Goal: Task Accomplishment & Management: Manage account settings

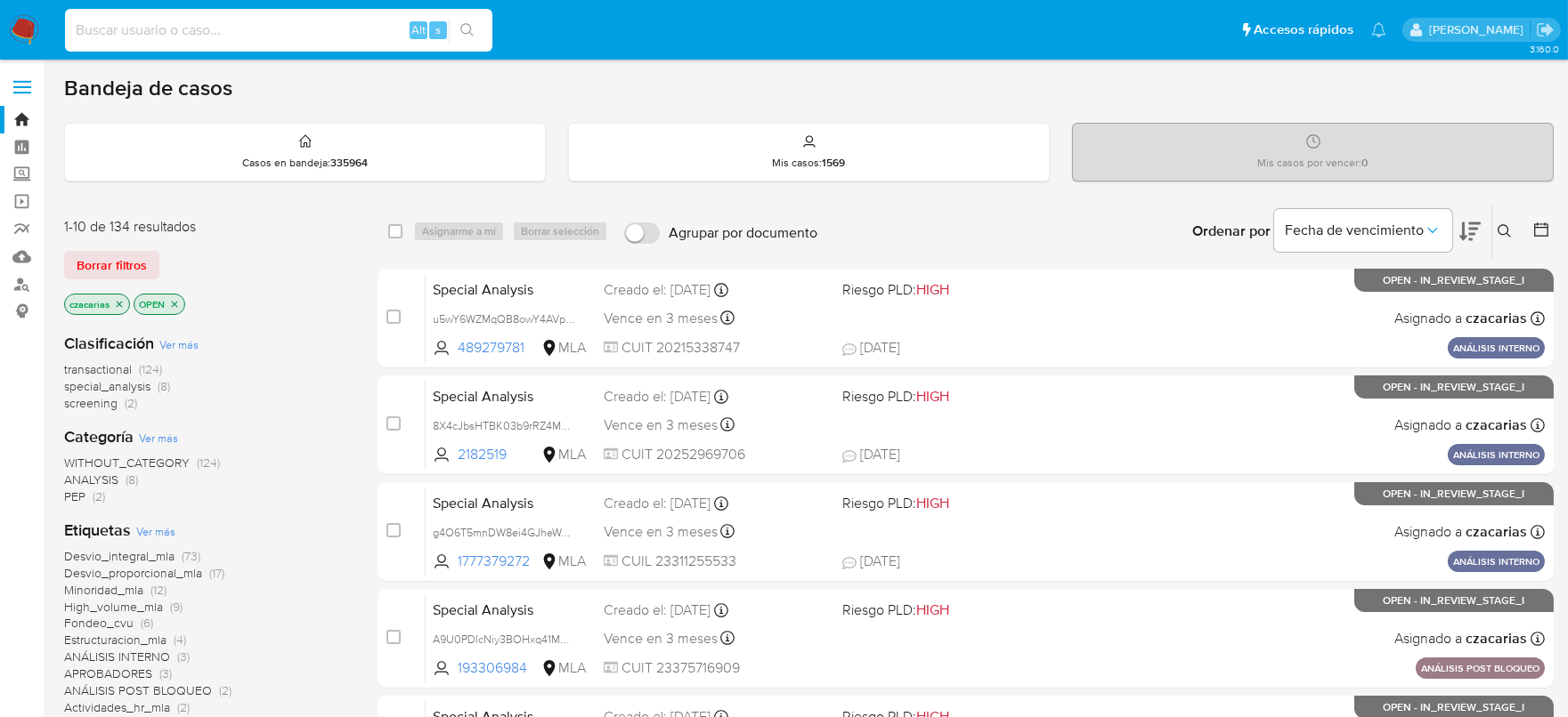
click at [275, 36] on input at bounding box center [278, 30] width 428 height 23
paste input "Dmloz2Sf6UZUZzg3DXvmN76V"
type input "Dmloz2Sf6UZUZzg3DXvmN76V"
click at [448, 21] on div "Dmloz2Sf6UZUZzg3DXvmN76V Alt s" at bounding box center [278, 30] width 428 height 50
click at [456, 28] on button "search-icon" at bounding box center [467, 30] width 36 height 25
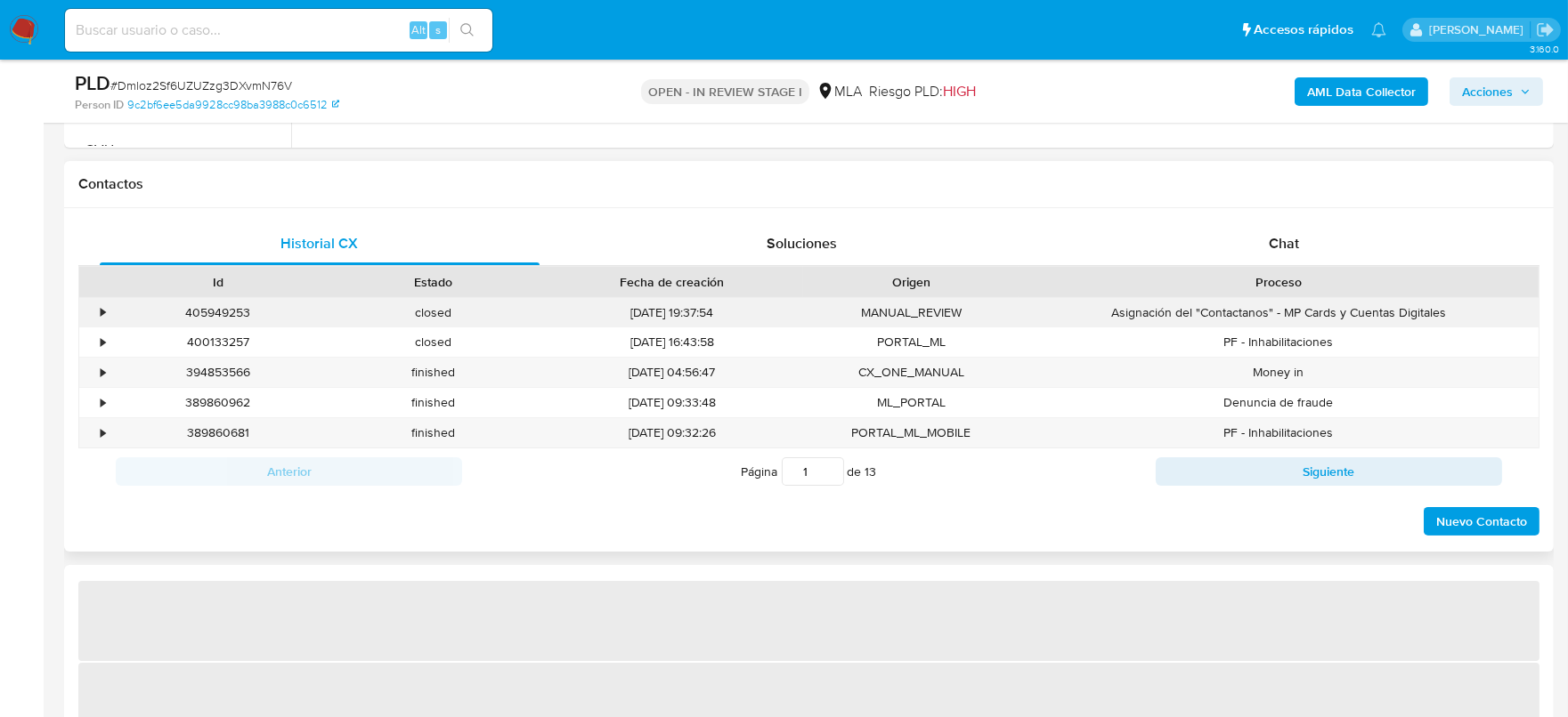
scroll to position [778, 0]
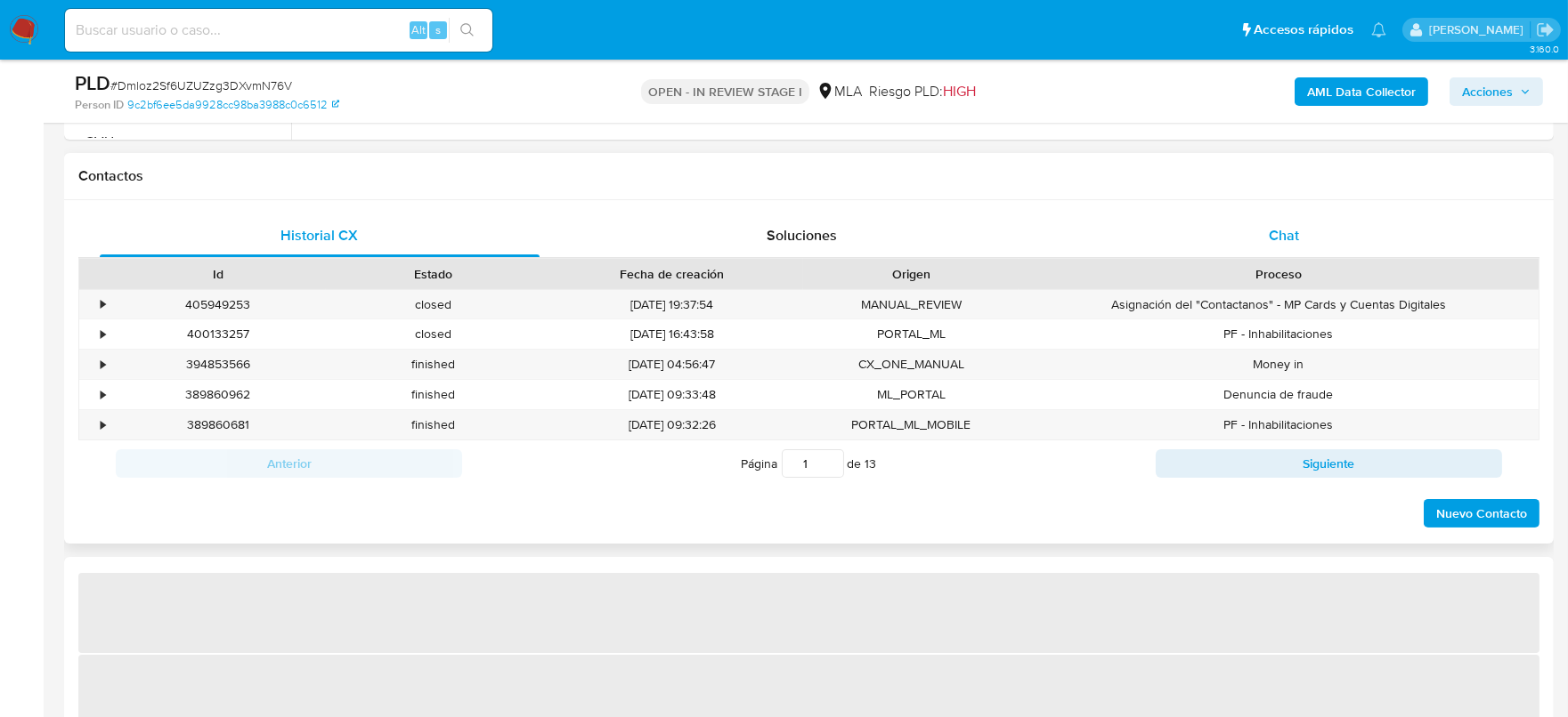
click at [1289, 247] on div "Chat" at bounding box center [1284, 235] width 440 height 43
select select "10"
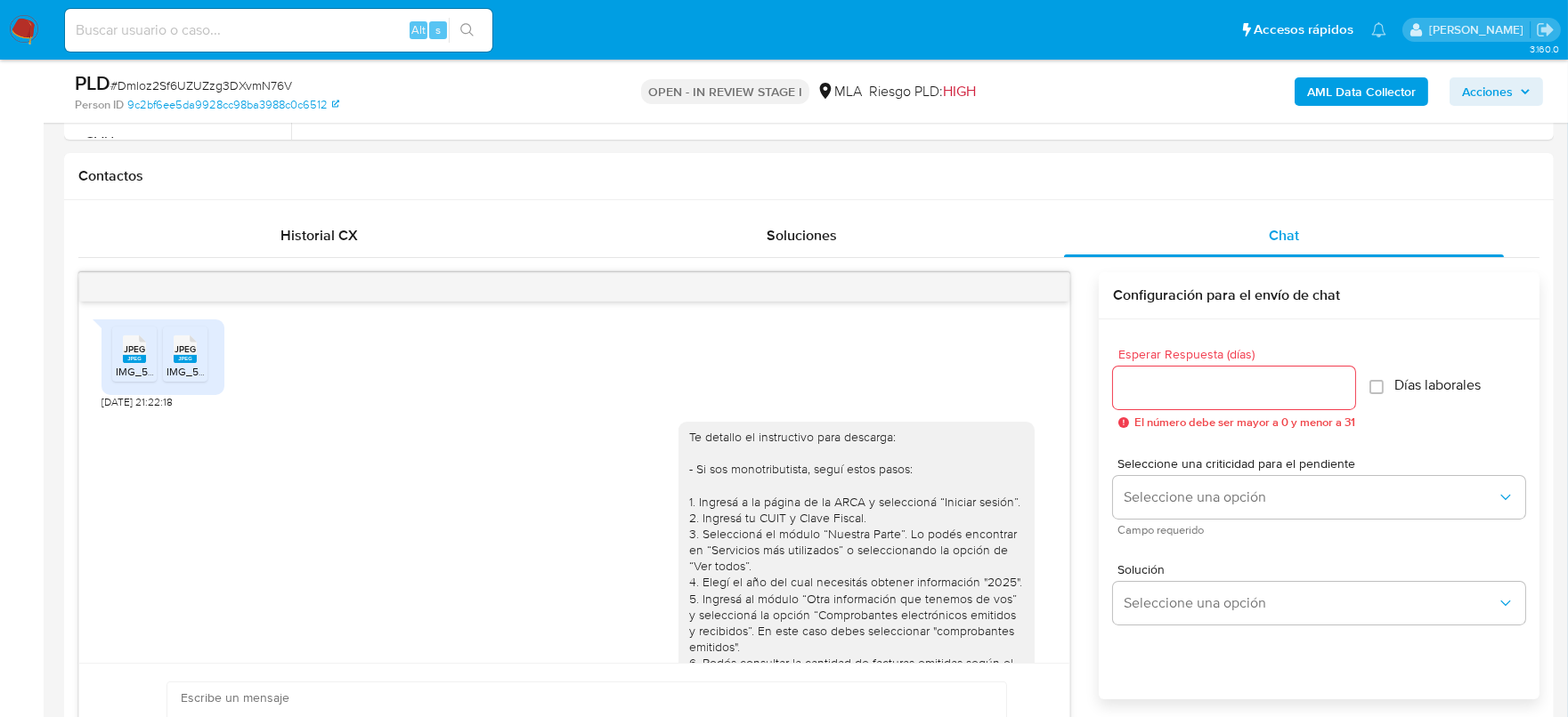
scroll to position [1606, 0]
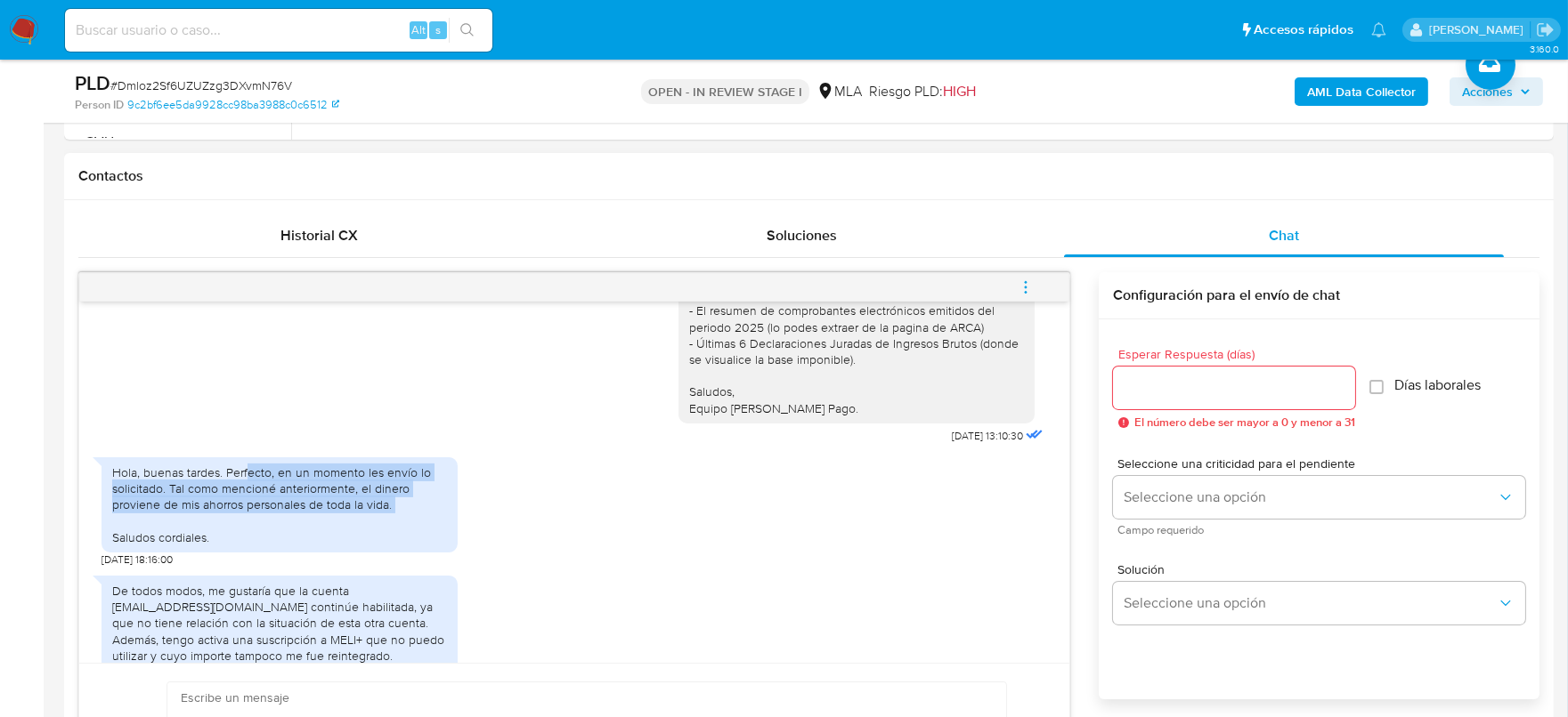
drag, startPoint x: 249, startPoint y: 435, endPoint x: 392, endPoint y: 482, distance: 150.5
click at [392, 482] on div "Hola, buenas tardes. Perfecto, en un momento les envío lo solicitado. Tal como …" at bounding box center [279, 505] width 335 height 81
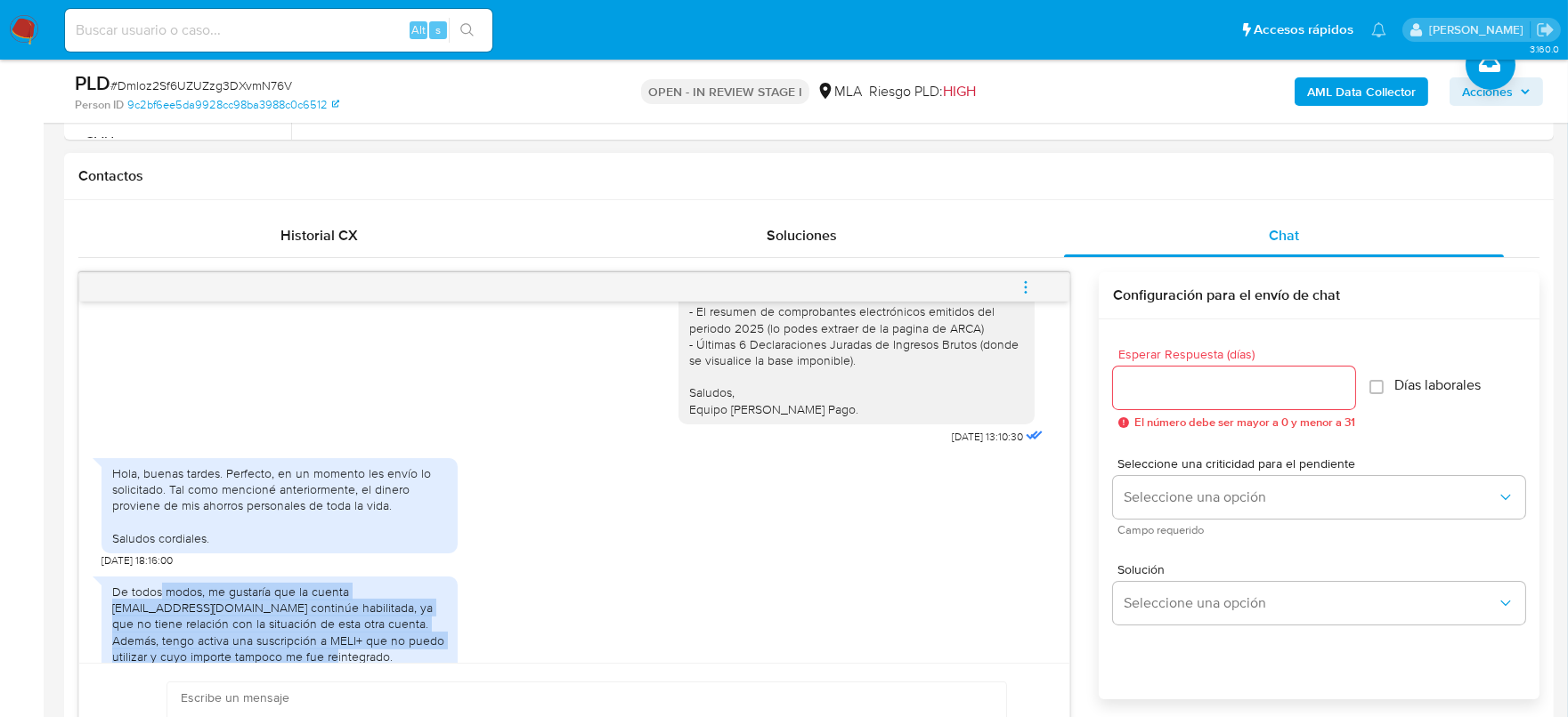
drag, startPoint x: 160, startPoint y: 558, endPoint x: 434, endPoint y: 628, distance: 282.8
click at [434, 628] on div "De todos modos, me gustaría que la cuenta juanviv3@gmail.com continúe habilitad…" at bounding box center [279, 624] width 335 height 81
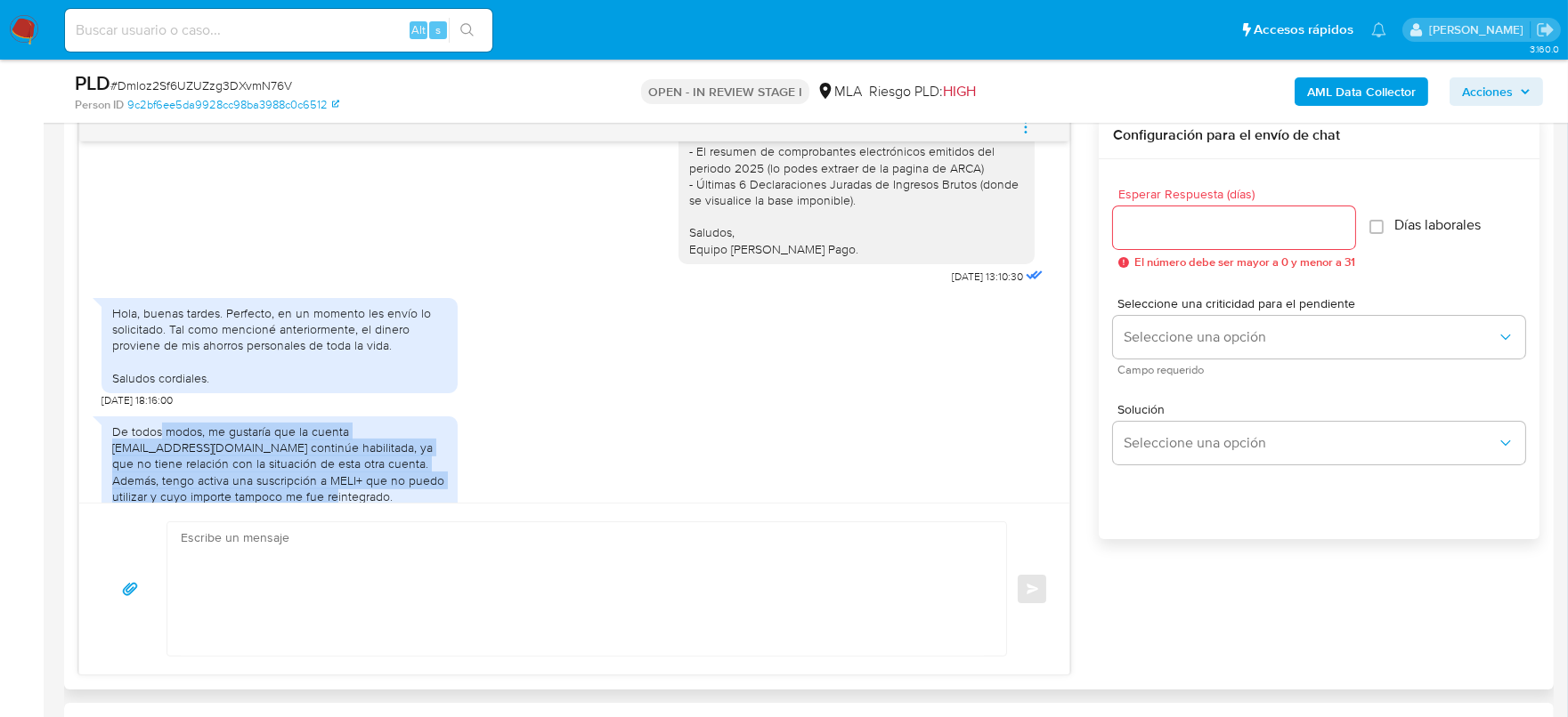
scroll to position [1001, 0]
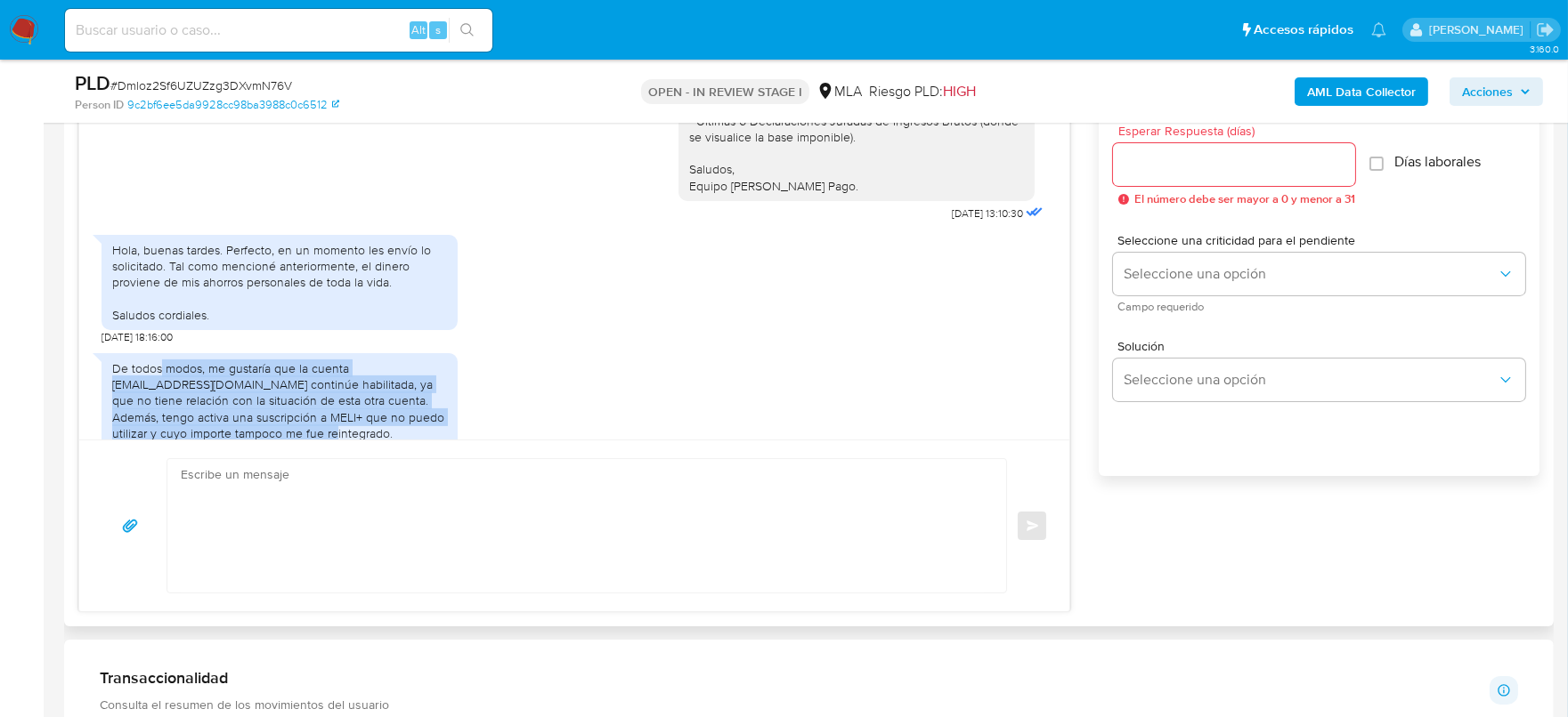
click at [191, 384] on div "De todos modos, me gustaría que la cuenta juanviv3@gmail.com continúe habilitad…" at bounding box center [279, 401] width 335 height 81
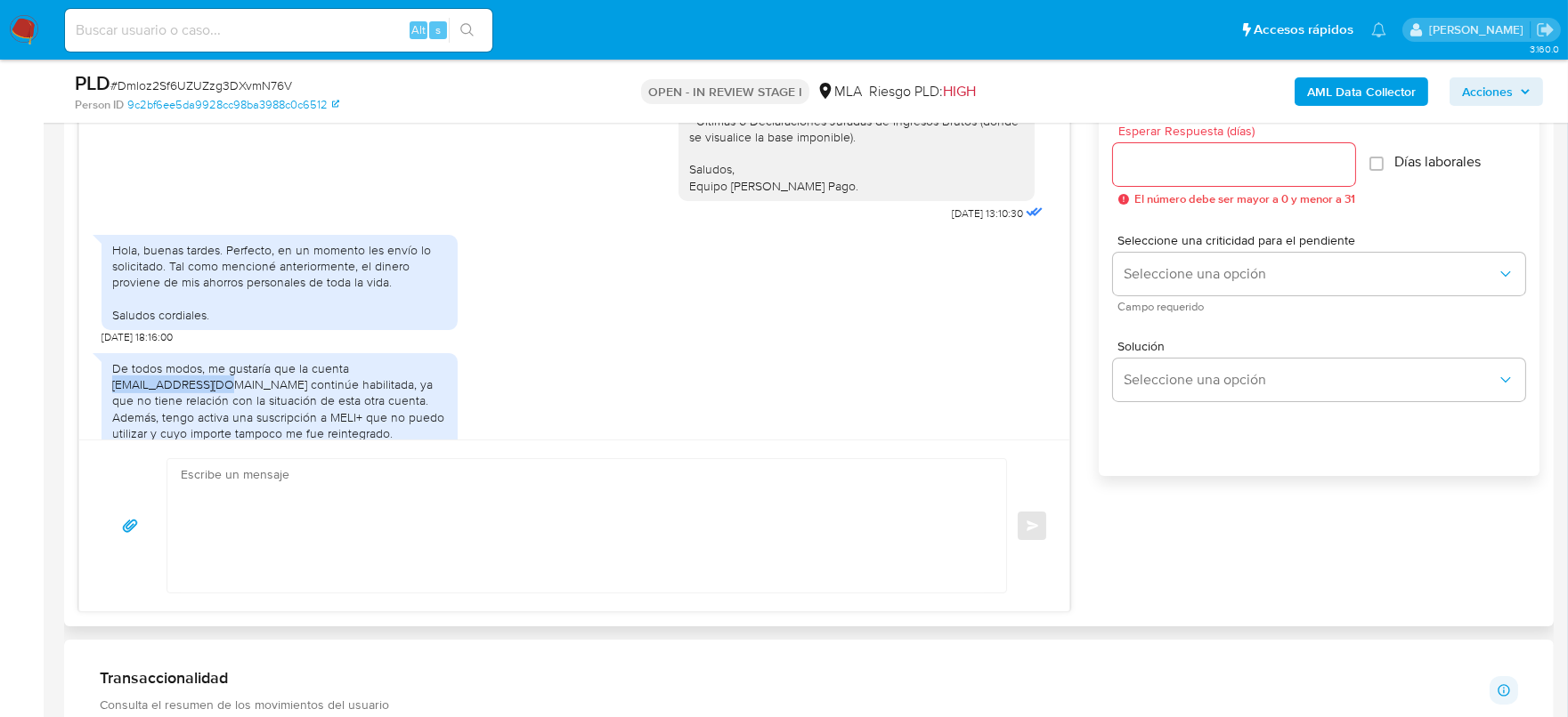
drag, startPoint x: 111, startPoint y: 352, endPoint x: 195, endPoint y: 353, distance: 84.0
click at [219, 361] on div "De todos modos, me gustaría que la cuenta juanviv3@gmail.com continúe habilitad…" at bounding box center [279, 401] width 335 height 81
copy div "[EMAIL_ADDRESS][DOMAIN_NAME]"
click at [22, 36] on img at bounding box center [24, 30] width 30 height 30
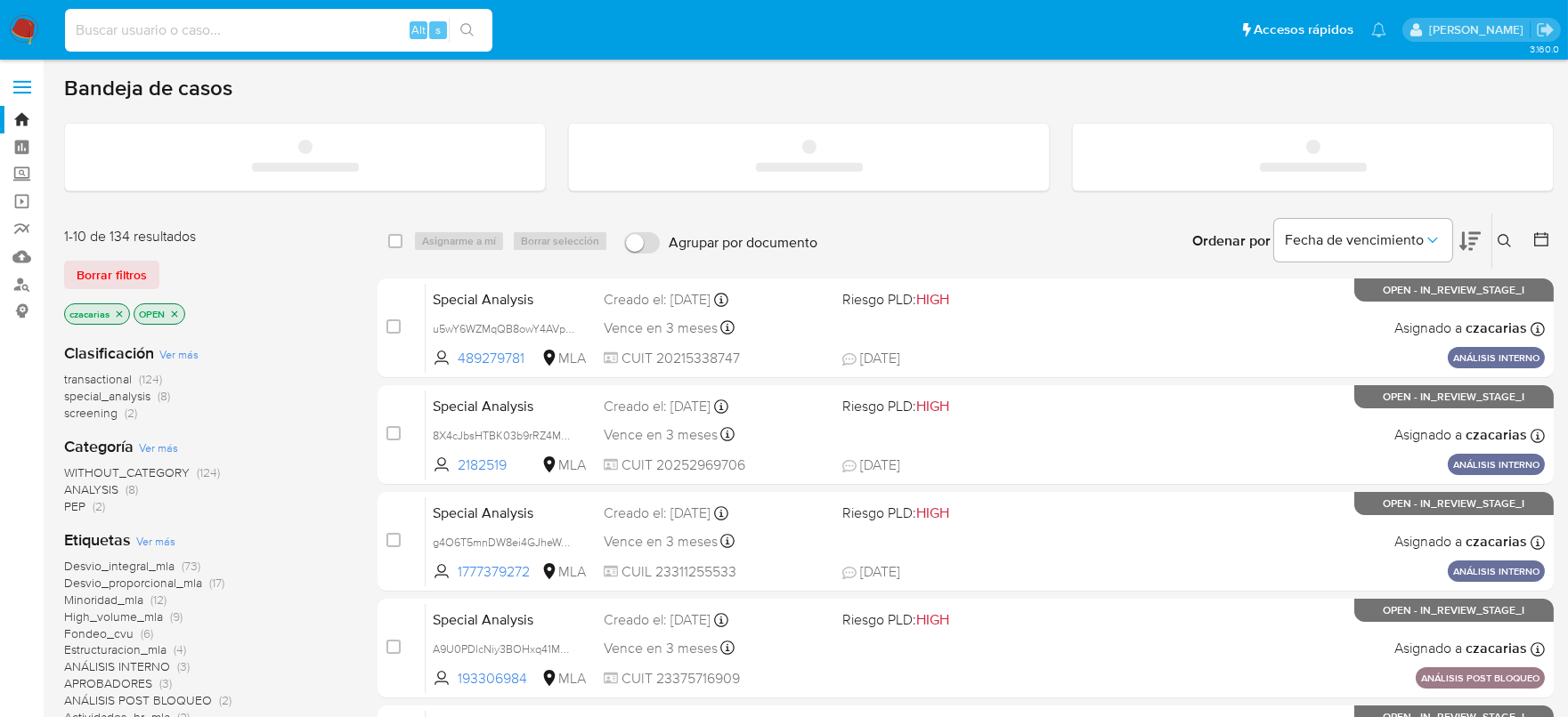
click at [298, 35] on input at bounding box center [278, 30] width 428 height 23
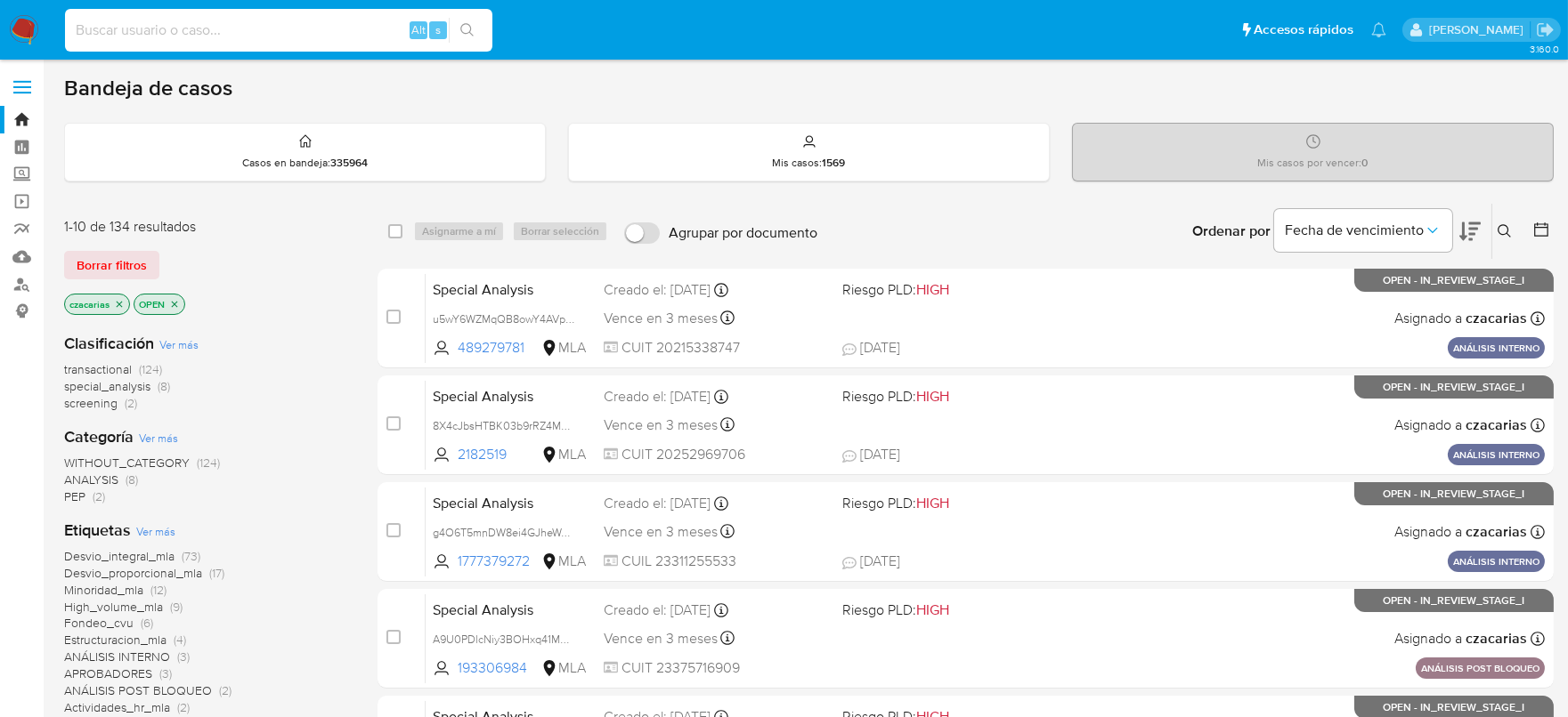
paste input "juanviv3@gmail.com"
type input "juanviv3@gmail.com"
click at [470, 35] on icon "search-icon" at bounding box center [468, 30] width 15 height 15
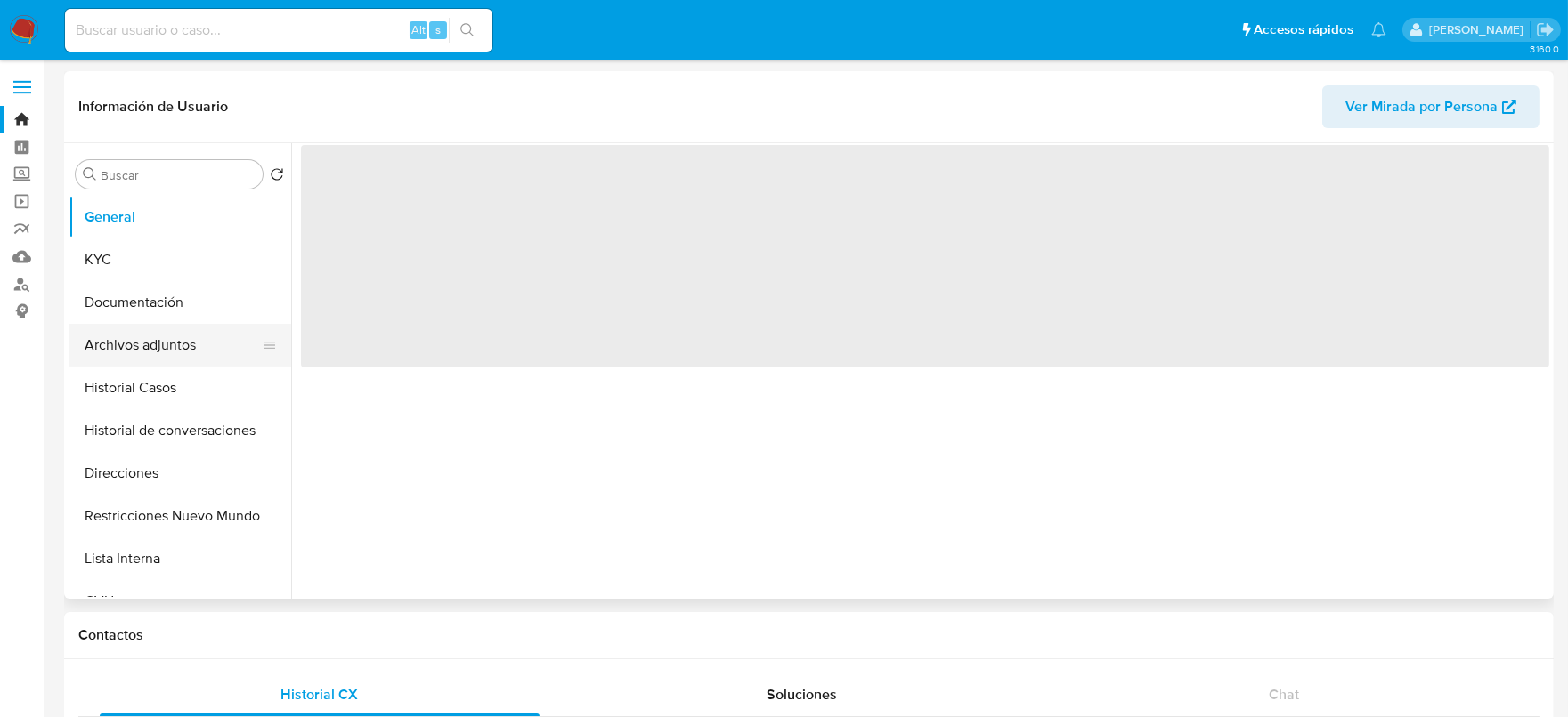
select select "10"
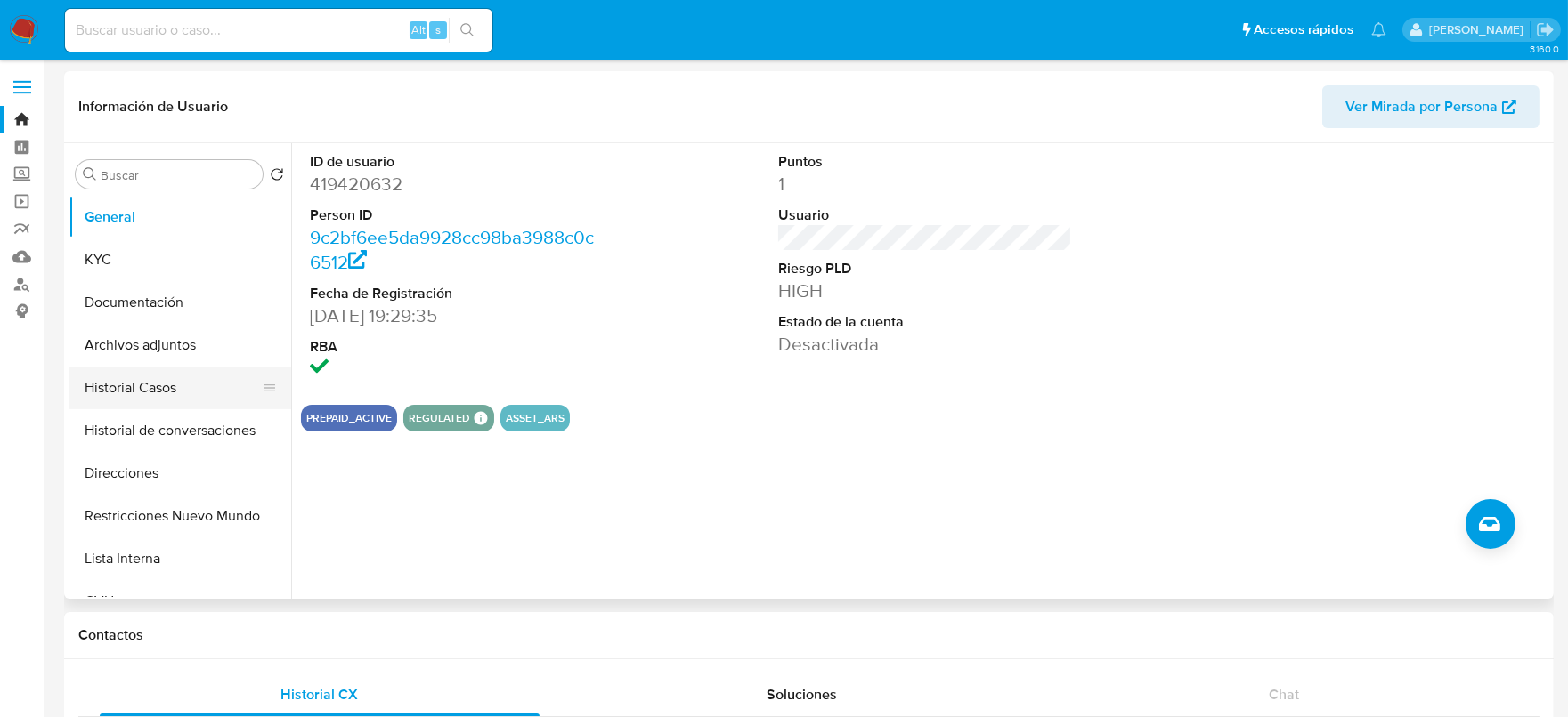
click at [172, 396] on button "Historial Casos" at bounding box center [172, 387] width 209 height 43
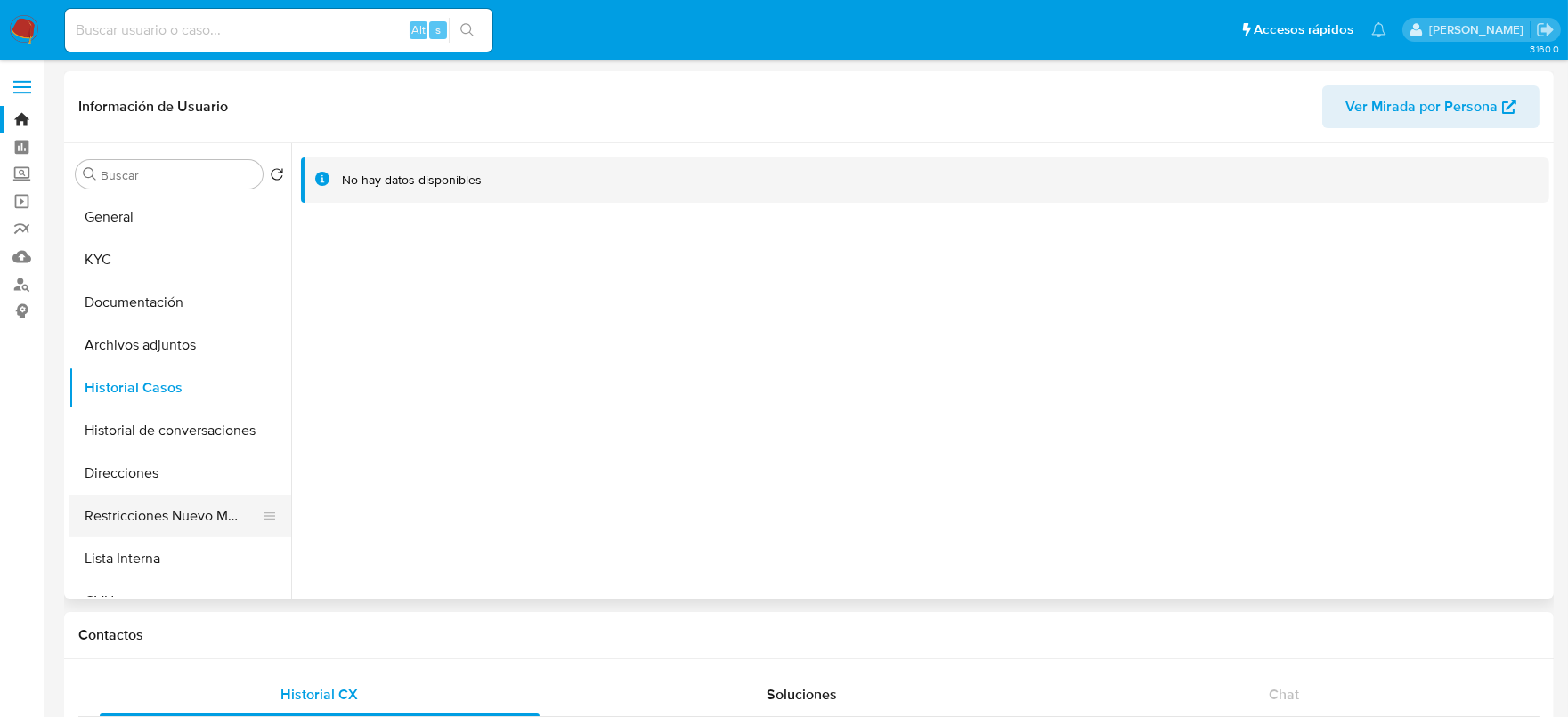
click at [115, 507] on button "Restricciones Nuevo Mundo" at bounding box center [172, 516] width 209 height 43
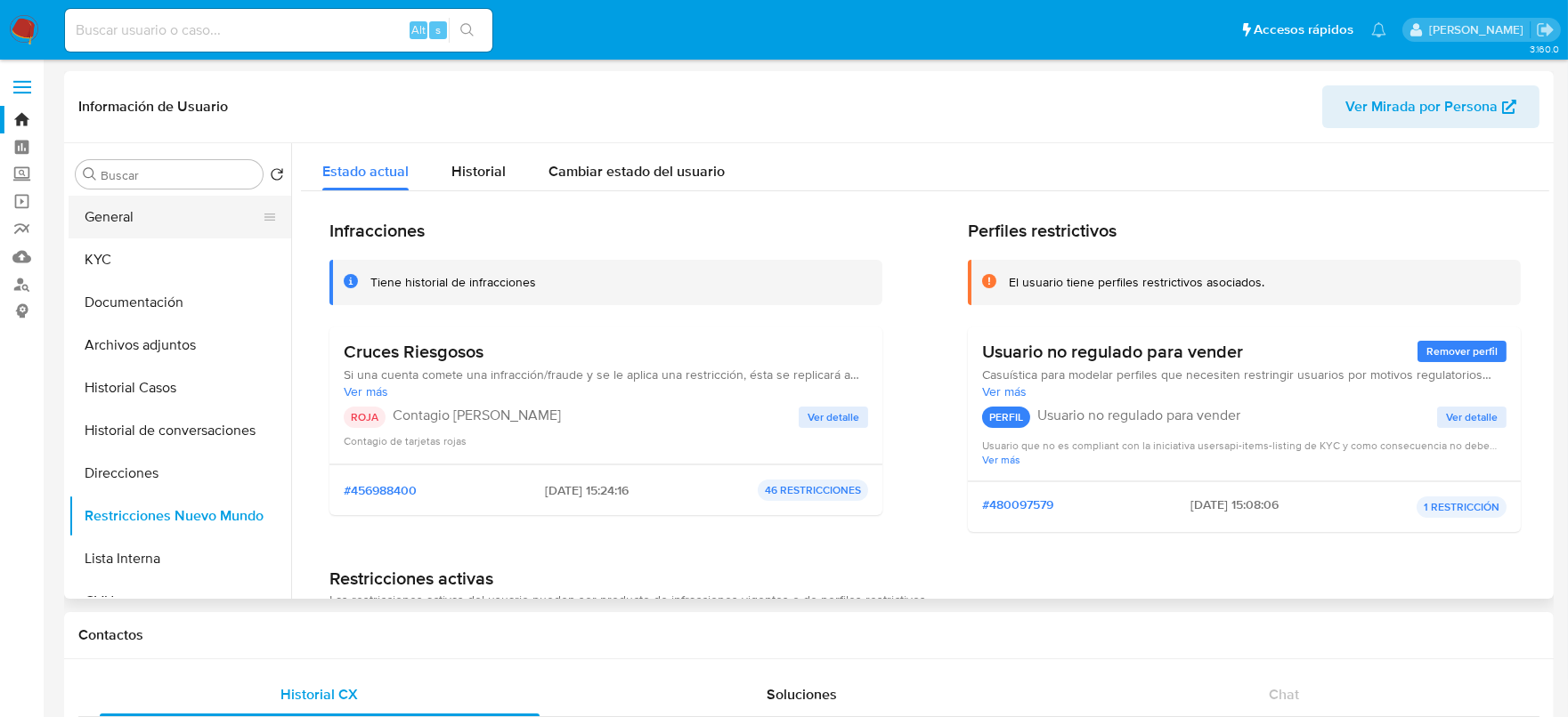
click at [110, 217] on button "General" at bounding box center [172, 217] width 209 height 43
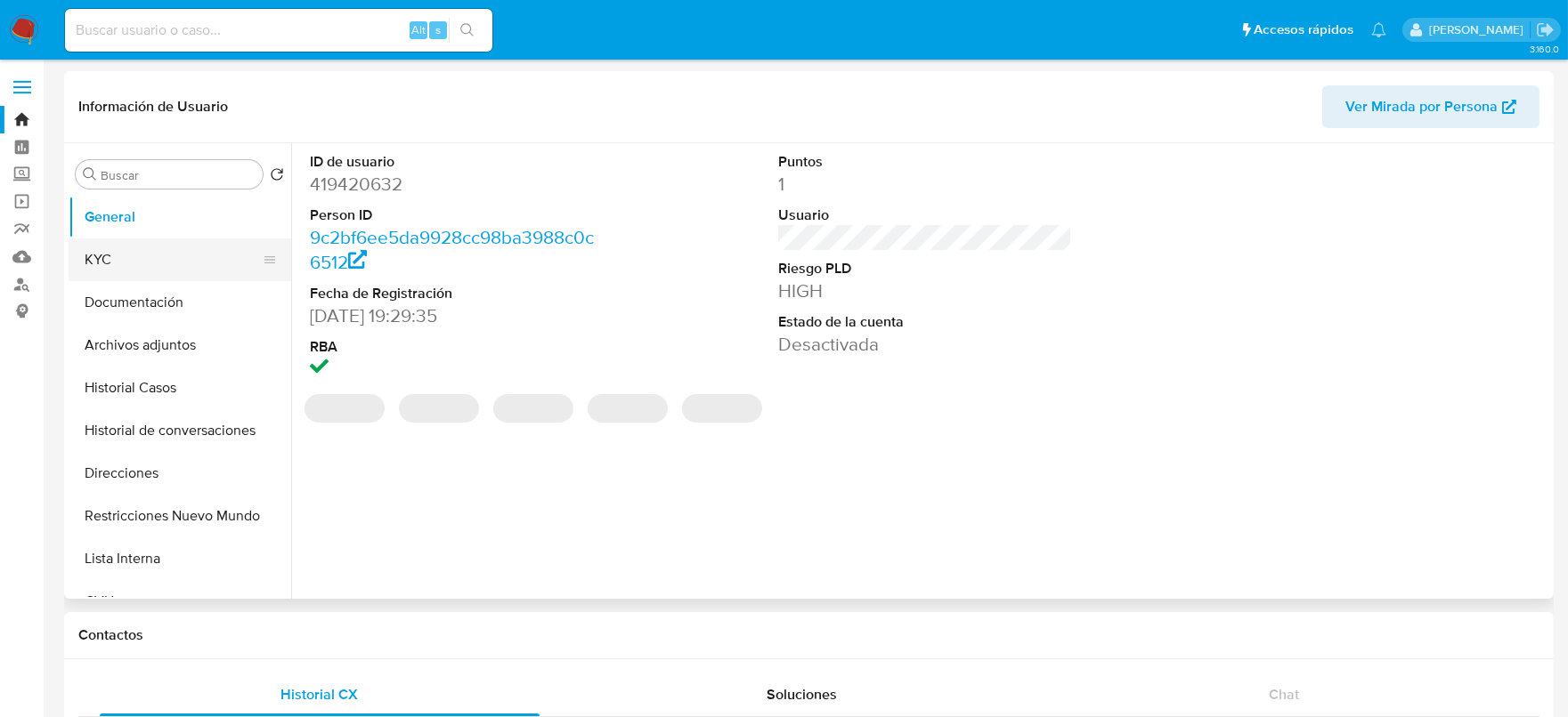
click at [99, 272] on button "KYC" at bounding box center [172, 260] width 209 height 43
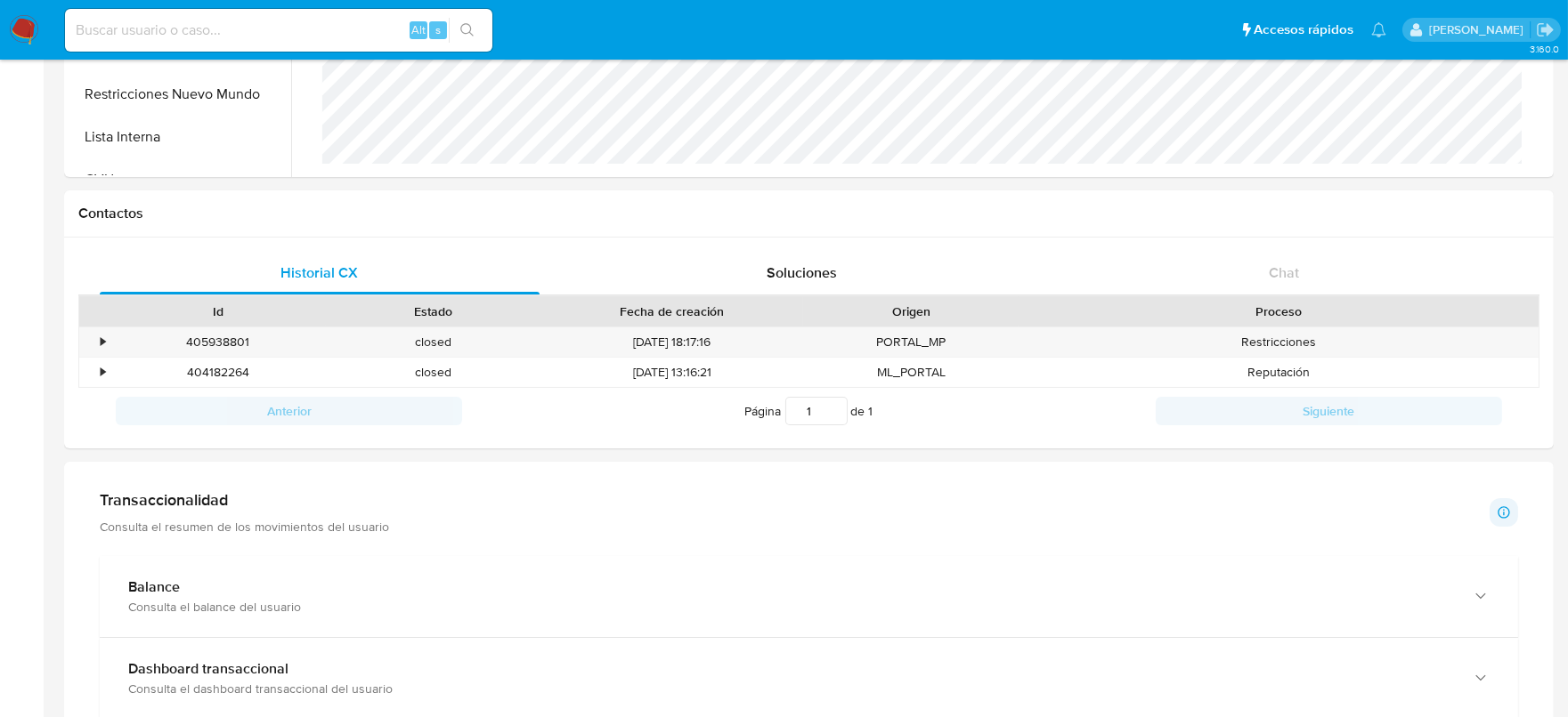
scroll to position [444, 0]
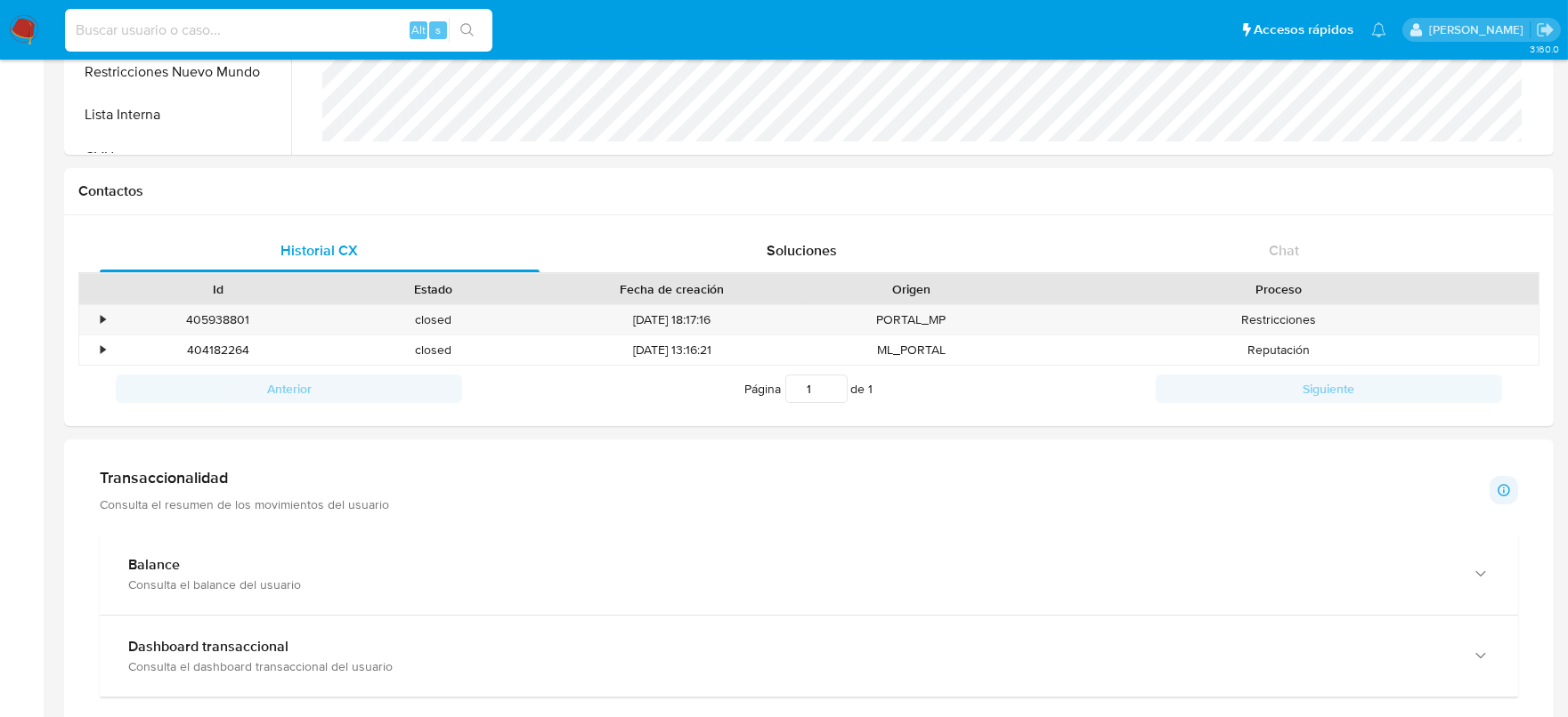
click at [342, 38] on input at bounding box center [278, 30] width 428 height 23
paste input "RG4GyfdOcPAljdAQ0saXoTB1"
type input "RG4GyfdOcPAljdAQ0saXoTB1"
click at [468, 34] on icon "search-icon" at bounding box center [468, 30] width 15 height 15
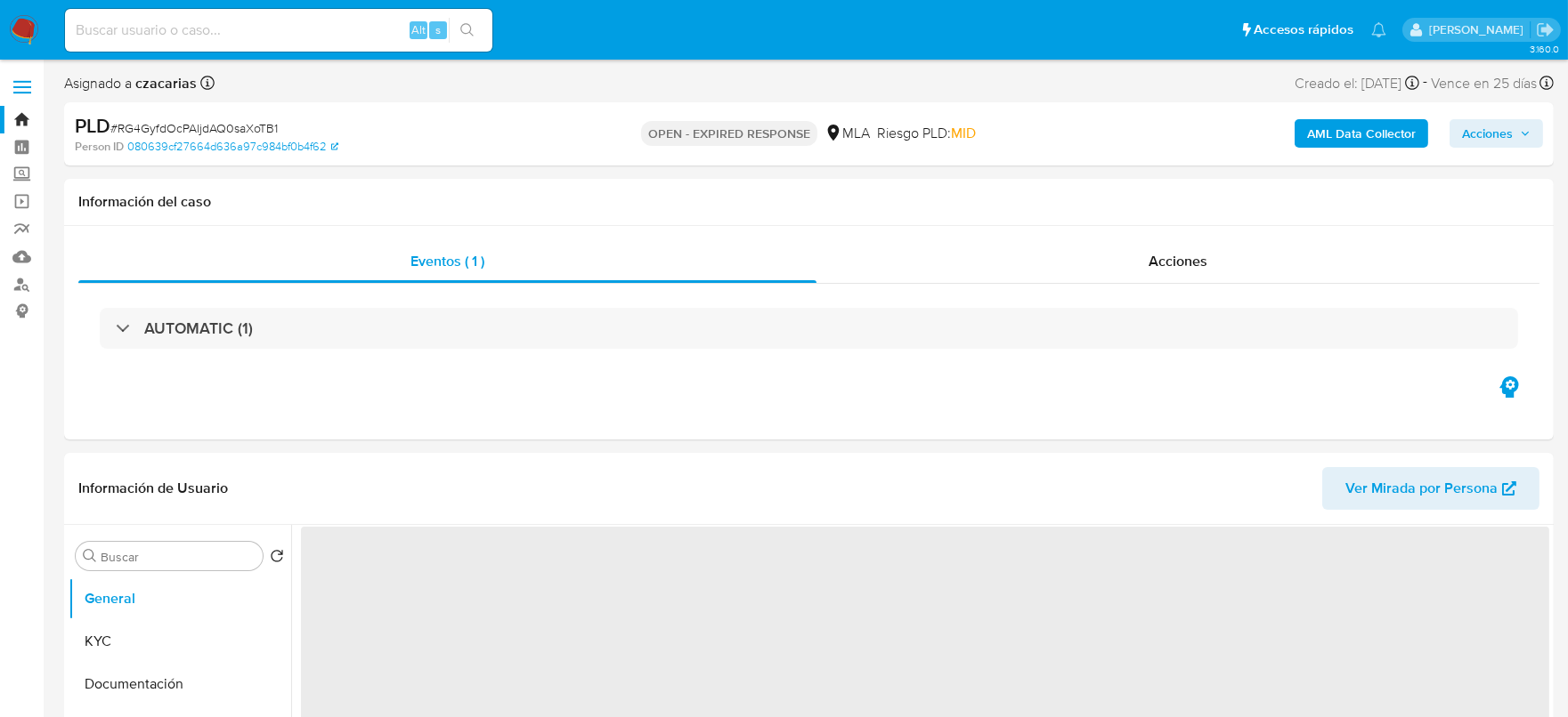
select select "10"
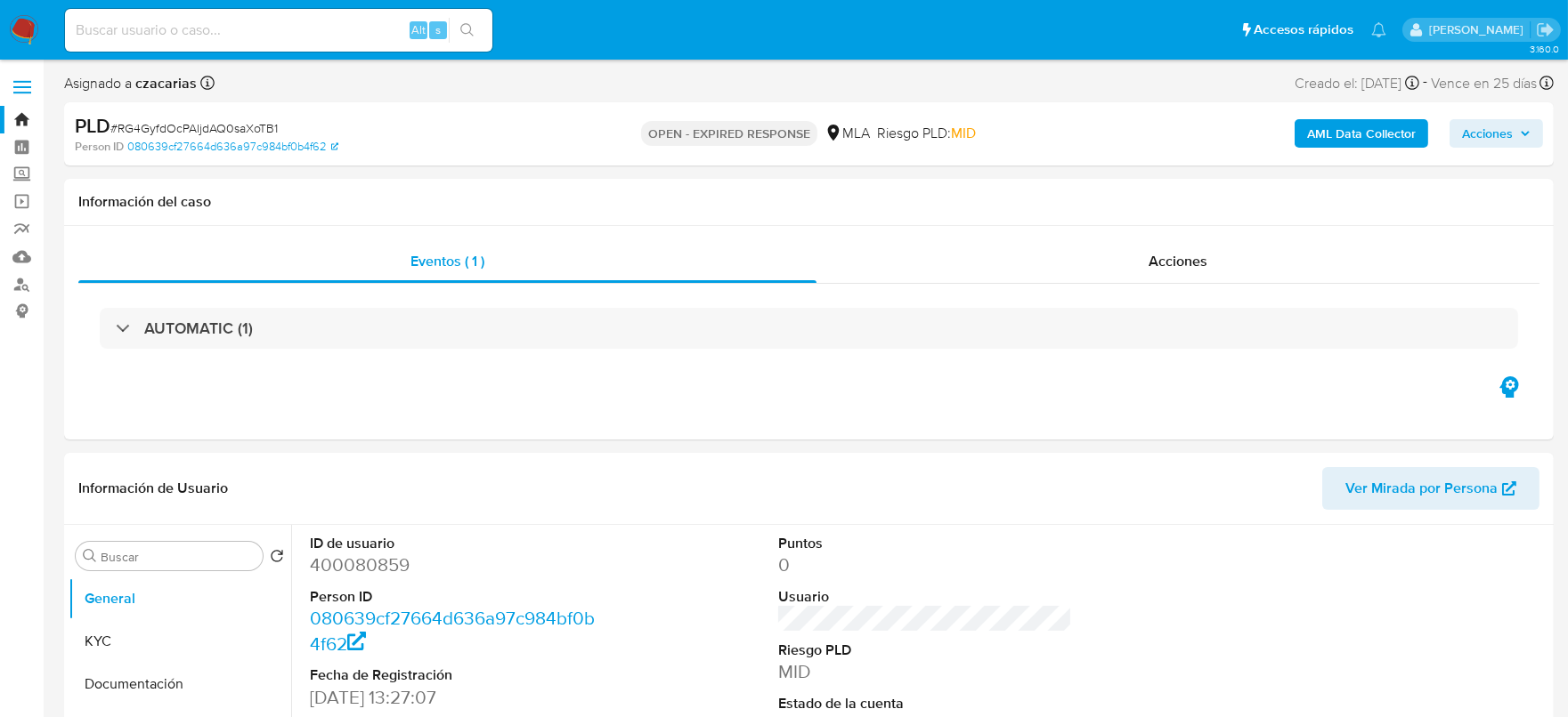
click at [338, 46] on div "Alt s" at bounding box center [278, 30] width 428 height 43
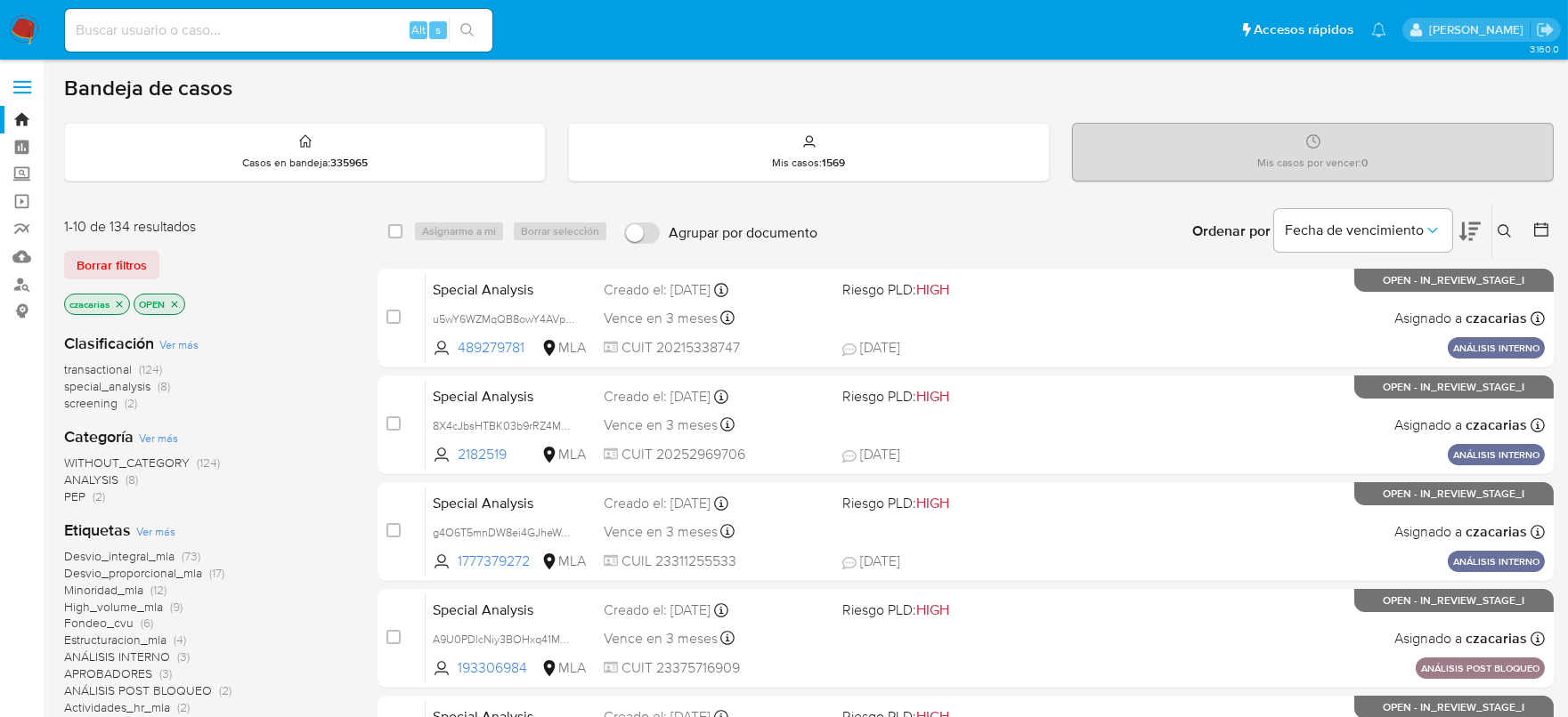
click at [329, 45] on div "Alt s" at bounding box center [278, 30] width 428 height 43
click at [327, 39] on input at bounding box center [278, 30] width 428 height 23
paste input "ZP5IG5QrcUd8VA0F8JAvLlKm"
type input "ZP5IG5QrcUd8VA0F8JAvLlKm"
click at [471, 33] on icon "search-icon" at bounding box center [467, 29] width 14 height 14
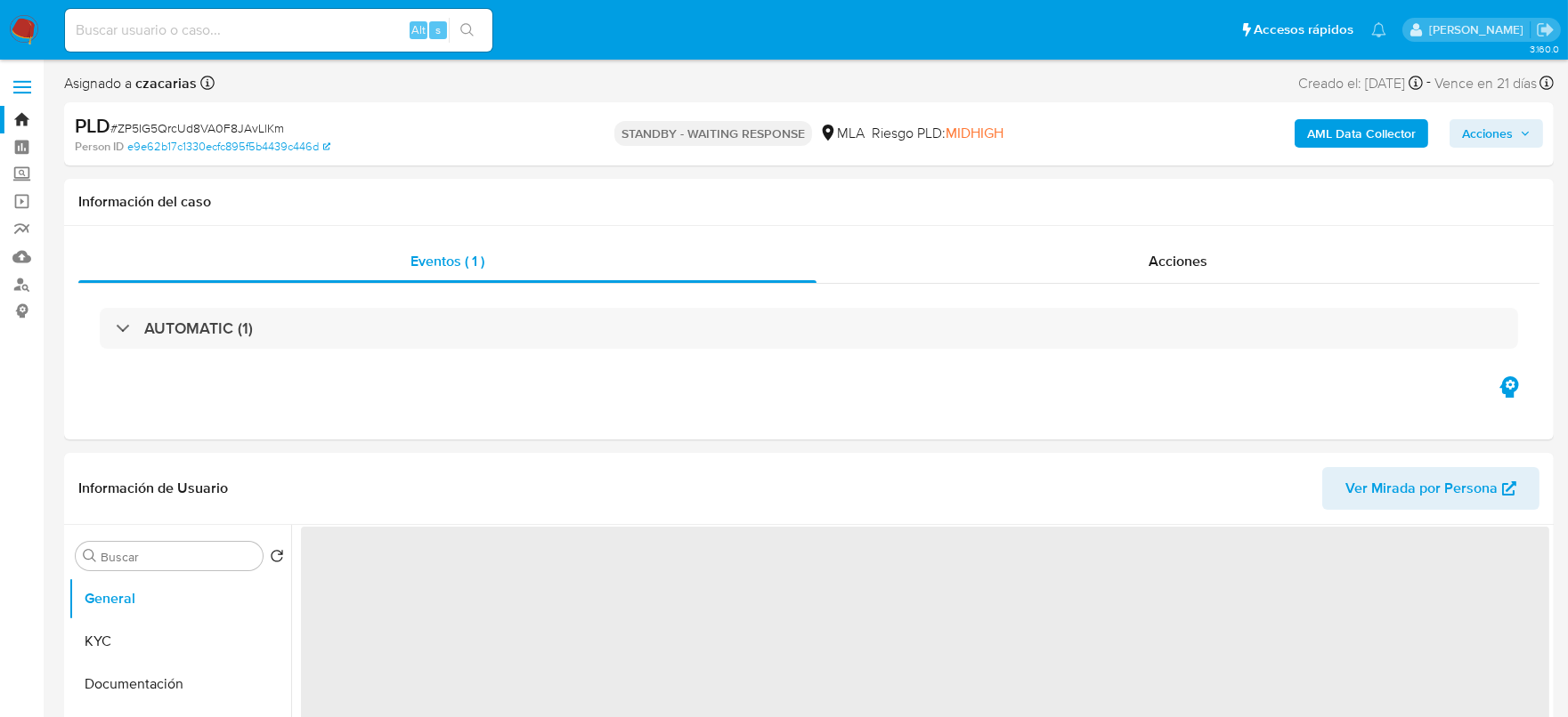
select select "10"
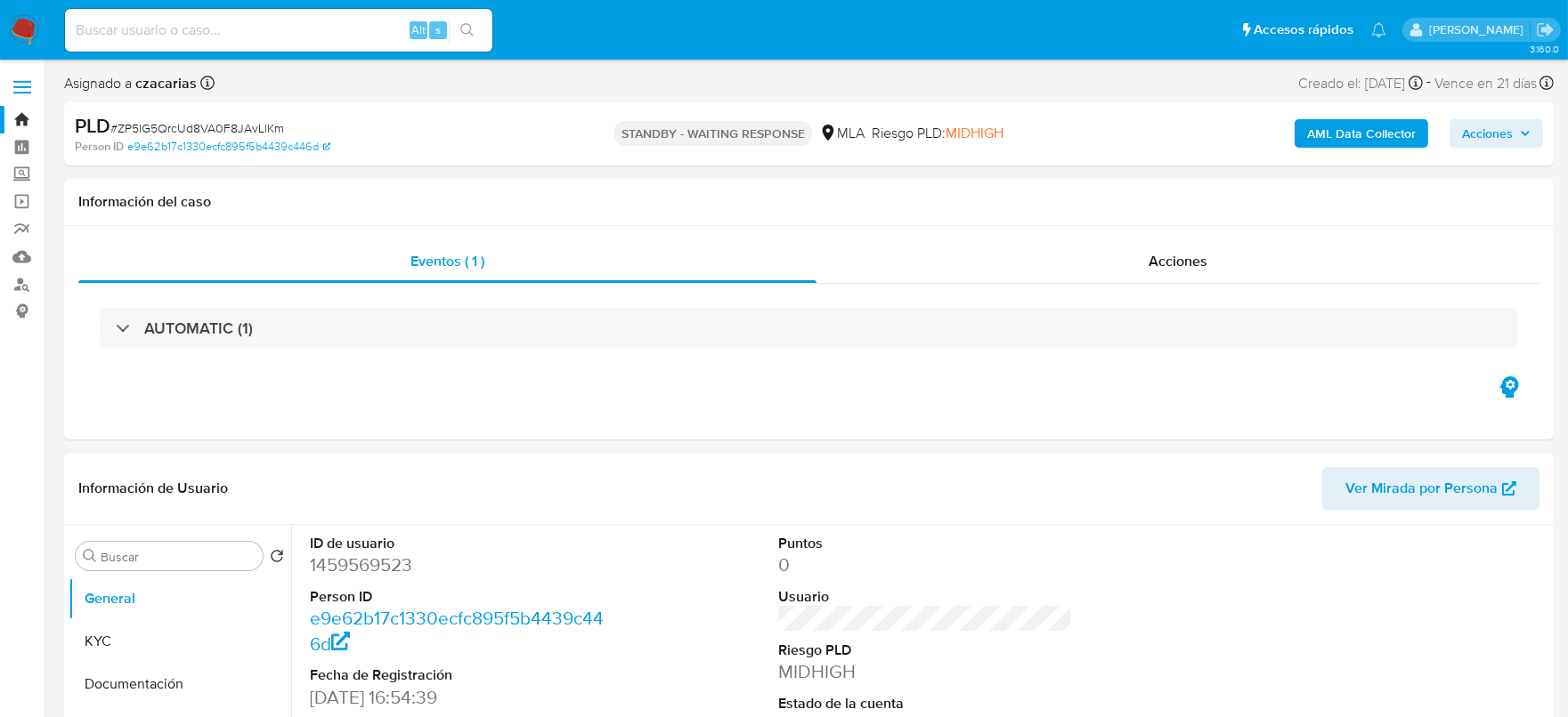
click at [270, 35] on input at bounding box center [278, 30] width 428 height 23
paste input "sASiZ4nAT9vIE4T6WliqJuri"
type input "sASiZ4nAT9vIE4T6WliqJuri"
click at [459, 44] on div "sASiZ4nAT9vIE4T6WliqJuri Alt s" at bounding box center [278, 30] width 428 height 43
click at [470, 27] on icon "search-icon" at bounding box center [467, 29] width 14 height 14
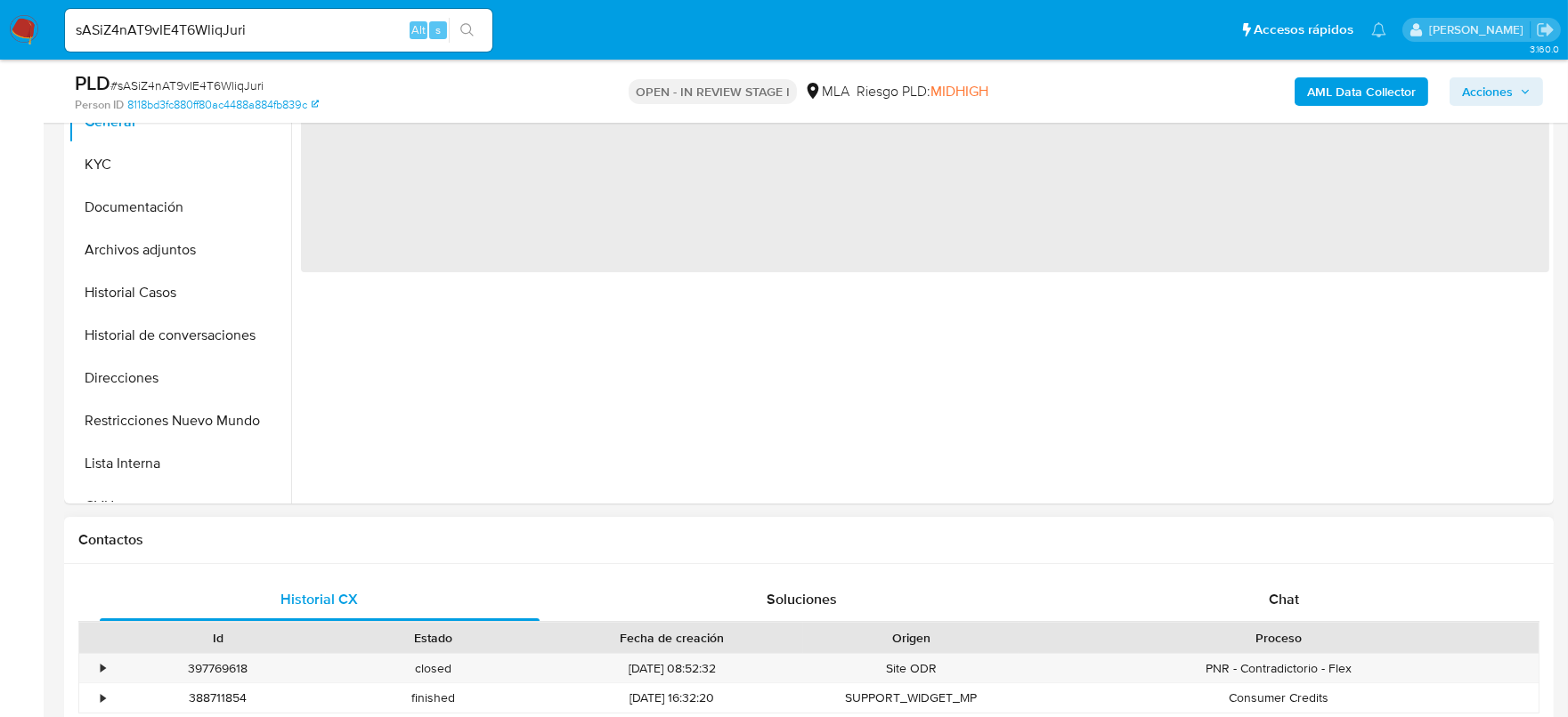
scroll to position [778, 0]
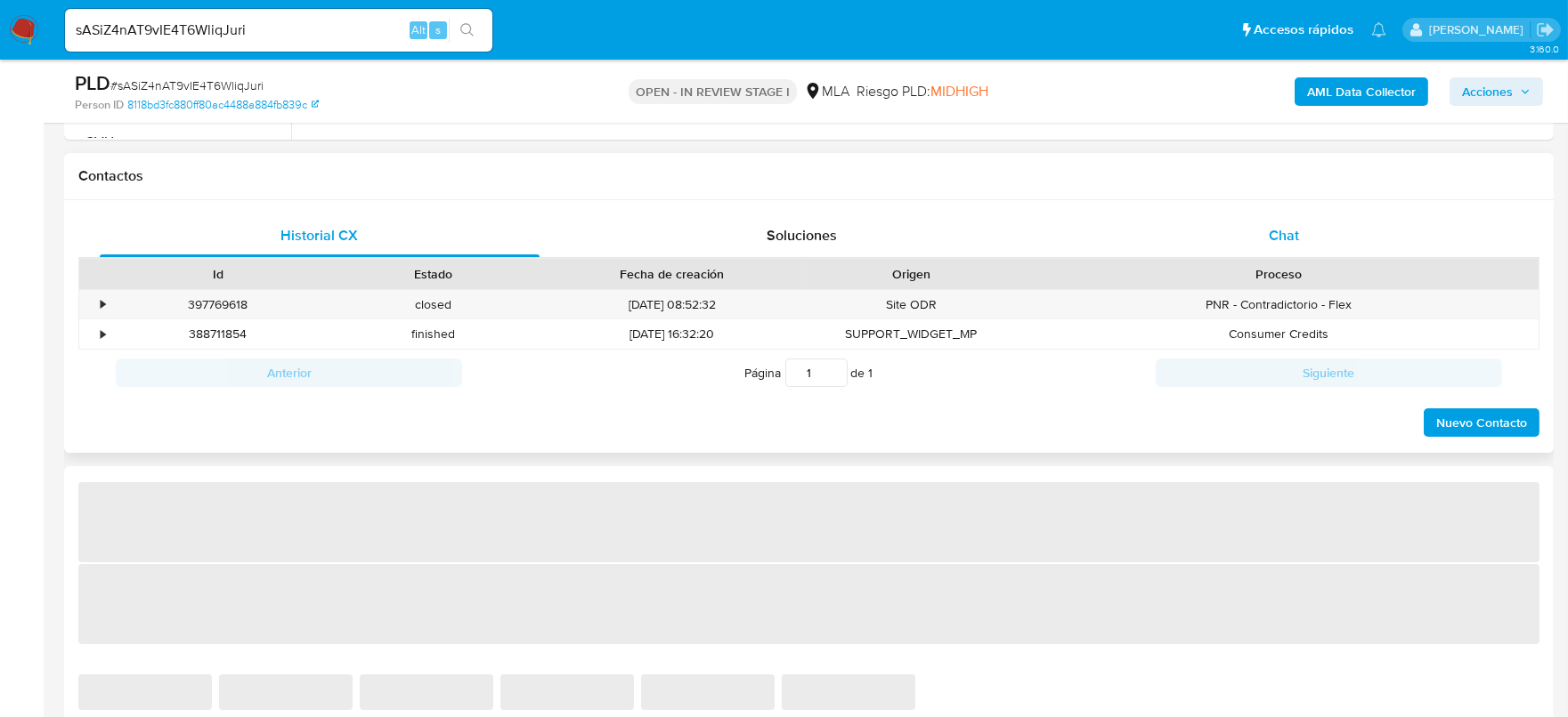
click at [1301, 229] on div "Chat" at bounding box center [1284, 235] width 440 height 43
select select "10"
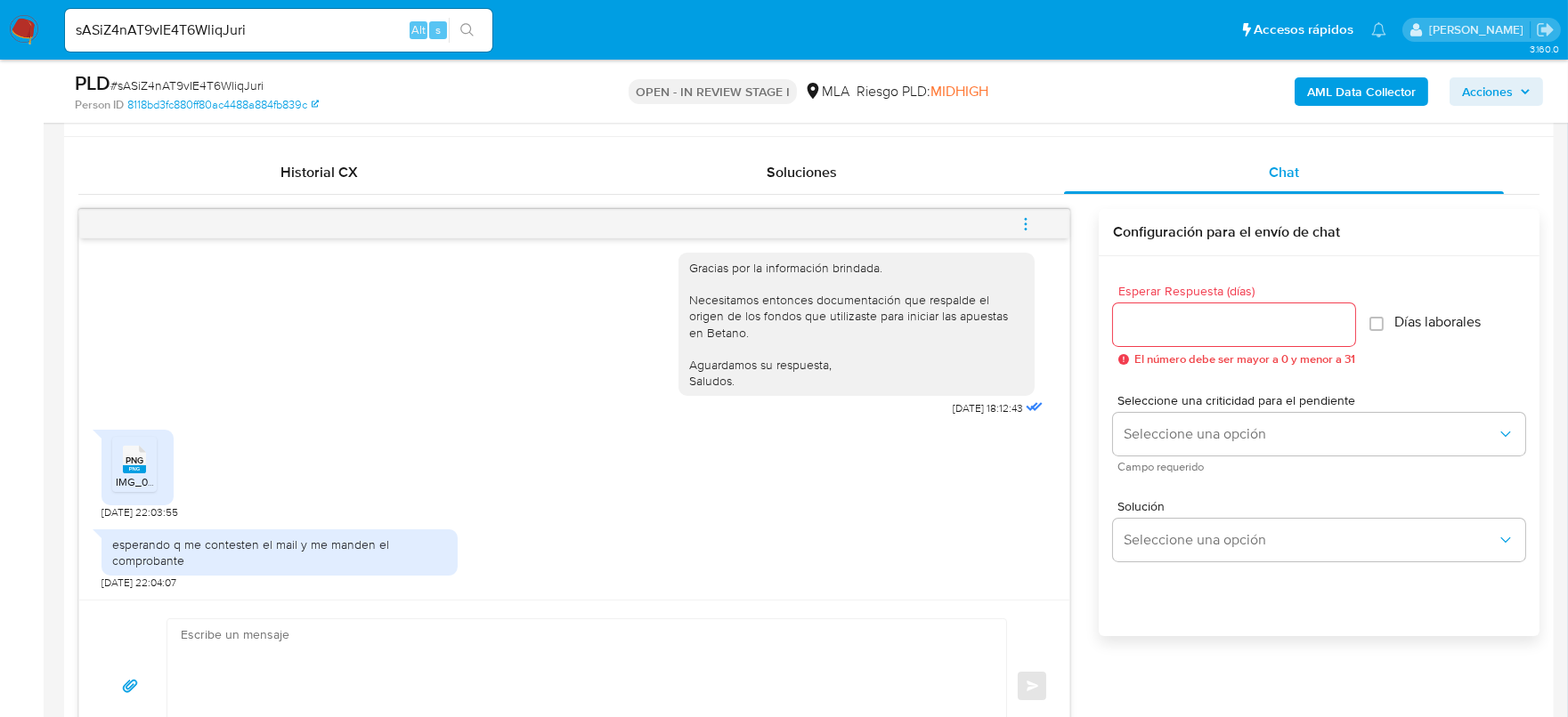
scroll to position [889, 0]
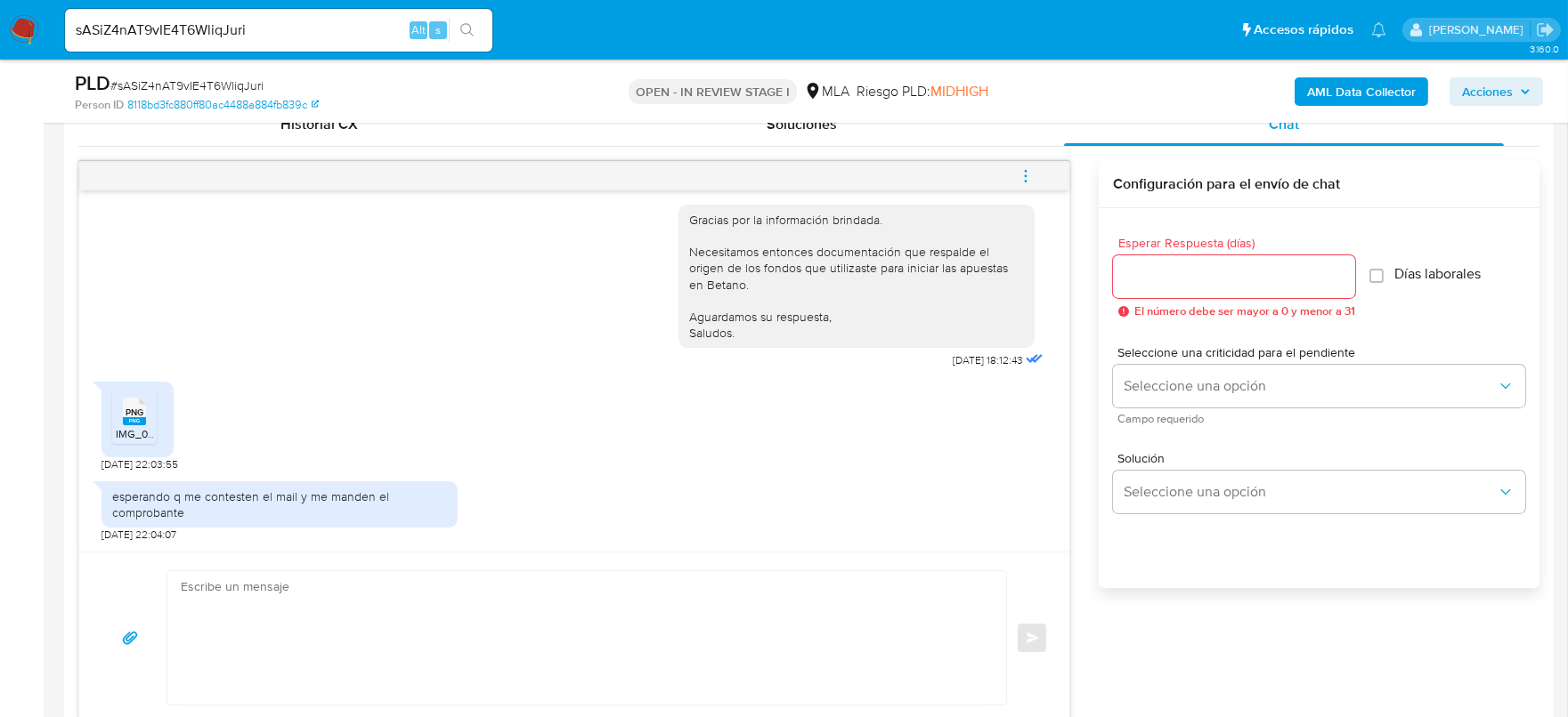
click at [144, 426] on span "IMG_0098.png" at bounding box center [151, 434] width 72 height 15
click at [347, 26] on input "sASiZ4nAT9vIE4T6WliqJuri" at bounding box center [278, 30] width 428 height 23
paste input "e3cuTvvrTjj3DM0yqnfblevQ"
type input "e3cuTvvrTjj3DM0yqnfblevQ"
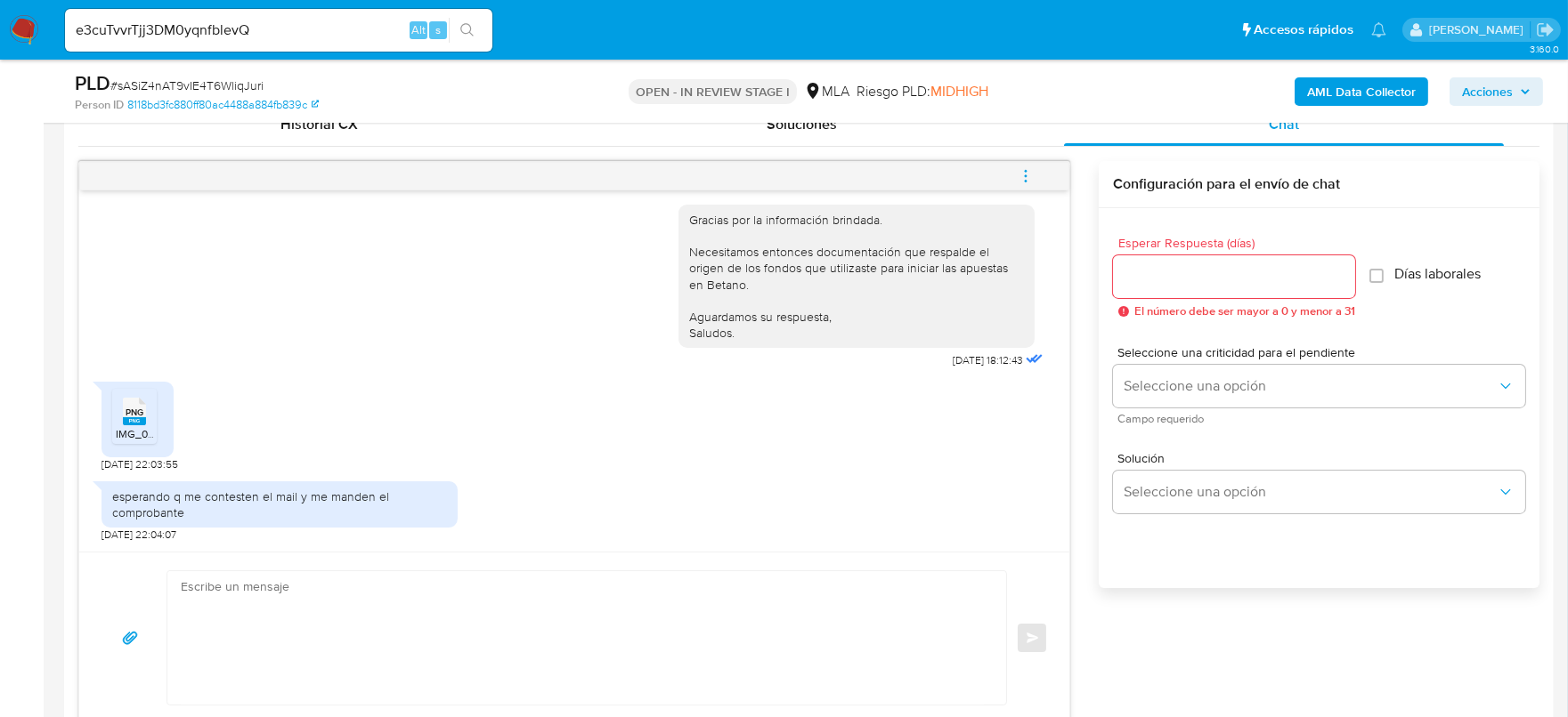
click at [455, 30] on button "search-icon" at bounding box center [467, 30] width 36 height 25
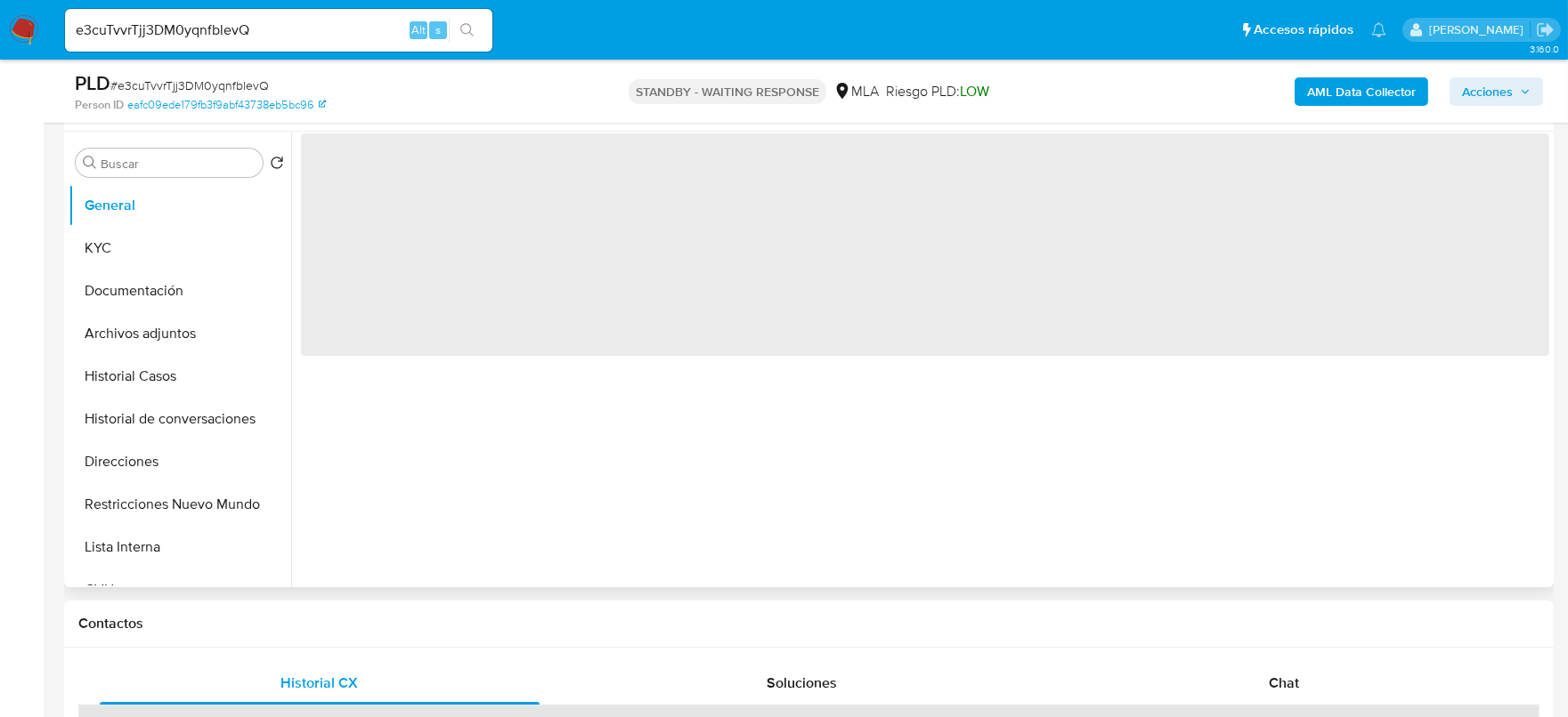
select select "10"
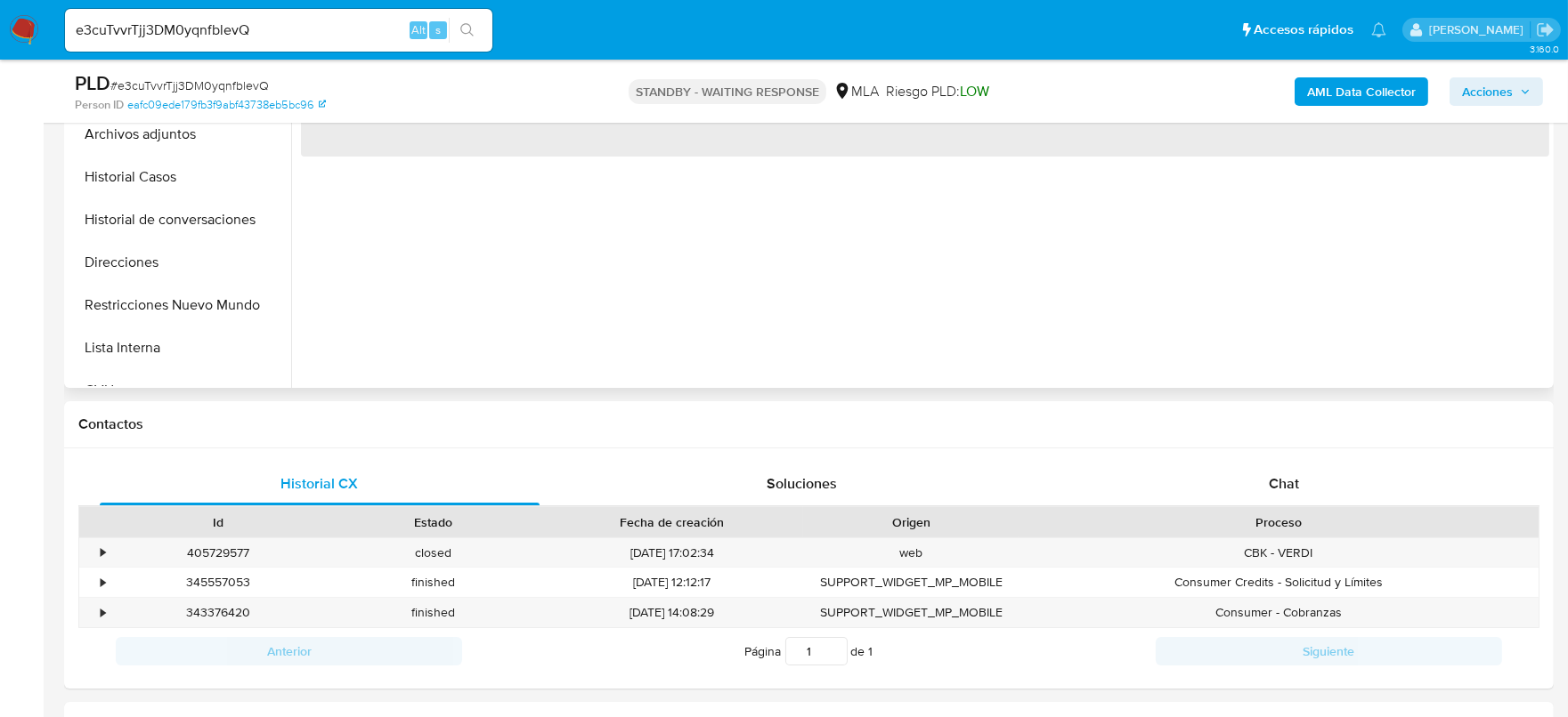
scroll to position [557, 0]
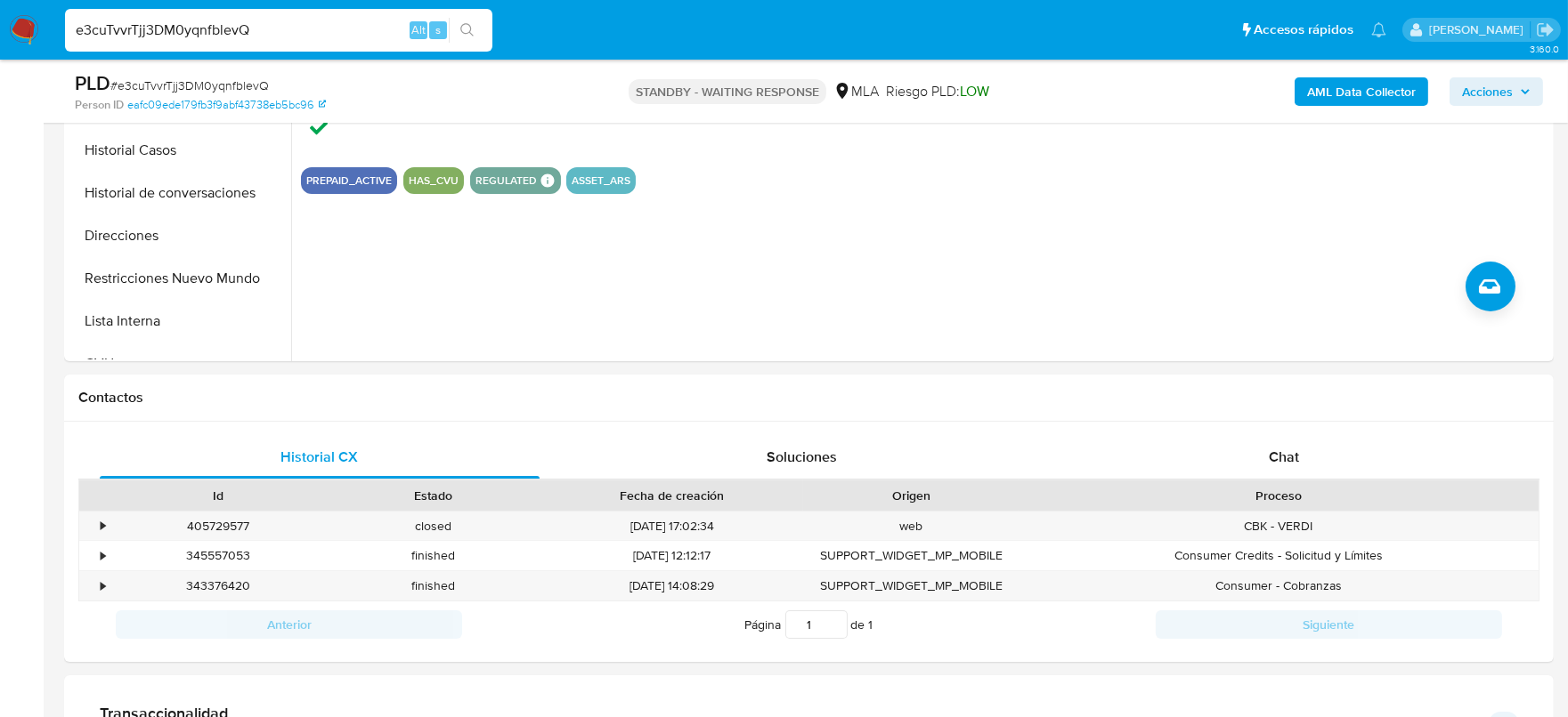
click at [168, 24] on input "e3cuTvvrTjj3DM0yqnfblevQ" at bounding box center [278, 30] width 428 height 23
paste input "FjNPuLBj2Vfqjmfuu2K77m8p"
click at [490, 24] on input "FjNPuLBj2Vfqjmfuu2K77m8p" at bounding box center [278, 30] width 428 height 23
type input "FjNPuLBj2Vfqjmfuu2K77m8p"
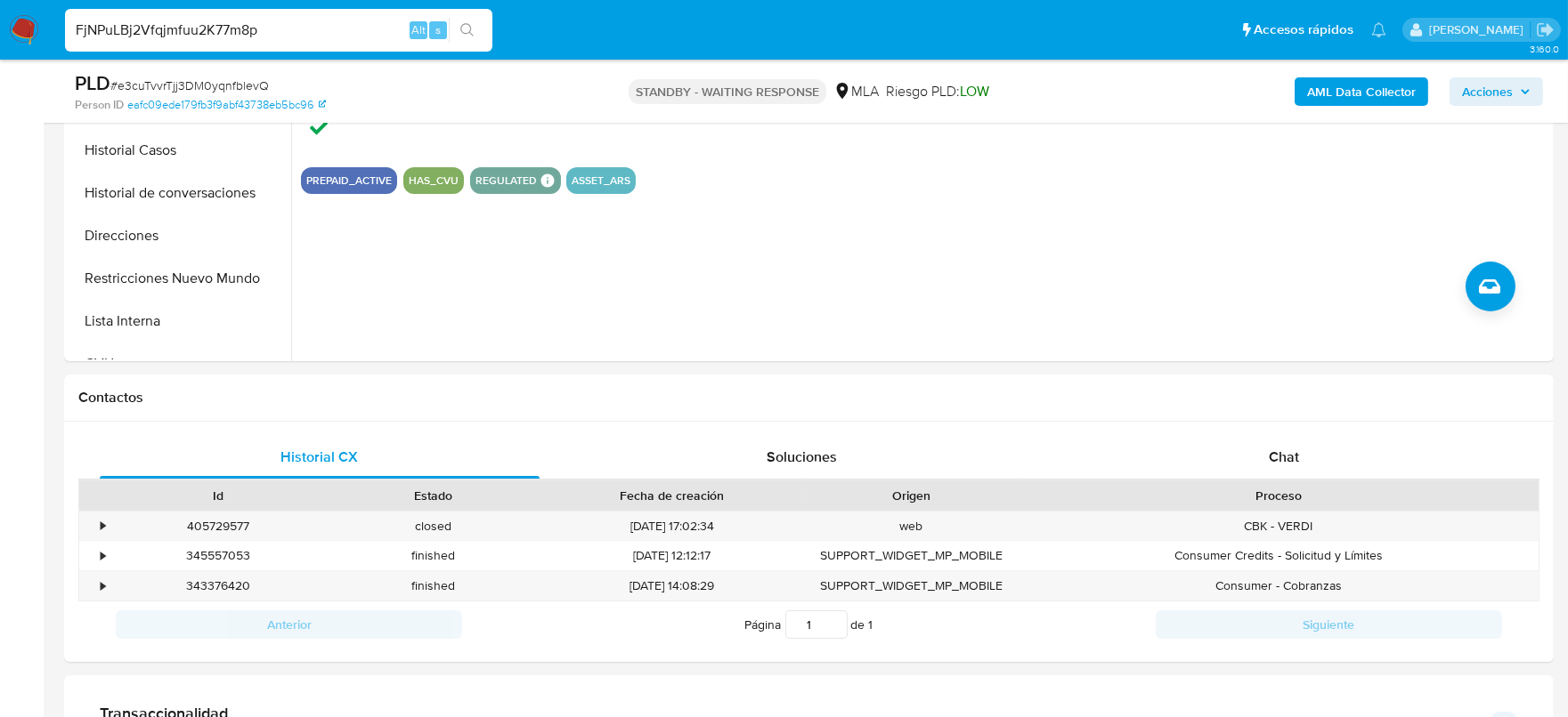
click at [477, 24] on button "search-icon" at bounding box center [467, 30] width 36 height 25
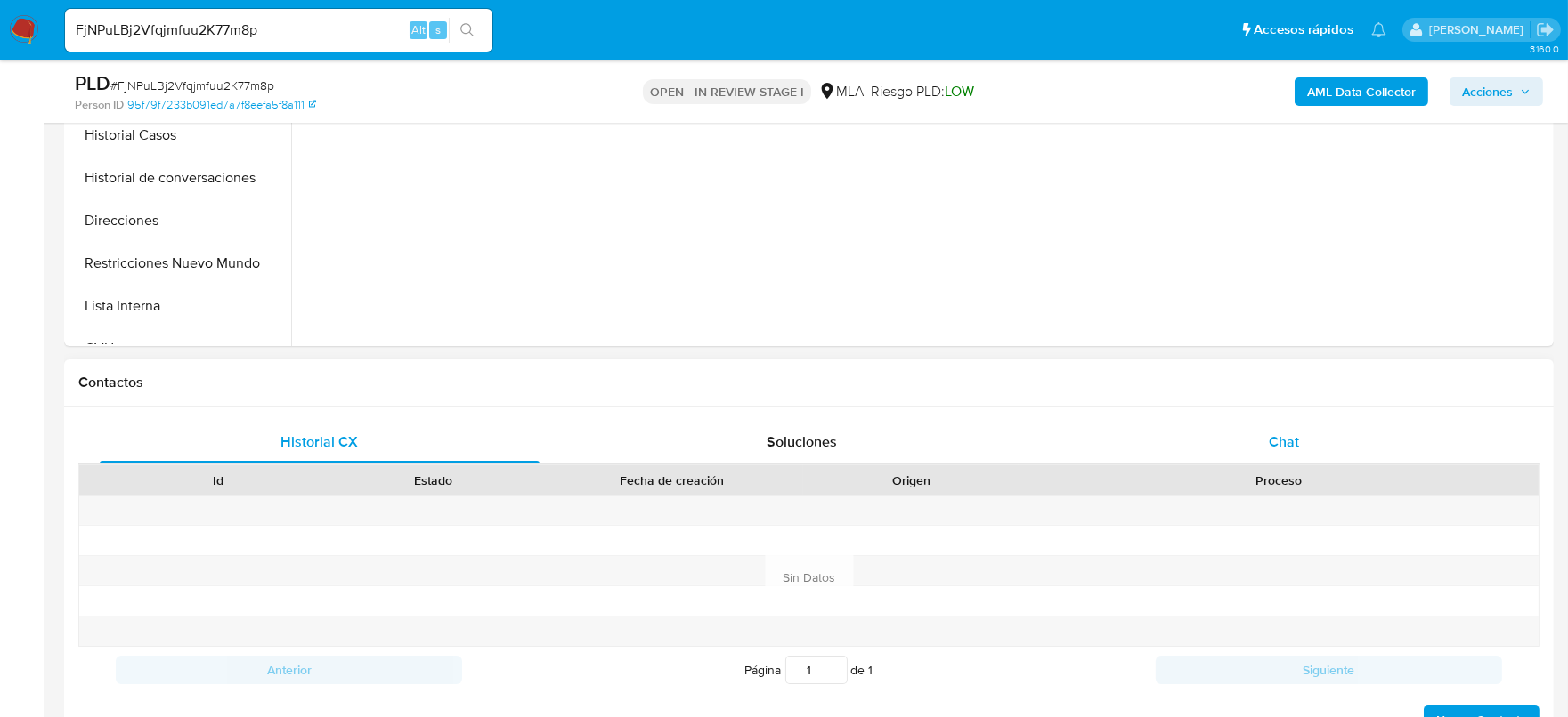
scroll to position [668, 0]
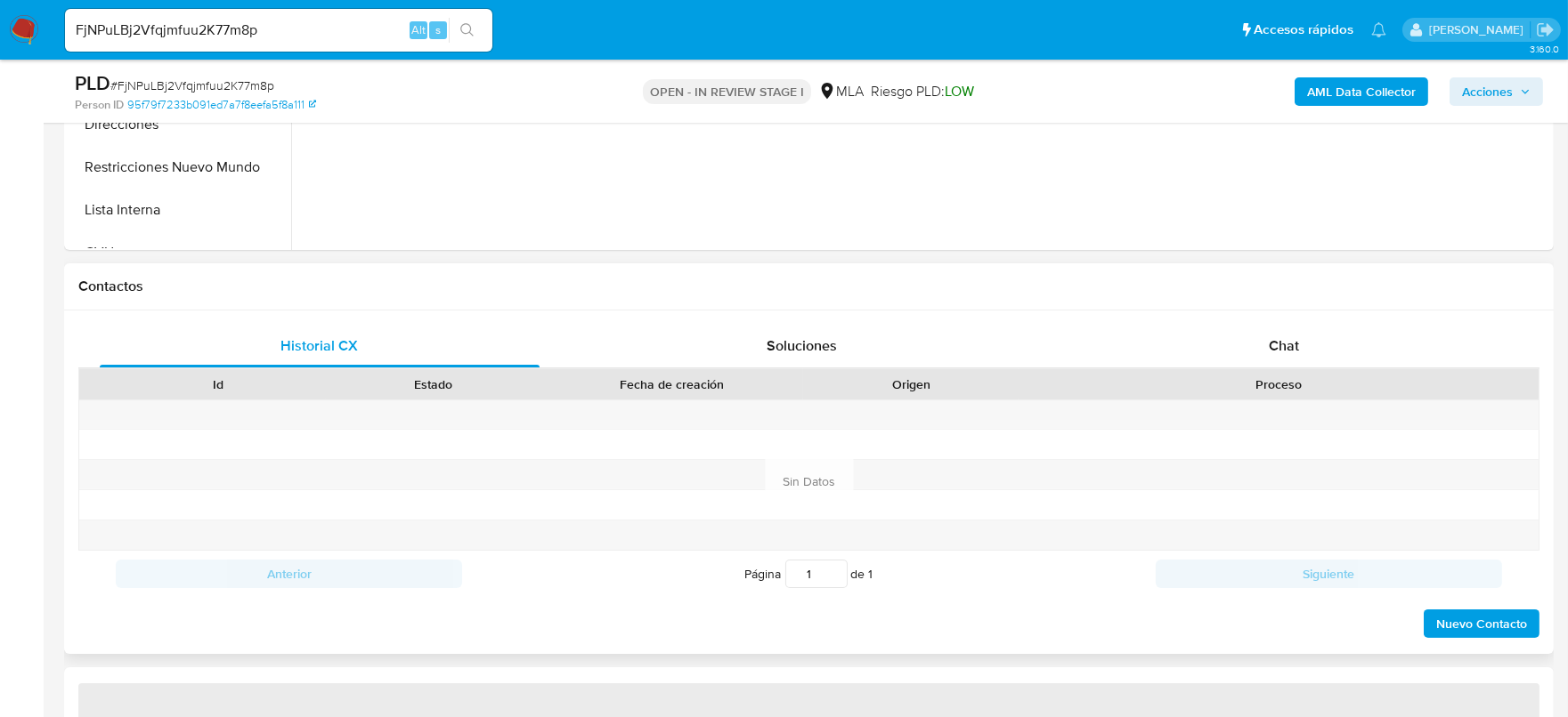
select select "10"
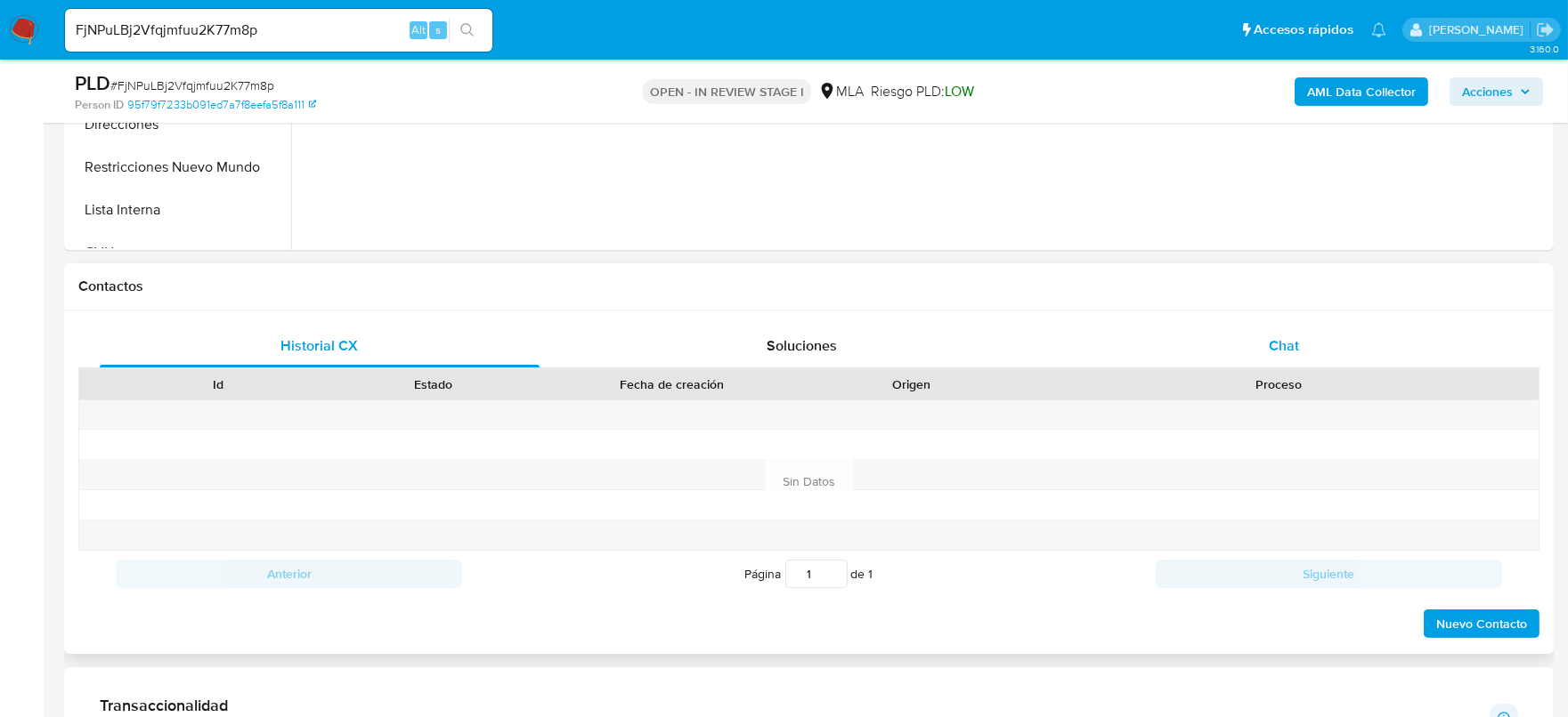
click at [1257, 348] on div "Chat" at bounding box center [1284, 346] width 440 height 43
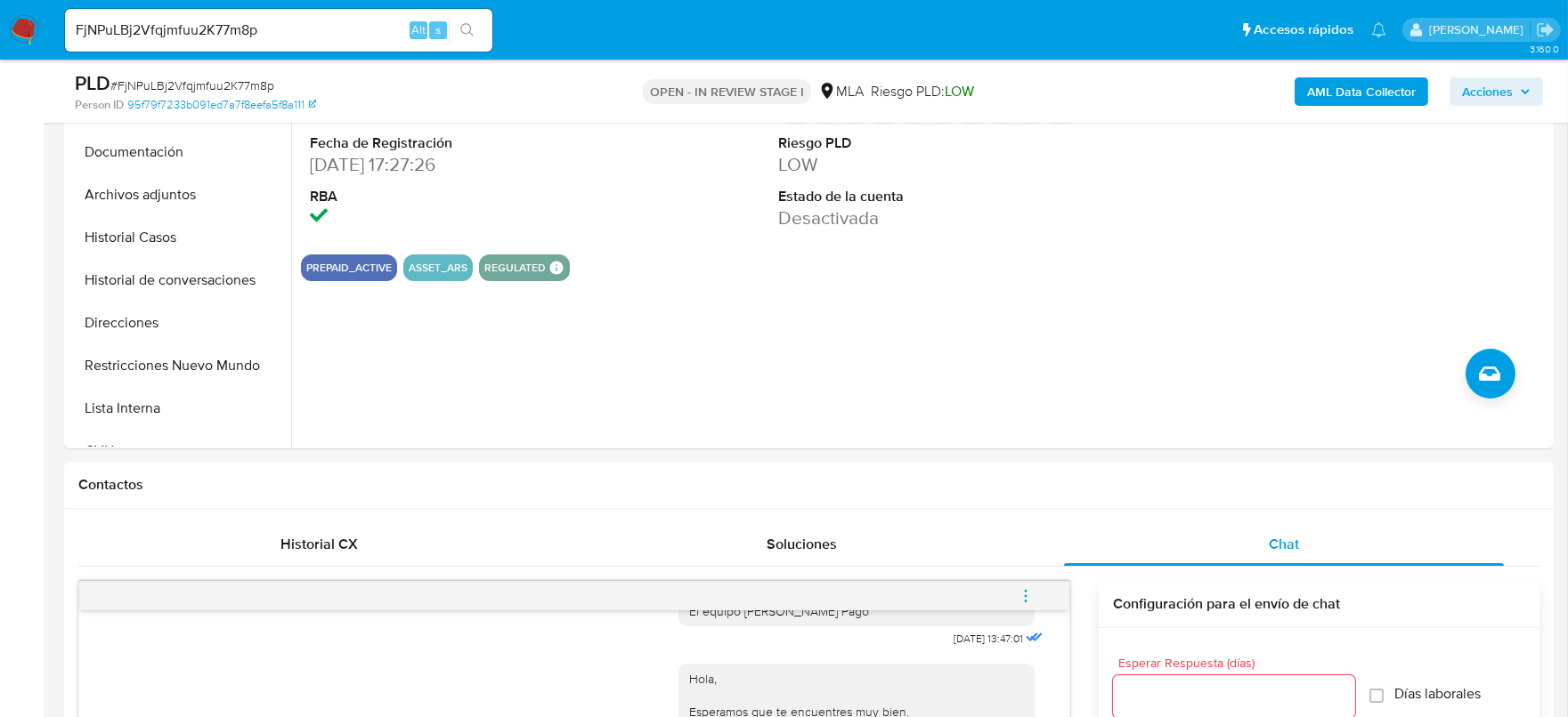
scroll to position [444, 0]
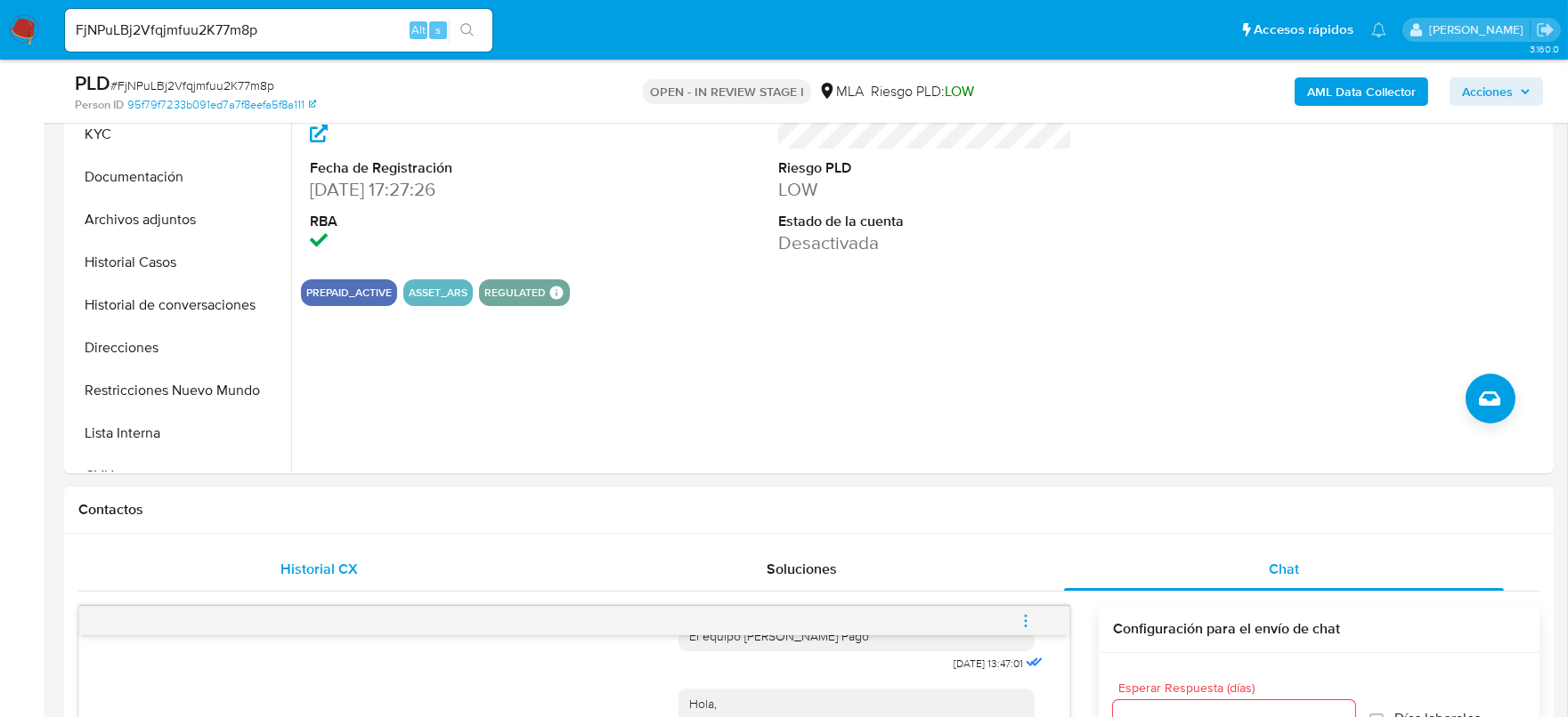
click at [255, 548] on div "Historial CX" at bounding box center [319, 569] width 440 height 43
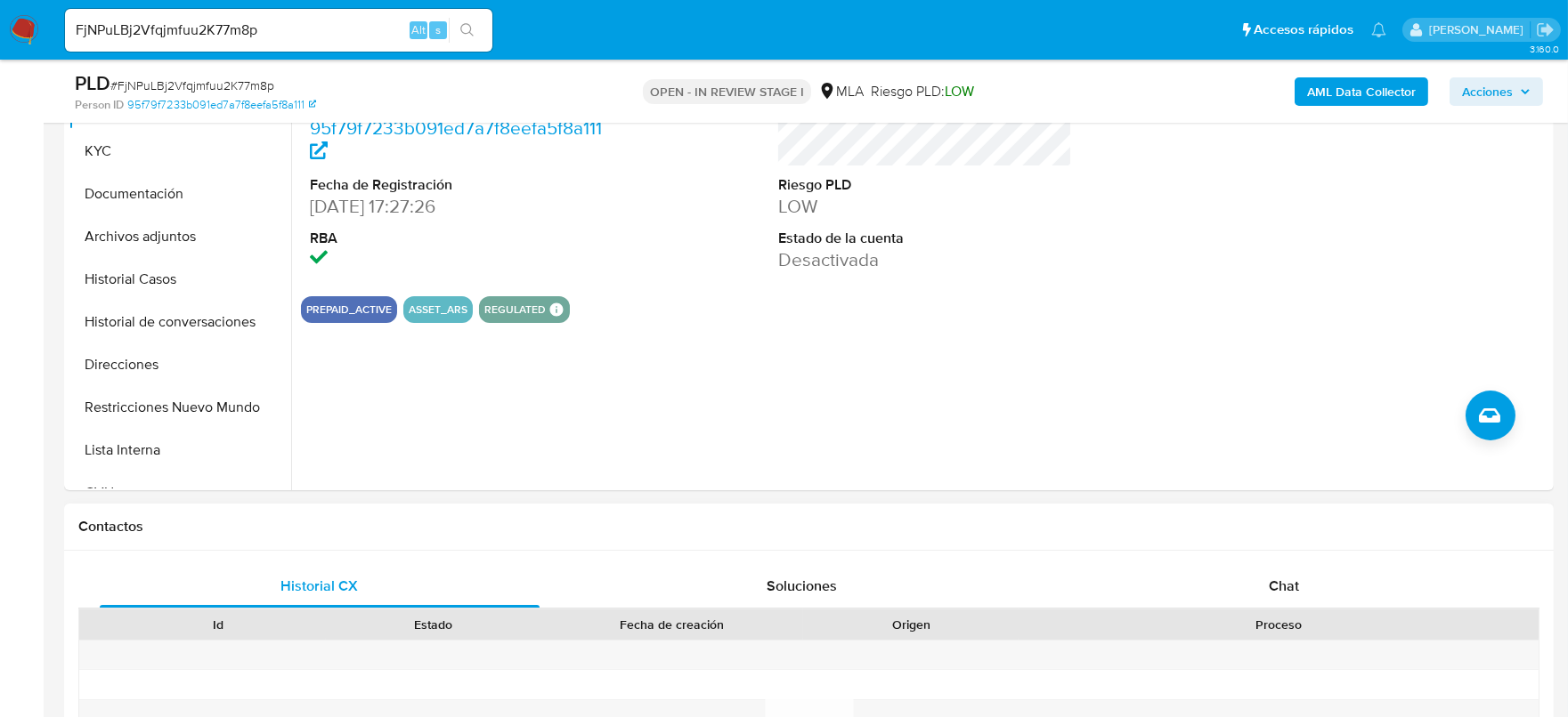
scroll to position [333, 0]
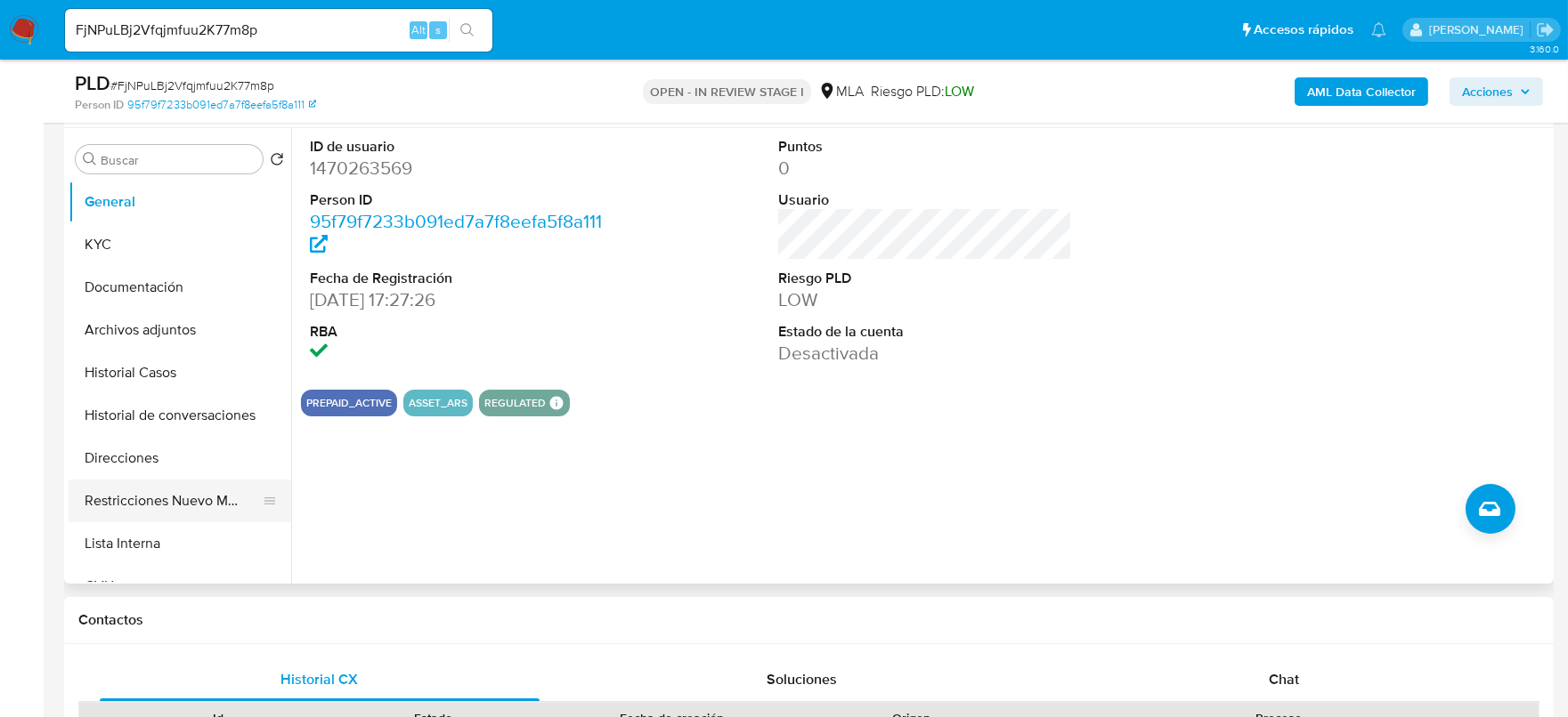
click at [168, 515] on button "Restricciones Nuevo Mundo" at bounding box center [172, 501] width 209 height 43
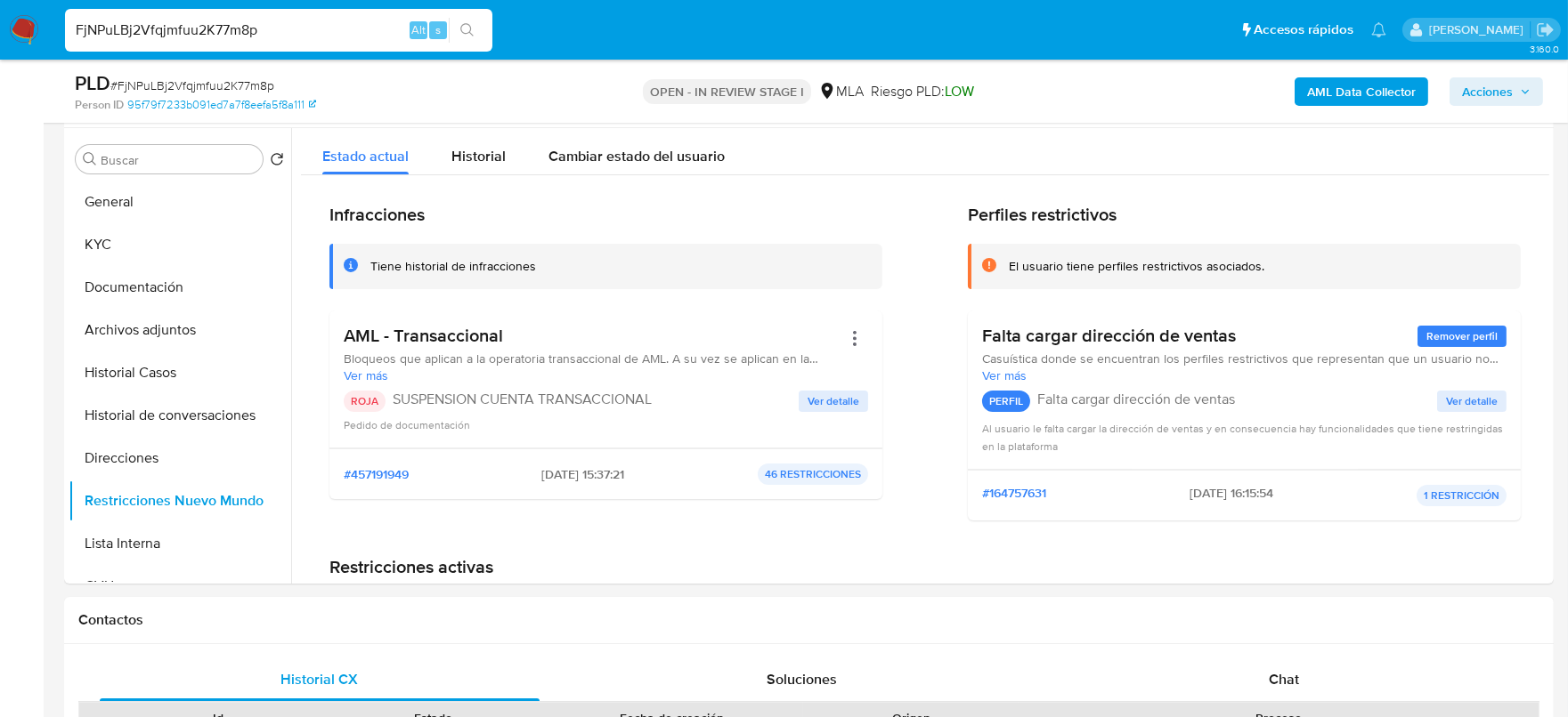
click at [389, 26] on input "FjNPuLBj2Vfqjmfuu2K77m8p" at bounding box center [278, 30] width 428 height 23
paste input "CymtcMKVfsZZ1fCBIapY8qe8"
type input "CymtcMKVfsZZ1fCBIapY8qe8"
click at [468, 26] on icon "search-icon" at bounding box center [468, 30] width 15 height 15
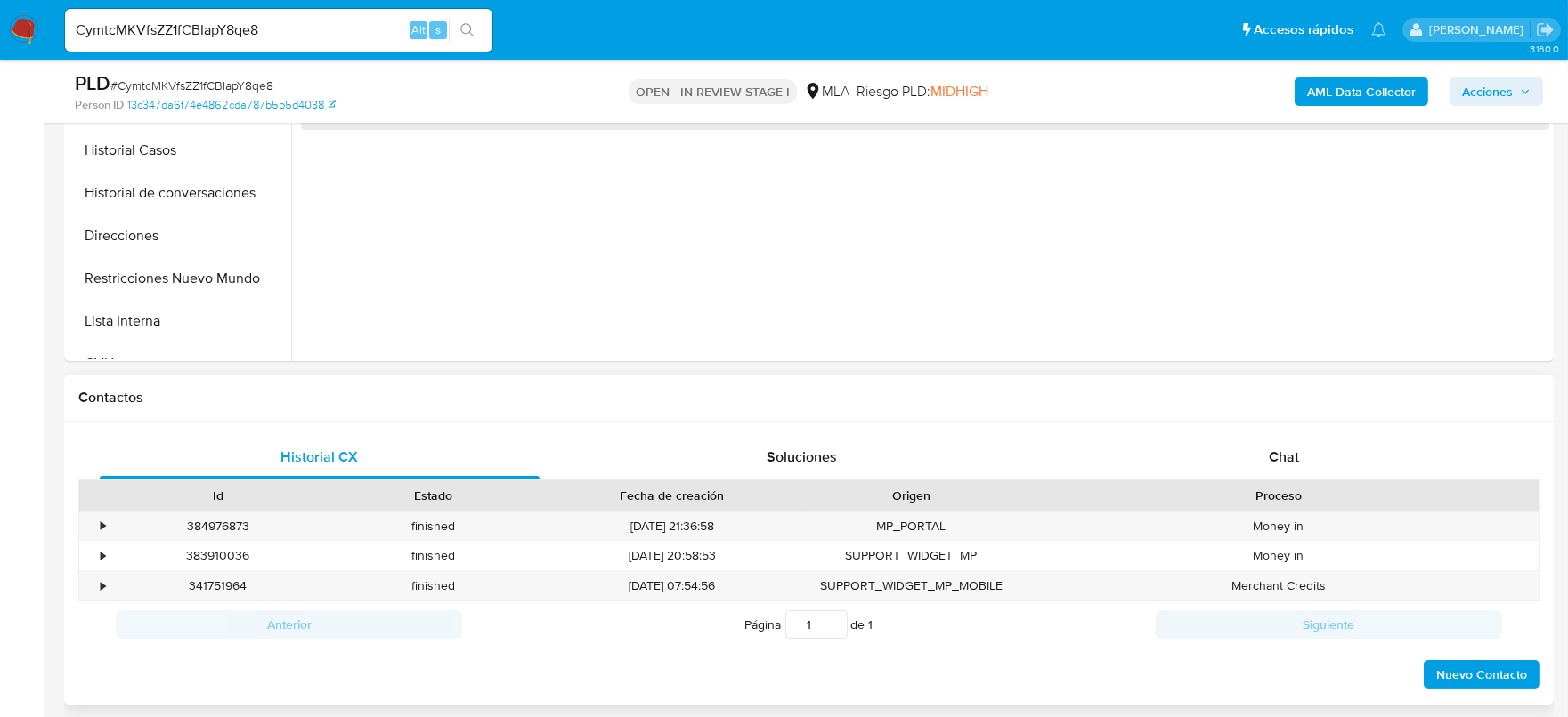
scroll to position [668, 0]
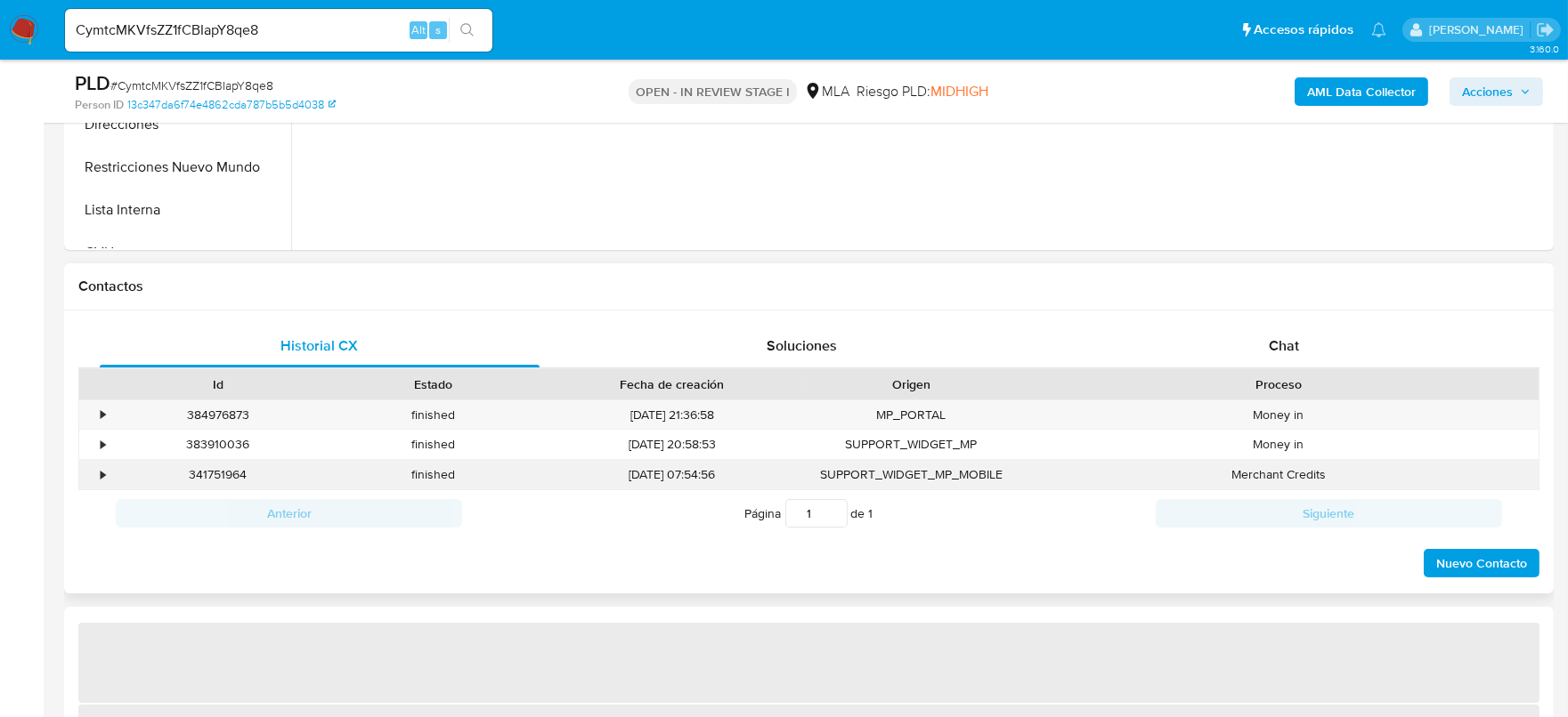
select select "10"
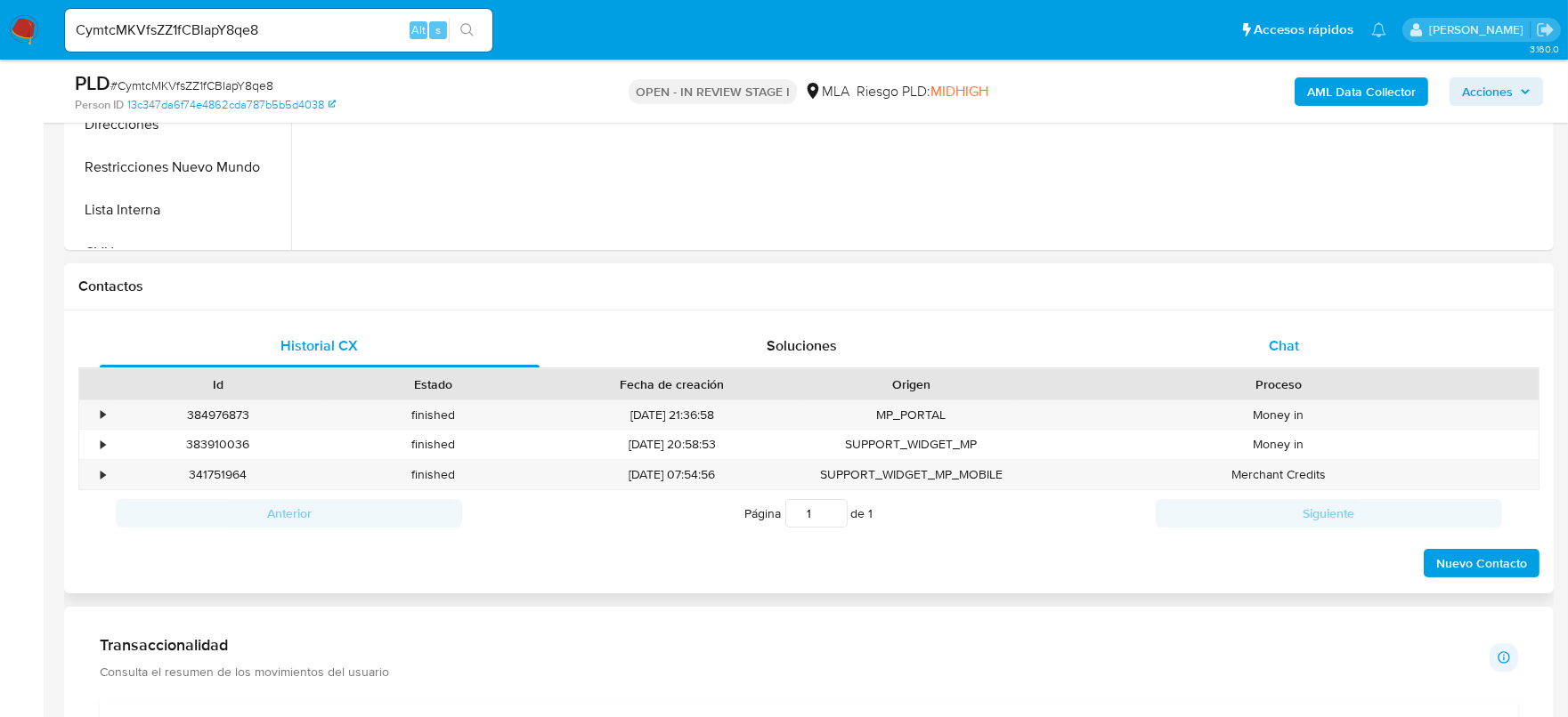
click at [1305, 364] on div "Chat" at bounding box center [1284, 346] width 440 height 43
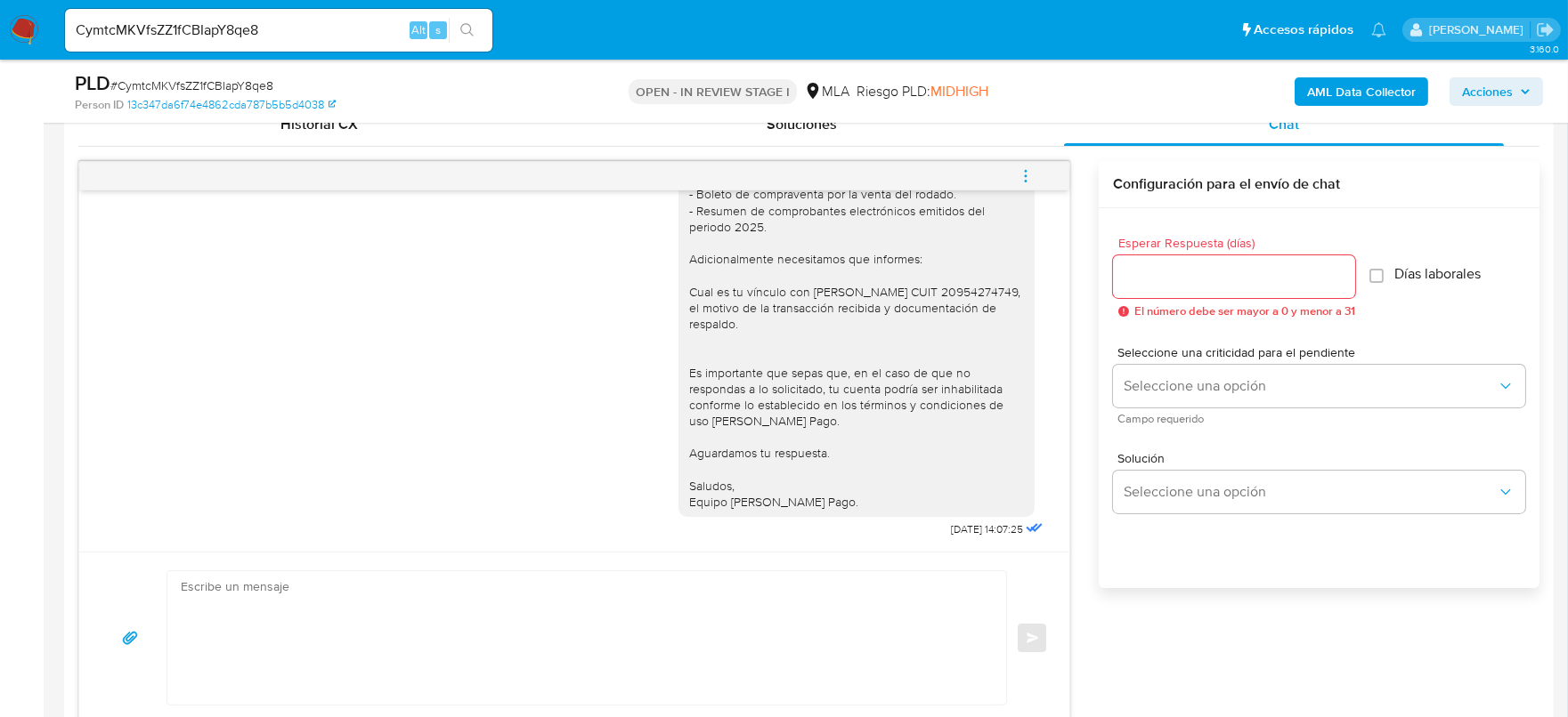
scroll to position [1539, 0]
click at [810, 652] on textarea at bounding box center [582, 638] width 803 height 134
paste textarea "Hola, Esperamos que te encuentres muy bien. Te consultamos si tuviste oportunid…"
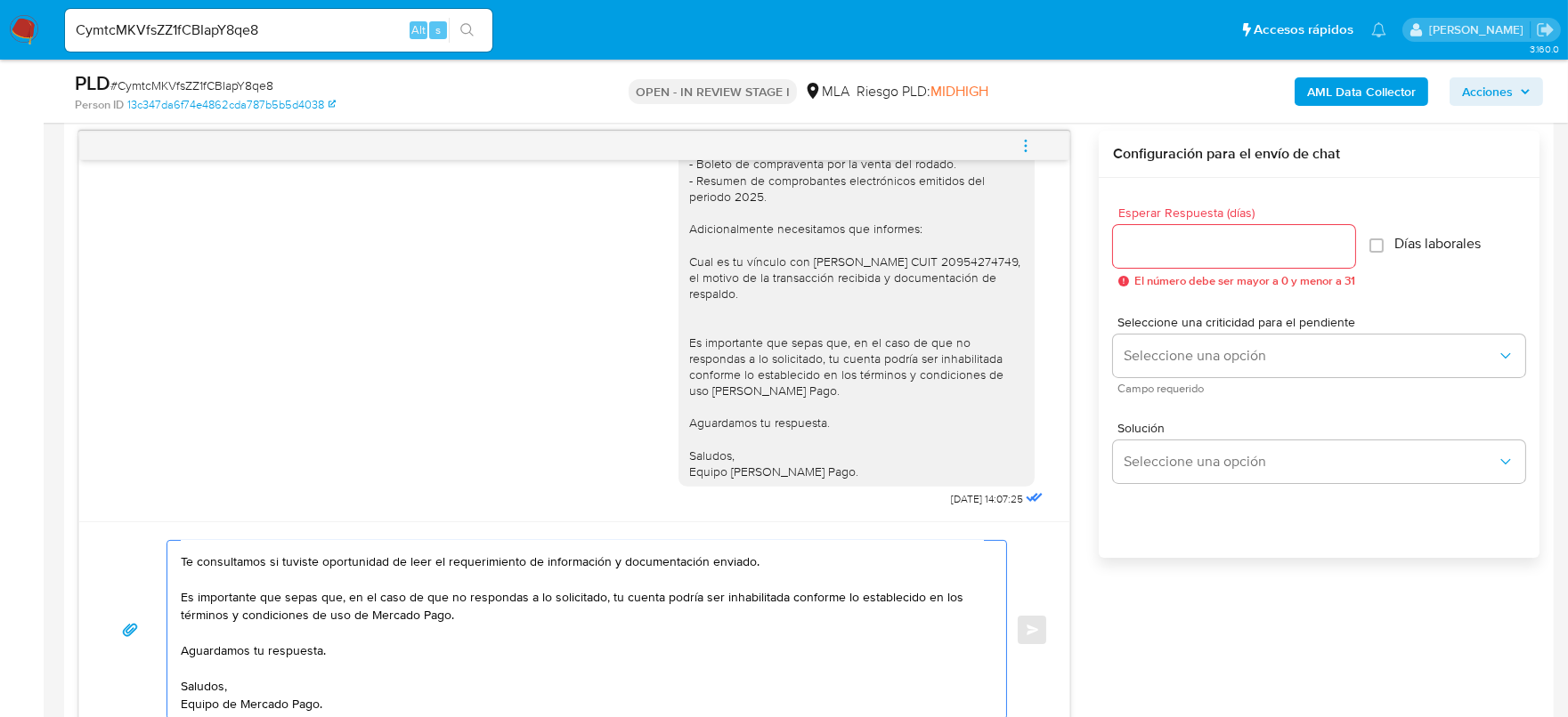
scroll to position [0, 0]
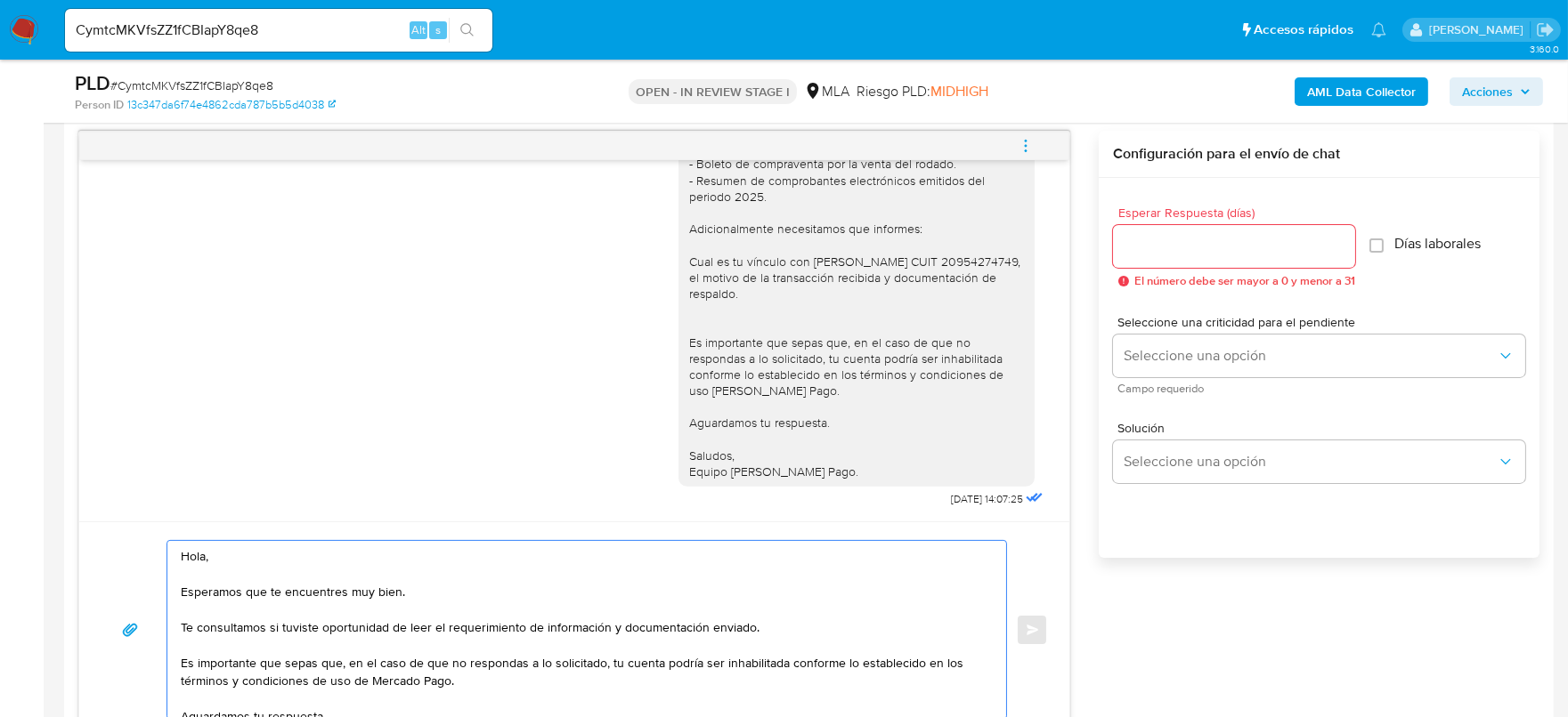
type textarea "Hola, Esperamos que te encuentres muy bien. Te consultamos si tuviste oportunid…"
click at [1166, 256] on input "Esperar Respuesta (días)" at bounding box center [1234, 246] width 242 height 23
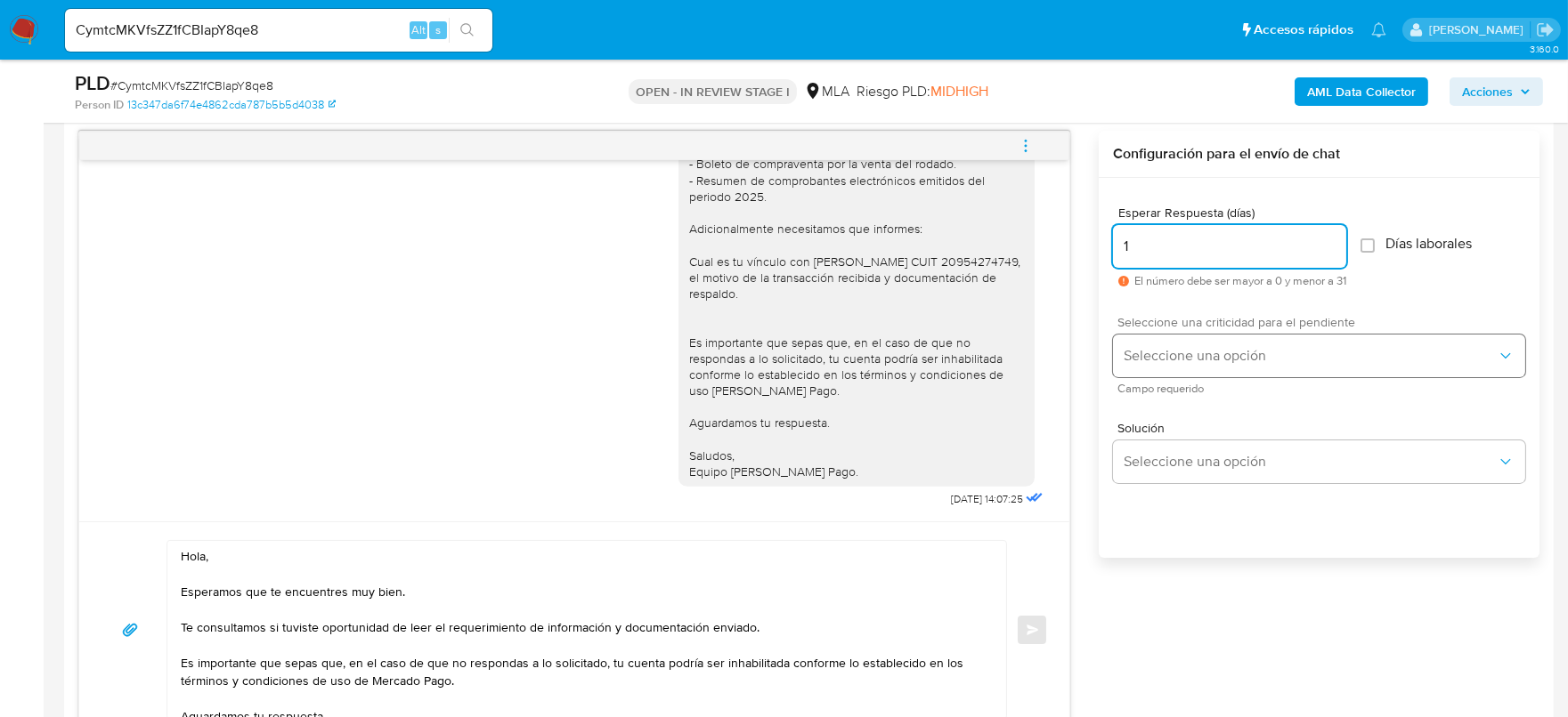
type input "1"
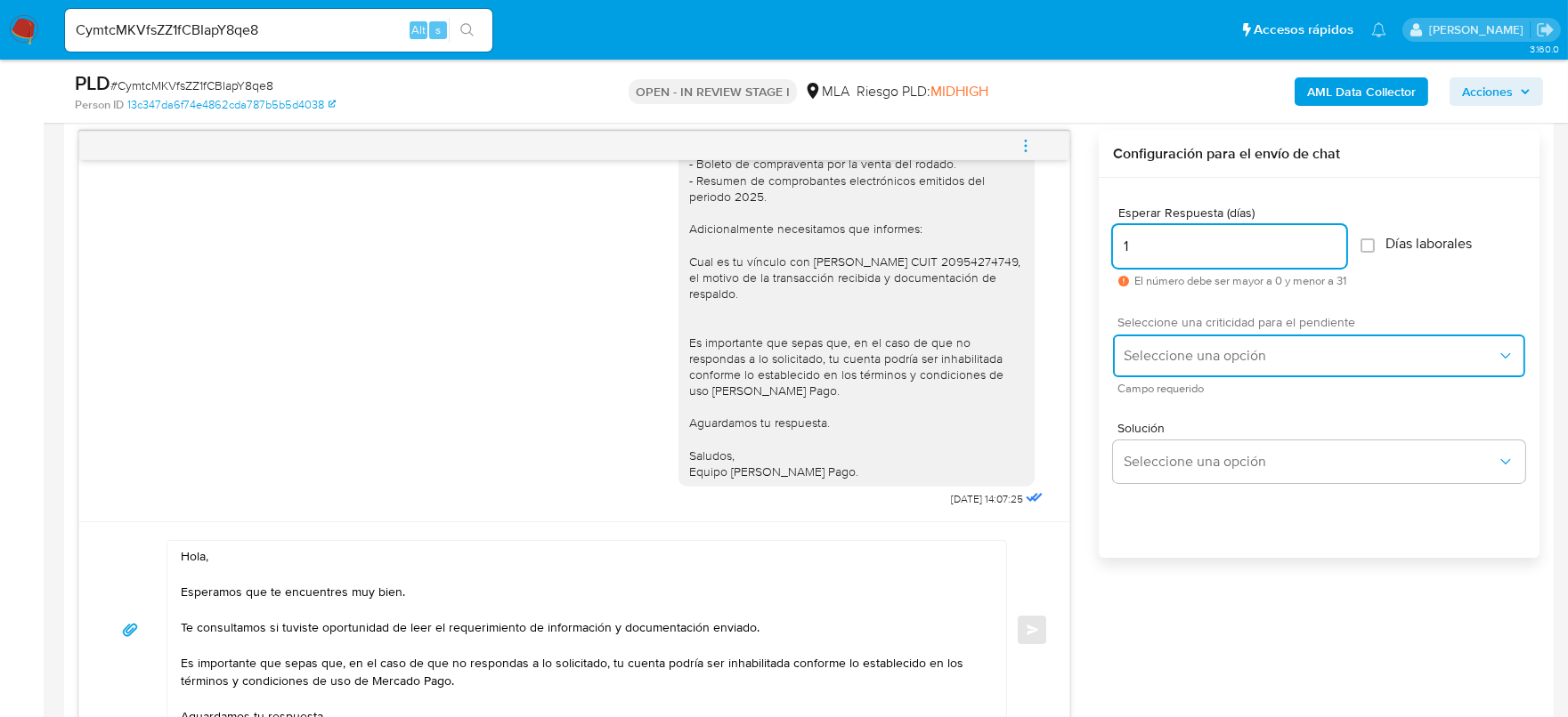
click at [1195, 351] on span "Seleccione una opción" at bounding box center [1310, 356] width 373 height 18
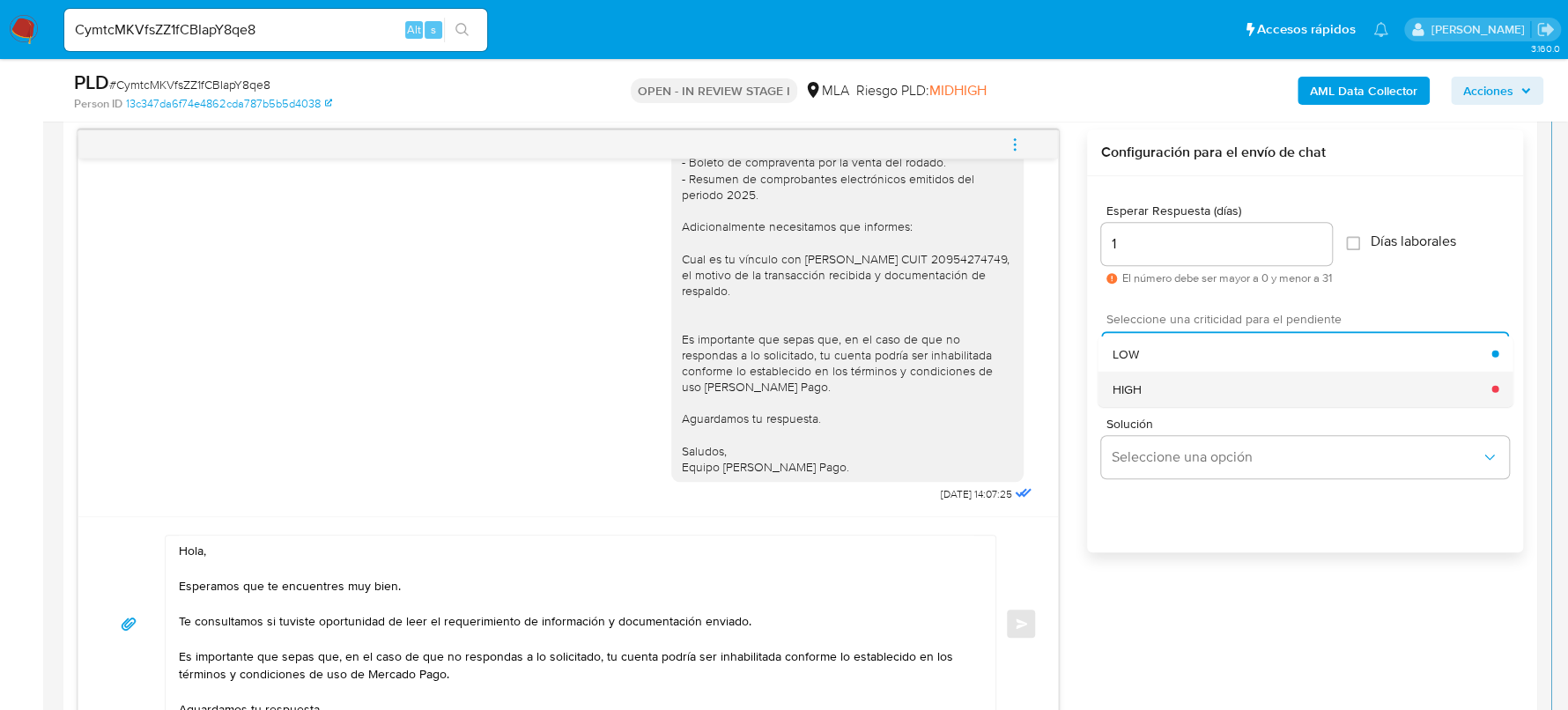
click at [1164, 392] on div "HIGH" at bounding box center [1301, 388] width 380 height 35
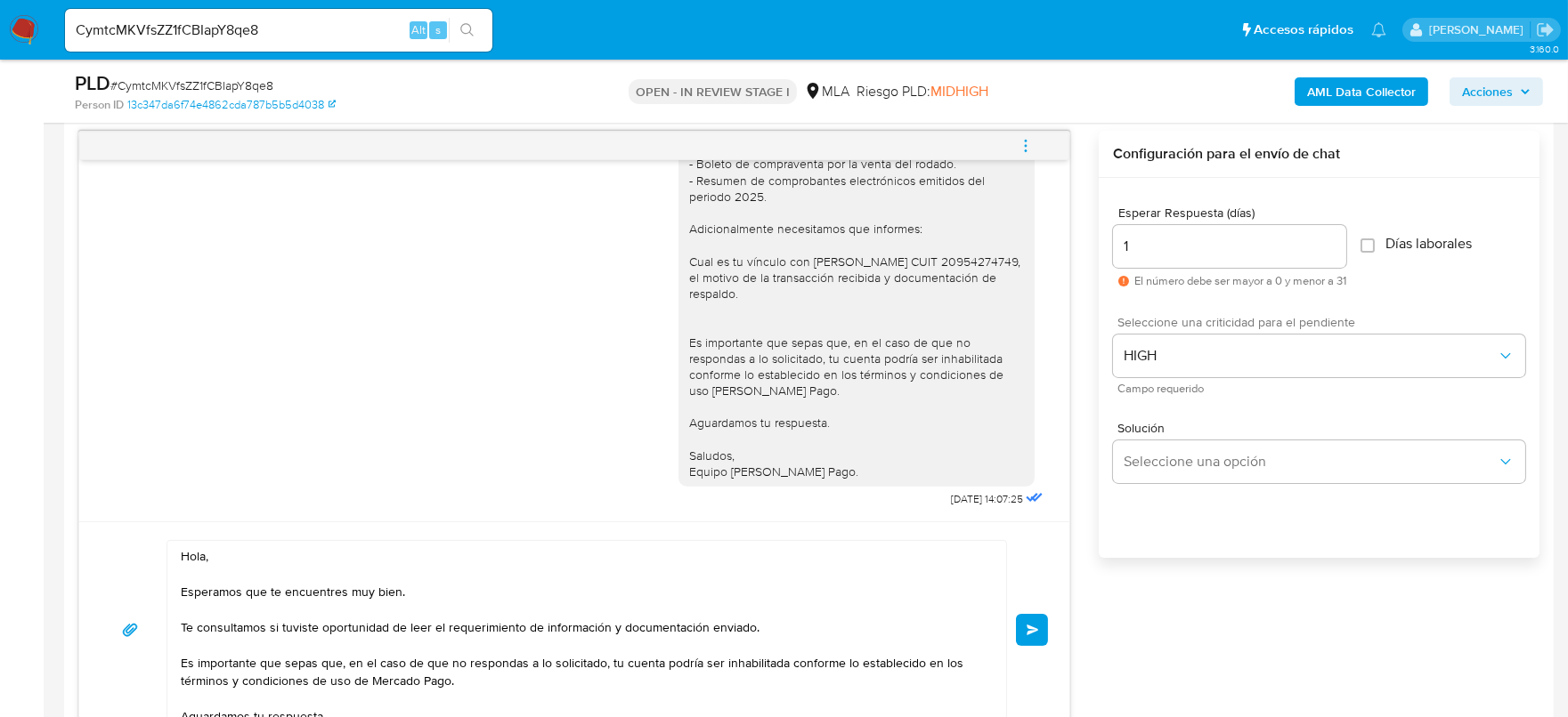
click at [1025, 626] on button "Enviar" at bounding box center [1032, 630] width 32 height 32
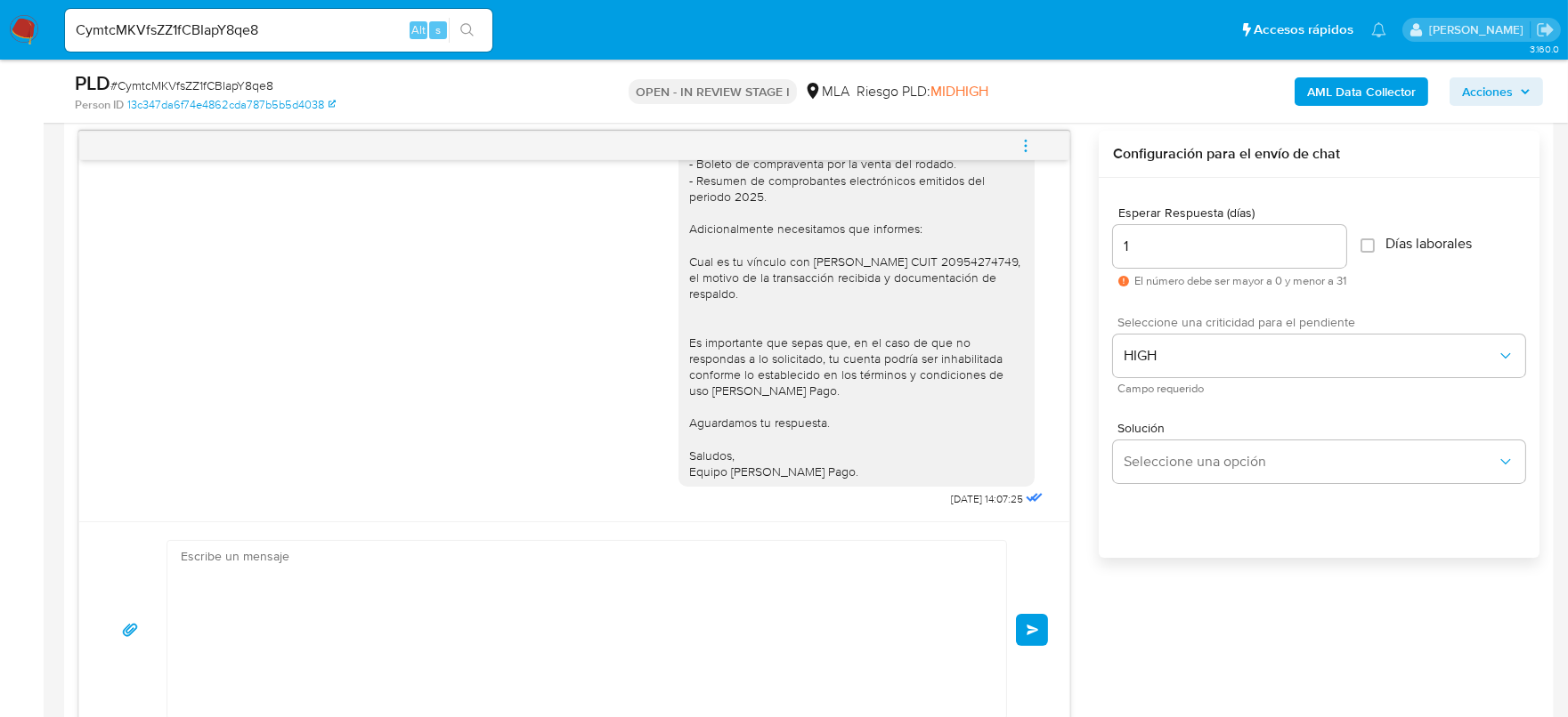
scroll to position [1866, 0]
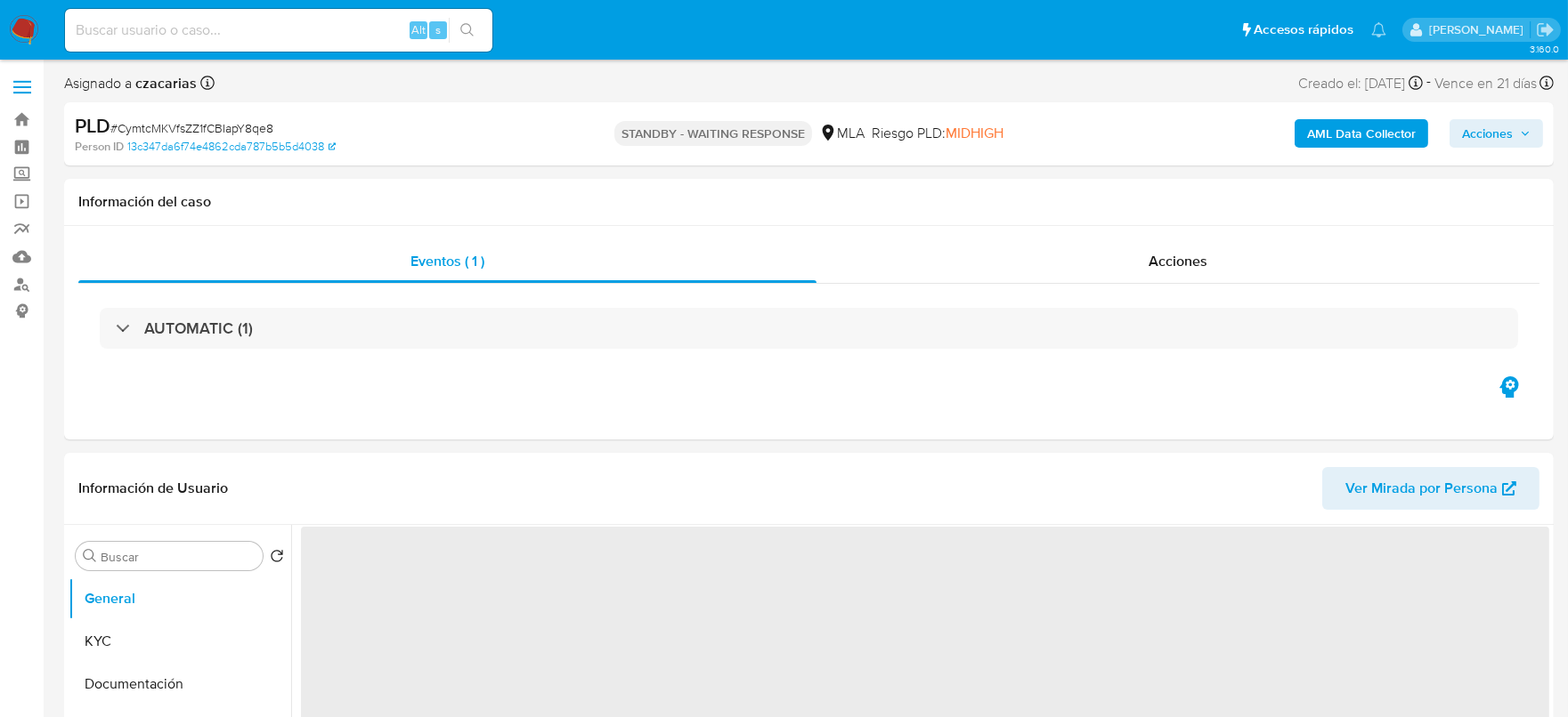
select select "10"
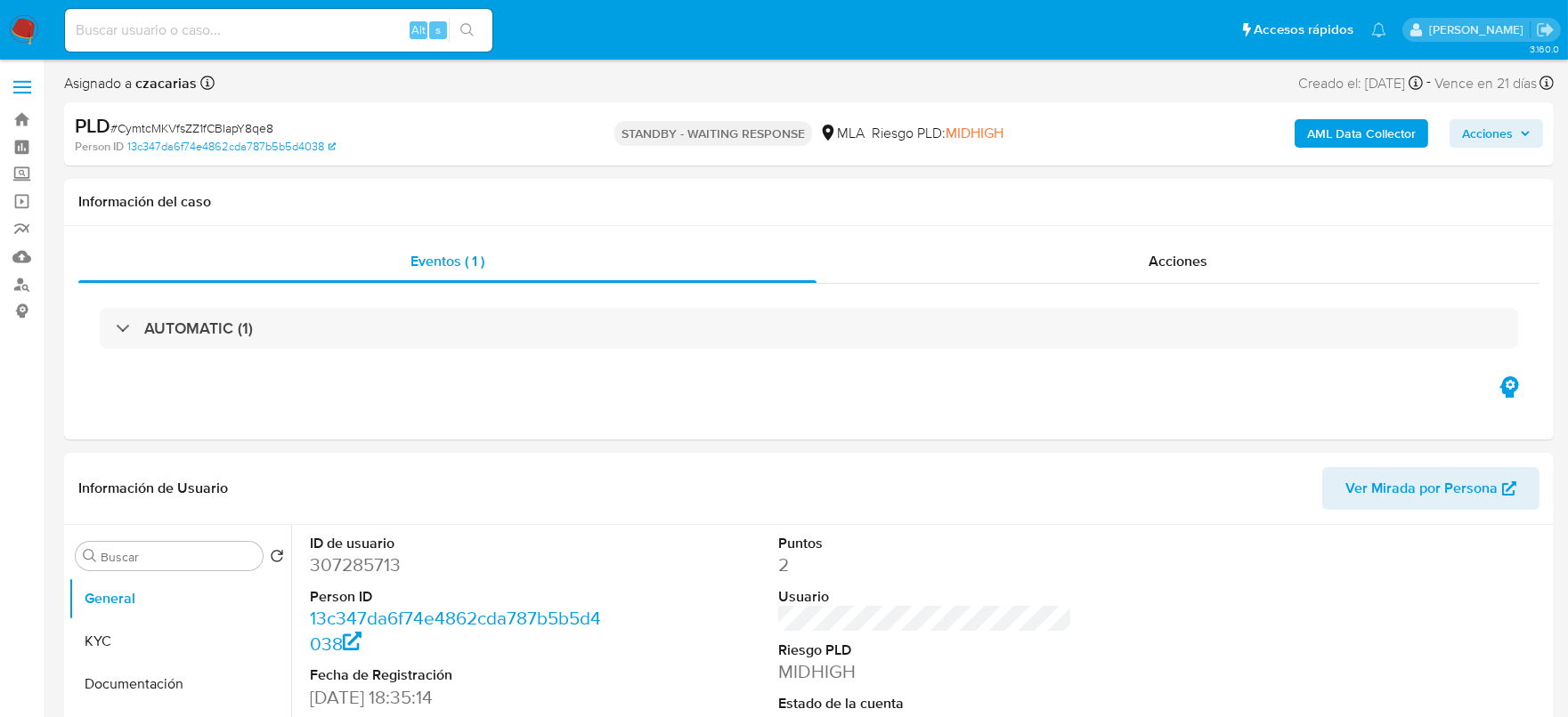
click at [211, 13] on div "Alt s" at bounding box center [278, 30] width 428 height 43
click at [224, 36] on input at bounding box center [278, 30] width 428 height 23
paste input "b2qVlyrDa2HuV9P5PtYaiQaf"
type input "b2qVlyrDa2HuV9P5PtYaiQaf"
click at [462, 32] on icon "search-icon" at bounding box center [468, 30] width 15 height 15
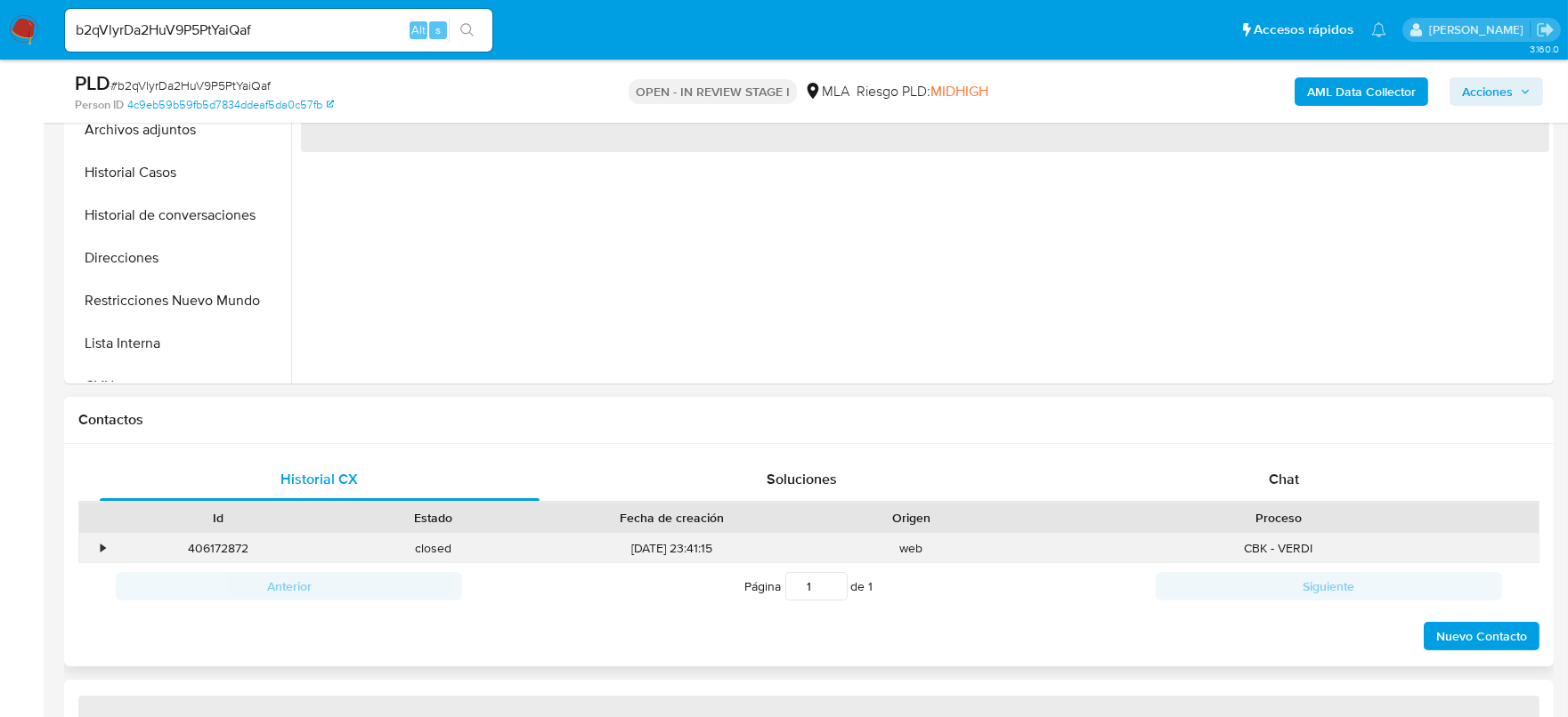
scroll to position [668, 0]
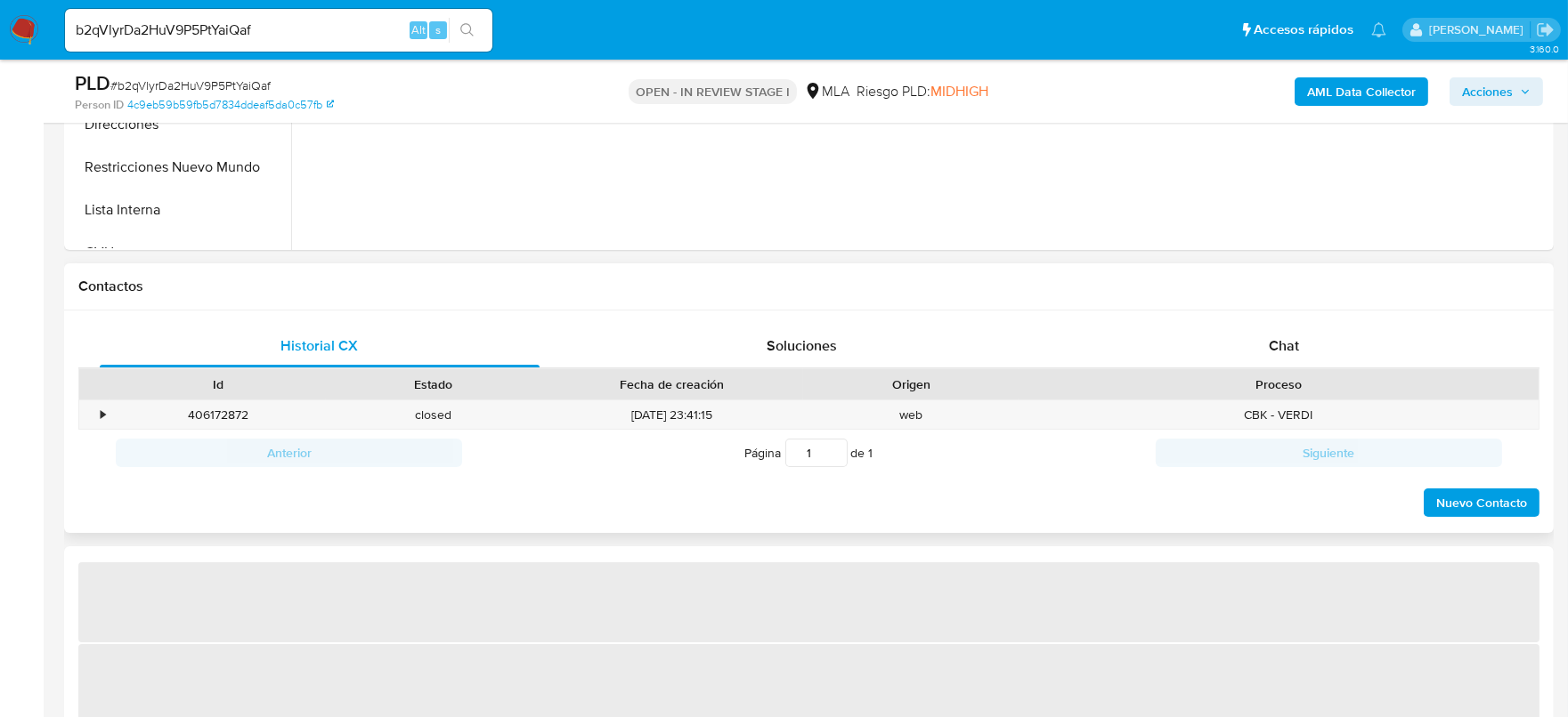
select select "10"
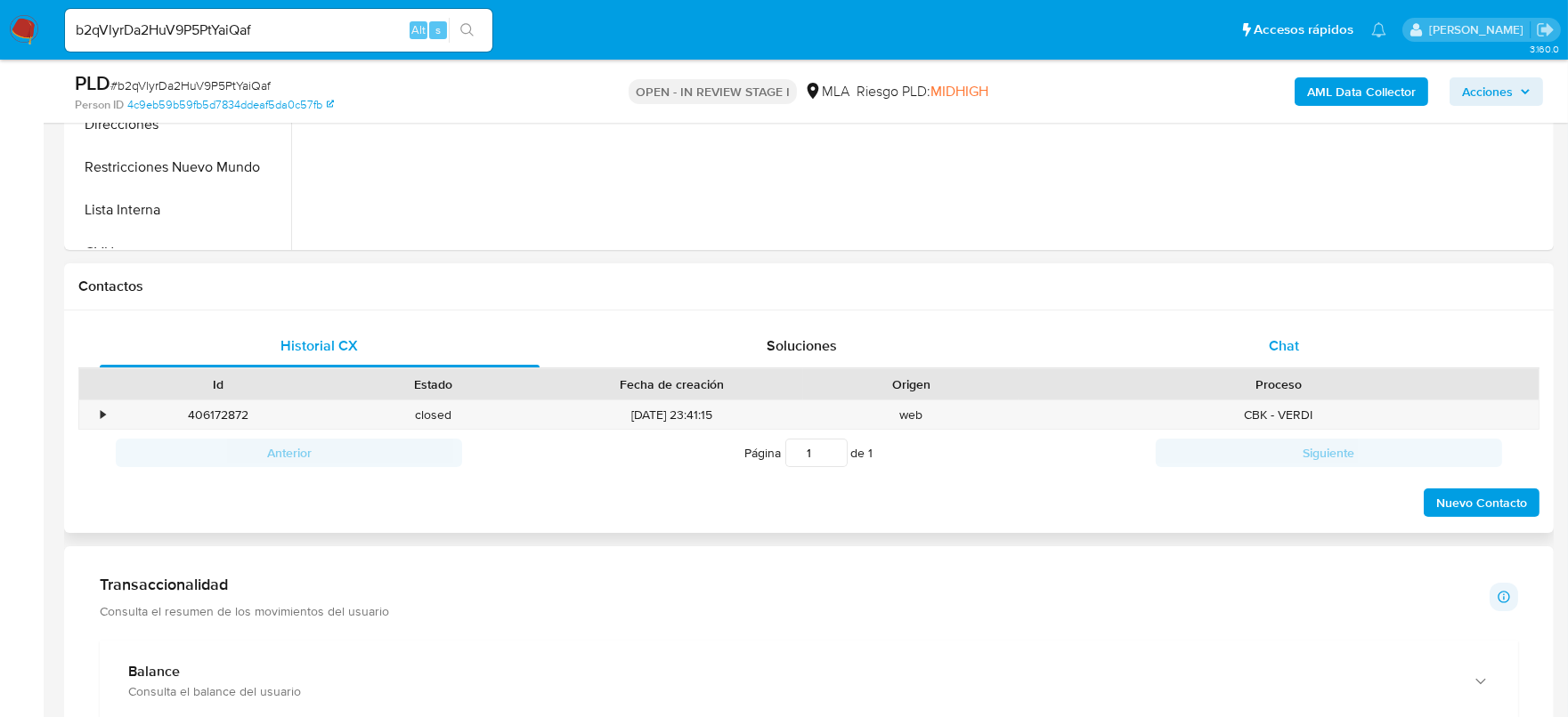
click at [1353, 334] on div "Chat" at bounding box center [1284, 346] width 440 height 43
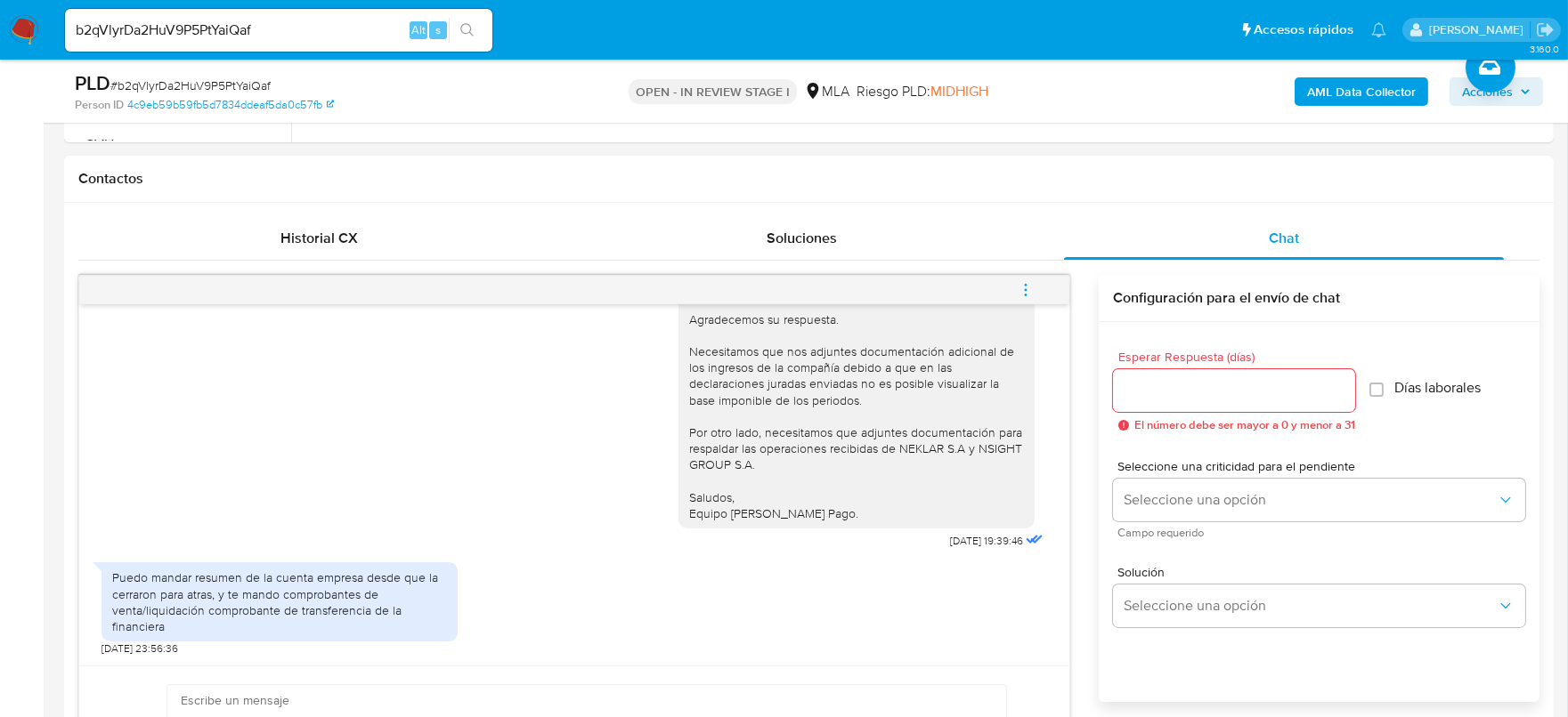
scroll to position [889, 0]
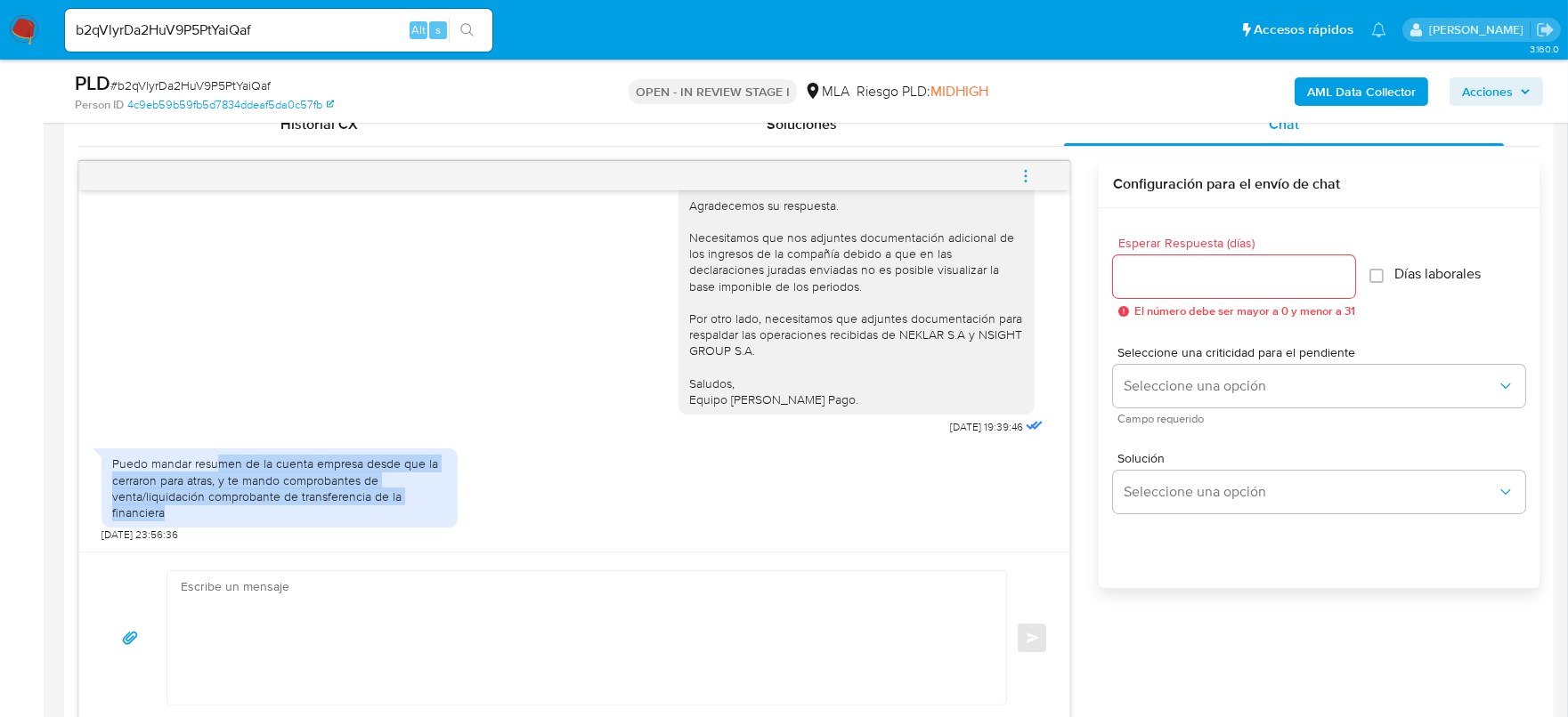
drag, startPoint x: 220, startPoint y: 457, endPoint x: 421, endPoint y: 517, distance: 209.8
click at [421, 517] on div "Puedo mandar resumen de la cuenta empresa desde que la cerraron para atras, y t…" at bounding box center [279, 487] width 335 height 65
drag, startPoint x: 418, startPoint y: 514, endPoint x: 102, endPoint y: 466, distance: 319.6
click at [102, 466] on div "Puedo mandar resumen de la cuenta empresa desde que la cerraron para atras, y t…" at bounding box center [279, 487] width 356 height 79
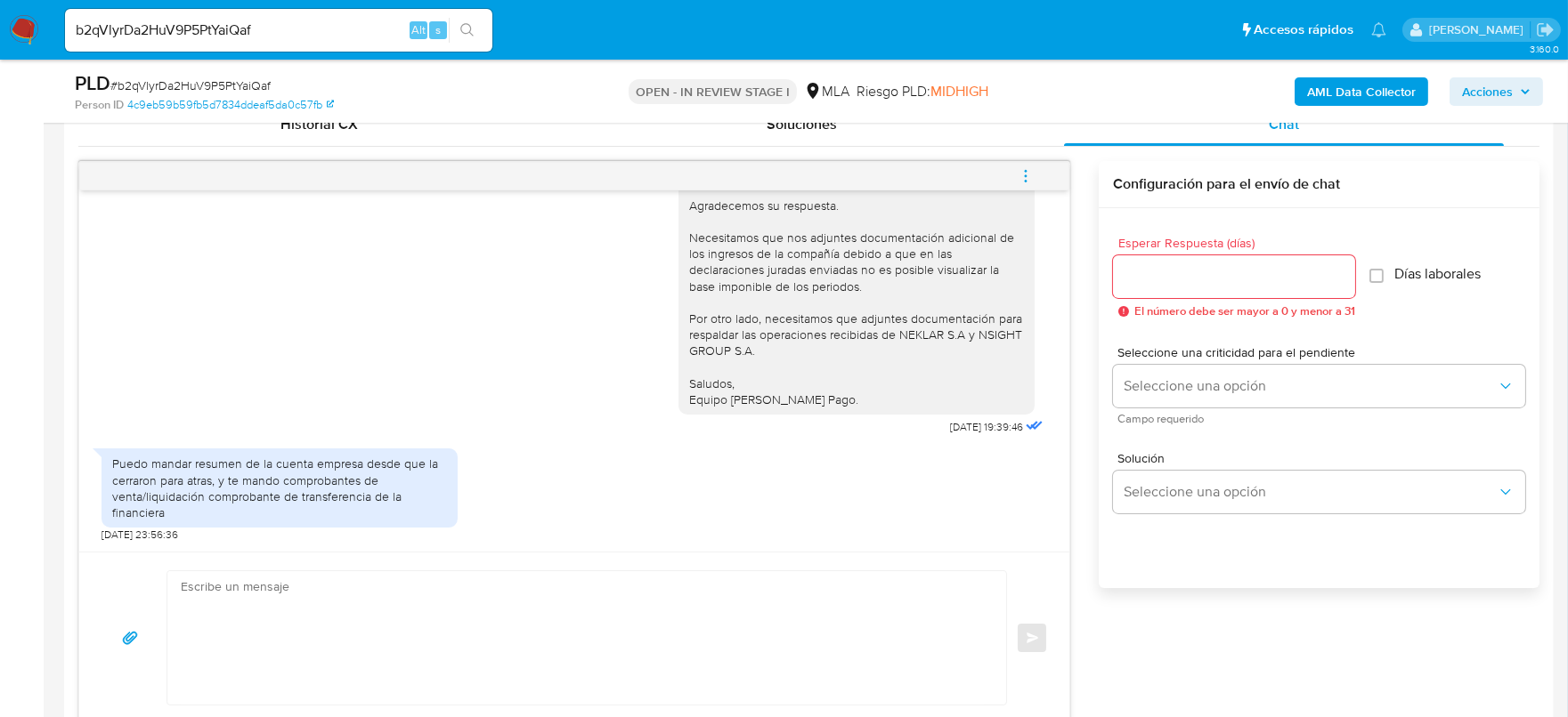
click at [221, 29] on input "b2qVlyrDa2HuV9P5PtYaiQaf" at bounding box center [278, 30] width 428 height 23
paste input "ff7jyhia4d1GWDybY4bXOZhP"
type input "ff7jyhia4d1GWDybY4bXOZhP"
click at [466, 40] on button "search-icon" at bounding box center [467, 30] width 36 height 25
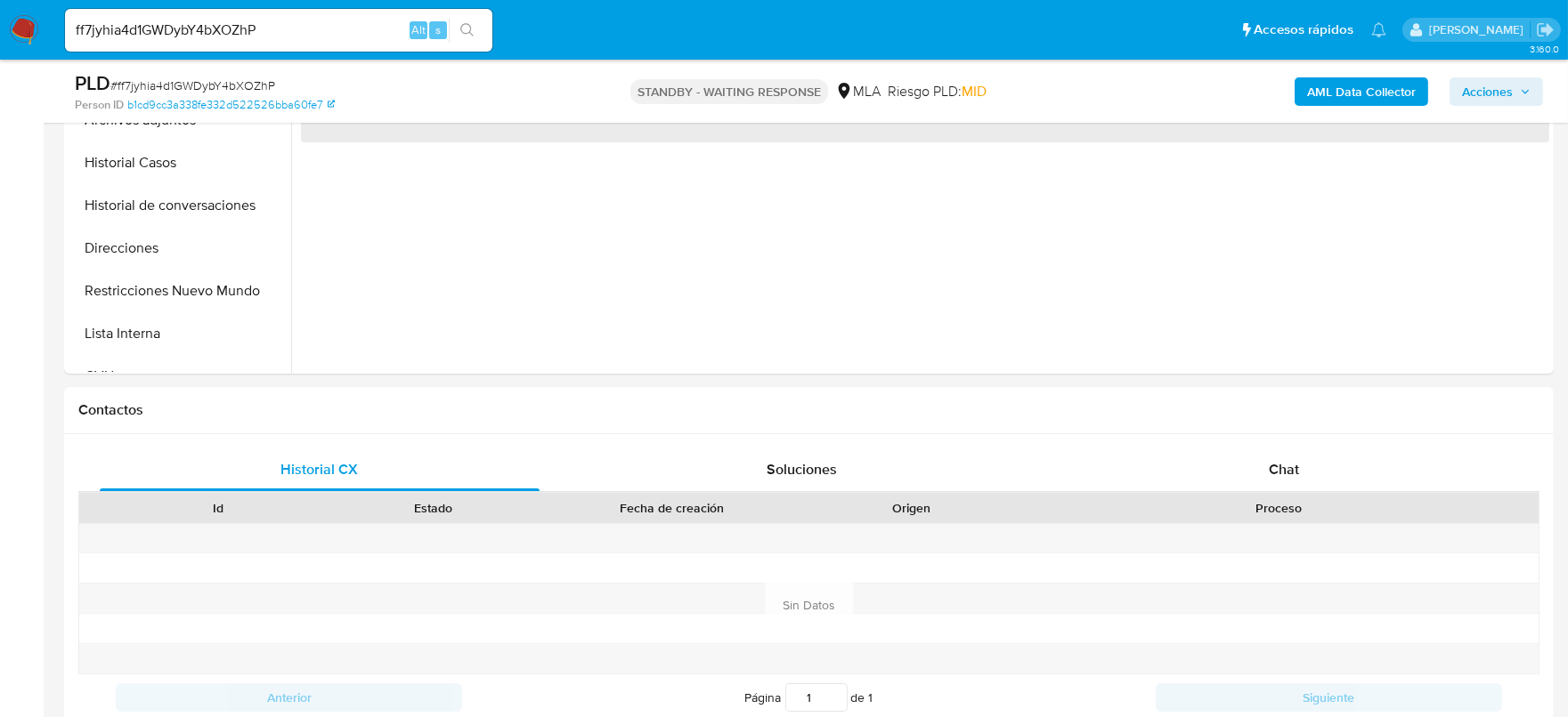
select select "10"
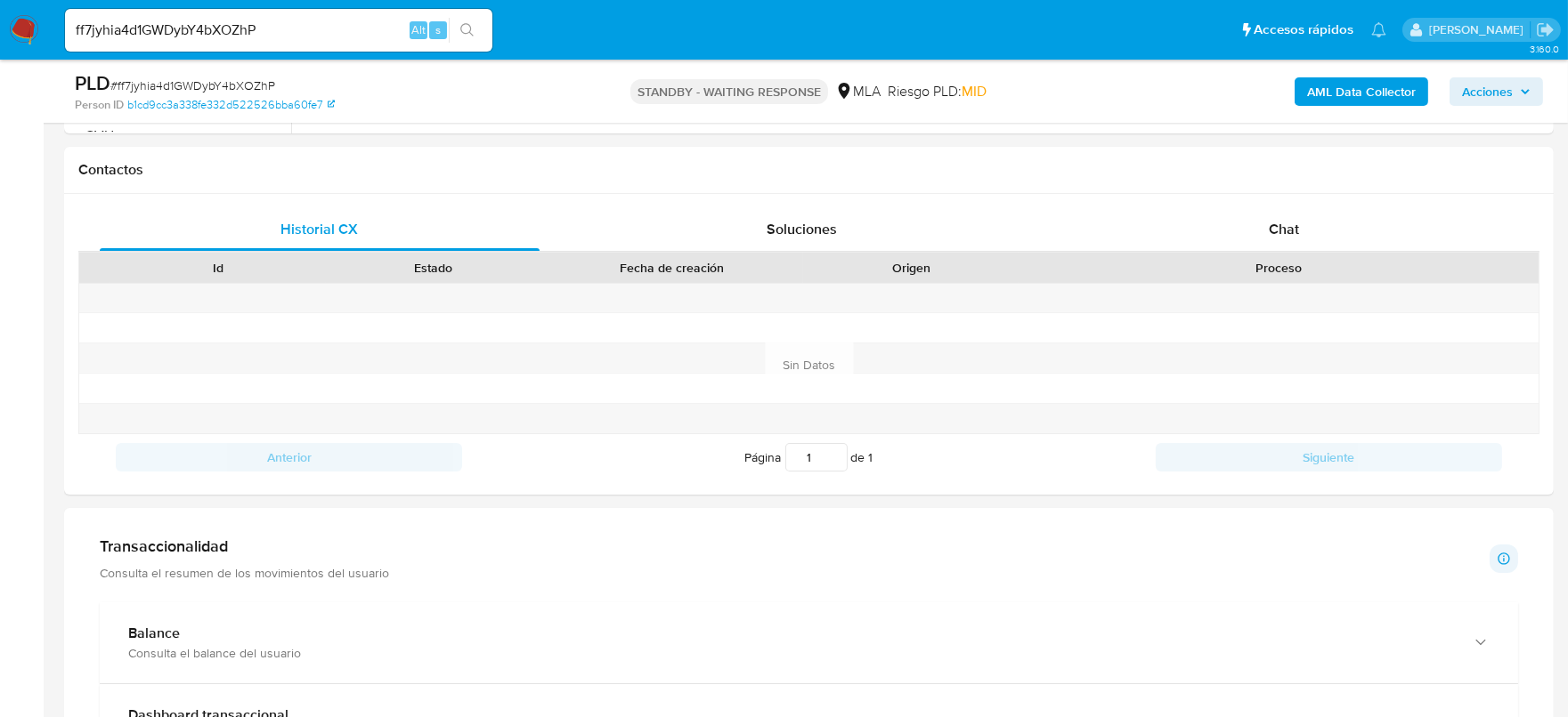
scroll to position [889, 0]
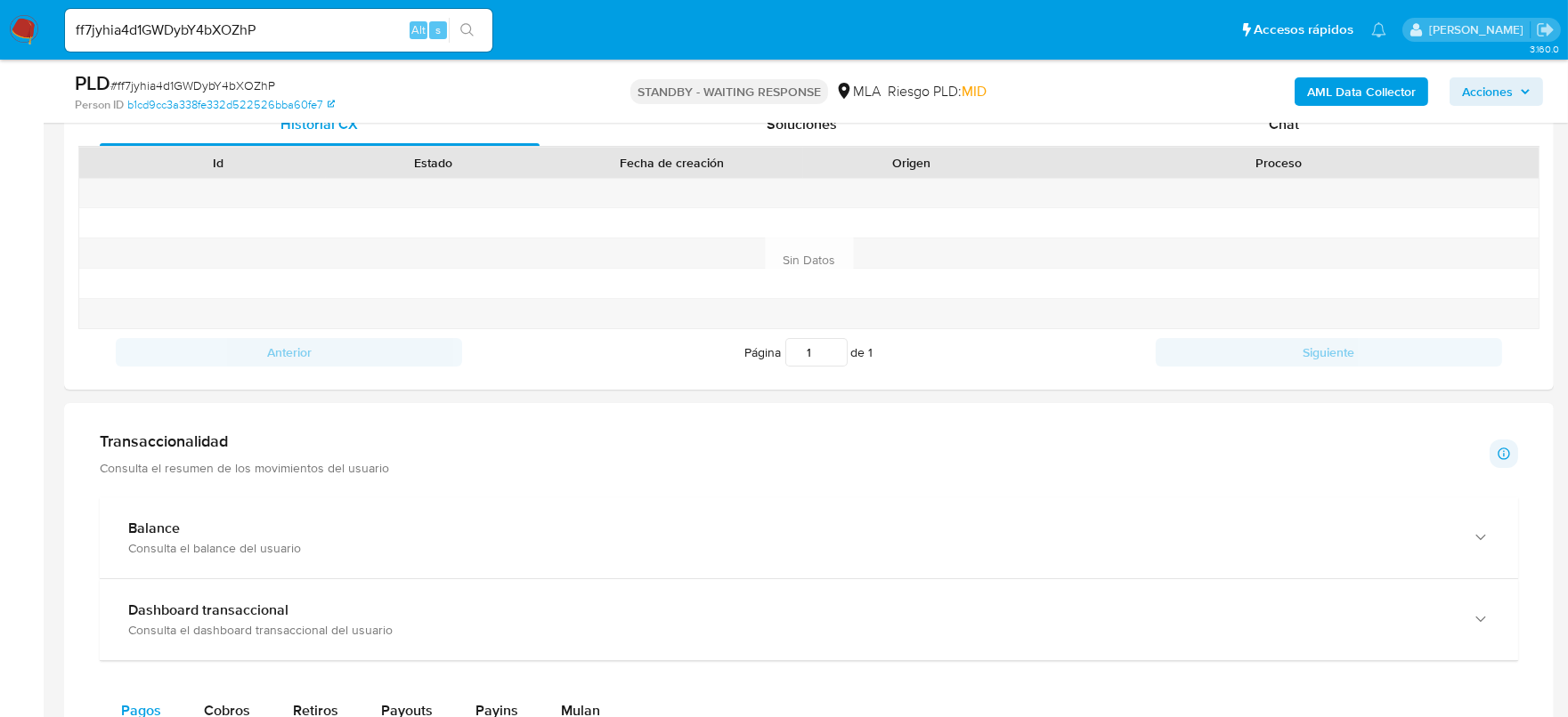
click at [22, 27] on img at bounding box center [24, 30] width 30 height 30
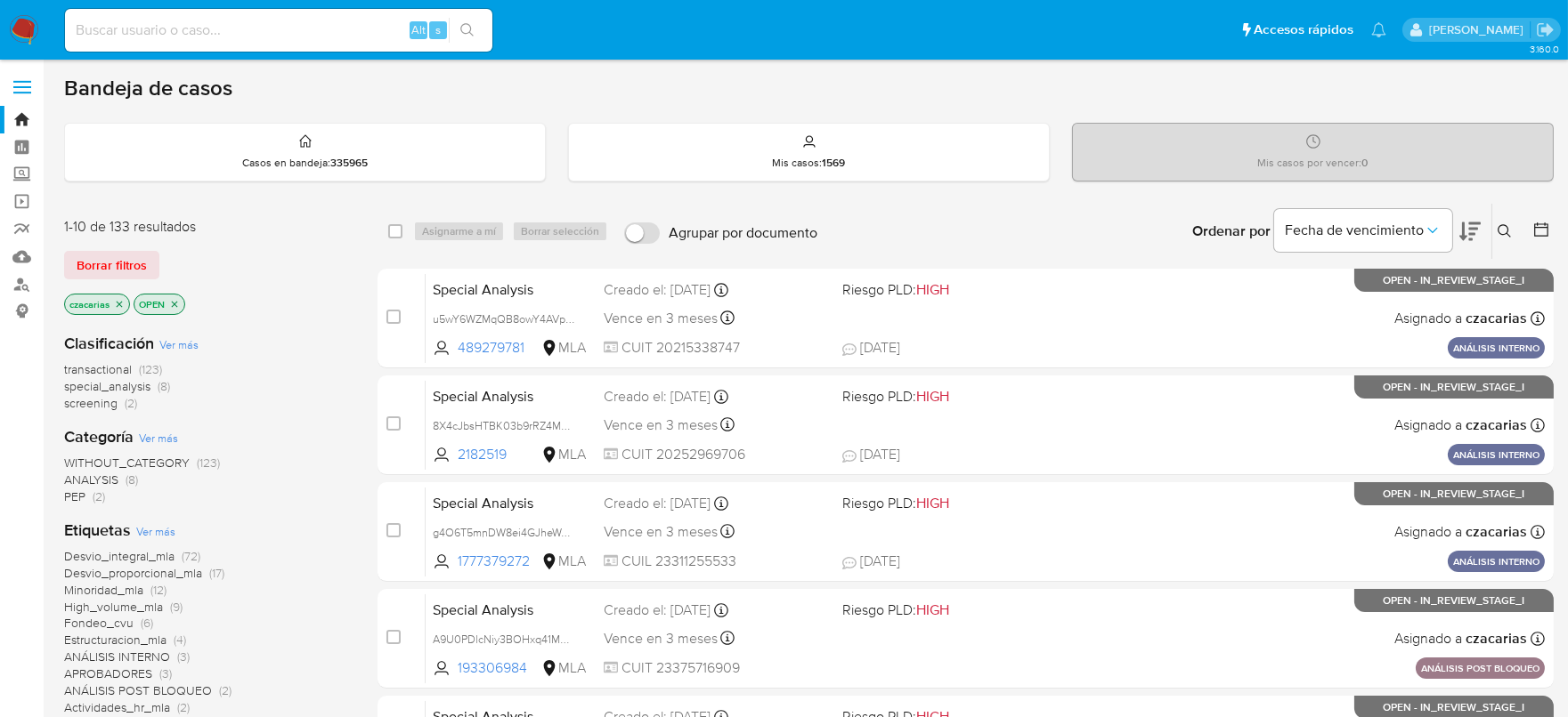
click at [1500, 230] on icon at bounding box center [1505, 231] width 15 height 15
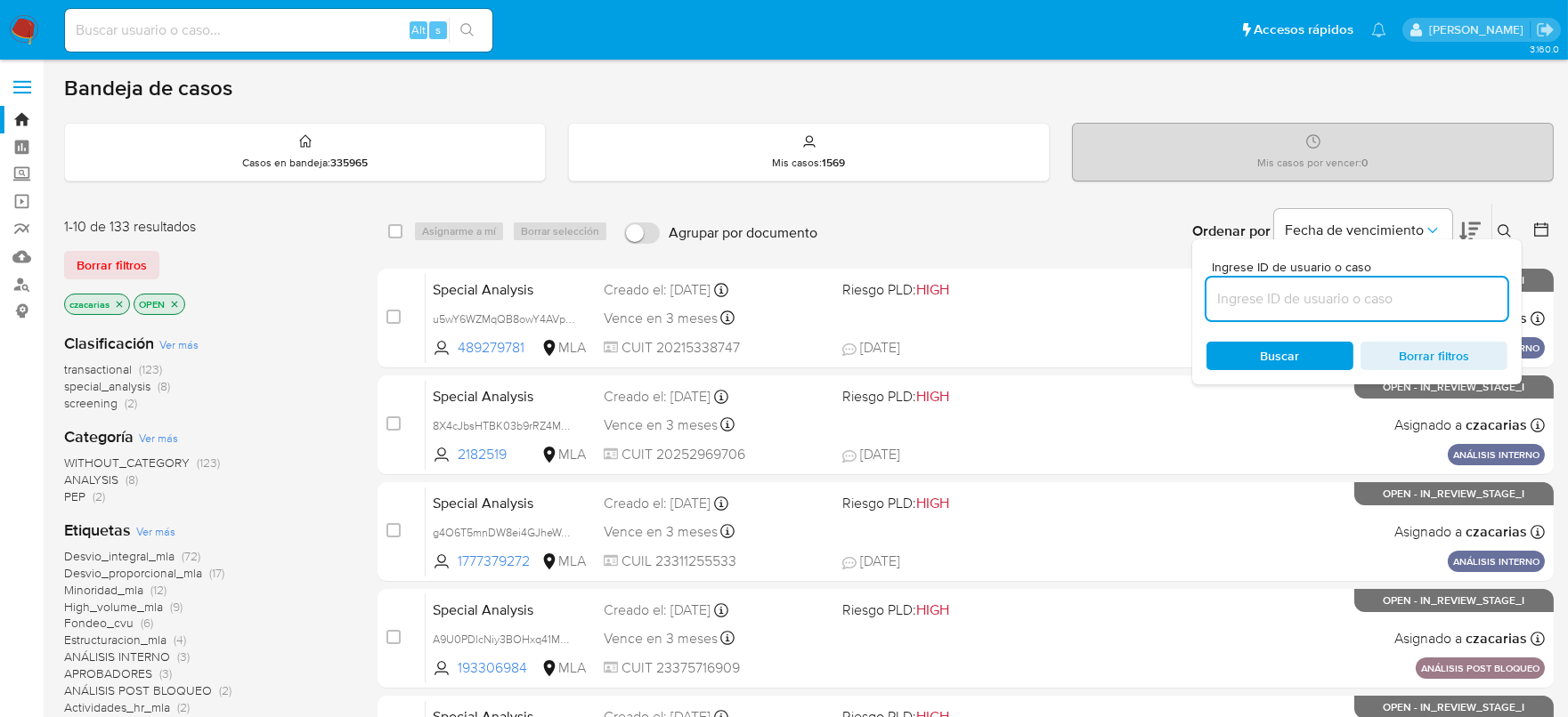
click at [1257, 299] on input at bounding box center [1357, 299] width 301 height 23
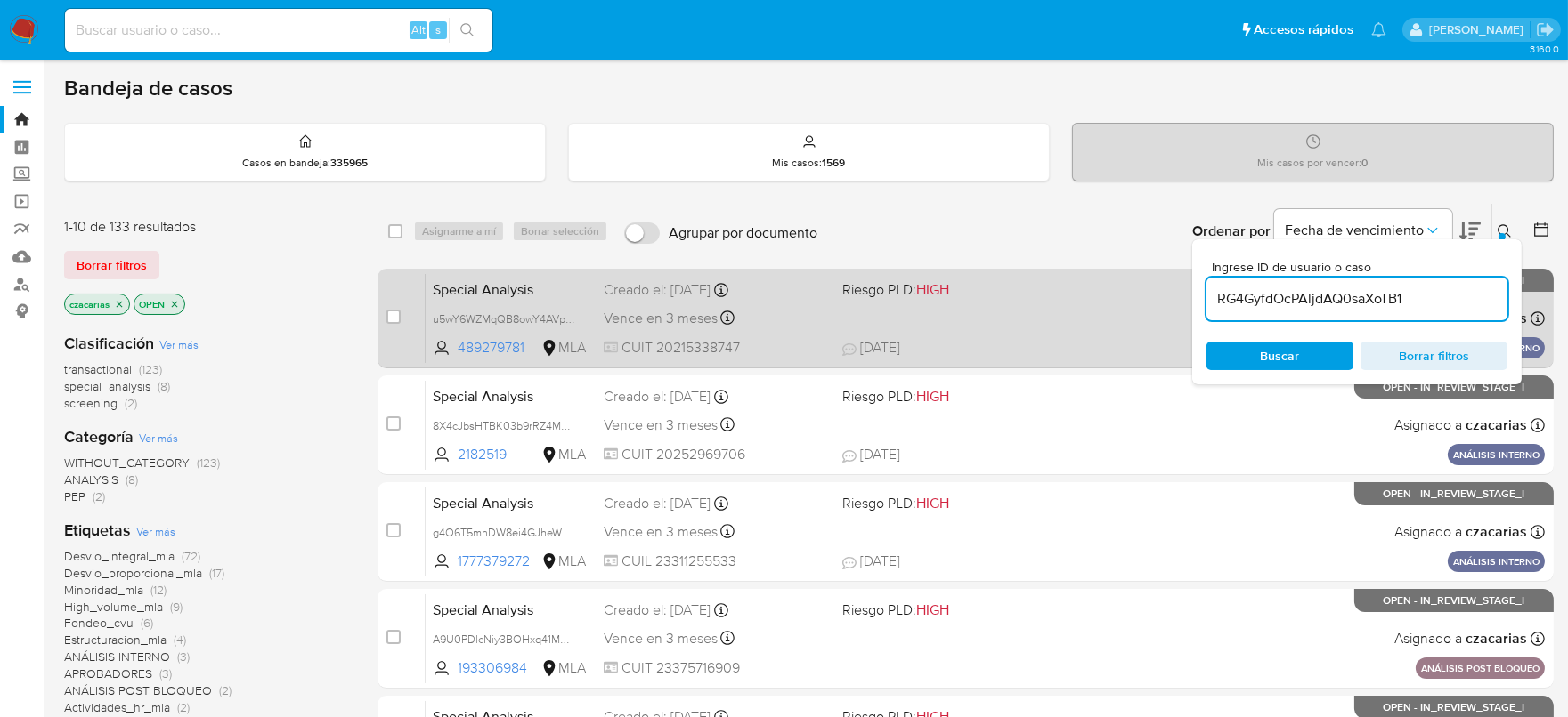
type input "RG4GyfdOcPAljdAQ0saXoTB1"
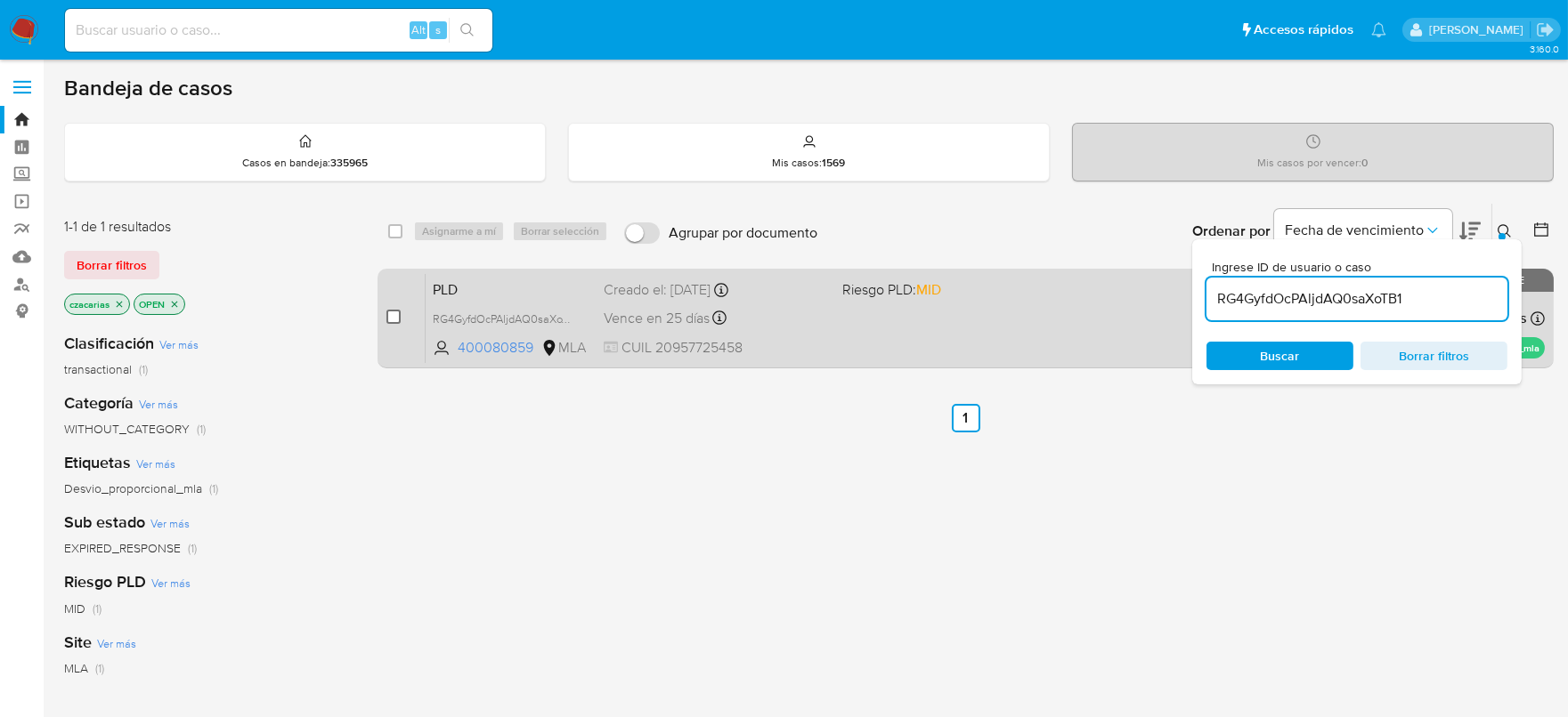
click at [392, 315] on input "checkbox" at bounding box center [394, 317] width 15 height 15
checkbox input "true"
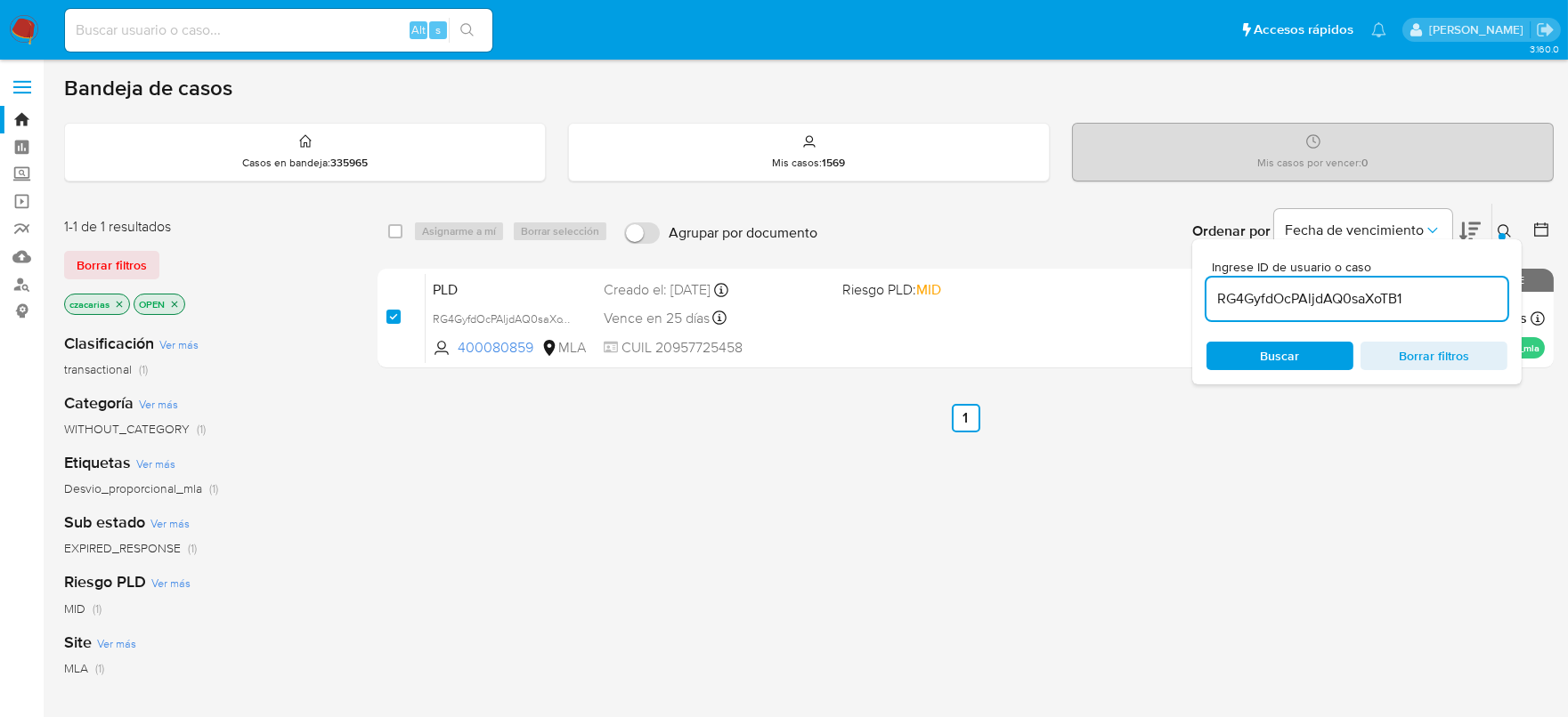
checkbox input "true"
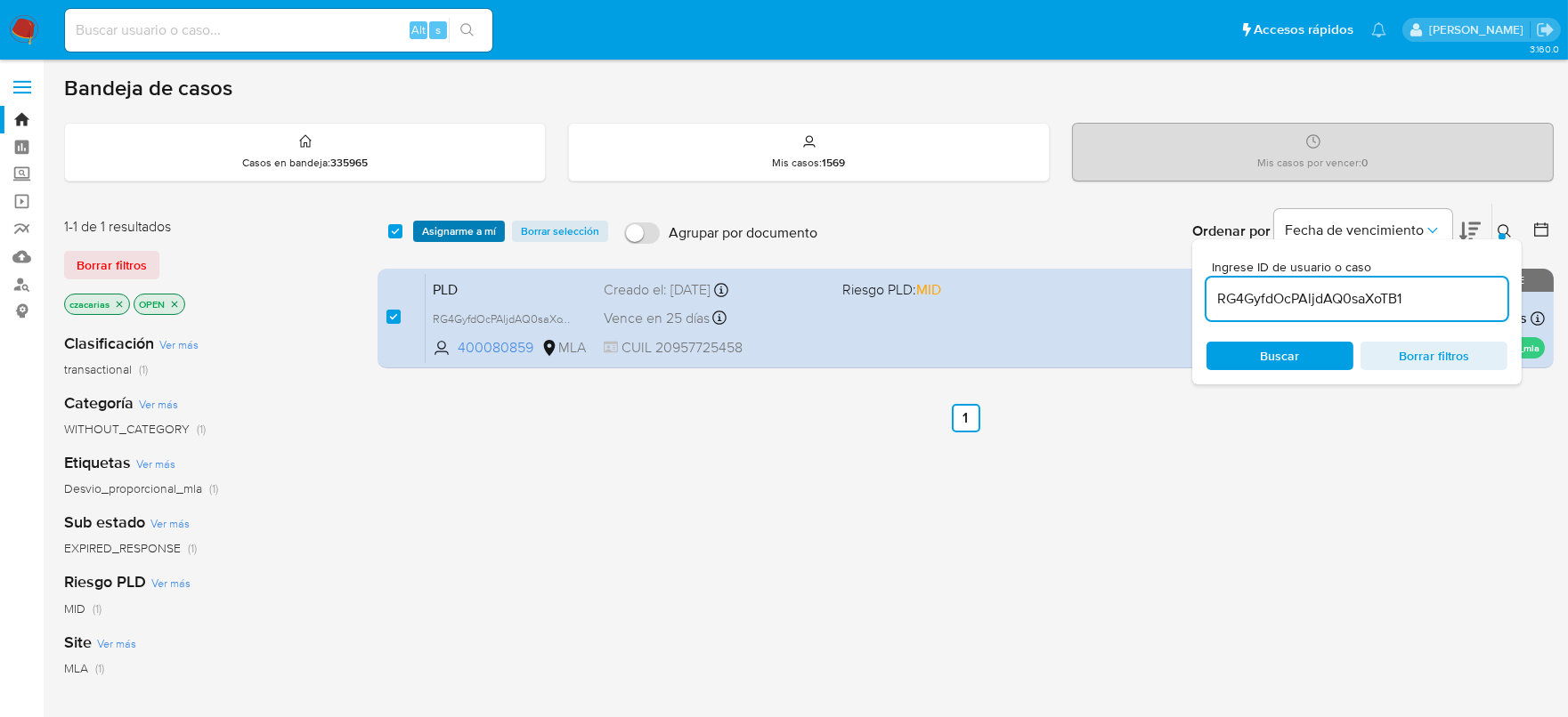
click at [446, 229] on span "Asignarme a mí" at bounding box center [459, 231] width 74 height 18
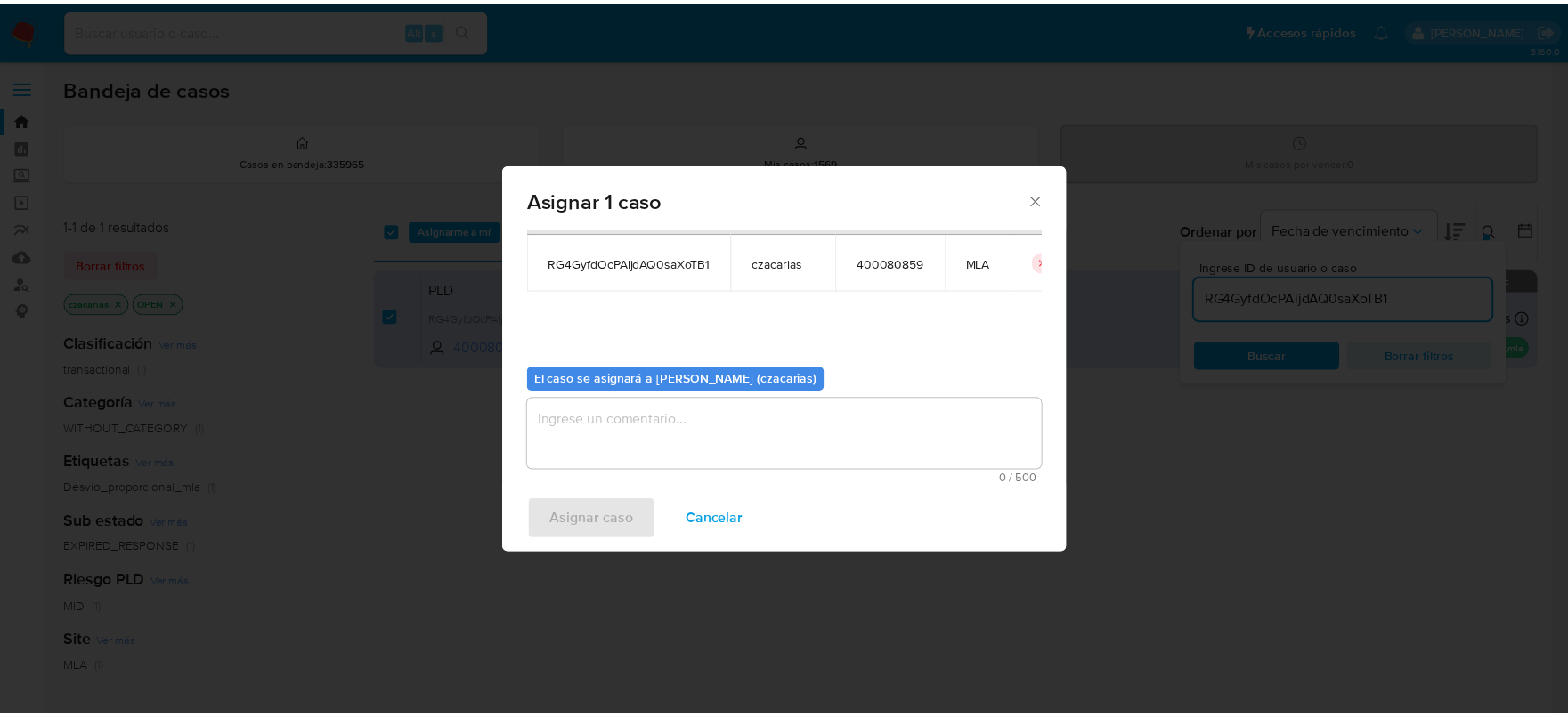
scroll to position [92, 0]
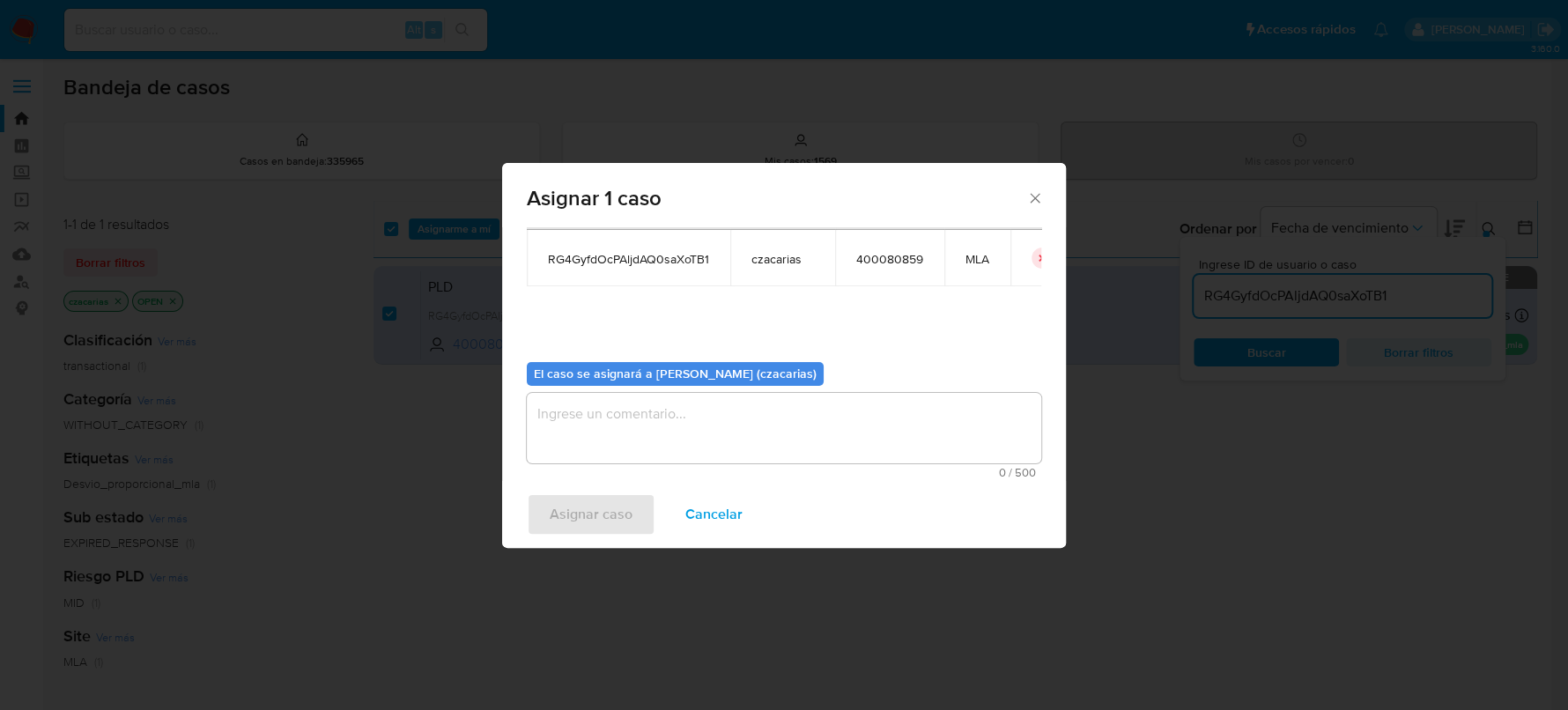
click at [677, 455] on textarea "assign-modal" at bounding box center [784, 429] width 514 height 70
click at [625, 496] on span "Asignar caso" at bounding box center [591, 514] width 83 height 39
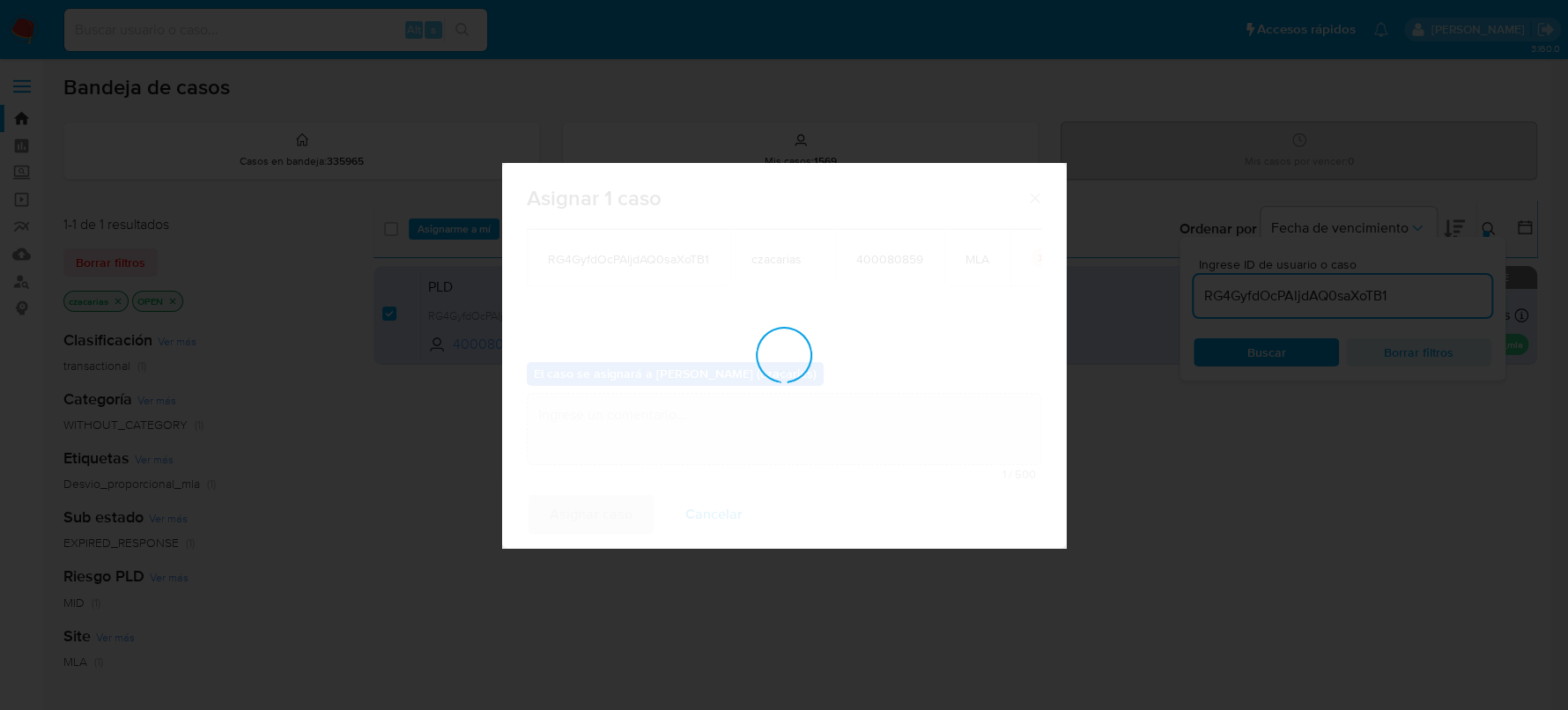
checkbox input "false"
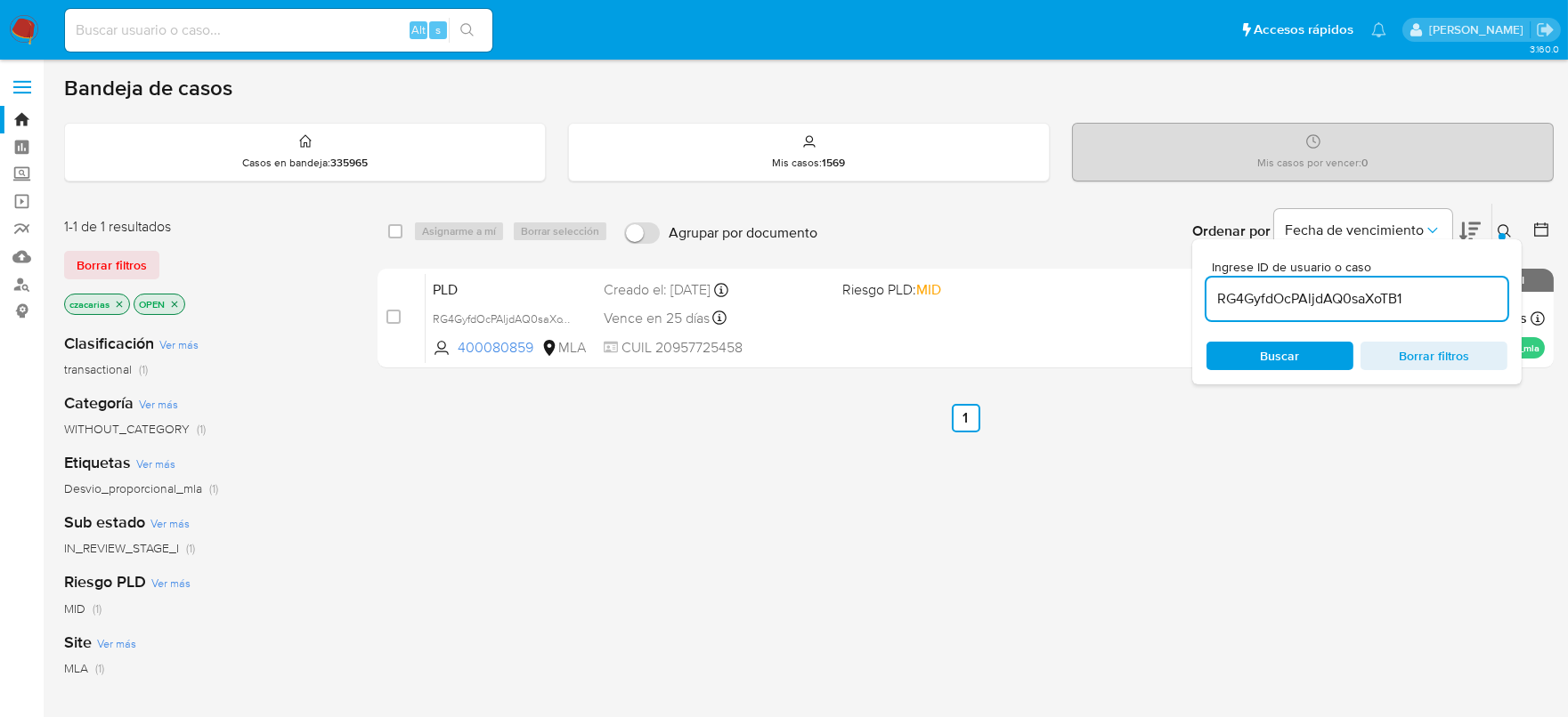
click at [1344, 293] on input "RG4GyfdOcPAljdAQ0saXoTB1" at bounding box center [1357, 299] width 301 height 23
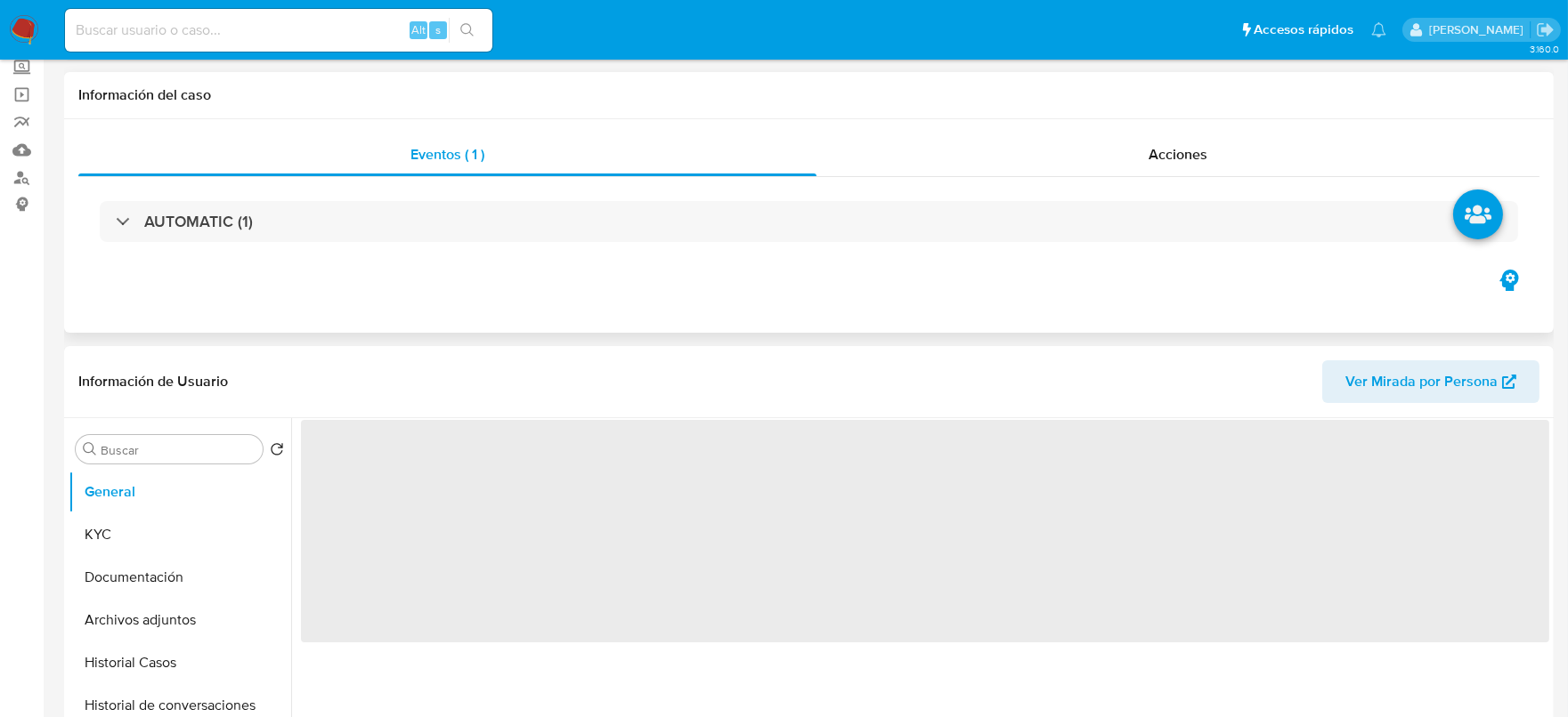
scroll to position [221, 0]
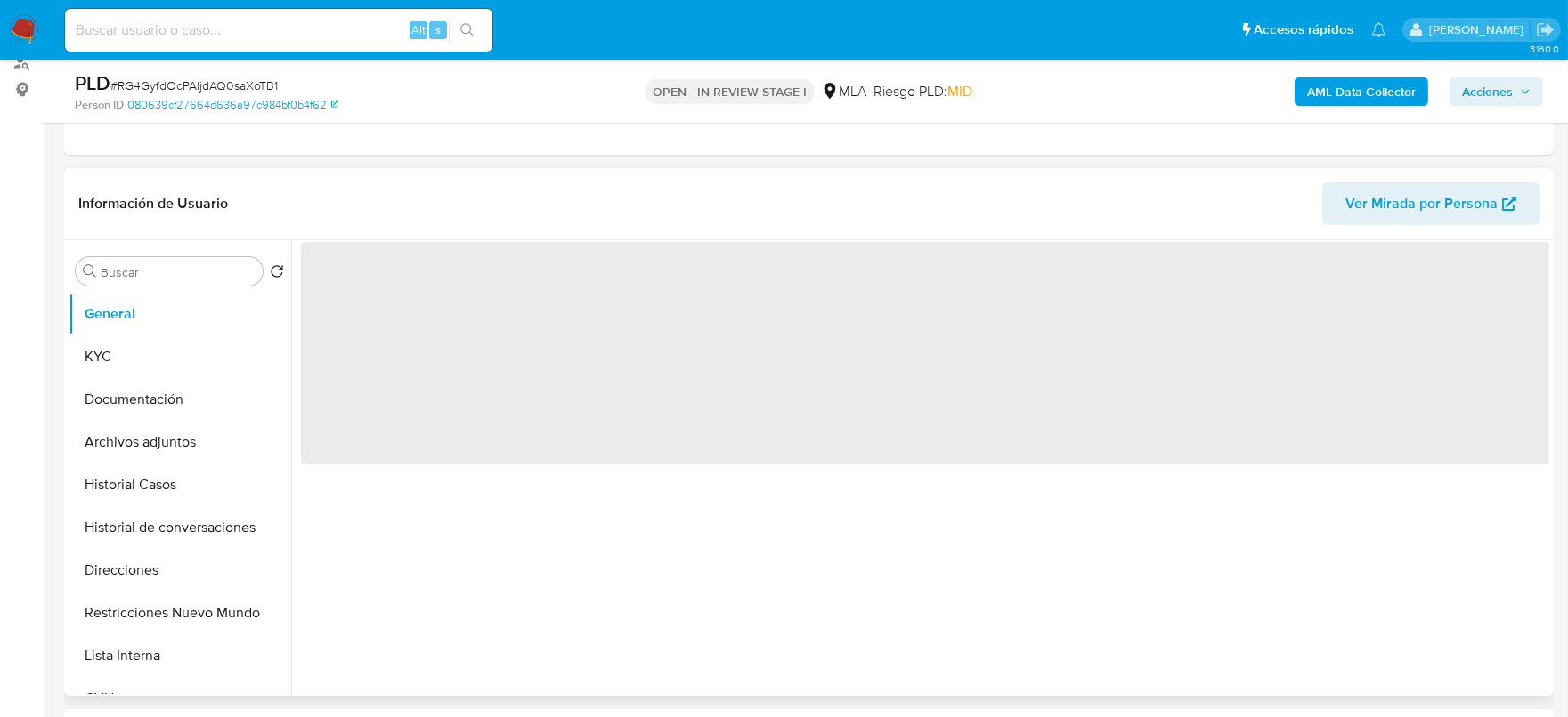
select select "10"
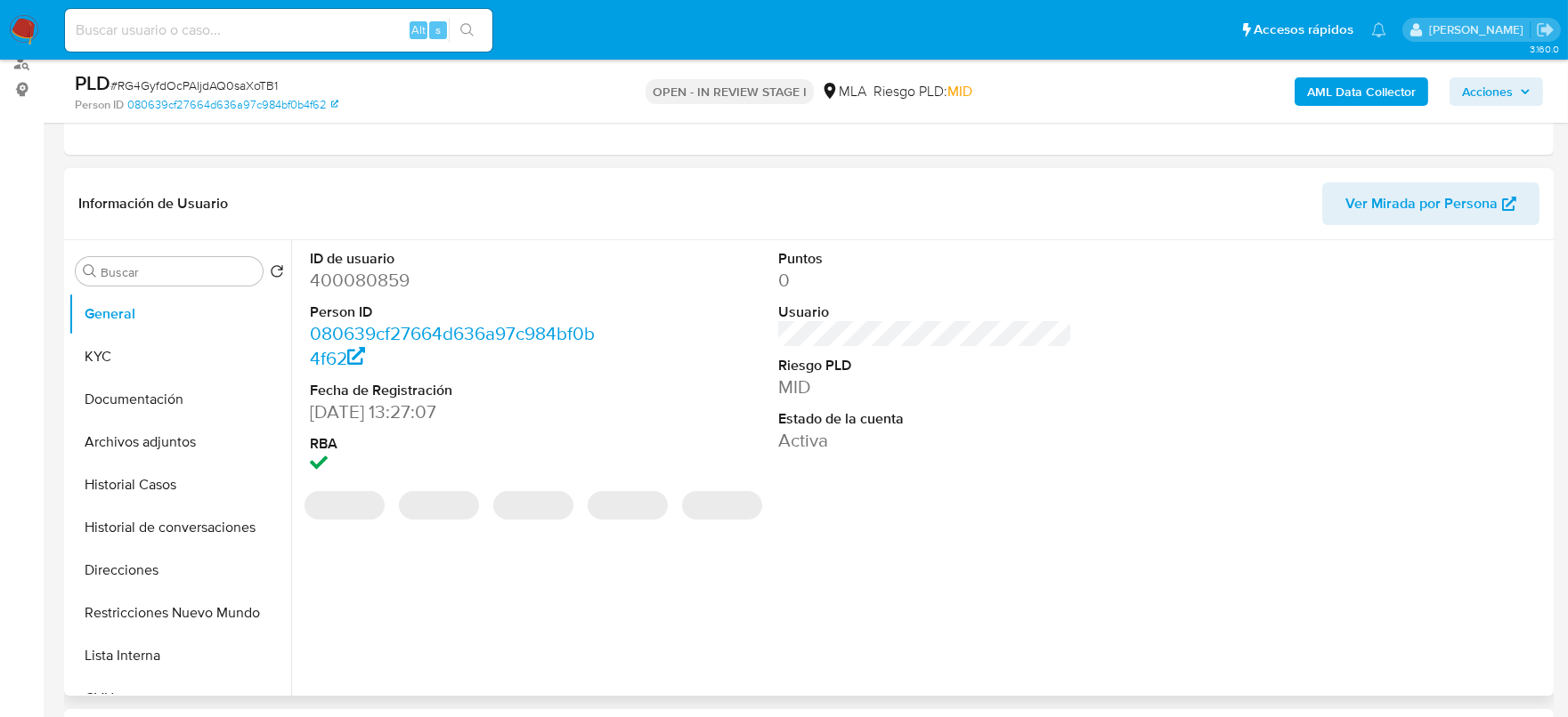
click at [378, 268] on dd "400080859" at bounding box center [457, 280] width 294 height 25
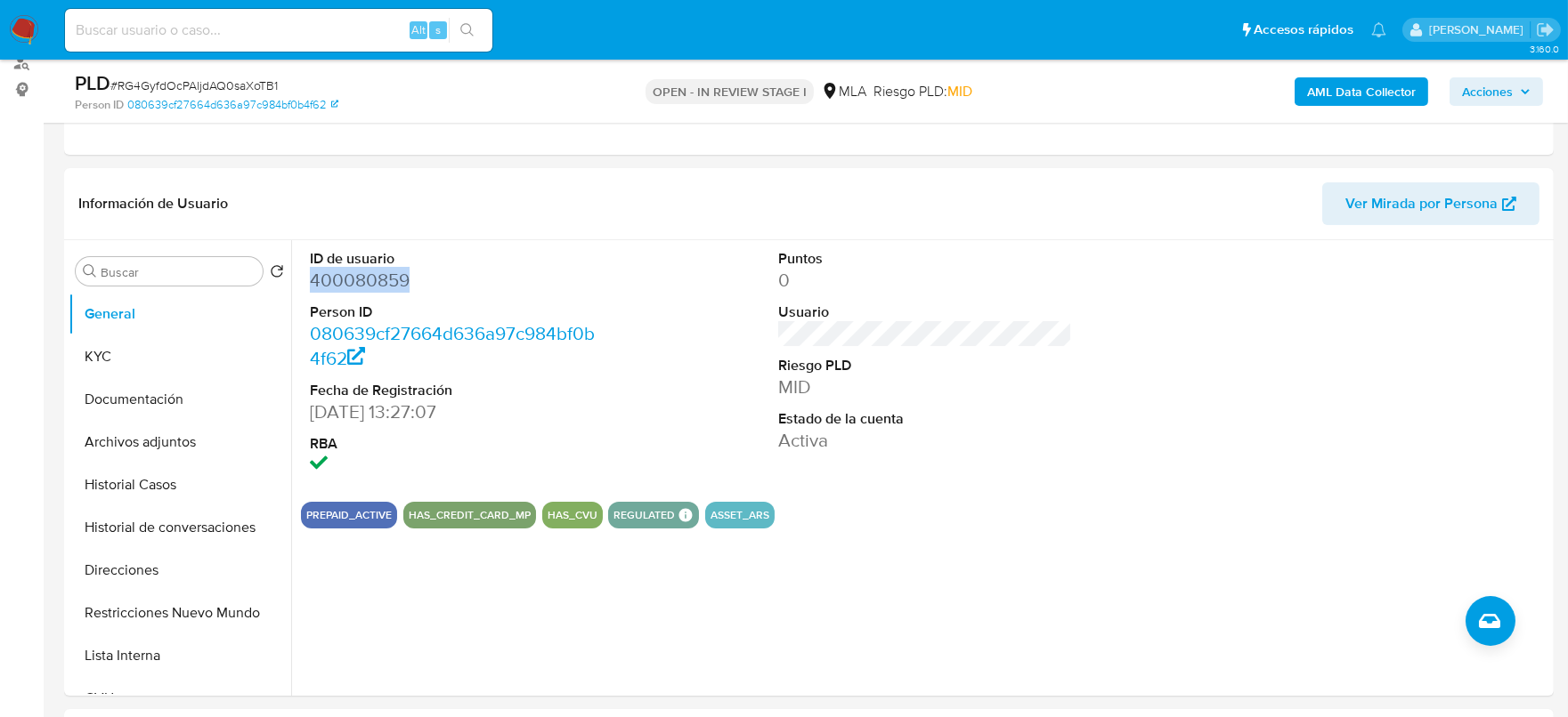
copy dd "400080859"
click at [343, 278] on dd "400080859" at bounding box center [457, 280] width 294 height 25
copy dd "400080859"
click at [337, 279] on dd "400080859" at bounding box center [457, 280] width 294 height 25
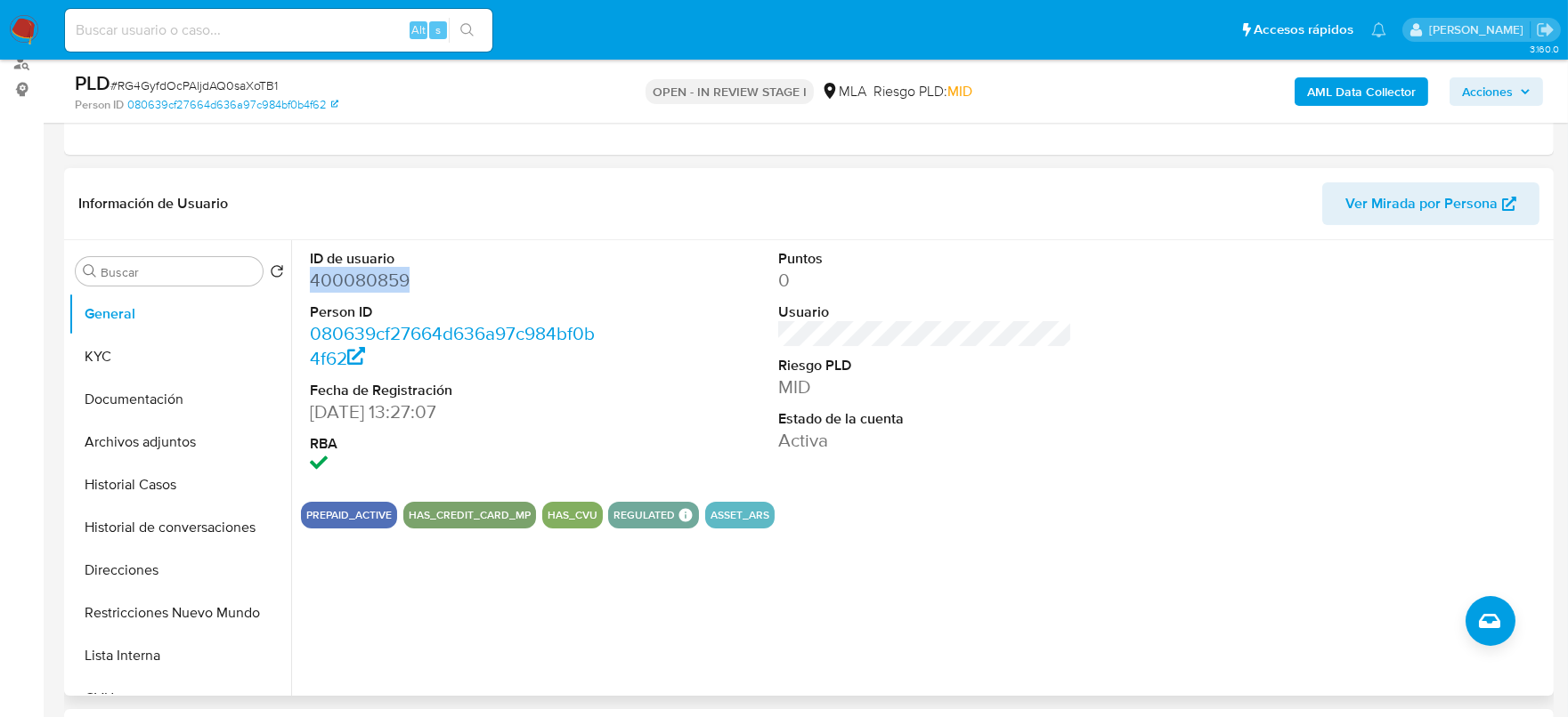
click at [337, 279] on dd "400080859" at bounding box center [457, 280] width 294 height 25
click at [356, 282] on dd "400080859" at bounding box center [457, 280] width 294 height 25
click at [162, 348] on button "KYC" at bounding box center [172, 356] width 209 height 43
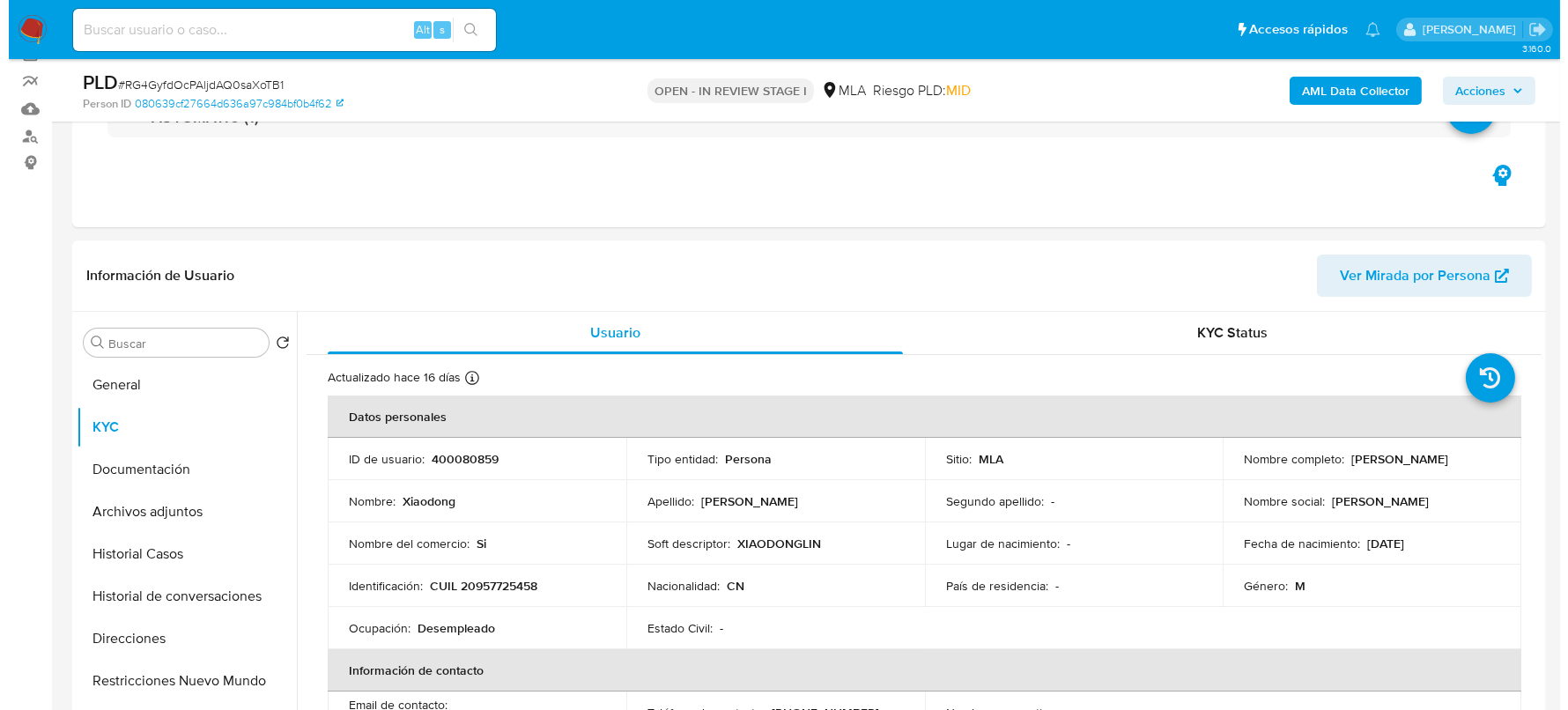
scroll to position [109, 0]
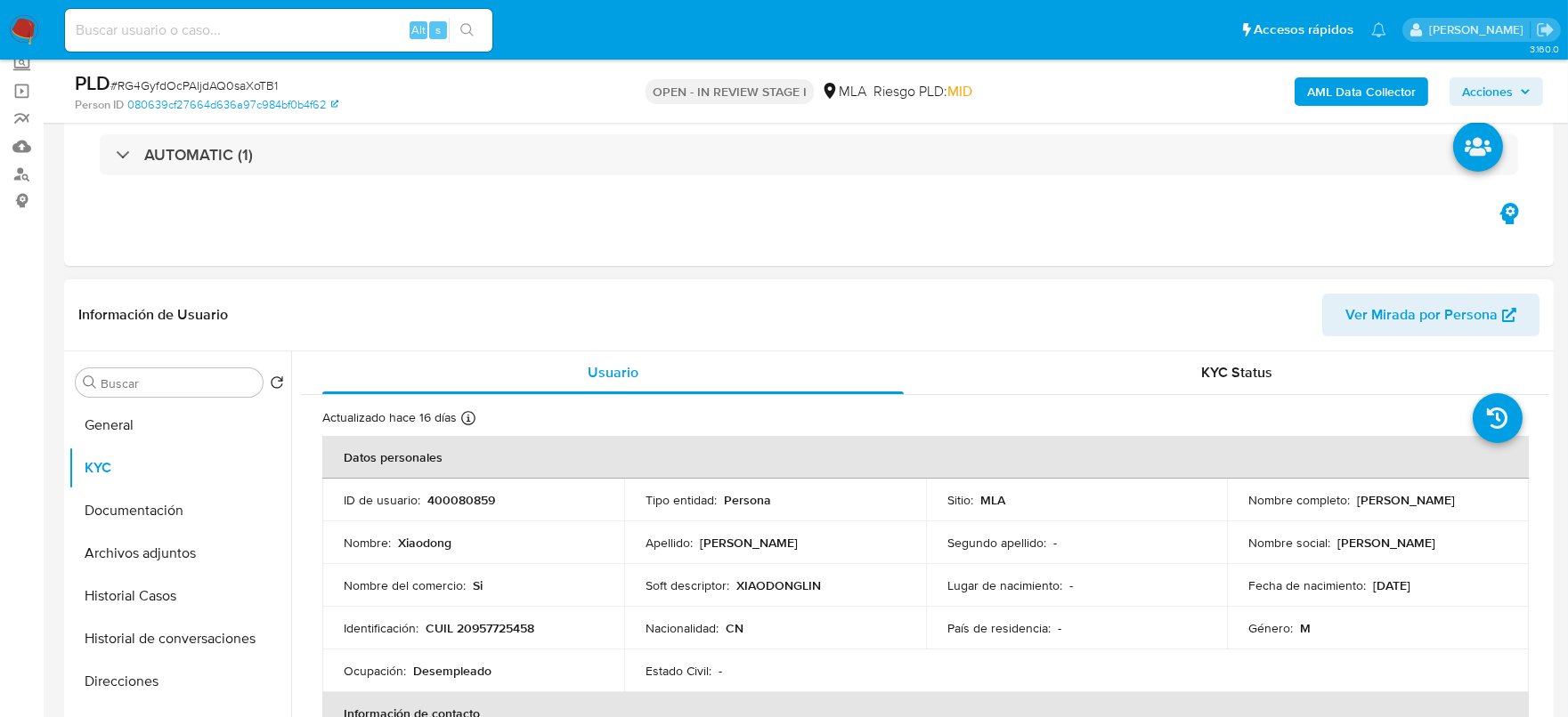
click at [516, 620] on p "CUIL 20957725458" at bounding box center [480, 629] width 108 height 16
click at [449, 488] on td "ID de usuario : 400080859" at bounding box center [473, 500] width 302 height 43
click at [1410, 83] on b "AML Data Collector" at bounding box center [1361, 91] width 108 height 28
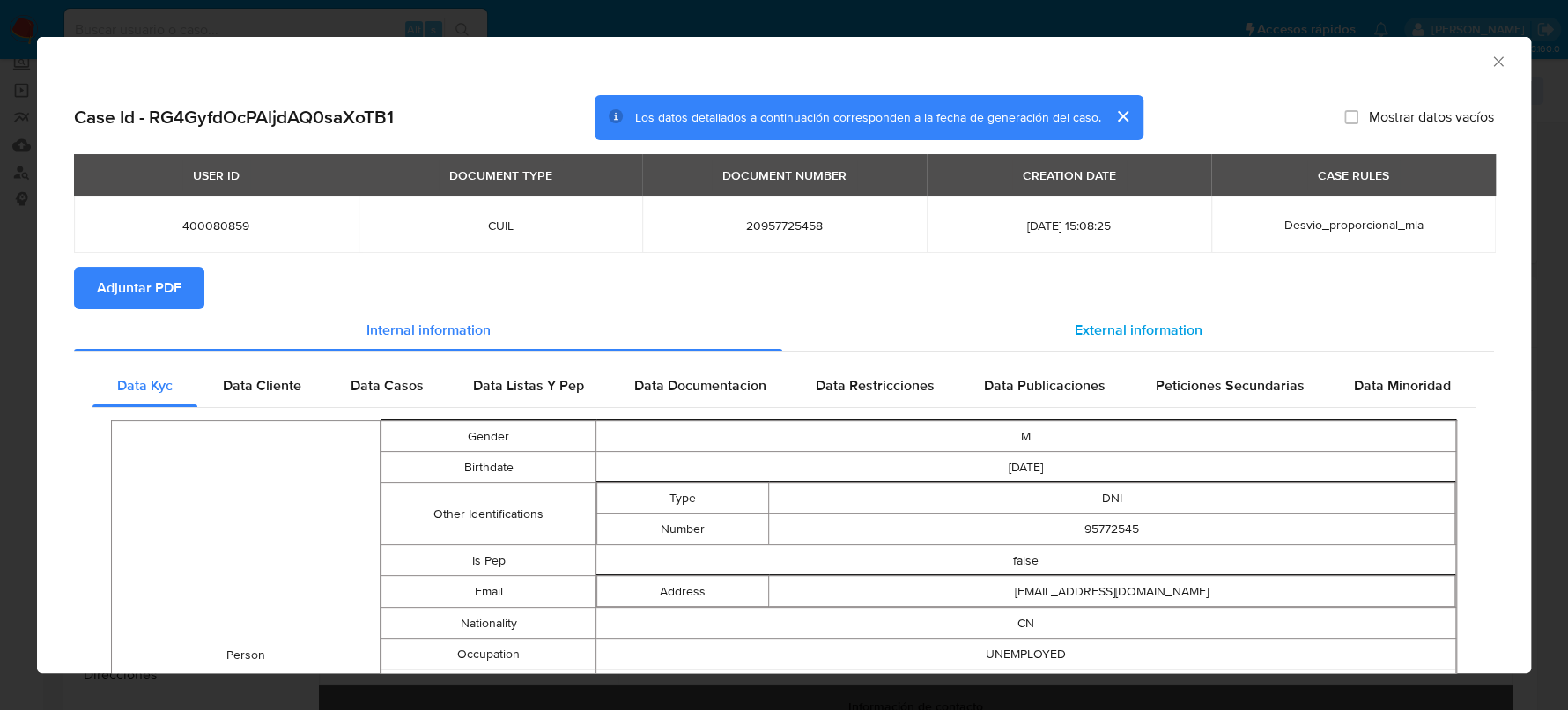
click at [1105, 335] on span "External information" at bounding box center [1139, 330] width 128 height 20
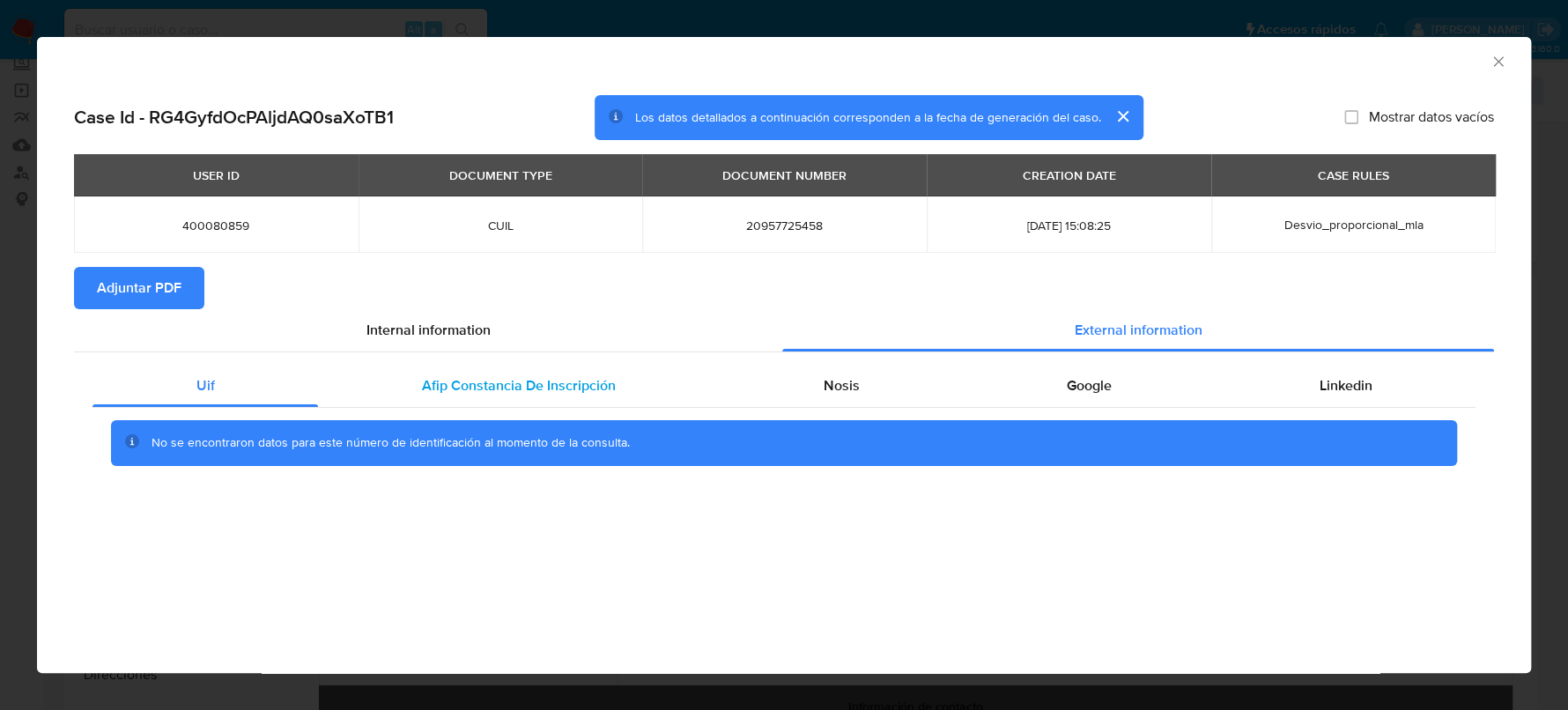
click at [475, 382] on span "Afip Constancia De Inscripción" at bounding box center [518, 385] width 194 height 20
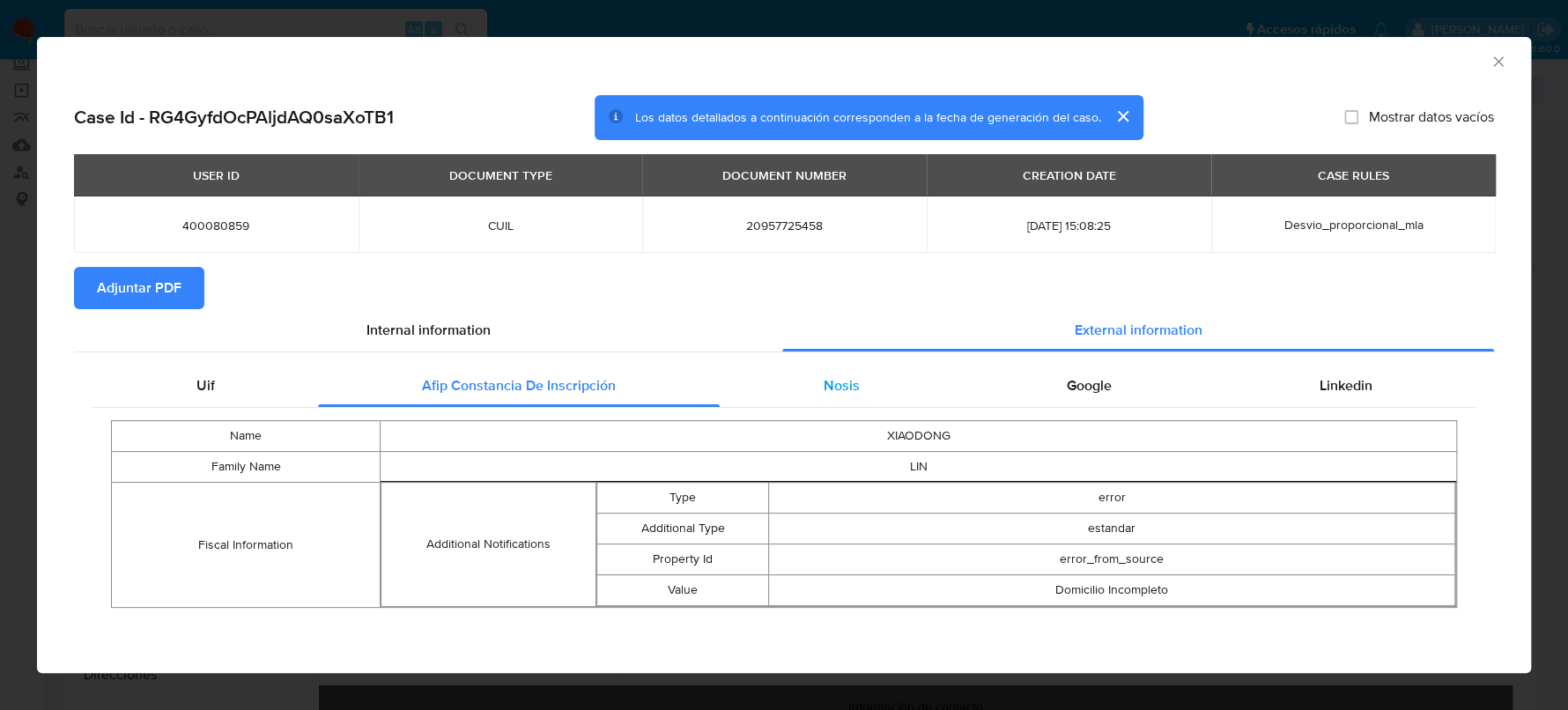
click at [825, 364] on div "Nosis" at bounding box center [841, 385] width 243 height 42
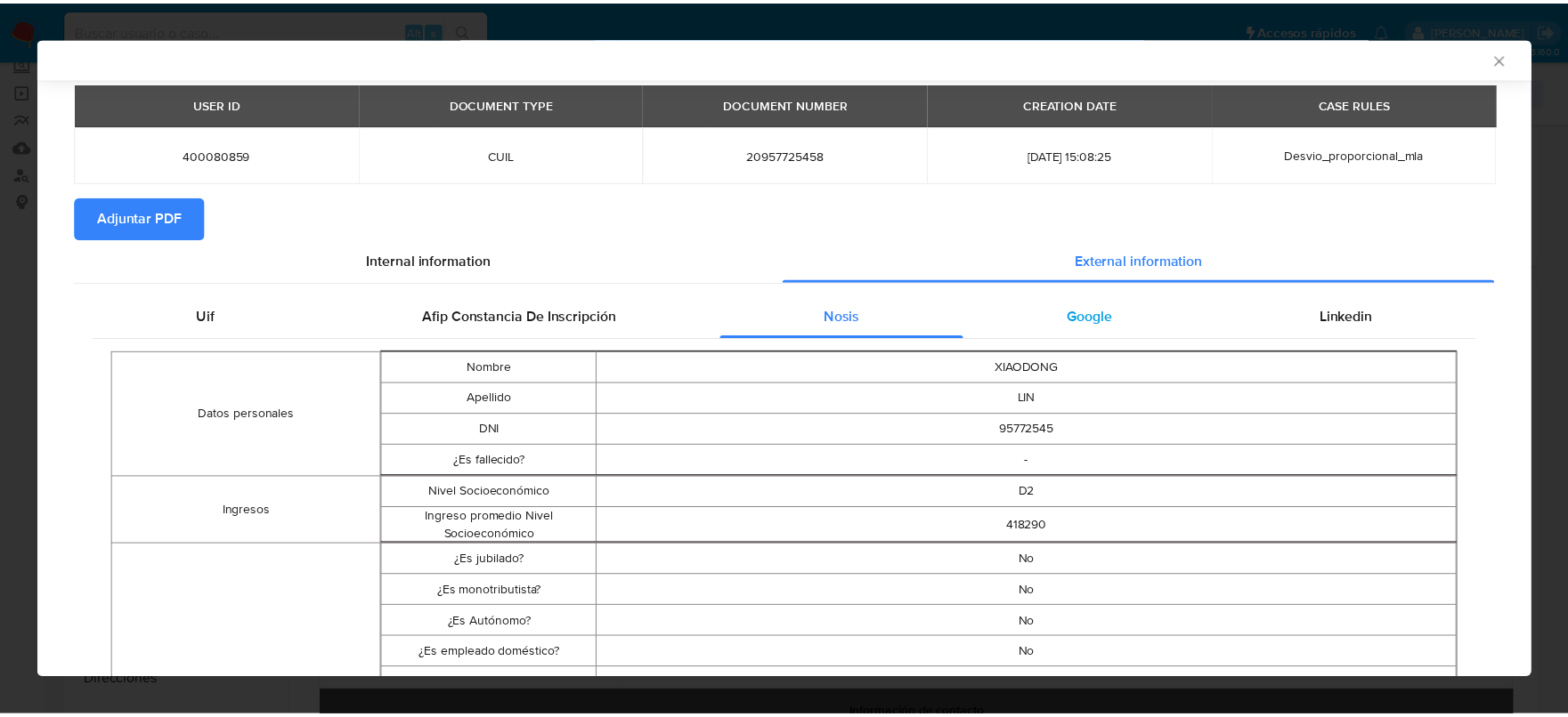
scroll to position [0, 0]
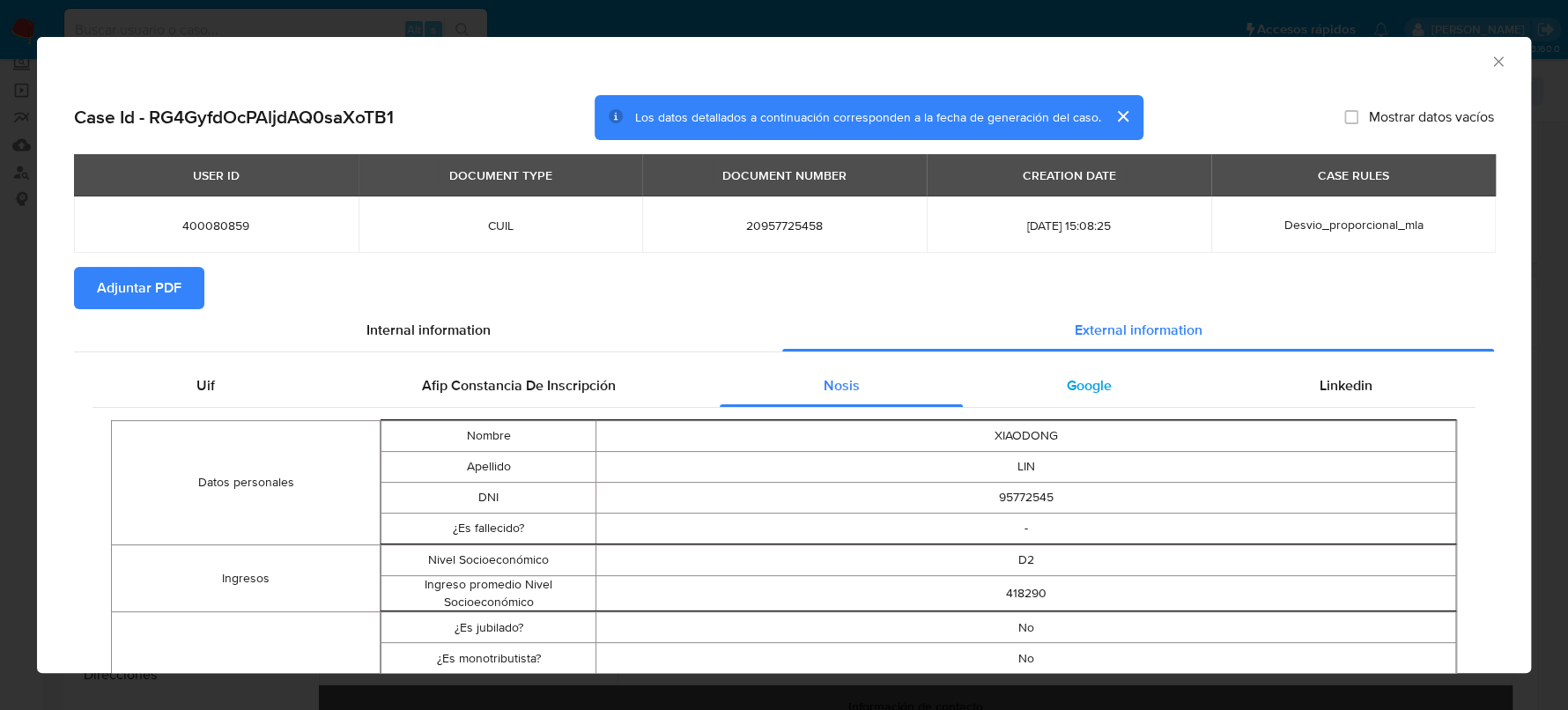
click at [1113, 394] on div "Google" at bounding box center [1088, 385] width 252 height 42
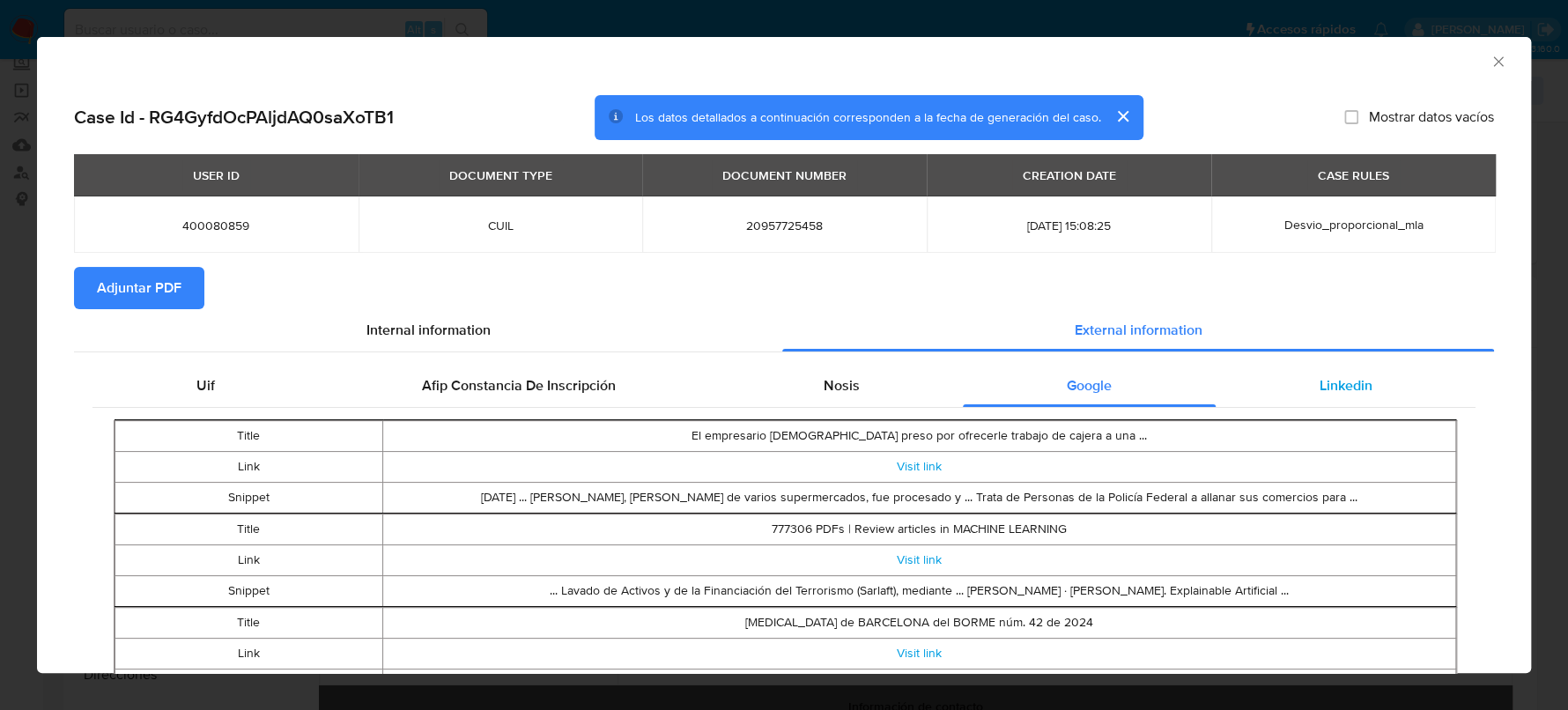
click at [1351, 378] on span "Linkedin" at bounding box center [1344, 385] width 53 height 20
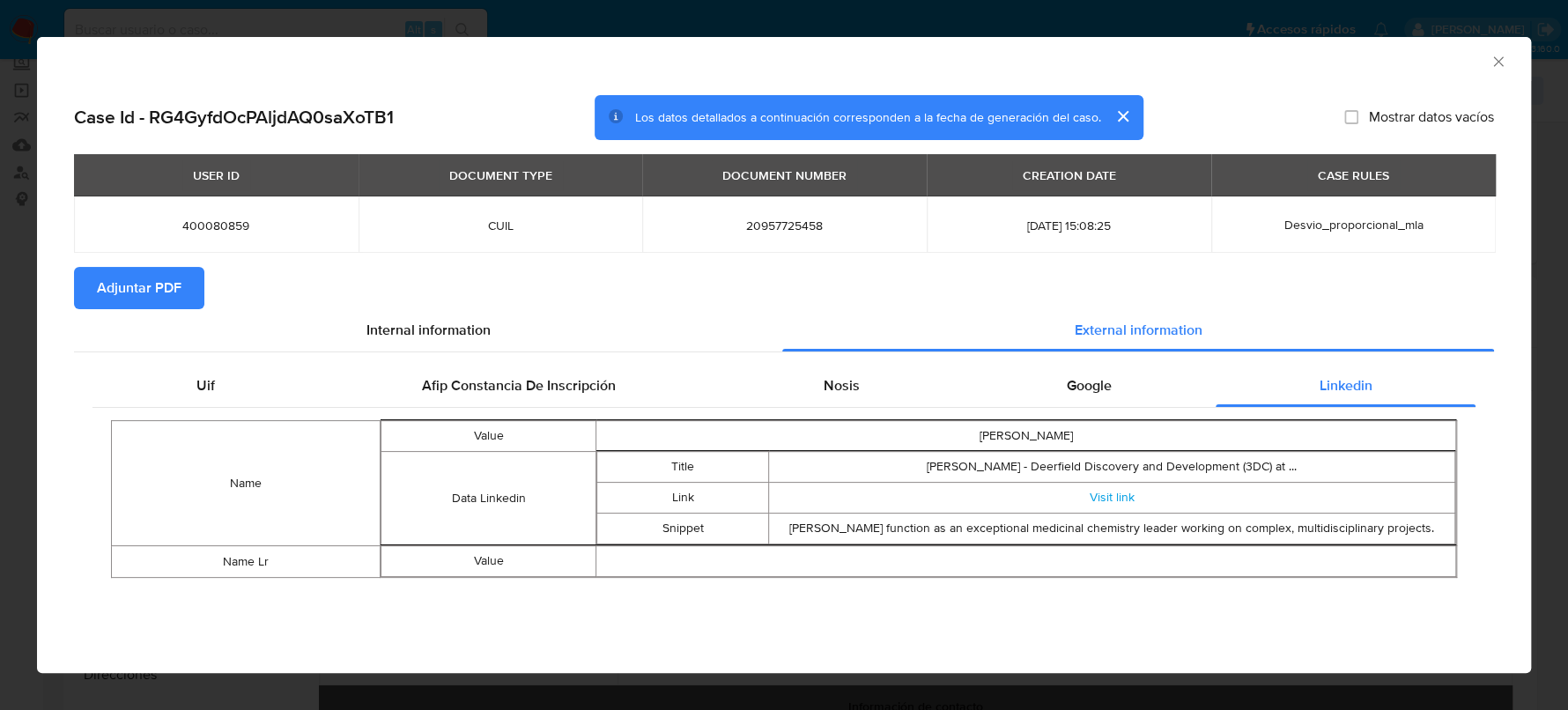
click at [191, 292] on button "Adjuntar PDF" at bounding box center [139, 288] width 131 height 42
click at [1495, 60] on icon "Cerrar ventana" at bounding box center [1499, 62] width 18 height 18
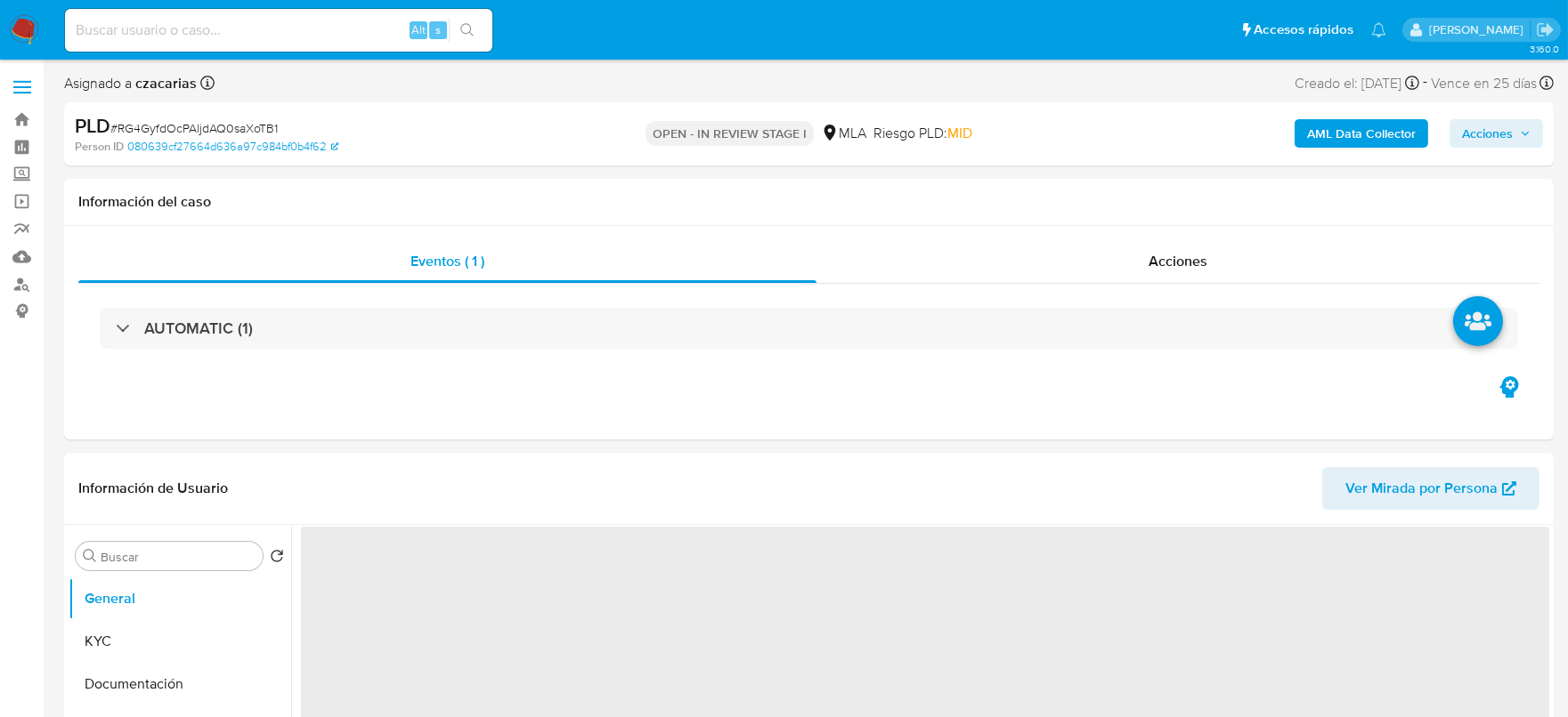
select select "10"
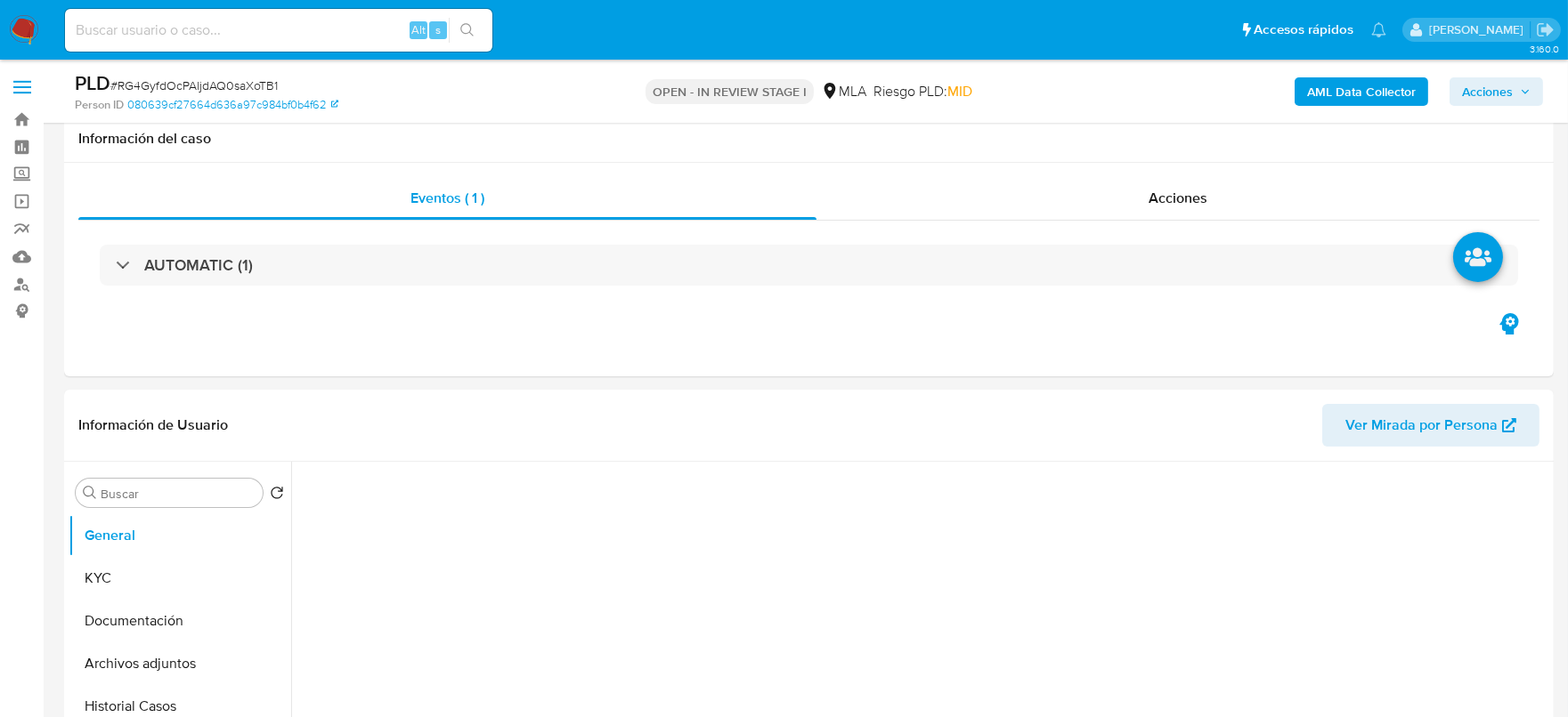
scroll to position [221, 0]
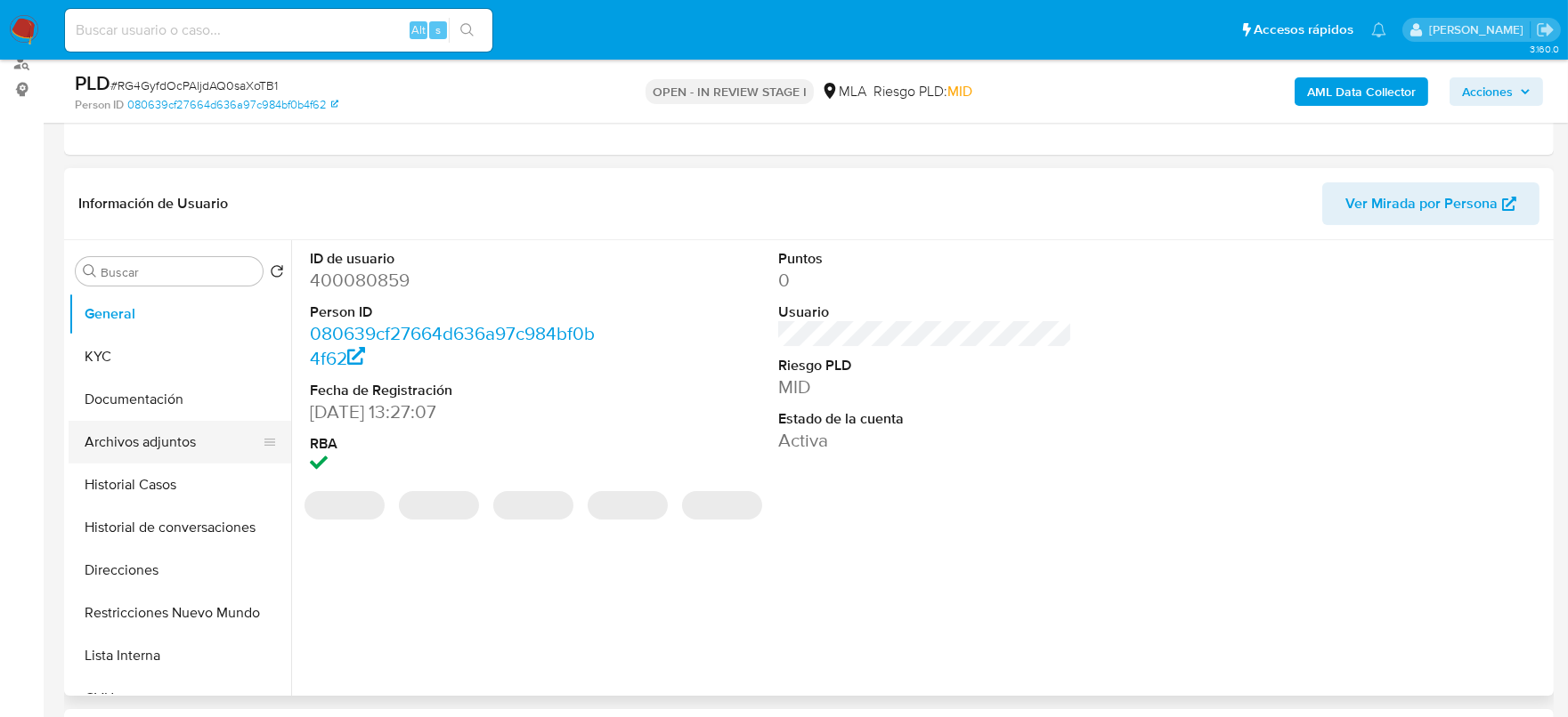
click at [148, 433] on button "Archivos adjuntos" at bounding box center [172, 442] width 209 height 43
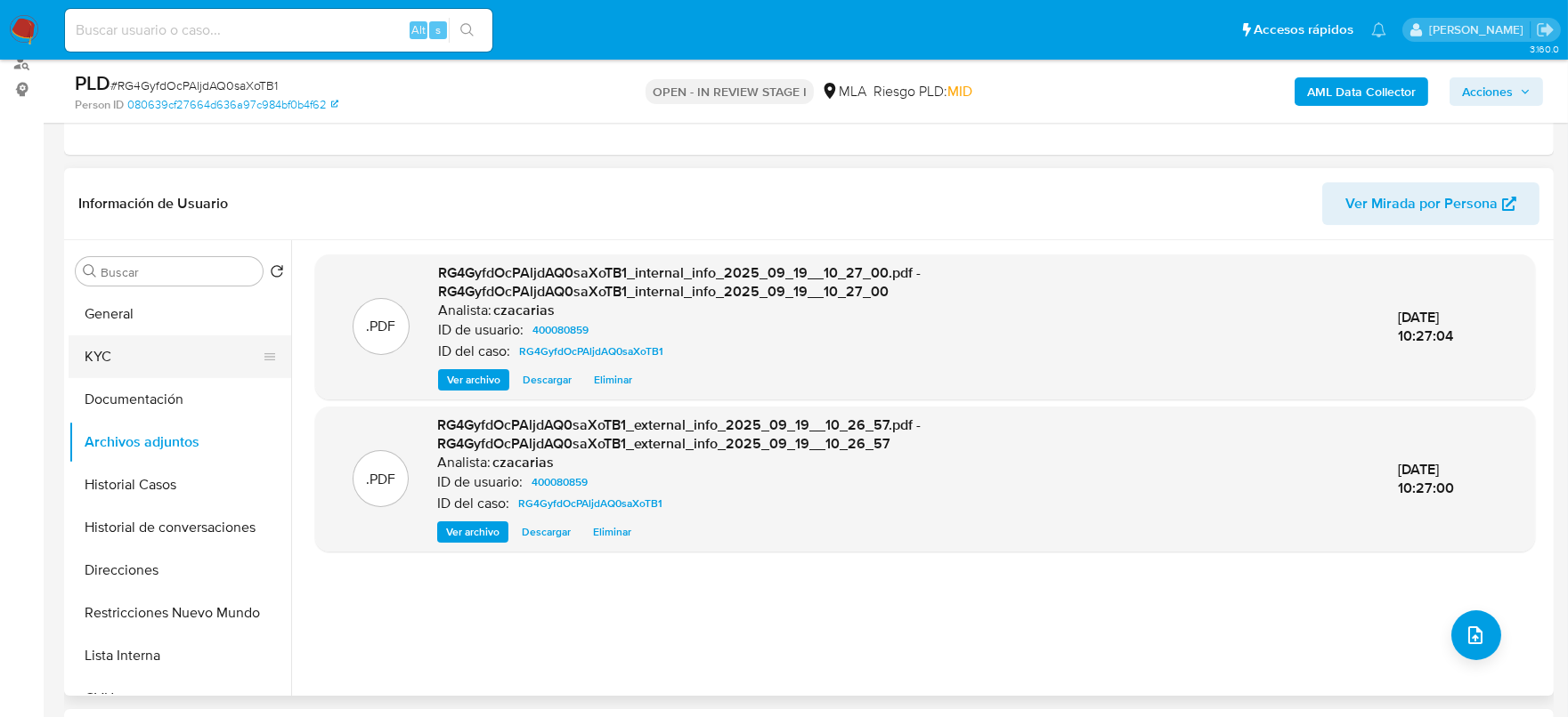
click at [119, 367] on button "KYC" at bounding box center [172, 356] width 209 height 43
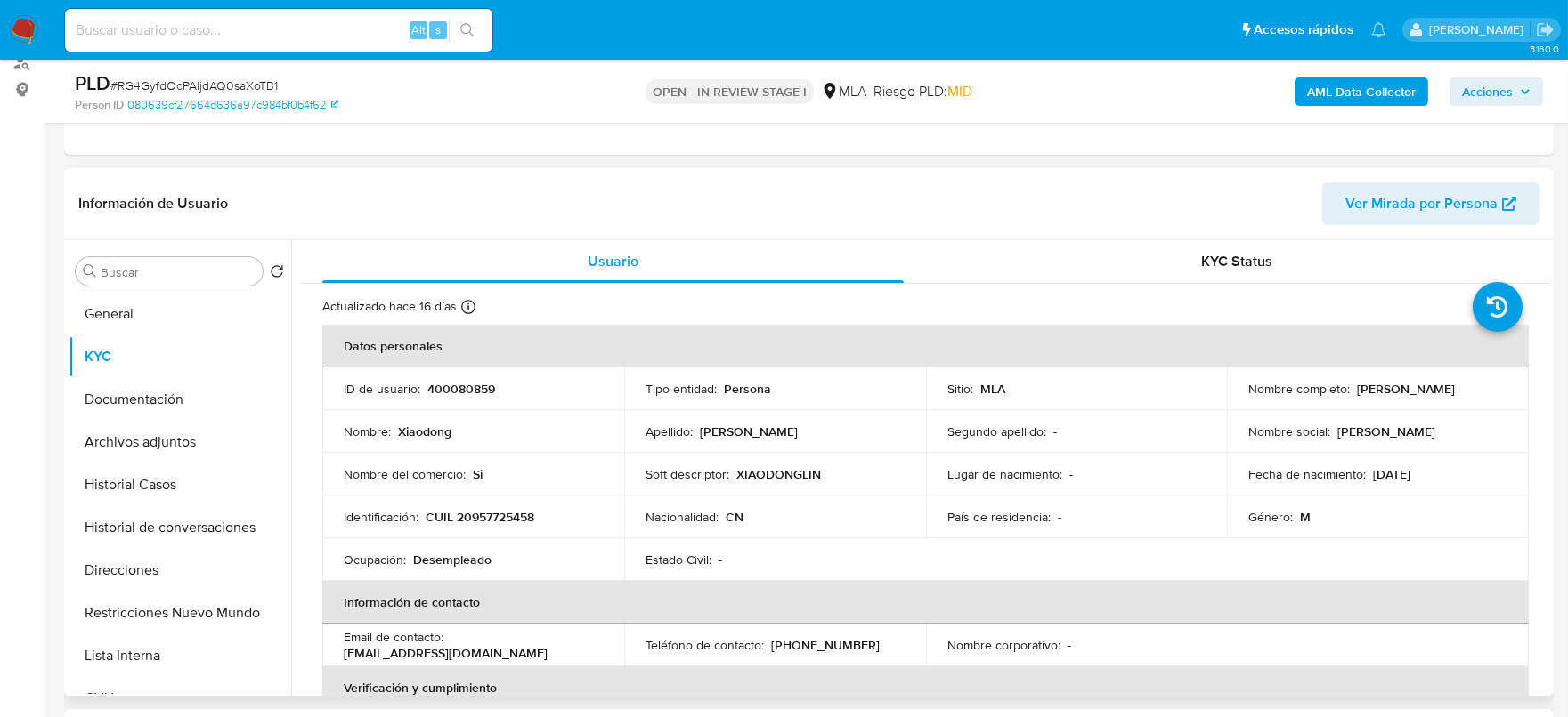
click at [522, 518] on p "CUIL 20957725458" at bounding box center [480, 517] width 108 height 16
copy p "20957725458"
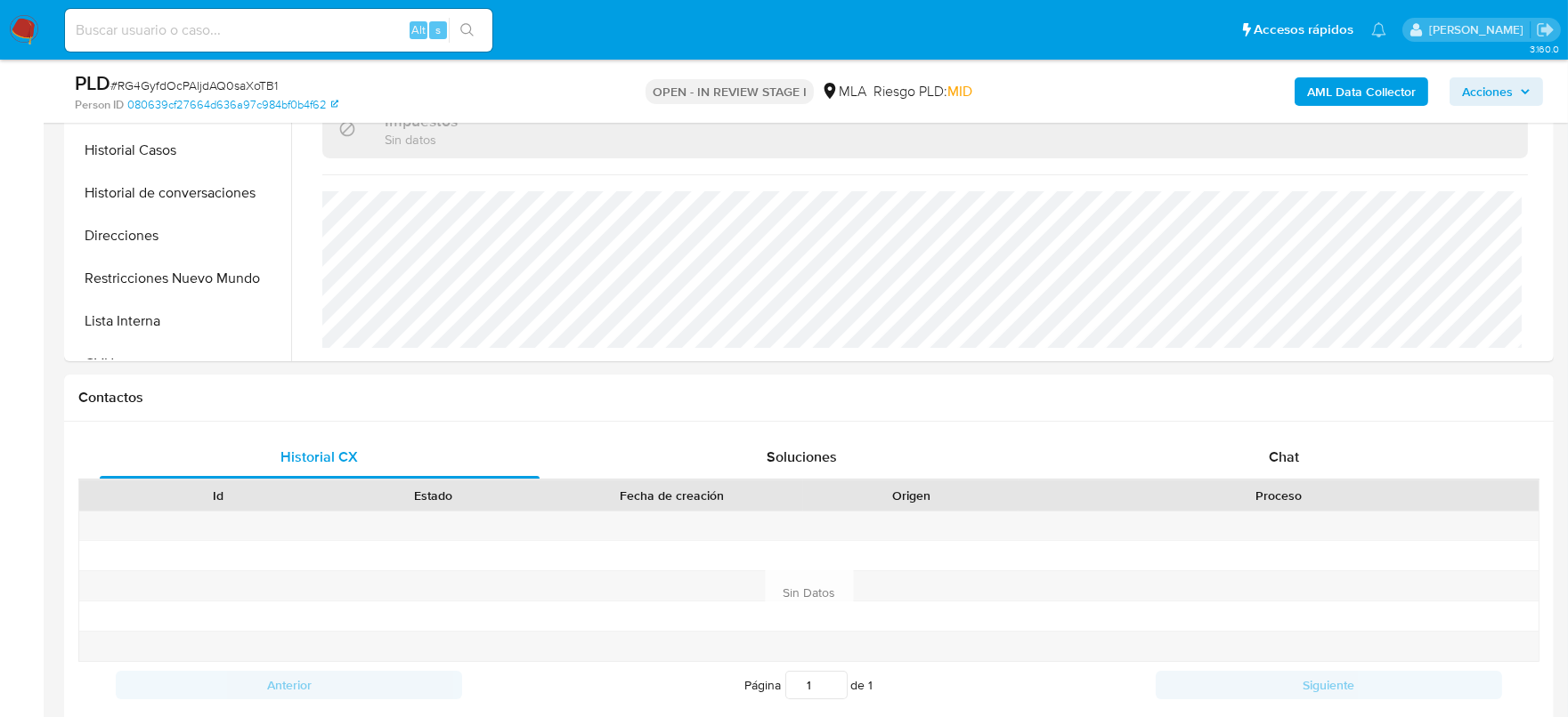
scroll to position [778, 0]
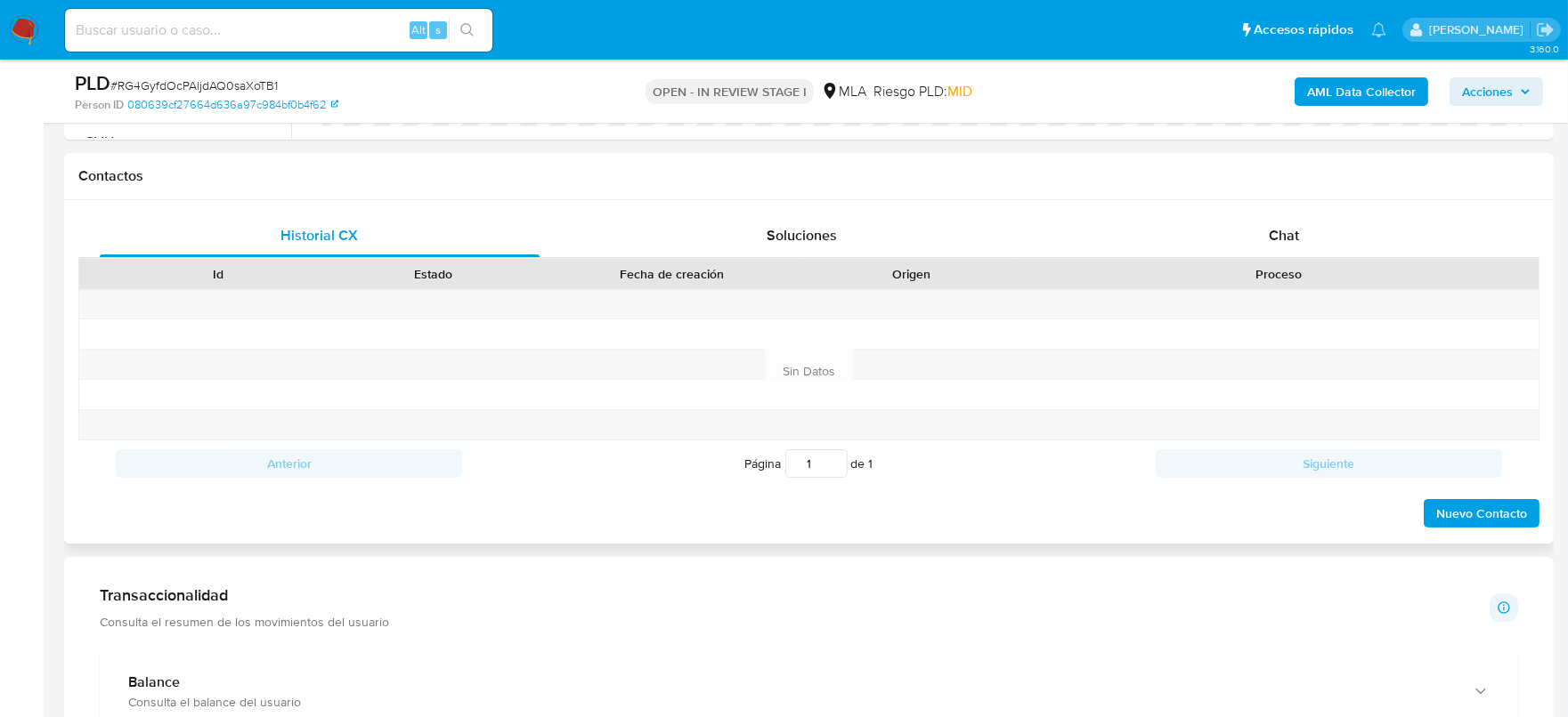
click at [1272, 209] on div "Historial CX Soluciones Chat Id Estado Fecha de creación Origen Proceso Anterio…" at bounding box center [809, 372] width 1490 height 343
click at [1279, 225] on span "Chat" at bounding box center [1284, 235] width 30 height 20
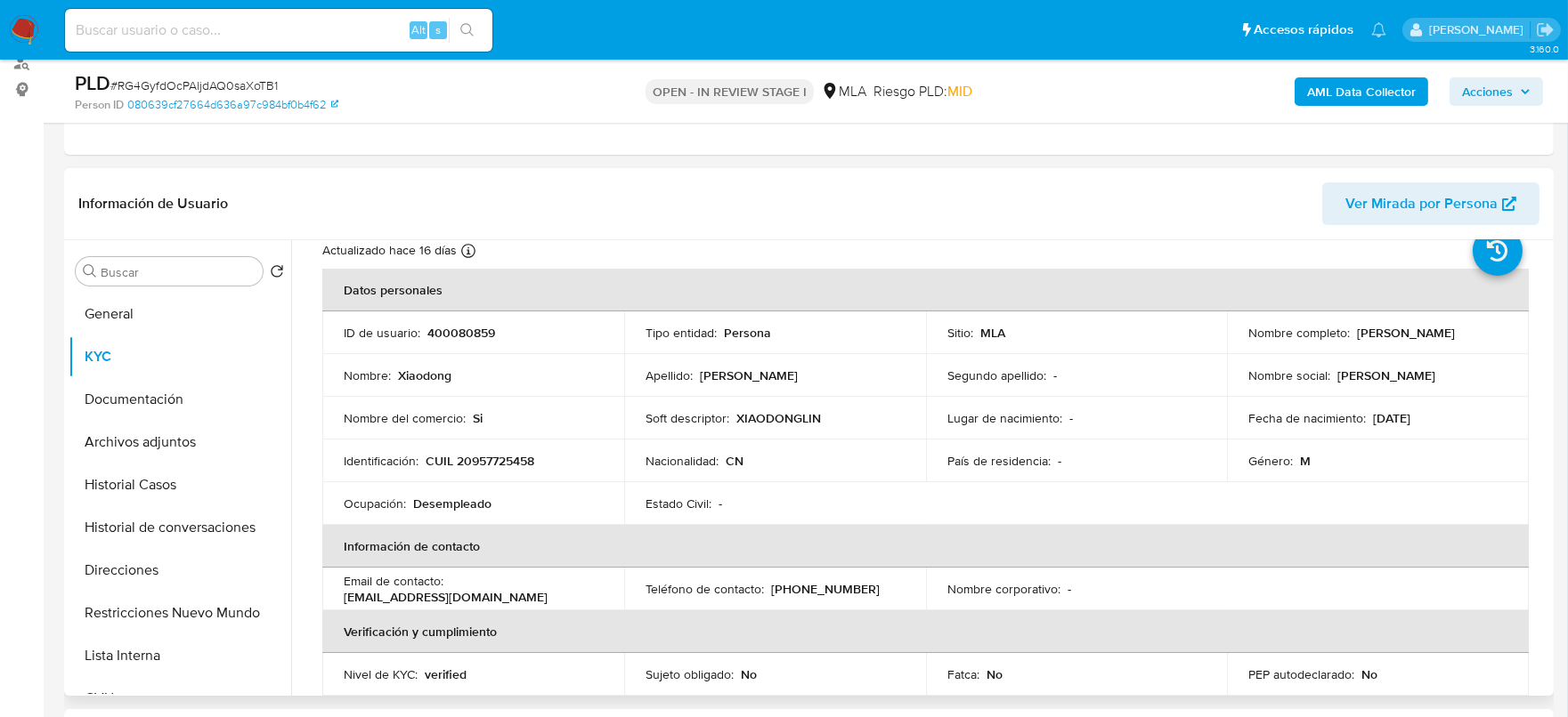
scroll to position [46, 0]
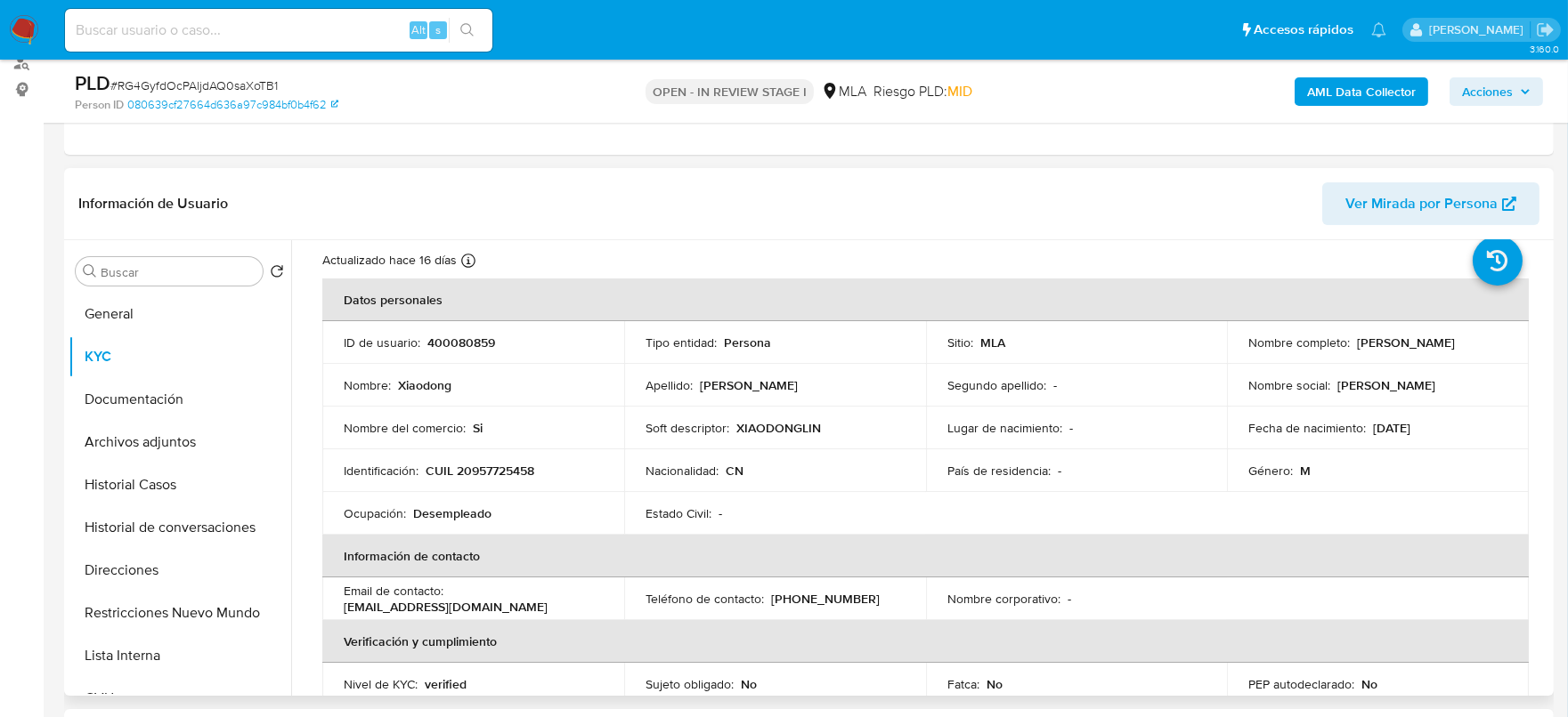
click at [522, 476] on p "CUIL 20957725458" at bounding box center [480, 471] width 108 height 16
copy p "20957725458"
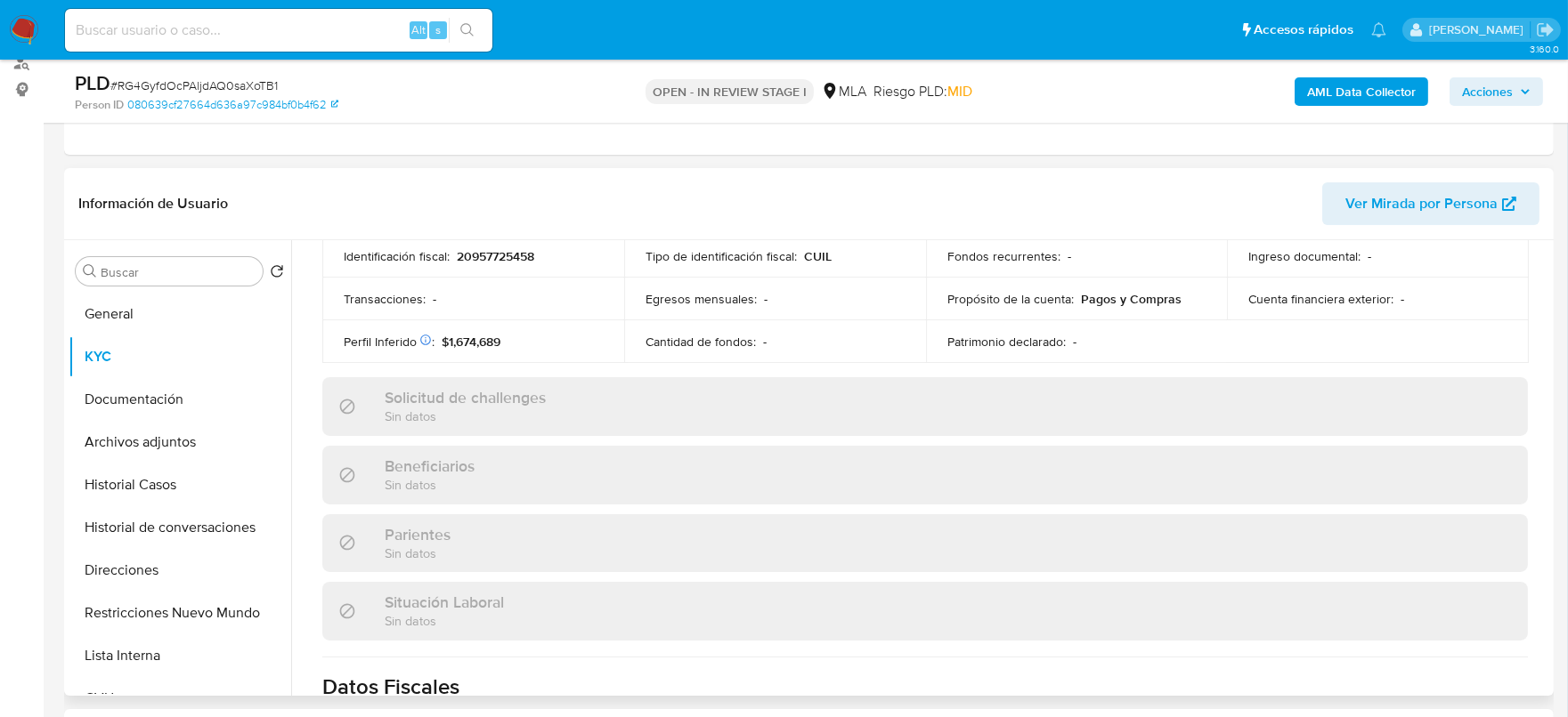
scroll to position [937, 0]
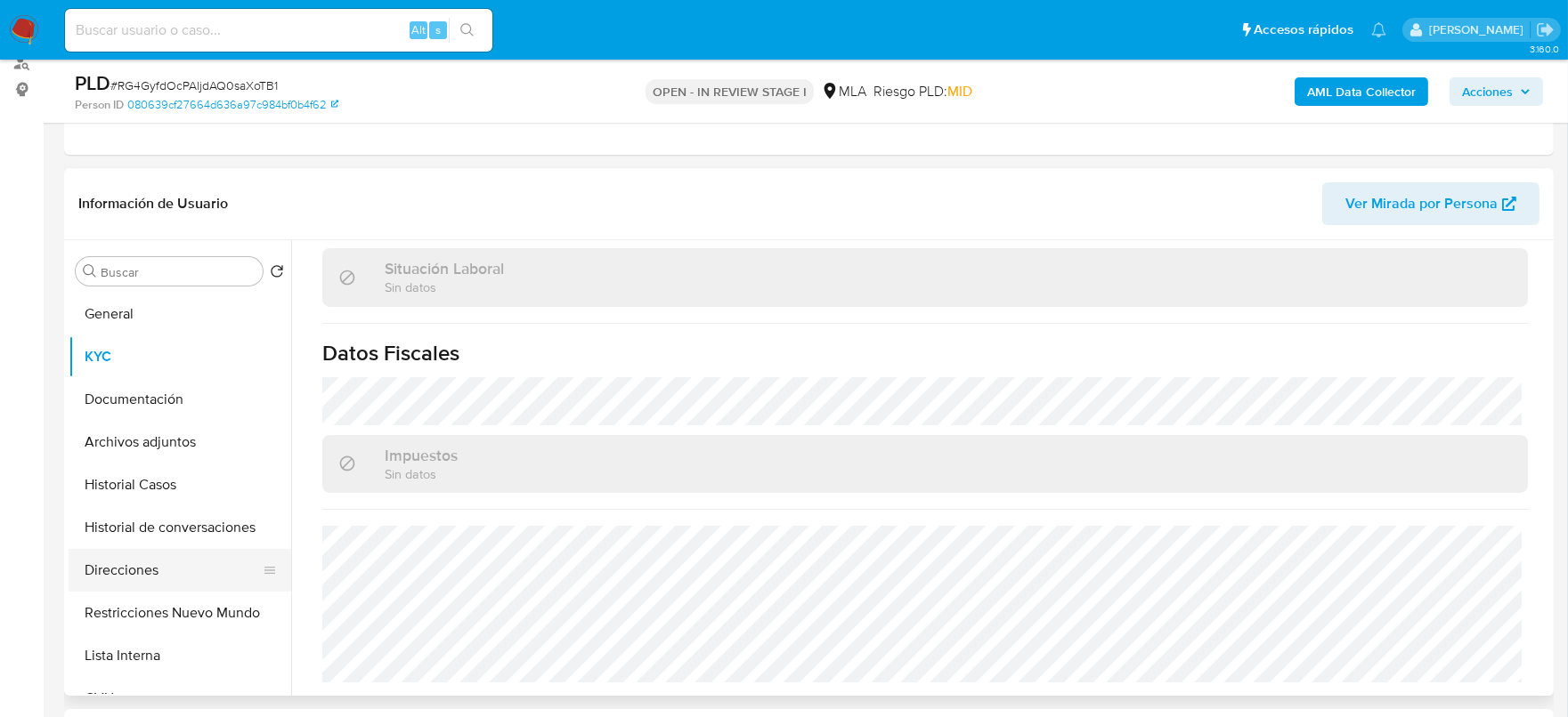
click at [124, 565] on button "Direcciones" at bounding box center [172, 570] width 209 height 43
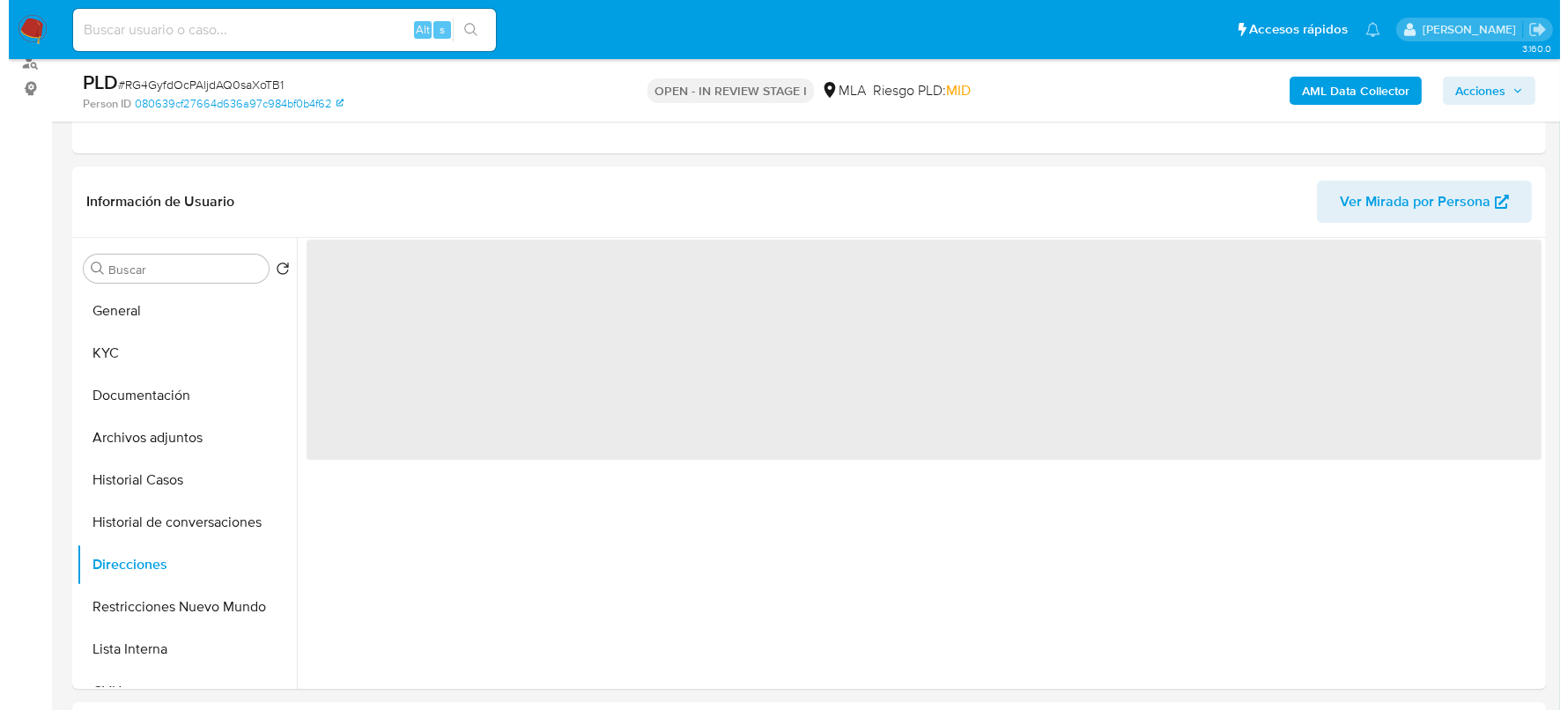
scroll to position [0, 0]
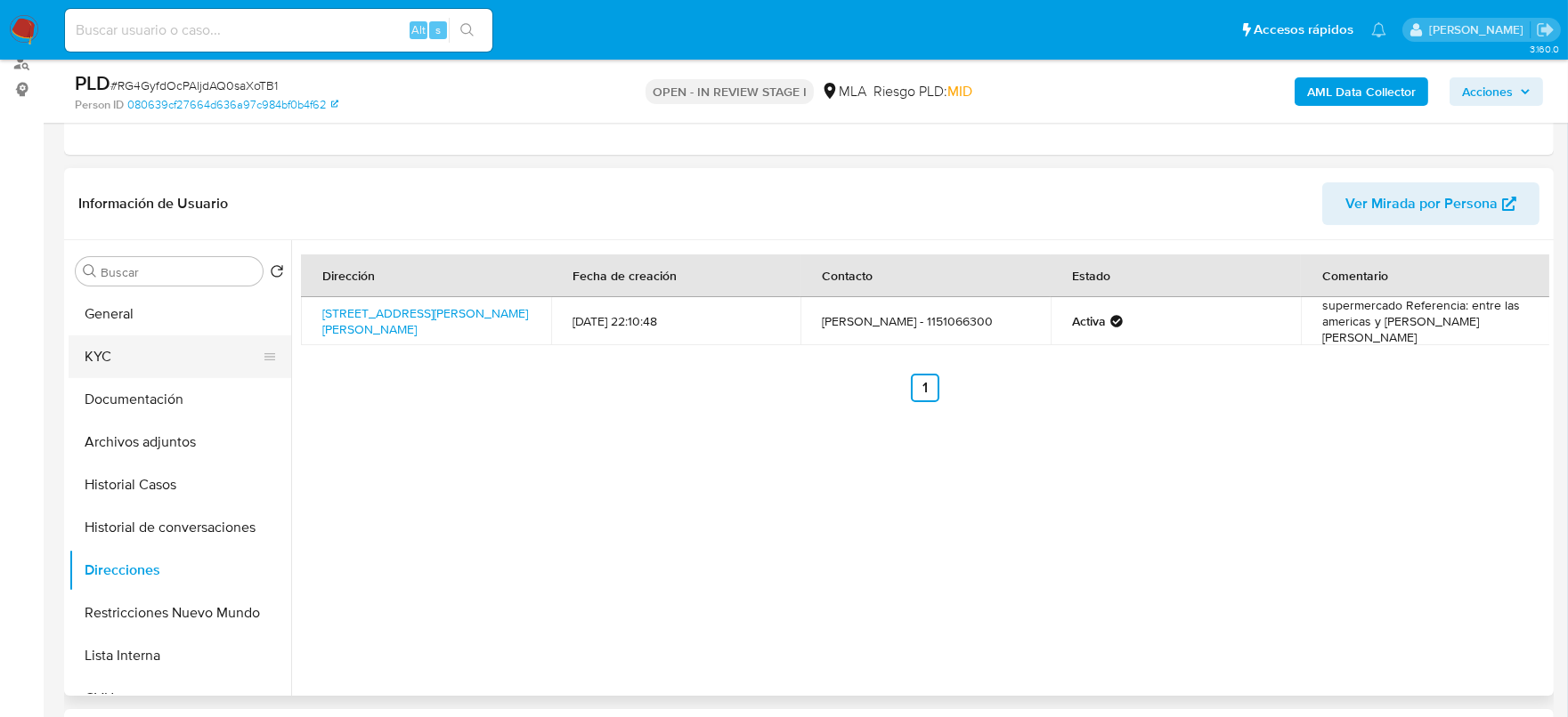
click at [93, 359] on button "KYC" at bounding box center [172, 356] width 209 height 43
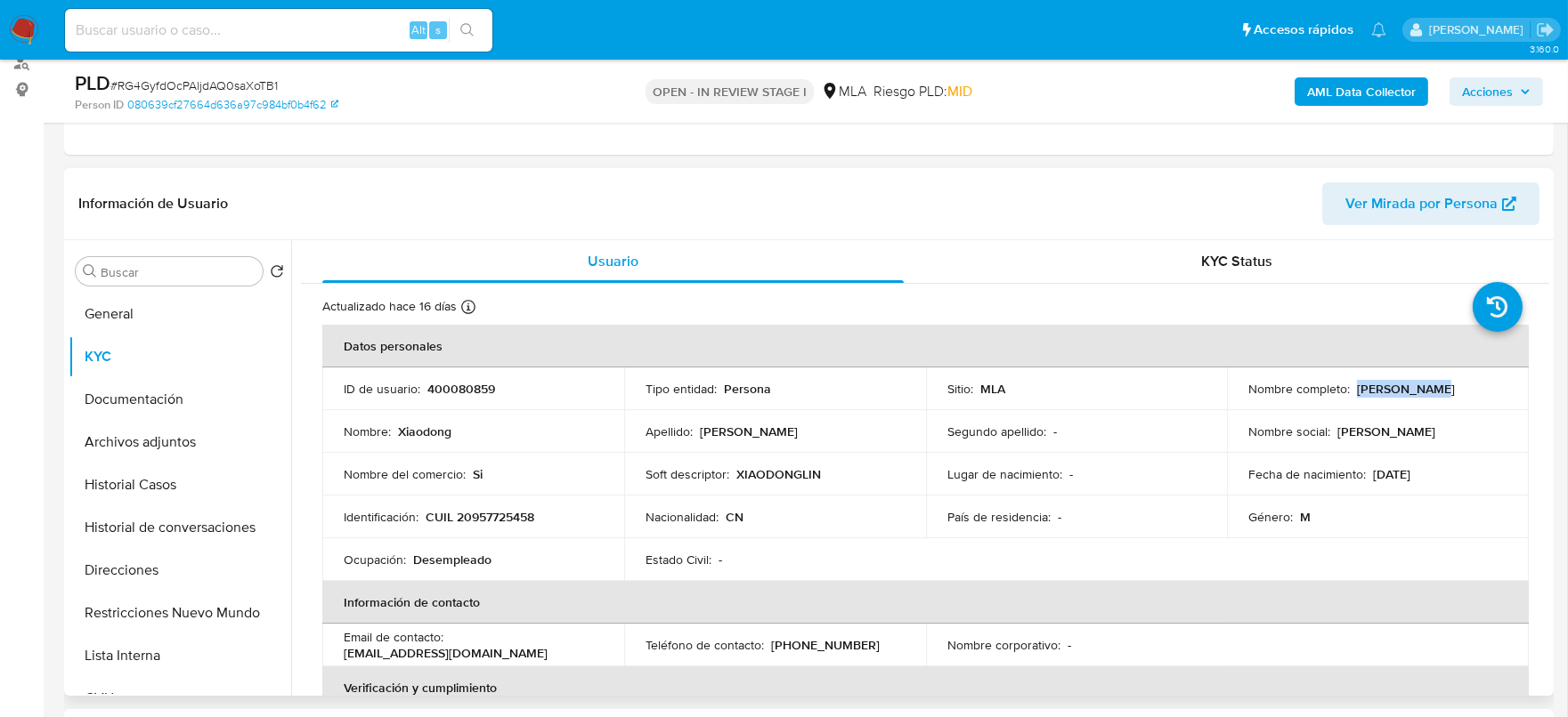
drag, startPoint x: 1356, startPoint y: 385, endPoint x: 1447, endPoint y: 385, distance: 91.0
click at [1447, 385] on div "Nombre completo : Xiaodong Lin" at bounding box center [1378, 389] width 259 height 16
copy p "[PERSON_NAME]"
click at [152, 449] on button "Archivos adjuntos" at bounding box center [172, 442] width 209 height 43
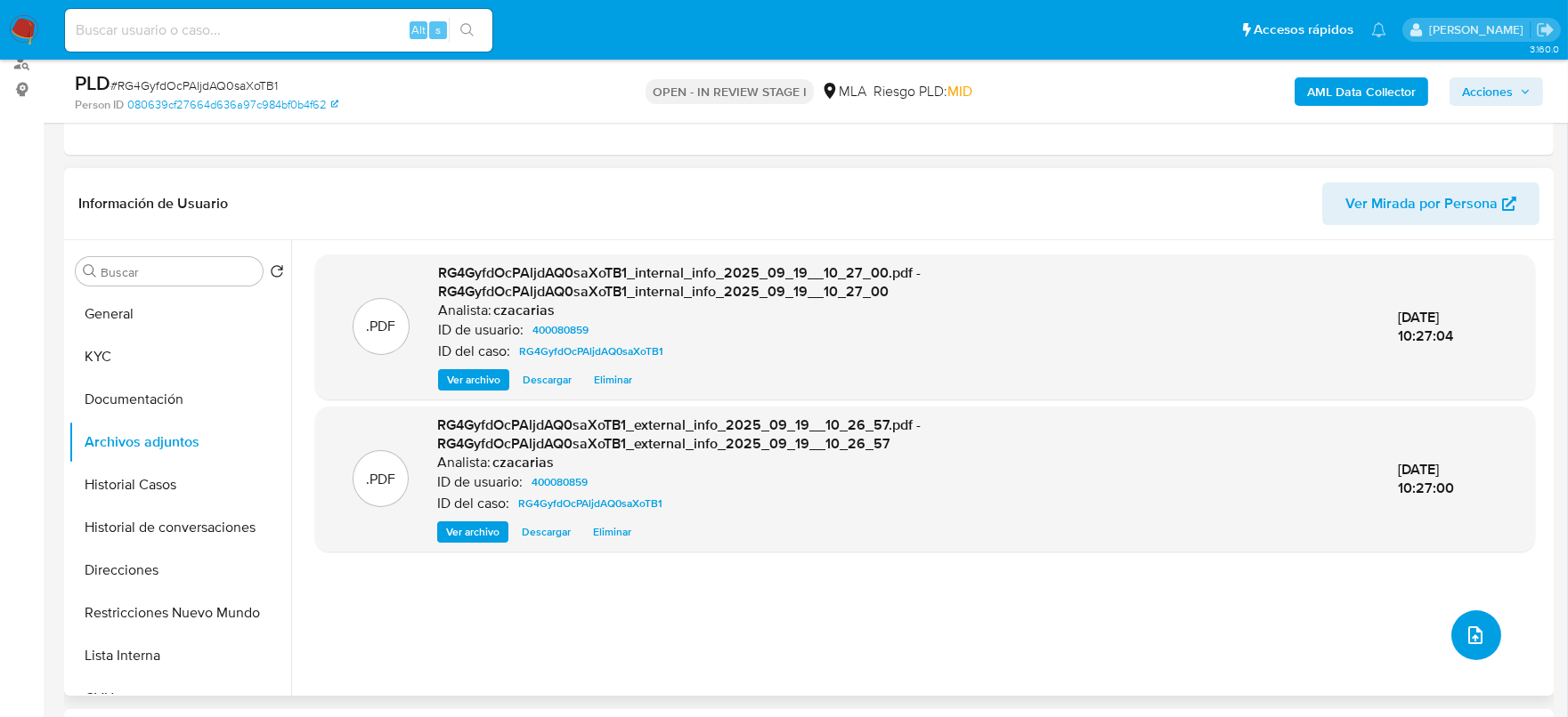
click at [1468, 629] on icon "upload-file" at bounding box center [1475, 635] width 21 height 21
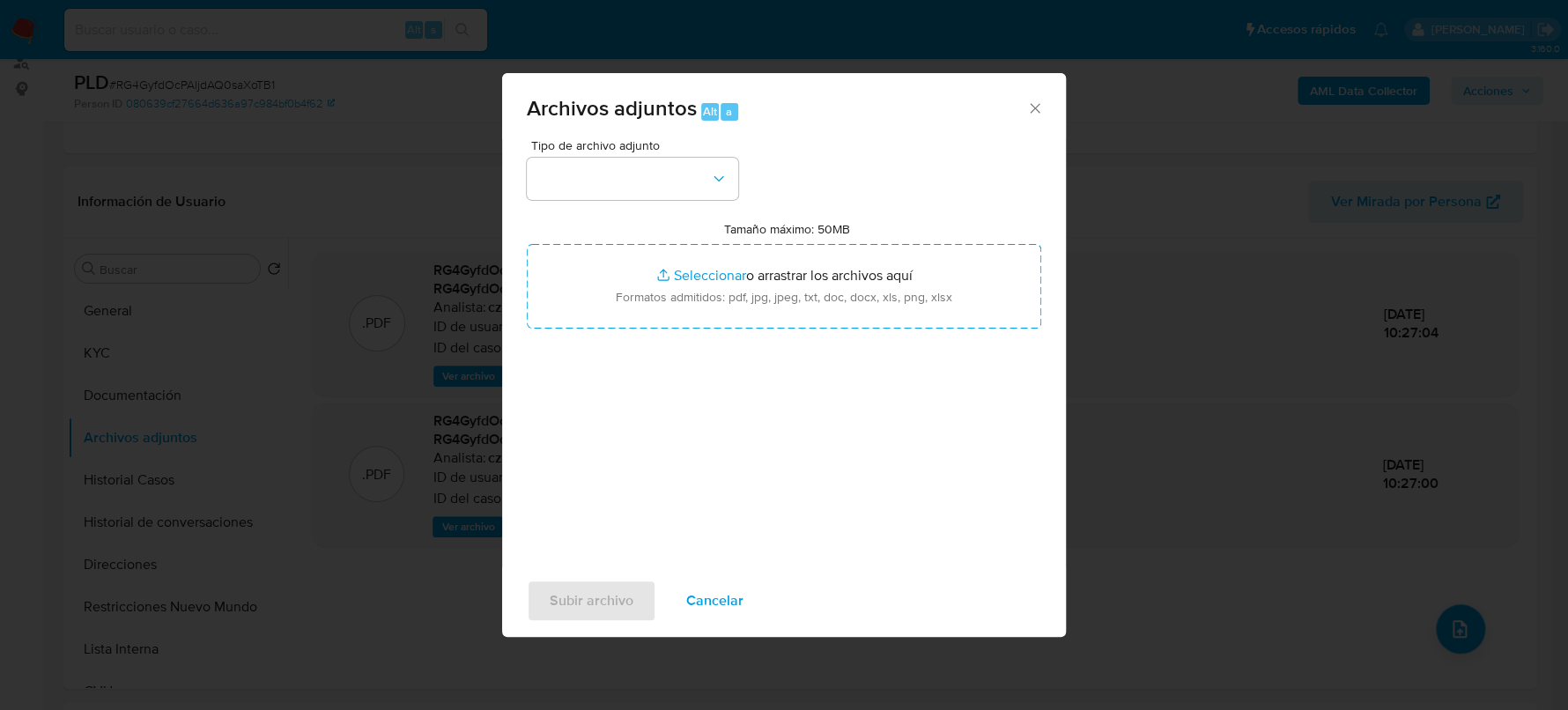
click at [636, 149] on span "Tipo de archivo adjunto" at bounding box center [637, 145] width 211 height 13
click at [634, 161] on button "button" at bounding box center [632, 179] width 211 height 42
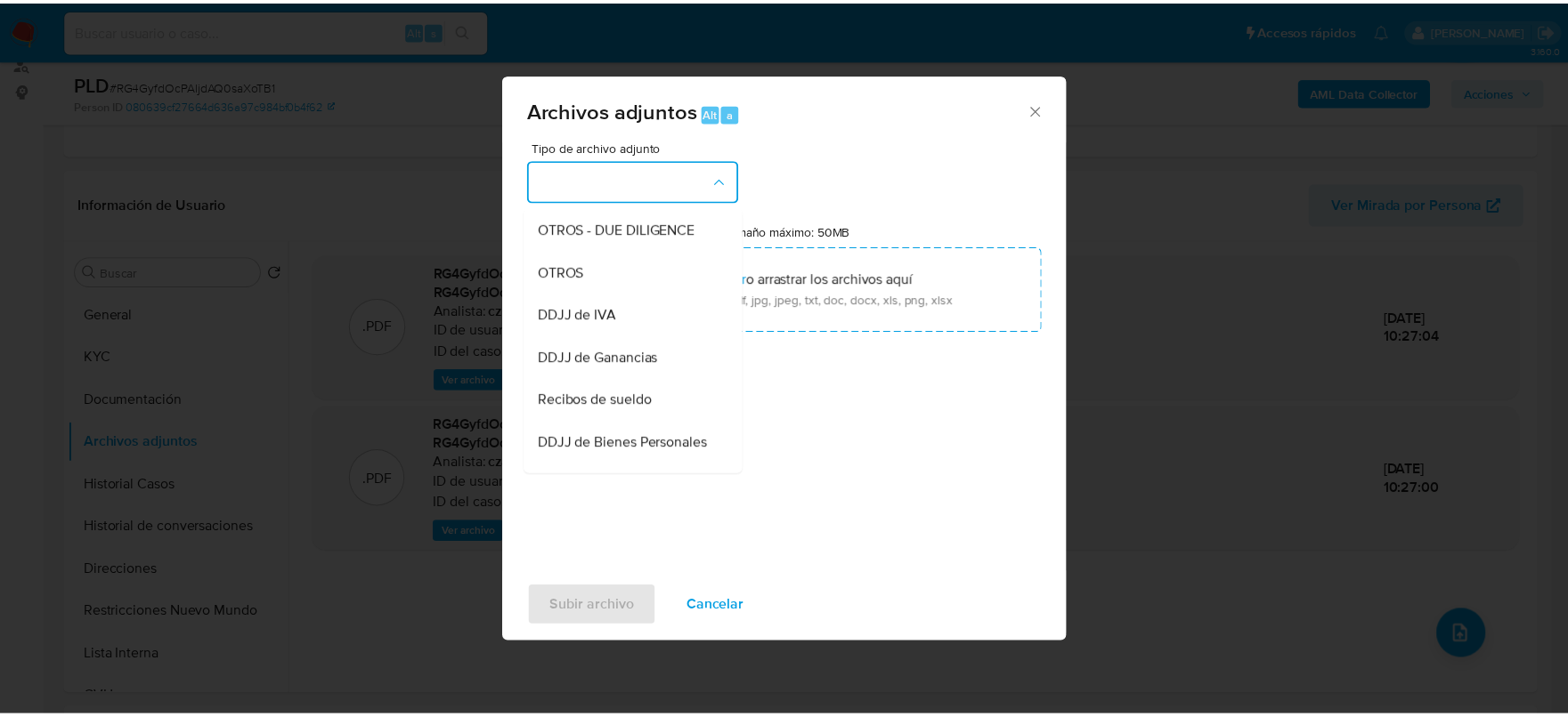
scroll to position [333, 0]
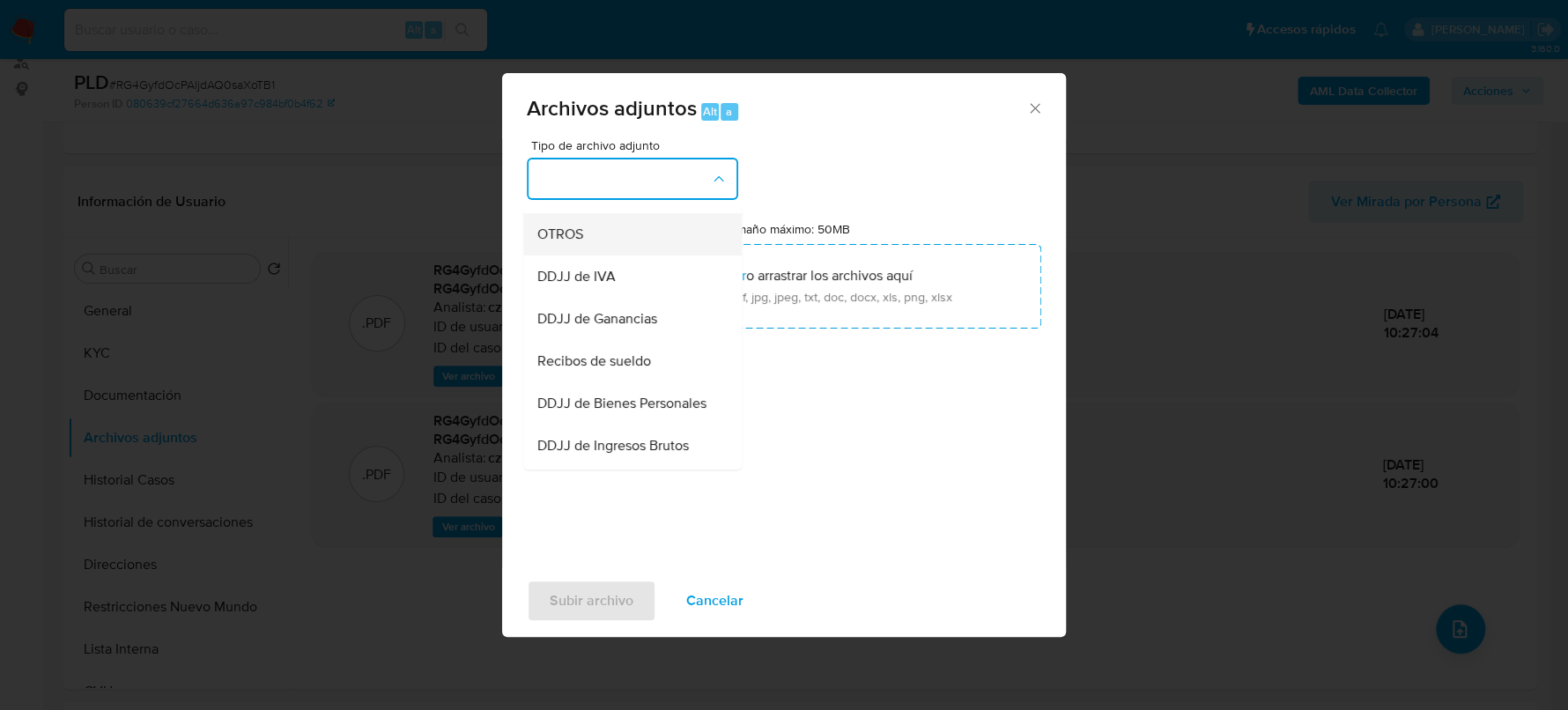
click at [592, 245] on div "OTROS" at bounding box center [627, 234] width 179 height 42
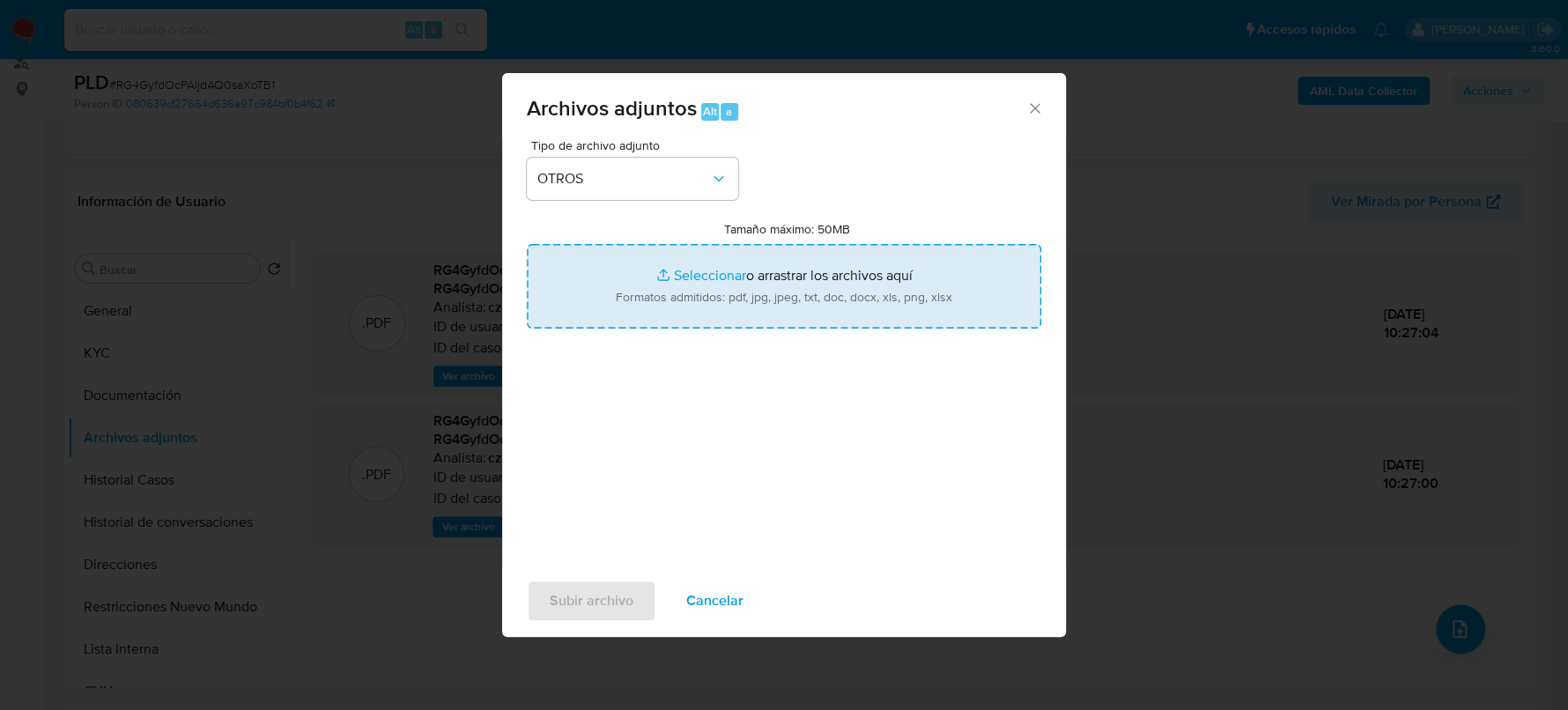
type input "C:\fakepath\NOSIS_Xiaodong Lin.pdf"
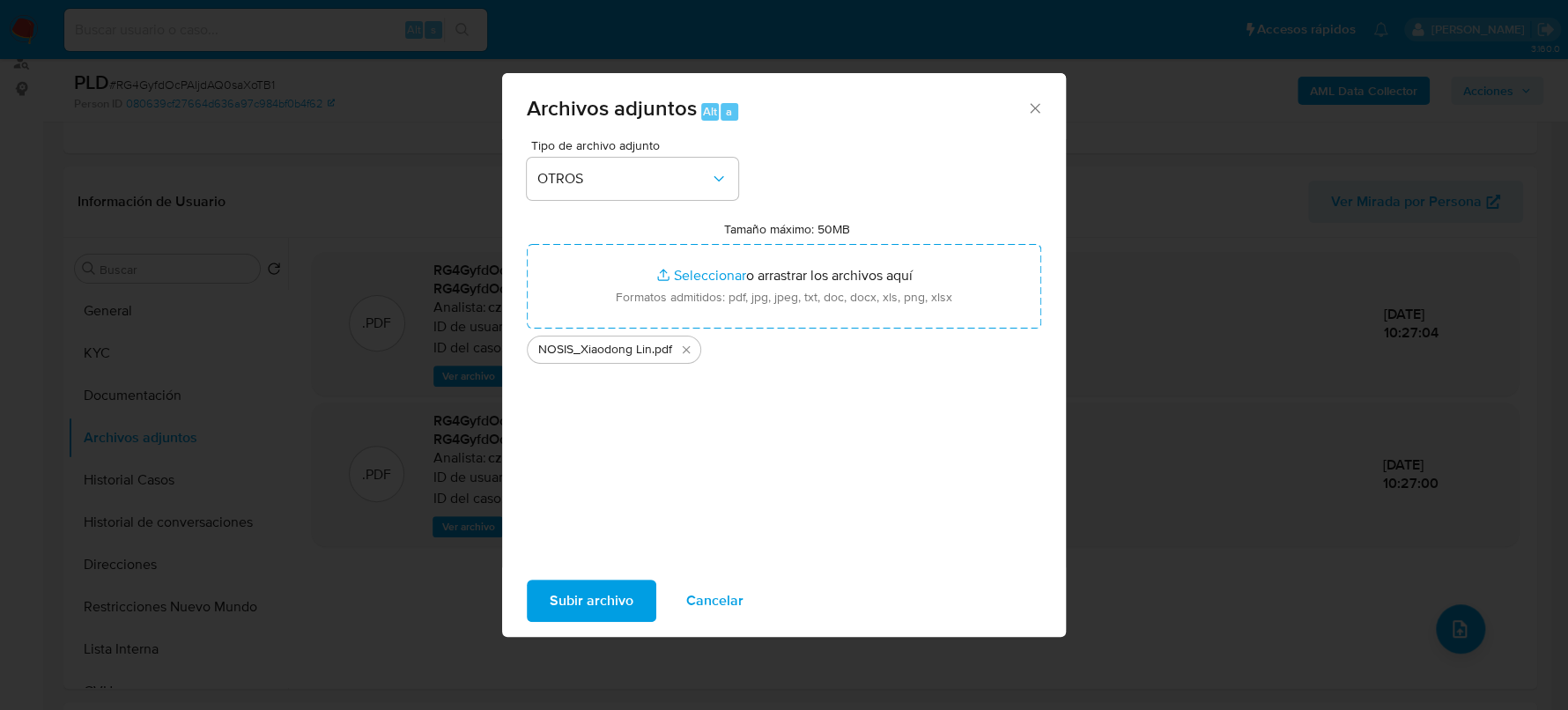
click at [566, 604] on span "Subir archivo" at bounding box center [591, 601] width 84 height 39
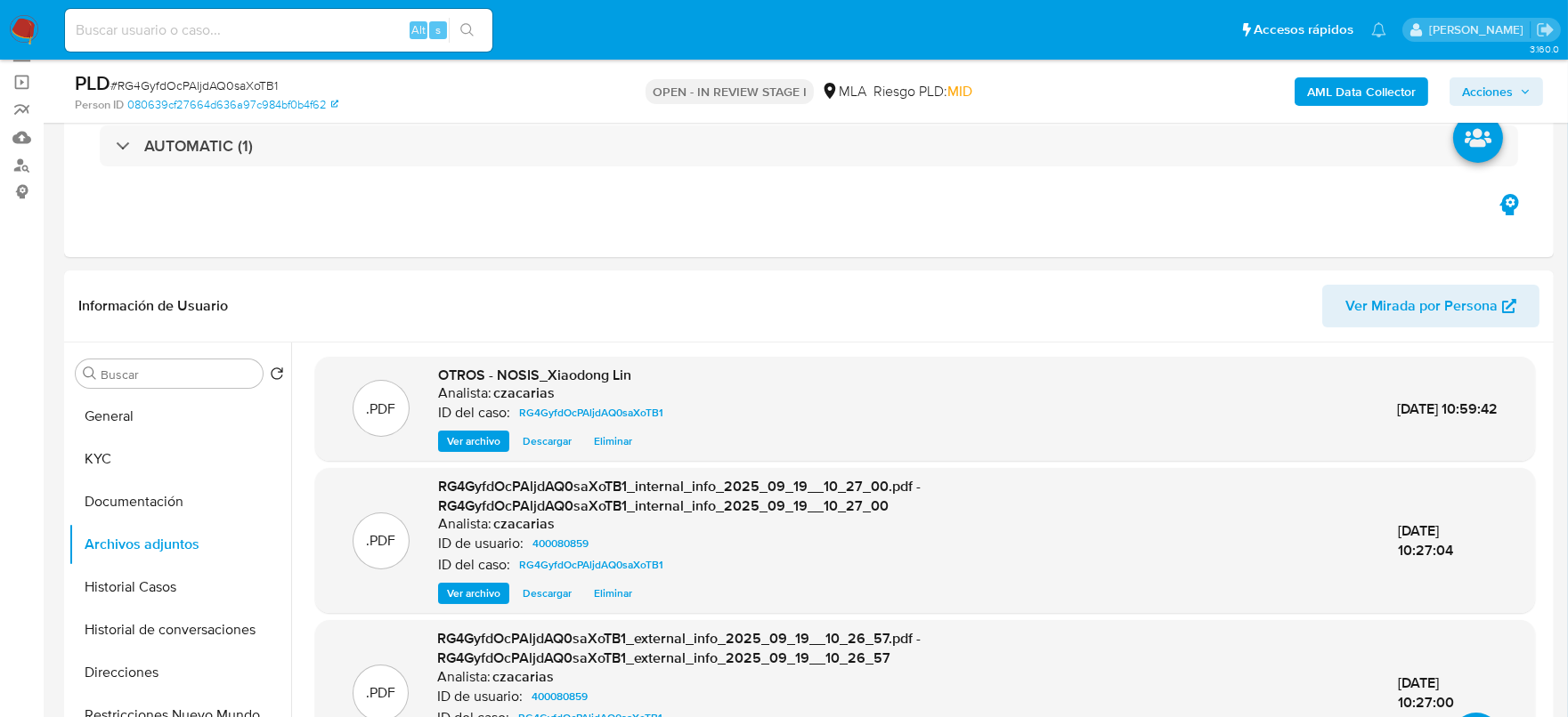
scroll to position [110, 0]
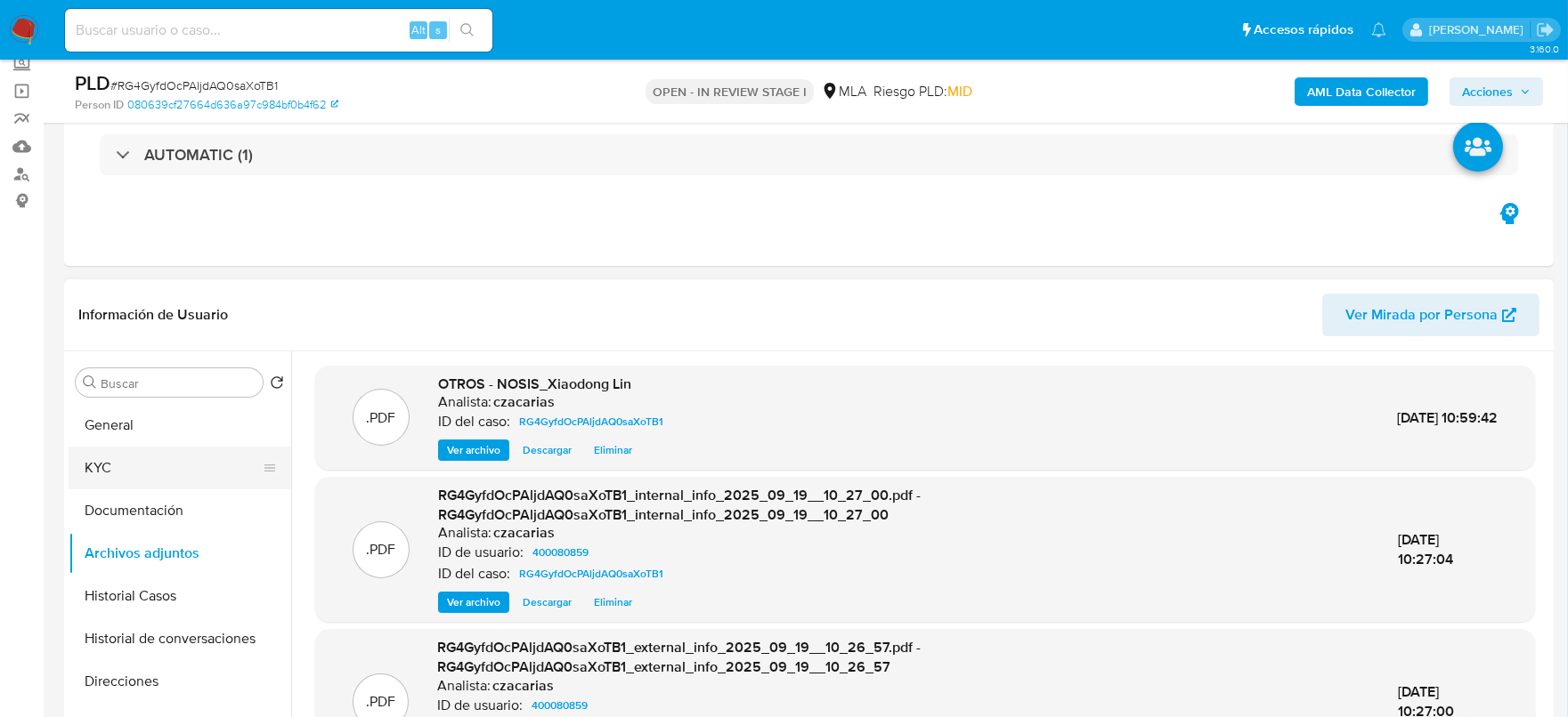
click at [140, 471] on button "KYC" at bounding box center [172, 467] width 209 height 43
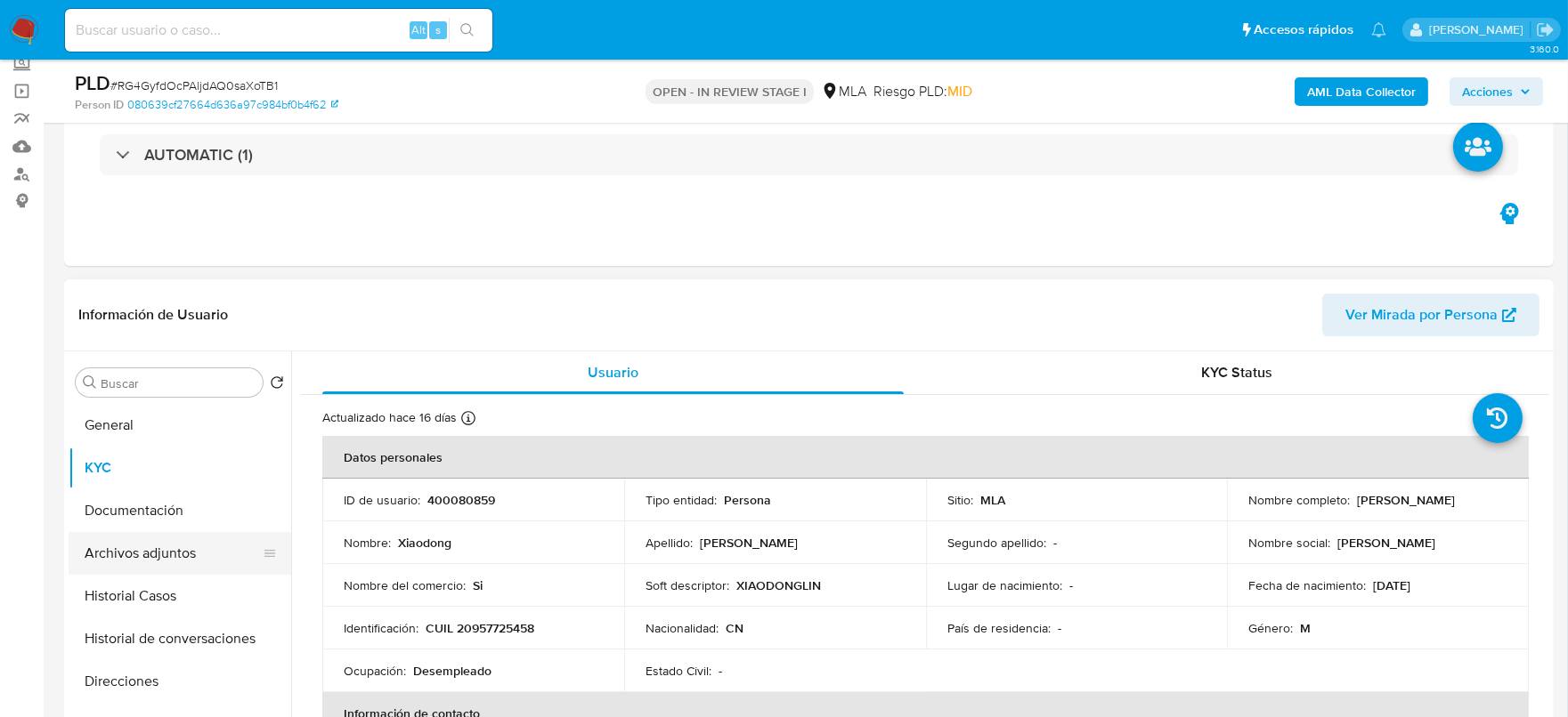
click at [133, 547] on button "Archivos adjuntos" at bounding box center [172, 553] width 209 height 43
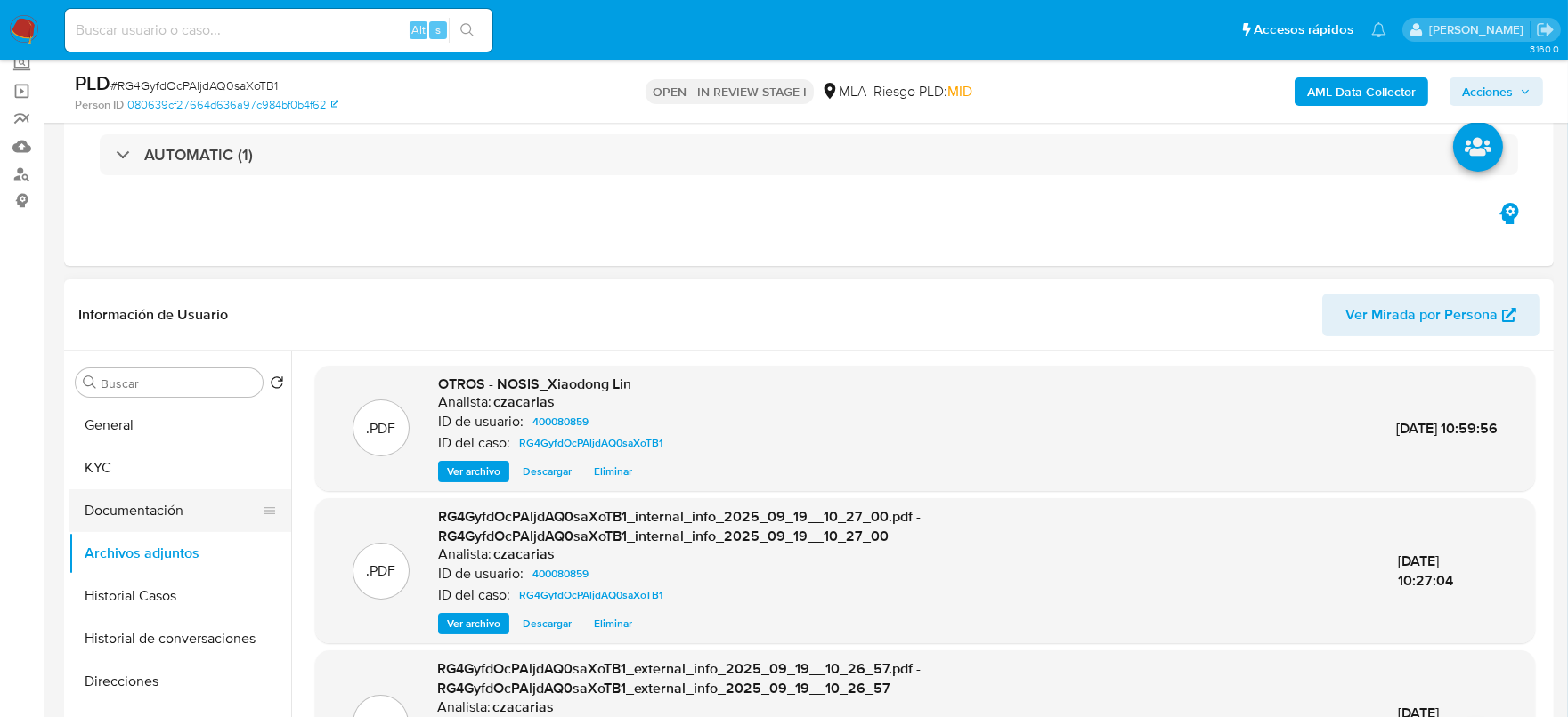
click at [152, 509] on button "Documentación" at bounding box center [172, 510] width 209 height 43
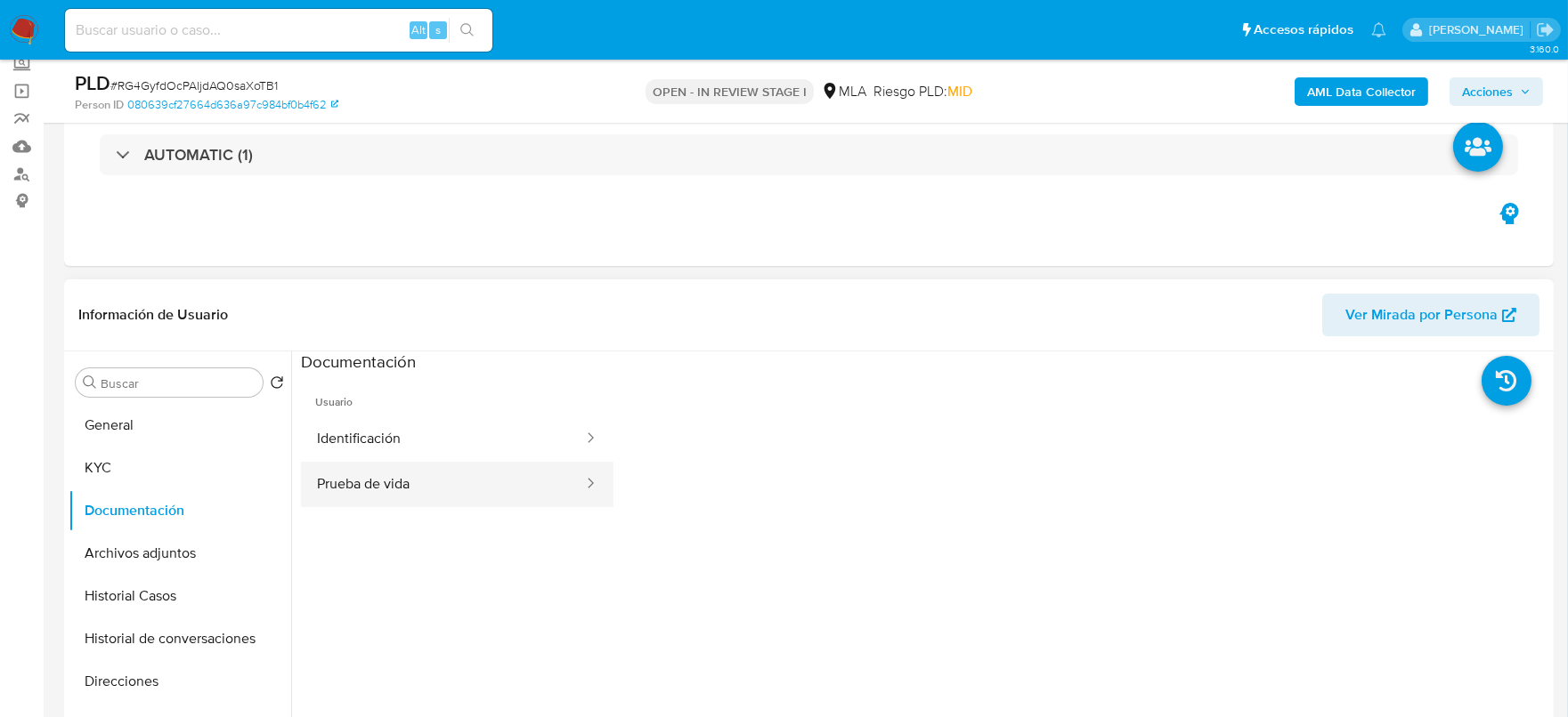
click at [362, 485] on button "Prueba de vida" at bounding box center [443, 485] width 284 height 46
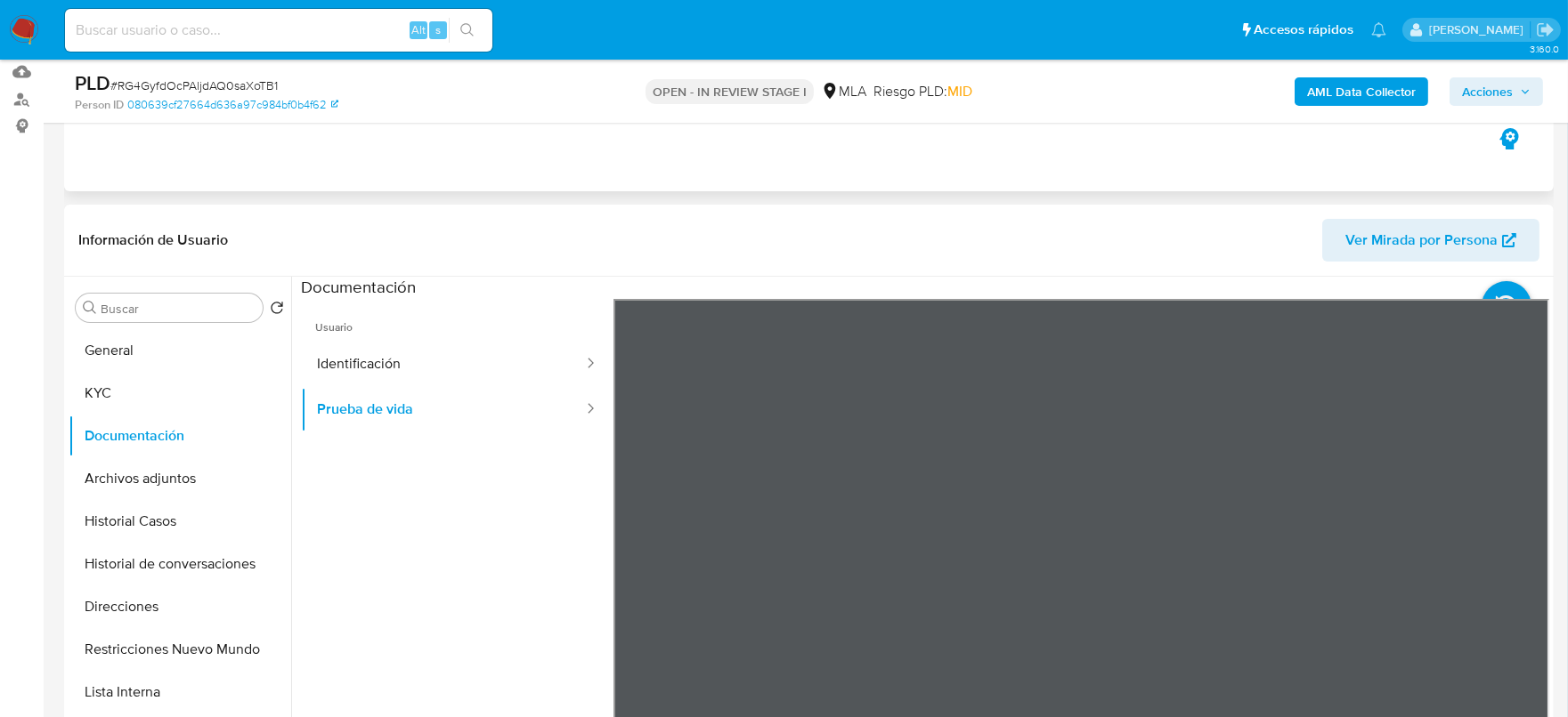
scroll to position [221, 0]
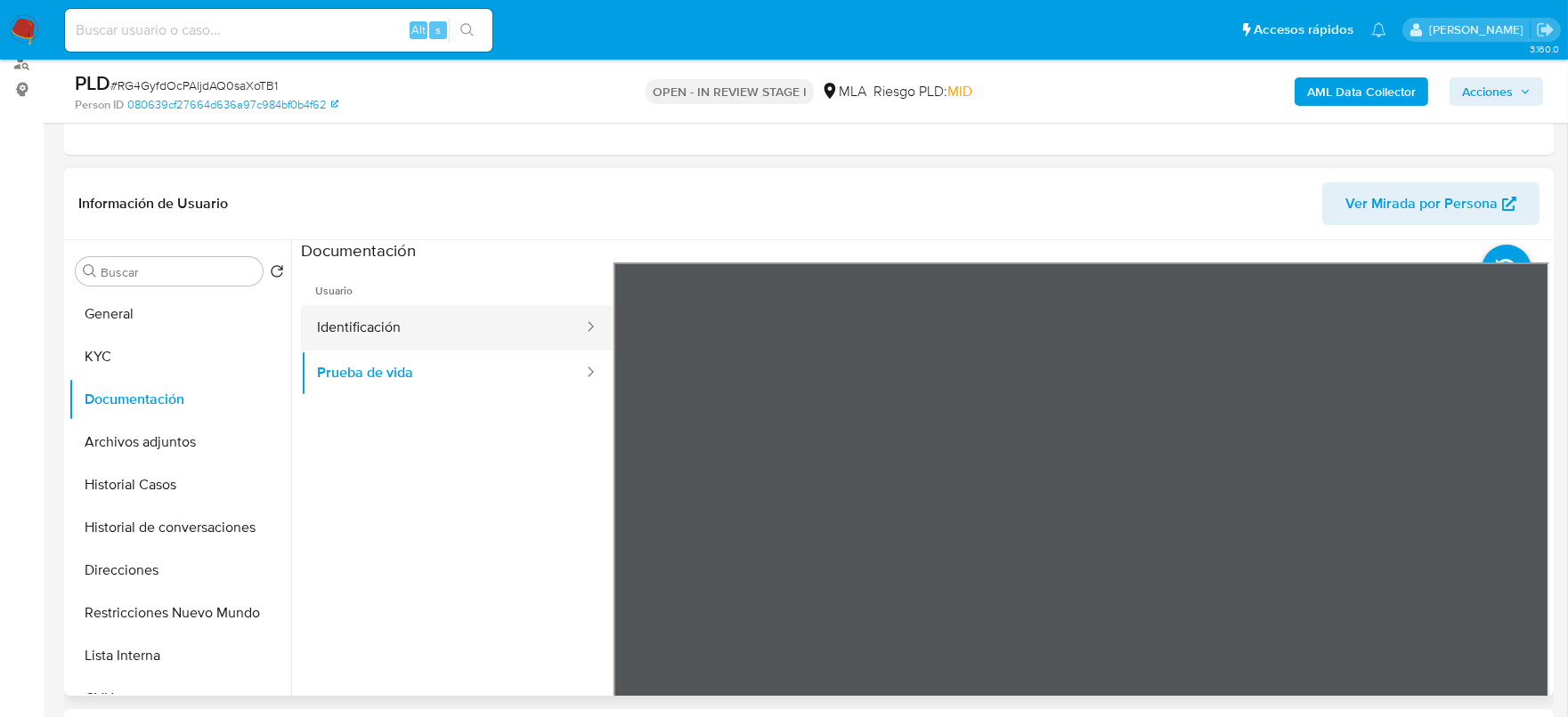
click at [455, 311] on button "Identificación" at bounding box center [443, 328] width 284 height 46
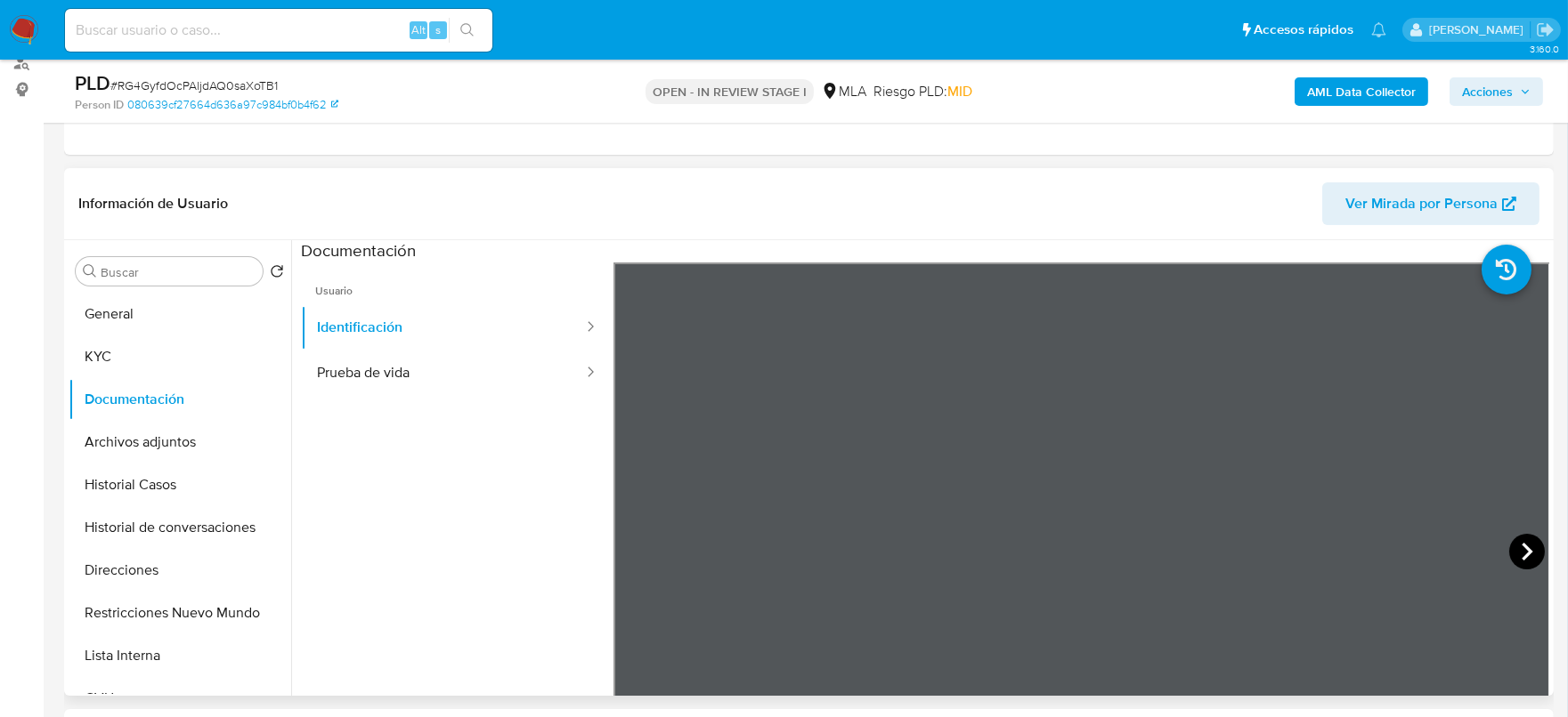
click at [1514, 552] on icon at bounding box center [1527, 551] width 36 height 36
click at [116, 583] on button "Direcciones" at bounding box center [172, 570] width 209 height 43
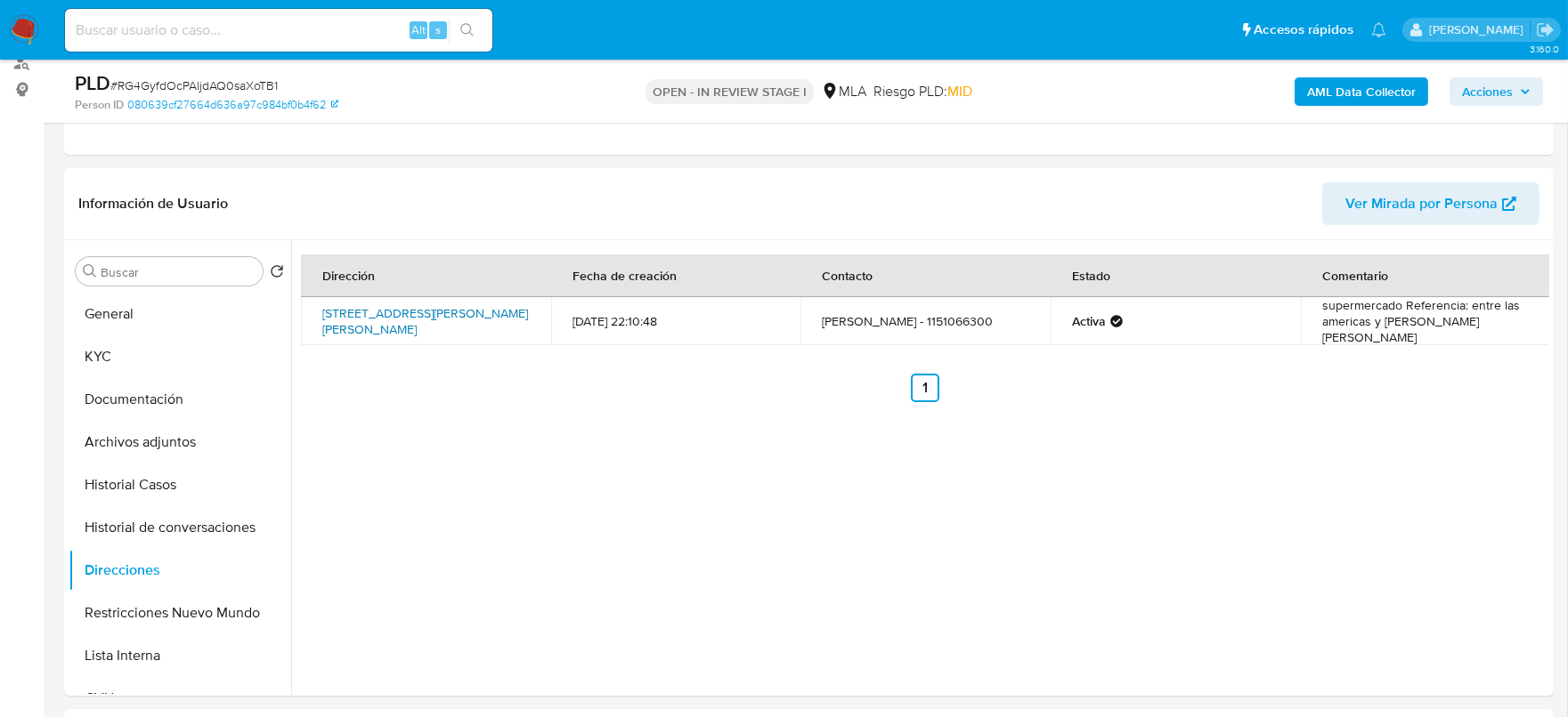
click at [335, 311] on link "Avenida Julio A. Roca 2469, Moreno, Buenos Aires, 1744, Argentina 2469" at bounding box center [426, 321] width 206 height 34
click at [151, 353] on button "KYC" at bounding box center [172, 356] width 209 height 43
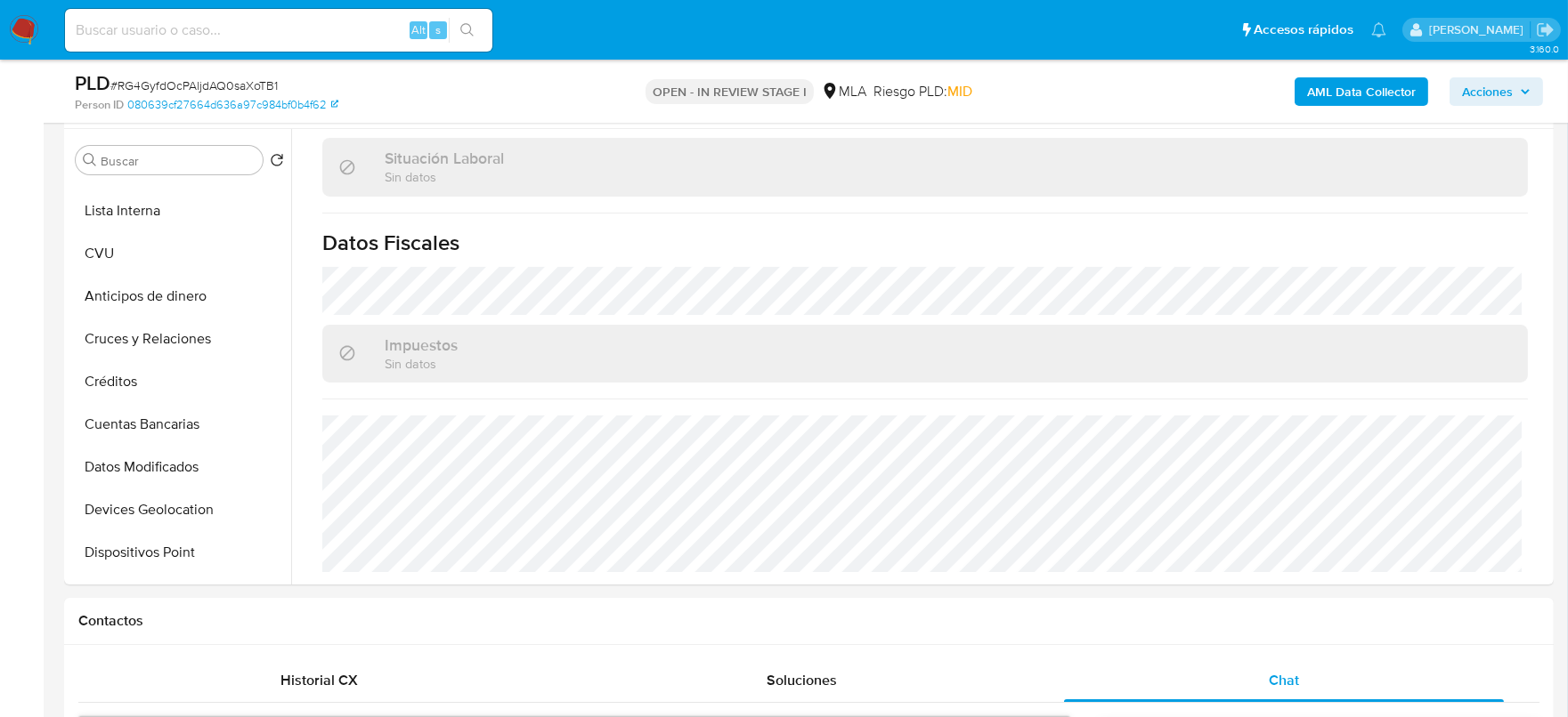
scroll to position [333, 0]
click at [191, 286] on button "Anticipos de dinero" at bounding box center [172, 295] width 209 height 43
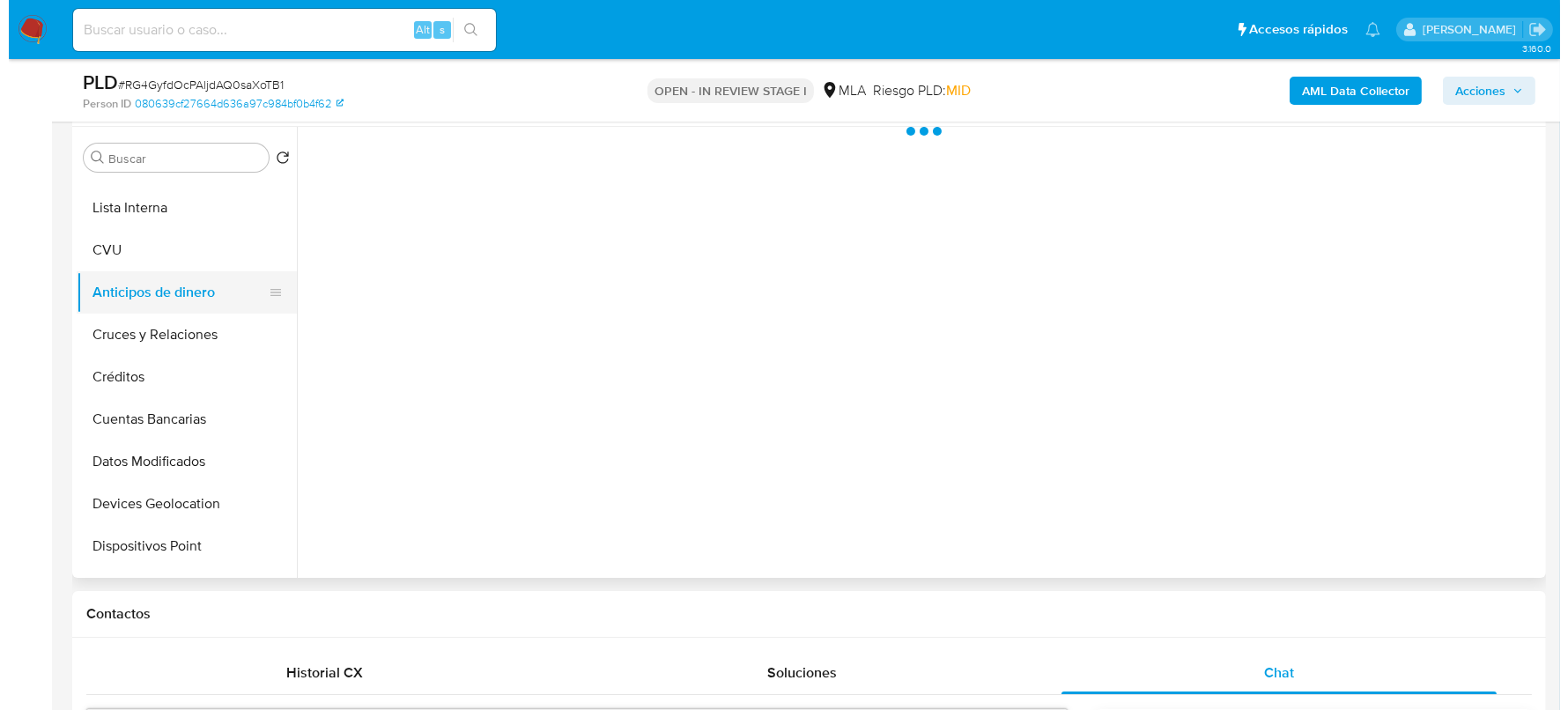
scroll to position [0, 0]
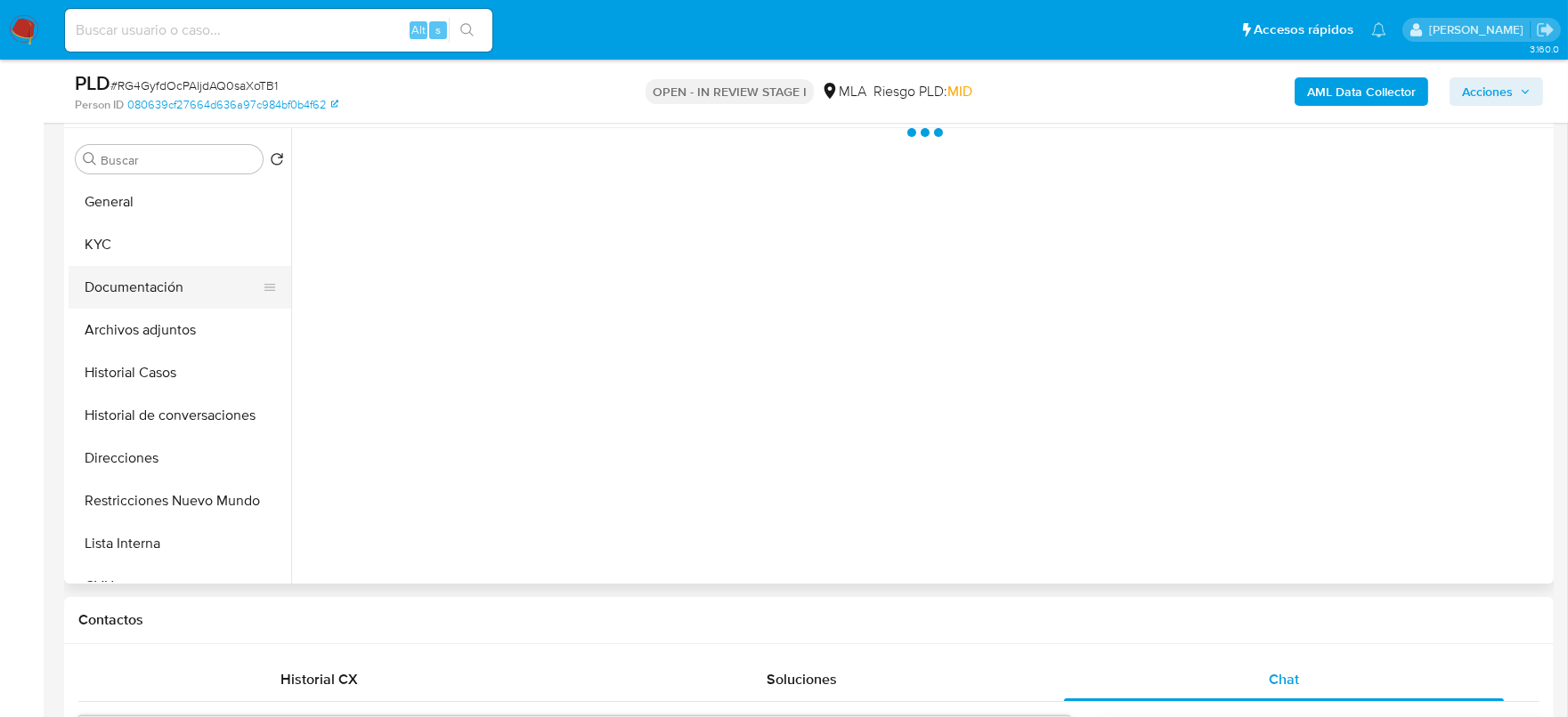
click at [171, 284] on button "Documentación" at bounding box center [172, 287] width 209 height 43
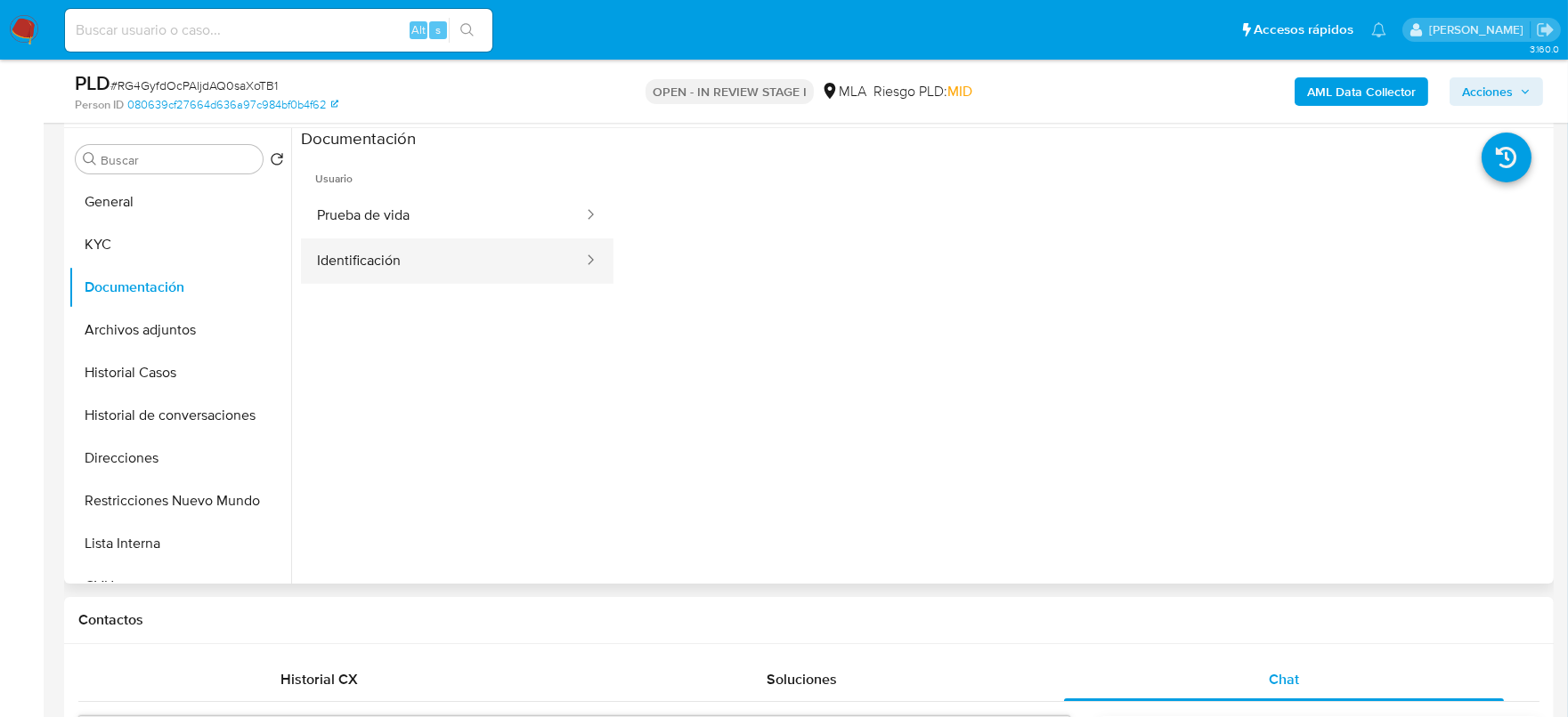
click at [406, 243] on button "Identificación" at bounding box center [443, 261] width 284 height 46
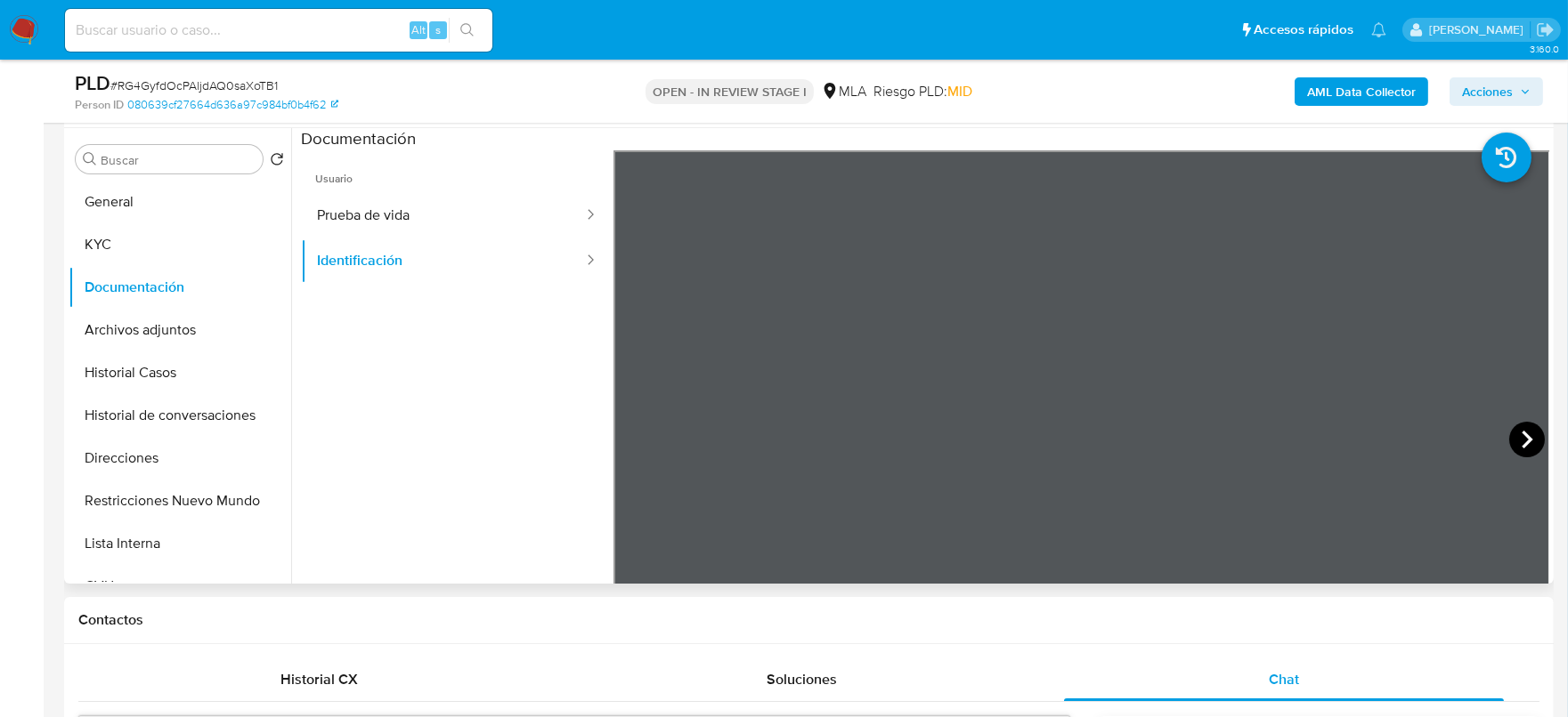
click at [1510, 432] on icon at bounding box center [1527, 439] width 36 height 36
click at [108, 233] on button "KYC" at bounding box center [172, 244] width 209 height 43
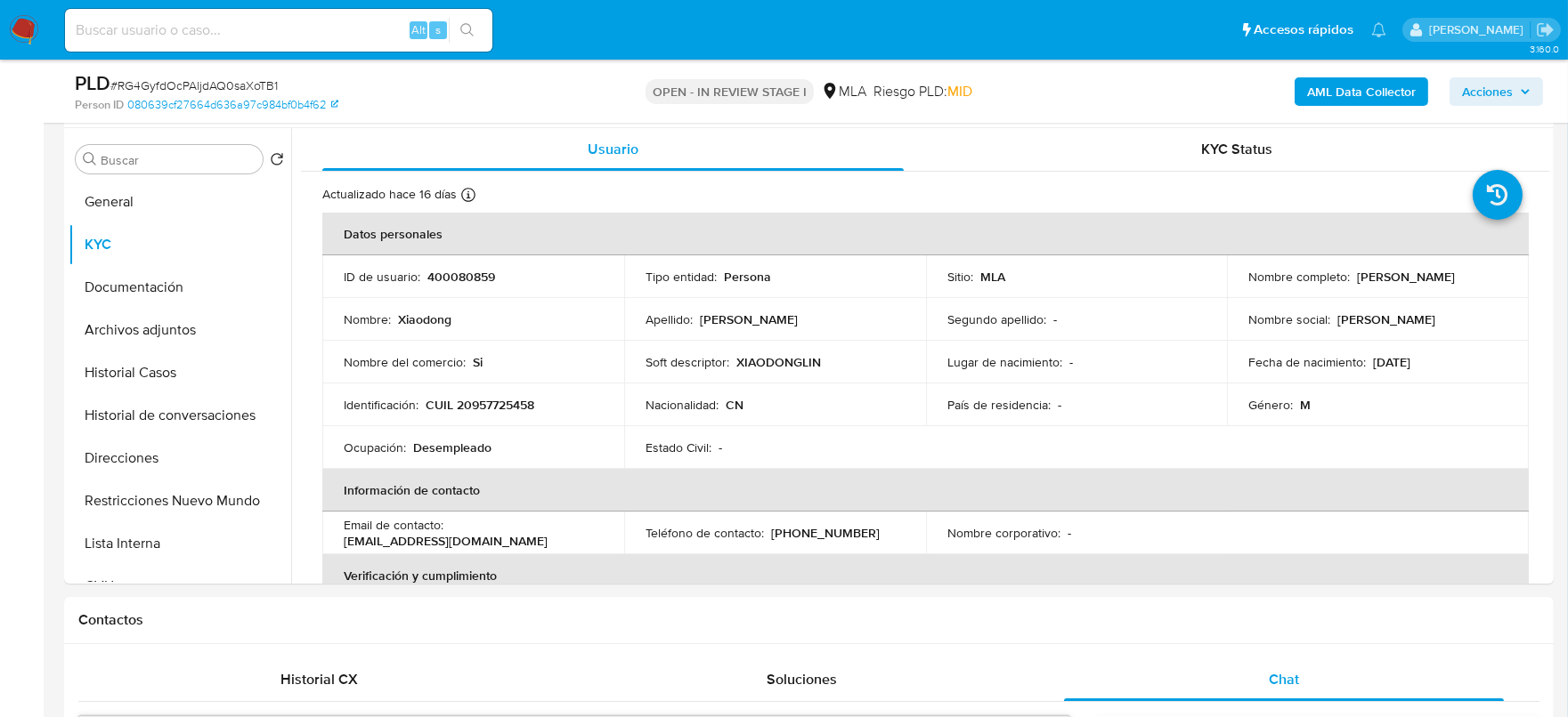
click at [478, 406] on p "CUIL 20957725458" at bounding box center [480, 405] width 108 height 16
copy p "20957725458"
drag, startPoint x: 1357, startPoint y: 274, endPoint x: 1366, endPoint y: 268, distance: 10.8
click at [1446, 285] on div "Nombre completo : Xiaodong Lin" at bounding box center [1378, 277] width 259 height 16
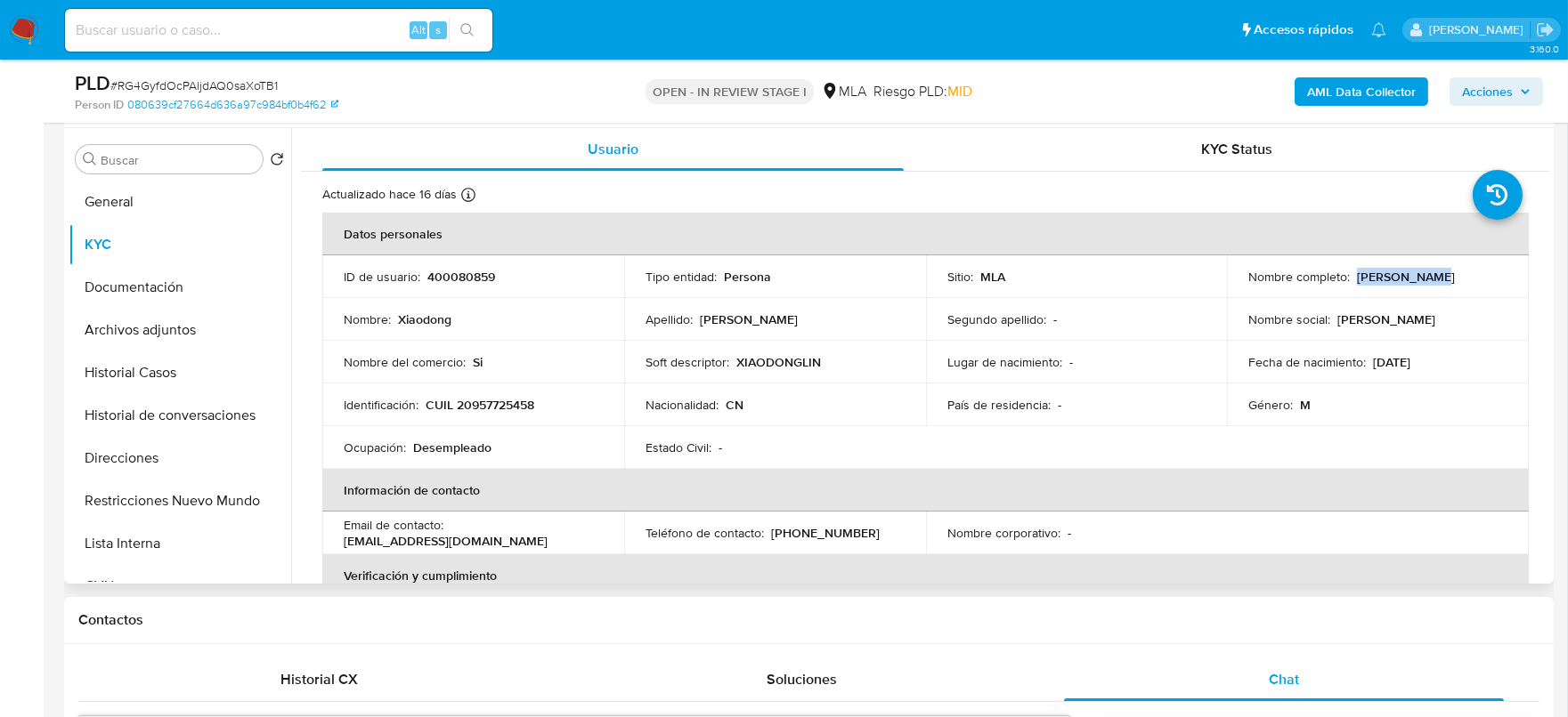
drag, startPoint x: 1365, startPoint y: 276, endPoint x: 1451, endPoint y: 281, distance: 86.1
click at [1451, 281] on div "Nombre completo : Xiaodong Lin" at bounding box center [1378, 277] width 259 height 16
copy p "[PERSON_NAME]"
click at [150, 457] on button "Direcciones" at bounding box center [172, 458] width 209 height 43
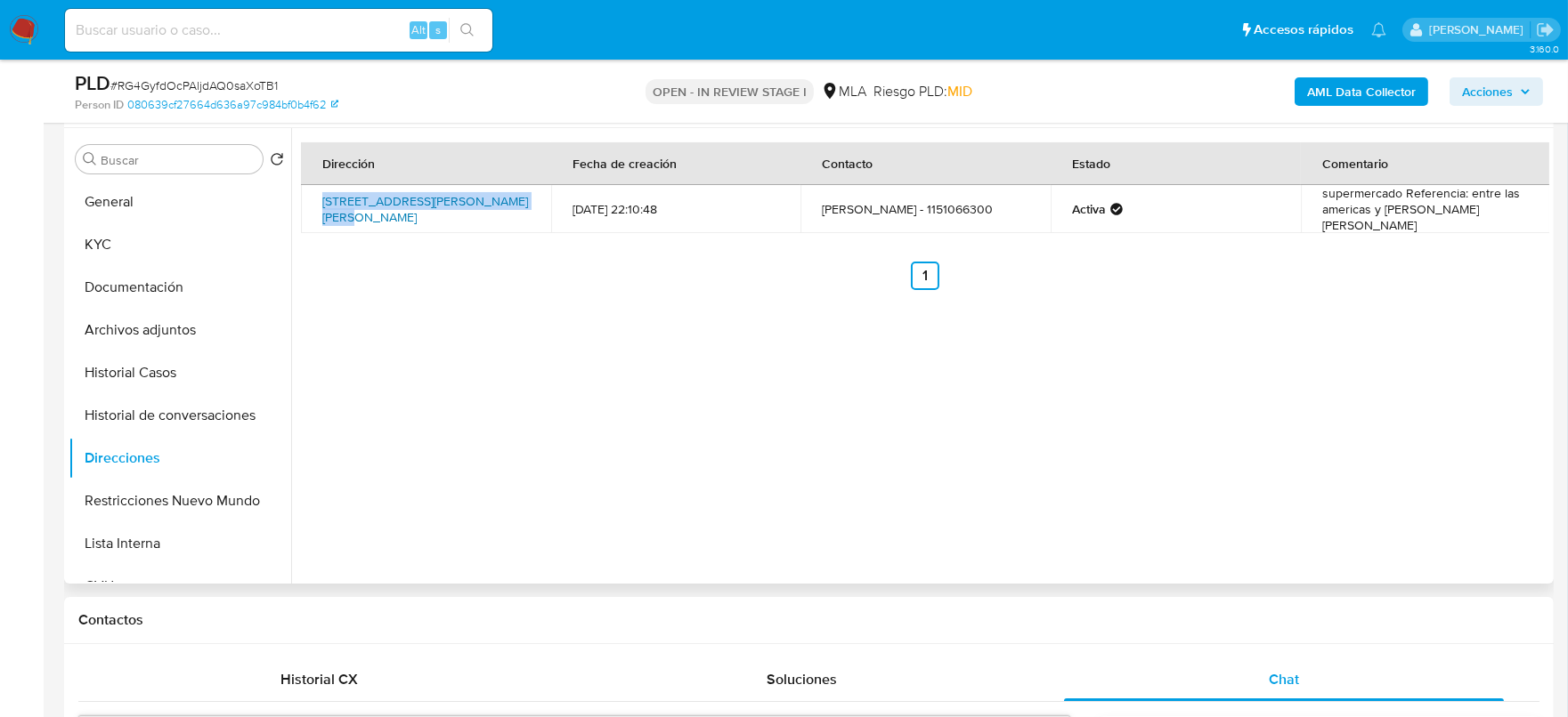
drag, startPoint x: 315, startPoint y: 202, endPoint x: 519, endPoint y: 198, distance: 204.0
click at [519, 198] on td "Avenida Julio A. Roca 2469, Moreno, Buenos Aires, 1744, Argentina 2469" at bounding box center [426, 209] width 250 height 48
copy link "Avenida Julio A. Roca 2469, Moreno"
click at [175, 201] on button "General" at bounding box center [172, 201] width 209 height 43
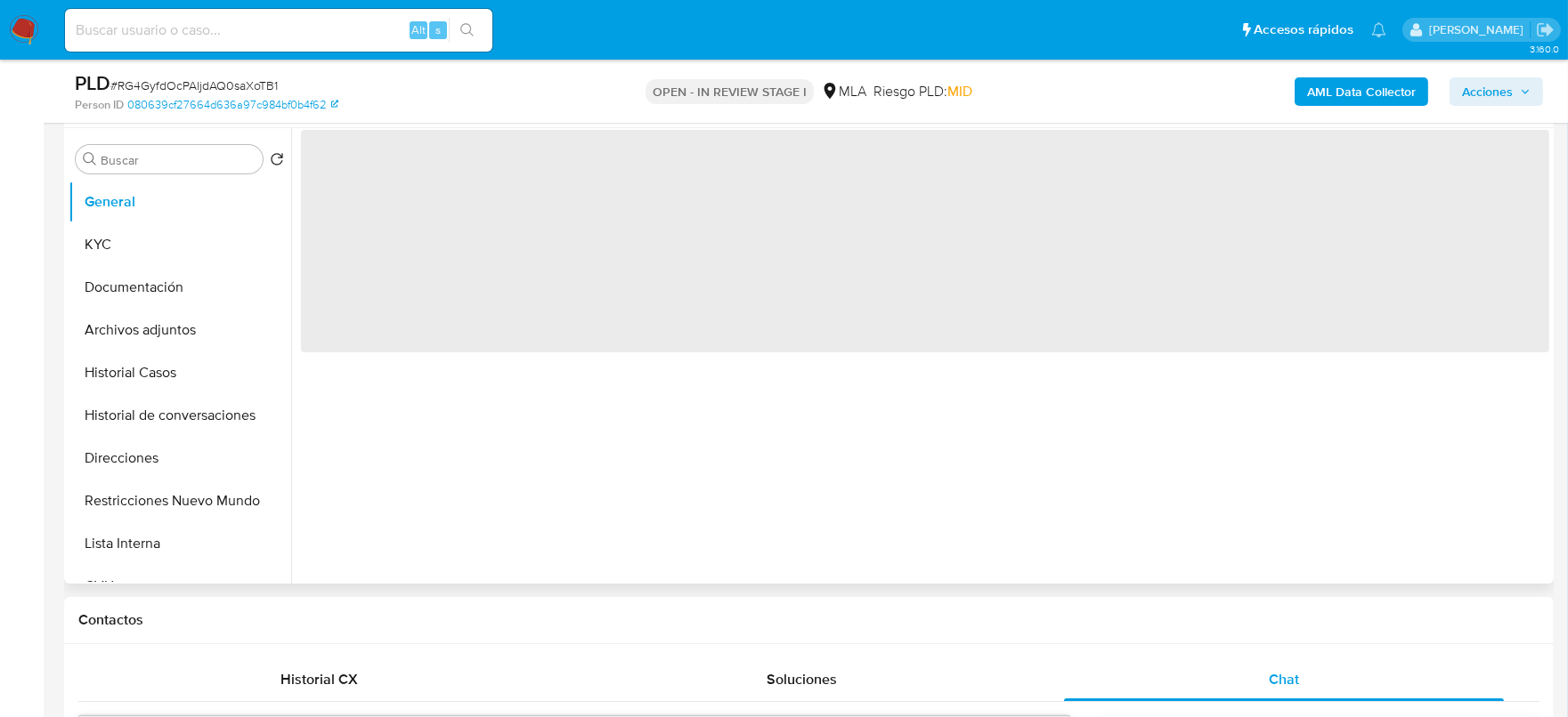
click at [345, 164] on span "‌" at bounding box center [925, 241] width 1249 height 222
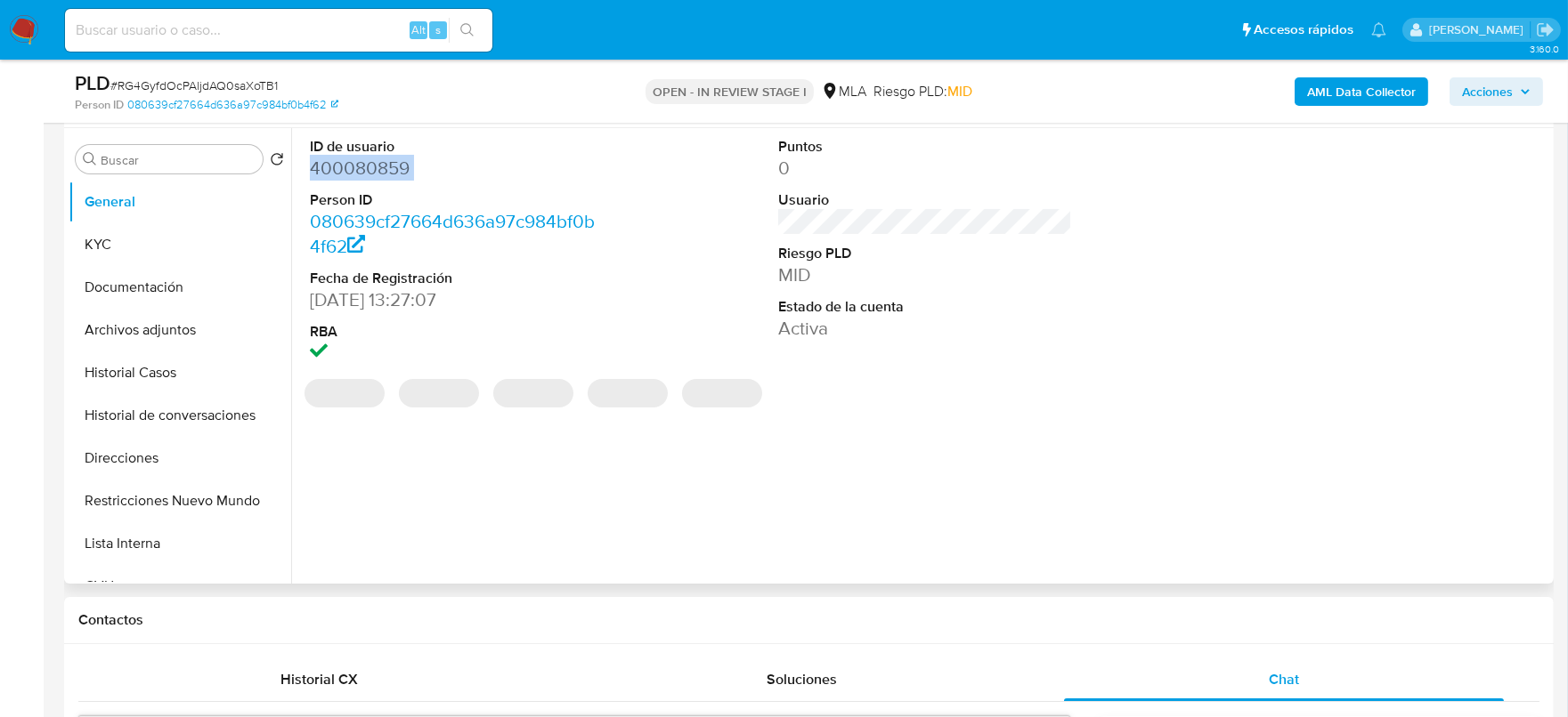
click at [344, 166] on dd "400080859" at bounding box center [457, 168] width 294 height 25
copy dd "400080859"
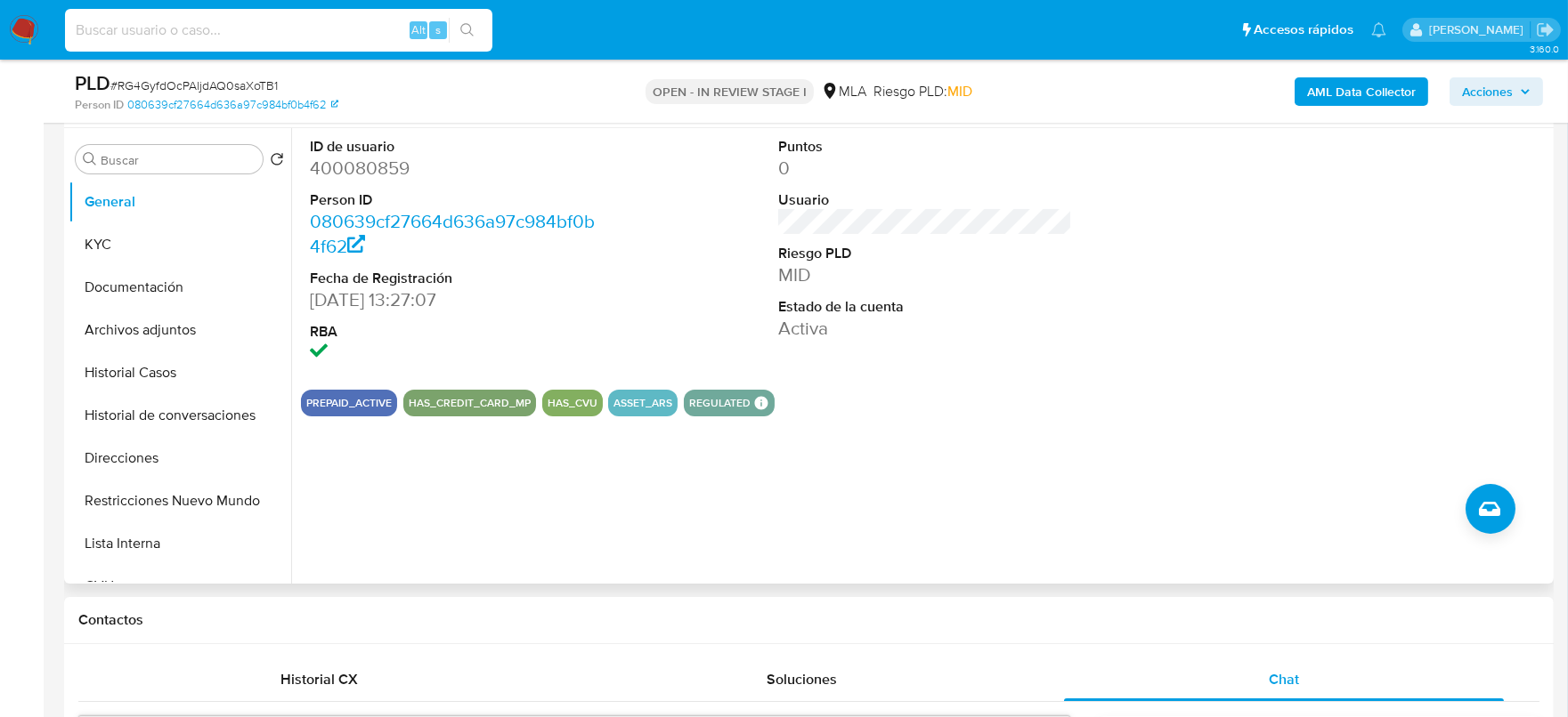
click at [344, 31] on input at bounding box center [278, 30] width 428 height 23
click at [163, 313] on button "Archivos adjuntos" at bounding box center [172, 330] width 209 height 43
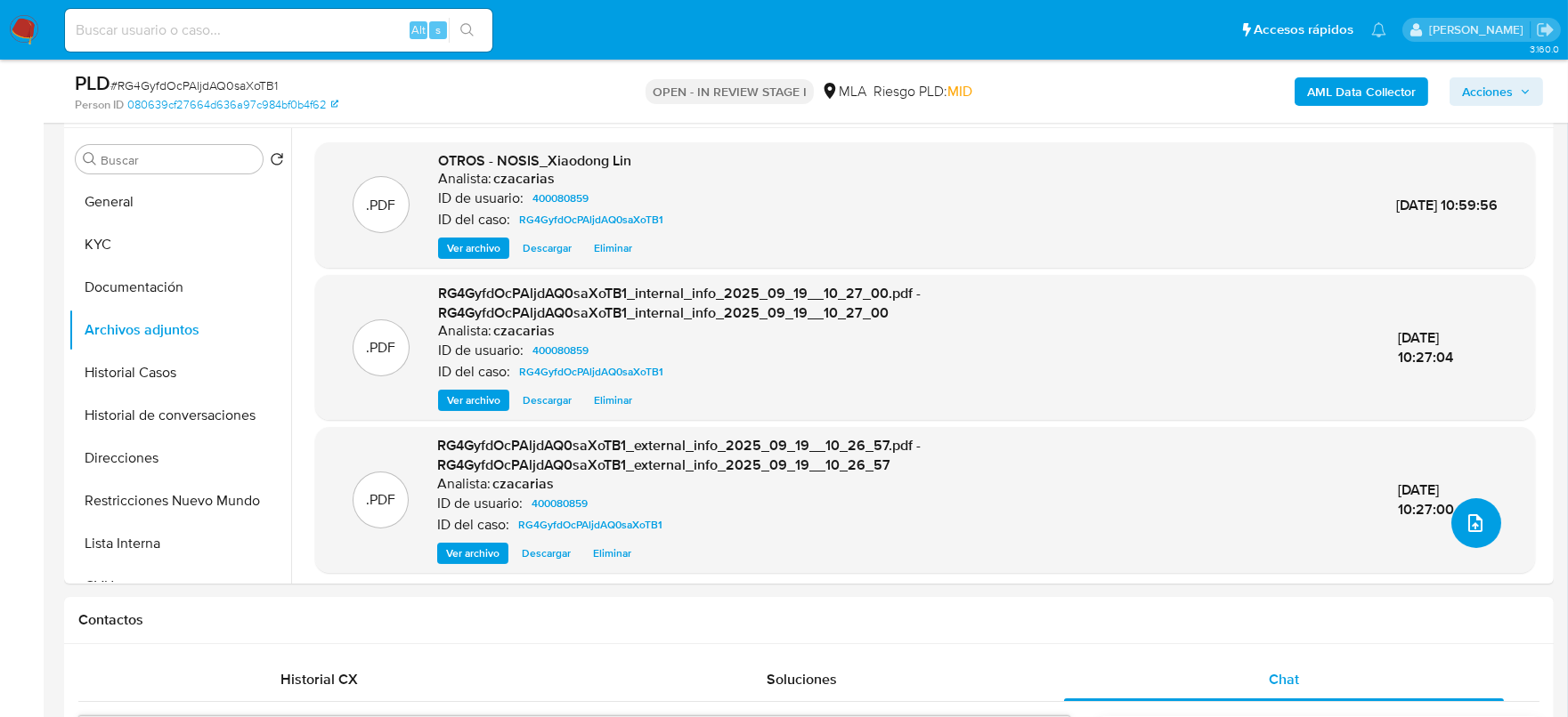
click at [1470, 533] on button "upload-file" at bounding box center [1476, 523] width 50 height 50
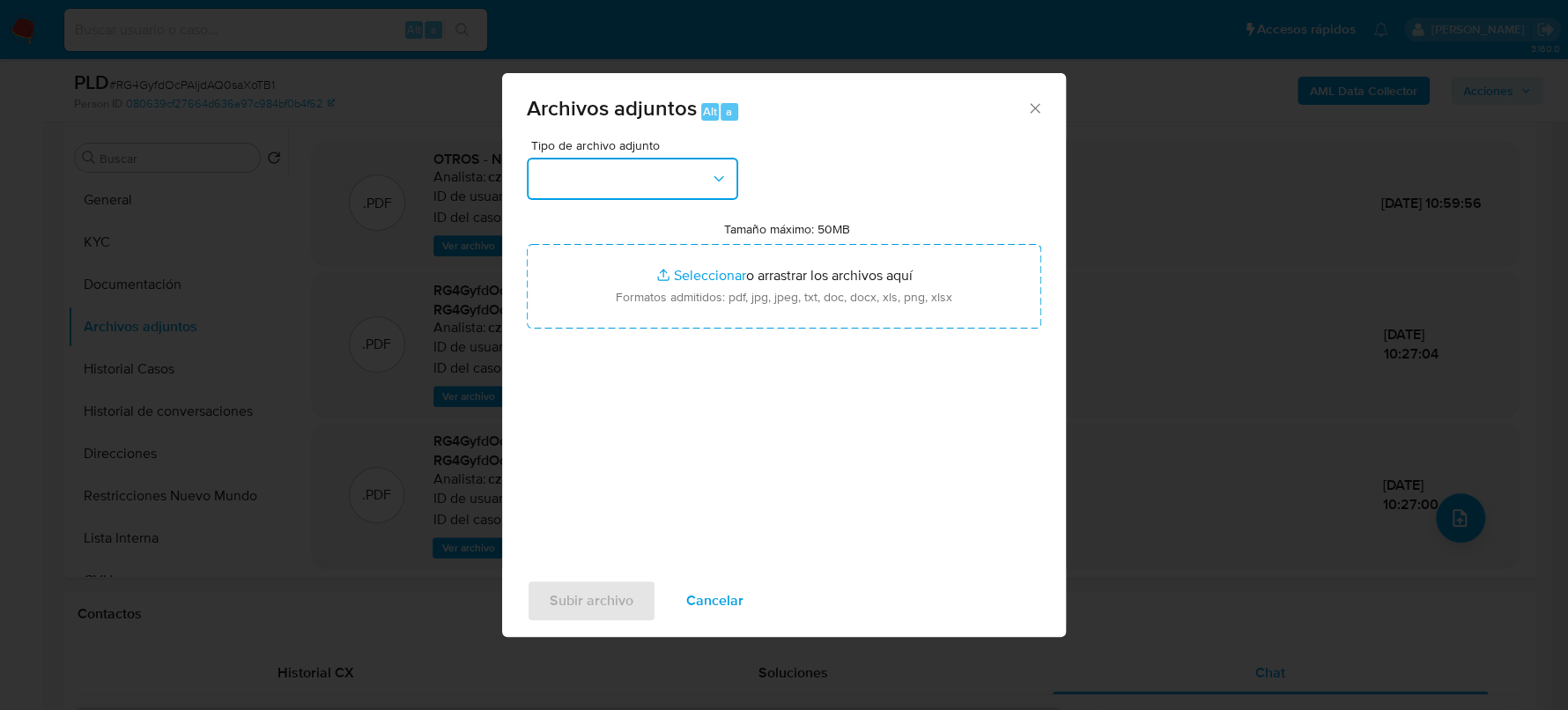
click at [671, 173] on button "button" at bounding box center [632, 179] width 211 height 42
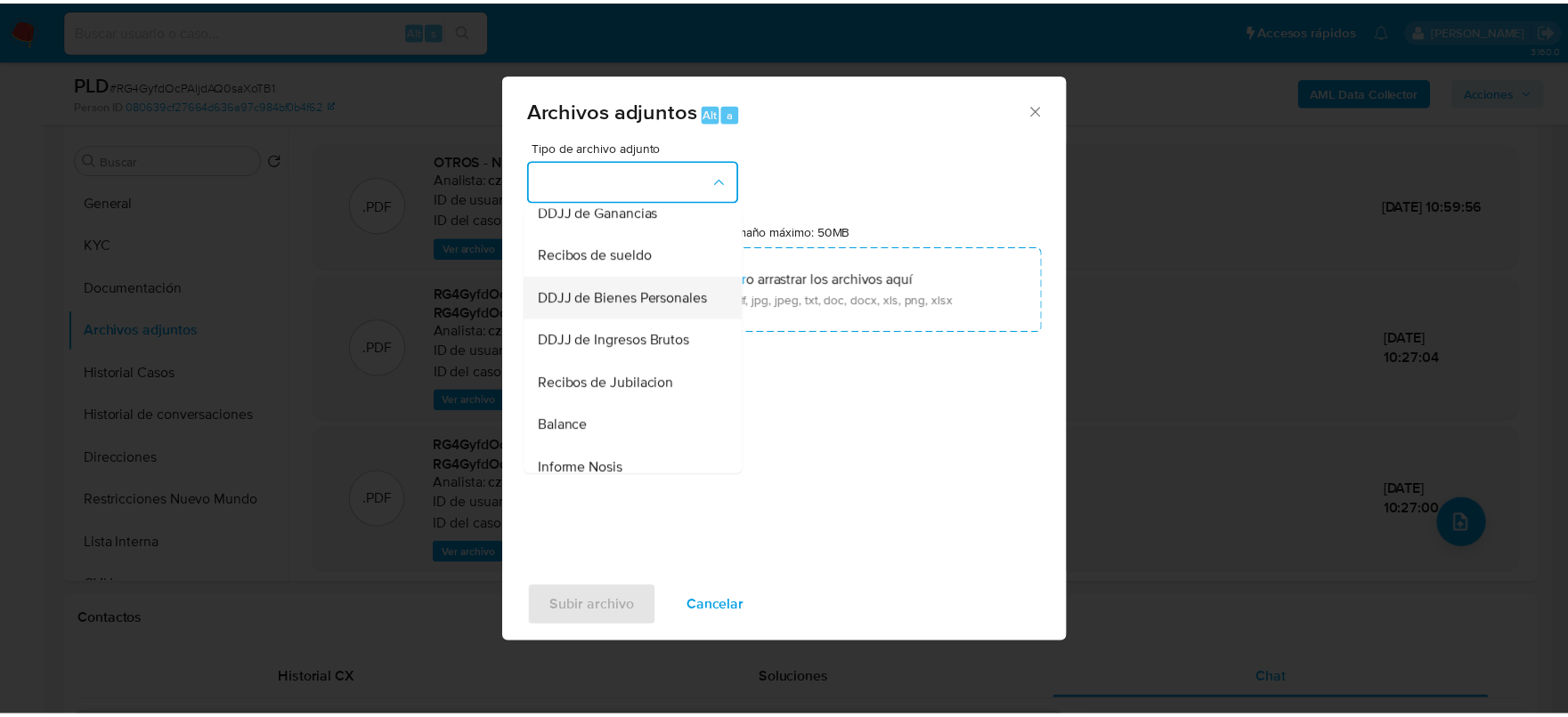
scroll to position [333, 0]
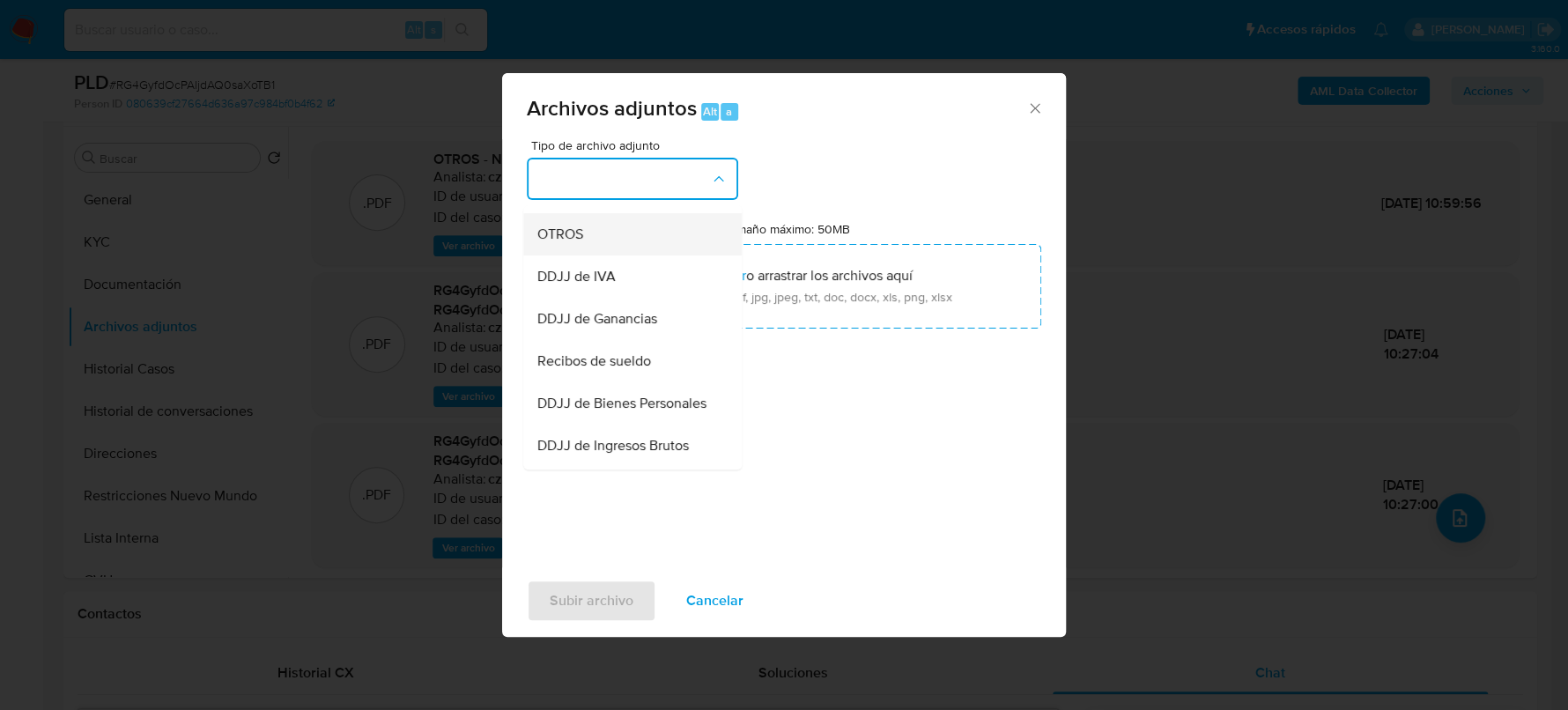
click at [588, 248] on div "OTROS" at bounding box center [627, 234] width 179 height 42
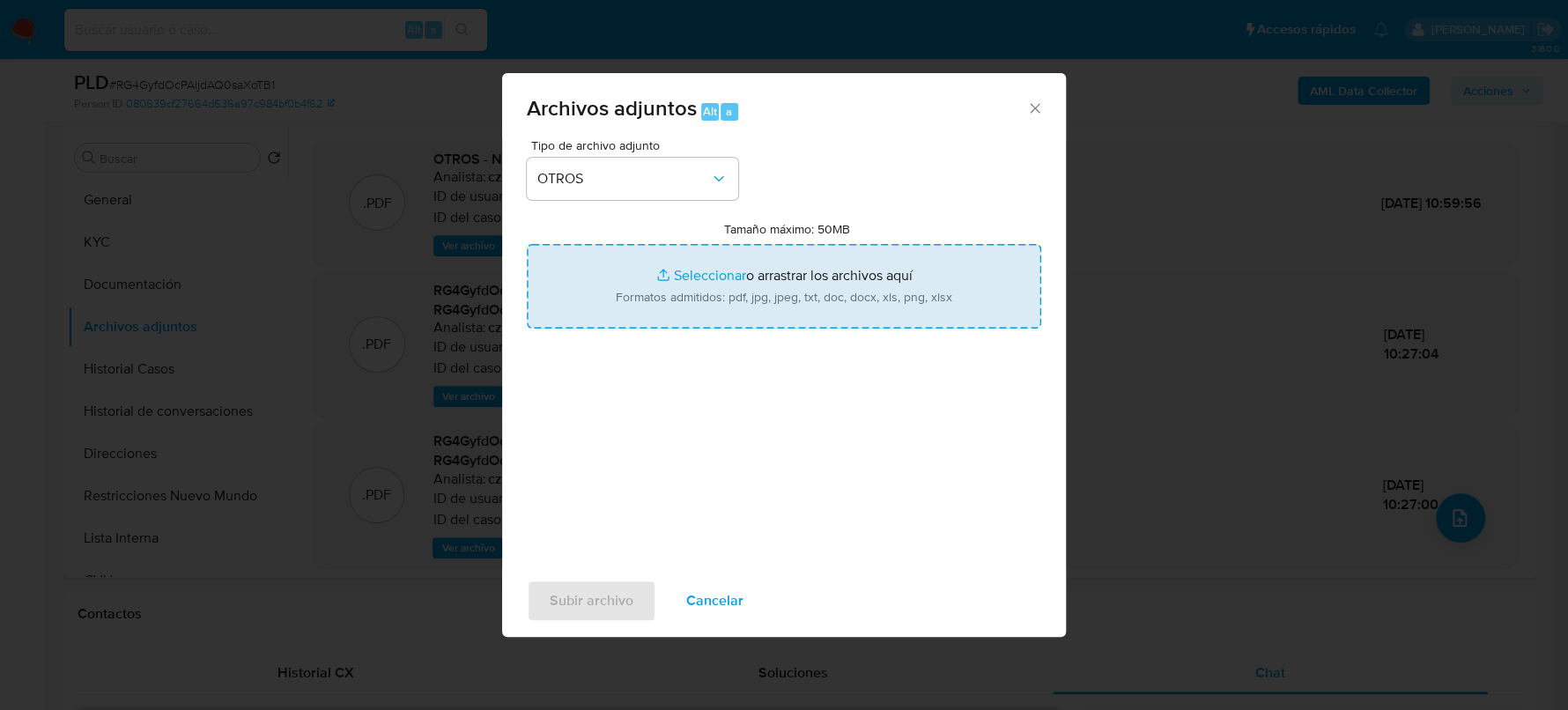
type input "C:\fakepath\Movimientos-400080859.xlsx"
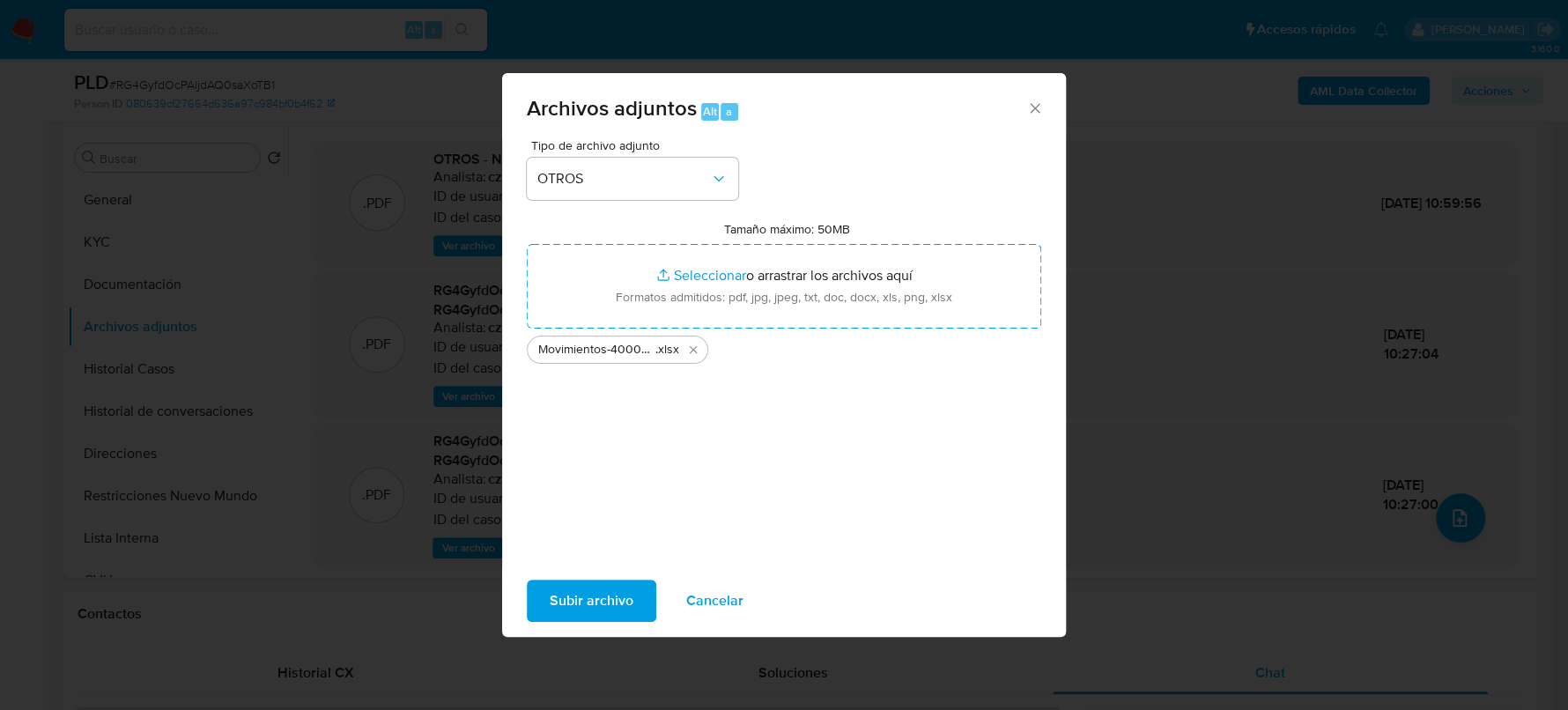
click at [637, 598] on button "Subir archivo" at bounding box center [591, 601] width 130 height 42
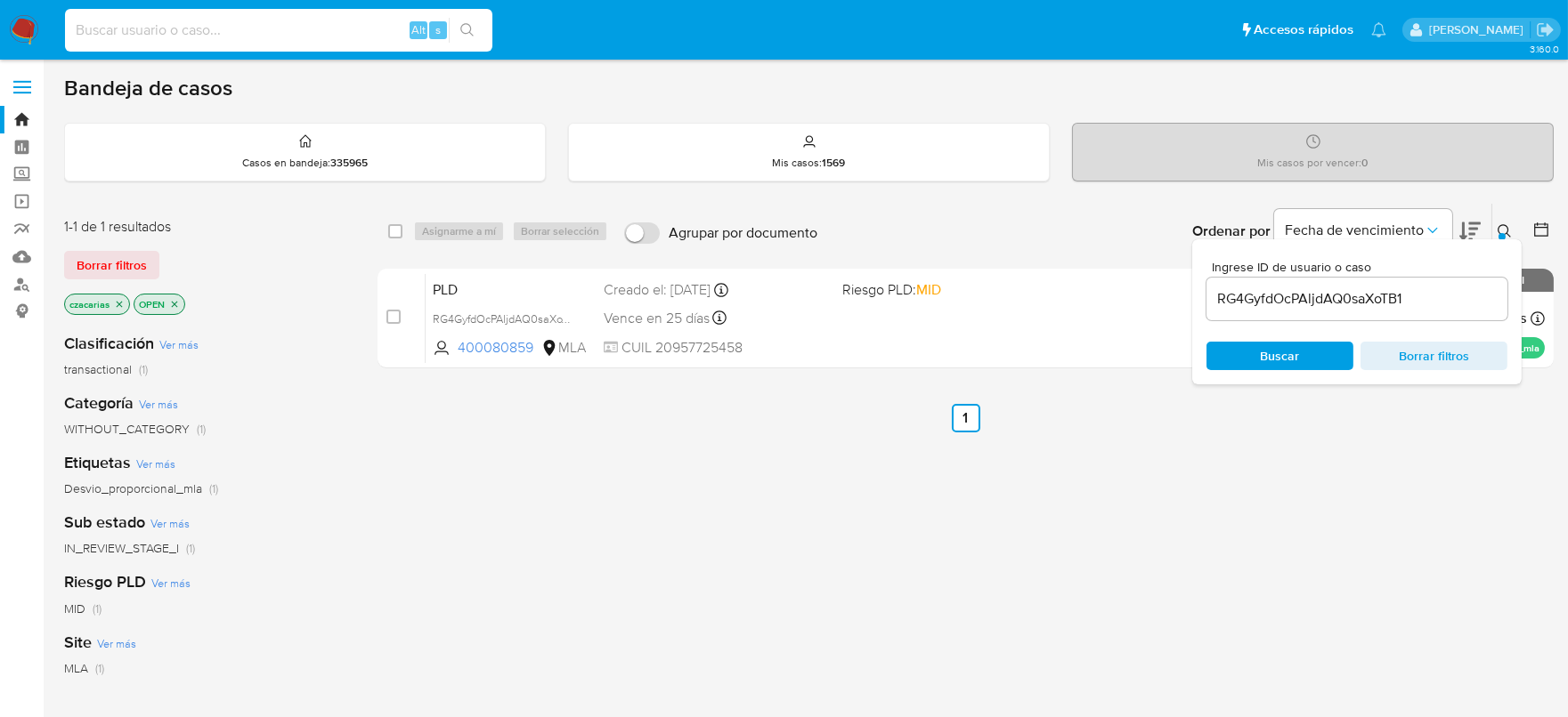
click at [273, 19] on input at bounding box center [278, 30] width 428 height 23
type input "5bHVvG51OF3jKJMhcrkrw5Sg"
click at [484, 35] on button "search-icon" at bounding box center [467, 30] width 36 height 25
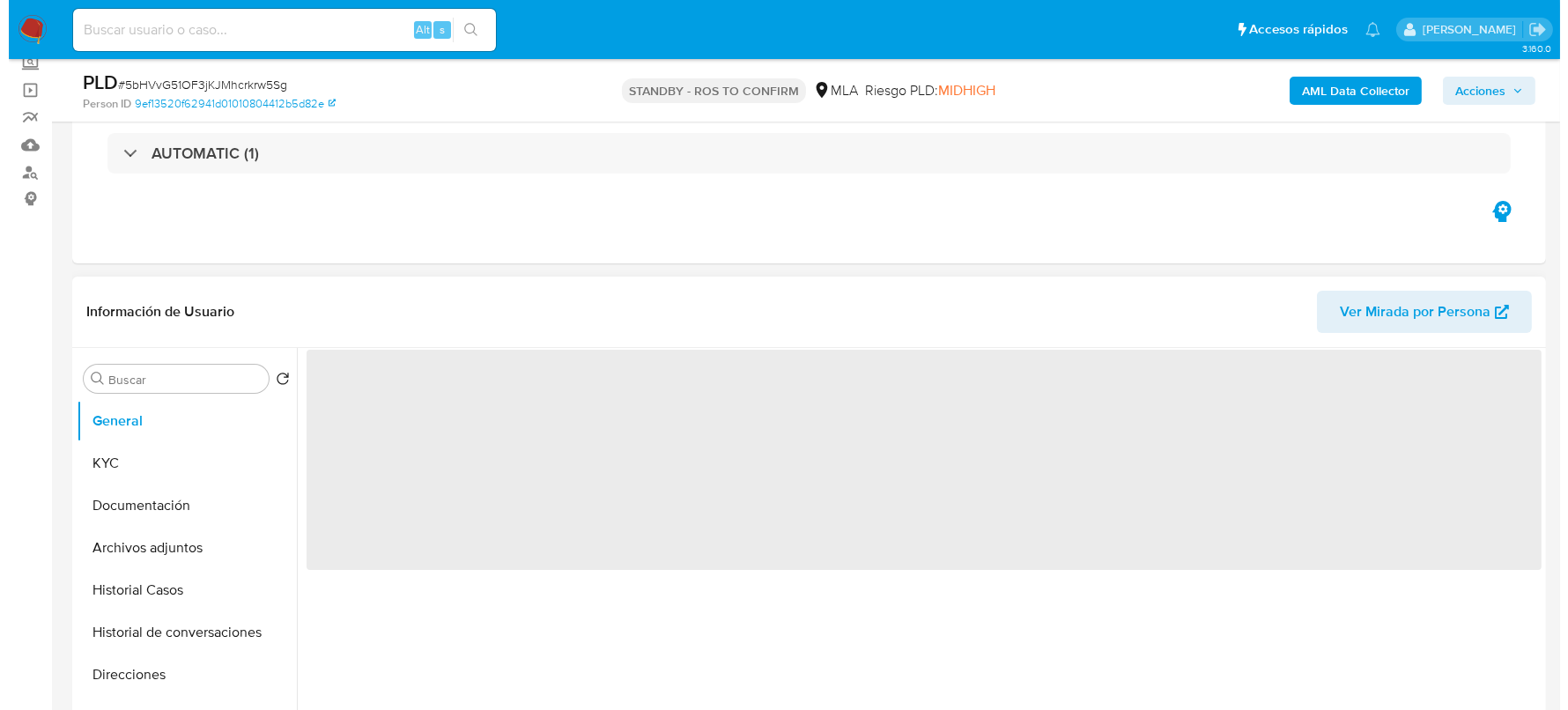
scroll to position [219, 0]
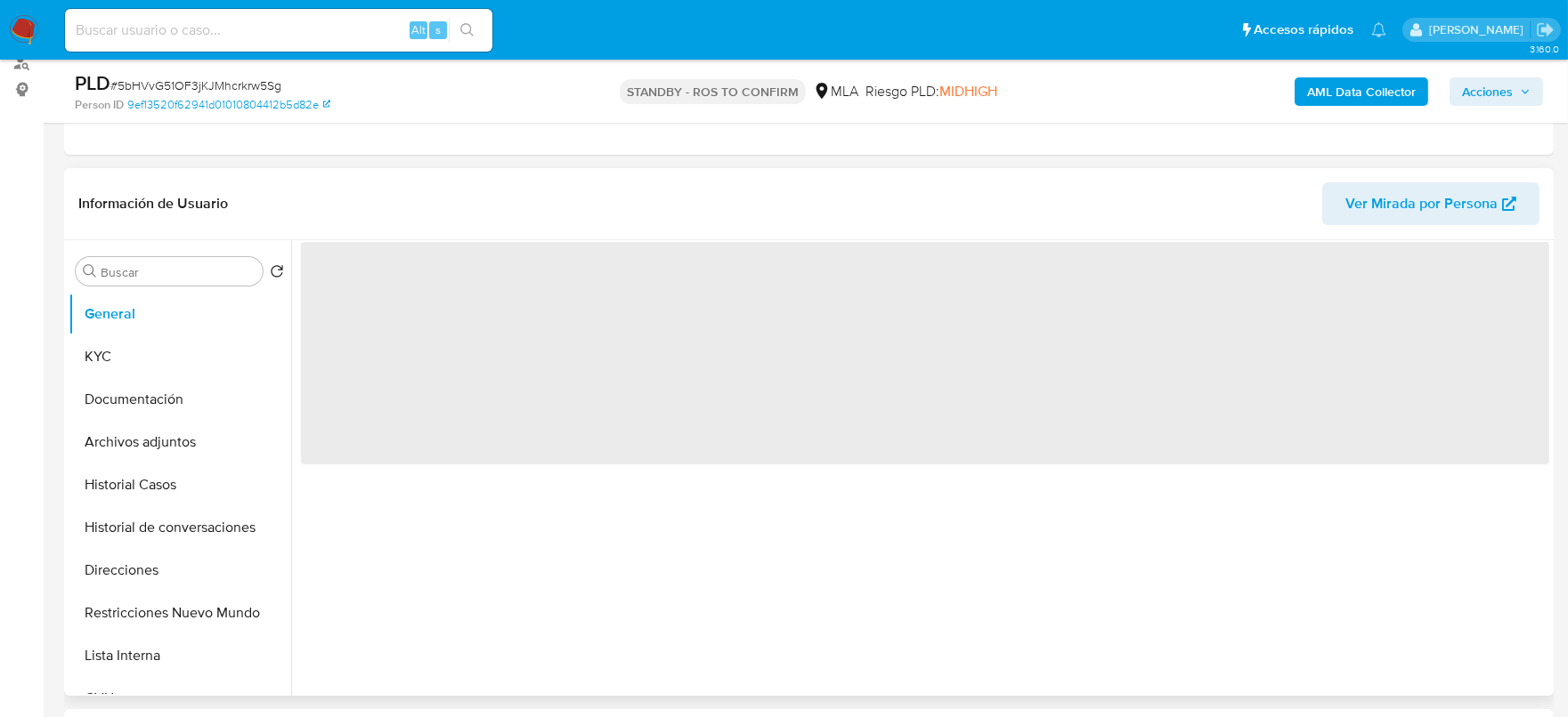
select select "10"
click at [111, 485] on button "Historial Casos" at bounding box center [180, 485] width 222 height 43
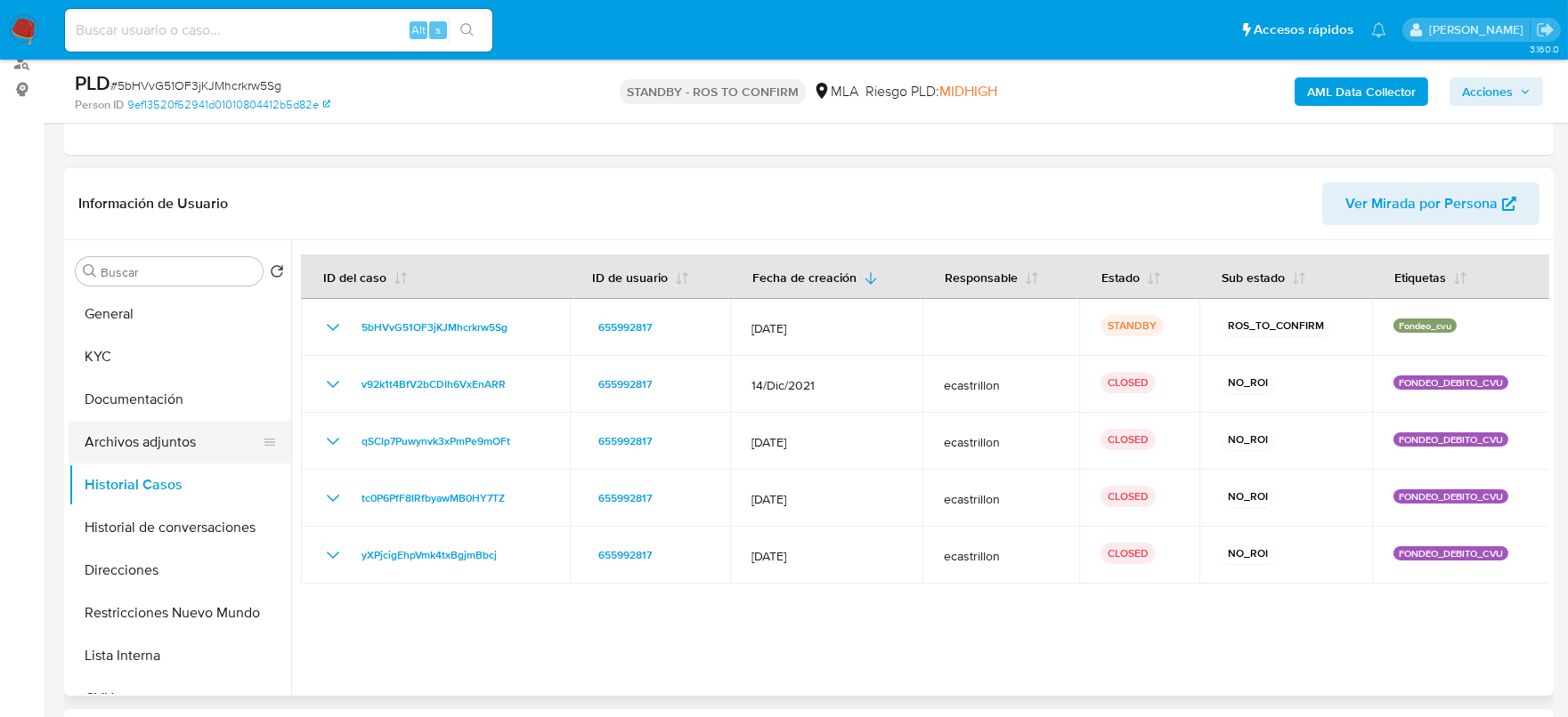
click at [162, 446] on button "Archivos adjuntos" at bounding box center [172, 442] width 209 height 43
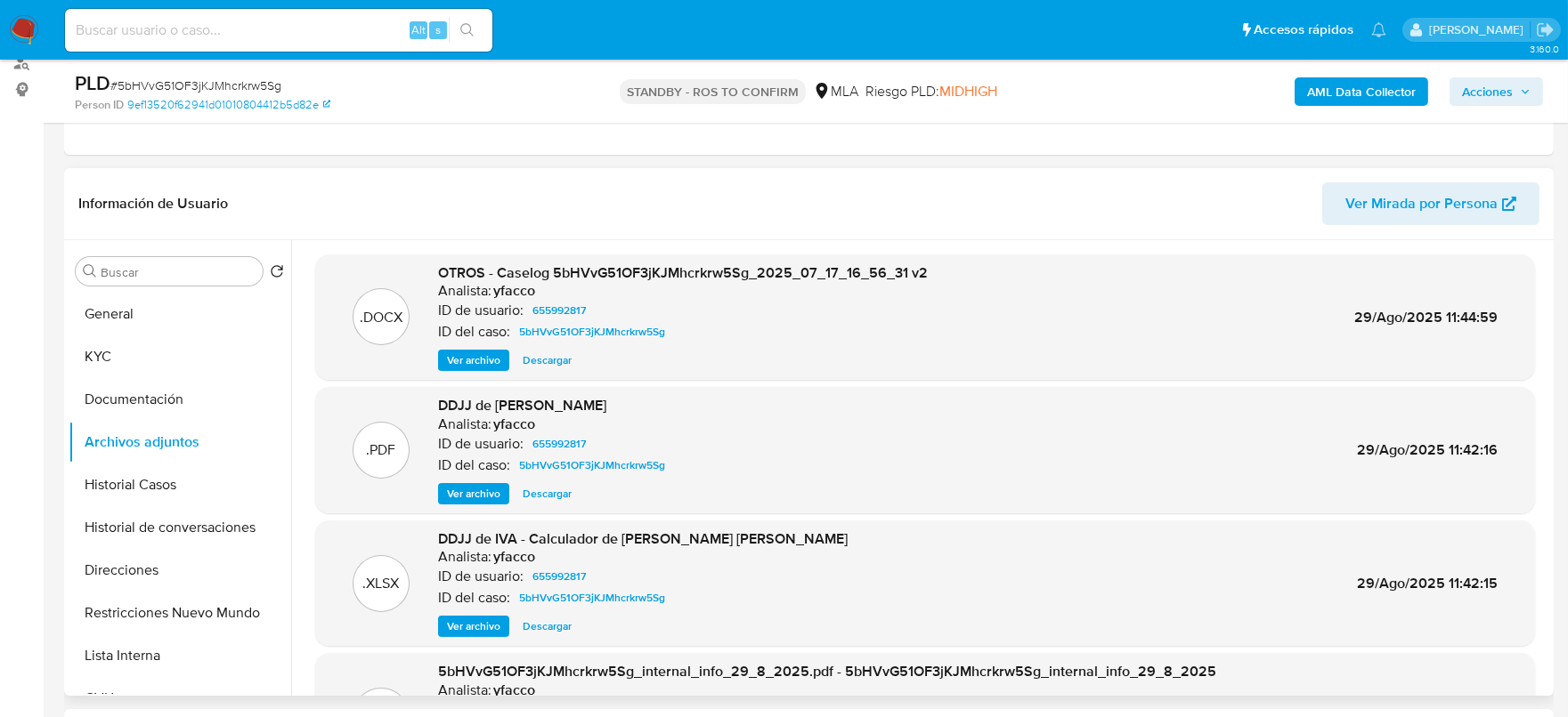
click at [482, 358] on span "Ver archivo" at bounding box center [473, 361] width 54 height 18
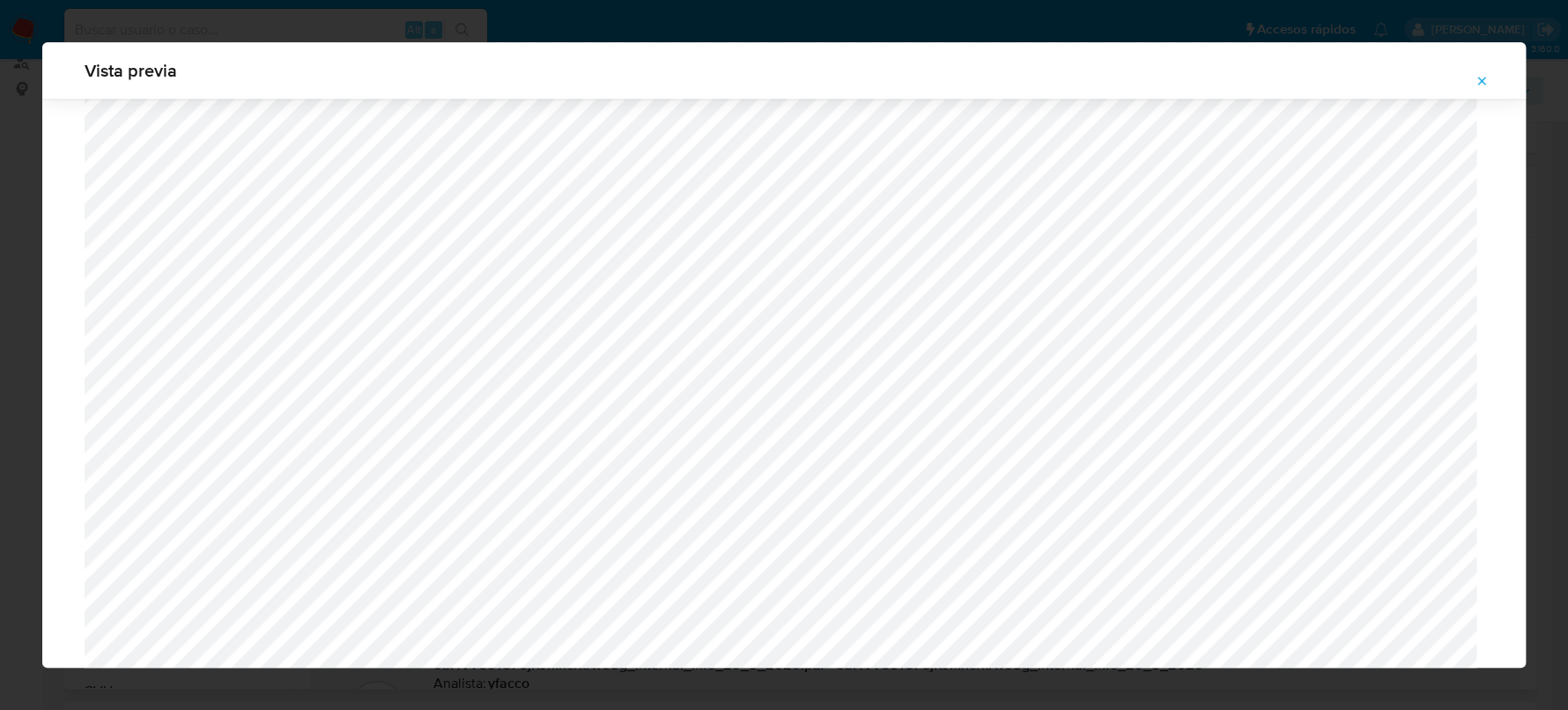
scroll to position [0, 225]
click at [1472, 84] on button "Attachment preview" at bounding box center [1481, 80] width 39 height 28
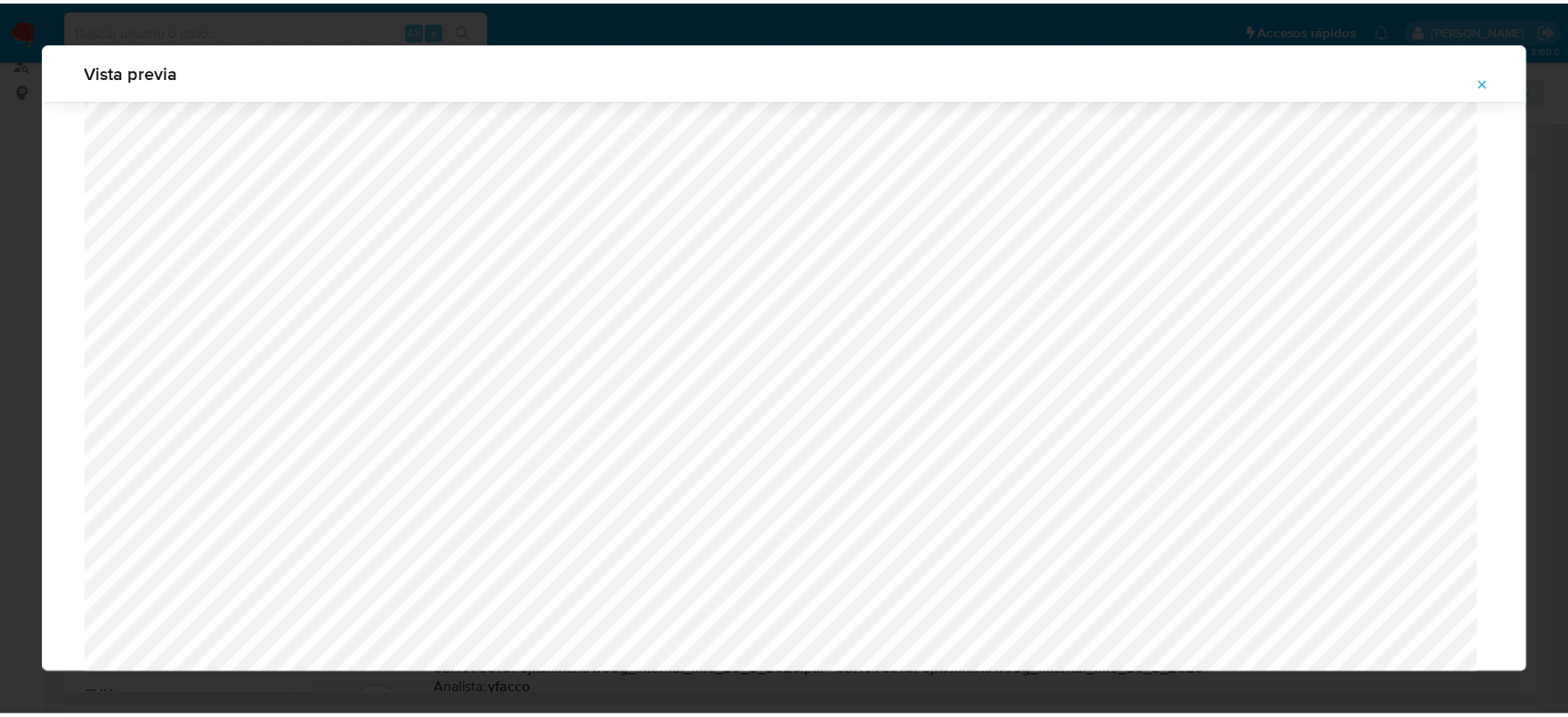
scroll to position [0, 0]
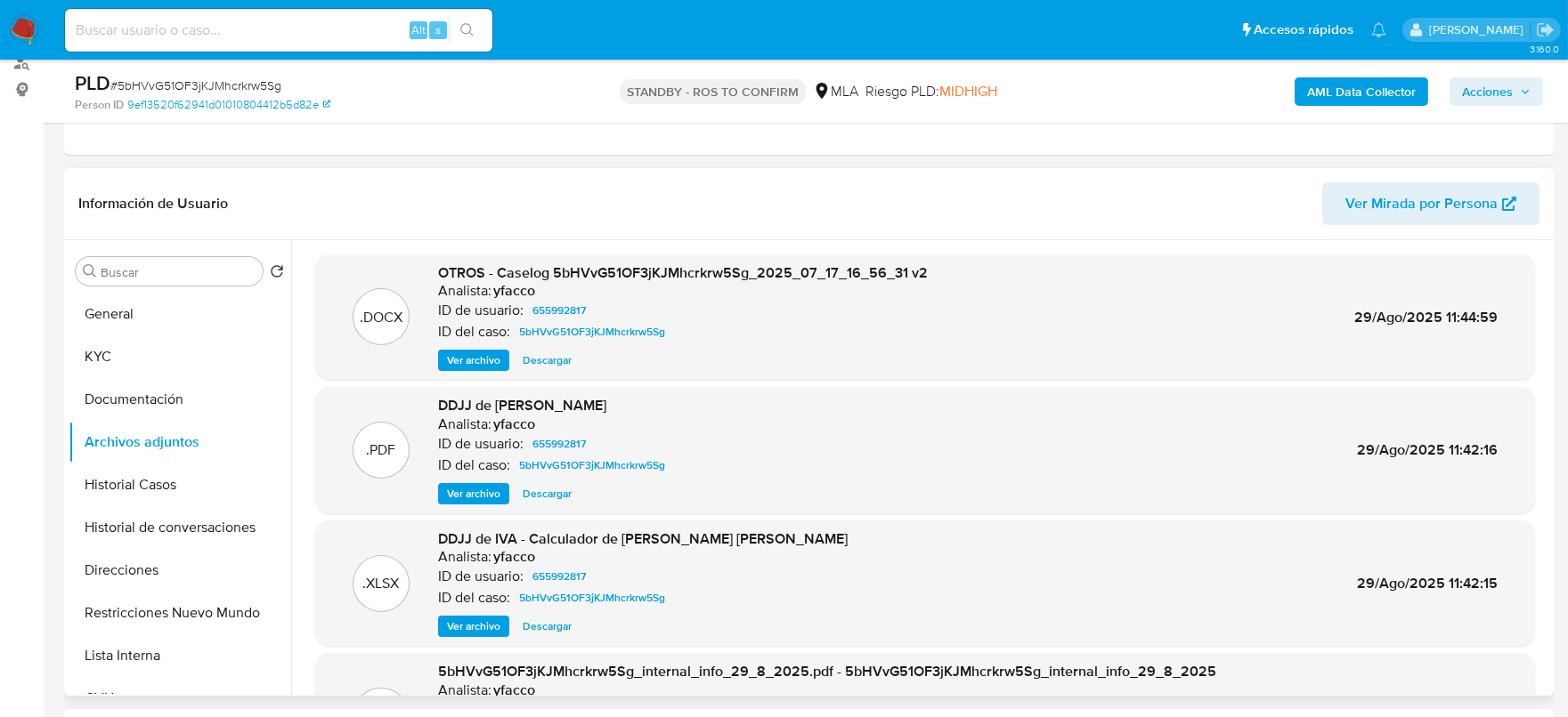
click at [313, 38] on input at bounding box center [278, 30] width 428 height 23
paste input "gNeHvMhIo1gcljgoZWgdyGWV"
type input "gNeHvMhIo1gcljgoZWgdyGWV"
click at [457, 40] on button "search-icon" at bounding box center [467, 30] width 36 height 25
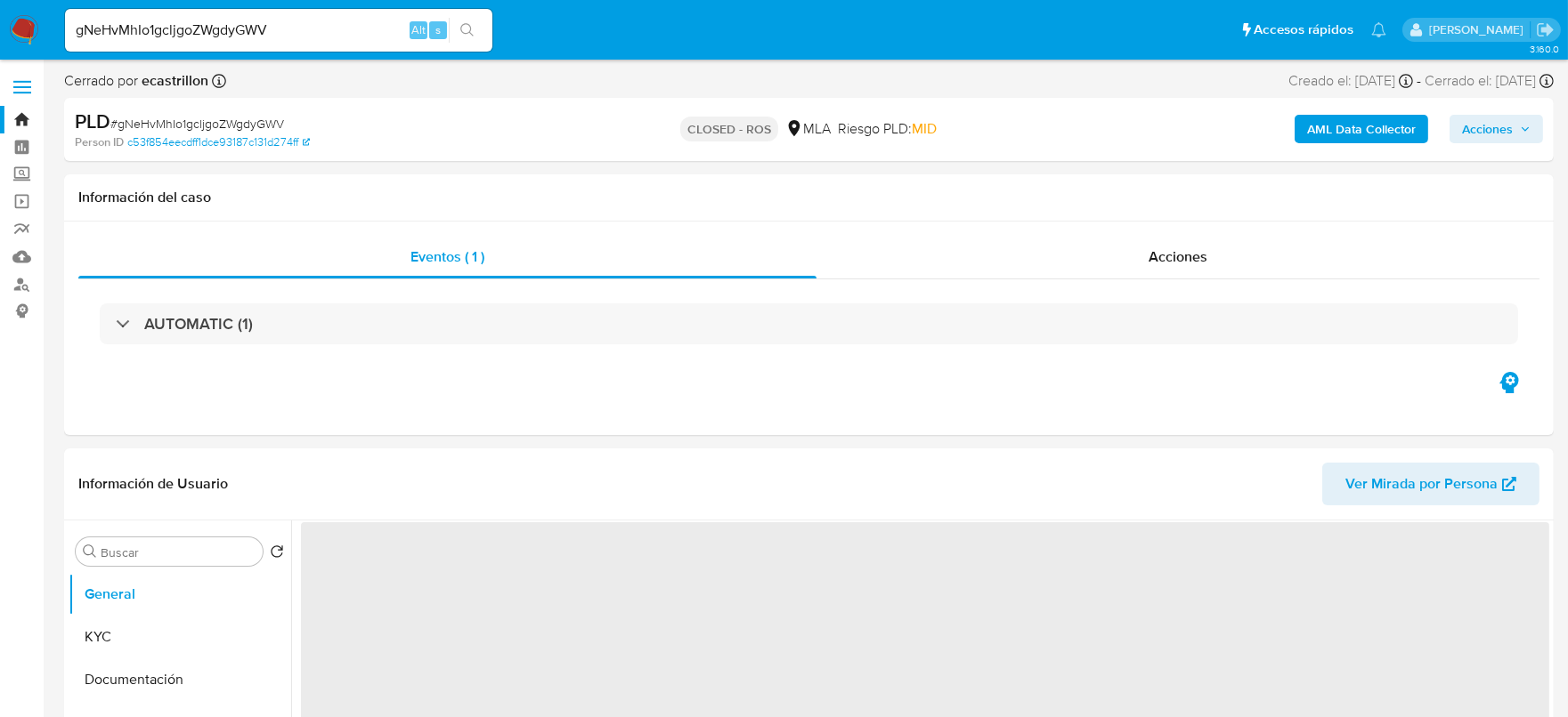
select select "10"
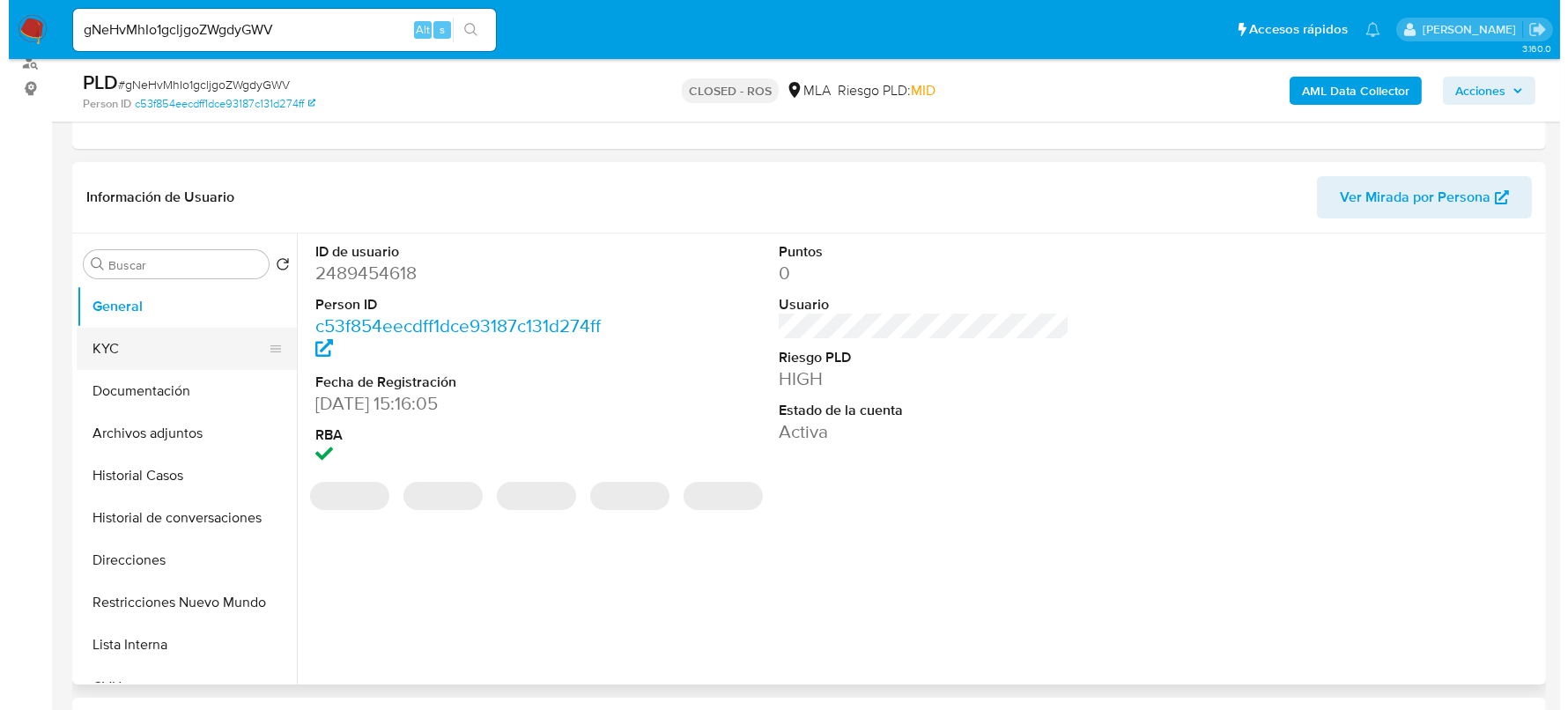
scroll to position [109, 0]
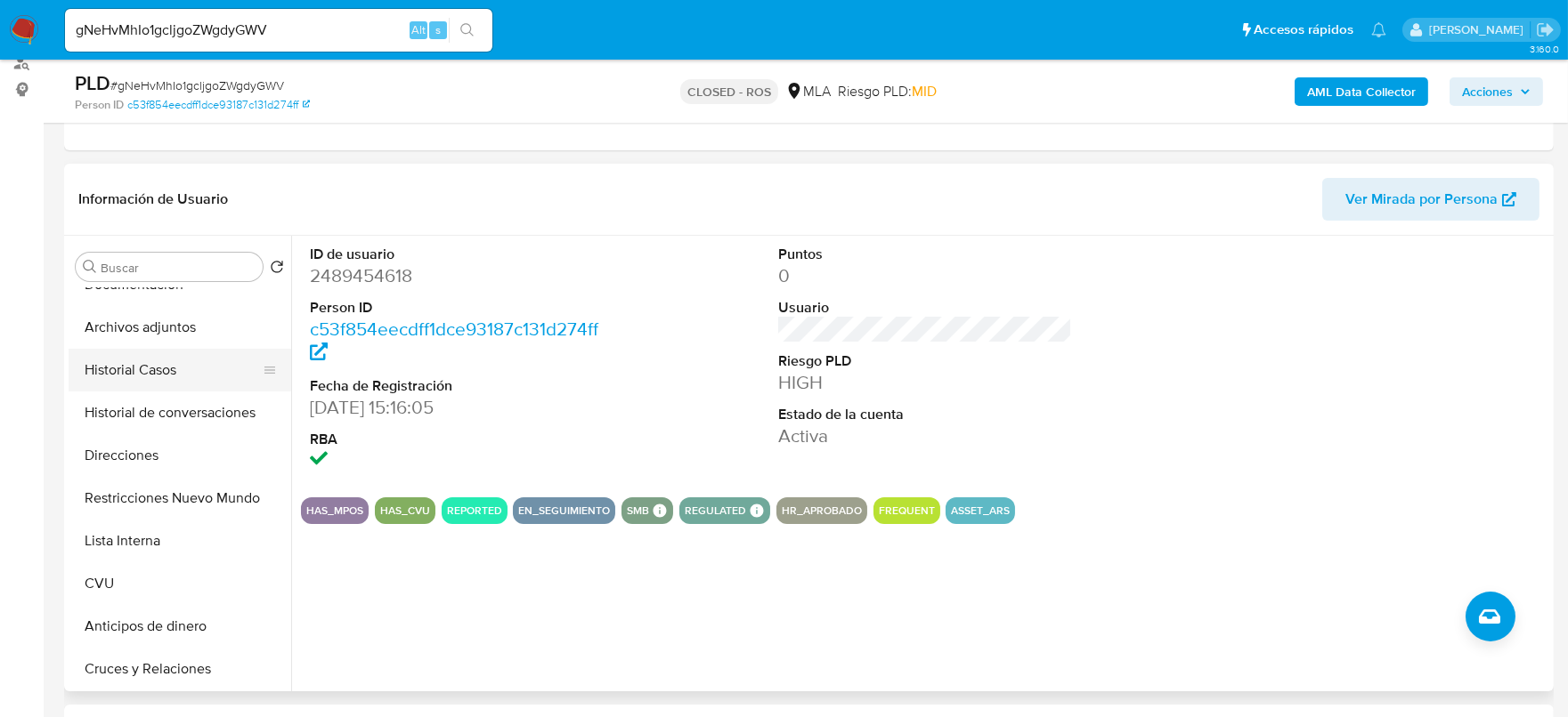
click at [143, 355] on button "Historial Casos" at bounding box center [172, 370] width 209 height 43
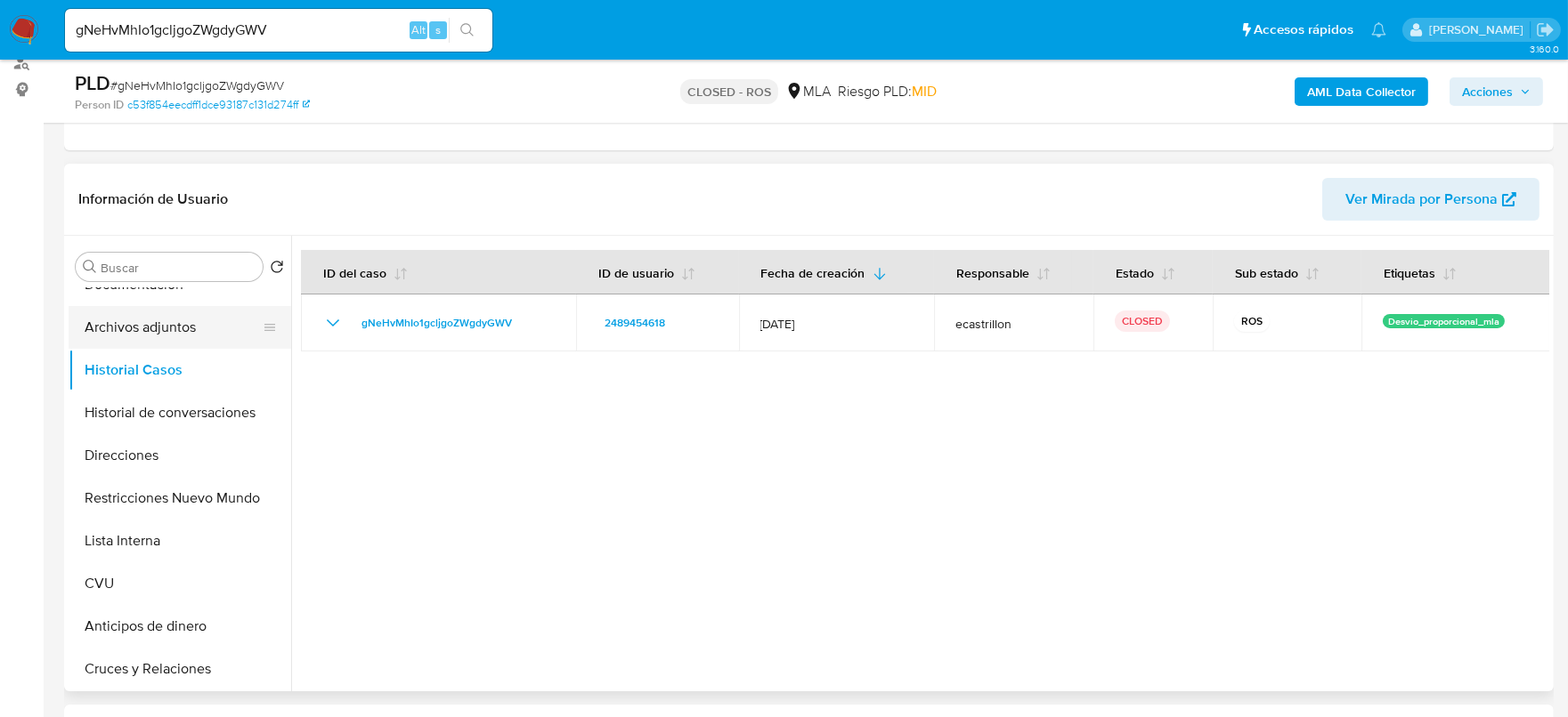
click at [164, 333] on button "Archivos adjuntos" at bounding box center [172, 327] width 209 height 43
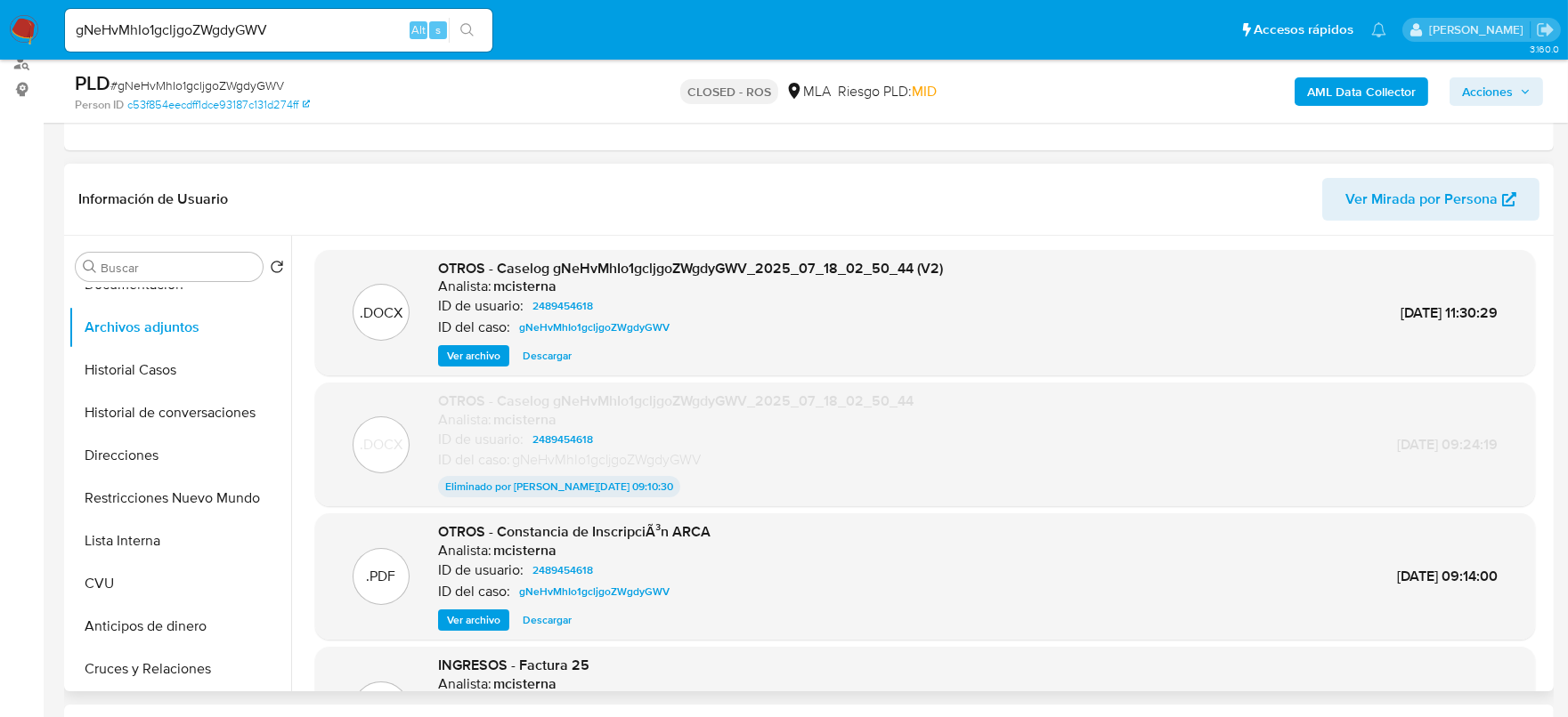
click at [470, 367] on div ".DOCX OTROS - Caselog gNeHvMhIo1gcljgoZWgdyGWV_2025_07_18_02_50_44 (V2) Analist…" at bounding box center [925, 312] width 1220 height 127
click at [471, 359] on span "Ver archivo" at bounding box center [473, 356] width 54 height 18
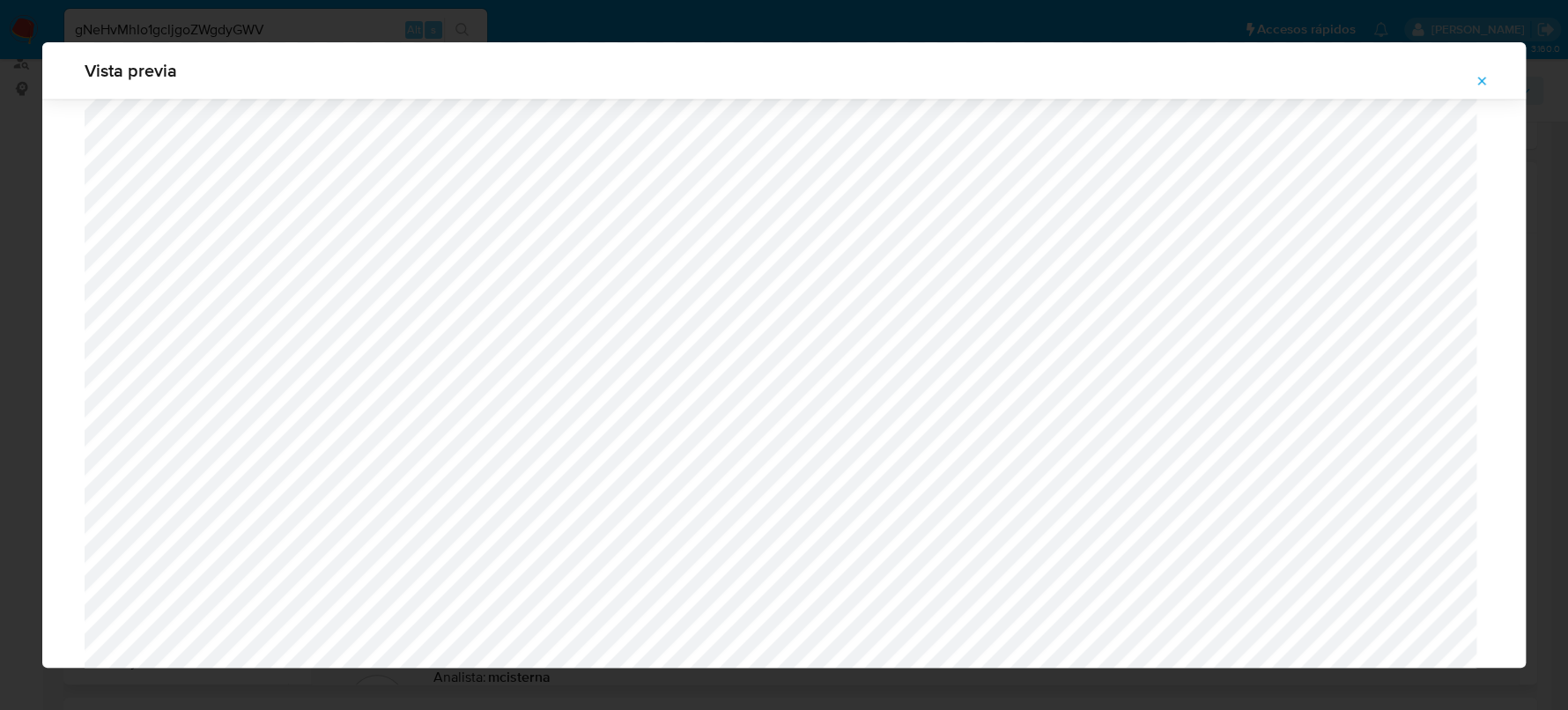
scroll to position [1728, 0]
click at [1480, 76] on icon "Attachment preview" at bounding box center [1481, 81] width 14 height 14
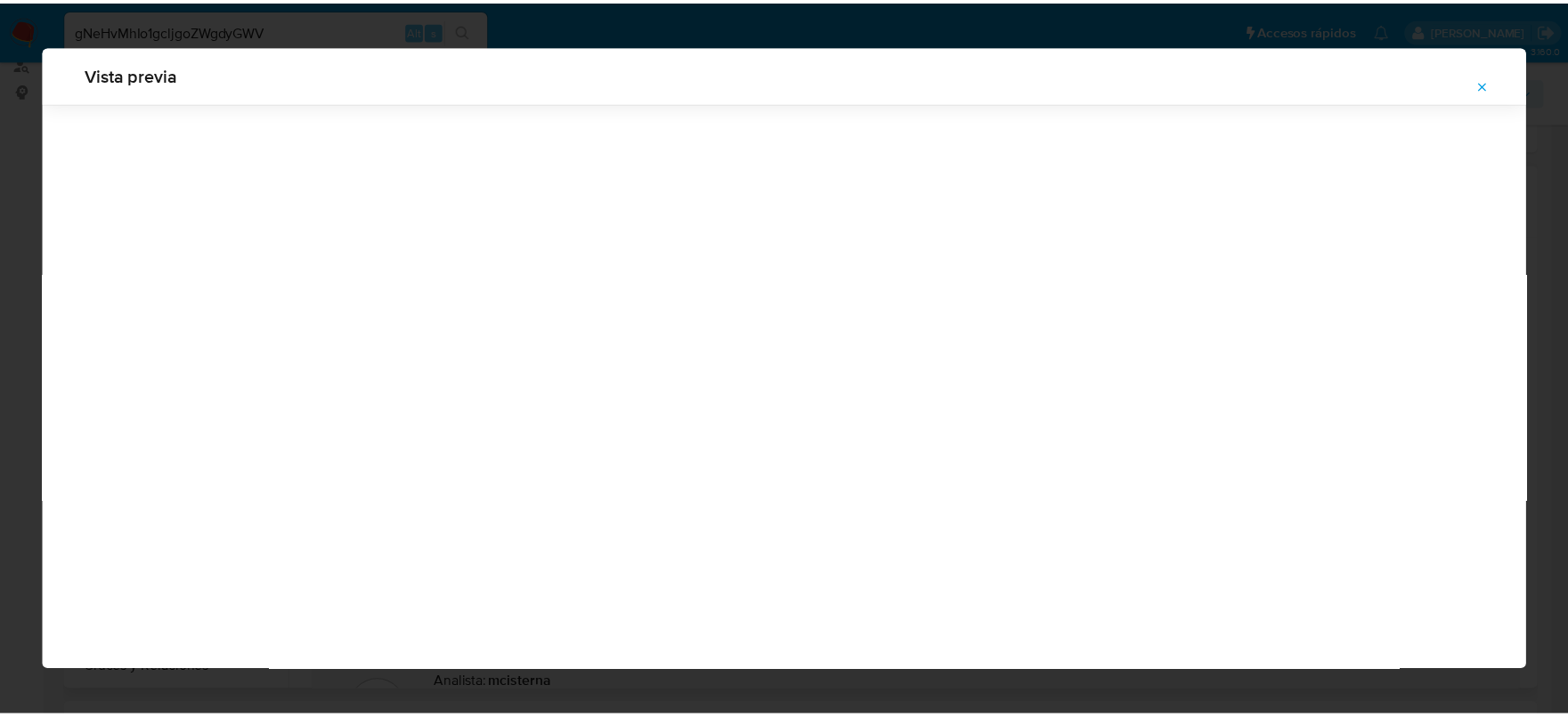
scroll to position [0, 0]
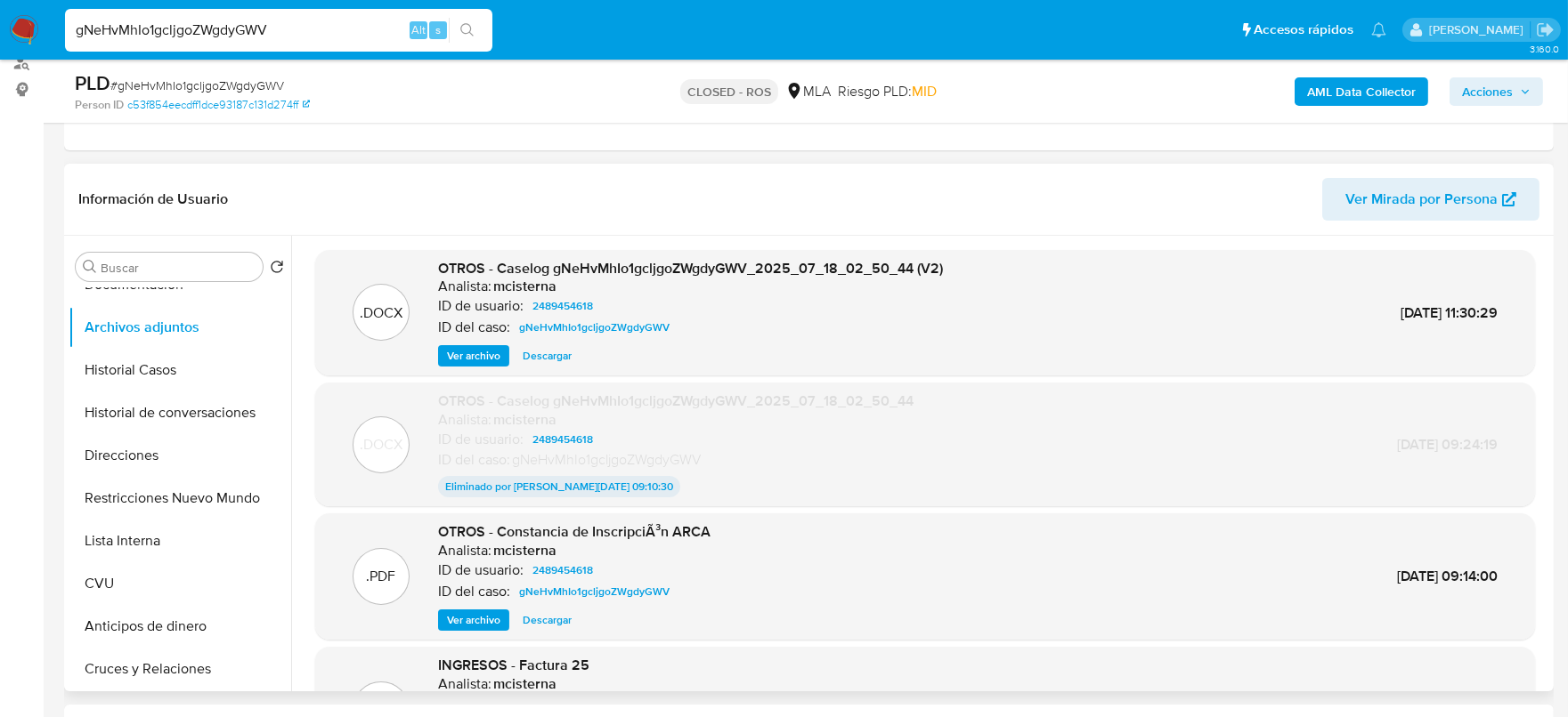
click at [323, 36] on input "gNeHvMhIo1gcljgoZWgdyGWV" at bounding box center [278, 30] width 428 height 23
paste input "YTUwvTSn0tbpUig9qxXnQ1Na"
type input "YTUwvTSn0tbpUig9qxXnQ1Na"
click at [481, 31] on button "search-icon" at bounding box center [467, 30] width 36 height 25
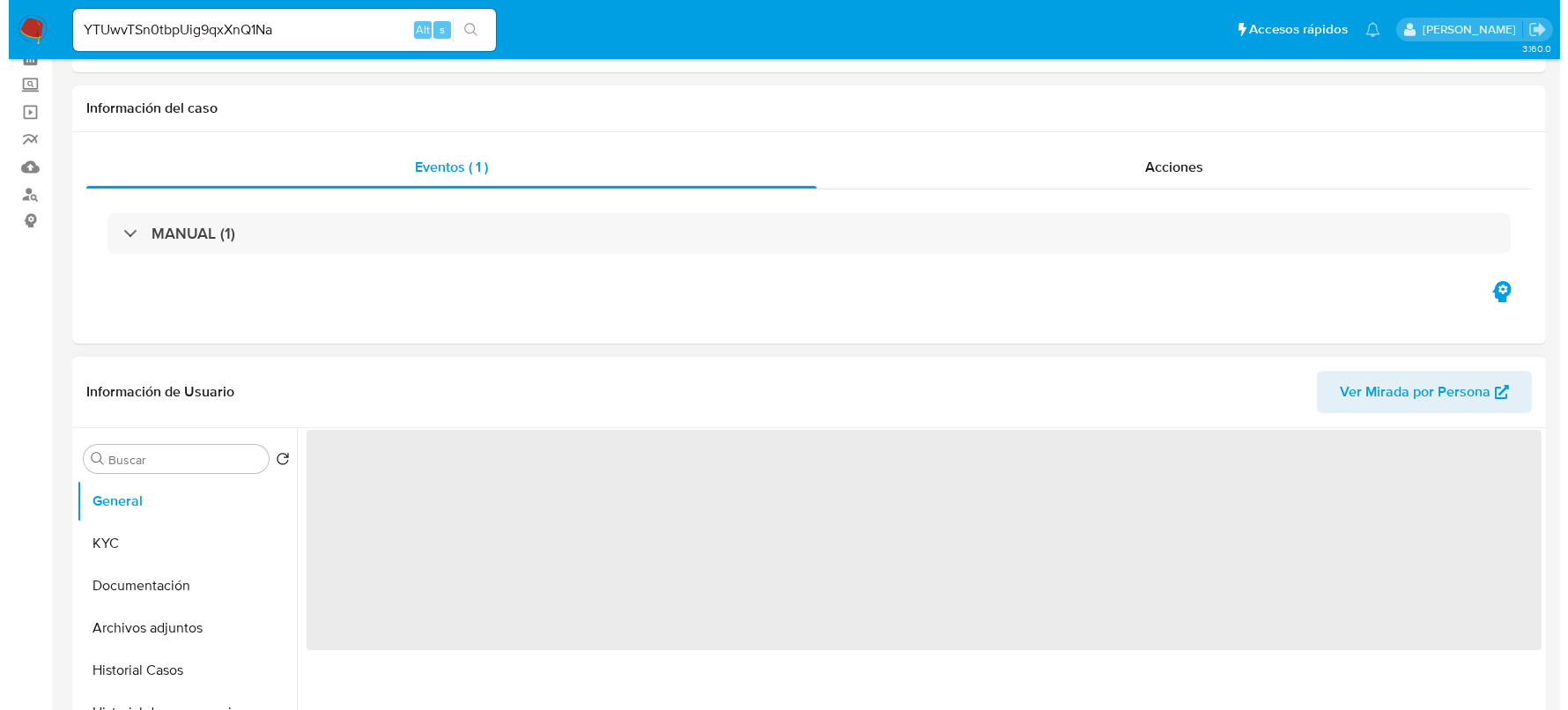
scroll to position [219, 0]
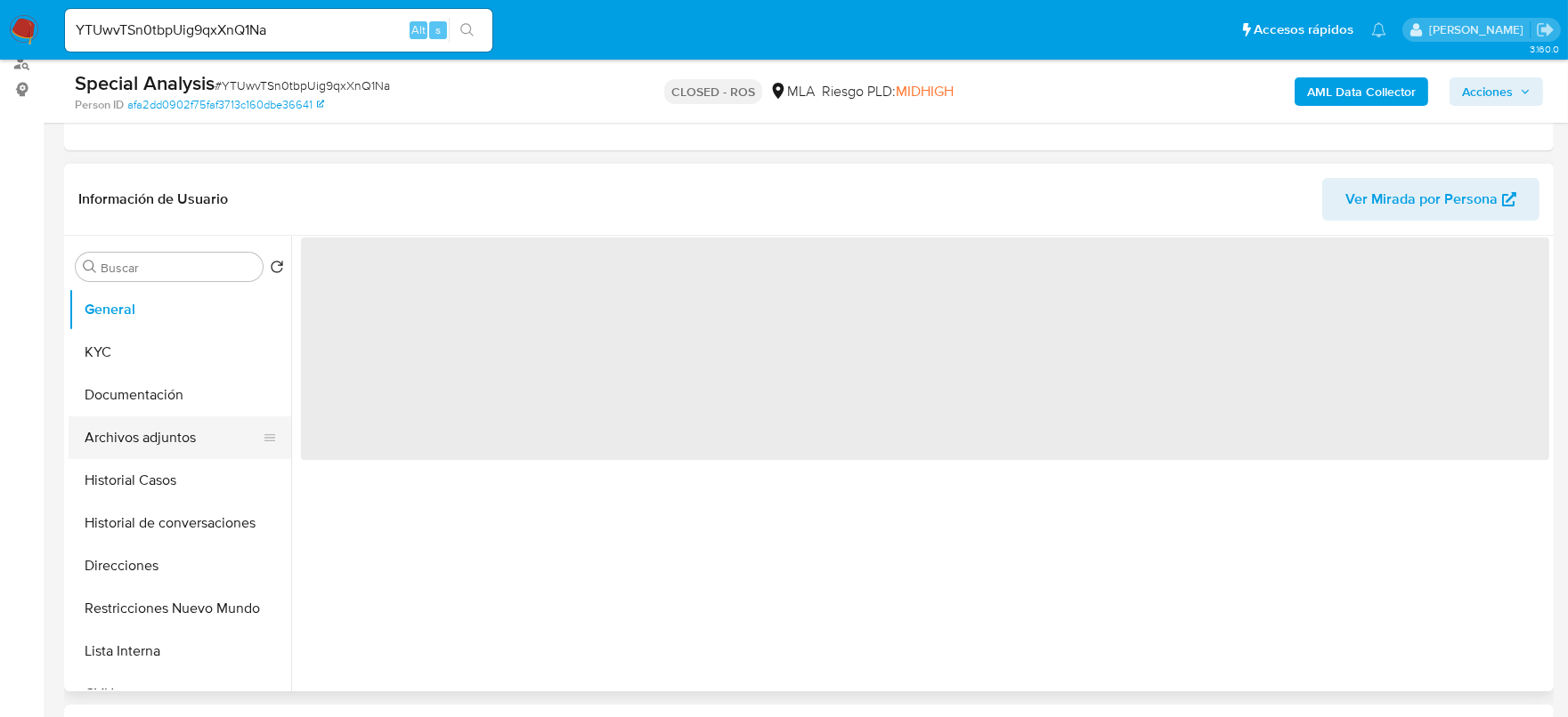
select select "10"
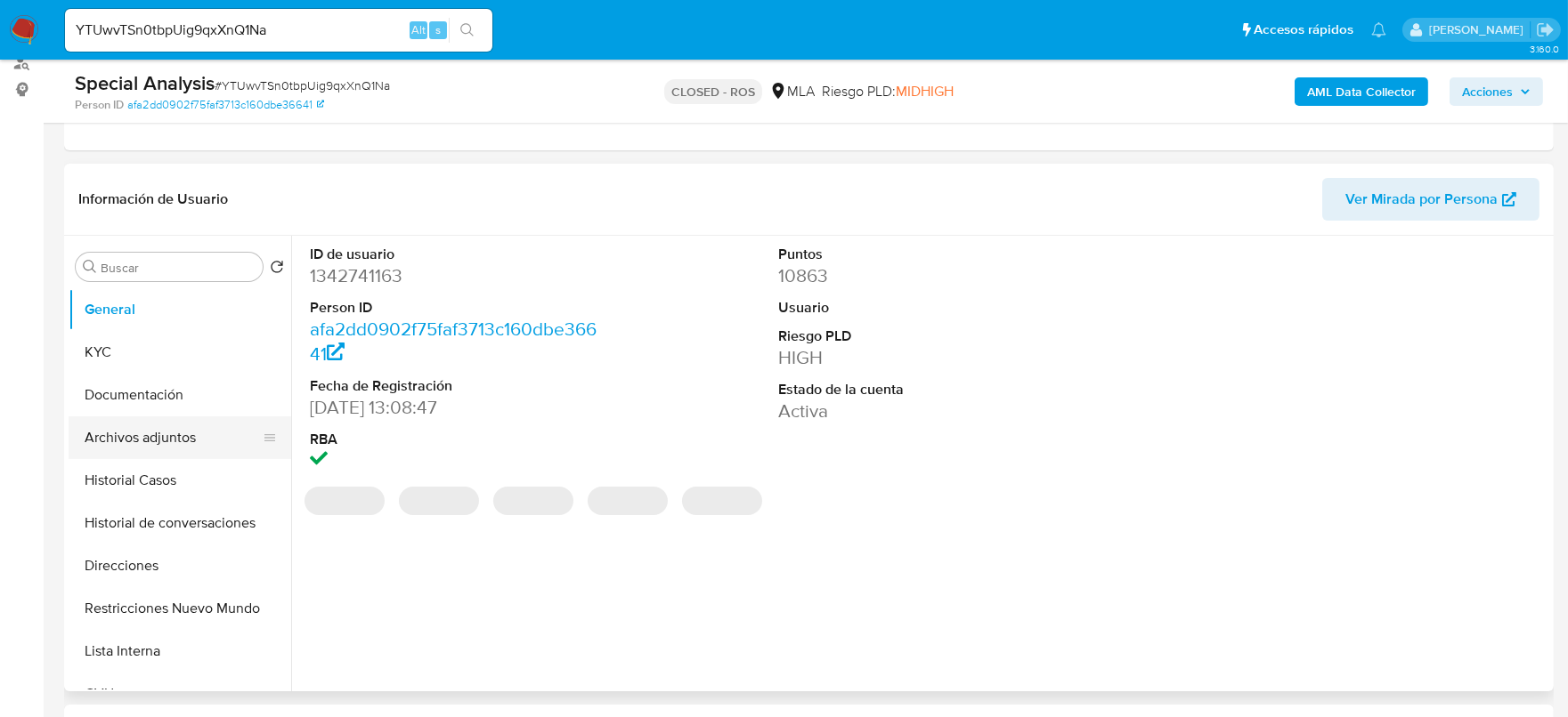
click at [173, 449] on button "Archivos adjuntos" at bounding box center [172, 437] width 209 height 43
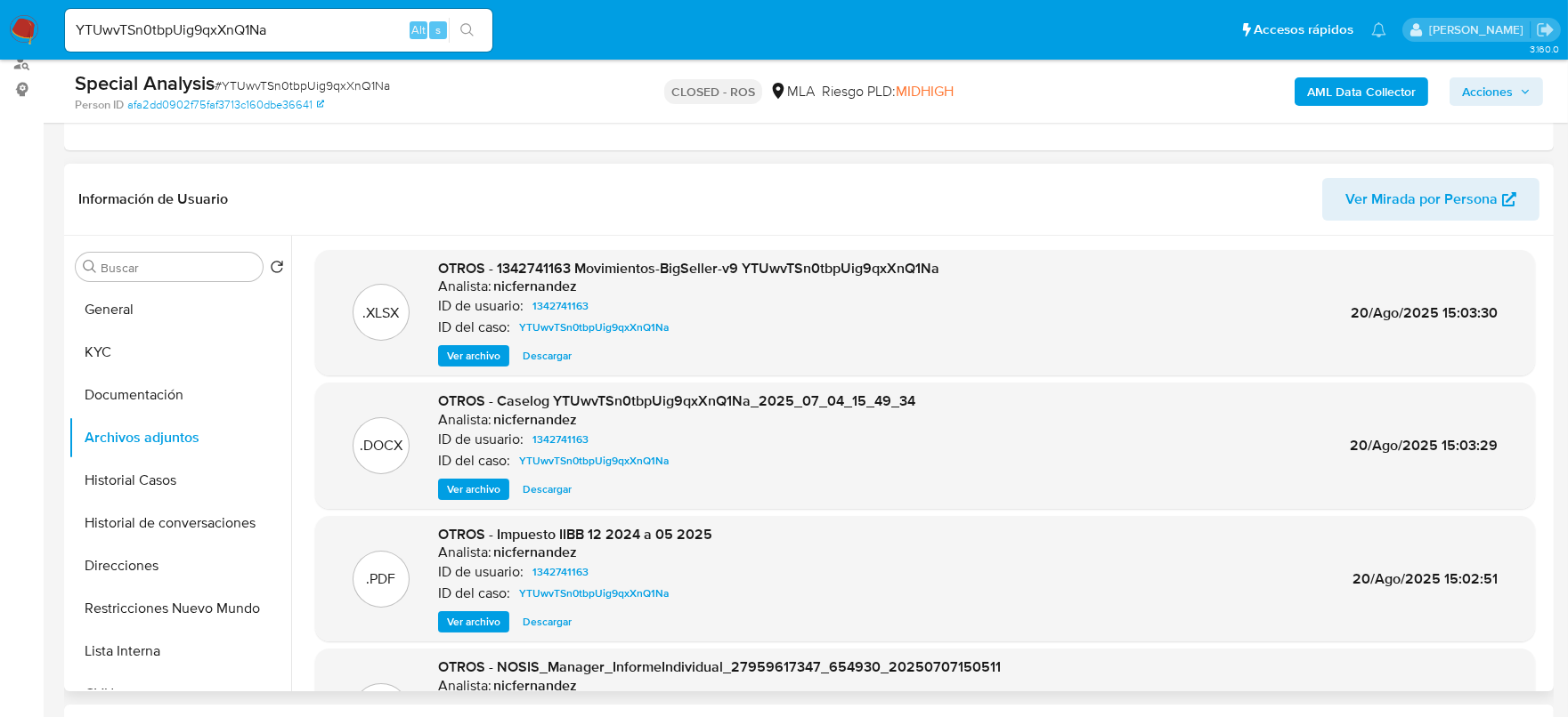
click at [478, 501] on div ".DOCX OTROS - Caselog YTUwvTSn0tbpUig9qxXnQ1Na_2025_07_04_15_49_34 Analista: ni…" at bounding box center [925, 446] width 1220 height 127
click at [480, 497] on span "Ver archivo" at bounding box center [473, 489] width 54 height 18
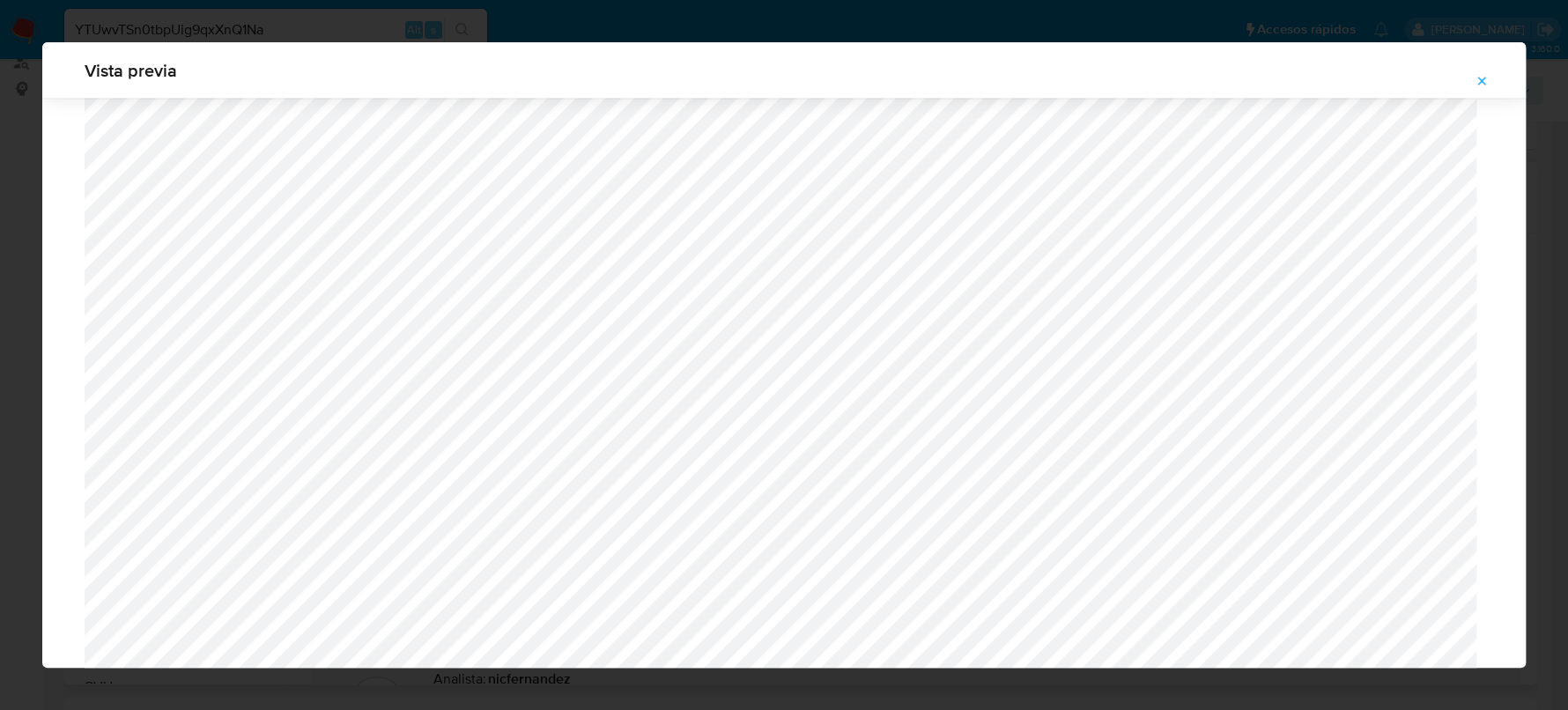
scroll to position [2861, 0]
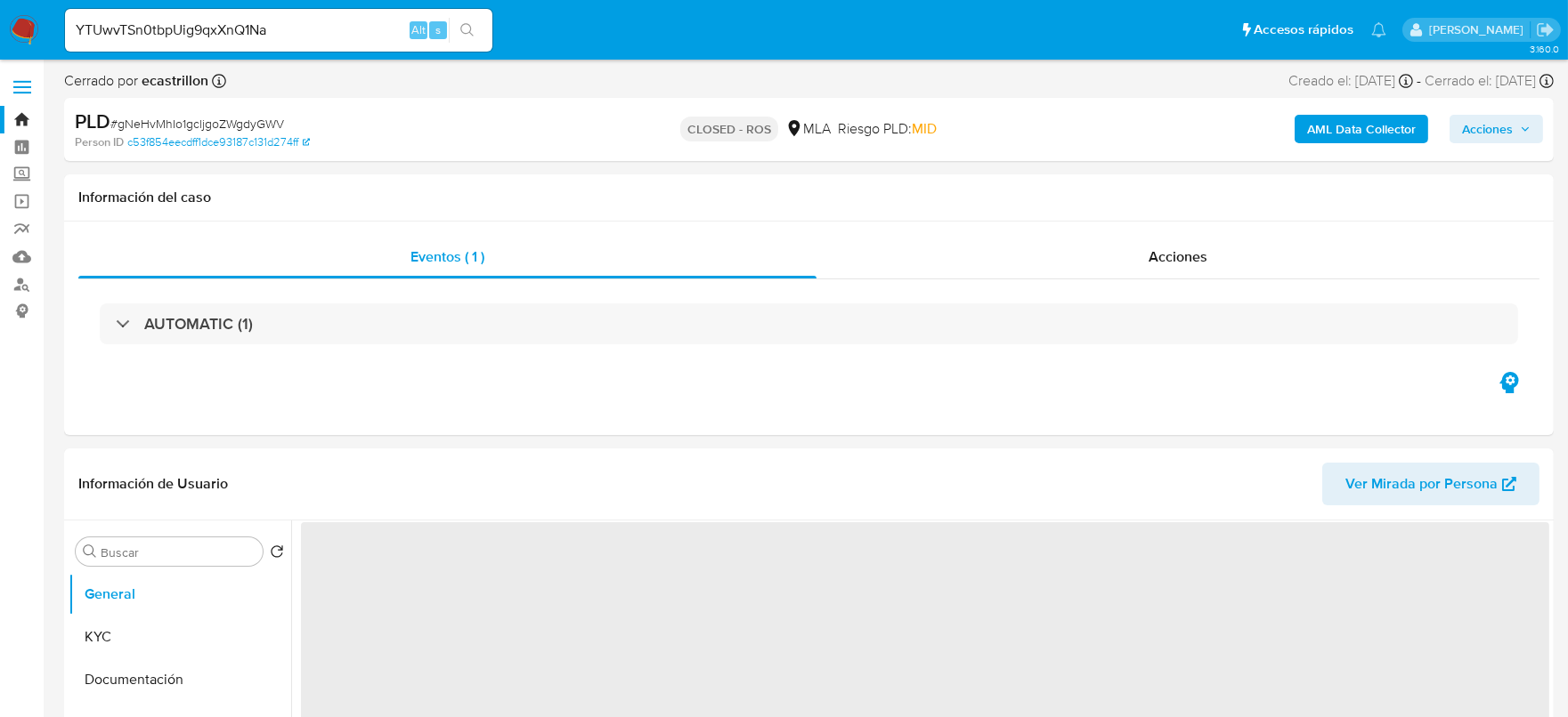
select select "10"
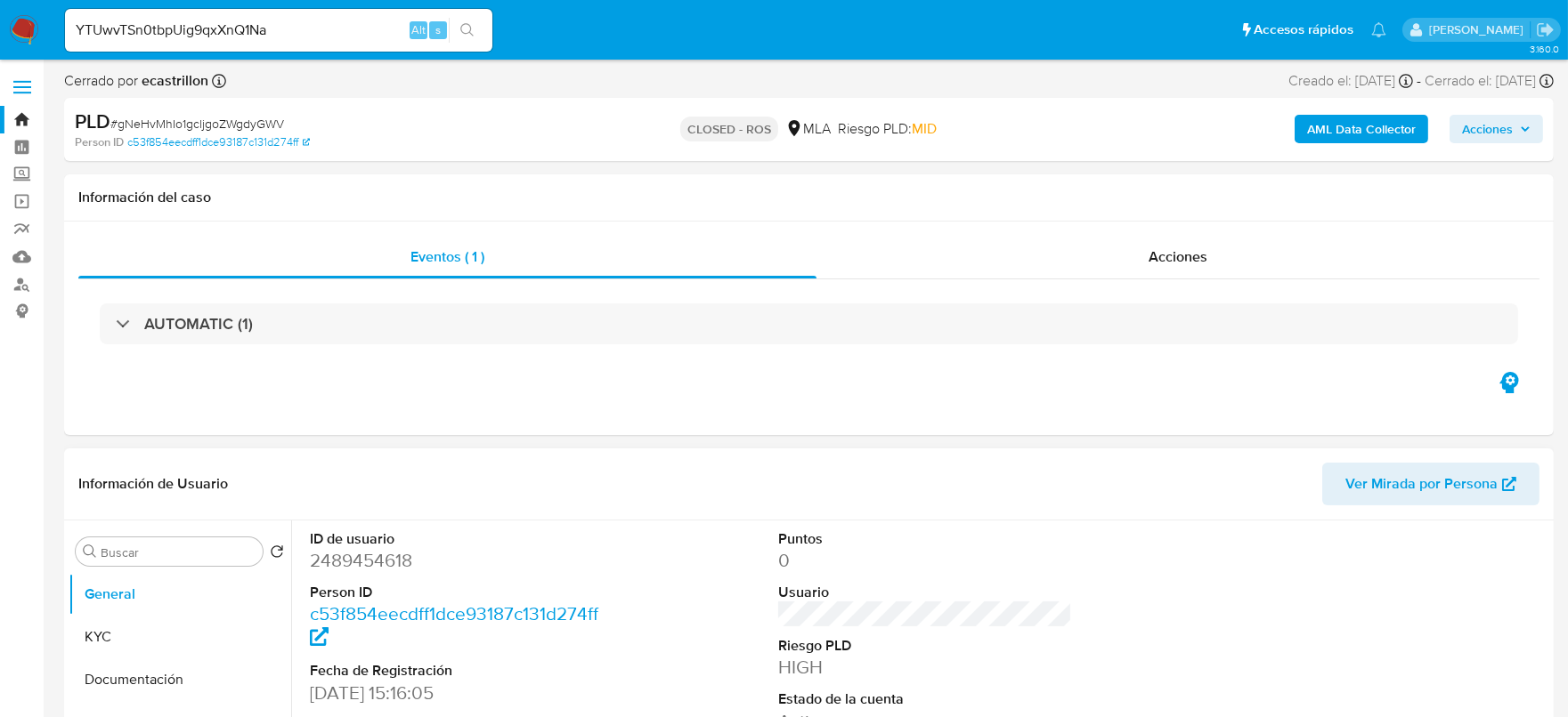
click at [354, 561] on dd "2489454618" at bounding box center [457, 560] width 294 height 25
copy dd "2489454618"
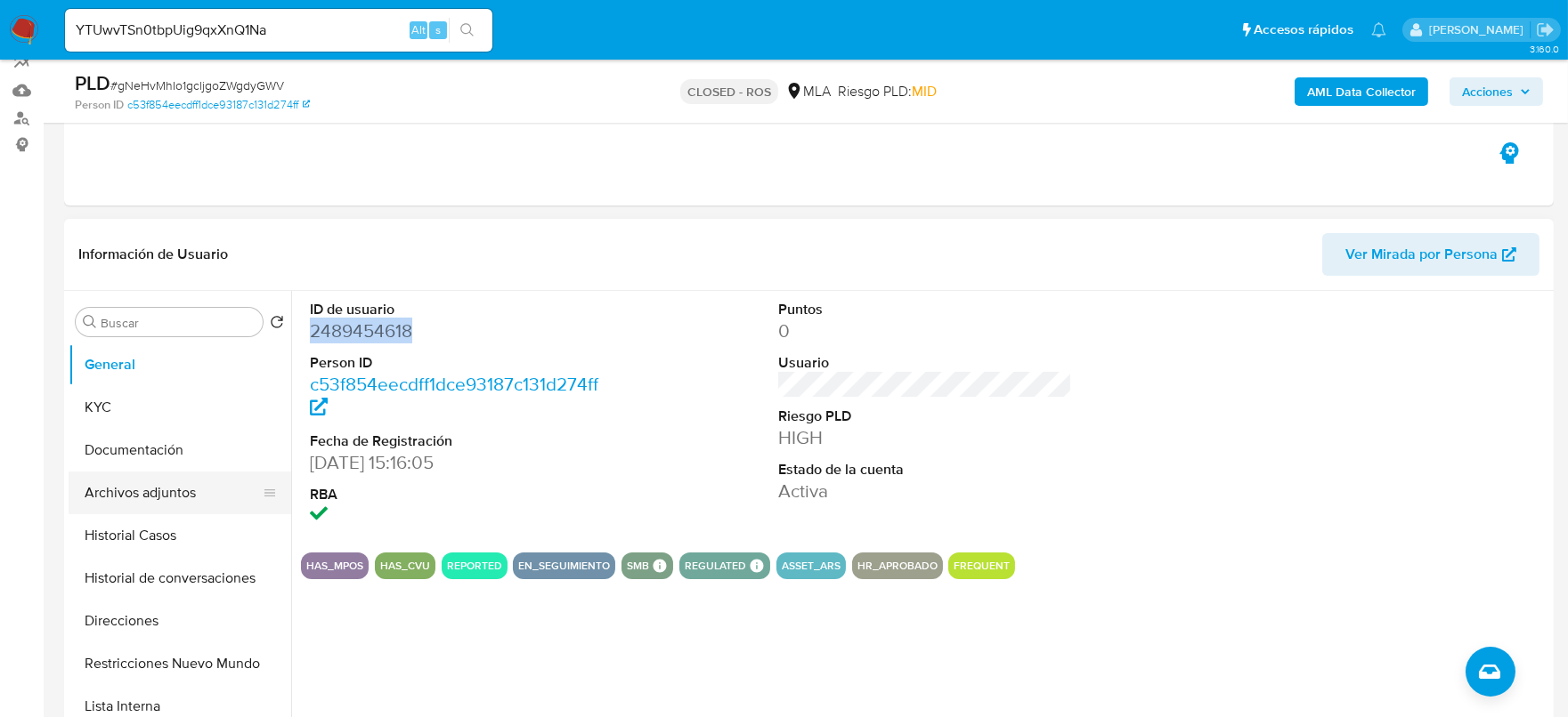
scroll to position [221, 0]
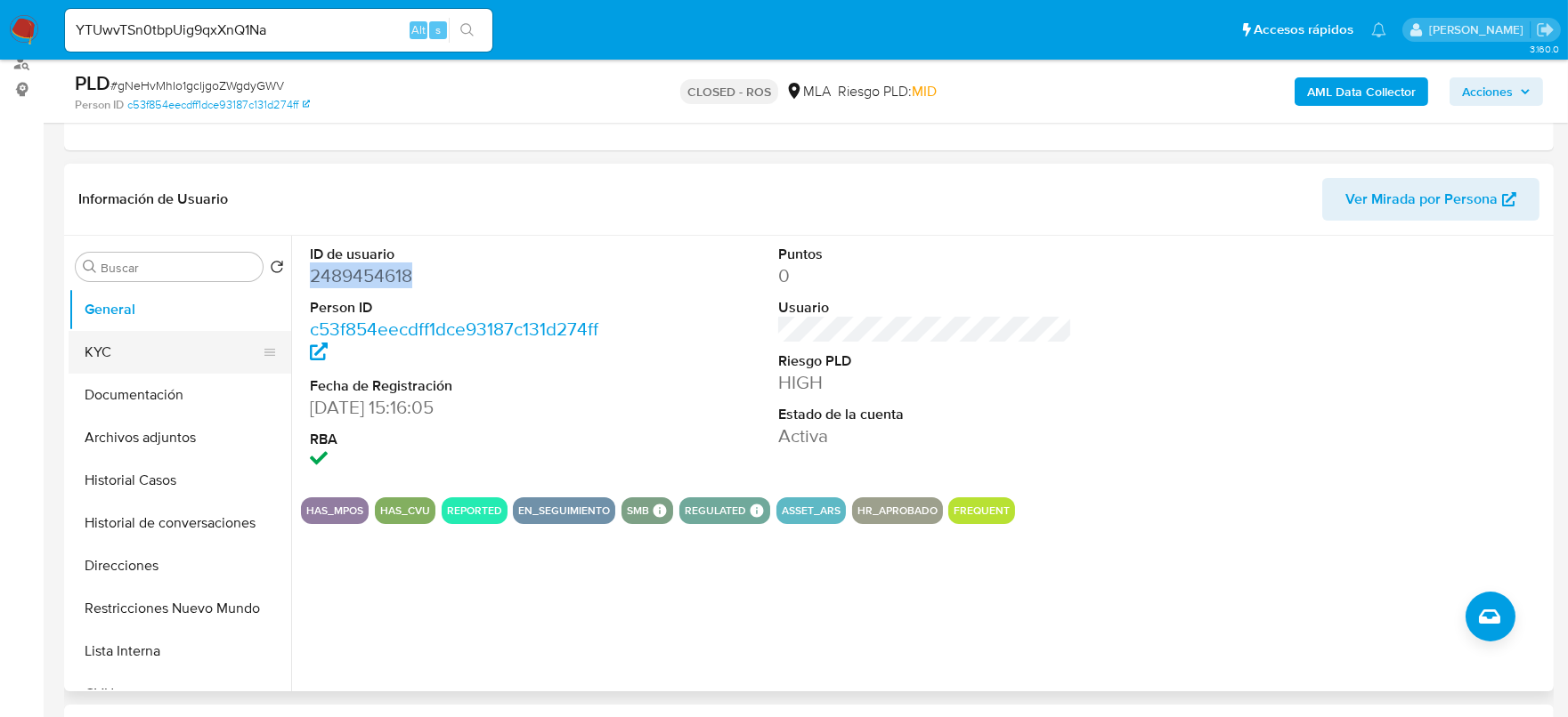
click at [161, 353] on button "KYC" at bounding box center [172, 352] width 209 height 43
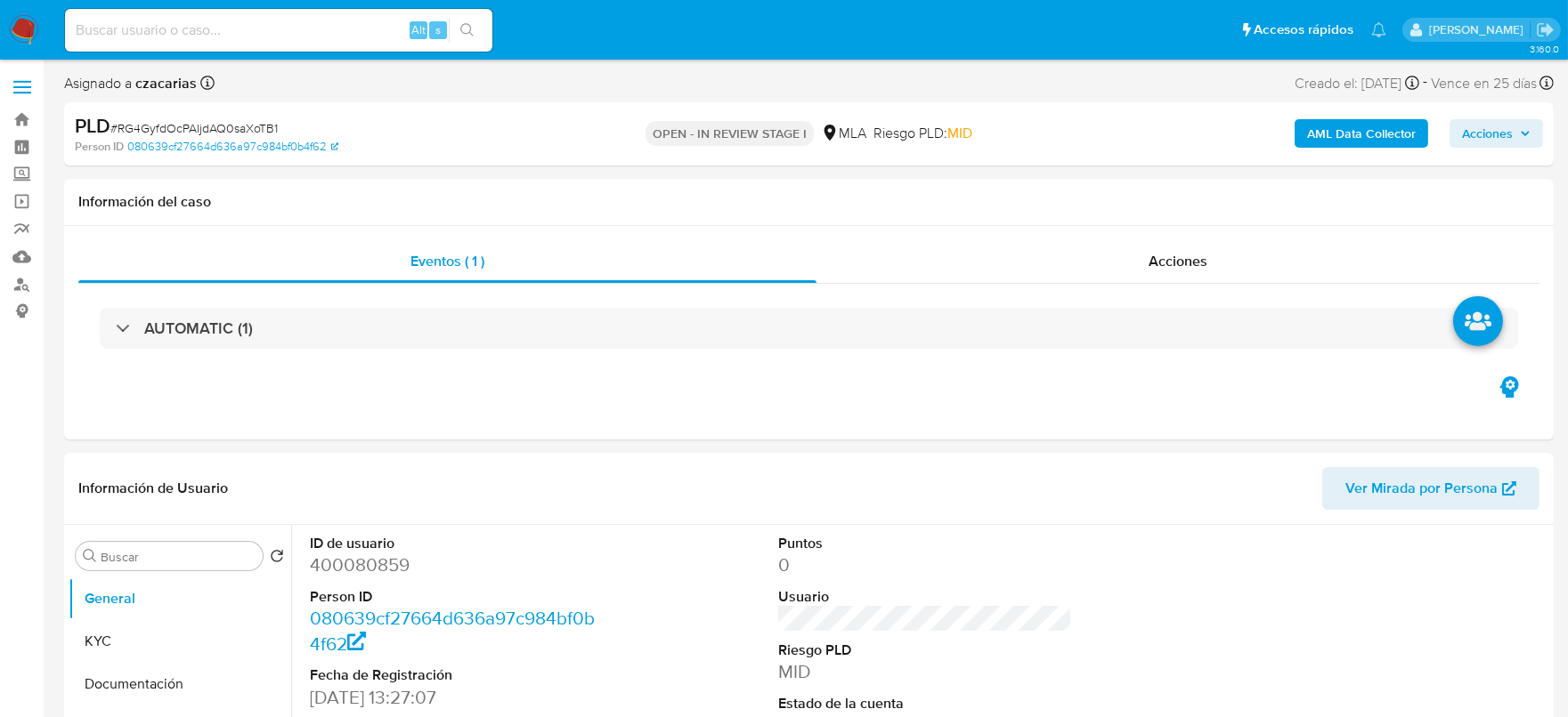
select select "10"
drag, startPoint x: 655, startPoint y: 132, endPoint x: 806, endPoint y: 131, distance: 151.0
click at [806, 131] on p "OPEN - IN REVIEW STAGE I" at bounding box center [729, 133] width 169 height 25
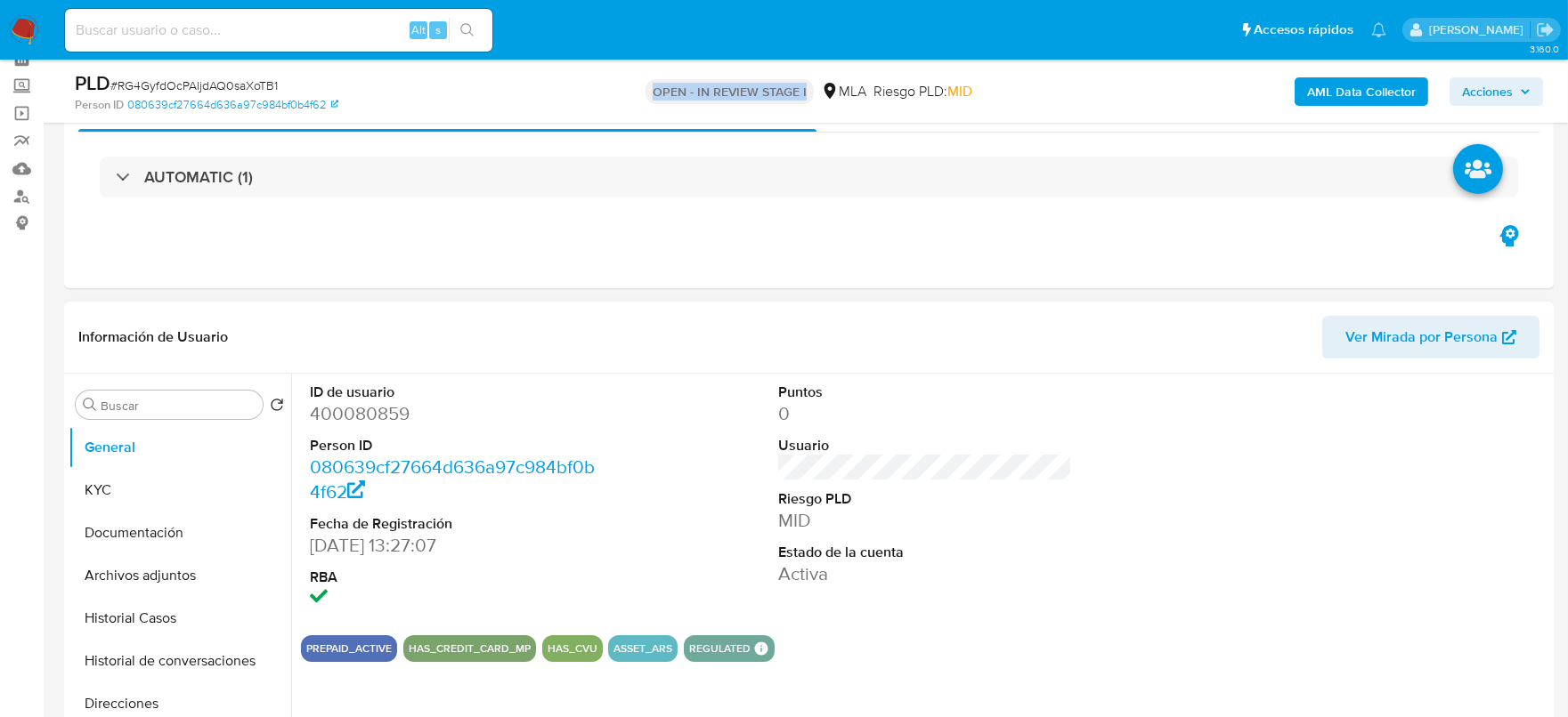
scroll to position [110, 0]
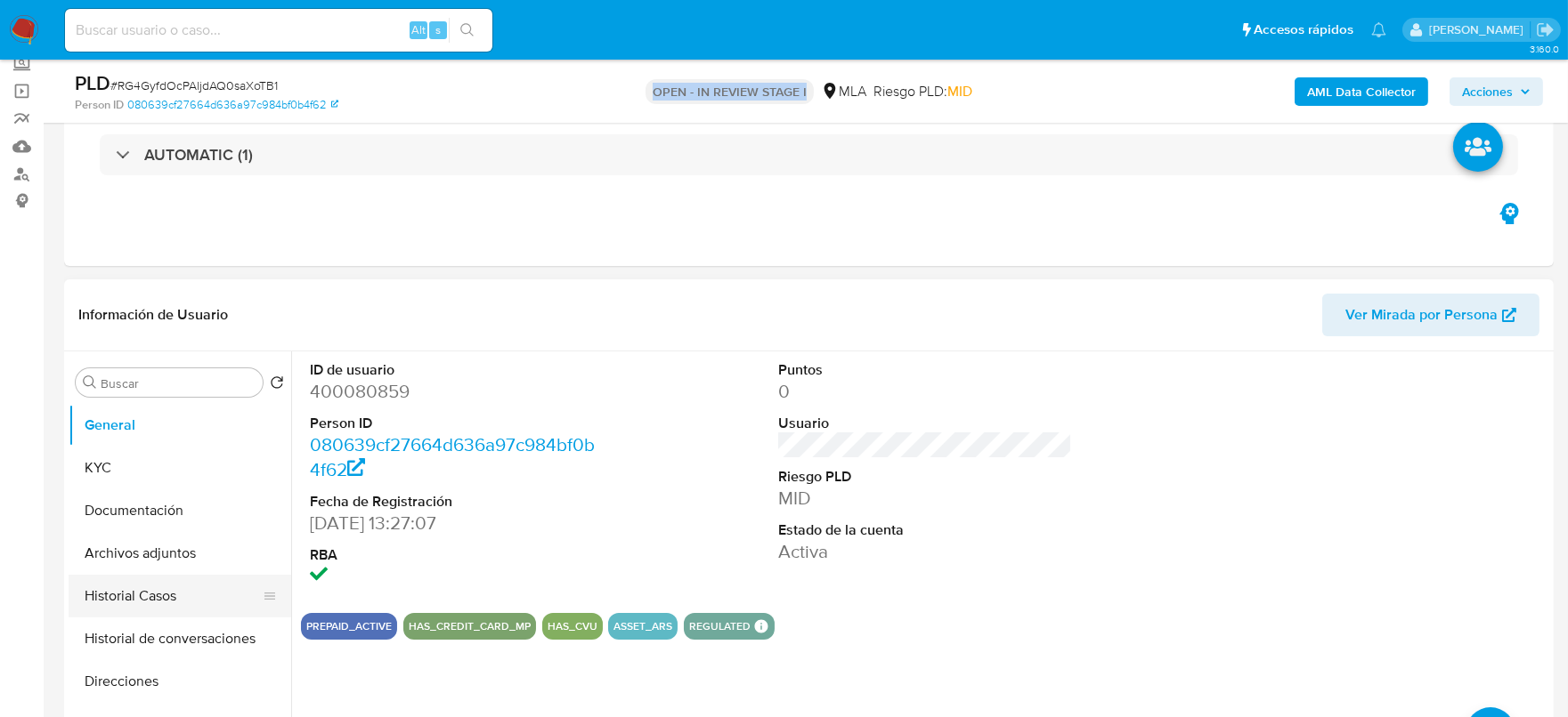
click at [128, 586] on button "Historial Casos" at bounding box center [172, 596] width 209 height 43
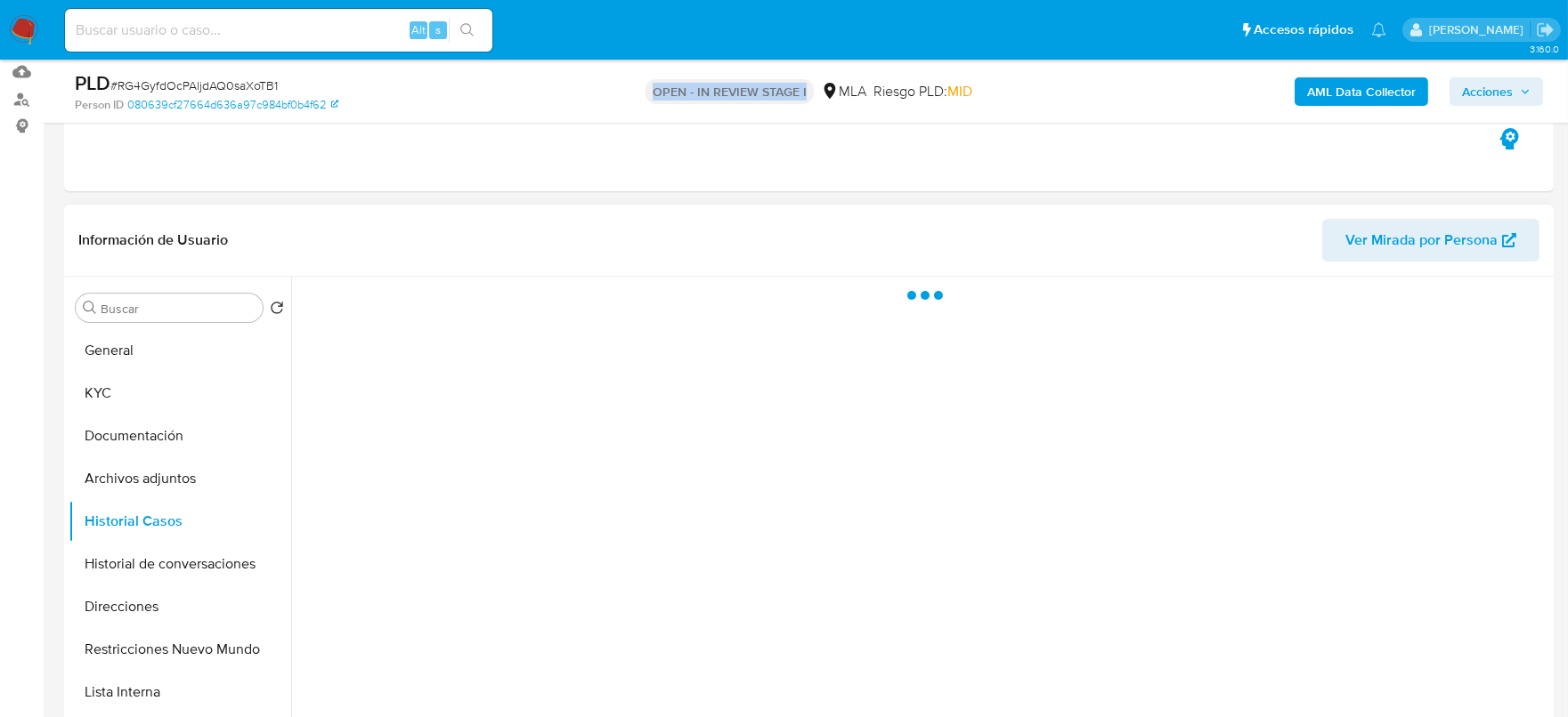
scroll to position [221, 0]
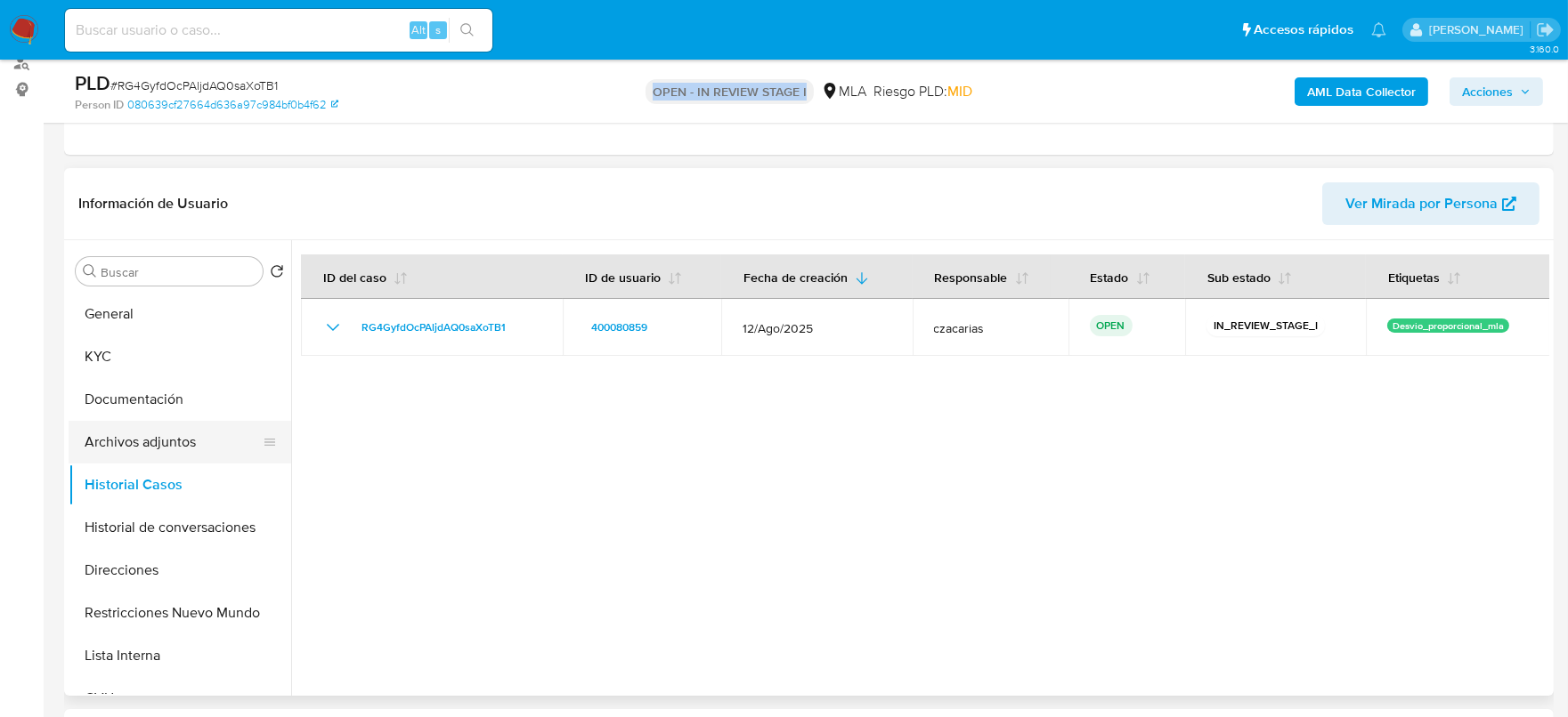
click at [189, 430] on button "Archivos adjuntos" at bounding box center [172, 442] width 209 height 43
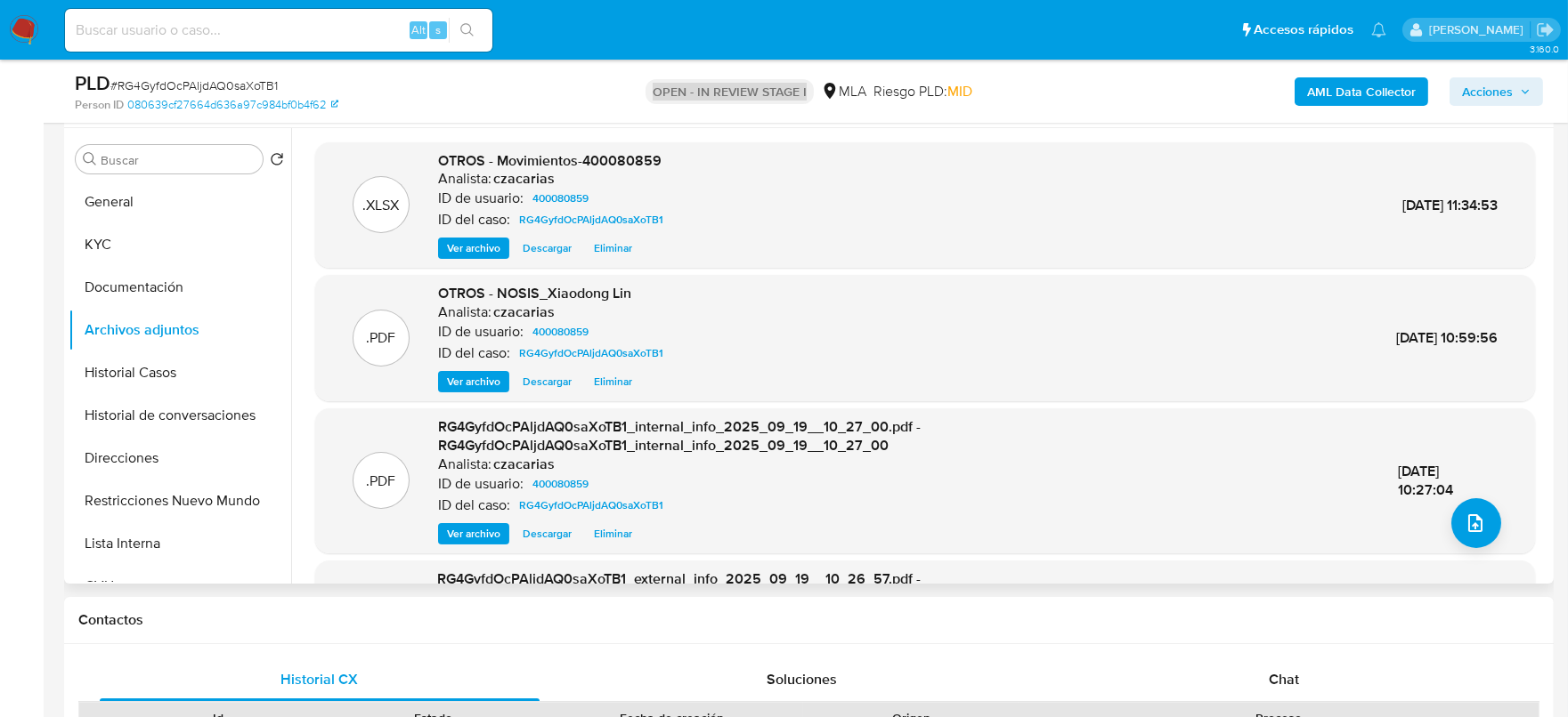
scroll to position [0, 0]
click at [155, 242] on button "KYC" at bounding box center [172, 244] width 209 height 43
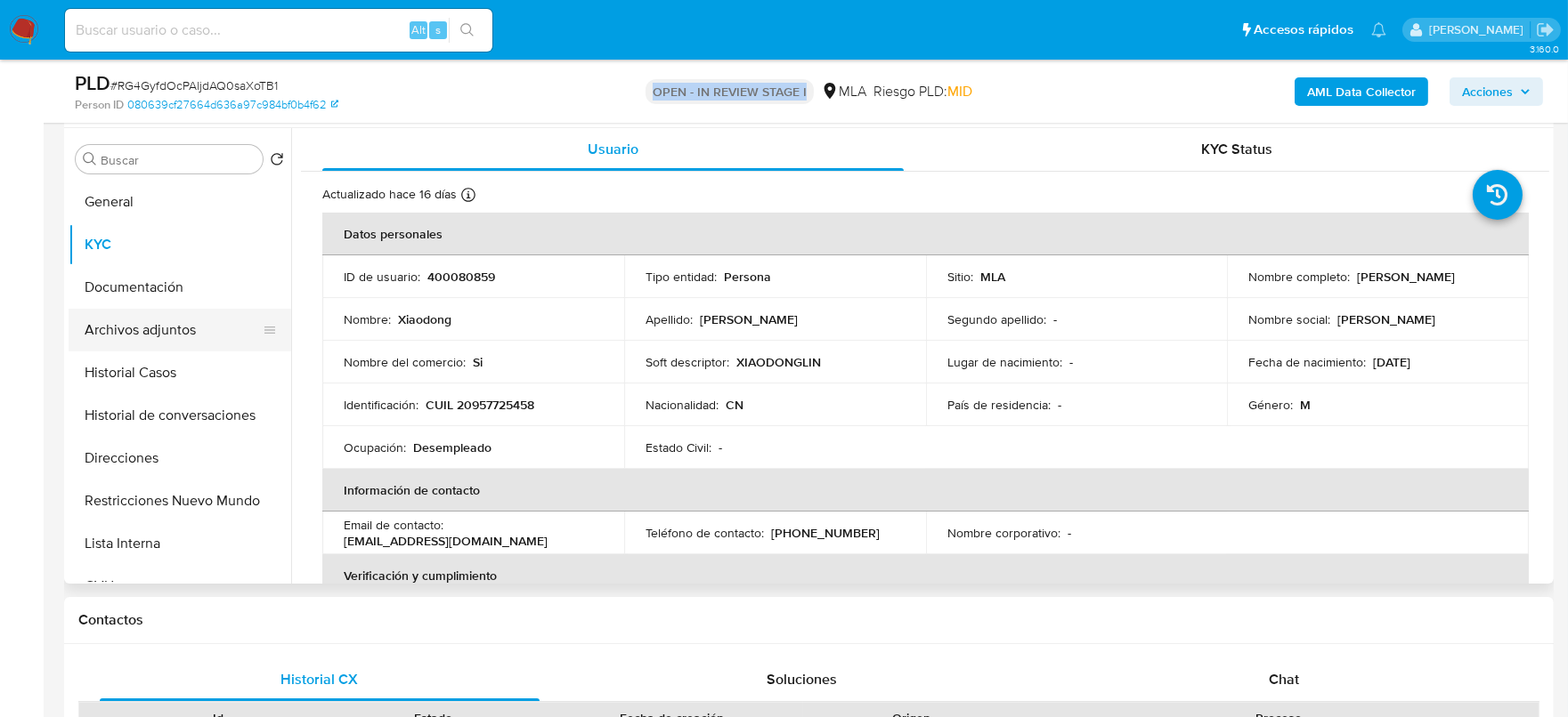
click at [107, 341] on button "Archivos adjuntos" at bounding box center [172, 330] width 209 height 43
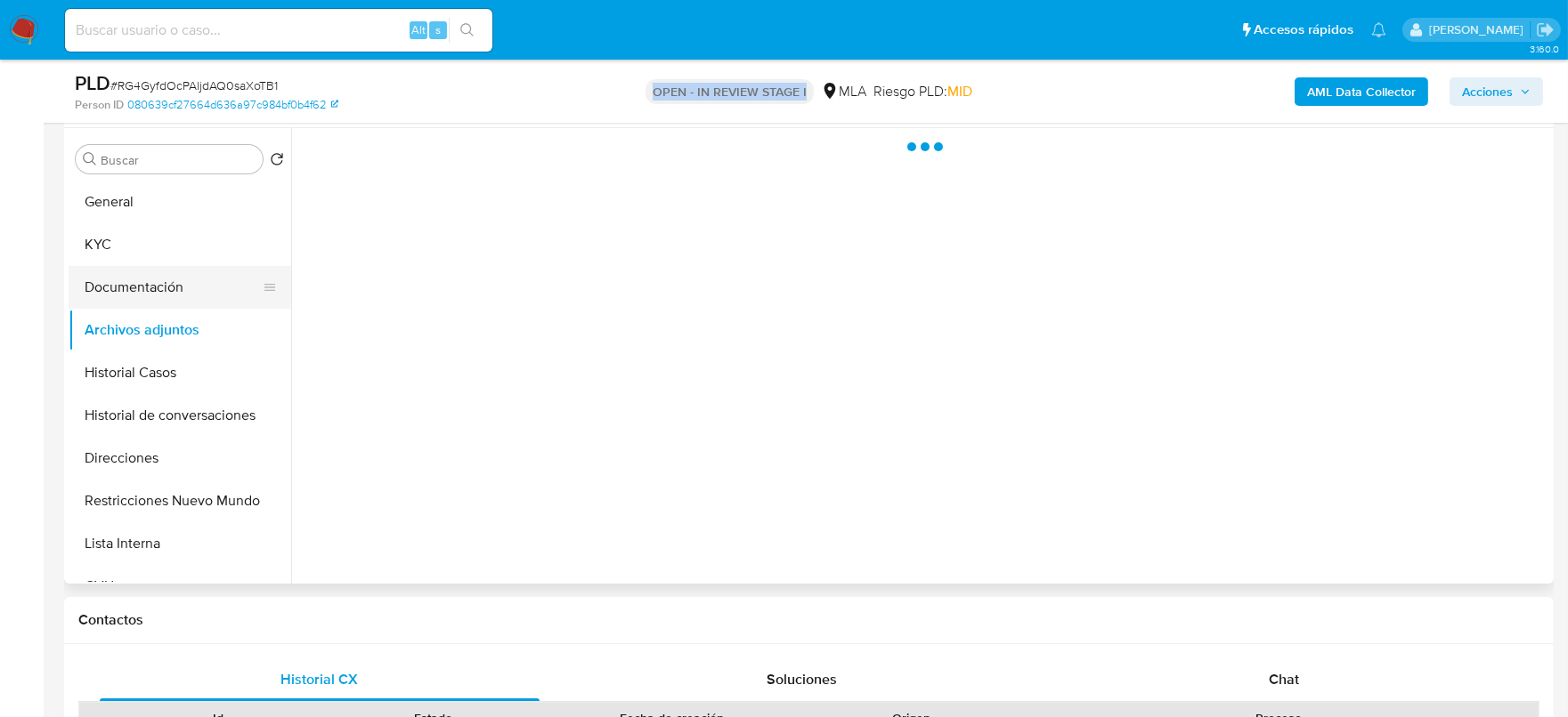
click at [131, 284] on button "Documentación" at bounding box center [172, 287] width 209 height 43
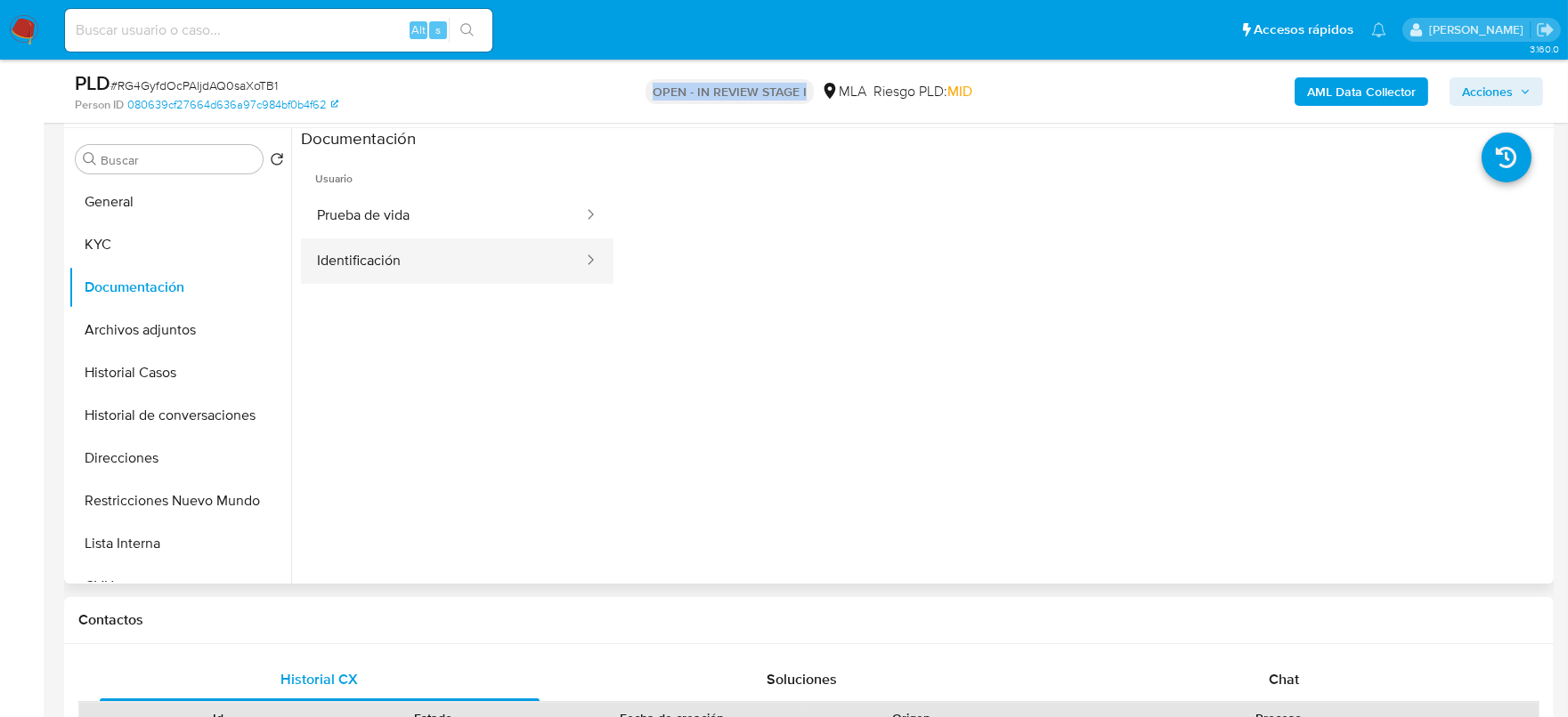
click at [447, 271] on button "Identificación" at bounding box center [443, 261] width 284 height 46
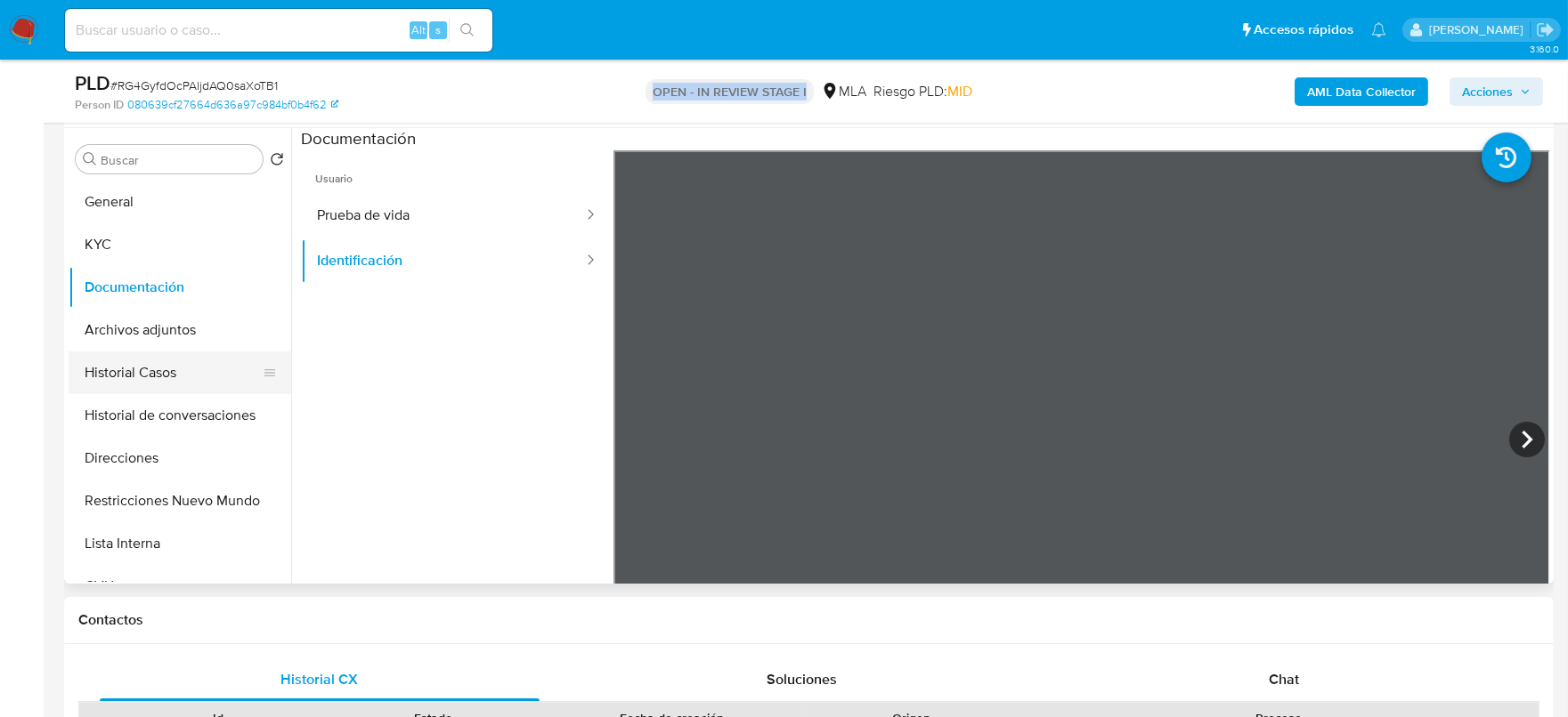
click at [160, 361] on button "Historial Casos" at bounding box center [172, 373] width 209 height 43
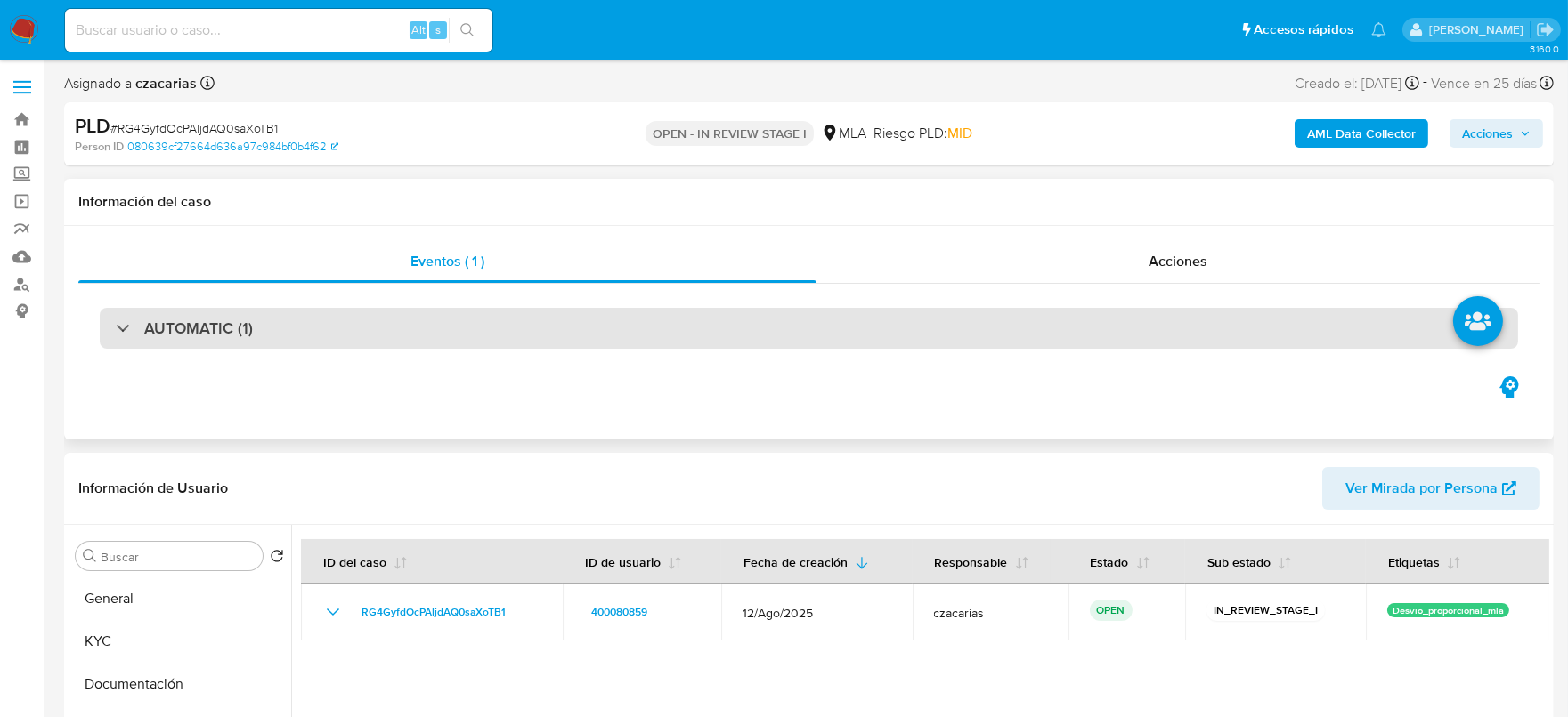
click at [293, 323] on div "AUTOMATIC (1)" at bounding box center [809, 328] width 1418 height 41
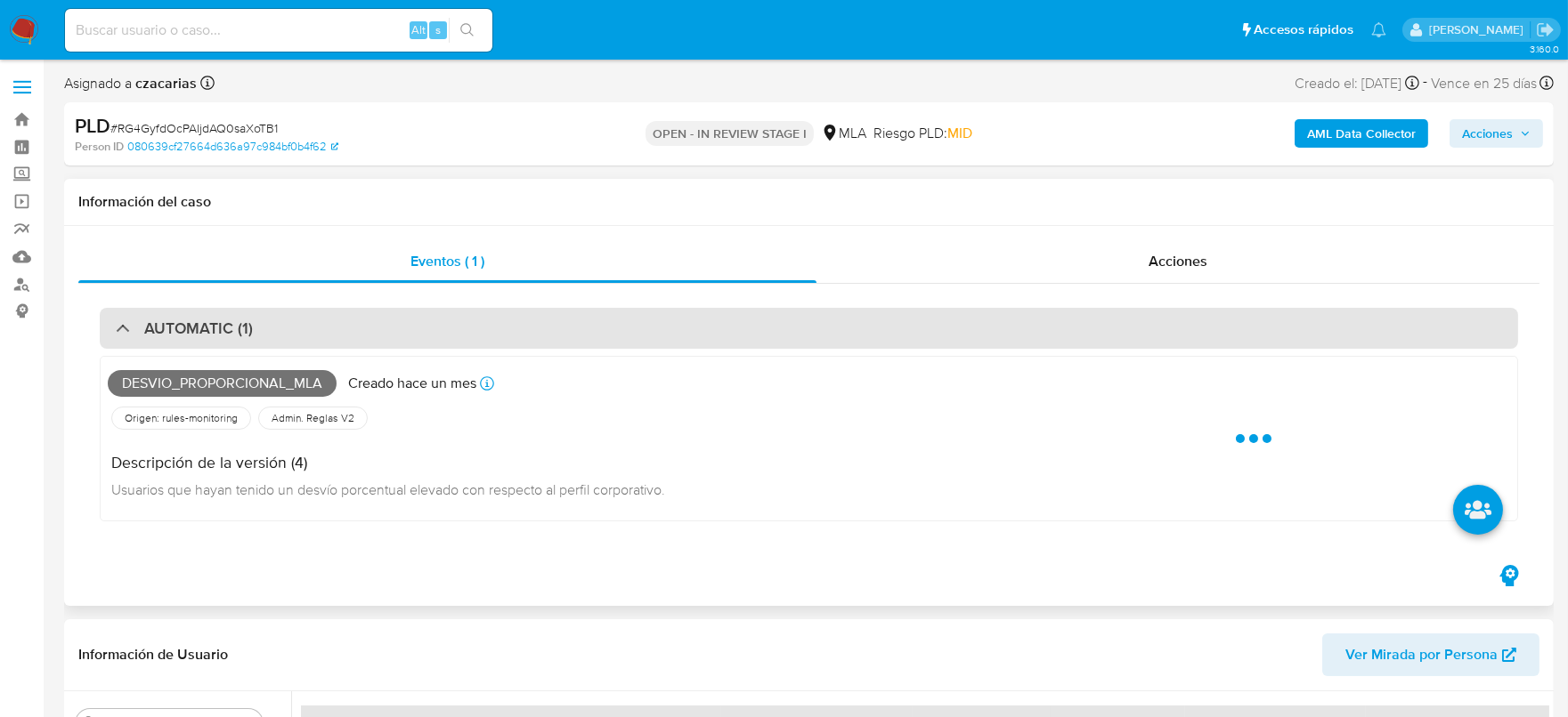
click at [293, 323] on div "AUTOMATIC (1)" at bounding box center [809, 328] width 1418 height 41
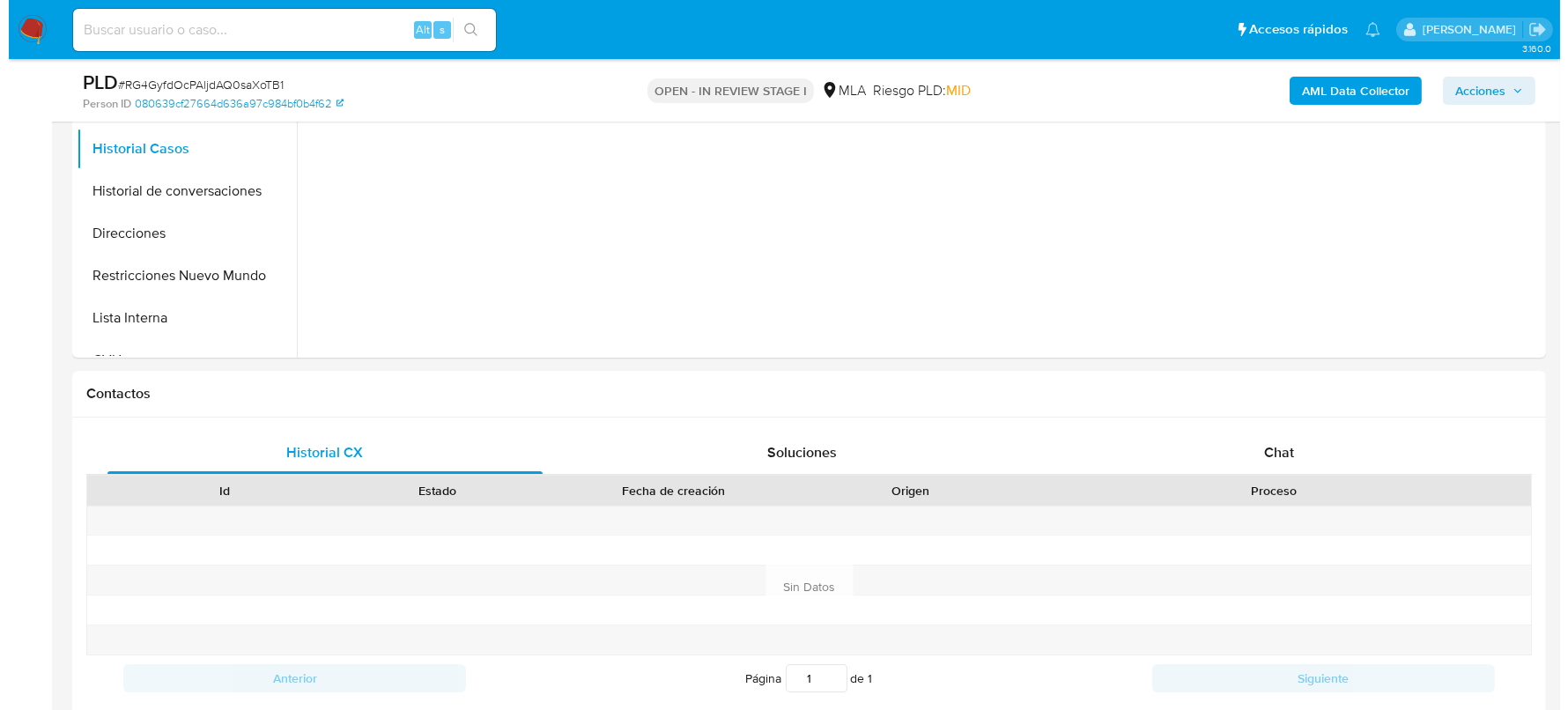
scroll to position [330, 0]
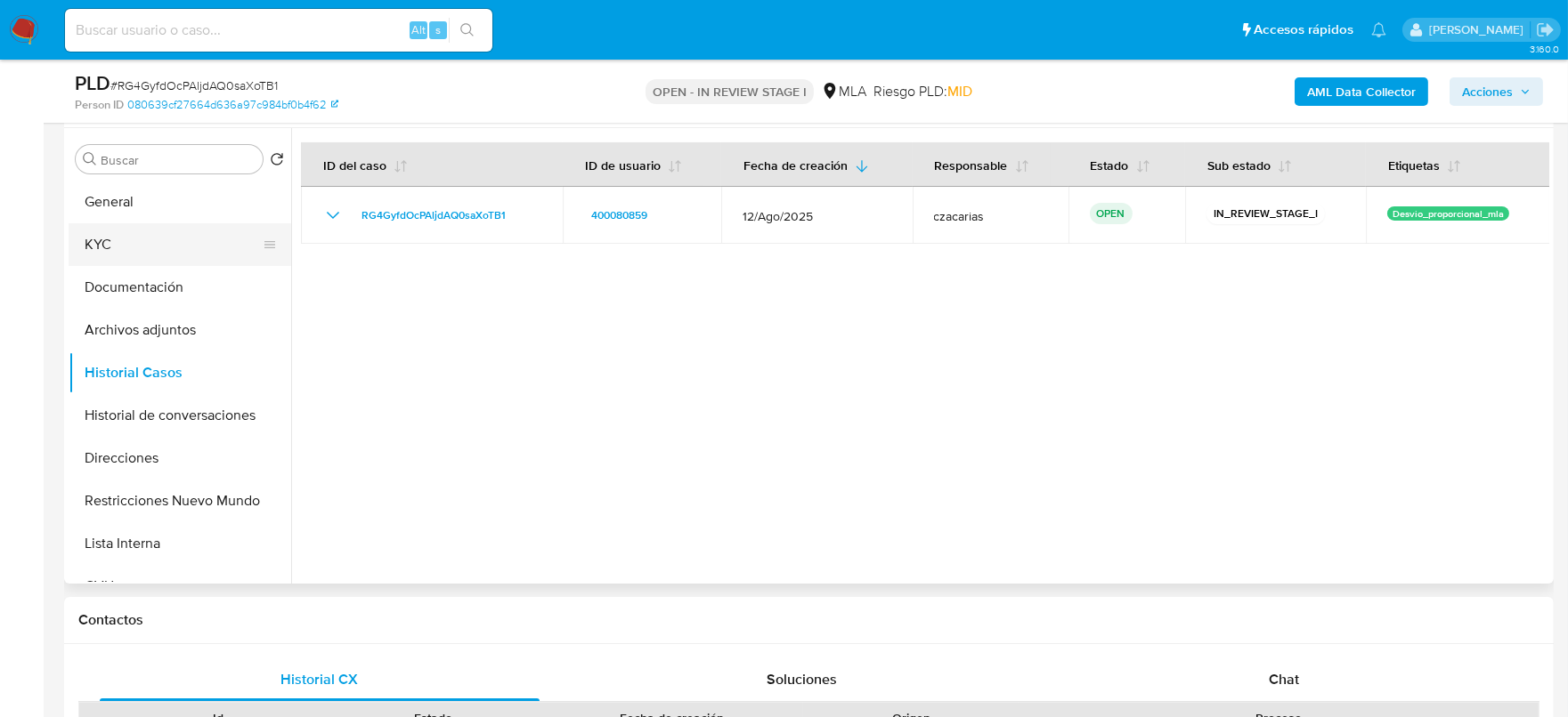
click at [150, 250] on button "KYC" at bounding box center [172, 244] width 209 height 43
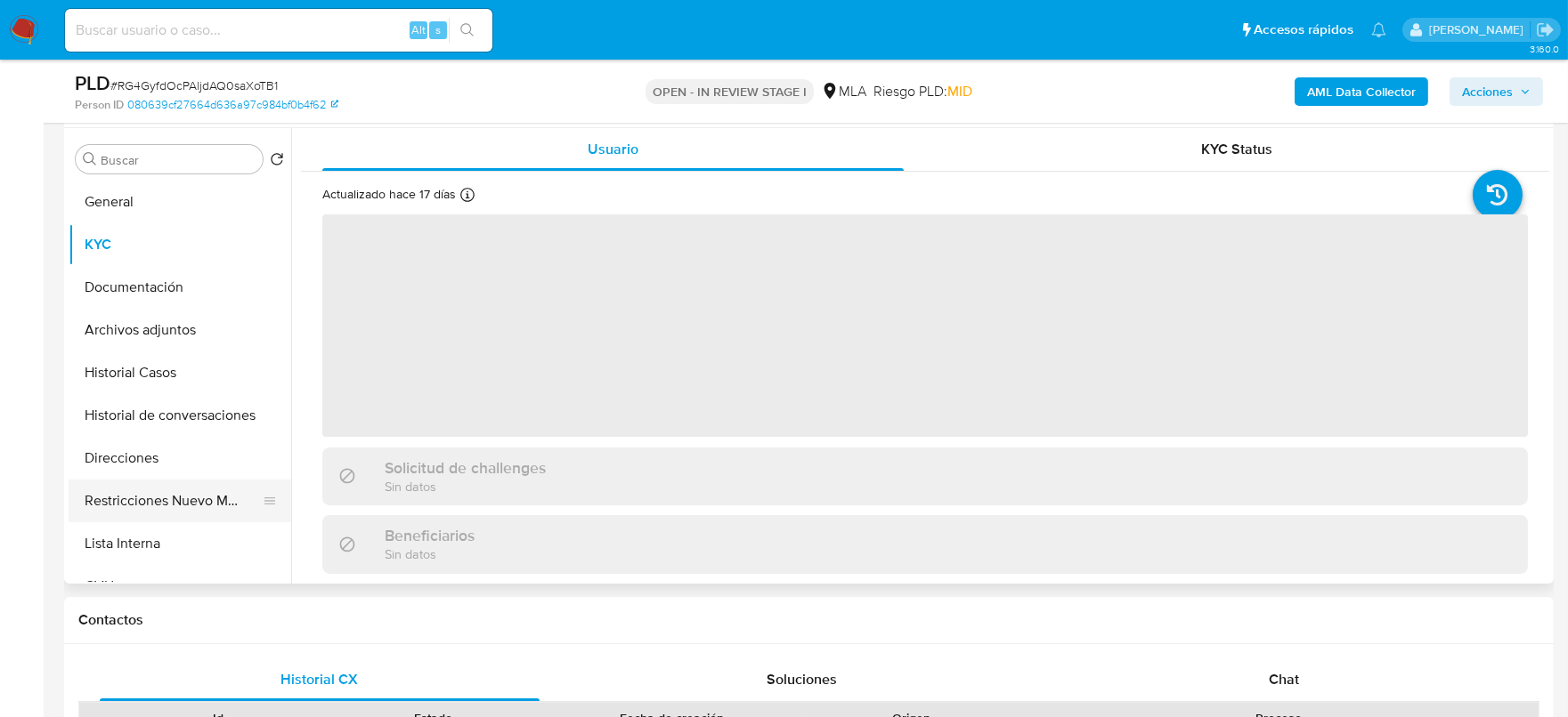
click at [167, 480] on button "Restricciones Nuevo Mundo" at bounding box center [172, 501] width 209 height 43
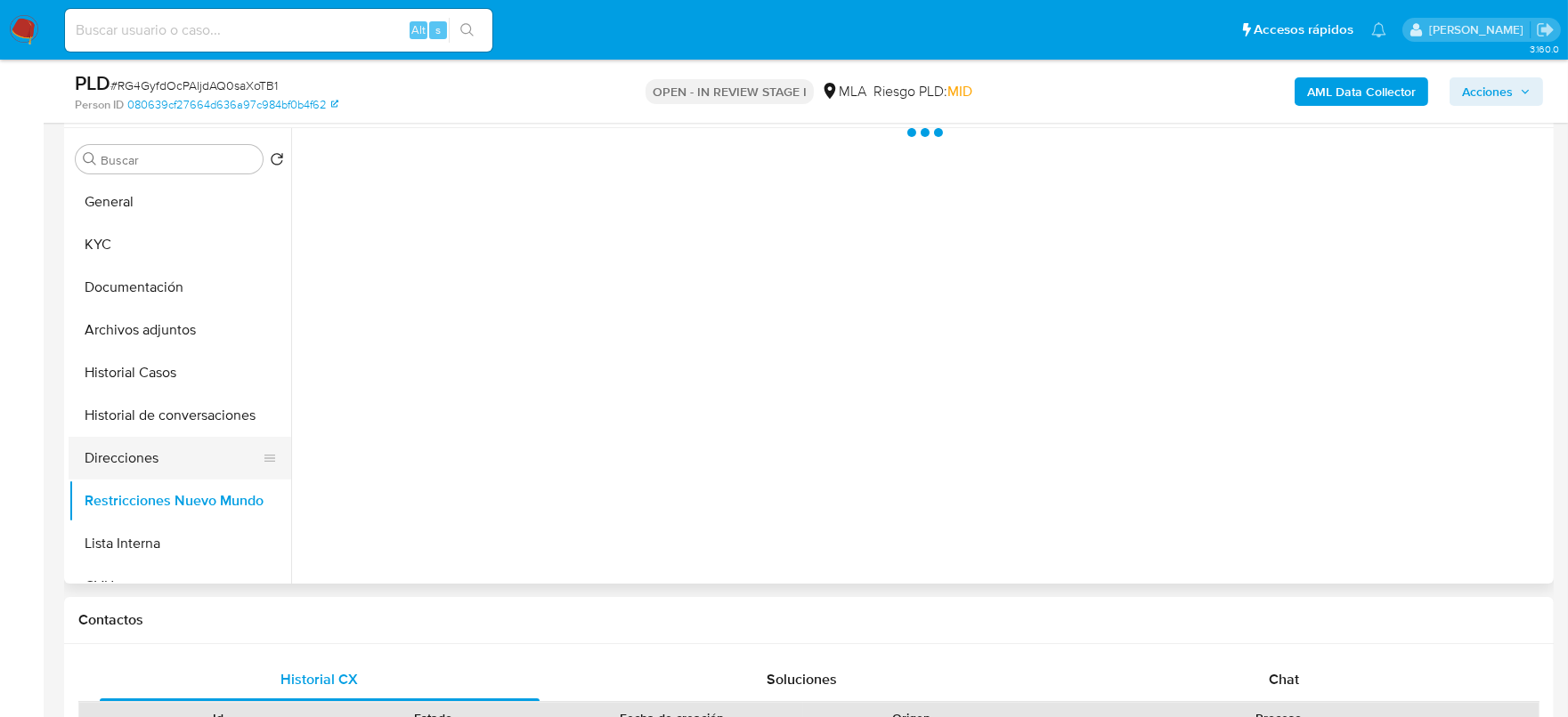
click at [176, 463] on button "Direcciones" at bounding box center [172, 458] width 209 height 43
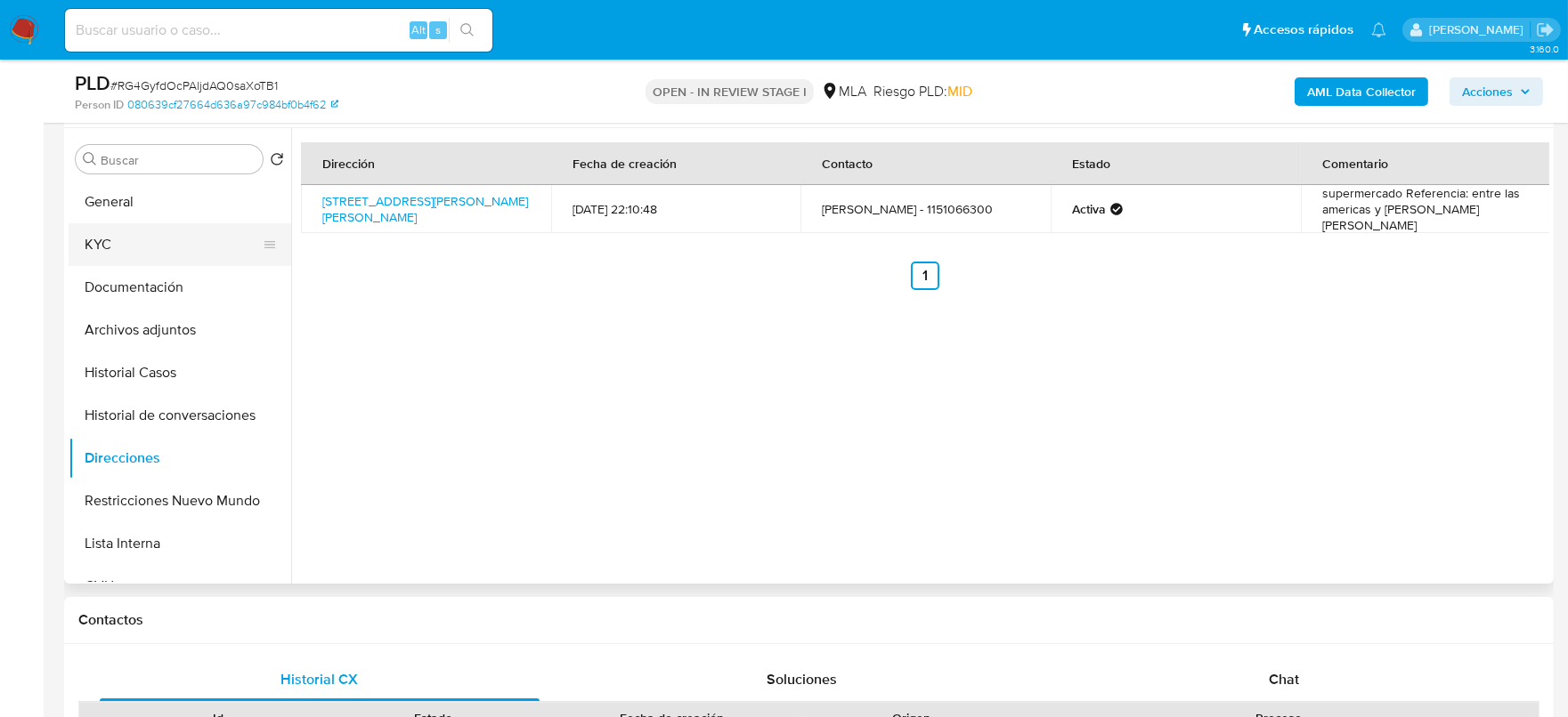
click at [129, 230] on button "KYC" at bounding box center [172, 244] width 209 height 43
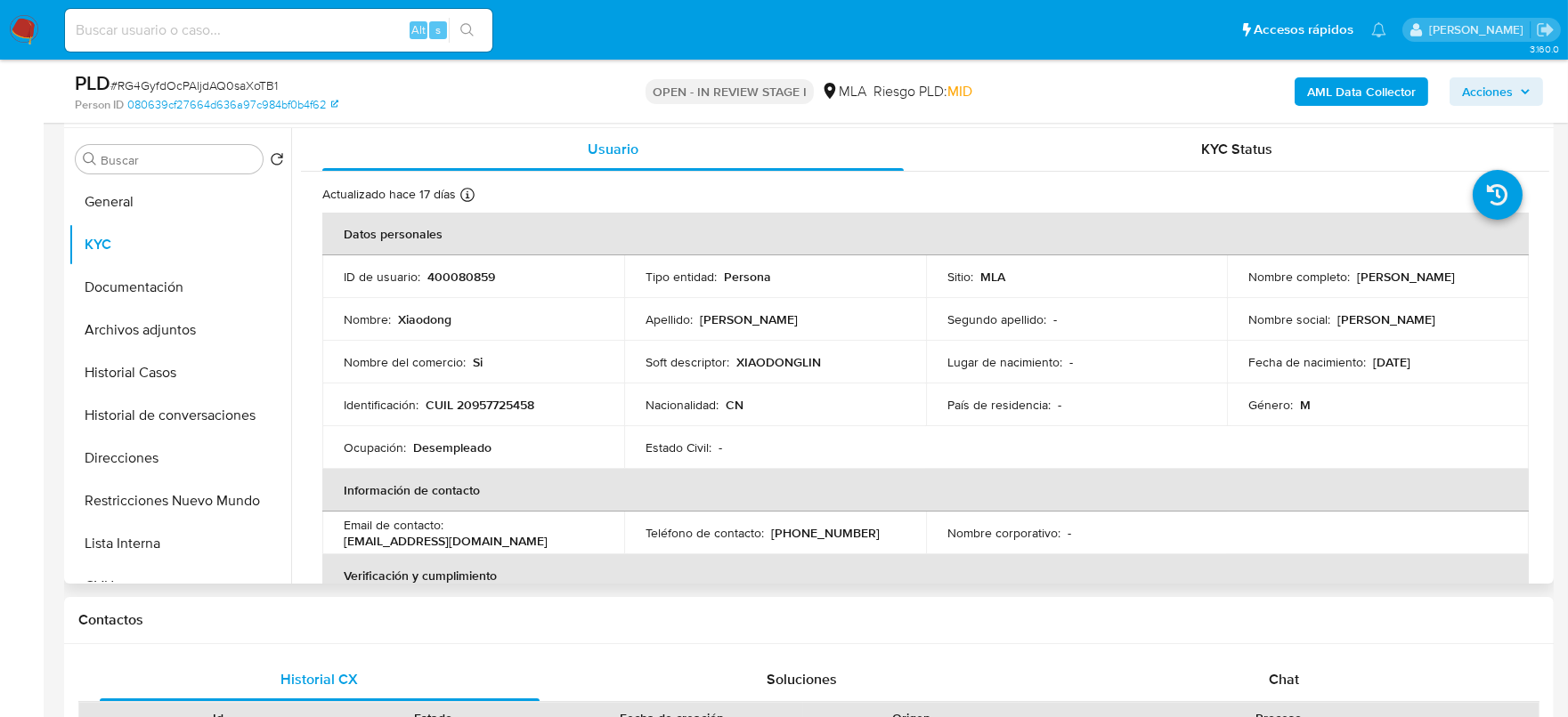
click at [504, 407] on p "CUIL 20957725458" at bounding box center [480, 405] width 108 height 16
click at [503, 407] on p "CUIL 20957725458" at bounding box center [480, 405] width 108 height 16
copy p "20957725458"
click at [155, 466] on button "Direcciones" at bounding box center [172, 458] width 209 height 43
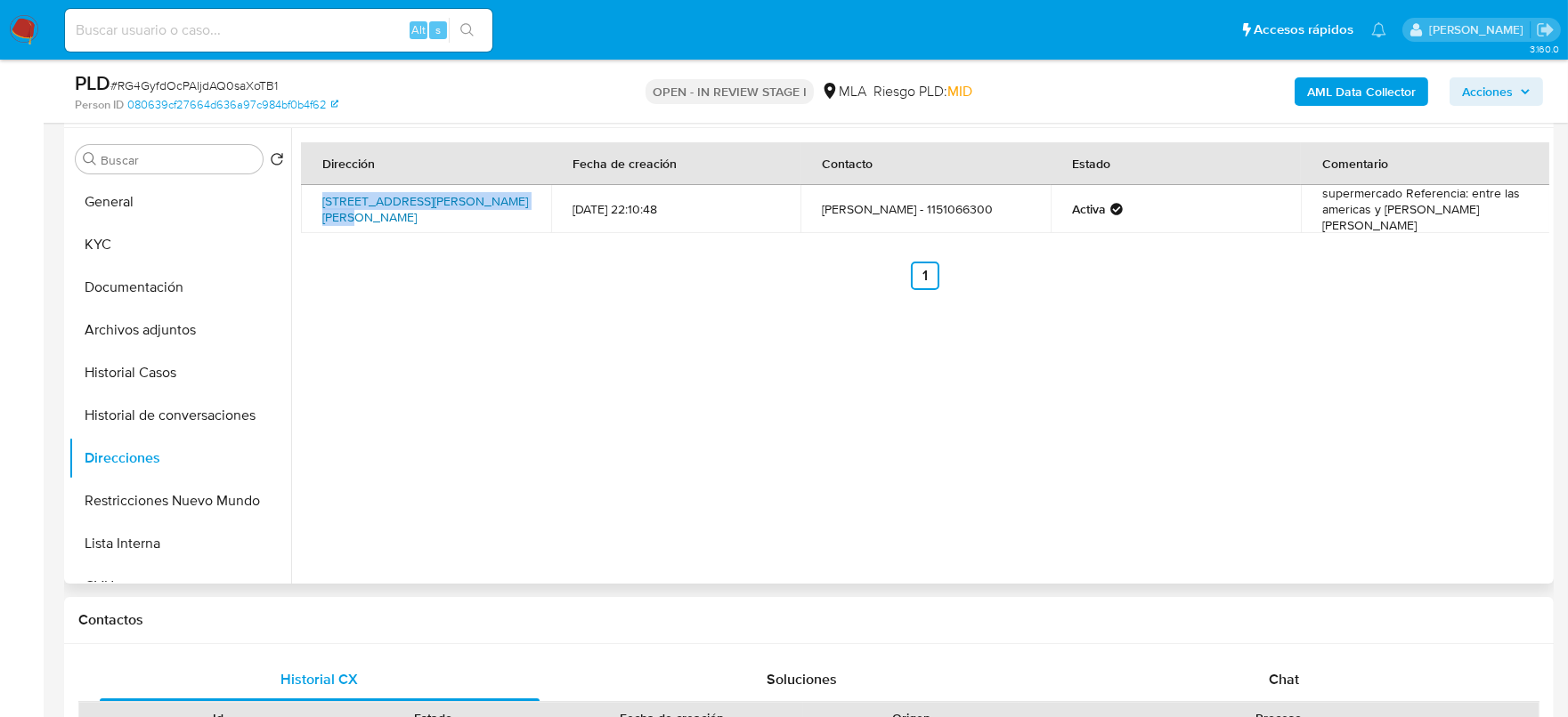
drag, startPoint x: 313, startPoint y: 197, endPoint x: 518, endPoint y: 203, distance: 205.1
click at [518, 203] on td "[STREET_ADDRESS][PERSON_NAME][PERSON_NAME]" at bounding box center [426, 209] width 250 height 48
copy link "[STREET_ADDRESS][PERSON_NAME][PERSON_NAME]"
click at [143, 318] on button "Archivos adjuntos" at bounding box center [172, 330] width 209 height 43
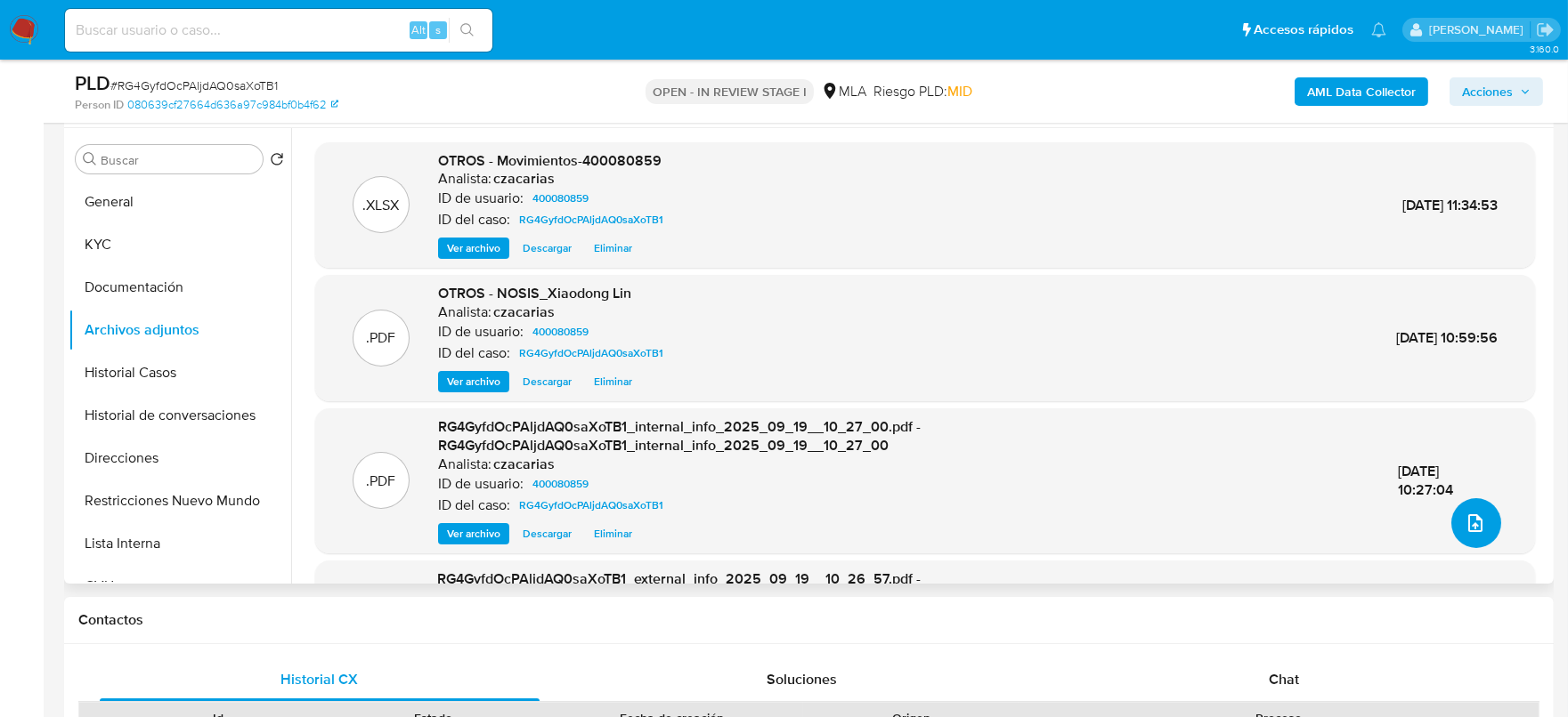
click at [1482, 527] on button "upload-file" at bounding box center [1476, 523] width 50 height 50
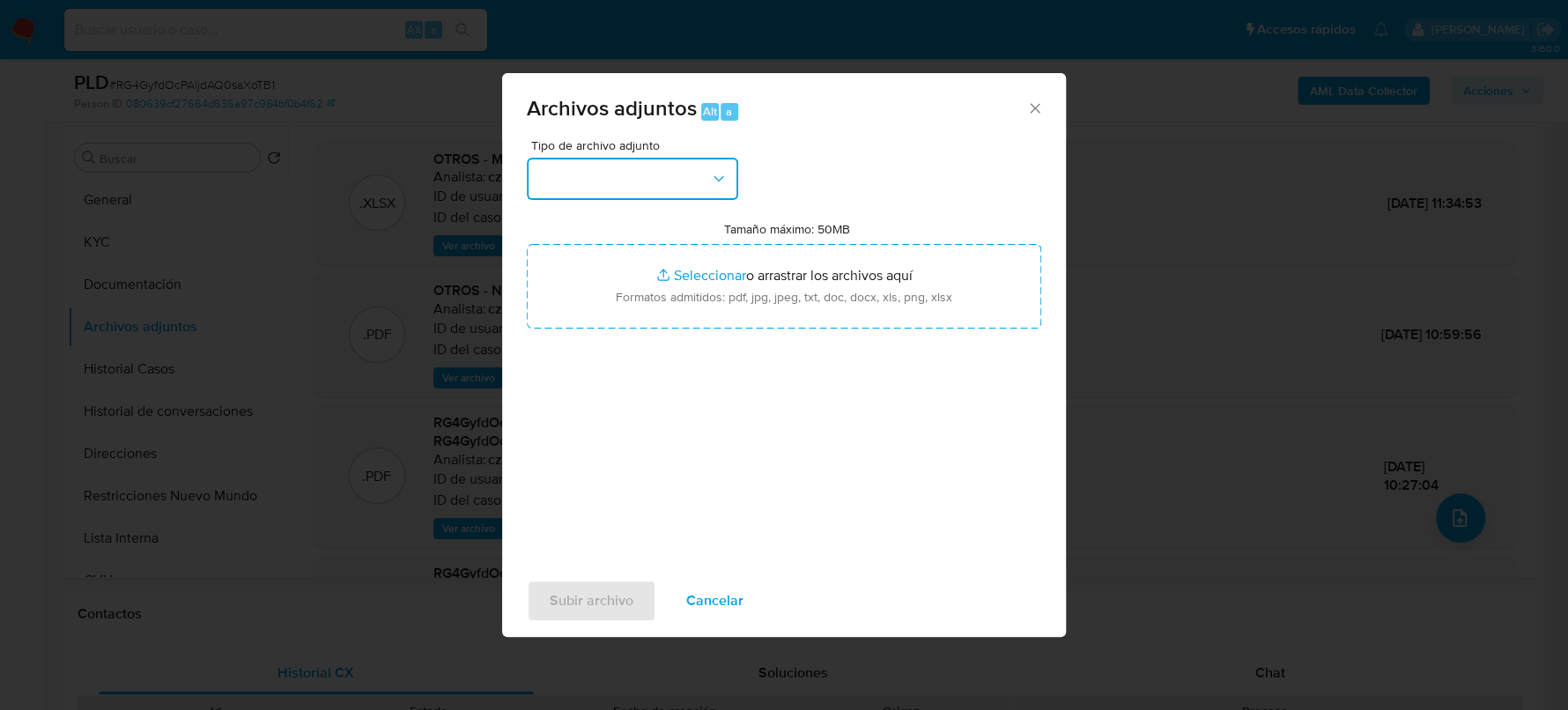
click at [687, 179] on button "button" at bounding box center [632, 179] width 211 height 42
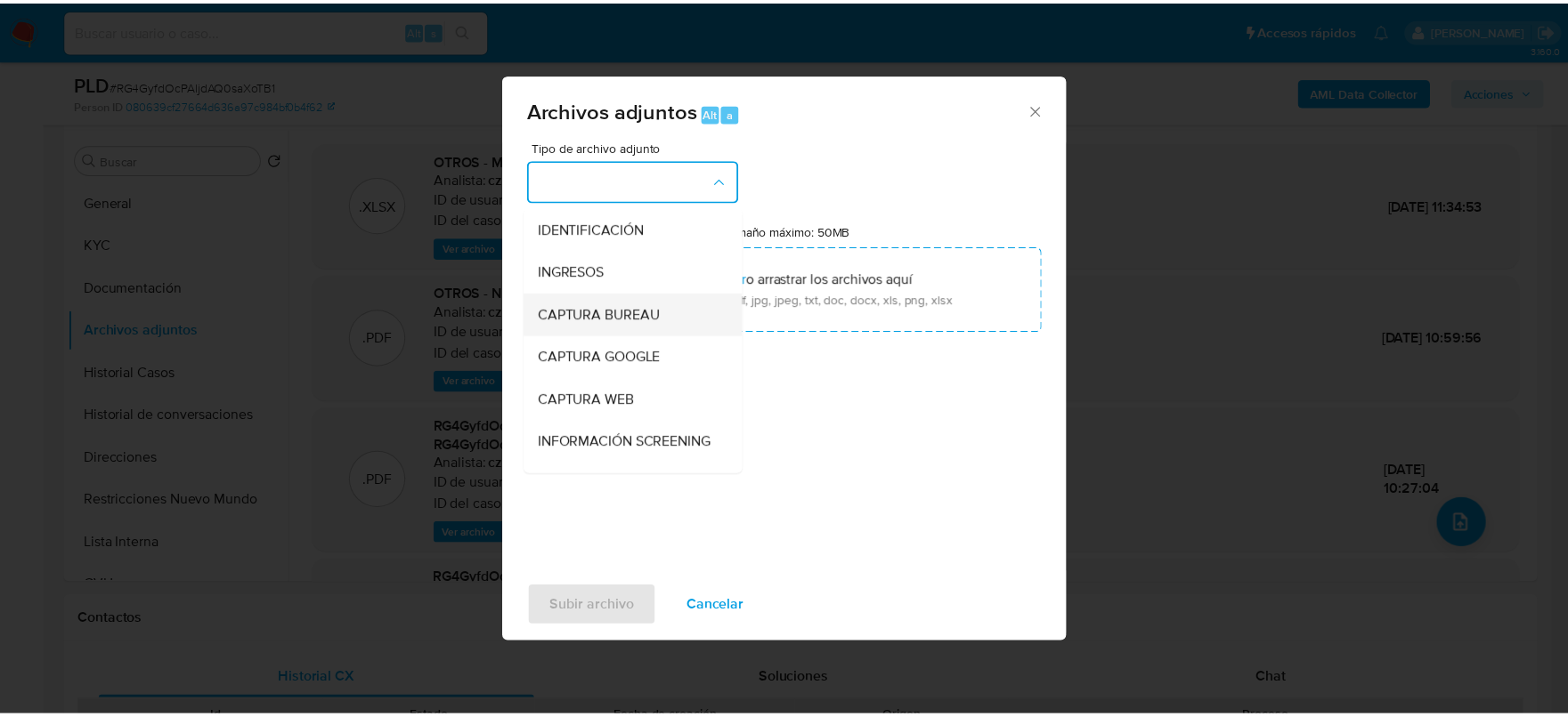
scroll to position [221, 0]
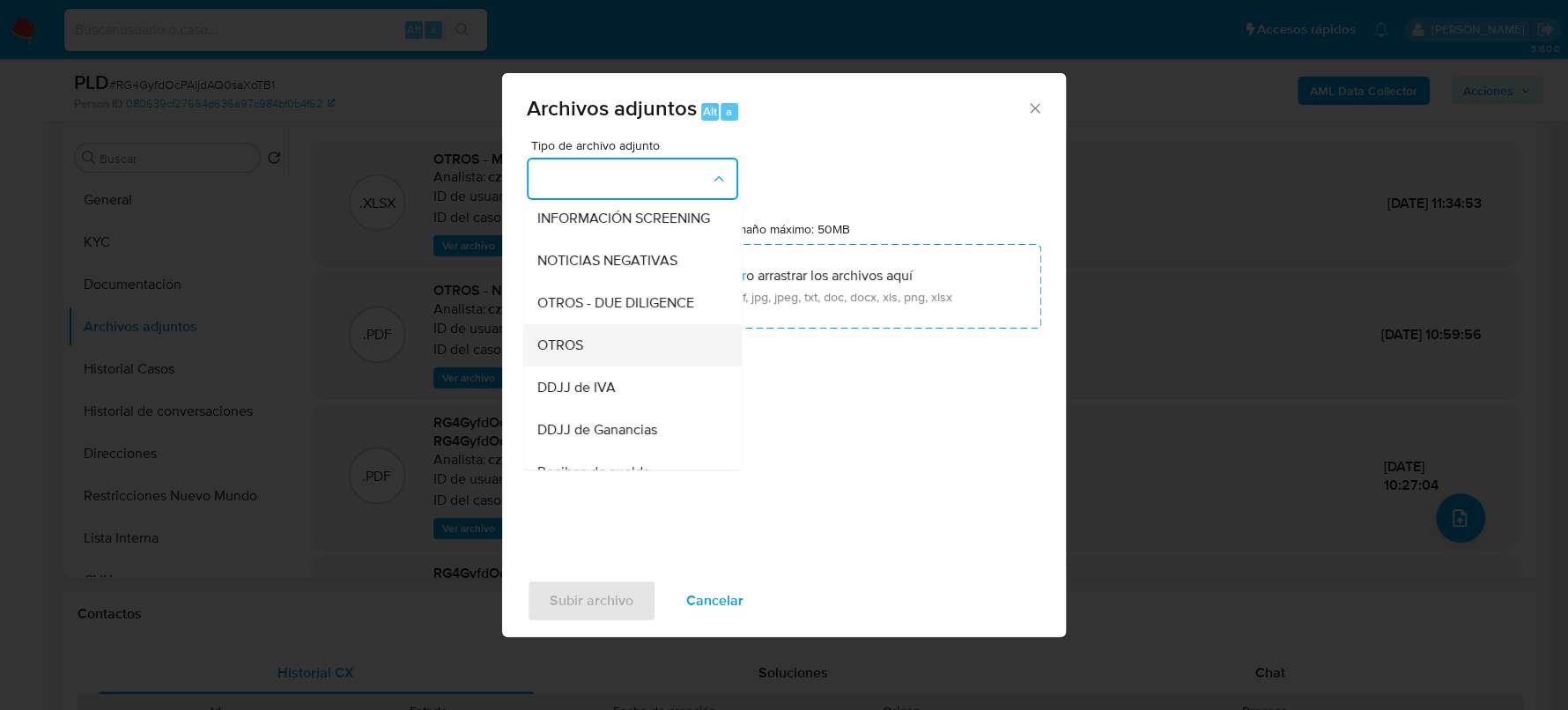
click at [608, 357] on div "OTROS" at bounding box center [627, 345] width 179 height 42
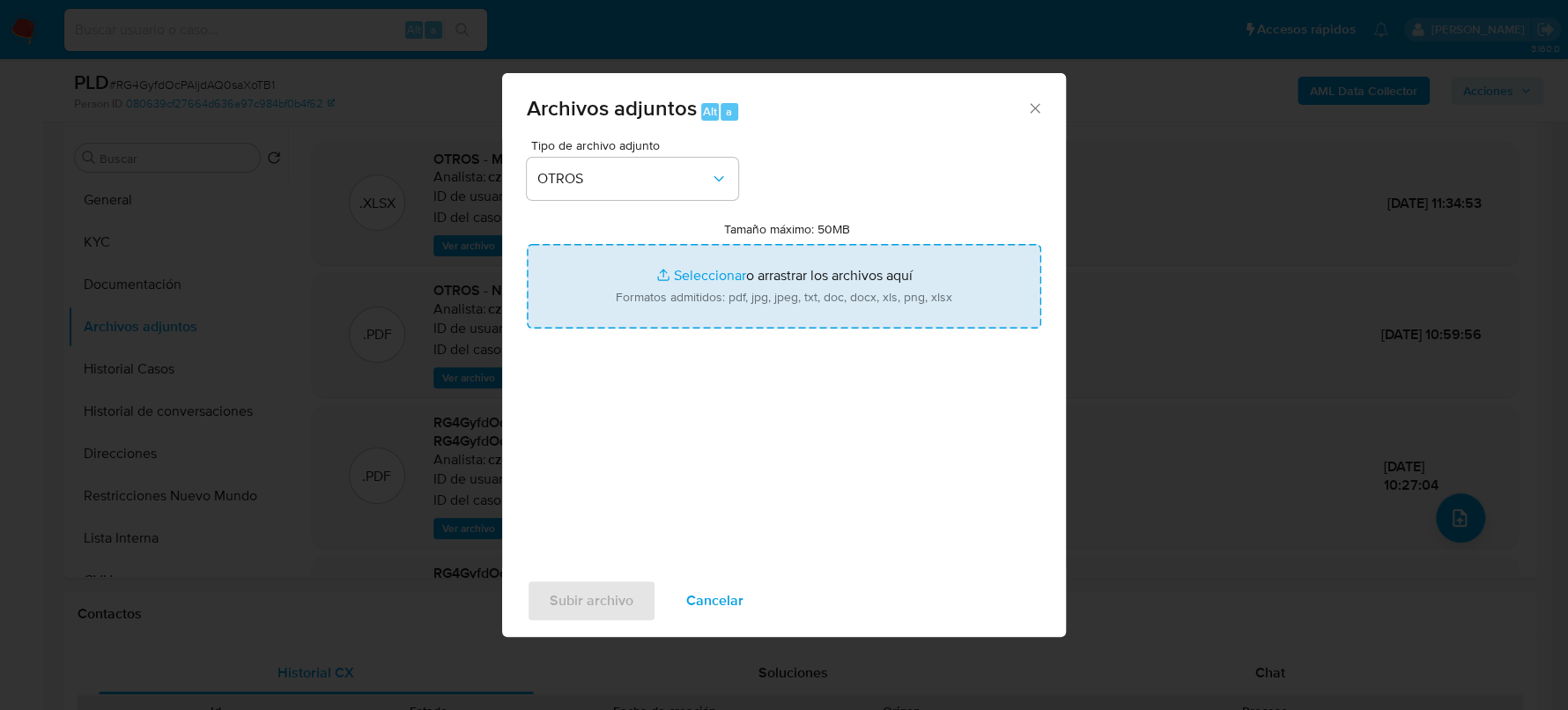
type input "C:\fakepath\Caselog RG4GyfdOcPAljdAQ0saXoTB1_2025_08_19_01_30_38.docx"
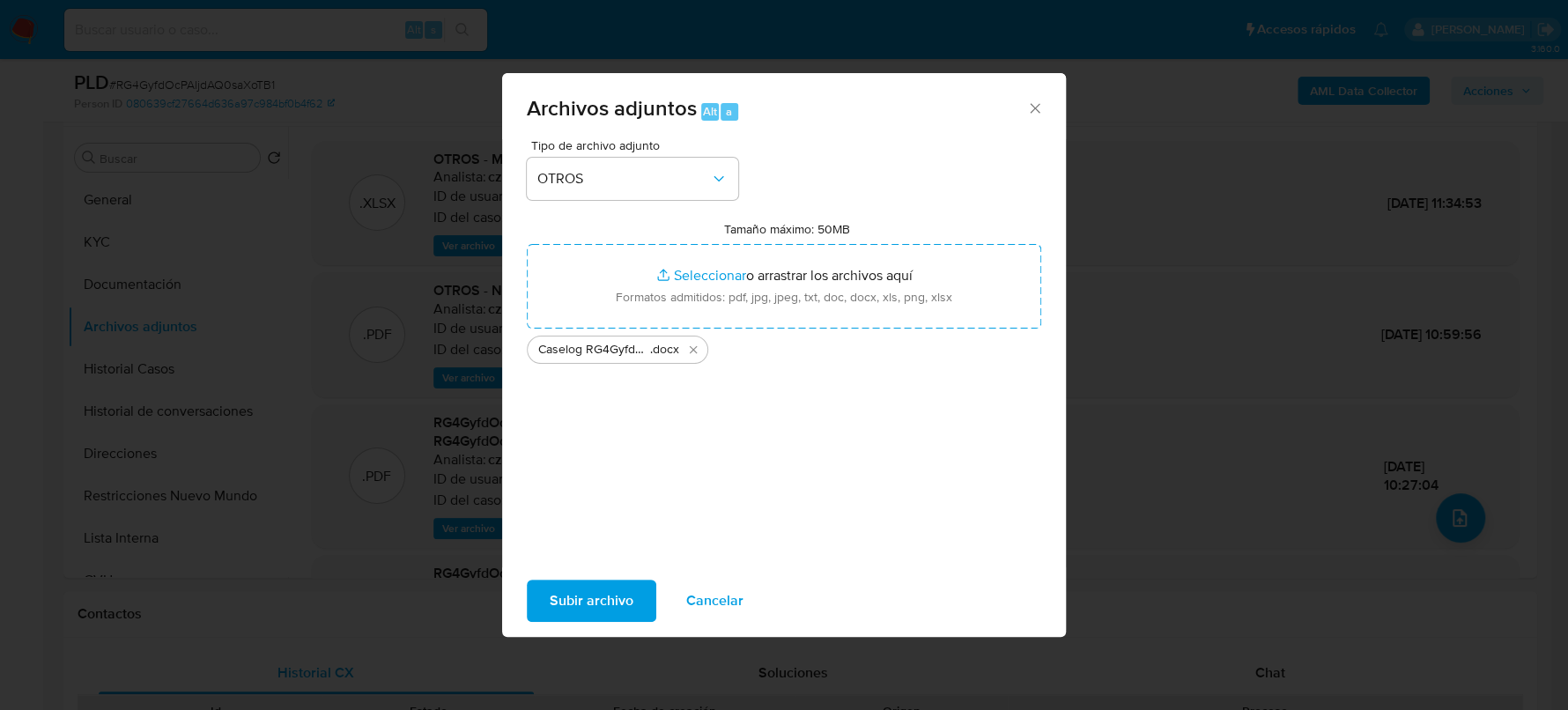
click at [597, 595] on span "Subir archivo" at bounding box center [591, 601] width 84 height 39
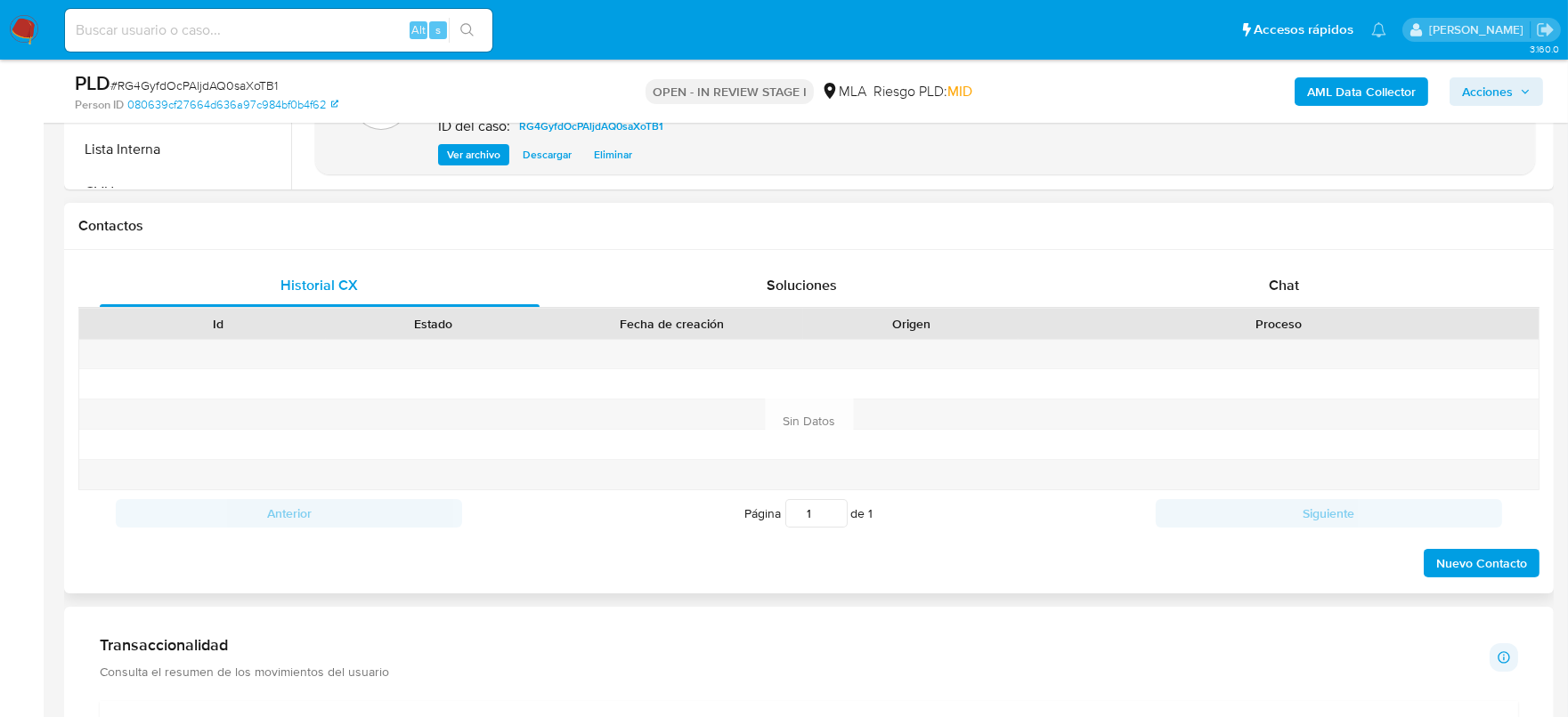
scroll to position [778, 0]
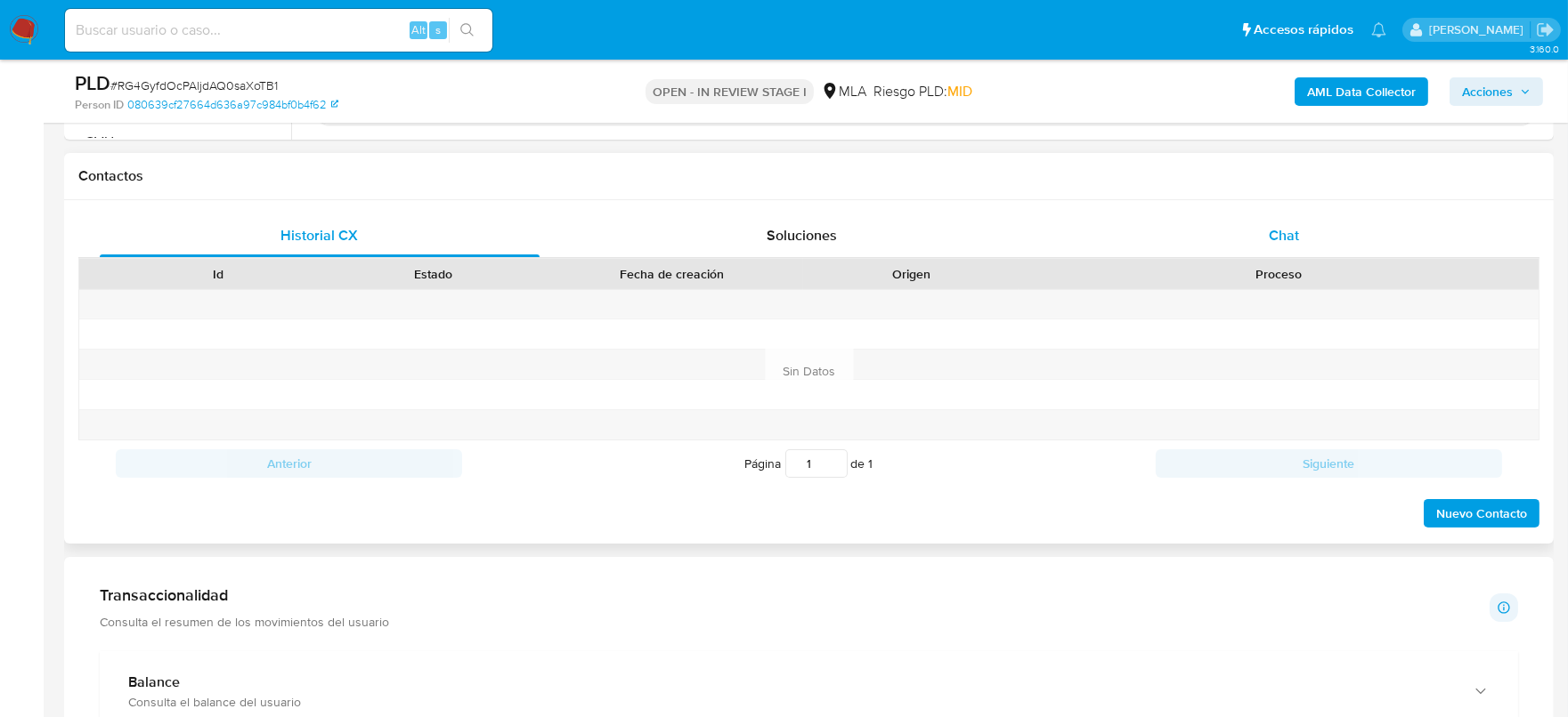
click at [1241, 240] on div "Chat" at bounding box center [1284, 235] width 440 height 43
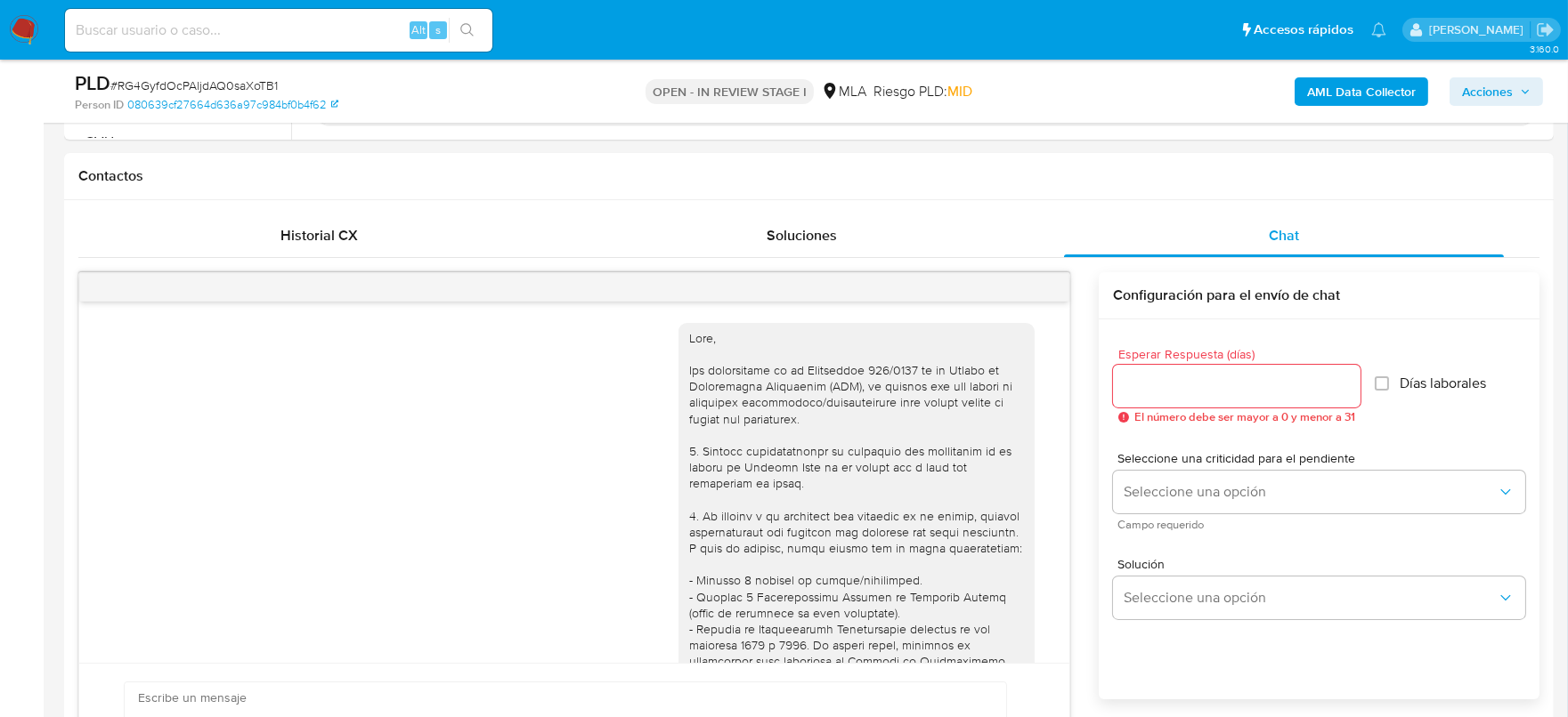
scroll to position [1040, 0]
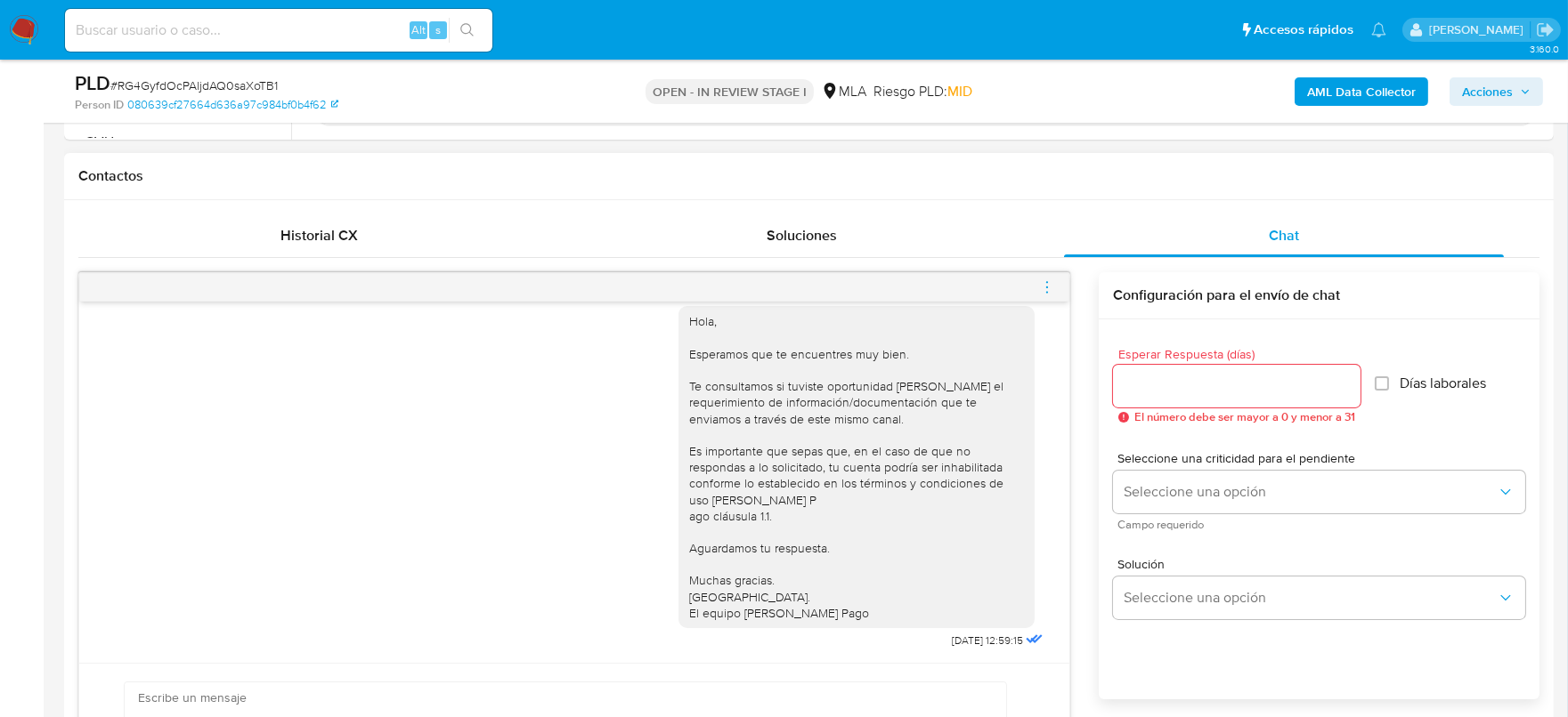
click at [1051, 291] on icon "menu-action" at bounding box center [1047, 288] width 16 height 16
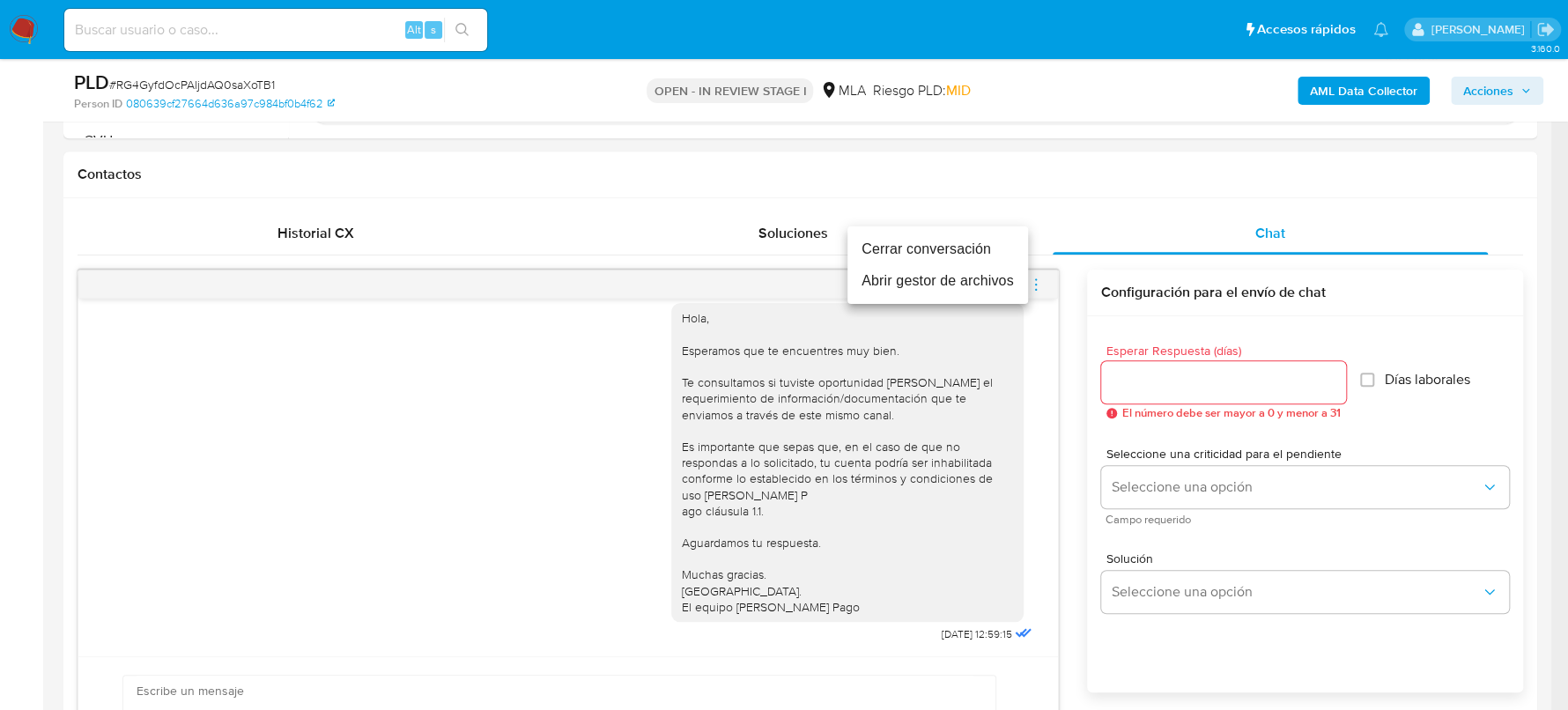
click at [901, 250] on li "Cerrar conversación" at bounding box center [938, 249] width 180 height 32
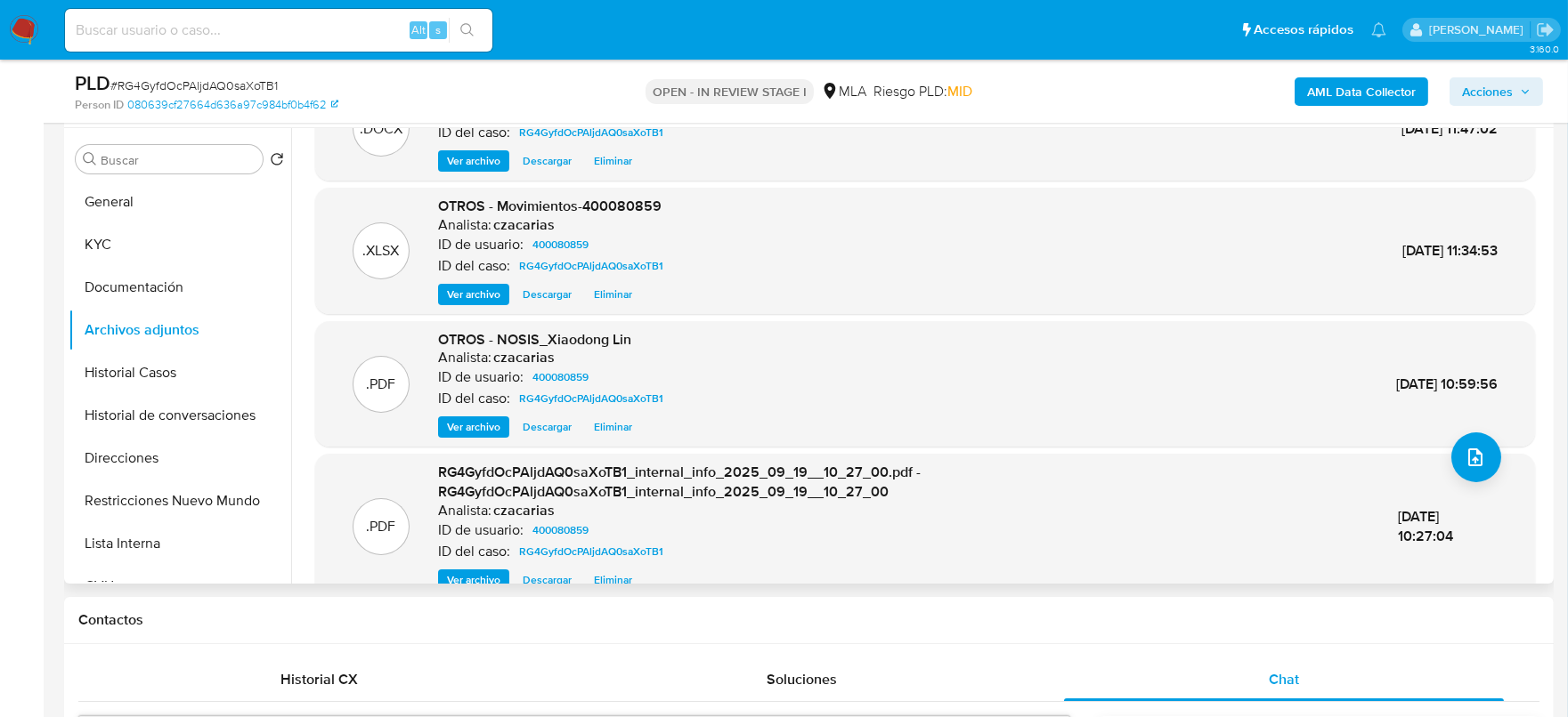
scroll to position [97, 0]
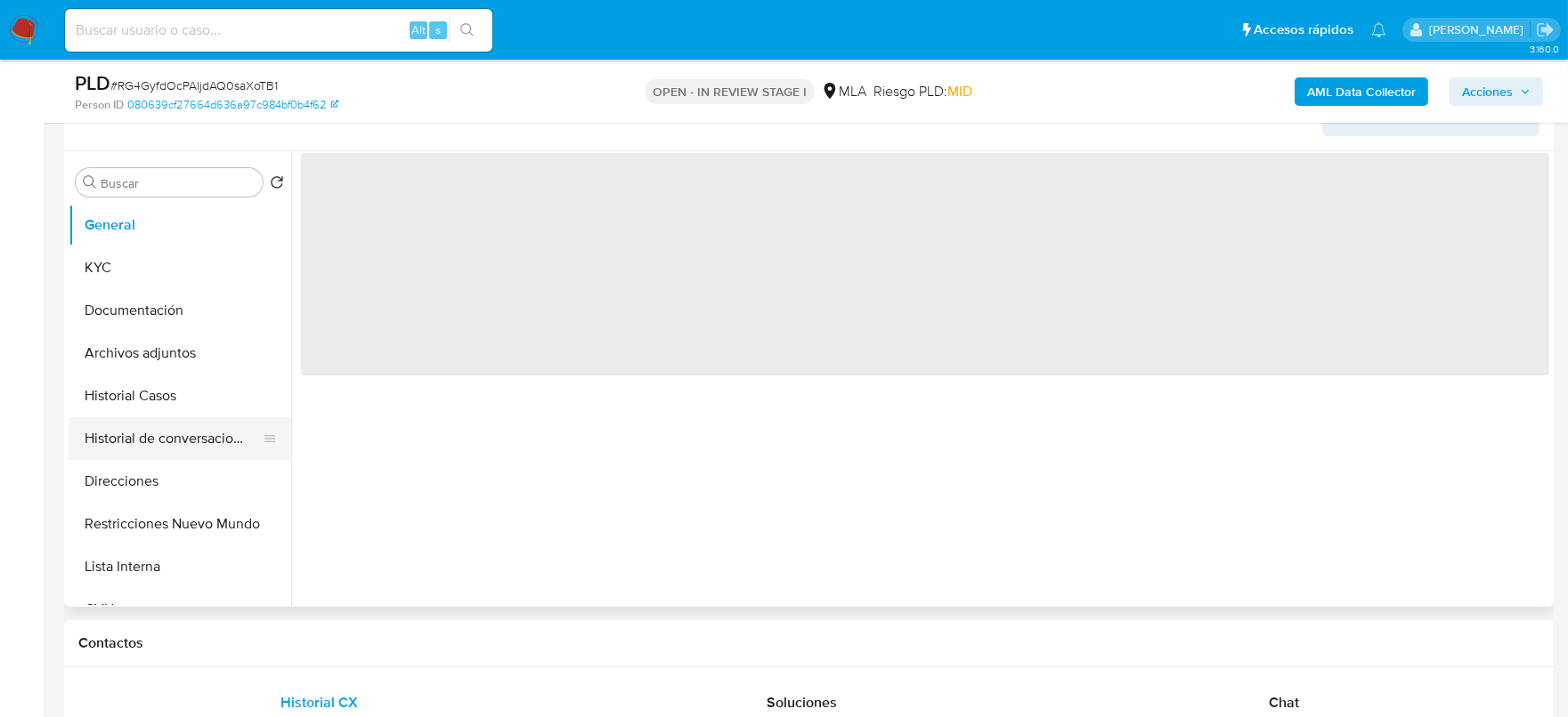
scroll to position [333, 0]
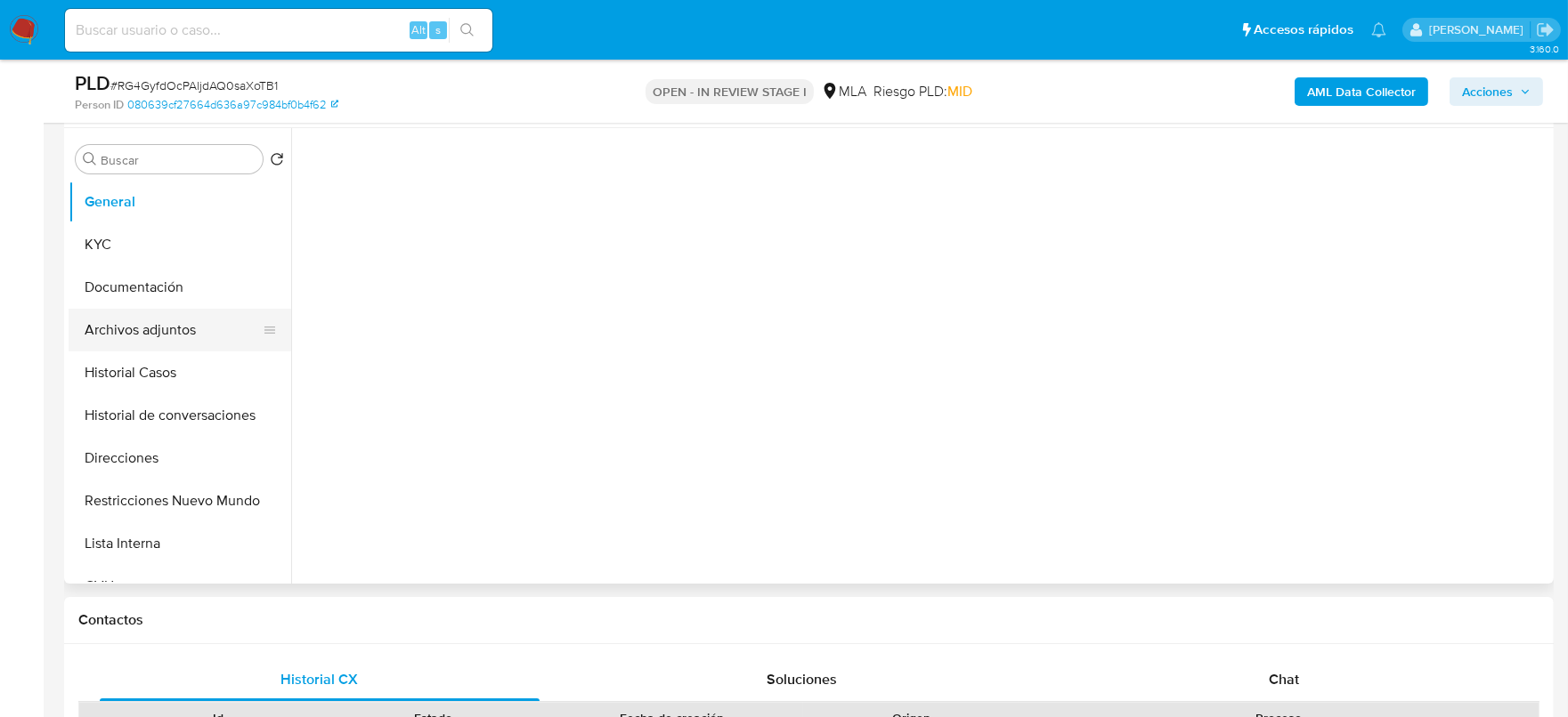
select select "10"
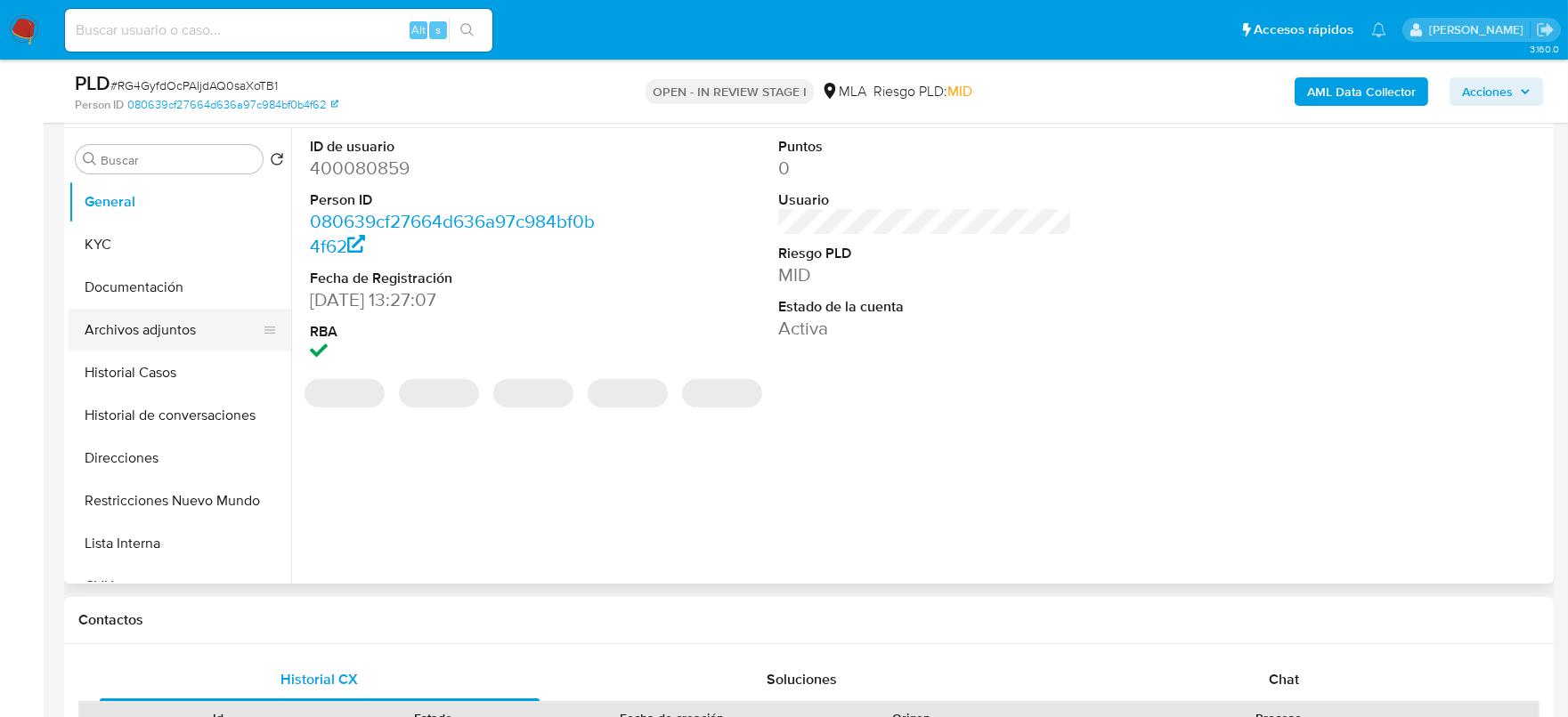
click at [219, 323] on button "Archivos adjuntos" at bounding box center [172, 330] width 209 height 43
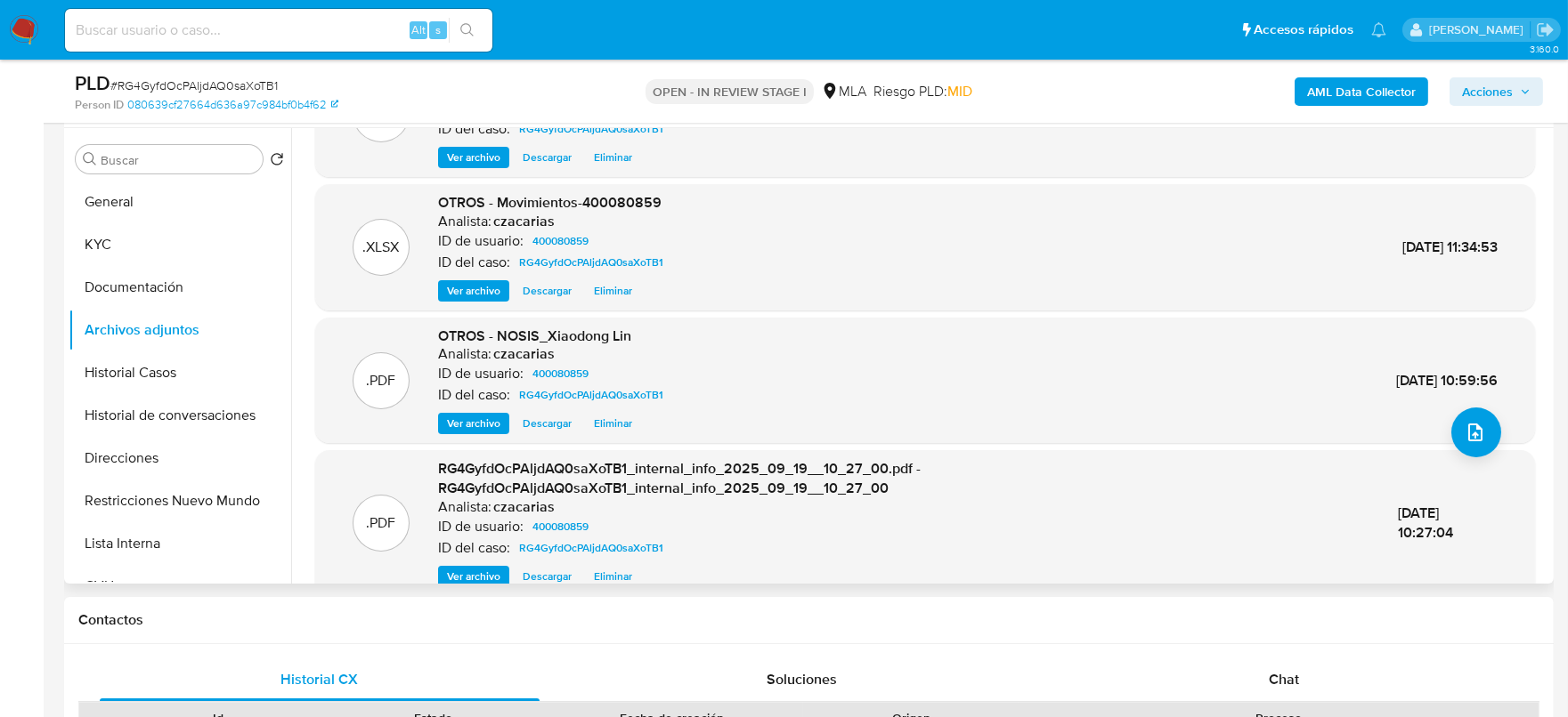
scroll to position [169, 0]
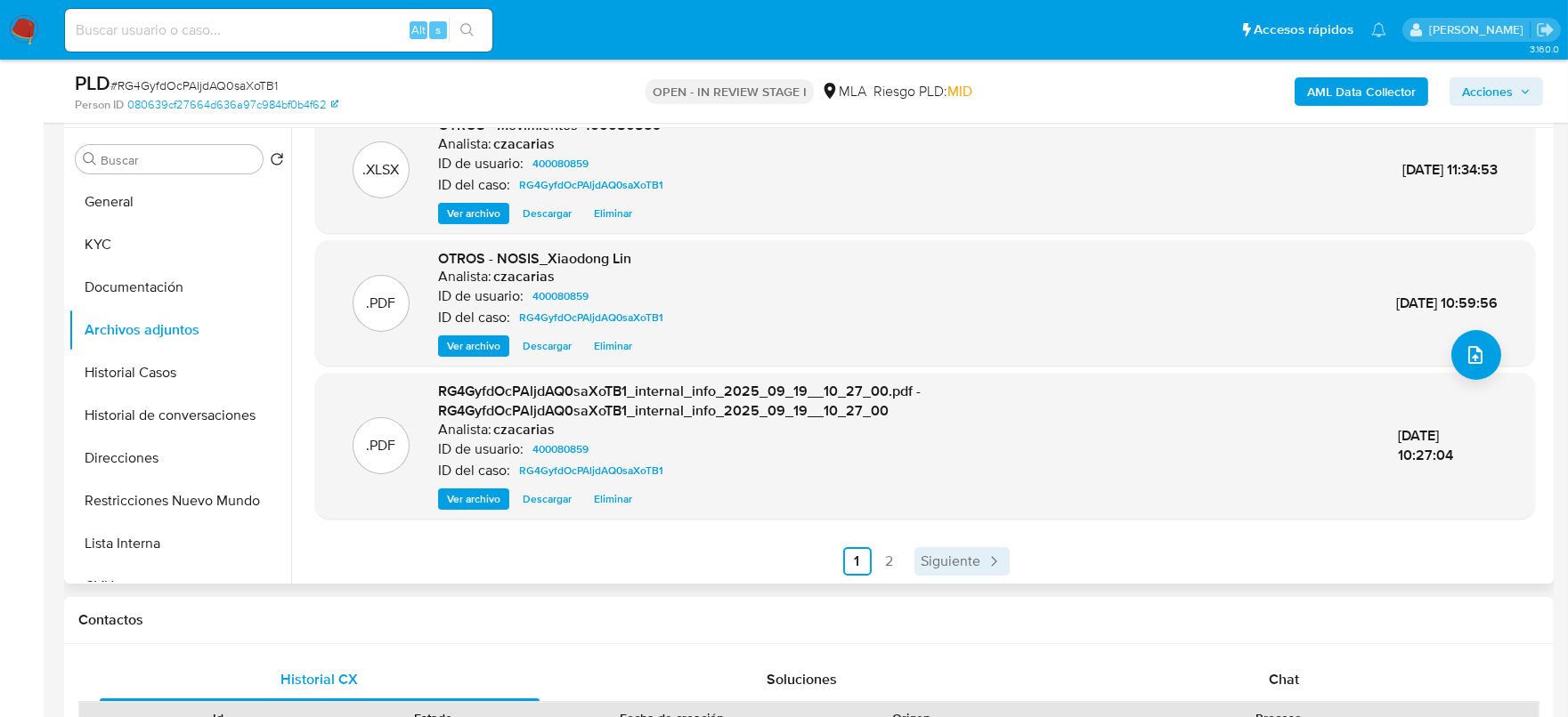
click at [933, 558] on span "Siguiente" at bounding box center [951, 562] width 59 height 15
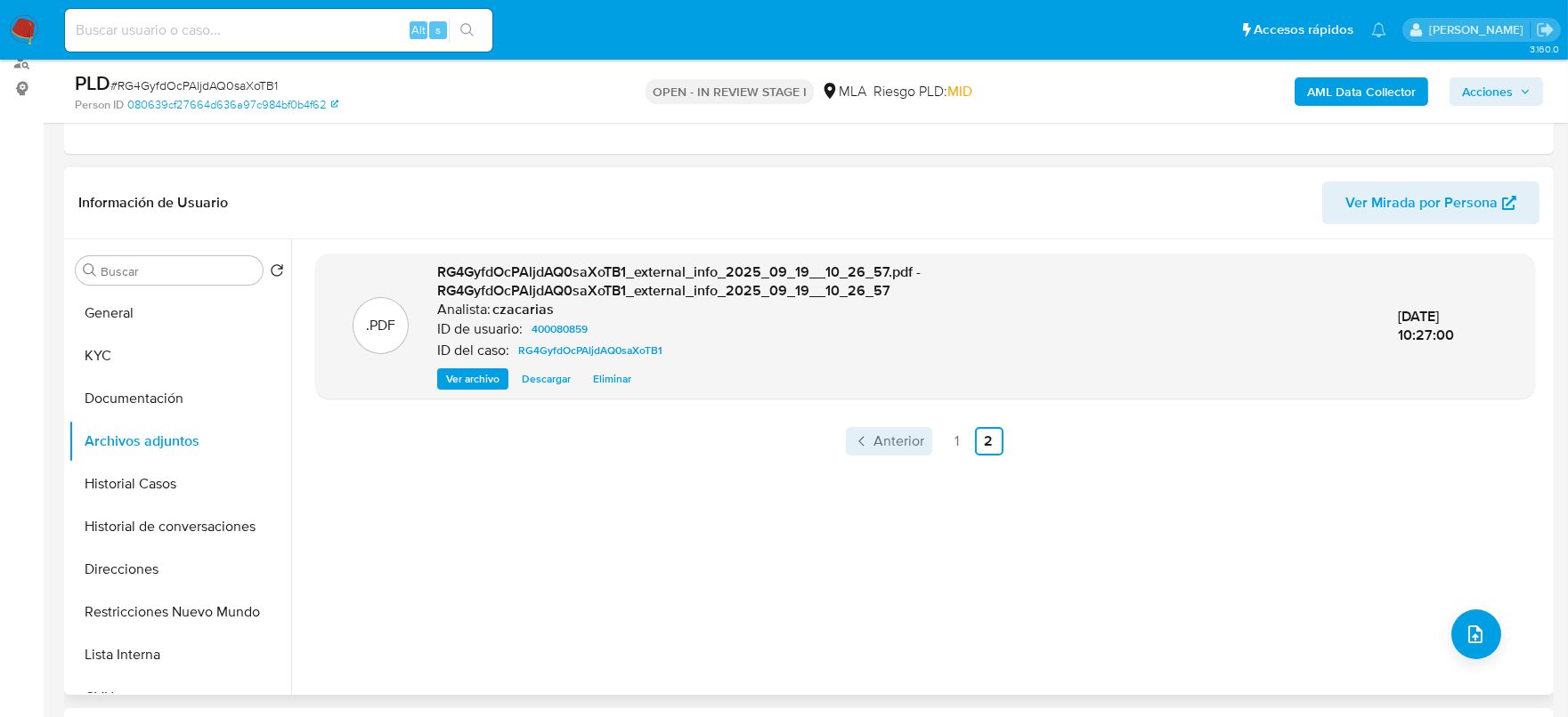
scroll to position [221, 0]
click at [946, 441] on link "1" at bounding box center [956, 442] width 28 height 28
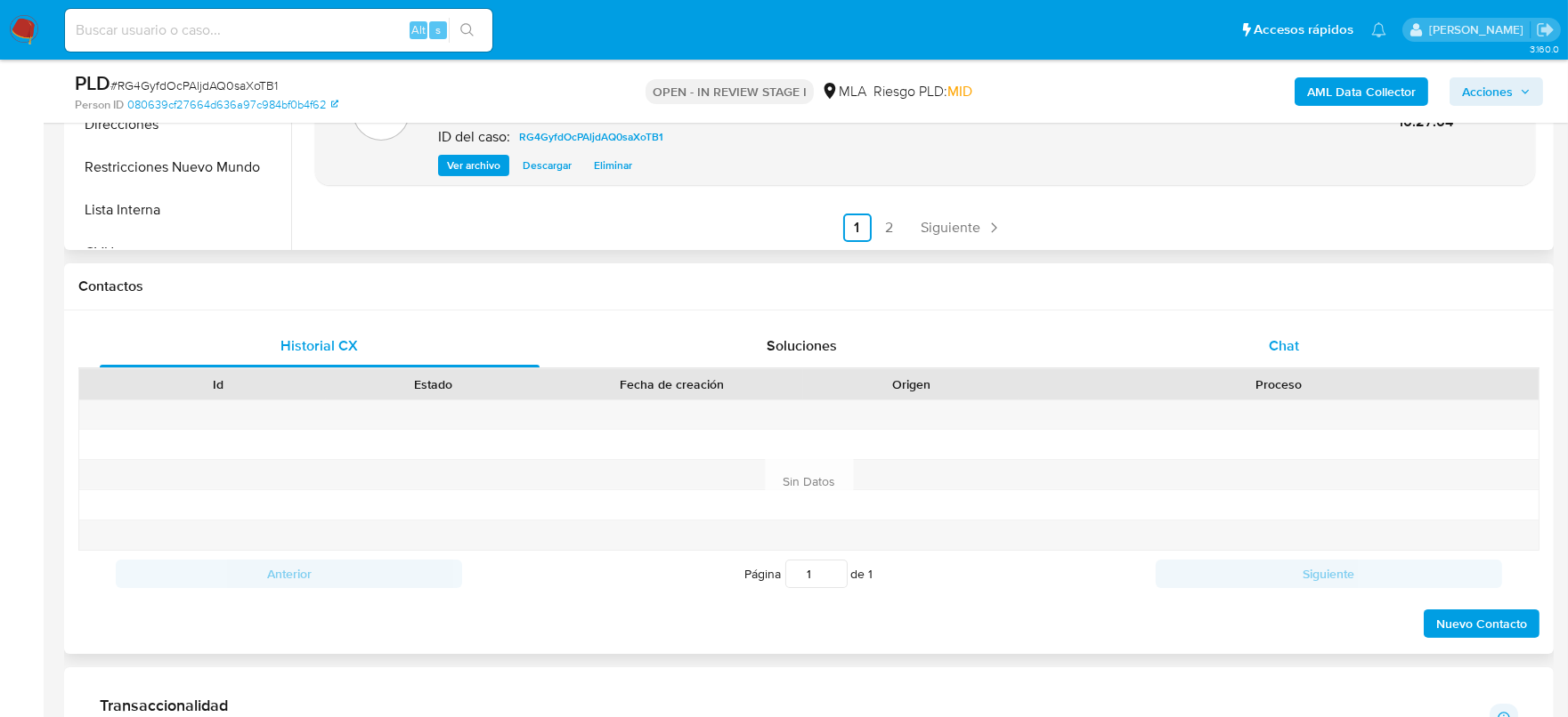
scroll to position [889, 0]
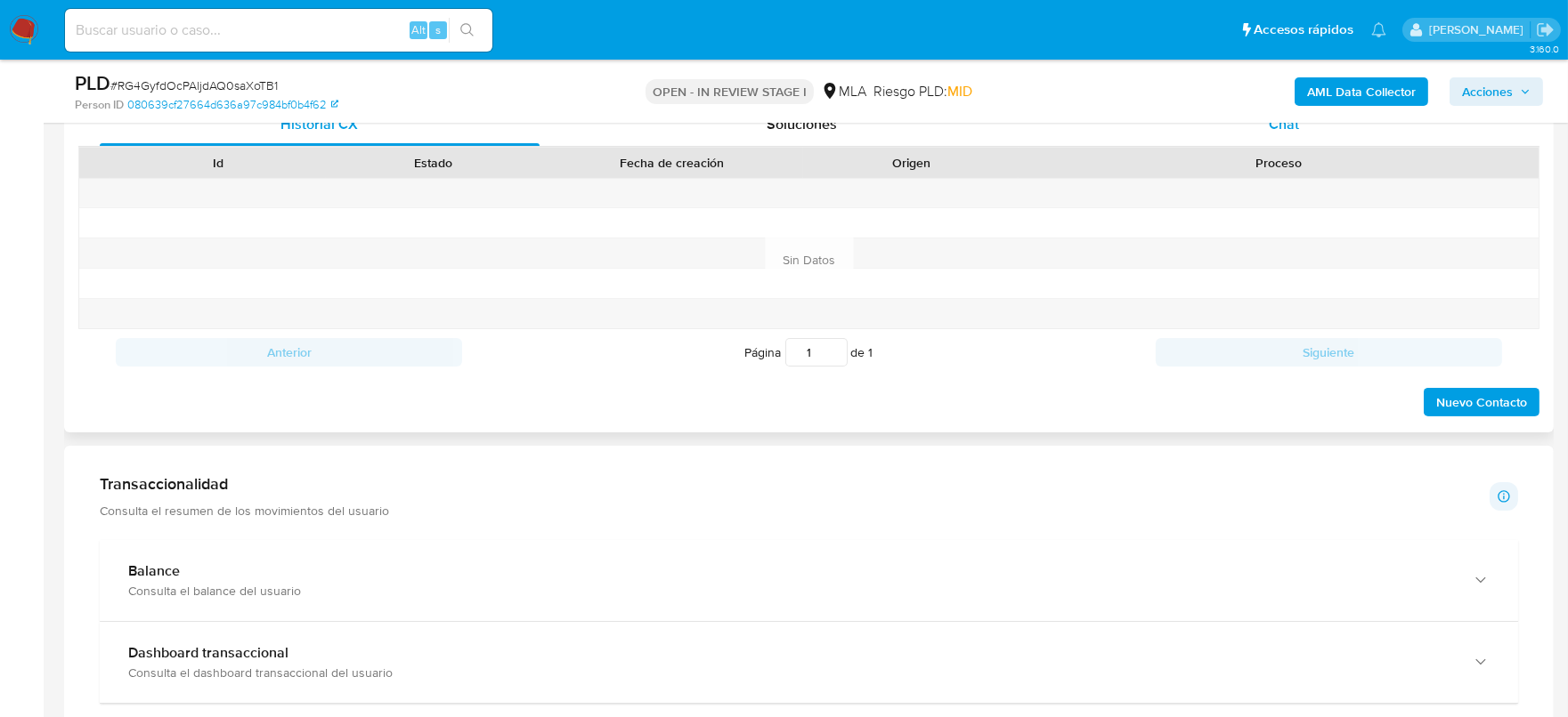
click at [1280, 141] on div "Chat" at bounding box center [1284, 124] width 440 height 43
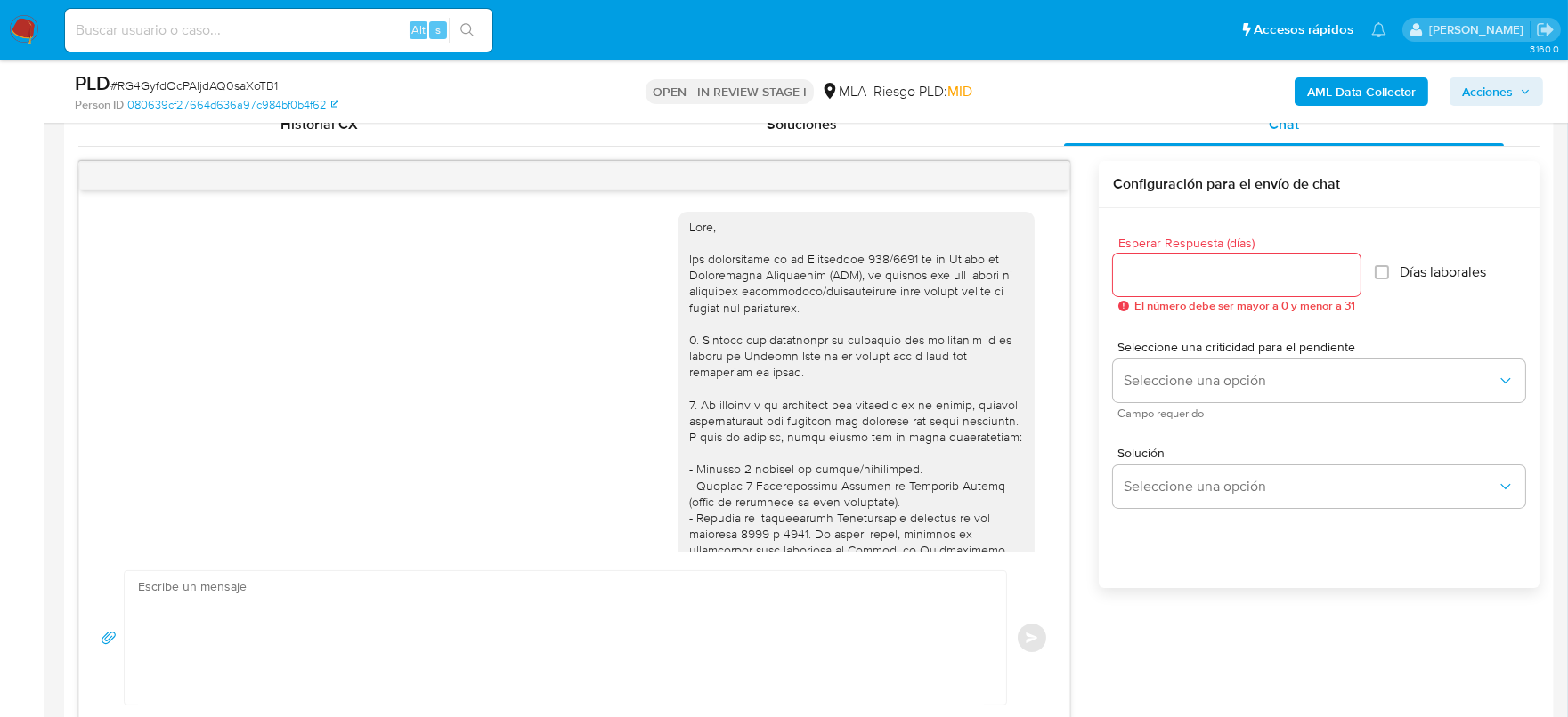
scroll to position [1040, 0]
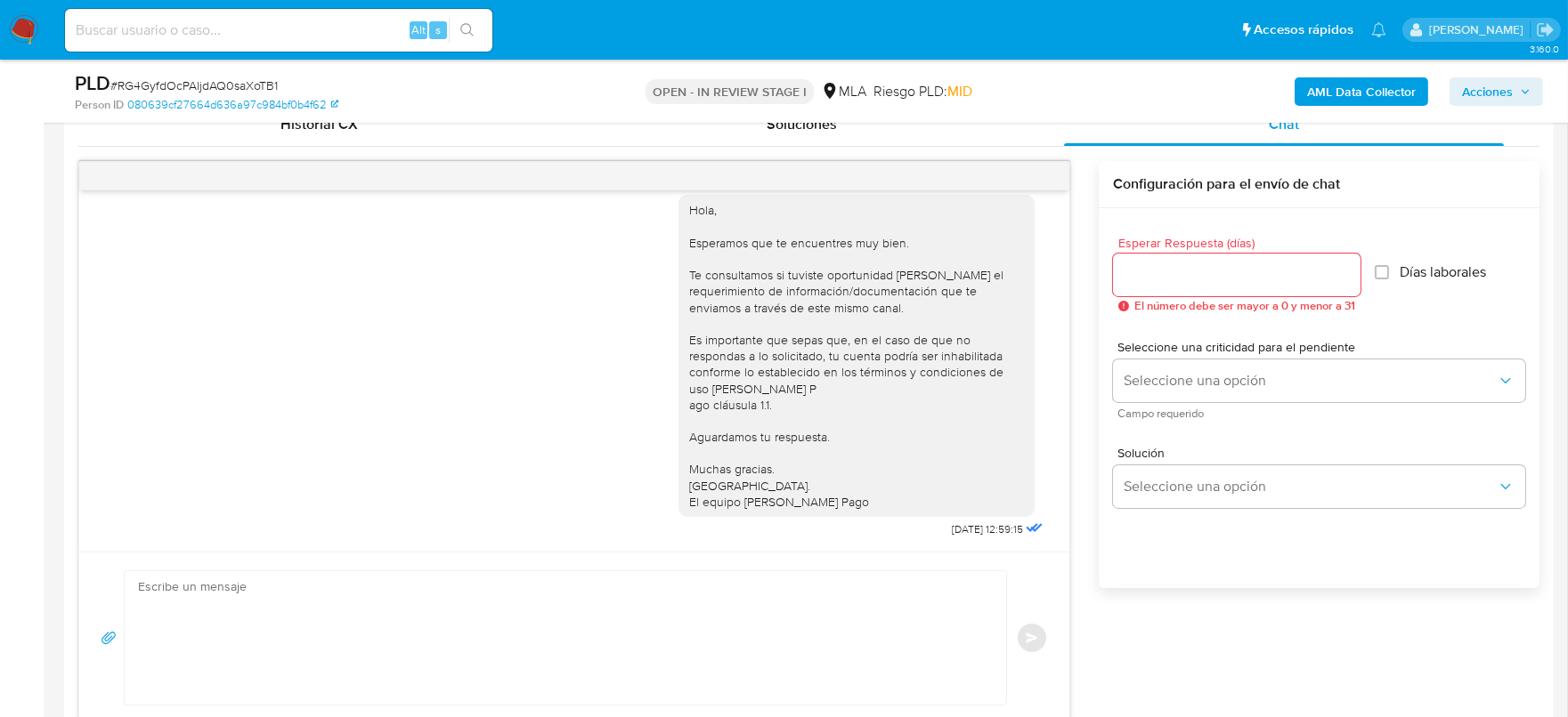
click at [1495, 96] on span "Acciones" at bounding box center [1488, 91] width 51 height 28
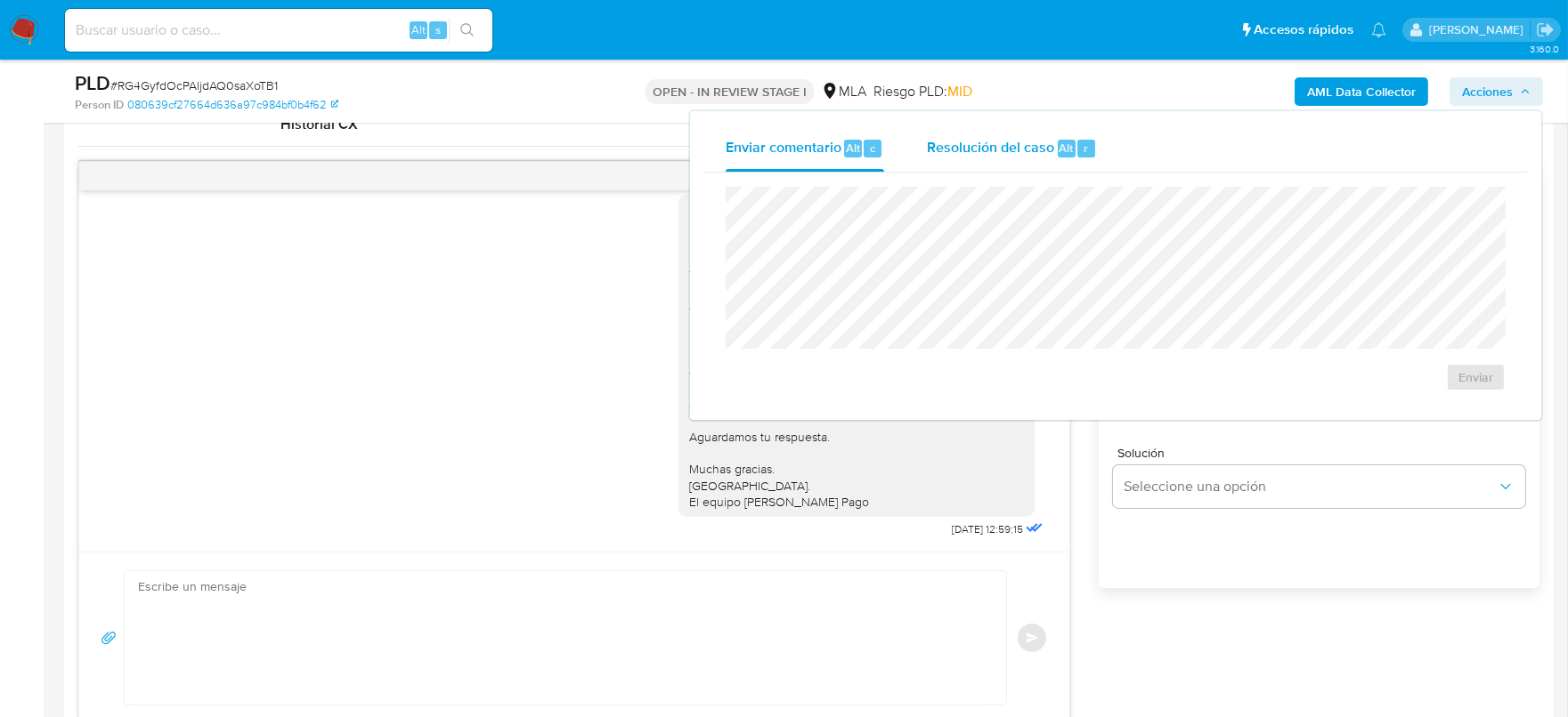
click at [1047, 138] on span "Resolución del caso" at bounding box center [991, 147] width 128 height 20
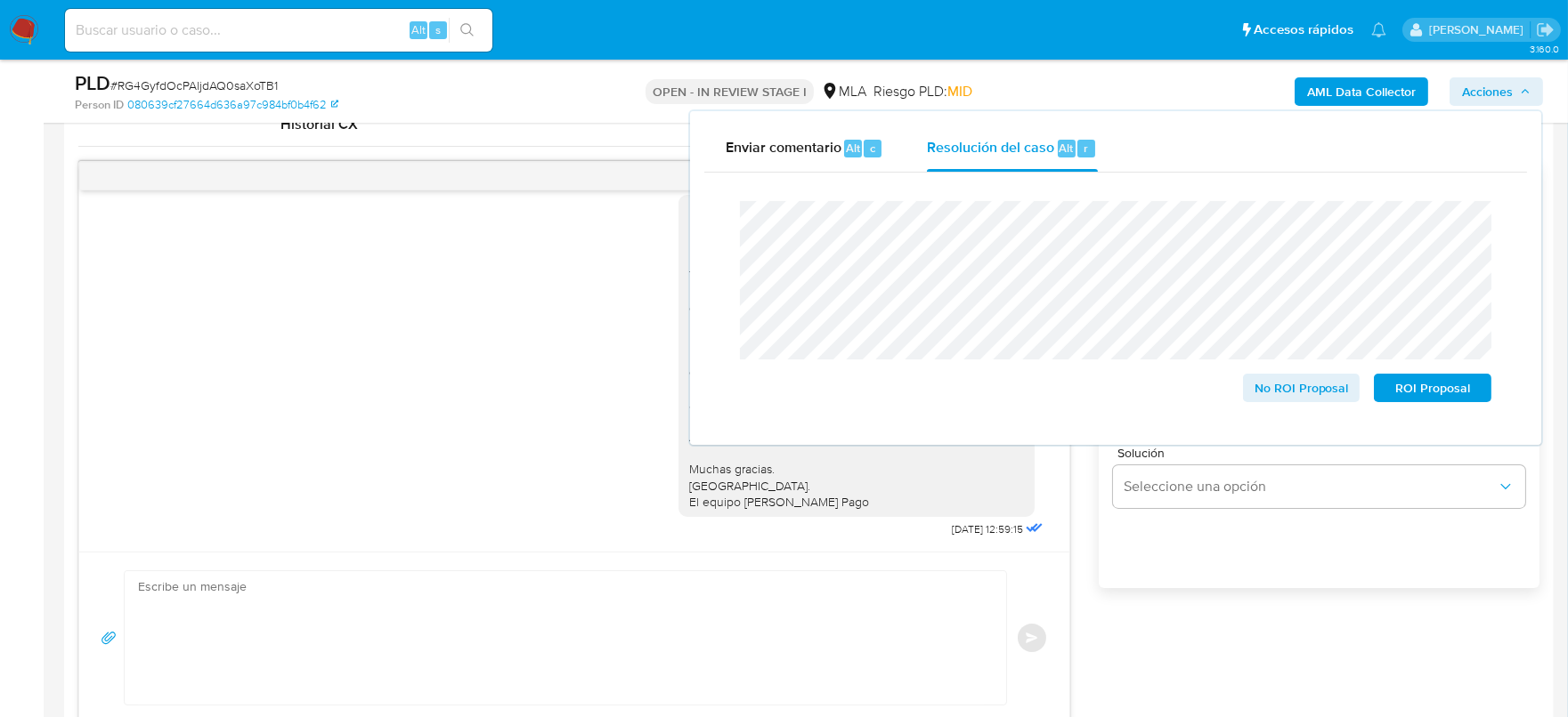
click at [256, 83] on span "# RG4GyfdOcPAljdAQ0saXoTB1" at bounding box center [194, 86] width 168 height 18
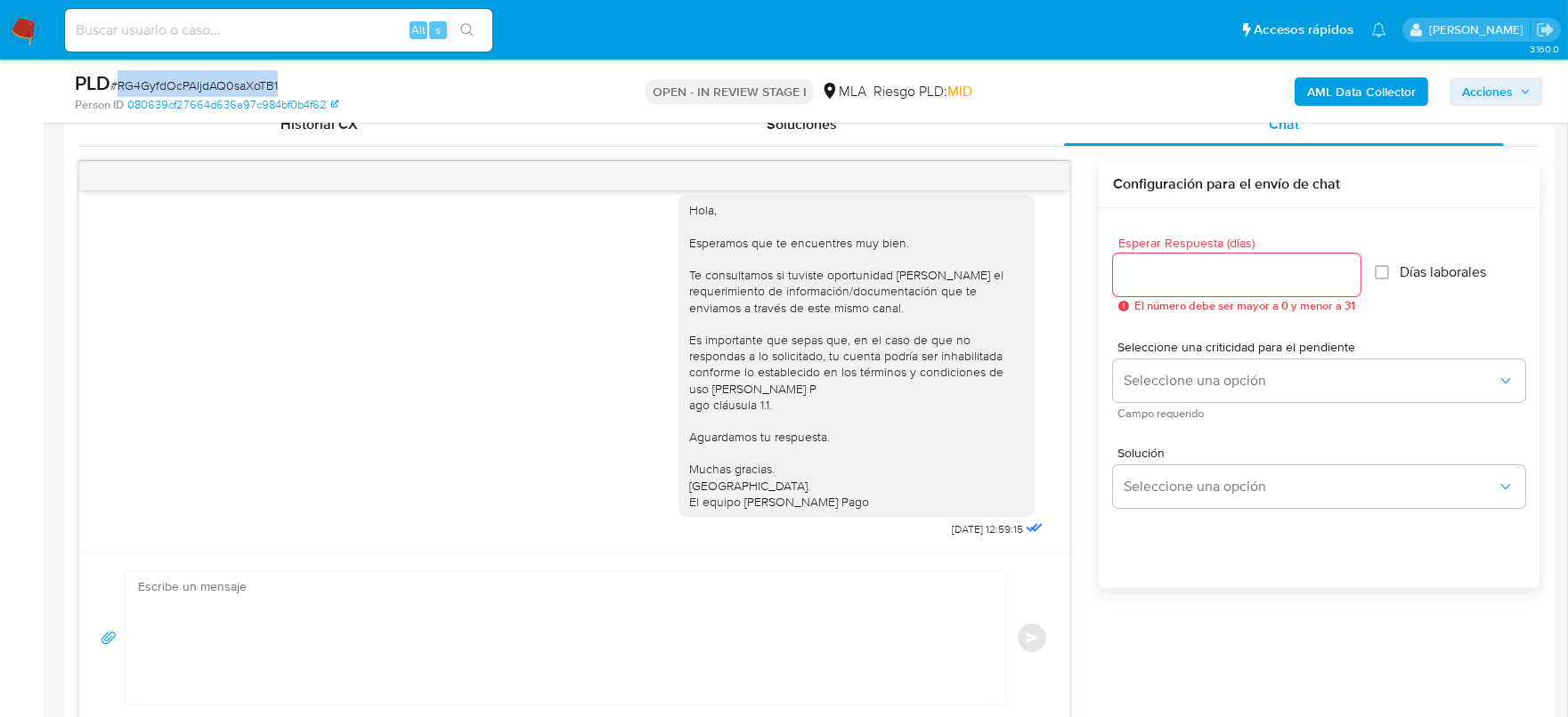
click at [256, 83] on span "# RG4GyfdOcPAljdAQ0saXoTB1" at bounding box center [194, 86] width 168 height 18
copy span "RG4GyfdOcPAljdAQ0saXoTB1"
drag, startPoint x: 1512, startPoint y: 108, endPoint x: 1504, endPoint y: 100, distance: 11.3
click at [1511, 107] on div "AML Data Collector Acciones" at bounding box center [1300, 91] width 484 height 42
click at [1507, 92] on span "Acciones" at bounding box center [1488, 91] width 51 height 28
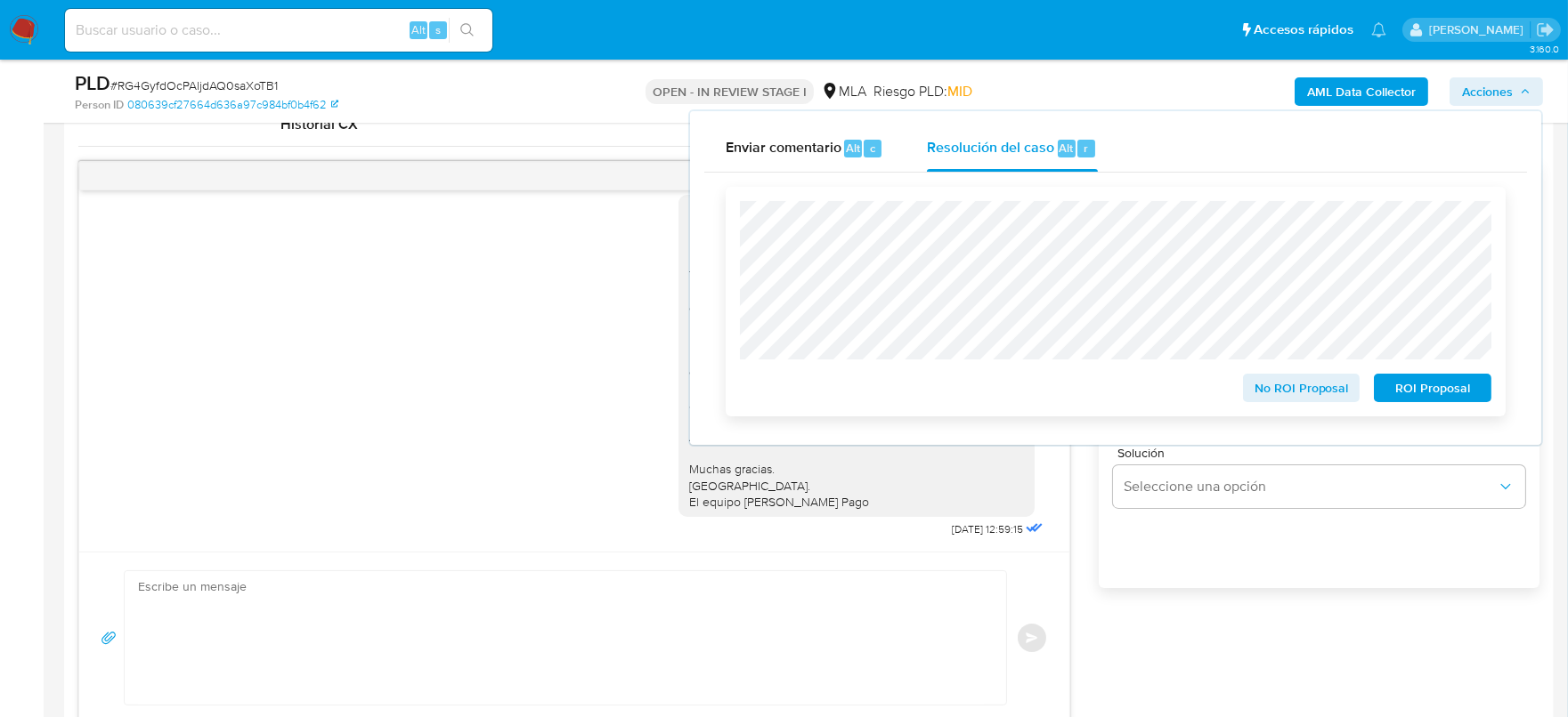
click at [1441, 392] on span "ROI Proposal" at bounding box center [1433, 387] width 93 height 25
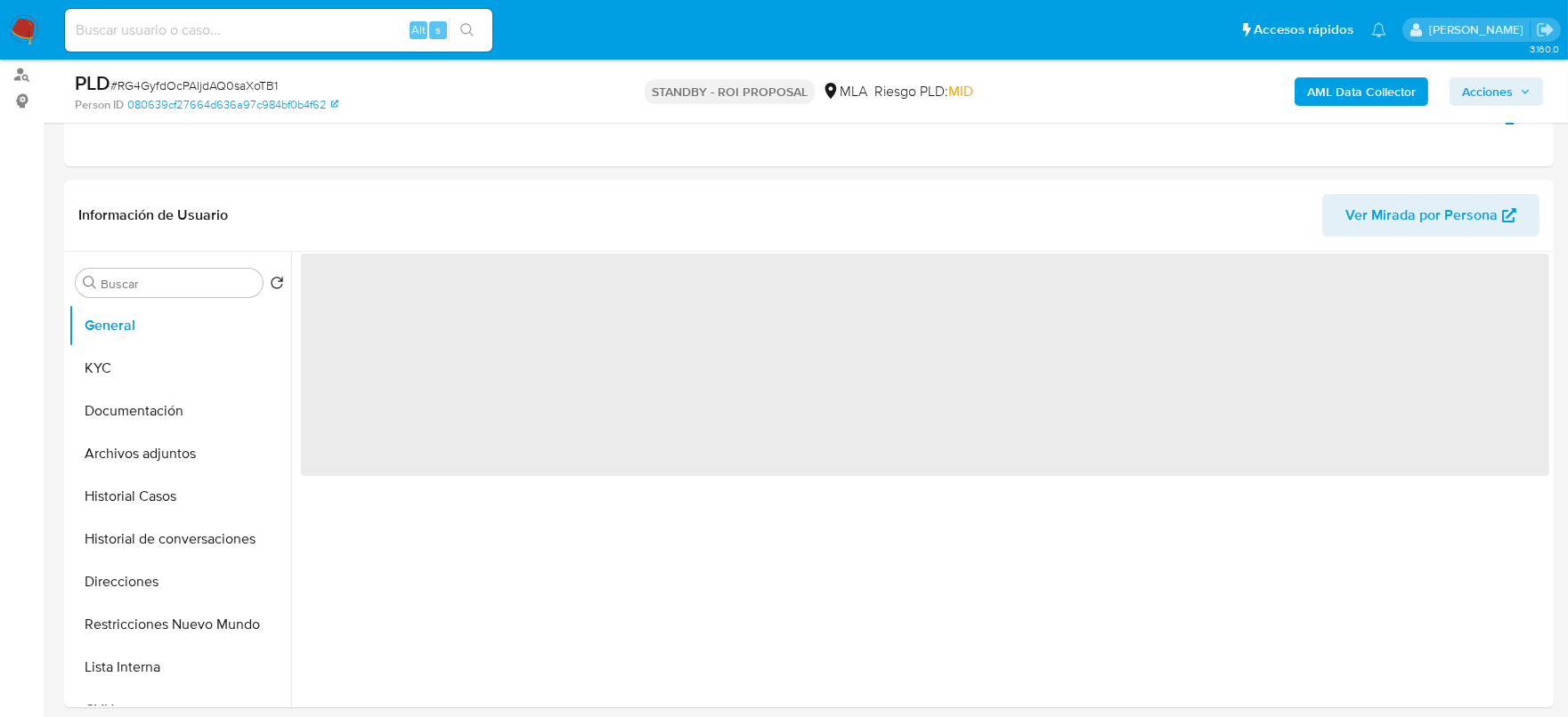
scroll to position [221, 0]
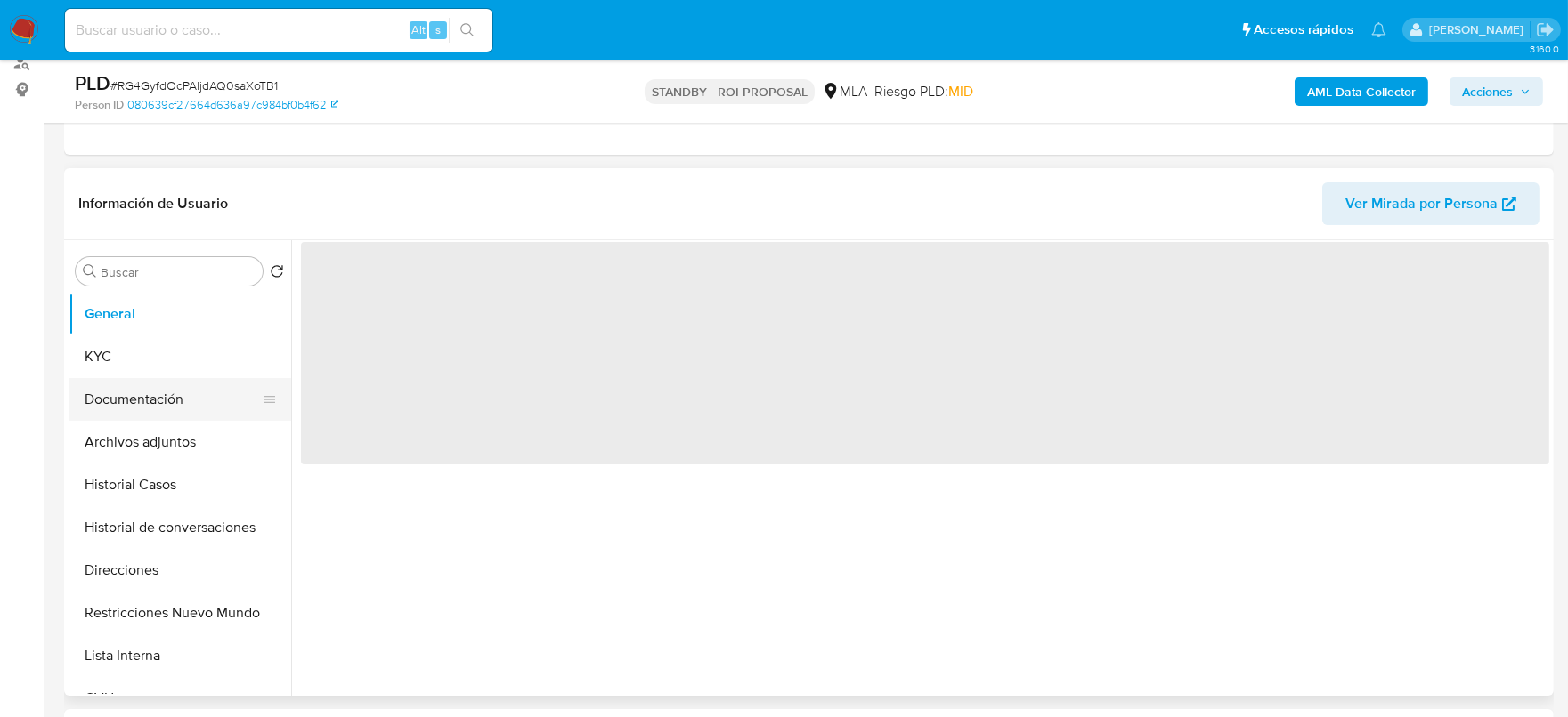
select select "10"
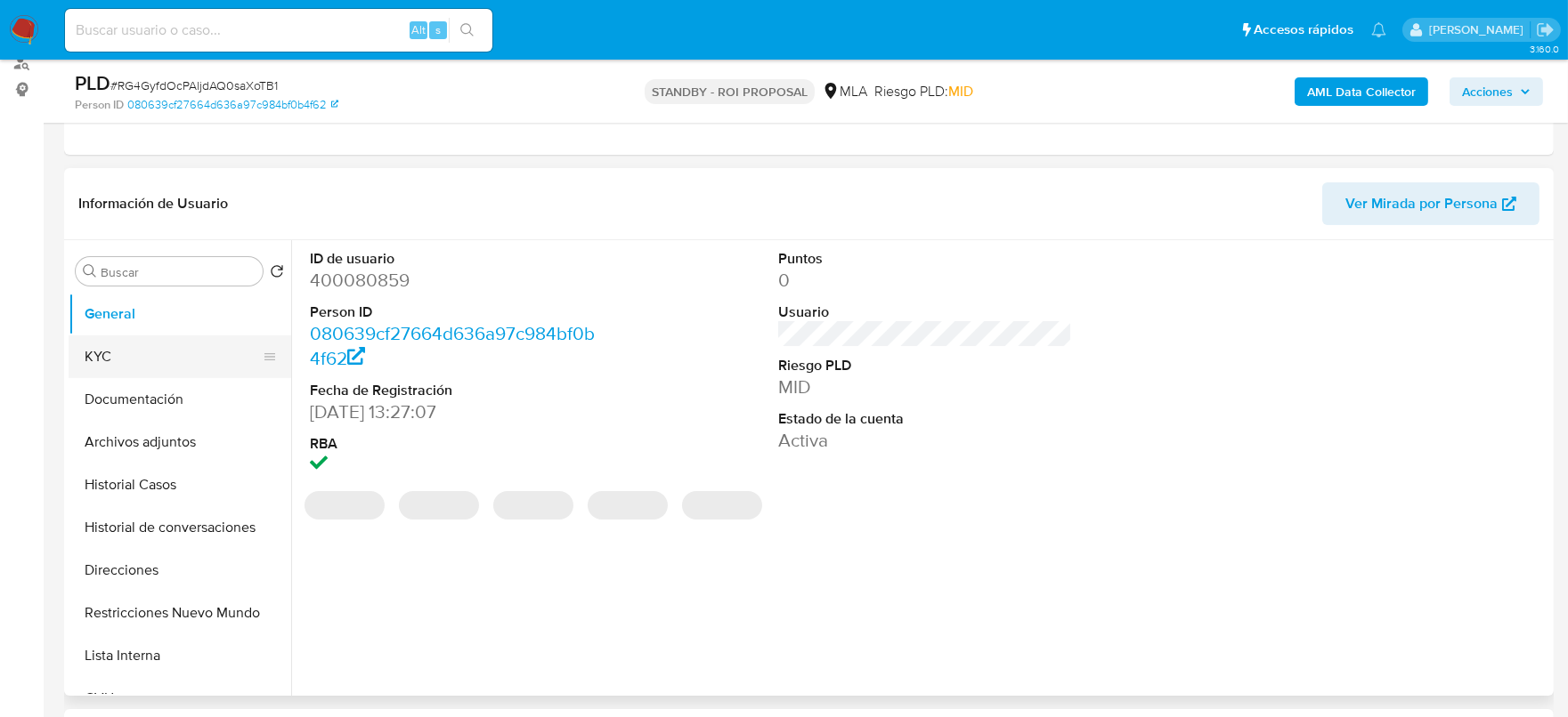
click at [98, 361] on button "KYC" at bounding box center [172, 356] width 209 height 43
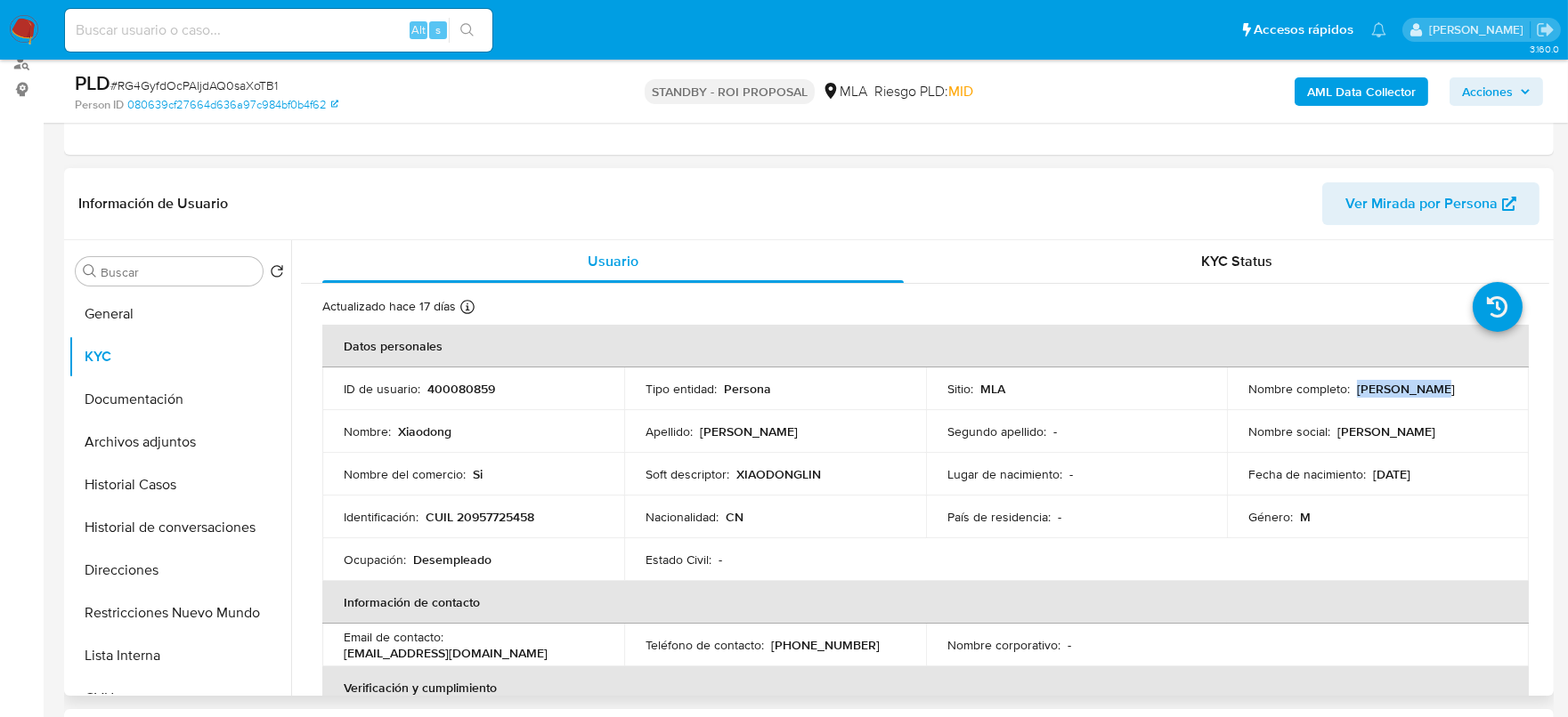
drag, startPoint x: 1351, startPoint y: 386, endPoint x: 1441, endPoint y: 392, distance: 90.2
click at [1441, 392] on div "Nombre completo : [PERSON_NAME]" at bounding box center [1378, 389] width 259 height 16
copy p "[PERSON_NAME]"
click at [429, 390] on p "400080859" at bounding box center [461, 389] width 67 height 16
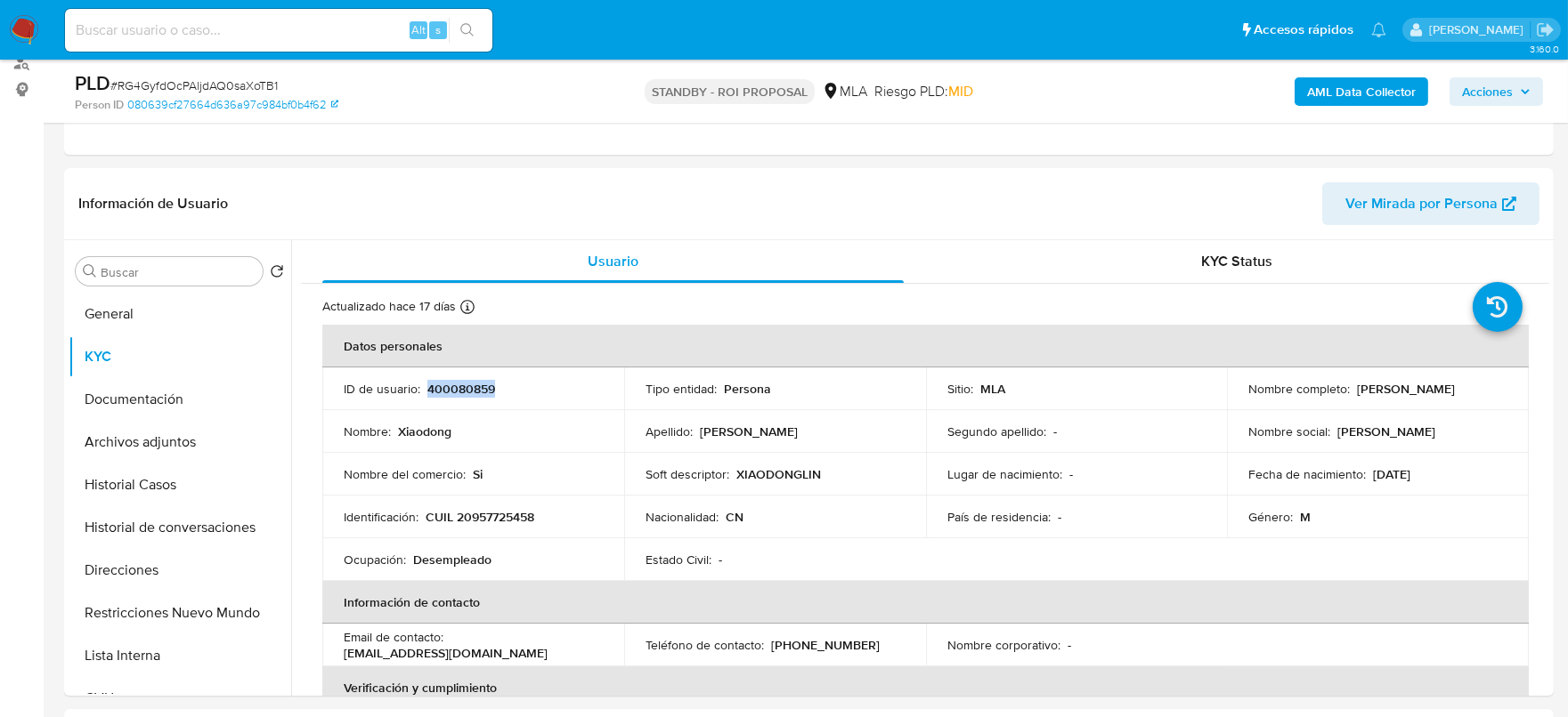
copy p "400080859"
click at [491, 512] on p "CUIL 20957725458" at bounding box center [480, 517] width 108 height 16
copy p "20957725458"
click at [243, 85] on span "# RG4GyfdOcPAljdAQ0saXoTB1" at bounding box center [194, 86] width 168 height 18
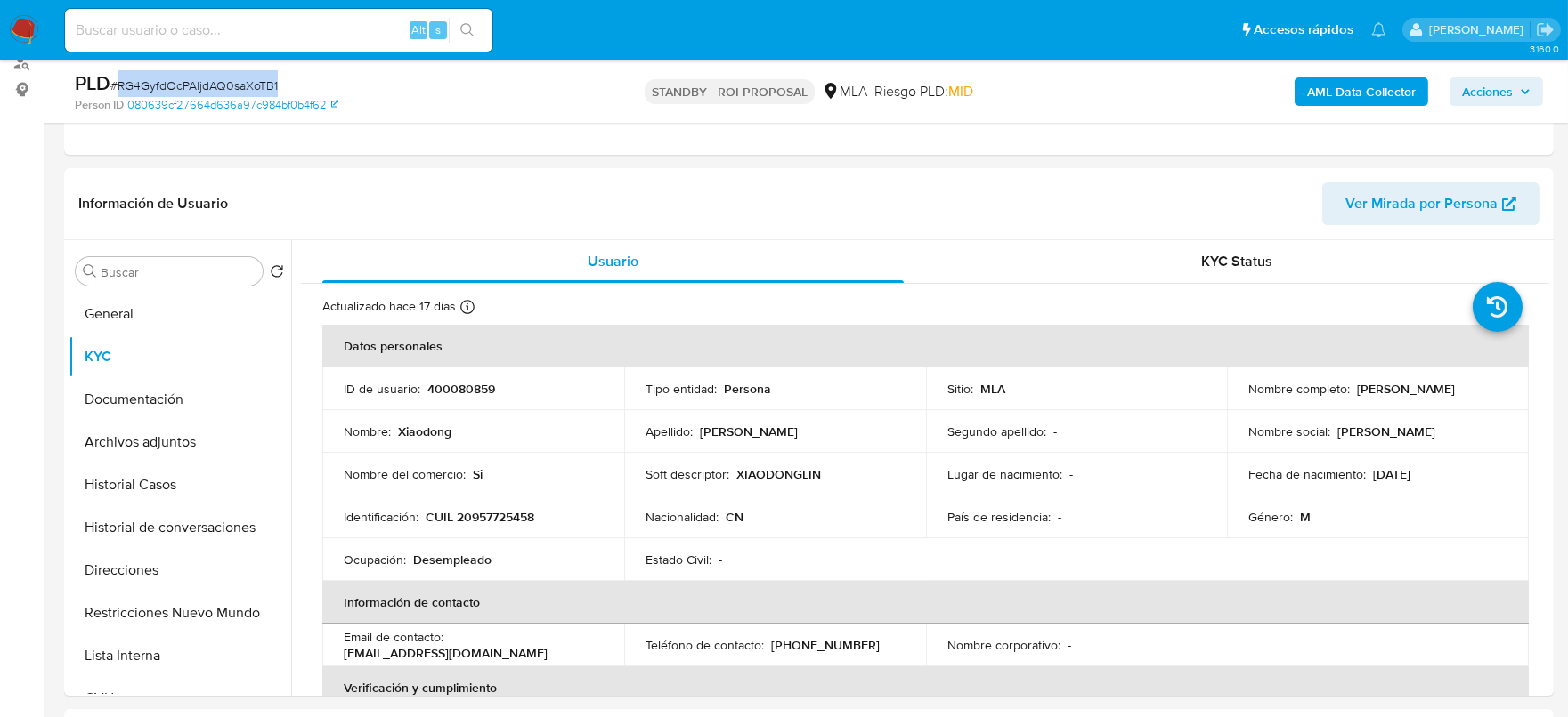
click at [243, 85] on span "# RG4GyfdOcPAljdAQ0saXoTB1" at bounding box center [194, 86] width 168 height 18
copy span "RG4GyfdOcPAljdAQ0saXoTB1"
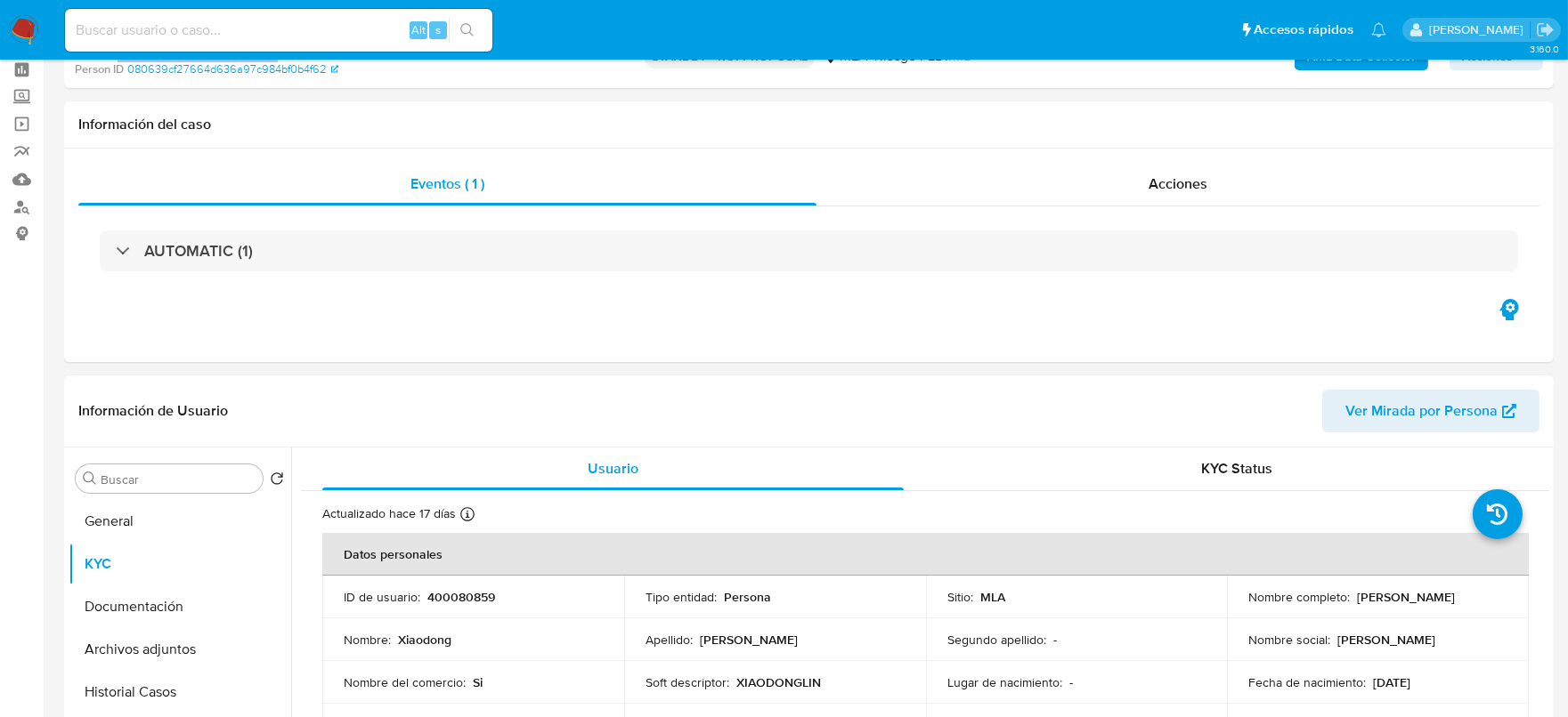
scroll to position [0, 0]
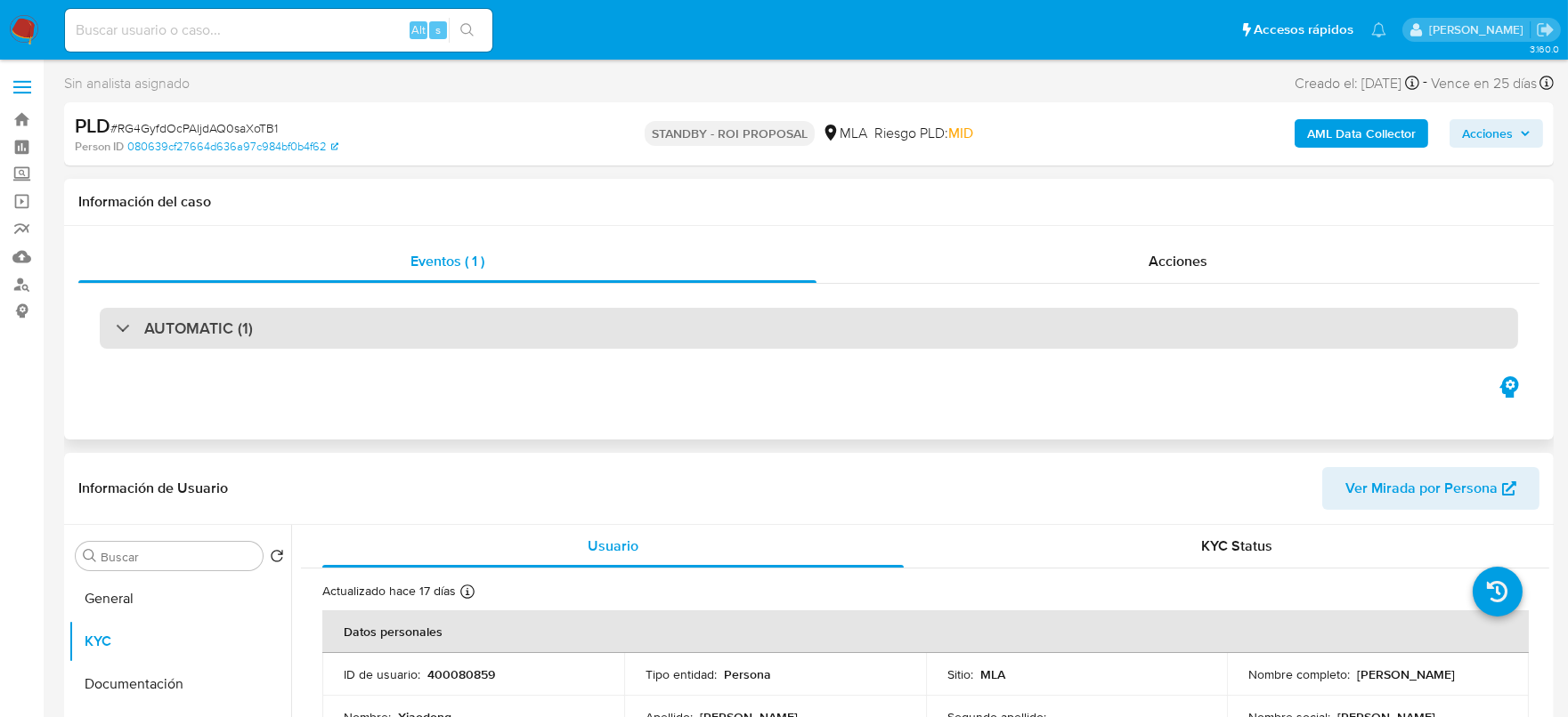
click at [357, 316] on div "AUTOMATIC (1)" at bounding box center [809, 328] width 1418 height 41
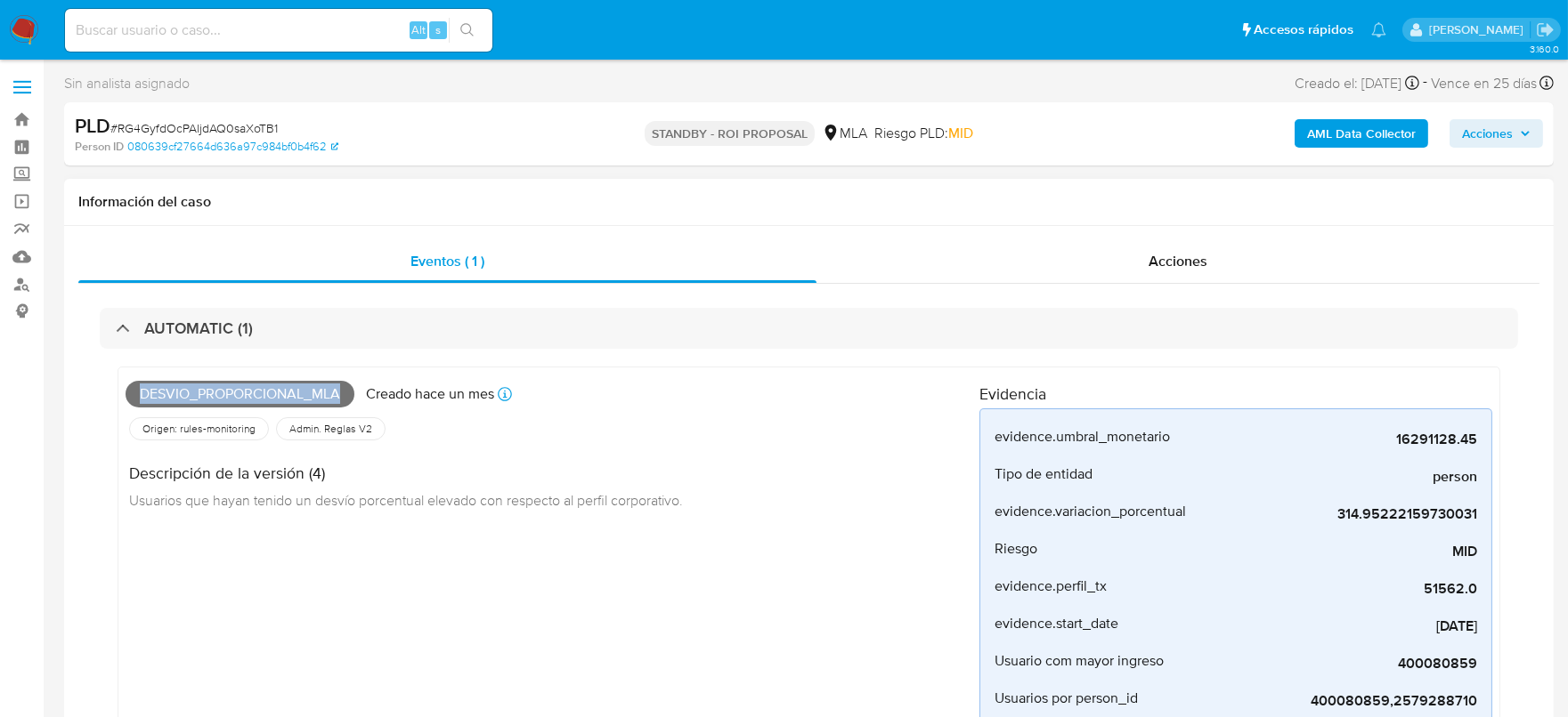
drag, startPoint x: 140, startPoint y: 394, endPoint x: 348, endPoint y: 387, distance: 208.1
click at [346, 391] on span "Desvio_proporcional_mla" at bounding box center [240, 394] width 229 height 26
copy span "Desvio_proporcional_mla"
click at [22, 27] on img at bounding box center [24, 30] width 30 height 30
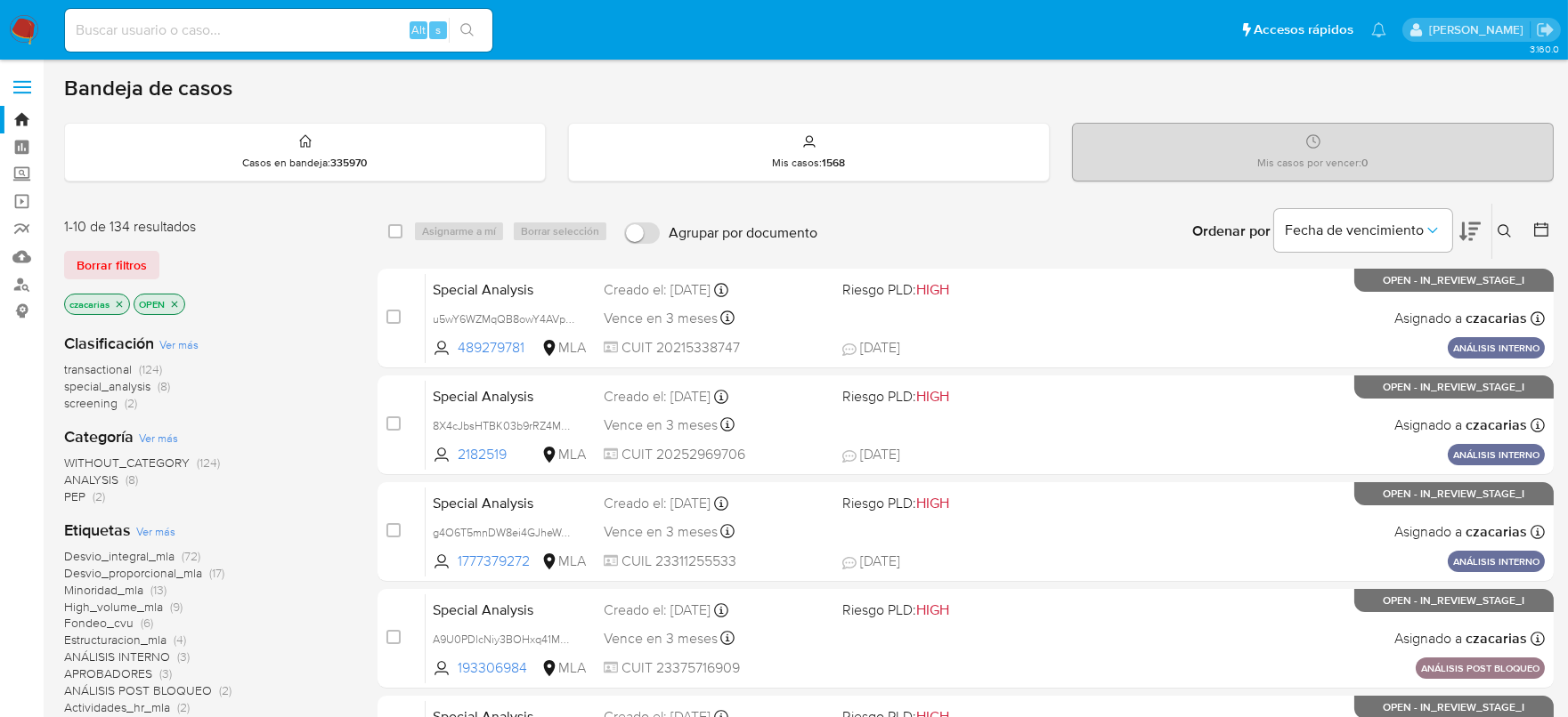
click at [330, 28] on input at bounding box center [278, 30] width 428 height 23
paste input "LElrlHJaC6mvAZrVwiwz7vkL"
type input "LElrlHJaC6mvAZrVwiwz7vkL"
click at [454, 38] on button "search-icon" at bounding box center [467, 30] width 36 height 25
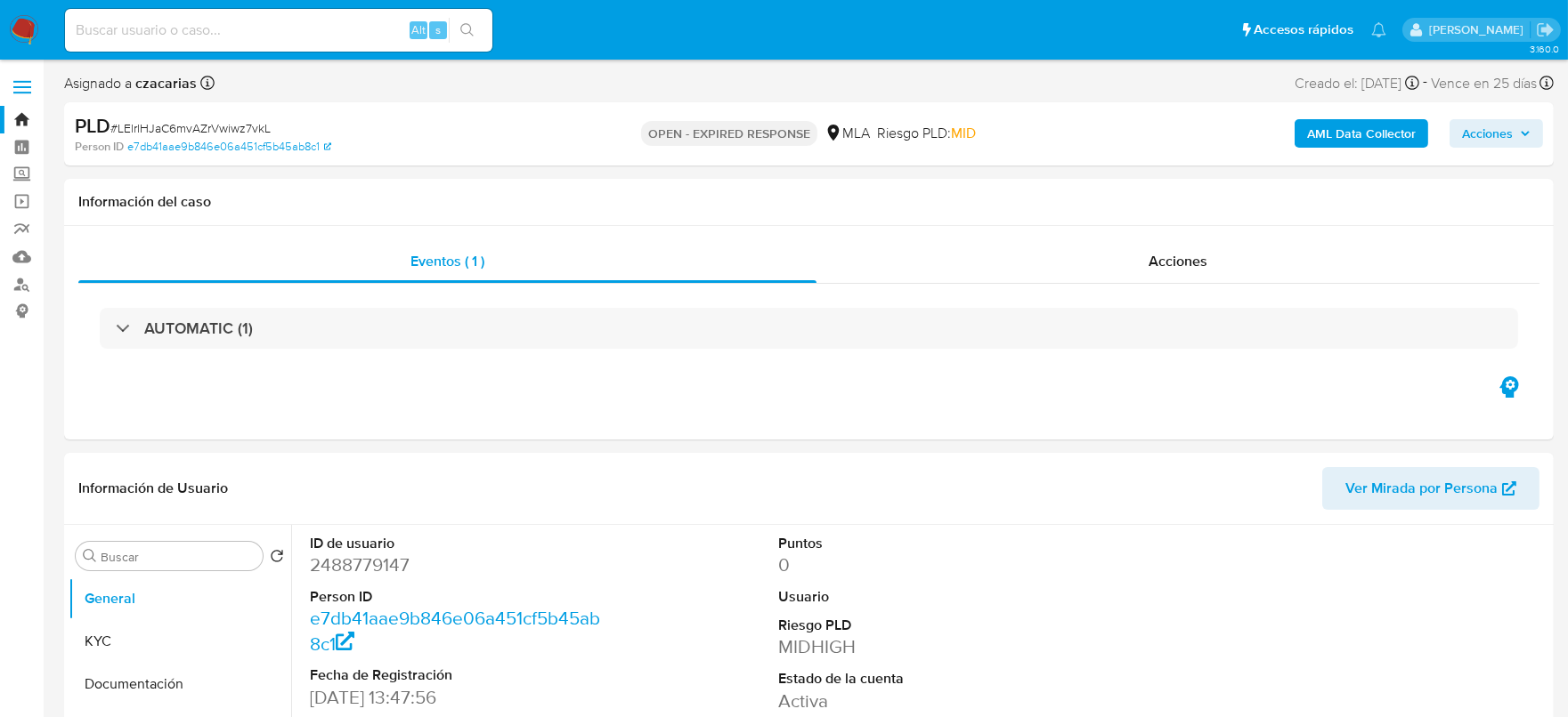
select select "10"
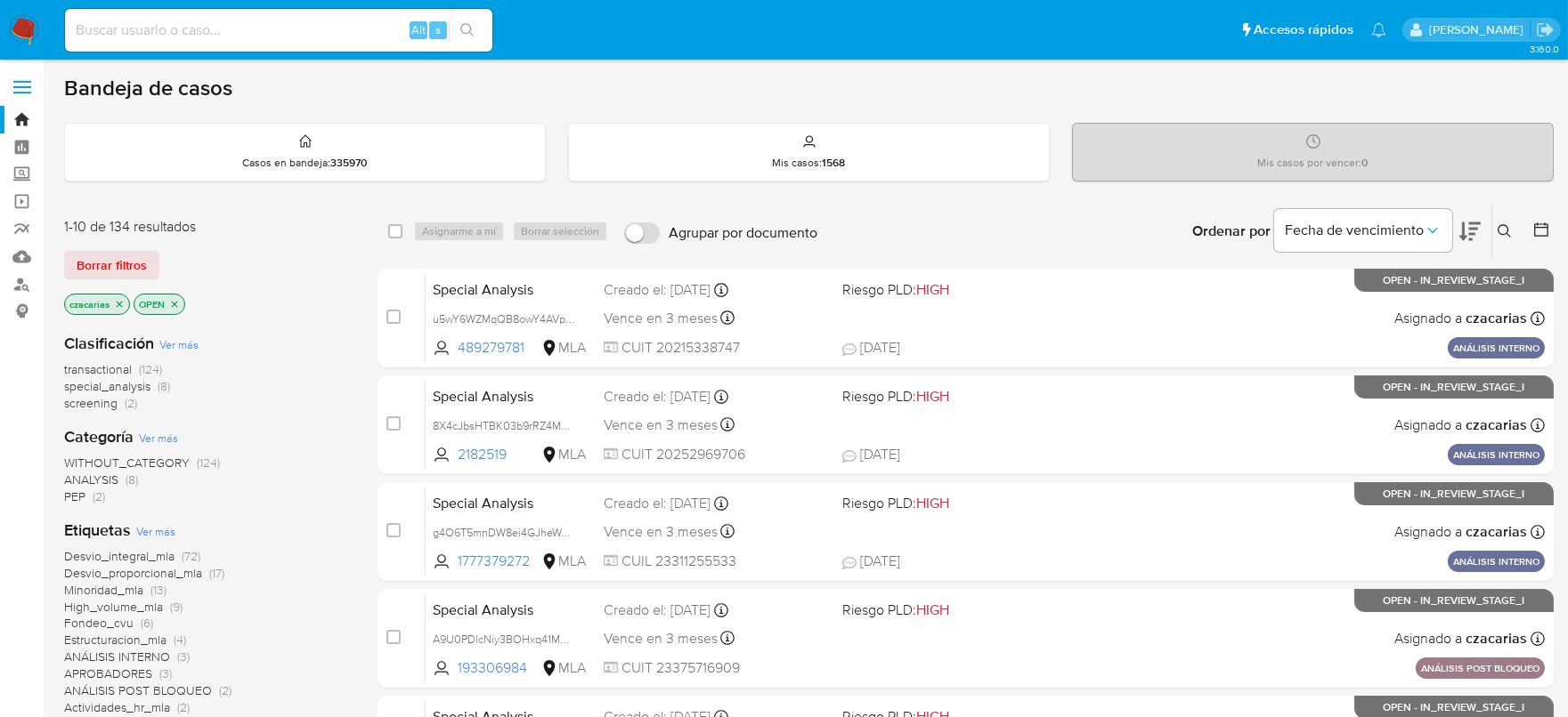
click at [1496, 232] on button at bounding box center [1507, 230] width 29 height 21
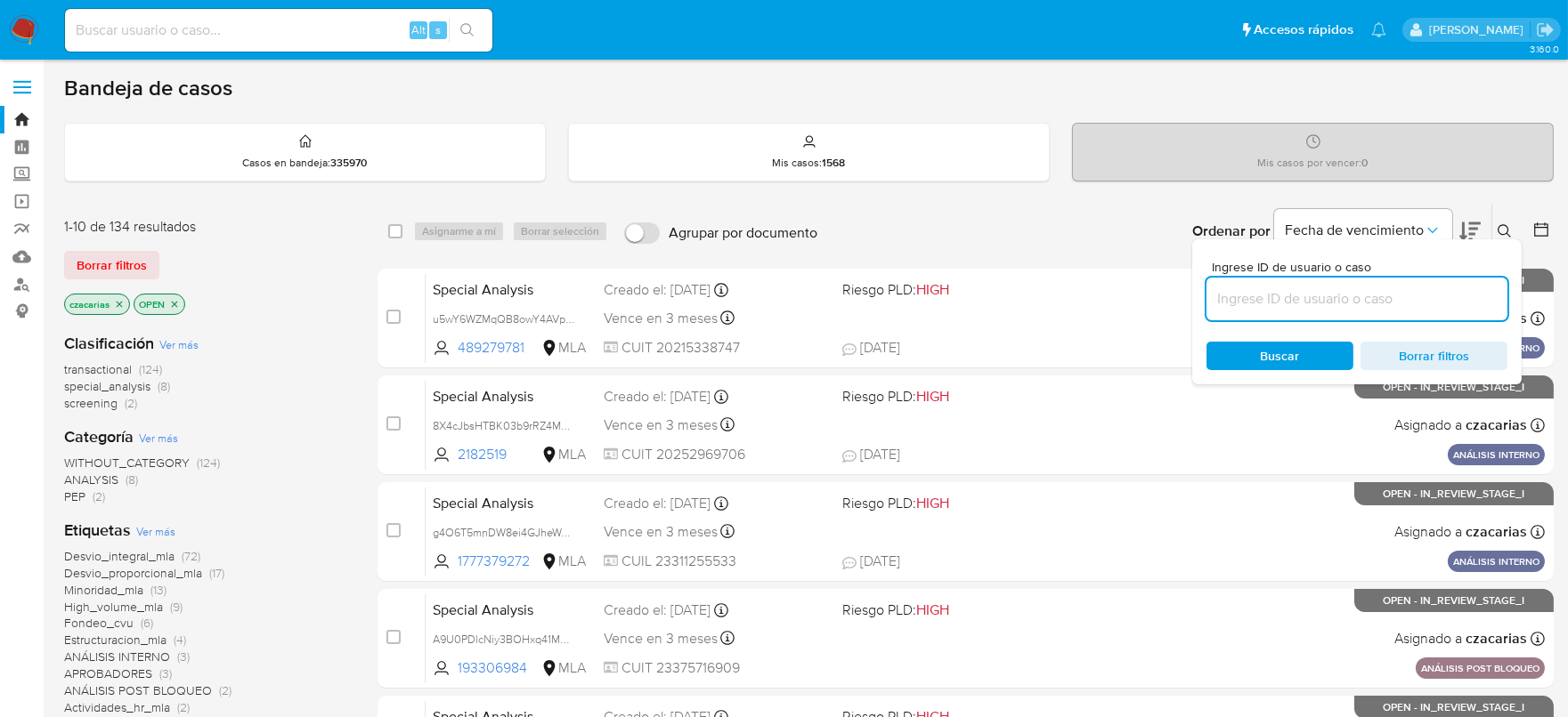
click at [1437, 288] on input at bounding box center [1357, 299] width 301 height 23
click at [1436, 291] on input at bounding box center [1357, 299] width 301 height 23
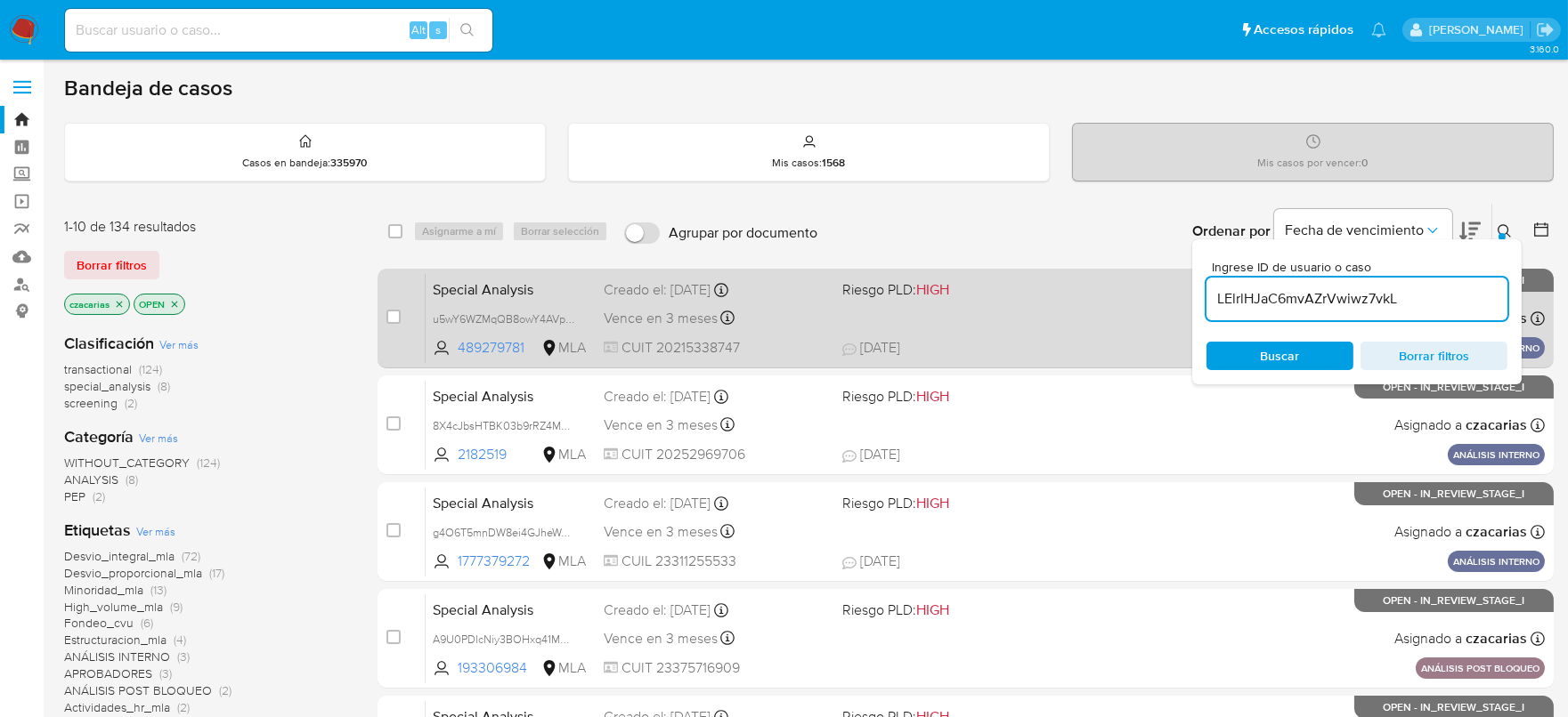
type input "LElrlHJaC6mvAZrVwiwz7vkL"
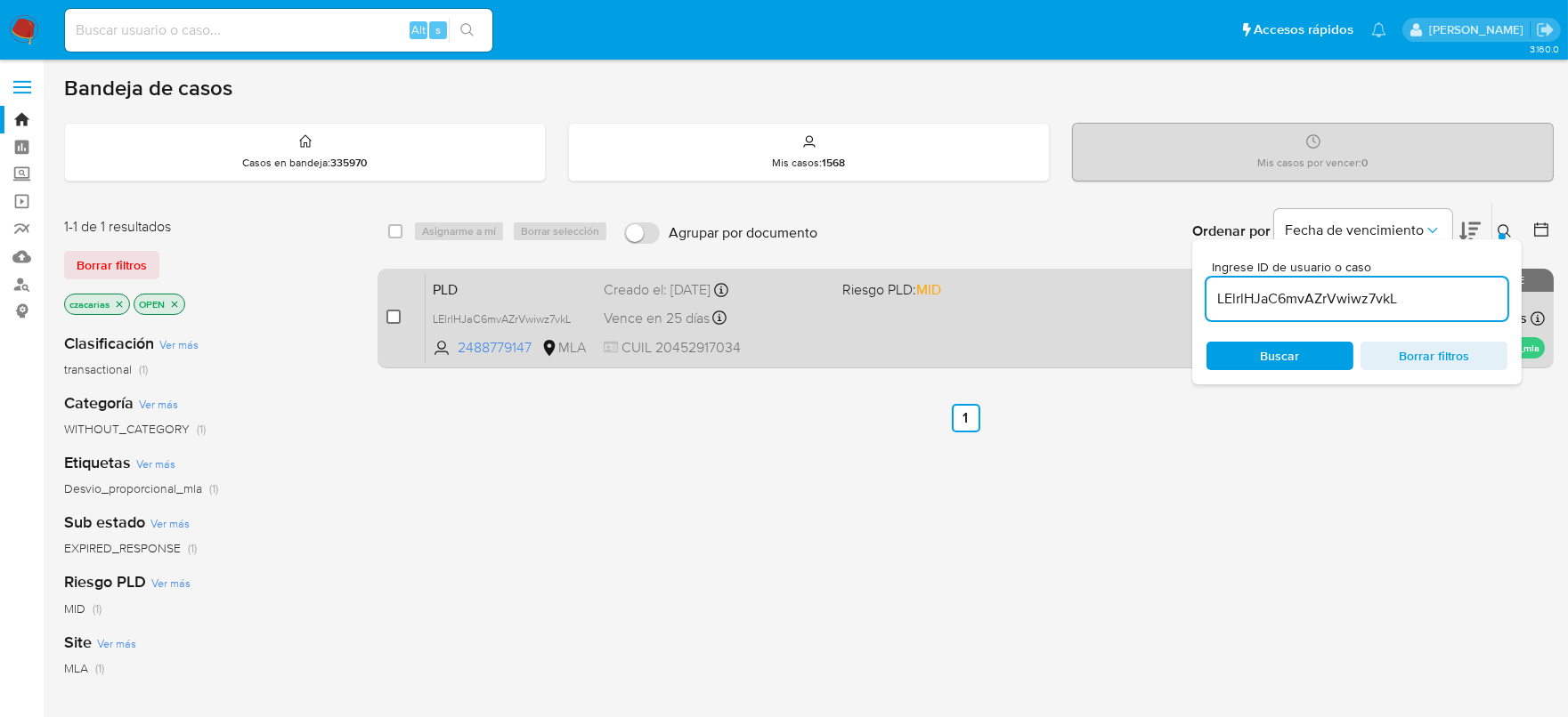
click at [398, 315] on input "checkbox" at bounding box center [394, 317] width 15 height 15
checkbox input "true"
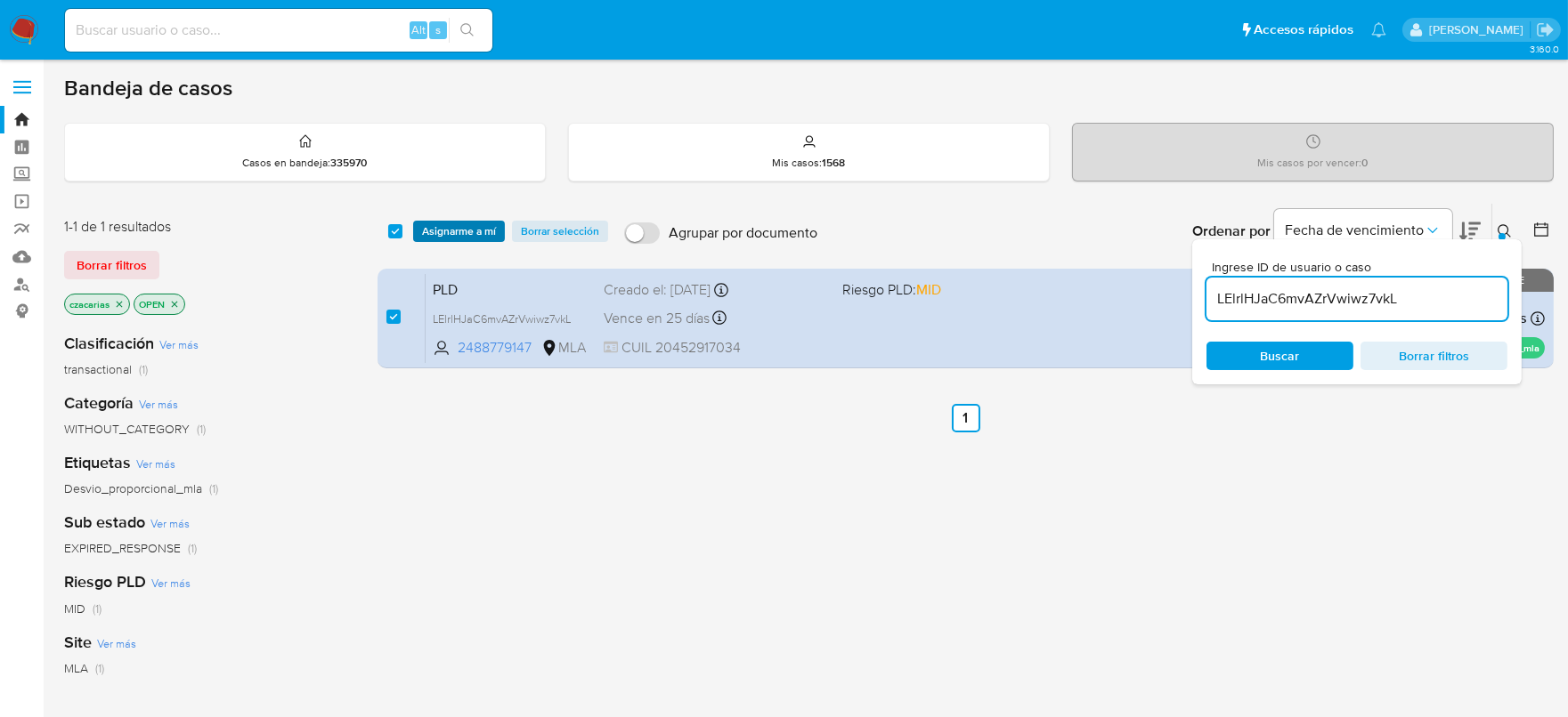
click at [469, 230] on span "Asignarme a mí" at bounding box center [459, 231] width 74 height 18
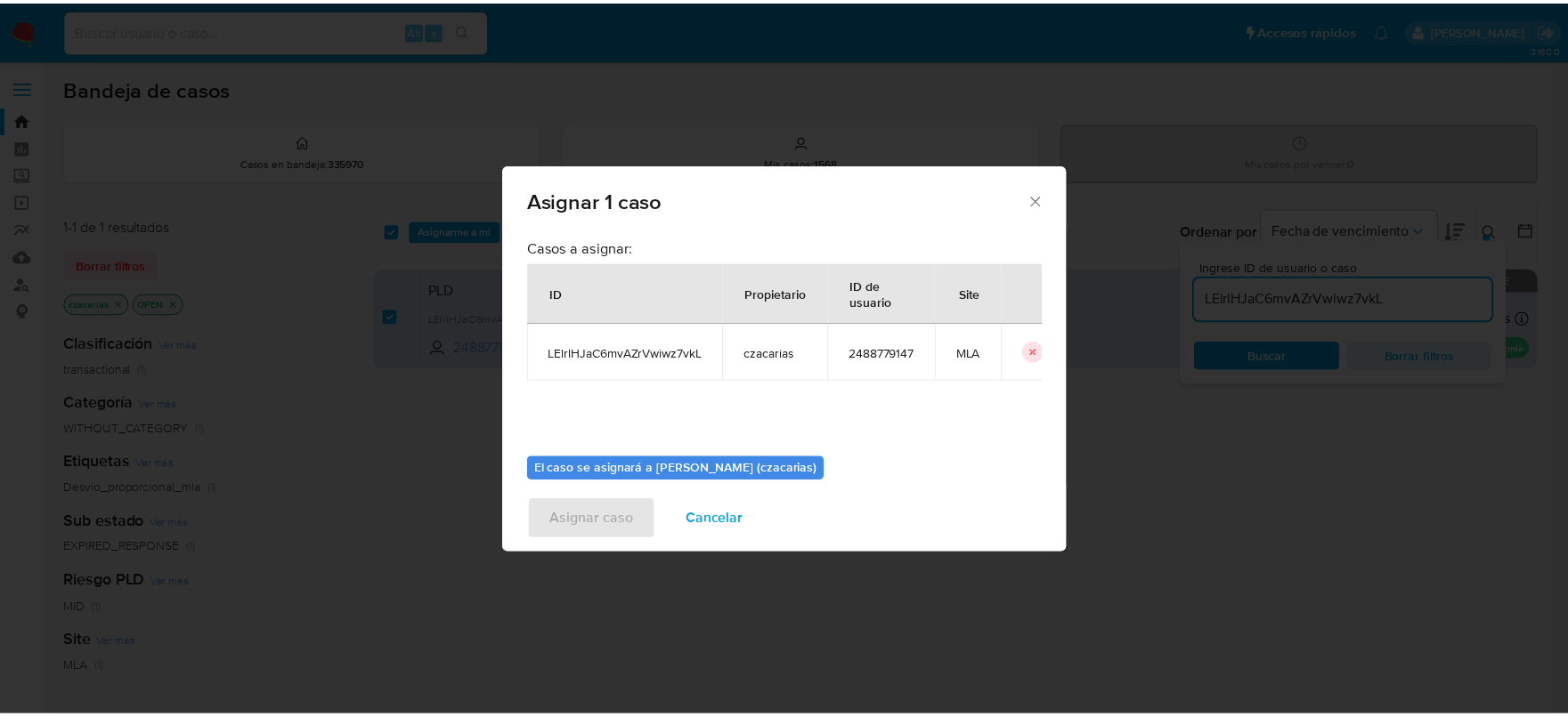
scroll to position [92, 0]
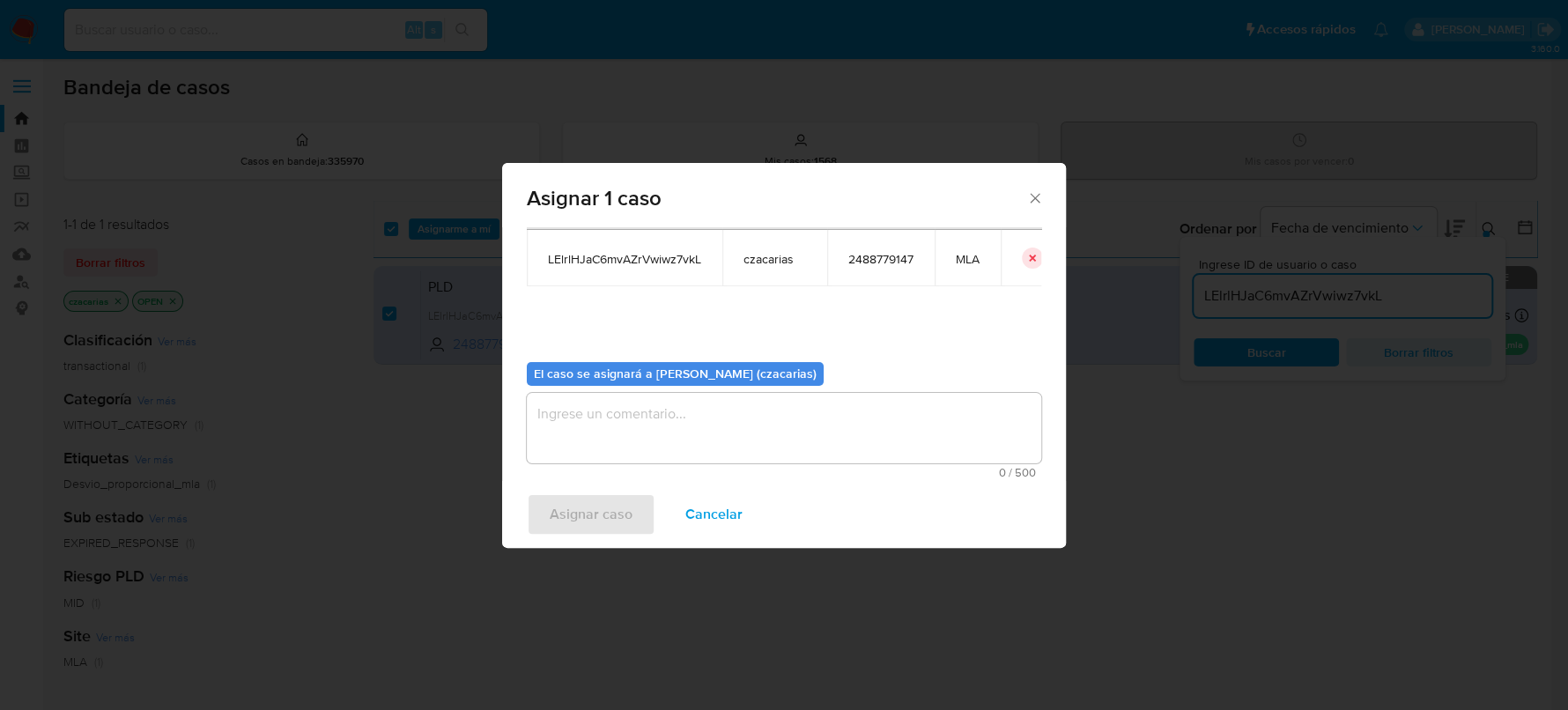
click at [728, 462] on textarea "assign-modal" at bounding box center [784, 429] width 514 height 70
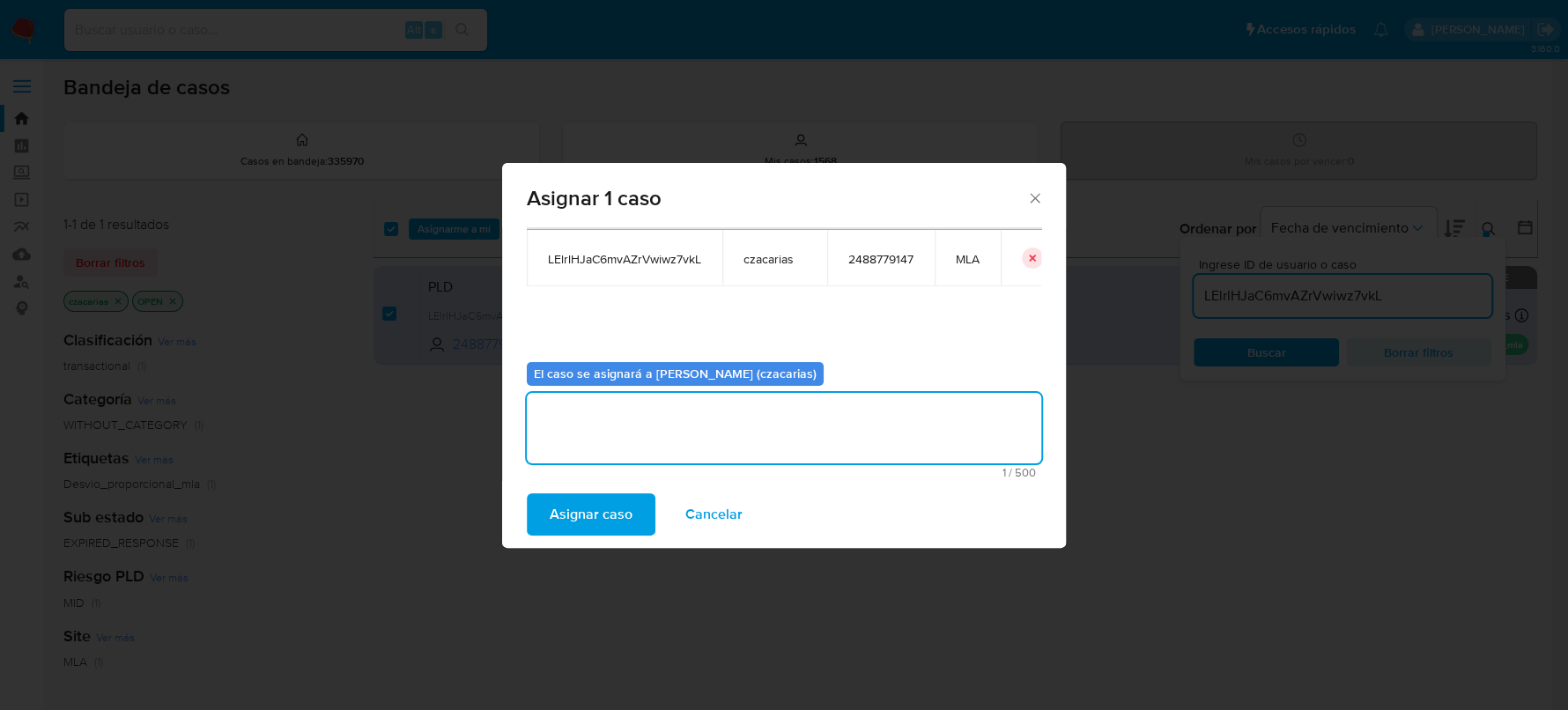
click at [610, 523] on span "Asignar caso" at bounding box center [591, 514] width 83 height 39
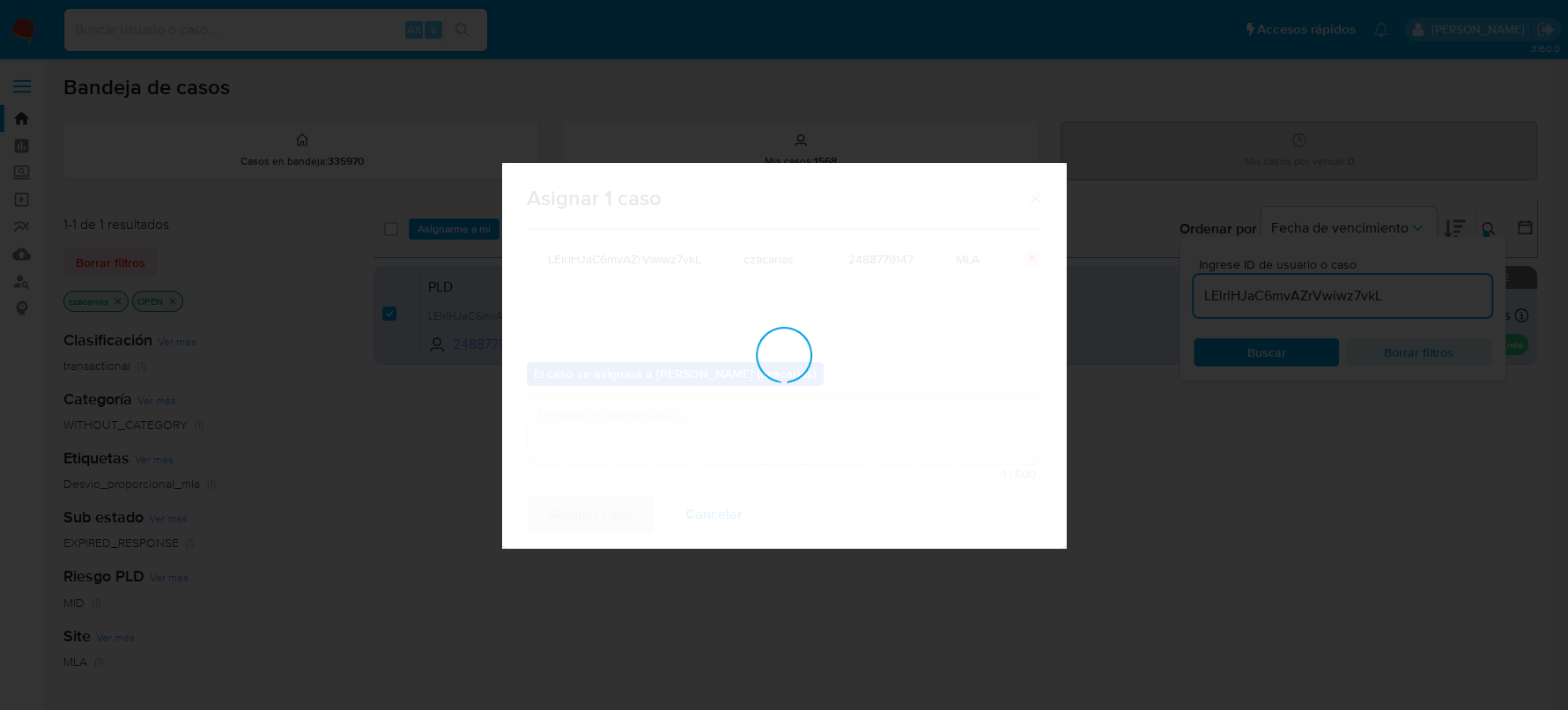
checkbox input "false"
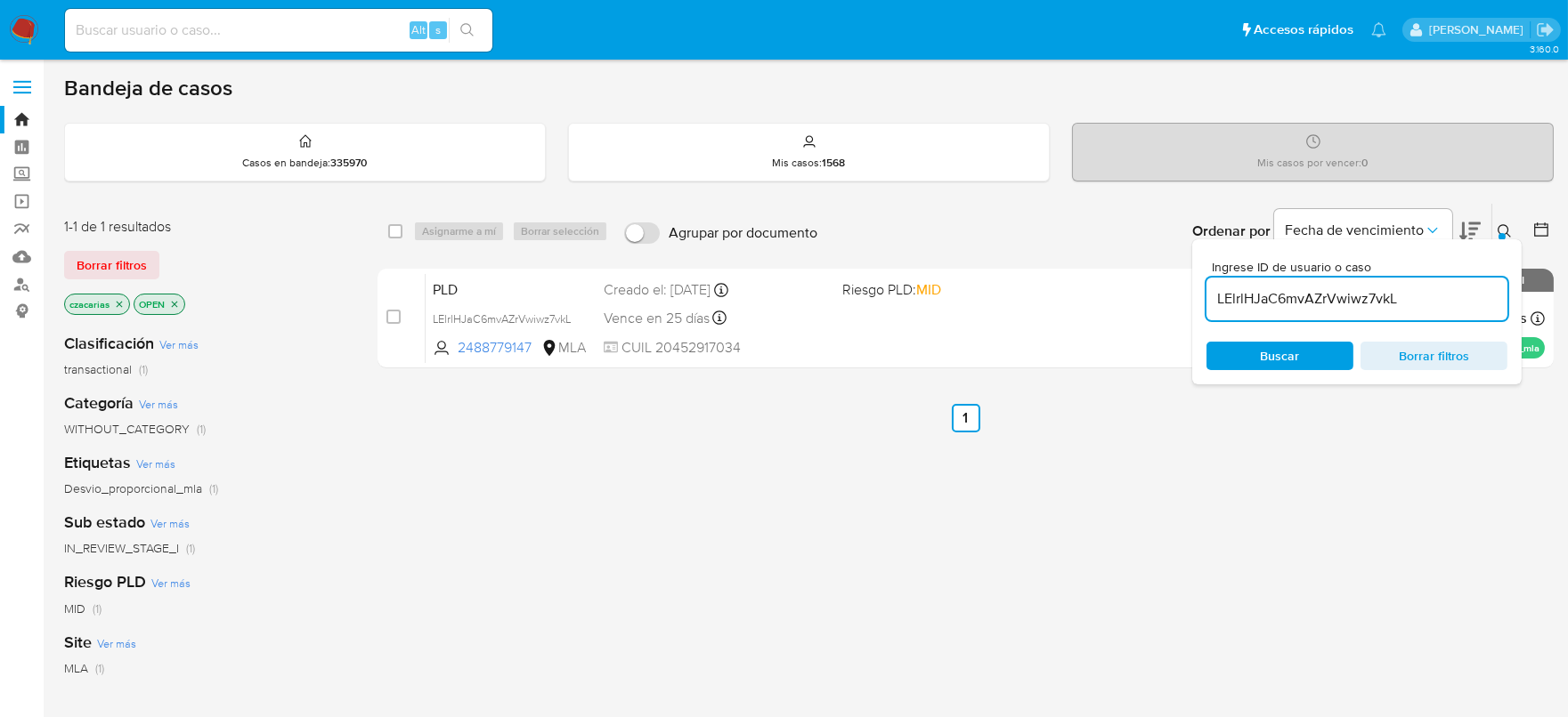
click at [259, 31] on input at bounding box center [278, 30] width 428 height 23
type input "CE.ZA"
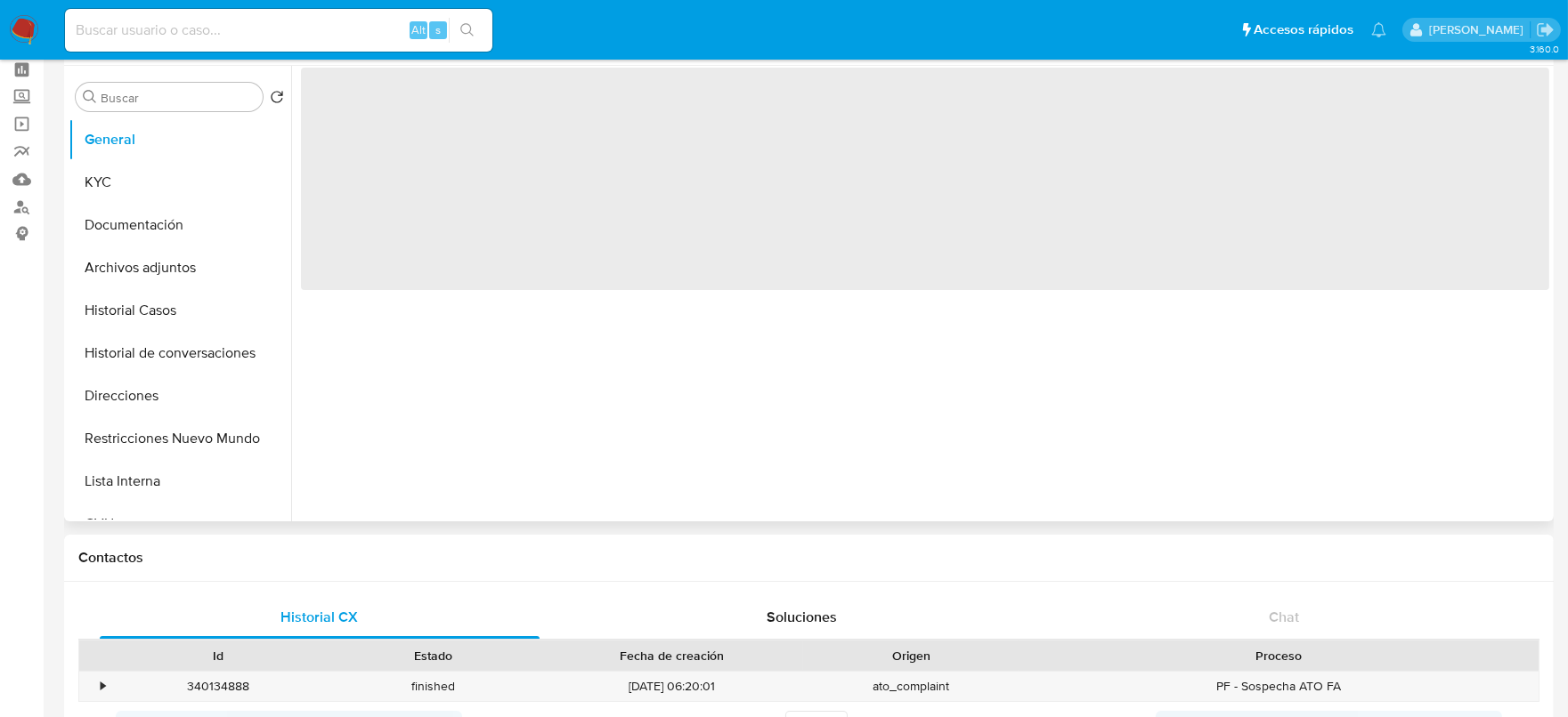
select select "10"
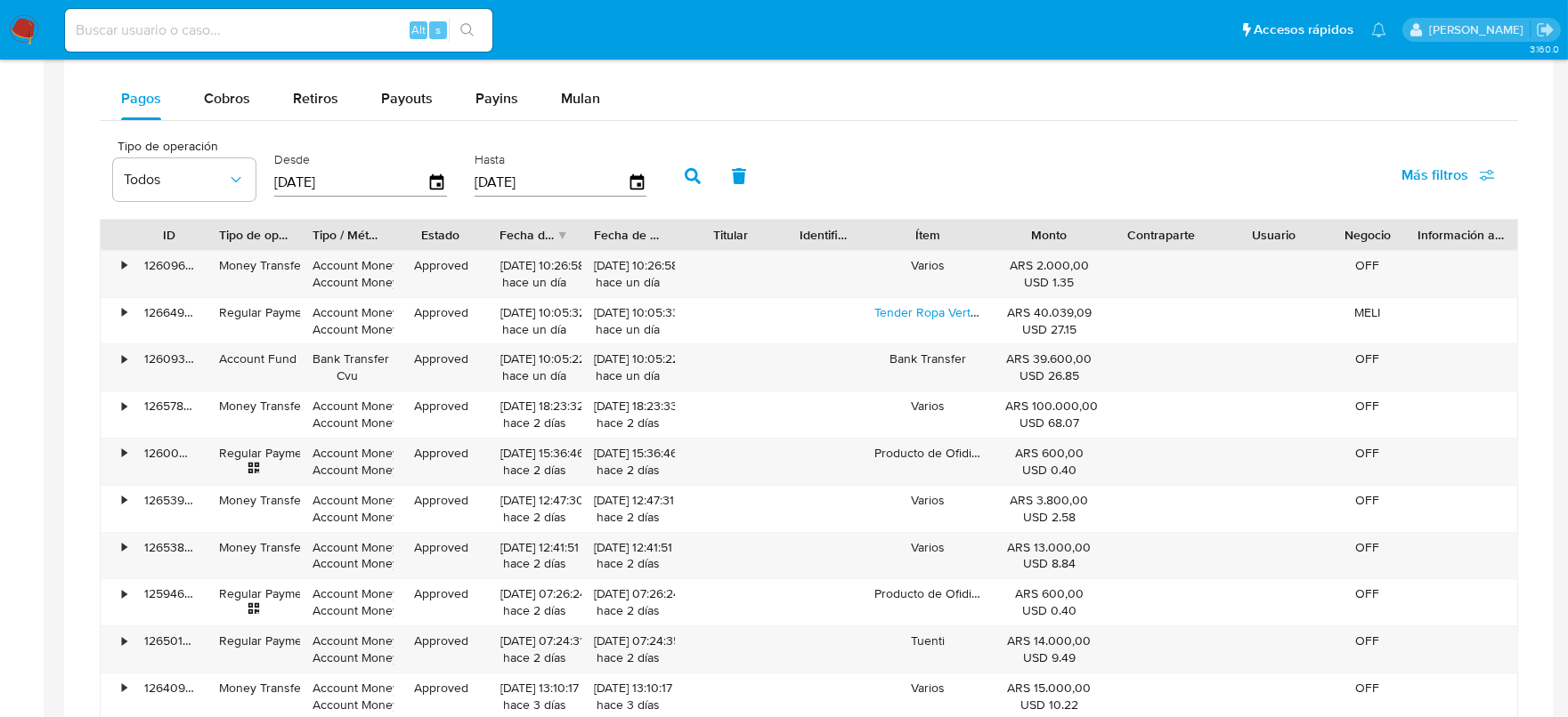
scroll to position [668, 0]
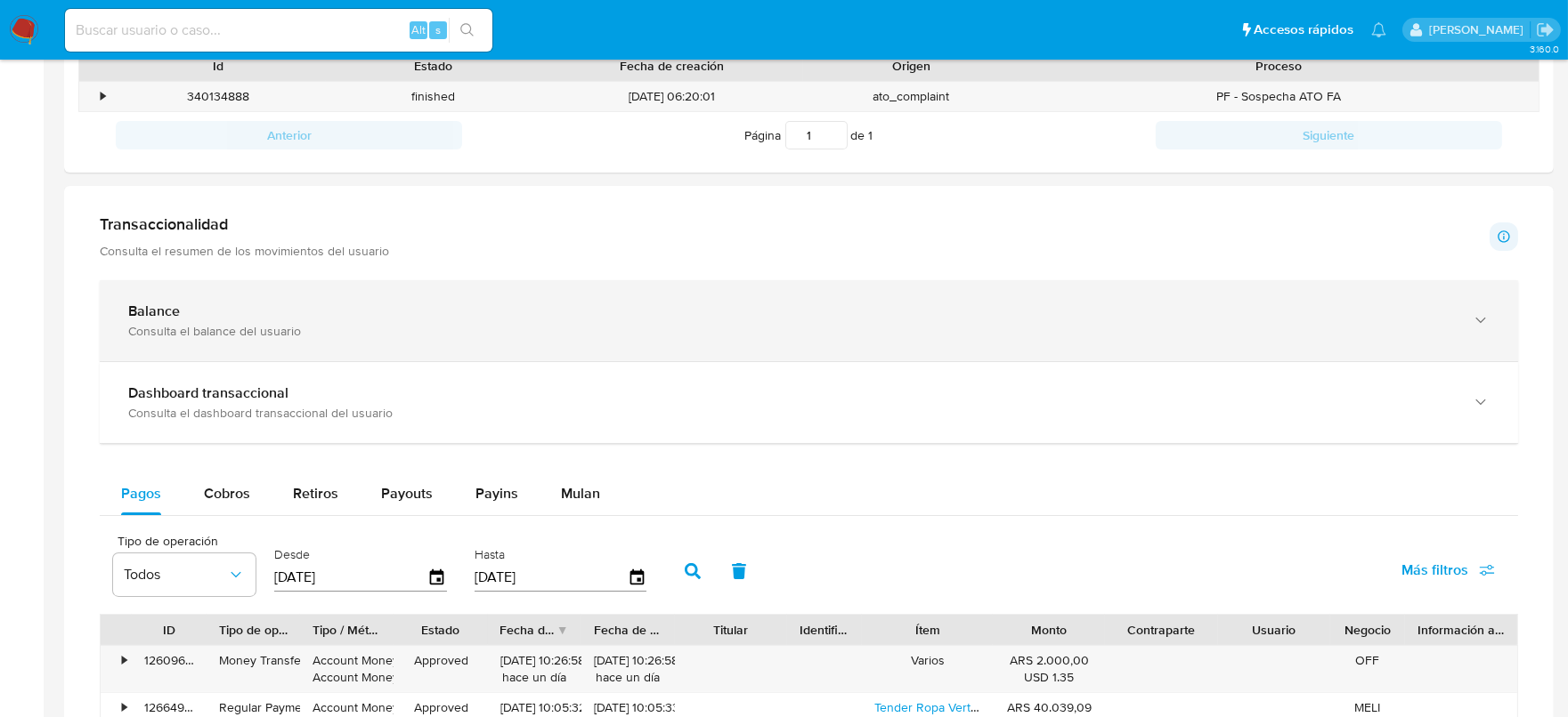
click at [257, 315] on div "Balance" at bounding box center [791, 312] width 1326 height 18
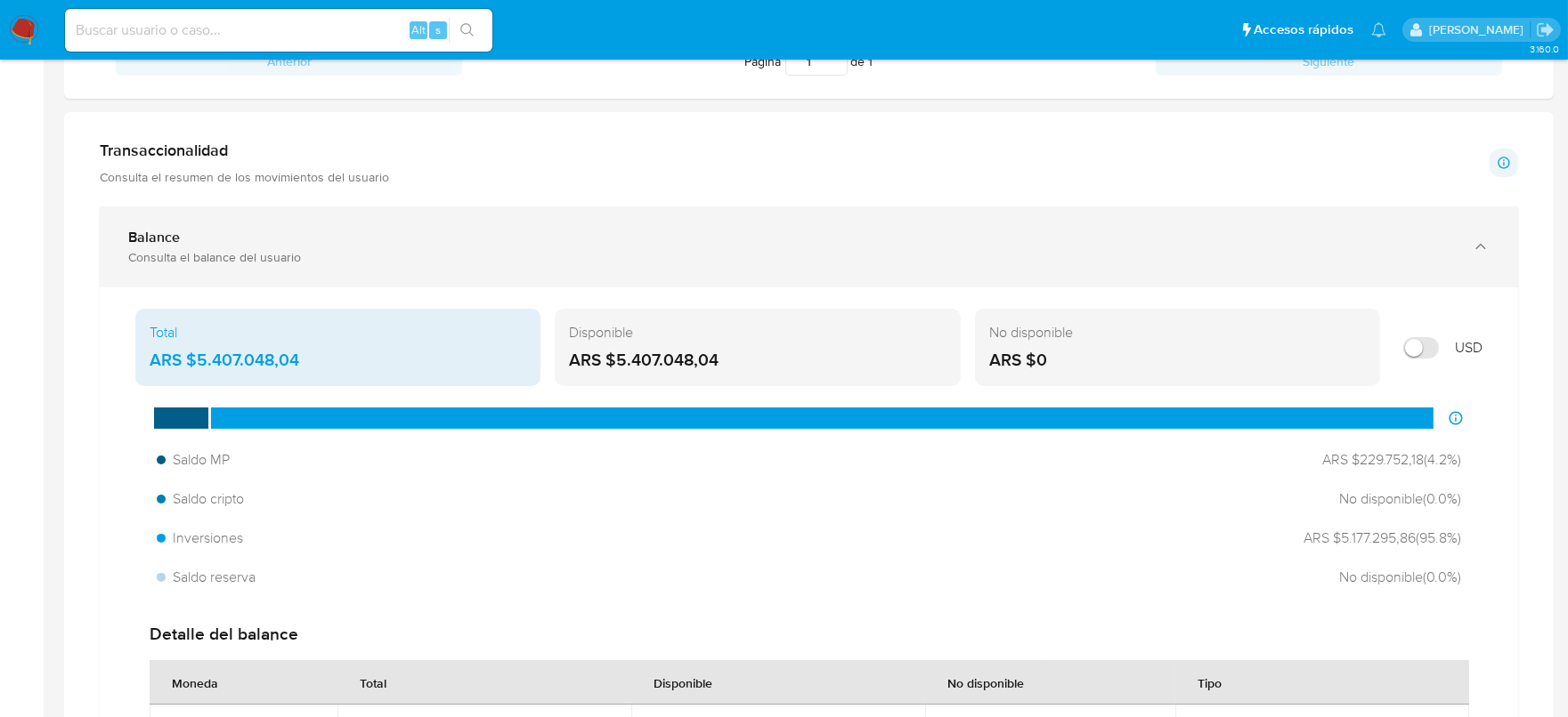
scroll to position [778, 0]
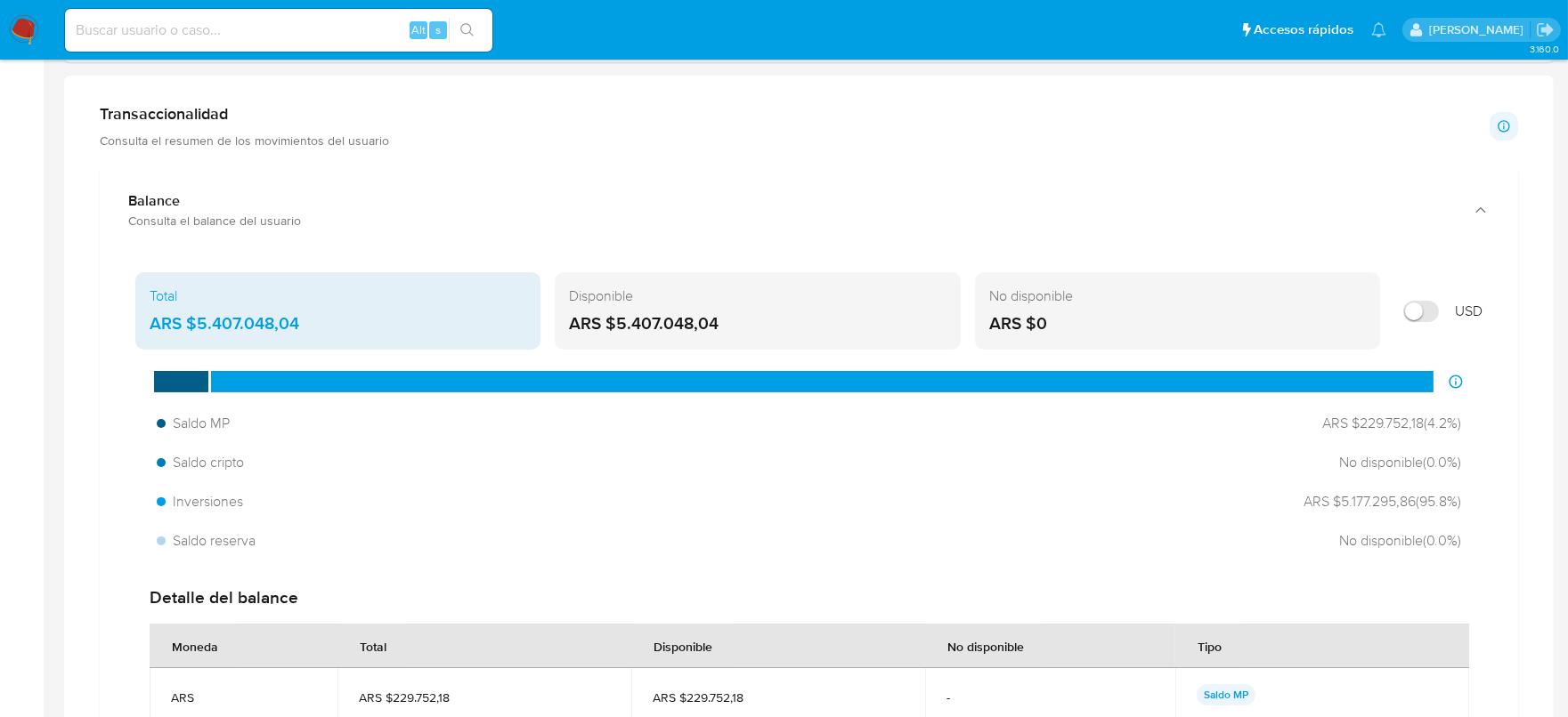
drag, startPoint x: 750, startPoint y: 320, endPoint x: 612, endPoint y: 339, distance: 139.3
click at [612, 339] on div "Disponible ARS $5.407.048,04" at bounding box center [758, 312] width 405 height 78
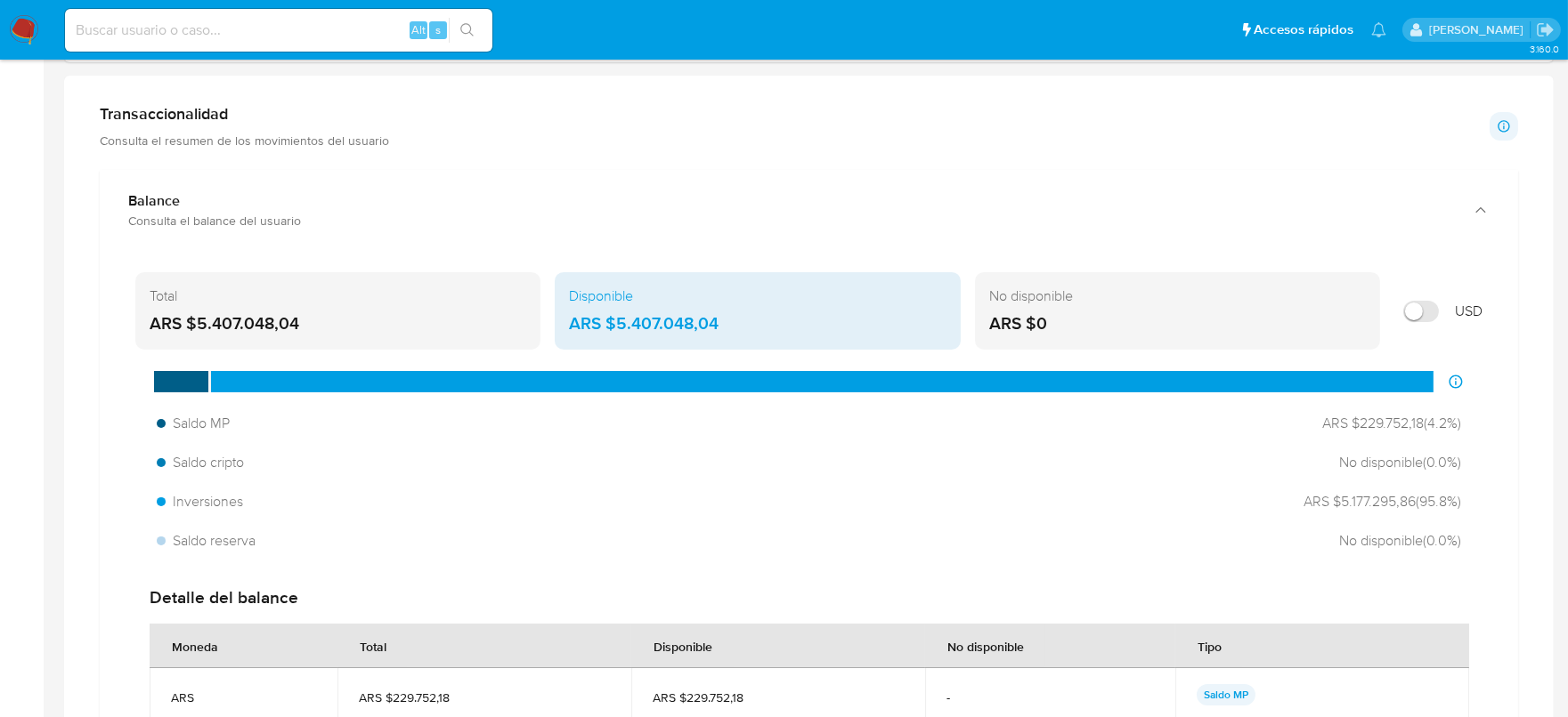
click at [1416, 311] on input "Mostrar en USD" at bounding box center [1420, 311] width 36 height 21
click at [1412, 319] on input "Mostrar en USD" at bounding box center [1420, 311] width 36 height 21
checkbox input "false"
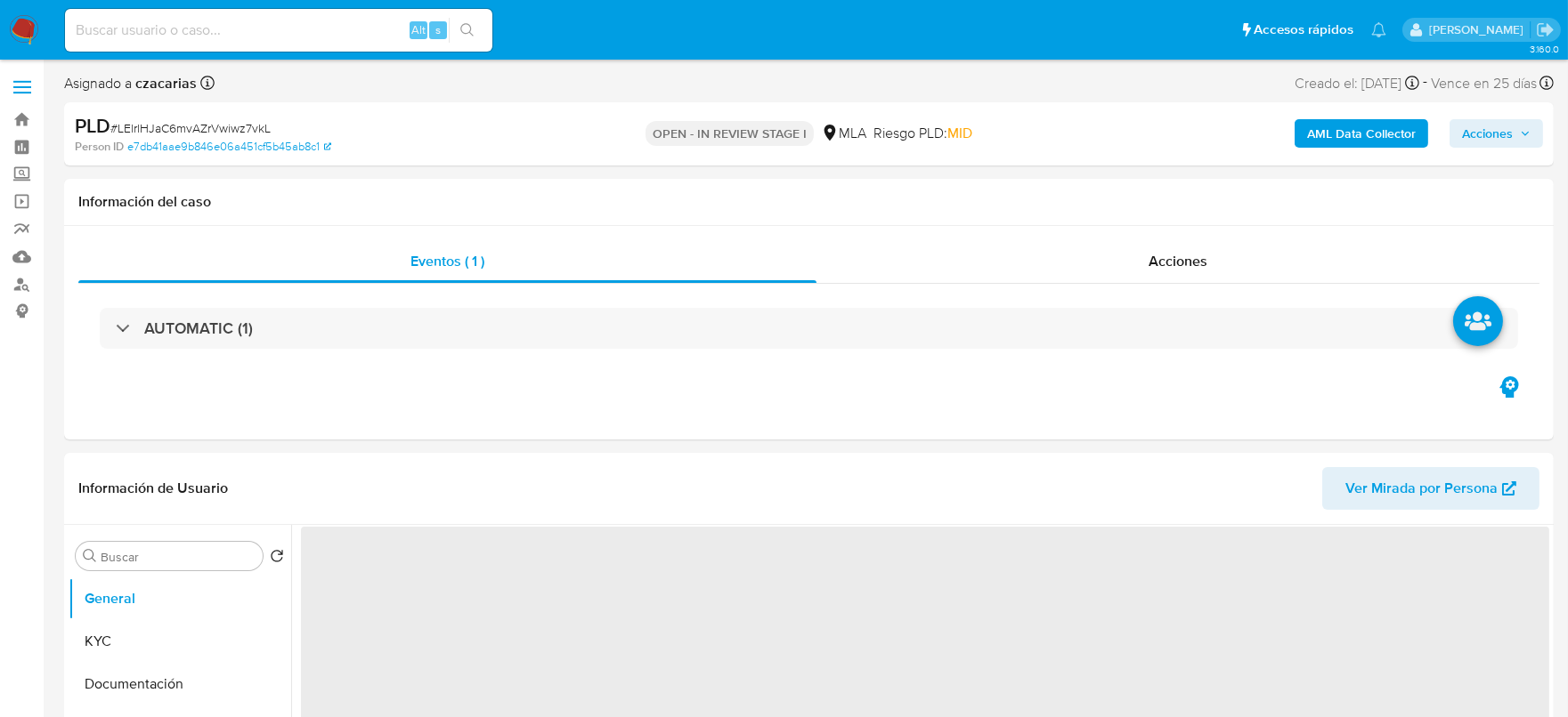
select select "10"
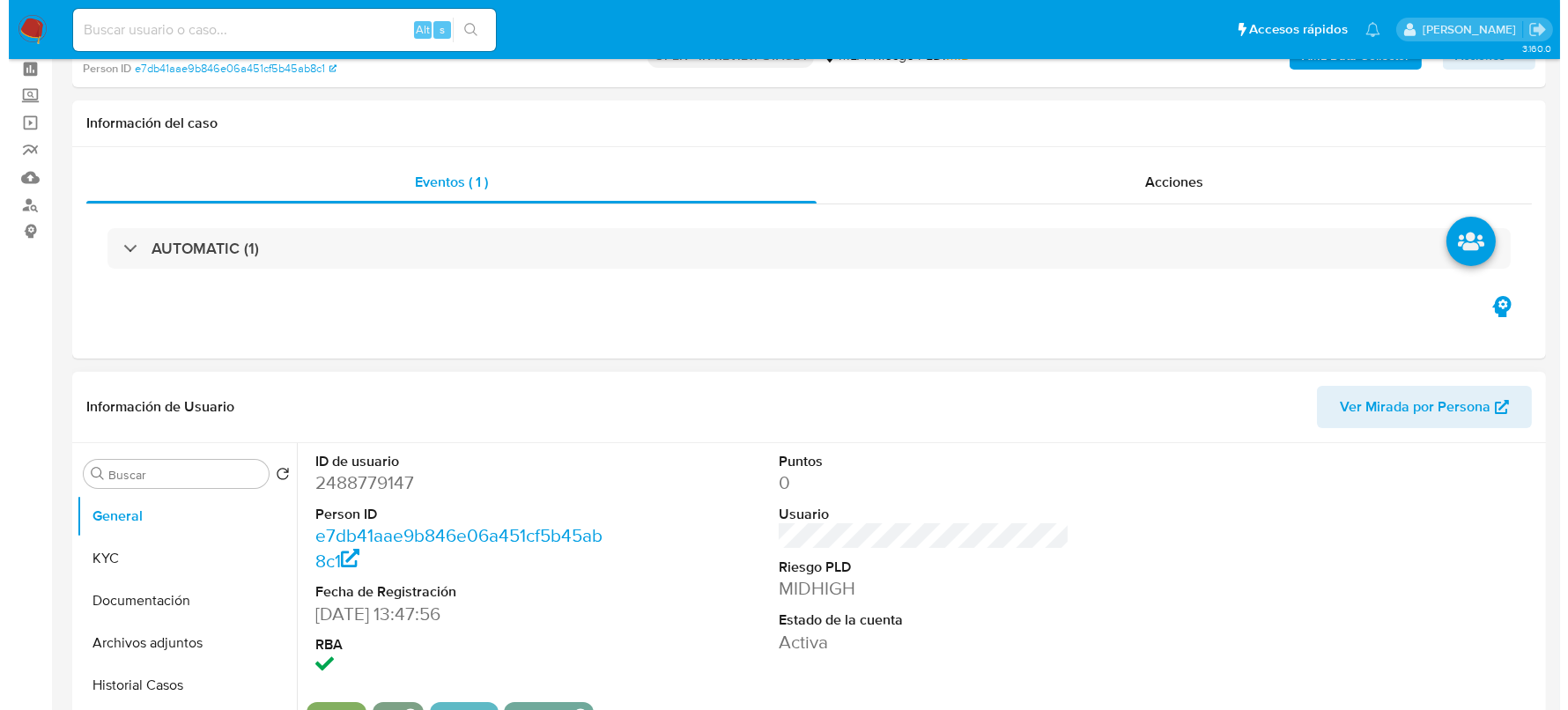
scroll to position [109, 0]
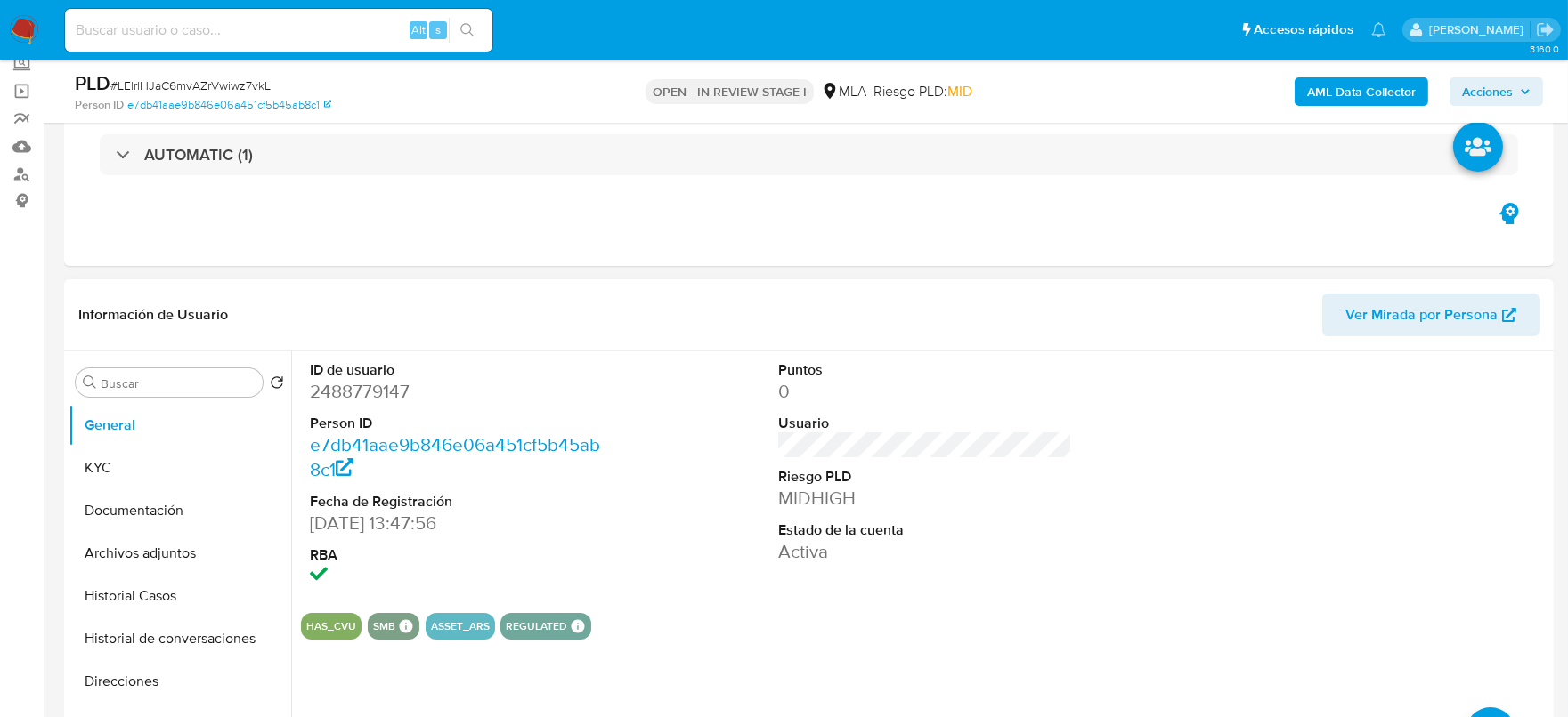
click at [348, 393] on dd "2488779147" at bounding box center [457, 391] width 294 height 25
copy dd "2488779147"
click at [378, 390] on dd "2488779147" at bounding box center [457, 391] width 294 height 25
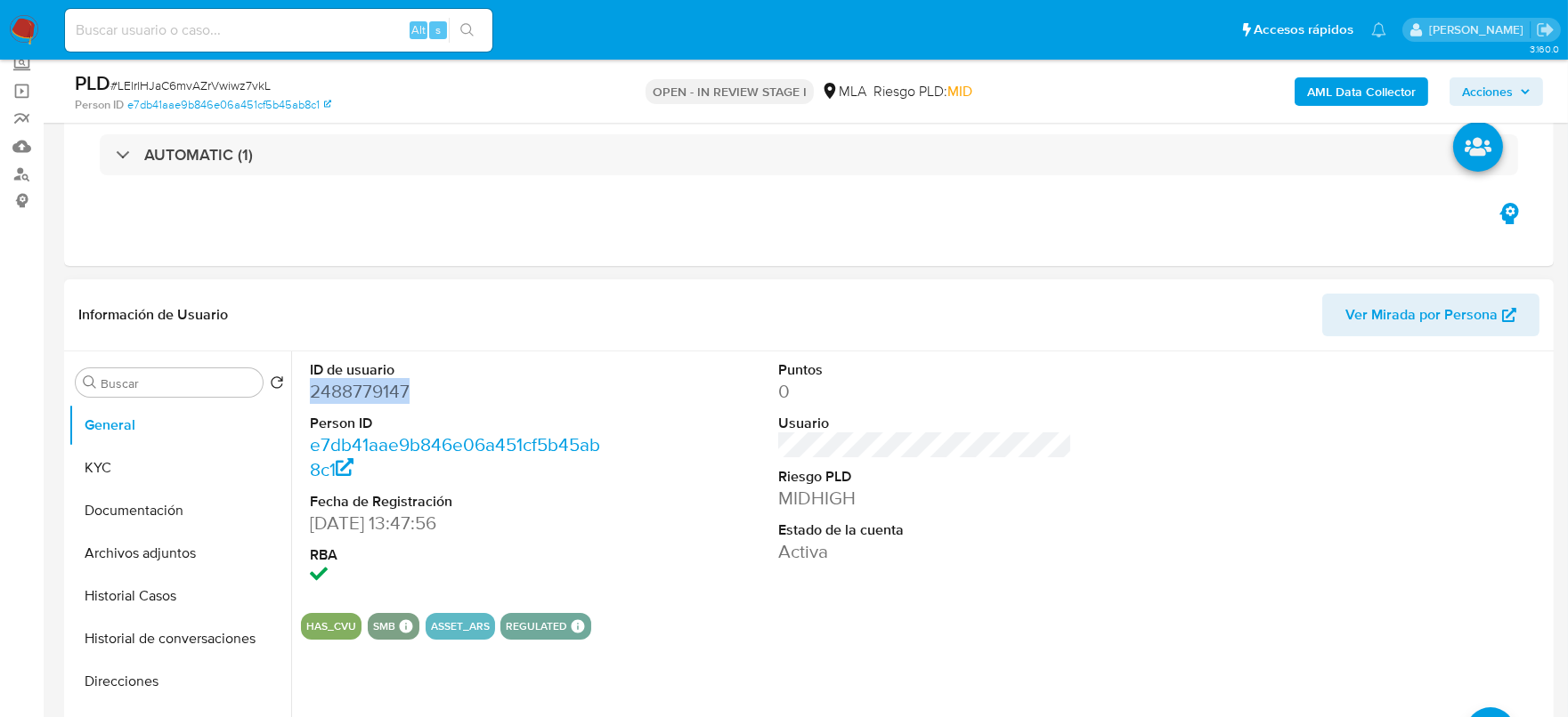
copy dd "2488779147"
click at [1366, 103] on b "AML Data Collector" at bounding box center [1361, 91] width 108 height 28
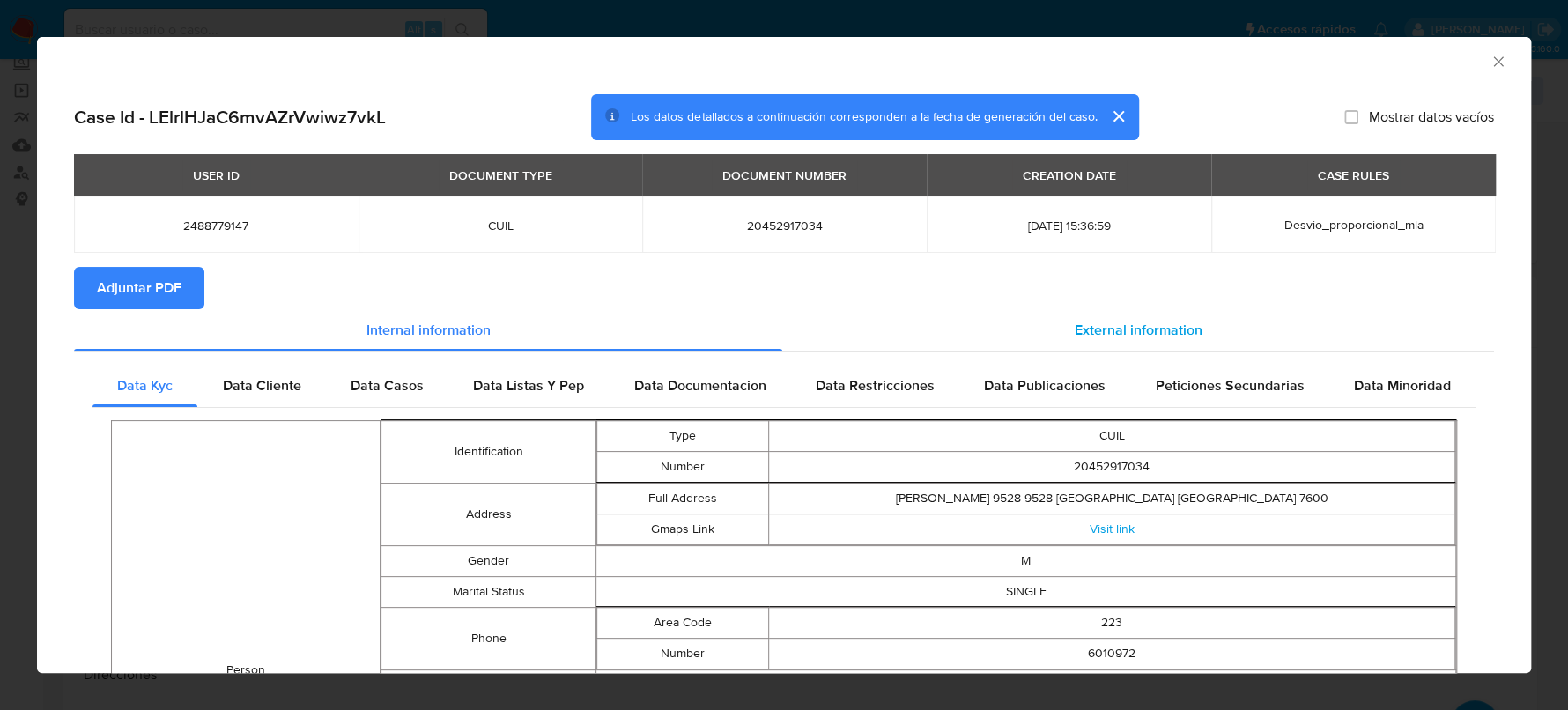
click at [1203, 342] on div "External information" at bounding box center [1137, 330] width 711 height 42
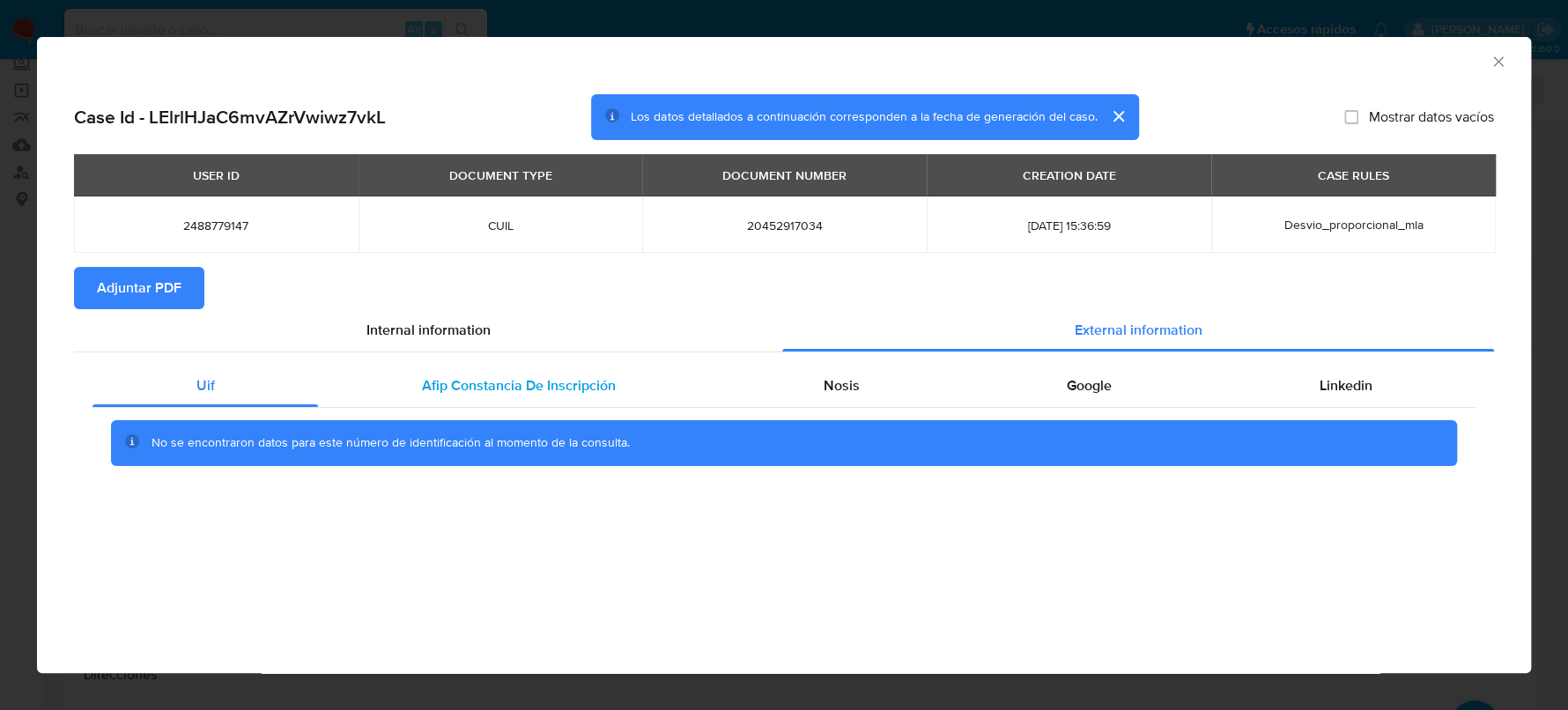
click at [462, 366] on div "Afip Constancia De Inscripción" at bounding box center [518, 385] width 400 height 42
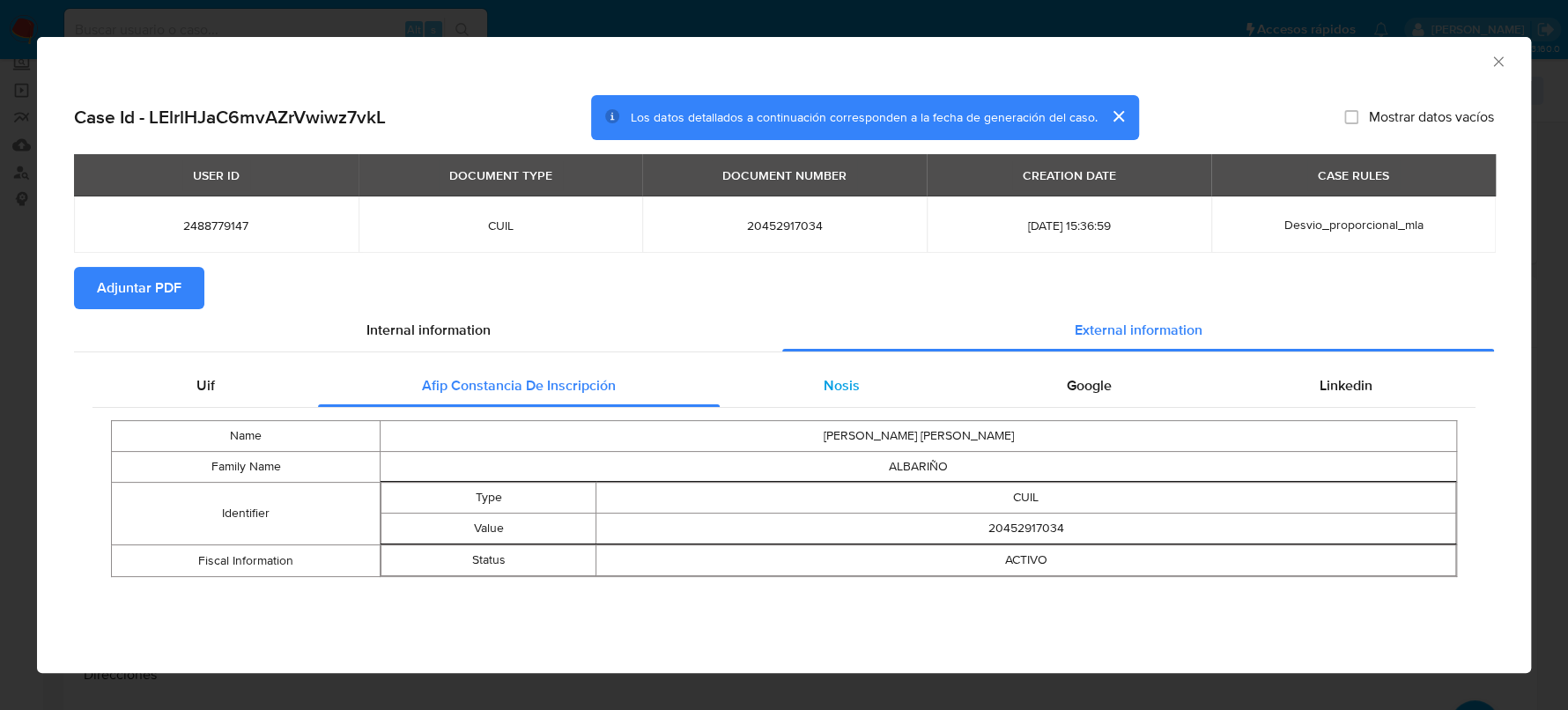
click at [817, 401] on div "Nosis" at bounding box center [841, 385] width 243 height 42
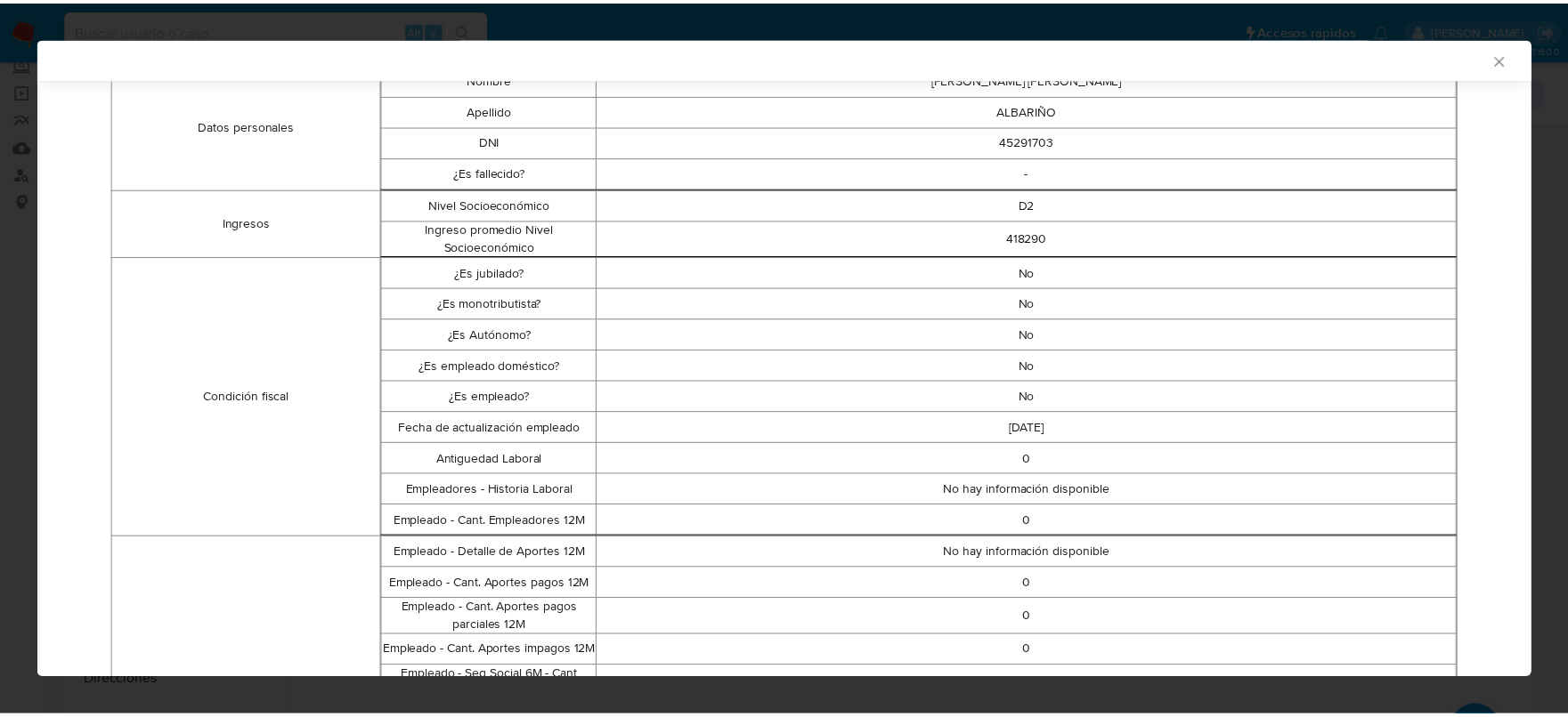
scroll to position [0, 0]
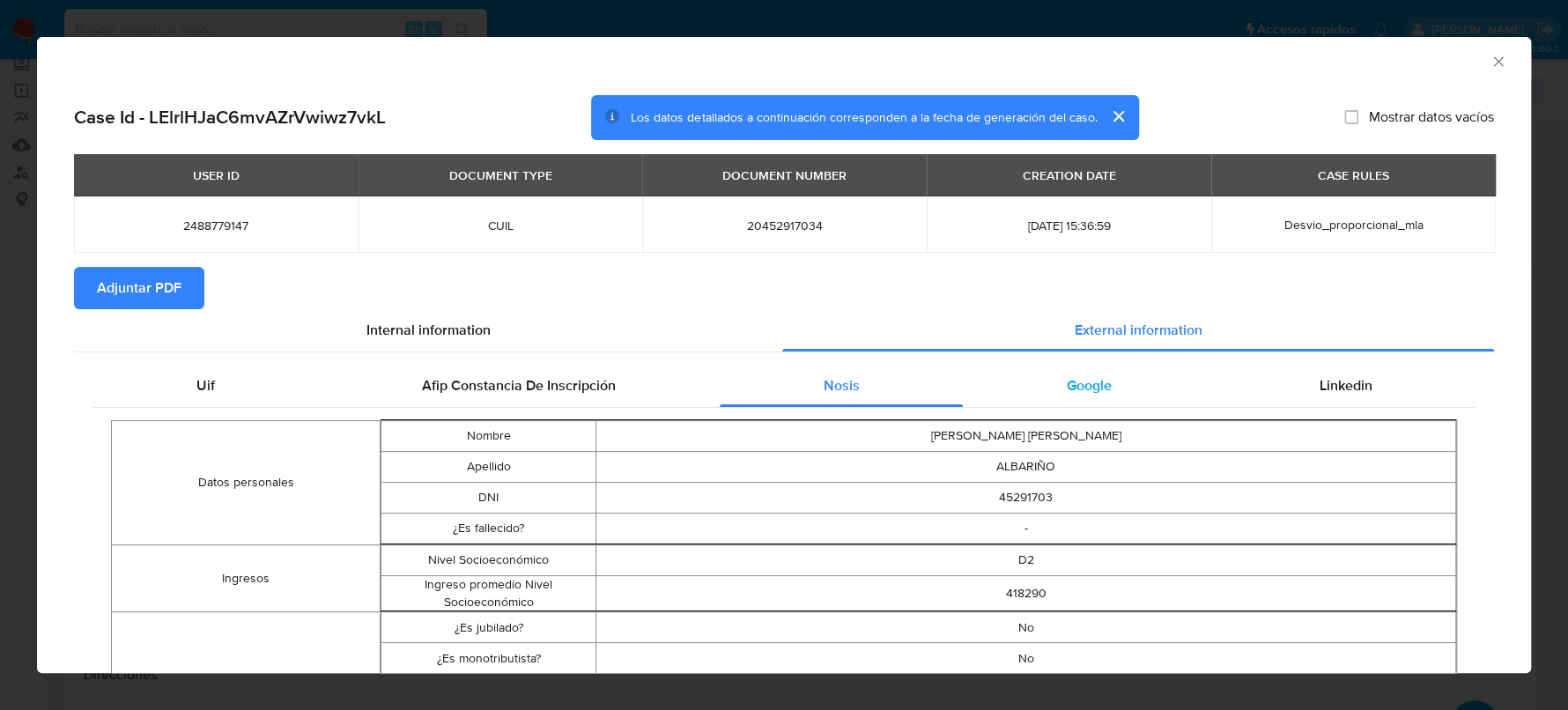
click at [1092, 381] on span "Google" at bounding box center [1089, 385] width 45 height 20
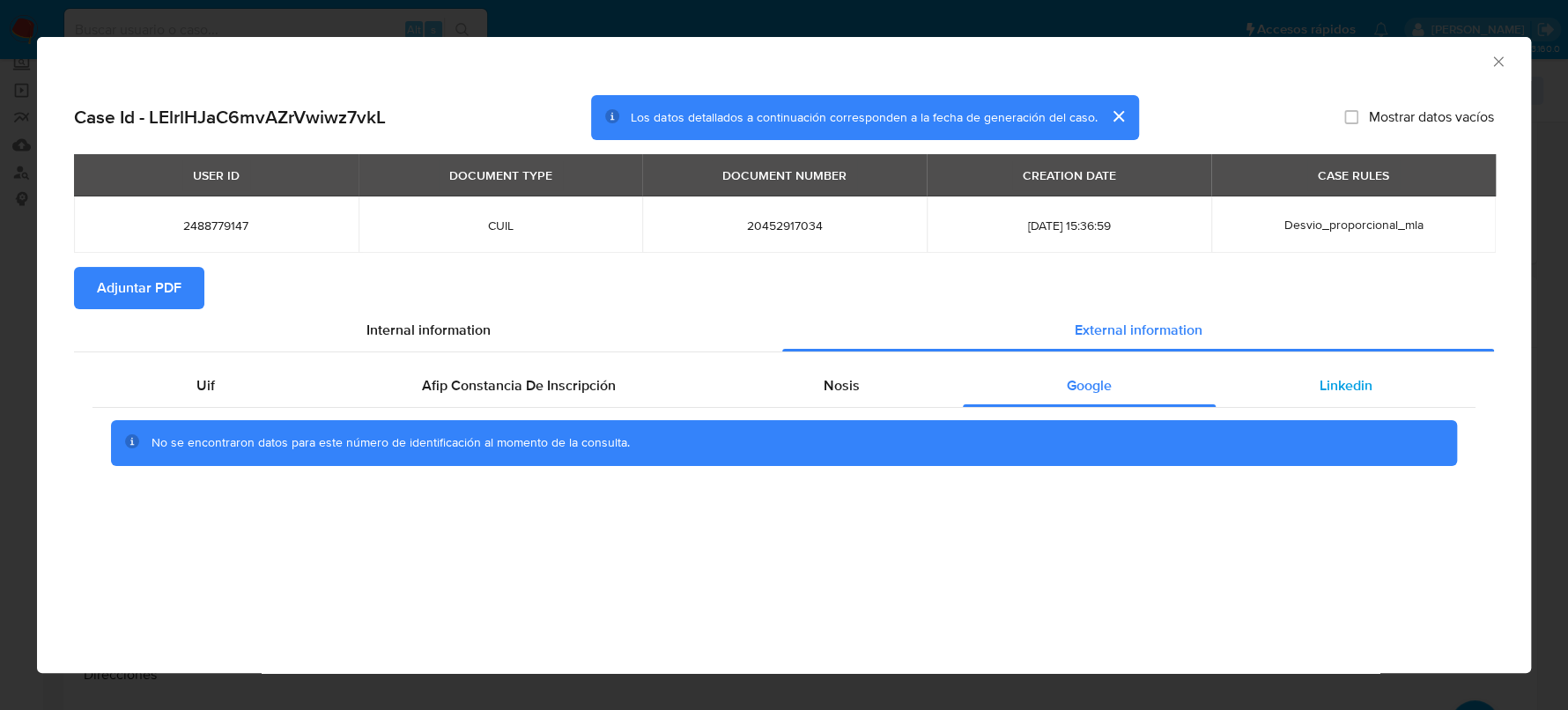
click at [1316, 401] on div "Linkedin" at bounding box center [1345, 385] width 260 height 42
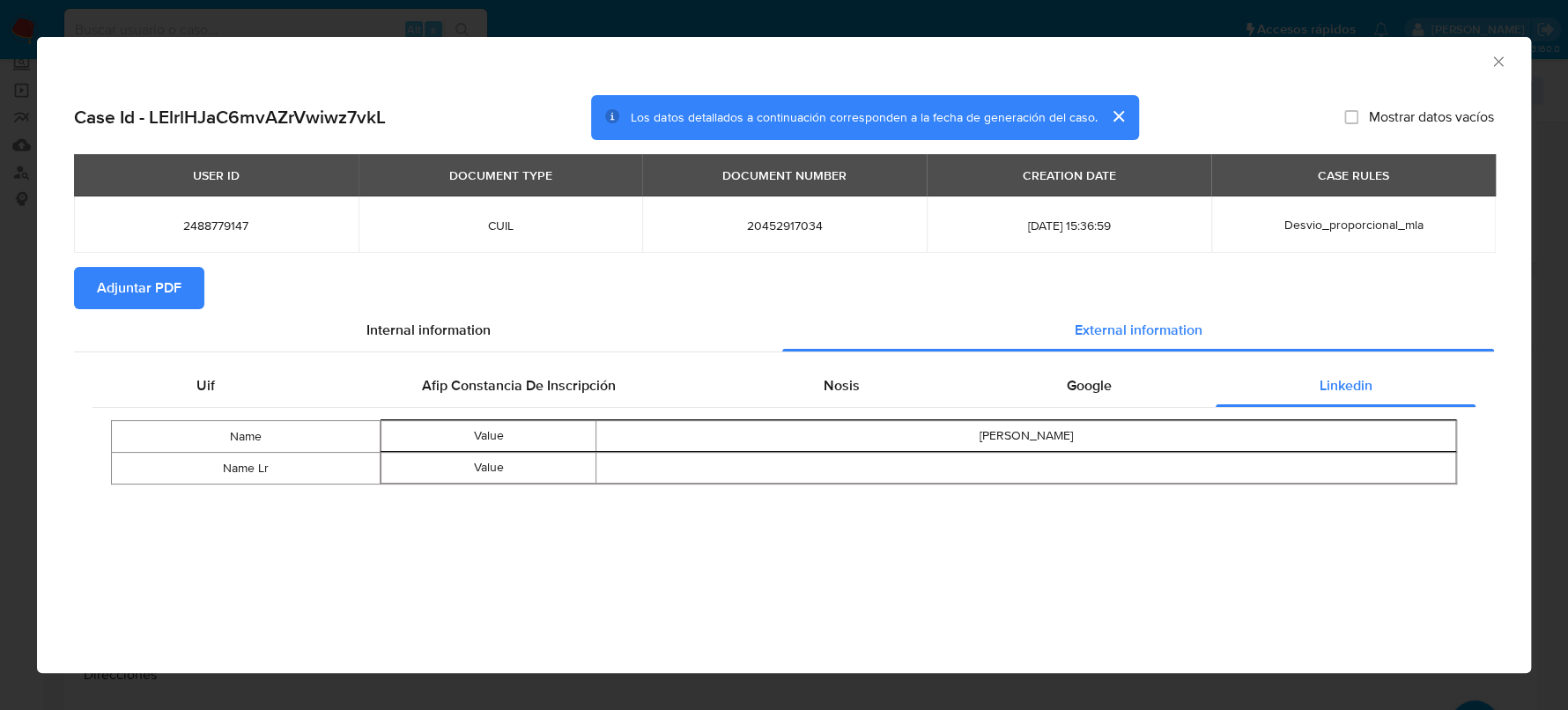
click at [153, 288] on span "Adjuntar PDF" at bounding box center [139, 288] width 85 height 39
click at [1501, 60] on icon "Cerrar ventana" at bounding box center [1499, 62] width 18 height 18
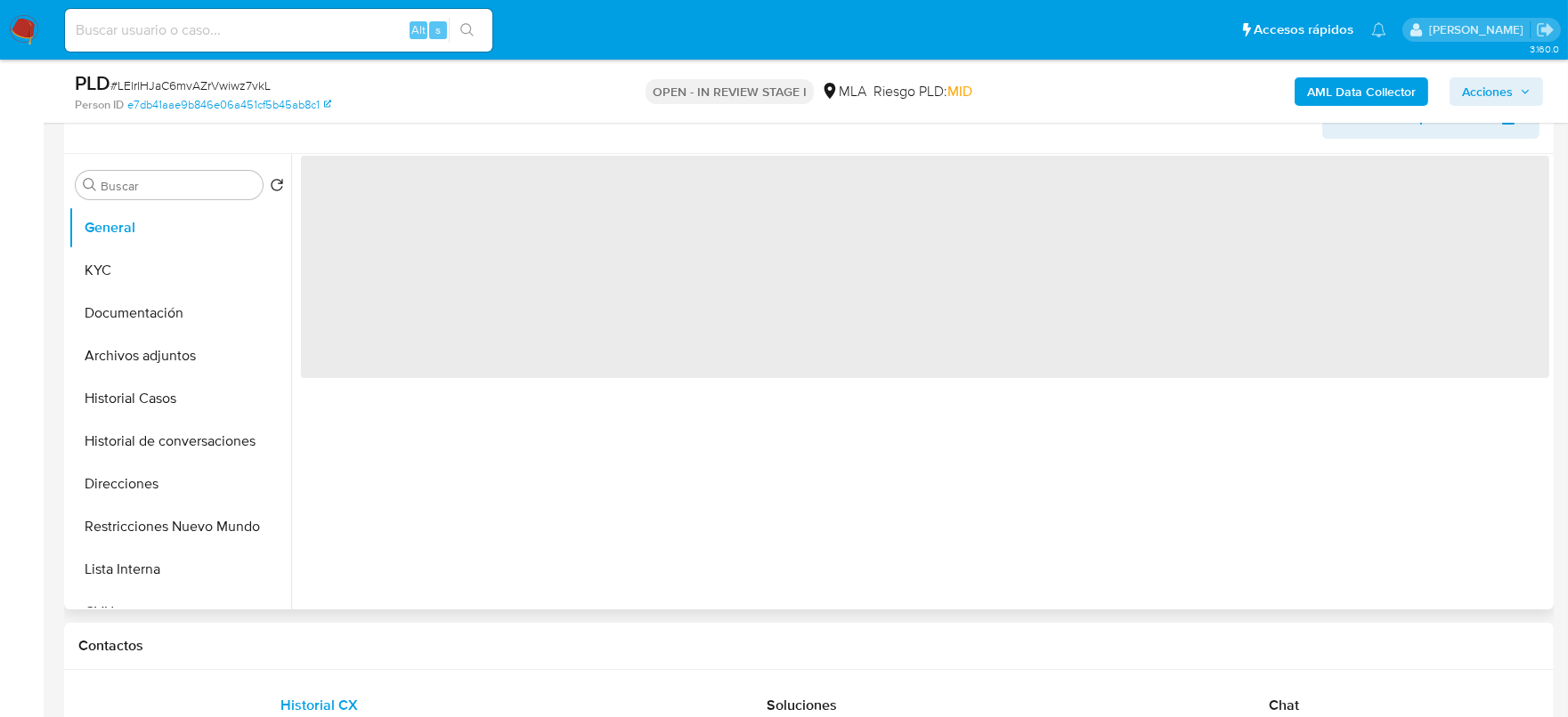
scroll to position [333, 0]
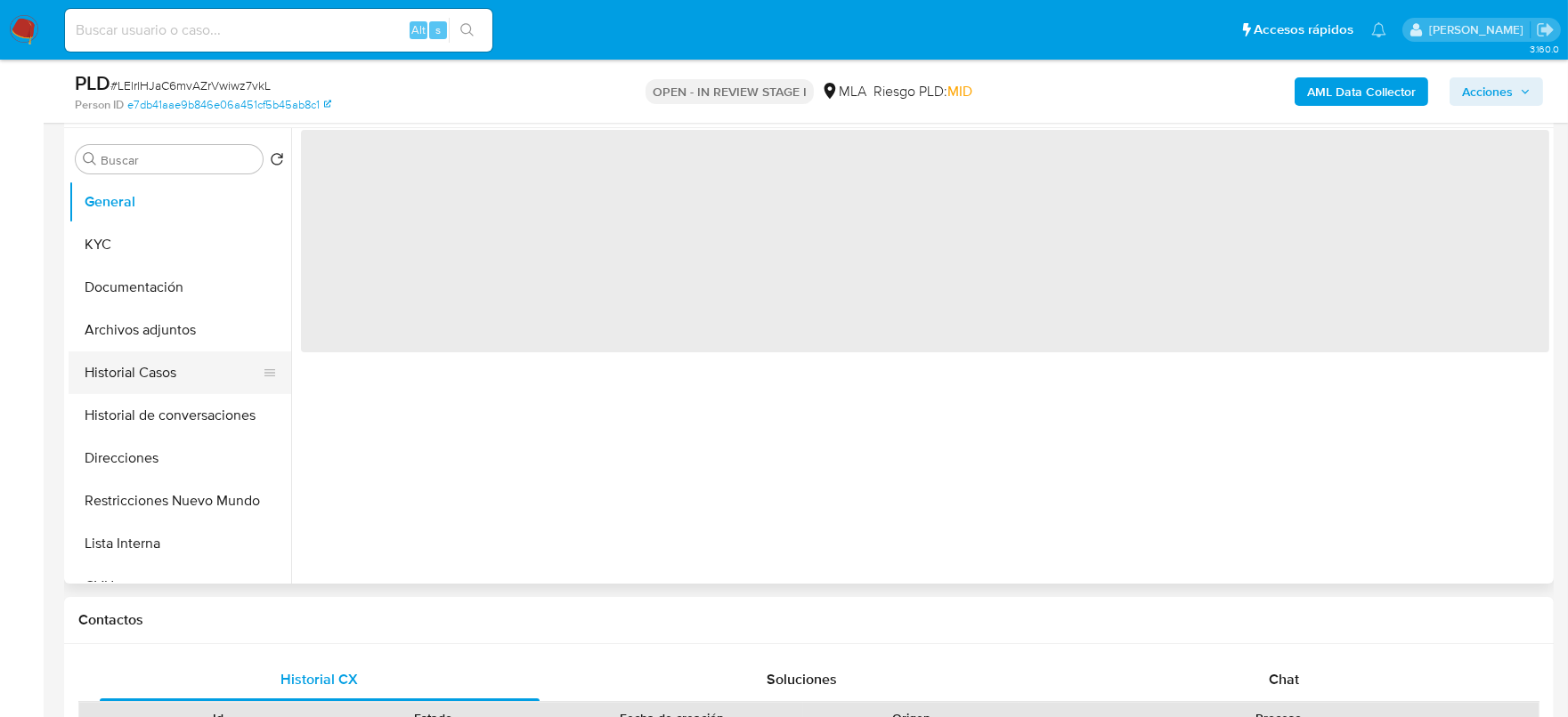
select select "10"
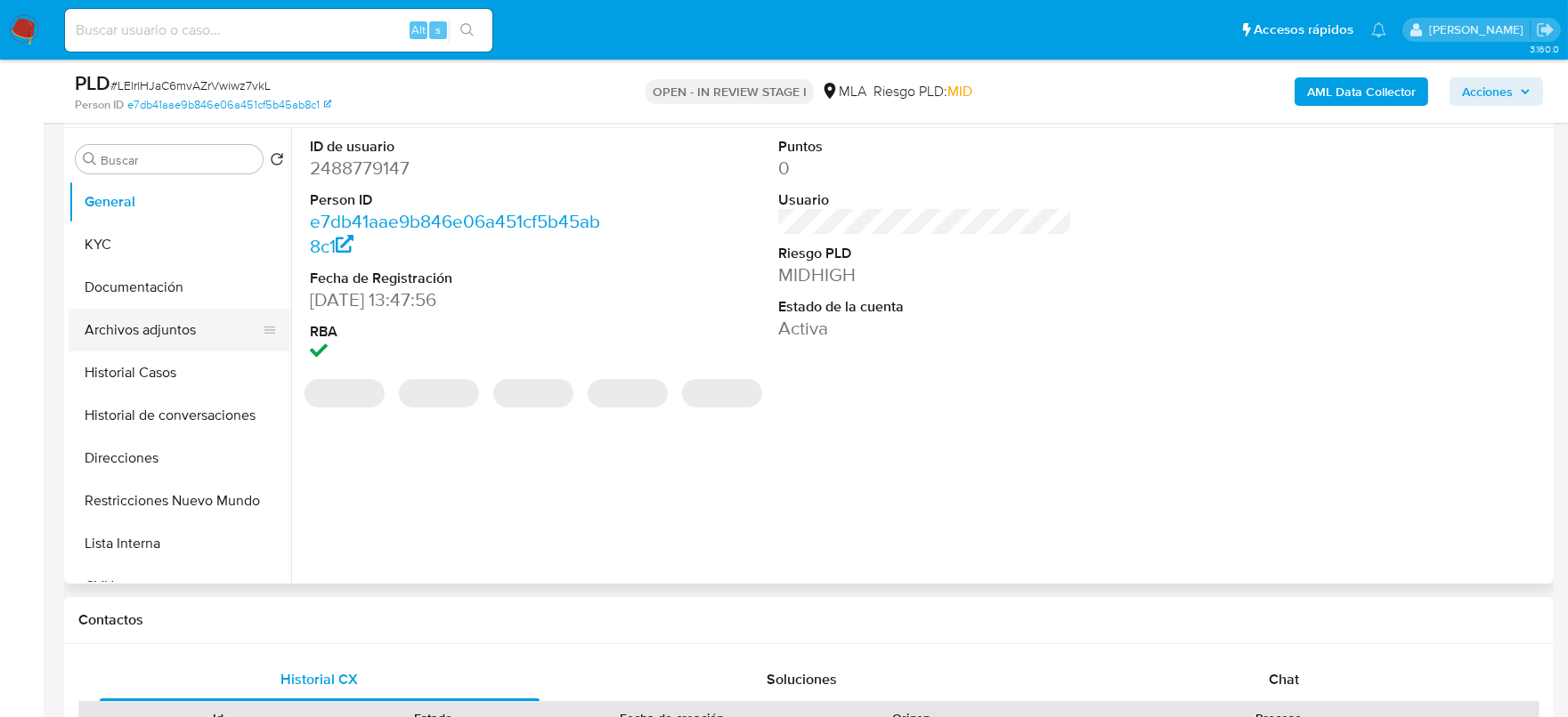
click at [184, 344] on button "Archivos adjuntos" at bounding box center [172, 330] width 209 height 43
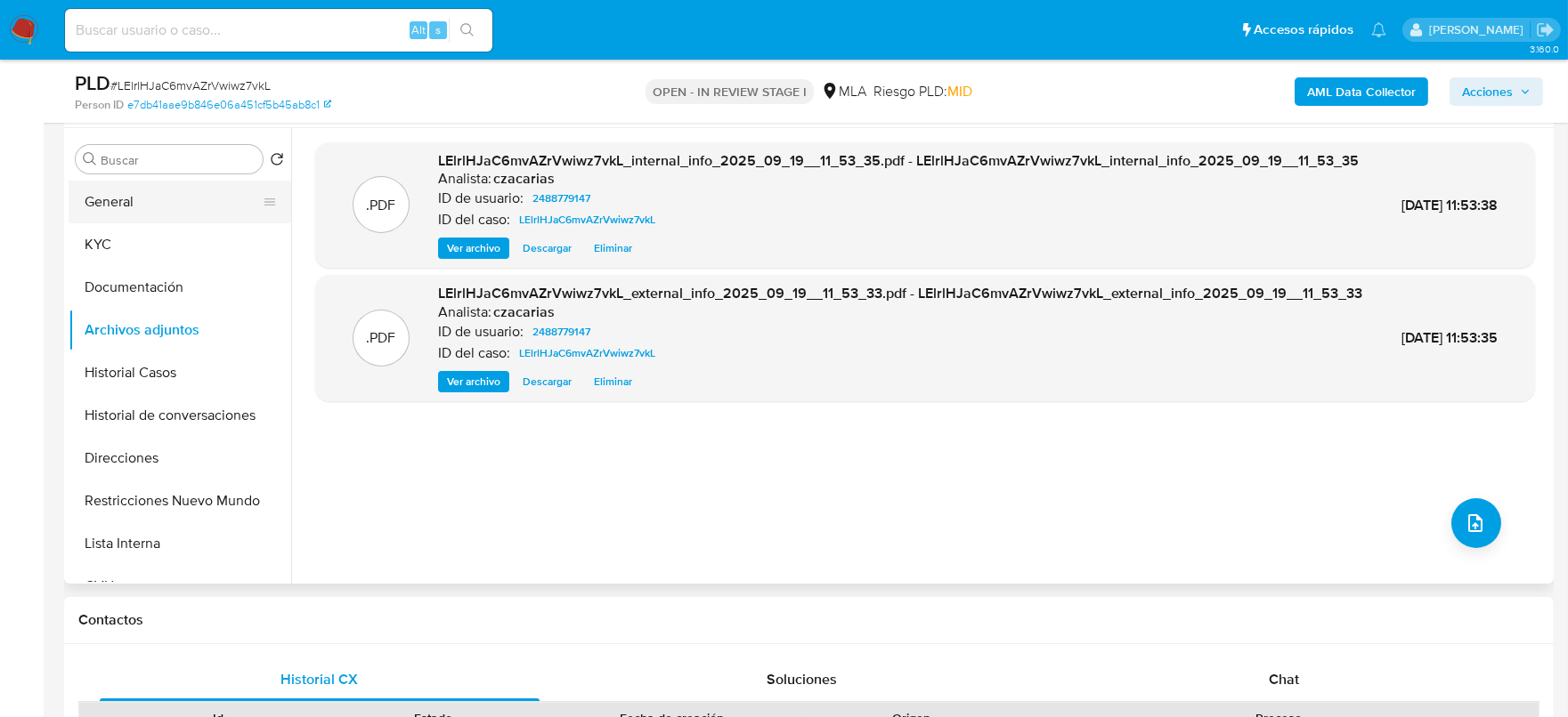
click at [140, 193] on button "General" at bounding box center [172, 201] width 209 height 43
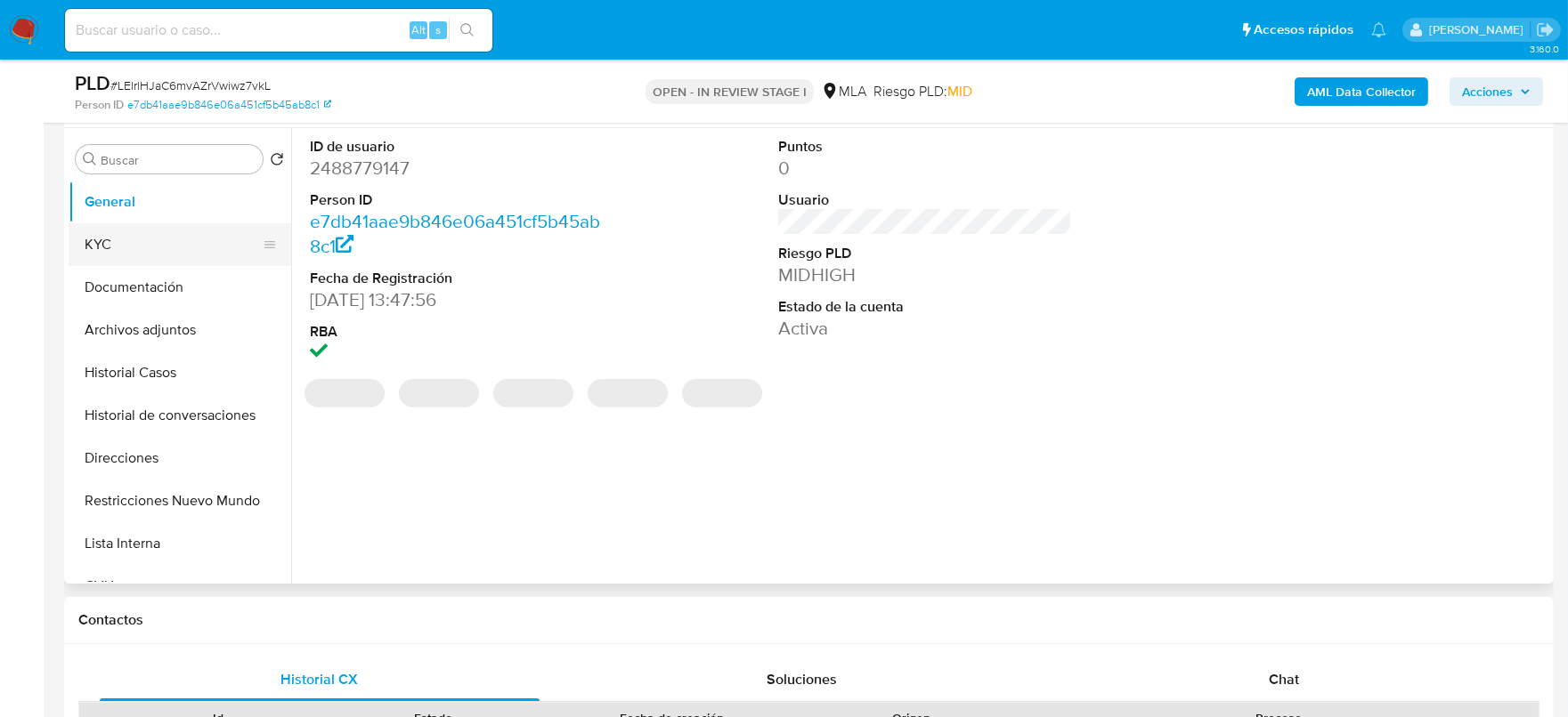
click at [108, 230] on button "KYC" at bounding box center [172, 244] width 209 height 43
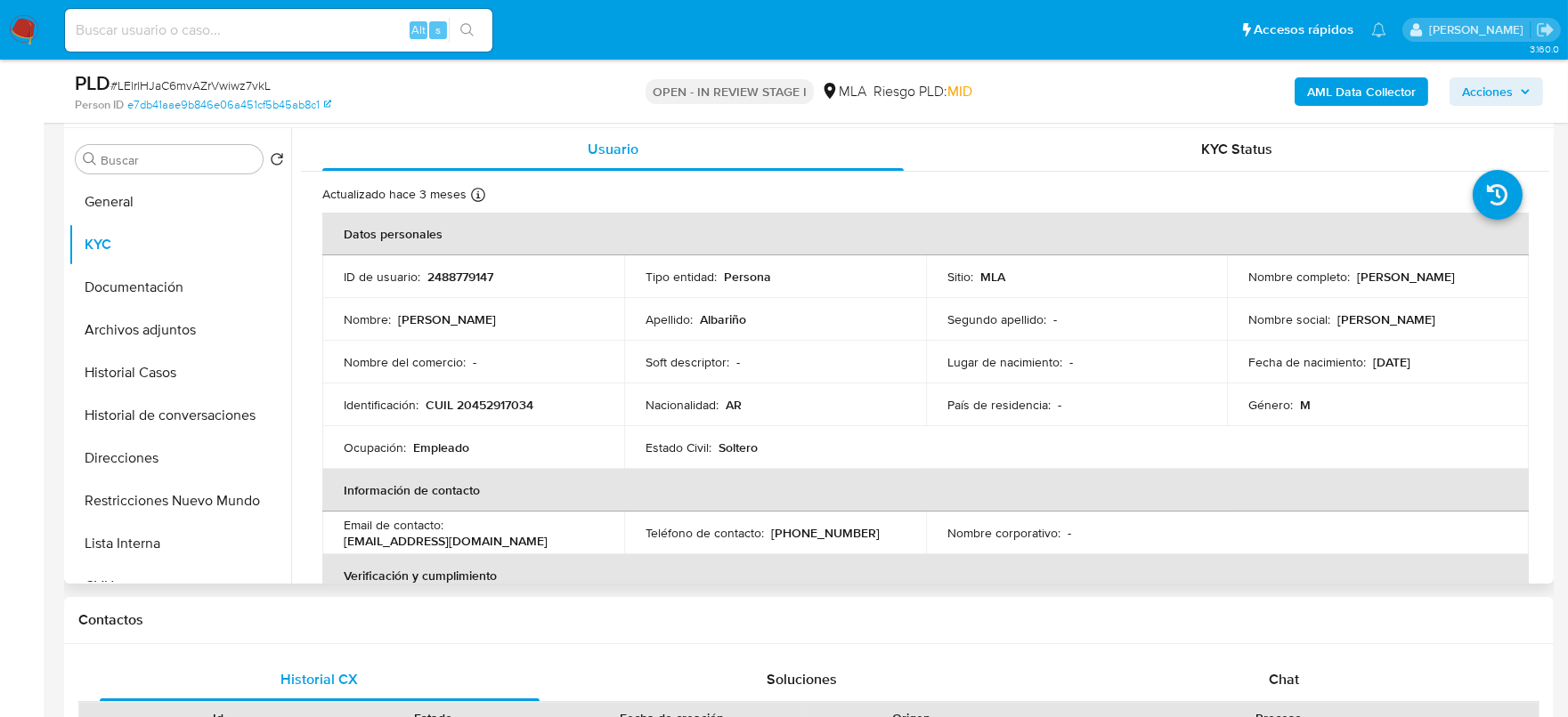
click at [490, 412] on p "CUIL 20452917034" at bounding box center [480, 405] width 108 height 16
click at [490, 408] on p "CUIL 20452917034" at bounding box center [480, 405] width 108 height 16
copy p "20452917034"
click at [478, 397] on p "CUIL 20452917034" at bounding box center [480, 405] width 108 height 16
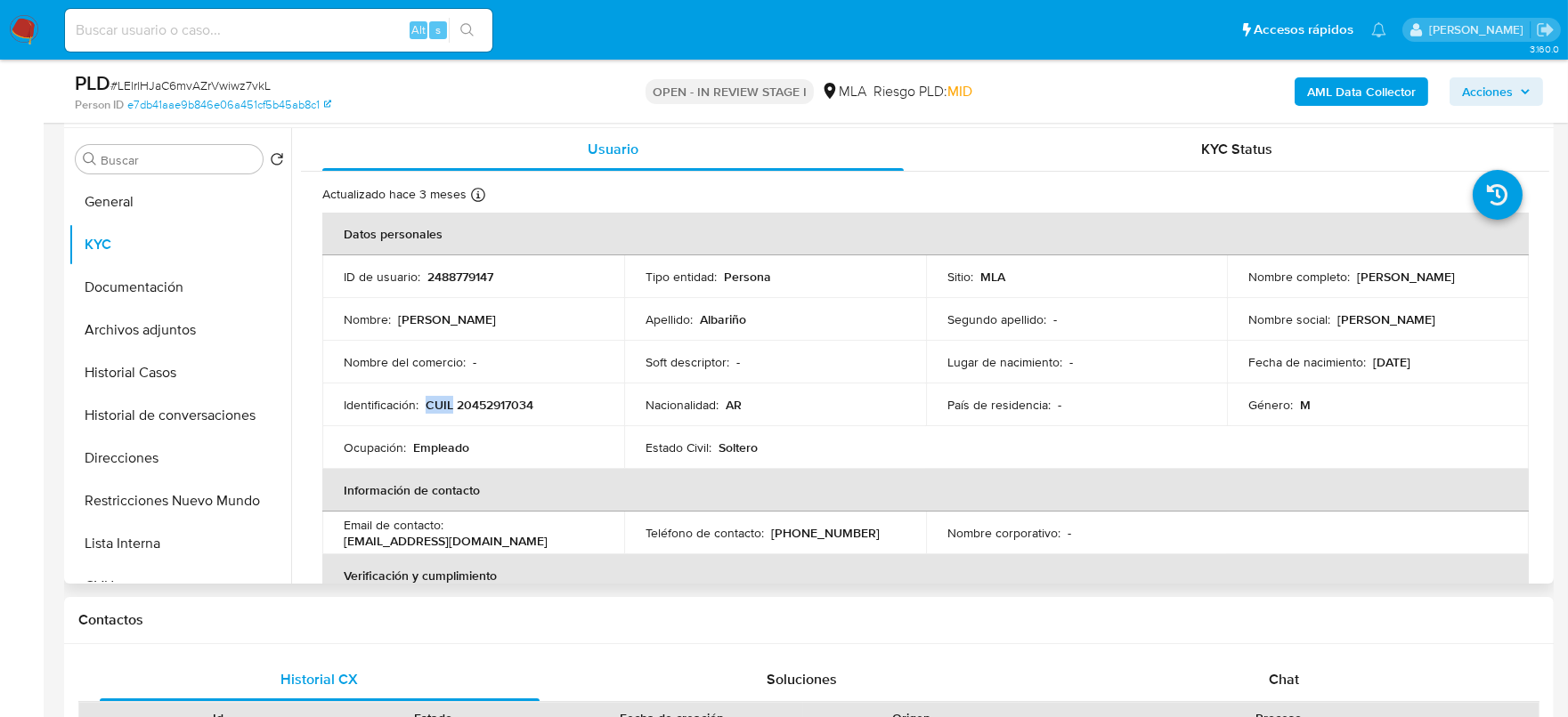
click at [478, 394] on td "Identificación : CUIL 20452917034" at bounding box center [473, 405] width 302 height 43
click at [491, 405] on p "CUIL 20452917034" at bounding box center [480, 405] width 108 height 16
click at [491, 405] on p "CUIL 20452917034" at bounding box center [480, 405] width 108 height 16
copy p "20452917034"
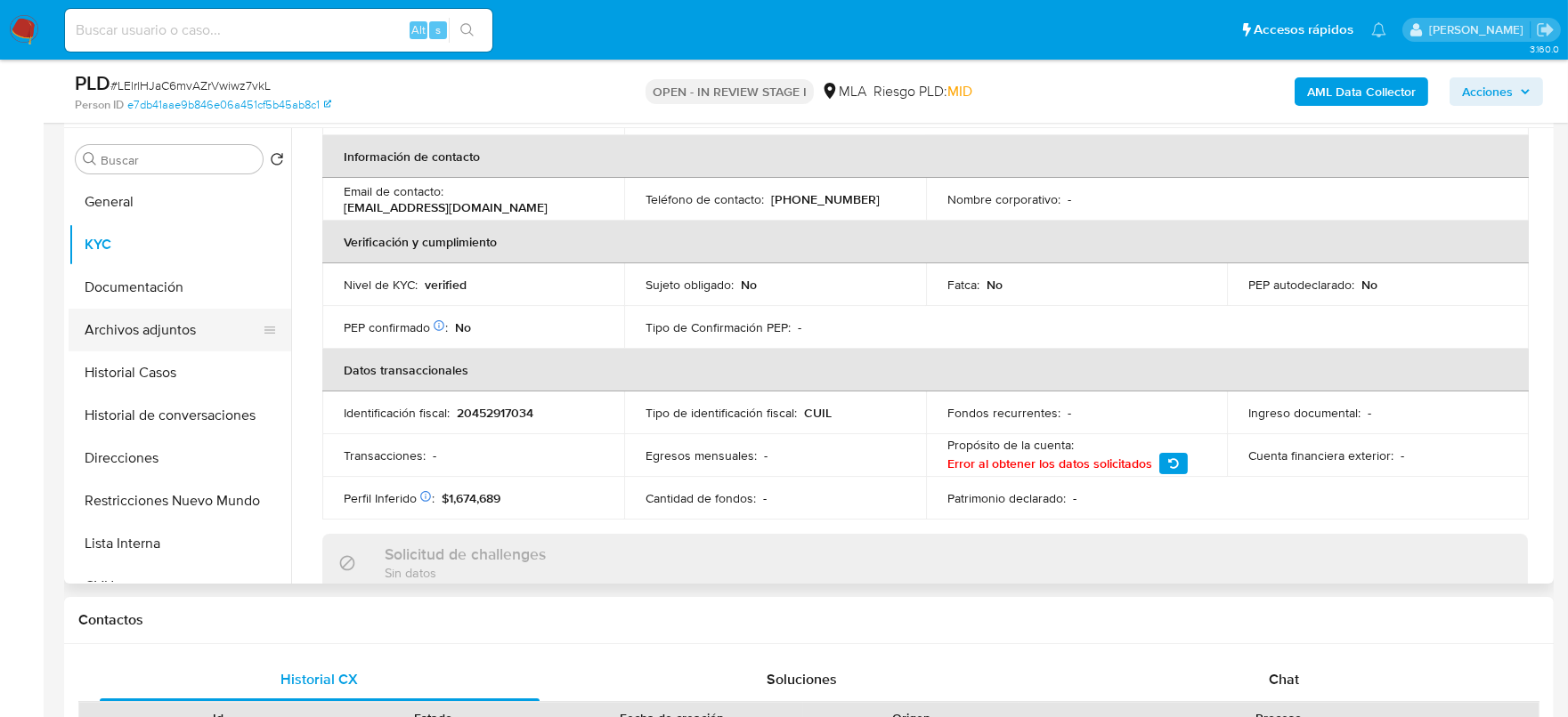
drag, startPoint x: 160, startPoint y: 327, endPoint x: 178, endPoint y: 327, distance: 18.0
click at [160, 327] on button "Archivos adjuntos" at bounding box center [172, 330] width 209 height 43
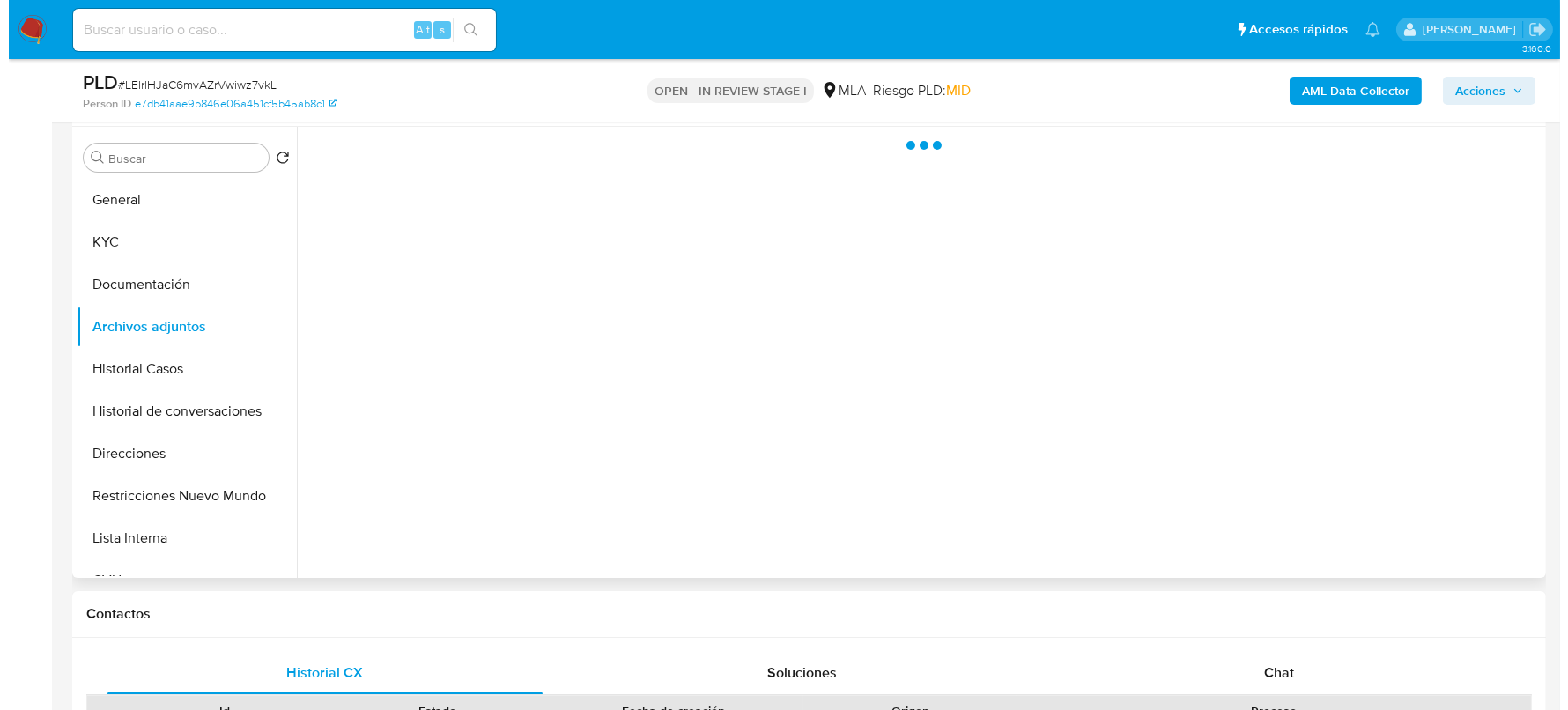
scroll to position [0, 0]
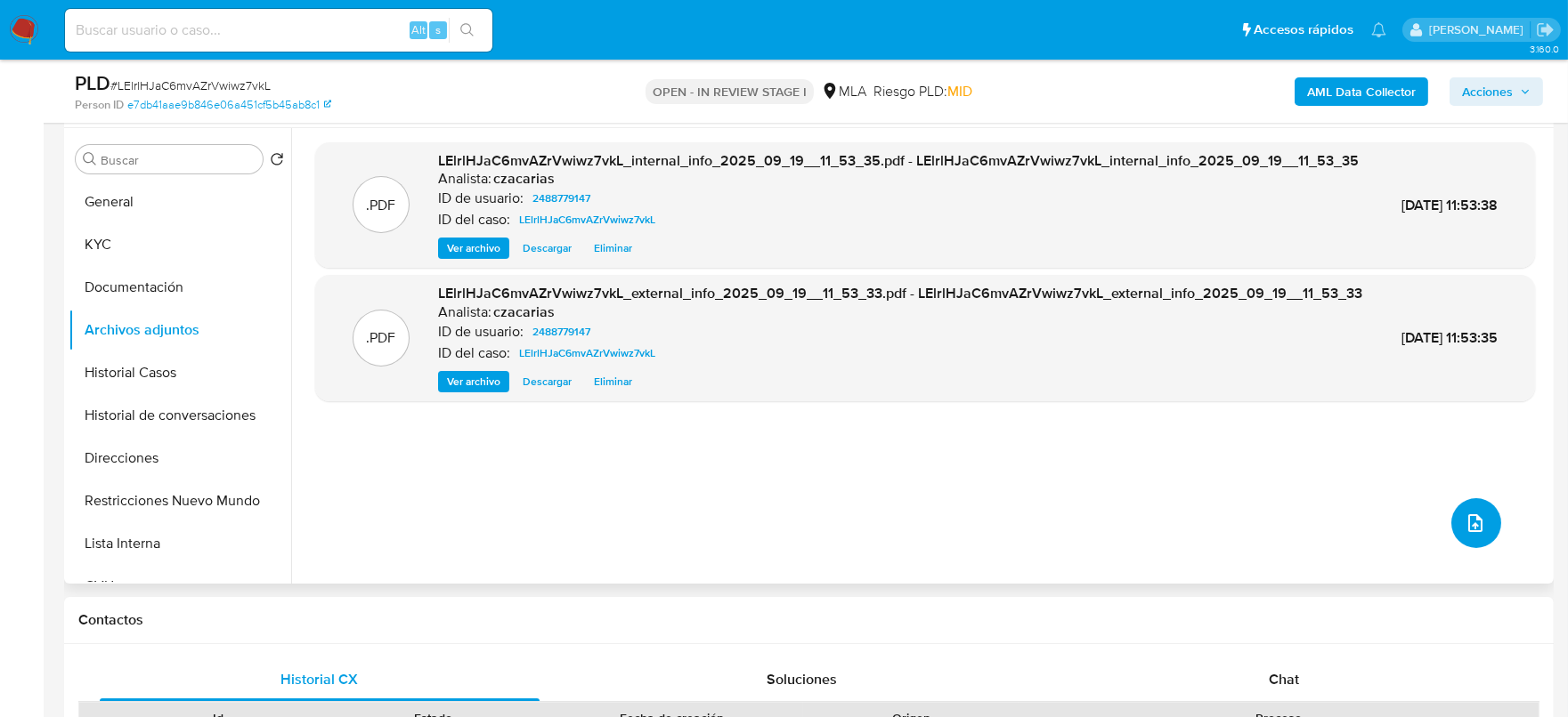
click at [1480, 523] on button "upload-file" at bounding box center [1476, 523] width 50 height 50
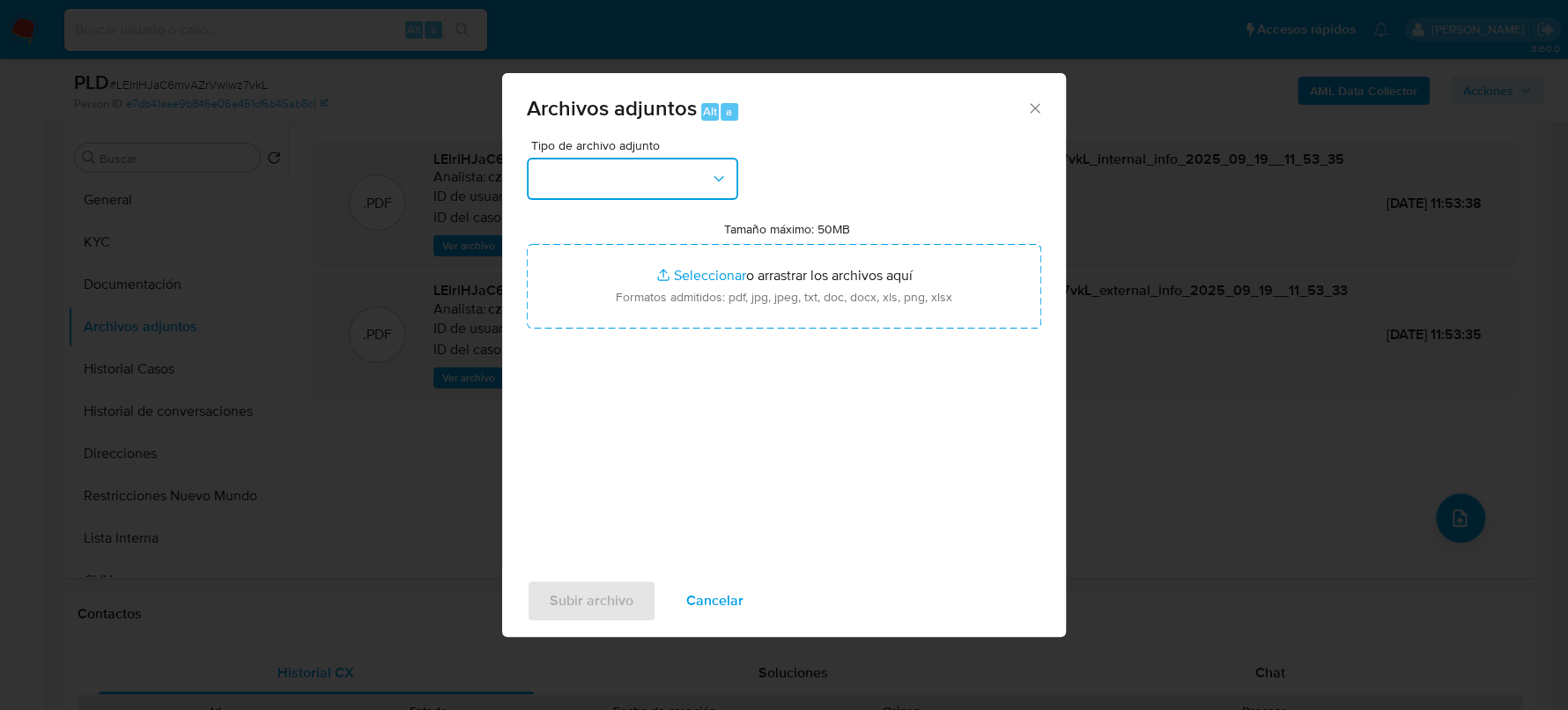
click at [691, 164] on button "button" at bounding box center [632, 179] width 211 height 42
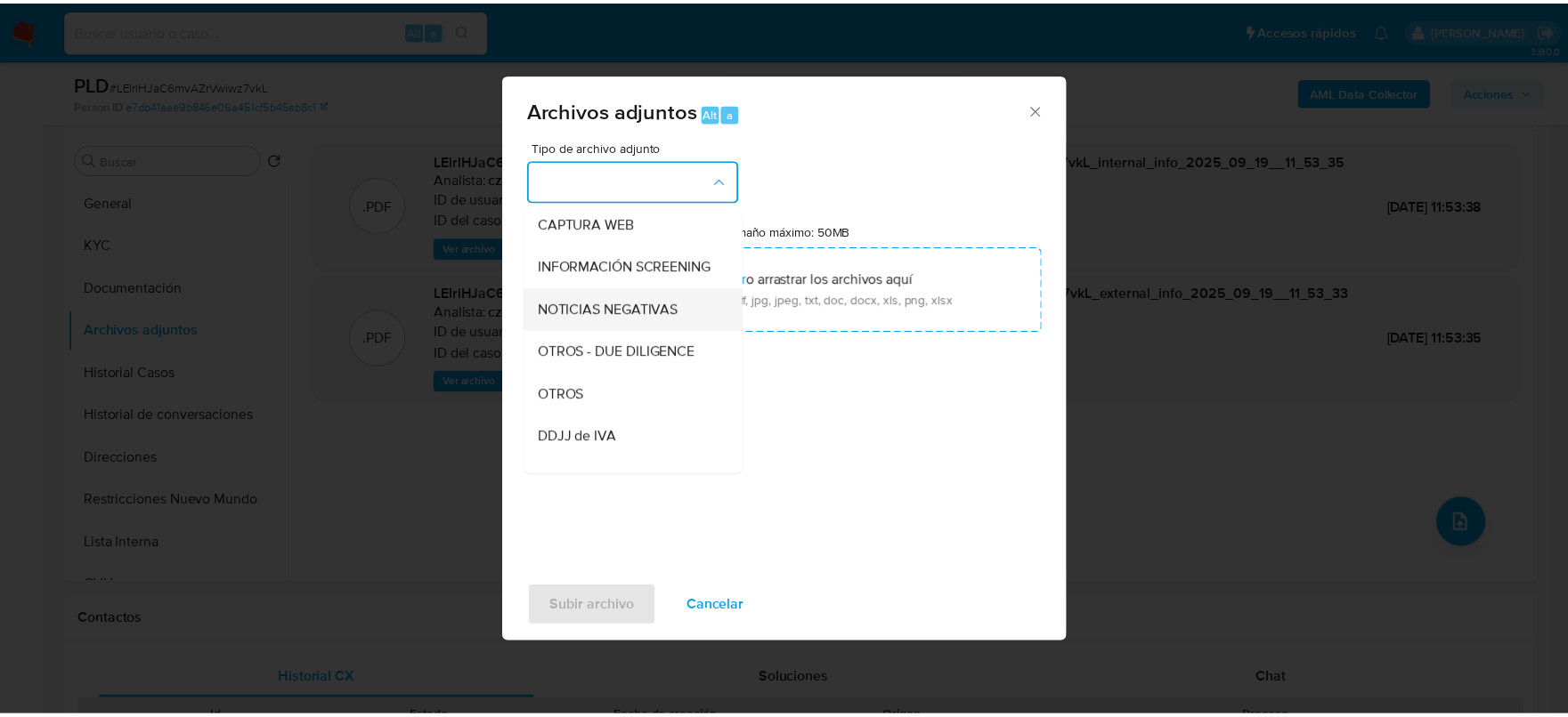
scroll to position [221, 0]
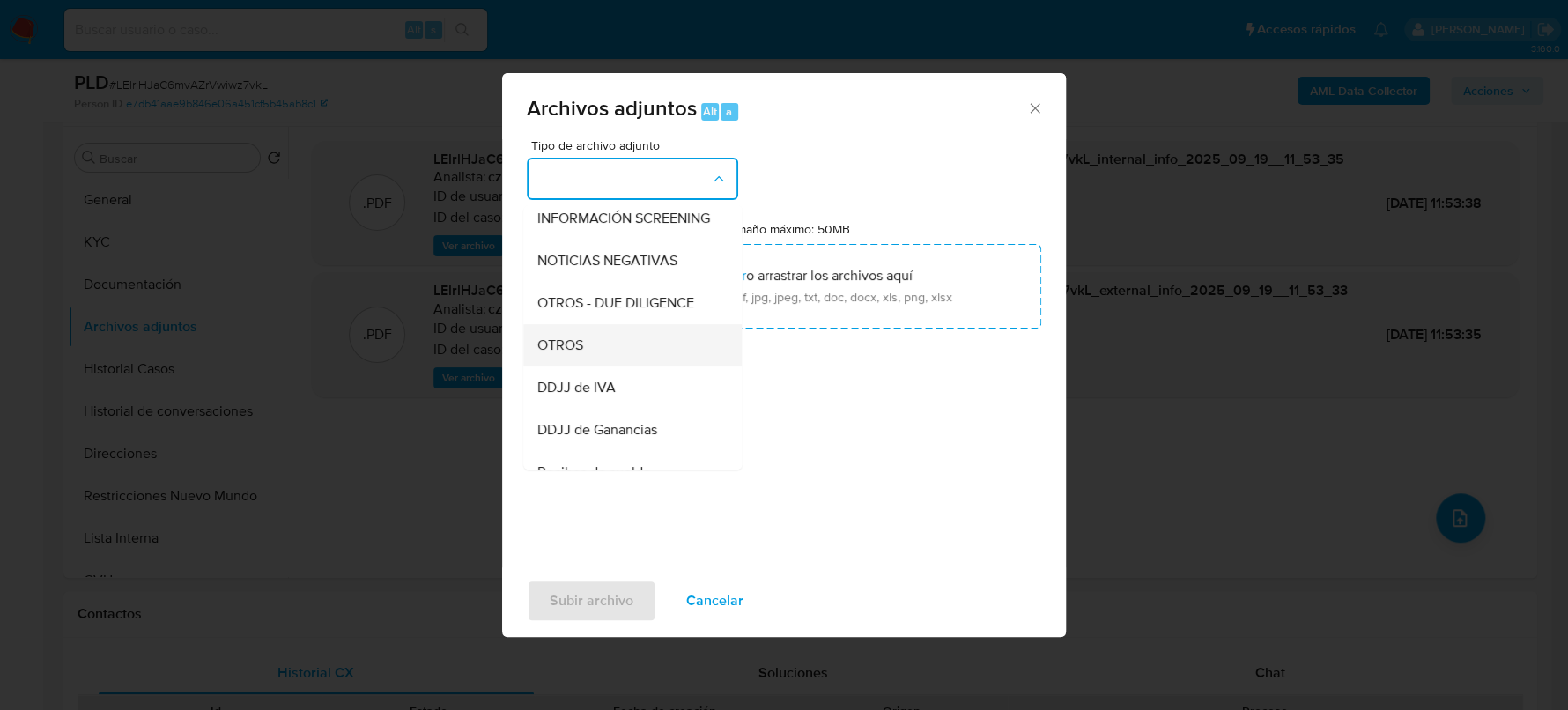
click at [586, 365] on div "OTROS" at bounding box center [627, 345] width 179 height 42
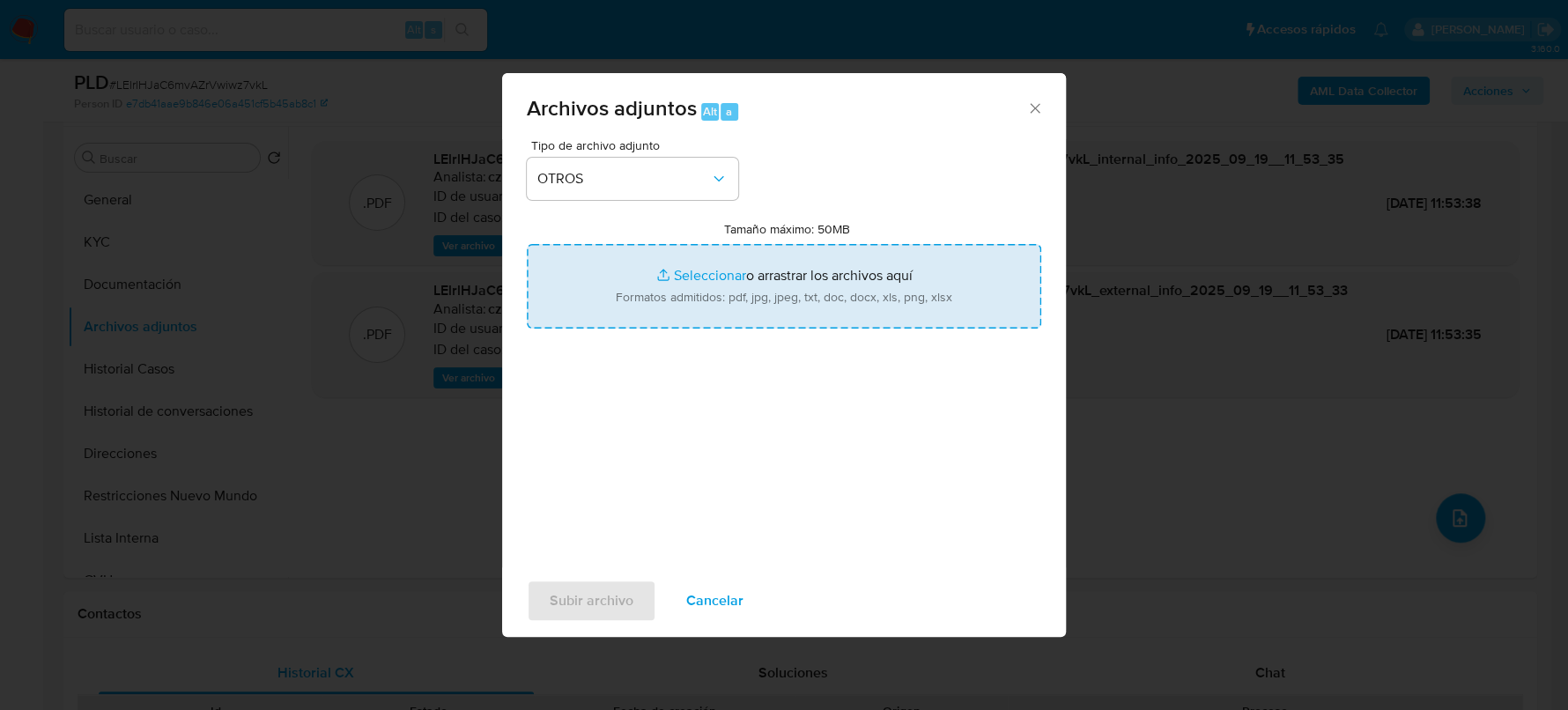
type input "C:\fakepath\Movimientos-2488779147.xlsx"
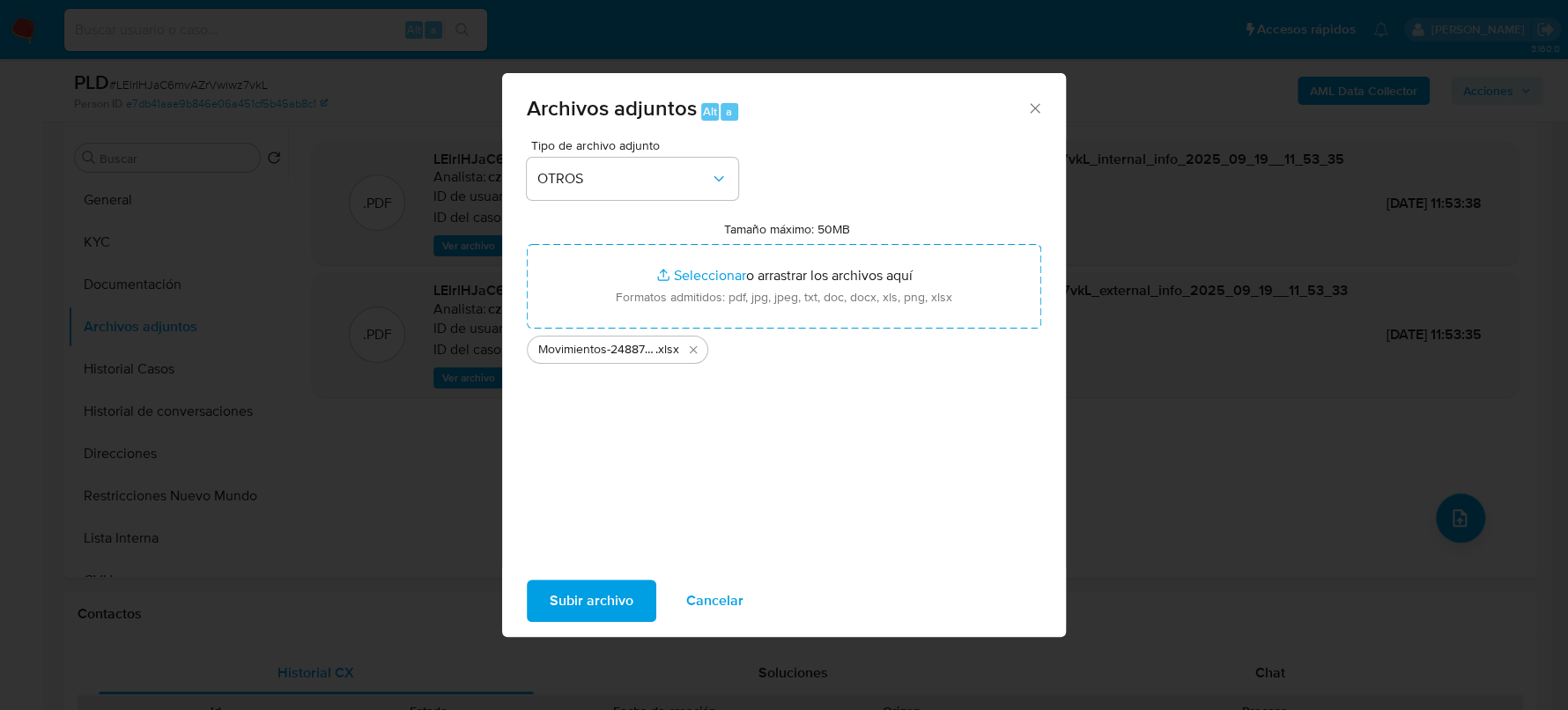
click at [599, 590] on span "Subir archivo" at bounding box center [591, 601] width 84 height 39
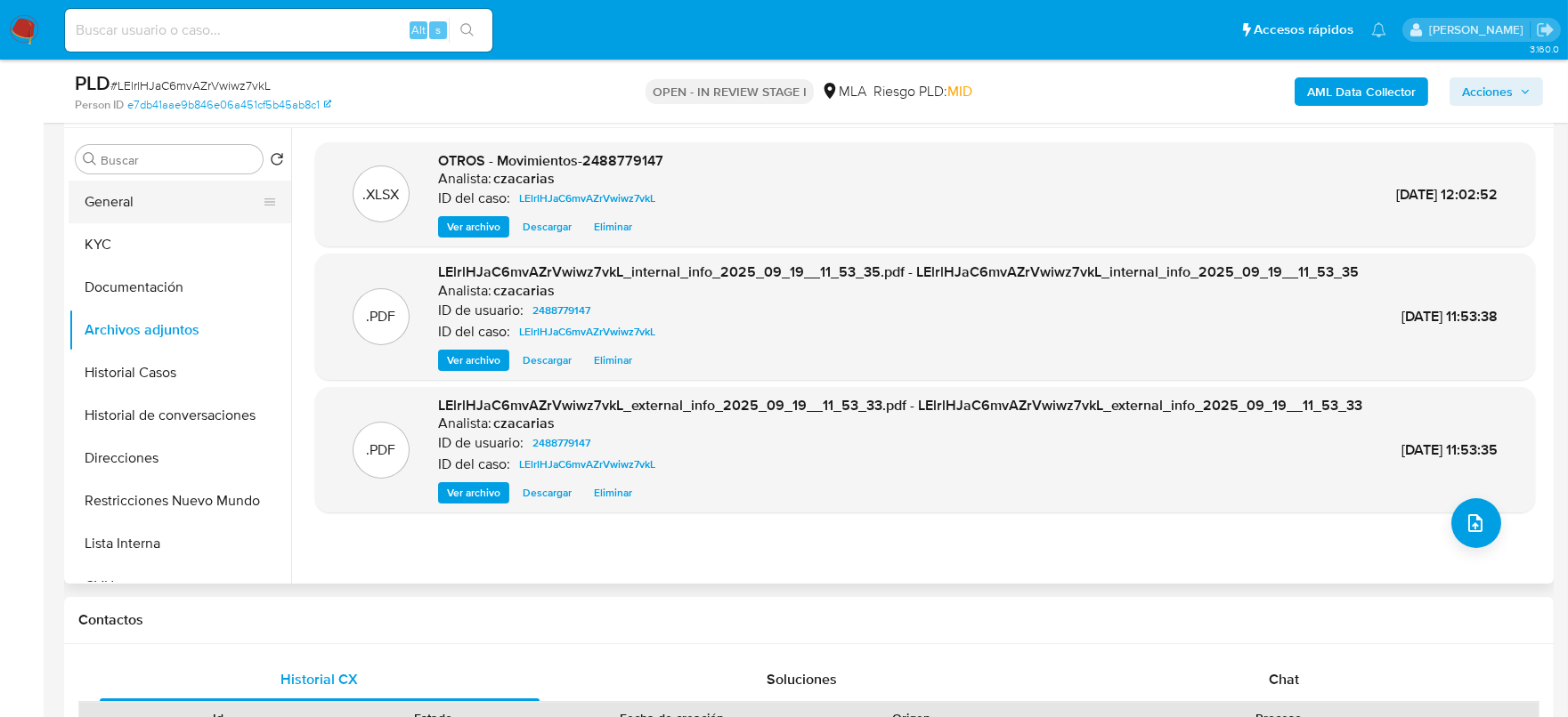
click at [135, 202] on button "General" at bounding box center [172, 201] width 209 height 43
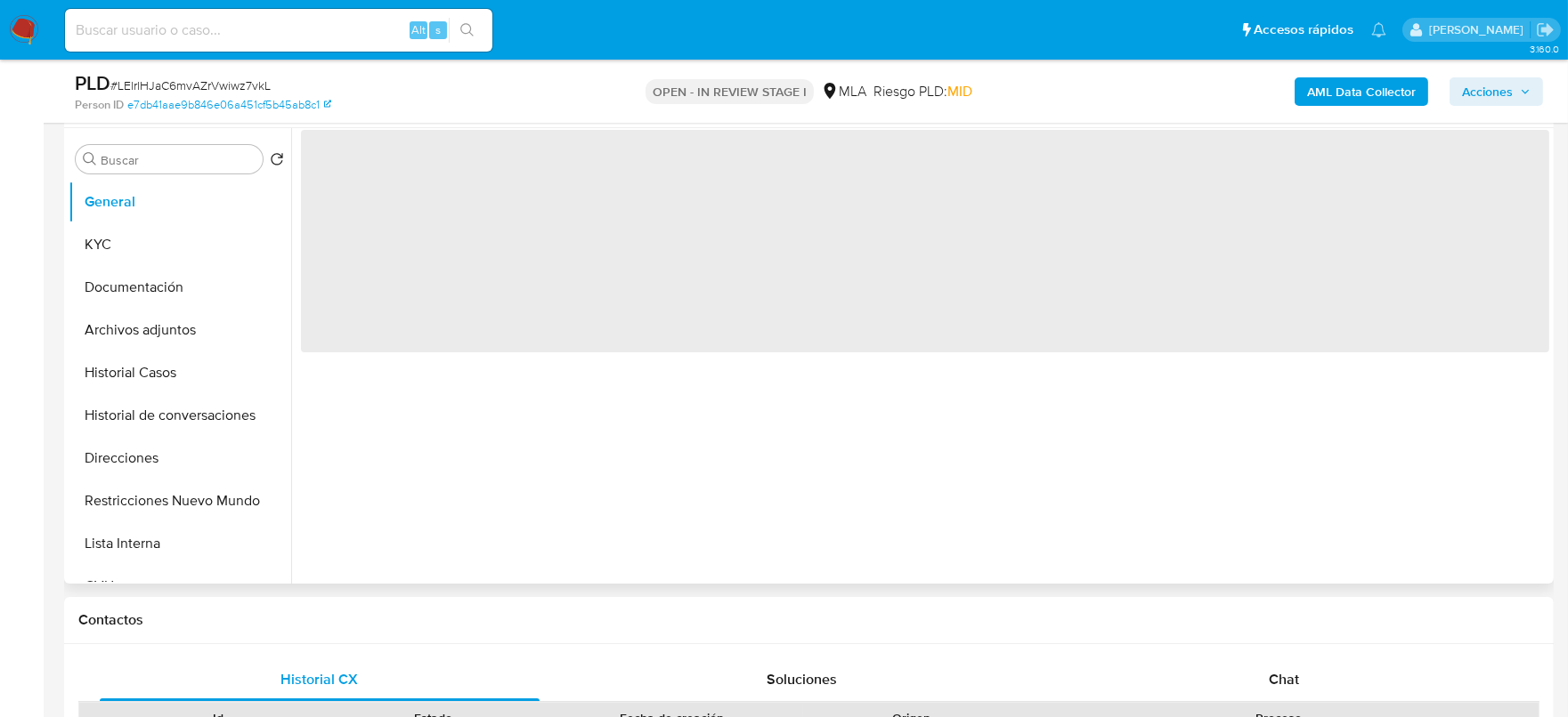
click at [392, 159] on span "‌" at bounding box center [925, 241] width 1249 height 222
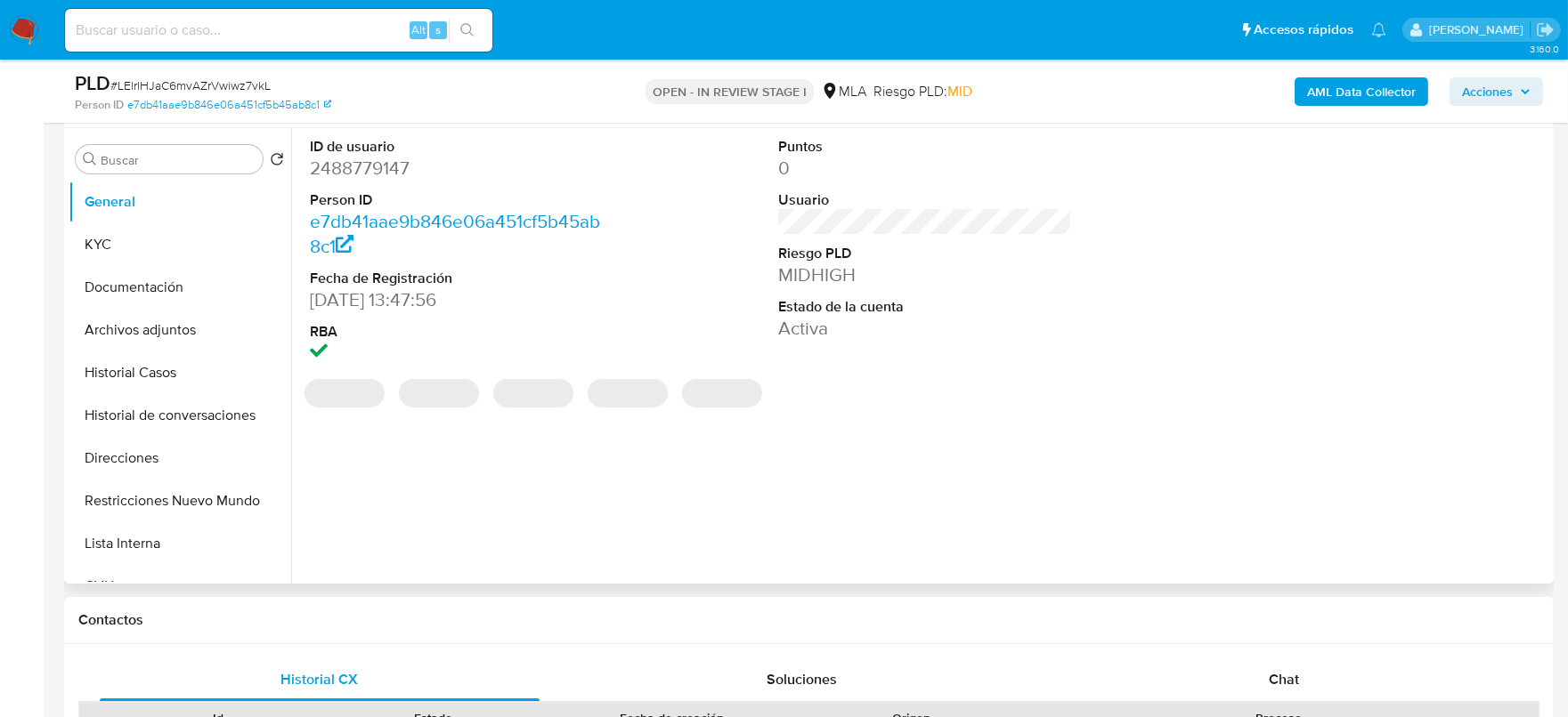
click at [387, 163] on dd "2488779147" at bounding box center [457, 168] width 294 height 25
copy dd "2488779147"
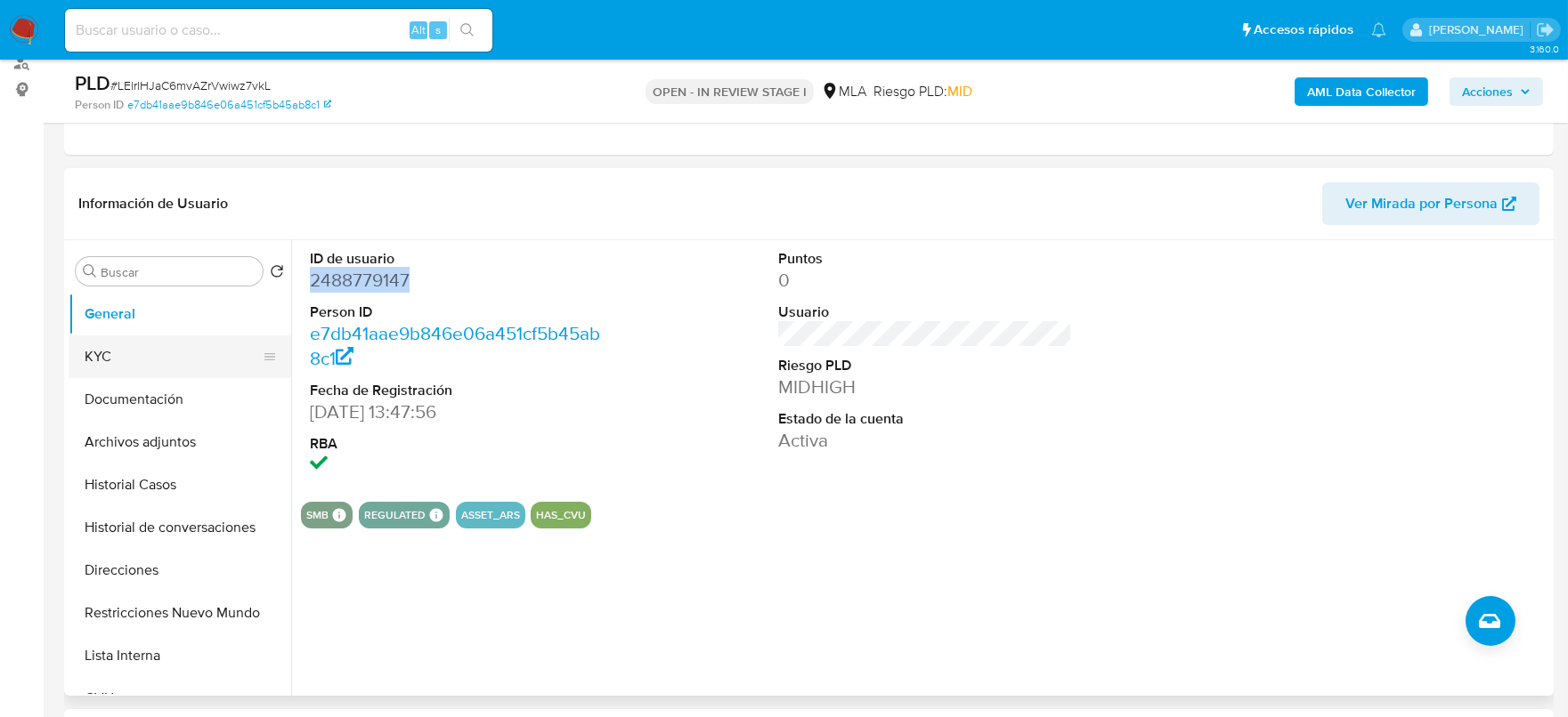
click at [103, 374] on ul "General KYC Documentación Archivos adjuntos Historial Casos Historial de conver…" at bounding box center [180, 493] width 222 height 402
click at [99, 360] on button "KYC" at bounding box center [172, 356] width 209 height 43
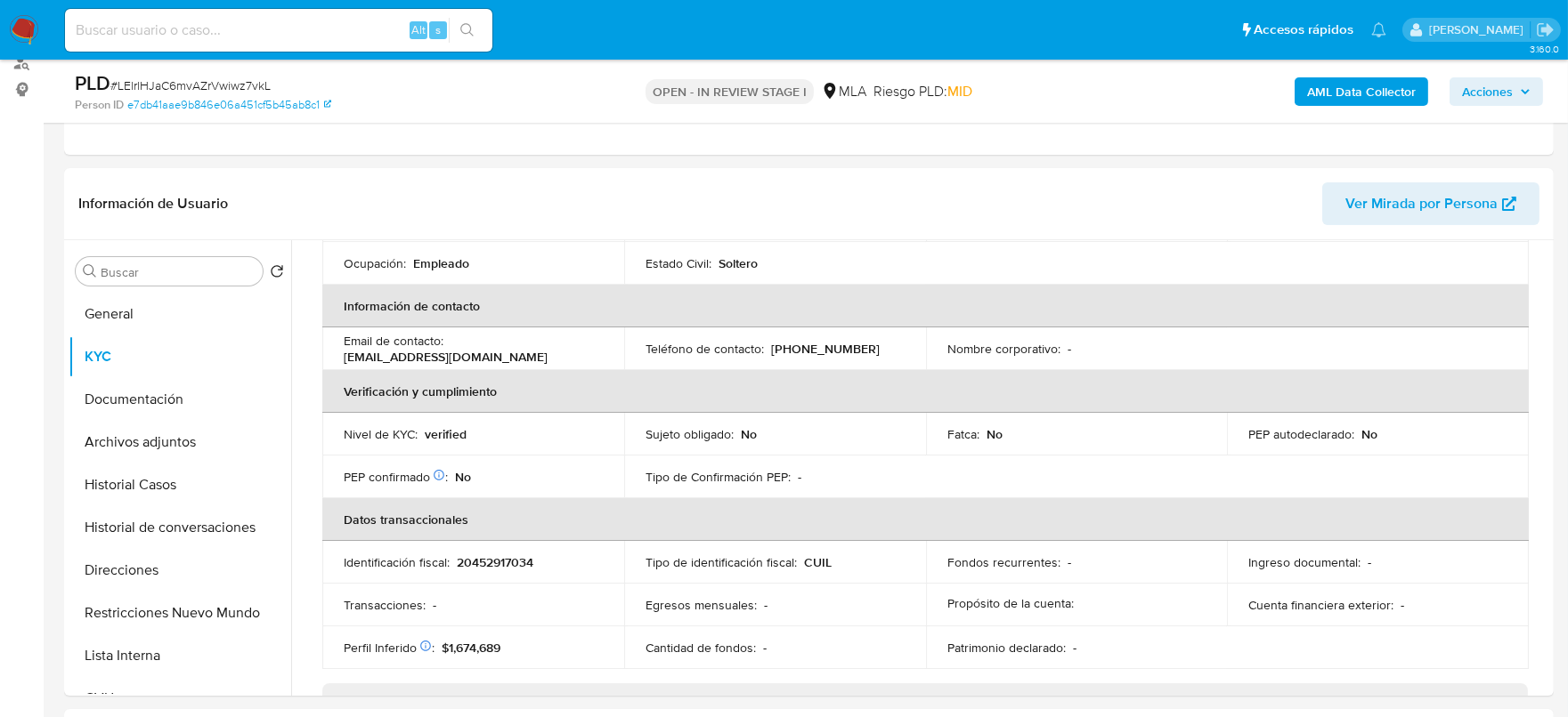
scroll to position [333, 0]
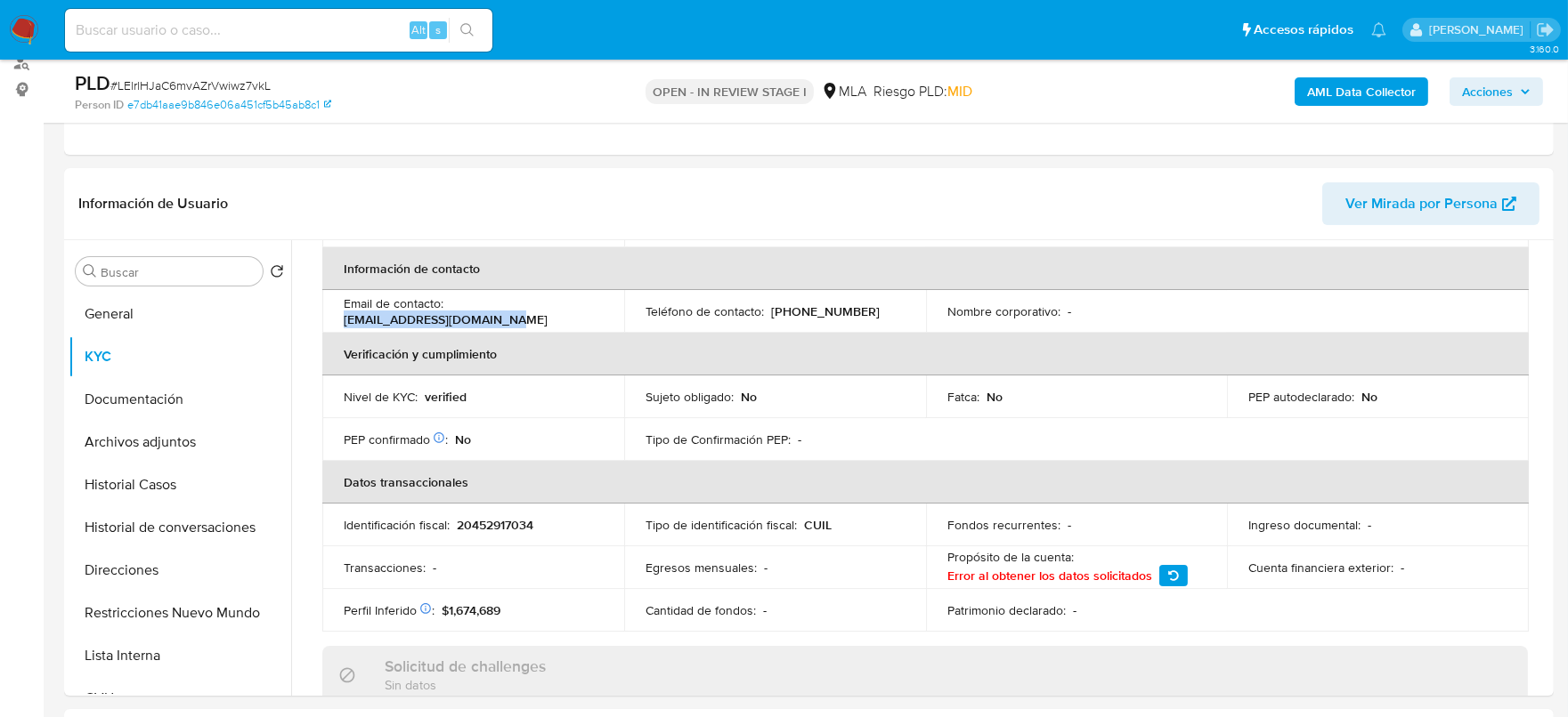
drag, startPoint x: 342, startPoint y: 318, endPoint x: 511, endPoint y: 312, distance: 169.1
click at [511, 312] on td "Email de contacto : florenciamitoni@gmail.com" at bounding box center [473, 311] width 302 height 43
copy p "florenciamitoni@gmail.com"
click at [815, 307] on p "(223) 6010972" at bounding box center [825, 312] width 108 height 16
click at [816, 306] on p "(223) 6010972" at bounding box center [825, 312] width 108 height 16
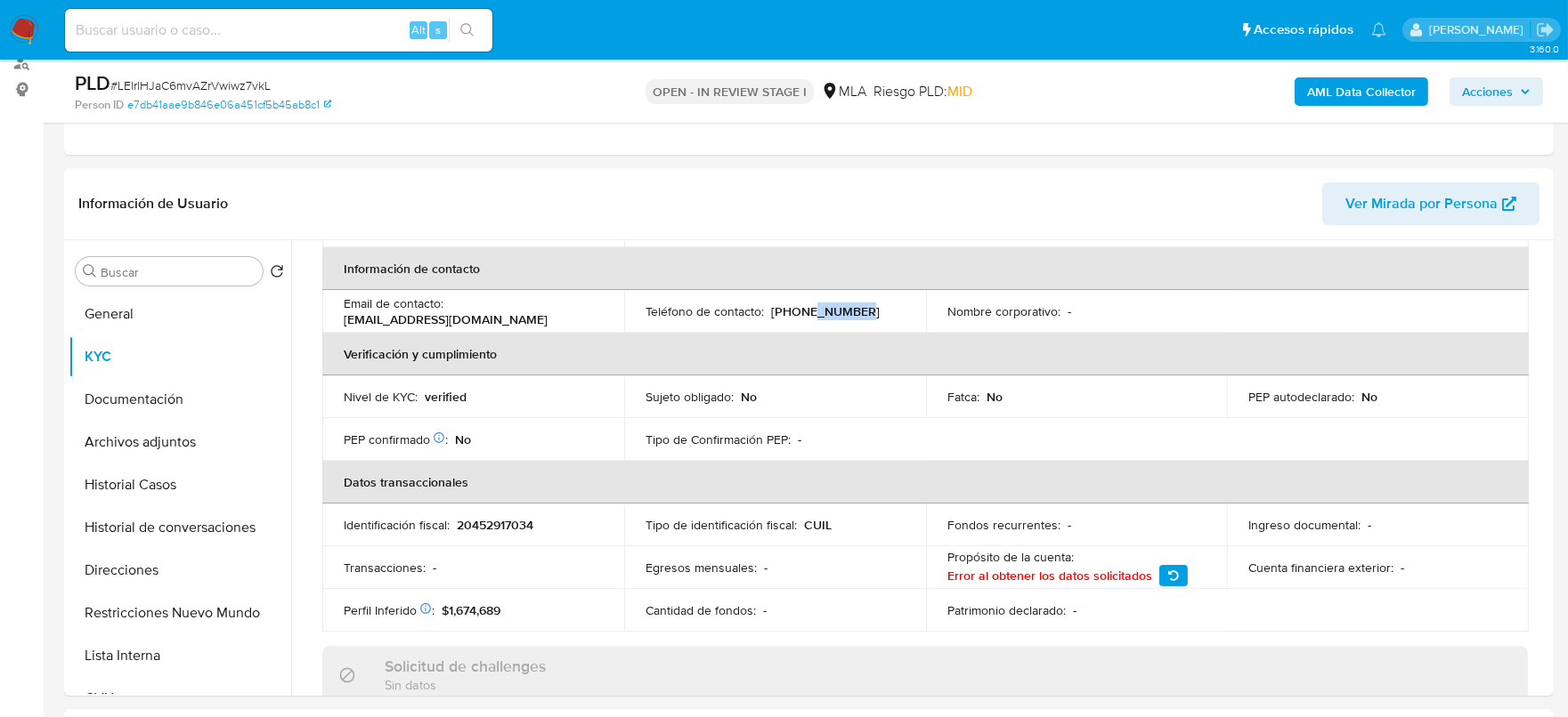
copy p "6010972"
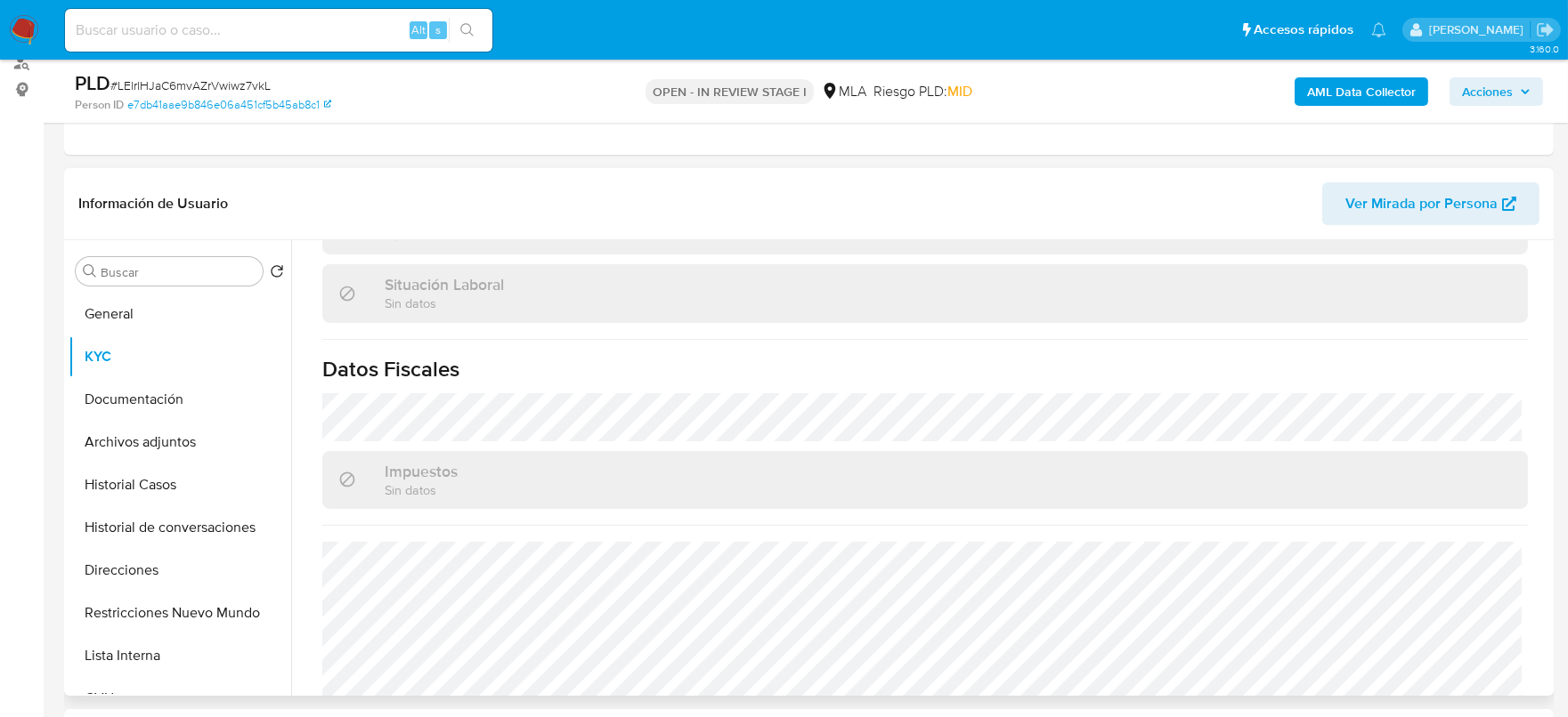
scroll to position [937, 0]
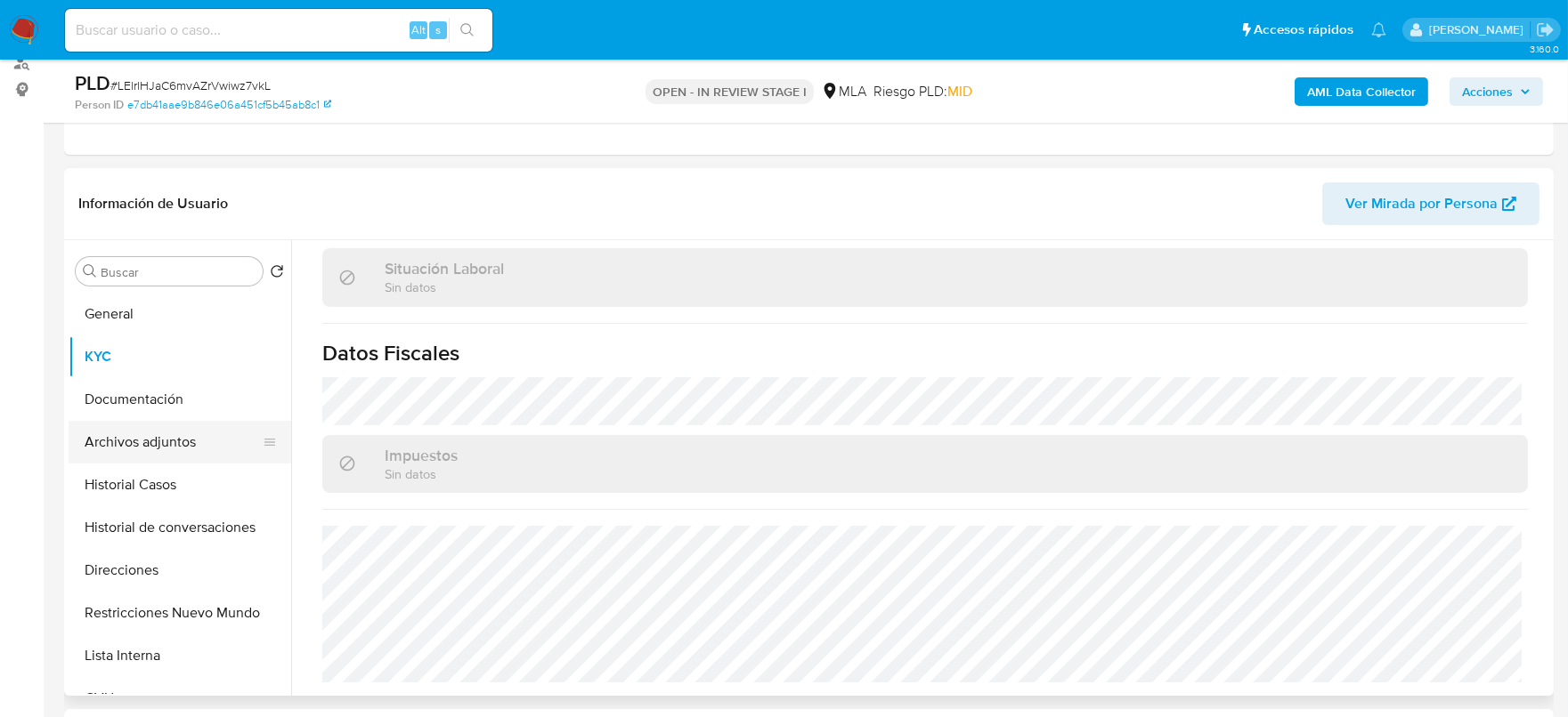
click at [160, 440] on button "Archivos adjuntos" at bounding box center [172, 442] width 209 height 43
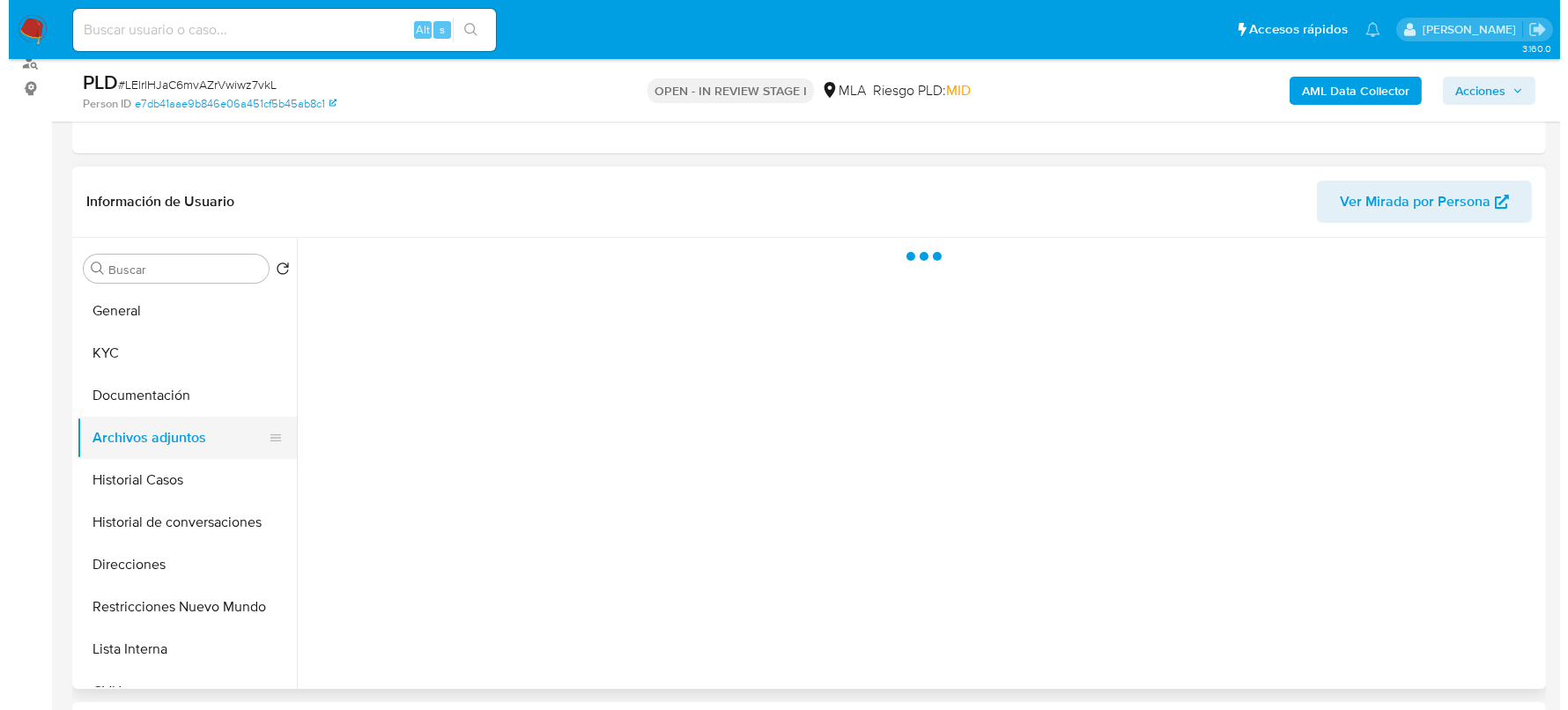
scroll to position [0, 0]
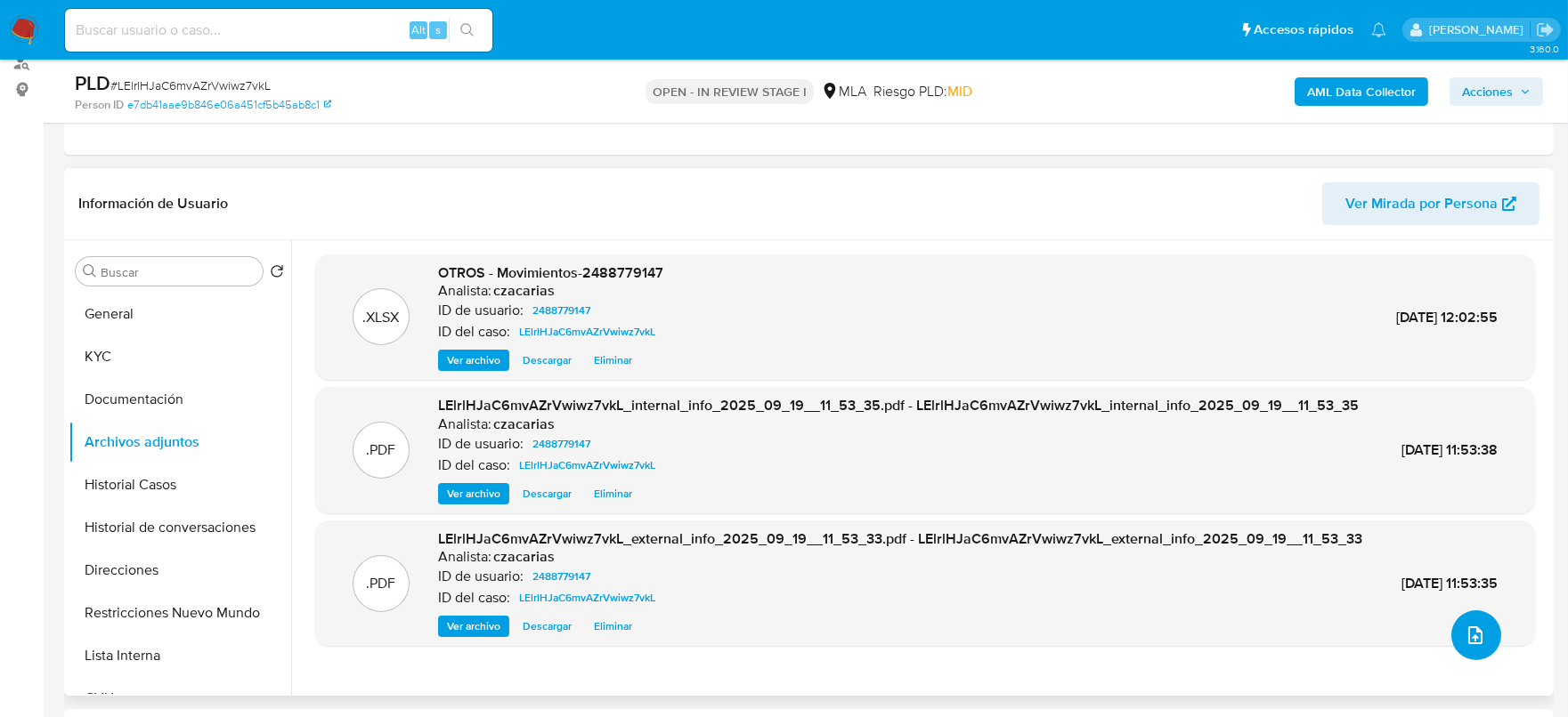
click at [1478, 644] on button "upload-file" at bounding box center [1476, 635] width 50 height 50
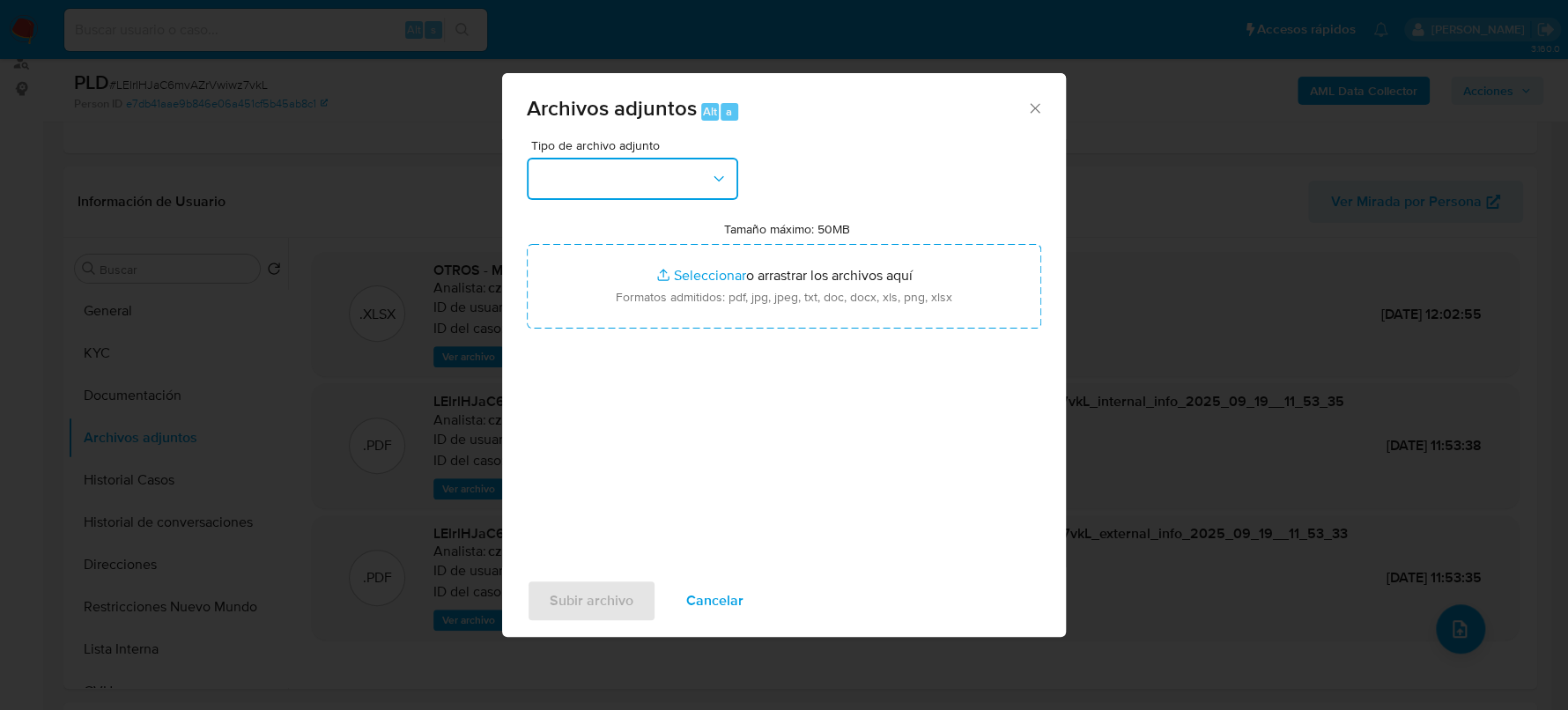
click at [600, 184] on button "button" at bounding box center [632, 179] width 211 height 42
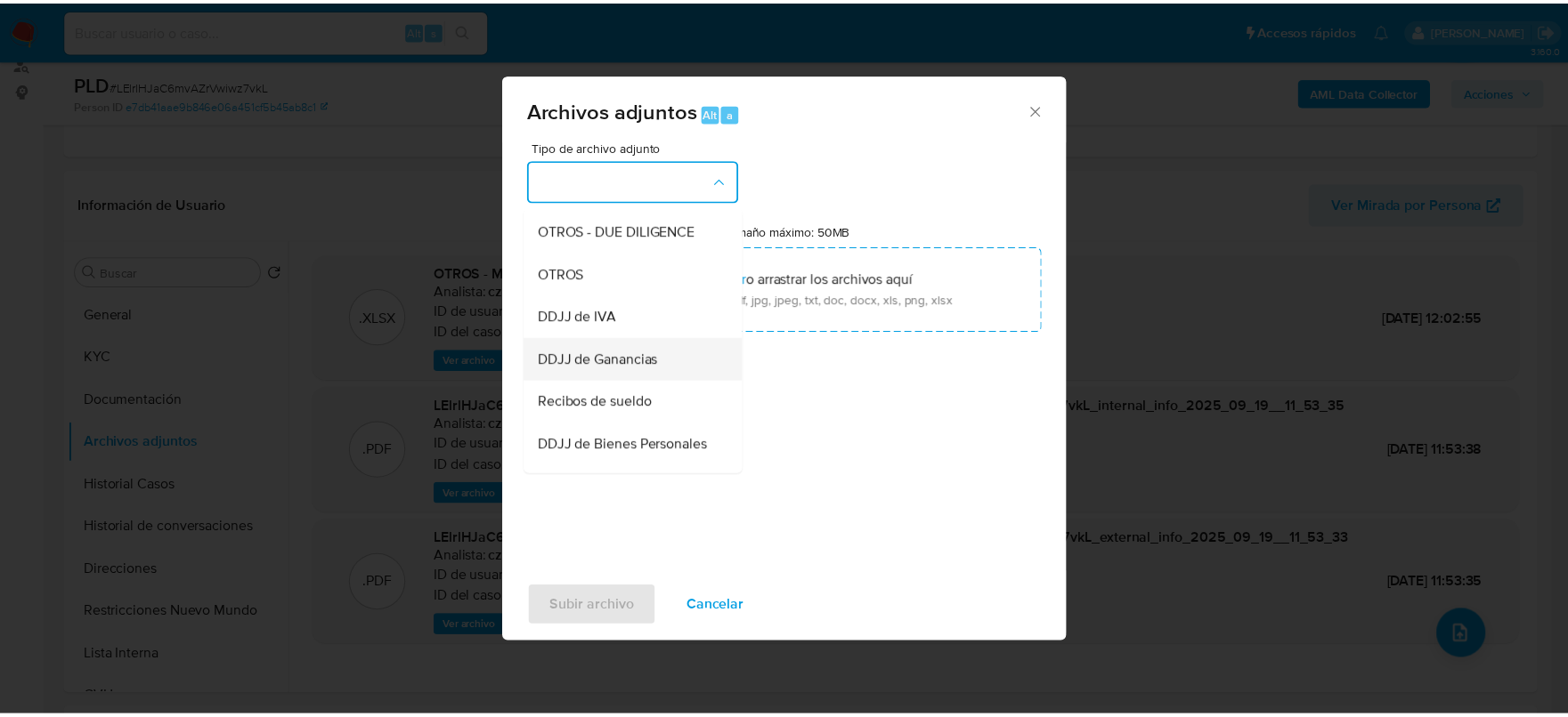
scroll to position [333, 0]
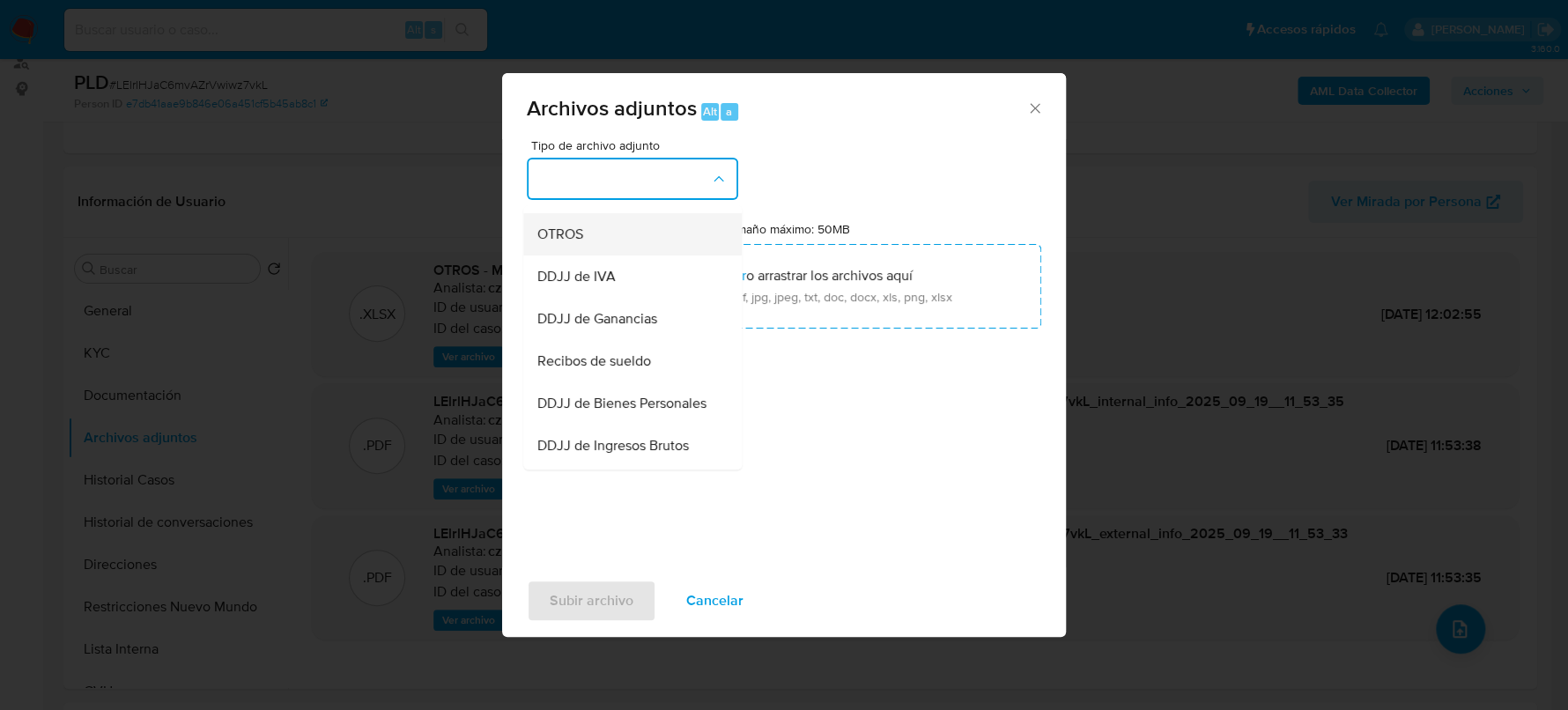
click at [601, 253] on div "OTROS" at bounding box center [627, 234] width 179 height 42
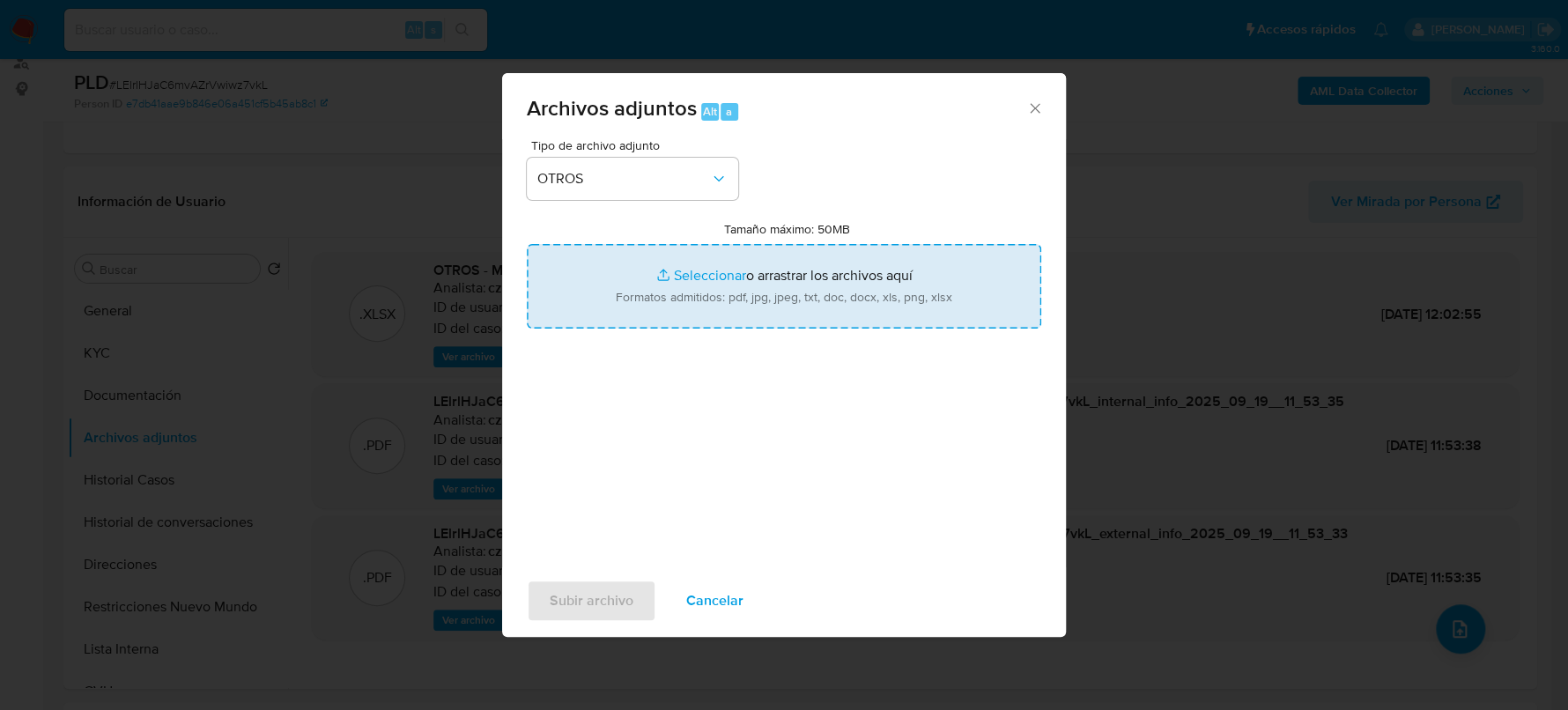
type input "C:\fakepath\Caselog LElrlHJaC6mvAZrVwiwz7vkL_2025_08_19_06_29_09.docx"
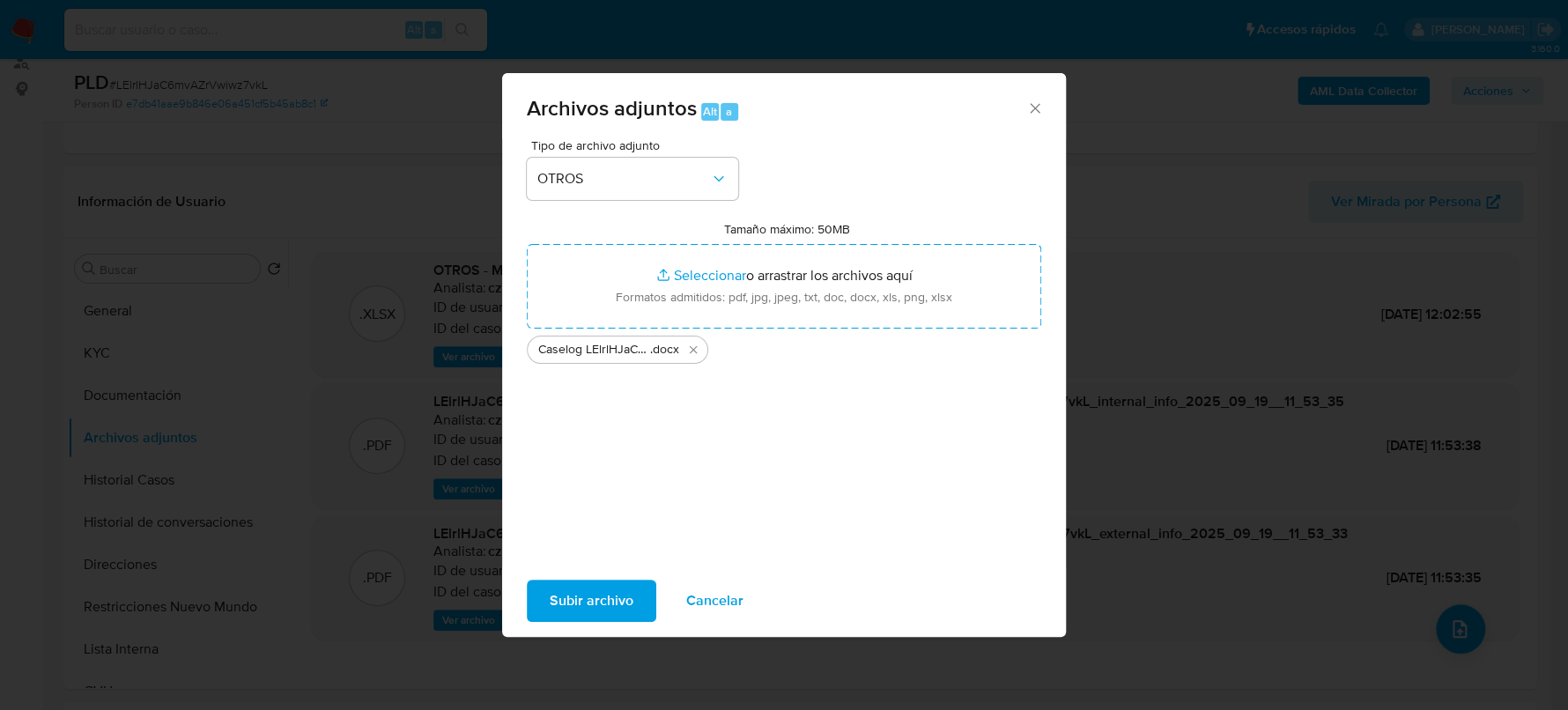
click at [594, 598] on span "Subir archivo" at bounding box center [591, 601] width 84 height 39
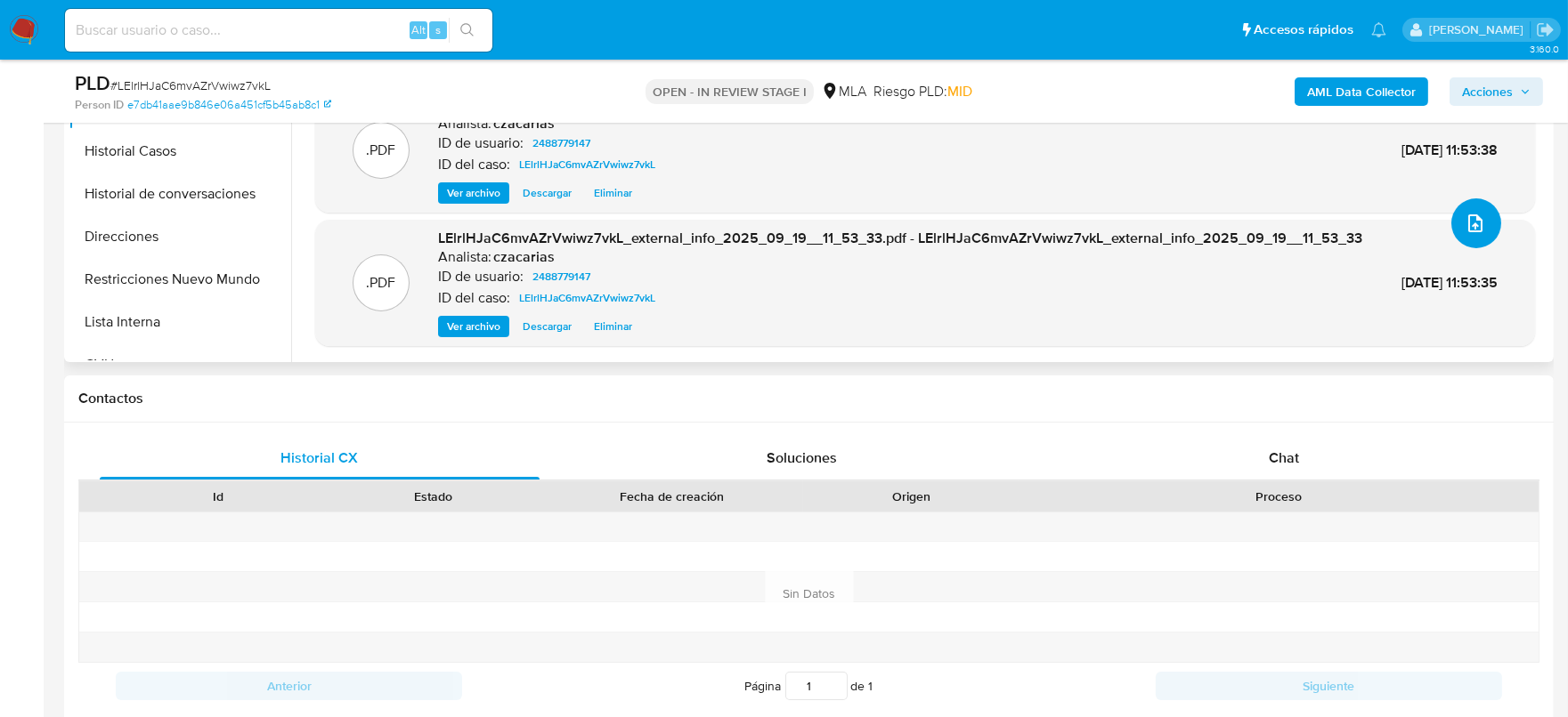
scroll to position [557, 0]
click at [1234, 457] on div "Chat" at bounding box center [1284, 457] width 440 height 43
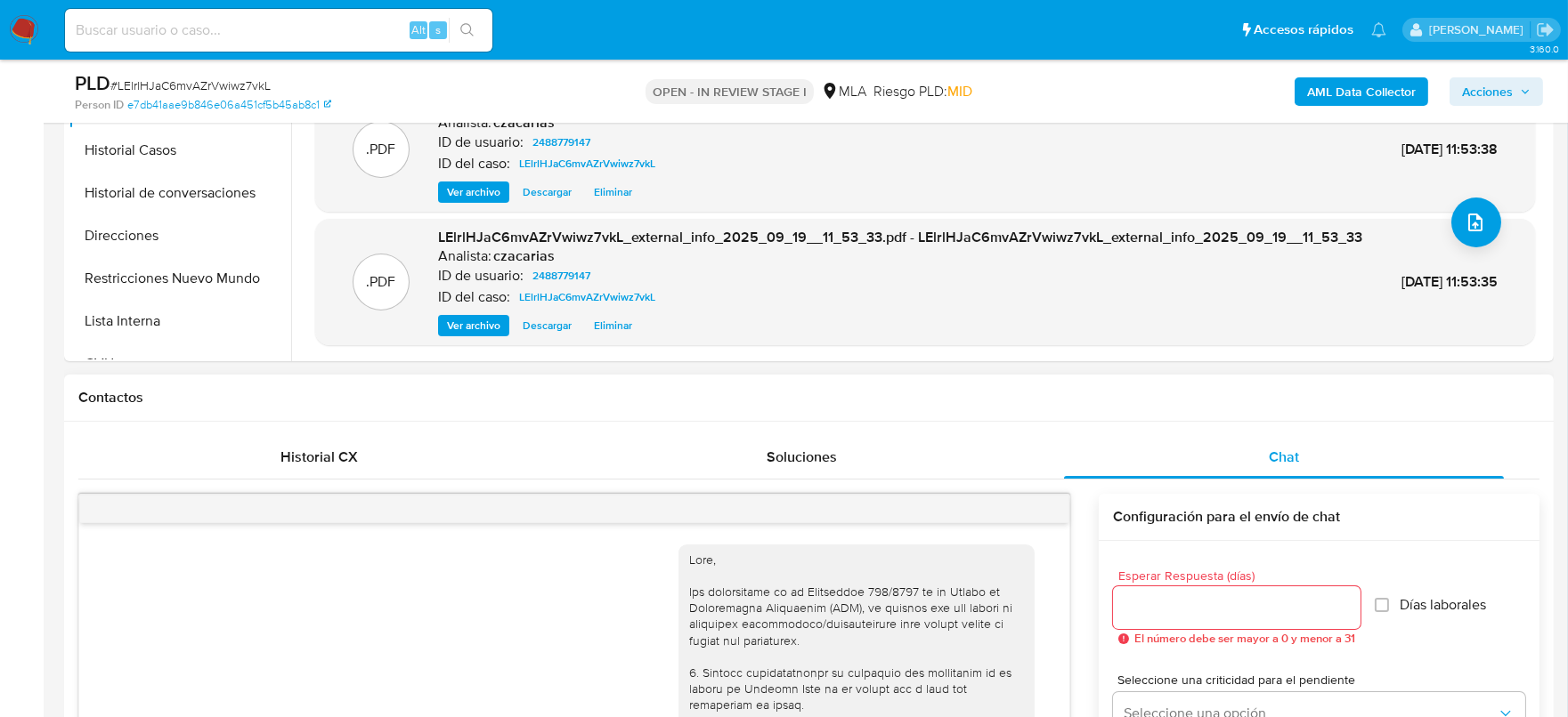
scroll to position [1040, 0]
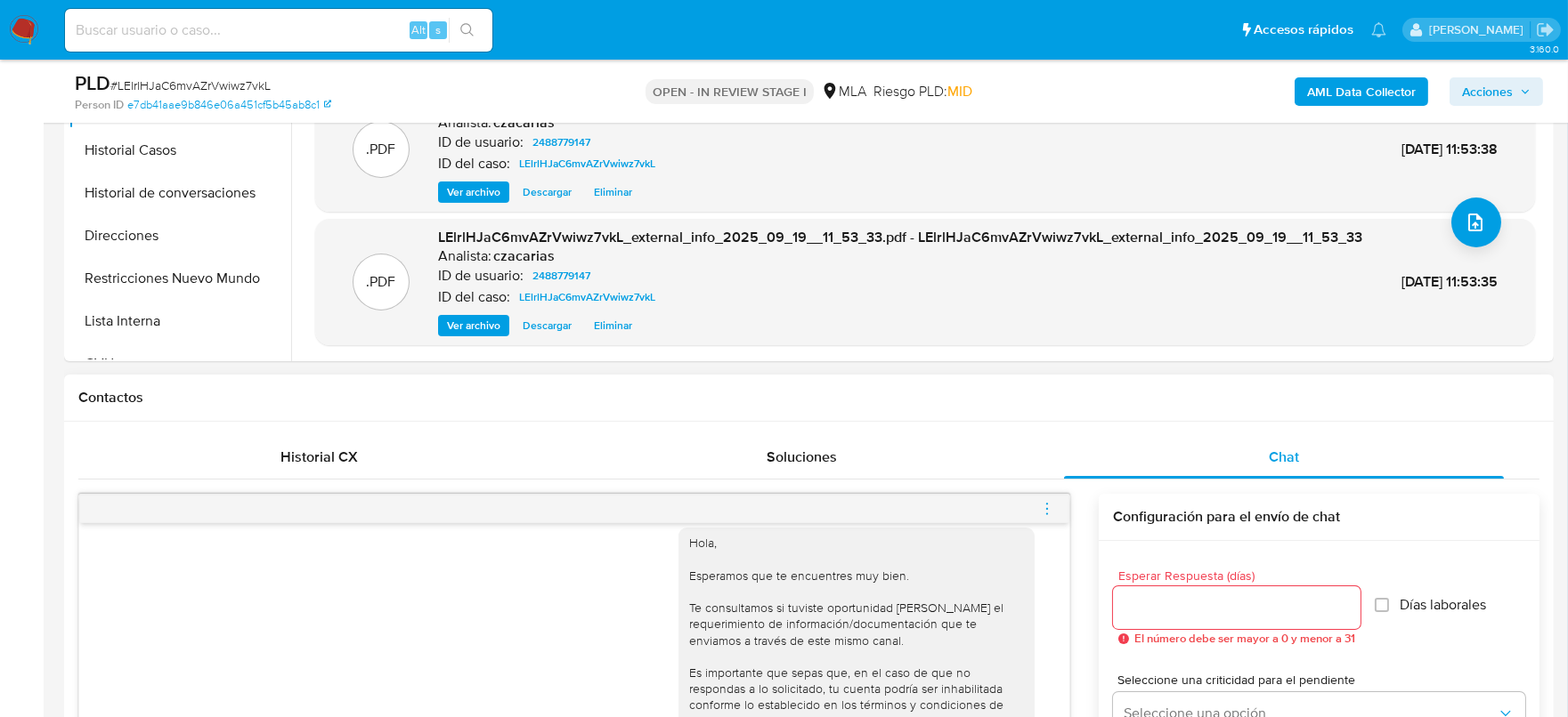
click at [1047, 510] on icon "menu-action" at bounding box center [1047, 509] width 16 height 16
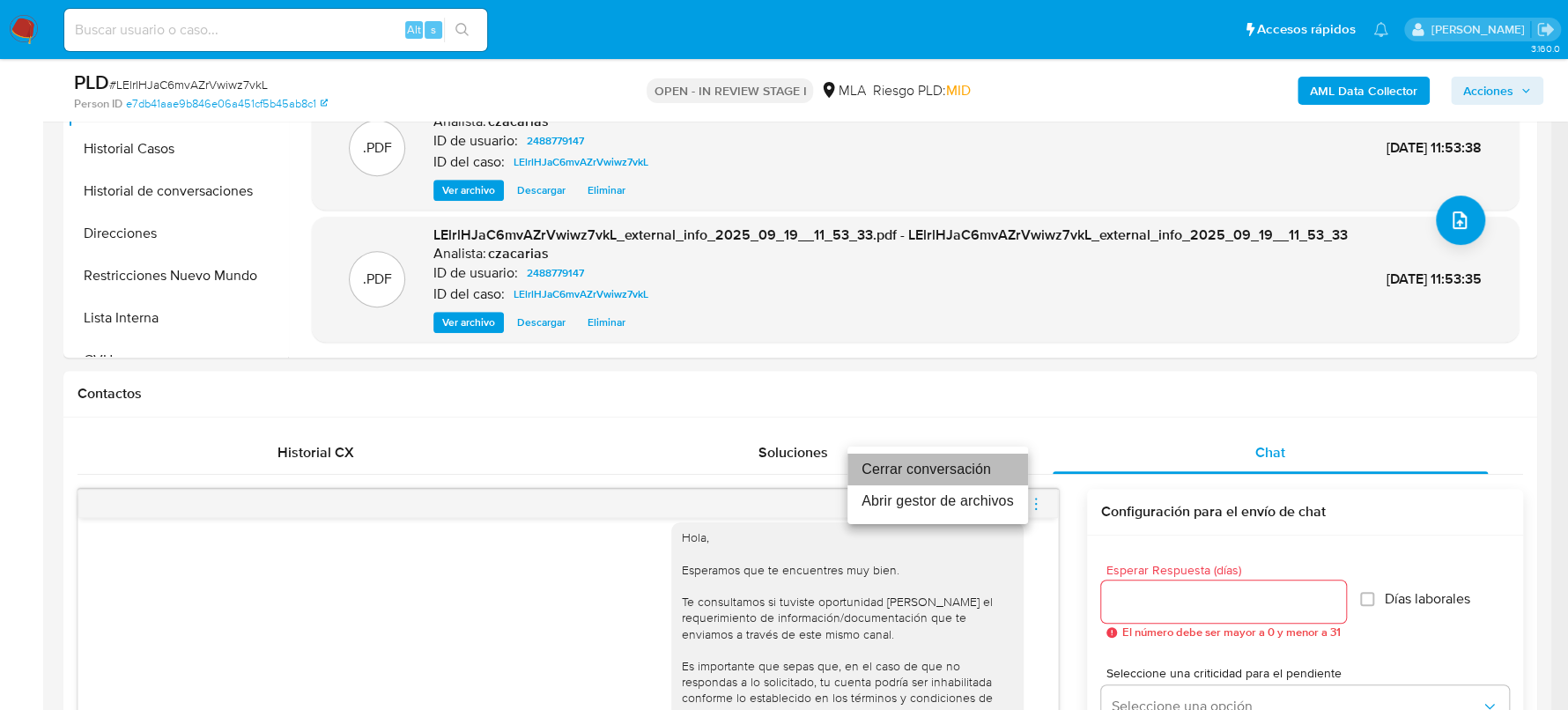
click at [954, 467] on li "Cerrar conversación" at bounding box center [938, 469] width 180 height 32
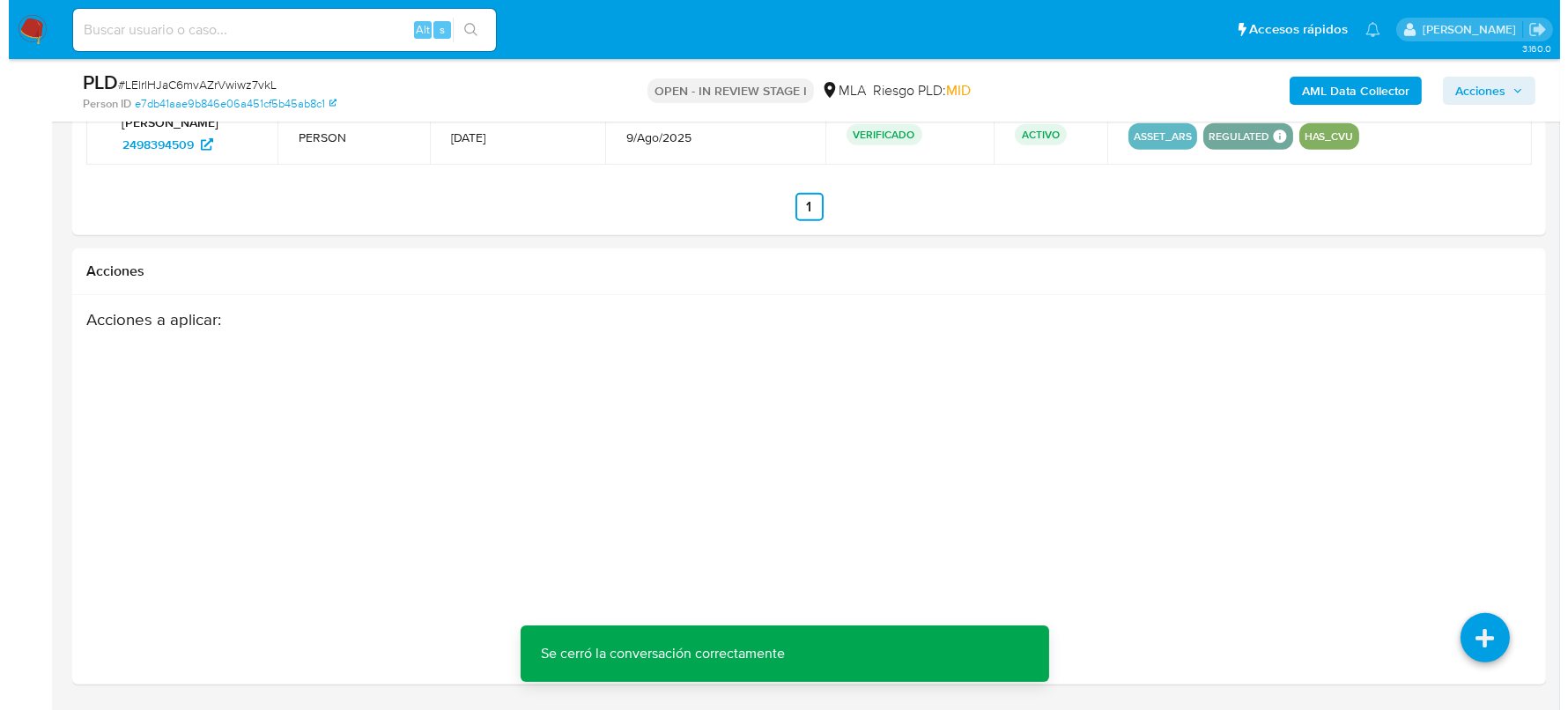
scroll to position [2747, 0]
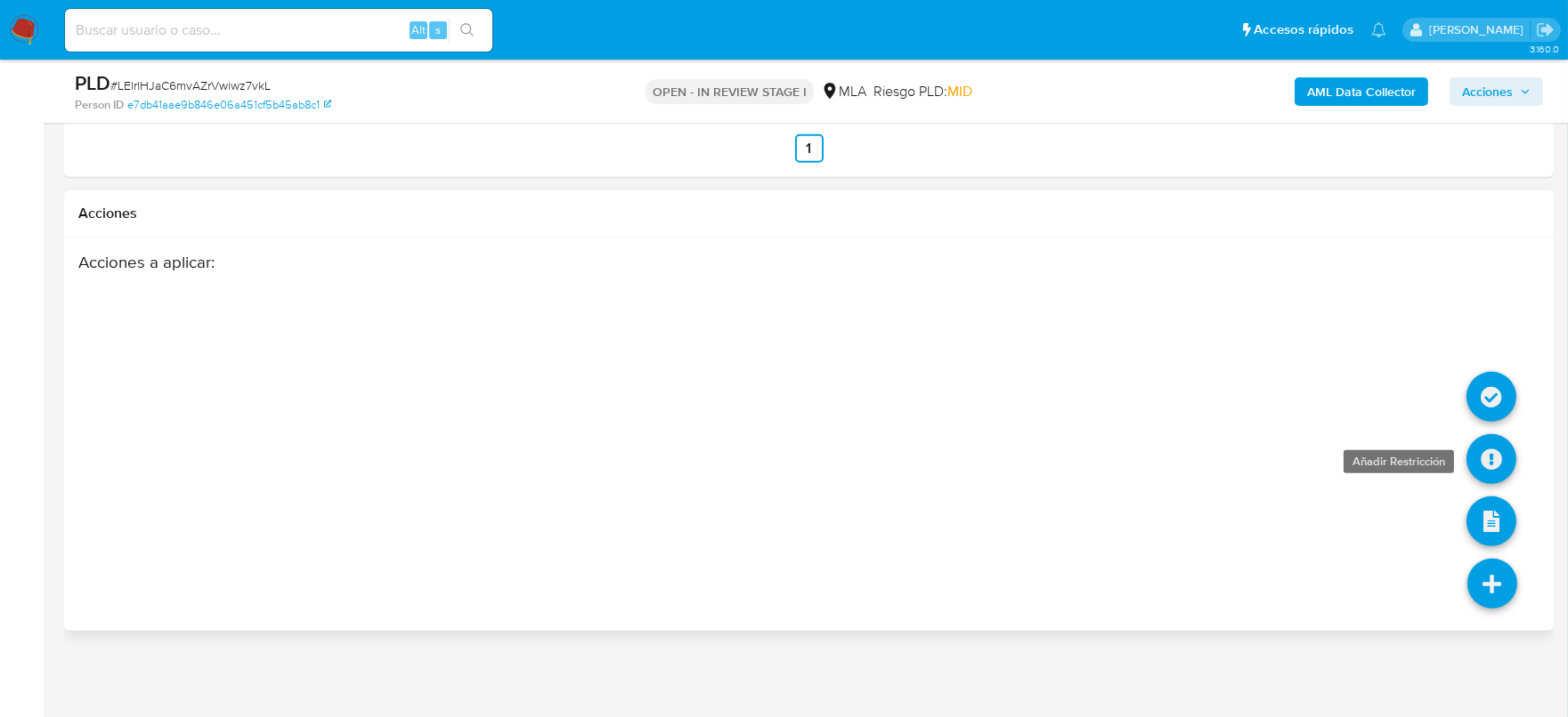
click at [1473, 452] on icon at bounding box center [1491, 459] width 50 height 50
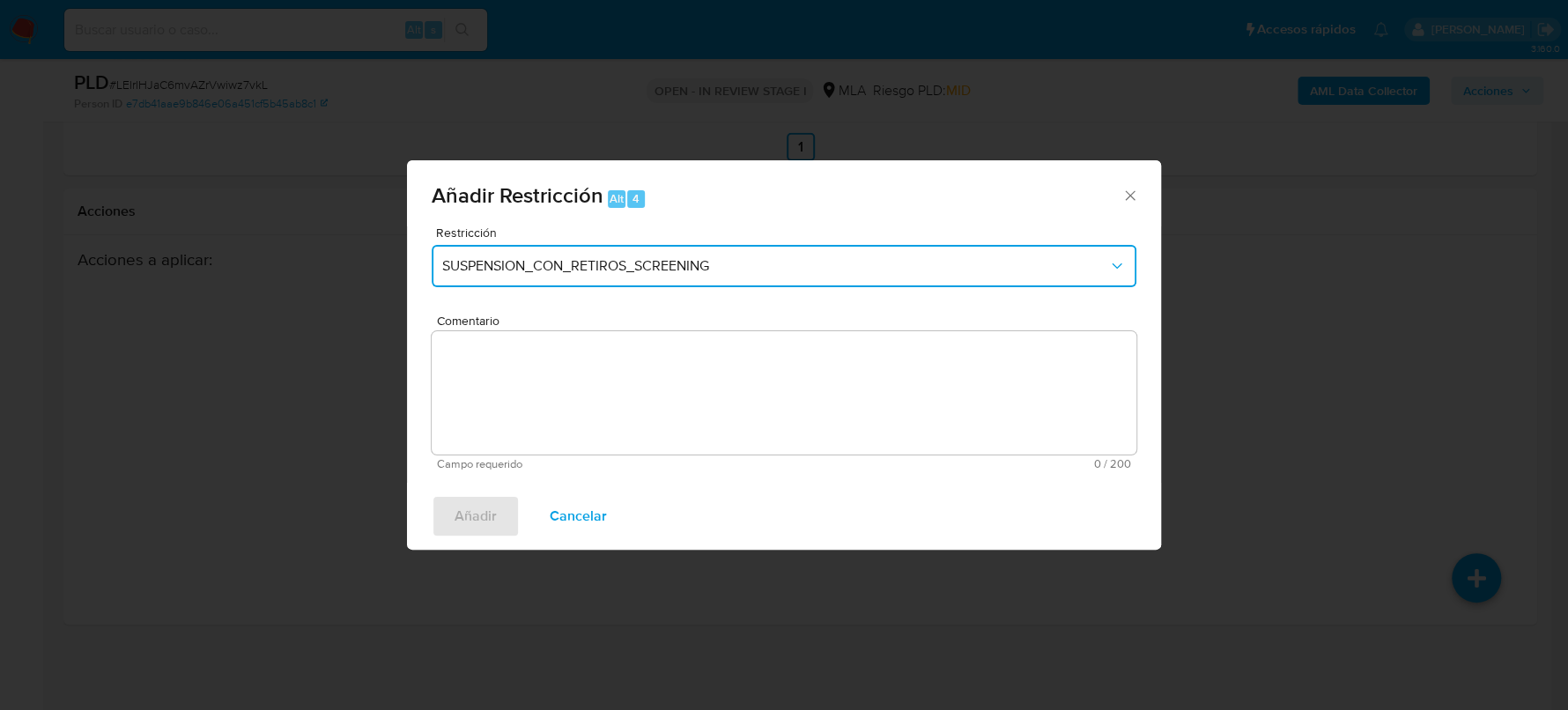
click at [482, 271] on span "SUSPENSION_CON_RETIROS_SCREENING" at bounding box center [775, 266] width 665 height 18
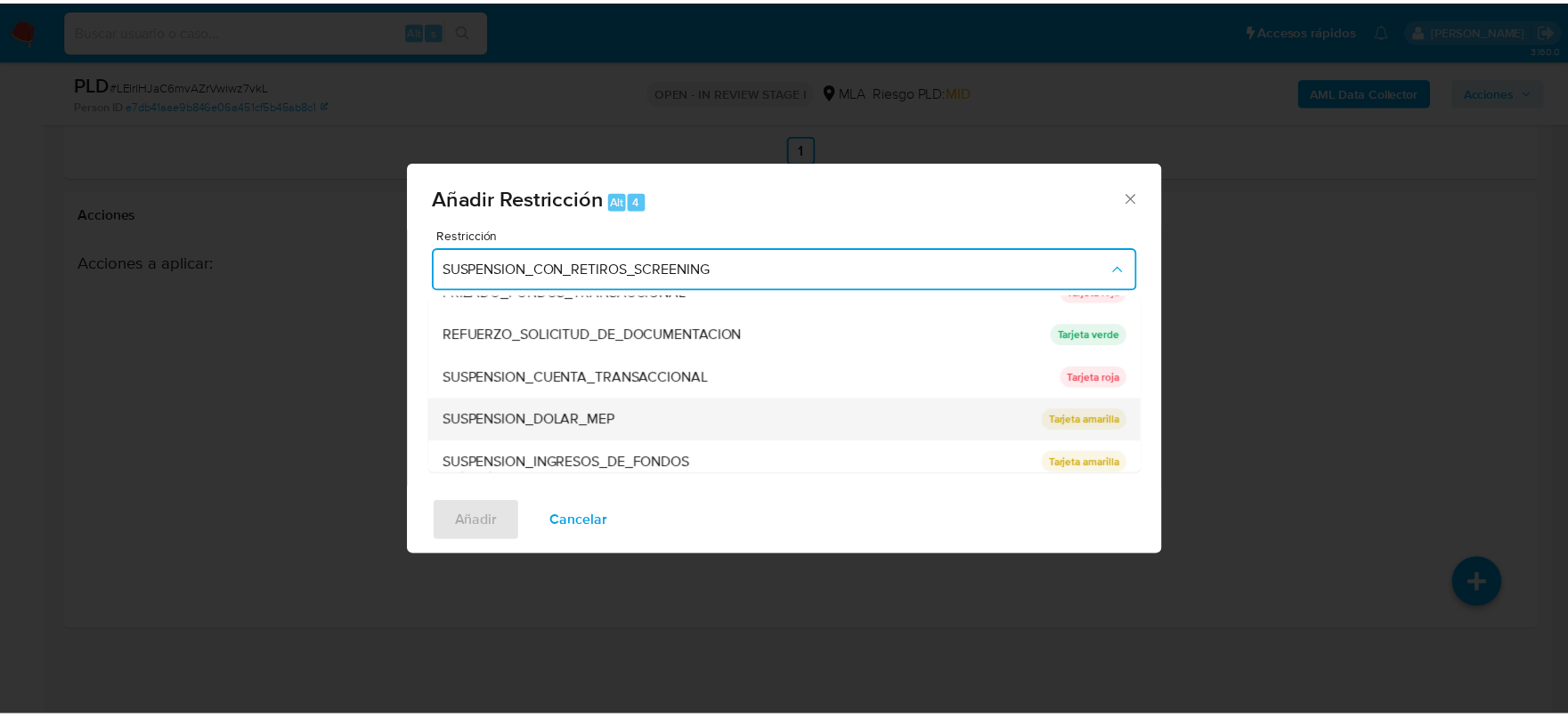
scroll to position [376, 0]
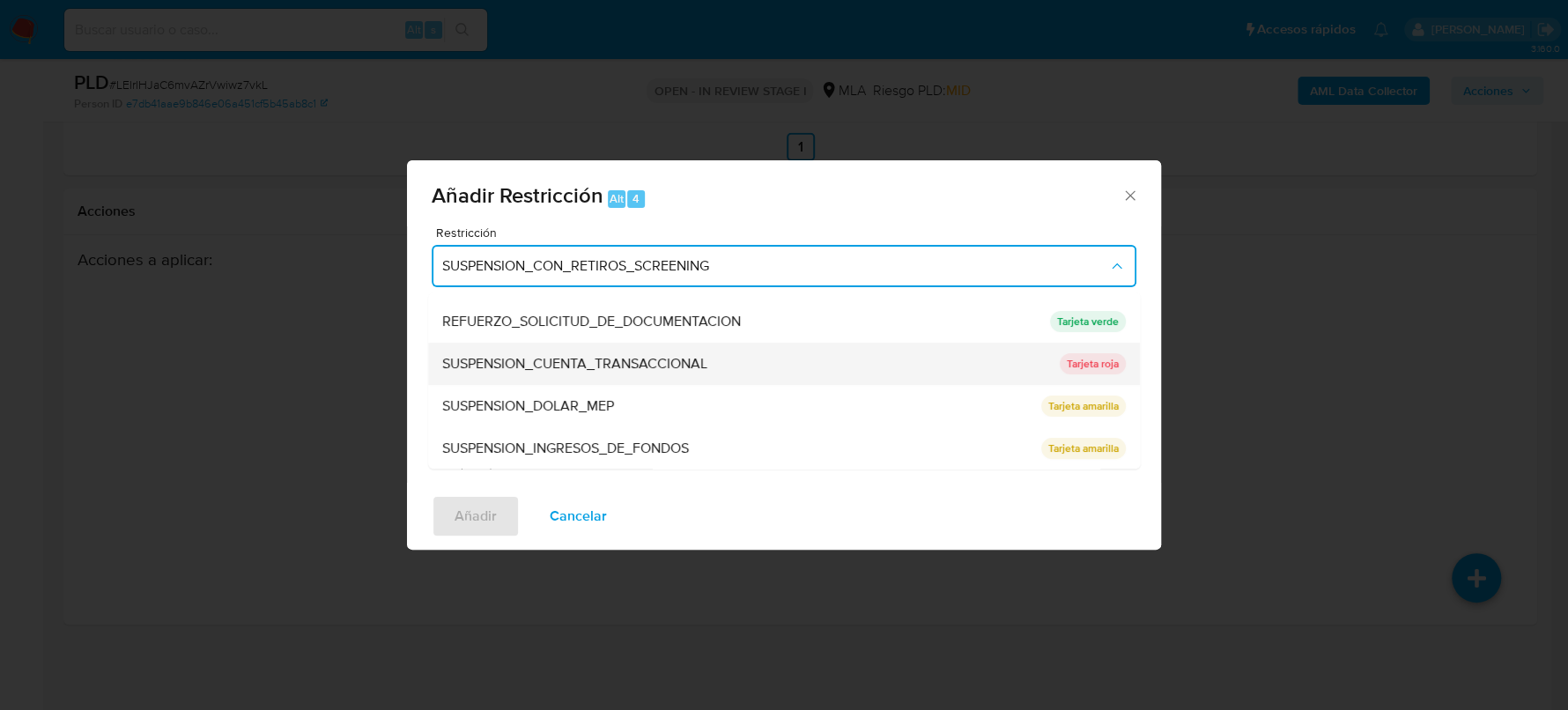
click at [593, 367] on span "SUSPENSION_CUENTA_TRANSACCIONAL" at bounding box center [574, 364] width 265 height 18
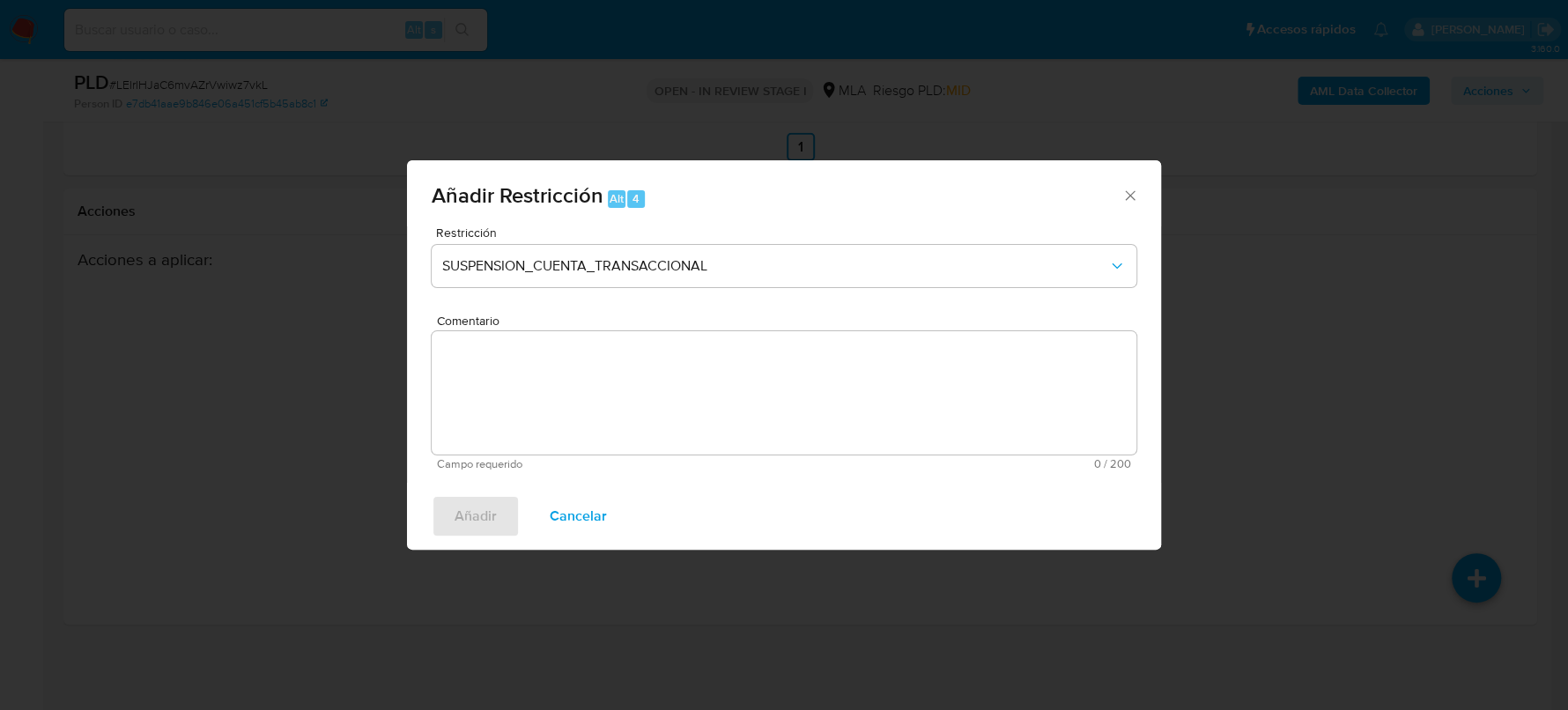
click at [675, 392] on textarea "Comentario" at bounding box center [784, 392] width 704 height 124
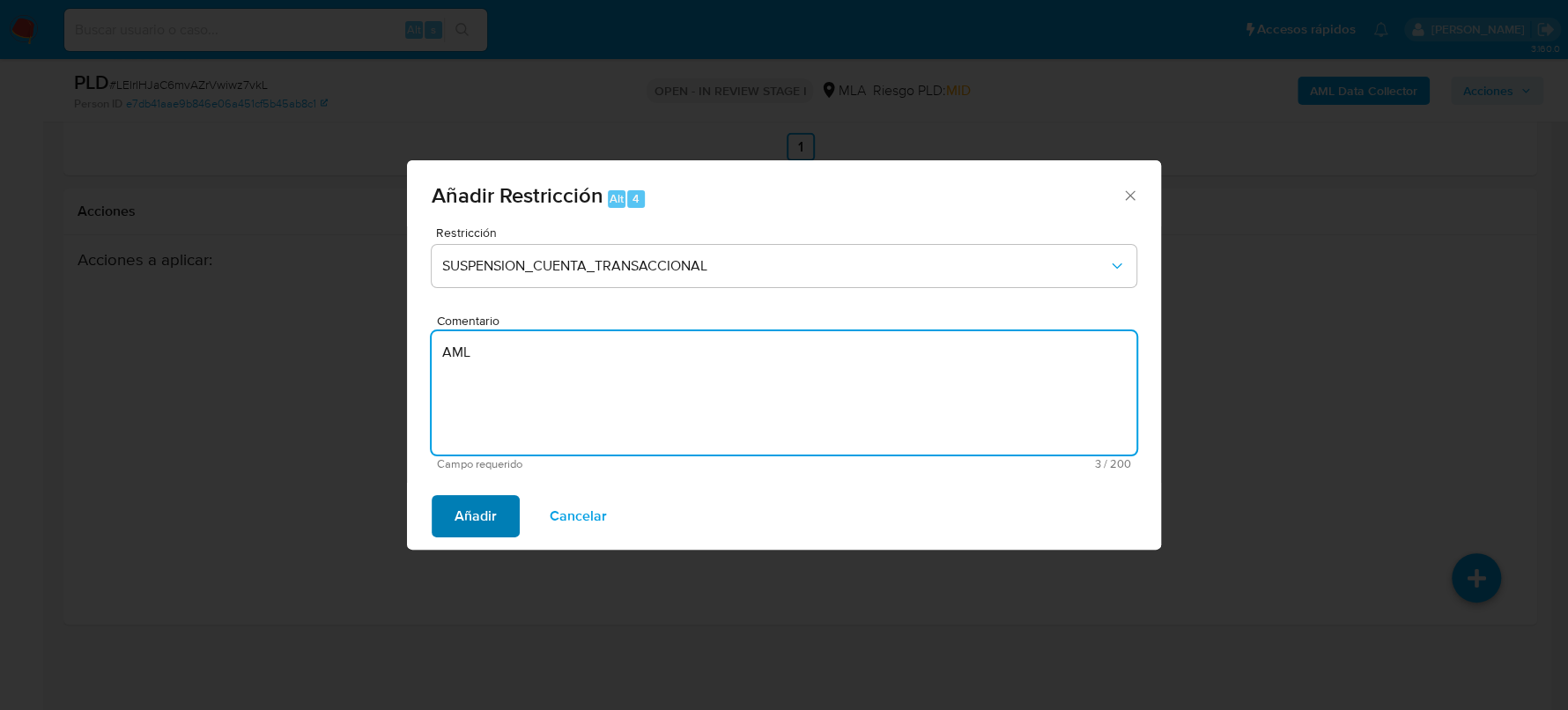
type textarea "AML"
drag, startPoint x: 452, startPoint y: 536, endPoint x: 458, endPoint y: 520, distance: 17.1
click at [454, 525] on button "Añadir" at bounding box center [476, 516] width 88 height 42
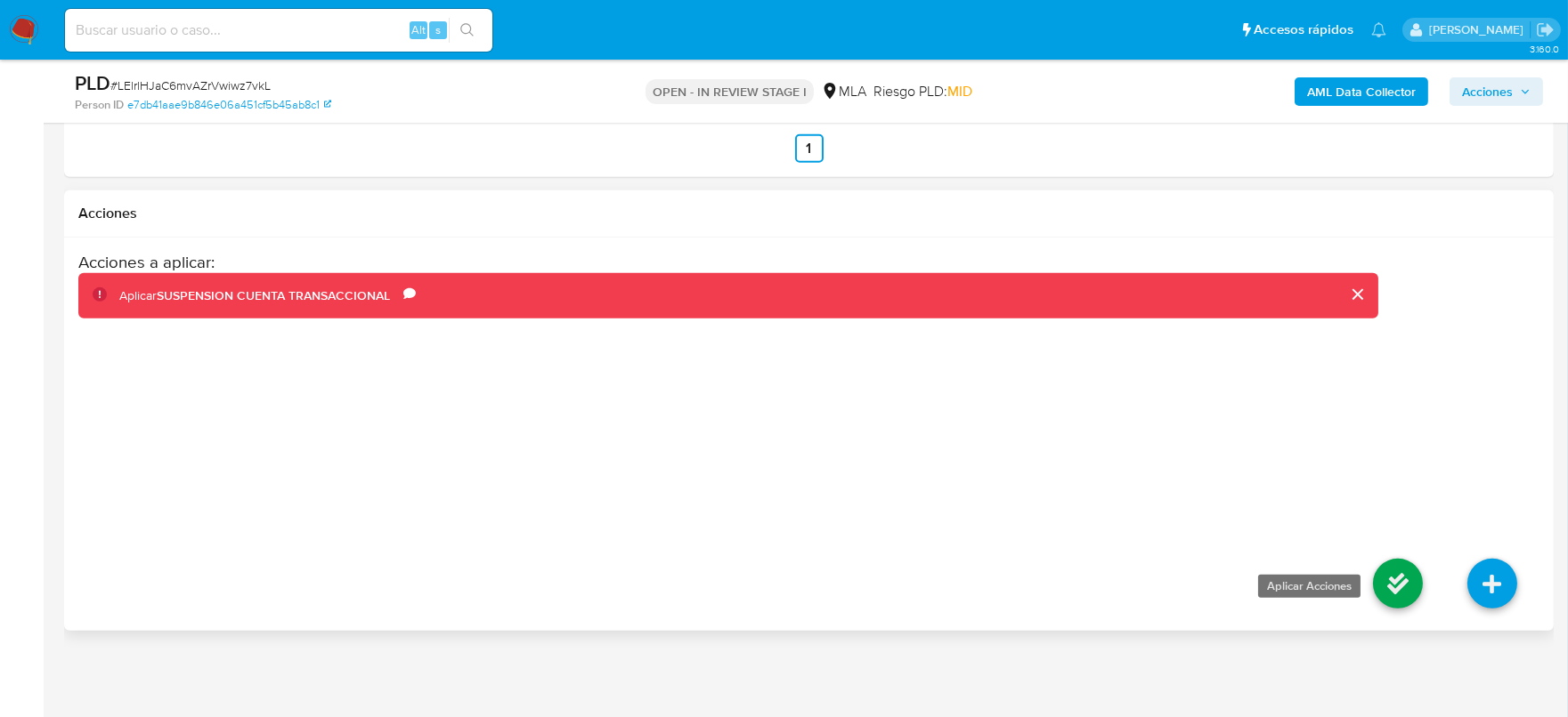
click at [1403, 589] on icon at bounding box center [1398, 583] width 50 height 50
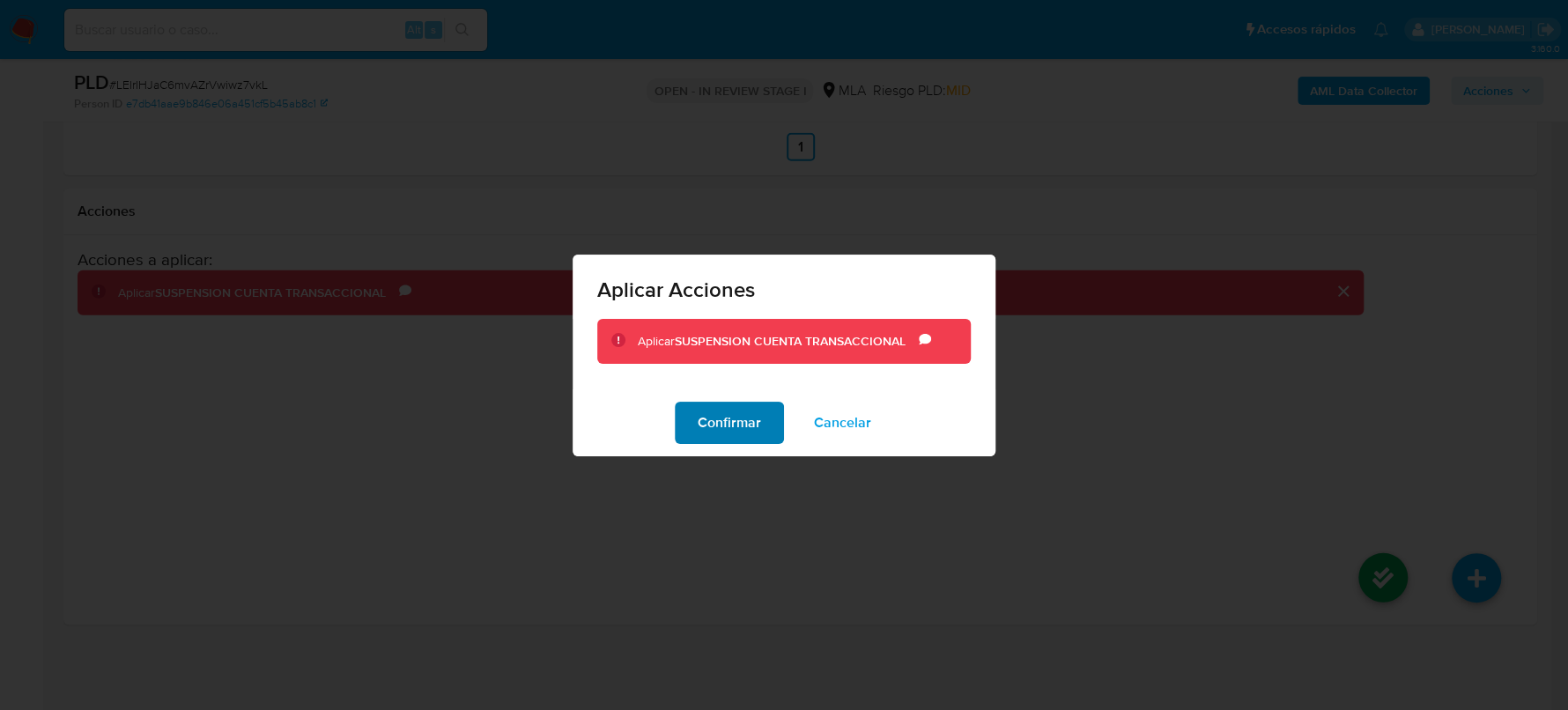
click at [709, 420] on span "Confirmar" at bounding box center [729, 422] width 63 height 39
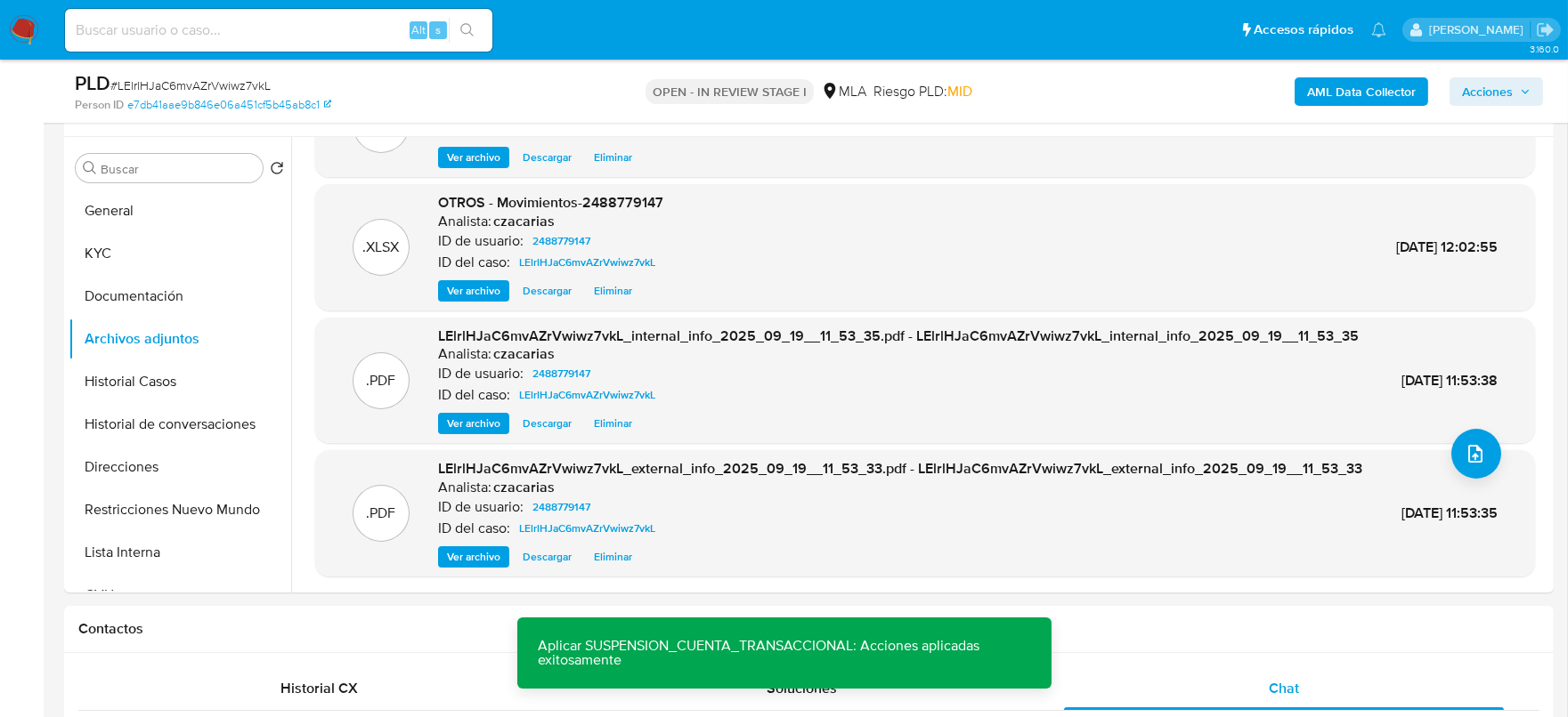
scroll to position [333, 0]
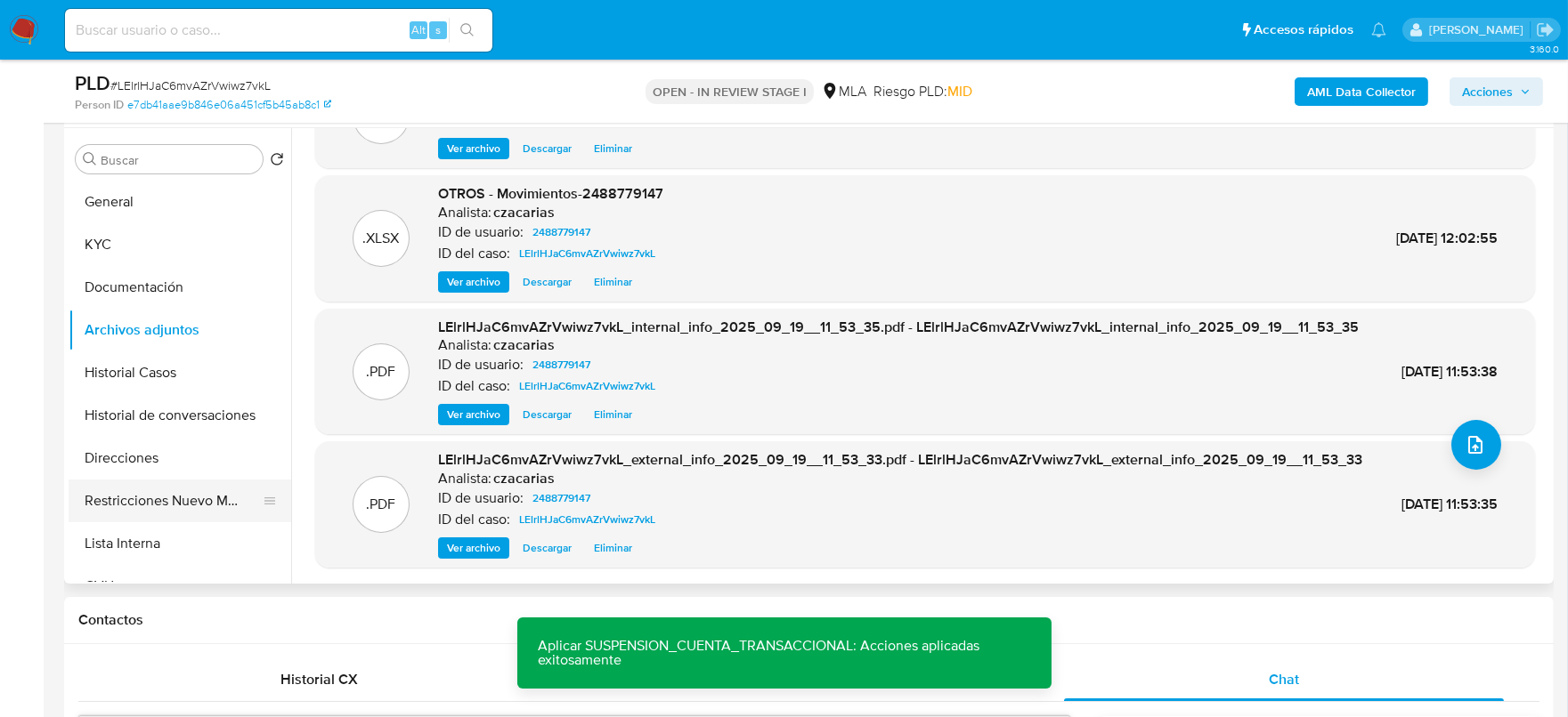
click at [159, 493] on button "Restricciones Nuevo Mundo" at bounding box center [172, 501] width 209 height 43
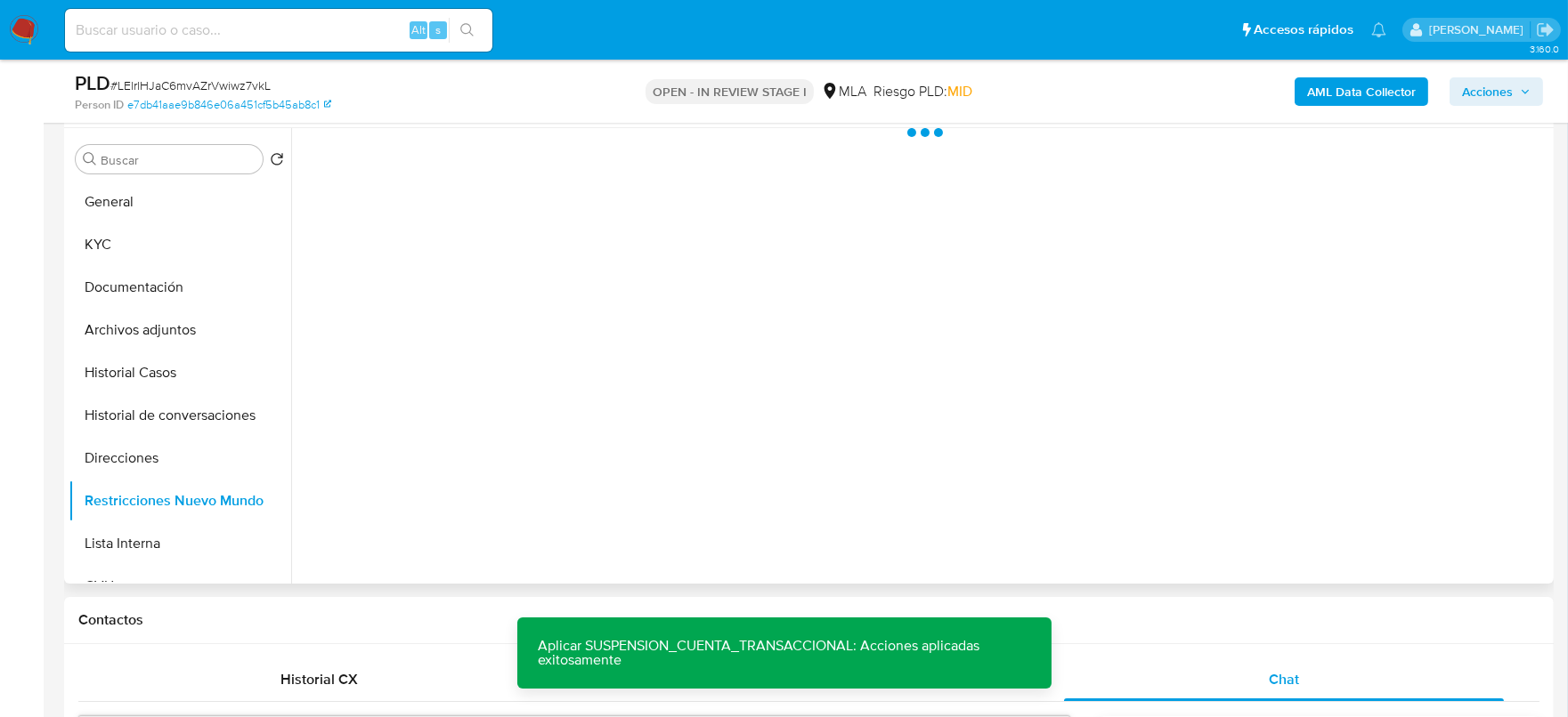
scroll to position [0, 0]
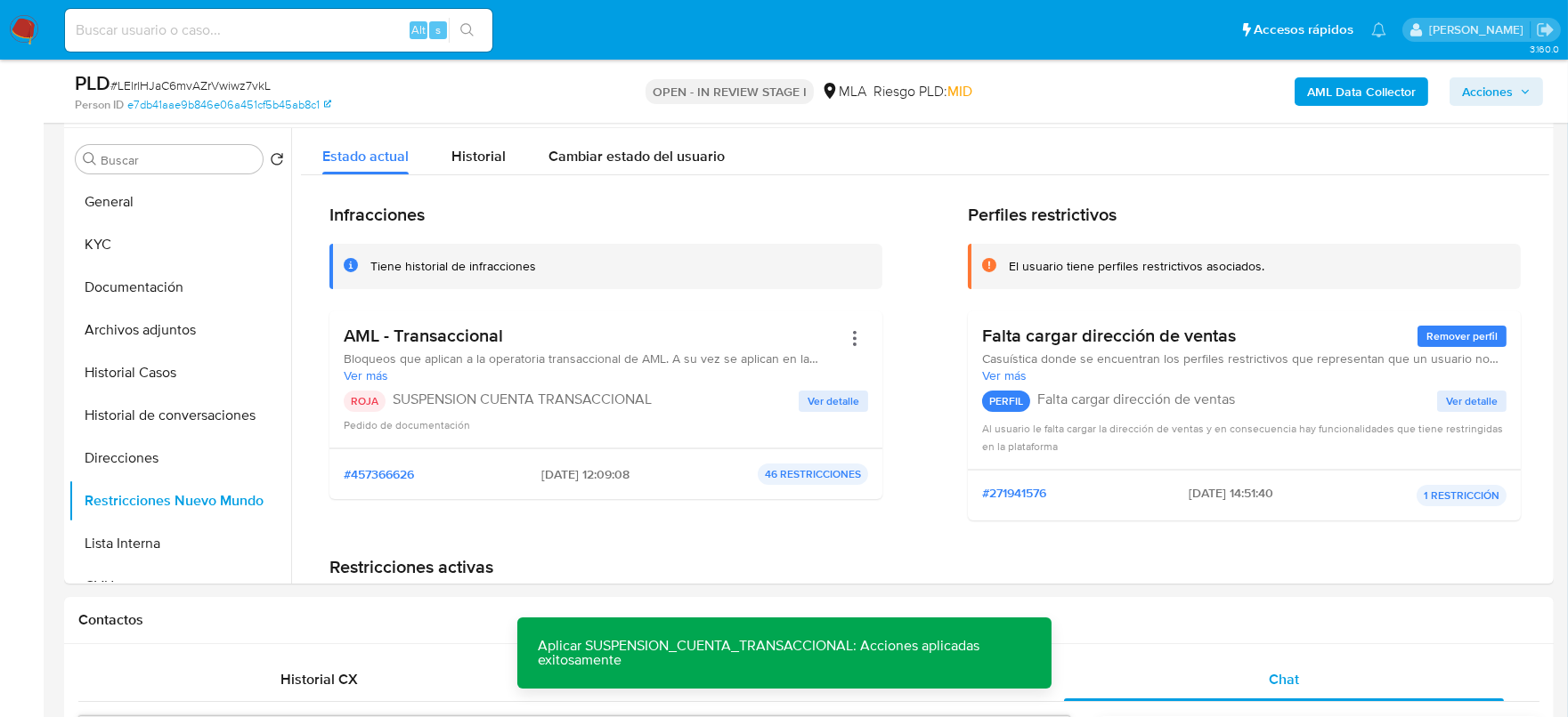
click at [1516, 100] on span "Acciones" at bounding box center [1496, 91] width 68 height 25
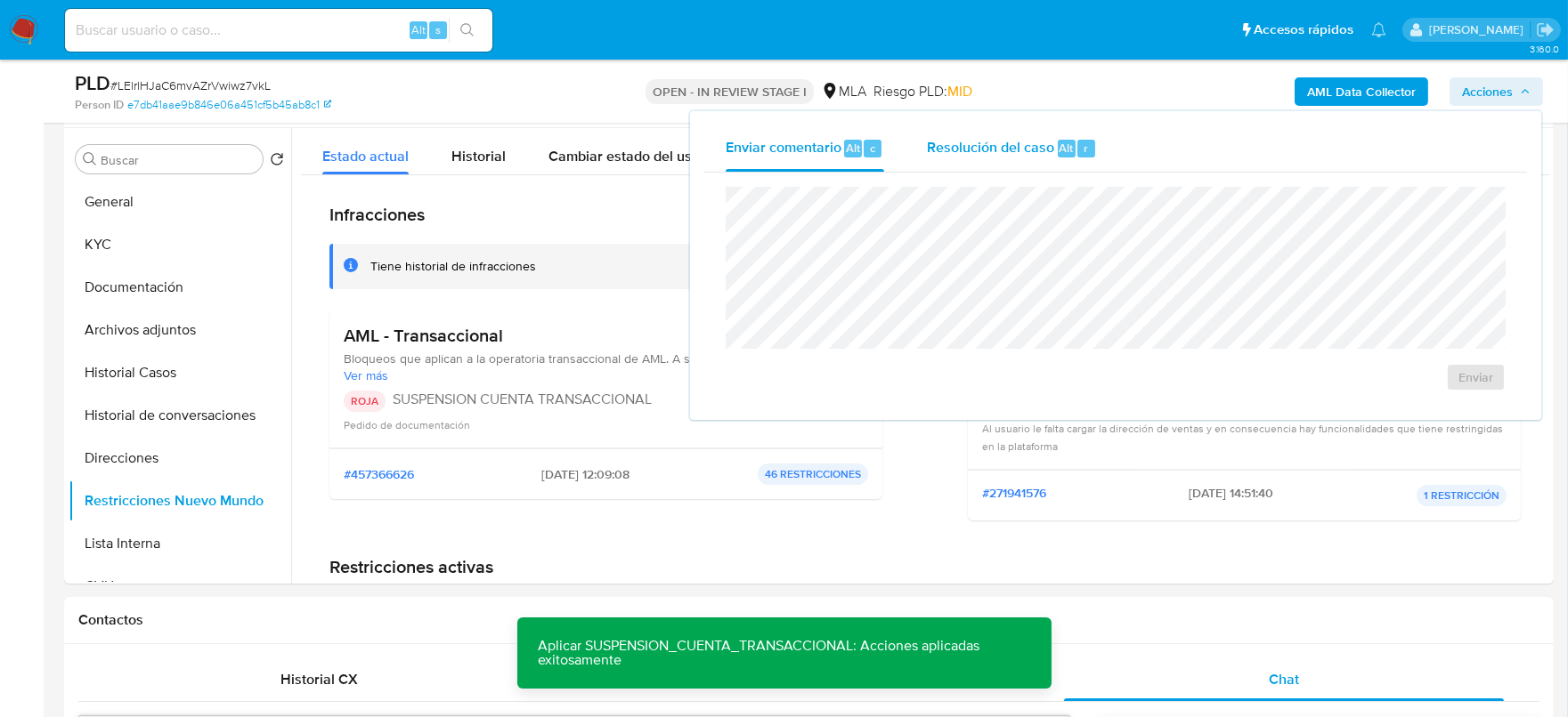
drag, startPoint x: 1067, startPoint y: 142, endPoint x: 1071, endPoint y: 163, distance: 21.4
click at [1067, 141] on span "Alt" at bounding box center [1067, 148] width 15 height 17
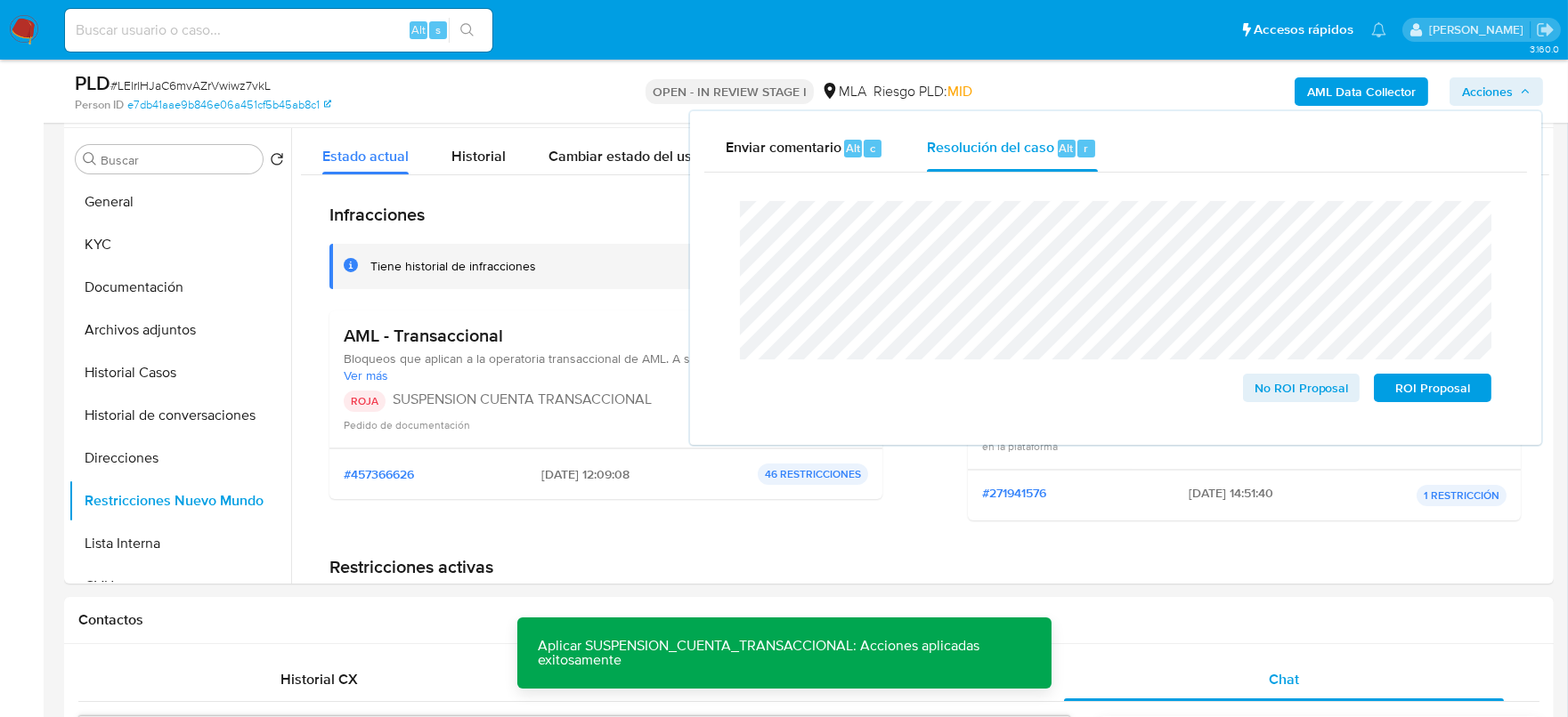
click at [170, 81] on span "# LElrlHJaC6mvAZrVwiwz7vkL" at bounding box center [191, 86] width 160 height 18
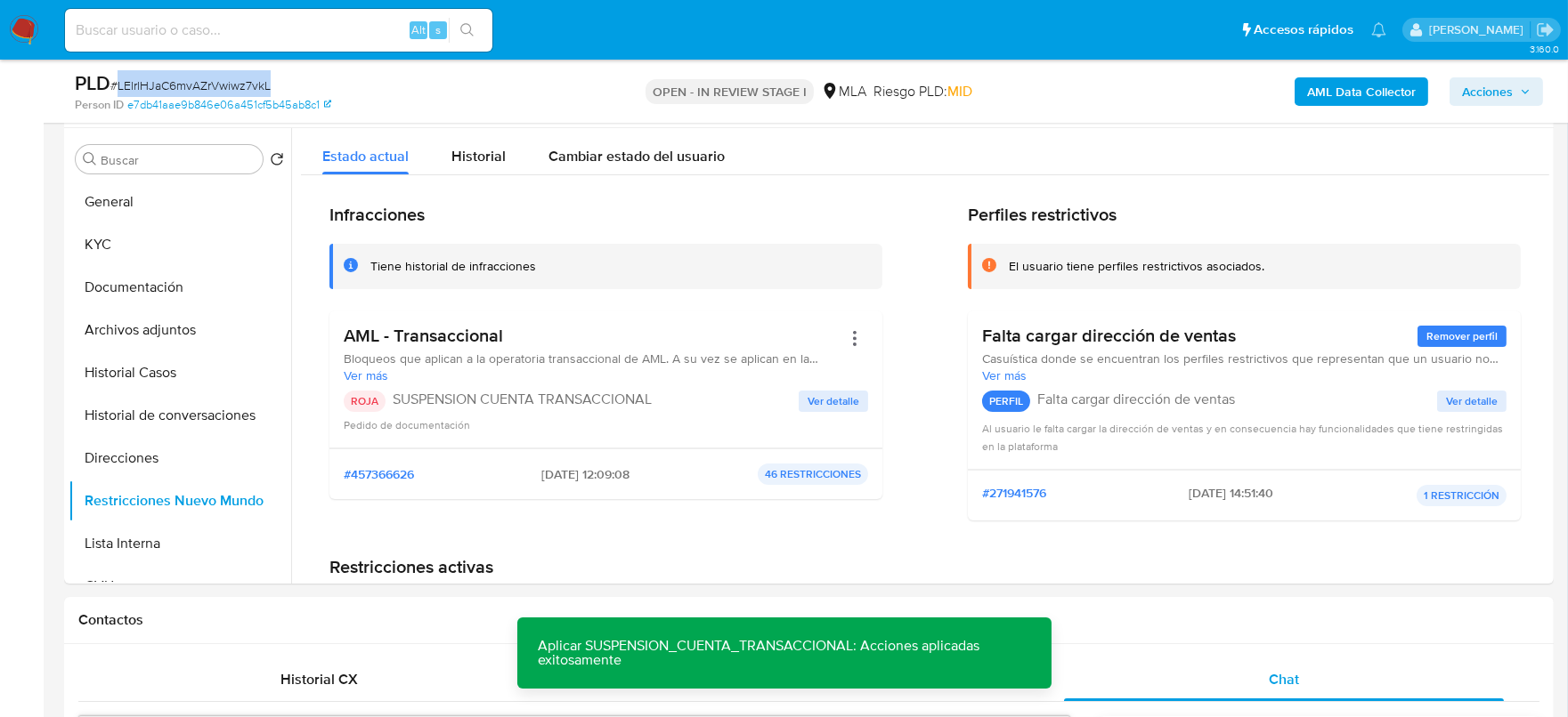
click at [170, 81] on span "# LElrlHJaC6mvAZrVwiwz7vkL" at bounding box center [191, 86] width 160 height 18
copy span "LElrlHJaC6mvAZrVwiwz7vkL"
click at [1516, 84] on span "Acciones" at bounding box center [1496, 91] width 68 height 25
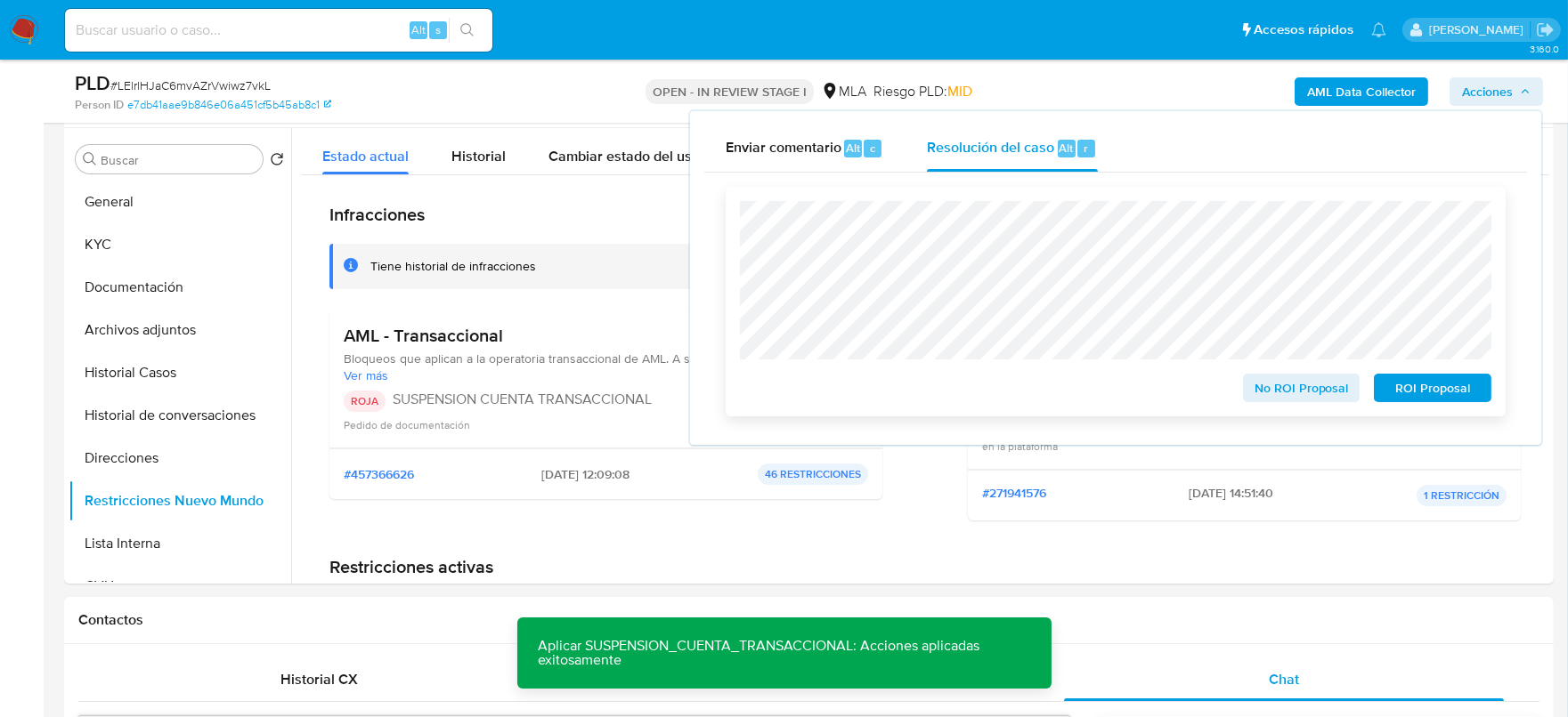
click at [1408, 385] on span "ROI Proposal" at bounding box center [1433, 387] width 93 height 25
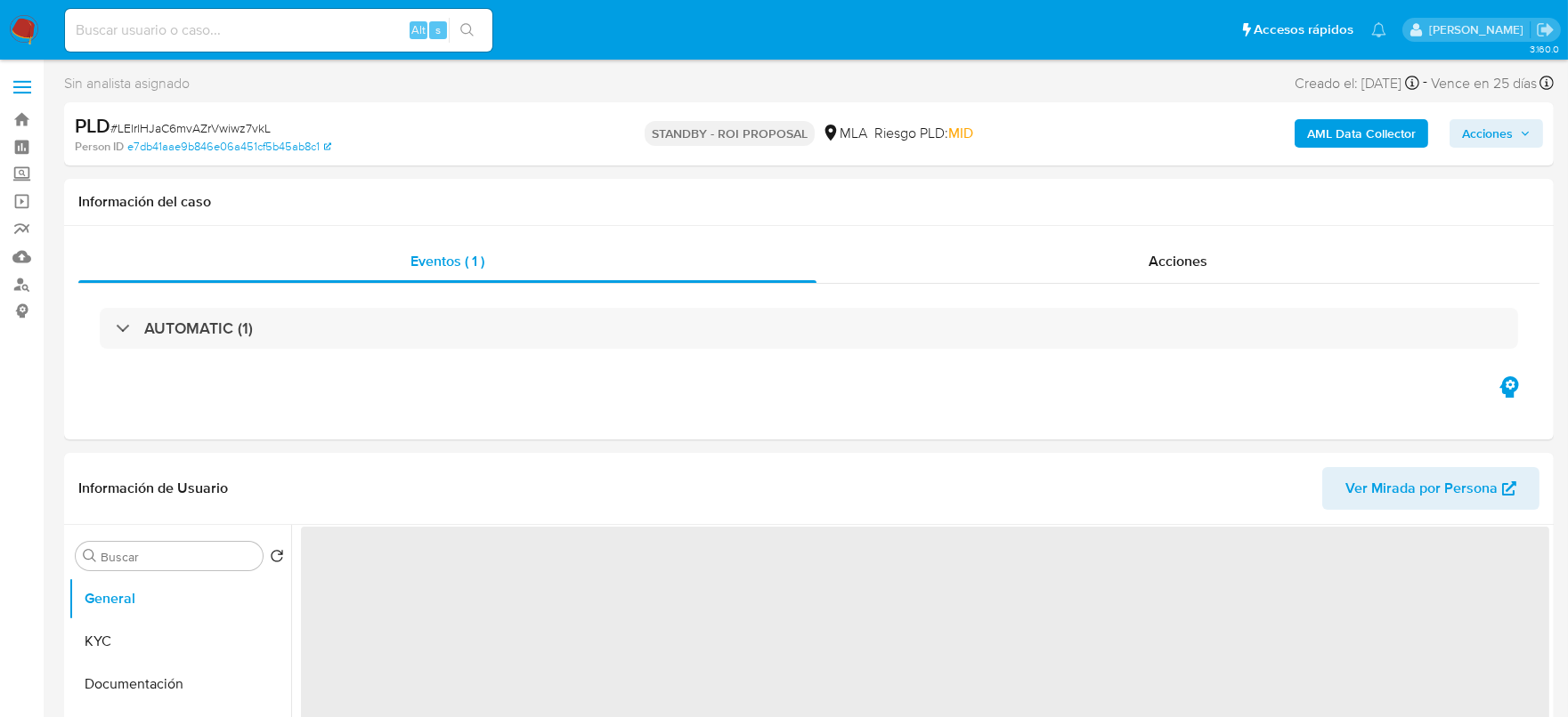
select select "10"
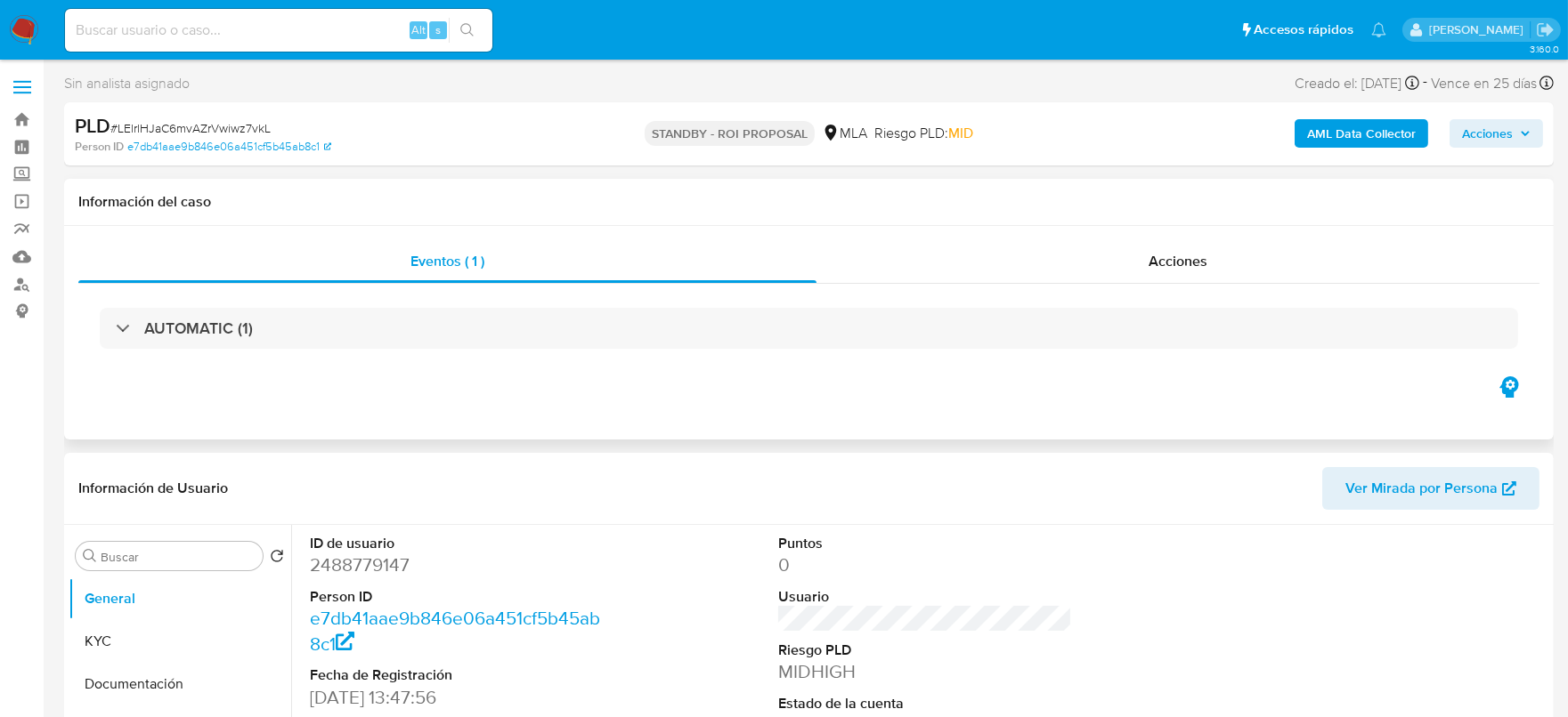
click at [665, 403] on div "Eventos ( 1 ) Acciones AUTOMATIC (1)" at bounding box center [809, 333] width 1490 height 213
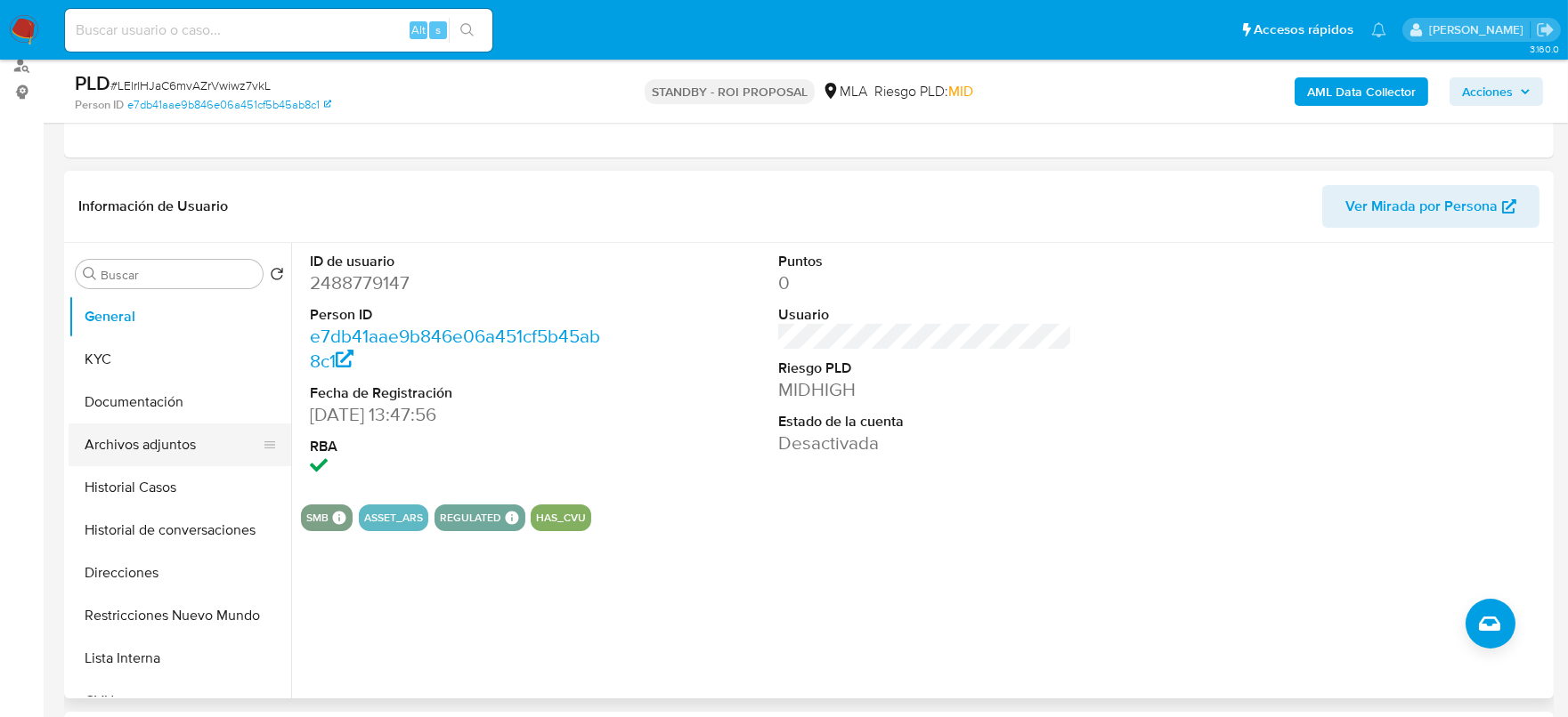
scroll to position [221, 0]
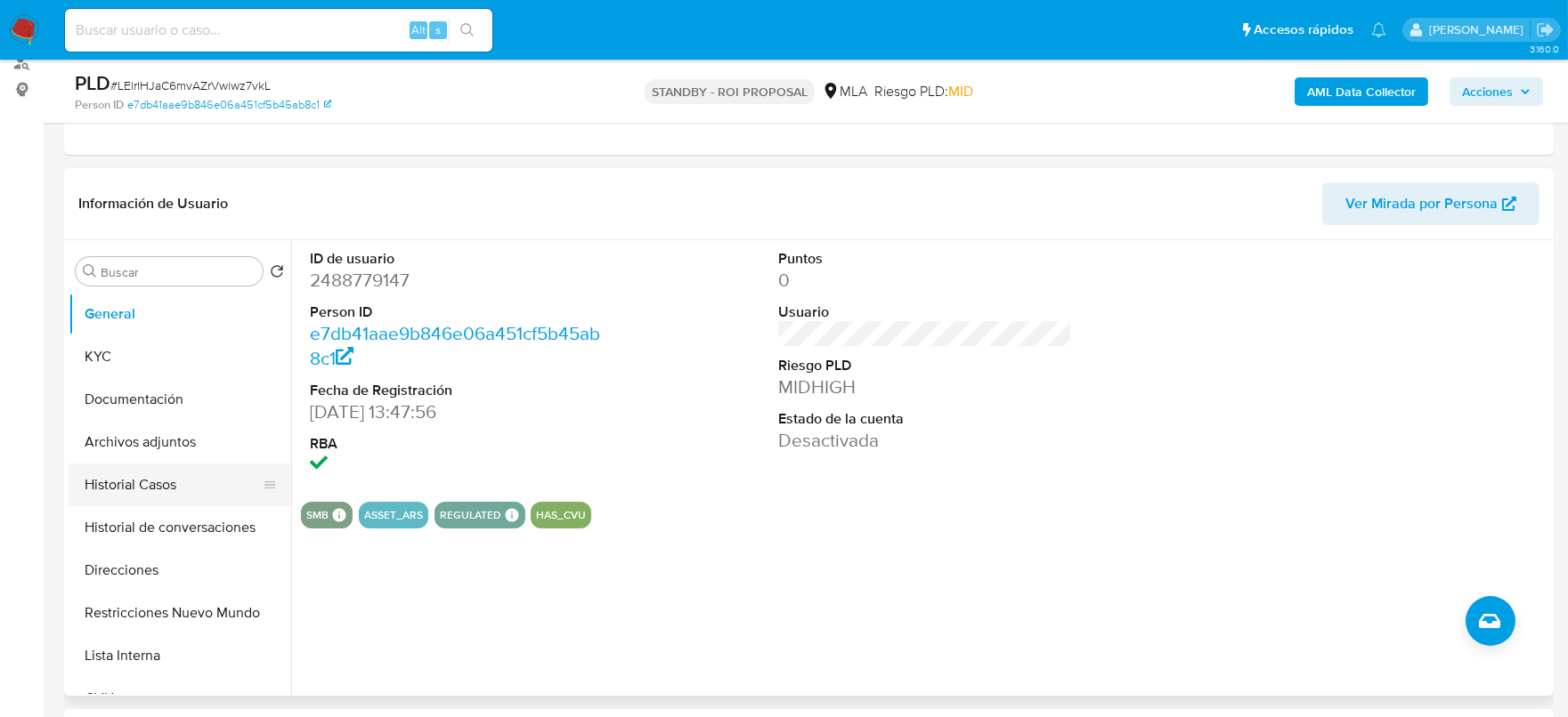
click at [173, 493] on button "Historial Casos" at bounding box center [172, 485] width 209 height 43
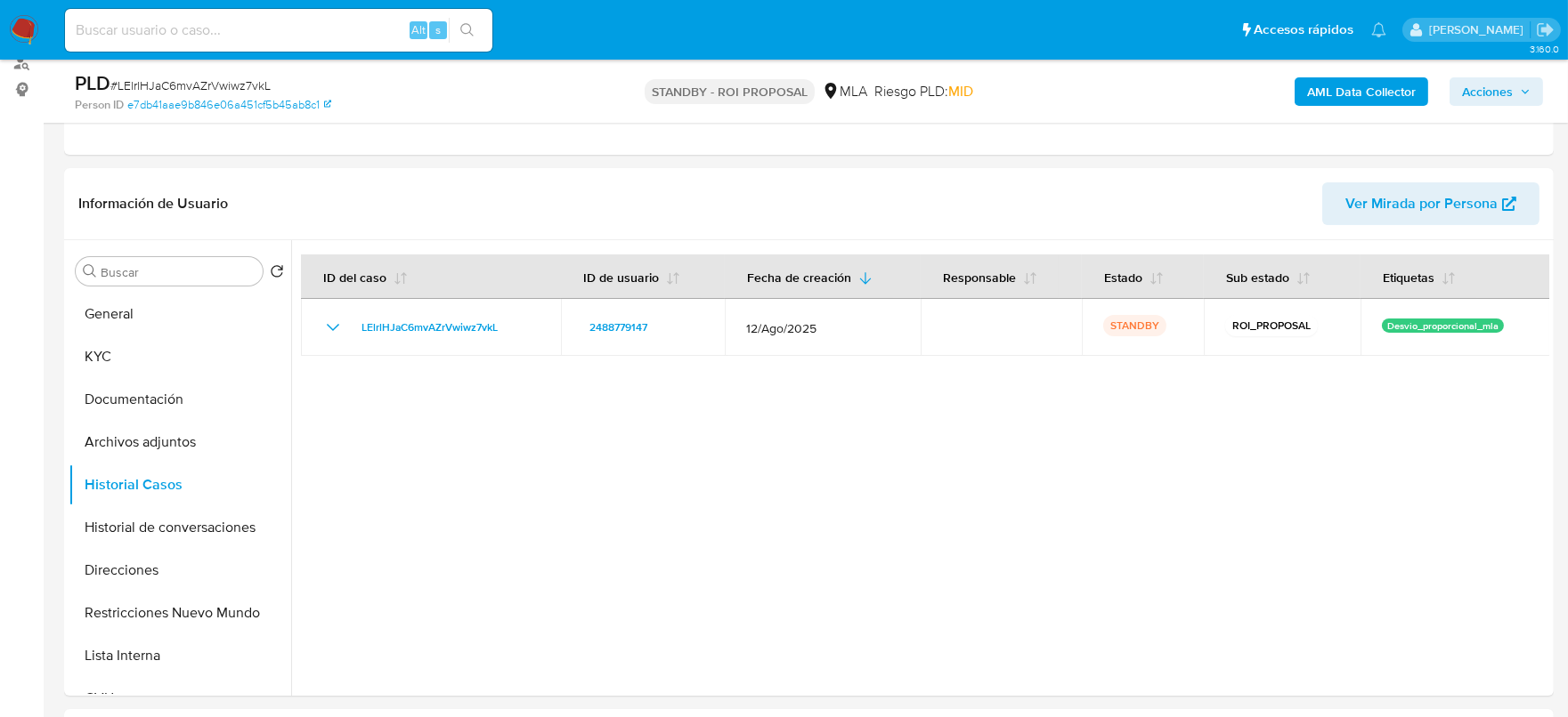
drag, startPoint x: 228, startPoint y: 22, endPoint x: 237, endPoint y: 23, distance: 9.1
click at [228, 22] on input at bounding box center [278, 30] width 428 height 23
paste input "BVJZrL3qiO3qnTuBqPCZWT18"
type input "BVJZrL3qiO3qnTuBqPCZWT18"
click at [460, 30] on icon "search-icon" at bounding box center [468, 30] width 15 height 15
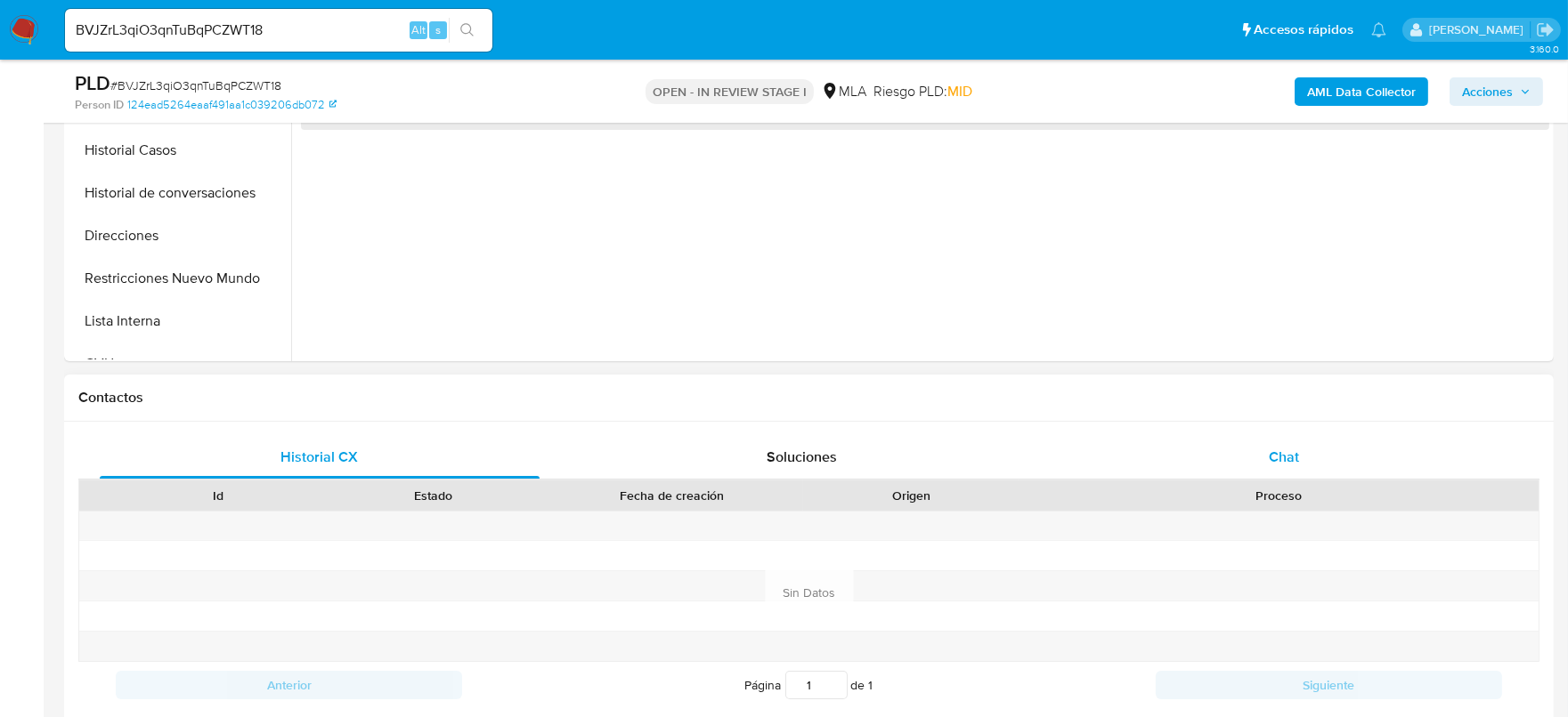
select select "10"
click at [1268, 441] on div "Chat" at bounding box center [1284, 457] width 440 height 43
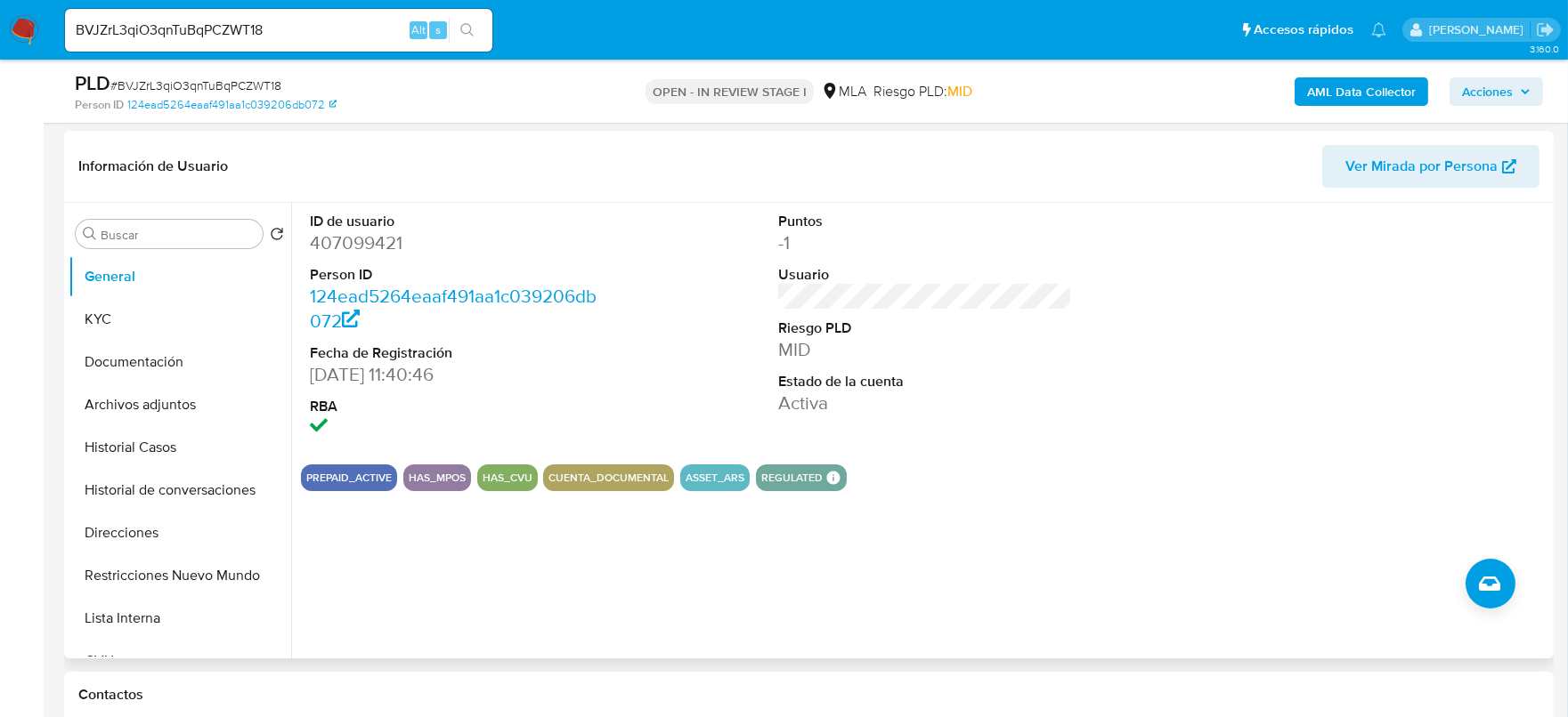
scroll to position [221, 0]
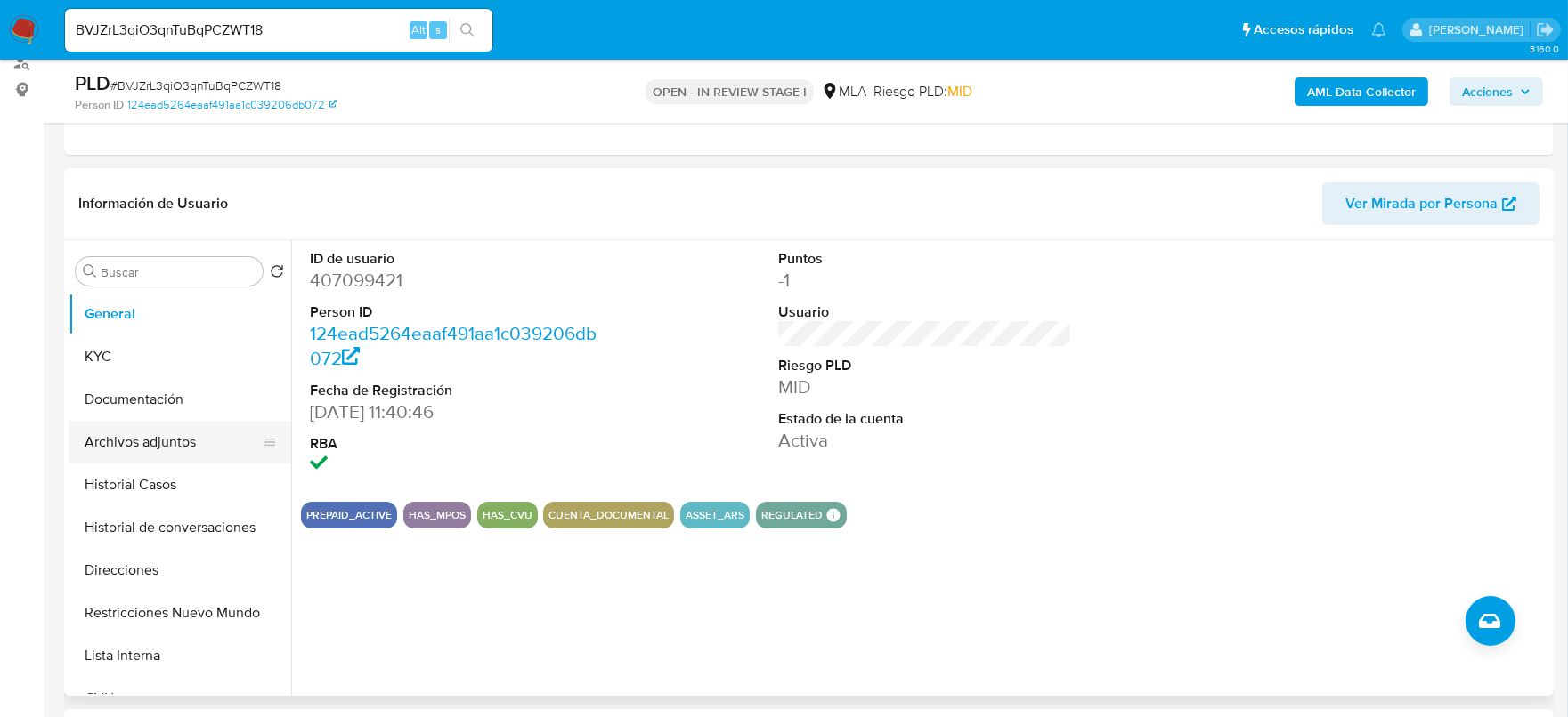
click at [93, 459] on button "Archivos adjuntos" at bounding box center [172, 442] width 209 height 43
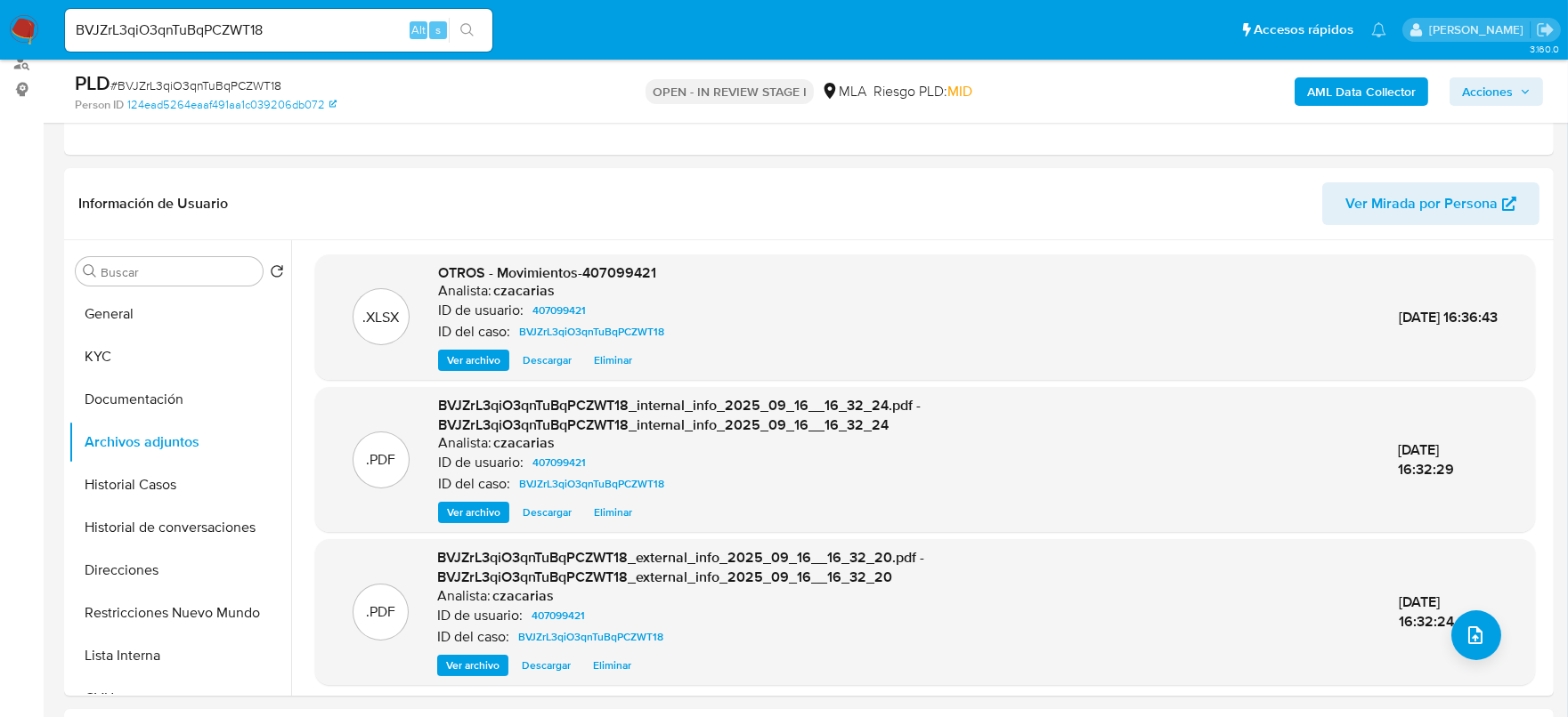
click at [199, 85] on span "# BVJZrL3qiO3qnTuBqPCZWT18" at bounding box center [196, 86] width 171 height 18
copy span "BVJZrL3qiO3qnTuBqPCZWT18"
click at [119, 477] on button "Historial Casos" at bounding box center [172, 485] width 209 height 43
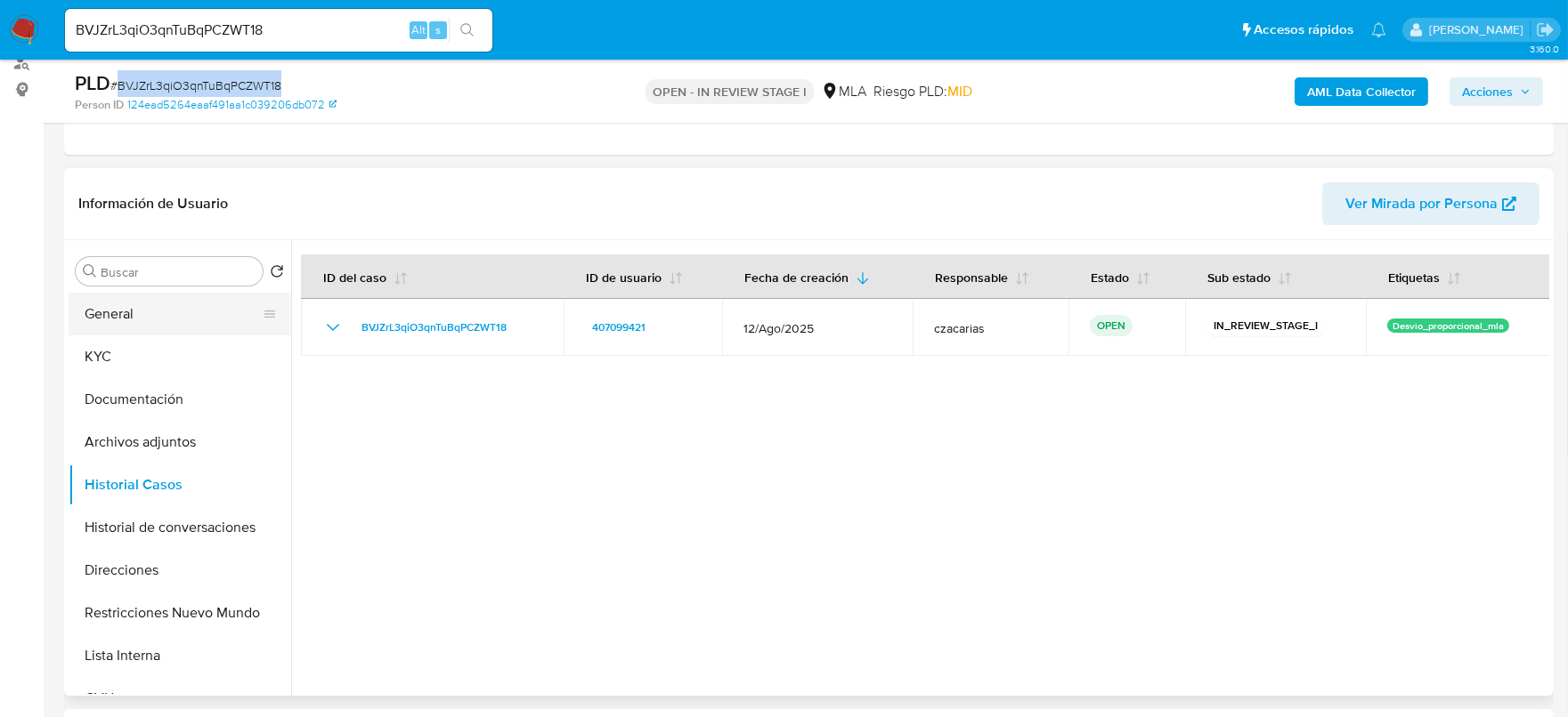
click at [162, 310] on button "General" at bounding box center [172, 313] width 209 height 43
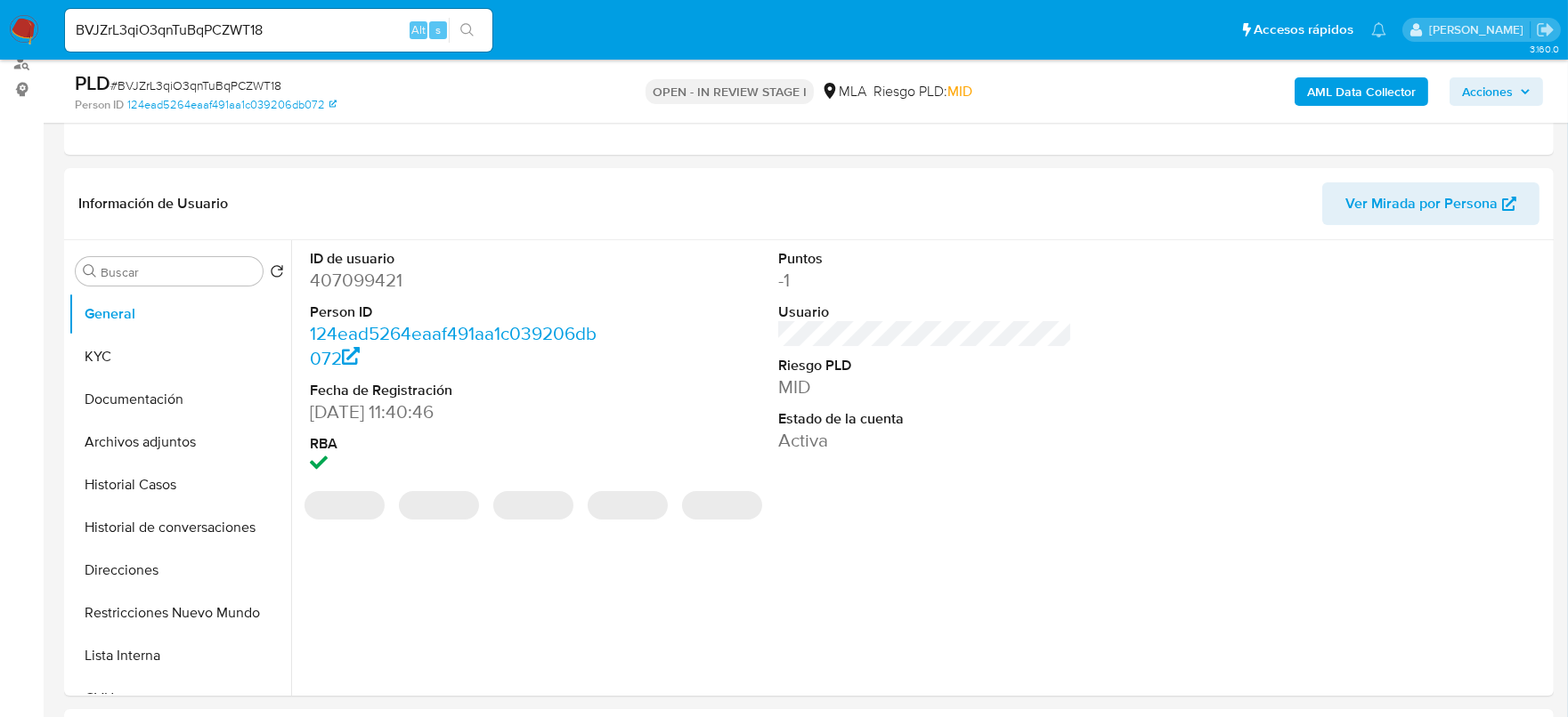
click at [356, 280] on dd "407099421" at bounding box center [457, 280] width 294 height 25
copy dd "407099421"
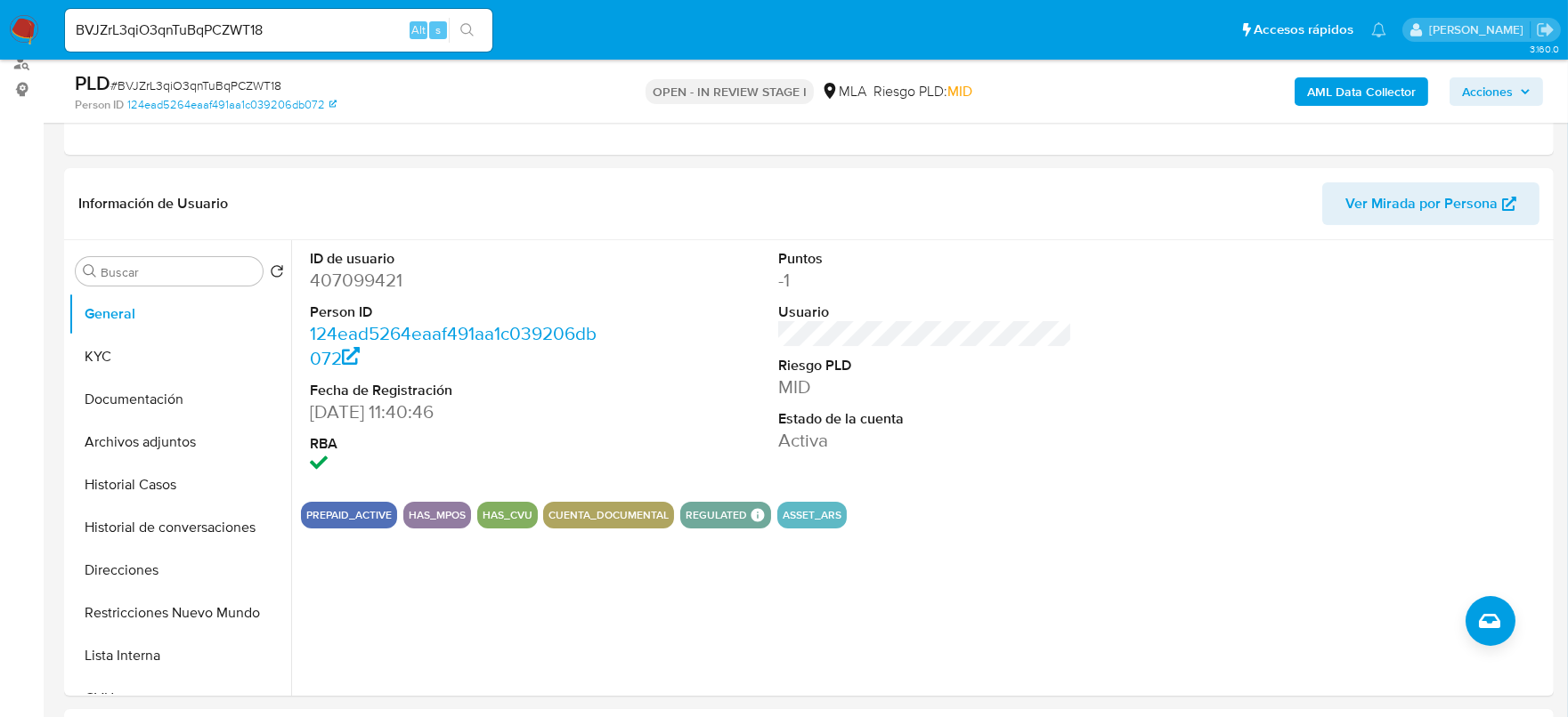
click at [191, 83] on span "# BVJZrL3qiO3qnTuBqPCZWT18" at bounding box center [196, 86] width 171 height 18
copy span "BVJZrL3qiO3qnTuBqPCZWT18"
click at [98, 354] on button "KYC" at bounding box center [172, 356] width 209 height 43
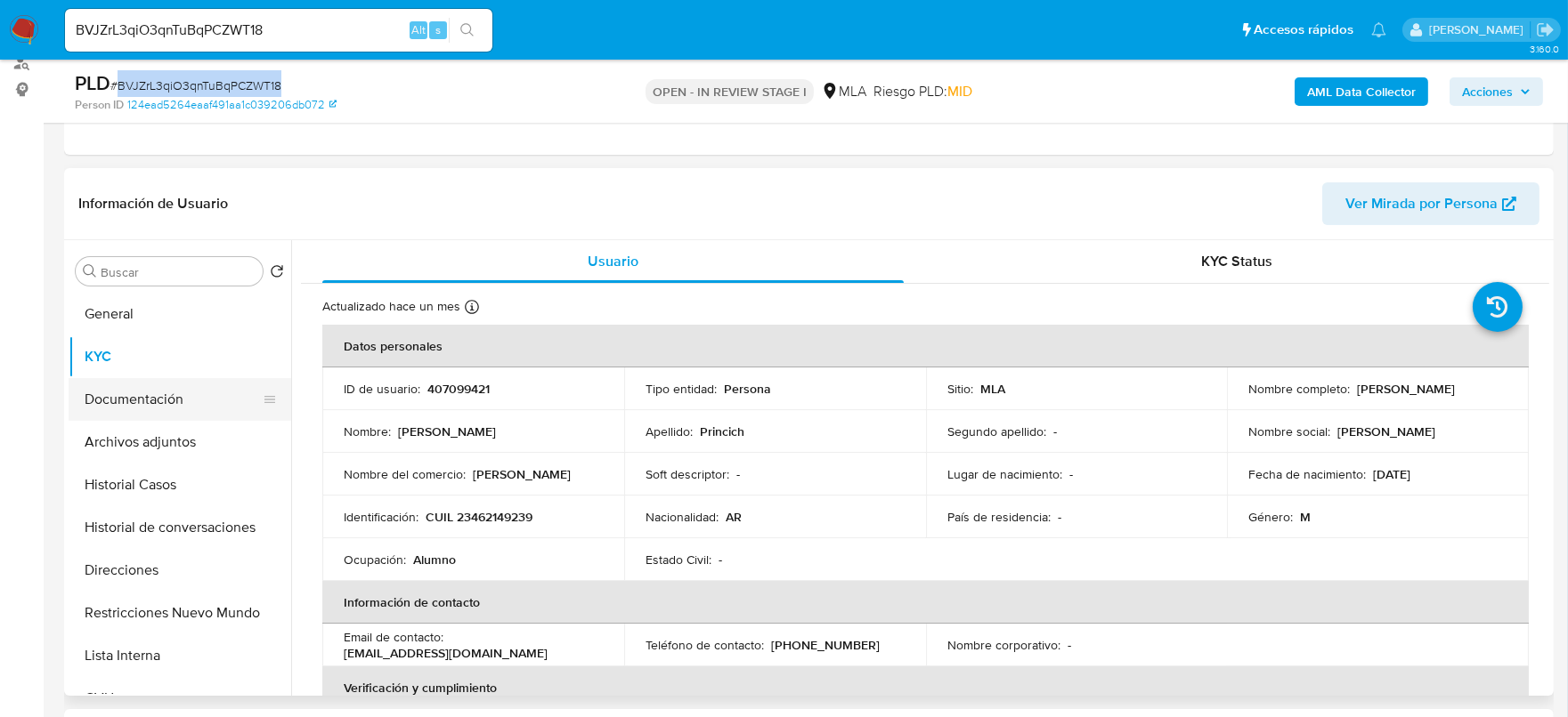
click at [161, 409] on button "Documentación" at bounding box center [172, 399] width 209 height 43
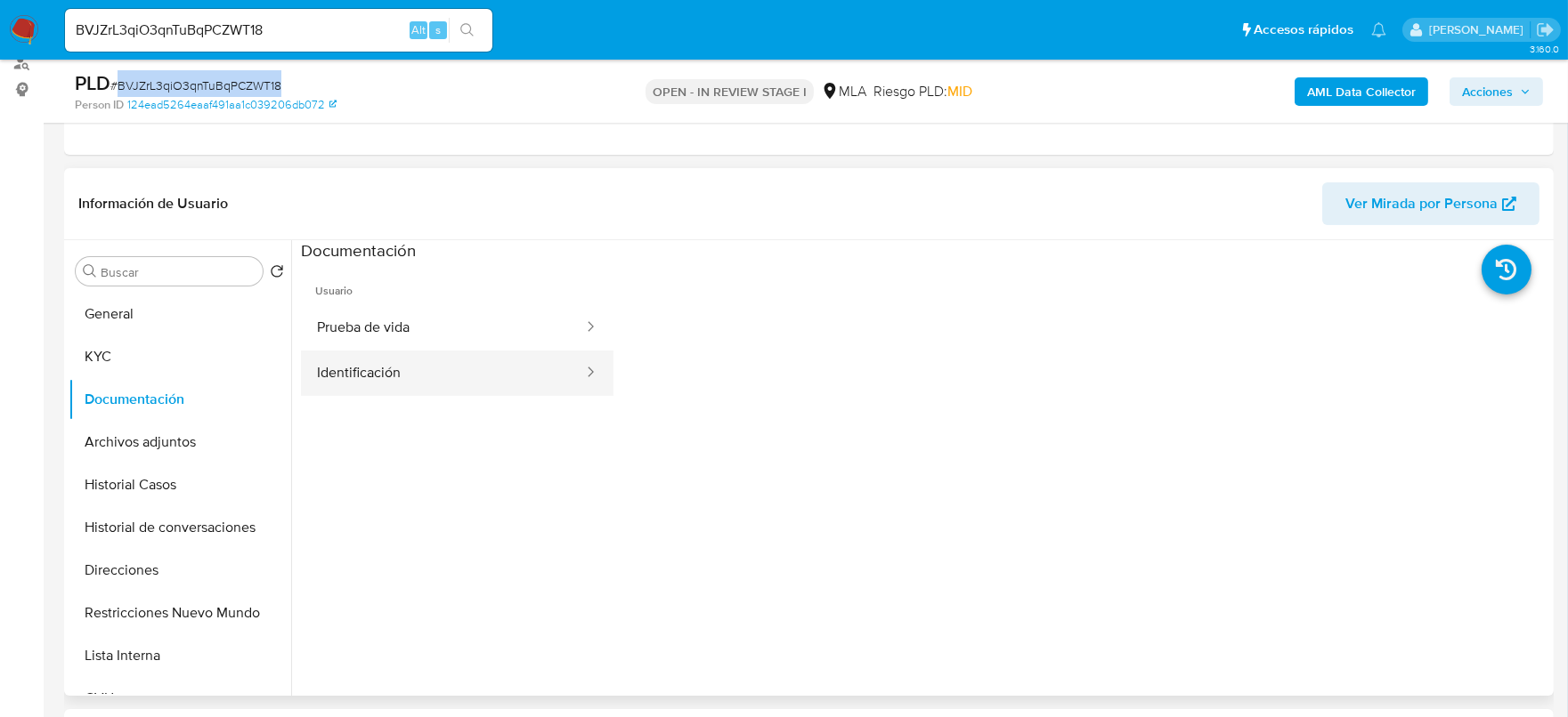
click at [470, 357] on button "Identificación" at bounding box center [443, 374] width 284 height 46
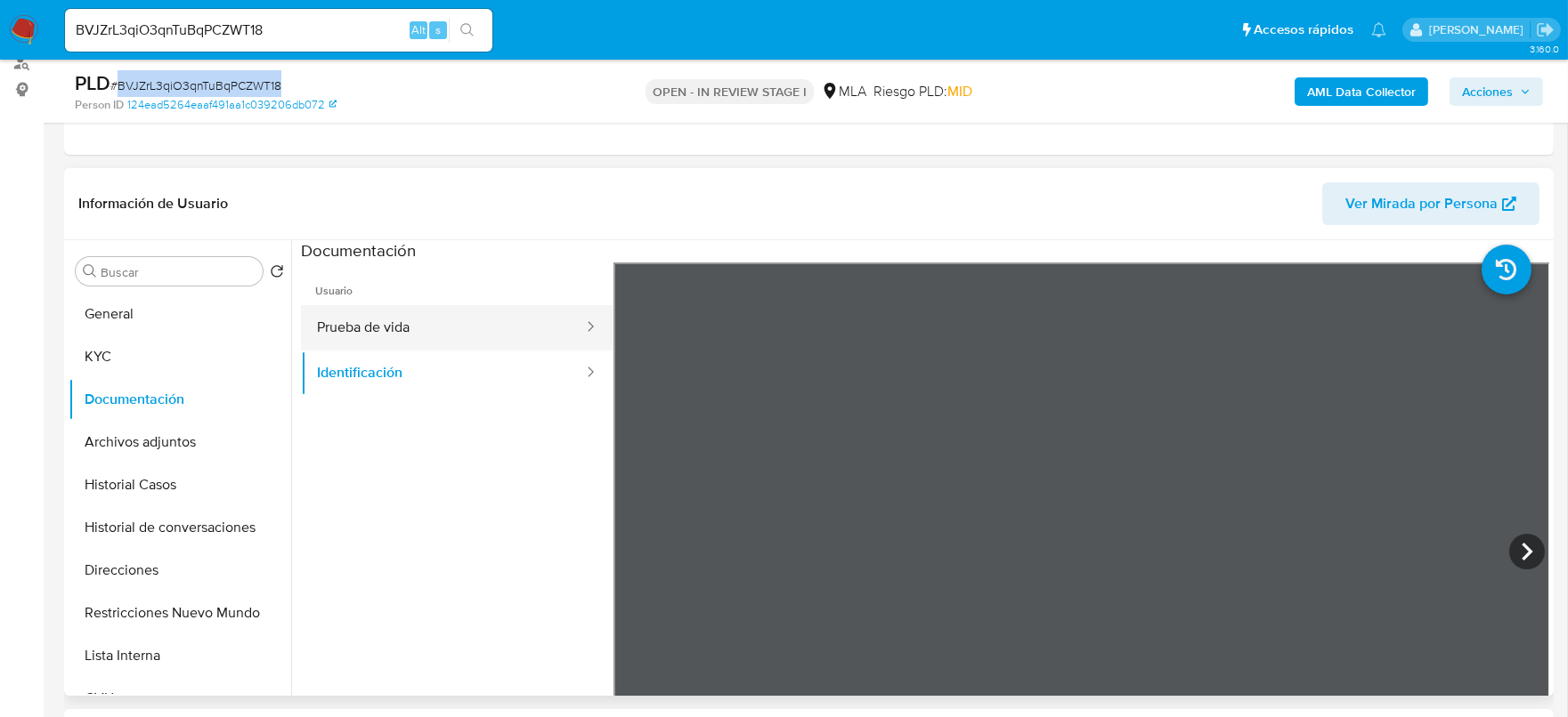
click at [484, 334] on button "Prueba de vida" at bounding box center [443, 328] width 284 height 46
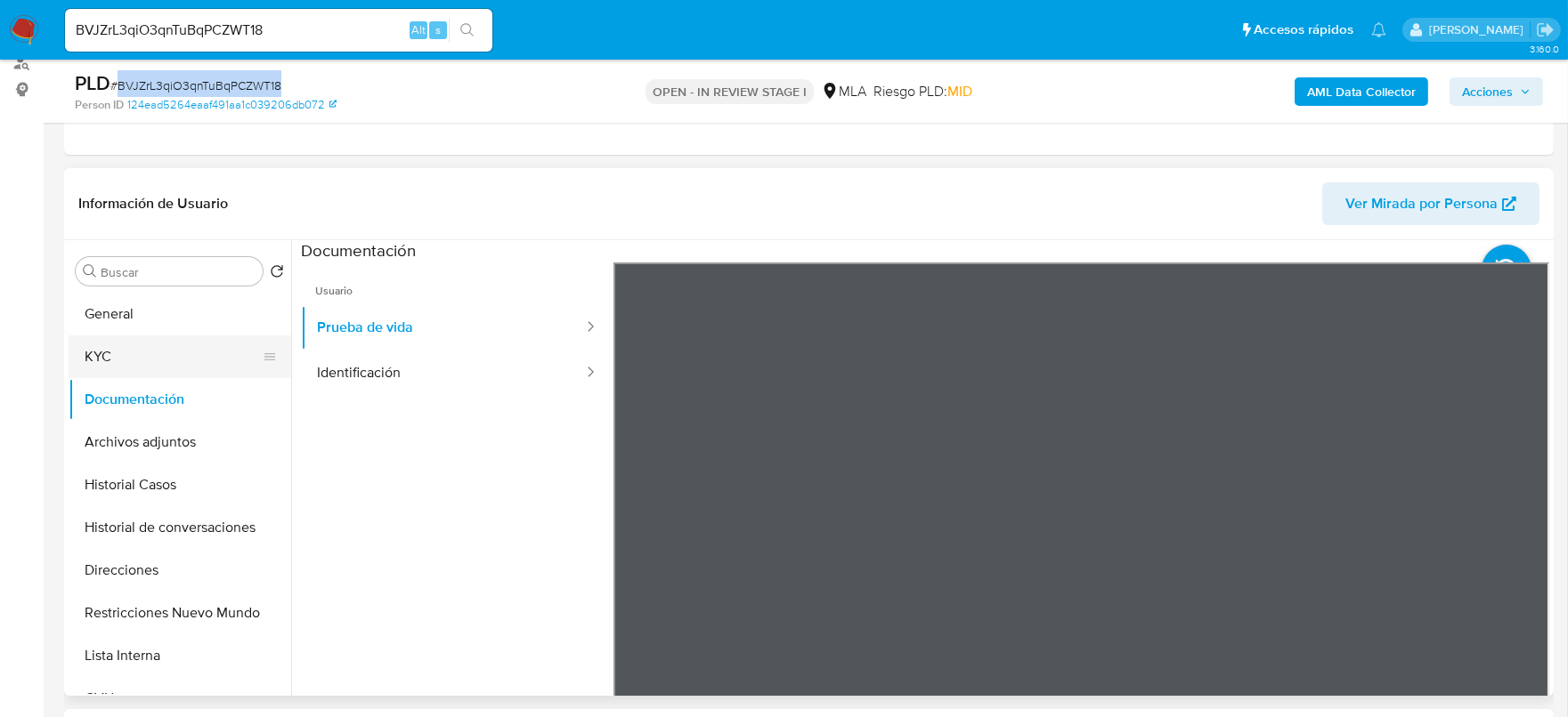
click at [133, 357] on button "KYC" at bounding box center [172, 356] width 209 height 43
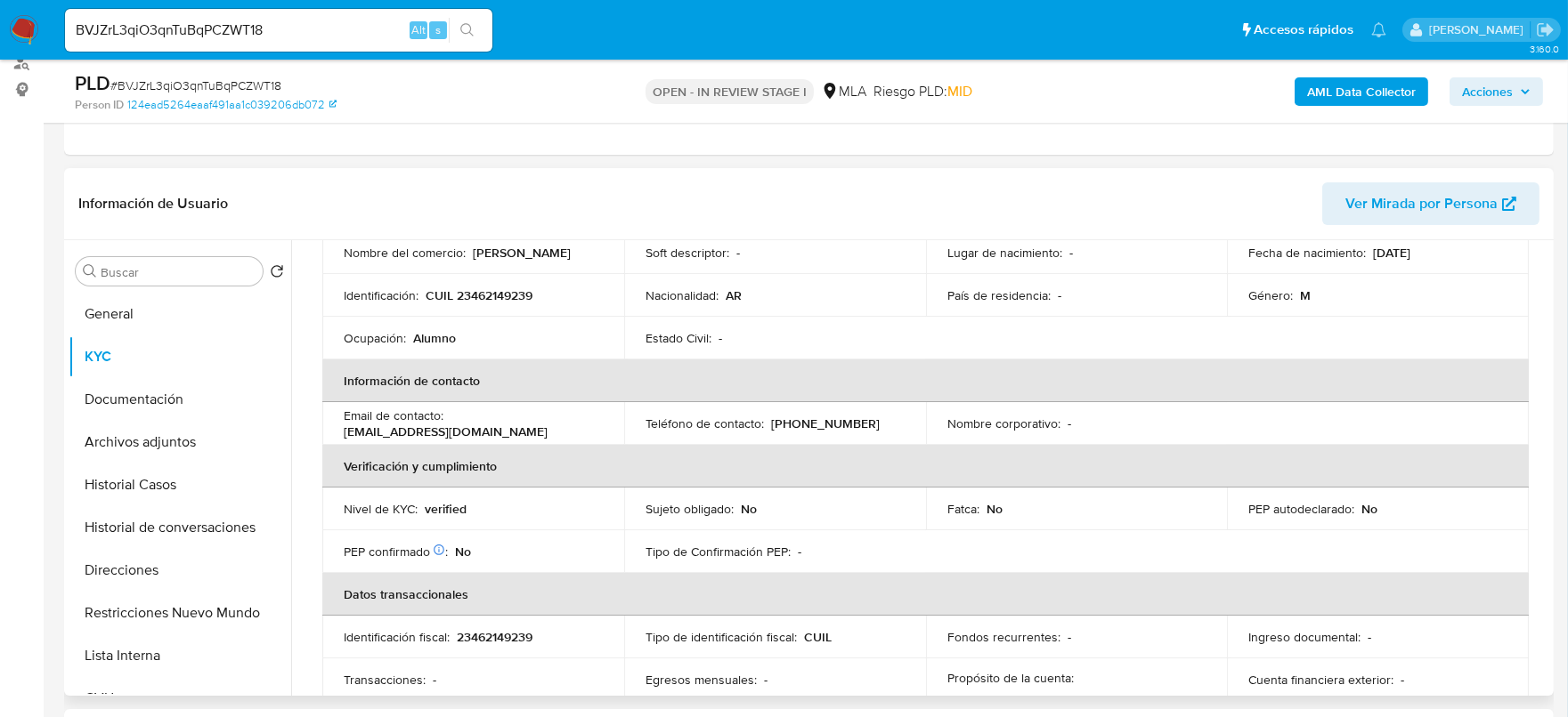
click at [506, 288] on p "CUIL 23462149239" at bounding box center [479, 296] width 107 height 16
copy p "23462149239"
click at [487, 288] on p "CUIL 23462149239" at bounding box center [479, 296] width 107 height 16
click at [496, 296] on p "CUIL 23462149239" at bounding box center [479, 296] width 107 height 16
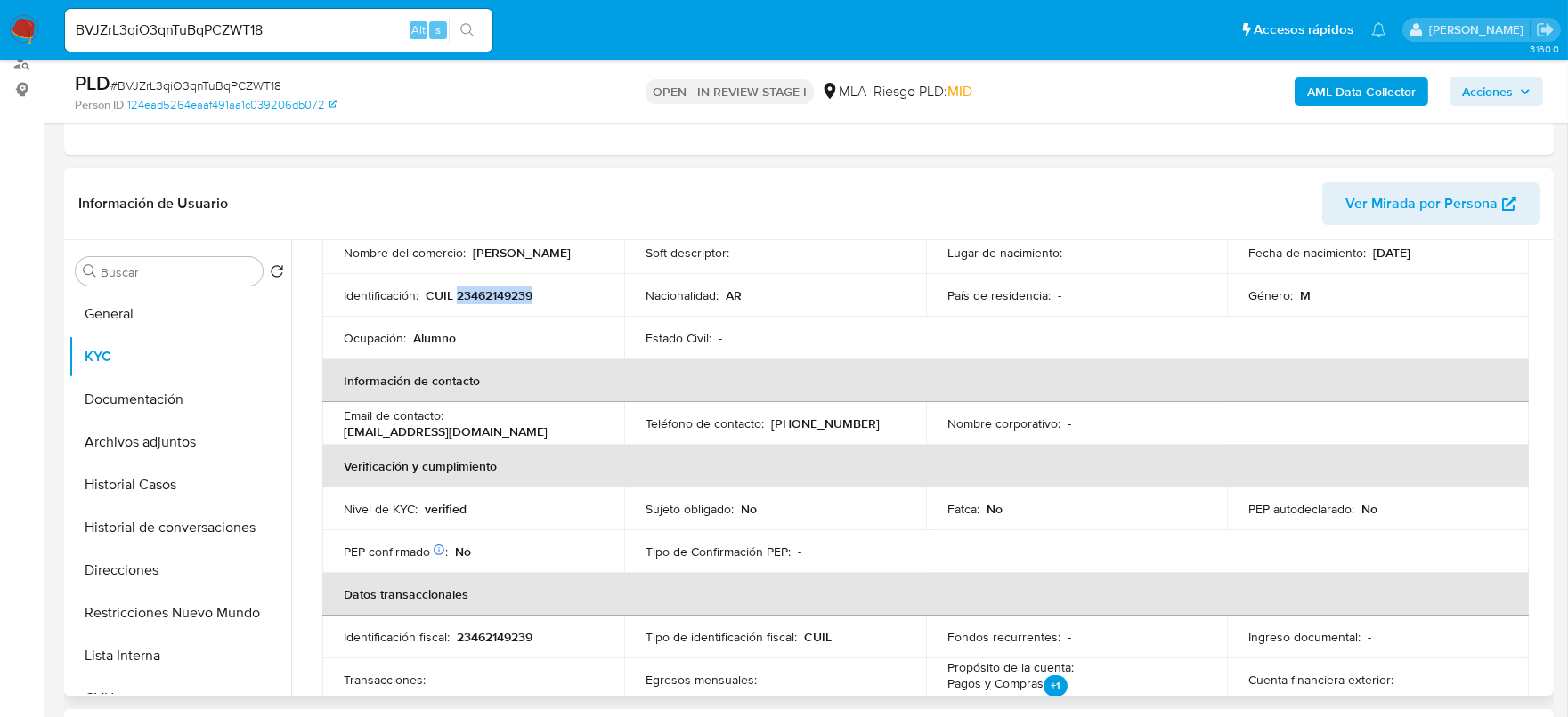
click at [497, 296] on p "CUIL 23462149239" at bounding box center [479, 296] width 107 height 16
copy p "23462149239"
click at [481, 299] on p "CUIL 23462149239" at bounding box center [479, 296] width 107 height 16
click at [472, 296] on p "CUIL 23462149239" at bounding box center [479, 296] width 107 height 16
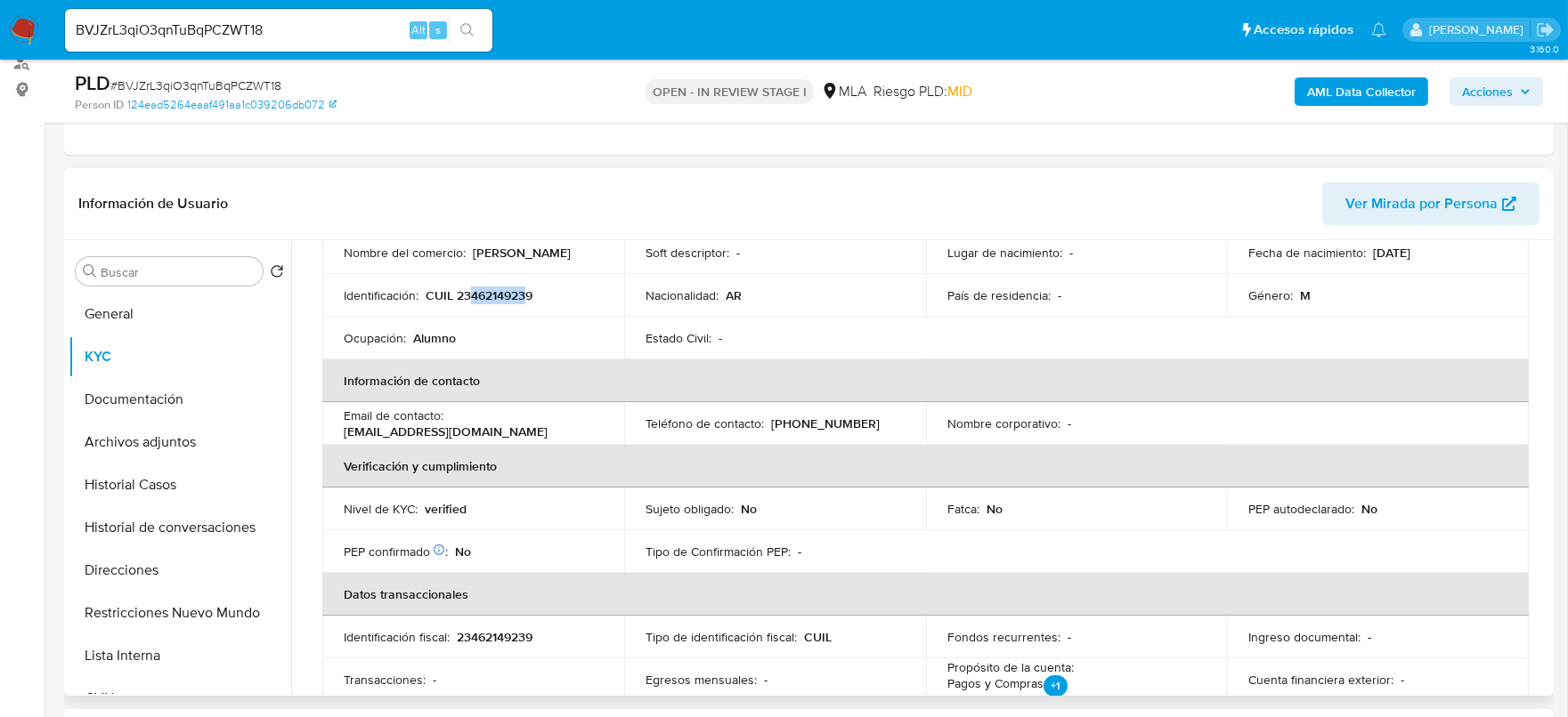
drag, startPoint x: 470, startPoint y: 289, endPoint x: 524, endPoint y: 294, distance: 54.2
click at [524, 294] on p "CUIL 23462149239" at bounding box center [479, 296] width 107 height 16
copy p "46214923"
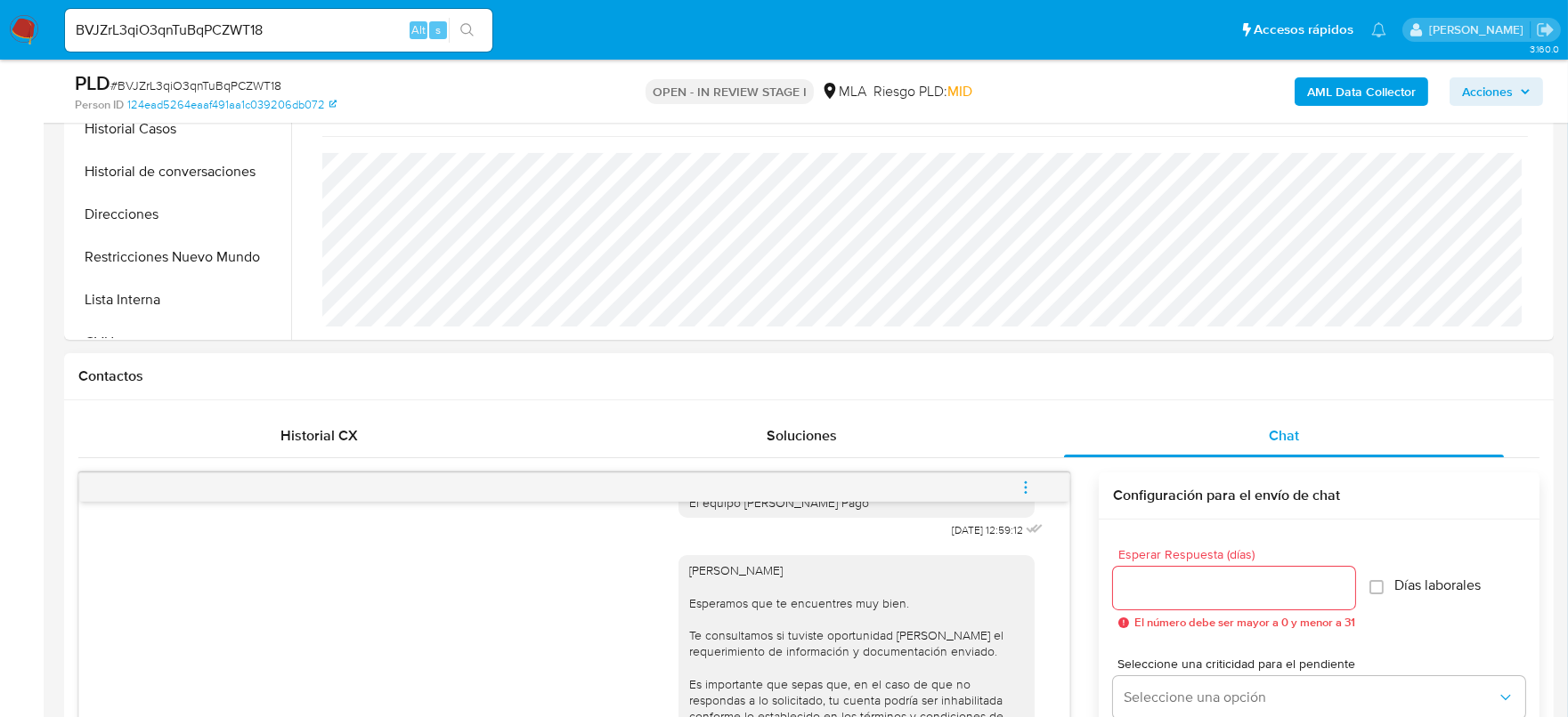
scroll to position [668, 0]
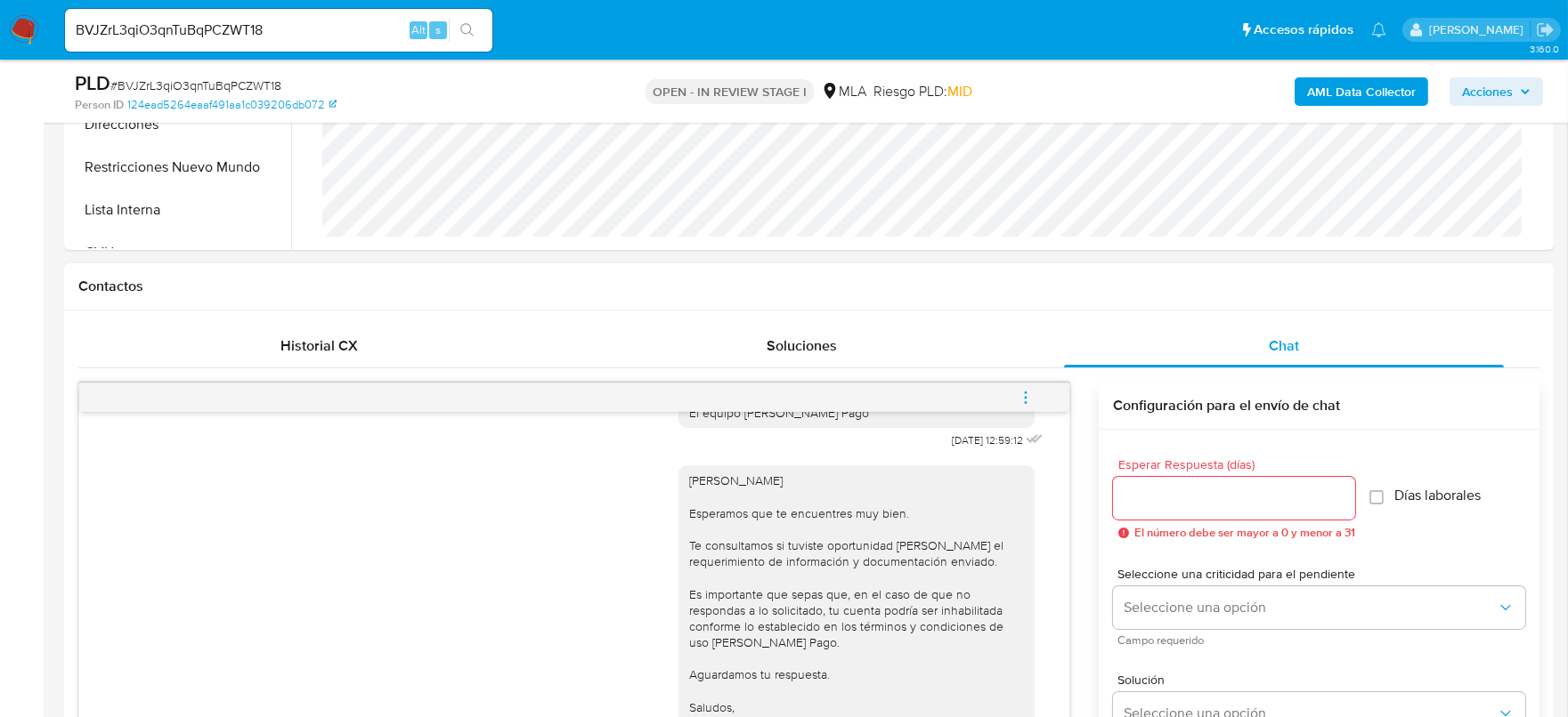
click at [1029, 404] on icon "menu-action" at bounding box center [1026, 398] width 16 height 16
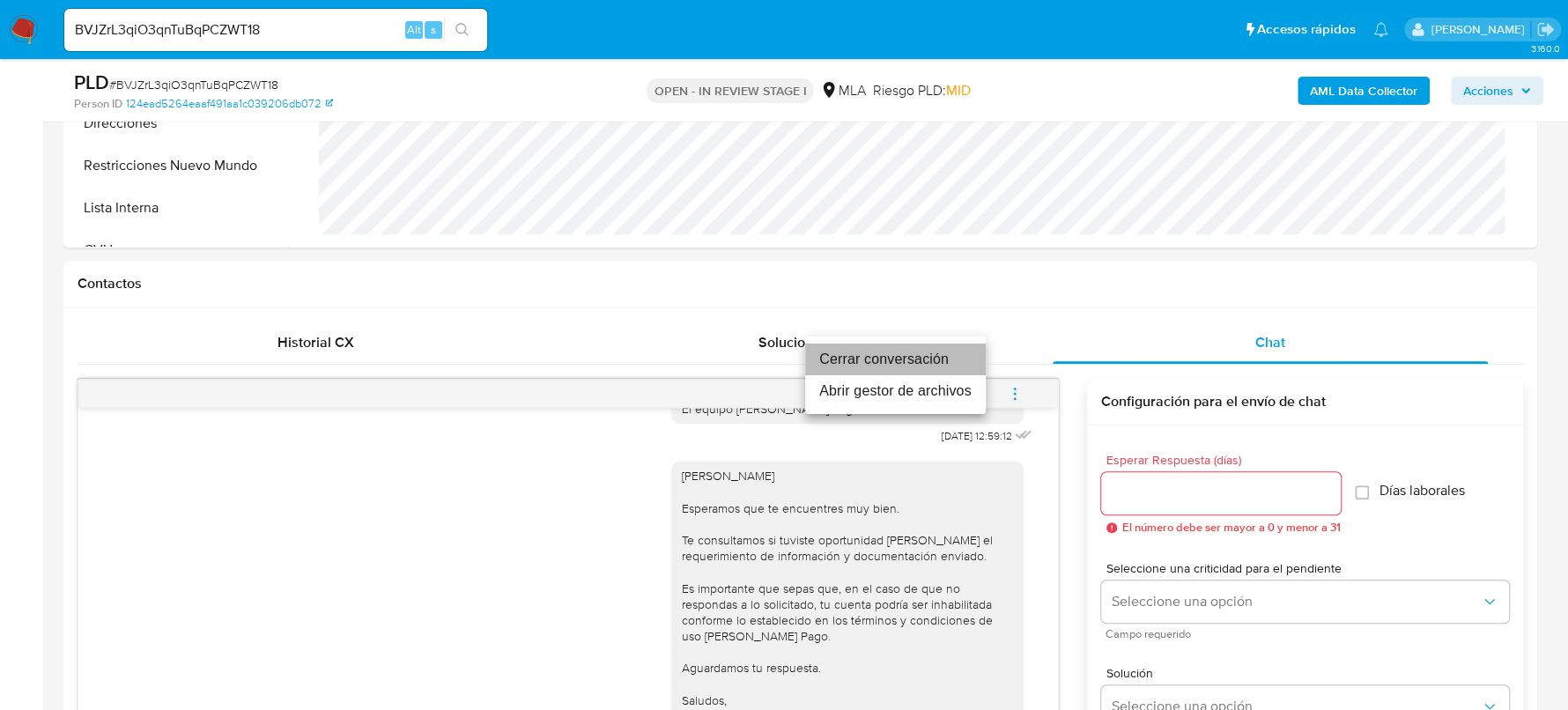
click at [903, 354] on li "Cerrar conversación" at bounding box center [895, 359] width 180 height 32
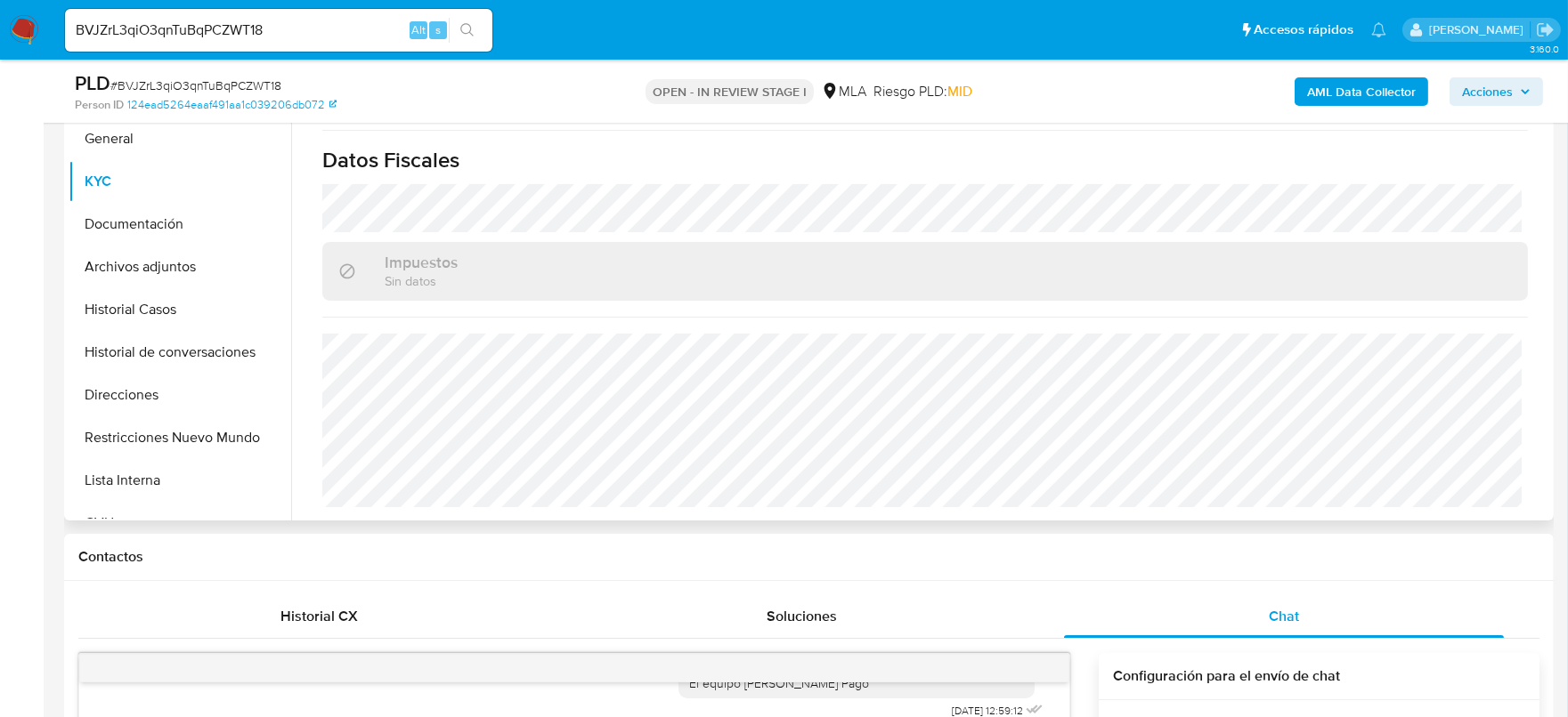
scroll to position [221, 0]
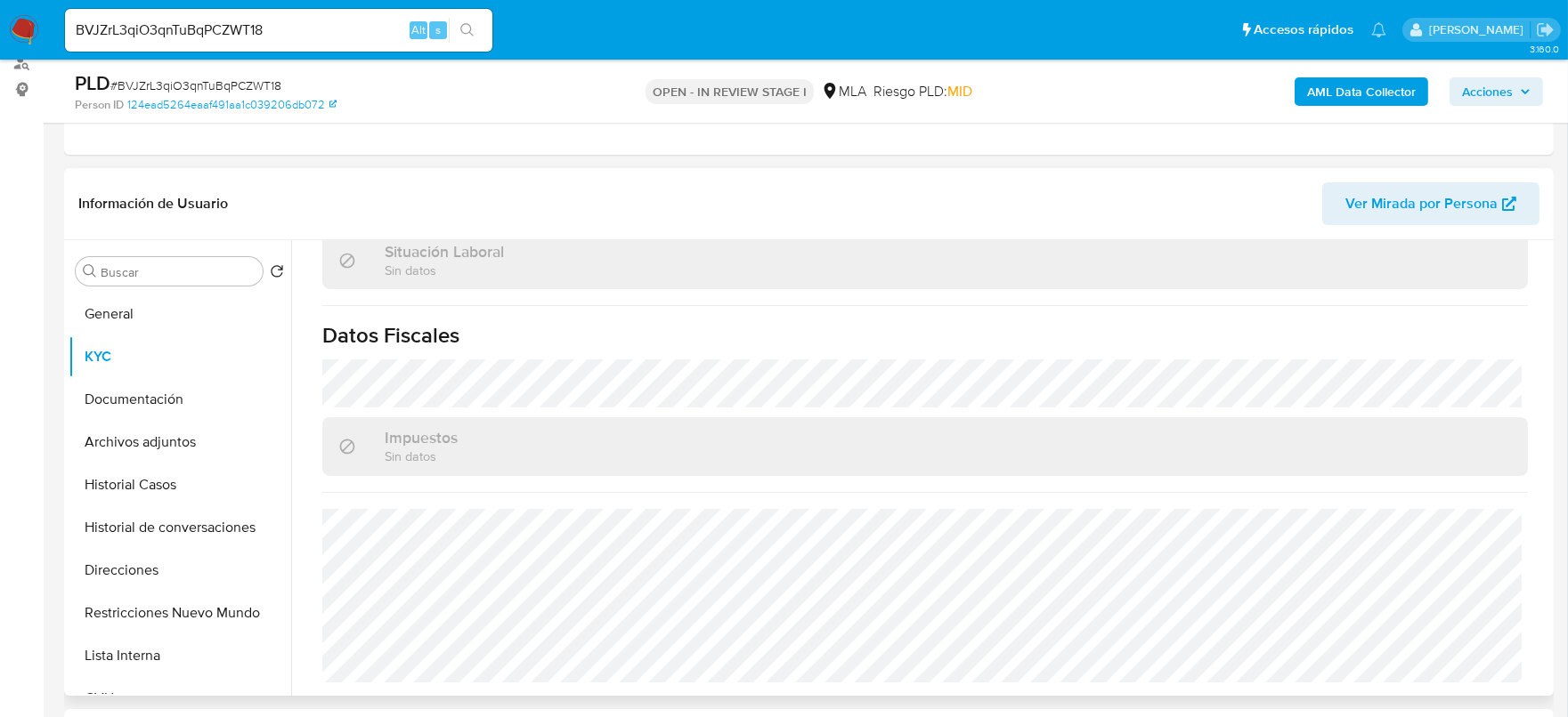
click at [151, 288] on div "Buscar Volver al orden por defecto General KYC Documentación Archivos adjuntos …" at bounding box center [180, 469] width 222 height 453
click at [156, 320] on button "General" at bounding box center [172, 313] width 209 height 43
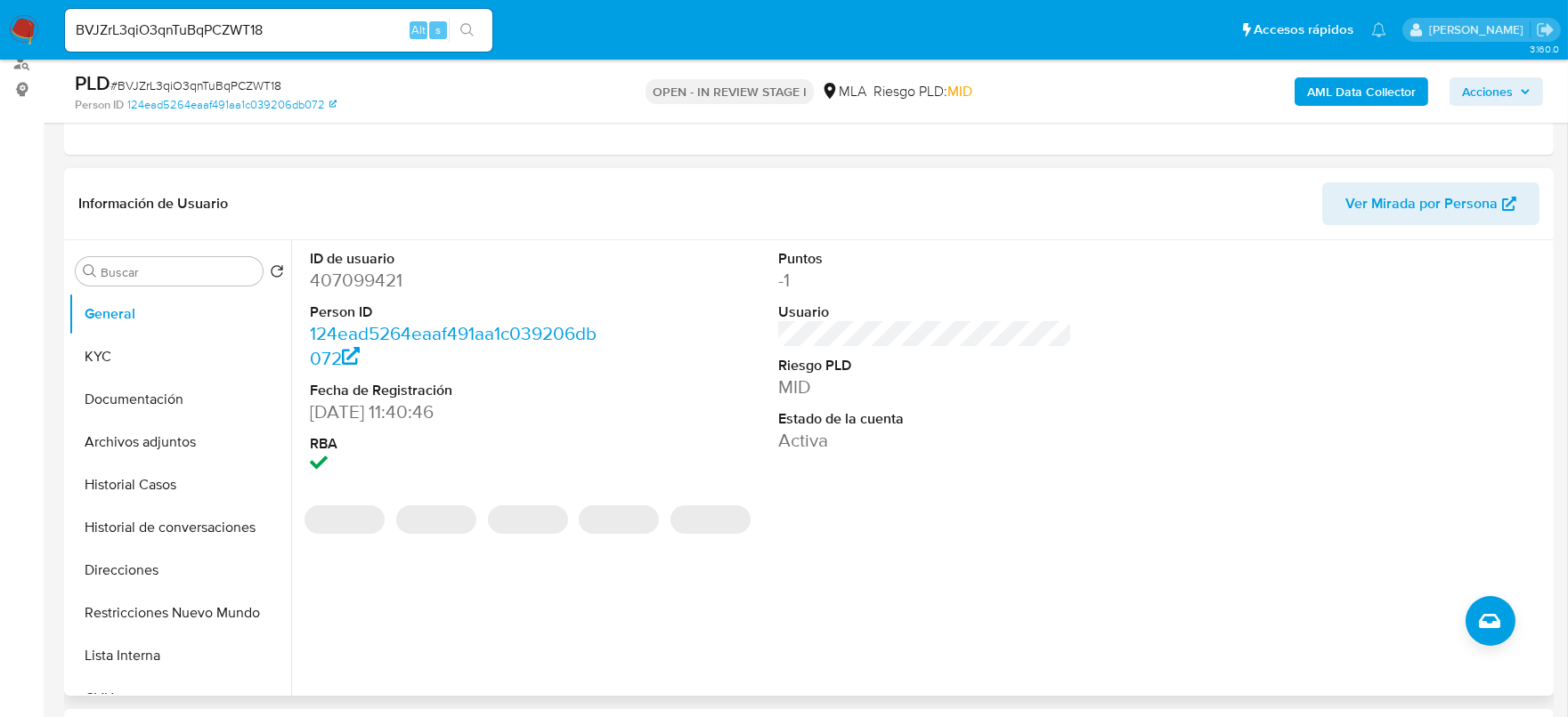
click at [374, 275] on dd "407099421" at bounding box center [457, 280] width 294 height 25
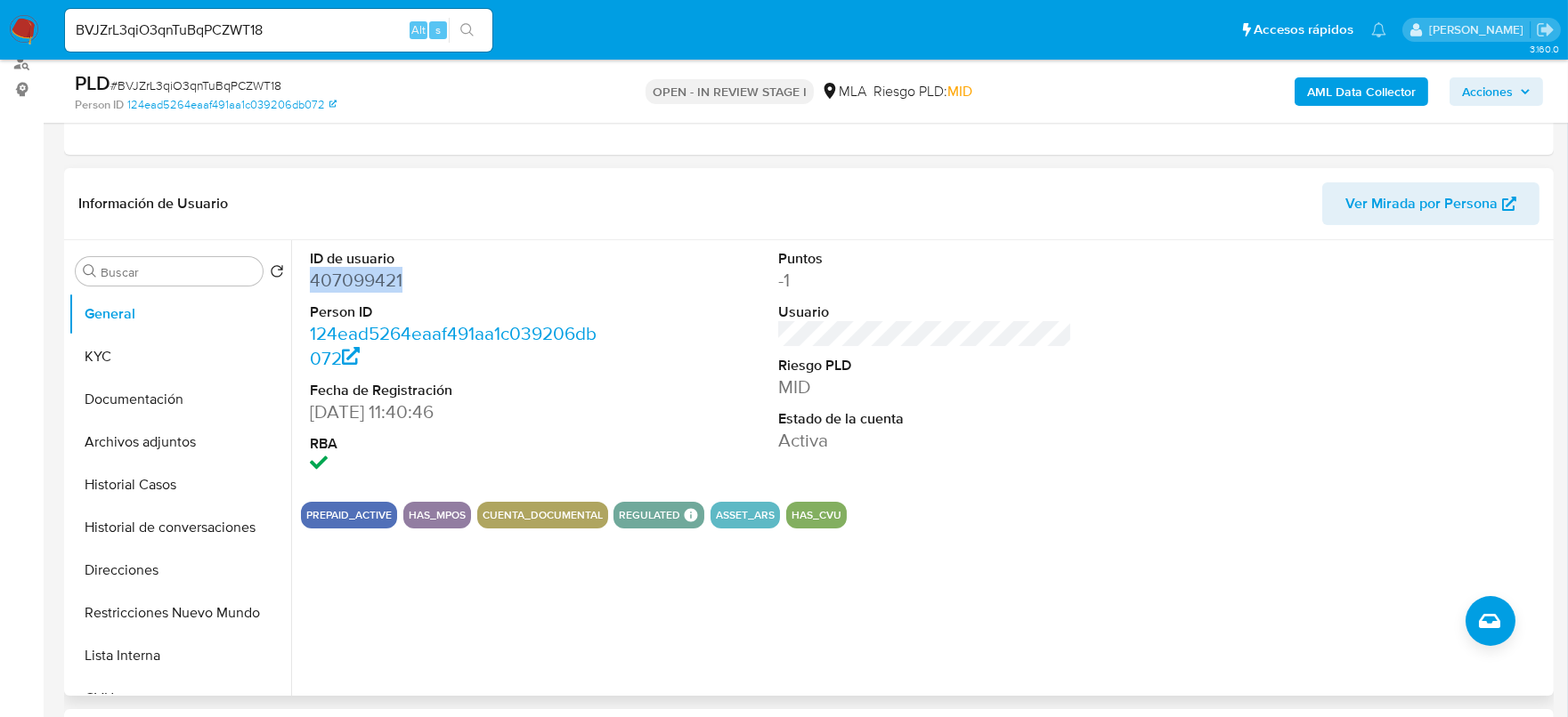
click at [374, 275] on dd "407099421" at bounding box center [457, 280] width 294 height 25
copy dd "407099421"
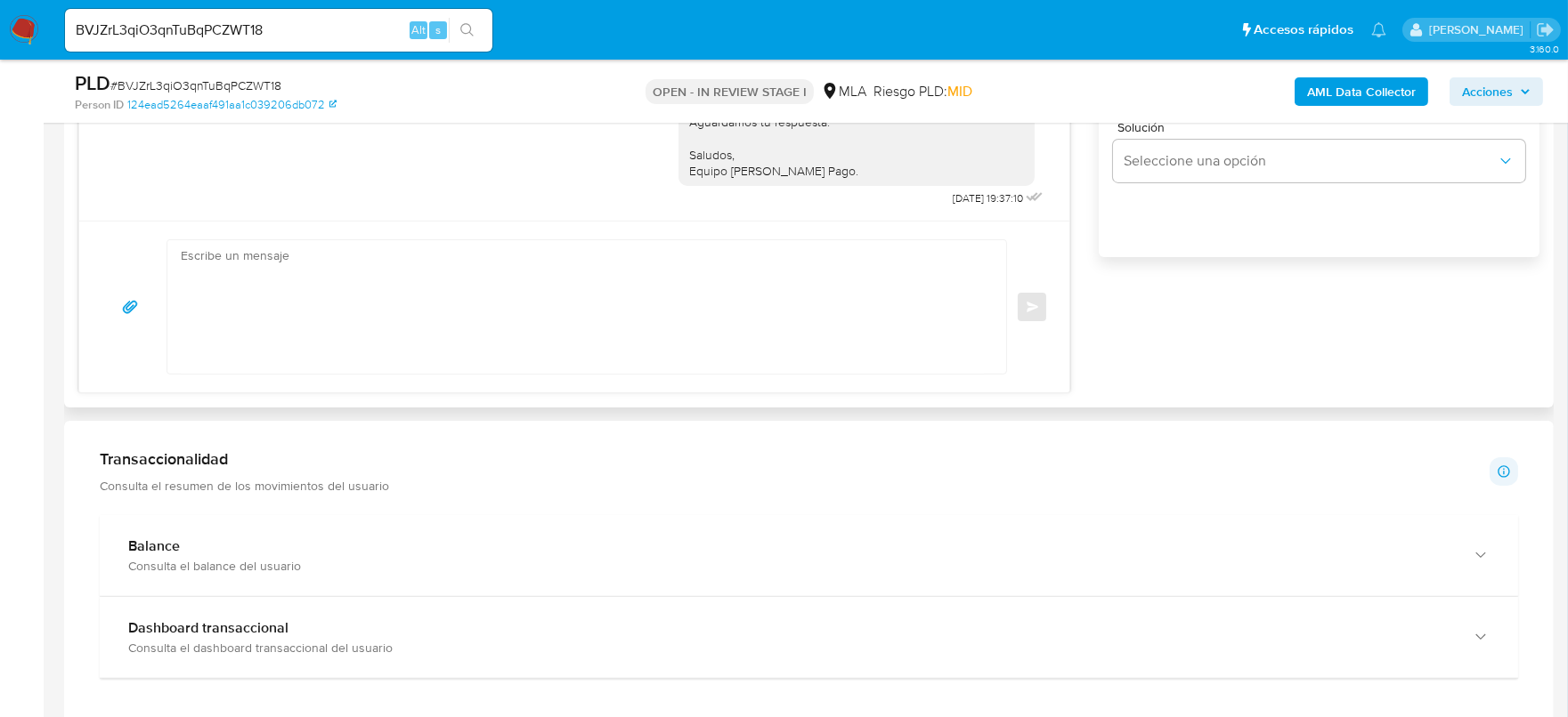
scroll to position [1224, 0]
drag, startPoint x: 922, startPoint y: 197, endPoint x: 969, endPoint y: 196, distance: 47.0
click at [969, 196] on div "Hola Ivan Princich Esperamos que te encuentres muy bien. Te consultamos si tuvi…" at bounding box center [862, 52] width 368 height 311
copy span "16/09/2025"
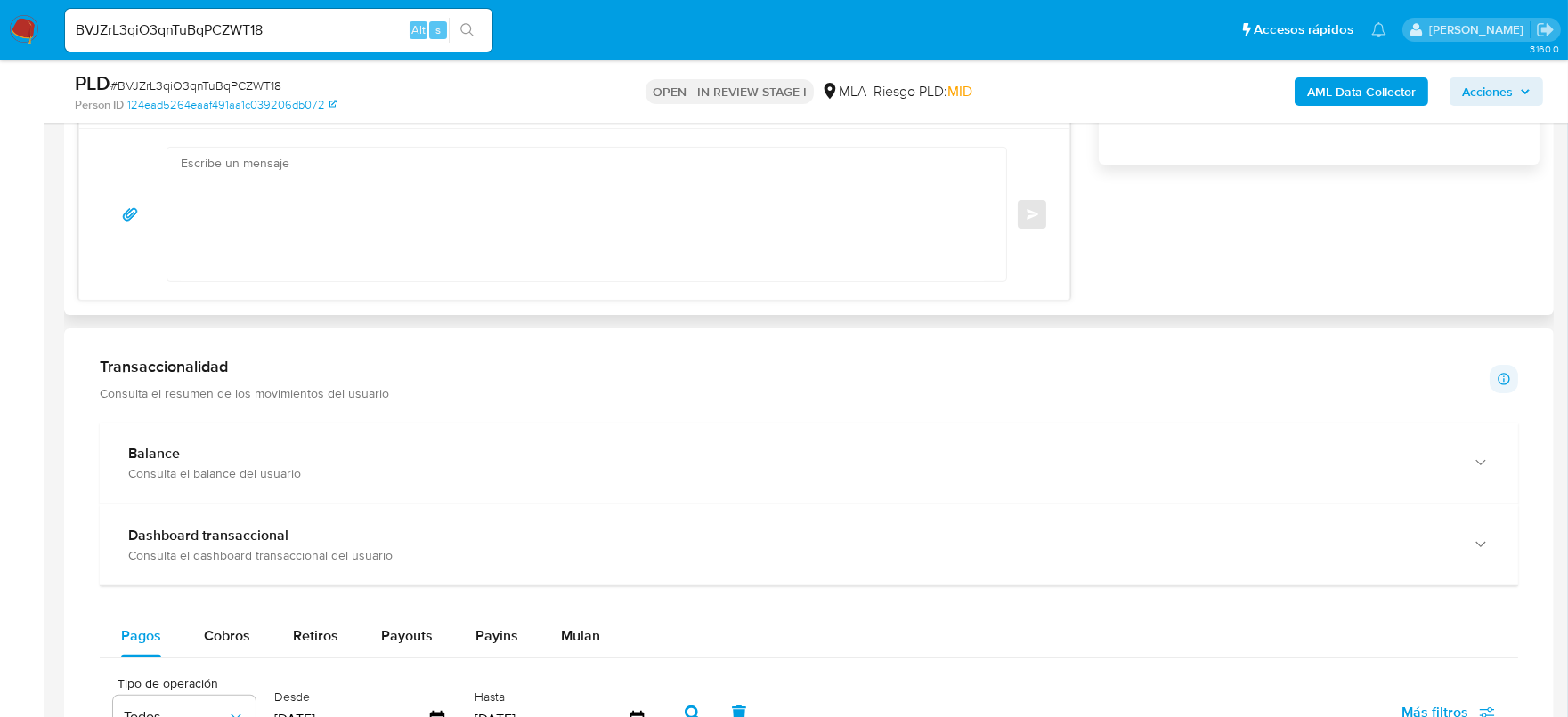
scroll to position [1445, 0]
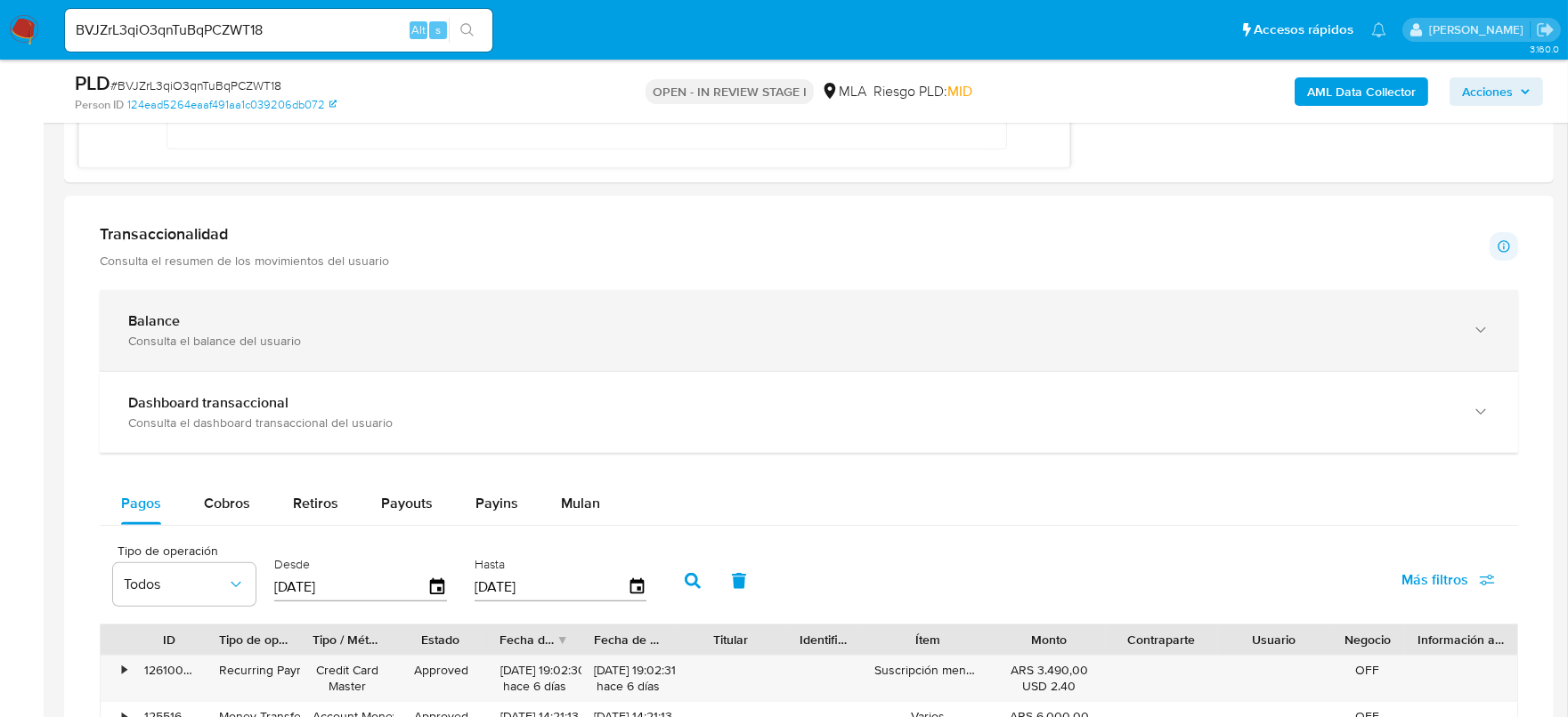
click at [382, 345] on div "Consulta el balance del usuario" at bounding box center [791, 341] width 1326 height 16
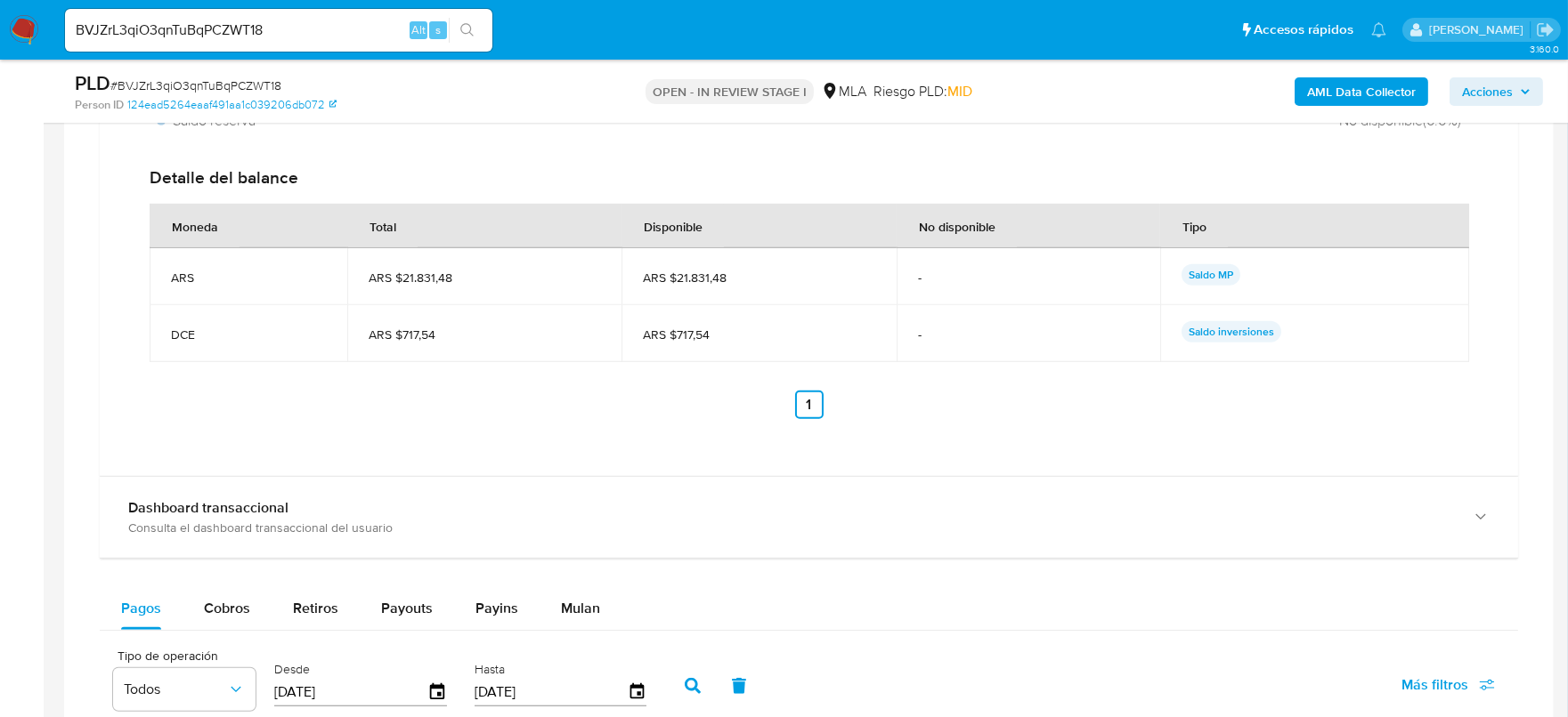
scroll to position [2114, 0]
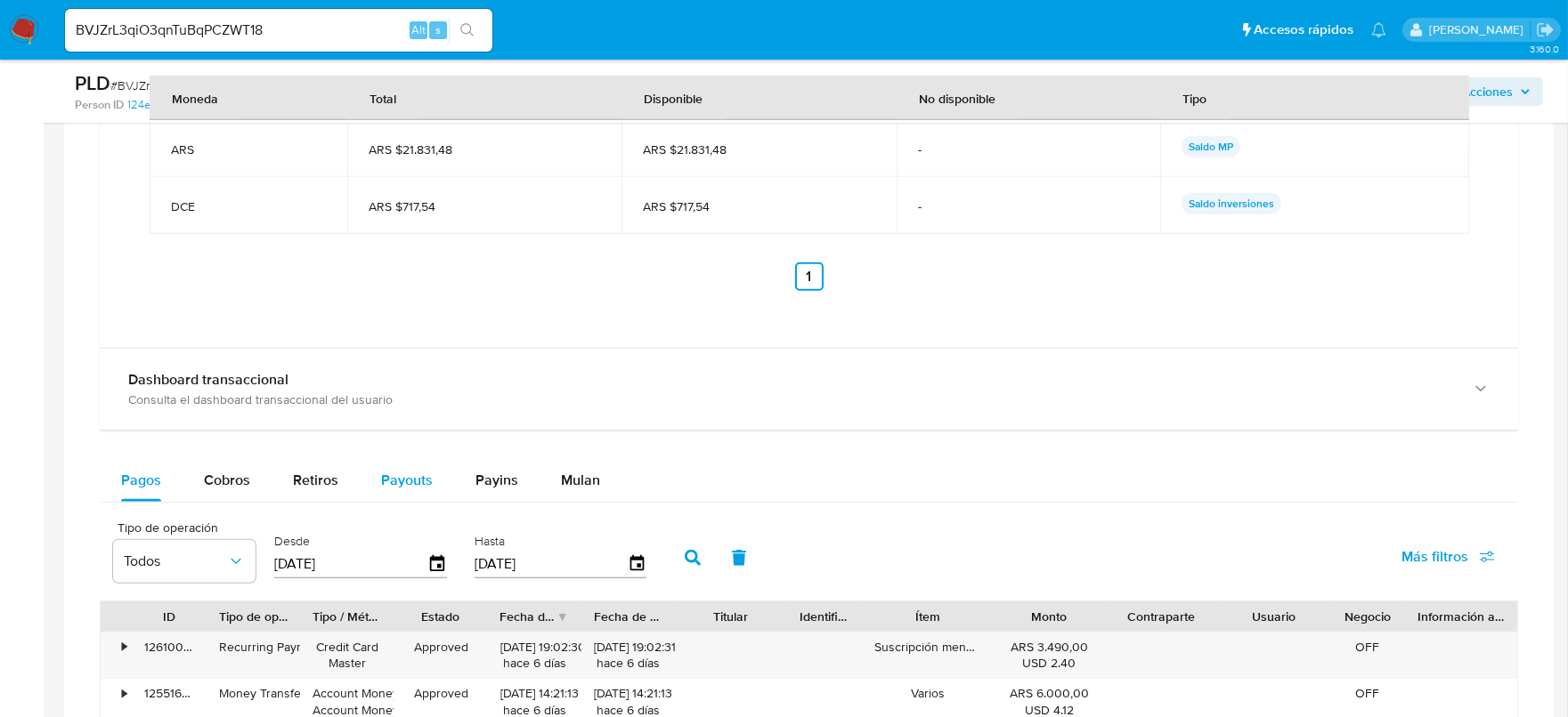
drag, startPoint x: 402, startPoint y: 489, endPoint x: 472, endPoint y: 467, distance: 73.4
click at [401, 489] on div "Payouts" at bounding box center [407, 480] width 52 height 43
select select "10"
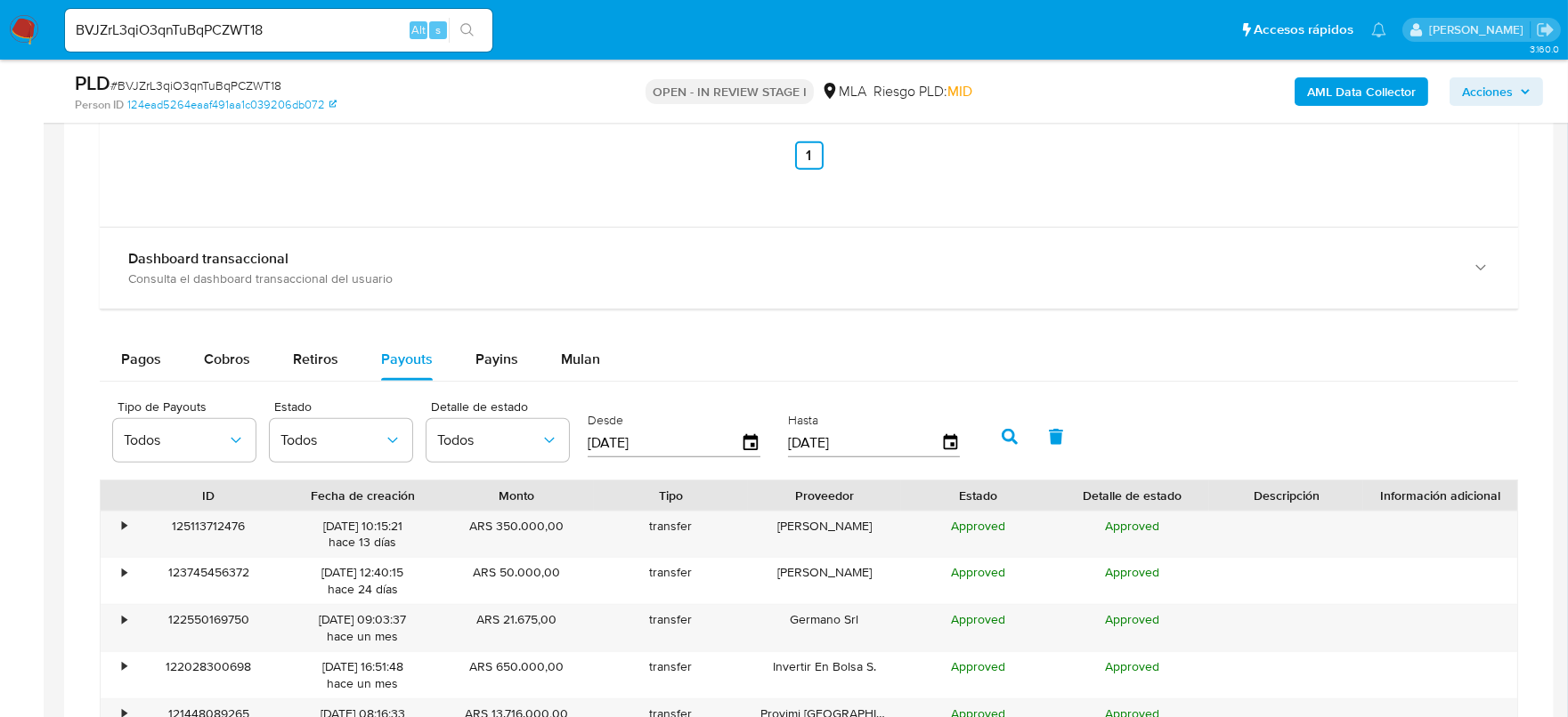
scroll to position [2336, 0]
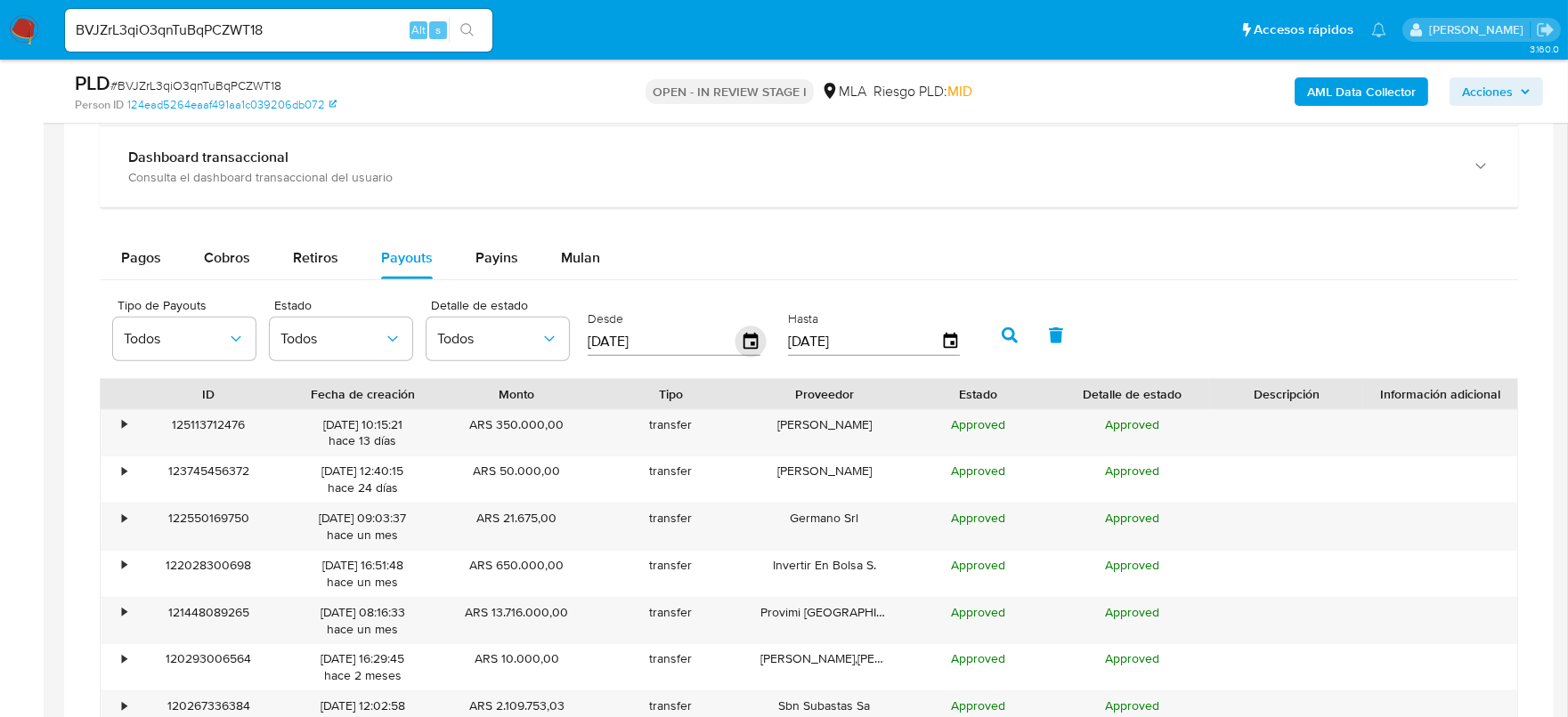
click at [753, 348] on icon "button" at bounding box center [751, 342] width 31 height 31
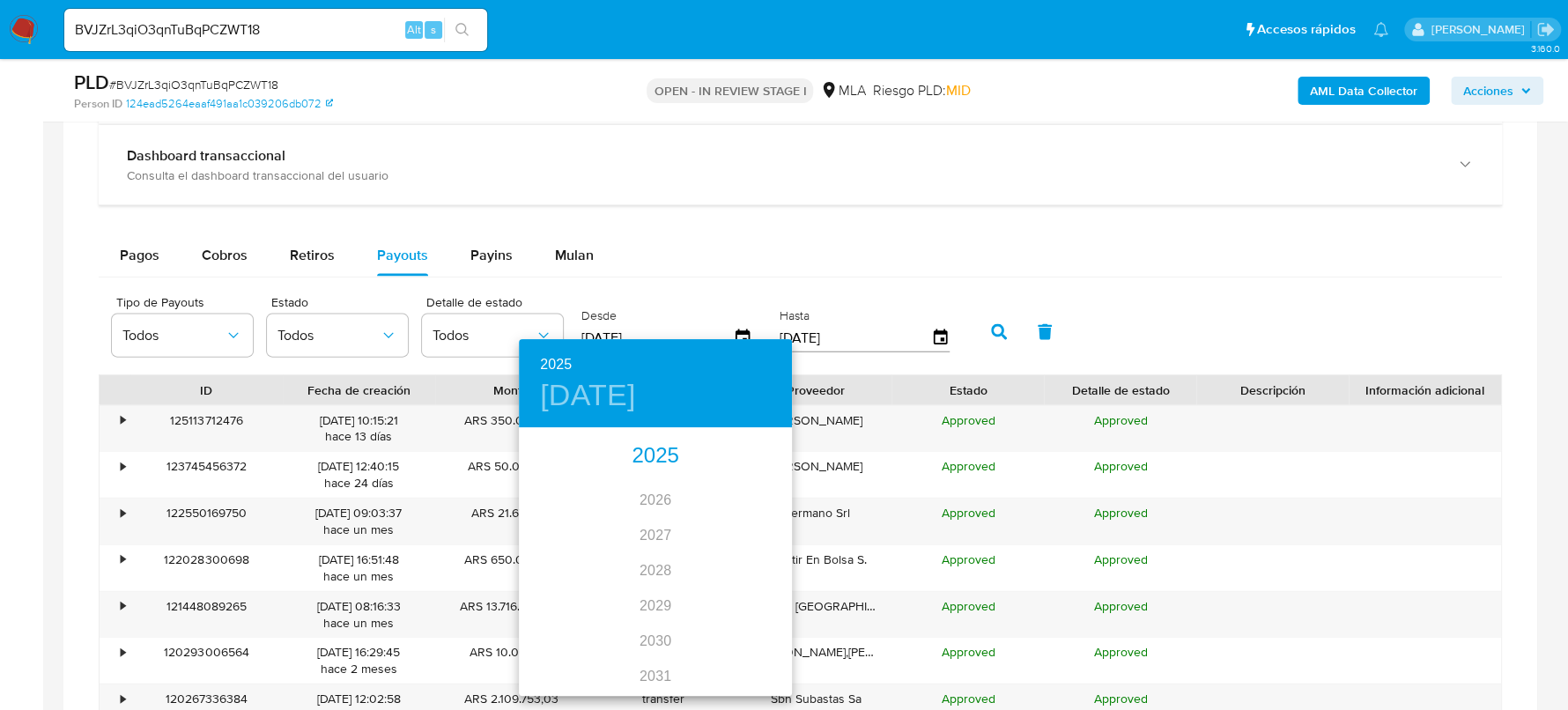
click at [645, 455] on div "2025" at bounding box center [655, 456] width 273 height 35
click at [648, 598] on div "ago." at bounding box center [655, 595] width 91 height 66
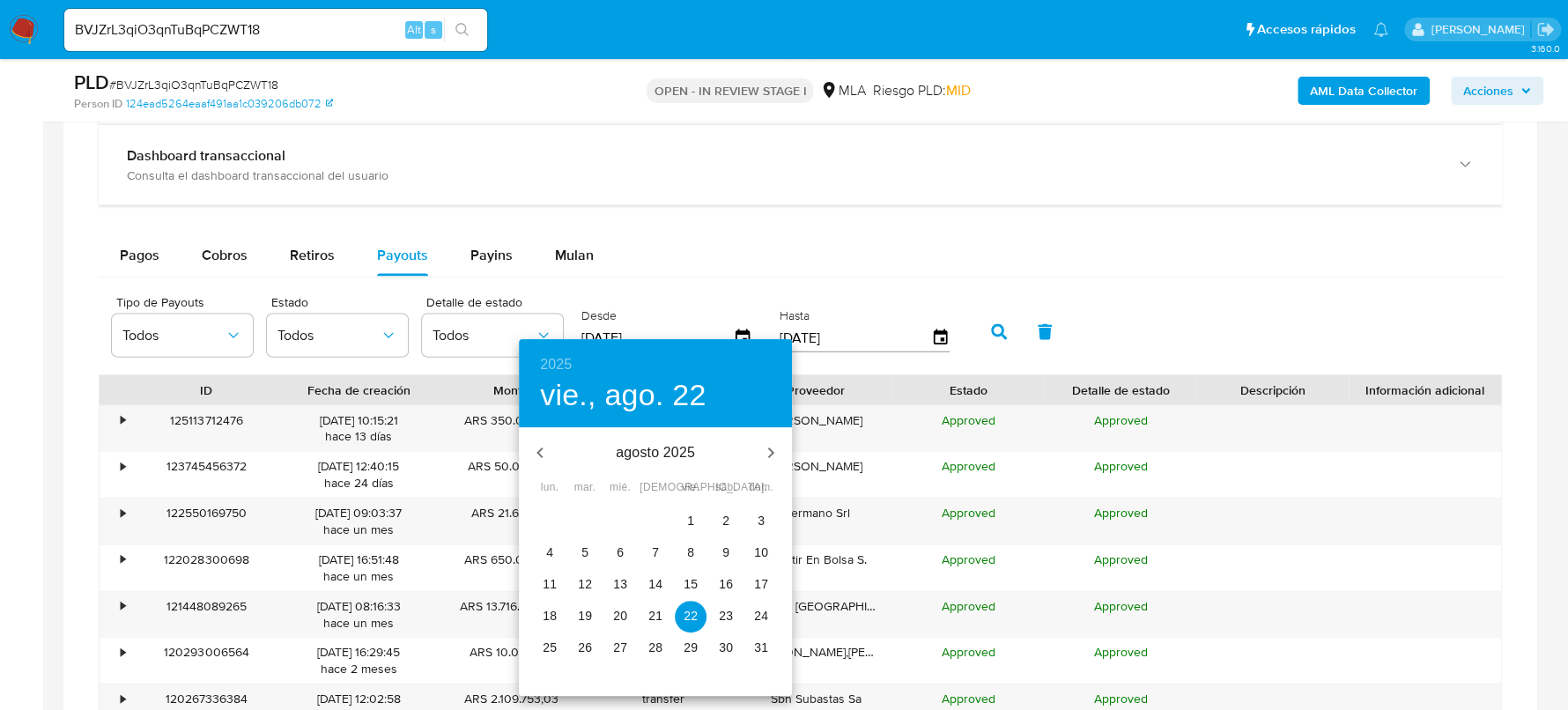
click at [694, 514] on span "1" at bounding box center [690, 521] width 32 height 18
type input "01/08/2025"
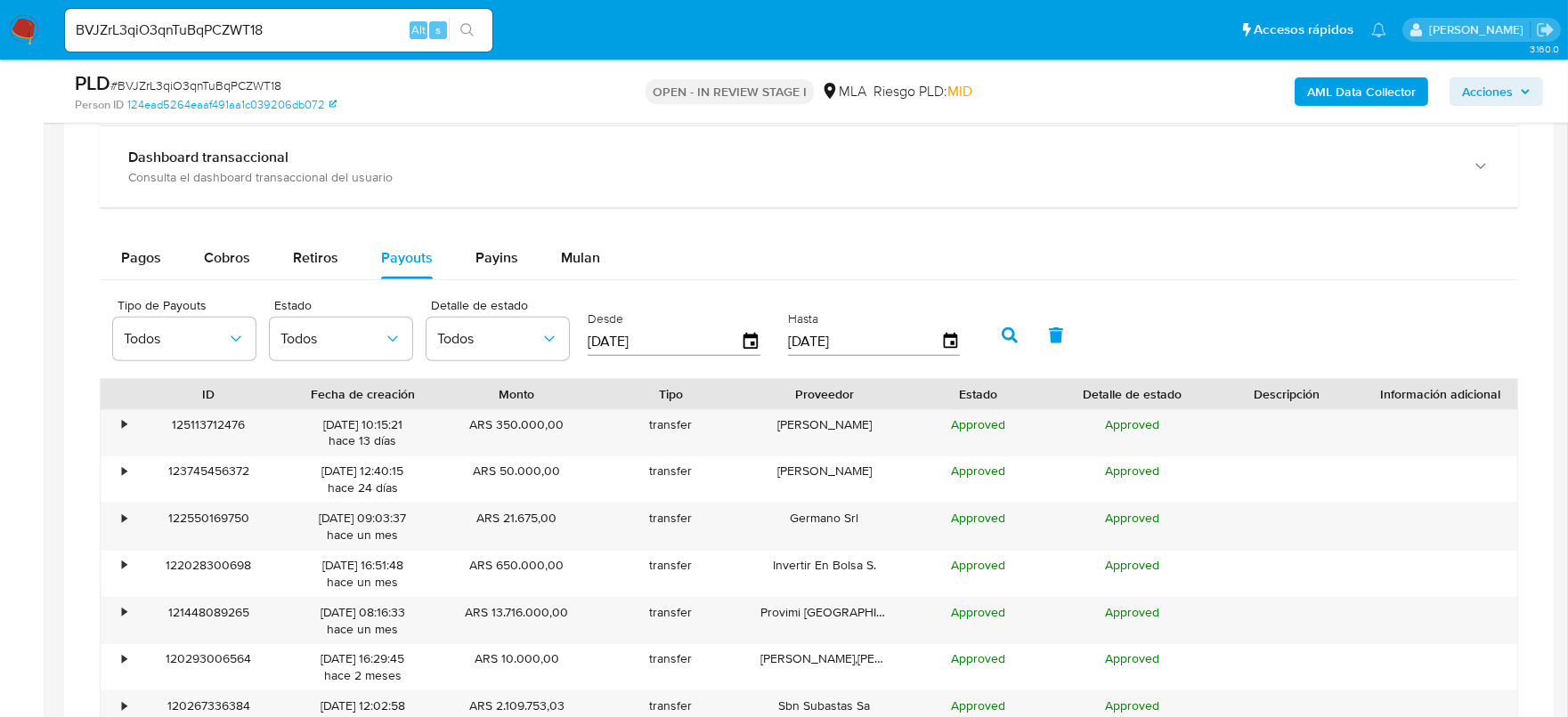
click at [1002, 328] on icon "button" at bounding box center [1010, 335] width 16 height 16
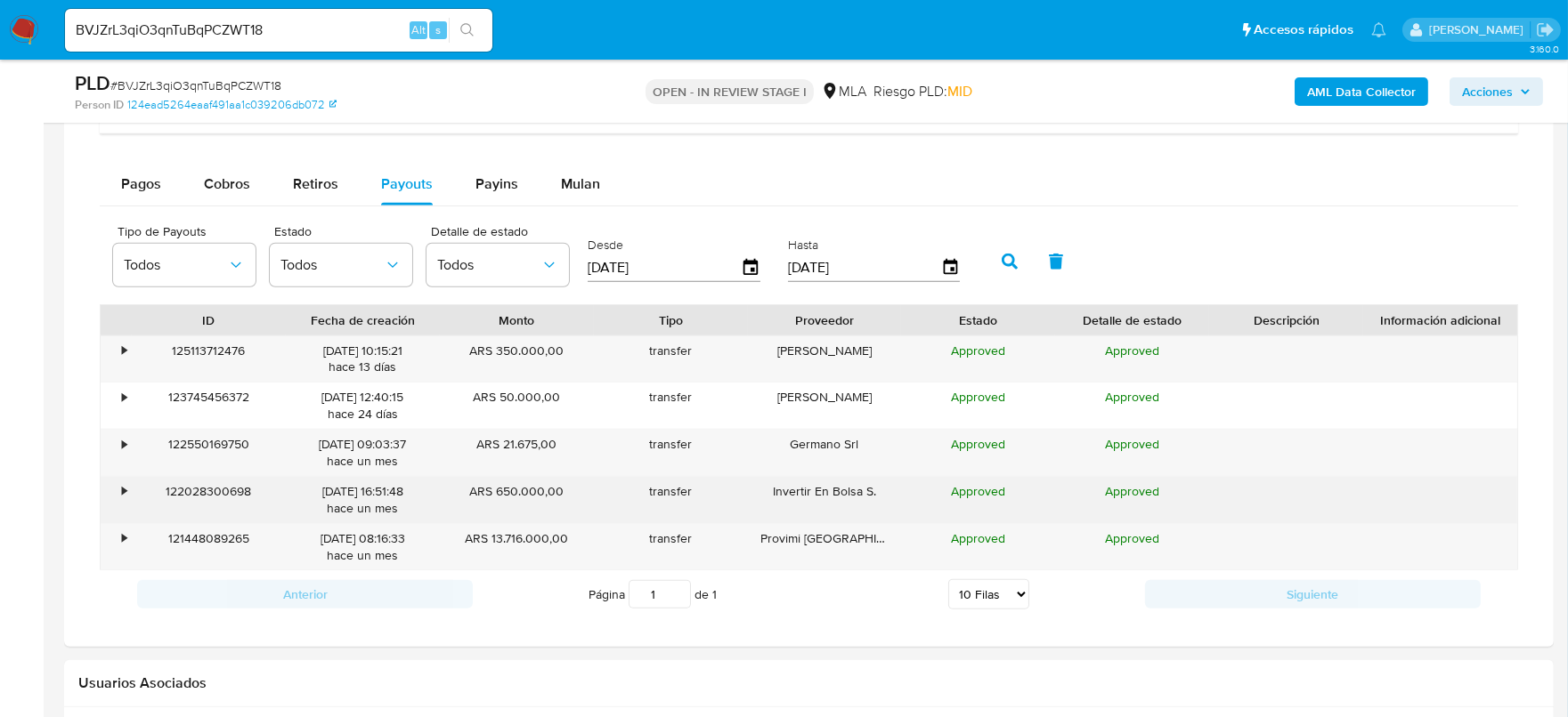
scroll to position [2447, 0]
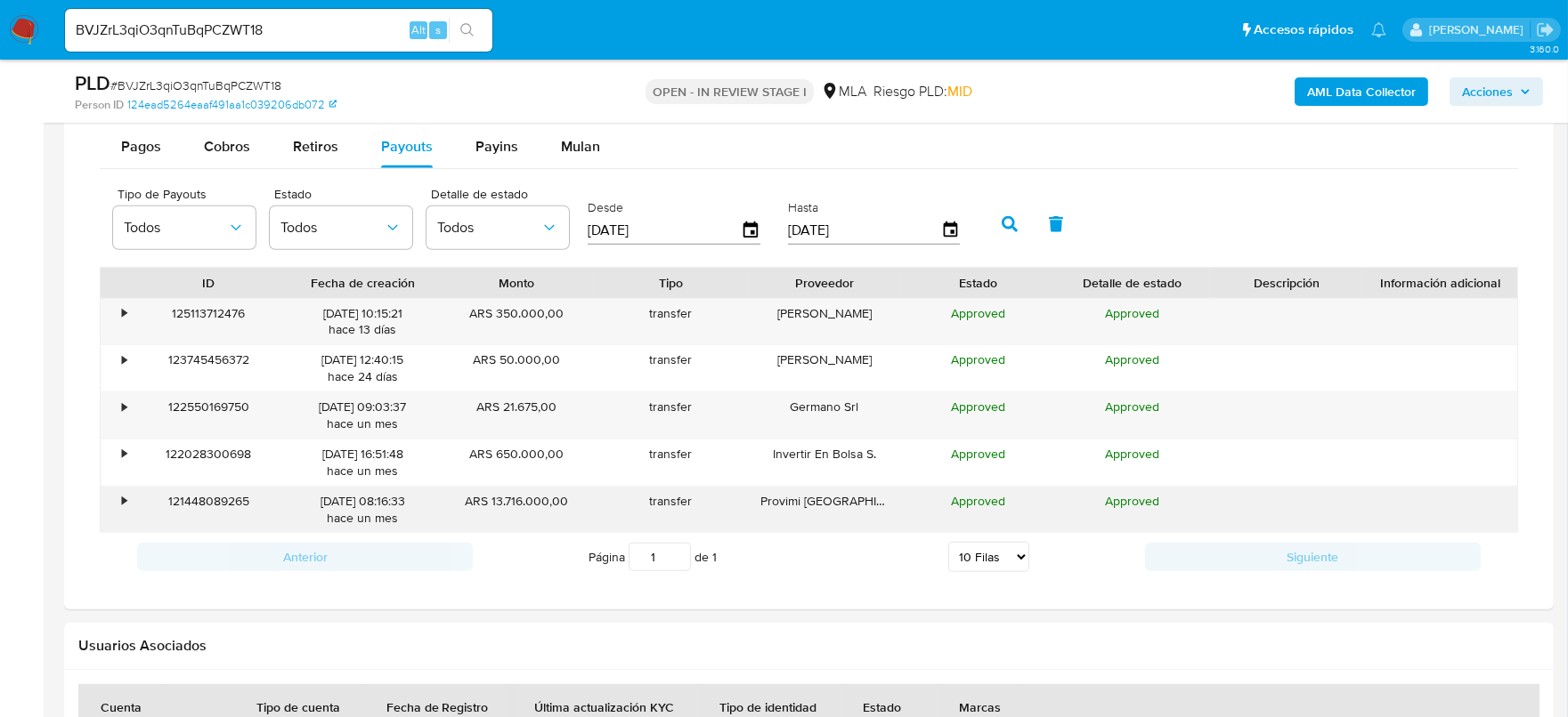
click at [118, 507] on div "•" at bounding box center [116, 509] width 31 height 46
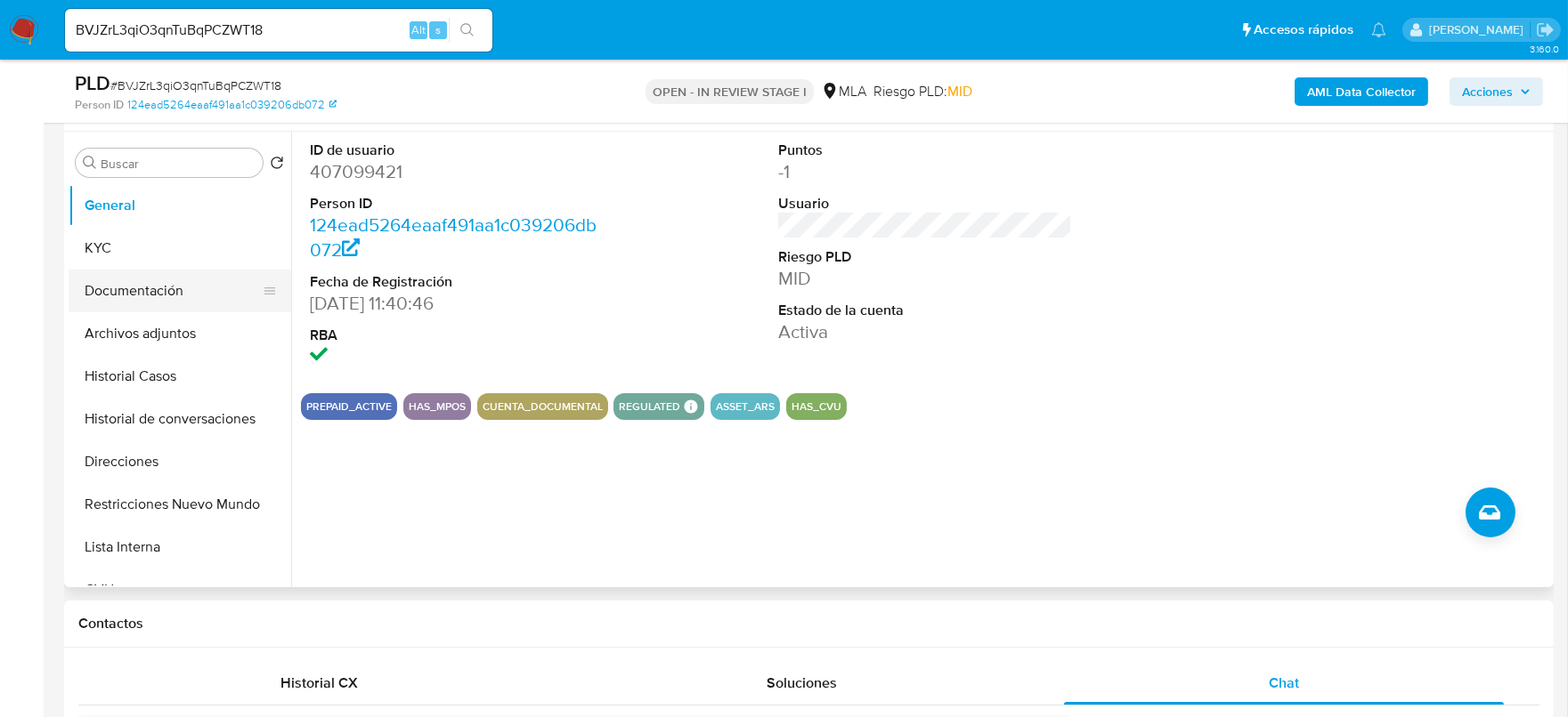
scroll to position [333, 0]
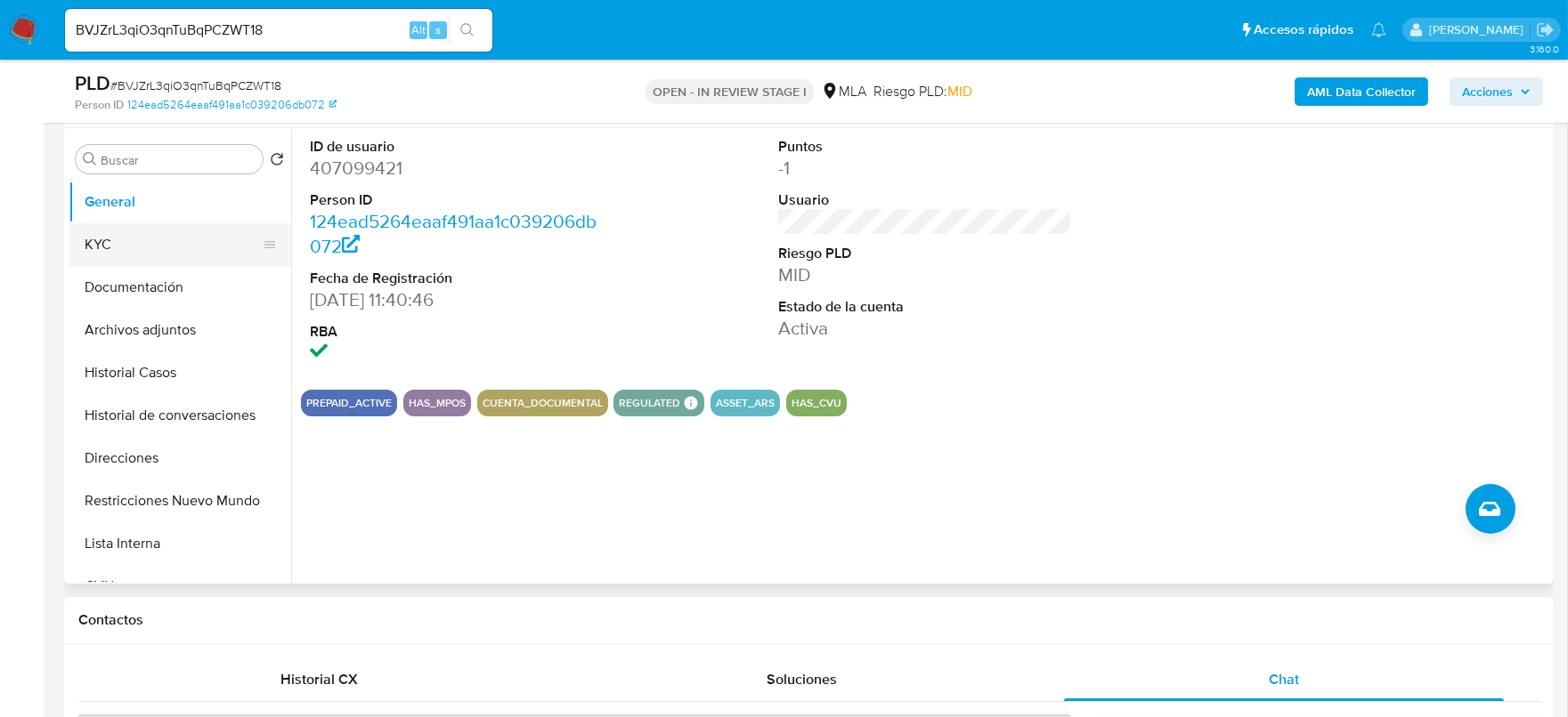
click at [141, 245] on button "KYC" at bounding box center [172, 244] width 209 height 43
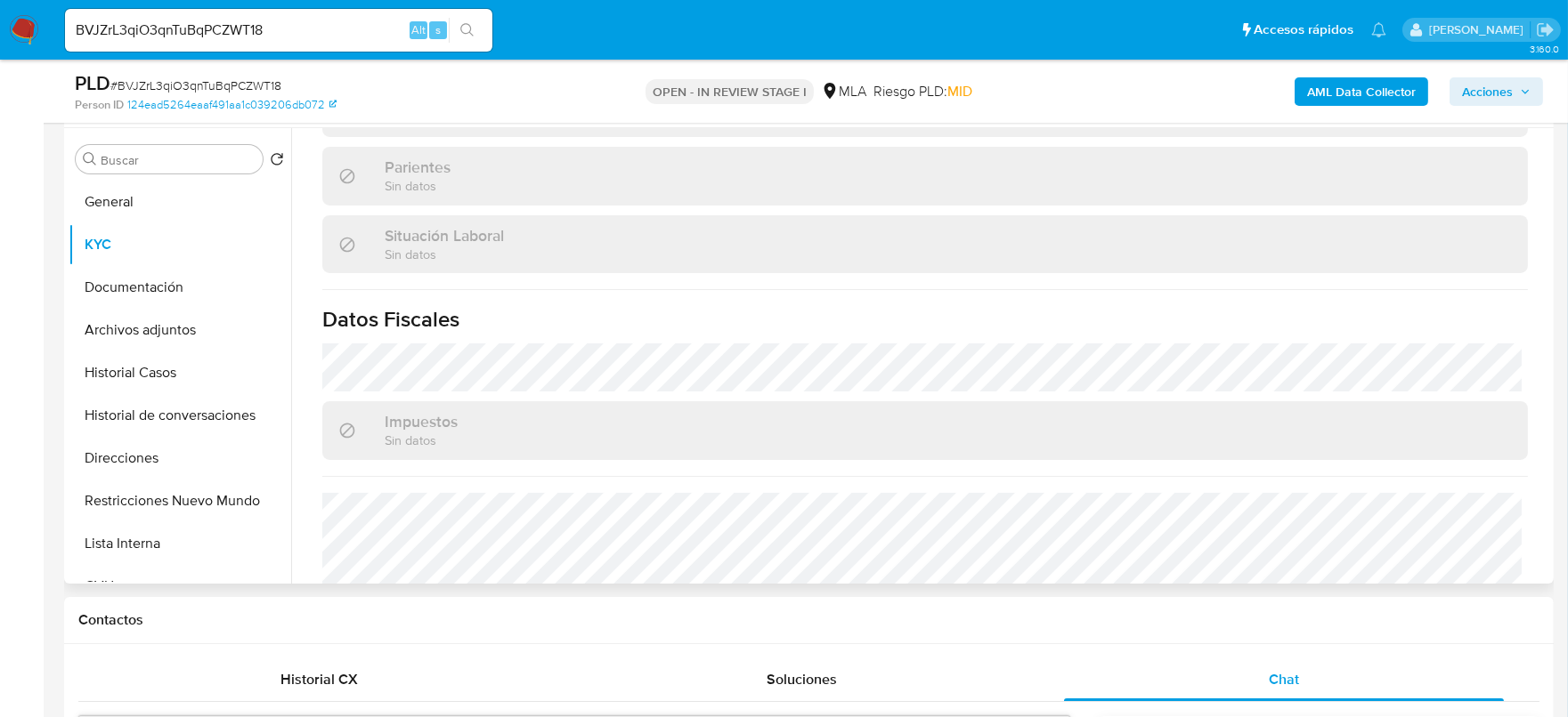
scroll to position [937, 0]
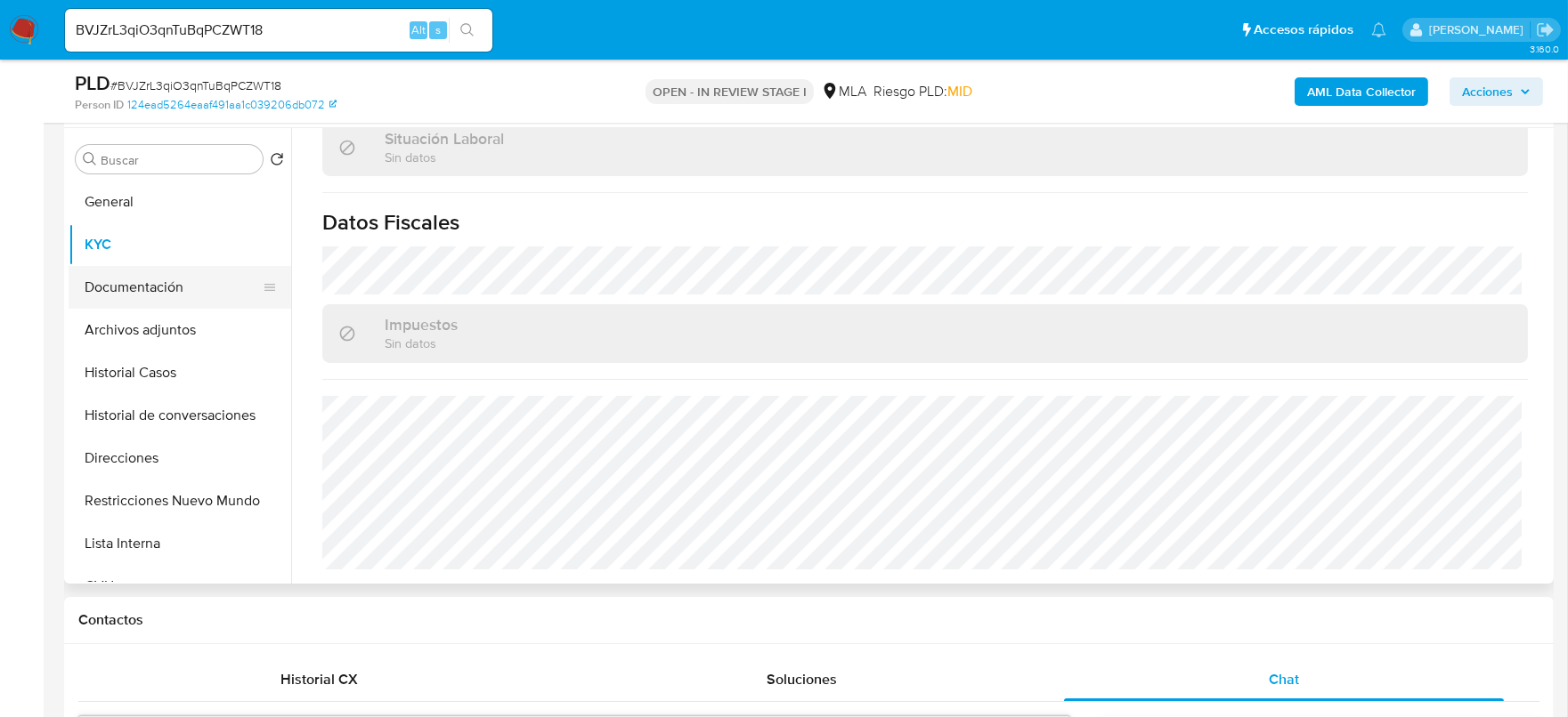
click at [132, 272] on button "Documentación" at bounding box center [172, 287] width 209 height 43
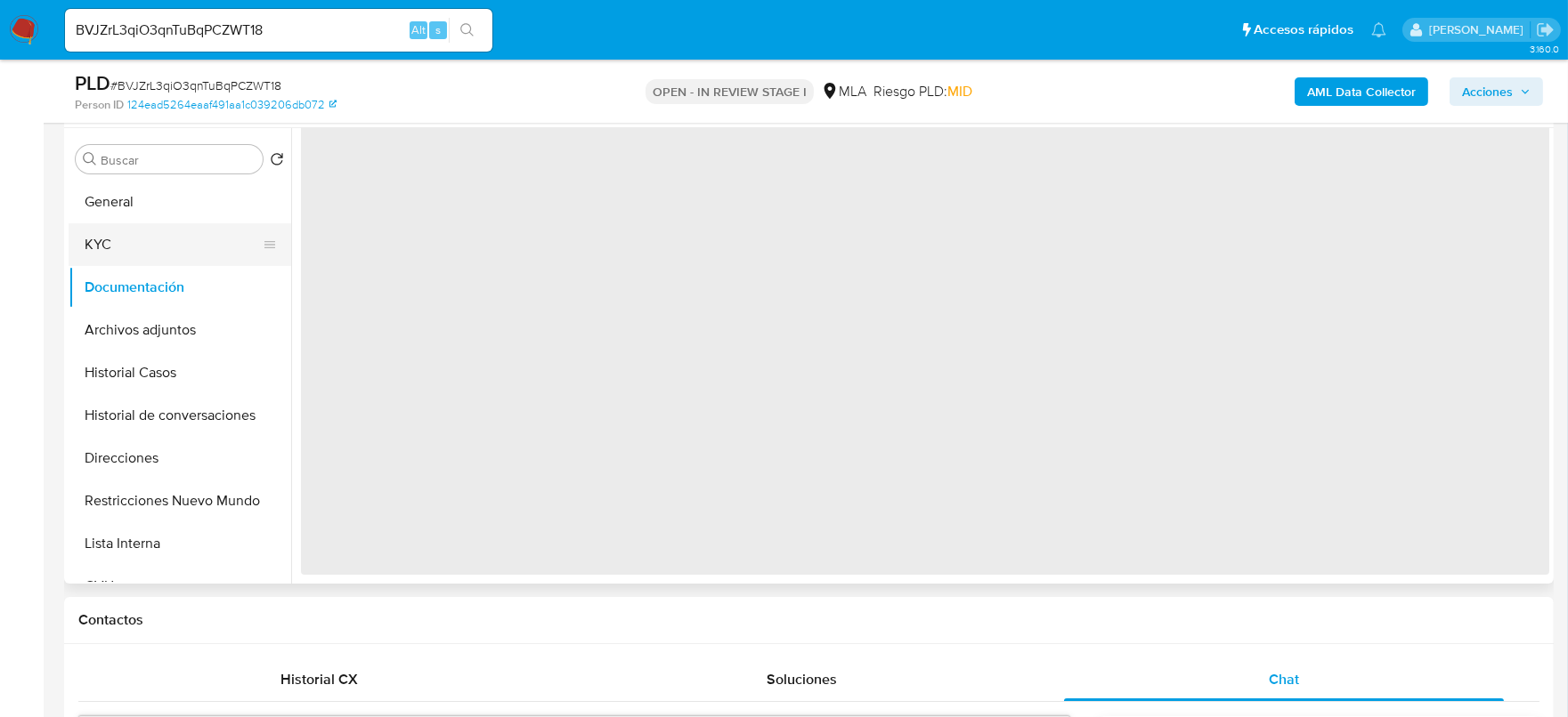
scroll to position [0, 0]
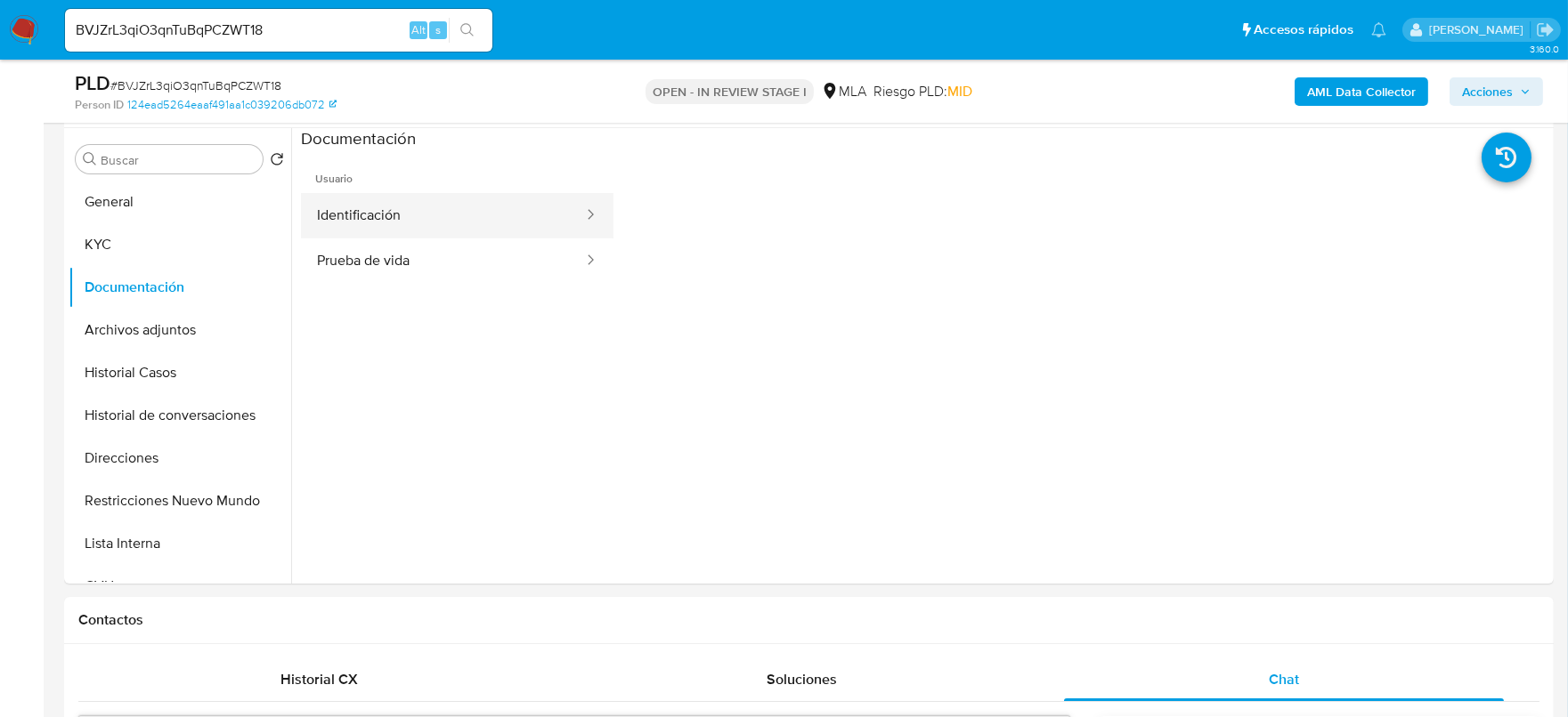
click at [346, 210] on button "Identificación" at bounding box center [443, 216] width 284 height 46
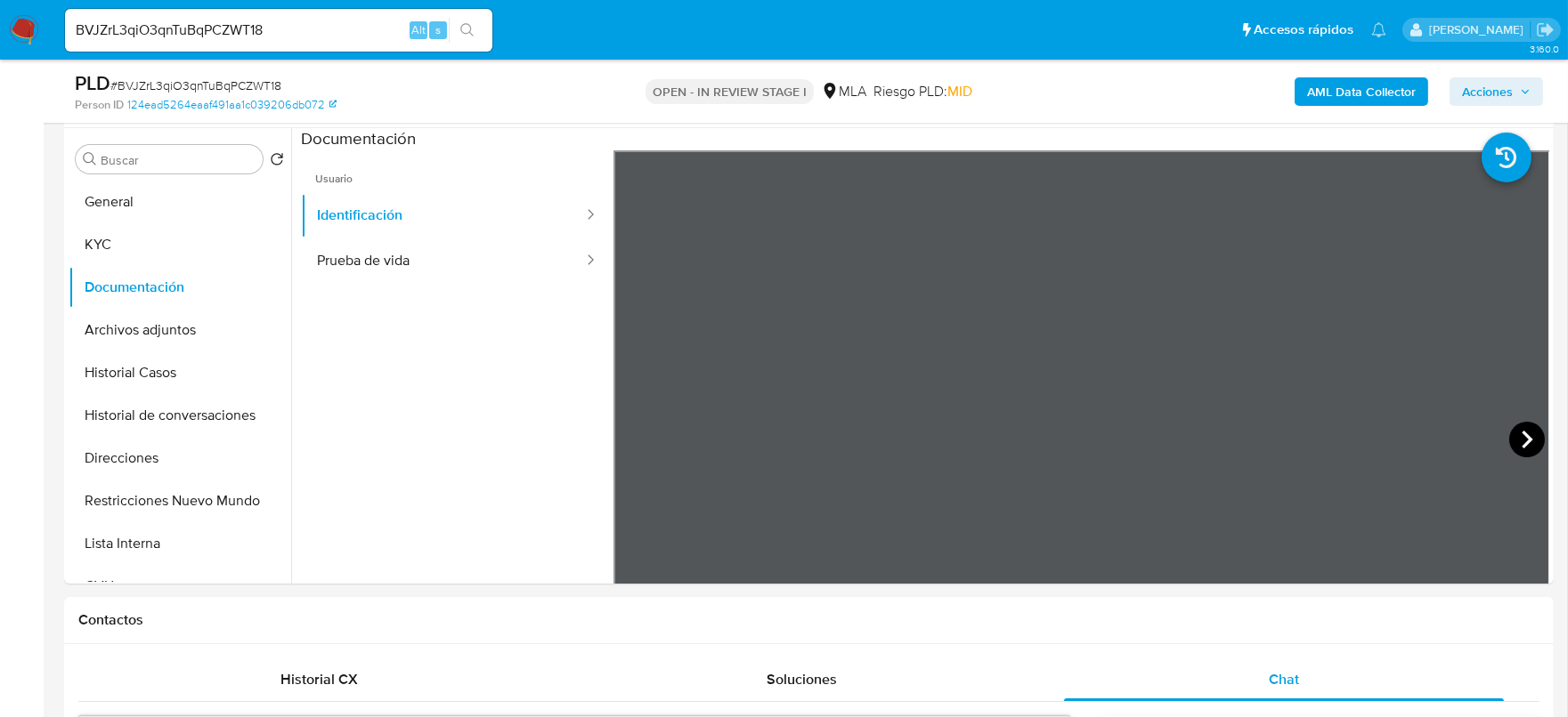
click at [1510, 435] on icon at bounding box center [1527, 439] width 36 height 36
click at [182, 320] on button "Archivos adjuntos" at bounding box center [172, 330] width 209 height 43
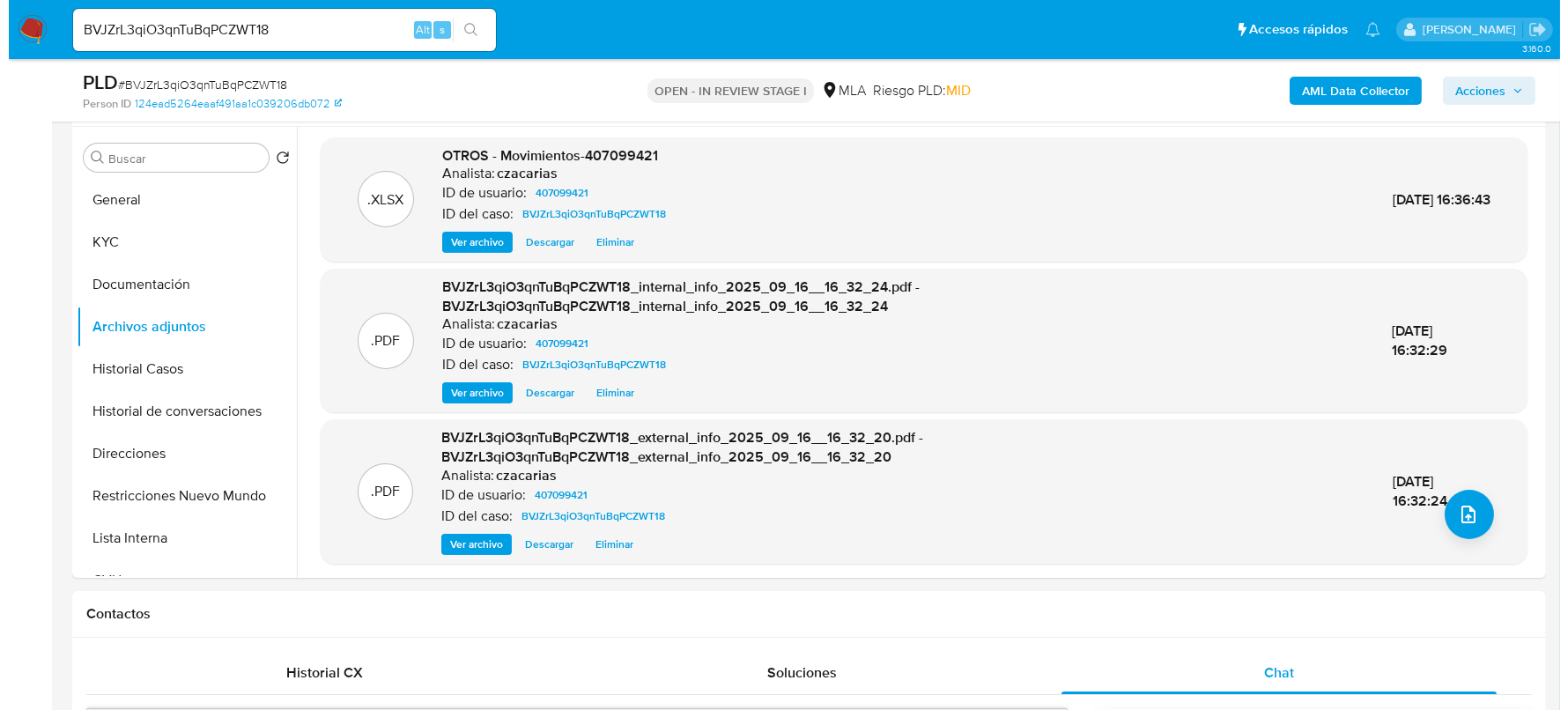
scroll to position [5, 0]
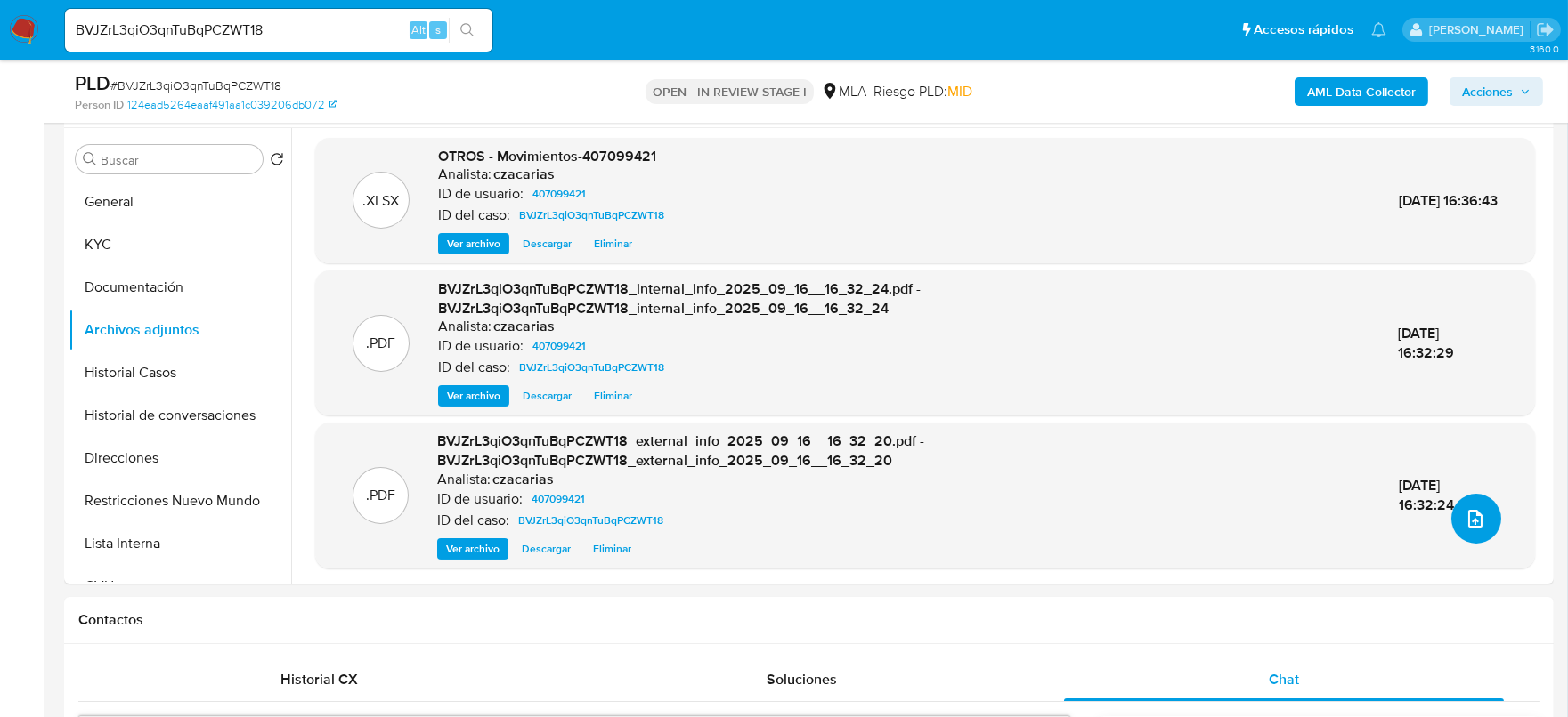
click at [1470, 515] on icon "upload-file" at bounding box center [1475, 518] width 21 height 21
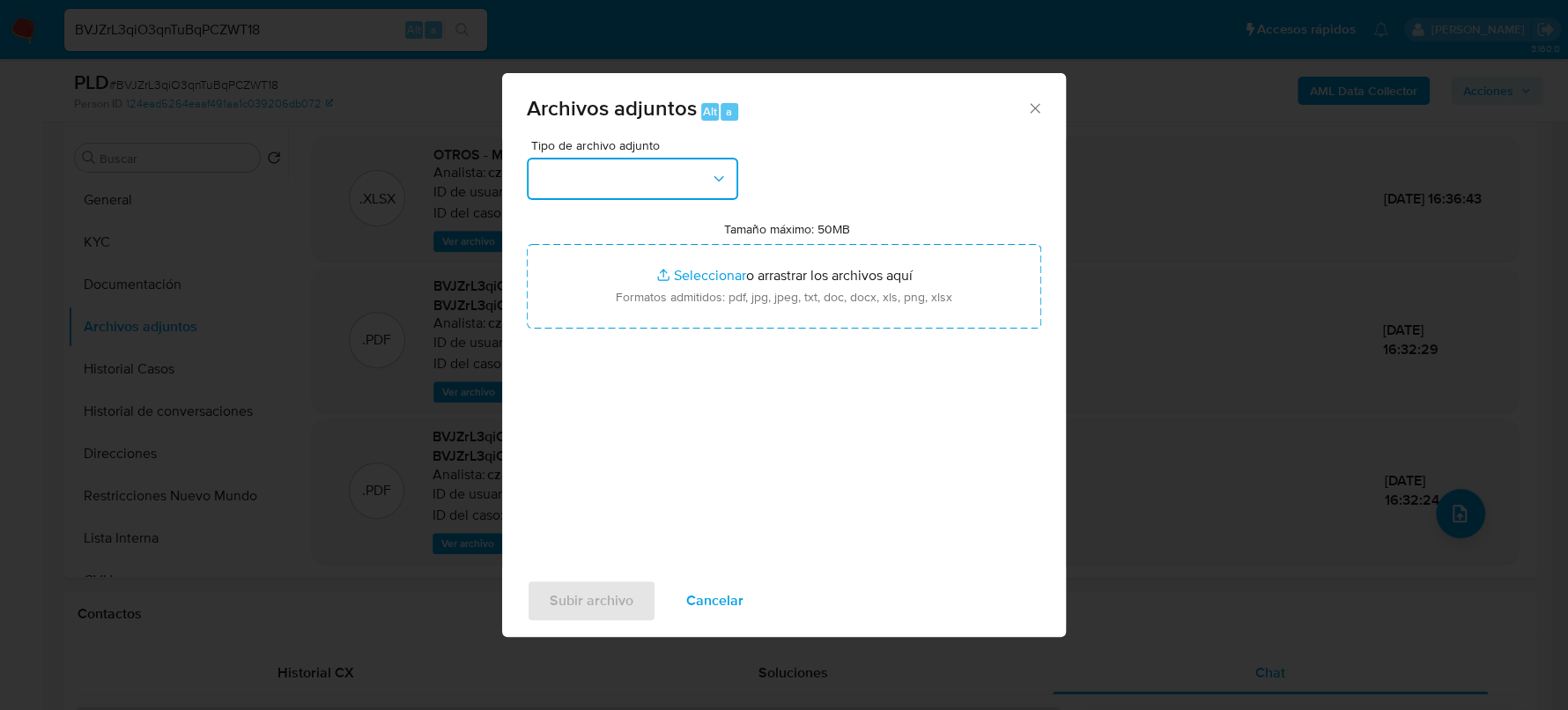
click at [581, 189] on button "button" at bounding box center [632, 179] width 211 height 42
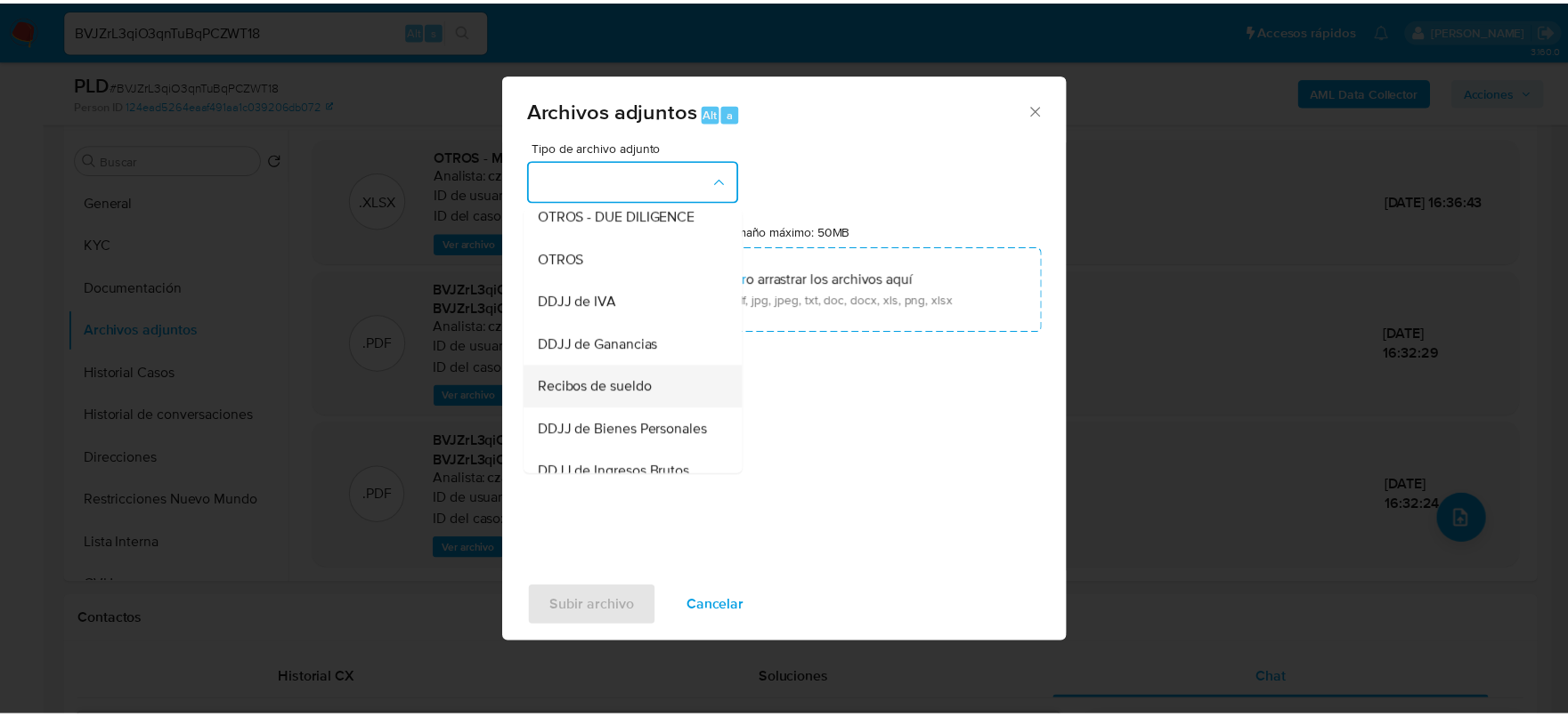
scroll to position [333, 0]
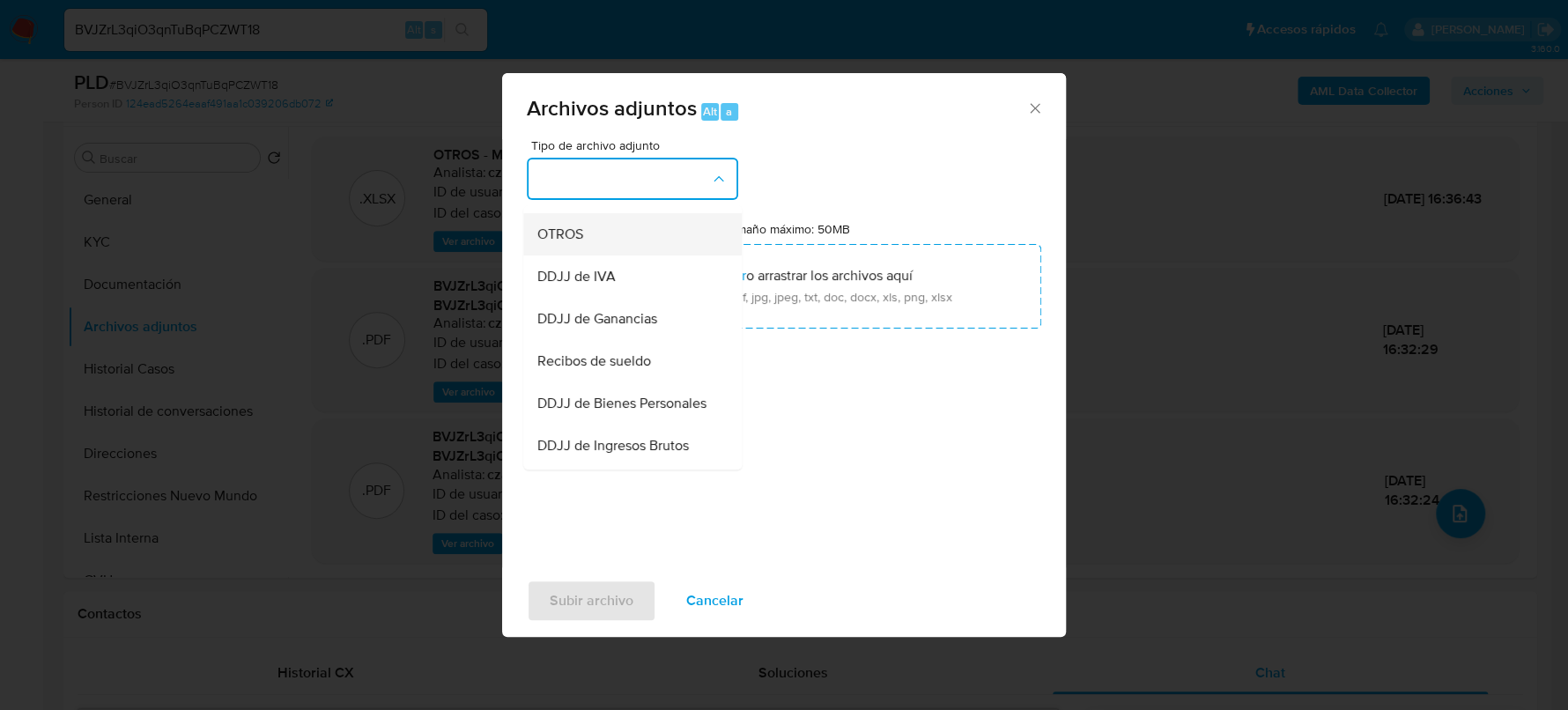
click at [579, 244] on span "OTROS" at bounding box center [560, 235] width 46 height 18
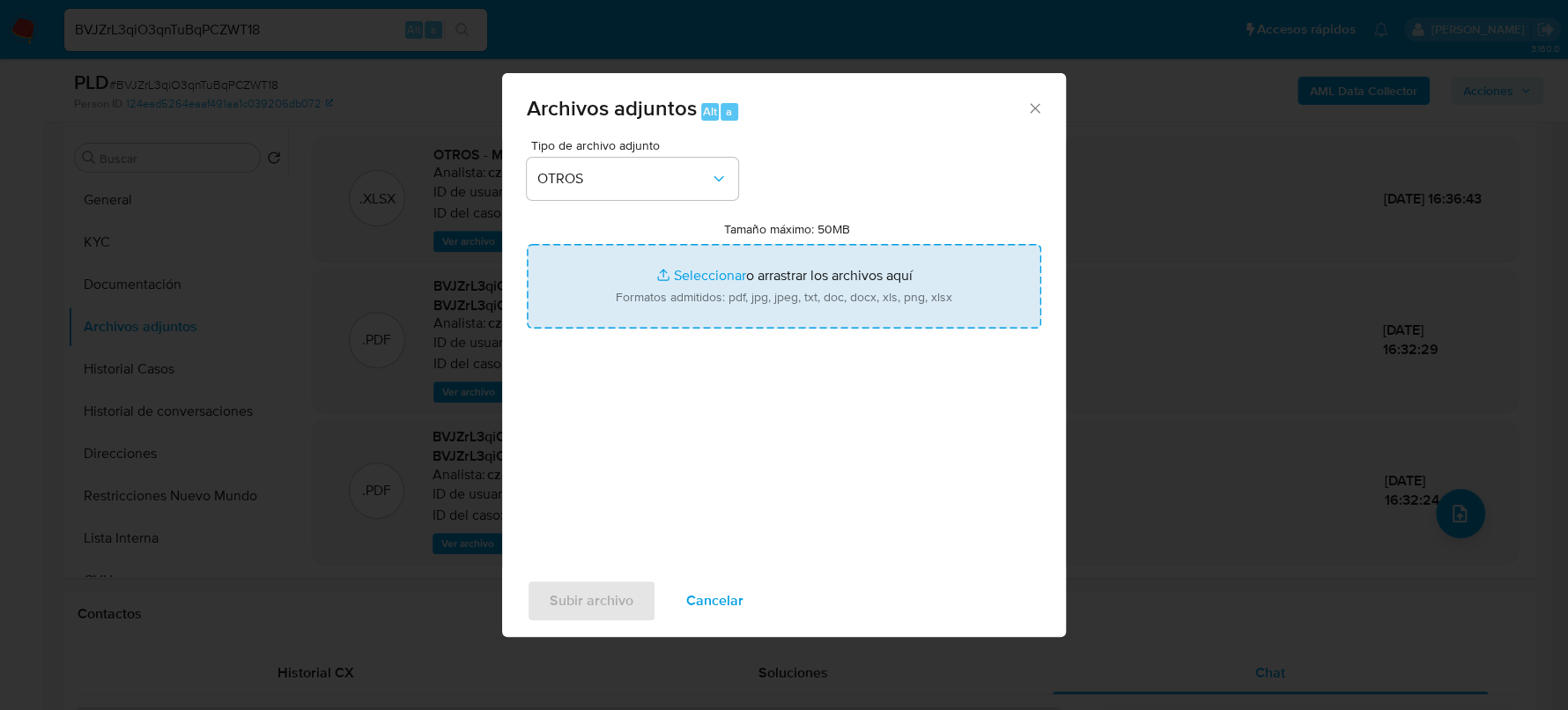
type input "C:\fakepath\Caselog BVJZrL3qiO3qnTuBqPCZWT18_2025_08_19_23_47_49 (1).docx"
click at [564, 617] on span "Subir archivo" at bounding box center [591, 601] width 84 height 39
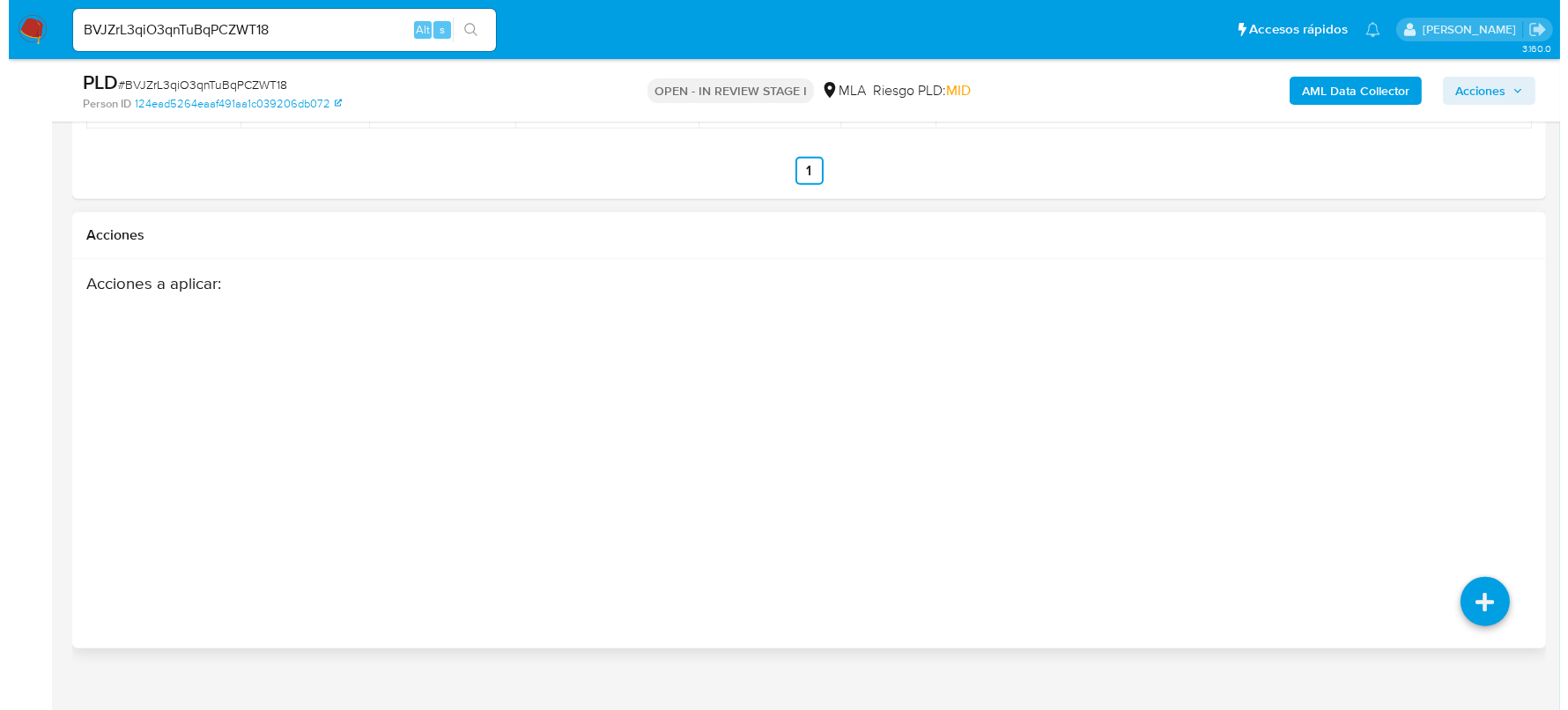
scroll to position [3481, 0]
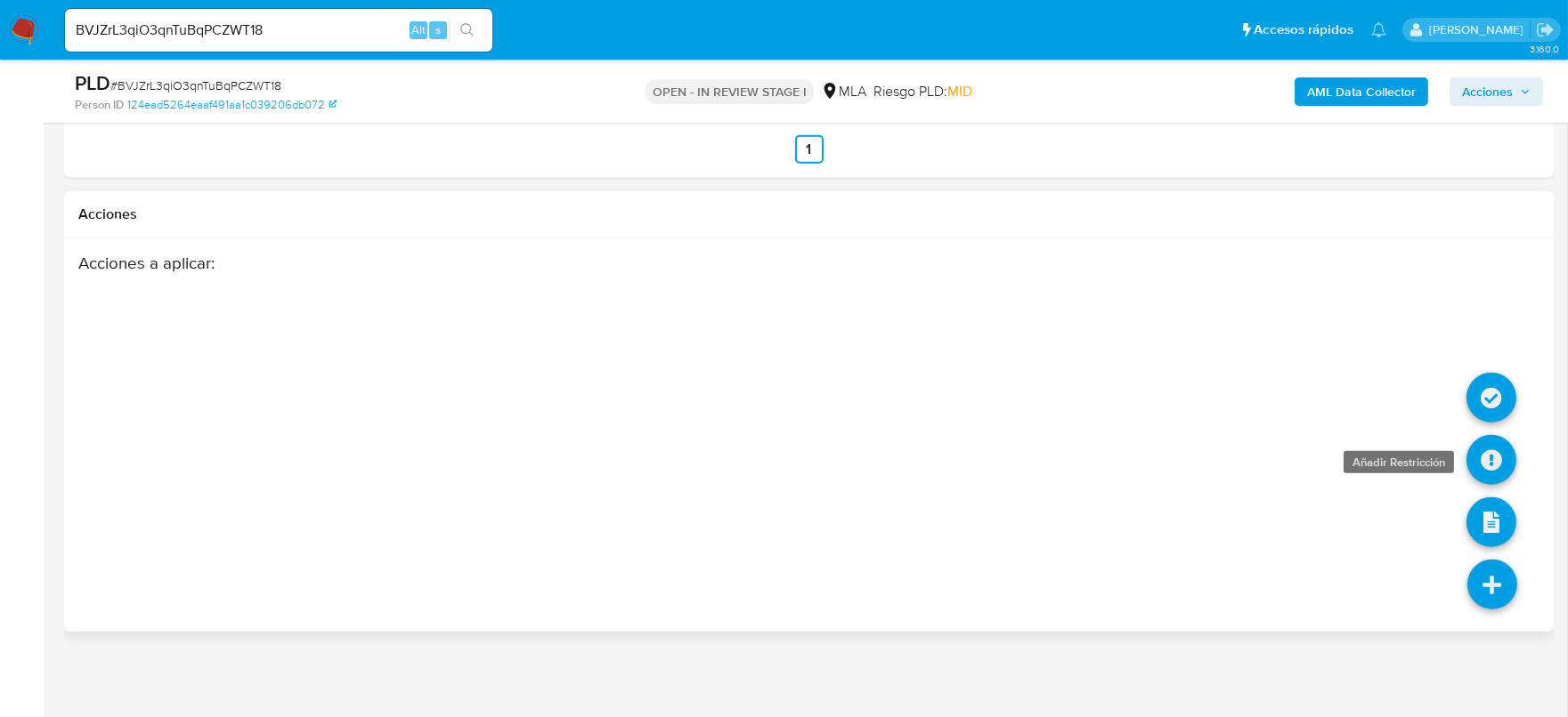
click at [1485, 459] on icon at bounding box center [1491, 460] width 50 height 50
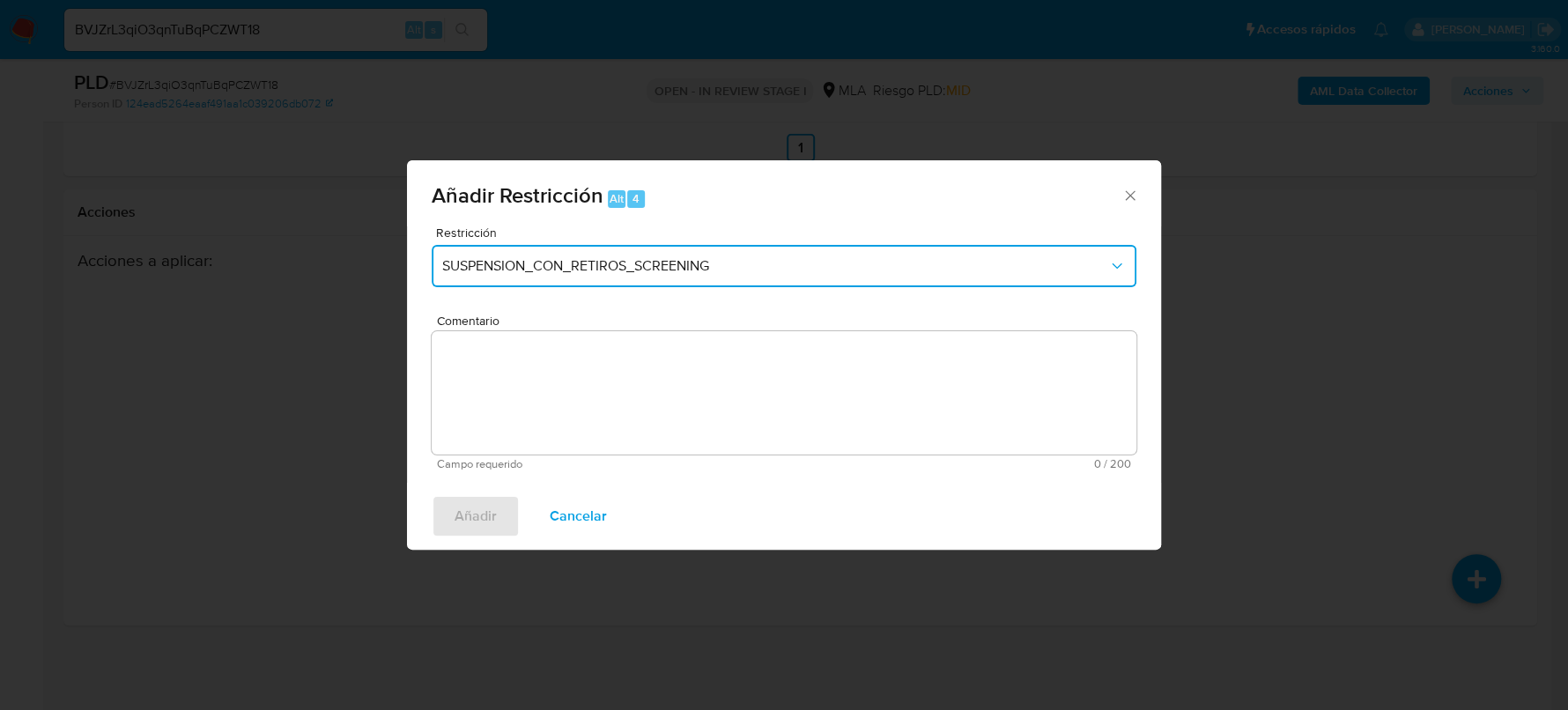
click at [697, 258] on span "SUSPENSION_CON_RETIROS_SCREENING" at bounding box center [775, 266] width 665 height 18
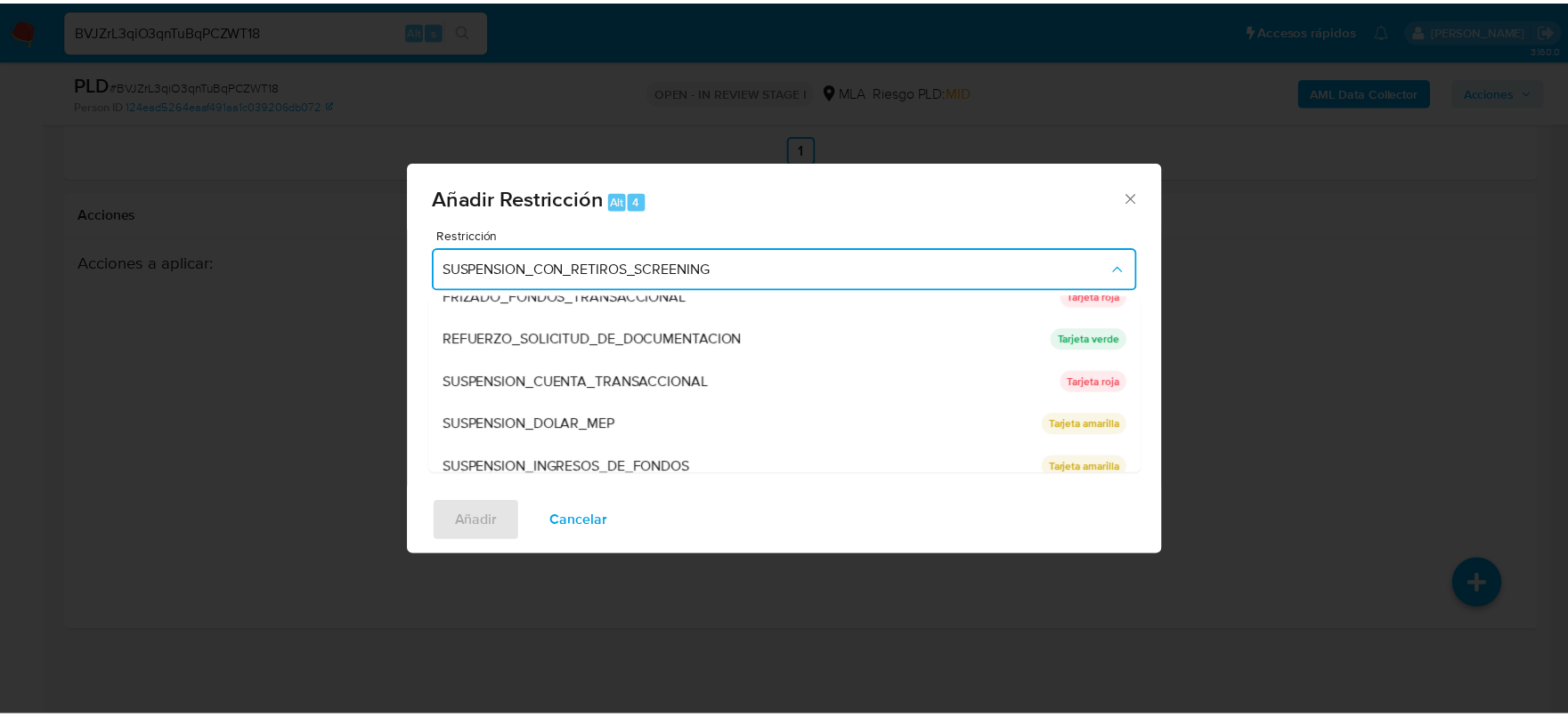
scroll to position [376, 0]
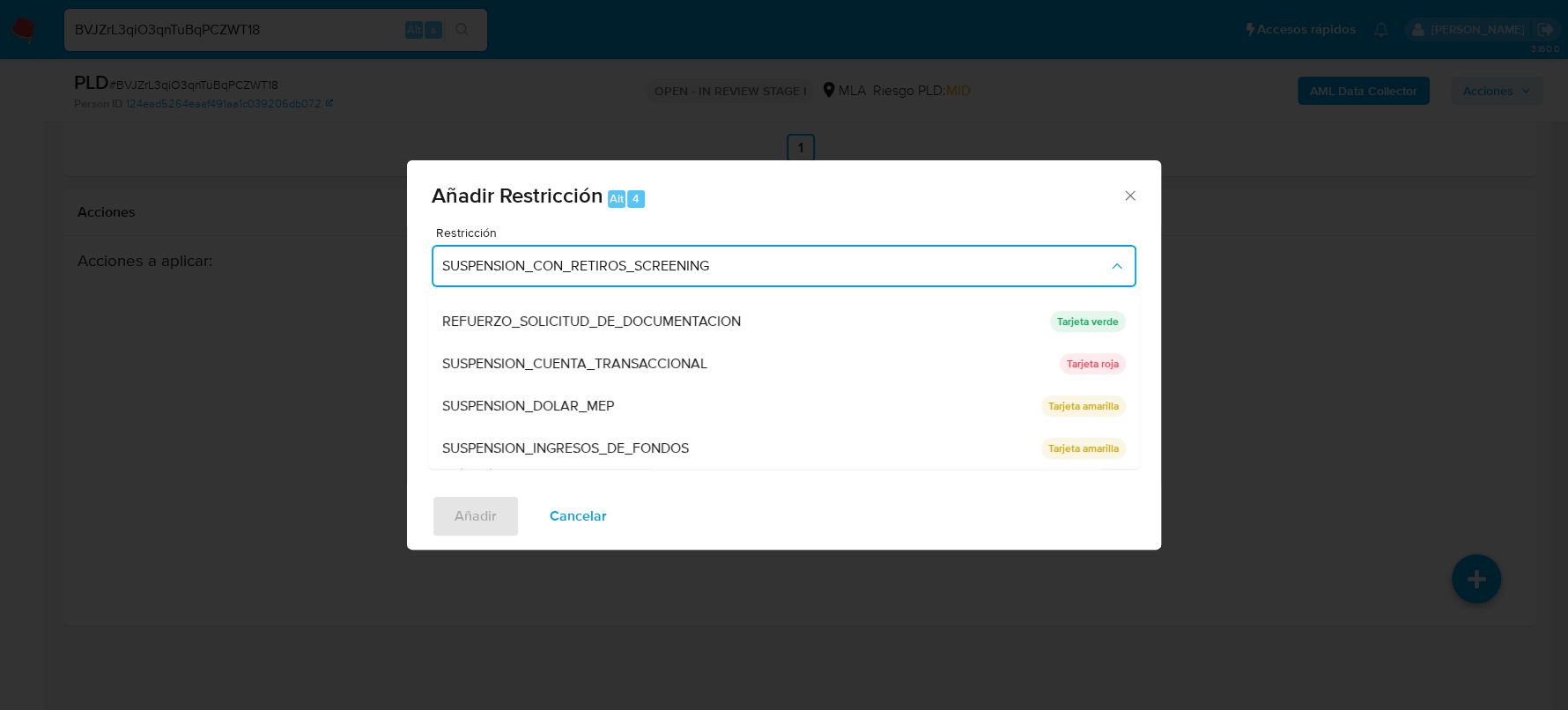
drag, startPoint x: 683, startPoint y: 360, endPoint x: 736, endPoint y: 381, distance: 57.0
click at [683, 360] on span "SUSPENSION_CUENTA_TRANSACCIONAL" at bounding box center [574, 364] width 265 height 18
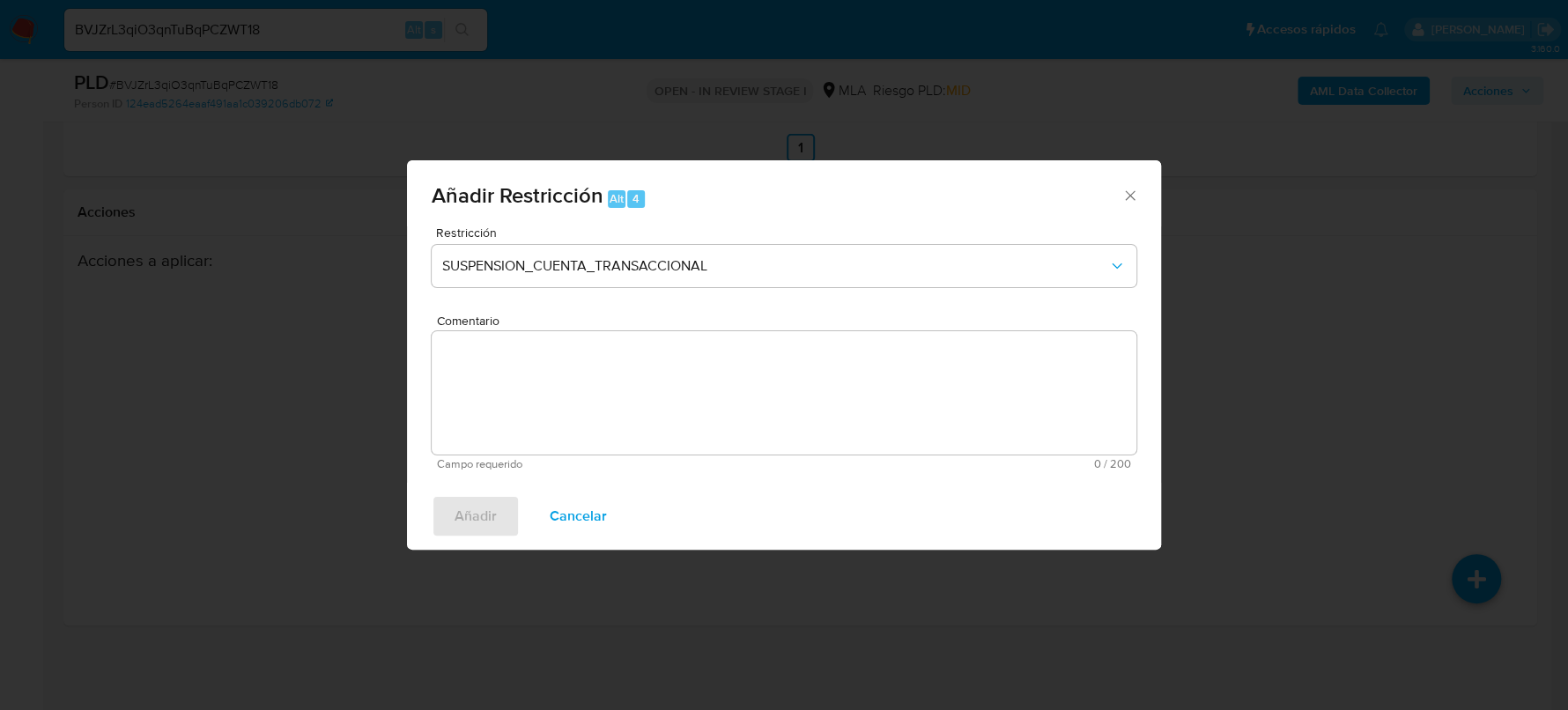
click at [773, 399] on textarea "Comentario" at bounding box center [784, 392] width 704 height 124
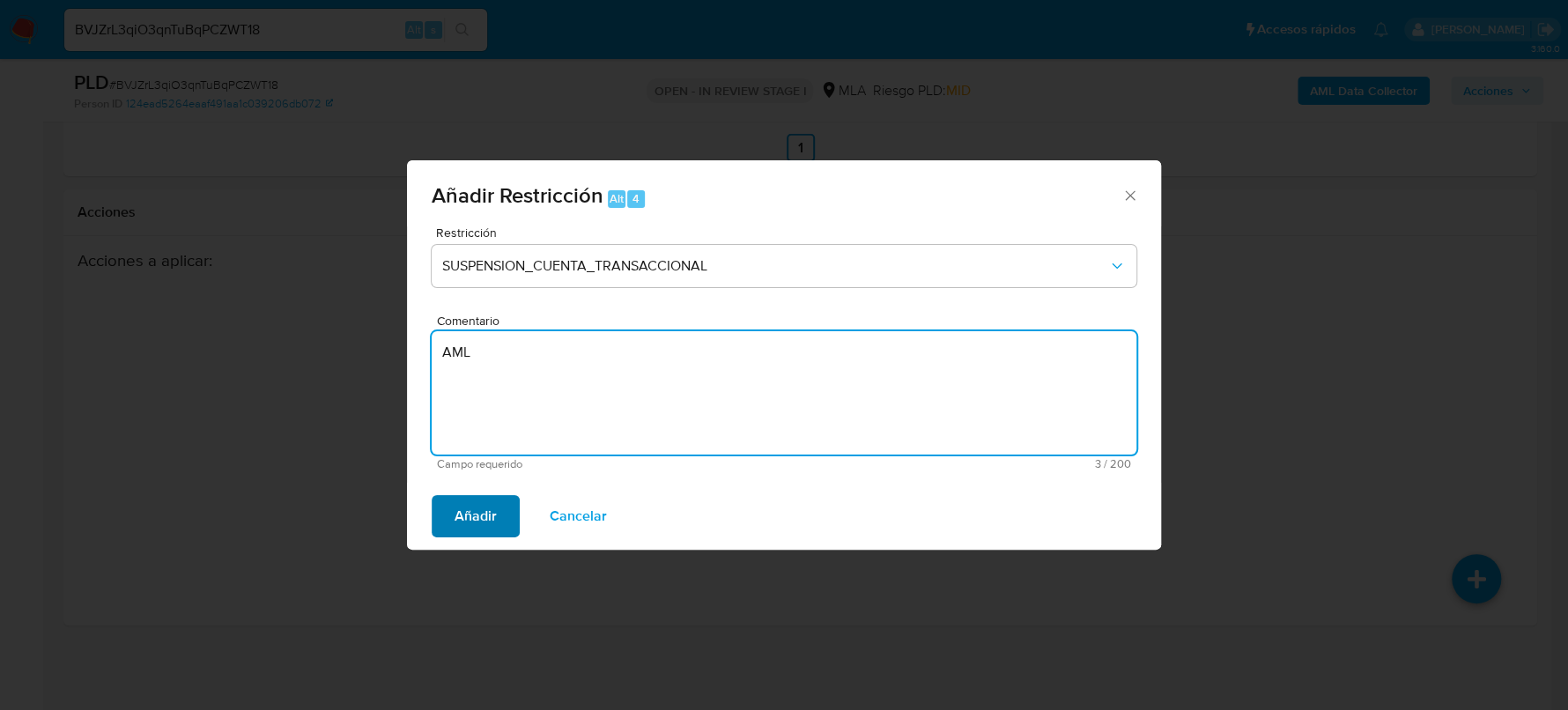
type textarea "AML"
click at [467, 526] on span "Añadir" at bounding box center [475, 516] width 42 height 39
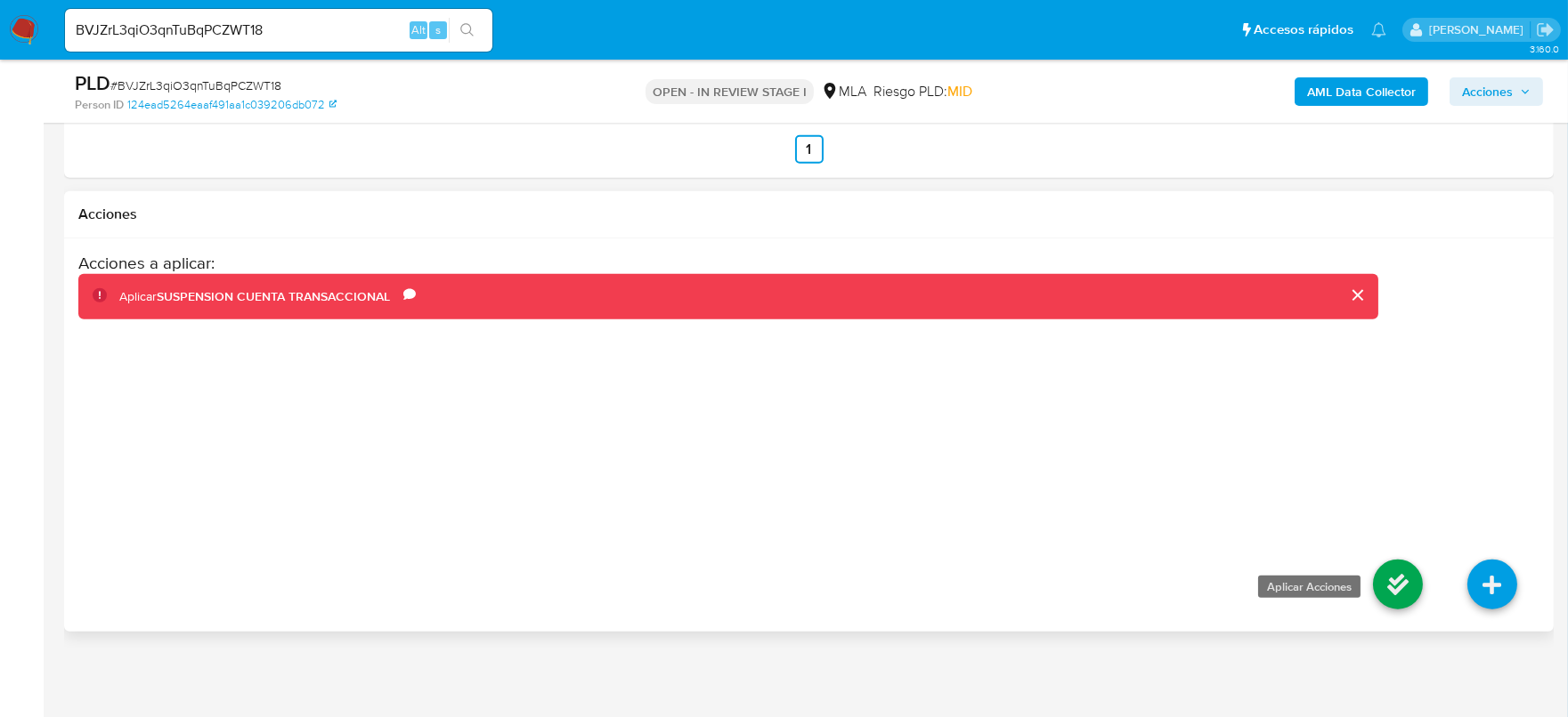
click at [1417, 599] on icon at bounding box center [1398, 584] width 50 height 50
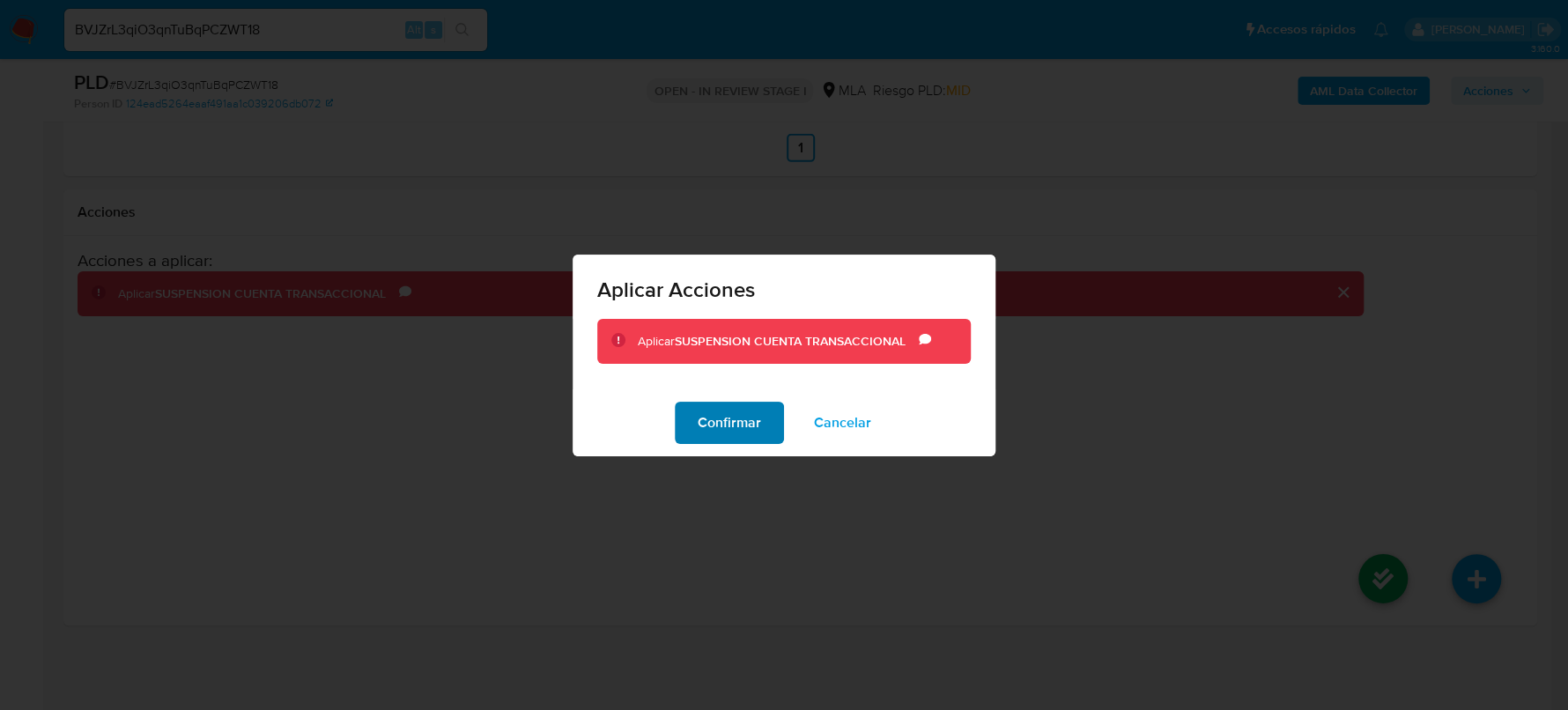
click at [769, 422] on button "Confirmar" at bounding box center [729, 422] width 109 height 42
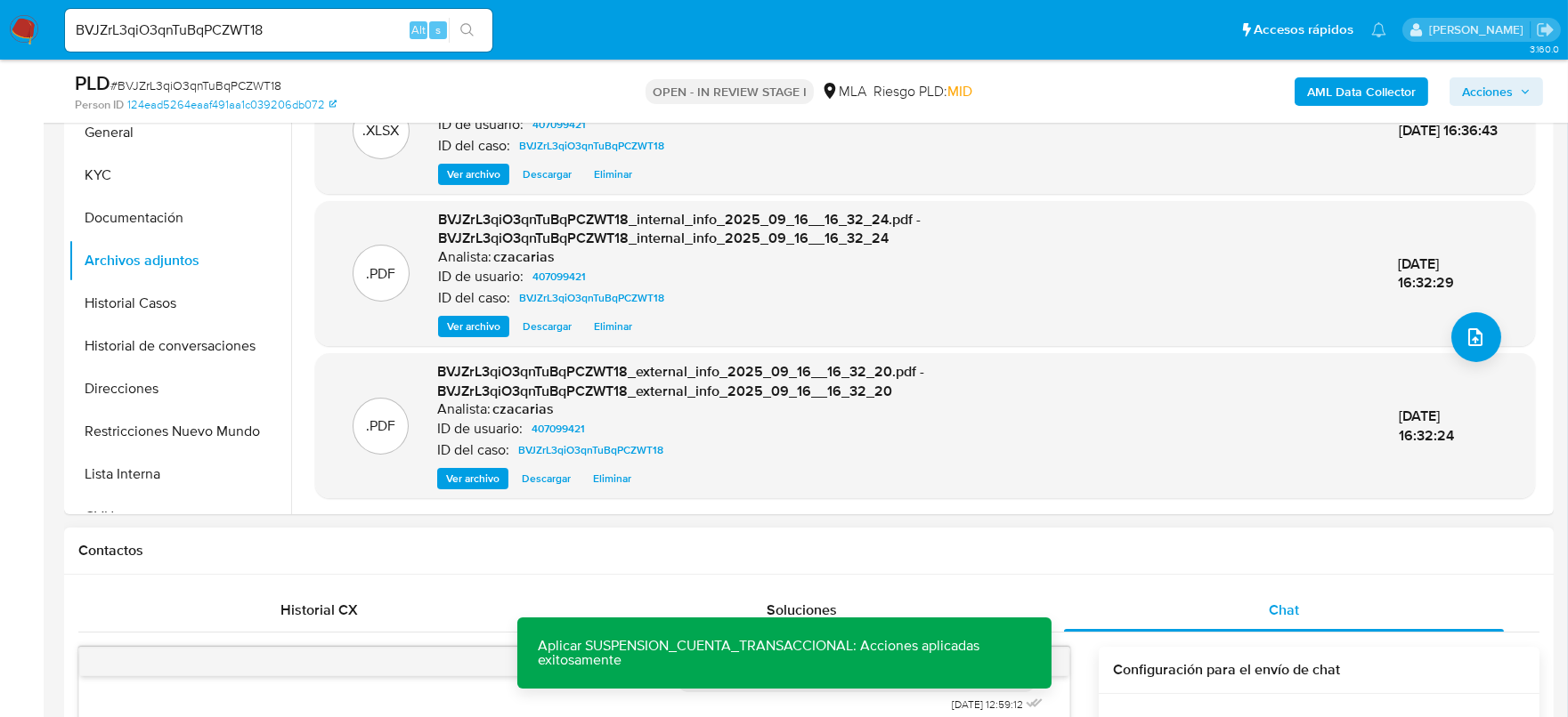
scroll to position [401, 0]
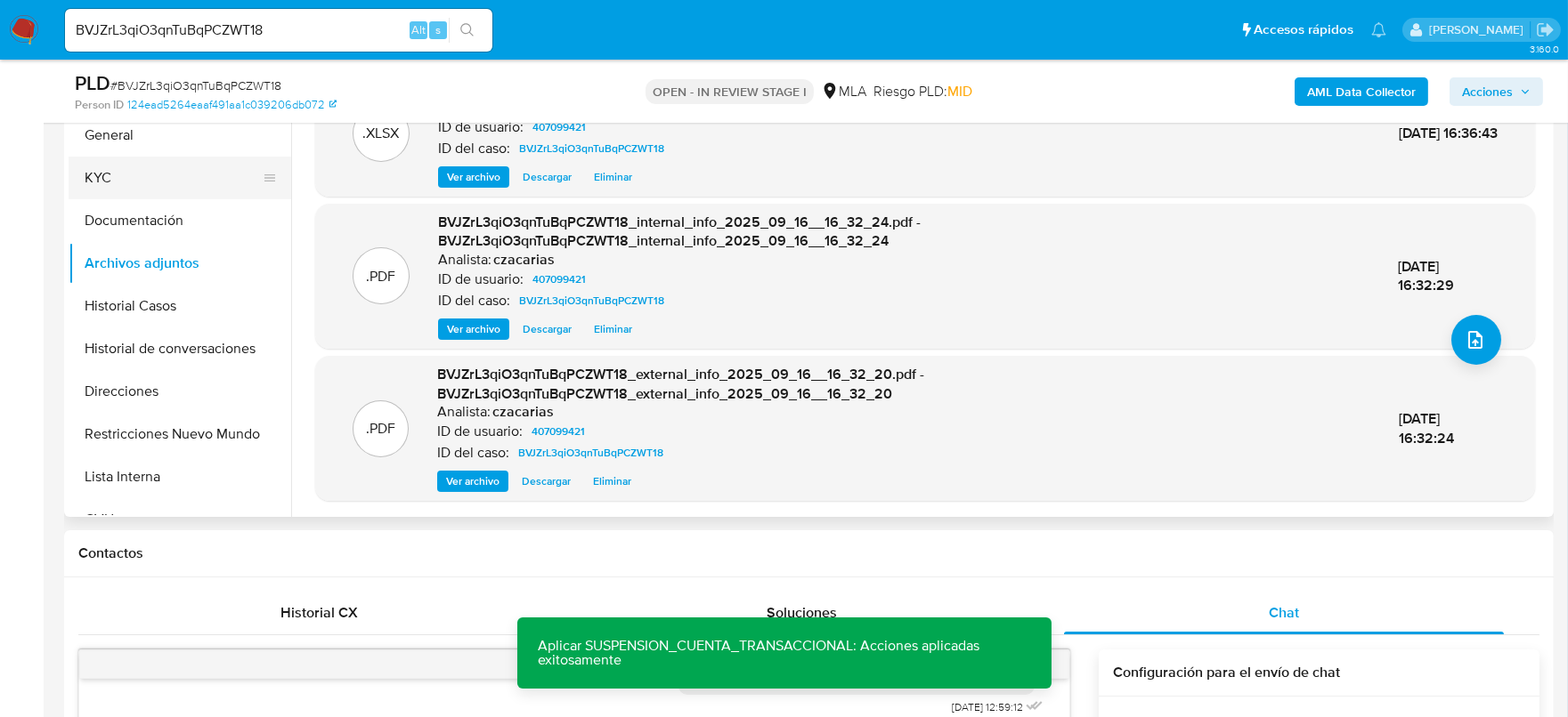
click at [134, 162] on button "KYC" at bounding box center [172, 178] width 209 height 43
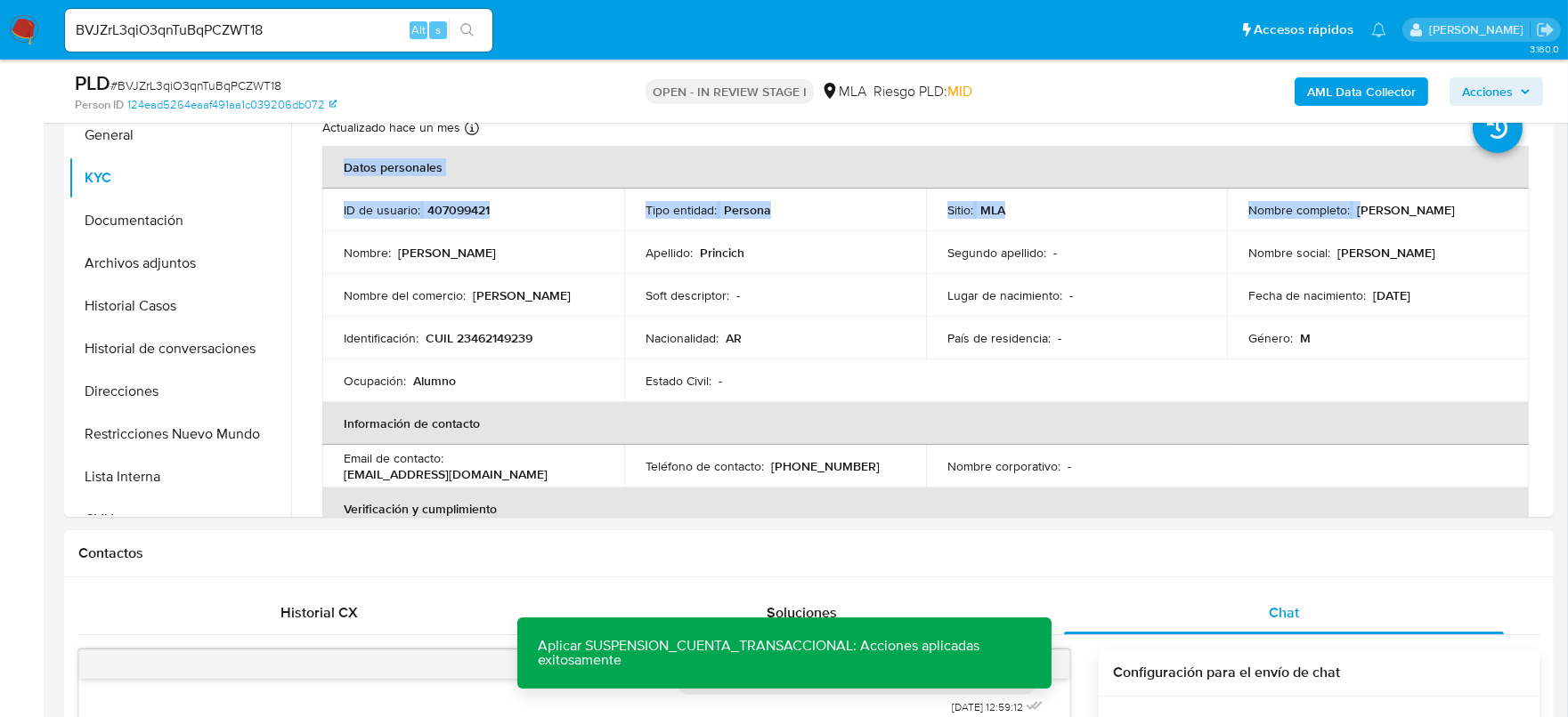
drag, startPoint x: 1354, startPoint y: 209, endPoint x: 1529, endPoint y: 114, distance: 199.1
copy table "Datos personales ID de usuario : 407099421 Tipo entidad : Persona Sitio : MLA N…"
click at [1386, 304] on td "Fecha de nacimiento : 28/09/2004" at bounding box center [1377, 295] width 302 height 43
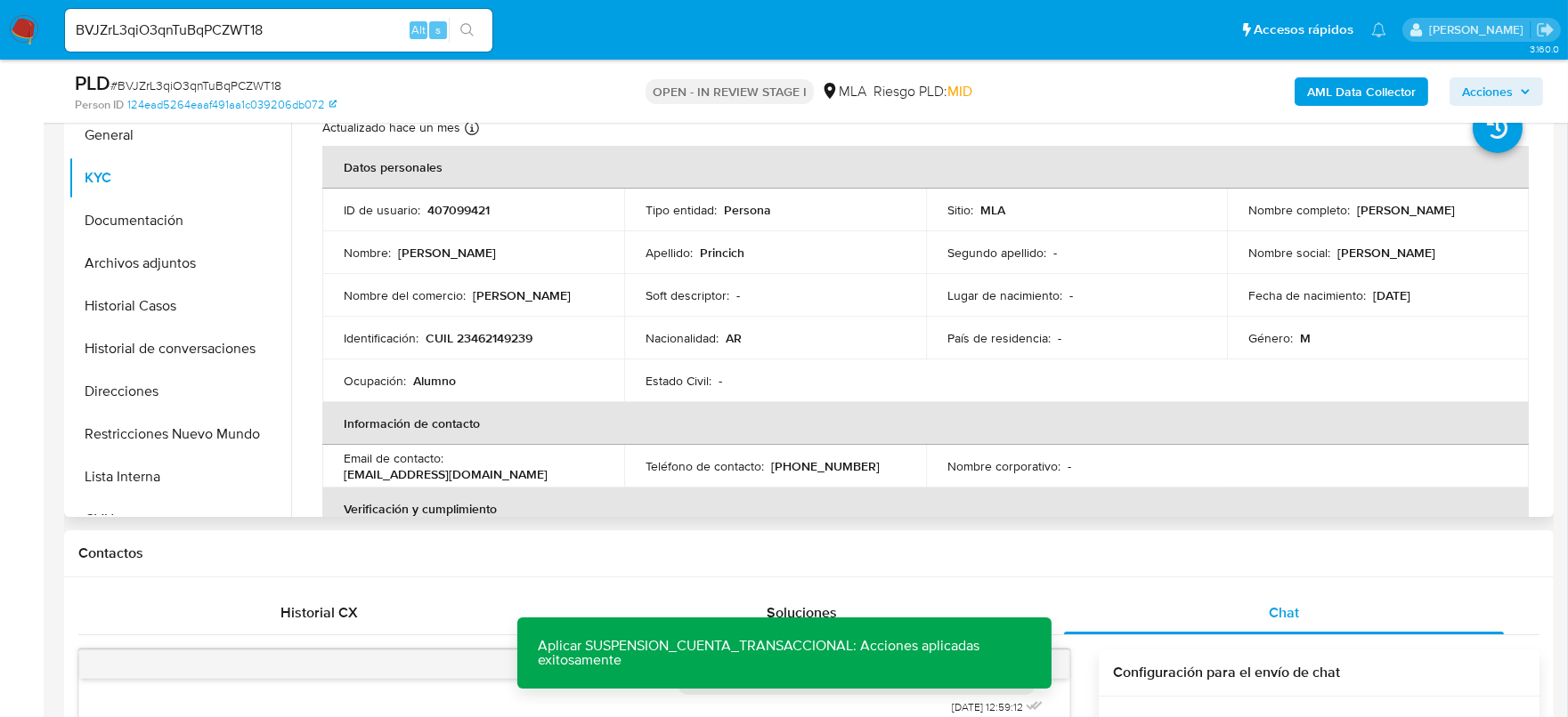
drag, startPoint x: 1355, startPoint y: 212, endPoint x: 1417, endPoint y: 208, distance: 62.1
click at [1425, 210] on div "Nombre completo : Ivan Princich" at bounding box center [1378, 210] width 259 height 16
click at [1374, 211] on p "Ivan Princich" at bounding box center [1406, 210] width 98 height 16
drag, startPoint x: 1347, startPoint y: 208, endPoint x: 1437, endPoint y: 216, distance: 90.4
click at [1437, 216] on div "Nombre completo : Ivan Princich" at bounding box center [1378, 210] width 259 height 16
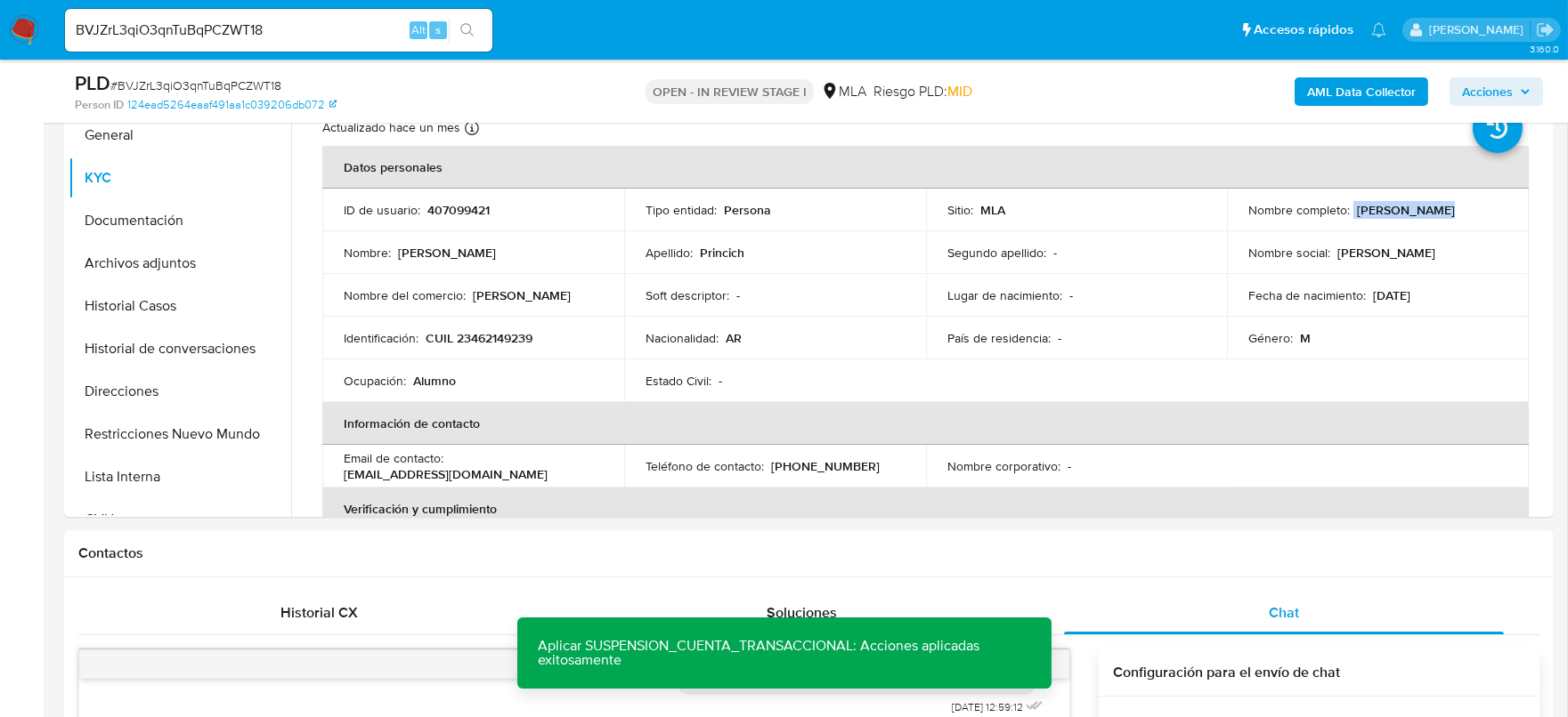
copy div "Ivan Princich"
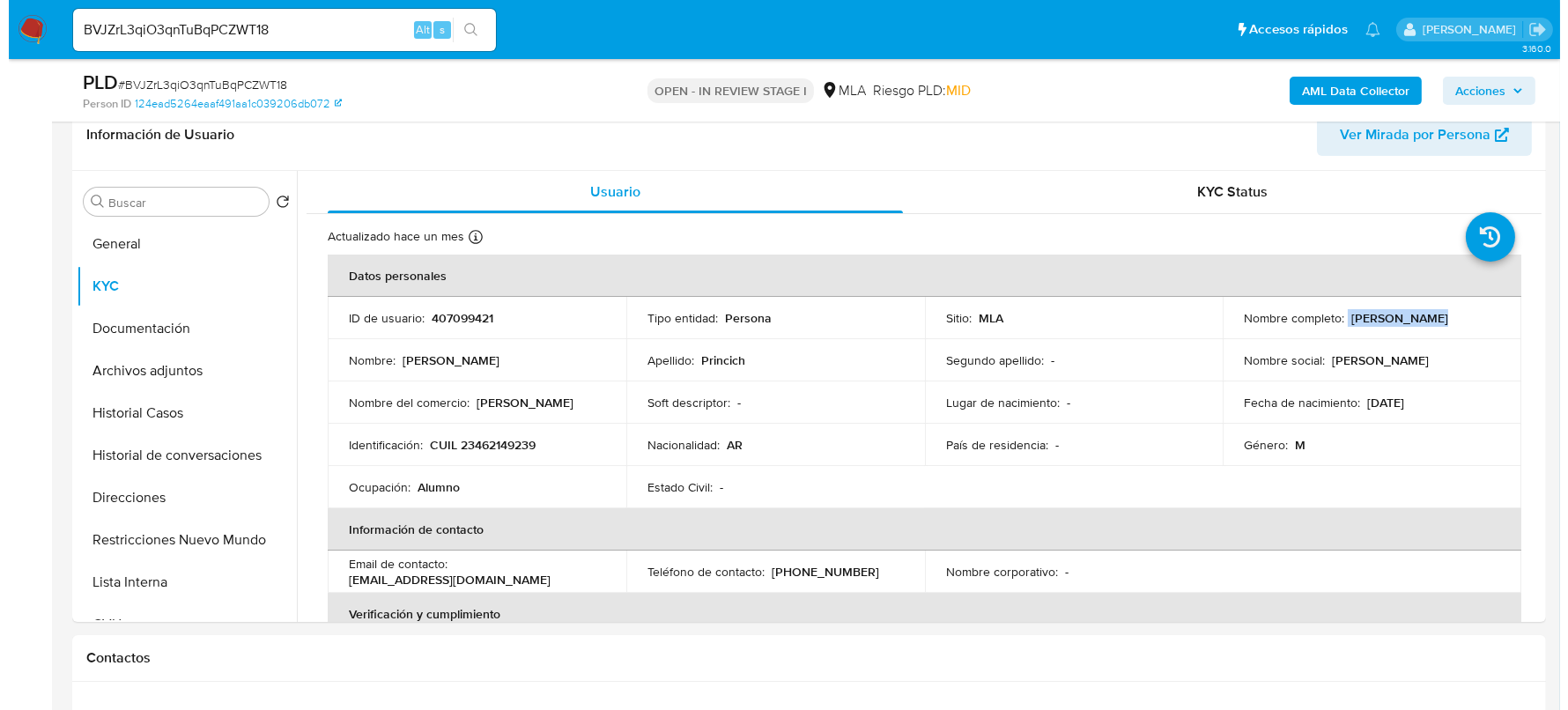
scroll to position [330, 0]
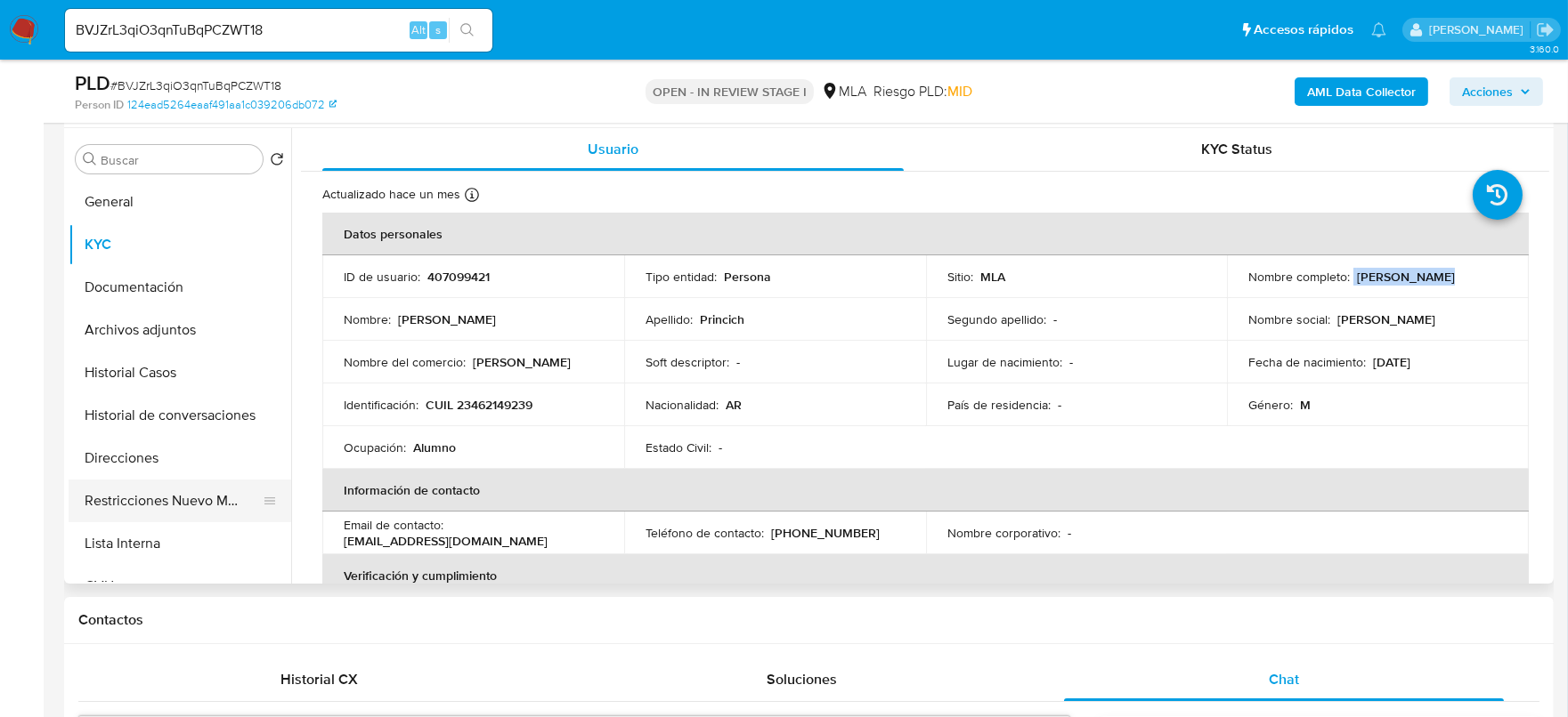
click at [162, 499] on button "Restricciones Nuevo Mundo" at bounding box center [172, 501] width 209 height 43
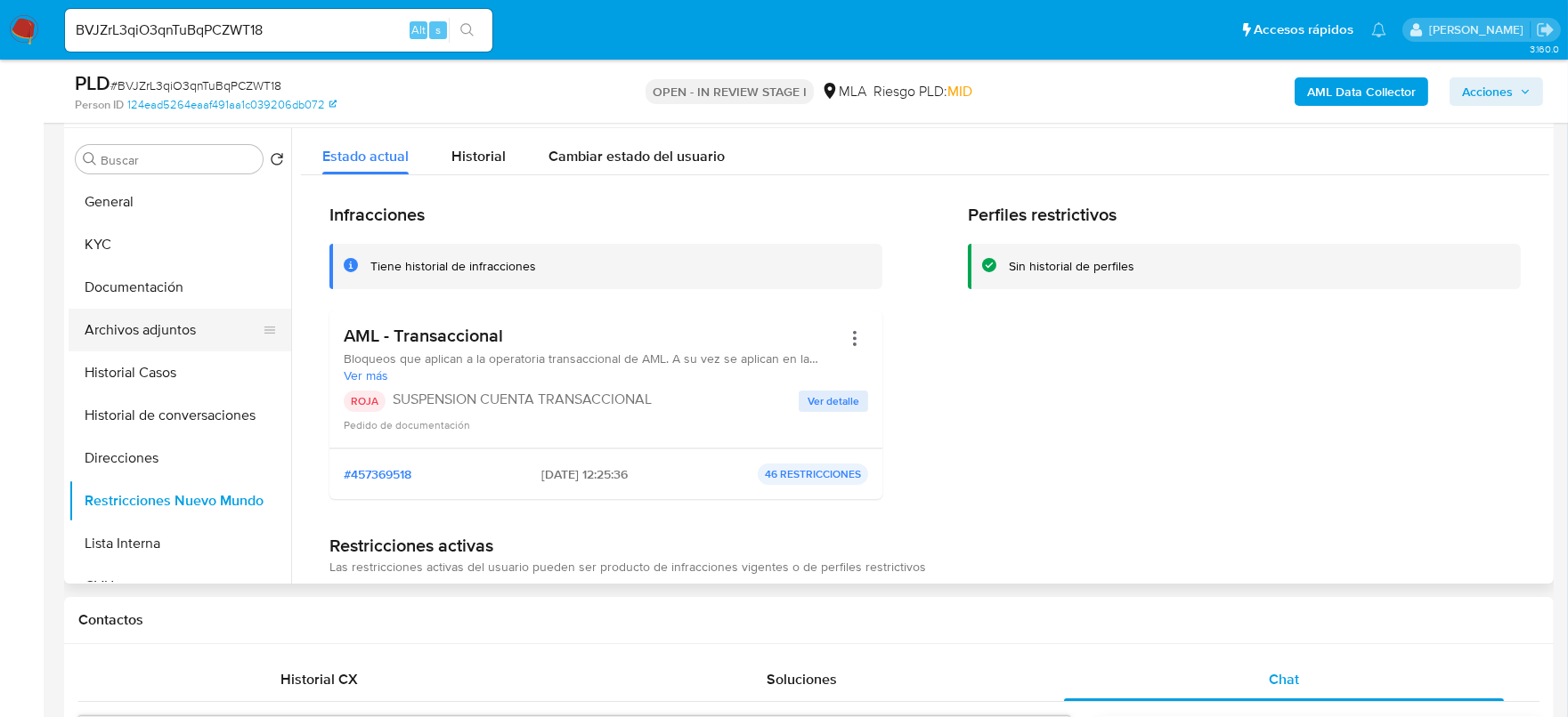
click at [174, 324] on button "Archivos adjuntos" at bounding box center [172, 330] width 209 height 43
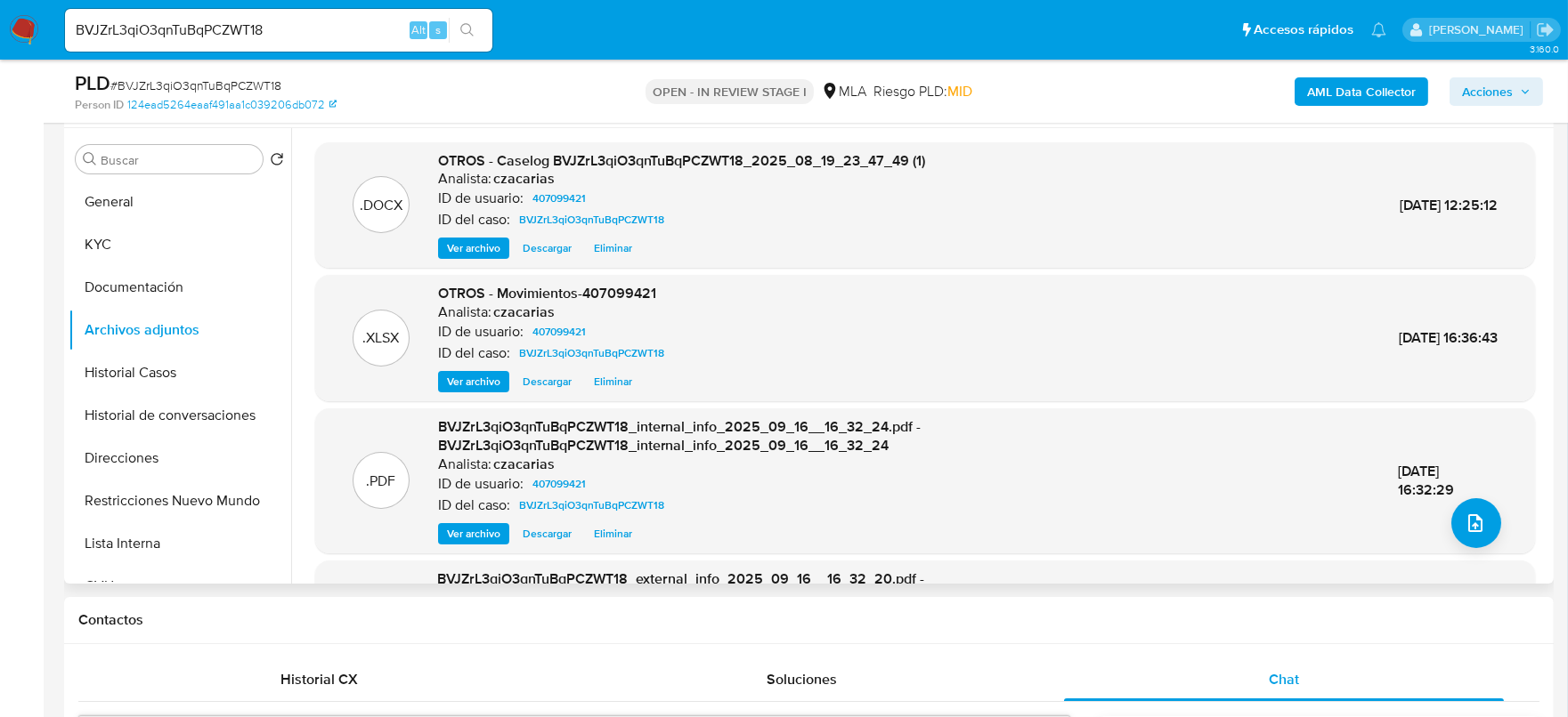
click at [481, 254] on span "Ver archivo" at bounding box center [473, 249] width 54 height 18
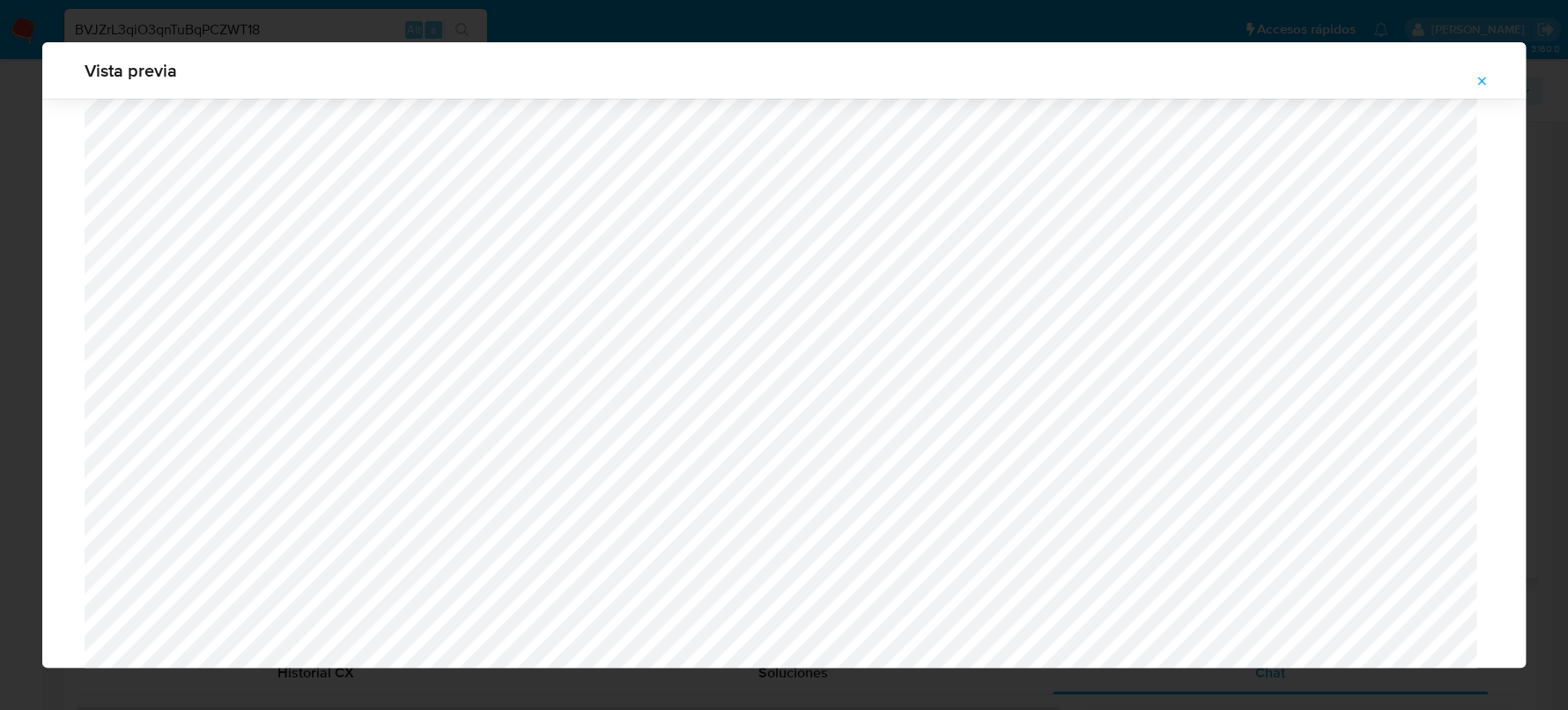
scroll to position [0, 0]
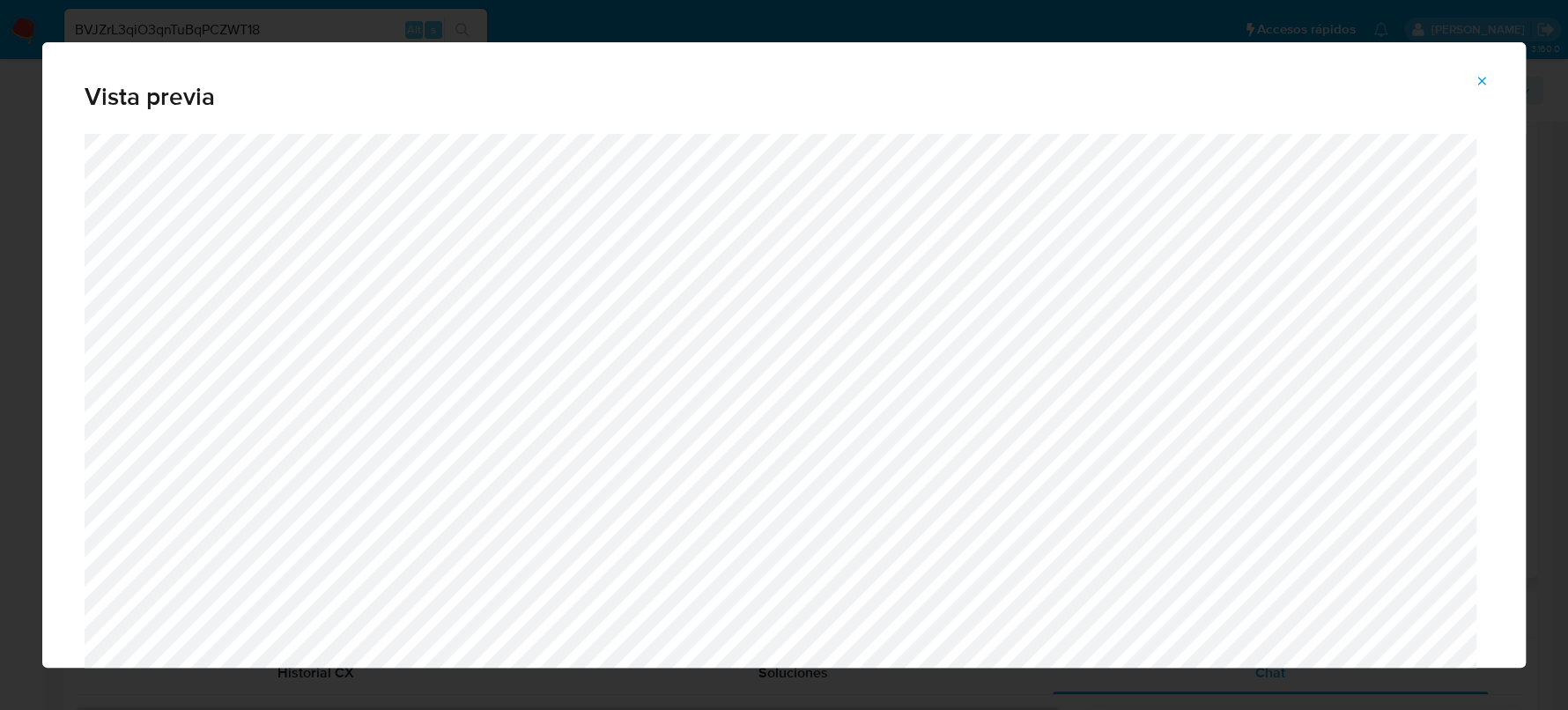
click at [1486, 78] on icon "Attachment preview" at bounding box center [1481, 81] width 14 height 14
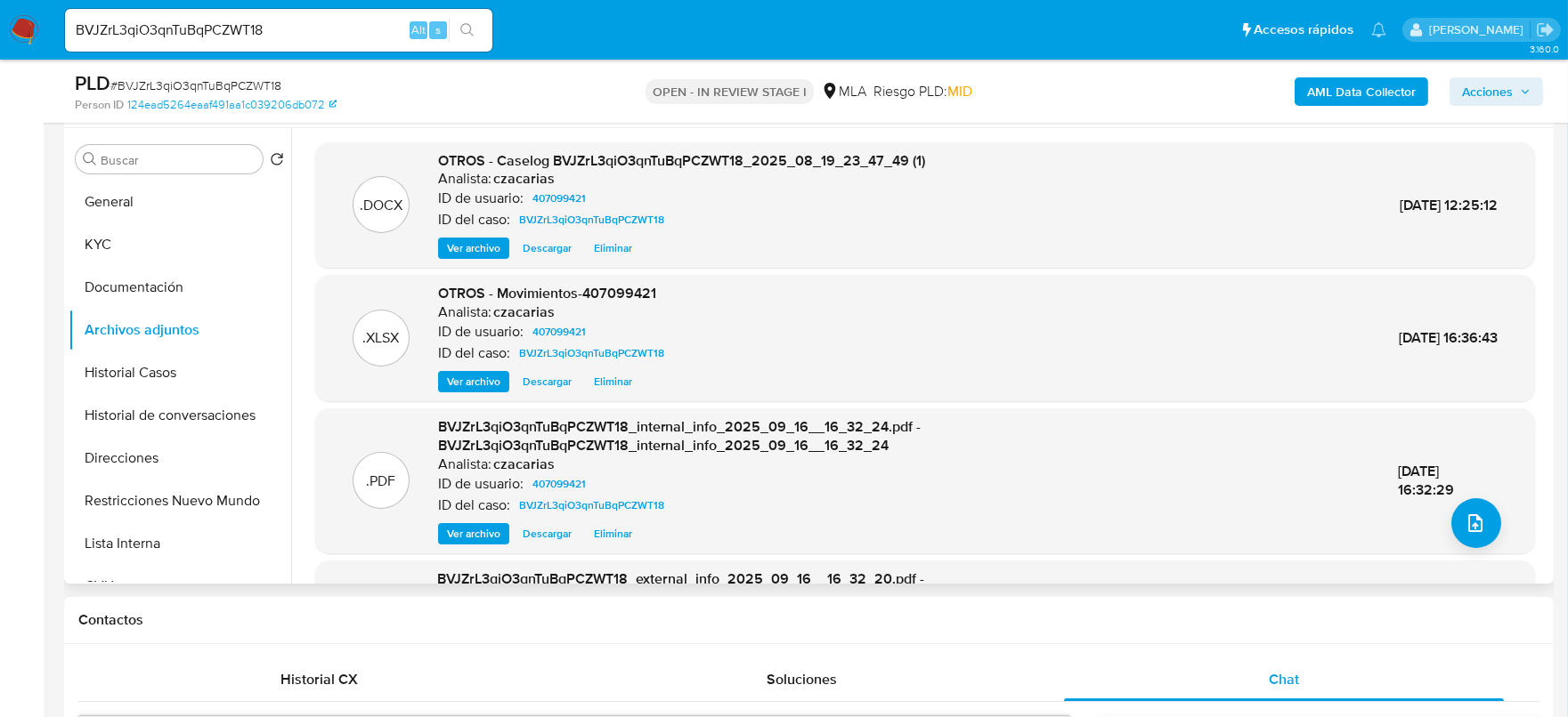
click at [479, 251] on span "Ver archivo" at bounding box center [473, 249] width 54 height 18
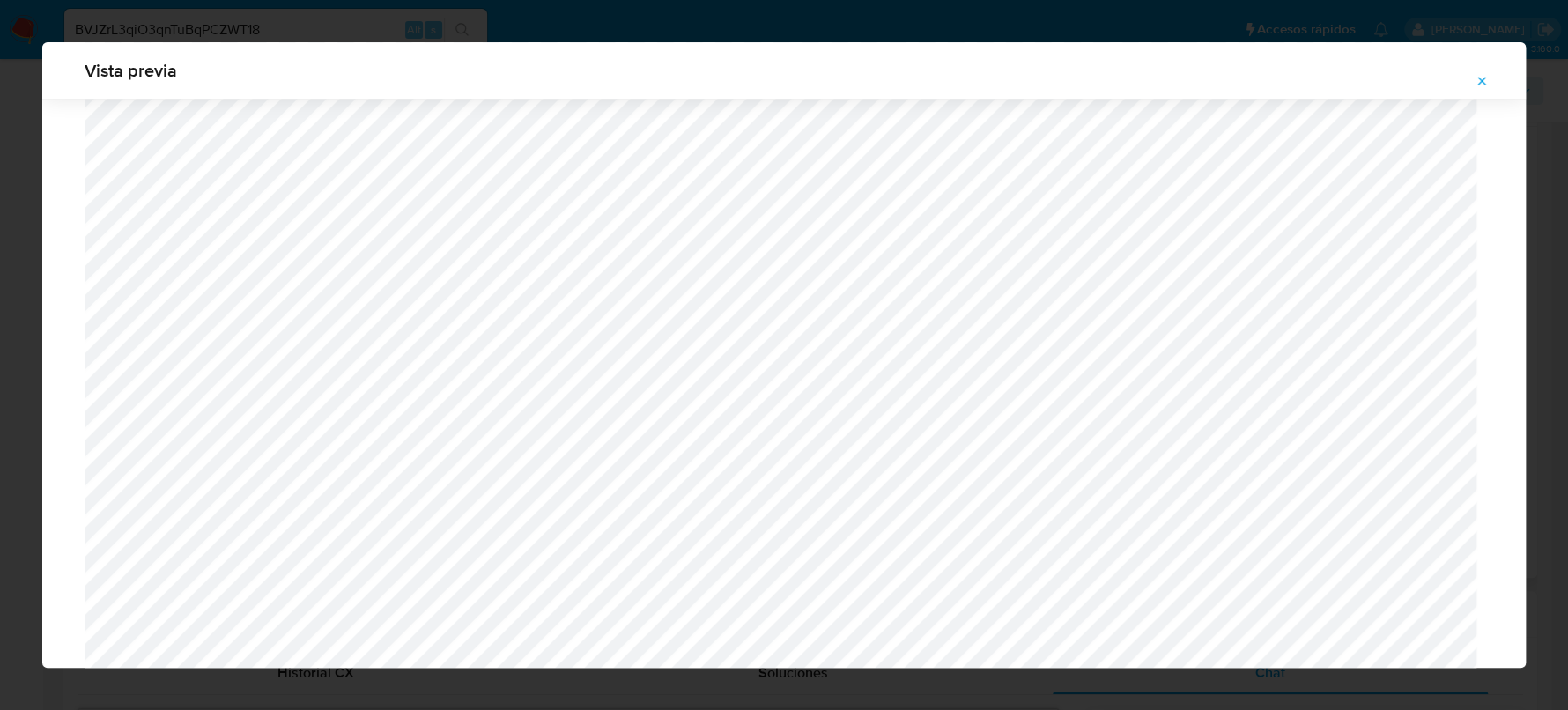
scroll to position [1728, 0]
click at [1483, 73] on span "Attachment preview" at bounding box center [1481, 80] width 14 height 24
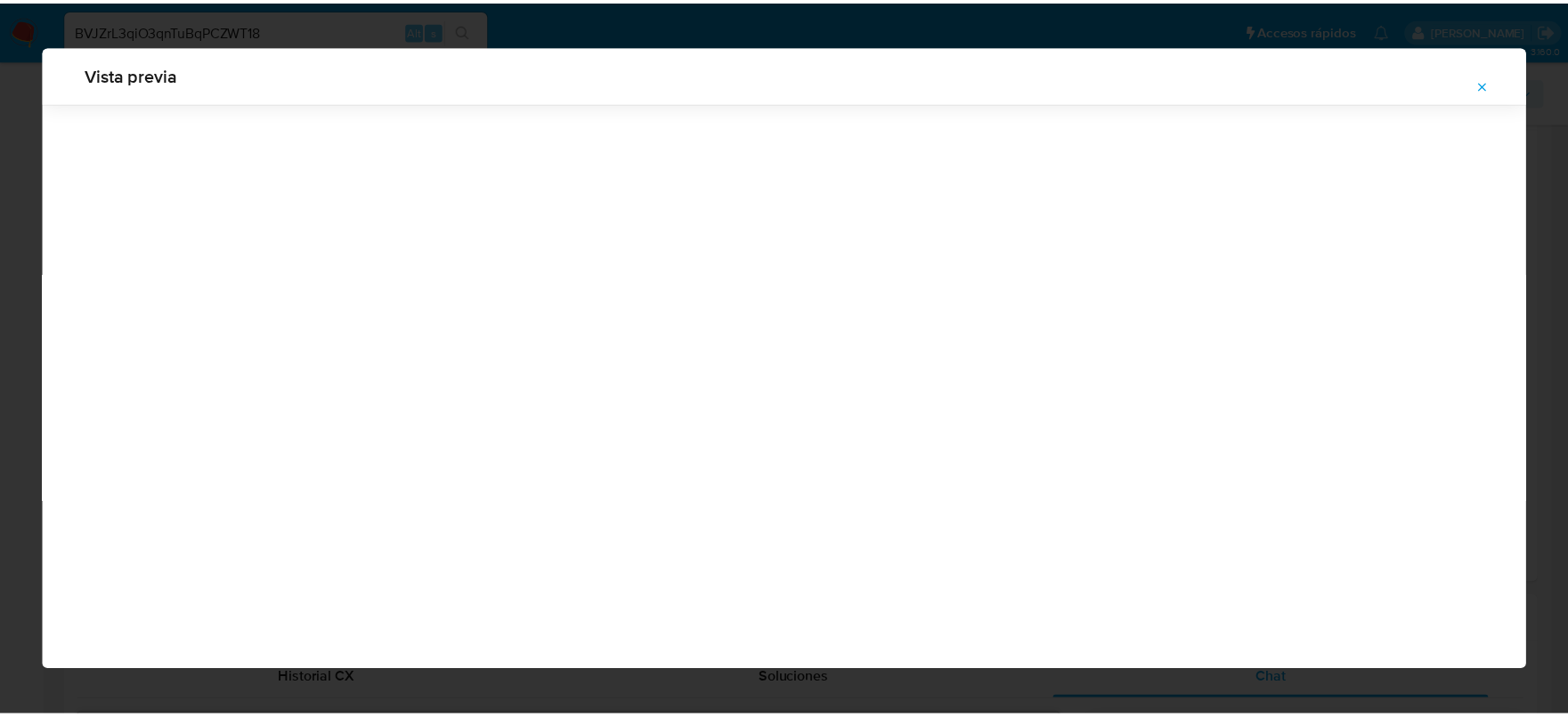
scroll to position [0, 0]
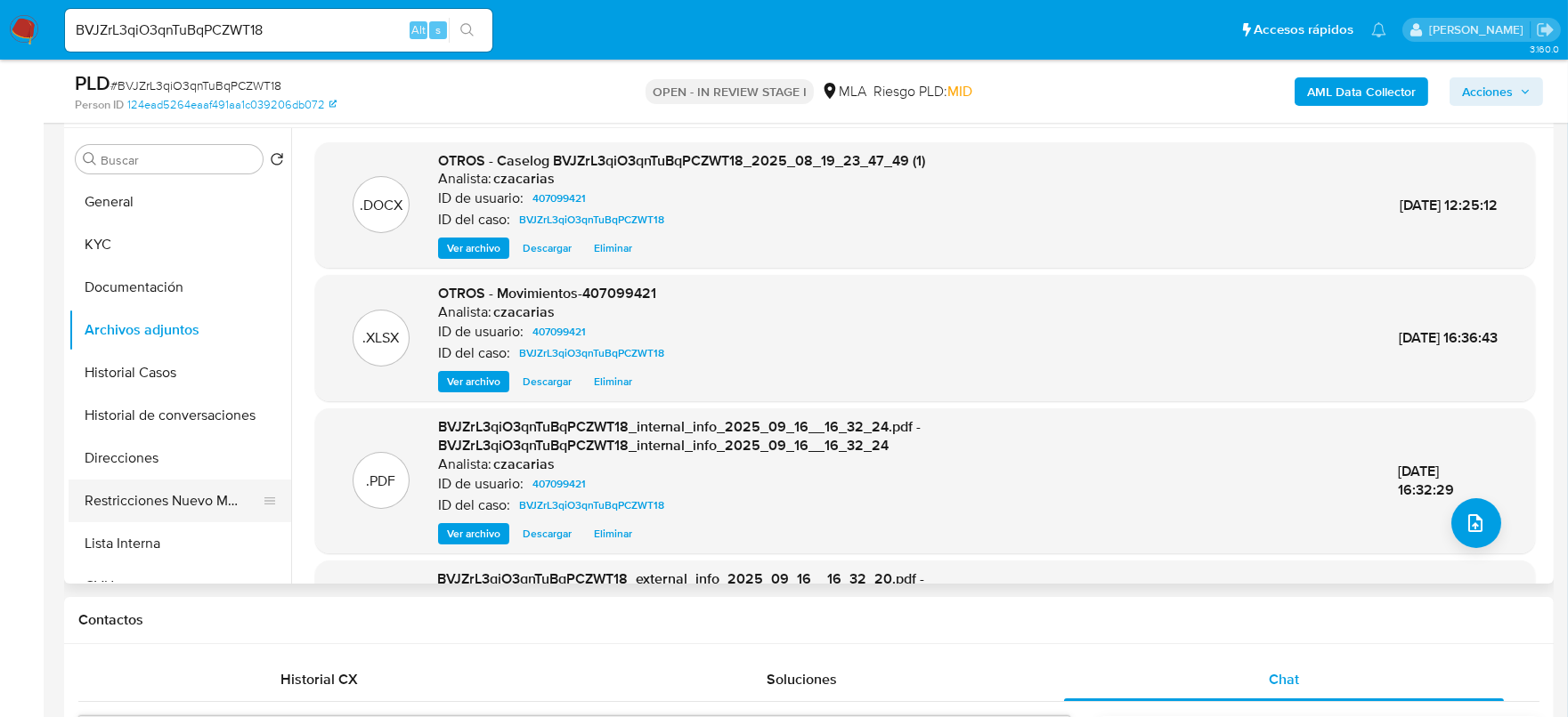
click at [174, 501] on button "Restricciones Nuevo Mundo" at bounding box center [172, 501] width 209 height 43
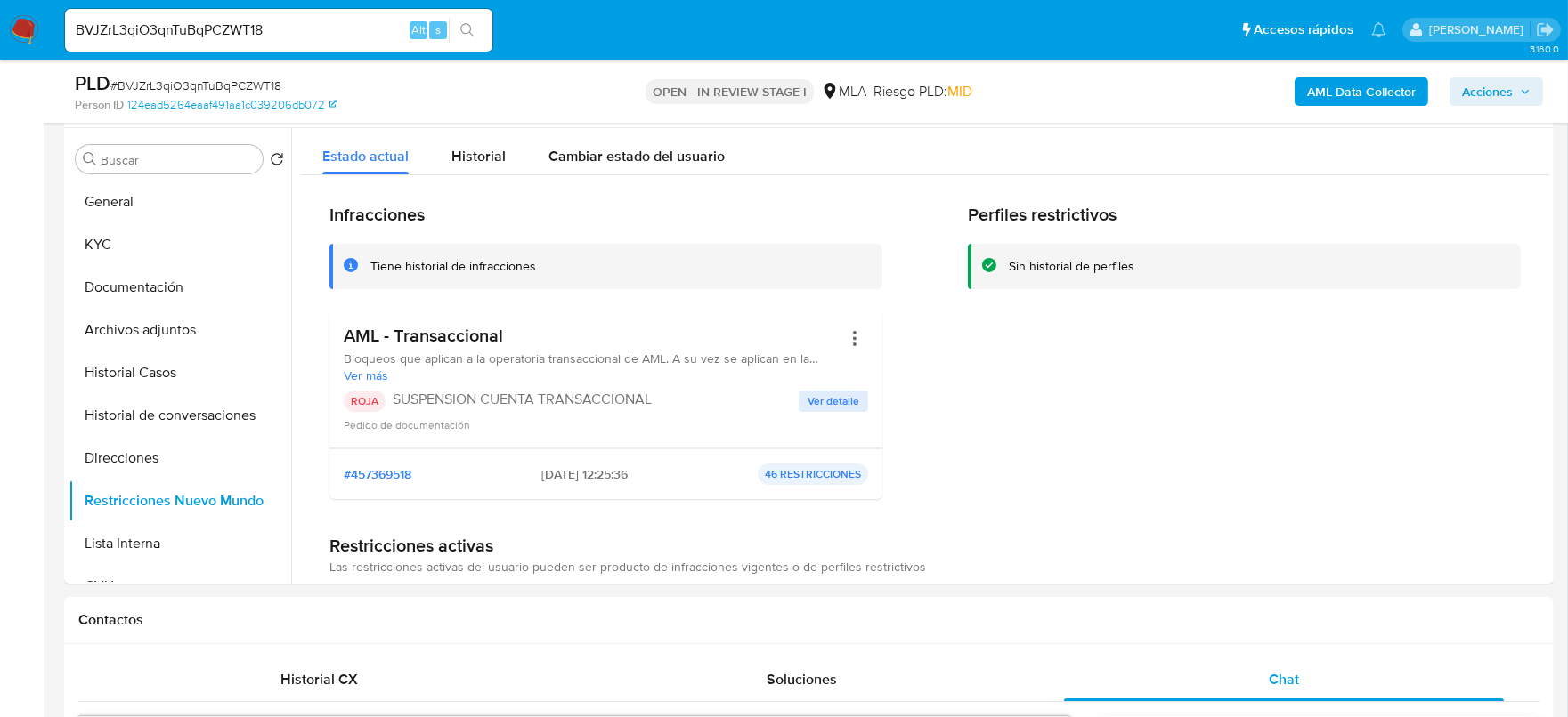
click at [1508, 97] on span "Acciones" at bounding box center [1488, 91] width 51 height 28
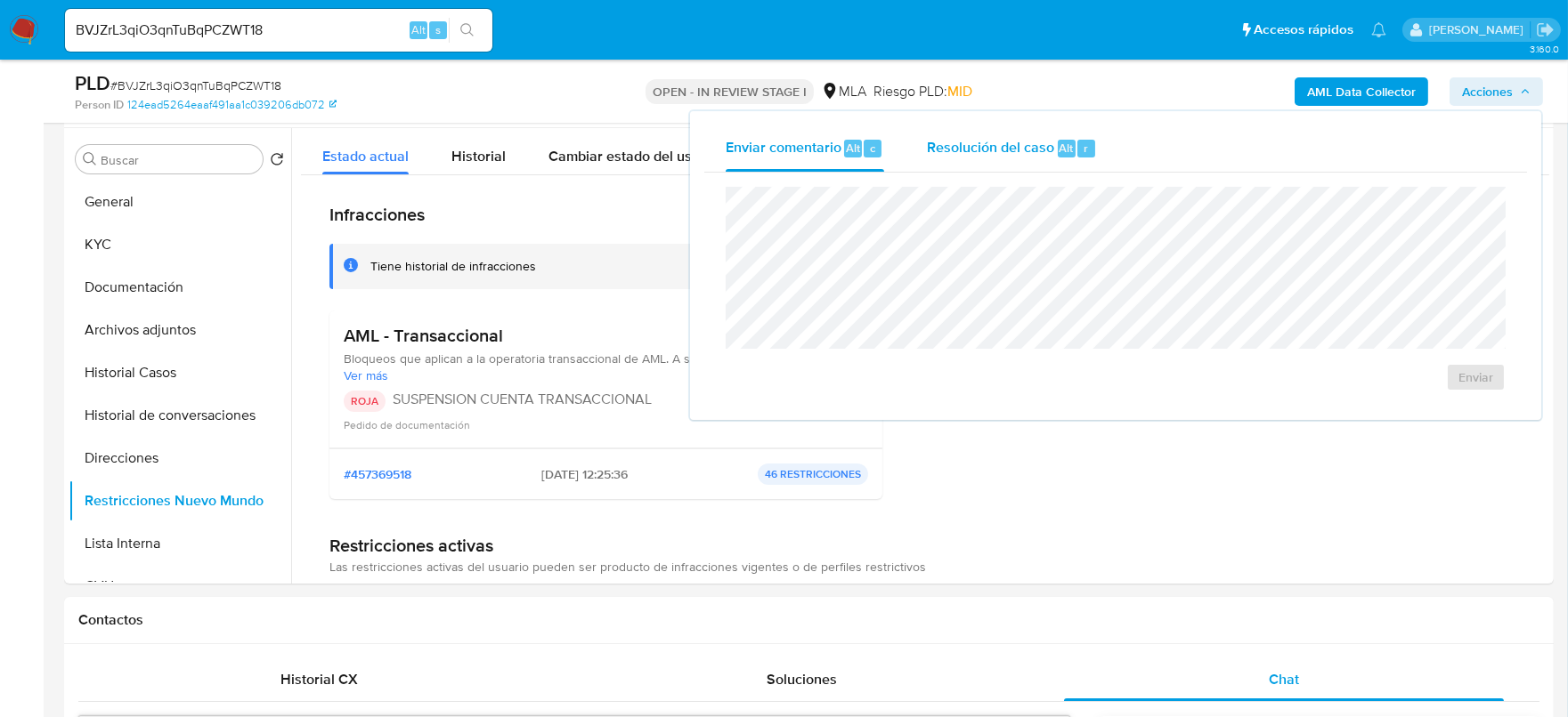
drag, startPoint x: 985, startPoint y: 150, endPoint x: 997, endPoint y: 169, distance: 22.5
click at [985, 149] on span "Resolución del caso" at bounding box center [991, 147] width 128 height 20
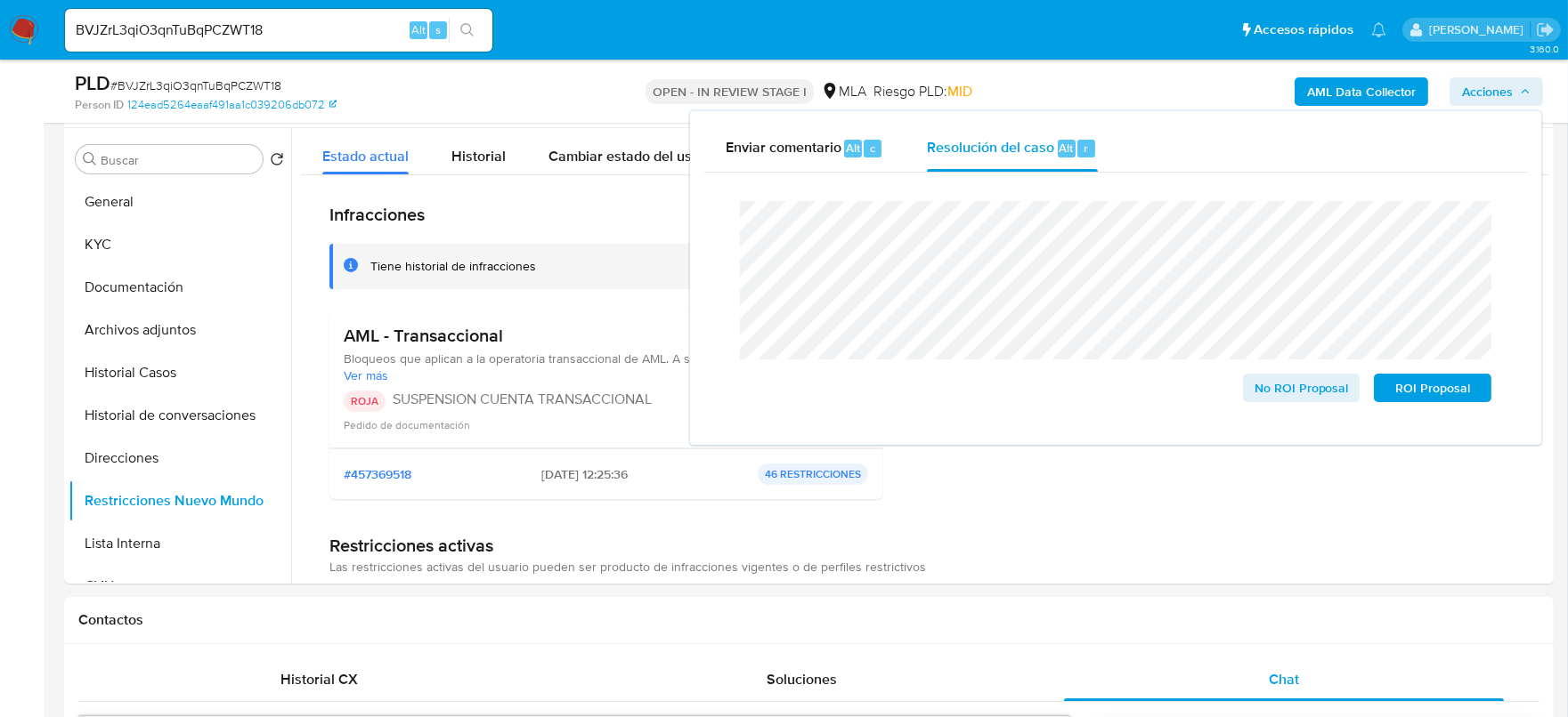
click at [208, 87] on span "# BVJZrL3qiO3qnTuBqPCZWT18" at bounding box center [196, 86] width 171 height 18
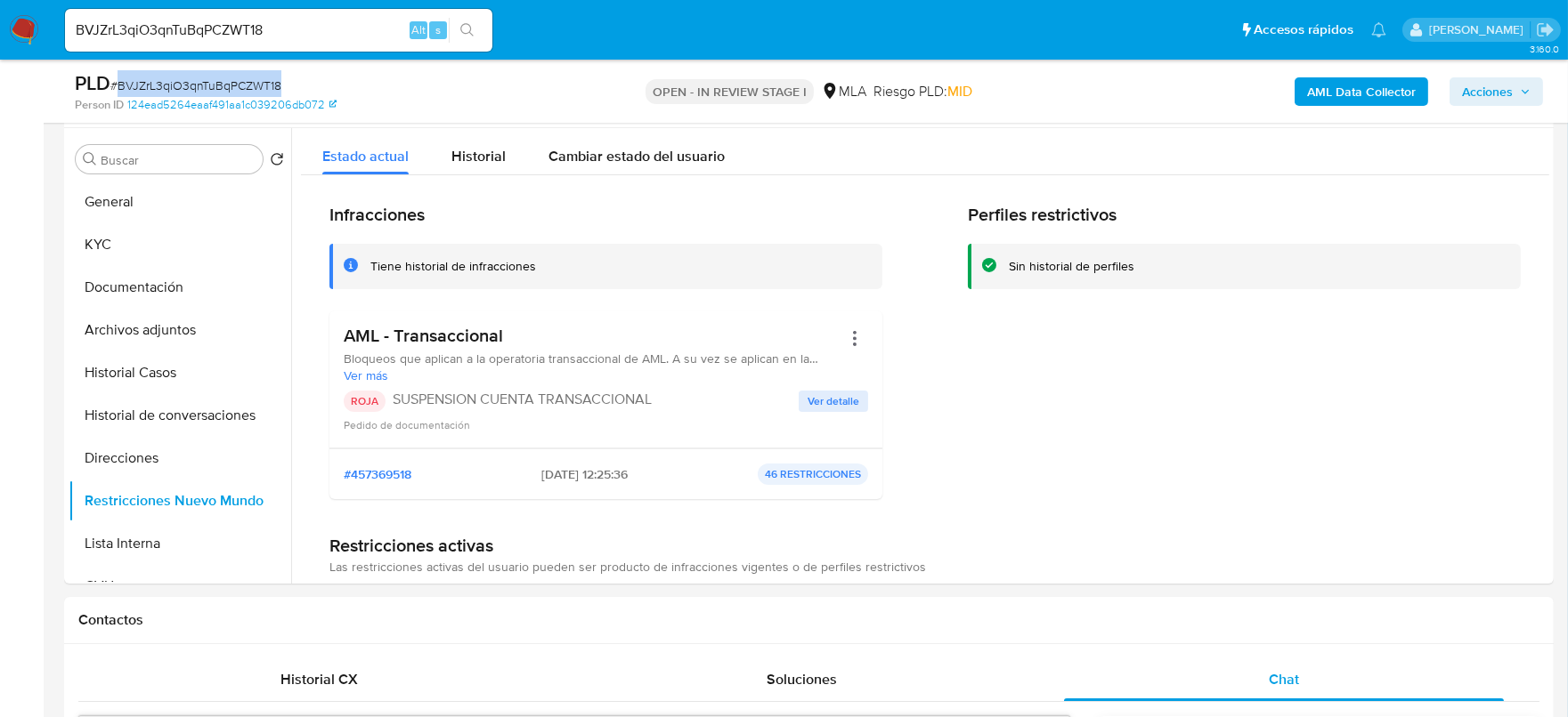
click at [208, 87] on span "# BVJZrL3qiO3qnTuBqPCZWT18" at bounding box center [196, 86] width 171 height 18
click at [1480, 91] on span "Acciones" at bounding box center [1488, 91] width 51 height 28
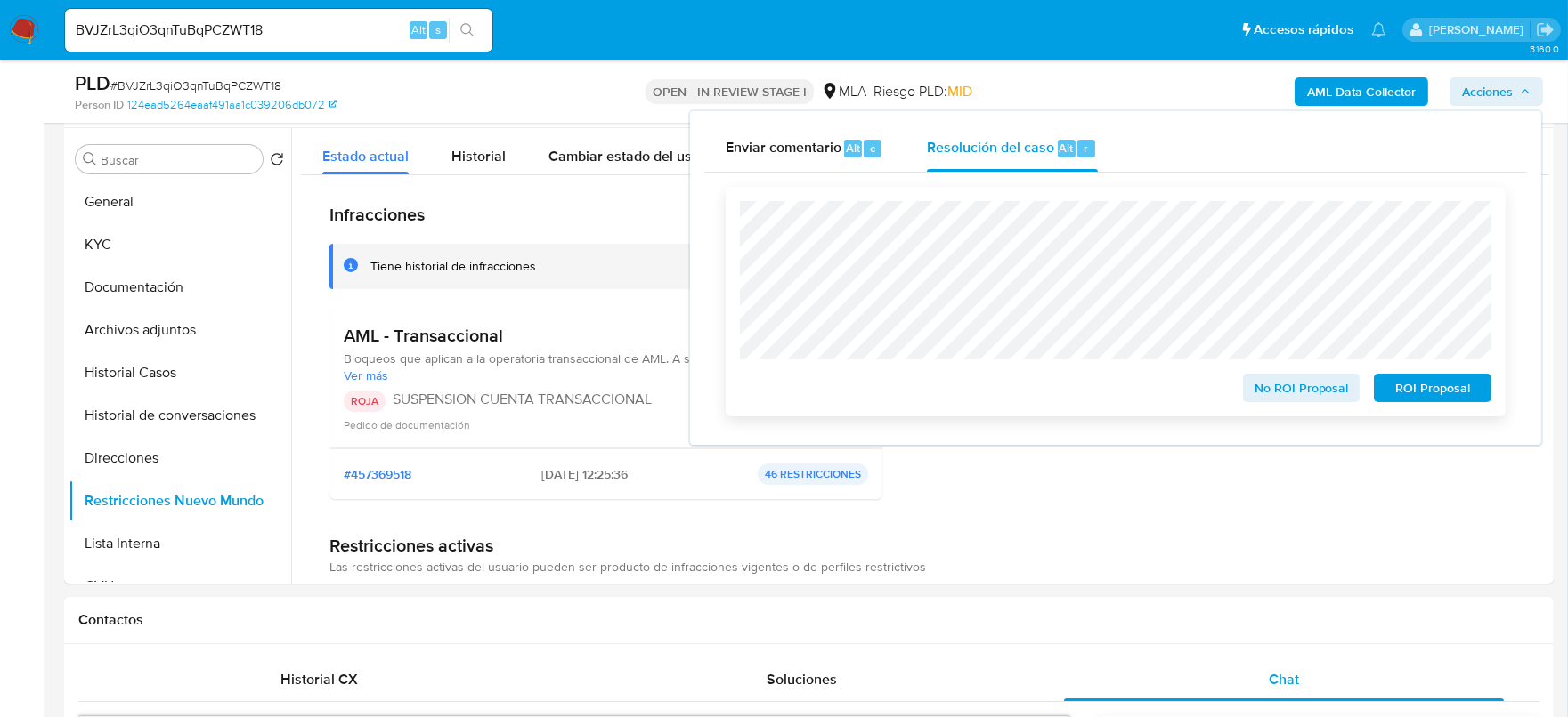
click at [1431, 399] on span "ROI Proposal" at bounding box center [1433, 387] width 93 height 25
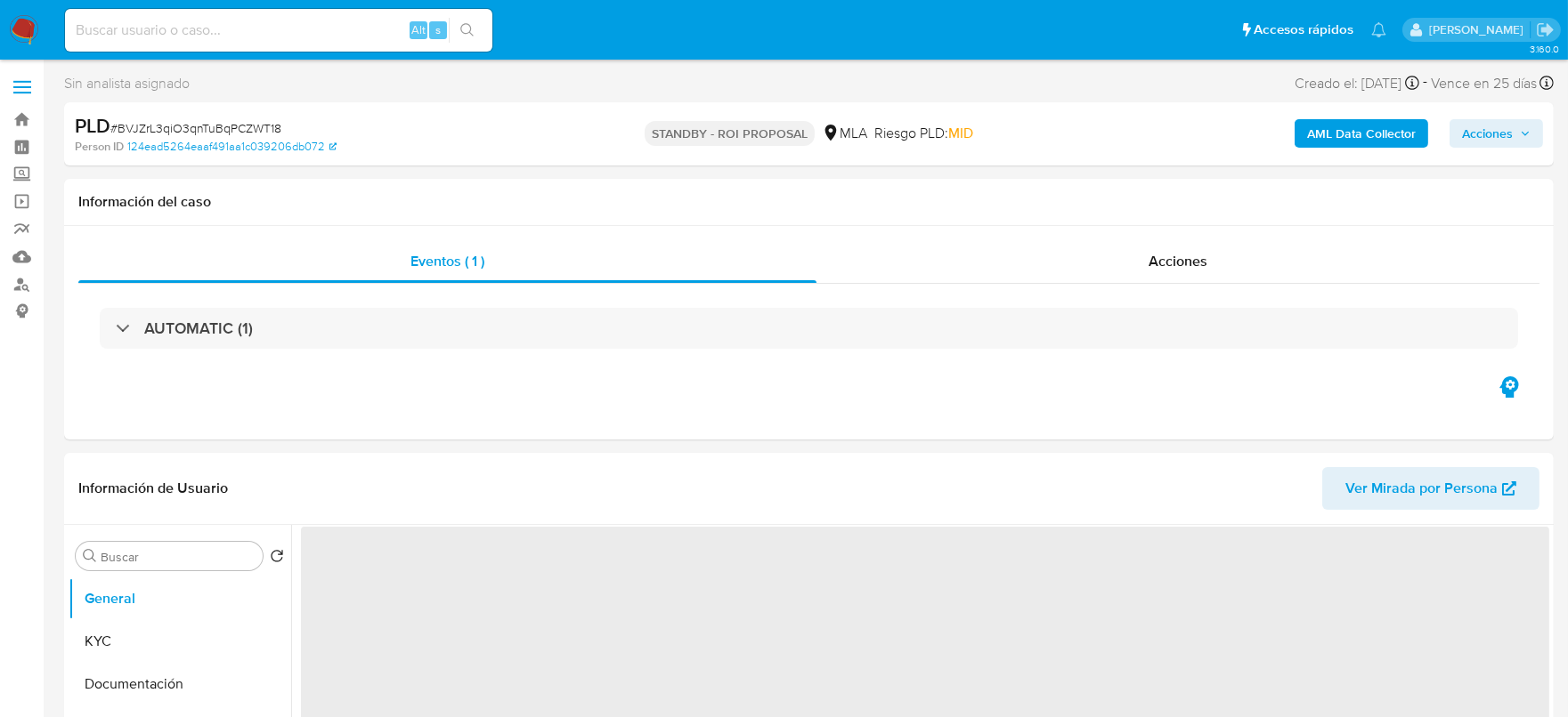
select select "10"
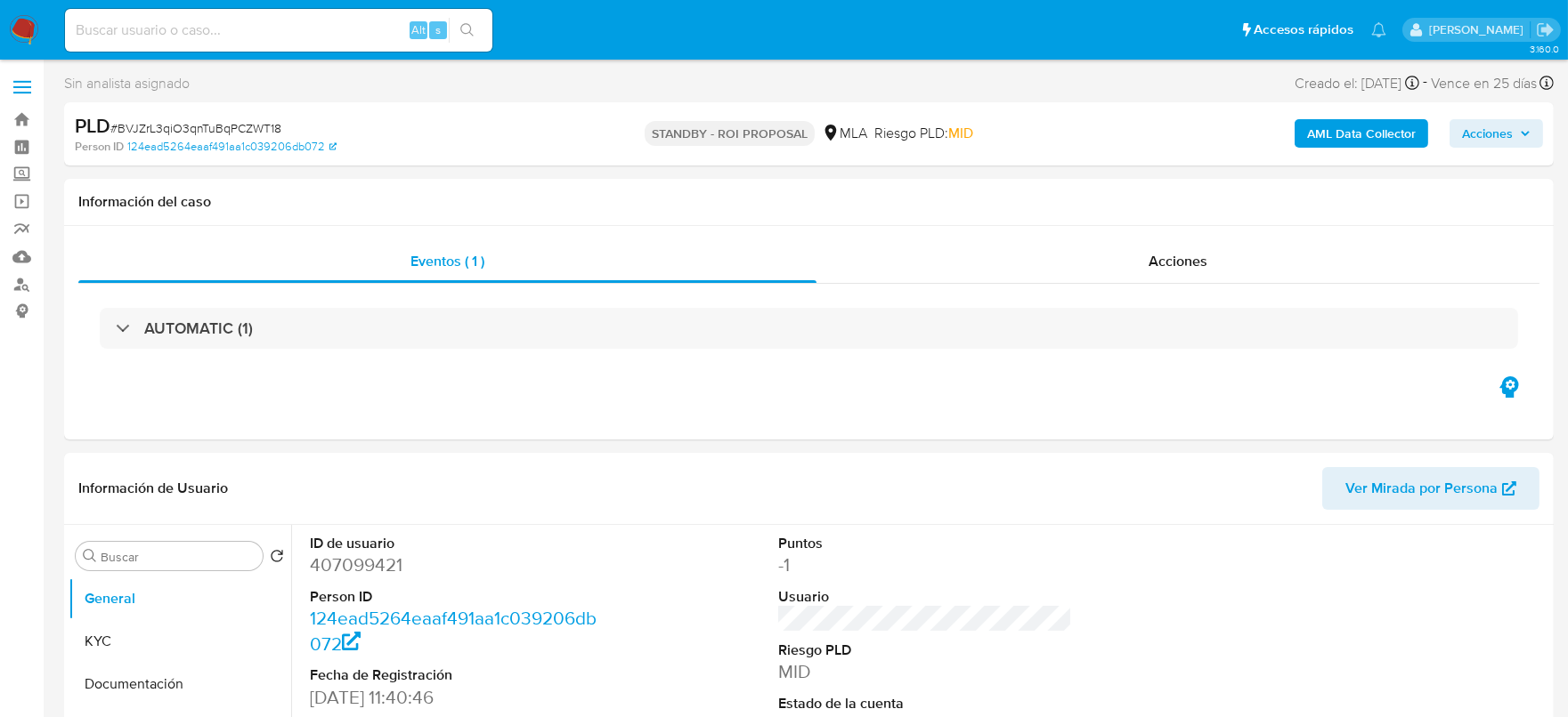
click at [267, 39] on input at bounding box center [278, 30] width 428 height 23
paste input "ieAnAnwcoKSVvKTt1ZjK4PNv"
type input "ieAnAnwcoKSVvKTt1ZjK4PNv"
click at [464, 23] on icon "search-icon" at bounding box center [467, 29] width 14 height 14
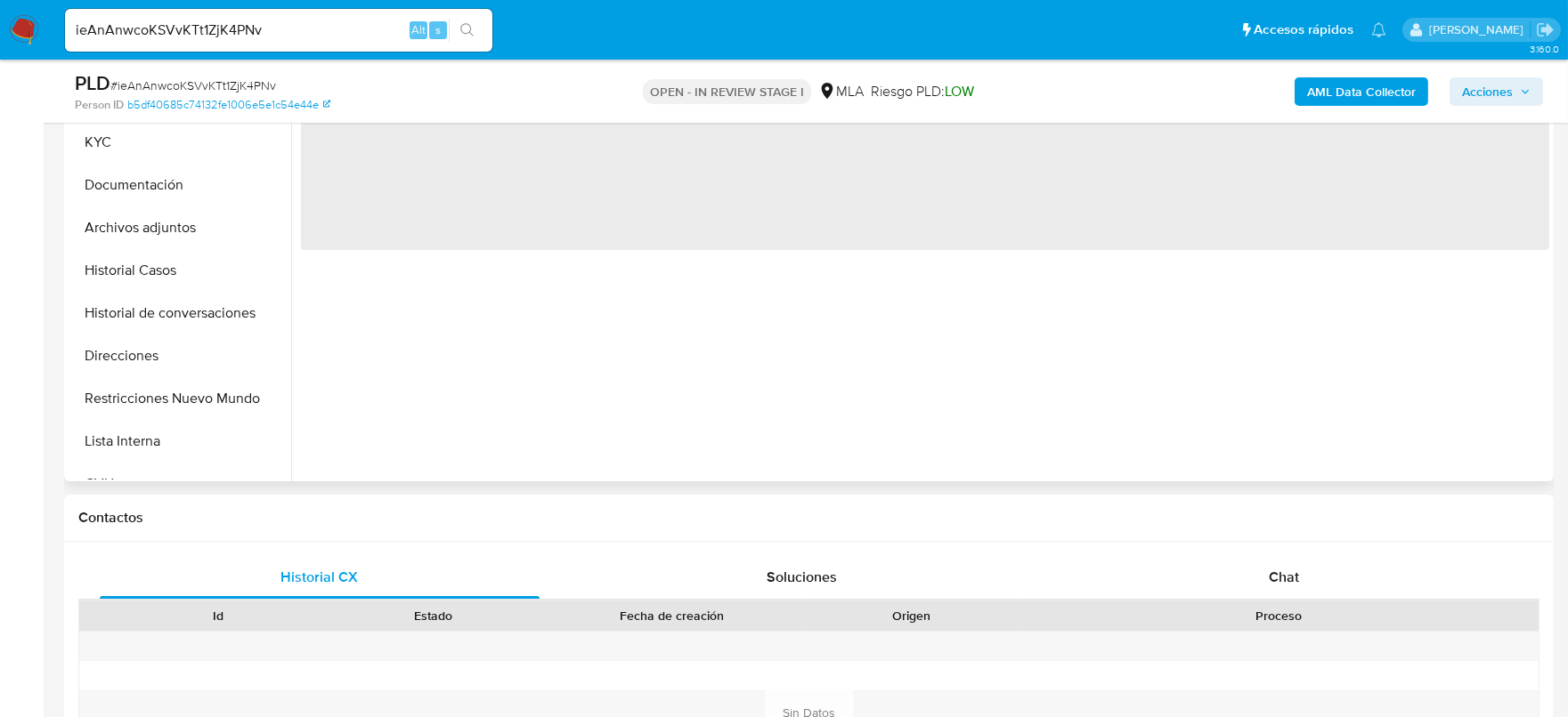
select select "10"
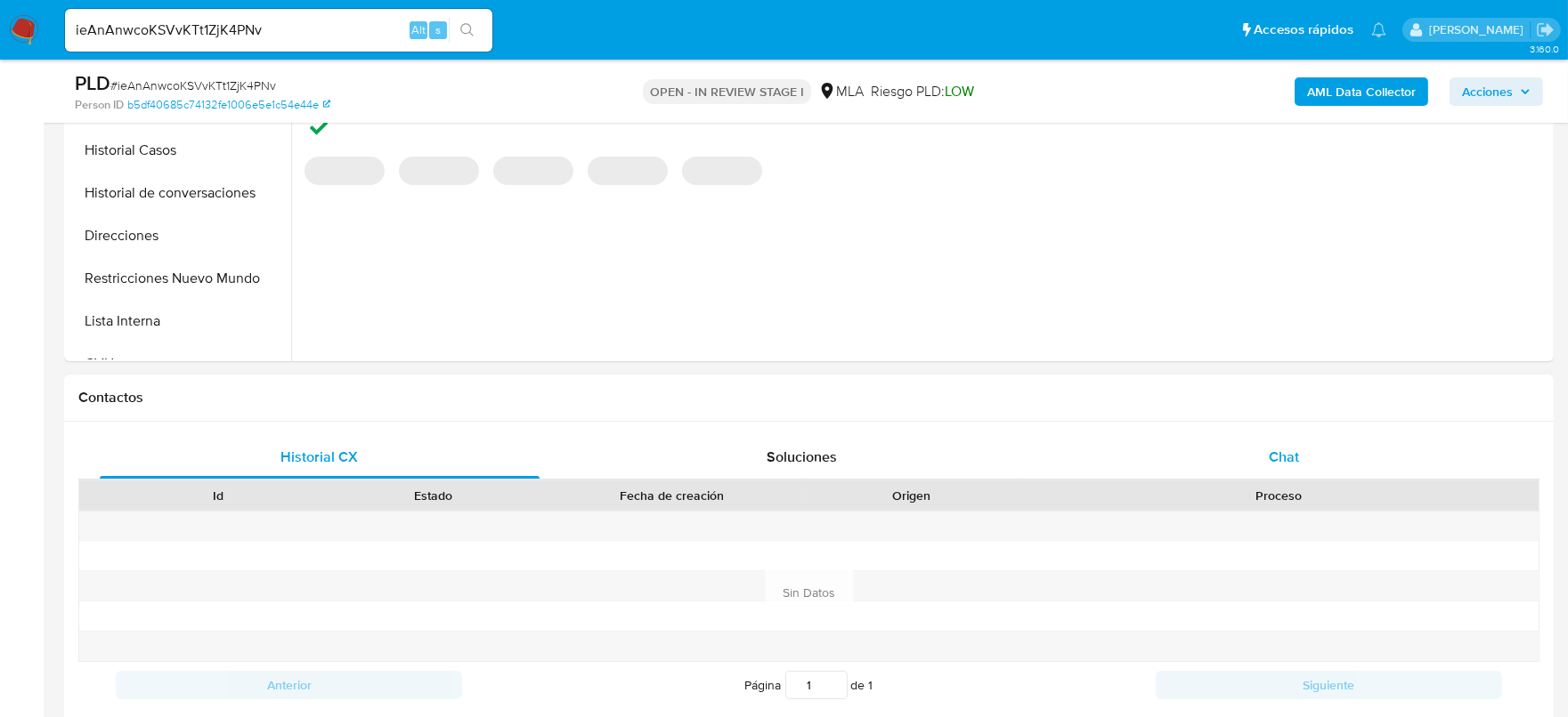
click at [1310, 469] on div "Chat" at bounding box center [1284, 457] width 440 height 43
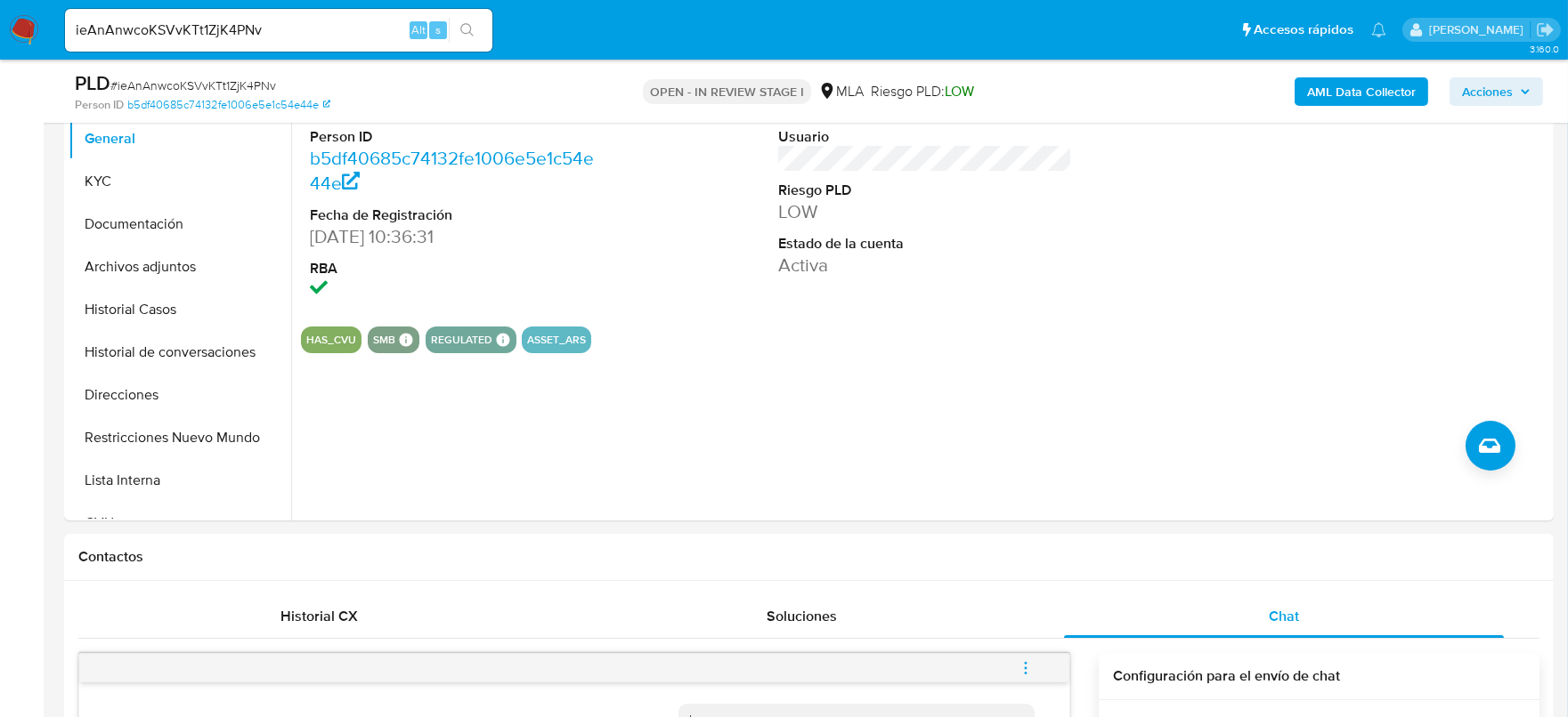
scroll to position [333, 0]
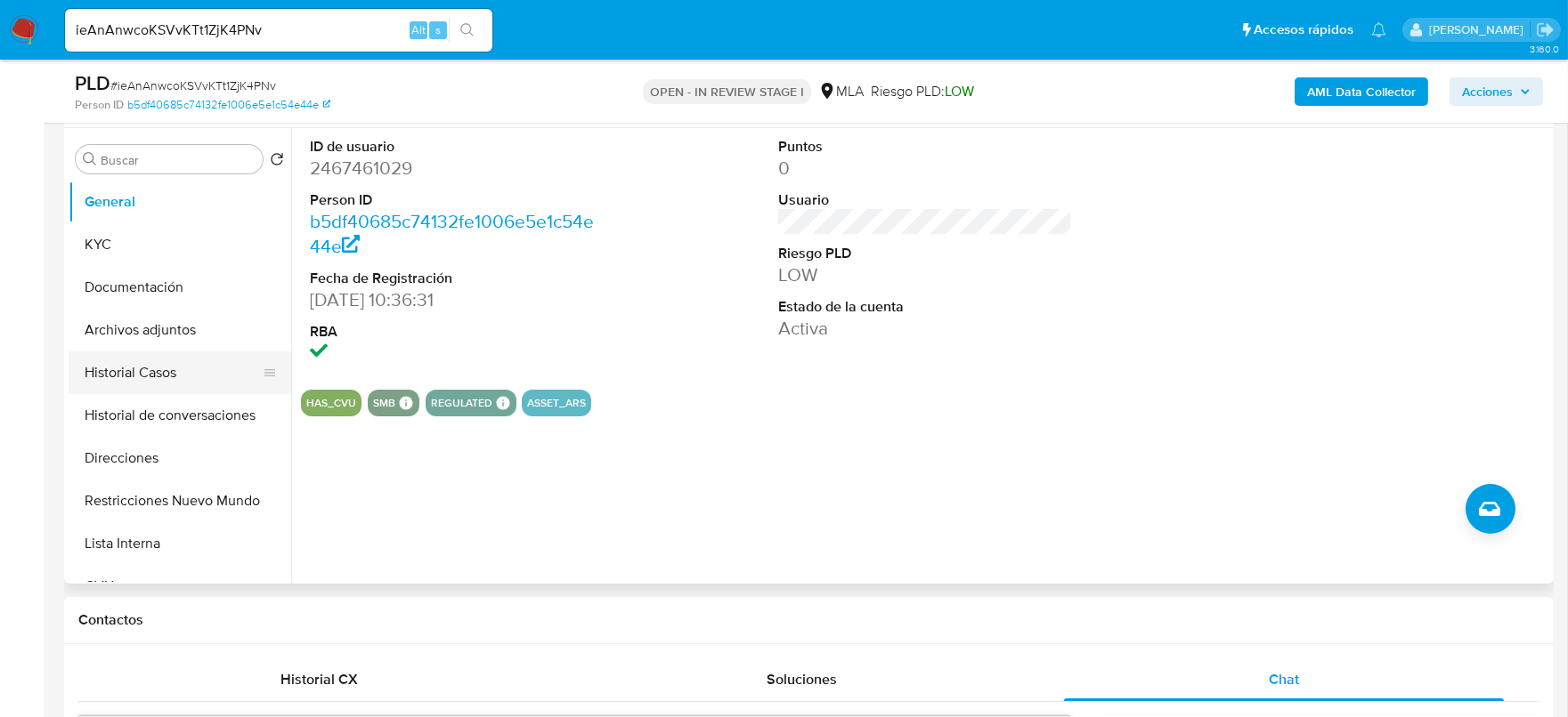
drag, startPoint x: 134, startPoint y: 330, endPoint x: 133, endPoint y: 364, distance: 34.0
click at [134, 329] on button "Archivos adjuntos" at bounding box center [180, 330] width 222 height 43
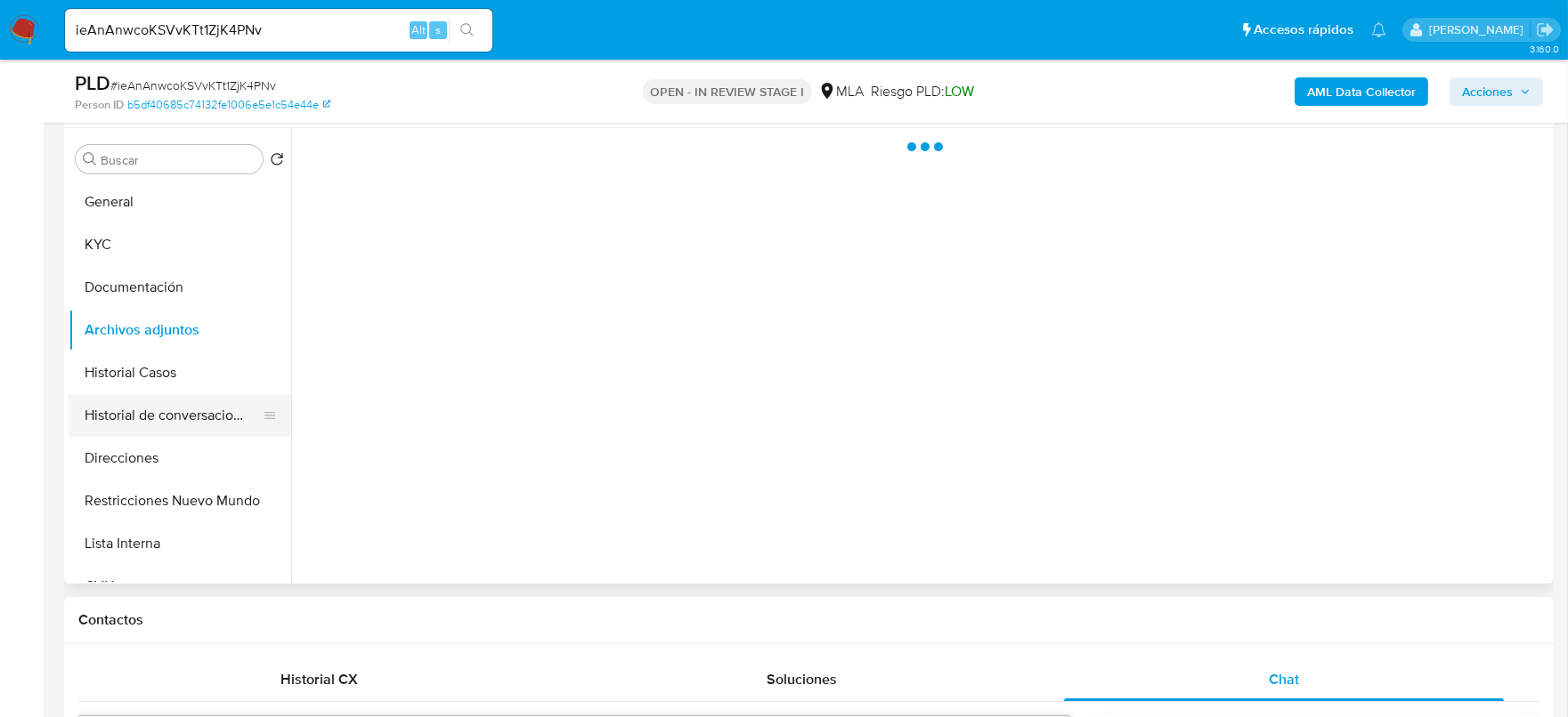
click at [132, 400] on button "Historial de conversaciones" at bounding box center [172, 415] width 209 height 43
click at [140, 374] on button "Historial Casos" at bounding box center [172, 373] width 209 height 43
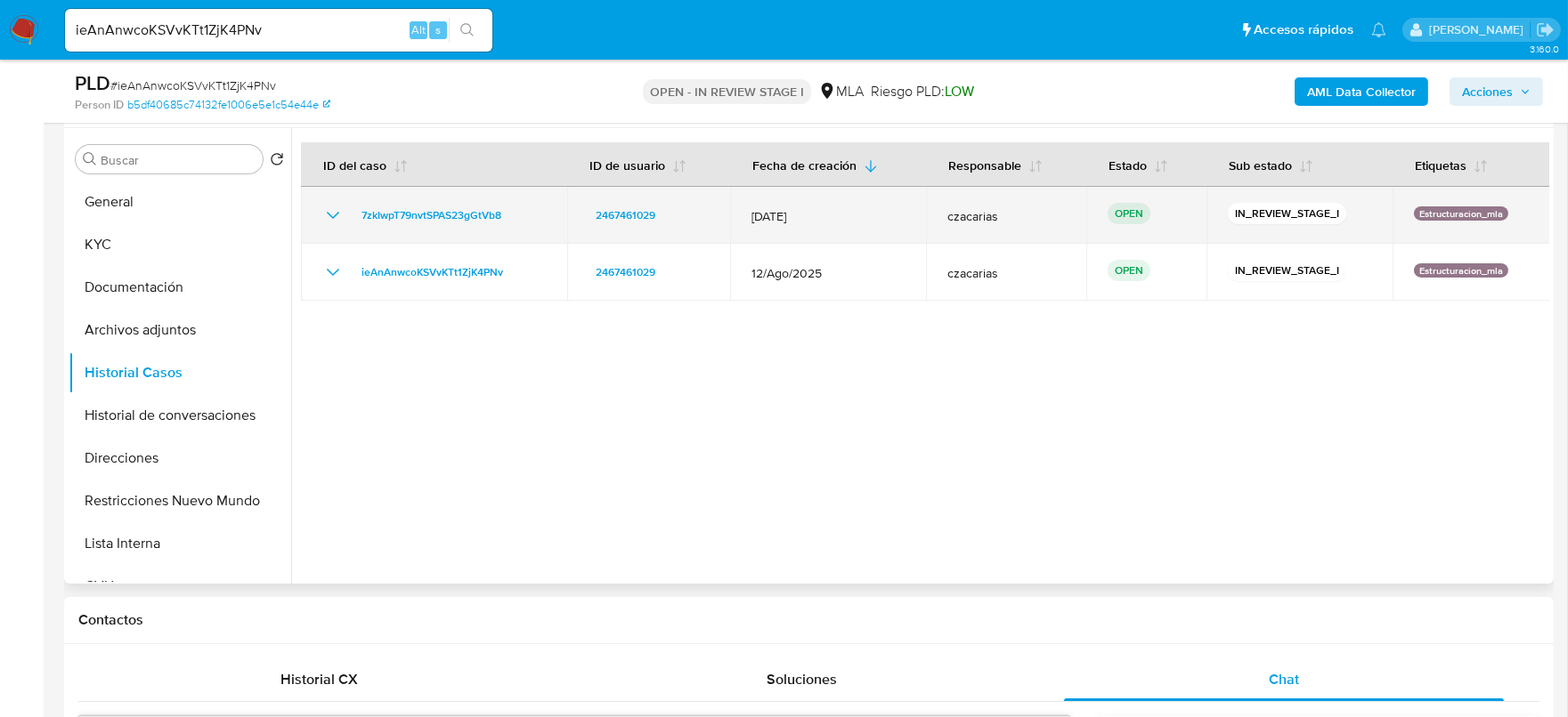
drag, startPoint x: 552, startPoint y: 218, endPoint x: 334, endPoint y: 202, distance: 218.6
click at [334, 202] on td "7zkIwpT79nvtSPAS23gGtVb8" at bounding box center [434, 215] width 266 height 57
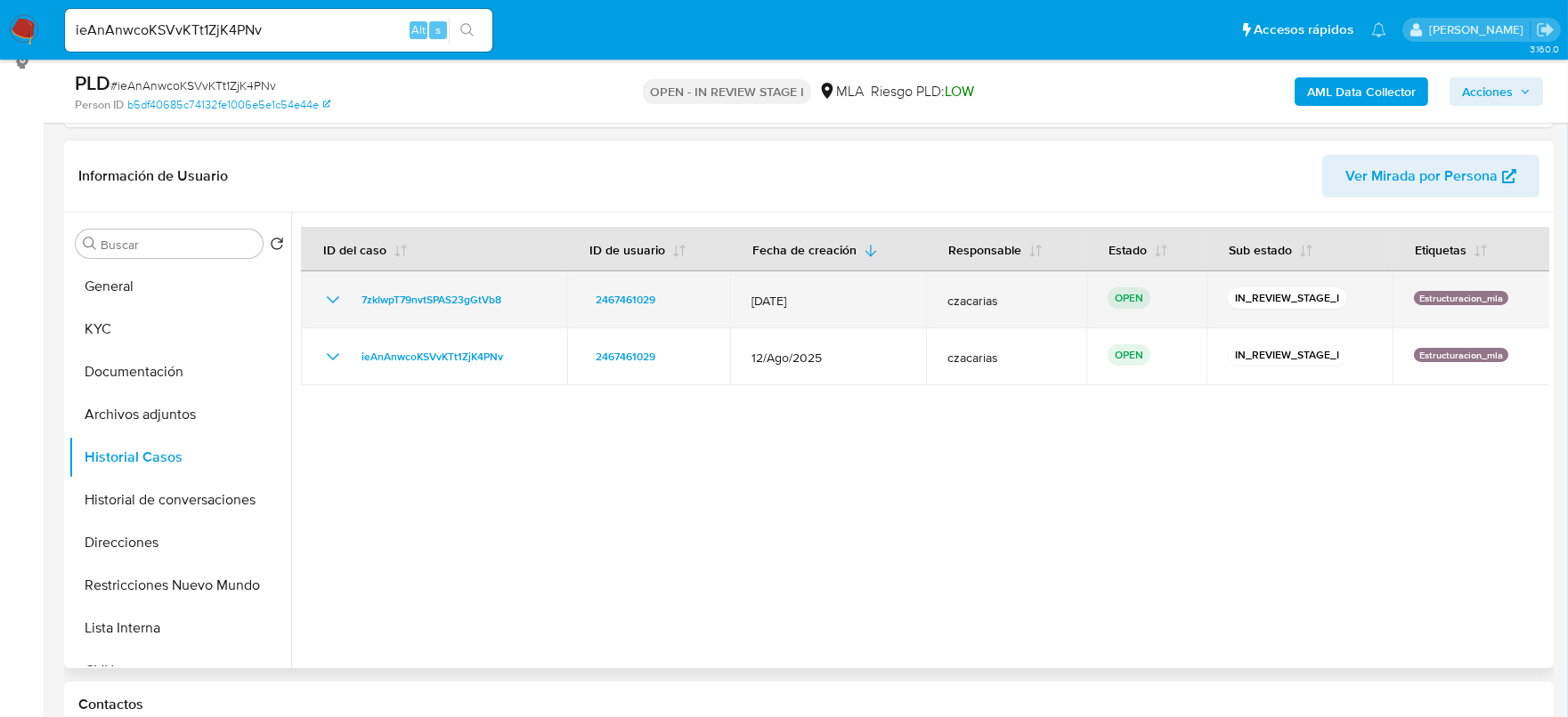
scroll to position [221, 0]
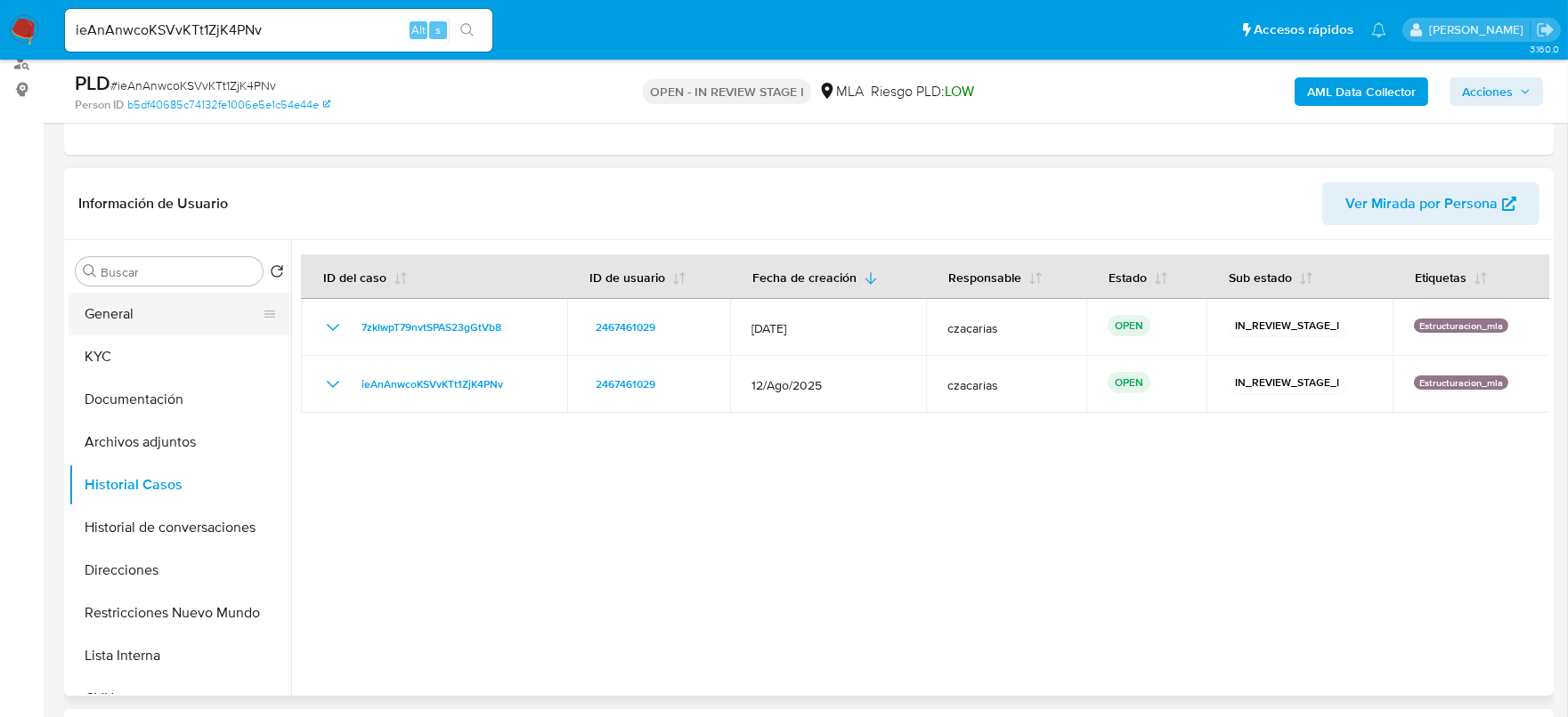
click at [178, 302] on button "General" at bounding box center [172, 313] width 209 height 43
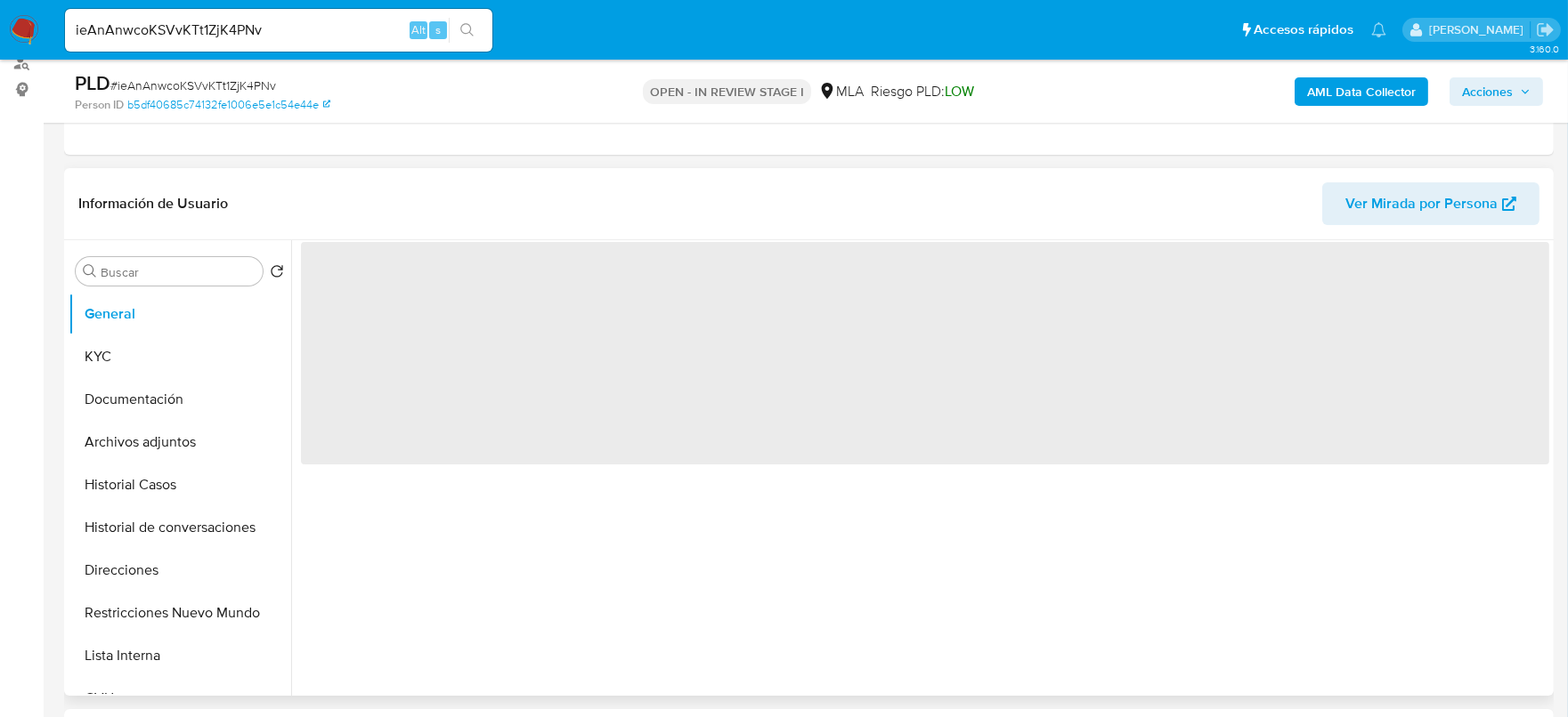
click at [313, 285] on span "‌" at bounding box center [925, 353] width 1249 height 222
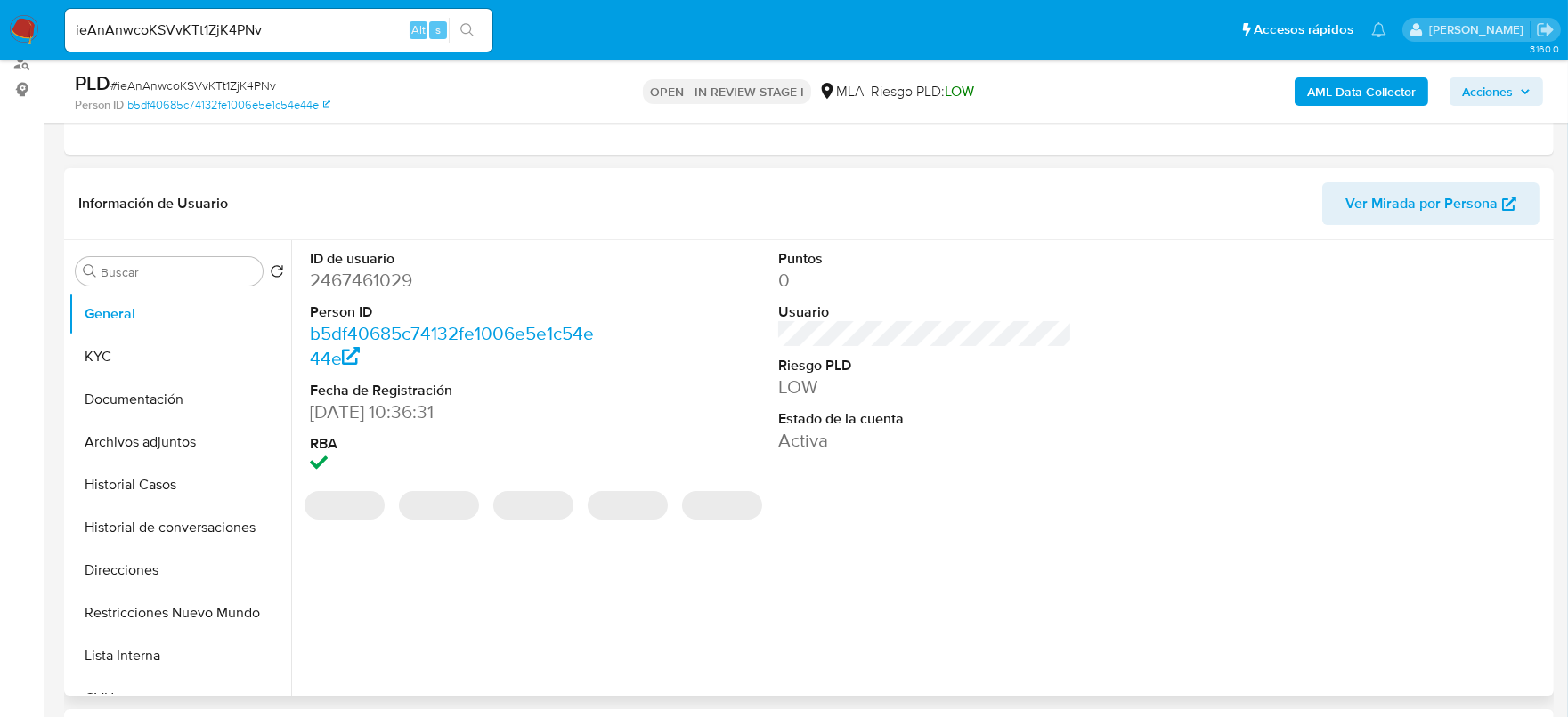
click at [345, 287] on dd "2467461029" at bounding box center [457, 280] width 294 height 25
click at [345, 286] on dd "2467461029" at bounding box center [457, 280] width 294 height 25
copy dd "2467461029"
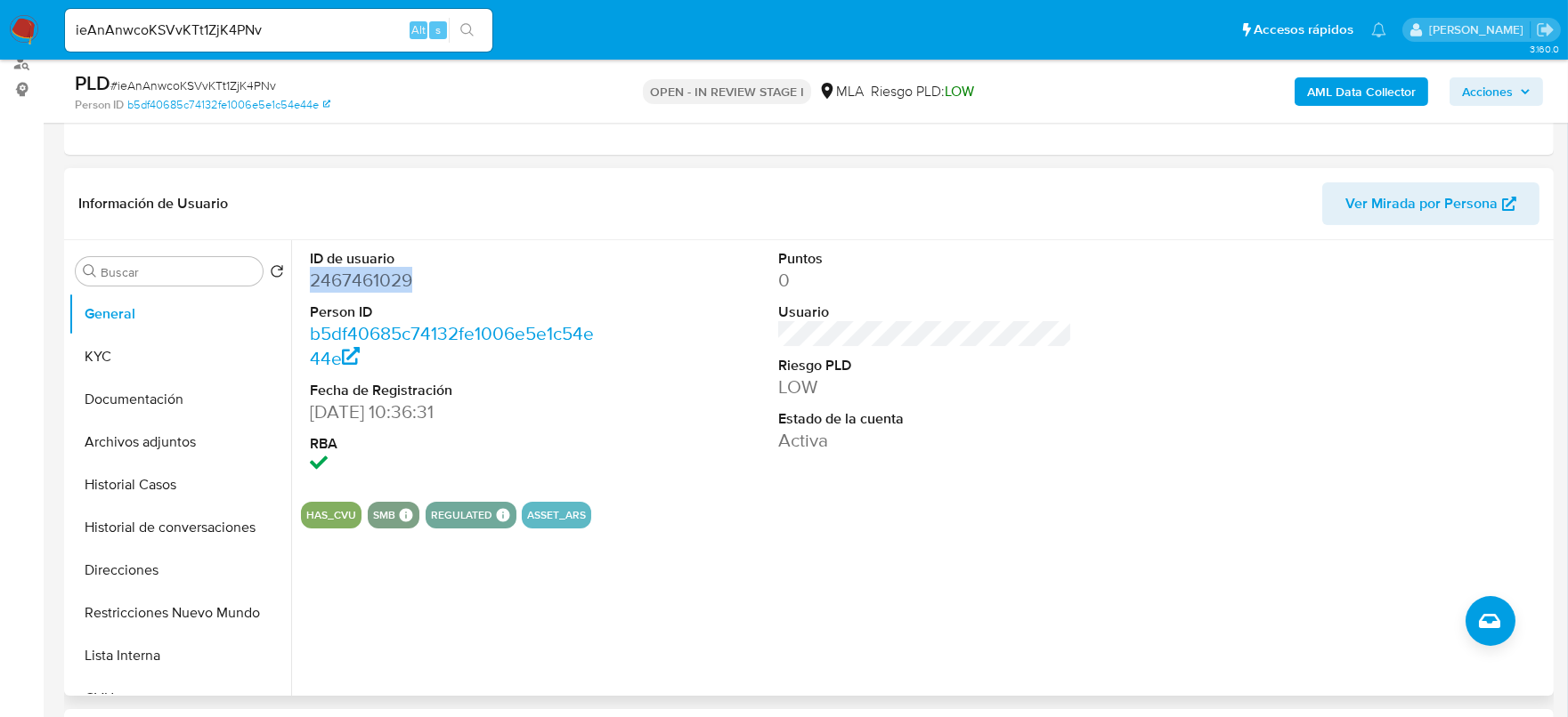
click at [334, 281] on dd "2467461029" at bounding box center [457, 280] width 294 height 25
copy dd "2467461029"
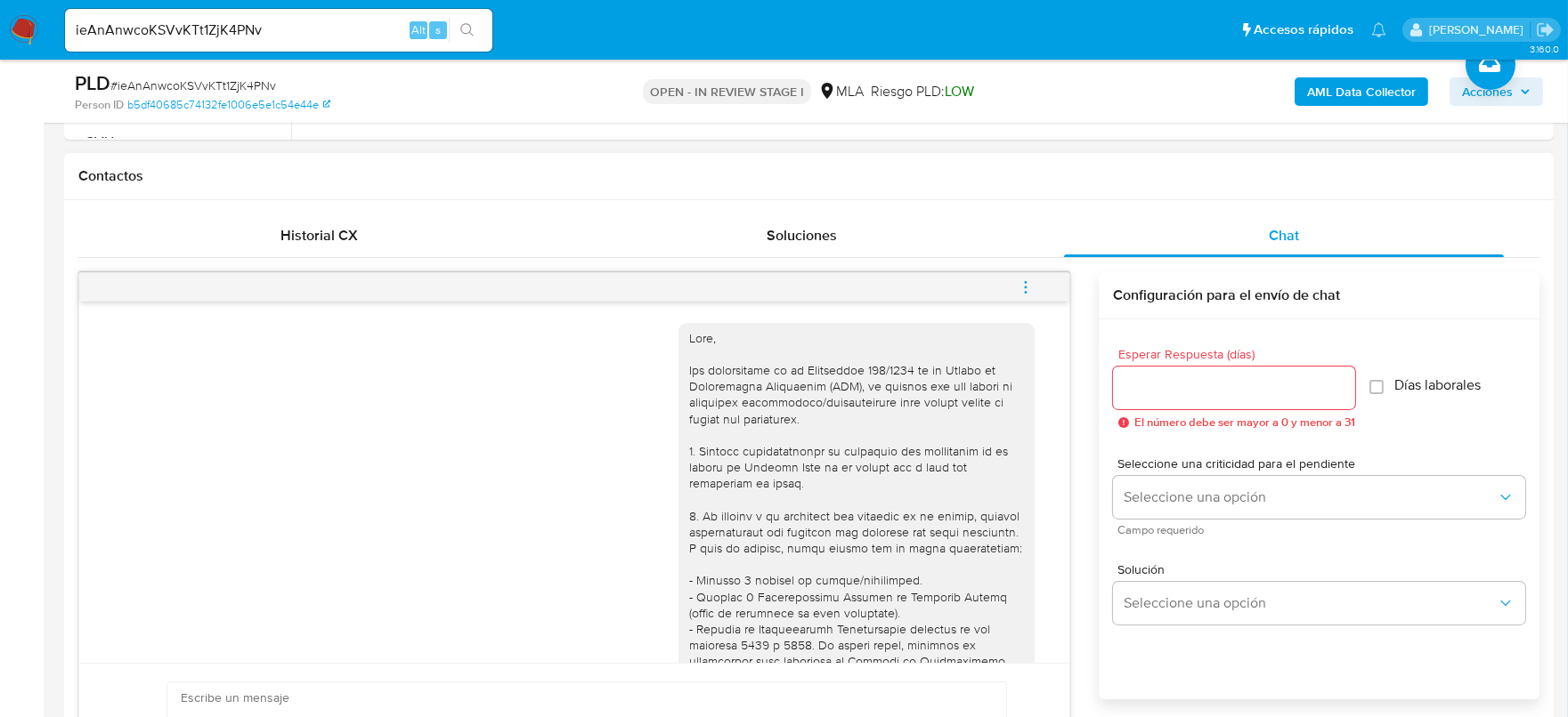
scroll to position [778, 0]
drag, startPoint x: 1022, startPoint y: 287, endPoint x: 977, endPoint y: 286, distance: 45.0
click at [1022, 286] on icon "menu-action" at bounding box center [1026, 288] width 16 height 16
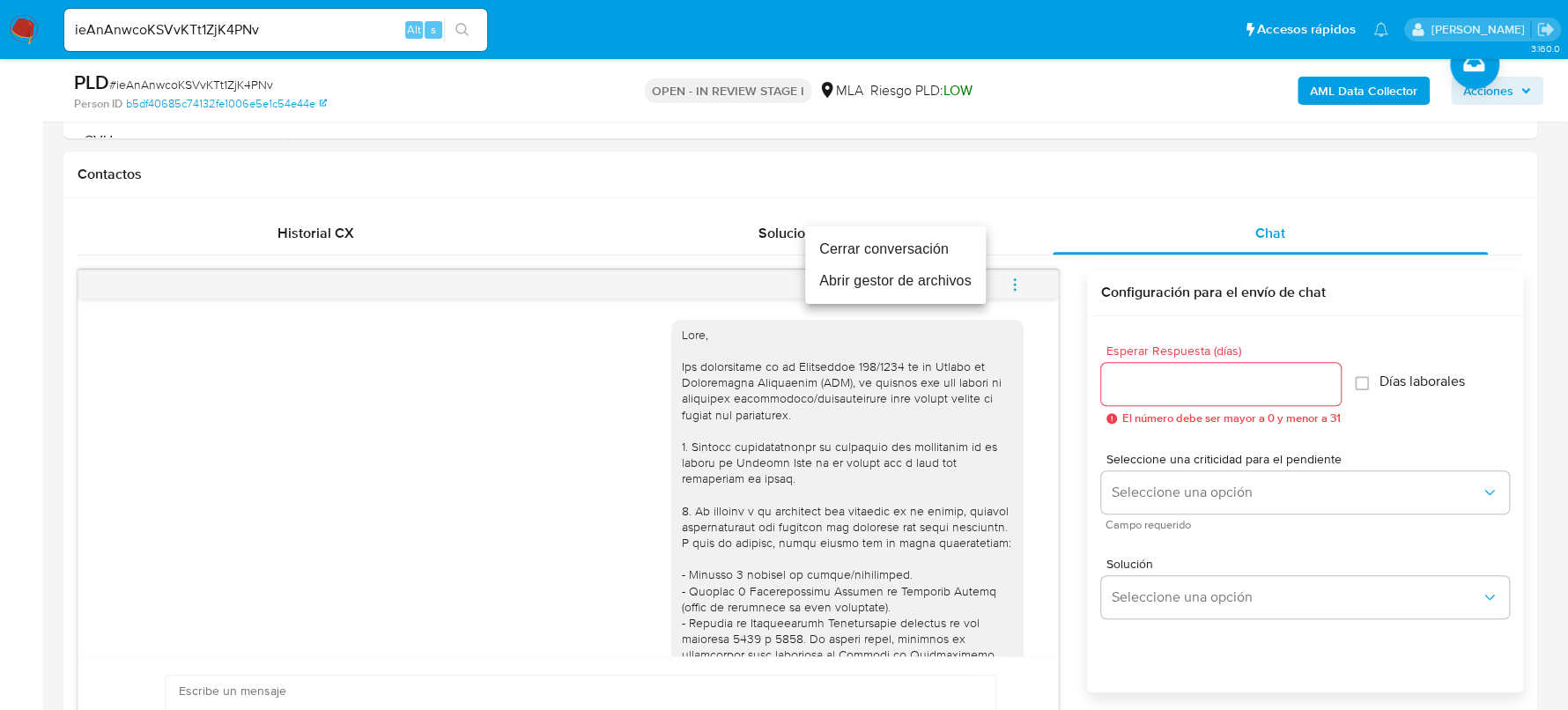
click at [891, 249] on li "Cerrar conversación" at bounding box center [895, 249] width 180 height 32
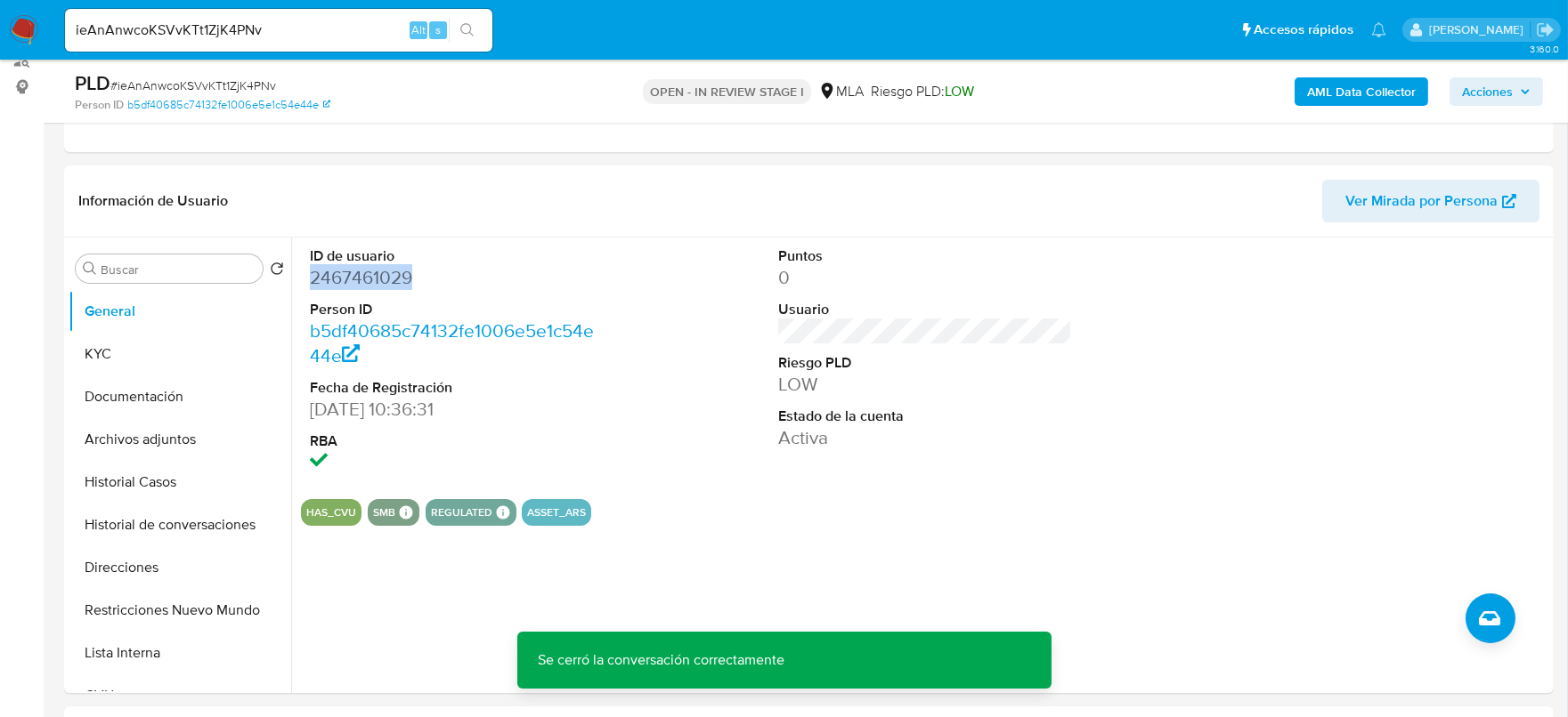
scroll to position [221, 0]
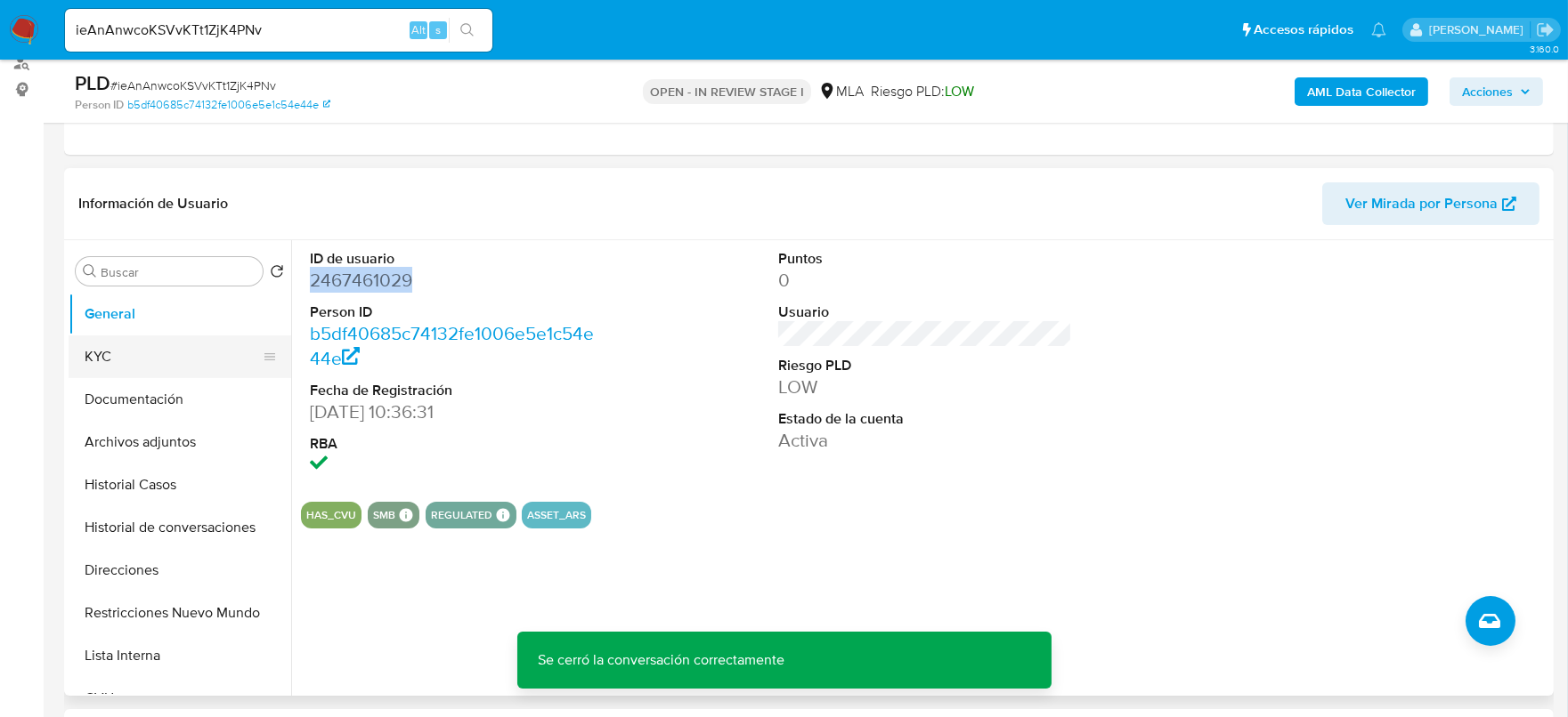
click at [174, 365] on button "KYC" at bounding box center [172, 356] width 209 height 43
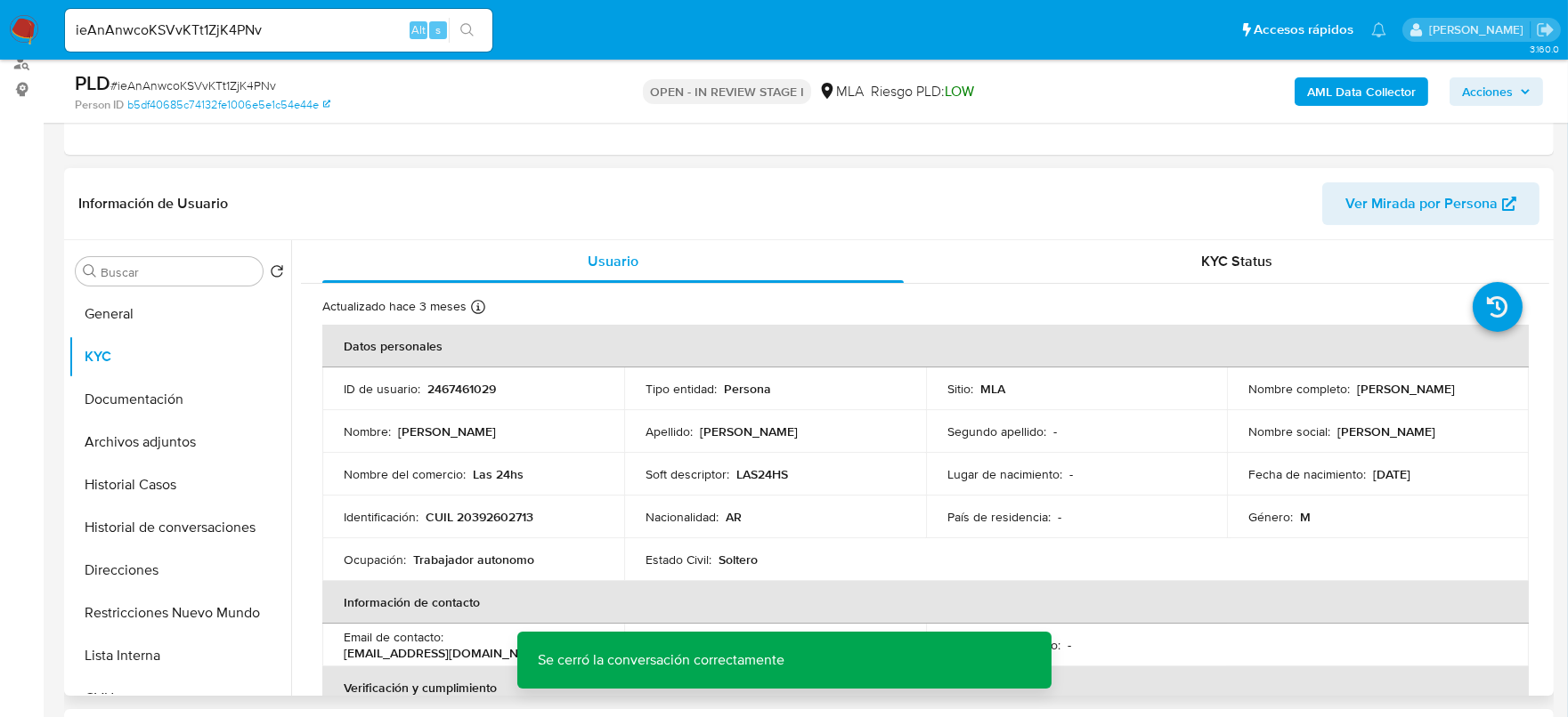
scroll to position [110, 0]
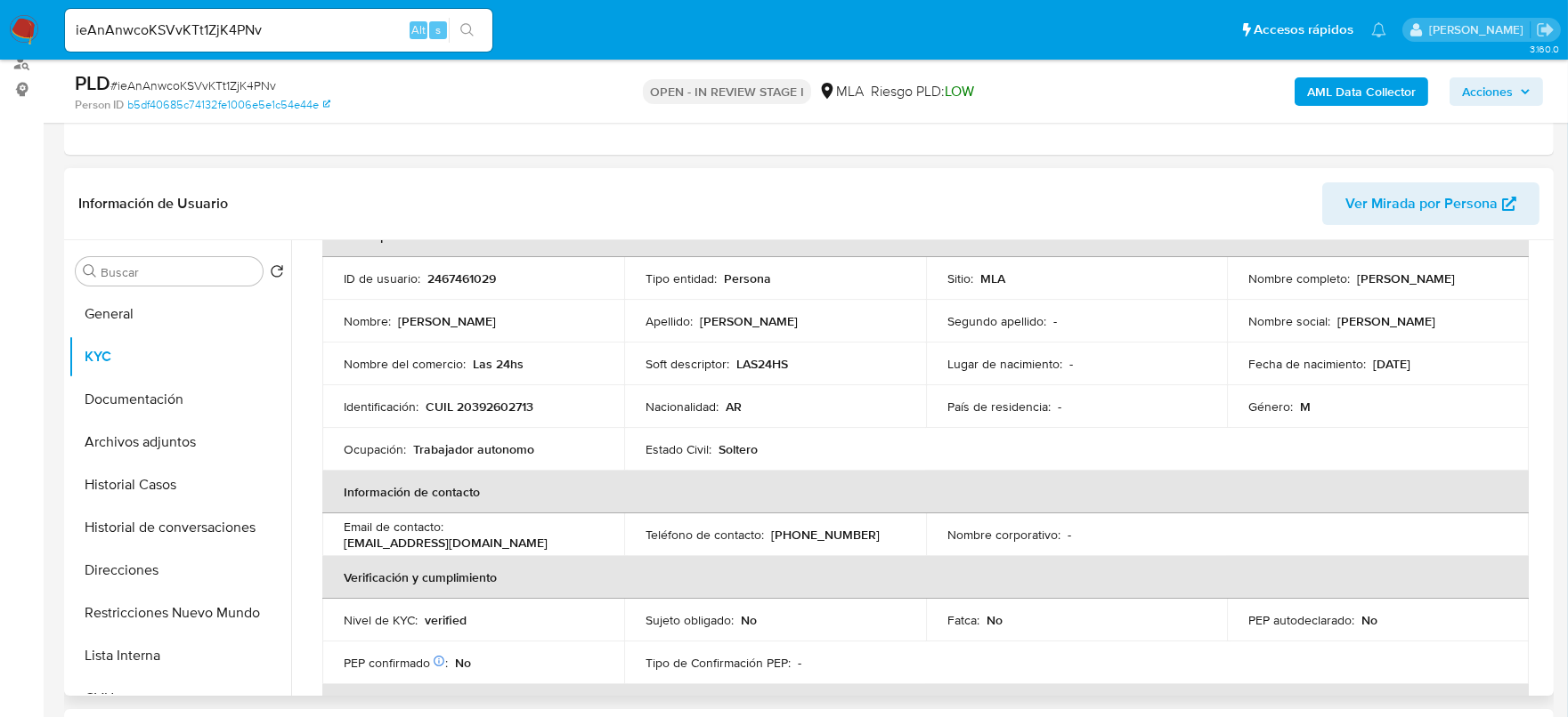
click at [486, 412] on p "CUIL 20392602713" at bounding box center [480, 407] width 108 height 16
copy p "20392602713"
click at [237, 80] on span "# ieAnAnwcoKSVvKTt1ZjK4PNv" at bounding box center [193, 86] width 166 height 18
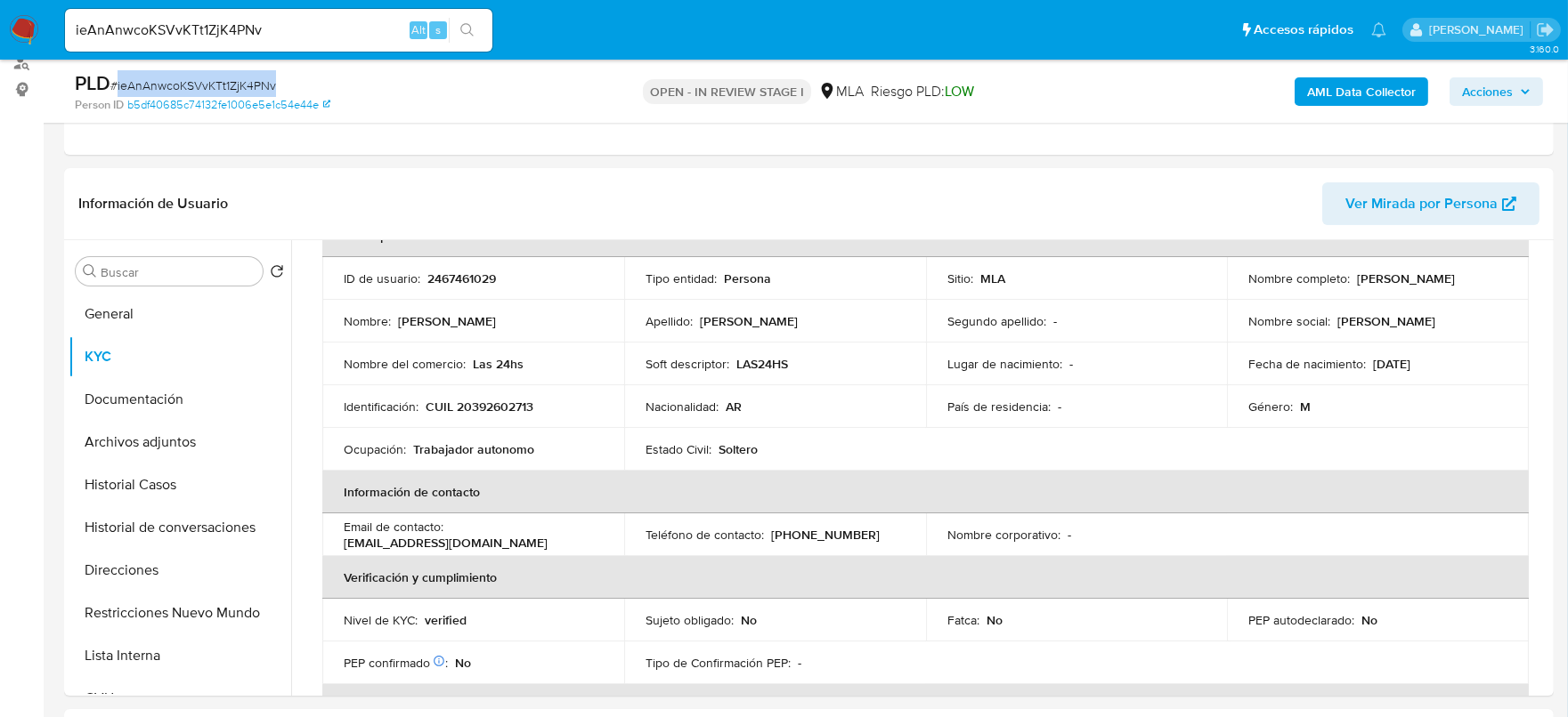
copy span "ieAnAnwcoKSVvKTt1ZjK4PNv"
click at [456, 274] on p "2467461029" at bounding box center [461, 279] width 68 height 16
copy p "2467461029"
click at [519, 404] on p "CUIL 20392602713" at bounding box center [480, 407] width 108 height 16
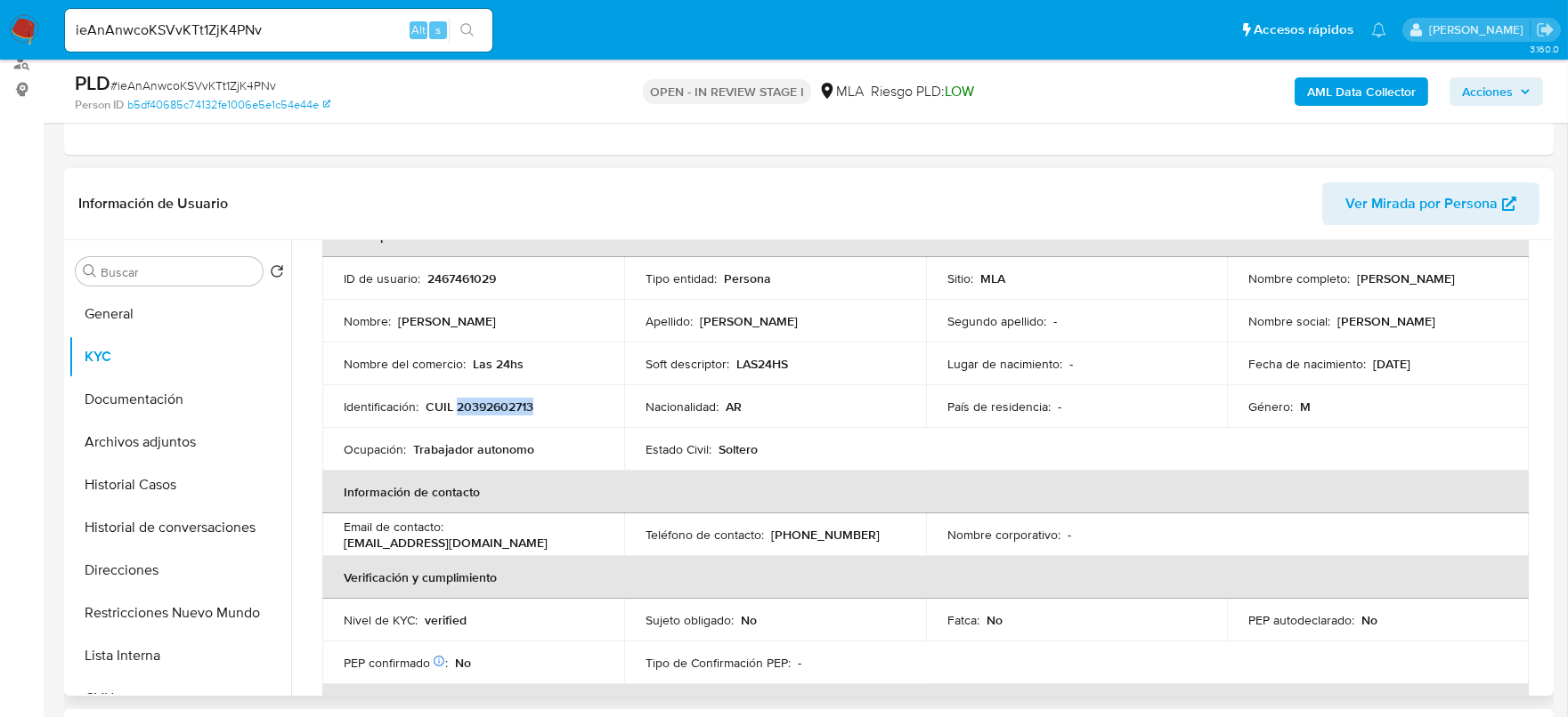
click at [519, 404] on p "CUIL 20392602713" at bounding box center [480, 407] width 108 height 16
copy p "20392602713"
click at [515, 414] on td "Identificación : CUIL 20392602713" at bounding box center [473, 406] width 302 height 43
click at [511, 403] on p "CUIL 20392602713" at bounding box center [480, 407] width 108 height 16
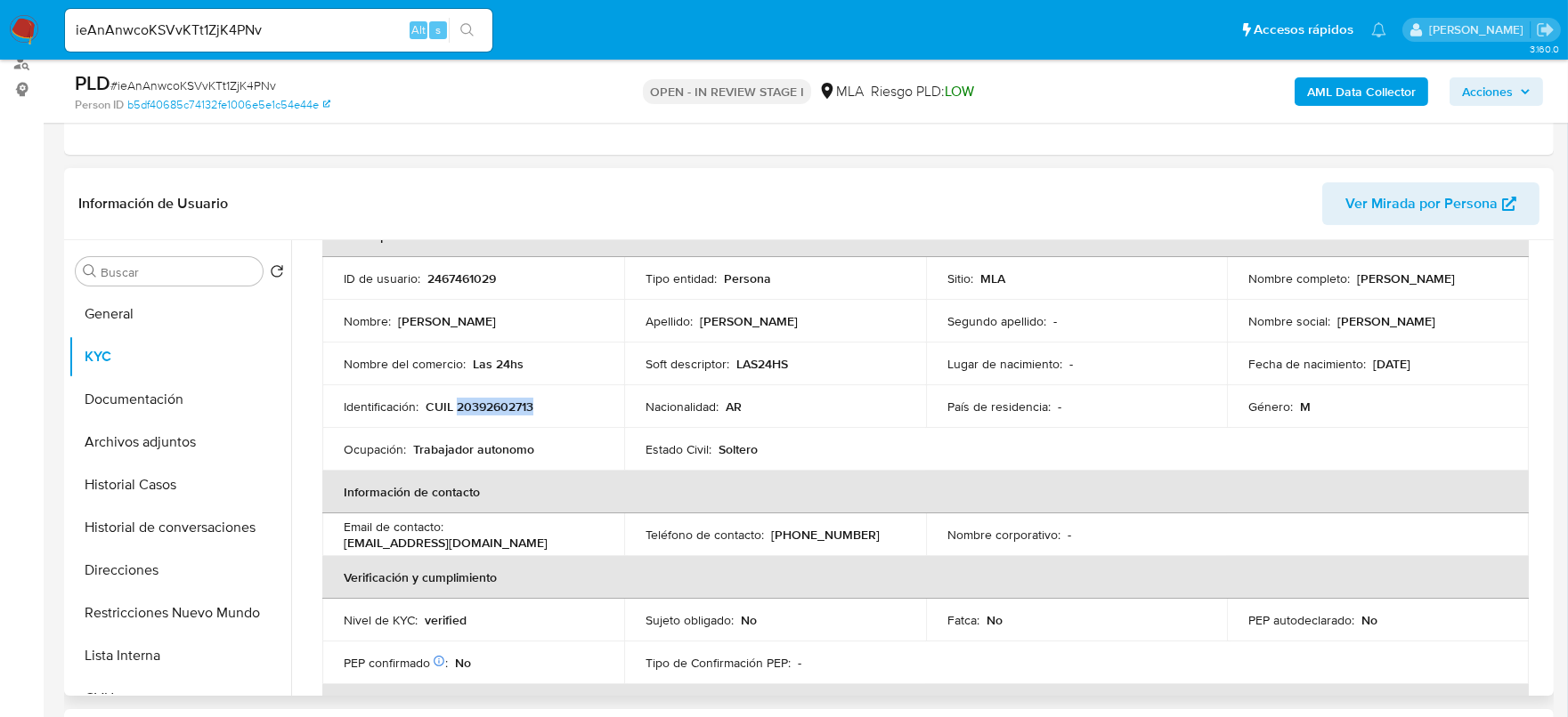
click at [511, 403] on p "CUIL 20392602713" at bounding box center [480, 407] width 108 height 16
copy p "20392602713"
click at [167, 450] on button "Archivos adjuntos" at bounding box center [172, 442] width 209 height 43
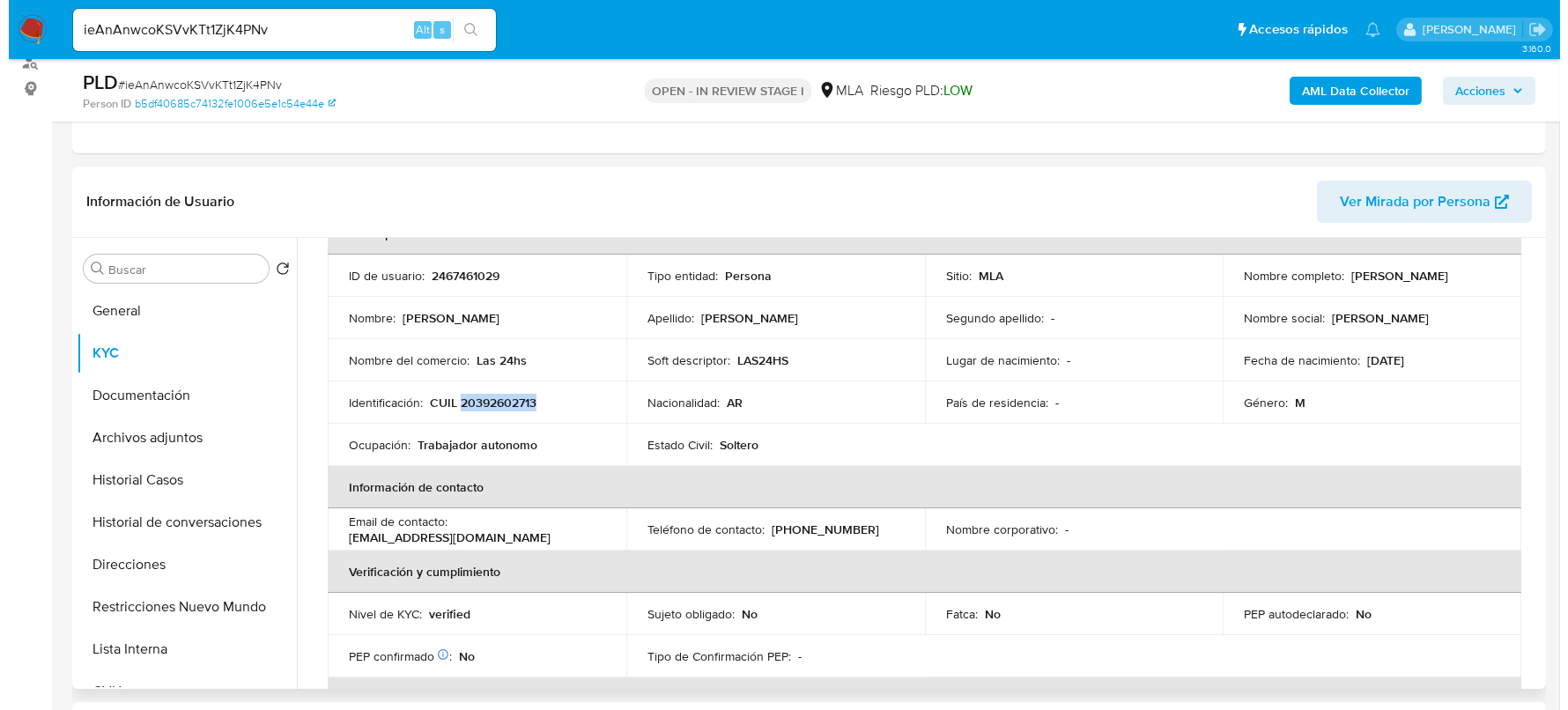
scroll to position [0, 0]
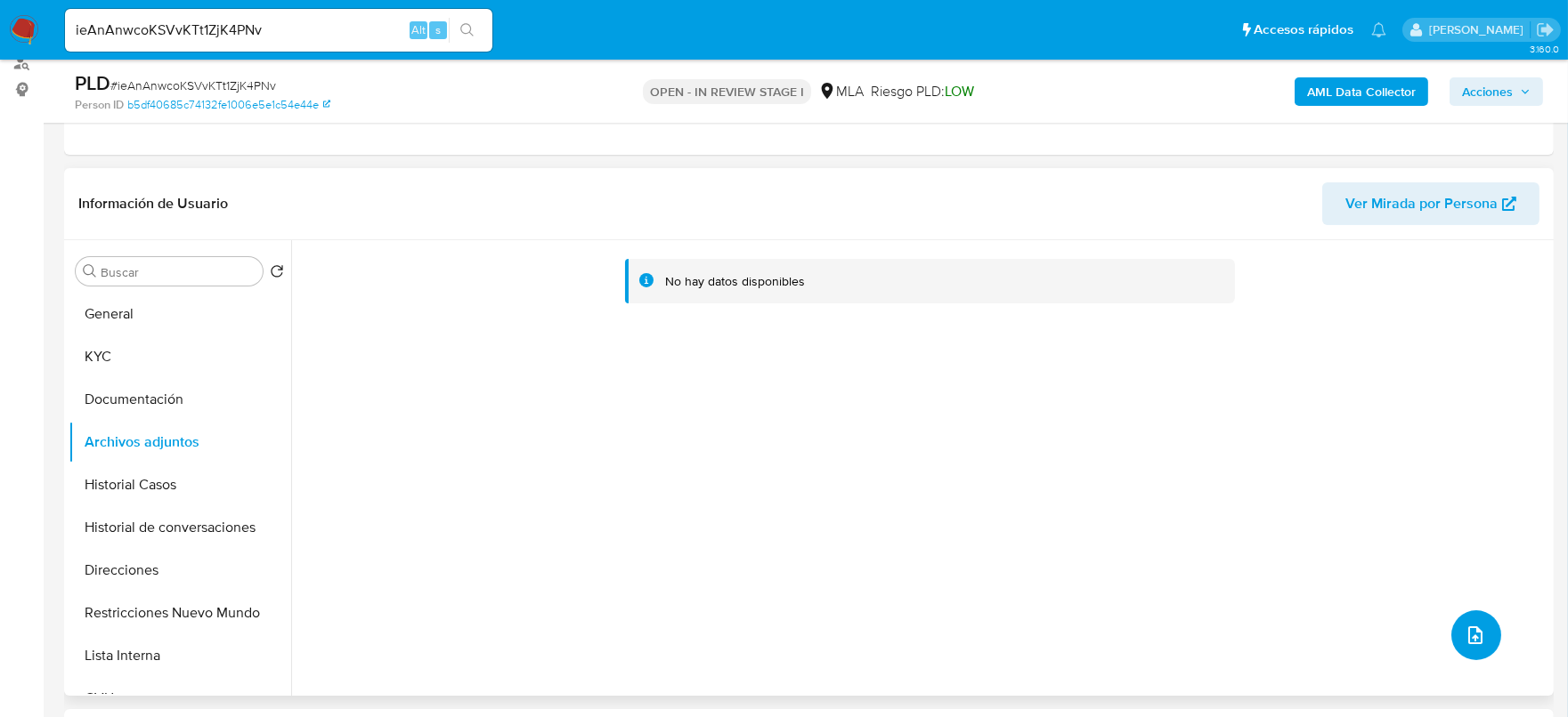
click at [1474, 640] on icon "upload-file" at bounding box center [1475, 635] width 21 height 21
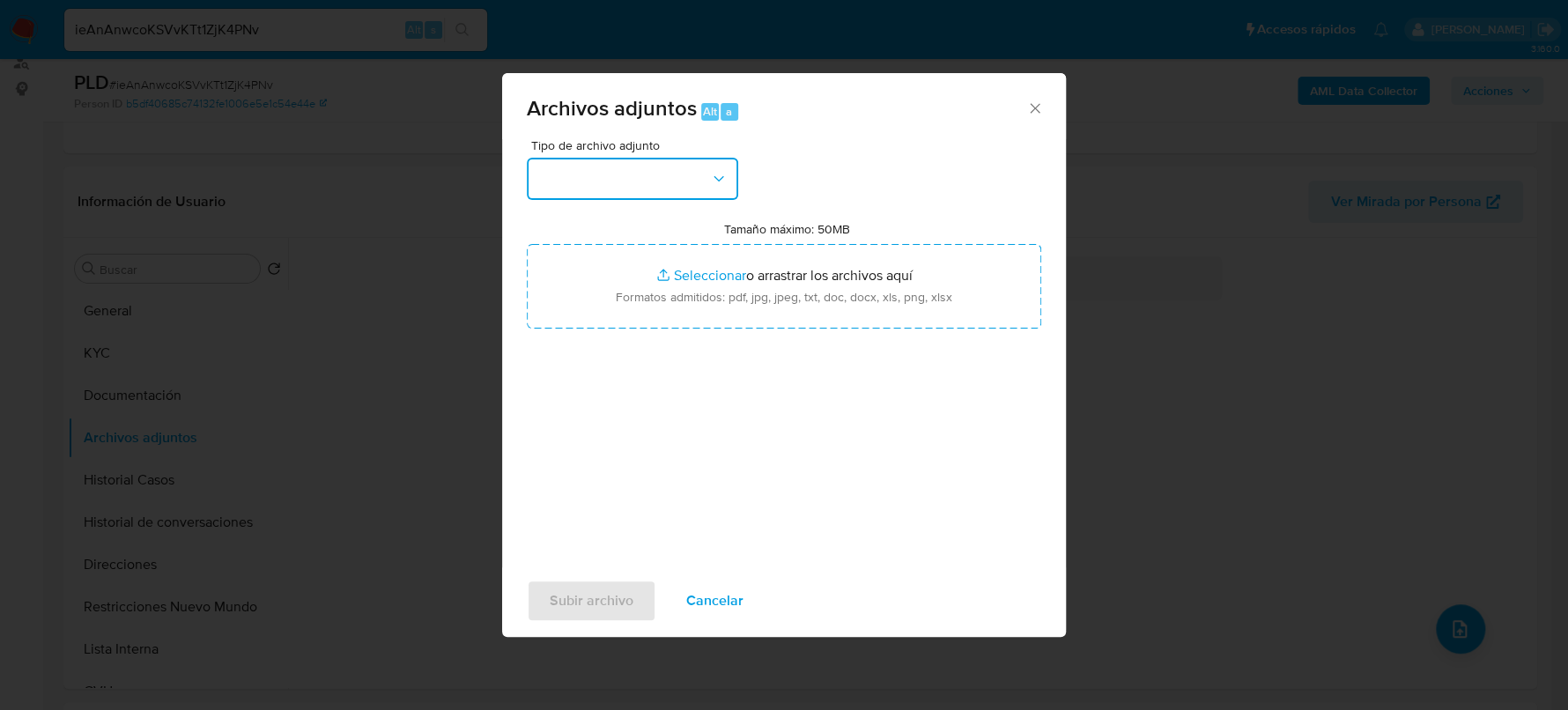
drag, startPoint x: 625, startPoint y: 162, endPoint x: 622, endPoint y: 196, distance: 34.1
click at [625, 161] on button "button" at bounding box center [632, 179] width 211 height 42
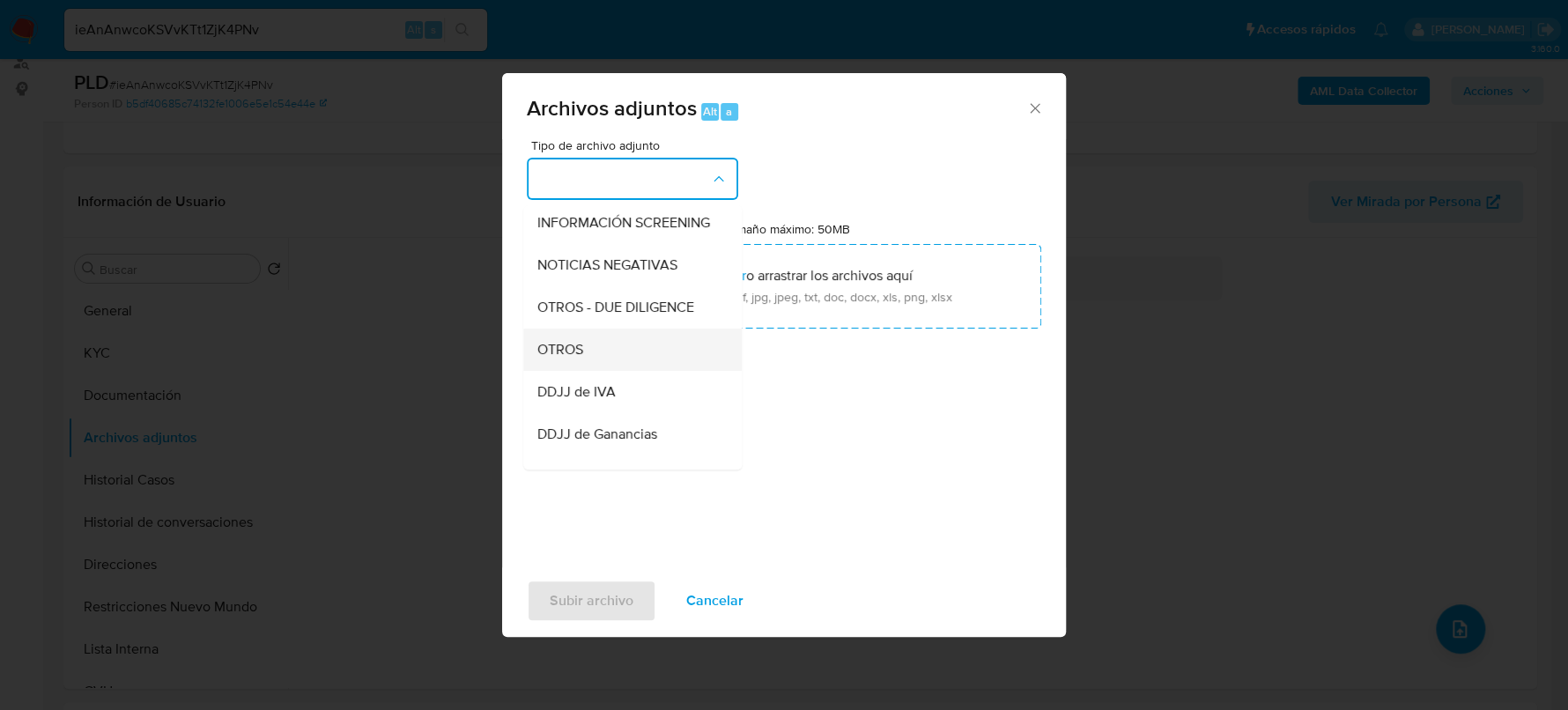
scroll to position [219, 0]
click at [584, 356] on div "OTROS" at bounding box center [627, 345] width 179 height 42
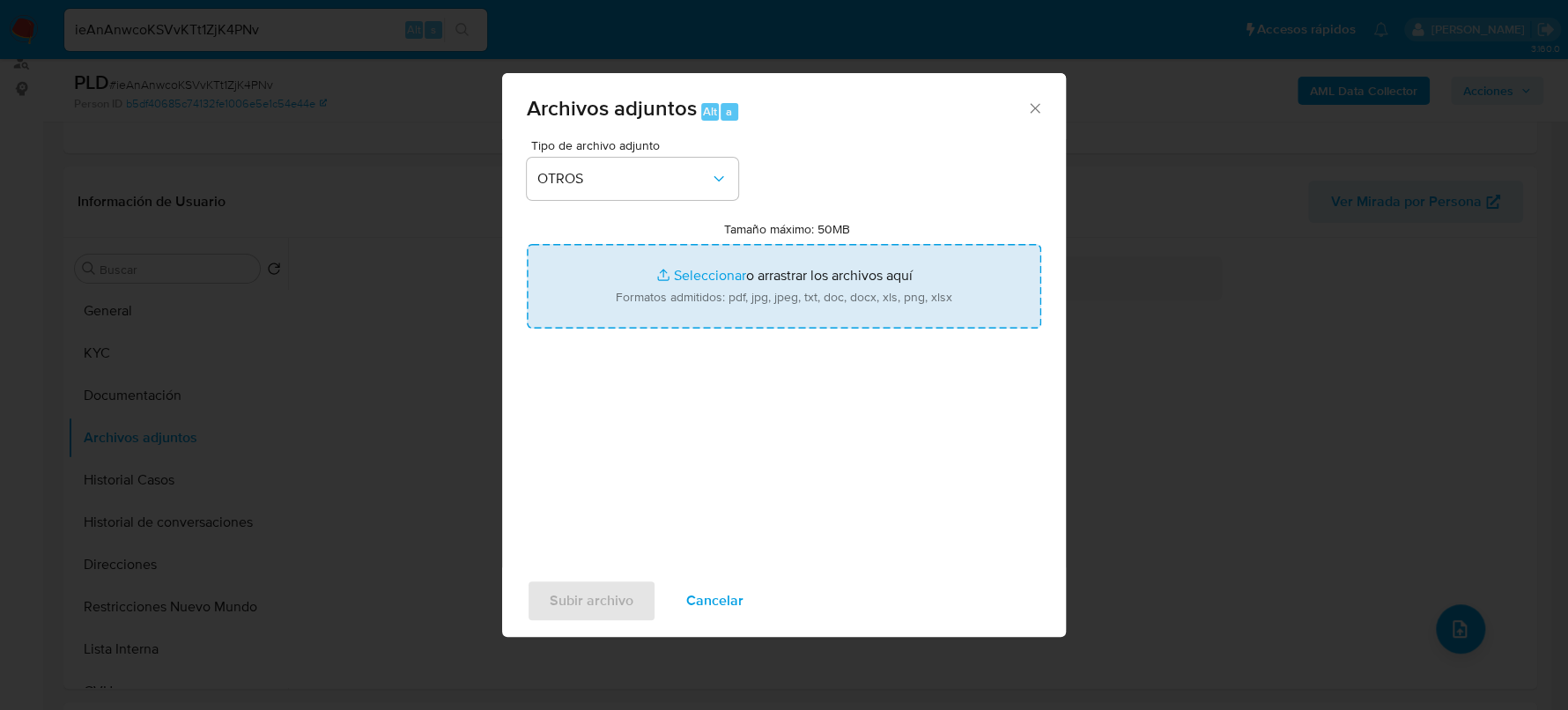
type input "C:\fakepath\Movimientos-2467461029.xlsx"
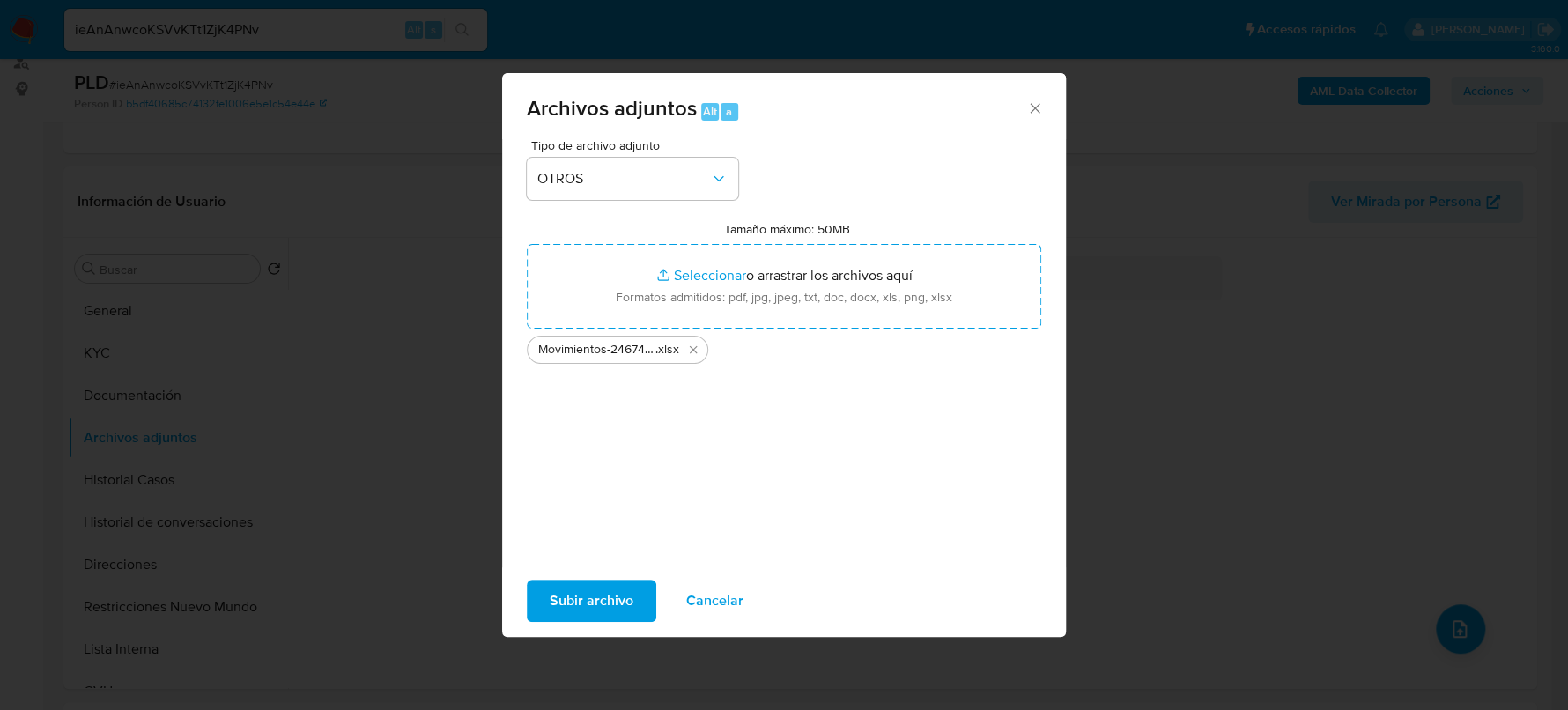
click at [604, 589] on span "Subir archivo" at bounding box center [591, 601] width 84 height 39
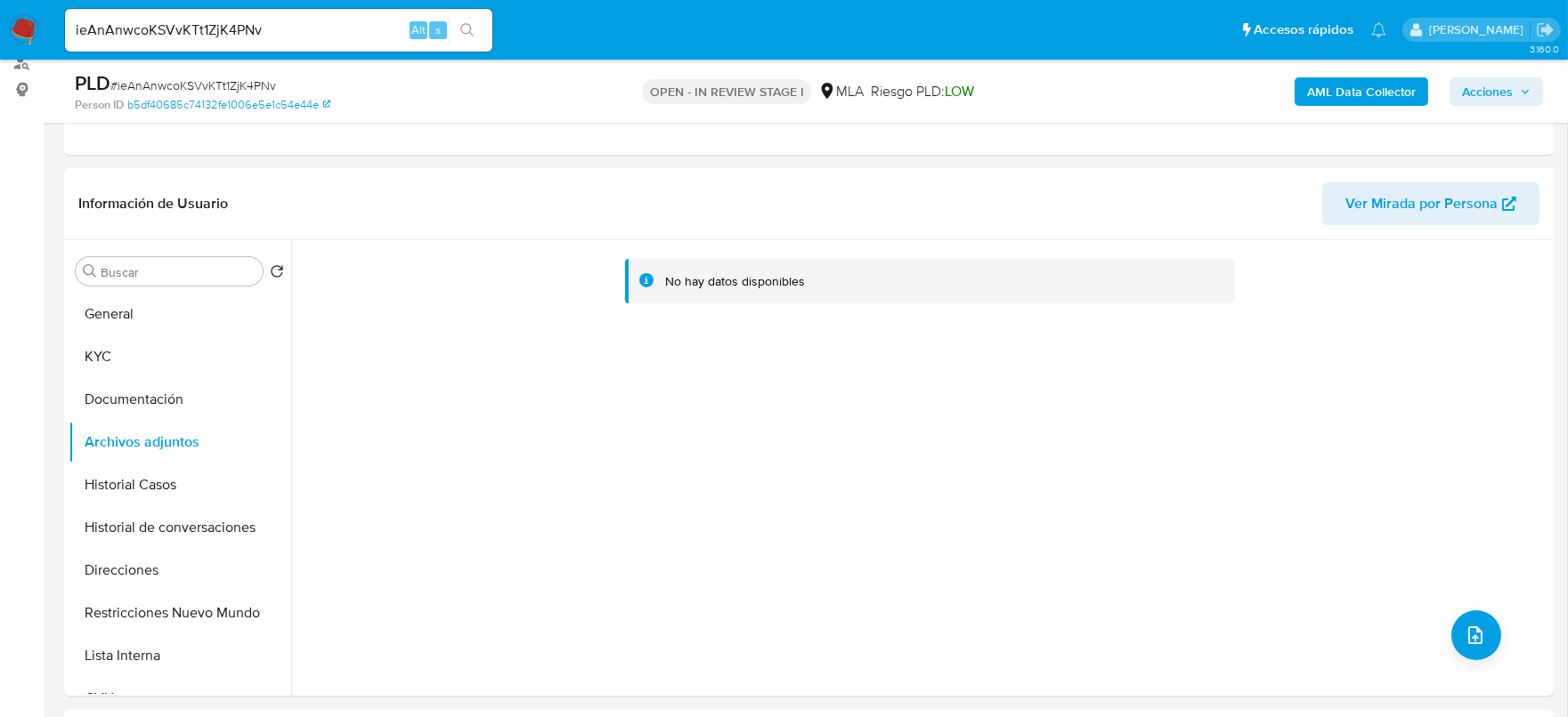
click at [1389, 96] on b "AML Data Collector" at bounding box center [1361, 91] width 108 height 28
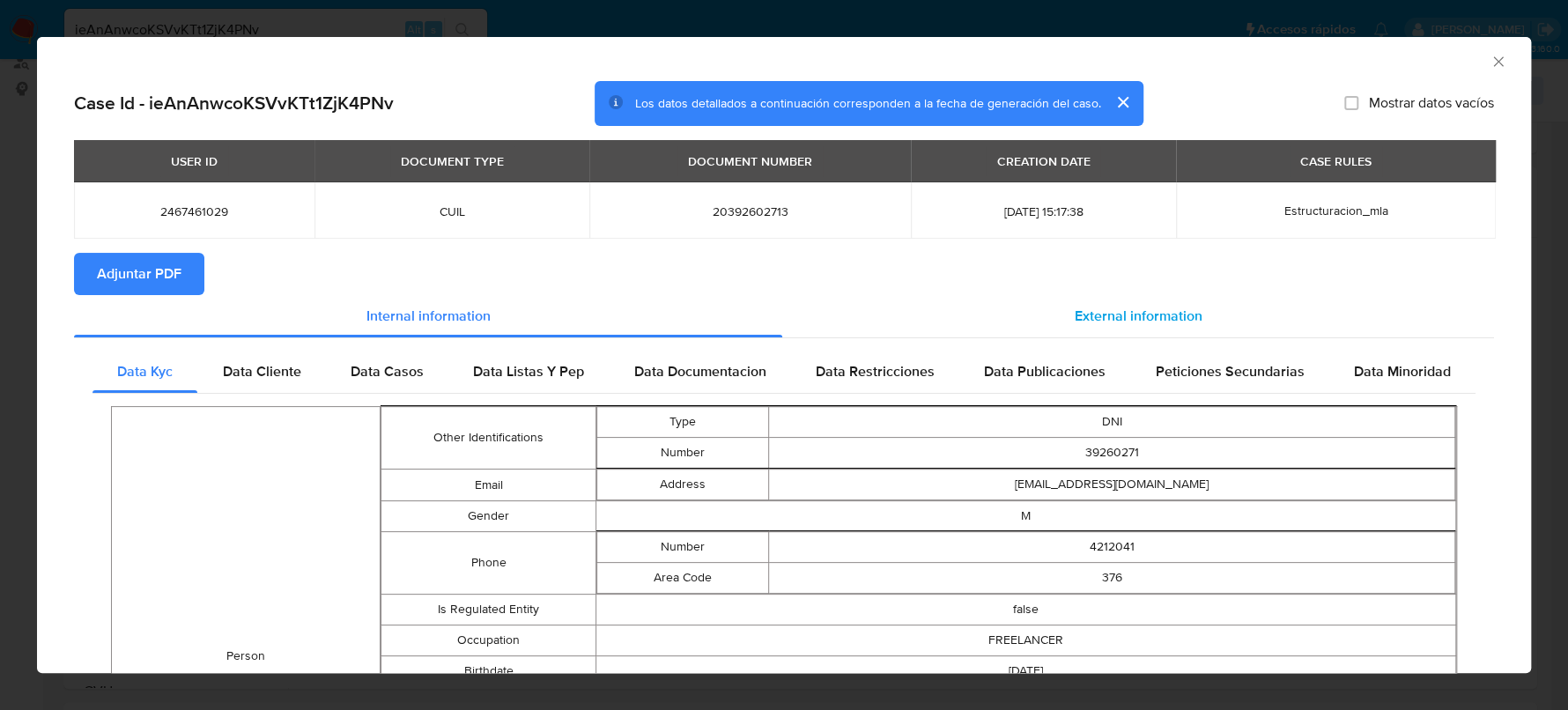
click at [1177, 310] on span "External information" at bounding box center [1139, 316] width 128 height 20
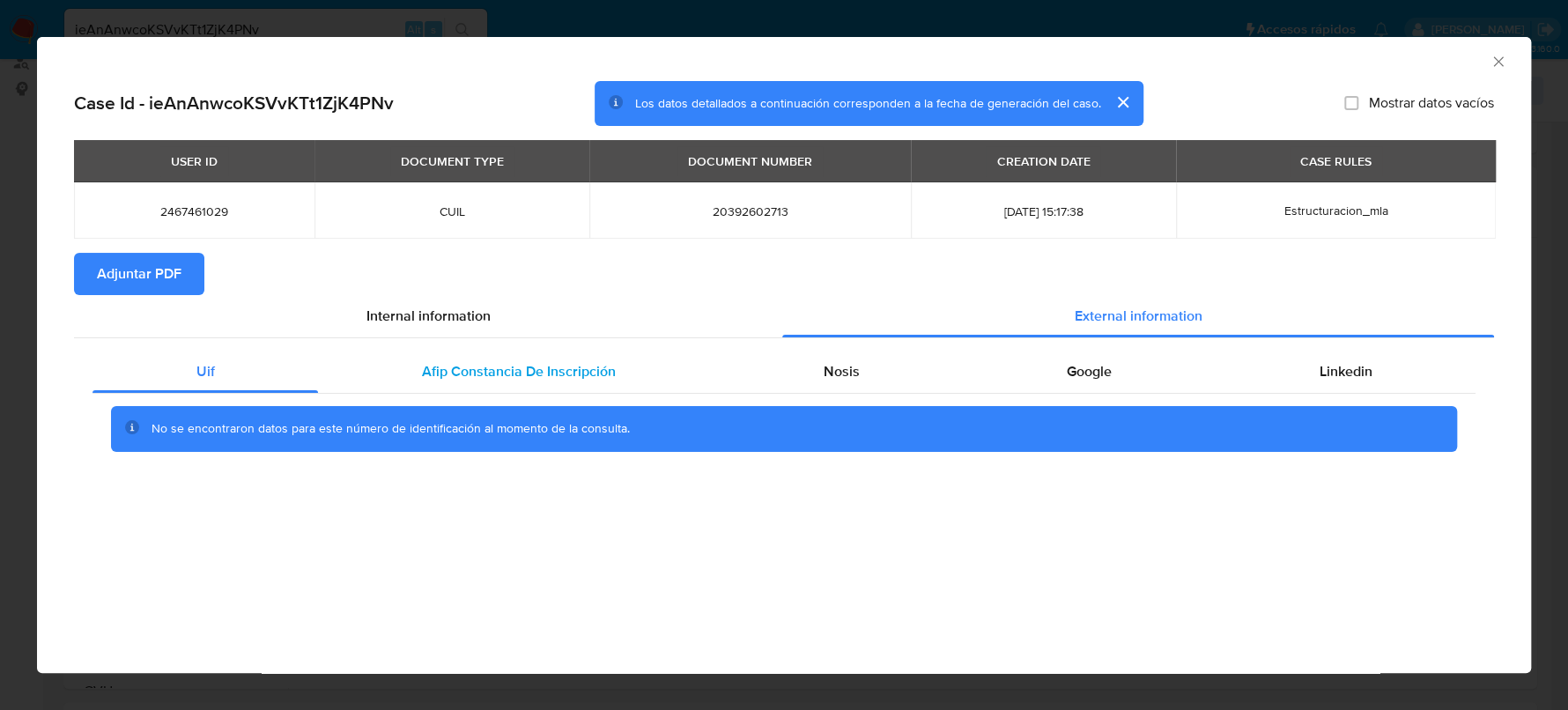
click at [411, 365] on div "Afip Constancia De Inscripción" at bounding box center [518, 372] width 400 height 42
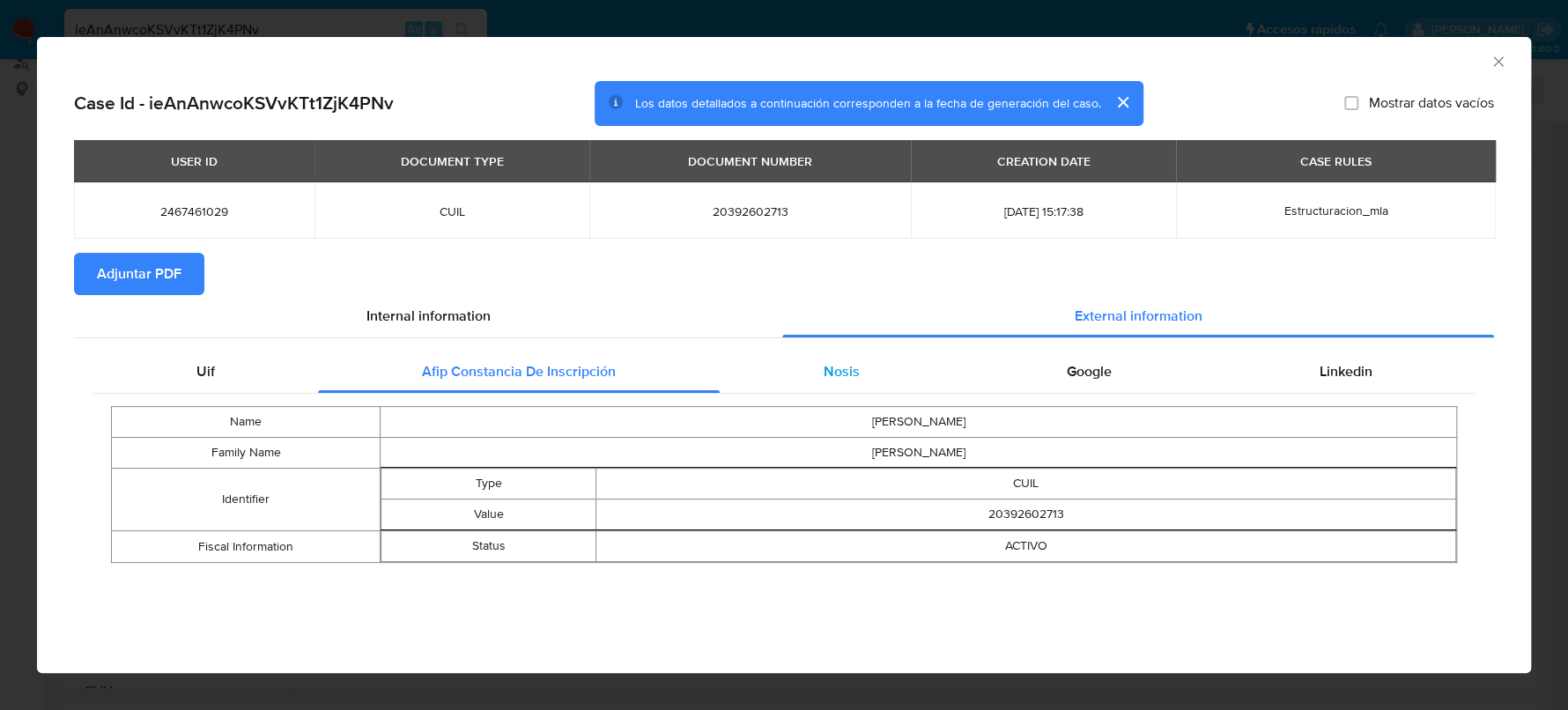
click at [864, 361] on div "Nosis" at bounding box center [841, 372] width 243 height 42
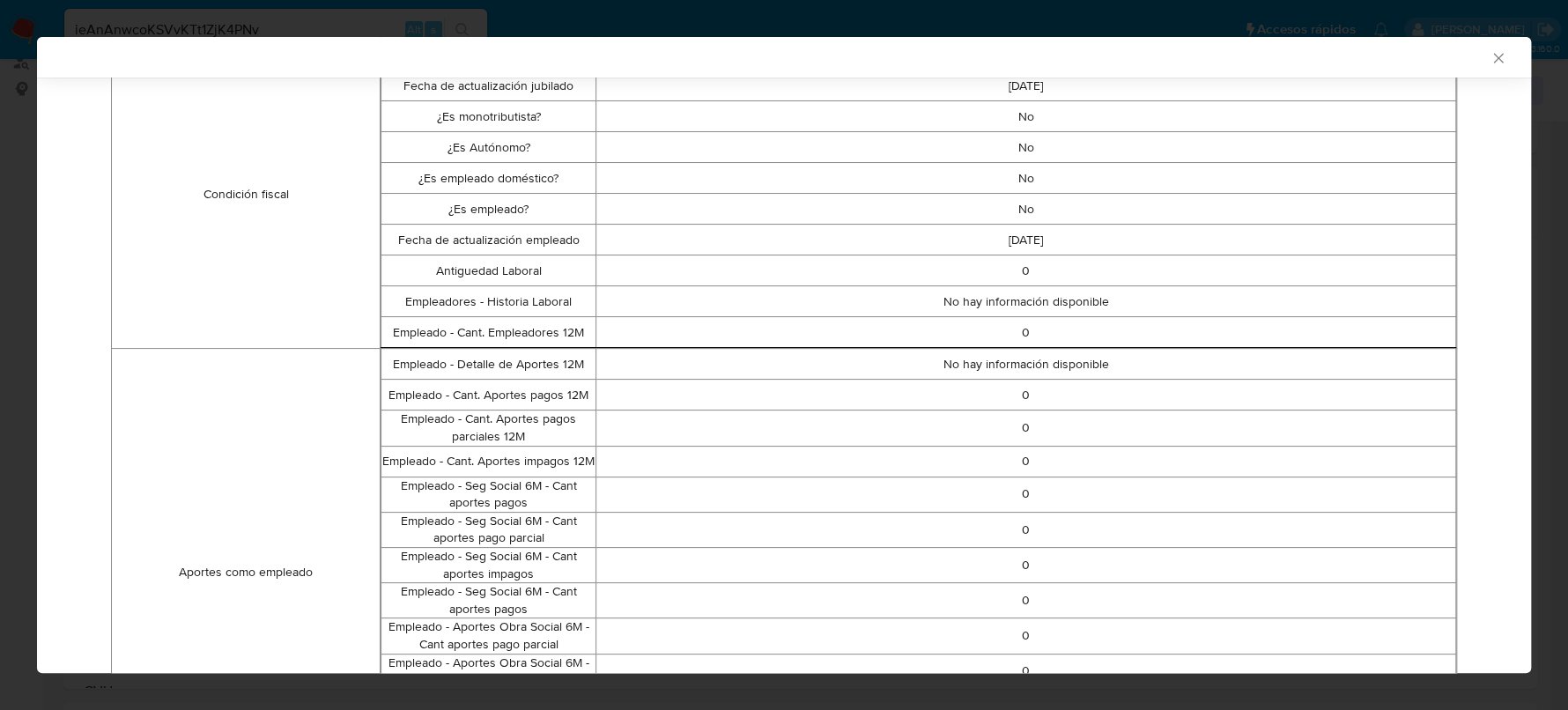
scroll to position [106, 0]
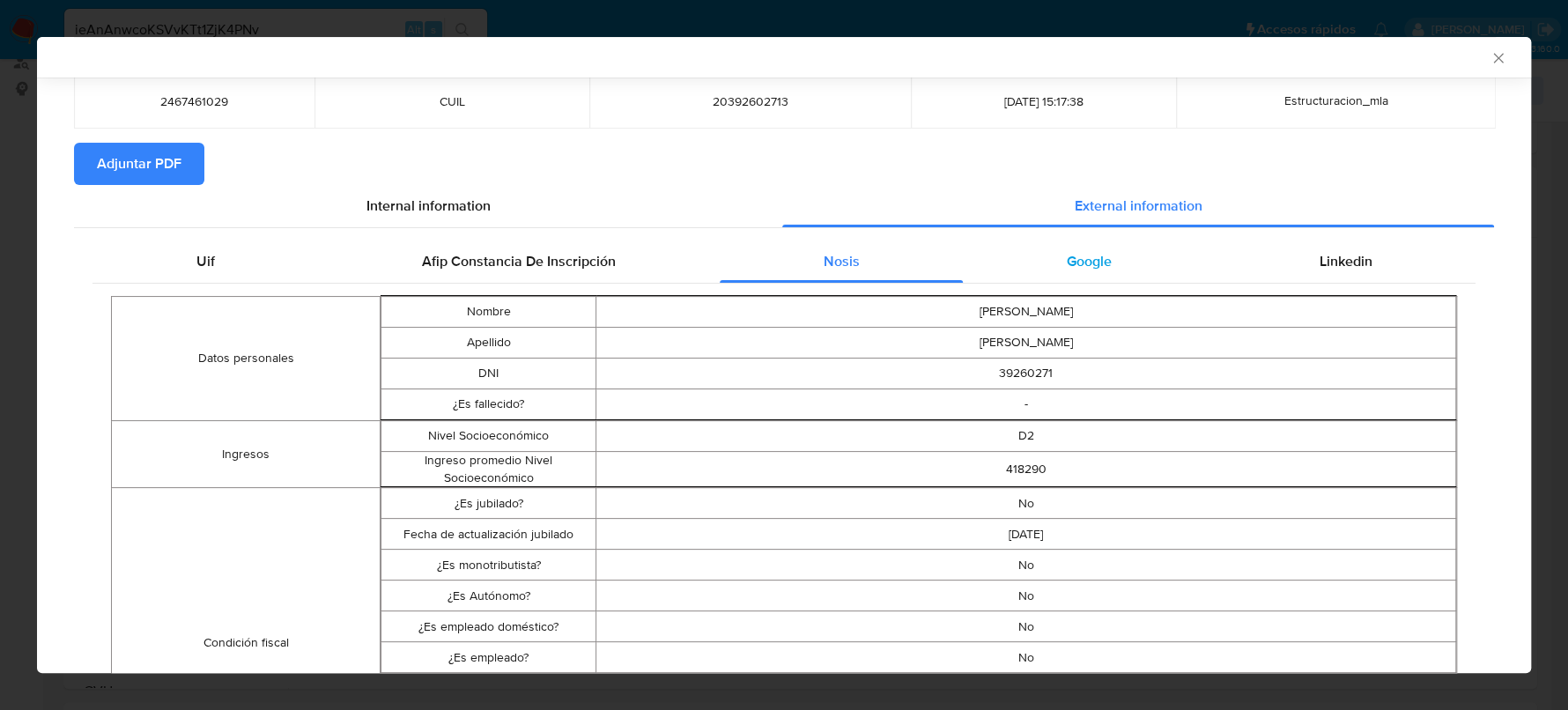
click at [1047, 267] on div "Google" at bounding box center [1088, 262] width 252 height 42
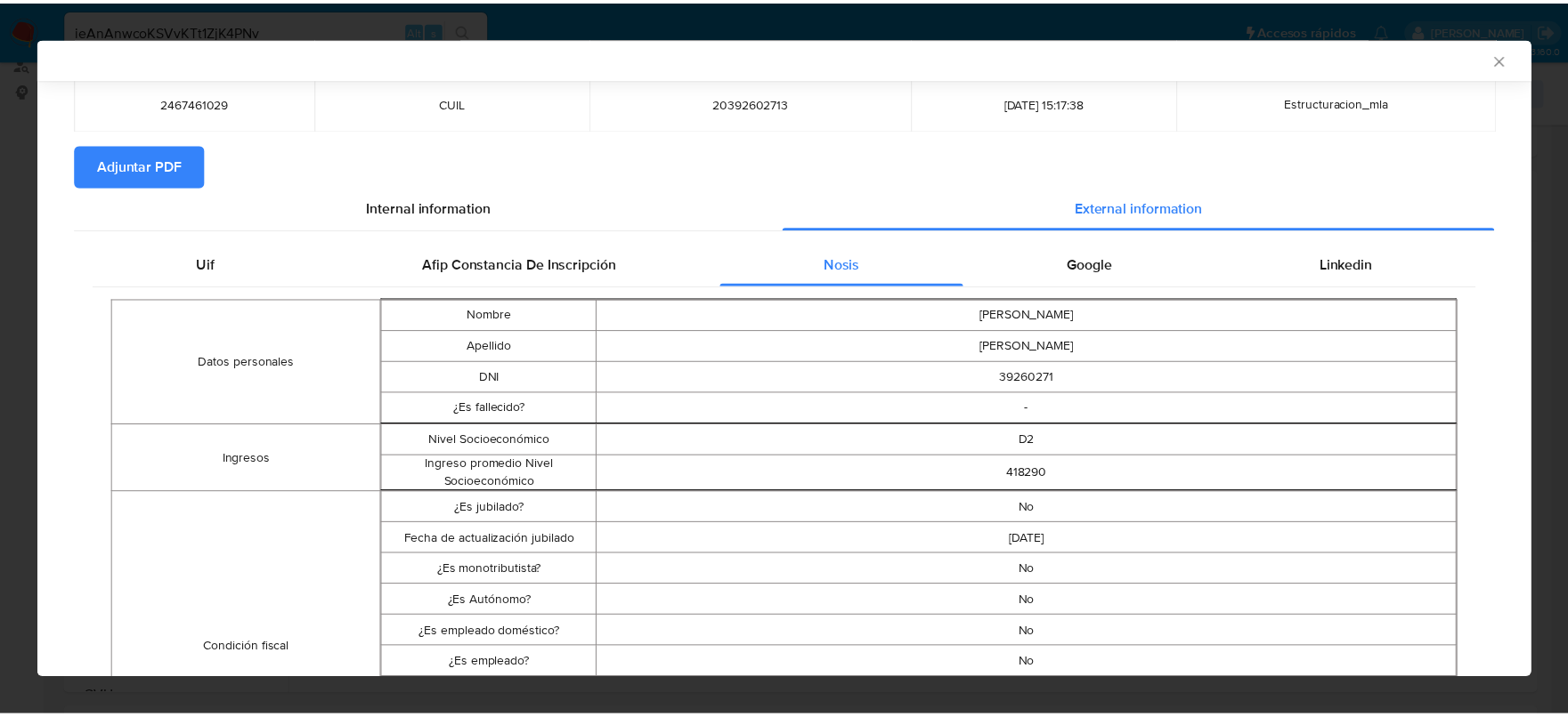
scroll to position [0, 0]
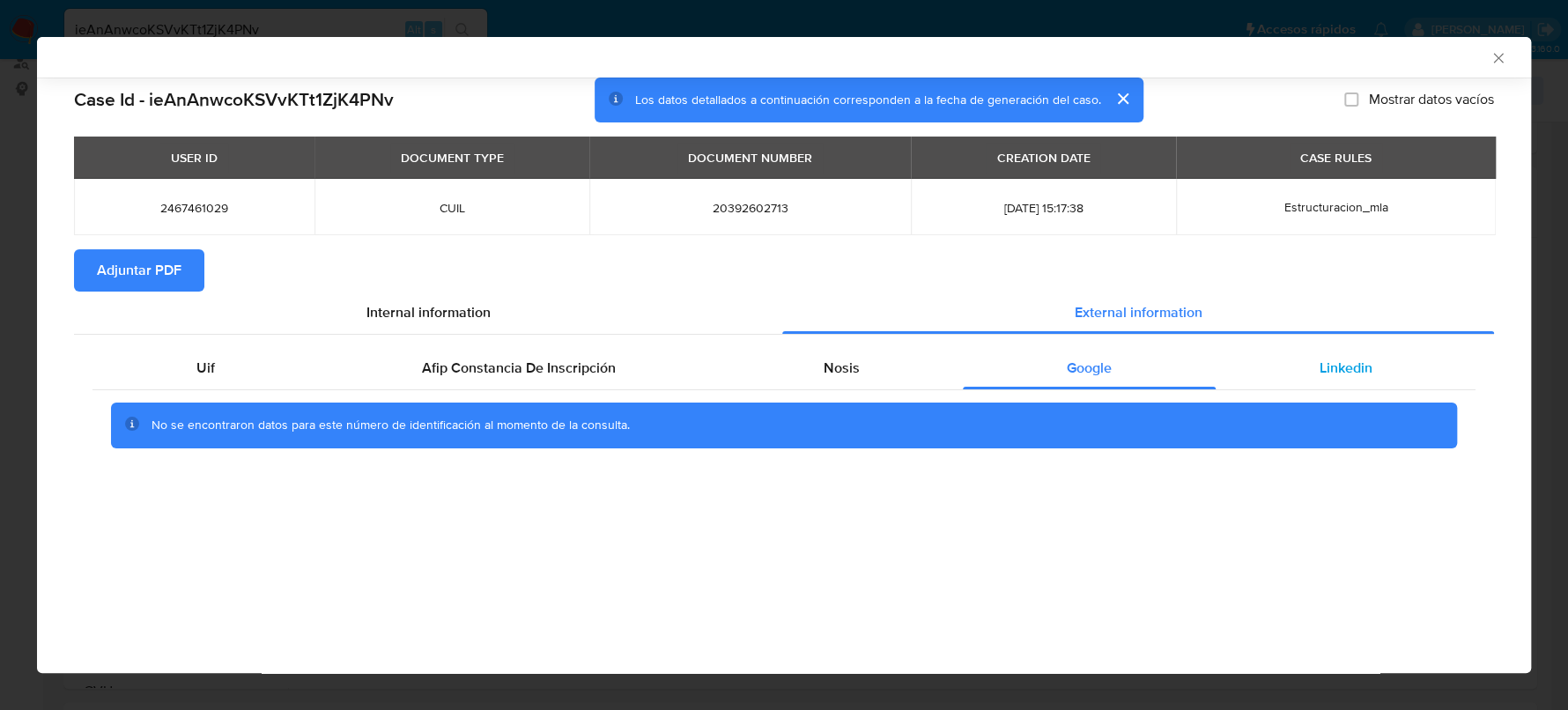
click at [1338, 361] on span "Linkedin" at bounding box center [1344, 368] width 53 height 20
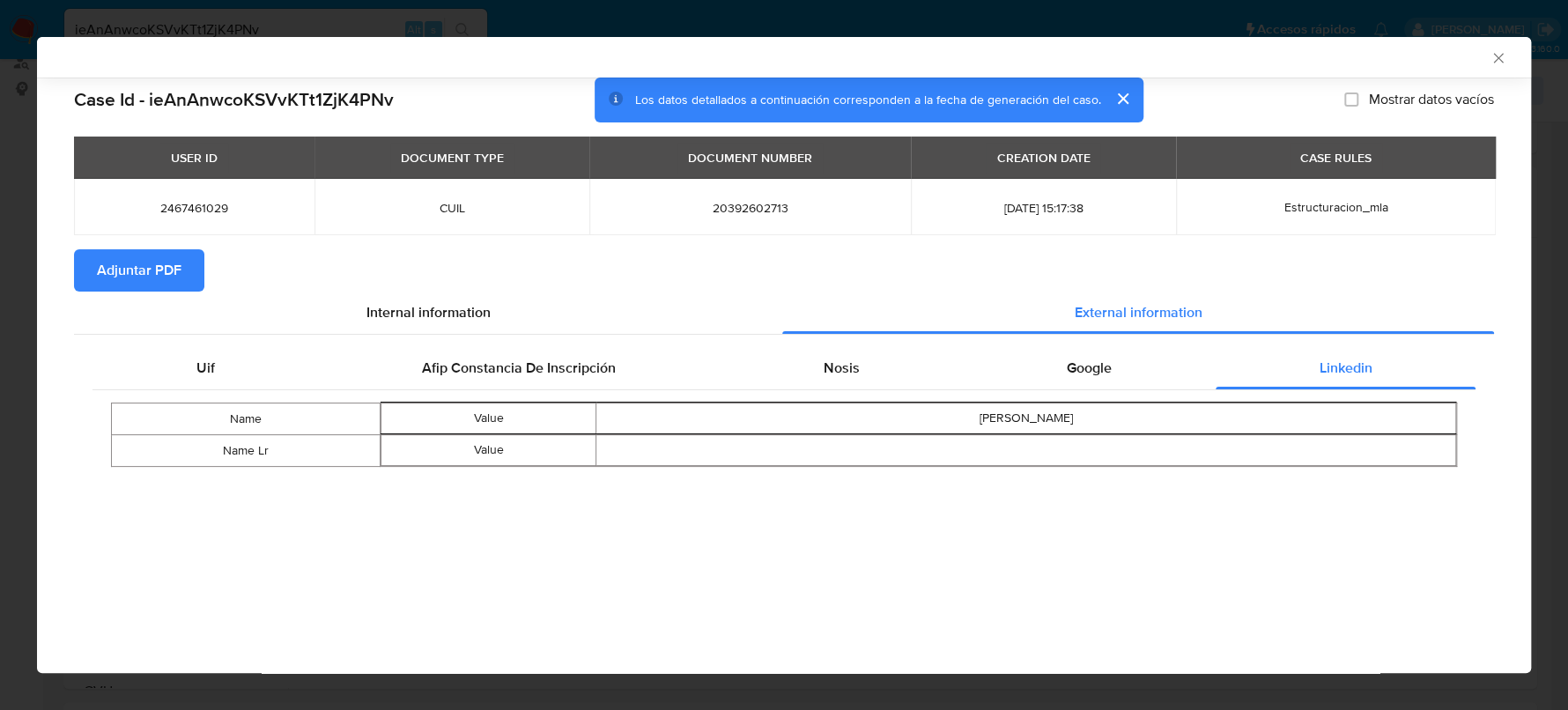
click at [99, 272] on span "Adjuntar PDF" at bounding box center [139, 270] width 85 height 39
click at [1493, 57] on icon "Cerrar ventana" at bounding box center [1499, 59] width 18 height 18
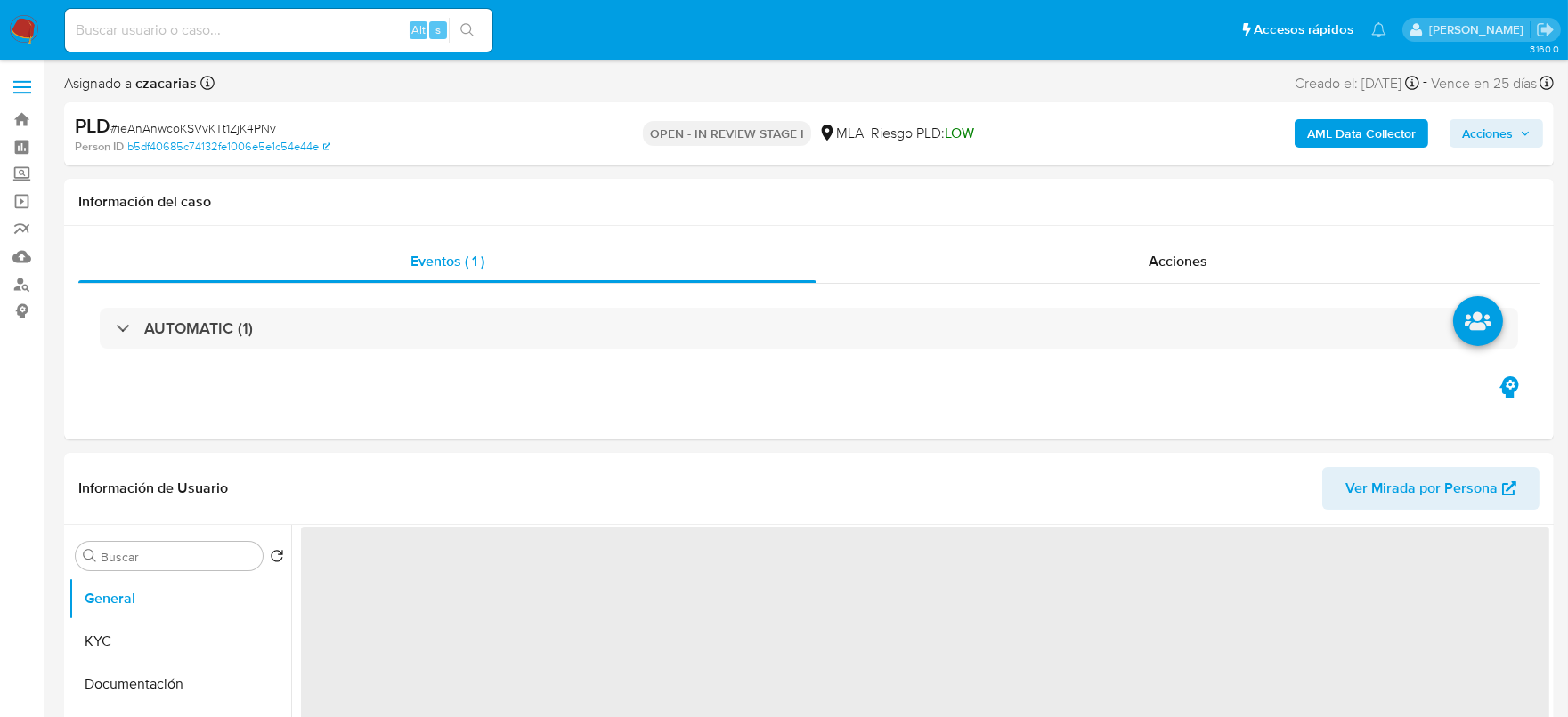
select select "10"
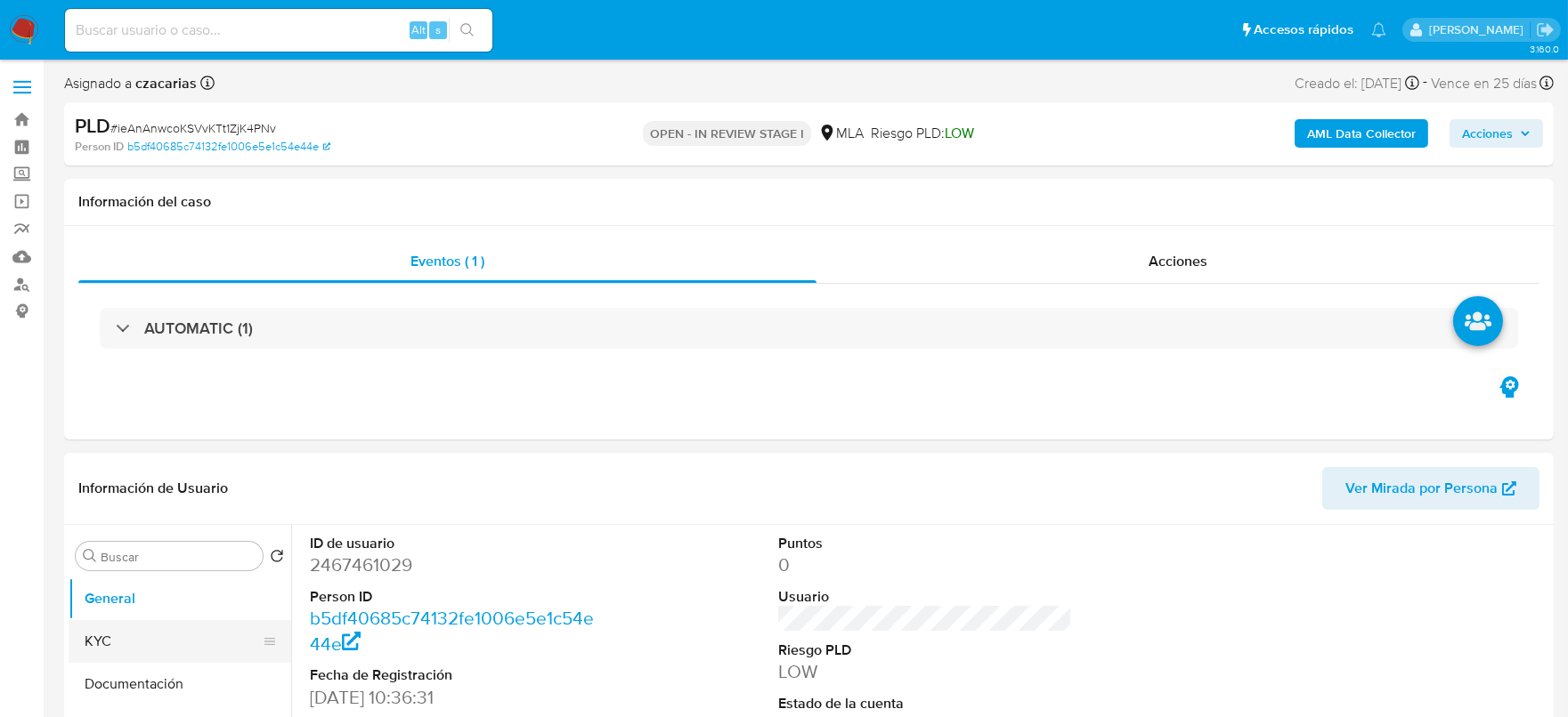
click at [119, 651] on button "KYC" at bounding box center [172, 641] width 209 height 43
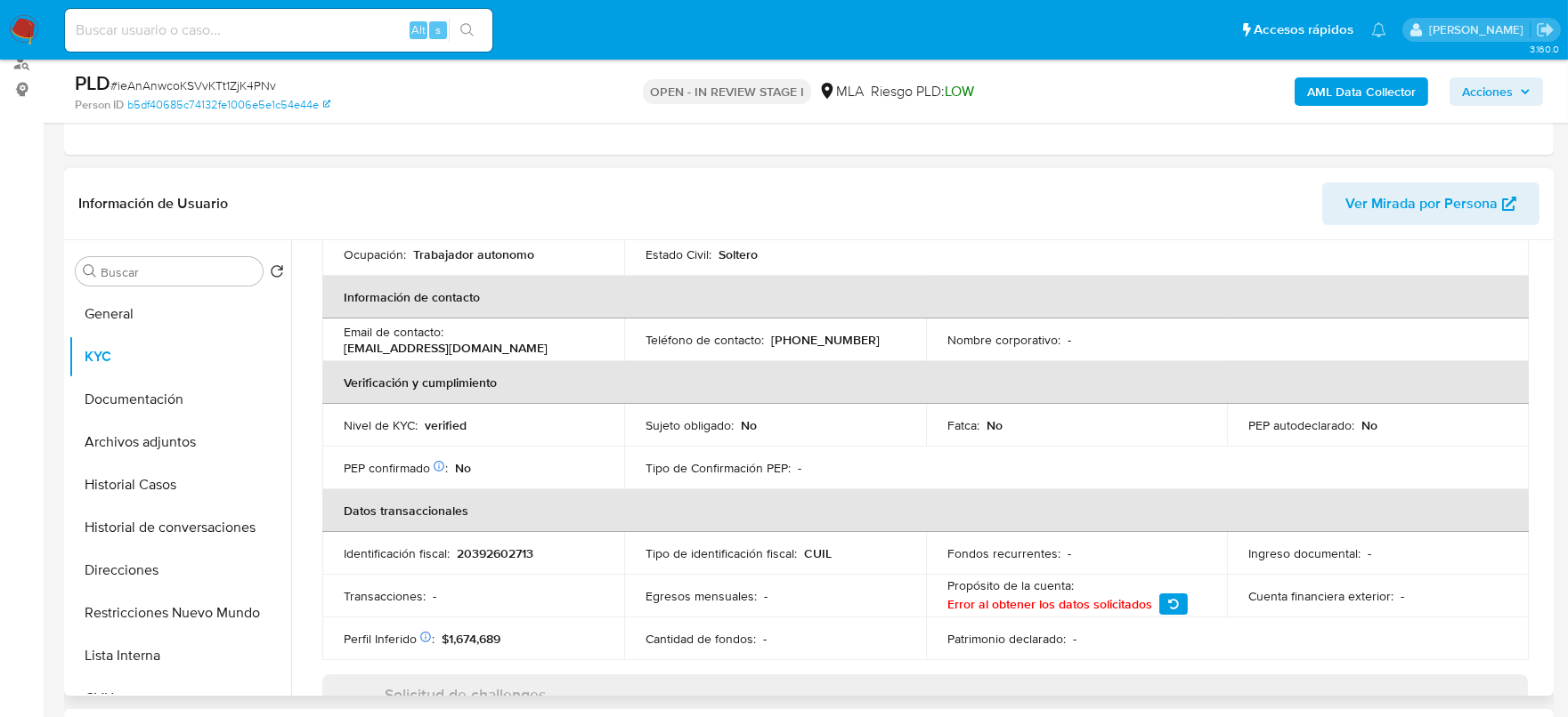
scroll to position [268, 0]
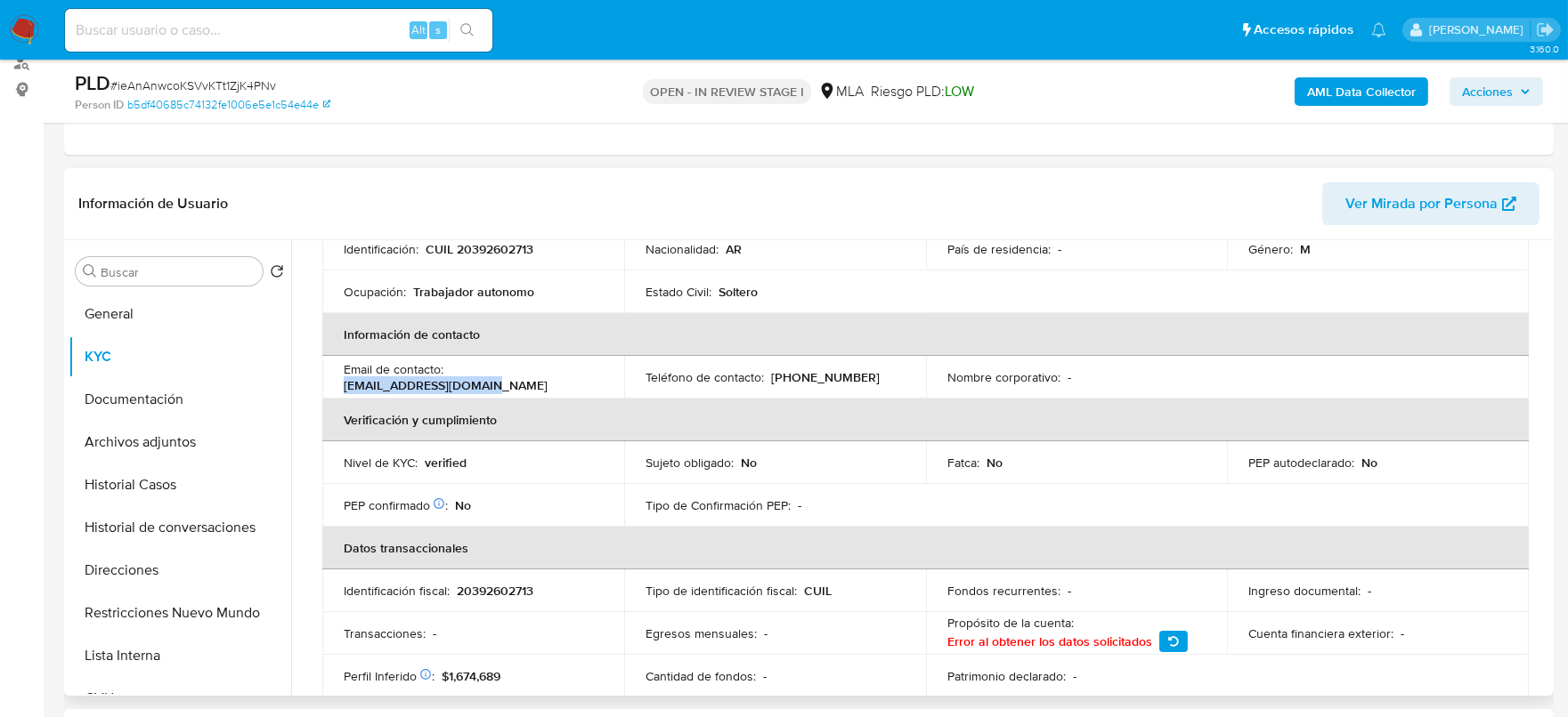
drag, startPoint x: 522, startPoint y: 382, endPoint x: 614, endPoint y: 380, distance: 92.0
click at [614, 380] on td "Email de contacto : [EMAIL_ADDRESS][DOMAIN_NAME]" at bounding box center [473, 377] width 302 height 43
copy p "[EMAIL_ADDRESS][DOMAIN_NAME]"
drag, startPoint x: 764, startPoint y: 379, endPoint x: 857, endPoint y: 377, distance: 93.0
click at [857, 377] on div "Teléfono de contacto : [PHONE_NUMBER]" at bounding box center [775, 377] width 259 height 16
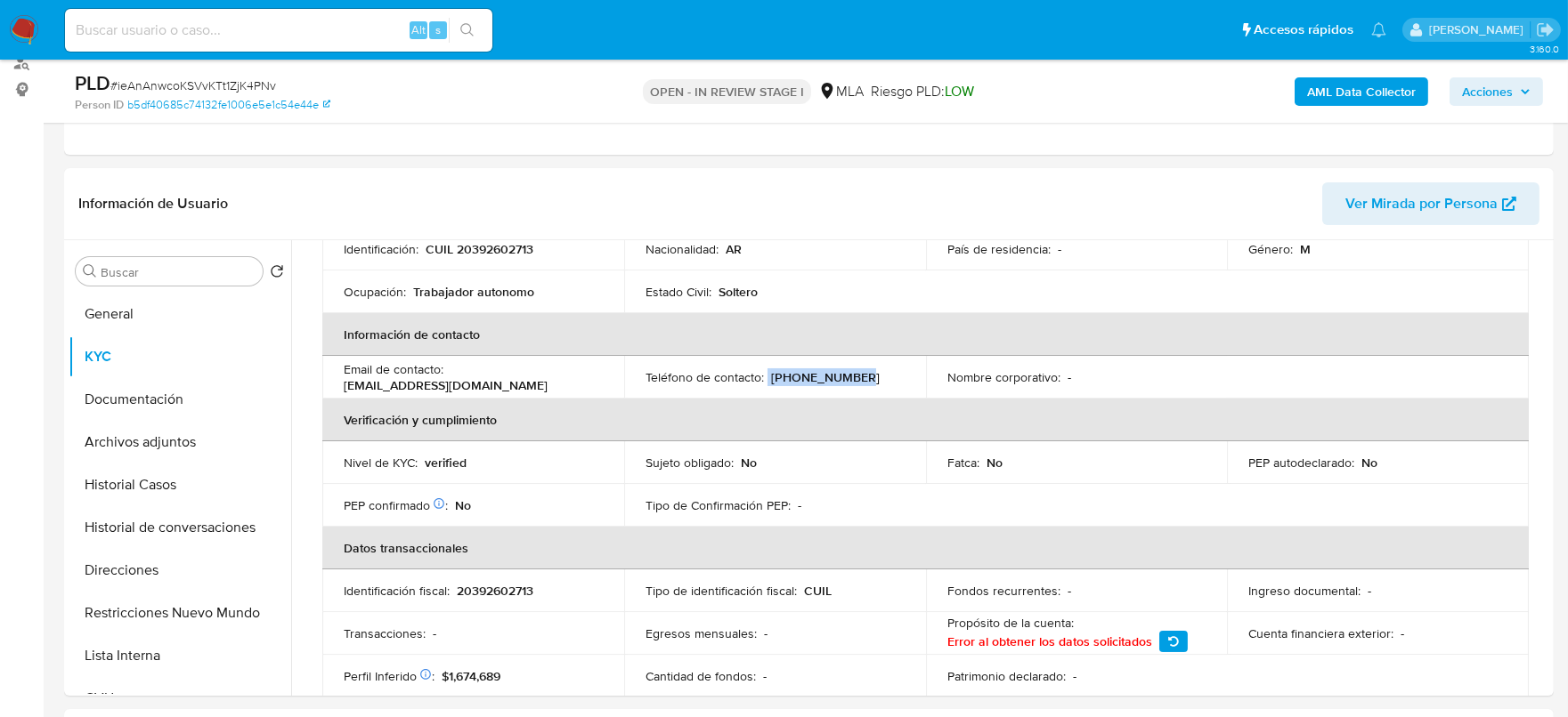
copy div "(376) 4212041"
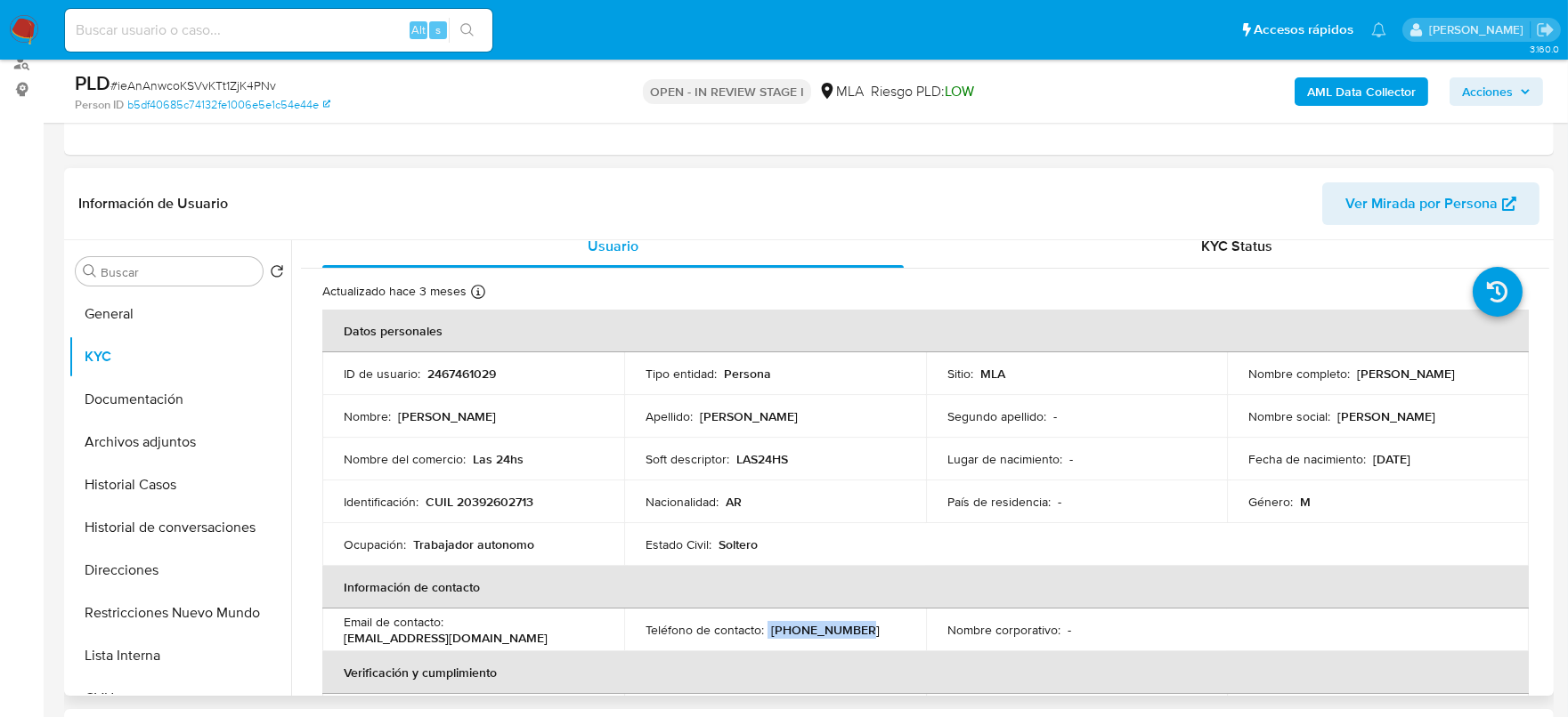
scroll to position [0, 0]
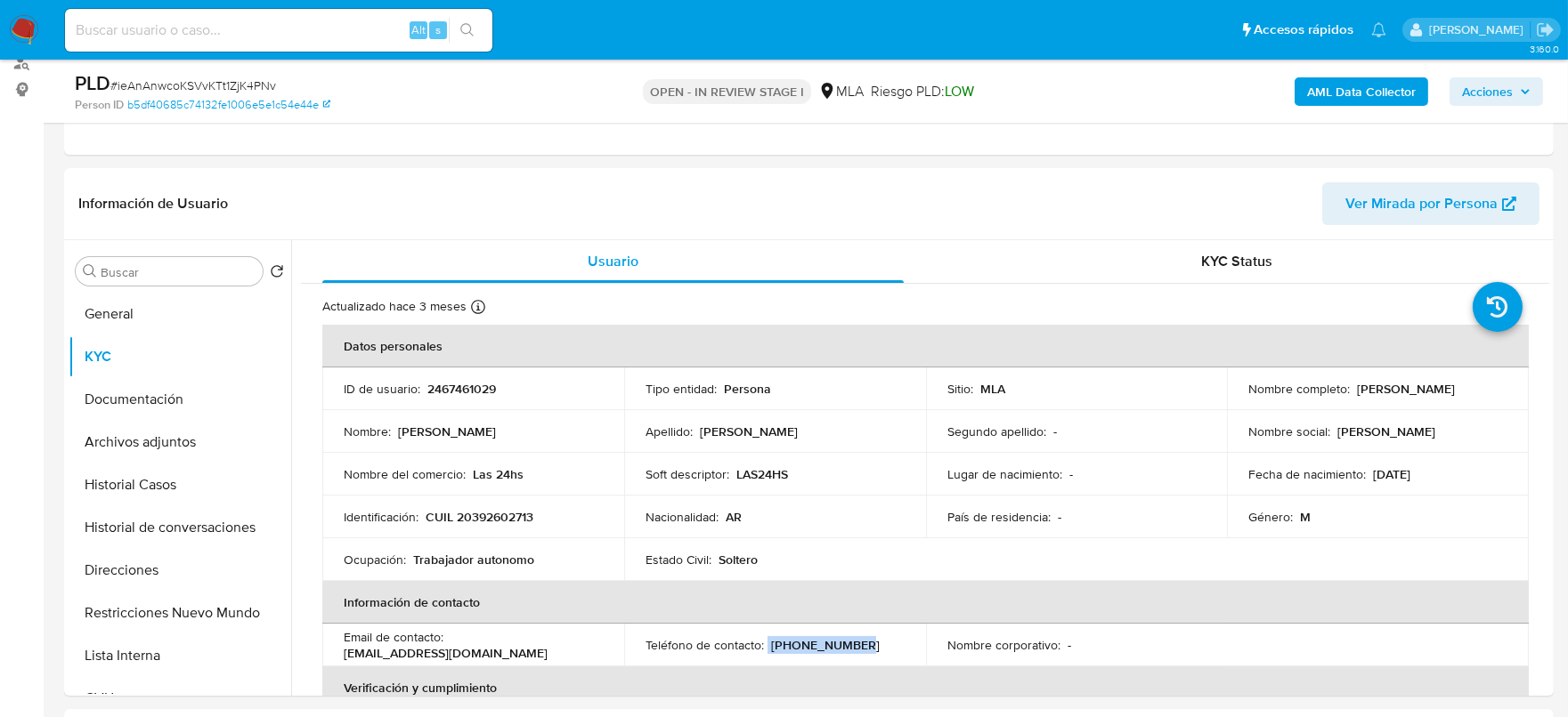
drag, startPoint x: 1245, startPoint y: 394, endPoint x: 1379, endPoint y: 42, distance: 376.6
click at [1433, 397] on div "Nombre completo : Lautaro Adrian Valentin Ramirez" at bounding box center [1378, 389] width 259 height 16
copy p "[PERSON_NAME] [PERSON_NAME]"
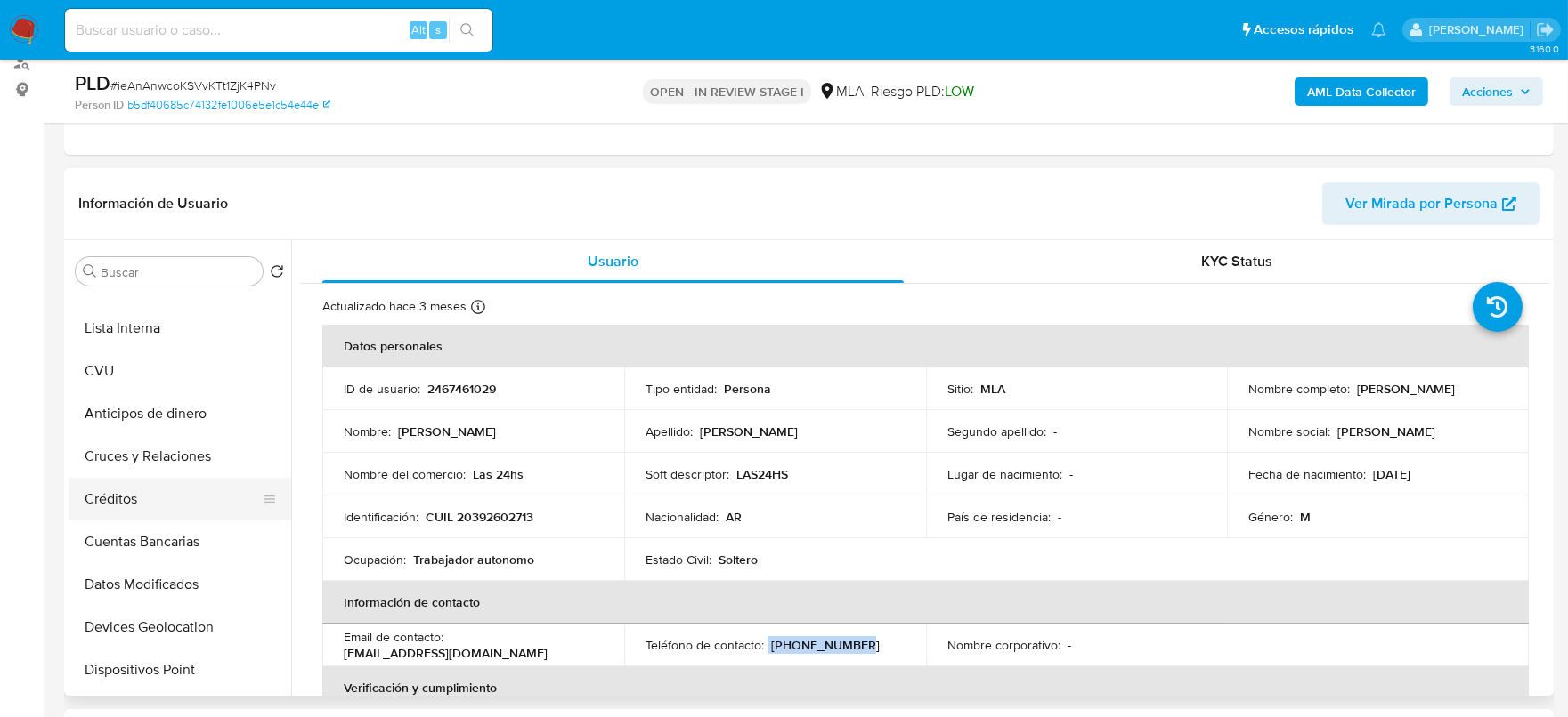
scroll to position [280, 0]
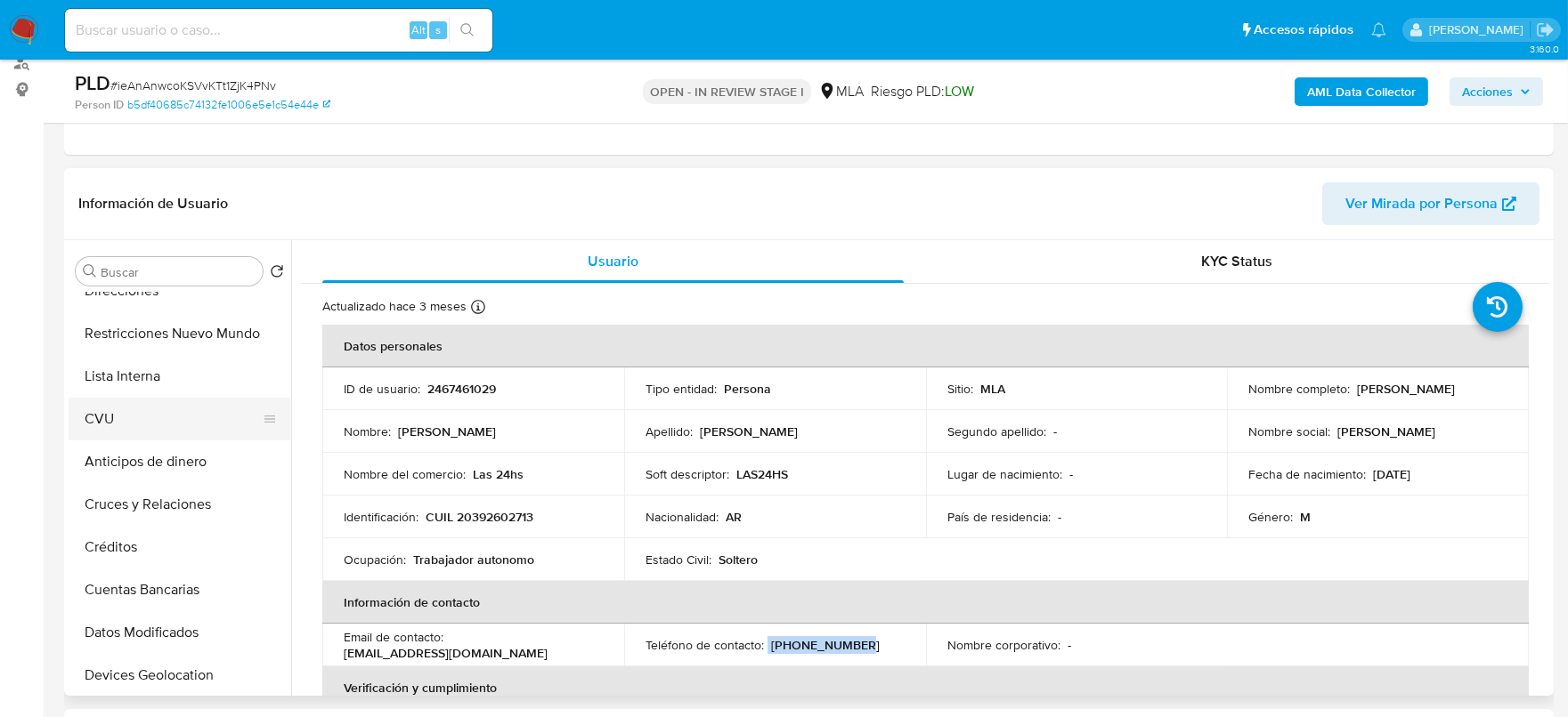
click at [154, 415] on button "CVU" at bounding box center [172, 419] width 209 height 43
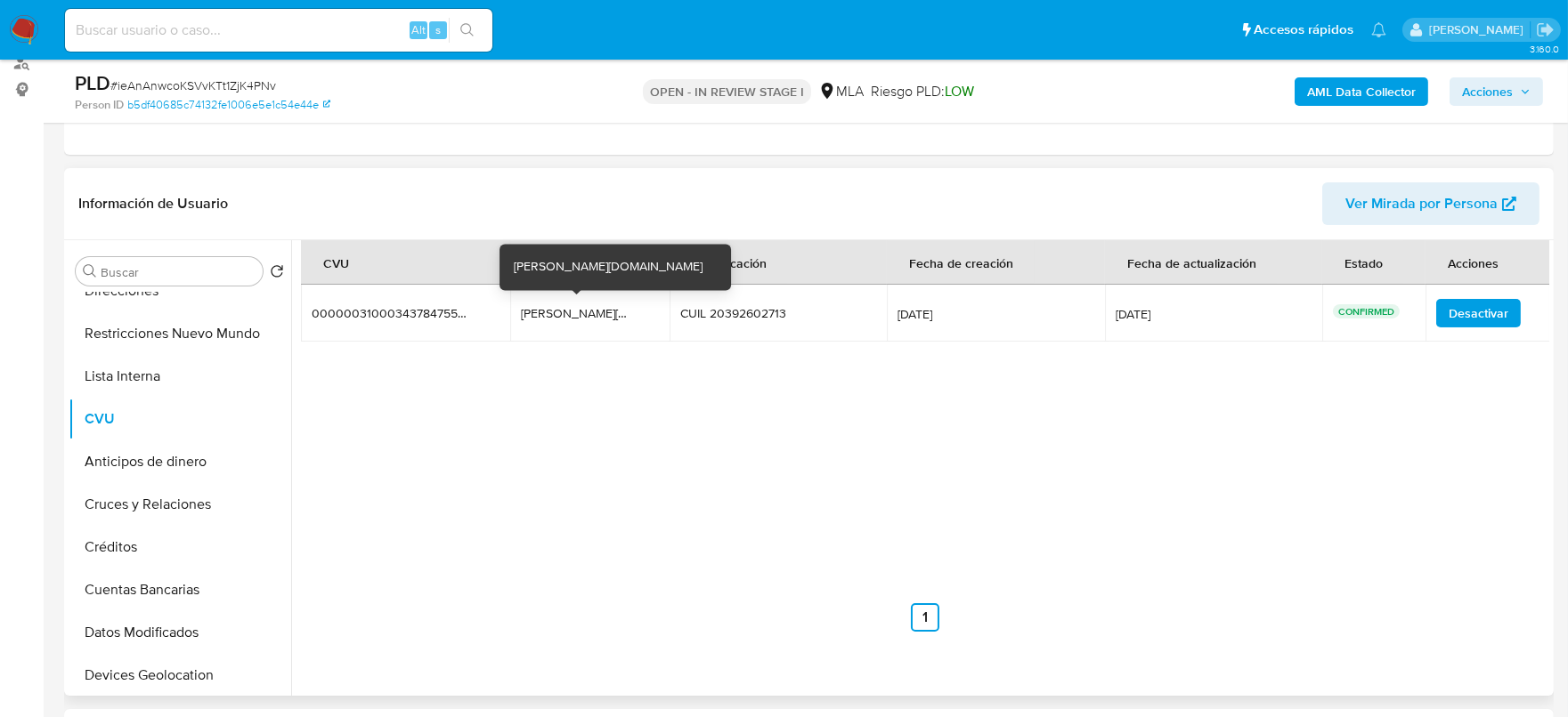
click at [574, 315] on div "lautaro.271.mozo.mp" at bounding box center [577, 313] width 114 height 16
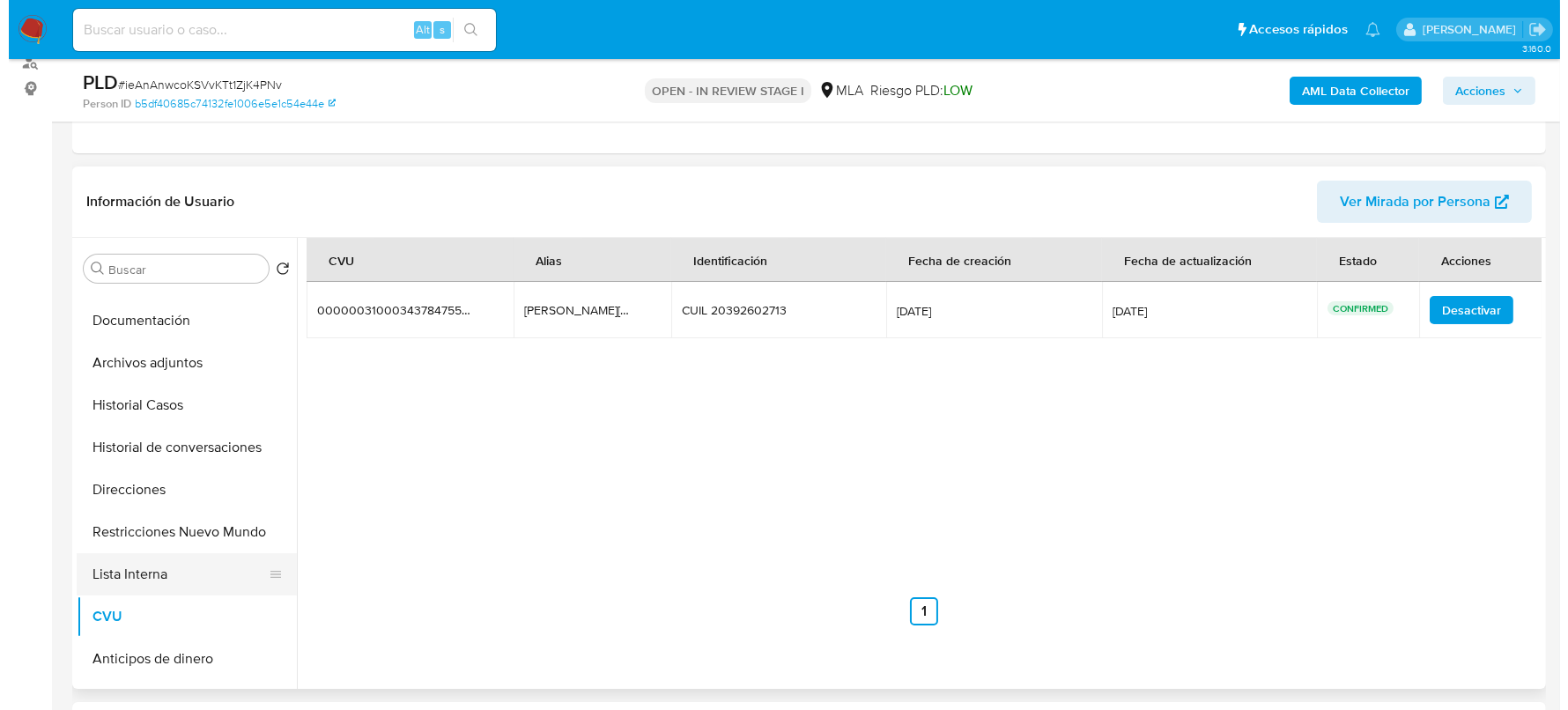
scroll to position [0, 0]
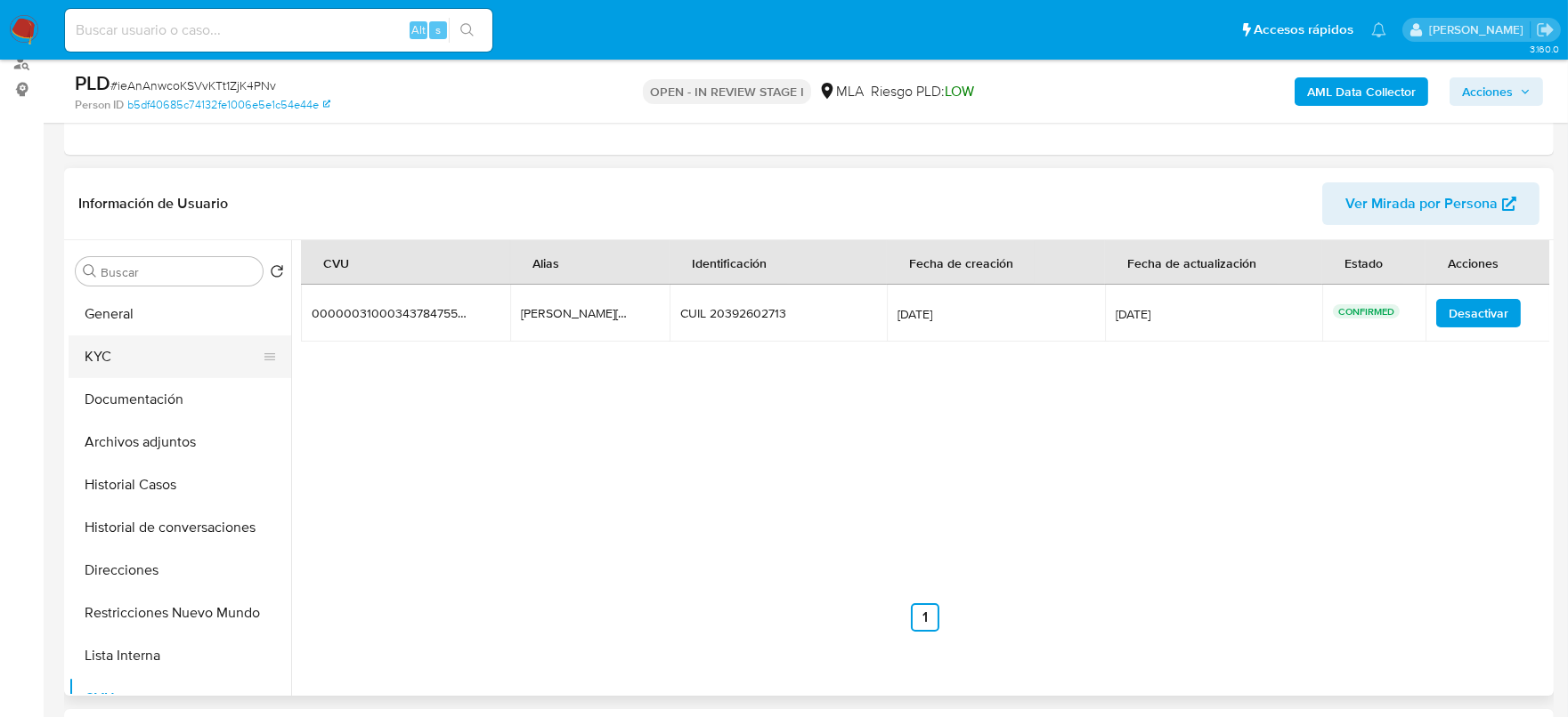
click at [121, 344] on button "KYC" at bounding box center [172, 356] width 209 height 43
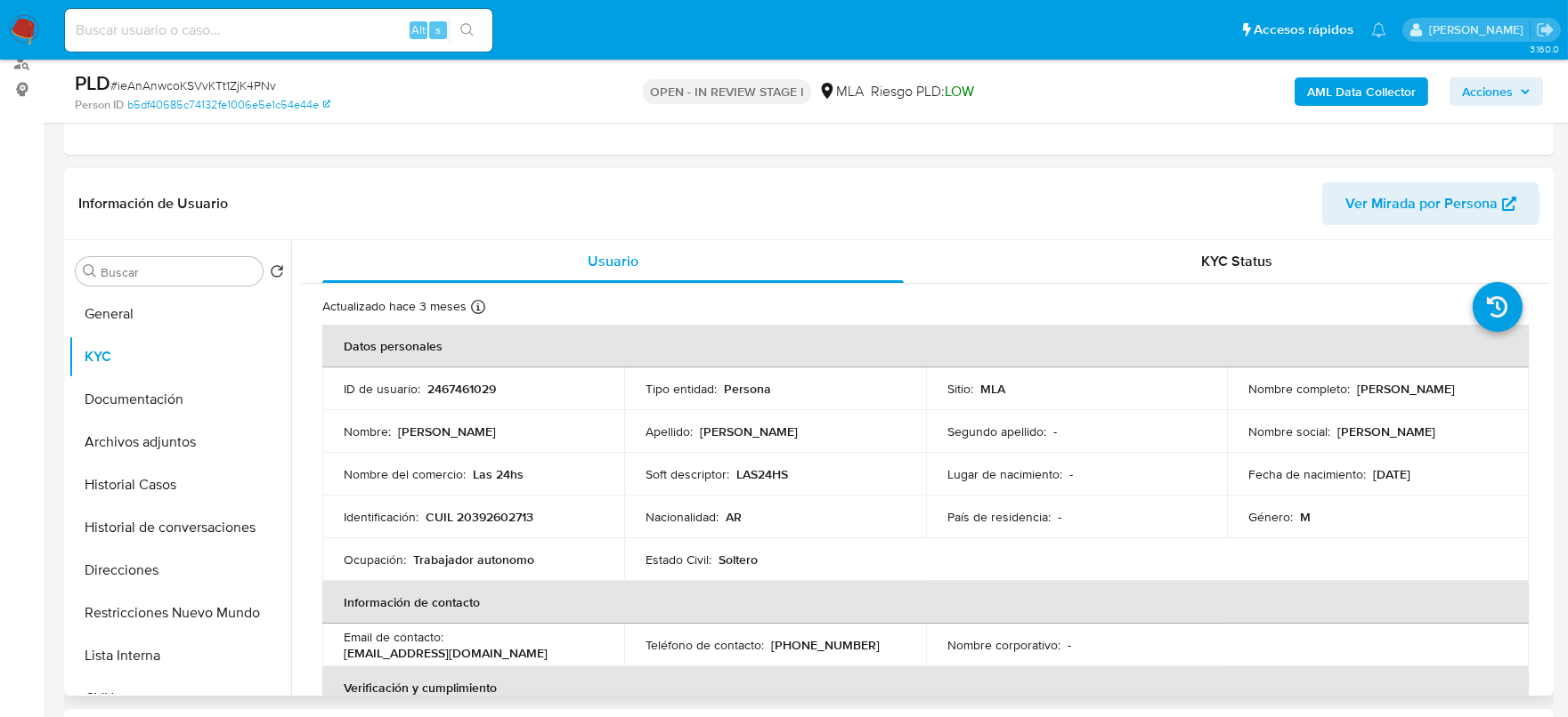
click at [515, 523] on p "CUIL 20392602713" at bounding box center [480, 517] width 108 height 16
click at [515, 522] on p "CUIL 20392602713" at bounding box center [480, 517] width 108 height 16
copy p "20392602713"
click at [155, 428] on button "Archivos adjuntos" at bounding box center [172, 442] width 209 height 43
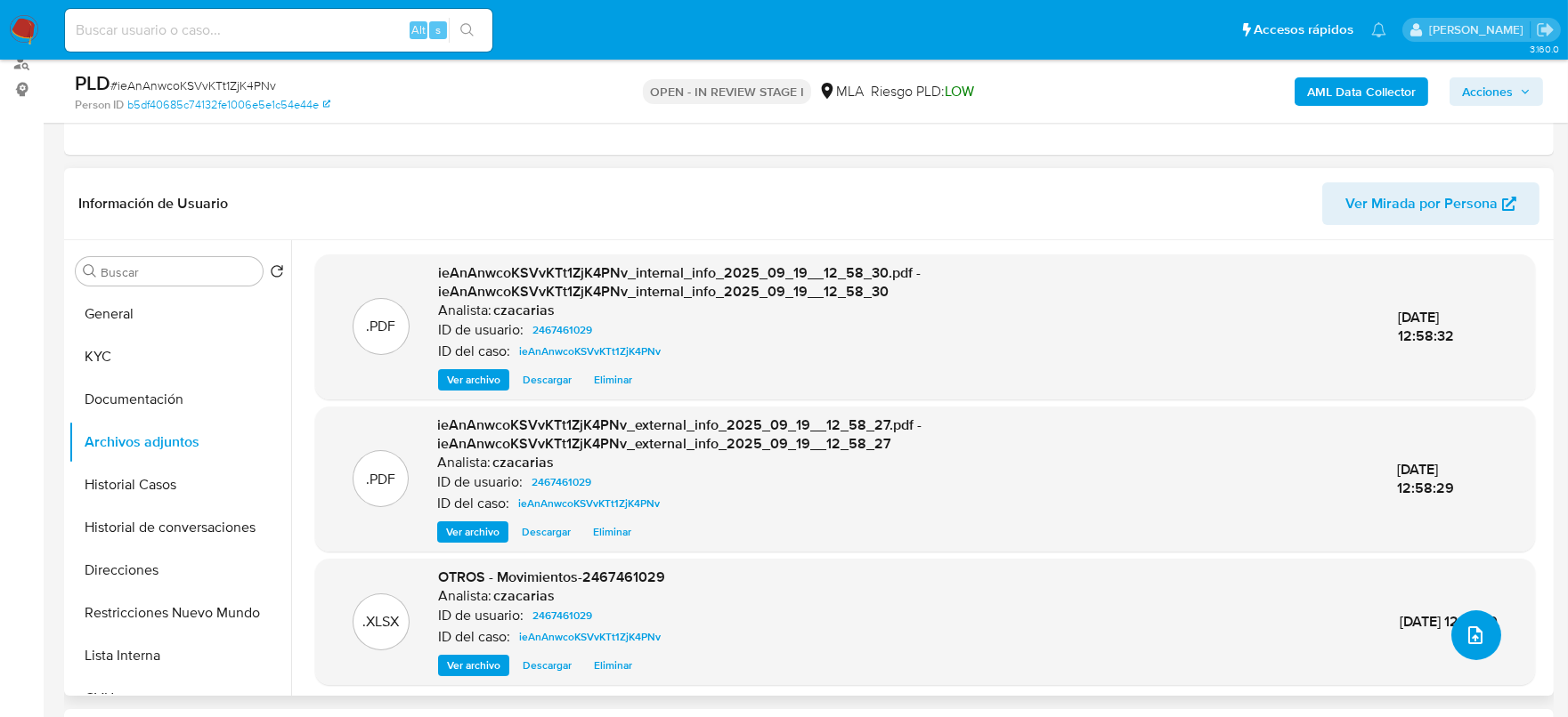
click at [1453, 643] on button "upload-file" at bounding box center [1476, 635] width 50 height 50
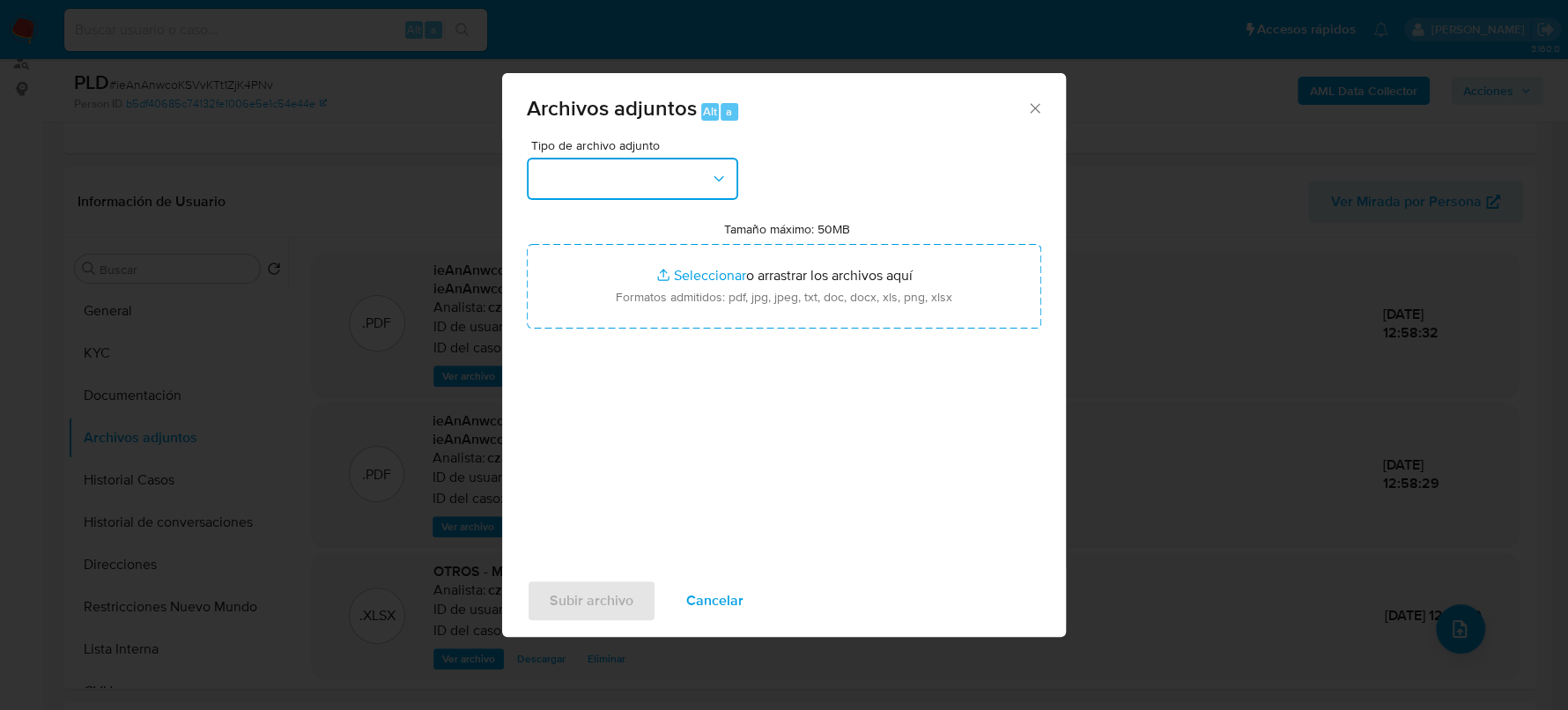
click at [605, 175] on button "button" at bounding box center [632, 179] width 211 height 42
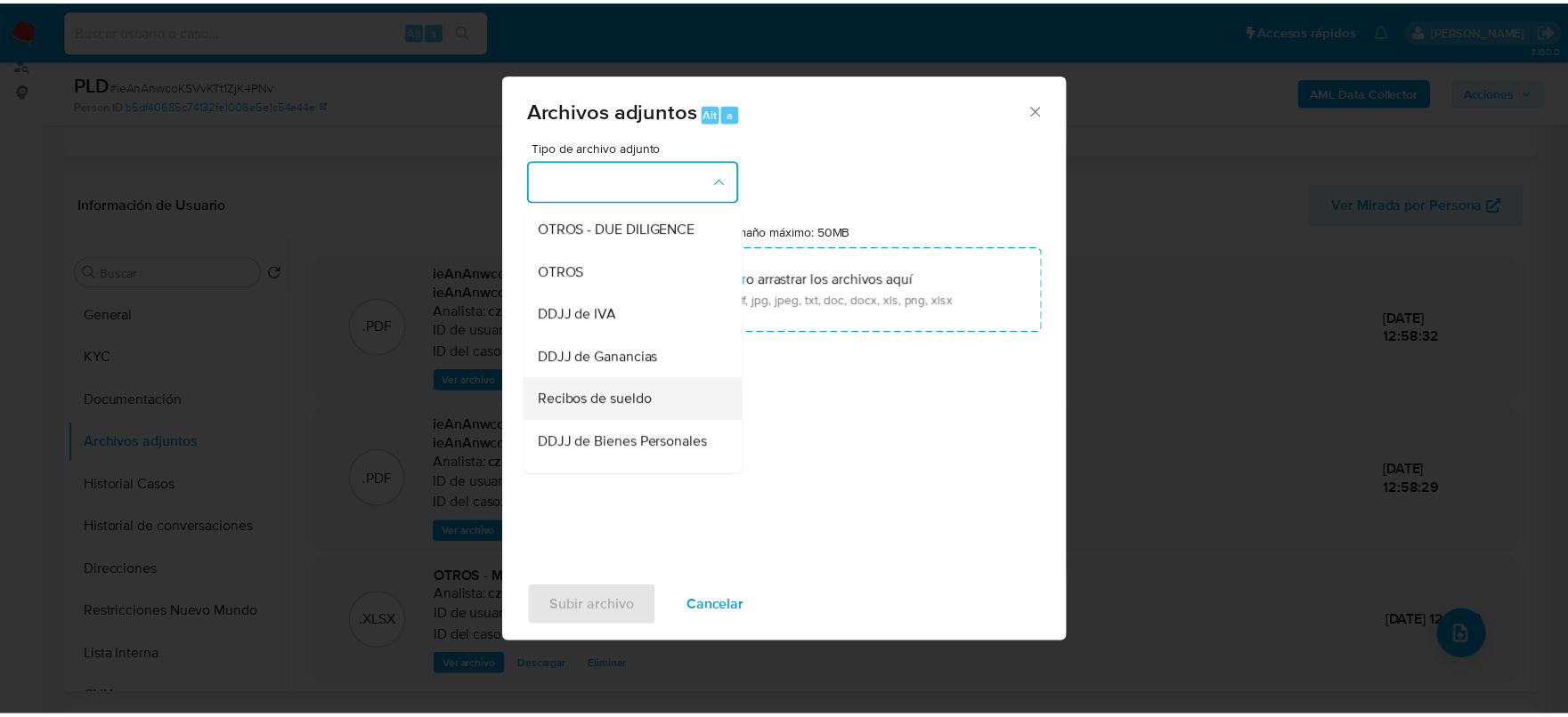
scroll to position [333, 0]
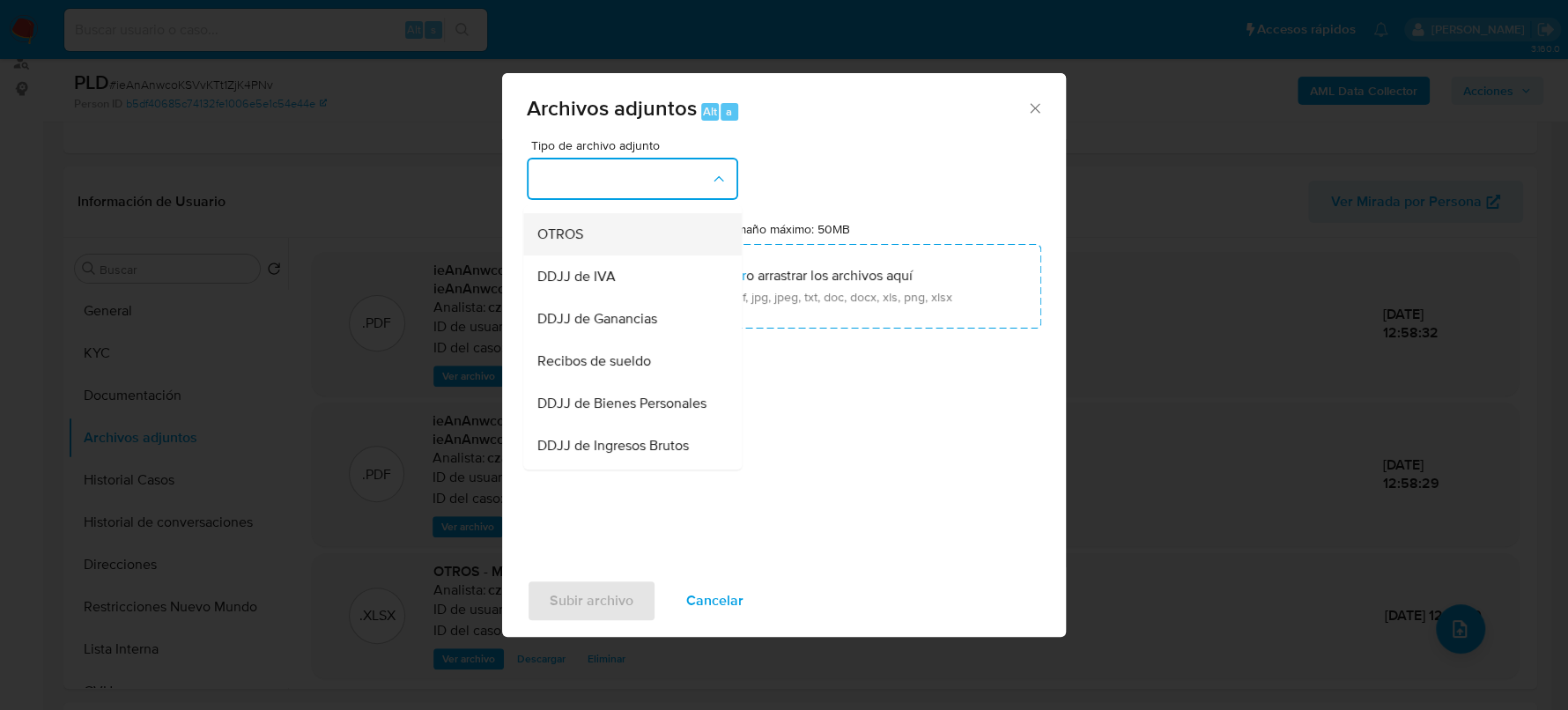
click at [581, 255] on div "OTROS" at bounding box center [627, 234] width 179 height 42
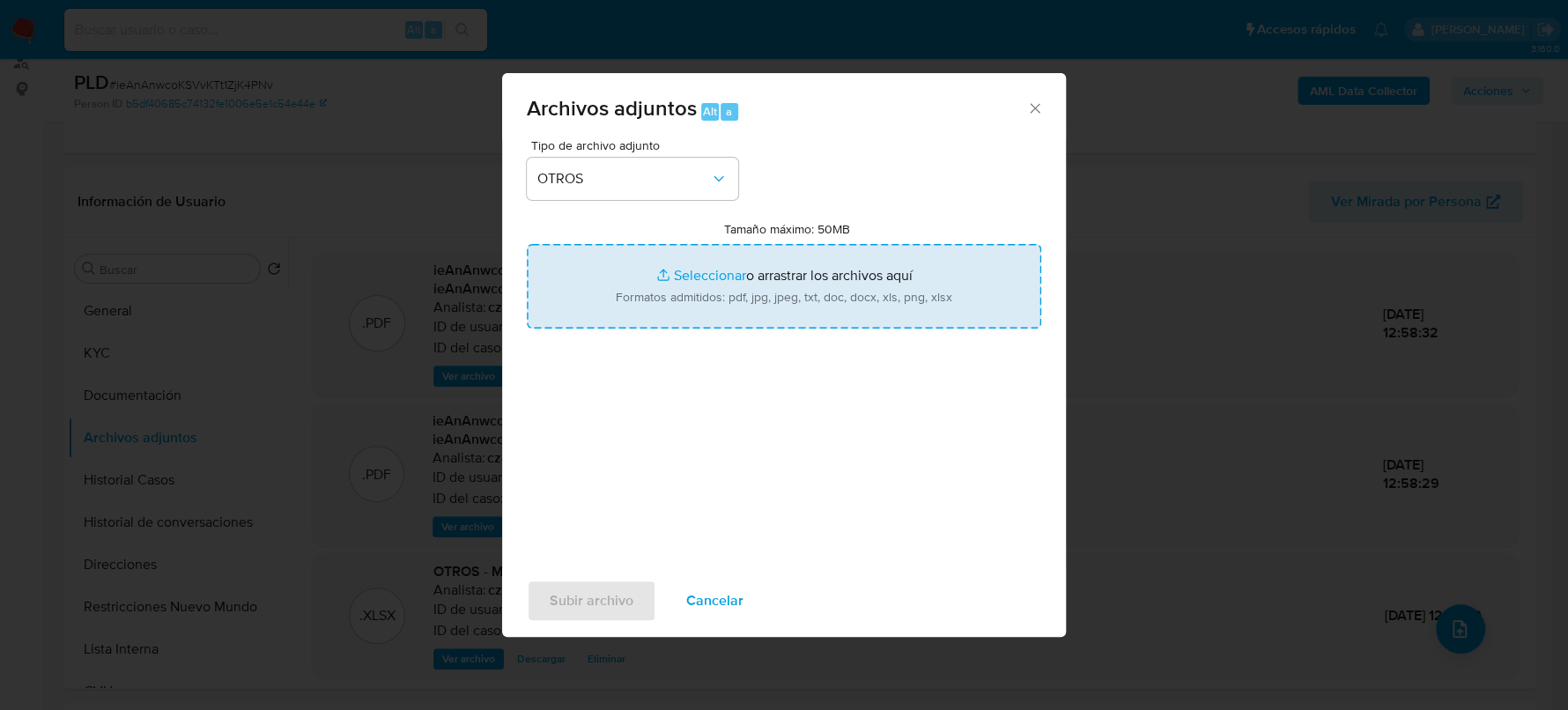
type input "C:\fakepath\Caselog 7zkIwpT79nvtSPAS23gGtVb8_2025_09_17_16_19_55.docx"
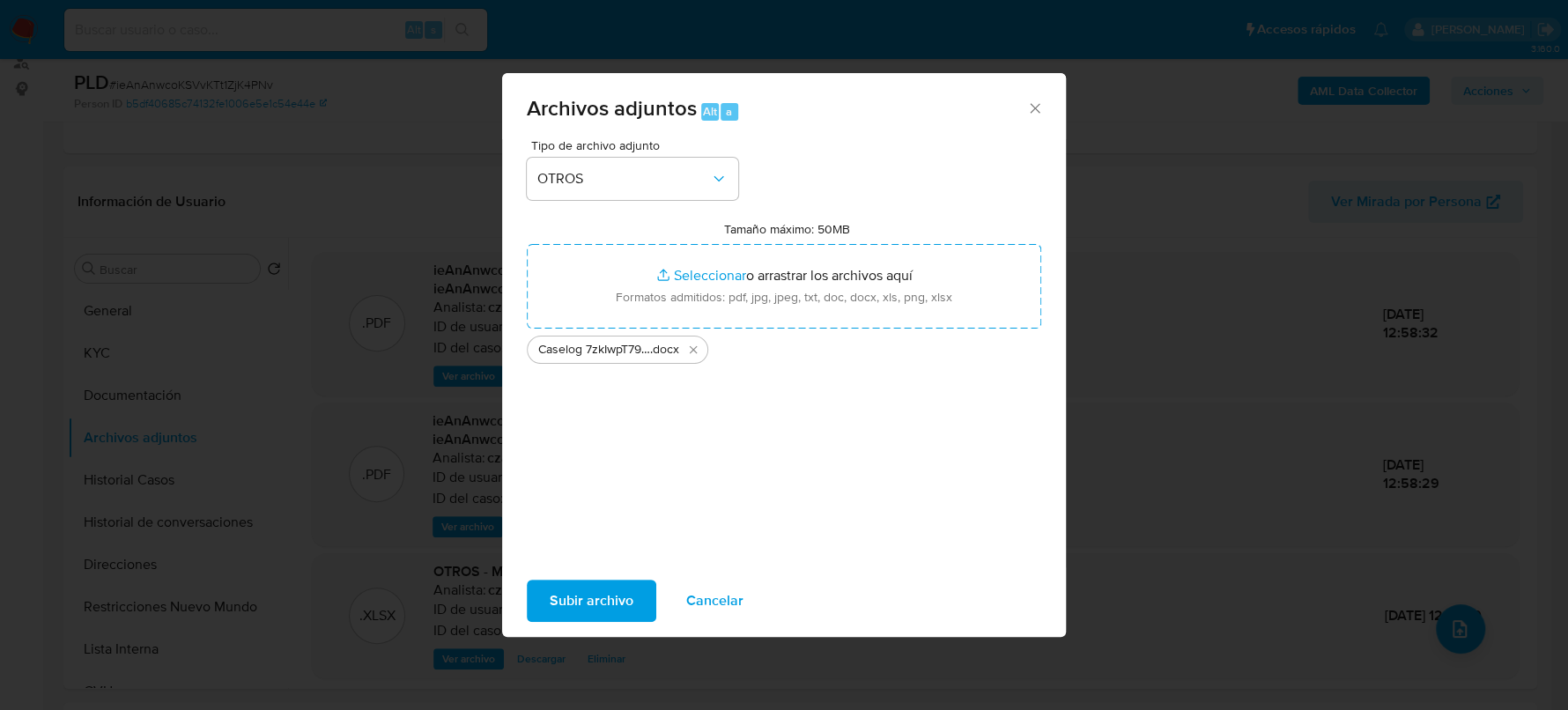
click at [584, 593] on span "Subir archivo" at bounding box center [591, 601] width 84 height 39
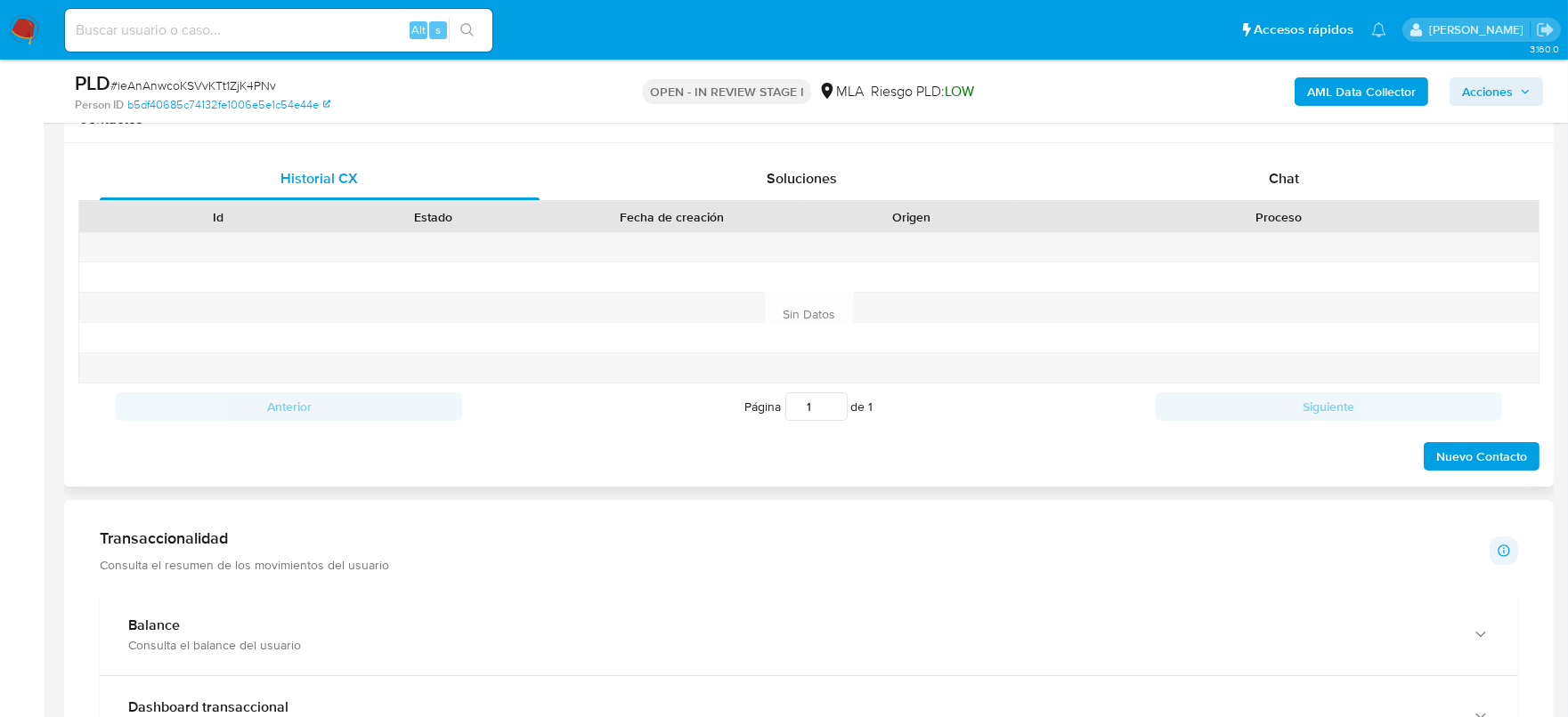
scroll to position [889, 0]
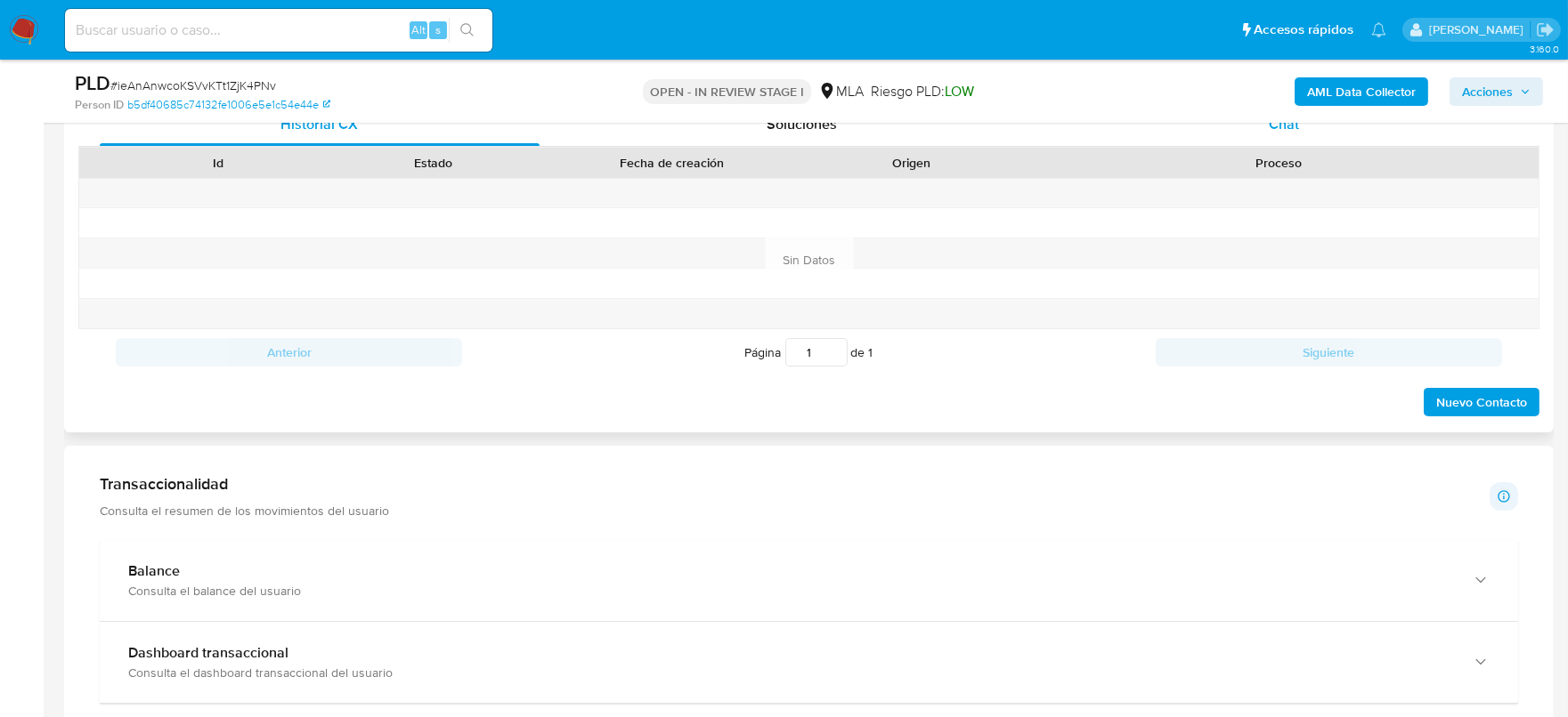
click at [1293, 129] on span "Chat" at bounding box center [1284, 124] width 30 height 20
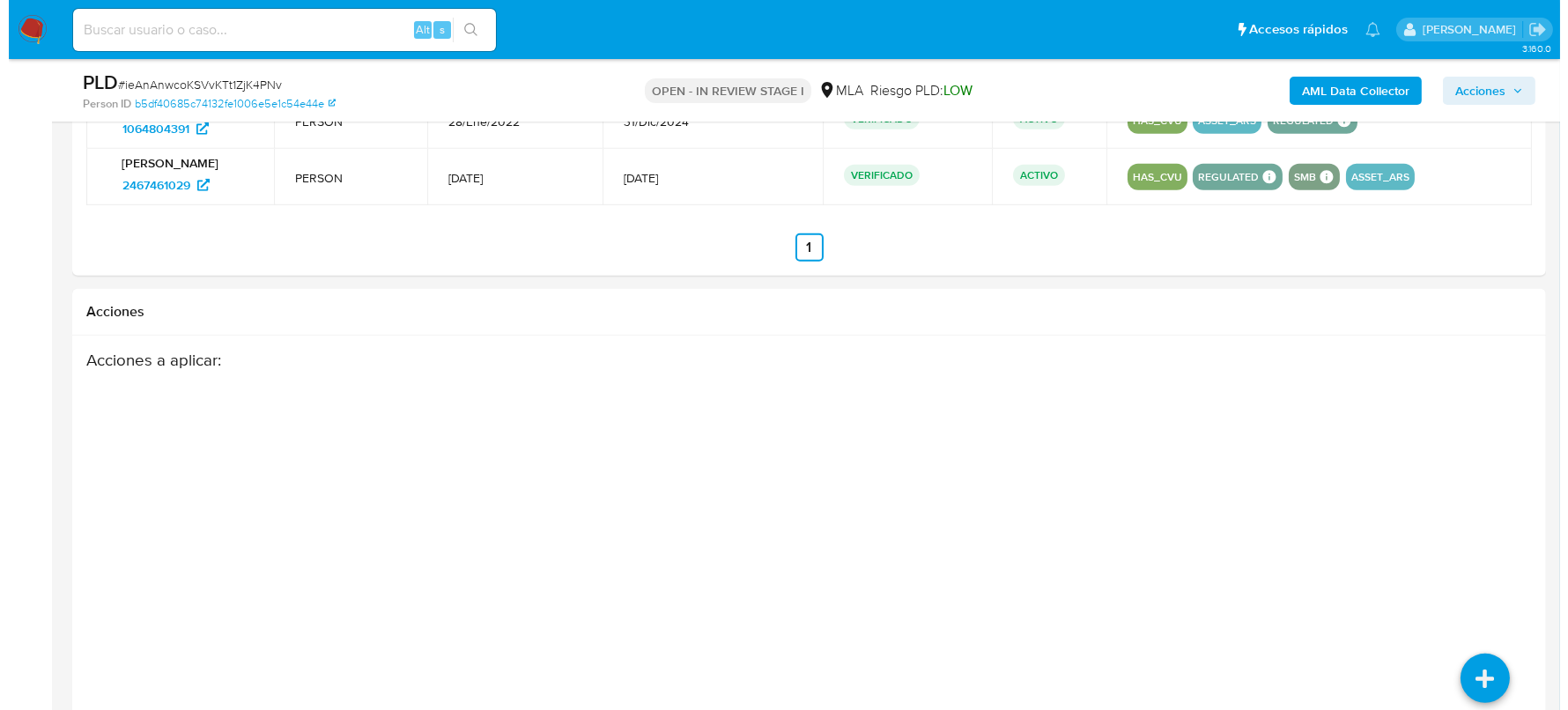
scroll to position [2747, 0]
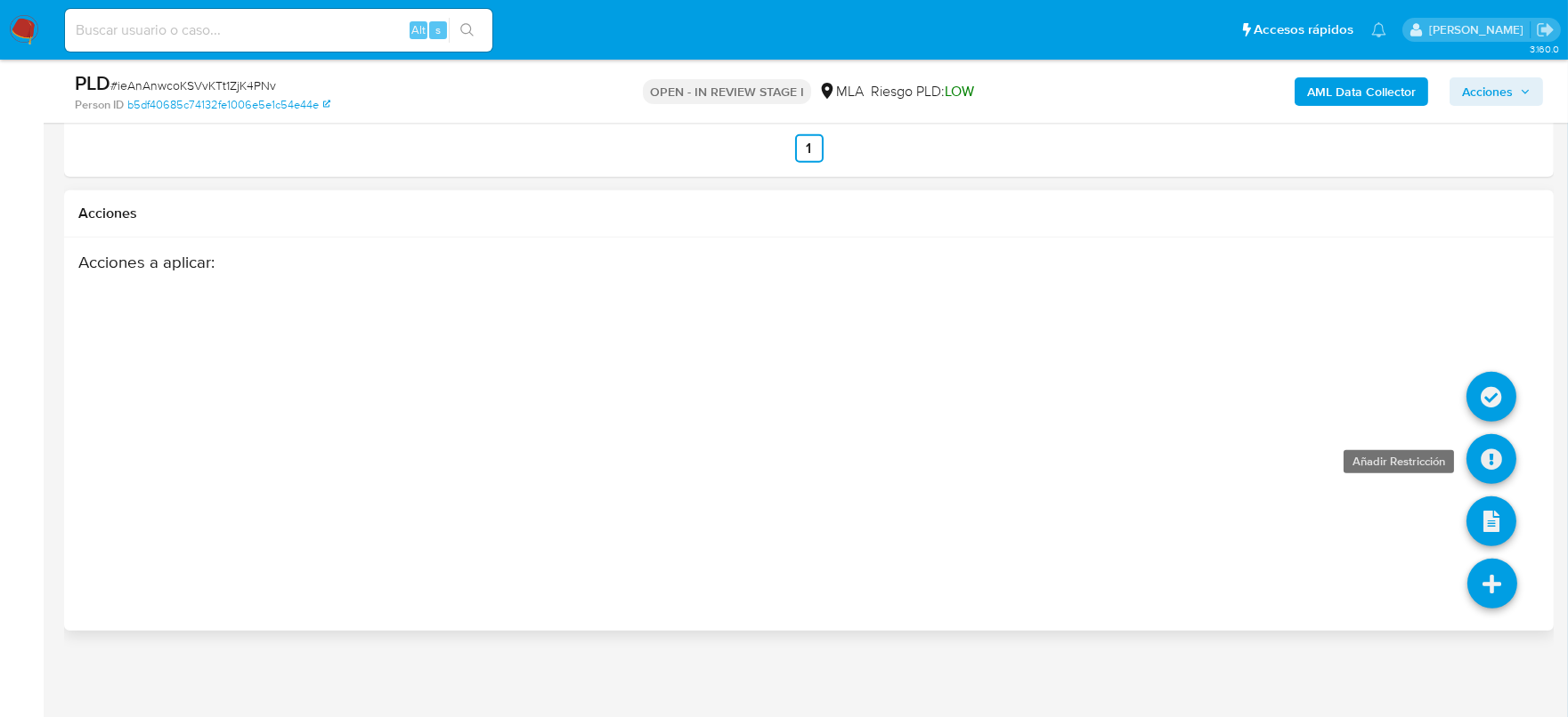
click at [1480, 452] on icon at bounding box center [1491, 459] width 50 height 50
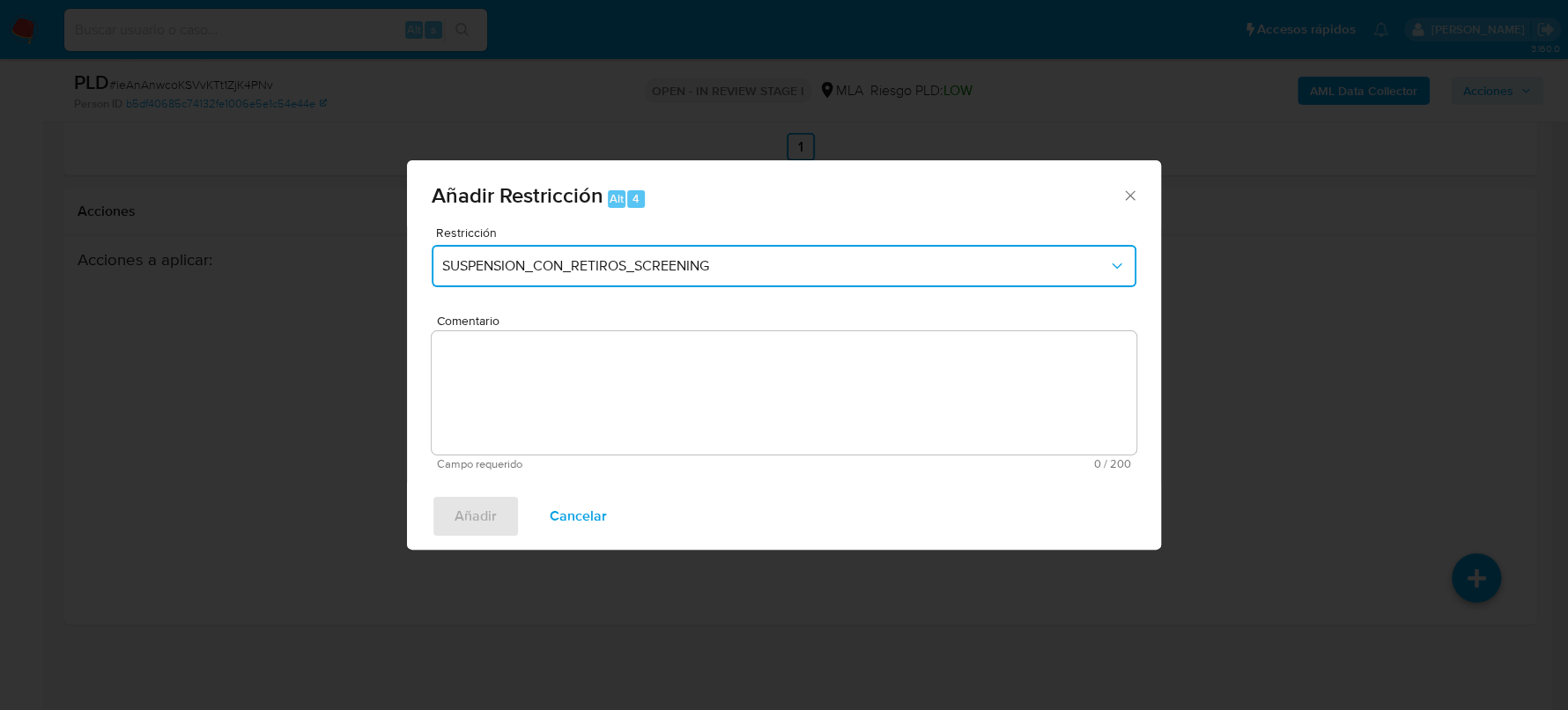
click at [666, 267] on span "SUSPENSION_CON_RETIROS_SCREENING" at bounding box center [775, 266] width 665 height 18
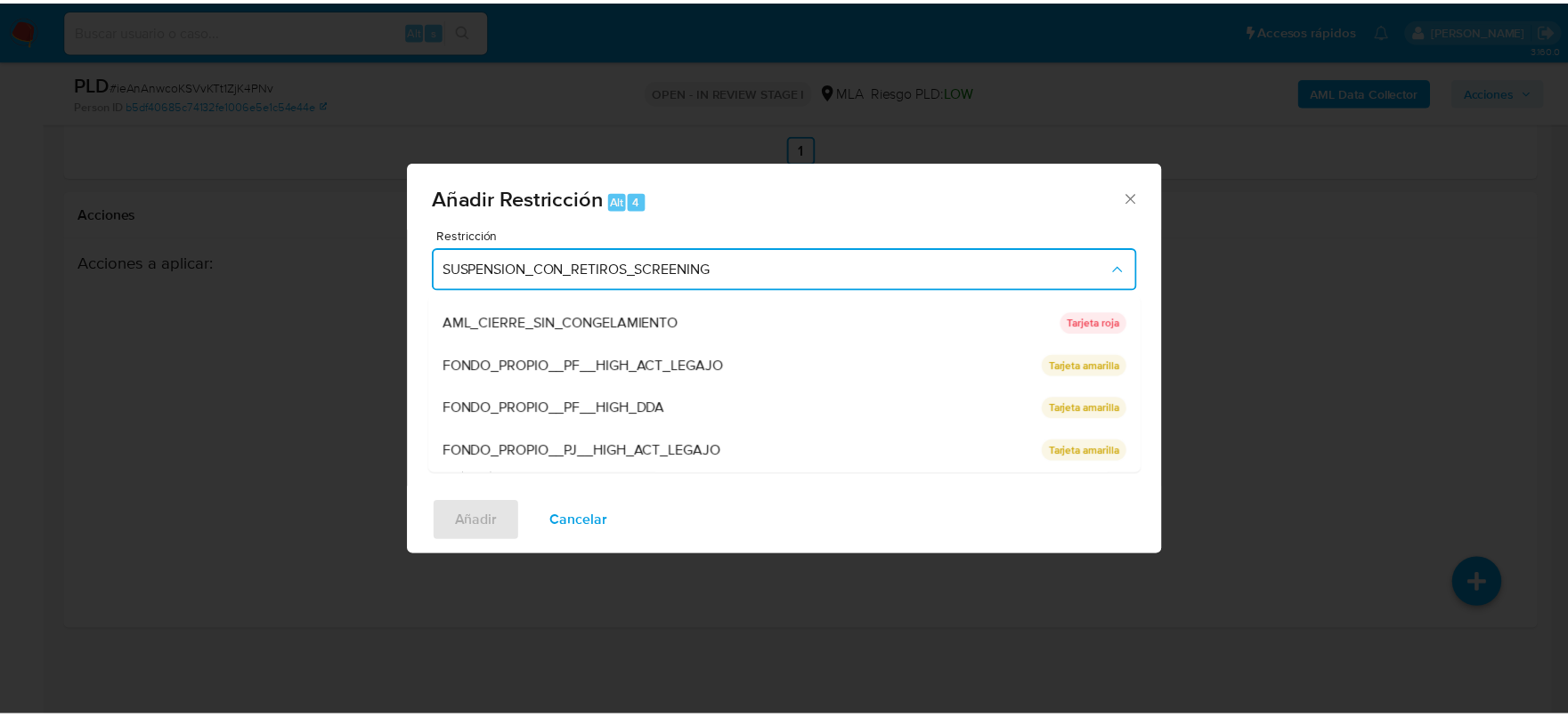
scroll to position [376, 0]
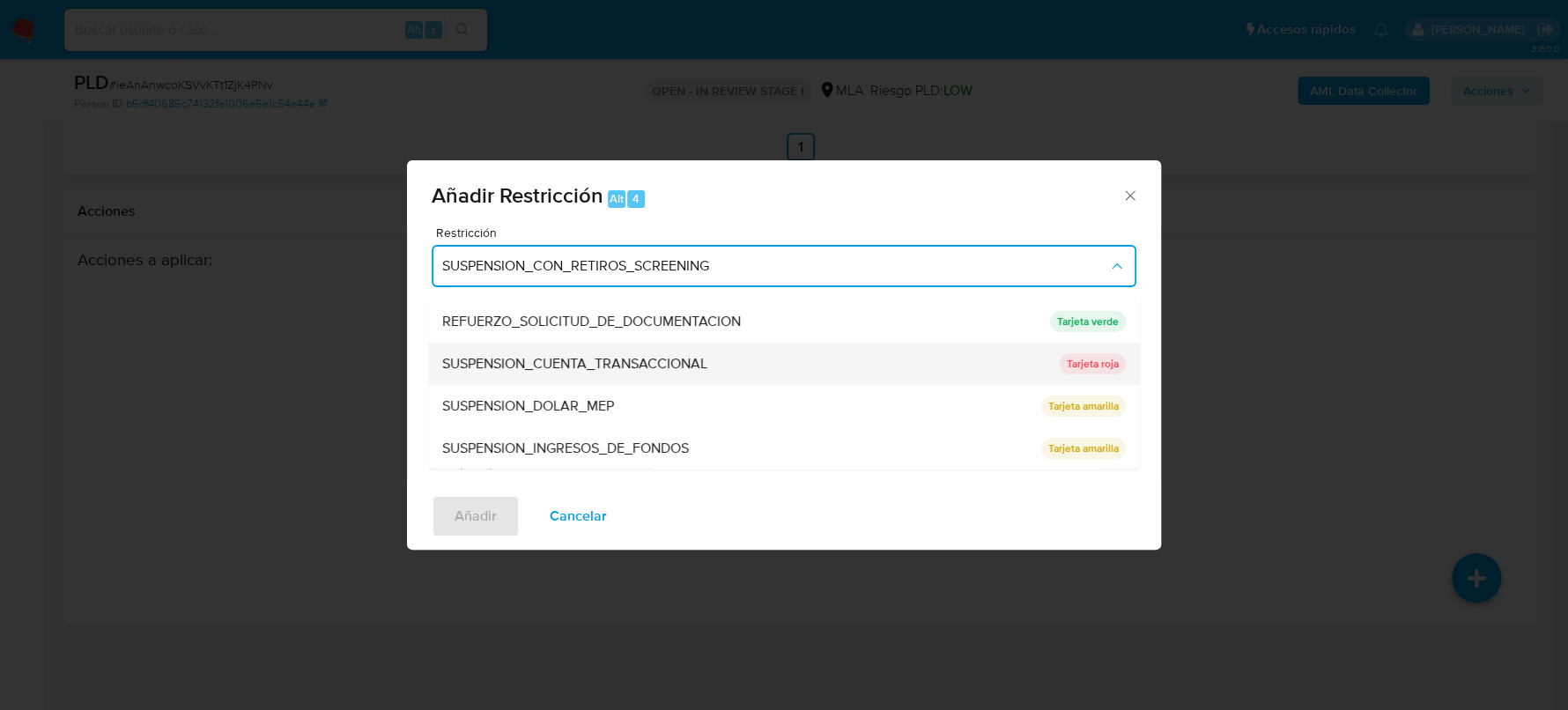
click at [707, 358] on span "SUSPENSION_CUENTA_TRANSACCIONAL" at bounding box center [574, 364] width 265 height 18
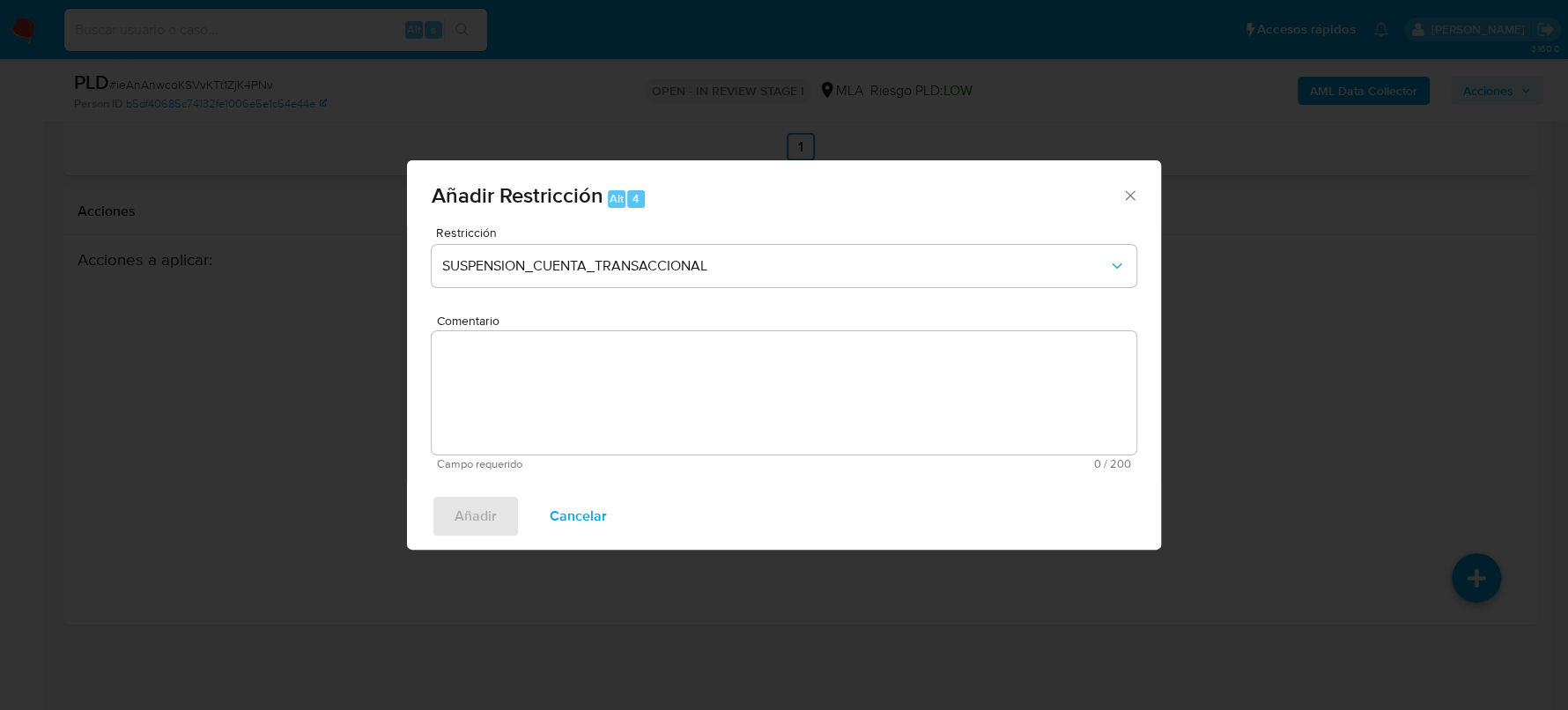
click at [760, 387] on textarea "Comentario" at bounding box center [784, 392] width 704 height 124
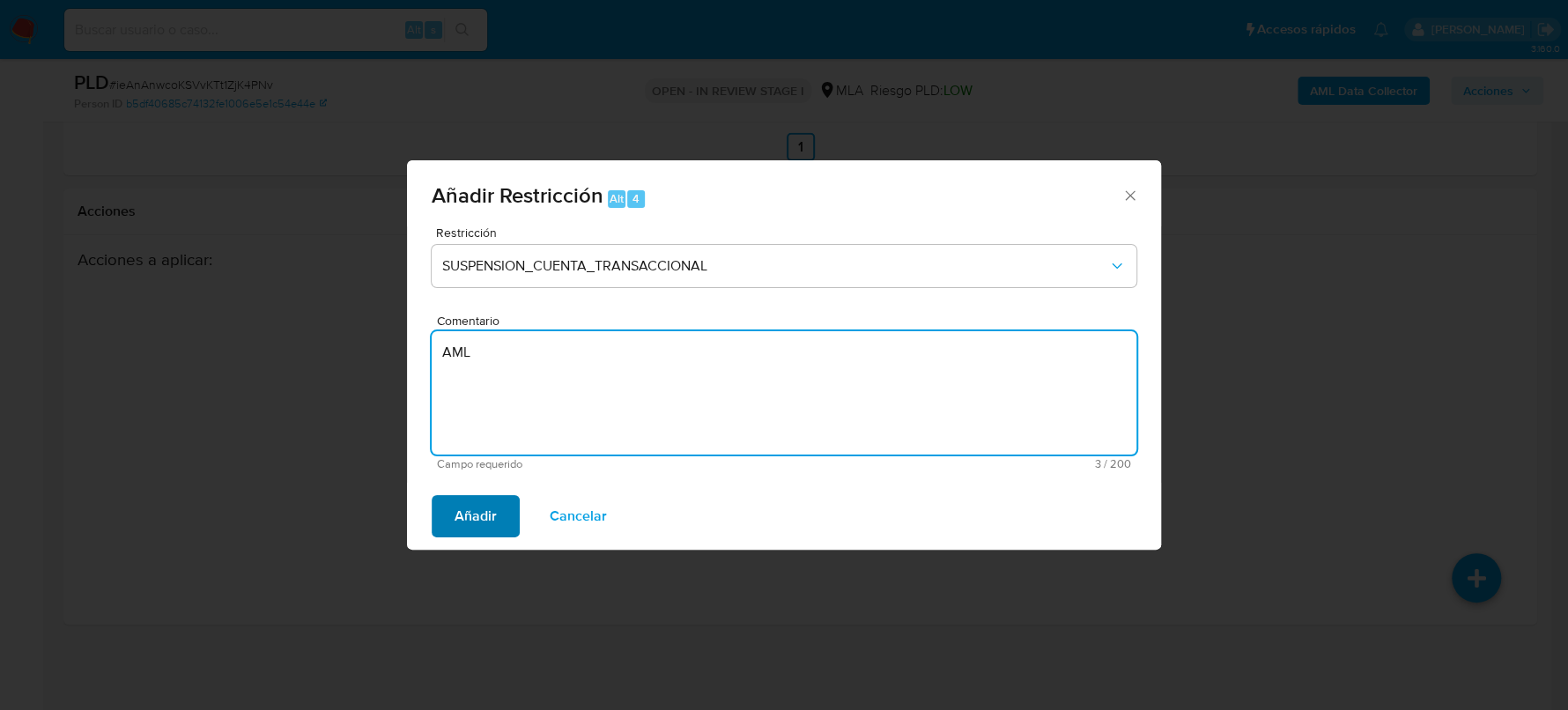
type textarea "AML"
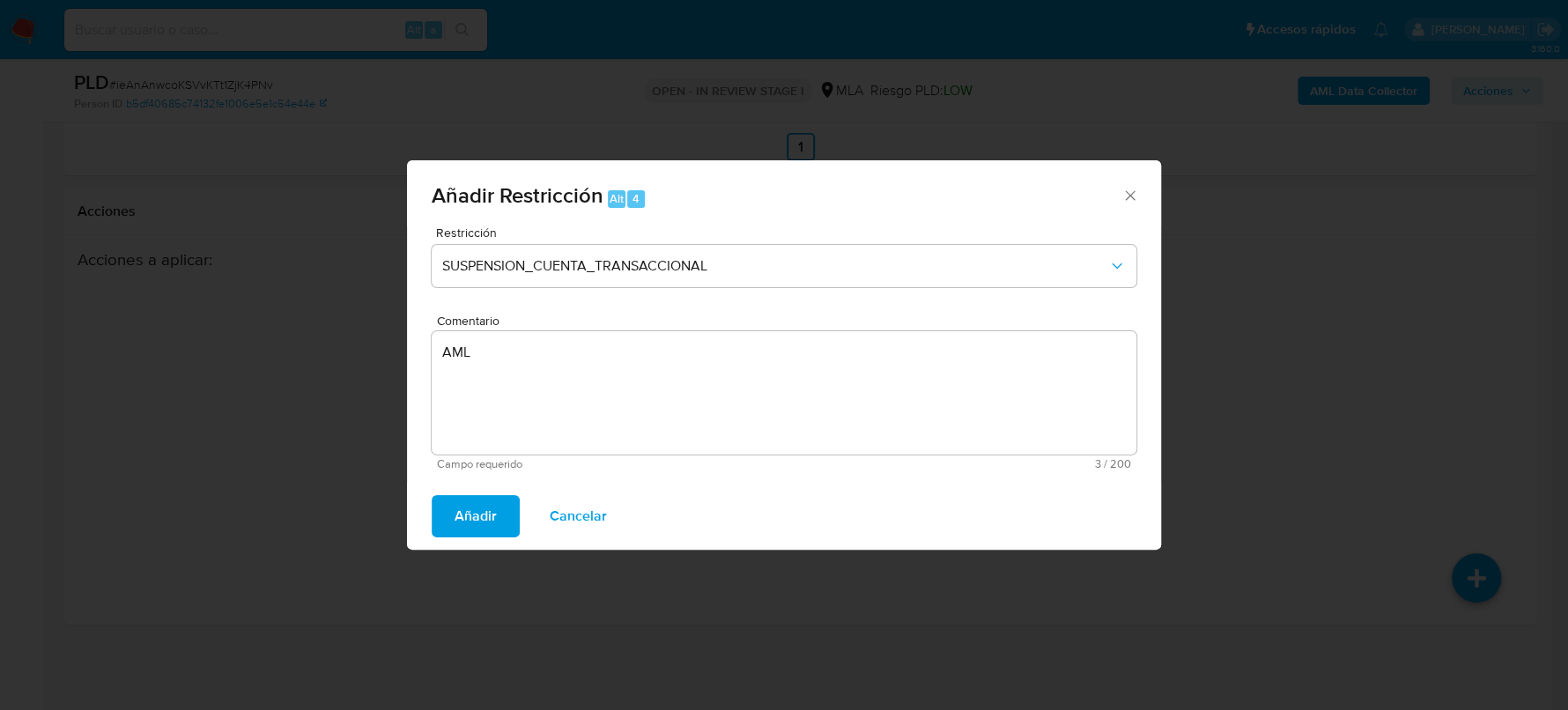
click at [492, 508] on span "Añadir" at bounding box center [475, 516] width 42 height 39
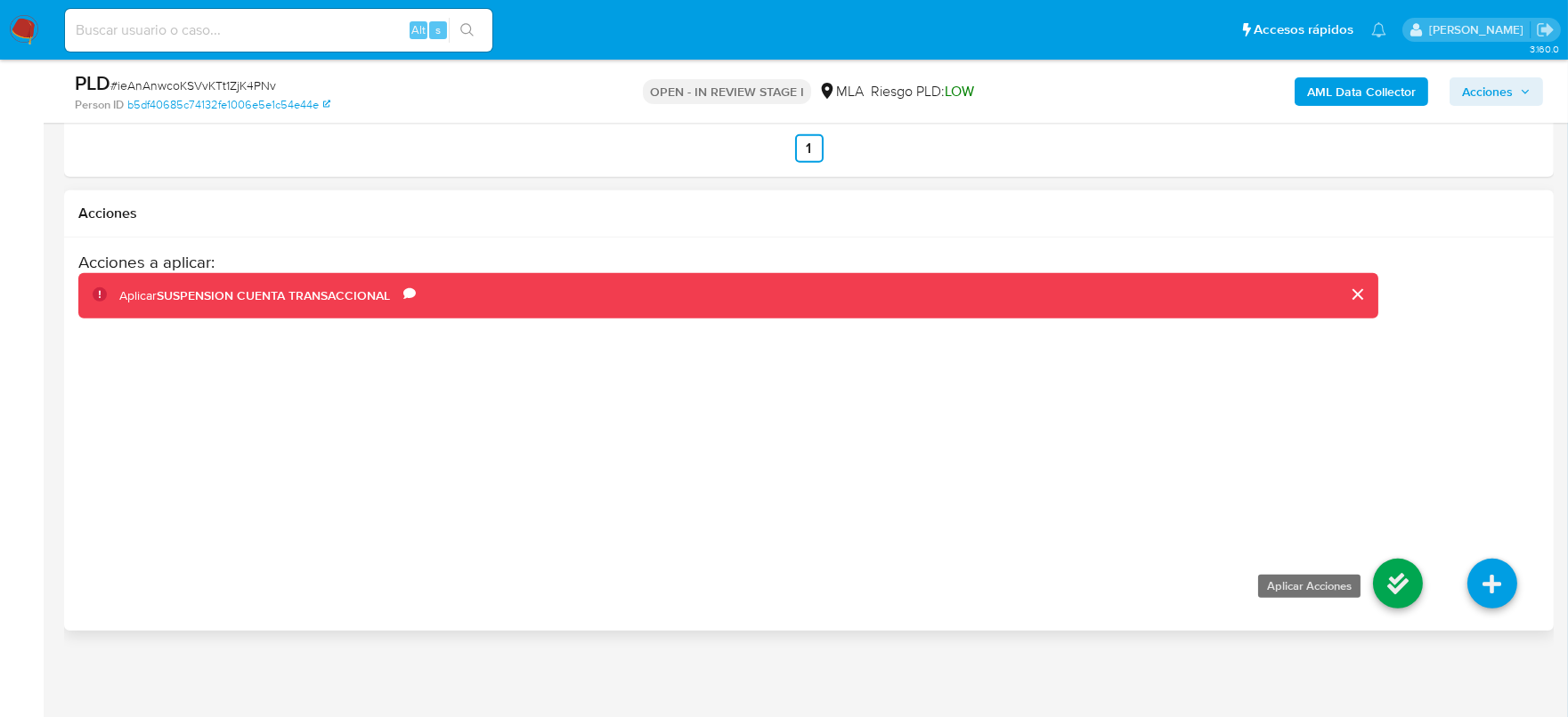
click at [1396, 590] on icon at bounding box center [1398, 583] width 50 height 50
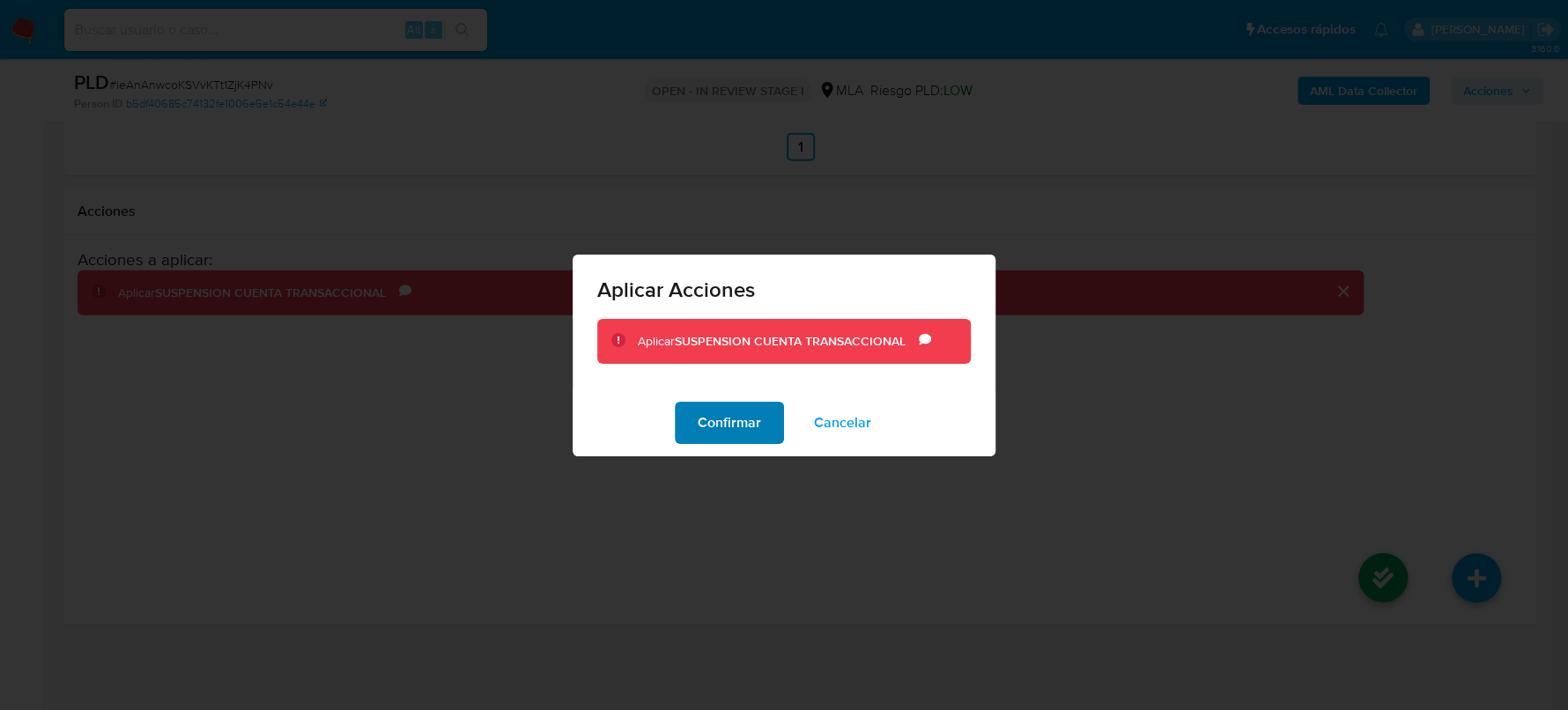
click at [740, 424] on span "Confirmar" at bounding box center [729, 422] width 63 height 39
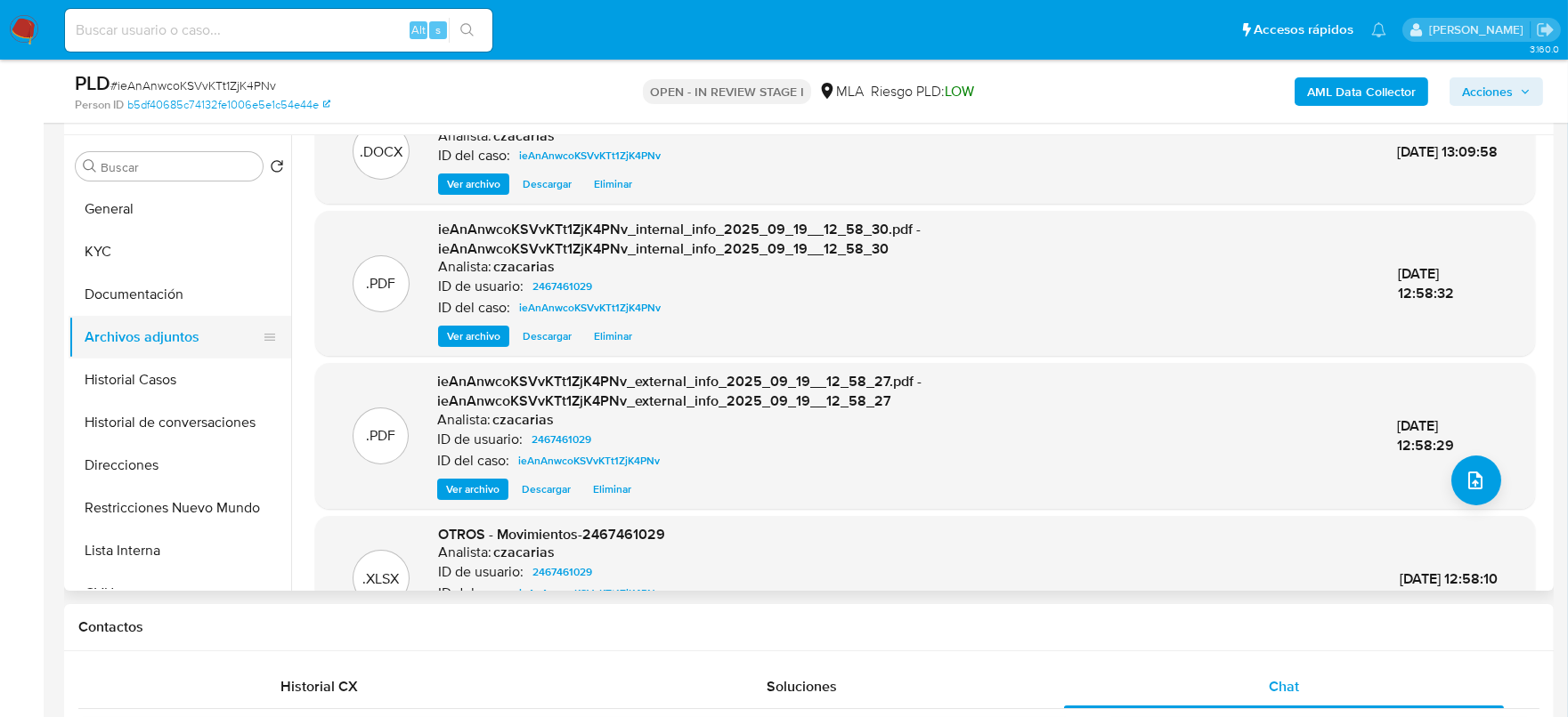
scroll to position [117, 0]
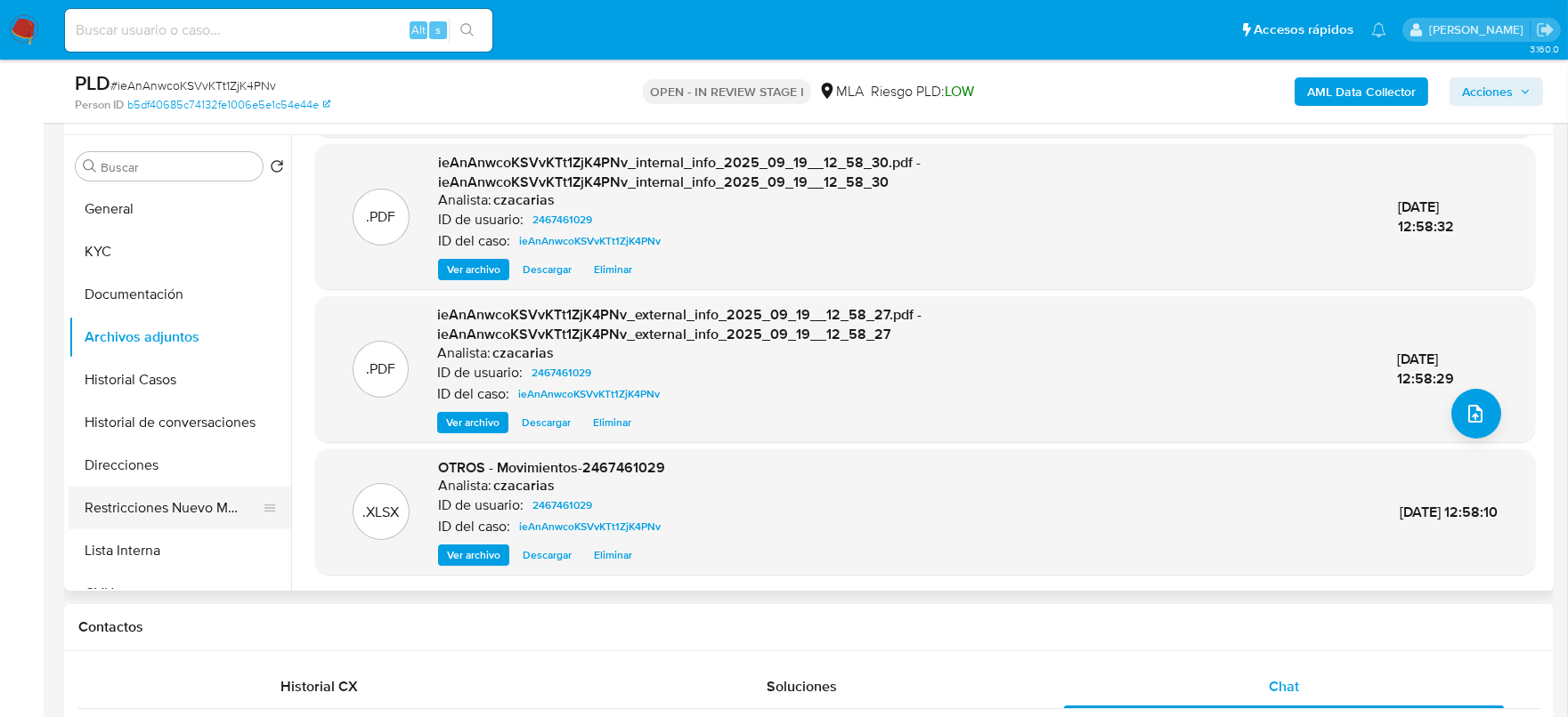
click at [193, 503] on button "Restricciones Nuevo Mundo" at bounding box center [172, 507] width 209 height 43
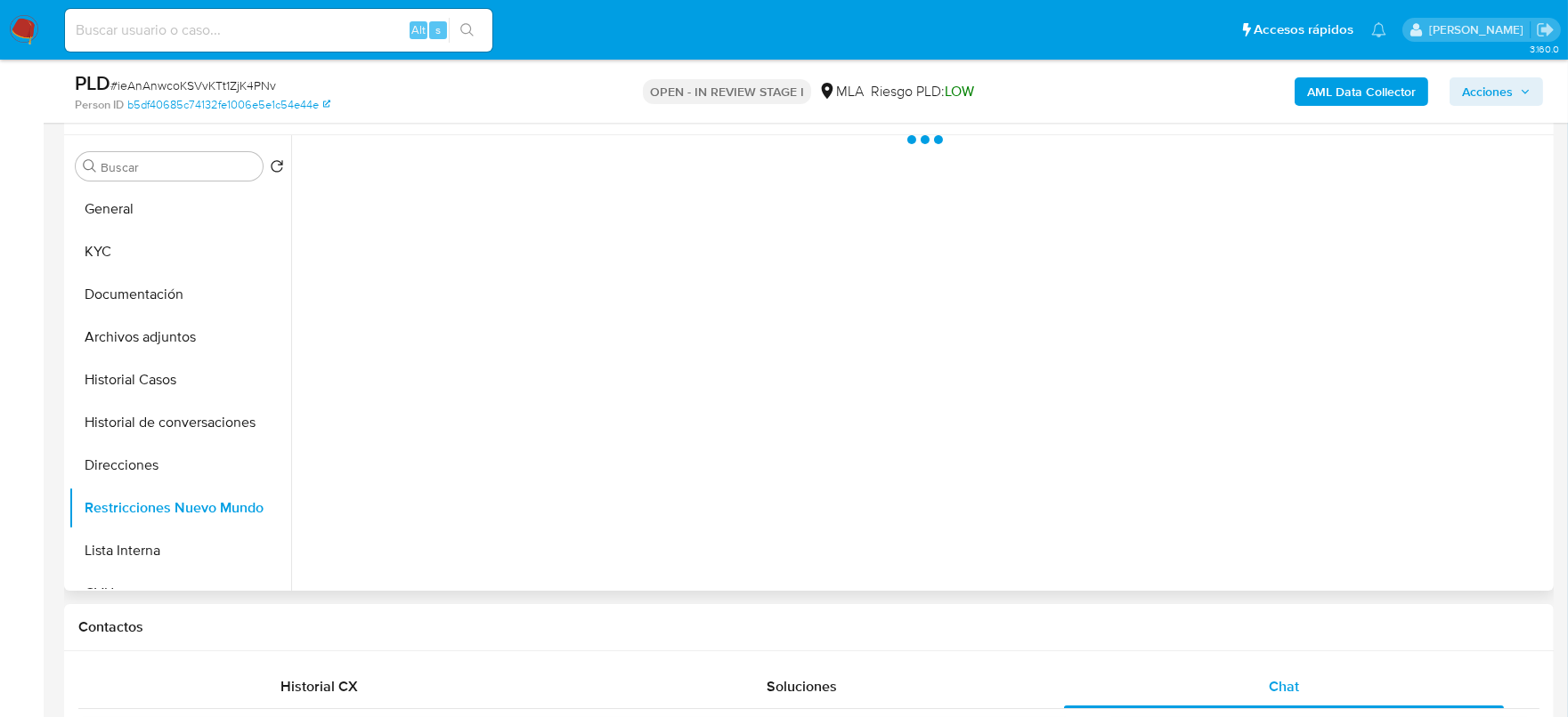
scroll to position [0, 0]
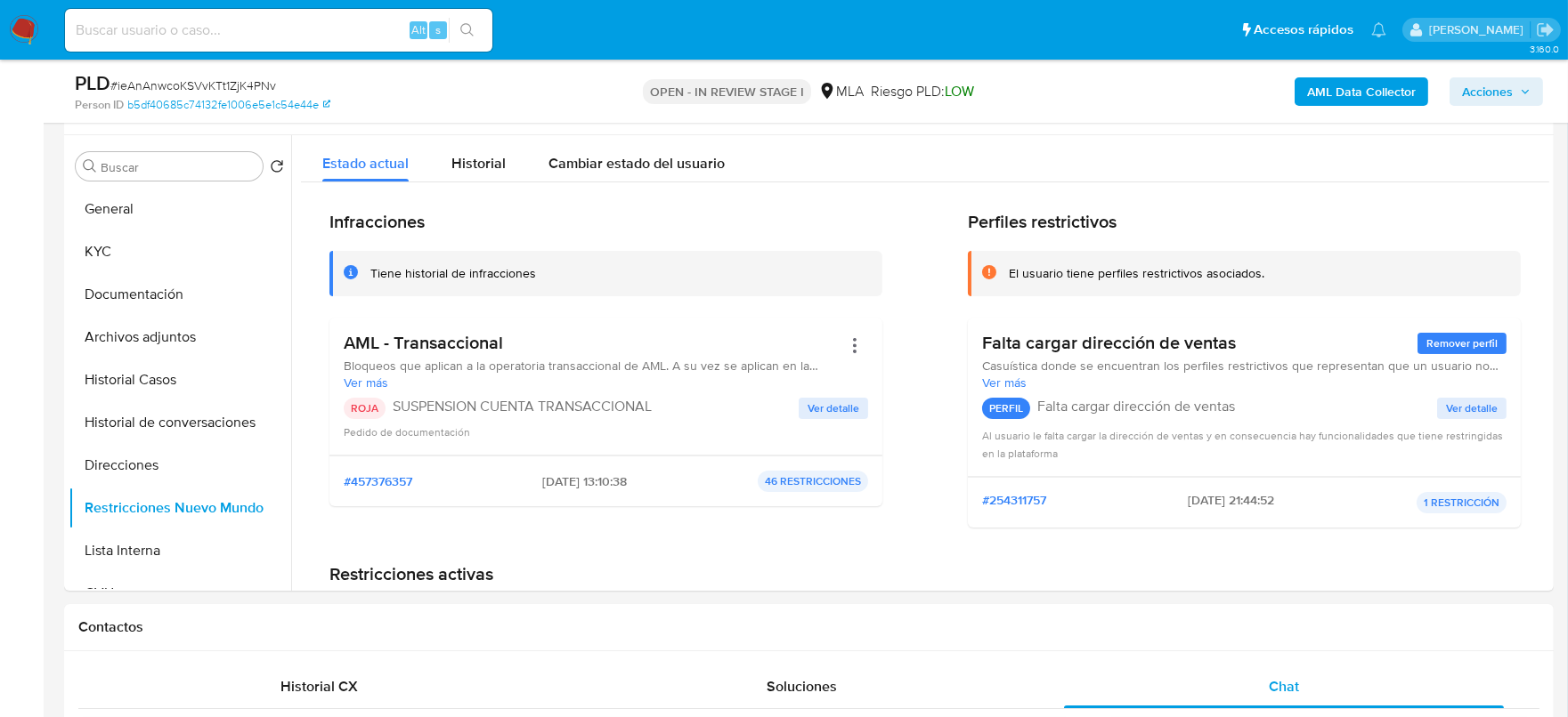
click at [1494, 96] on span "Acciones" at bounding box center [1488, 91] width 51 height 28
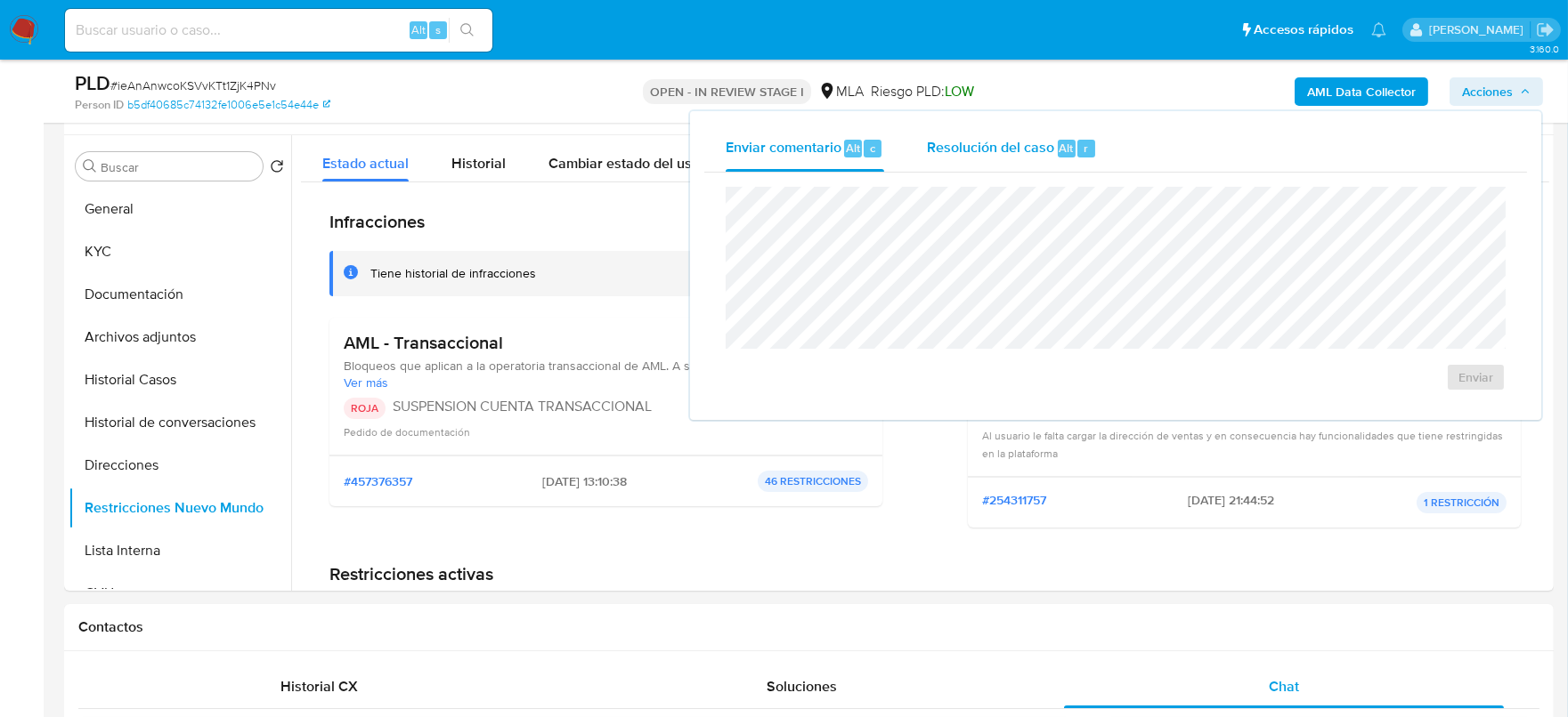
click at [981, 140] on span "Resolución del caso" at bounding box center [991, 147] width 128 height 20
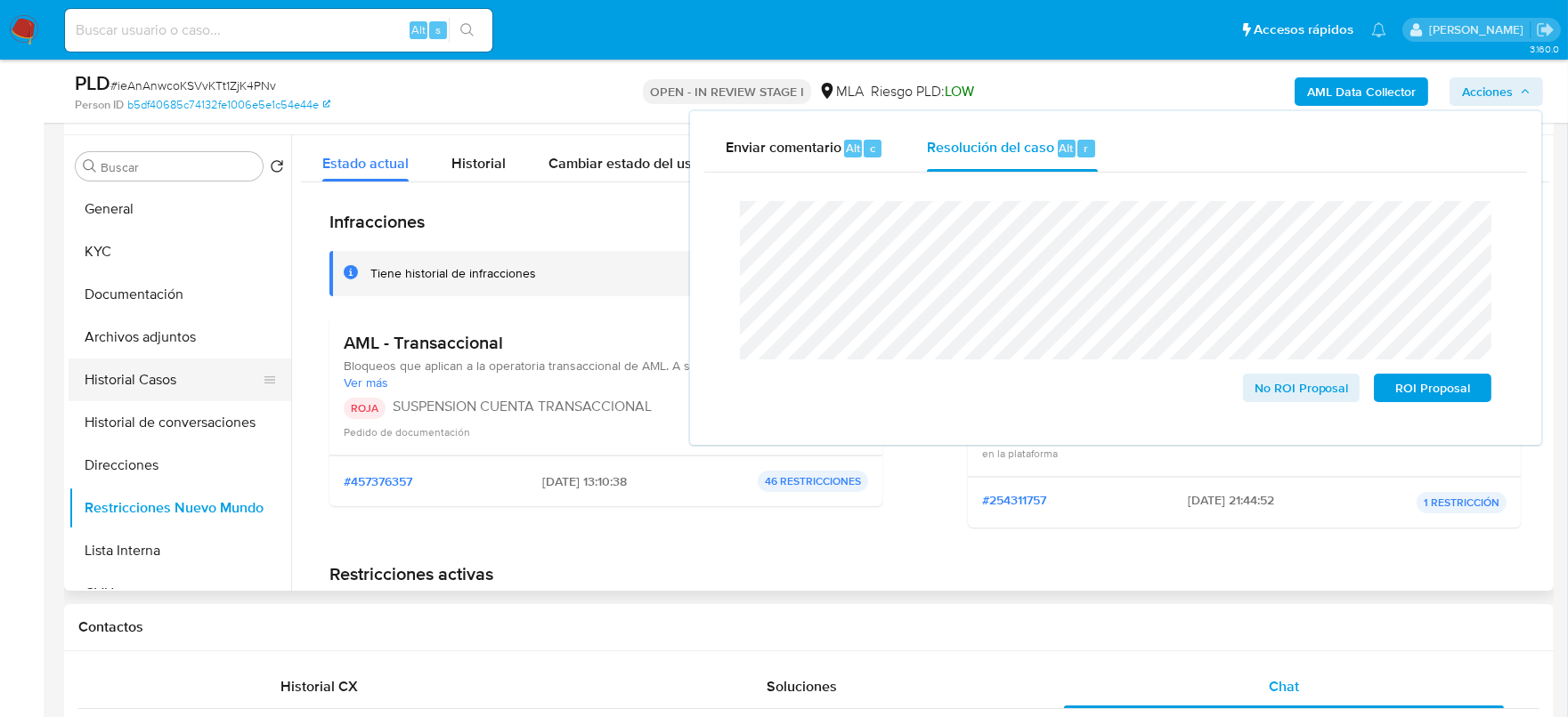
click at [134, 363] on button "Historial Casos" at bounding box center [172, 380] width 209 height 43
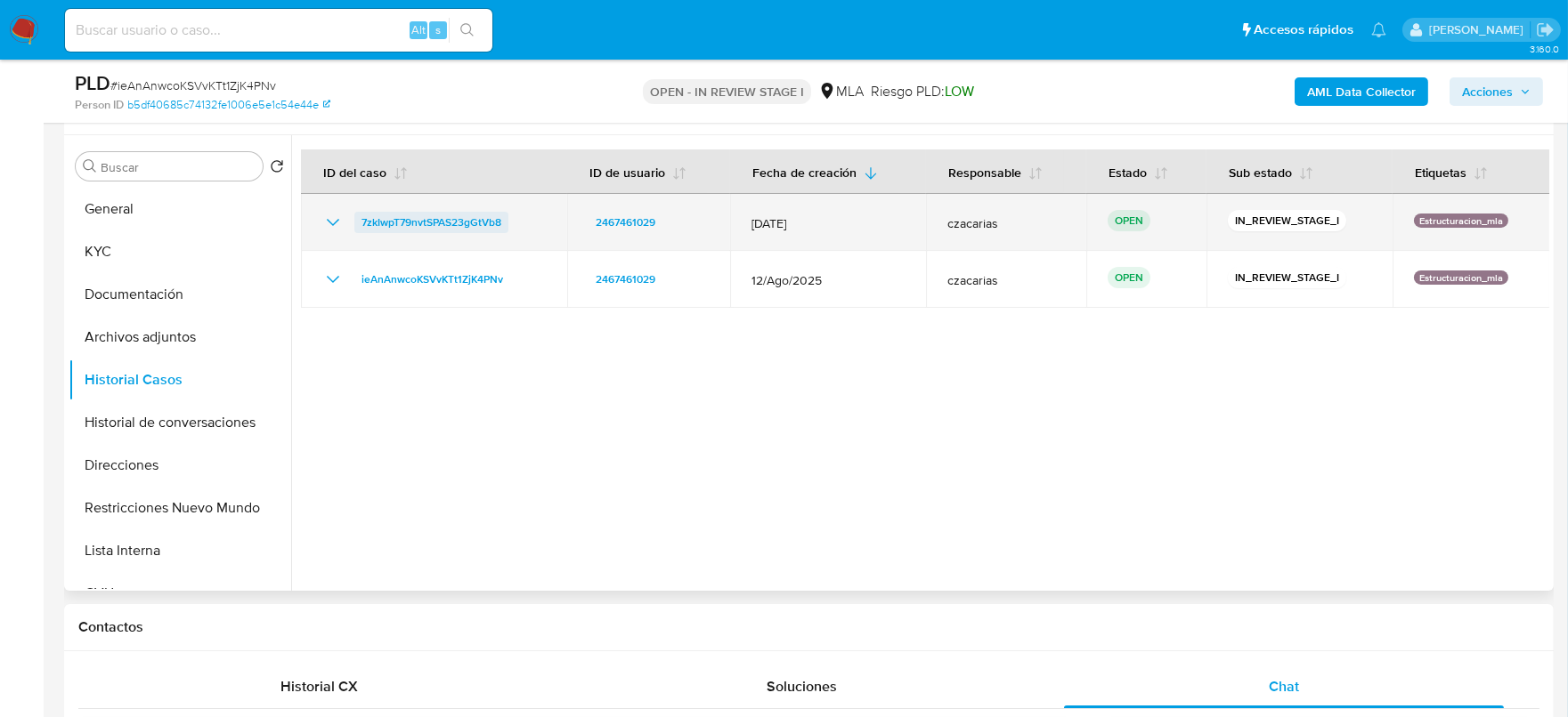
click at [411, 226] on span "7zkIwpT79nvtSPAS23gGtVb8" at bounding box center [431, 221] width 139 height 21
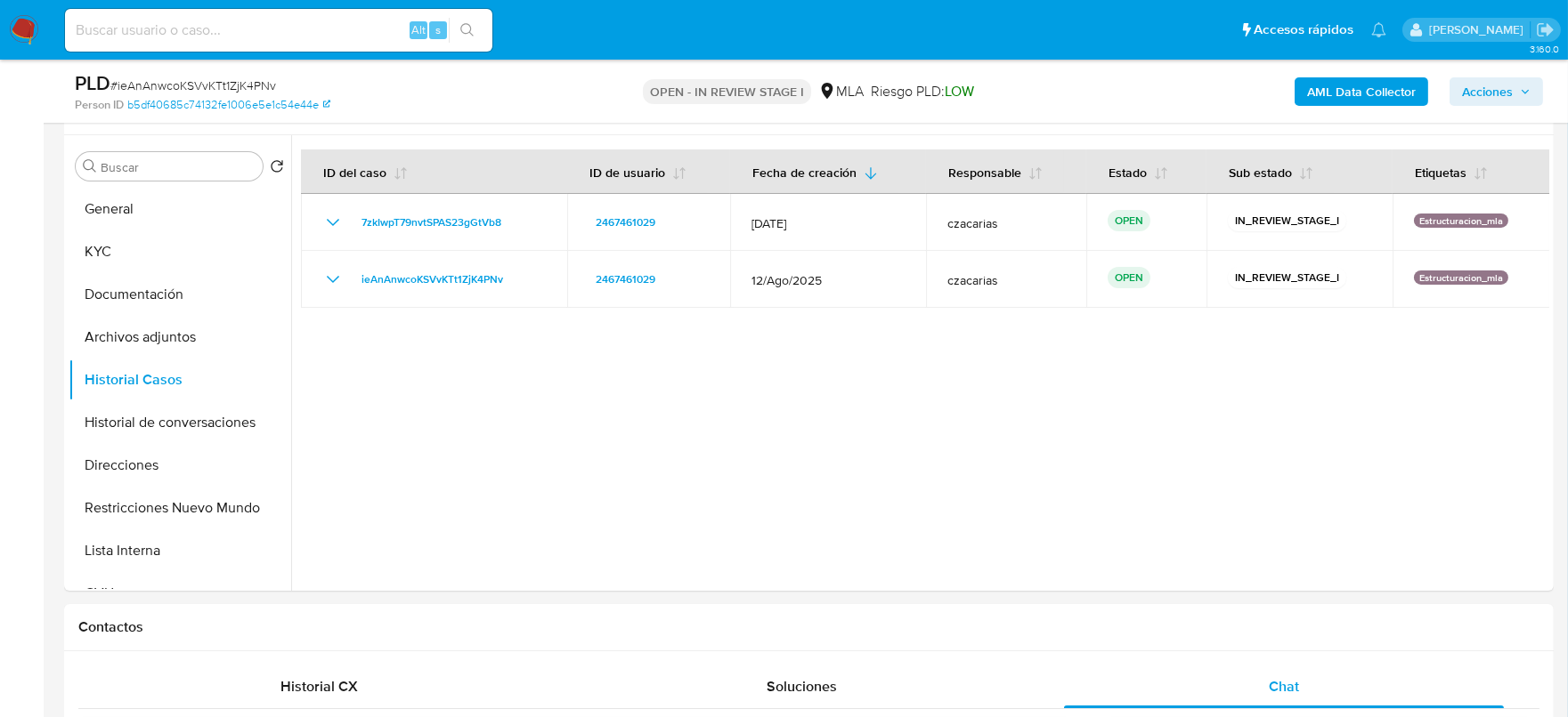
click at [1508, 79] on span "Acciones" at bounding box center [1488, 91] width 51 height 28
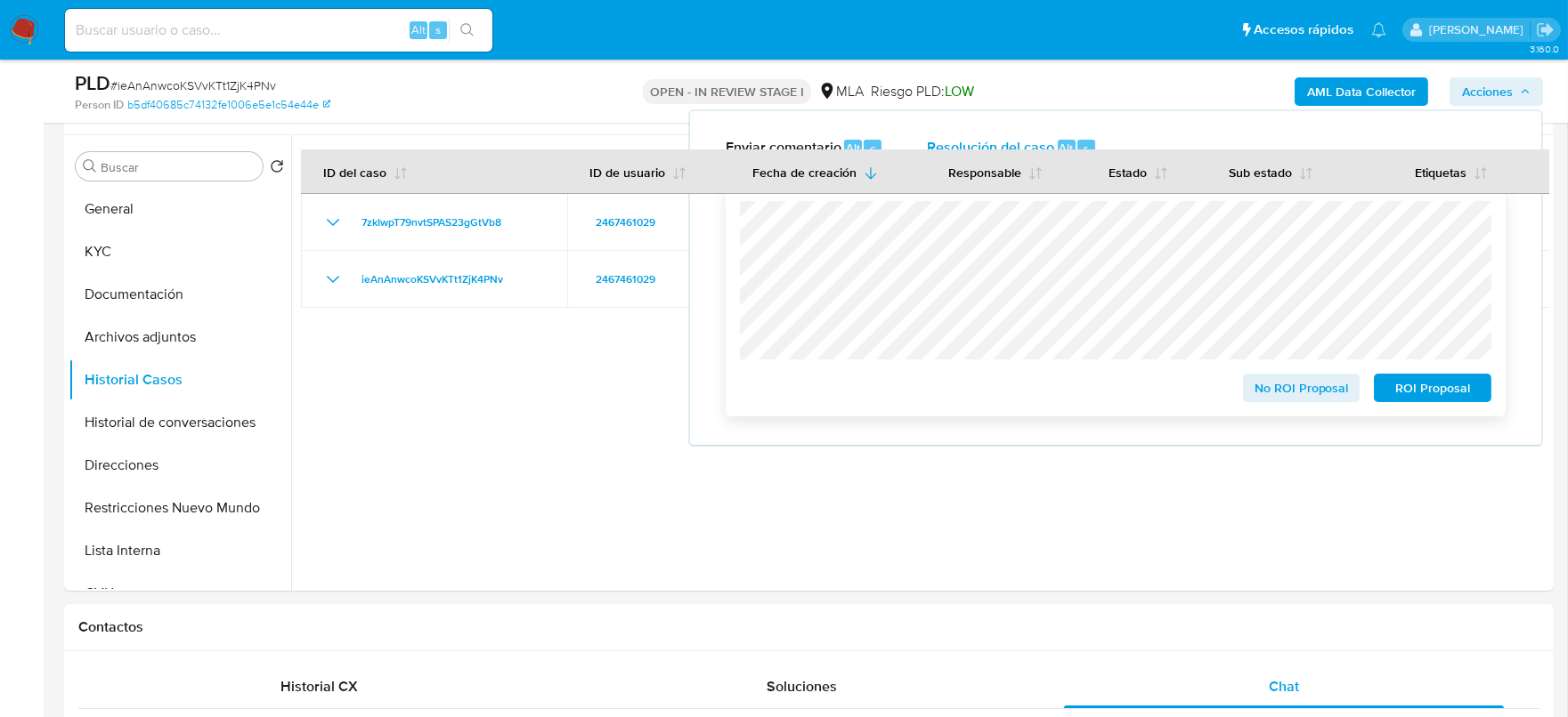
click at [1408, 386] on span "ROI Proposal" at bounding box center [1433, 387] width 93 height 25
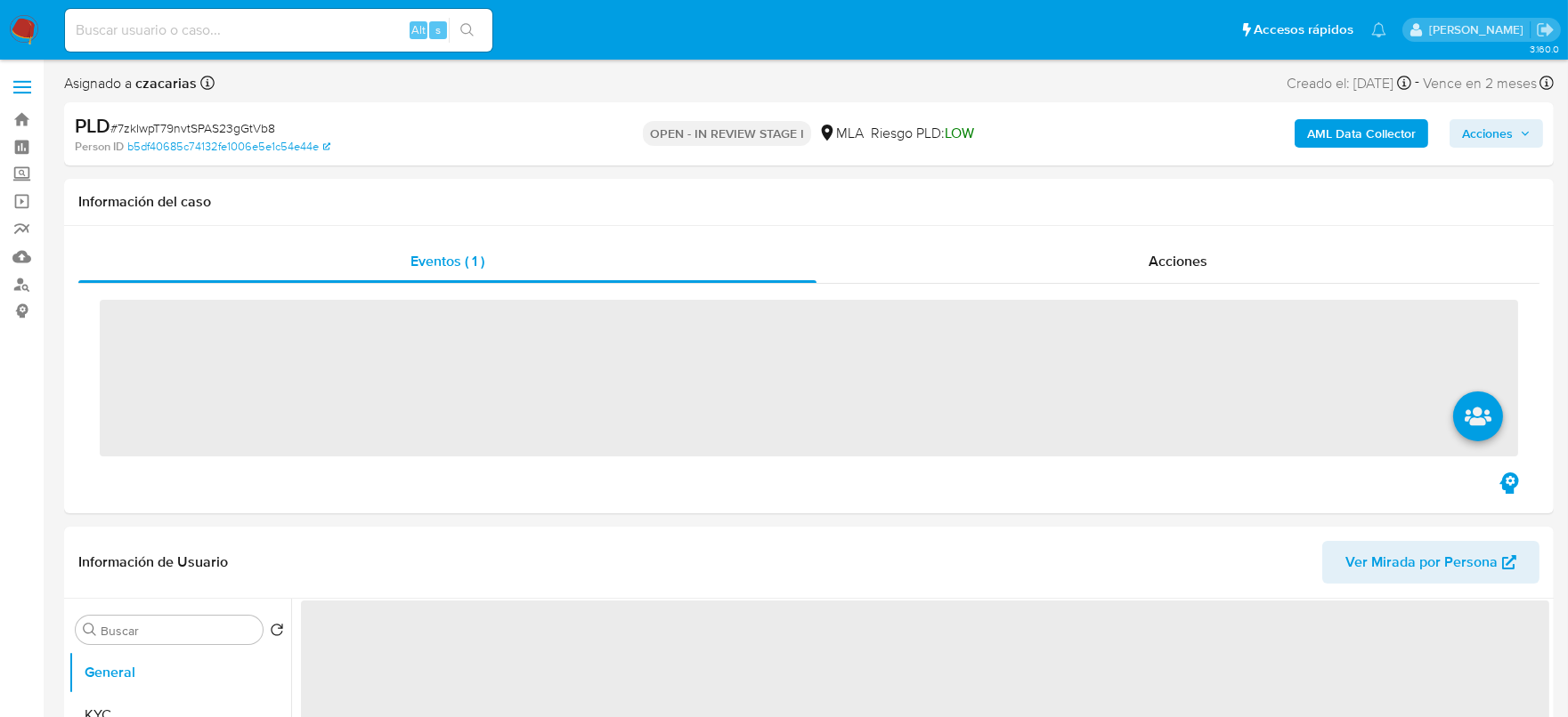
click at [249, 123] on span "# 7zkIwpT79nvtSPAS23gGtVb8" at bounding box center [192, 128] width 165 height 18
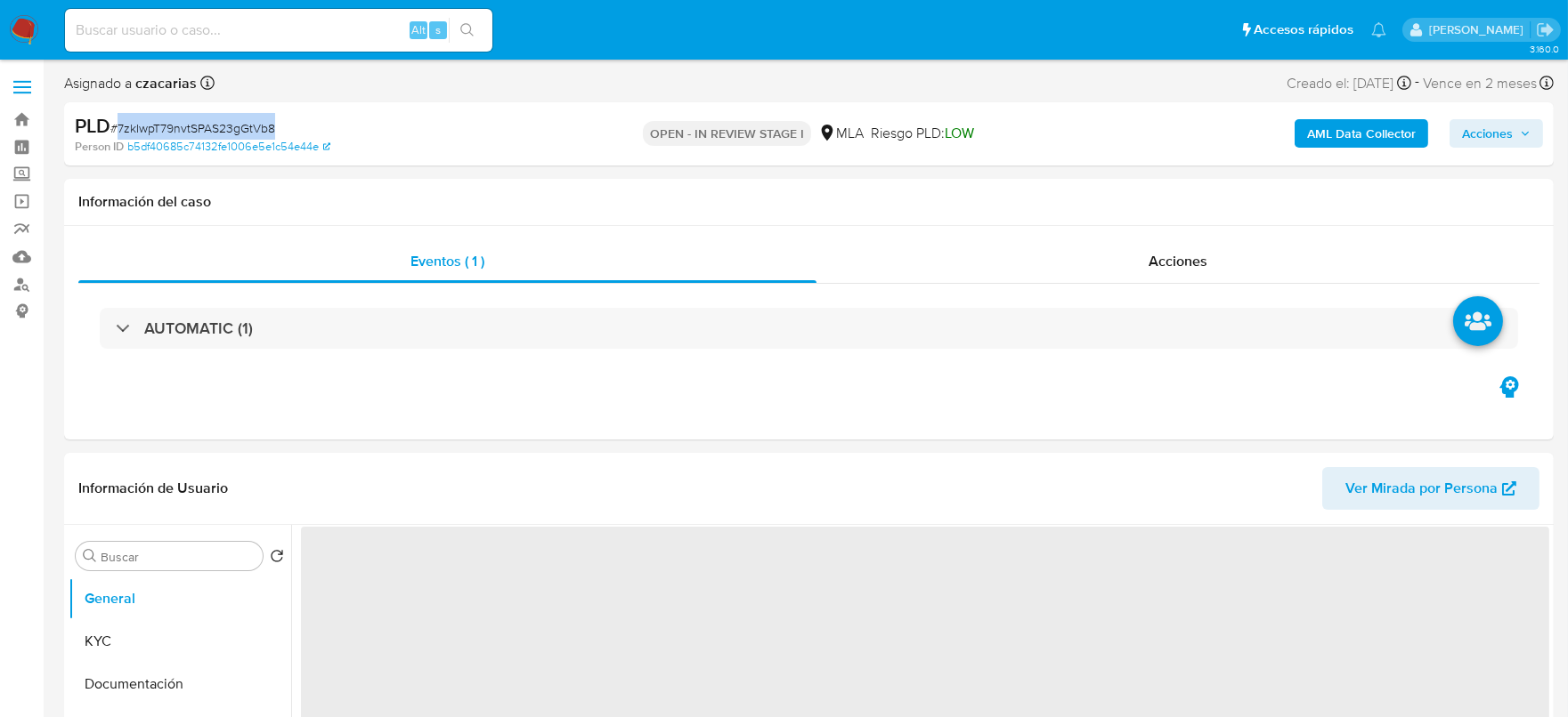
click at [249, 123] on span "# 7zkIwpT79nvtSPAS23gGtVb8" at bounding box center [192, 128] width 165 height 18
copy span "7zkIwpT79nvtSPAS23gGtVb8"
select select "10"
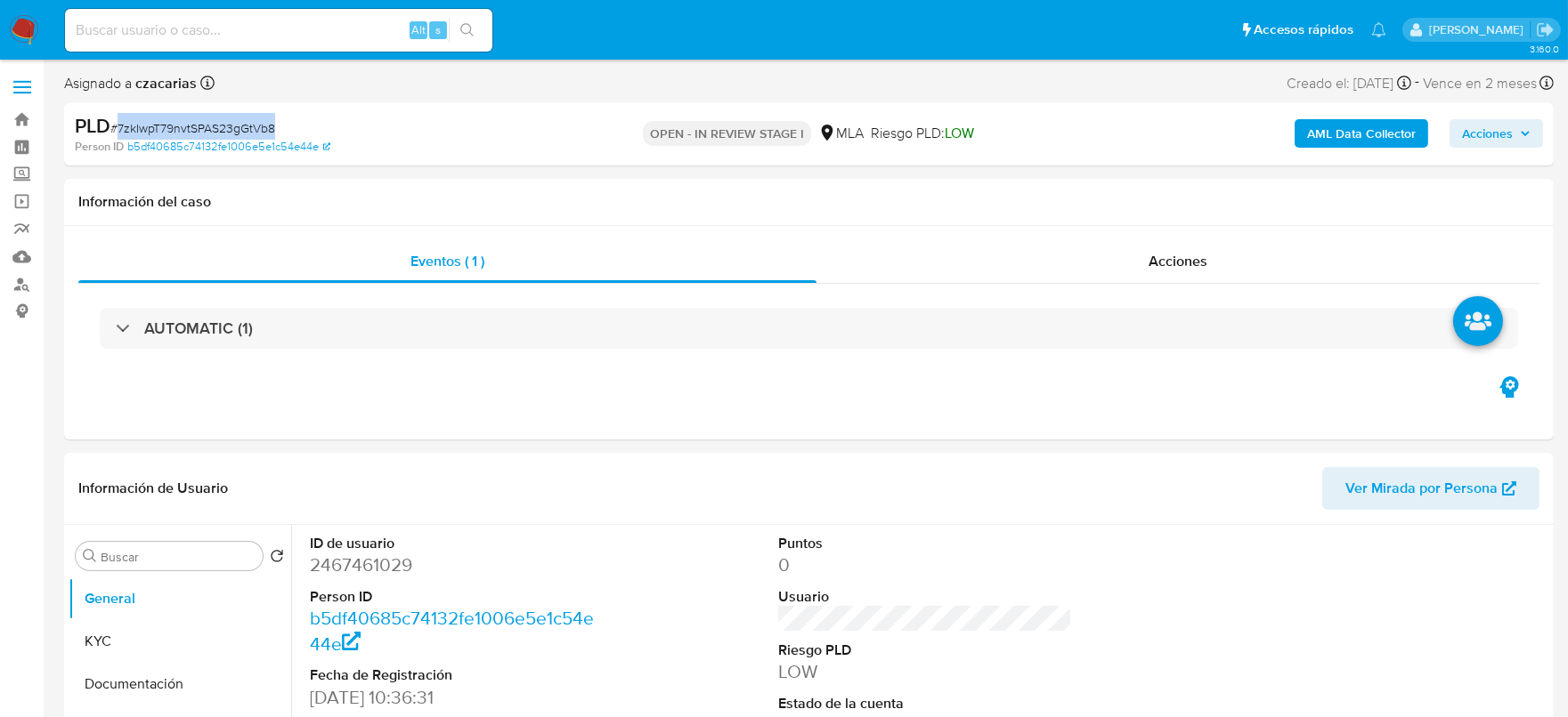
click at [1475, 120] on span "Acciones" at bounding box center [1488, 133] width 51 height 28
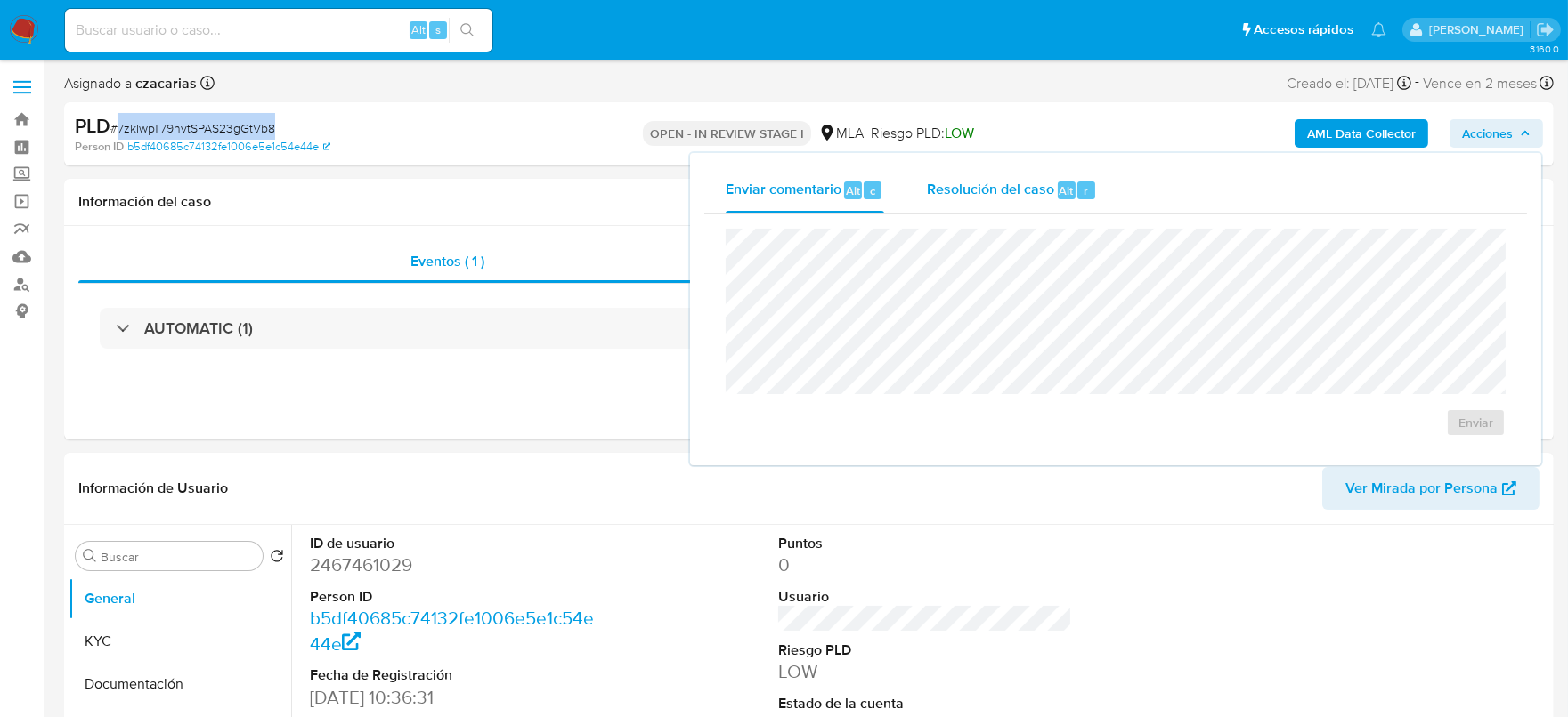
click at [1011, 186] on span "Resolución del caso" at bounding box center [991, 189] width 128 height 20
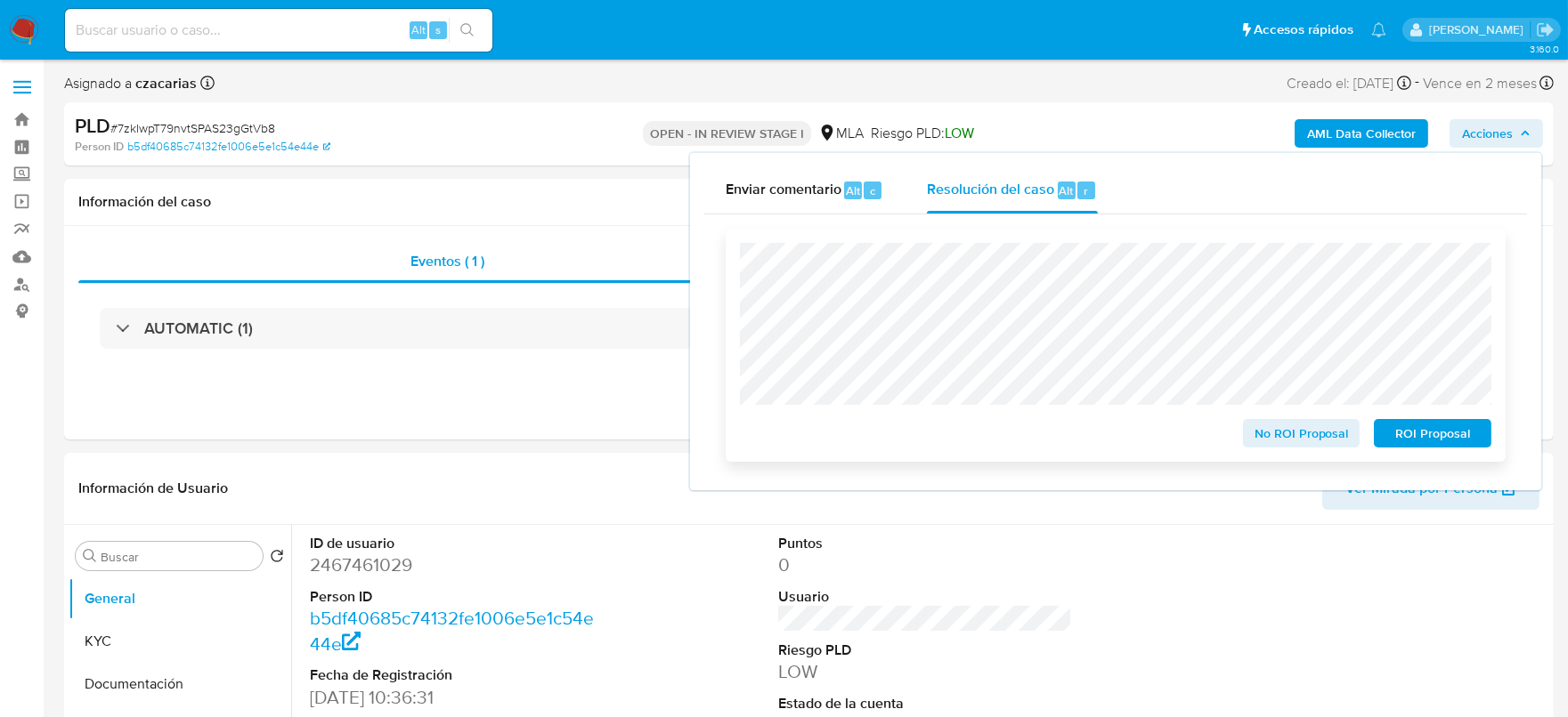
click at [1417, 439] on span "ROI Proposal" at bounding box center [1433, 433] width 93 height 25
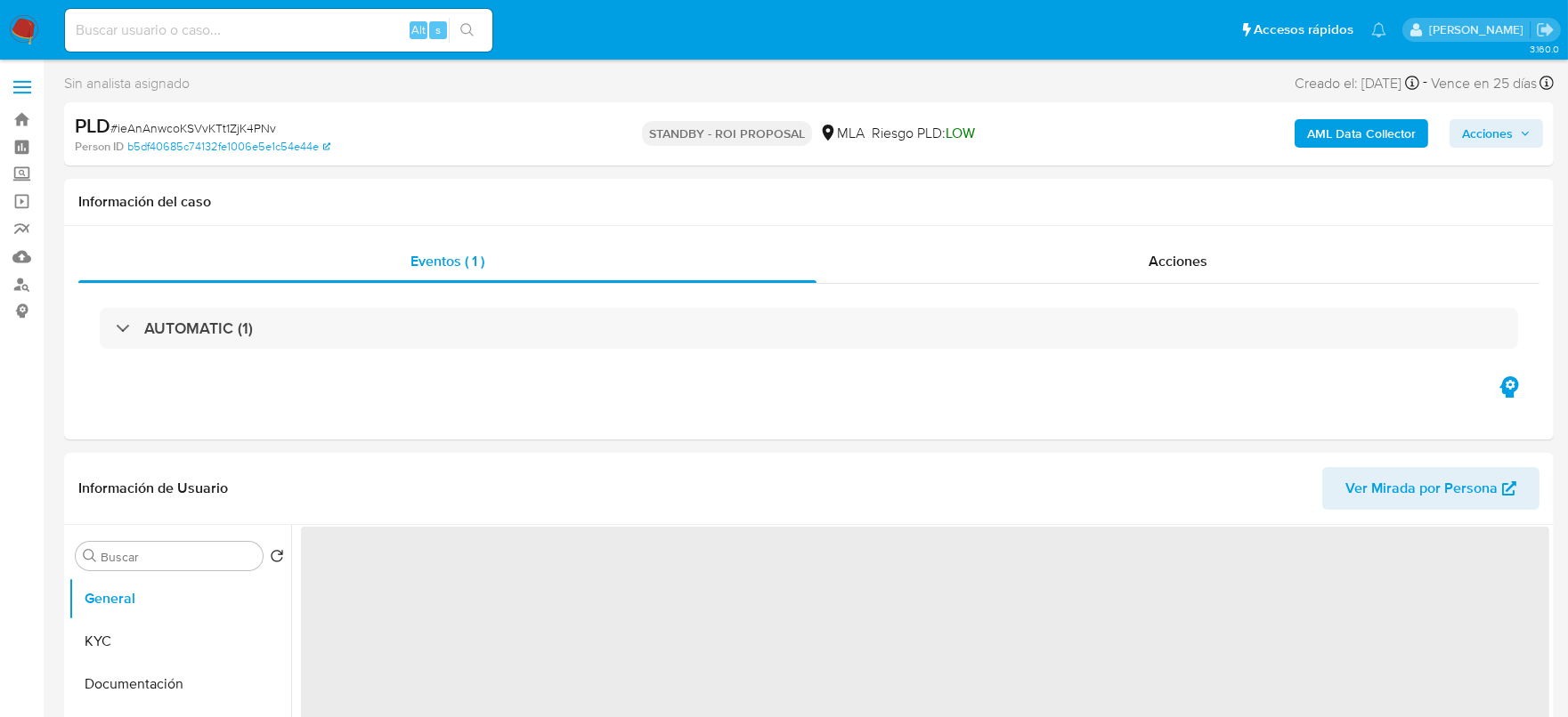
select select "10"
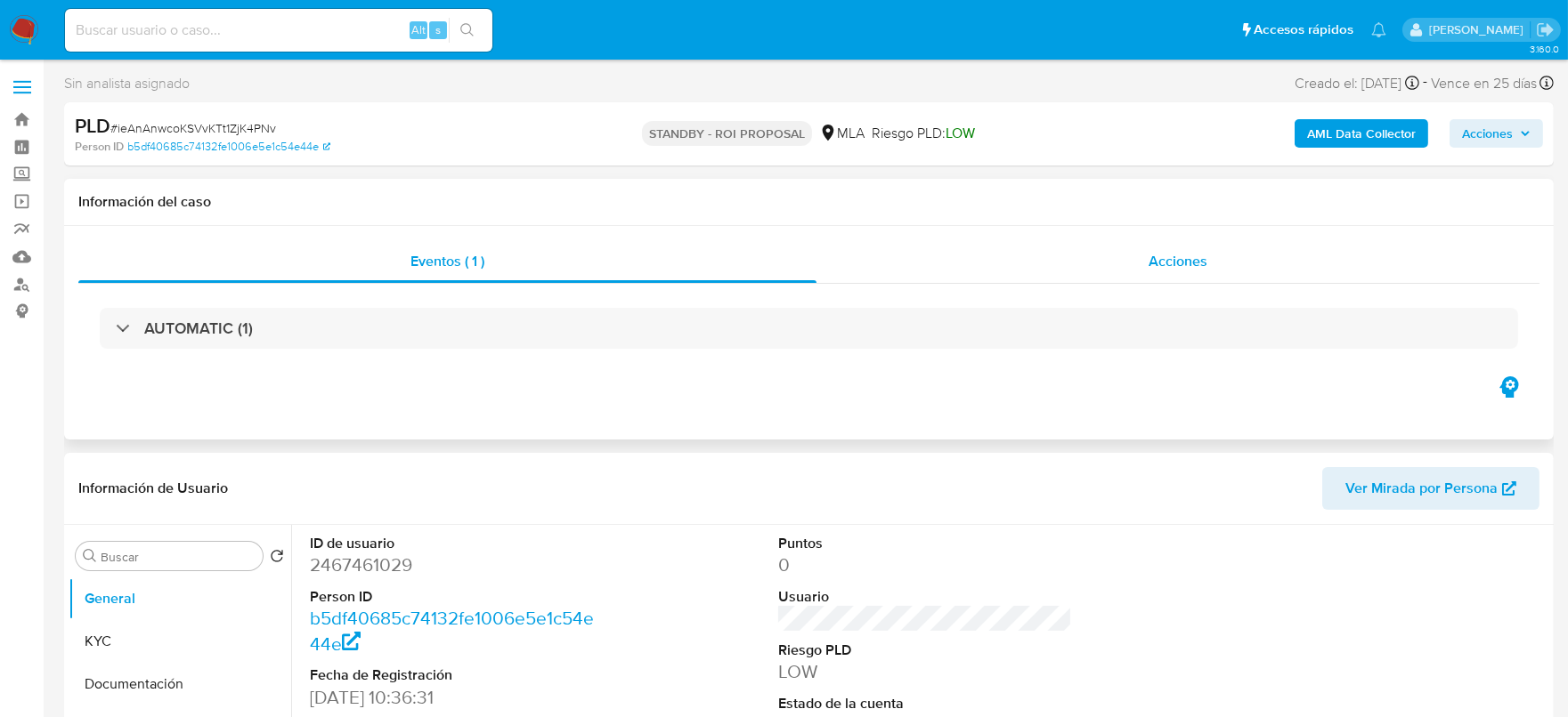
click at [1210, 263] on div "Acciones" at bounding box center [1178, 261] width 723 height 43
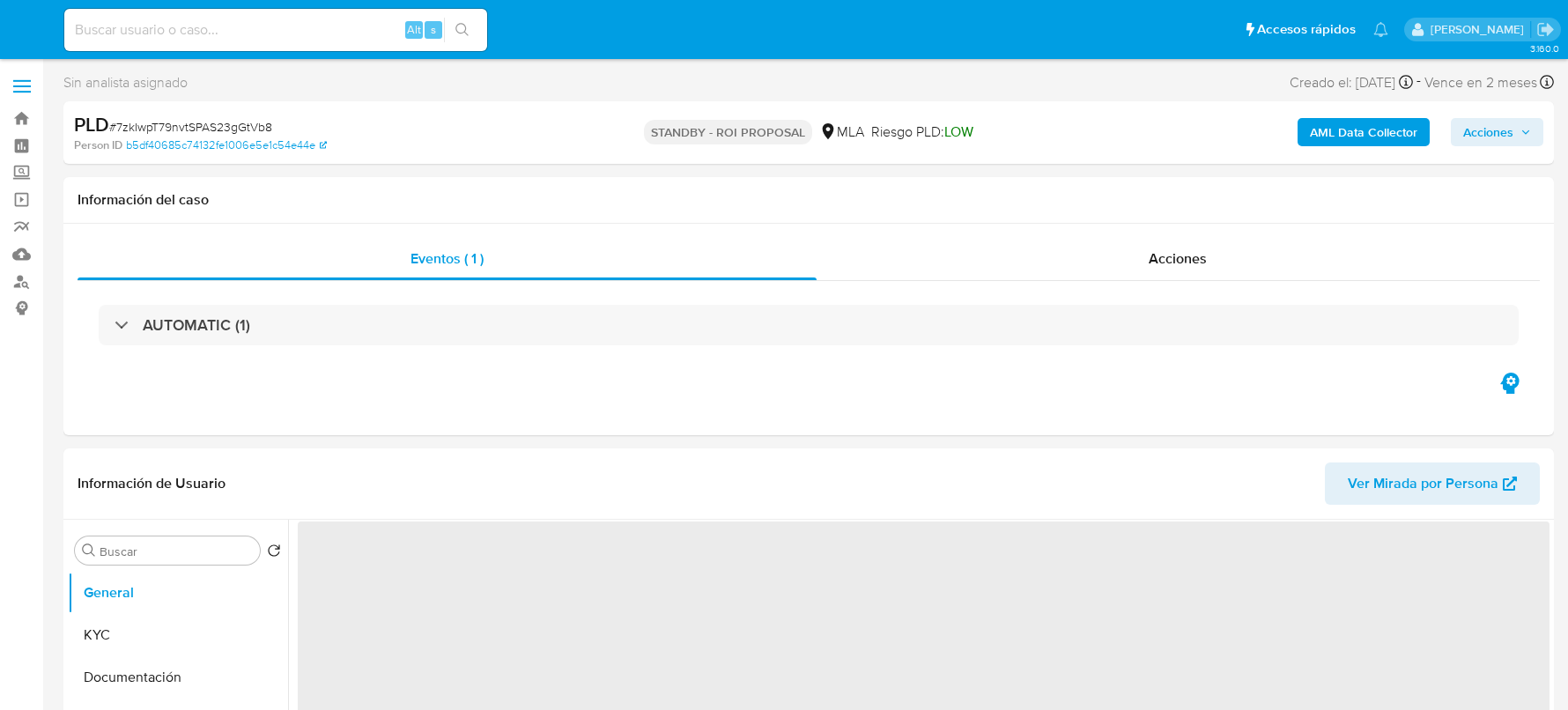
select select "10"
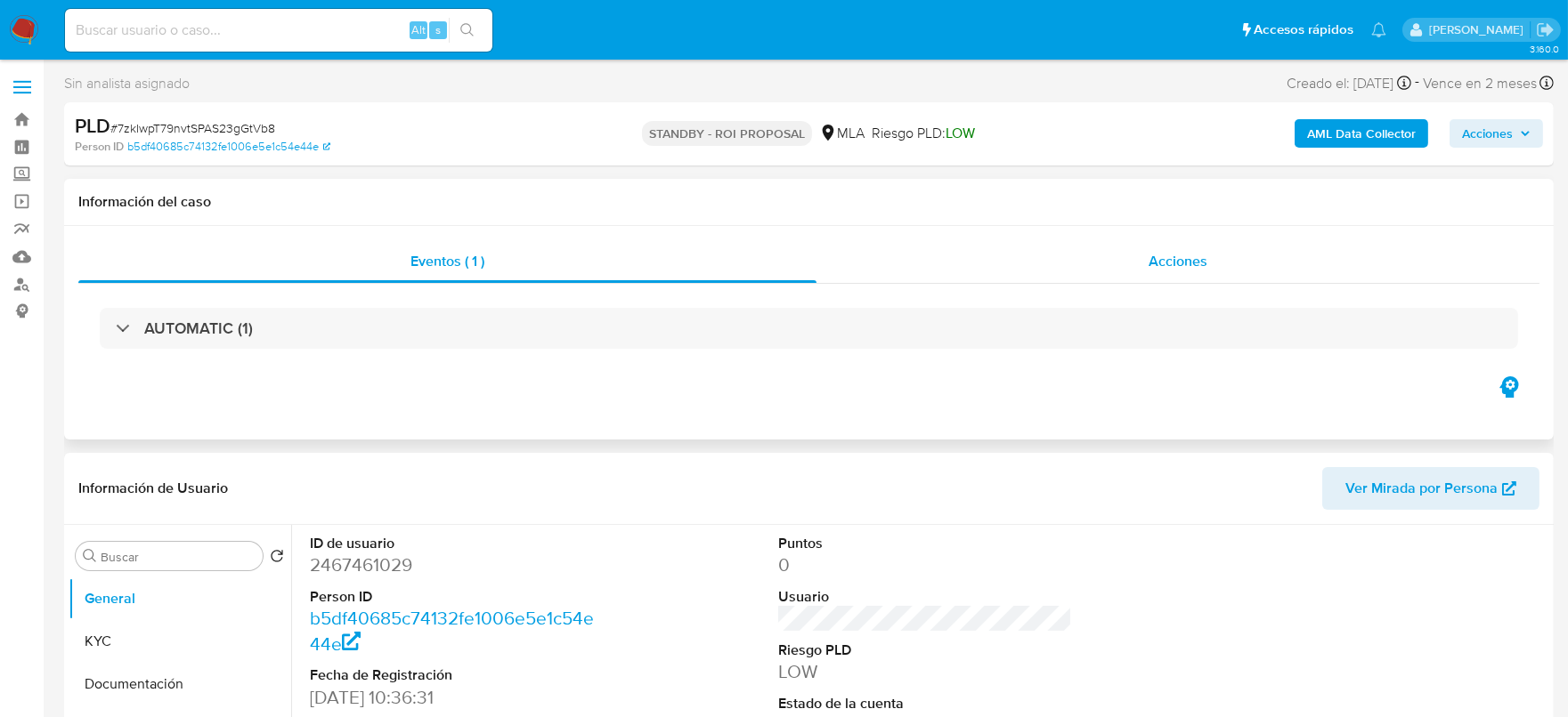
click at [1236, 250] on div "Acciones" at bounding box center [1178, 261] width 723 height 43
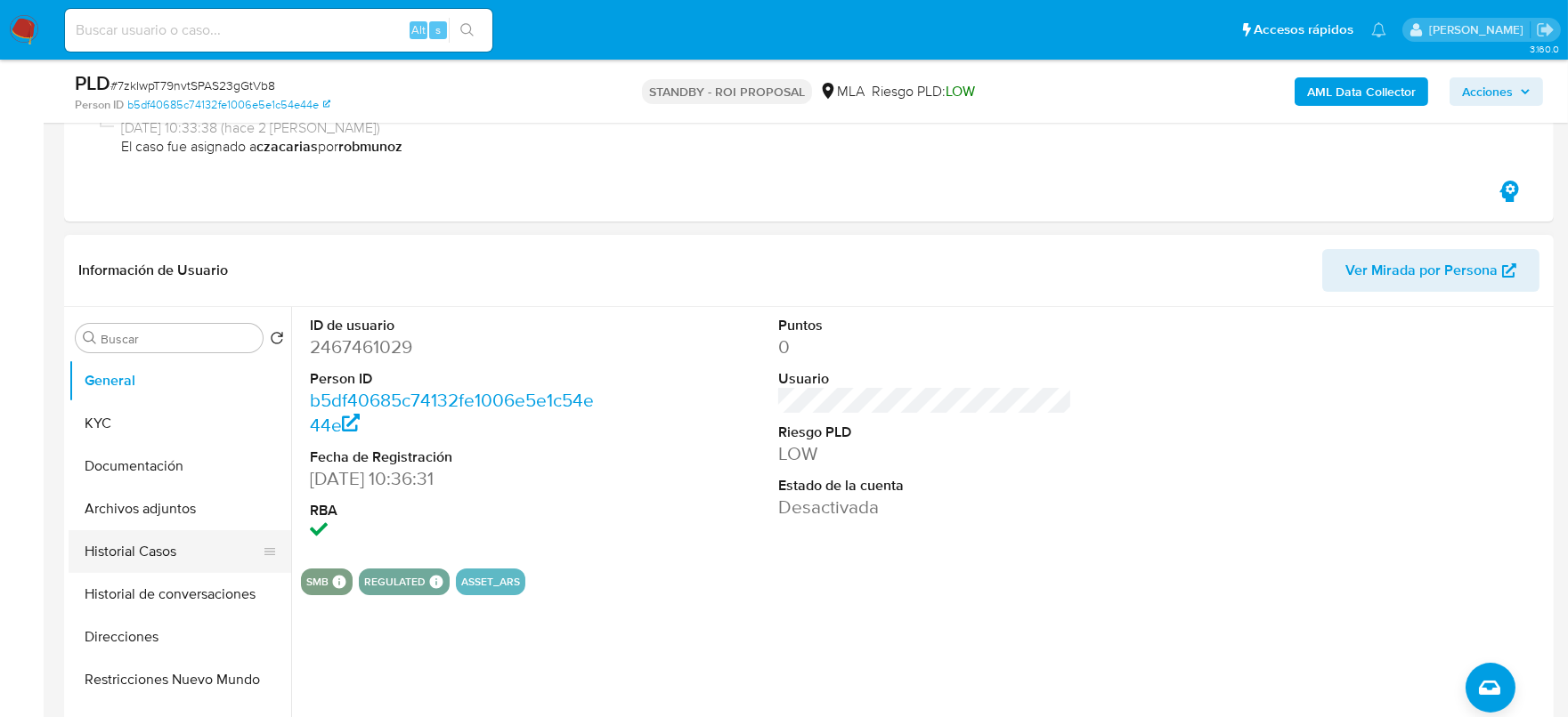
scroll to position [333, 0]
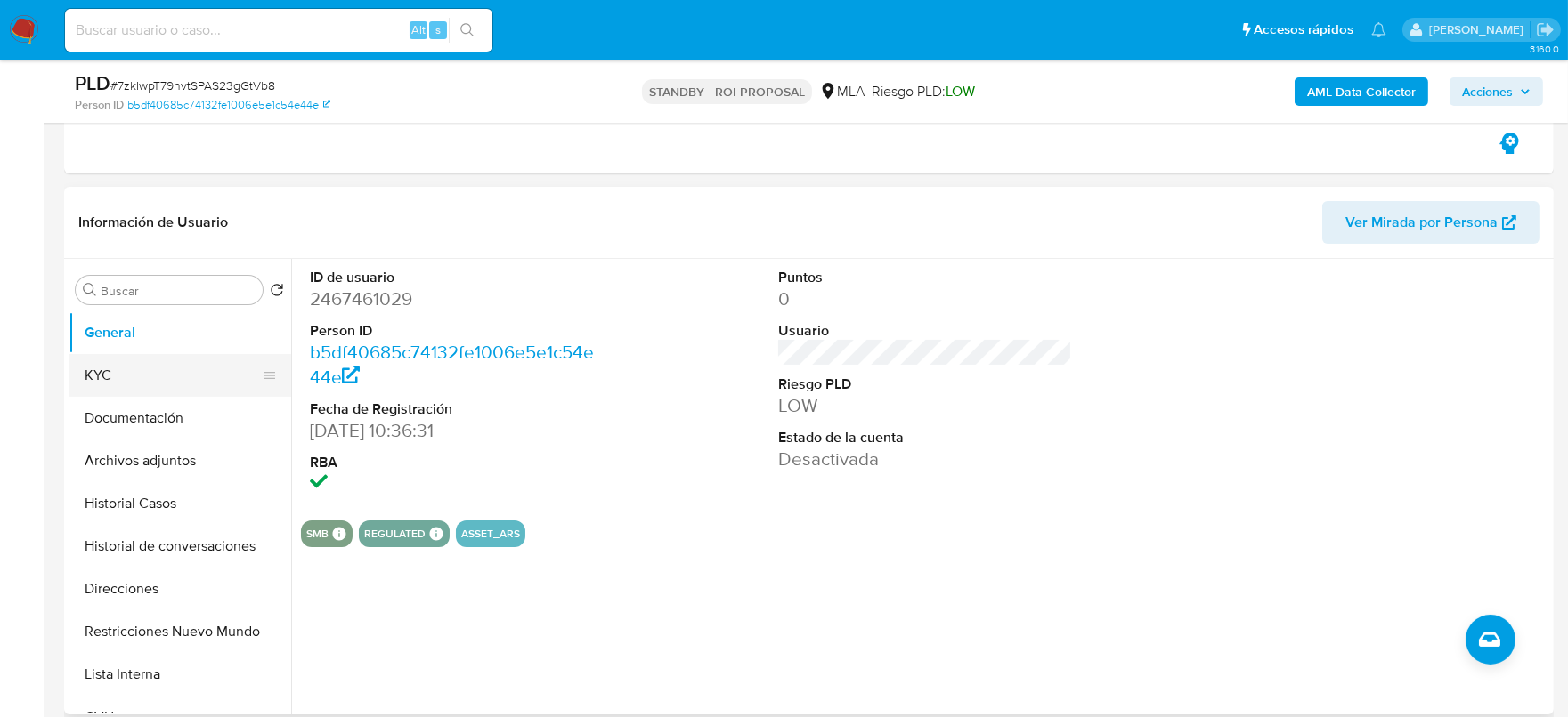
click at [123, 384] on button "KYC" at bounding box center [172, 375] width 209 height 43
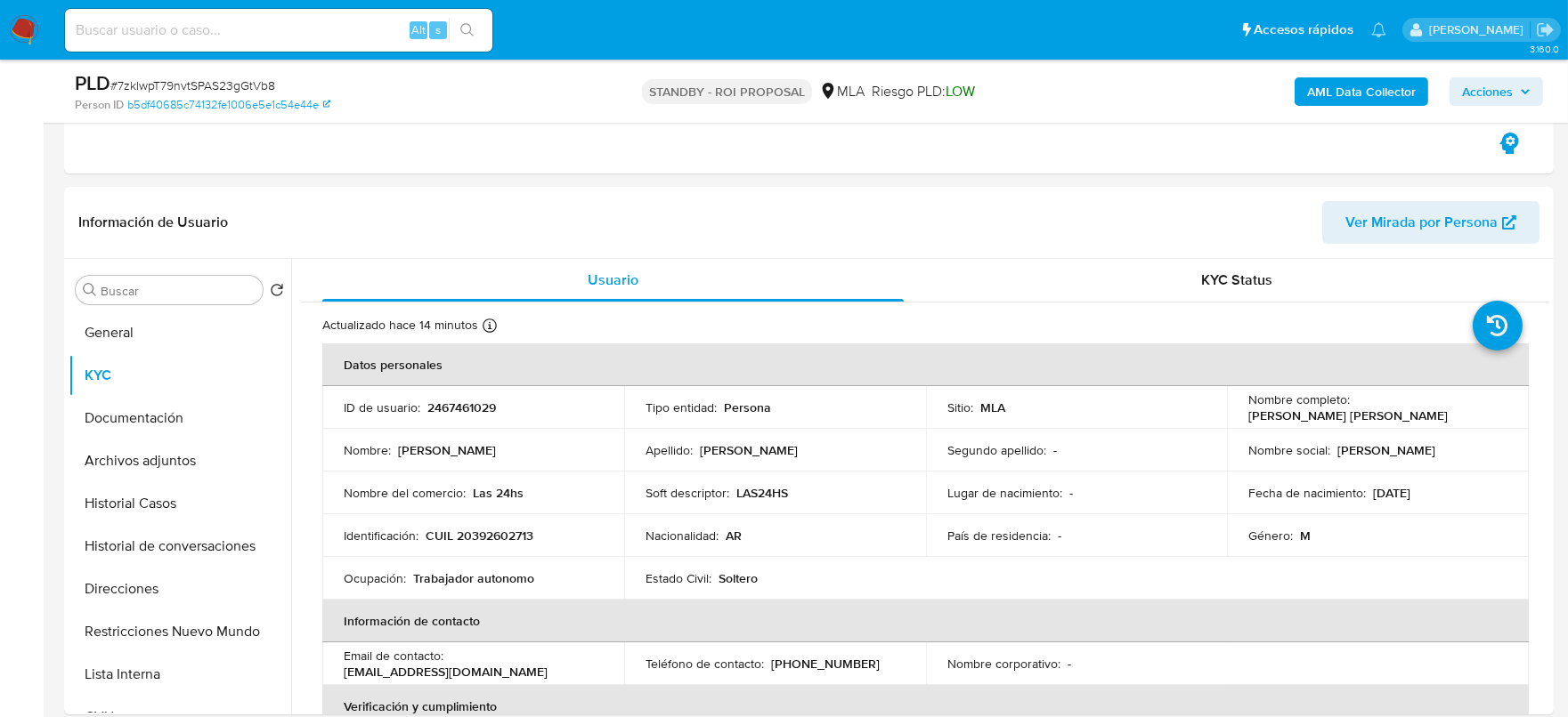
scroll to position [960, 0]
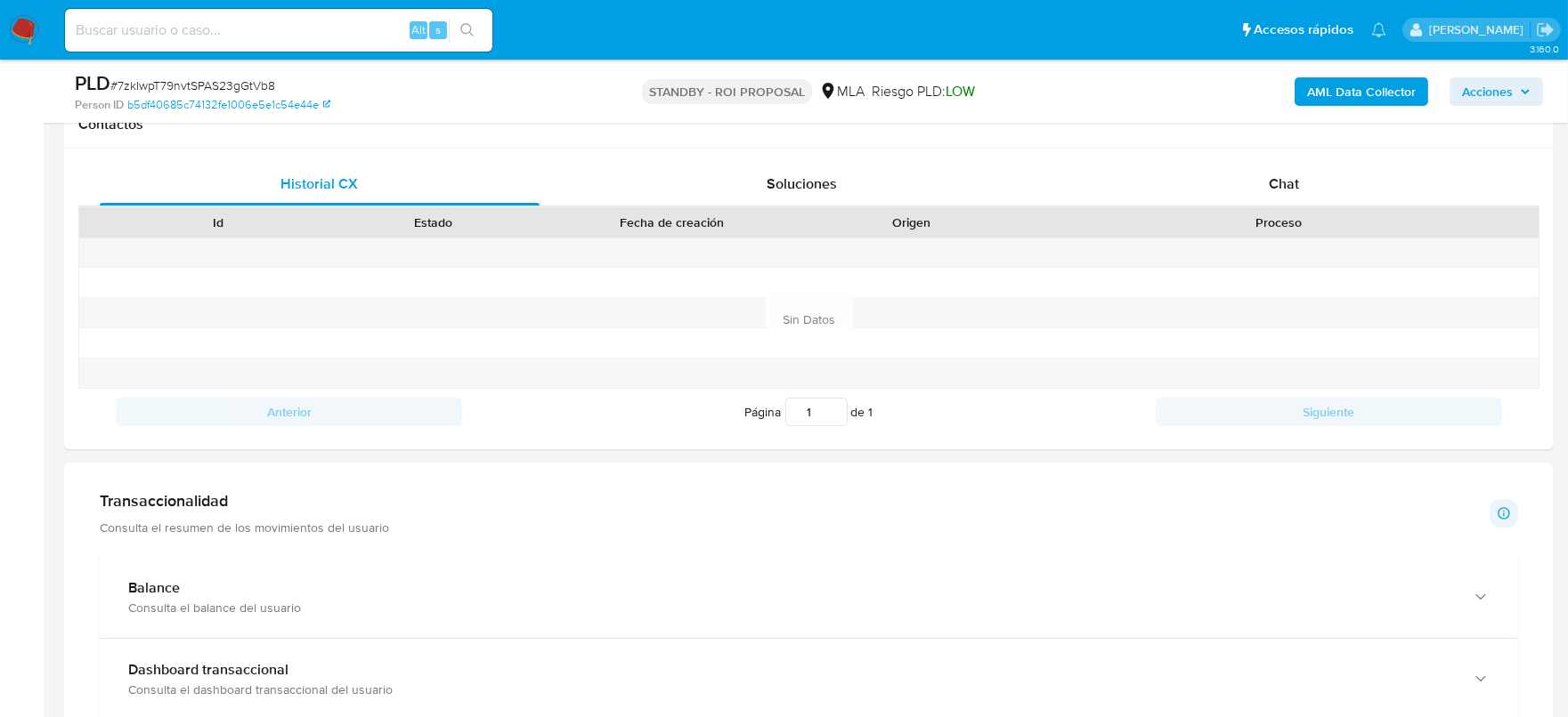
click at [273, 20] on input at bounding box center [278, 30] width 428 height 23
paste input "cx5Gig6JA3qelFajn01JVEoI"
type input "cx5Gig6JA3qelFajn01JVEoI"
click at [471, 14] on div "cx5Gig6JA3qelFajn01JVEoI Alt s" at bounding box center [278, 30] width 428 height 43
click at [462, 29] on icon "search-icon" at bounding box center [468, 30] width 15 height 15
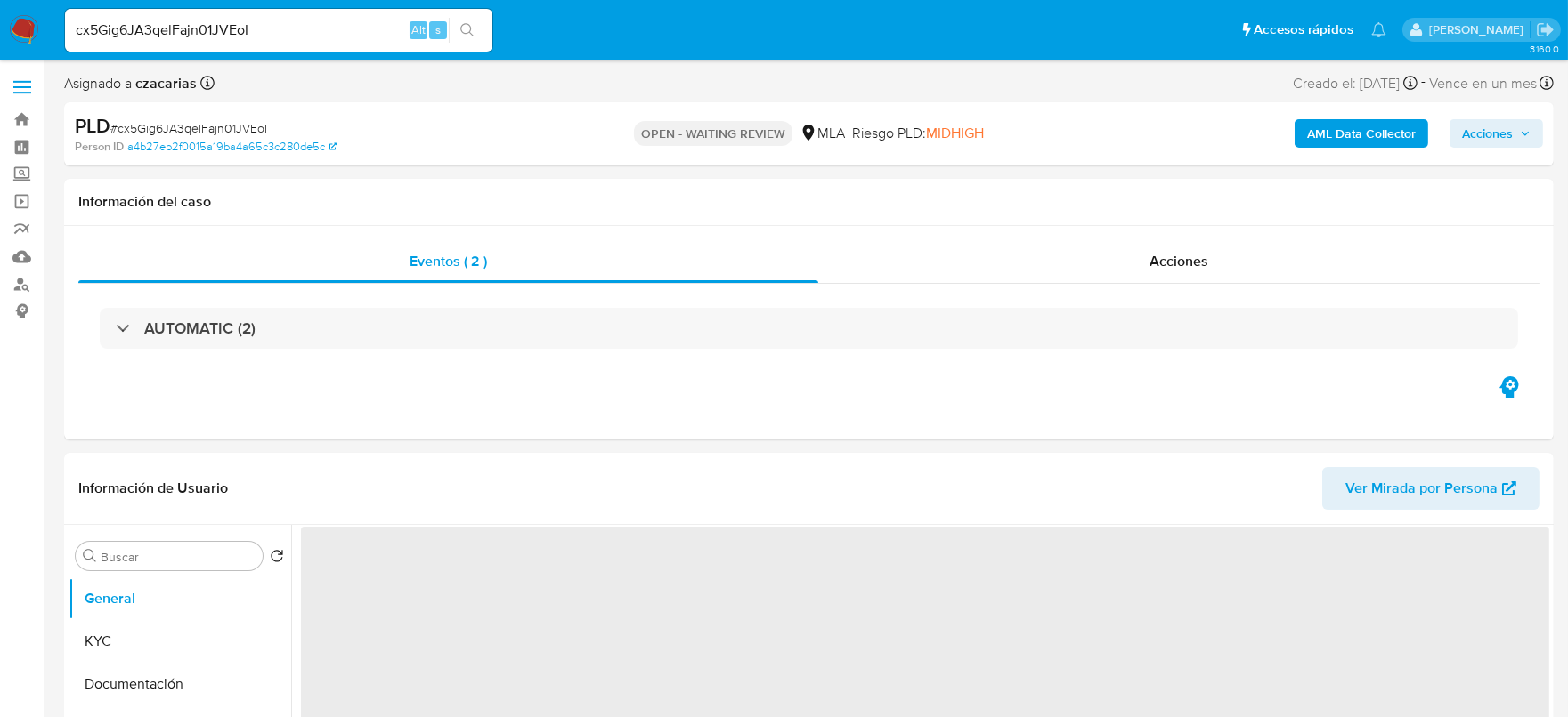
select select "10"
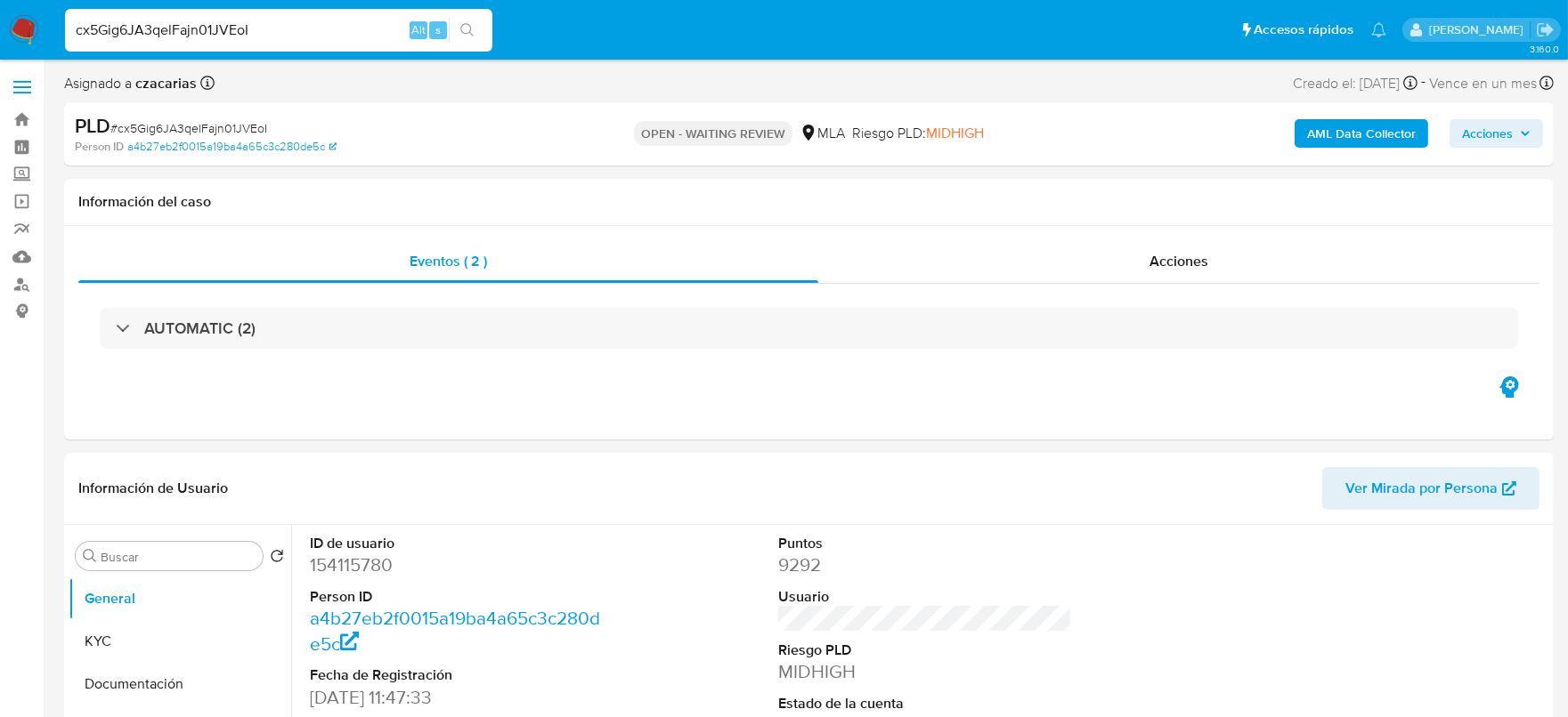
click at [286, 24] on input "cx5Gig6JA3qelFajn01JVEoI" at bounding box center [278, 30] width 428 height 23
click at [286, 23] on input "cx5Gig6JA3qelFajn01JVEoI" at bounding box center [278, 30] width 428 height 23
paste input "QVR1HqNh8cW1UiiNQu6kYxU4"
type input "QVR1HqNh8cW1UiiNQu6kYxU4"
click at [459, 30] on button "search-icon" at bounding box center [467, 30] width 36 height 25
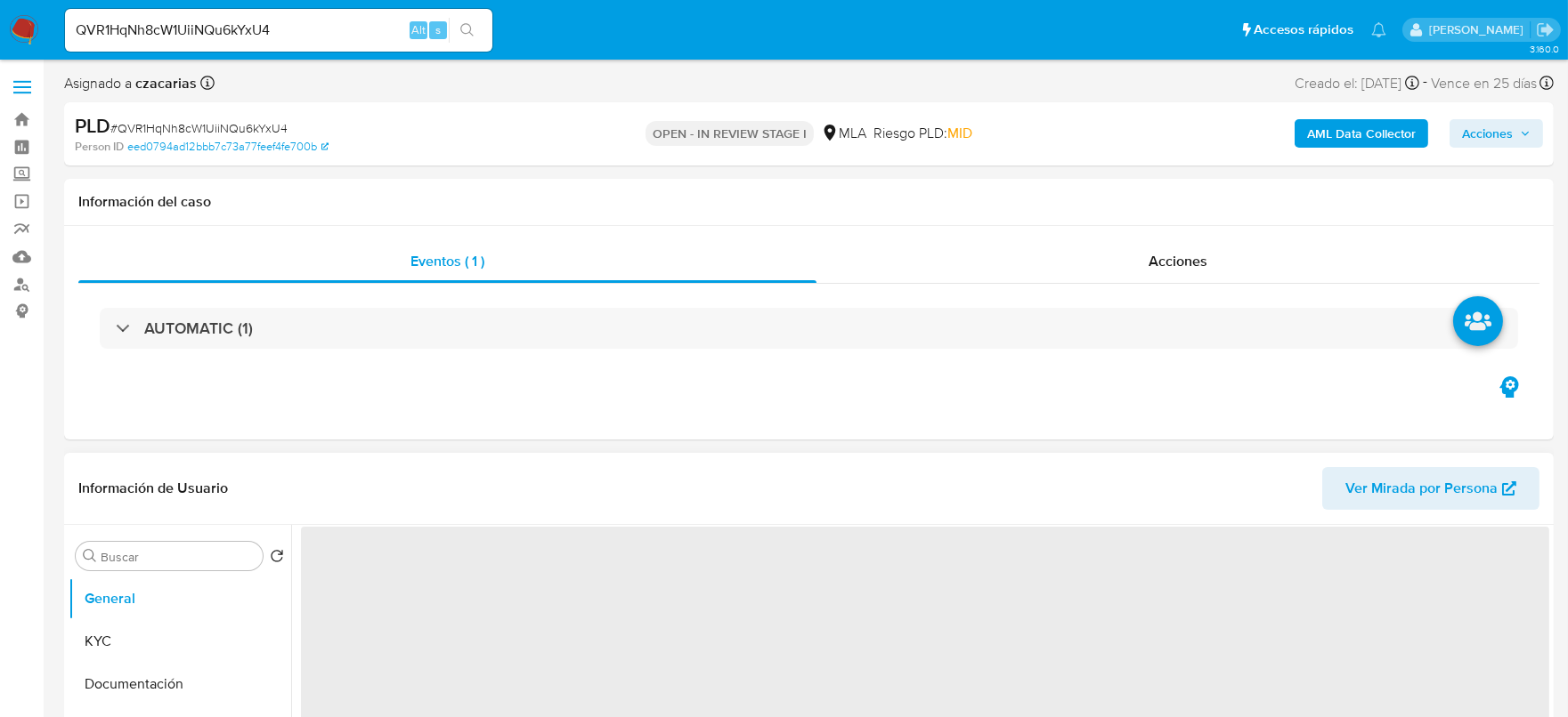
select select "10"
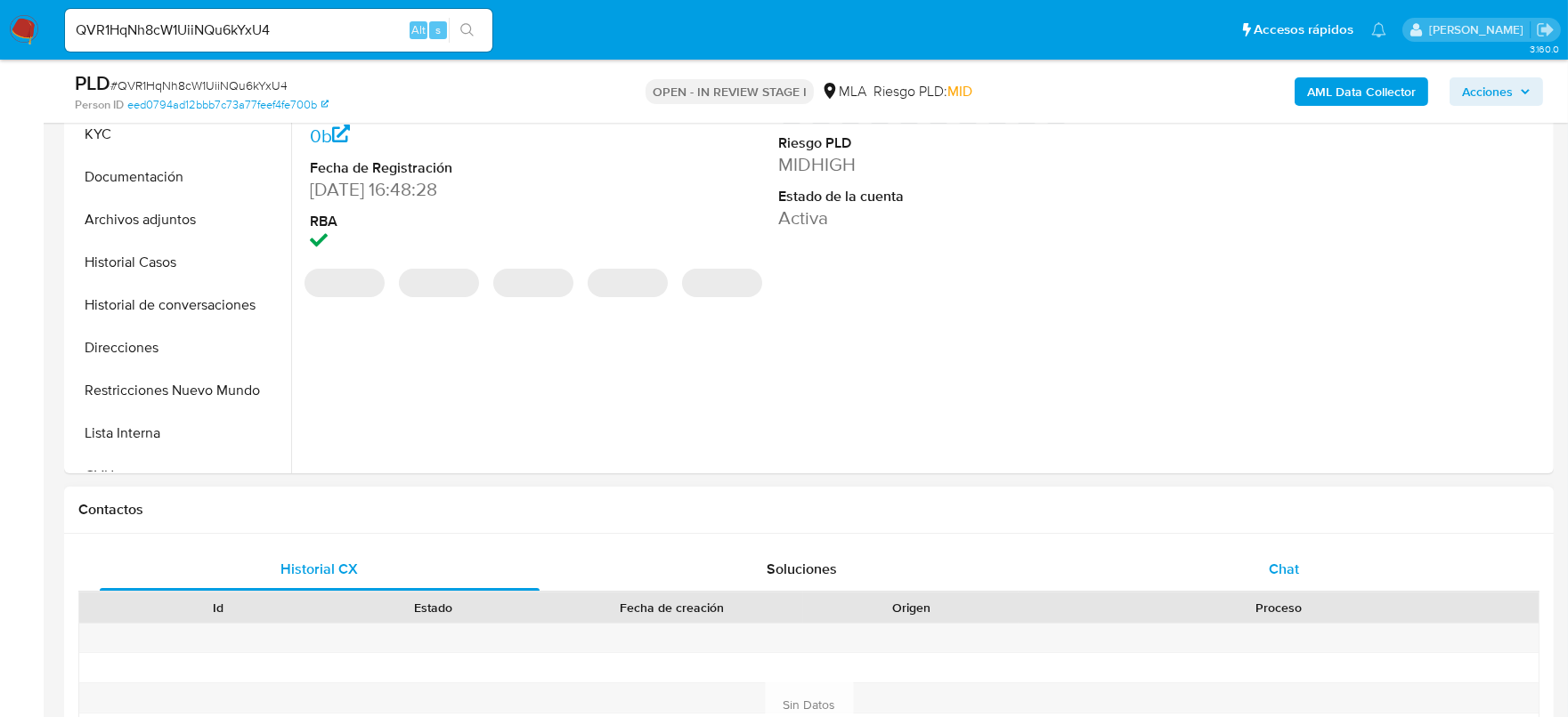
click at [1296, 548] on div "Chat" at bounding box center [1284, 569] width 440 height 43
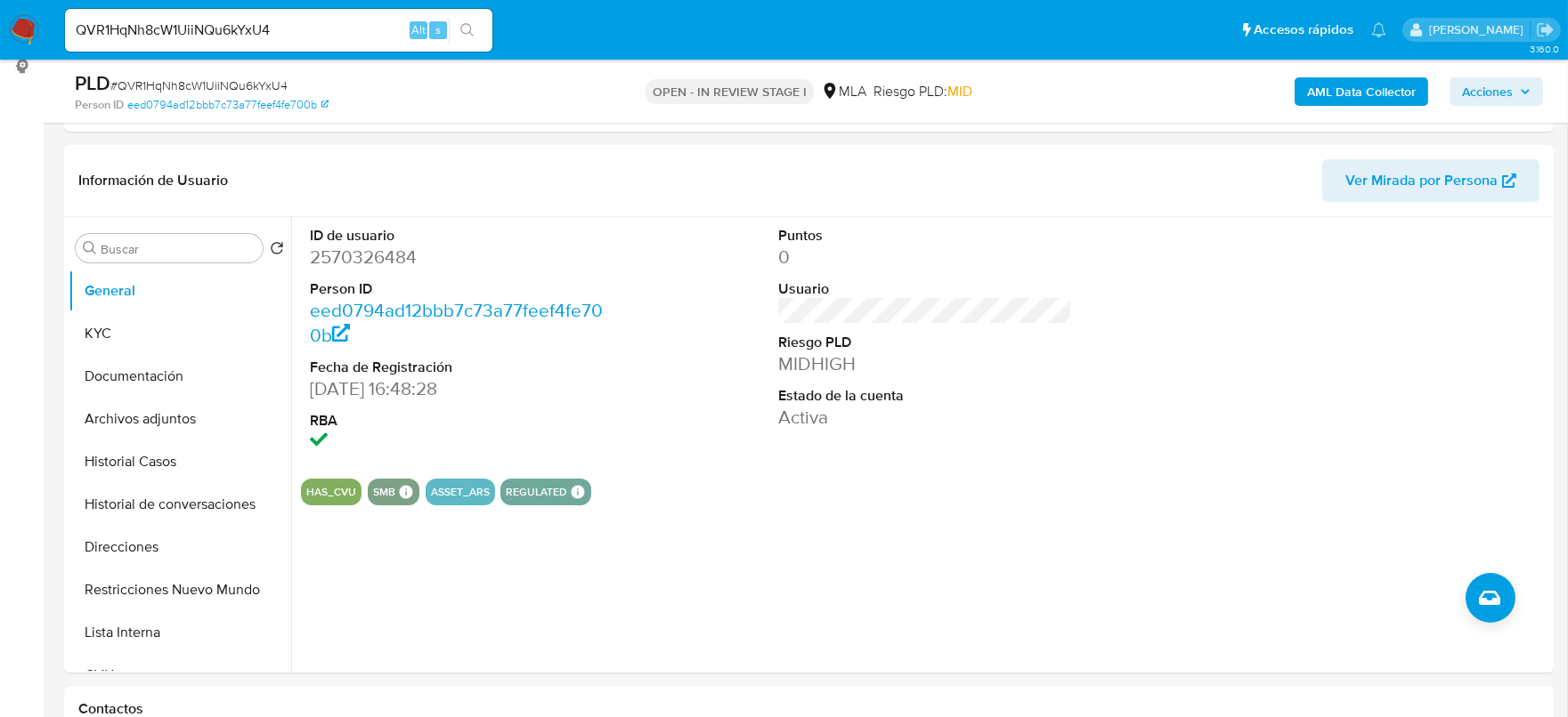
scroll to position [221, 0]
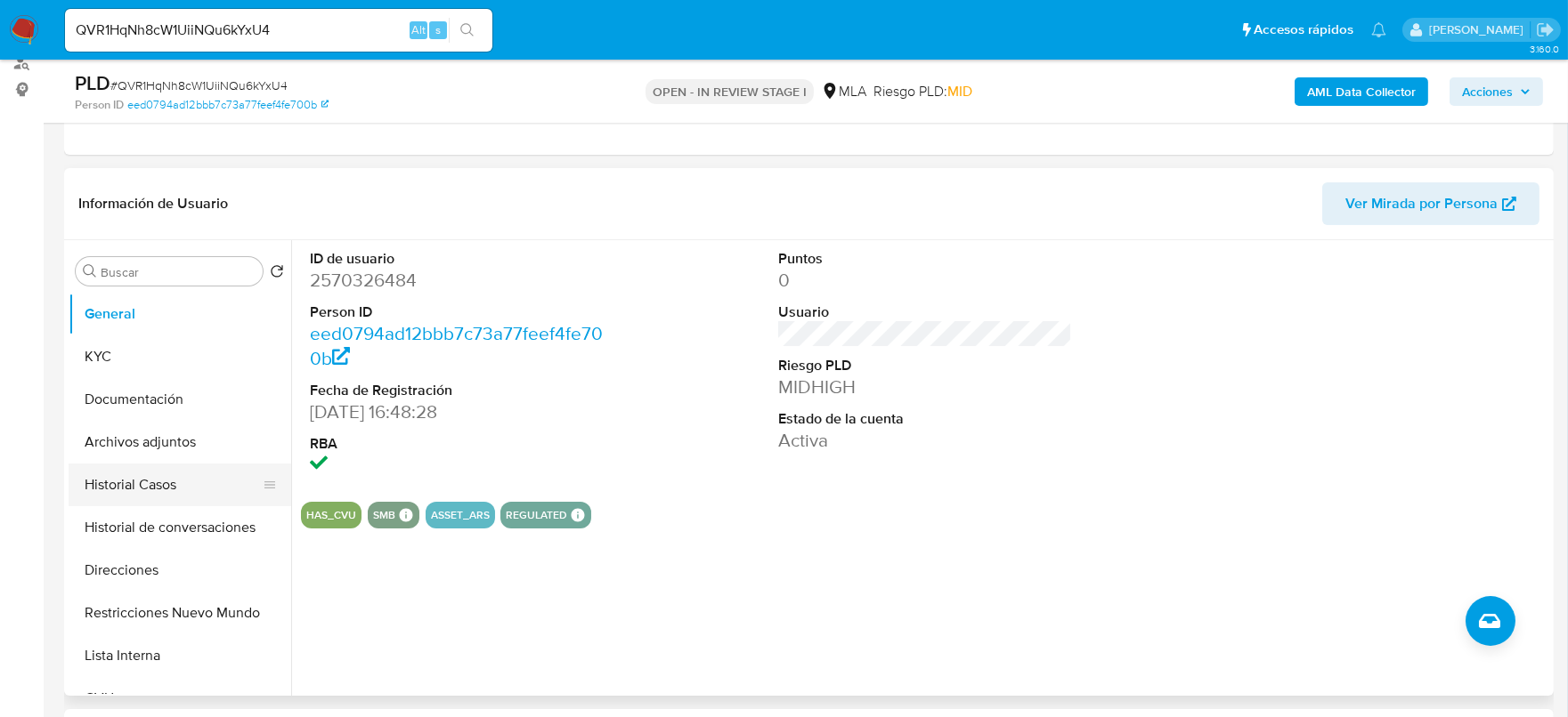
click at [137, 480] on button "Historial Casos" at bounding box center [172, 485] width 209 height 43
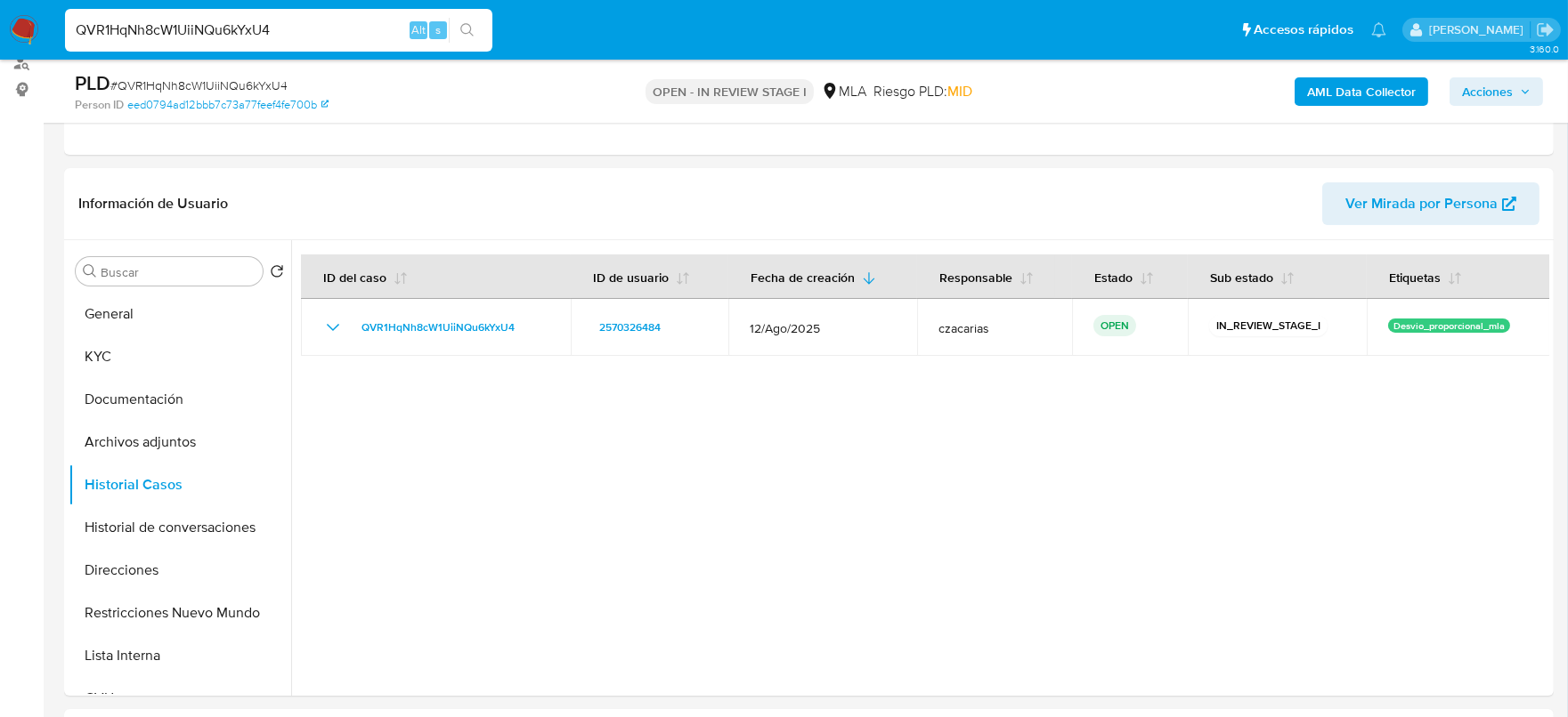
click at [217, 19] on input "QVR1HqNh8cW1UiiNQu6kYxU4" at bounding box center [278, 30] width 428 height 23
paste input "fXUPoxocaShoLy2lE7gYcg5Z"
type input "fXUPoxocaShoLy2lE7gYcg5Z"
click at [469, 29] on icon "search-icon" at bounding box center [468, 30] width 15 height 15
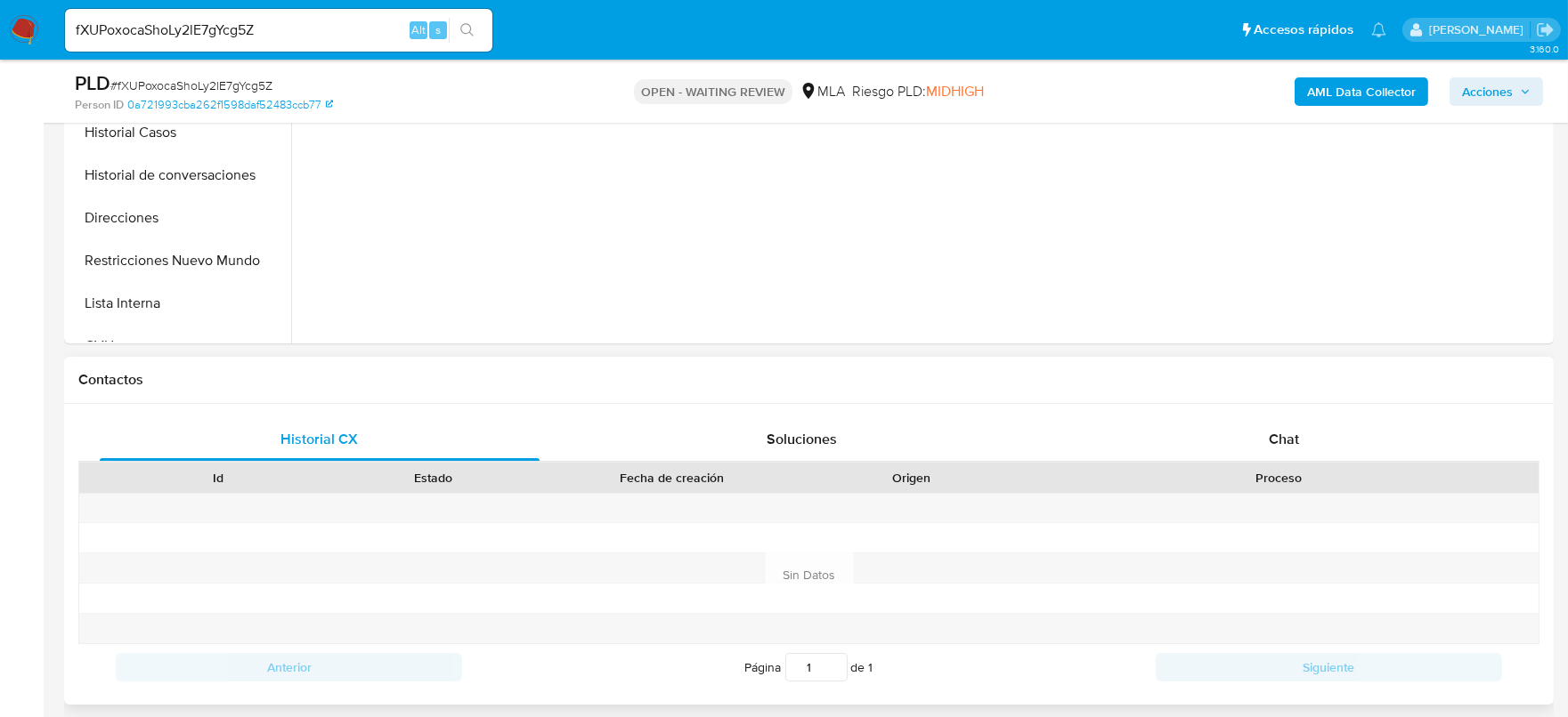
select select "10"
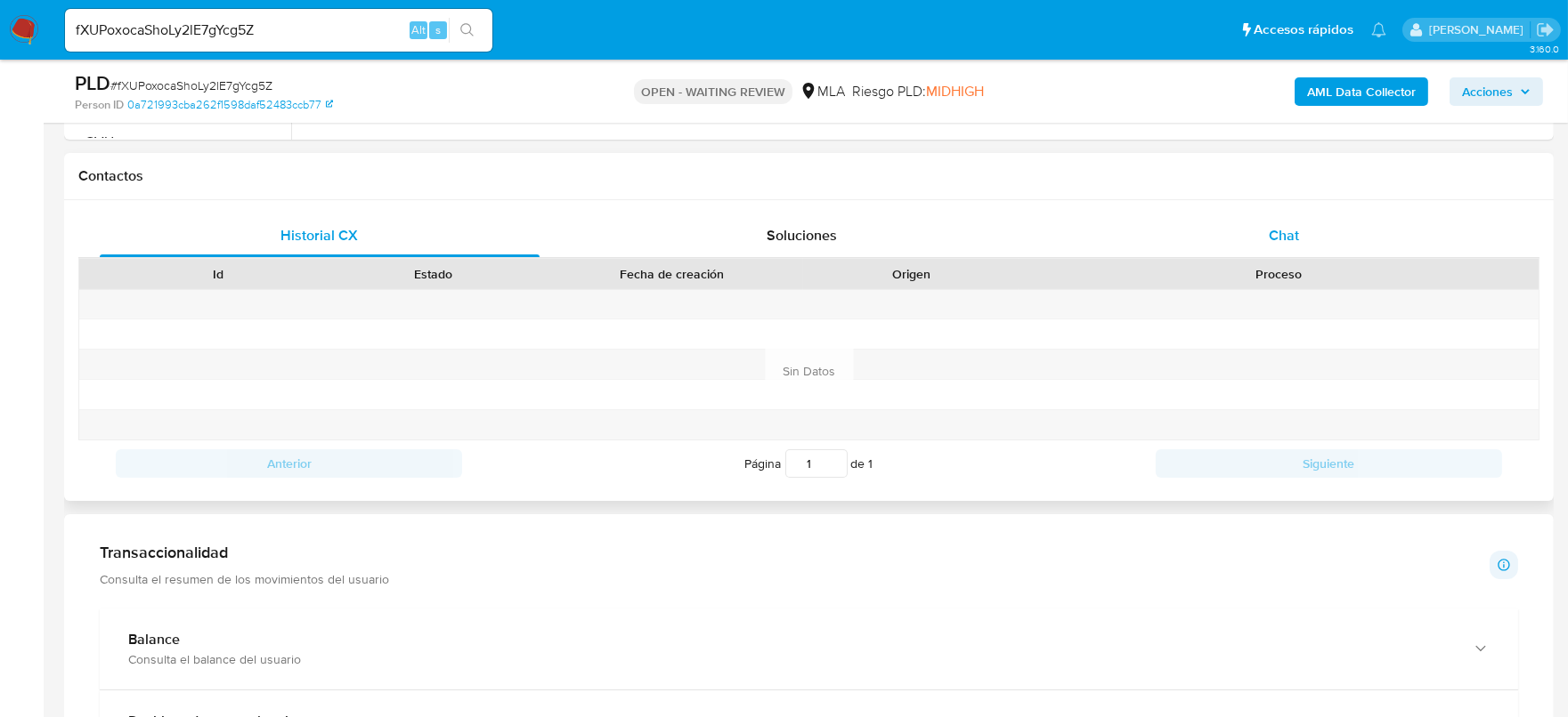
click at [1360, 233] on div "Chat" at bounding box center [1284, 235] width 440 height 43
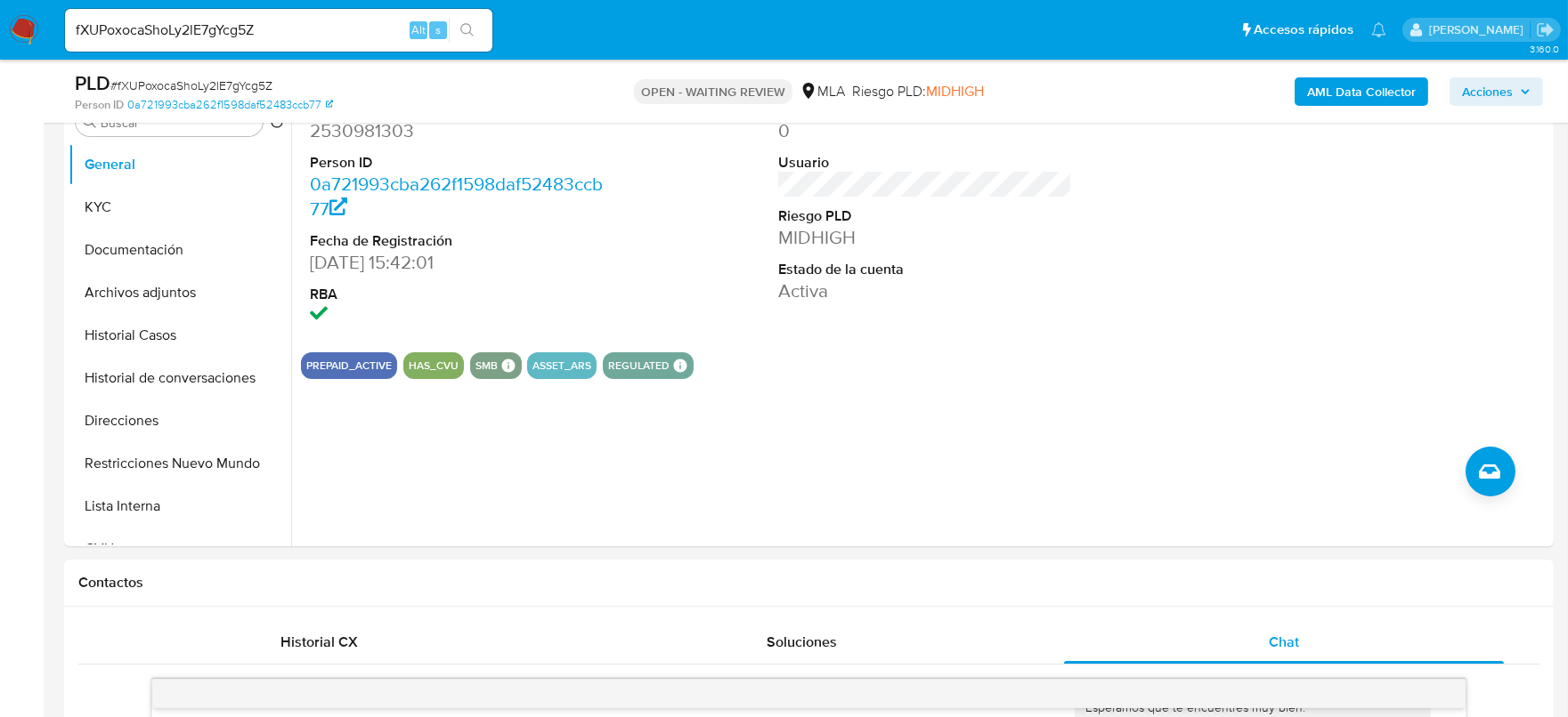
scroll to position [333, 0]
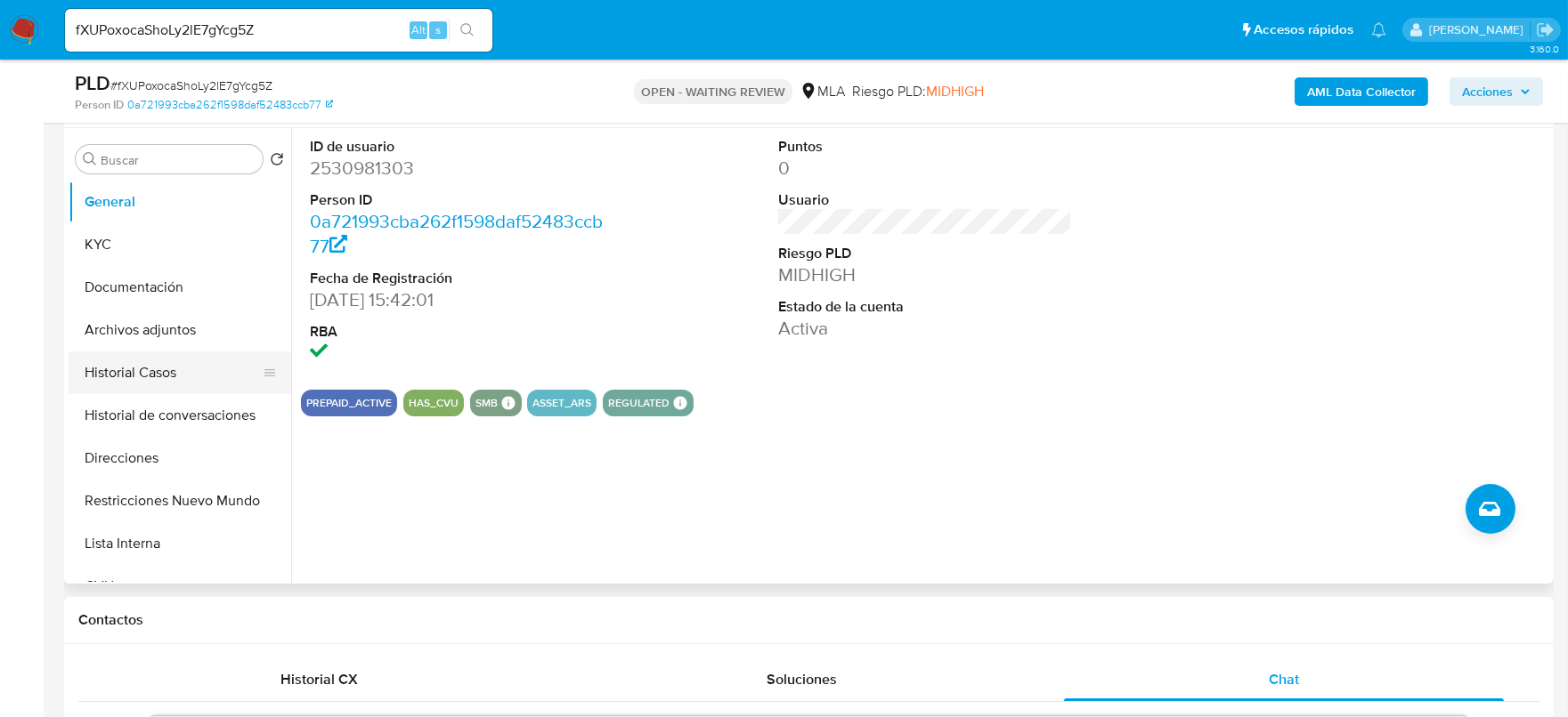
click at [123, 352] on button "Historial Casos" at bounding box center [172, 373] width 209 height 43
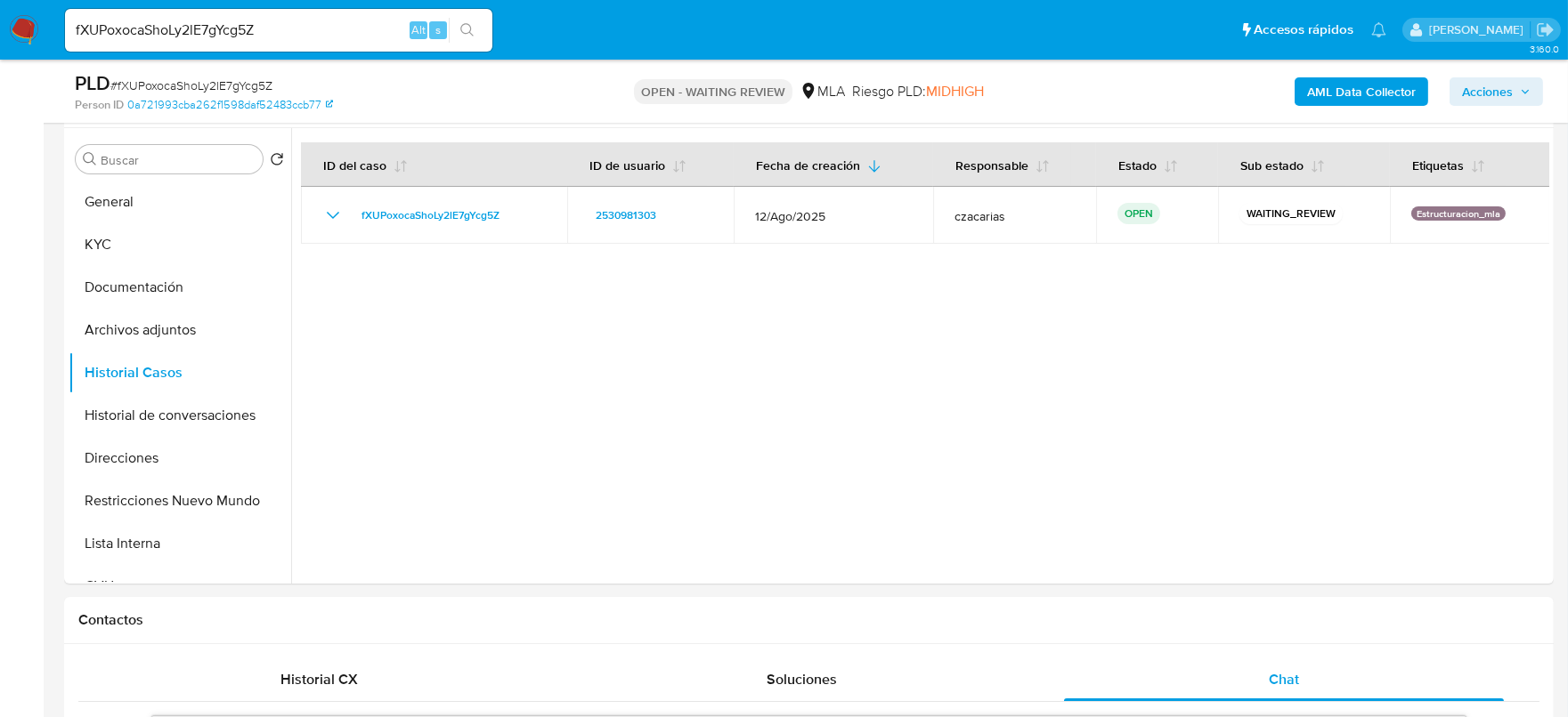
click at [232, 19] on input "fXUPoxocaShoLy2lE7gYcg5Z" at bounding box center [278, 30] width 428 height 23
paste input "QVR1HqNh8cW1UiiNQu6kYxU4"
type input "QVR1HqNh8cW1UiiNQu6kYxU4"
click at [467, 31] on icon "search-icon" at bounding box center [468, 30] width 15 height 15
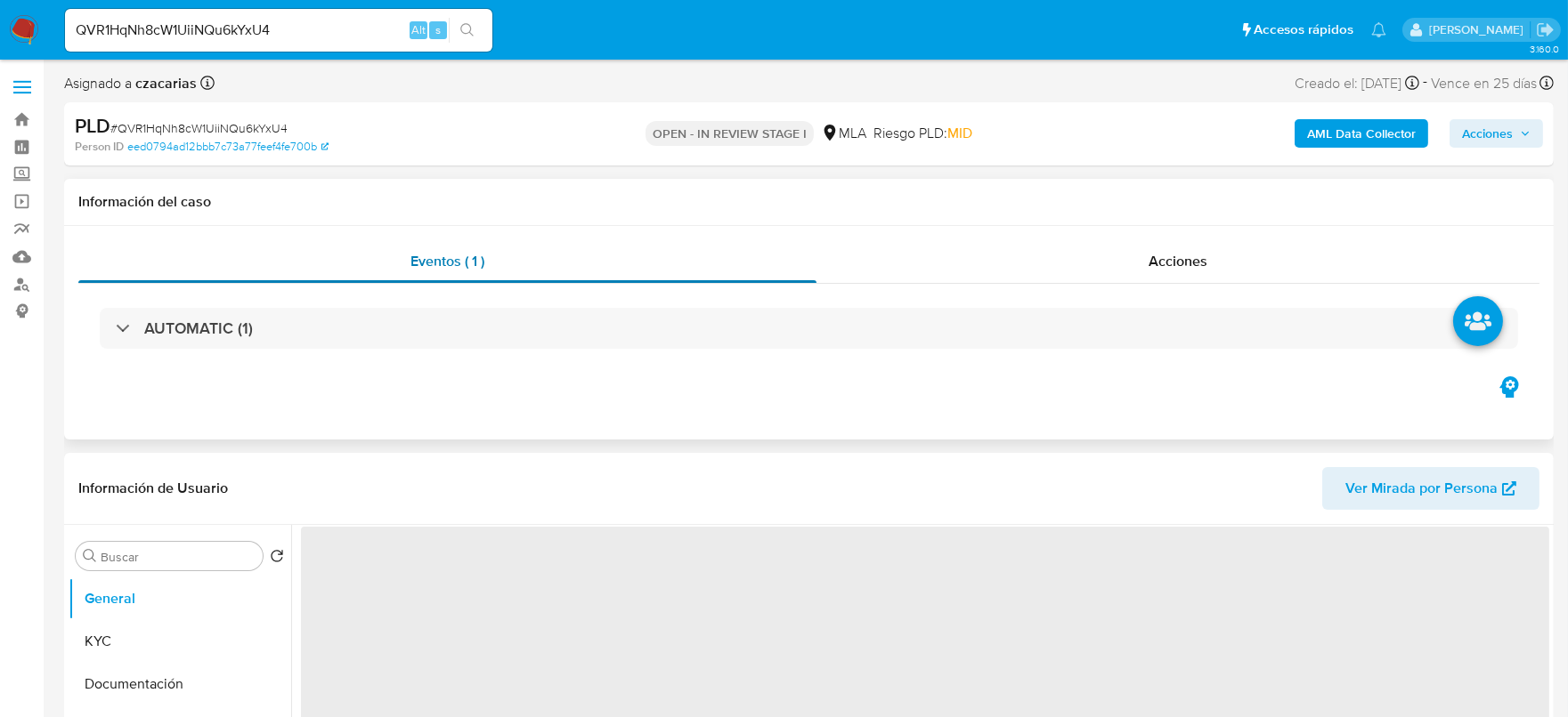
select select "10"
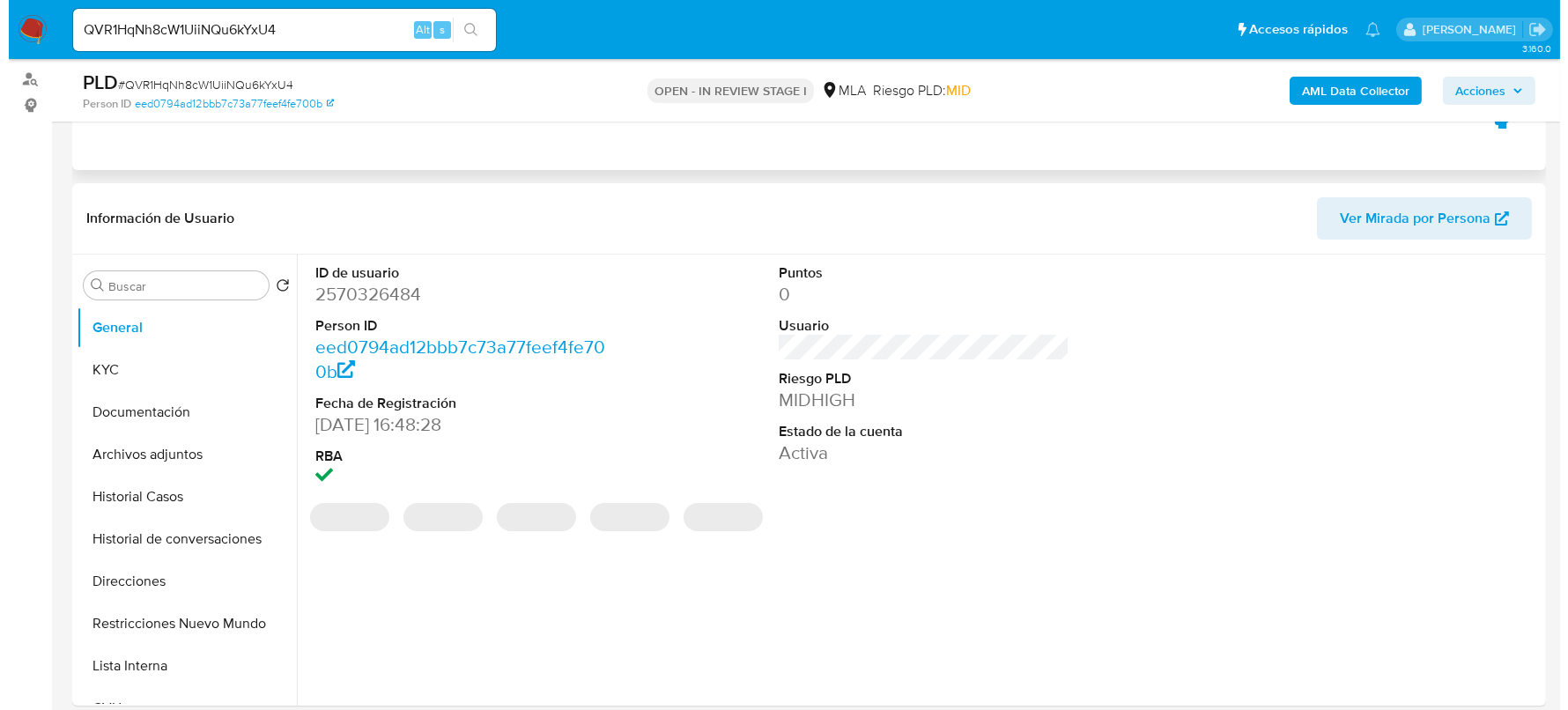
scroll to position [219, 0]
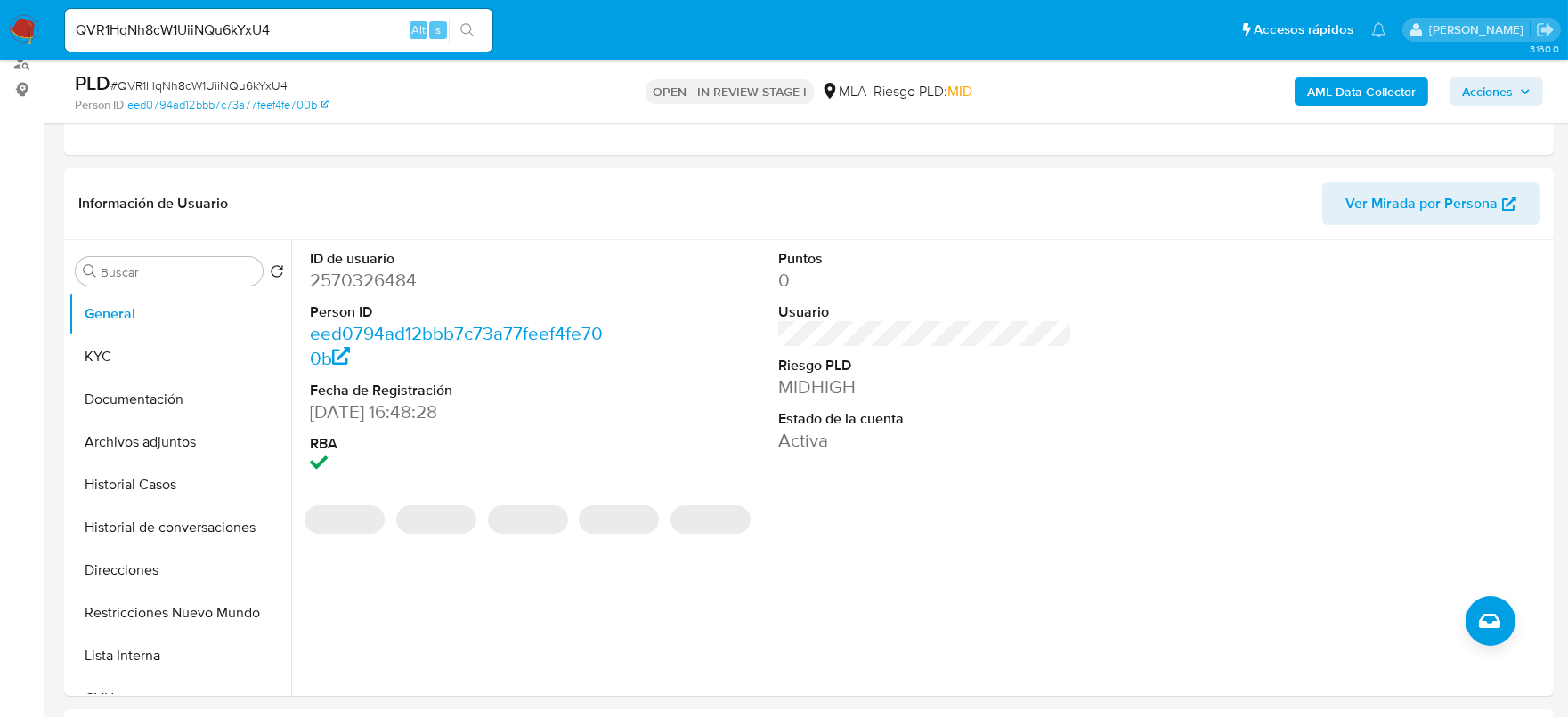
click at [1337, 85] on b "AML Data Collector" at bounding box center [1361, 91] width 108 height 28
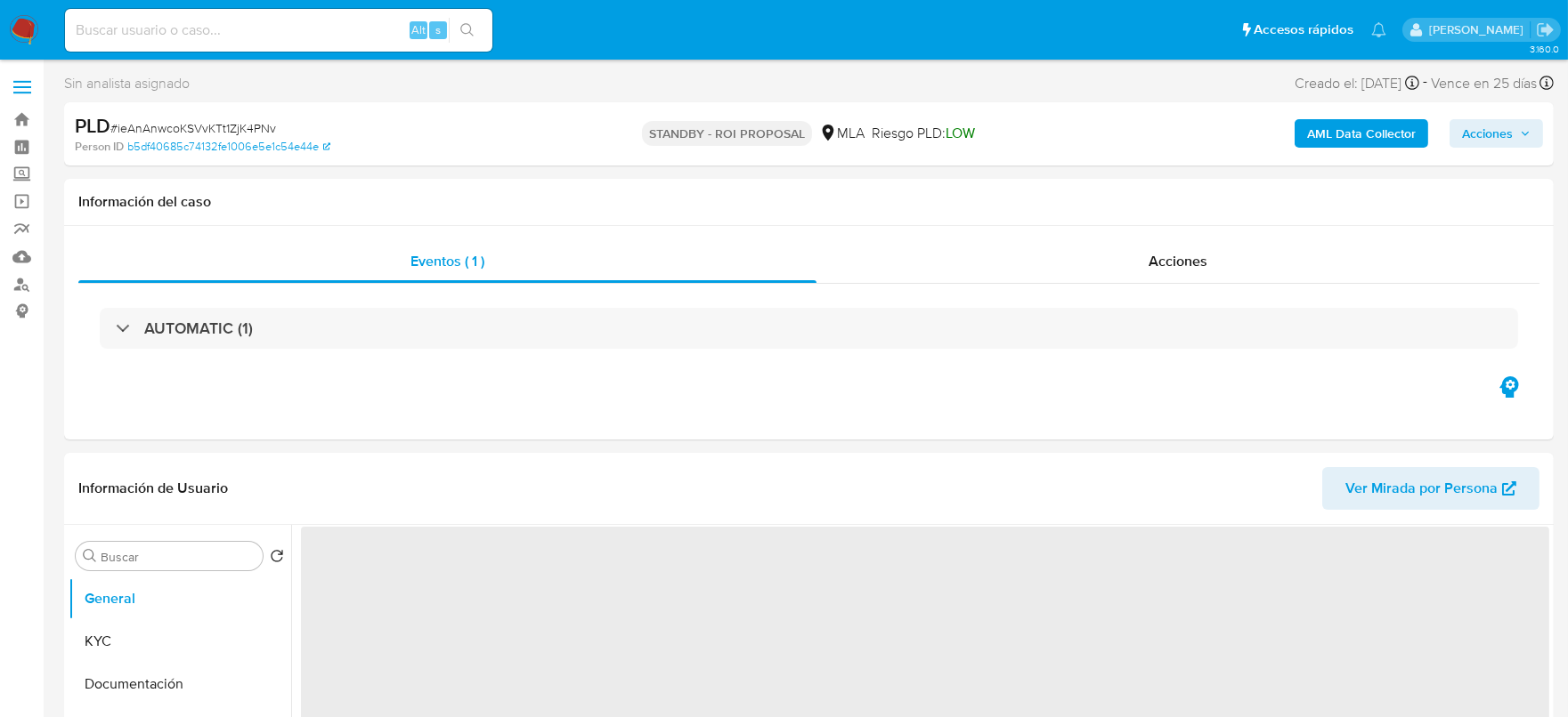
select select "10"
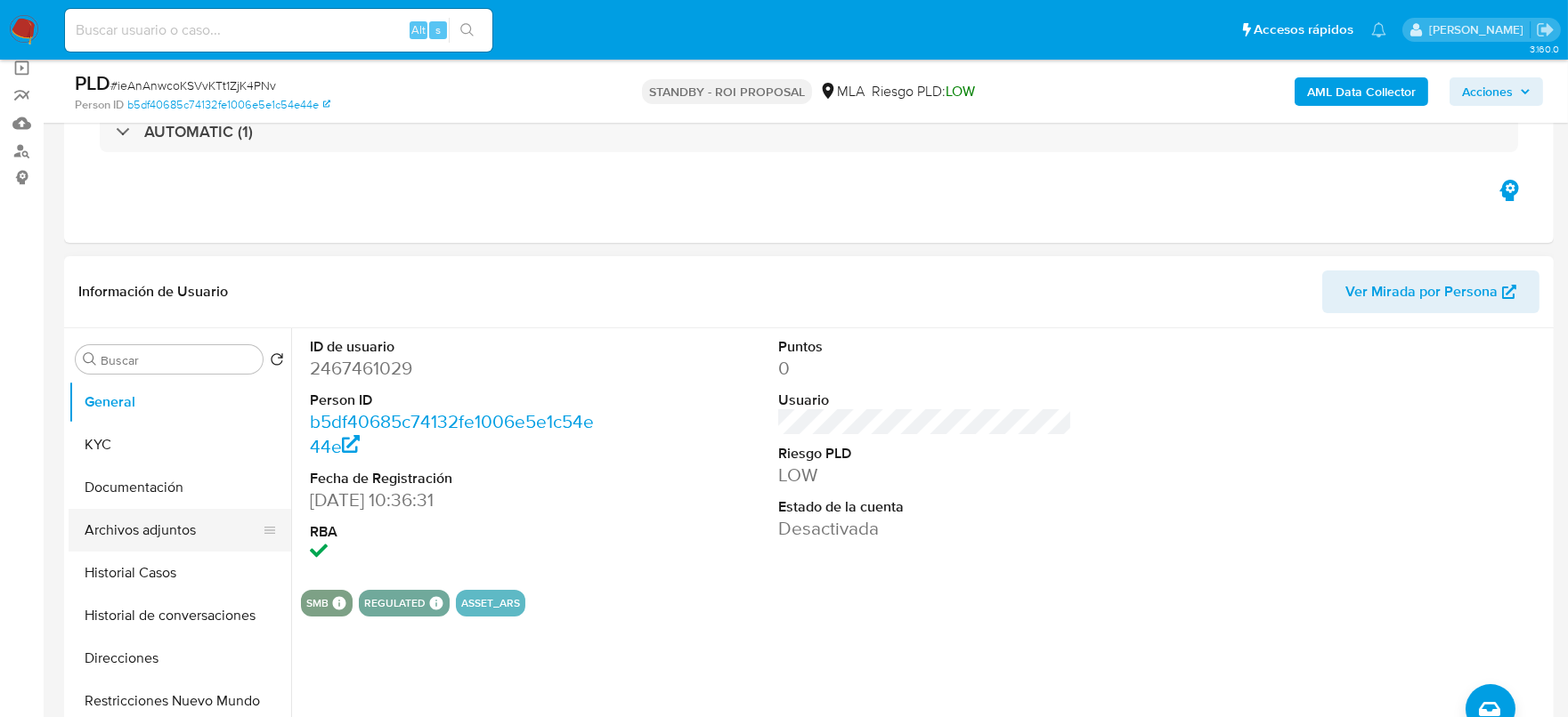
scroll to position [221, 0]
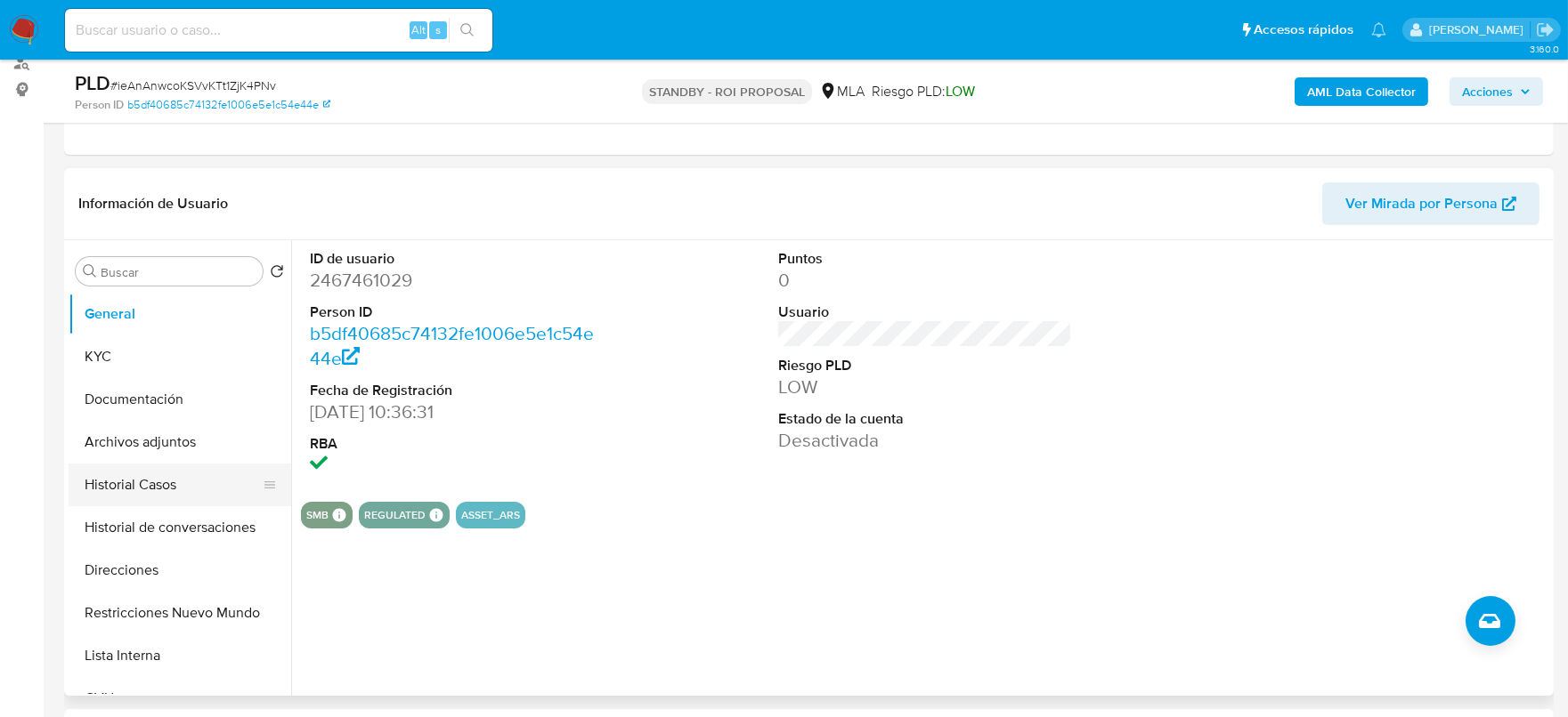
click at [127, 497] on button "Historial Casos" at bounding box center [172, 485] width 209 height 43
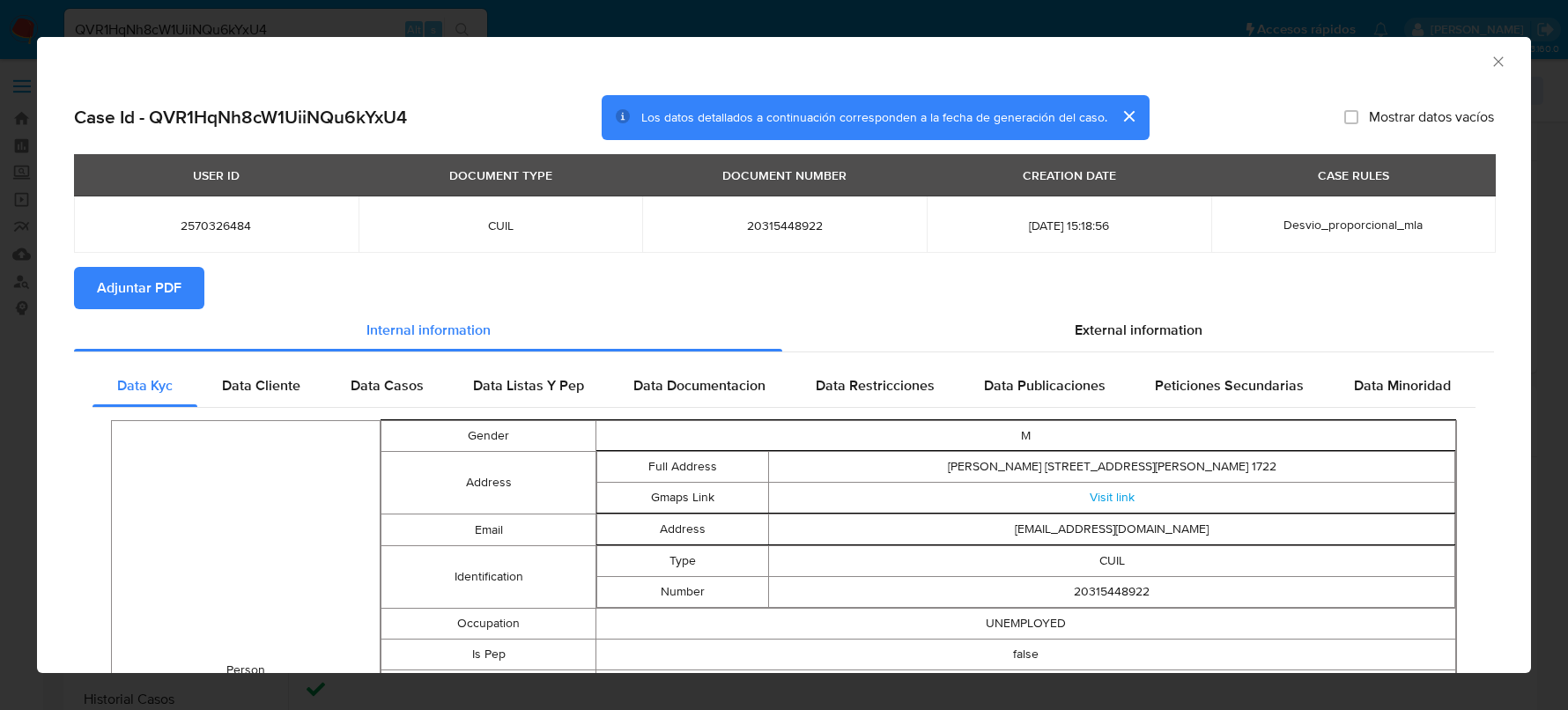
select select "10"
click at [1057, 346] on div "External information" at bounding box center [1137, 330] width 711 height 42
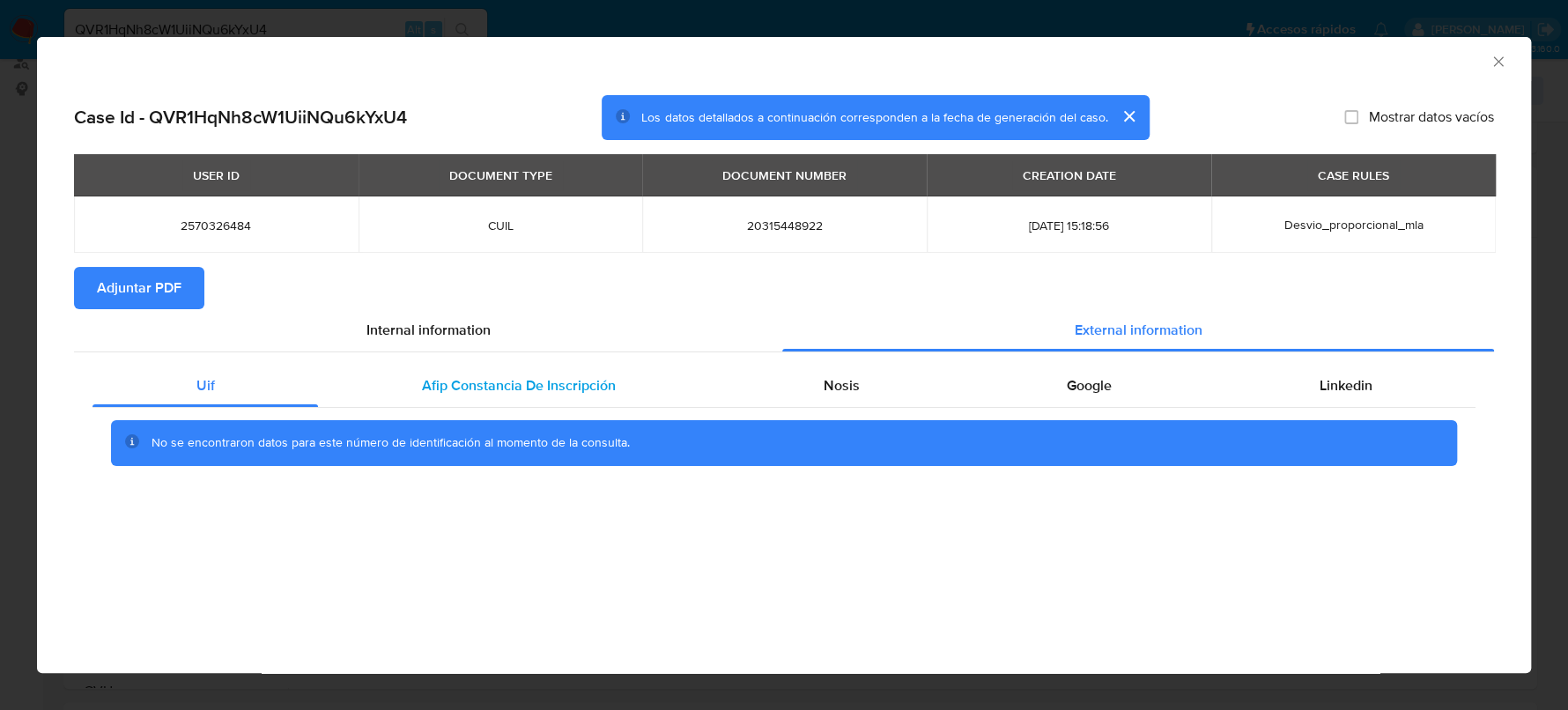
click at [542, 386] on span "Afip Constancia De Inscripción" at bounding box center [518, 385] width 194 height 20
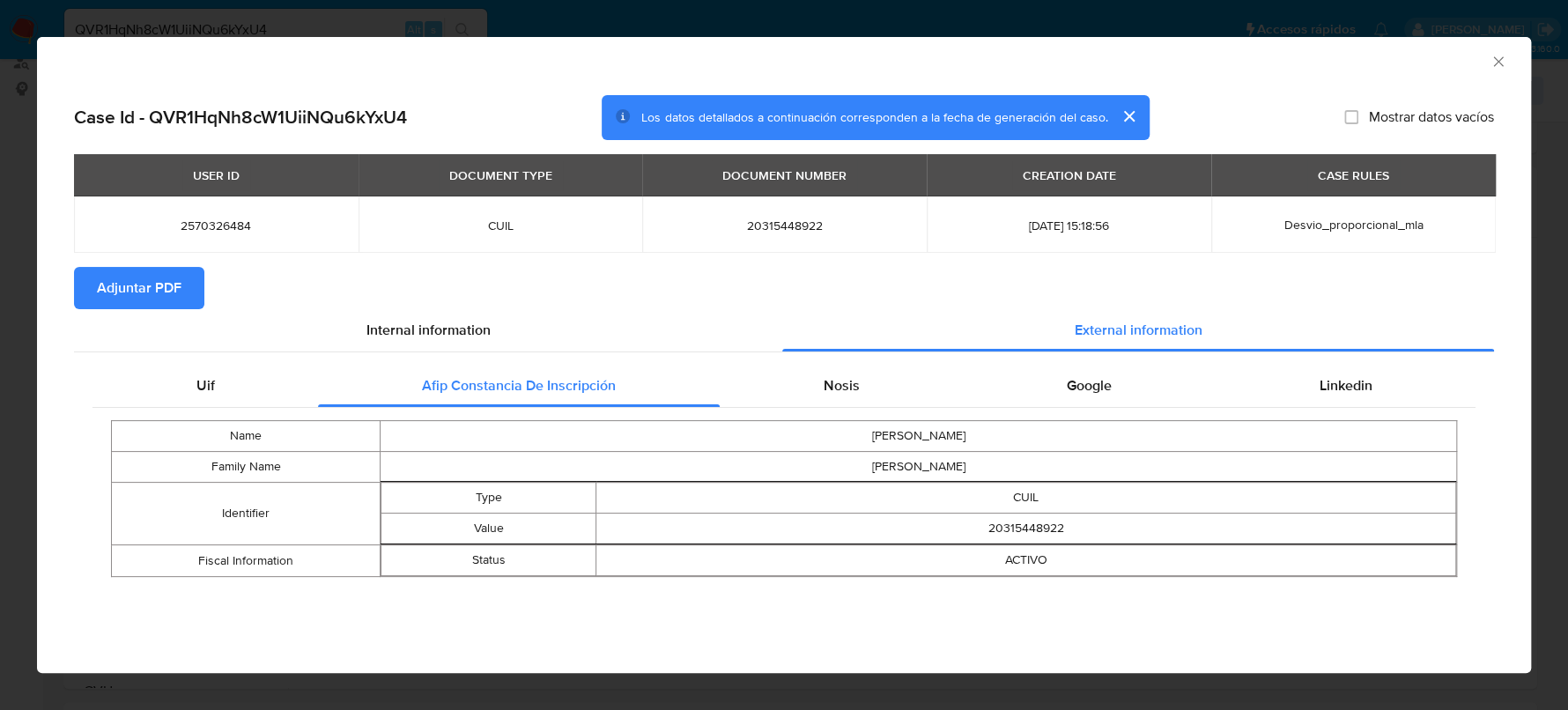
click at [894, 413] on div "Name [PERSON_NAME] Family Name [PERSON_NAME] Identifier Type CUIL Value 2031544…" at bounding box center [784, 498] width 1383 height 181
click at [890, 403] on div "Nosis" at bounding box center [841, 385] width 243 height 42
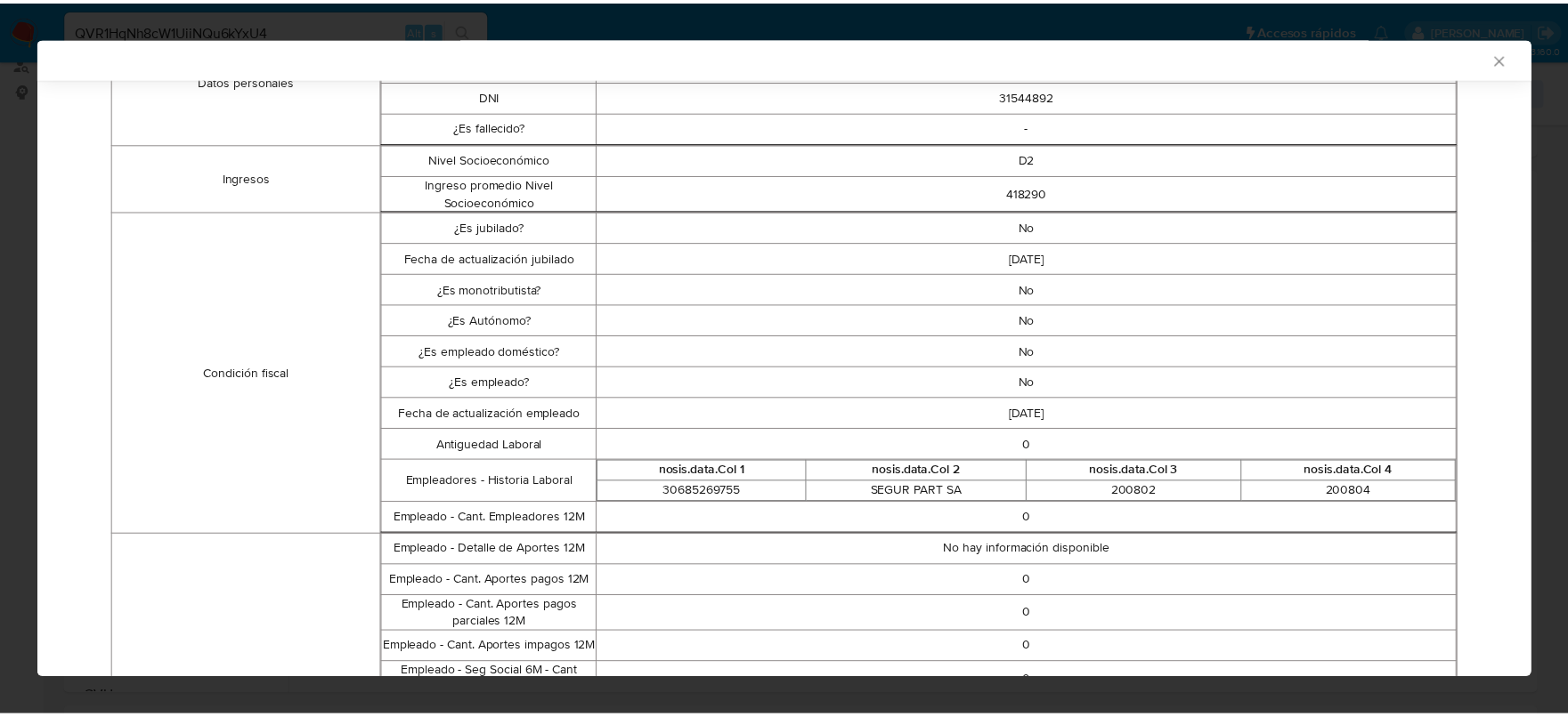
scroll to position [0, 0]
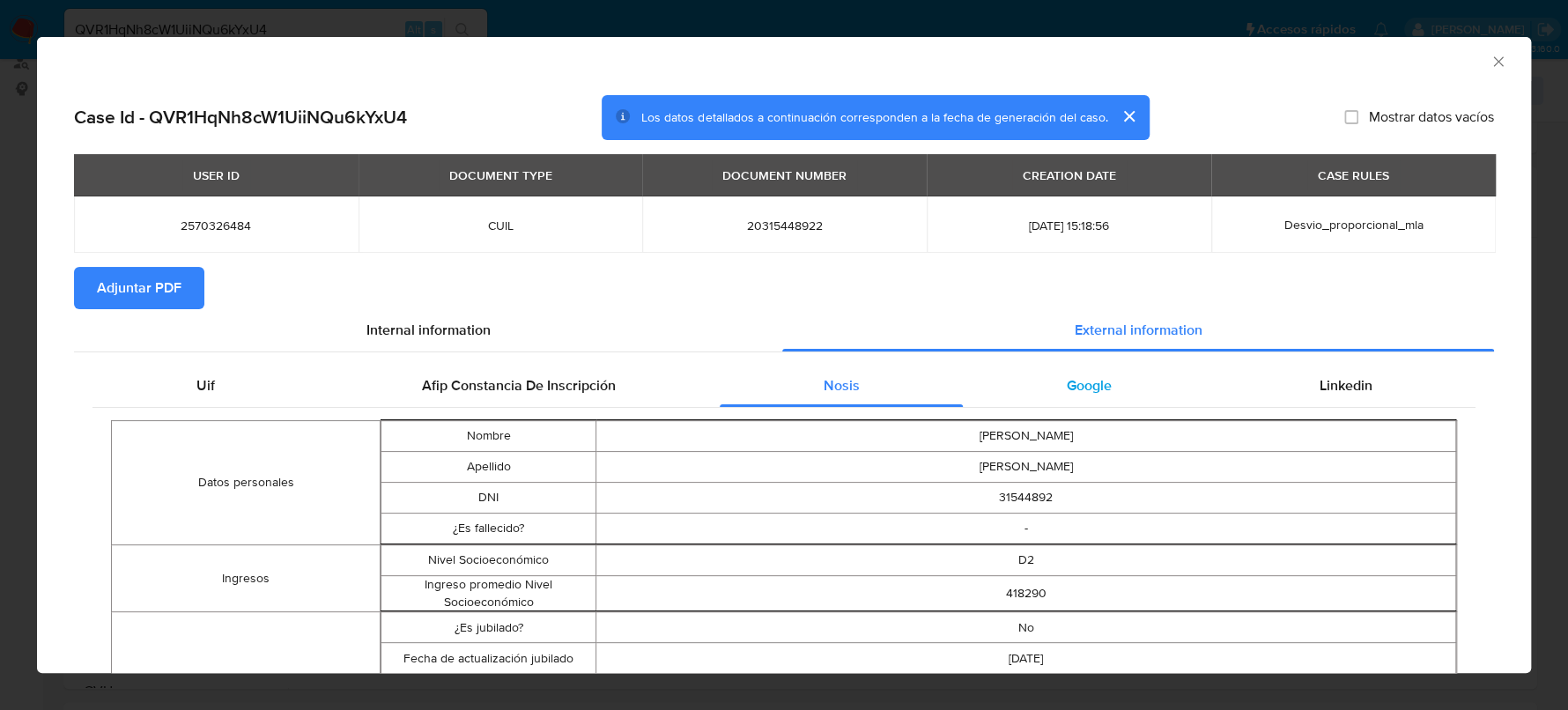
click at [1047, 403] on div "Google" at bounding box center [1088, 385] width 252 height 42
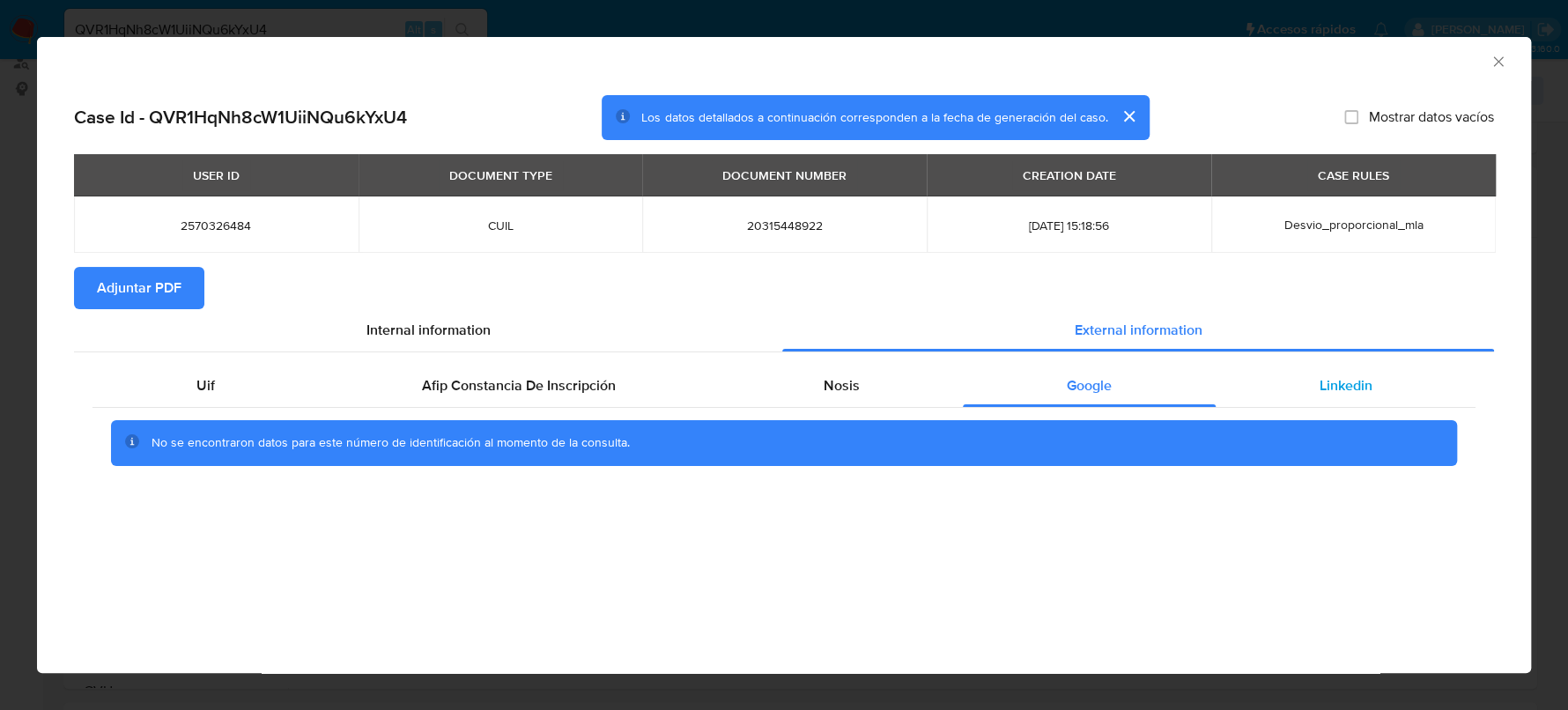
click at [1322, 383] on span "Linkedin" at bounding box center [1344, 385] width 53 height 20
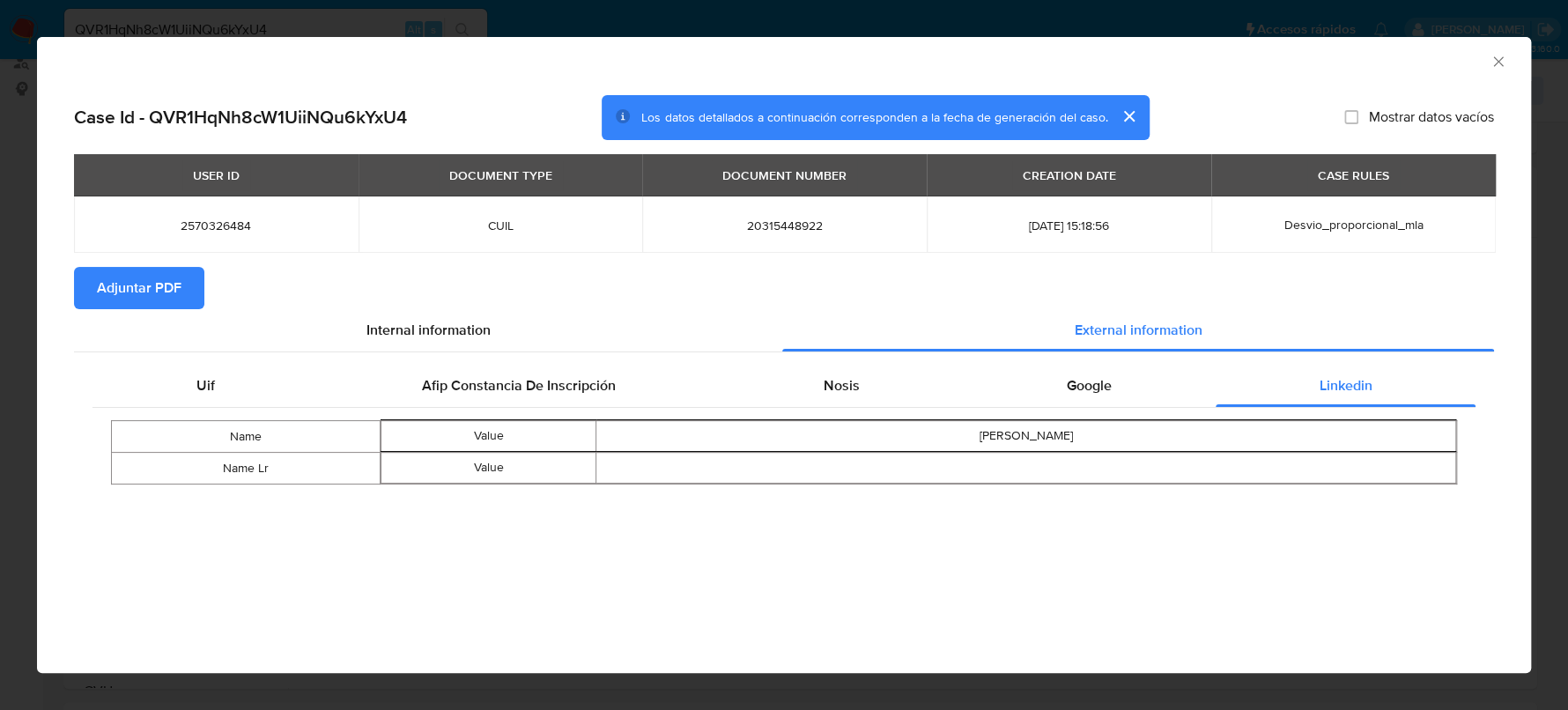
drag, startPoint x: 167, startPoint y: 290, endPoint x: 178, endPoint y: 288, distance: 11.2
click at [167, 290] on span "Adjuntar PDF" at bounding box center [139, 288] width 85 height 39
click at [1494, 56] on icon "Cerrar ventana" at bounding box center [1499, 62] width 18 height 18
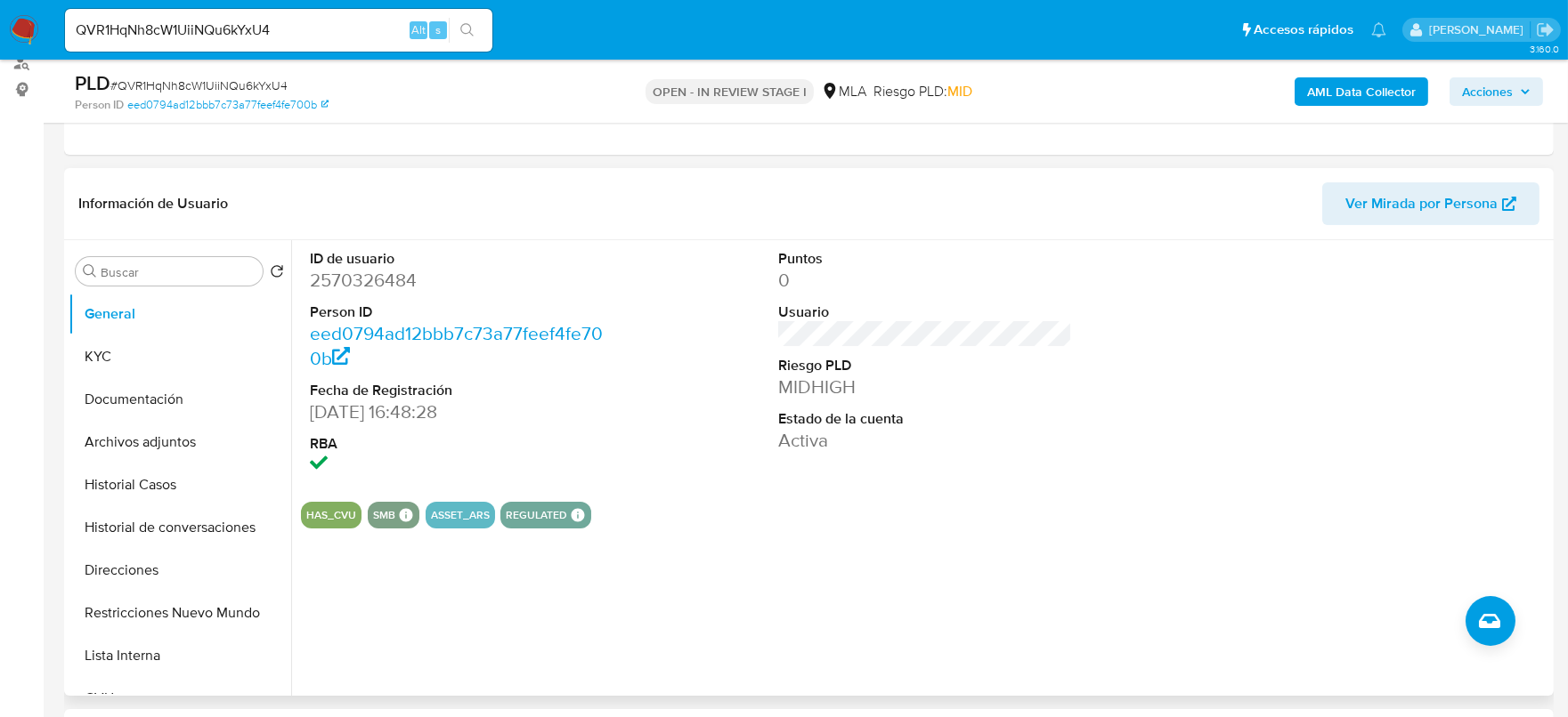
click at [387, 273] on dd "2570326484" at bounding box center [457, 280] width 294 height 25
copy dd "2570326484"
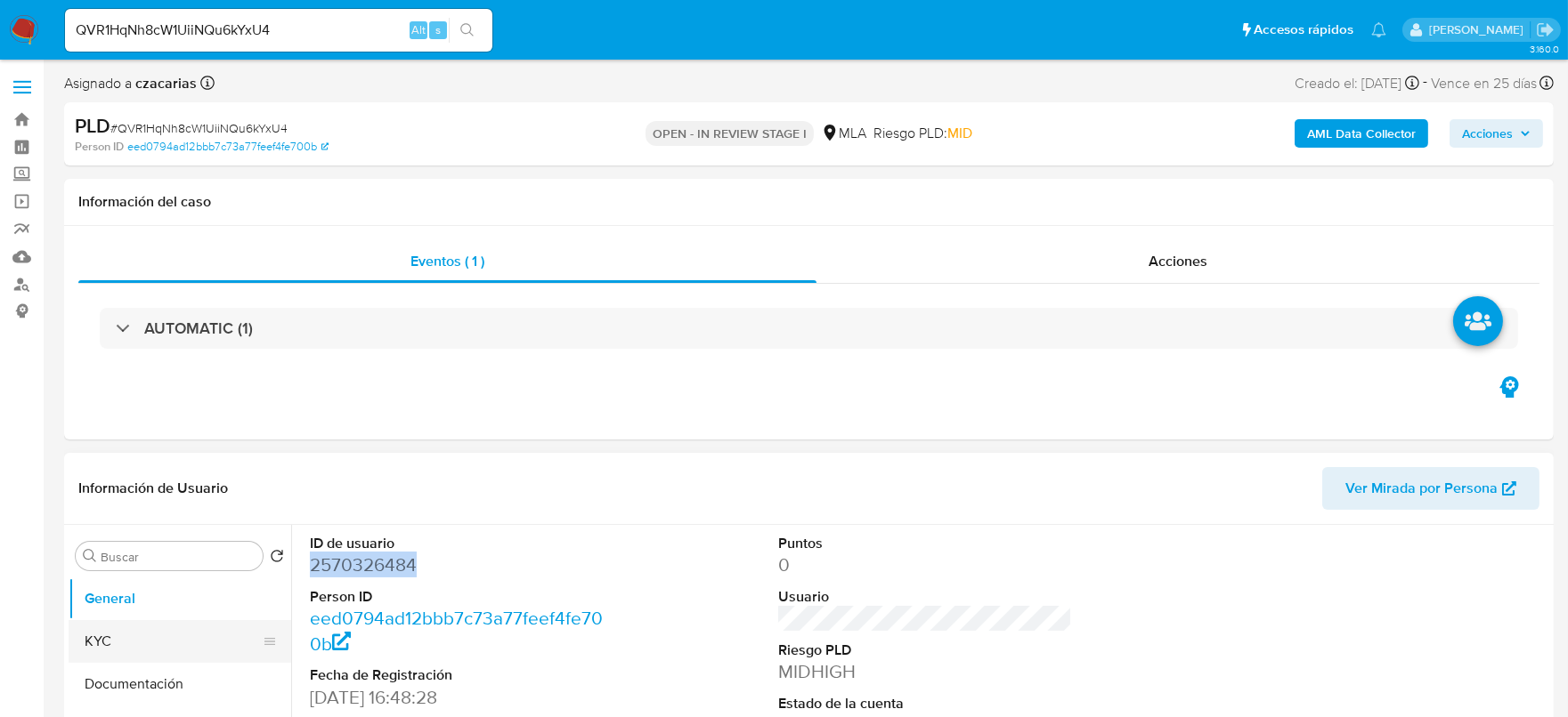
click at [89, 637] on button "KYC" at bounding box center [172, 641] width 209 height 43
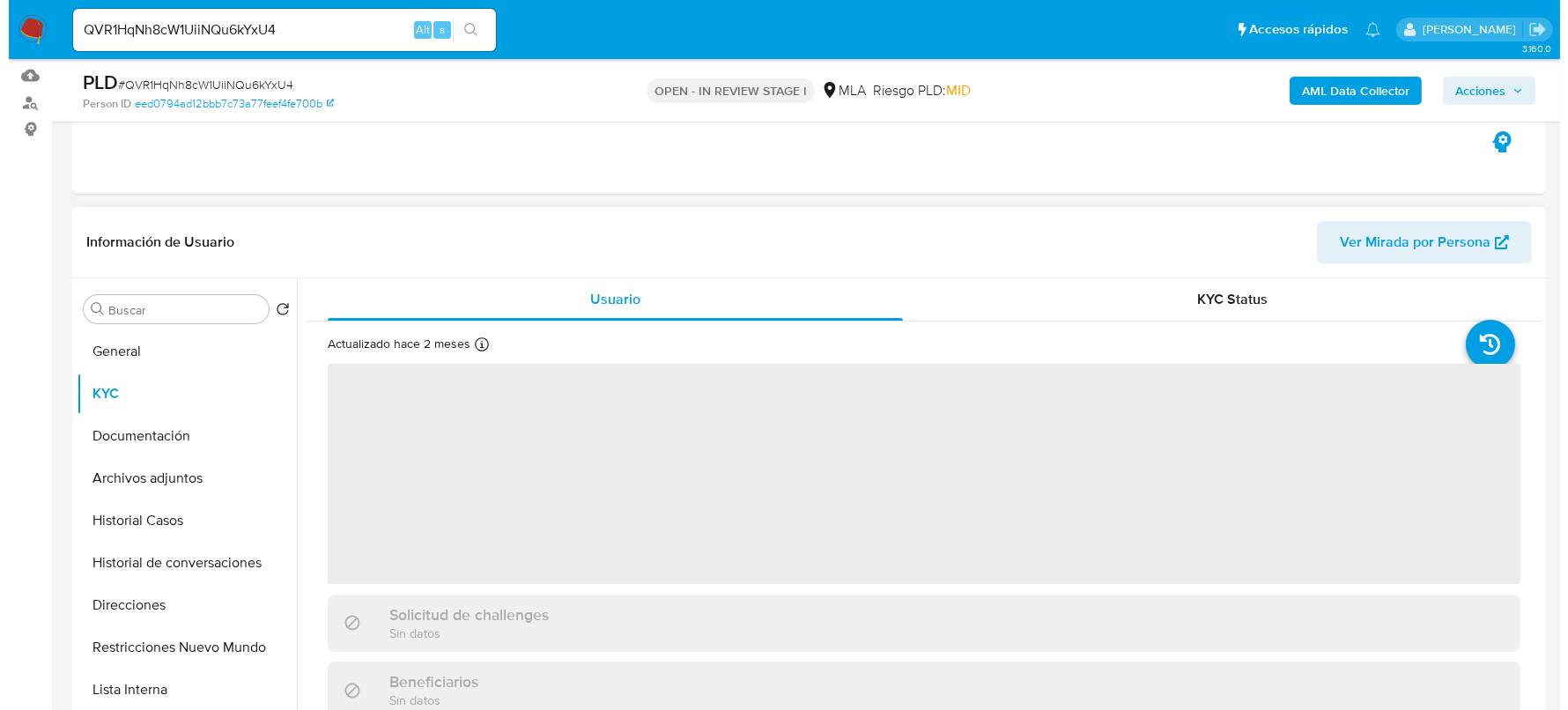
scroll to position [219, 0]
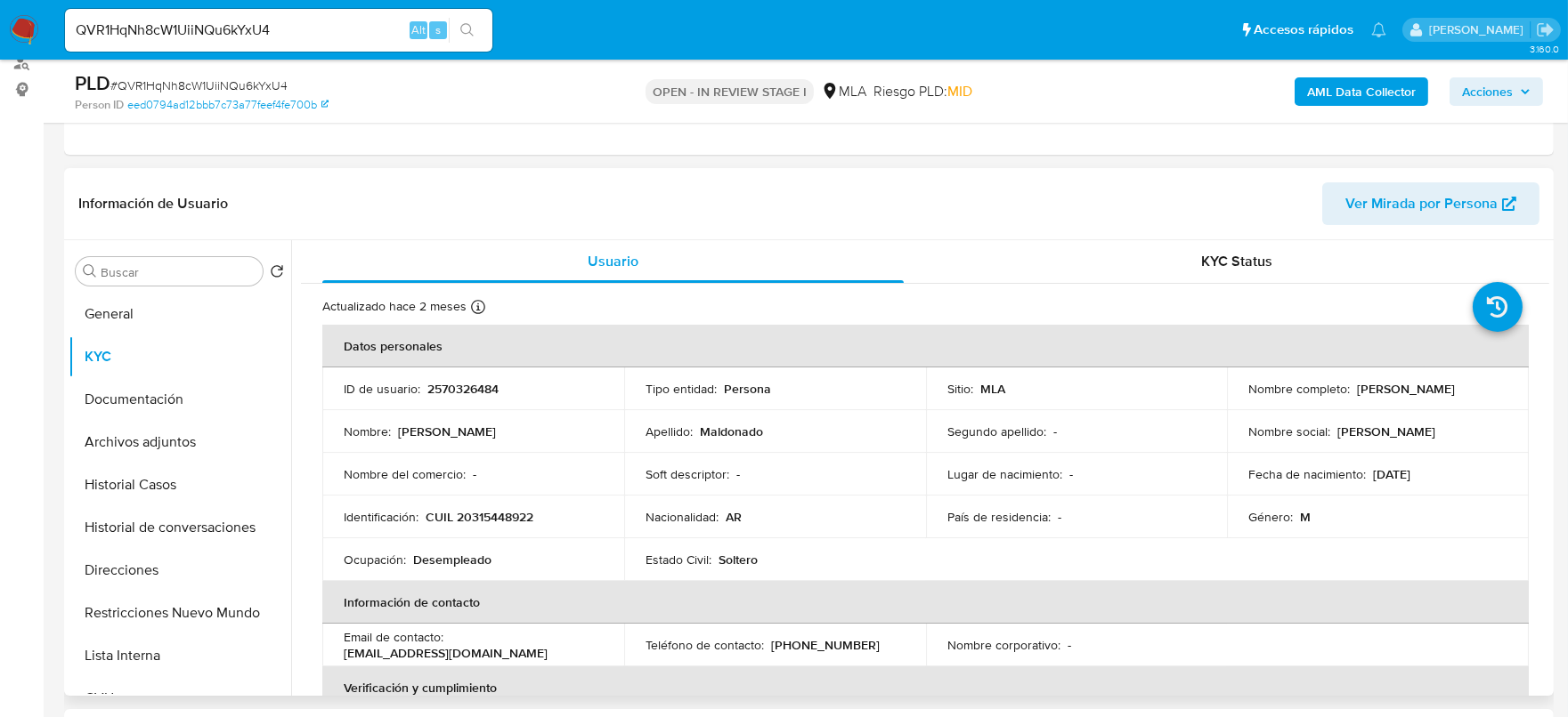
click at [508, 530] on td "Identificación : CUIL 20315448922" at bounding box center [473, 517] width 302 height 43
click at [512, 520] on p "CUIL 20315448922" at bounding box center [480, 517] width 108 height 16
copy p "20315448922"
click at [512, 501] on td "Identificación : CUIL 20315448922" at bounding box center [473, 517] width 302 height 43
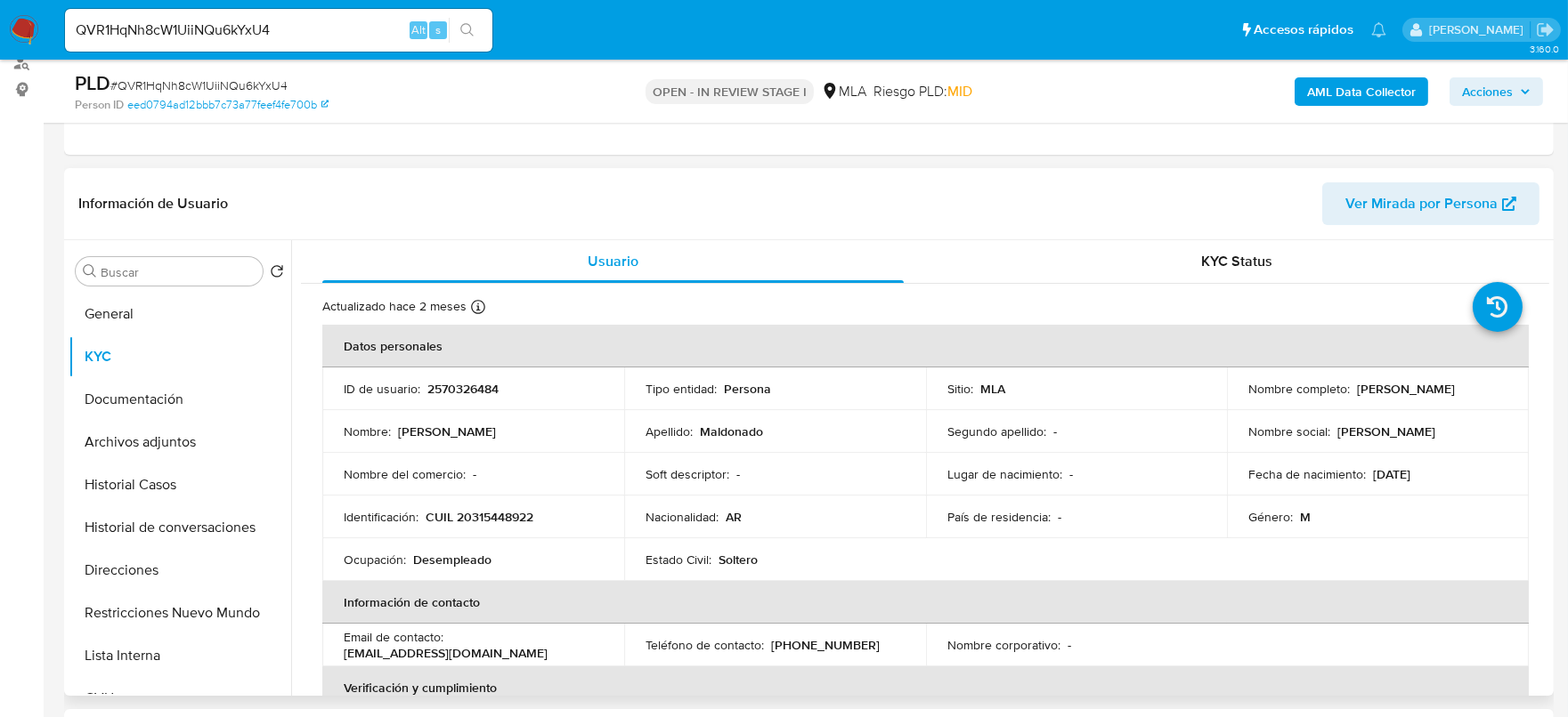
click at [512, 509] on p "CUIL 20315448922" at bounding box center [480, 517] width 108 height 16
copy p "20315448922"
click at [222, 453] on button "Archivos adjuntos" at bounding box center [172, 442] width 209 height 43
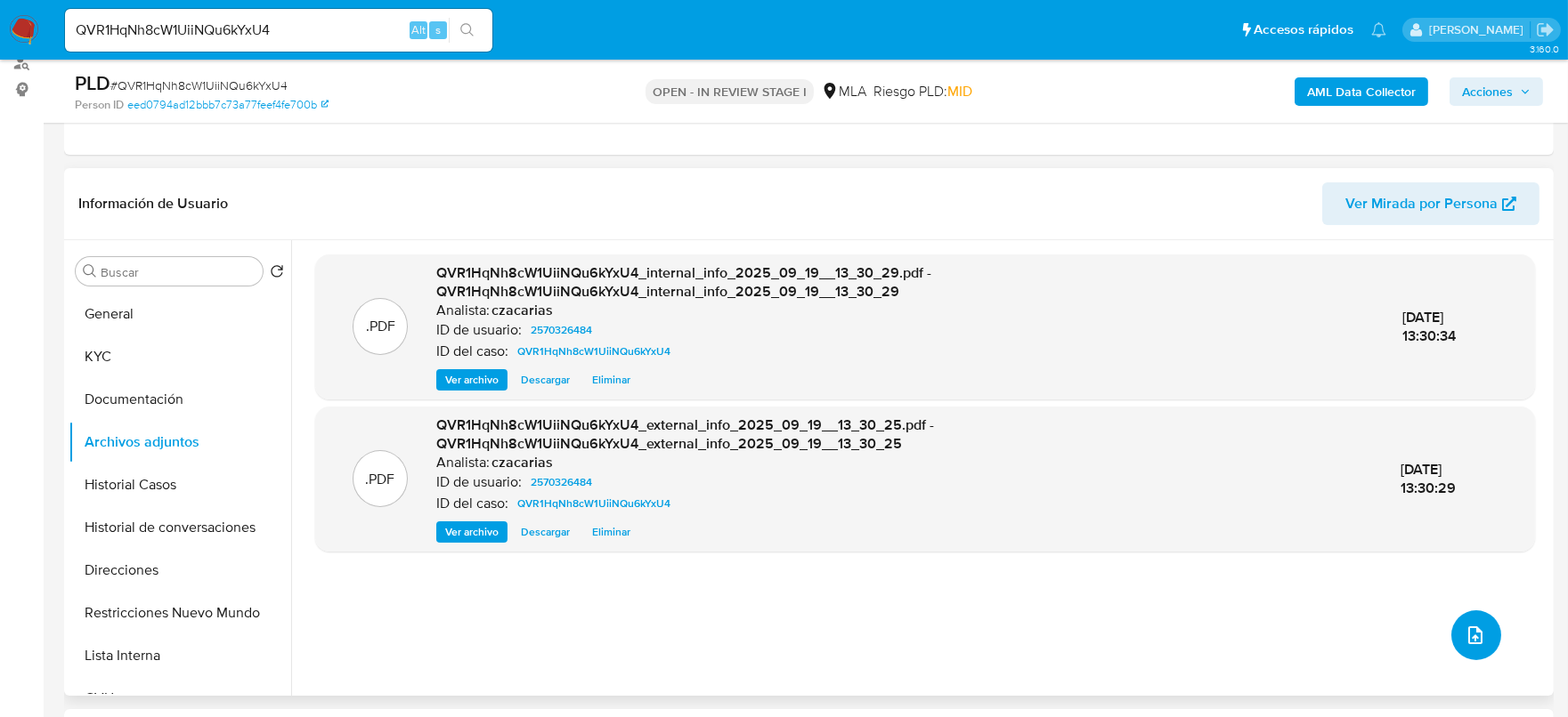
click at [1452, 630] on button "upload-file" at bounding box center [1476, 635] width 50 height 50
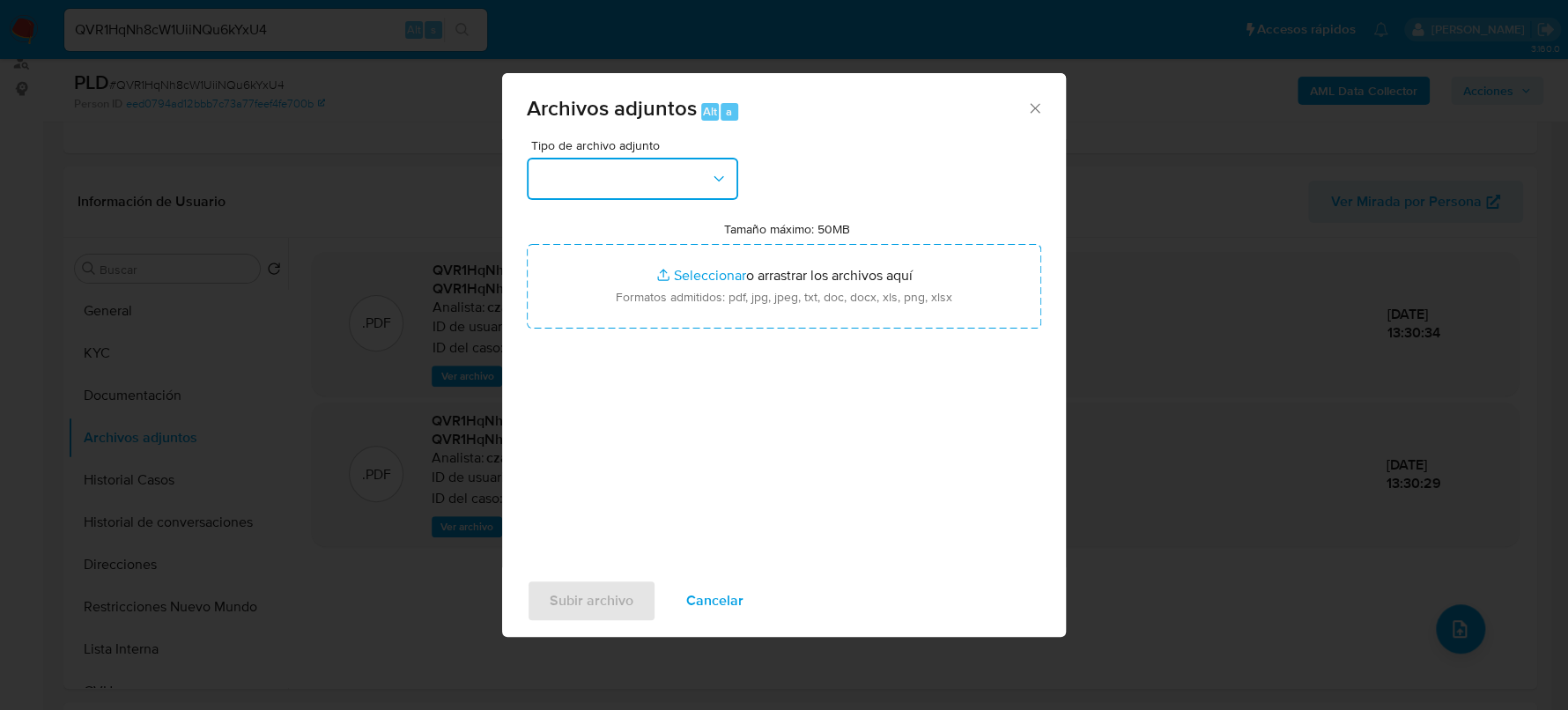
click at [683, 194] on button "button" at bounding box center [632, 179] width 211 height 42
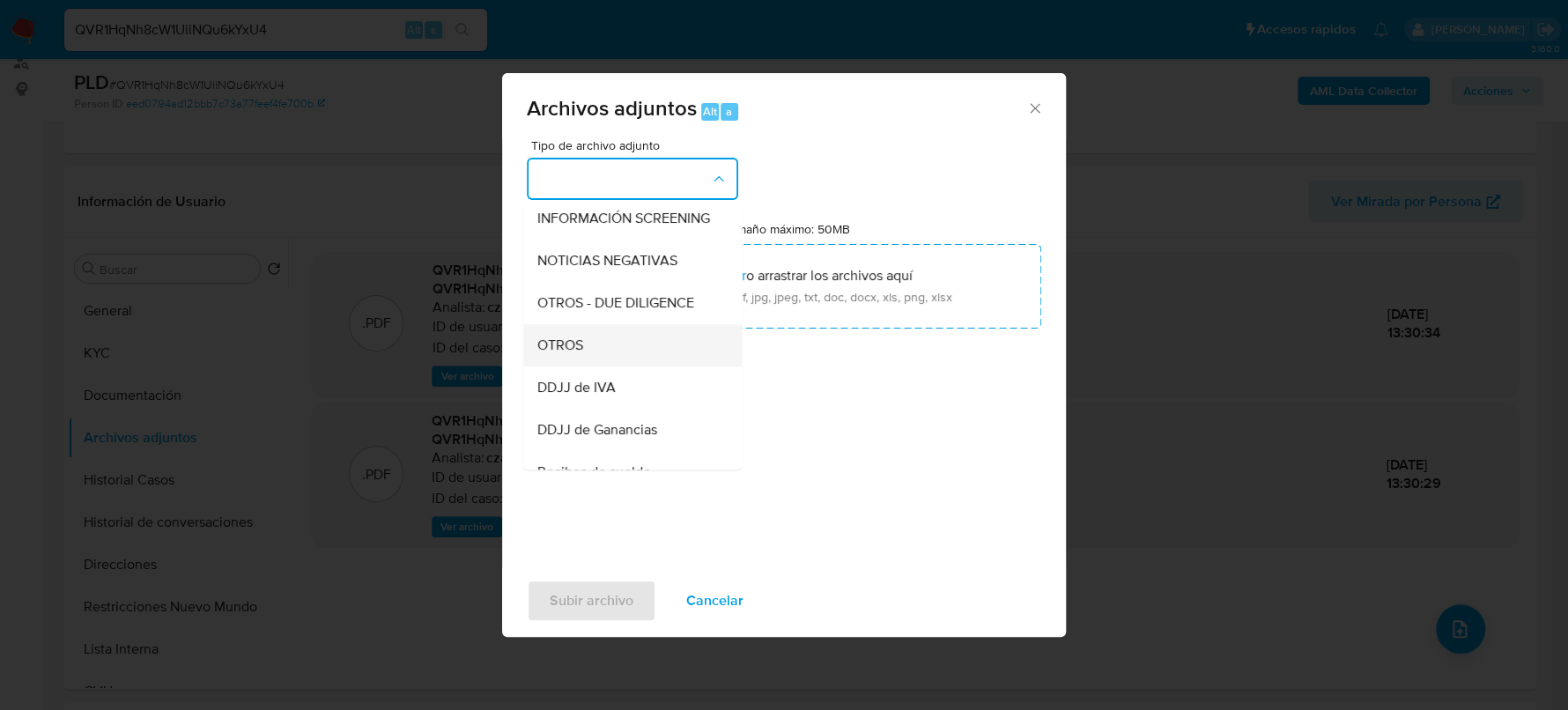
click at [577, 355] on span "OTROS" at bounding box center [560, 346] width 46 height 18
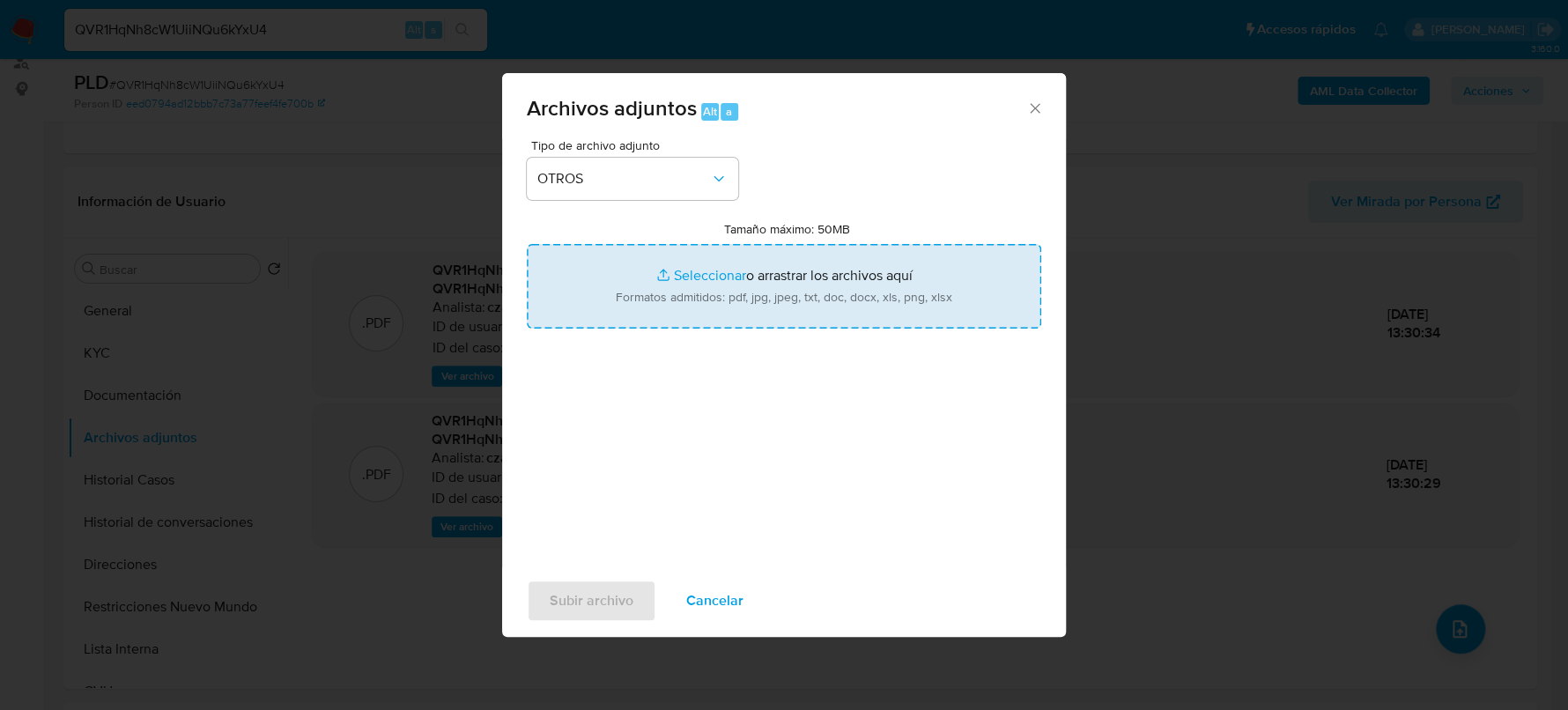
type input "C:\fakepath\Movimientos-2570326484.xlsx"
click at [857, 298] on input "Tamaño máximo: 50MB Seleccionar archivos" at bounding box center [784, 287] width 514 height 85
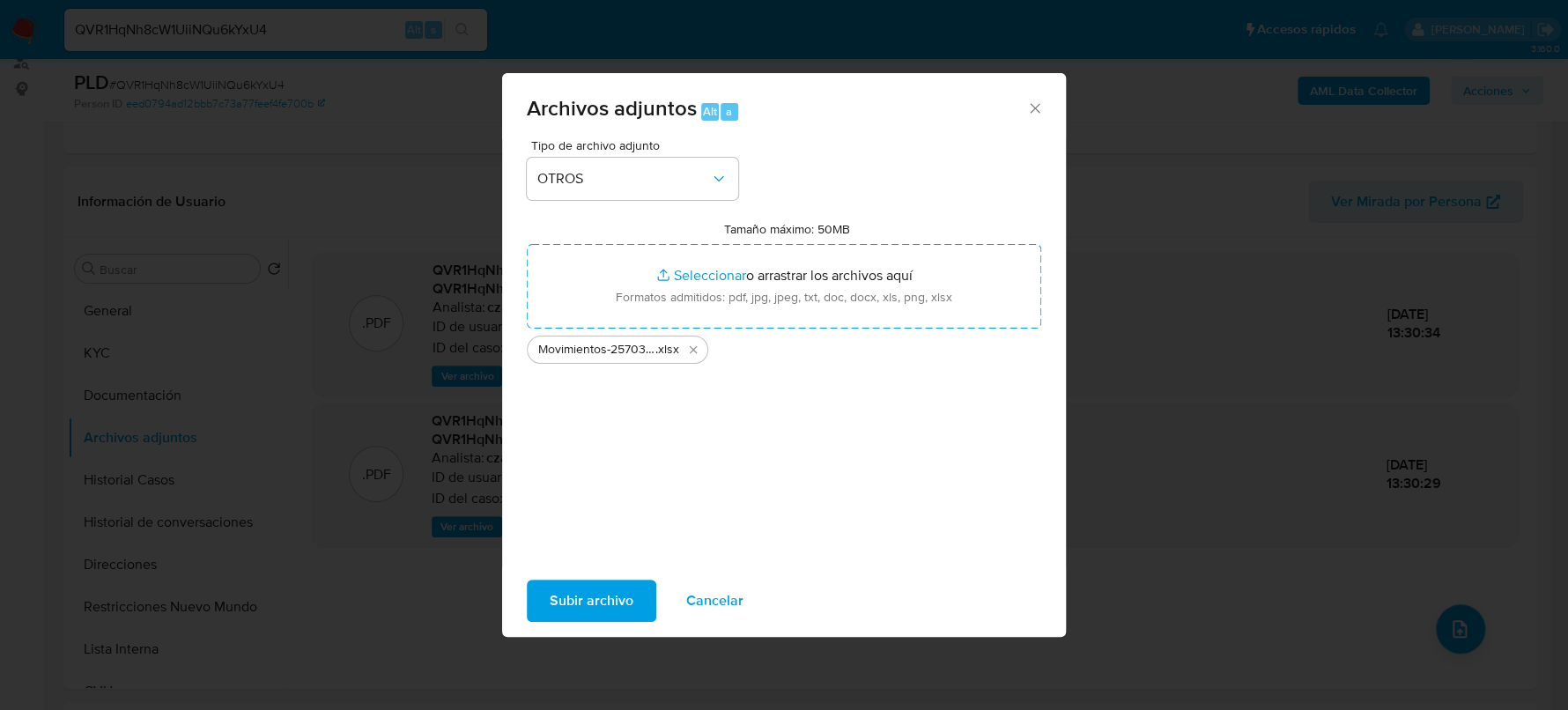
click at [589, 604] on span "Subir archivo" at bounding box center [591, 601] width 84 height 39
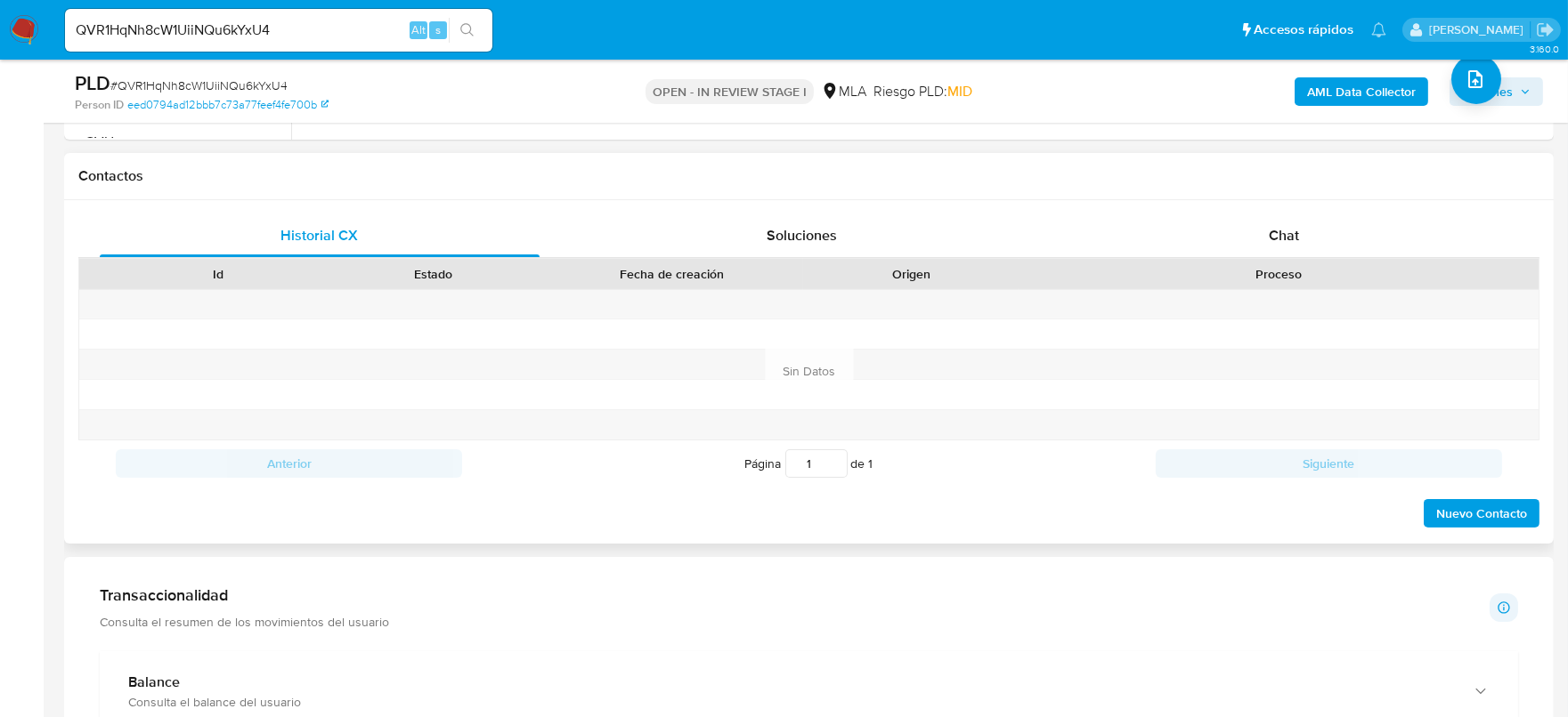
scroll to position [889, 0]
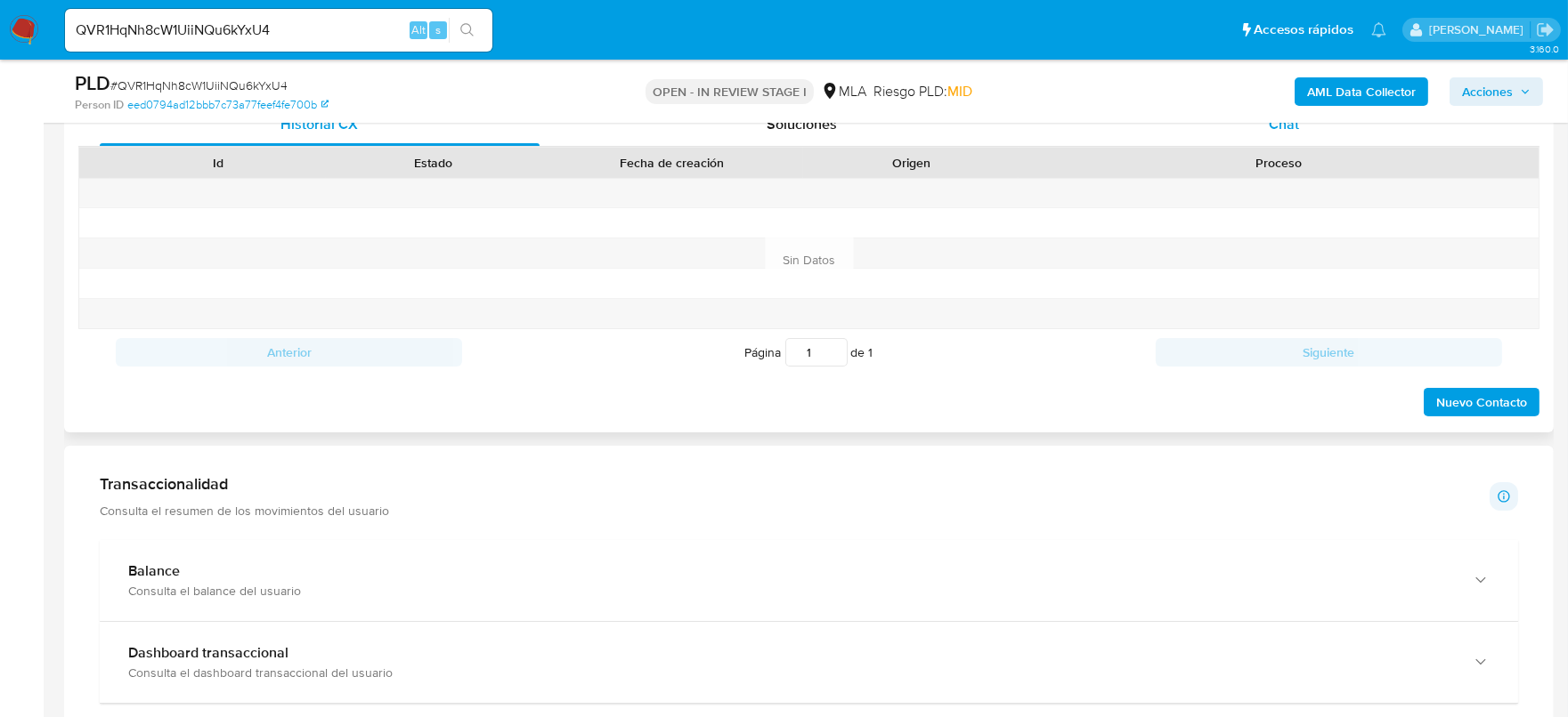
click at [1275, 135] on div "Chat" at bounding box center [1284, 124] width 440 height 43
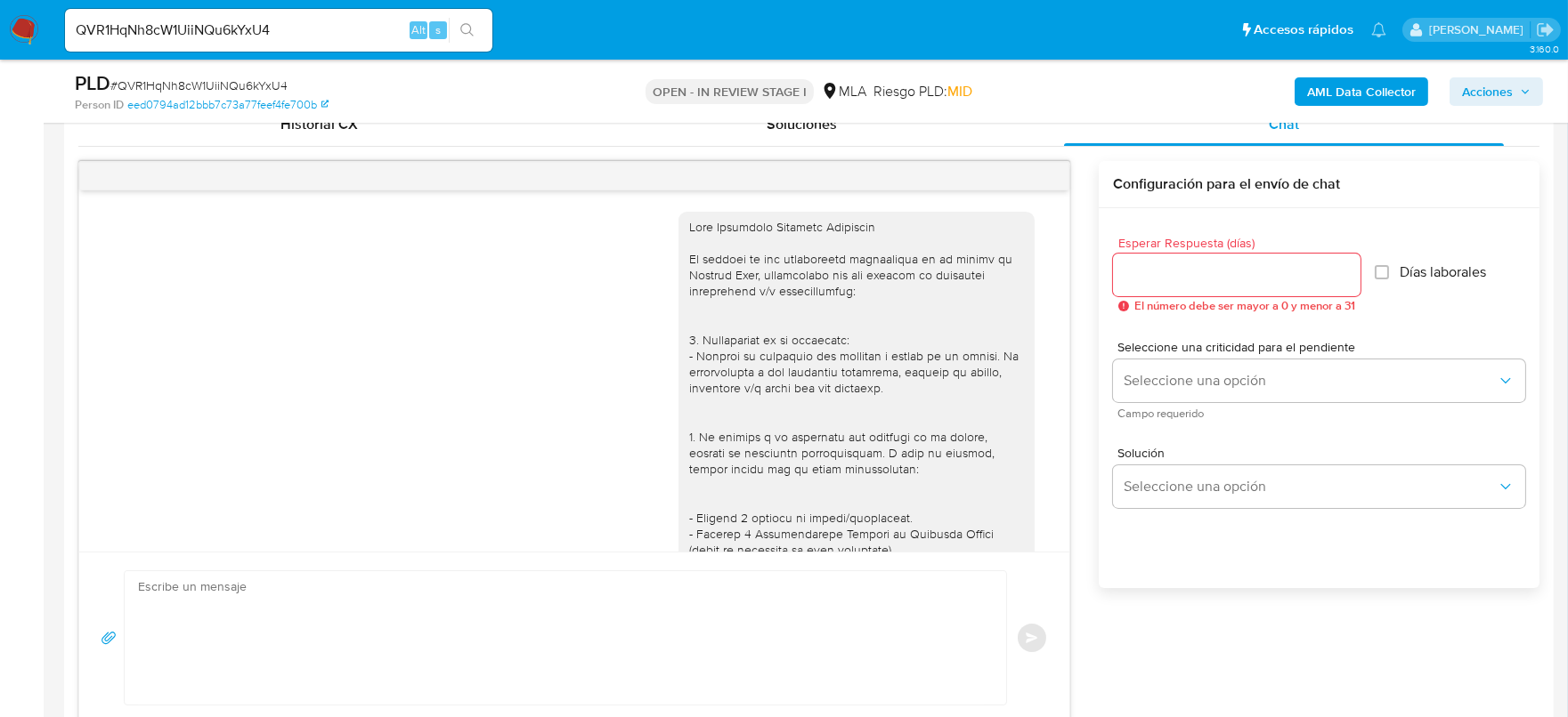
scroll to position [632, 0]
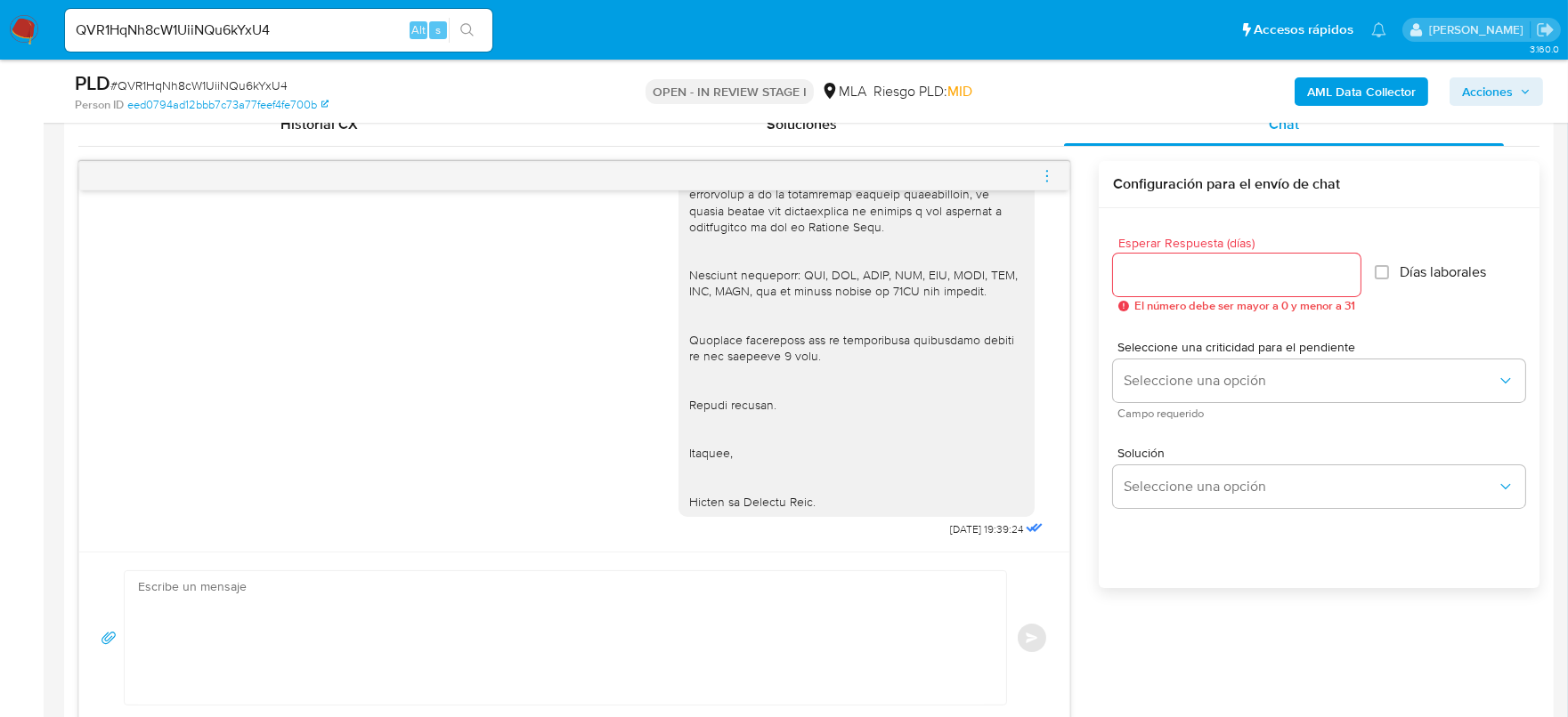
click at [1051, 173] on icon "menu-action" at bounding box center [1047, 177] width 16 height 16
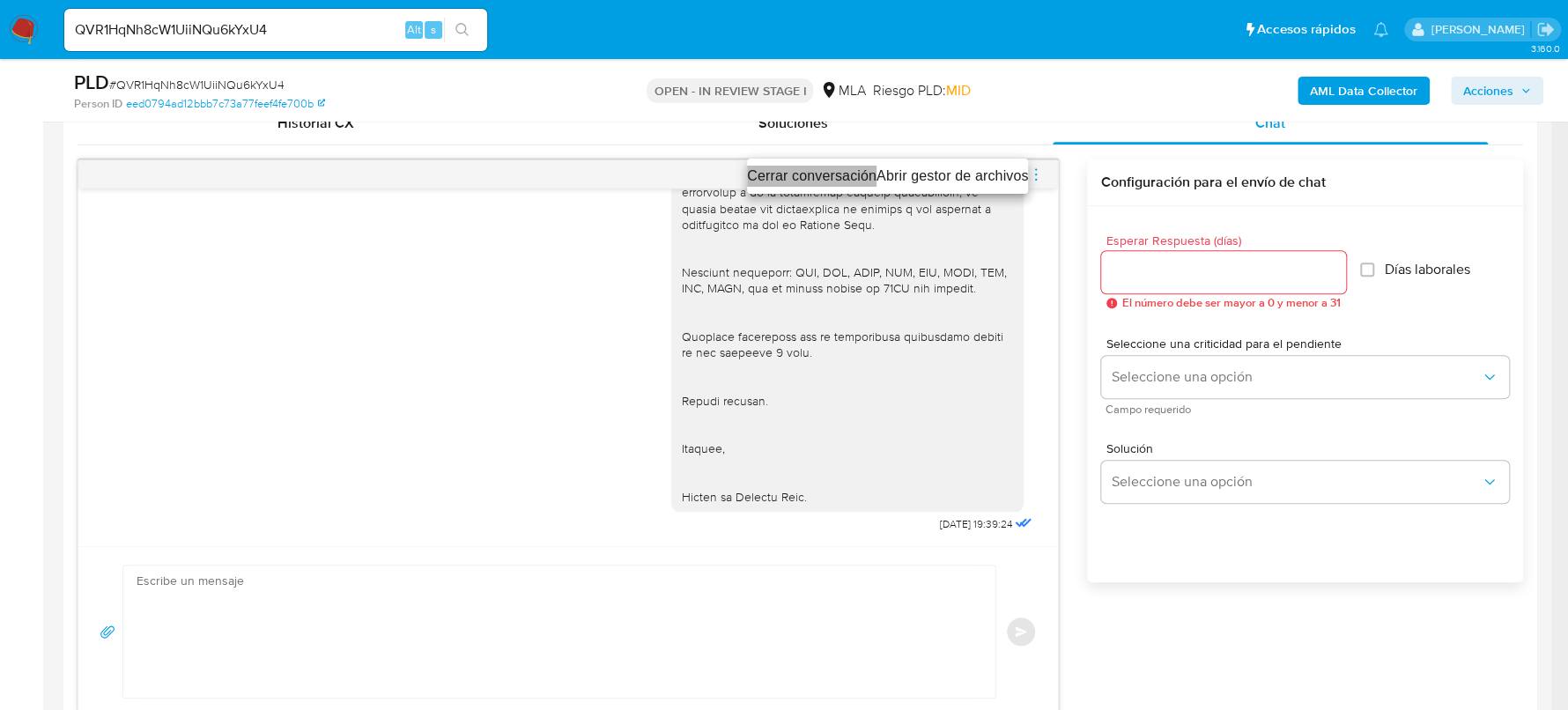
click at [783, 171] on li "Cerrar conversación" at bounding box center [812, 176] width 130 height 21
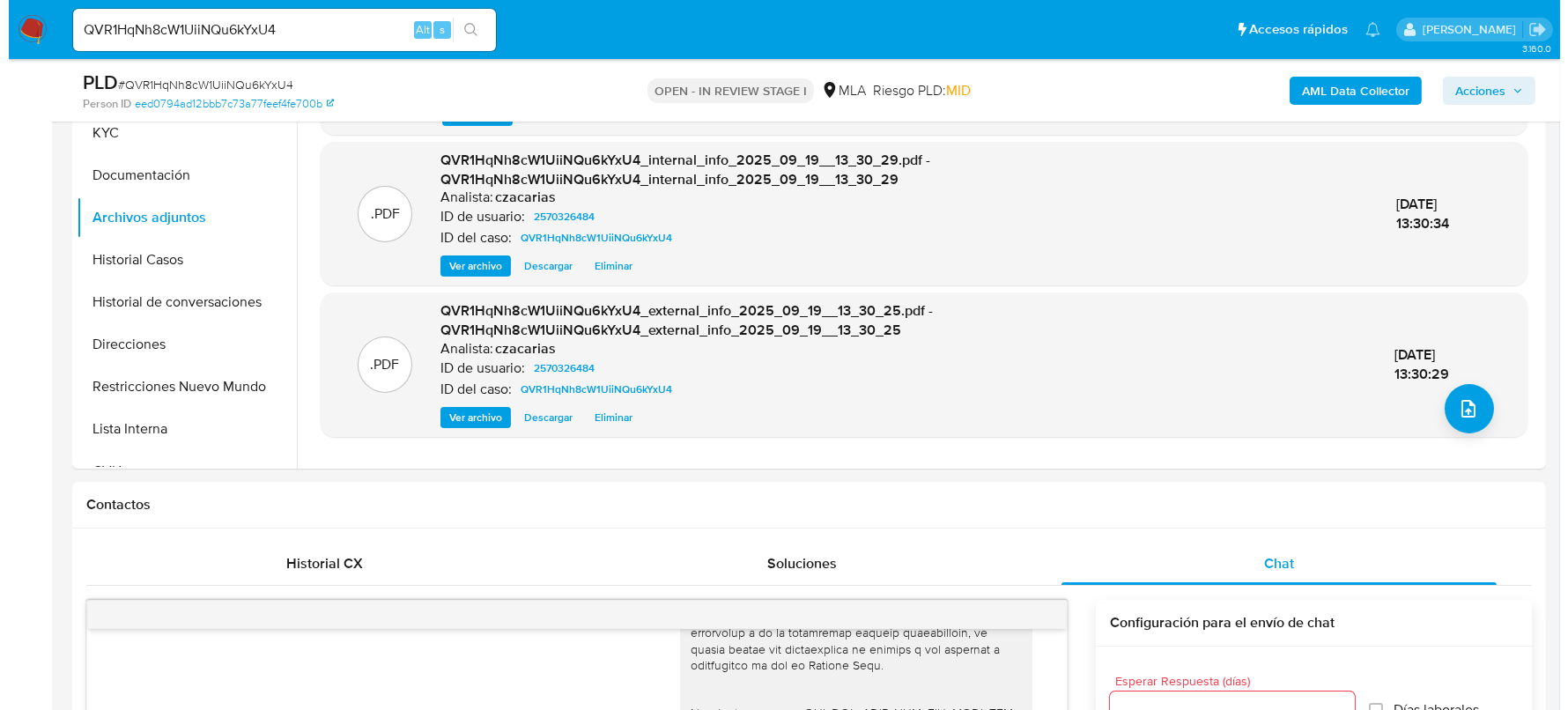
scroll to position [330, 0]
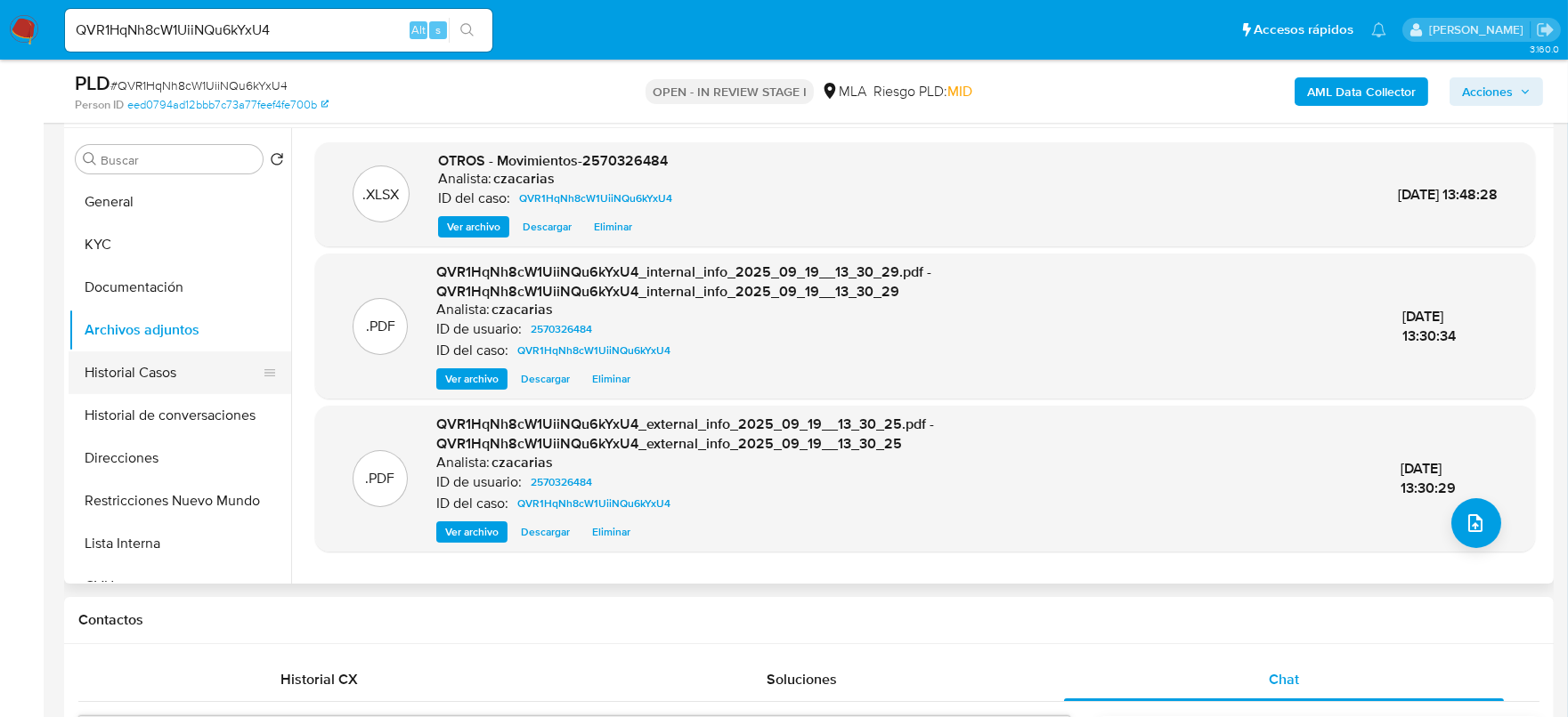
click at [159, 375] on button "Historial Casos" at bounding box center [172, 373] width 209 height 43
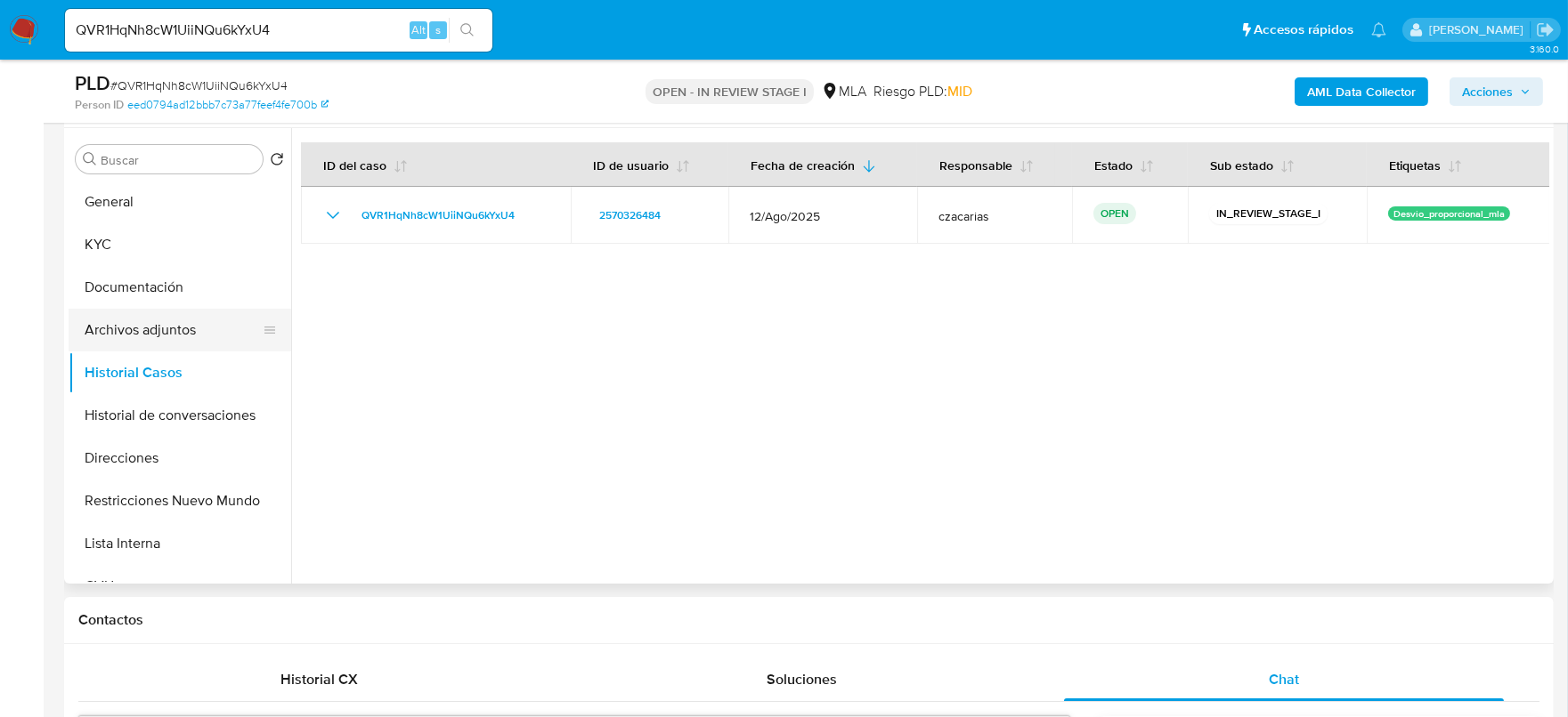
click at [121, 328] on button "Archivos adjuntos" at bounding box center [172, 330] width 209 height 43
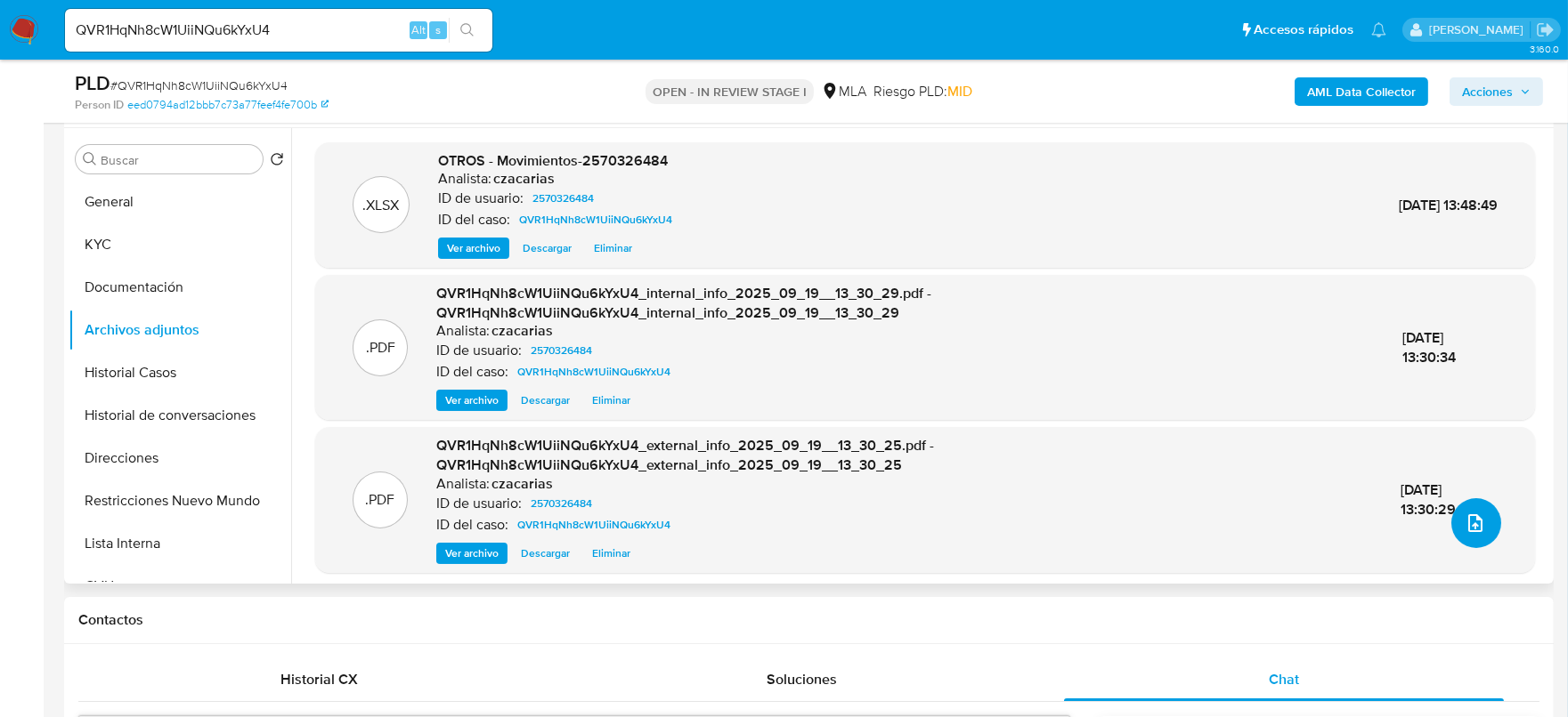
click at [1453, 518] on button "upload-file" at bounding box center [1476, 523] width 50 height 50
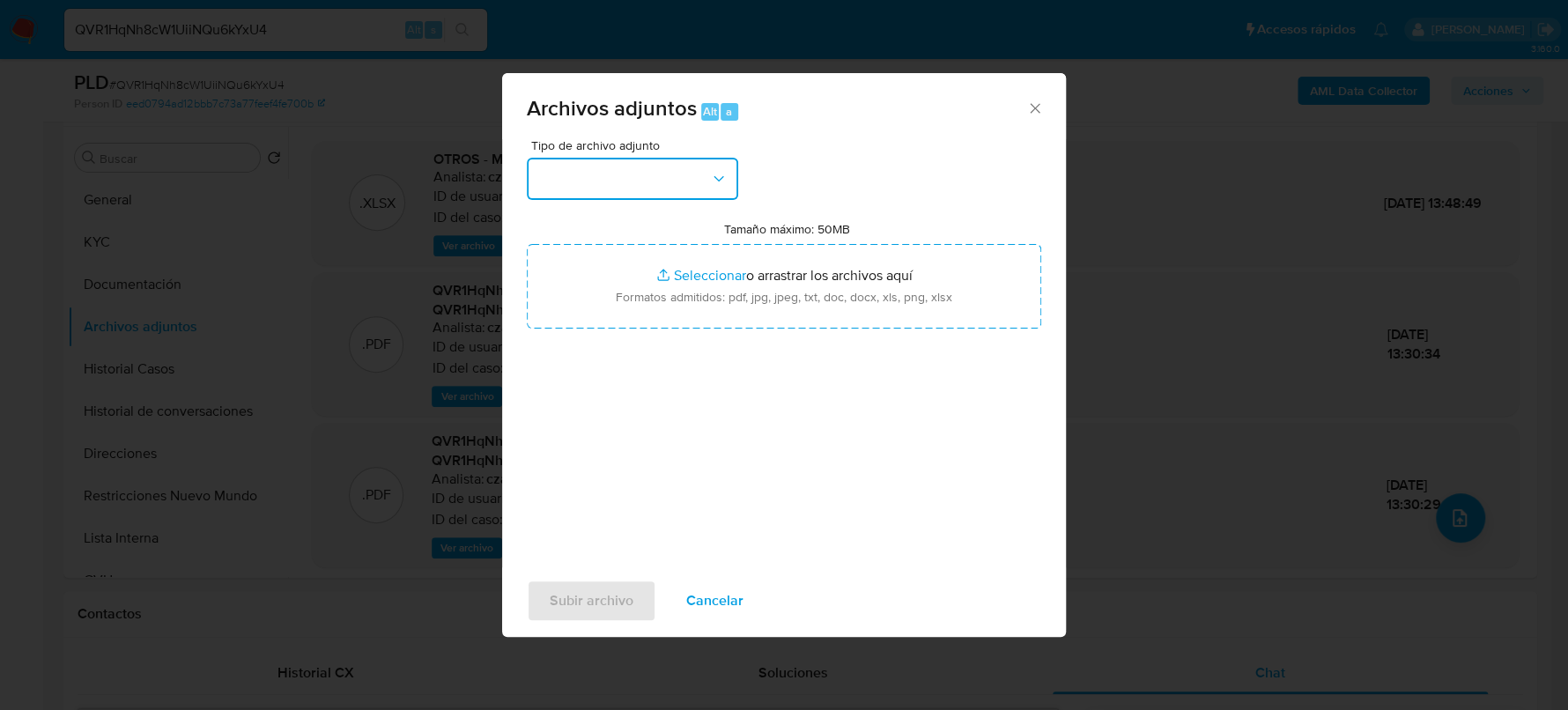
click at [623, 182] on button "button" at bounding box center [632, 179] width 211 height 42
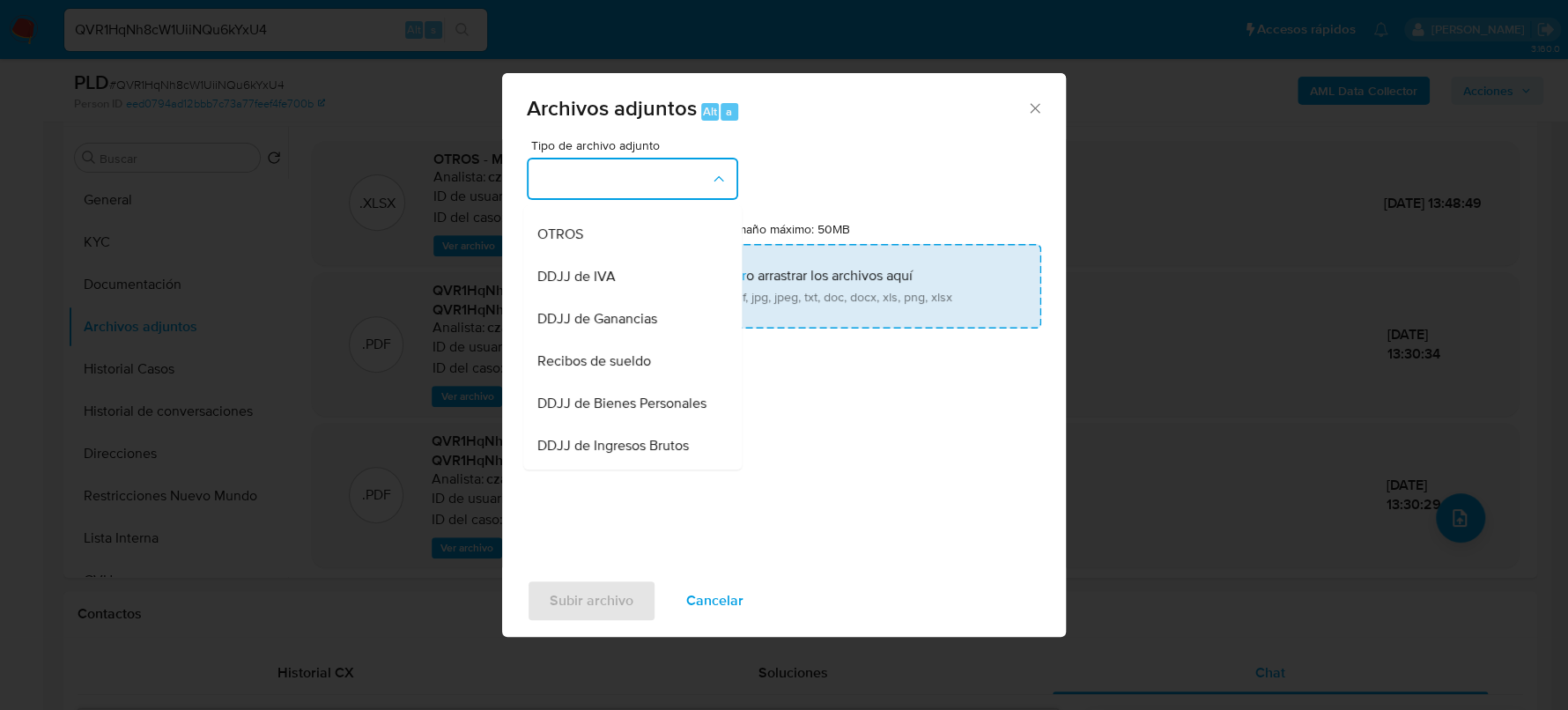
click at [609, 255] on div "OTROS" at bounding box center [627, 234] width 179 height 42
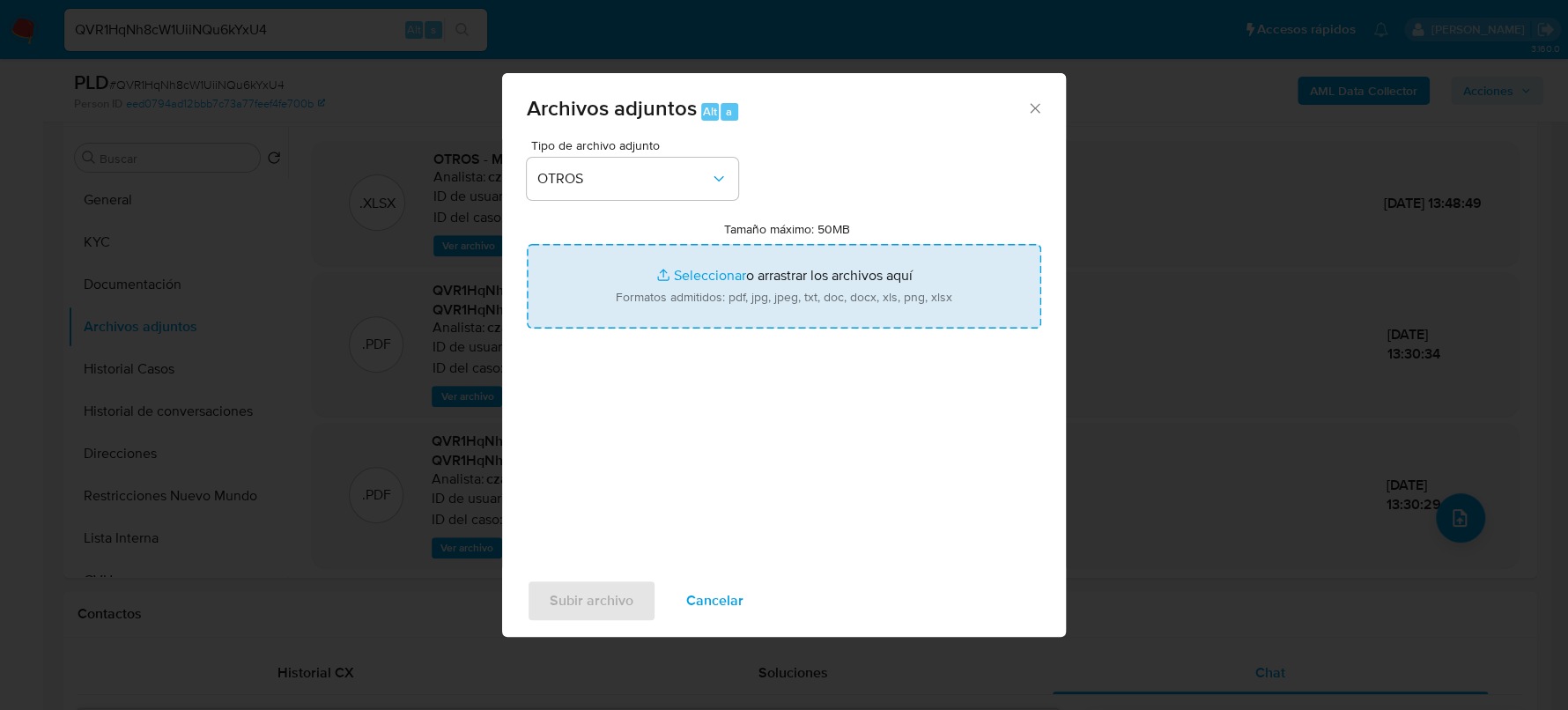
type input "C:\fakepath\Caselog QVR1HqNh8cW1UiiNQu6kYxU4_2025_08_19_04_27_11.docx"
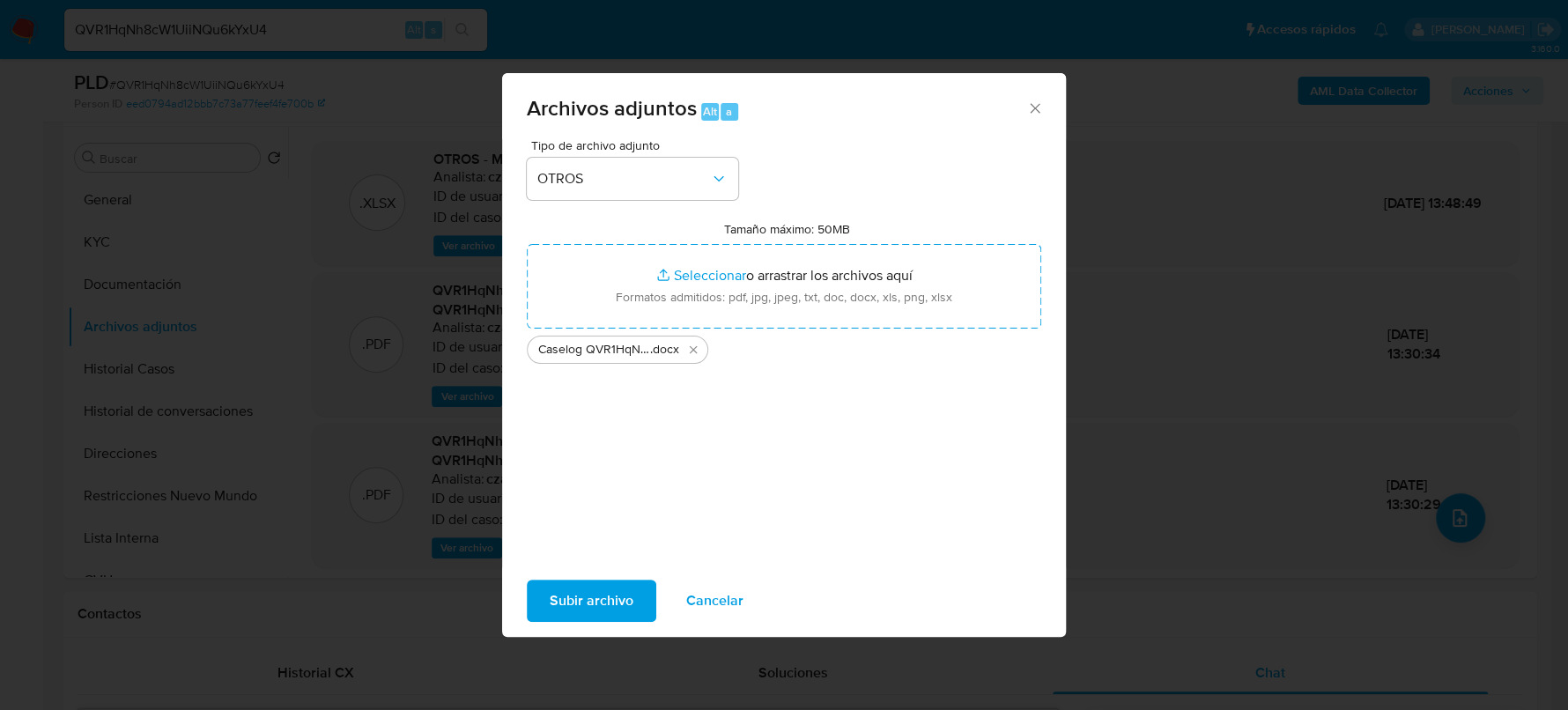
click at [587, 591] on span "Subir archivo" at bounding box center [591, 601] width 84 height 39
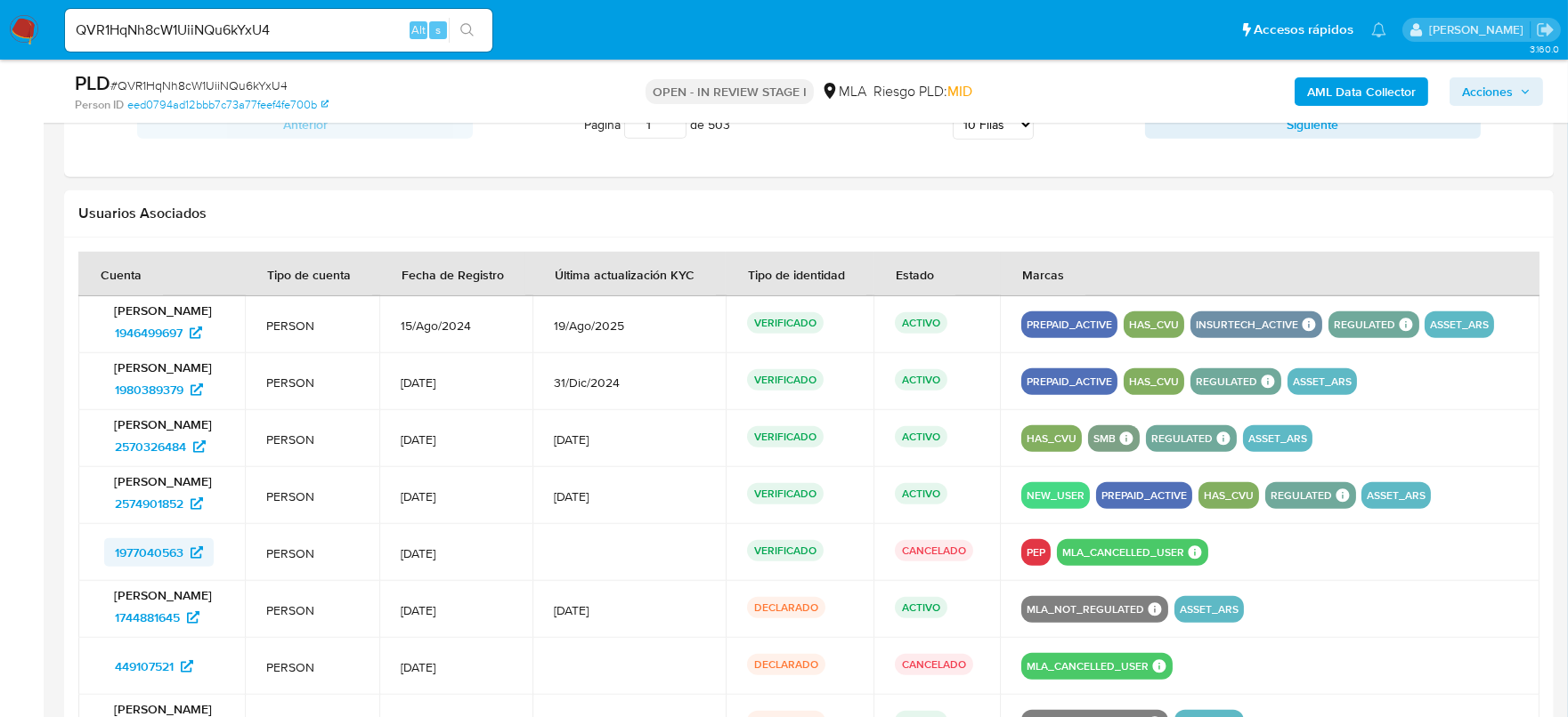
scroll to position [2447, 0]
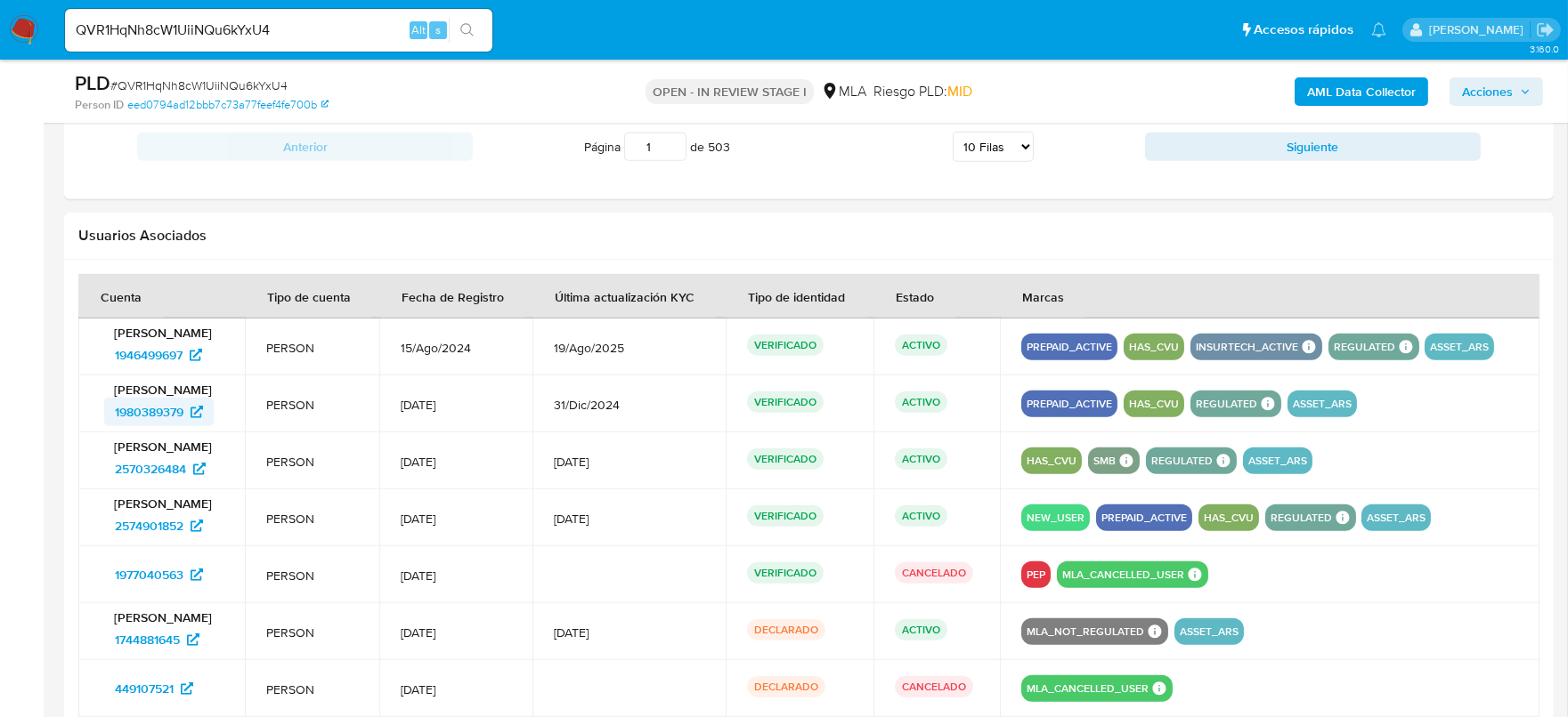
click at [139, 411] on span "1980389379" at bounding box center [149, 412] width 68 height 28
click at [170, 469] on span "2570326484" at bounding box center [150, 468] width 71 height 28
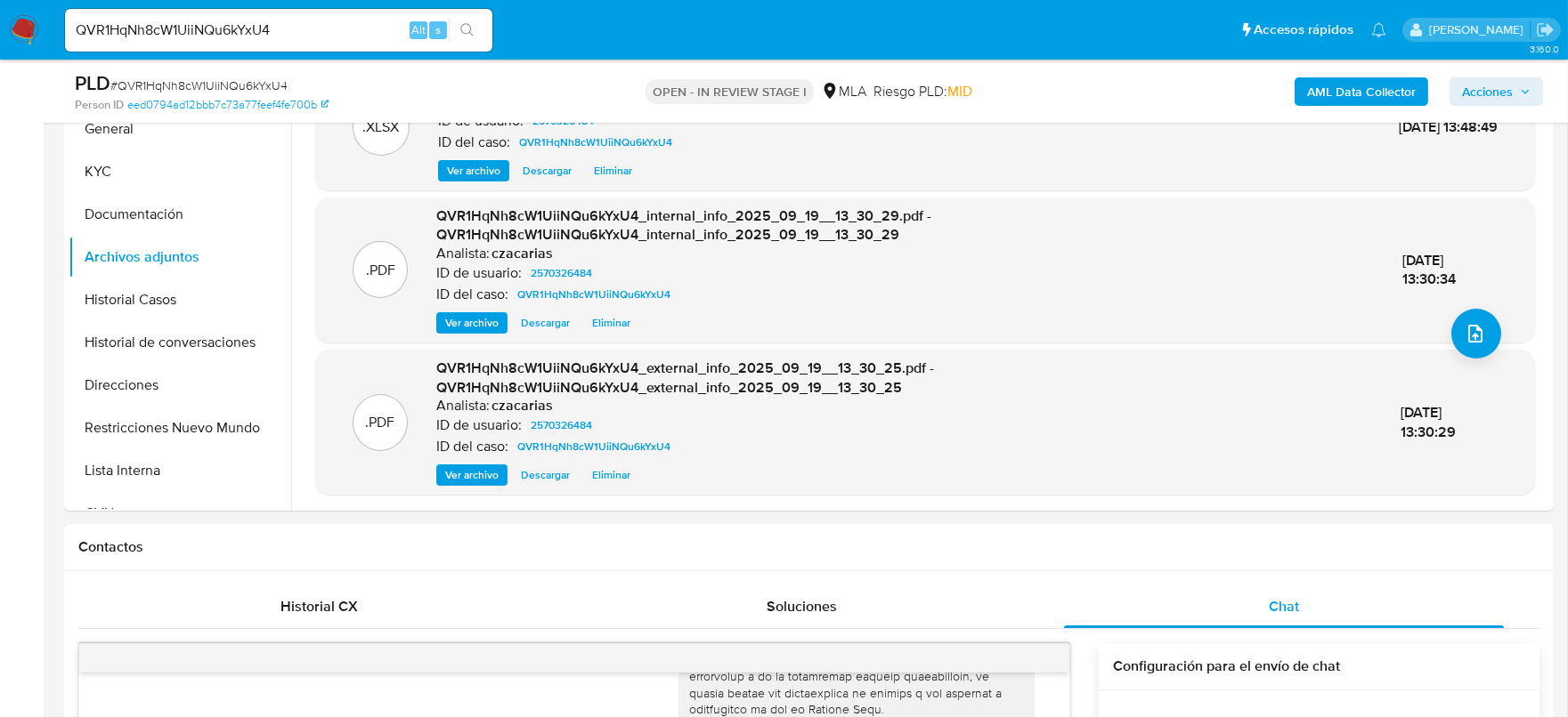
scroll to position [444, 0]
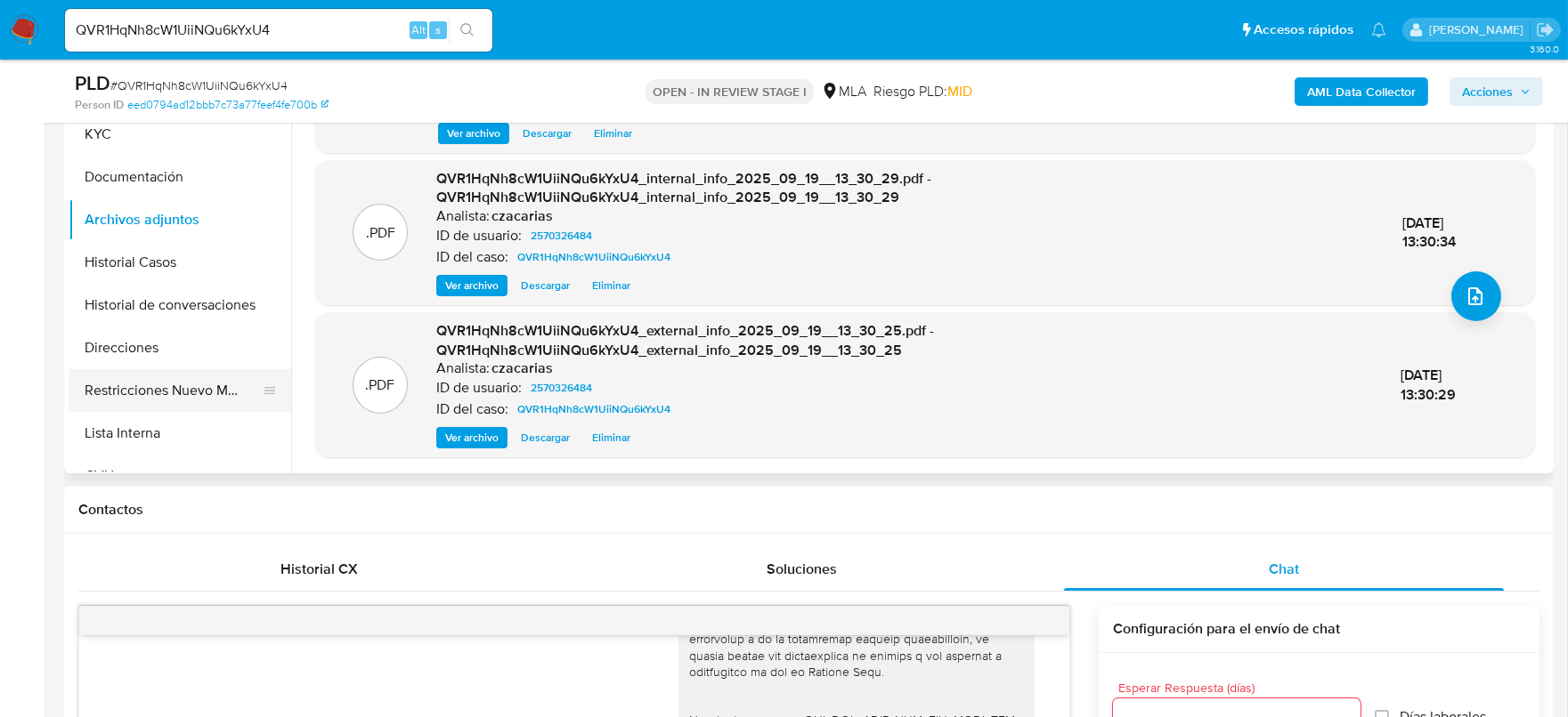
click at [166, 379] on button "Restricciones Nuevo Mundo" at bounding box center [172, 390] width 209 height 43
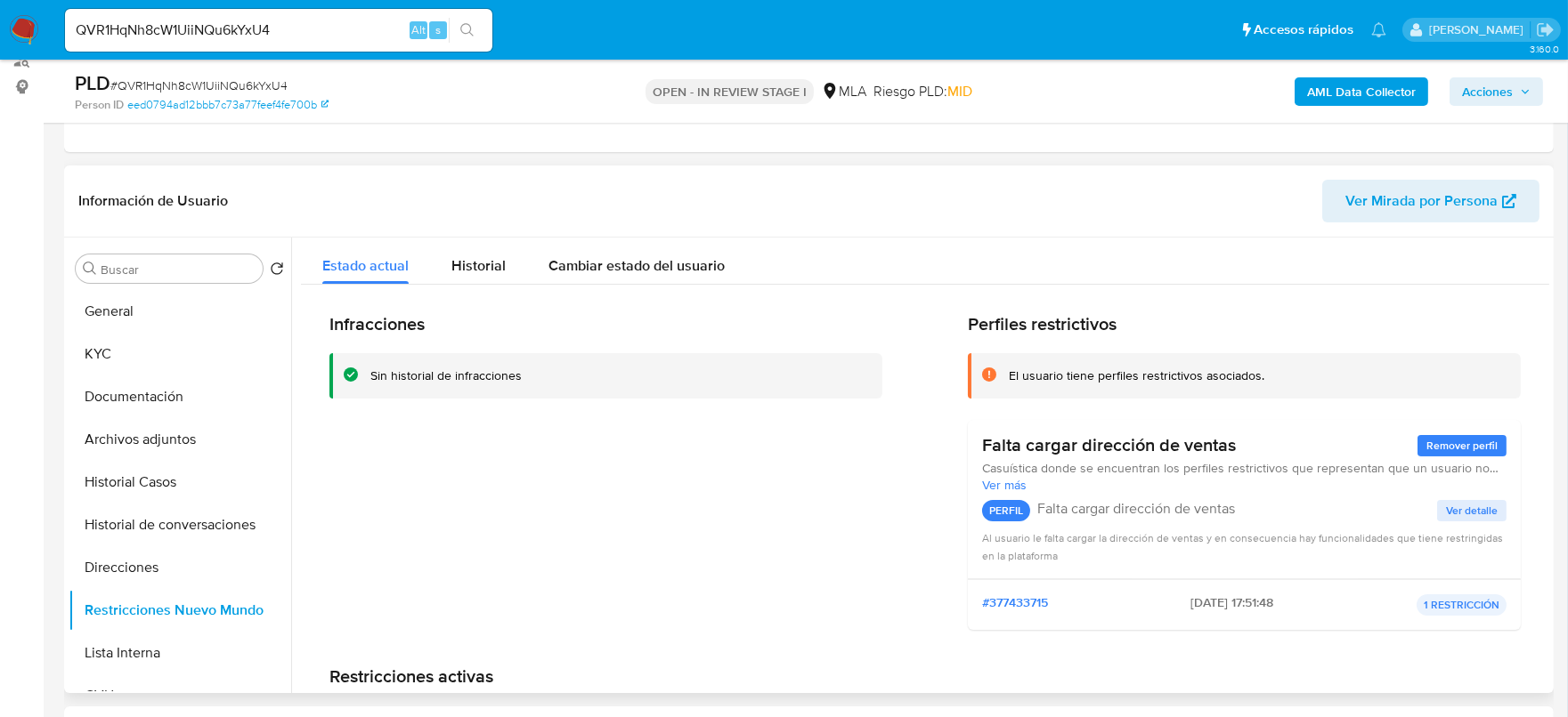
scroll to position [221, 0]
click at [614, 273] on span "Cambiar estado del usuario" at bounding box center [636, 268] width 176 height 20
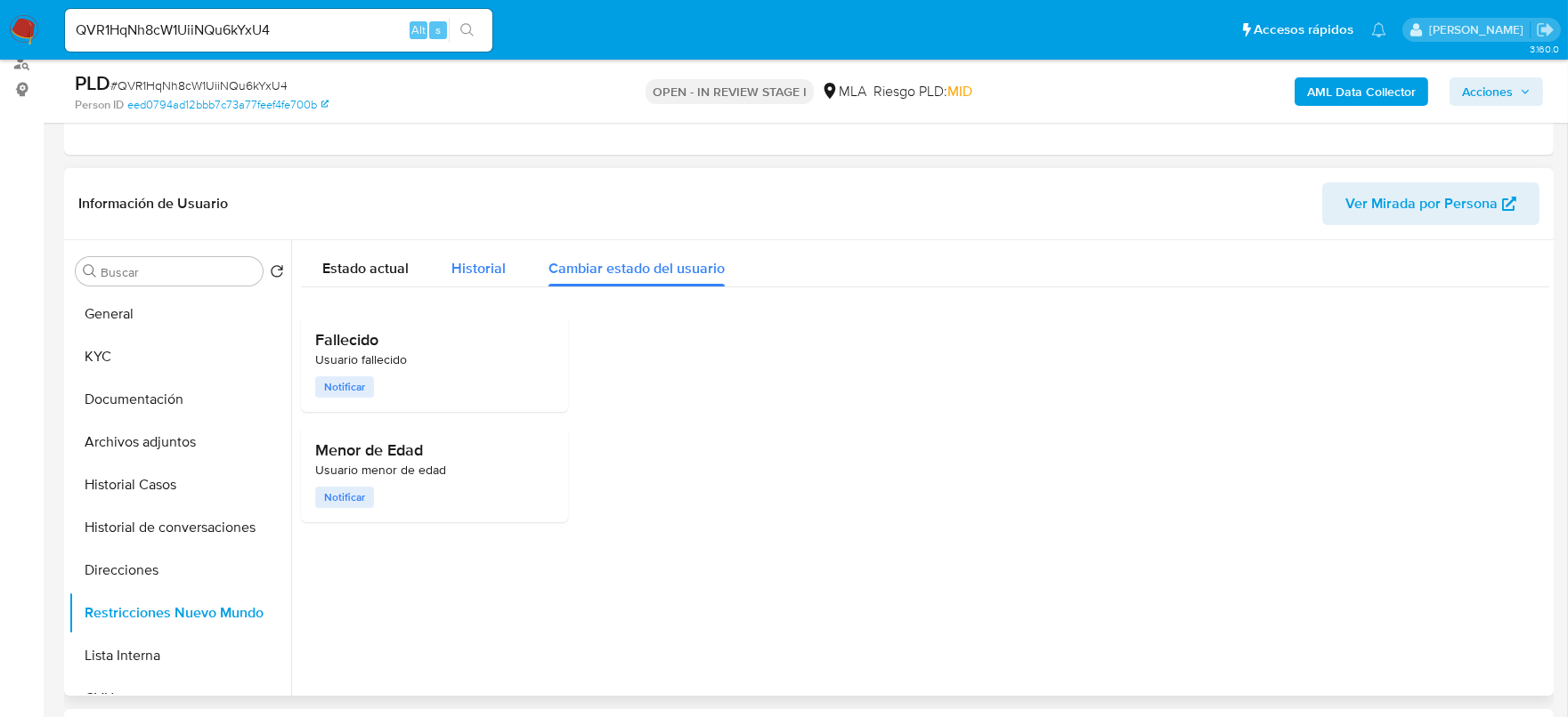
click at [456, 282] on div "Historial" at bounding box center [479, 264] width 55 height 47
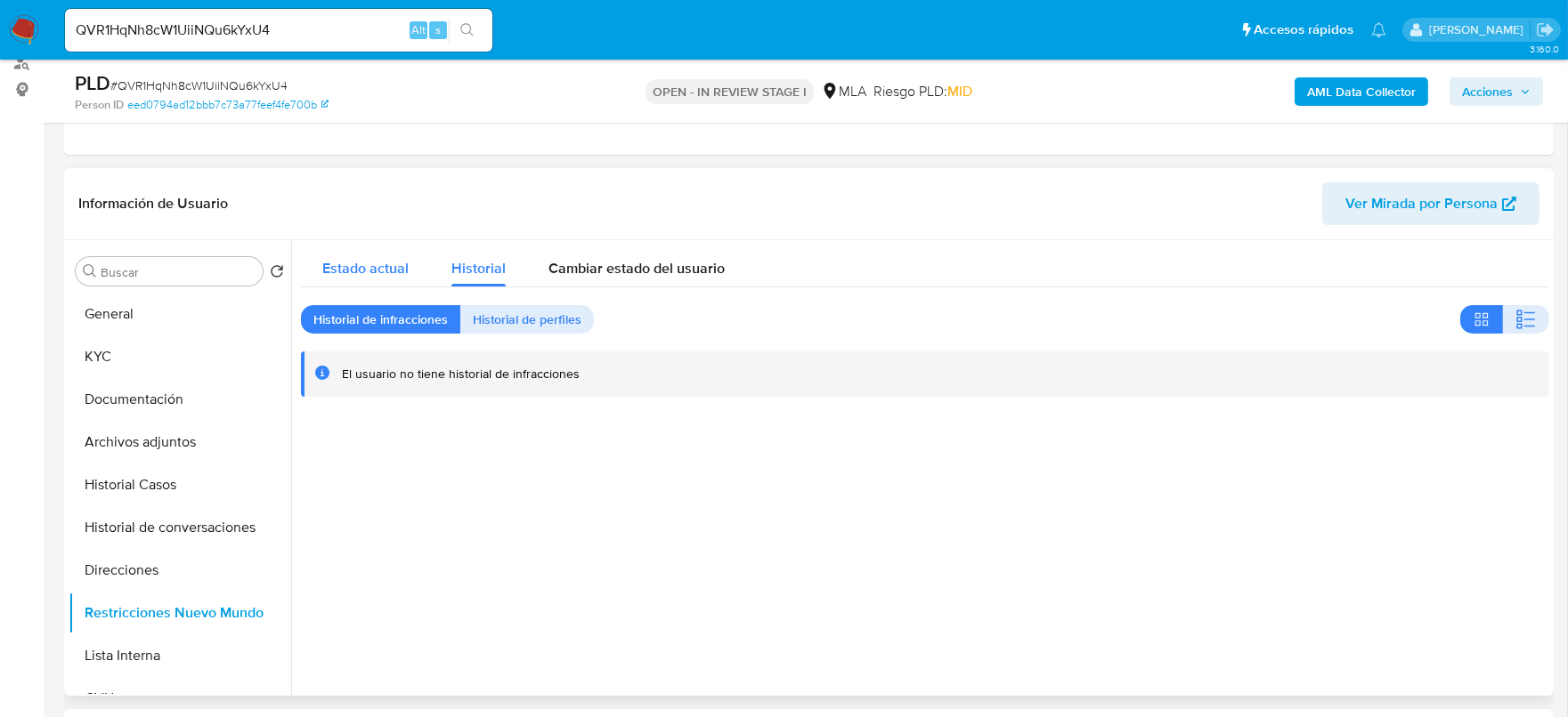
click at [366, 280] on div "Estado actual" at bounding box center [366, 264] width 87 height 47
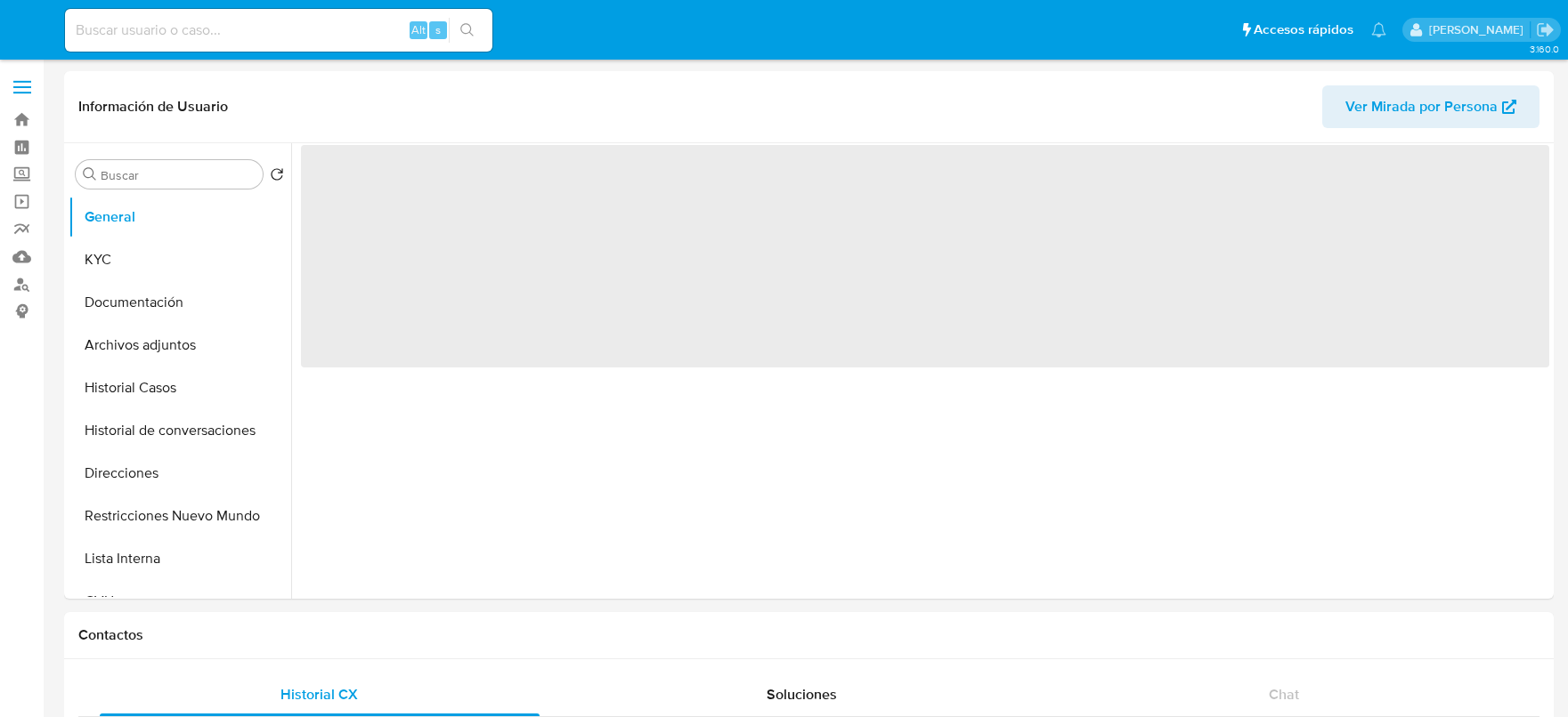
select select "10"
click at [139, 374] on button "Historial Casos" at bounding box center [172, 387] width 209 height 43
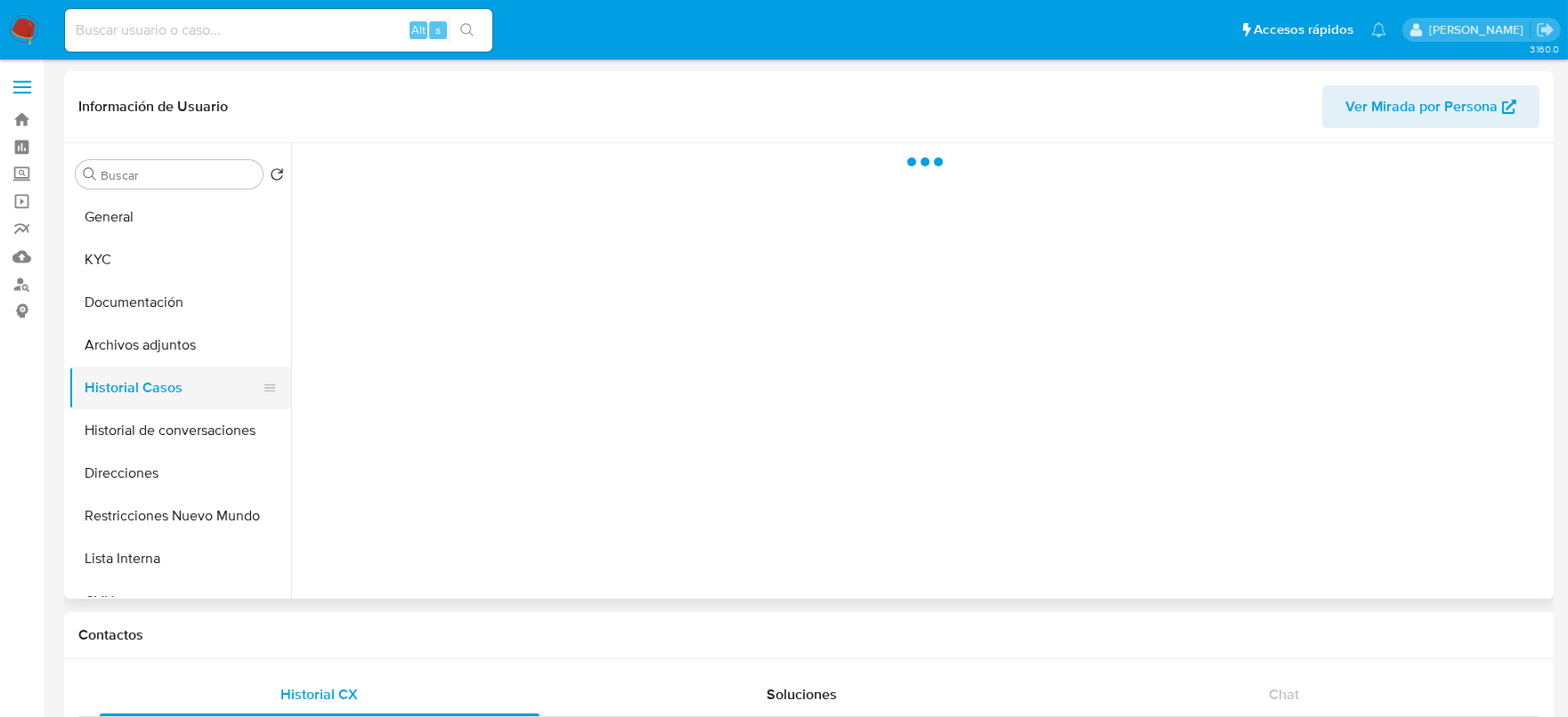
select select "10"
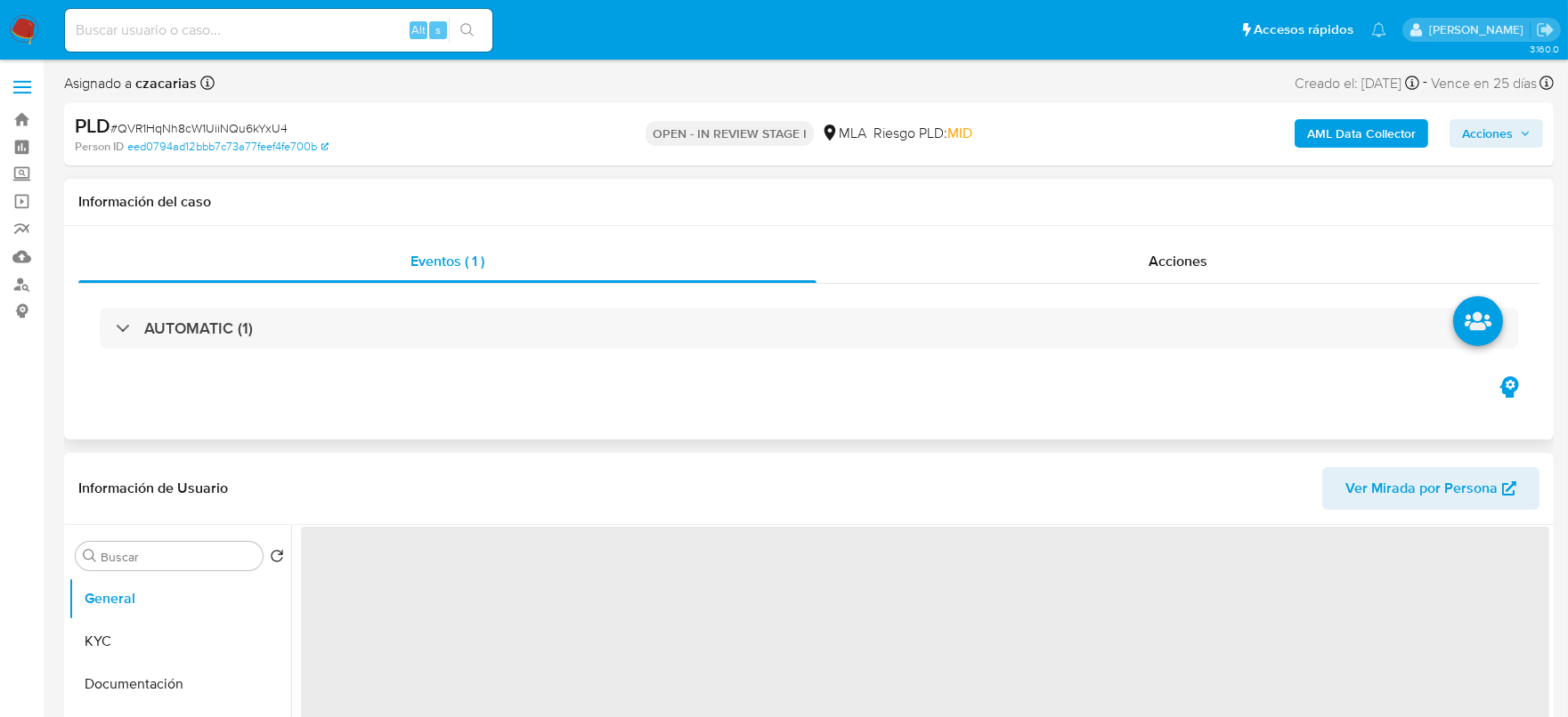
select select "10"
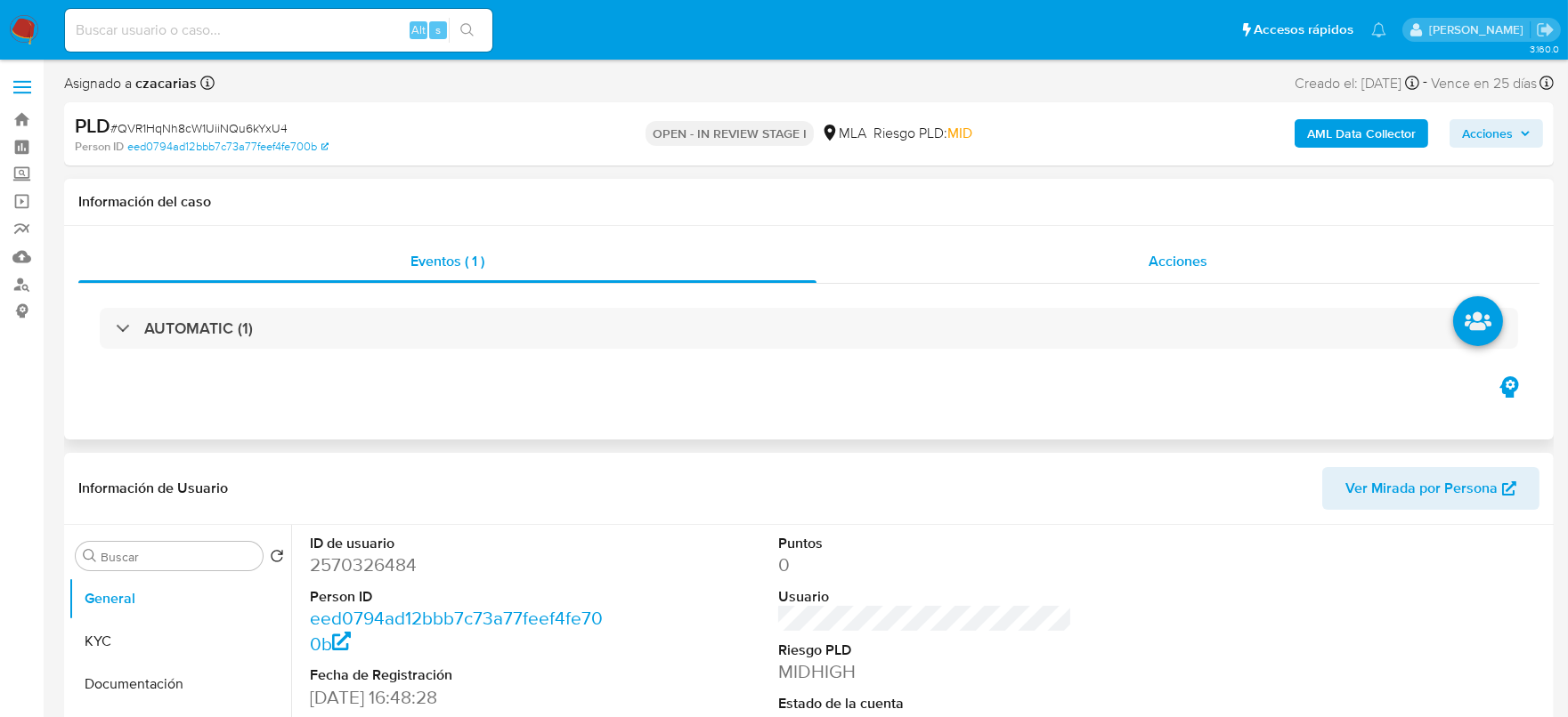
click at [1218, 274] on div "Acciones" at bounding box center [1178, 261] width 723 height 43
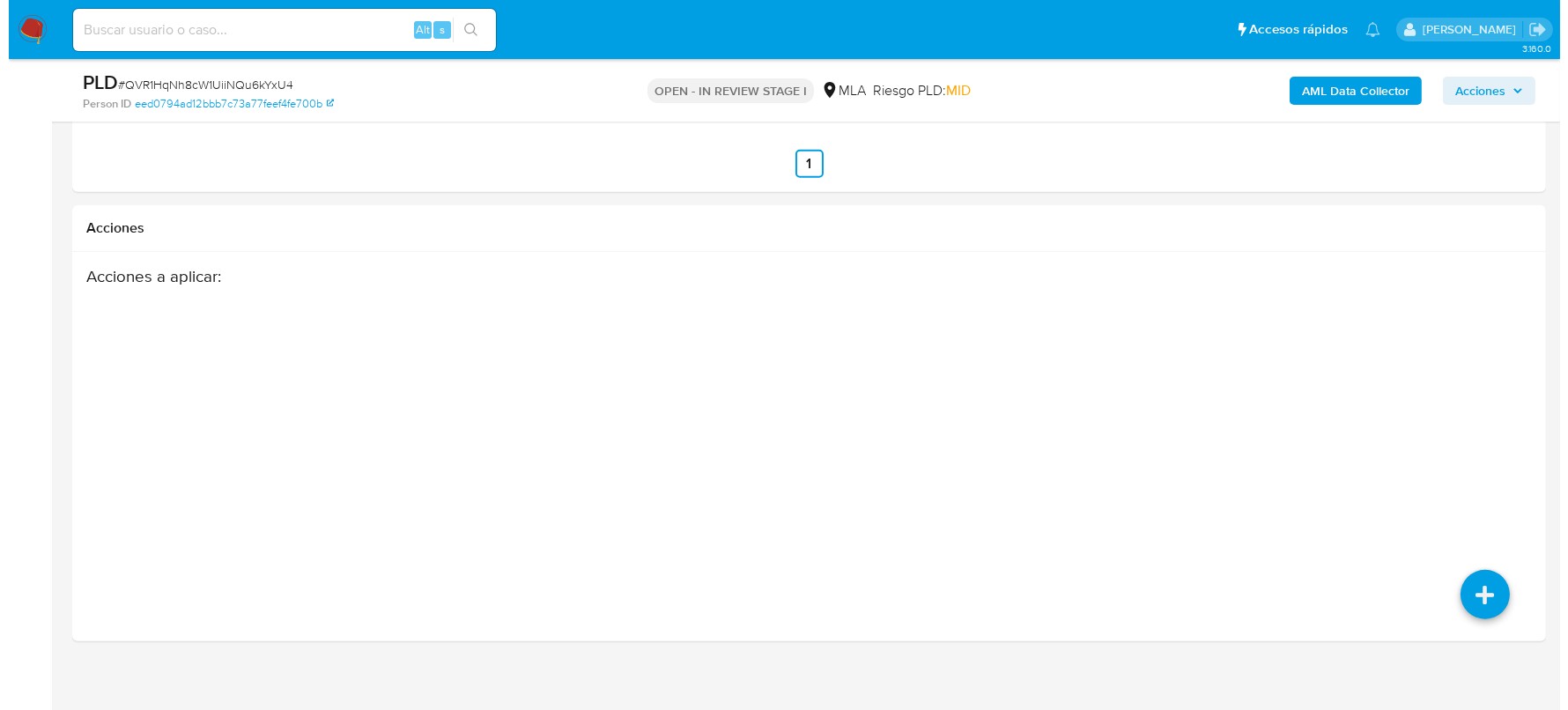
scroll to position [2911, 0]
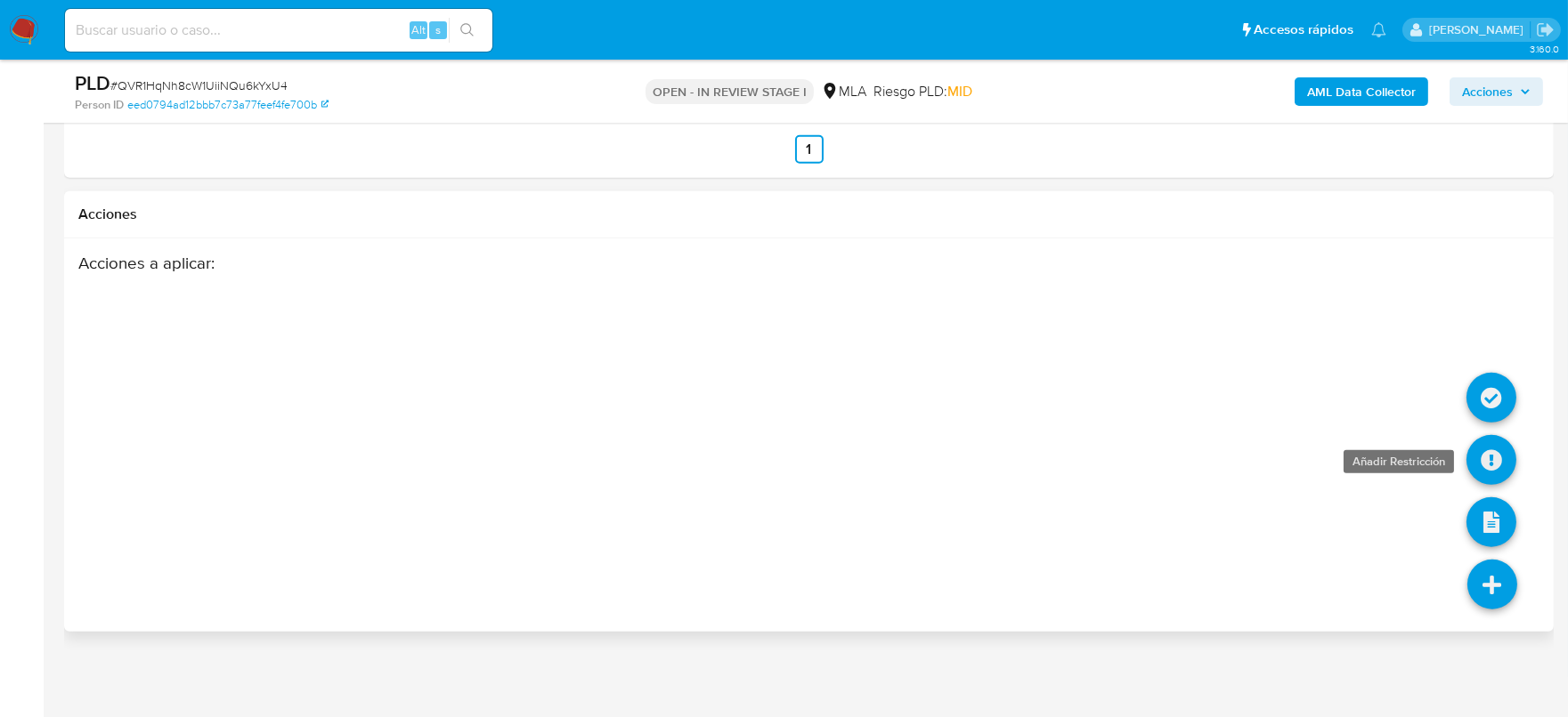
click at [1509, 454] on icon at bounding box center [1491, 460] width 50 height 50
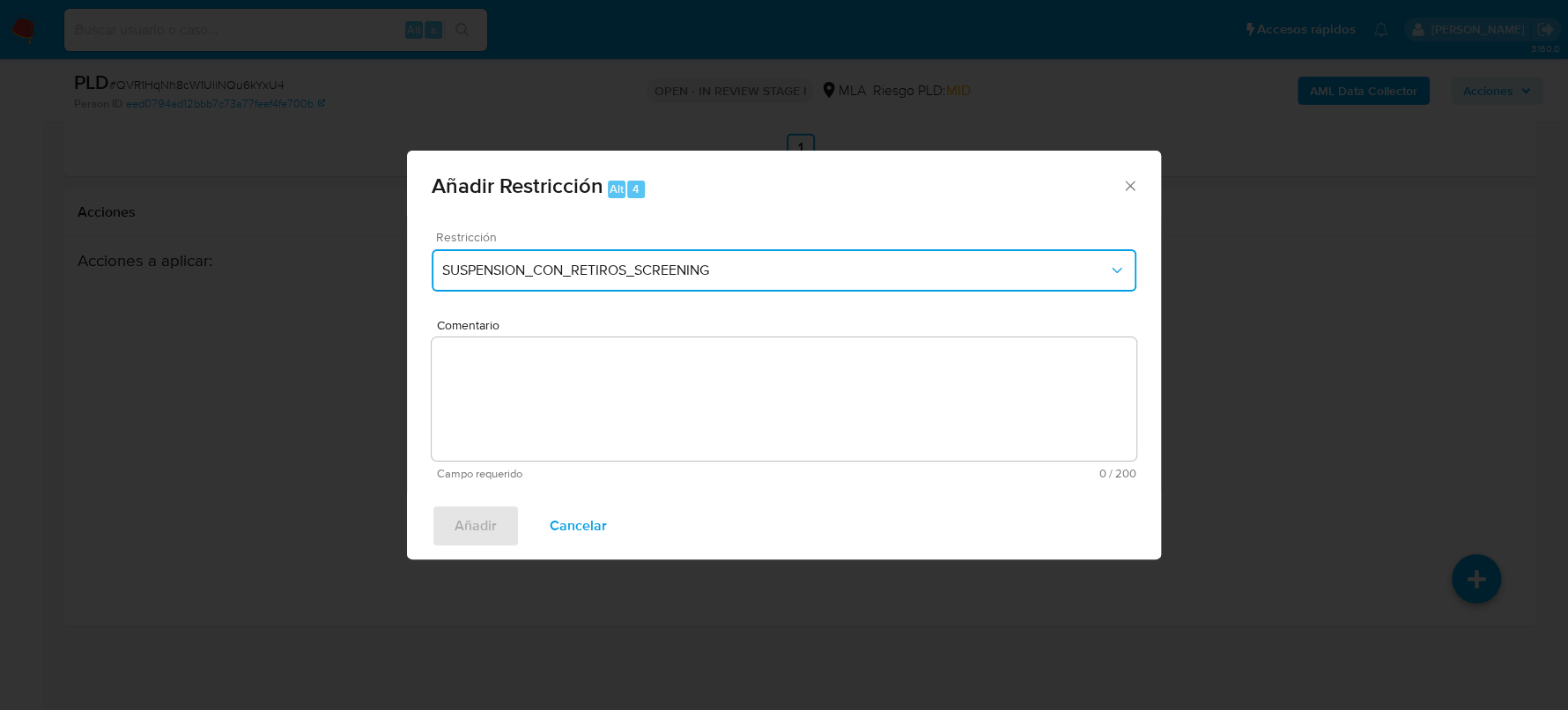
click at [736, 256] on button "SUSPENSION_CON_RETIROS_SCREENING" at bounding box center [784, 270] width 704 height 42
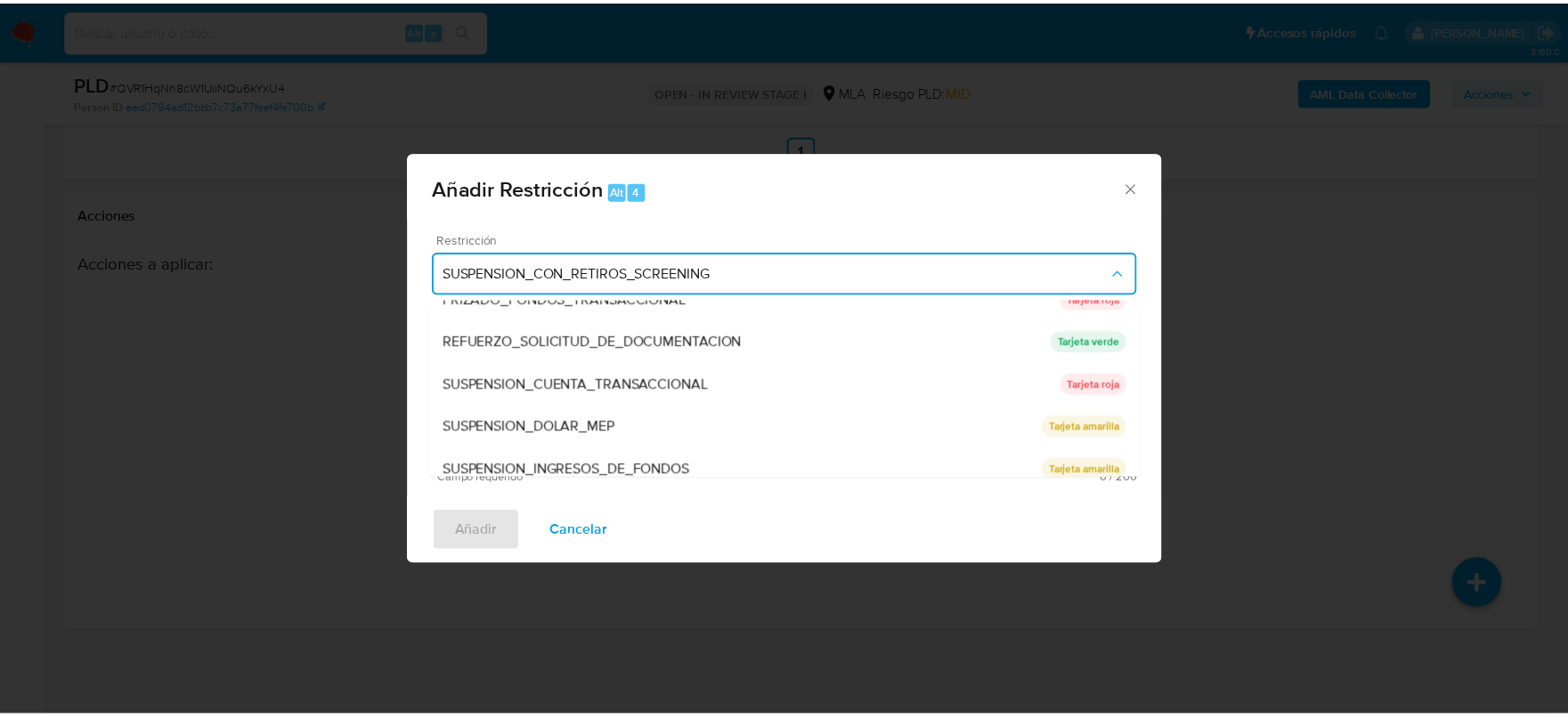
scroll to position [377, 0]
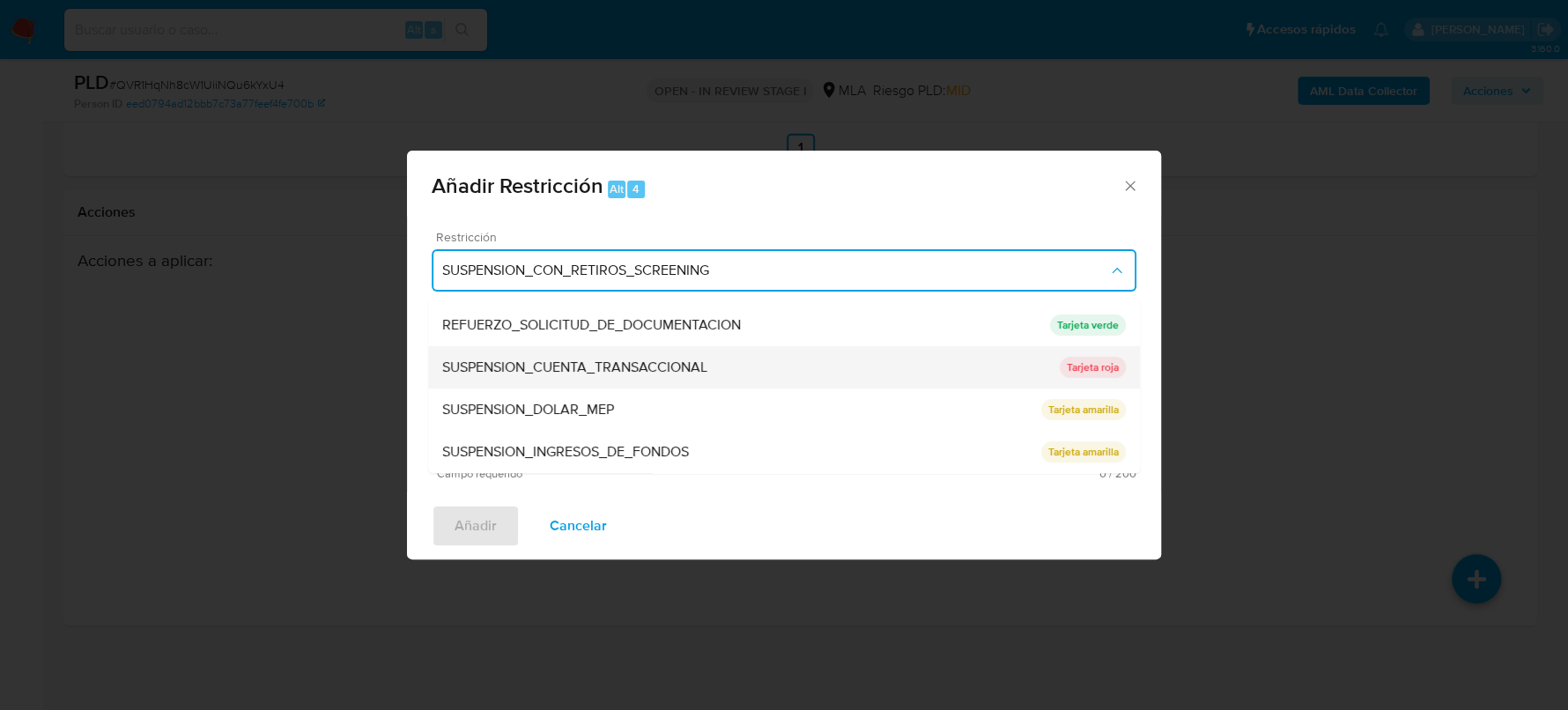
click at [730, 362] on div "SUSPENSION_CUENTA_TRANSACCIONAL" at bounding box center [750, 367] width 618 height 42
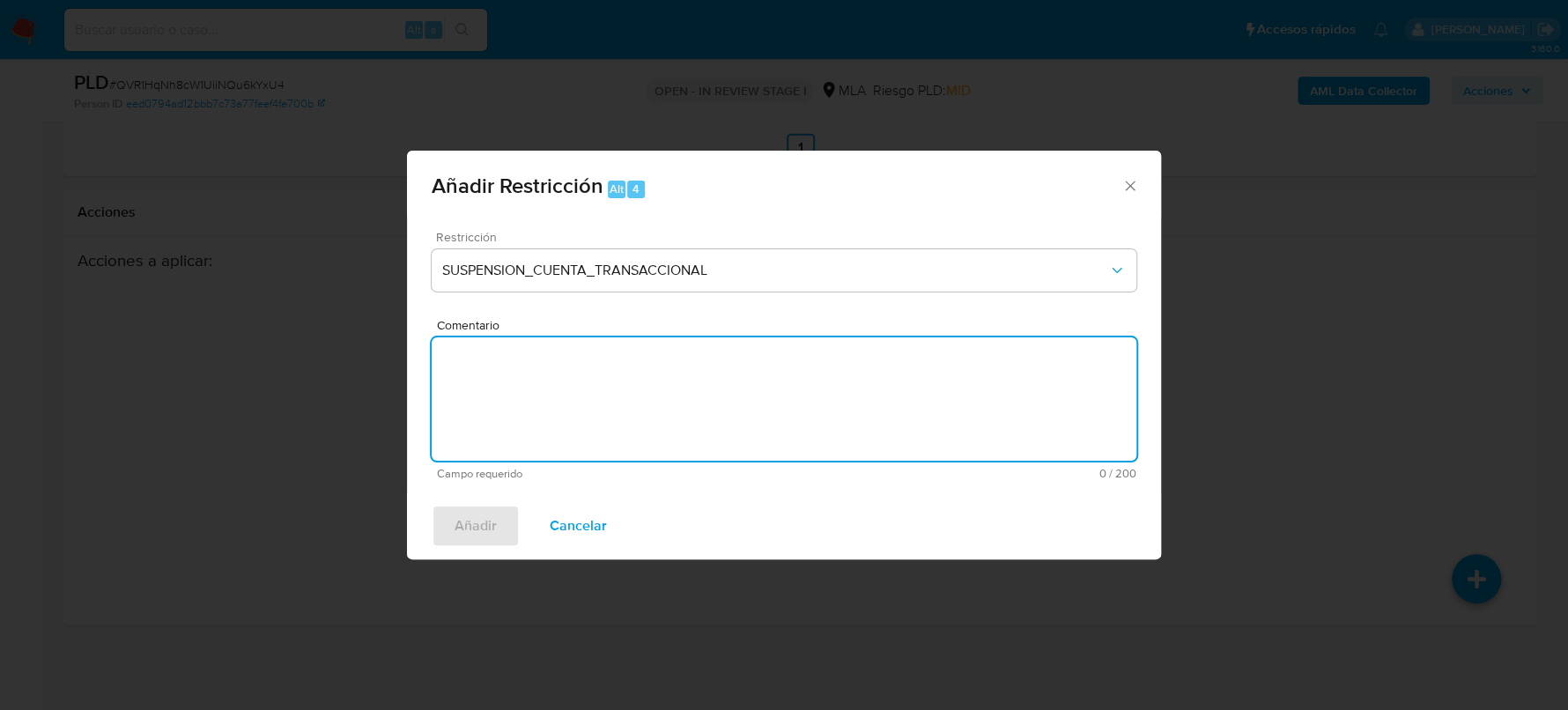
click at [812, 418] on textarea "Comentario" at bounding box center [784, 399] width 704 height 124
type textarea "AML"
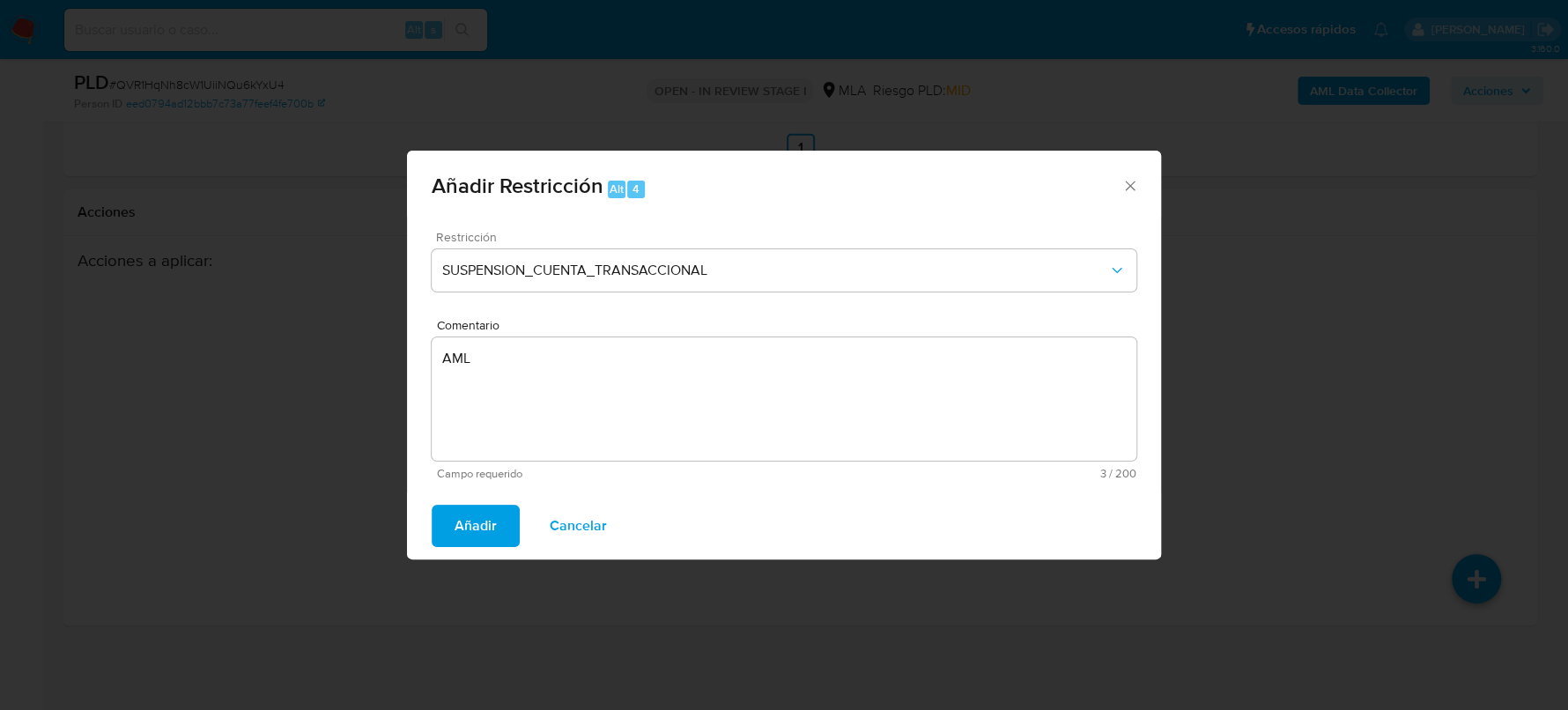
click at [461, 532] on span "Añadir" at bounding box center [475, 526] width 42 height 39
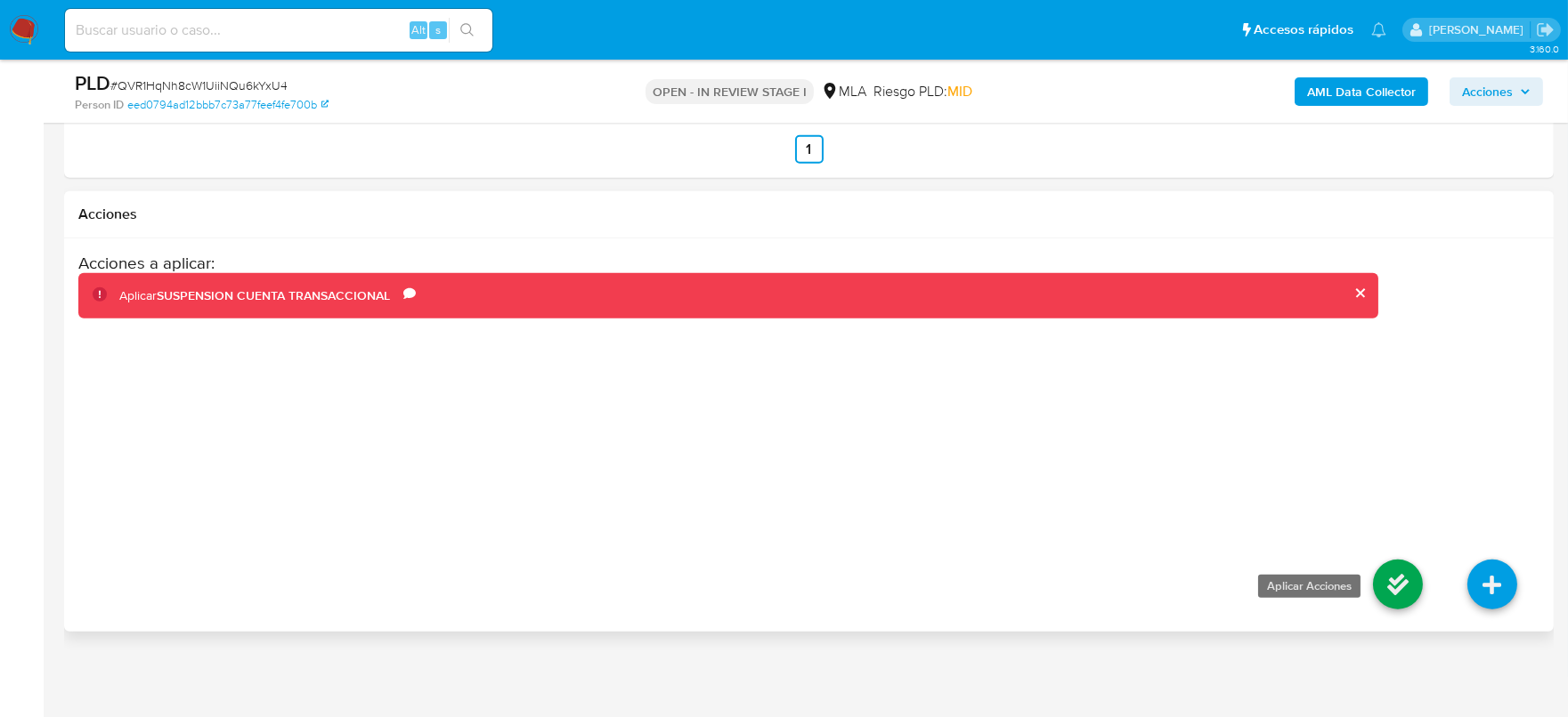
click at [1393, 597] on icon at bounding box center [1398, 584] width 50 height 50
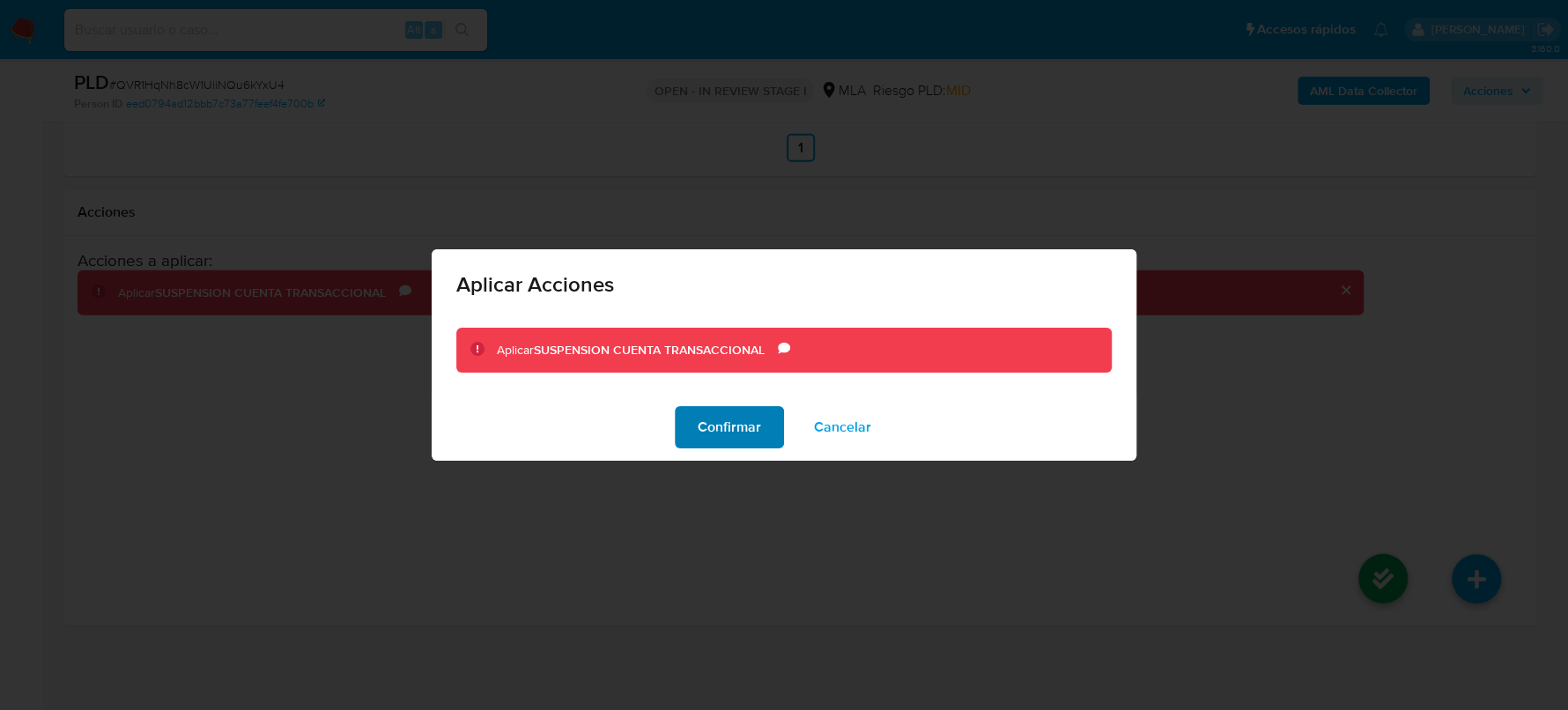
click at [741, 437] on span "Confirmar" at bounding box center [729, 427] width 63 height 39
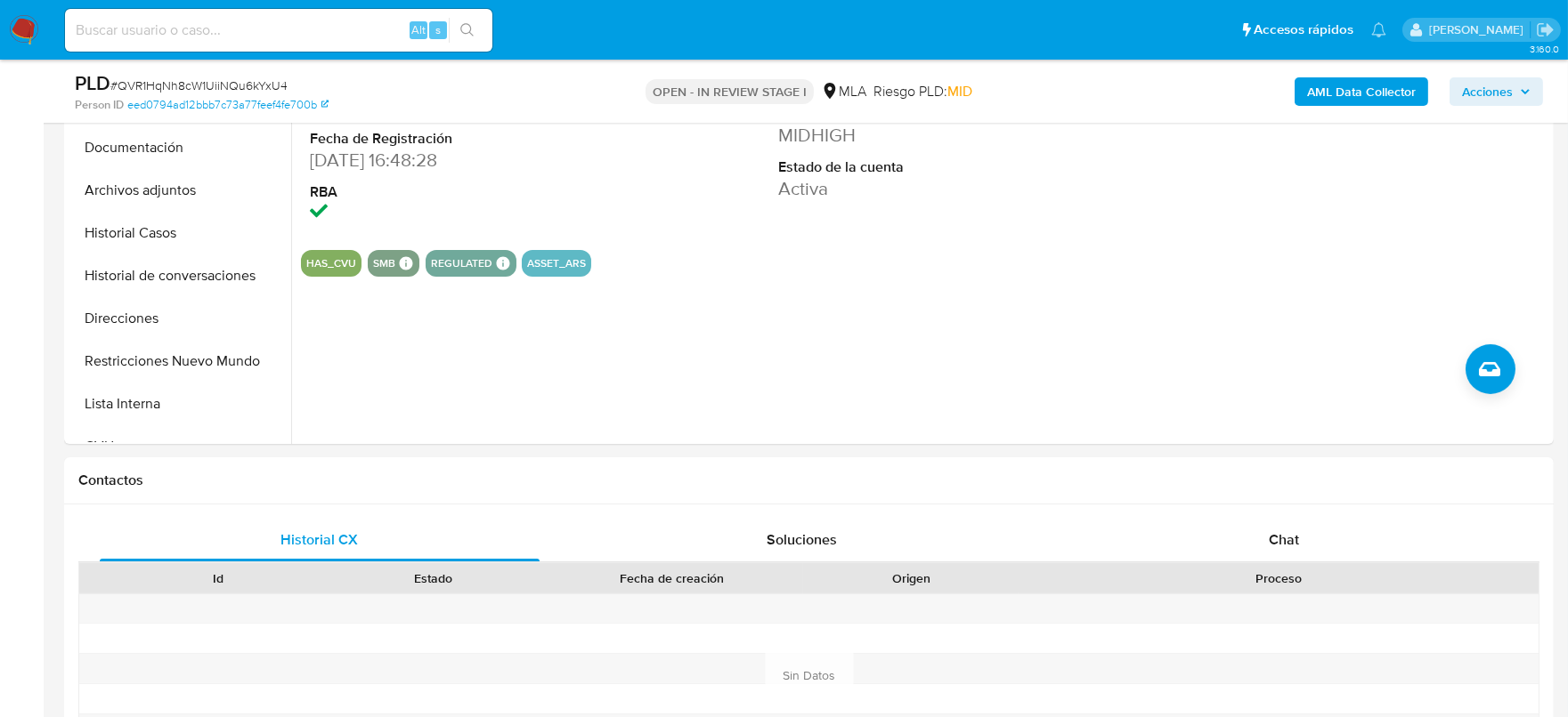
scroll to position [0, 0]
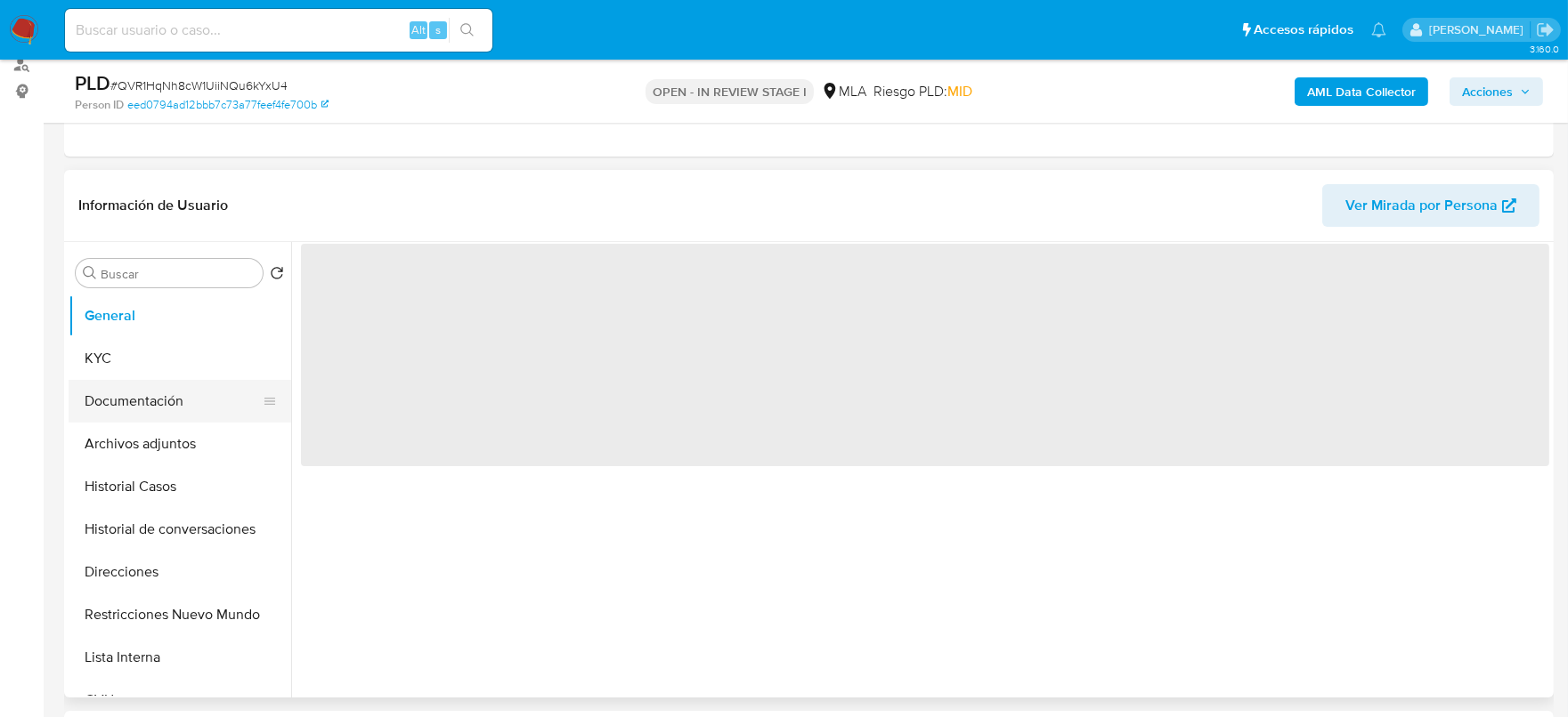
scroll to position [221, 0]
select select "10"
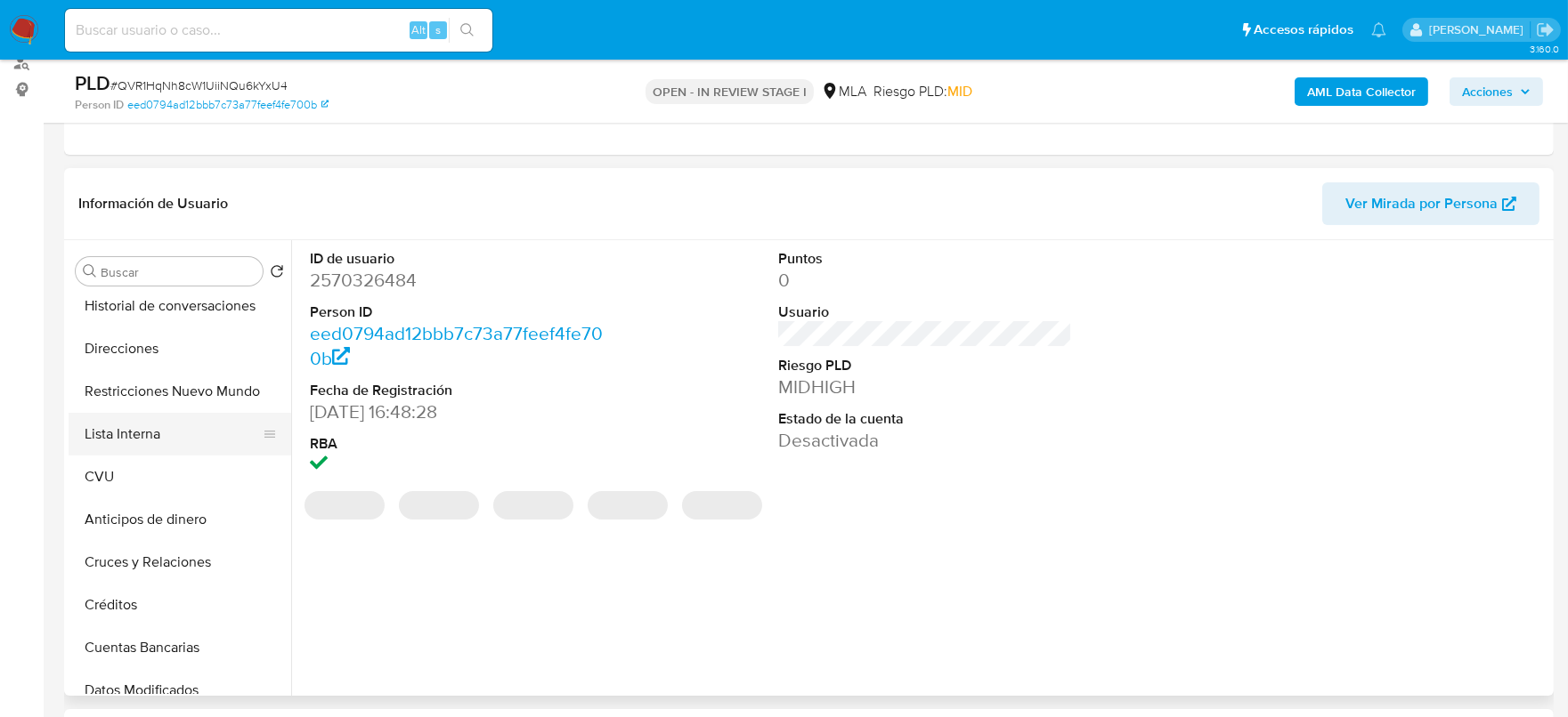
click at [117, 449] on button "Lista Interna" at bounding box center [172, 434] width 209 height 43
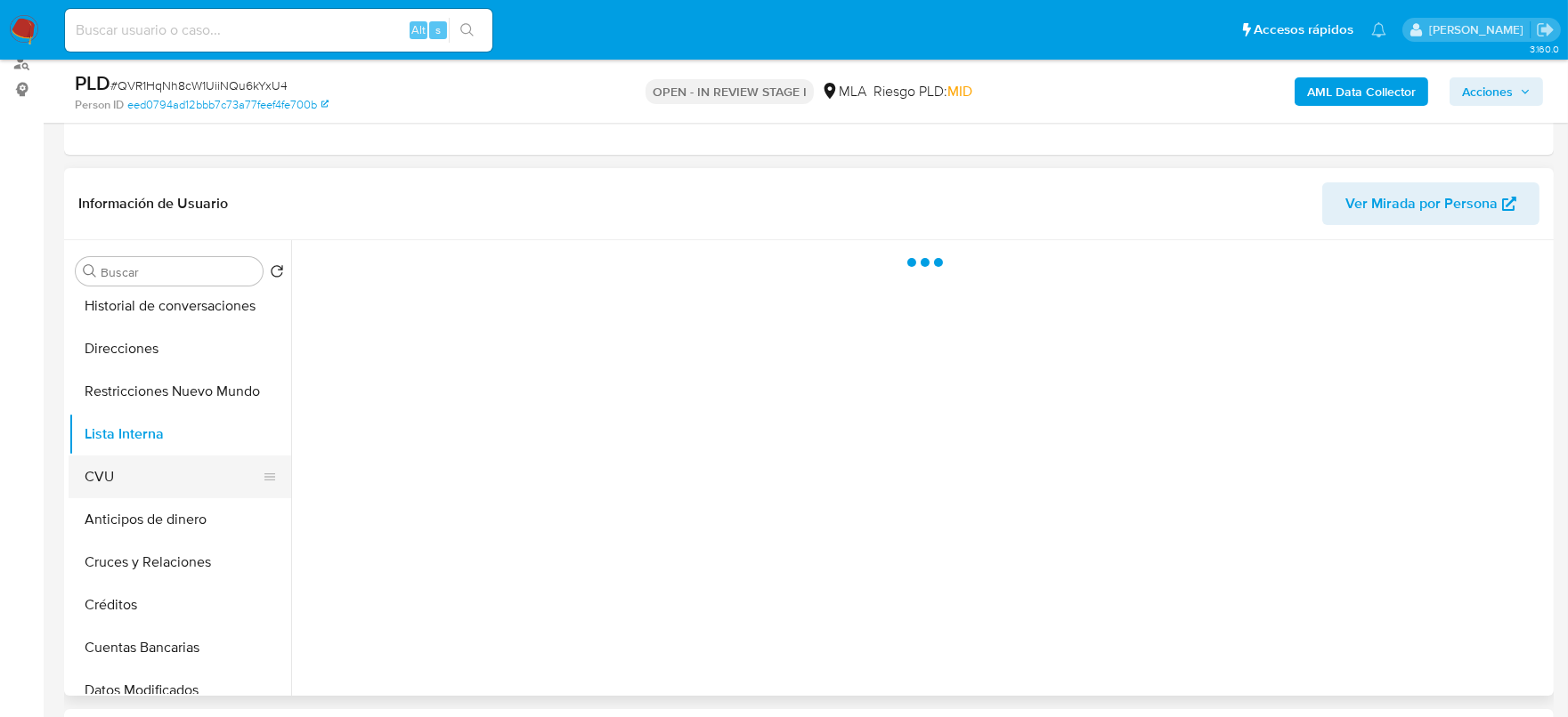
click at [120, 463] on button "CVU" at bounding box center [172, 476] width 209 height 43
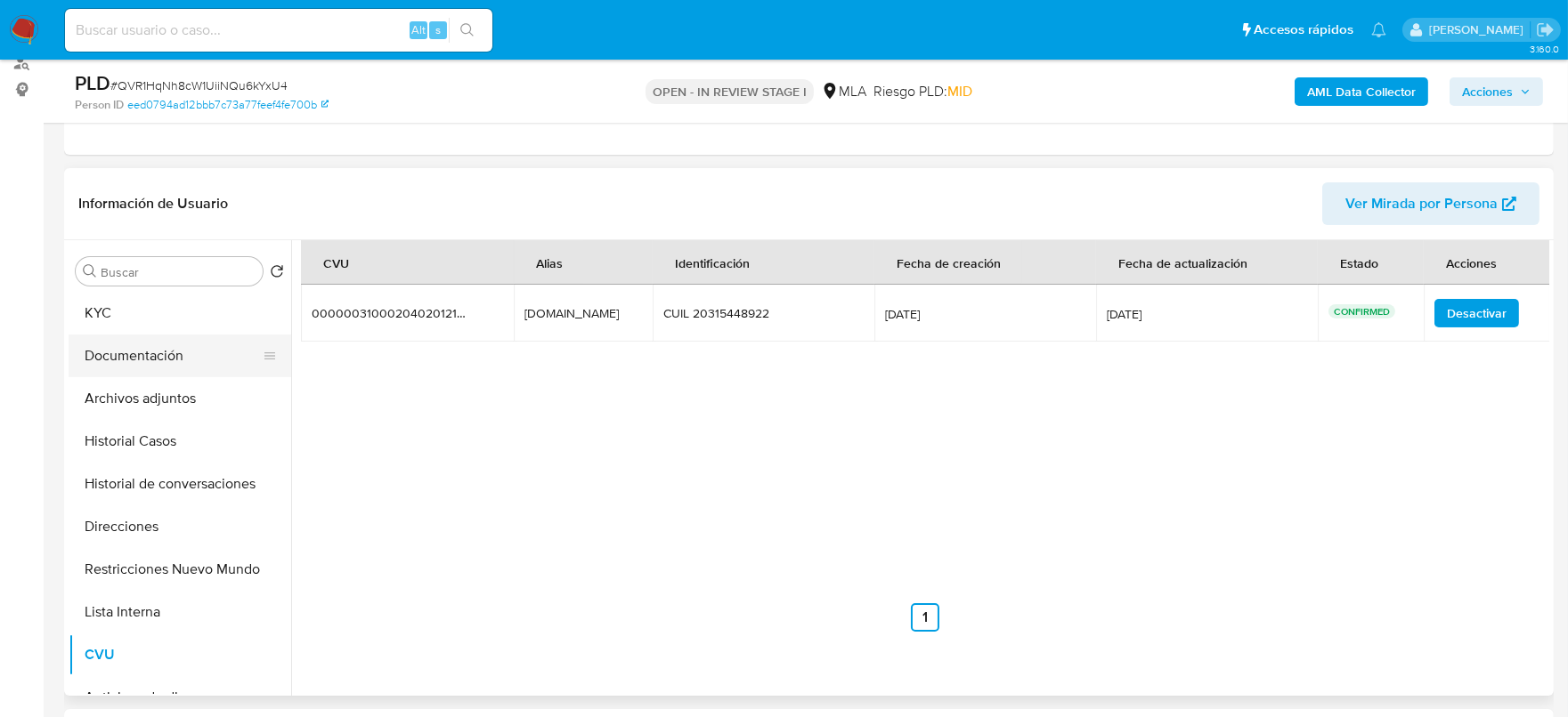
scroll to position [0, 0]
click at [109, 358] on button "KYC" at bounding box center [172, 356] width 209 height 43
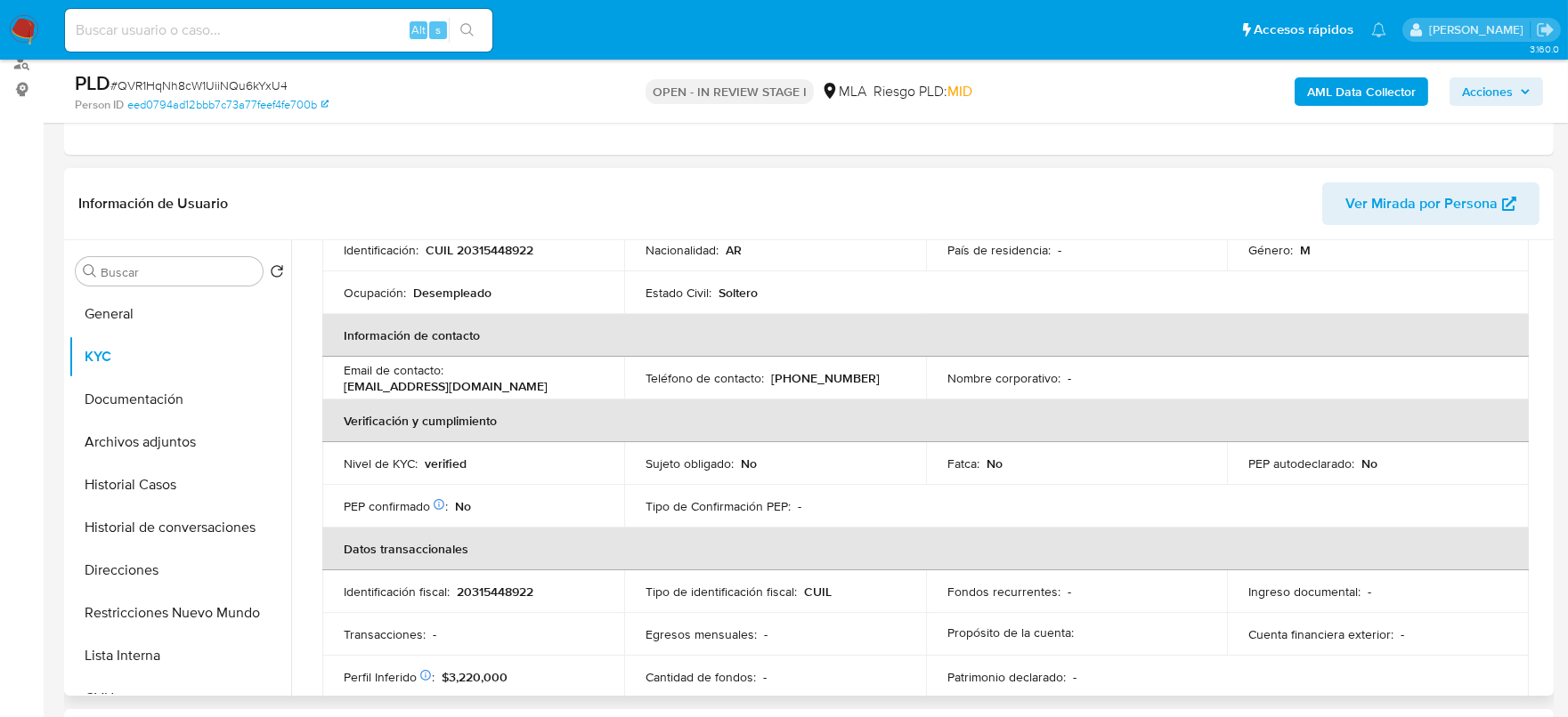
scroll to position [333, 0]
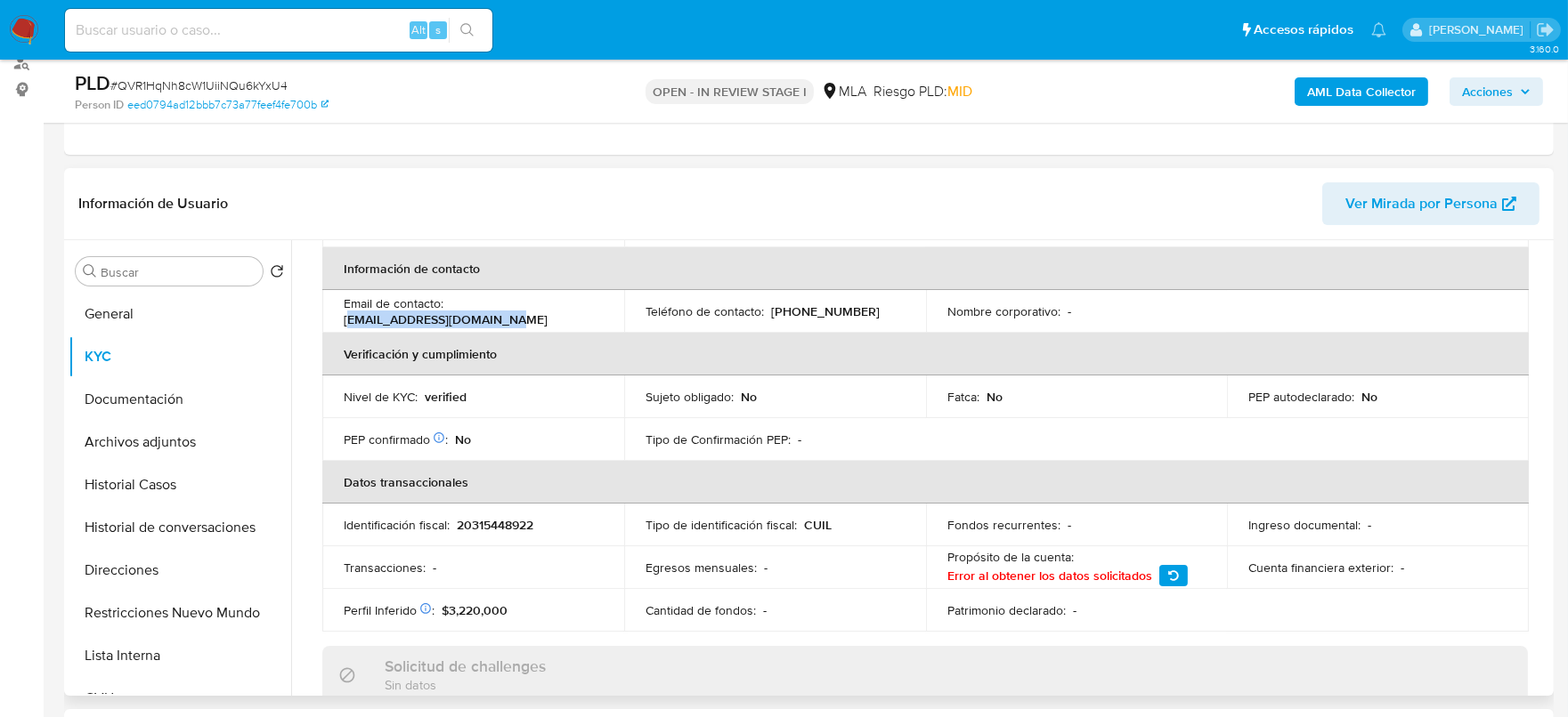
drag, startPoint x: 346, startPoint y: 319, endPoint x: 547, endPoint y: 321, distance: 201.0
click at [547, 321] on div "Email de contacto : [EMAIL_ADDRESS][DOMAIN_NAME]" at bounding box center [473, 311] width 259 height 32
copy p "[EMAIL_ADDRESS][DOMAIN_NAME]"
click at [834, 312] on p "[PHONE_NUMBER]" at bounding box center [825, 312] width 108 height 16
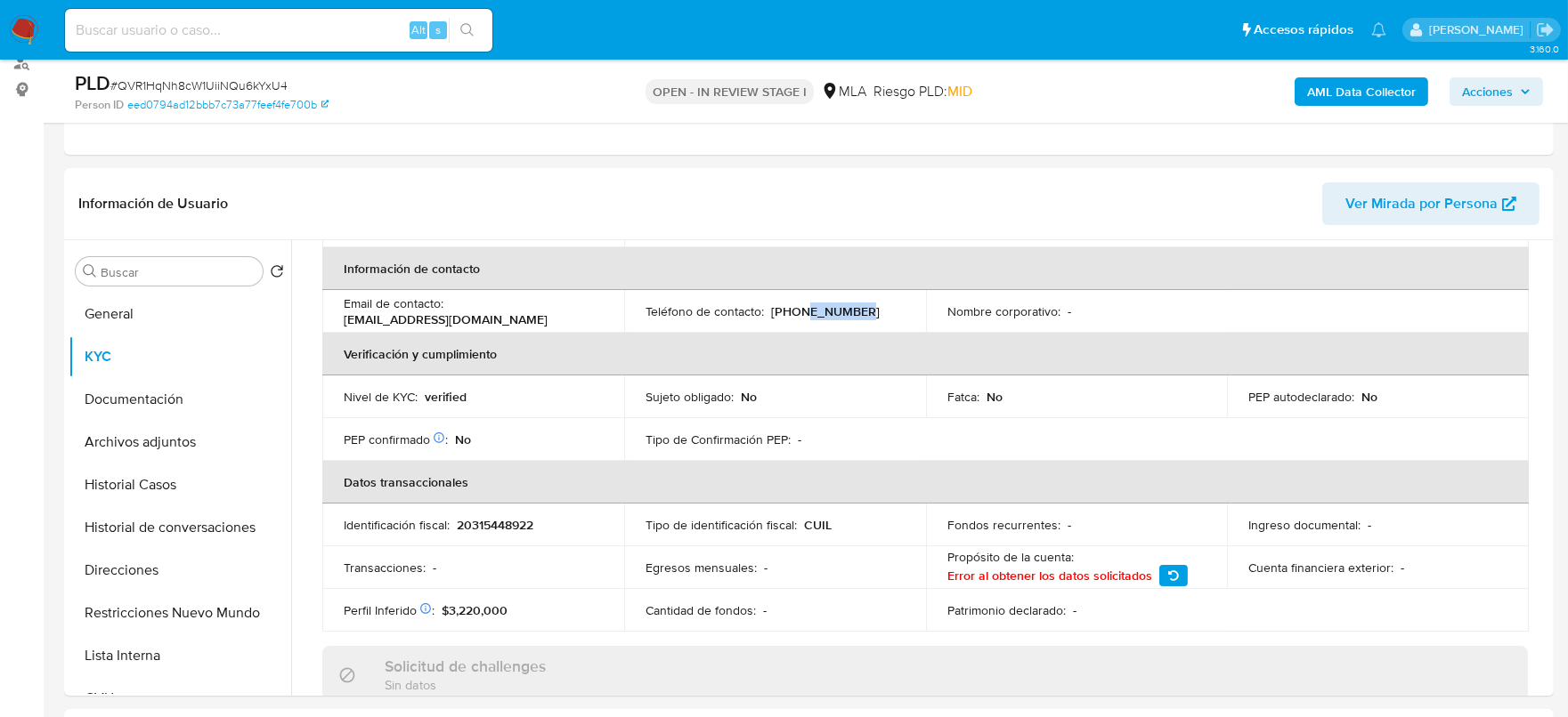
copy p "45636868"
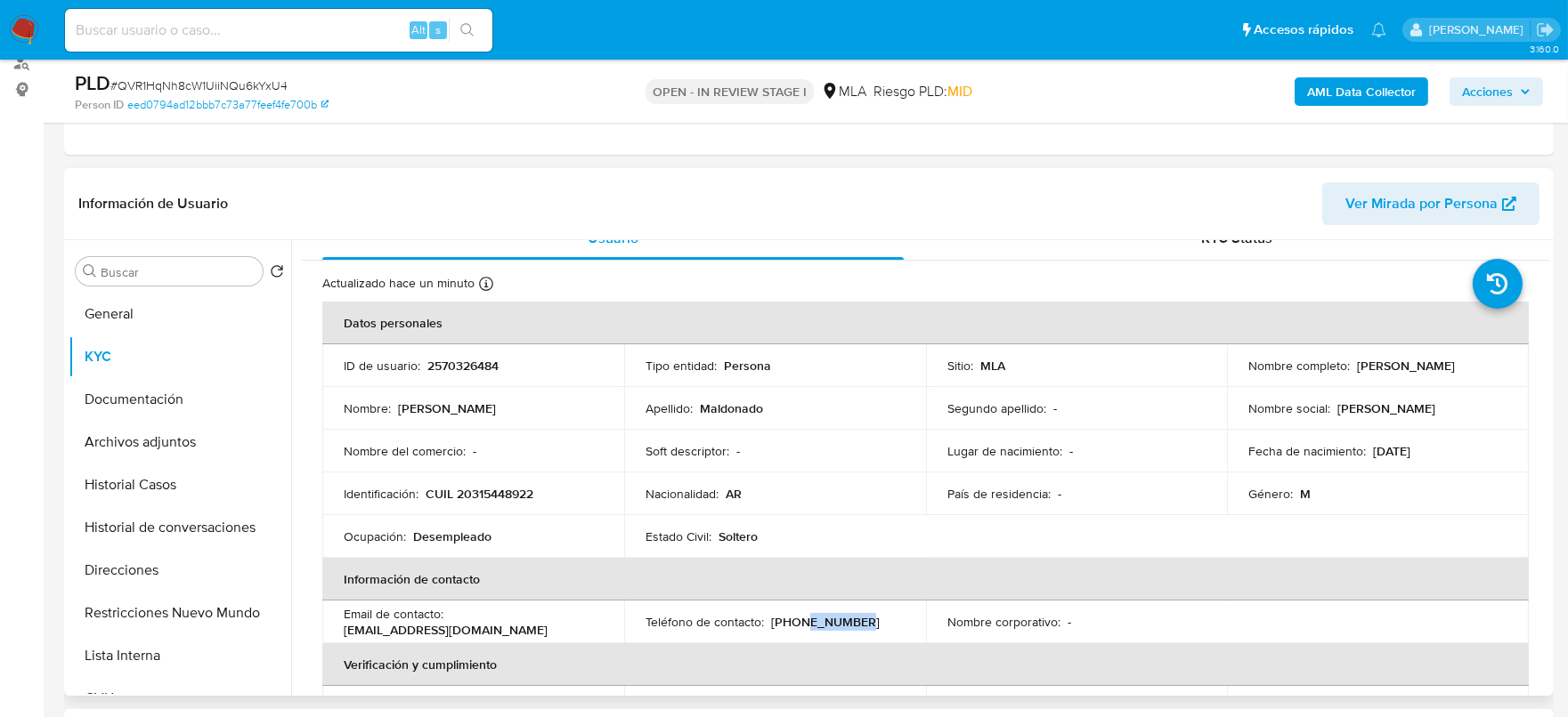
scroll to position [0, 0]
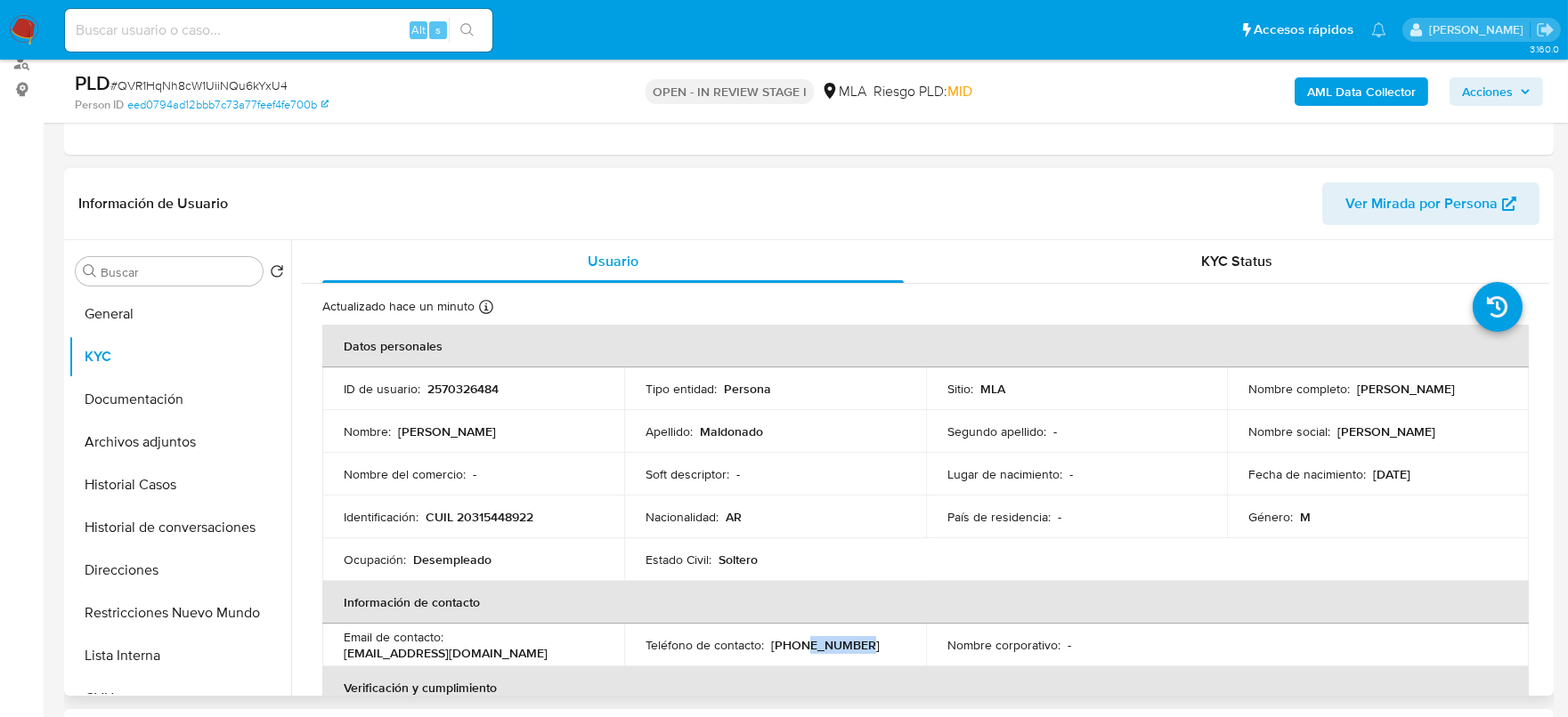
drag, startPoint x: 1244, startPoint y: 398, endPoint x: 1470, endPoint y: 405, distance: 226.1
click at [1470, 405] on td "Nombre completo : [PERSON_NAME]" at bounding box center [1377, 388] width 302 height 43
copy p "[PERSON_NAME]"
click at [122, 465] on button "Historial Casos" at bounding box center [172, 485] width 209 height 43
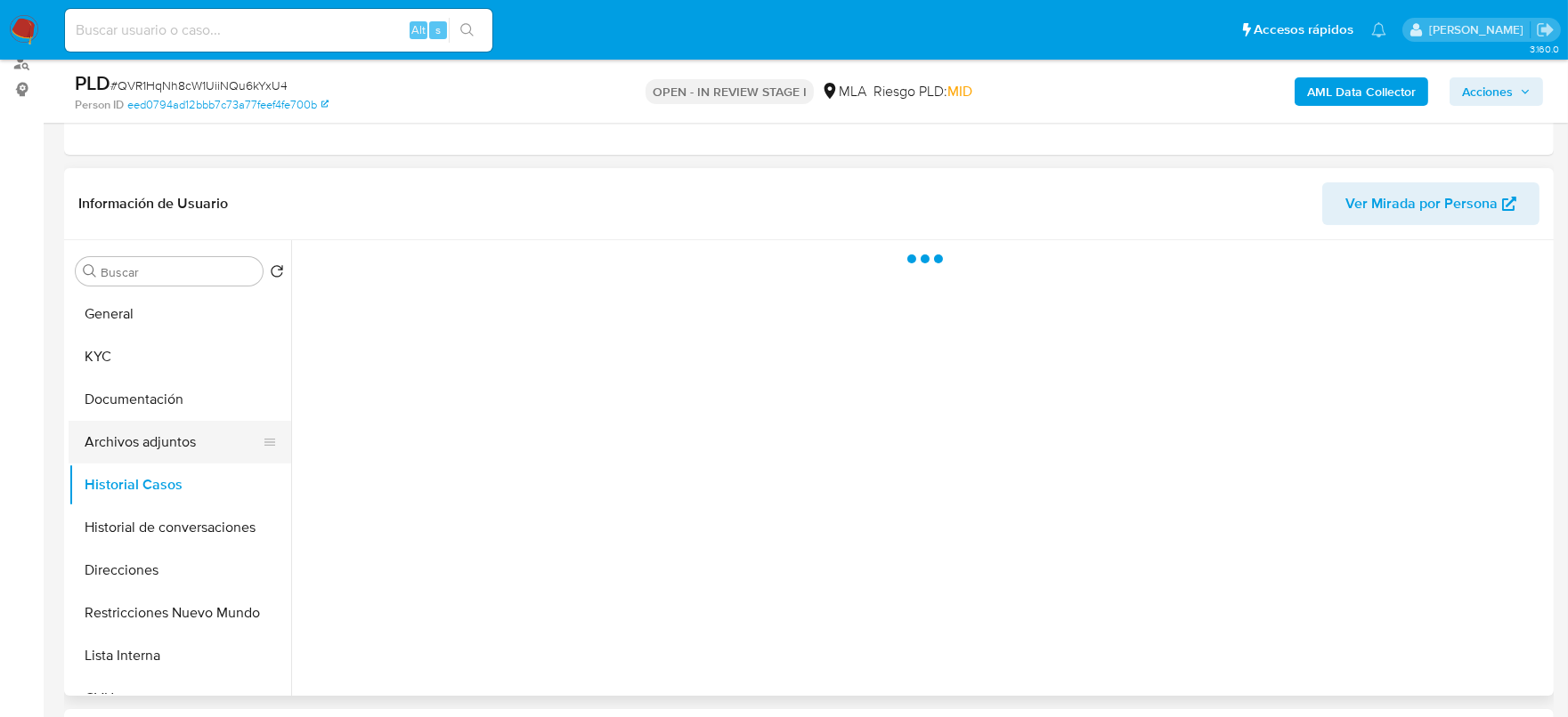
click at [133, 442] on button "Archivos adjuntos" at bounding box center [172, 442] width 209 height 43
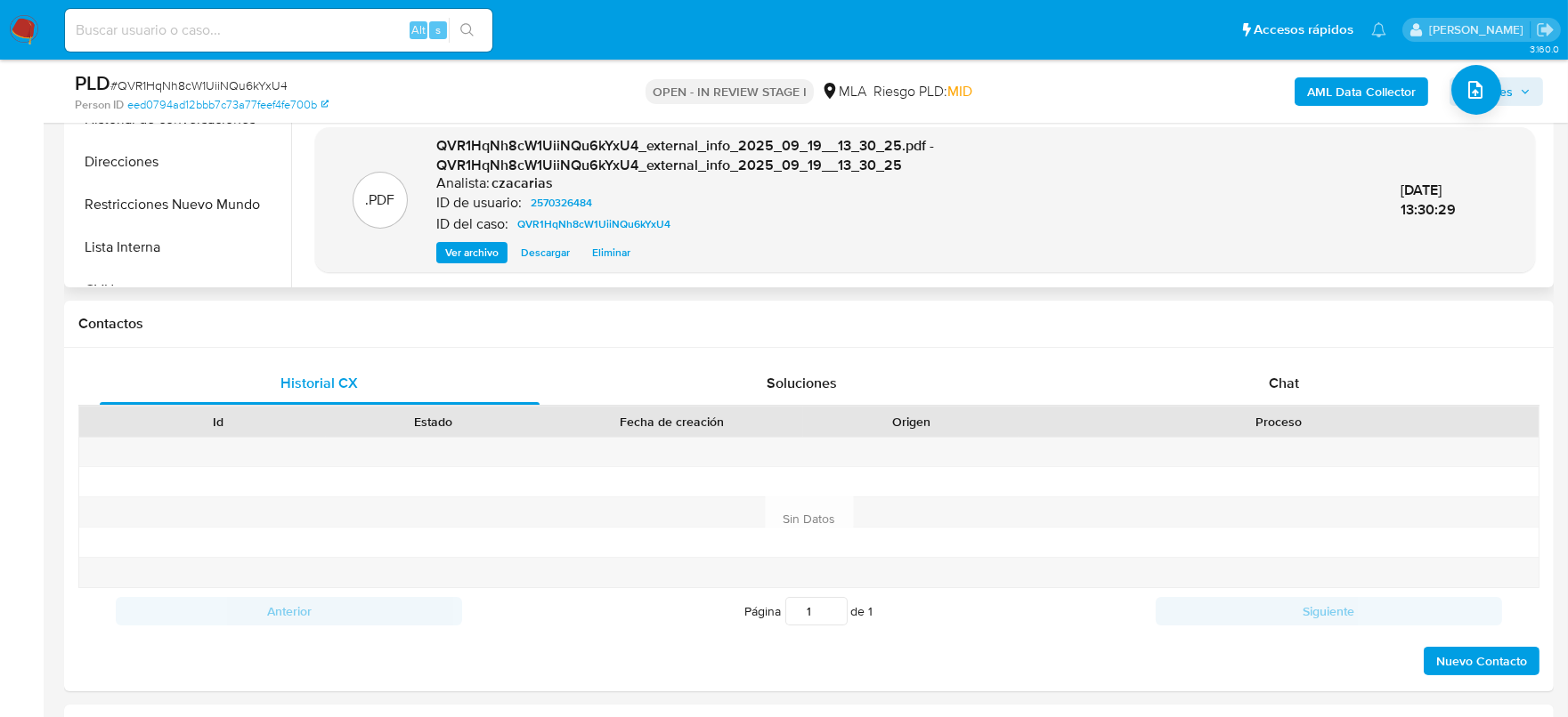
scroll to position [668, 0]
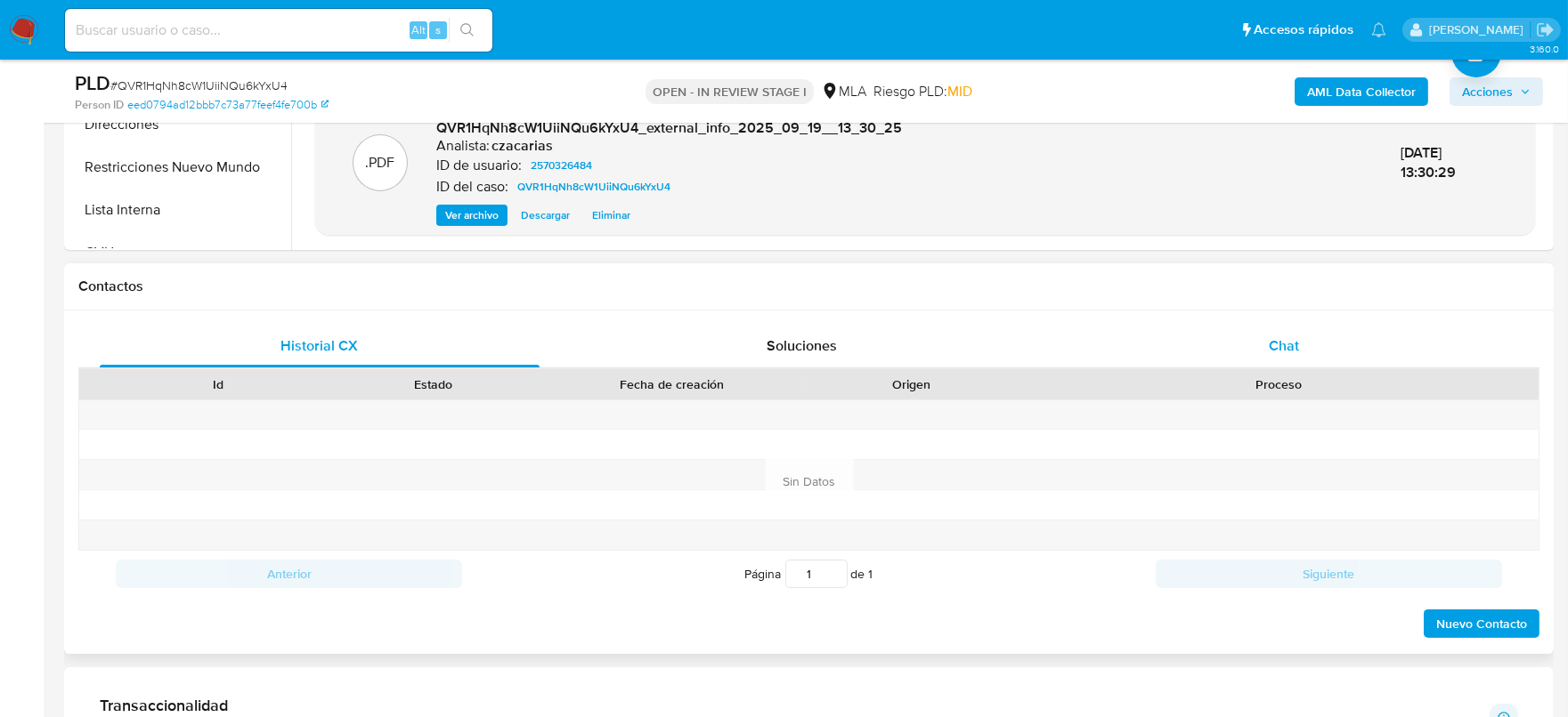
click at [1282, 331] on div "Chat" at bounding box center [1284, 346] width 440 height 43
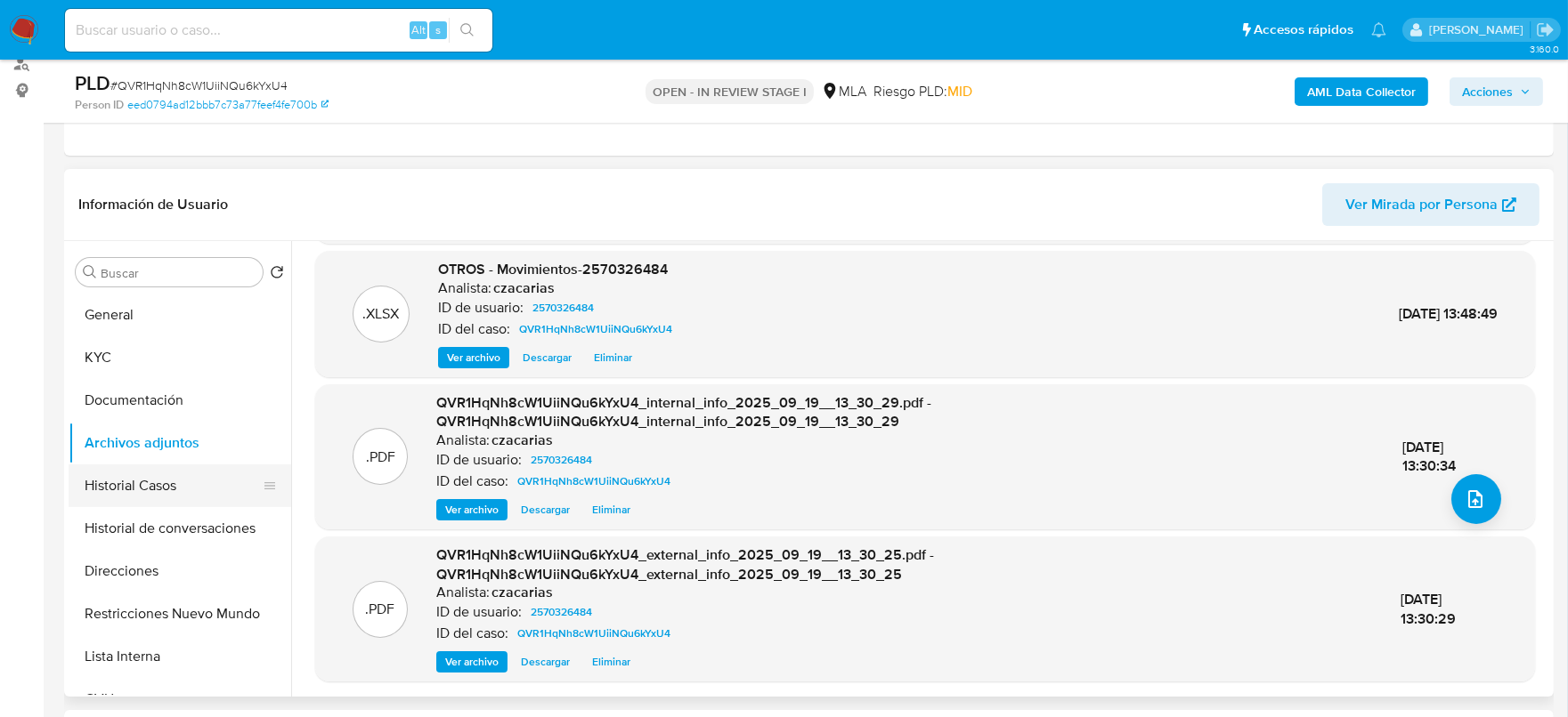
scroll to position [221, 0]
click at [156, 528] on button "Historial de conversaciones" at bounding box center [172, 528] width 209 height 43
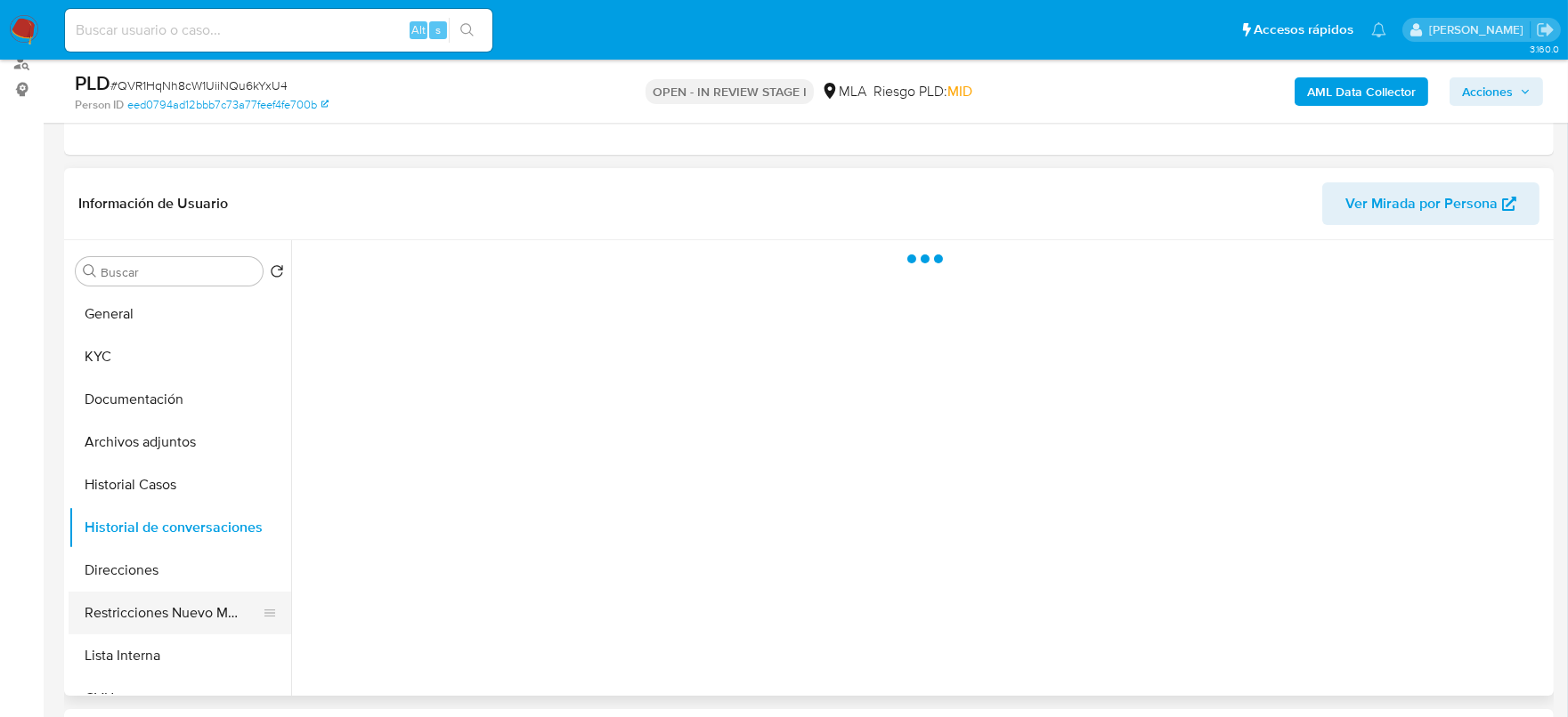
click at [201, 614] on button "Restricciones Nuevo Mundo" at bounding box center [172, 613] width 209 height 43
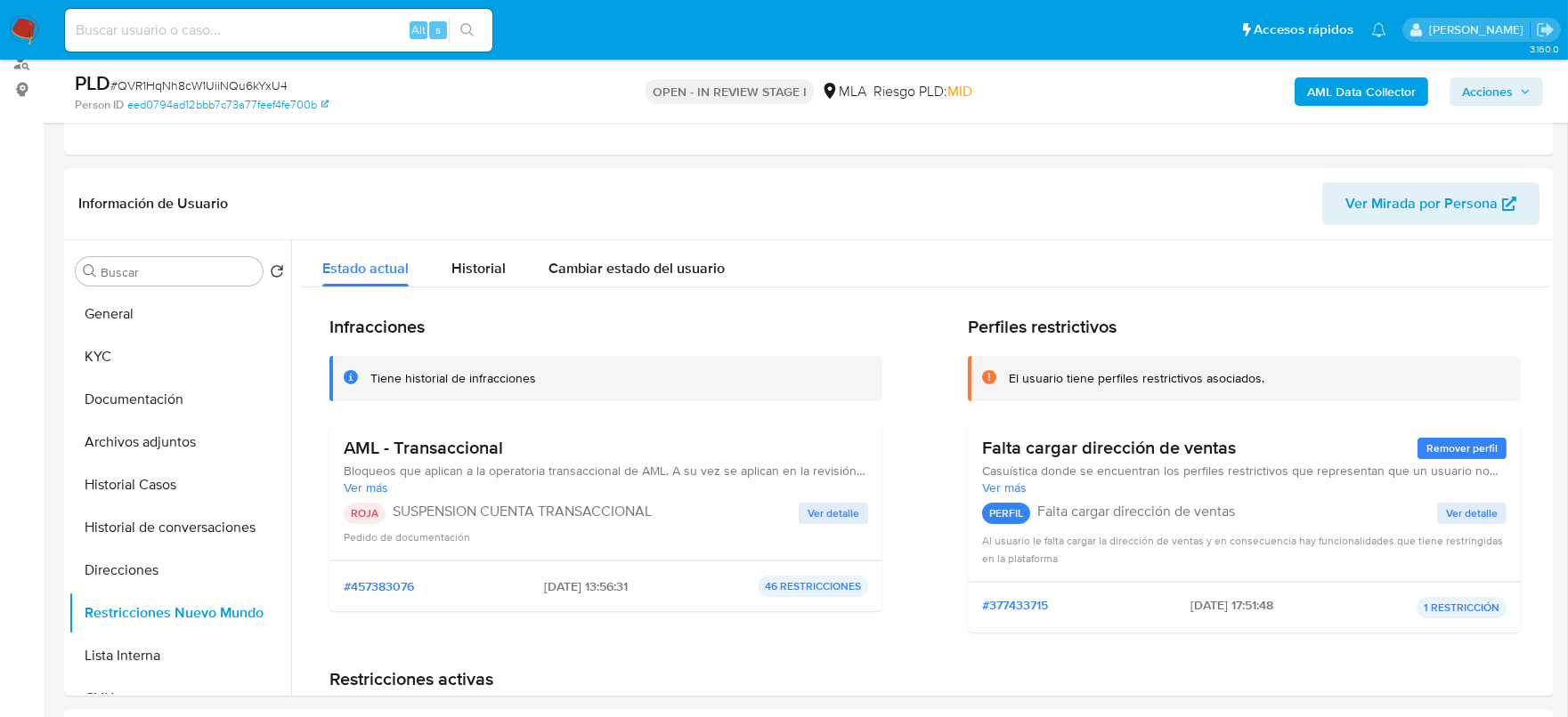
click at [1505, 82] on span "Acciones" at bounding box center [1488, 91] width 51 height 28
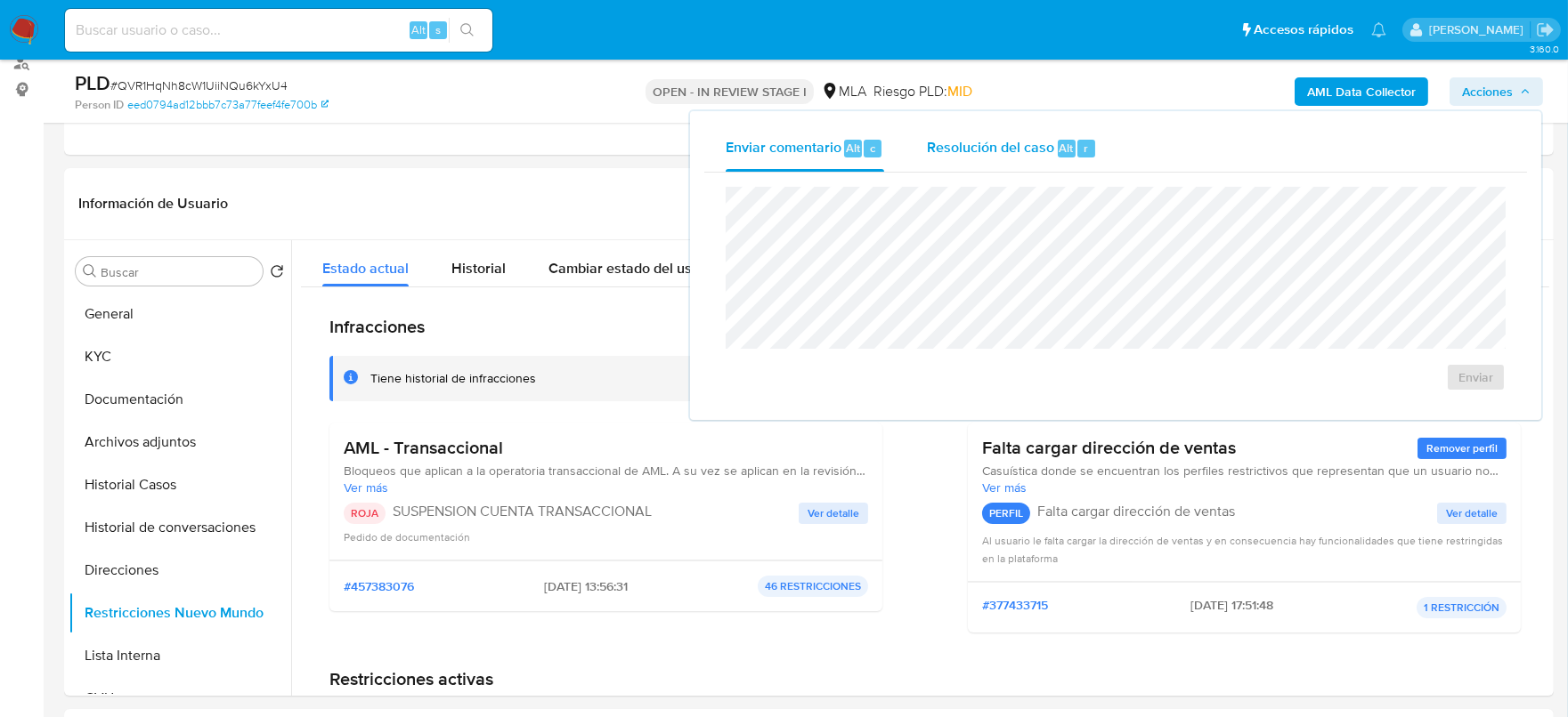
click at [1028, 152] on span "Resolución del caso" at bounding box center [991, 147] width 128 height 20
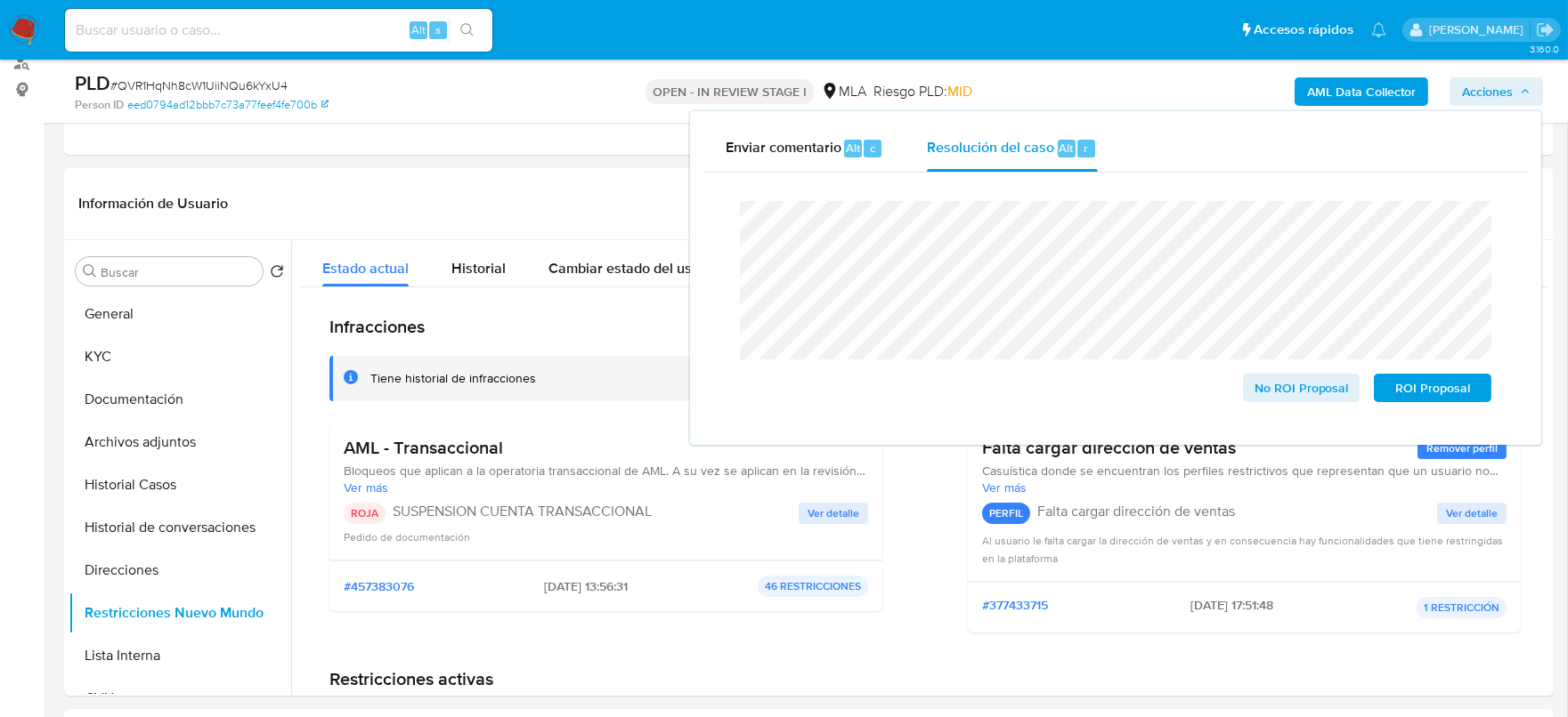
click at [269, 80] on span "# QVR1HqNh8cW1UiiNQu6kYxU4" at bounding box center [199, 86] width 177 height 18
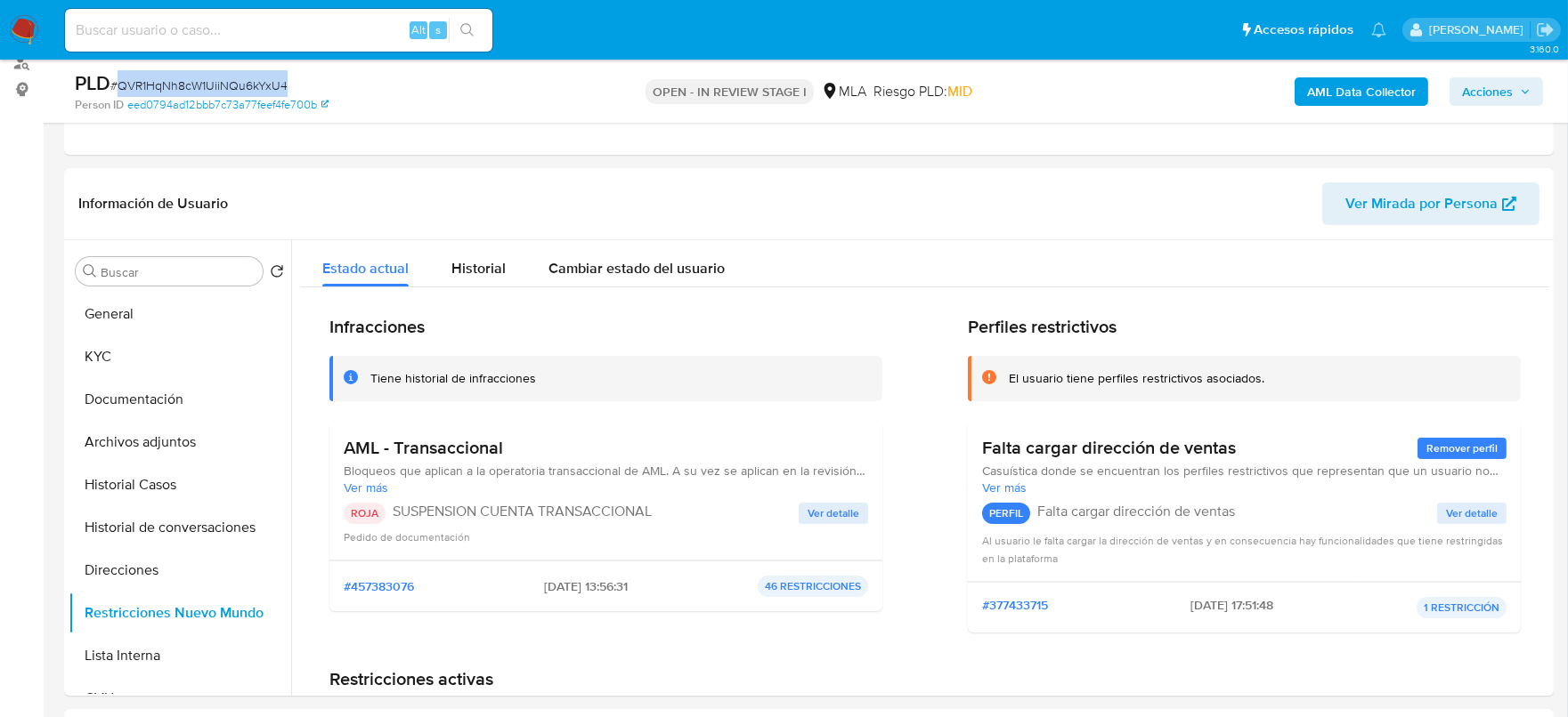
click at [269, 80] on span "# QVR1HqNh8cW1UiiNQu6kYxU4" at bounding box center [199, 86] width 177 height 18
copy span "QVR1HqNh8cW1UiiNQu6kYxU4"
click at [1486, 72] on div "AML Data Collector Acciones" at bounding box center [1300, 91] width 484 height 42
click at [1488, 87] on span "Acciones" at bounding box center [1488, 91] width 51 height 28
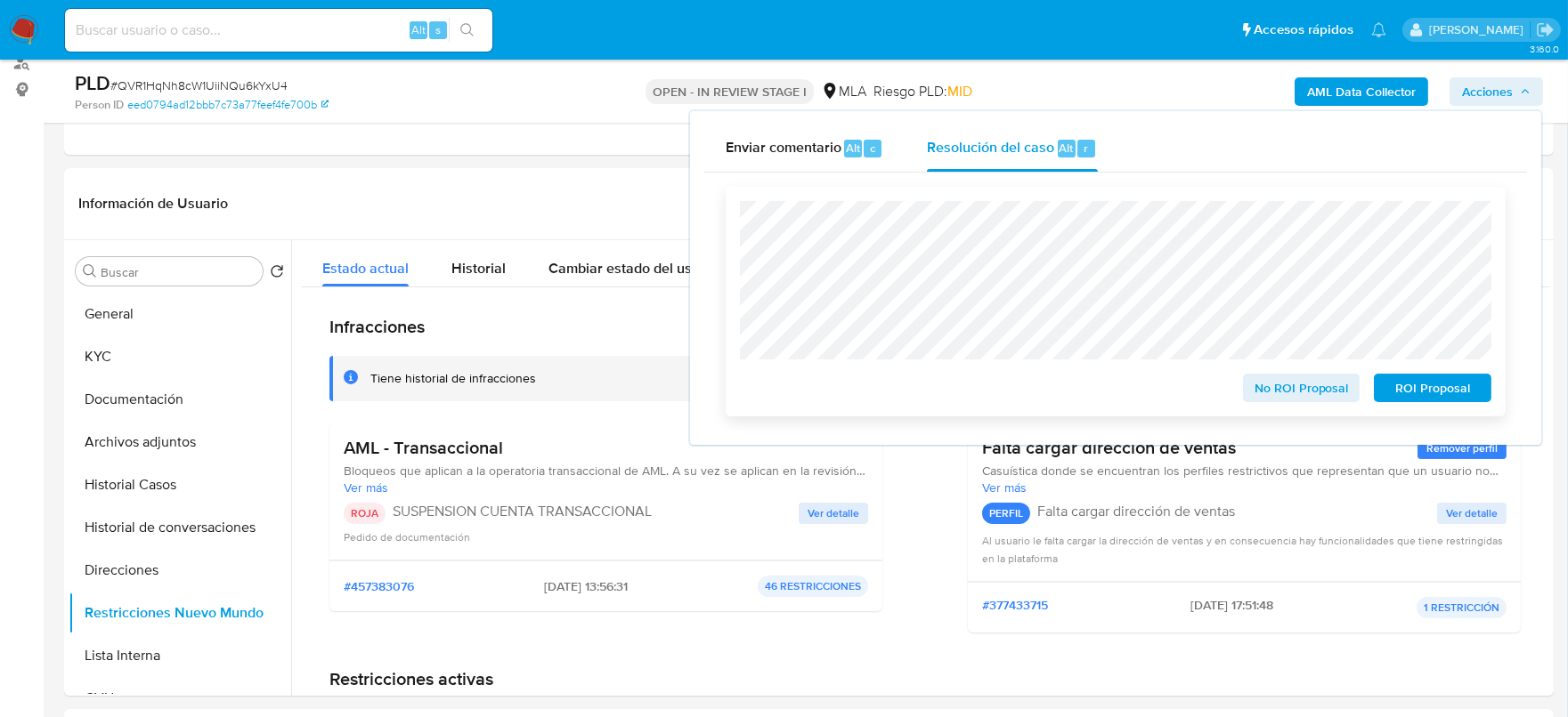
click at [1411, 400] on span "ROI Proposal" at bounding box center [1433, 387] width 93 height 25
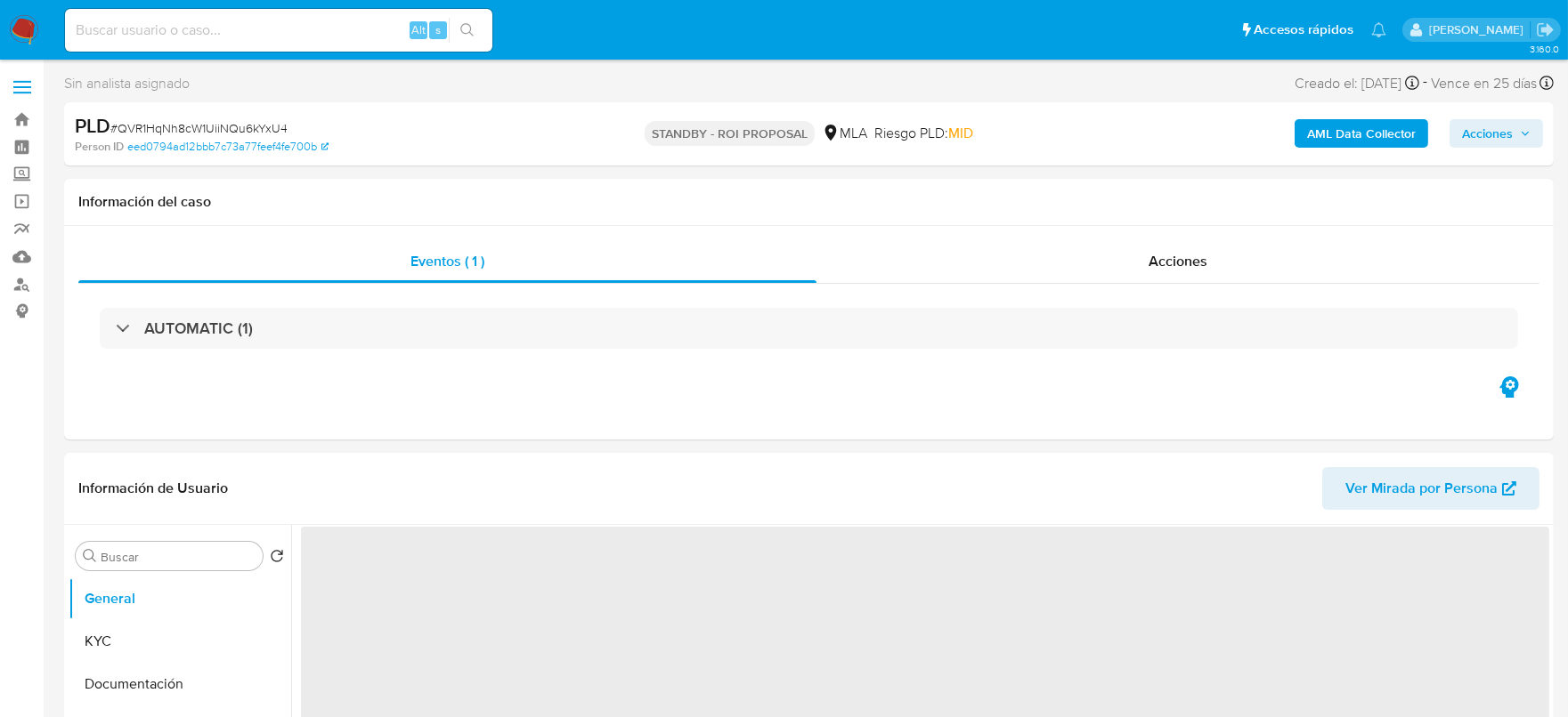
select select "10"
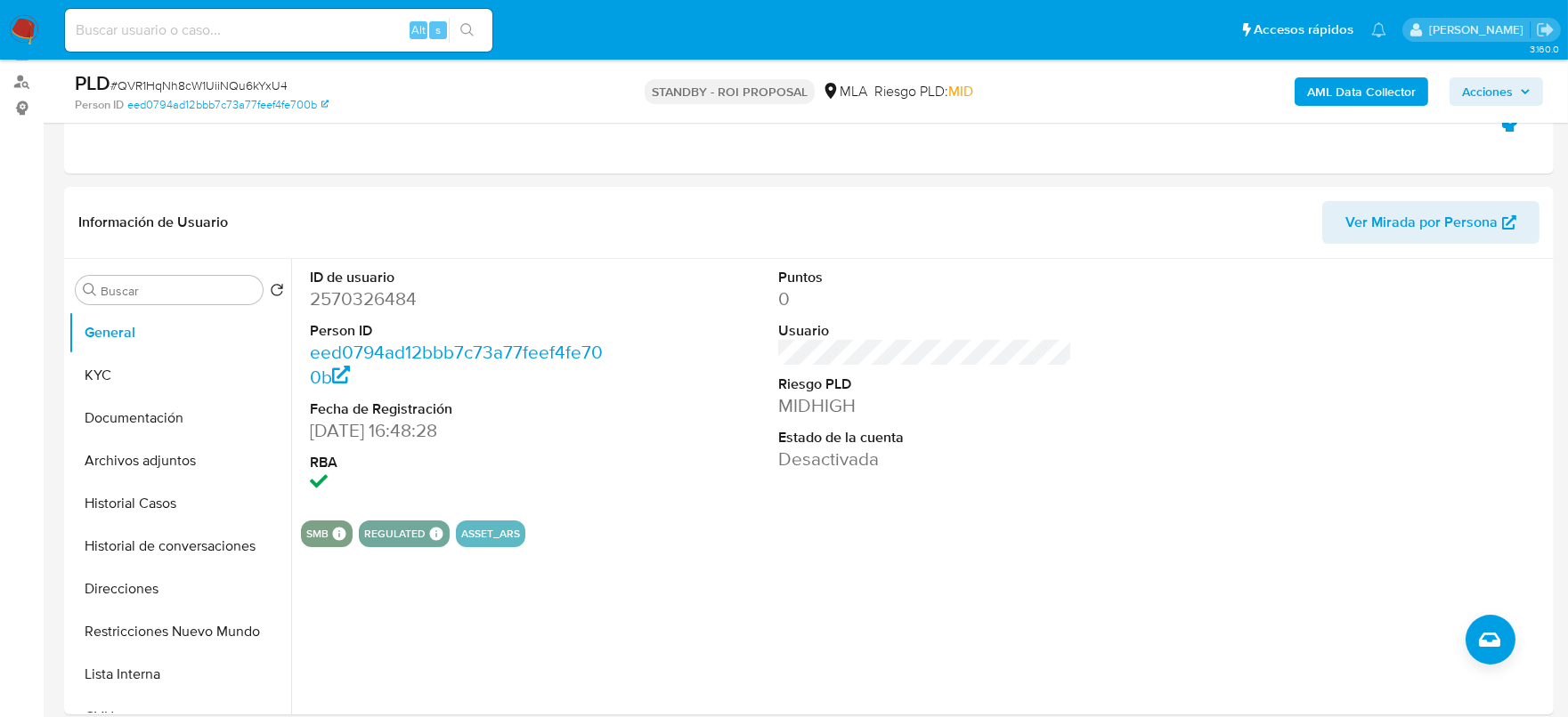
scroll to position [221, 0]
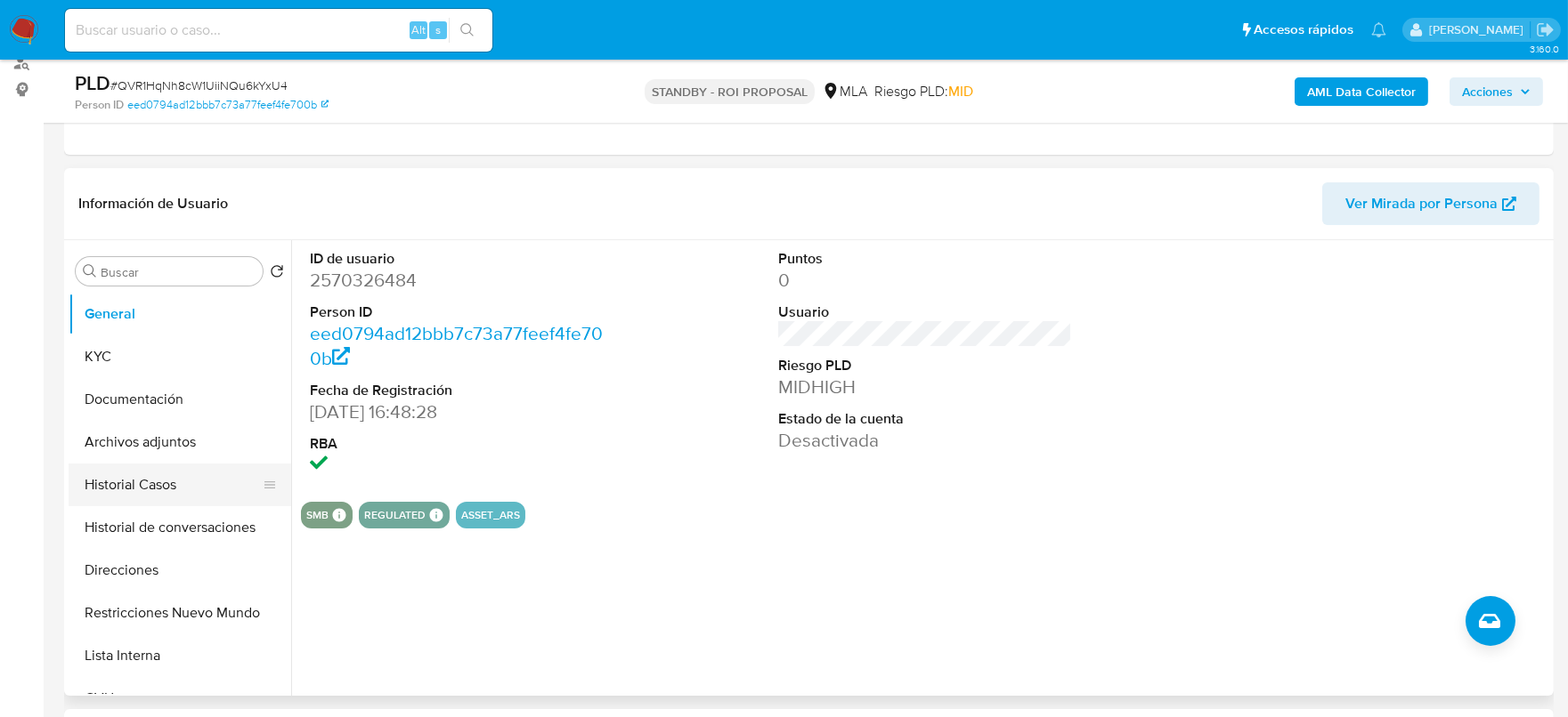
click at [158, 485] on button "Historial Casos" at bounding box center [172, 485] width 209 height 43
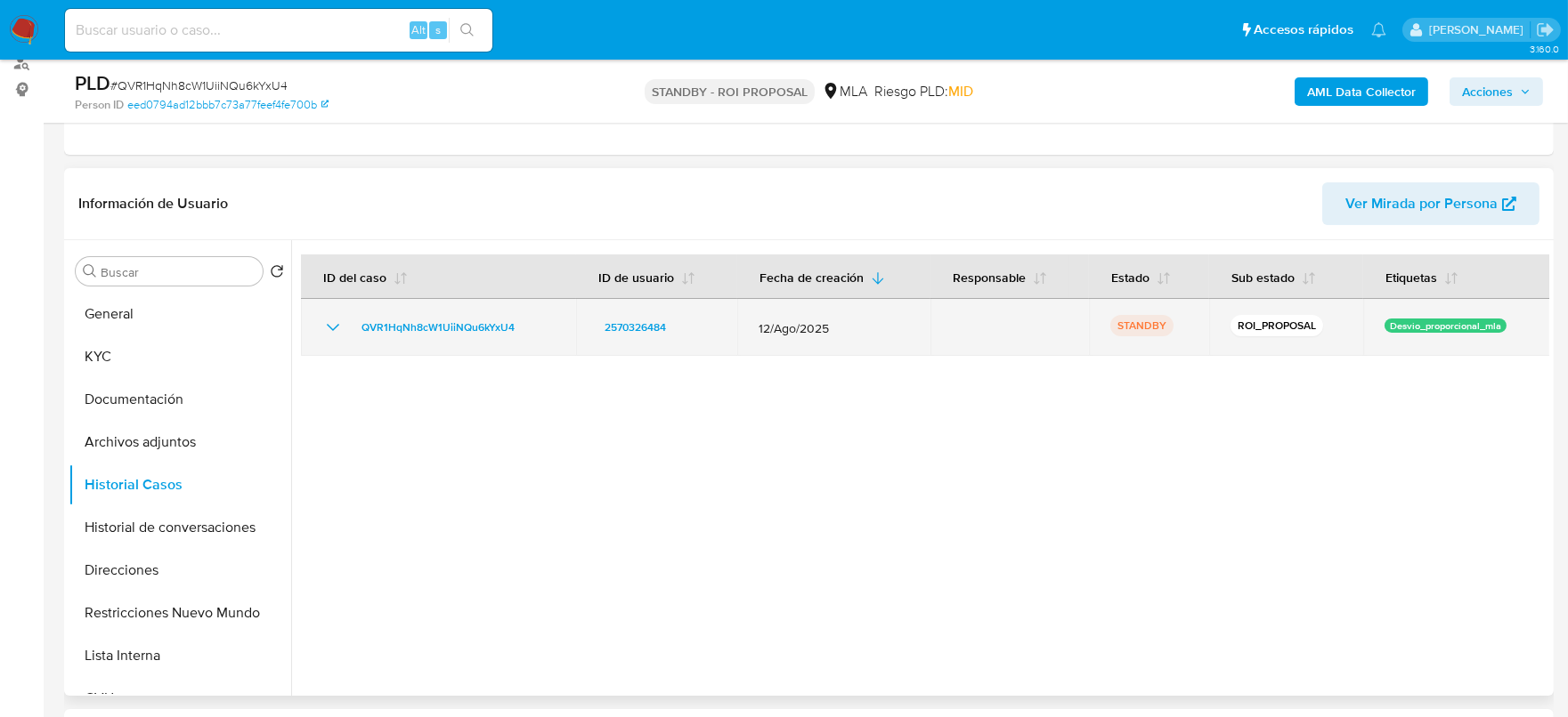
drag, startPoint x: 346, startPoint y: 327, endPoint x: 1512, endPoint y: 329, distance: 1166.0
click at [1512, 329] on tr "QVR1HqNh8cW1UiiNQu6kYxU4 2570326484 12/Ago/2025 STANDBY ROI_PROPOSAL Desvio_pro…" at bounding box center [925, 327] width 1249 height 57
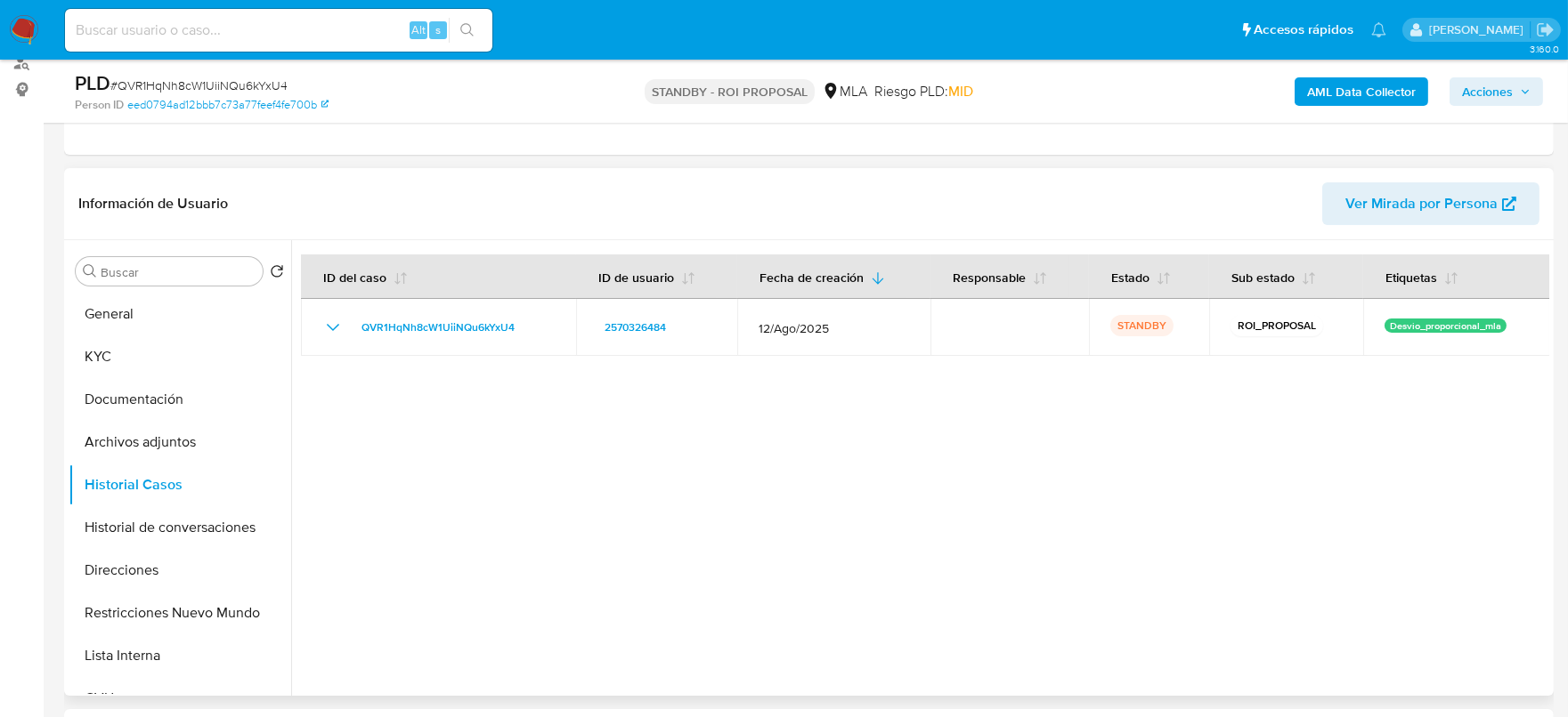
click at [1491, 391] on div at bounding box center [920, 468] width 1258 height 456
click at [1361, 367] on div at bounding box center [920, 468] width 1258 height 456
click at [137, 450] on button "Archivos adjuntos" at bounding box center [172, 442] width 209 height 43
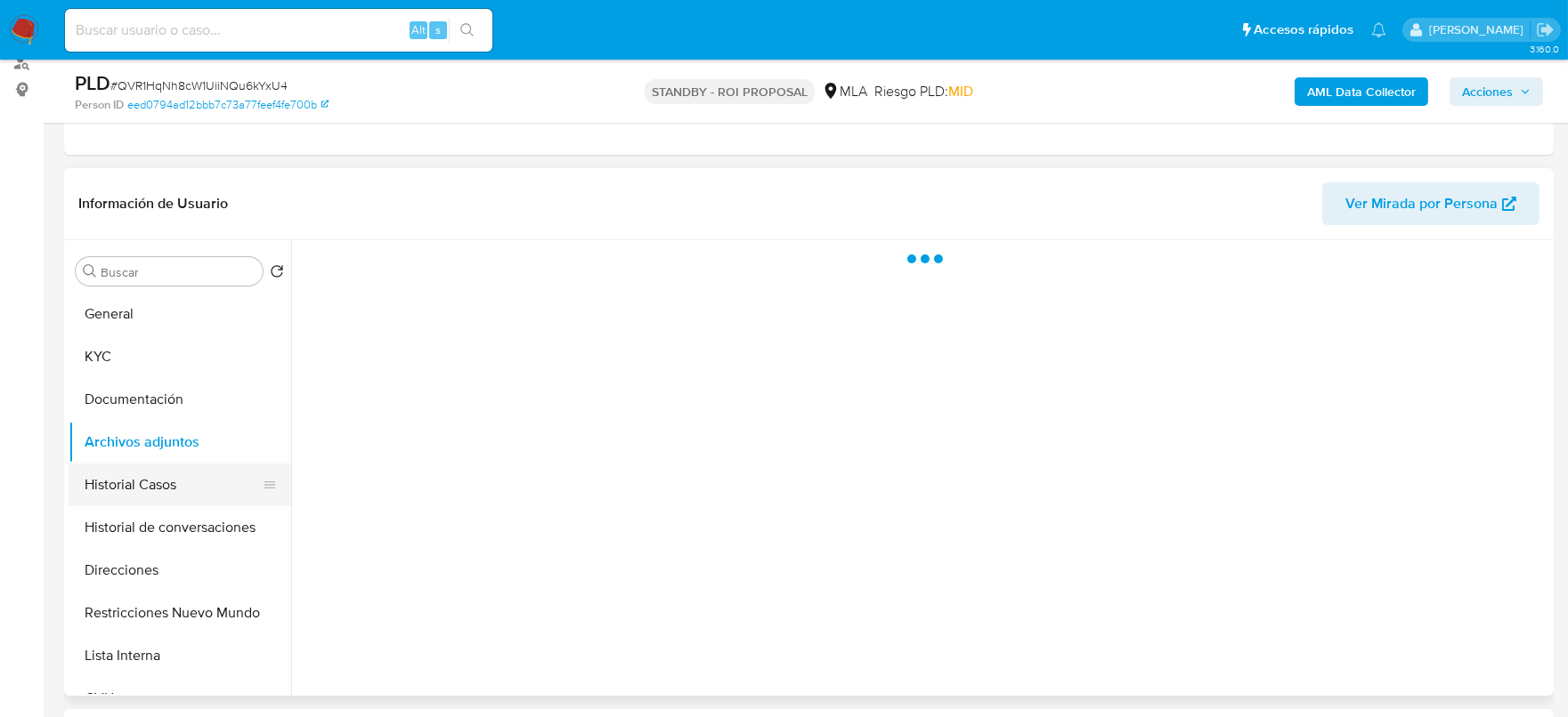
click at [161, 504] on button "Historial Casos" at bounding box center [172, 485] width 209 height 43
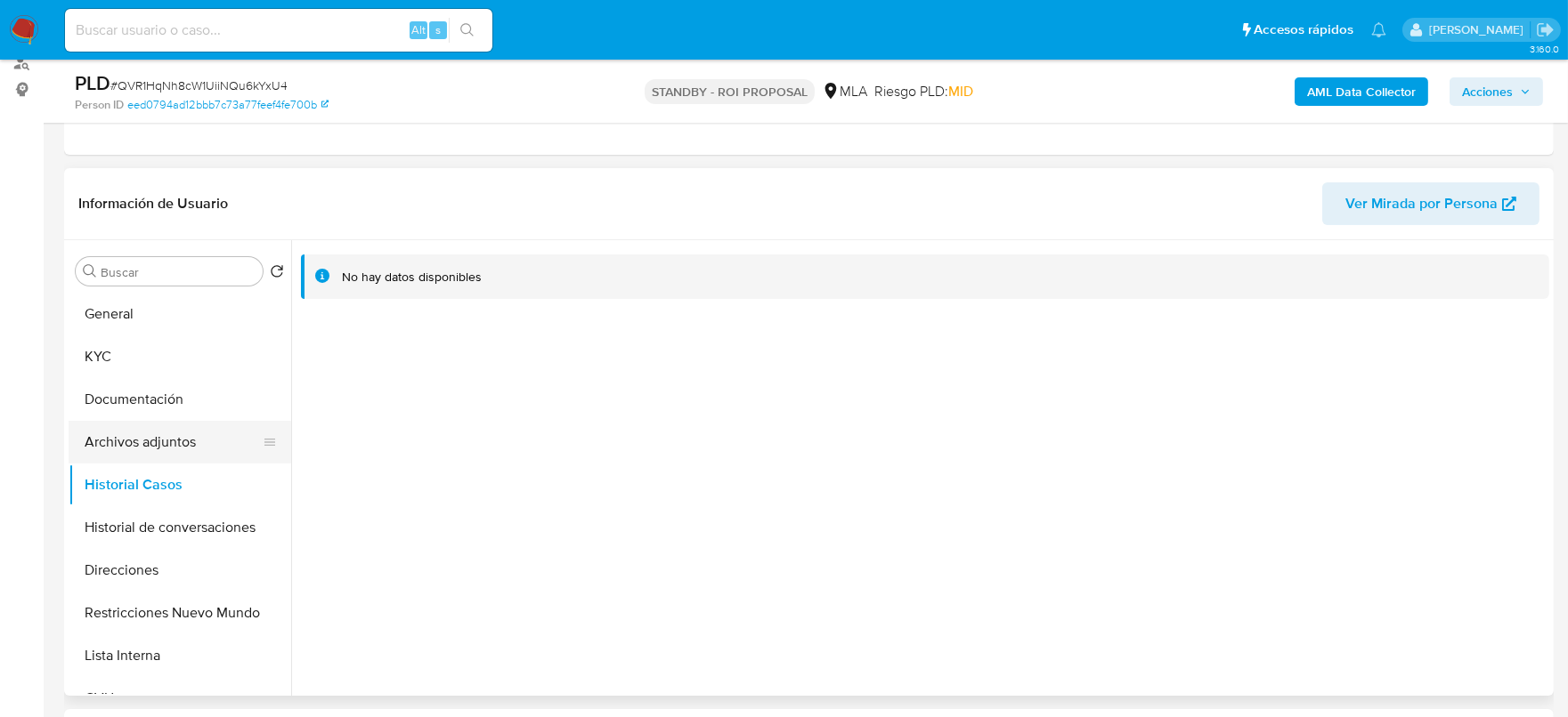
click at [144, 446] on button "Archivos adjuntos" at bounding box center [172, 442] width 209 height 43
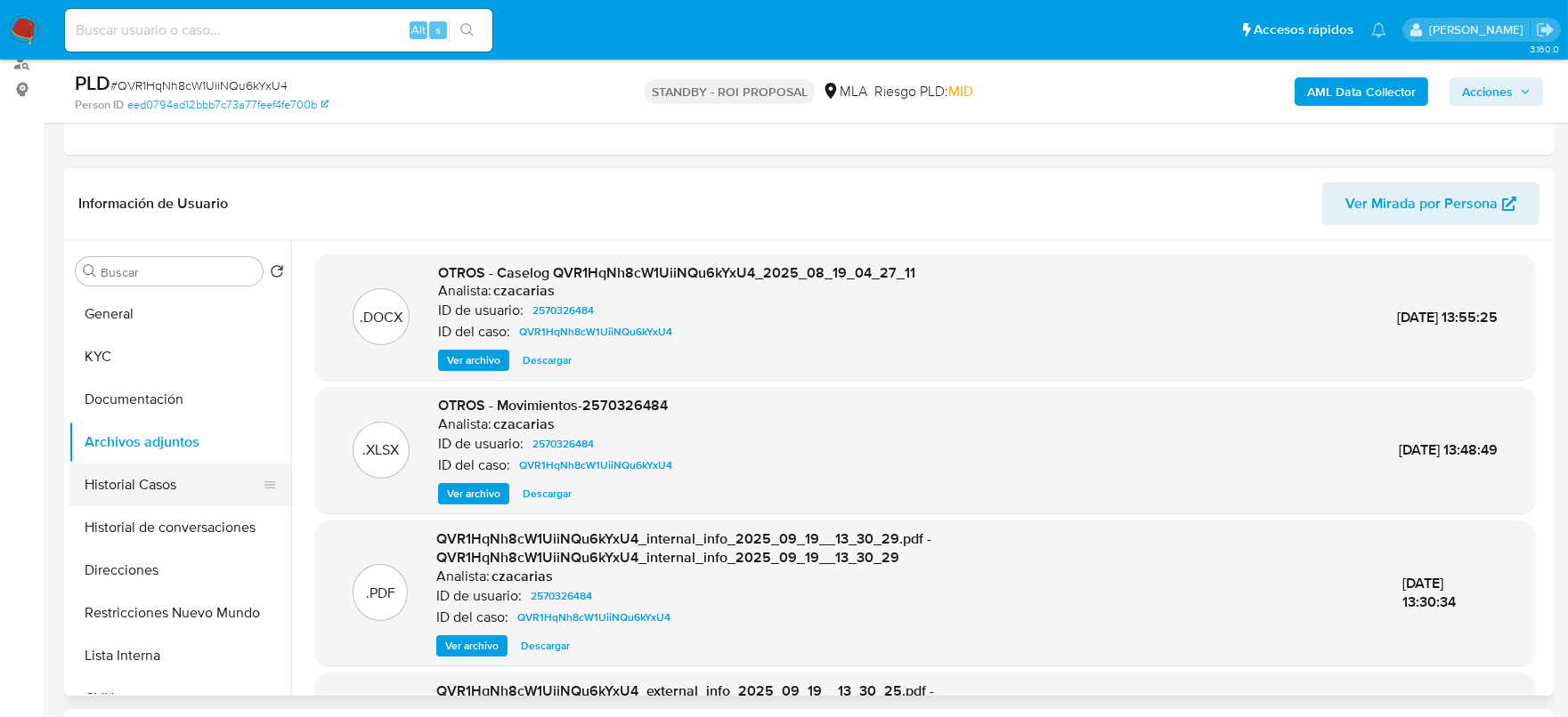
click at [164, 476] on button "Historial Casos" at bounding box center [172, 485] width 209 height 43
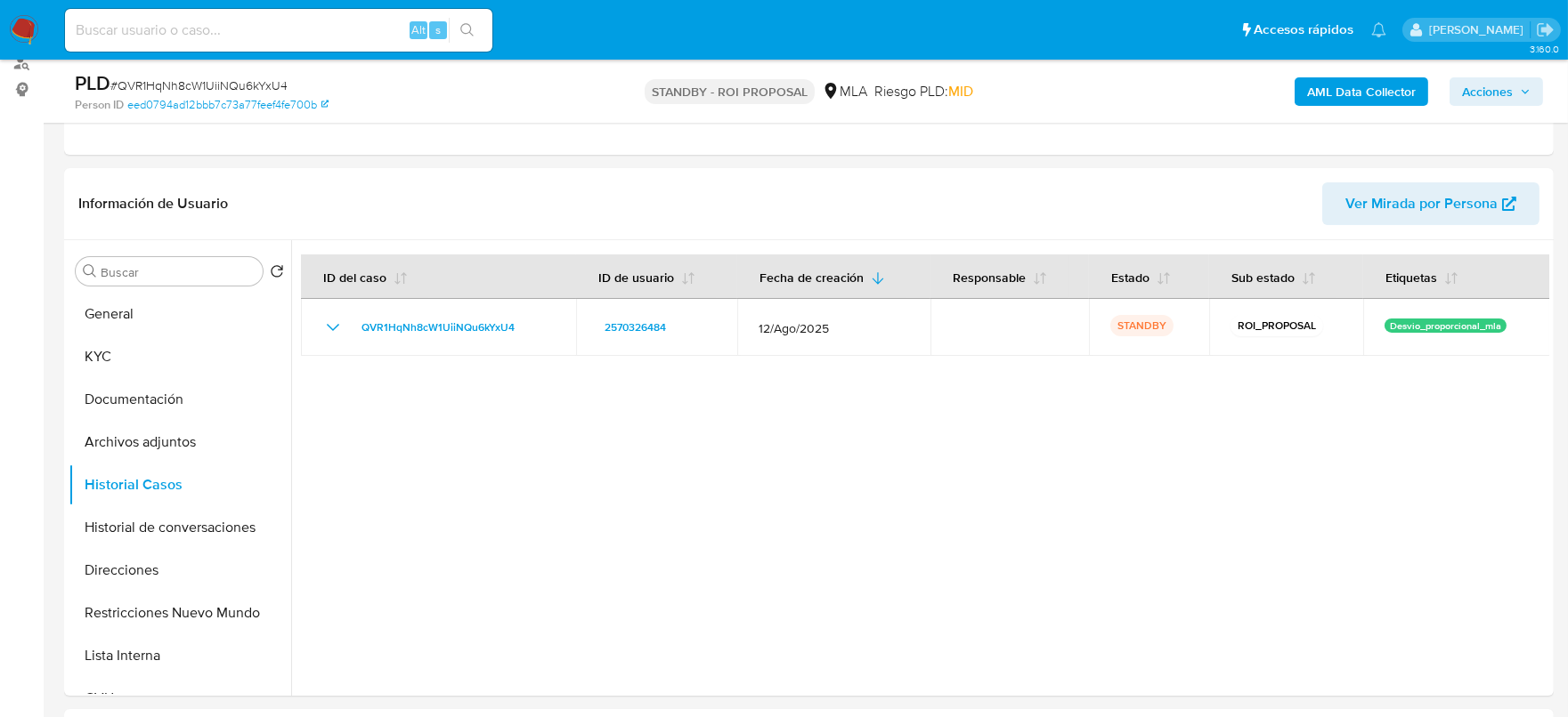
click at [273, 46] on div "Alt s" at bounding box center [278, 30] width 428 height 43
click at [345, 30] on input at bounding box center [278, 30] width 428 height 23
paste input "cx5Gig6JA3qelFajn01JVEoI"
type input "cx5Gig6JA3qelFajn01JVEoI"
click at [468, 57] on nav "Pausado Ver notificaciones cx5Gig6JA3qelFajn01JVEoI Alt s Accesos rápidos Presi…" at bounding box center [784, 29] width 1568 height 59
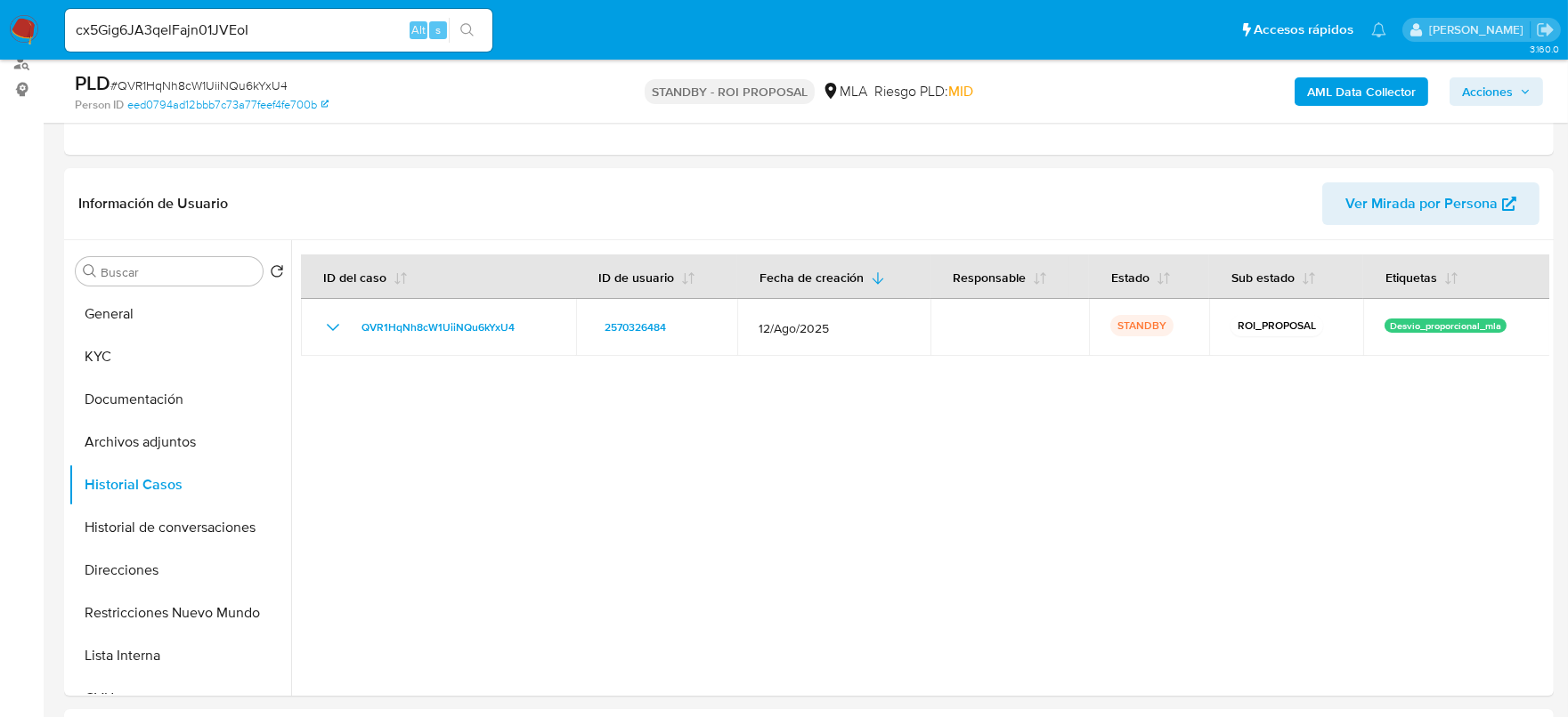
click at [460, 33] on icon "search-icon" at bounding box center [468, 30] width 15 height 15
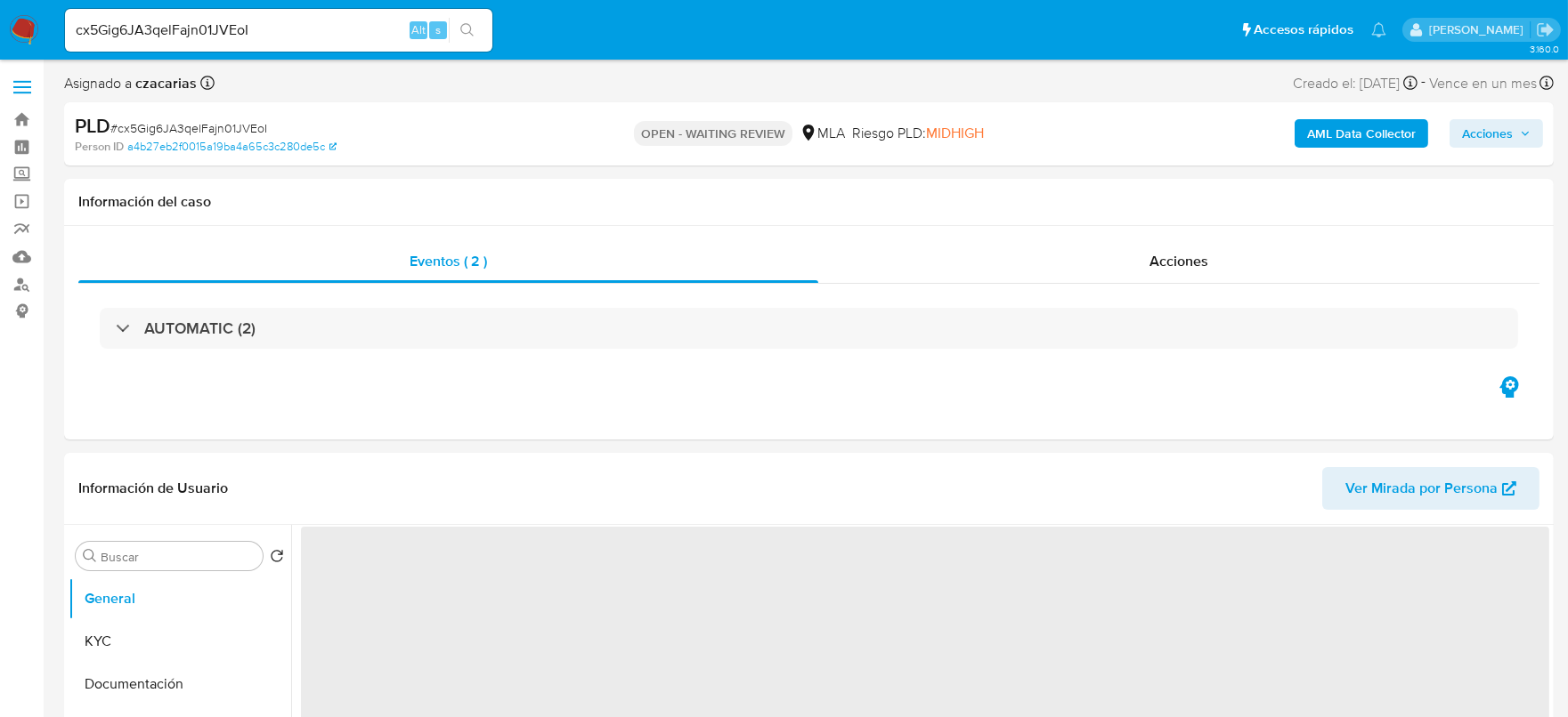
select select "10"
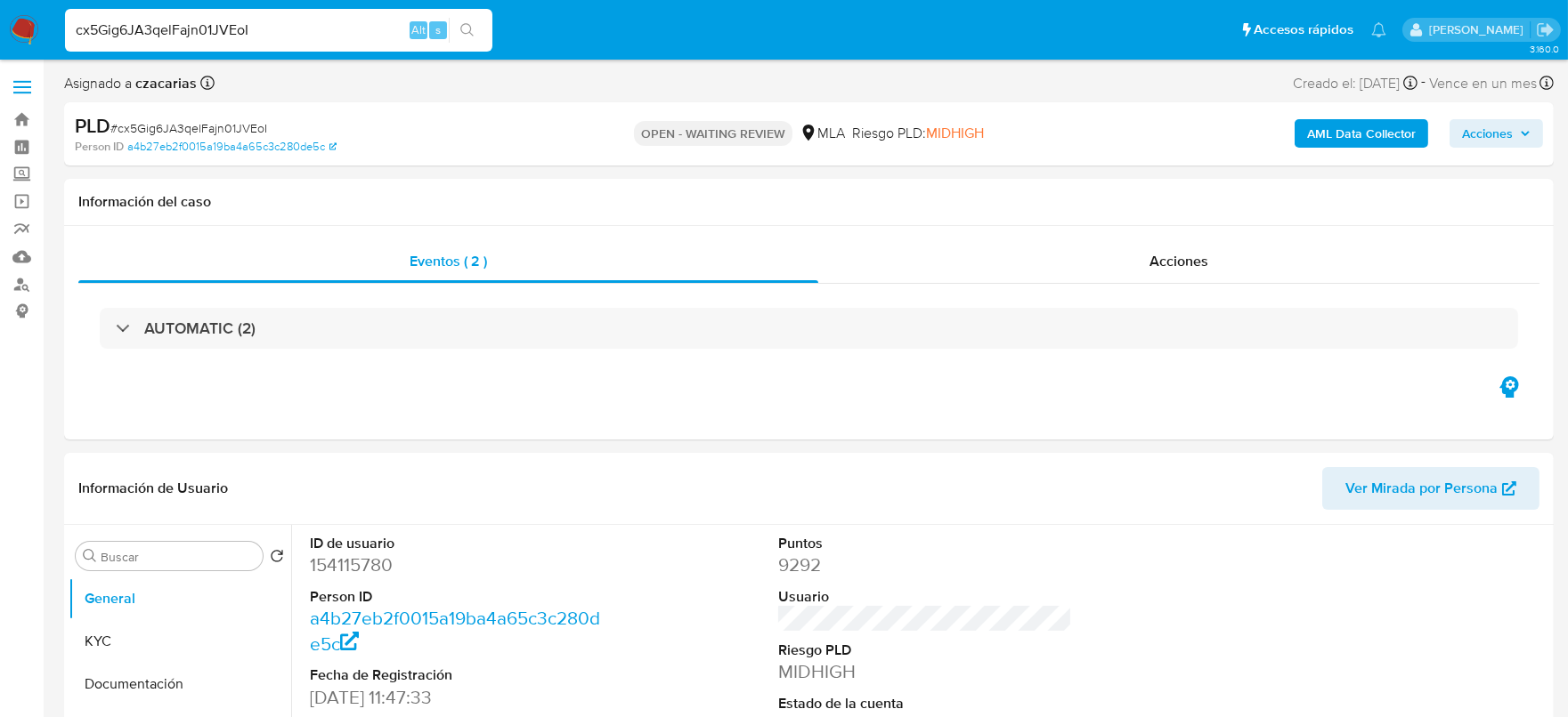
click at [250, 26] on input "cx5Gig6JA3qelFajn01JVEoI" at bounding box center [278, 30] width 428 height 23
paste input "fXUPoxocaShoLy2lE7gYcg5Z"
type input "fXUPoxocaShoLy2lE7gYcg5Z"
click at [459, 34] on button "search-icon" at bounding box center [467, 30] width 36 height 25
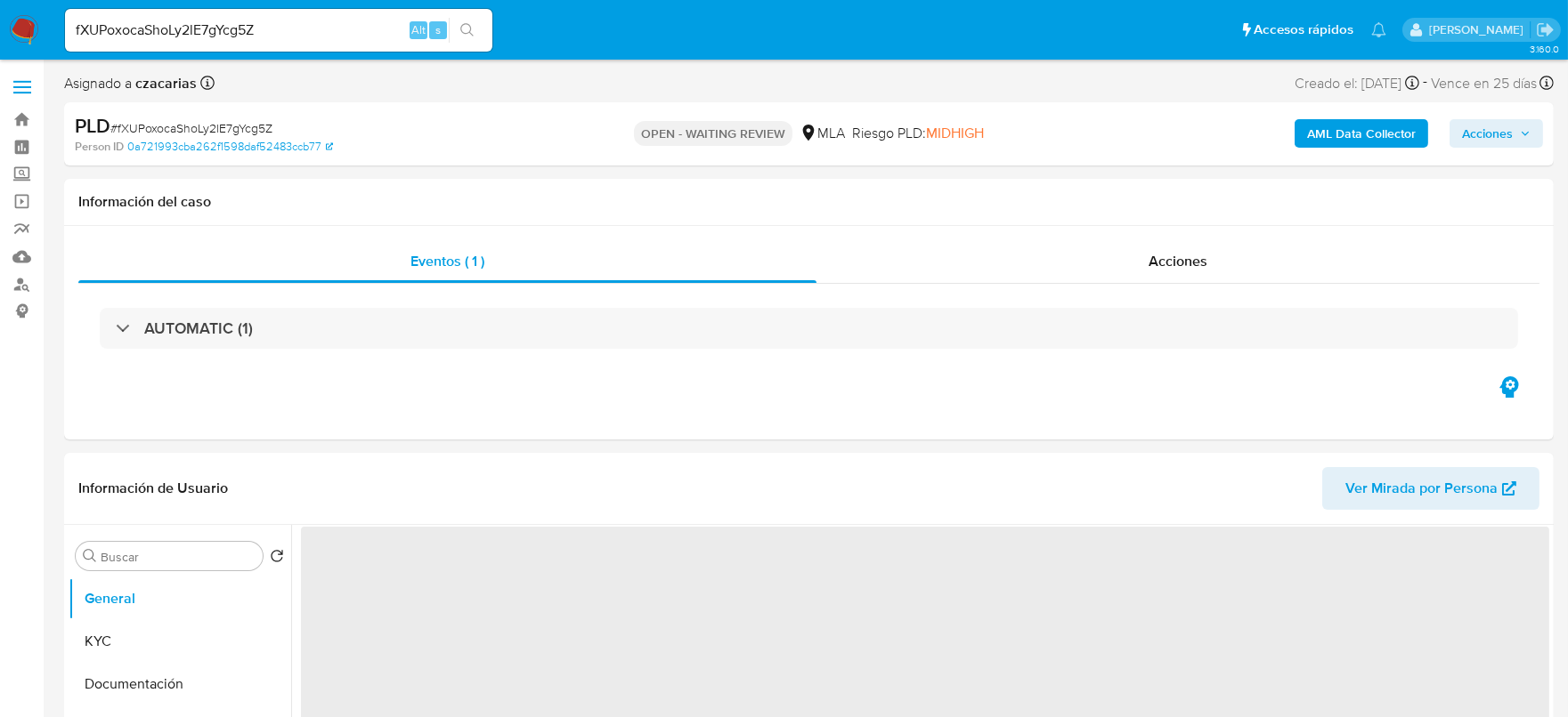
select select "10"
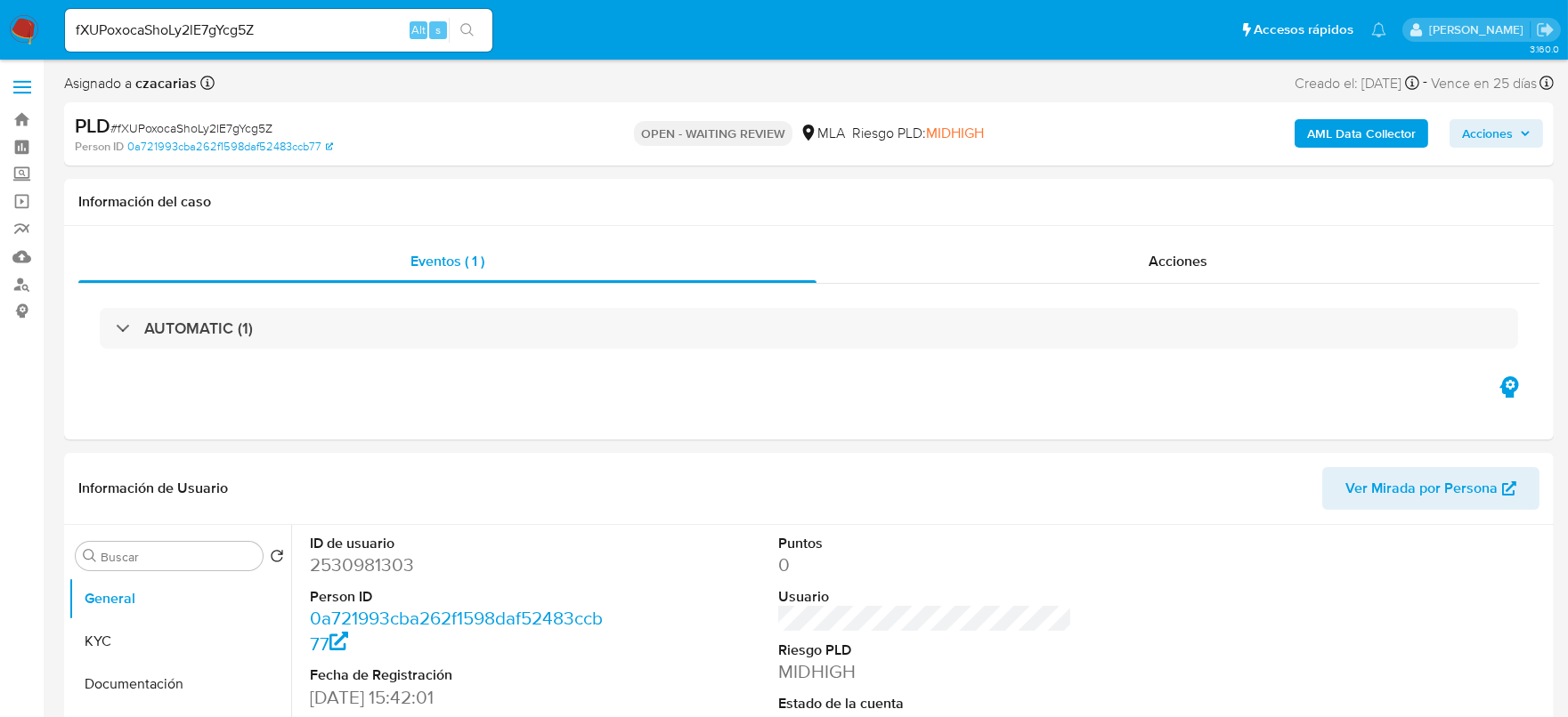
click at [355, 37] on input "fXUPoxocaShoLy2lE7gYcg5Z" at bounding box center [278, 30] width 428 height 23
click at [355, 36] on input "fXUPoxocaShoLy2lE7gYcg5Z" at bounding box center [278, 30] width 428 height 23
paste input "G2fxsIr9ZHfqe0JrRYQ2vQC0"
type input "G2fxsIr9ZHfqe0JrRYQ2vQC0"
click at [457, 27] on button "search-icon" at bounding box center [467, 30] width 36 height 25
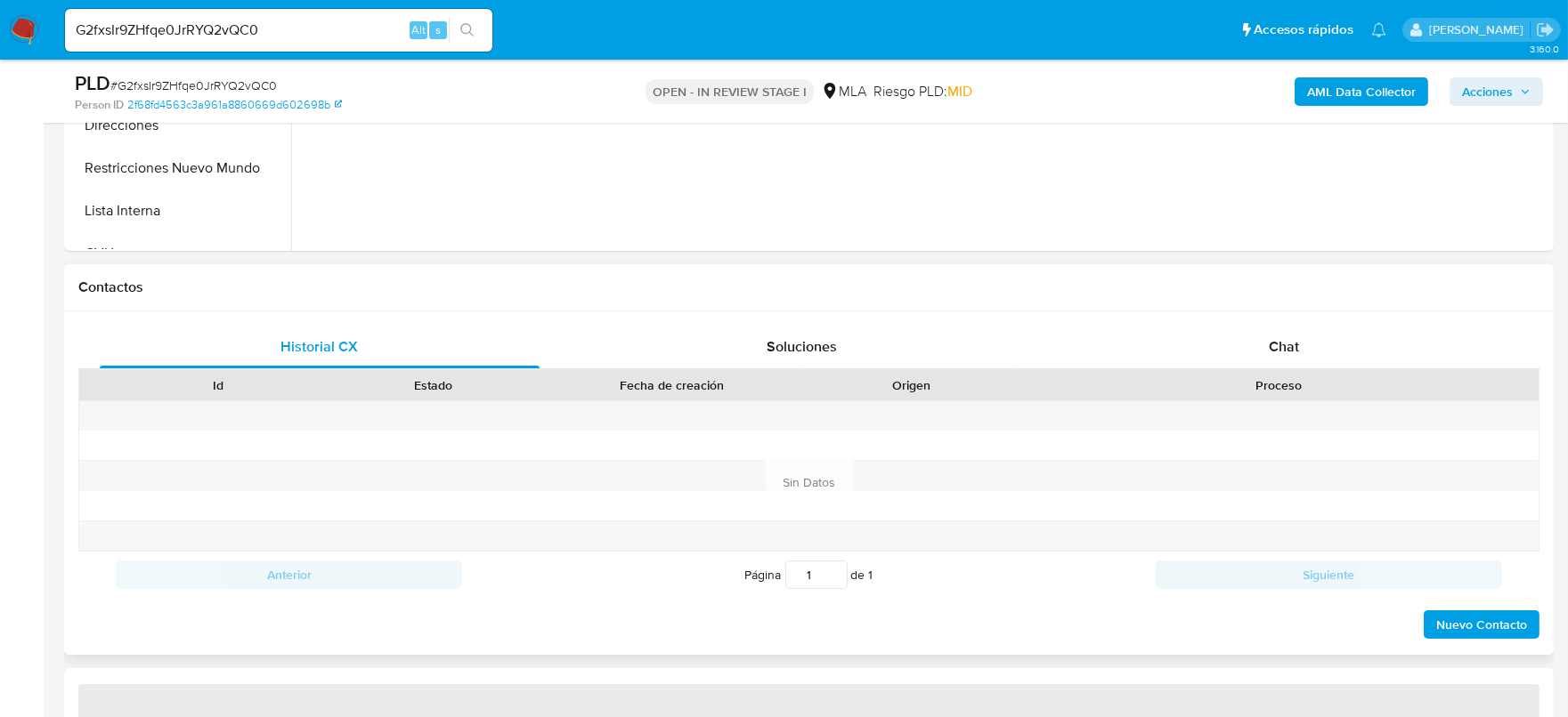
select select "10"
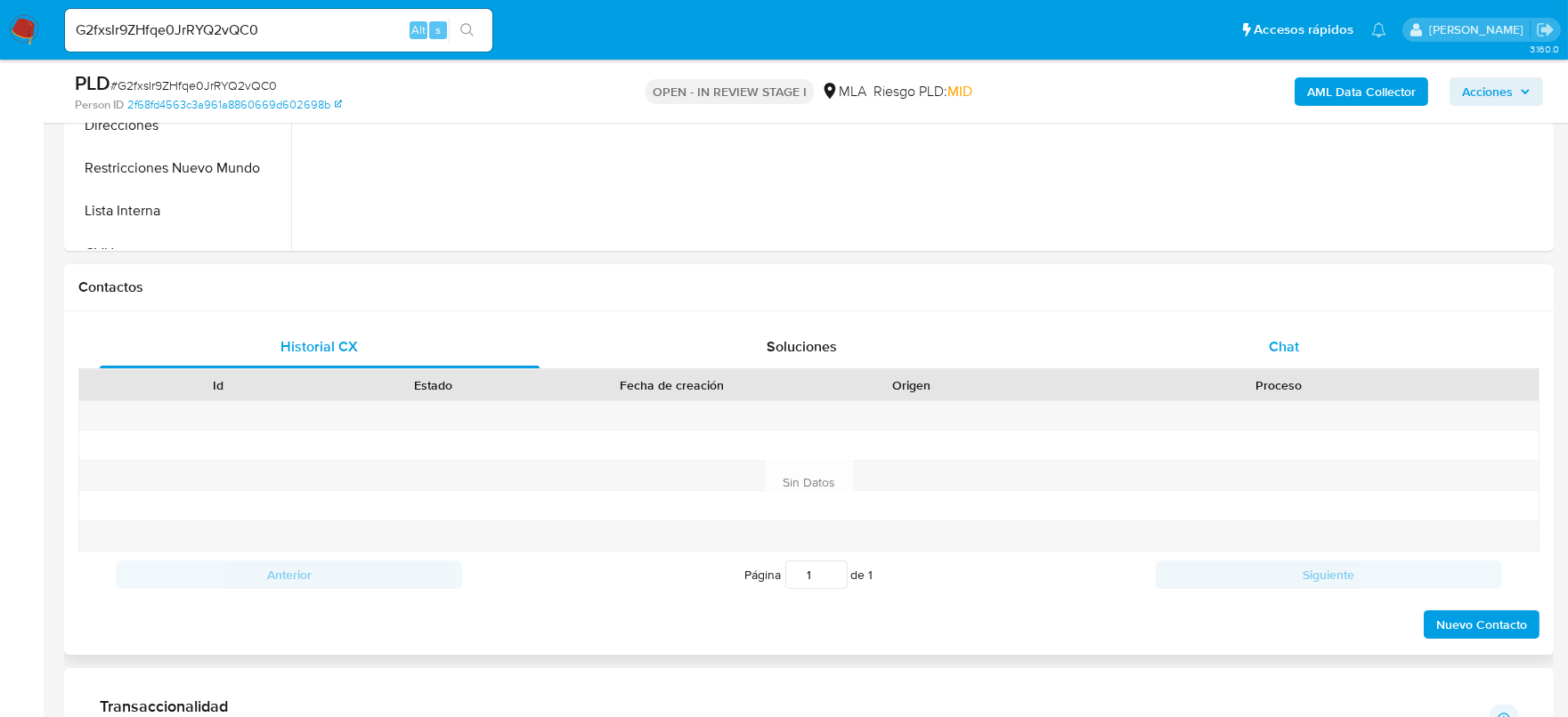
scroll to position [668, 0]
click at [1305, 353] on div "Chat" at bounding box center [1284, 346] width 440 height 43
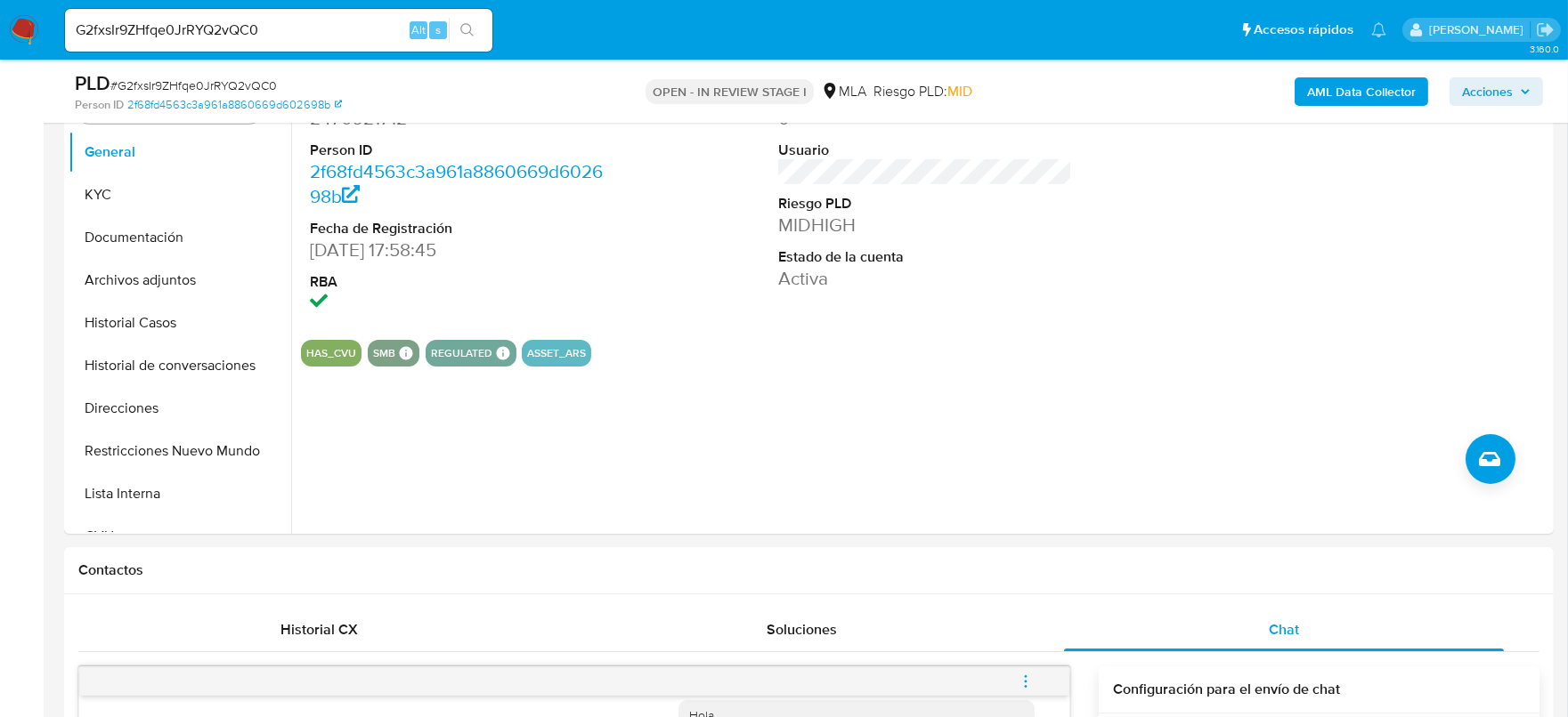
scroll to position [333, 0]
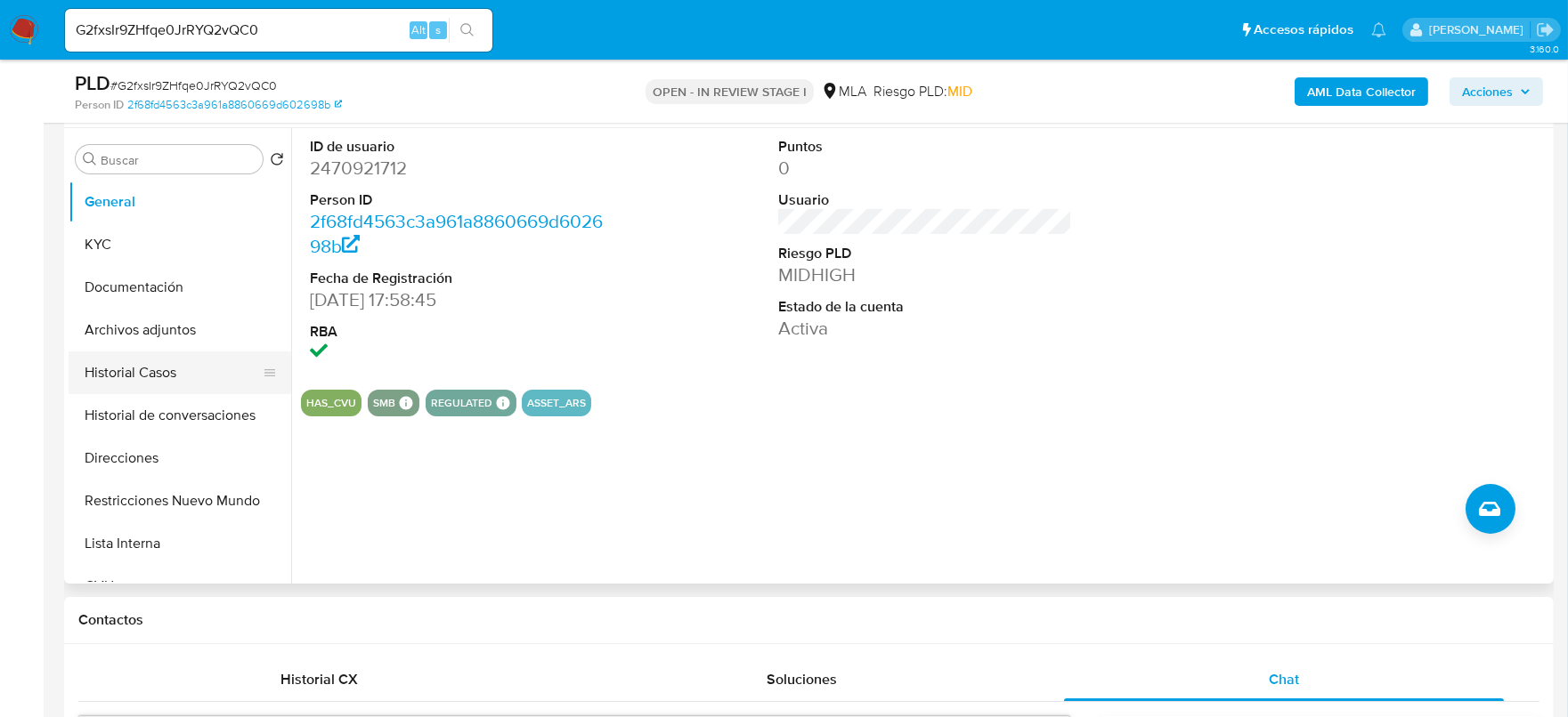
click at [157, 371] on button "Historial Casos" at bounding box center [172, 373] width 209 height 43
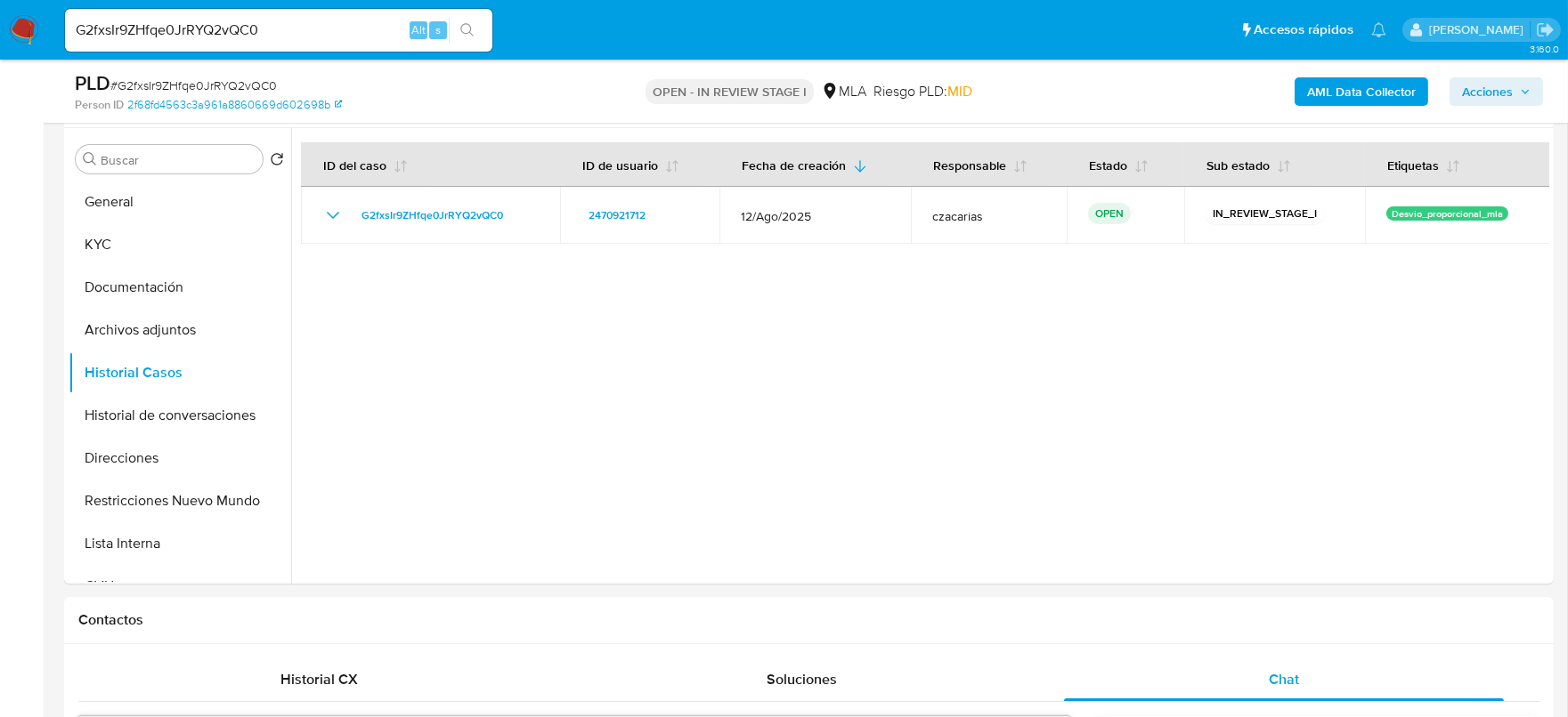
click at [284, 34] on input "G2fxsIr9ZHfqe0JrRYQ2vQC0" at bounding box center [278, 30] width 428 height 23
paste input "2Bslw96xGDjQZA5GcspNOqS3"
type input "2Bslw96xGDjQZA5GcspNOqS3"
click at [468, 27] on icon "search-icon" at bounding box center [468, 30] width 15 height 15
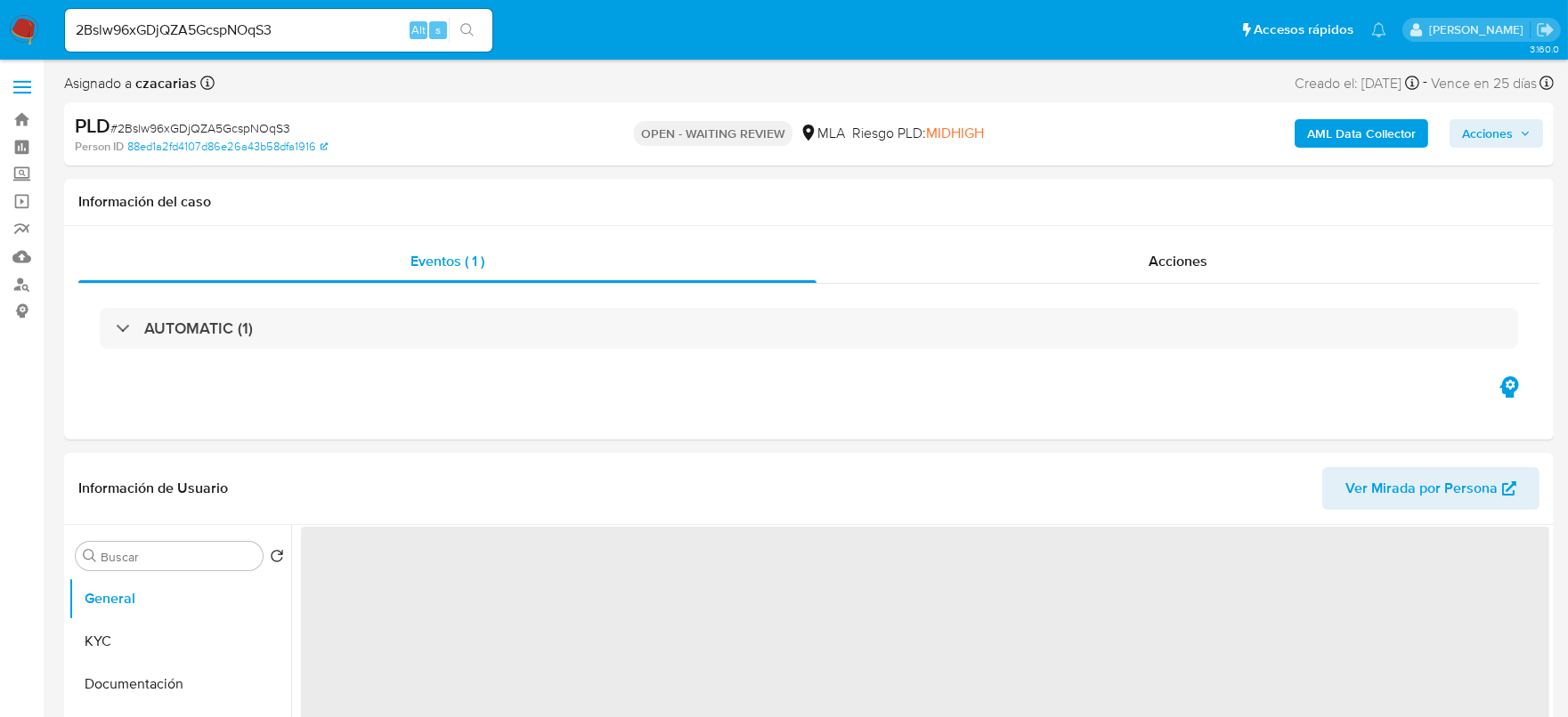
select select "10"
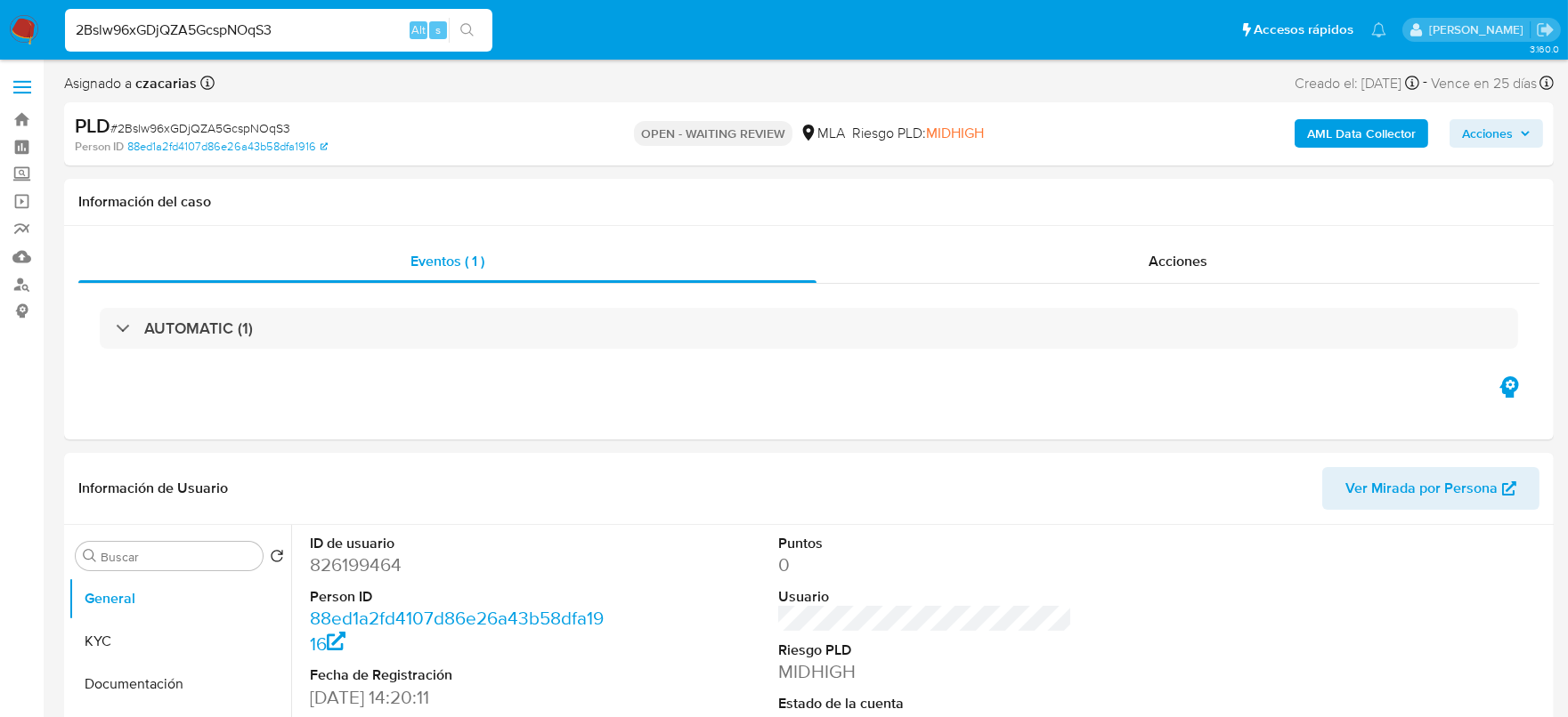
click at [241, 19] on input "2Bslw96xGDjQZA5GcspNOqS3" at bounding box center [278, 30] width 428 height 23
paste input "Vh1BzQ100uMxtCQiTRWMBauV"
type input "Vh1BzQ100uMxtCQiTRWMBauV"
click at [469, 32] on icon "search-icon" at bounding box center [468, 30] width 15 height 15
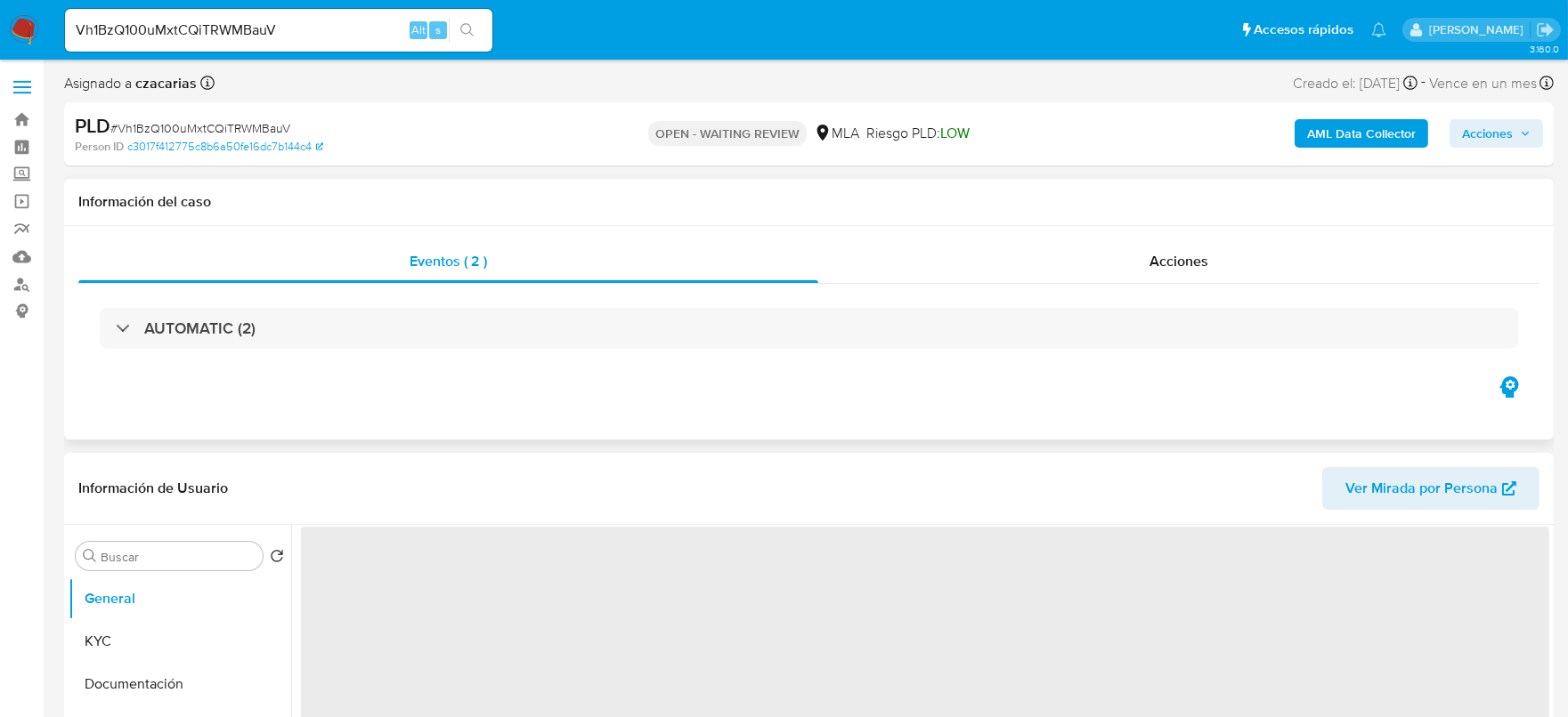
select select "10"
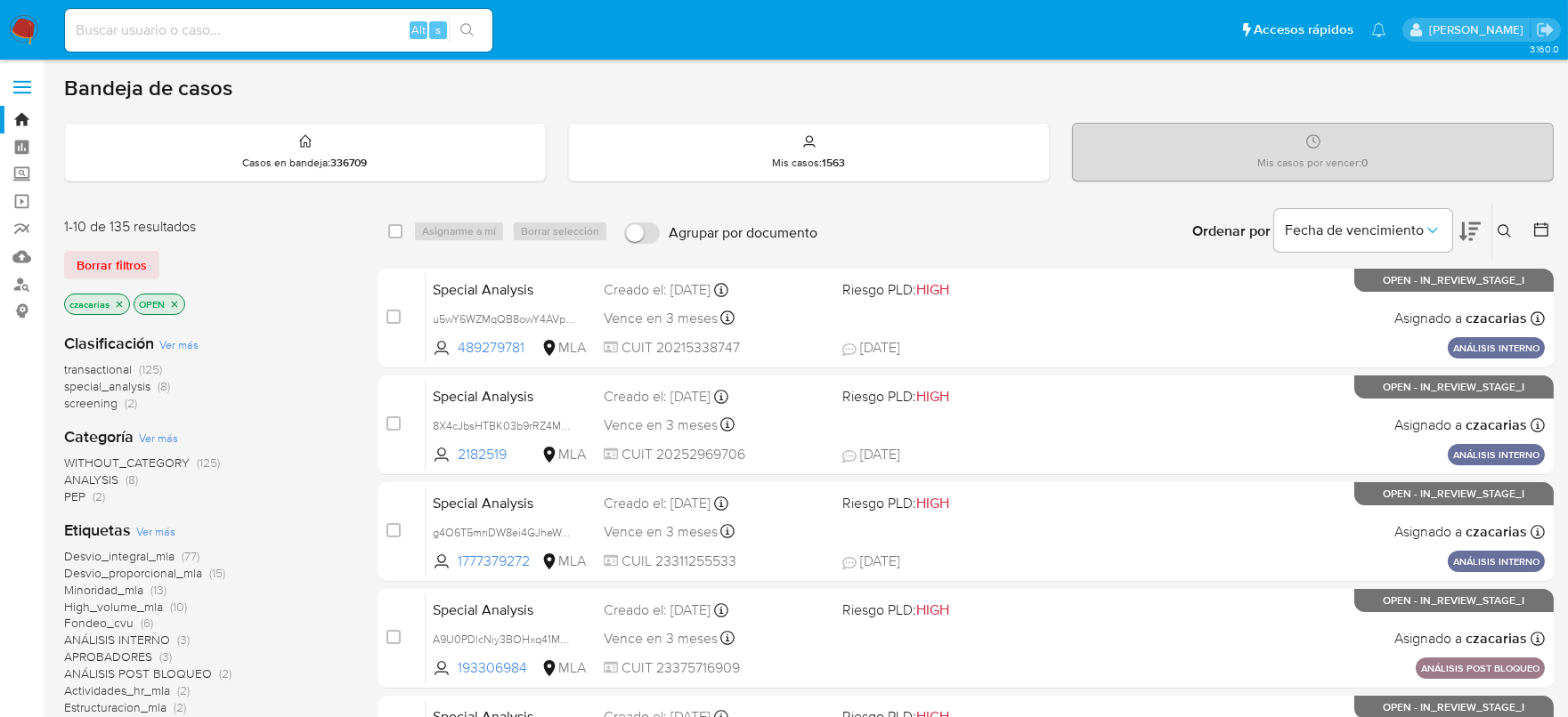
drag, startPoint x: 258, startPoint y: 26, endPoint x: 296, endPoint y: 26, distance: 38.0
click at [258, 26] on input at bounding box center [278, 30] width 428 height 23
paste input "ff7jyhia4d1GWDybY4bXOZhP"
type input "ff7jyhia4d1GWDybY4bXOZhP"
click at [477, 33] on button "search-icon" at bounding box center [467, 30] width 36 height 25
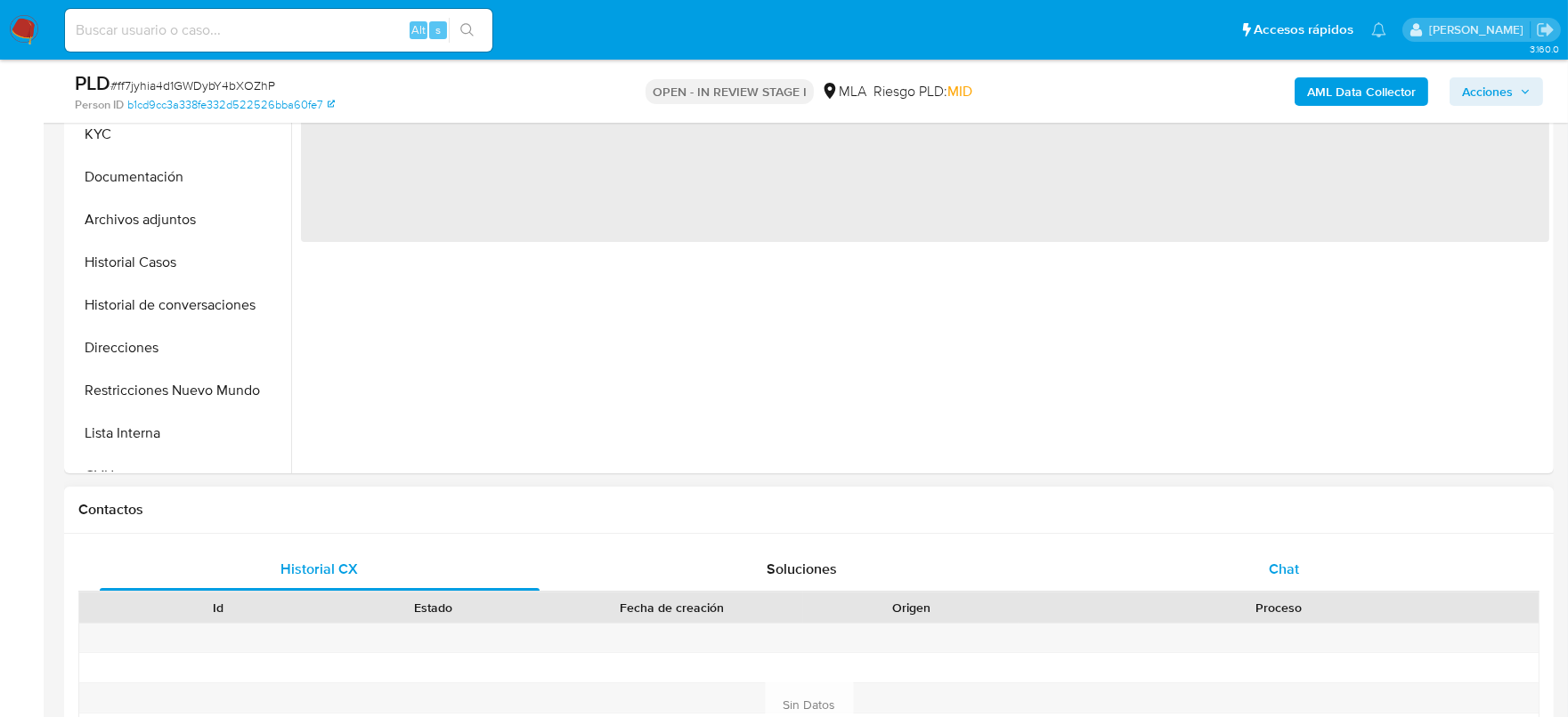
click at [1323, 574] on div "Chat" at bounding box center [1284, 569] width 440 height 43
select select "10"
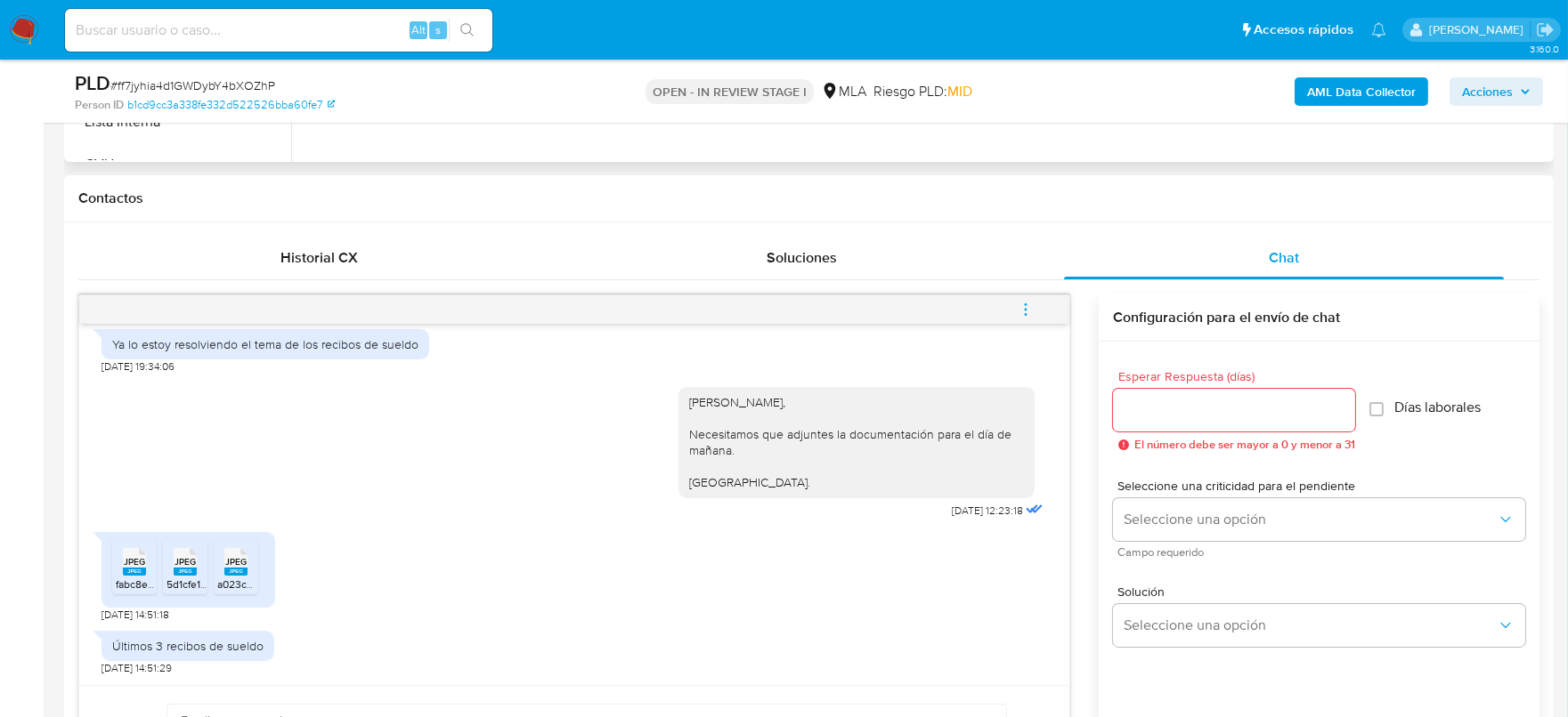
scroll to position [778, 0]
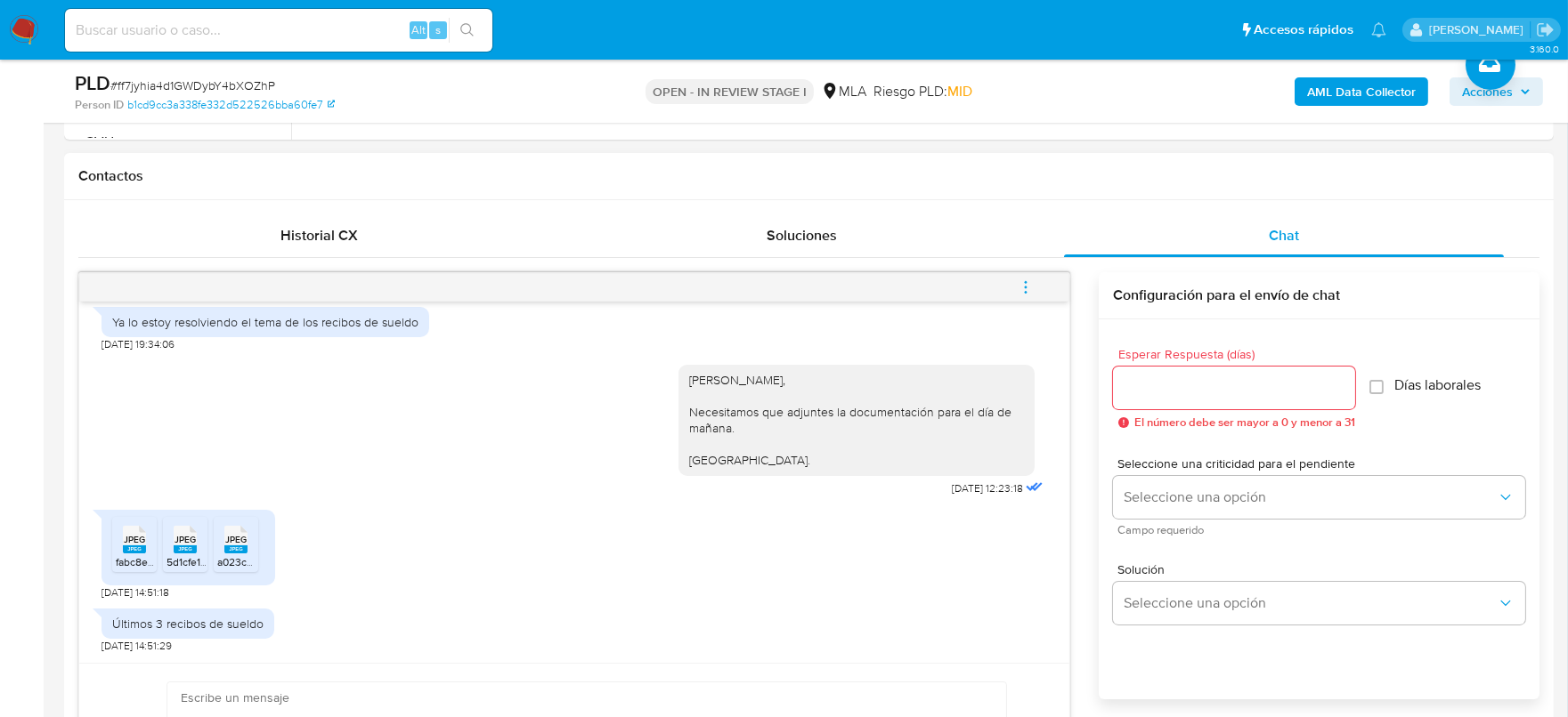
click at [124, 547] on rect at bounding box center [134, 549] width 23 height 8
click at [181, 550] on rect at bounding box center [184, 549] width 23 height 8
click at [232, 536] on span "JPEG" at bounding box center [235, 539] width 21 height 12
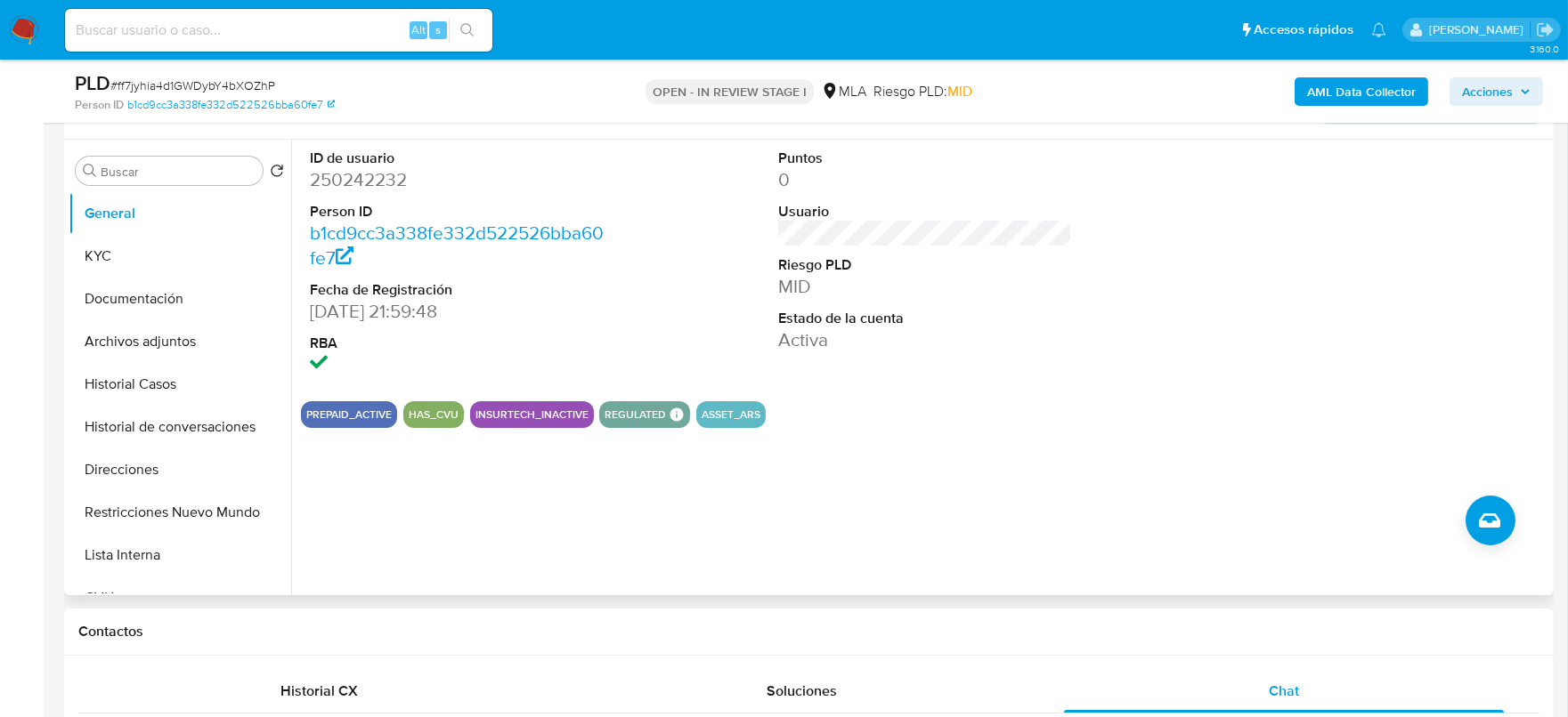
scroll to position [221, 0]
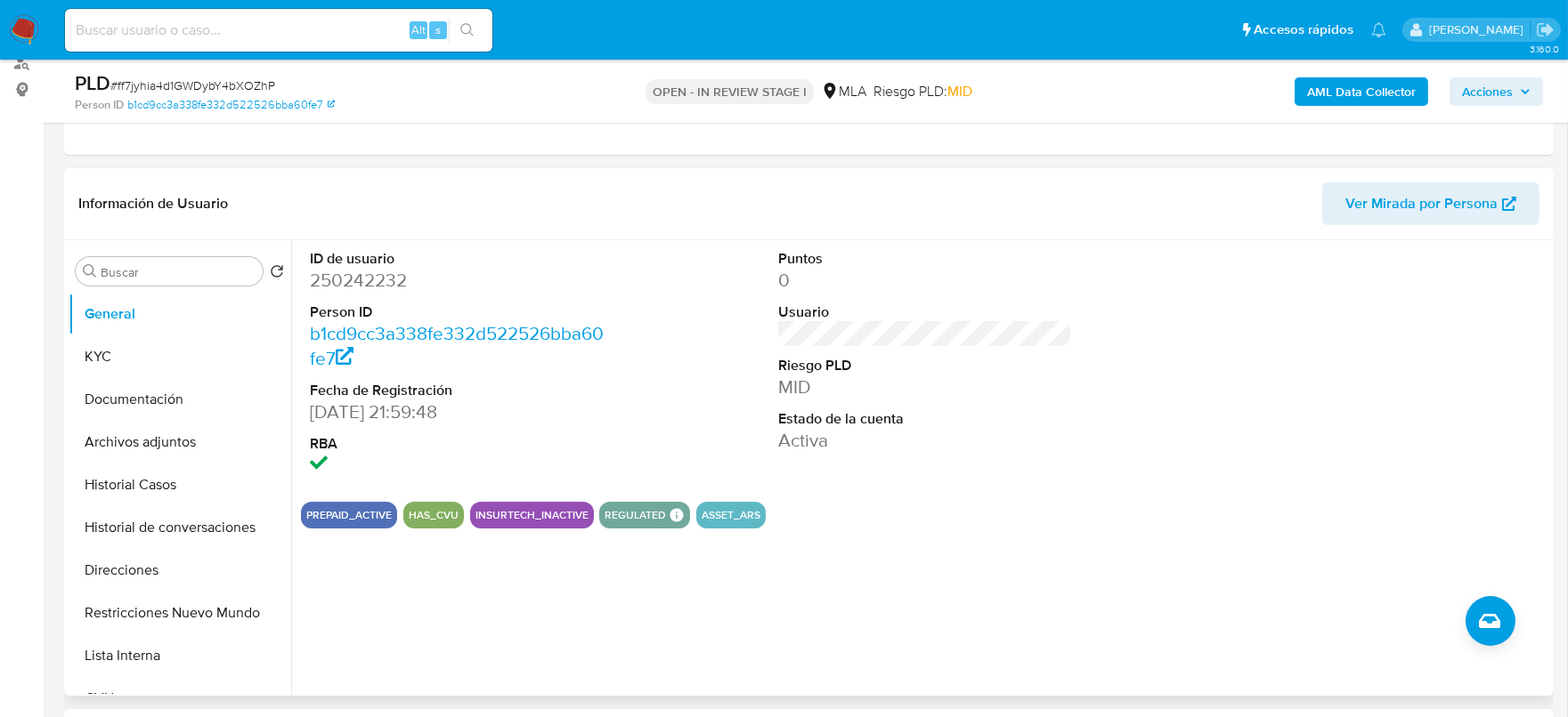
click at [377, 270] on dd "250242232" at bounding box center [457, 280] width 294 height 25
copy dd "250242232"
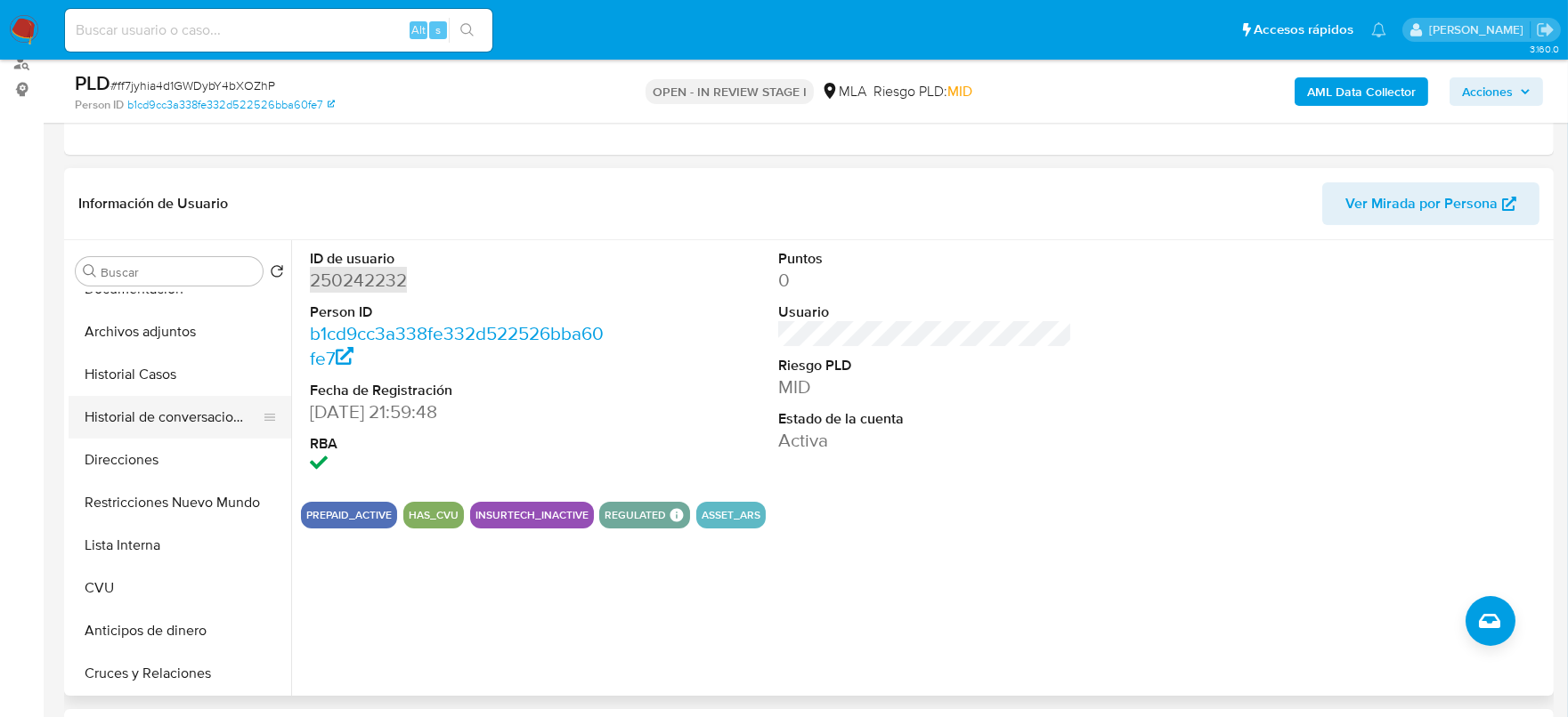
scroll to position [0, 0]
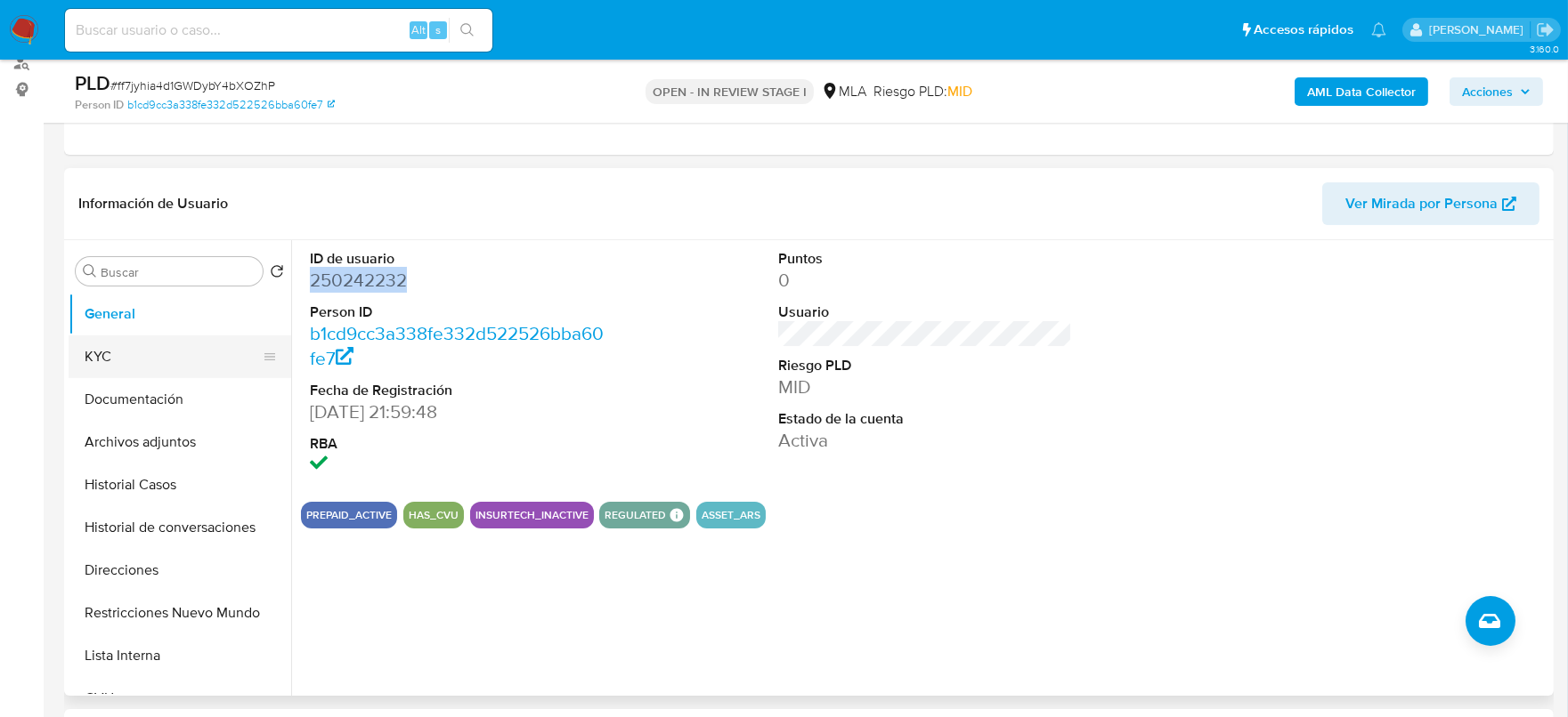
click at [156, 345] on button "KYC" at bounding box center [172, 356] width 209 height 43
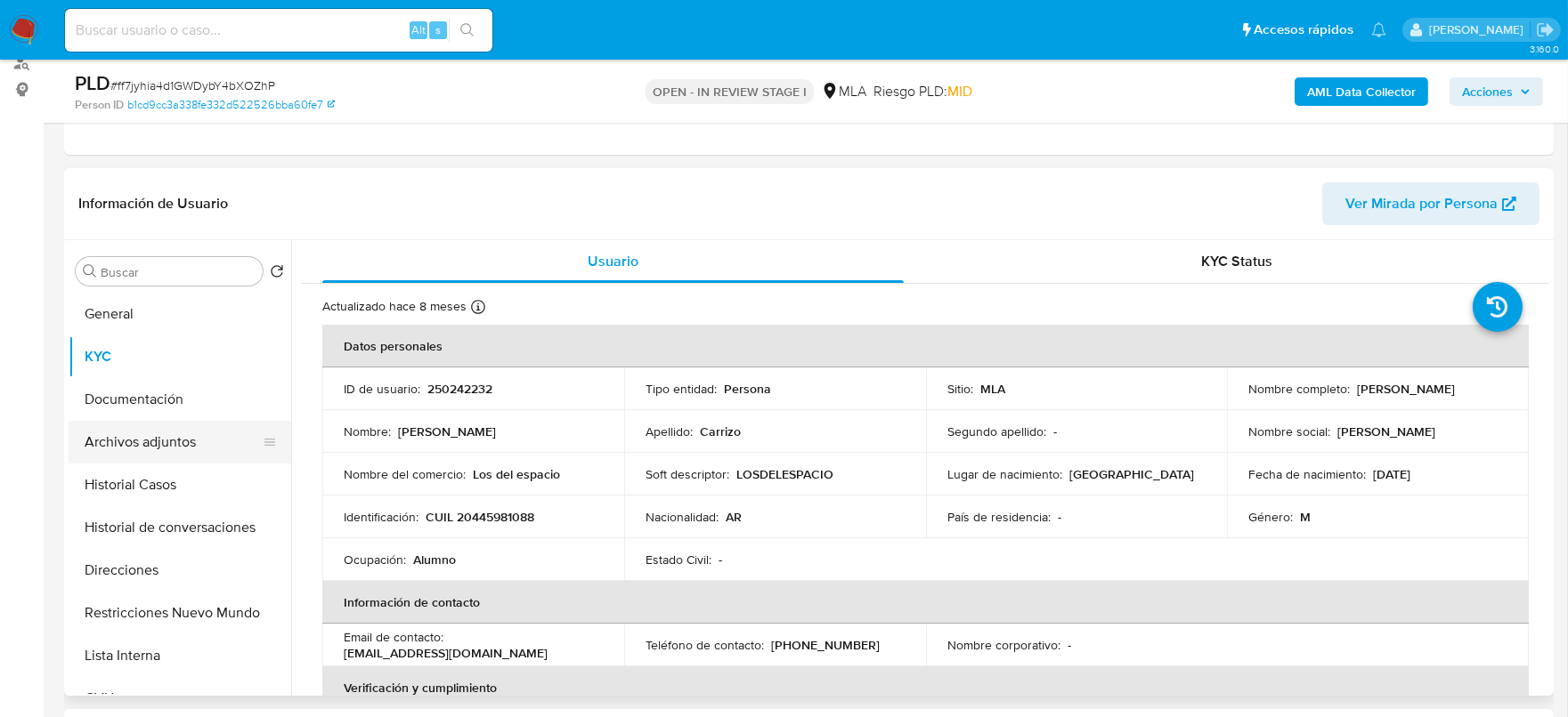
click at [154, 437] on button "Archivos adjuntos" at bounding box center [172, 442] width 209 height 43
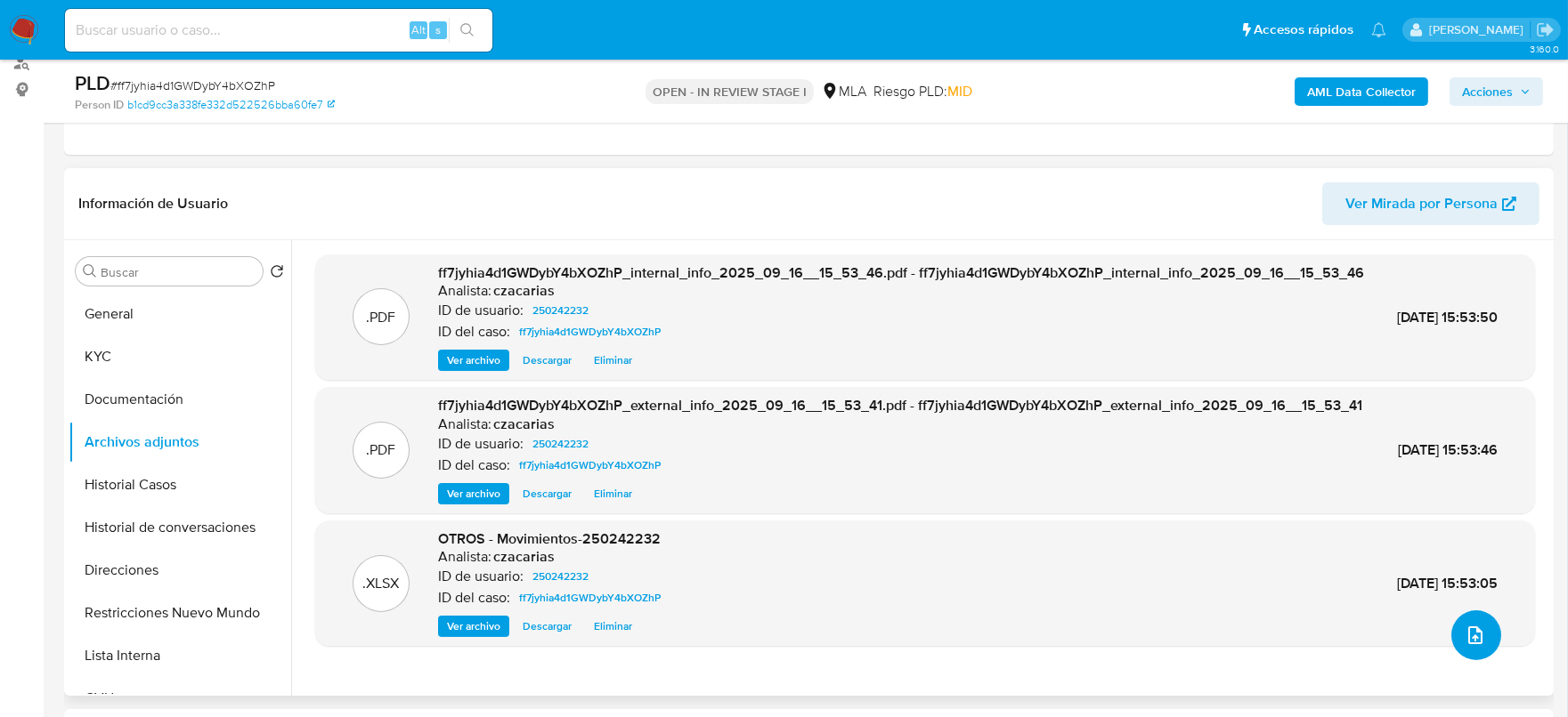
click at [1486, 642] on button "upload-file" at bounding box center [1476, 635] width 50 height 50
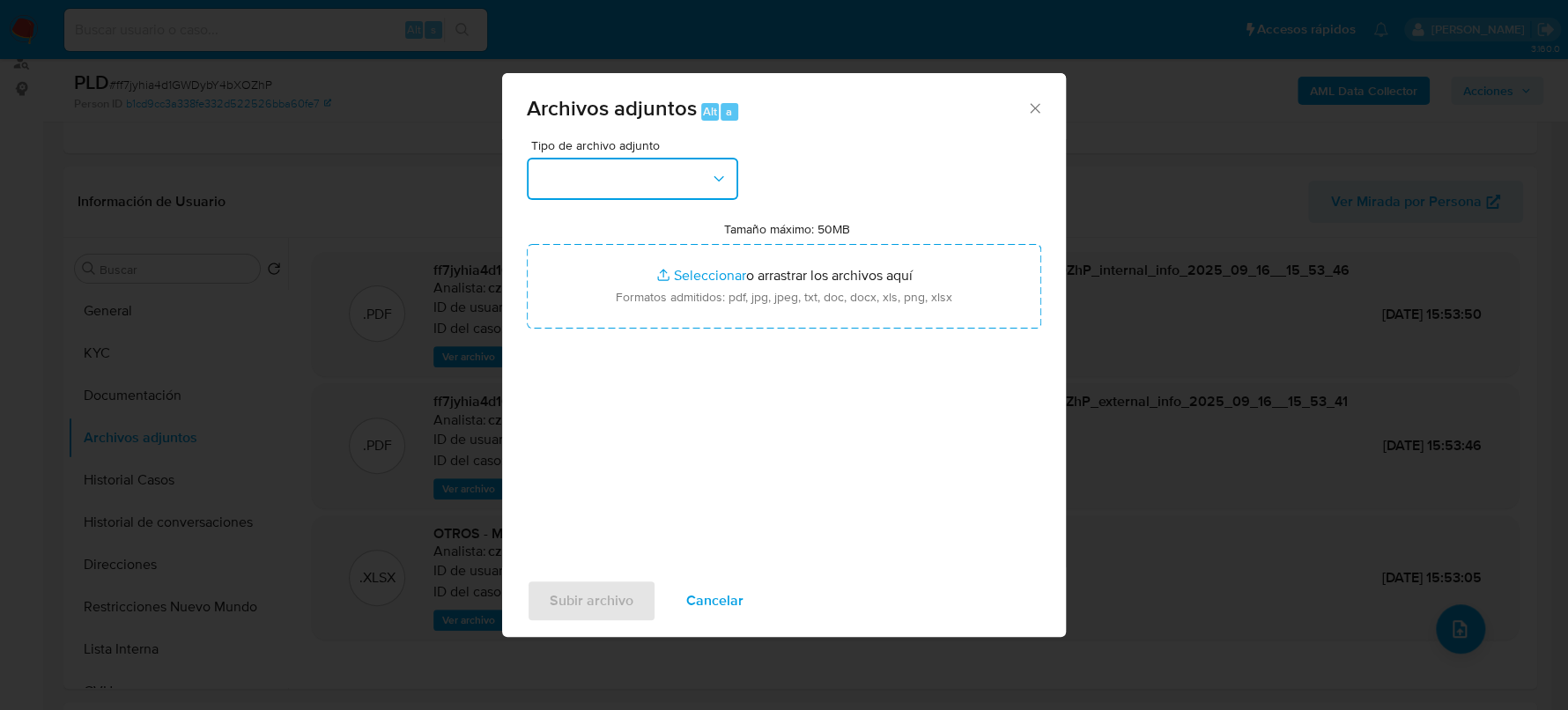
click at [646, 181] on button "button" at bounding box center [632, 179] width 211 height 42
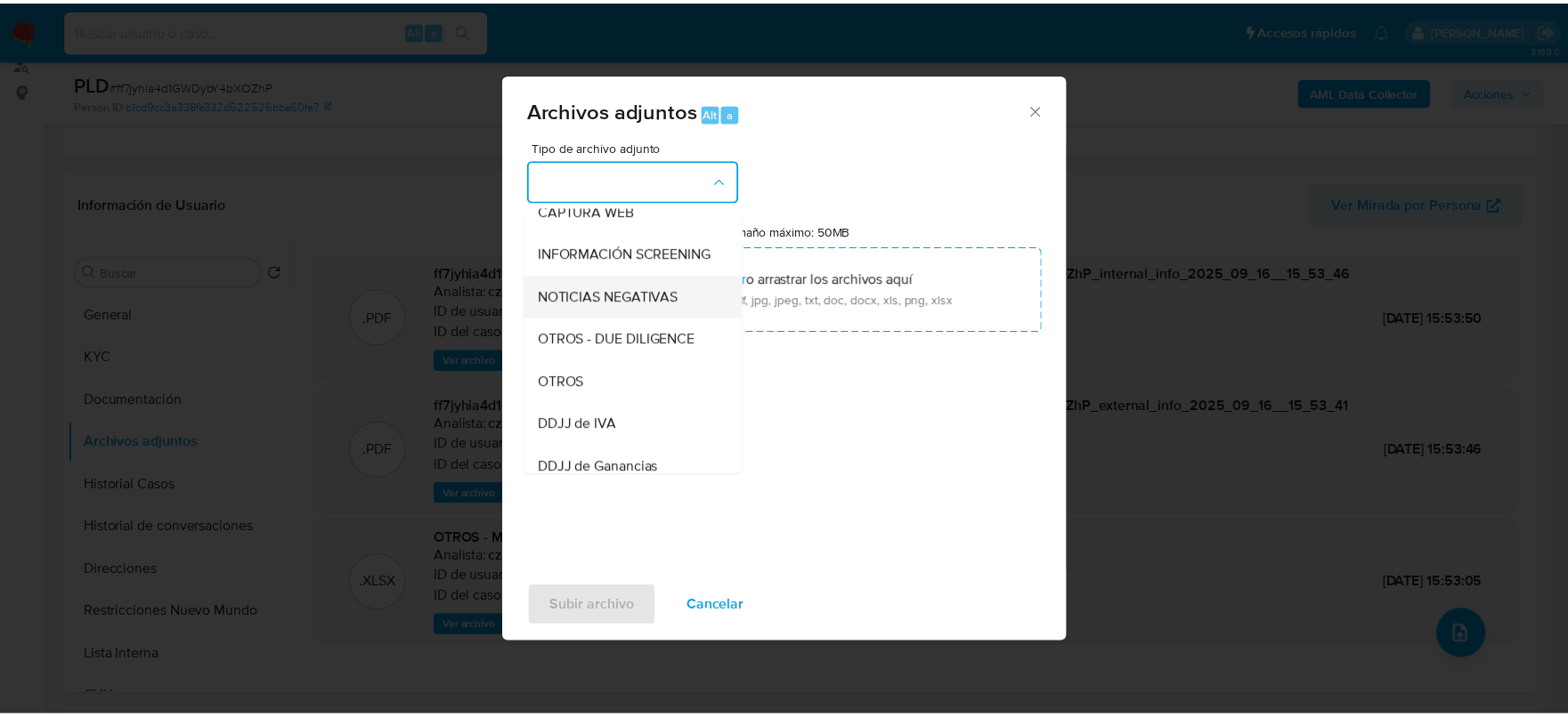
scroll to position [221, 0]
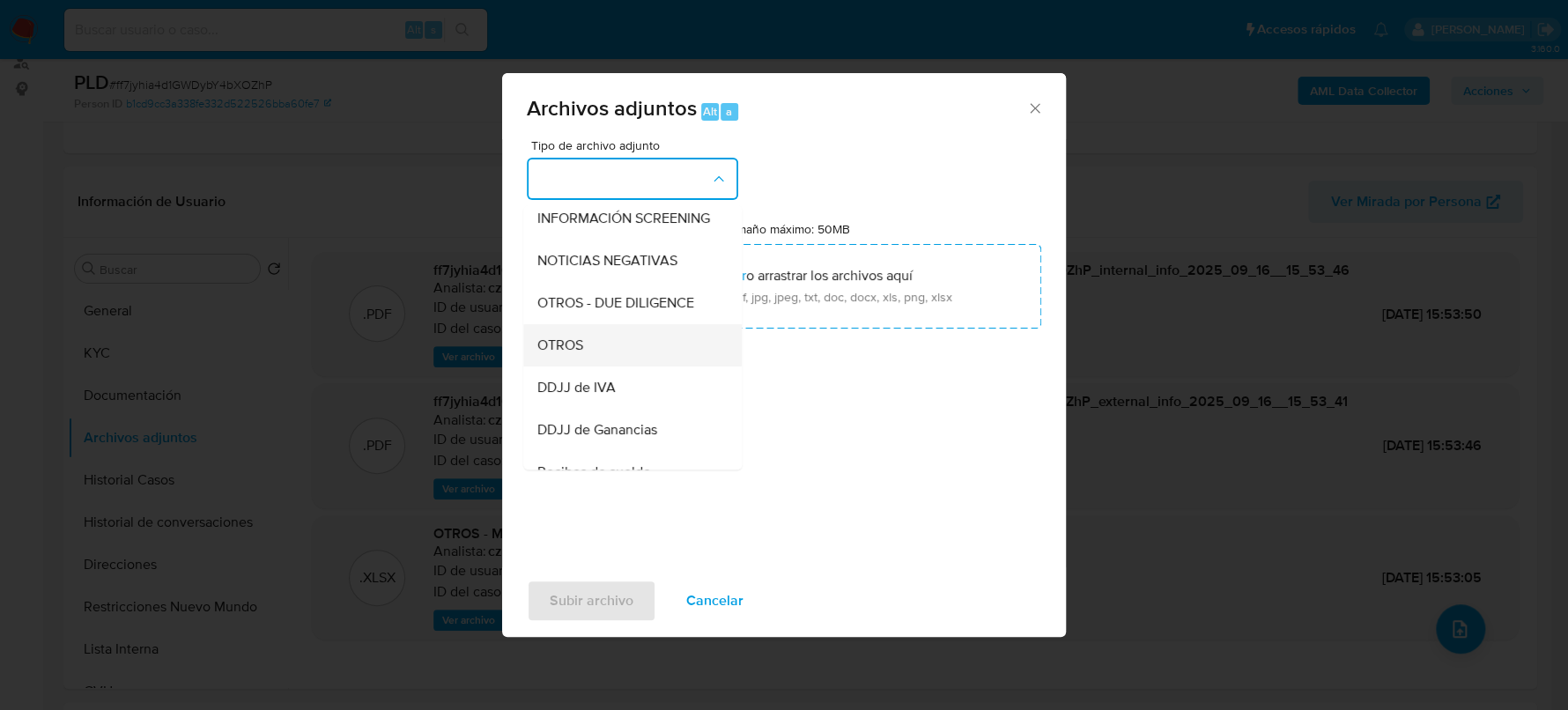
click at [594, 357] on div "OTROS" at bounding box center [627, 345] width 179 height 42
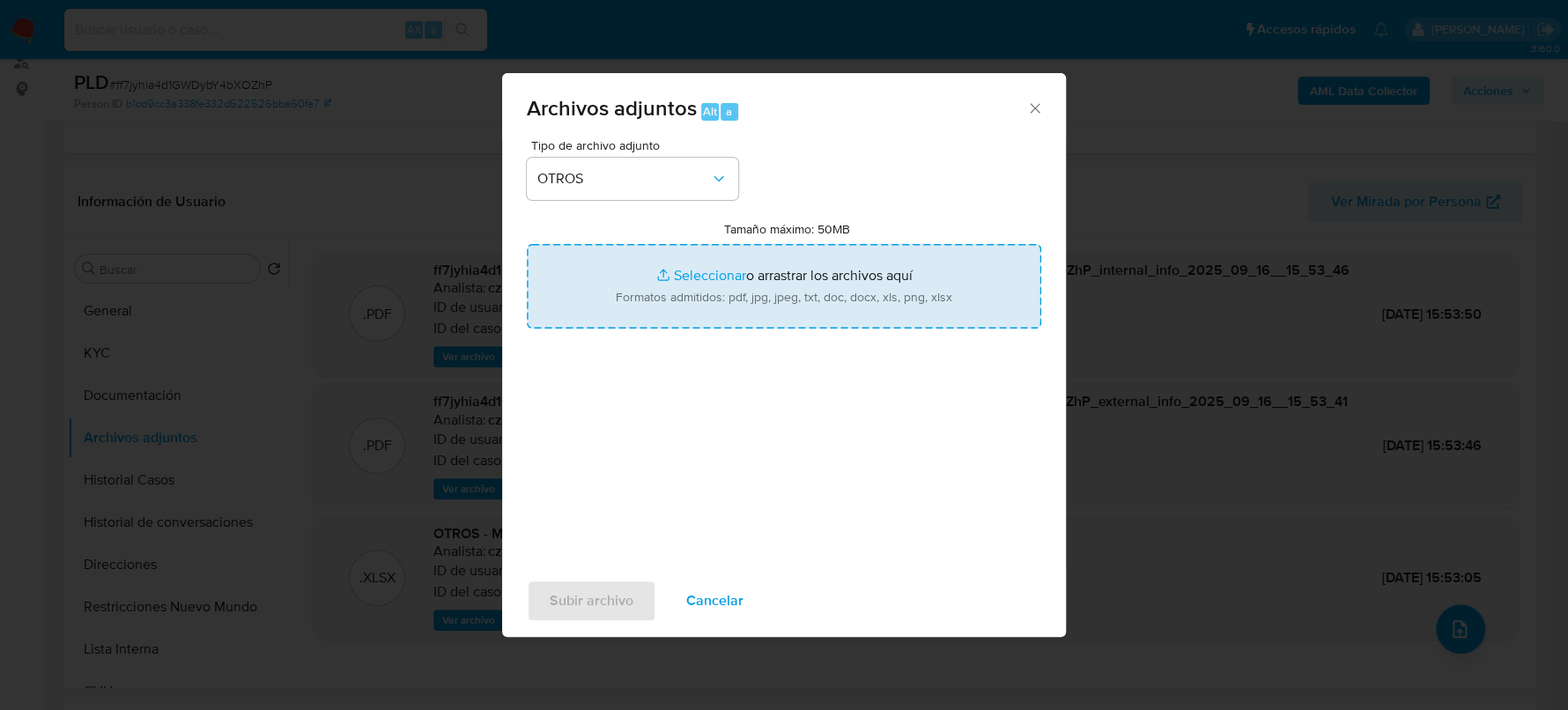
type input "C:\fakepath\Recibos [PERSON_NAME] - su padre.pdf"
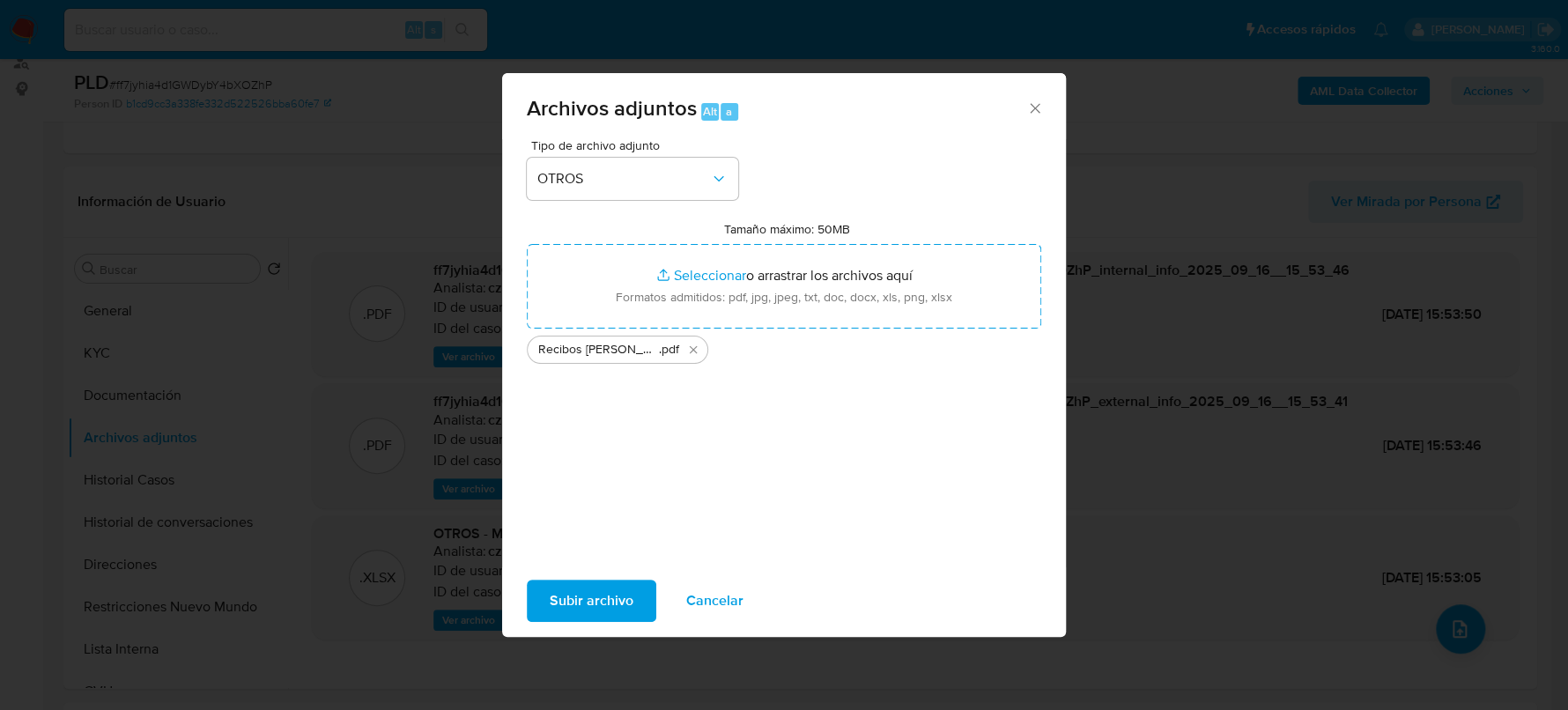
click at [607, 594] on span "Subir archivo" at bounding box center [591, 601] width 84 height 39
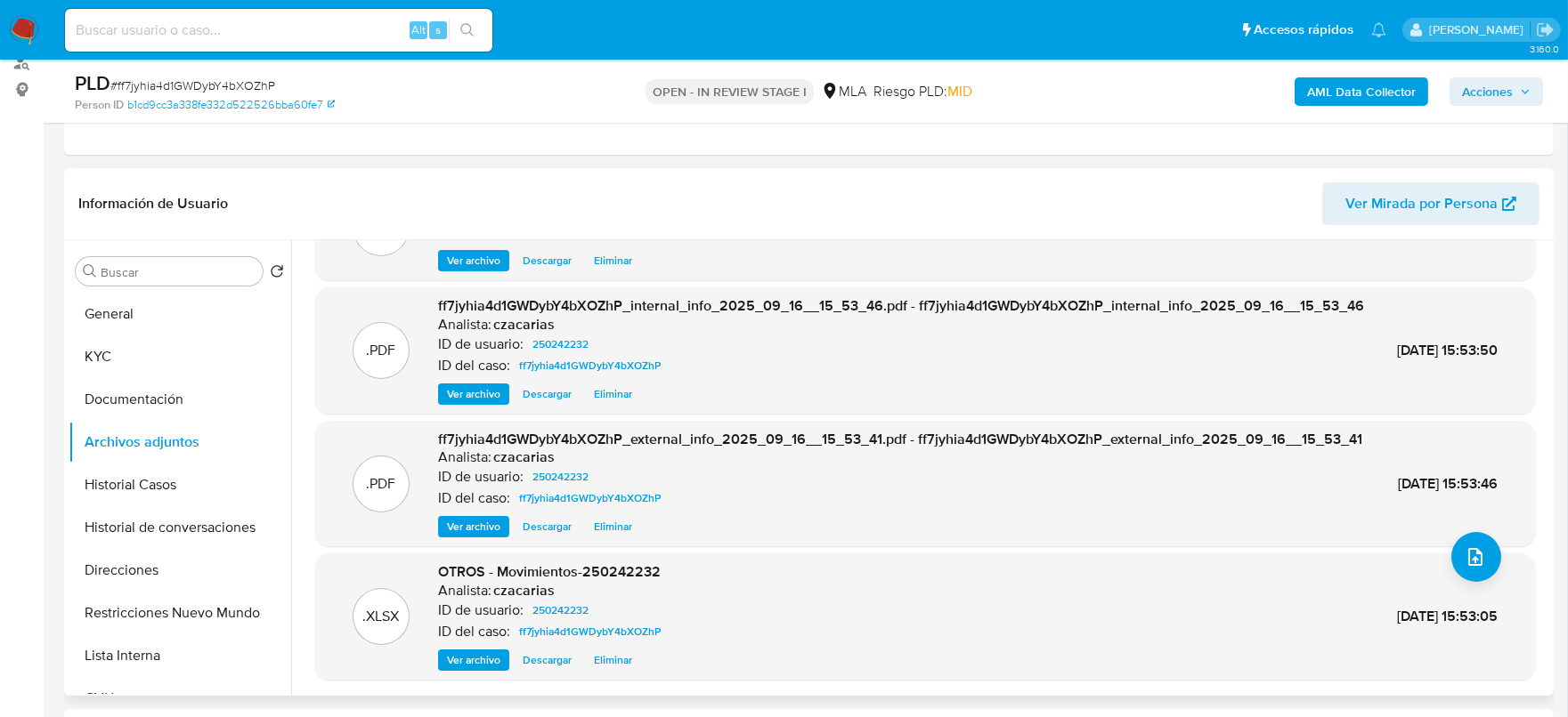
scroll to position [117, 0]
click at [254, 90] on span "# ff7jyhia4d1GWDybY4bXOZhP" at bounding box center [192, 86] width 165 height 18
copy span "ff7jyhia4d1GWDybY4bXOZhP"
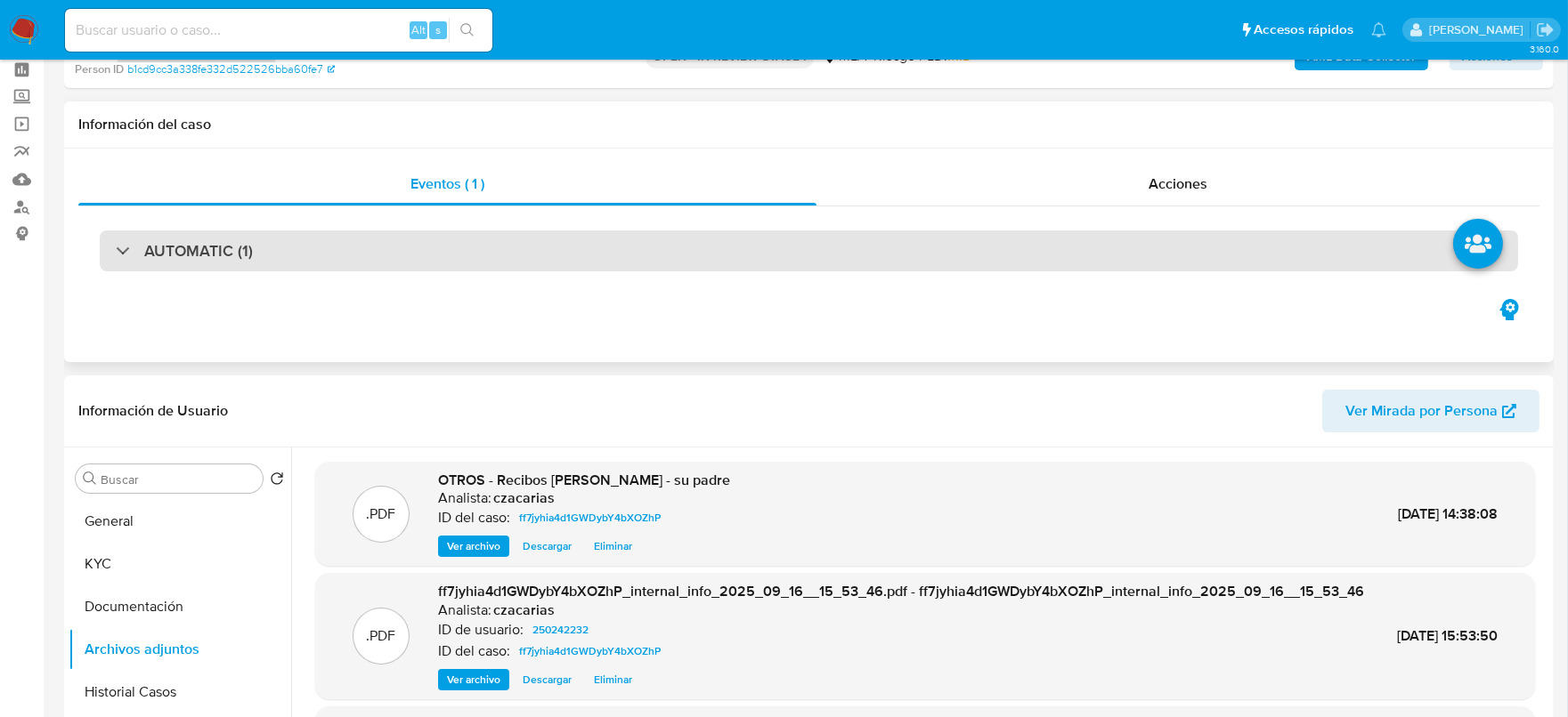
scroll to position [0, 0]
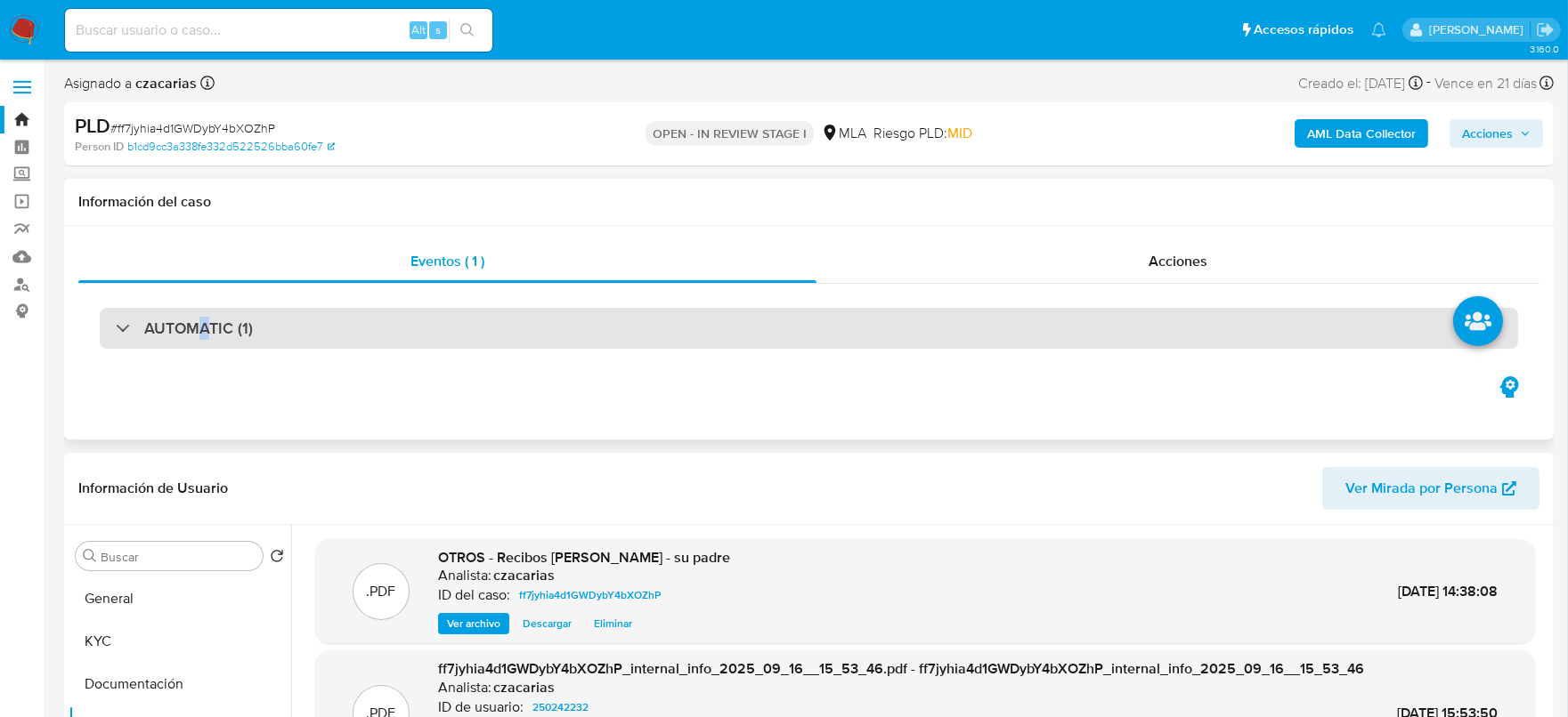
drag, startPoint x: 204, startPoint y: 322, endPoint x: 205, endPoint y: 333, distance: 11.0
click at [205, 328] on div "AUTOMATIC (1)" at bounding box center [809, 328] width 1418 height 41
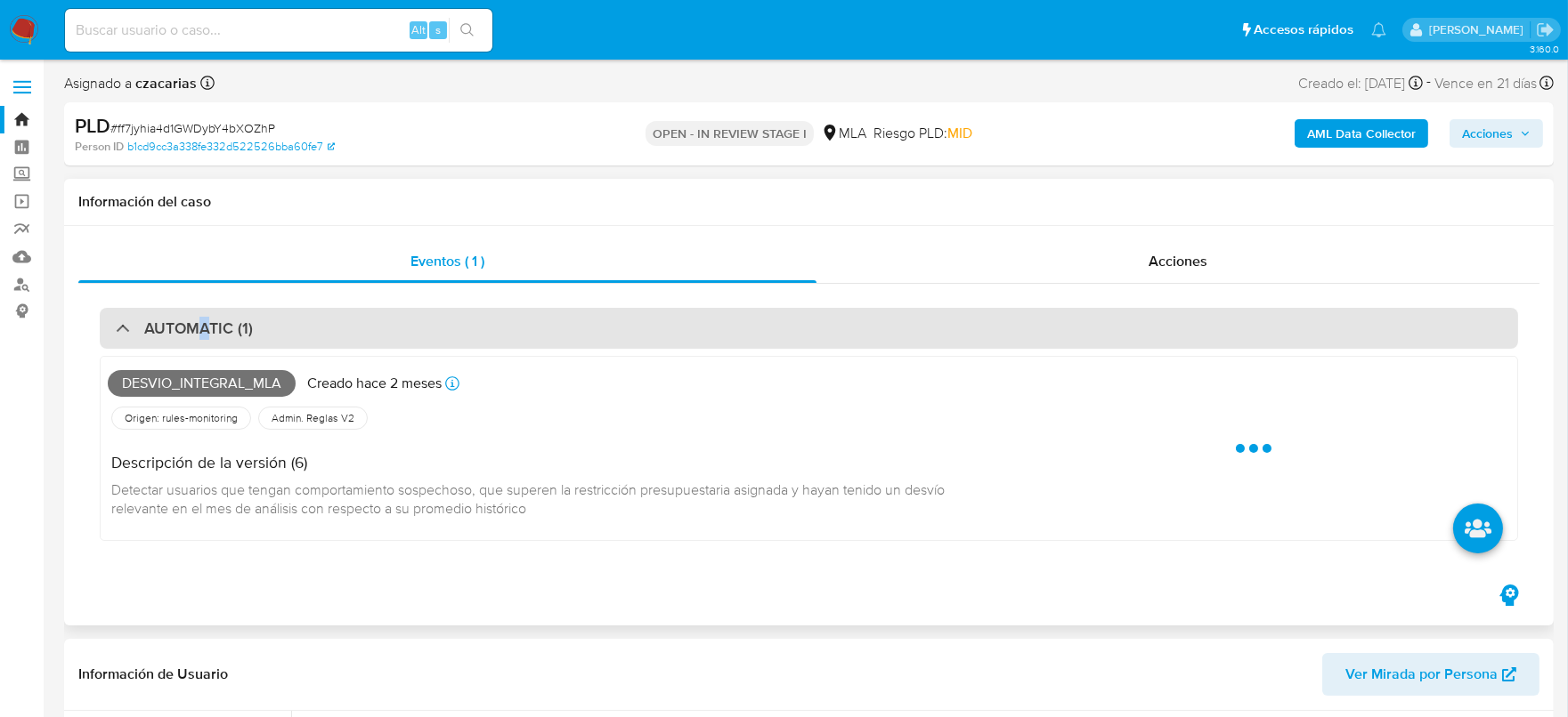
click at [205, 333] on h3 "AUTOMATIC (1)" at bounding box center [198, 328] width 108 height 19
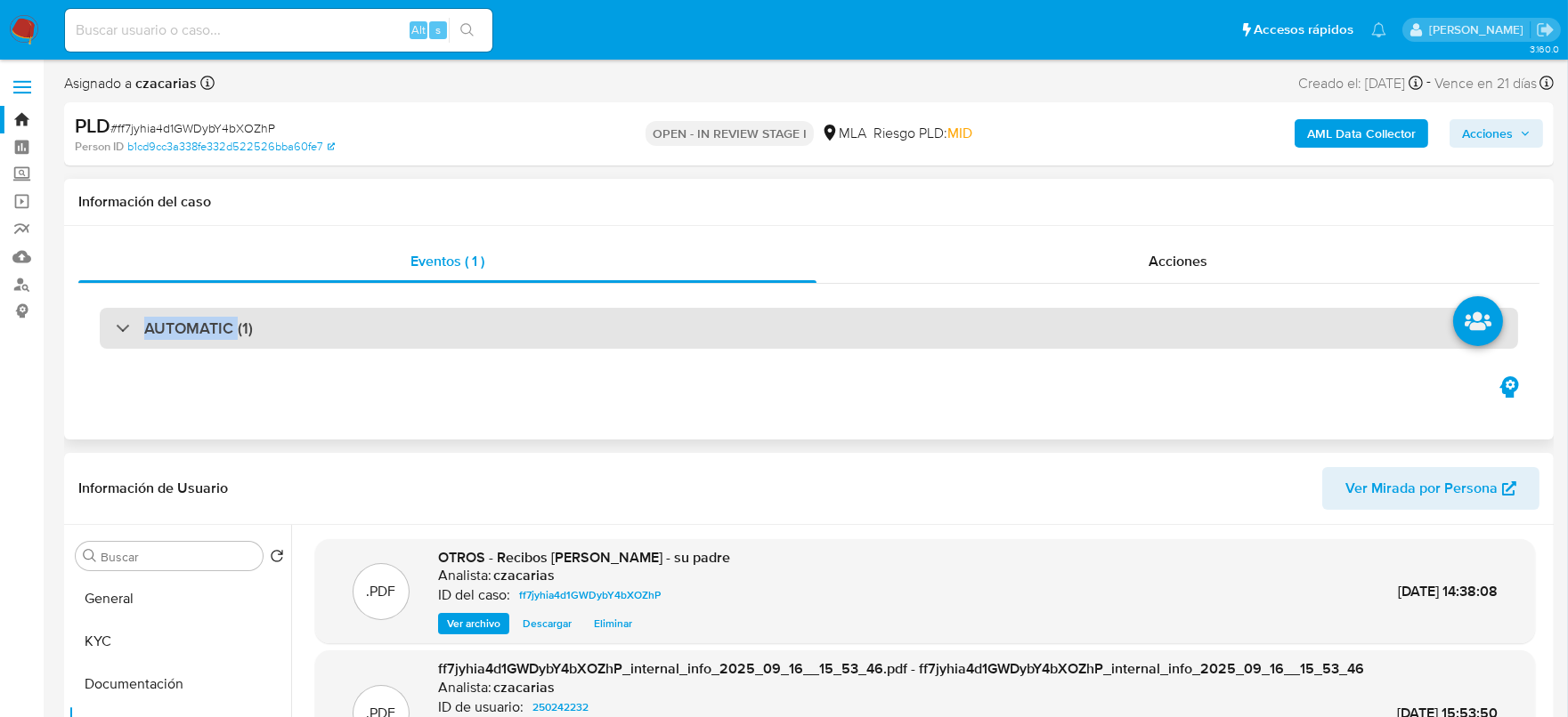
click at [205, 333] on h3 "AUTOMATIC (1)" at bounding box center [198, 328] width 108 height 19
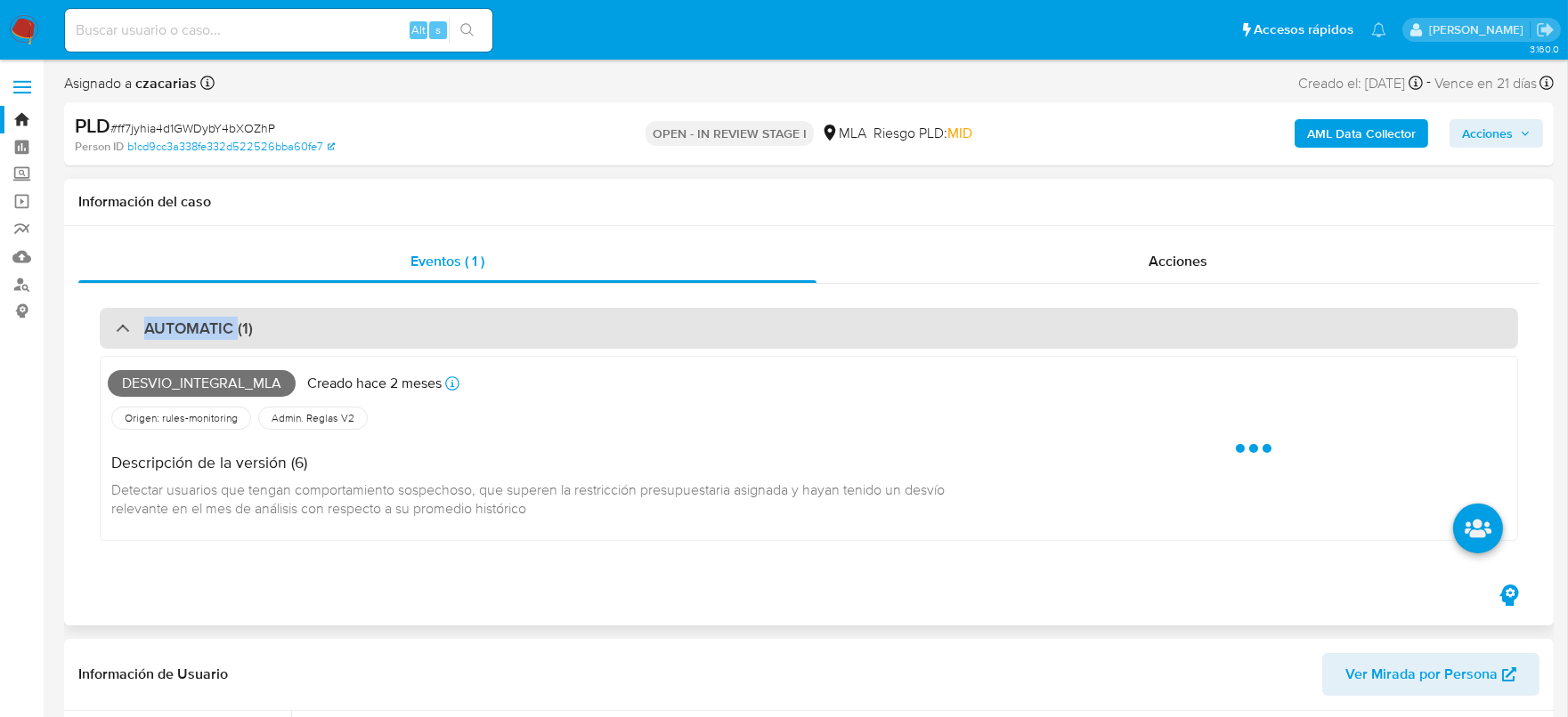
click at [205, 333] on h3 "AUTOMATIC (1)" at bounding box center [198, 328] width 108 height 19
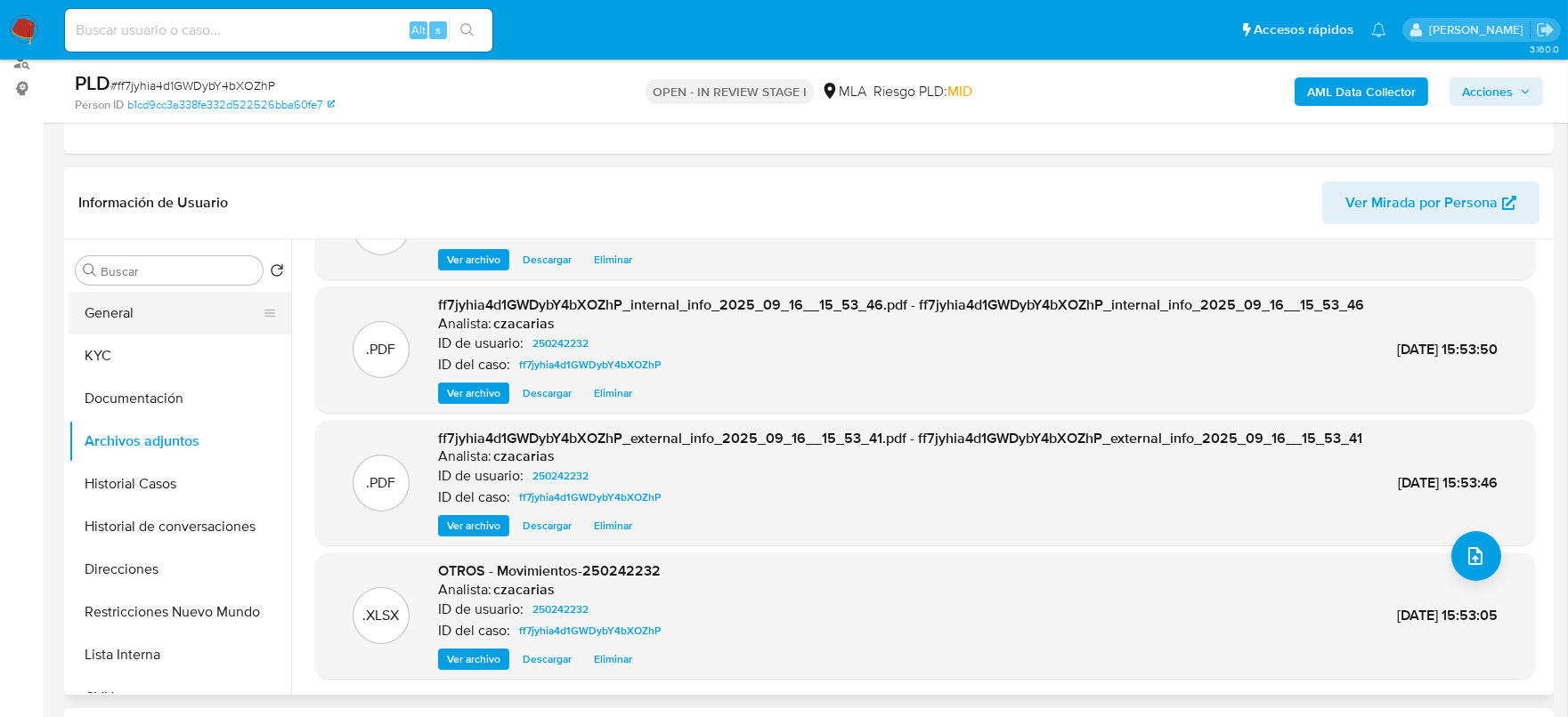
scroll to position [221, 0]
click at [128, 391] on button "Documentación" at bounding box center [172, 399] width 209 height 43
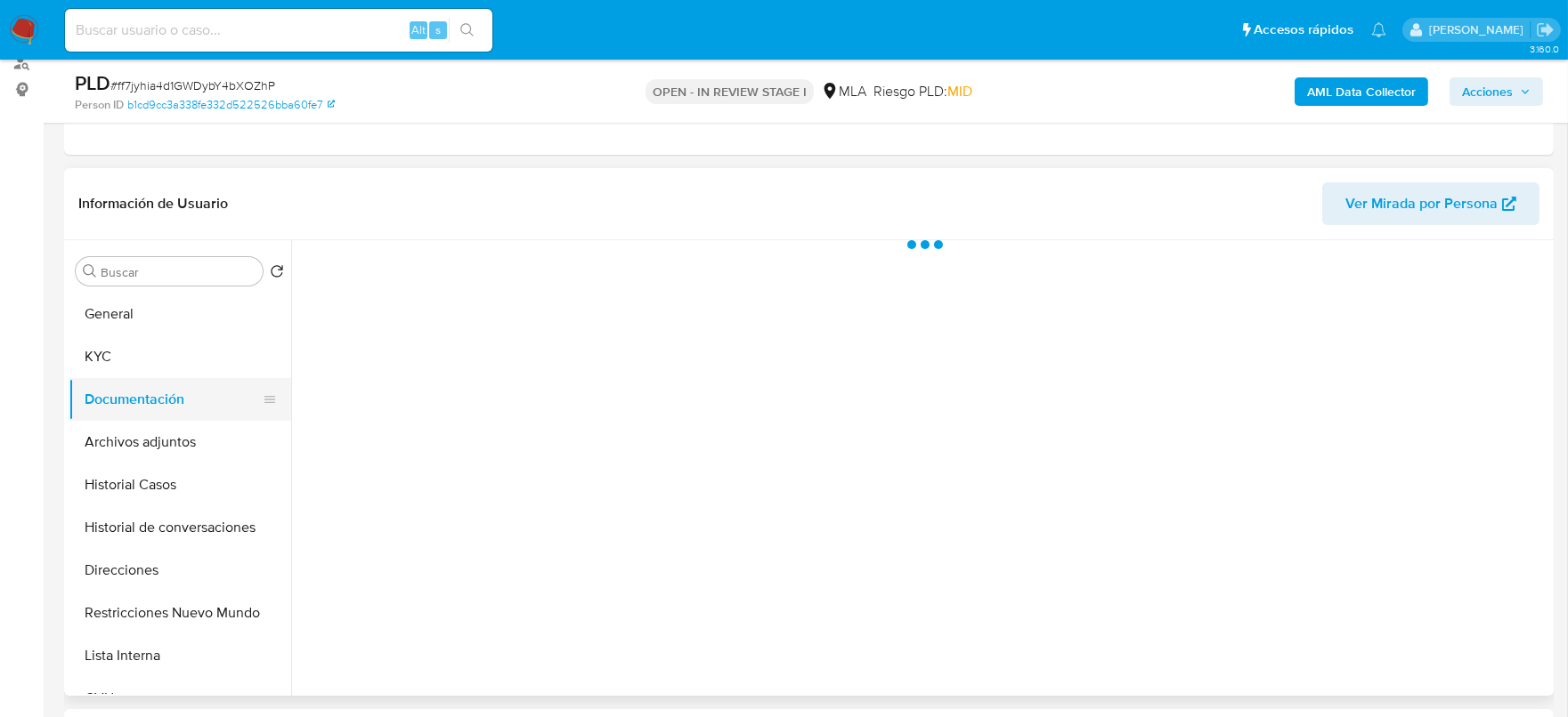
scroll to position [0, 0]
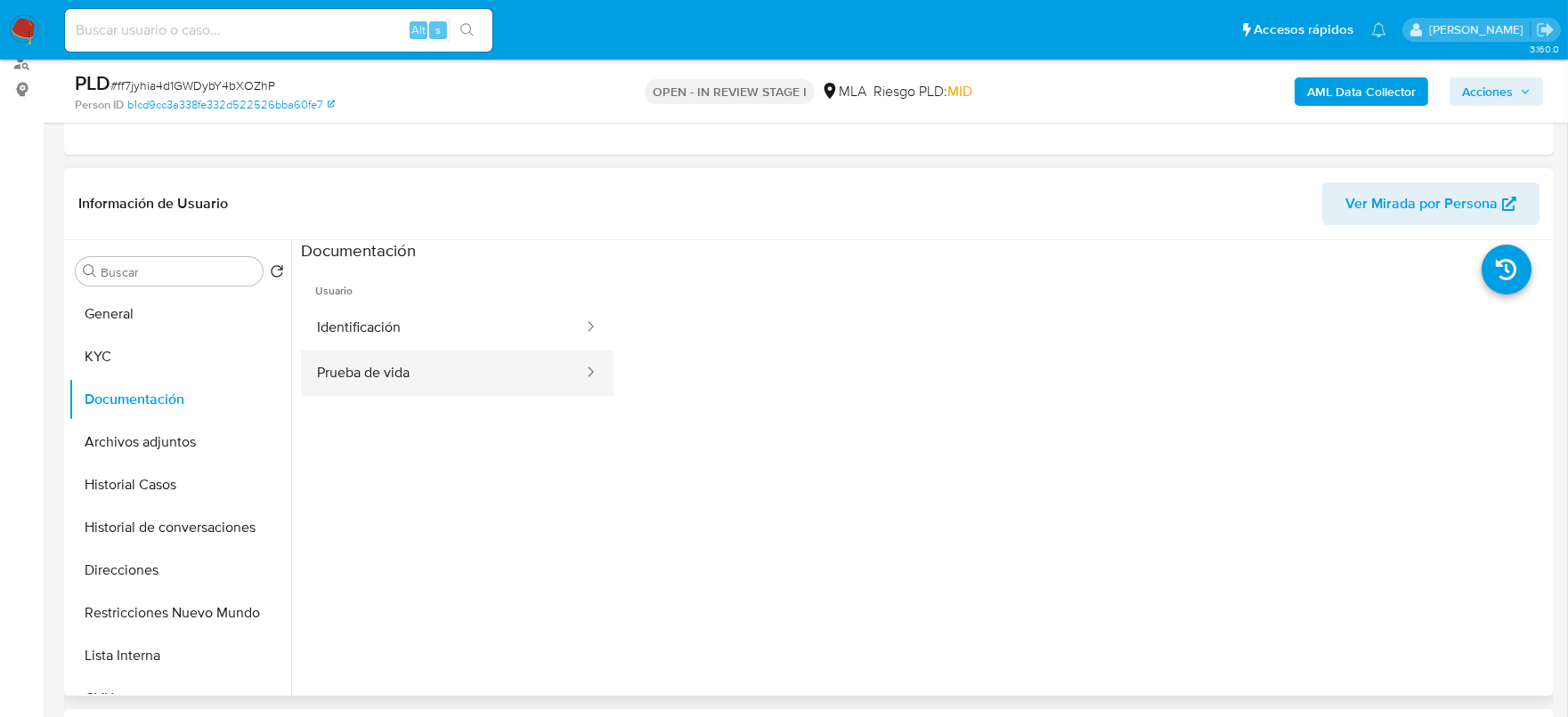
click at [524, 367] on button "Prueba de vida" at bounding box center [443, 374] width 284 height 46
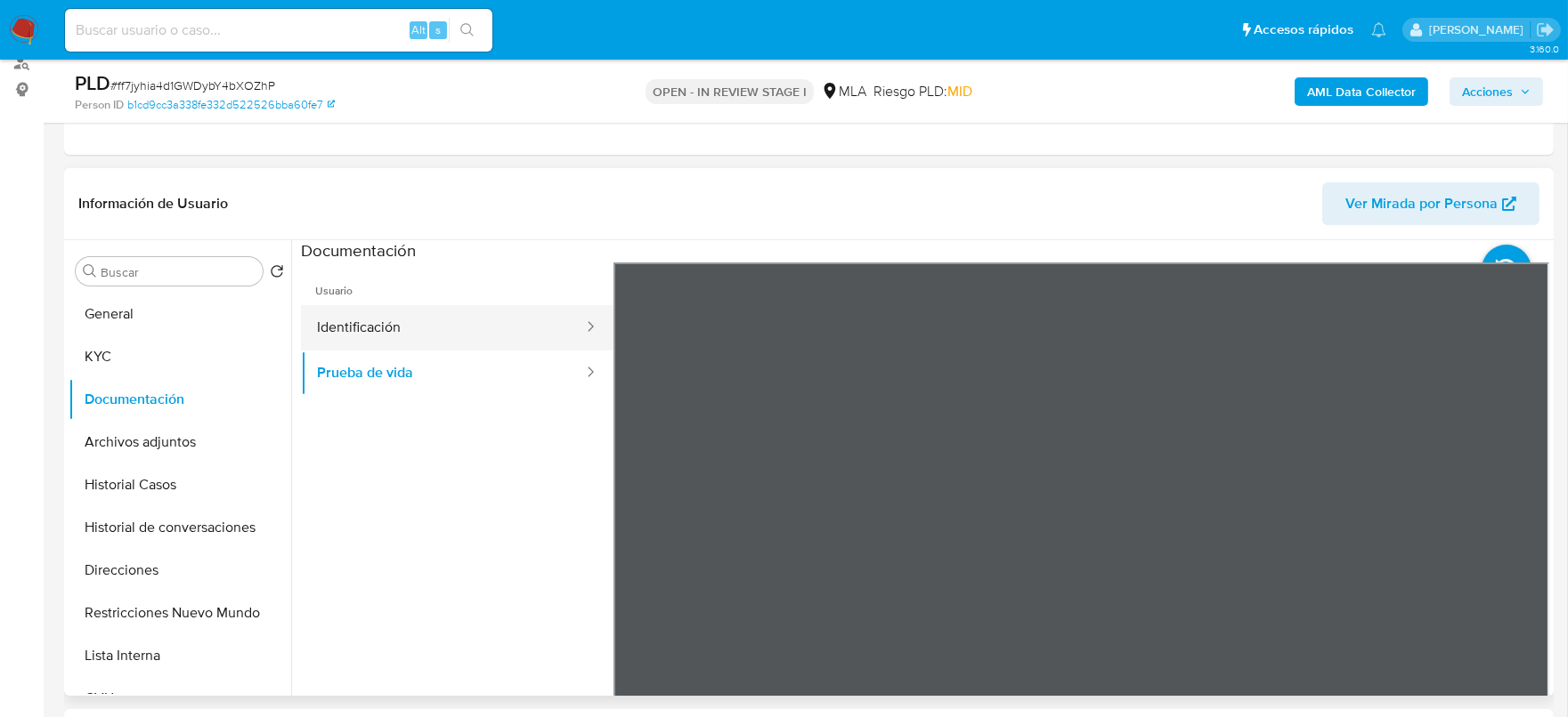
click at [423, 314] on button "Identificación" at bounding box center [443, 328] width 284 height 46
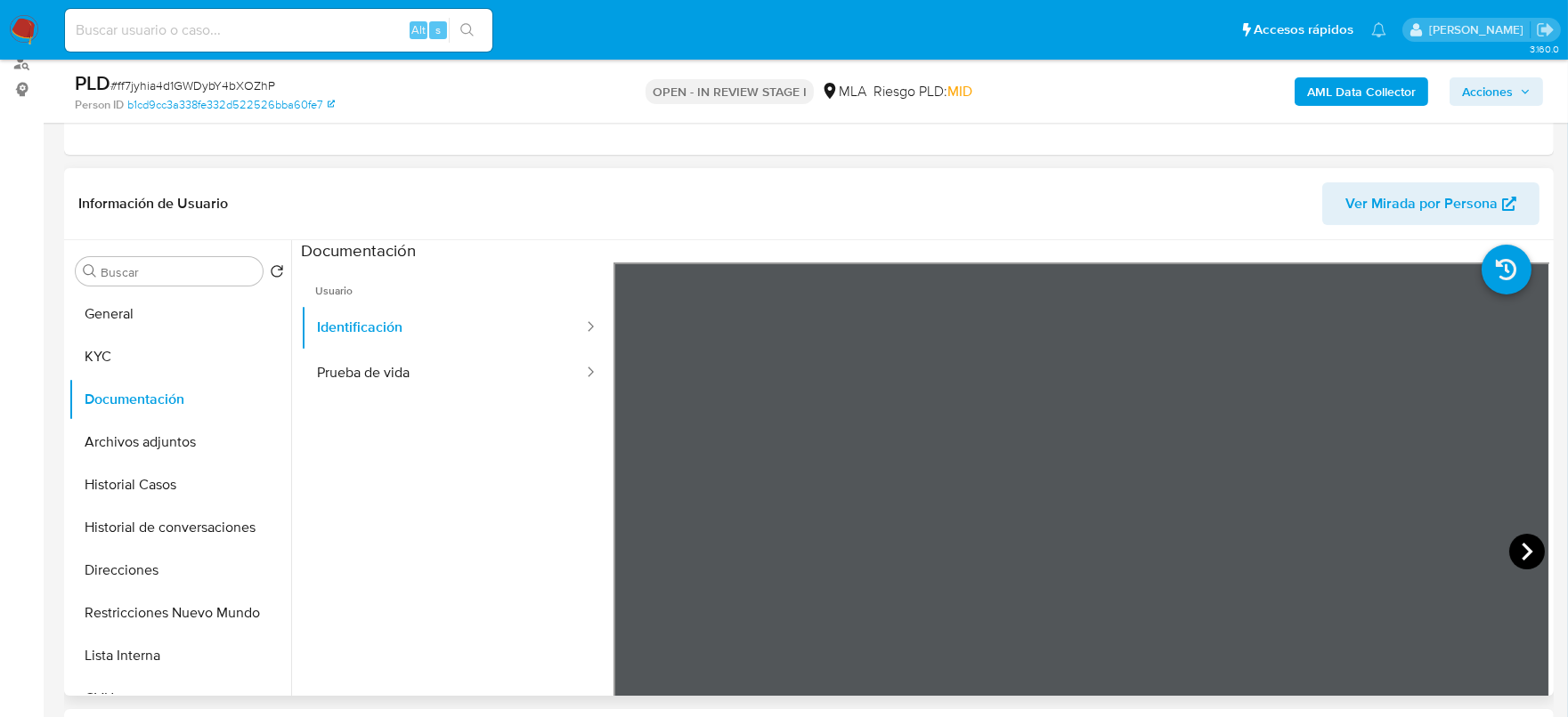
click at [1519, 548] on icon at bounding box center [1527, 551] width 36 height 36
click at [165, 364] on button "KYC" at bounding box center [172, 356] width 209 height 43
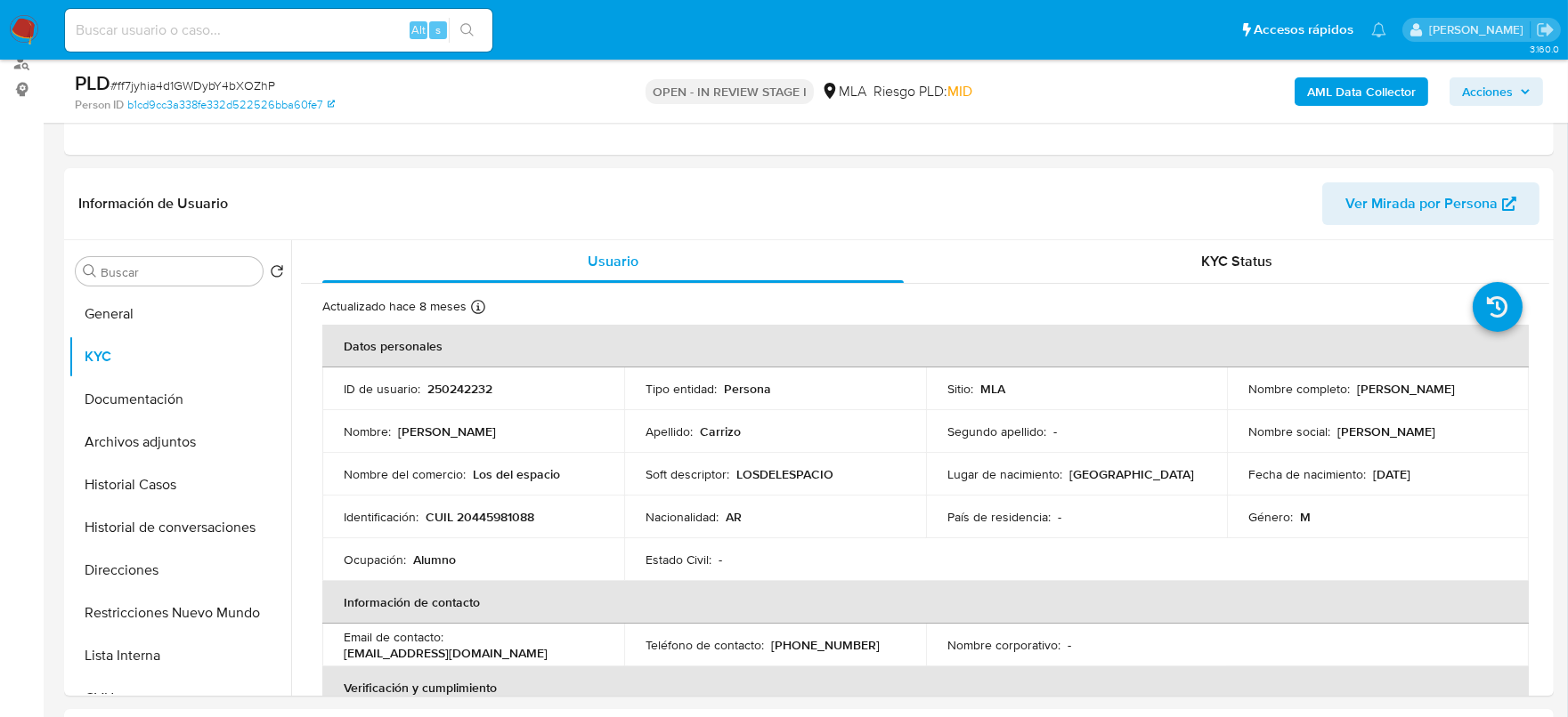
click at [501, 514] on p "CUIL 20445981088" at bounding box center [480, 517] width 108 height 16
copy p "20445981088"
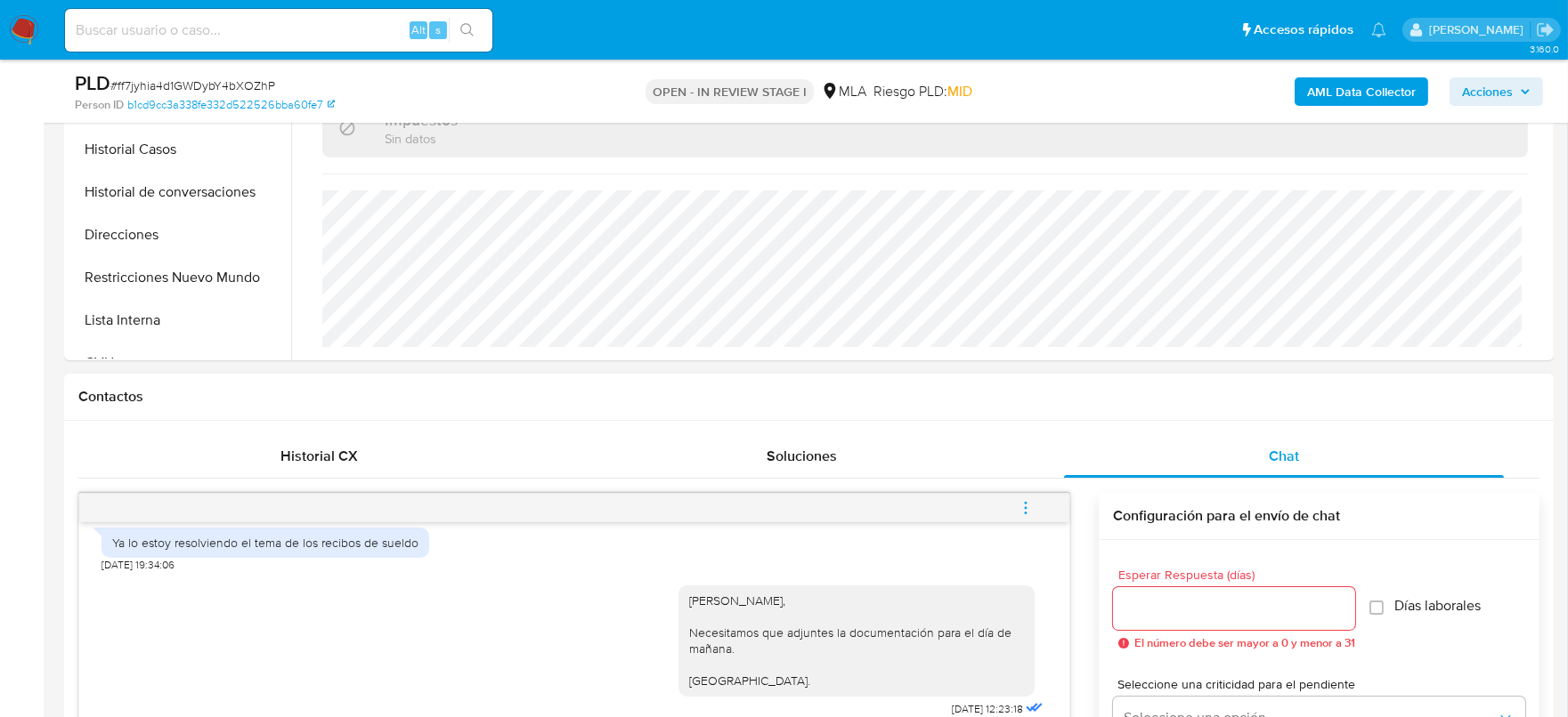
scroll to position [557, 0]
click at [1029, 501] on icon "menu-action" at bounding box center [1026, 509] width 16 height 16
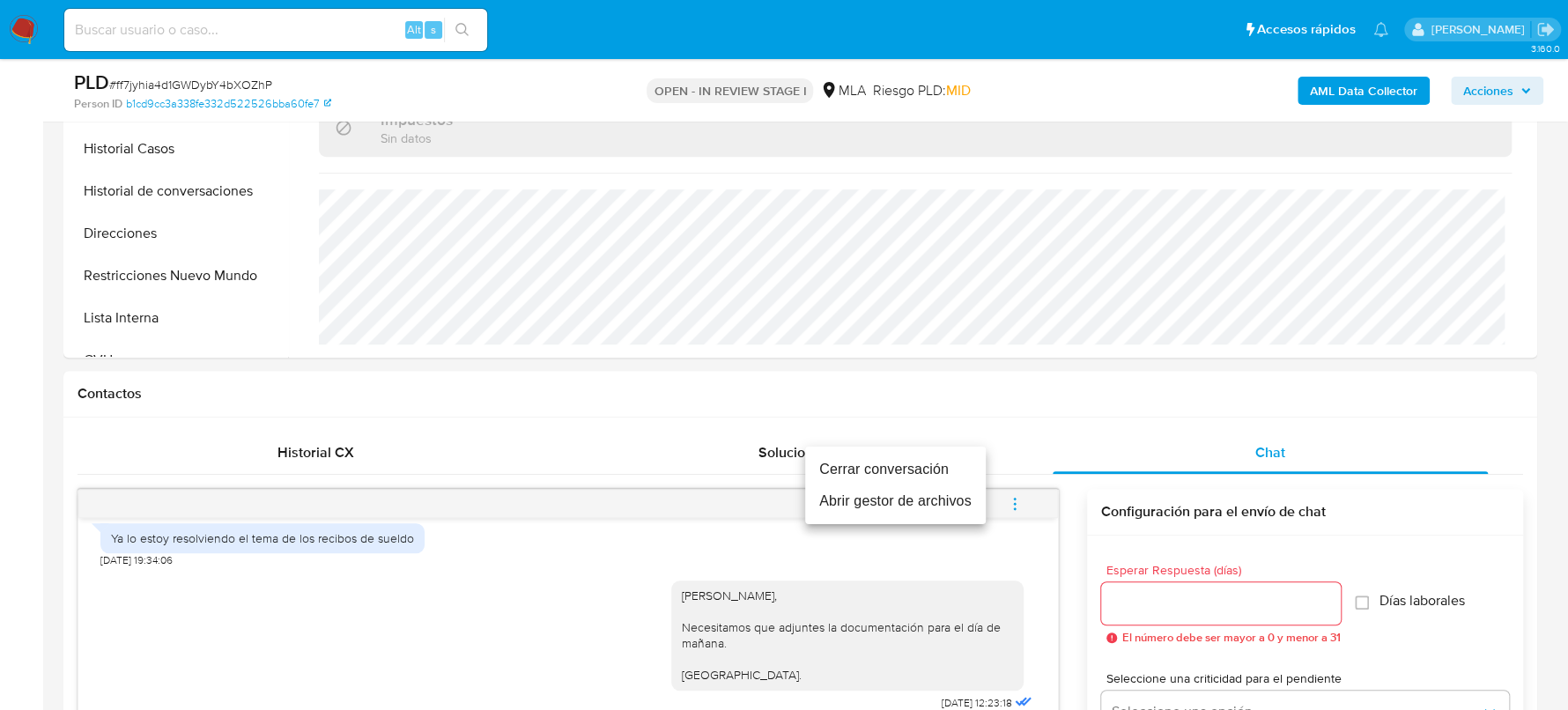
click at [943, 458] on li "Cerrar conversación" at bounding box center [895, 469] width 180 height 32
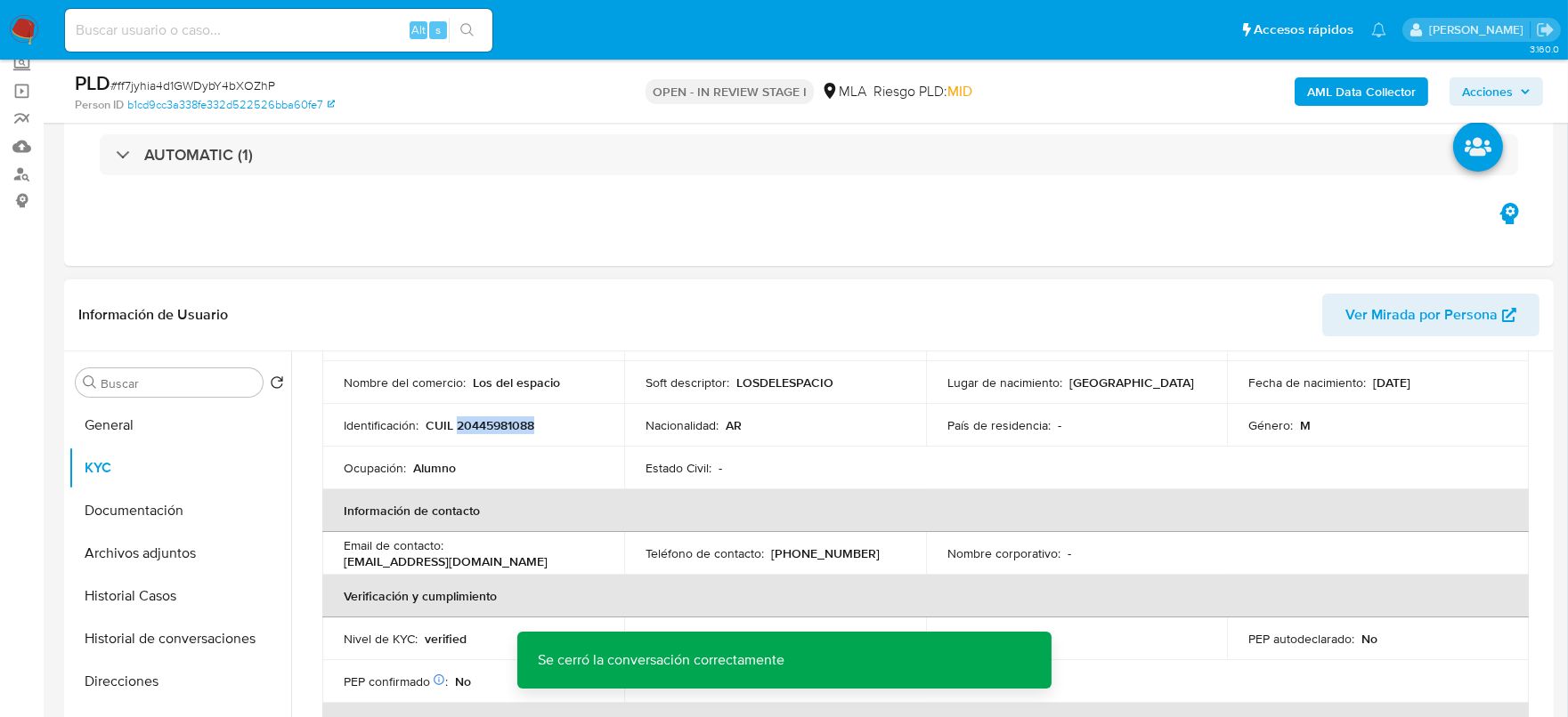
scroll to position [0, 0]
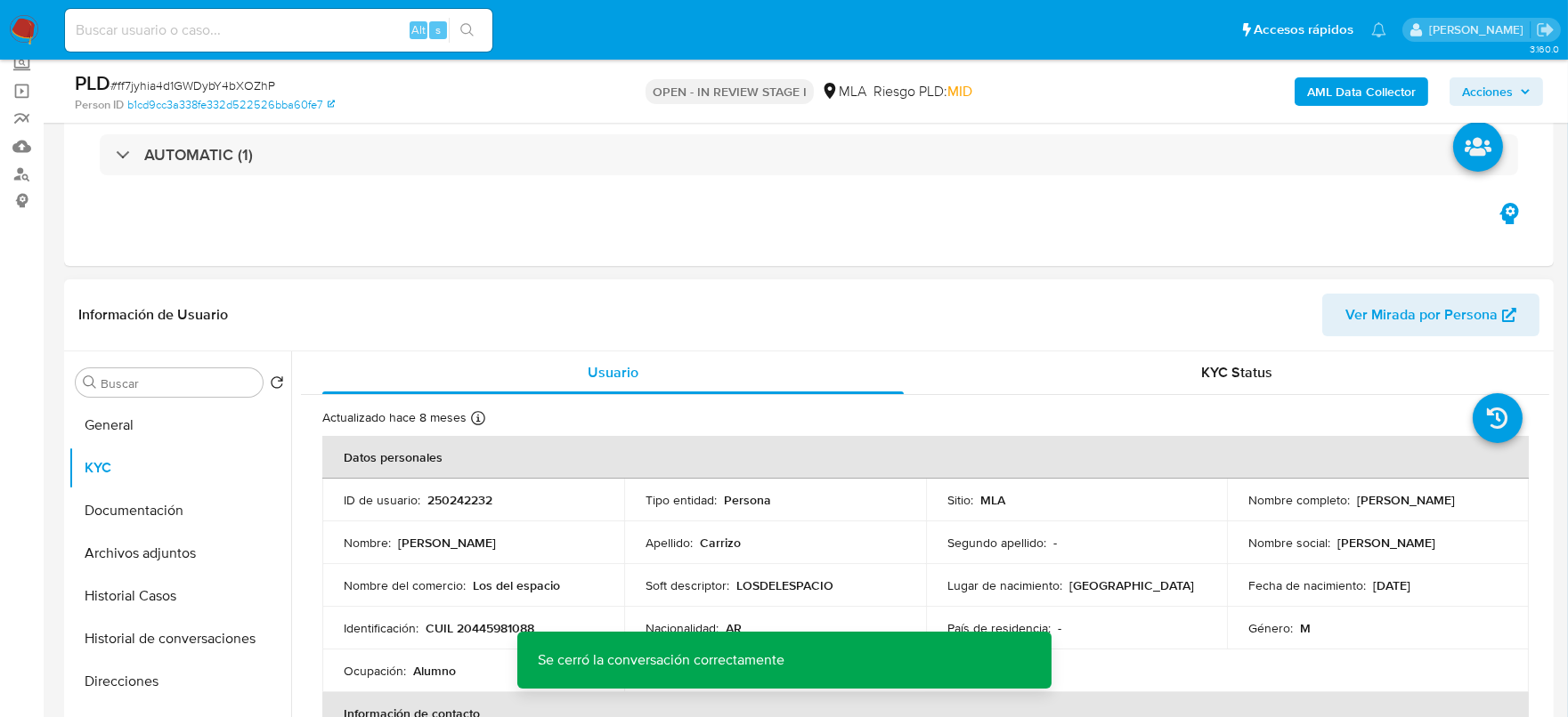
click at [438, 497] on p "250242232" at bounding box center [459, 500] width 65 height 16
copy p "250242232"
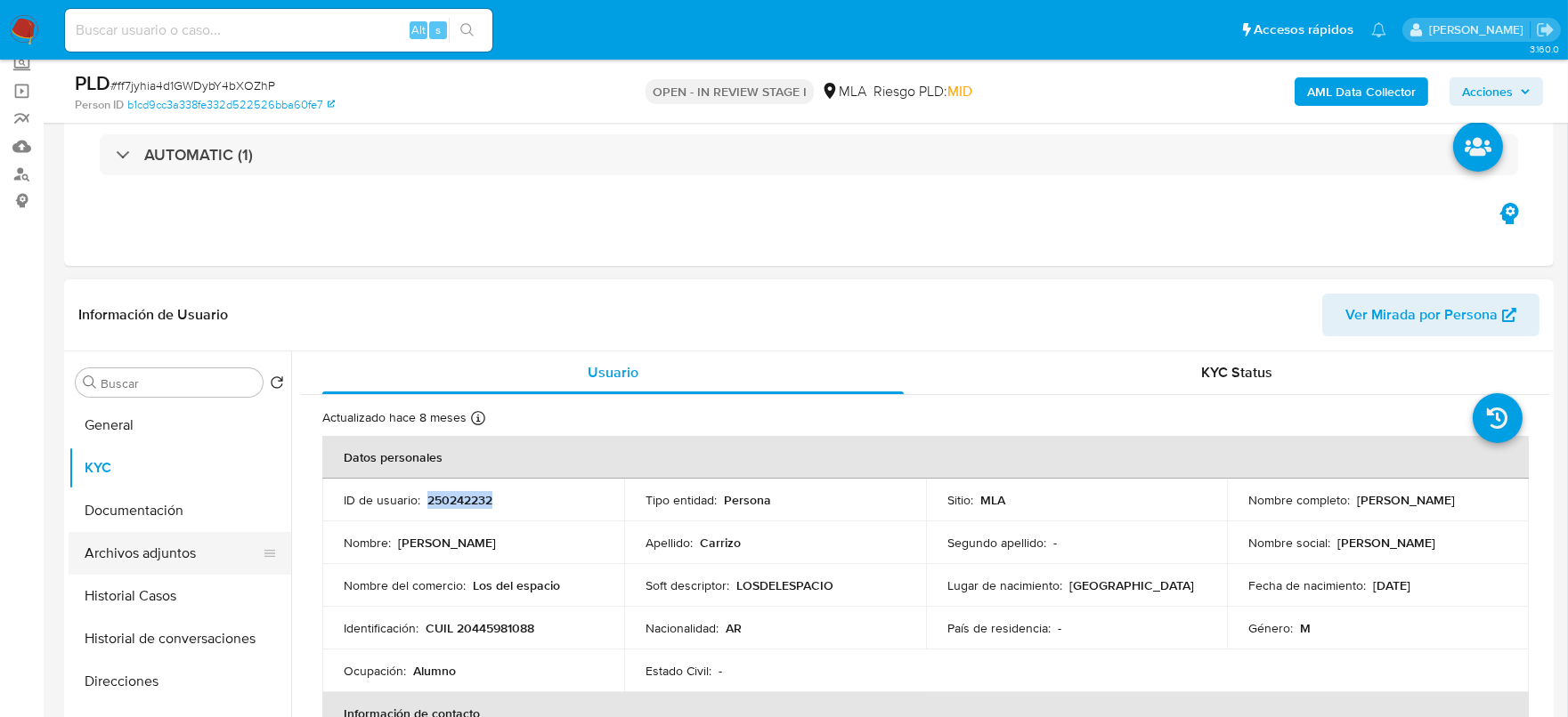
click at [105, 552] on button "Archivos adjuntos" at bounding box center [172, 553] width 209 height 43
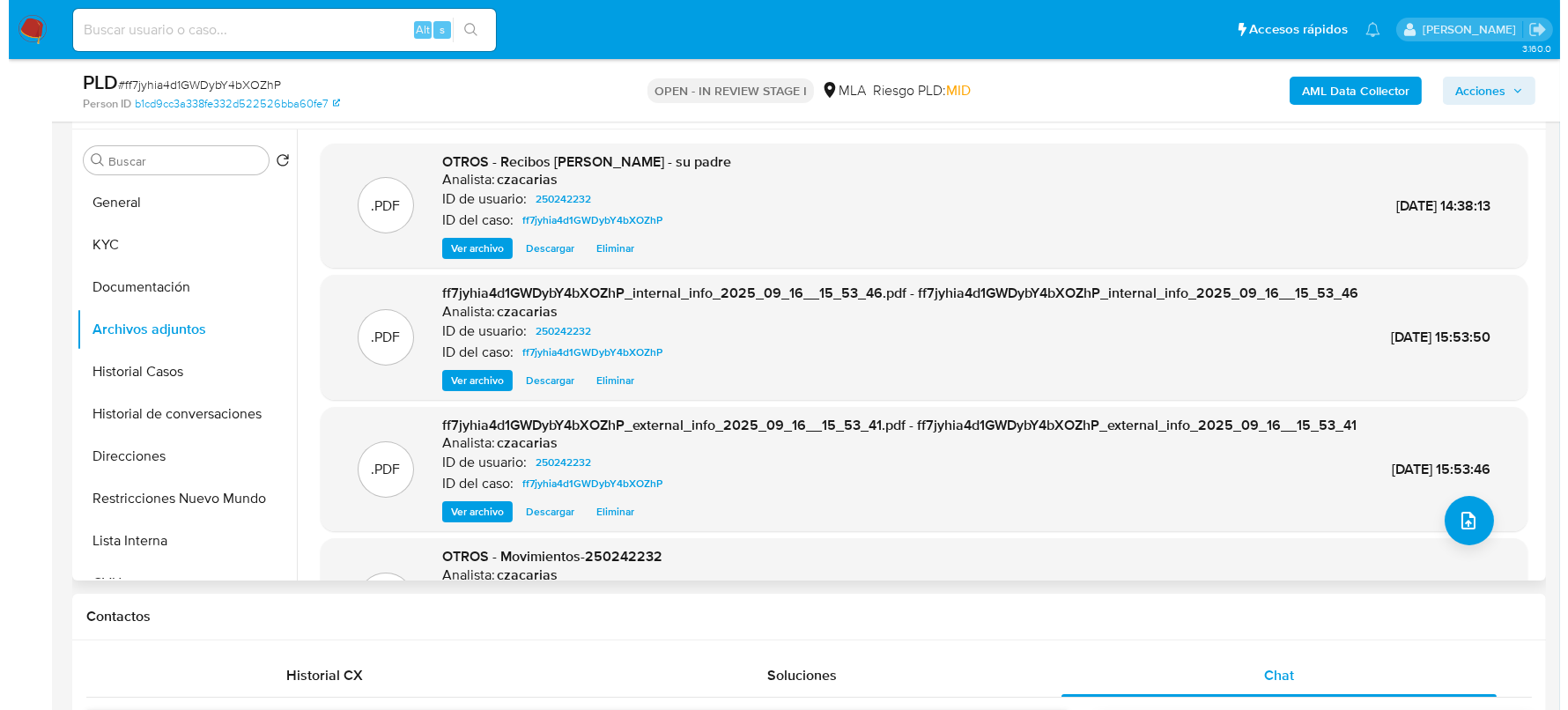
scroll to position [330, 0]
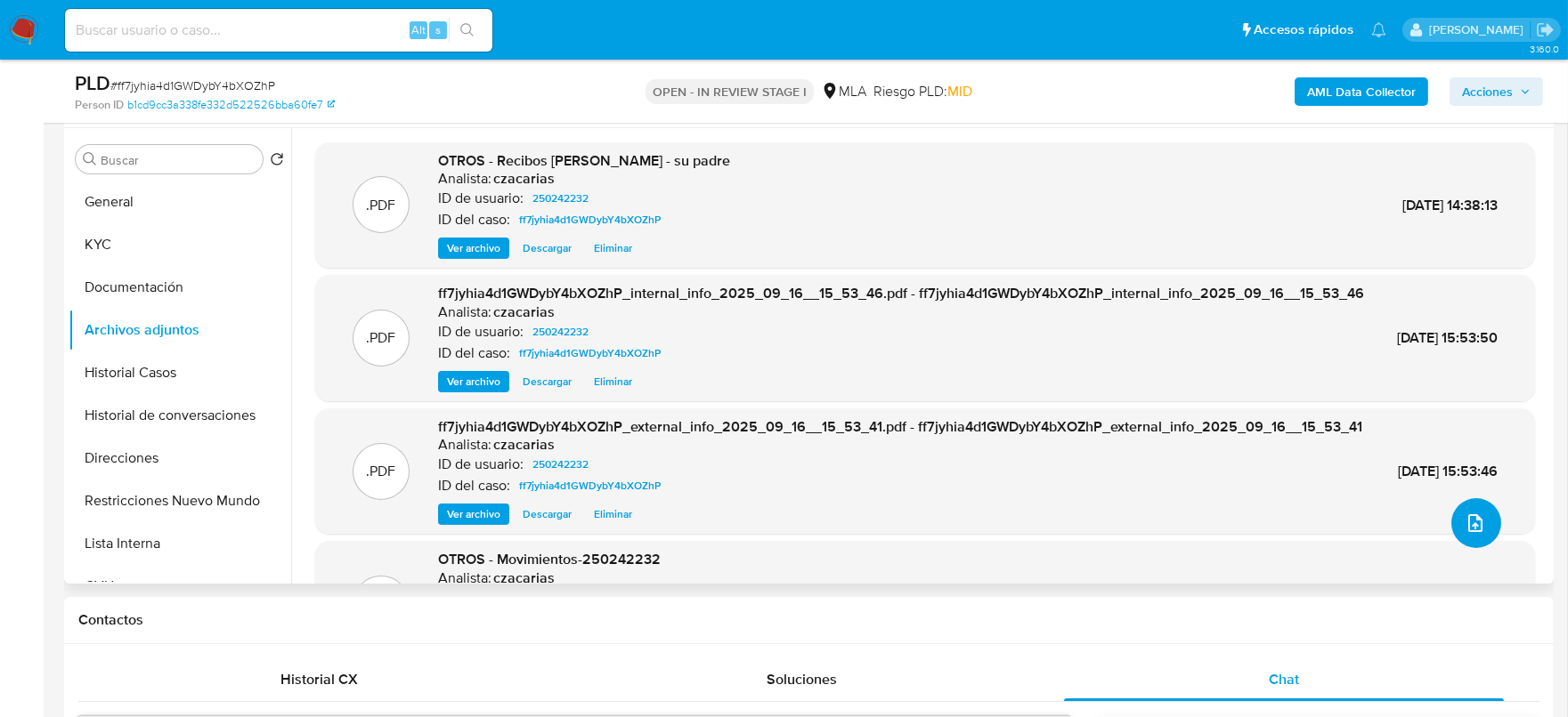
click at [1482, 525] on button "upload-file" at bounding box center [1476, 523] width 50 height 50
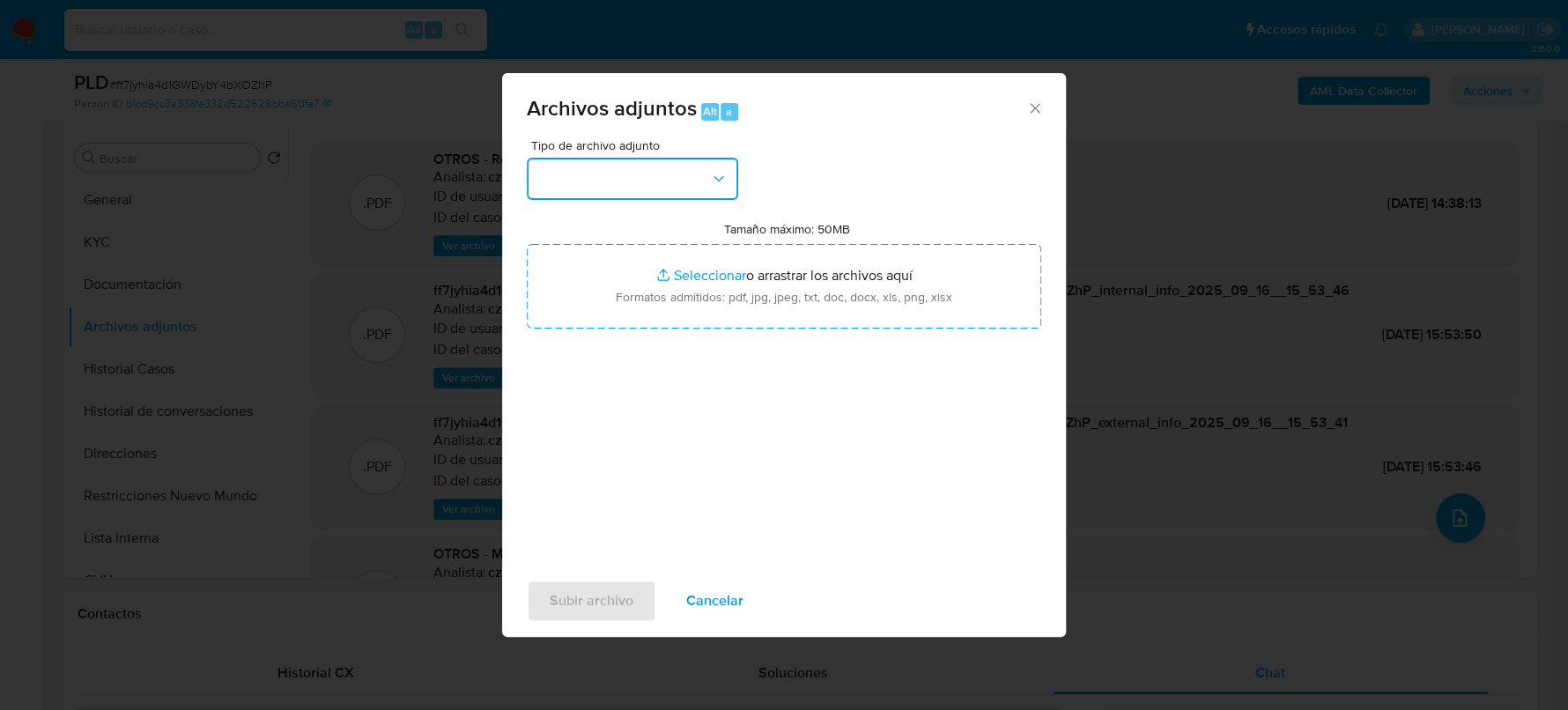
click at [593, 161] on button "button" at bounding box center [632, 179] width 211 height 42
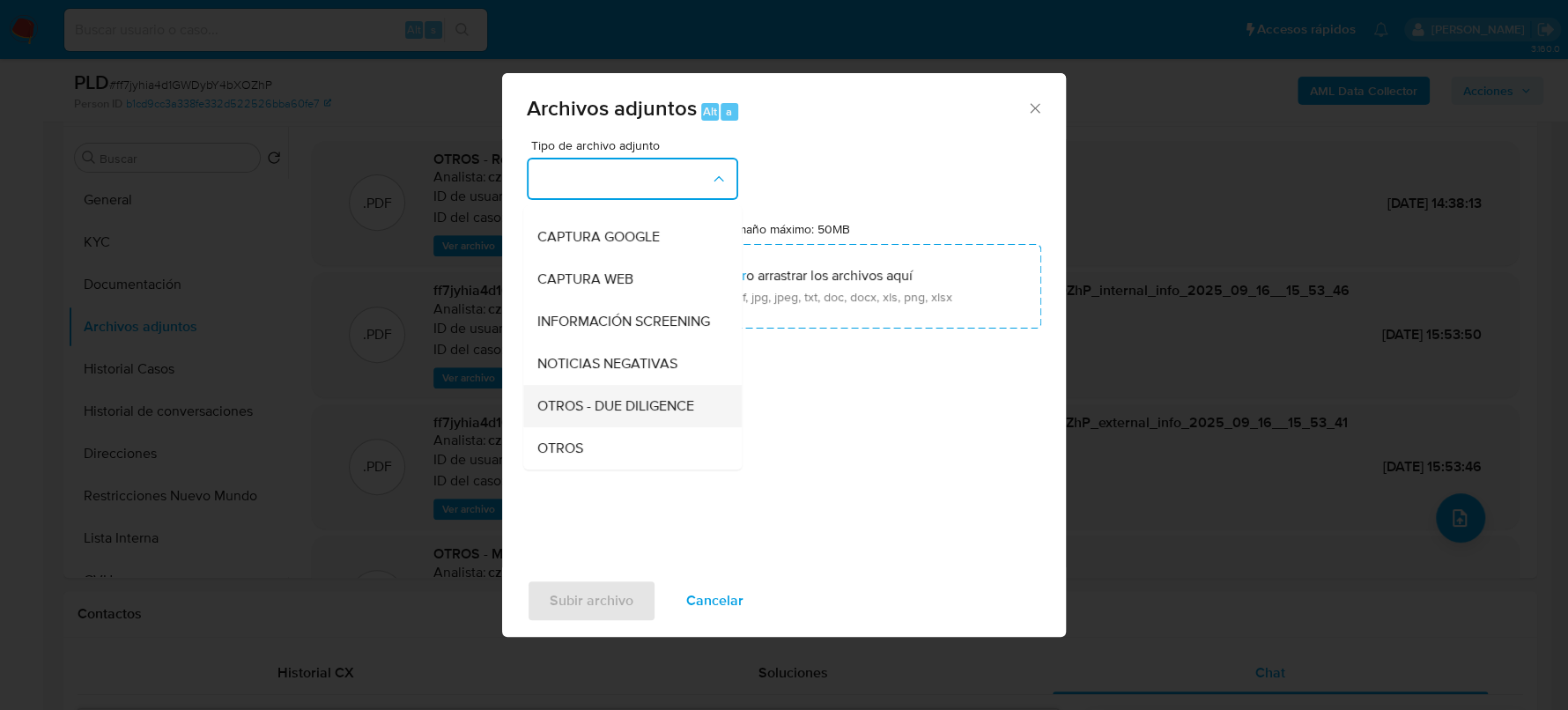
scroll to position [219, 0]
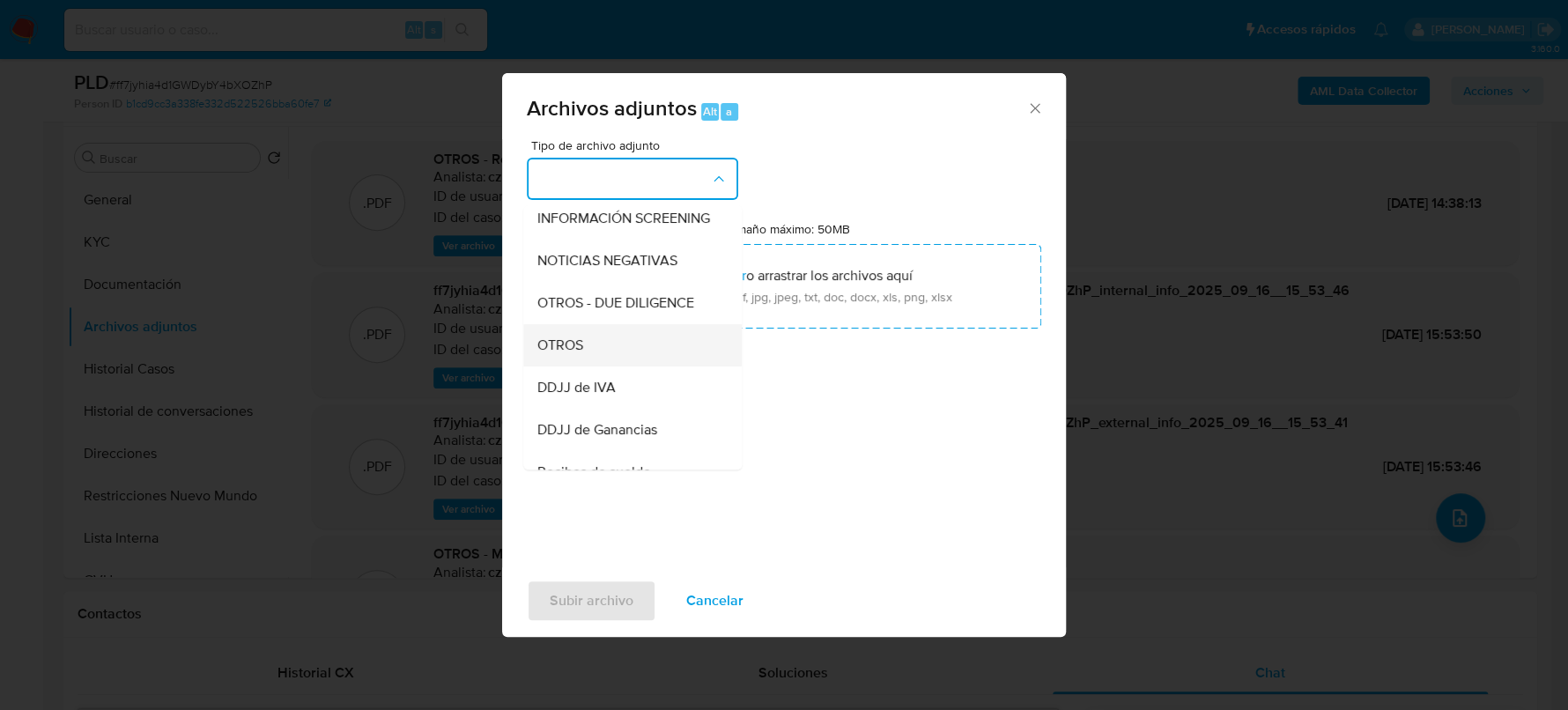
click at [605, 361] on div "OTROS" at bounding box center [627, 345] width 179 height 42
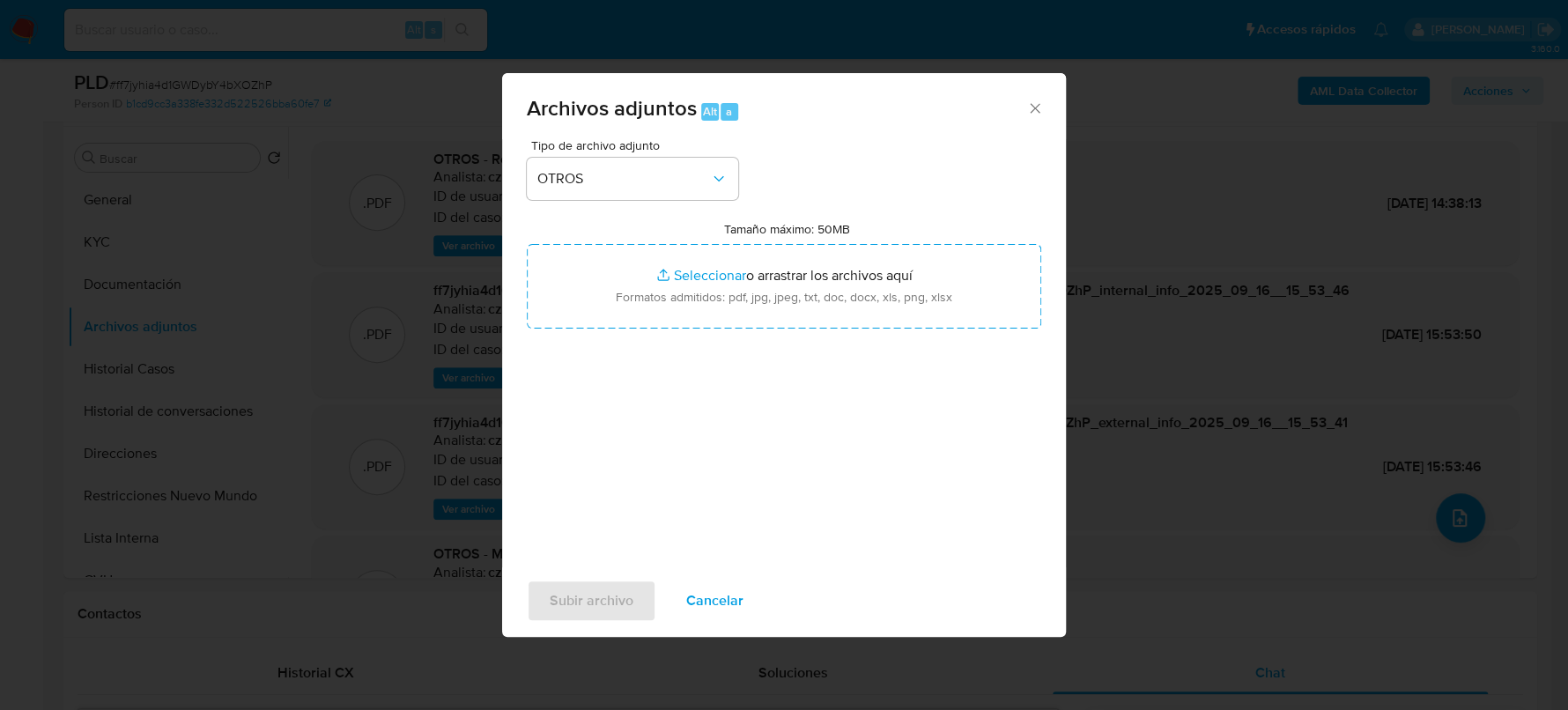
click at [697, 632] on div "Subir archivo Cancelar" at bounding box center [784, 601] width 564 height 67
click at [708, 620] on span "Cancelar" at bounding box center [714, 601] width 57 height 39
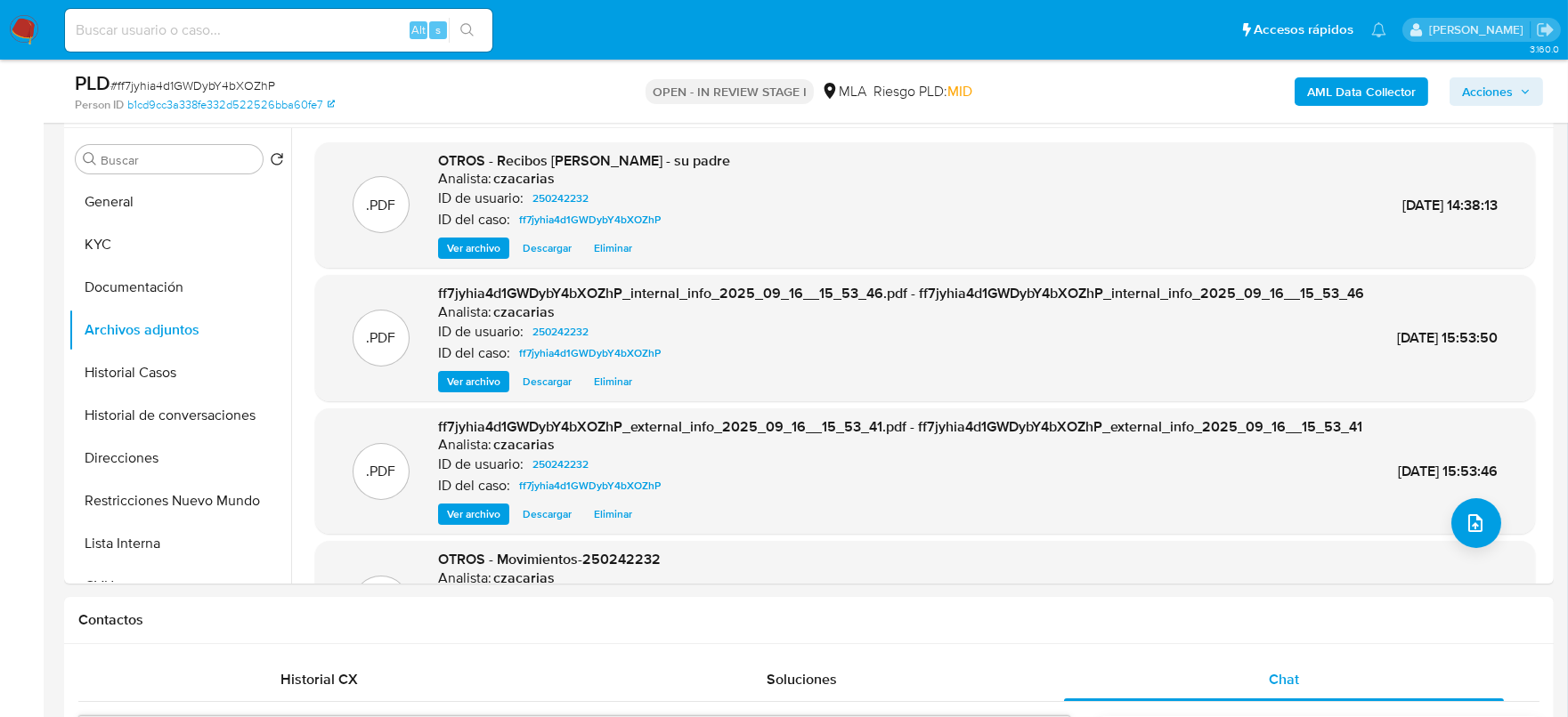
click at [249, 82] on span "# ff7jyhia4d1GWDybY4bXOZhP" at bounding box center [192, 86] width 165 height 18
copy span "ff7jyhia4d1GWDybY4bXOZhP"
click at [1470, 541] on button "upload-file" at bounding box center [1476, 523] width 50 height 50
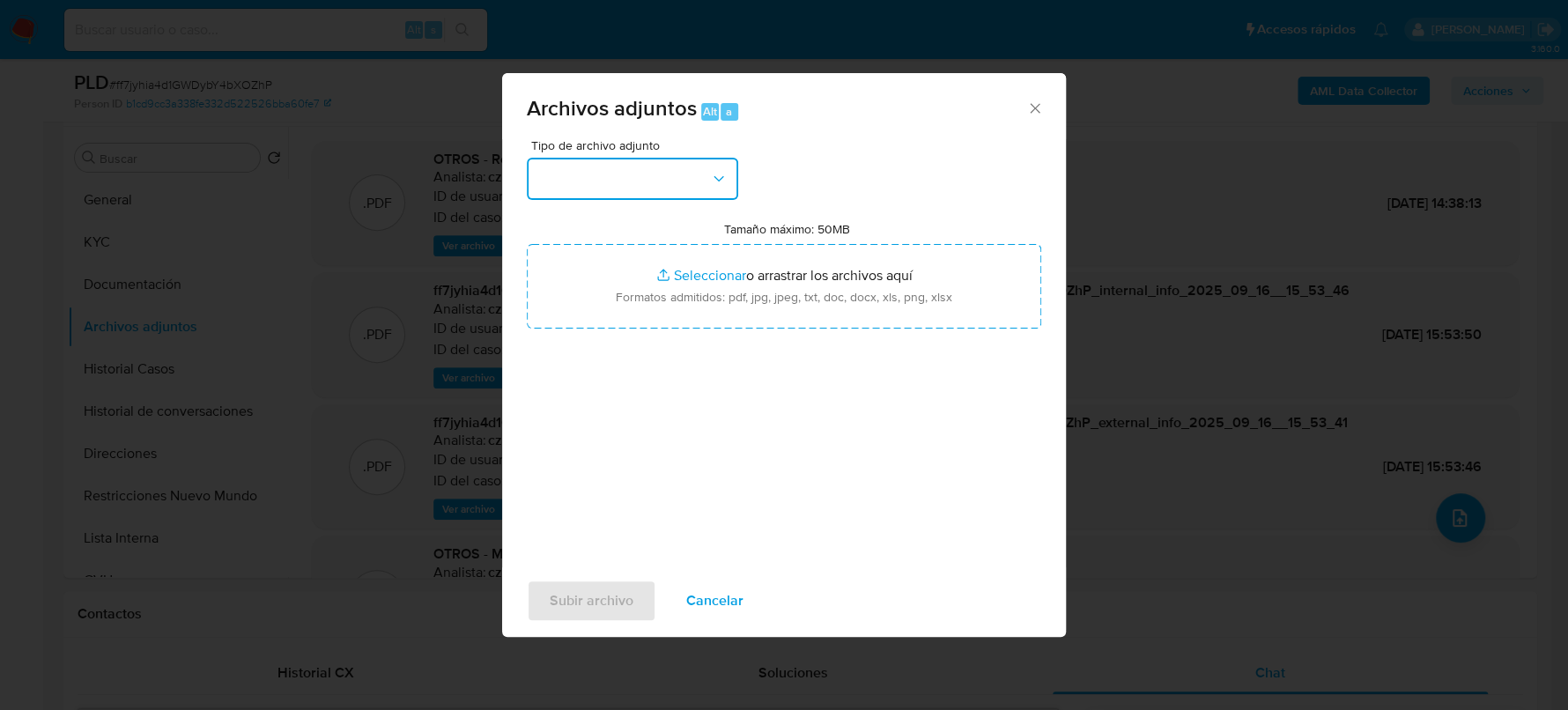
click at [648, 188] on button "button" at bounding box center [632, 179] width 211 height 42
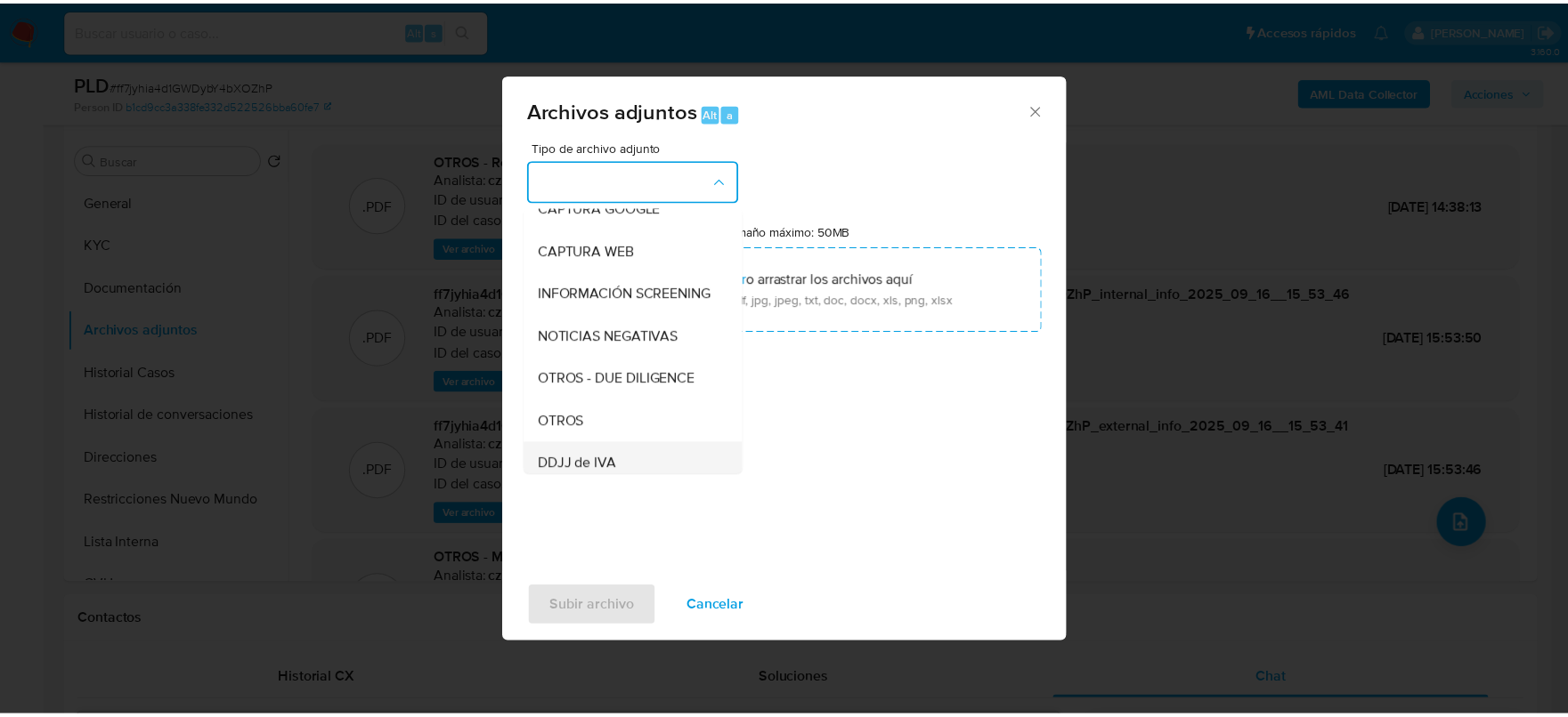
scroll to position [333, 0]
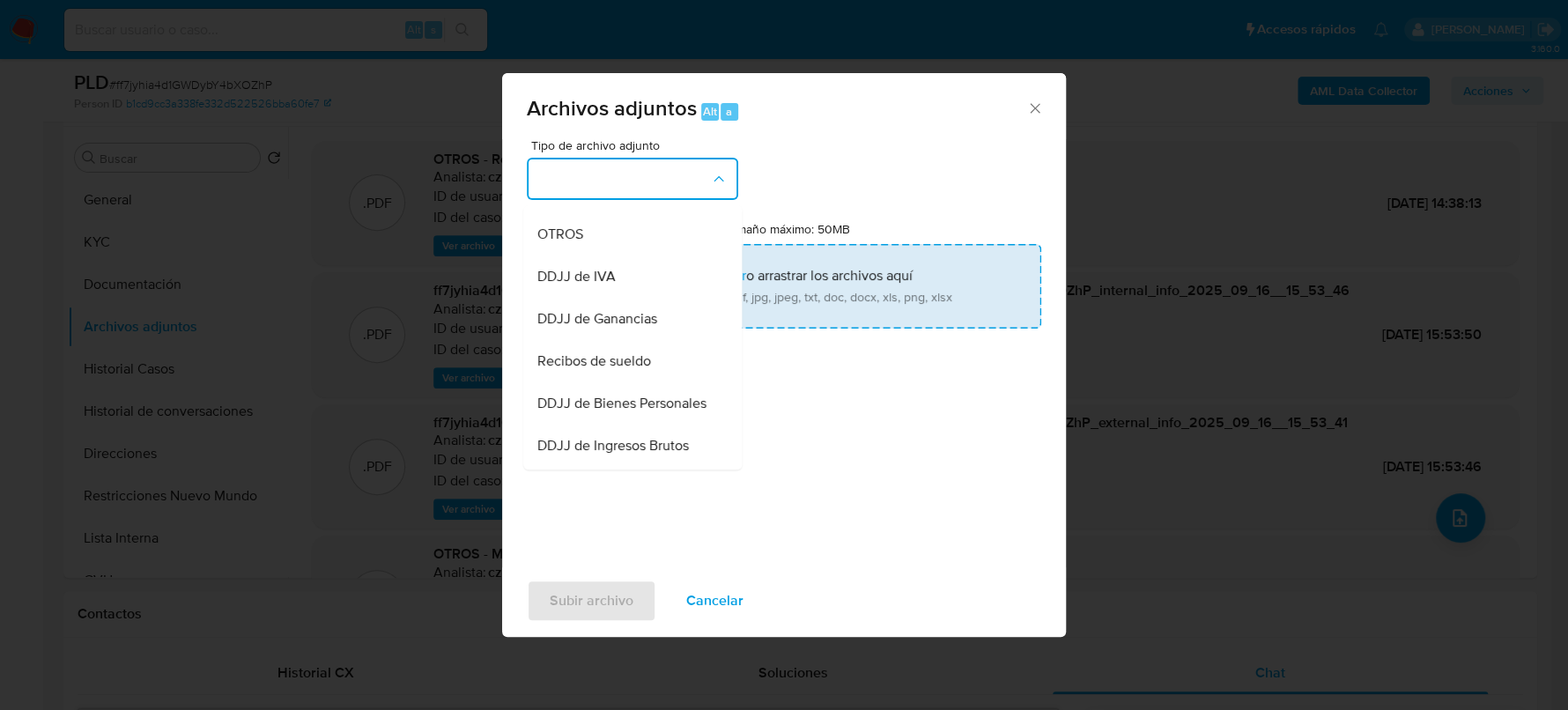
click at [590, 247] on div "OTROS" at bounding box center [627, 234] width 179 height 42
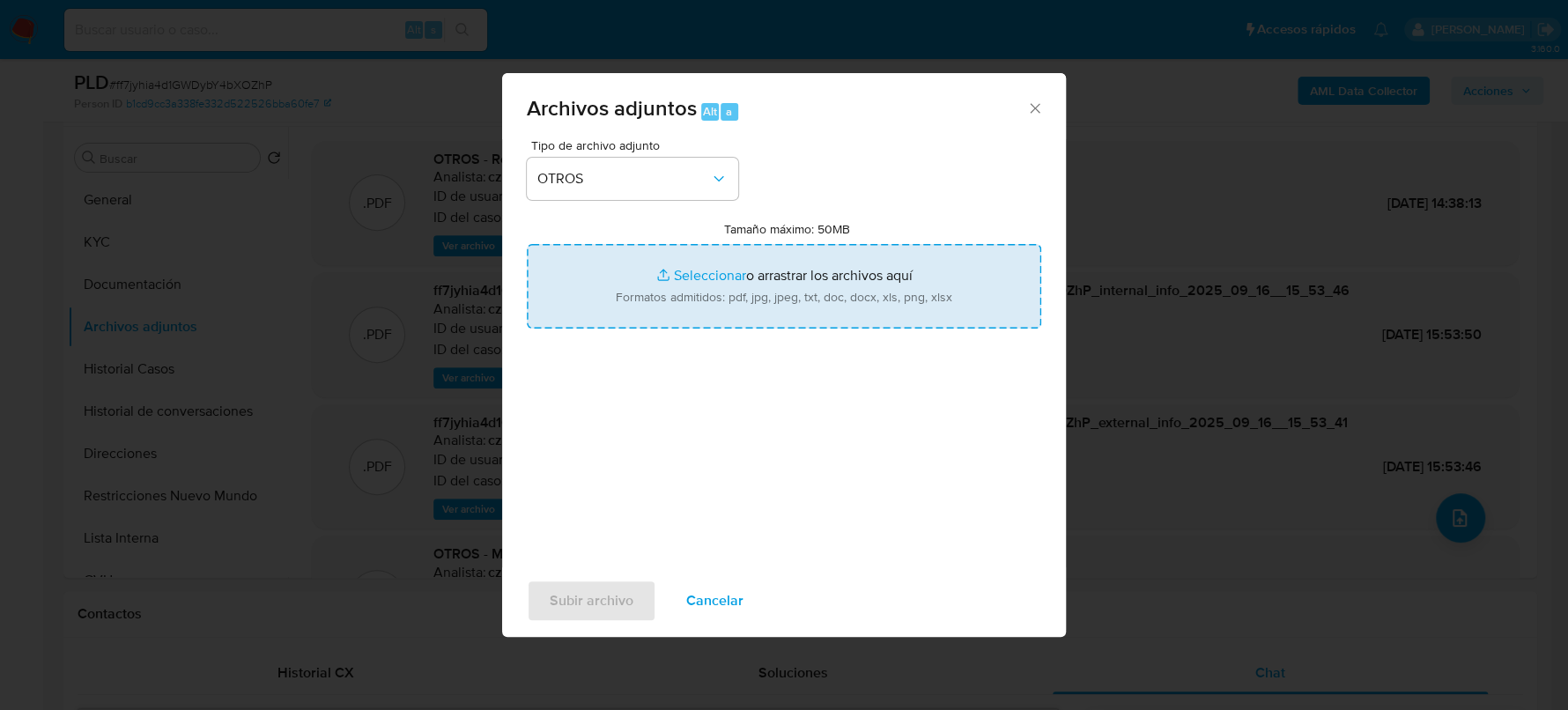
type input "C:\fakepath\Caselog ff7jyhia4d1GWDybY4bXOZhP_2025_07_18_16_16_25.docx"
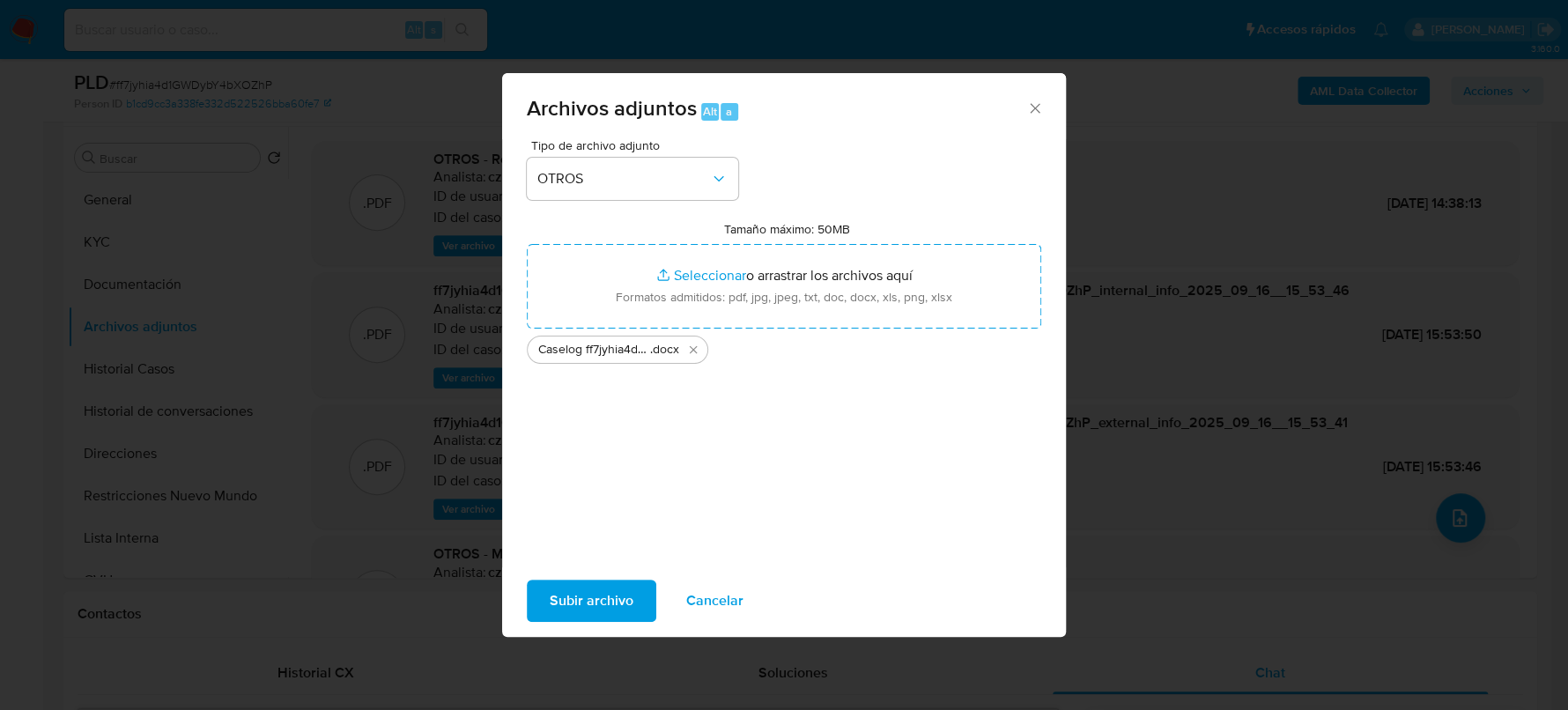
click at [594, 590] on span "Subir archivo" at bounding box center [591, 601] width 84 height 39
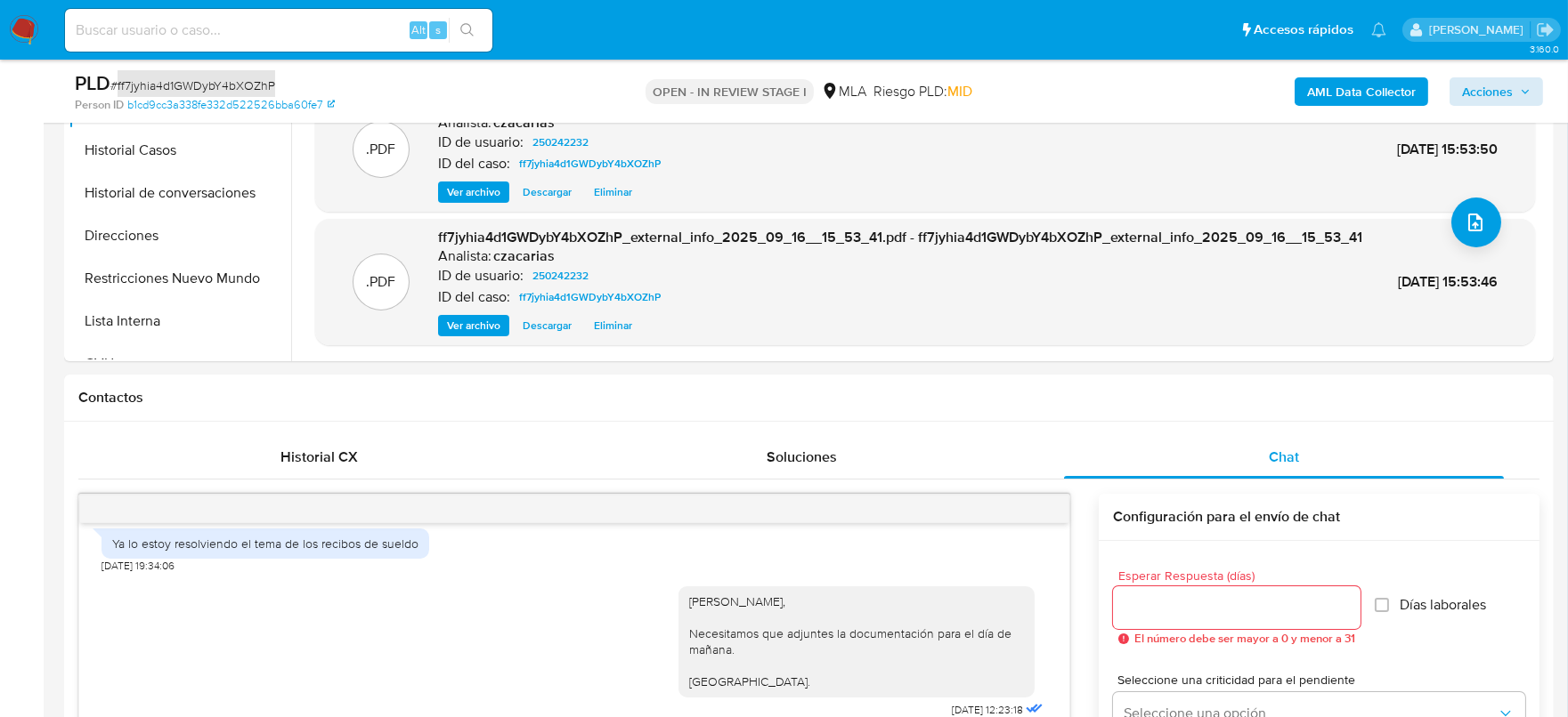
scroll to position [557, 0]
click at [1491, 89] on span "Acciones" at bounding box center [1488, 91] width 51 height 28
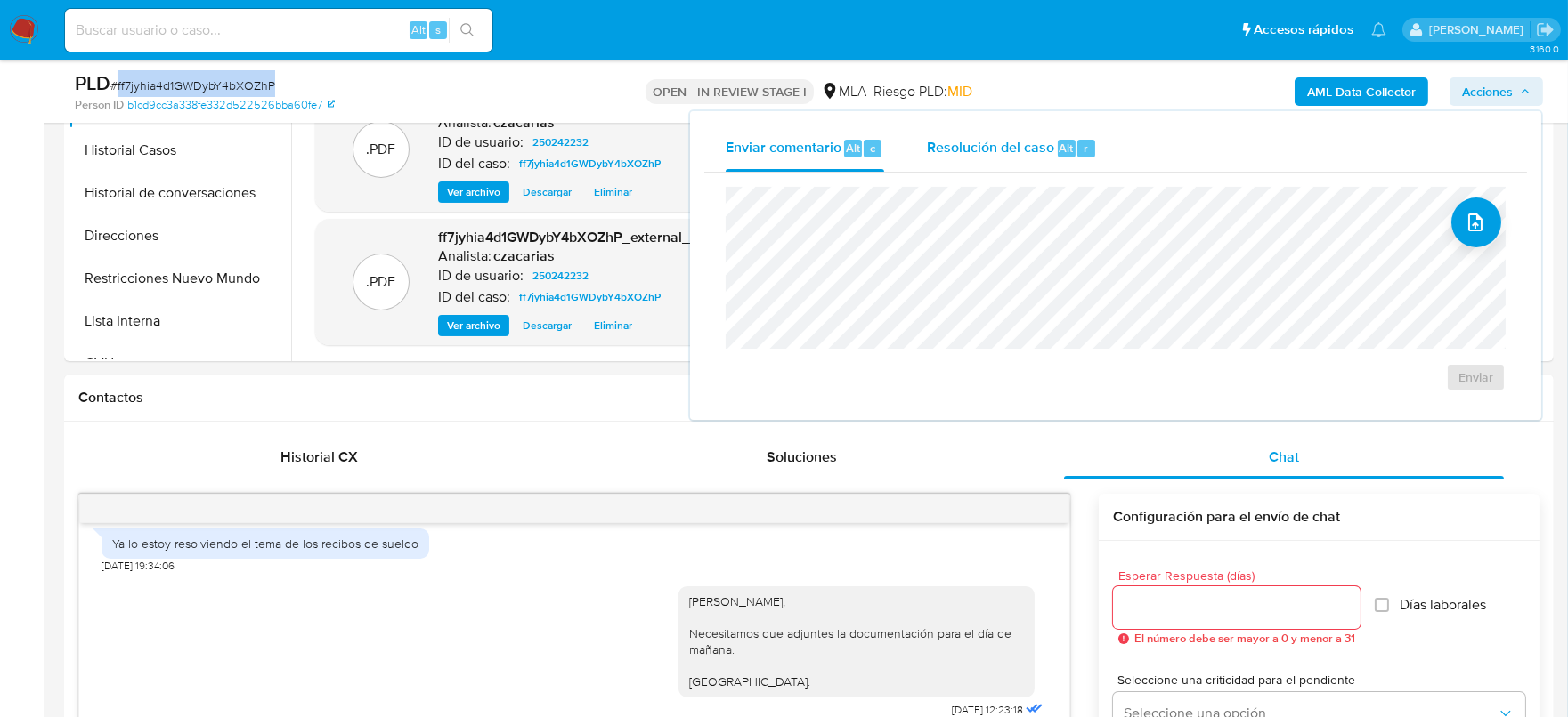
click at [979, 151] on span "Resolución del caso" at bounding box center [991, 147] width 128 height 20
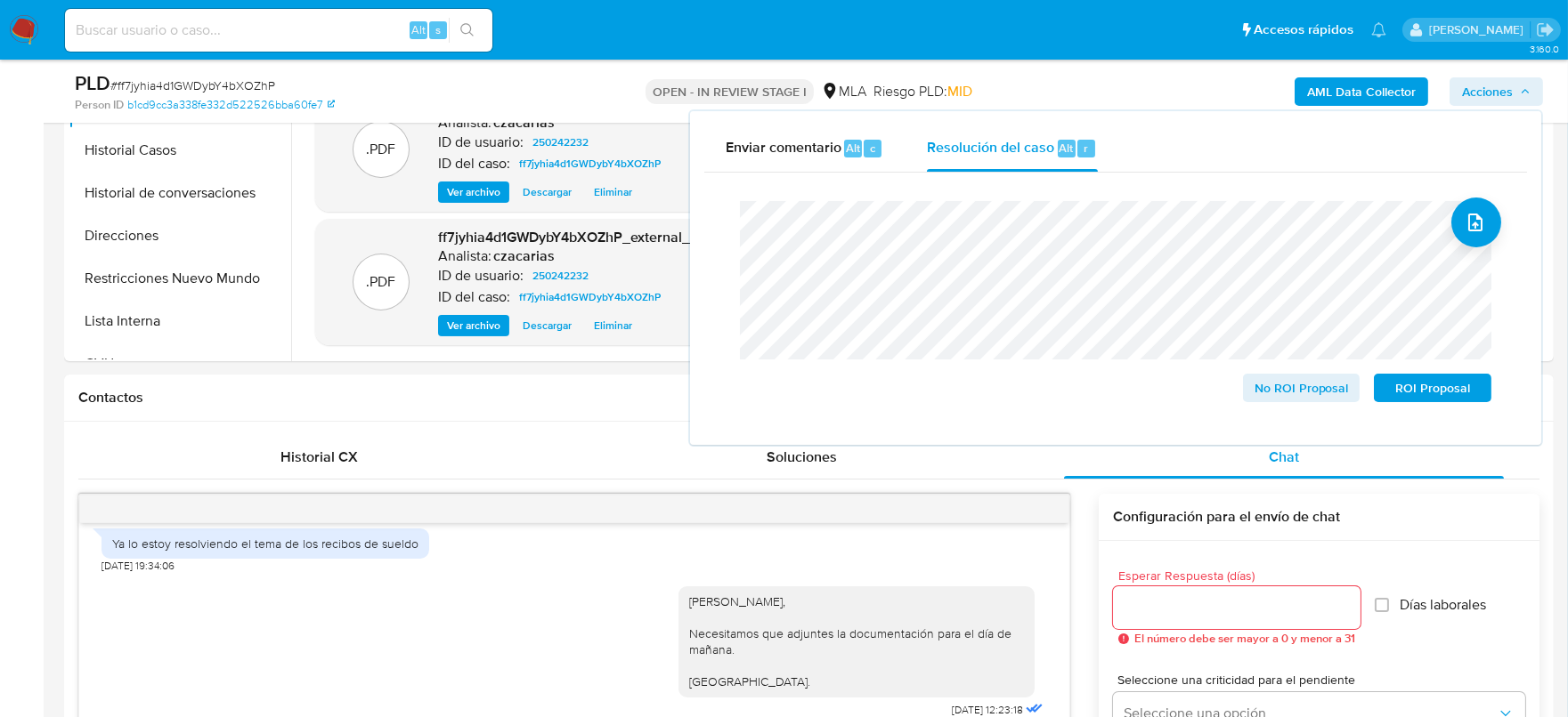
click at [248, 87] on span "# ff7jyhia4d1GWDybY4bXOZhP" at bounding box center [192, 86] width 165 height 18
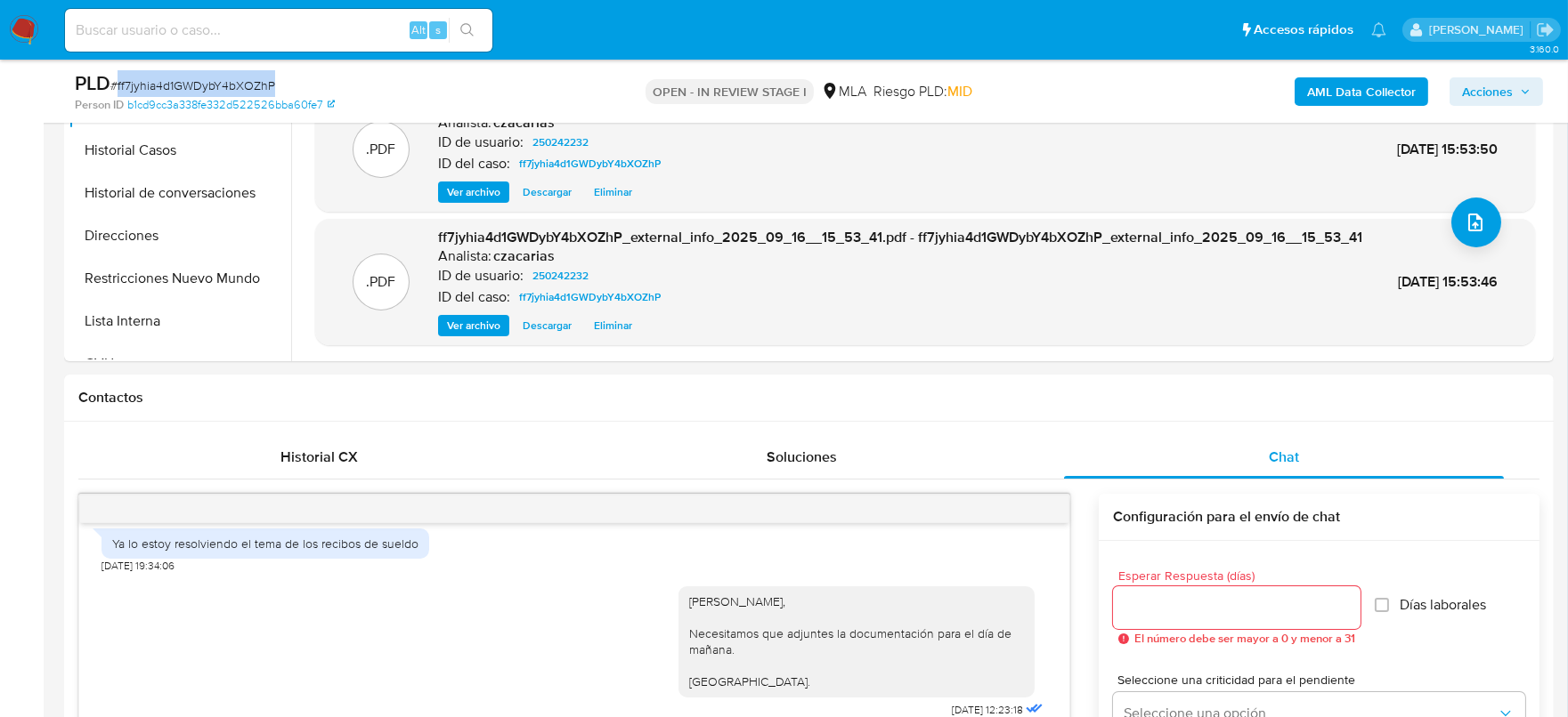
copy span "ff7jyhia4d1GWDybY4bXOZhP"
click at [1493, 96] on span "Acciones" at bounding box center [1488, 91] width 51 height 28
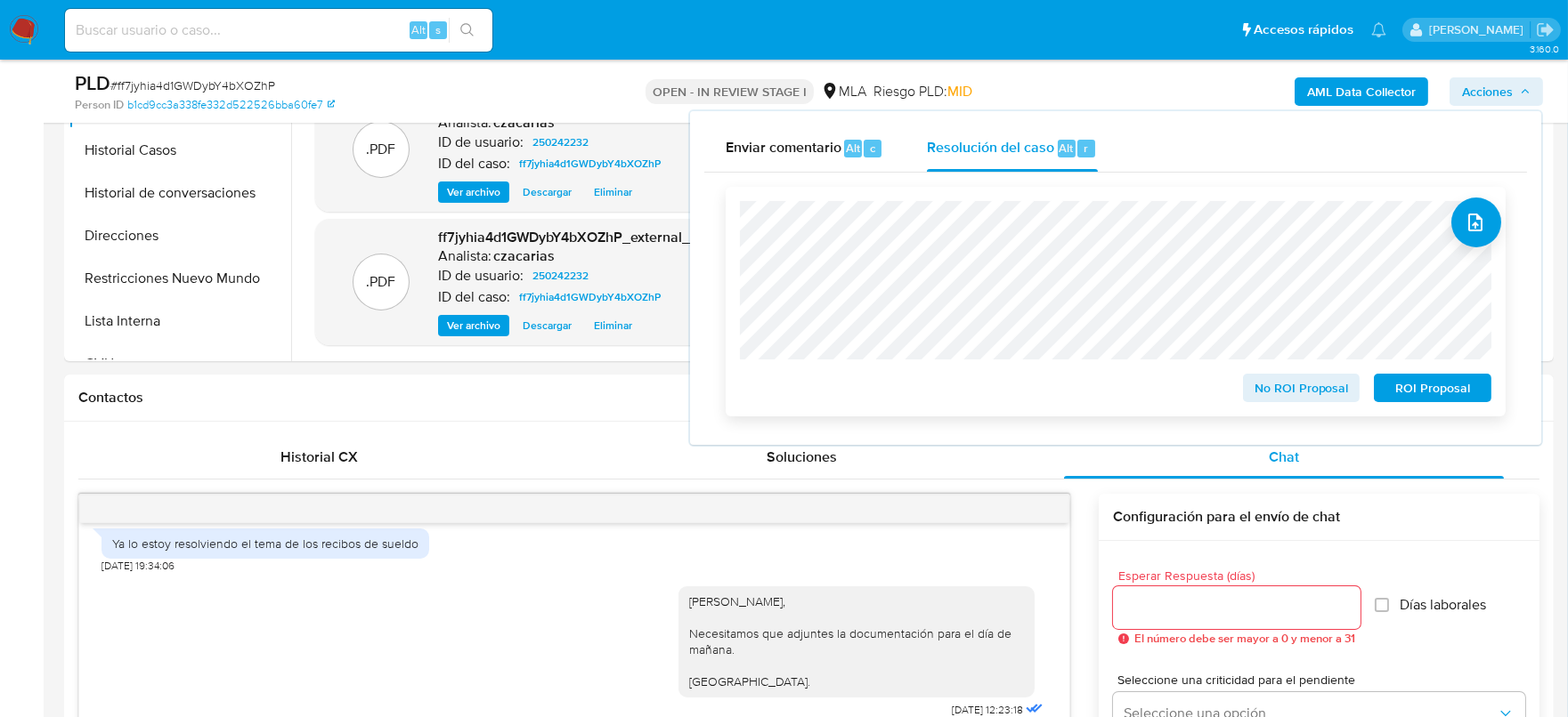
click at [1284, 393] on span "No ROI Proposal" at bounding box center [1302, 387] width 93 height 25
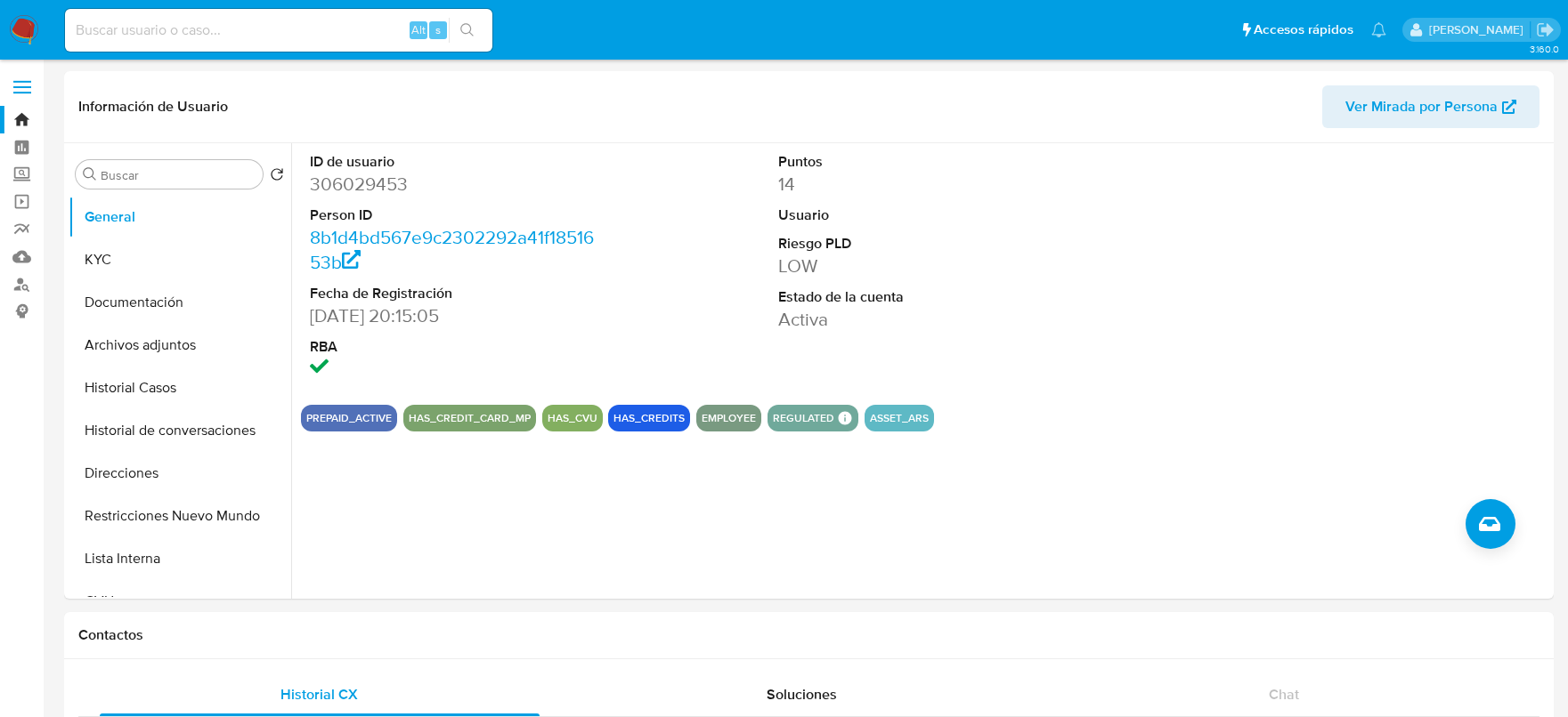
select select "10"
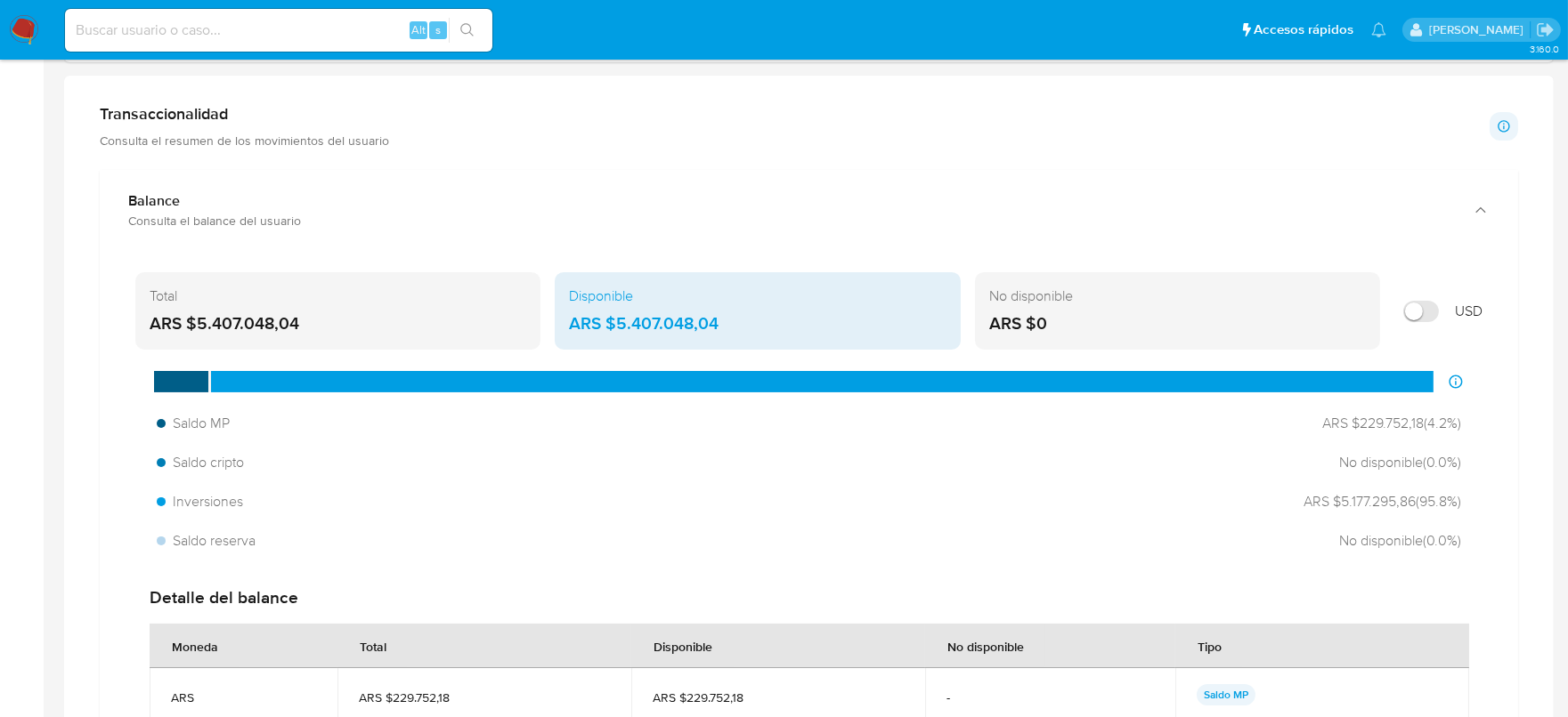
click at [22, 25] on img at bounding box center [24, 30] width 30 height 30
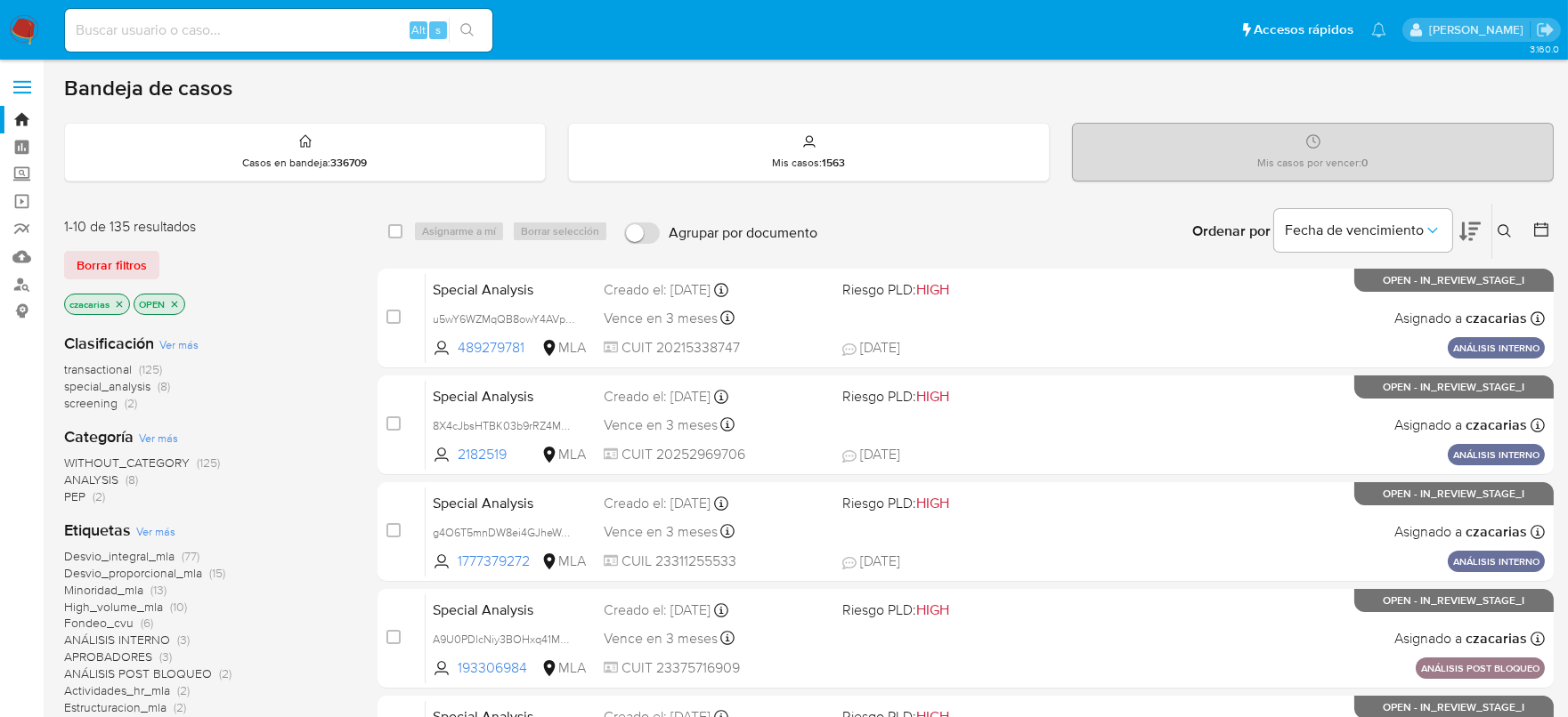
click at [1537, 233] on icon at bounding box center [1542, 230] width 18 height 18
click at [1547, 237] on icon at bounding box center [1542, 230] width 18 height 18
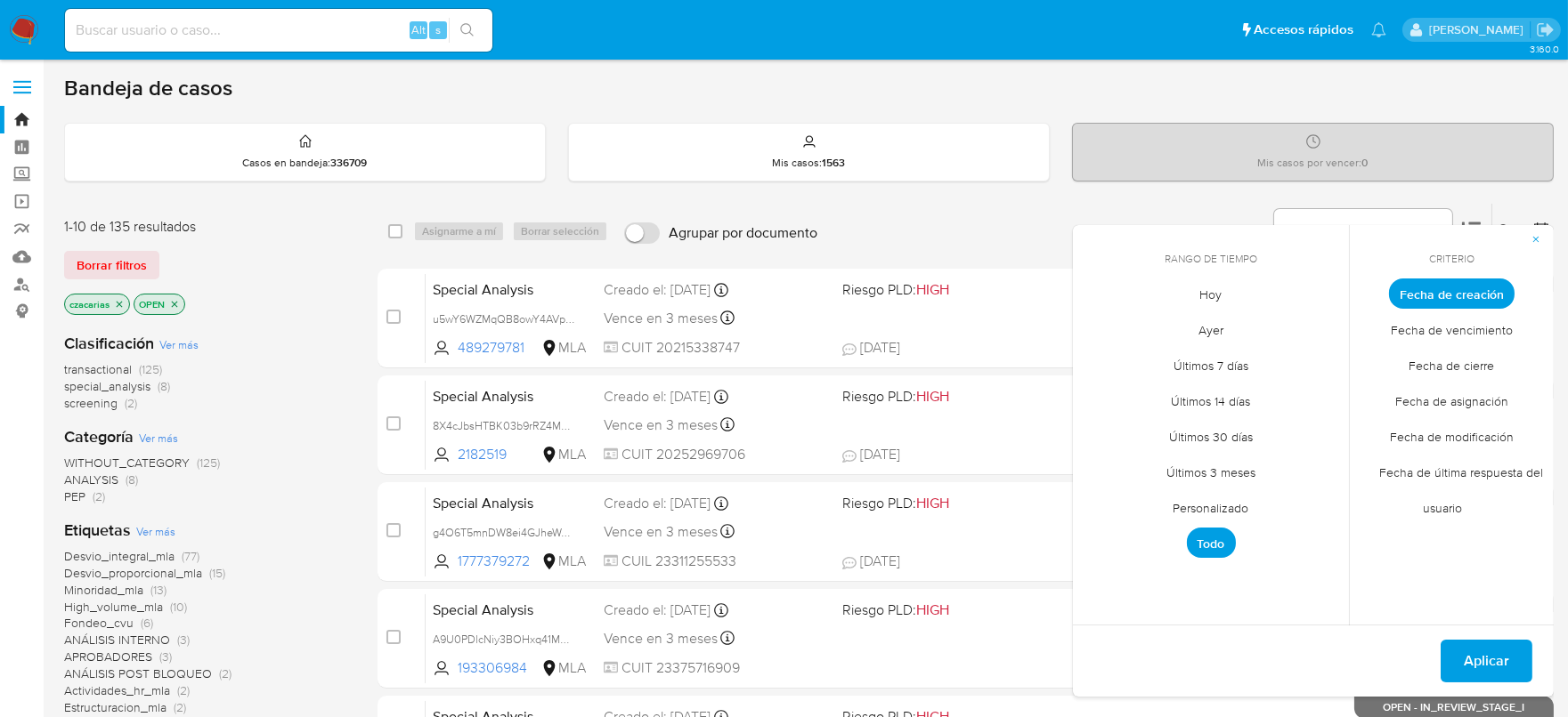
click at [1218, 507] on span "Personalizado" at bounding box center [1212, 508] width 113 height 36
click at [1099, 328] on icon "Mes anterior" at bounding box center [1099, 327] width 7 height 13
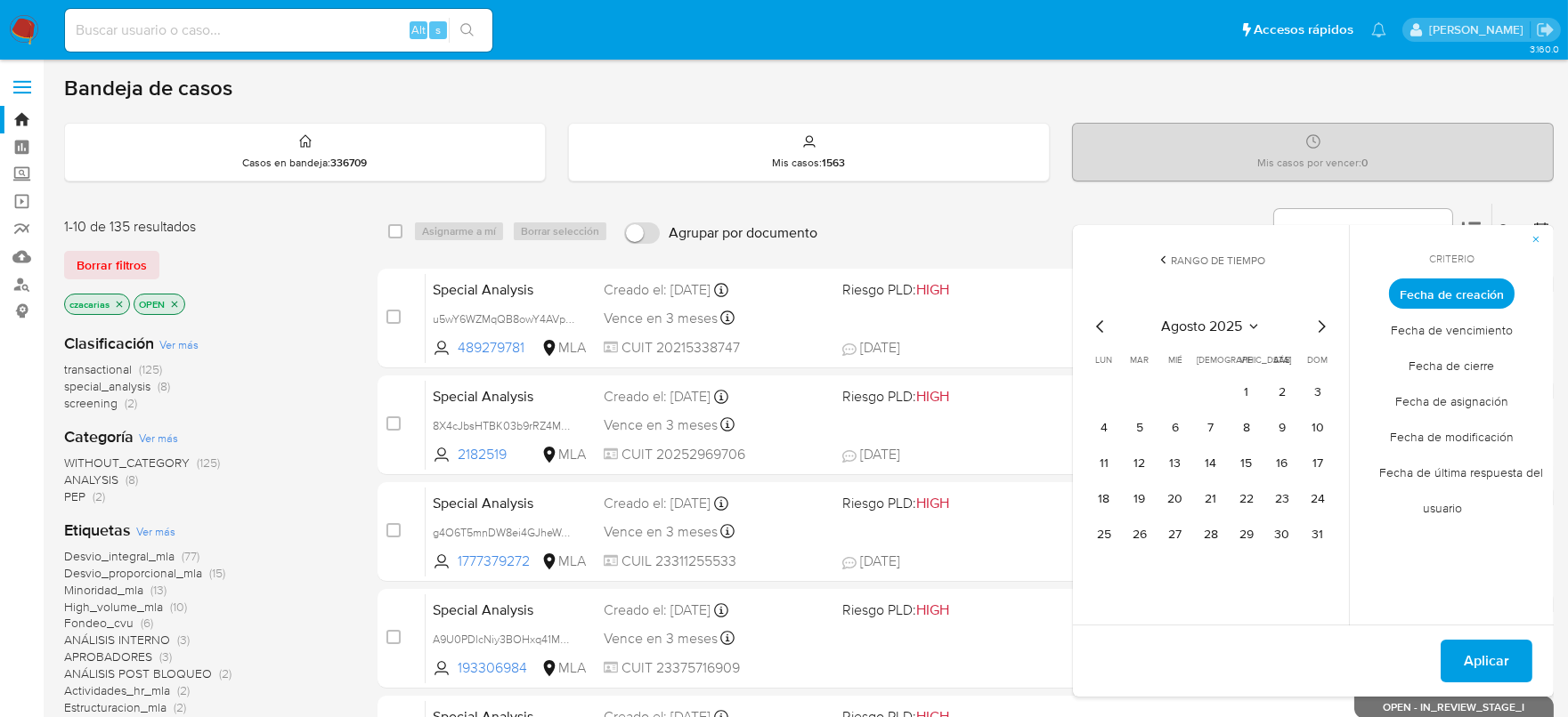
click at [1099, 328] on icon "Mes anterior" at bounding box center [1099, 327] width 7 height 13
click at [1146, 382] on button "1" at bounding box center [1140, 392] width 28 height 28
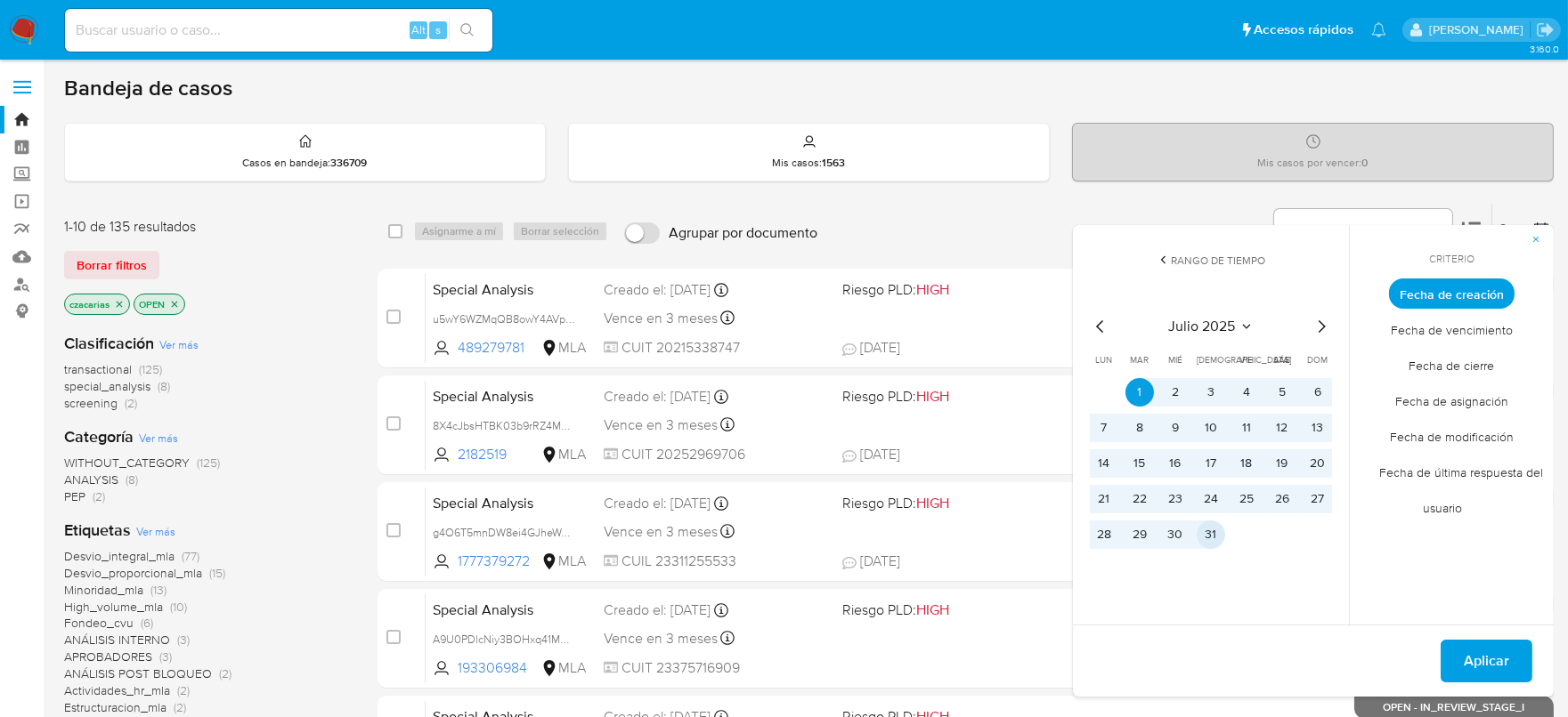
click at [1202, 533] on button "31" at bounding box center [1211, 534] width 28 height 28
click at [1458, 668] on button "Aplicar" at bounding box center [1487, 661] width 92 height 43
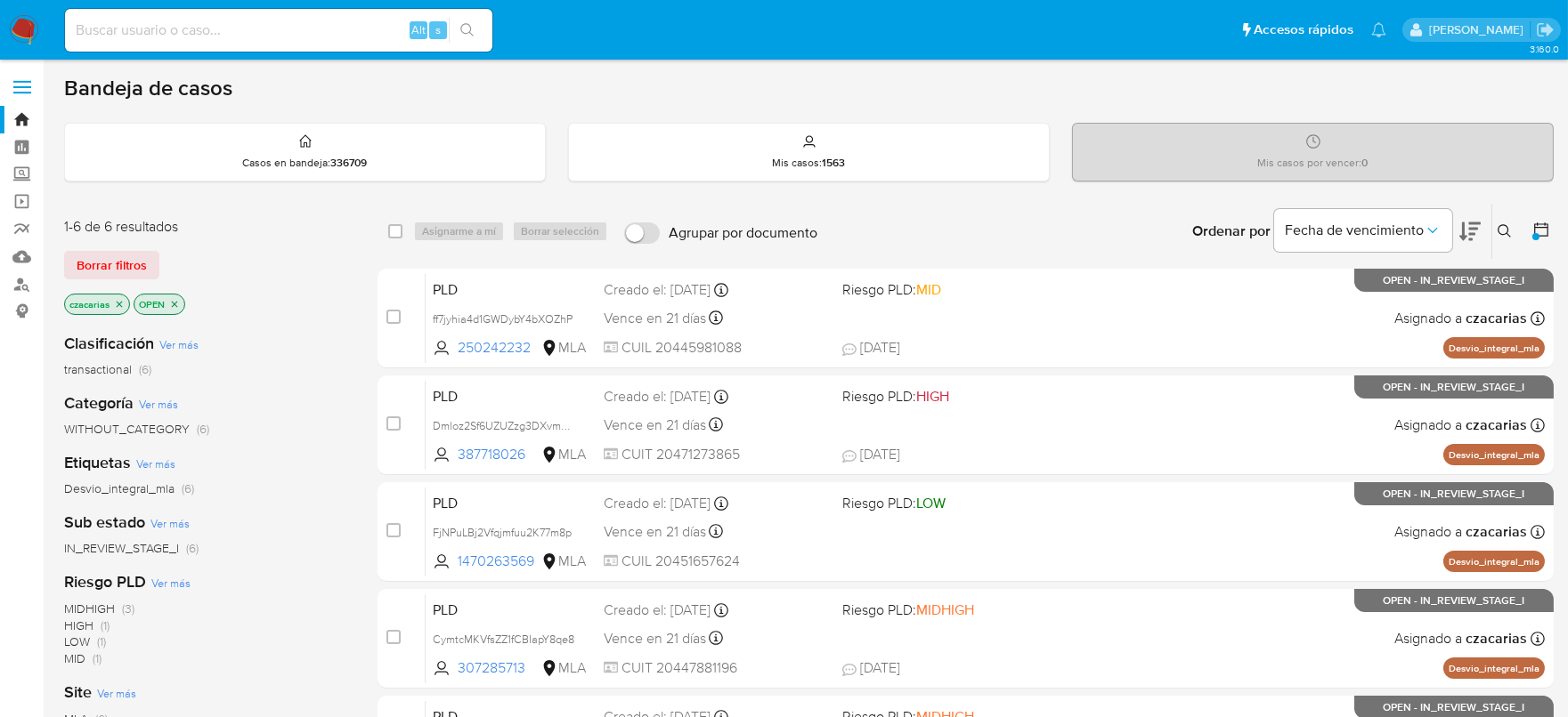
click at [174, 303] on icon "close-filter" at bounding box center [175, 304] width 11 height 11
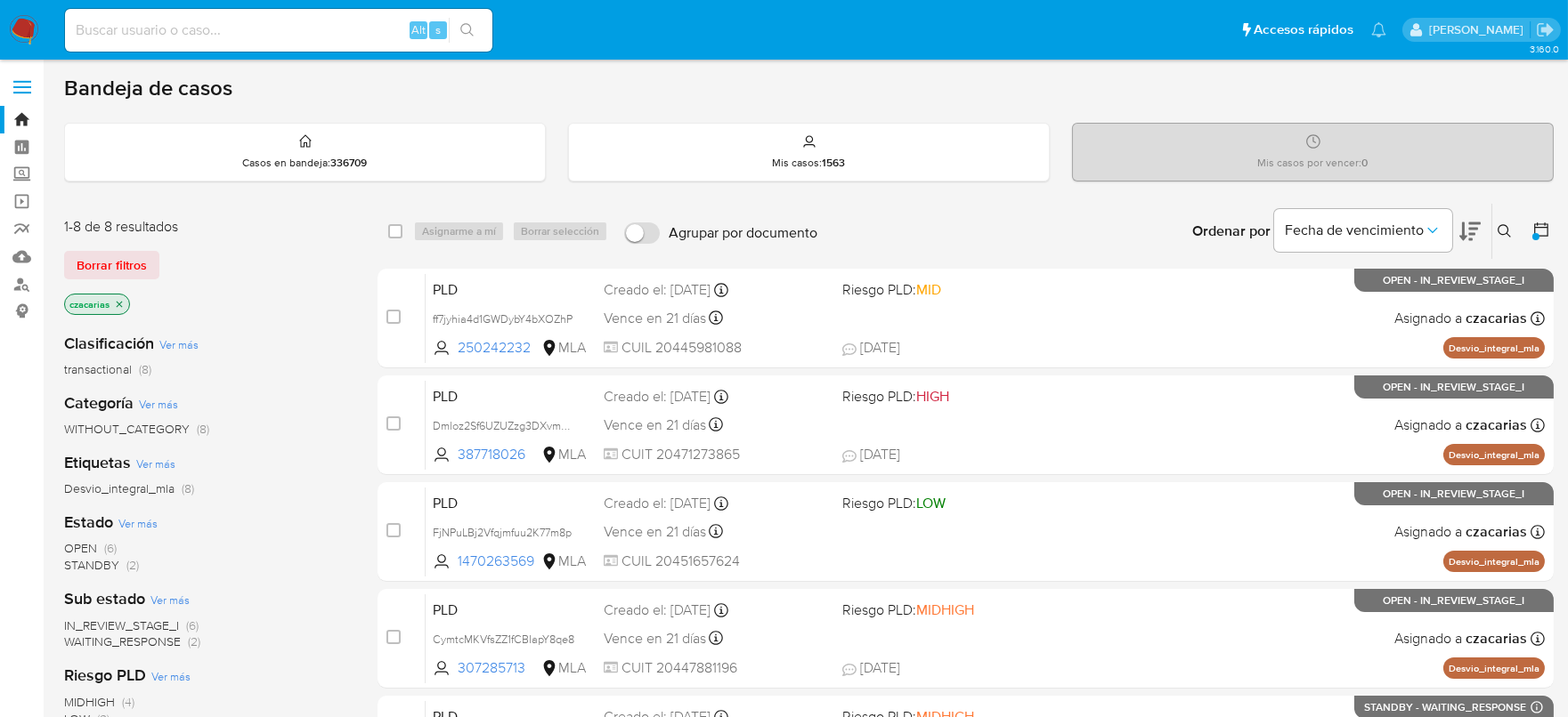
click at [117, 374] on span "transactional" at bounding box center [98, 370] width 67 height 18
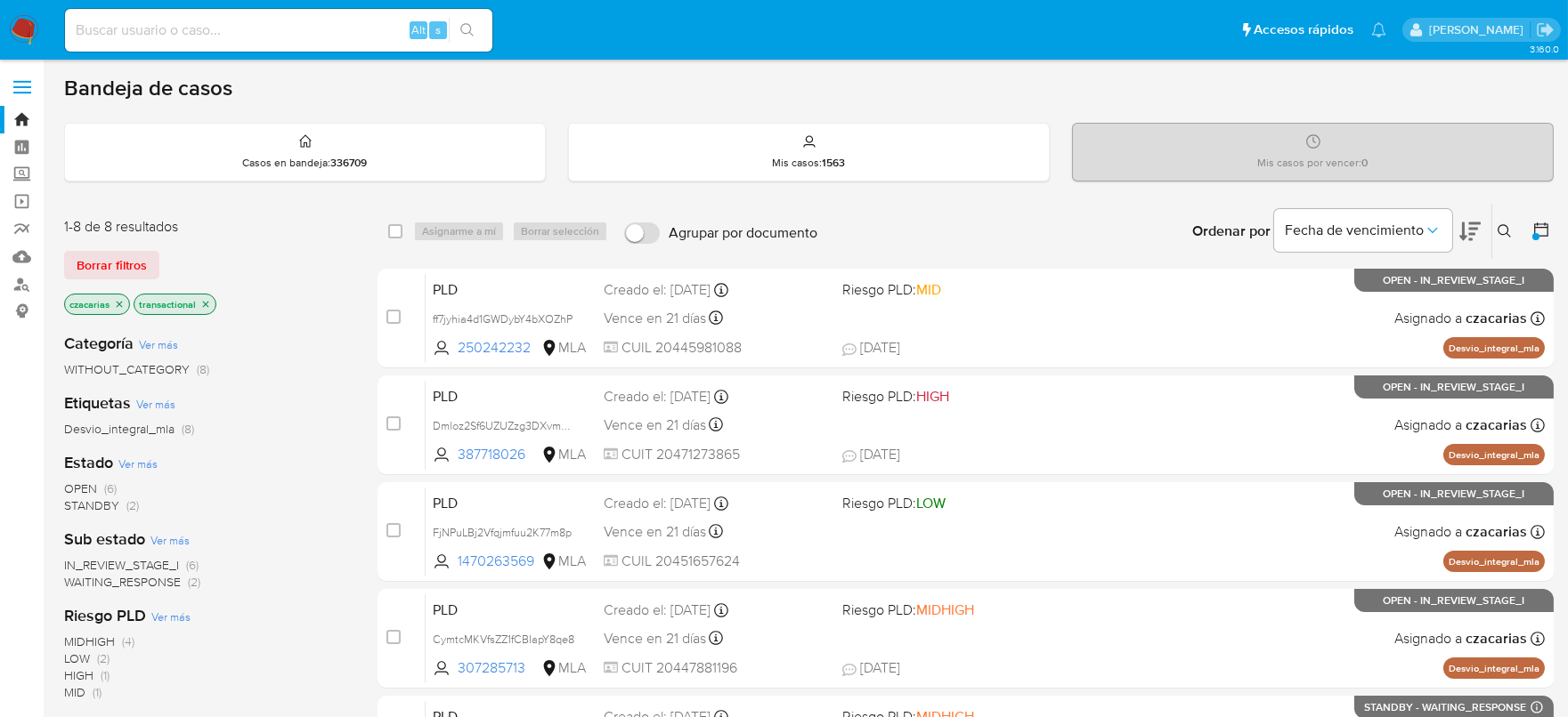
click at [112, 301] on p "czacarias" at bounding box center [97, 303] width 64 height 19
click at [115, 302] on icon "close-filter" at bounding box center [119, 304] width 11 height 11
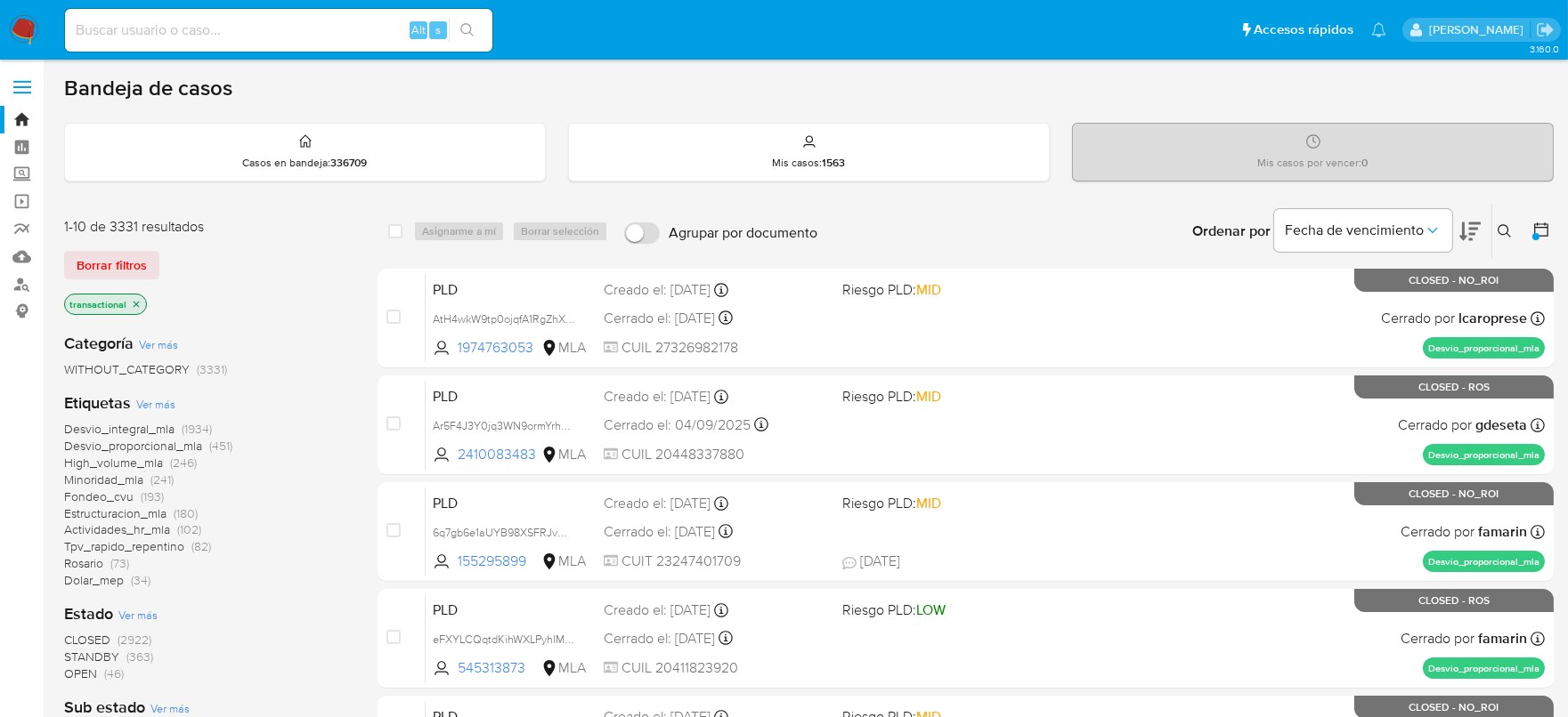
click at [1540, 230] on icon at bounding box center [1542, 230] width 18 height 18
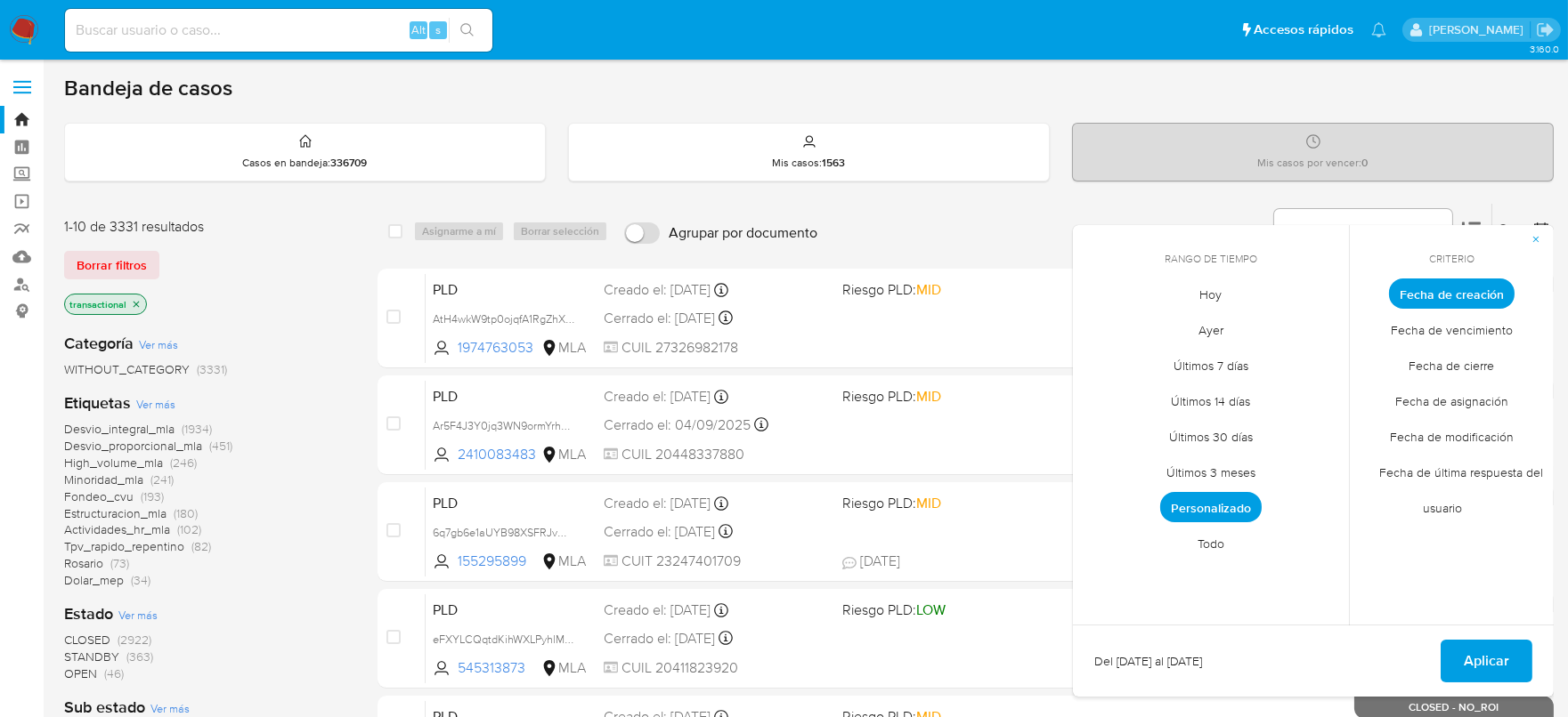
click at [1240, 503] on span "Personalizado" at bounding box center [1211, 507] width 101 height 30
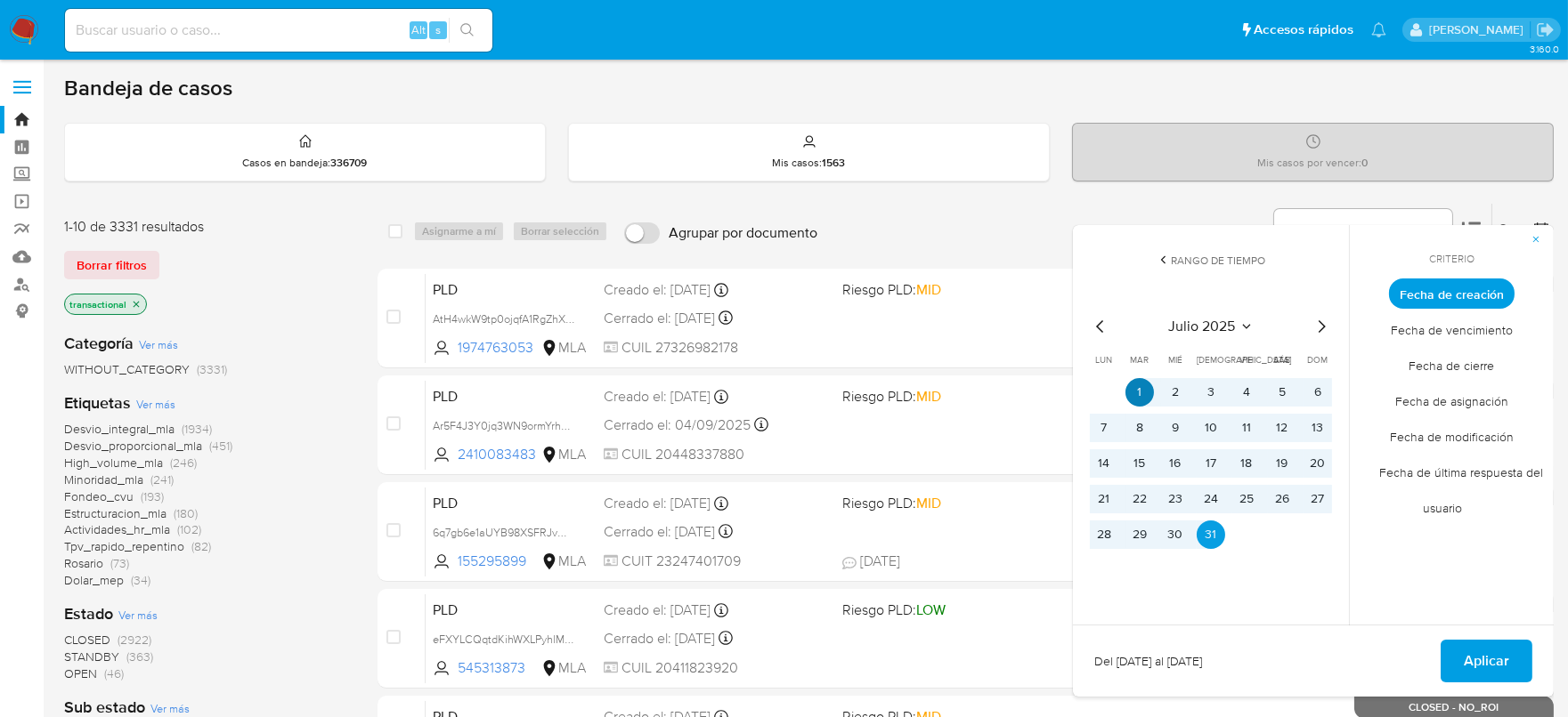
click at [1140, 392] on button "1" at bounding box center [1140, 392] width 28 height 28
click at [1205, 536] on button "31" at bounding box center [1211, 534] width 28 height 28
click at [1492, 671] on span "Aplicar" at bounding box center [1487, 661] width 46 height 39
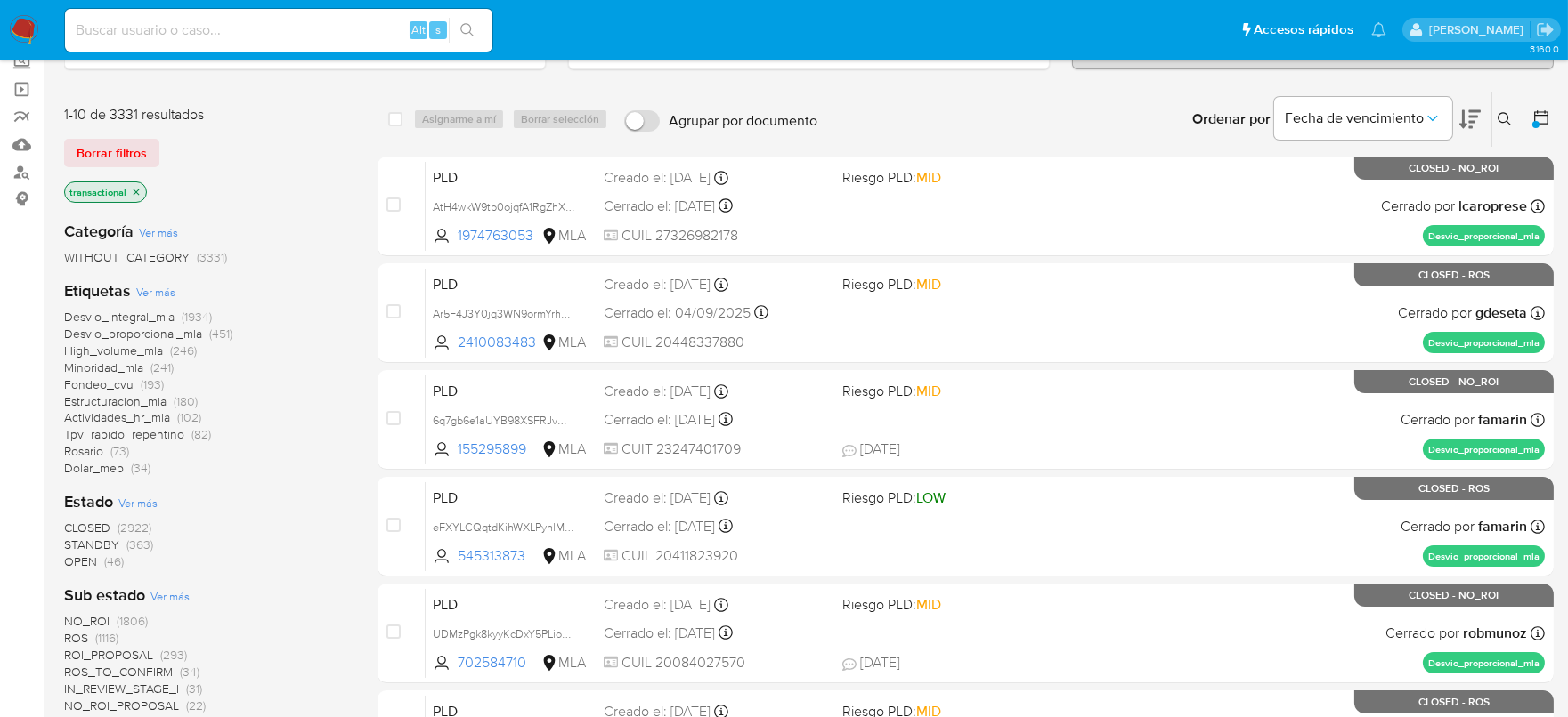
scroll to position [221, 0]
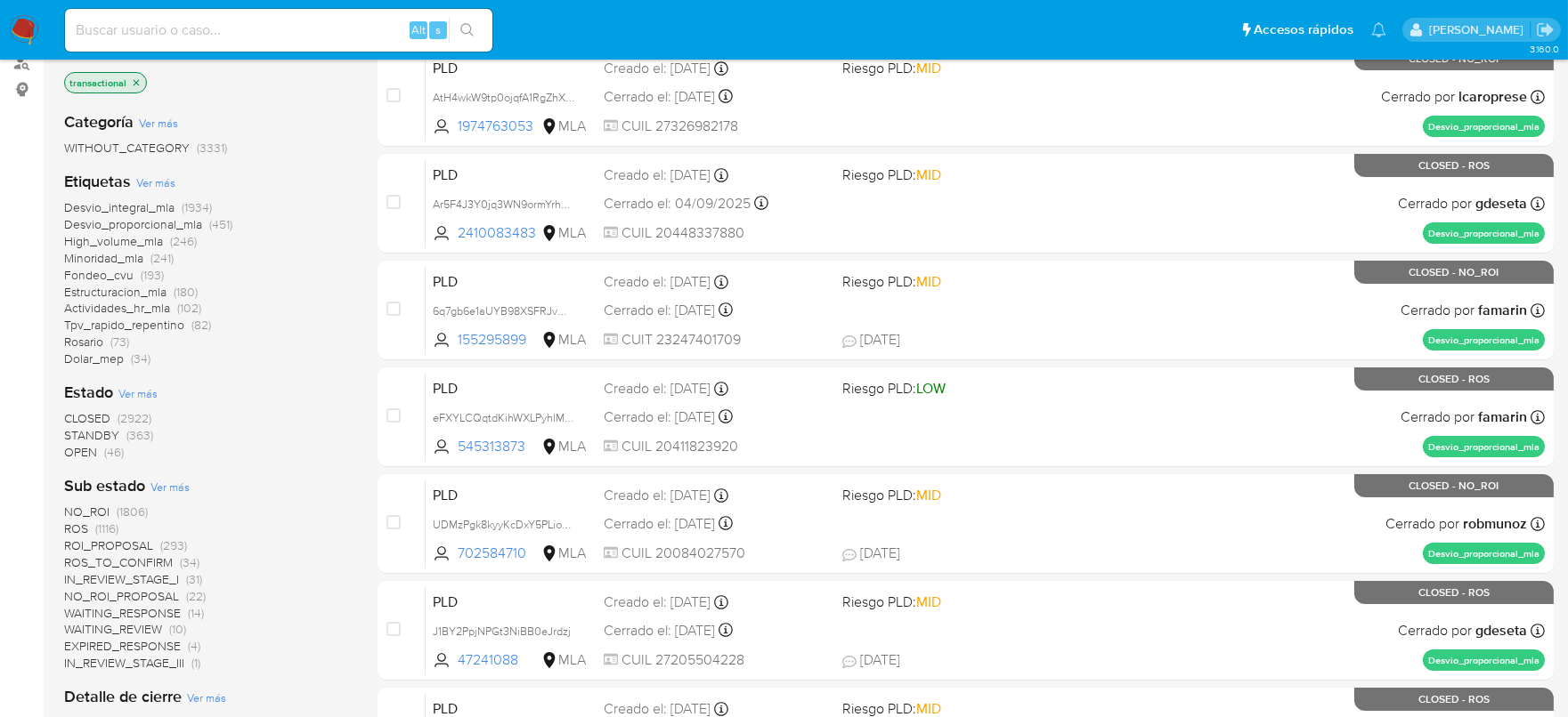
click at [89, 446] on span "OPEN" at bounding box center [80, 452] width 33 height 18
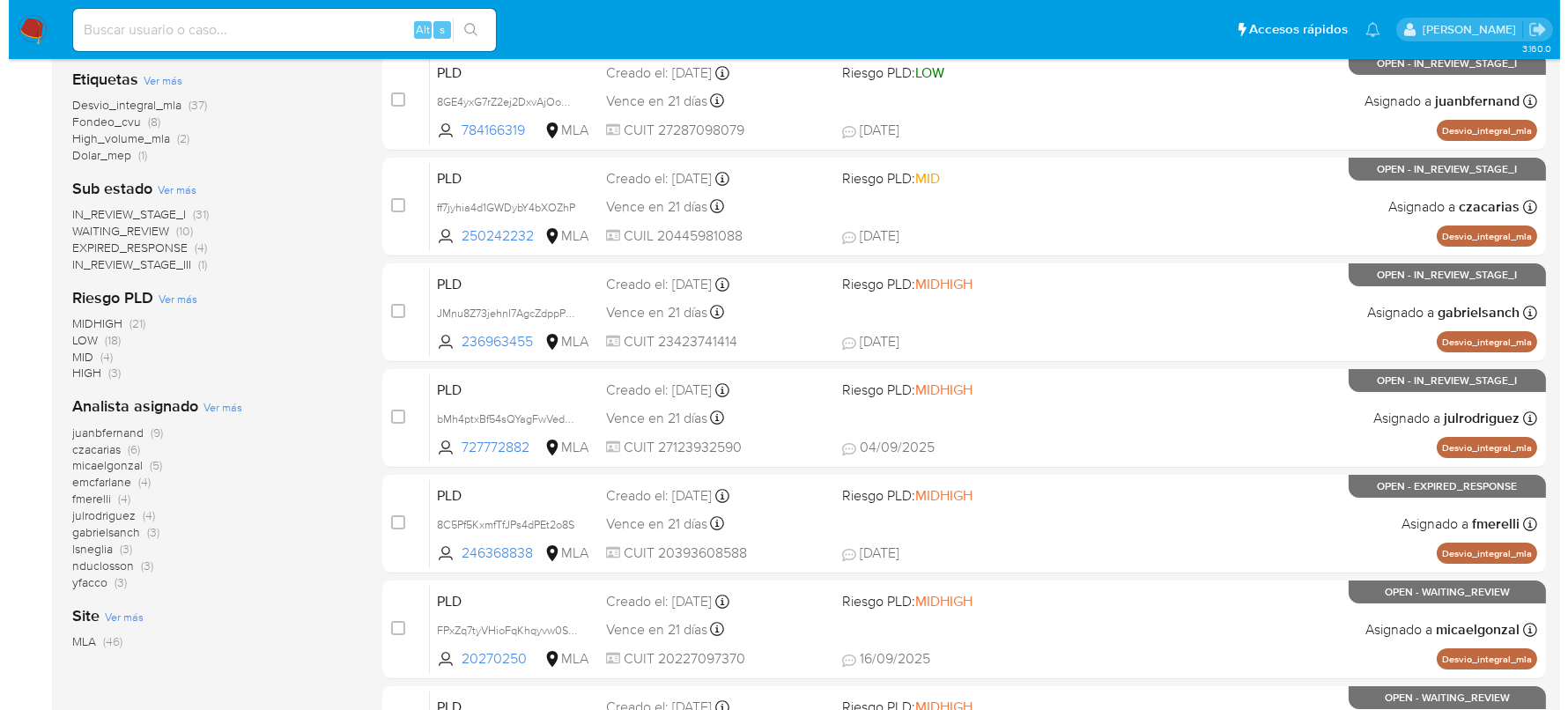
scroll to position [330, 0]
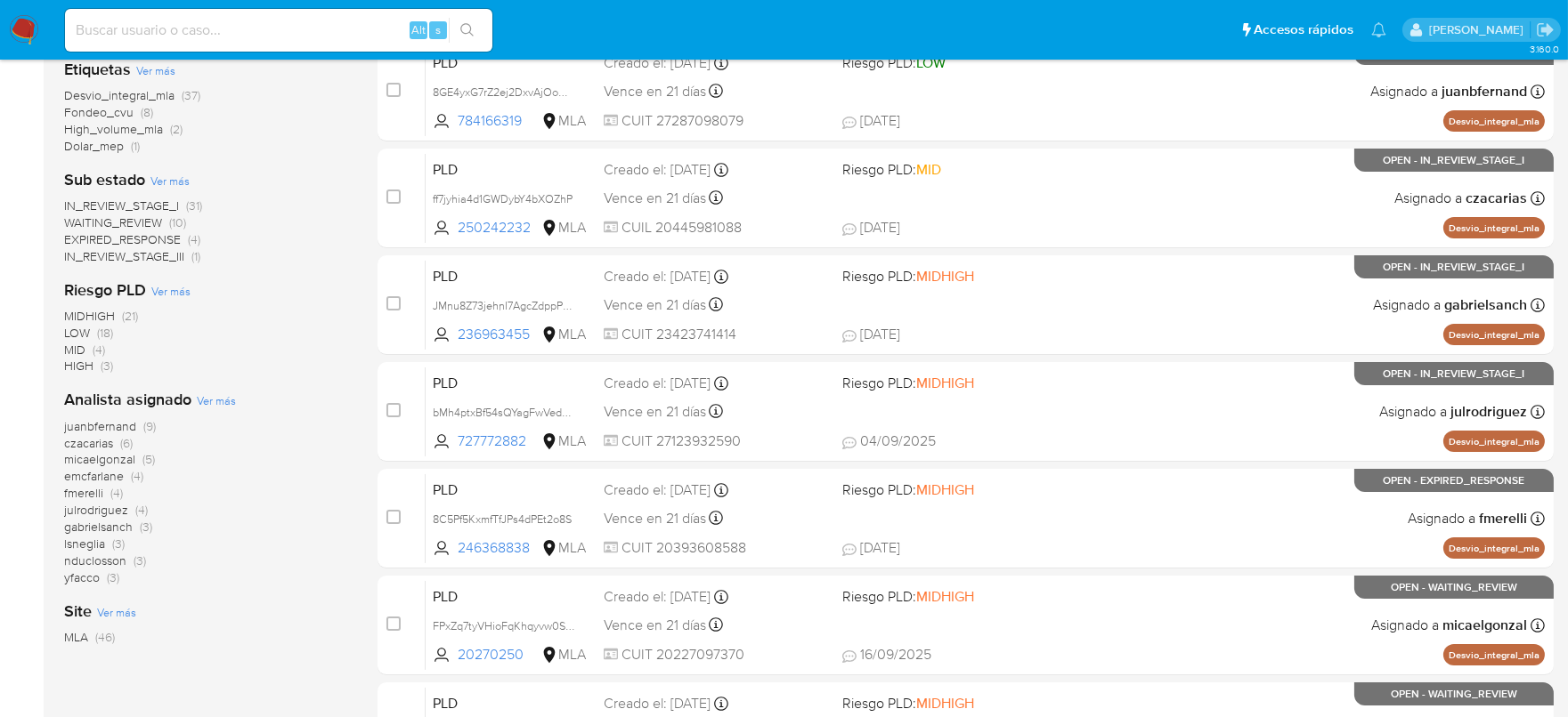
click at [222, 404] on span "Ver más" at bounding box center [216, 401] width 39 height 16
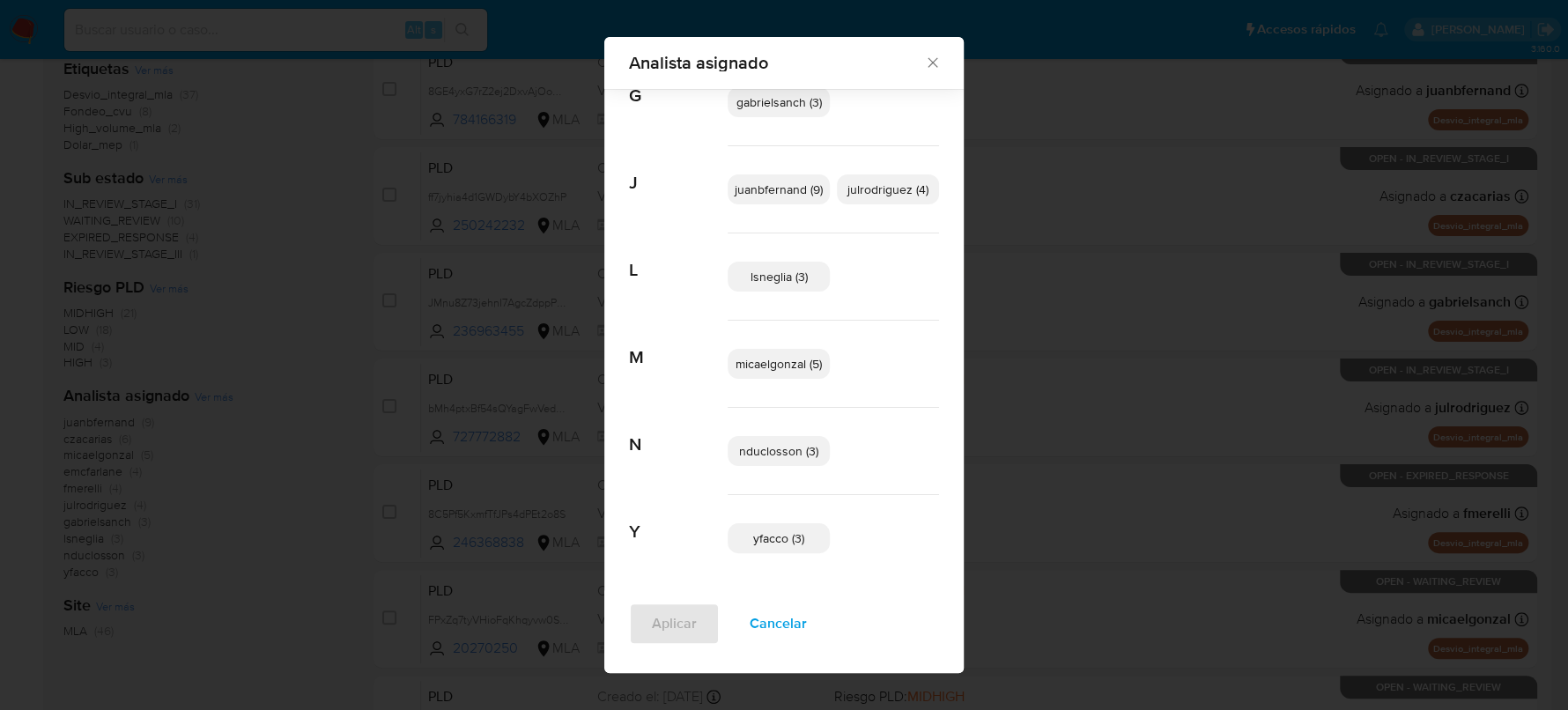
scroll to position [361, 0]
click at [753, 624] on span "Cancelar" at bounding box center [777, 623] width 57 height 39
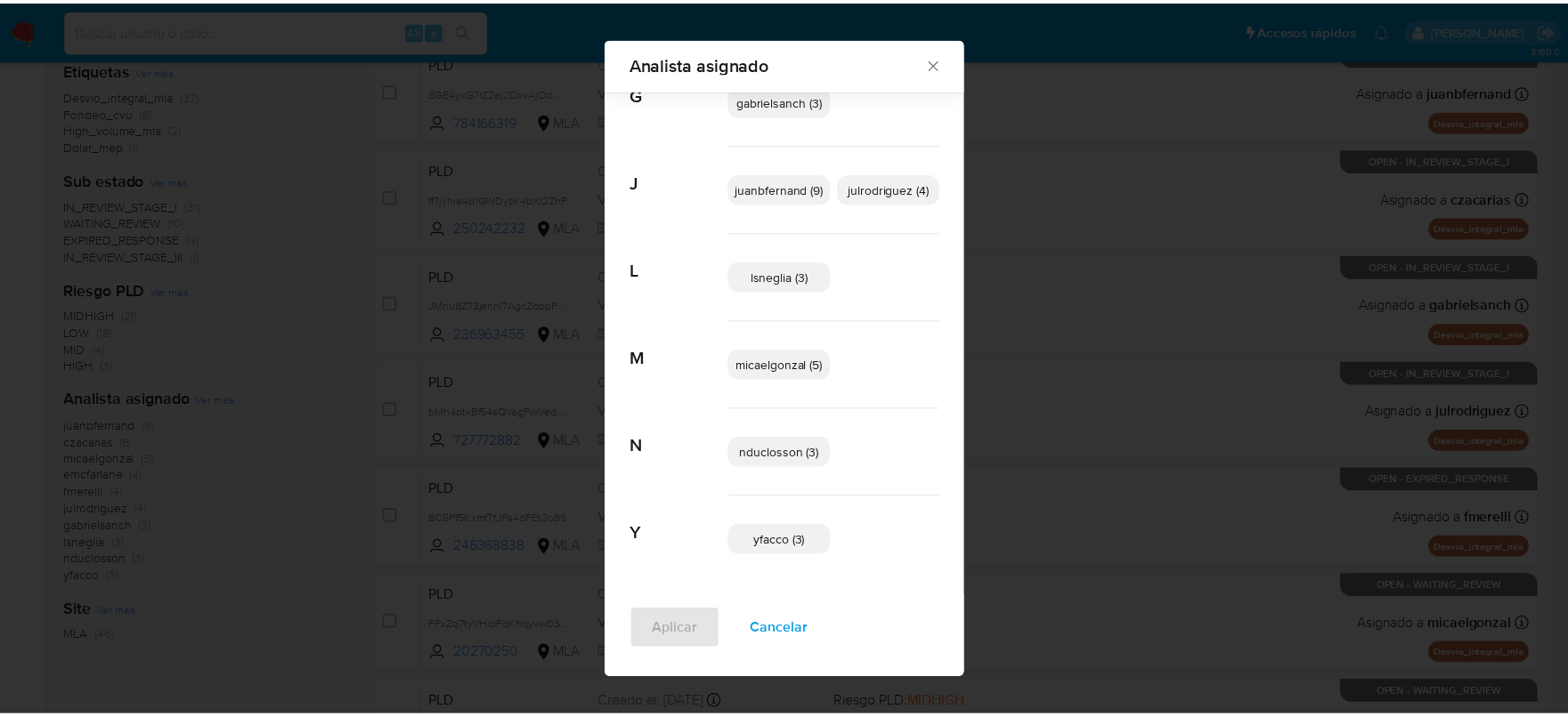
scroll to position [0, 0]
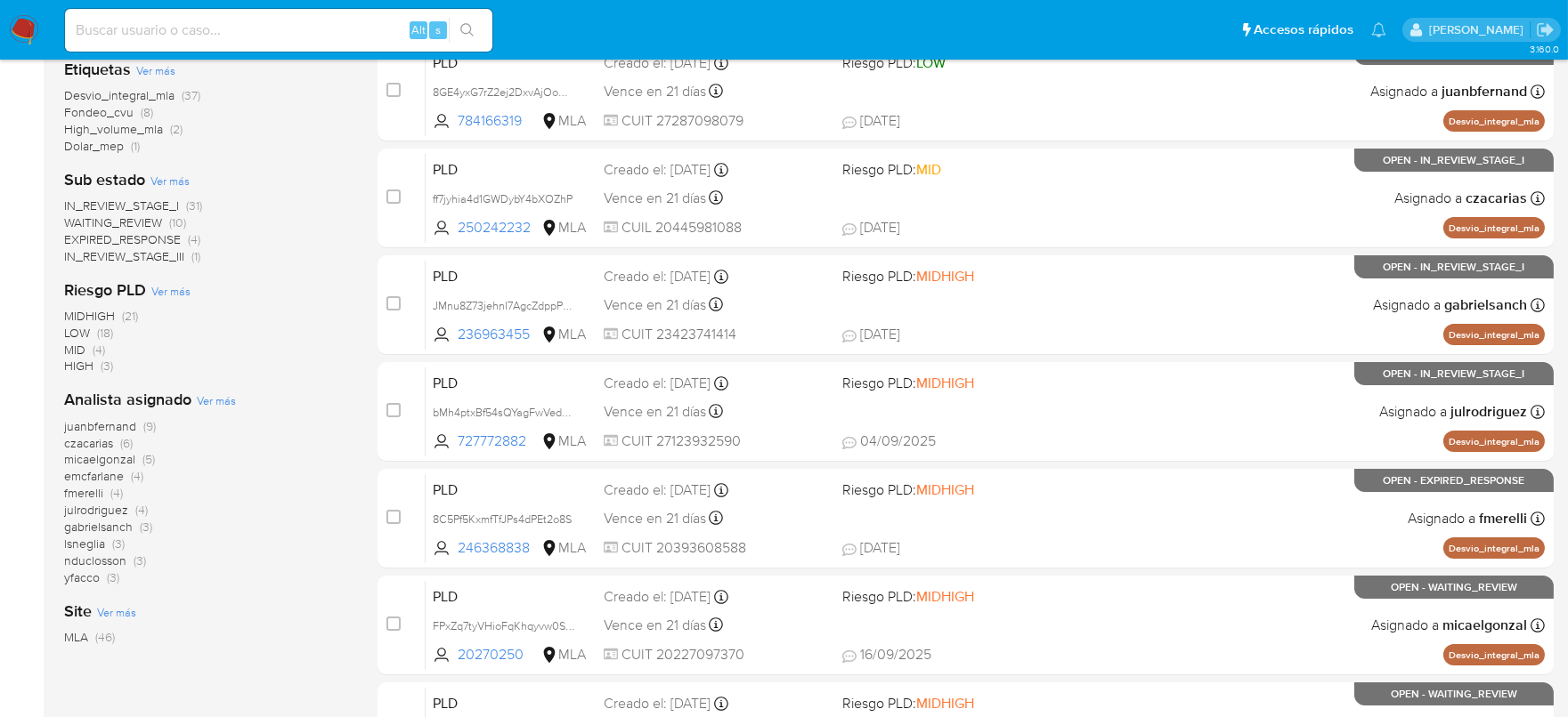
click at [22, 36] on img at bounding box center [24, 30] width 30 height 30
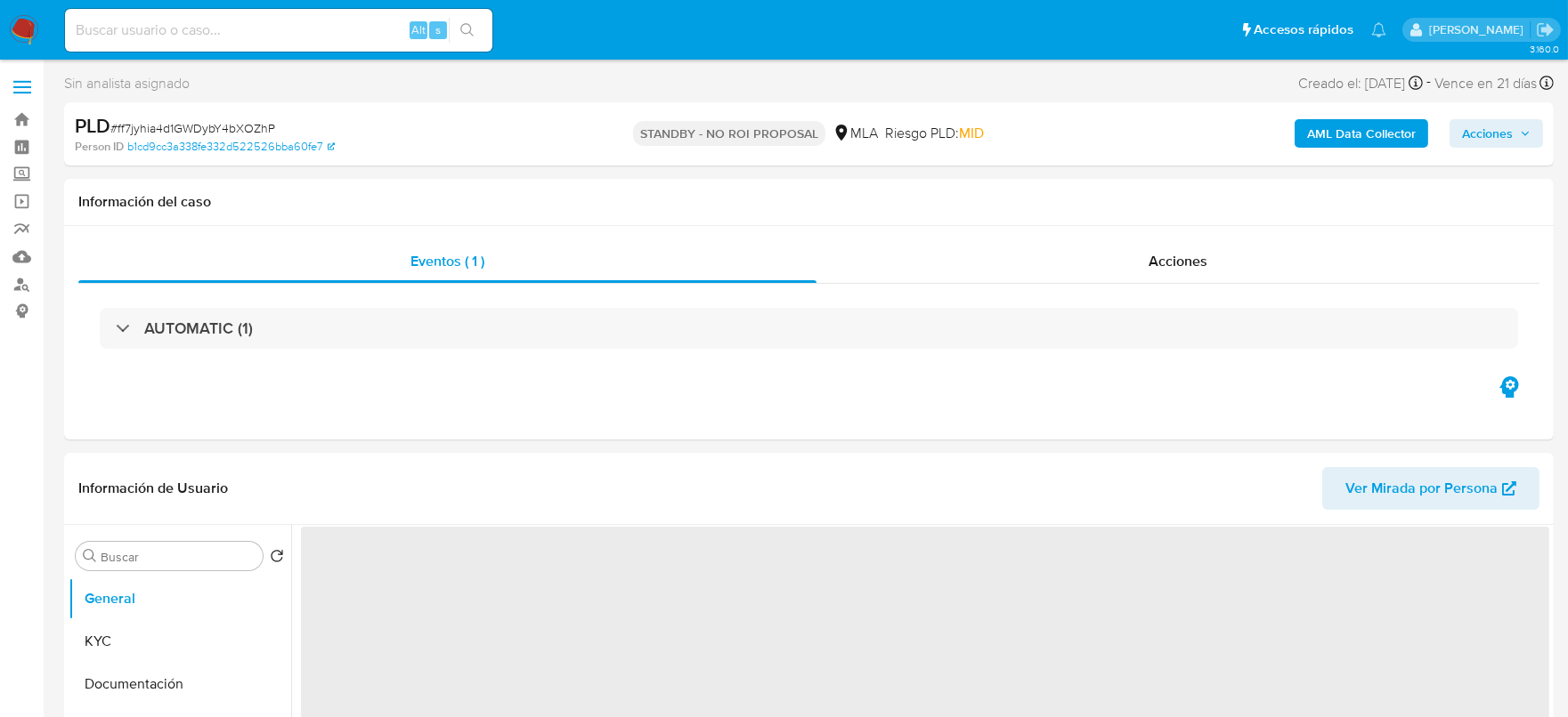
select select "10"
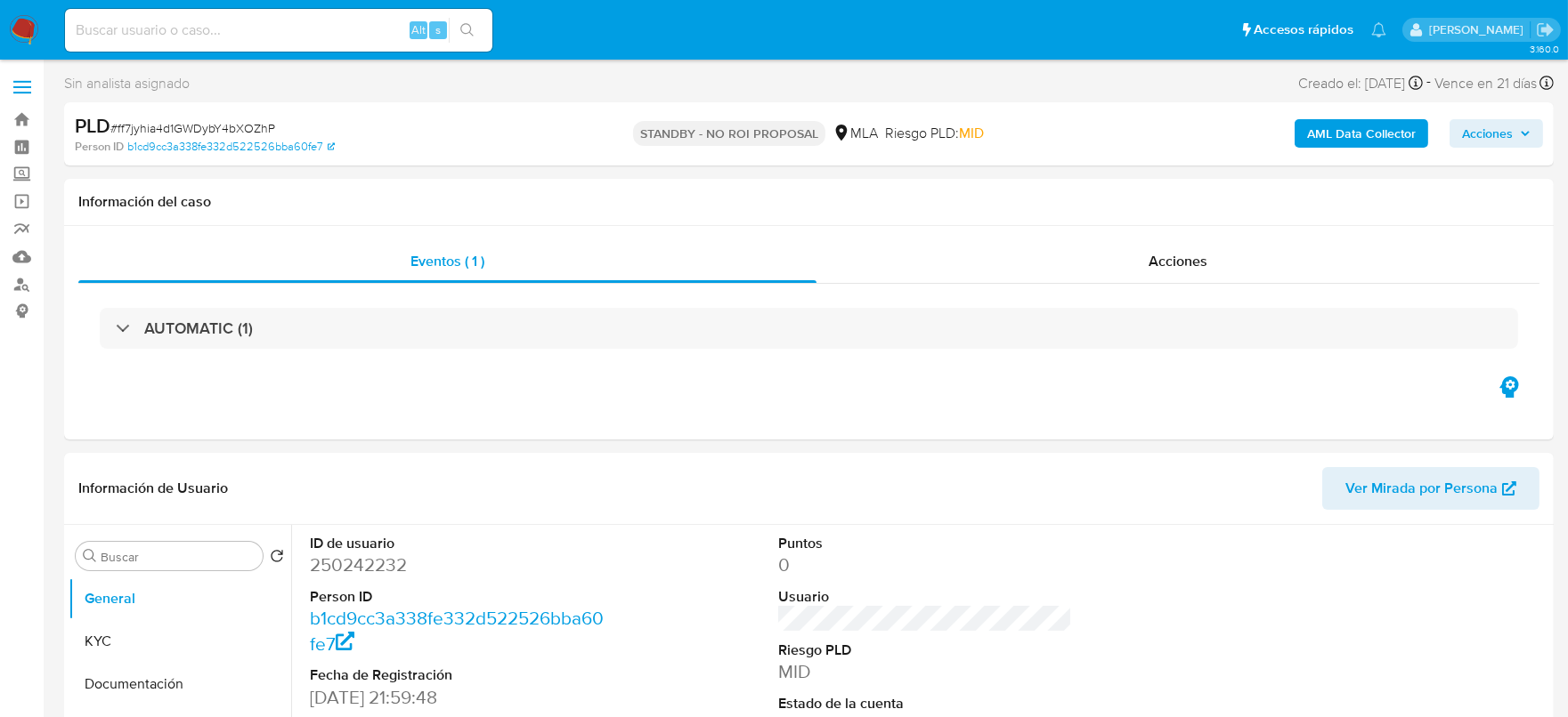
click at [189, 14] on div "Alt s" at bounding box center [278, 30] width 428 height 43
click at [240, 30] on input at bounding box center [278, 30] width 428 height 23
paste input "FjNPuLBj2Vfqjmfuu2K77m8p"
type input "FjNPuLBj2Vfqjmfuu2K77m8p"
click at [479, 29] on button "search-icon" at bounding box center [467, 30] width 36 height 25
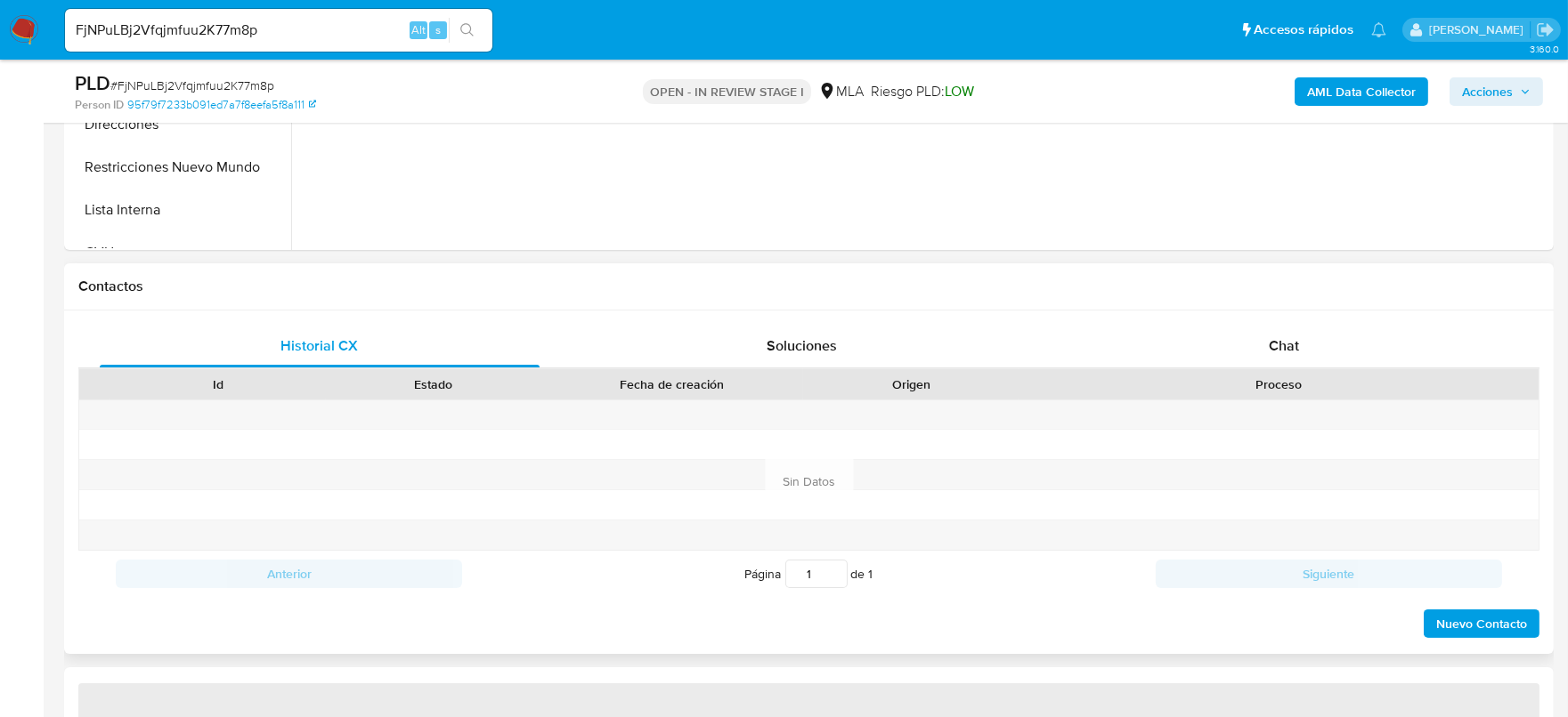
select select "10"
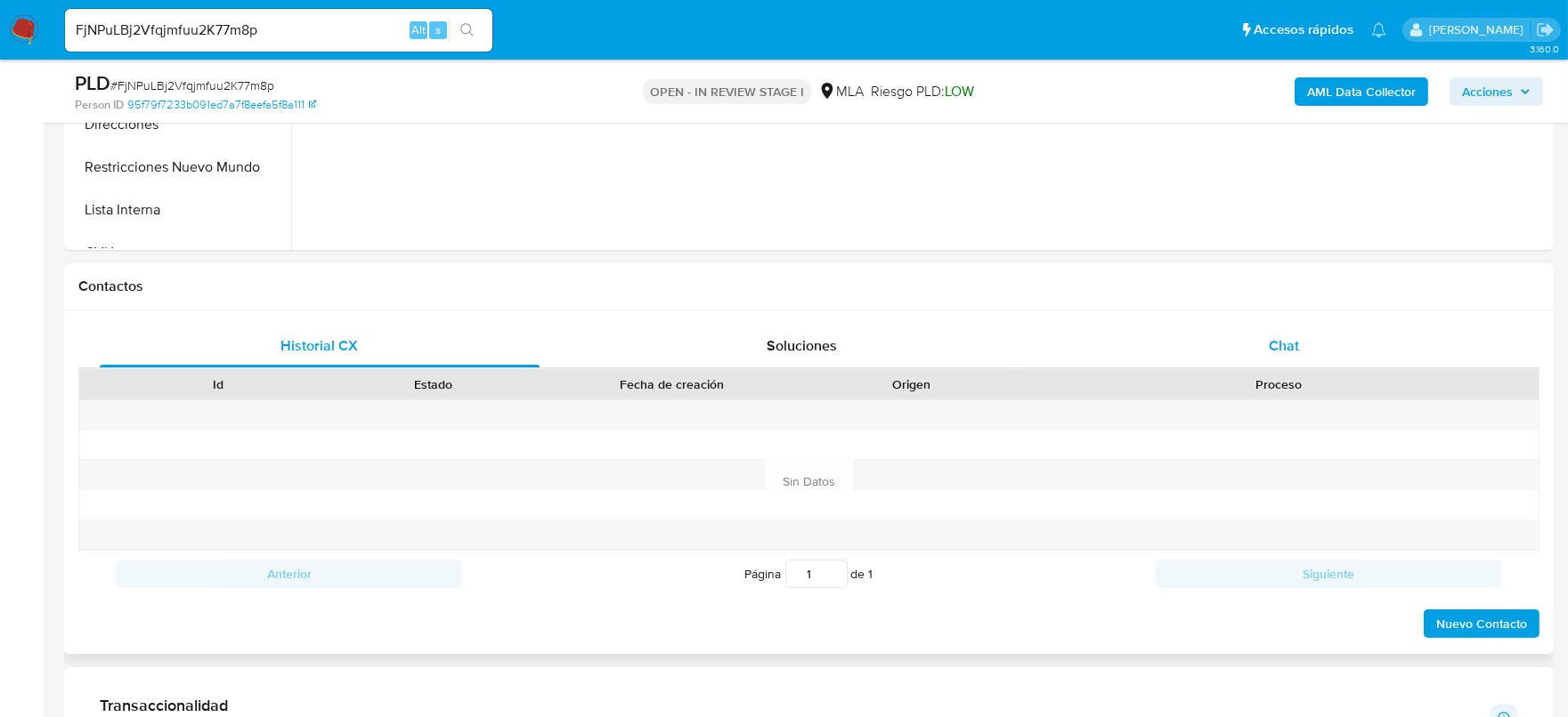
click at [1261, 333] on div "Chat" at bounding box center [1284, 346] width 440 height 43
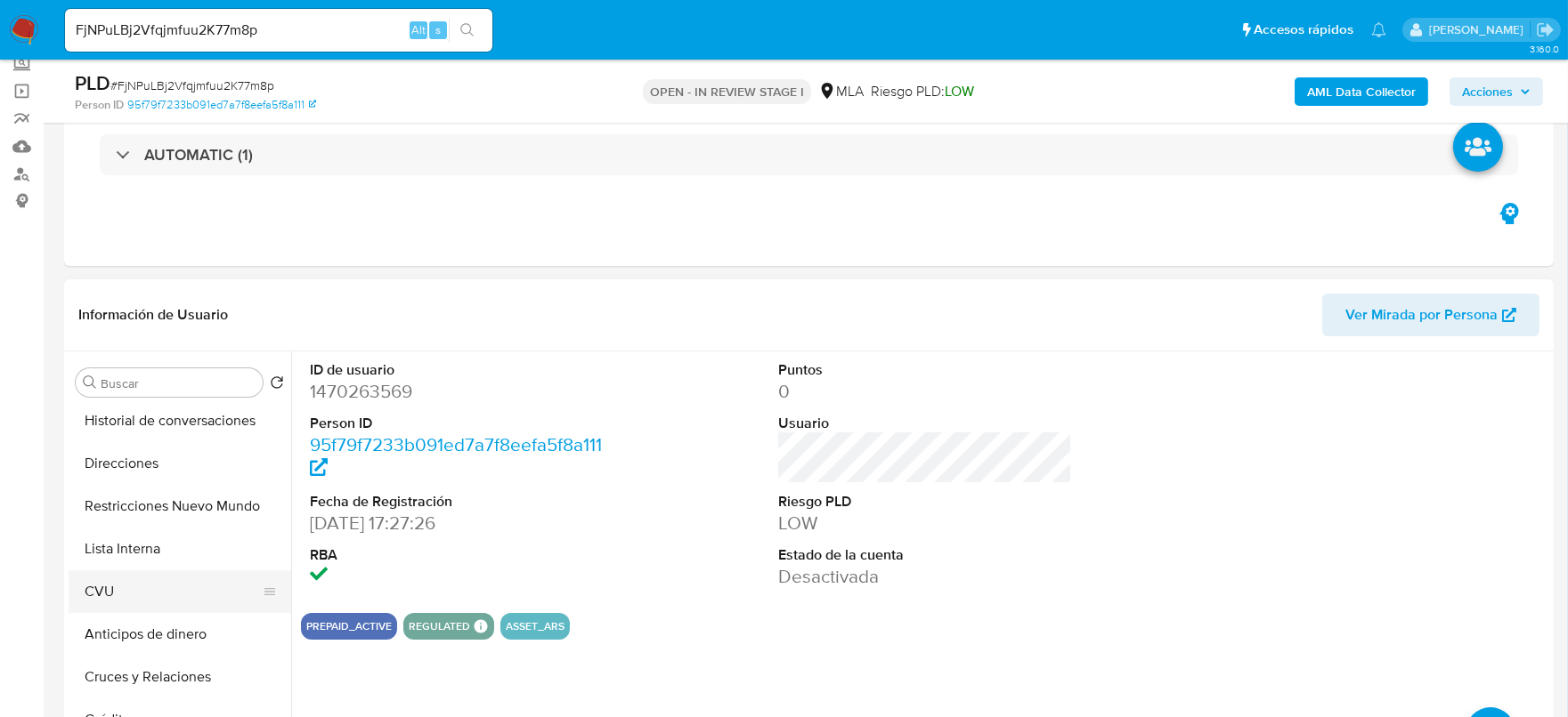
scroll to position [221, 0]
click at [159, 502] on button "Restricciones Nuevo Mundo" at bounding box center [172, 502] width 209 height 43
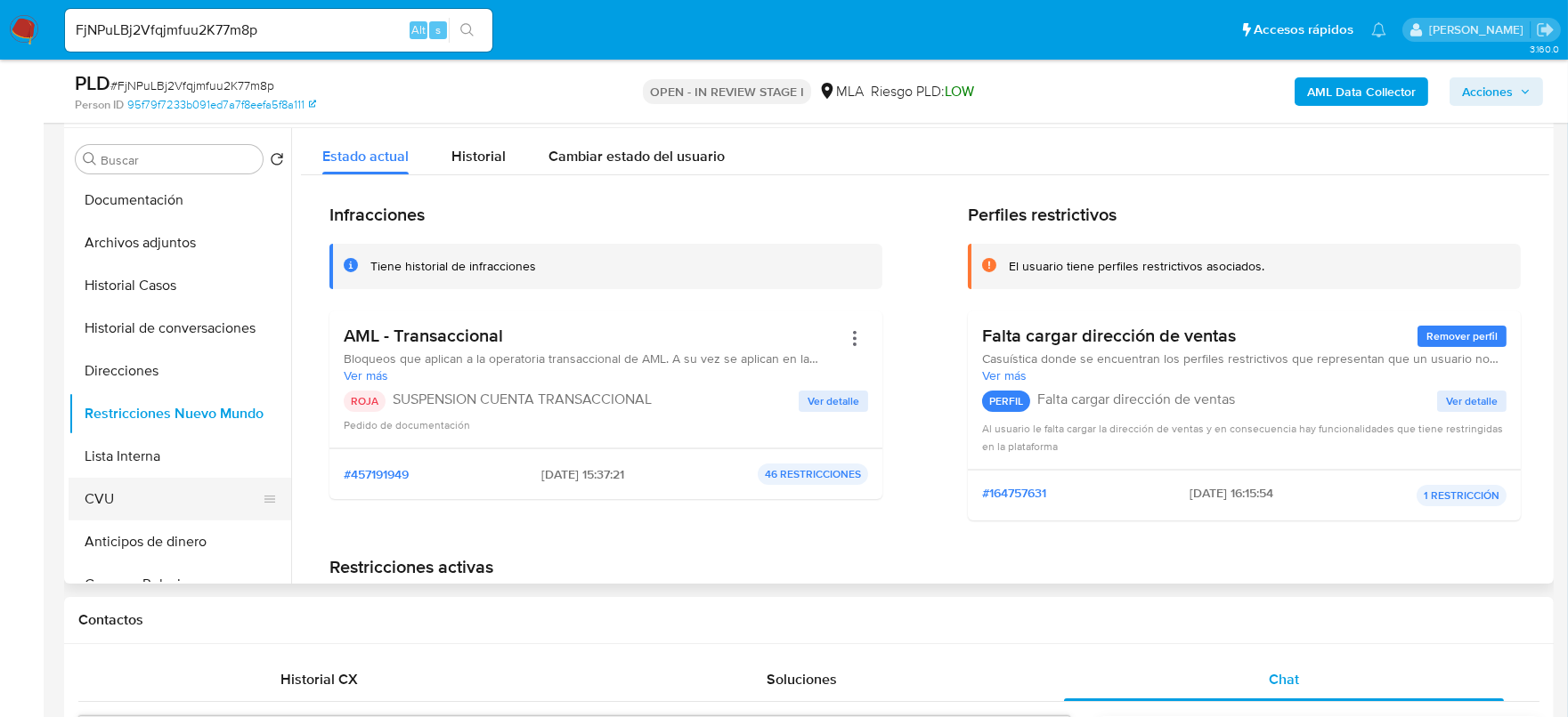
scroll to position [0, 0]
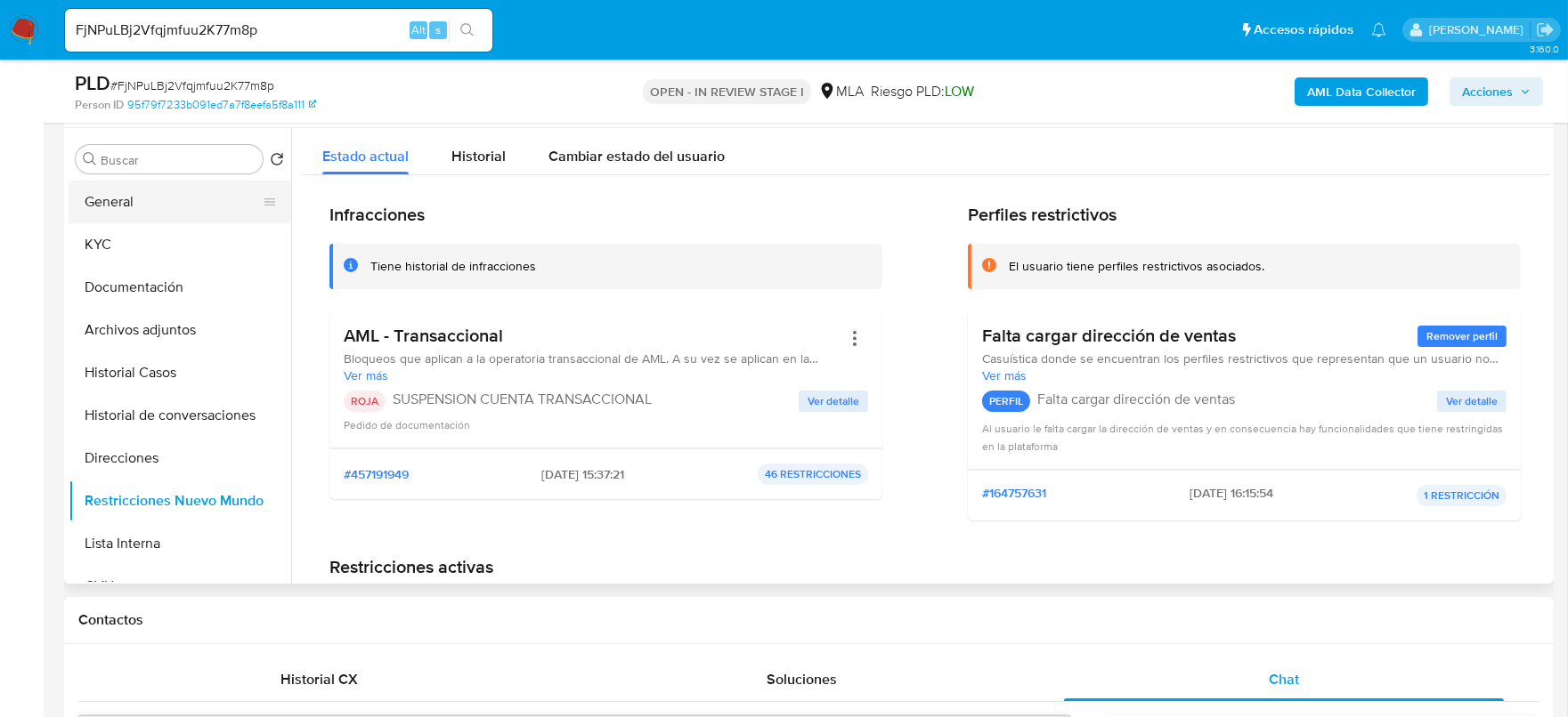
click at [158, 208] on button "General" at bounding box center [172, 201] width 209 height 43
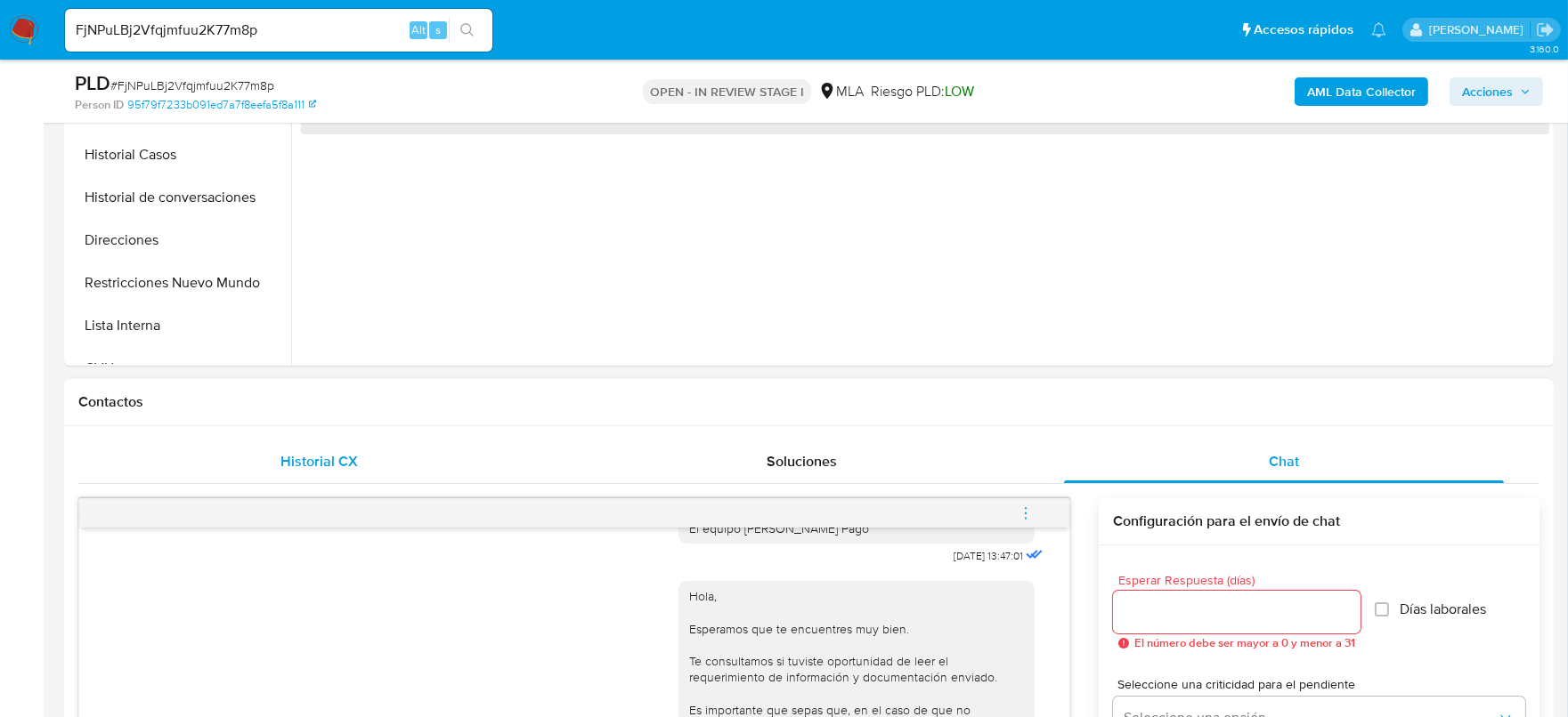
scroll to position [557, 0]
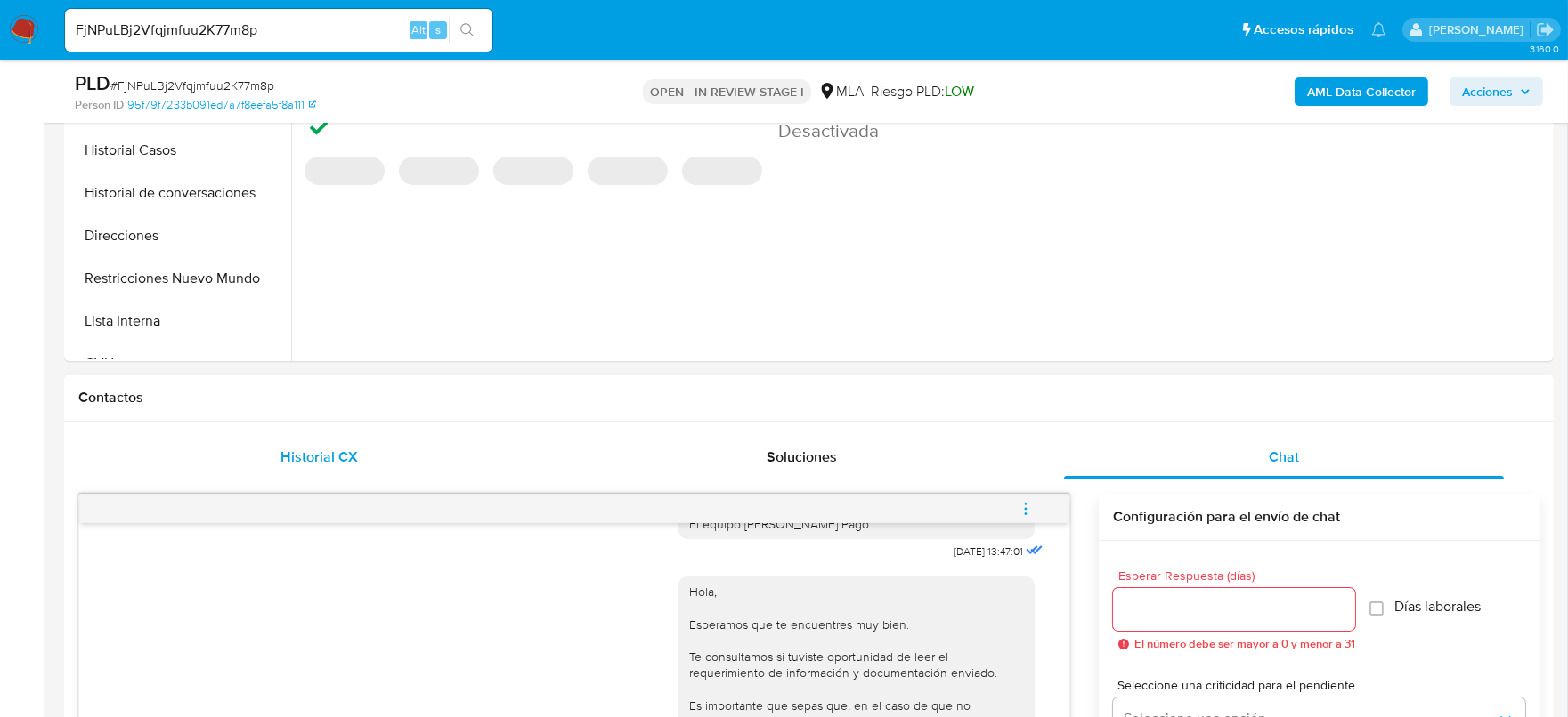
click at [373, 464] on div "Historial CX" at bounding box center [319, 457] width 440 height 43
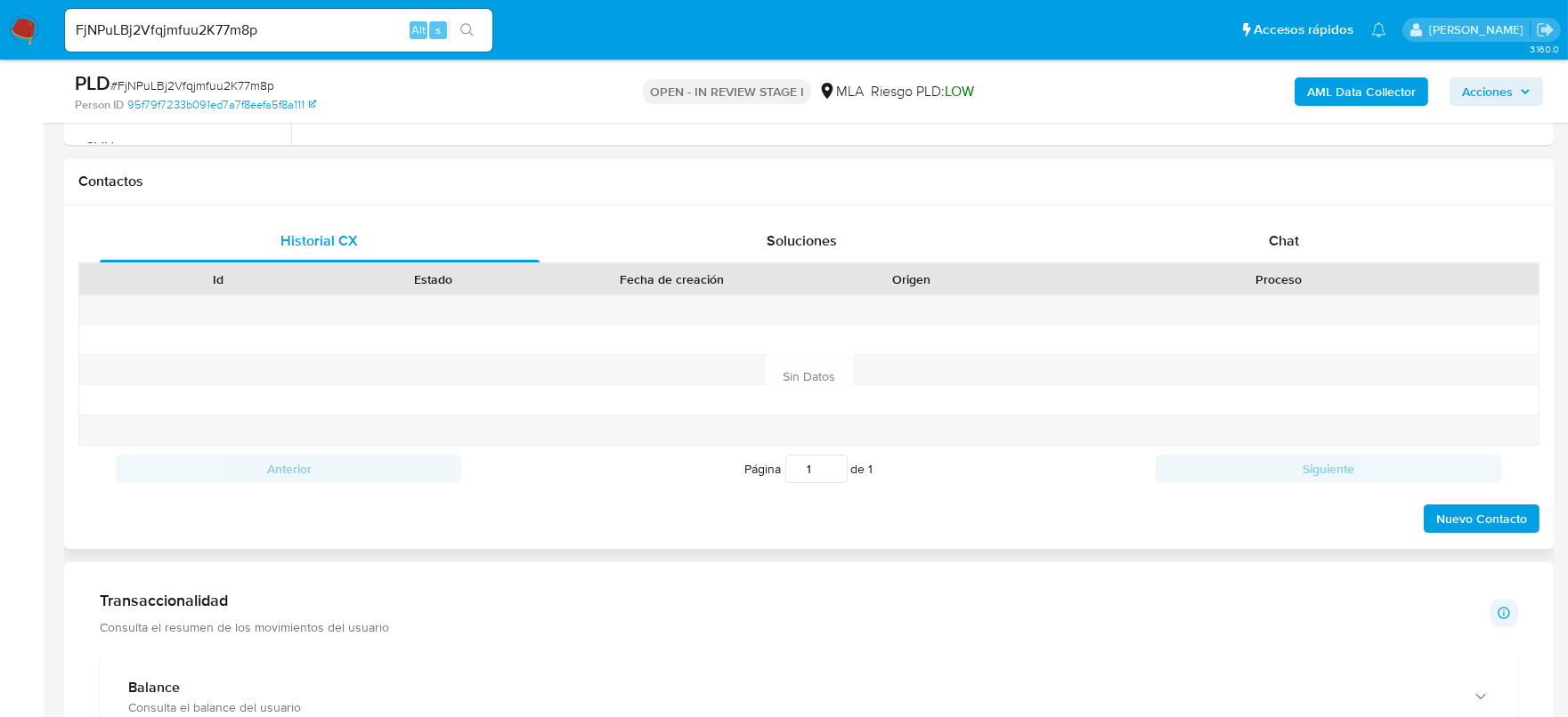
scroll to position [778, 0]
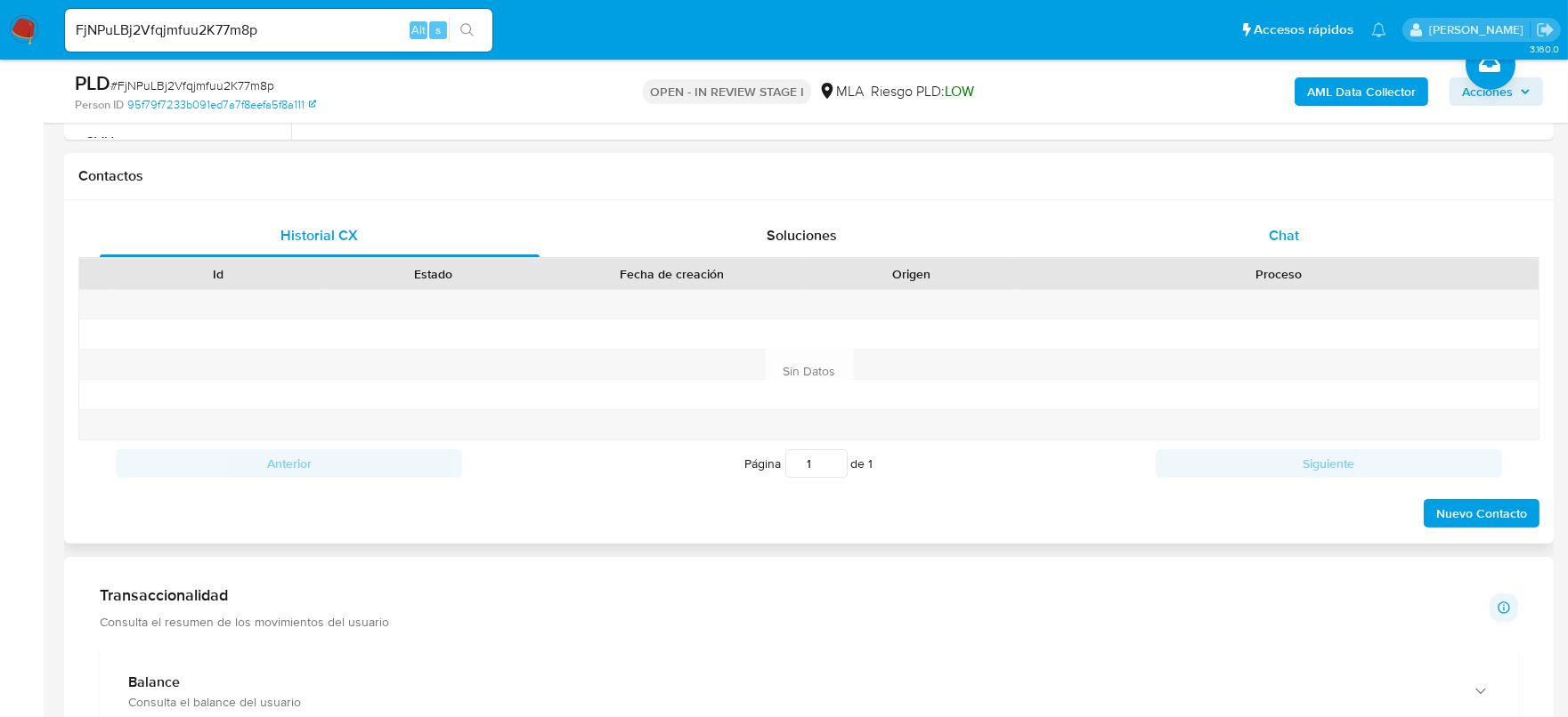
click at [1233, 229] on div "Chat" at bounding box center [1284, 235] width 440 height 43
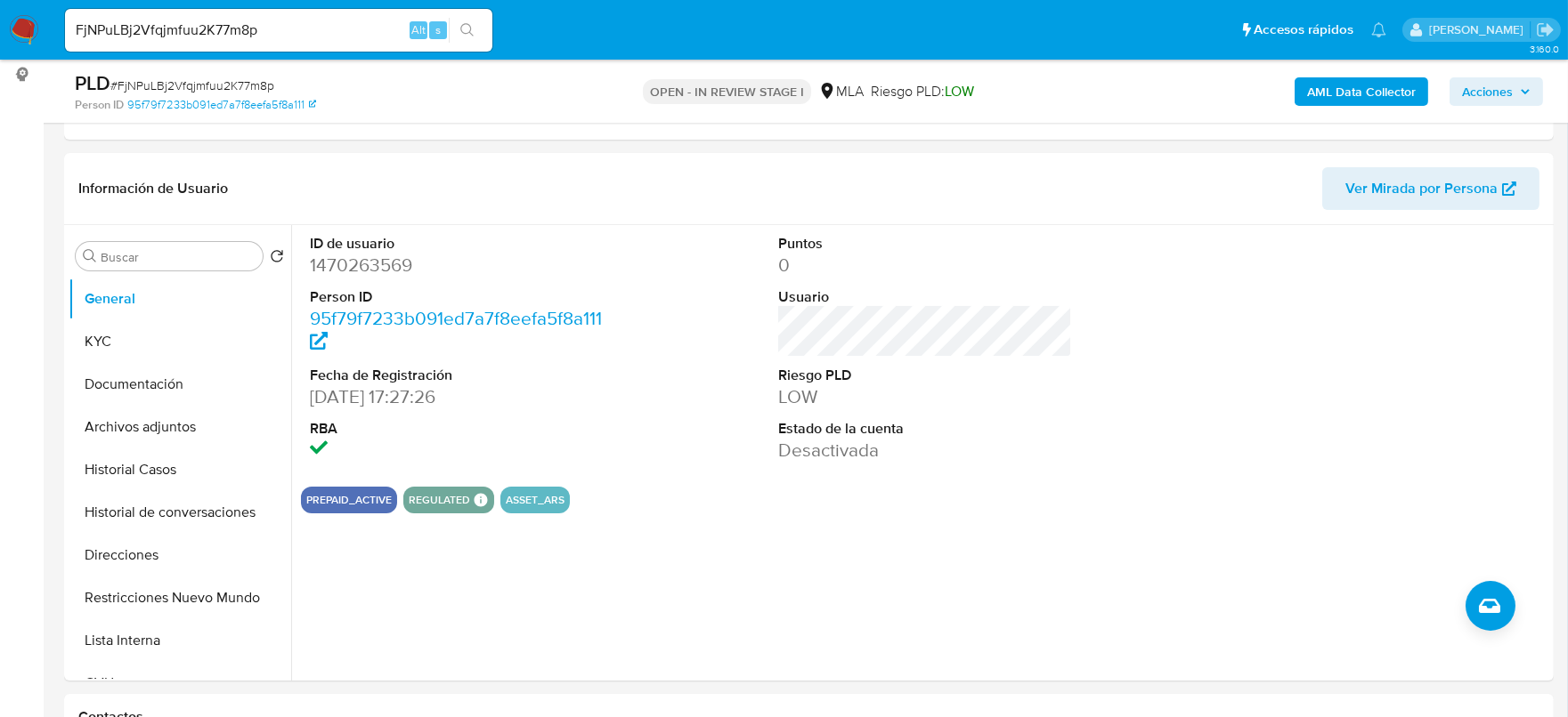
scroll to position [221, 0]
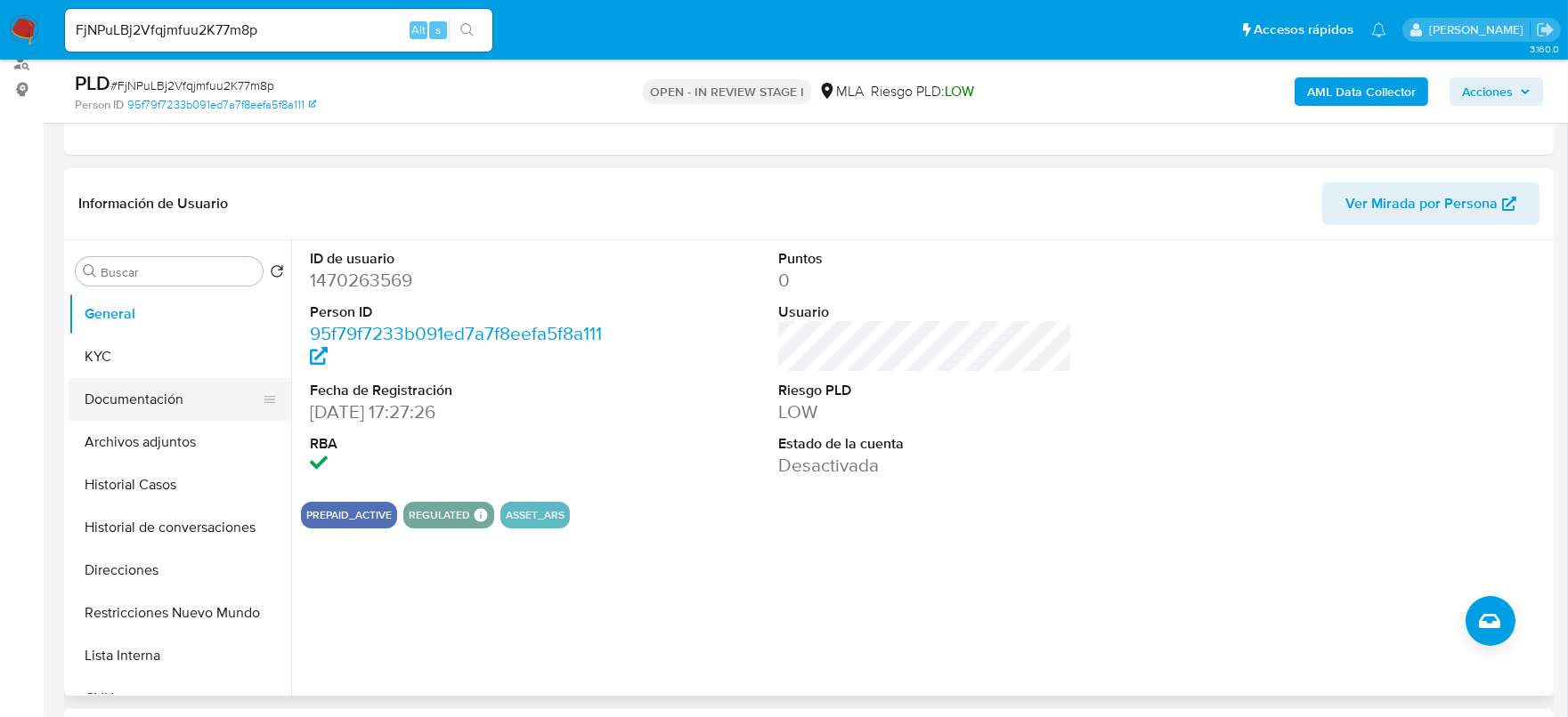
click at [122, 412] on button "Documentación" at bounding box center [172, 399] width 209 height 43
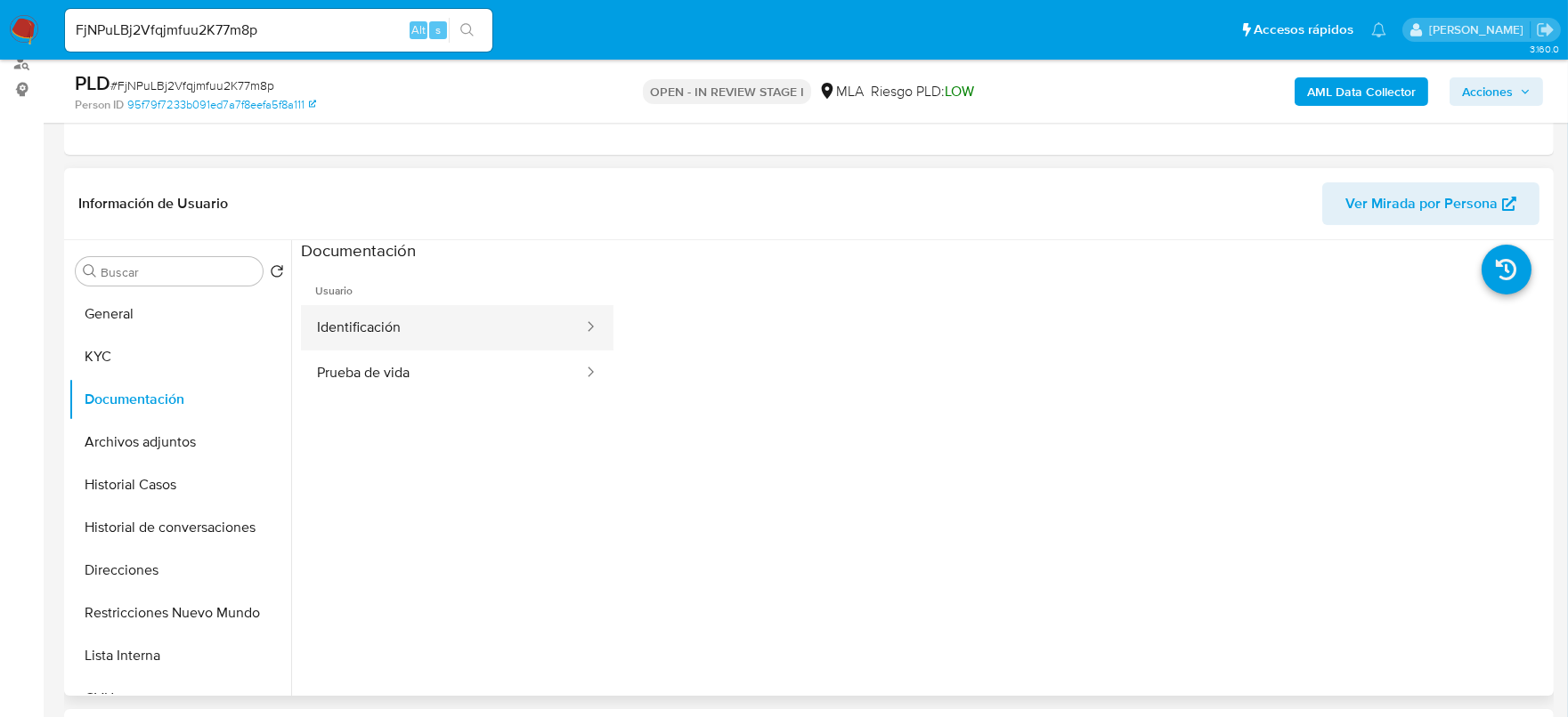
click at [443, 347] on button "Identificación" at bounding box center [443, 328] width 284 height 46
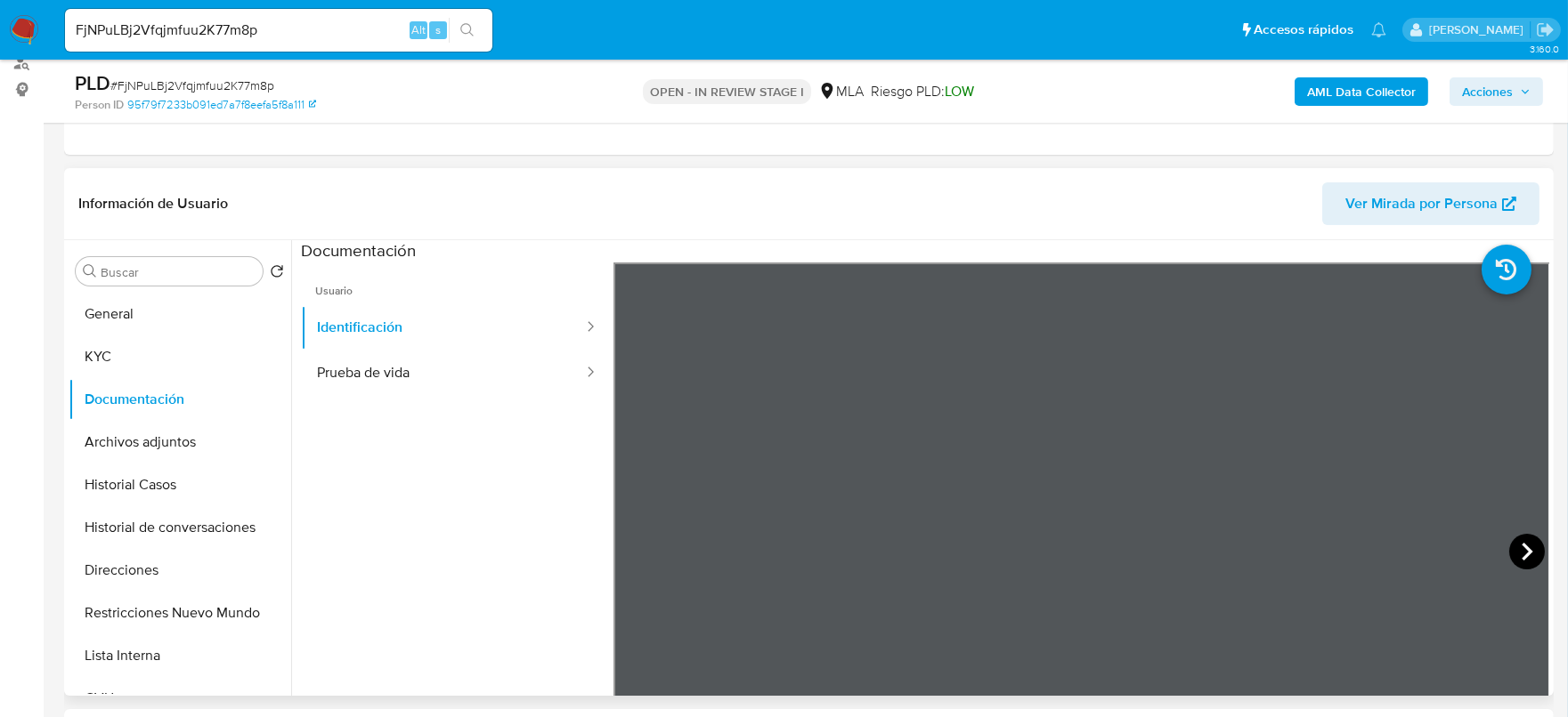
click at [1516, 551] on icon at bounding box center [1527, 551] width 36 height 36
click at [80, 335] on button "KYC" at bounding box center [172, 356] width 209 height 43
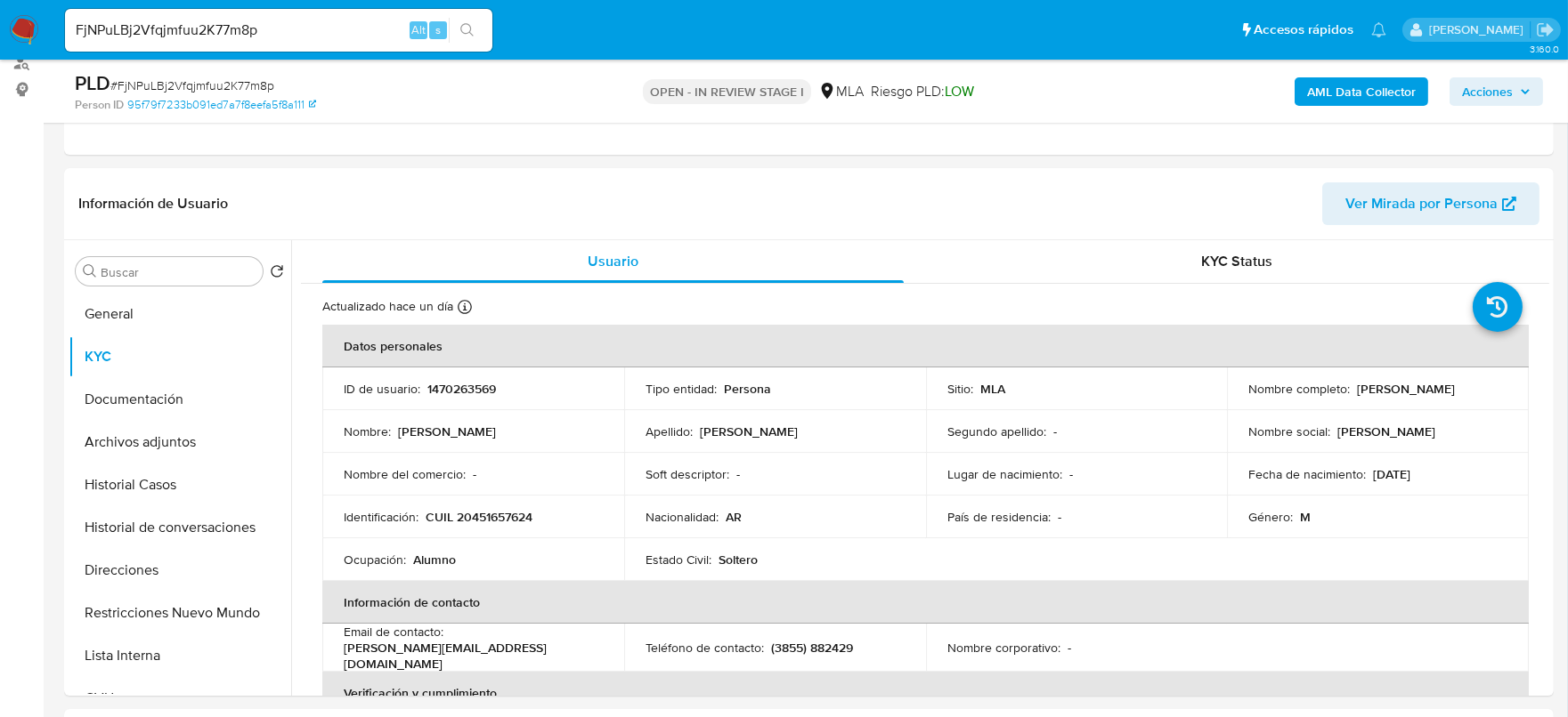
click at [502, 517] on p "CUIL 20451657624" at bounding box center [479, 517] width 107 height 16
click at [503, 517] on p "CUIL 20451657624" at bounding box center [479, 517] width 107 height 16
copy p "20451657624"
click at [448, 383] on p "1470263569" at bounding box center [461, 389] width 68 height 16
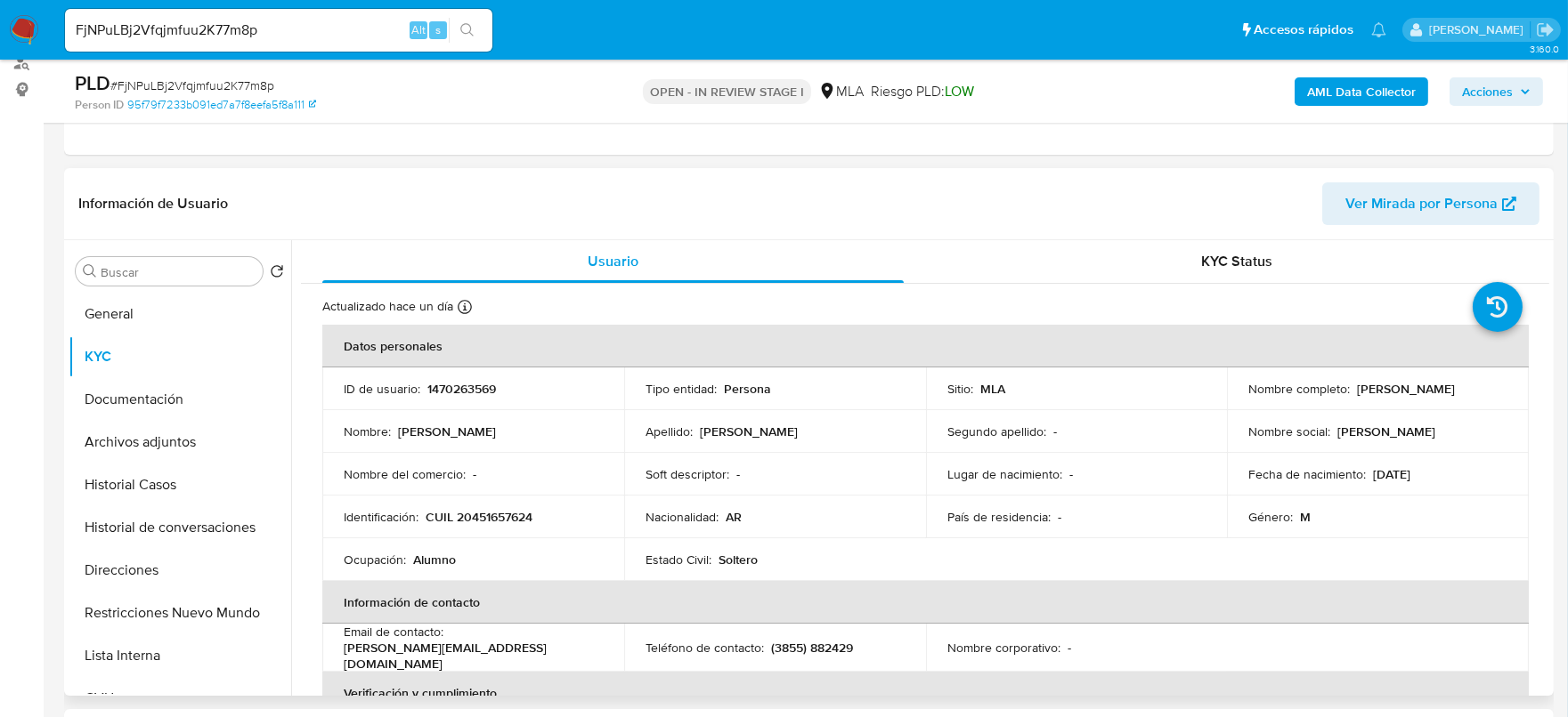
click at [463, 402] on td "ID de usuario : 1470263569" at bounding box center [473, 388] width 302 height 43
click at [470, 387] on p "1470263569" at bounding box center [461, 389] width 68 height 16
copy p "1470263569"
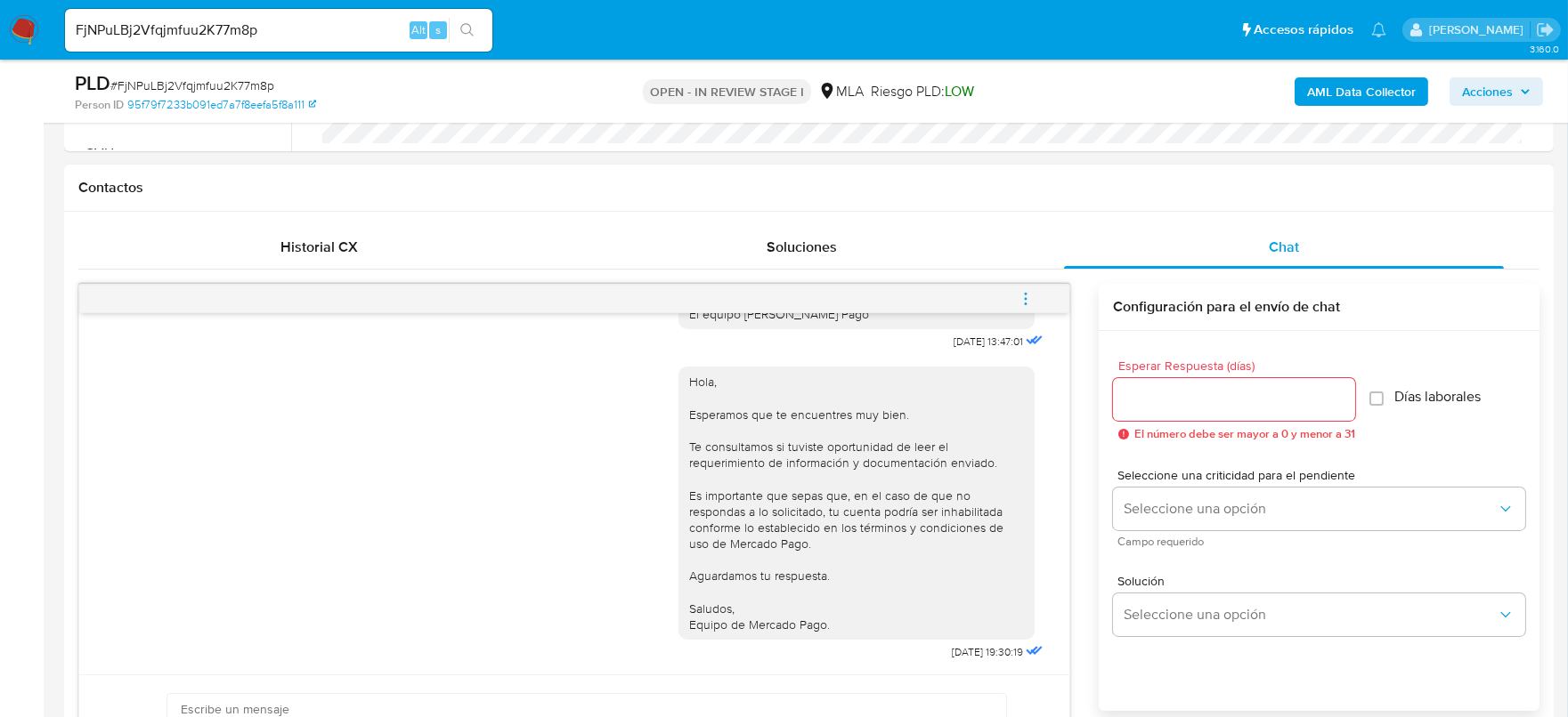
scroll to position [778, 0]
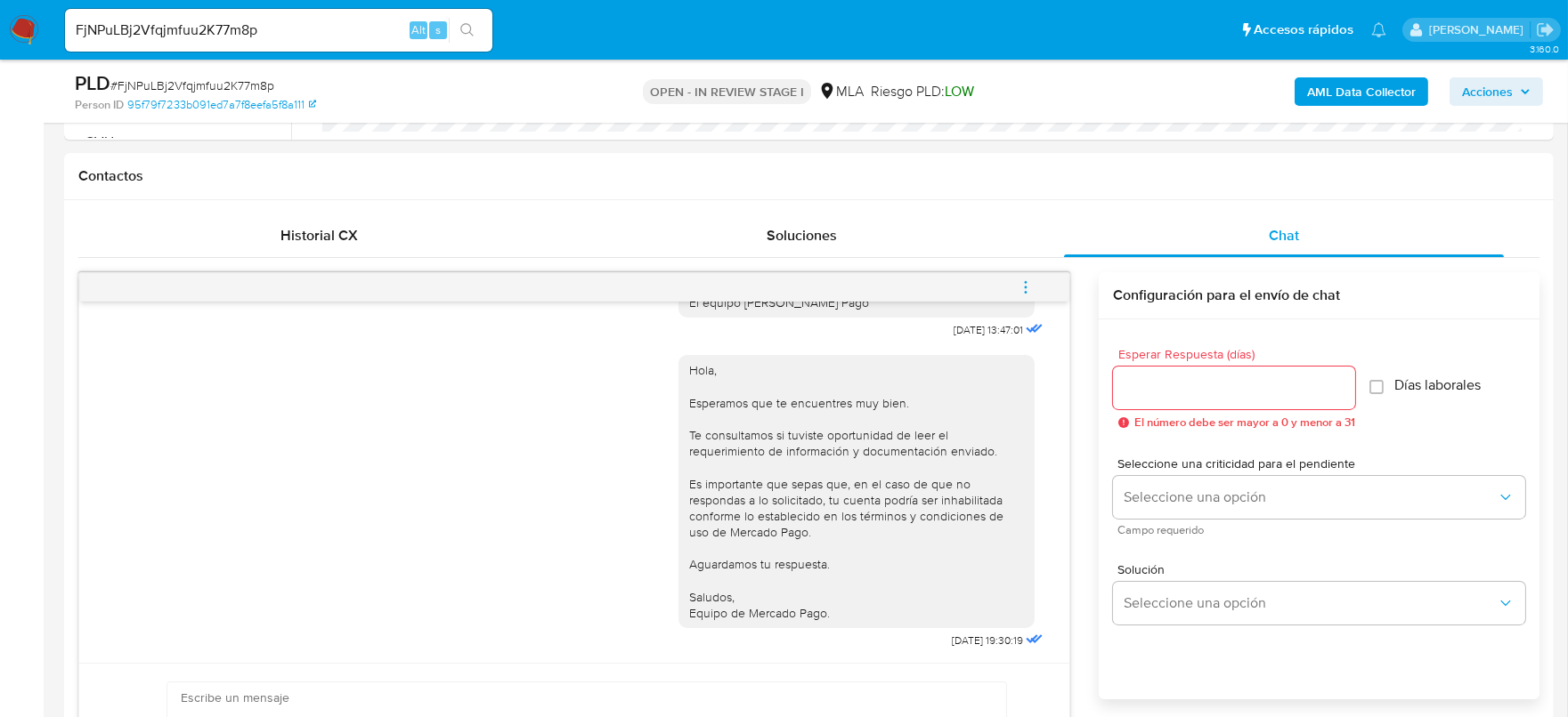
click at [1024, 288] on icon "menu-action" at bounding box center [1026, 288] width 16 height 16
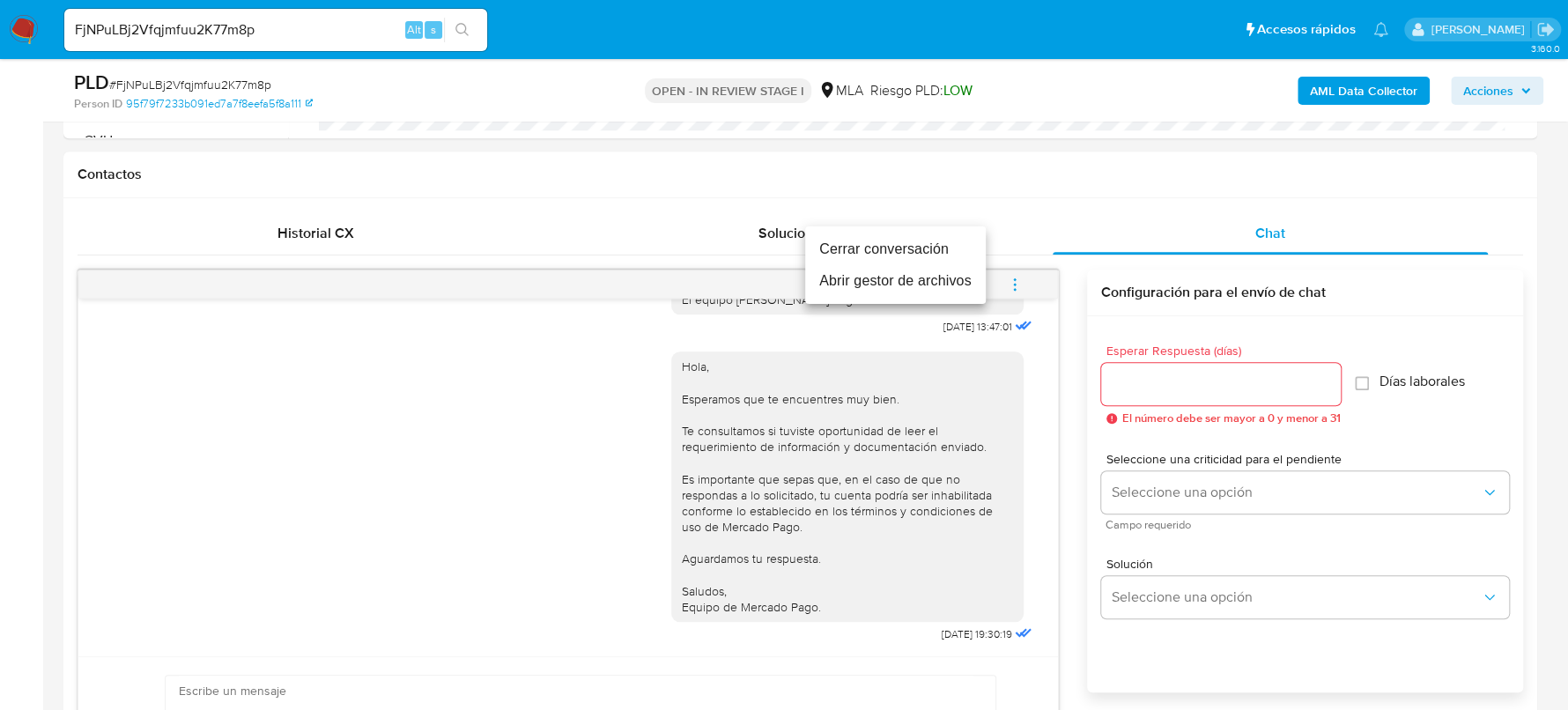
click at [950, 236] on li "Cerrar conversación" at bounding box center [895, 249] width 180 height 32
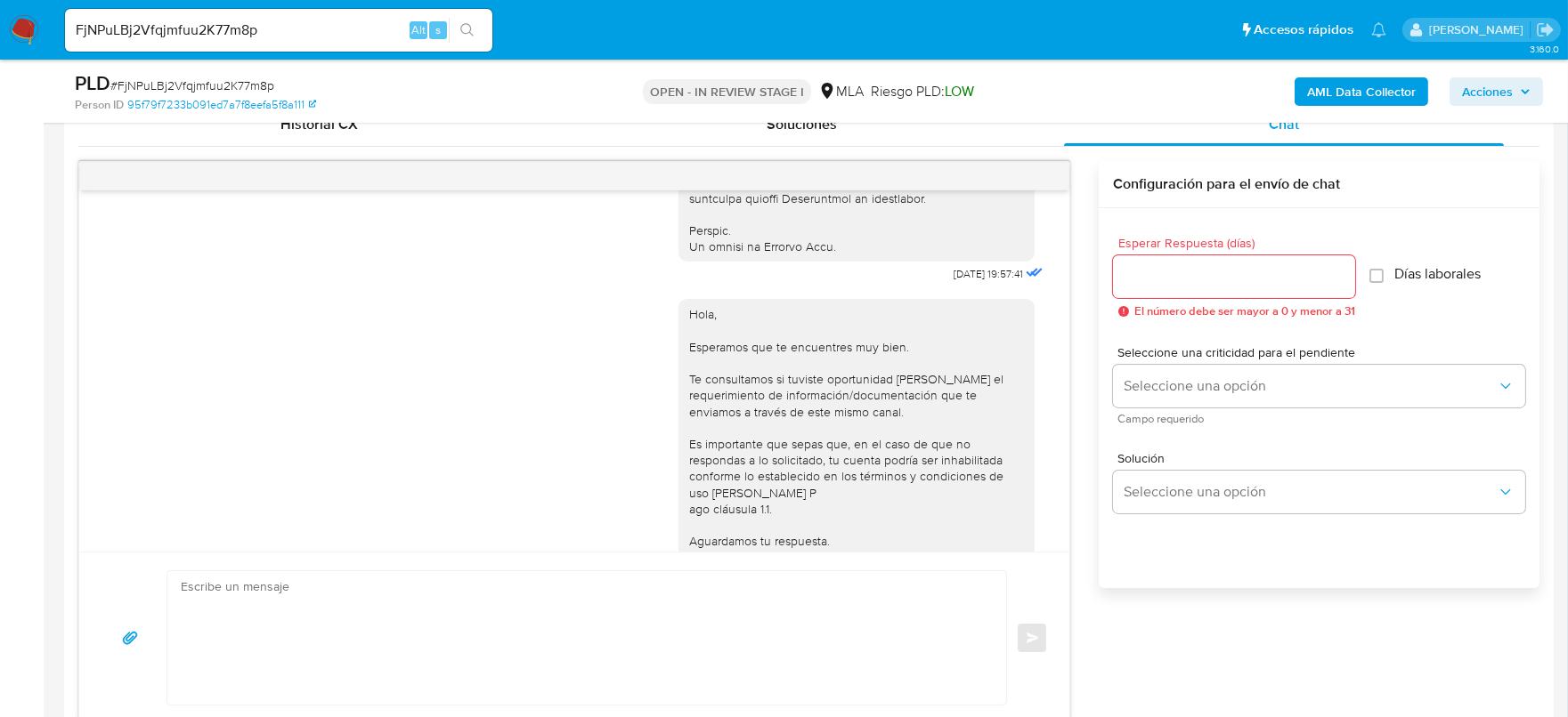
scroll to position [811, 0]
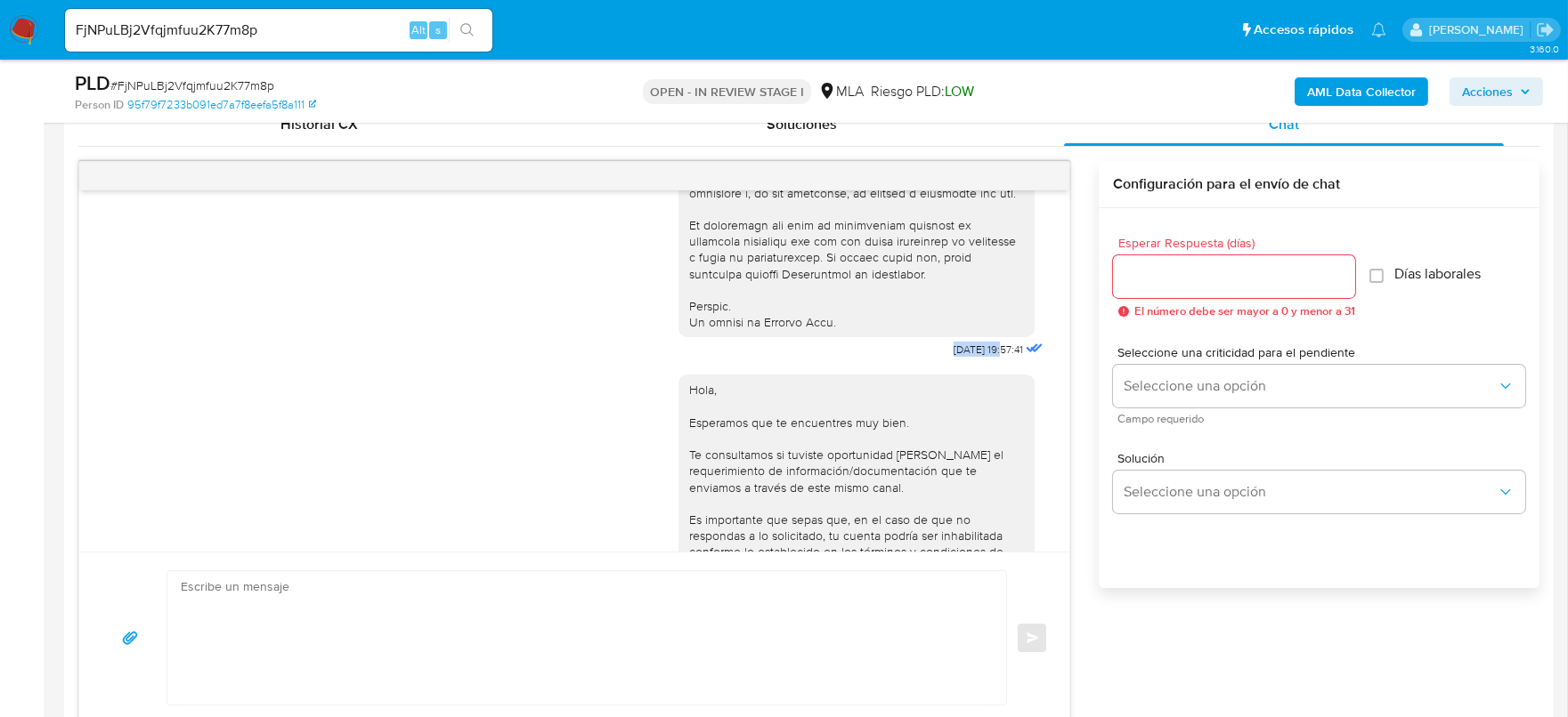
drag, startPoint x: 914, startPoint y: 380, endPoint x: 841, endPoint y: 230, distance: 166.8
copy span "[DATE]"
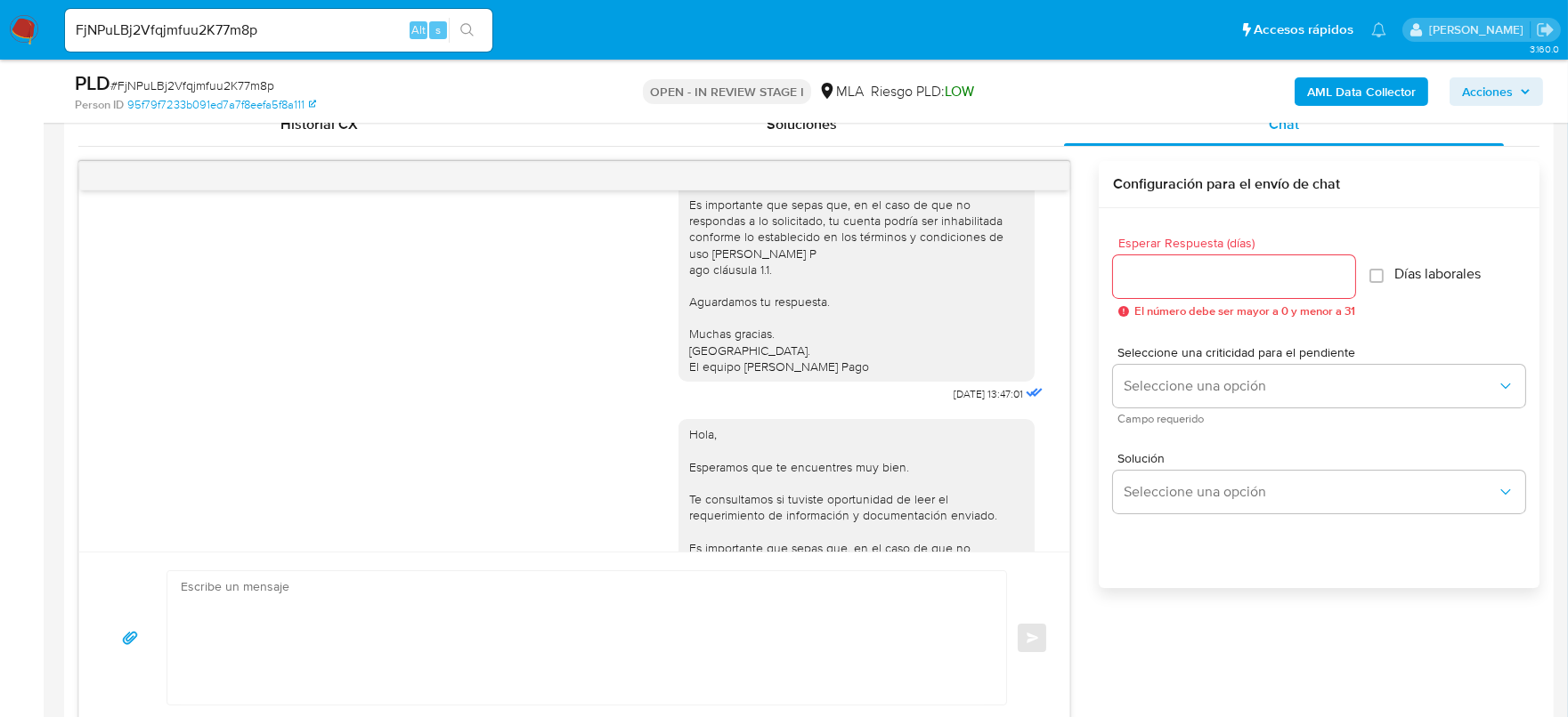
scroll to position [1144, 0]
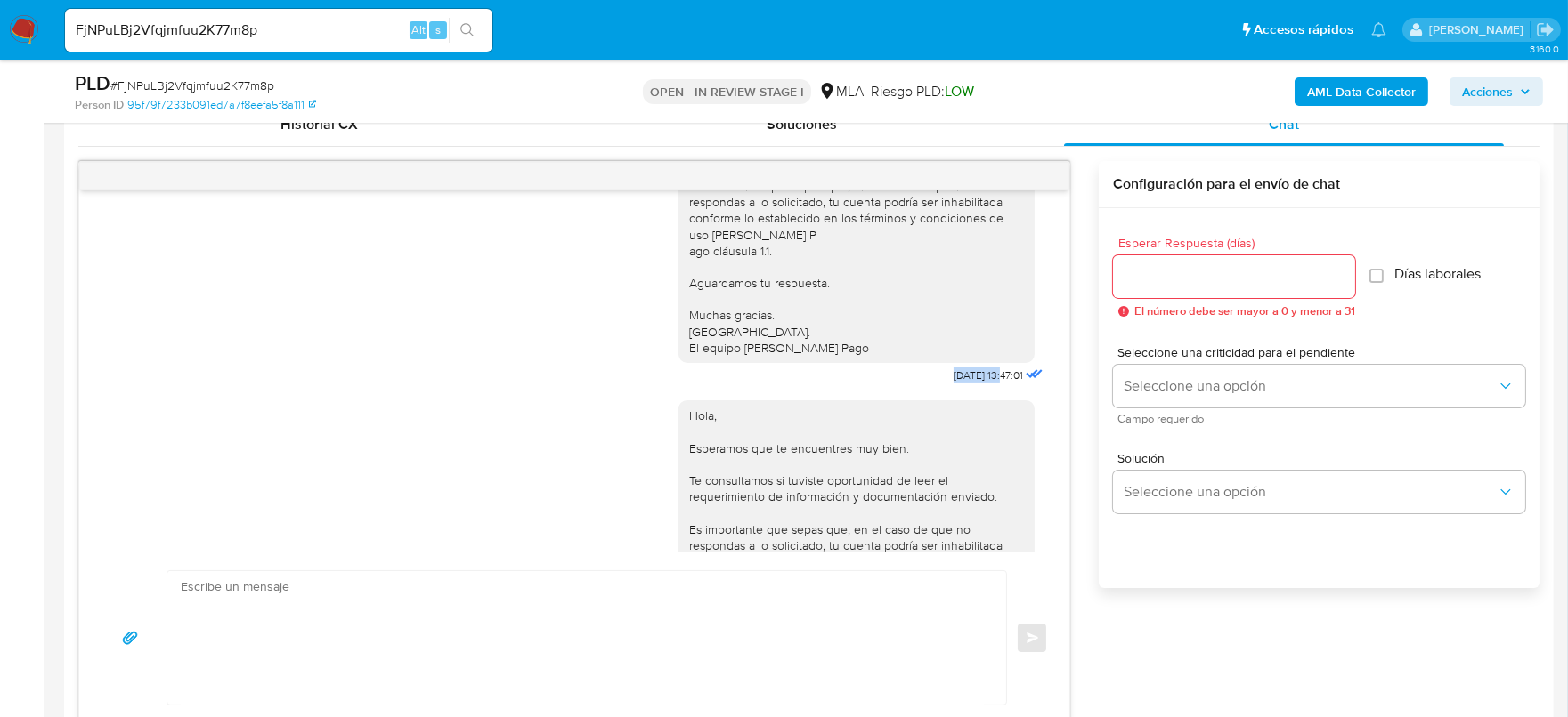
drag, startPoint x: 916, startPoint y: 425, endPoint x: 968, endPoint y: 427, distance: 52.0
click at [968, 383] on span "[DATE] 13:47:01" at bounding box center [988, 375] width 69 height 15
copy span "[DATE]"
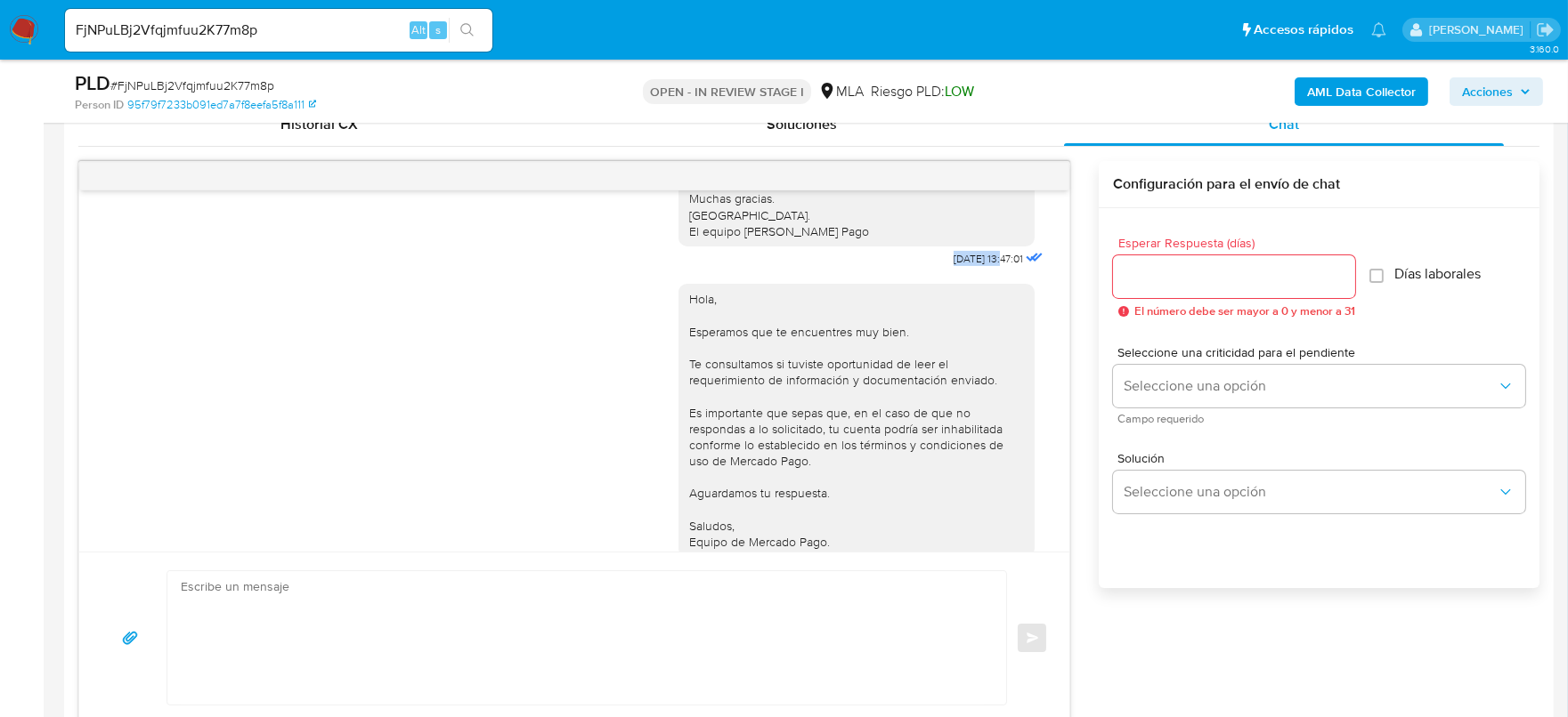
scroll to position [1367, 0]
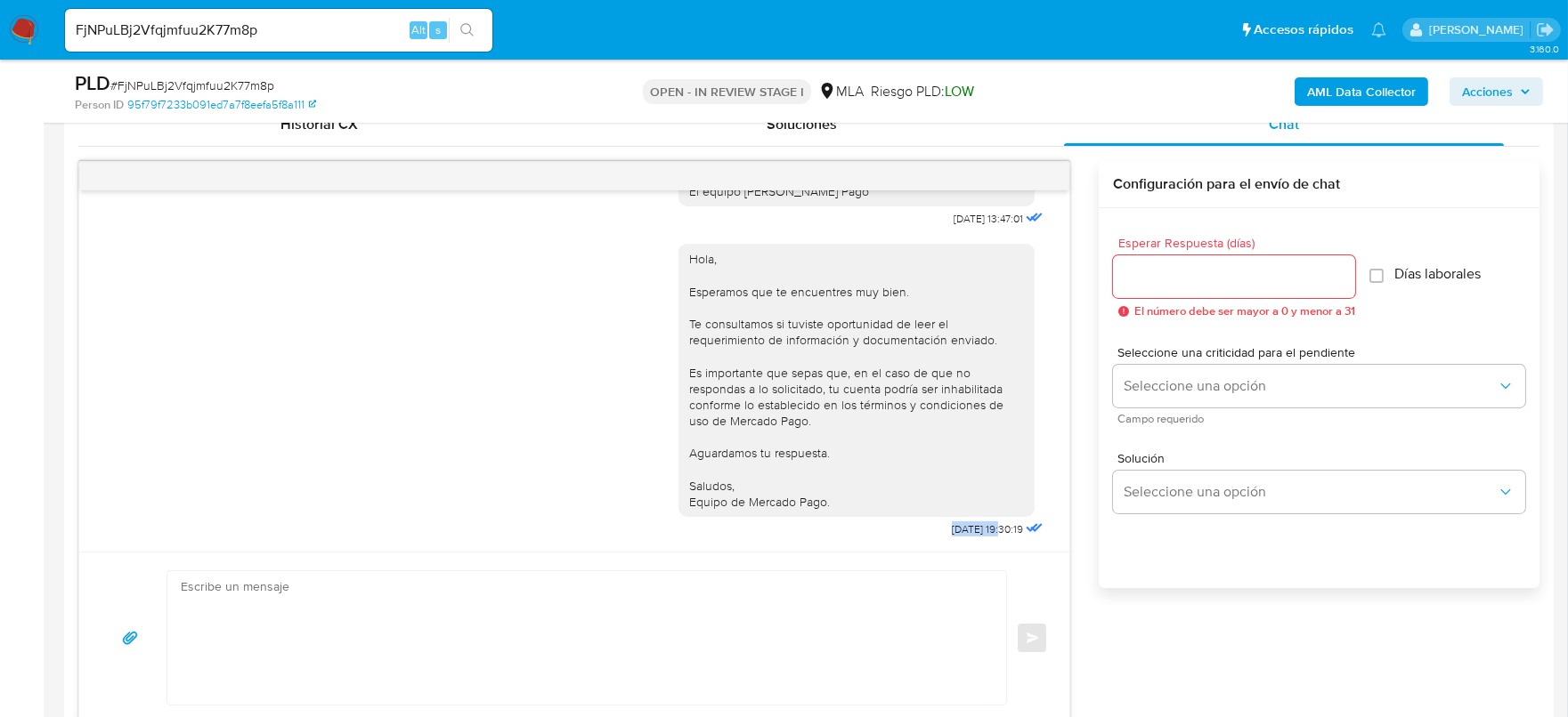
drag, startPoint x: 916, startPoint y: 525, endPoint x: 952, endPoint y: 508, distance: 39.8
click at [966, 535] on div "Hola, Esperamos que te encuentres muy bien. Te consultamos si tuviste oportunid…" at bounding box center [862, 386] width 368 height 311
copy span "[DATE]"
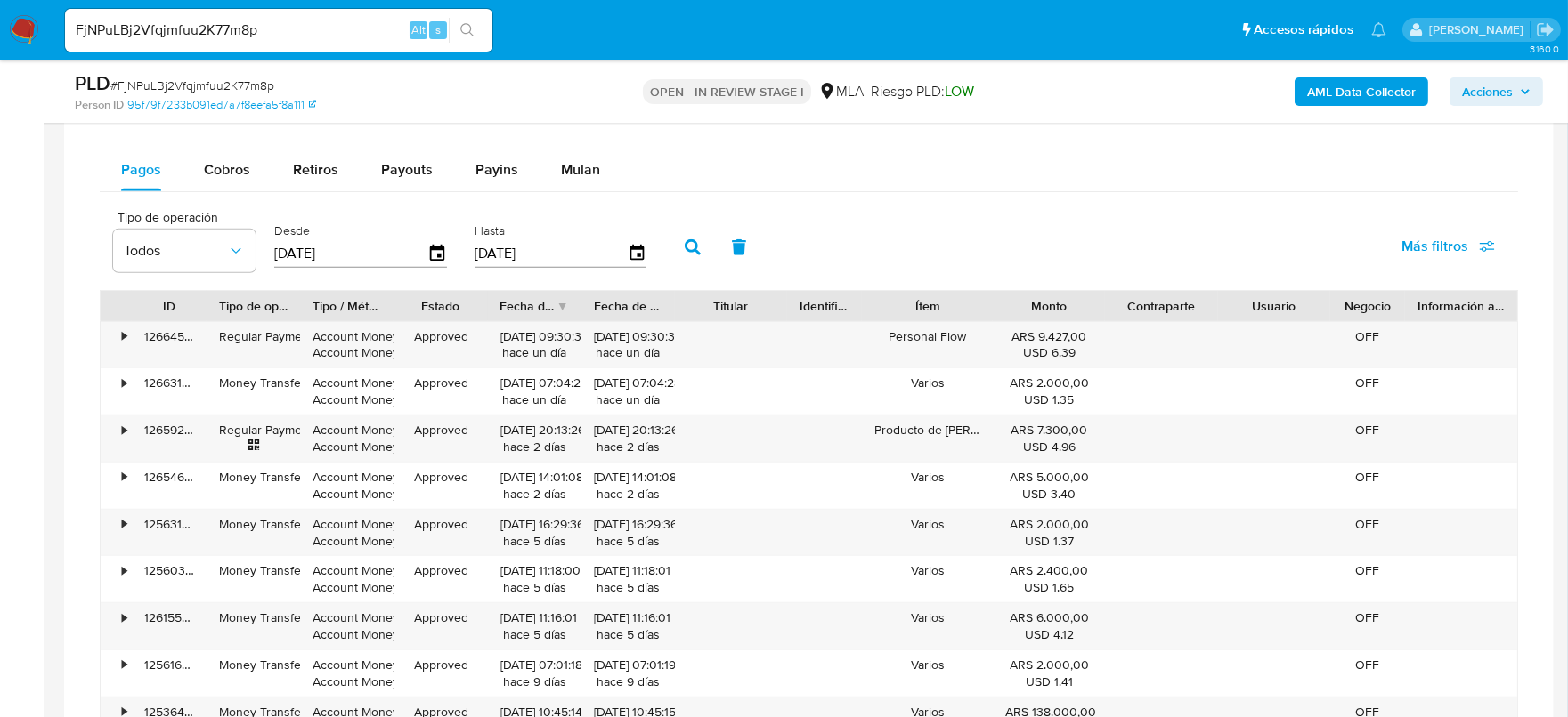
scroll to position [1556, 0]
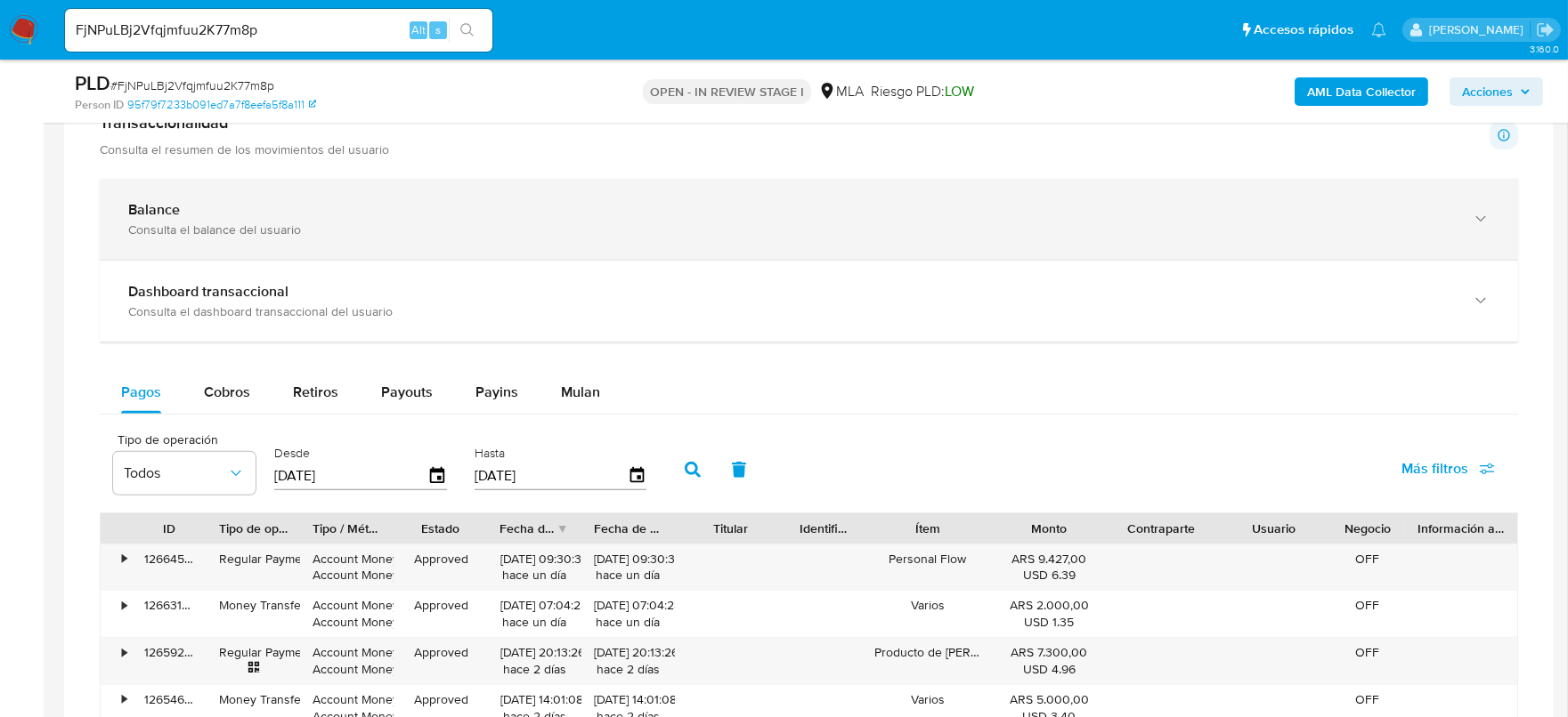
click at [267, 241] on div "Balance Consulta el balance del usuario" at bounding box center [809, 219] width 1418 height 81
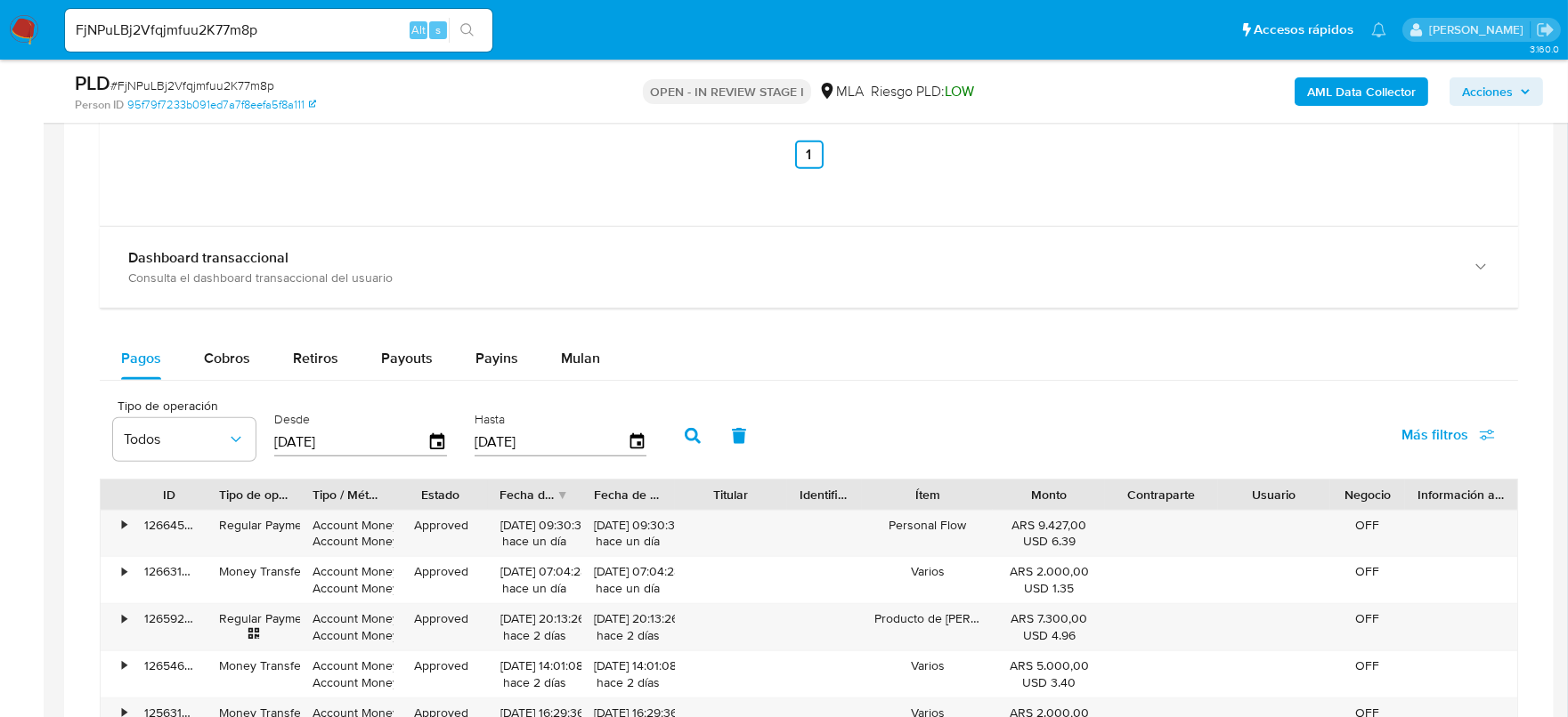
scroll to position [2225, 0]
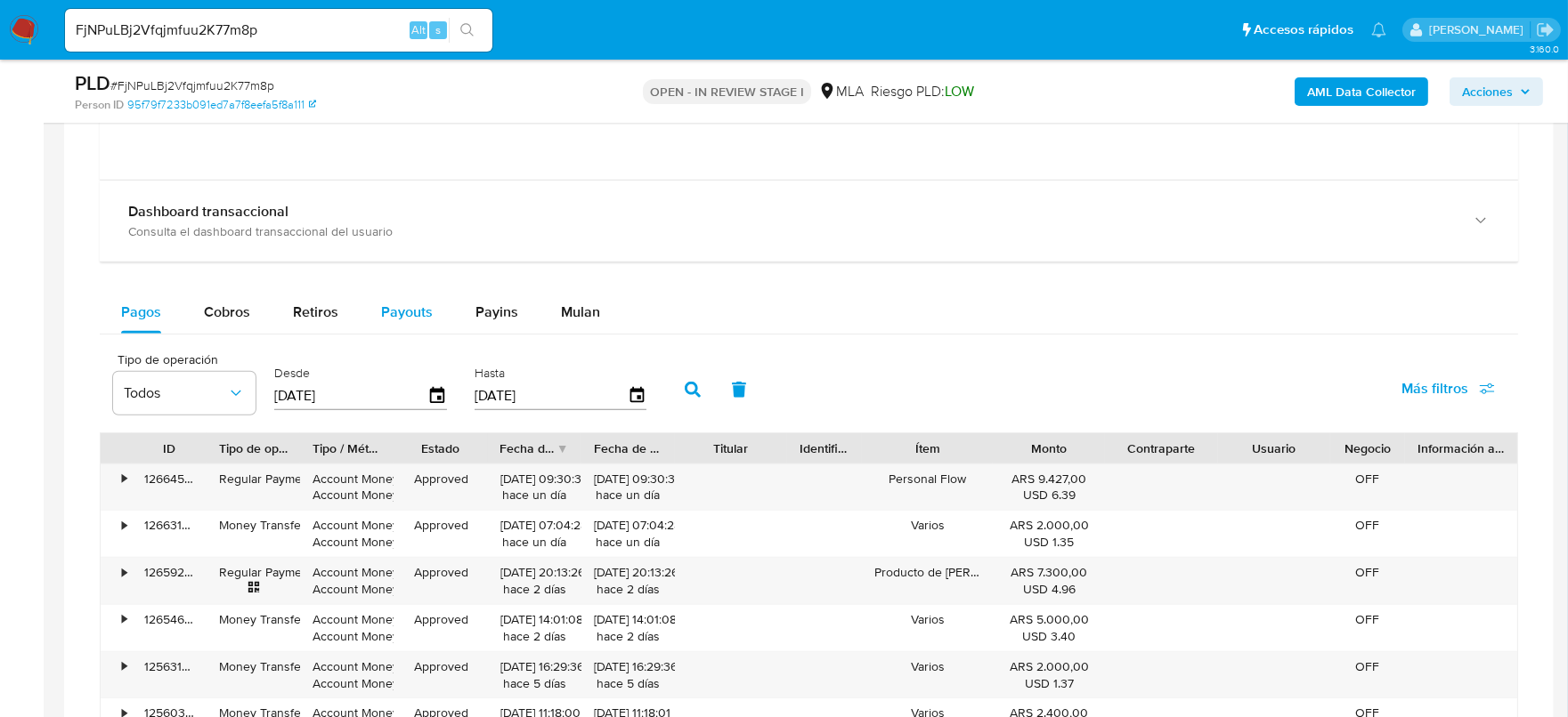
click at [387, 309] on span "Payouts" at bounding box center [407, 312] width 52 height 20
select select "10"
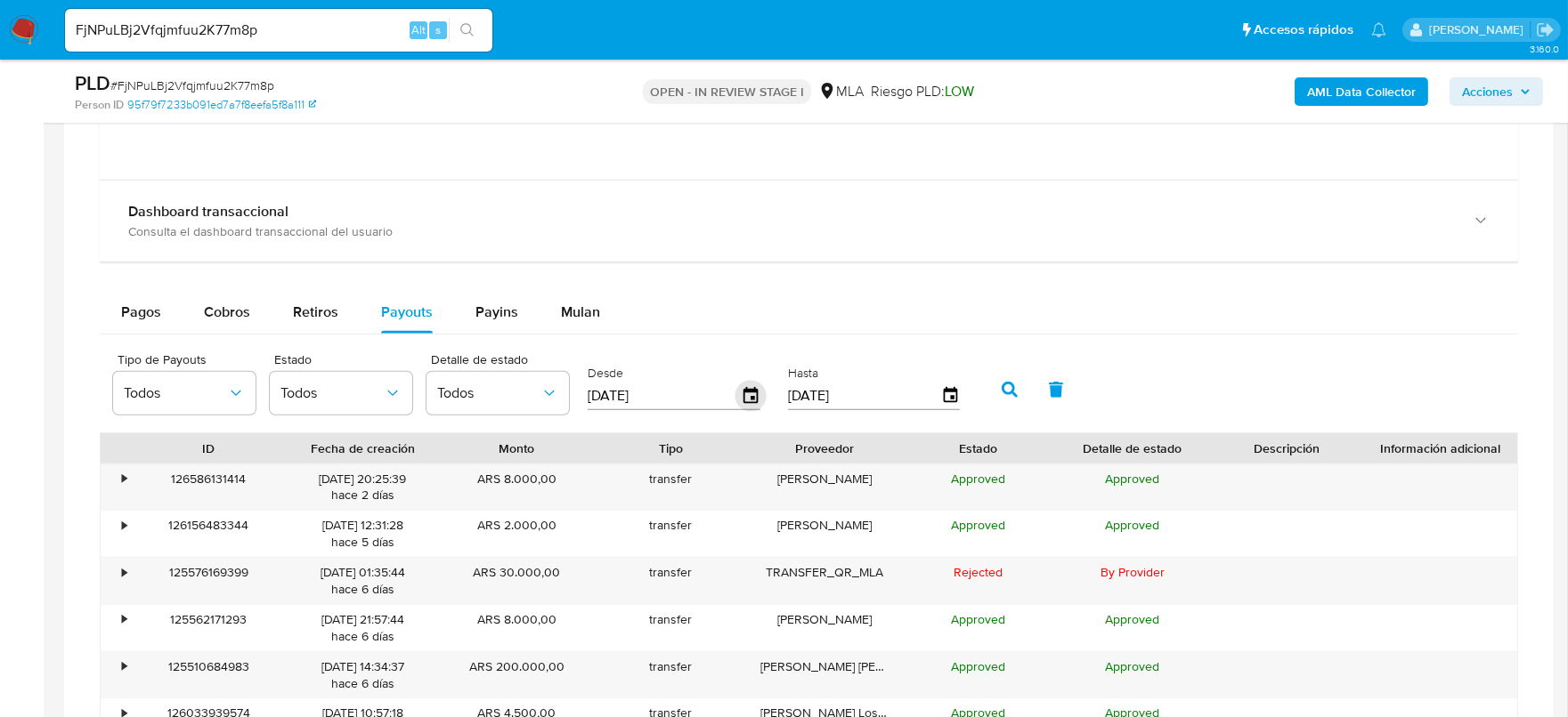
click at [752, 393] on icon "button" at bounding box center [751, 395] width 15 height 16
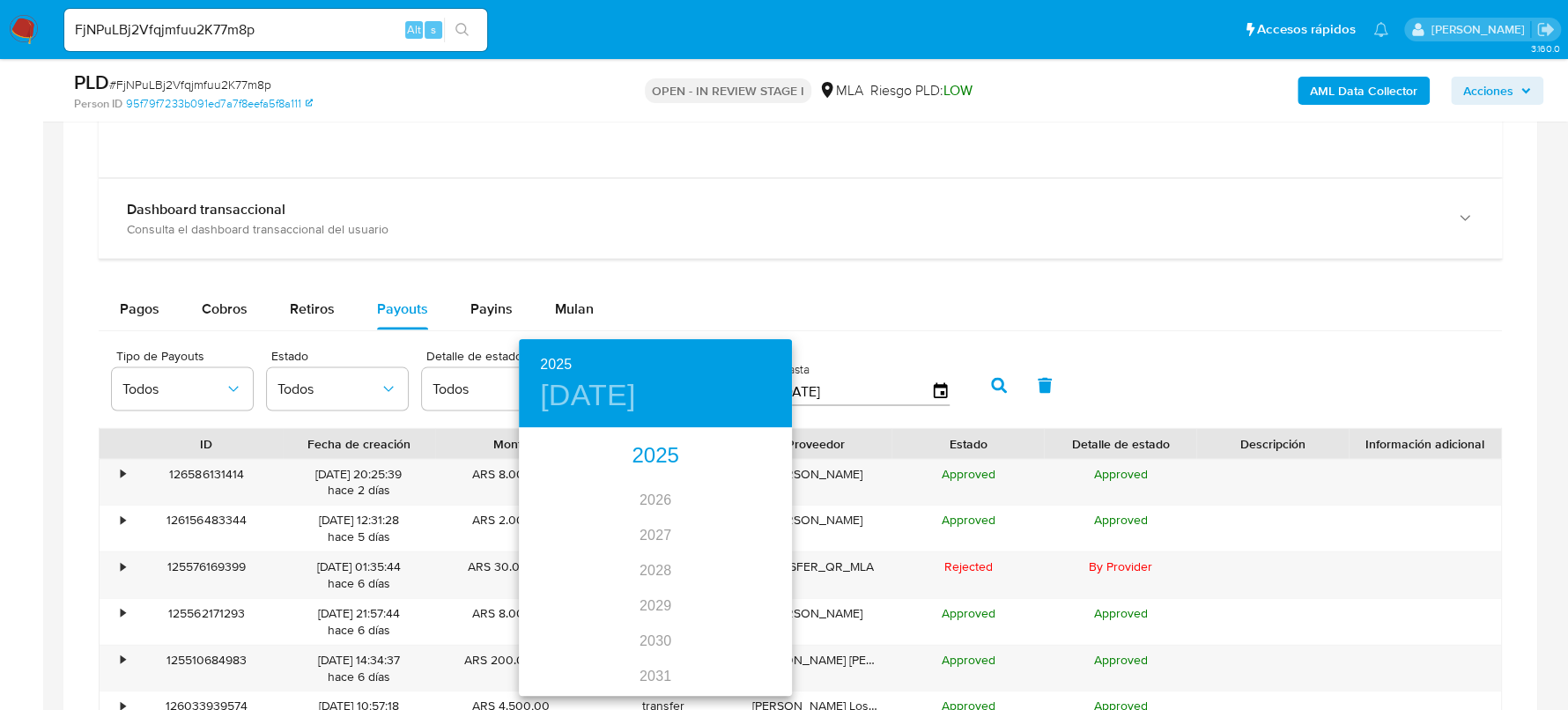
click at [634, 470] on div "2025" at bounding box center [655, 456] width 273 height 35
click at [555, 592] on div "[DATE]." at bounding box center [564, 595] width 91 height 66
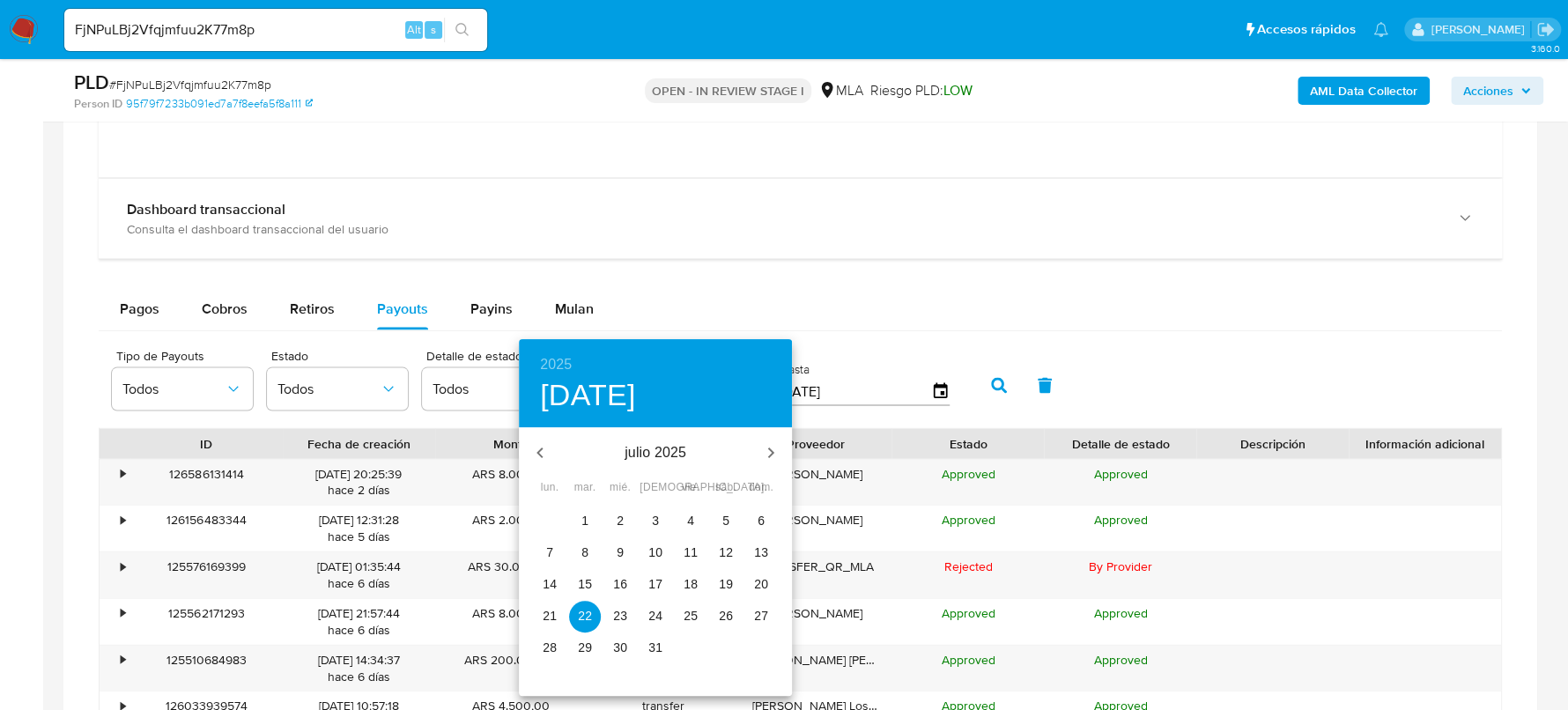
click at [589, 523] on span "1" at bounding box center [584, 521] width 32 height 18
type input "[DATE]"
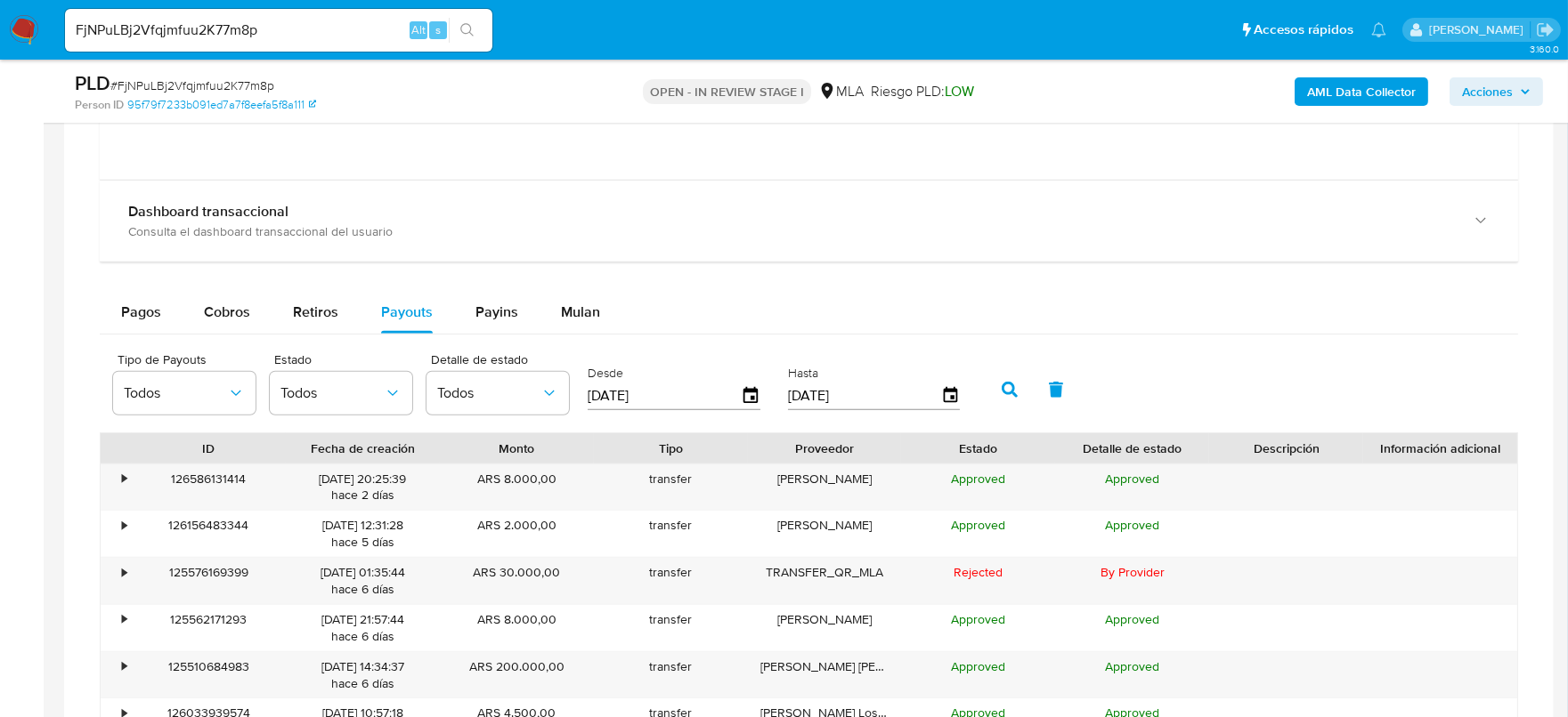
click at [1003, 391] on icon "button" at bounding box center [1010, 390] width 16 height 16
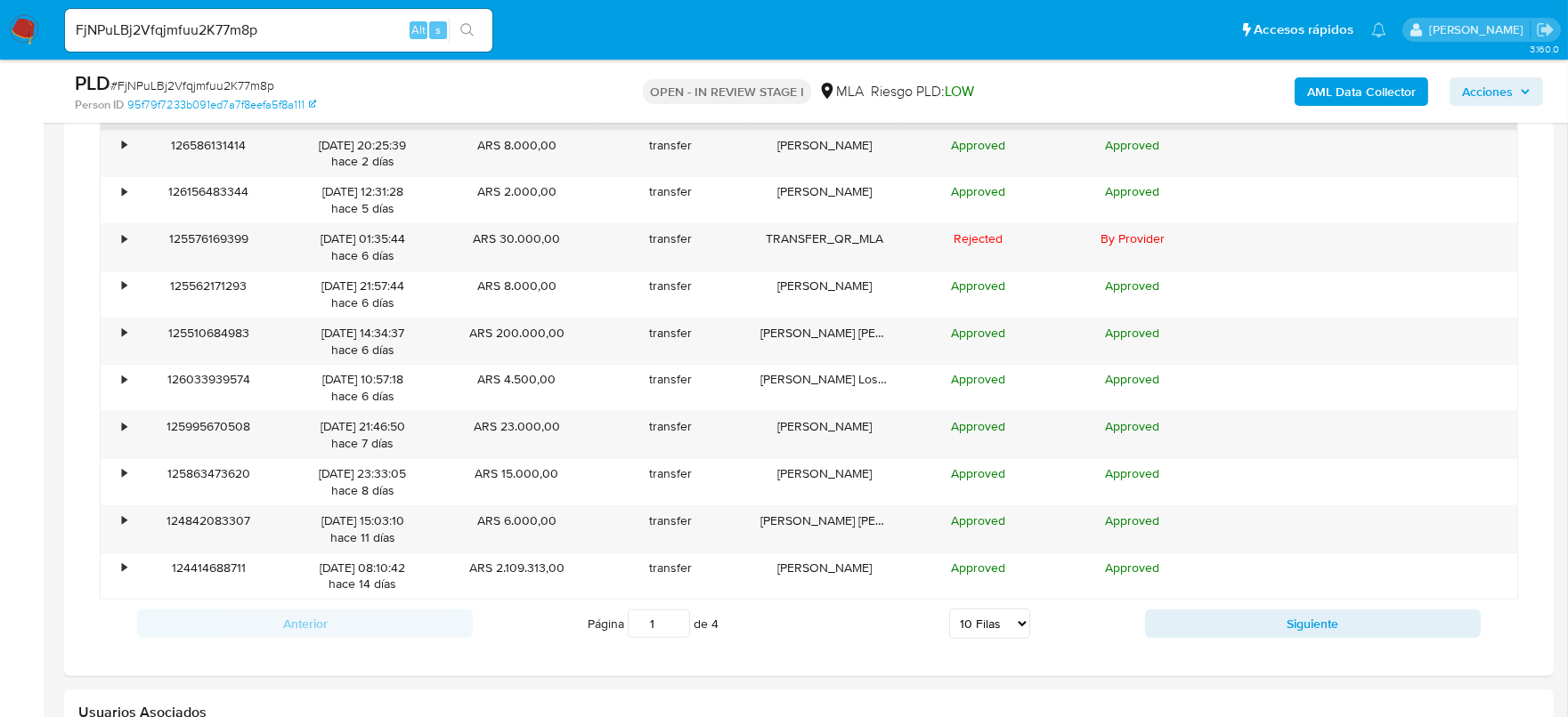
scroll to position [2669, 0]
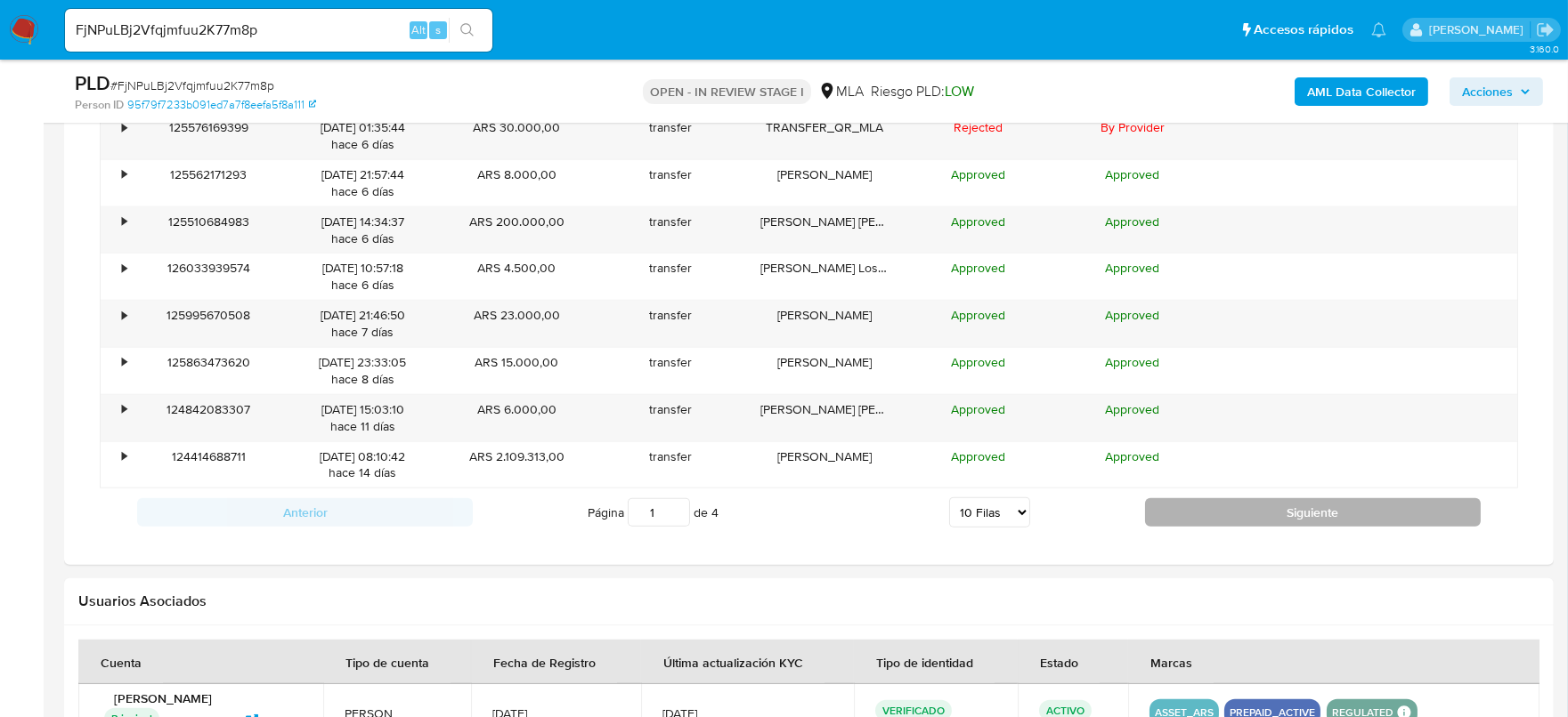
click at [1182, 502] on button "Siguiente" at bounding box center [1313, 512] width 335 height 28
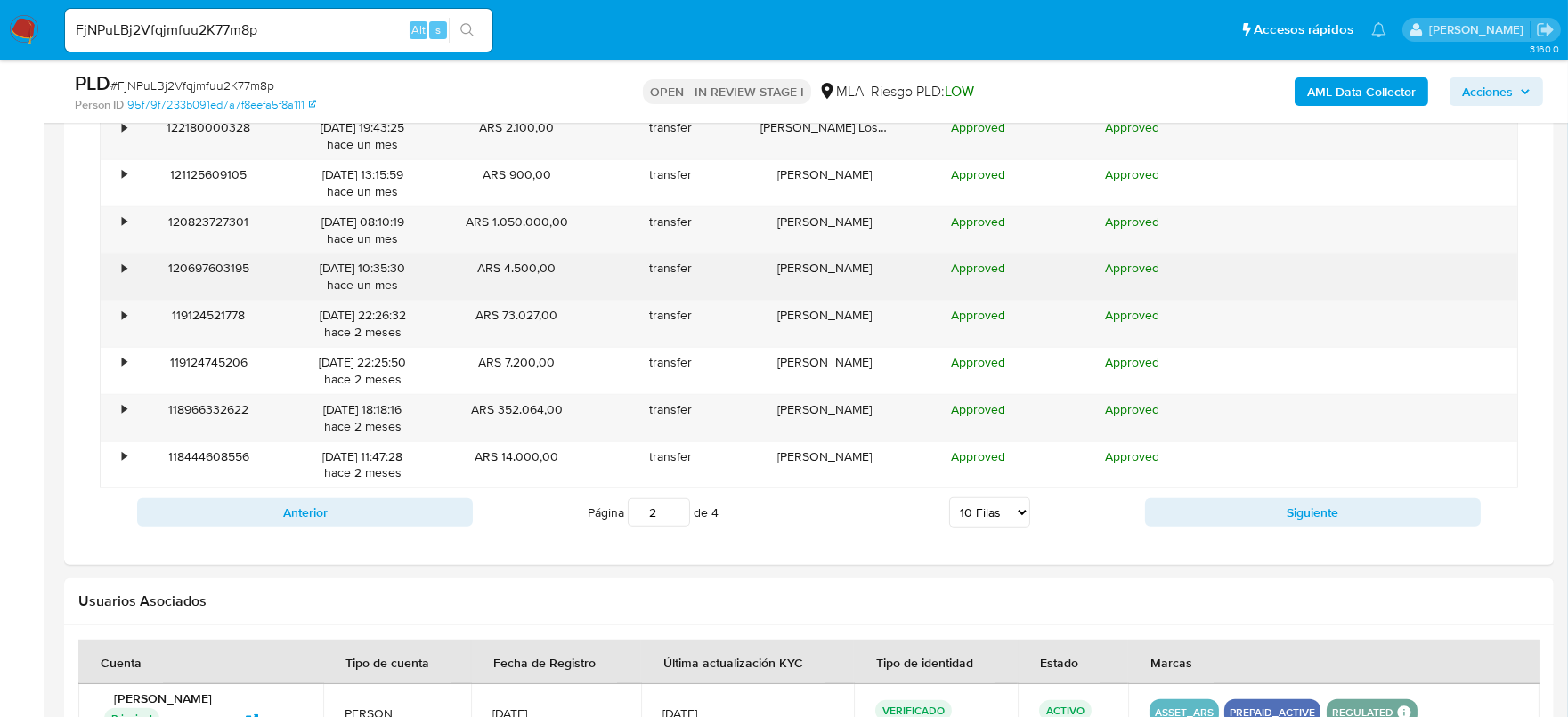
scroll to position [2558, 0]
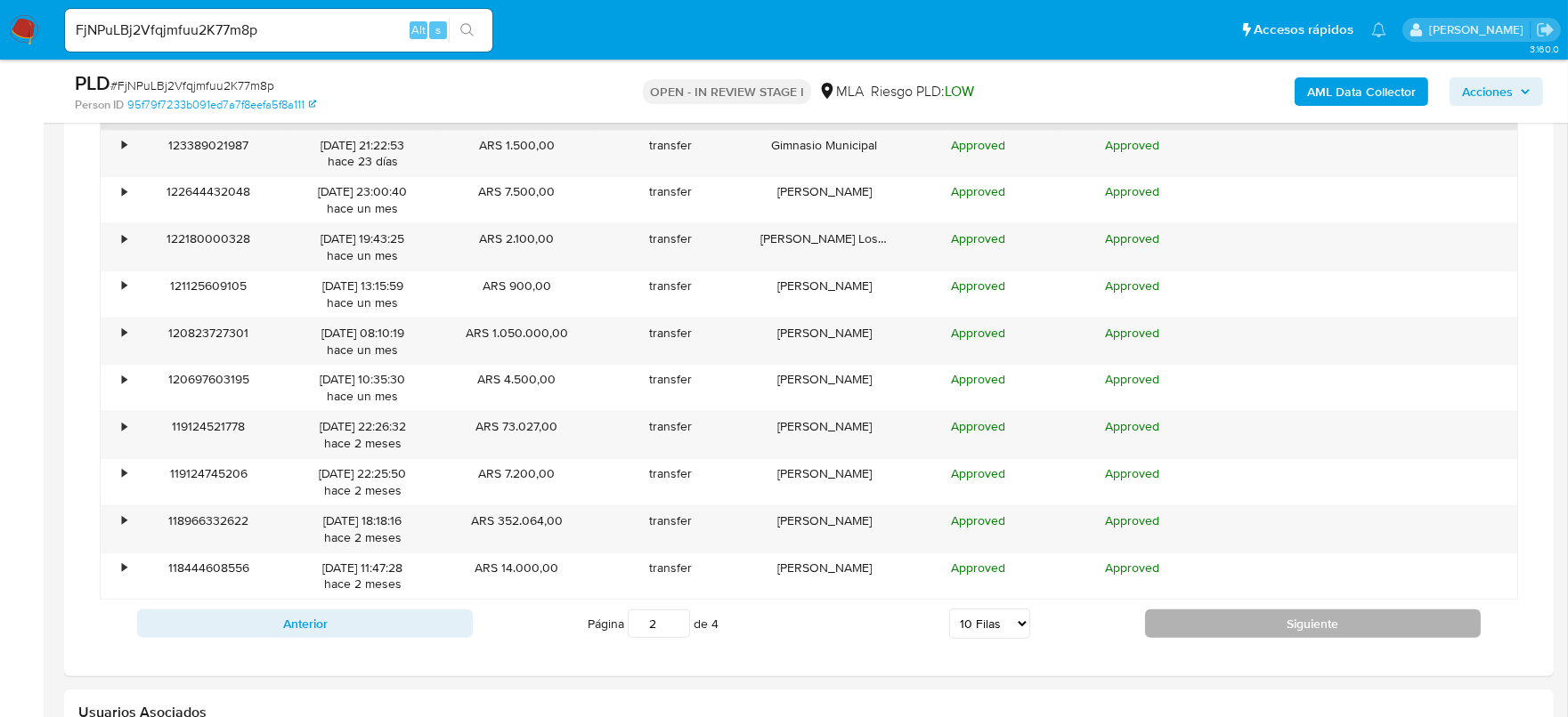
click at [1301, 614] on button "Siguiente" at bounding box center [1313, 623] width 335 height 28
type input "3"
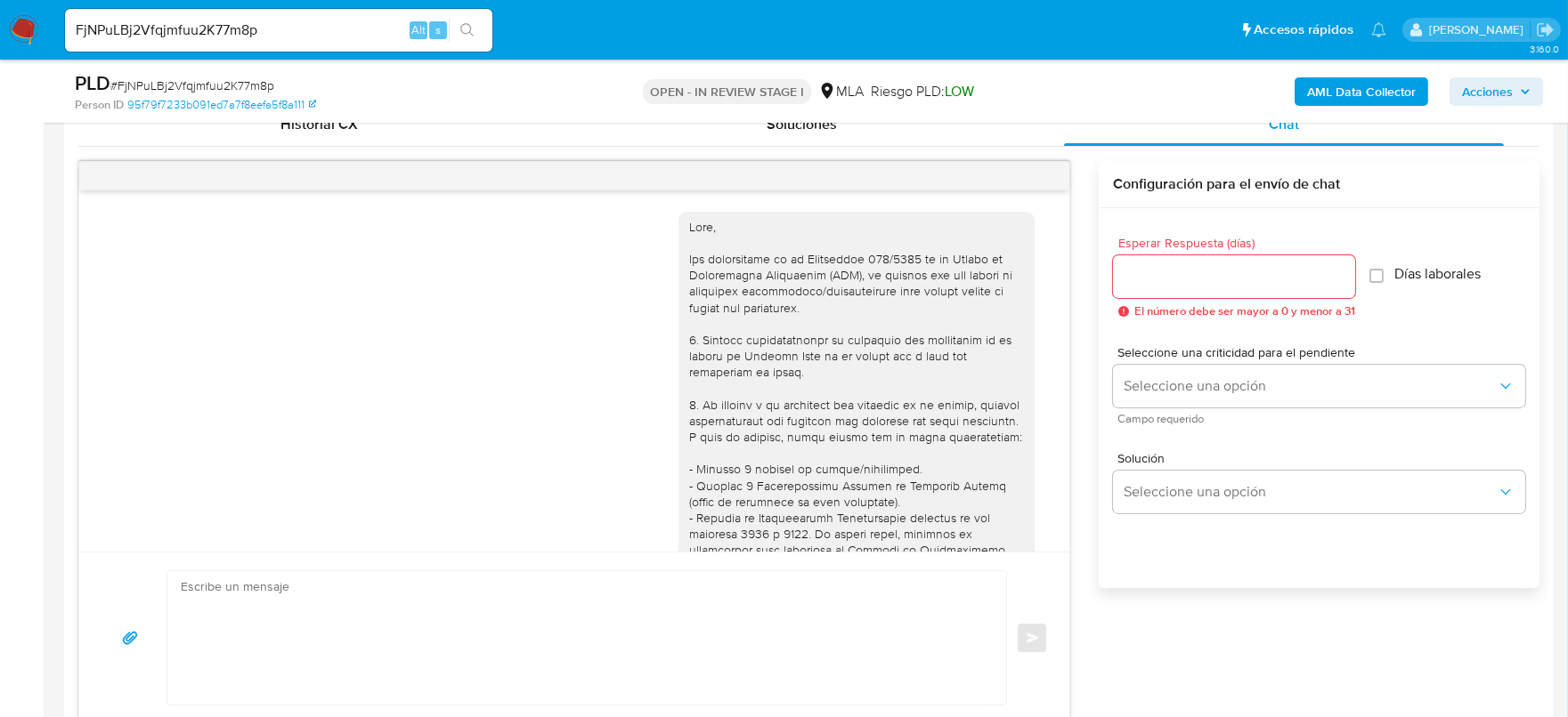
scroll to position [0, 0]
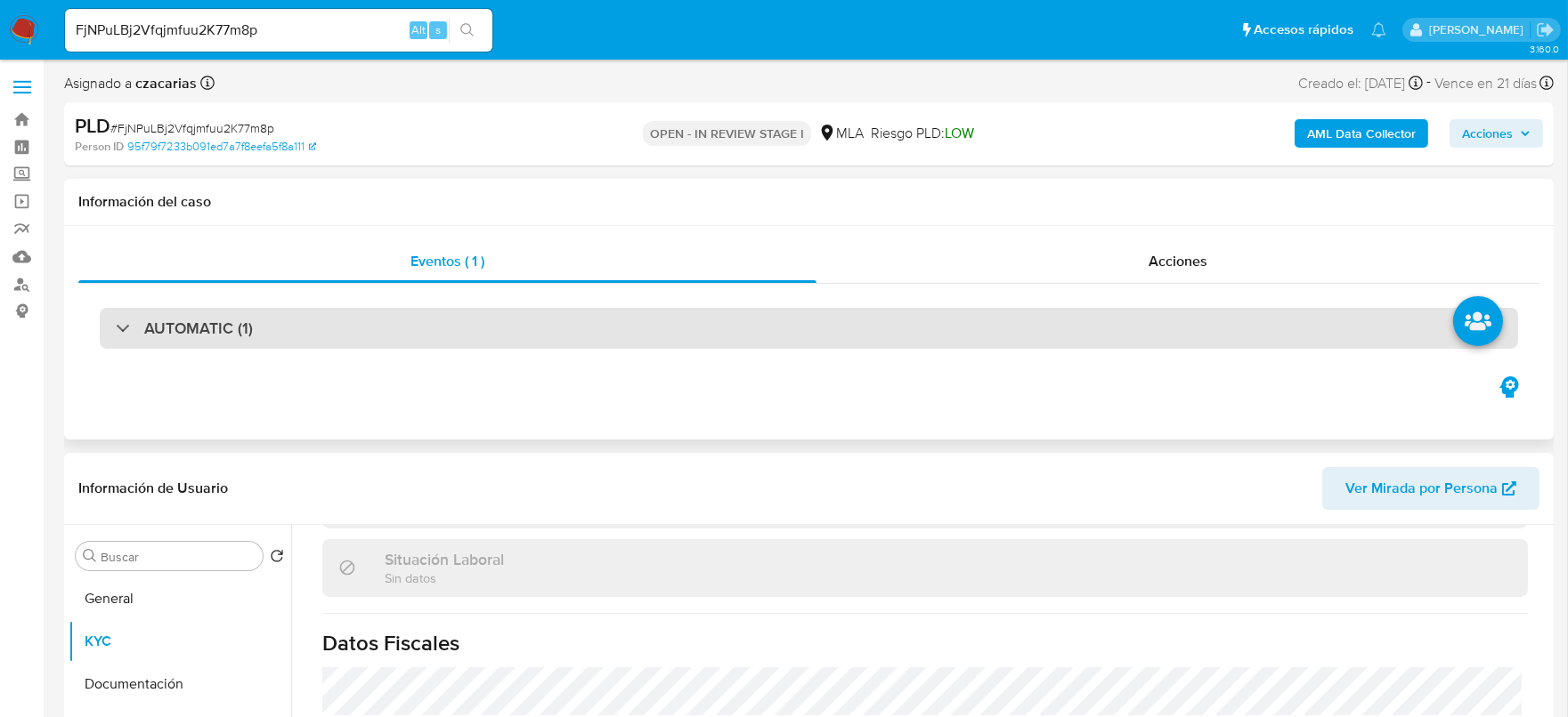
click at [321, 326] on div "AUTOMATIC (1)" at bounding box center [809, 328] width 1418 height 41
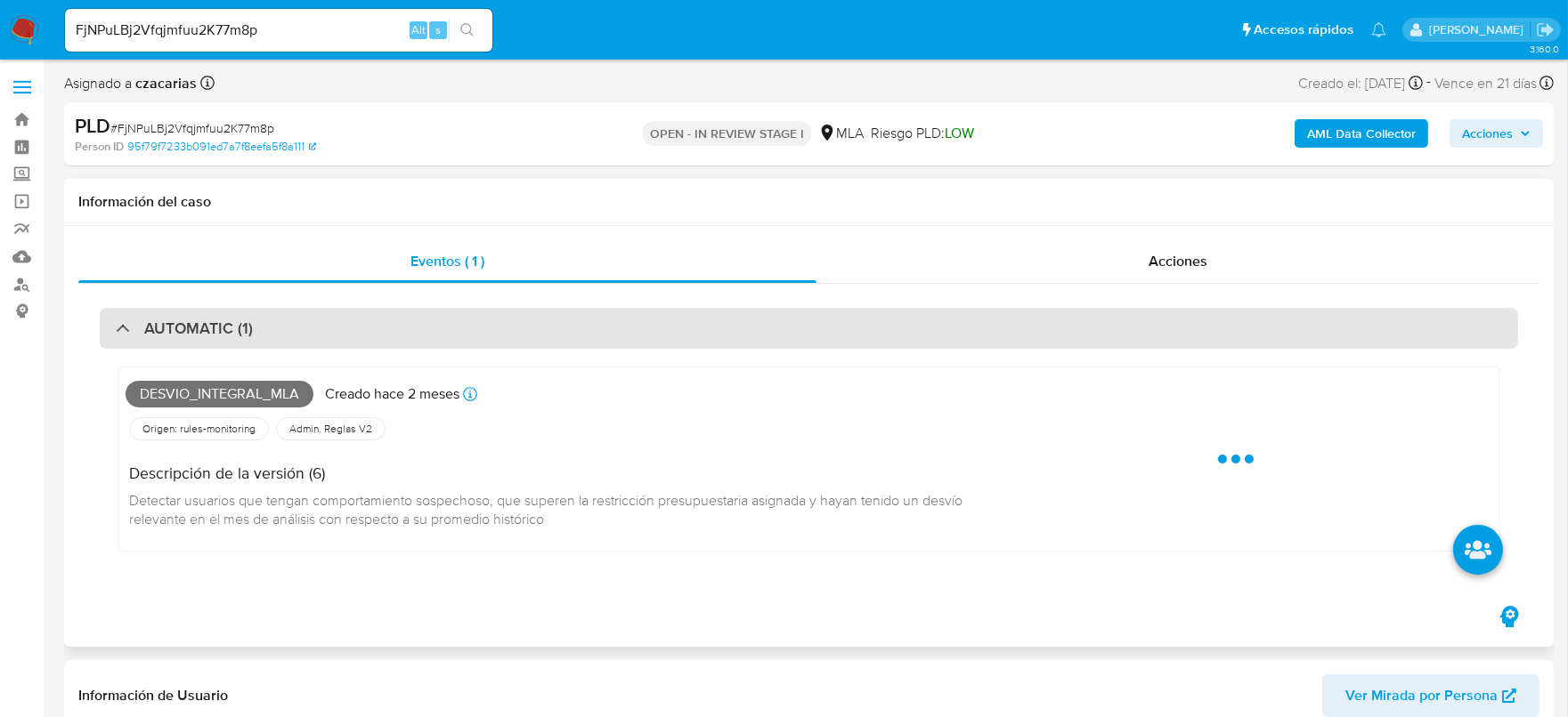
click at [356, 326] on div "AUTOMATIC (1)" at bounding box center [809, 328] width 1418 height 41
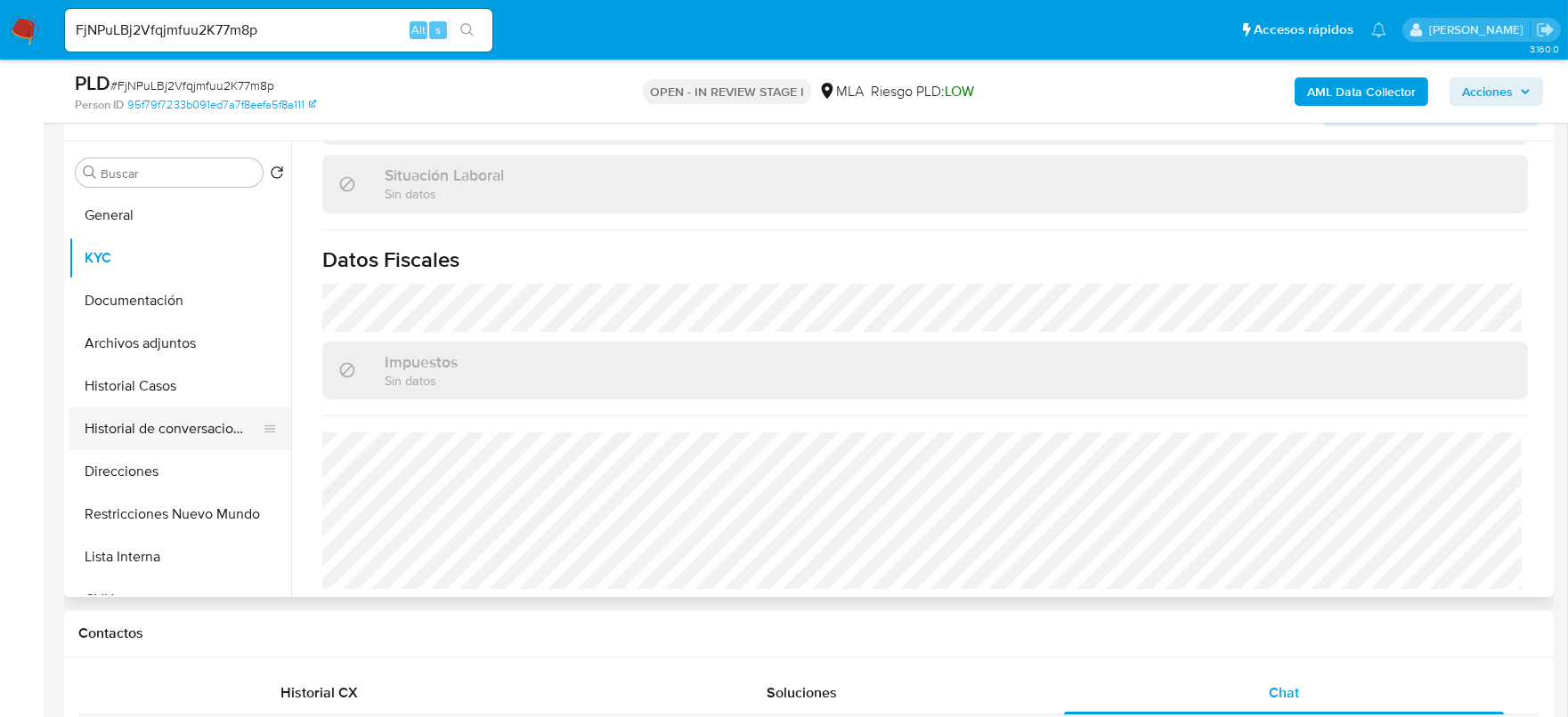
scroll to position [333, 0]
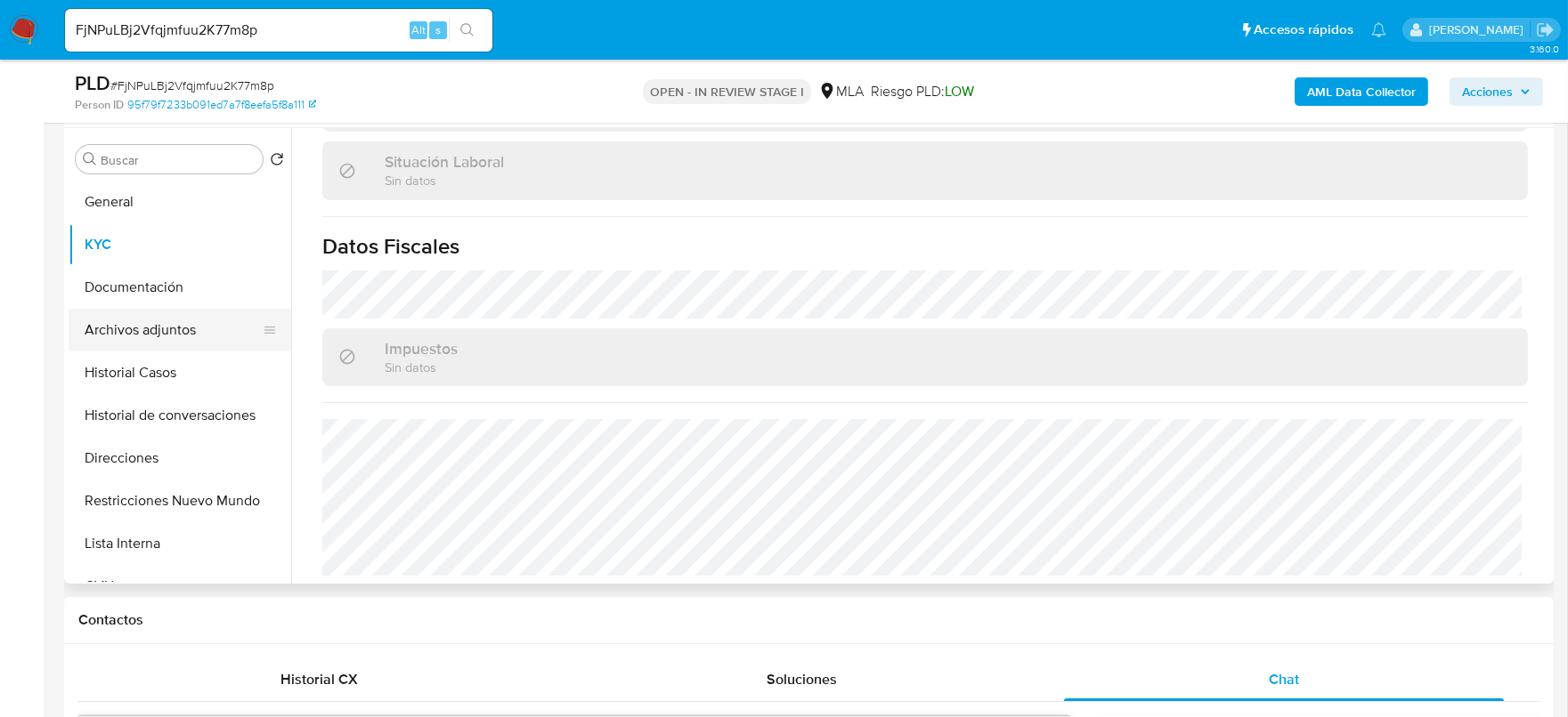
click at [164, 327] on button "Archivos adjuntos" at bounding box center [172, 330] width 209 height 43
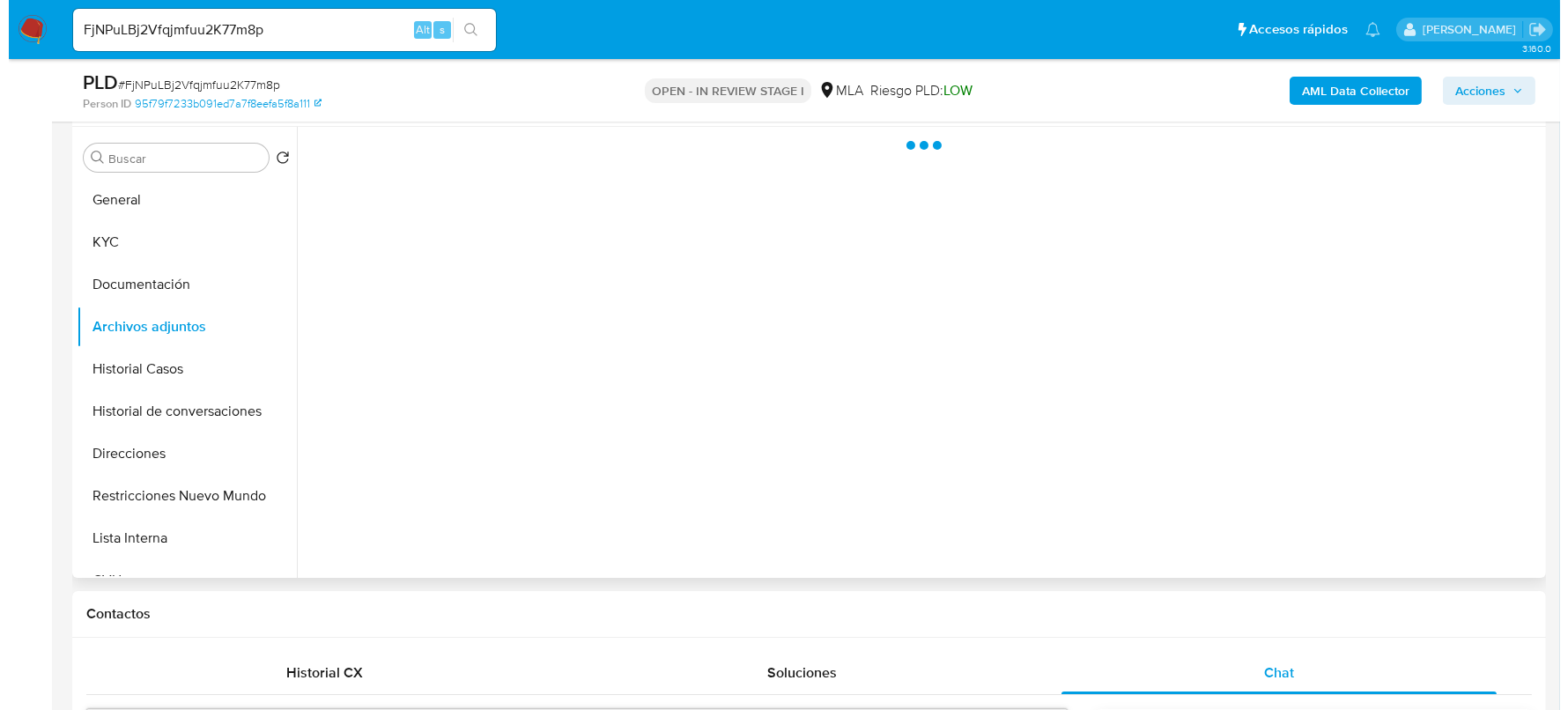
scroll to position [0, 0]
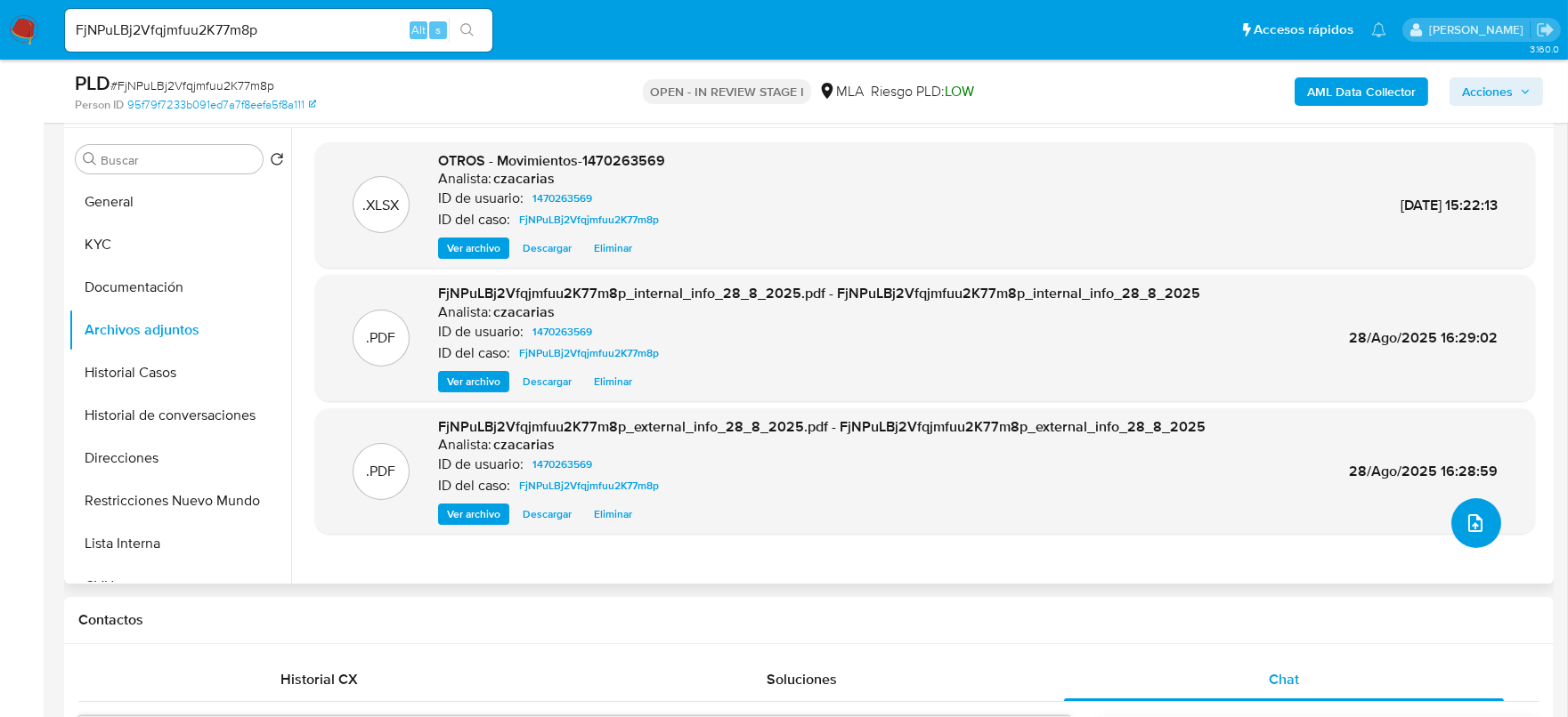
click at [1482, 518] on button "upload-file" at bounding box center [1476, 523] width 50 height 50
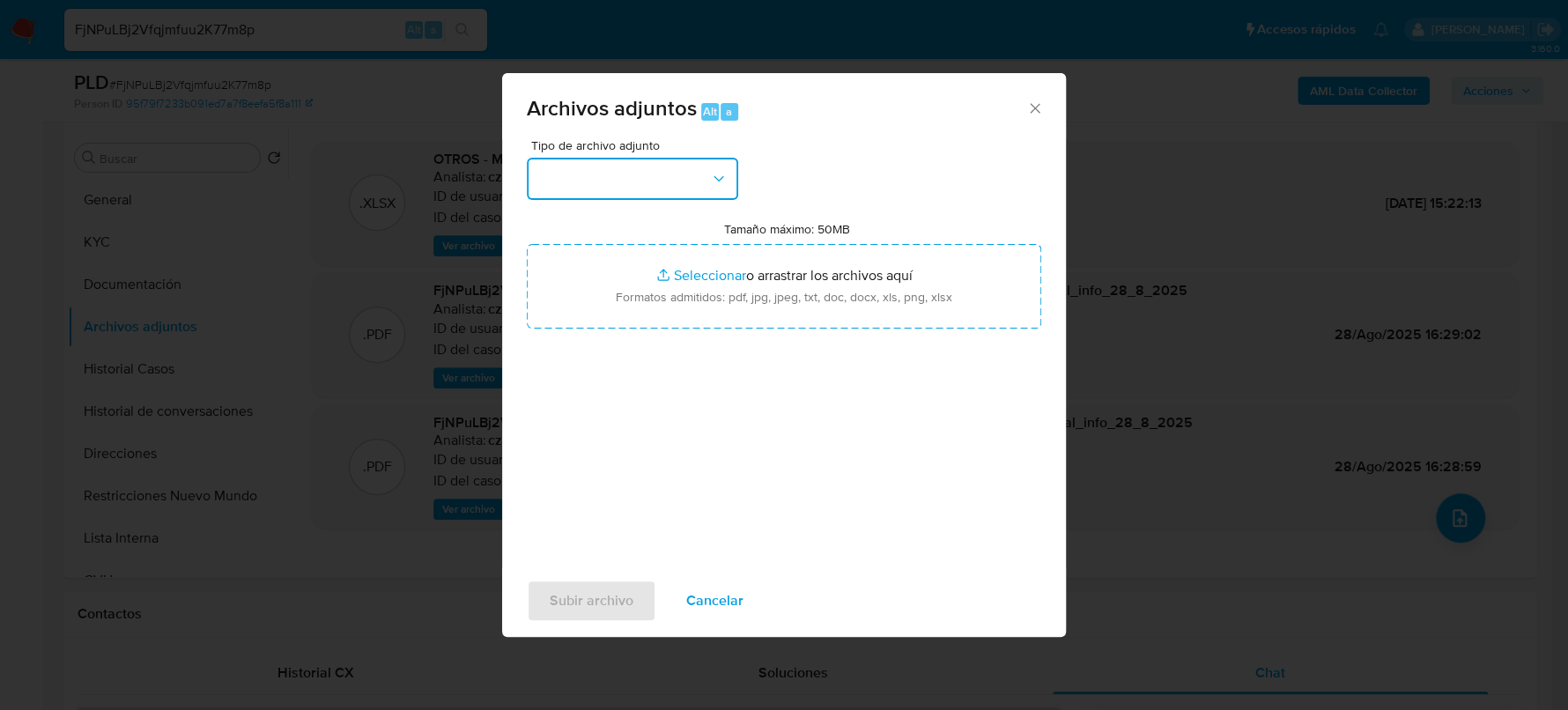
click at [653, 188] on button "button" at bounding box center [632, 179] width 211 height 42
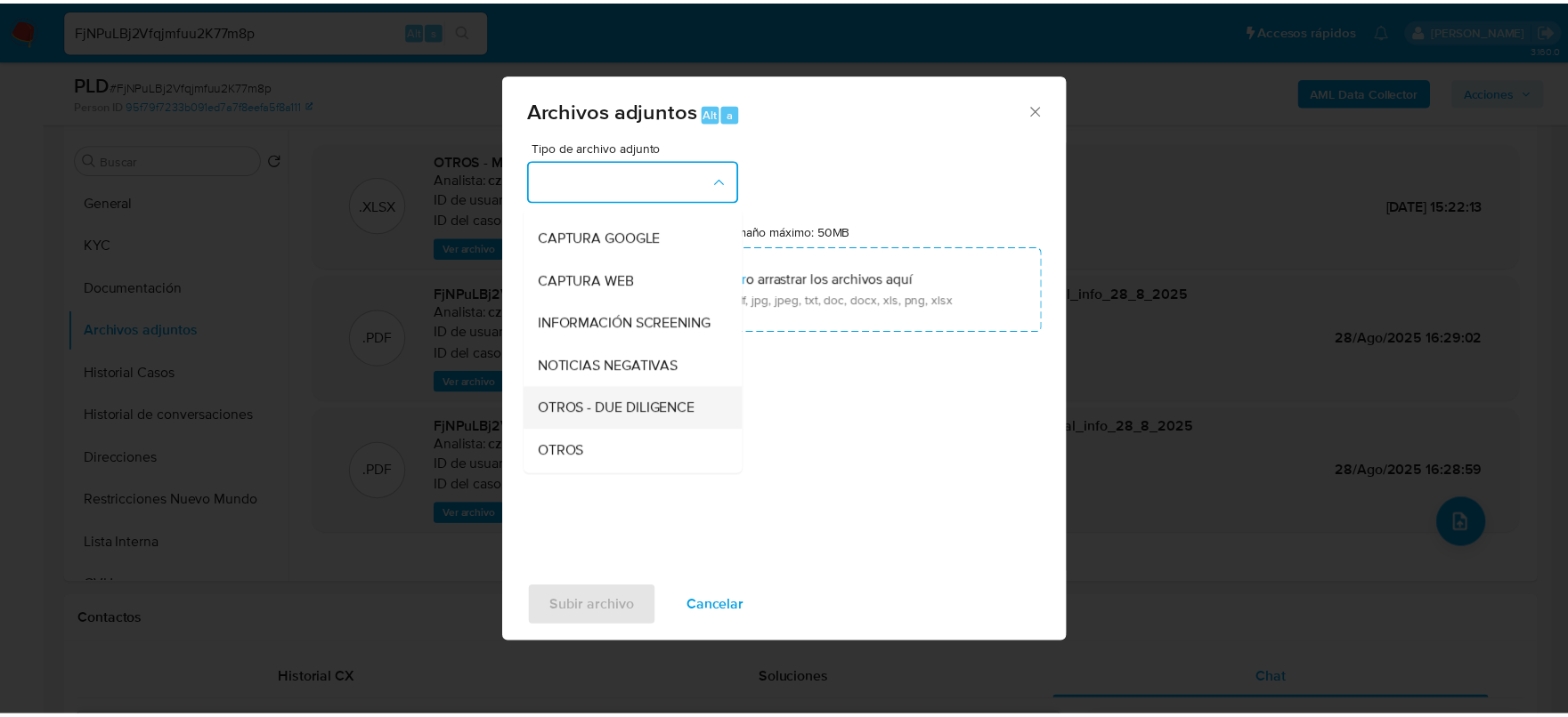
scroll to position [221, 0]
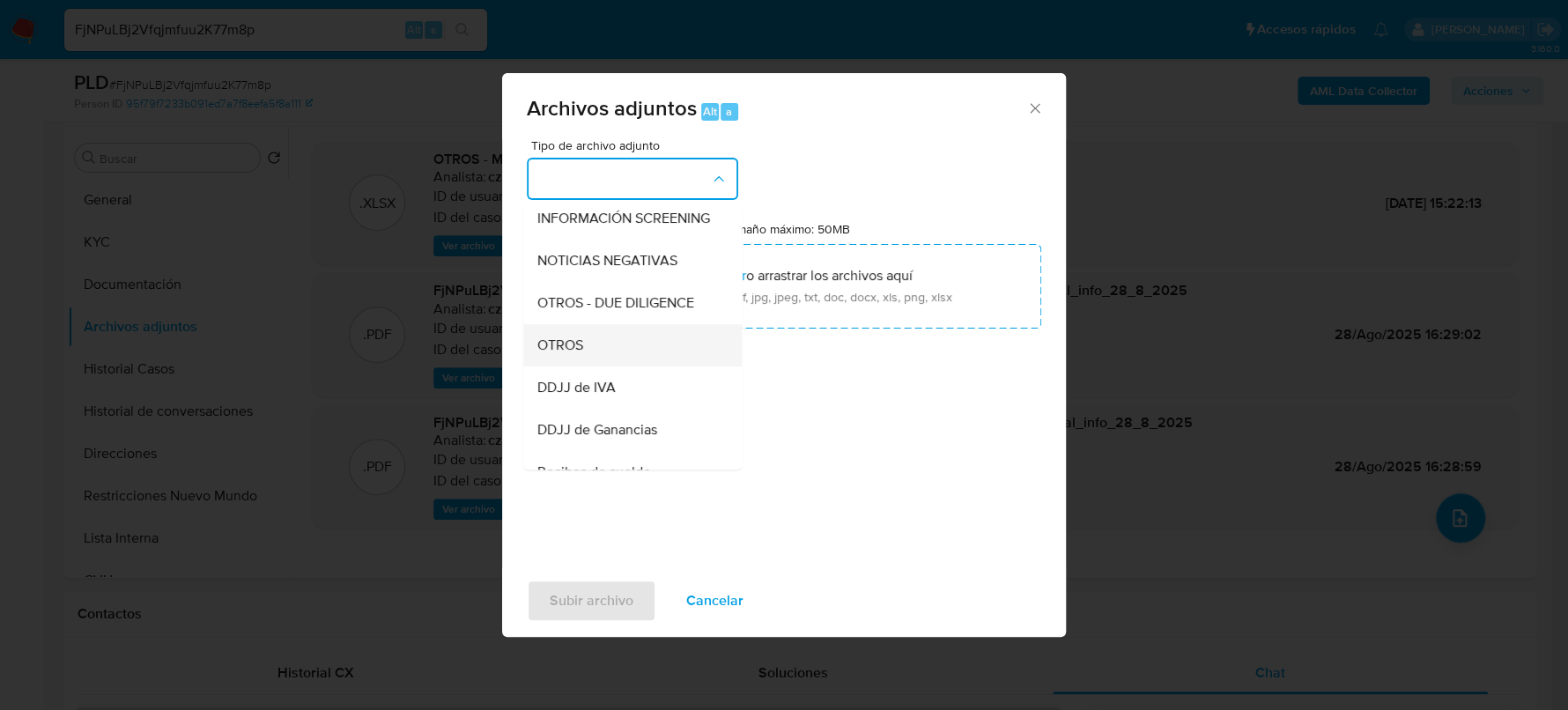
click at [560, 355] on span "OTROS" at bounding box center [560, 346] width 46 height 18
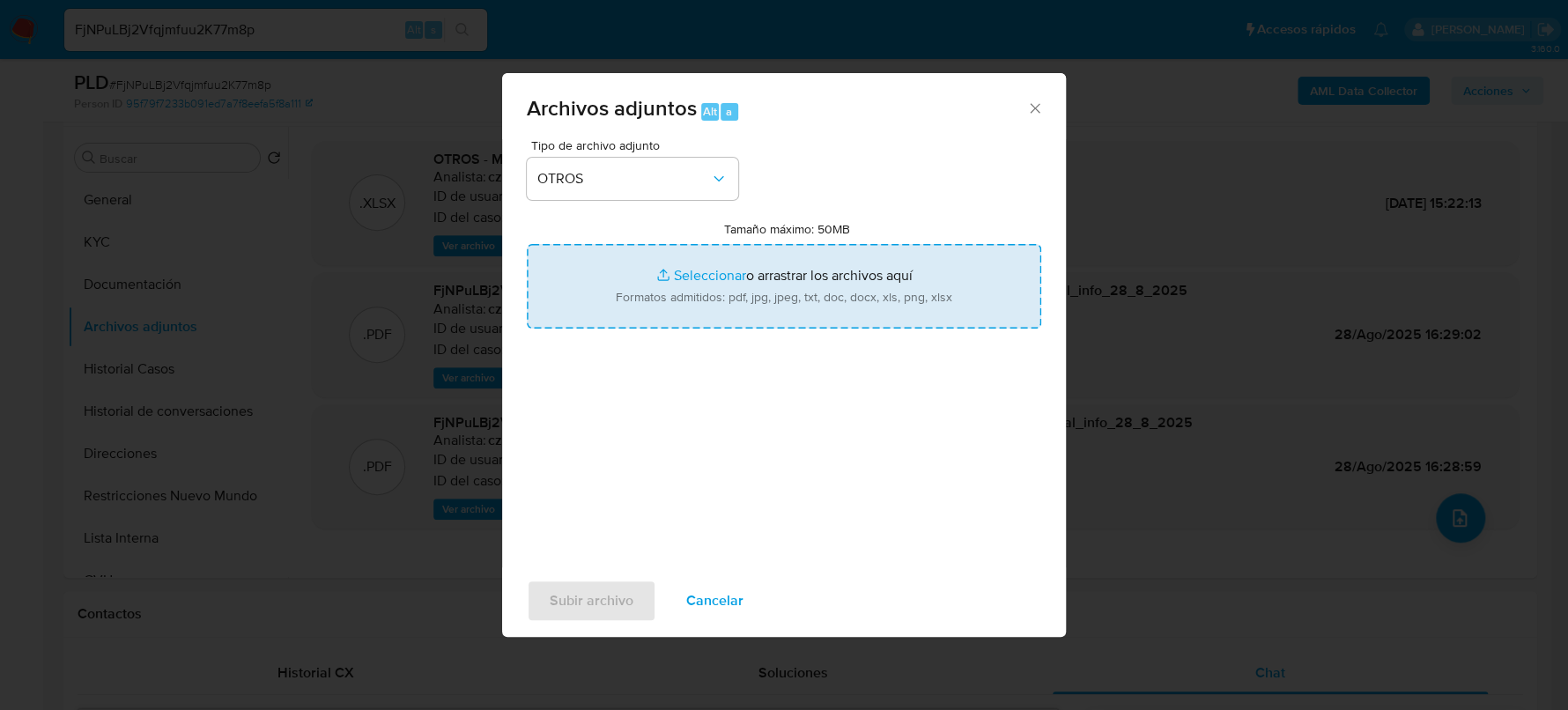
type input "C:\fakepath\Caselog FjNPuLBj2Vfqjmfuu2K77m8p_2025_07_18_05_43_28.docx"
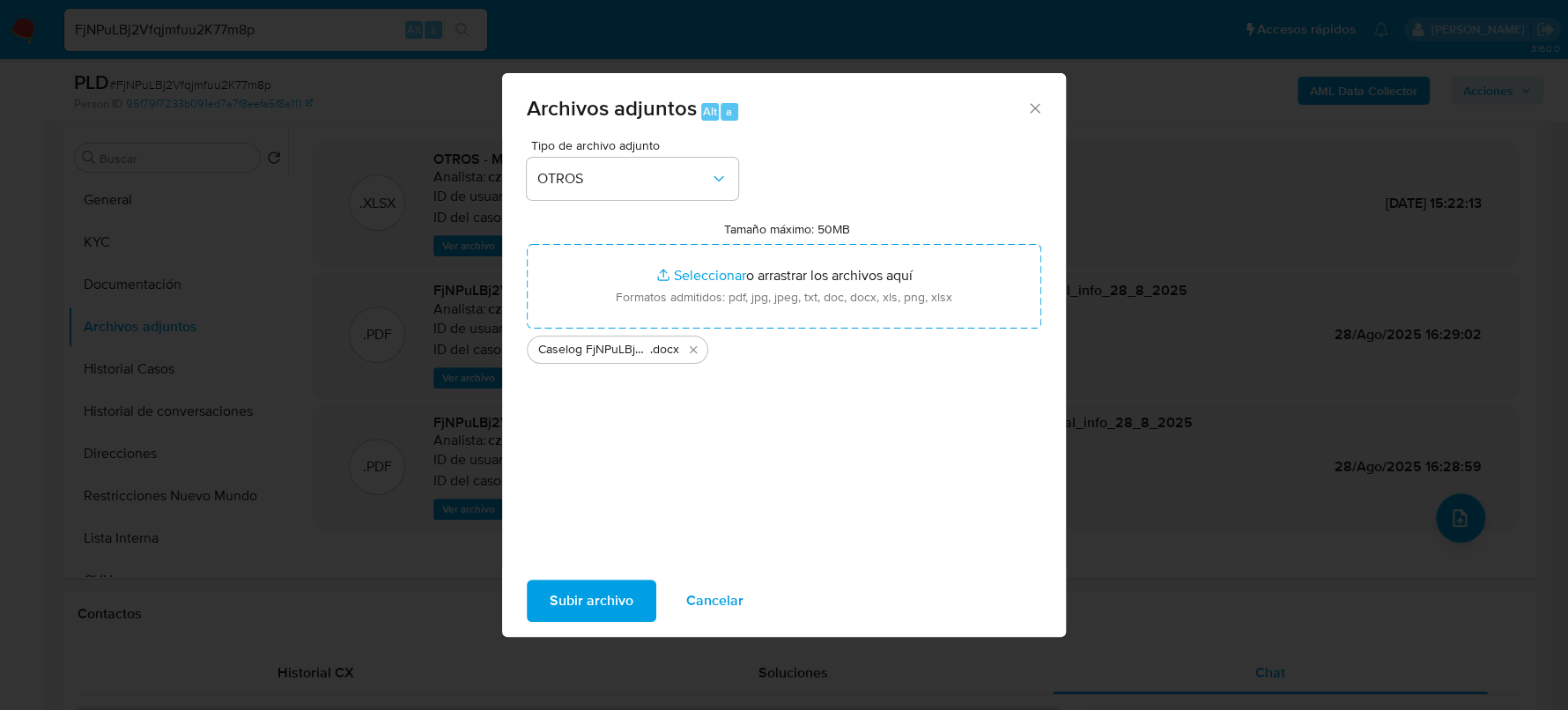
click at [611, 610] on span "Subir archivo" at bounding box center [591, 601] width 84 height 39
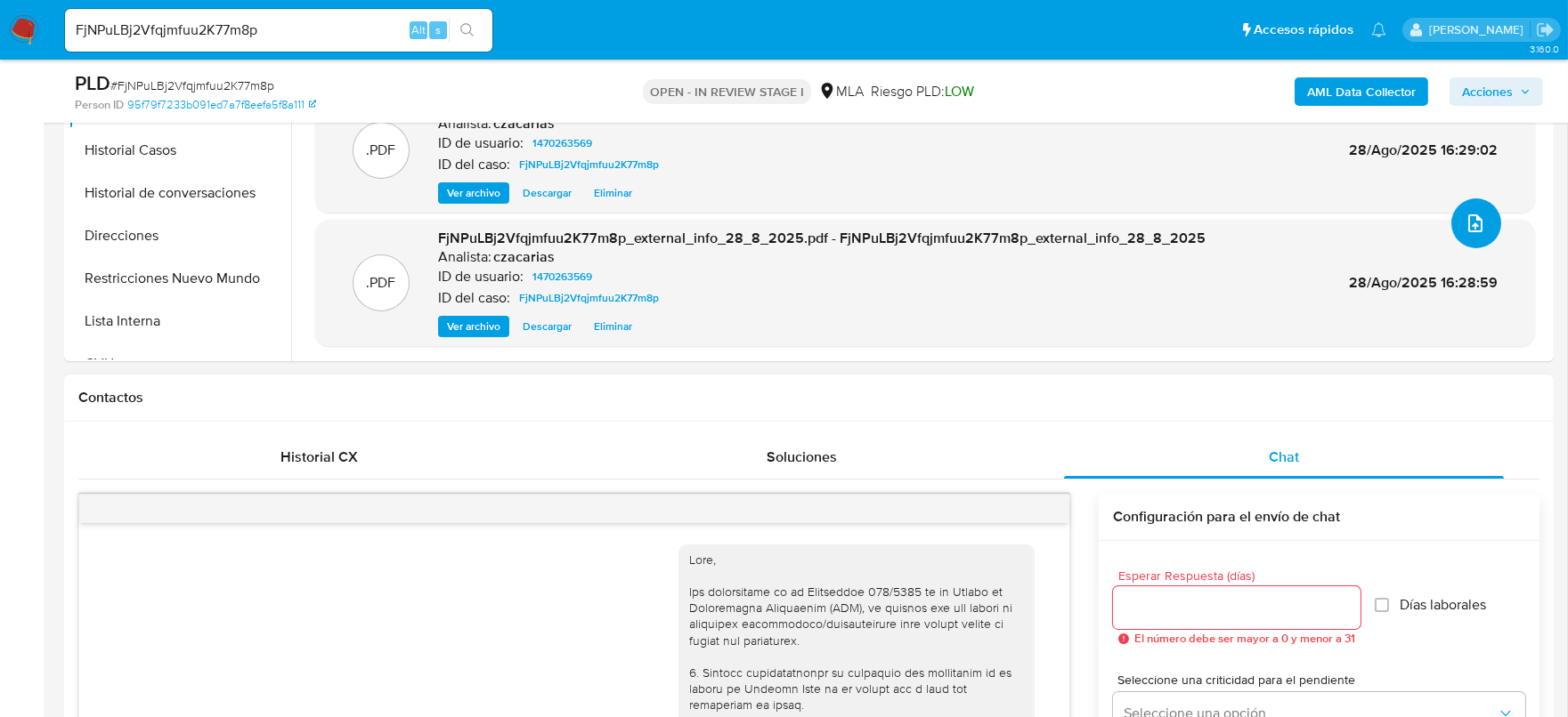
scroll to position [333, 0]
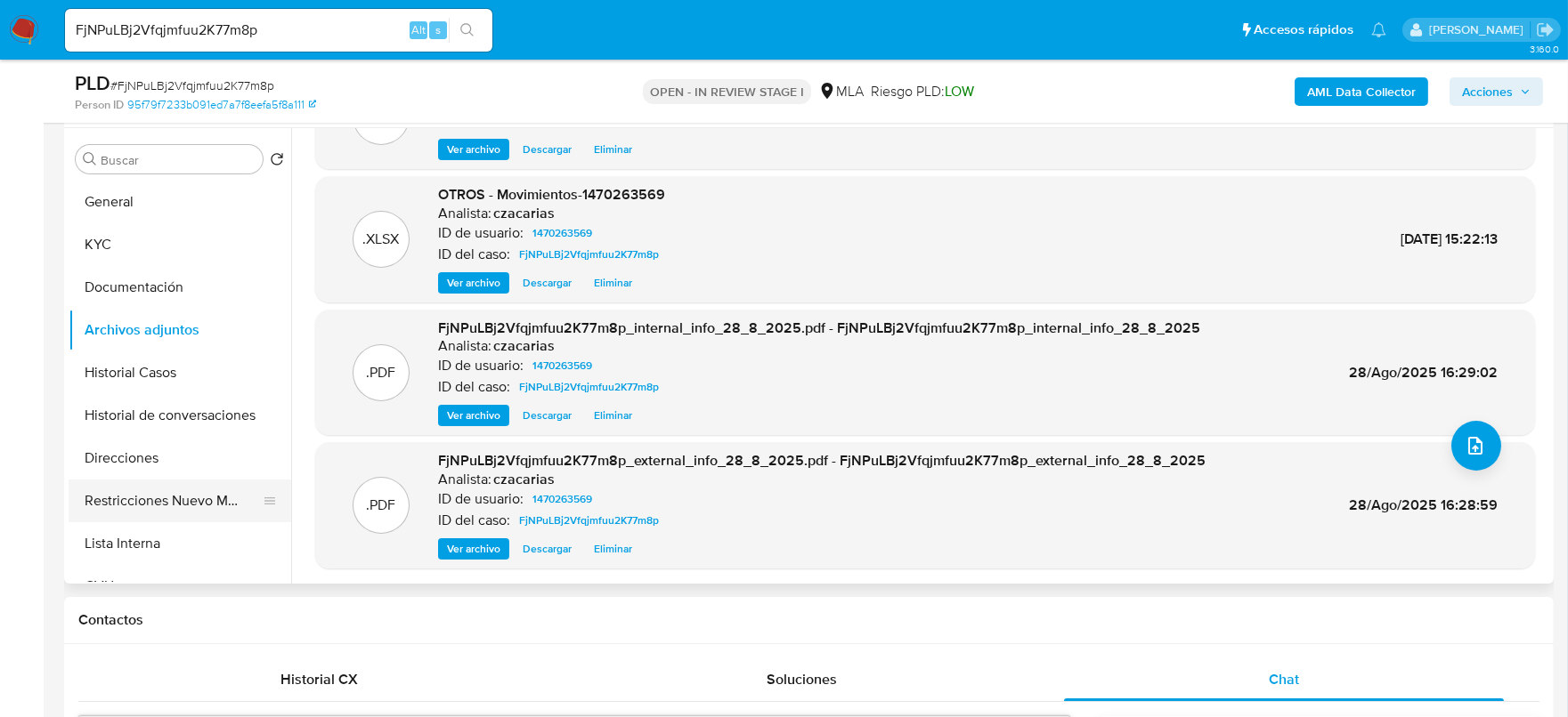
click at [152, 494] on button "Restricciones Nuevo Mundo" at bounding box center [172, 501] width 209 height 43
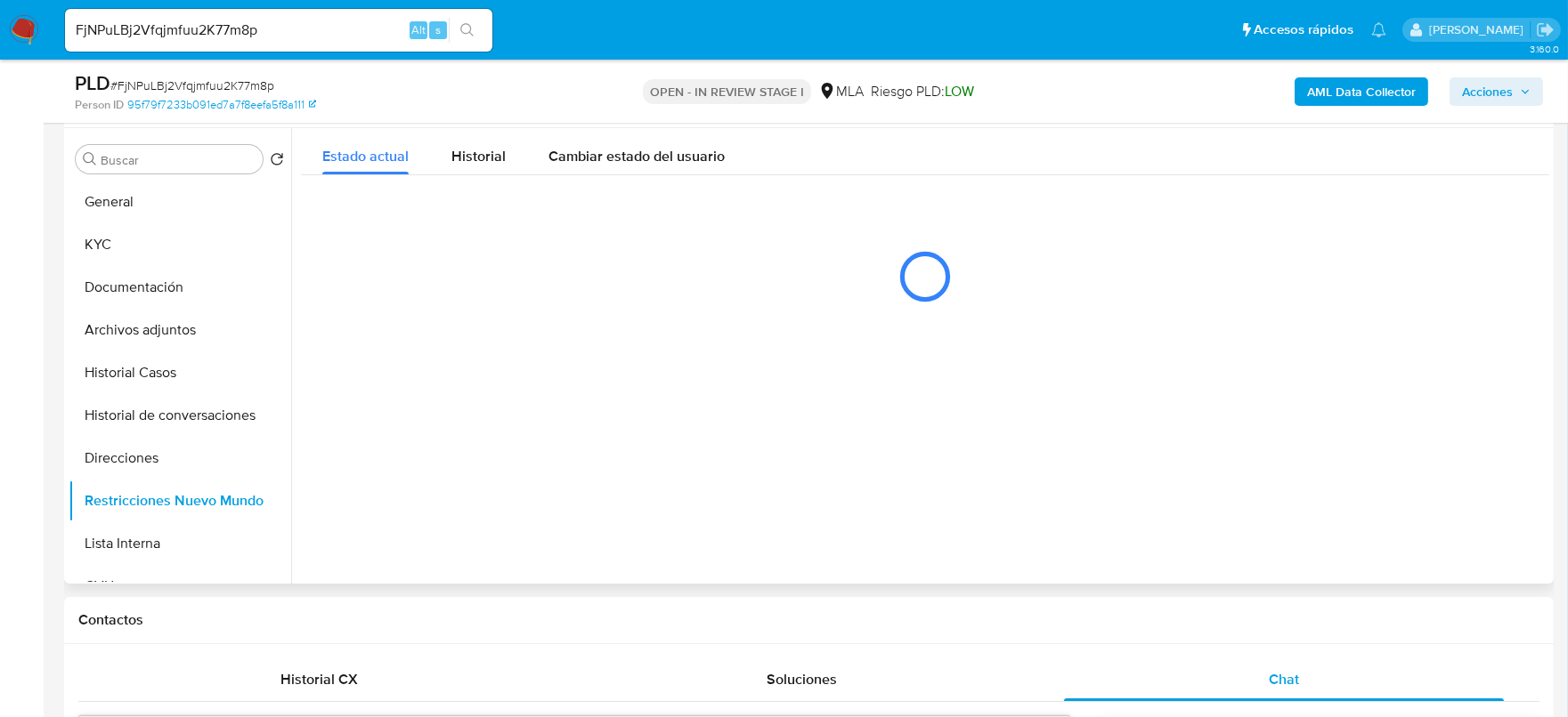
scroll to position [0, 0]
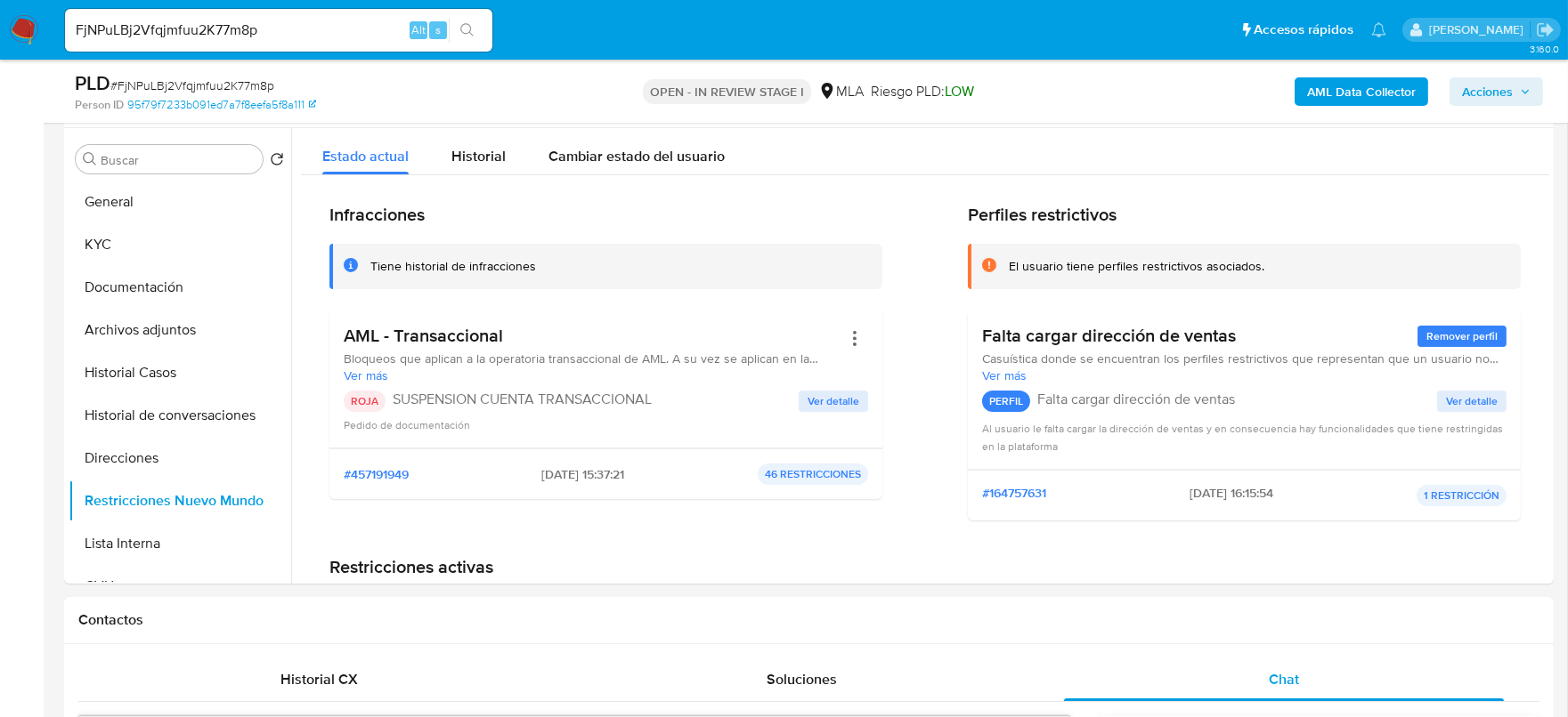
click at [1491, 90] on span "Acciones" at bounding box center [1488, 91] width 51 height 28
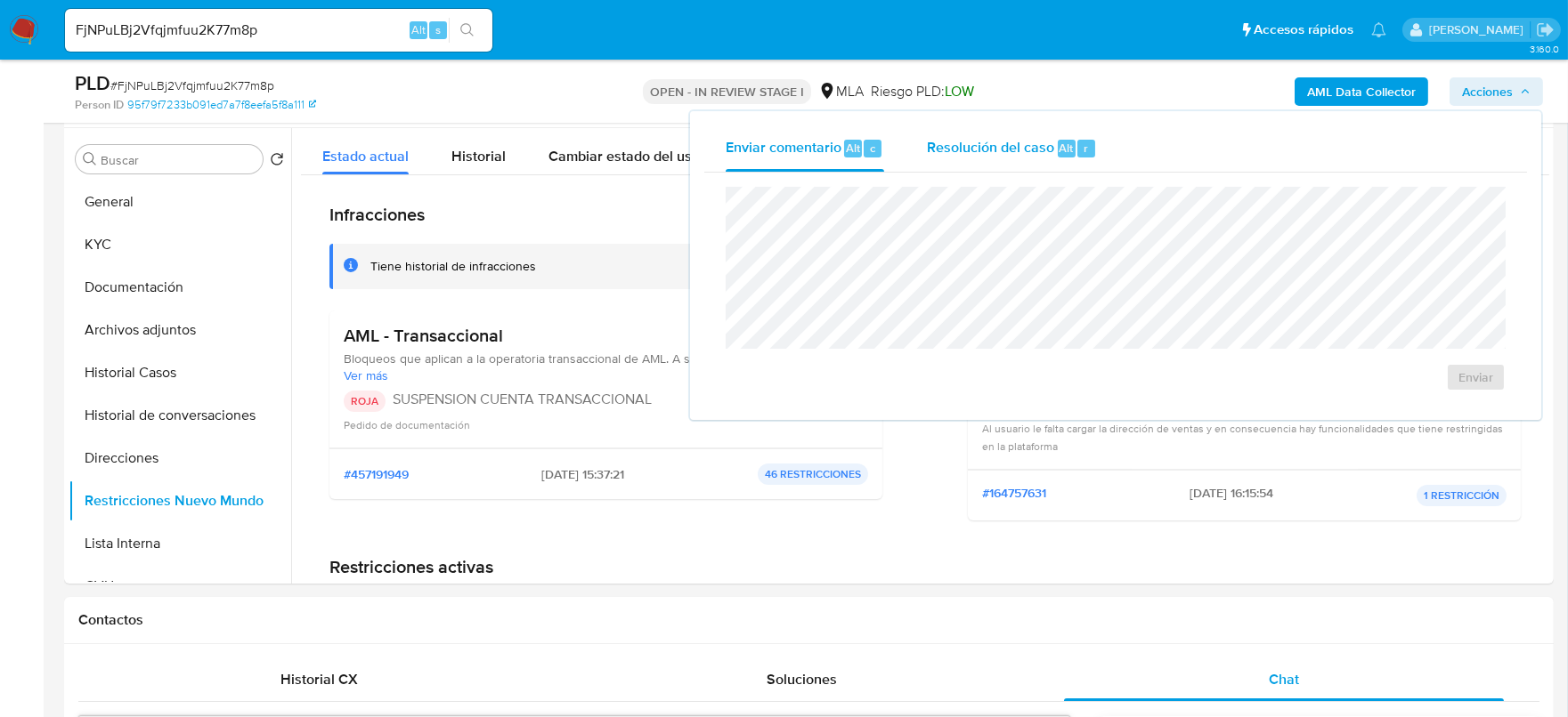
click at [1064, 157] on div "Alt" at bounding box center [1067, 149] width 18 height 18
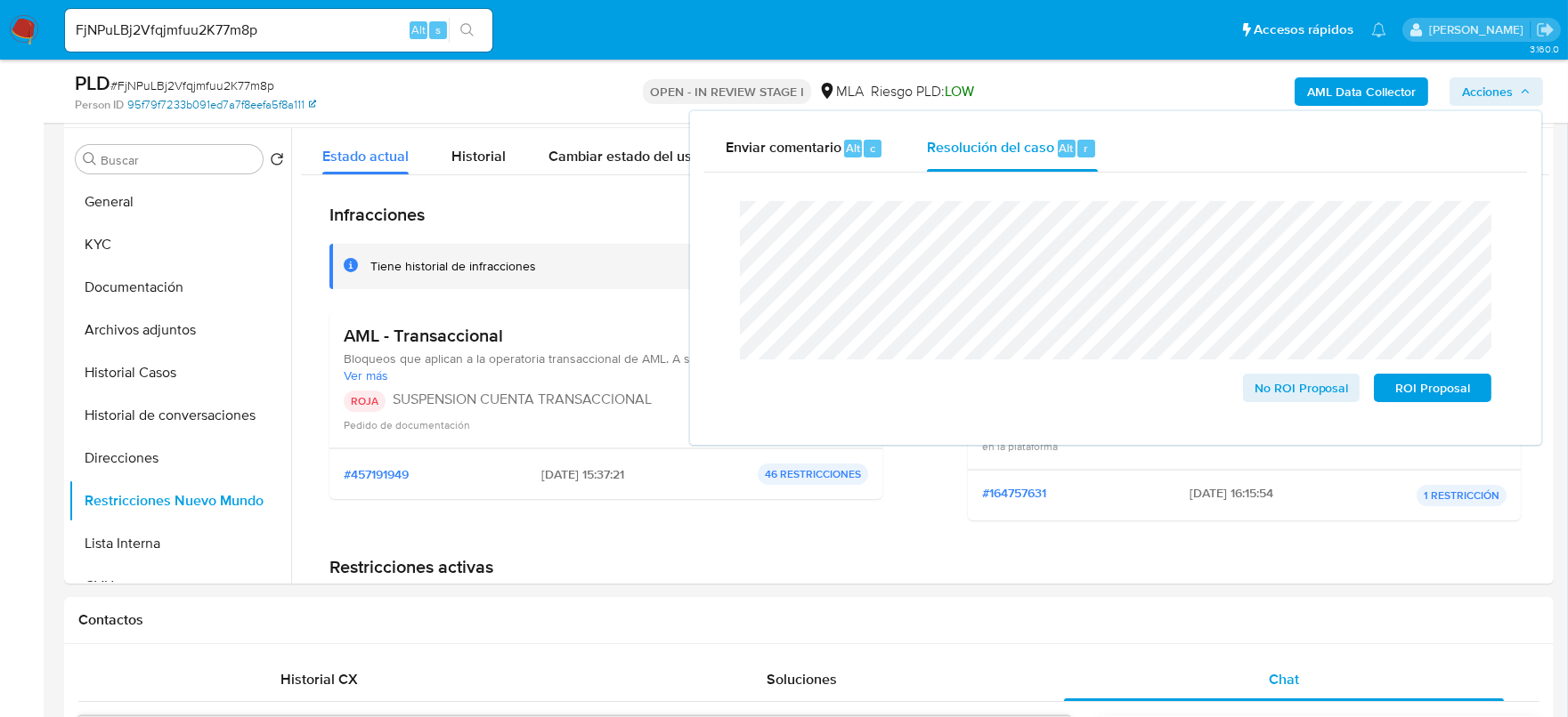
click at [211, 97] on link "95f79f7233b091ed7a7f8eefa5f8a111" at bounding box center [222, 105] width 189 height 16
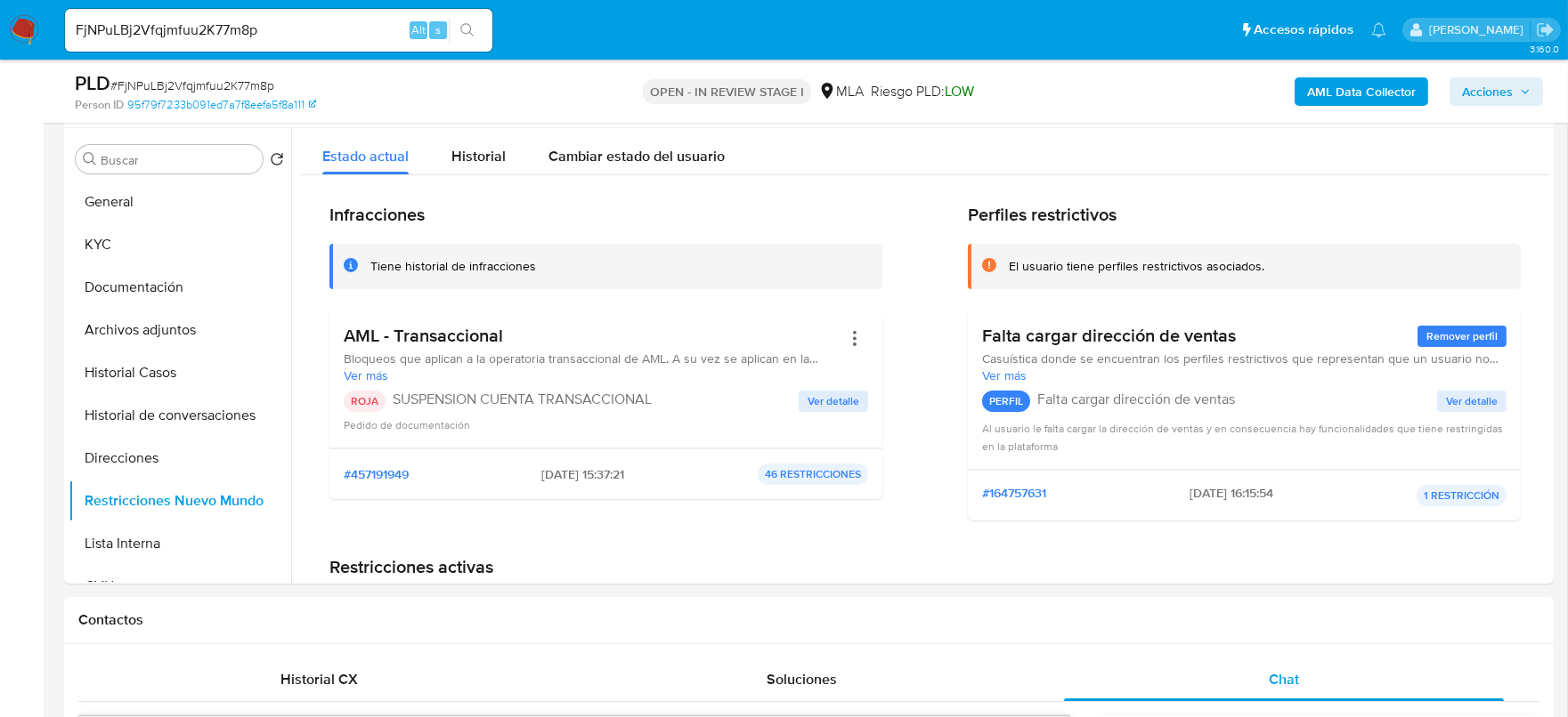
click at [201, 81] on span "# FjNPuLBj2Vfqjmfuu2K77m8p" at bounding box center [192, 86] width 164 height 18
copy span "FjNPuLBj2Vfqjmfuu2K77m8p"
click at [1496, 84] on span "Acciones" at bounding box center [1488, 91] width 51 height 28
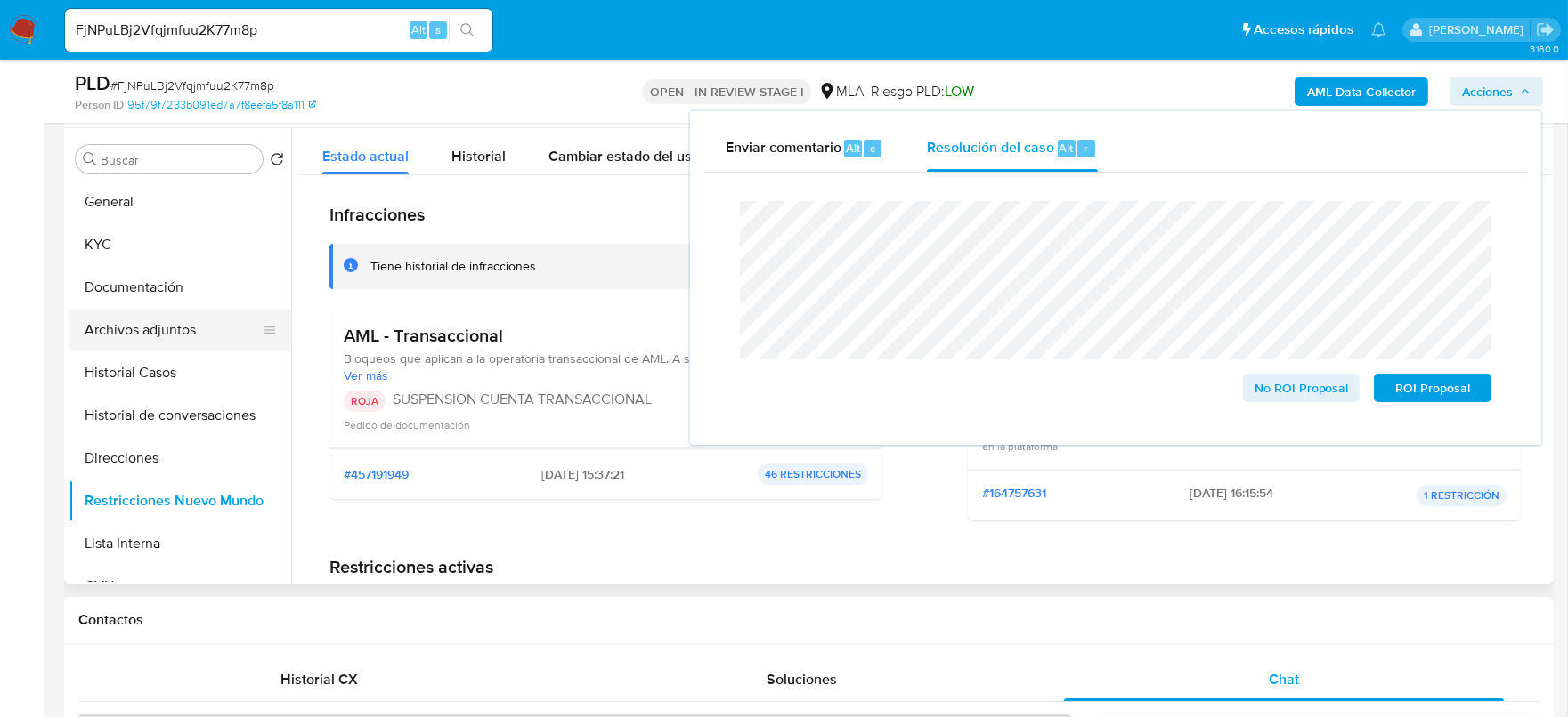
click at [126, 344] on button "Archivos adjuntos" at bounding box center [172, 330] width 209 height 43
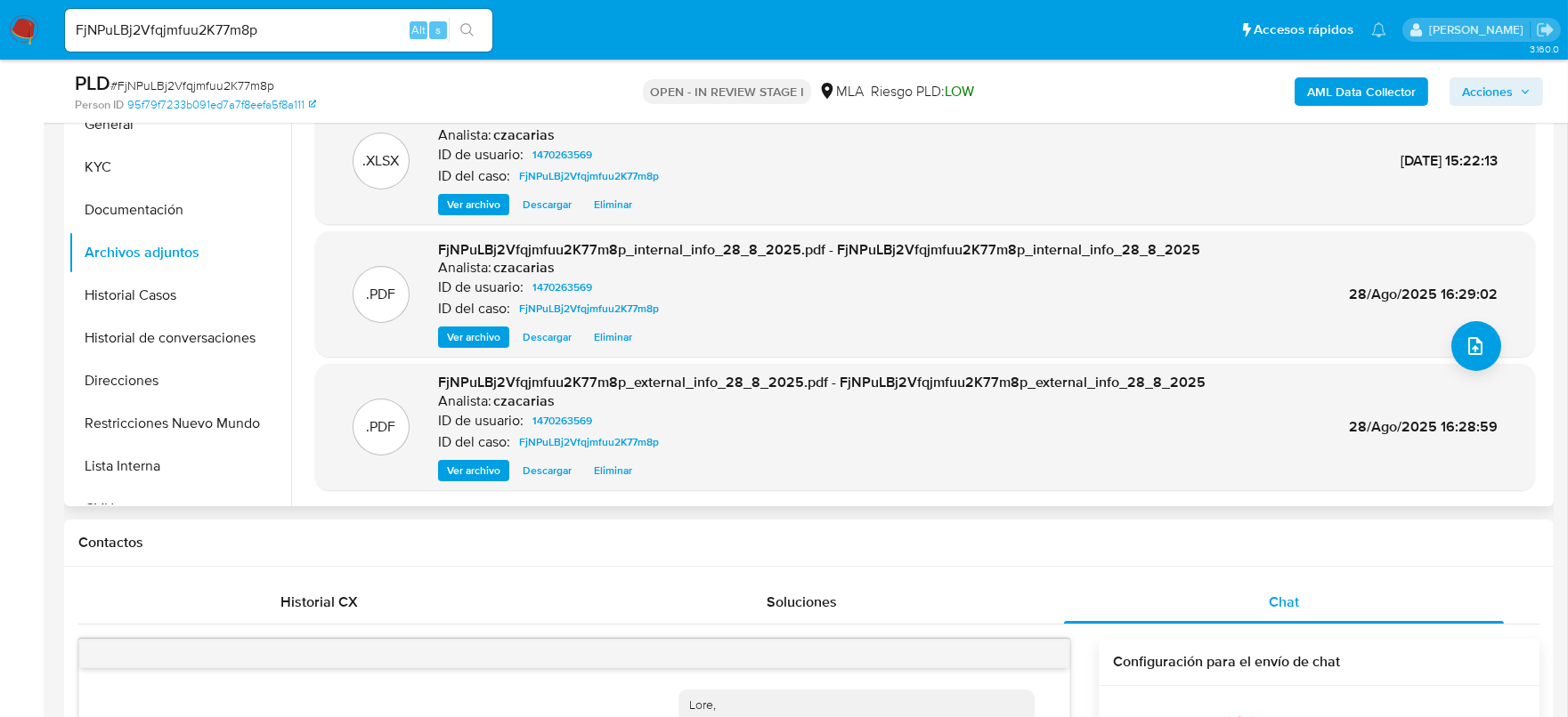
scroll to position [557, 0]
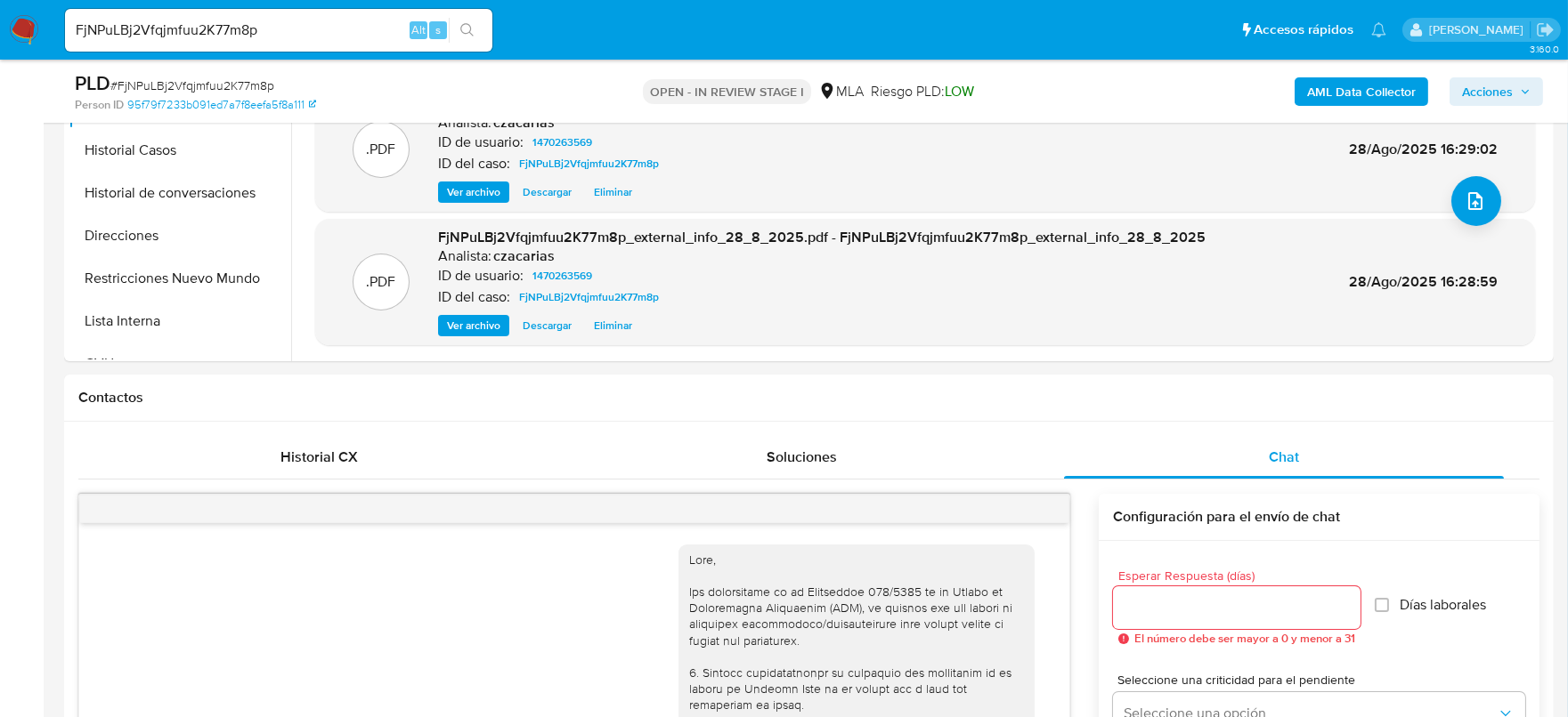
click at [1490, 92] on span "Acciones" at bounding box center [1488, 91] width 51 height 28
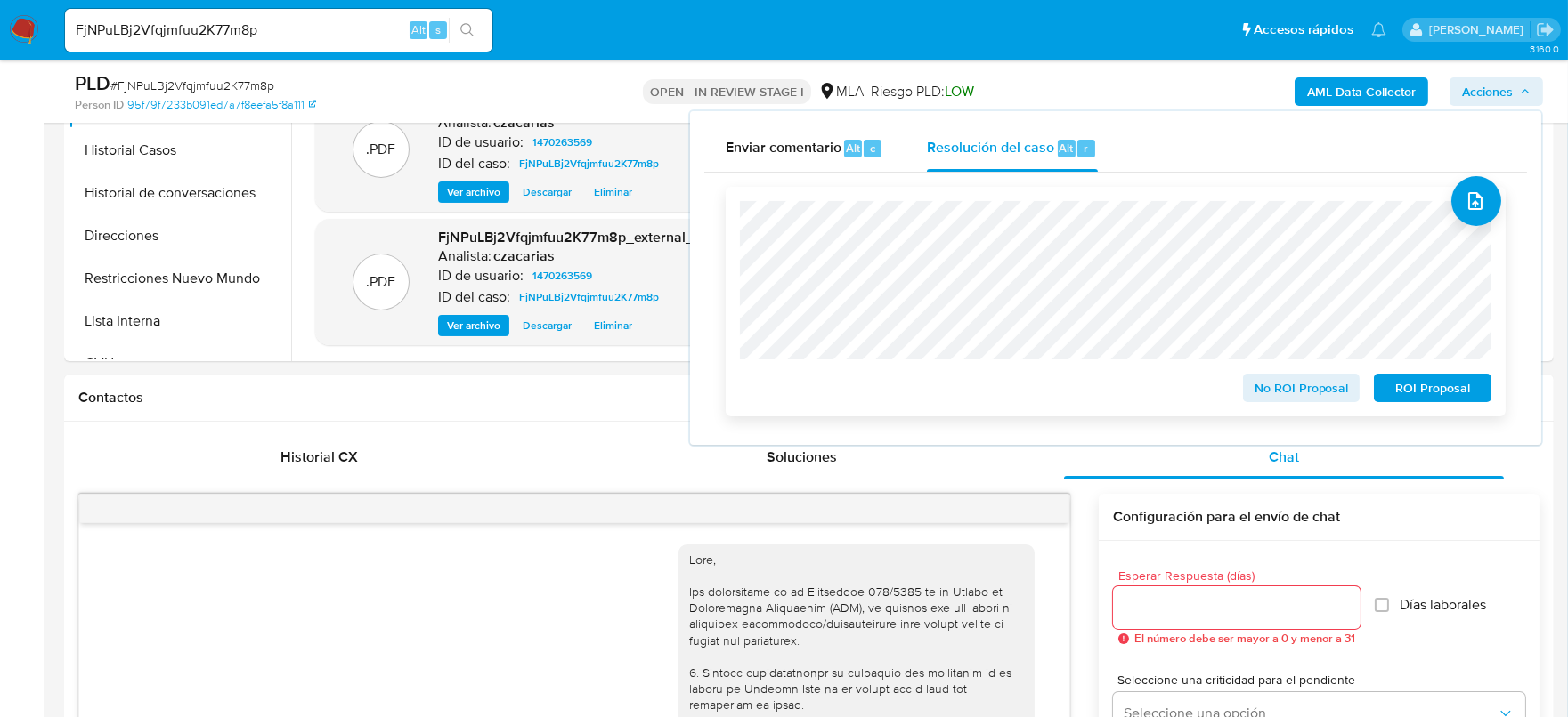
click at [1412, 392] on span "ROI Proposal" at bounding box center [1433, 387] width 93 height 25
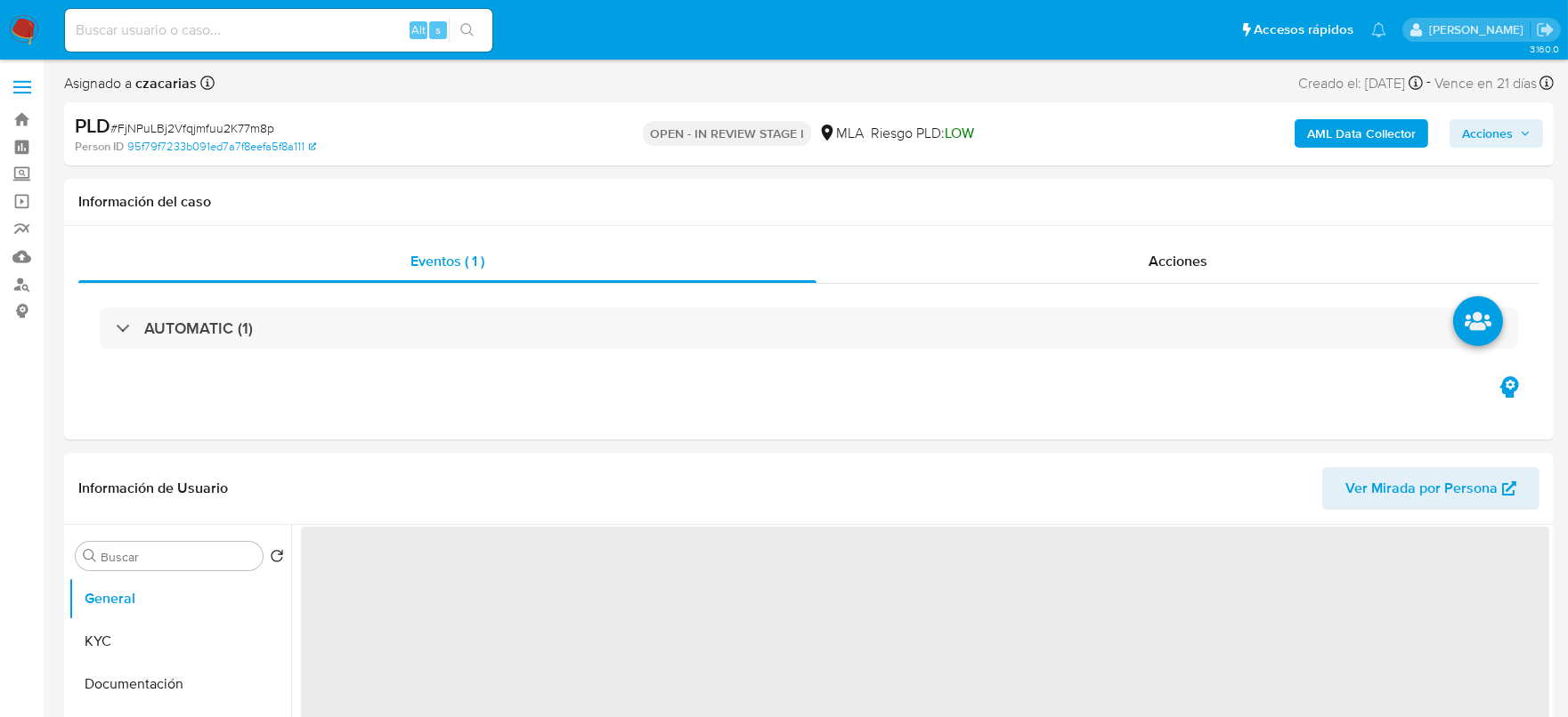
select select "10"
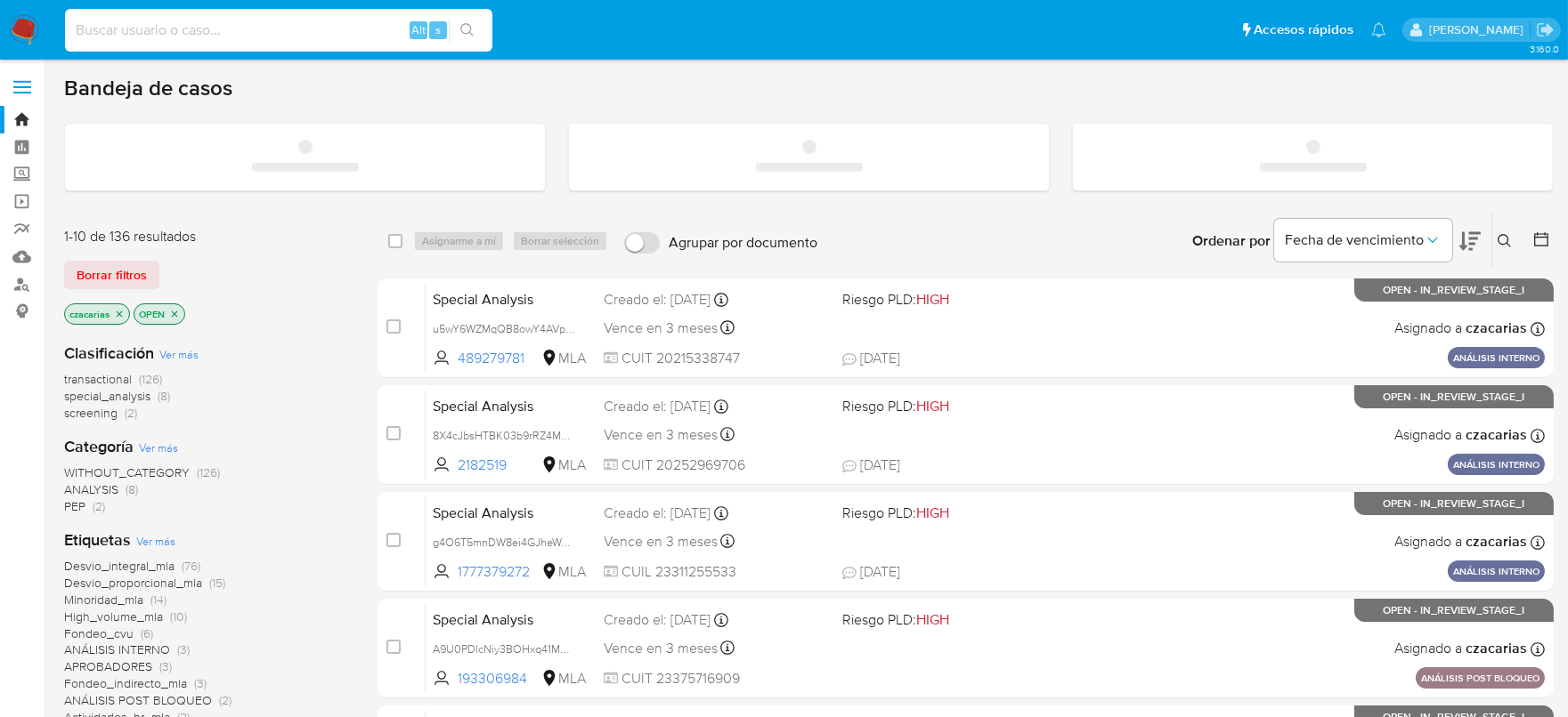
click at [343, 36] on input at bounding box center [278, 30] width 428 height 23
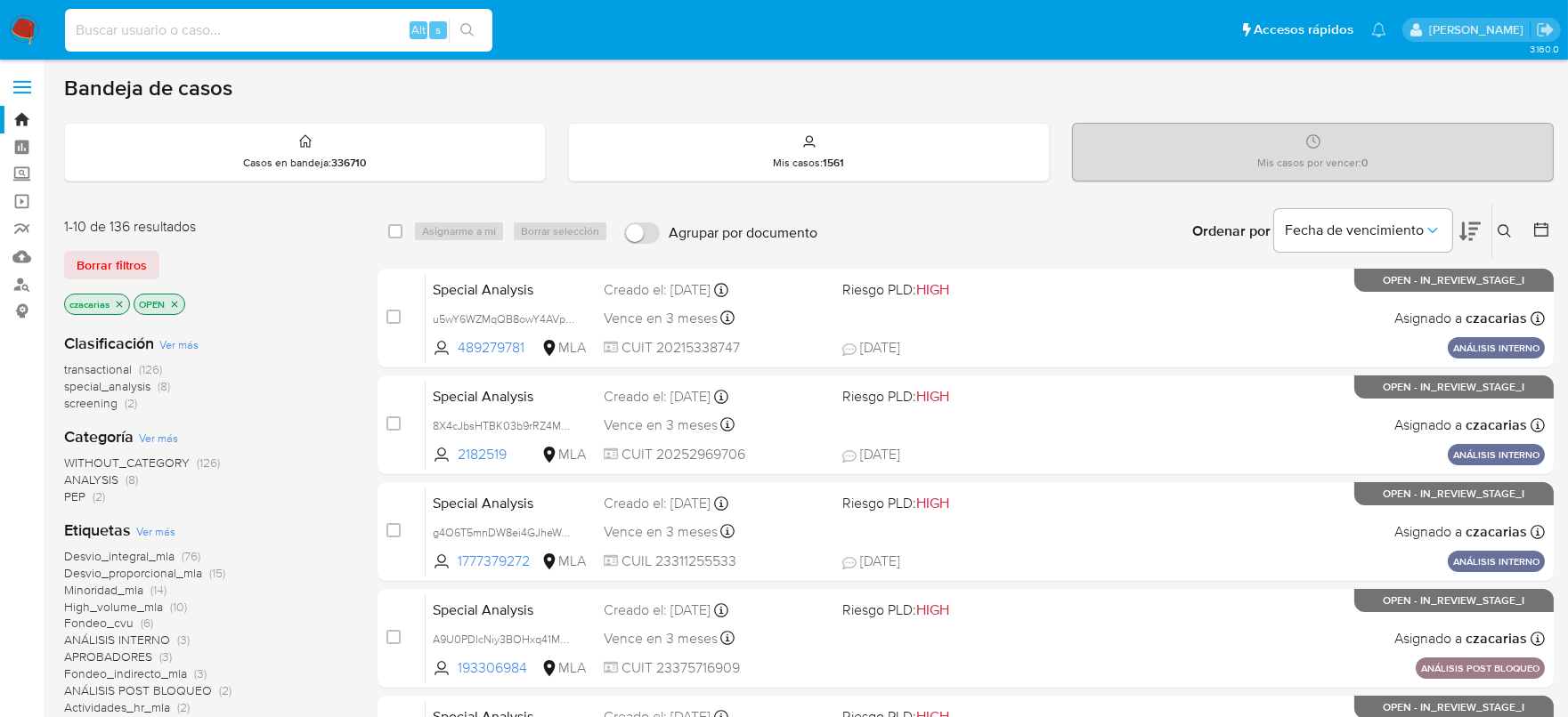
paste input "Dmloz2Sf6UZUZzg3DXvmN76V"
type input "Dmloz2Sf6UZUZzg3DXvmN76V"
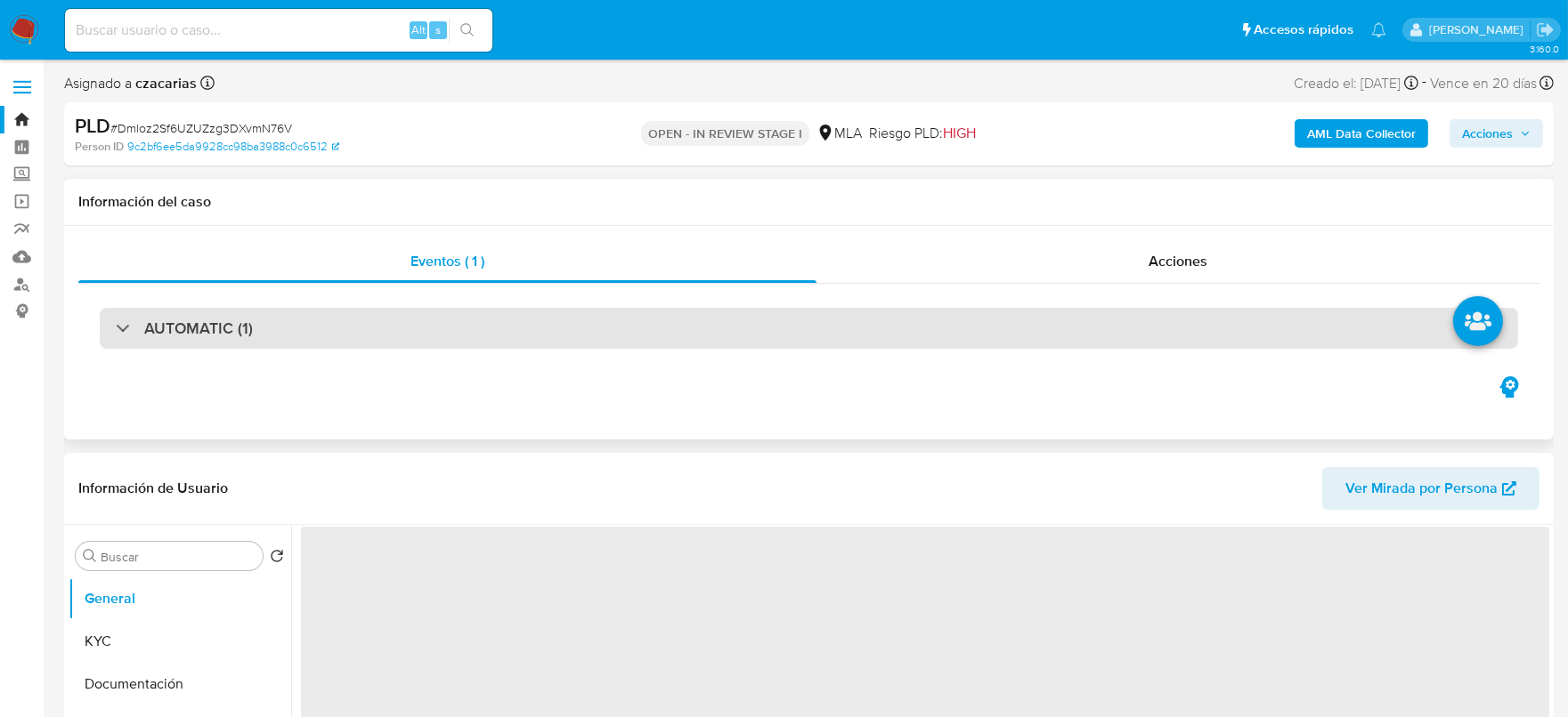
select select "10"
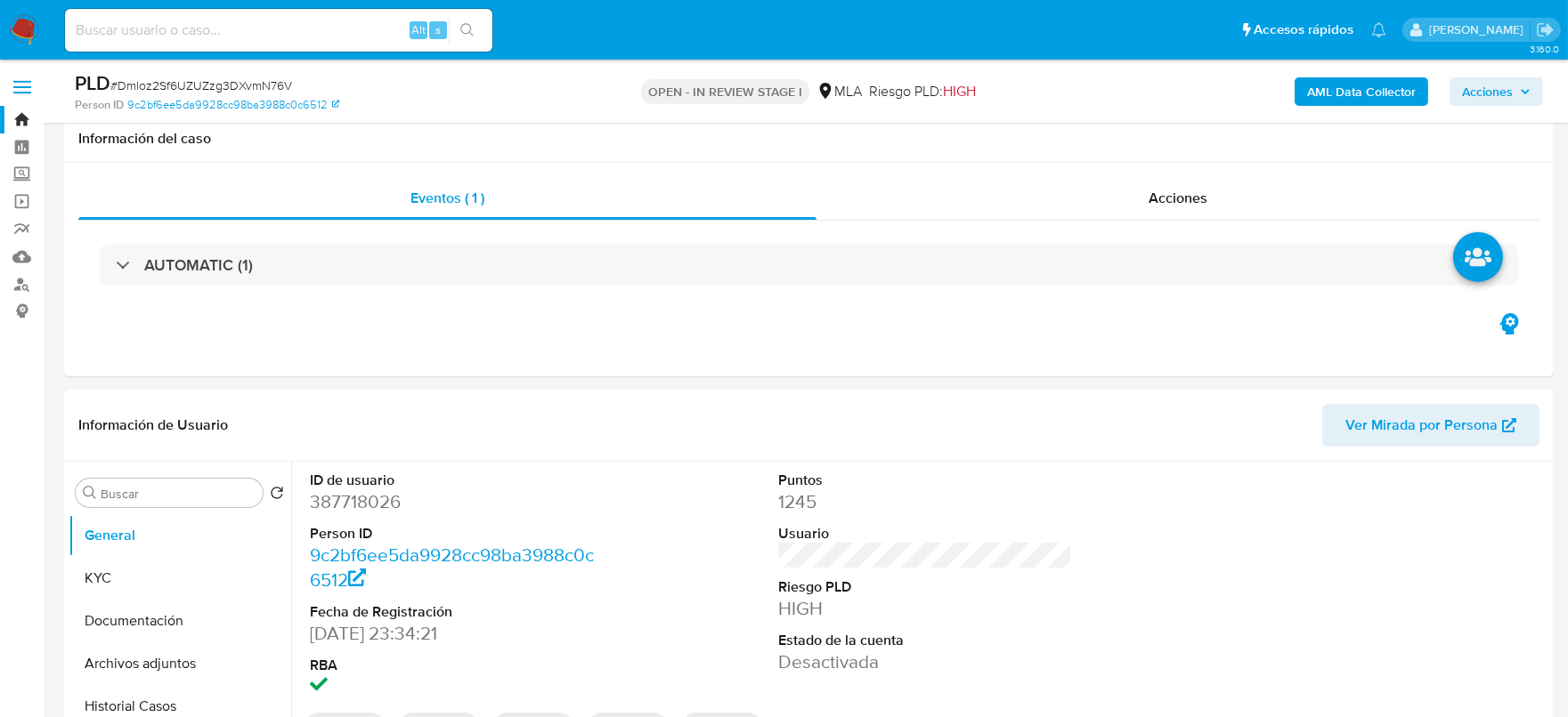
scroll to position [668, 0]
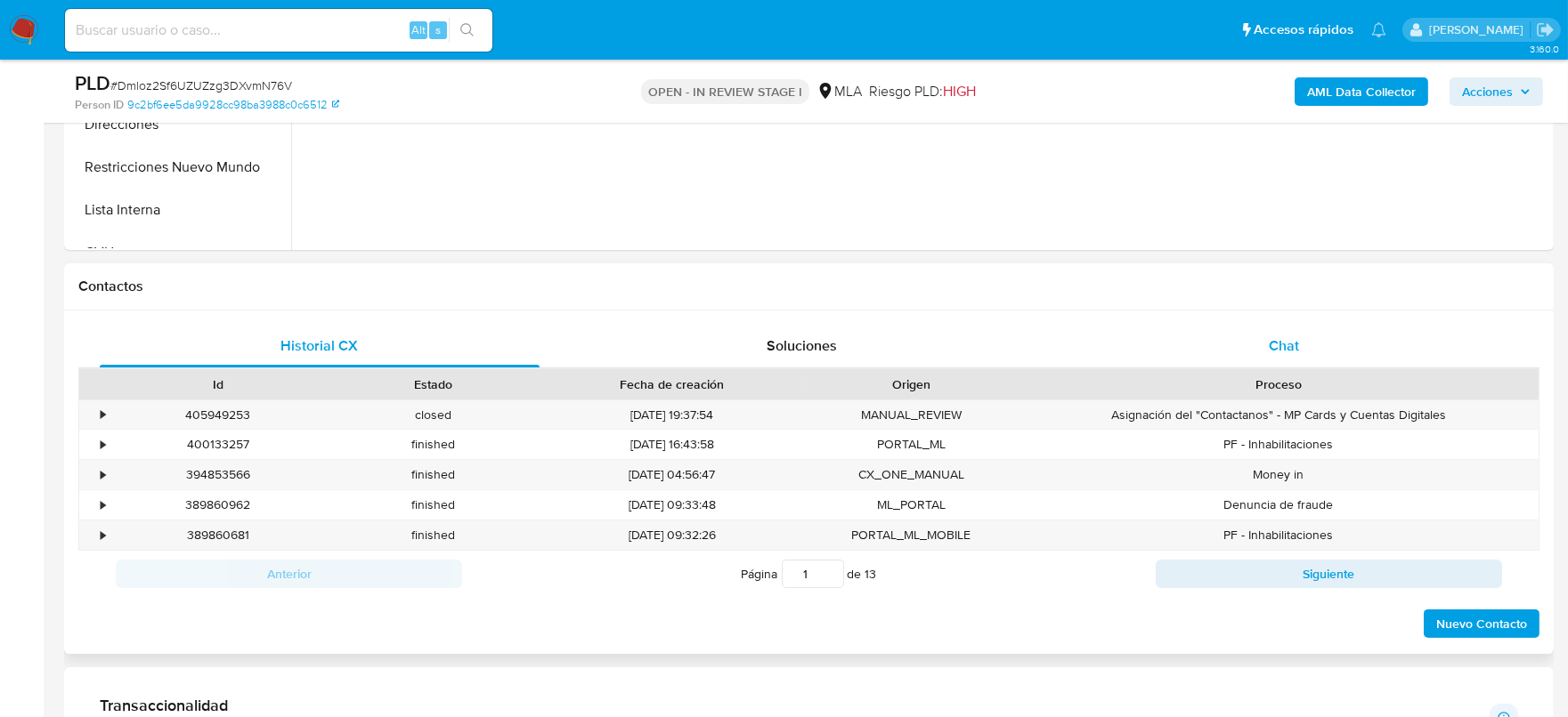
click at [1282, 329] on div "Chat" at bounding box center [1284, 346] width 440 height 43
click at [1279, 352] on span "Chat" at bounding box center [1284, 345] width 30 height 20
click at [1292, 356] on div "Chat" at bounding box center [1284, 346] width 440 height 43
click at [1287, 338] on span "Chat" at bounding box center [1284, 345] width 30 height 20
click at [1315, 354] on div "Chat" at bounding box center [1284, 346] width 440 height 43
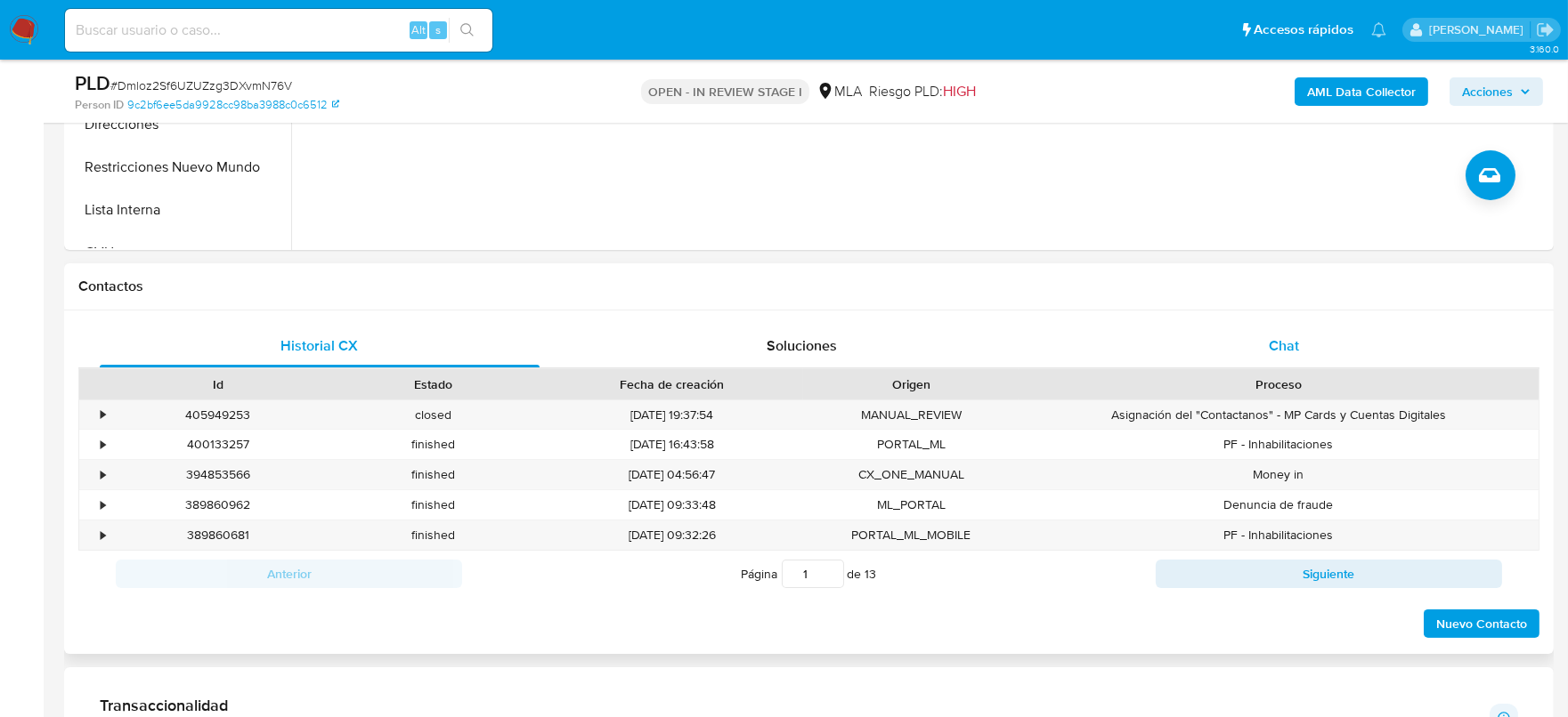
click at [1287, 354] on span "Chat" at bounding box center [1284, 345] width 30 height 20
click at [1277, 342] on span "Chat" at bounding box center [1284, 345] width 30 height 20
click at [779, 335] on span "Soluciones" at bounding box center [801, 345] width 70 height 20
click at [1315, 351] on div "Chat" at bounding box center [1284, 346] width 440 height 43
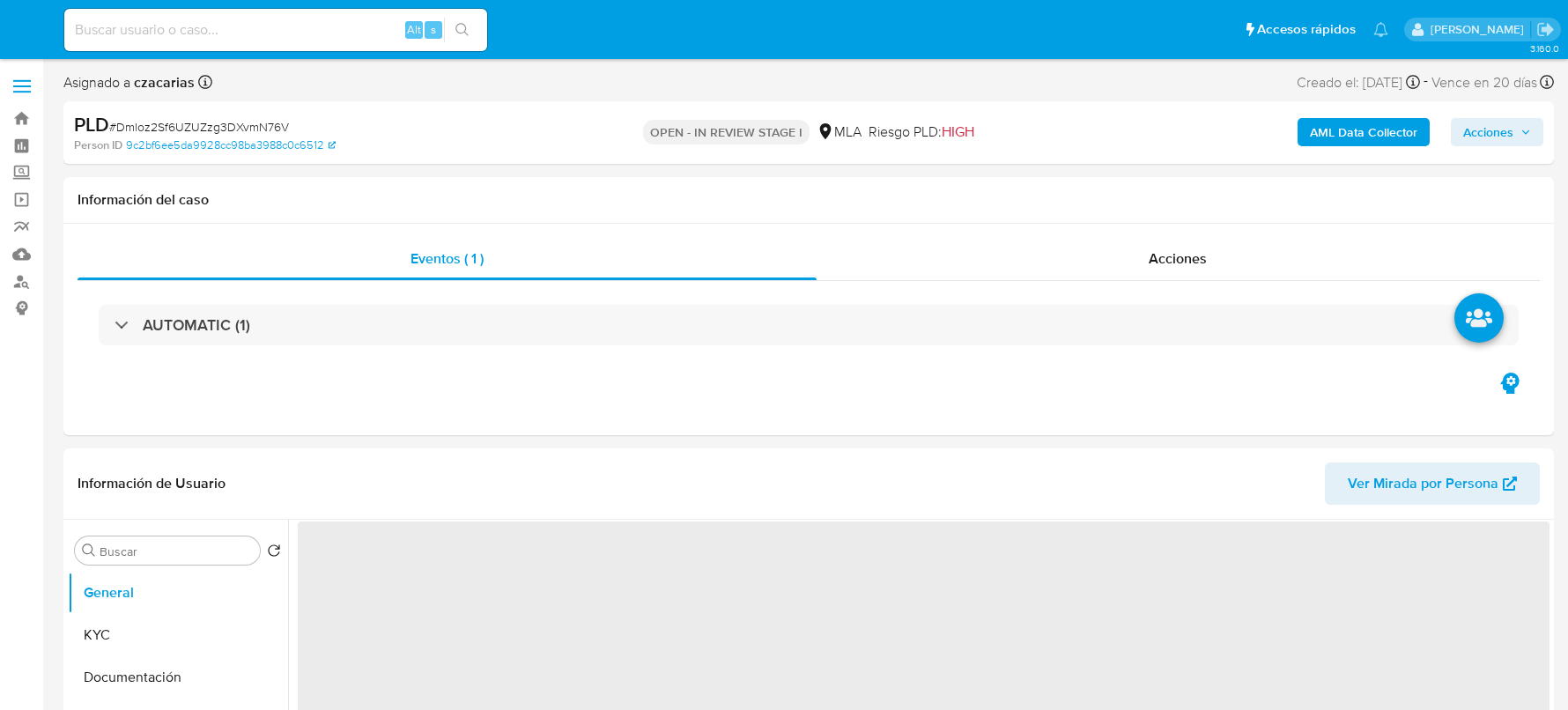
select select "10"
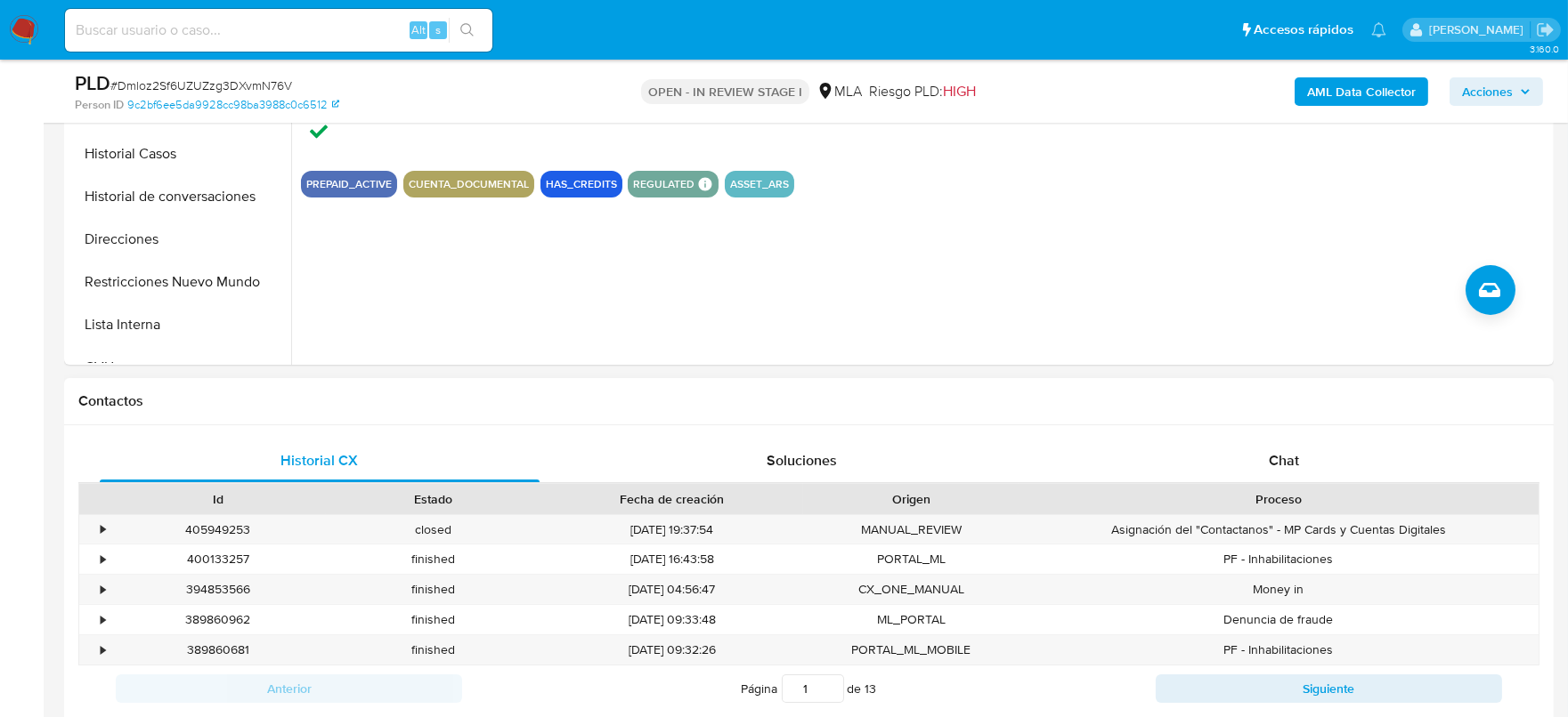
scroll to position [557, 0]
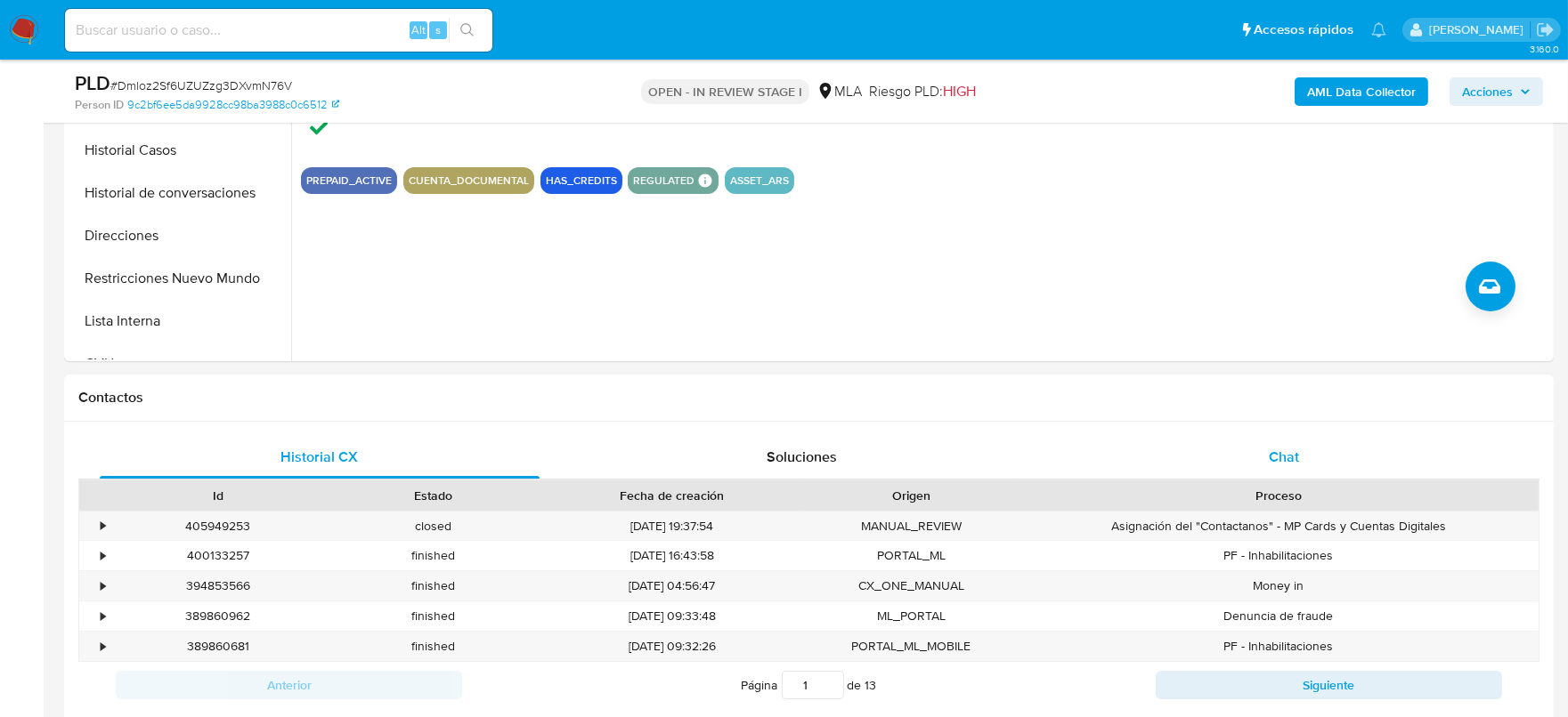
click at [1282, 463] on span "Chat" at bounding box center [1284, 456] width 30 height 20
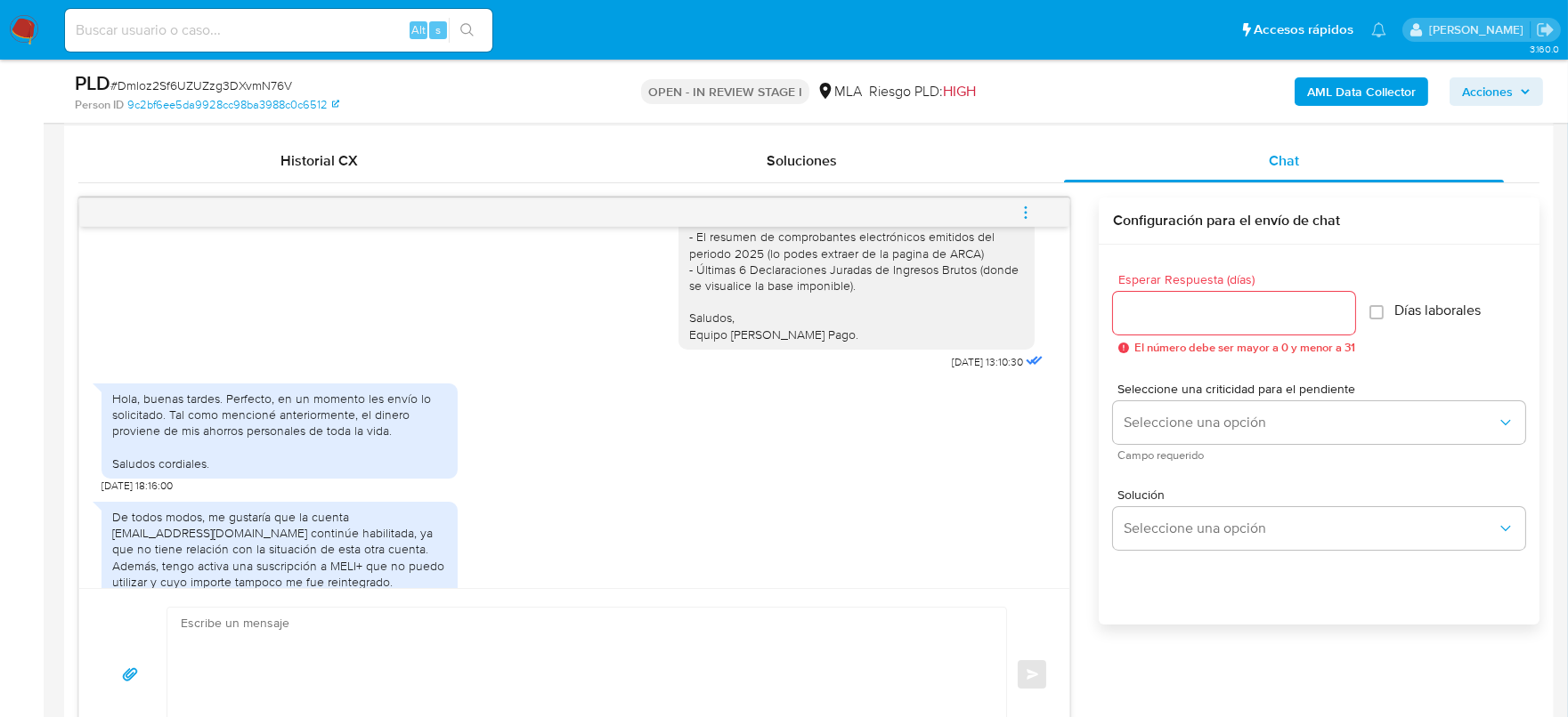
scroll to position [889, 0]
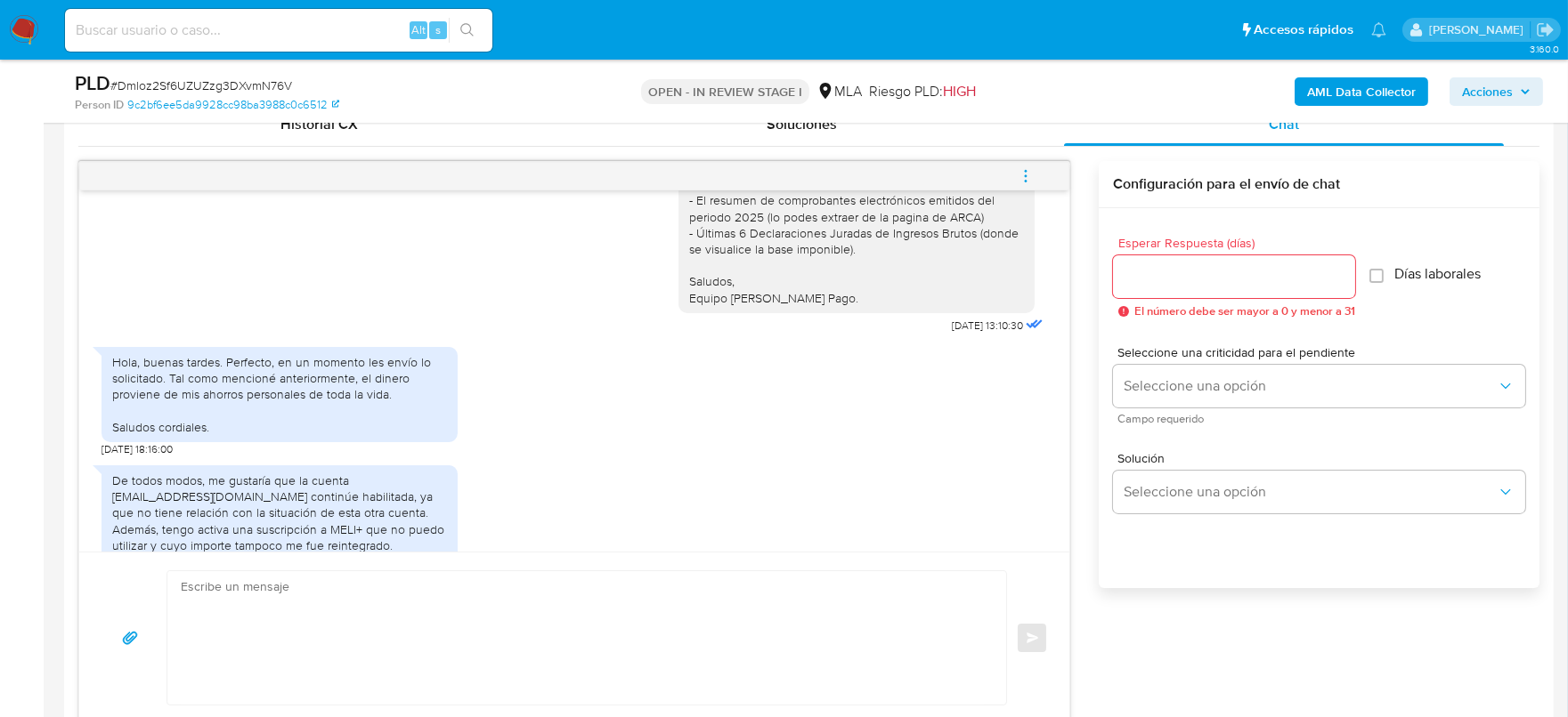
click at [702, 607] on textarea at bounding box center [582, 638] width 803 height 134
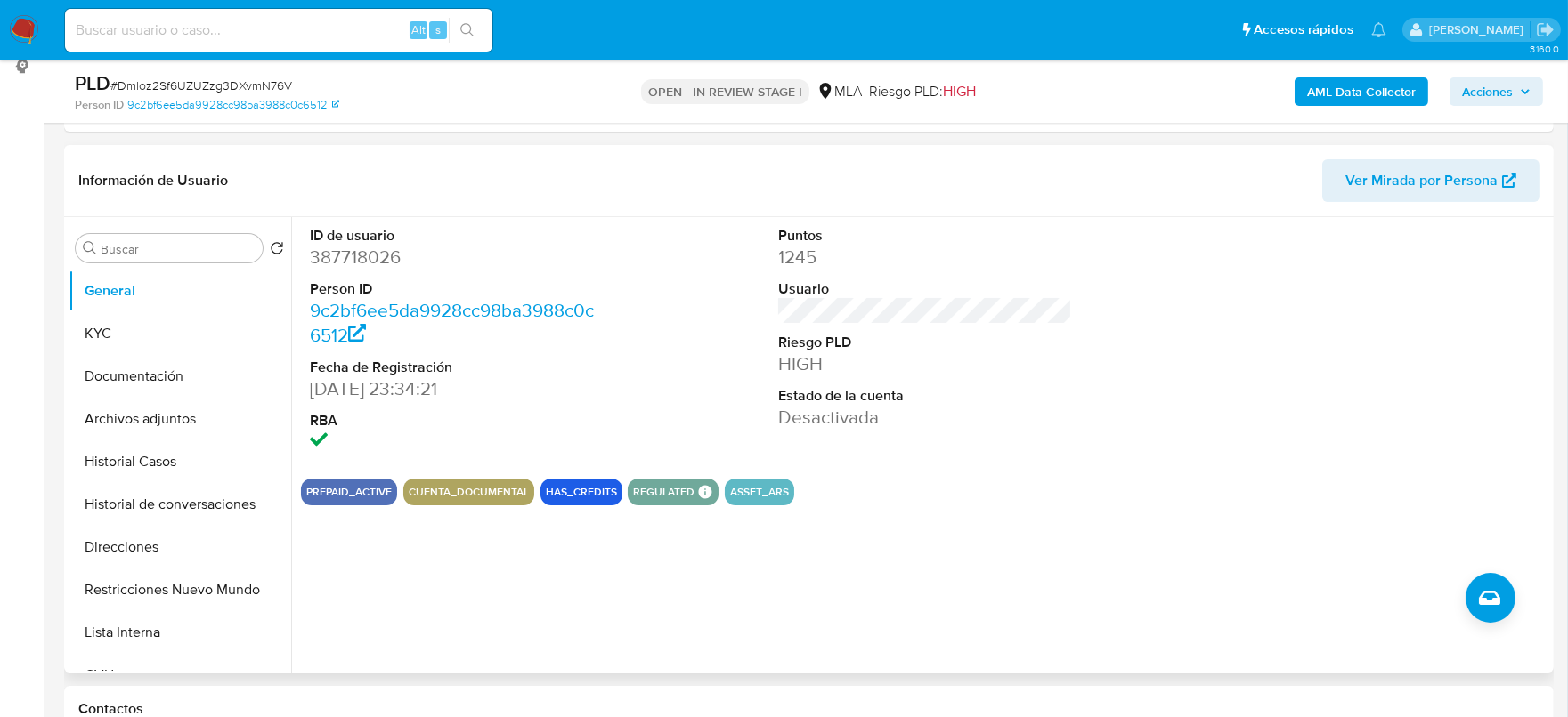
scroll to position [221, 0]
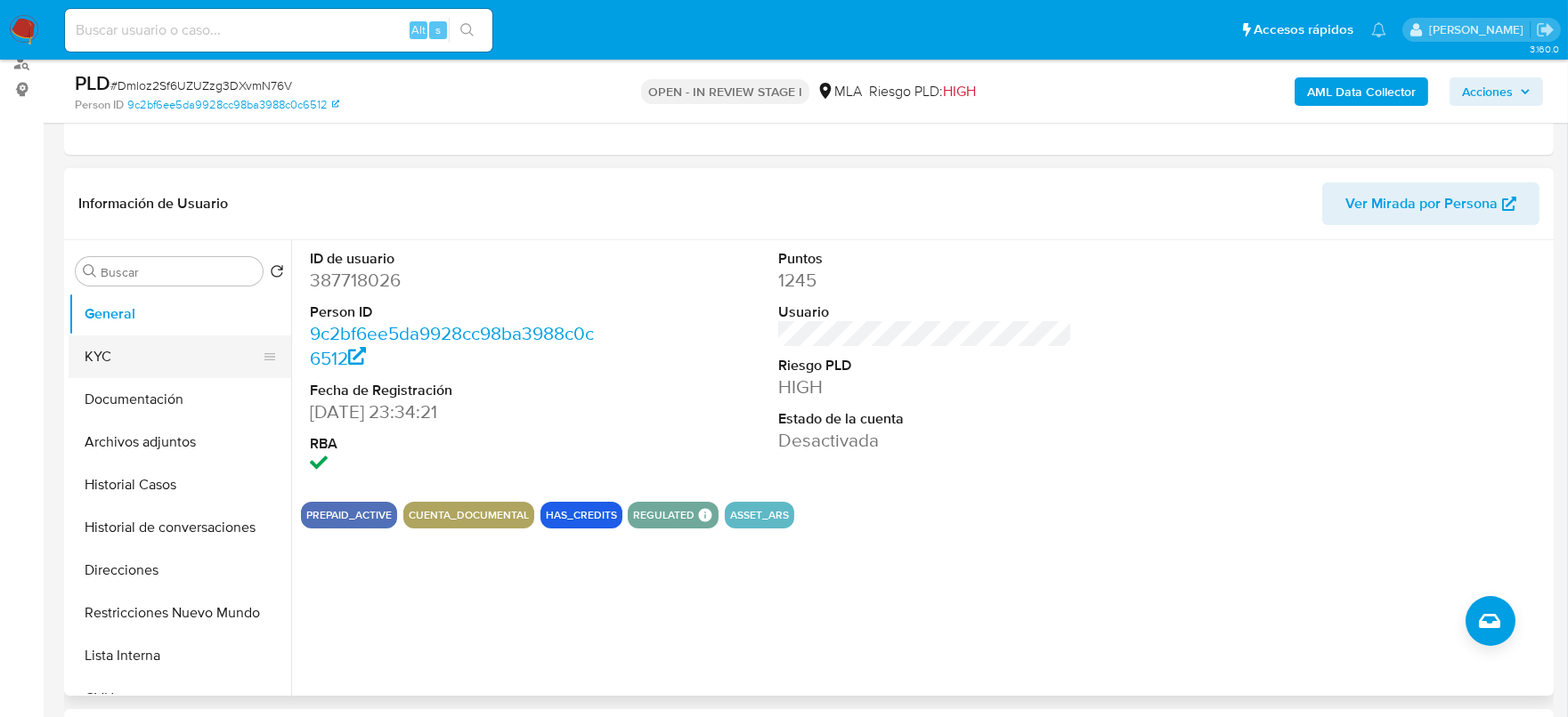
click at [107, 358] on button "KYC" at bounding box center [172, 356] width 209 height 43
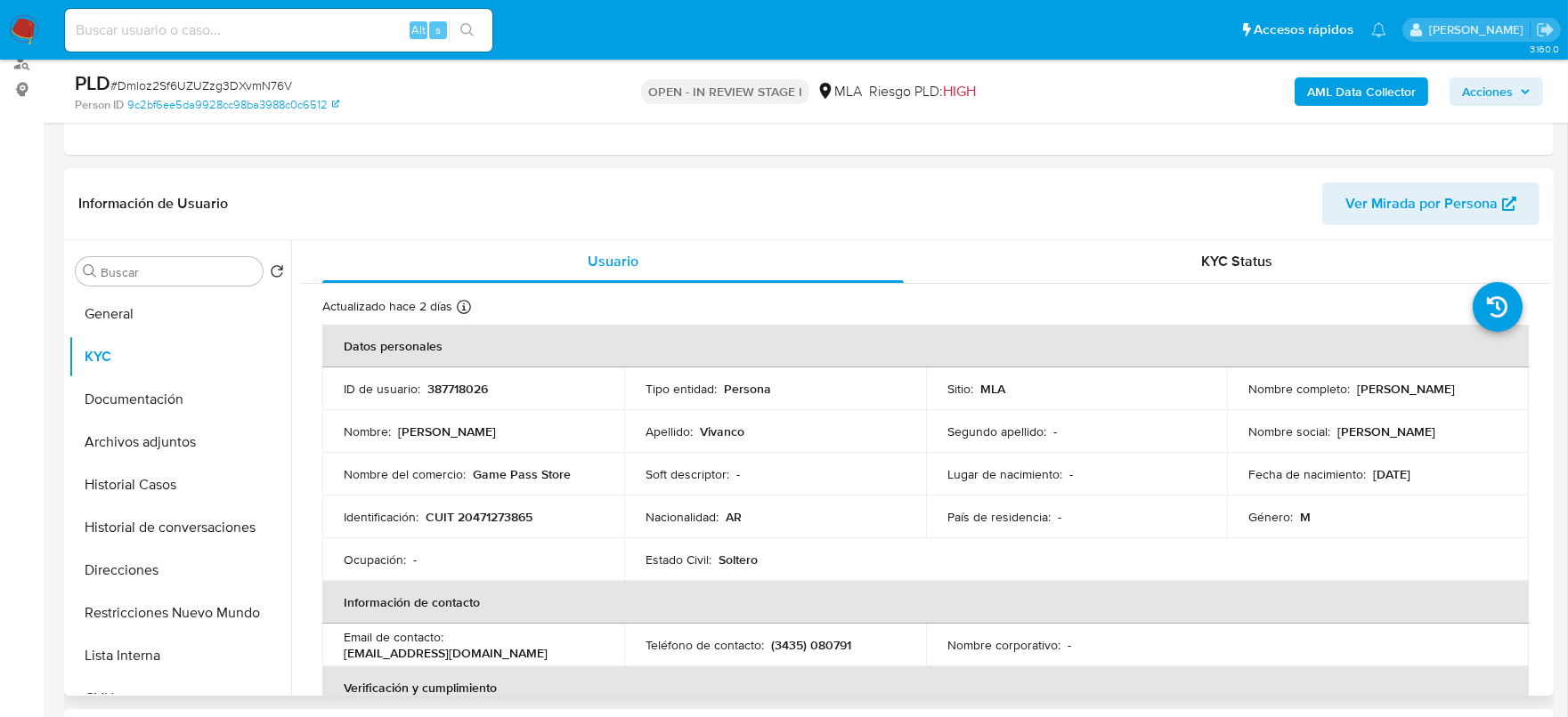
drag, startPoint x: 1355, startPoint y: 389, endPoint x: 1467, endPoint y: 390, distance: 112.0
click at [1467, 390] on div "Nombre completo : [PERSON_NAME]" at bounding box center [1378, 389] width 259 height 16
copy p "[PERSON_NAME]"
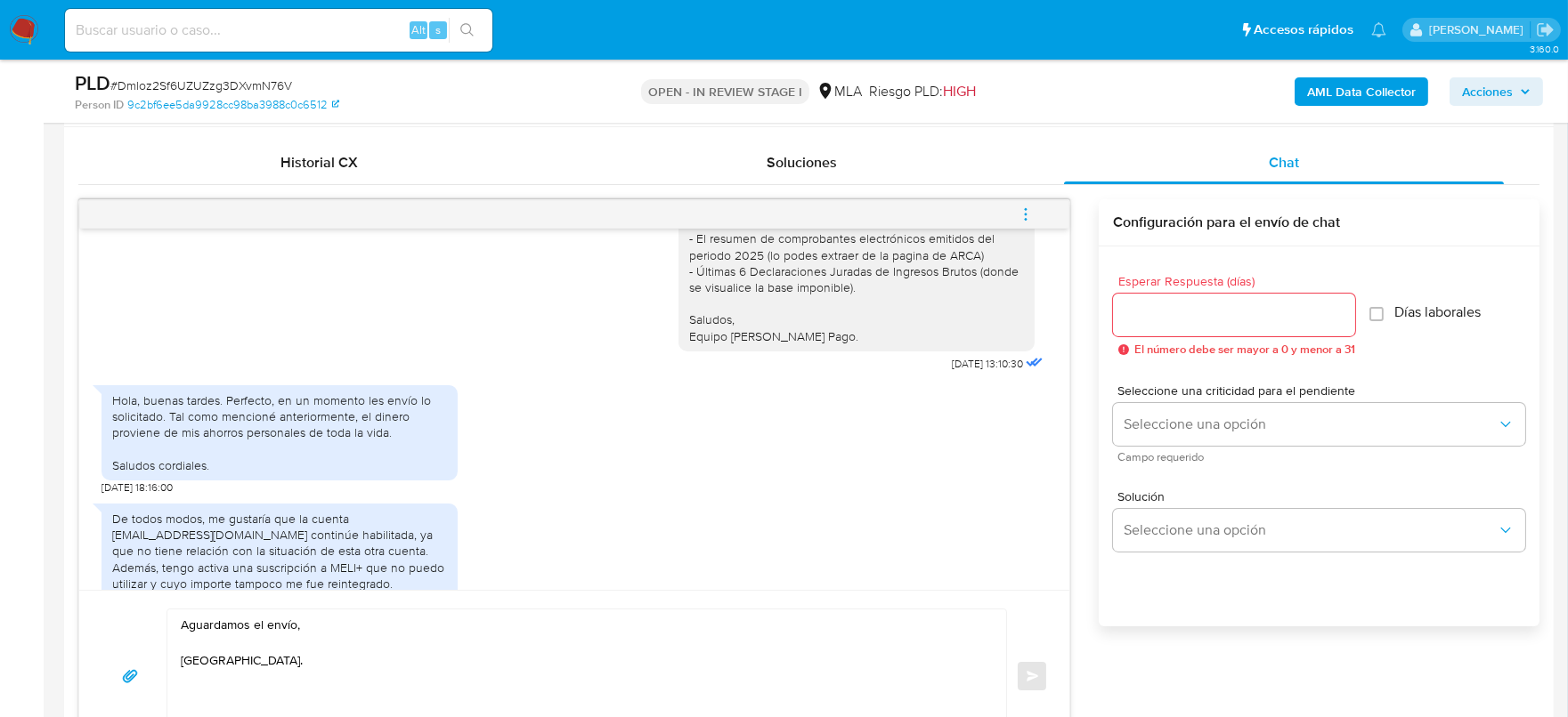
scroll to position [1001, 0]
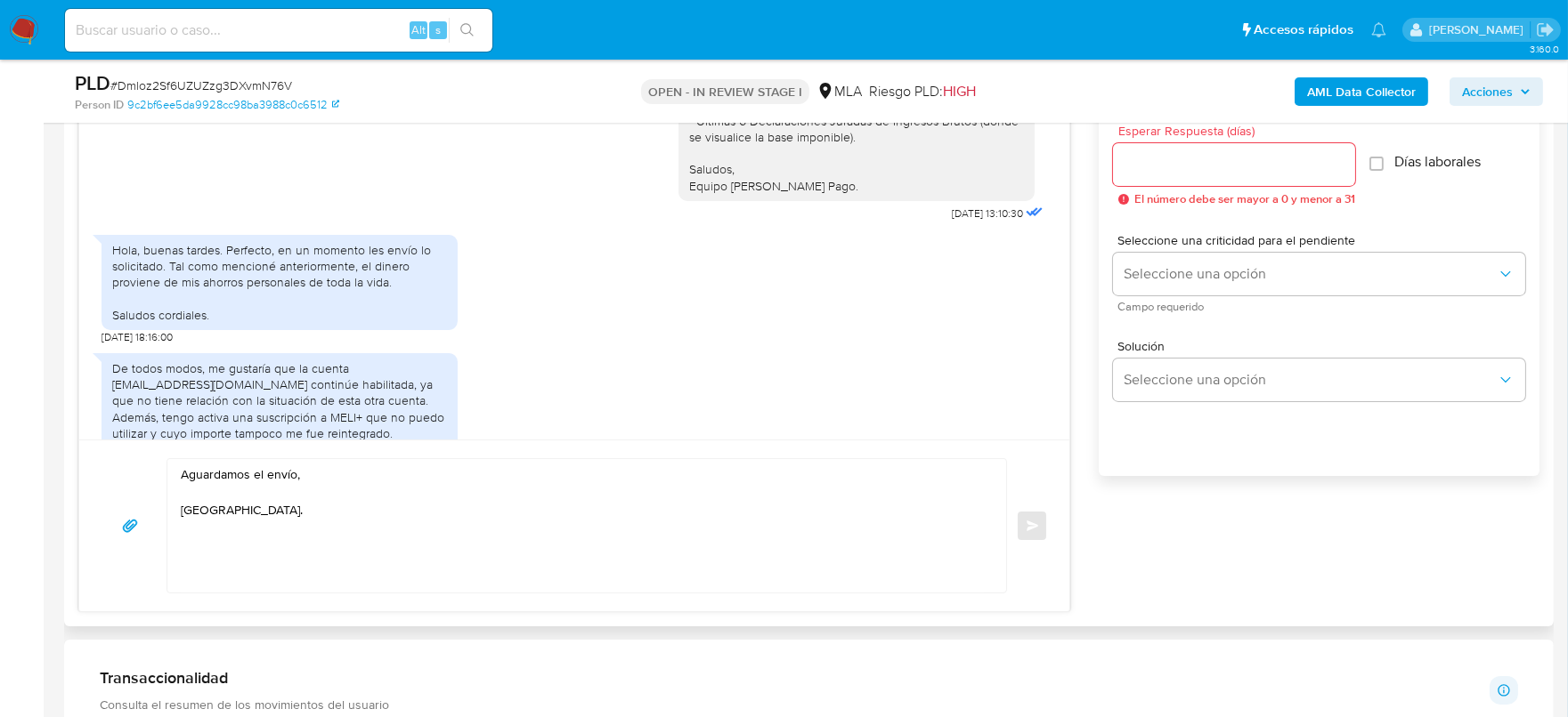
click at [182, 475] on textarea "Aguardamos el envío, [GEOGRAPHIC_DATA]." at bounding box center [582, 526] width 803 height 134
click at [182, 474] on textarea "Aguardamos el envío, [GEOGRAPHIC_DATA]." at bounding box center [582, 526] width 803 height 134
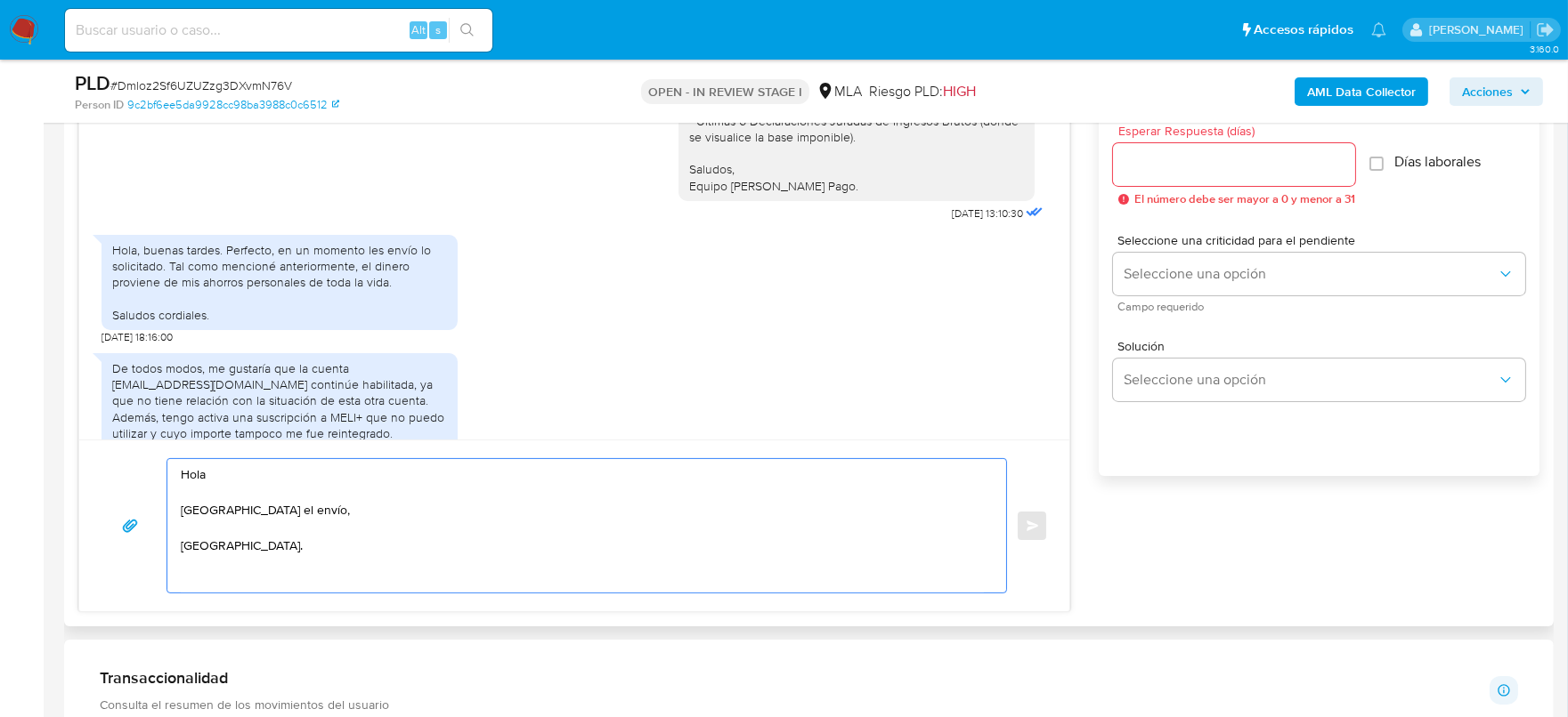
paste textarea "[PERSON_NAME]"
click at [250, 543] on textarea "[PERSON_NAME] [GEOGRAPHIC_DATA] el envío, [GEOGRAPHIC_DATA]." at bounding box center [582, 526] width 803 height 134
type textarea "[PERSON_NAME] [GEOGRAPHIC_DATA] el envío, [GEOGRAPHIC_DATA]."
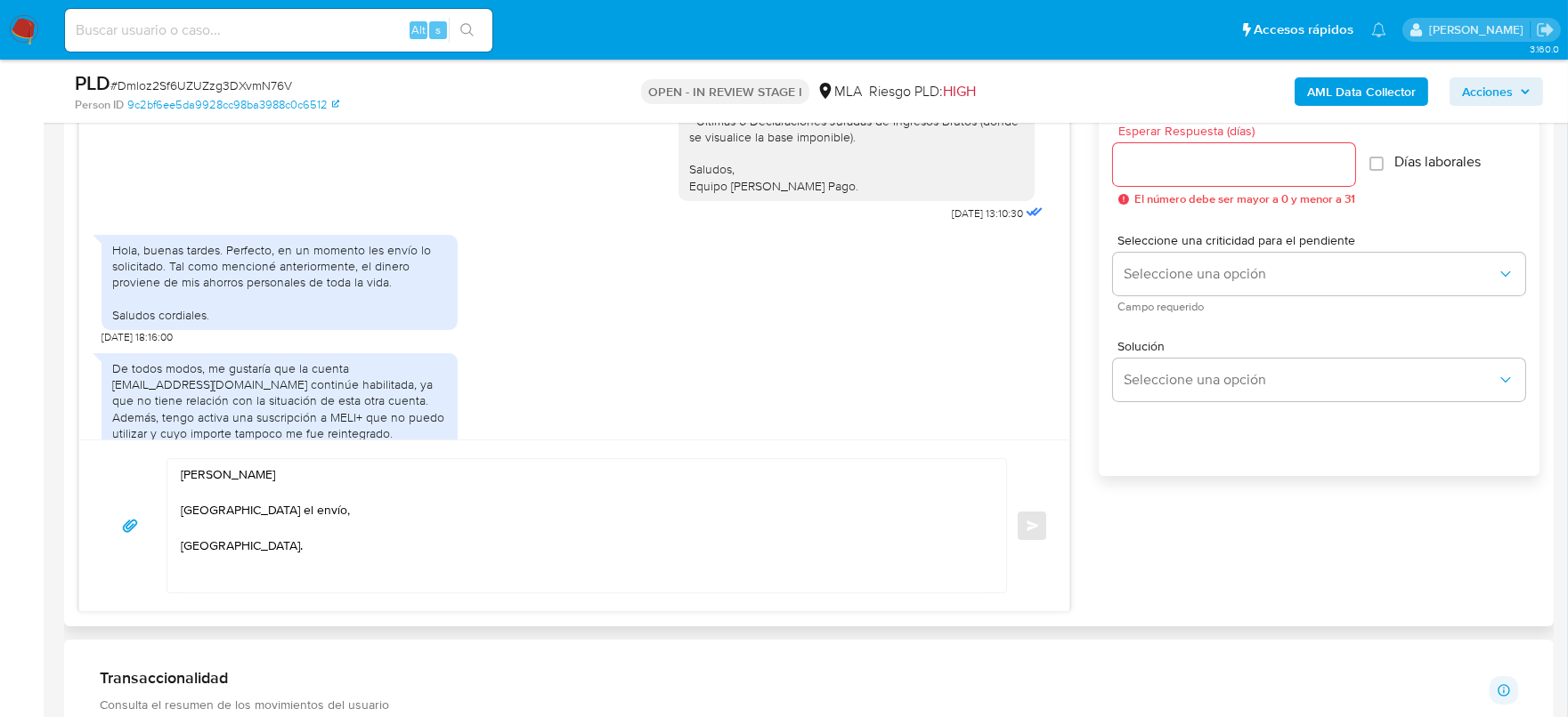
click at [1187, 151] on div at bounding box center [1234, 164] width 242 height 43
click at [1191, 159] on input "Esperar Respuesta (días)" at bounding box center [1234, 164] width 242 height 23
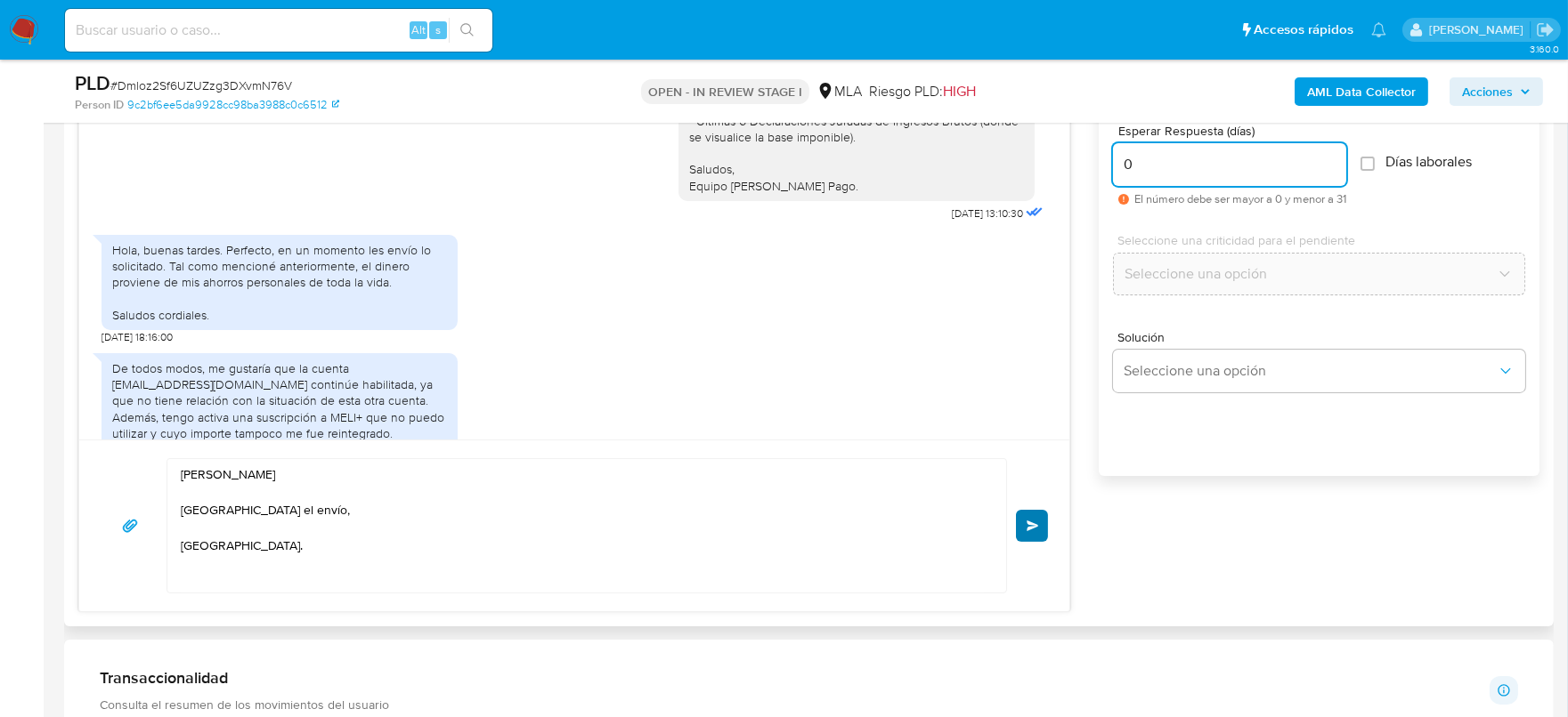
type input "0"
click at [1035, 526] on span "Enviar" at bounding box center [1033, 526] width 13 height 11
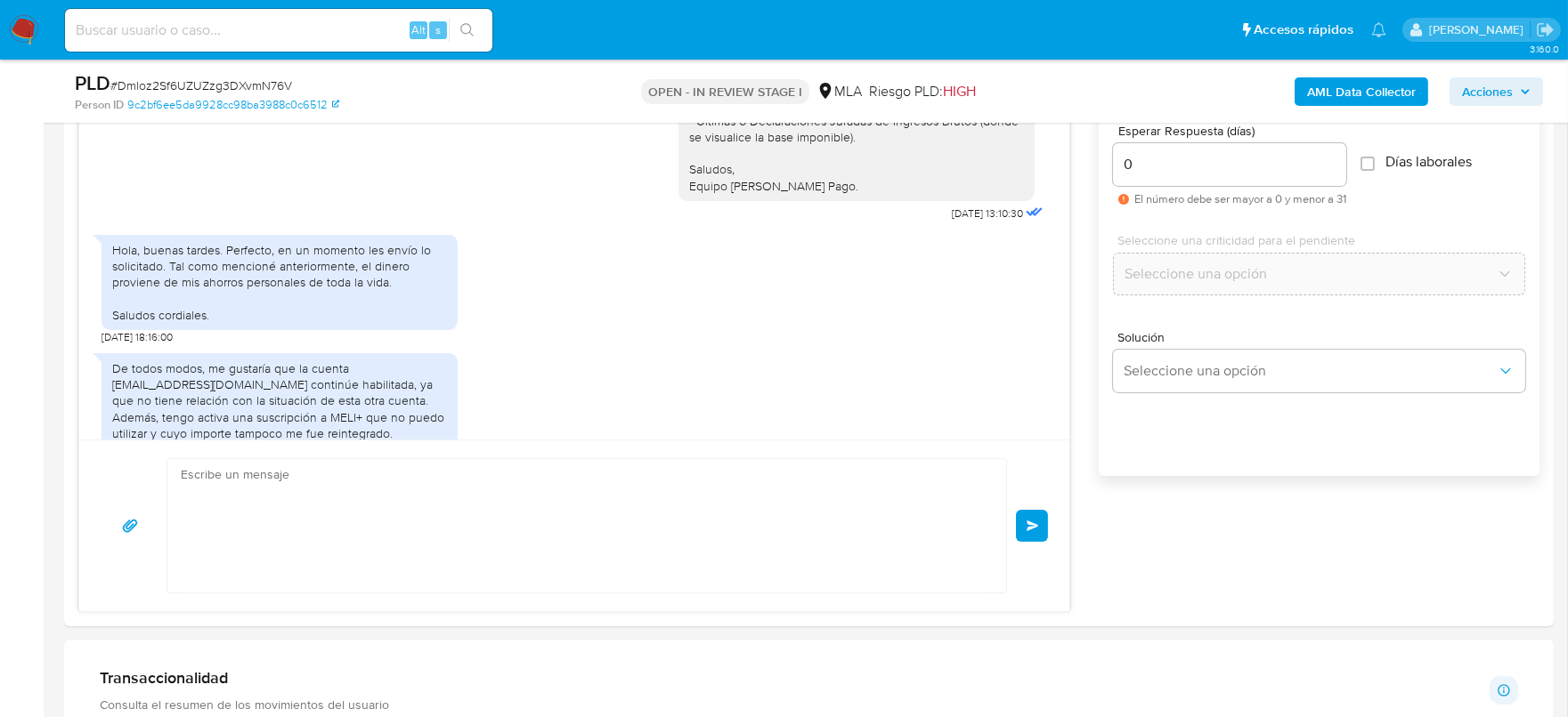
scroll to position [1739, 0]
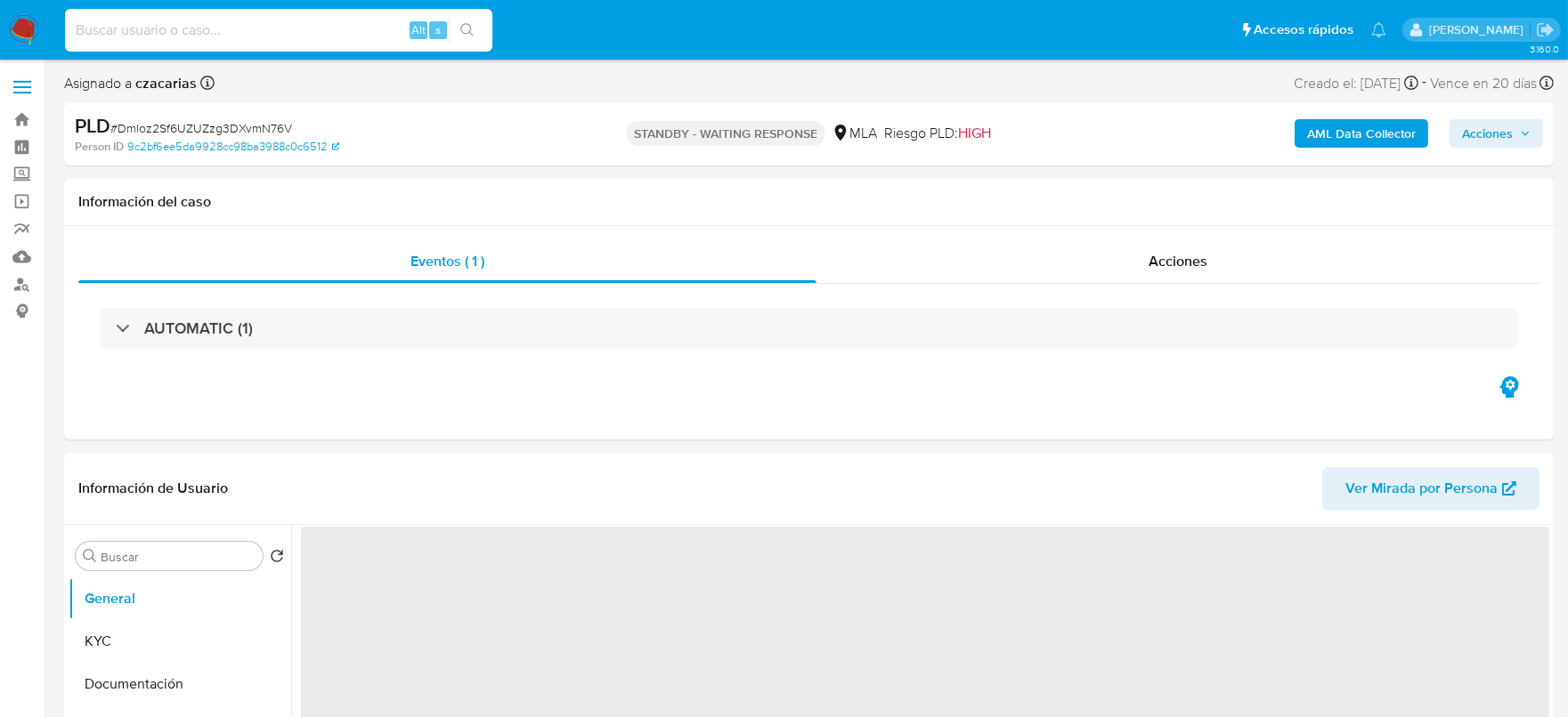
click at [283, 29] on input at bounding box center [278, 30] width 428 height 23
select select "10"
paste input "ZP5IG5QrcUd8VA0F8JAvLlKm"
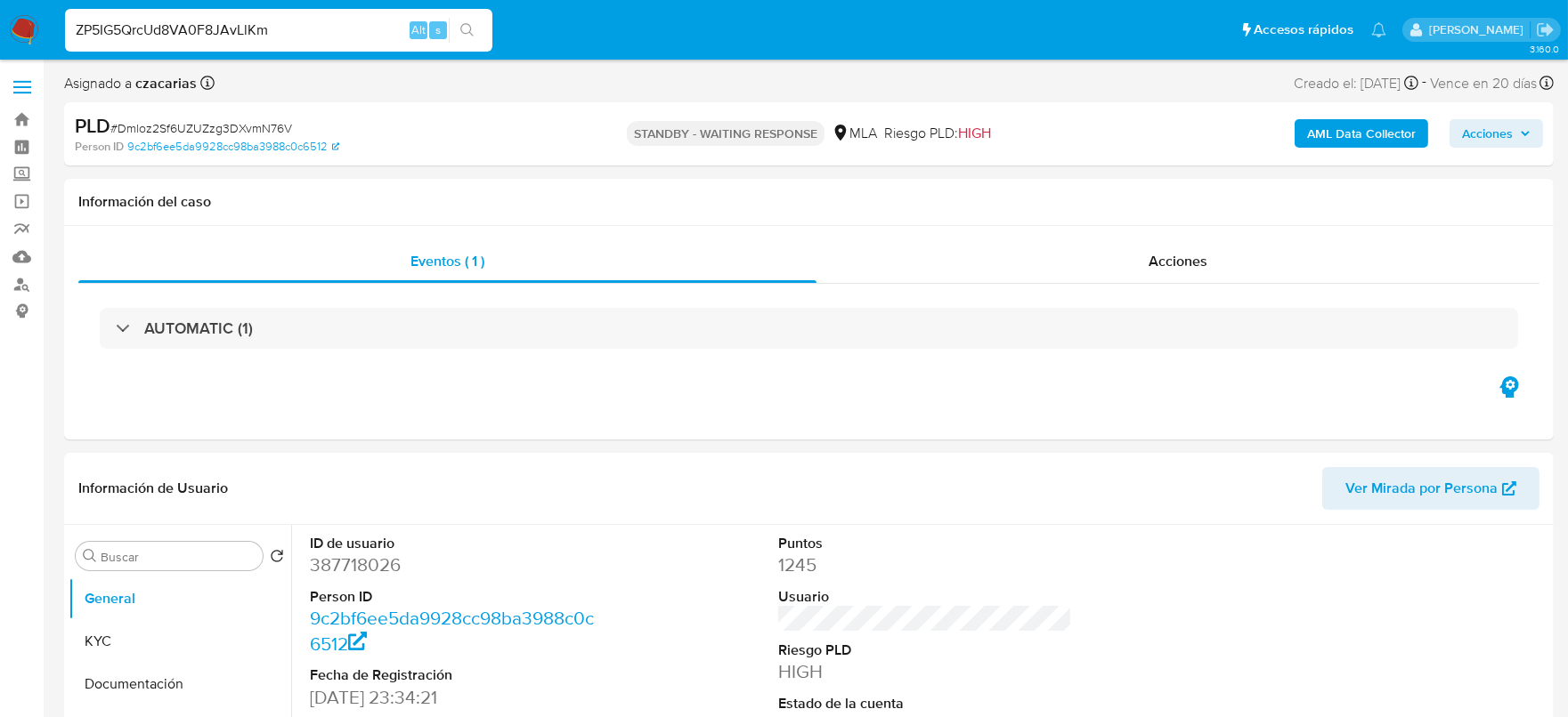
type input "ZP5IG5QrcUd8VA0F8JAvLlKm"
click at [480, 24] on button "search-icon" at bounding box center [467, 30] width 36 height 25
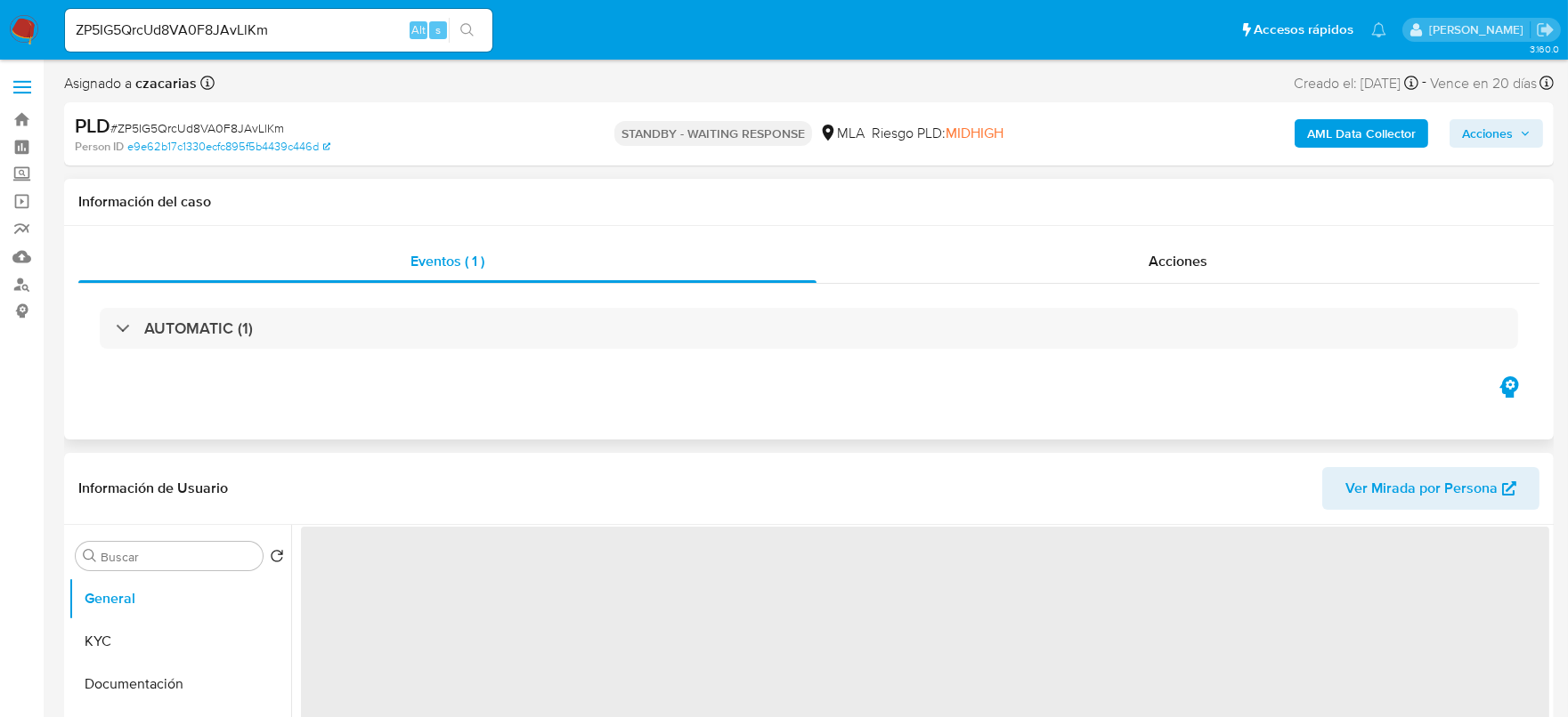
select select "10"
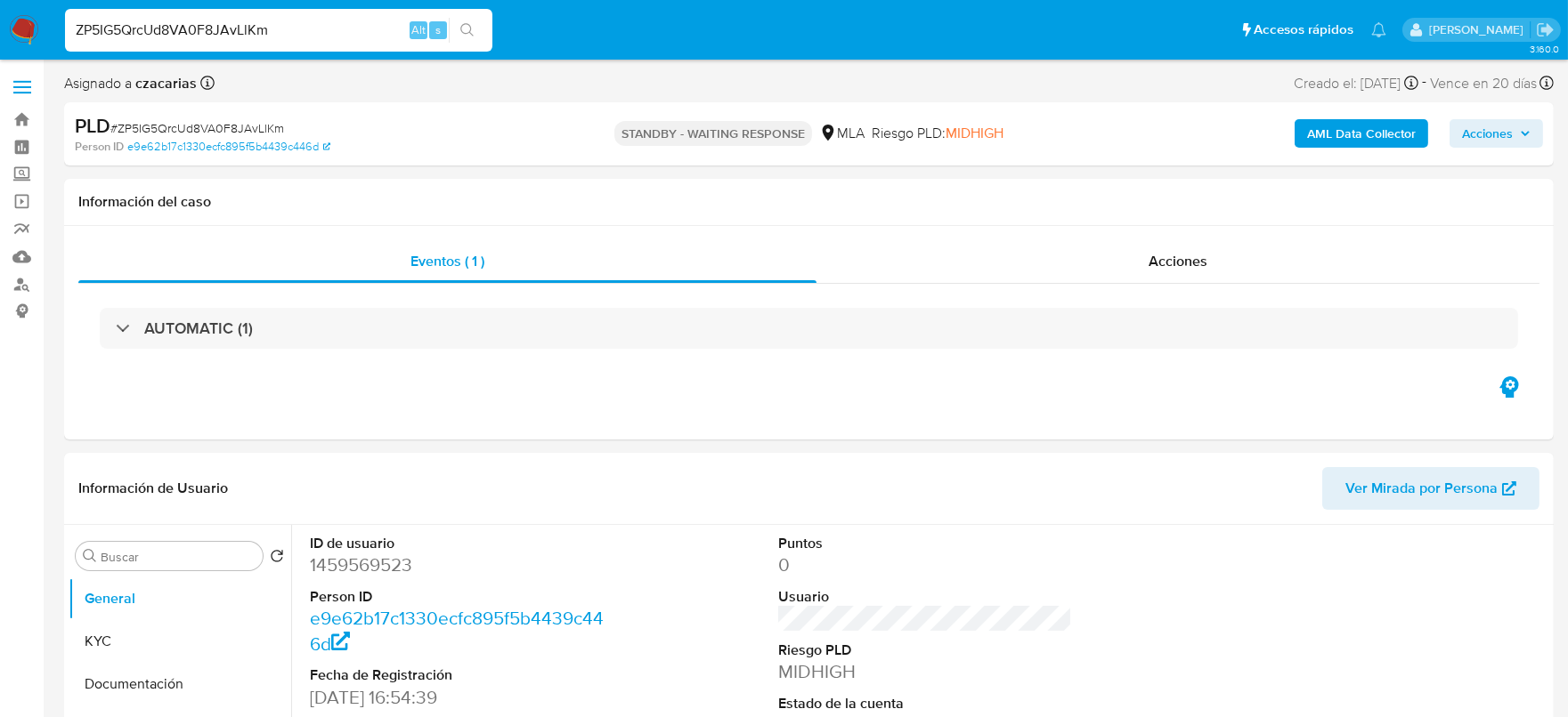
click at [262, 39] on input "ZP5IG5QrcUd8VA0F8JAvLlKm" at bounding box center [278, 30] width 428 height 23
paste input "sASiZ4nAT9vIE4T6WliqJuri"
type input "sASiZ4nAT9vIE4T6WliqJuri"
click at [478, 36] on button "search-icon" at bounding box center [467, 30] width 36 height 25
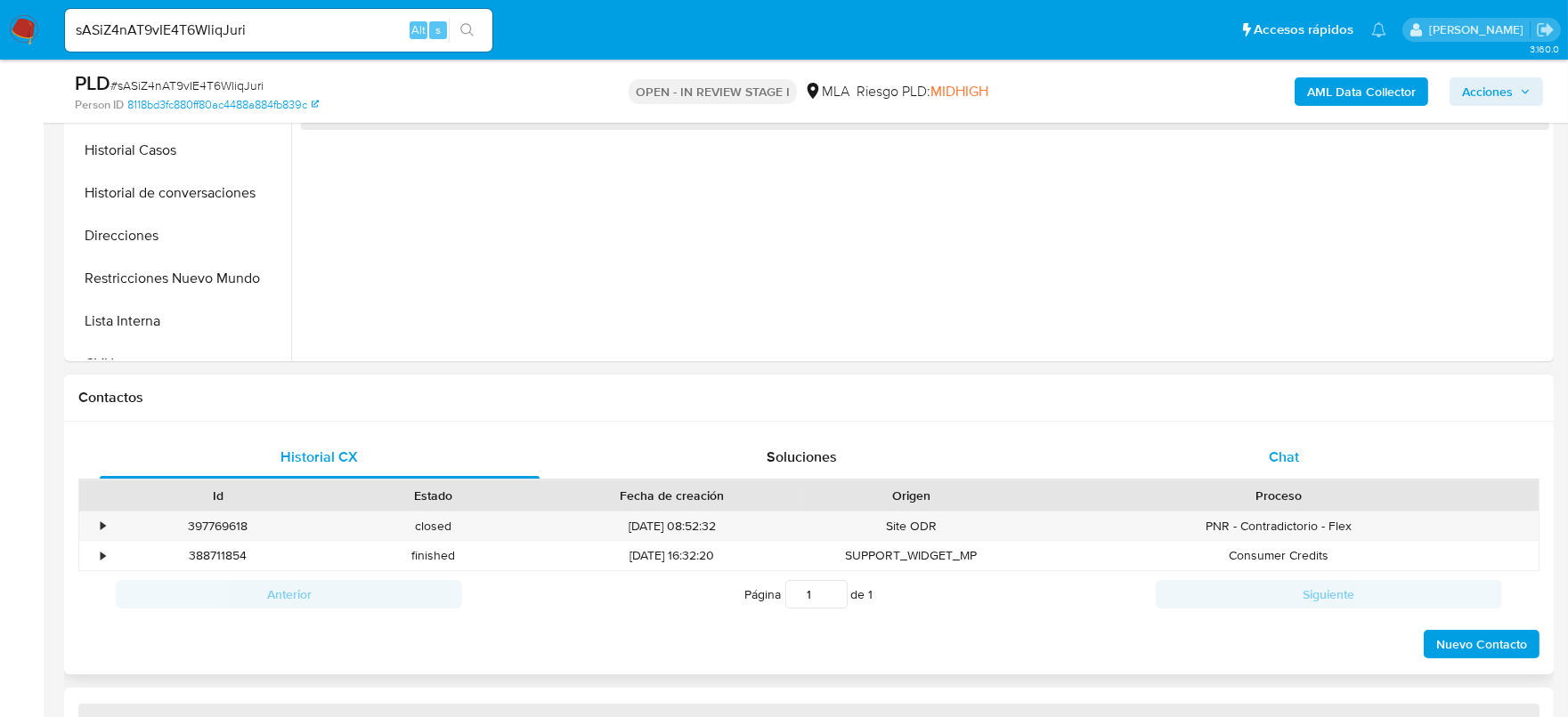
click at [1308, 476] on div "Chat" at bounding box center [1284, 457] width 440 height 43
select select "10"
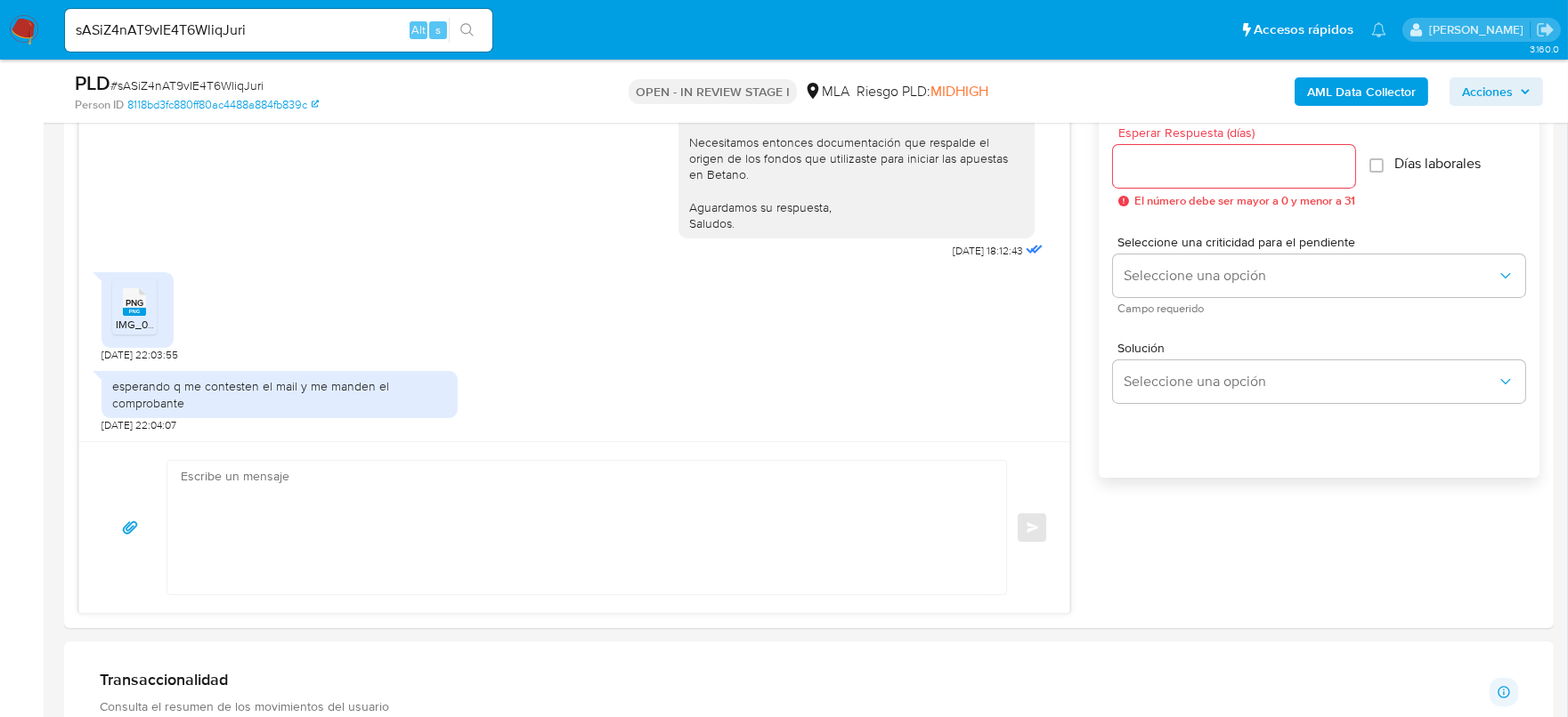
scroll to position [1001, 0]
click at [349, 36] on input "sASiZ4nAT9vIE4T6WliqJuri" at bounding box center [278, 30] width 428 height 23
paste input "e3cuTvvrTjj3DM0yqnfblevQ"
type input "e3cuTvvrTjj3DM0yqnfblevQ"
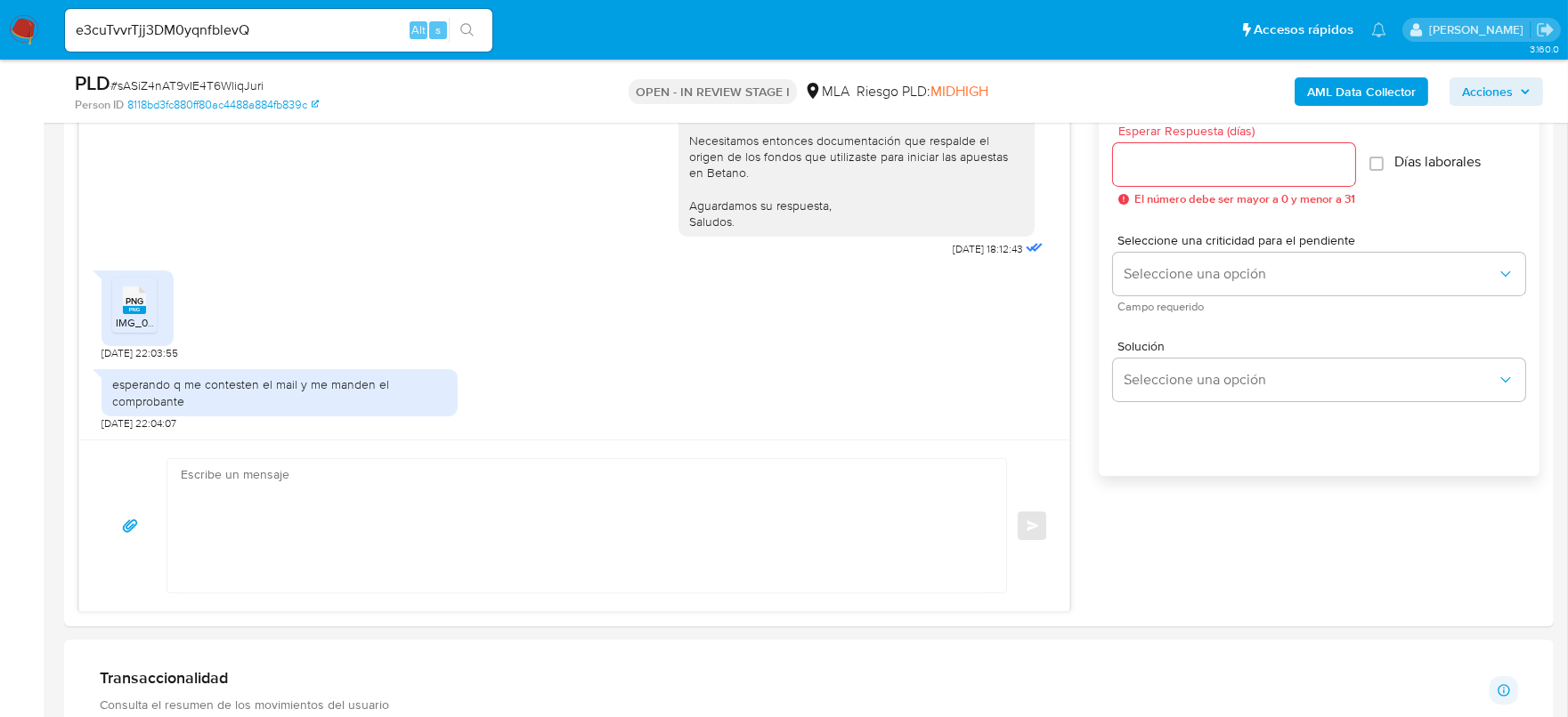
click at [474, 26] on icon "search-icon" at bounding box center [468, 30] width 15 height 15
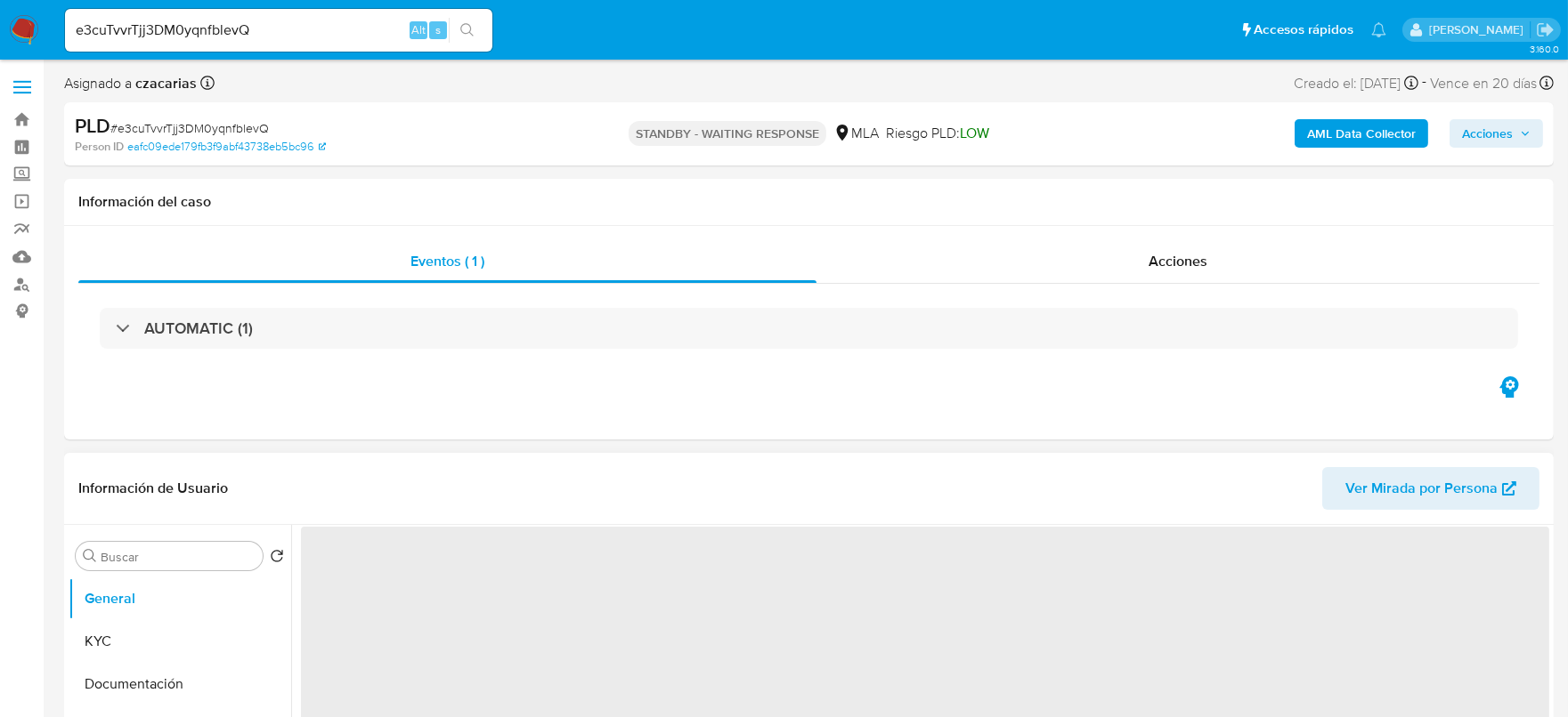
select select "10"
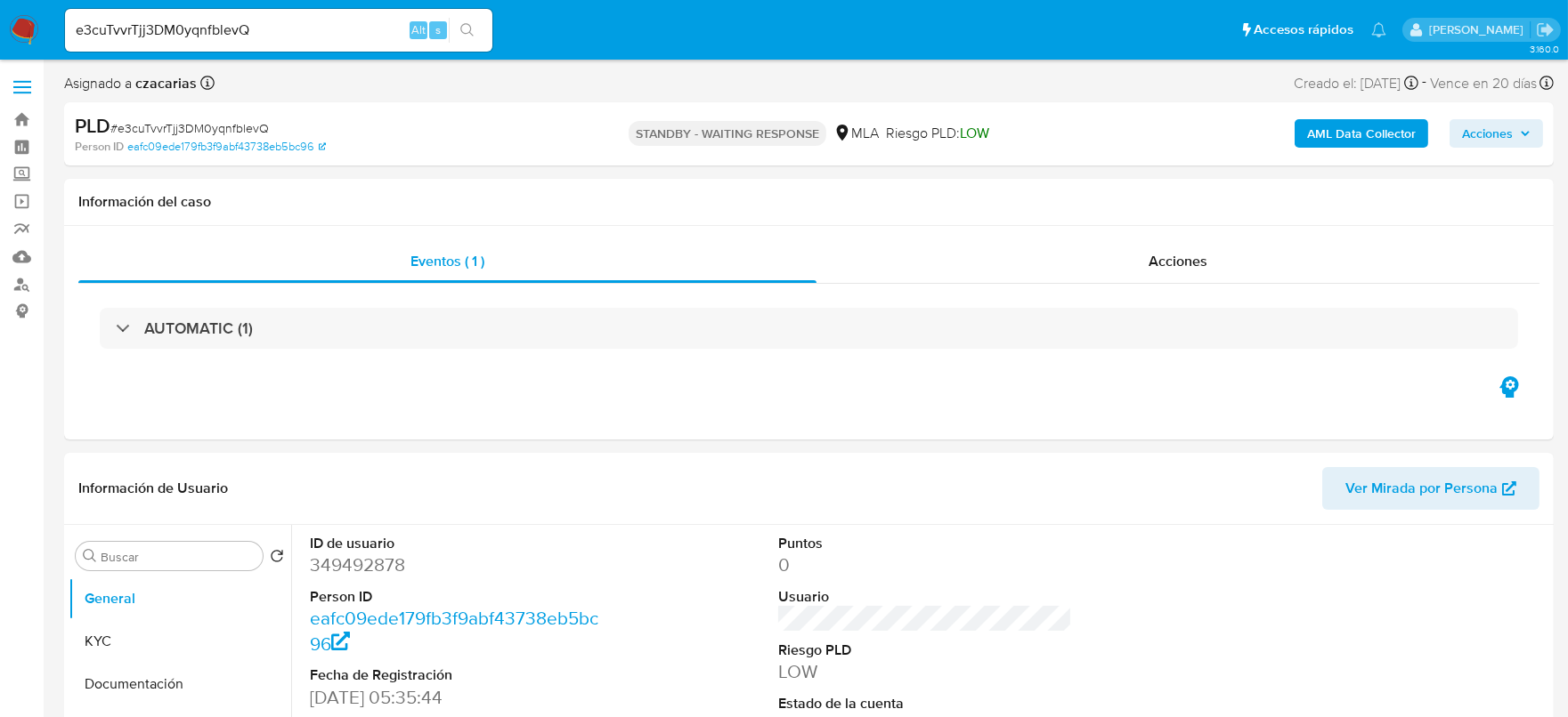
click at [342, 36] on input "e3cuTvvrTjj3DM0yqnfblevQ" at bounding box center [278, 30] width 428 height 23
paste input "CymtcMKVfsZZ1fCBIapY8qe8"
type input "CymtcMKVfsZZ1fCBIapY8qe8"
click at [471, 15] on div "CymtcMKVfsZZ1fCBIapY8qe8 Alt s" at bounding box center [278, 30] width 428 height 43
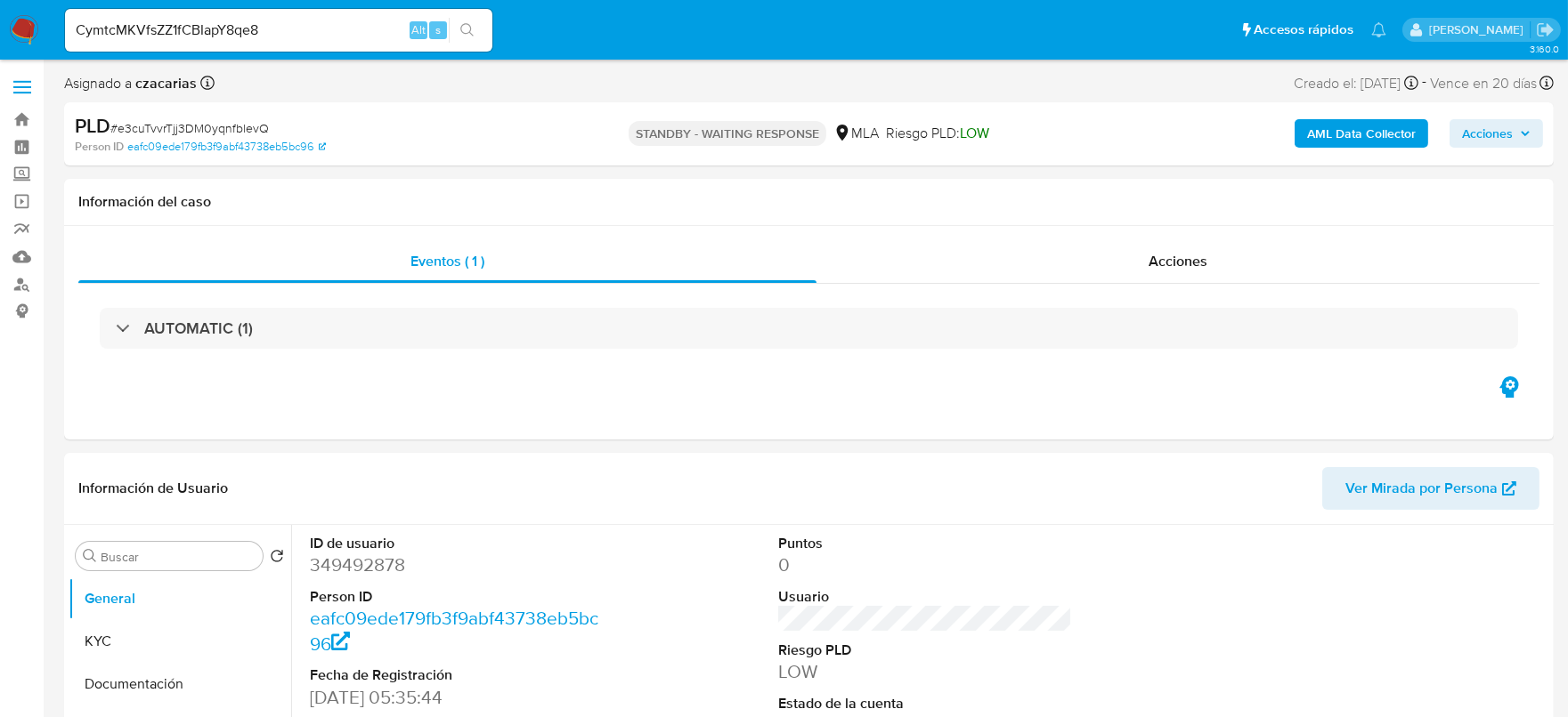
click at [472, 18] on button "search-icon" at bounding box center [467, 30] width 36 height 25
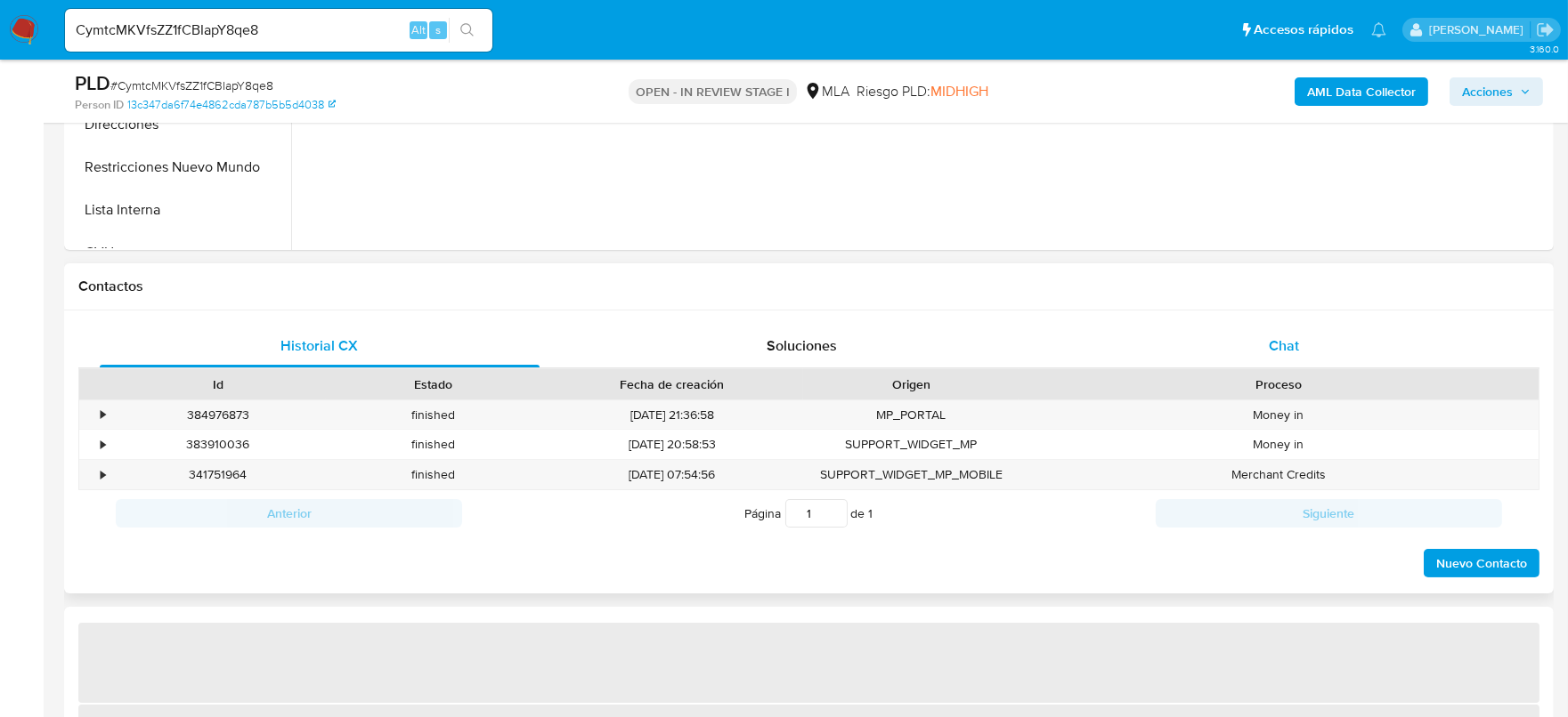
select select "10"
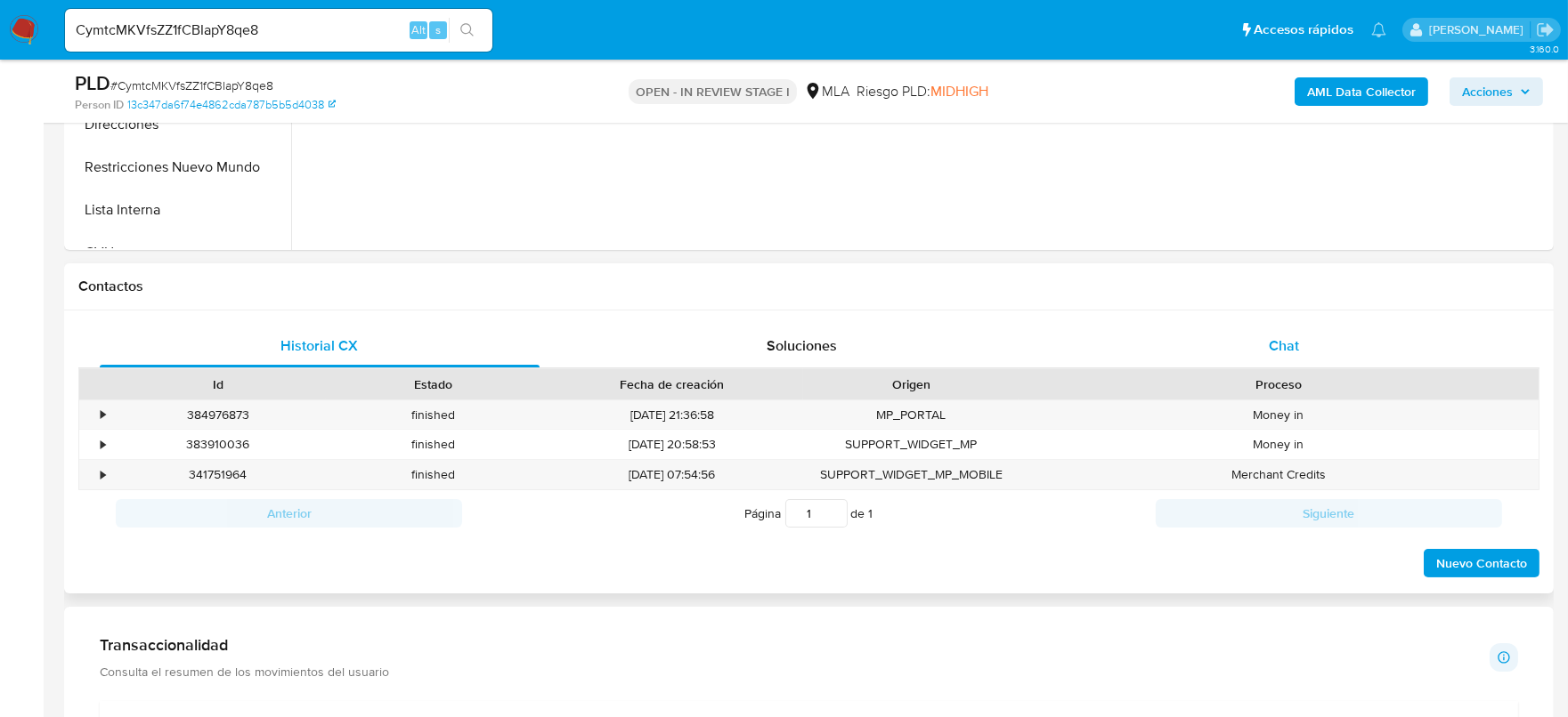
click at [1194, 346] on div "Chat" at bounding box center [1284, 346] width 440 height 43
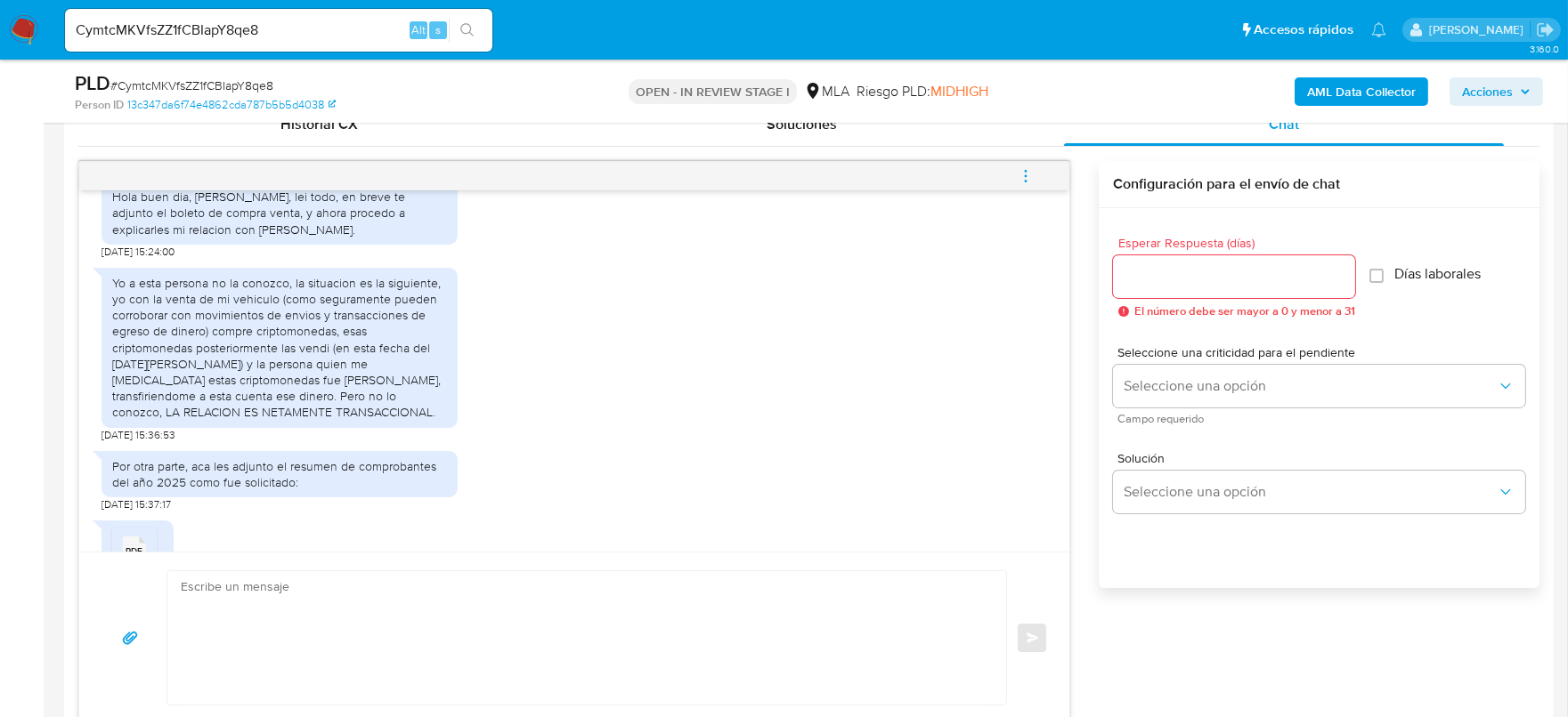
scroll to position [1028, 0]
drag, startPoint x: 222, startPoint y: 245, endPoint x: 335, endPoint y: 281, distance: 118.6
click at [335, 237] on div "Hola buen dia, sii, lei todo, en breve te adjunto el boleto de compra venta, y …" at bounding box center [279, 212] width 335 height 49
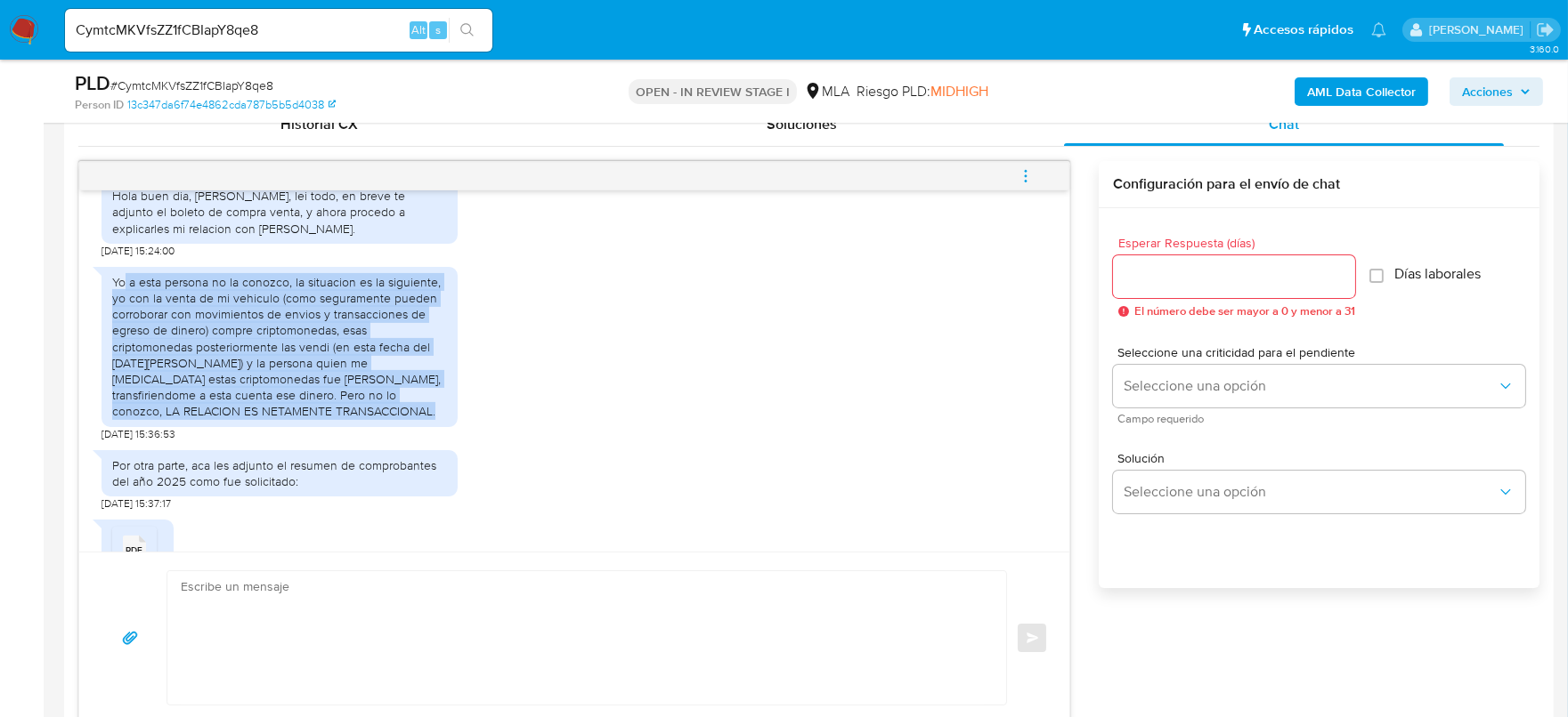
drag, startPoint x: 126, startPoint y: 331, endPoint x: 439, endPoint y: 457, distance: 337.4
click at [439, 420] on div "Yo a esta persona no la conozco, la situacion es la siguiente, yo con la venta …" at bounding box center [279, 347] width 335 height 146
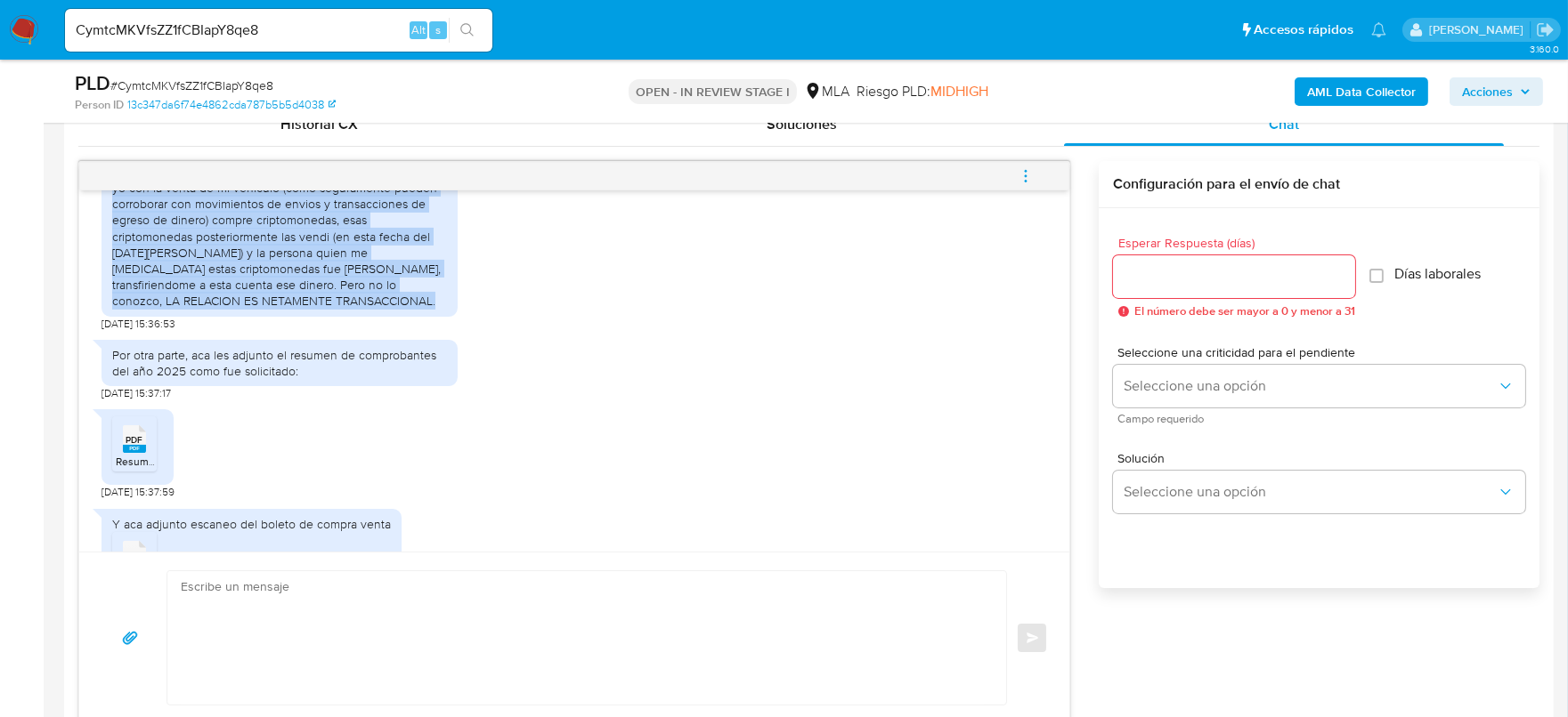
scroll to position [1139, 0]
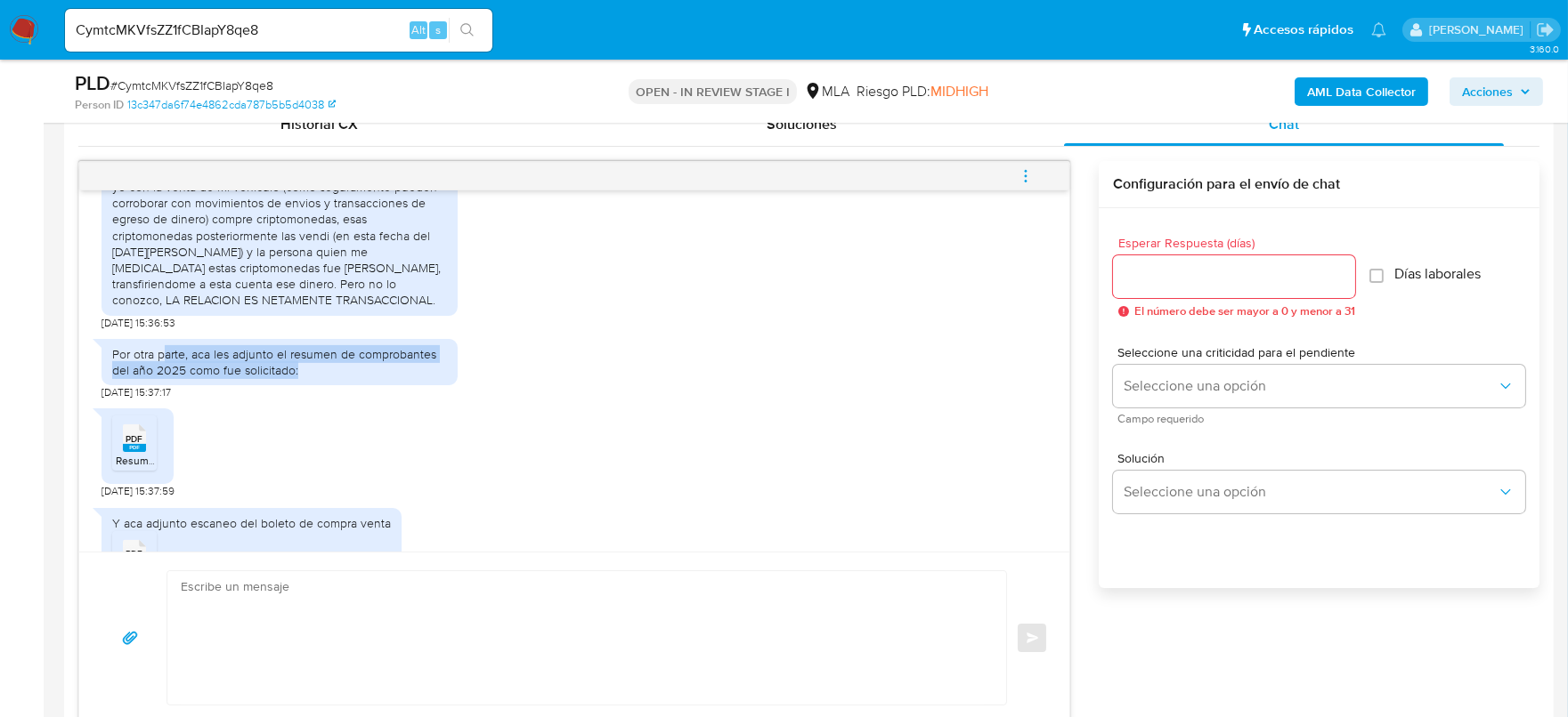
drag, startPoint x: 165, startPoint y: 396, endPoint x: 338, endPoint y: 421, distance: 174.8
click at [338, 378] on div "Por otra parte, aca les adjunto el resumen de comprobantes del año 2025 como fu…" at bounding box center [279, 362] width 335 height 32
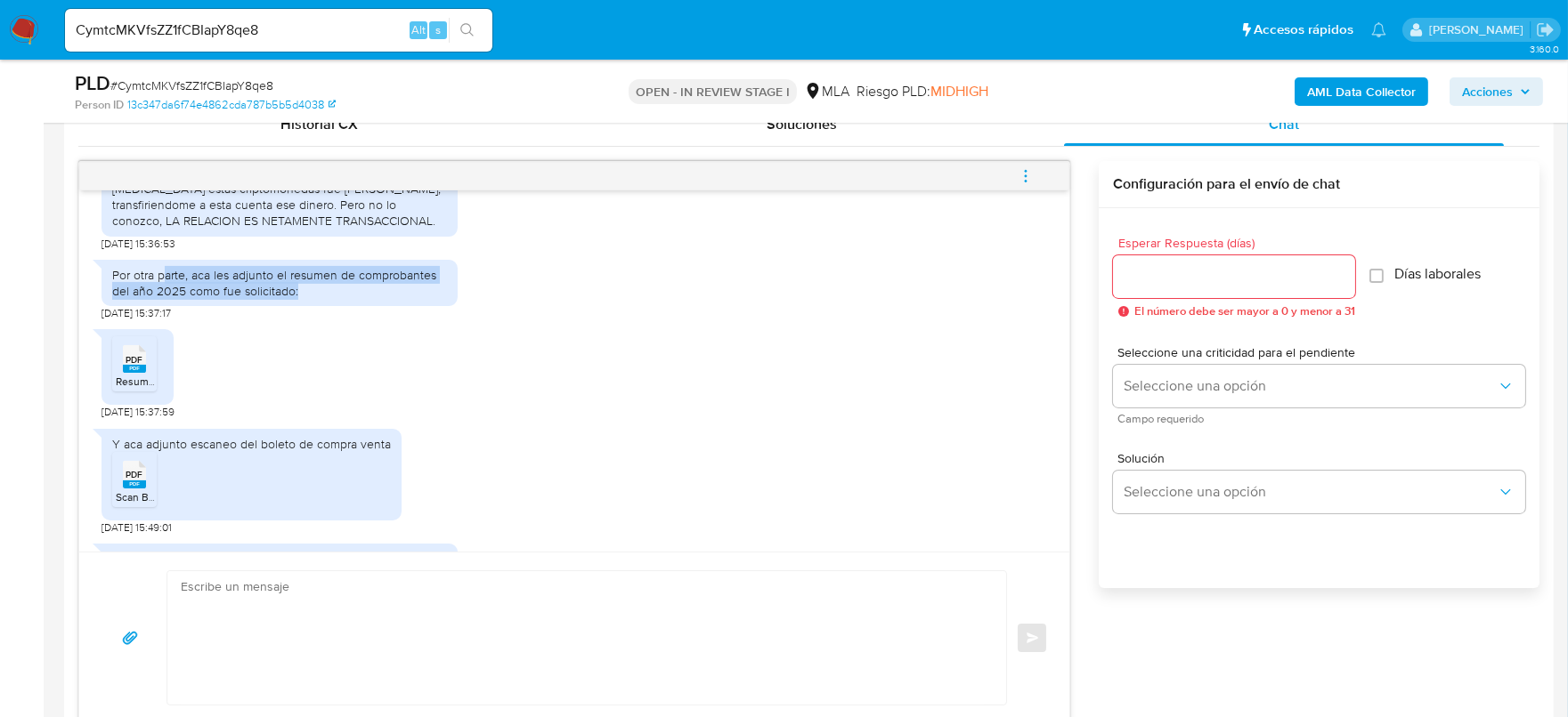
scroll to position [1250, 0]
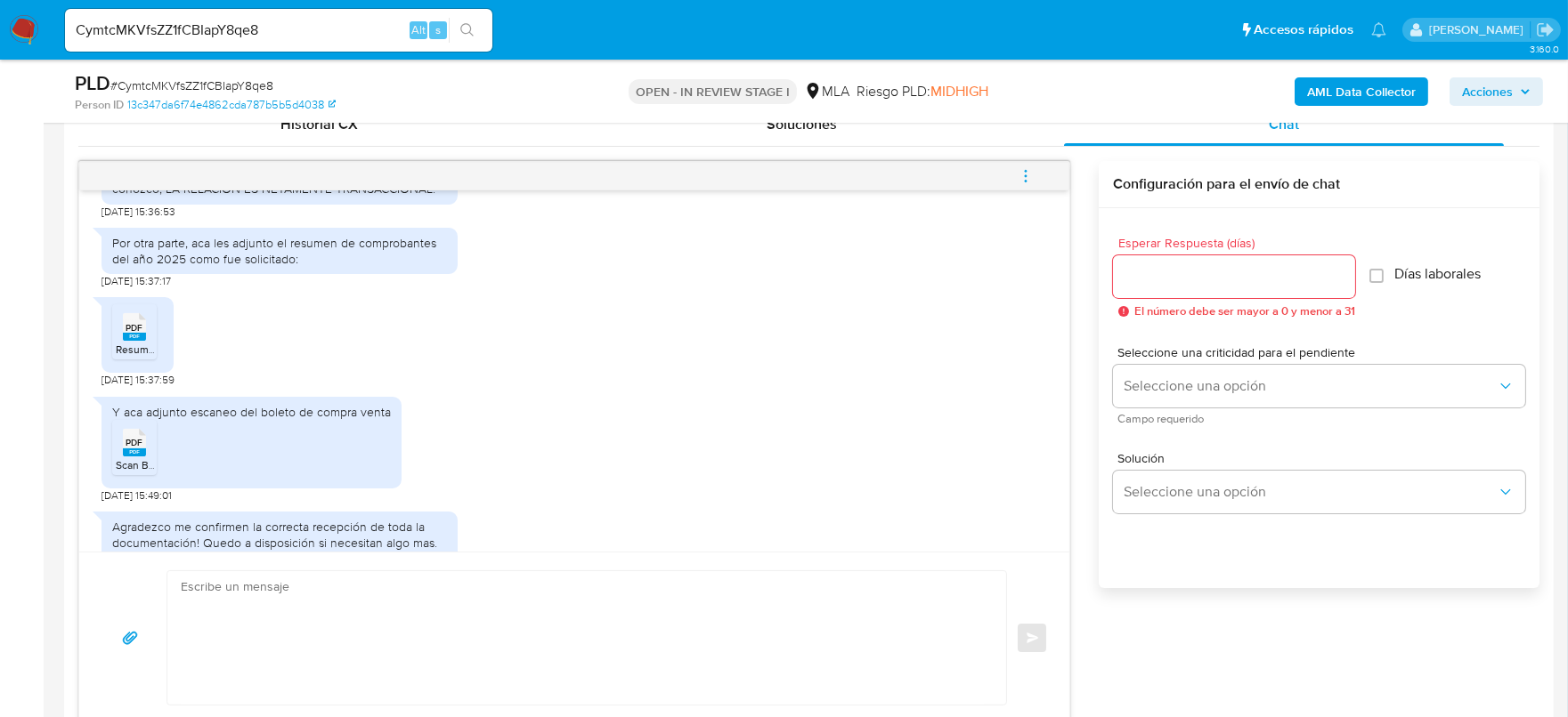
drag, startPoint x: 134, startPoint y: 385, endPoint x: 169, endPoint y: 405, distance: 40.3
click at [137, 341] on rect at bounding box center [134, 336] width 23 height 8
click at [129, 473] on span "Scan BOLETO COMPRA VENTA PEUGEOT 208 TOMI.pdf" at bounding box center [278, 465] width 325 height 15
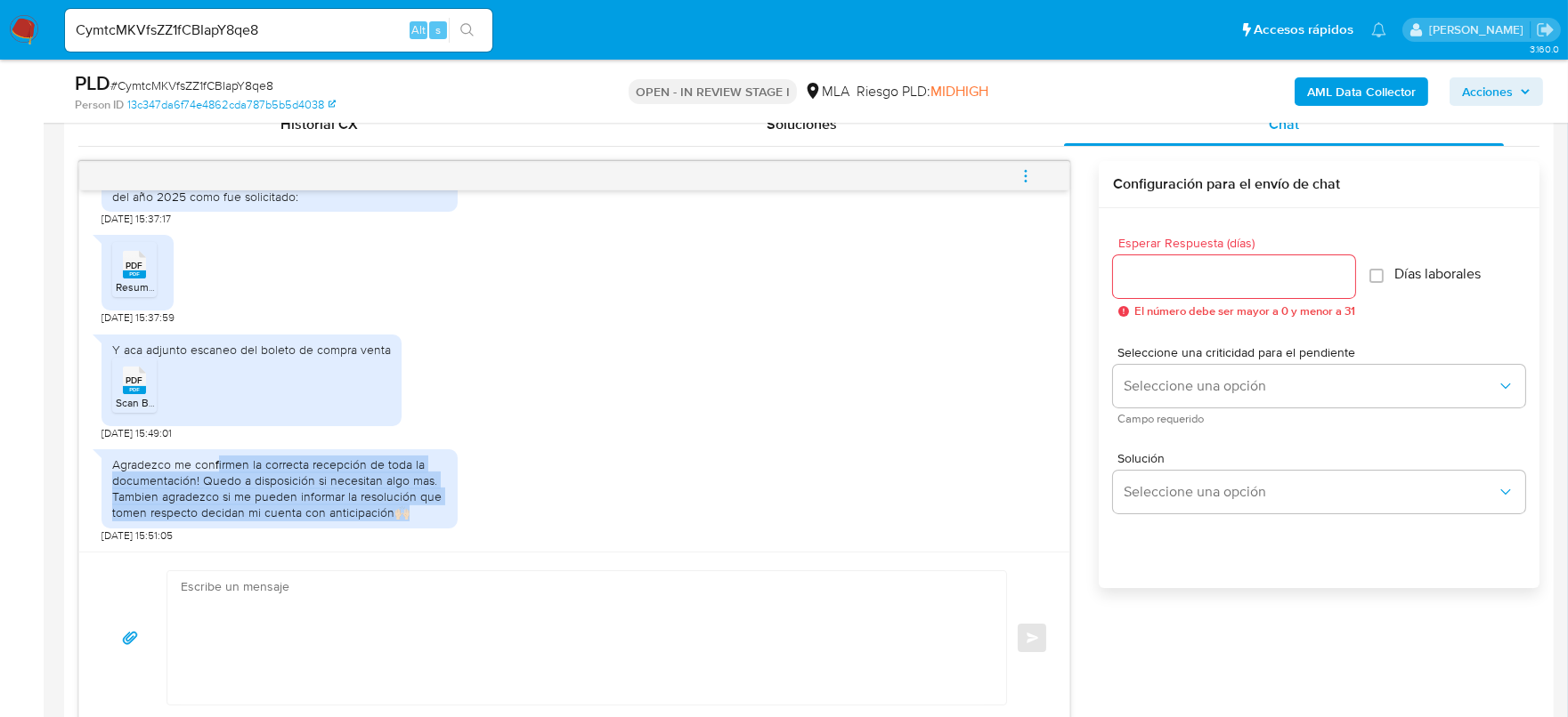
drag, startPoint x: 250, startPoint y: 463, endPoint x: 424, endPoint y: 510, distance: 180.2
click at [424, 510] on div "Agradezco me confirmen la correcta recepción de toda la documentación! Quedo a …" at bounding box center [279, 488] width 335 height 65
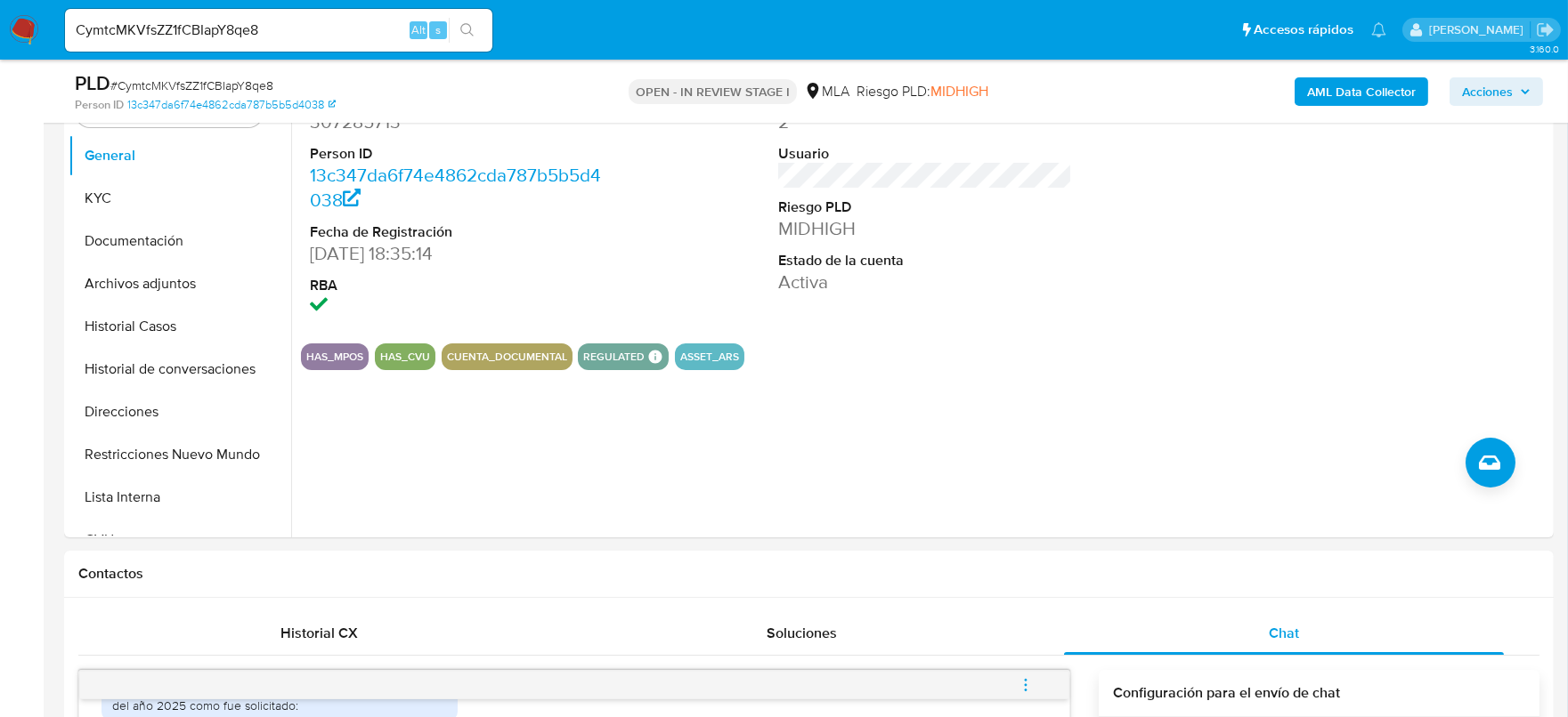
scroll to position [333, 0]
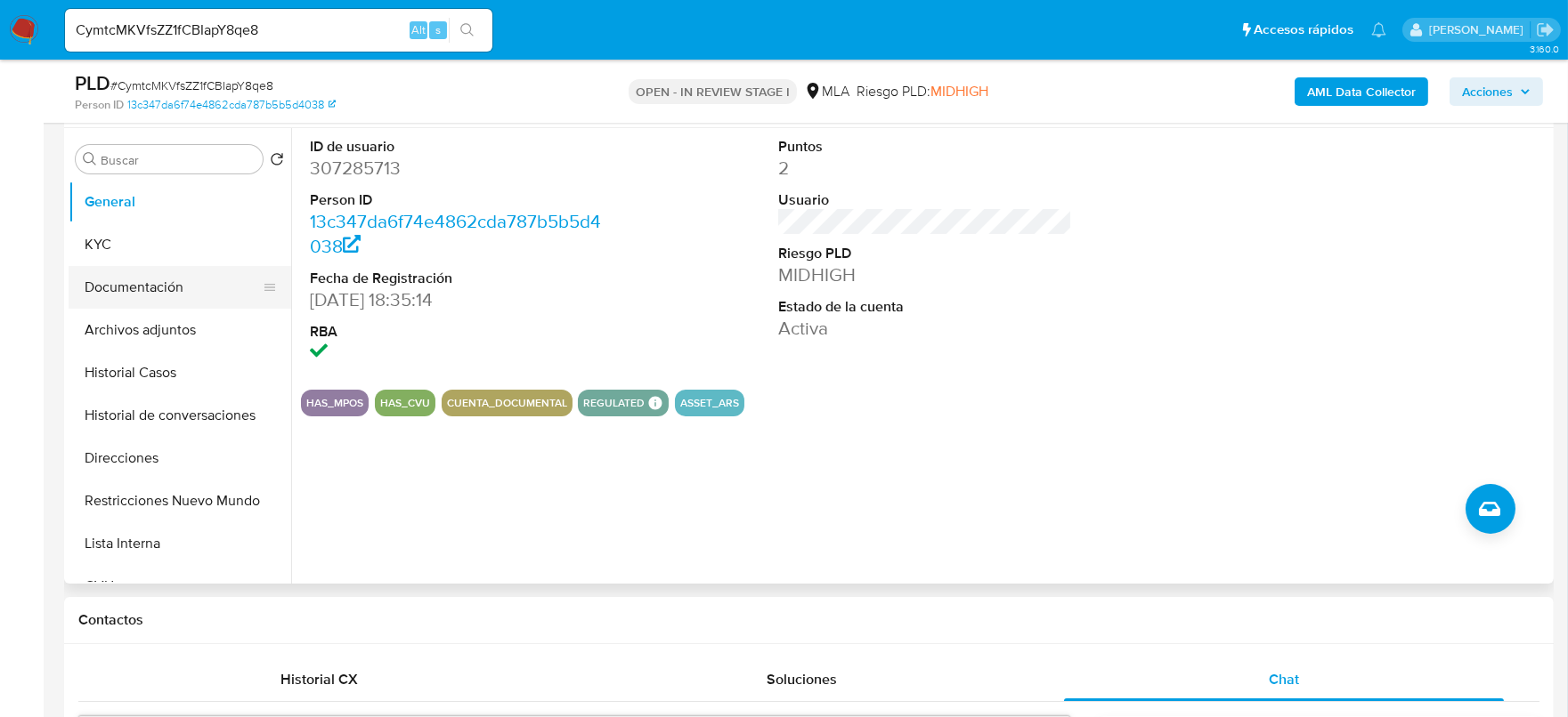
click at [140, 268] on button "Documentación" at bounding box center [172, 287] width 209 height 43
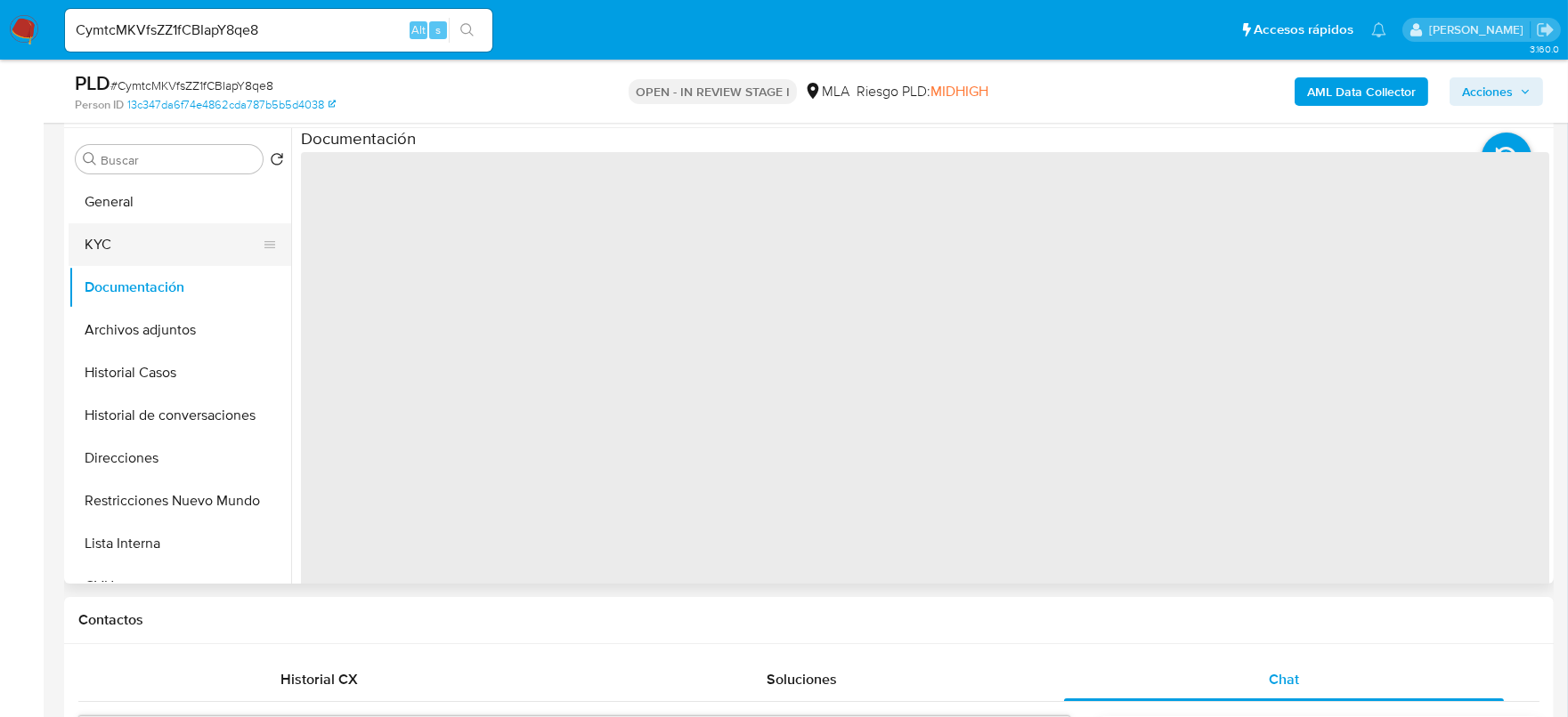
click at [149, 245] on button "KYC" at bounding box center [172, 244] width 209 height 43
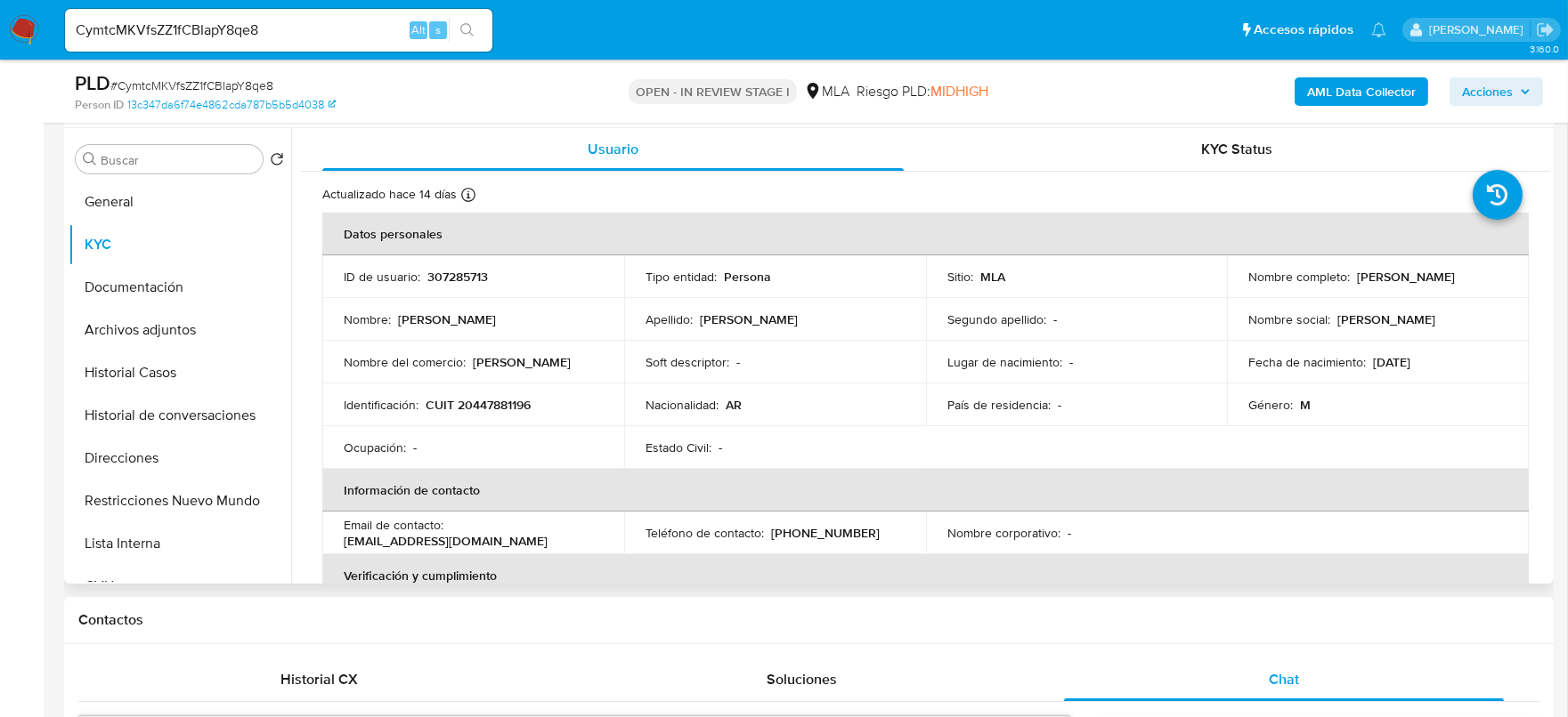
click at [519, 365] on p "Tomas Perazzone" at bounding box center [521, 363] width 98 height 16
click at [502, 405] on p "CUIT 20447881196" at bounding box center [478, 405] width 105 height 16
copy p "20447881196"
click at [1357, 285] on p "[PERSON_NAME]" at bounding box center [1406, 277] width 98 height 16
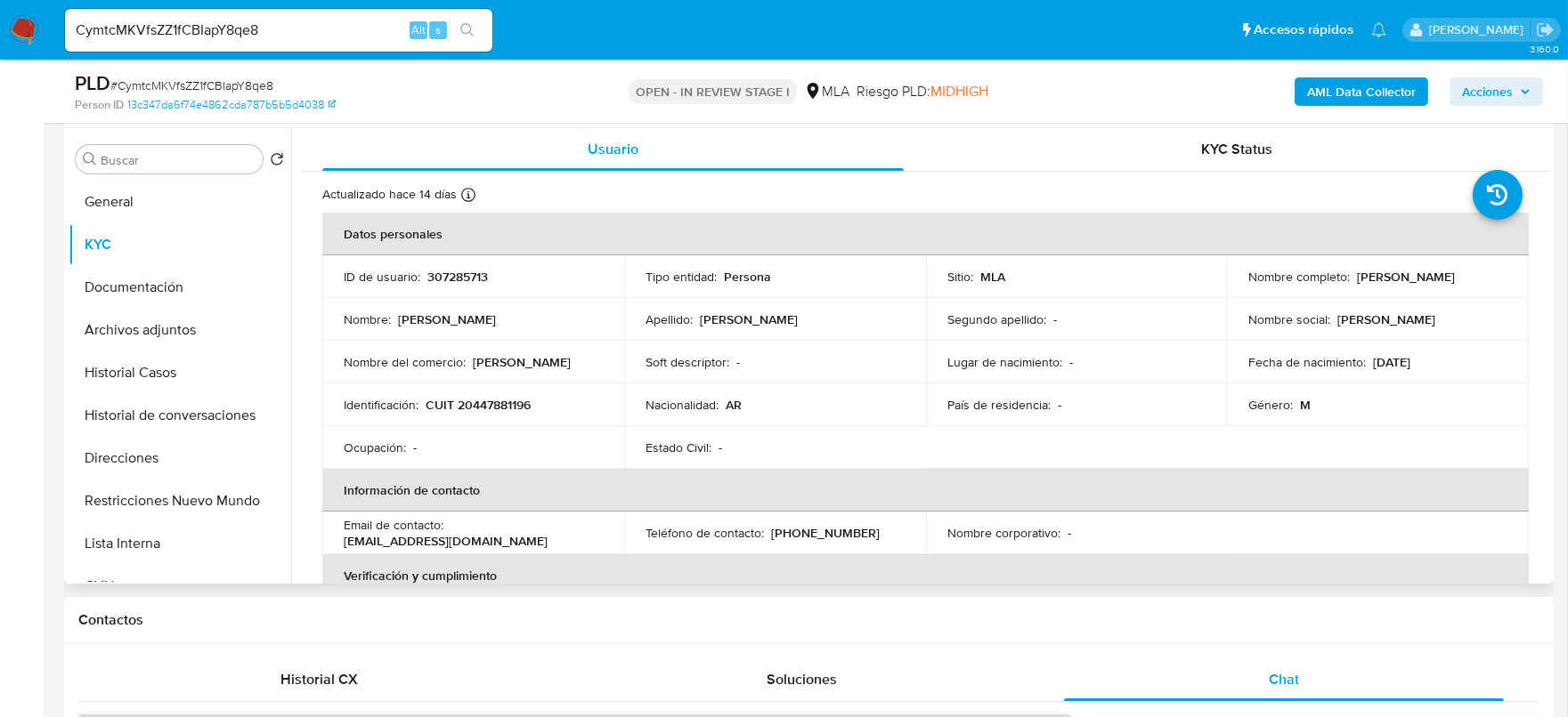
click at [1357, 285] on p "[PERSON_NAME]" at bounding box center [1406, 277] width 98 height 16
click at [1208, 276] on td "Sitio : MLA" at bounding box center [1077, 276] width 302 height 43
drag, startPoint x: 1247, startPoint y: 286, endPoint x: 1470, endPoint y: 290, distance: 223.0
click at [1470, 285] on div "Nombre completo : Tomas Alejandro Perazzone" at bounding box center [1378, 277] width 259 height 16
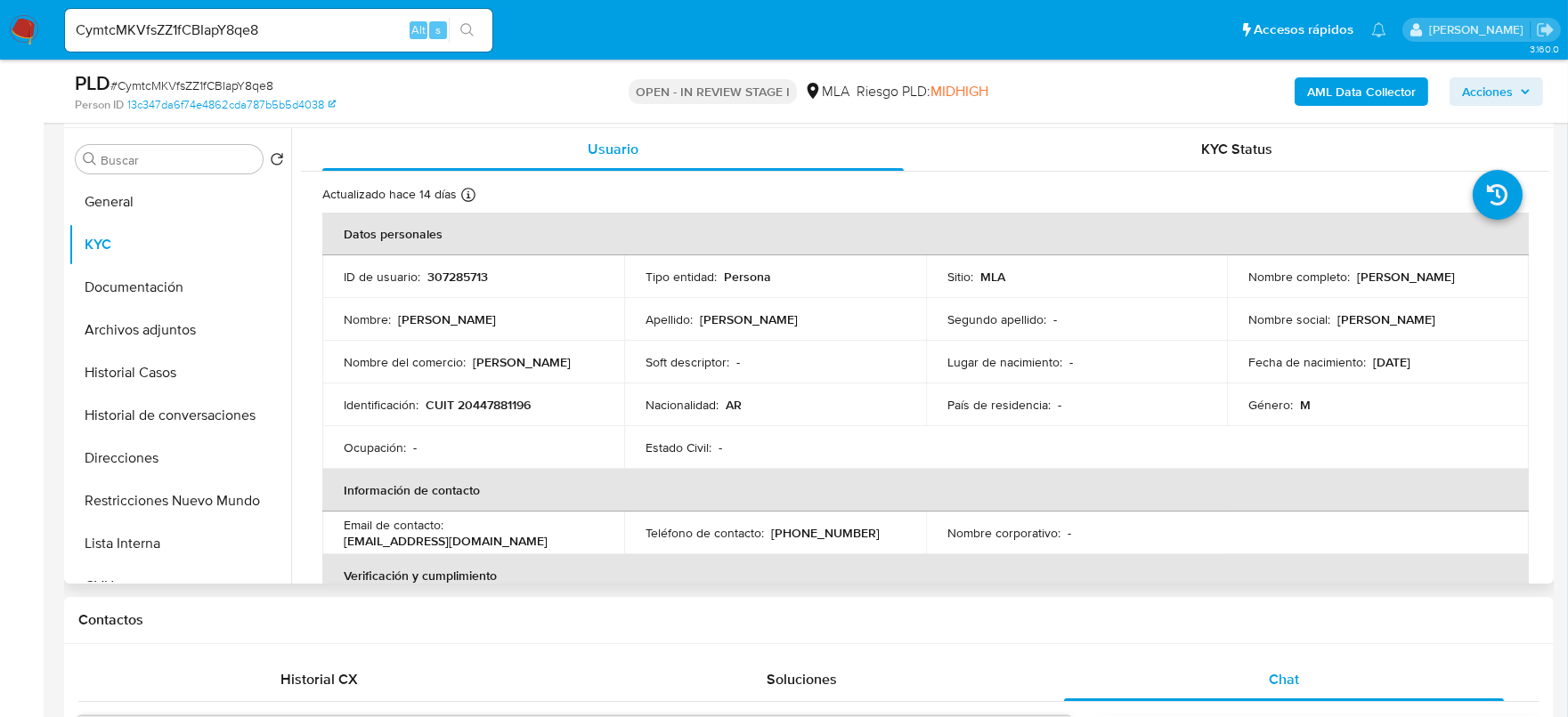
copy p "omas Alejandro Perazzone"
click at [181, 323] on button "Archivos adjuntos" at bounding box center [172, 330] width 209 height 43
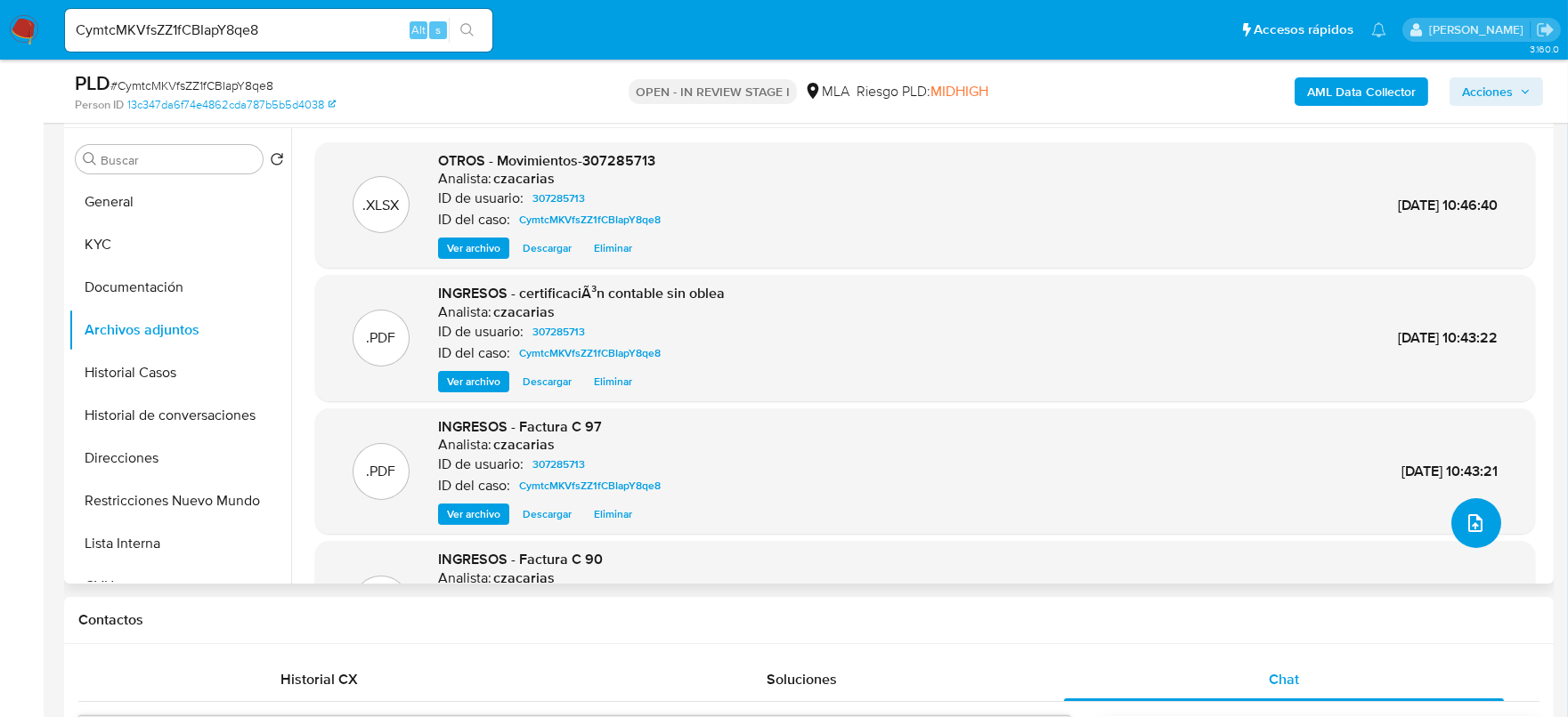
click at [1482, 520] on button "upload-file" at bounding box center [1476, 523] width 50 height 50
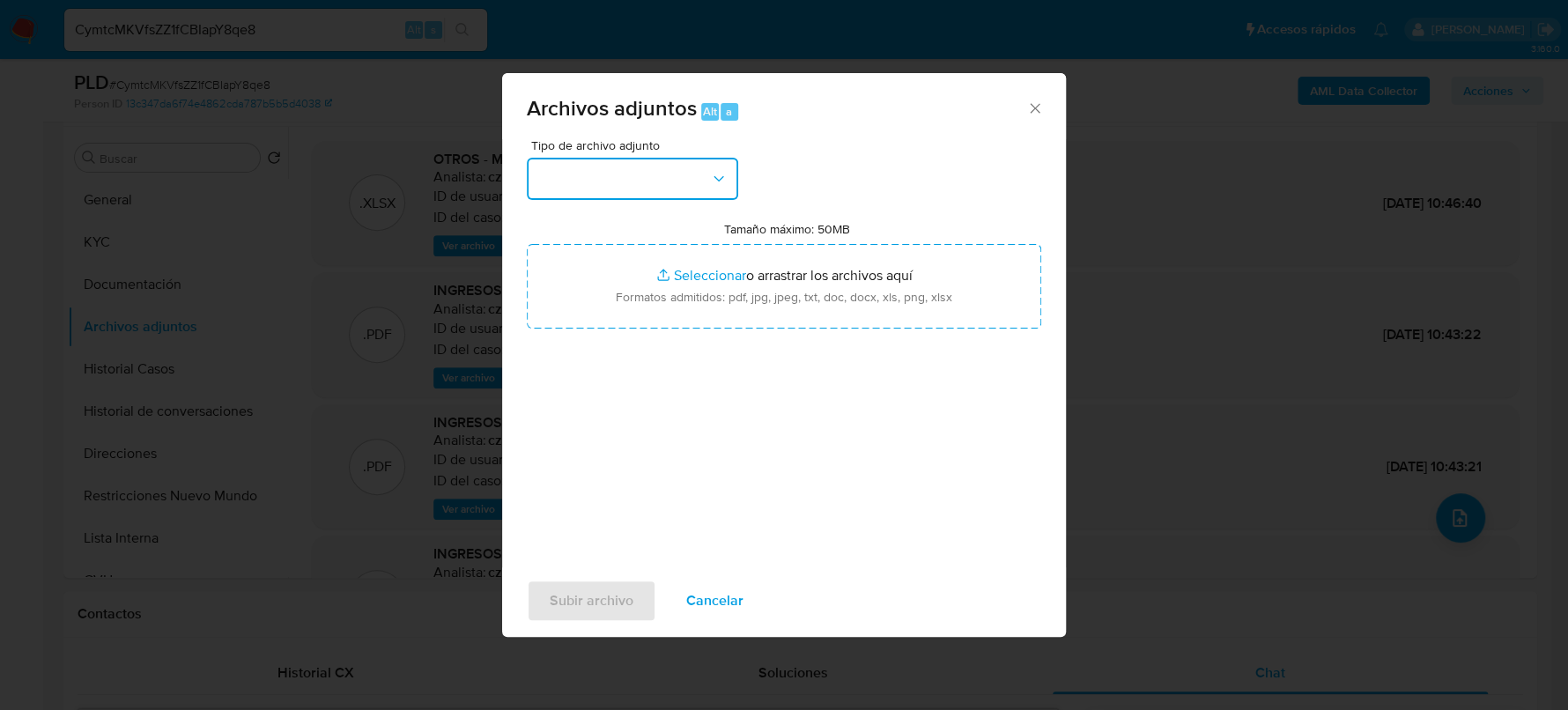
click at [574, 171] on button "button" at bounding box center [632, 179] width 211 height 42
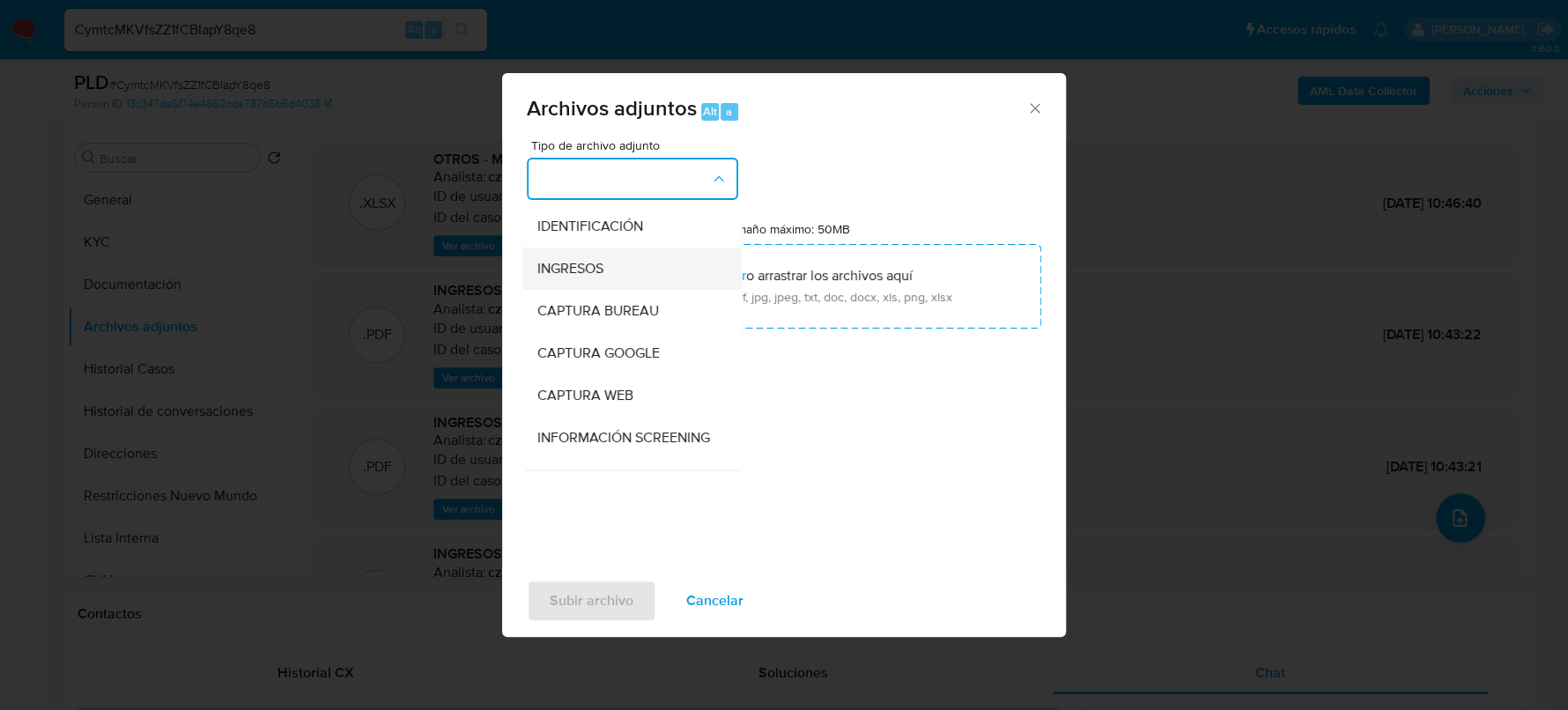
click at [605, 271] on div "INGRESOS" at bounding box center [627, 268] width 179 height 42
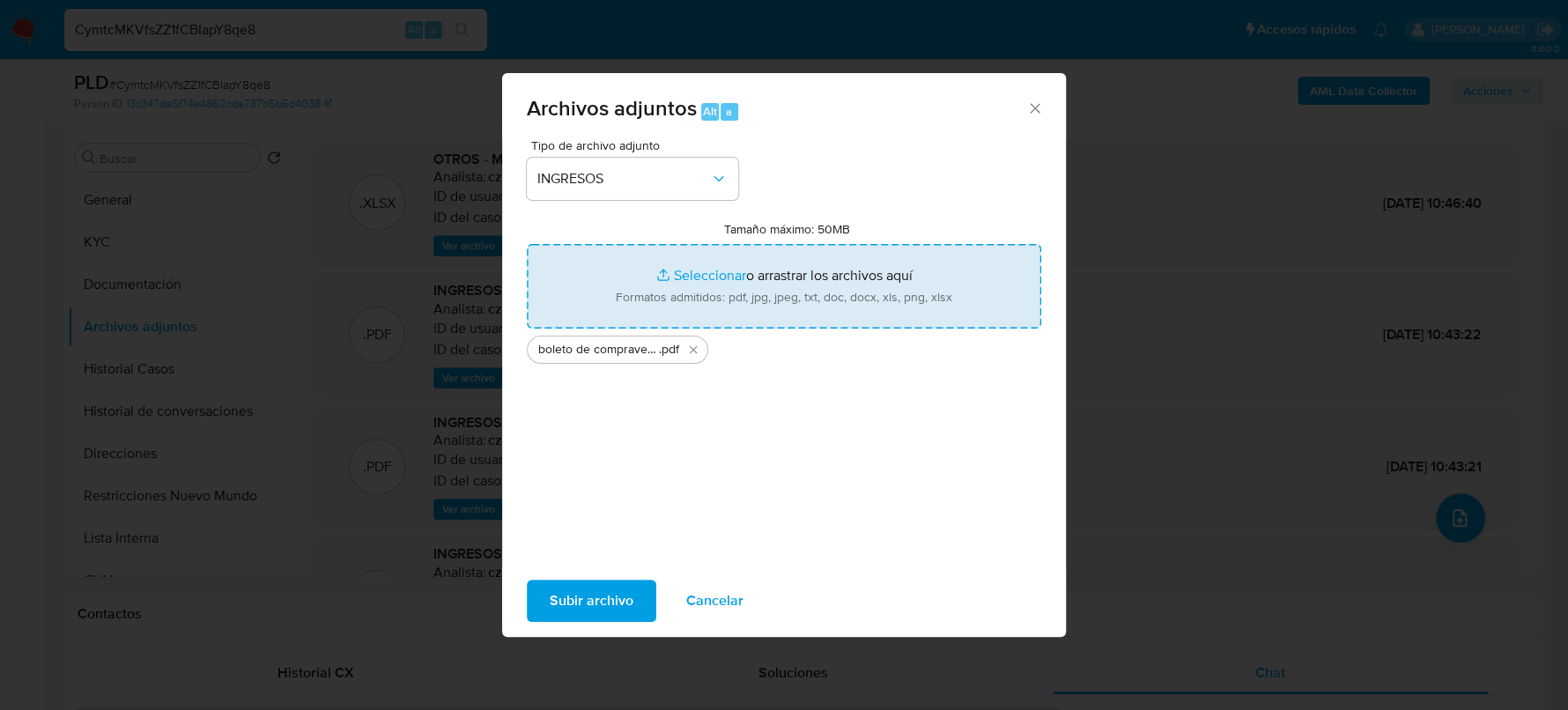
type input "C:\fakepath\comprobantes emitidos - tomas Alejandro Perazzone.pdf"
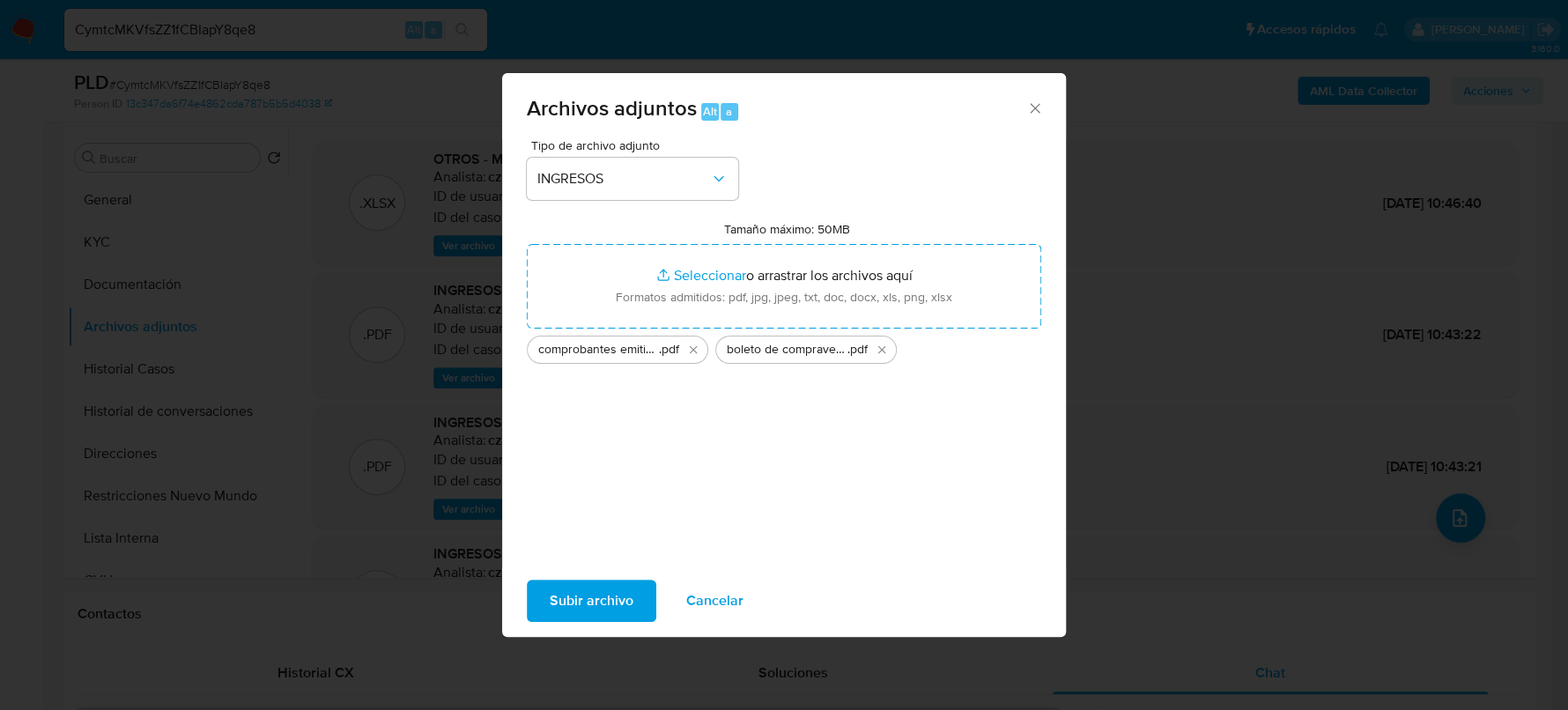
click at [564, 584] on span "Subir archivo" at bounding box center [591, 601] width 84 height 39
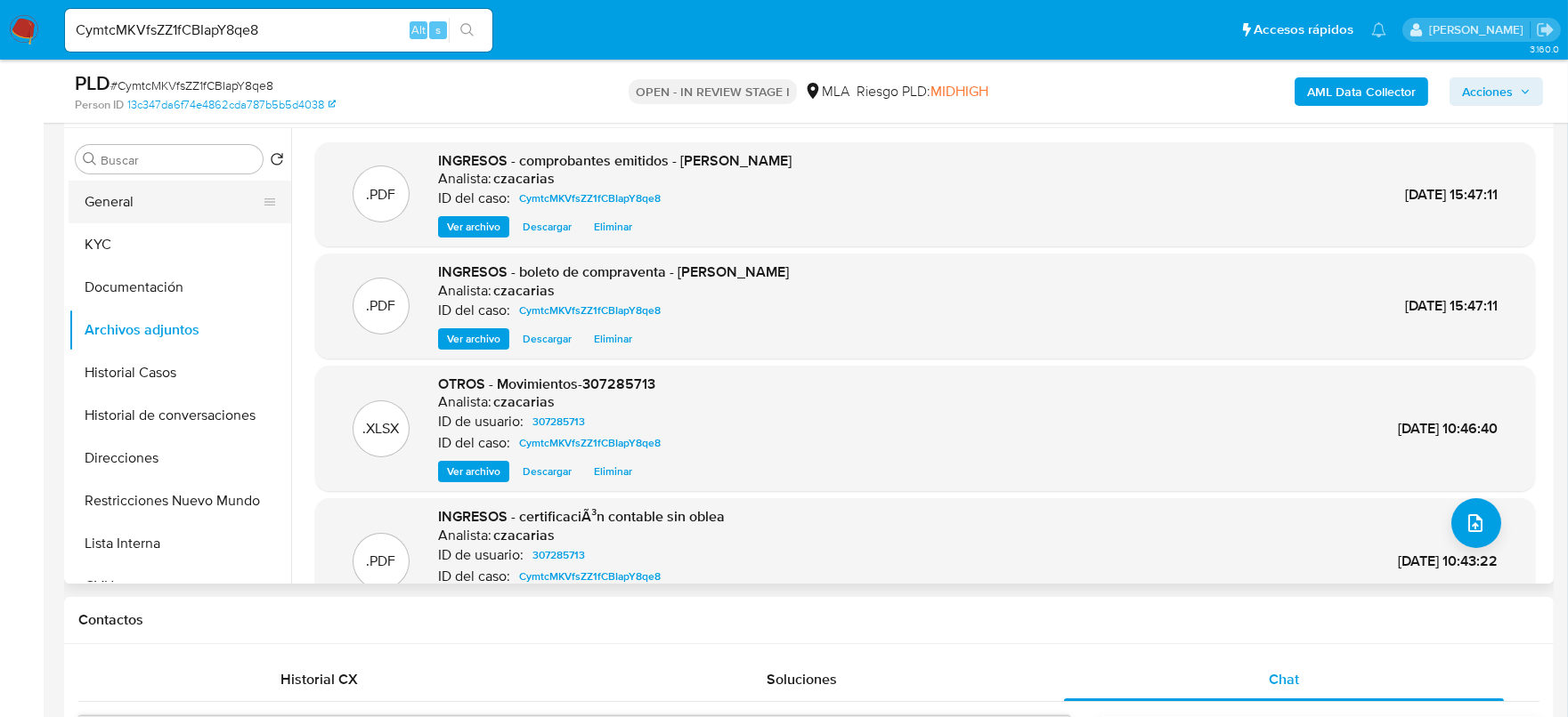
click at [114, 205] on button "General" at bounding box center [172, 201] width 209 height 43
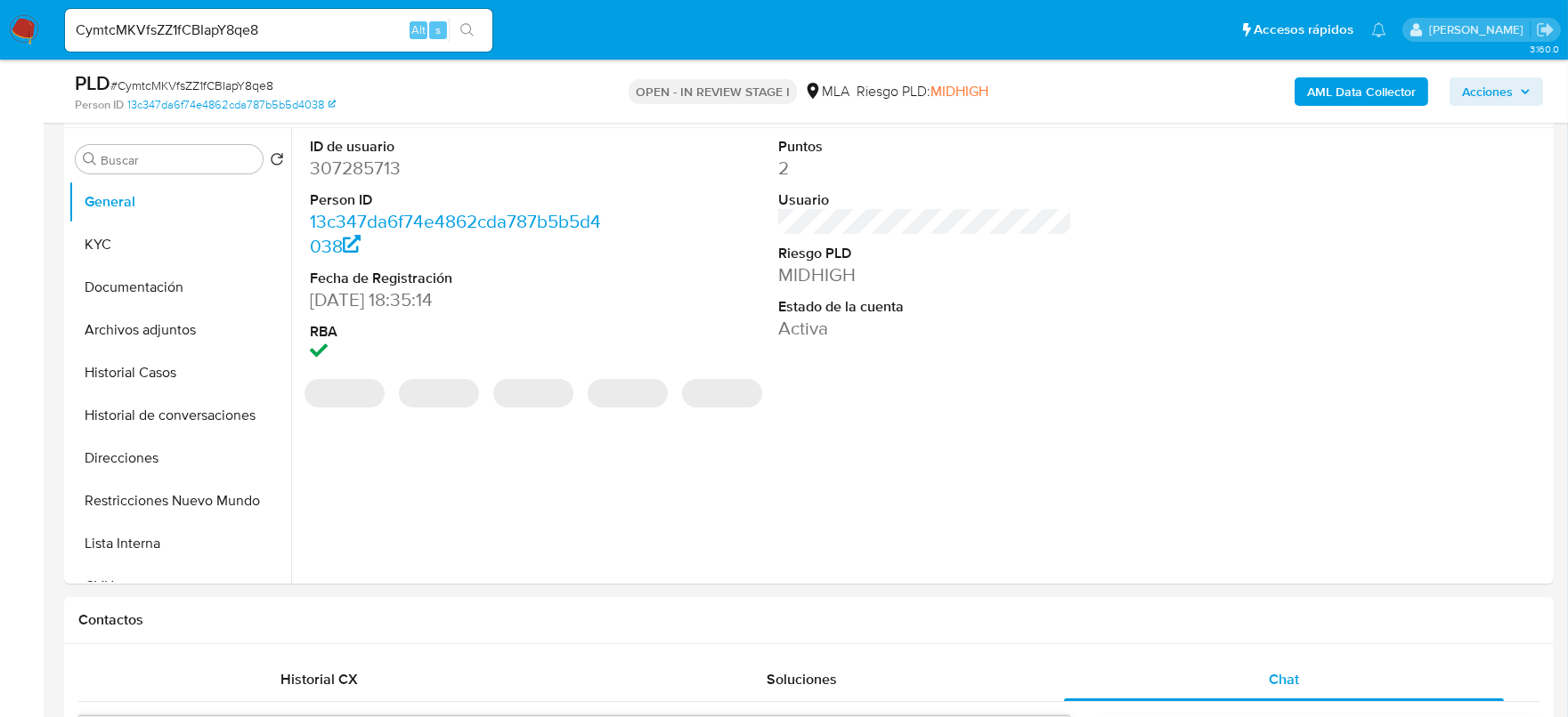
click at [367, 187] on dl "ID de usuario 307285713 Person ID 13c347da6f74e4862cda787b5b5d4038 Fecha de Reg…" at bounding box center [457, 251] width 294 height 230
click at [366, 175] on dd "307285713" at bounding box center [457, 168] width 294 height 25
copy dd "307285713"
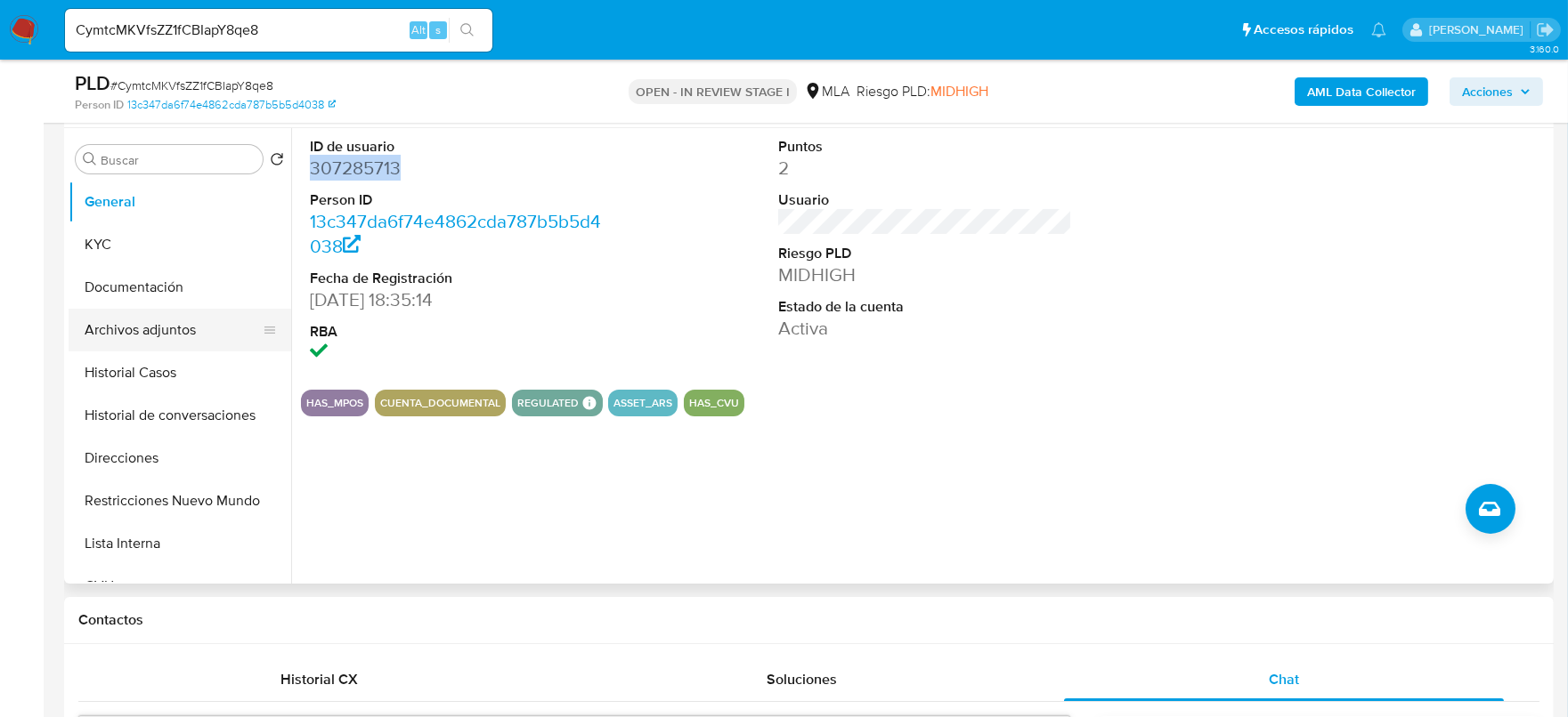
click at [129, 331] on button "Archivos adjuntos" at bounding box center [172, 330] width 209 height 43
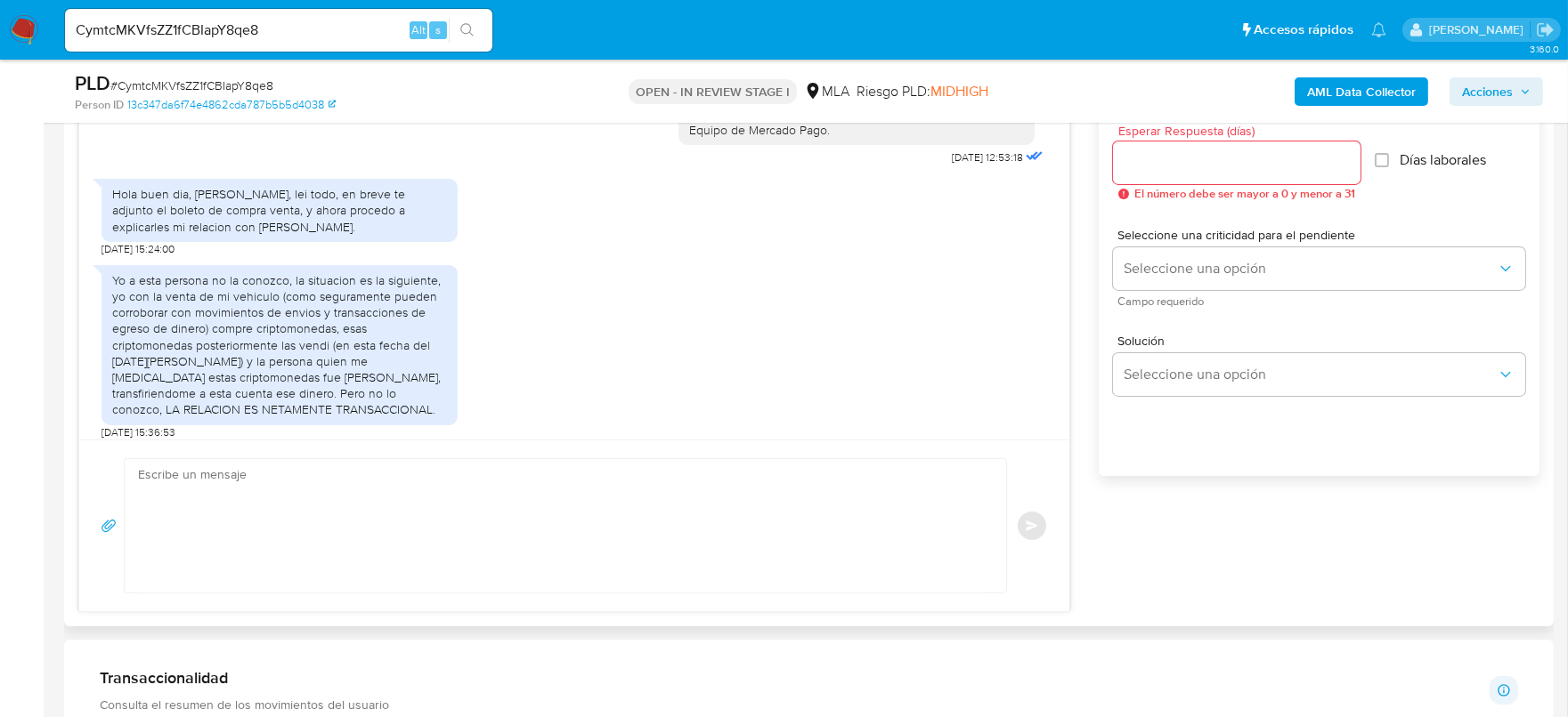
scroll to position [917, 0]
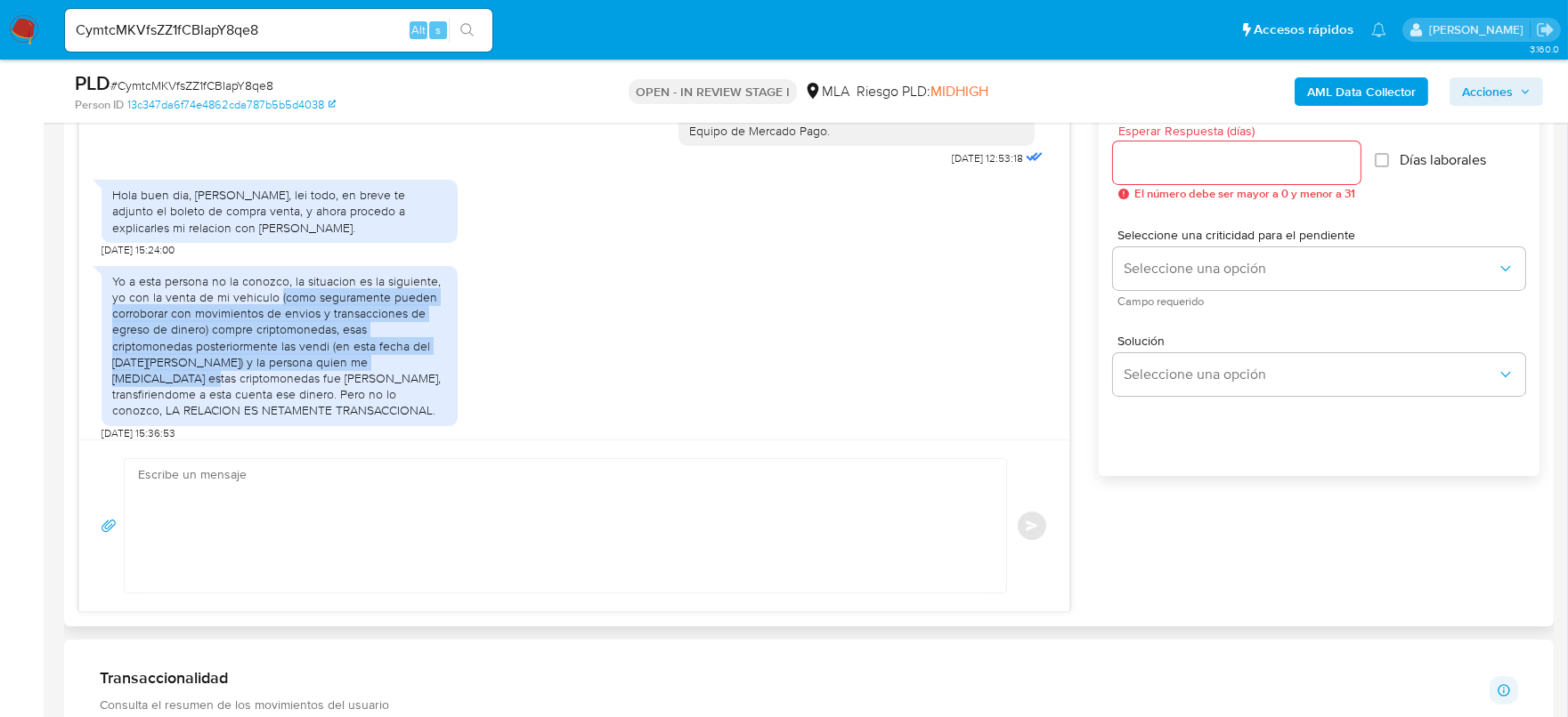
drag, startPoint x: 277, startPoint y: 340, endPoint x: 459, endPoint y: 400, distance: 191.6
click at [450, 416] on div "Yo a esta persona no la conozco, la situacion es la siguiente, yo con la venta …" at bounding box center [279, 346] width 356 height 160
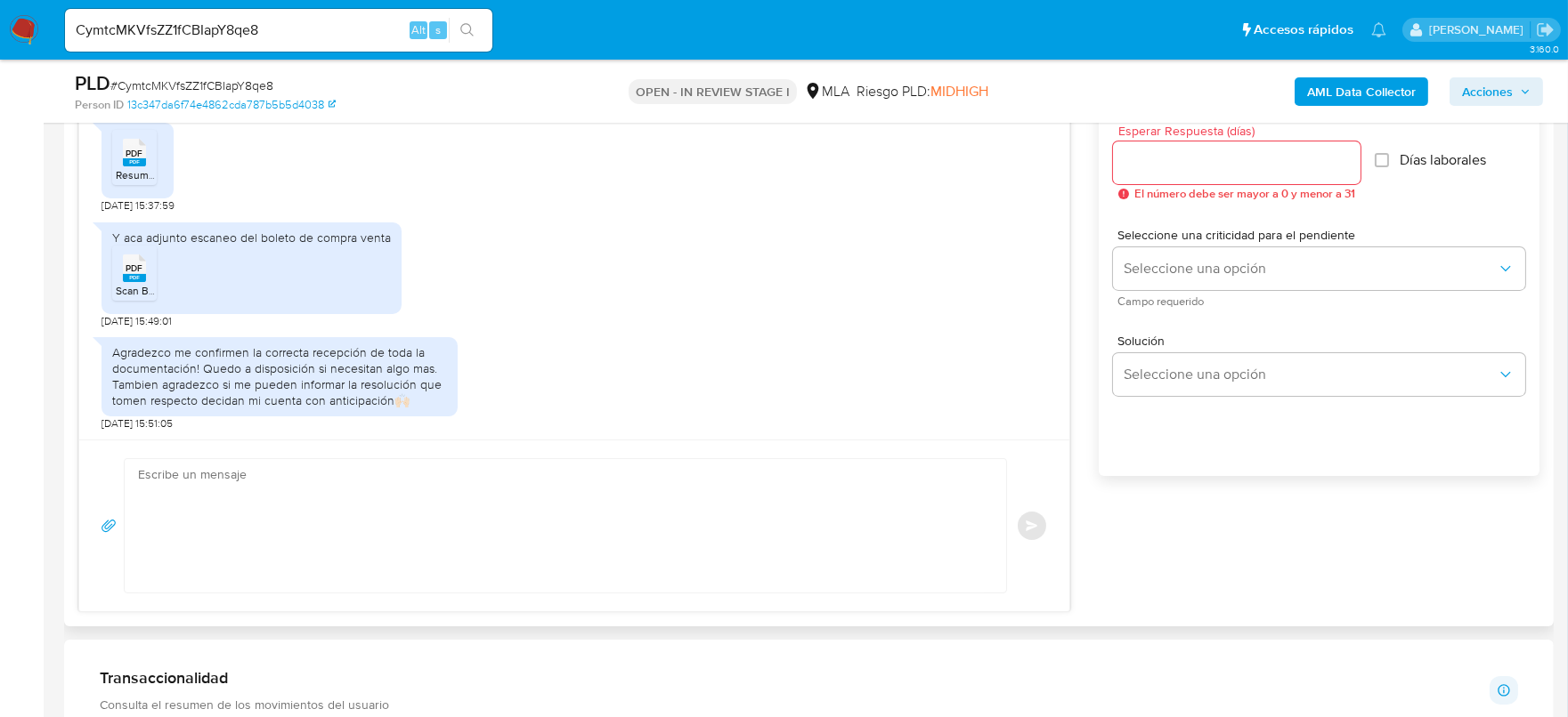
scroll to position [1362, 0]
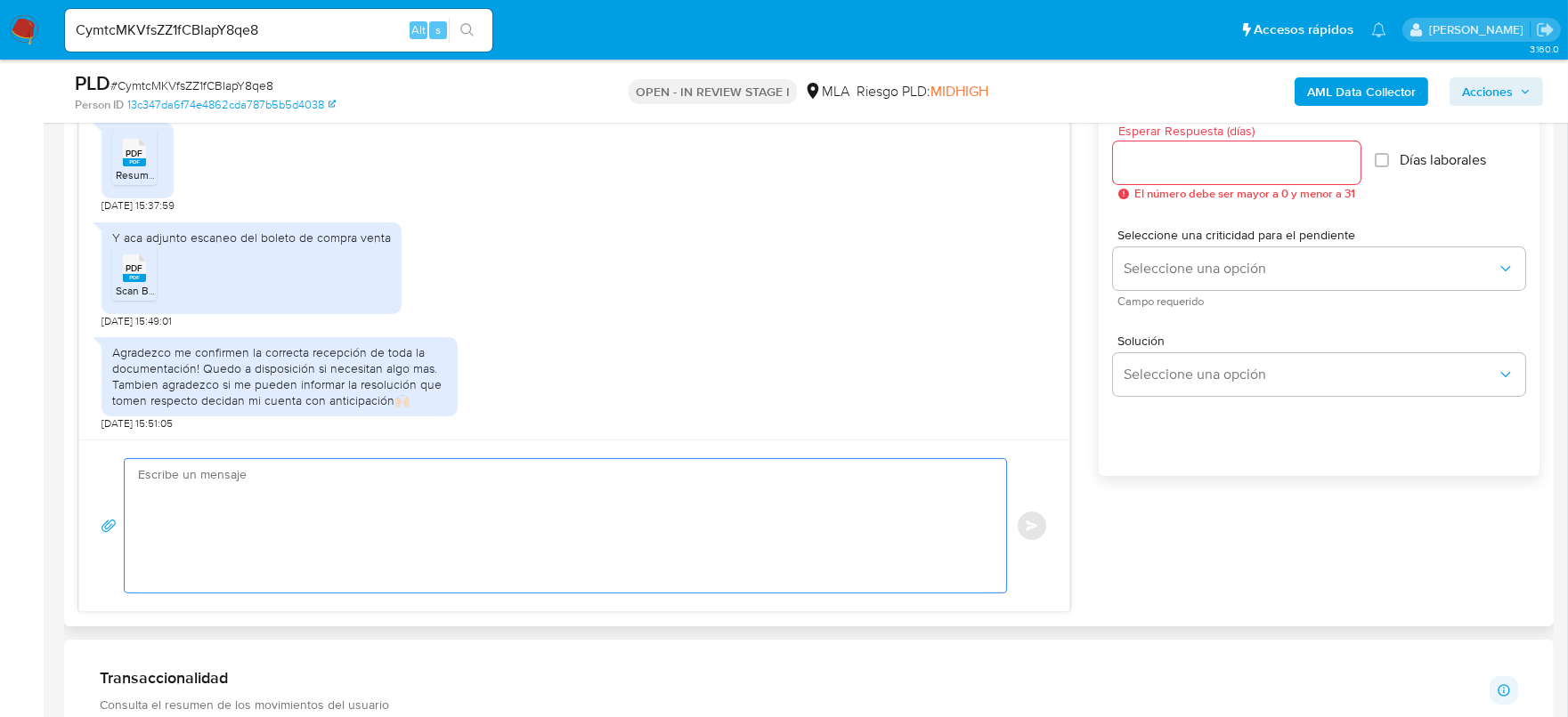
click at [411, 570] on textarea at bounding box center [561, 526] width 846 height 134
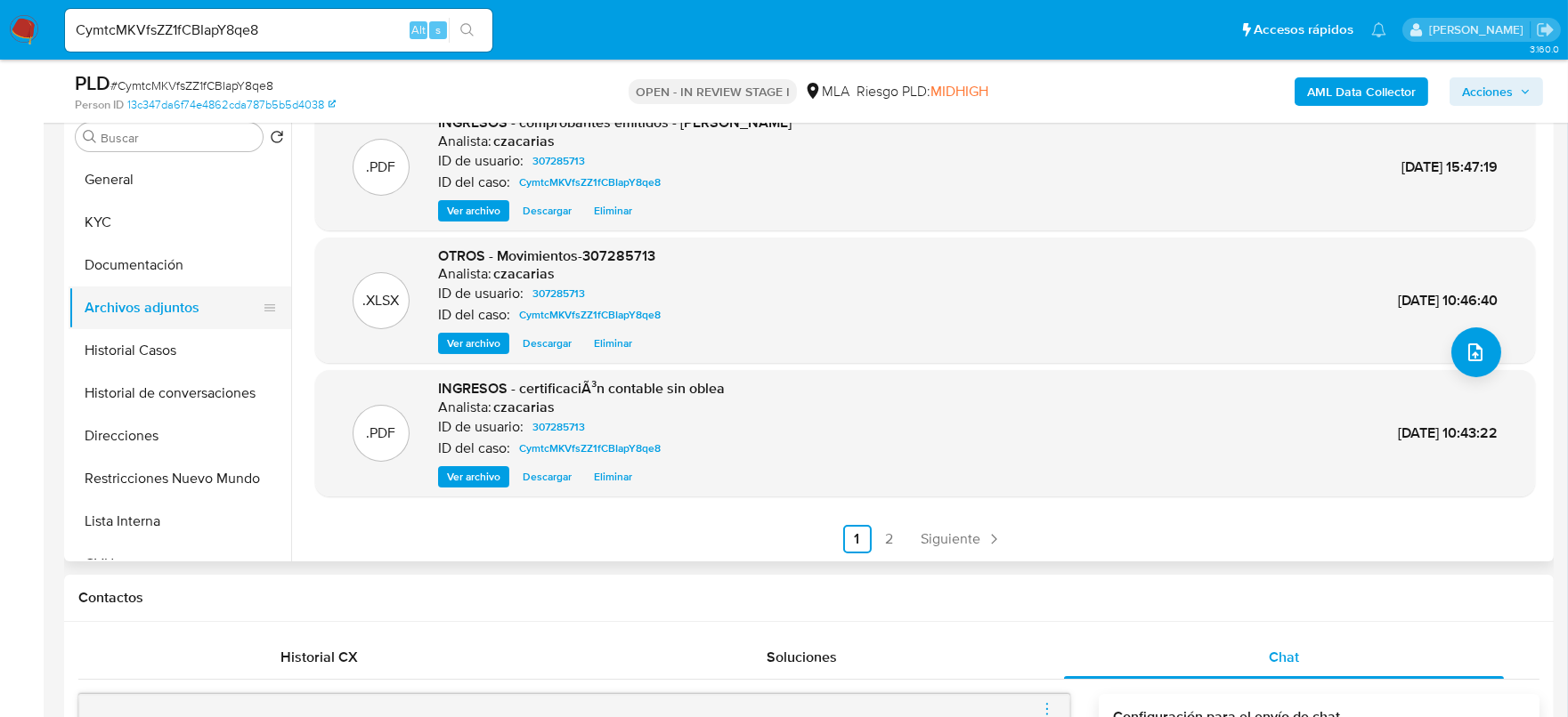
scroll to position [221, 0]
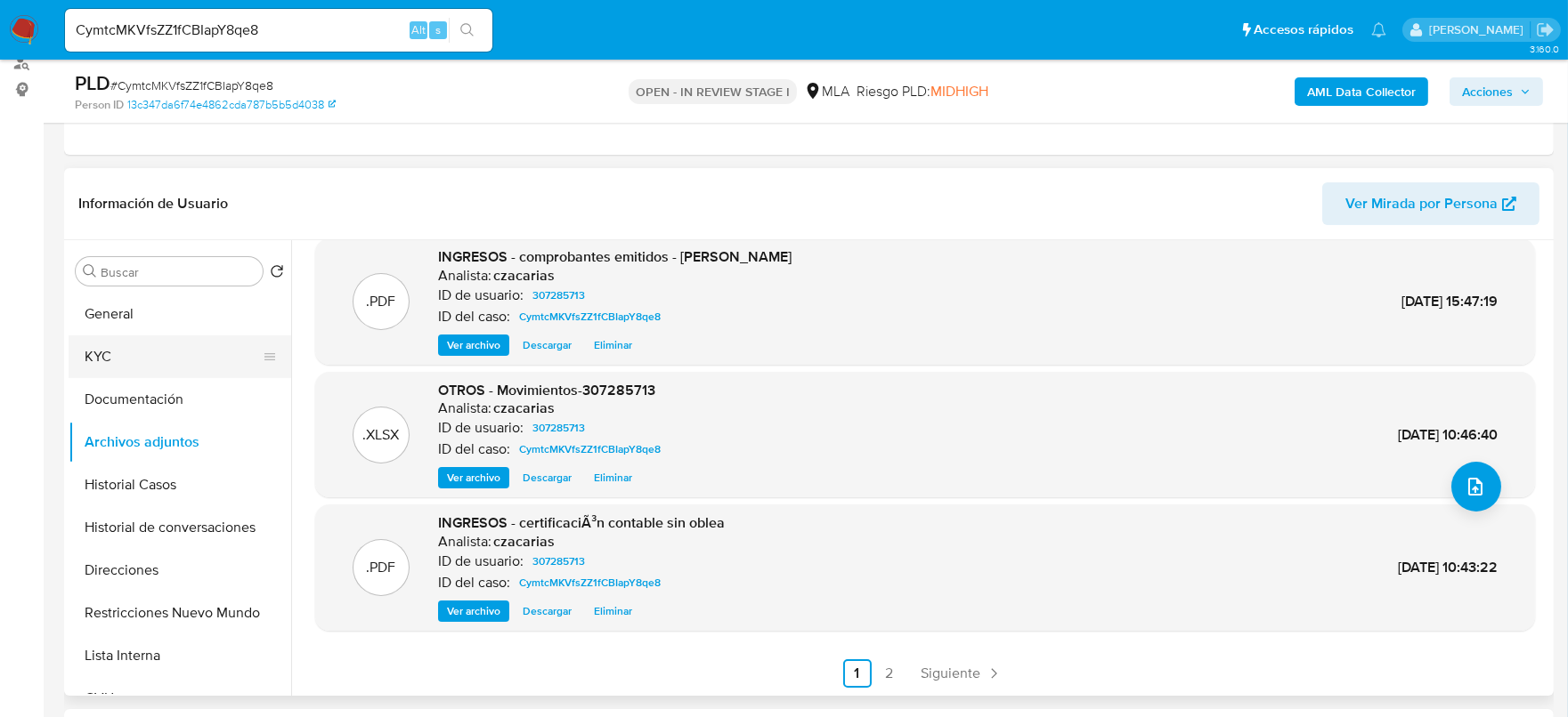
click at [91, 340] on button "KYC" at bounding box center [172, 356] width 209 height 43
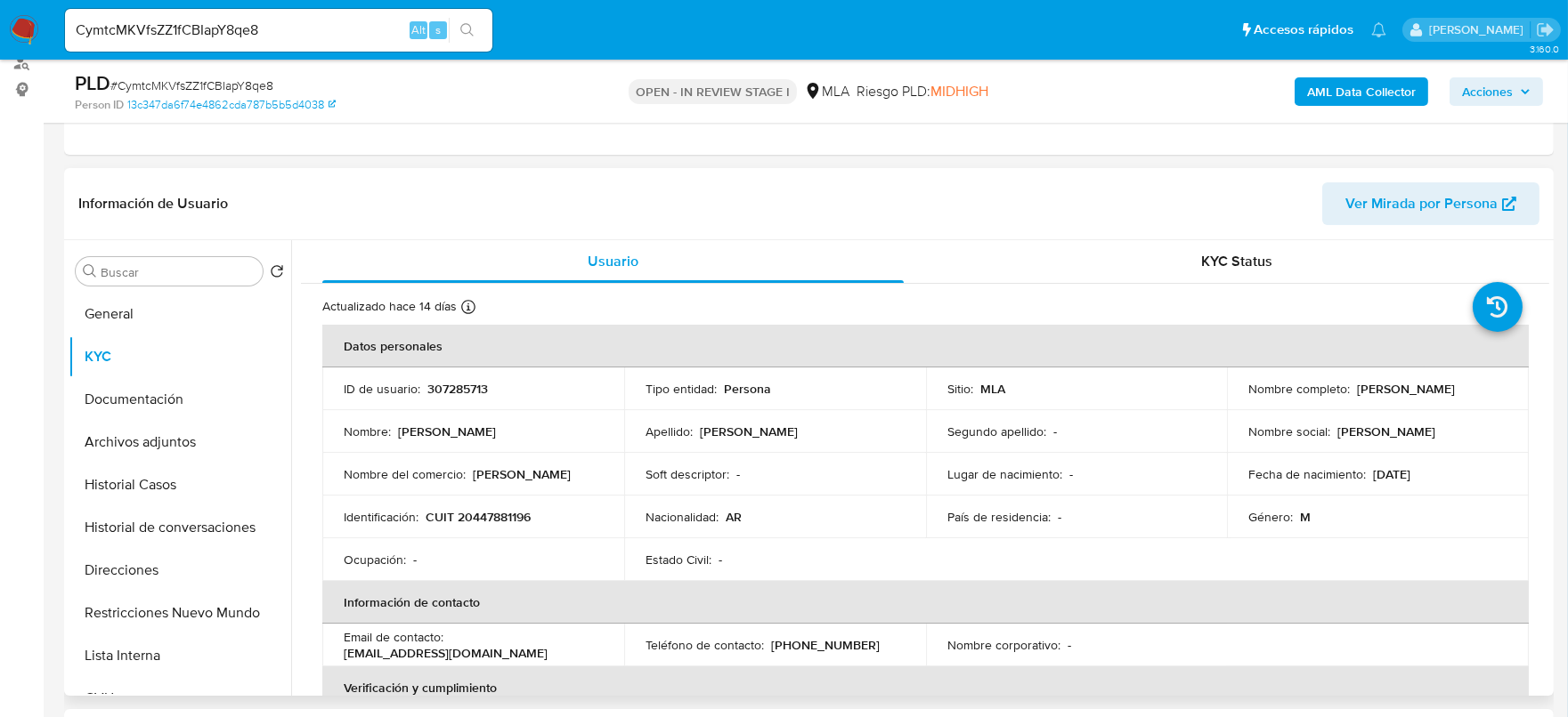
drag, startPoint x: 1247, startPoint y: 396, endPoint x: 1294, endPoint y: 404, distance: 47.7
click at [1429, 405] on td "Nombre completo : Tomas Alejandro Perazzone" at bounding box center [1377, 388] width 302 height 43
copy p "[PERSON_NAME]"
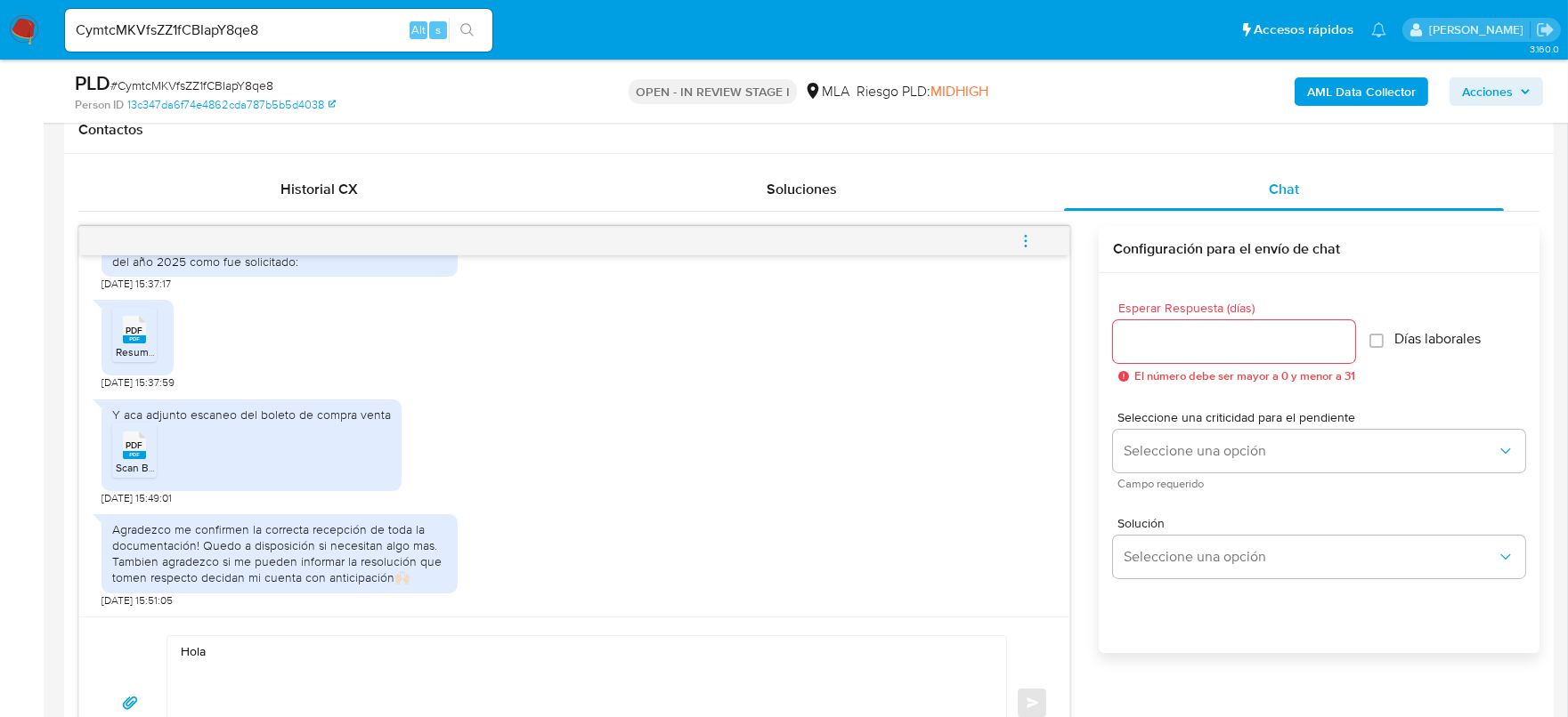
scroll to position [1001, 0]
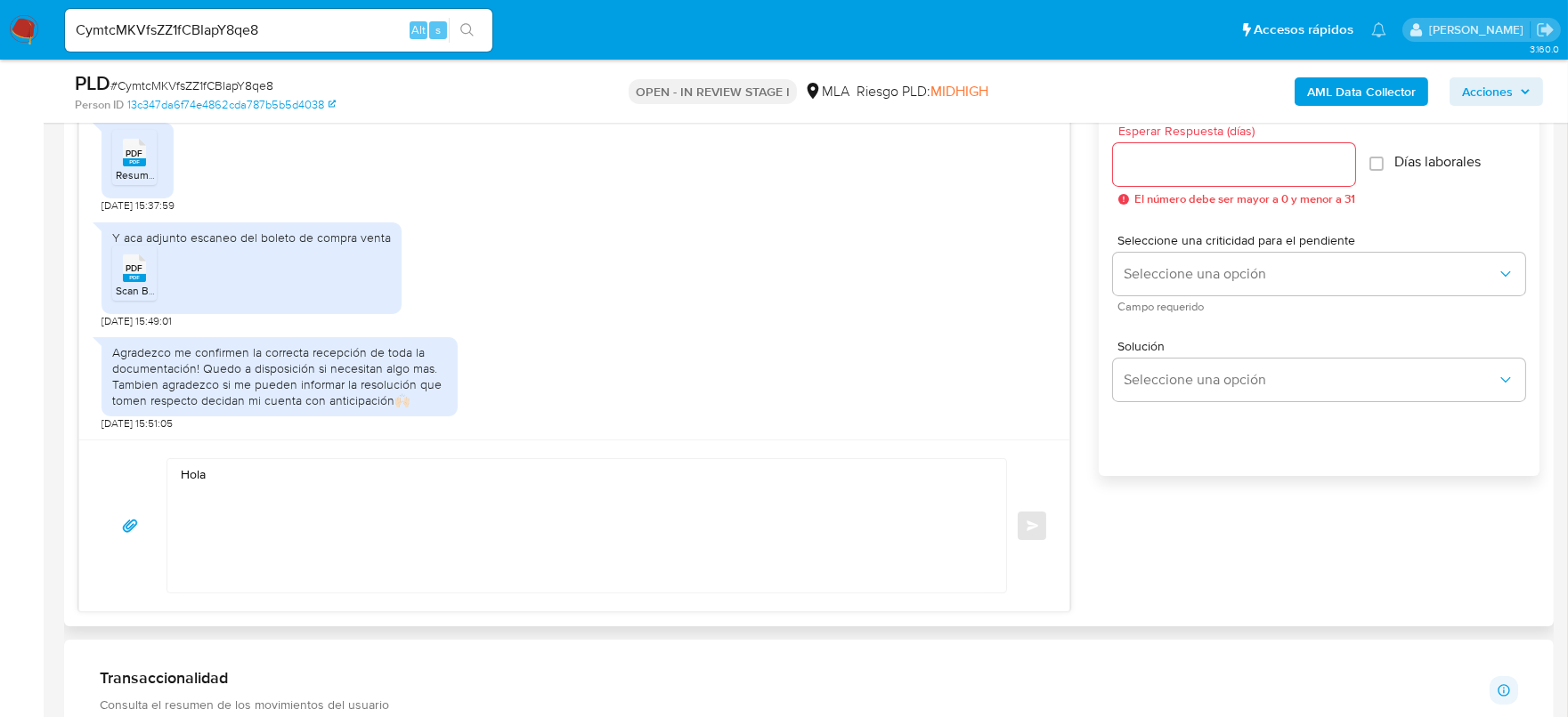
click at [398, 463] on textarea "Hola" at bounding box center [582, 526] width 803 height 134
paste textarea "Tomas Alejandro Perazzone"
click at [489, 512] on textarea "Hola Tomas Alejandro Perazzone Te confirmamos la correcta recepción de" at bounding box center [582, 526] width 803 height 134
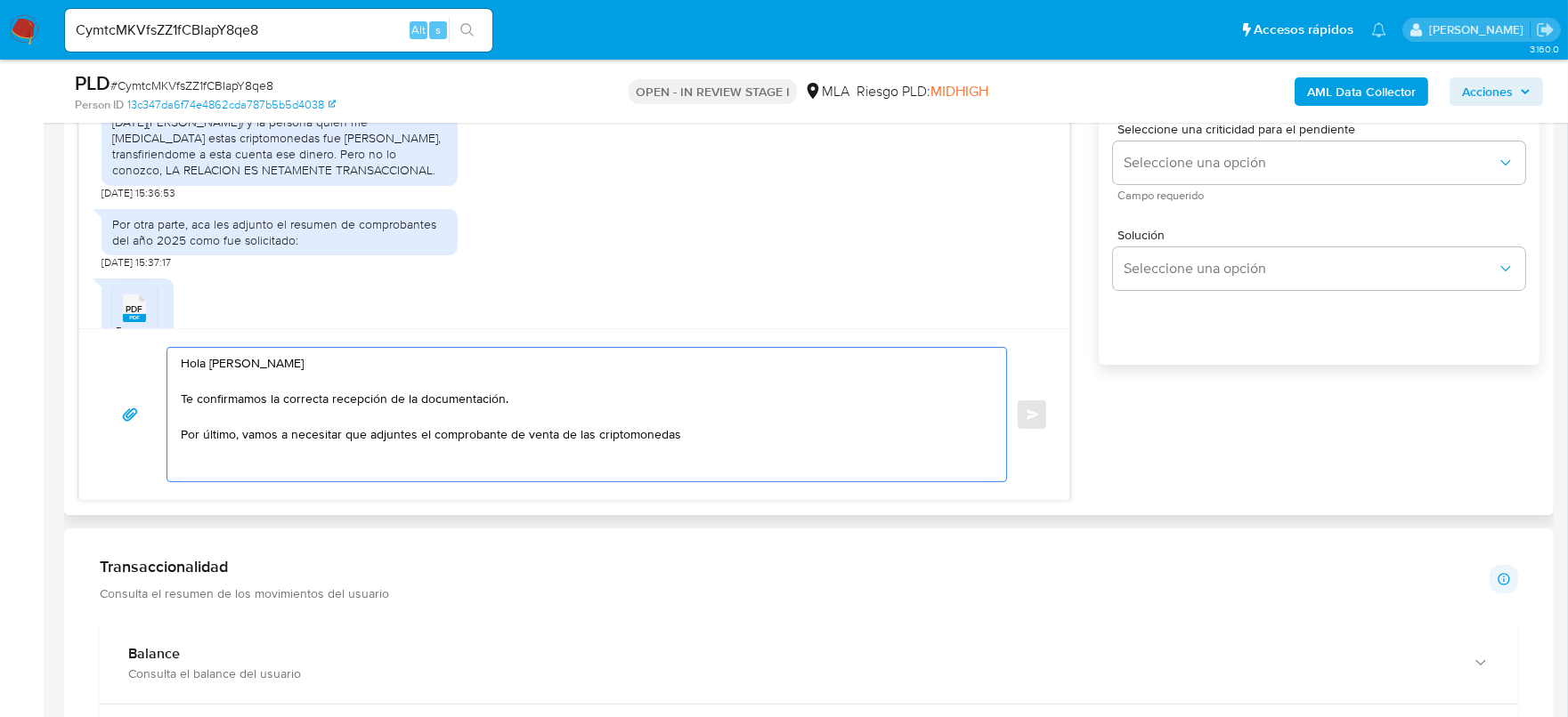
scroll to position [1028, 0]
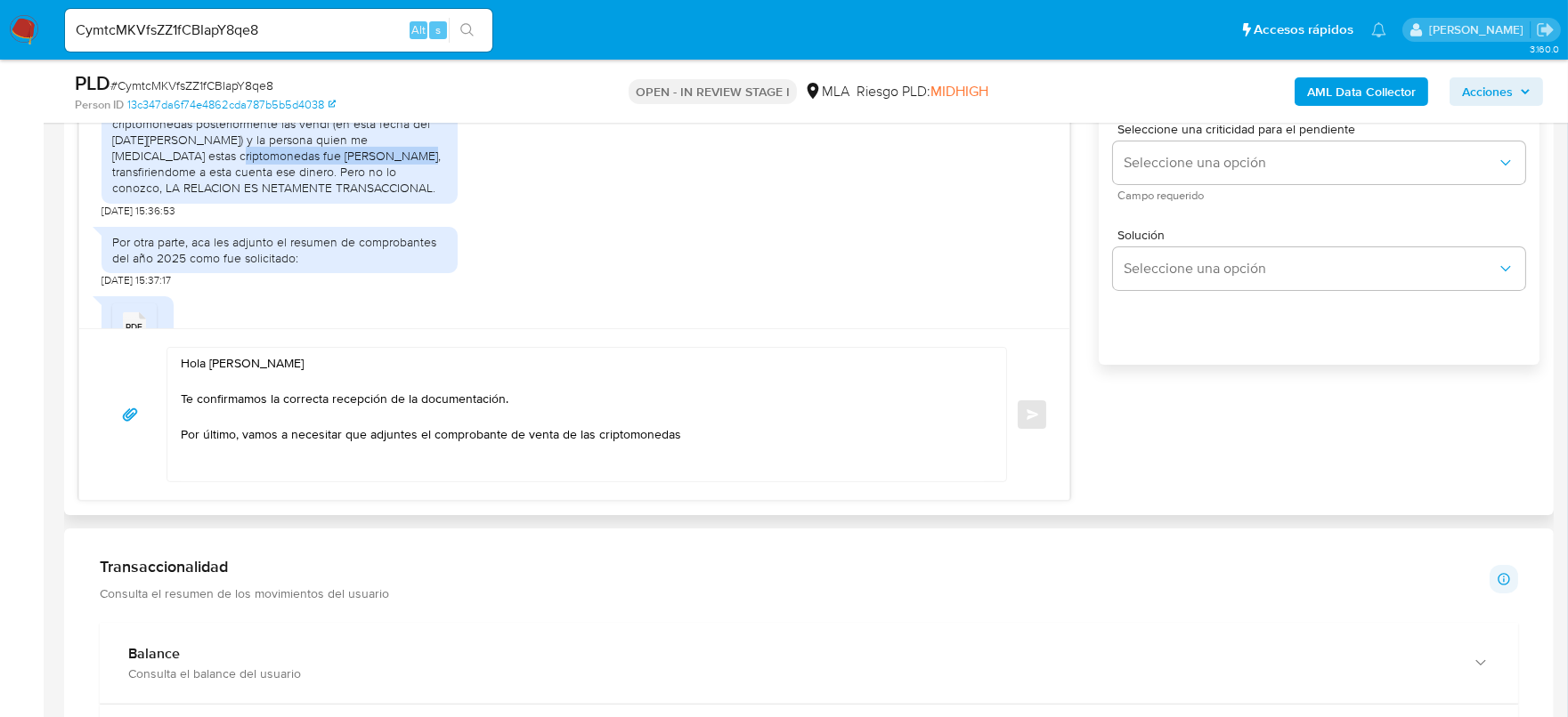
drag, startPoint x: 135, startPoint y: 203, endPoint x: 312, endPoint y: 204, distance: 177.0
click at [312, 197] on div "Yo a esta persona no la conozco, la situacion es la siguiente, yo con la venta …" at bounding box center [279, 124] width 335 height 146
copy div "Gustavo Armando Leon Aliendres"
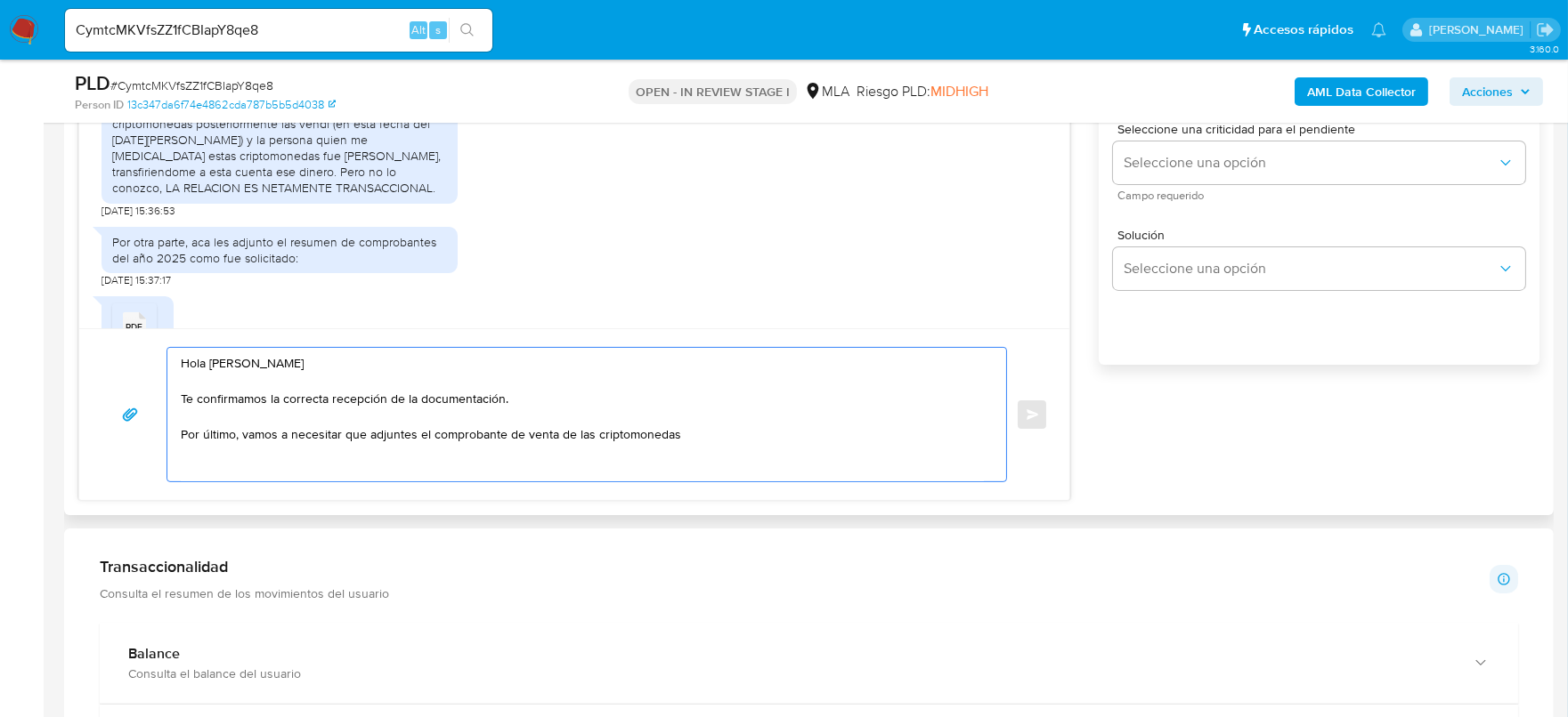
click at [714, 440] on textarea "Hola Tomas Alejandro Perazzone Te confirmamos la correcta recepción de la docum…" at bounding box center [582, 415] width 803 height 134
drag, startPoint x: 333, startPoint y: 454, endPoint x: 777, endPoint y: 429, distance: 444.7
click at [777, 429] on textarea "Hola Tomas Alejandro Perazzone Te confirmamos la correcta recepción de la docum…" at bounding box center [582, 415] width 803 height 134
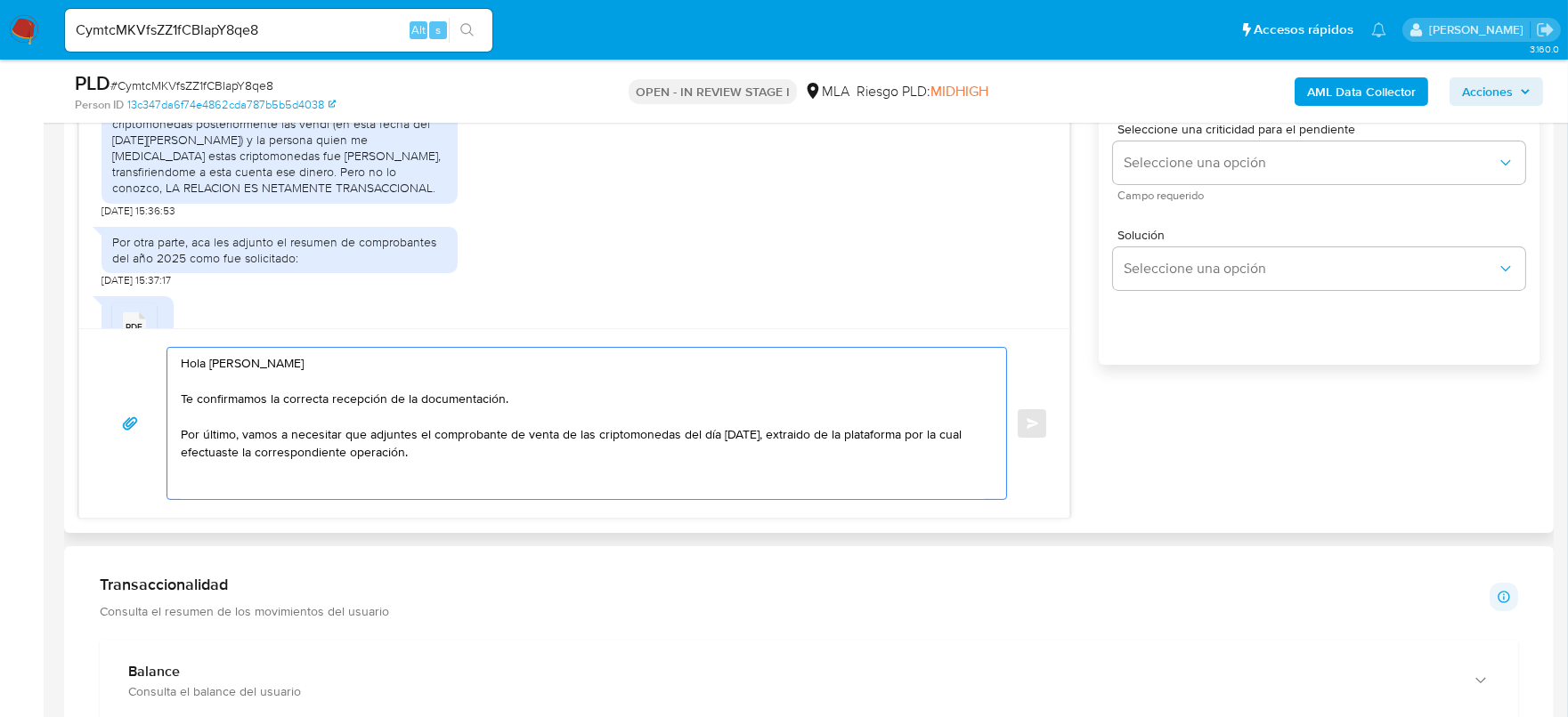
drag, startPoint x: 264, startPoint y: 396, endPoint x: 572, endPoint y: 404, distance: 308.1
click at [572, 404] on textarea "Hola Tomas Alejandro Perazzone Te confirmamos la correcta recepción de la docum…" at bounding box center [582, 424] width 803 height 151
click at [206, 432] on textarea "Hola Tomas Alejandro Perazzone Te confirmamos la correcta recepción de la docum…" at bounding box center [582, 424] width 803 height 151
drag, startPoint x: 229, startPoint y: 430, endPoint x: 769, endPoint y: 433, distance: 540.0
click at [769, 433] on textarea "Hola Tomas Alejandro Perazzone Te confirmamos la correcta recepción de la docum…" at bounding box center [582, 424] width 803 height 151
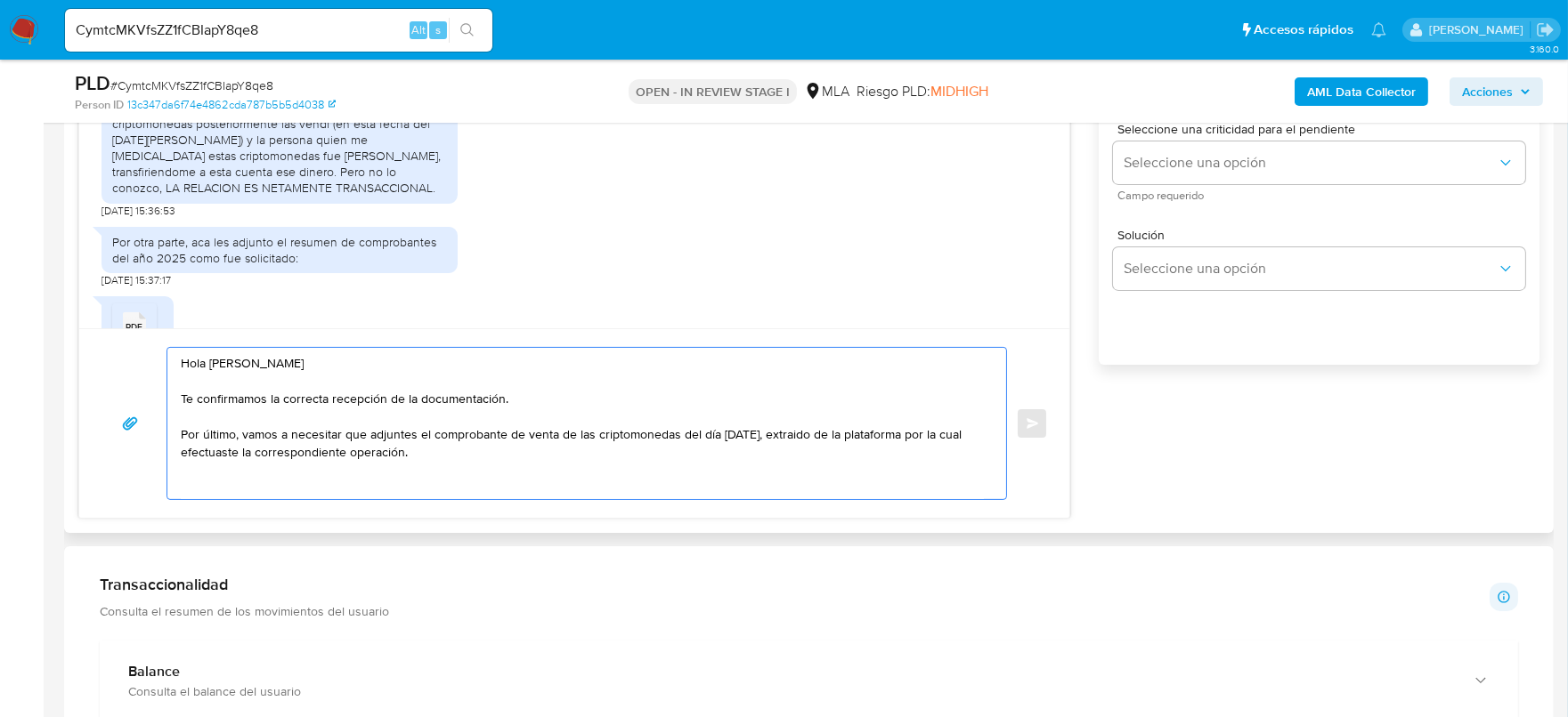
click at [769, 433] on textarea "Hola Tomas Alejandro Perazzone Te confirmamos la correcta recepción de la docum…" at bounding box center [582, 424] width 803 height 151
click at [813, 423] on textarea "Hola Tomas Alejandro Perazzone Te confirmamos la correcta recepción de la docum…" at bounding box center [582, 424] width 803 height 151
click at [776, 435] on textarea "Hola Tomas Alejandro Perazzone Te confirmamos la correcta recepción de la docum…" at bounding box center [582, 424] width 803 height 151
drag, startPoint x: 830, startPoint y: 429, endPoint x: 910, endPoint y: 447, distance: 82.0
click at [914, 446] on textarea "Hola Tomas Alejandro Perazzone Te confirmamos la correcta recepción de la docum…" at bounding box center [582, 424] width 803 height 151
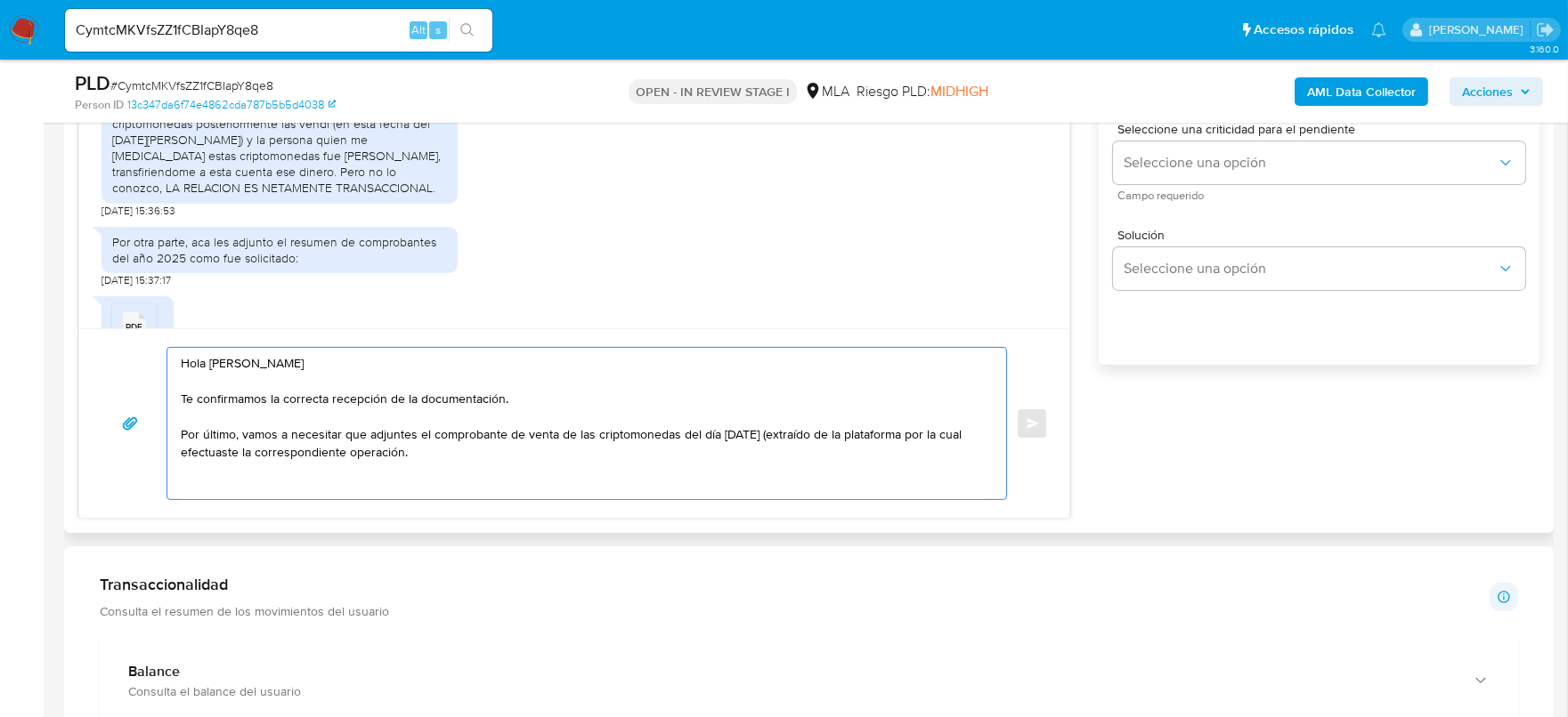
click at [790, 462] on textarea "Hola Tomas Alejandro Perazzone Te confirmamos la correcta recepción de la docum…" at bounding box center [582, 424] width 803 height 151
click at [432, 454] on textarea "Hola Tomas Alejandro Perazzone Te confirmamos la correcta recepción de la docum…" at bounding box center [582, 424] width 803 height 151
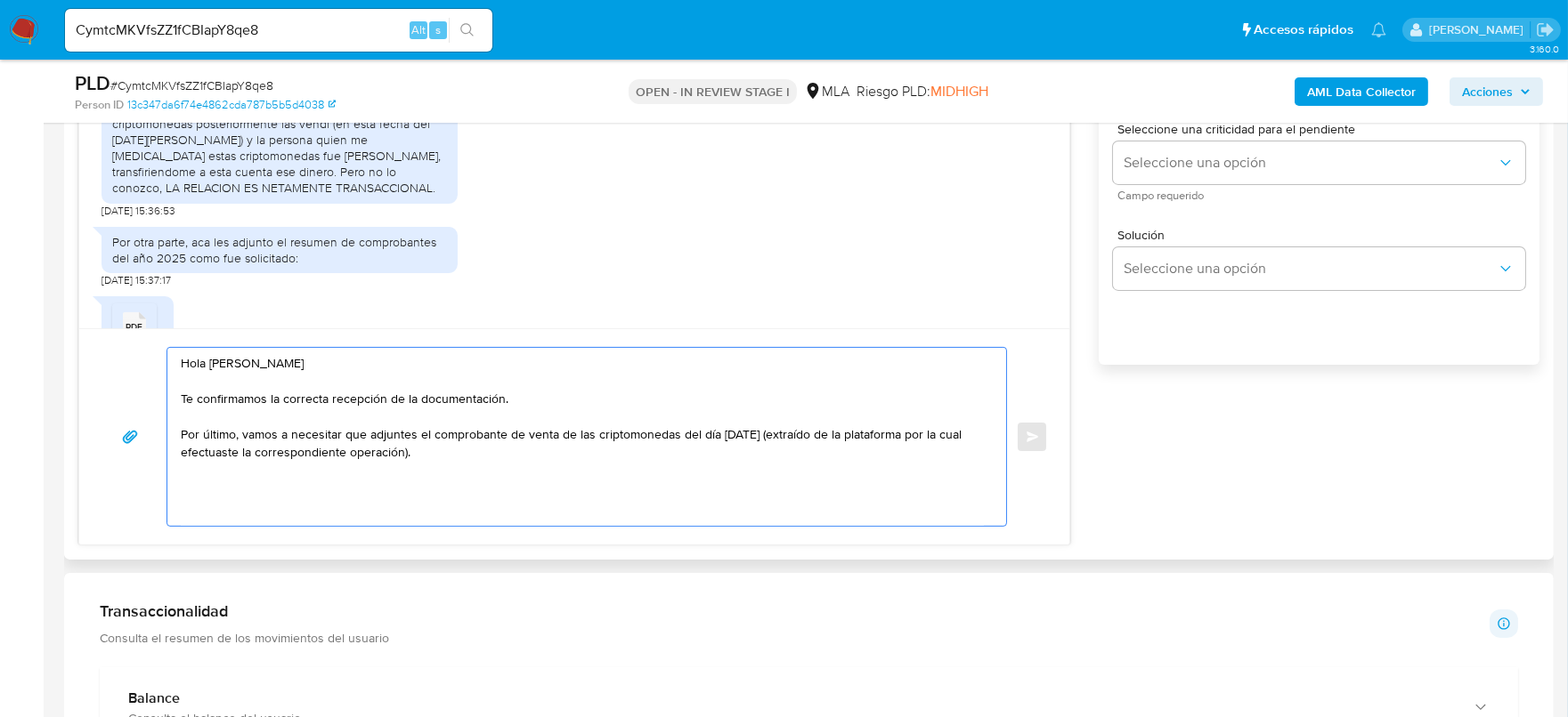
drag, startPoint x: 202, startPoint y: 390, endPoint x: 371, endPoint y: 426, distance: 172.8
click at [371, 426] on textarea "Hola Tomas Alejandro Perazzone Te confirmamos la correcta recepción de la docum…" at bounding box center [582, 436] width 803 height 178
click at [498, 425] on textarea "Hola Tomas Alejandro Perazzone Te cdjuntes el comprobantonfirmamos la correcta …" at bounding box center [582, 436] width 803 height 178
click at [227, 471] on textarea "Hola Tomas Alejandro Perazzone Te confirmamos la correcta recepción de la docum…" at bounding box center [582, 436] width 803 height 178
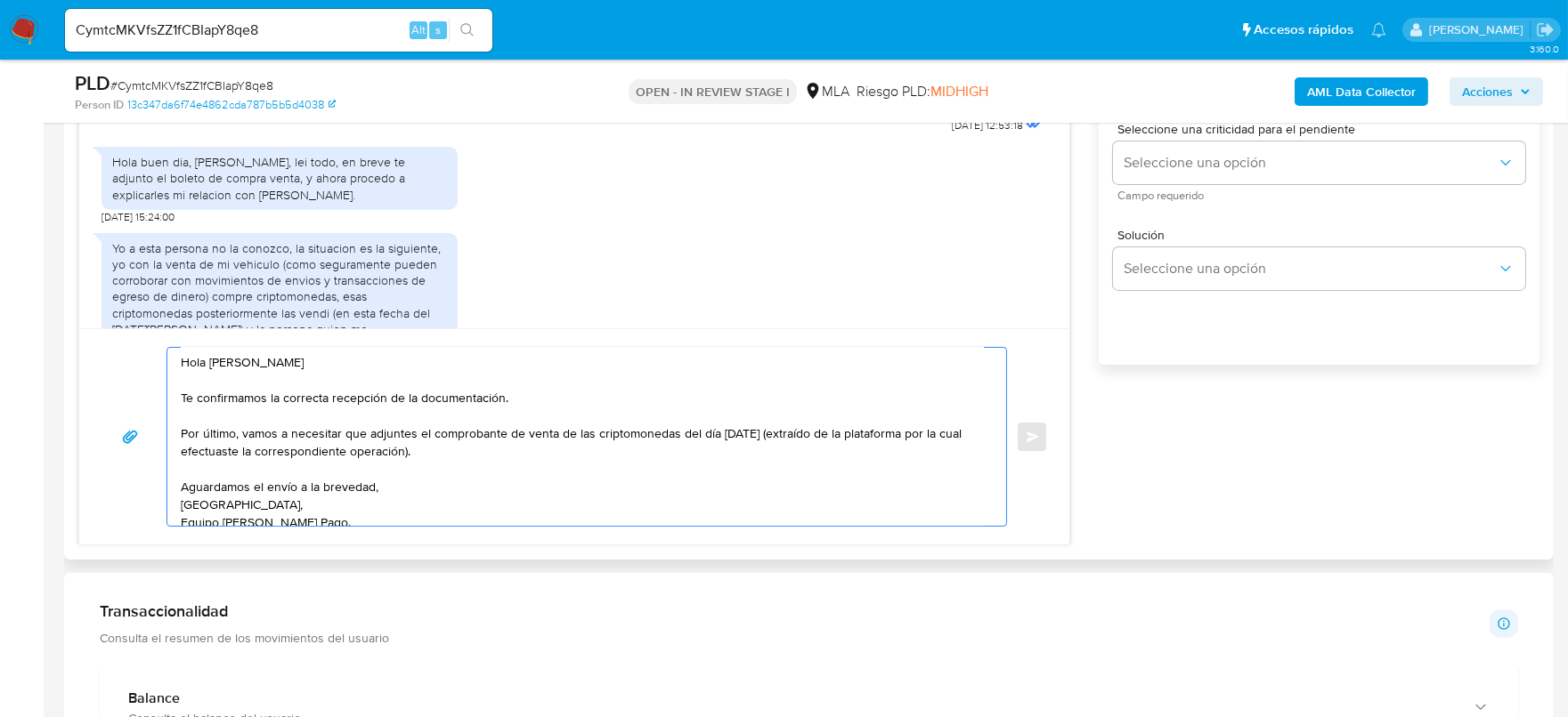
scroll to position [805, 0]
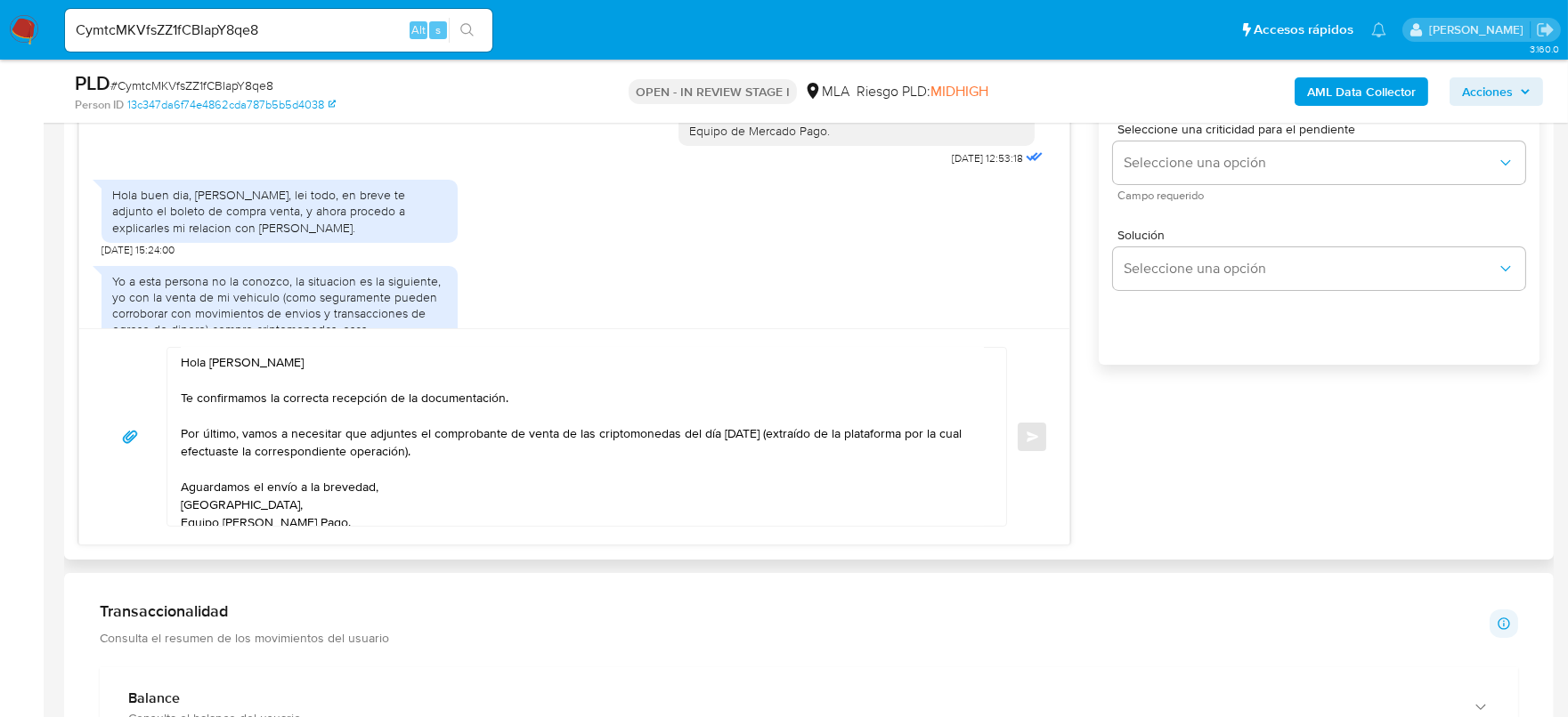
drag, startPoint x: 222, startPoint y: 251, endPoint x: 315, endPoint y: 278, distance: 96.8
click at [315, 236] on div "Hola buen dia, sii, lei todo, en breve te adjunto el boleto de compra venta, y …" at bounding box center [279, 211] width 335 height 49
click at [320, 236] on div "Hola buen dia, sii, lei todo, en breve te adjunto el boleto de compra venta, y …" at bounding box center [279, 211] width 335 height 49
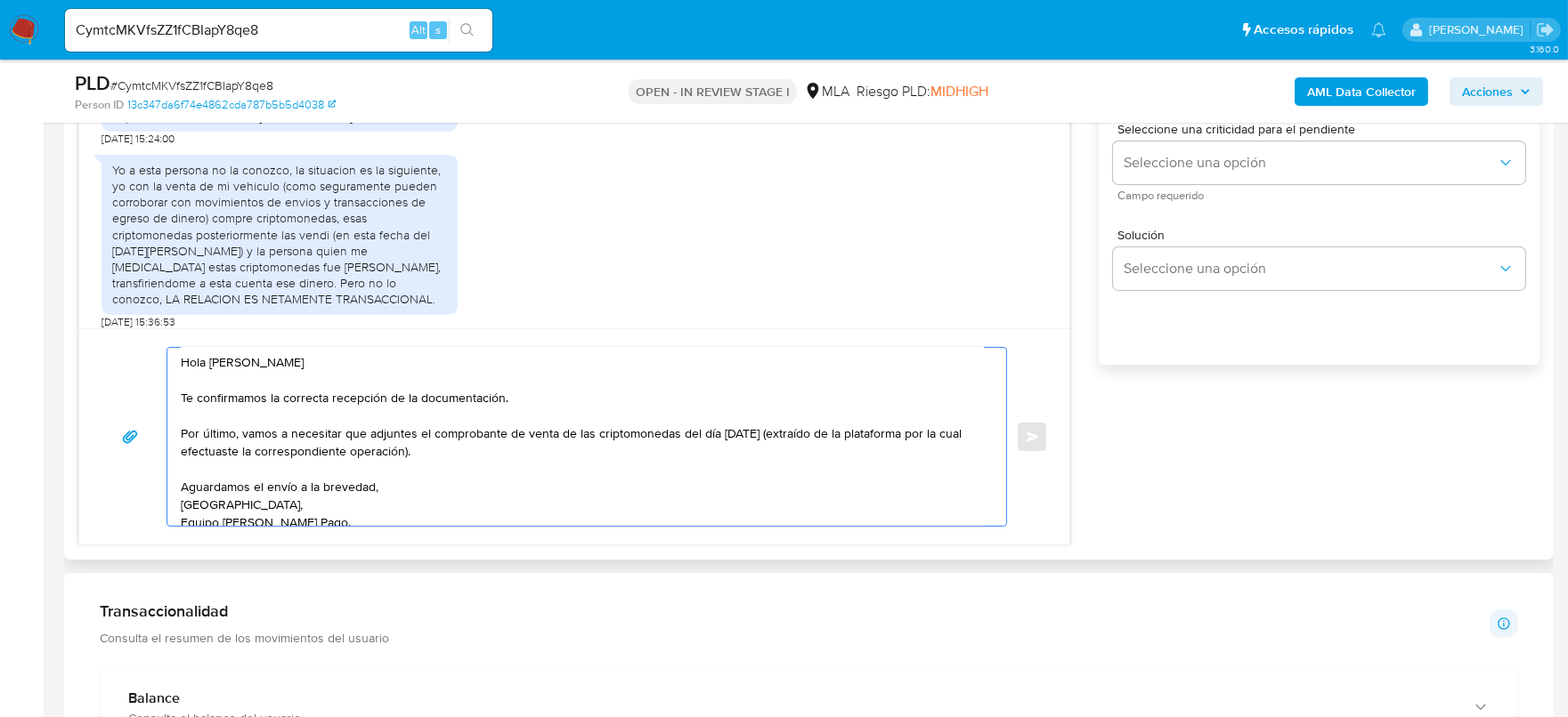
drag, startPoint x: 237, startPoint y: 429, endPoint x: 714, endPoint y: 435, distance: 477.0
click at [714, 435] on textarea "Hola Tomas Alejandro Perazzone Te confirmamos la correcta recepción de la docum…" at bounding box center [582, 436] width 803 height 178
click at [769, 429] on textarea "Hola Tomas Alejandro Perazzone Te confirmamos la correcta recepción de la docum…" at bounding box center [582, 436] width 803 height 178
drag, startPoint x: 773, startPoint y: 428, endPoint x: 780, endPoint y: 440, distance: 13.9
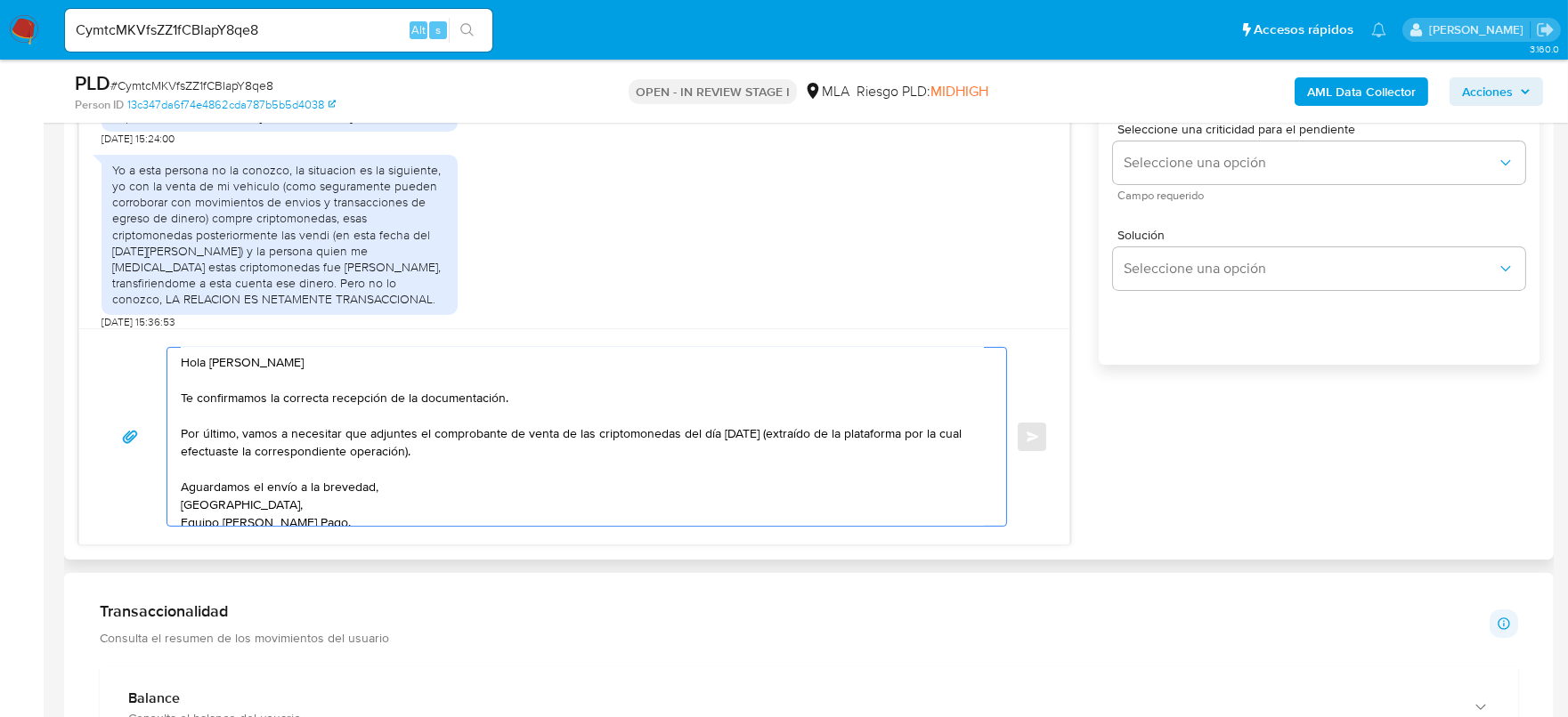
click at [780, 440] on textarea "Hola Tomas Alejandro Perazzone Te confirmamos la correcta recepción de la docum…" at bounding box center [582, 436] width 803 height 178
click at [916, 430] on textarea "Hola Tomas Alejandro Perazzone Te confirmamos la correcta recepción de la docum…" at bounding box center [582, 436] width 803 height 178
click at [916, 429] on textarea "Hola Tomas Alejandro Perazzone Te confirmamos la correcta recepción de la docum…" at bounding box center [582, 436] width 803 height 178
drag, startPoint x: 840, startPoint y: 430, endPoint x: 956, endPoint y: 438, distance: 116.3
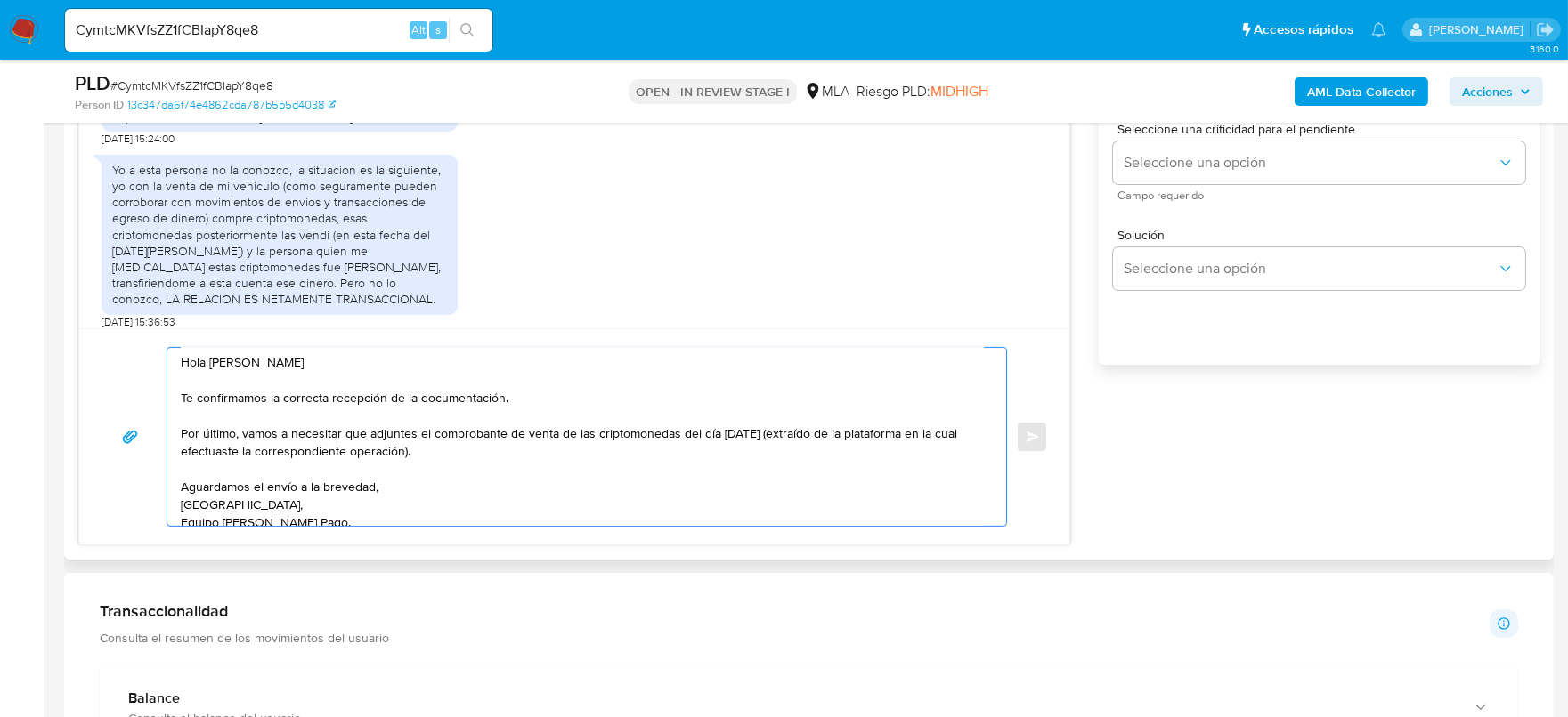
click at [956, 438] on textarea "Hola Tomas Alejandro Perazzone Te confirmamos la correcta recepción de la docum…" at bounding box center [582, 436] width 803 height 178
click at [801, 468] on textarea "Hola Tomas Alejandro Perazzone Te confirmamos la correcta recepción de la docum…" at bounding box center [582, 436] width 803 height 178
drag, startPoint x: 444, startPoint y: 449, endPoint x: 183, endPoint y: 419, distance: 262.7
click at [181, 417] on textarea "Hola Tomas Alejandro Perazzone Te confirmamos la correcta recepción de la docum…" at bounding box center [582, 436] width 803 height 178
click at [305, 442] on textarea "Hola Tomas Alejandro Perazzone Te confirmamos la correcta recepción de la docum…" at bounding box center [582, 436] width 803 height 178
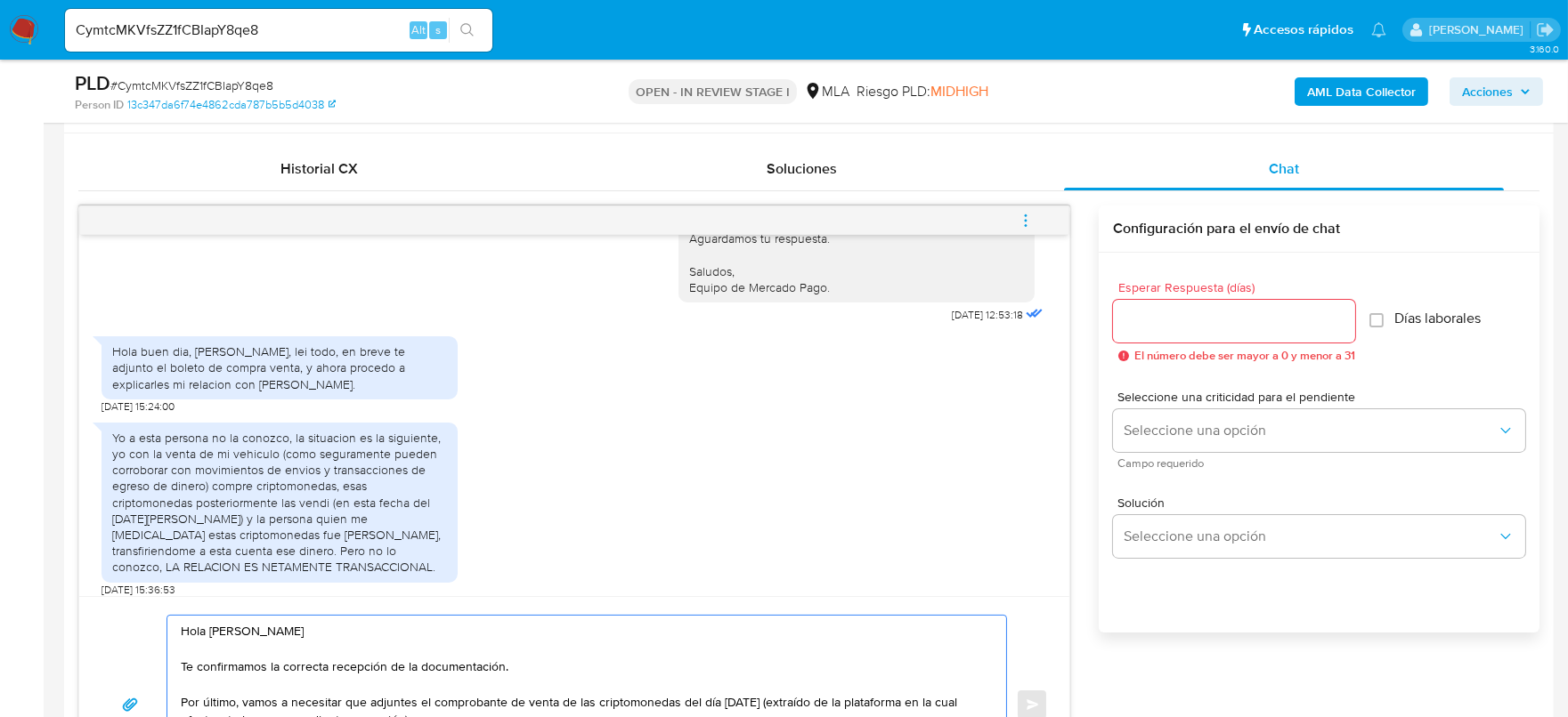
scroll to position [778, 0]
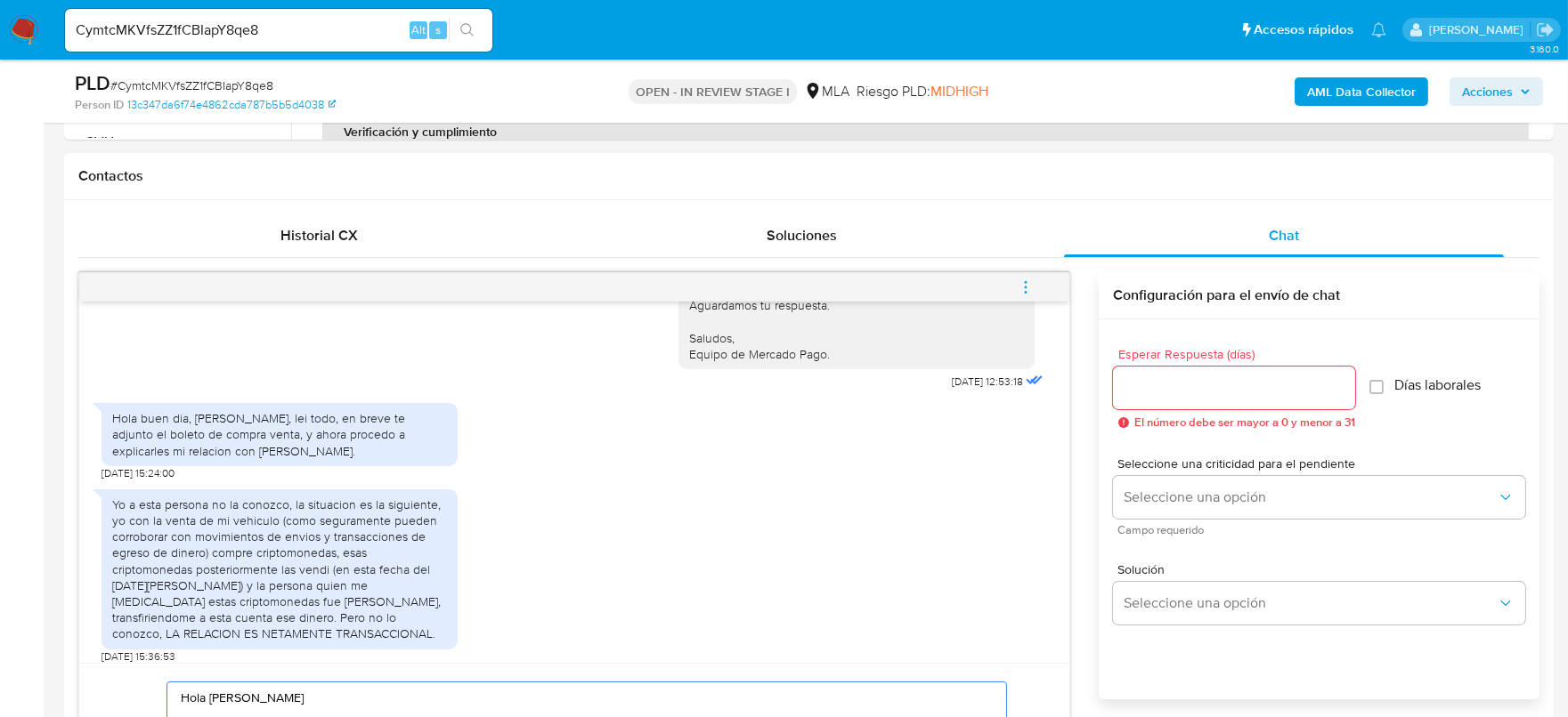
type textarea "Hola Tomas Alejandro Perazzone Te confirmamos la correcta recepción de la docum…"
click at [1200, 396] on input "Esperar Respuesta (días)" at bounding box center [1234, 387] width 242 height 23
type input "1"
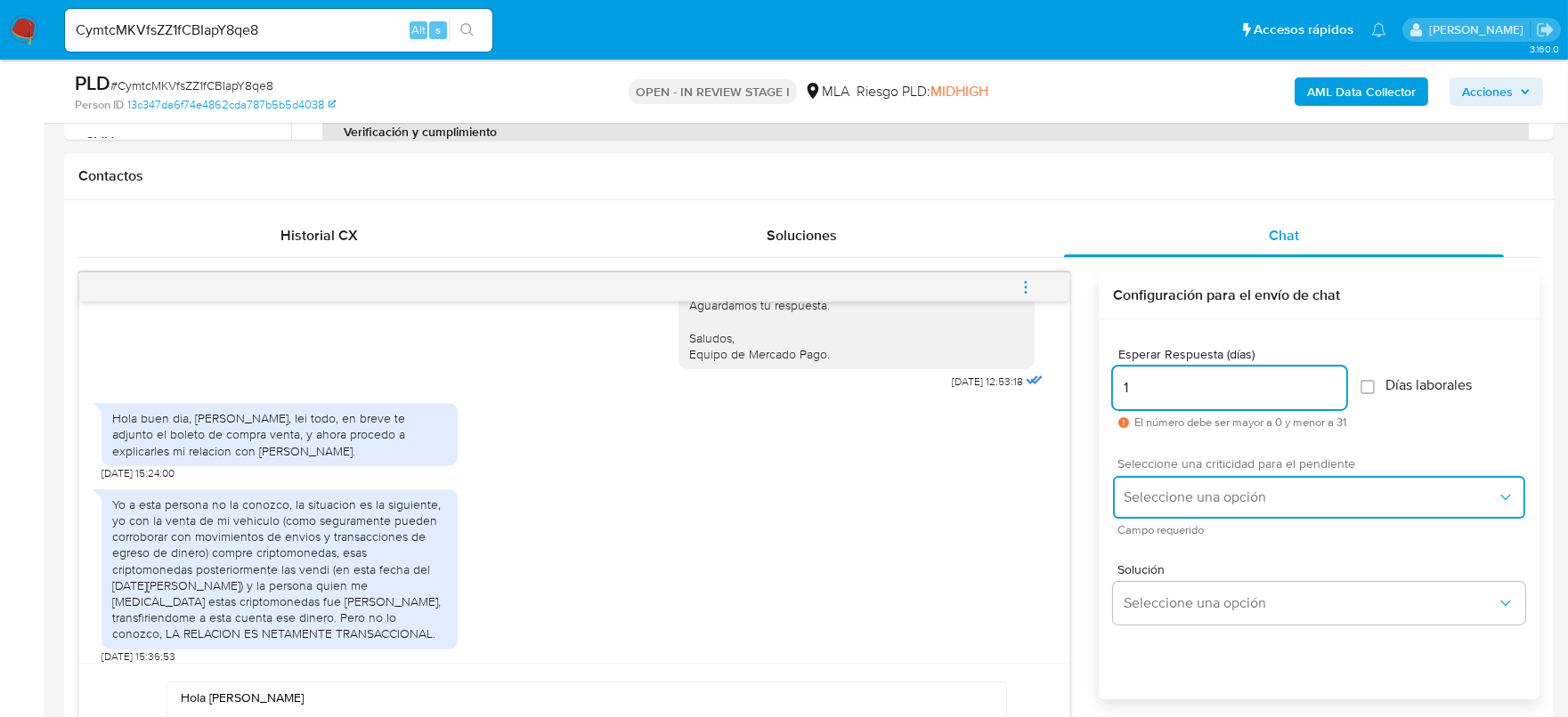
click at [1294, 505] on button "Seleccione una opción" at bounding box center [1319, 497] width 412 height 43
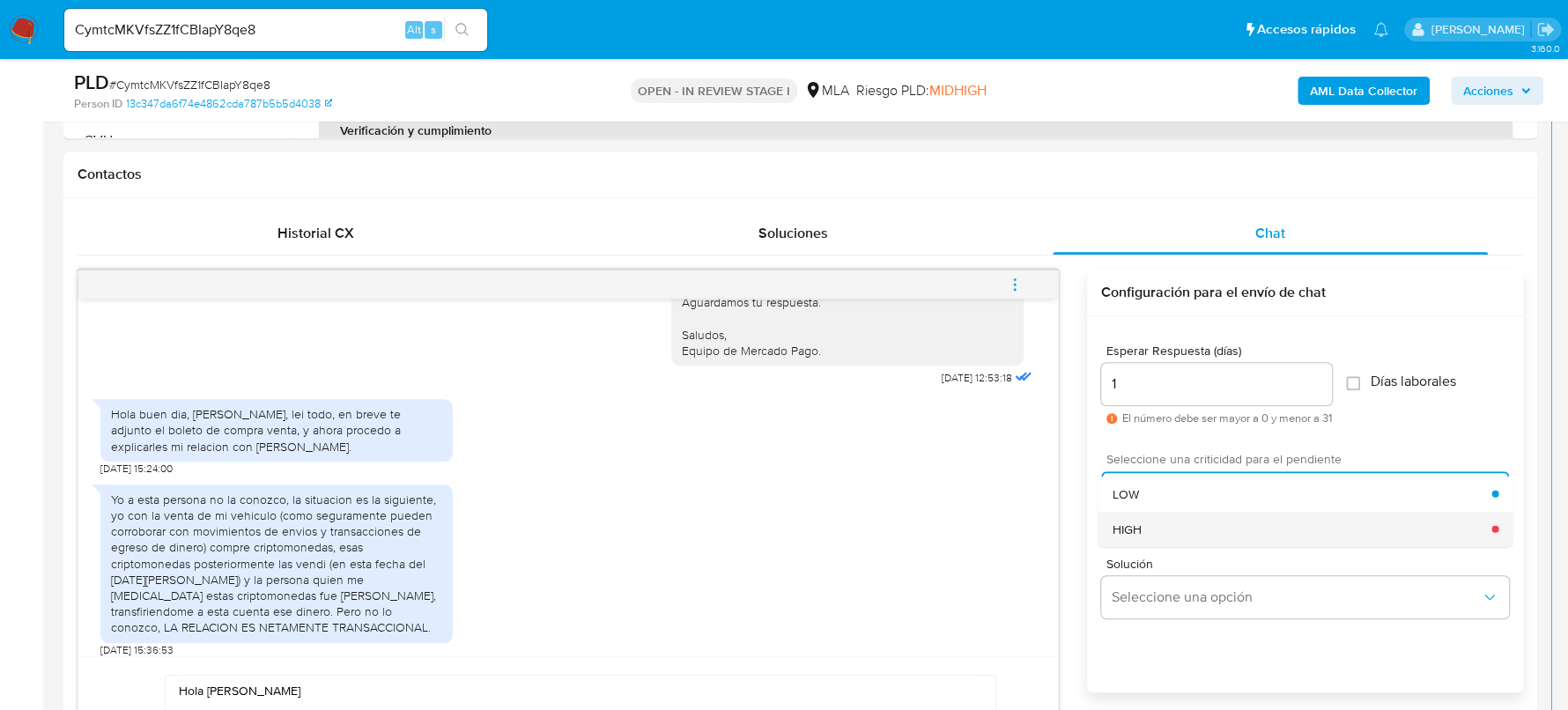
click at [1169, 531] on div "HIGH" at bounding box center [1301, 529] width 380 height 35
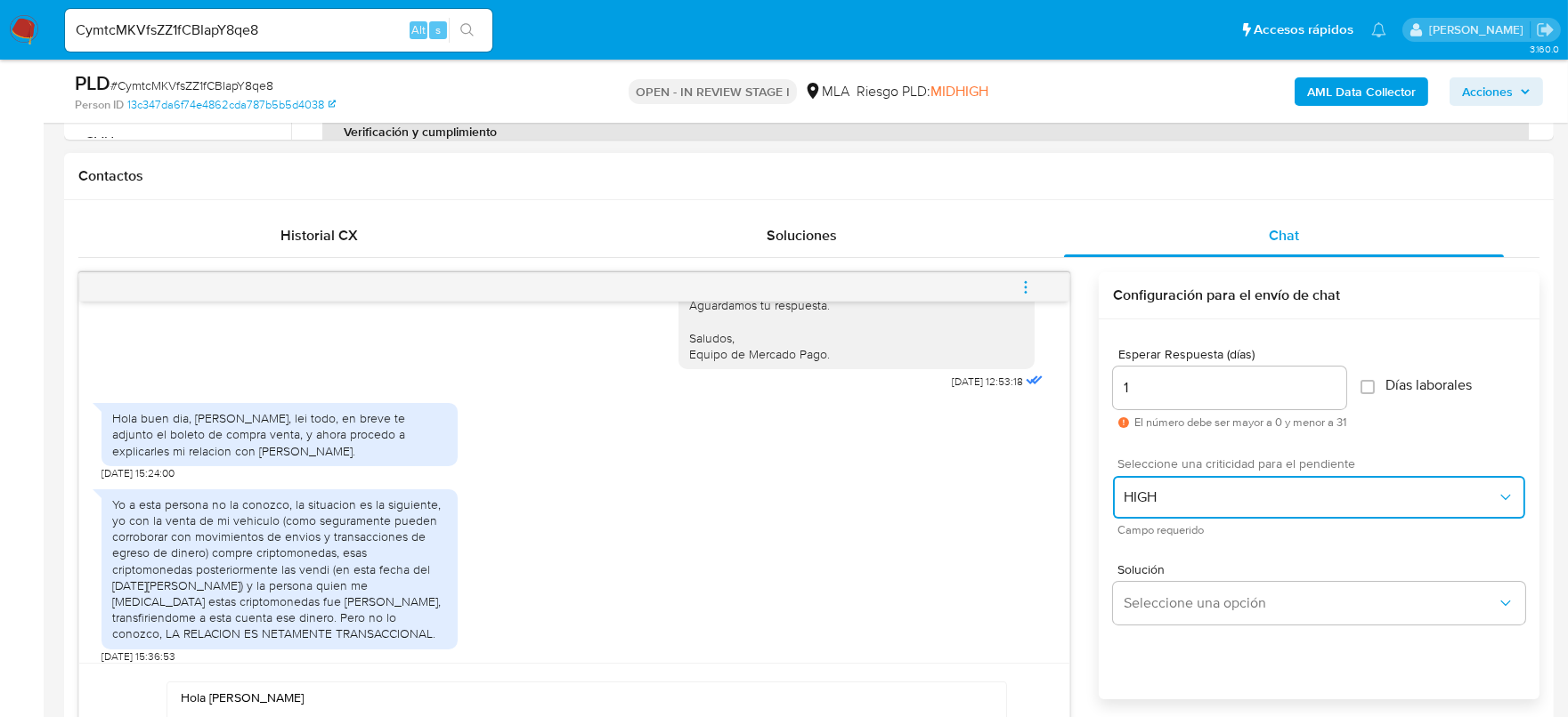
scroll to position [1001, 0]
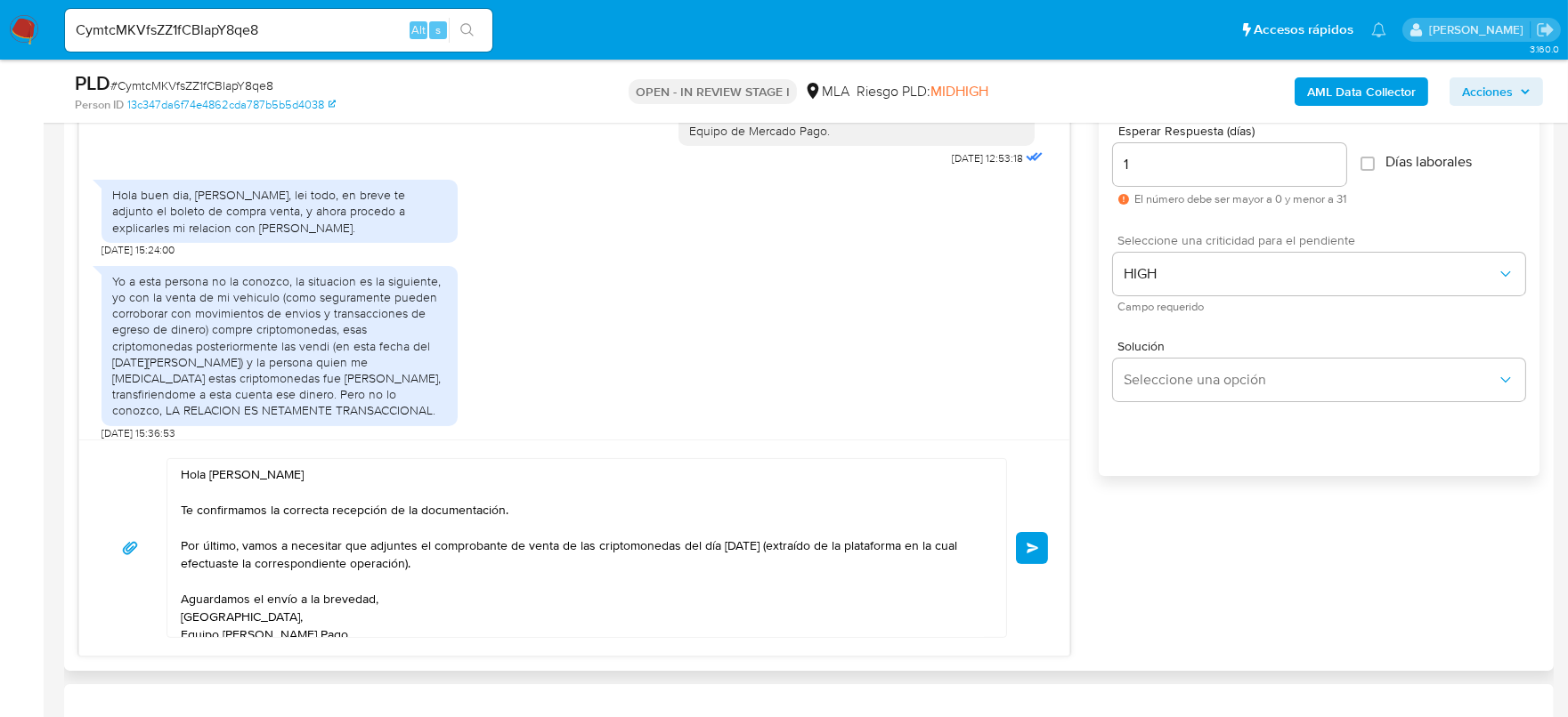
click at [1035, 550] on span "Enviar" at bounding box center [1033, 548] width 13 height 11
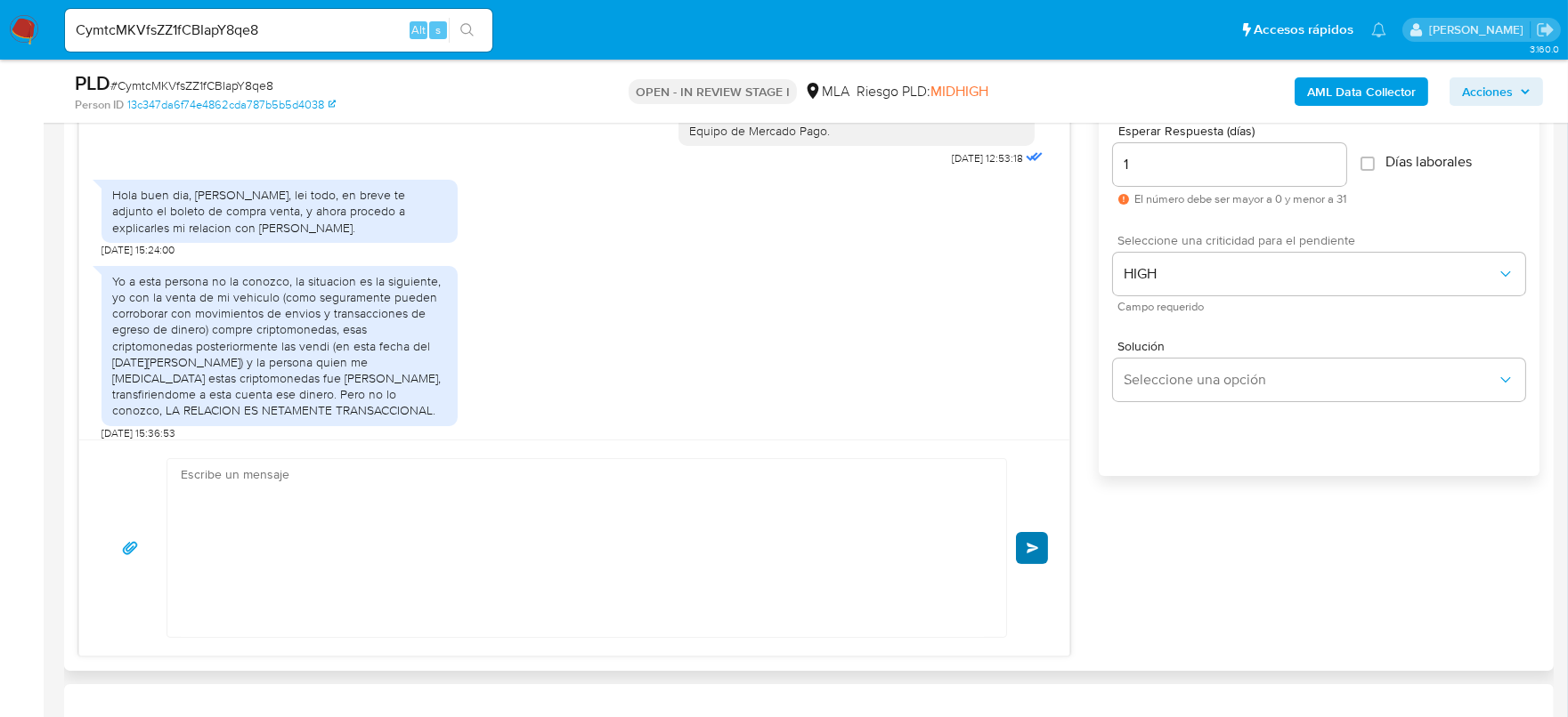
scroll to position [1640, 0]
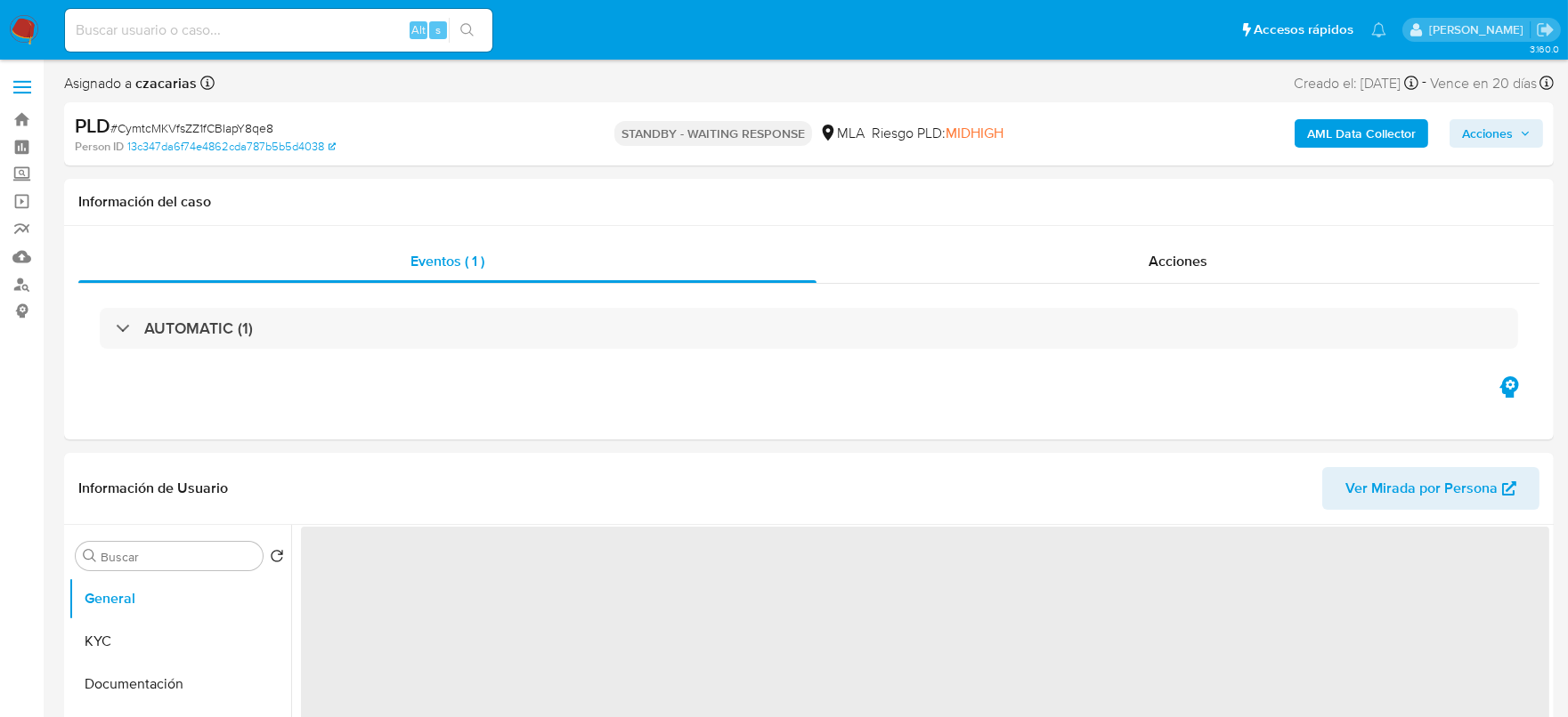
select select "10"
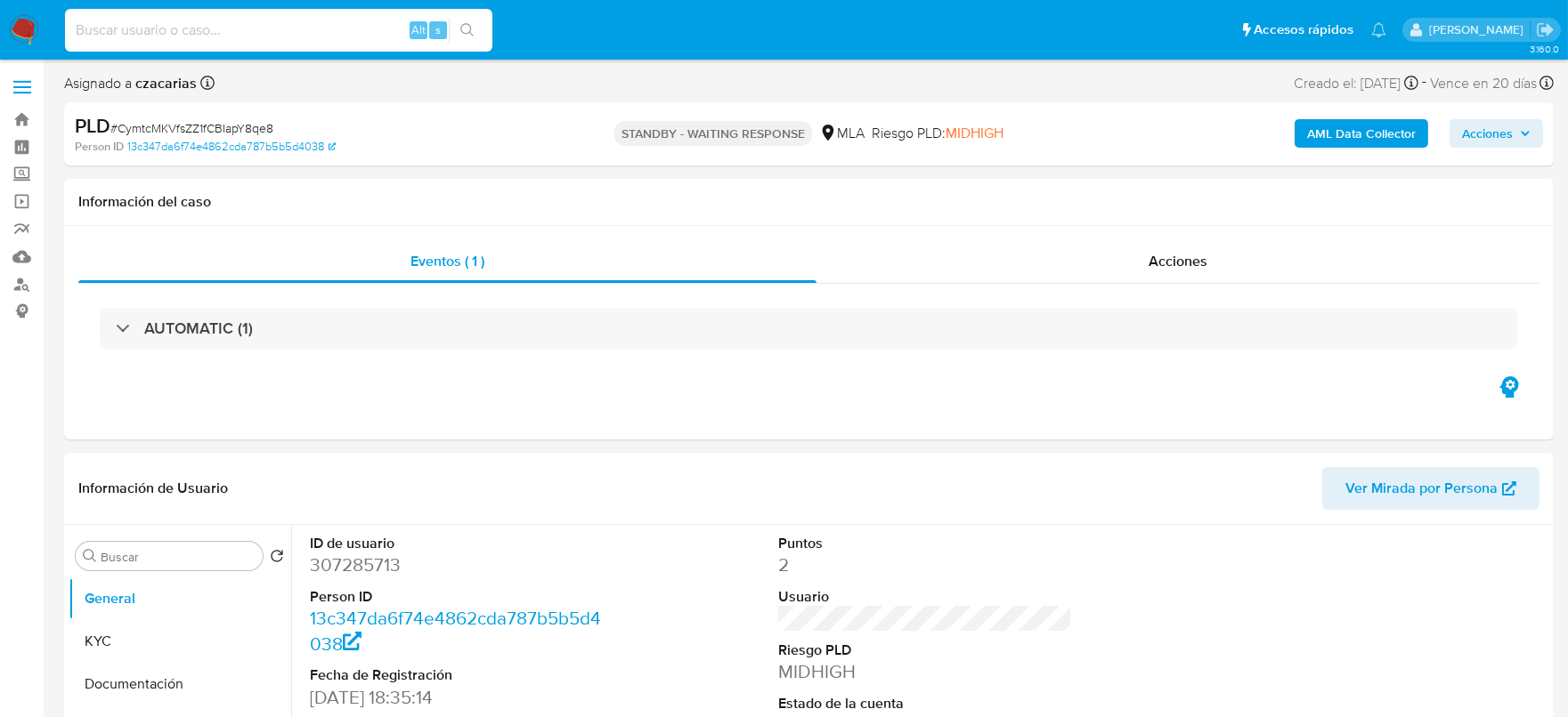
click at [222, 19] on input at bounding box center [278, 30] width 428 height 23
paste input "b2qVlyrDa2HuV9P5PtYaiQaf"
type input "b2qVlyrDa2HuV9P5PtYaiQaf"
click at [473, 34] on icon "search-icon" at bounding box center [468, 30] width 15 height 15
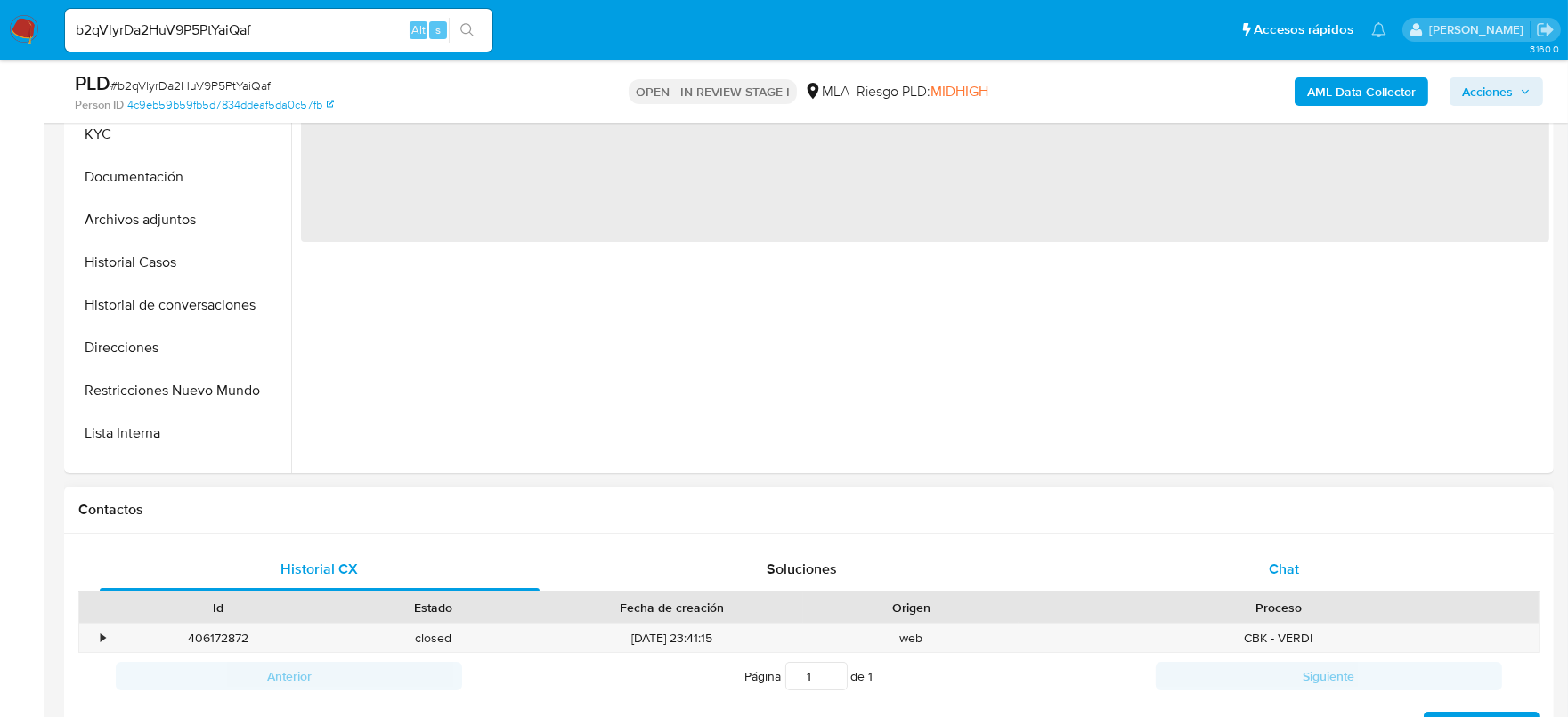
select select "10"
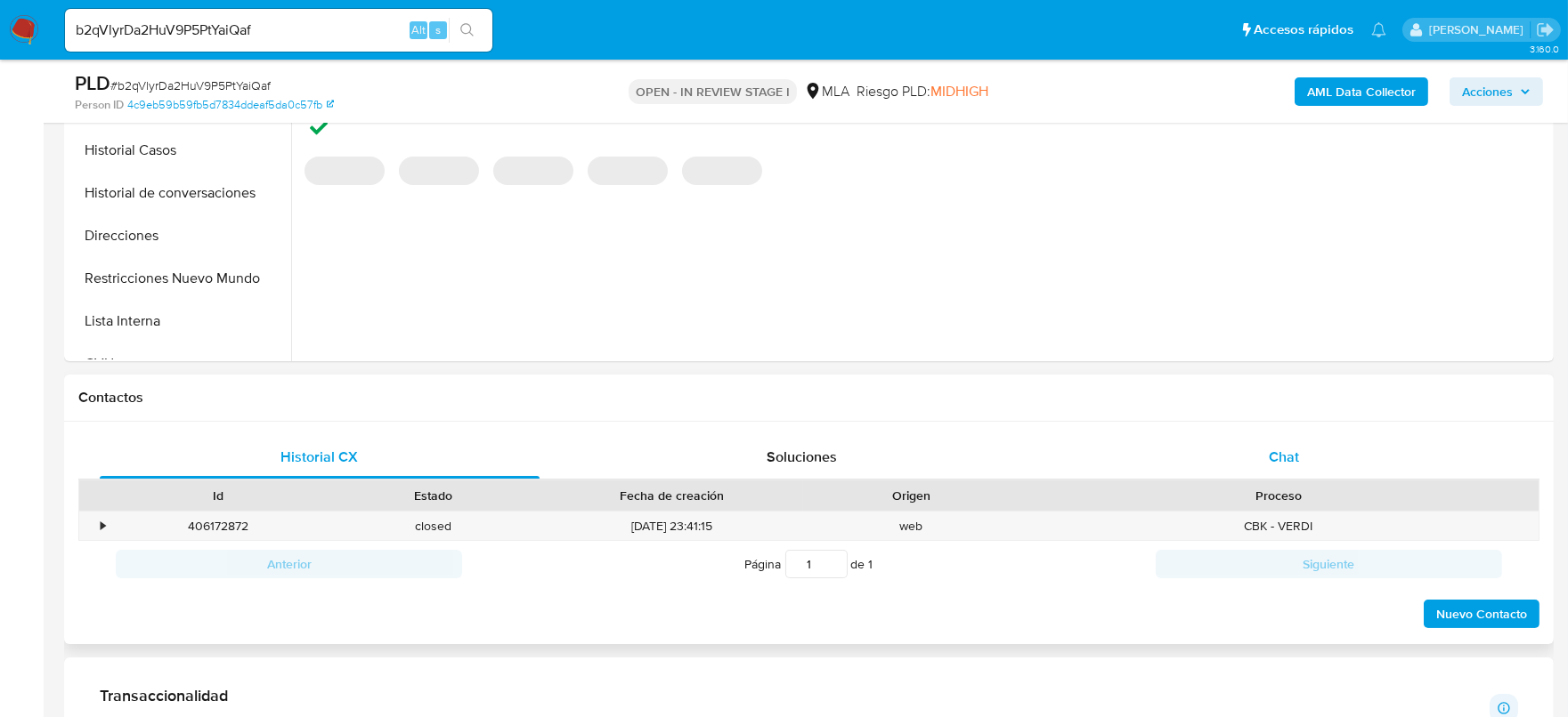
click at [1304, 459] on div "Chat" at bounding box center [1284, 457] width 440 height 43
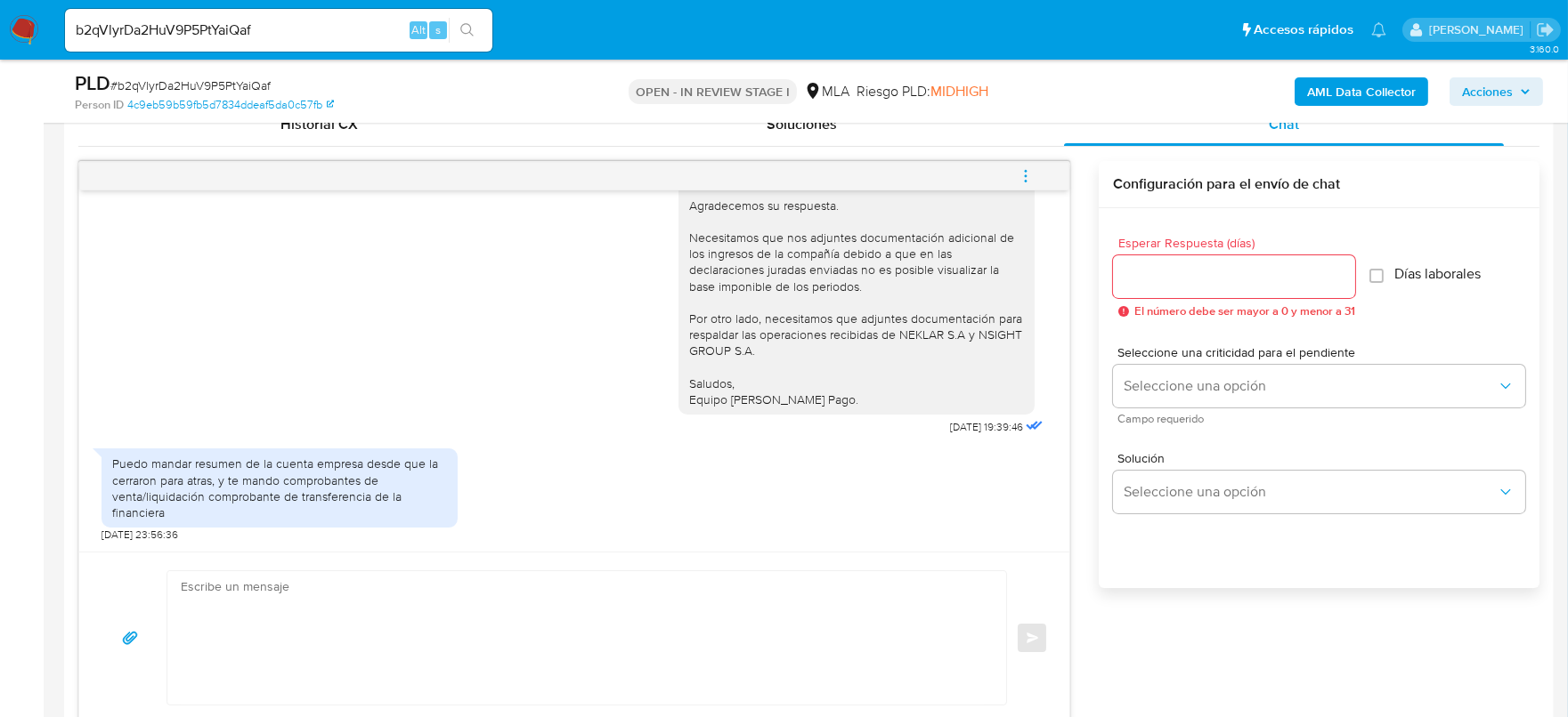
scroll to position [3775, 0]
click at [768, 579] on textarea at bounding box center [582, 638] width 803 height 134
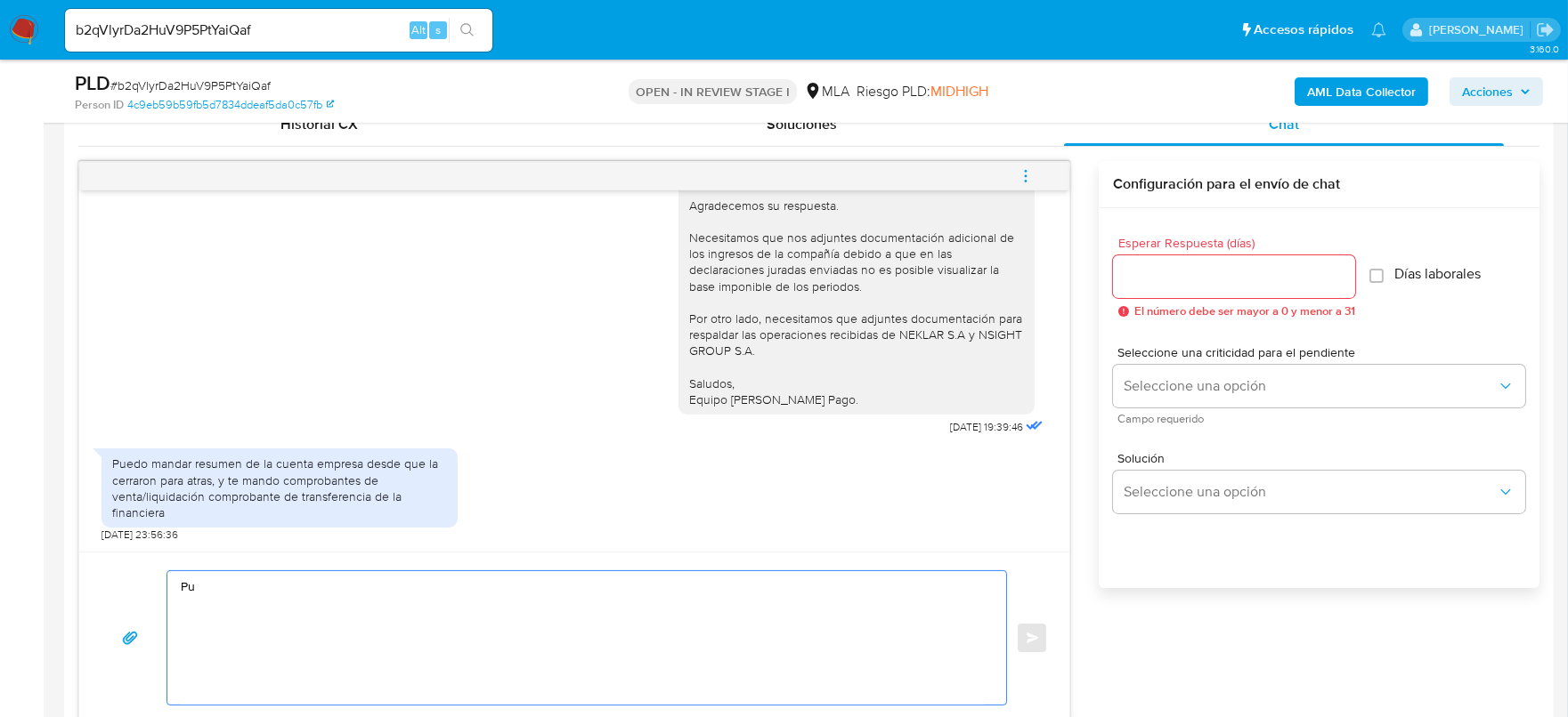
type textarea "P"
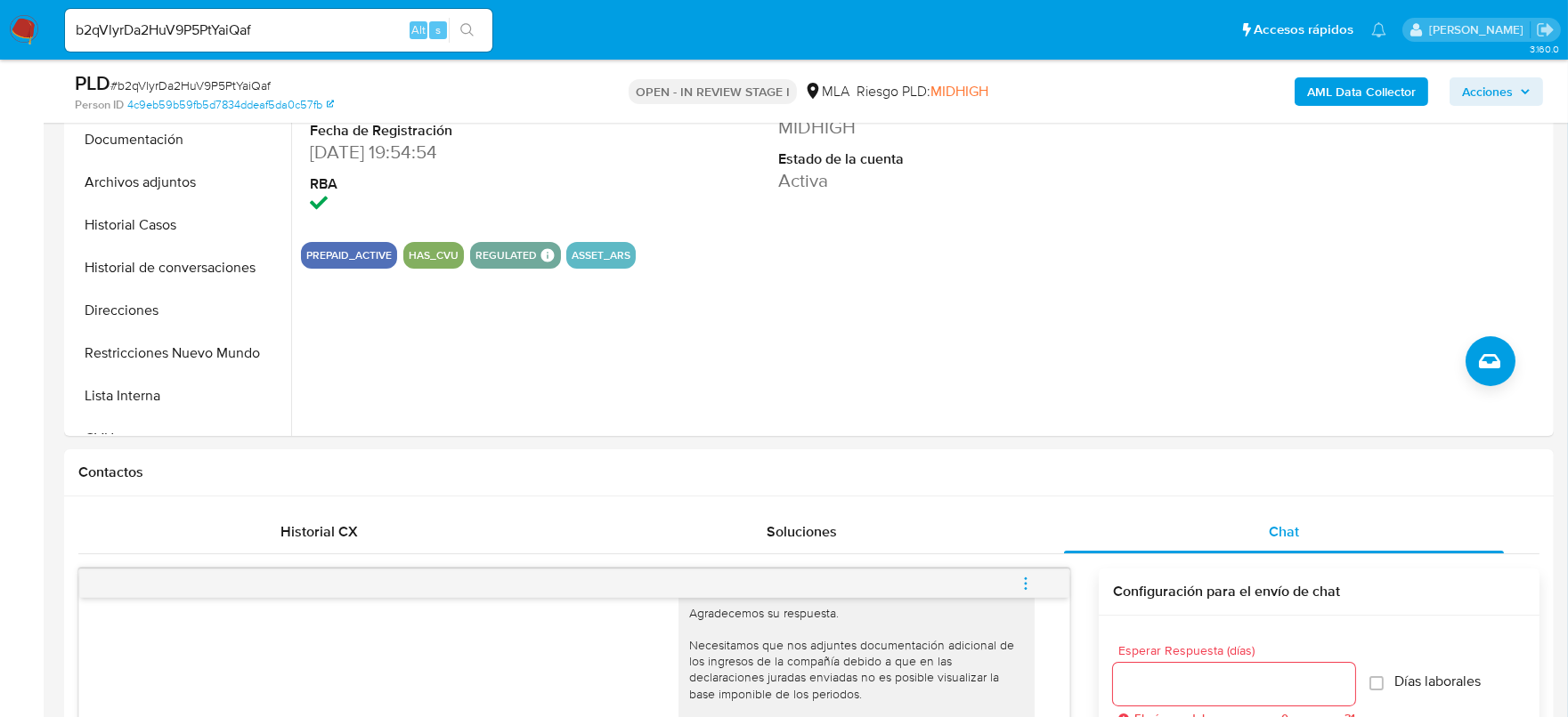
scroll to position [333, 0]
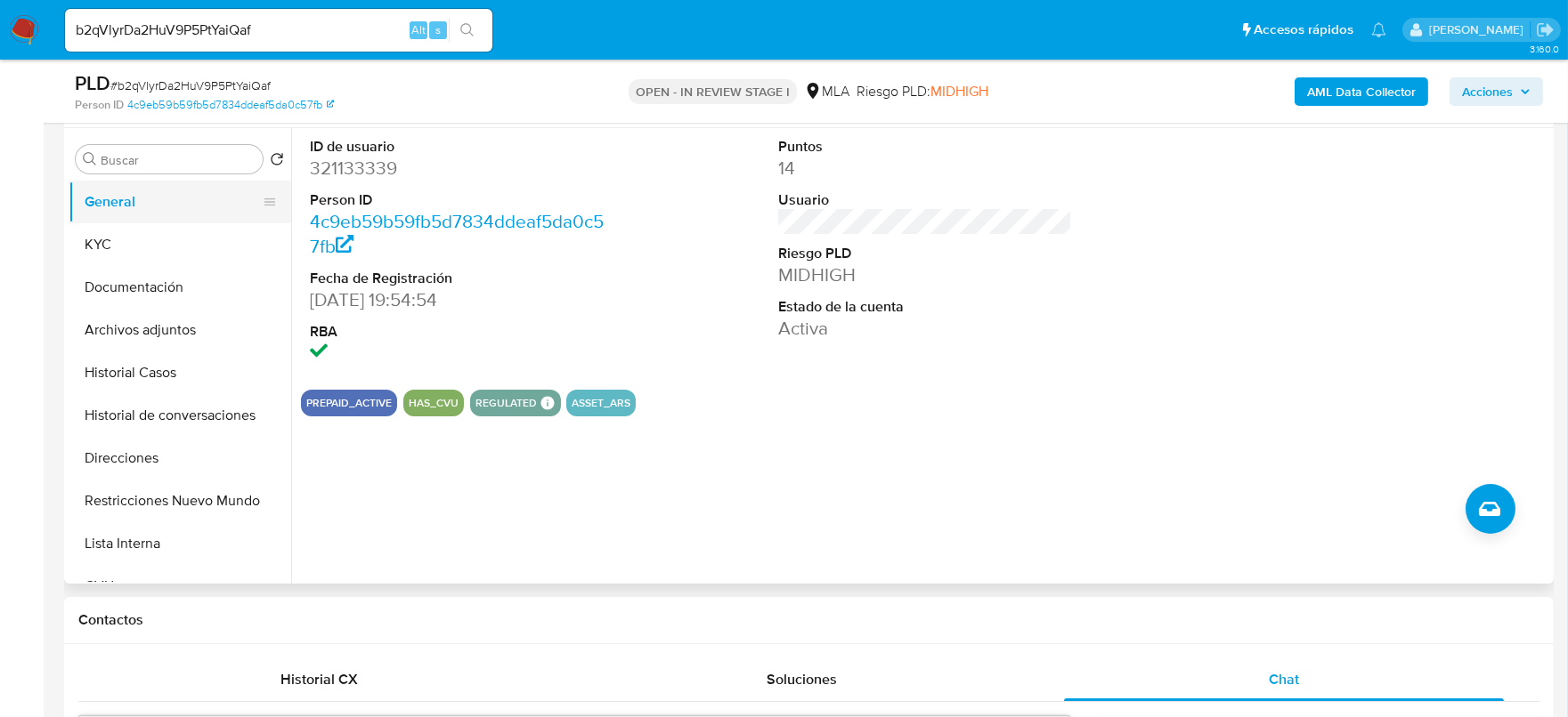
click at [107, 213] on button "General" at bounding box center [172, 201] width 209 height 43
click at [122, 254] on button "KYC" at bounding box center [172, 244] width 209 height 43
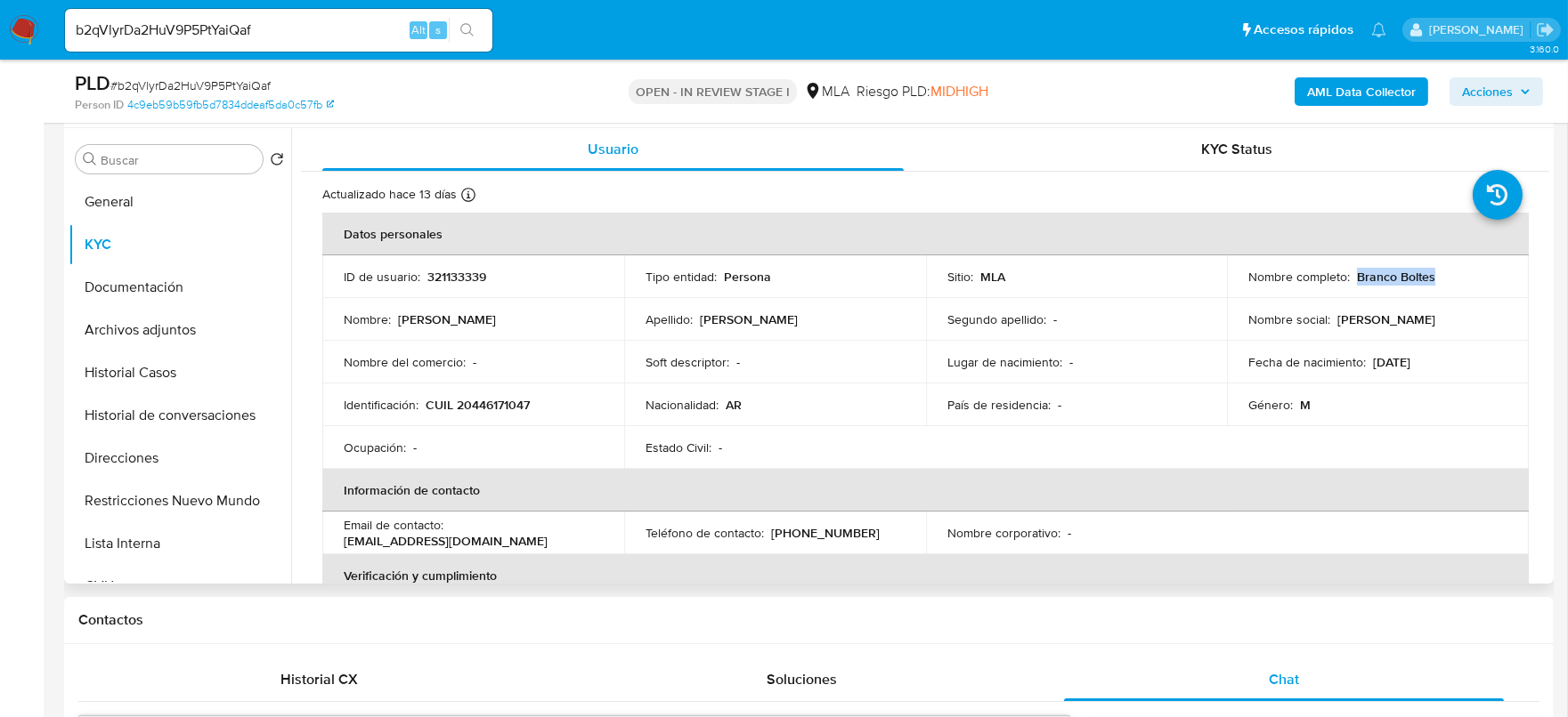
drag, startPoint x: 1353, startPoint y: 274, endPoint x: 1433, endPoint y: 272, distance: 80.0
click at [1433, 272] on div "Nombre completo : [PERSON_NAME]" at bounding box center [1378, 277] width 259 height 16
copy p "Branco Boltes"
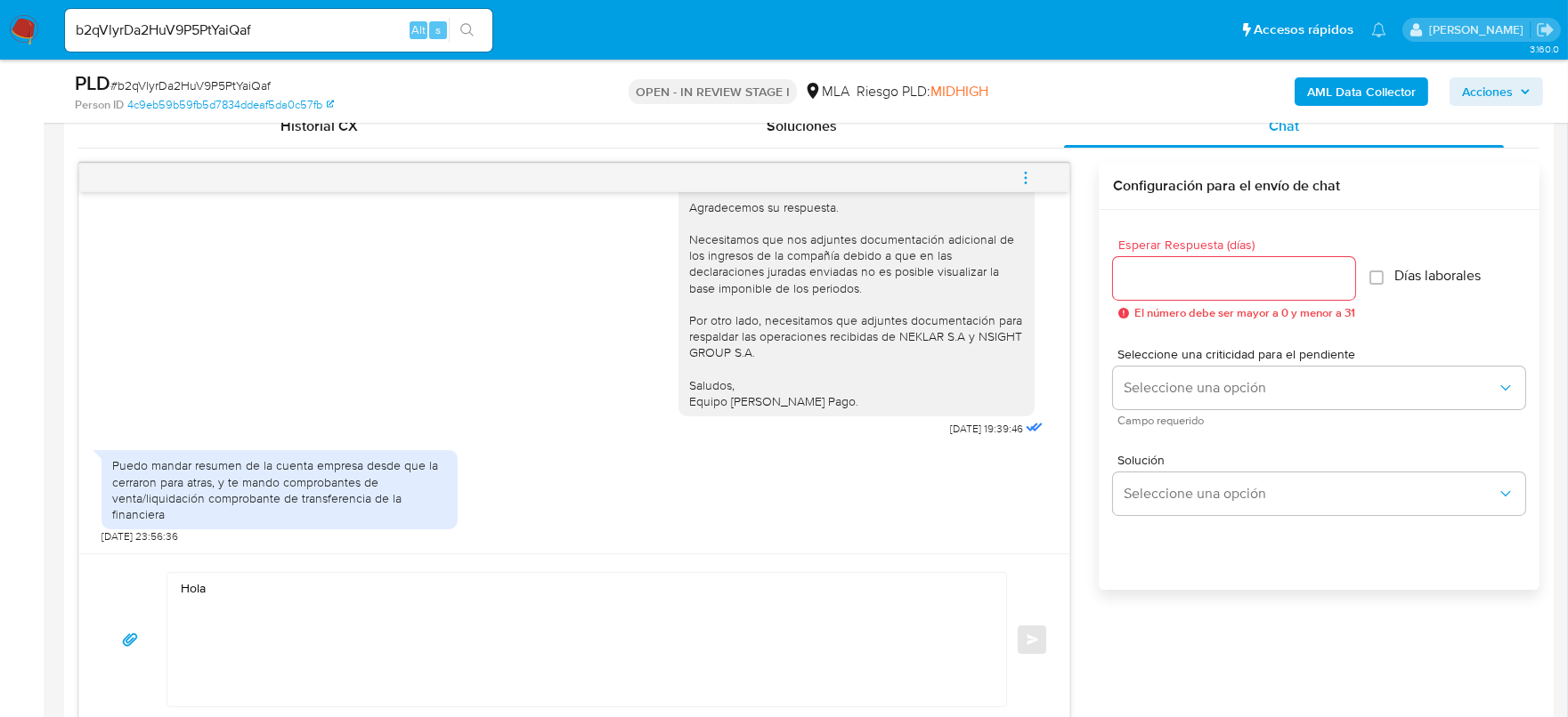
scroll to position [889, 0]
click at [332, 579] on textarea "Hola" at bounding box center [582, 638] width 803 height 134
paste textarea "Branco Boltes"
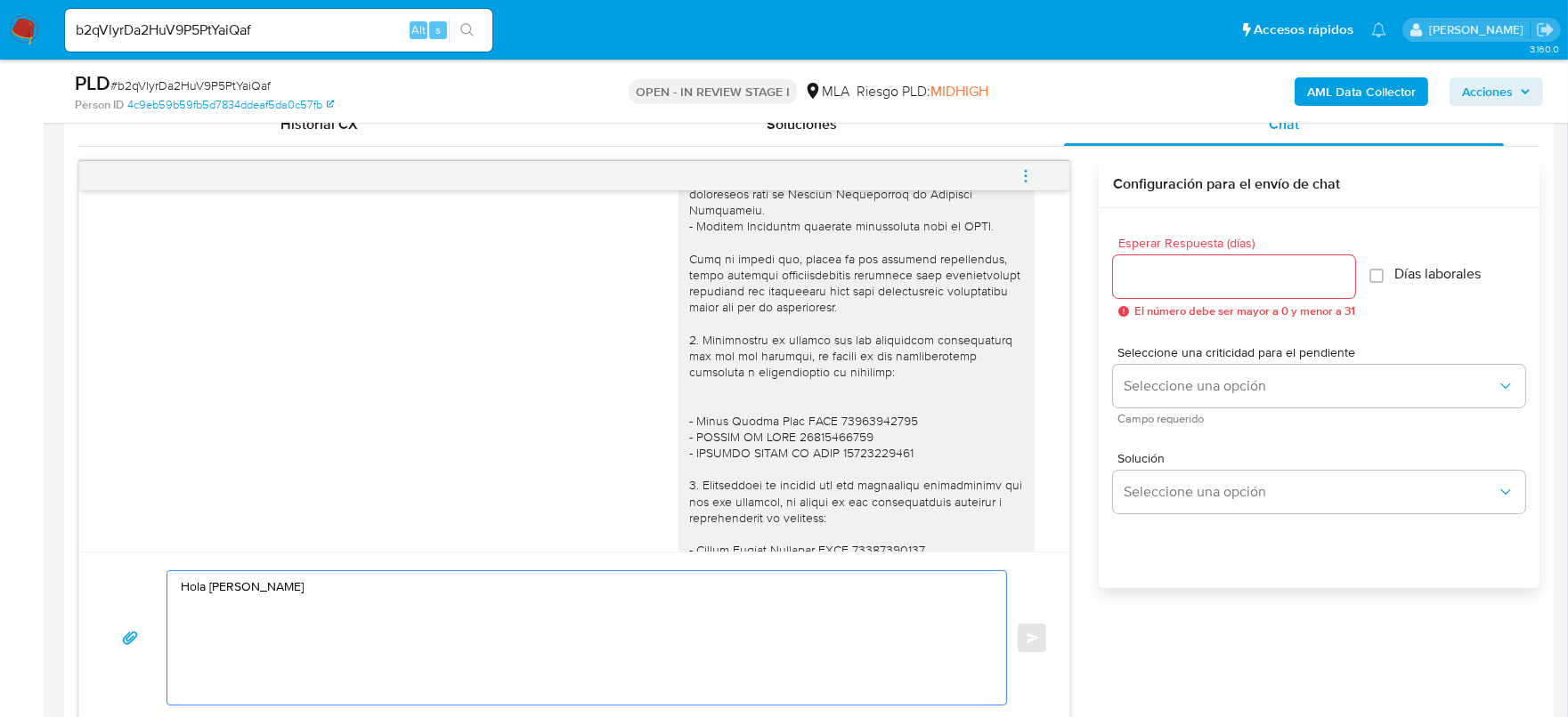
scroll to position [1662, 0]
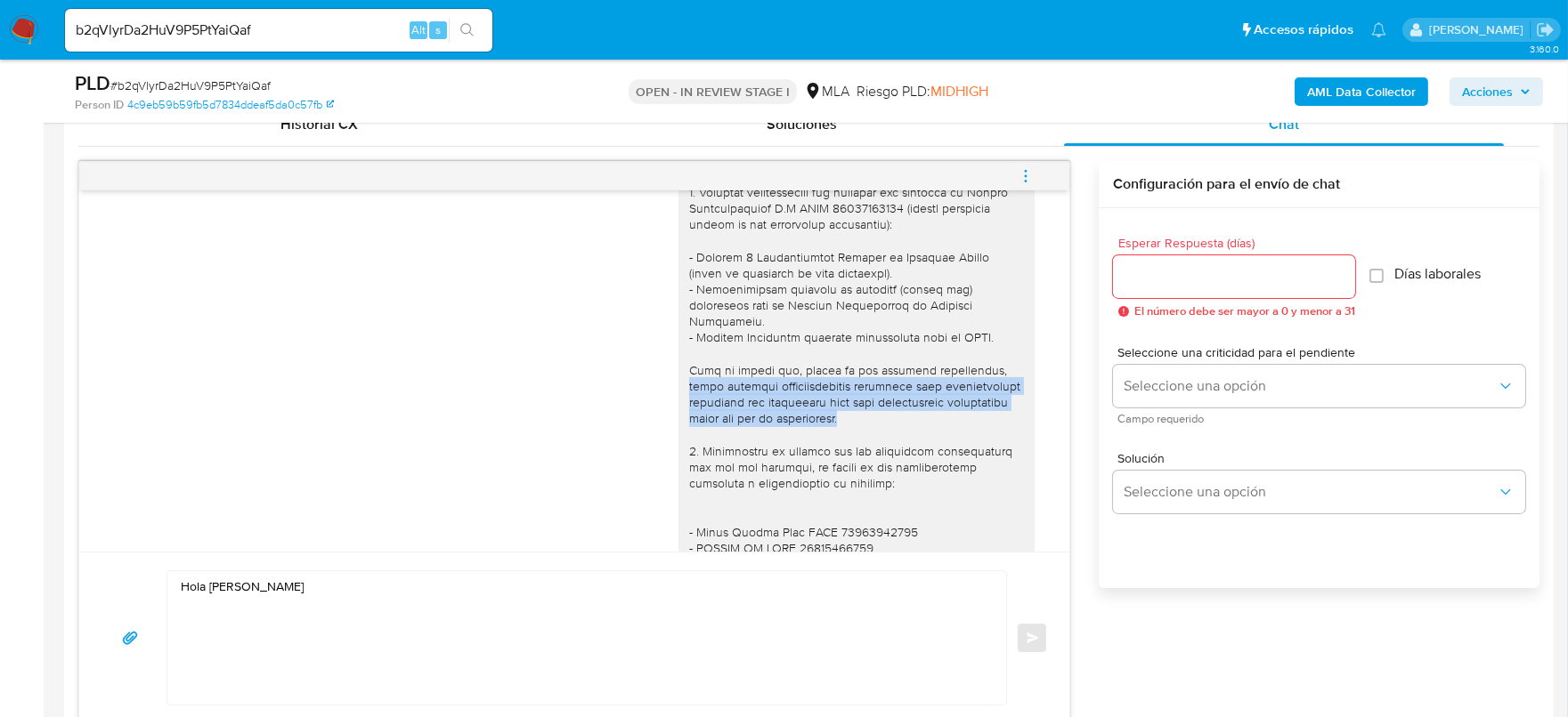
drag, startPoint x: 673, startPoint y: 406, endPoint x: 903, endPoint y: 428, distance: 231.0
click at [903, 428] on div at bounding box center [856, 484] width 335 height 793
copy div "podés adjuntar voluntariamente cualquier otra documentación adicional que consi…"
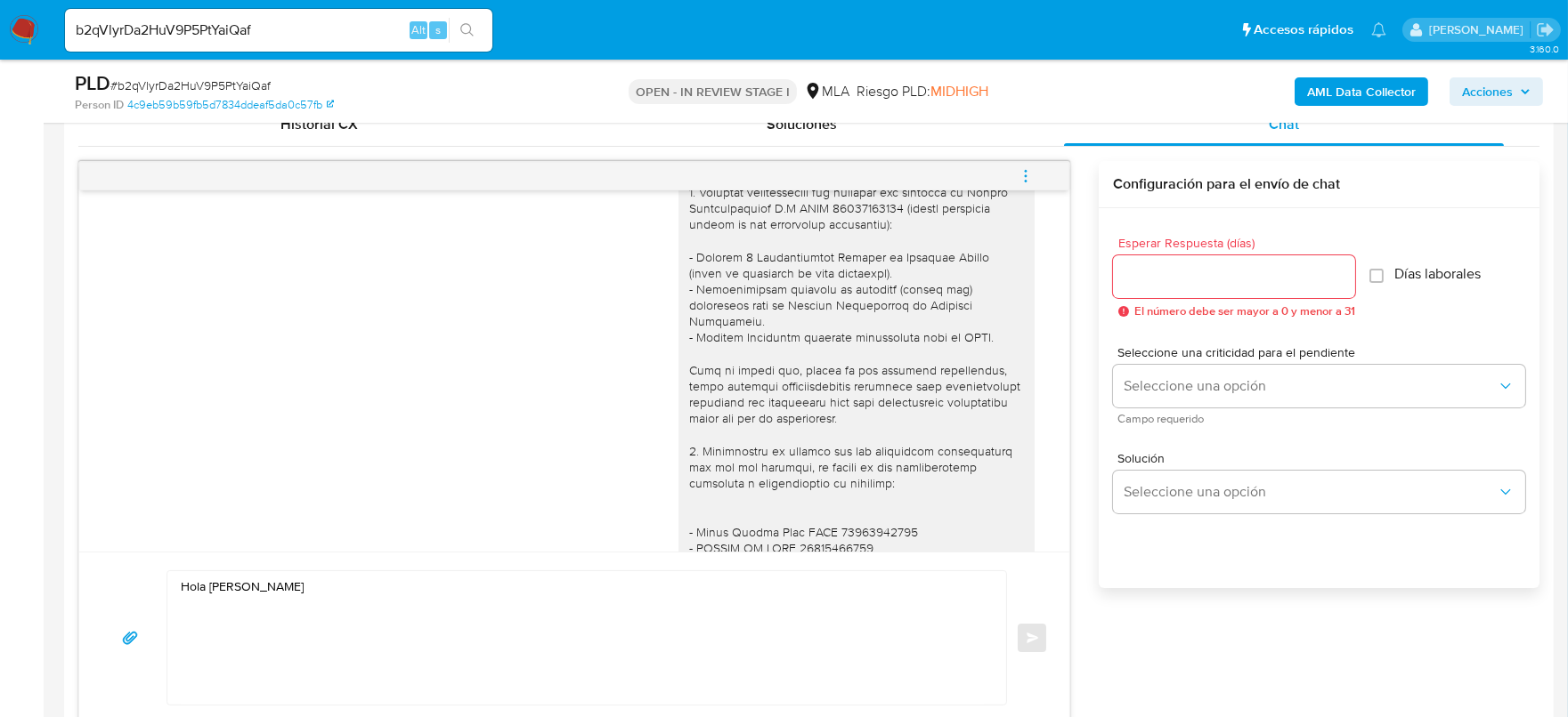
click at [341, 601] on textarea "Hola [PERSON_NAME]" at bounding box center [582, 638] width 803 height 134
paste textarea "podés adjuntar voluntariamente cualquier otra documentación adicional que consi…"
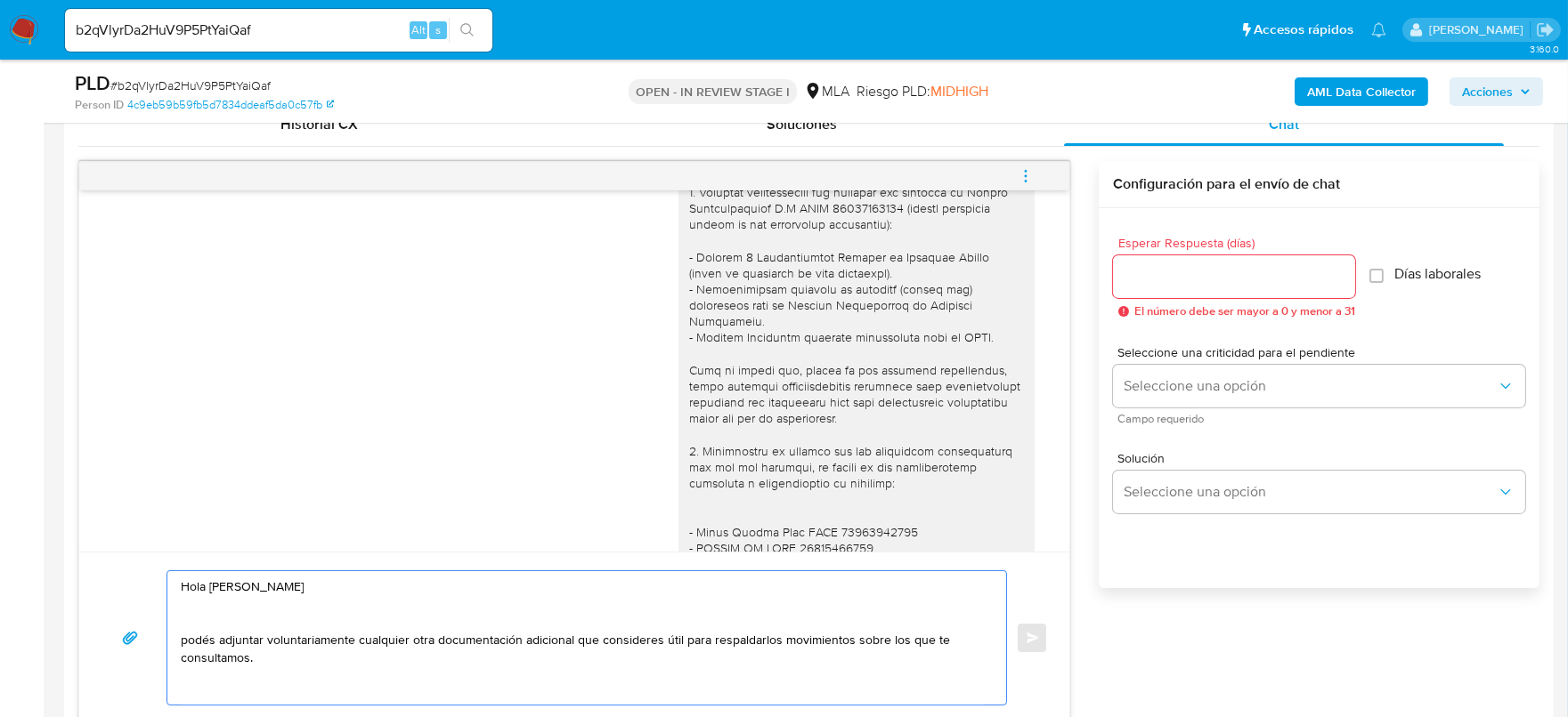
click at [191, 637] on textarea "Hola [PERSON_NAME] podés adjuntar voluntariamente cualquier otra documentación …" at bounding box center [582, 638] width 803 height 134
click at [263, 650] on textarea "Hola [PERSON_NAME] Podés adjuntar voluntariamente cualquier otra documentación …" at bounding box center [582, 638] width 803 height 134
click at [191, 640] on textarea "Hola [PERSON_NAME] Podés adjuntar voluntariamente cualquier otra documentación …" at bounding box center [582, 638] width 803 height 134
drag, startPoint x: 282, startPoint y: 638, endPoint x: 418, endPoint y: 642, distance: 136.1
click at [418, 642] on textarea "Hola Branco Boltes Podés adjuntar voluntariamente cualquier otra documentación …" at bounding box center [582, 638] width 803 height 134
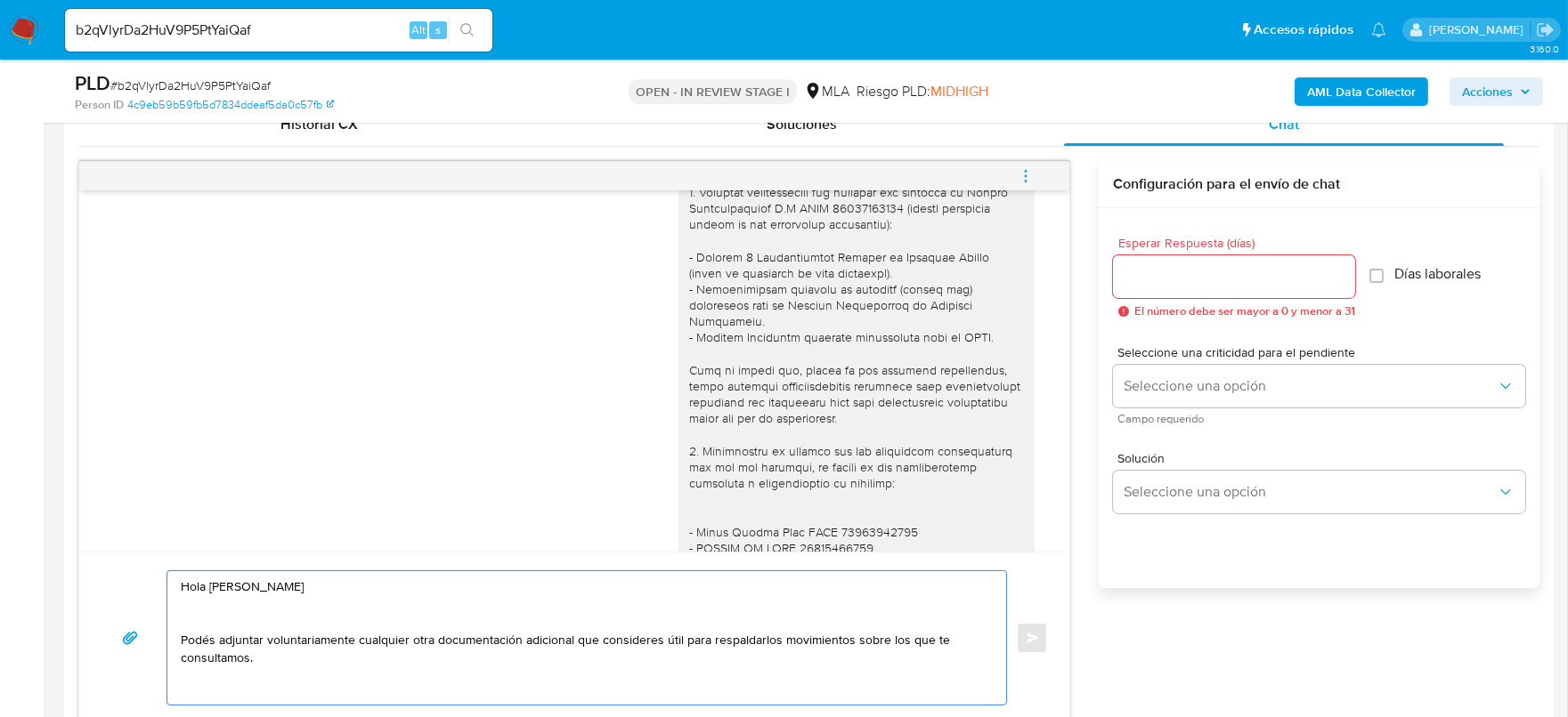
click at [424, 640] on textarea "Hola Branco Boltes Podés adjuntar voluntariamente cualquier otra documentación …" at bounding box center [582, 638] width 803 height 134
click at [448, 641] on textarea "Hola Branco Boltes Podés adjuntar voluntariamente cualquier otra documentación …" at bounding box center [582, 638] width 803 height 134
click at [468, 663] on textarea "Hola Branco Boltes Podés adjuntar voluntariamente cualquier otra documentación …" at bounding box center [582, 638] width 803 height 134
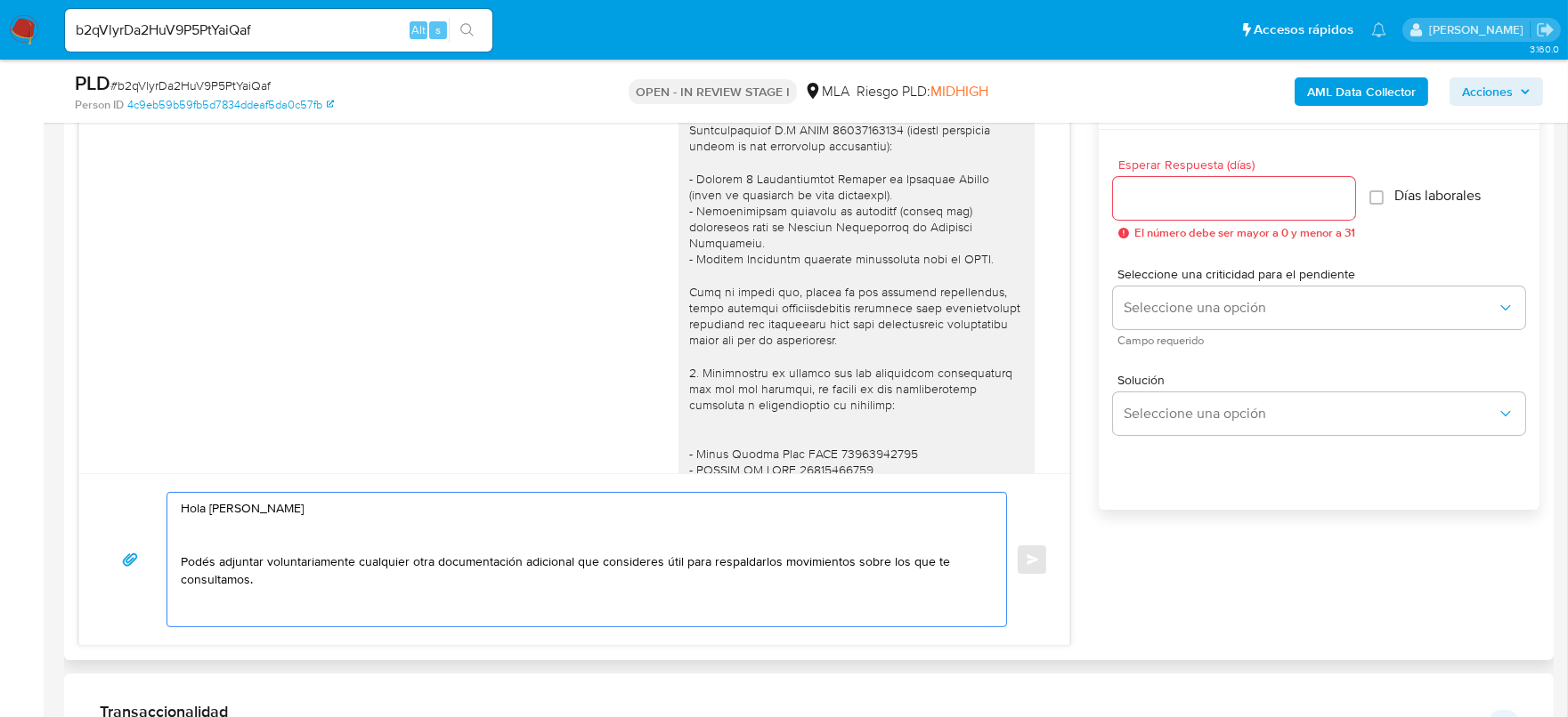
scroll to position [1001, 0]
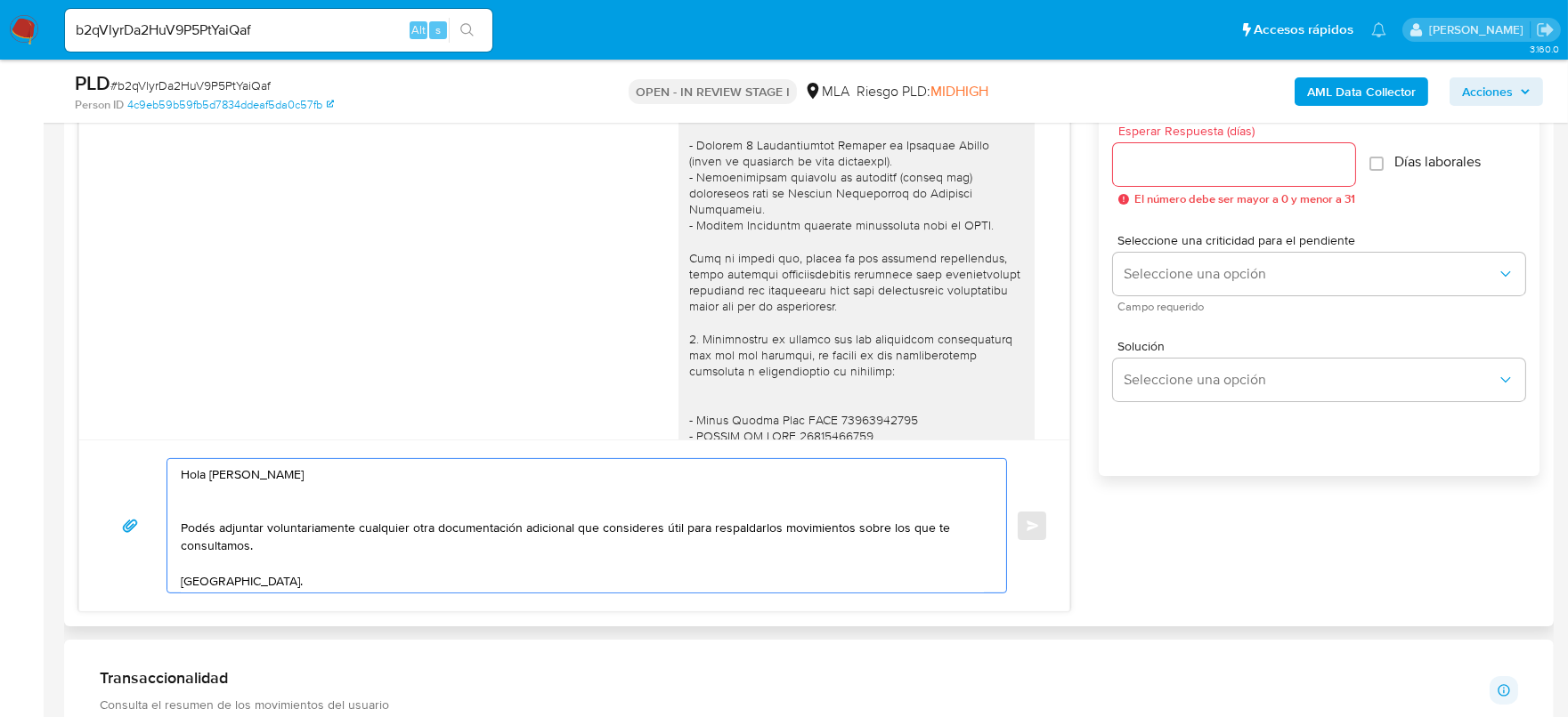
type textarea "Hola Branco Boltes Podés adjuntar voluntariamente cualquier otra documentación …"
click at [1153, 176] on div at bounding box center [1234, 164] width 242 height 43
click at [1157, 159] on input "Esperar Respuesta (días)" at bounding box center [1234, 164] width 242 height 23
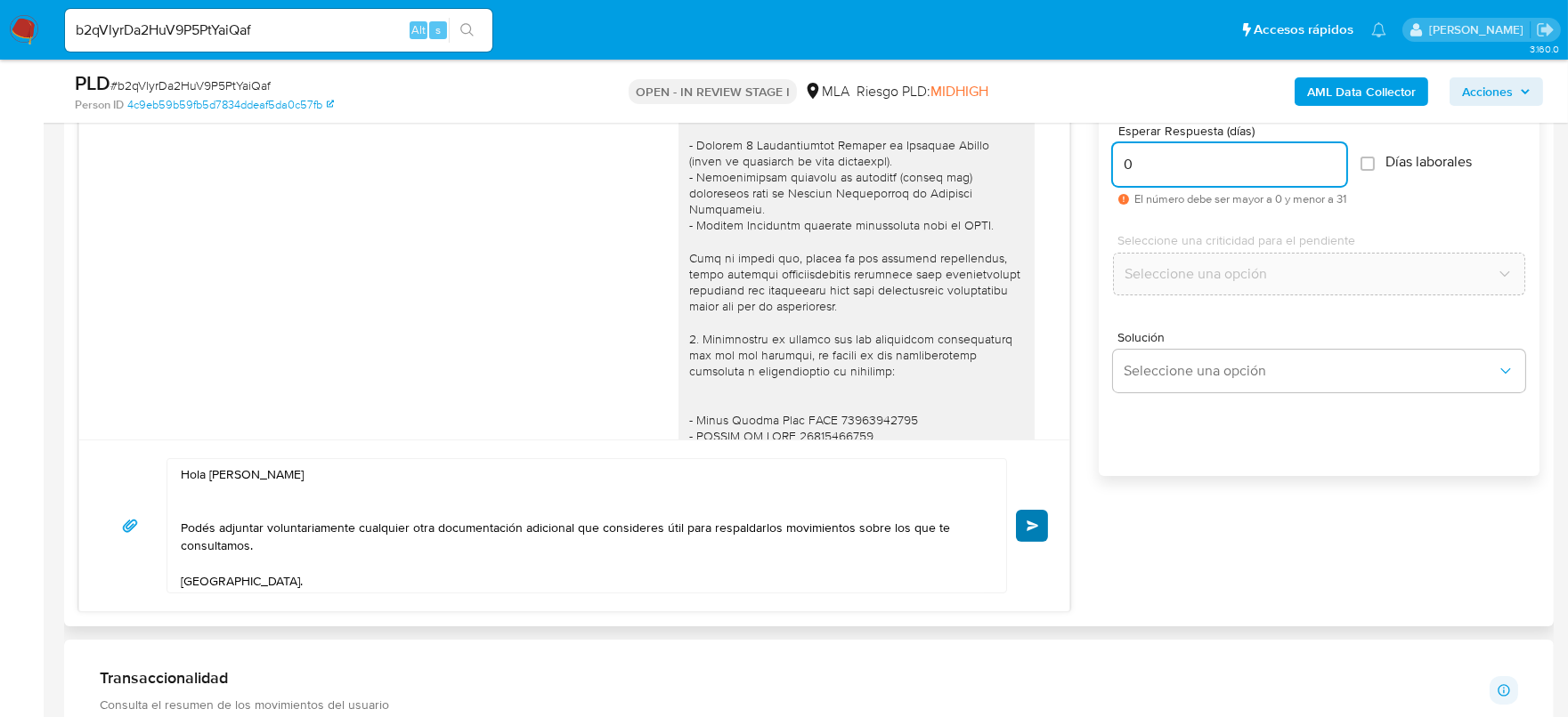
type input "0"
click at [1029, 516] on button "Enviar" at bounding box center [1032, 526] width 32 height 32
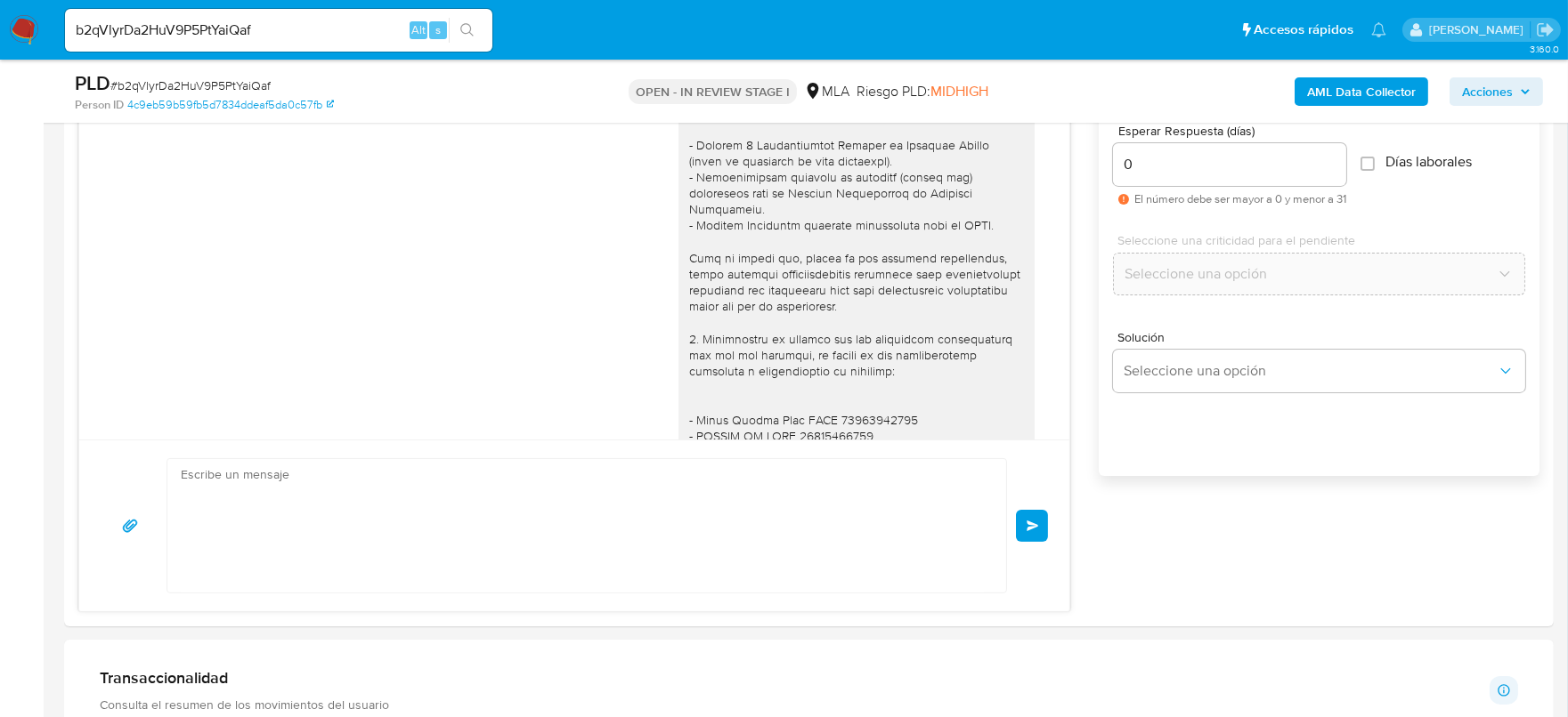
scroll to position [3957, 0]
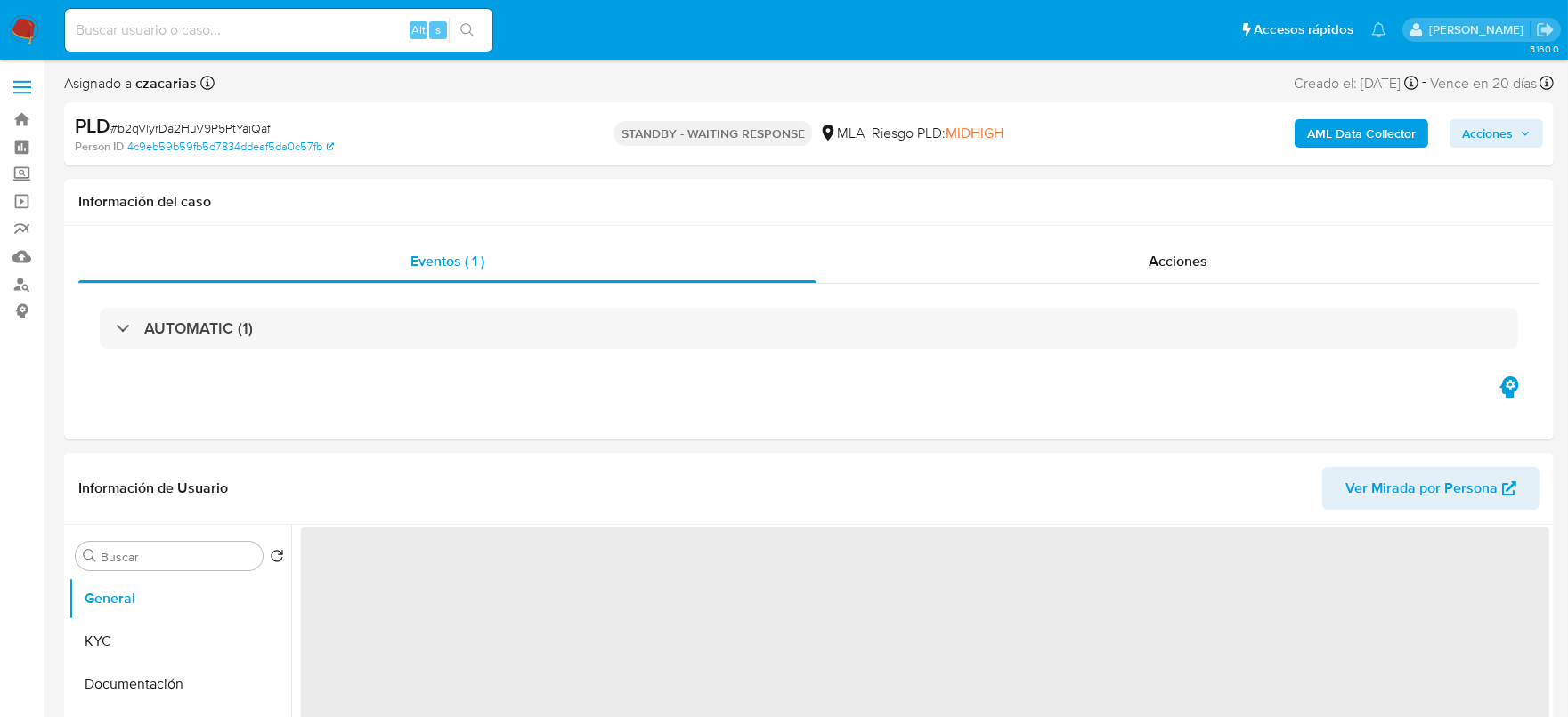
select select "10"
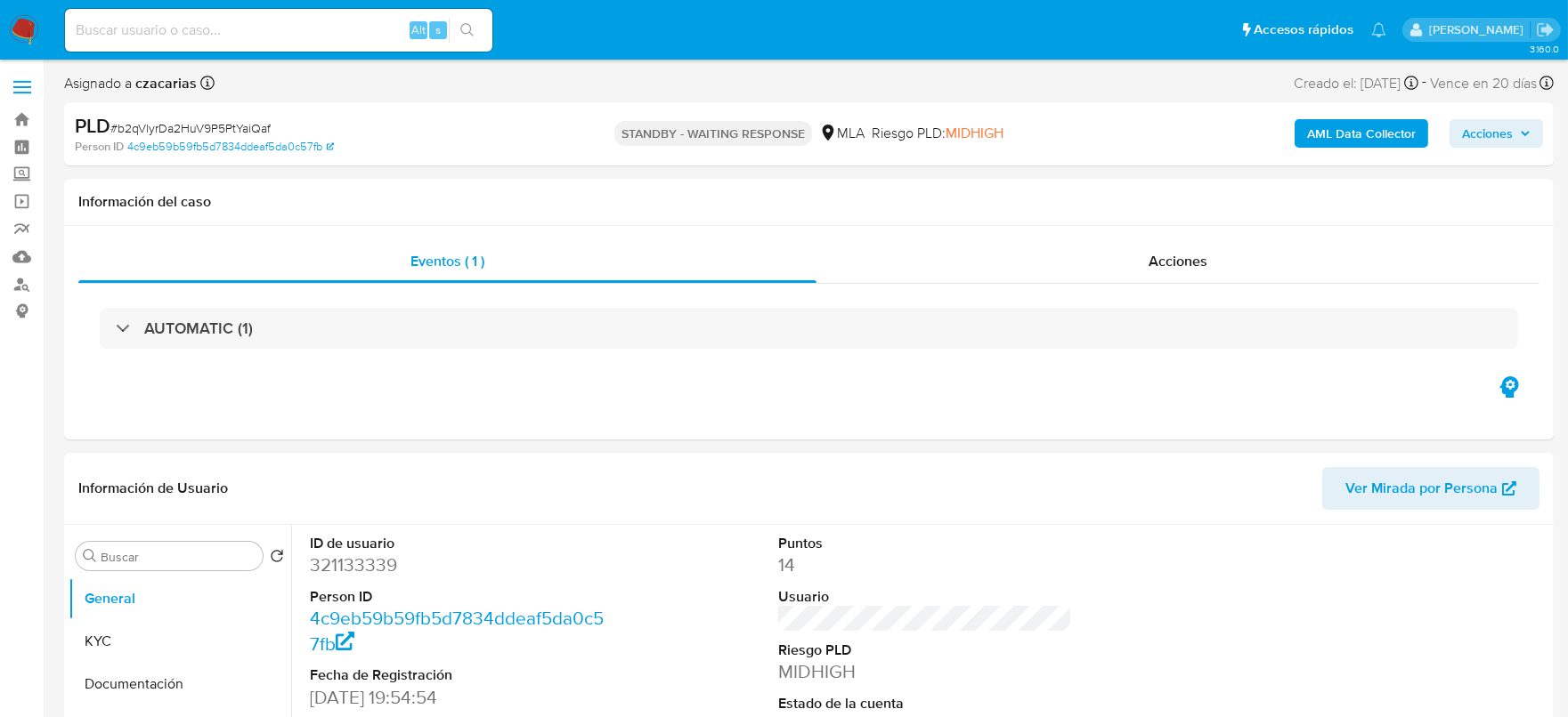
drag, startPoint x: 291, startPoint y: 21, endPoint x: 300, endPoint y: 23, distance: 9.2
click at [291, 20] on input at bounding box center [278, 30] width 428 height 23
paste input "G2fxsIr9ZHfqe0JrRYQ2vQC0"
type input "G2fxsIr9ZHfqe0JrRYQ2vQC0"
click at [455, 27] on button "search-icon" at bounding box center [467, 30] width 36 height 25
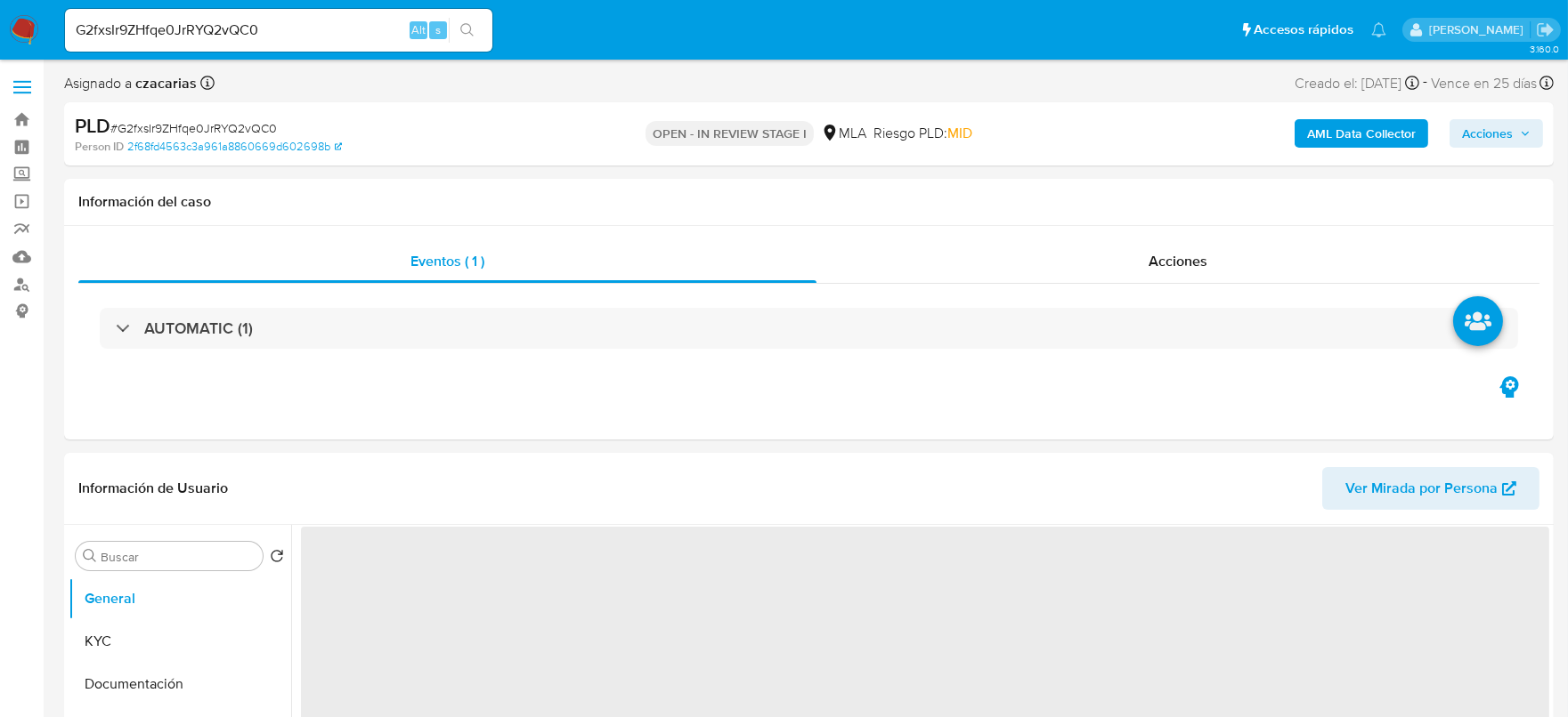
select select "10"
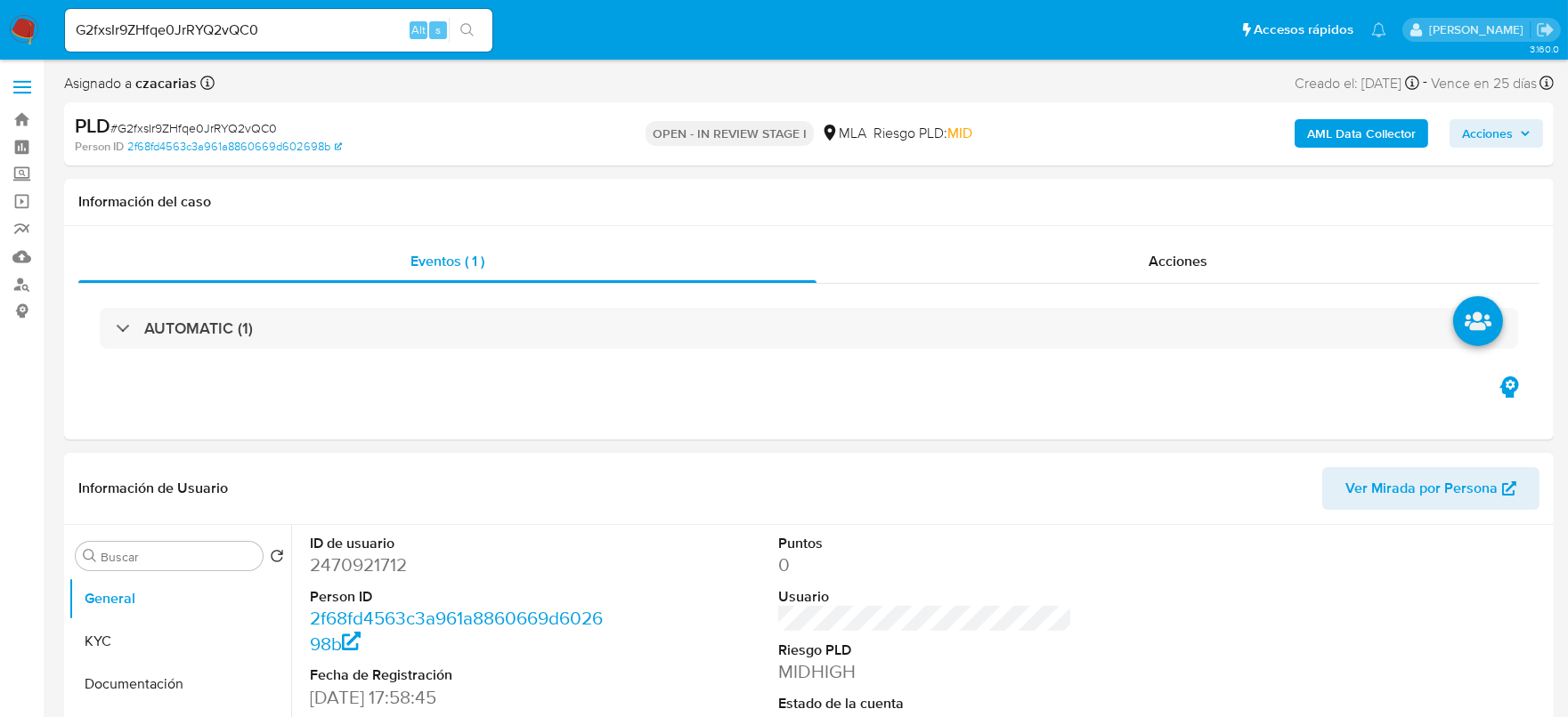
click at [350, 576] on dd "2470921712" at bounding box center [457, 565] width 294 height 25
copy dd "2470921712"
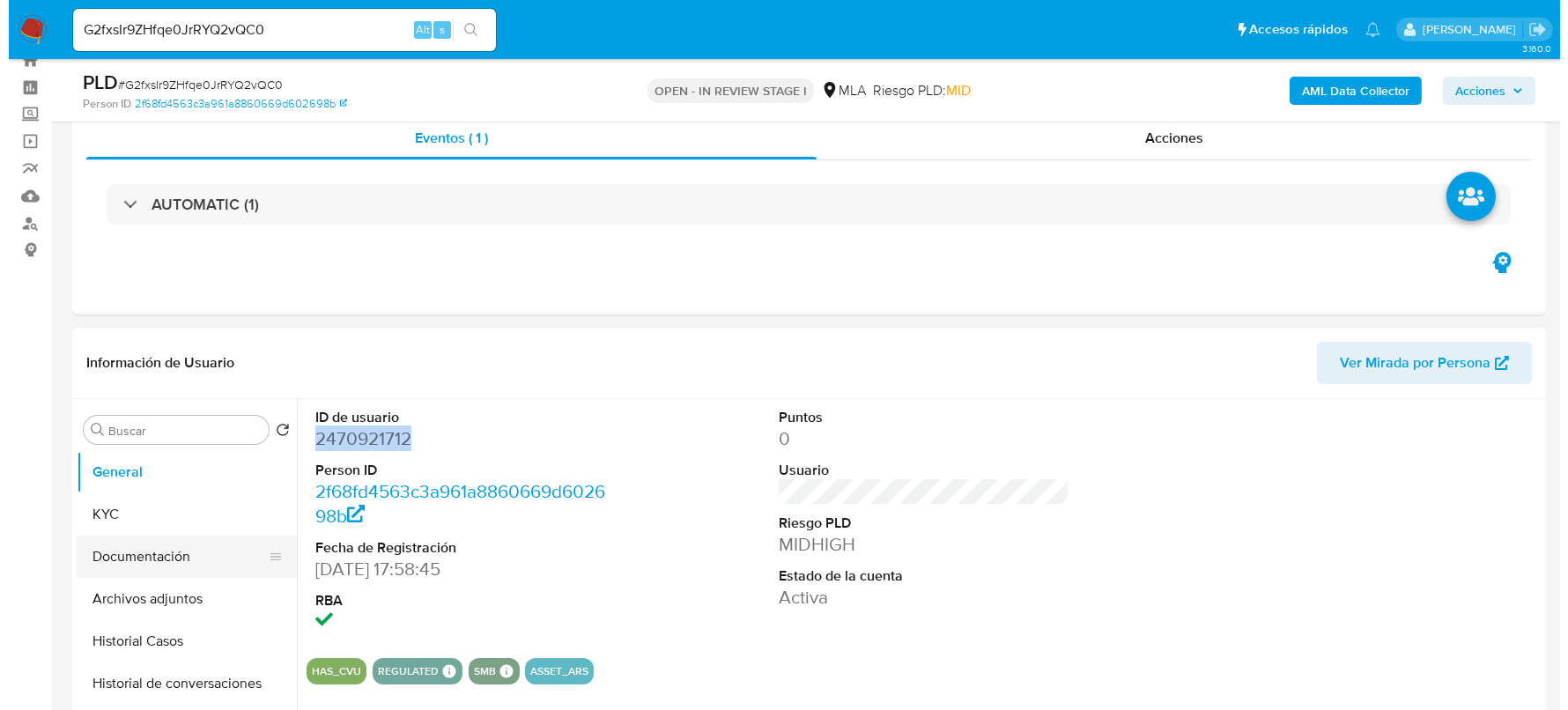
scroll to position [219, 0]
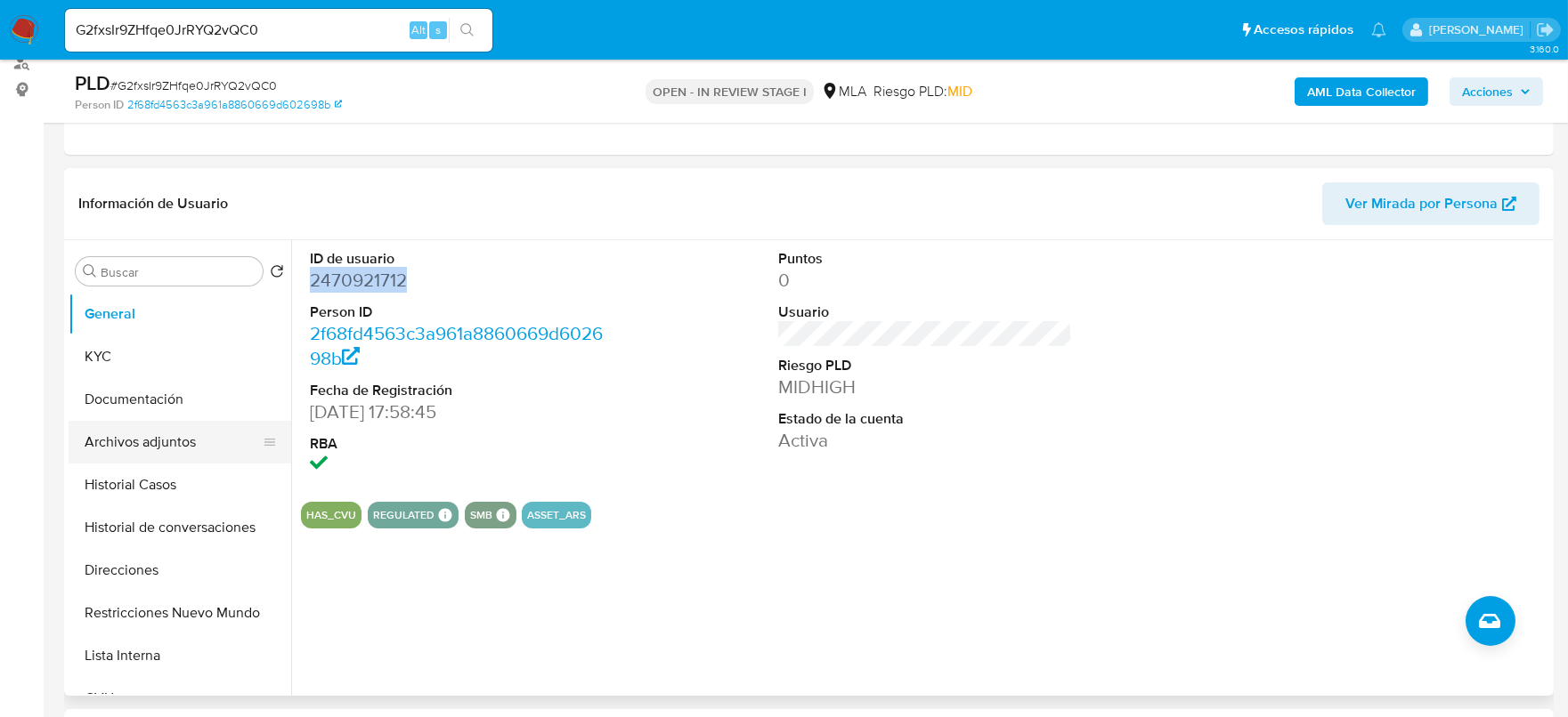
click at [96, 452] on button "Archivos adjuntos" at bounding box center [172, 442] width 209 height 43
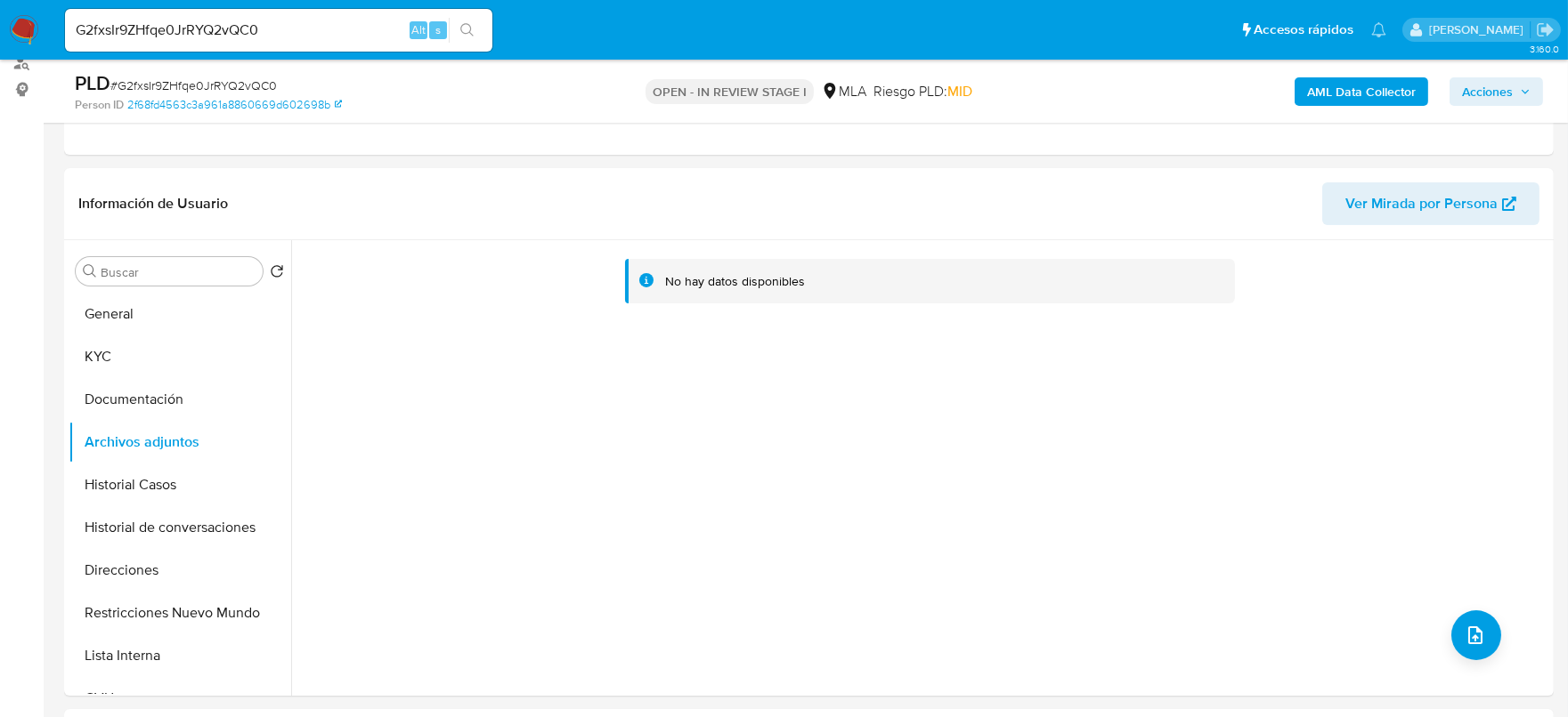
click at [1317, 87] on b "AML Data Collector" at bounding box center [1361, 91] width 108 height 28
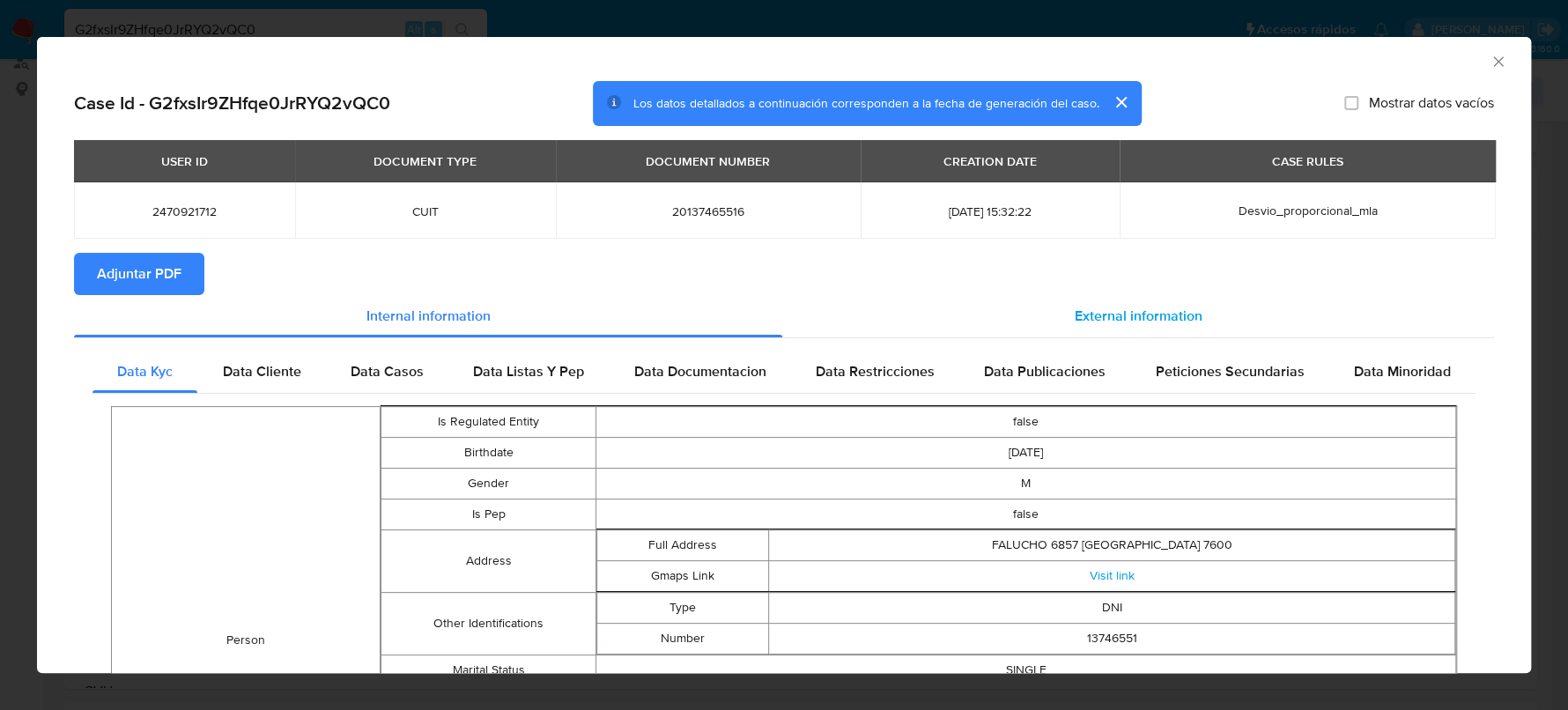
click at [1121, 325] on span "External information" at bounding box center [1139, 316] width 128 height 20
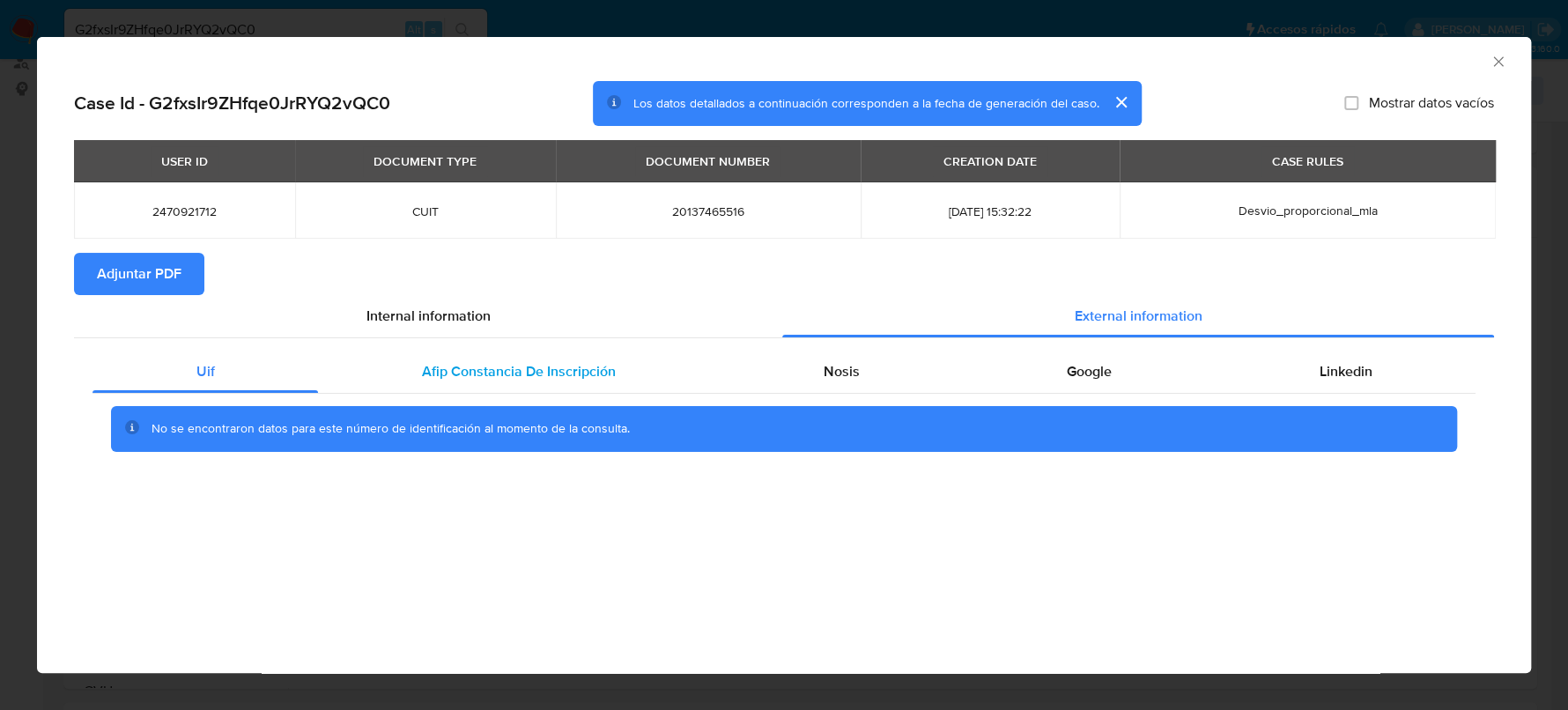
click at [500, 370] on span "Afip Constancia De Inscripción" at bounding box center [518, 371] width 194 height 20
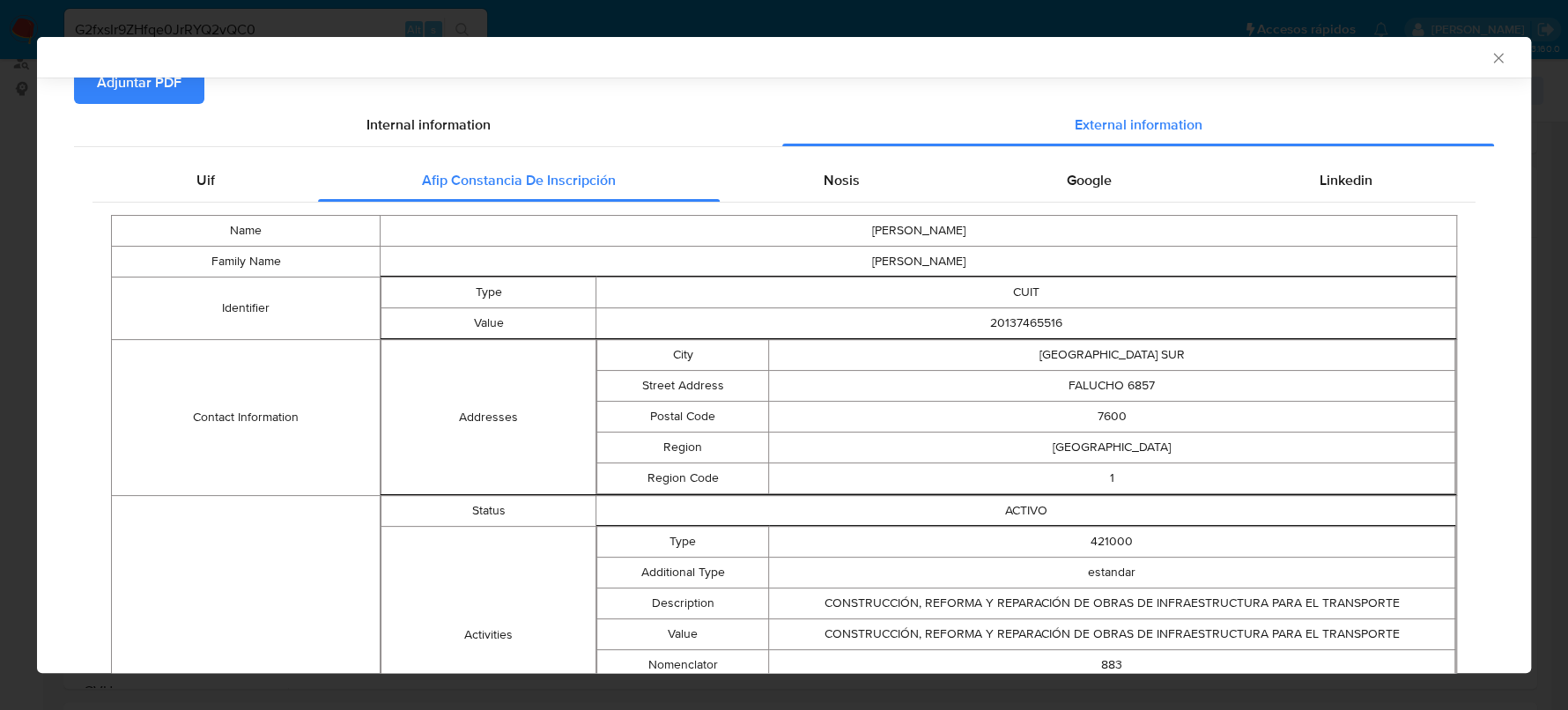
scroll to position [135, 0]
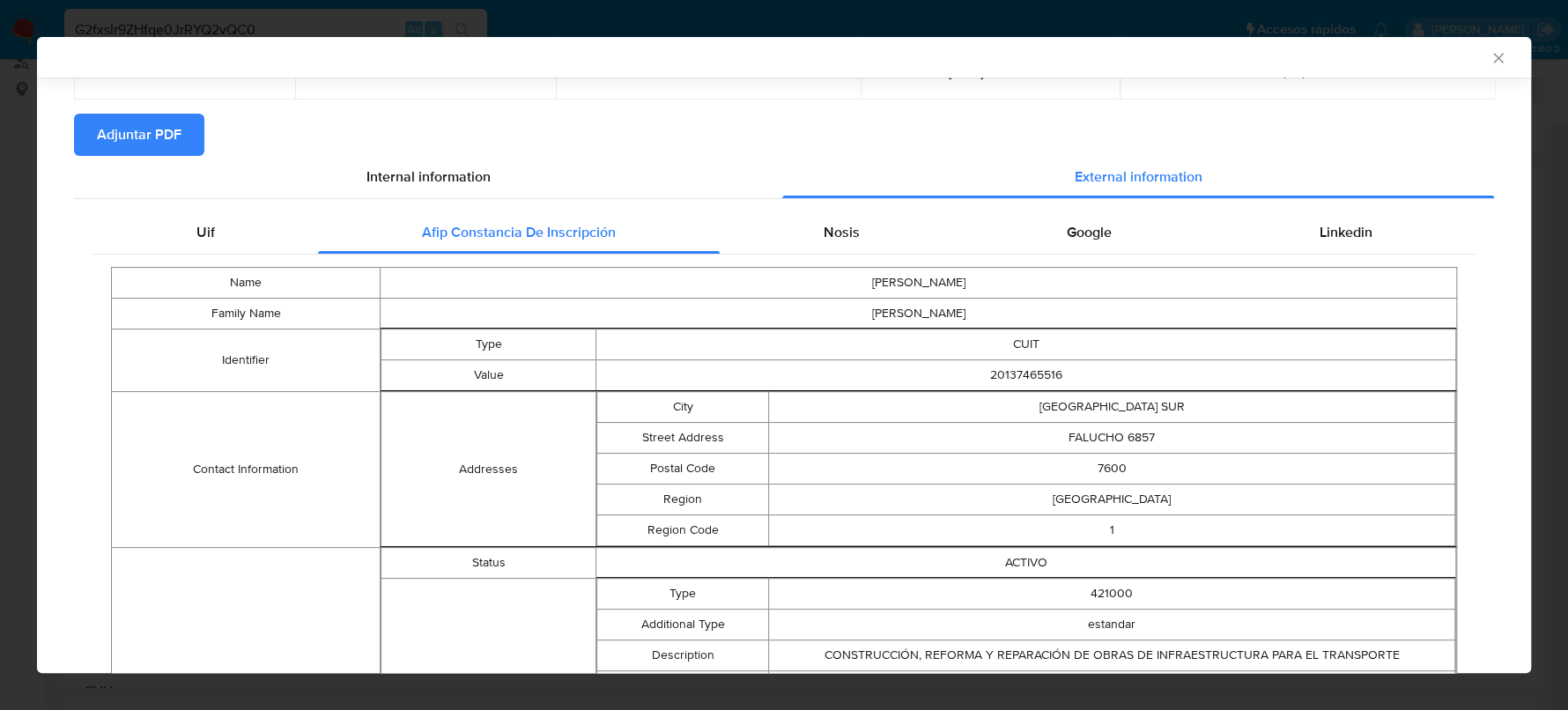
click at [815, 260] on div "Name HECTOR ANGEL Family Name NORIEGA Identifier Type CUIT Value 20137465516 Co…" at bounding box center [784, 715] width 1383 height 922
click at [817, 245] on div "Nosis" at bounding box center [841, 232] width 243 height 42
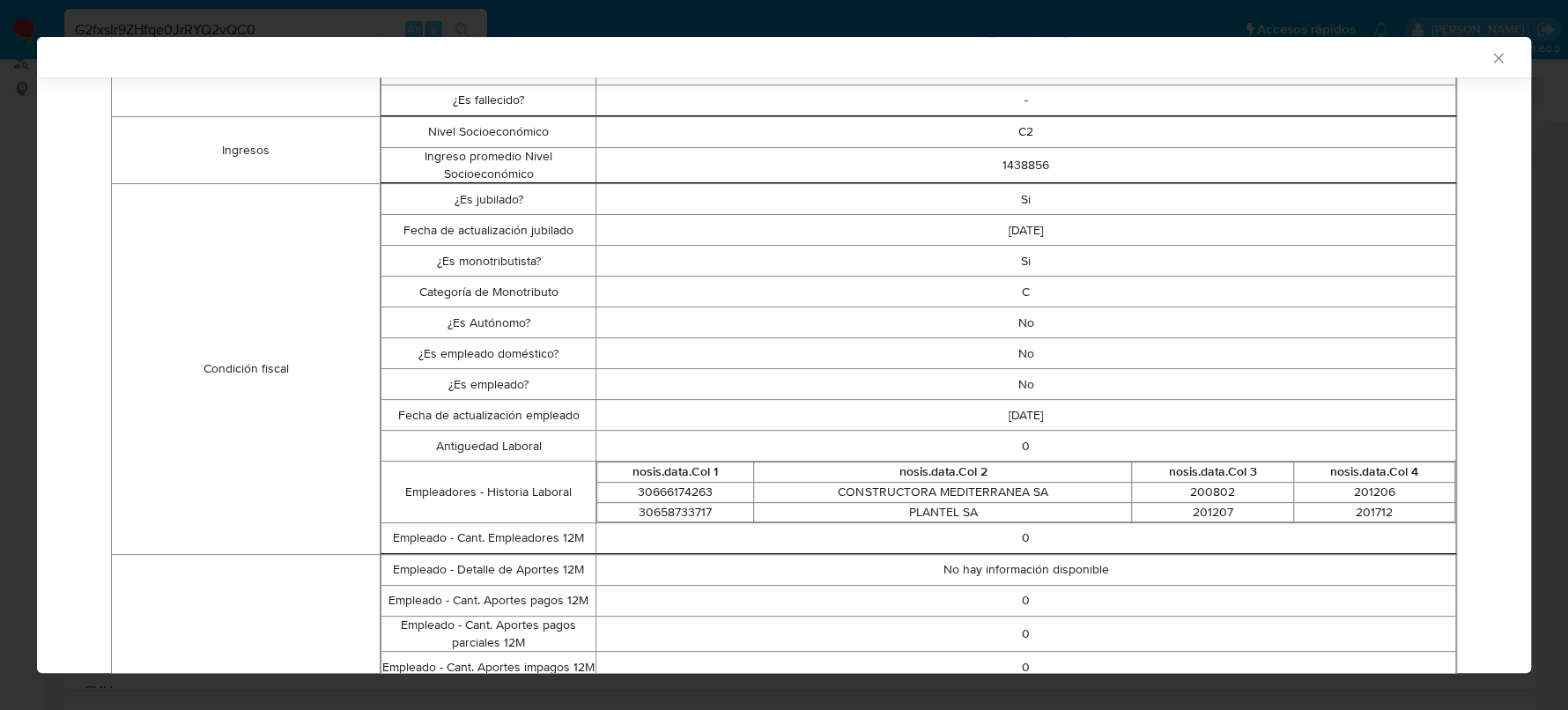
scroll to position [80, 0]
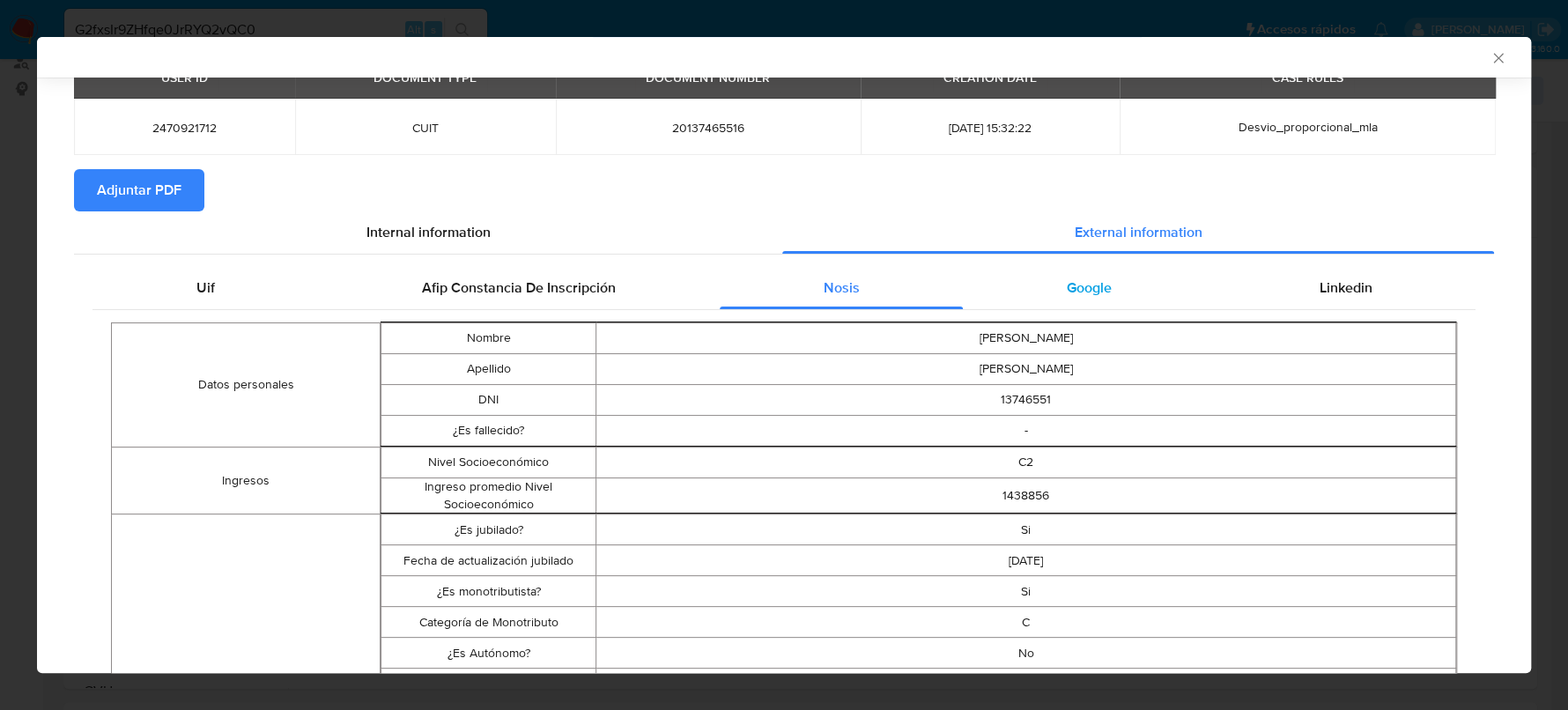
click at [1096, 294] on span "Google" at bounding box center [1089, 288] width 45 height 20
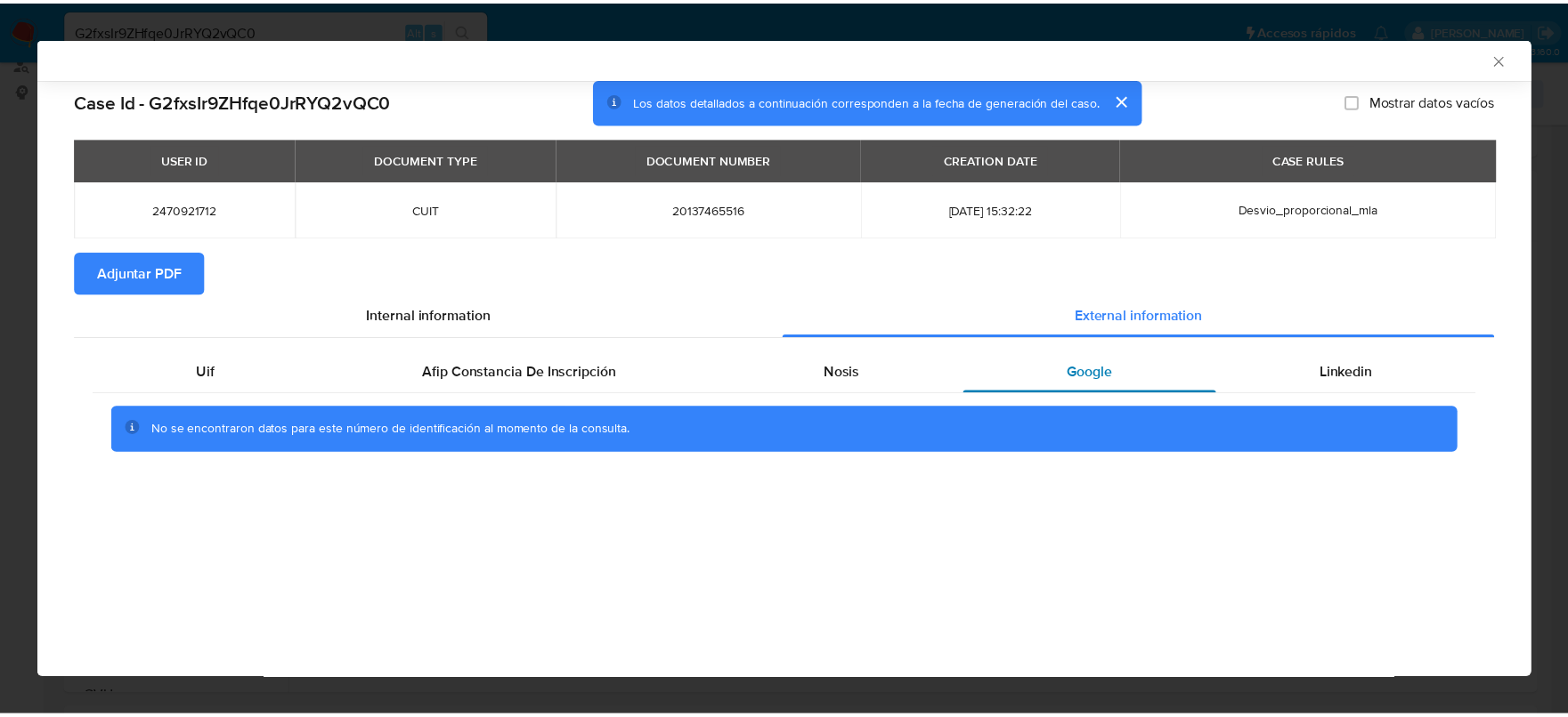
scroll to position [0, 0]
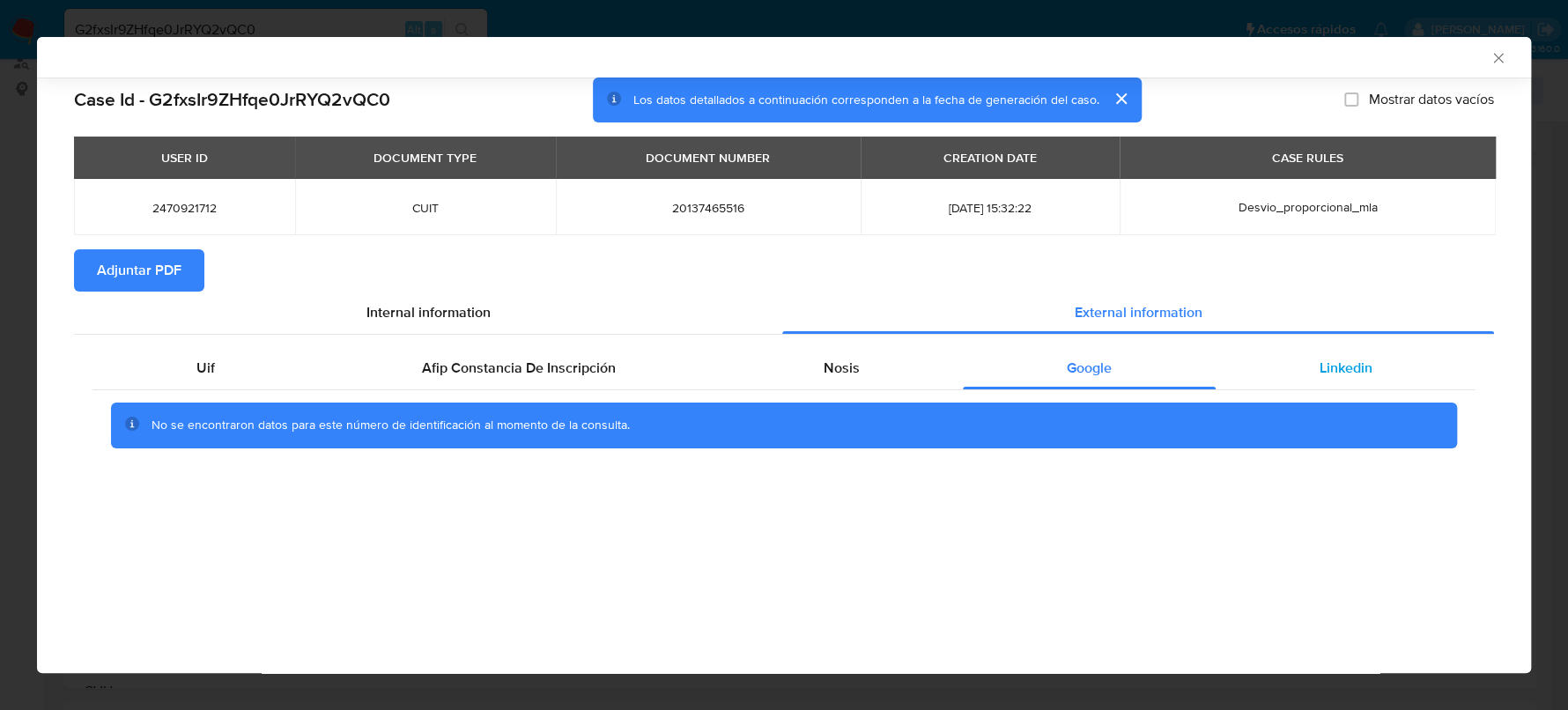
click at [1321, 383] on div "Linkedin" at bounding box center [1345, 368] width 260 height 42
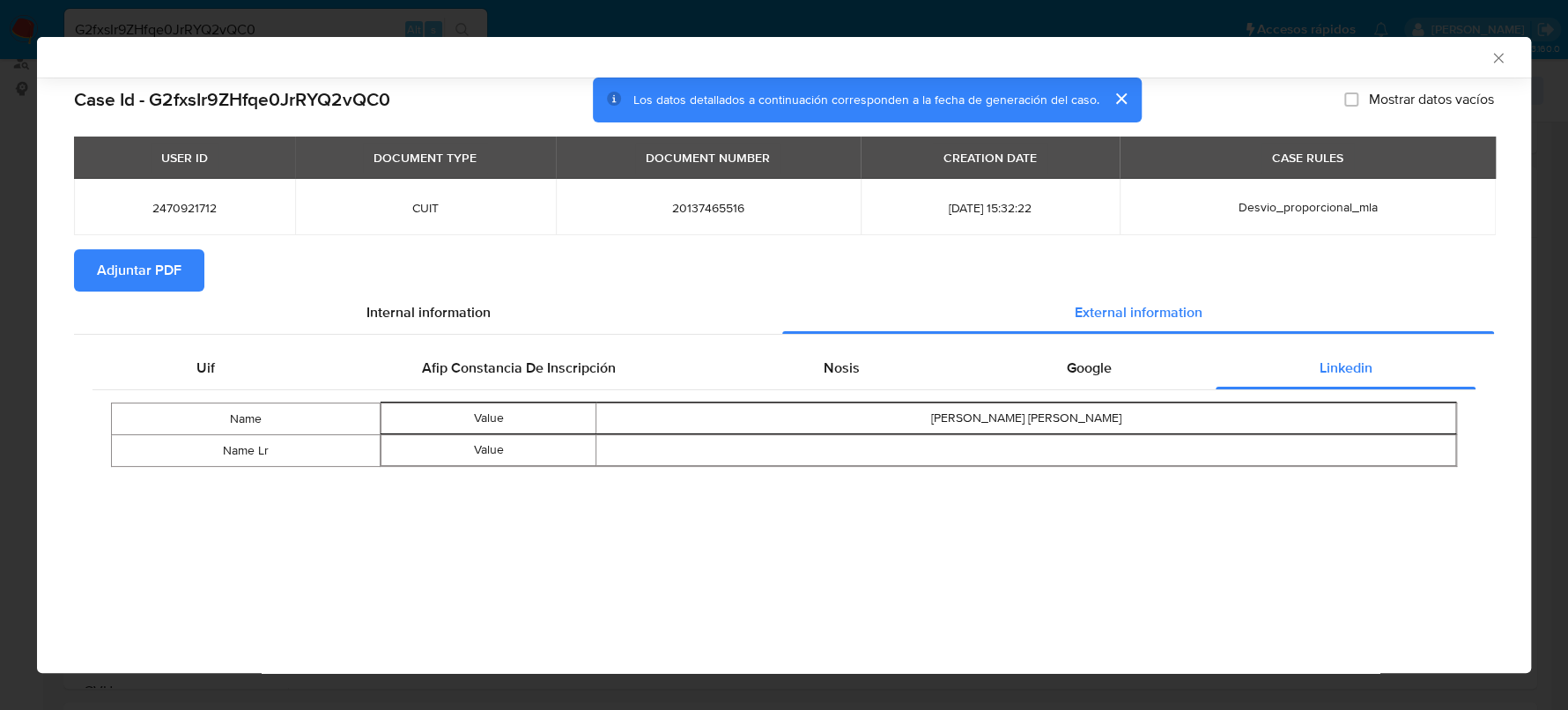
click at [157, 285] on span "Adjuntar PDF" at bounding box center [139, 270] width 85 height 39
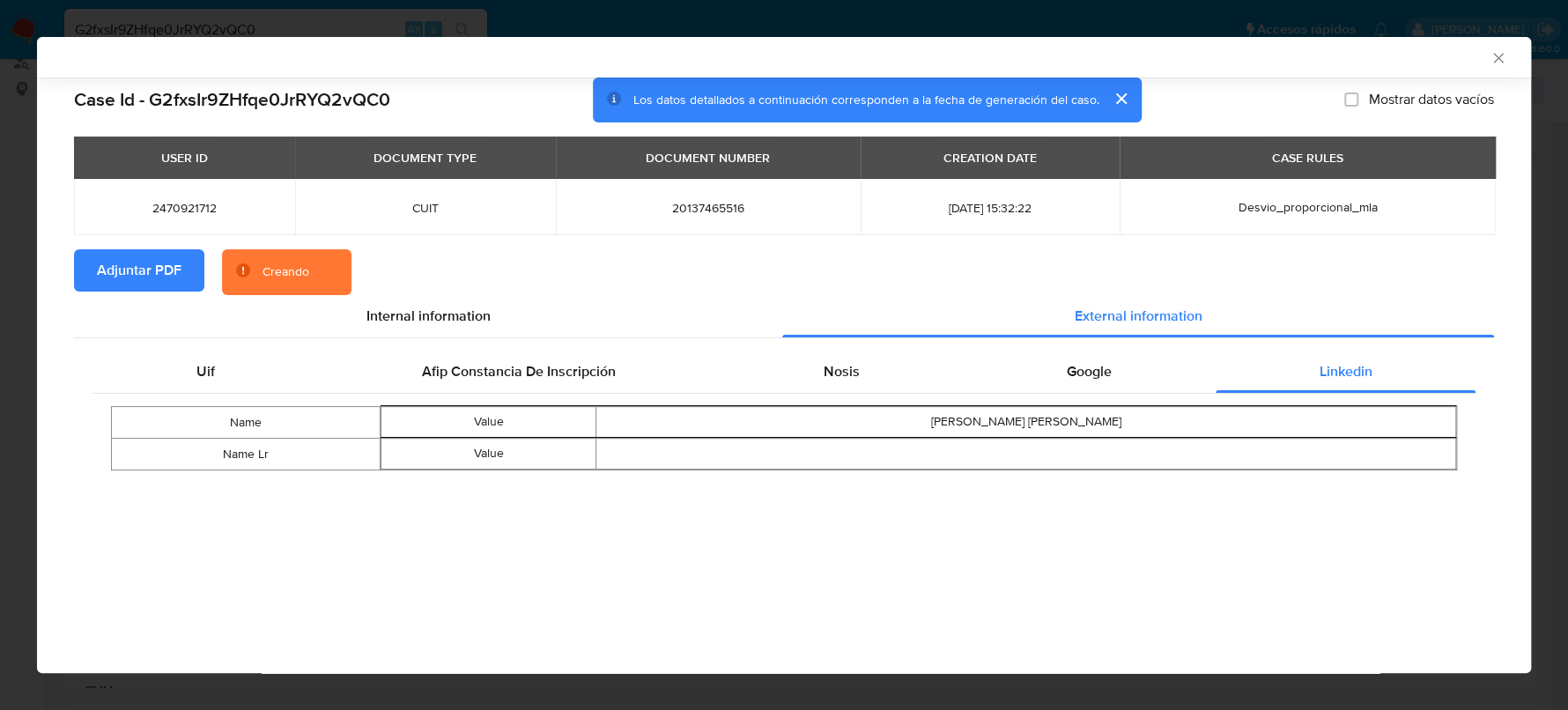
click at [1232, 156] on th "CASE RULES" at bounding box center [1307, 157] width 376 height 42
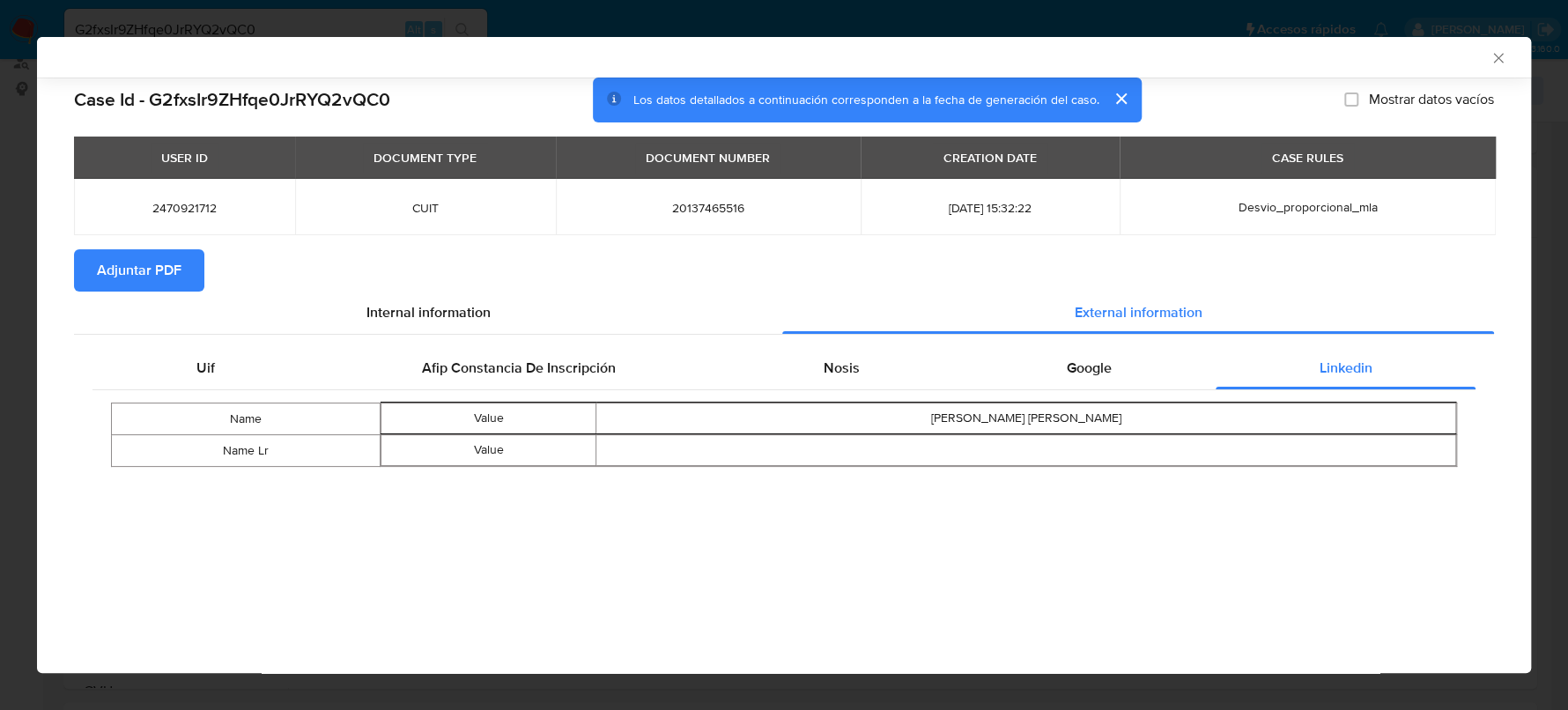
click at [1500, 57] on icon "Cerrar ventana" at bounding box center [1499, 59] width 18 height 18
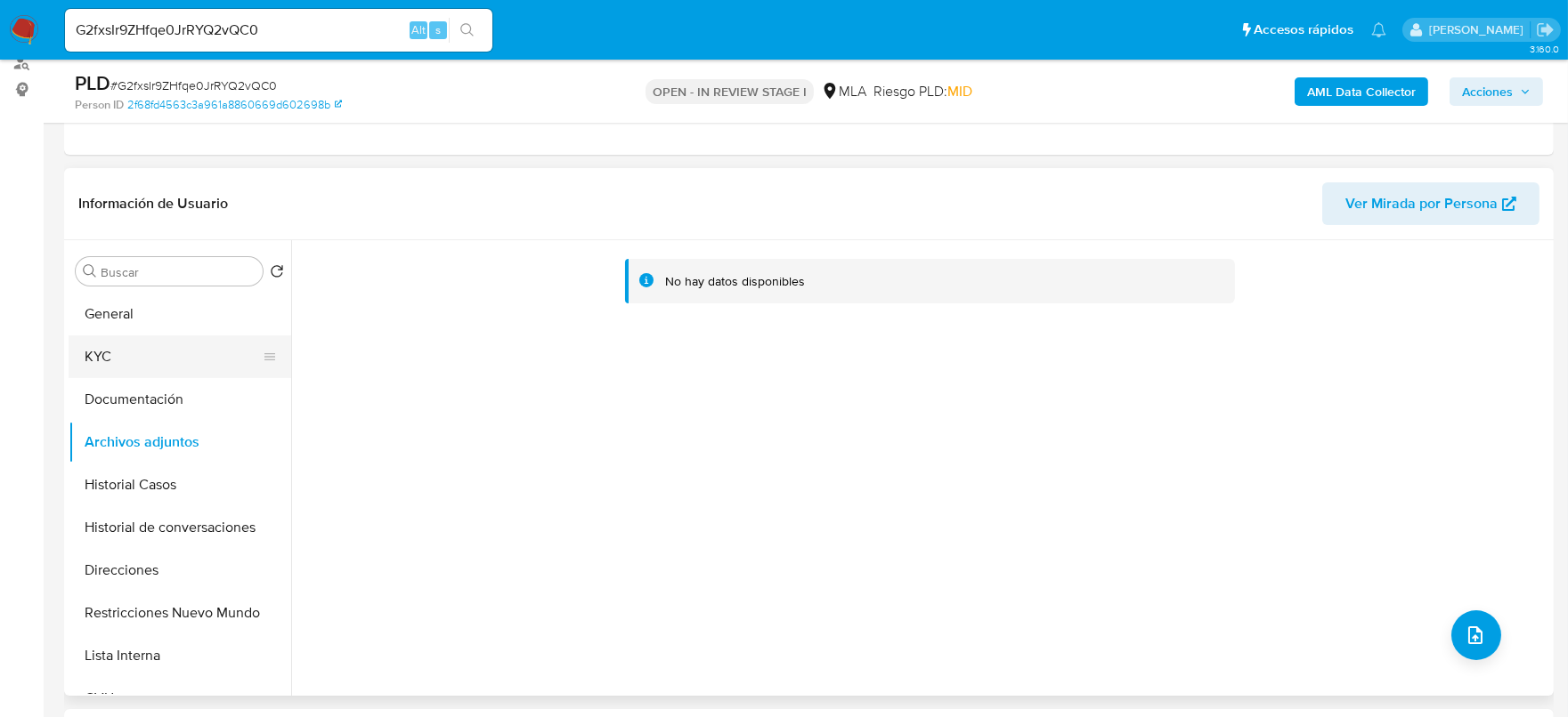
click at [86, 351] on button "KYC" at bounding box center [172, 356] width 209 height 43
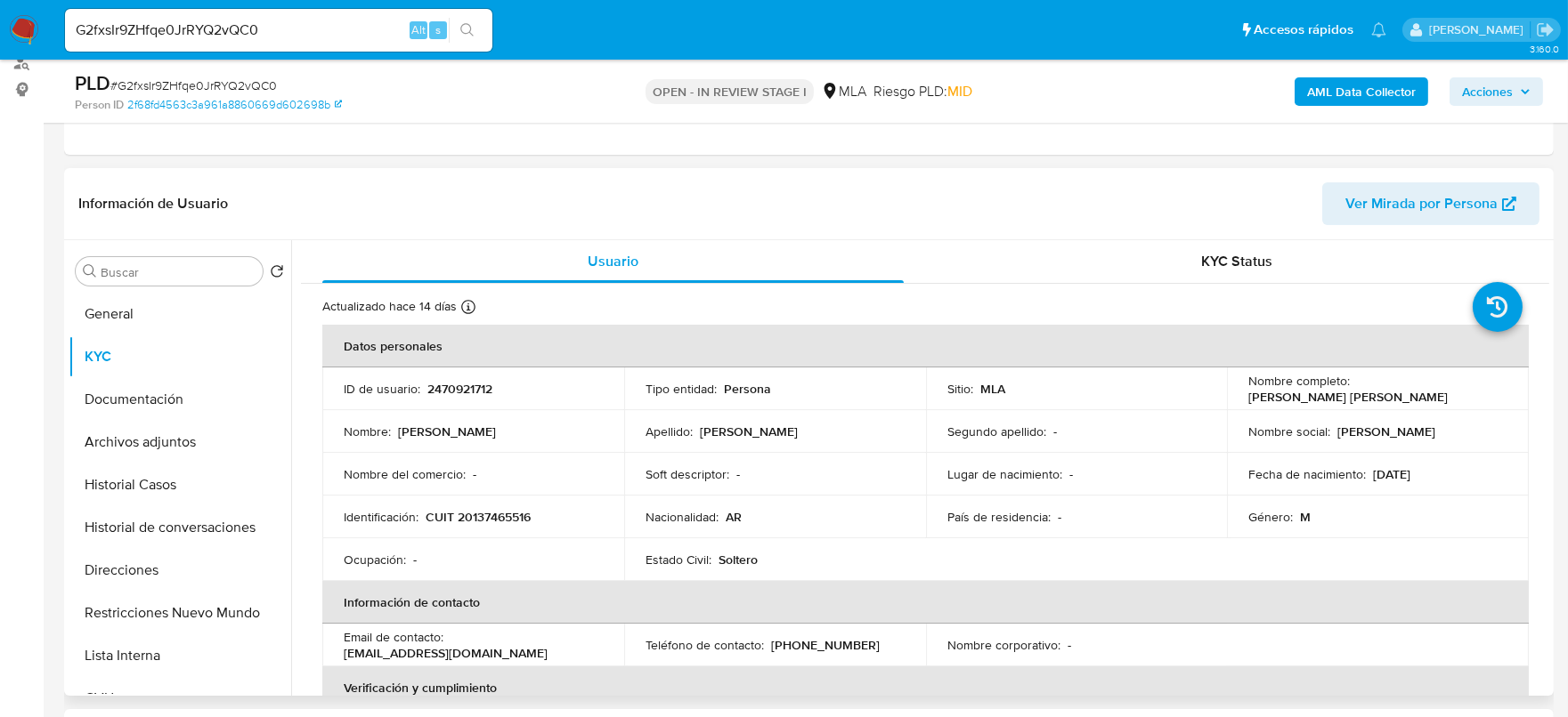
click at [480, 506] on td "Identificación : CUIT 20137465516" at bounding box center [473, 517] width 302 height 43
click at [485, 515] on p "CUIT 20137465516" at bounding box center [478, 517] width 105 height 16
copy p "20137465516"
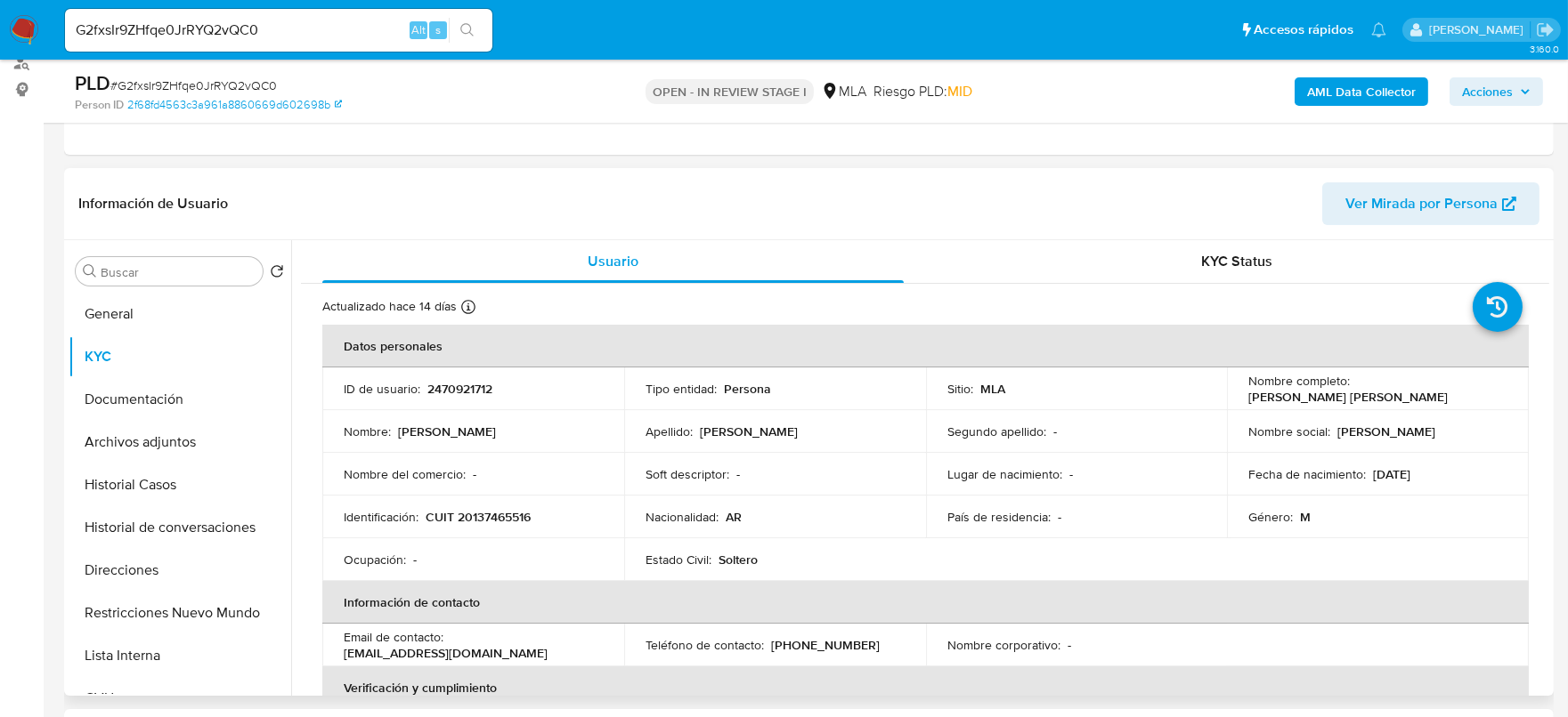
click at [480, 400] on td "ID de usuario : 2470921712" at bounding box center [473, 388] width 302 height 43
click at [478, 393] on p "2470921712" at bounding box center [459, 389] width 65 height 16
copy p "2470921712"
click at [459, 396] on p "2470921712" at bounding box center [459, 389] width 65 height 16
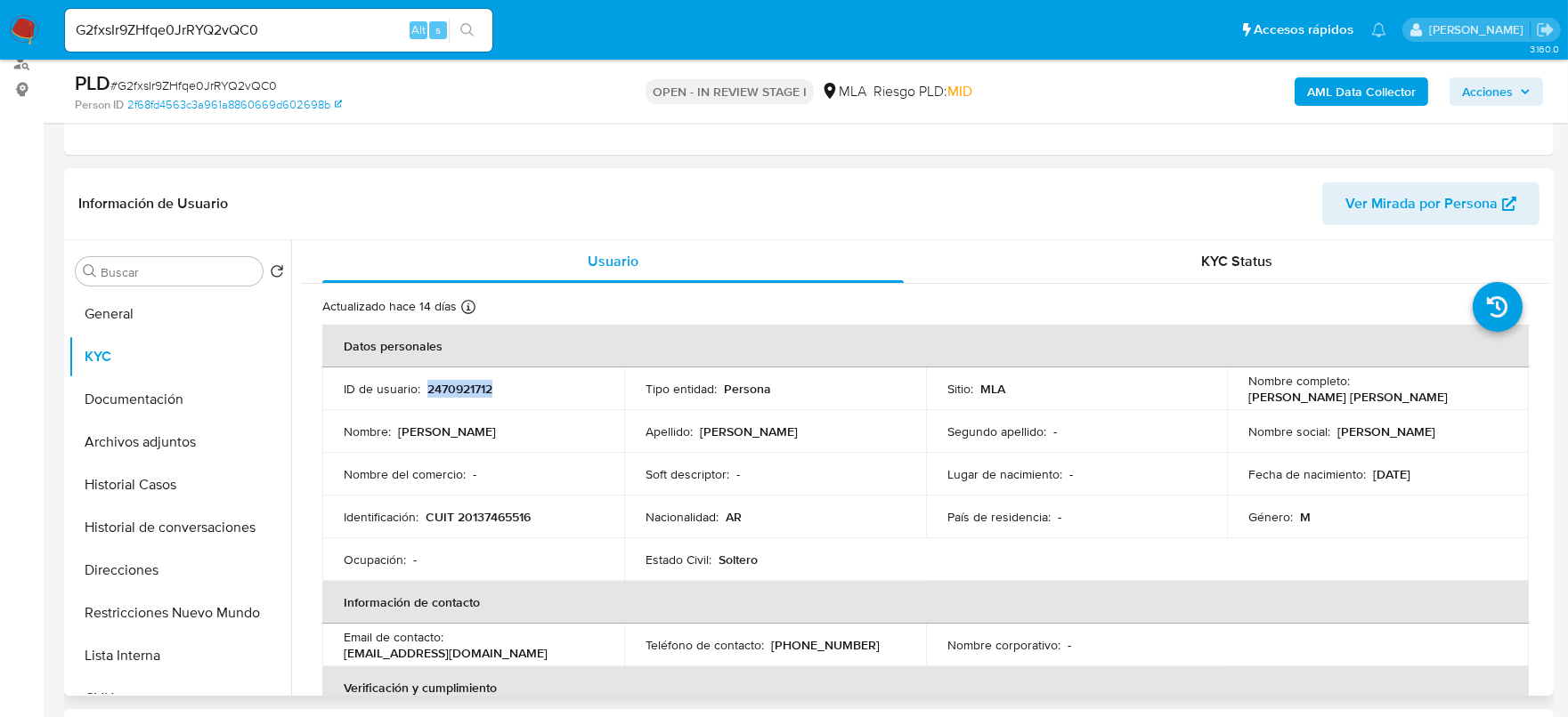
click at [459, 396] on p "2470921712" at bounding box center [459, 389] width 65 height 16
click at [505, 509] on p "CUIT 20137465516" at bounding box center [478, 517] width 105 height 16
copy p "20137465516"
click at [243, 84] on span "# G2fxsIr9ZHfqe0JrRYQ2vQC0" at bounding box center [193, 86] width 167 height 18
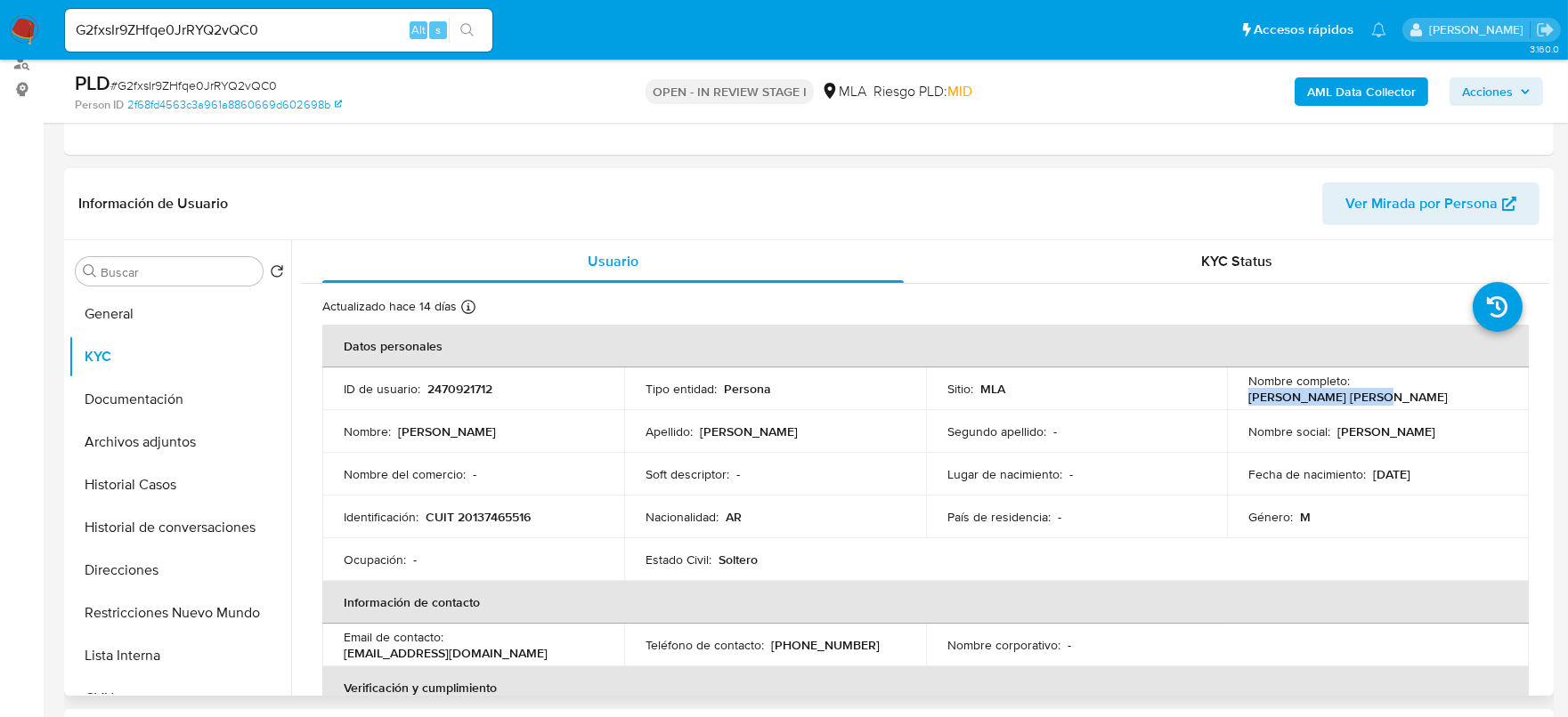
drag, startPoint x: 1357, startPoint y: 385, endPoint x: 1493, endPoint y: 396, distance: 136.4
click at [1493, 396] on div "Nombre completo : Hector Angel Noriega" at bounding box center [1378, 388] width 259 height 32
copy p "Hector Angel Noriega"
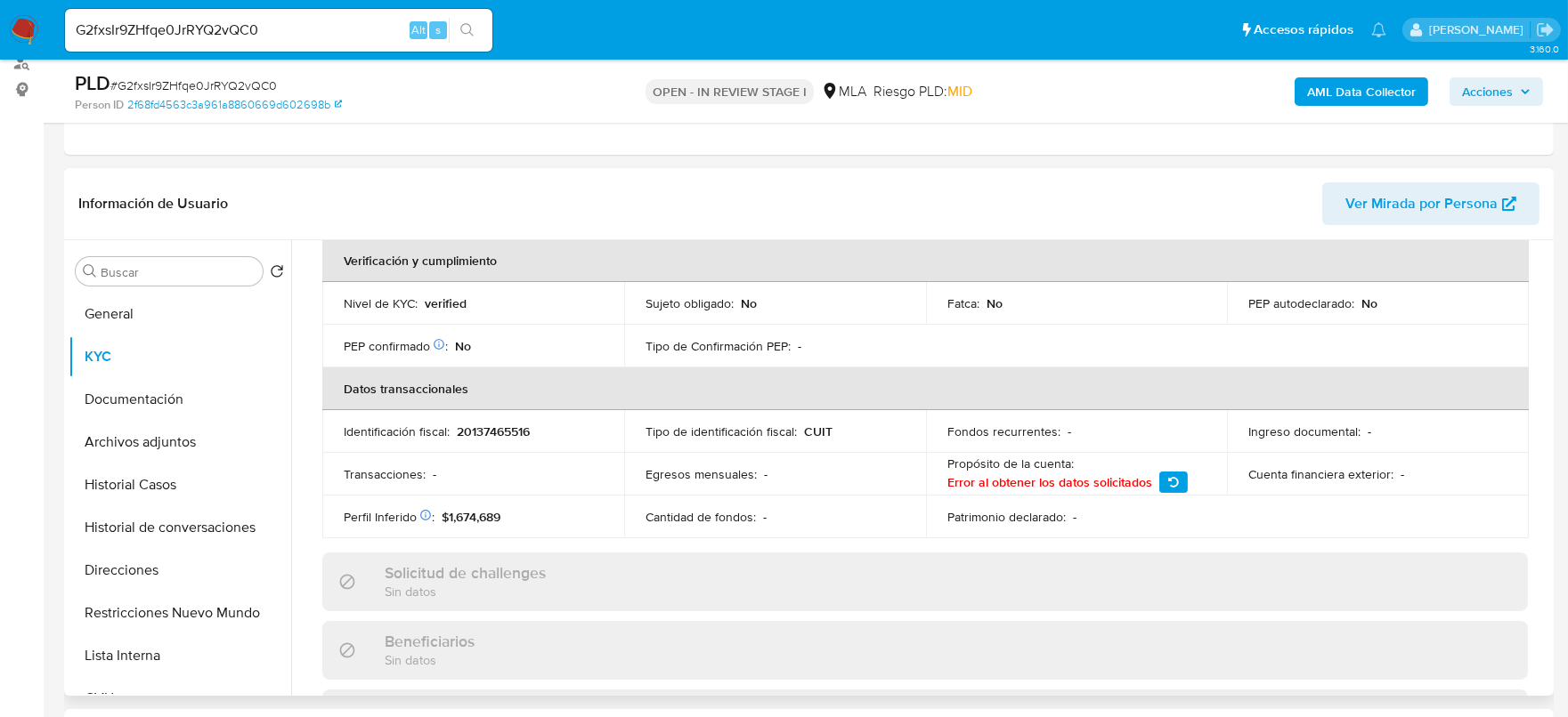
scroll to position [221, 0]
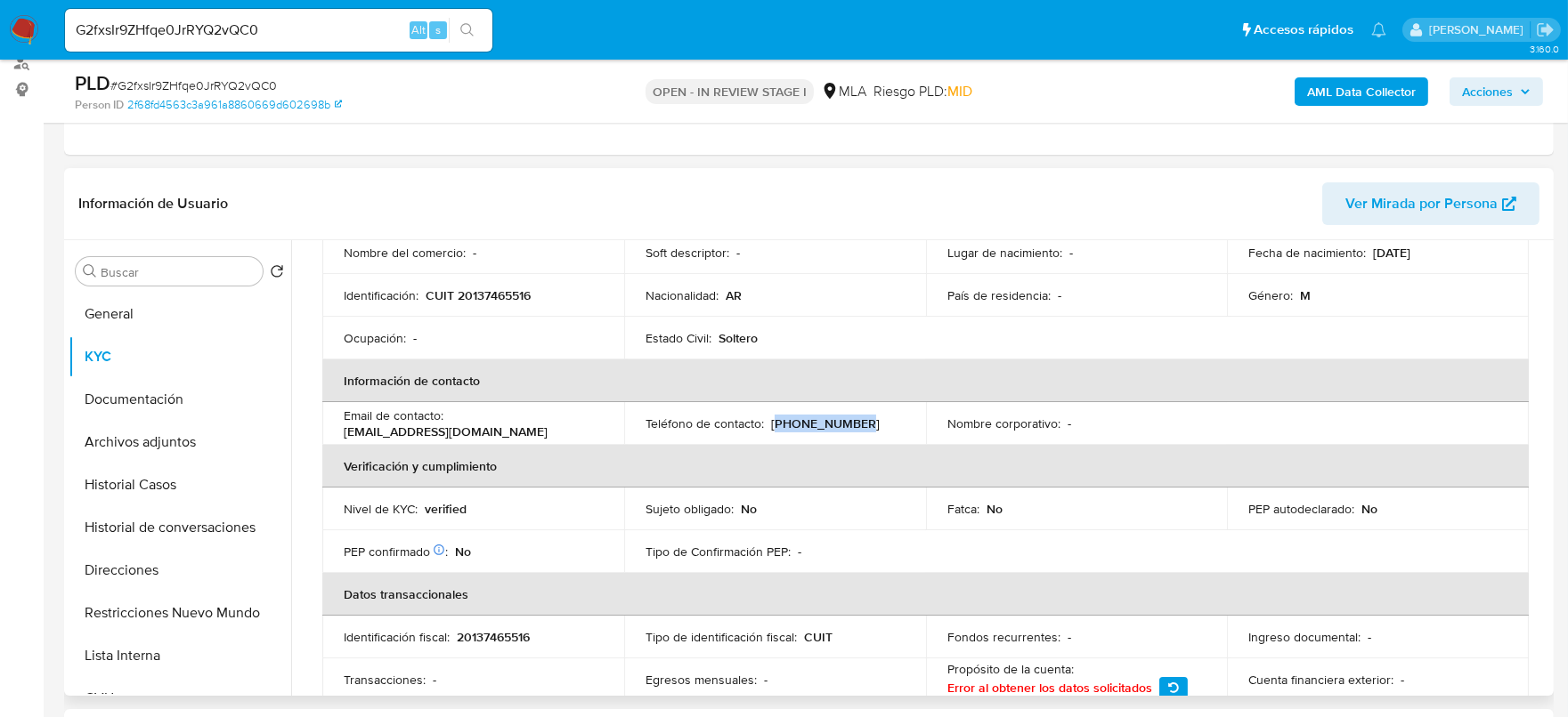
drag, startPoint x: 771, startPoint y: 425, endPoint x: 876, endPoint y: 428, distance: 105.0
click at [876, 428] on div "Teléfono de contacto : (223) 5447539" at bounding box center [775, 424] width 259 height 16
copy p "223) 5447539"
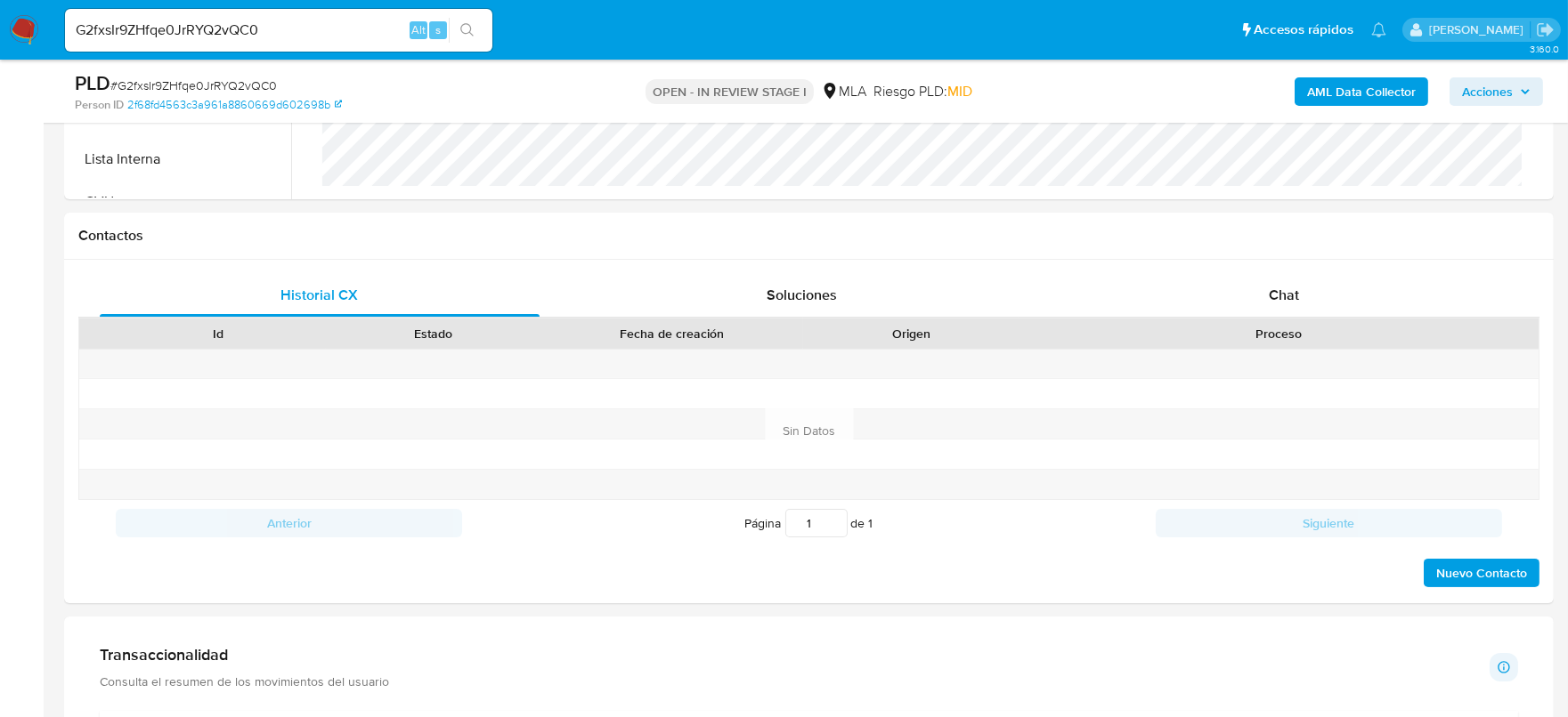
scroll to position [444, 0]
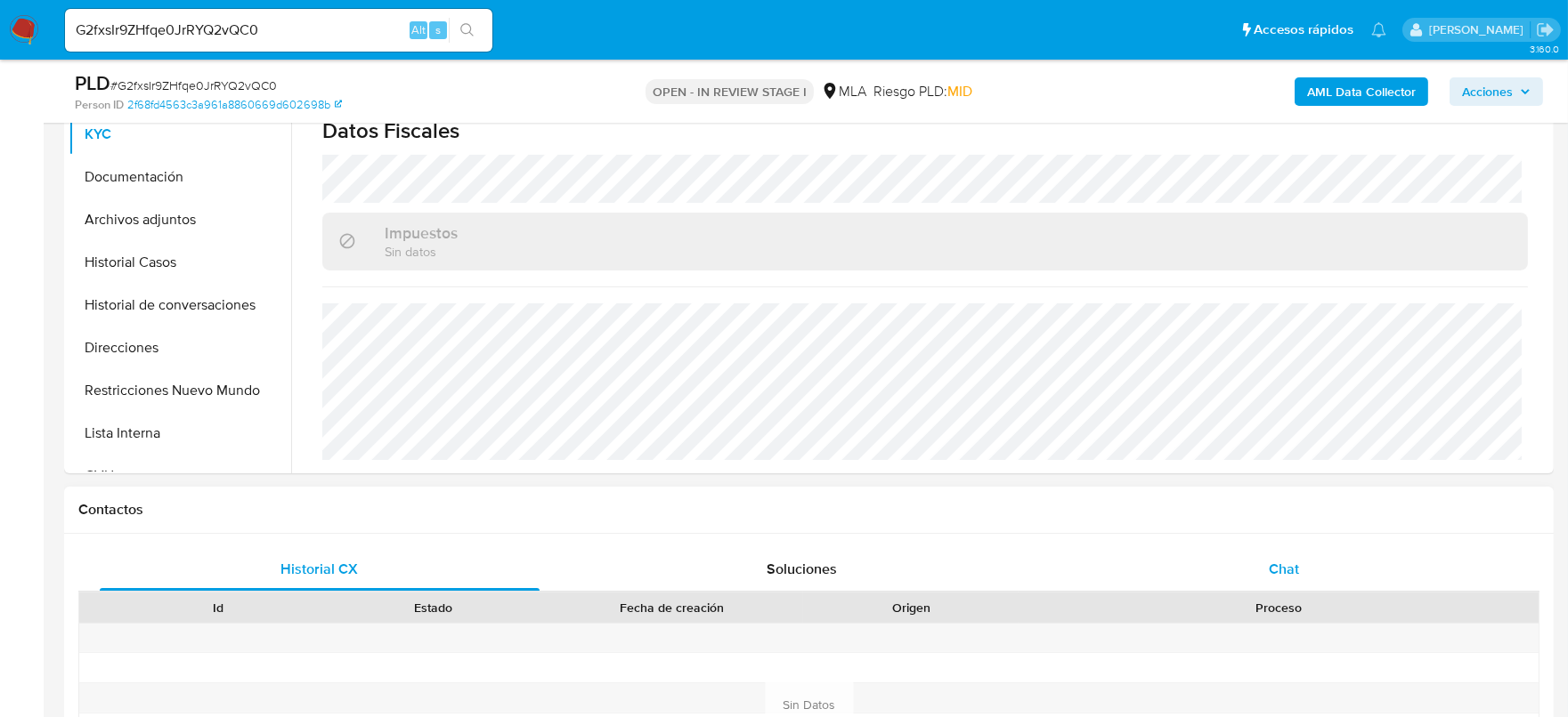
click at [1324, 574] on div "Chat" at bounding box center [1284, 569] width 440 height 43
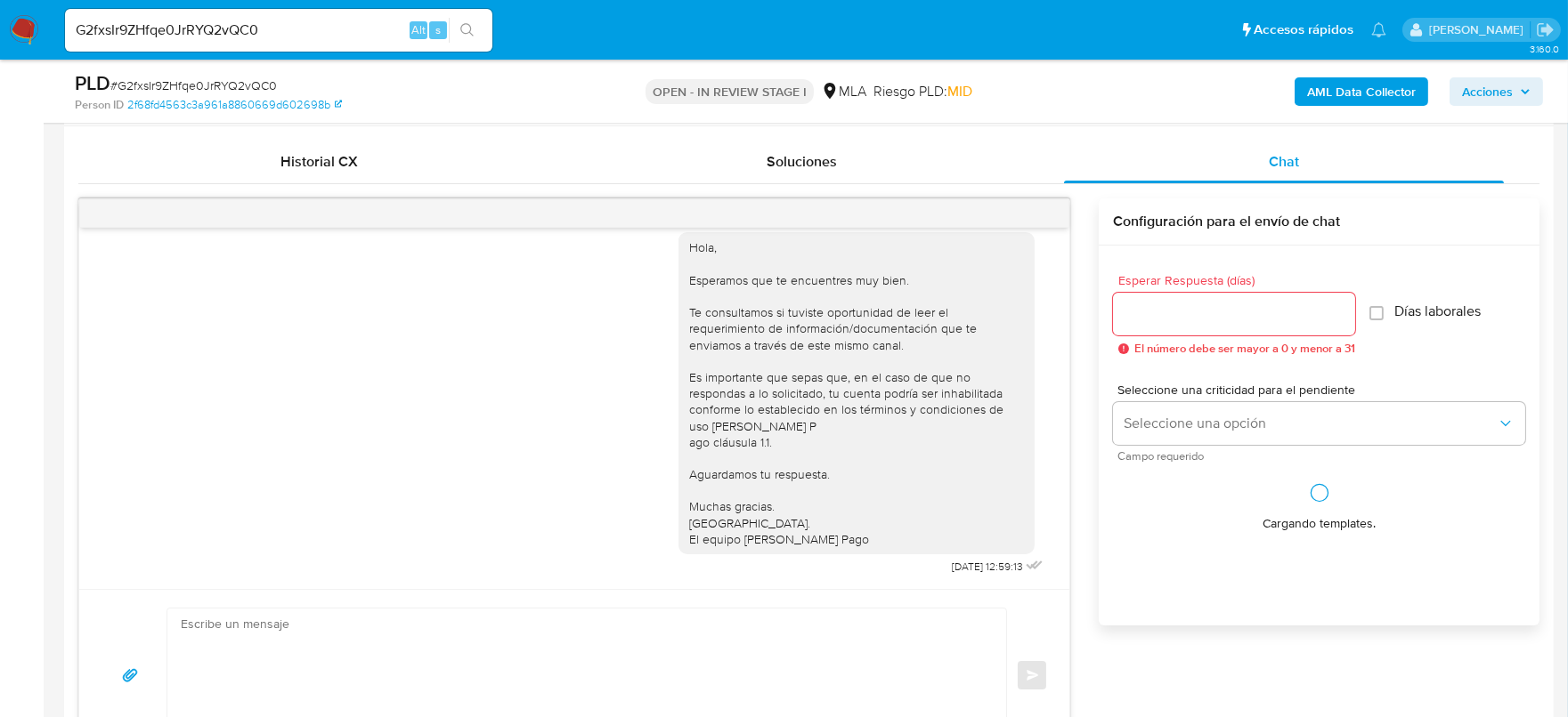
scroll to position [889, 0]
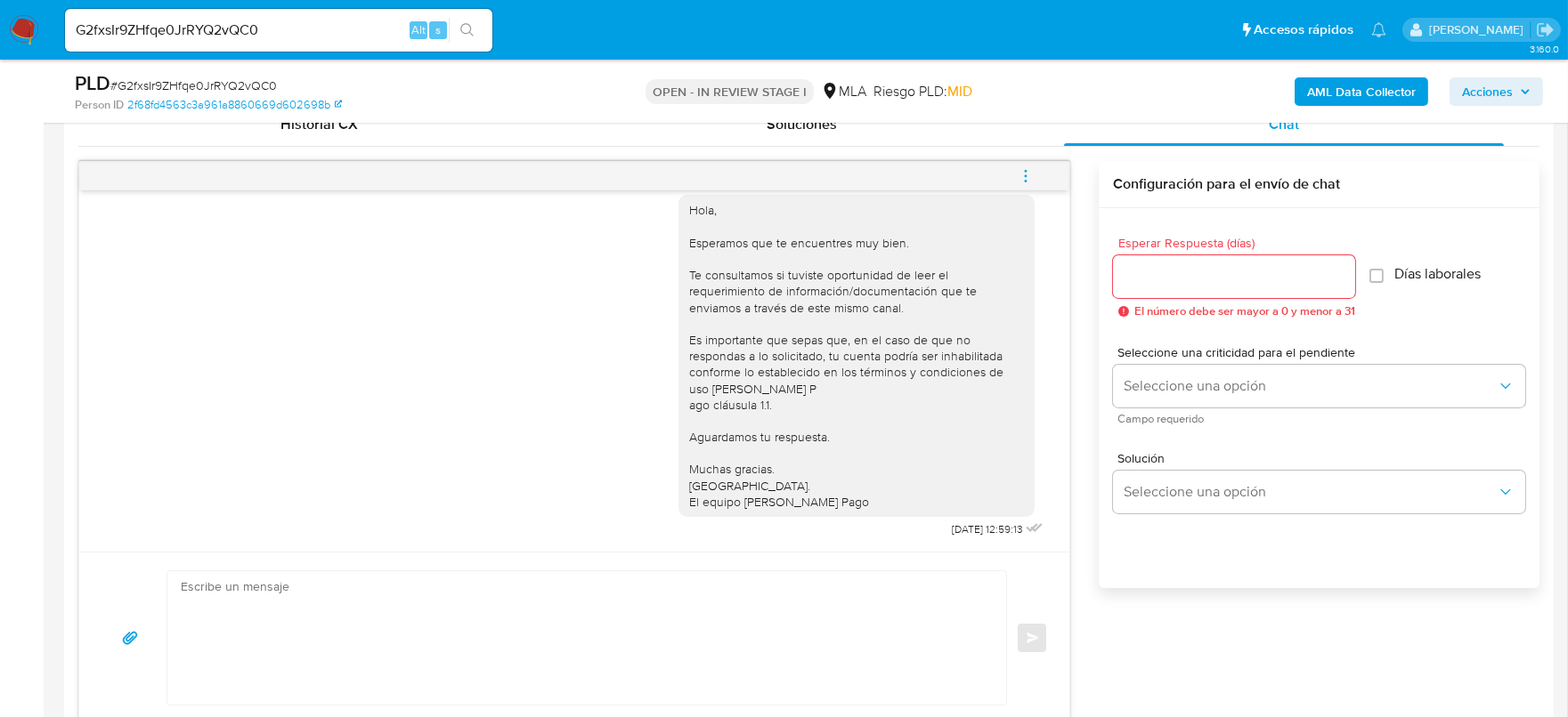
click at [1021, 174] on icon "menu-action" at bounding box center [1026, 177] width 16 height 16
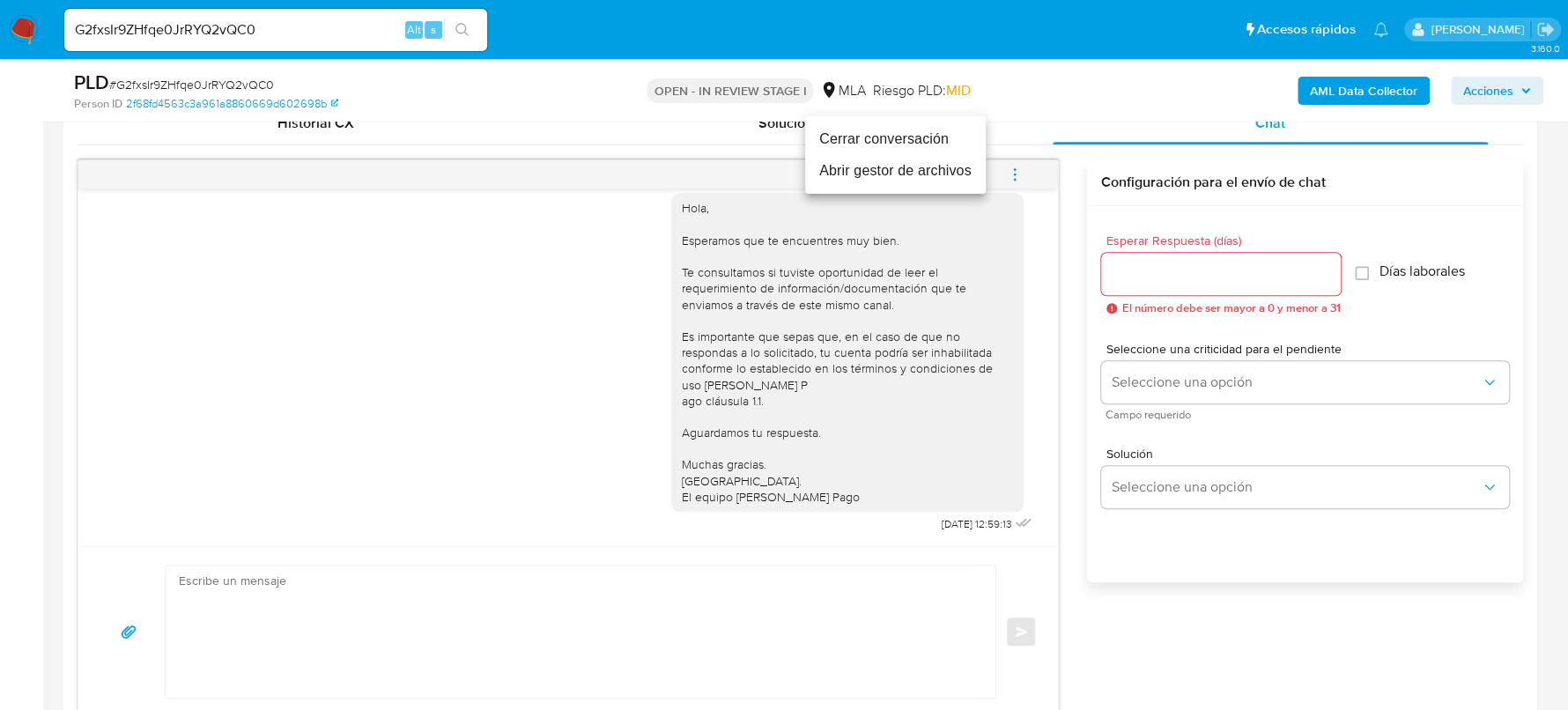
click at [912, 134] on li "Cerrar conversación" at bounding box center [895, 139] width 180 height 32
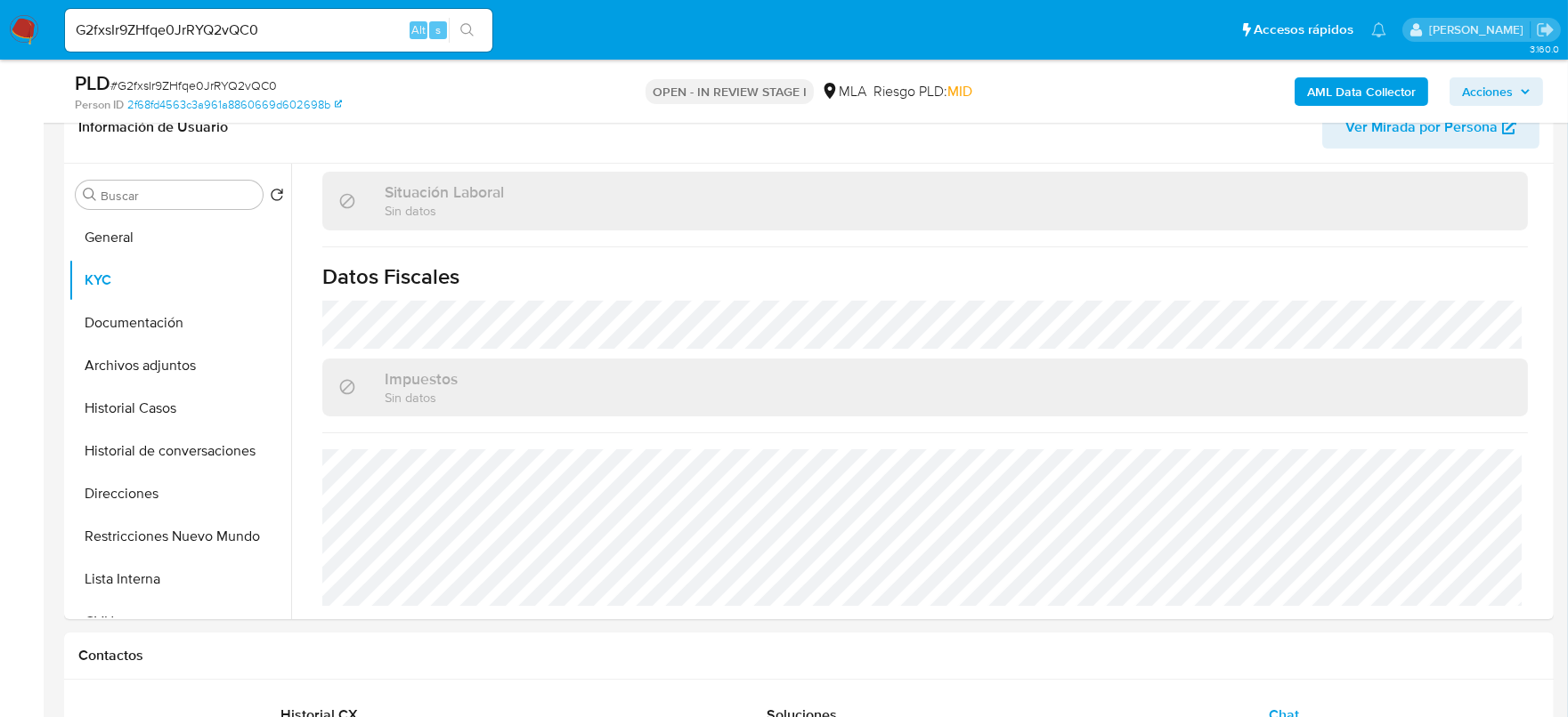
scroll to position [221, 0]
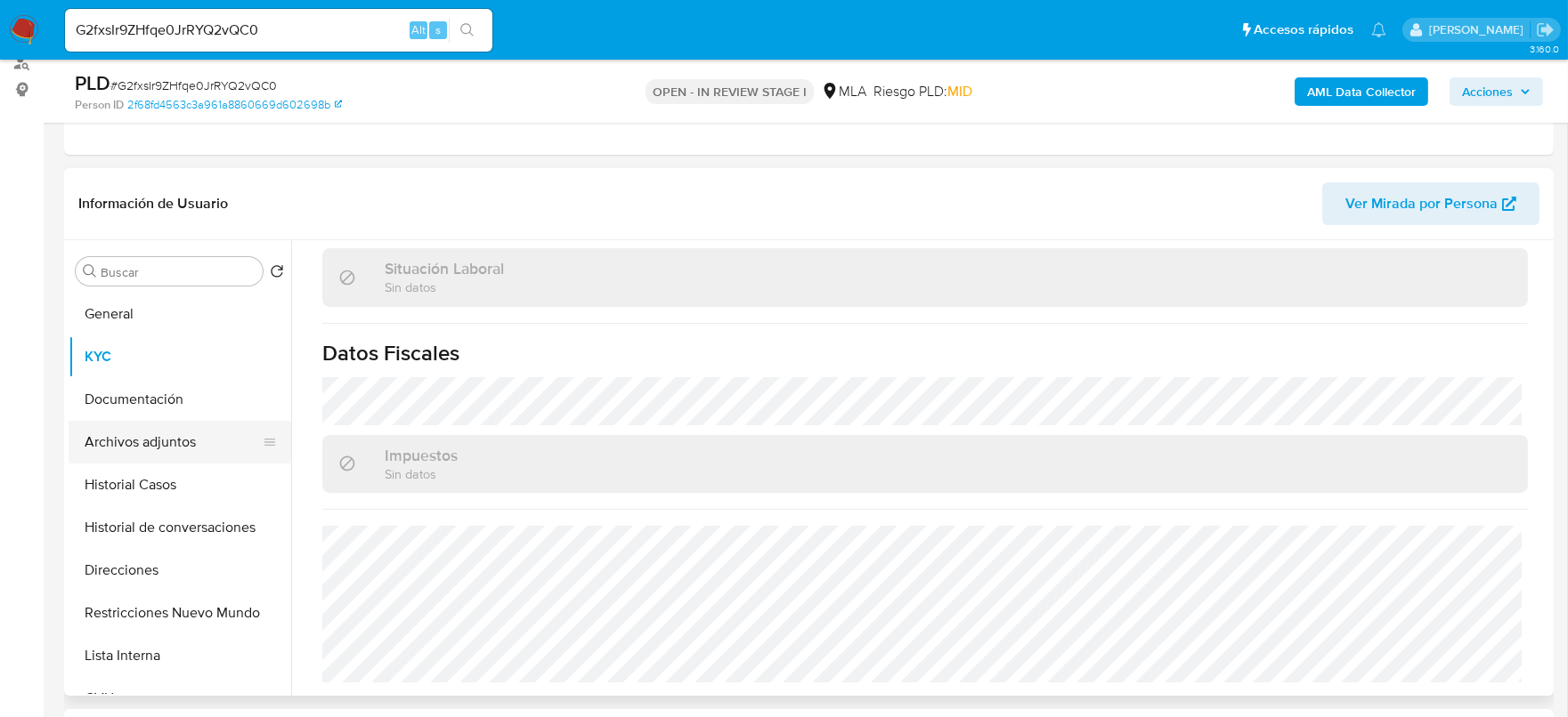
click at [146, 441] on button "Archivos adjuntos" at bounding box center [172, 442] width 209 height 43
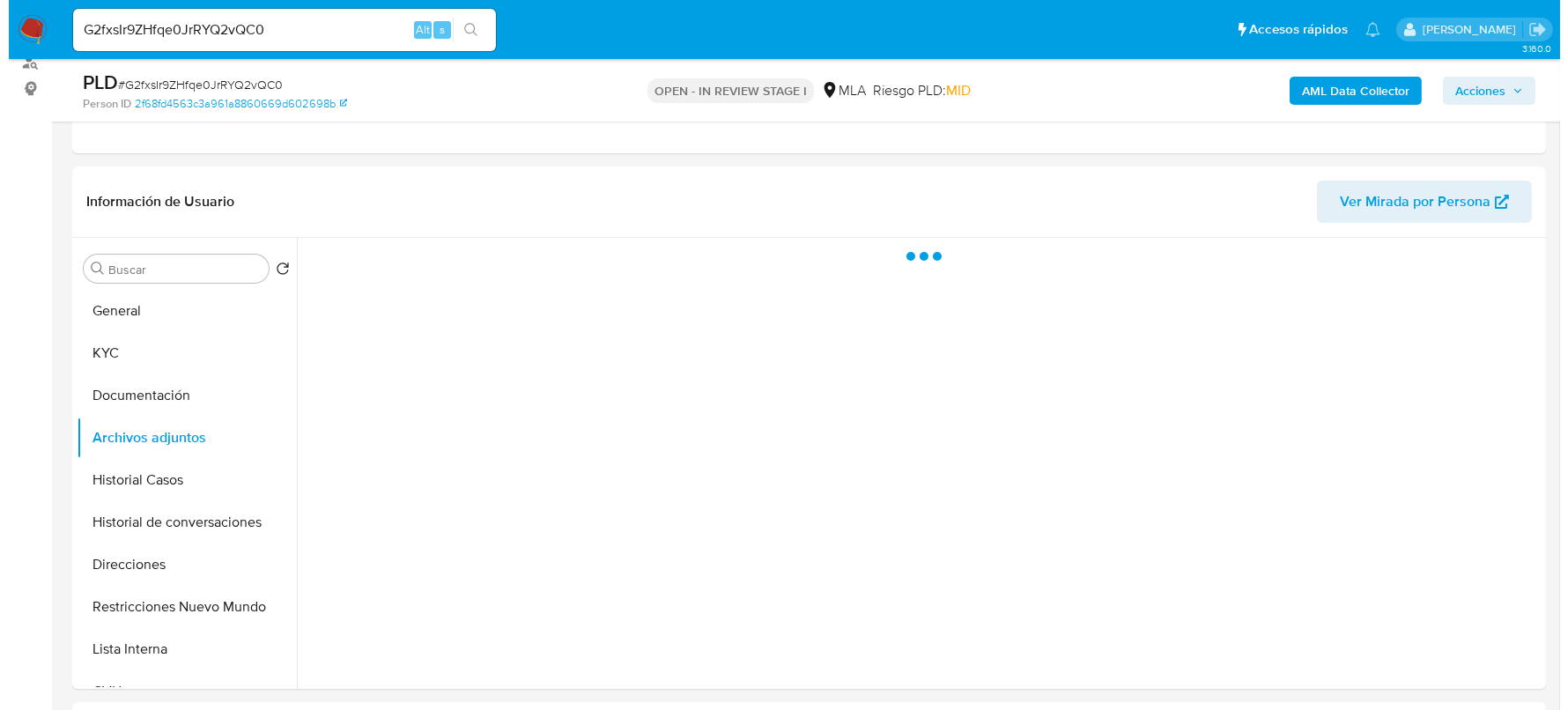
scroll to position [0, 0]
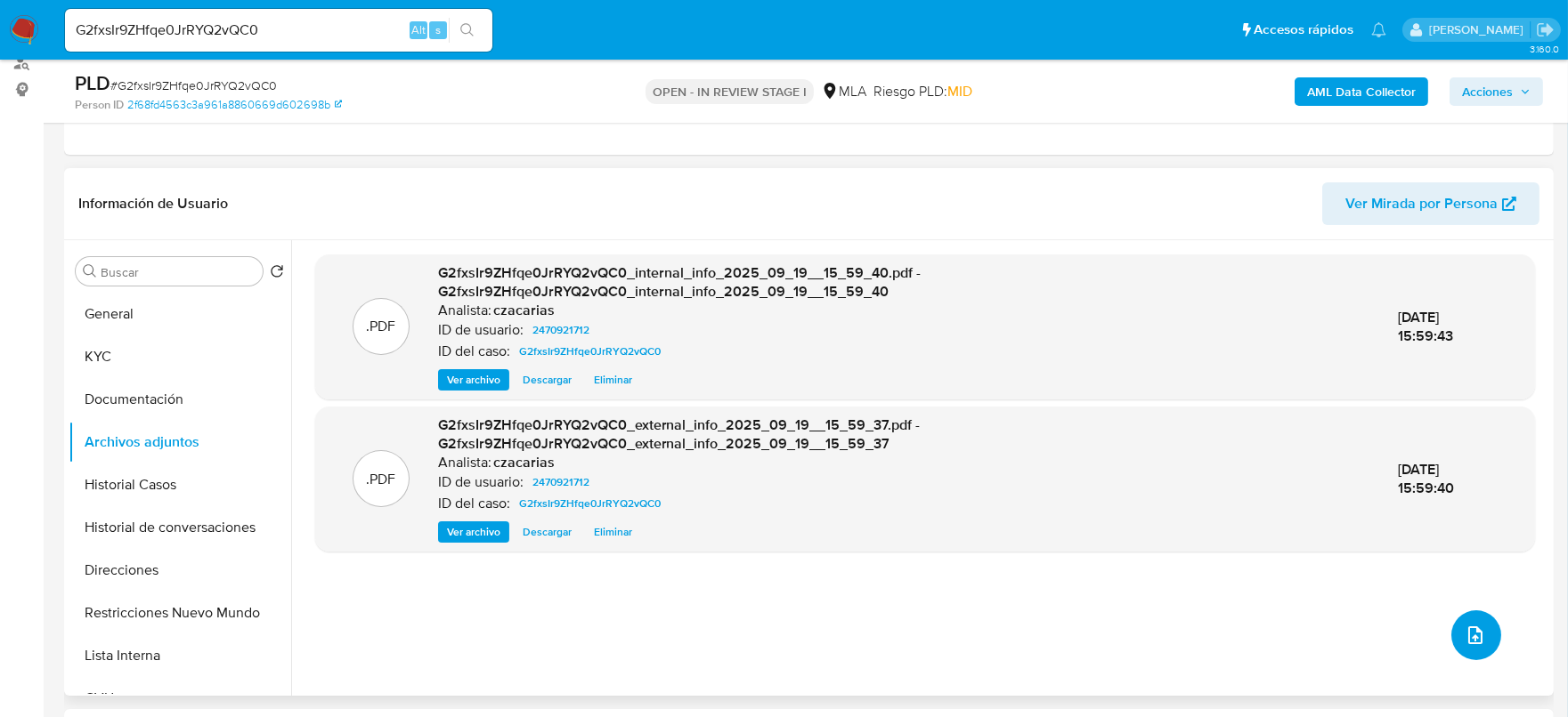
click at [1467, 640] on icon "upload-file" at bounding box center [1475, 635] width 21 height 21
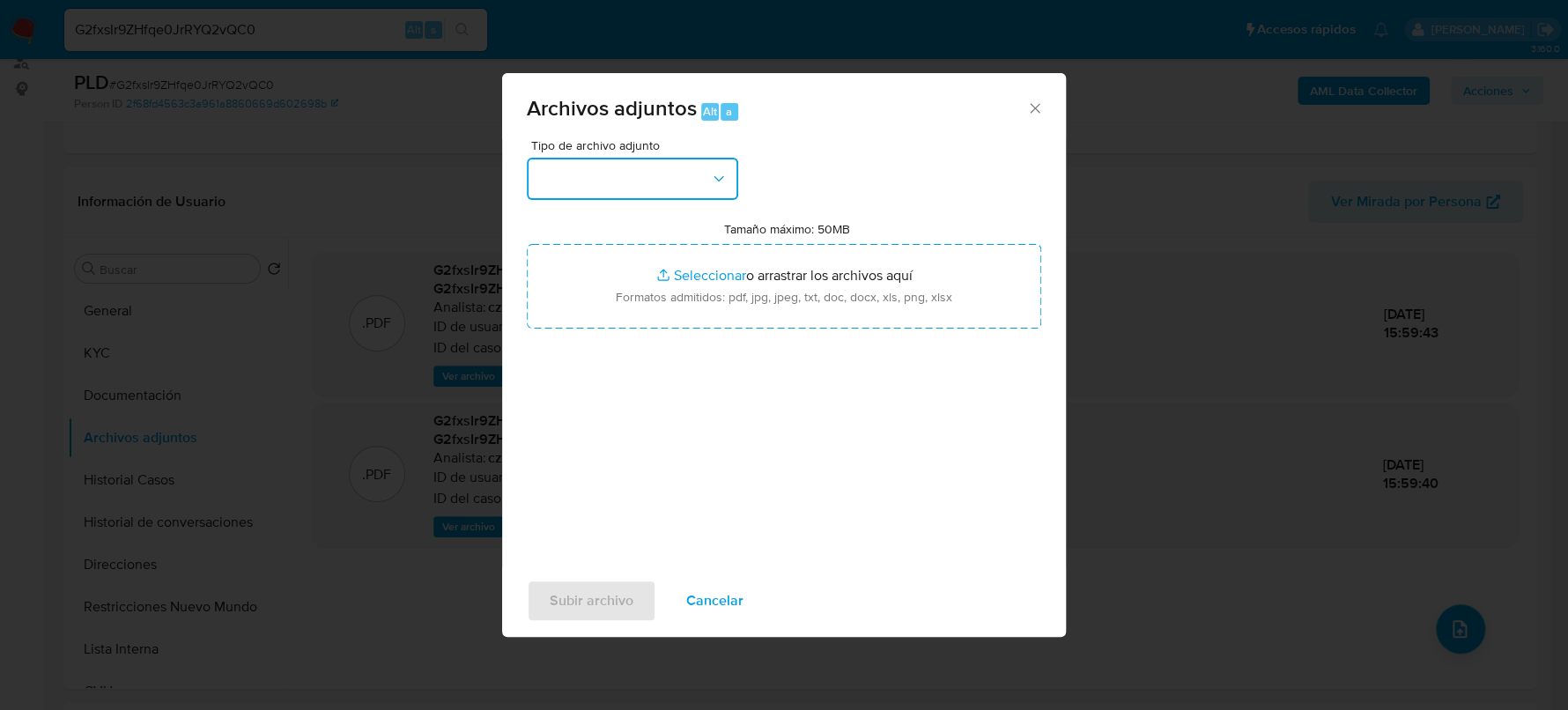
click at [712, 166] on button "button" at bounding box center [632, 179] width 211 height 42
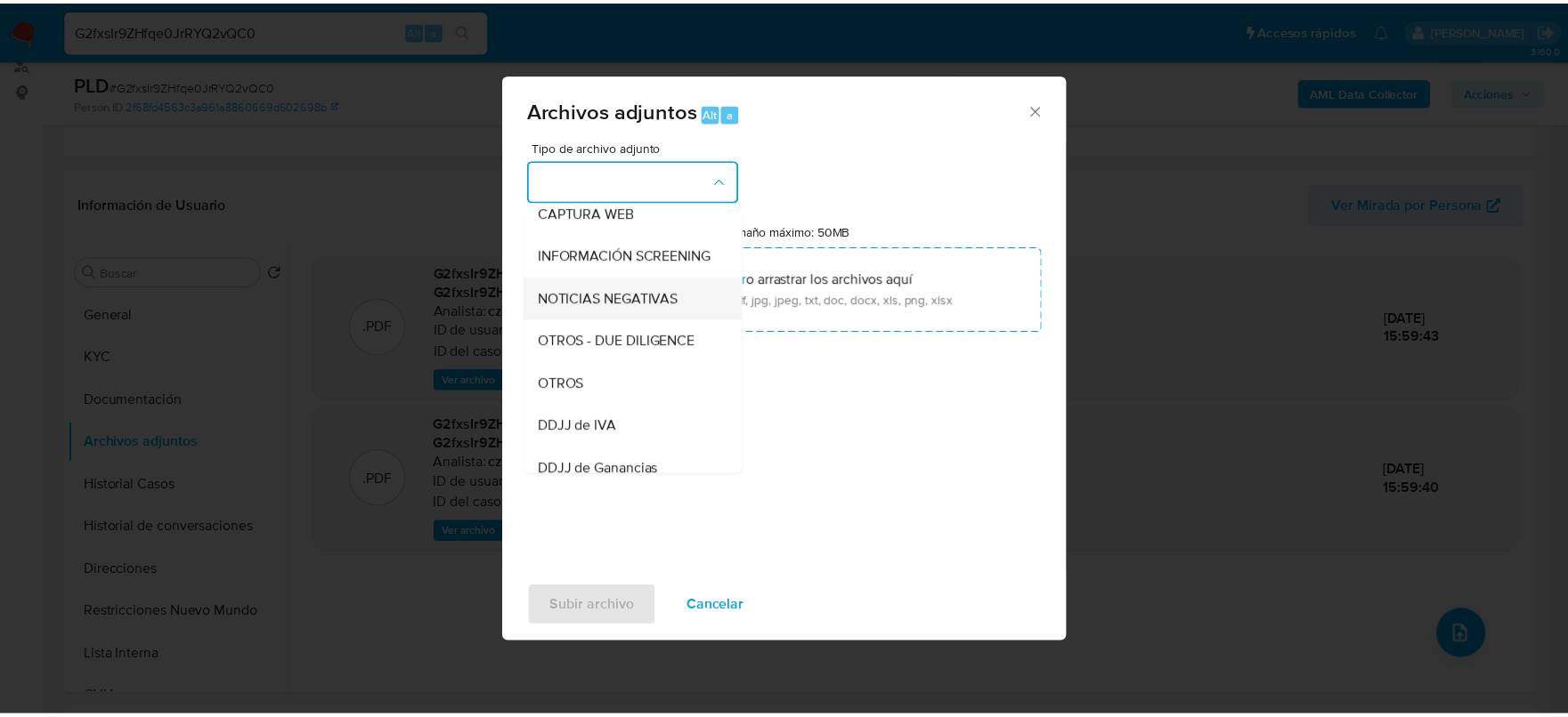
scroll to position [221, 0]
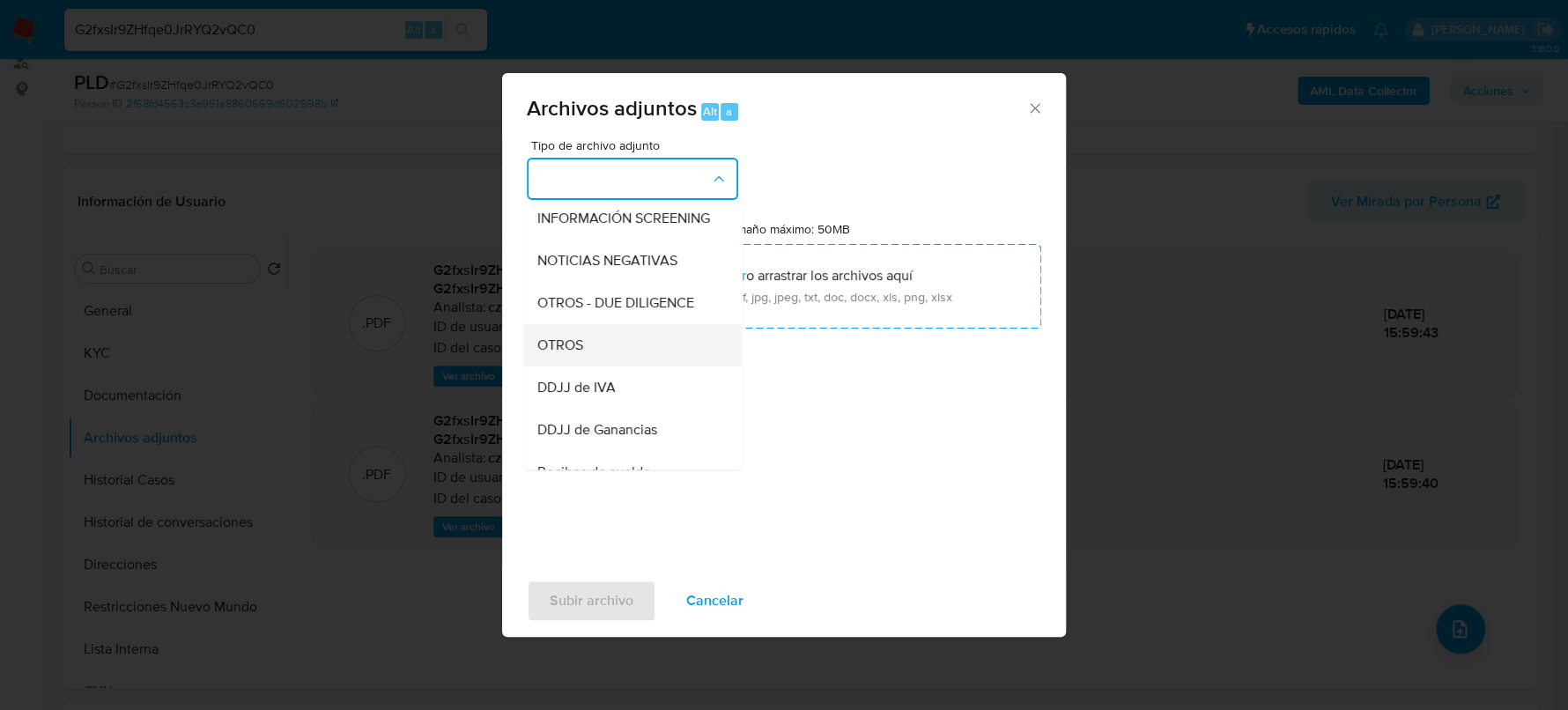
click at [573, 366] on div "OTROS" at bounding box center [627, 345] width 179 height 42
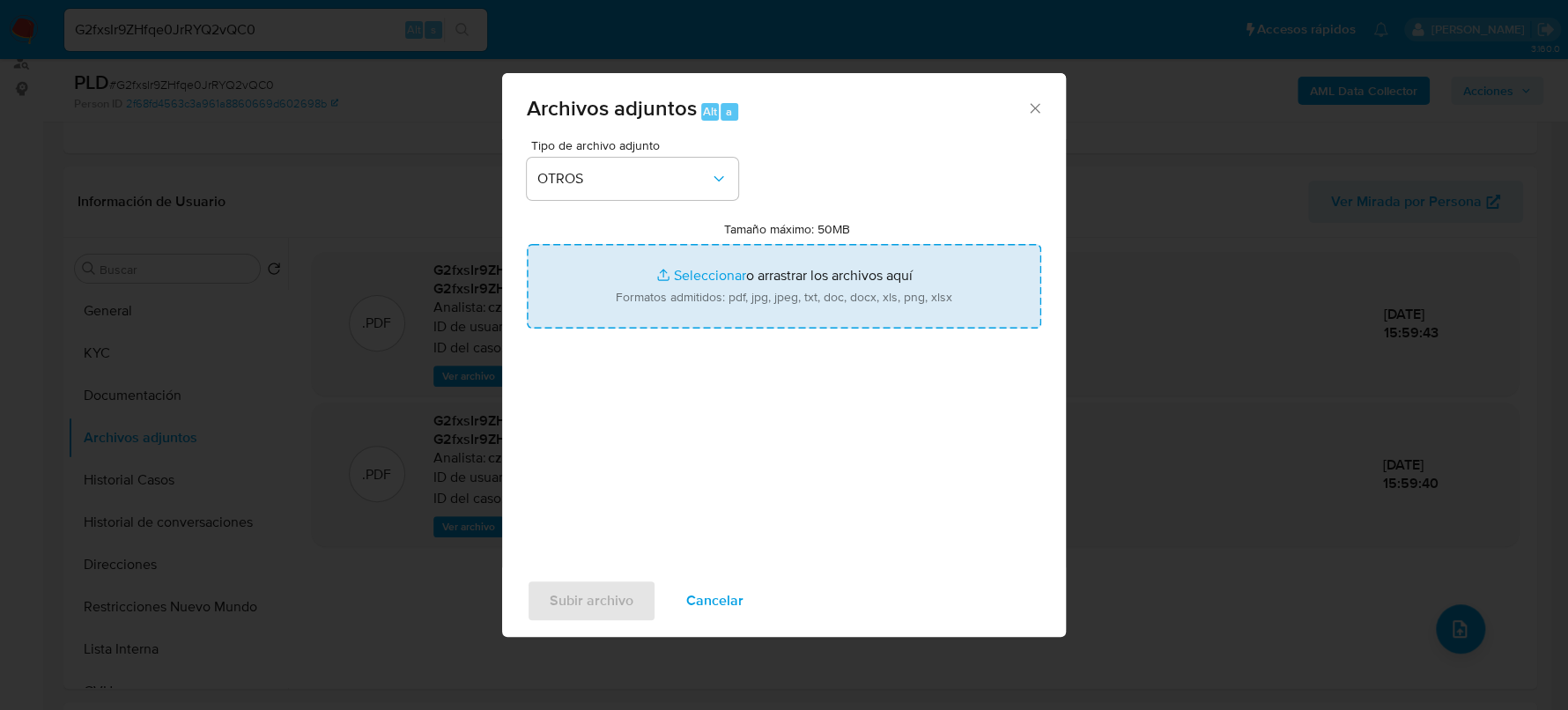
type input "C:\fakepath\Movimientos-2470921712.xlsx"
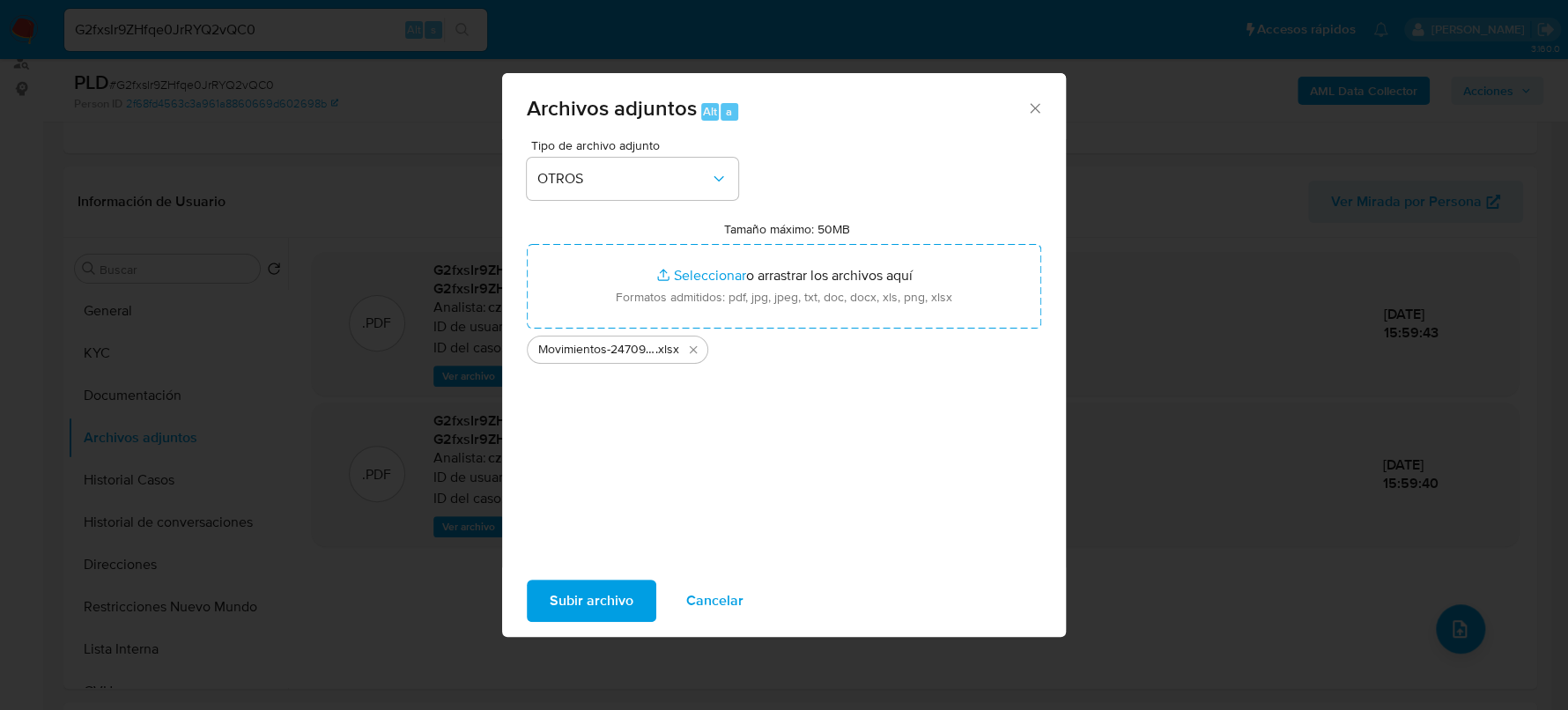
click at [575, 582] on span "Subir archivo" at bounding box center [591, 601] width 84 height 39
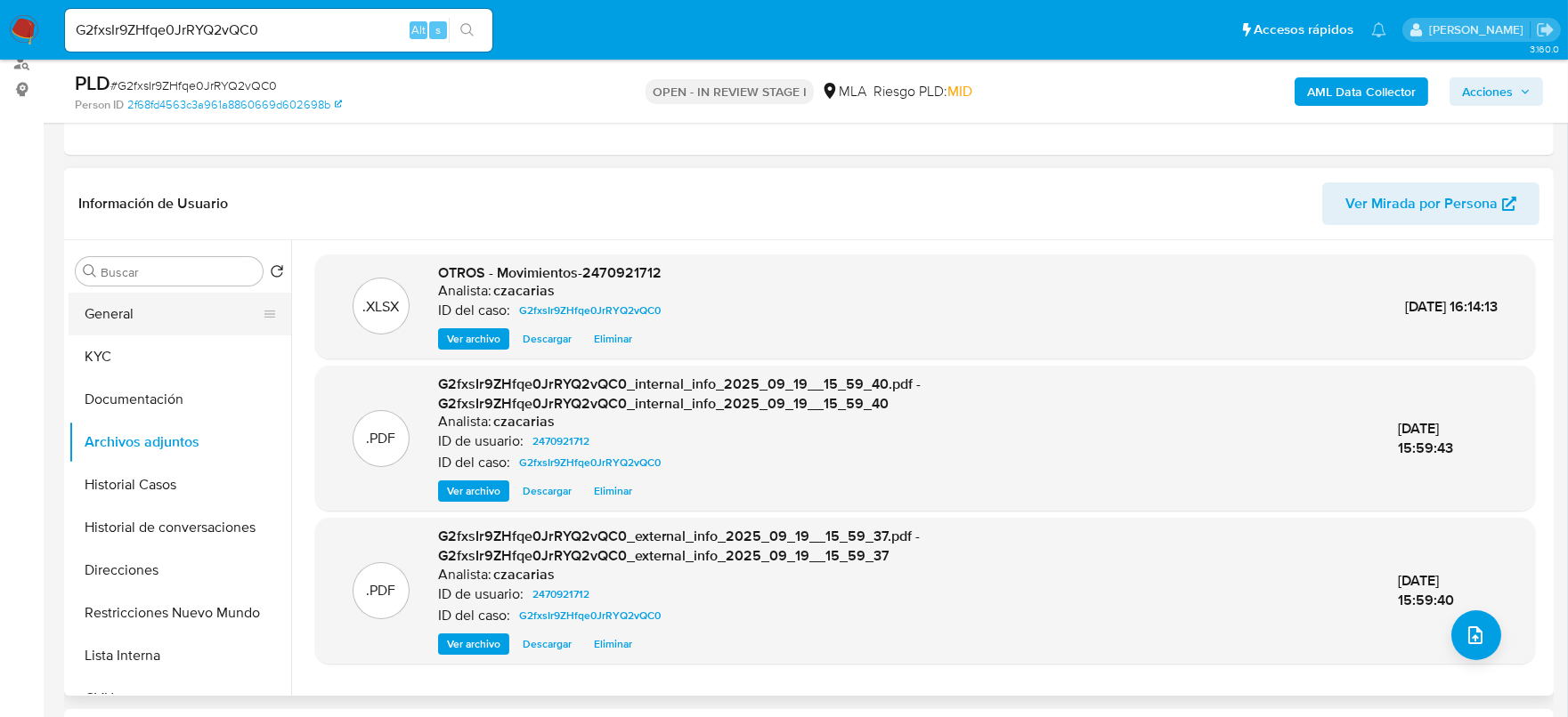
click at [181, 302] on button "General" at bounding box center [172, 313] width 209 height 43
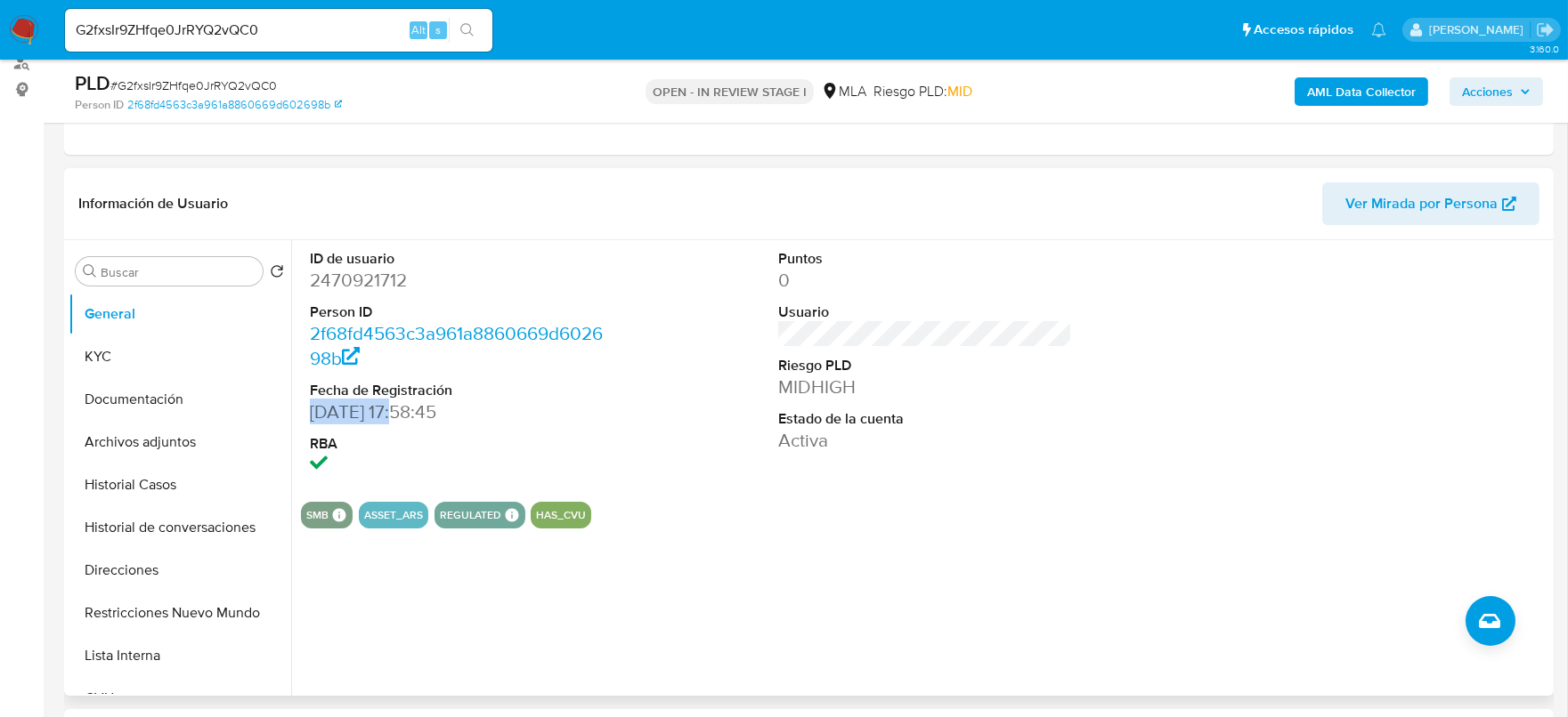
drag, startPoint x: 308, startPoint y: 415, endPoint x: 404, endPoint y: 415, distance: 96.0
click at [404, 415] on dd "30/05/2025 17:58:45" at bounding box center [457, 412] width 294 height 25
copy dd "30/05/2025"
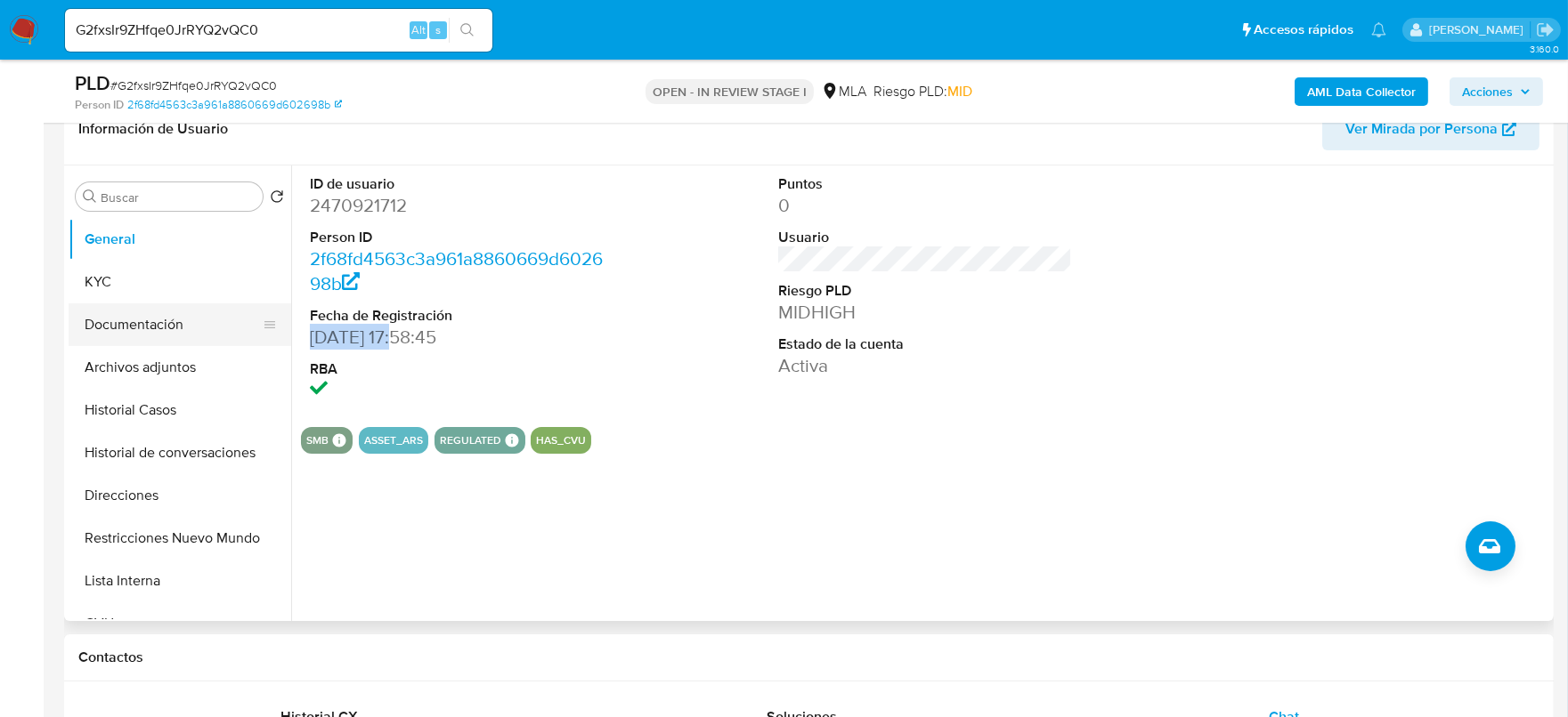
scroll to position [333, 0]
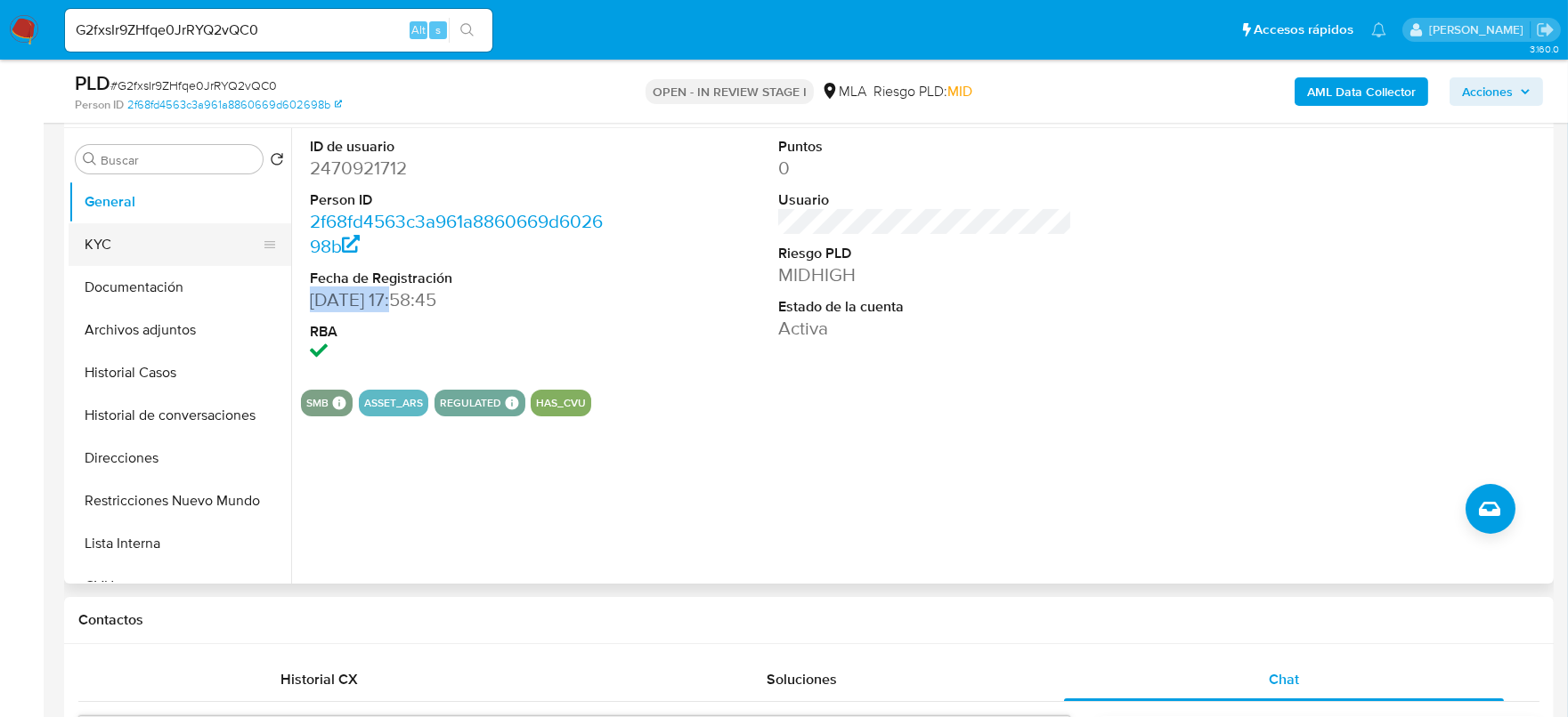
click at [142, 232] on button "KYC" at bounding box center [172, 244] width 209 height 43
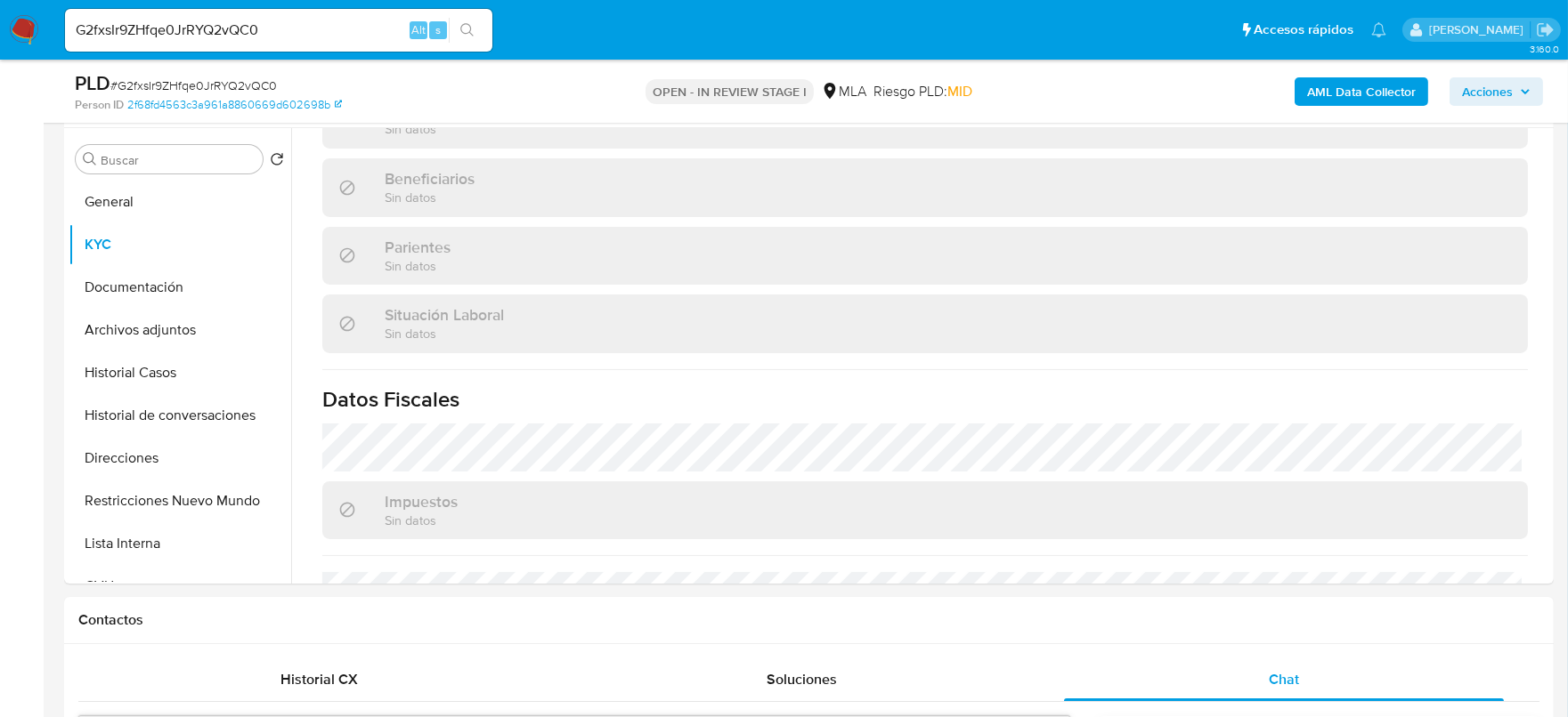
scroll to position [937, 0]
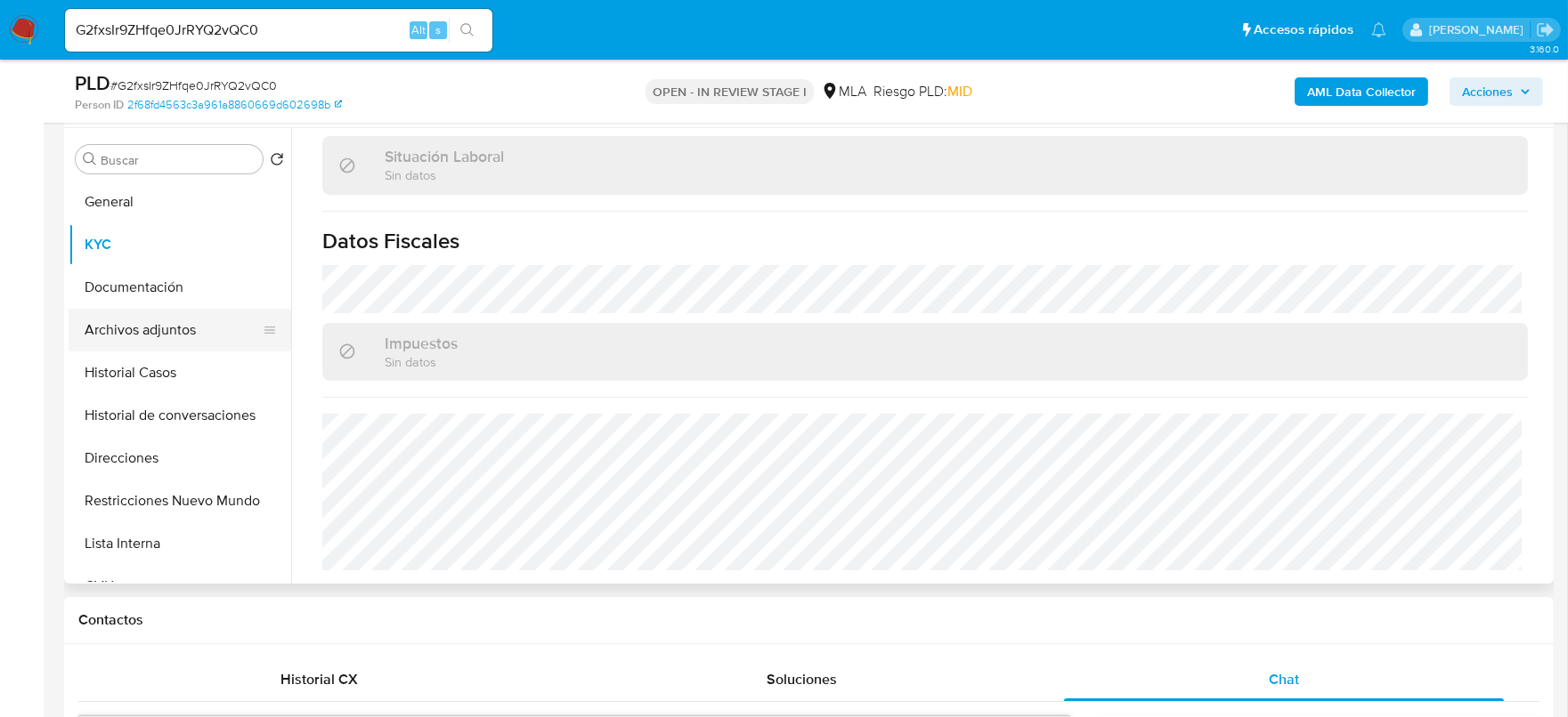
click at [189, 345] on button "Archivos adjuntos" at bounding box center [172, 330] width 209 height 43
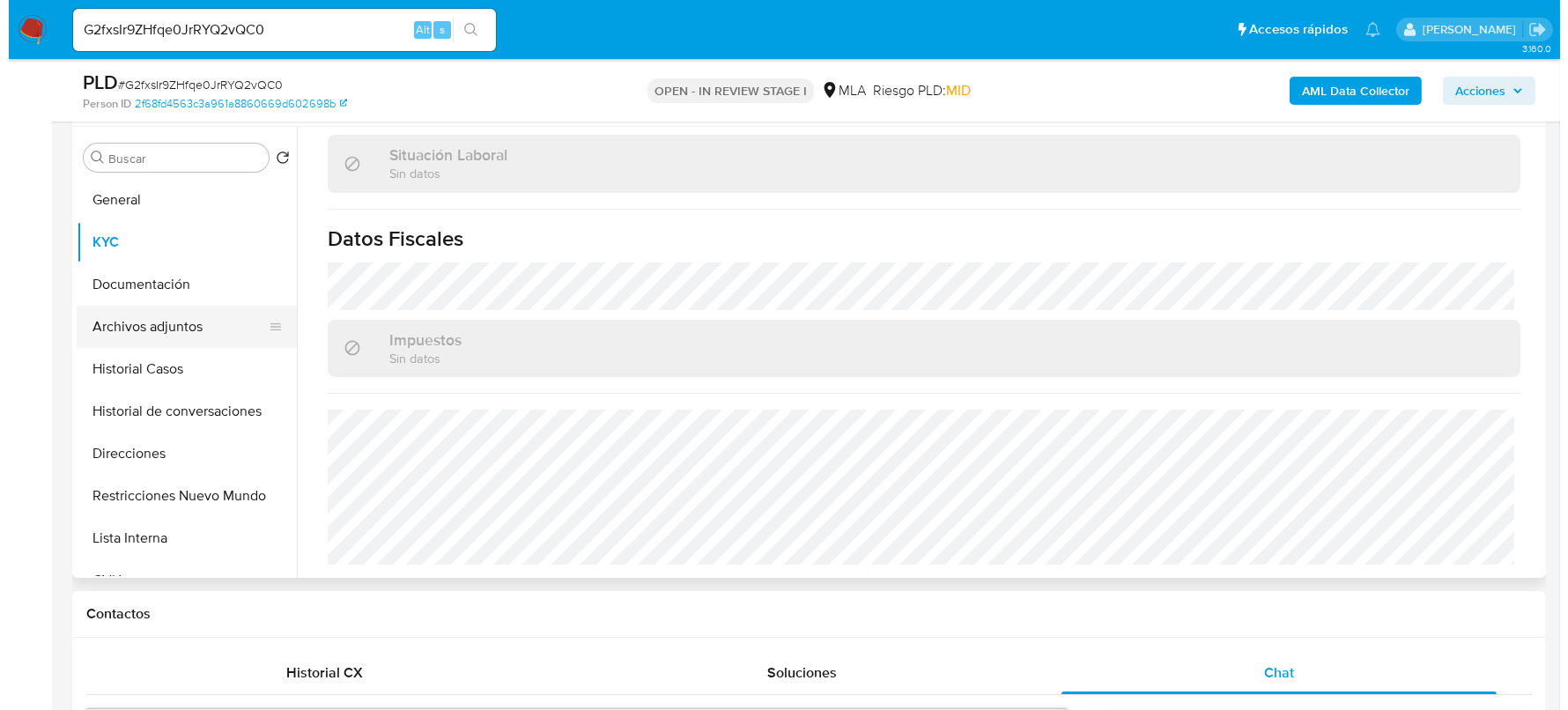
scroll to position [0, 0]
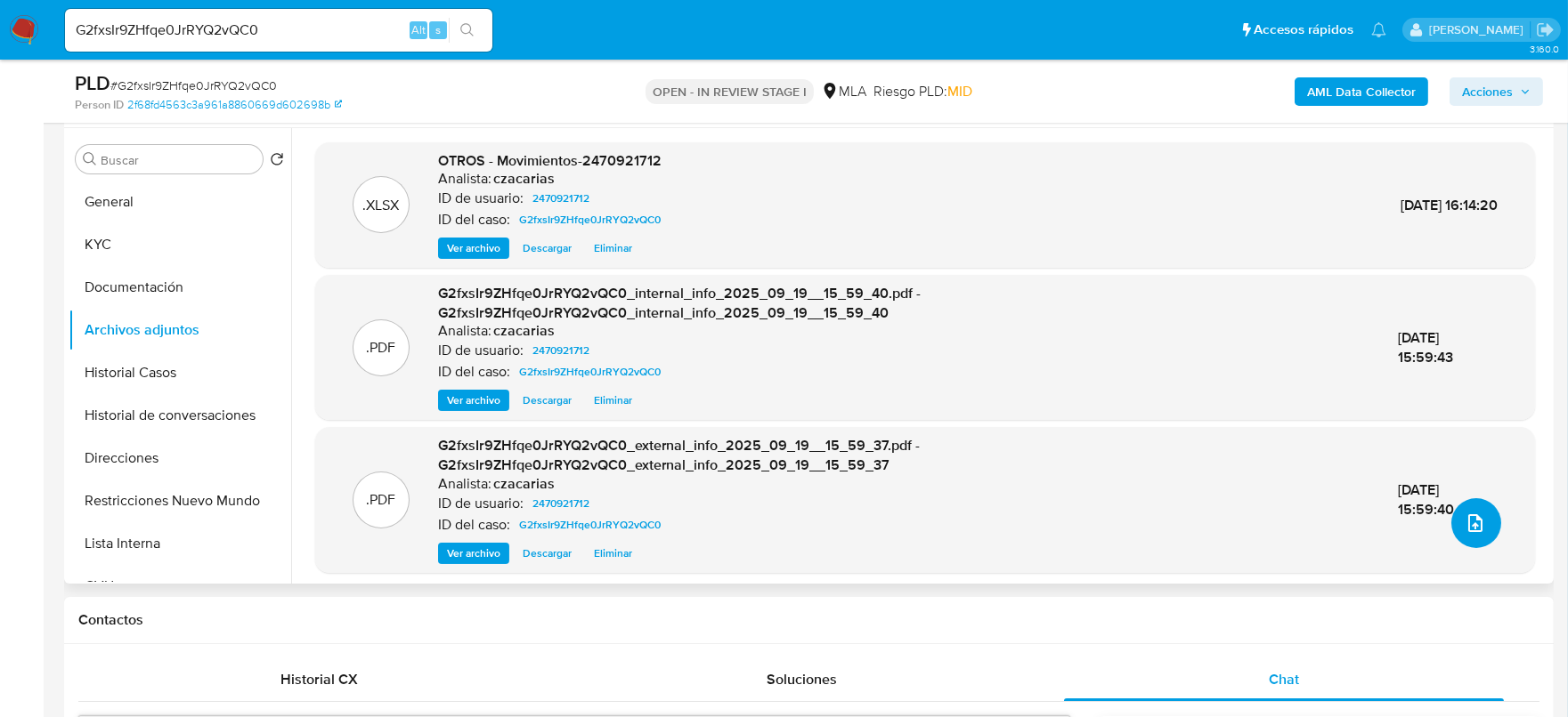
click at [1464, 507] on button "upload-file" at bounding box center [1476, 523] width 50 height 50
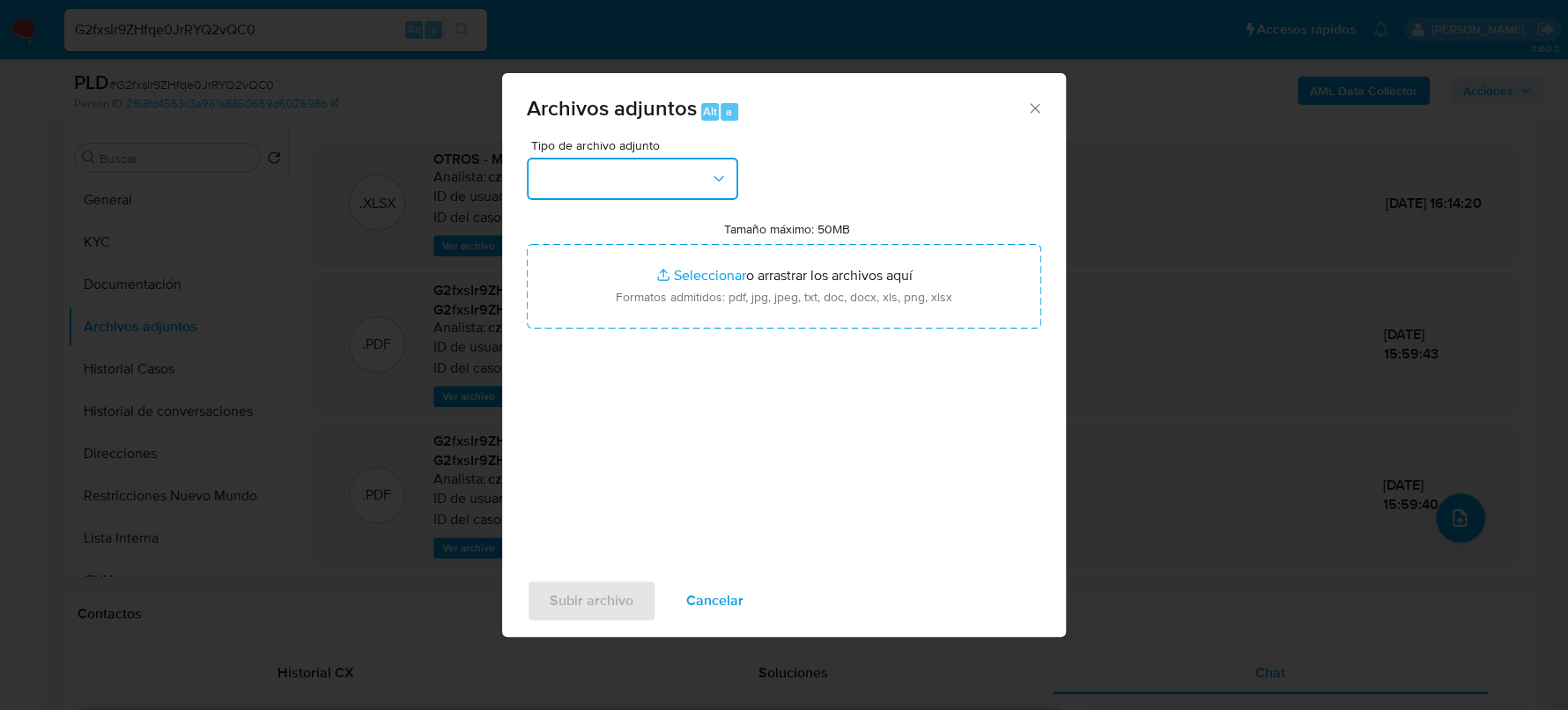
click at [608, 168] on button "button" at bounding box center [632, 179] width 211 height 42
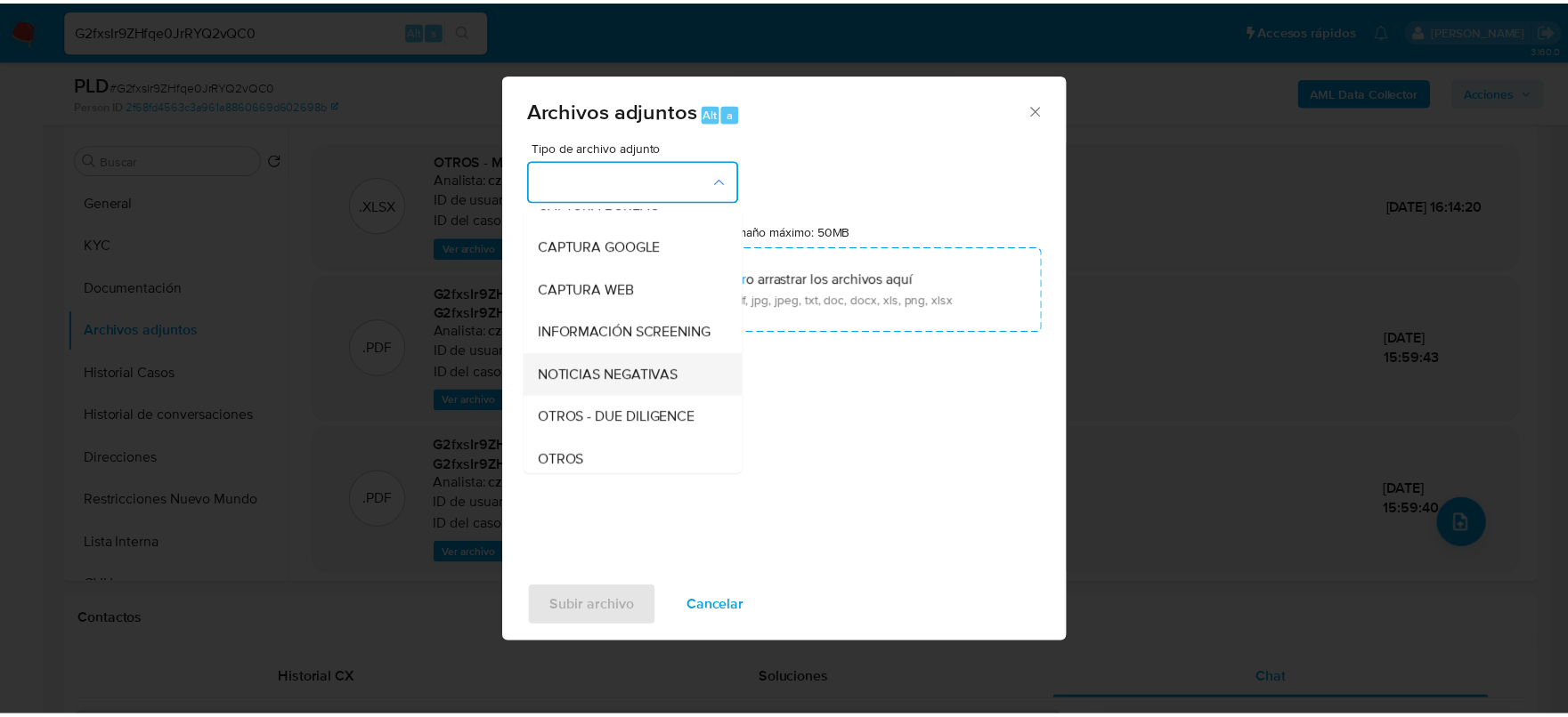
scroll to position [221, 0]
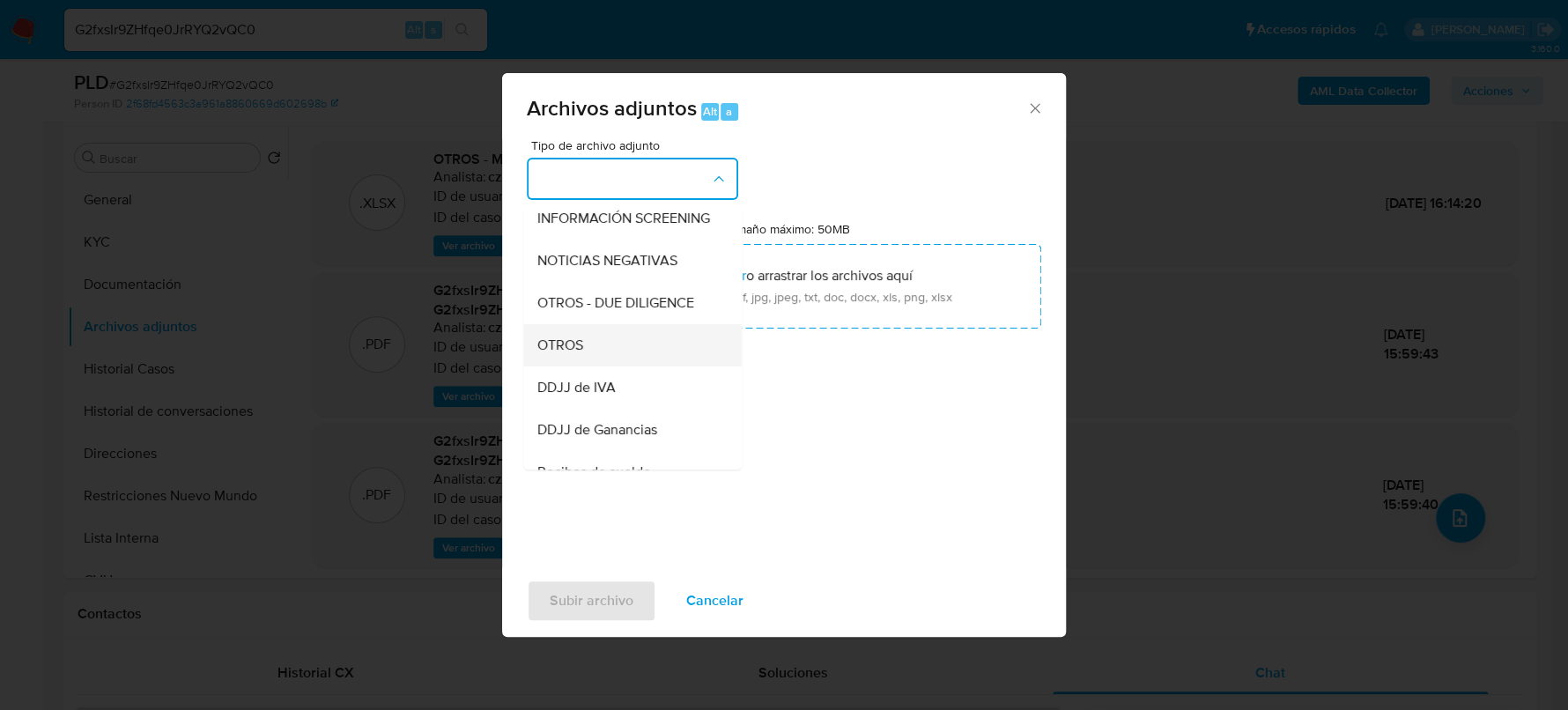
click at [591, 361] on div "OTROS" at bounding box center [627, 345] width 179 height 42
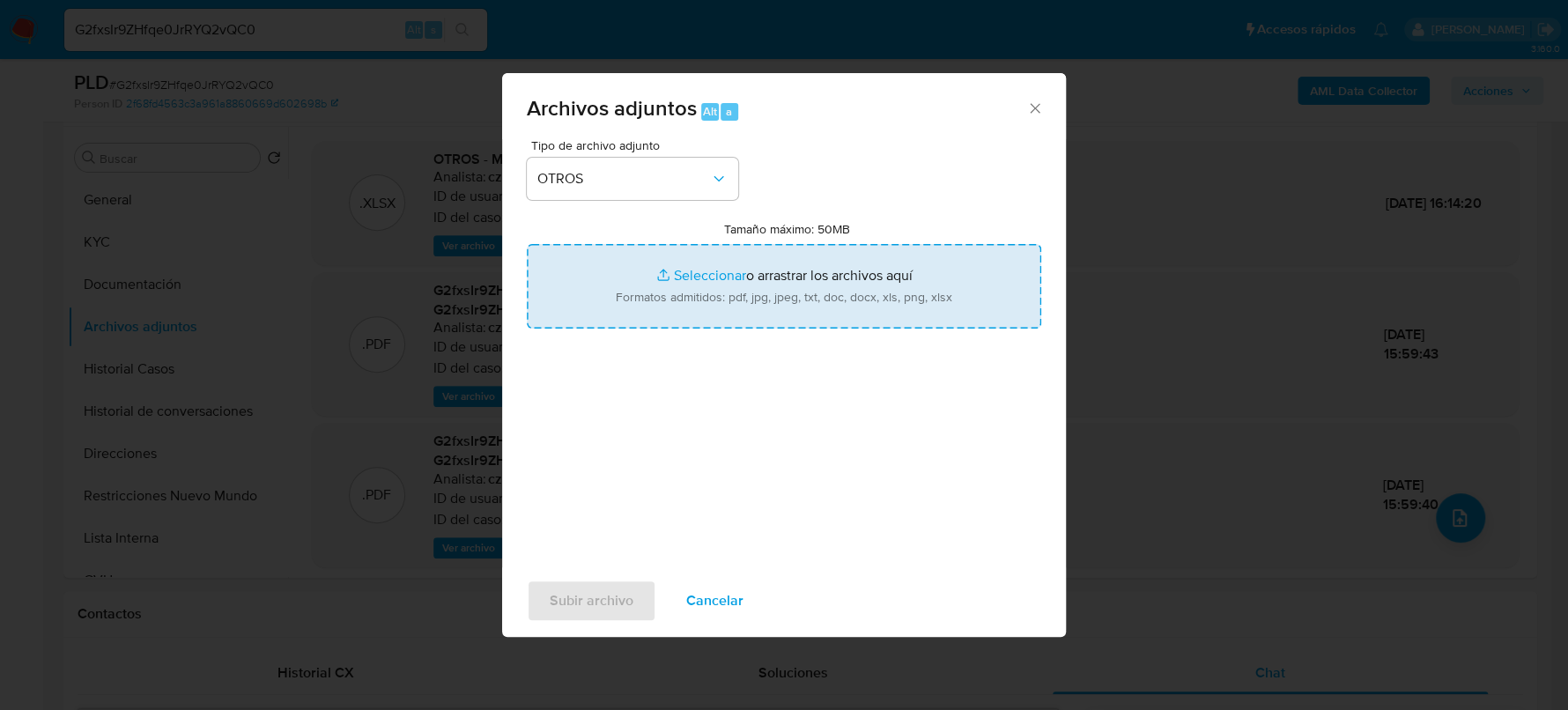
type input "C:\fakepath\Caselog G2fxsIr9ZHfqe0JrRYQ2vQC0_2025_08_18_21_40_37.docx"
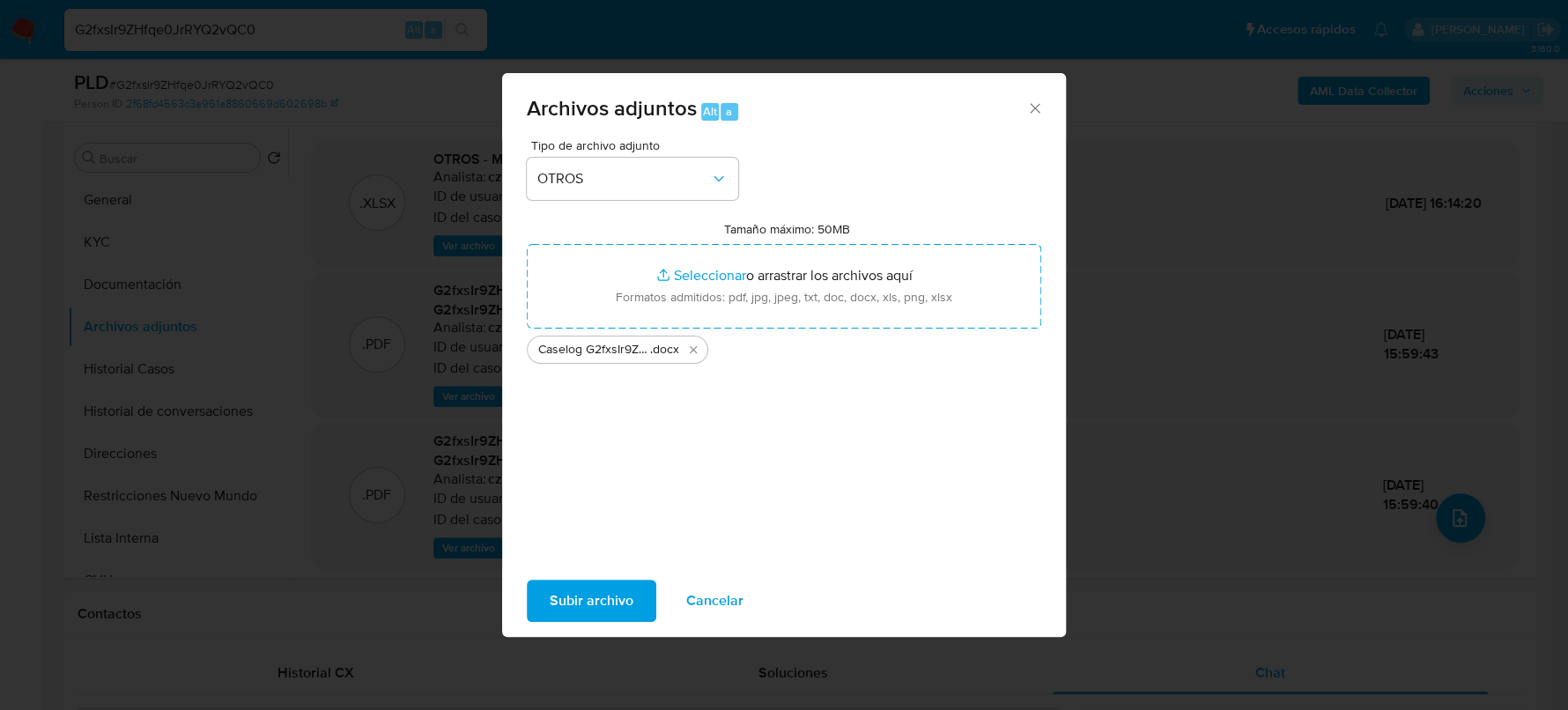
click at [551, 598] on span "Subir archivo" at bounding box center [591, 601] width 84 height 39
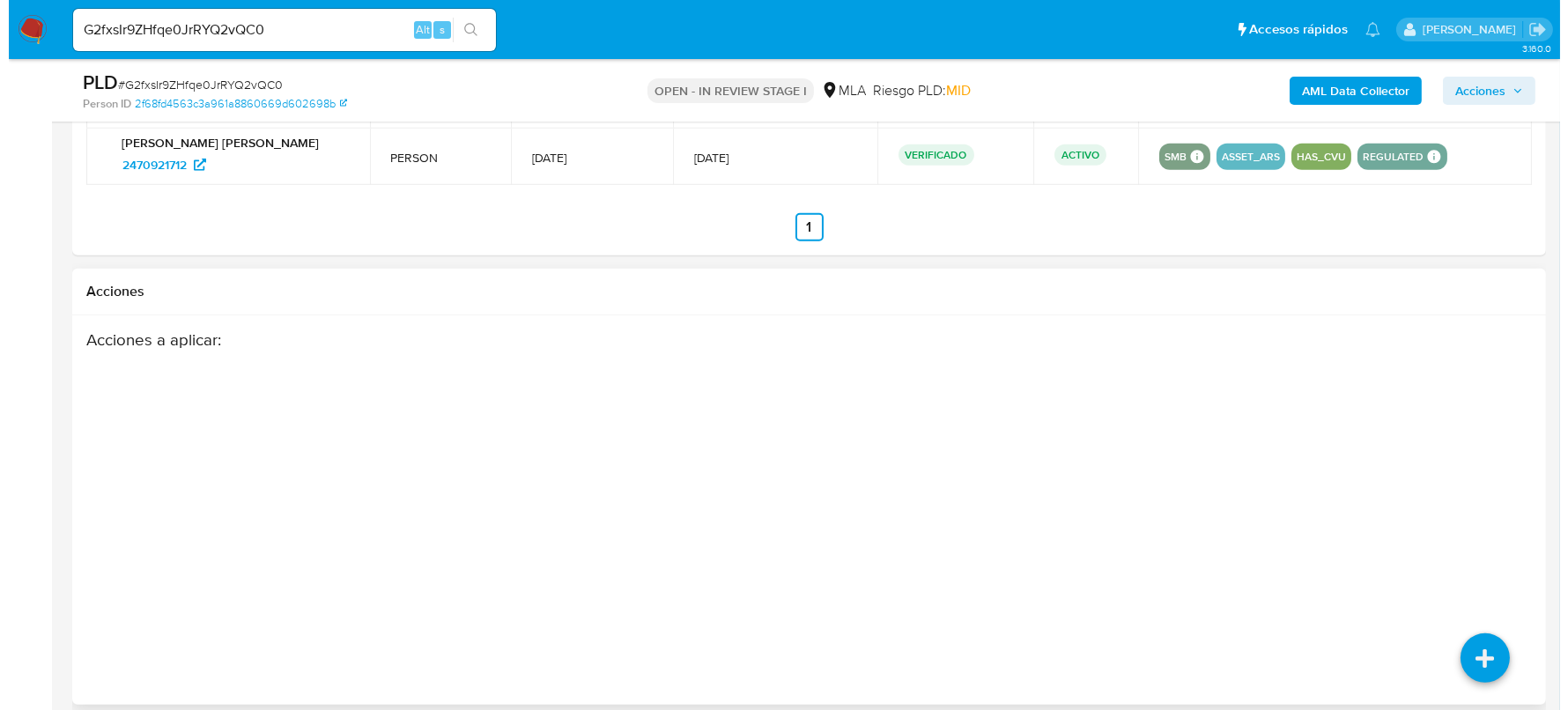
scroll to position [2747, 0]
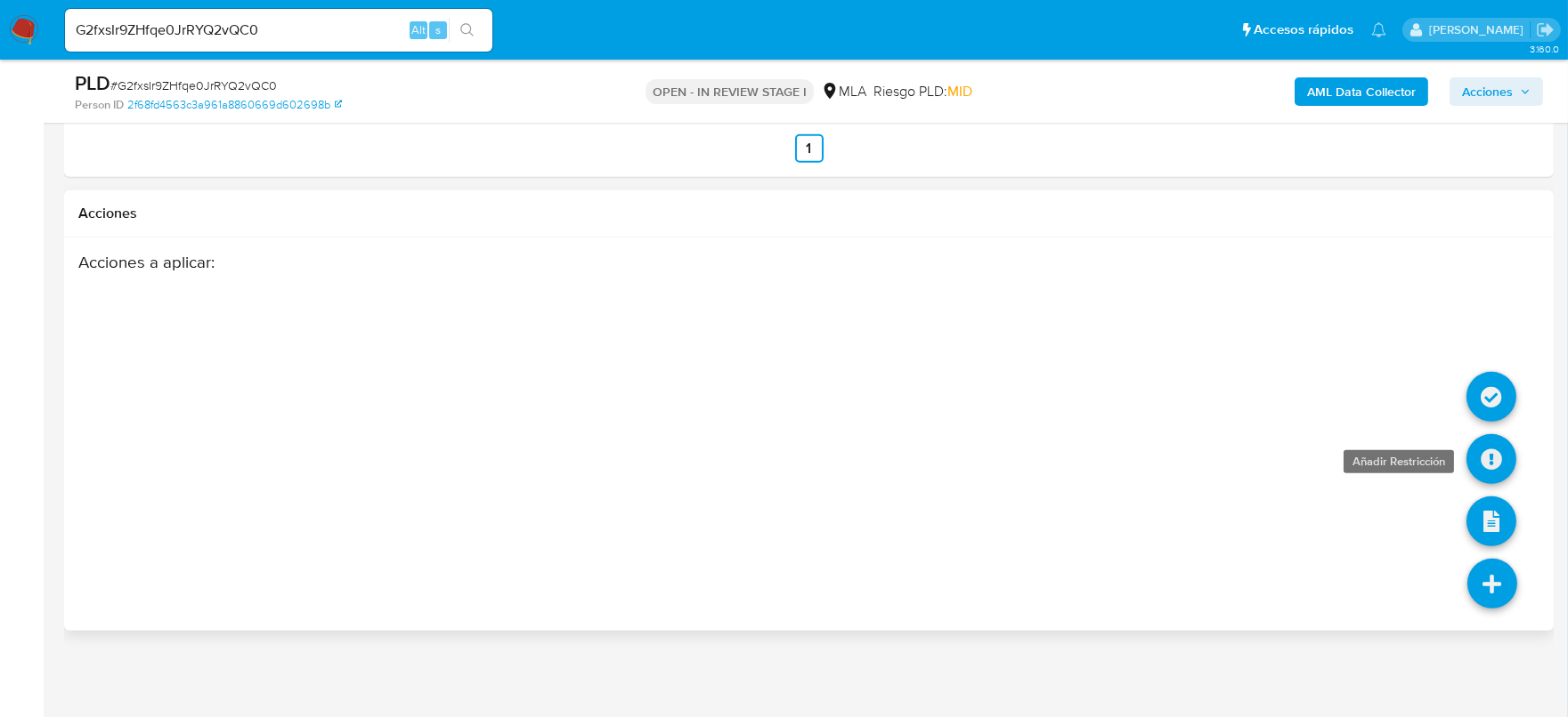
click at [1508, 475] on icon at bounding box center [1491, 459] width 50 height 50
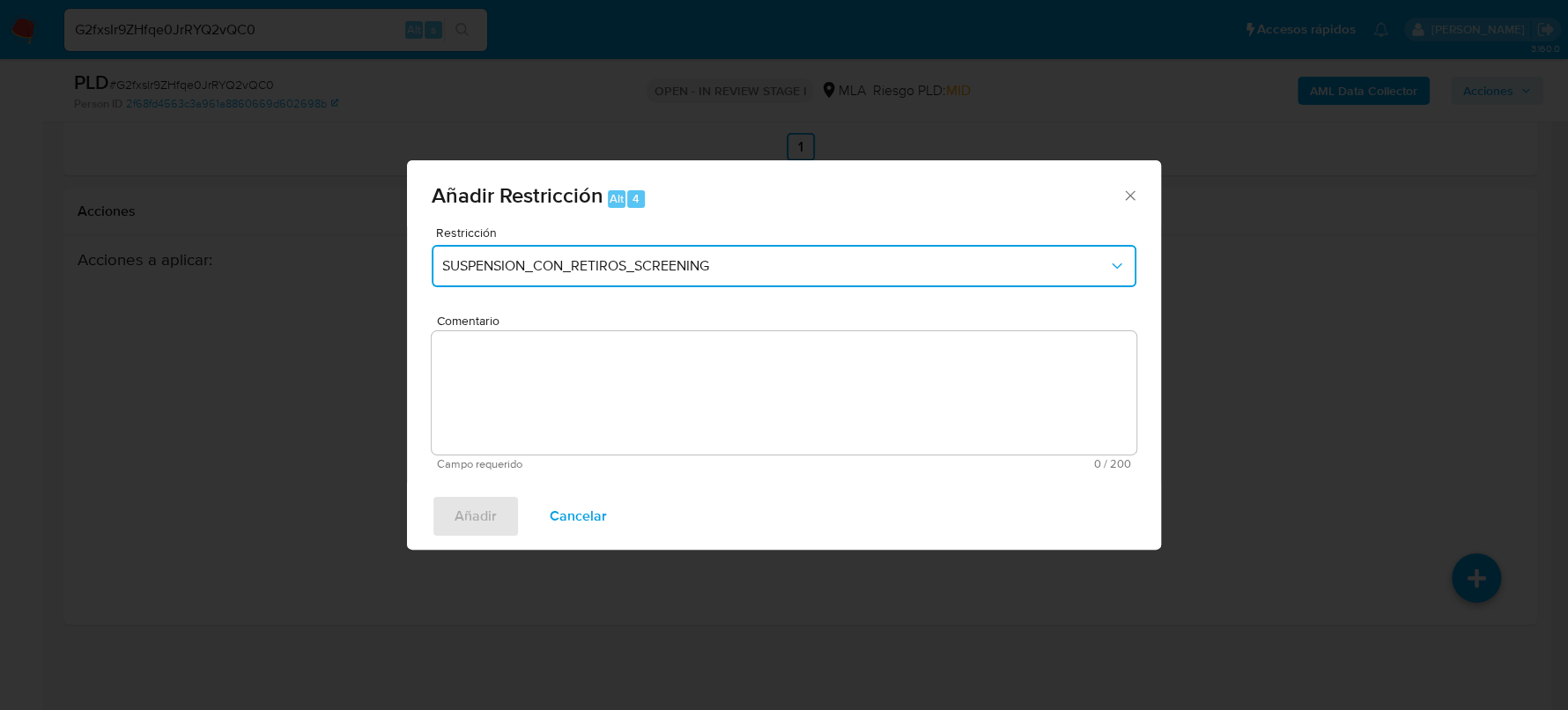
click at [778, 245] on button "SUSPENSION_CON_RETIROS_SCREENING" at bounding box center [784, 266] width 704 height 42
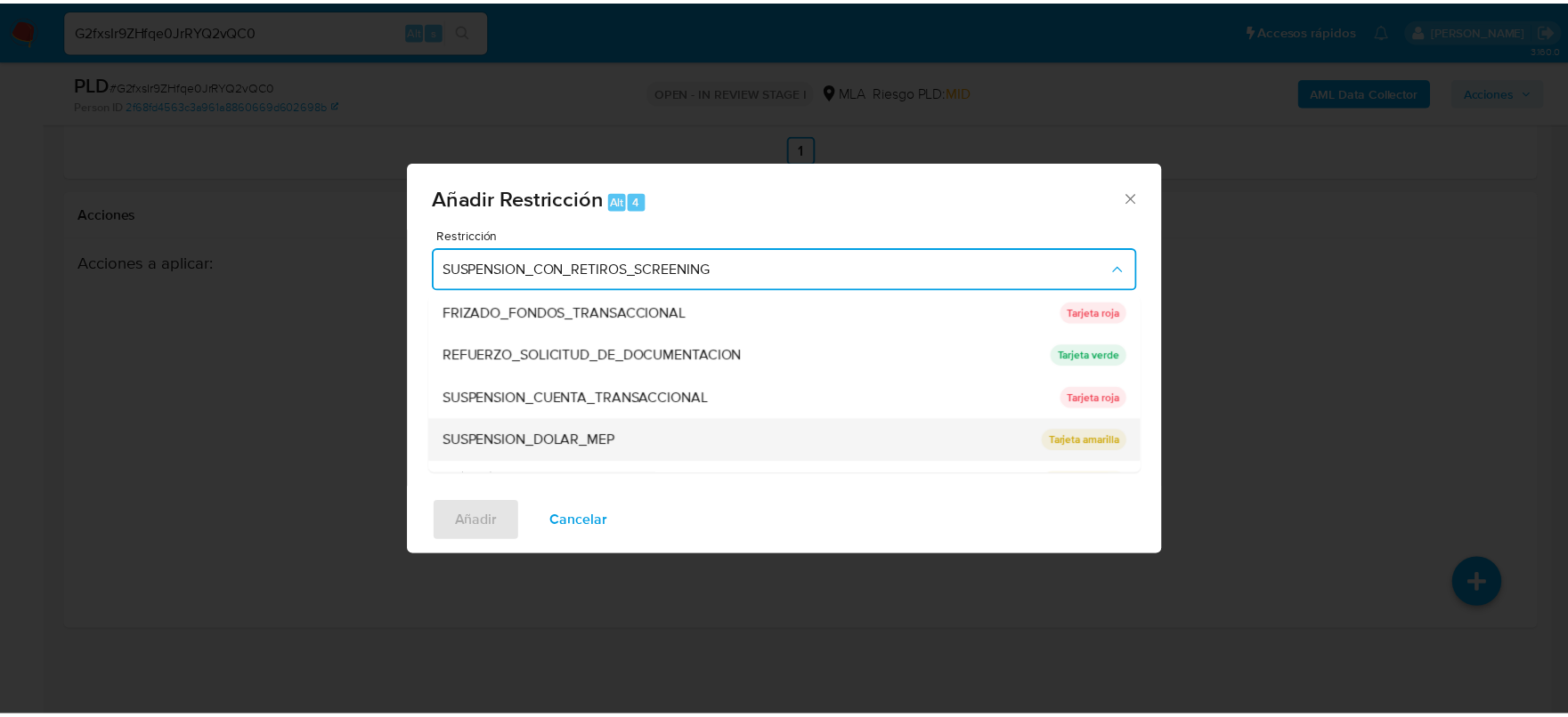
scroll to position [376, 0]
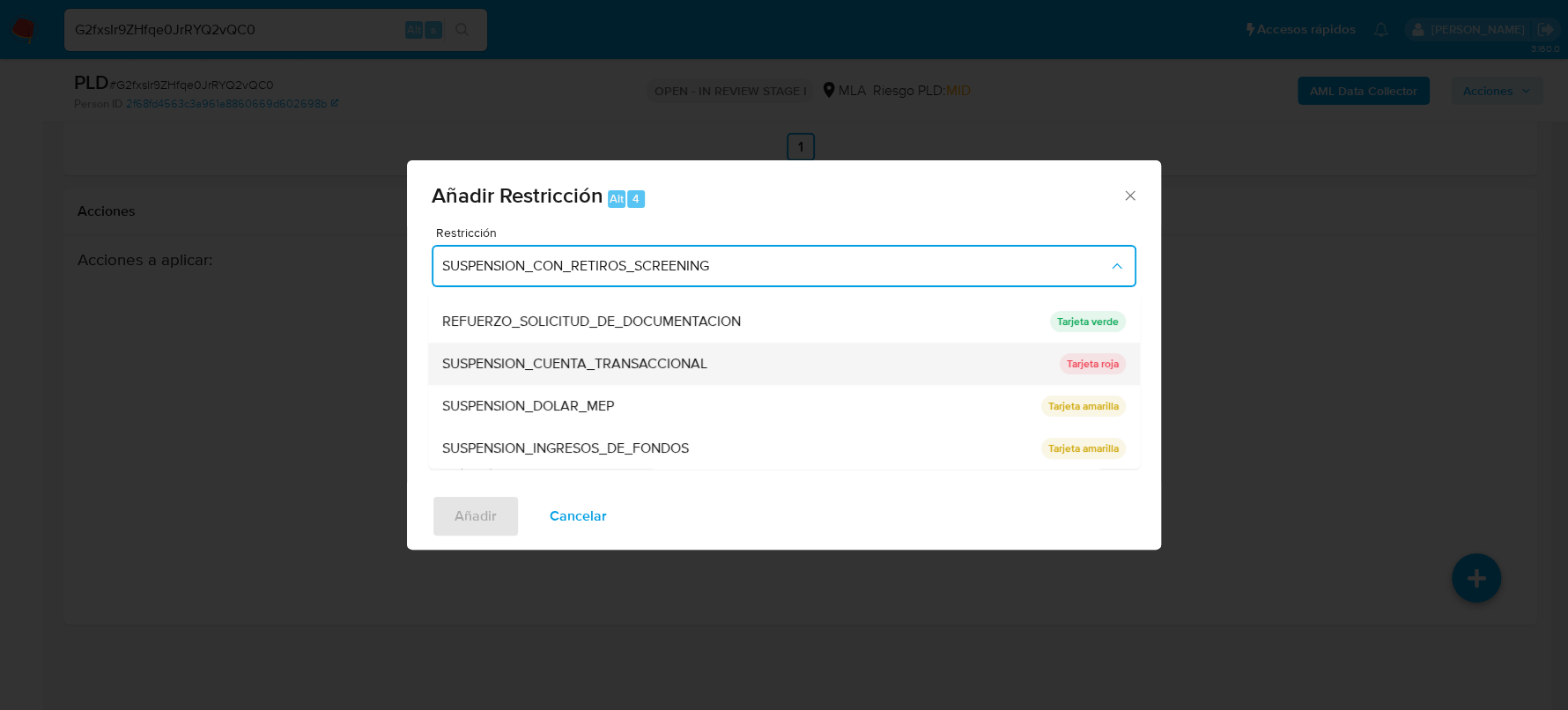
click at [628, 361] on span "SUSPENSION_CUENTA_TRANSACCIONAL" at bounding box center [574, 364] width 265 height 18
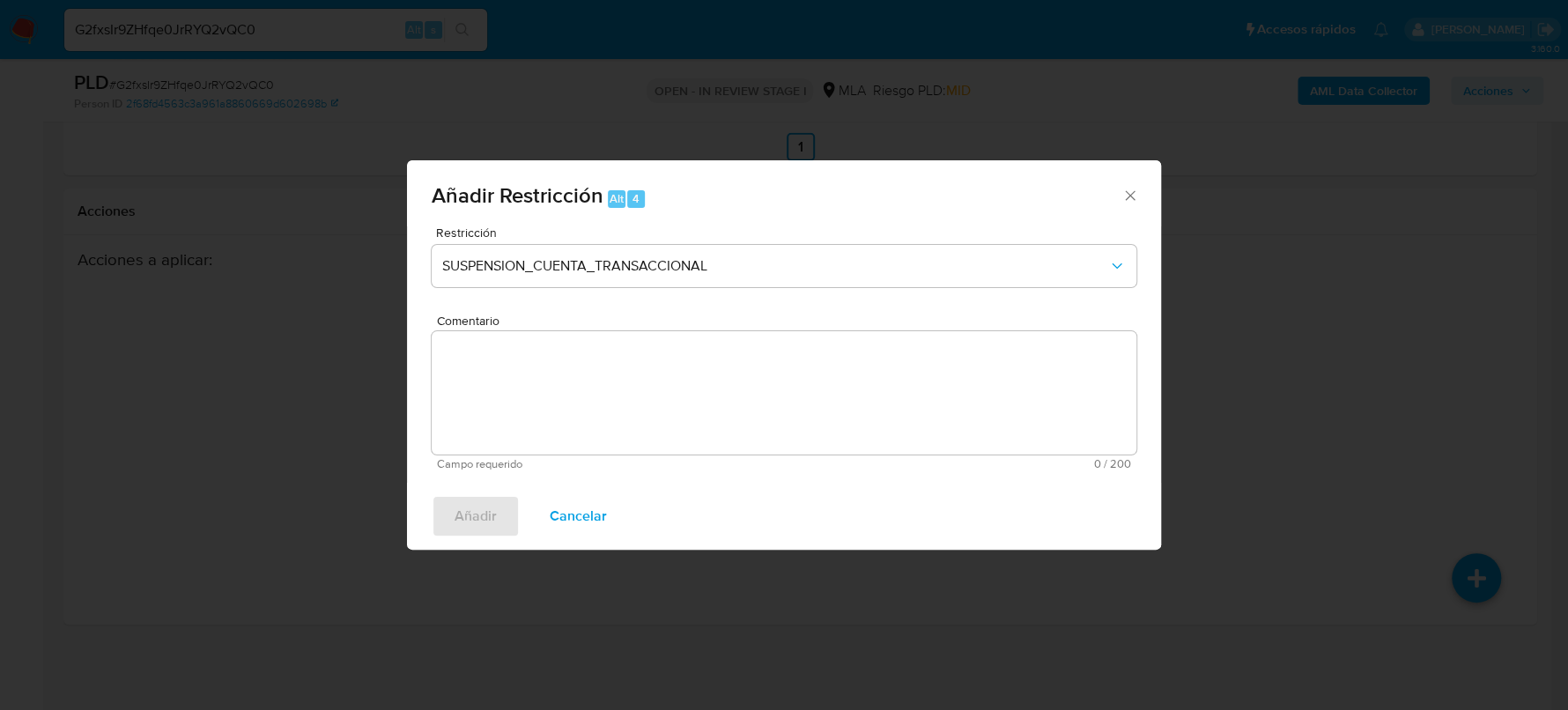
click at [659, 401] on textarea "Comentario" at bounding box center [784, 392] width 704 height 124
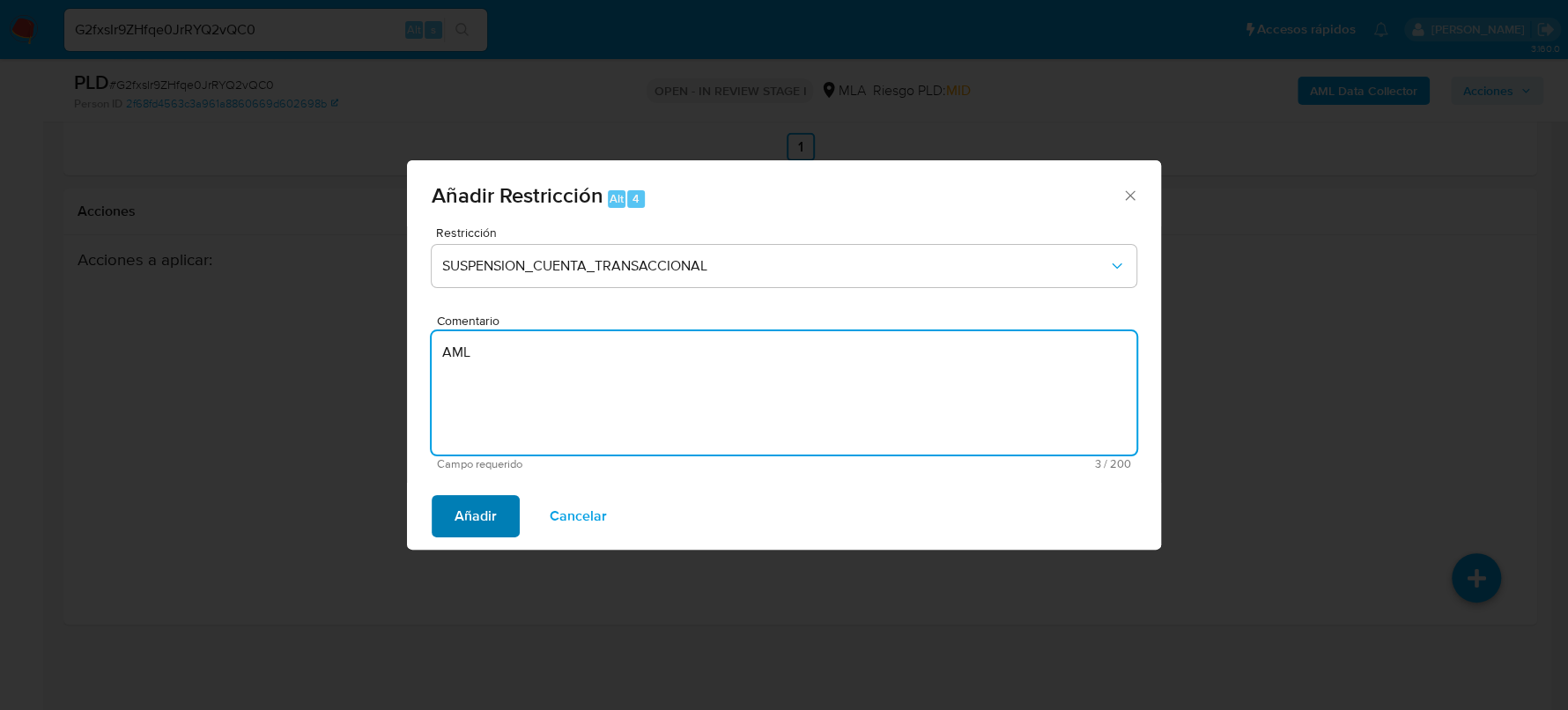
type textarea "AML"
click at [457, 523] on span "Añadir" at bounding box center [475, 516] width 42 height 39
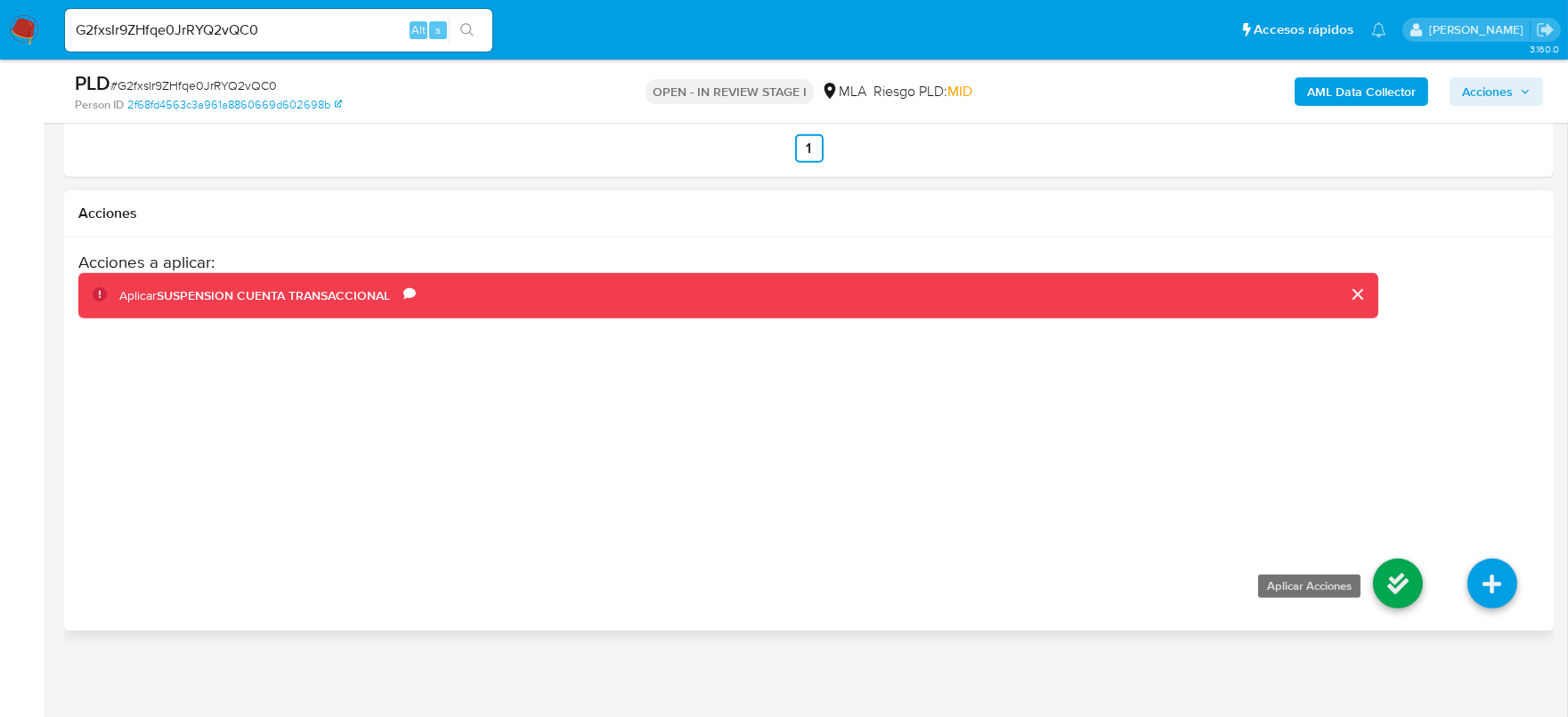
click at [1389, 575] on icon at bounding box center [1398, 583] width 50 height 50
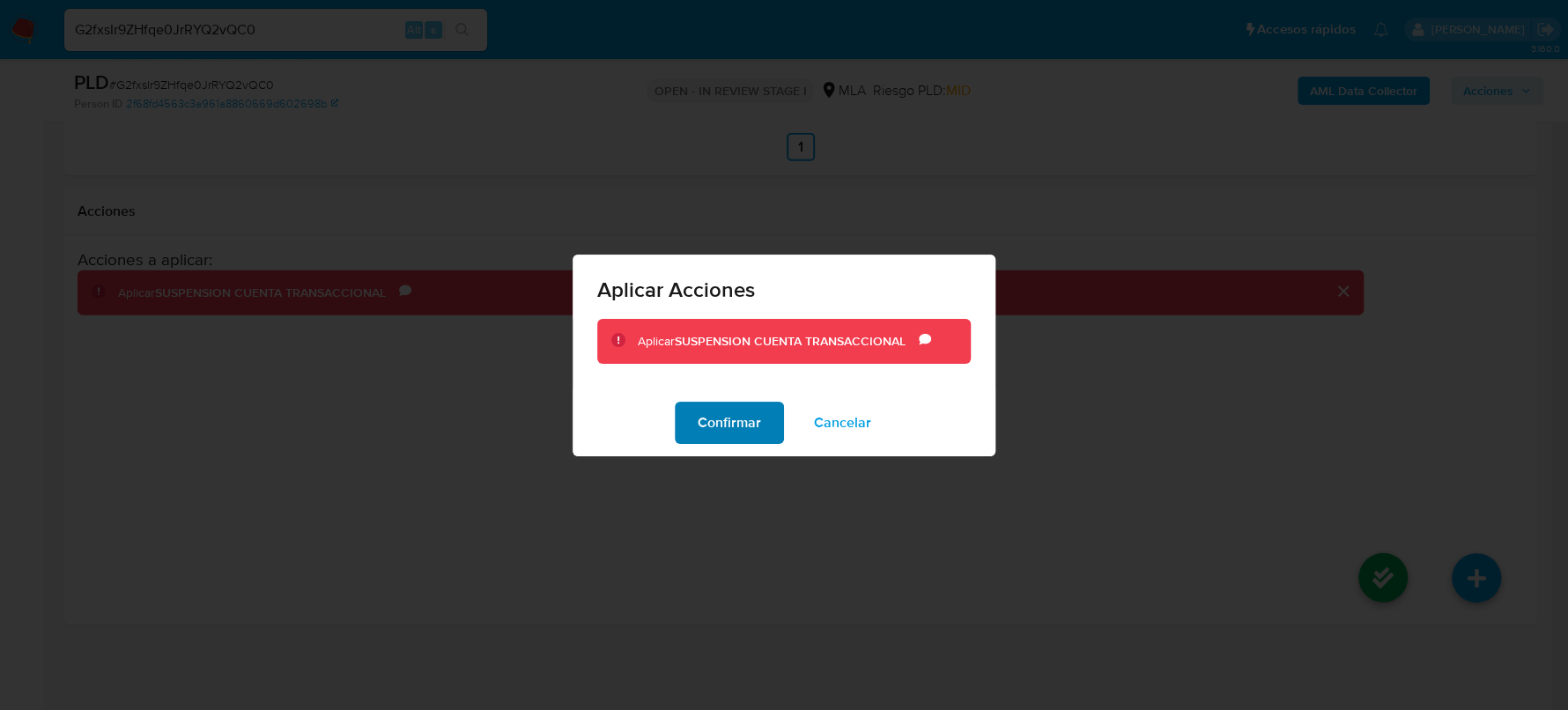
click at [738, 426] on span "Confirmar" at bounding box center [729, 422] width 63 height 39
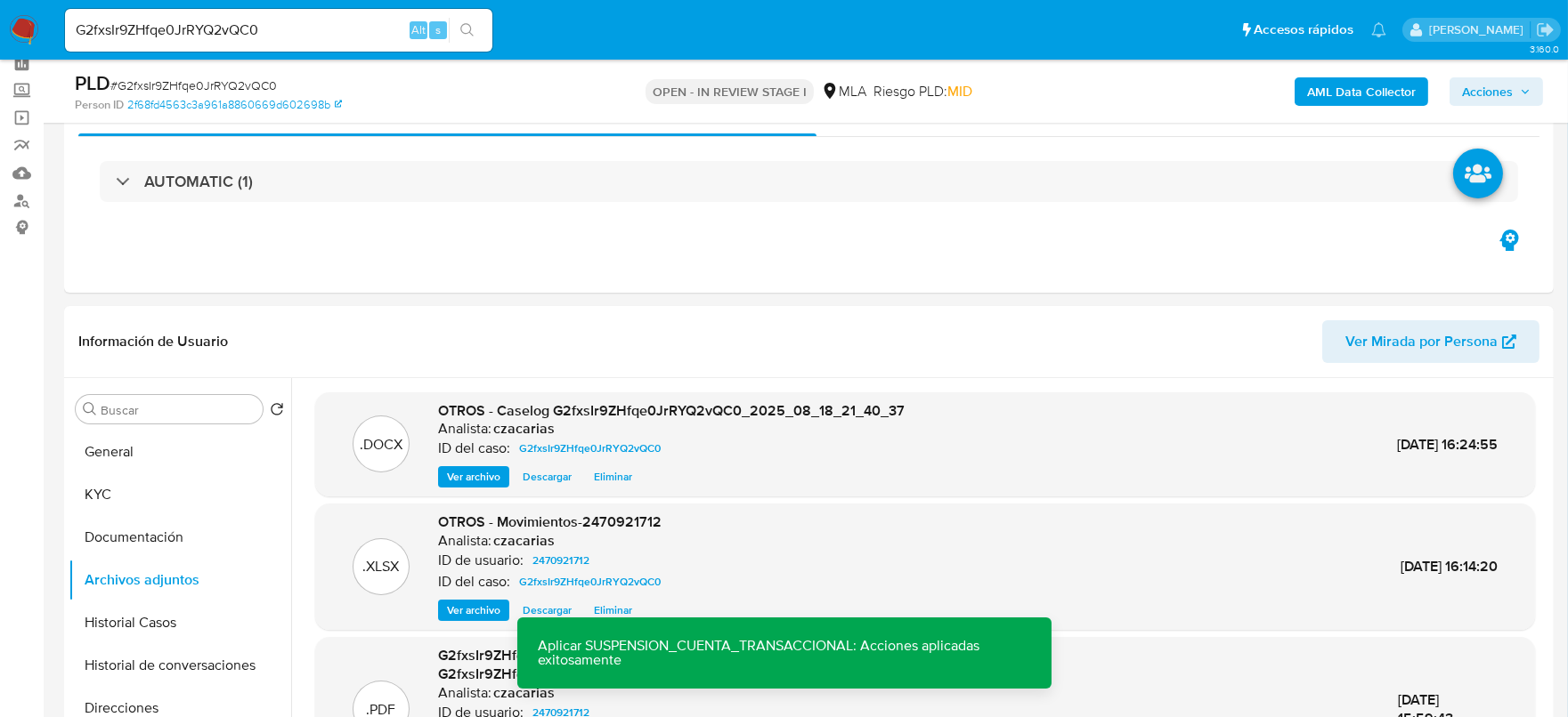
scroll to position [0, 0]
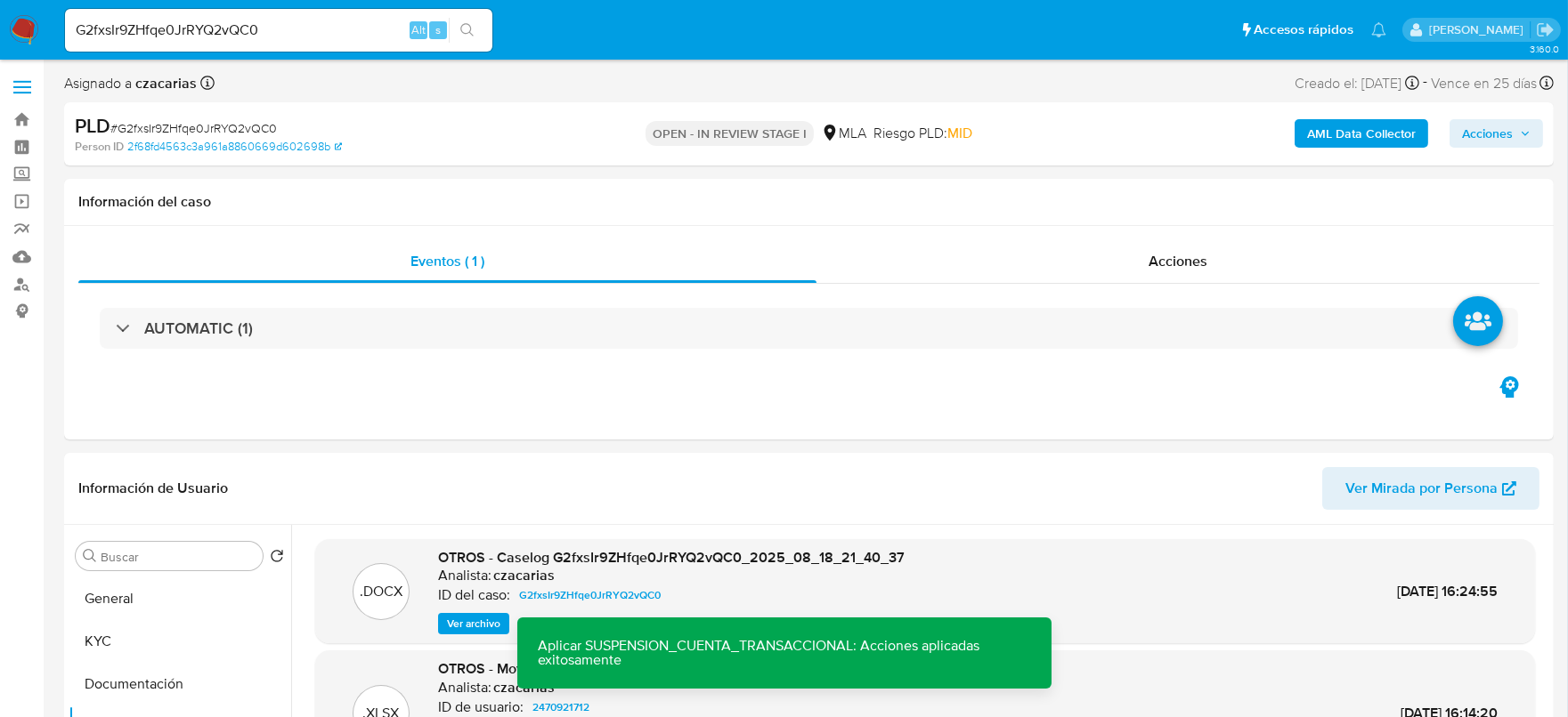
click at [1544, 149] on div "PLD # G2fxsIr9ZHfqe0JrRYQ2vQC0 Person ID 2f68fd4563c3a961a8860669d602698b OPEN …" at bounding box center [809, 133] width 1490 height 63
click at [1522, 135] on icon "button" at bounding box center [1525, 134] width 11 height 11
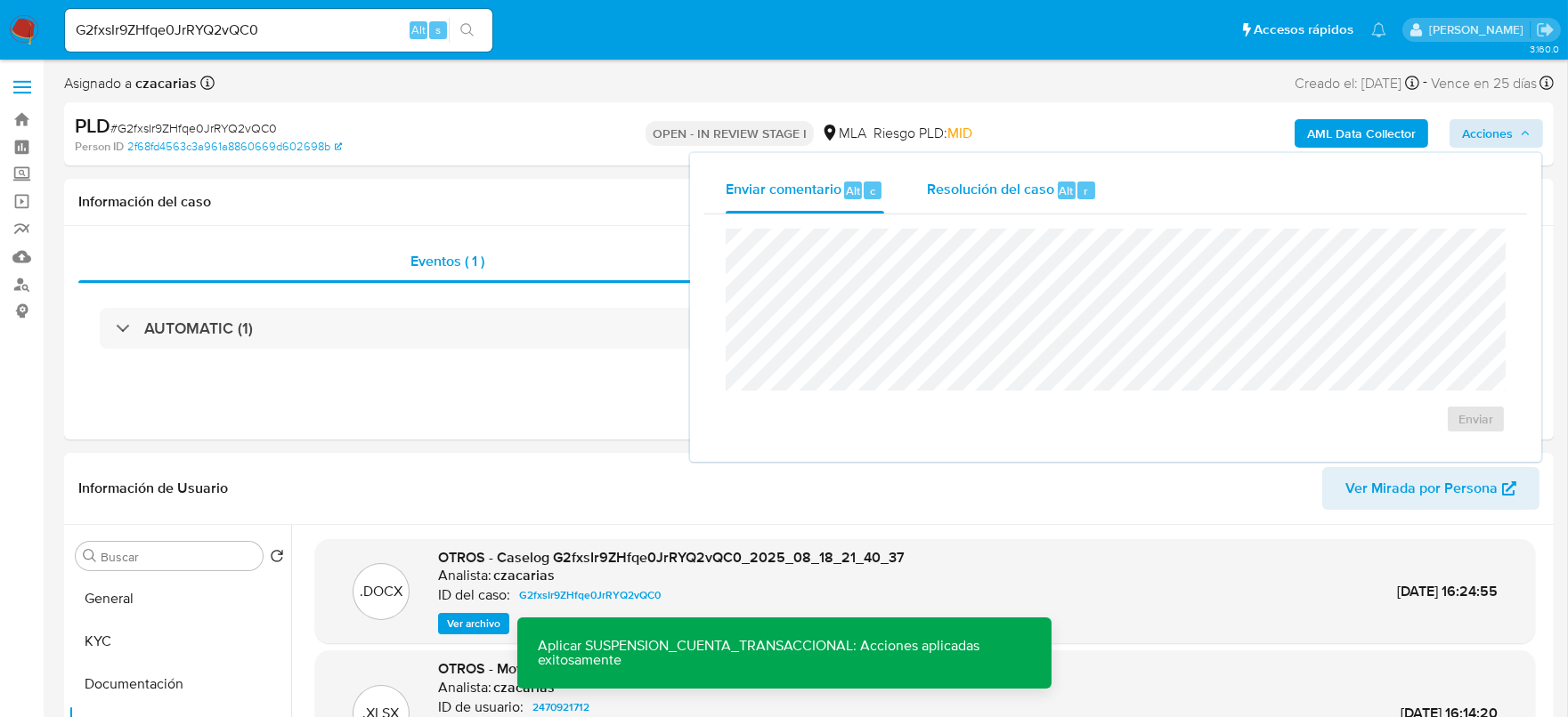
click at [990, 209] on div "Resolución del caso Alt r" at bounding box center [1012, 190] width 170 height 46
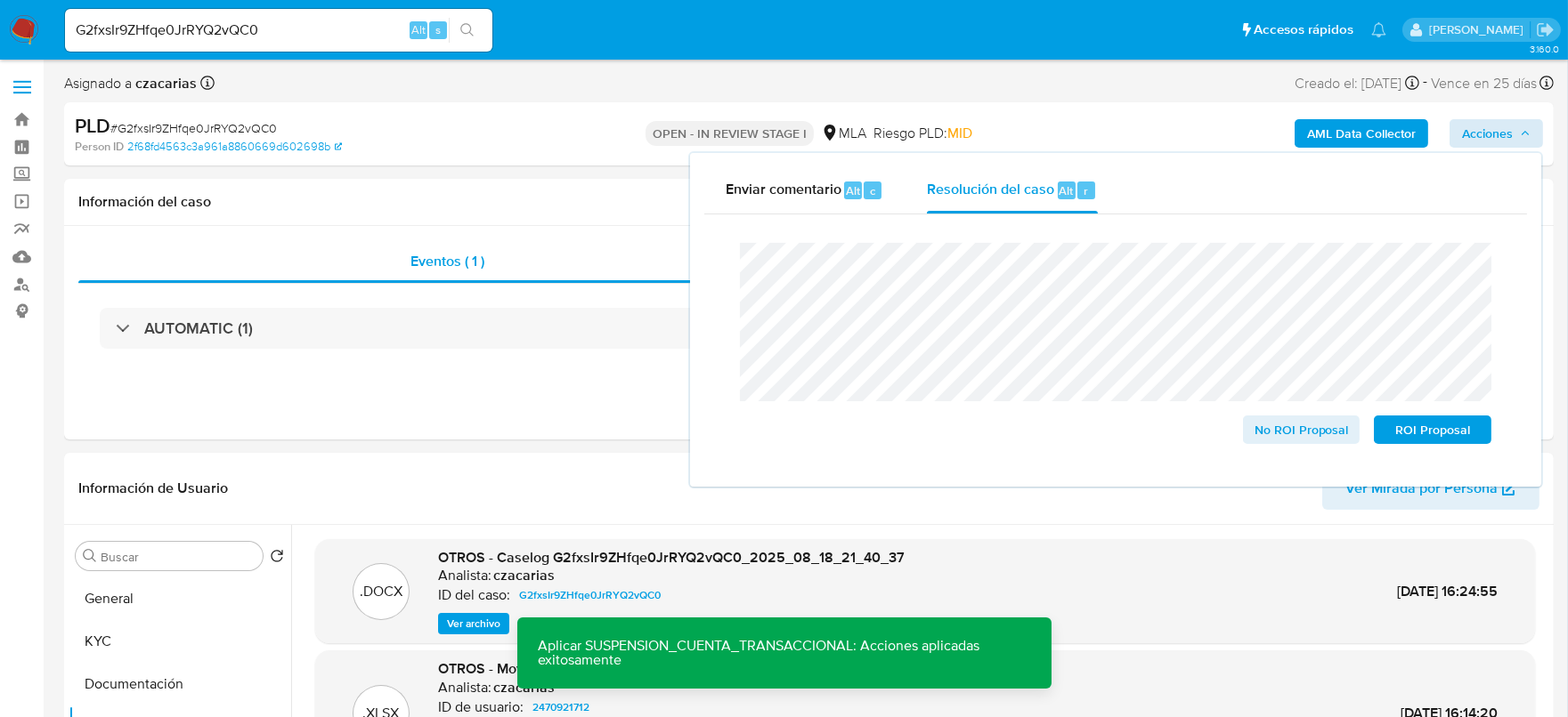
click at [178, 118] on div "PLD # G2fxsIr9ZHfqe0JrRYQ2vQC0" at bounding box center [315, 126] width 482 height 26
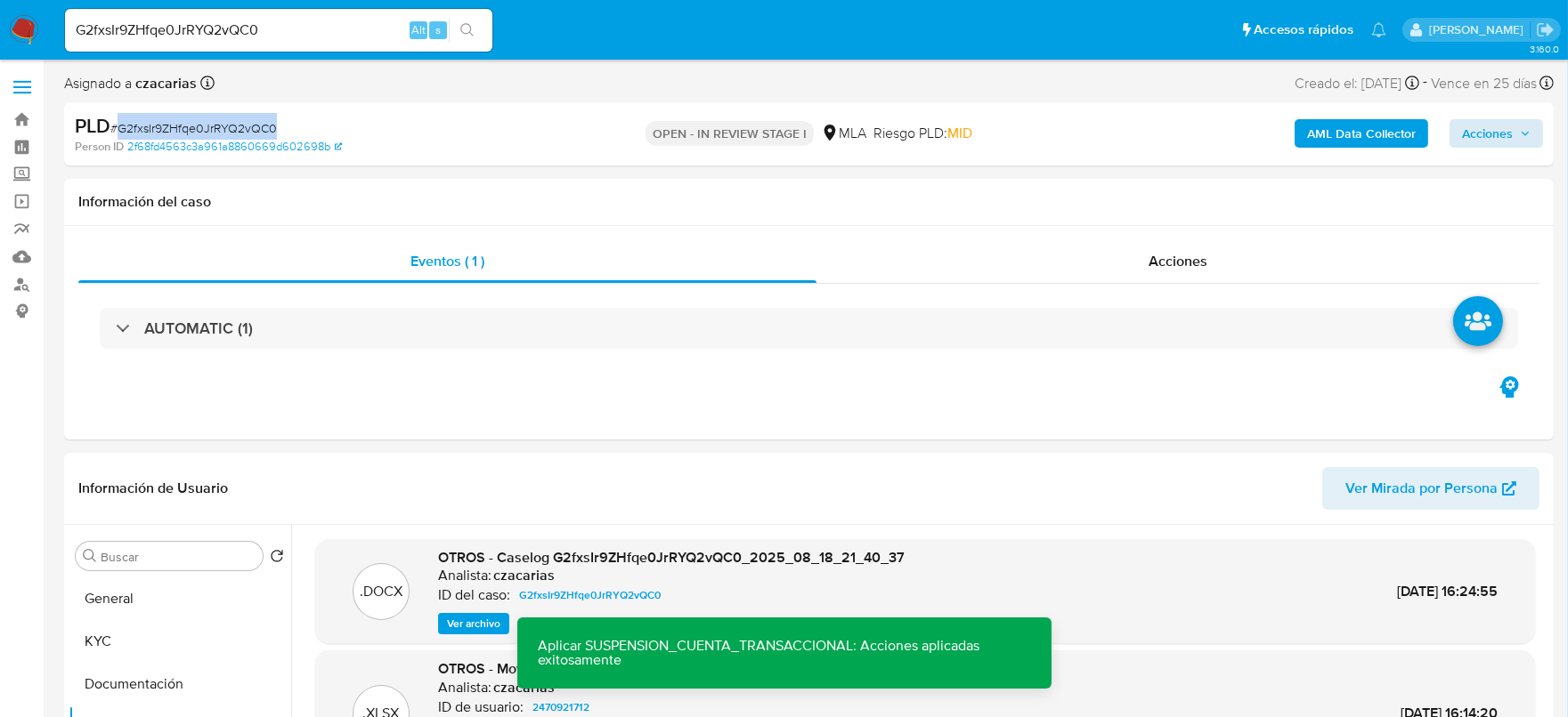
click at [178, 118] on div "PLD # G2fxsIr9ZHfqe0JrRYQ2vQC0" at bounding box center [315, 126] width 482 height 26
copy span "G2fxsIr9ZHfqe0JrRYQ2vQC0"
click at [1490, 135] on span "Acciones" at bounding box center [1488, 133] width 51 height 28
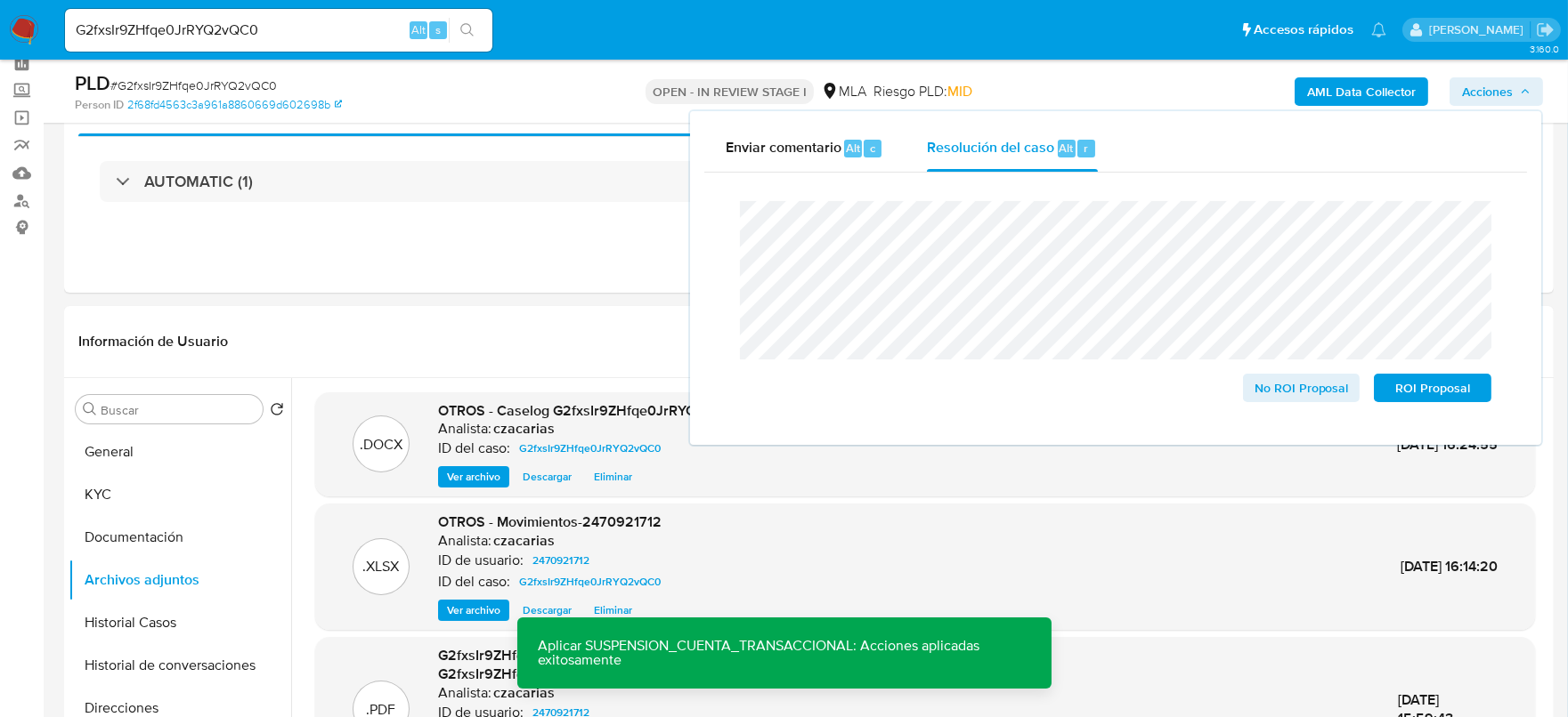
scroll to position [221, 0]
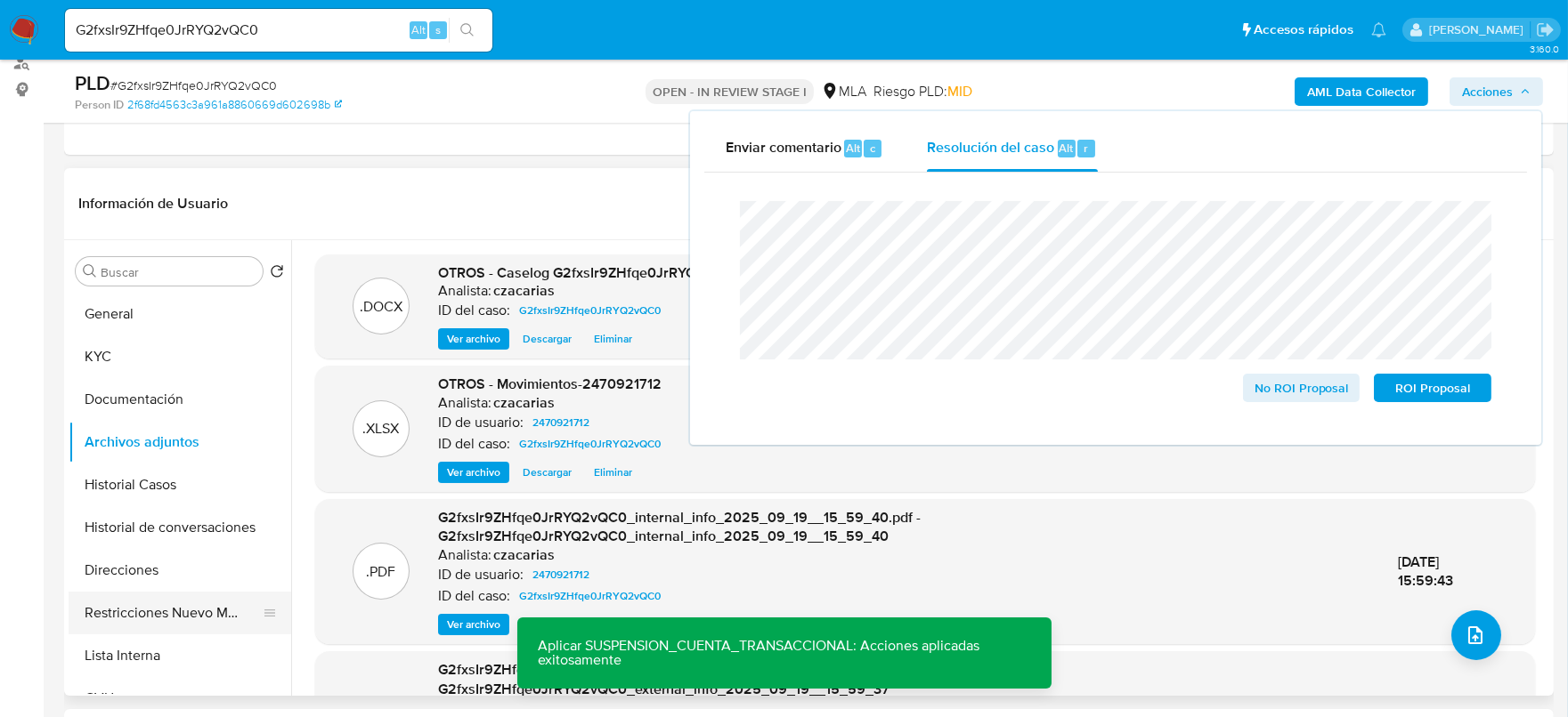
click at [180, 602] on button "Restricciones Nuevo Mundo" at bounding box center [172, 613] width 209 height 43
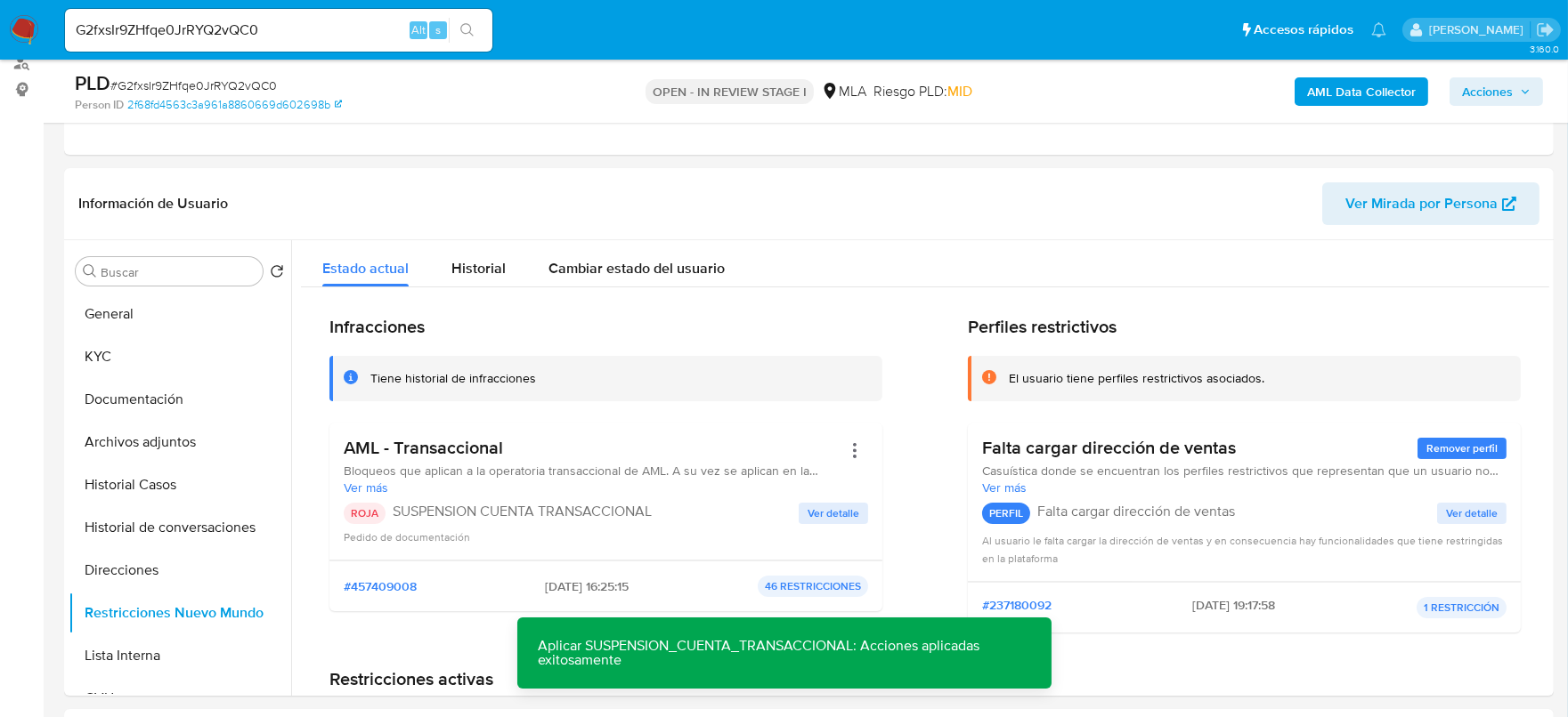
click at [1479, 90] on span "Acciones" at bounding box center [1488, 91] width 51 height 28
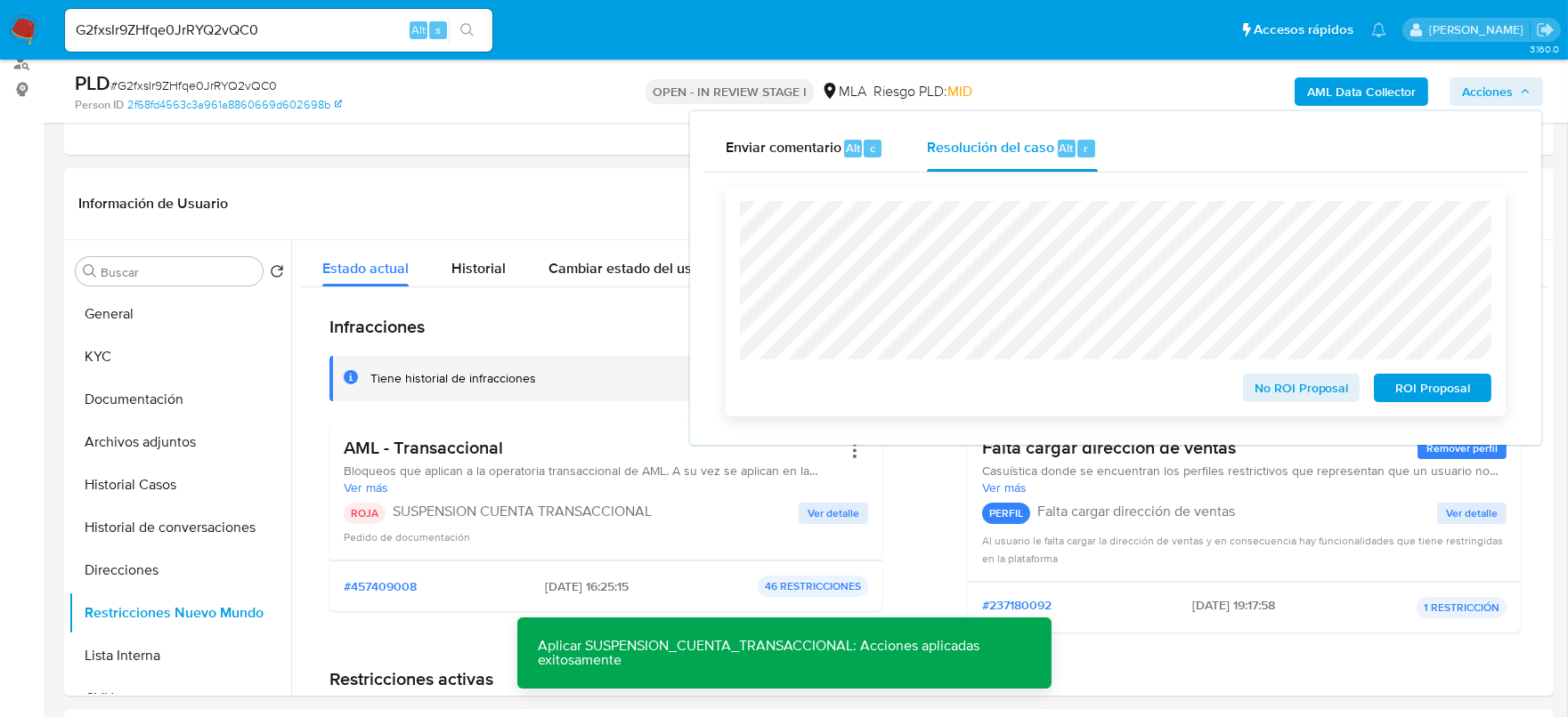
click at [1399, 396] on span "ROI Proposal" at bounding box center [1433, 387] width 93 height 25
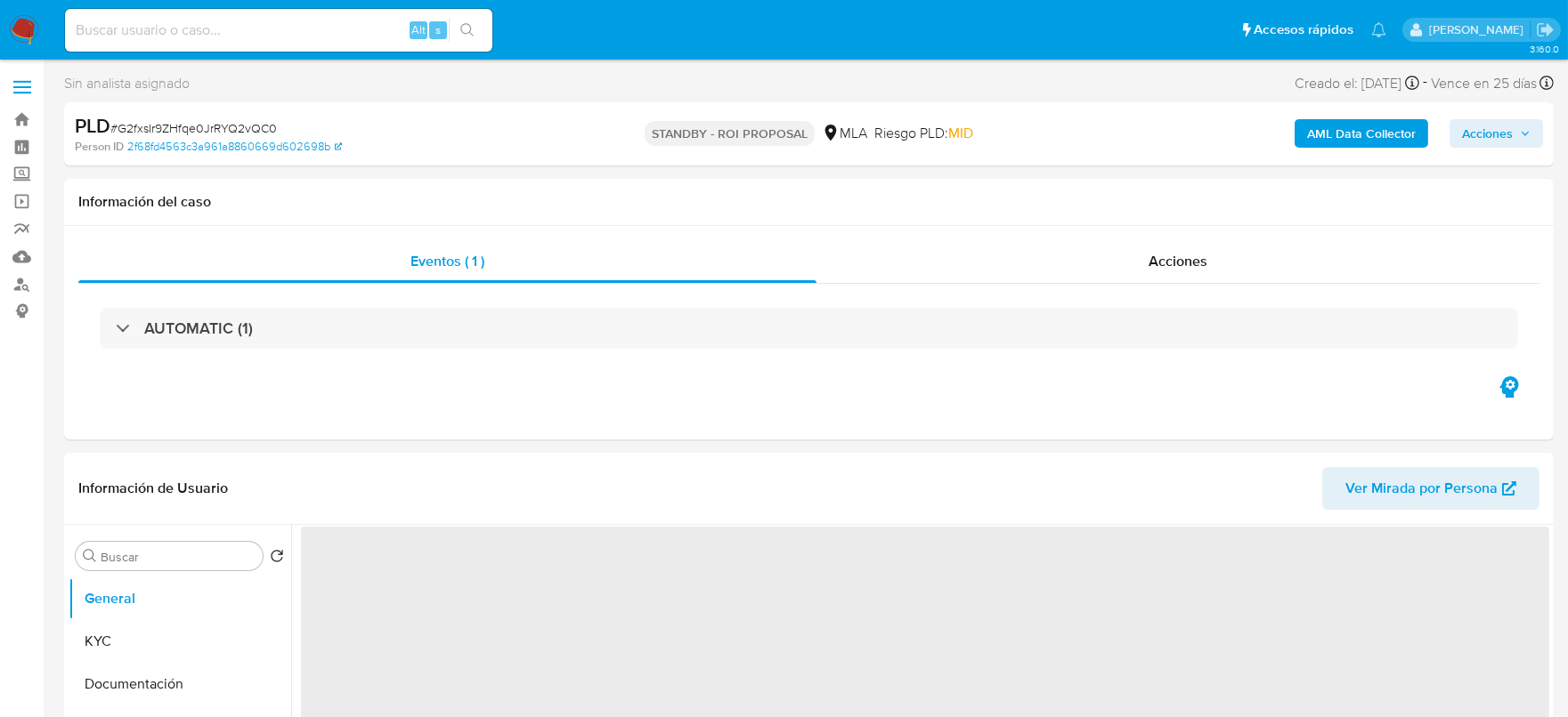
select select "10"
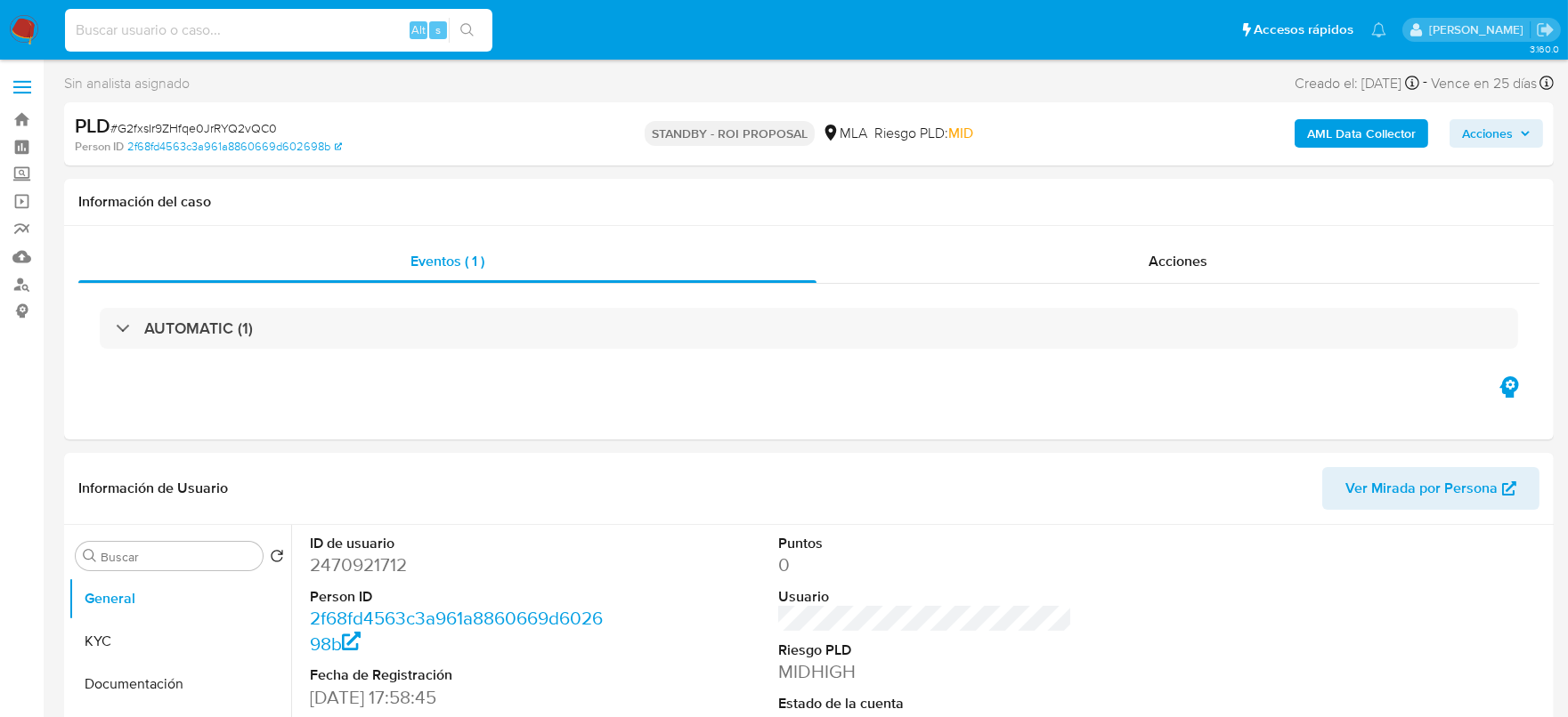
click at [377, 26] on input at bounding box center [278, 30] width 428 height 23
paste input "2n3purpeSfgXPBBvEhCBpHTA"
type input "2n3purpeSfgXPBBvEhCBpHTA"
click at [460, 21] on button "search-icon" at bounding box center [467, 30] width 36 height 25
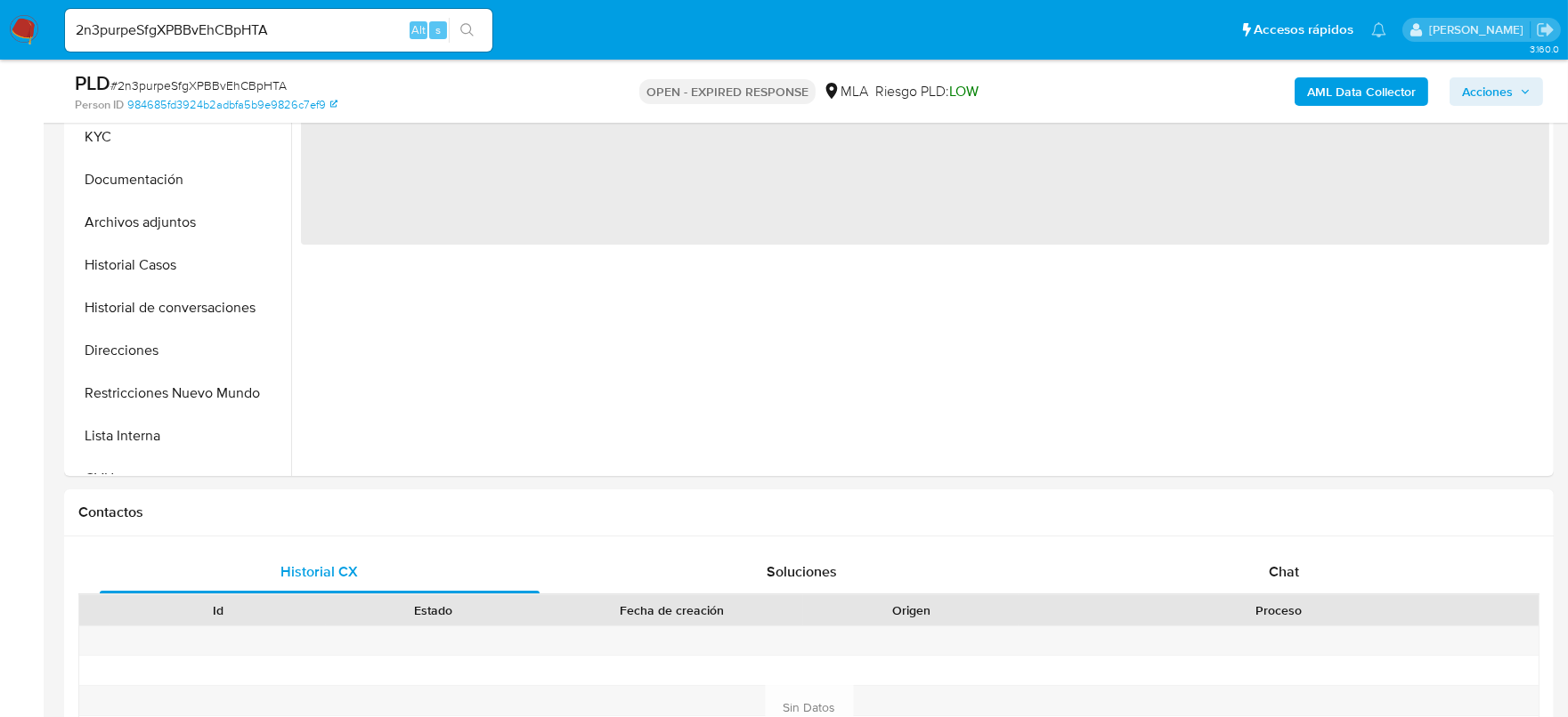
select select "10"
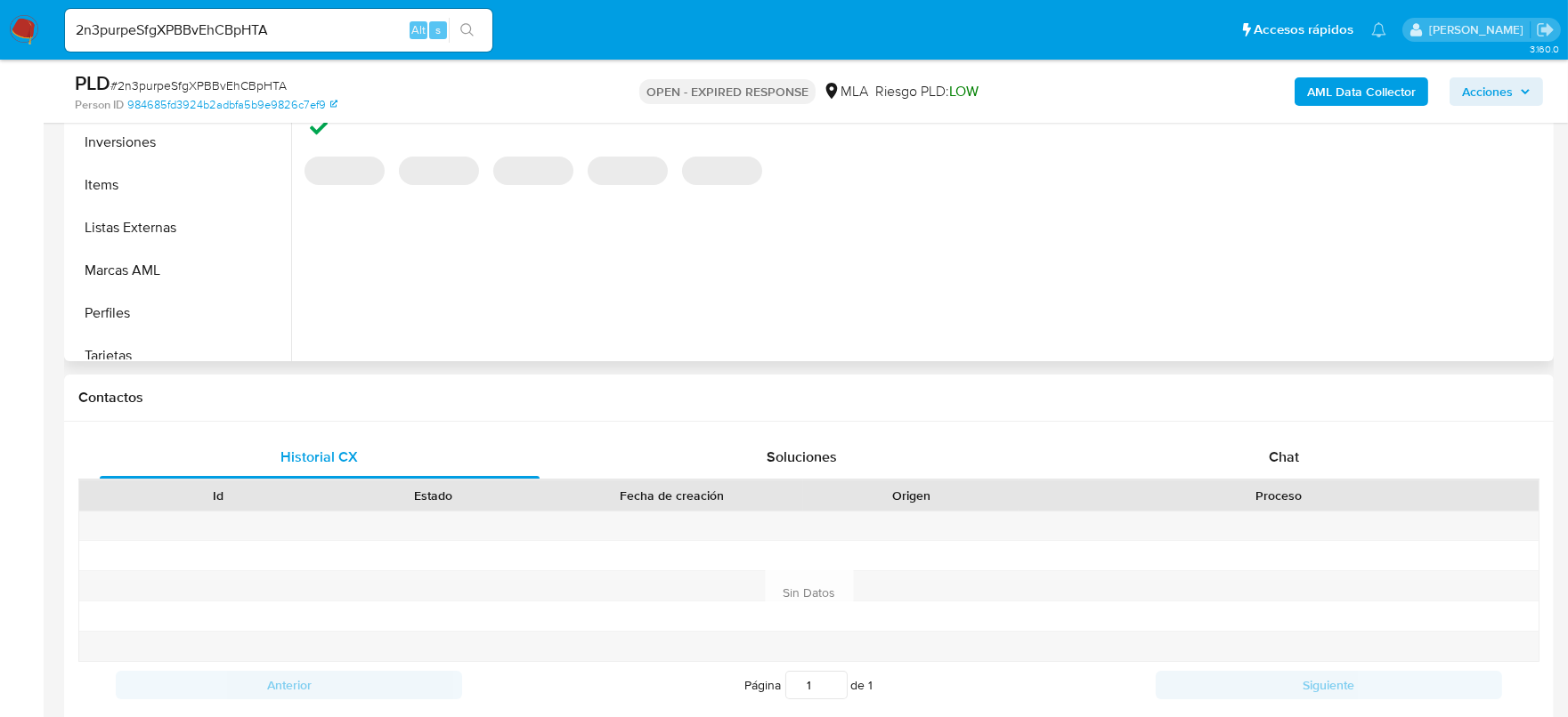
scroll to position [878, 0]
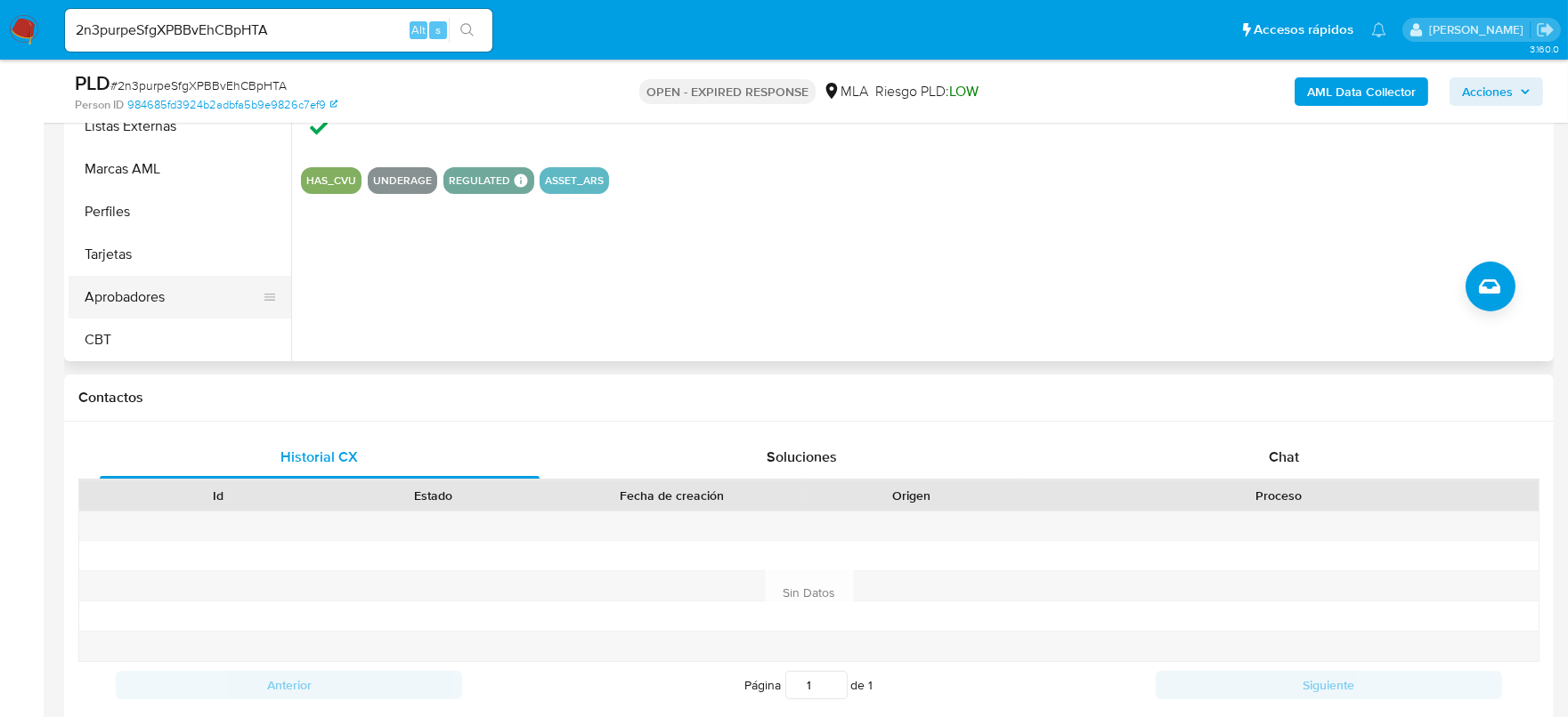
click at [142, 312] on button "Aprobadores" at bounding box center [172, 297] width 209 height 43
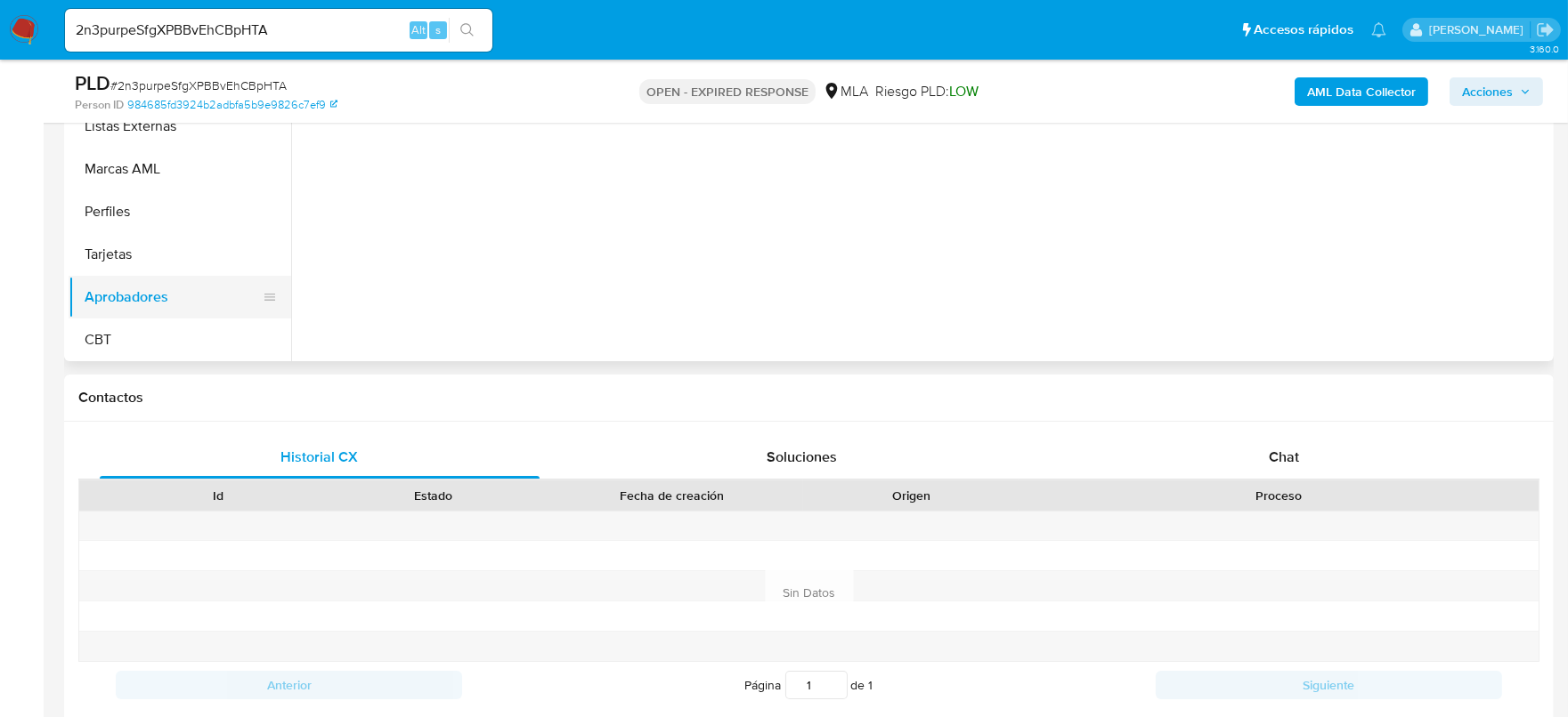
drag, startPoint x: 254, startPoint y: 292, endPoint x: 253, endPoint y: 279, distance: 13.0
click at [253, 279] on button "Aprobadores" at bounding box center [172, 297] width 209 height 43
drag, startPoint x: 266, startPoint y: 296, endPoint x: 245, endPoint y: 177, distance: 120.8
click at [245, 177] on ul "General KYC Documentación Archivos adjuntos Historial Casos Historial de conver…" at bounding box center [180, 159] width 222 height 402
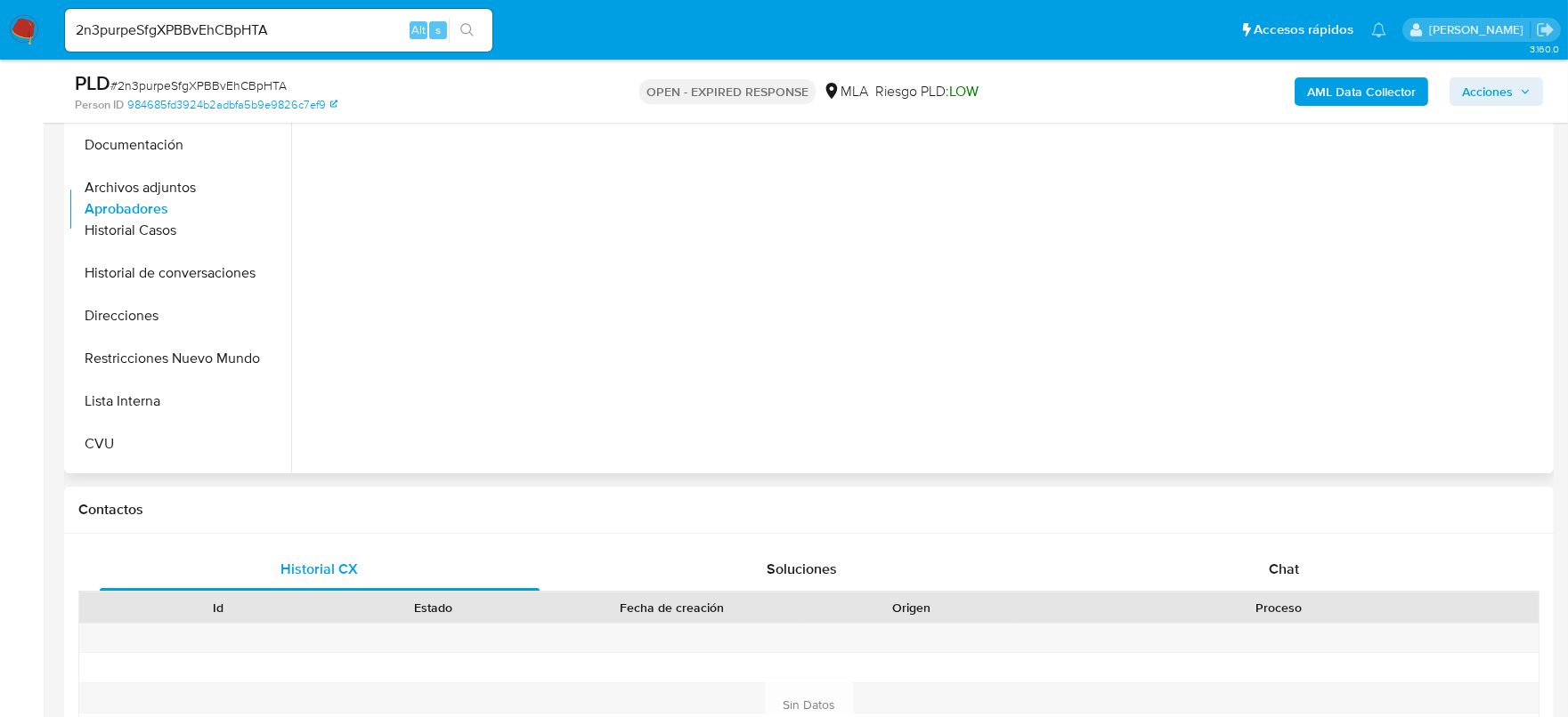
scroll to position [0, 0]
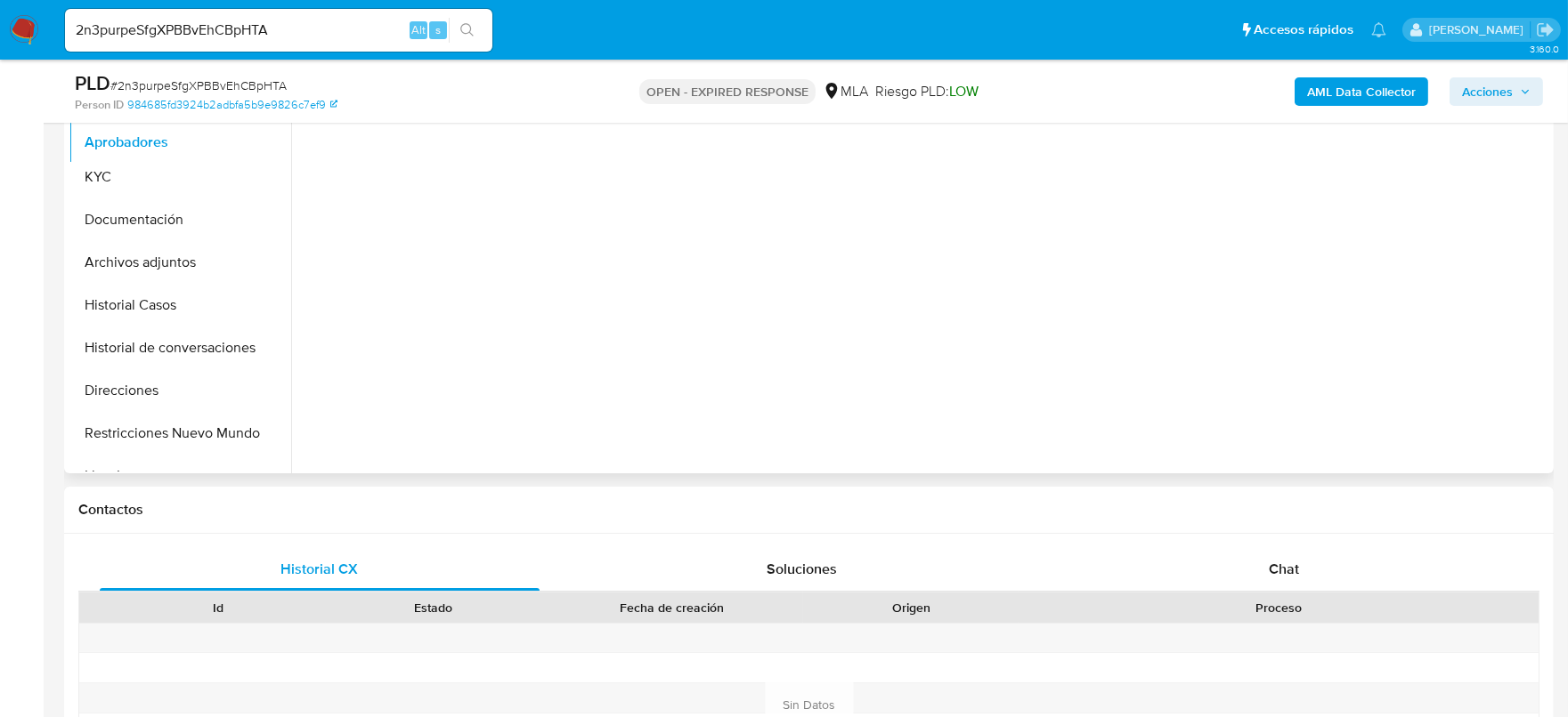
click at [230, 138] on ul "General KYC Documentación Archivos adjuntos Historial Casos Historial de conver…" at bounding box center [180, 271] width 222 height 402
click at [403, 196] on div "ID de usuario relacionado Rol Riesgo PLD" at bounding box center [925, 200] width 1234 height 338
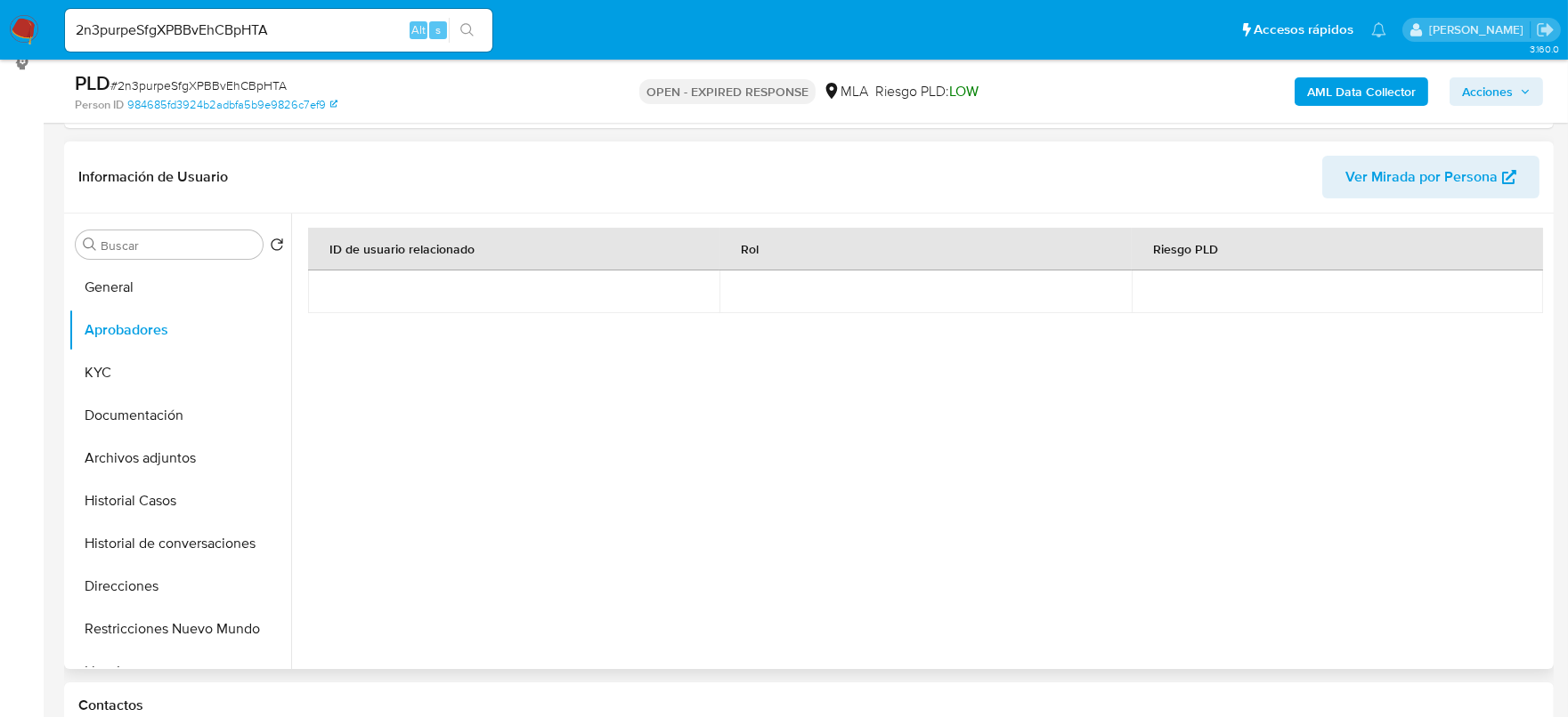
scroll to position [221, 0]
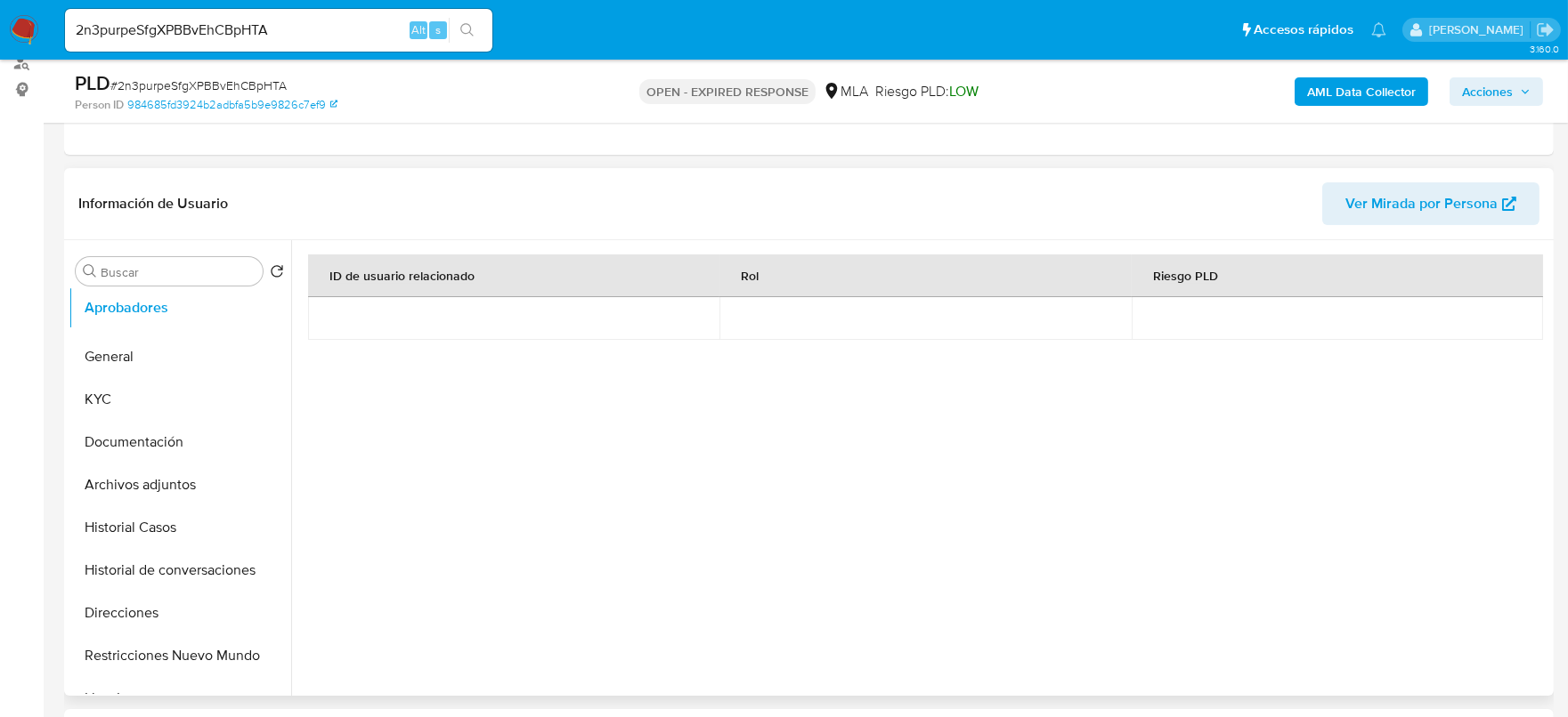
drag, startPoint x: 263, startPoint y: 358, endPoint x: 267, endPoint y: 310, distance: 48.2
click at [267, 310] on ul "General Aprobadores KYC Documentación Archivos adjuntos Historial Casos Histori…" at bounding box center [180, 493] width 222 height 402
click at [170, 315] on button "Aprobadores" at bounding box center [172, 313] width 209 height 43
click at [645, 431] on div "ID de usuario relacionado Rol Riesgo PLD" at bounding box center [925, 423] width 1234 height 338
click at [34, 38] on img at bounding box center [24, 30] width 30 height 30
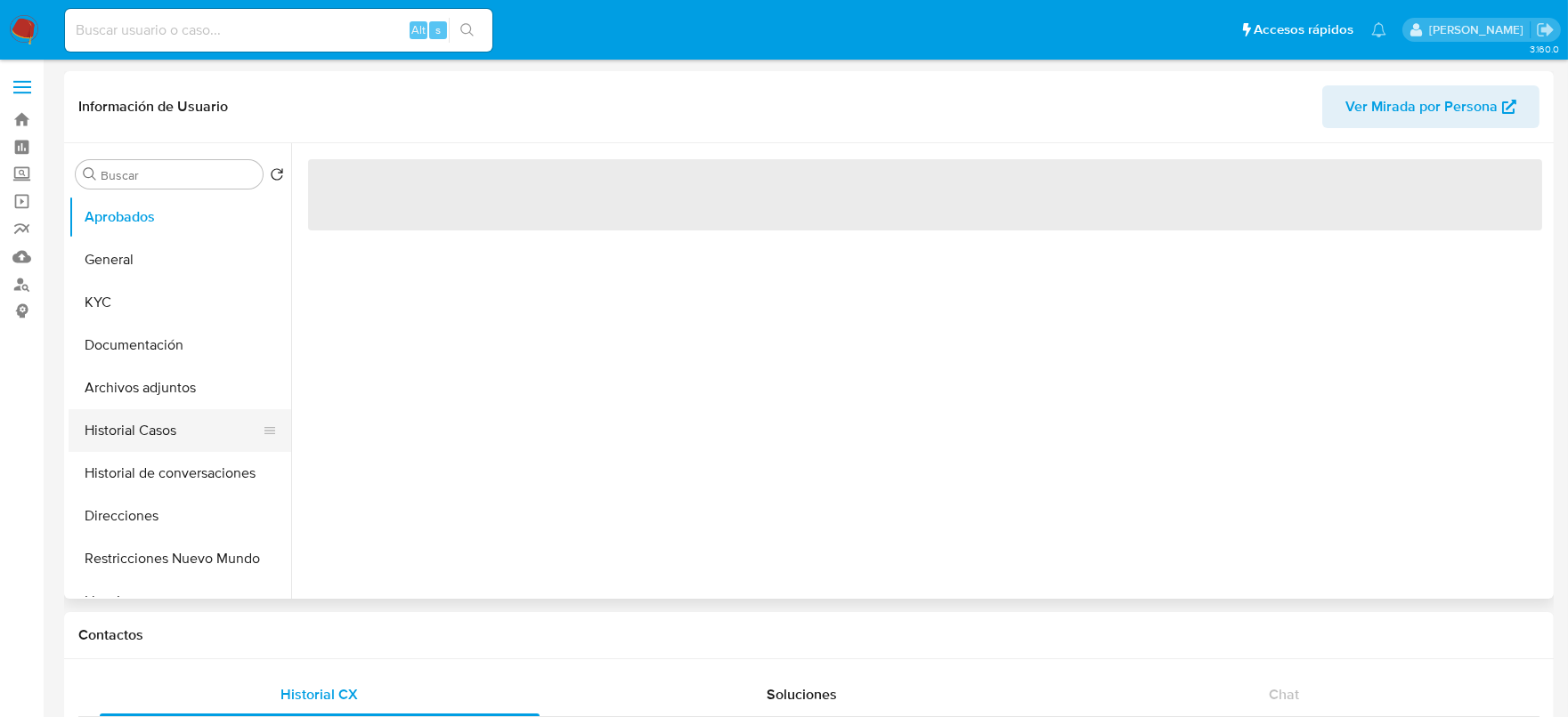
click at [124, 430] on button "Historial Casos" at bounding box center [172, 430] width 209 height 43
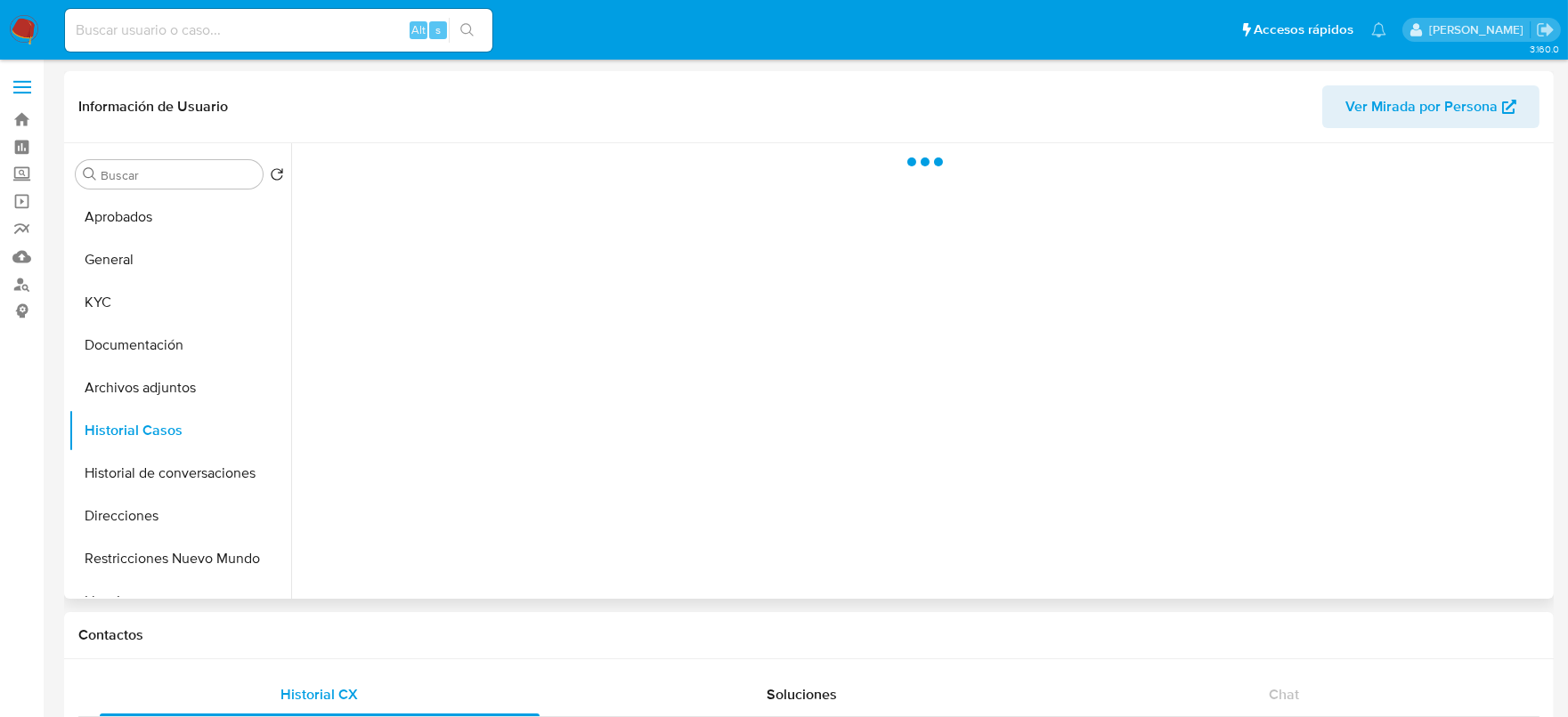
select select "10"
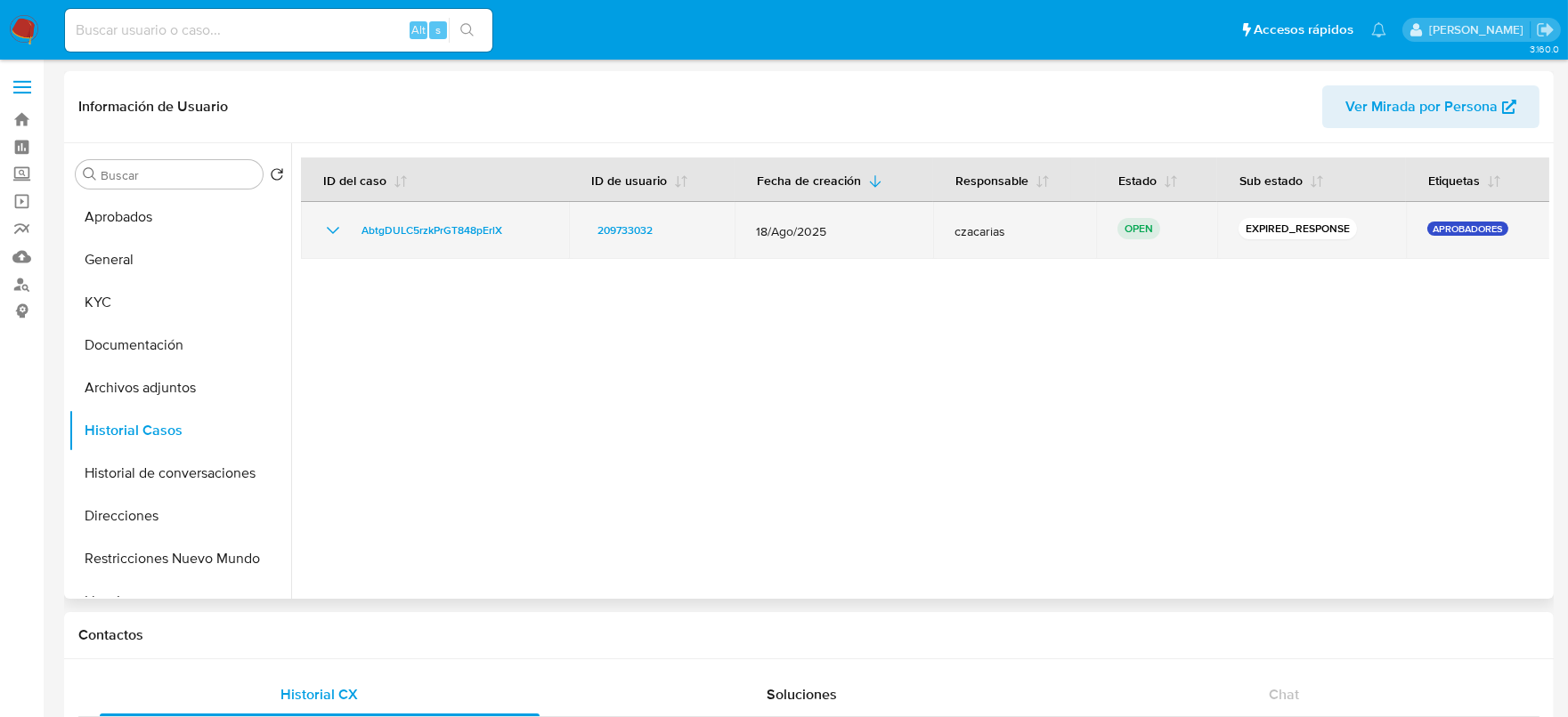
drag, startPoint x: 521, startPoint y: 230, endPoint x: 346, endPoint y: 227, distance: 175.0
click at [346, 226] on div "AbtgDULC5rzkPrGT848pErlX" at bounding box center [435, 230] width 225 height 21
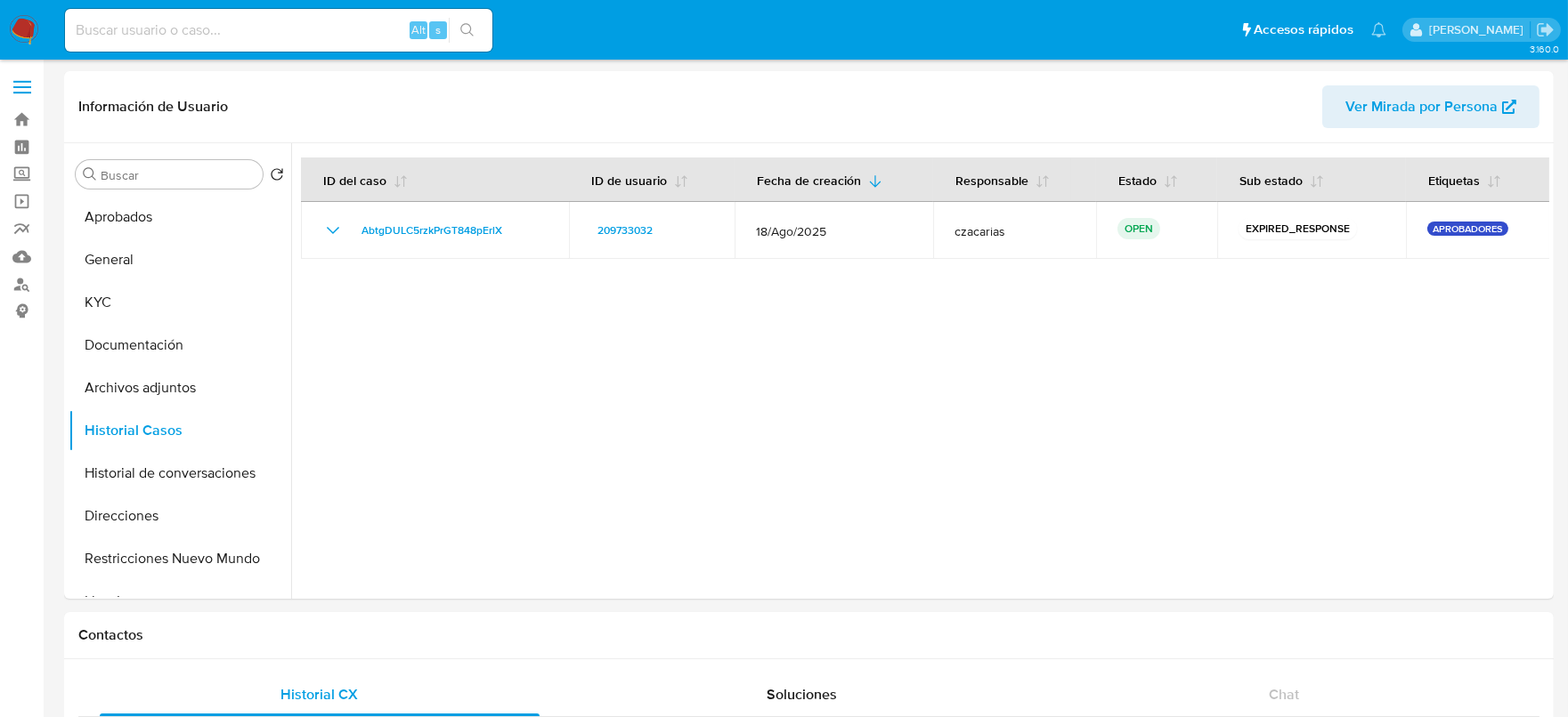
click at [267, 45] on div "Alt s" at bounding box center [278, 30] width 428 height 43
click at [271, 39] on input at bounding box center [278, 30] width 428 height 23
paste input "MjOxycFzh2aWJBQS921lrwhA"
type input "MjOxycFzh2aWJBQS921lrwhA"
click at [457, 26] on button "search-icon" at bounding box center [467, 30] width 36 height 25
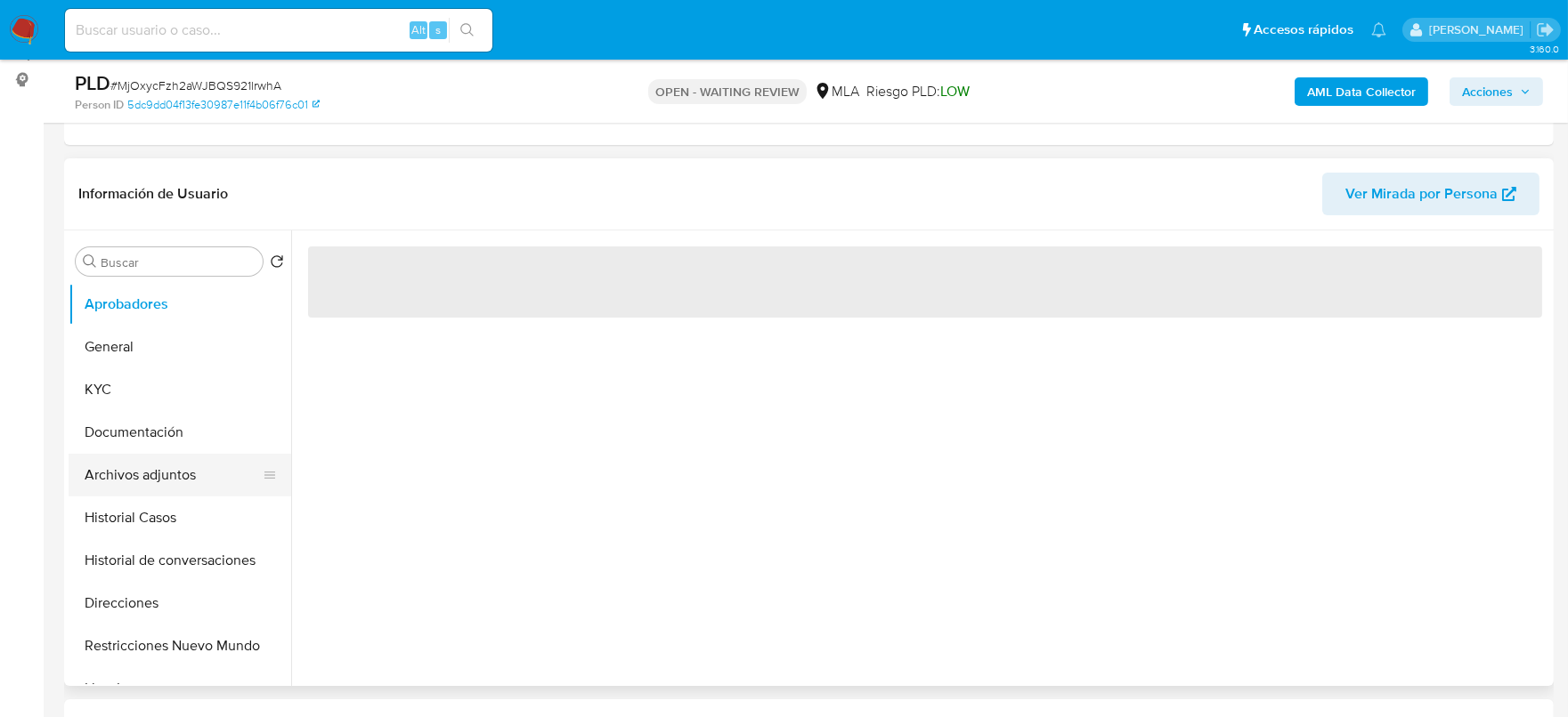
scroll to position [333, 0]
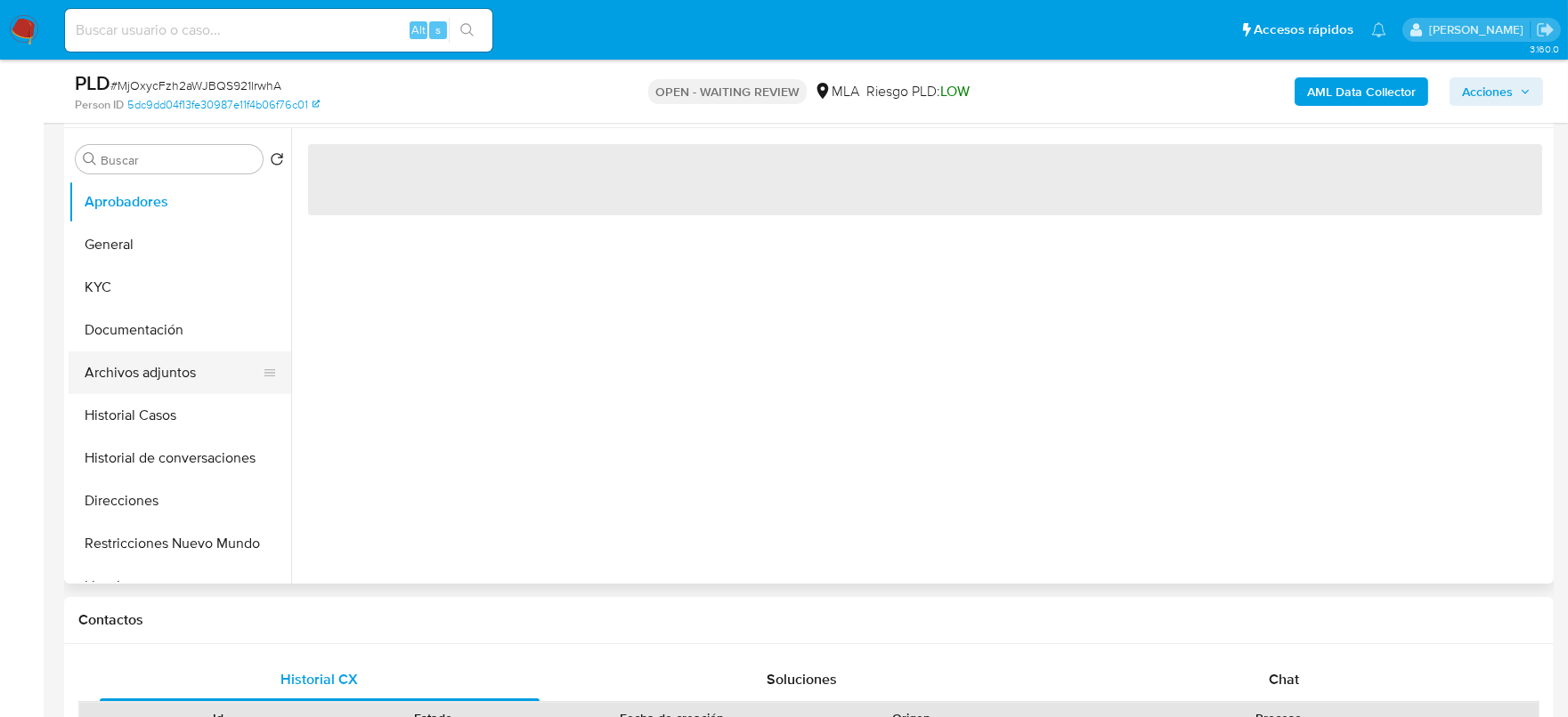
select select "10"
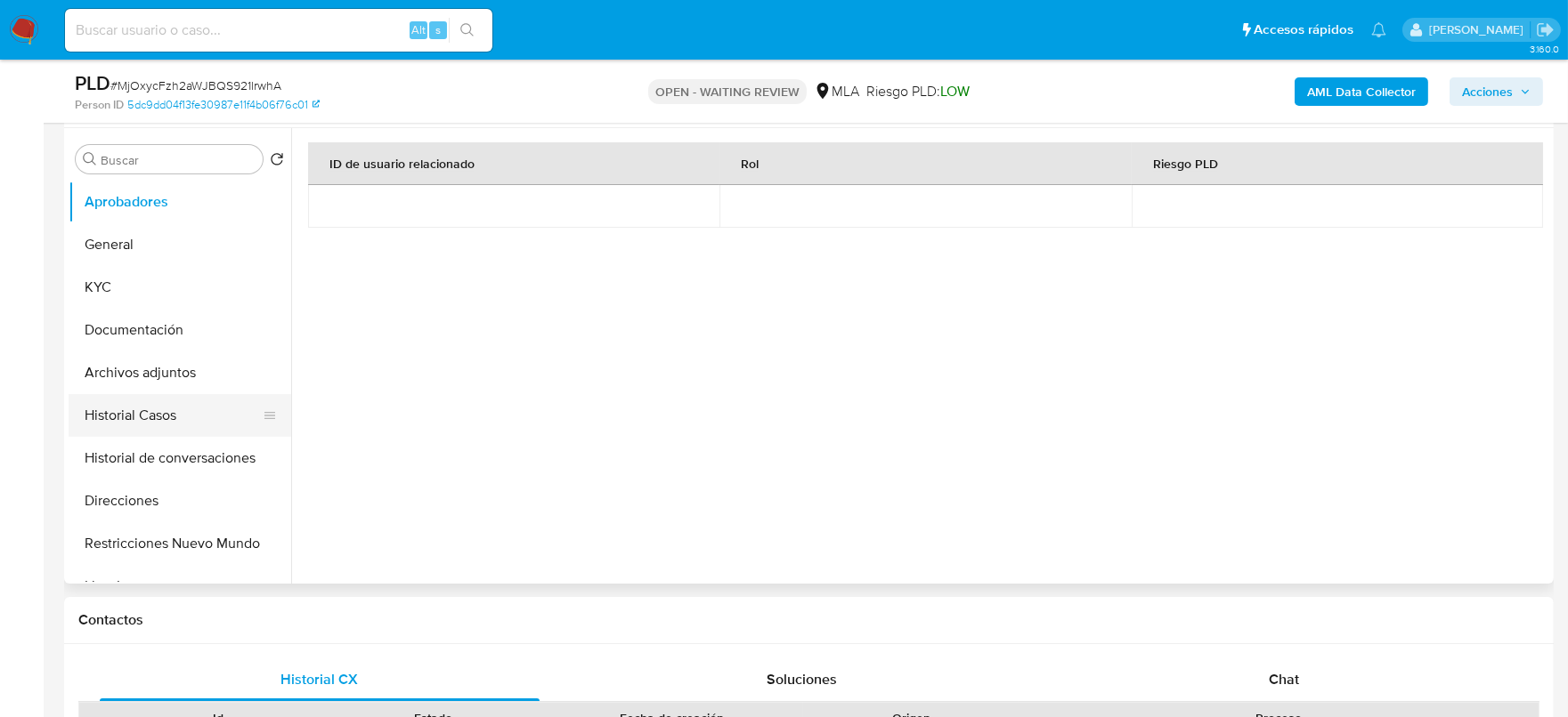
click at [169, 413] on button "Historial Casos" at bounding box center [172, 415] width 209 height 43
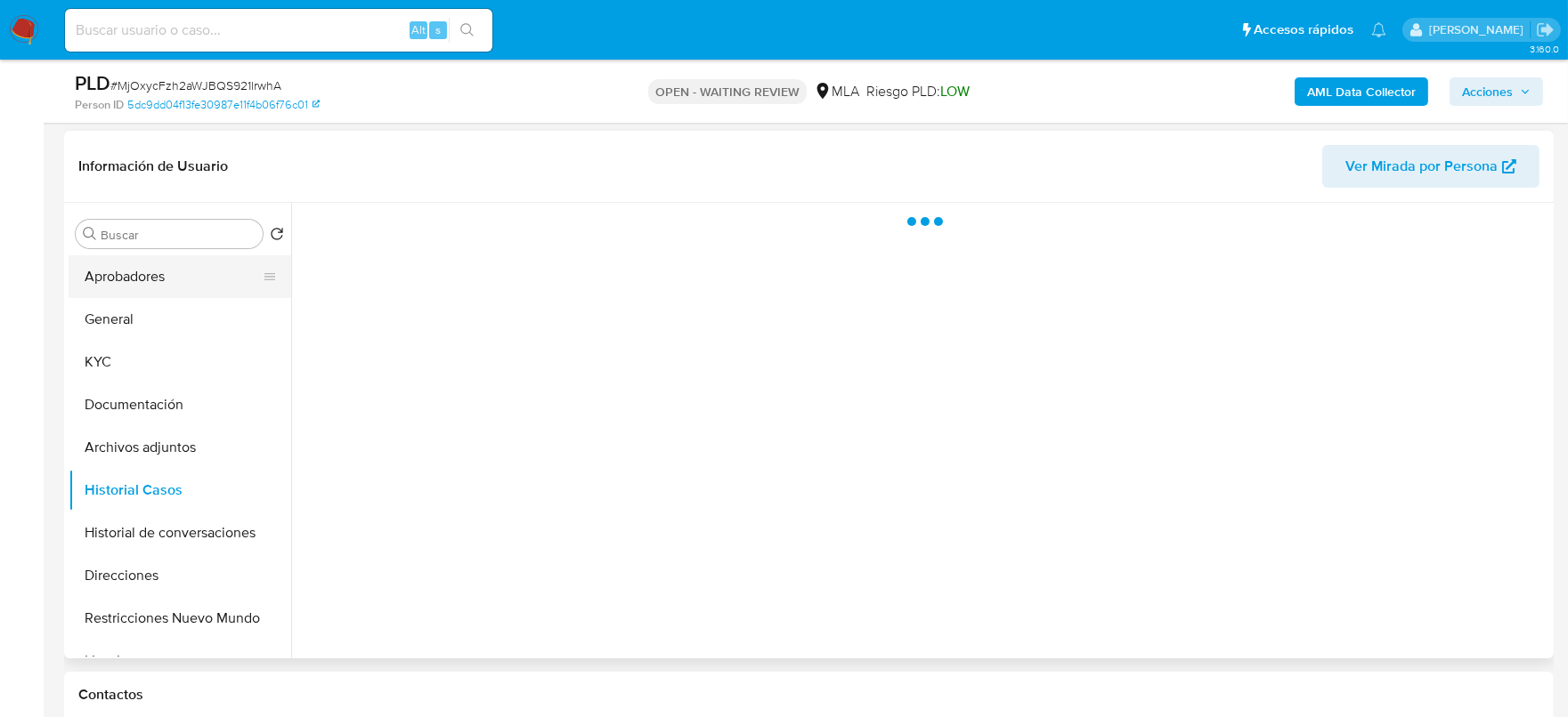
scroll to position [221, 0]
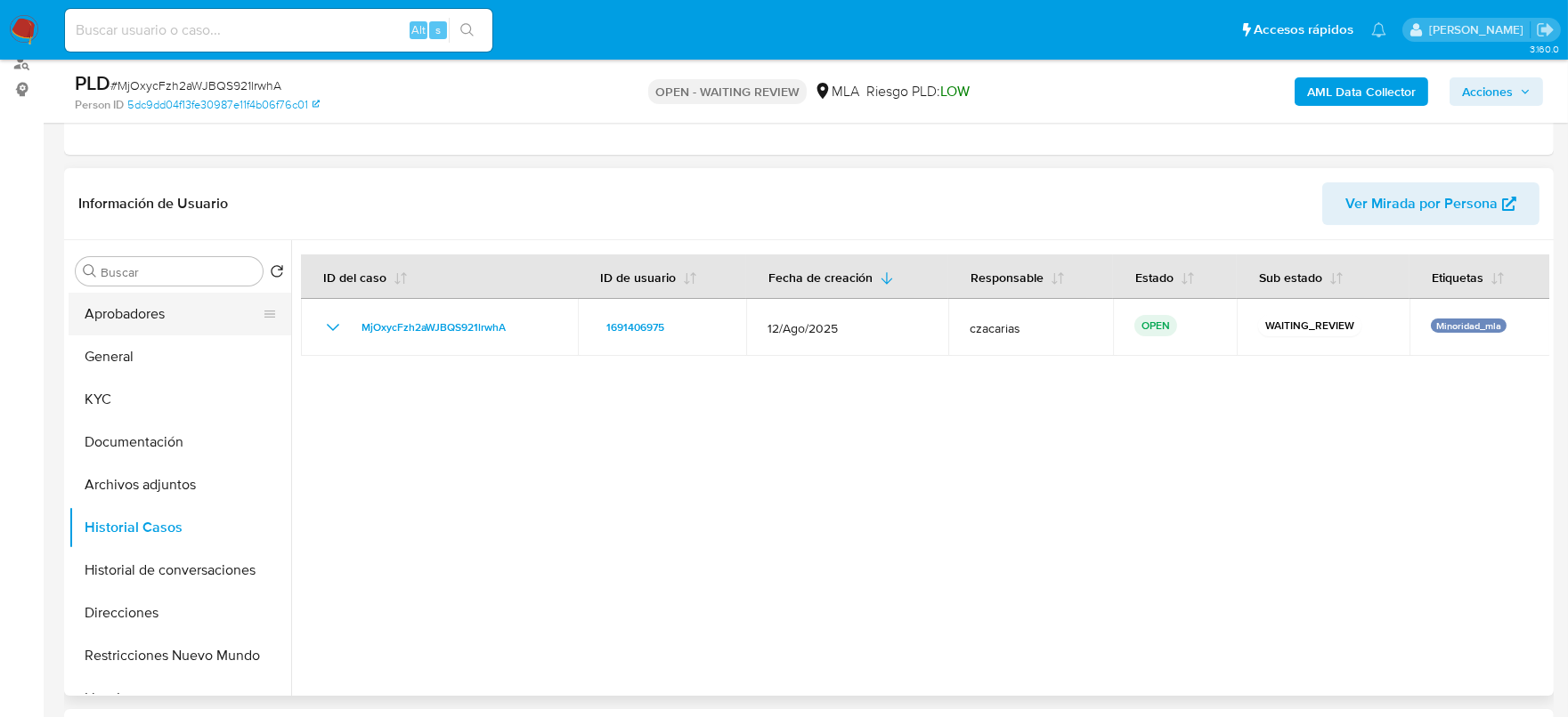
click at [167, 309] on button "Aprobadores" at bounding box center [172, 313] width 209 height 43
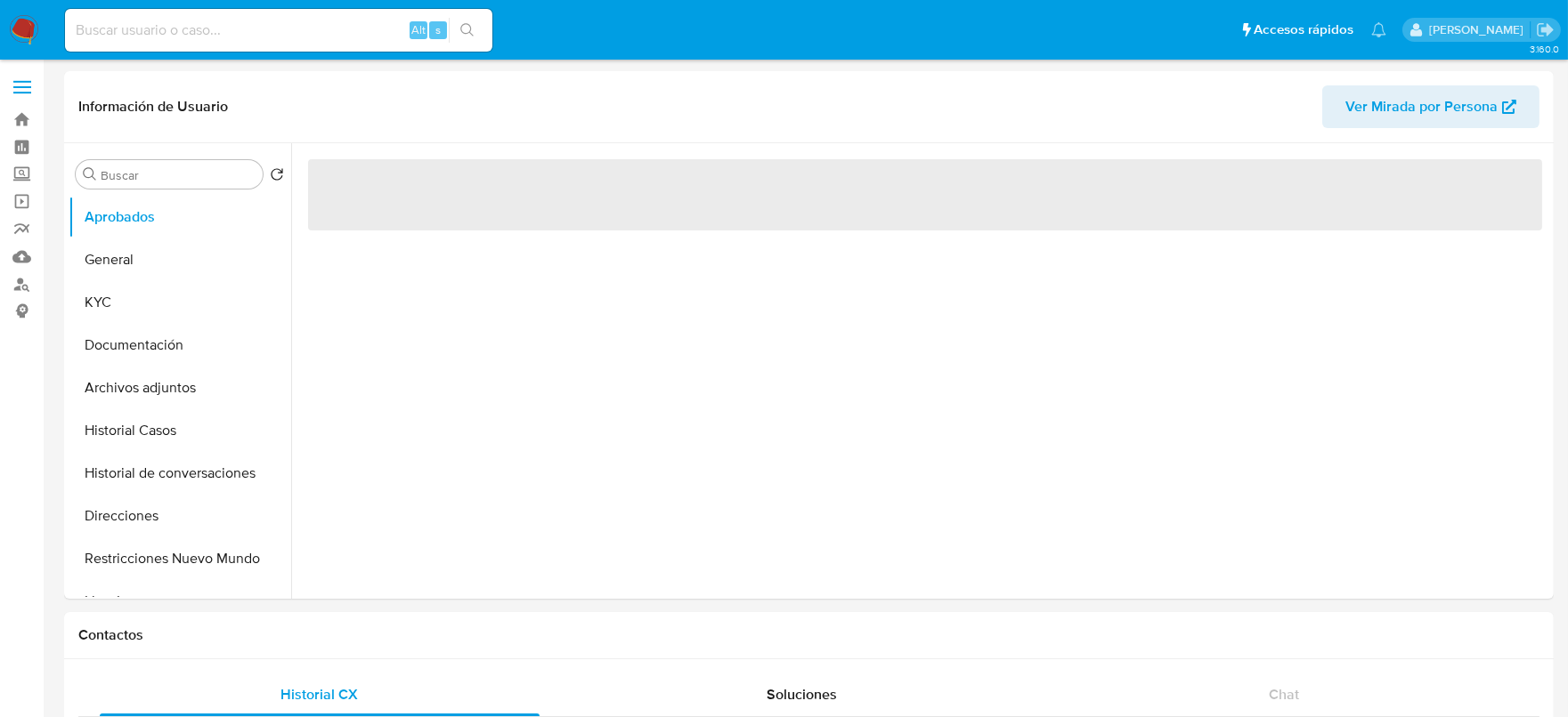
select select "10"
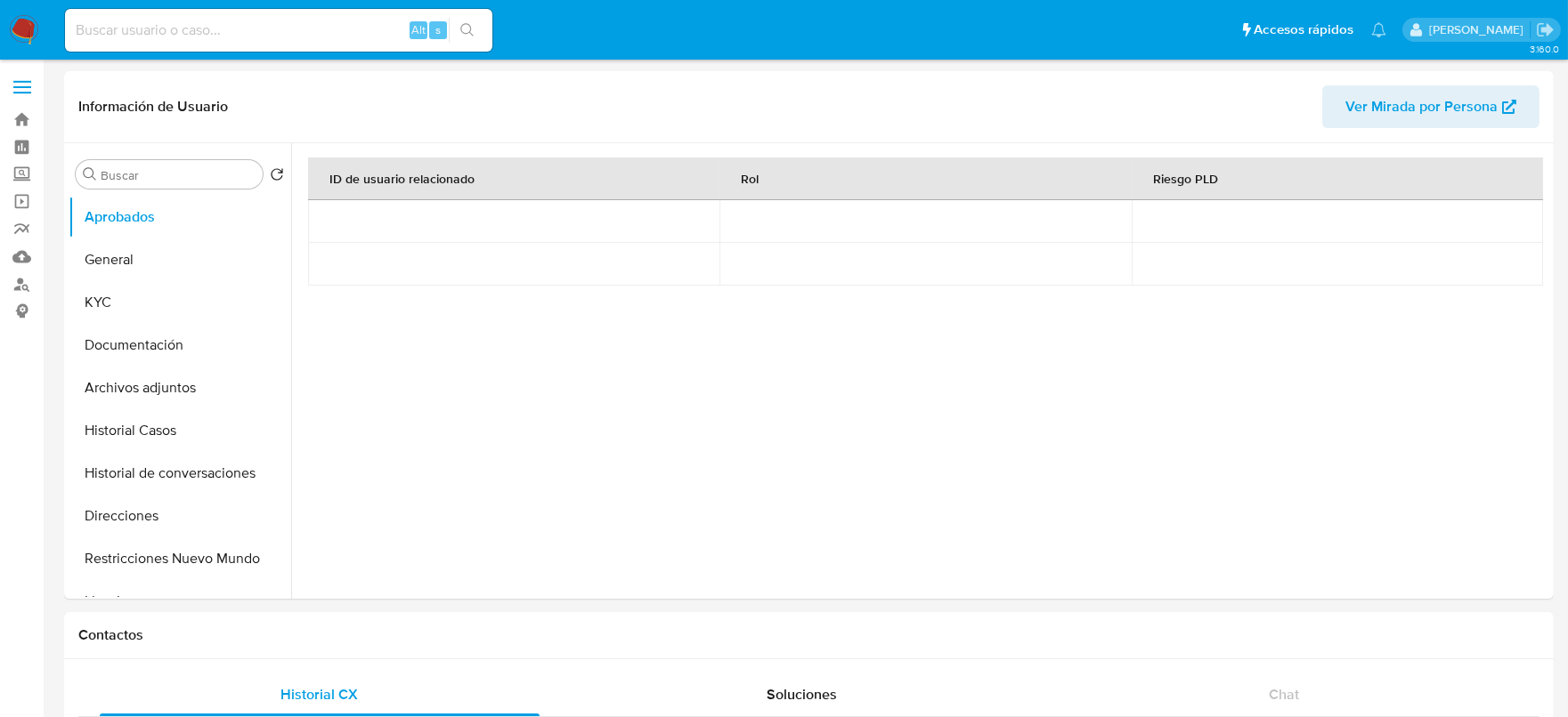
drag, startPoint x: 313, startPoint y: 19, endPoint x: 366, endPoint y: 30, distance: 54.1
click at [313, 19] on input at bounding box center [278, 30] width 428 height 23
paste input "EoK5nFacAjSKWBlyWPmTZaad"
type input "EoK5nFacAjSKWBlyWPmTZaad"
click at [463, 32] on icon "search-icon" at bounding box center [468, 30] width 15 height 15
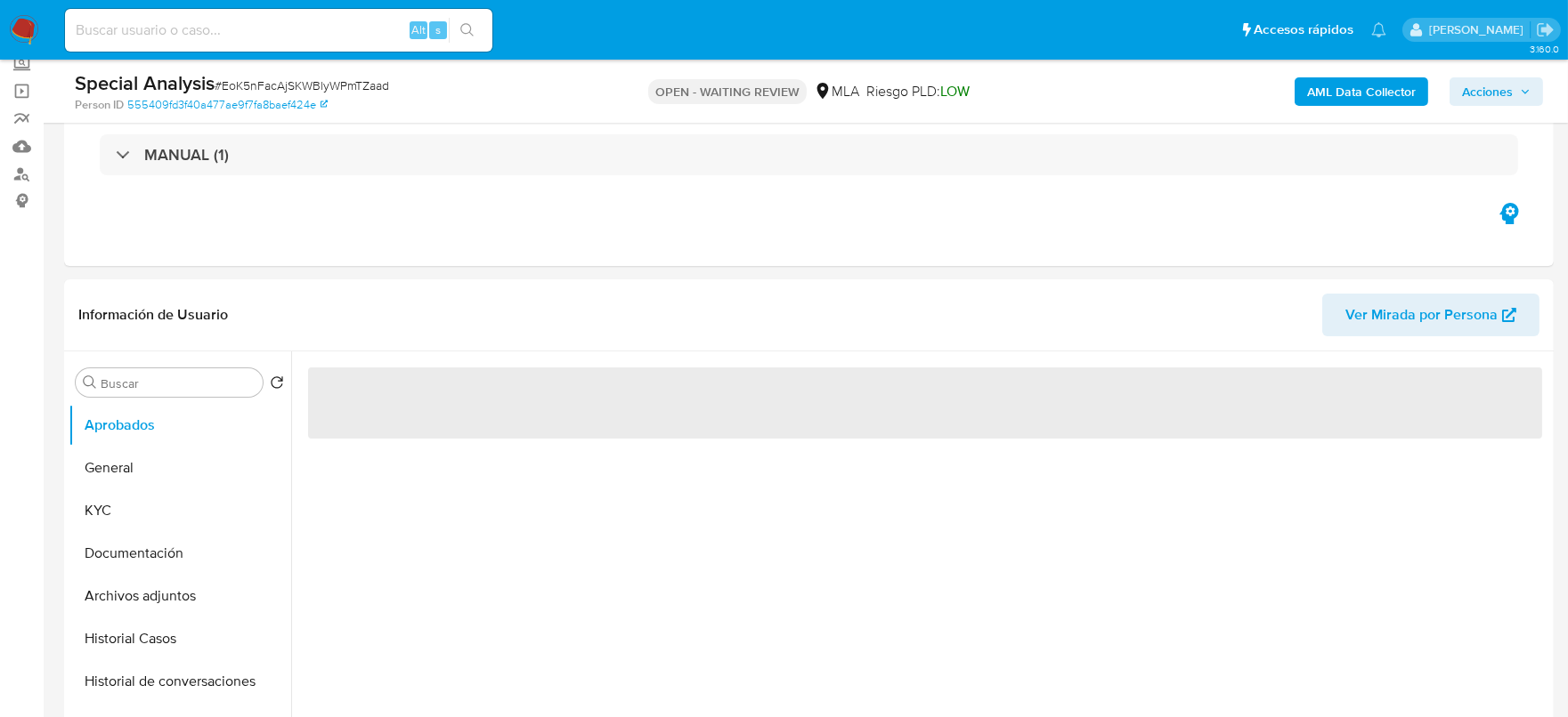
scroll to position [221, 0]
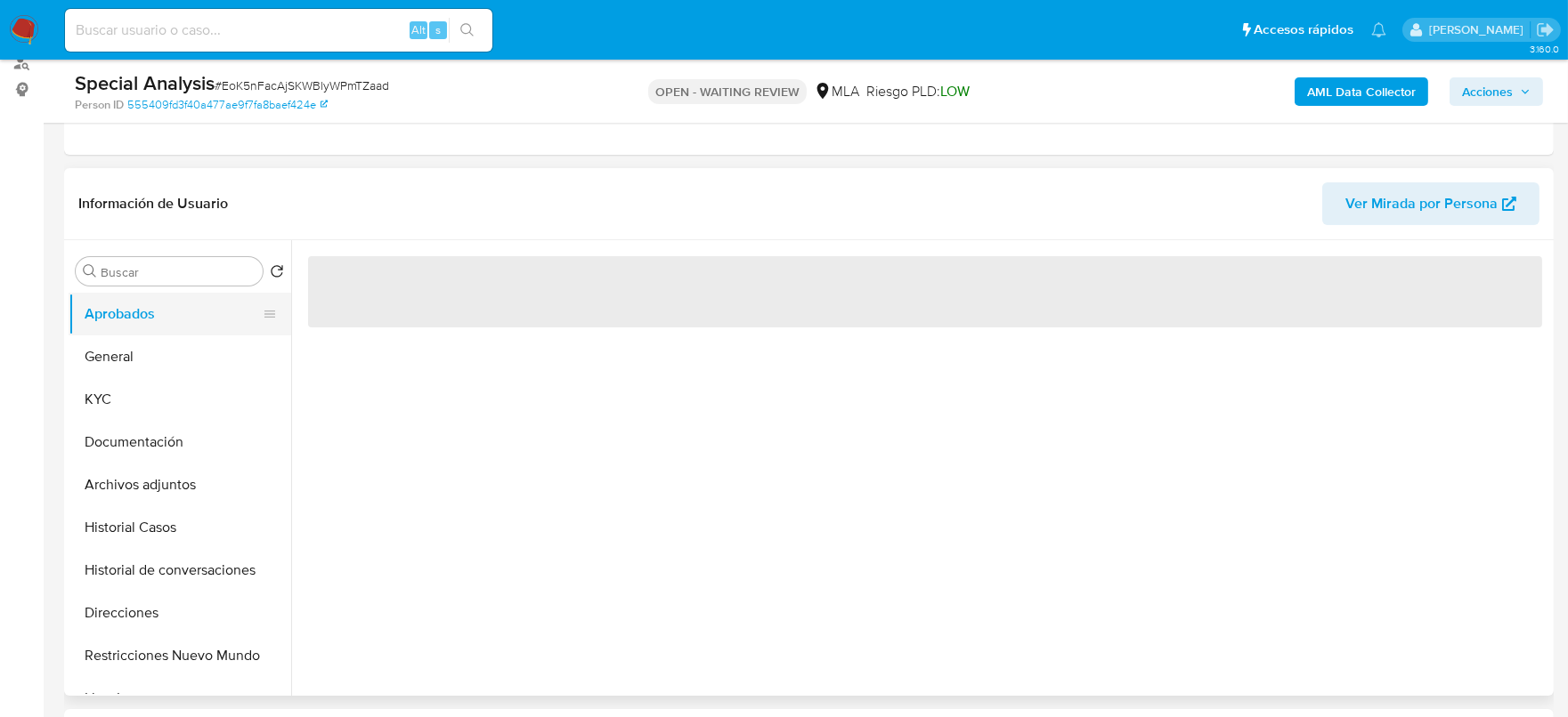
select select "10"
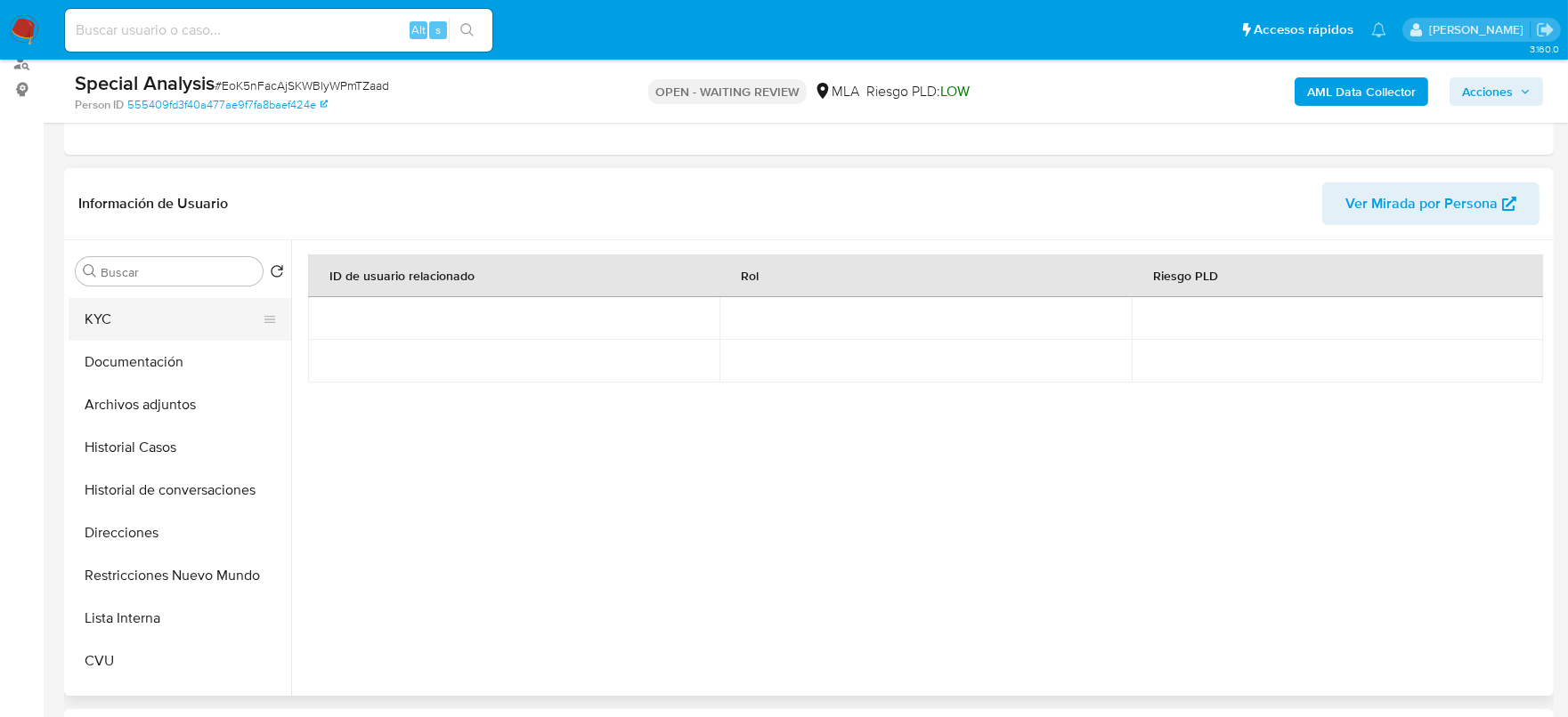
scroll to position [0, 0]
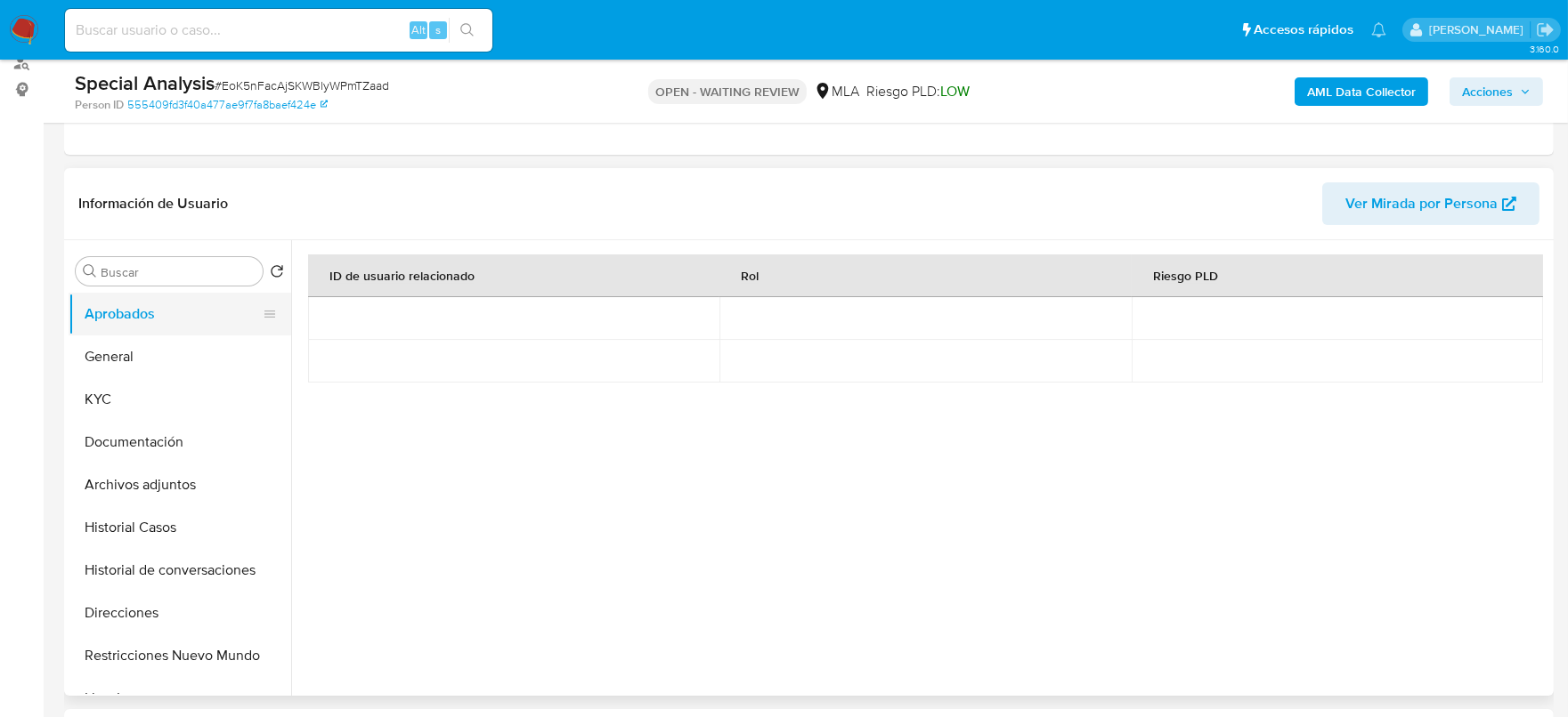
click at [177, 313] on button "Aprobados" at bounding box center [172, 313] width 209 height 43
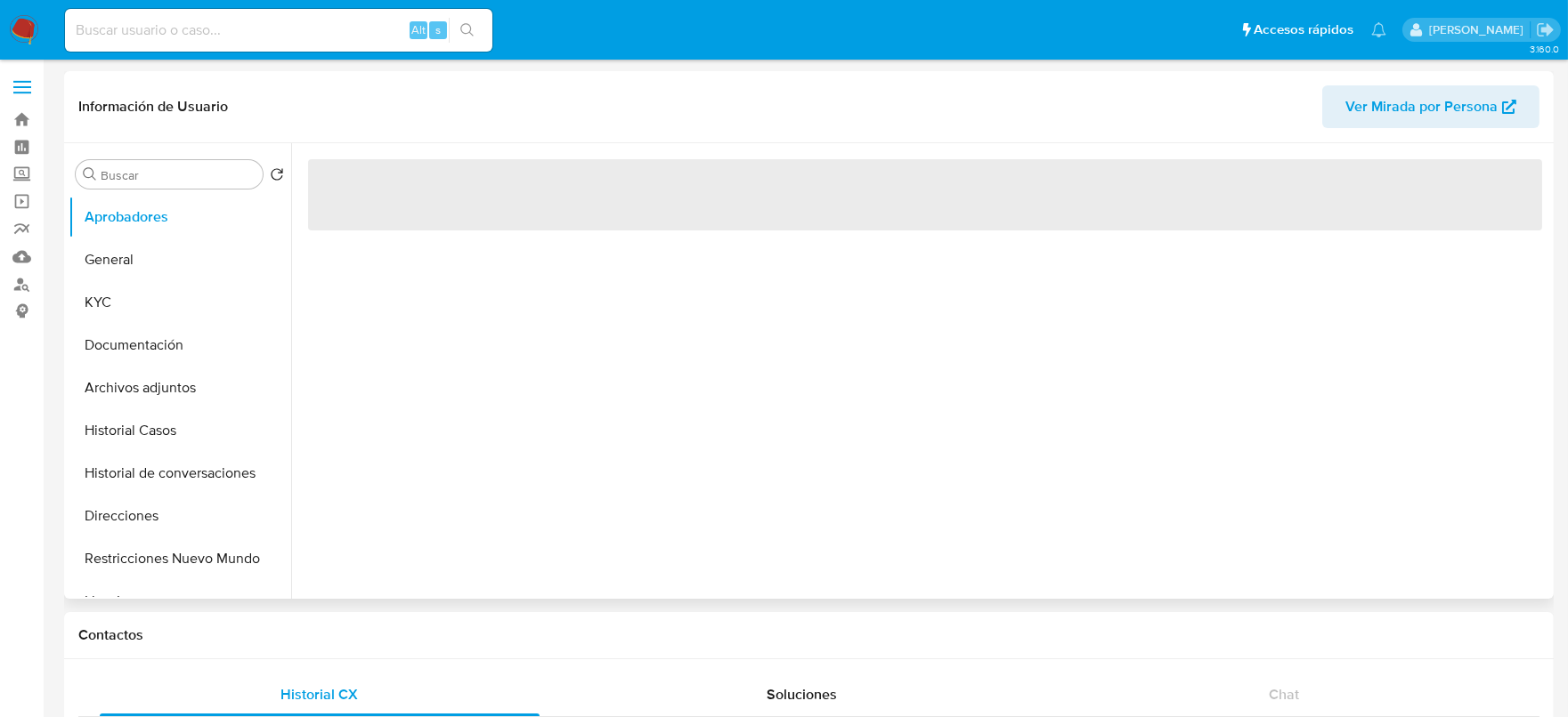
select select "10"
click at [139, 425] on button "Historial Casos" at bounding box center [172, 430] width 209 height 43
select select "10"
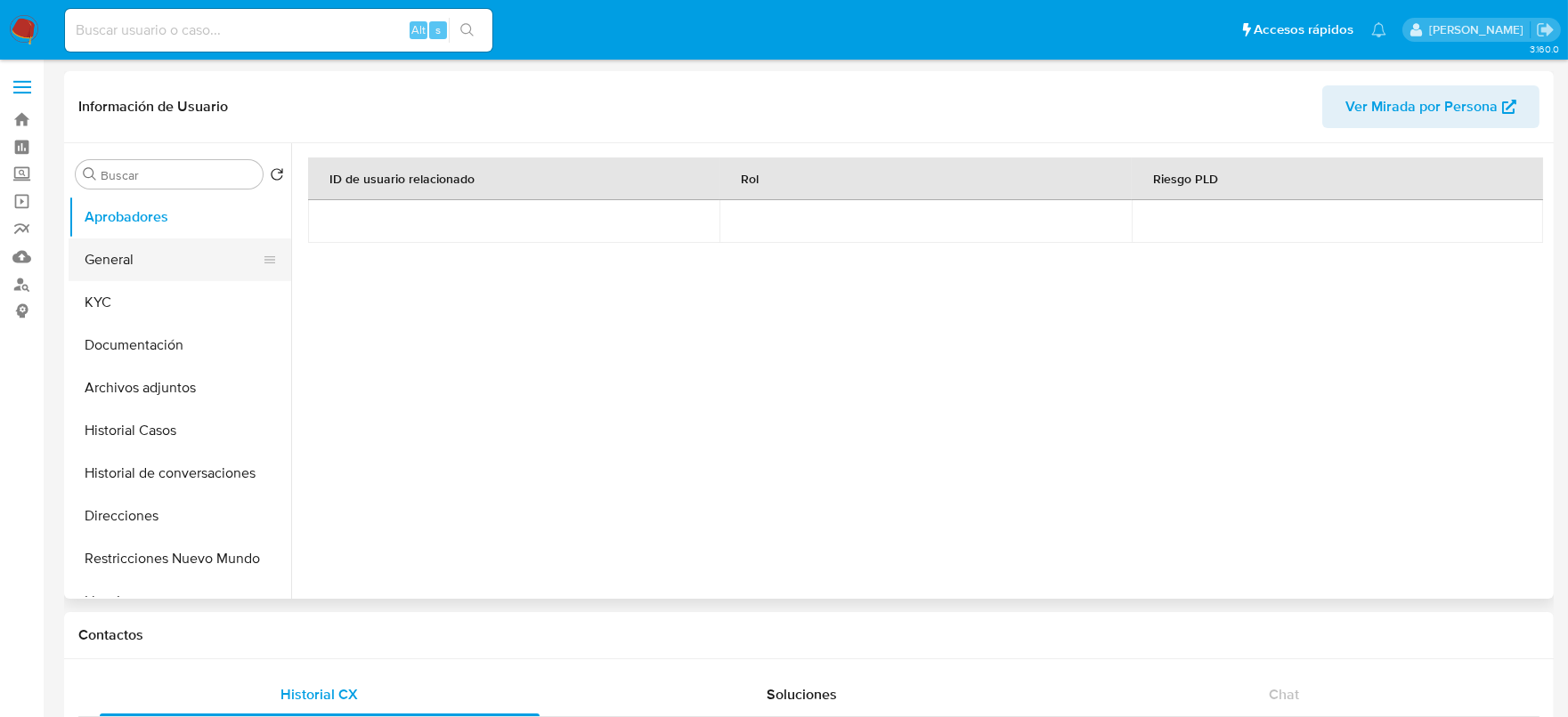
click at [141, 272] on button "General" at bounding box center [172, 260] width 209 height 43
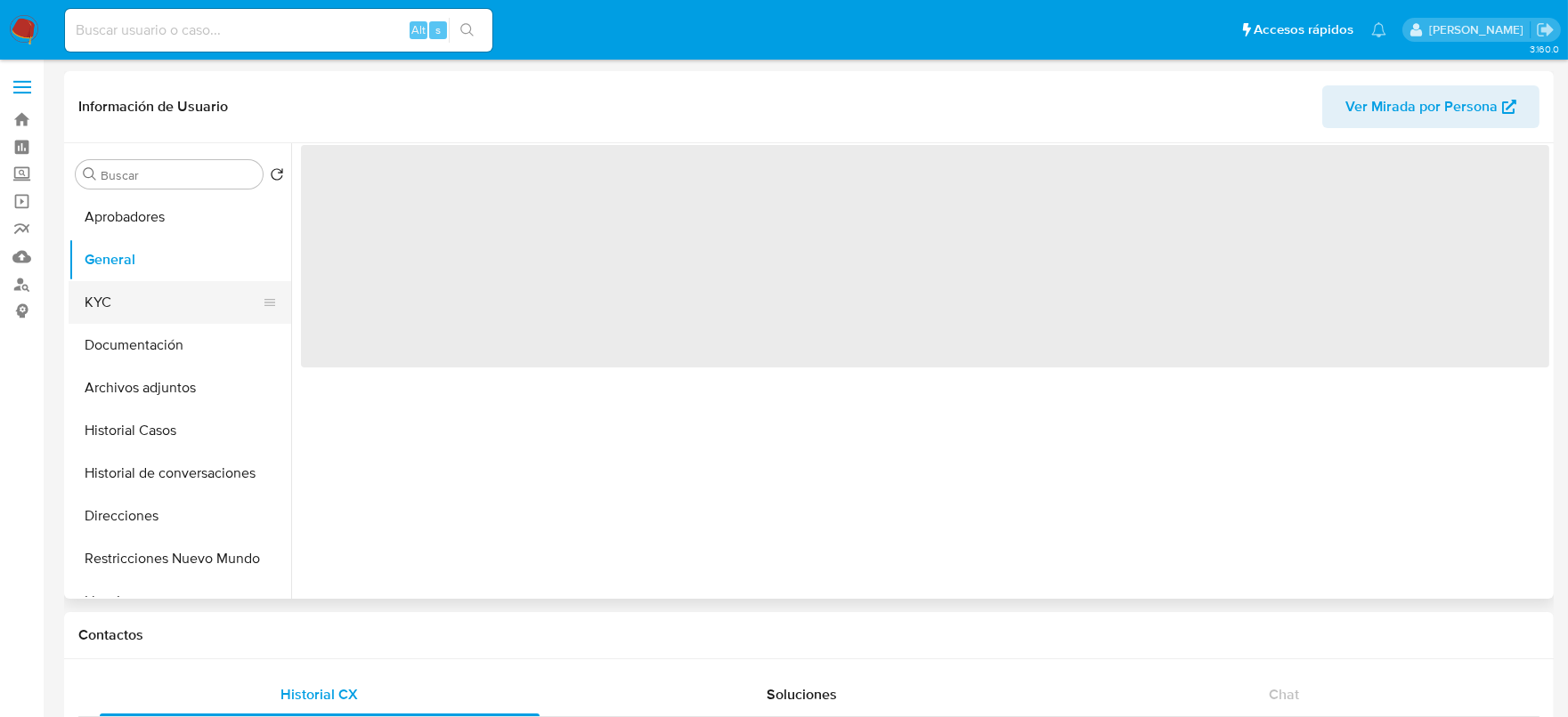
click at [142, 284] on button "KYC" at bounding box center [172, 302] width 209 height 43
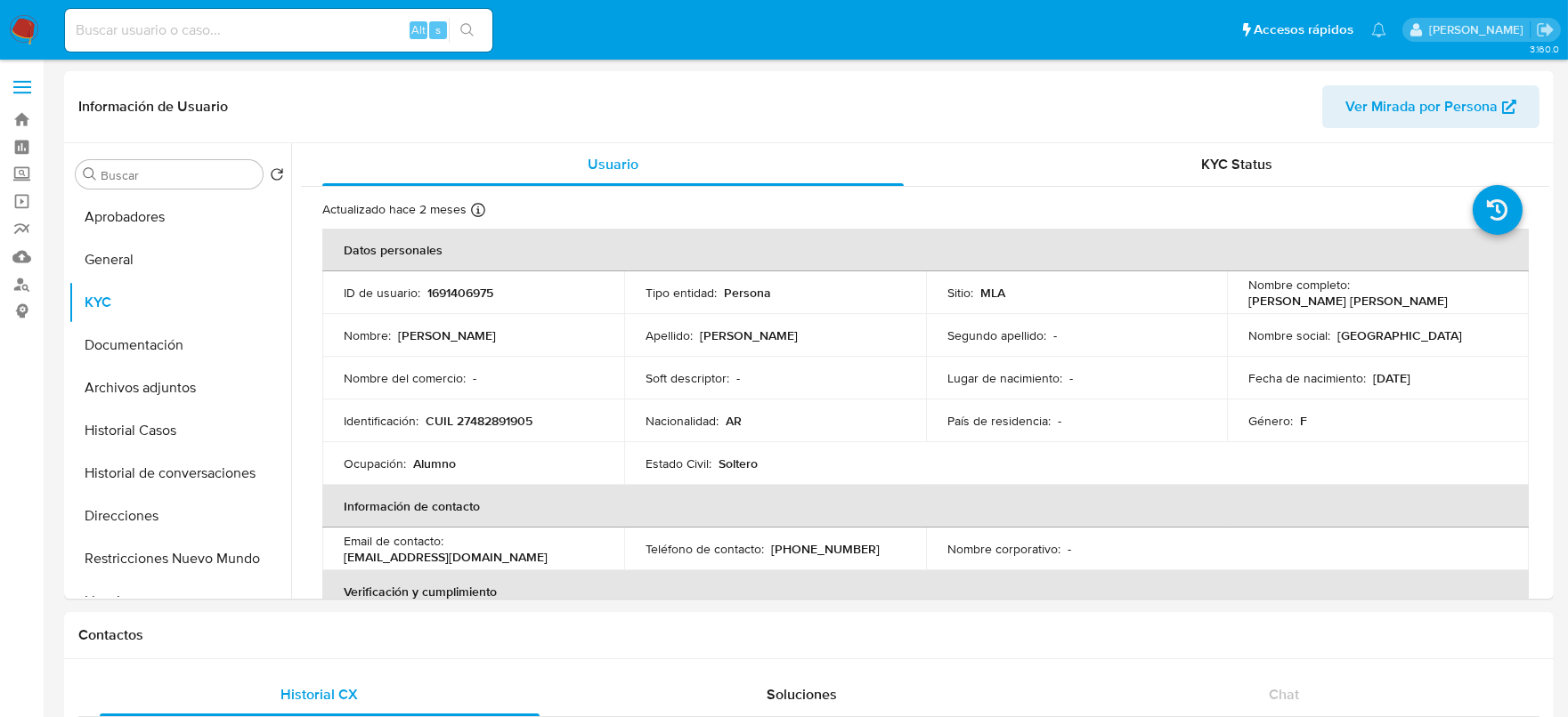
drag, startPoint x: 253, startPoint y: 26, endPoint x: 373, endPoint y: 26, distance: 120.0
click at [253, 26] on input at bounding box center [278, 30] width 428 height 23
paste input "EoK5nFacAjSKWBlyWPmTZaad"
type input "EoK5nFacAjSKWBlyWPmTZaad"
click at [471, 26] on icon "search-icon" at bounding box center [468, 30] width 15 height 15
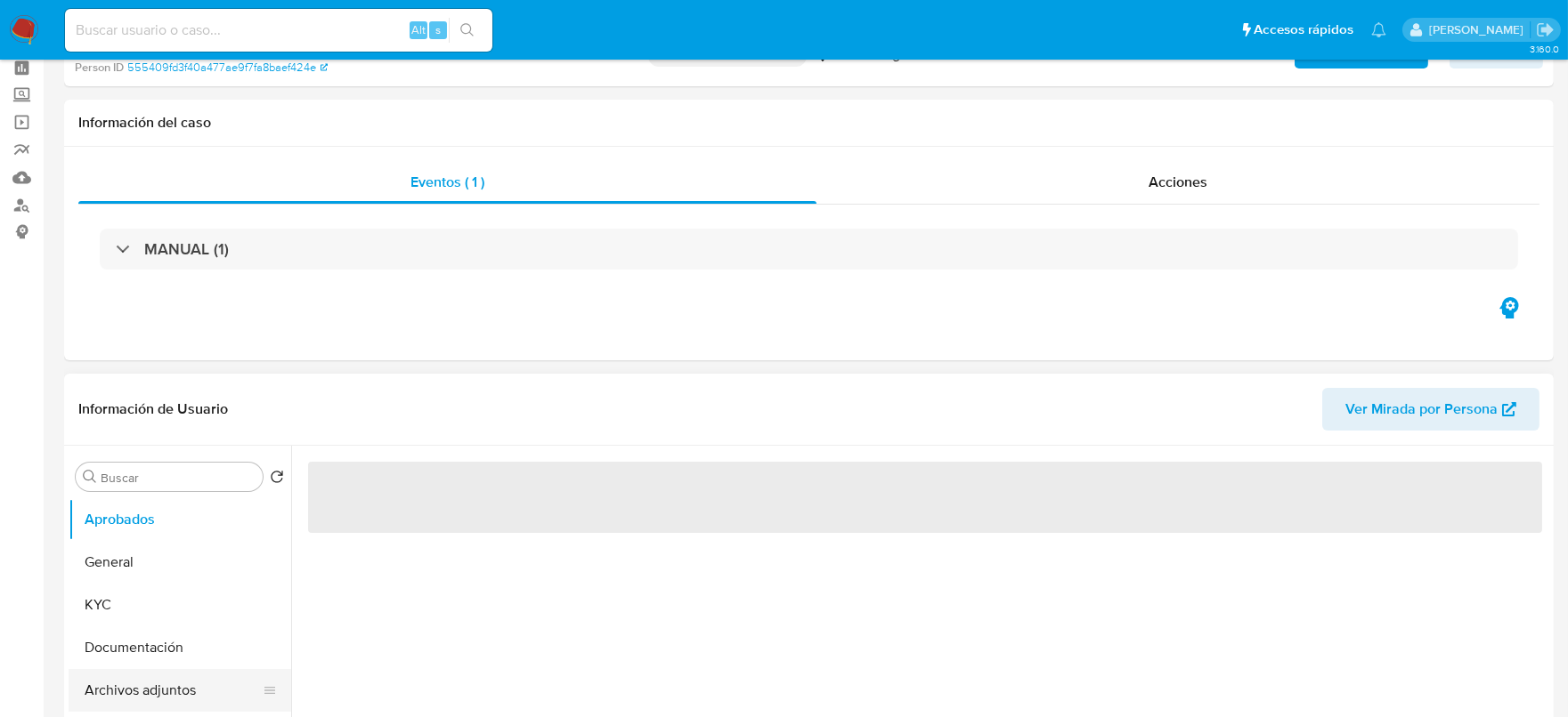
select select "10"
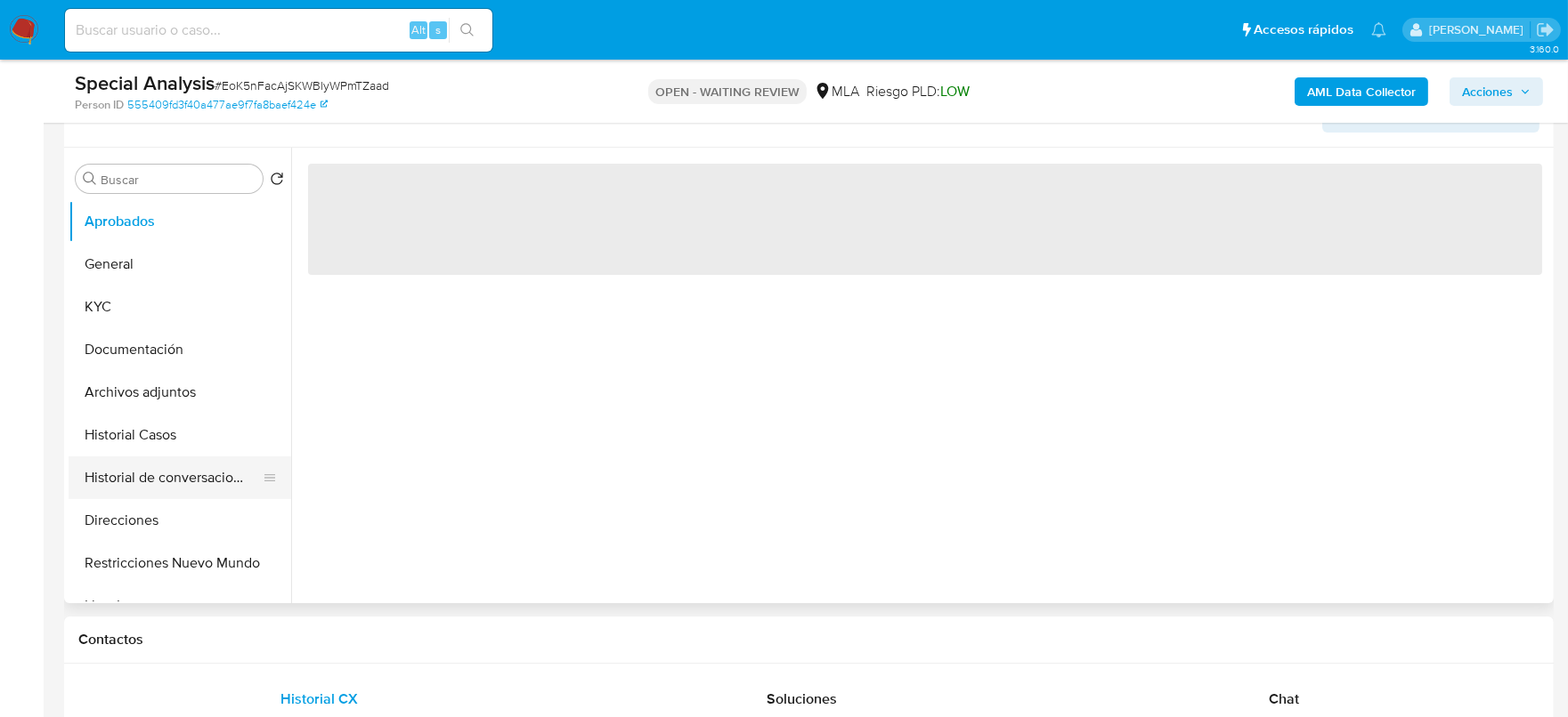
scroll to position [333, 0]
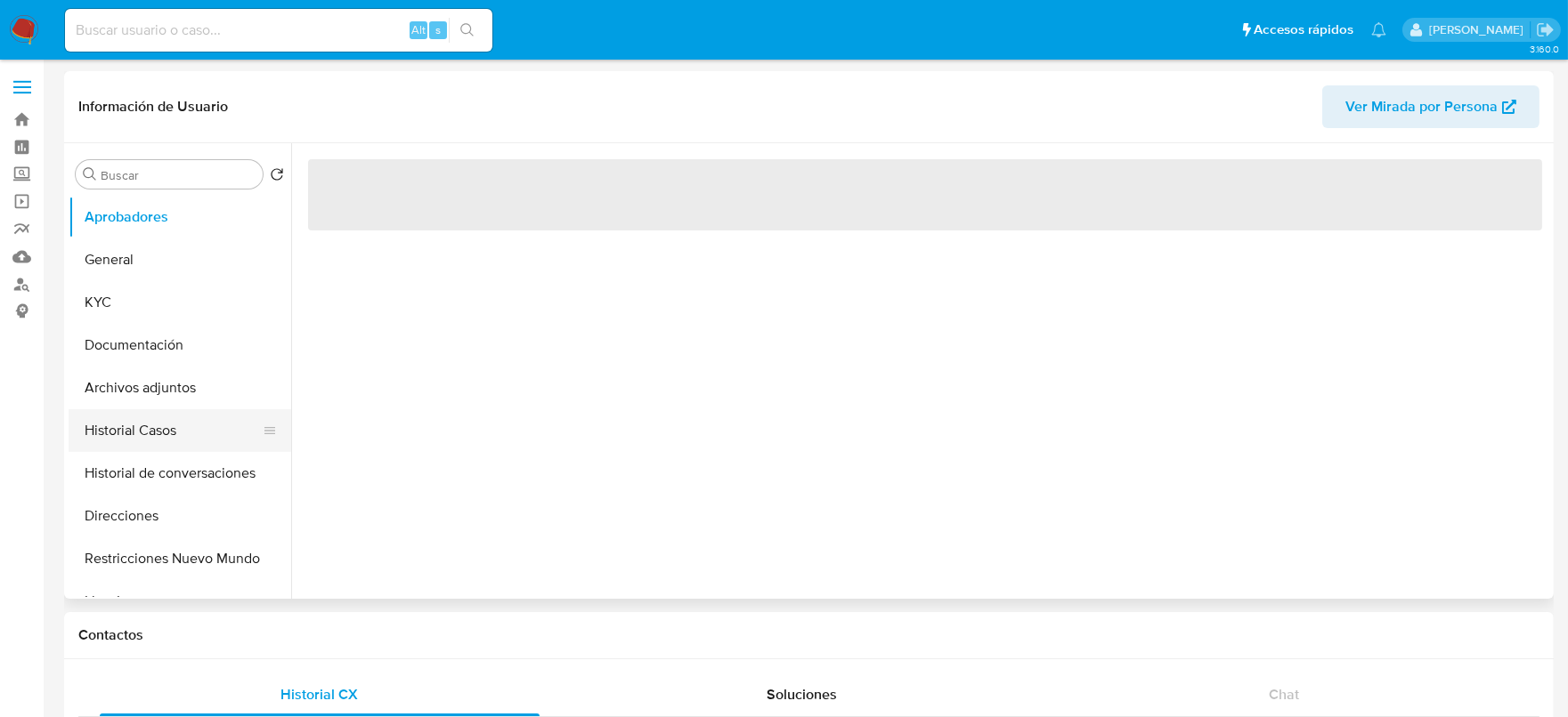
select select "10"
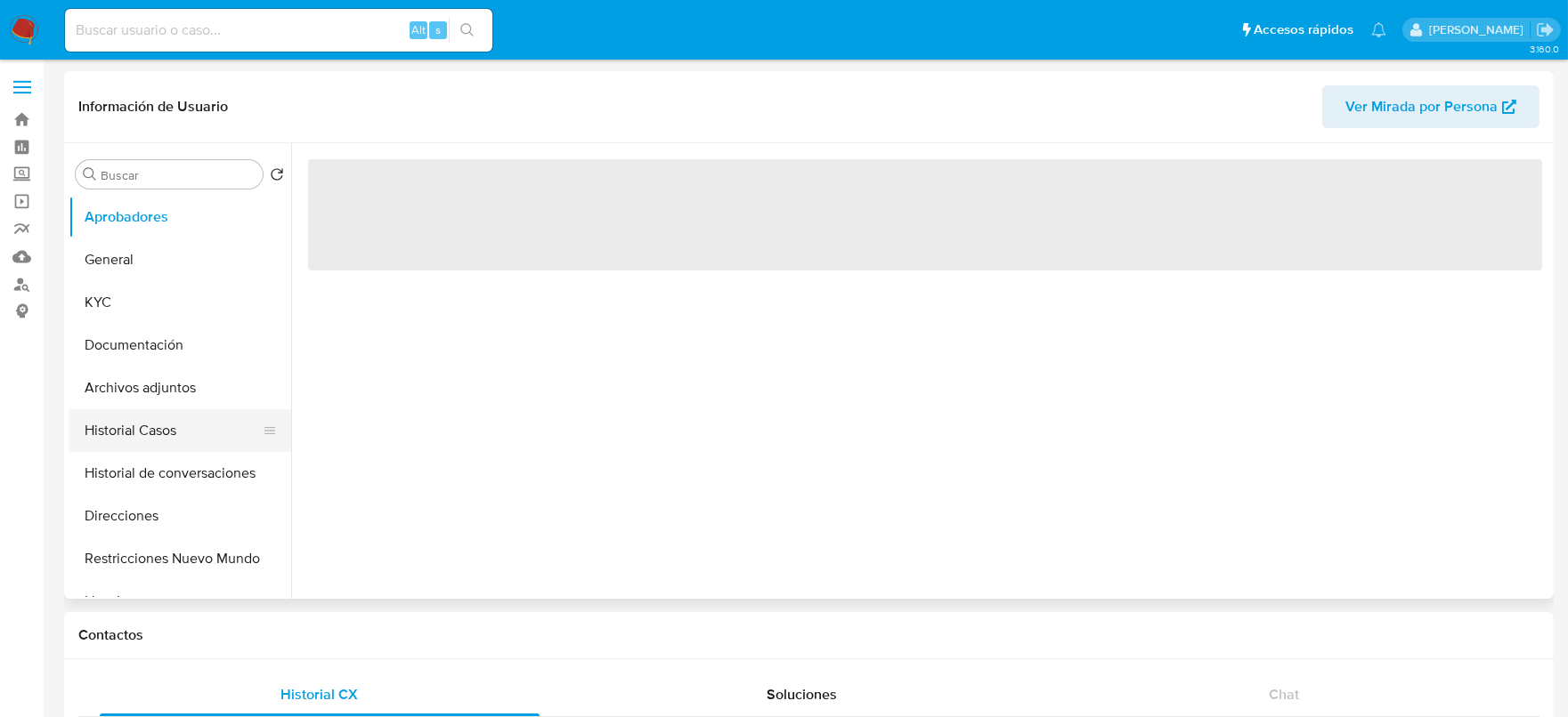
click at [146, 418] on button "Historial Casos" at bounding box center [172, 430] width 209 height 43
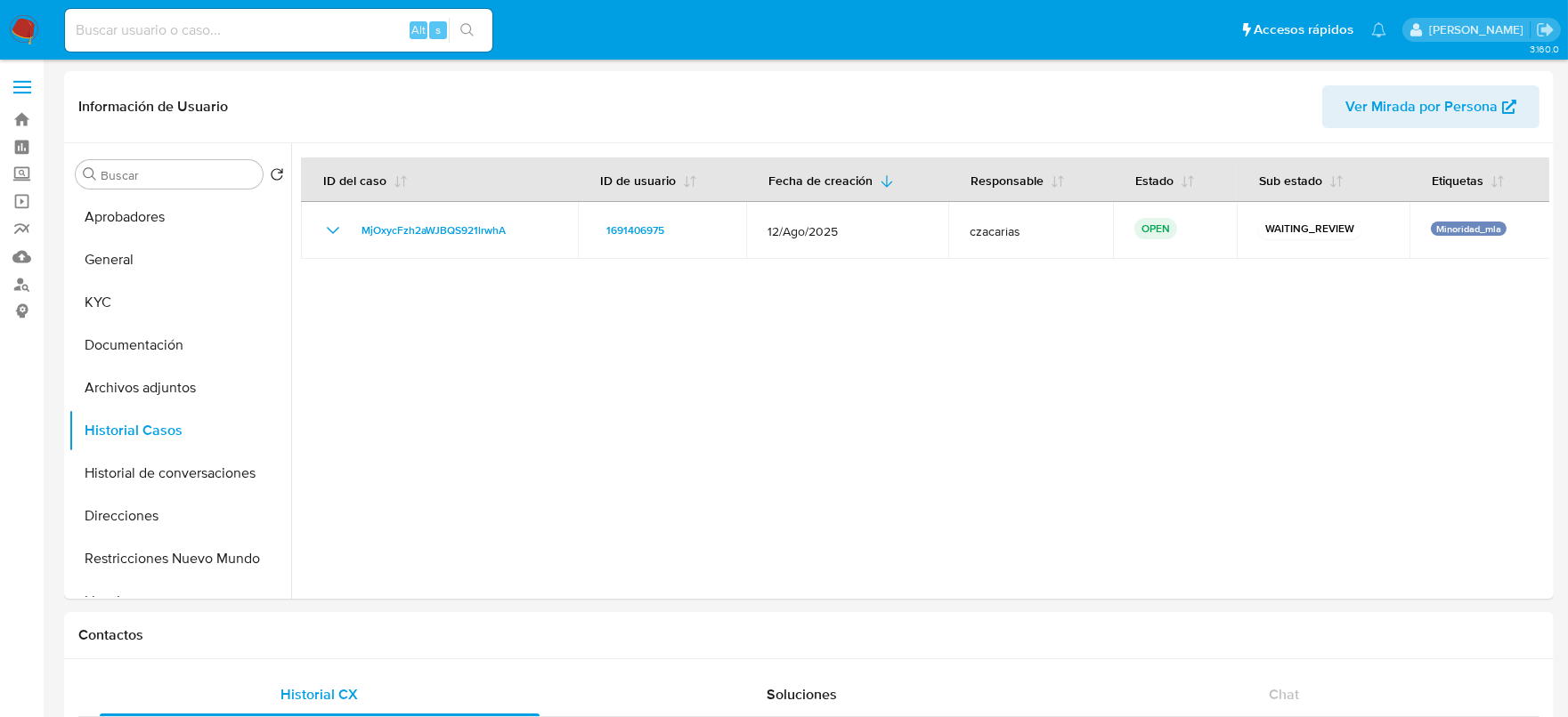
click at [325, 26] on input at bounding box center [278, 30] width 428 height 23
paste input "gDbQ0GShlRFcKcMxUwlo4HI2"
type input "gDbQ0GShlRFcKcMxUwlo4HI2"
click at [461, 29] on icon "search-icon" at bounding box center [468, 30] width 15 height 15
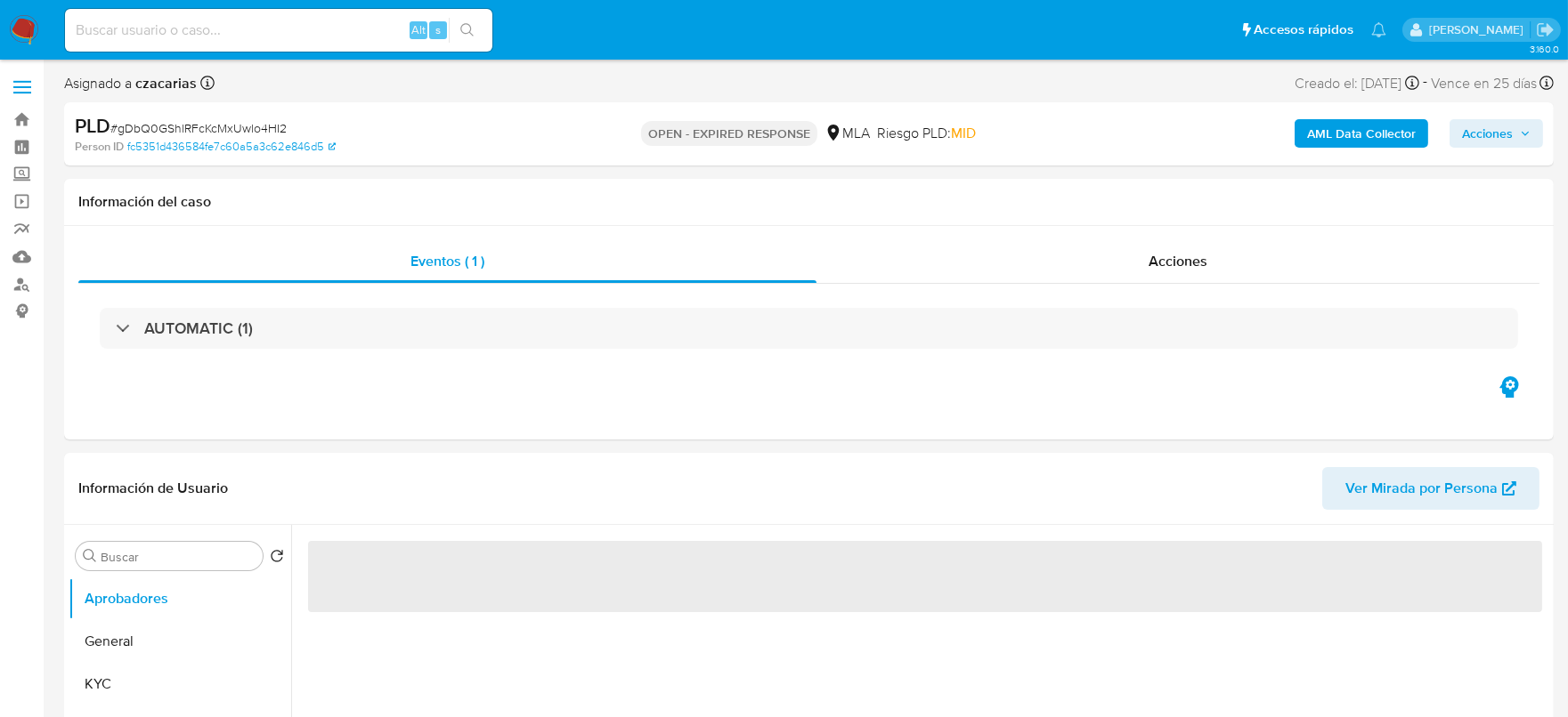
select select "10"
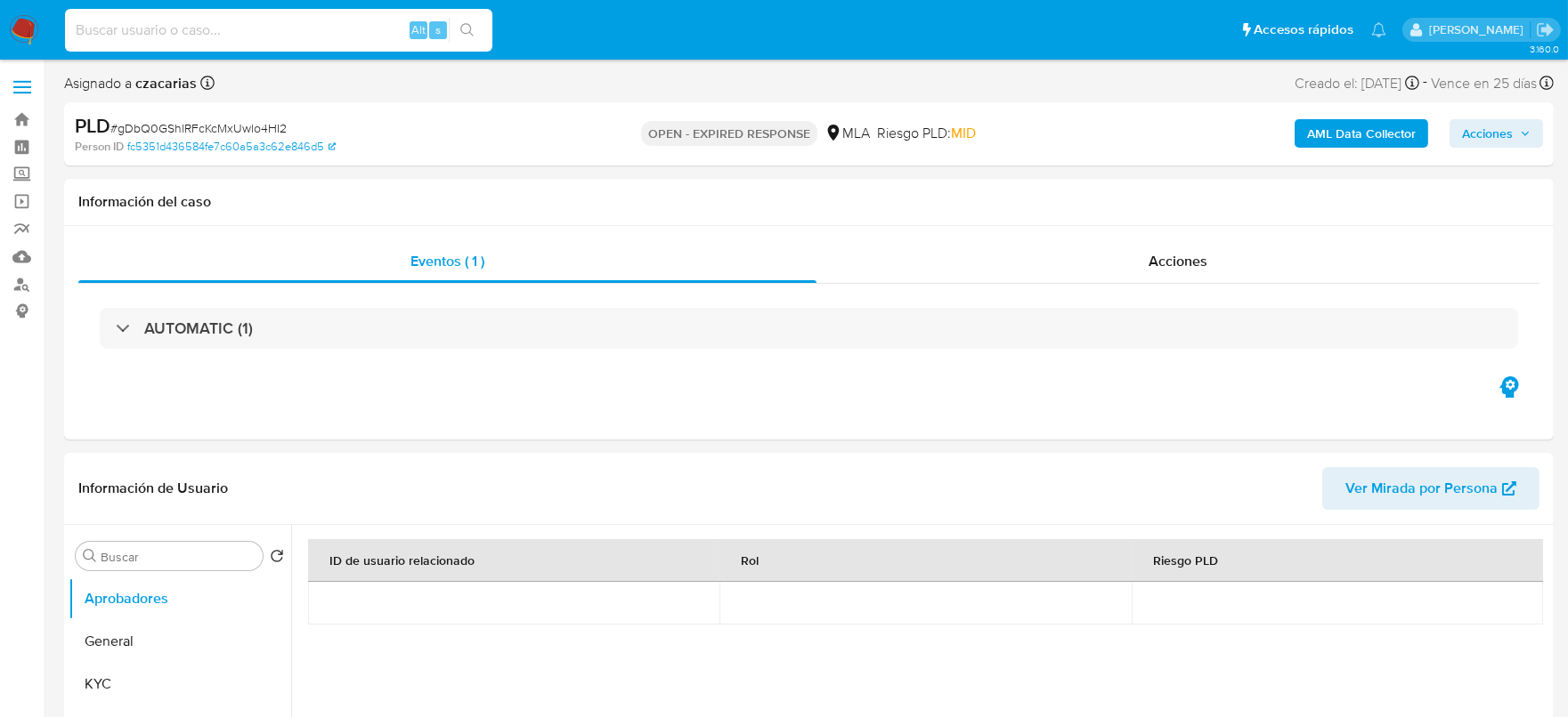
click at [315, 19] on input at bounding box center [278, 30] width 428 height 23
paste input "Z5lBoHlZtGAgKkSL5QfrXkjA"
type input "Z5lBoHlZtGAgKkSL5QfrXkjA"
click at [468, 34] on icon "search-icon" at bounding box center [468, 30] width 15 height 15
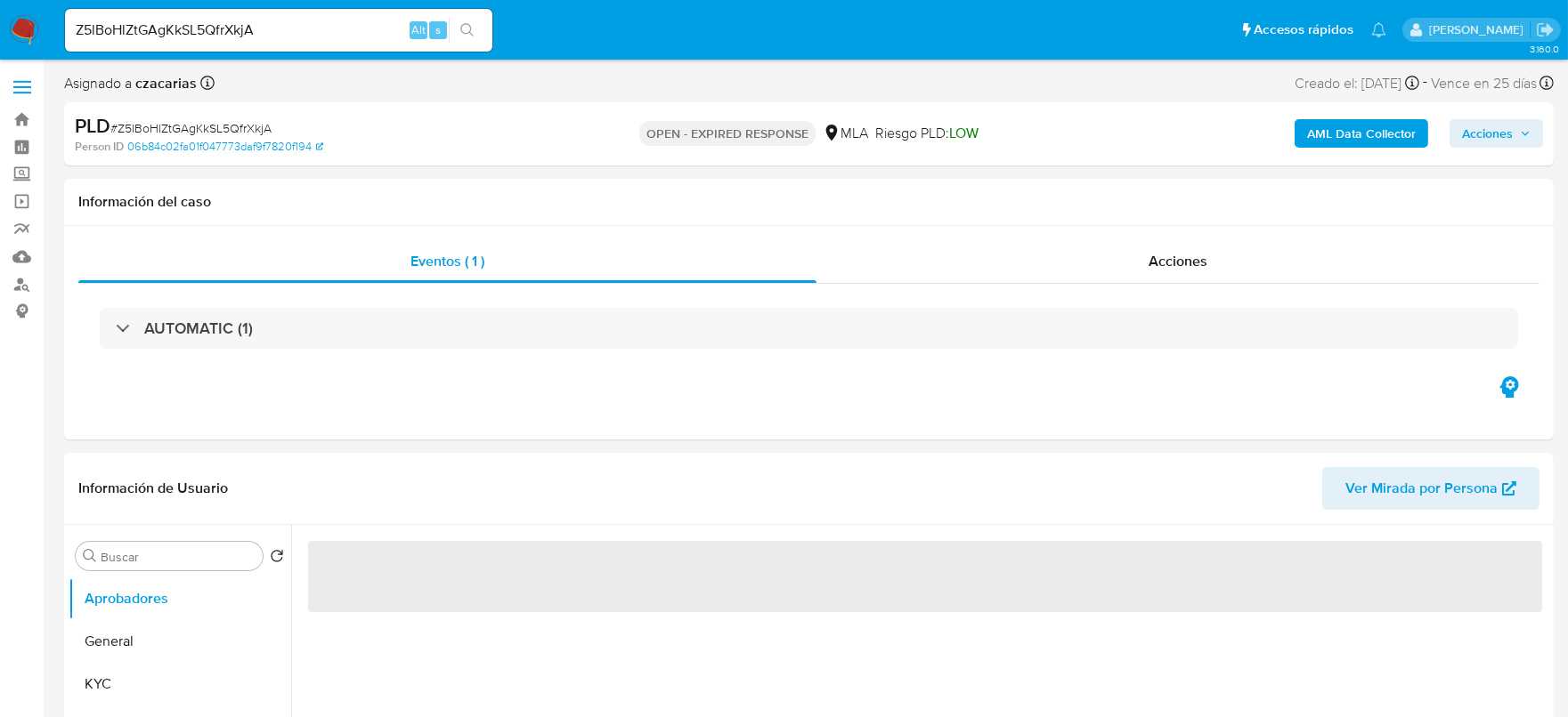
select select "10"
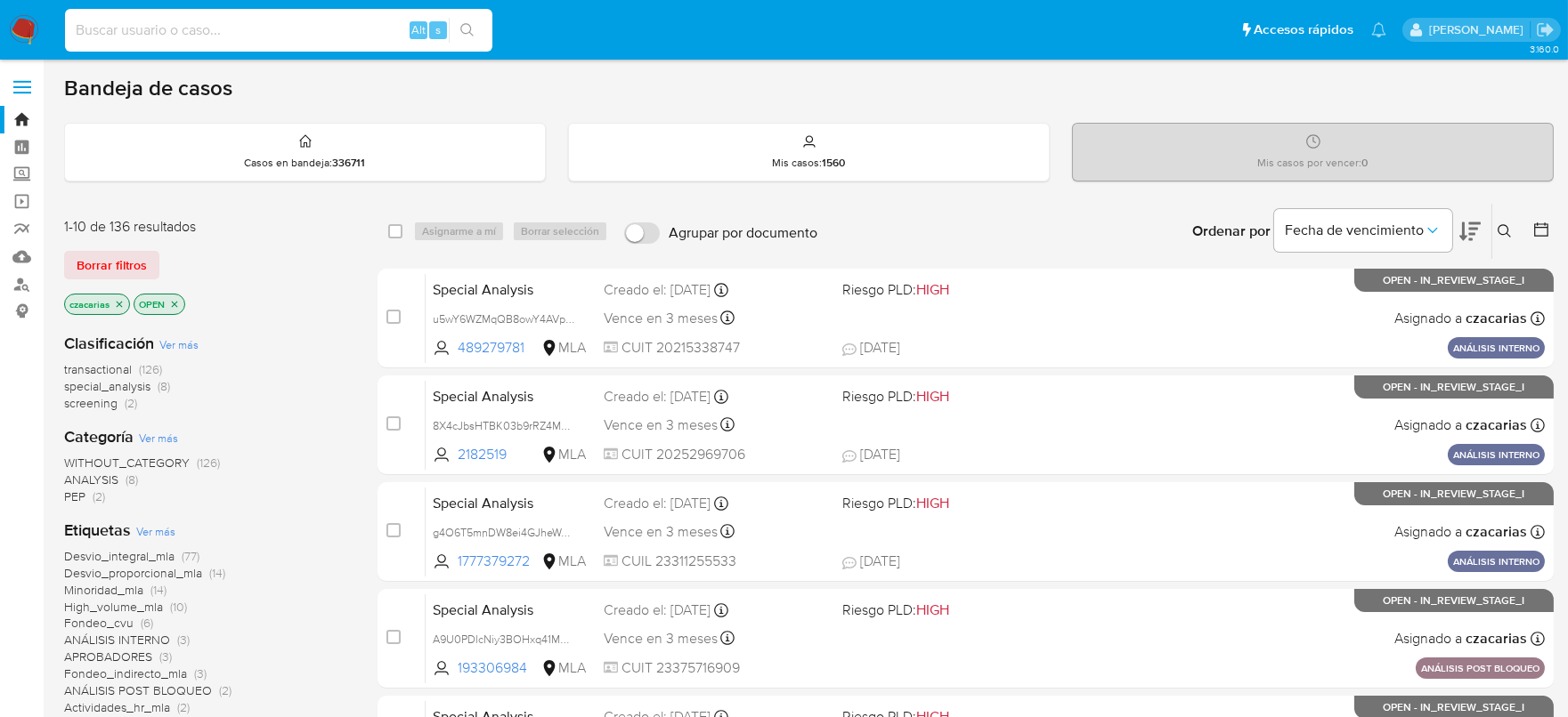
click at [277, 40] on input at bounding box center [278, 30] width 428 height 23
paste input "MtyyFG7RMzgHeHBeDAdzBnMJ"
type input "MtyyFG7RMzgHeHBeDAdzBnMJ"
click at [465, 27] on icon "search-icon" at bounding box center [468, 30] width 15 height 15
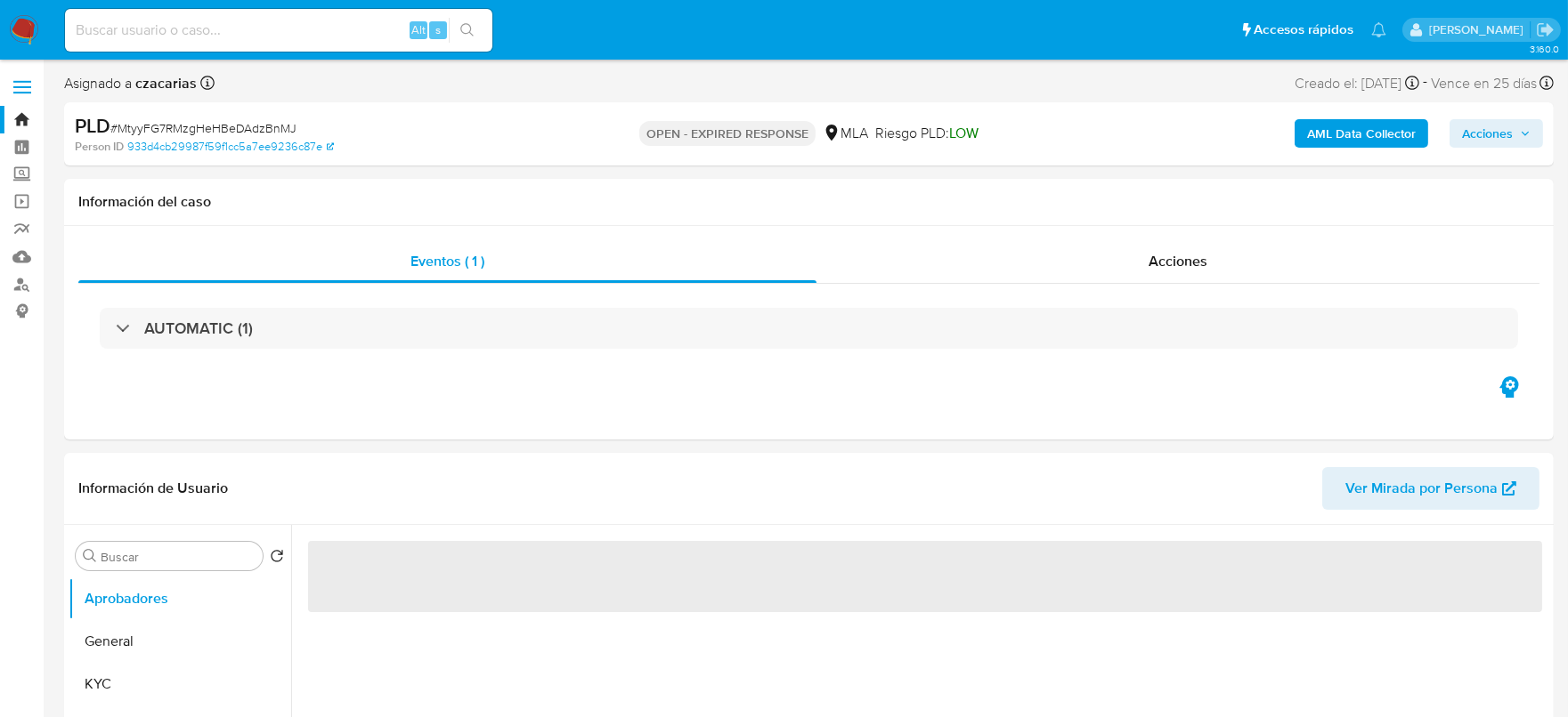
select select "10"
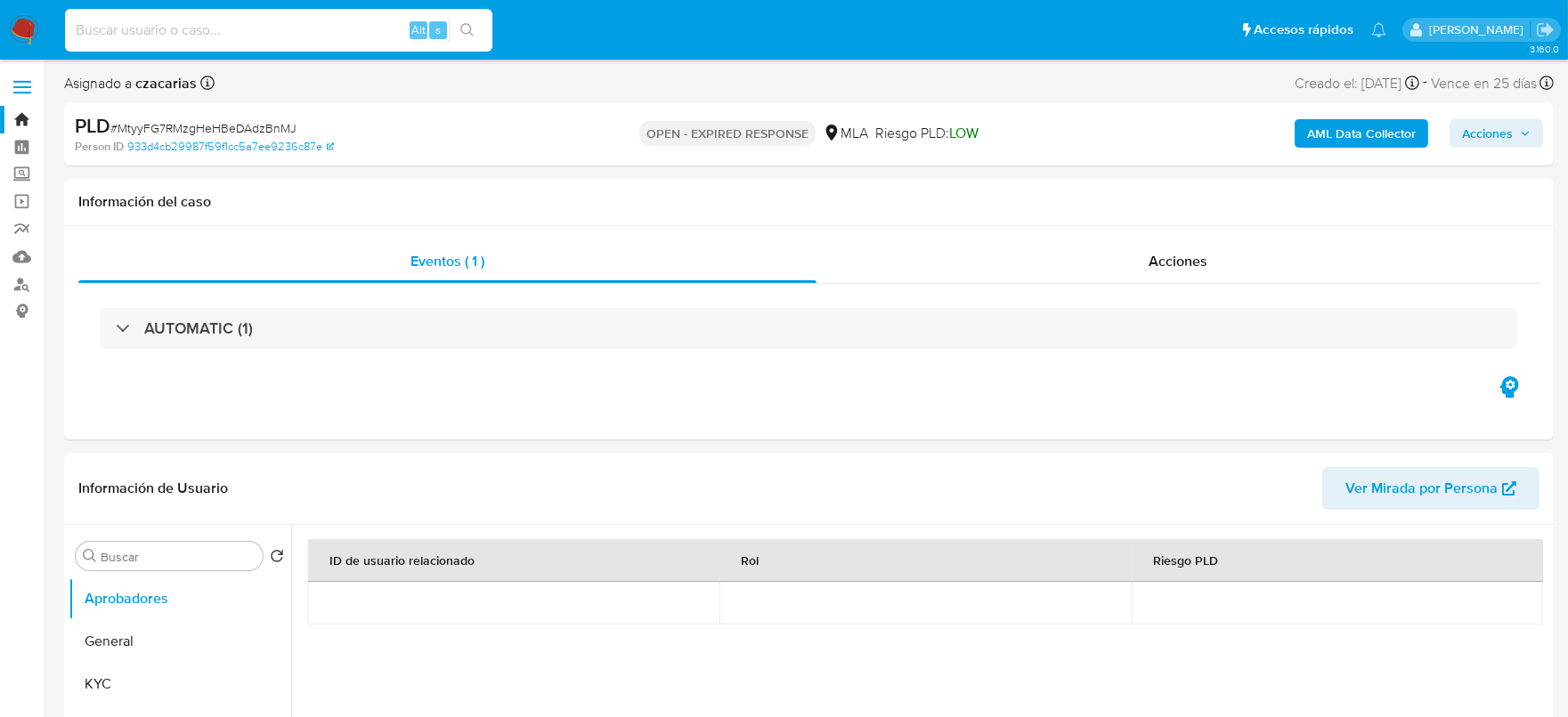
click at [319, 26] on input at bounding box center [278, 30] width 428 height 23
paste input "wsbFtfrwMHNzuA2ye1wDdlcO"
type input "wsbFtfrwMHNzuA2ye1wDdlcO"
click at [473, 23] on icon "search-icon" at bounding box center [468, 30] width 15 height 15
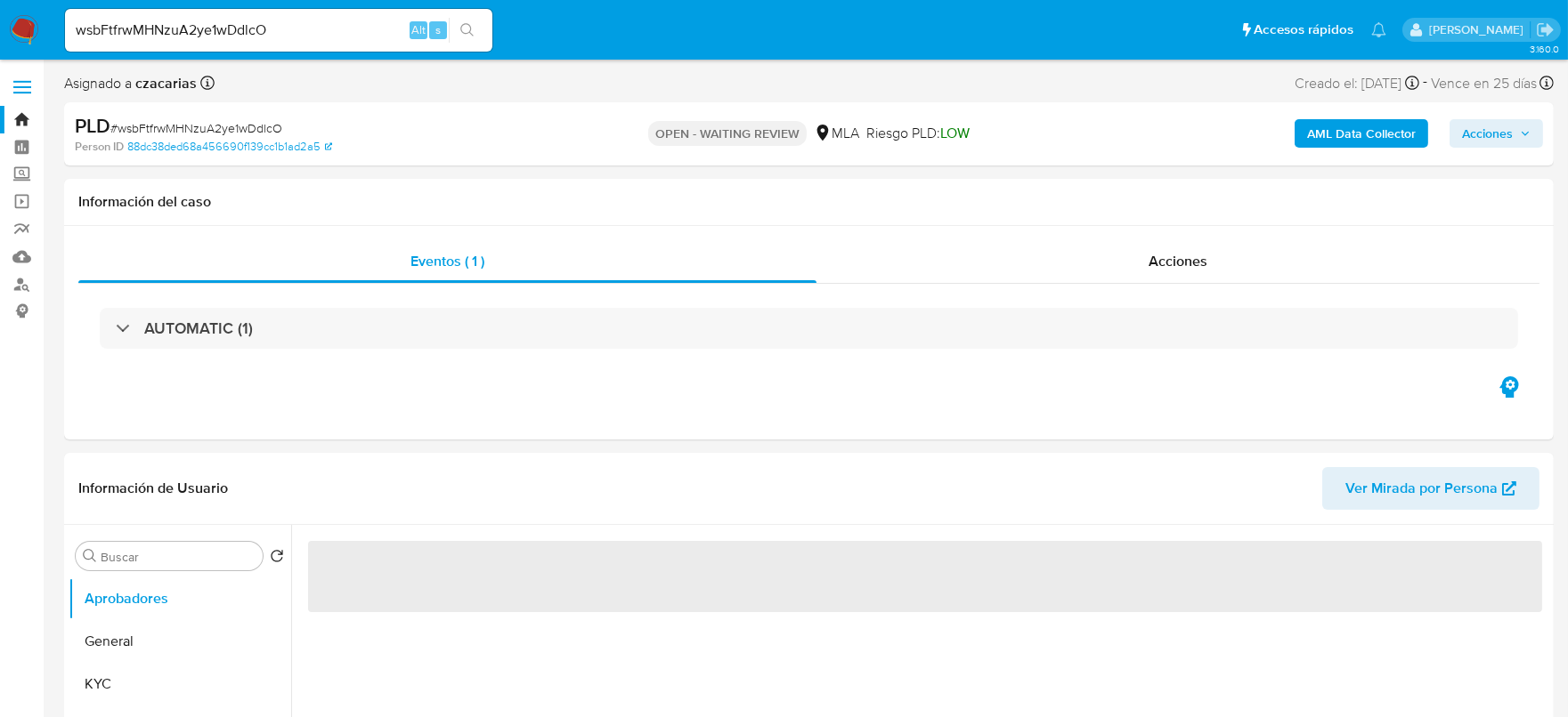
select select "10"
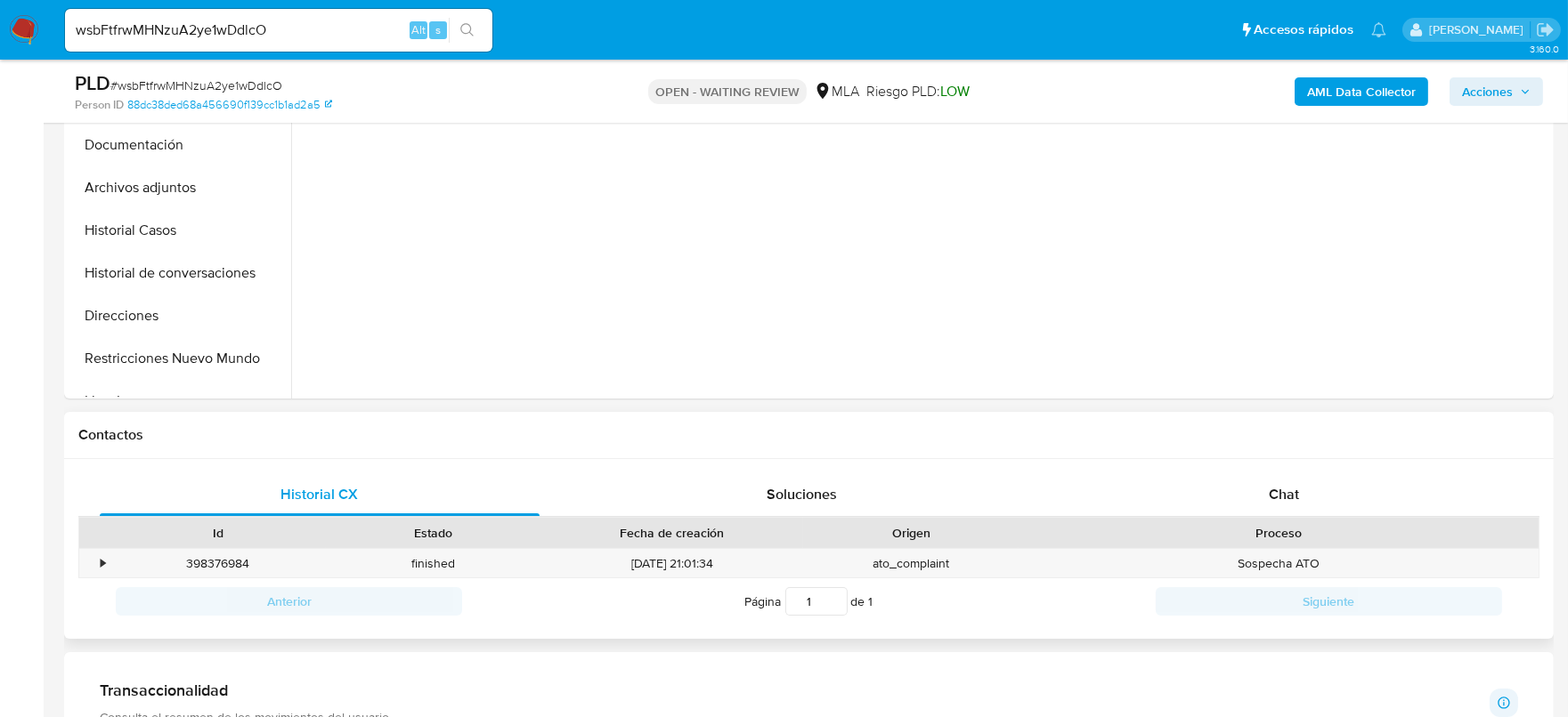
scroll to position [557, 0]
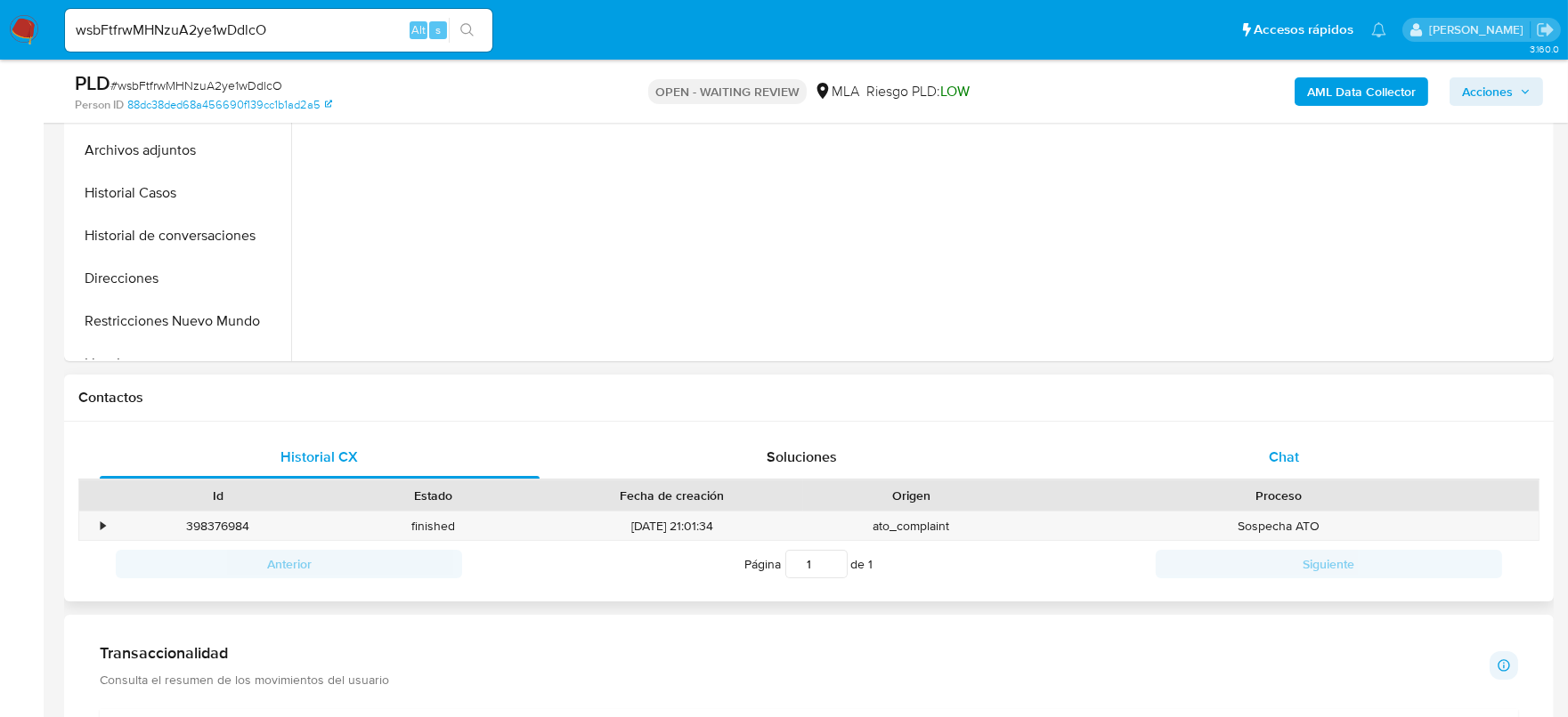
click at [1285, 461] on span "Chat" at bounding box center [1284, 456] width 30 height 20
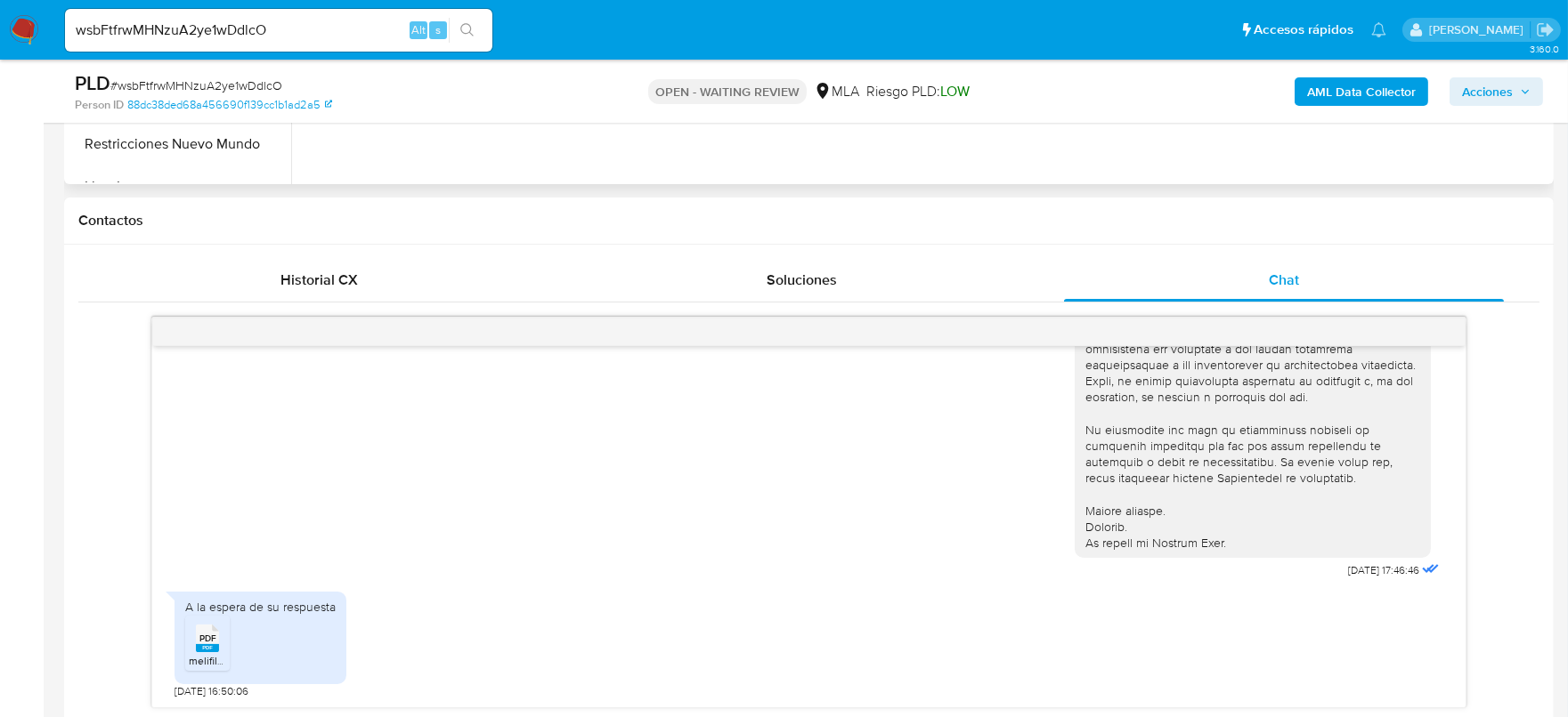
scroll to position [778, 0]
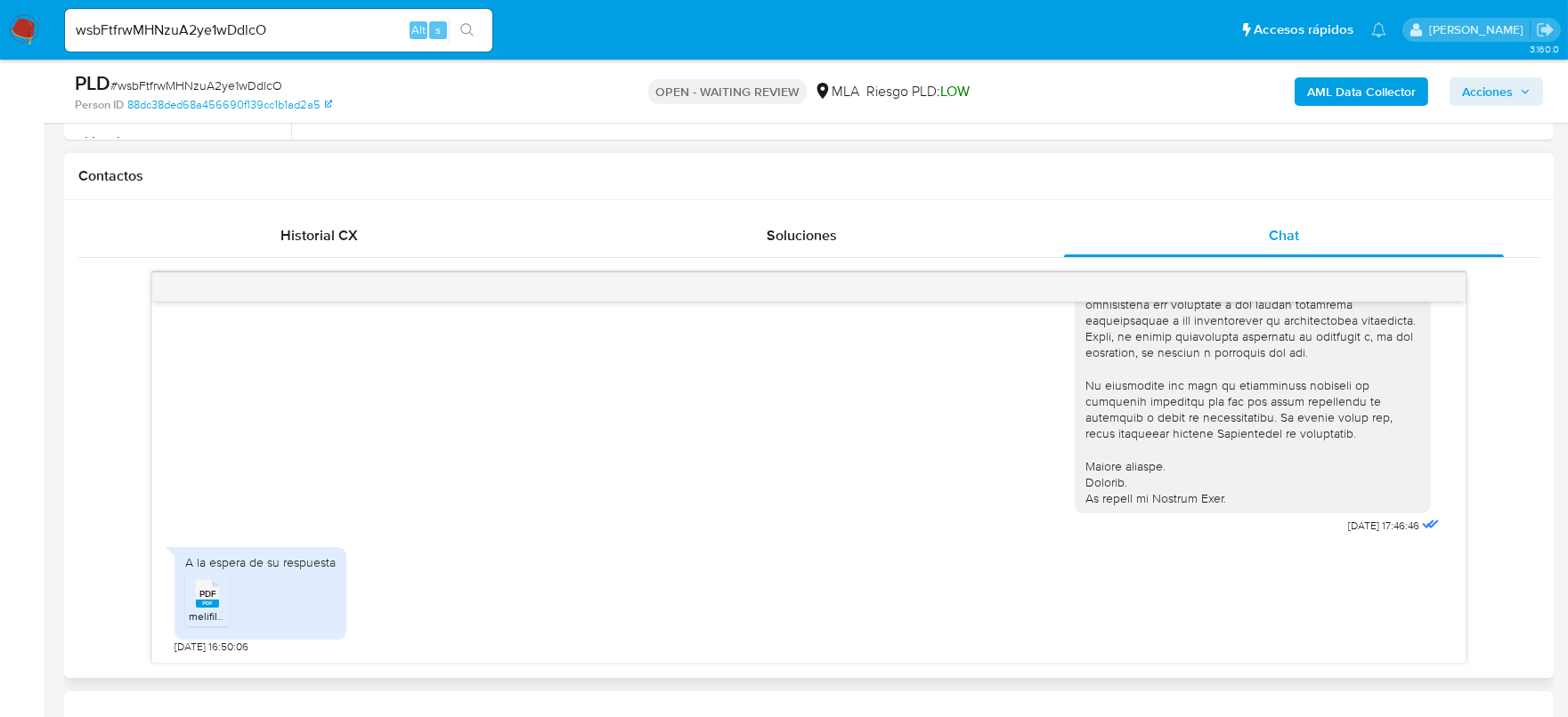
click at [208, 595] on span "PDF" at bounding box center [208, 594] width 17 height 12
click at [341, 28] on input "wsbFtfrwMHNzuA2ye1wDdlcO" at bounding box center [278, 30] width 428 height 23
paste input "4YwAAjK1wyL1a2HU9mKv1Eb8"
type input "4YwAAjK1wyL1a2HU9mKv1Eb8"
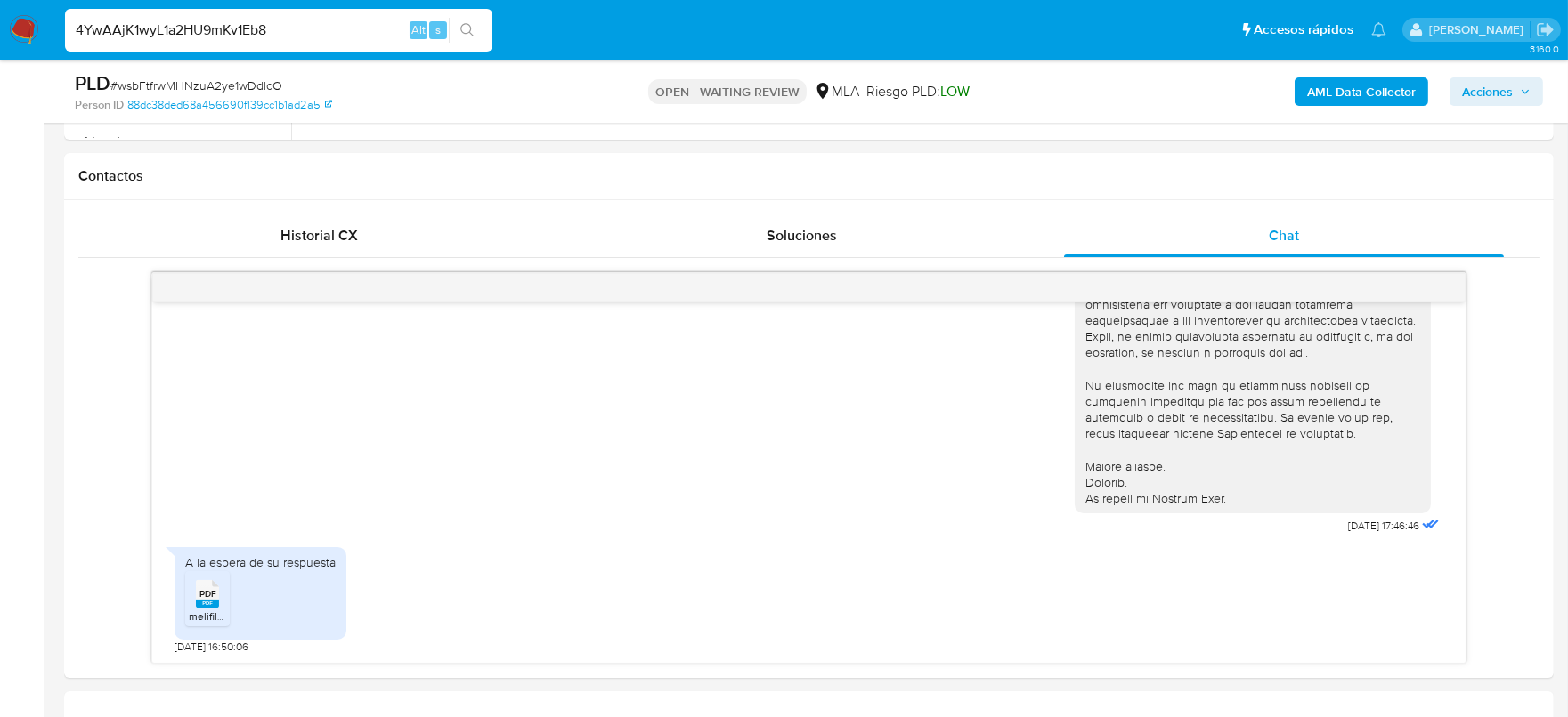
click at [463, 31] on icon "search-icon" at bounding box center [467, 29] width 14 height 14
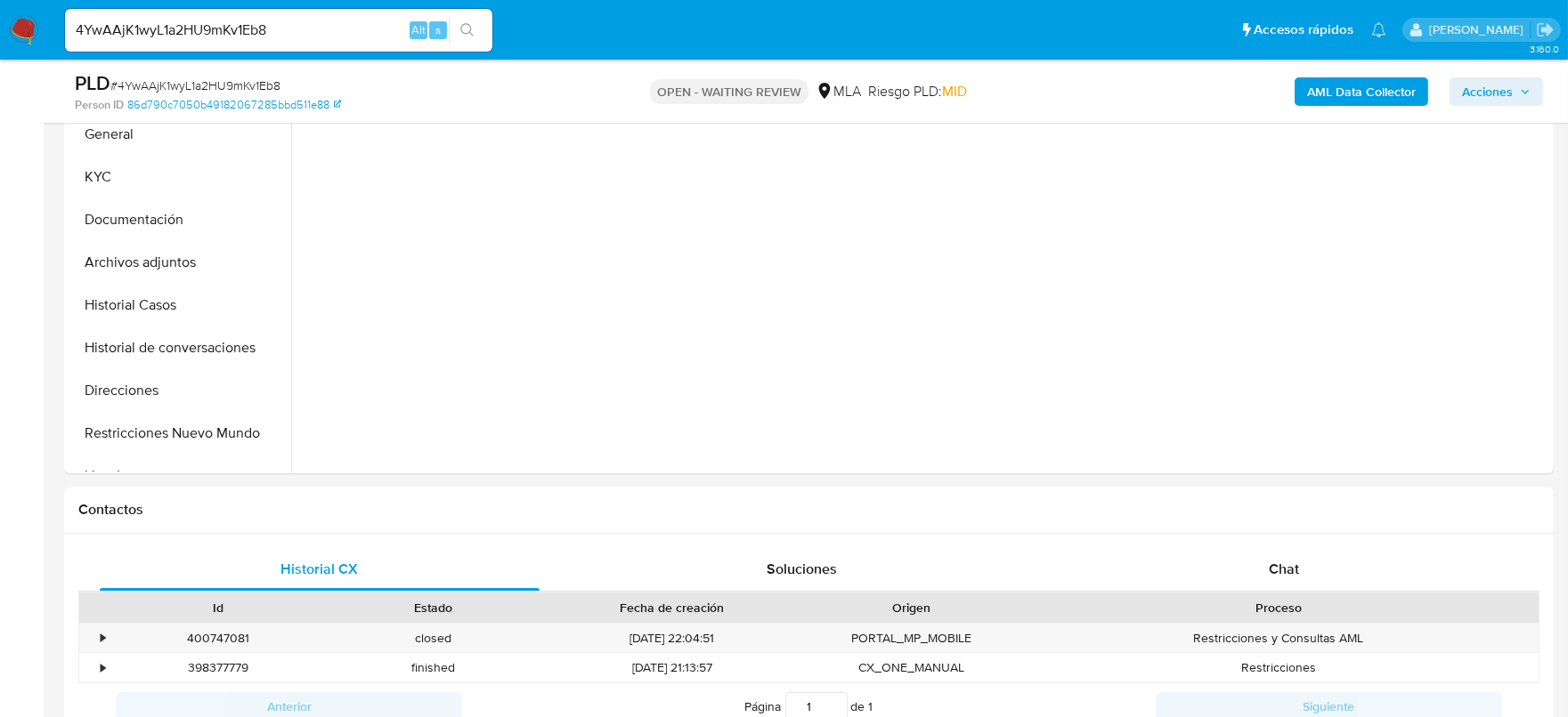
select select "10"
click at [1273, 552] on div "Chat" at bounding box center [1284, 569] width 440 height 43
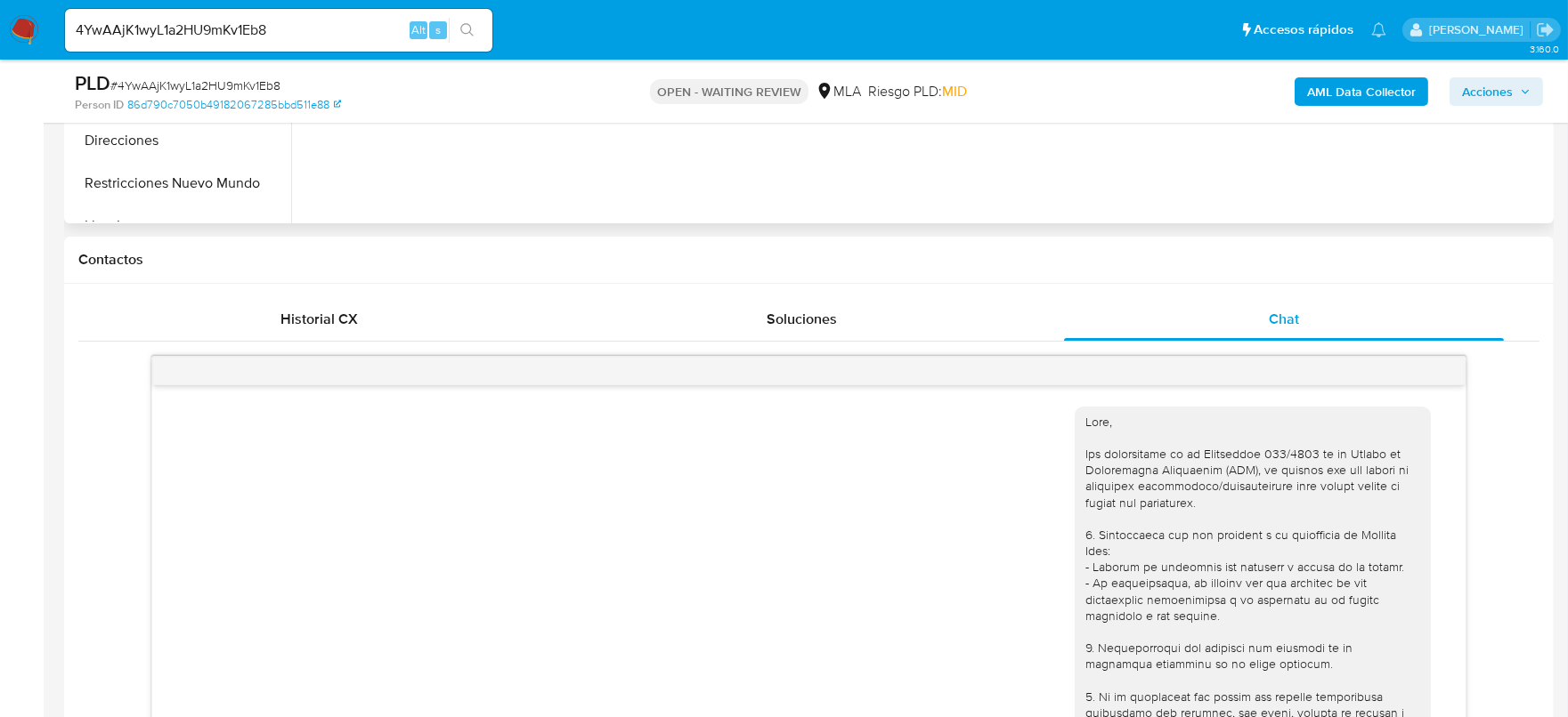
scroll to position [799, 0]
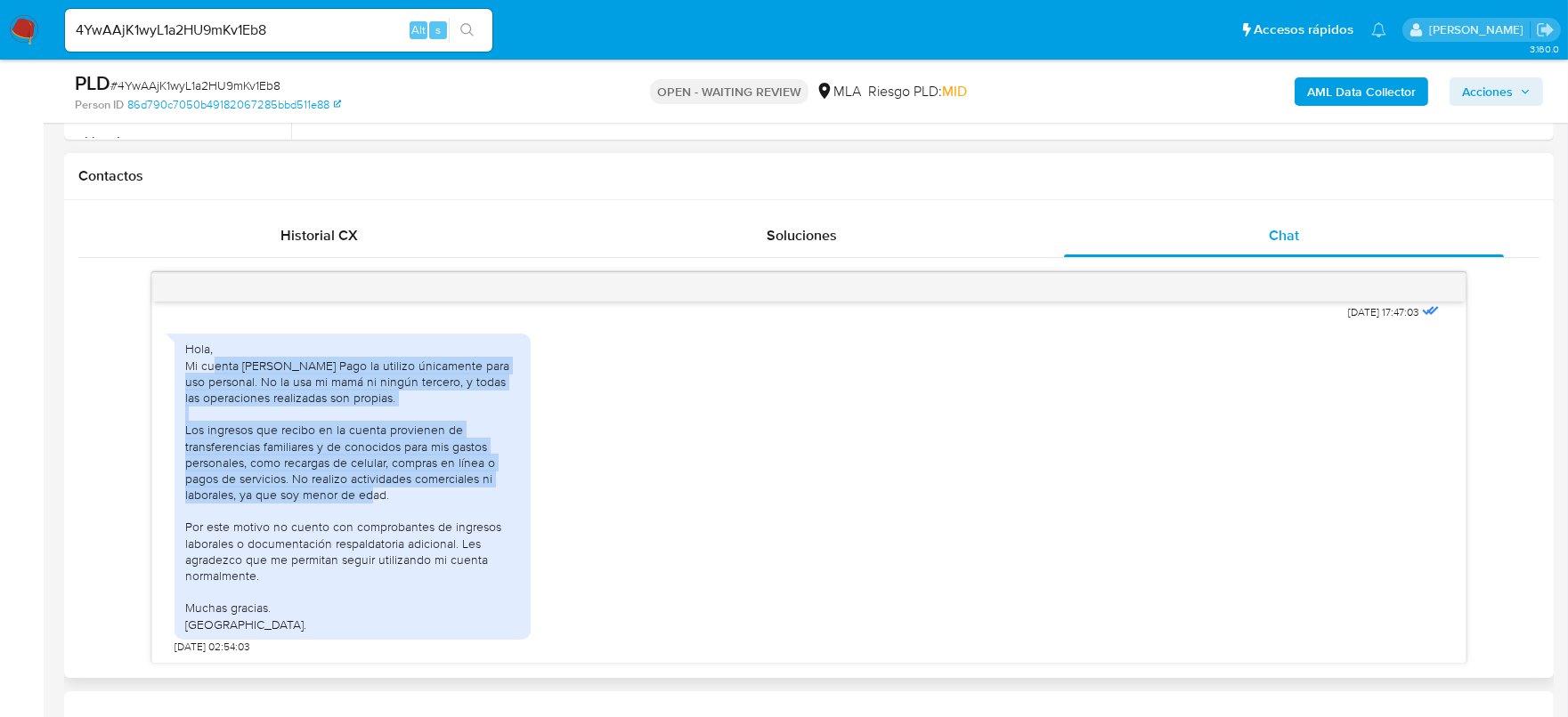
drag, startPoint x: 211, startPoint y: 364, endPoint x: 480, endPoint y: 499, distance: 301.0
click at [480, 499] on div "Hola, Mi cuenta de Mercado Pago la utilizo únicamente para uso personal. No la …" at bounding box center [352, 486] width 335 height 291
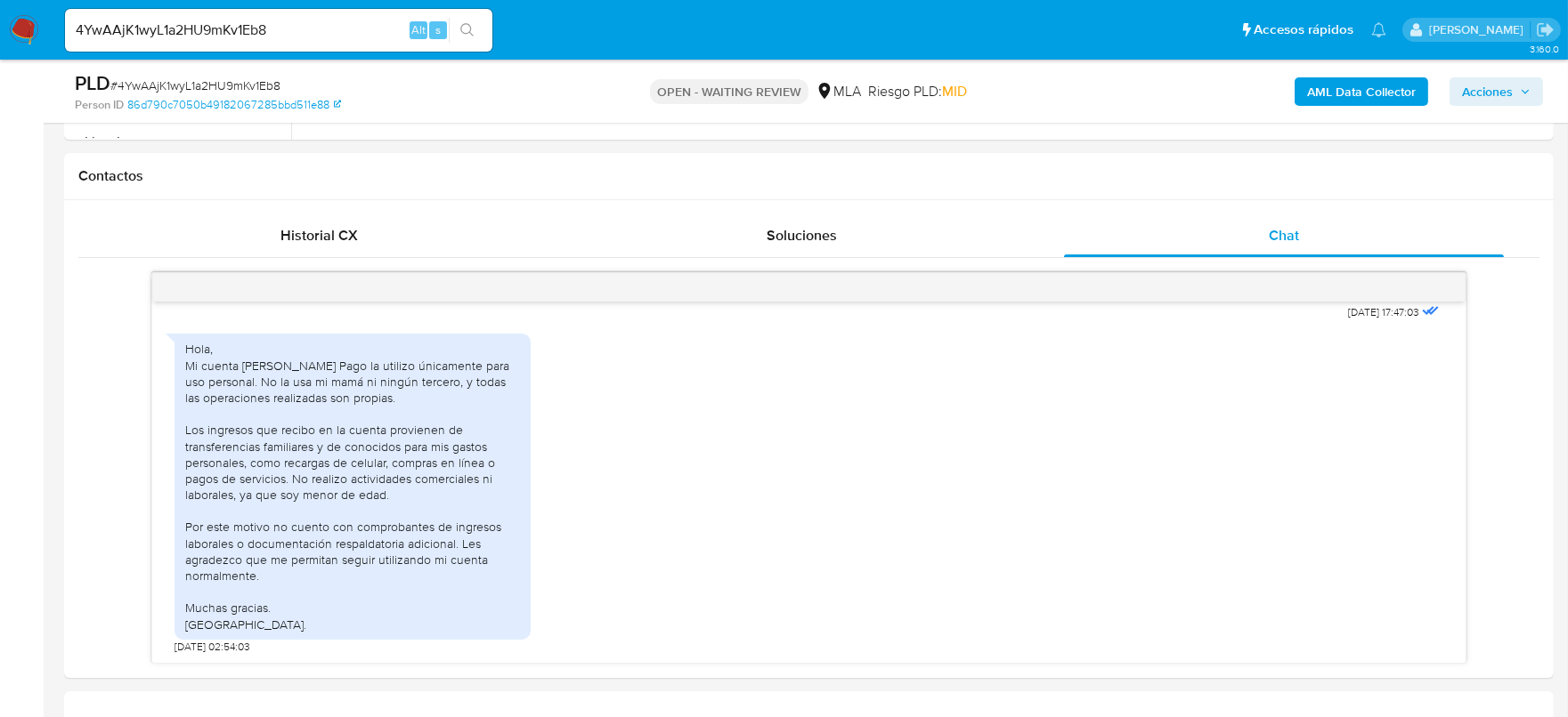
click at [275, 38] on input "4YwAAjK1wyL1a2HU9mKv1Eb8" at bounding box center [278, 30] width 428 height 23
click at [275, 37] on input "4YwAAjK1wyL1a2HU9mKv1Eb8" at bounding box center [278, 30] width 428 height 23
paste input "Z36PdwW68bZaPUSpmbD8vYex"
type input "Z36PdwW68bZaPUSpmbD8vYex"
click at [459, 30] on button "search-icon" at bounding box center [467, 30] width 36 height 25
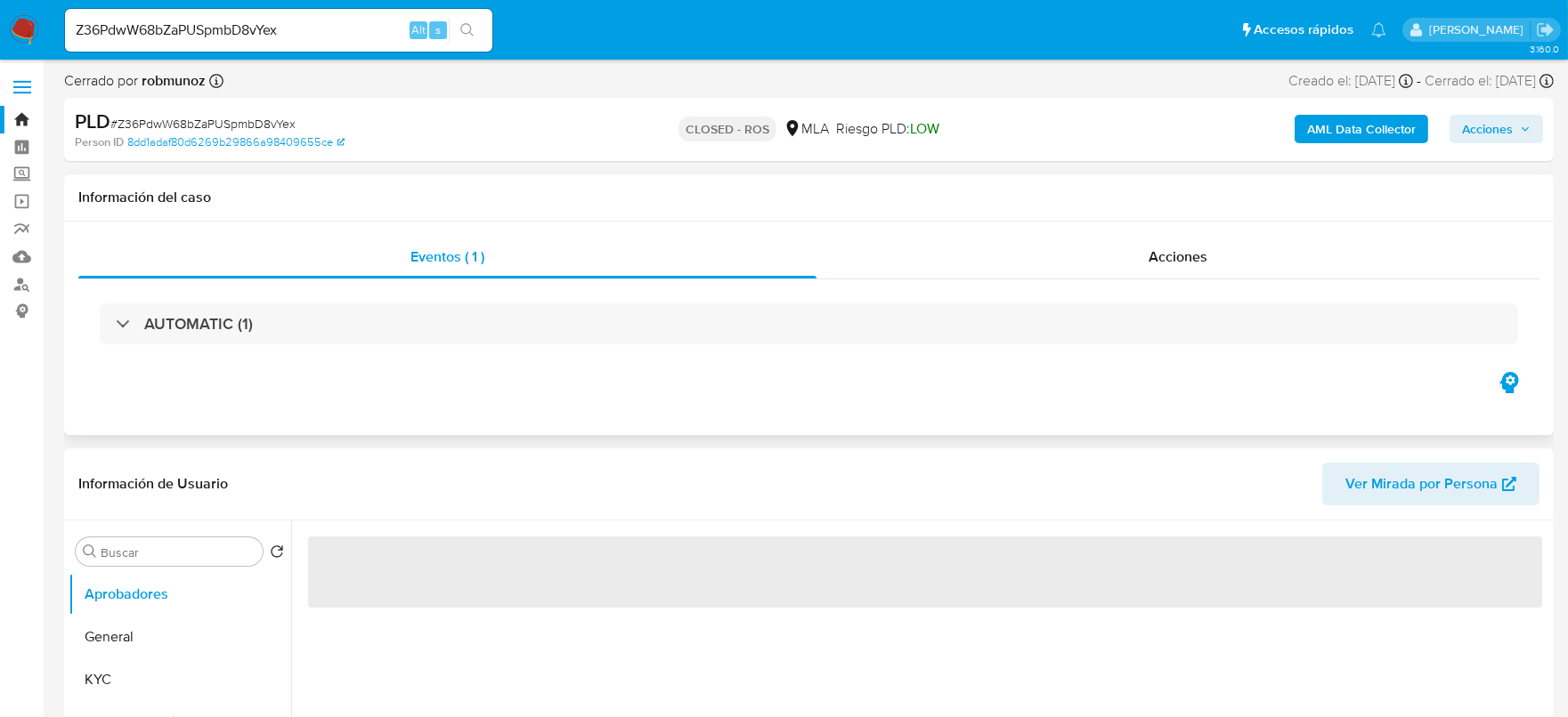
select select "10"
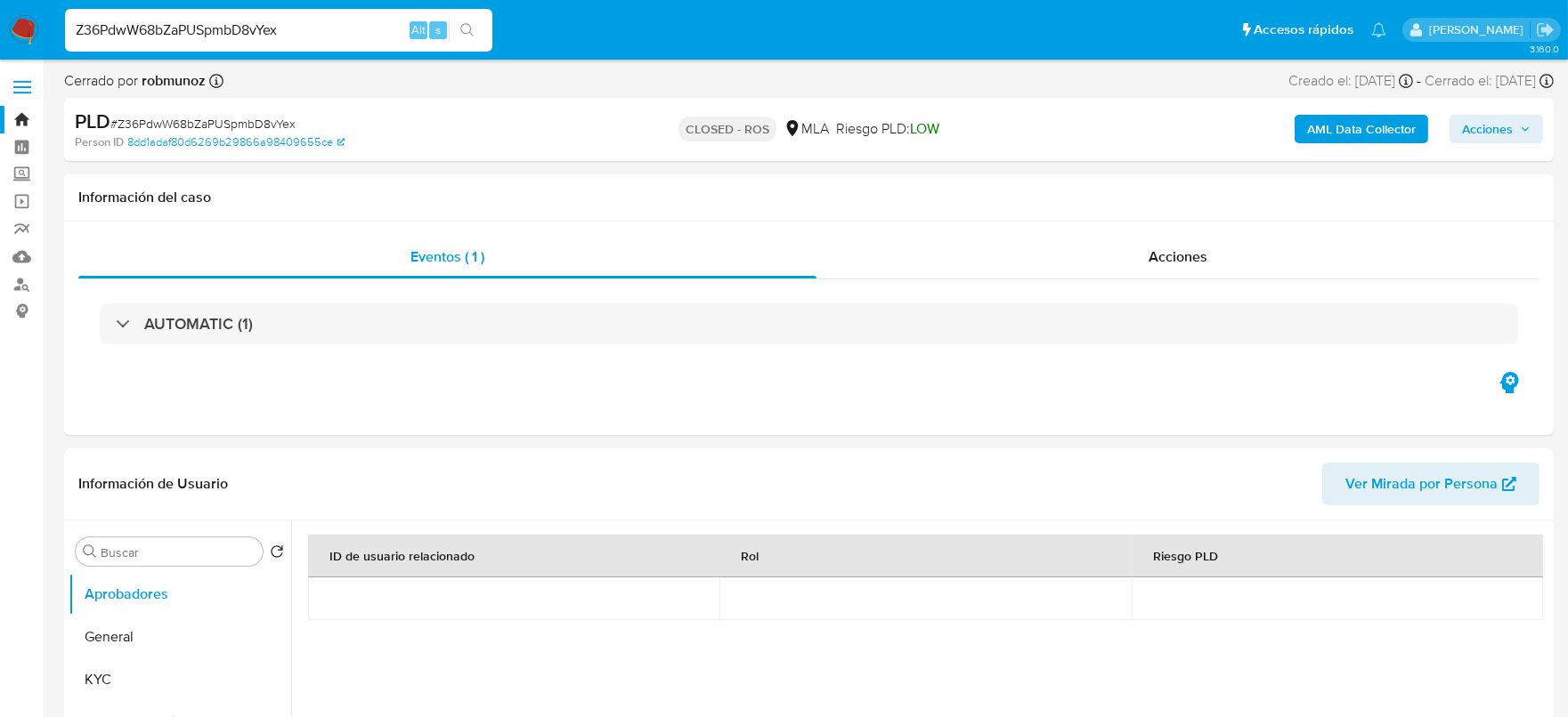
click at [257, 22] on input "Z36PdwW68bZaPUSpmbD8vYex" at bounding box center [278, 30] width 428 height 23
paste input "xTk8raSAOyomf4Pt2CSha5aa"
type input "xTk8raSAOyomf4Pt2CSha5aa"
click at [475, 36] on button "search-icon" at bounding box center [467, 30] width 36 height 25
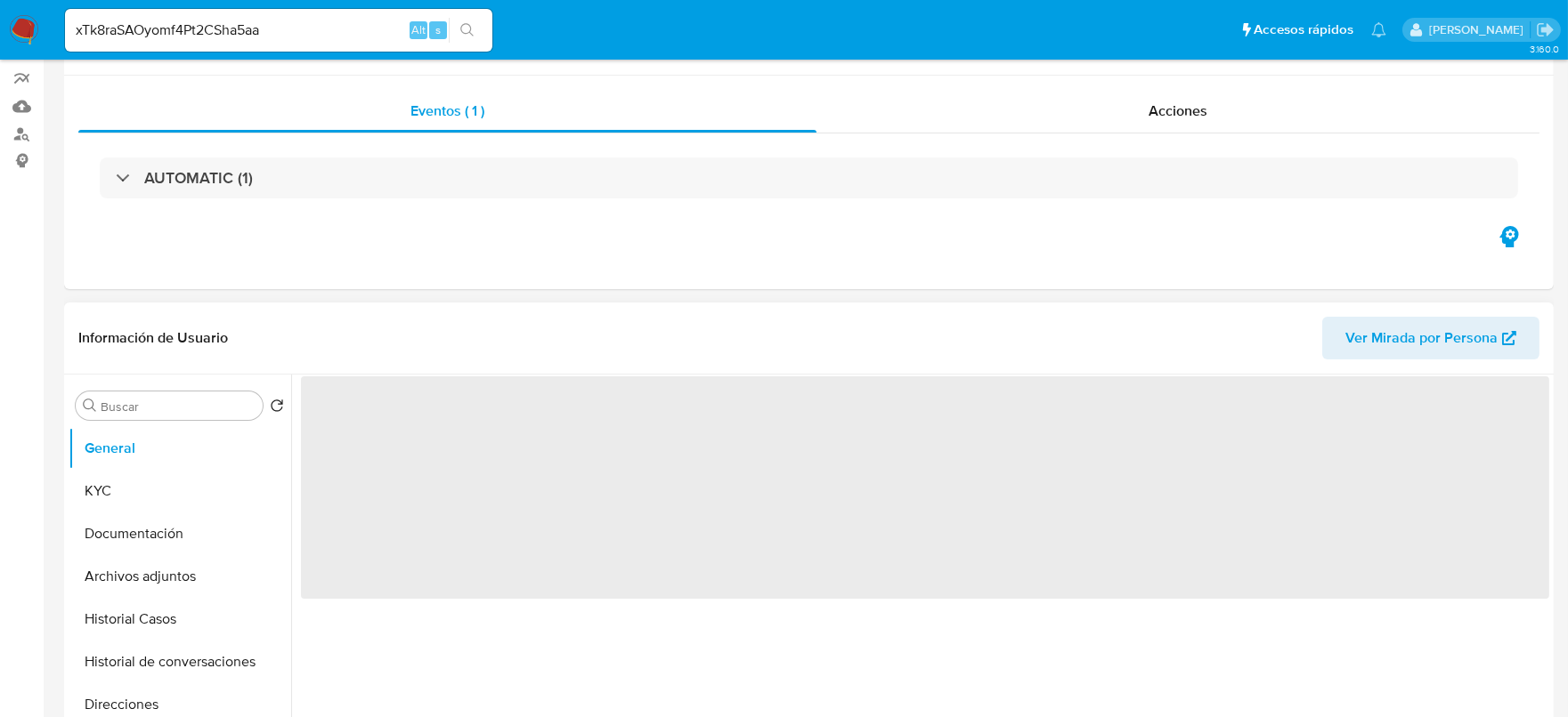
select select "10"
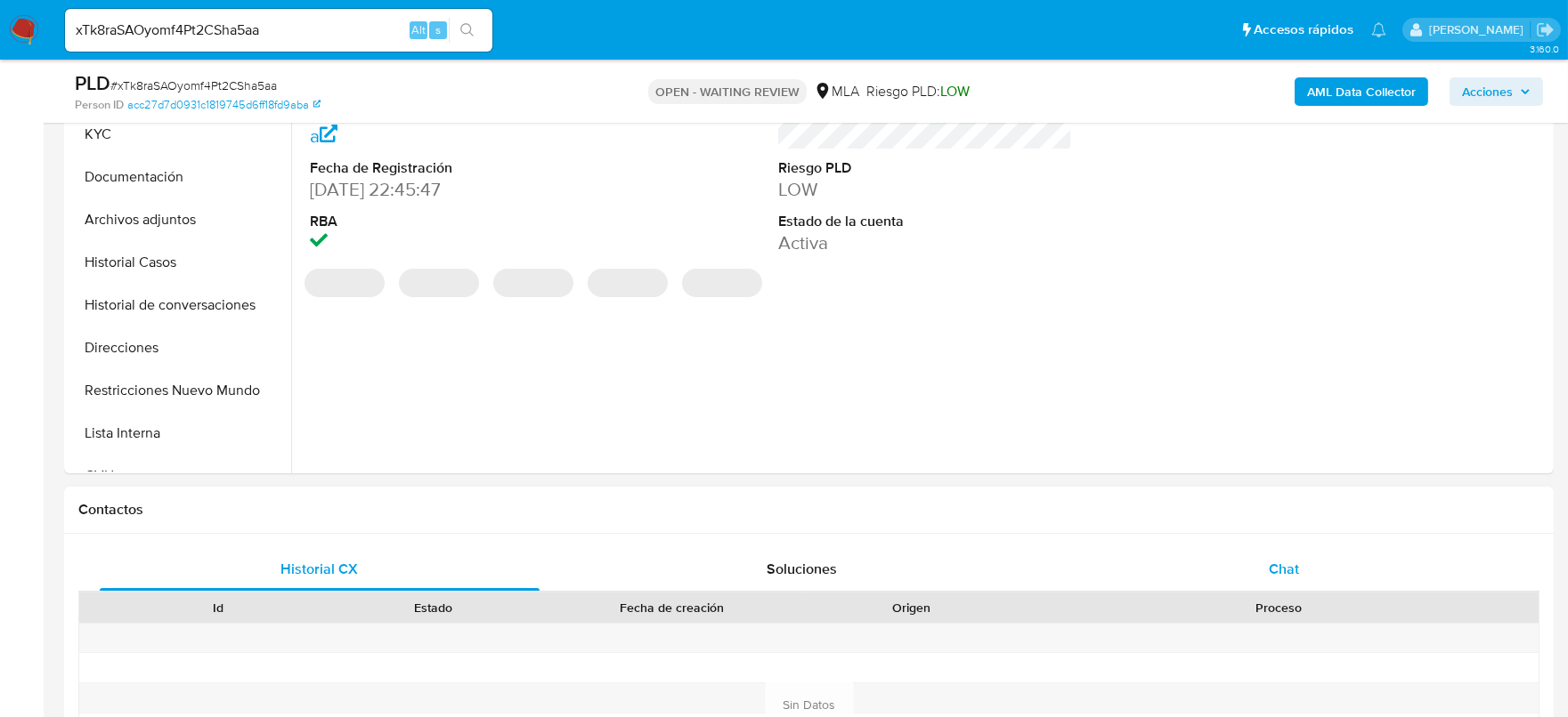
click at [1302, 556] on div "Chat" at bounding box center [1284, 569] width 440 height 43
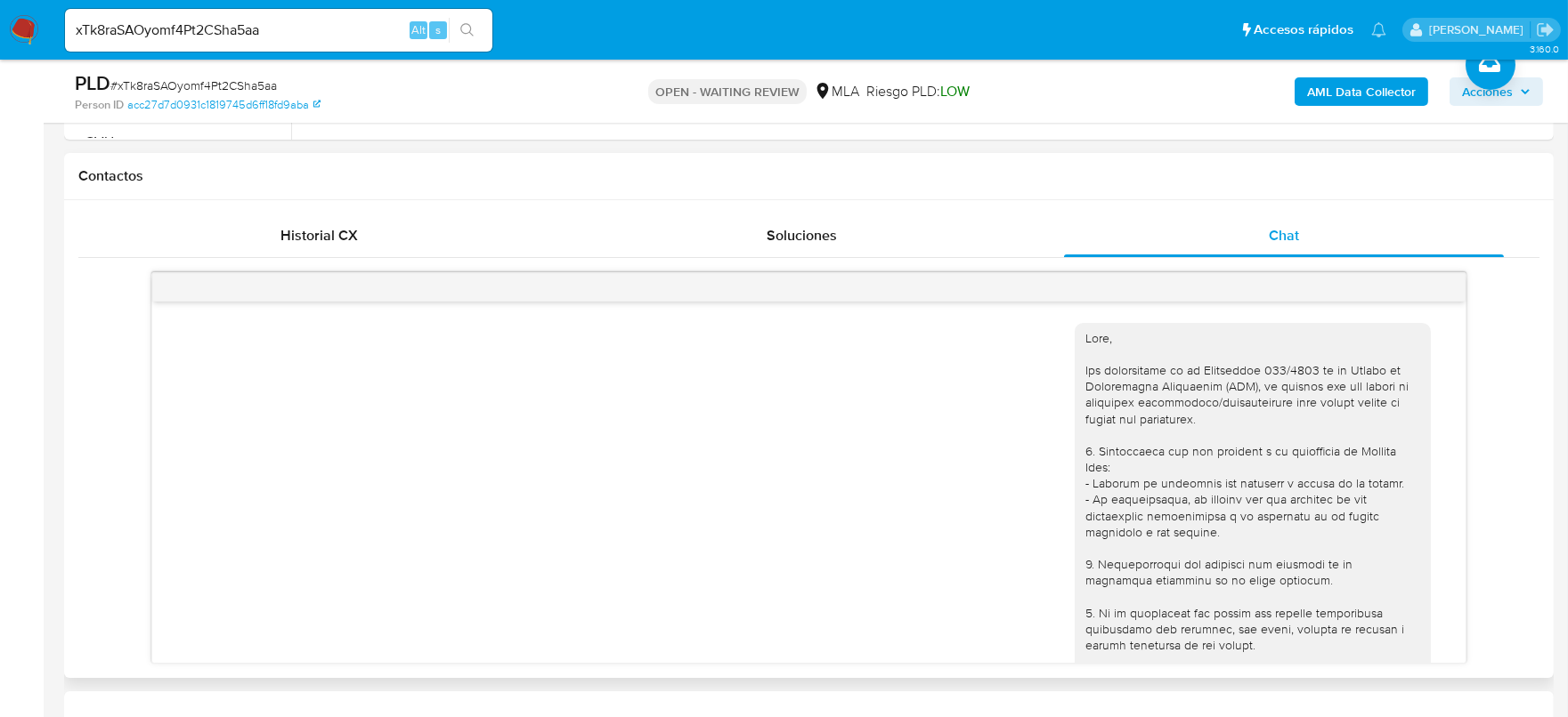
scroll to position [539, 0]
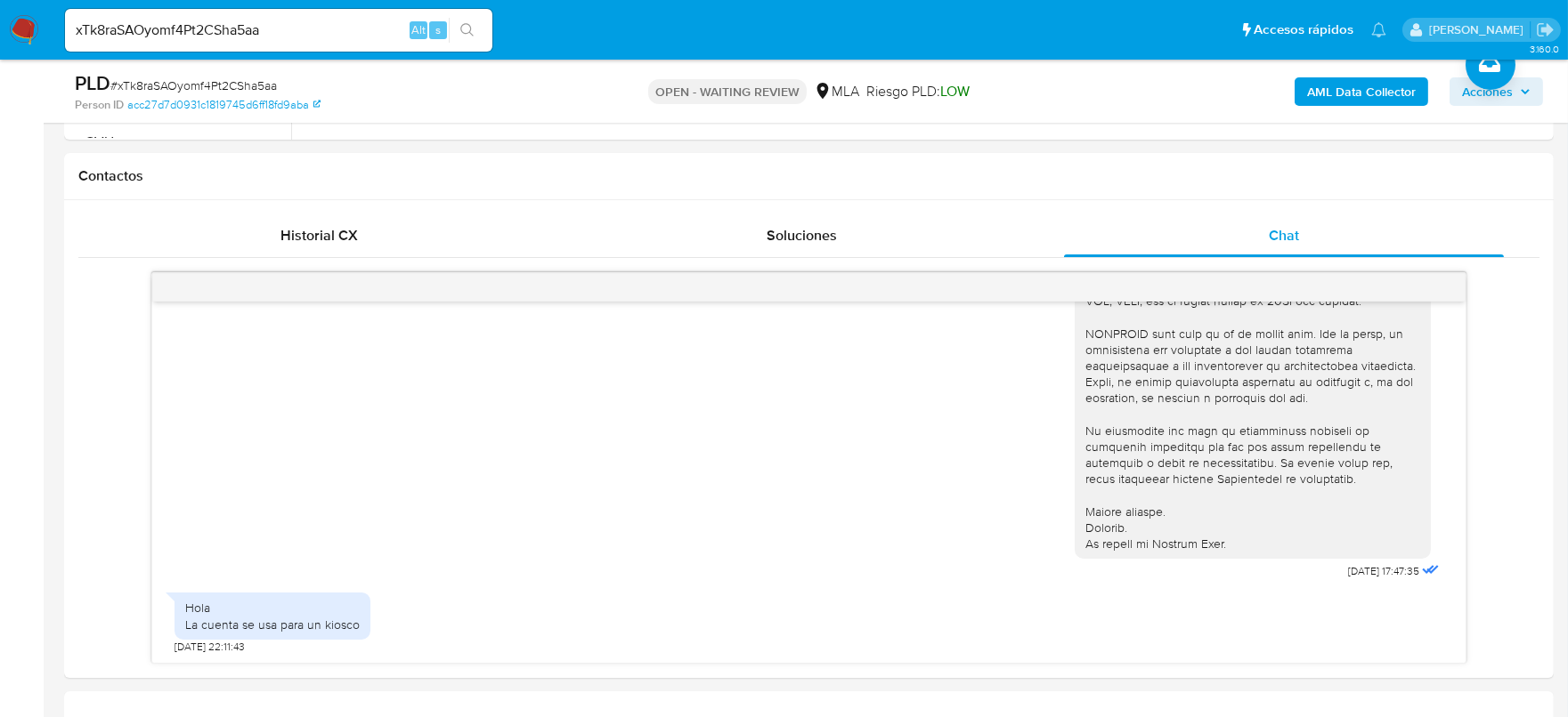
drag, startPoint x: 41, startPoint y: 18, endPoint x: 14, endPoint y: 33, distance: 30.9
click at [35, 20] on nav "Pausado Ver notificaciones xTk8raSAOyomf4Pt2CSha5aa Alt s Accesos rápidos Presi…" at bounding box center [784, 29] width 1568 height 59
click at [14, 33] on img at bounding box center [24, 30] width 30 height 30
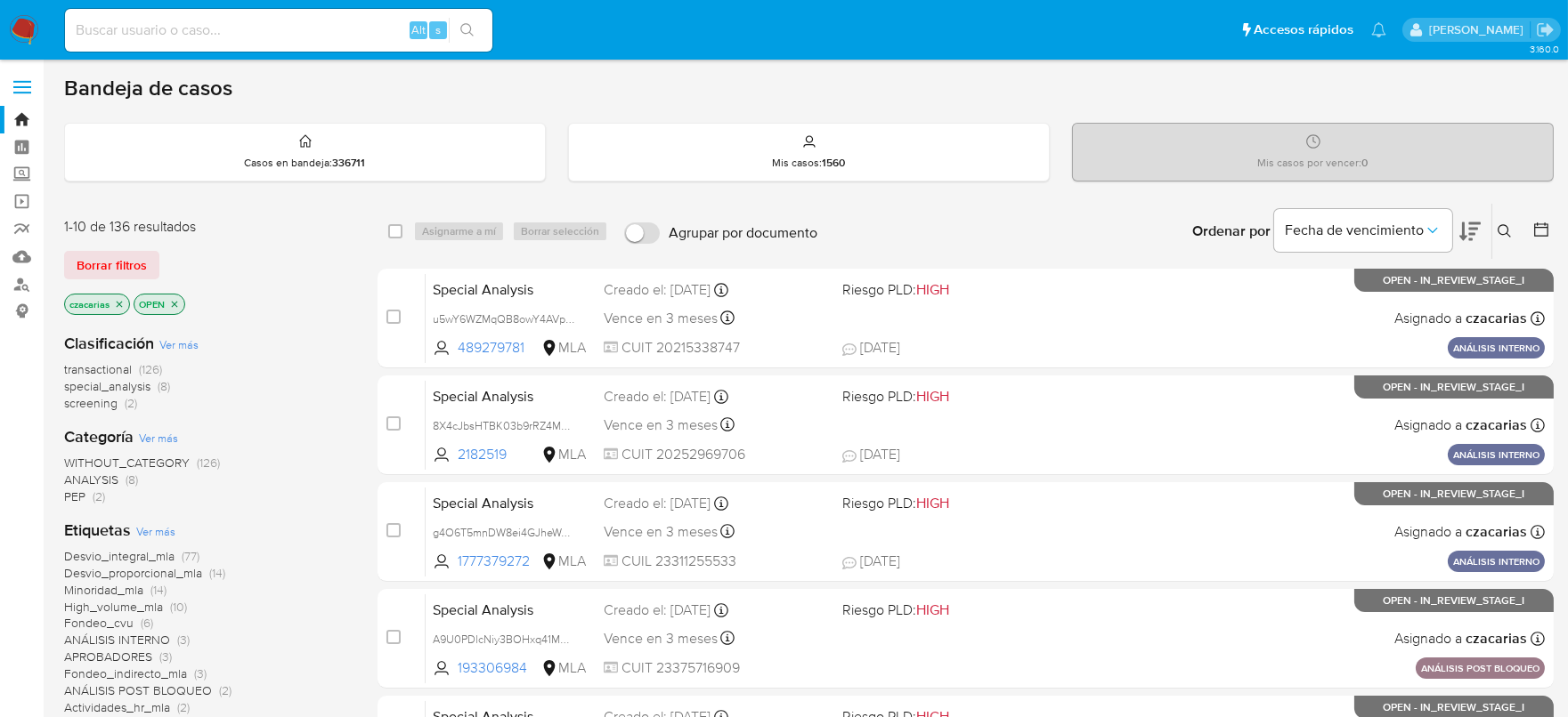
click at [1504, 235] on icon at bounding box center [1505, 231] width 15 height 15
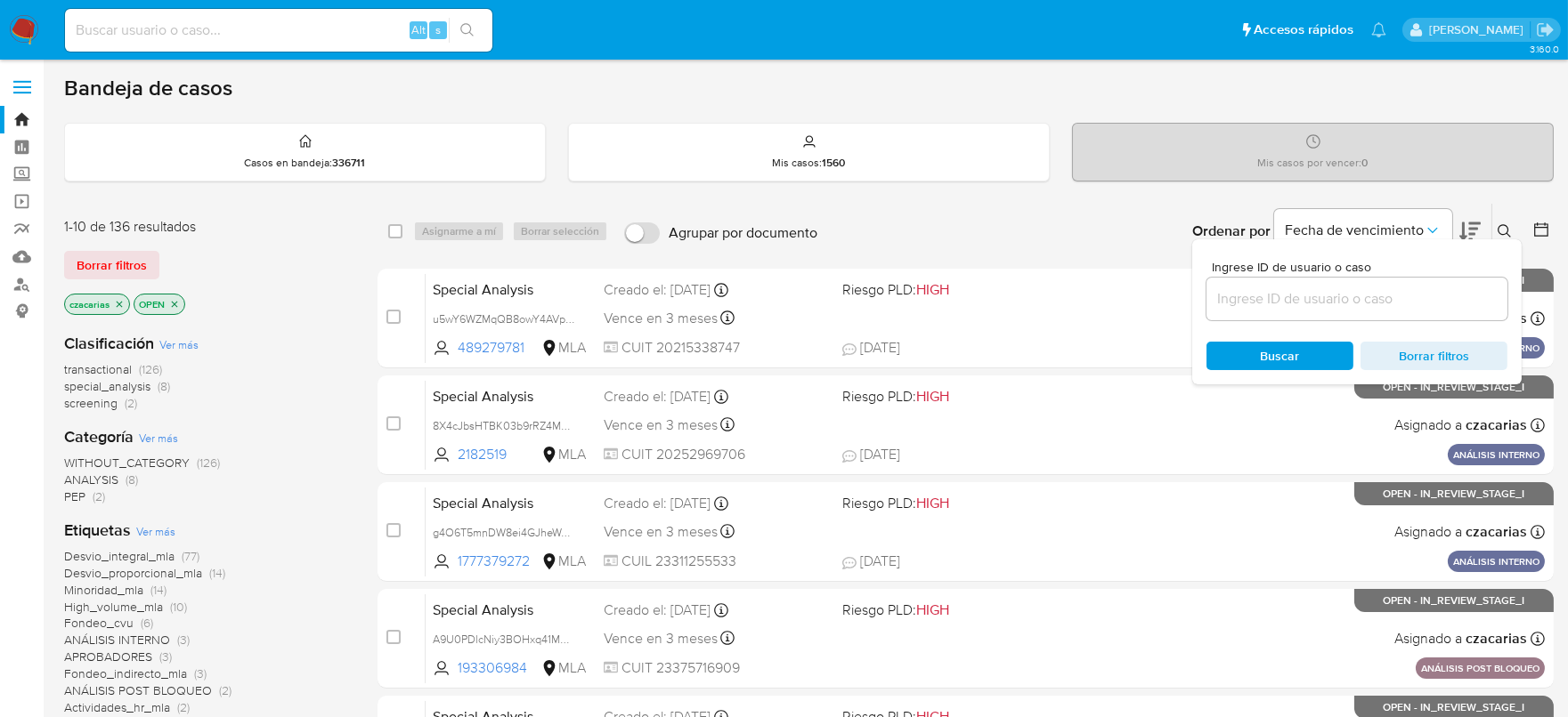
click at [1394, 292] on input at bounding box center [1357, 299] width 301 height 23
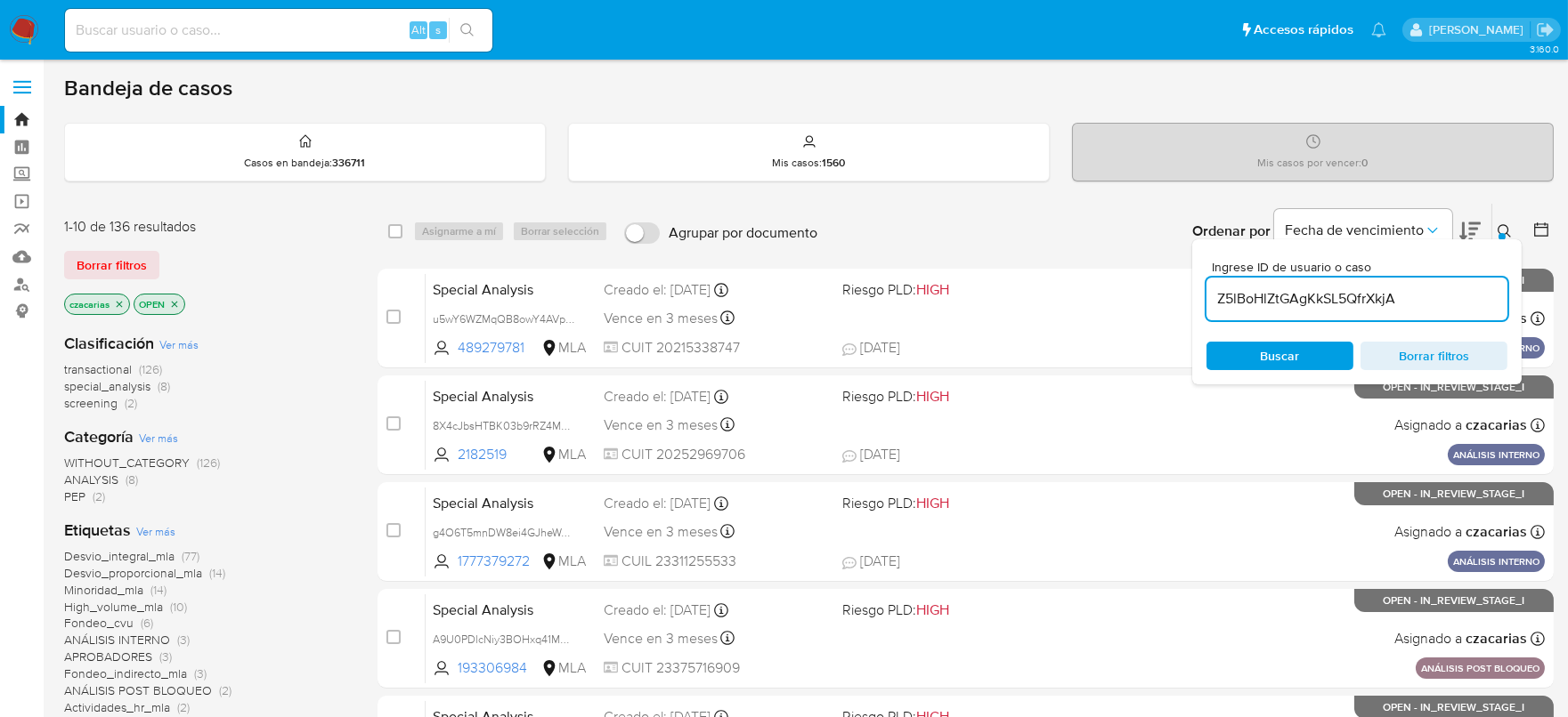
type input "Z5lBoHlZtGAgKkSL5QfrXkjA"
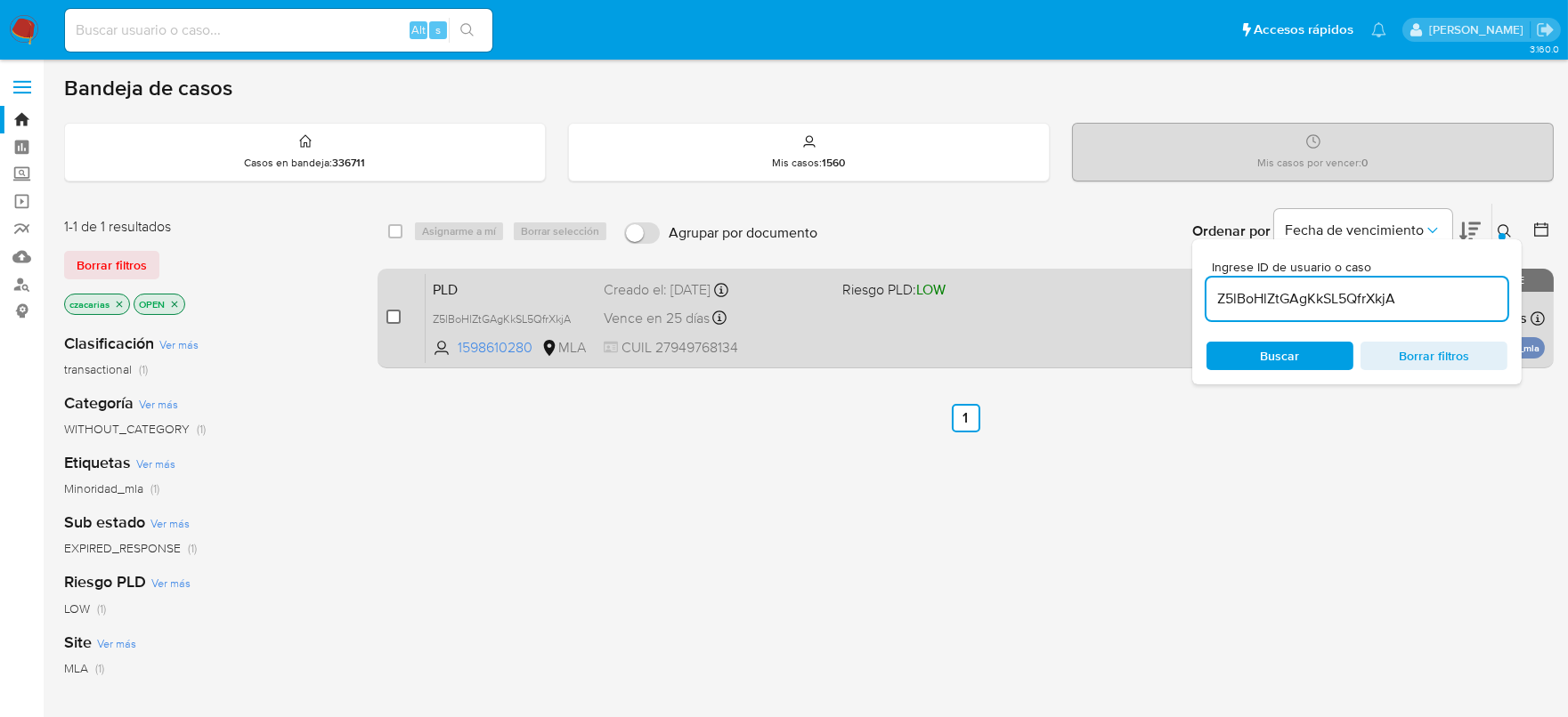
click at [397, 321] on input "checkbox" at bounding box center [394, 317] width 15 height 15
checkbox input "true"
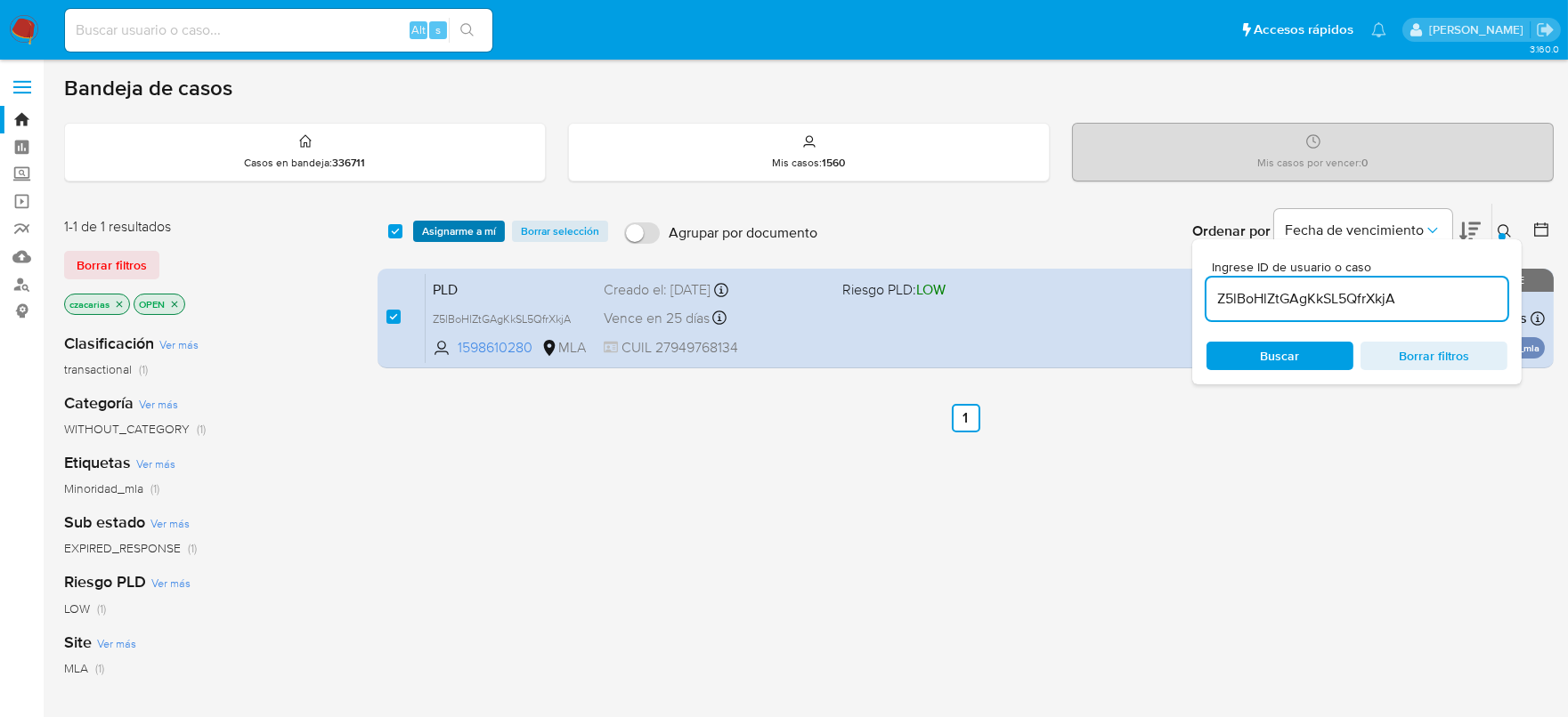
click at [458, 235] on span "Asignarme a mí" at bounding box center [459, 231] width 74 height 18
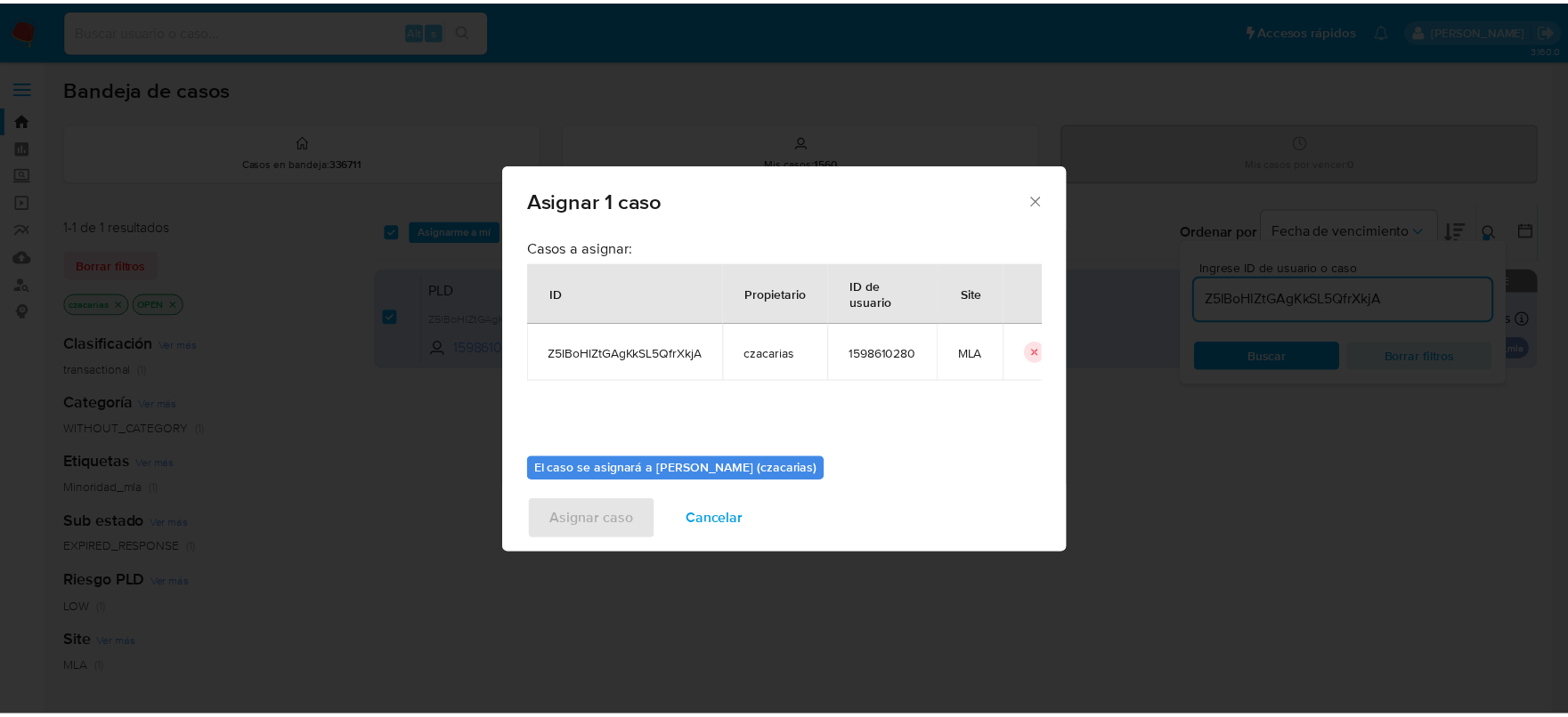
scroll to position [92, 0]
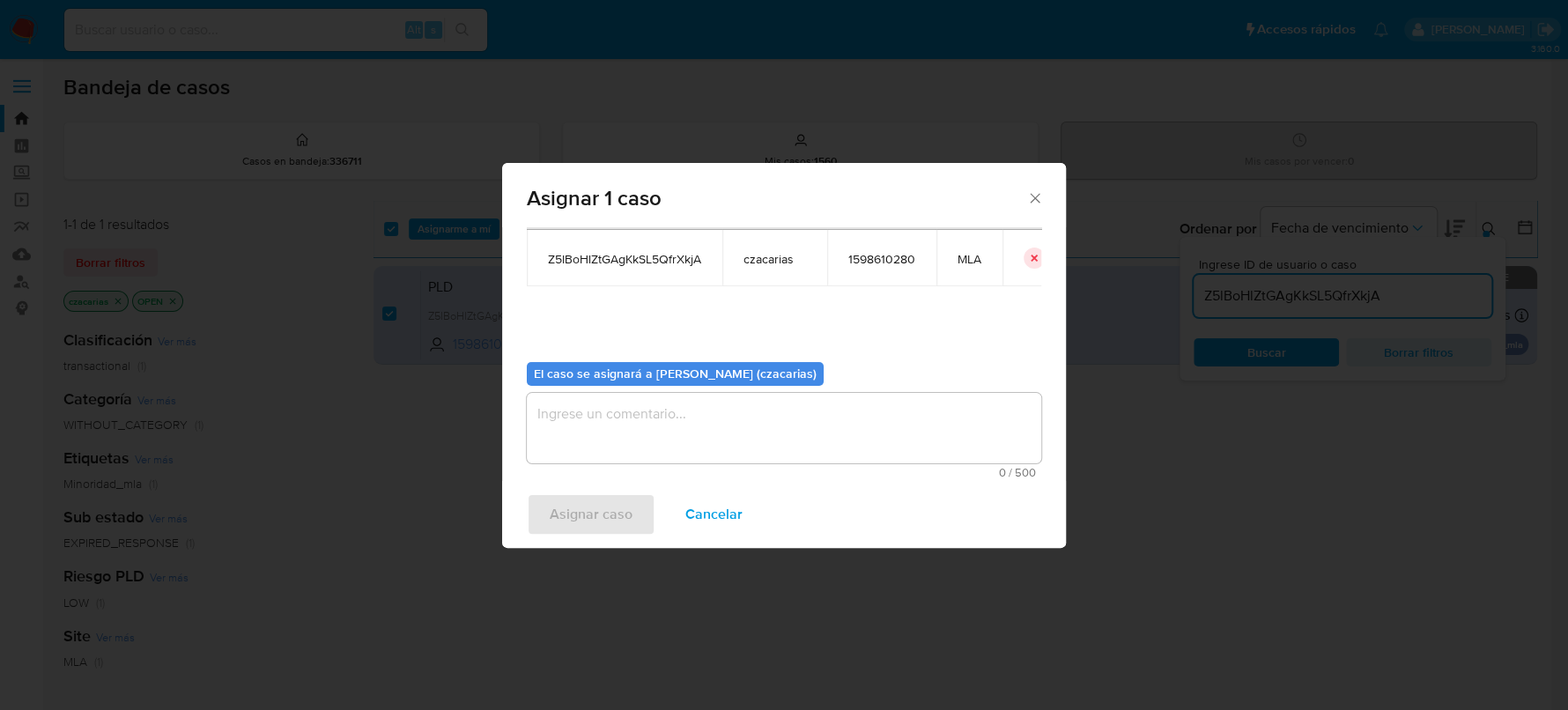
click at [724, 438] on textarea "assign-modal" at bounding box center [784, 429] width 514 height 70
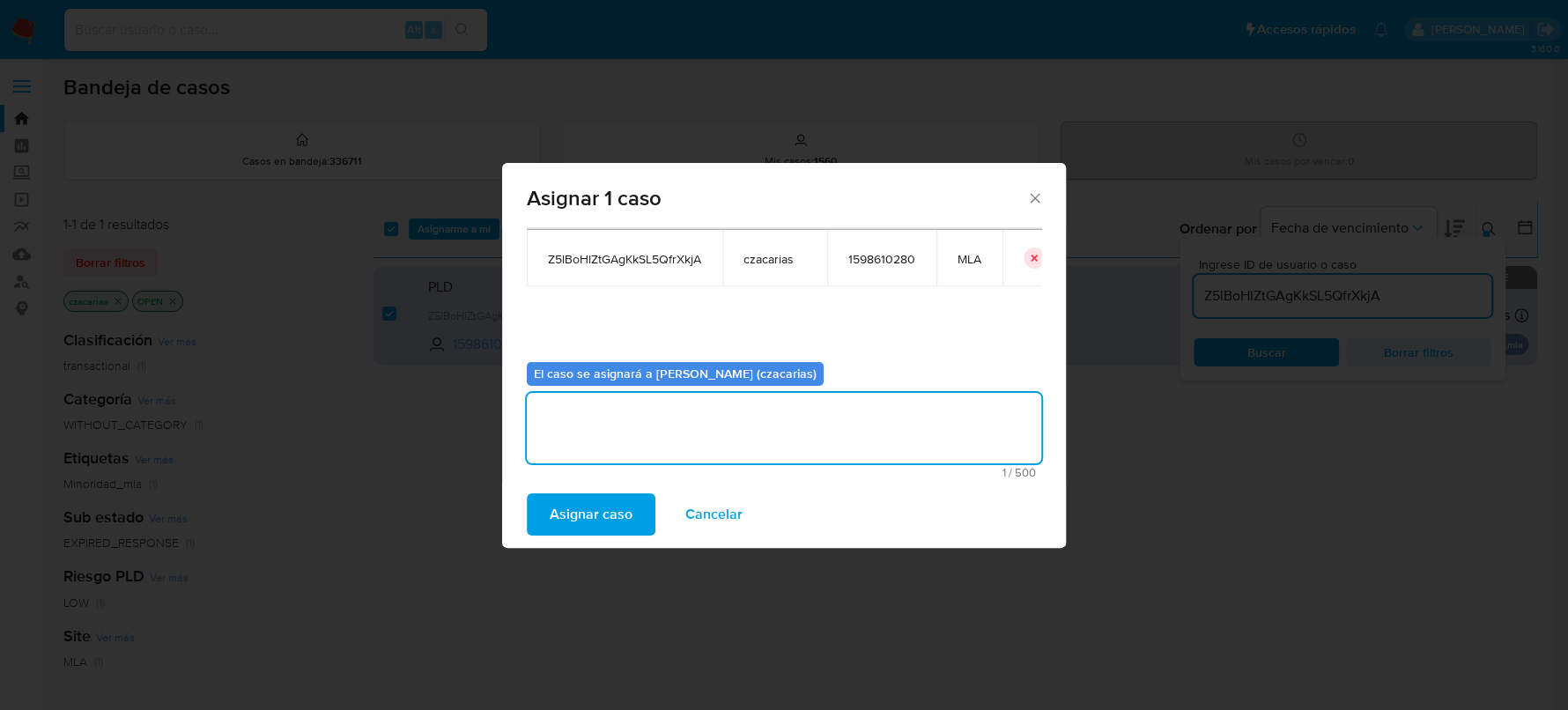
click at [614, 505] on span "Asignar caso" at bounding box center [591, 514] width 83 height 39
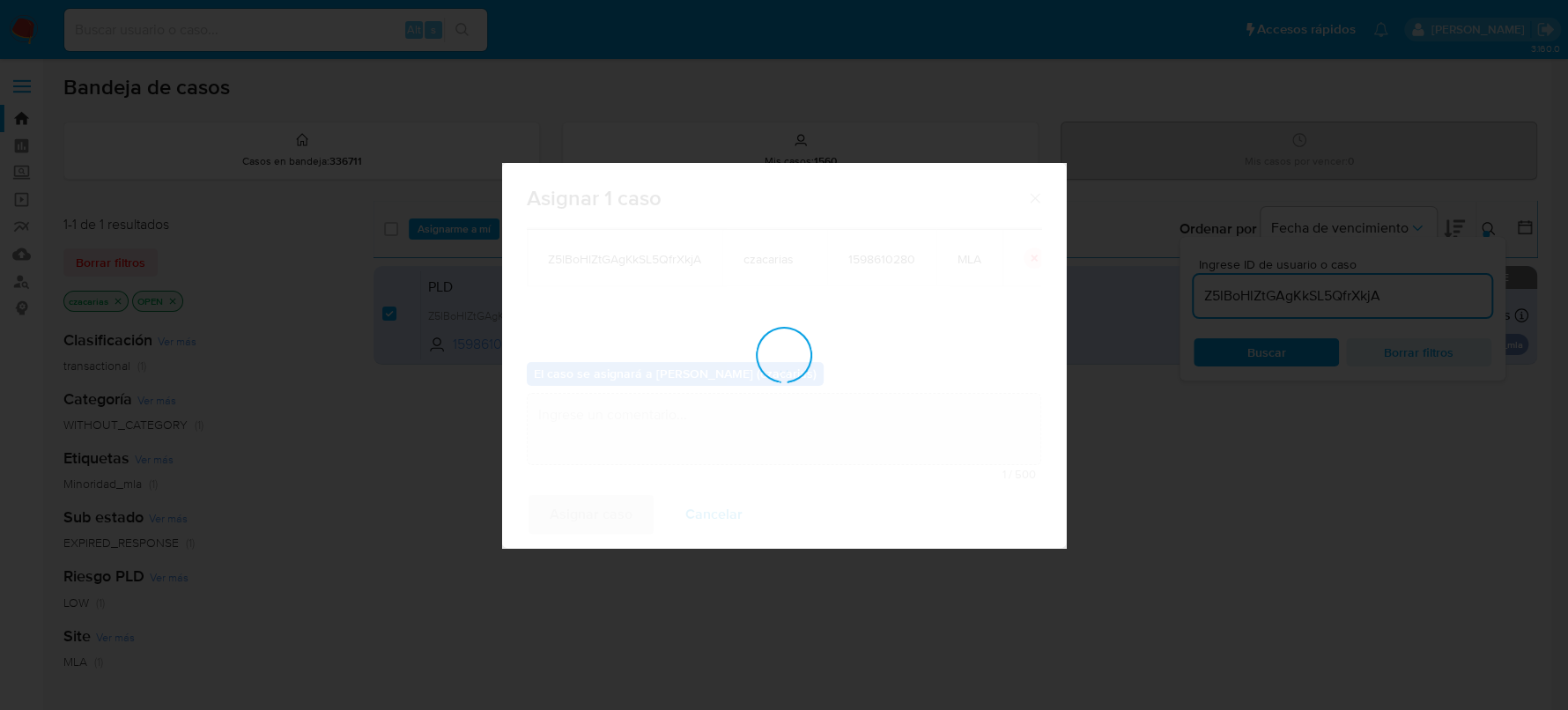
checkbox input "false"
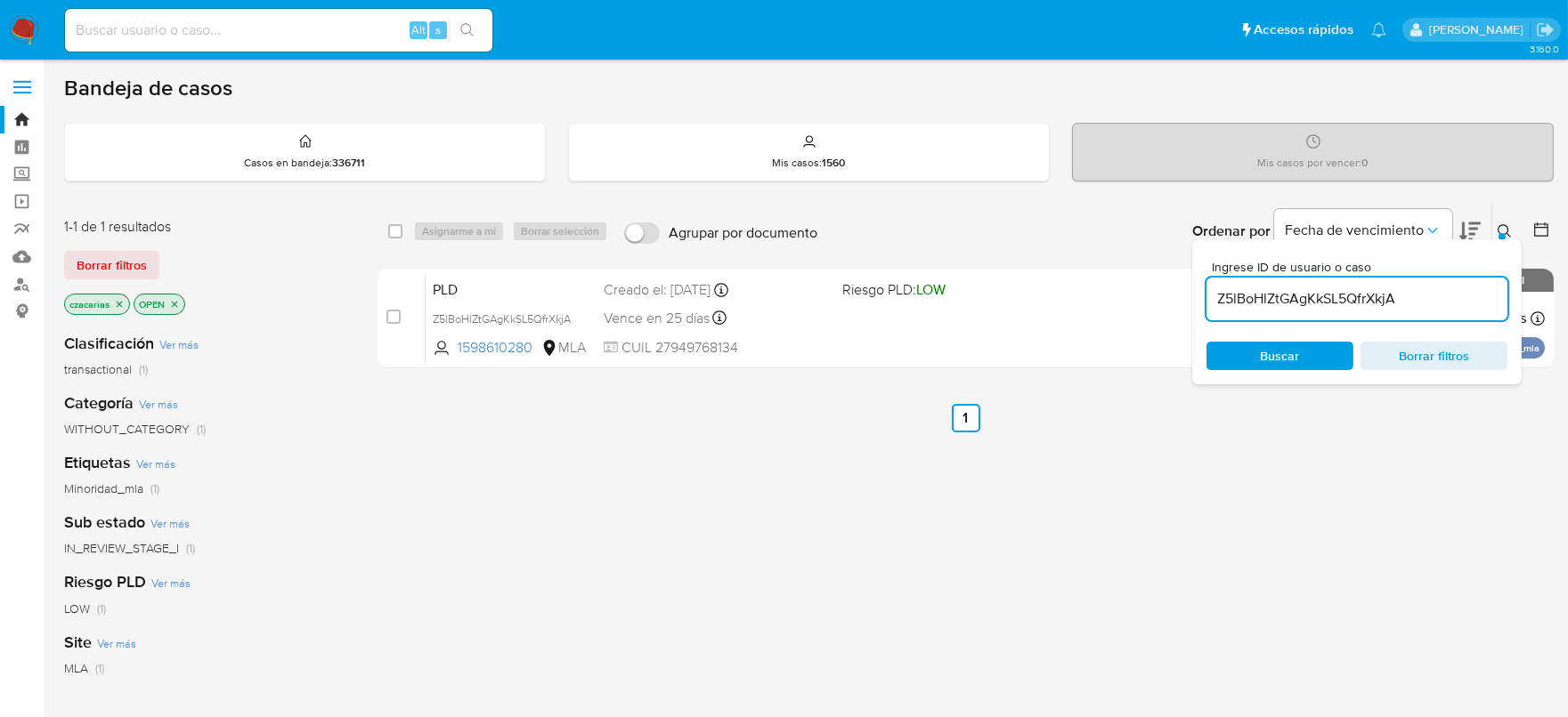
click at [242, 15] on div "Alt s" at bounding box center [278, 30] width 428 height 43
click at [255, 44] on div "Alt s" at bounding box center [278, 30] width 428 height 43
click at [255, 39] on input at bounding box center [278, 30] width 428 height 23
click at [259, 35] on input at bounding box center [278, 30] width 428 height 23
paste input "aDZ2KzPjAS5ZHYB0SXSWCWVt"
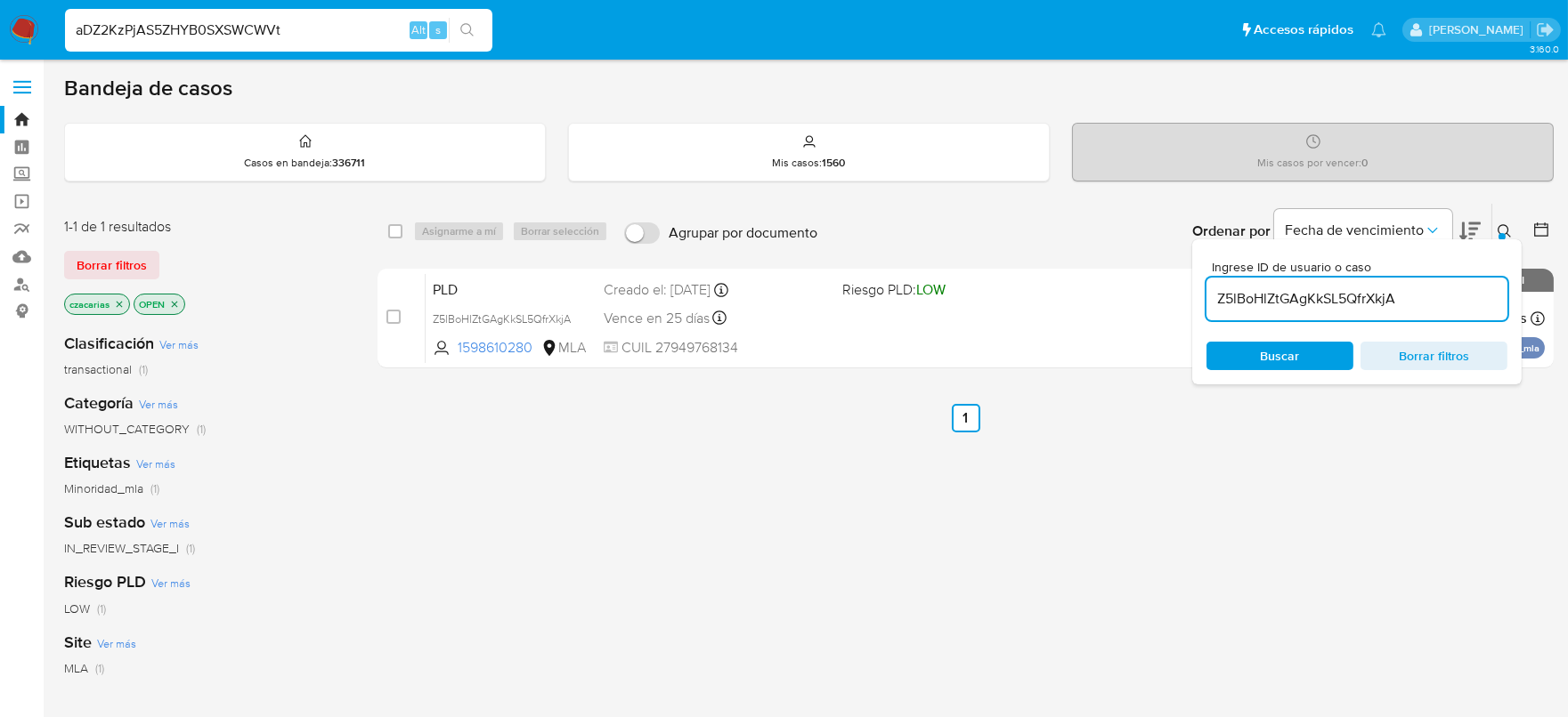
type input "aDZ2KzPjAS5ZHYB0SXSWCWVt"
click at [456, 25] on button "search-icon" at bounding box center [467, 30] width 36 height 25
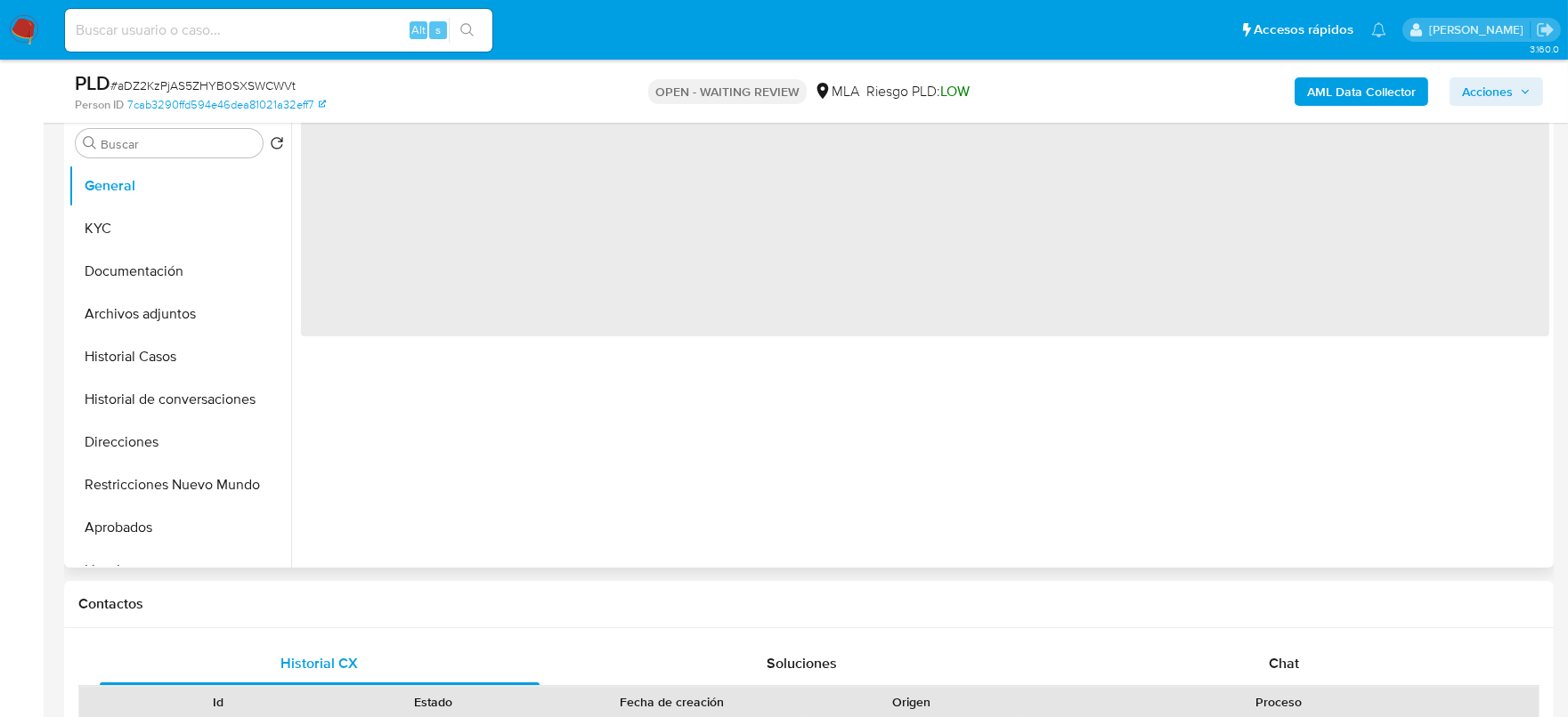
select select "10"
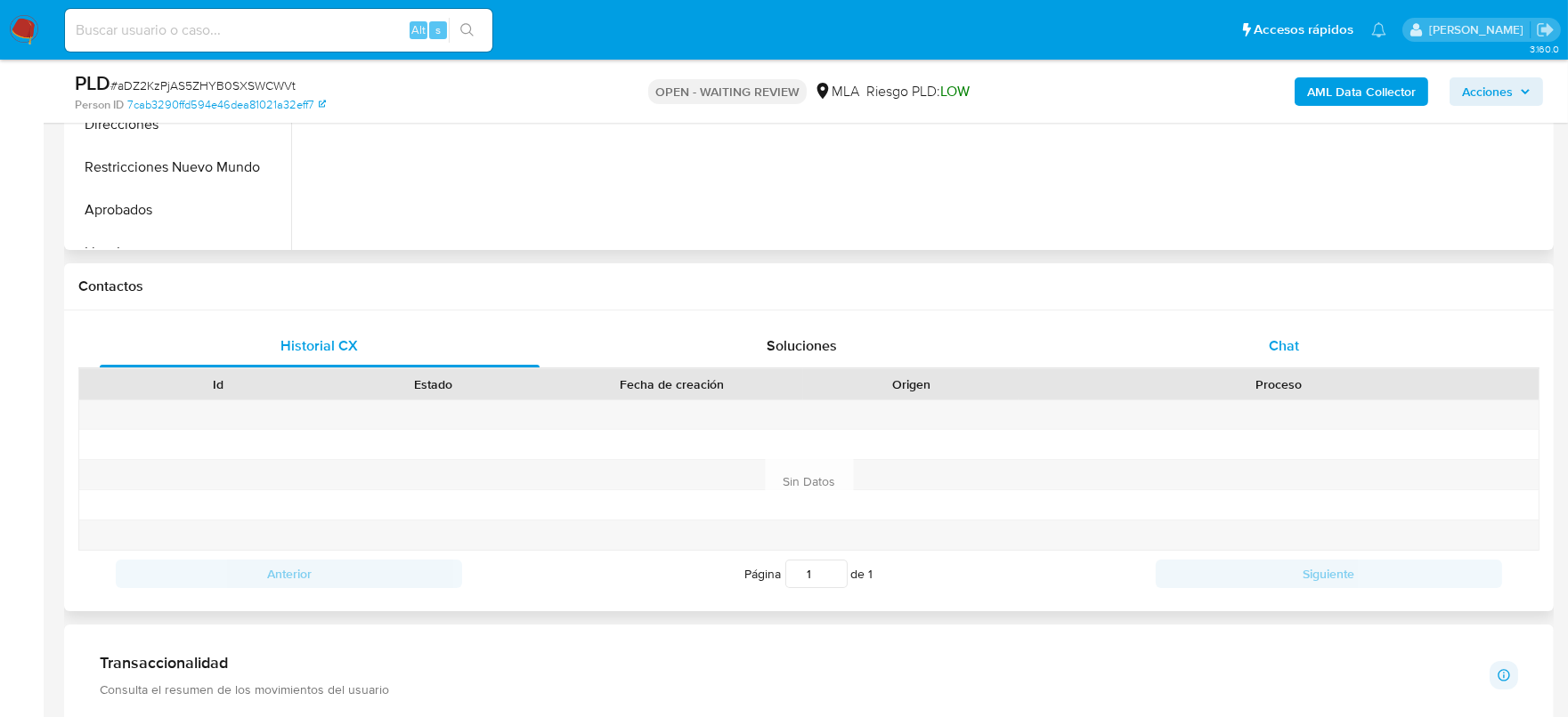
click at [1387, 352] on div "Chat" at bounding box center [1284, 346] width 440 height 43
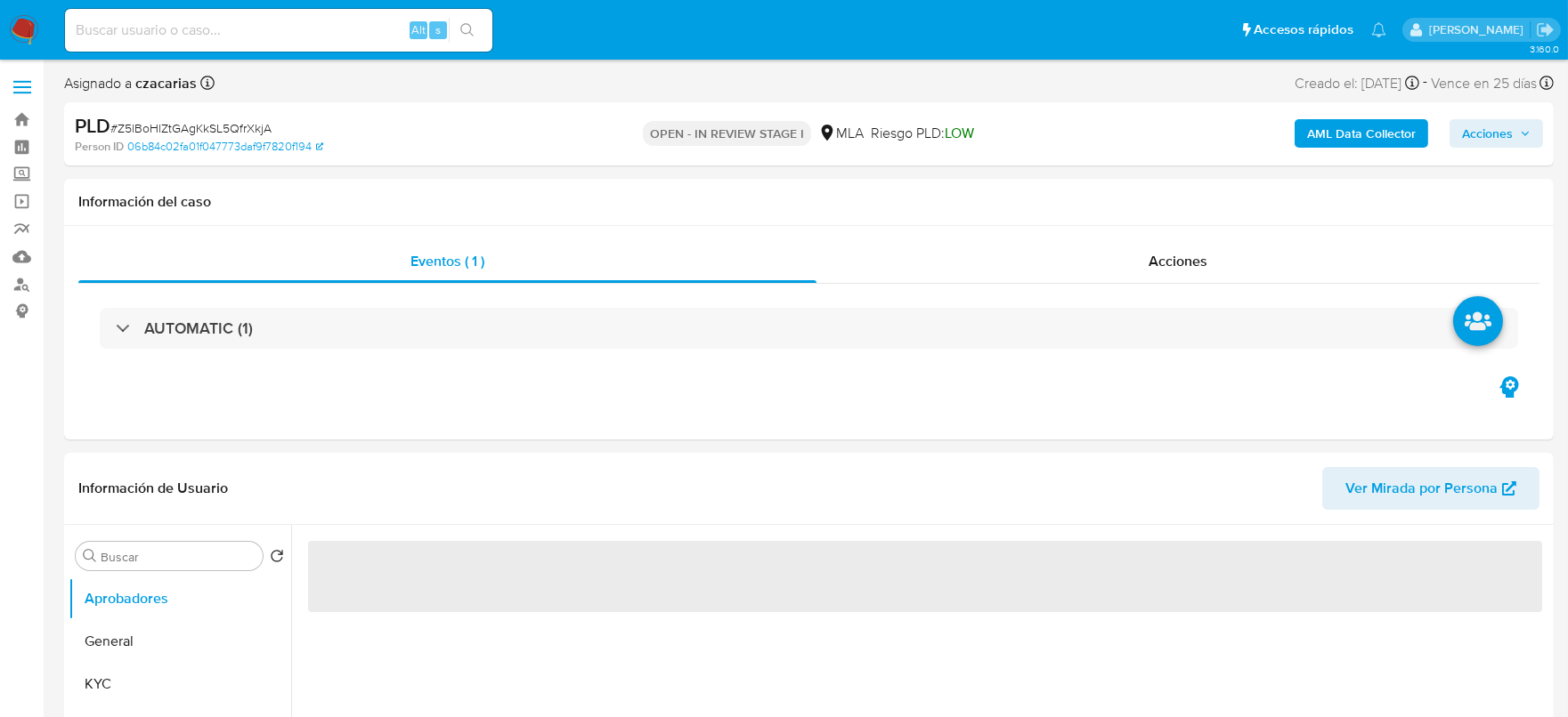
select select "10"
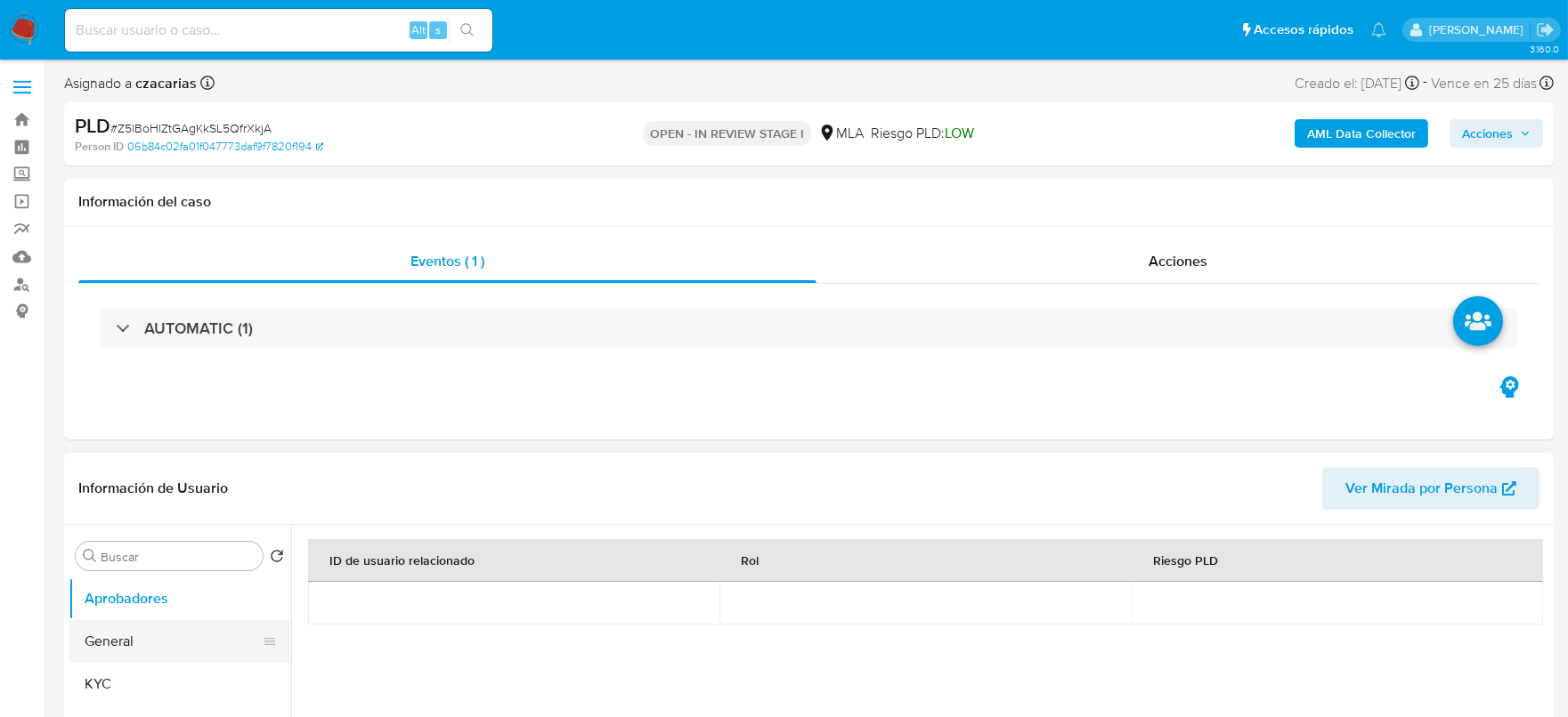
click at [119, 657] on button "General" at bounding box center [172, 641] width 209 height 43
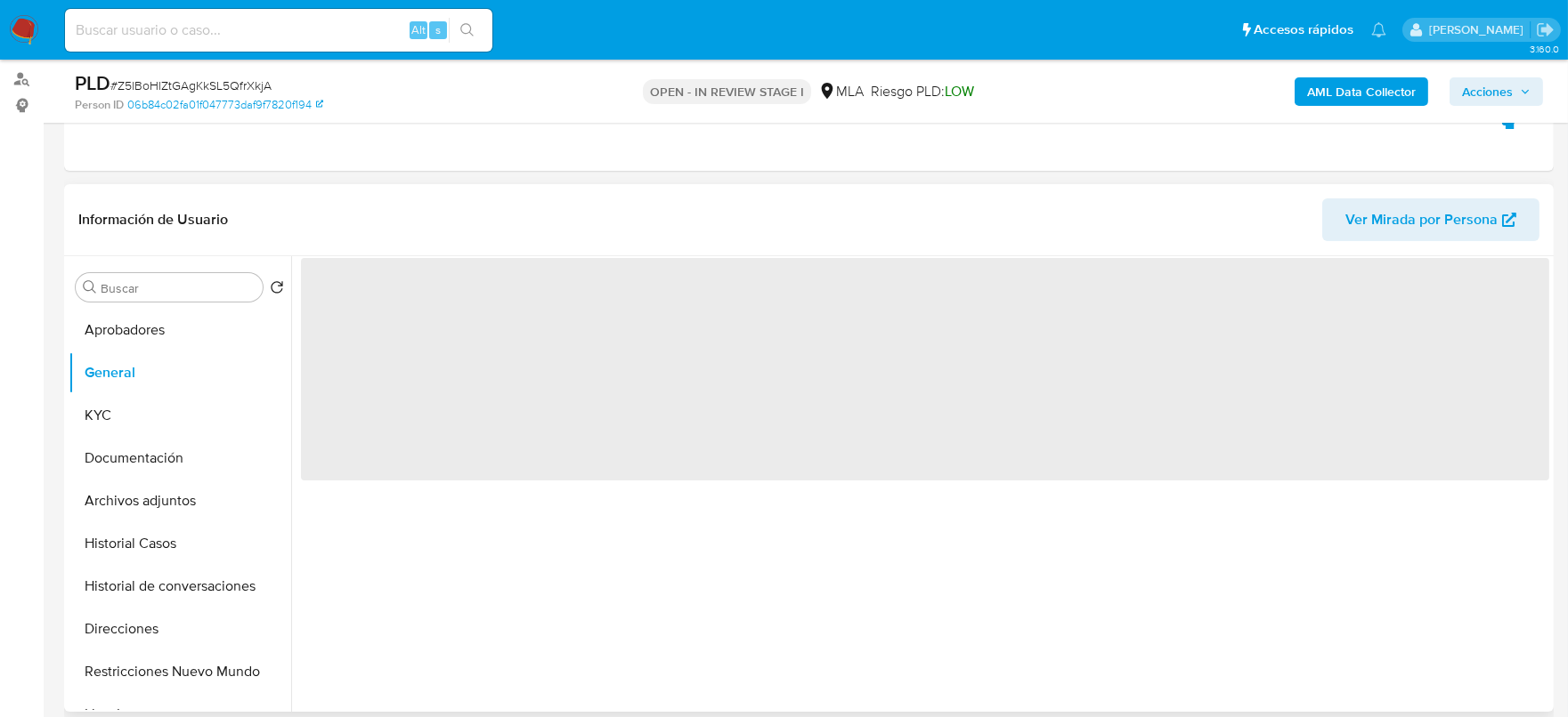
scroll to position [221, 0]
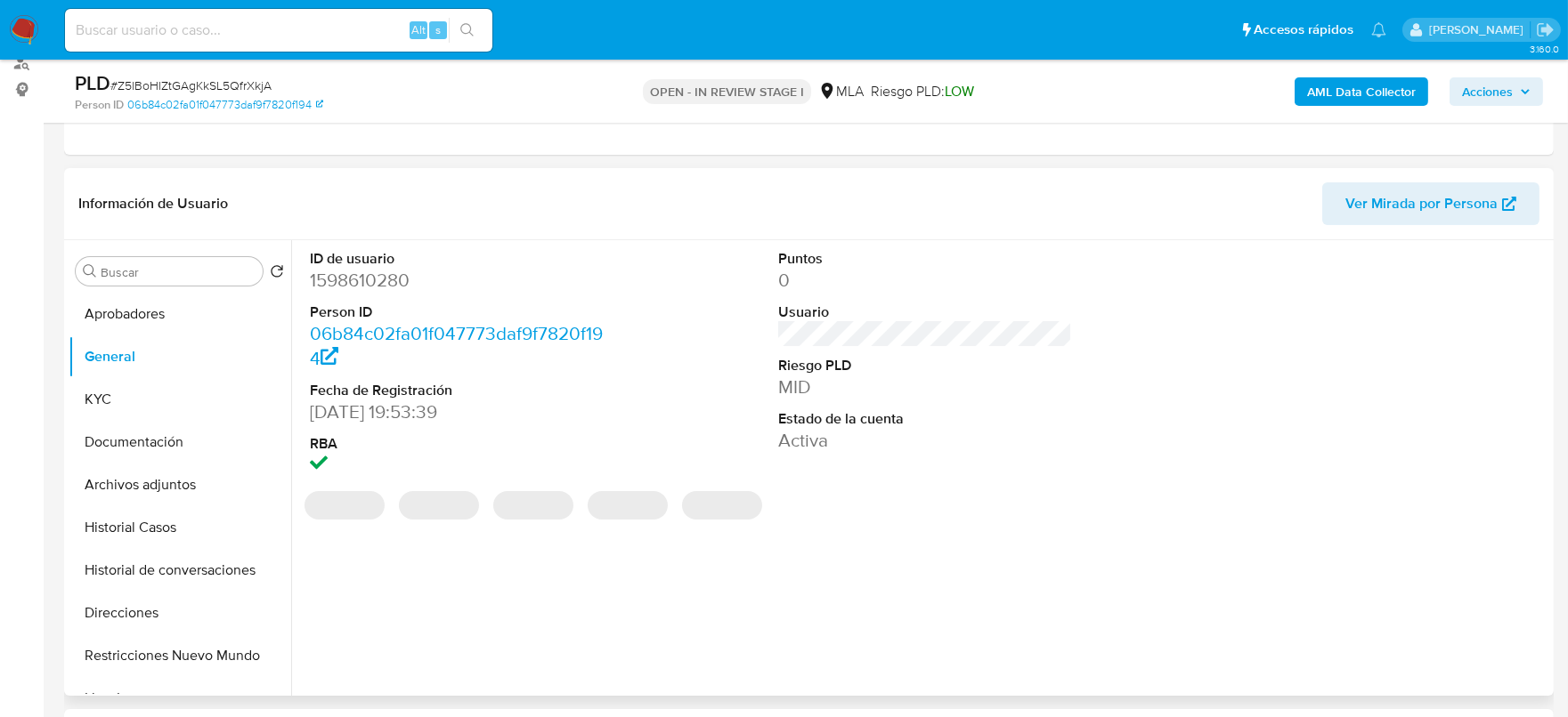
click at [381, 268] on dd "1598610280" at bounding box center [457, 280] width 294 height 25
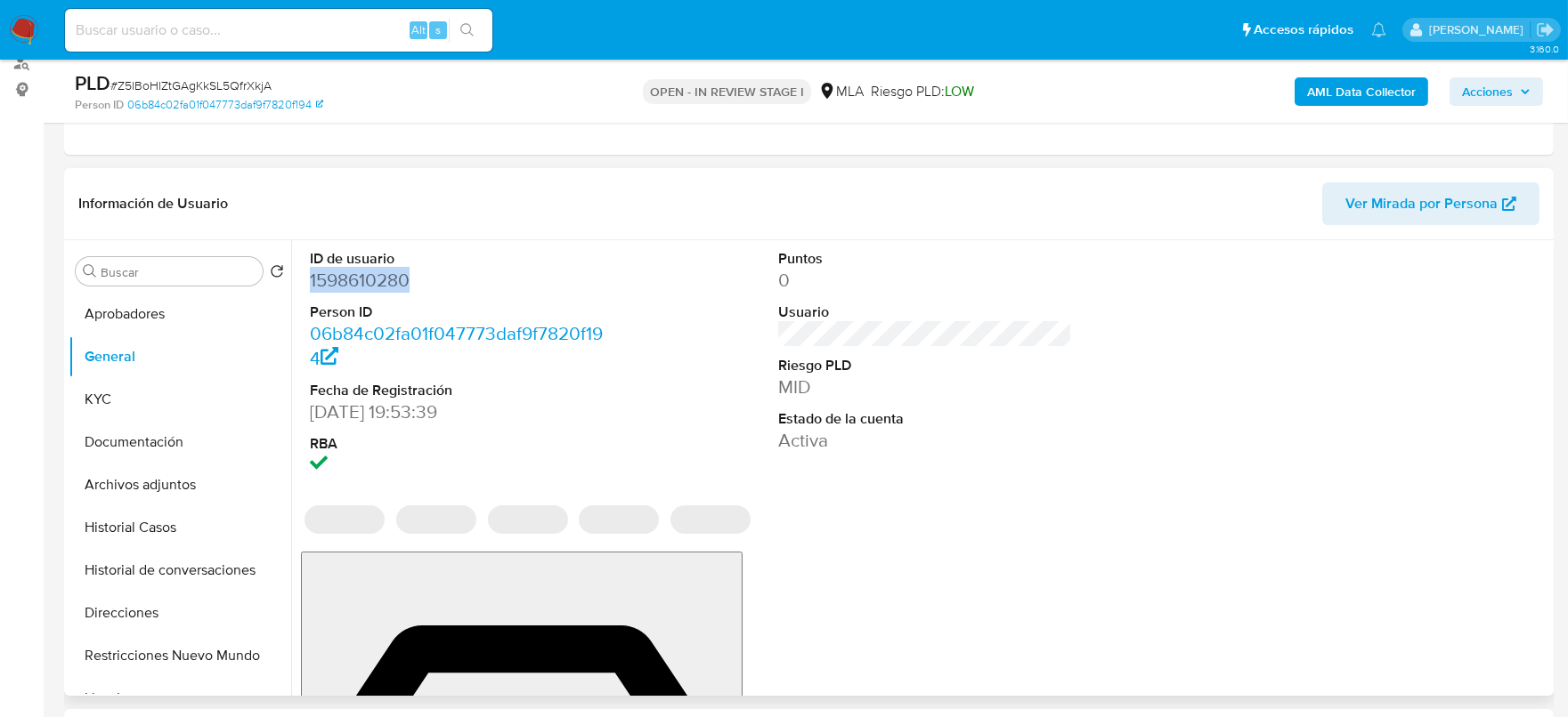
copy dd "1598610280"
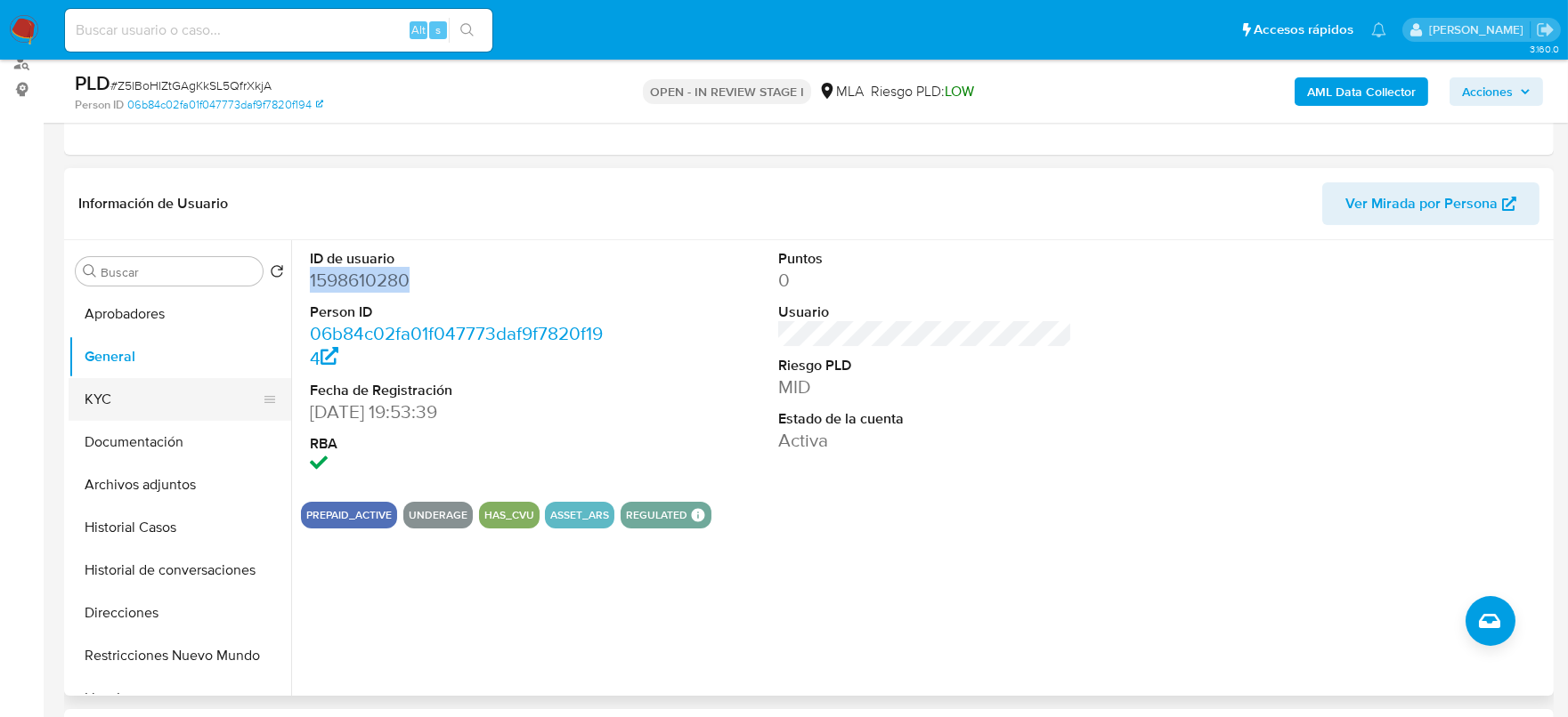
click at [89, 388] on button "KYC" at bounding box center [172, 399] width 209 height 43
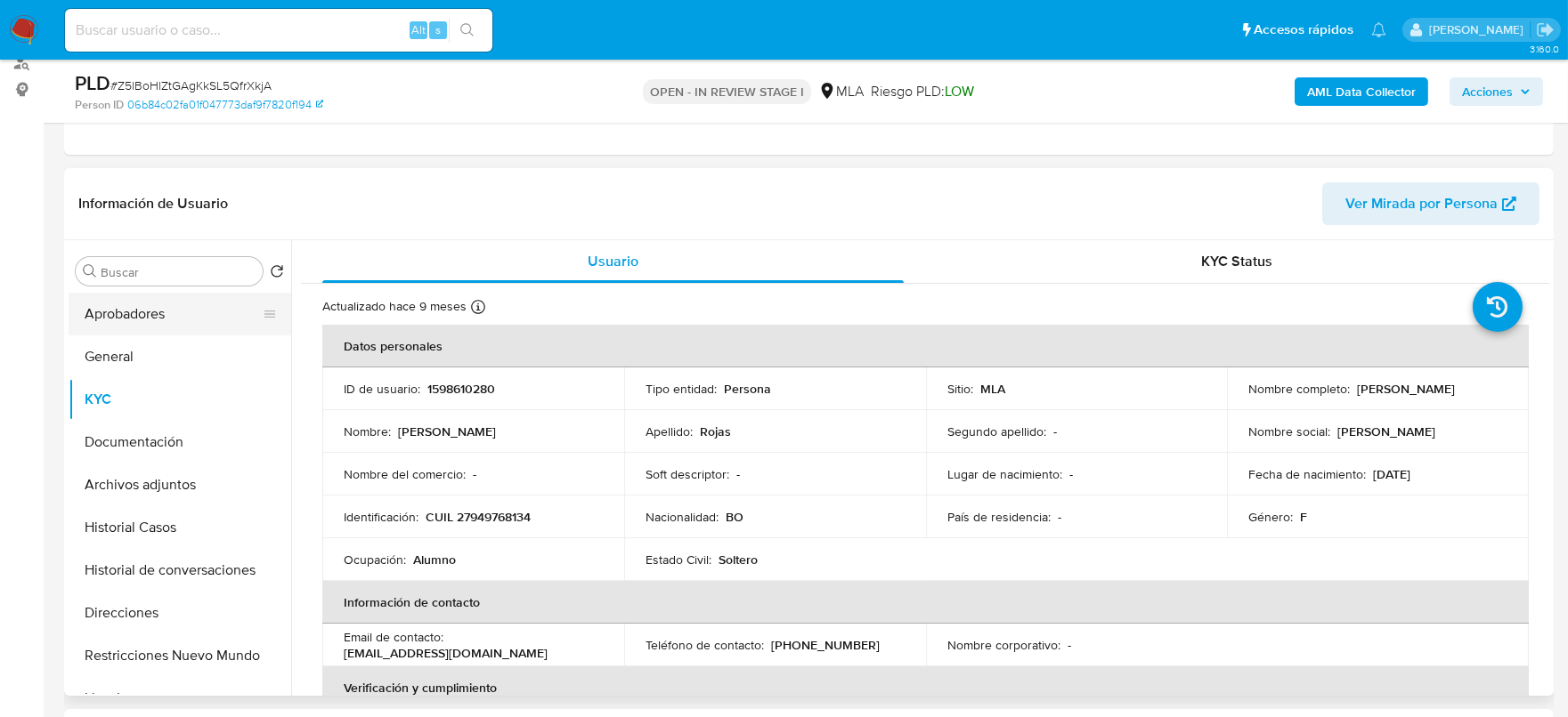
click at [154, 313] on button "Aprobadores" at bounding box center [172, 313] width 209 height 43
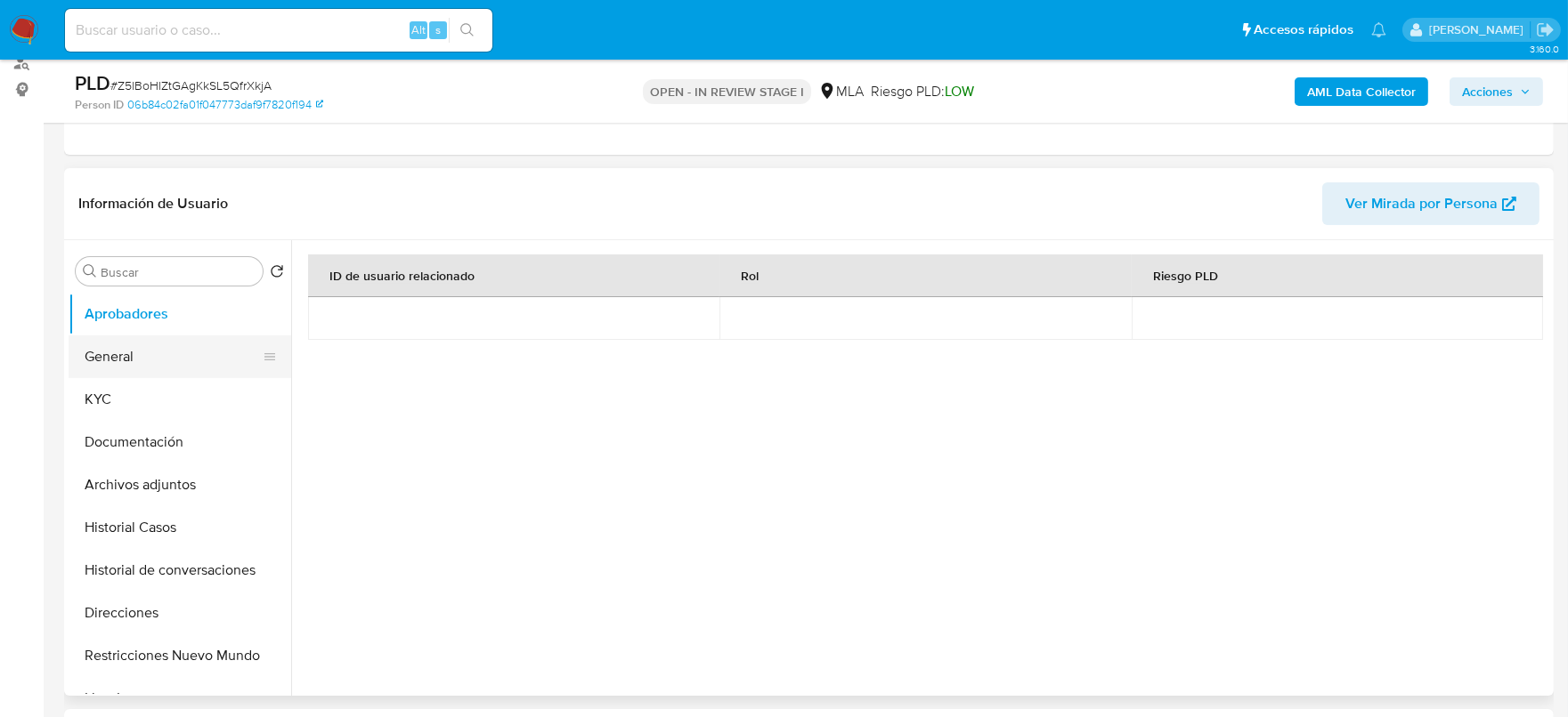
click at [139, 359] on button "General" at bounding box center [172, 356] width 209 height 43
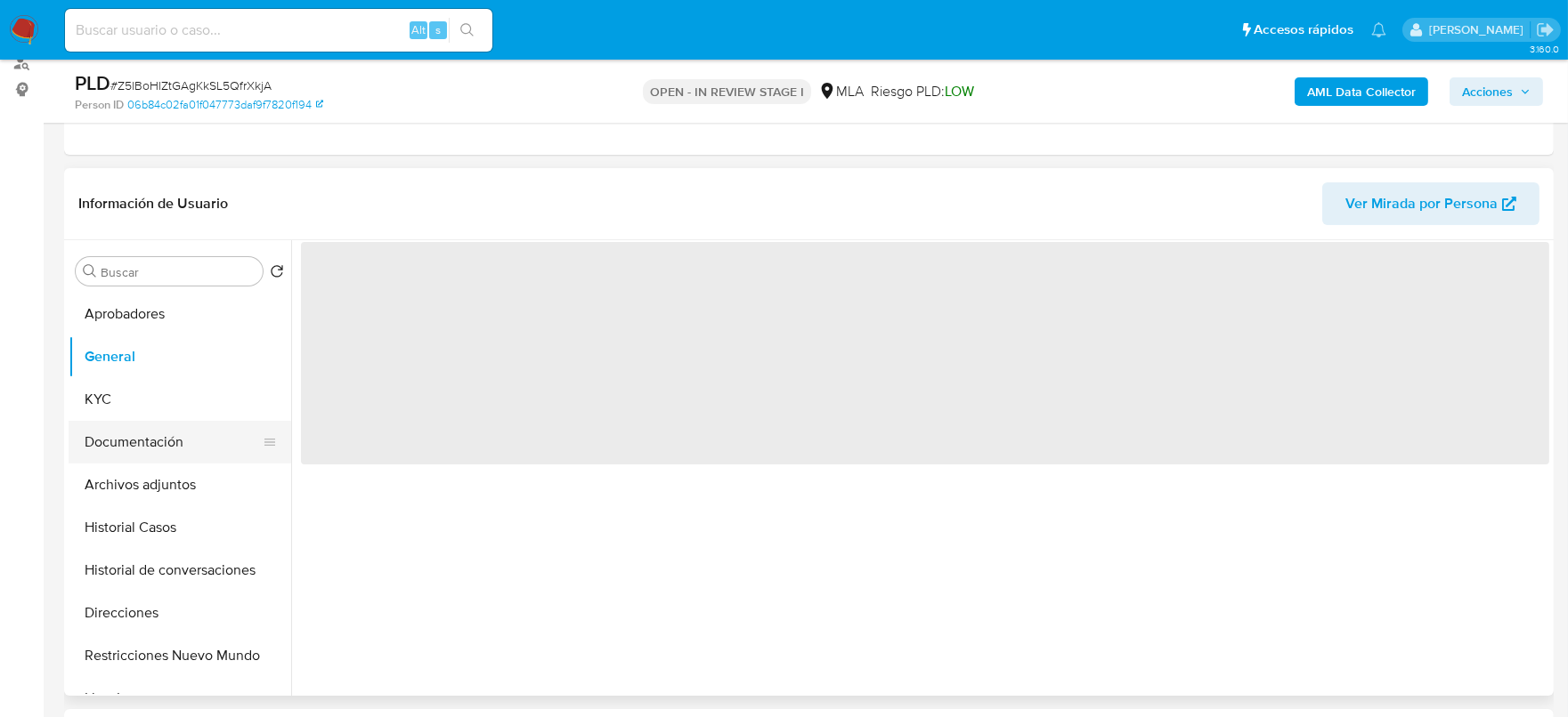
click at [134, 432] on button "Documentación" at bounding box center [172, 442] width 209 height 43
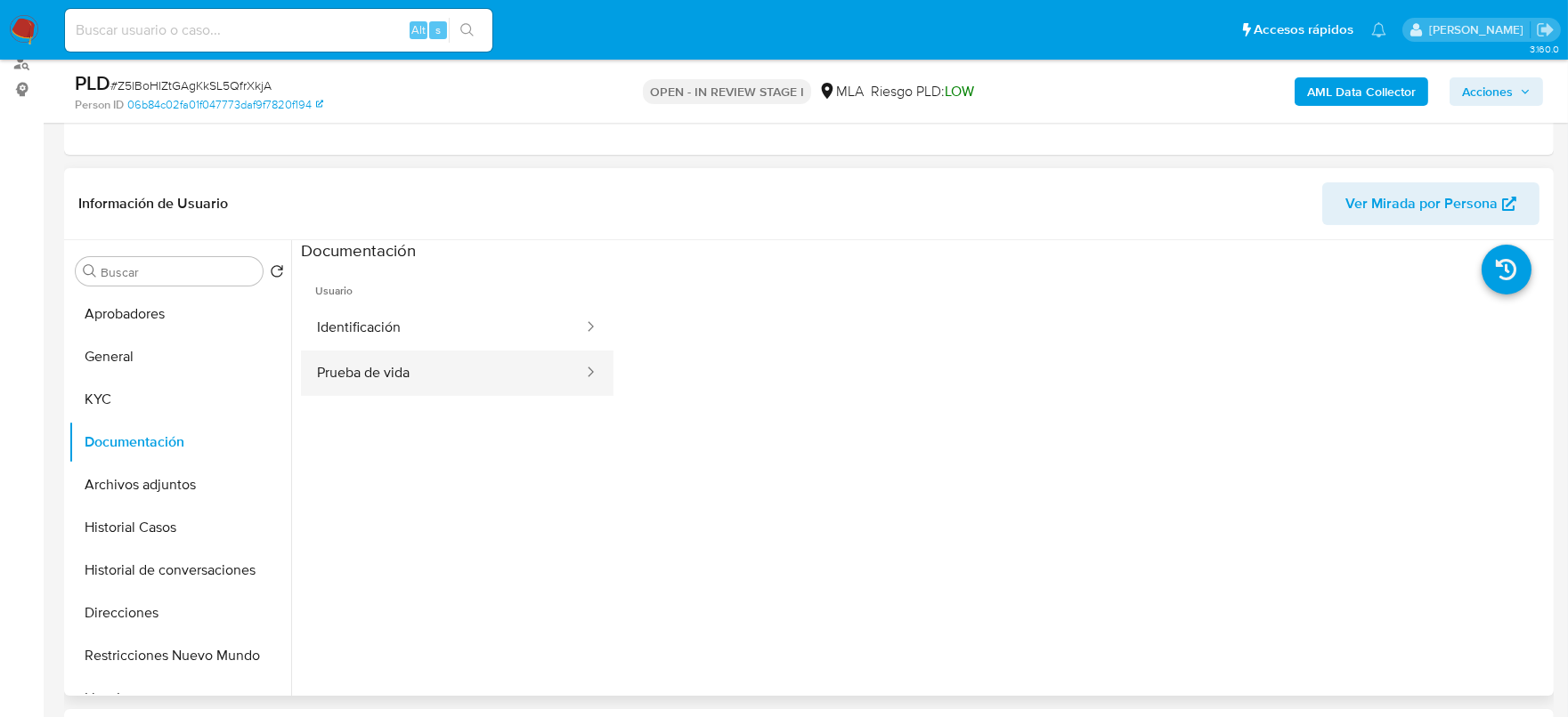
click at [360, 361] on button "Prueba de vida" at bounding box center [443, 374] width 284 height 46
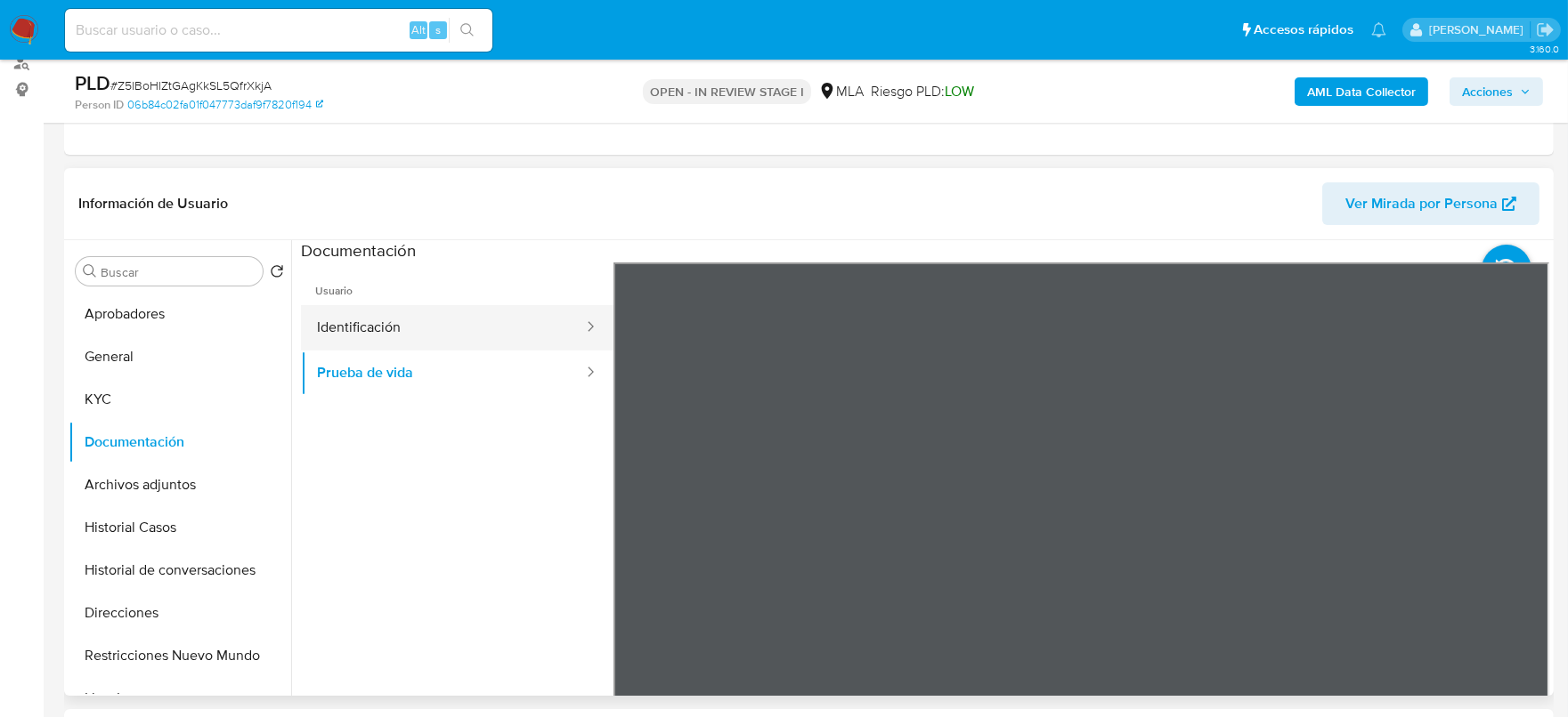
click at [504, 327] on button "Identificación" at bounding box center [443, 328] width 284 height 46
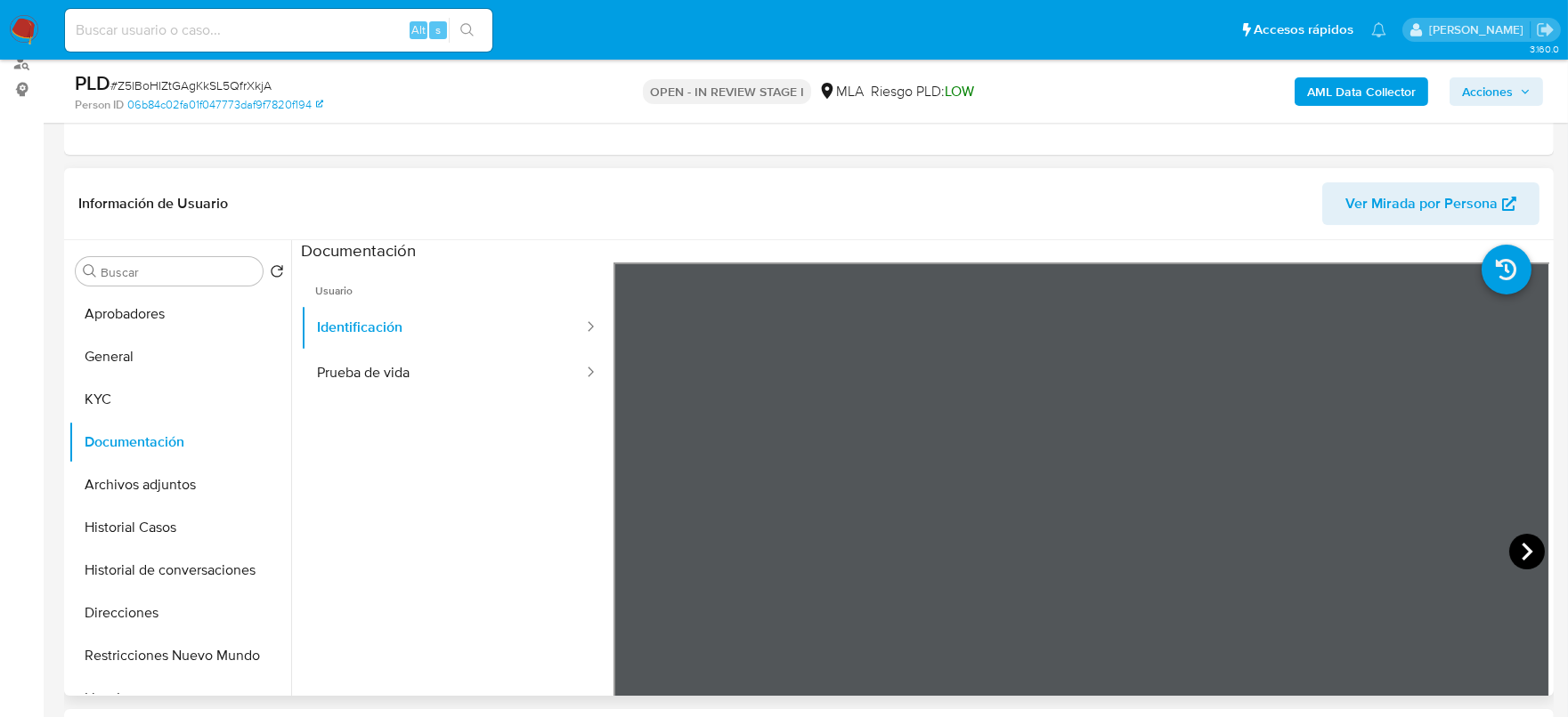
click at [1529, 536] on icon at bounding box center [1527, 551] width 36 height 36
click at [108, 393] on button "KYC" at bounding box center [172, 399] width 209 height 43
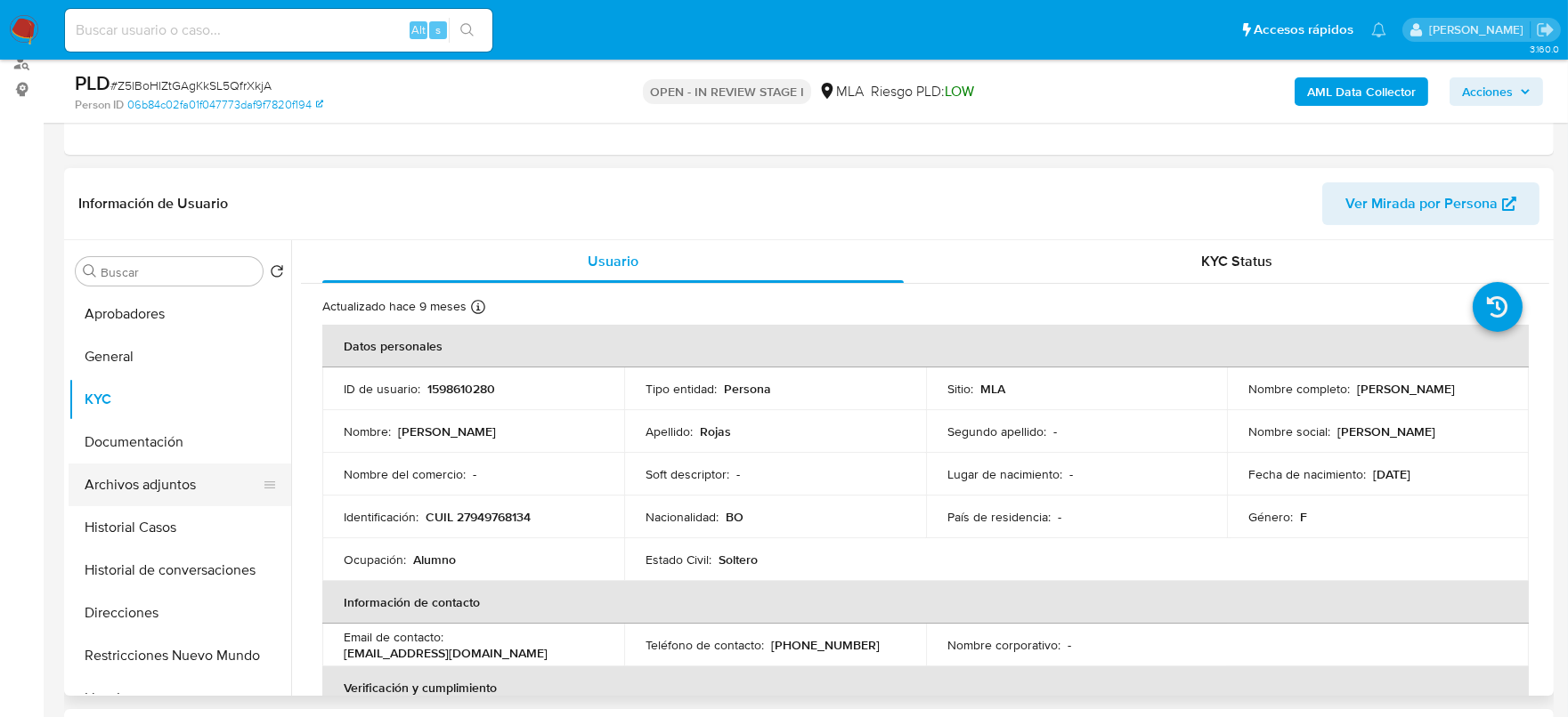
drag, startPoint x: 152, startPoint y: 454, endPoint x: 153, endPoint y: 484, distance: 30.0
click at [153, 456] on button "Documentación" at bounding box center [180, 442] width 222 height 43
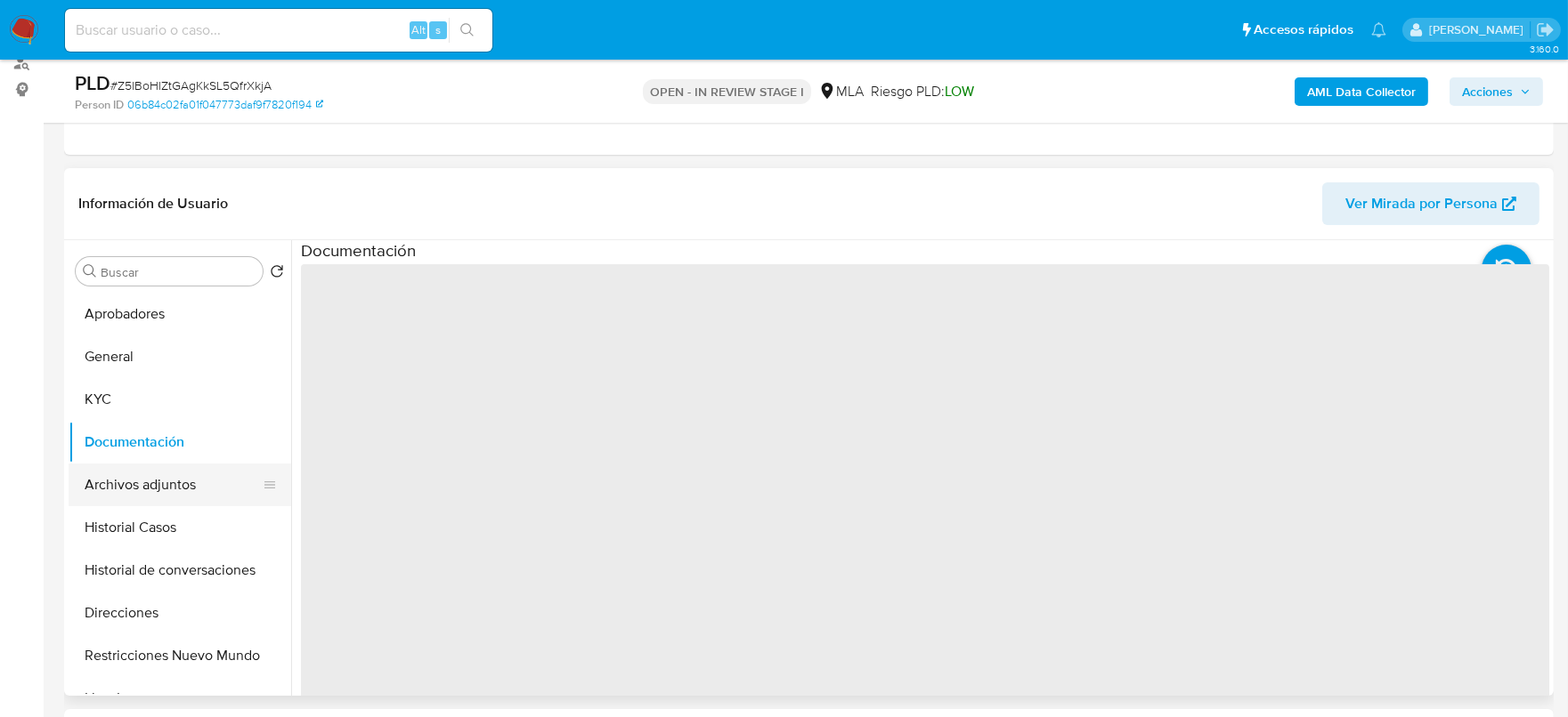
click at [153, 484] on button "Archivos adjuntos" at bounding box center [172, 485] width 209 height 43
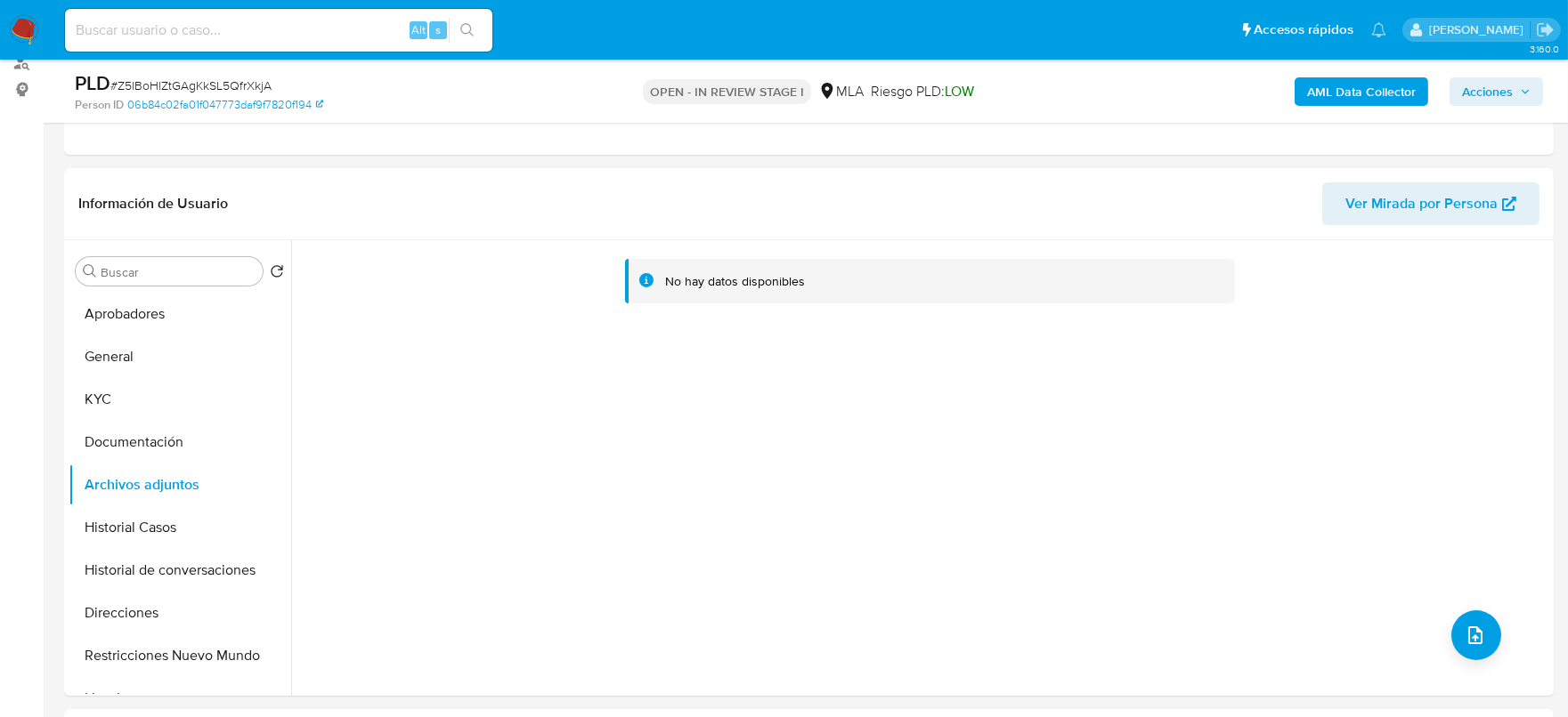
click at [1365, 92] on b "AML Data Collector" at bounding box center [1361, 91] width 108 height 28
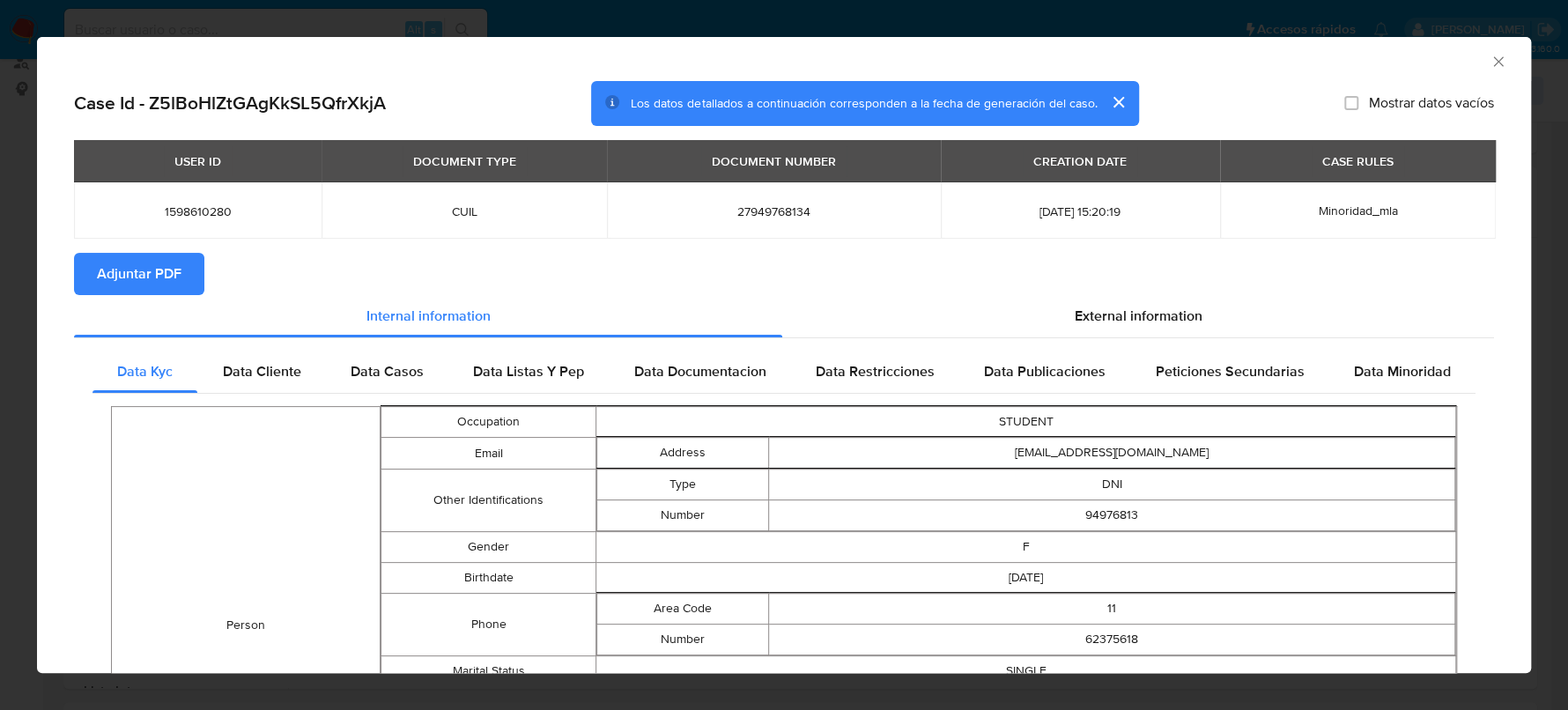
click at [170, 258] on span "Adjuntar PDF" at bounding box center [139, 273] width 85 height 39
click at [1490, 64] on icon "Cerrar ventana" at bounding box center [1499, 62] width 18 height 18
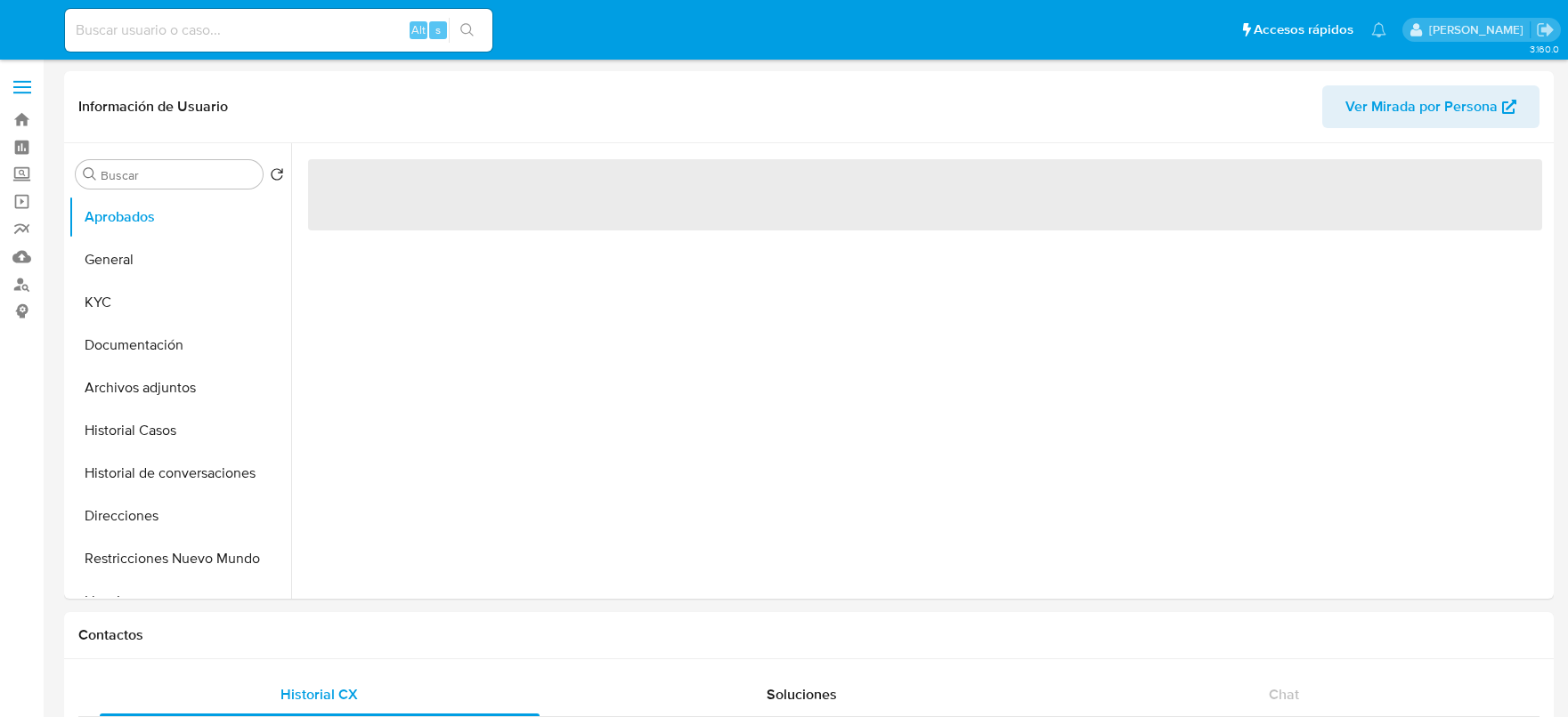
select select "10"
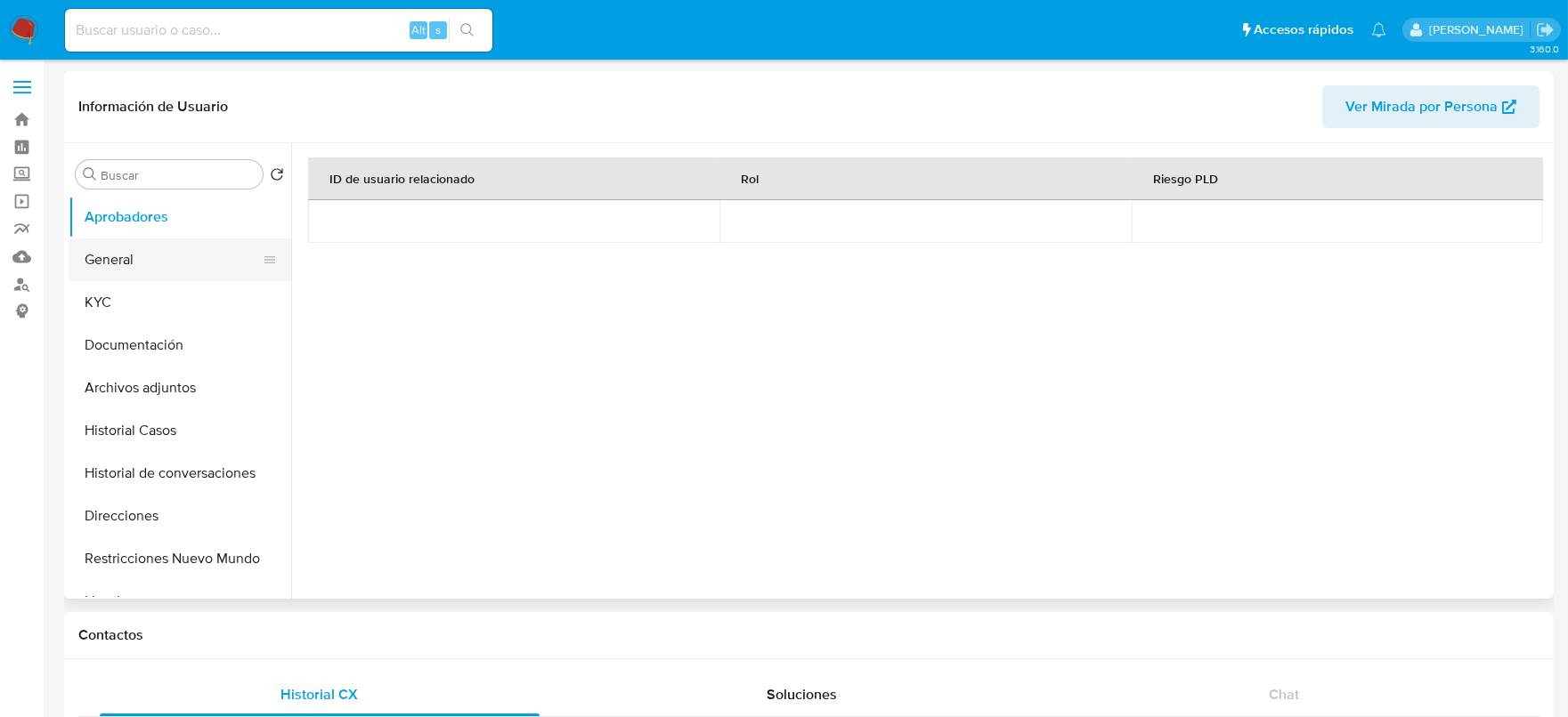
click at [148, 253] on button "General" at bounding box center [172, 260] width 209 height 43
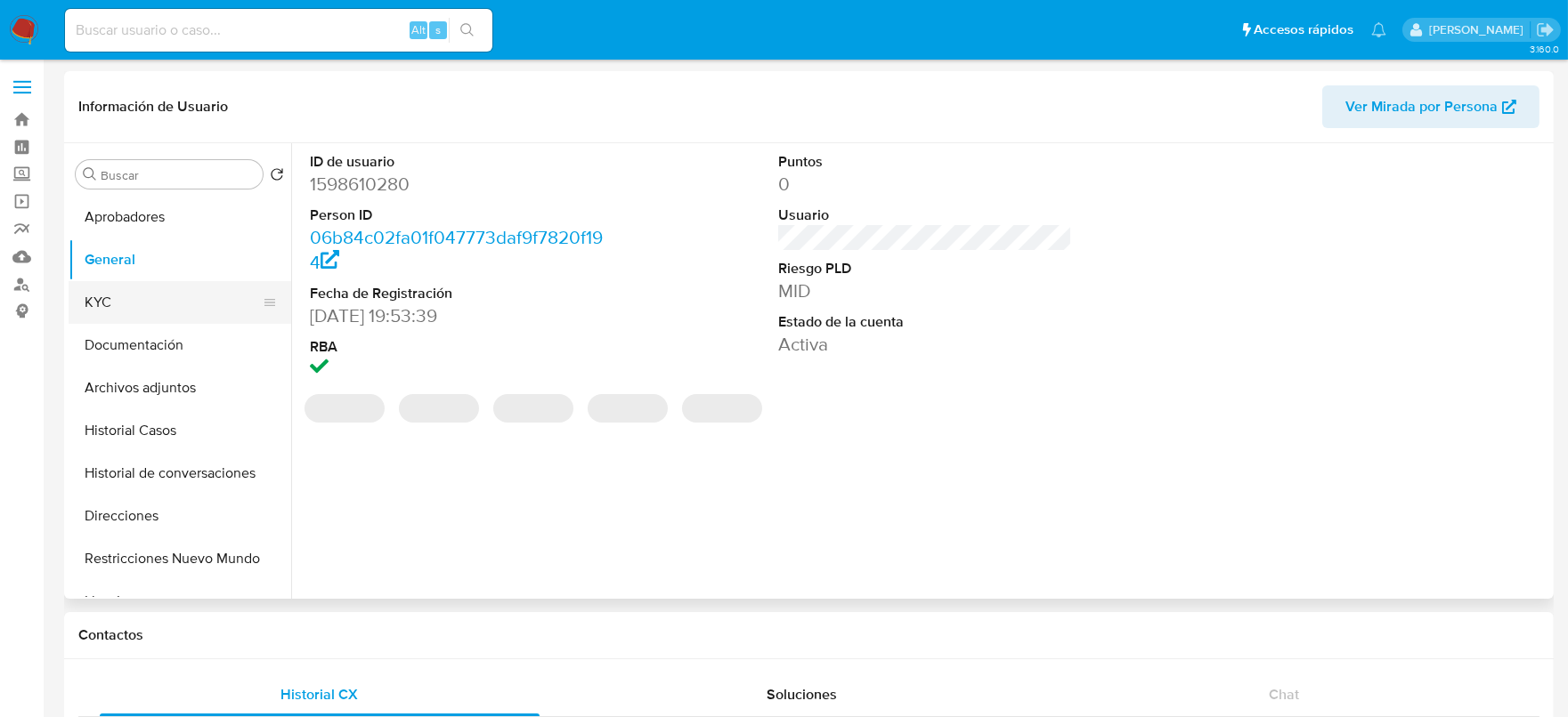
click at [147, 284] on button "KYC" at bounding box center [172, 302] width 209 height 43
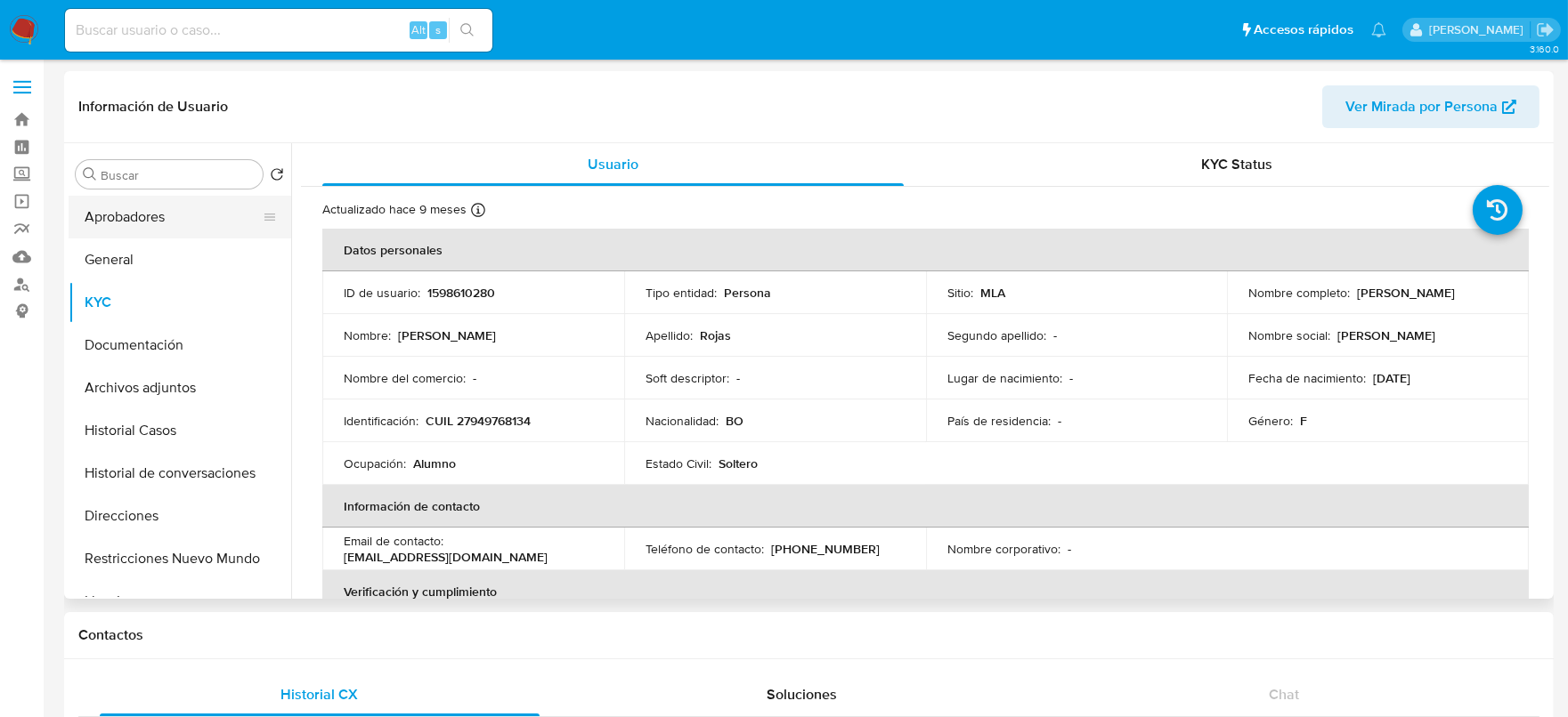
click at [130, 220] on button "Aprobadores" at bounding box center [172, 217] width 209 height 43
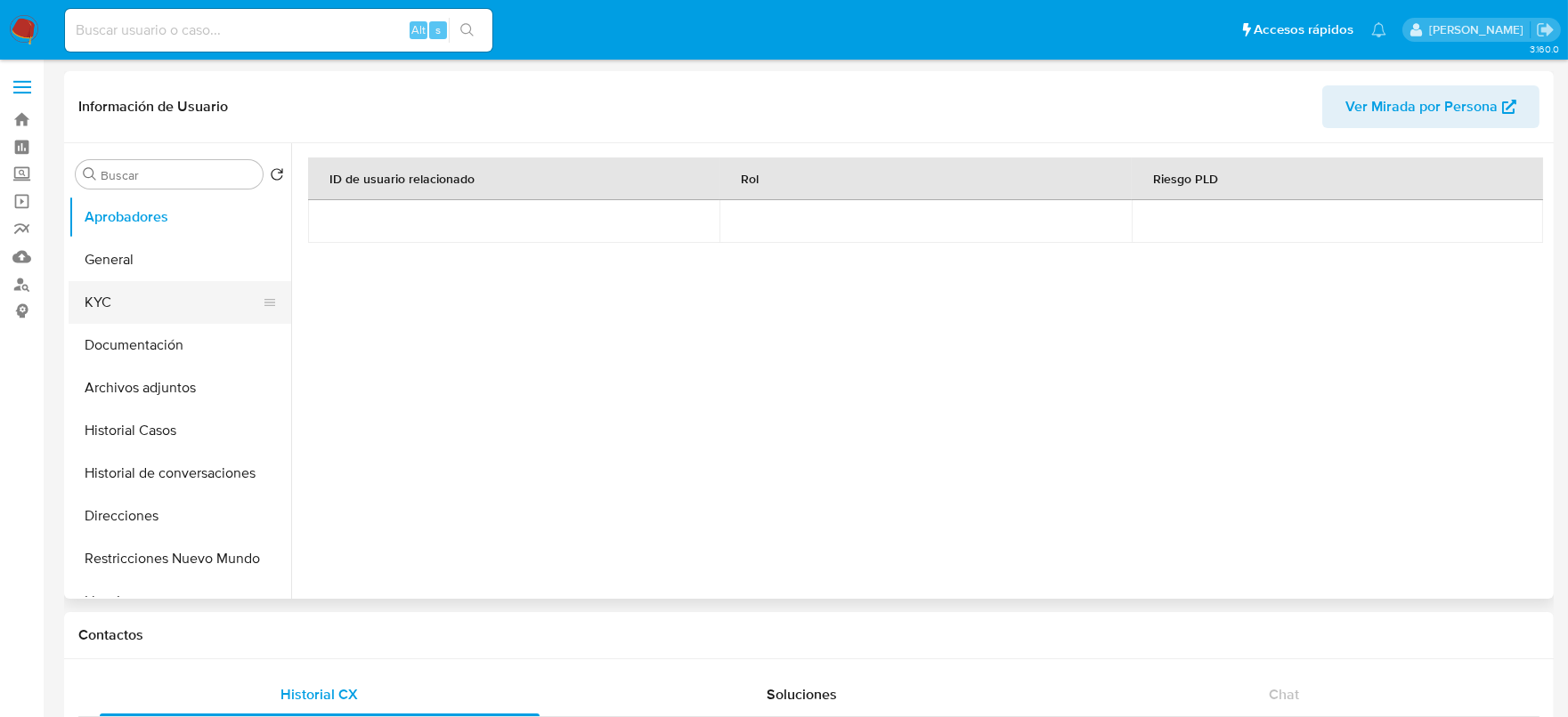
click at [157, 296] on button "KYC" at bounding box center [172, 302] width 209 height 43
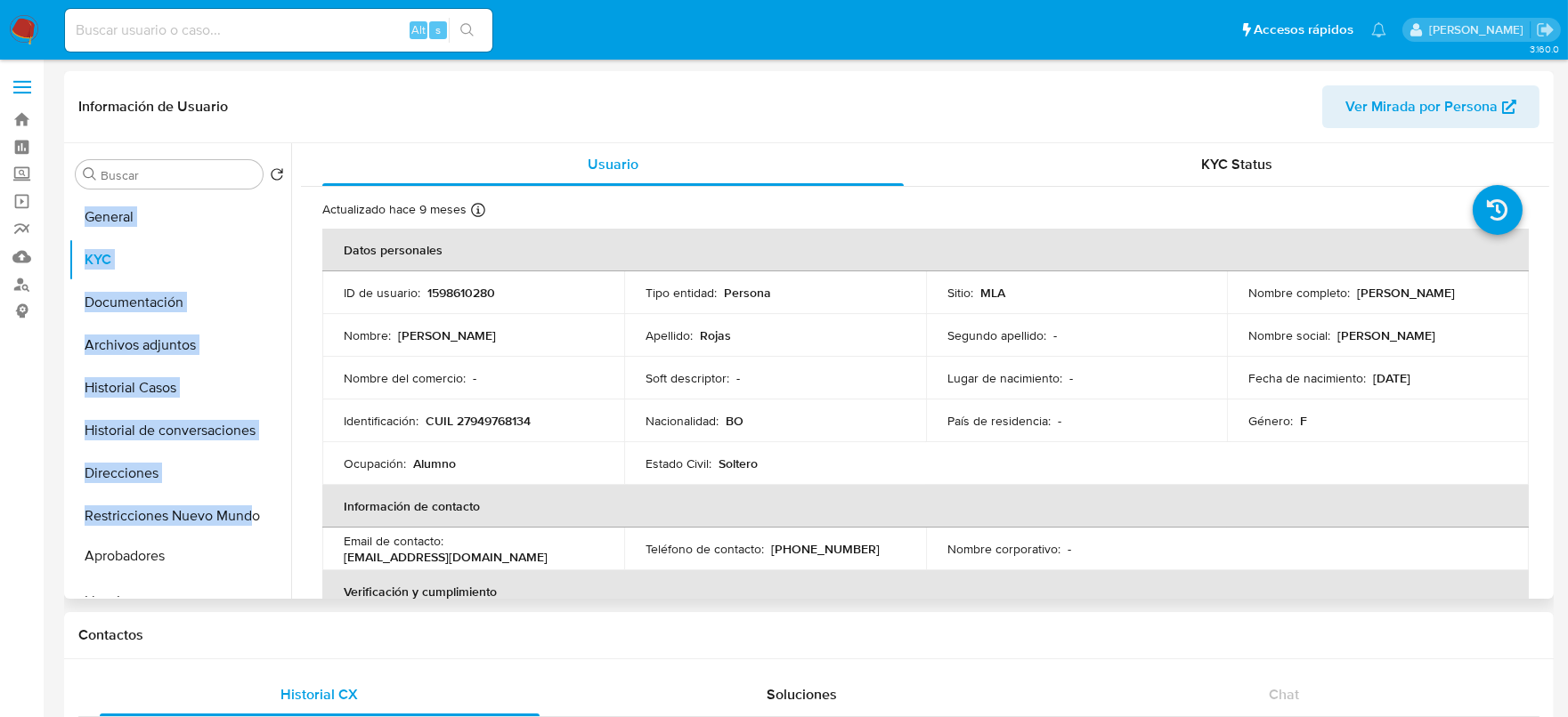
drag, startPoint x: 267, startPoint y: 241, endPoint x: 247, endPoint y: 557, distance: 316.6
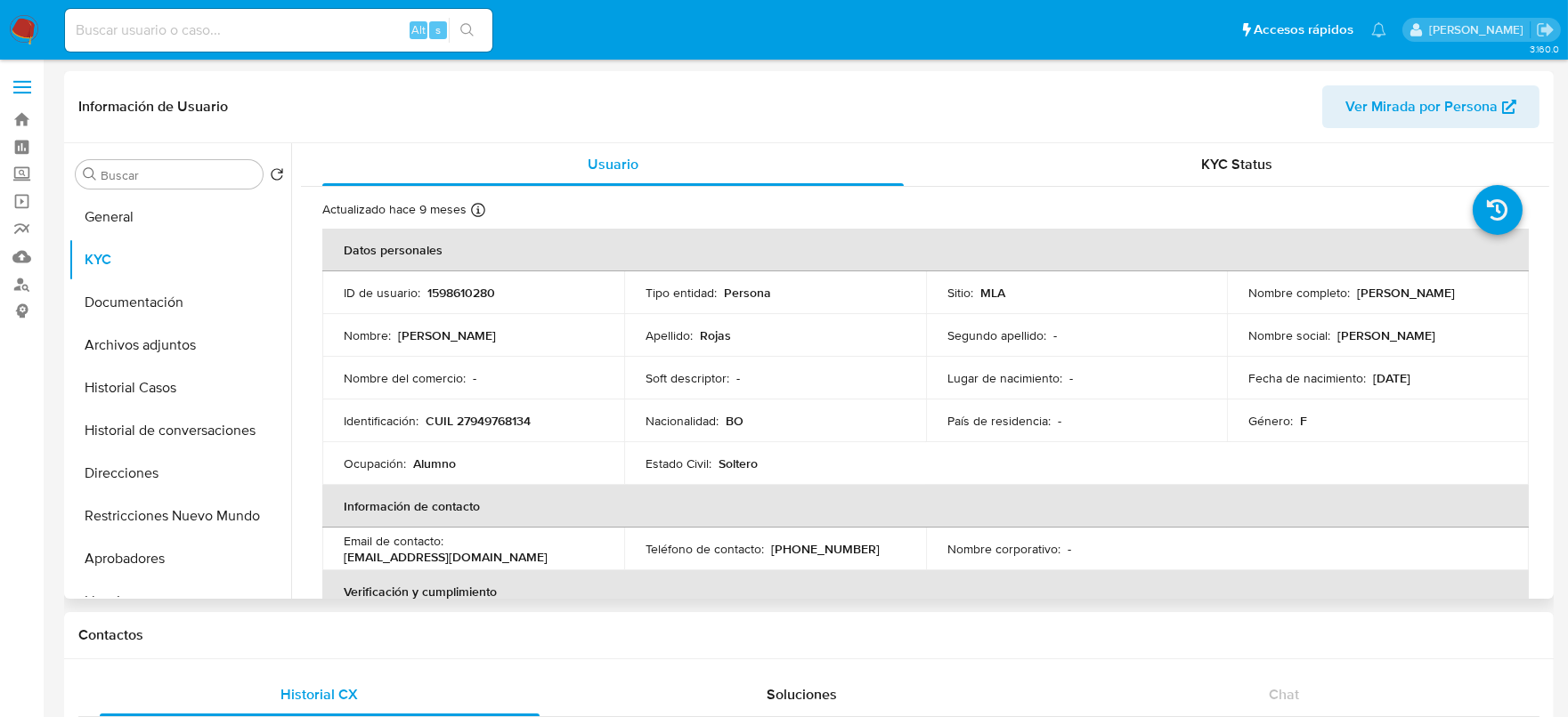
click at [497, 429] on p "CUIL 27949768134" at bounding box center [478, 421] width 105 height 16
click at [499, 425] on p "CUIL 27949768134" at bounding box center [478, 421] width 105 height 16
copy p "27949768134"
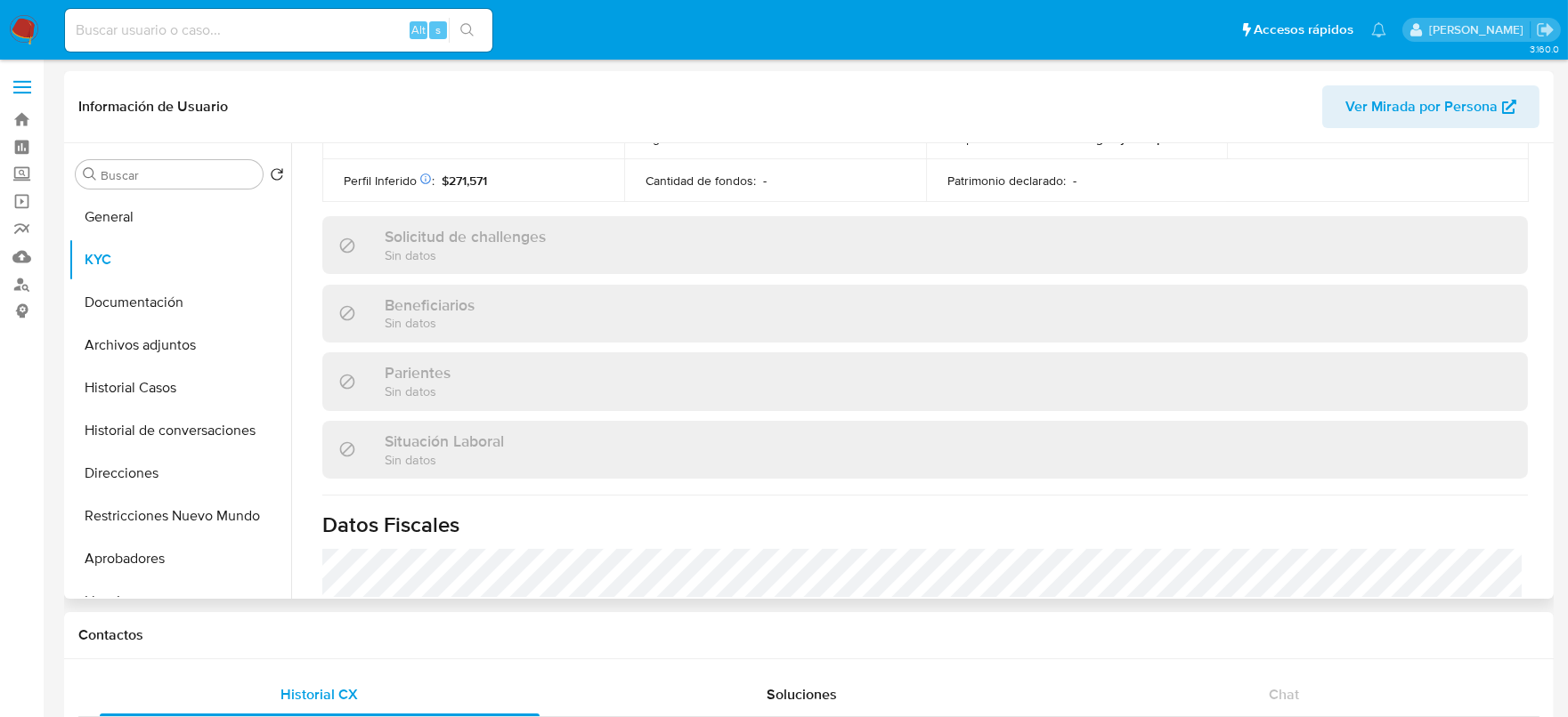
scroll to position [937, 0]
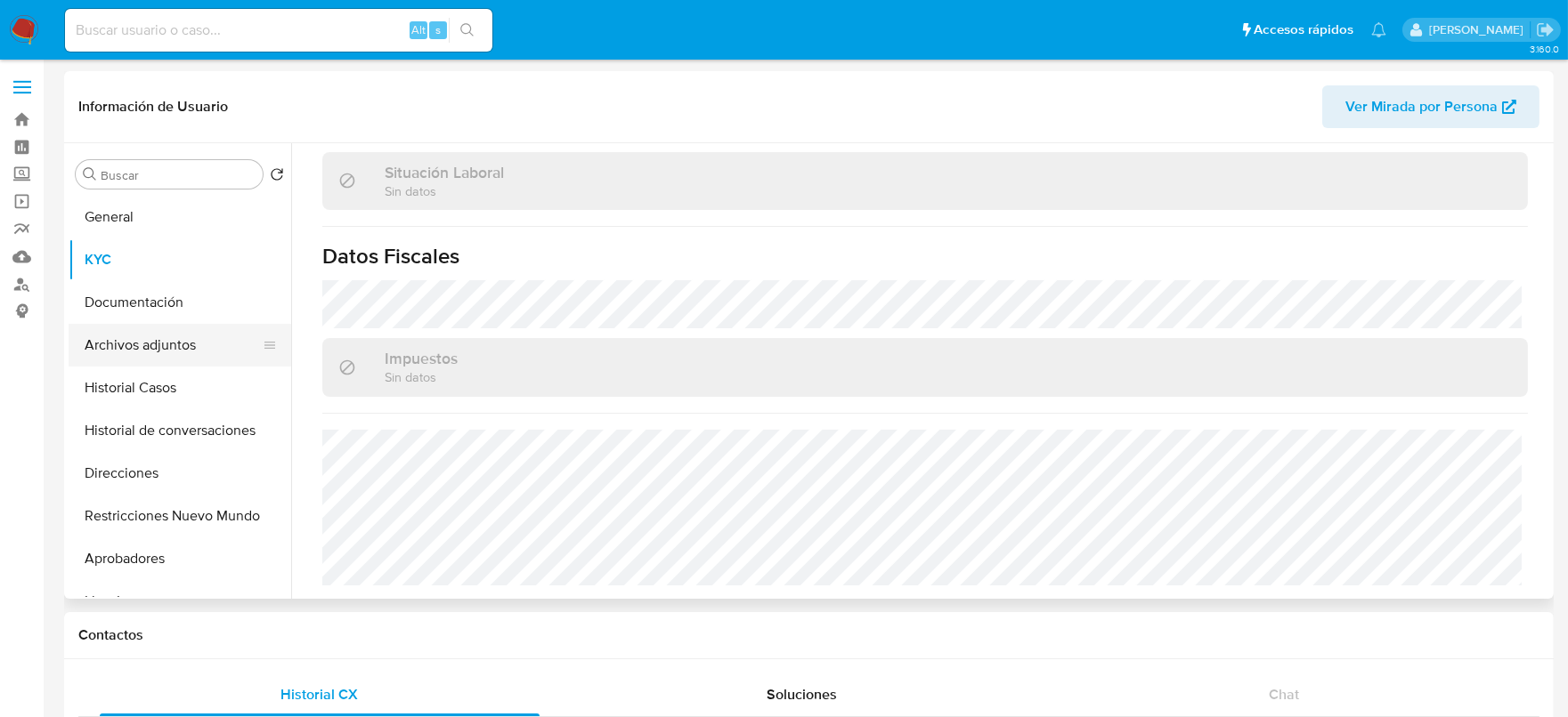
click at [172, 345] on button "Archivos adjuntos" at bounding box center [172, 345] width 209 height 43
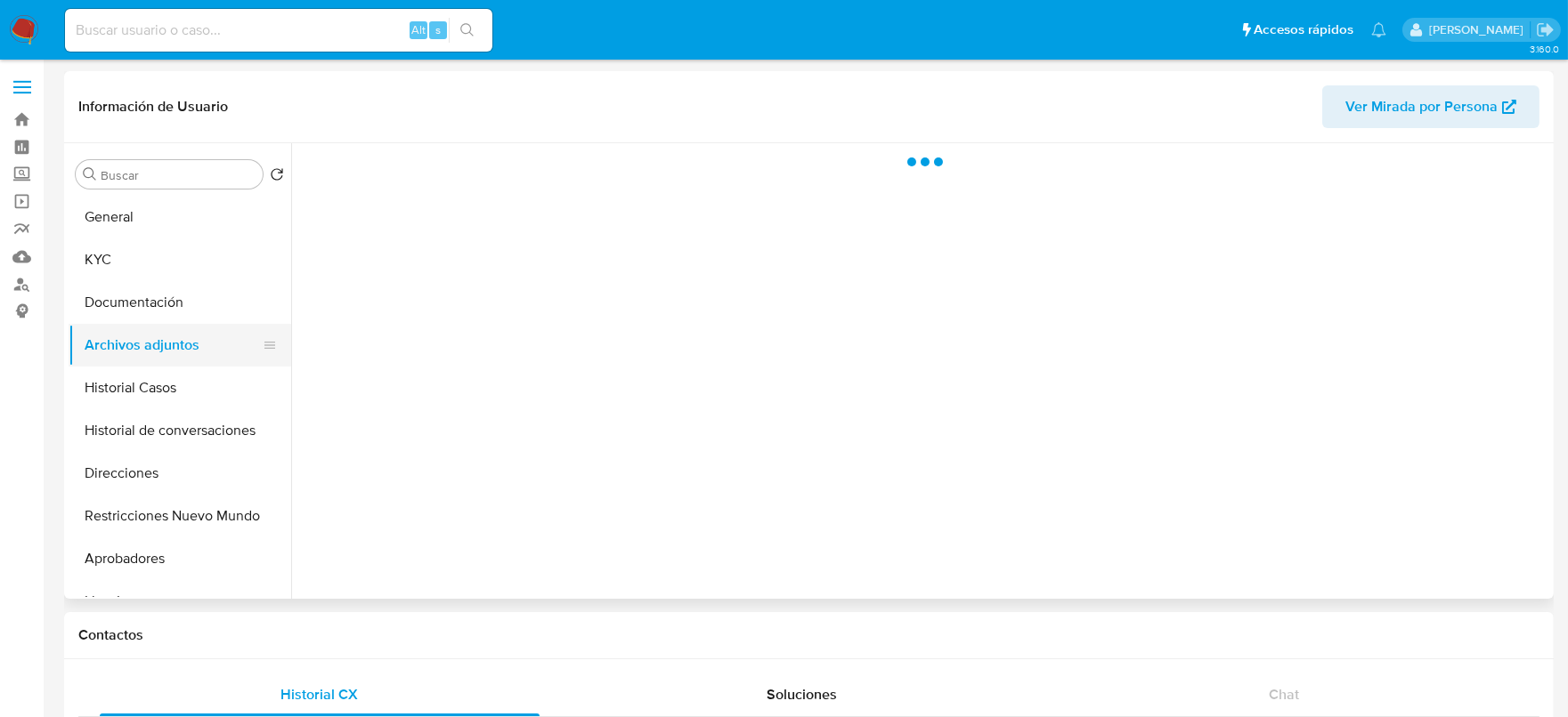
scroll to position [0, 0]
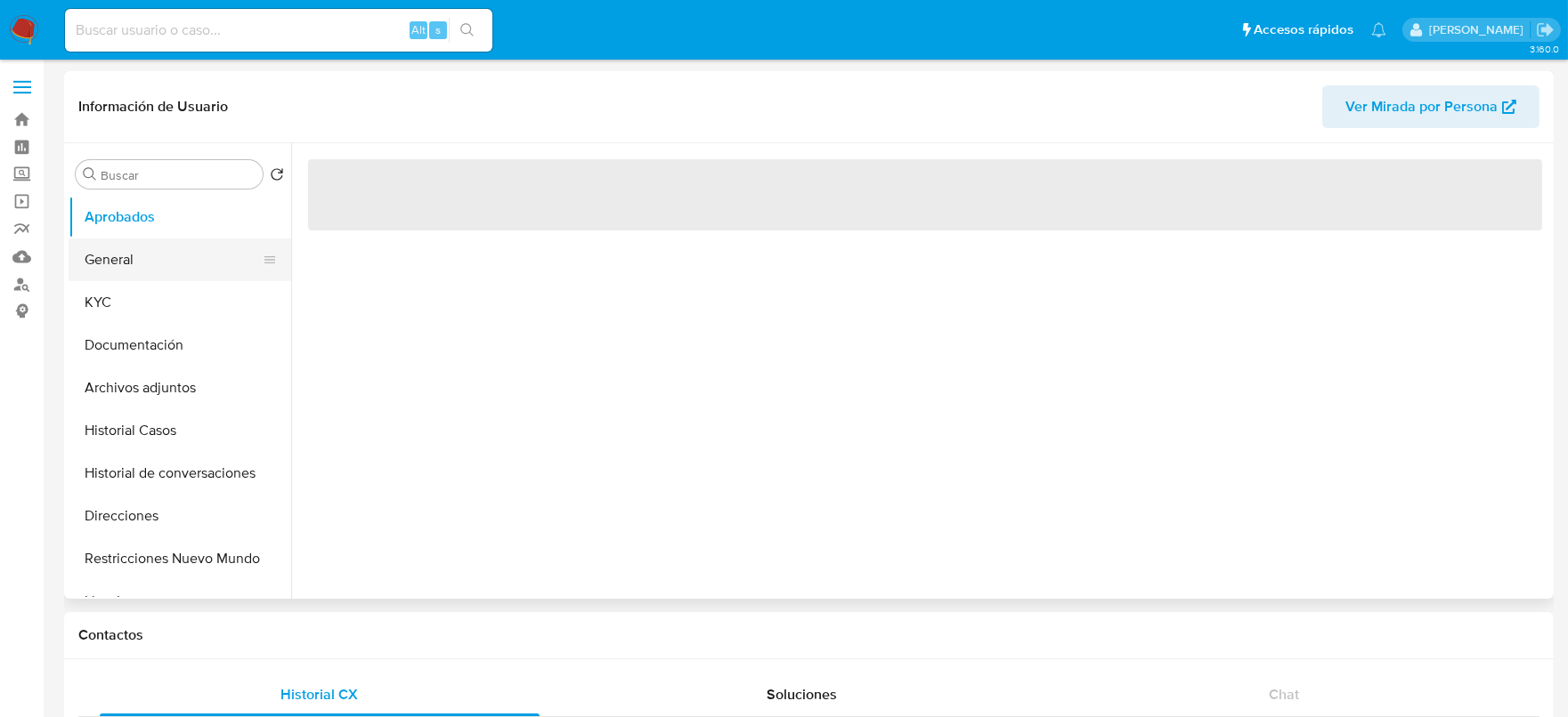
select select "10"
click at [107, 273] on button "General" at bounding box center [172, 260] width 209 height 43
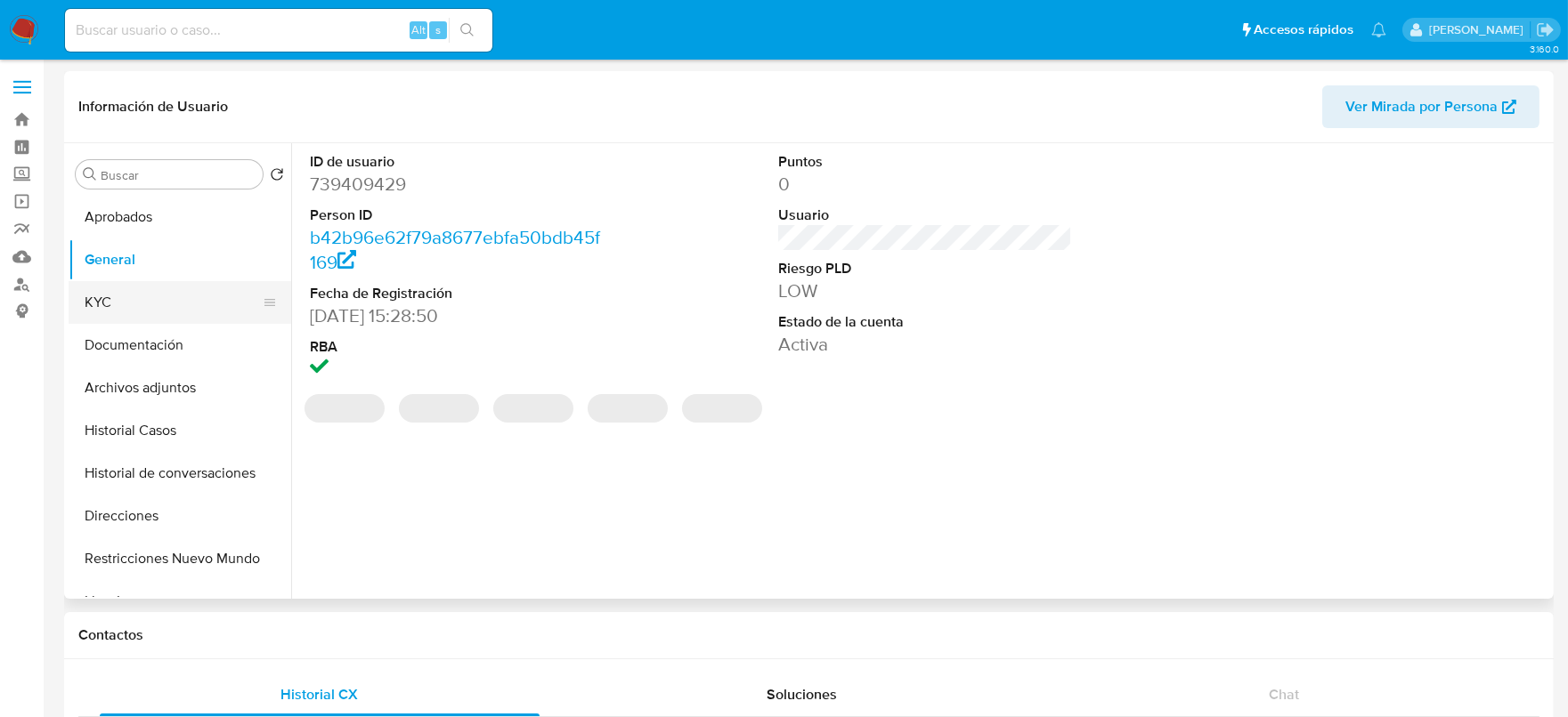
click at [123, 303] on button "KYC" at bounding box center [172, 302] width 209 height 43
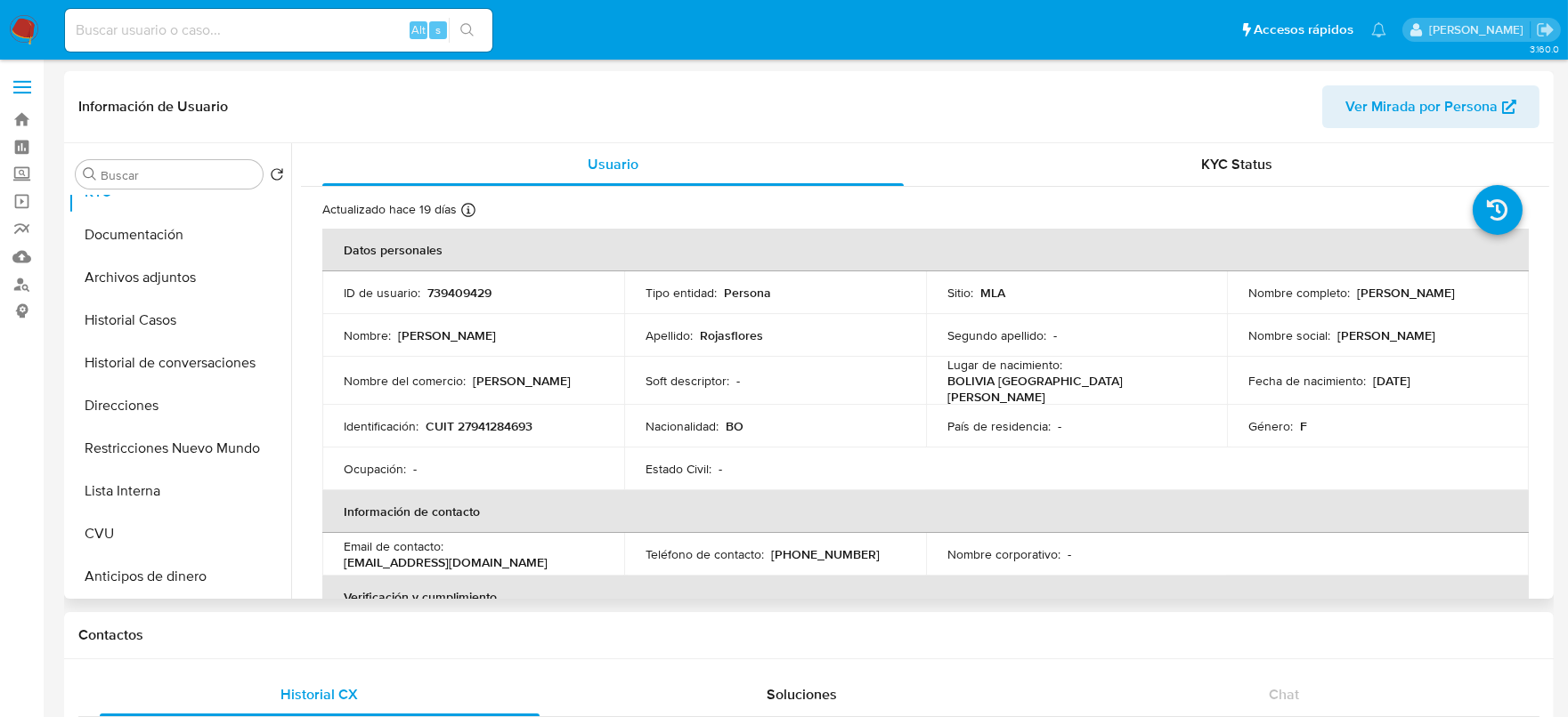
click at [493, 419] on p "CUIT 27941284693" at bounding box center [479, 426] width 107 height 16
copy p "27941284693"
click at [507, 422] on p "CUIT 27941284693" at bounding box center [479, 426] width 107 height 16
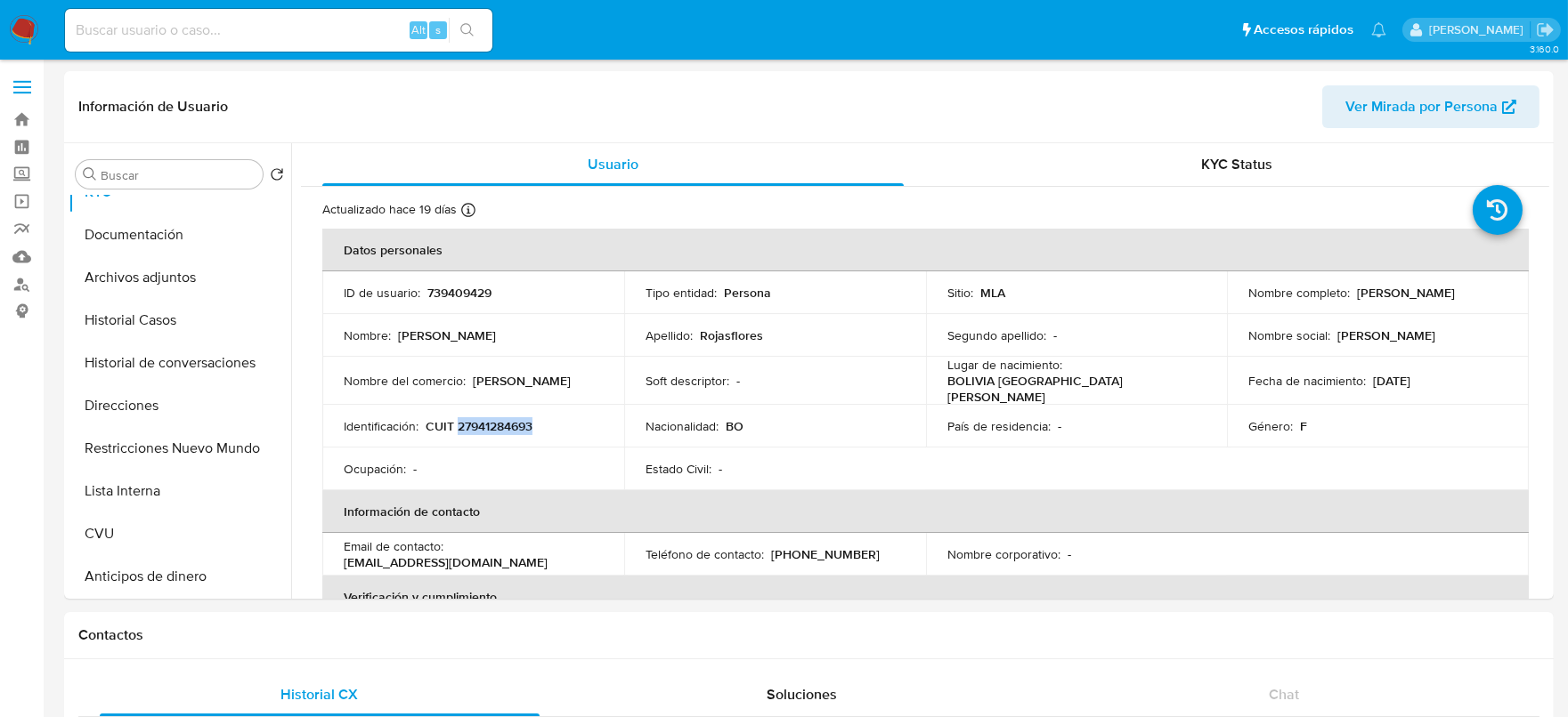
copy p "27941284693"
drag, startPoint x: 1356, startPoint y: 288, endPoint x: 1467, endPoint y: 291, distance: 111.0
click at [1467, 291] on div "Nombre completo : Sandra Rojasflores" at bounding box center [1378, 293] width 259 height 16
copy p "Sandra Rojasflores"
click at [514, 420] on p "CUIT 27941284693" at bounding box center [479, 426] width 107 height 16
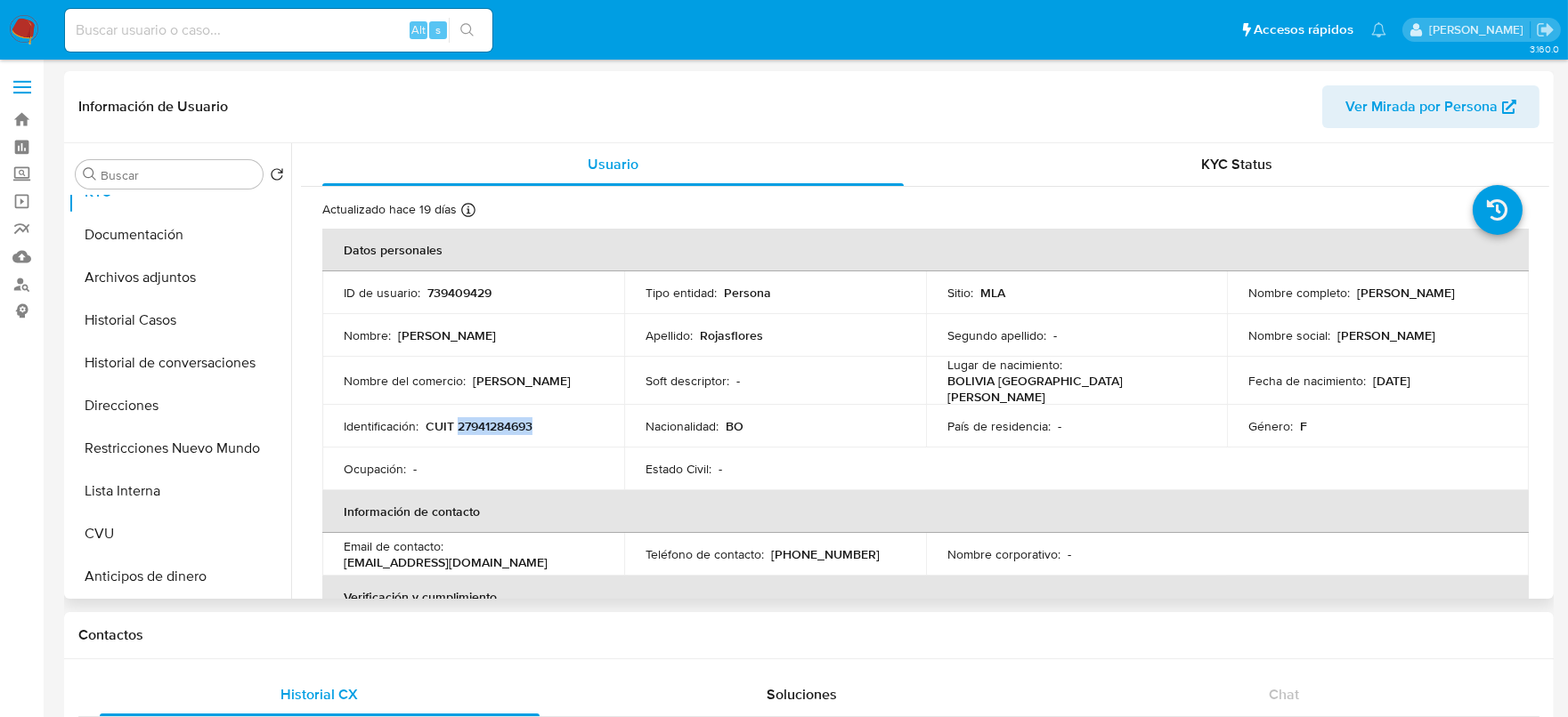
click at [514, 419] on p "CUIT 27941284693" at bounding box center [479, 426] width 107 height 16
copy p "27941284693"
click at [198, 280] on button "Archivos adjuntos" at bounding box center [172, 277] width 209 height 43
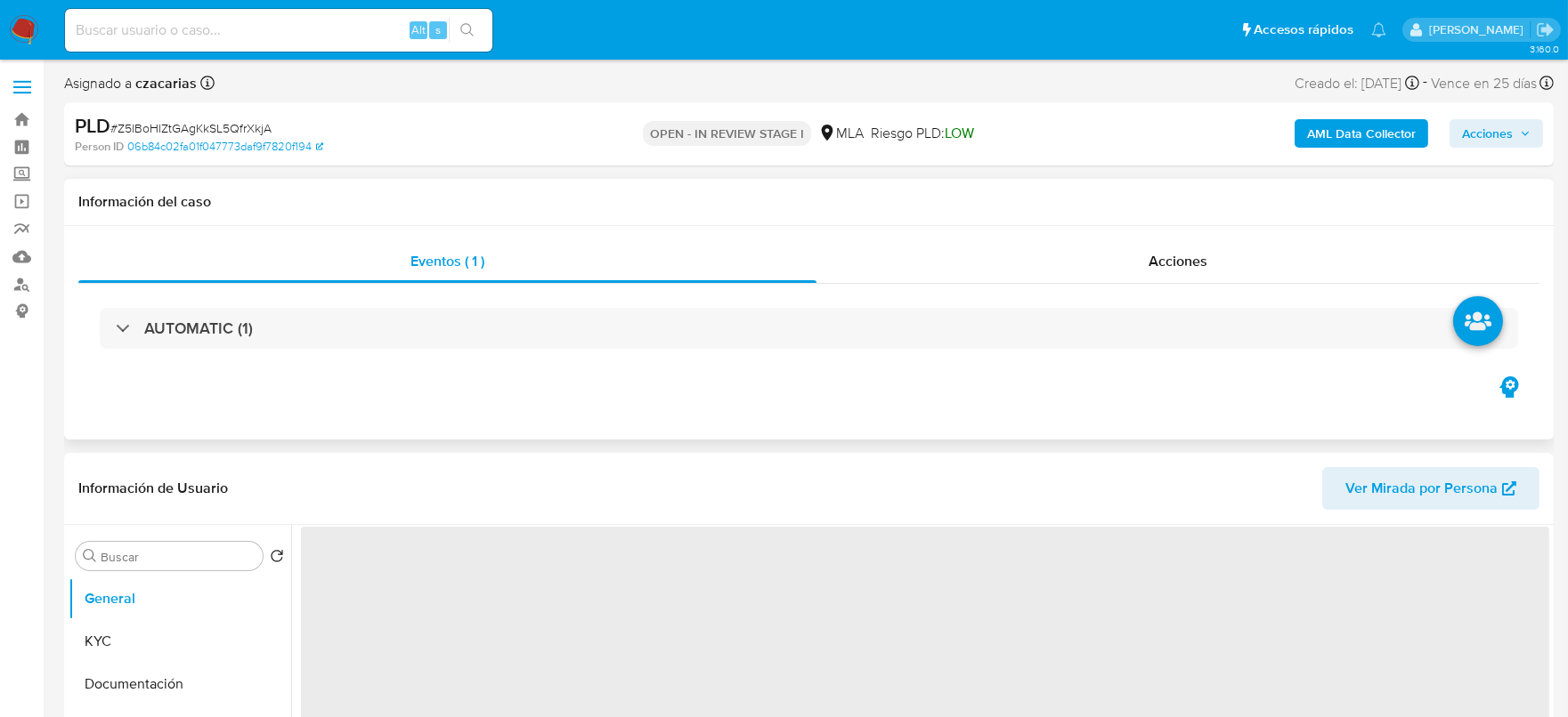
select select "10"
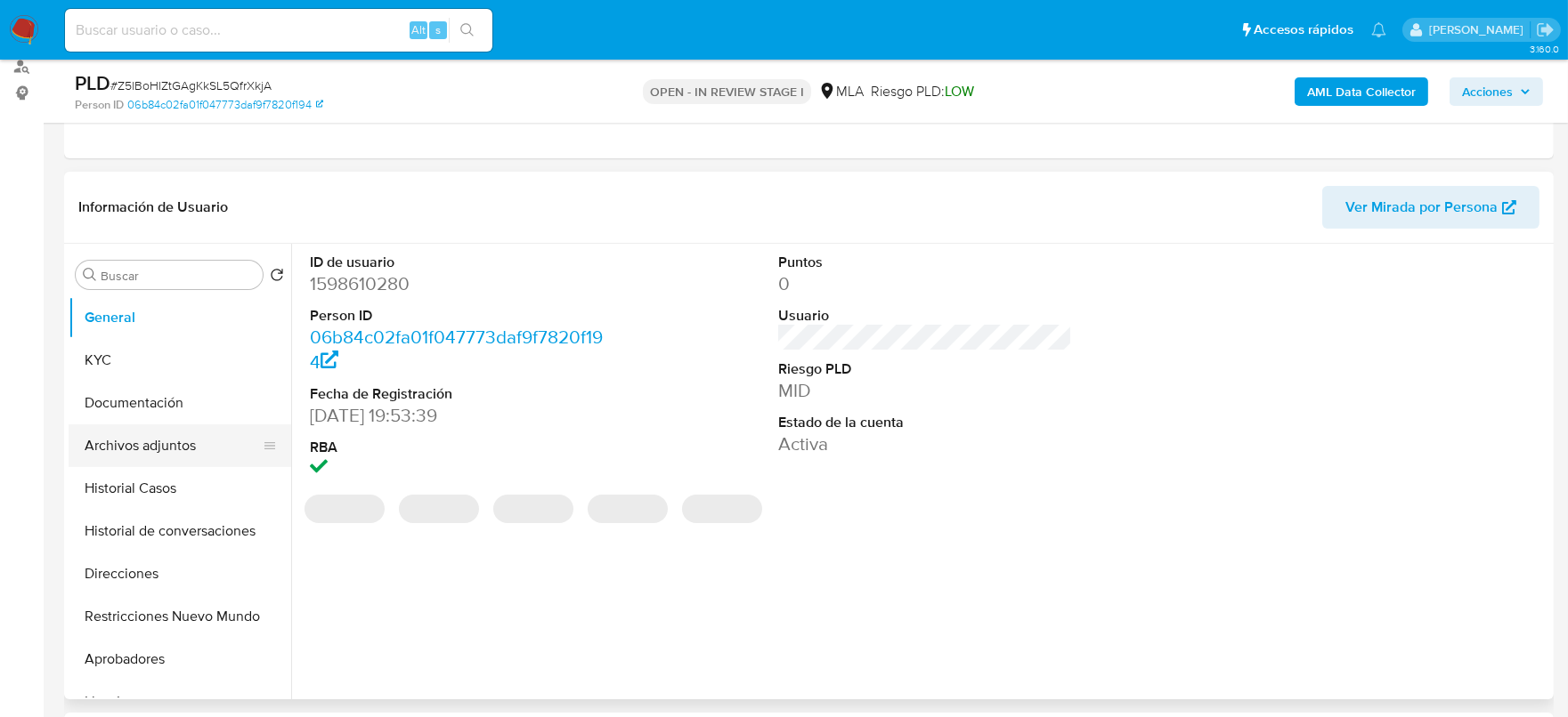
scroll to position [221, 0]
click at [212, 447] on button "Archivos adjuntos" at bounding box center [172, 442] width 209 height 43
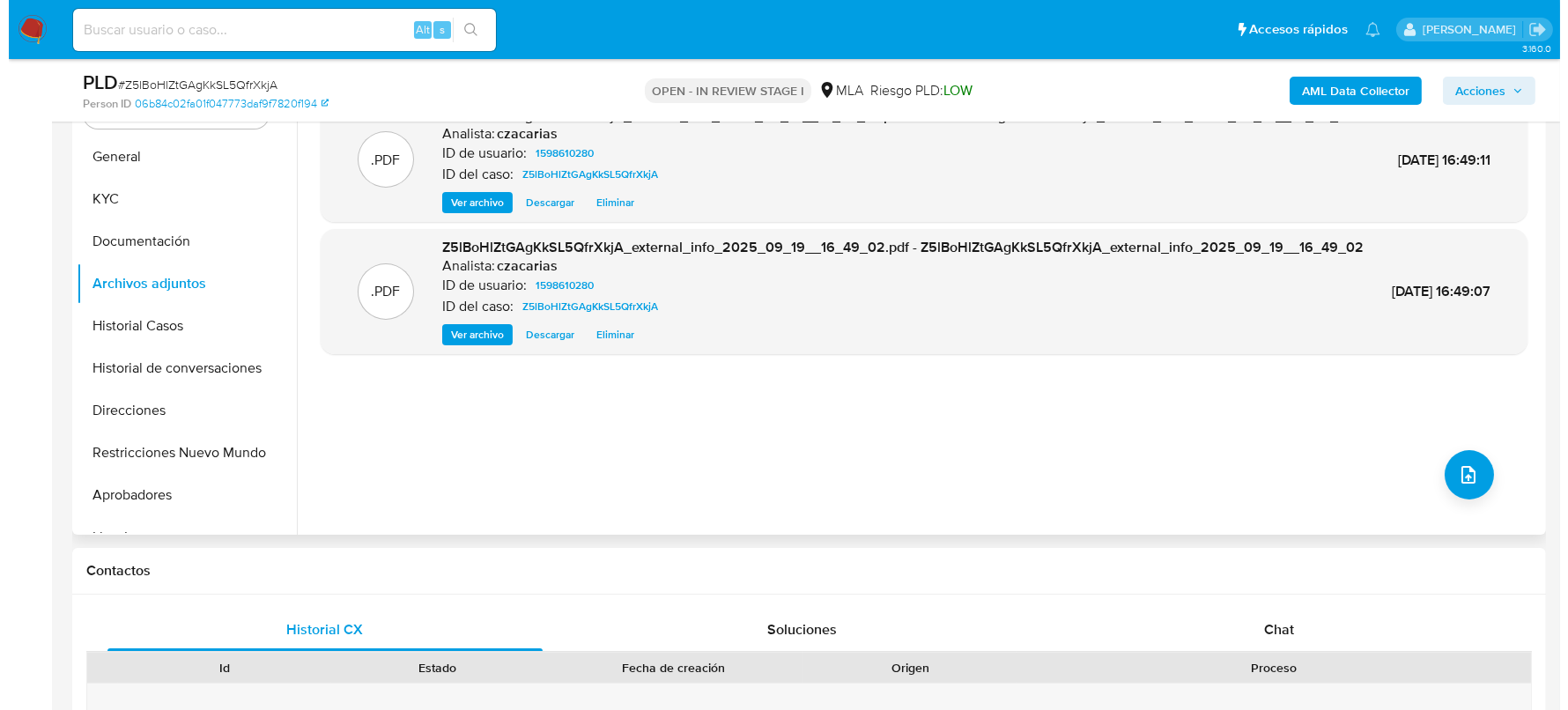
scroll to position [439, 0]
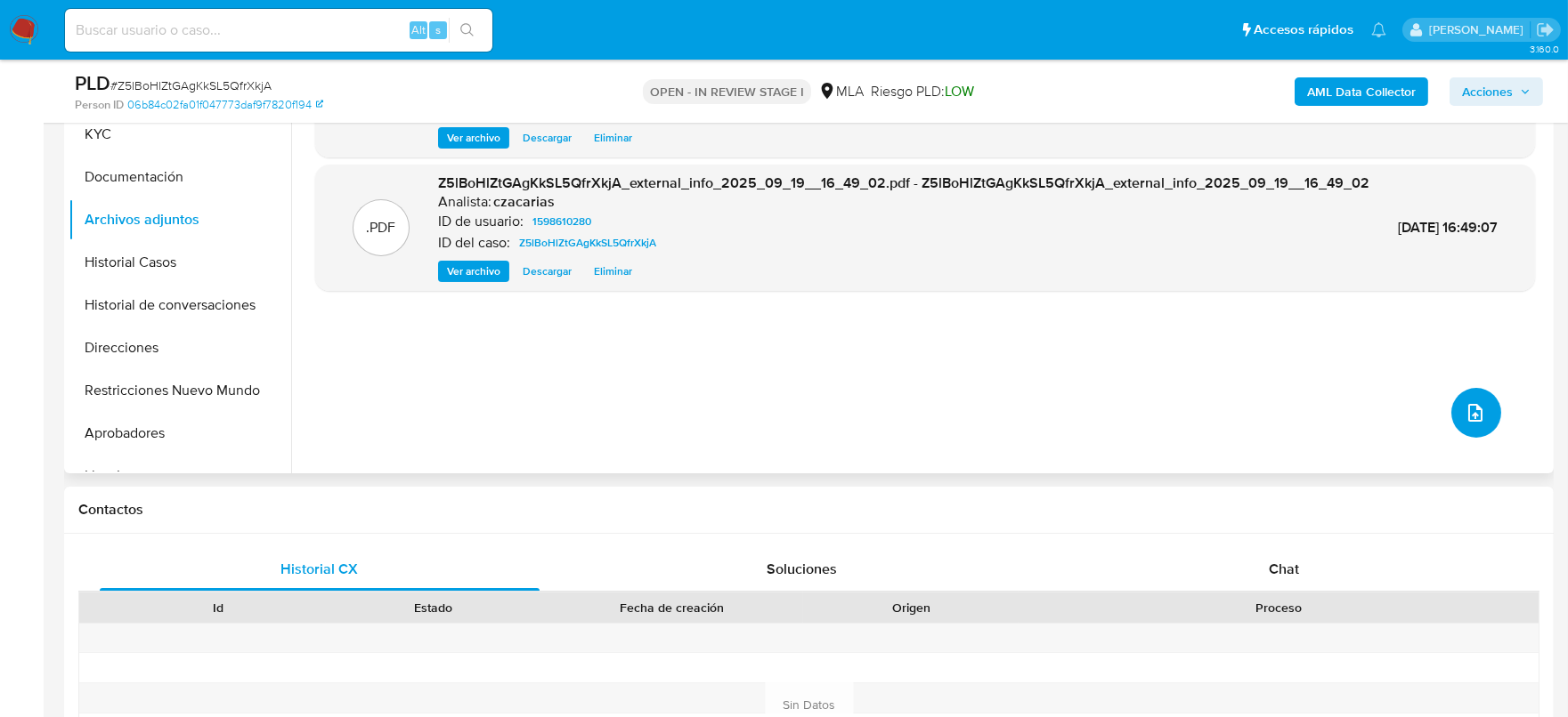
click at [1491, 413] on button "upload-file" at bounding box center [1476, 413] width 50 height 50
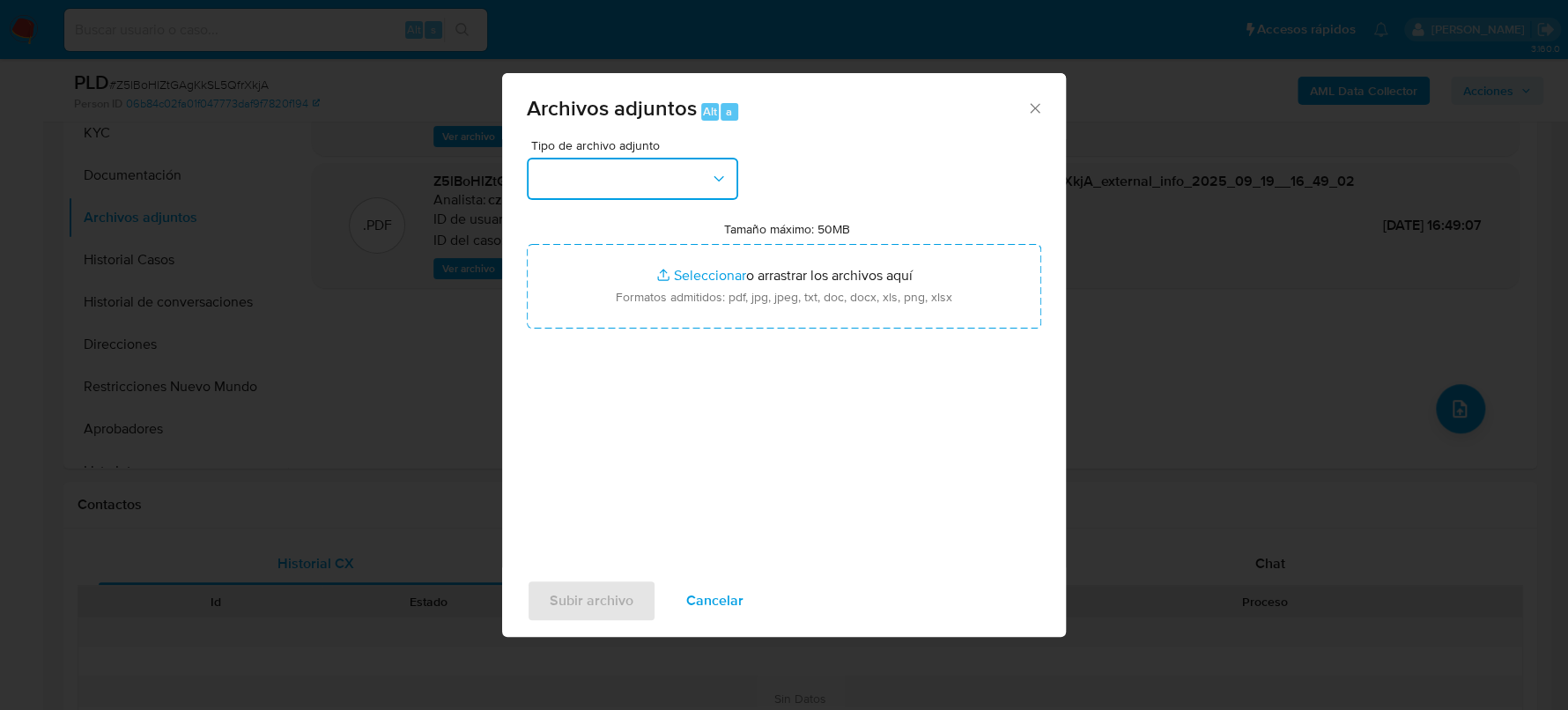
click at [677, 188] on button "button" at bounding box center [632, 179] width 211 height 42
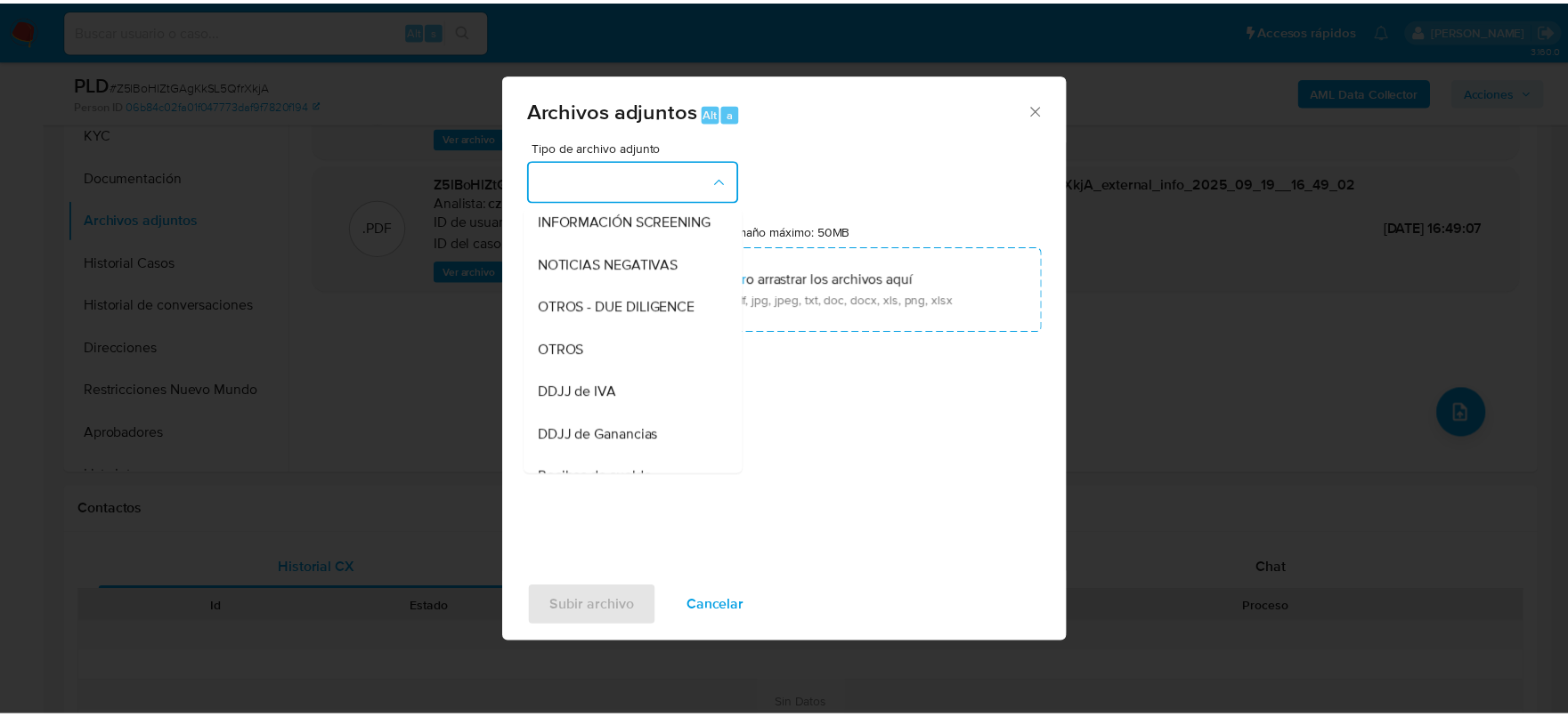
scroll to position [221, 0]
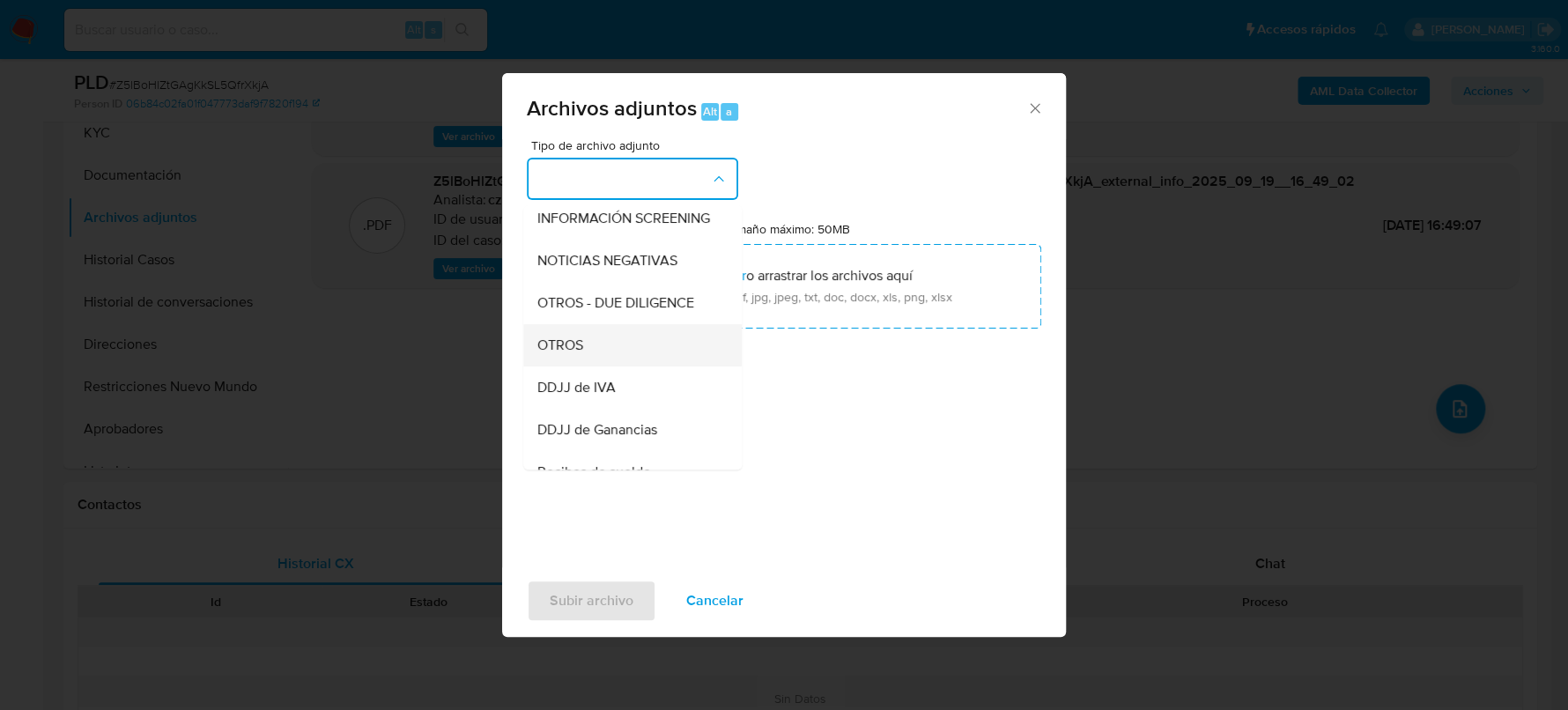
click at [590, 361] on div "OTROS" at bounding box center [627, 345] width 179 height 42
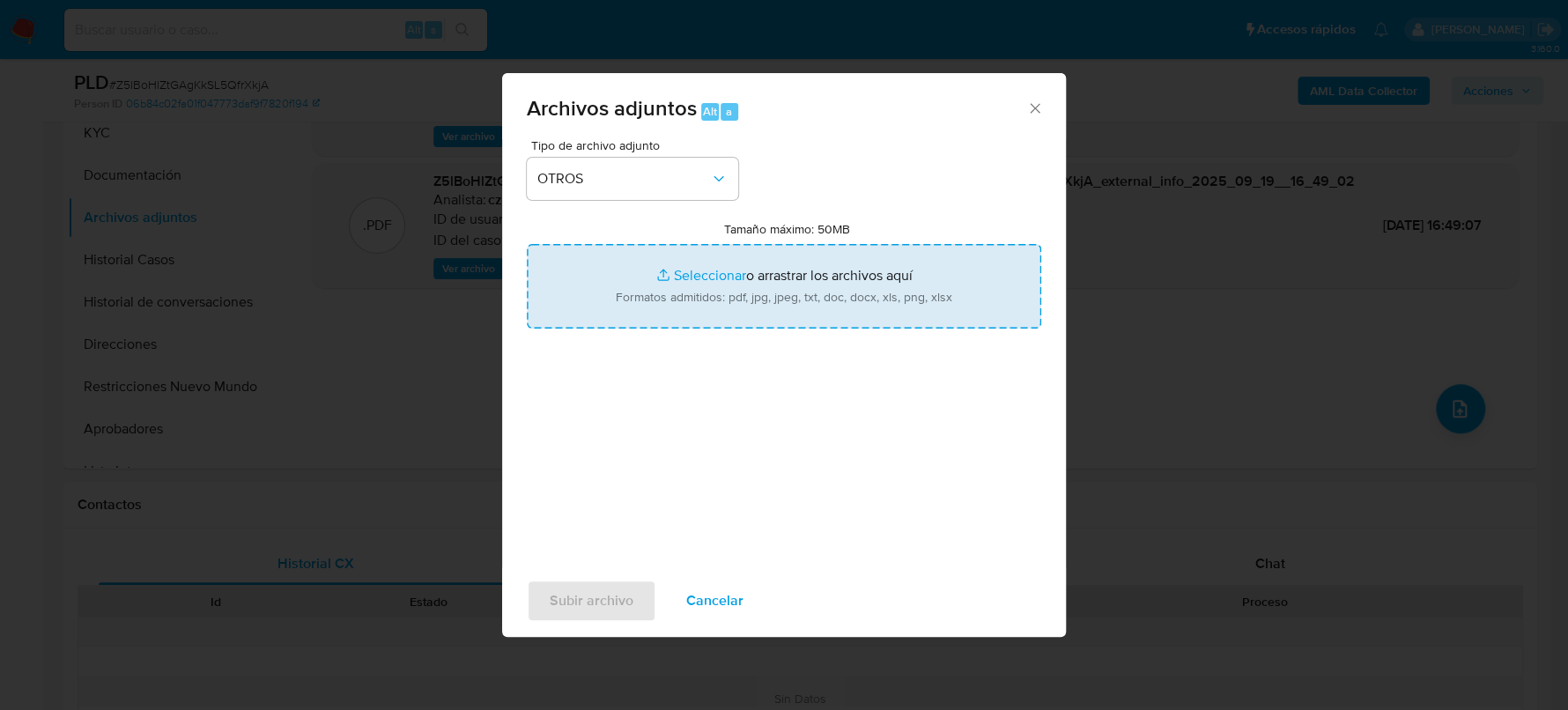
type input "C:\fakepath\Movimientos-1598610280.xlsx"
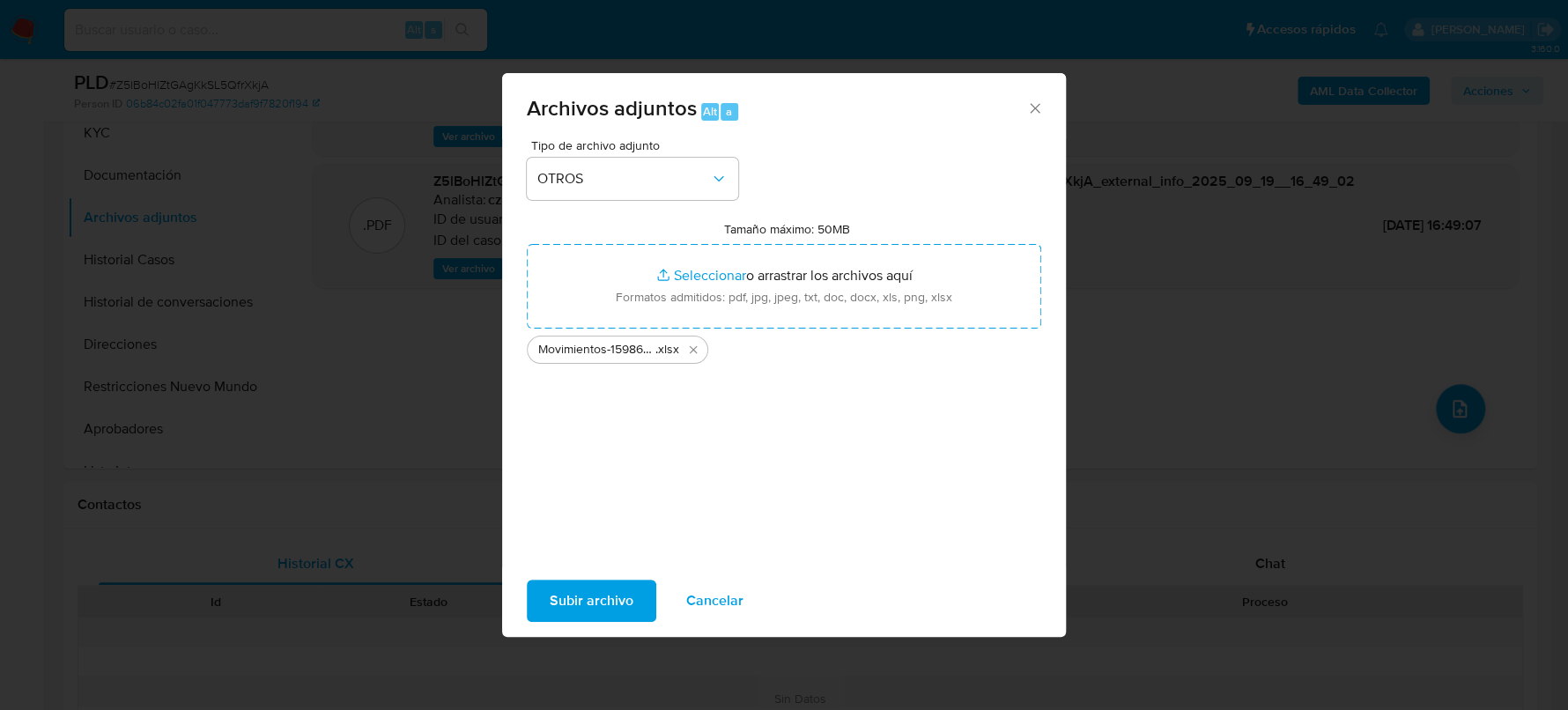
click at [610, 597] on span "Subir archivo" at bounding box center [591, 601] width 84 height 39
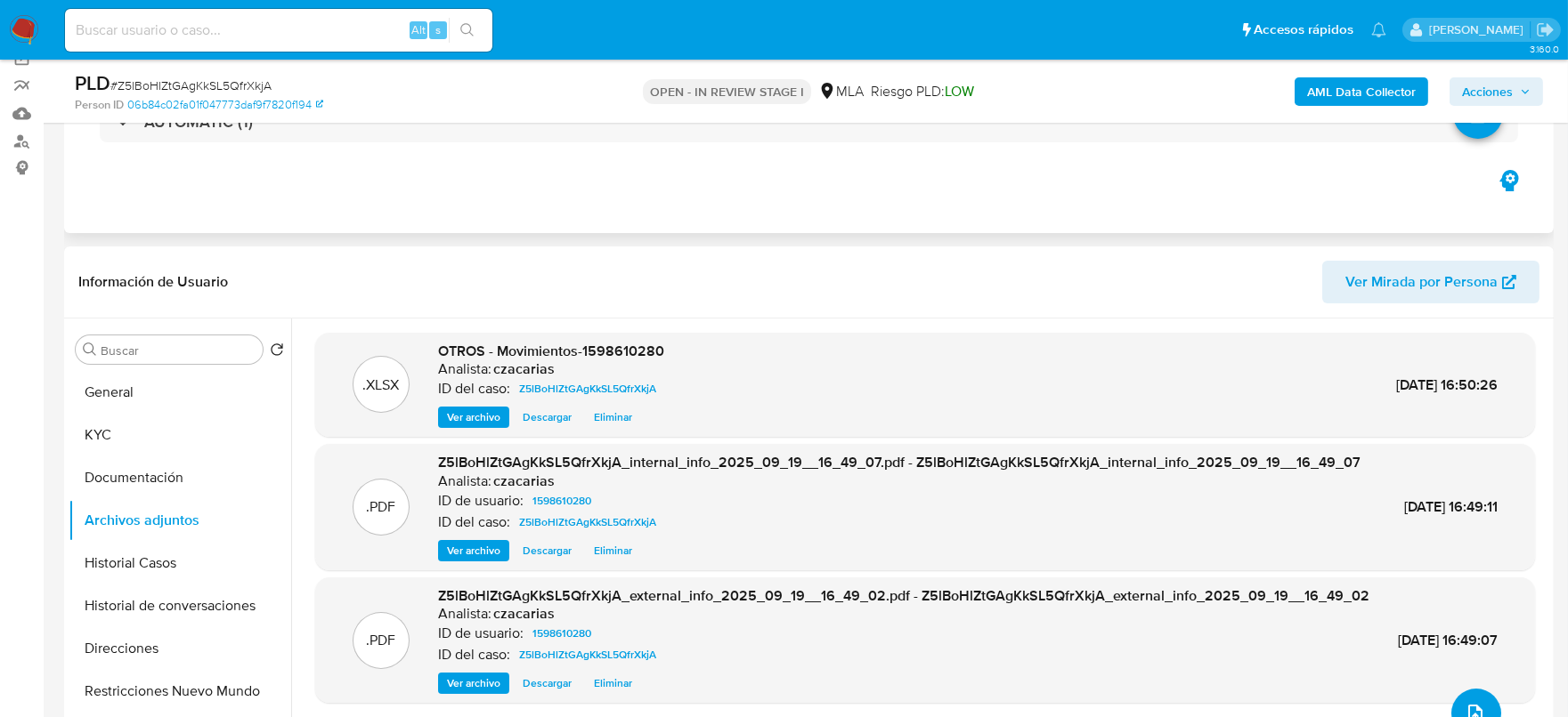
scroll to position [110, 0]
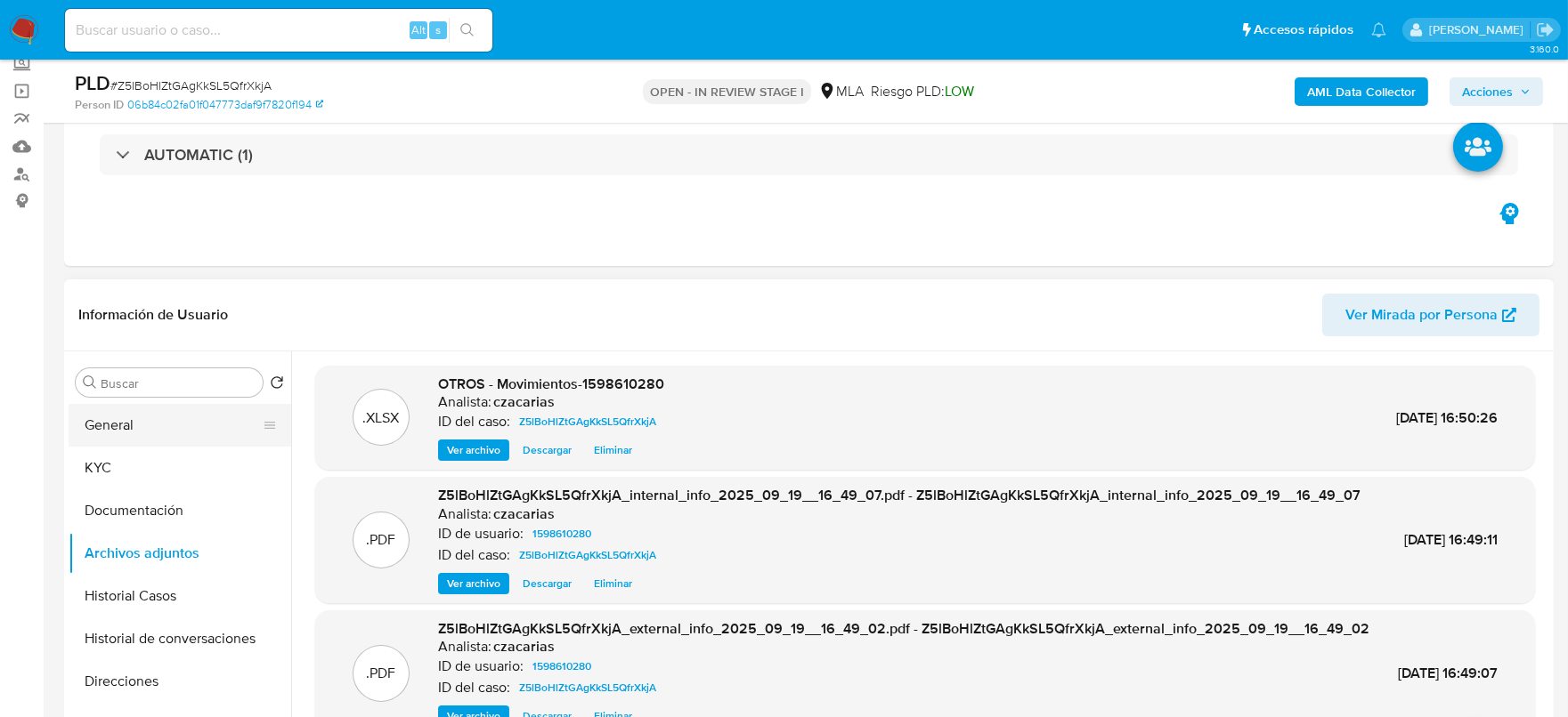
click at [170, 405] on button "General" at bounding box center [172, 425] width 209 height 43
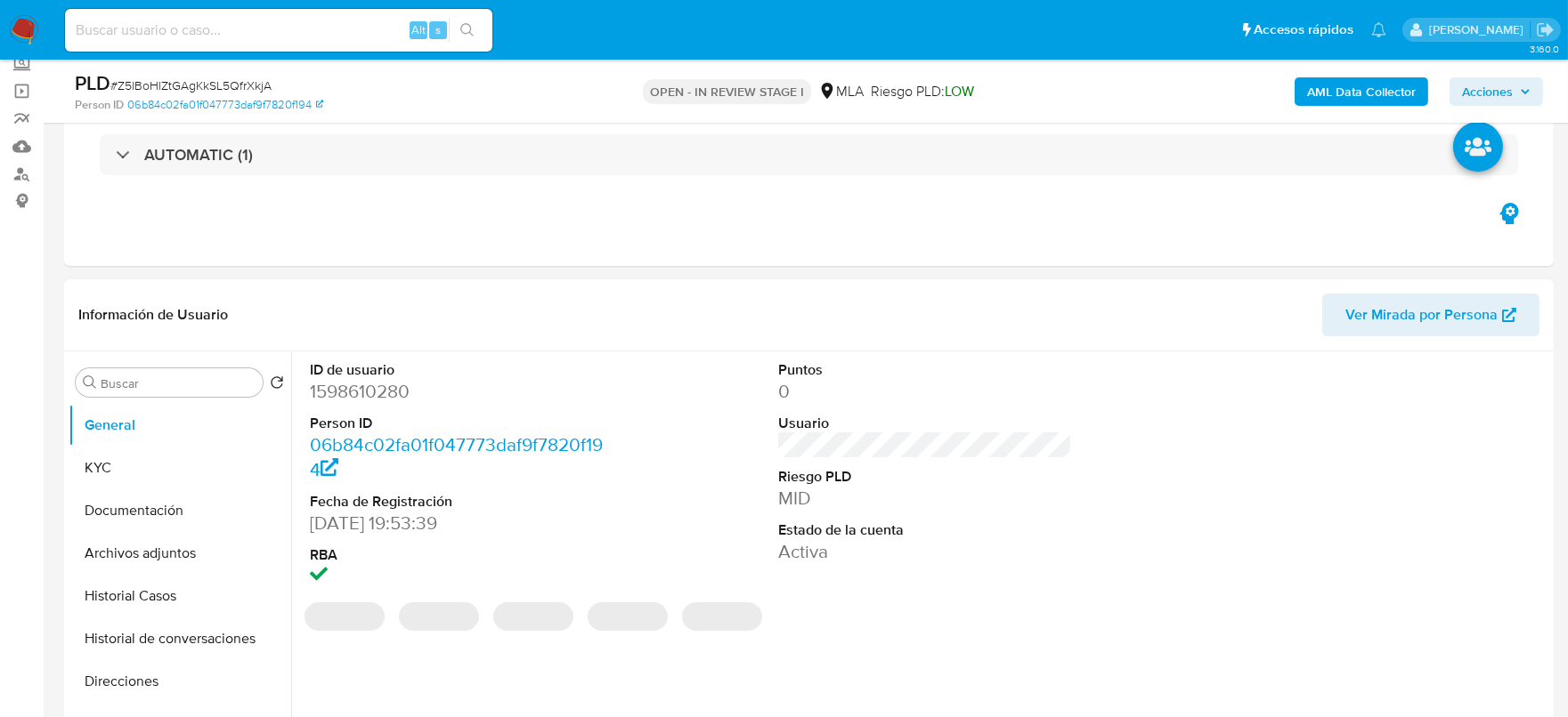
click at [372, 400] on dd "1598610280" at bounding box center [457, 391] width 294 height 25
copy dd "1598610280"
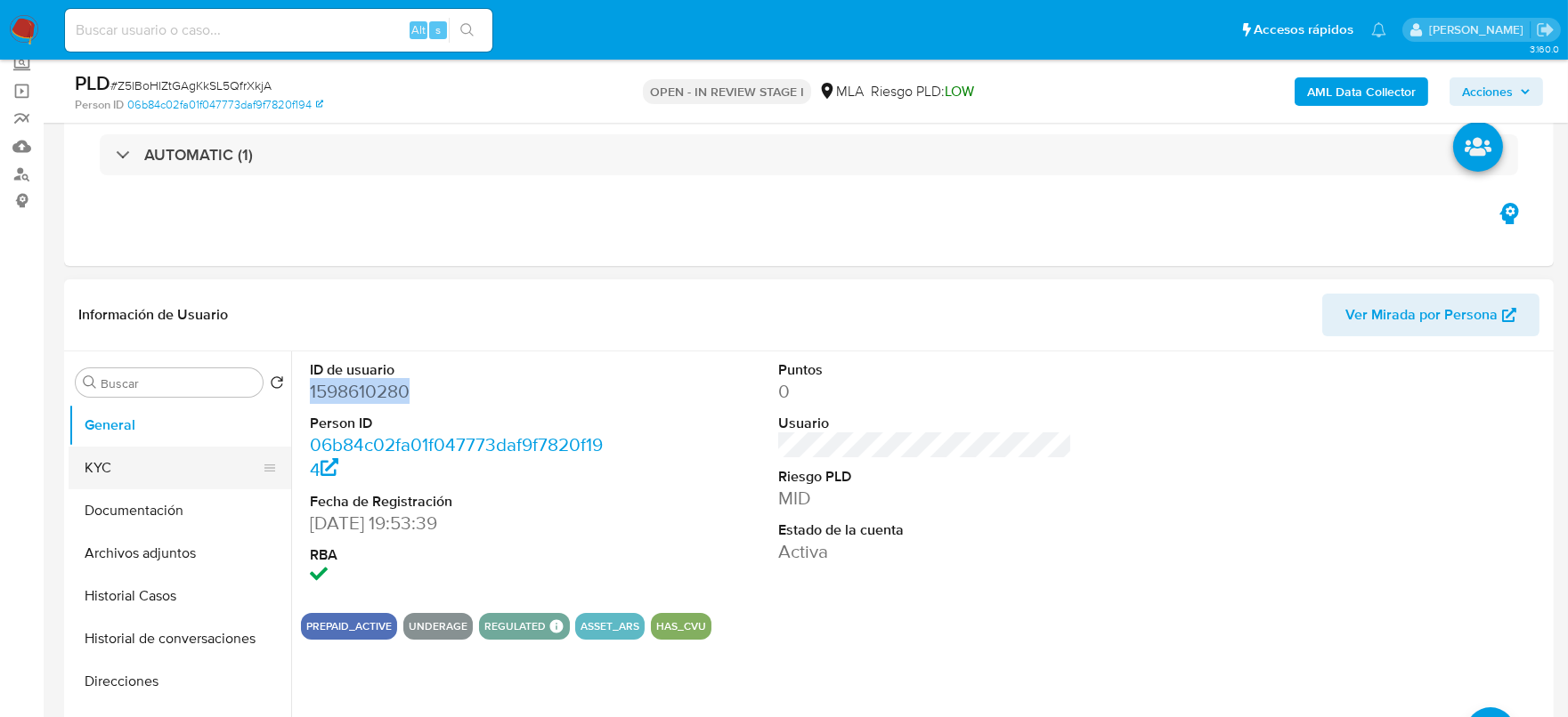
click at [142, 467] on button "KYC" at bounding box center [172, 467] width 209 height 43
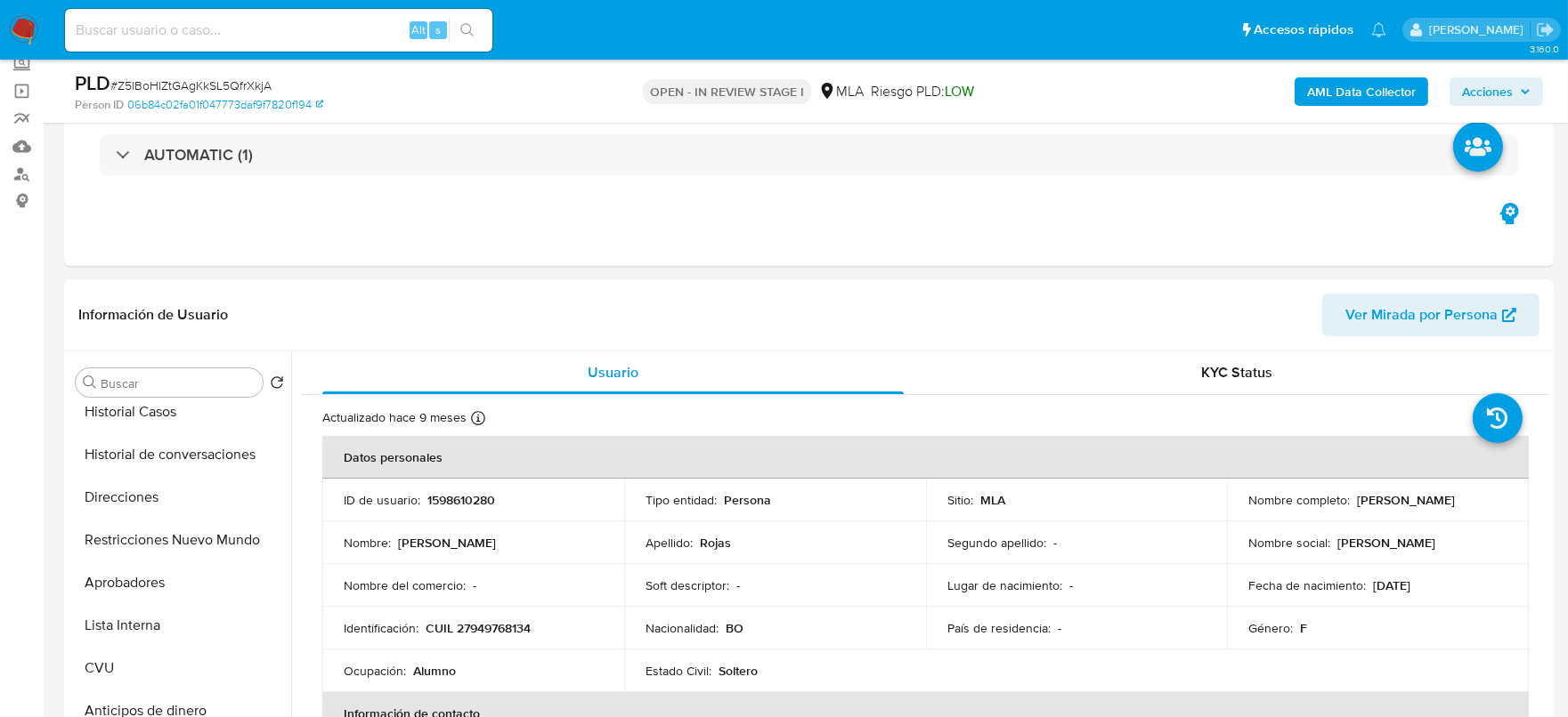
scroll to position [221, 0]
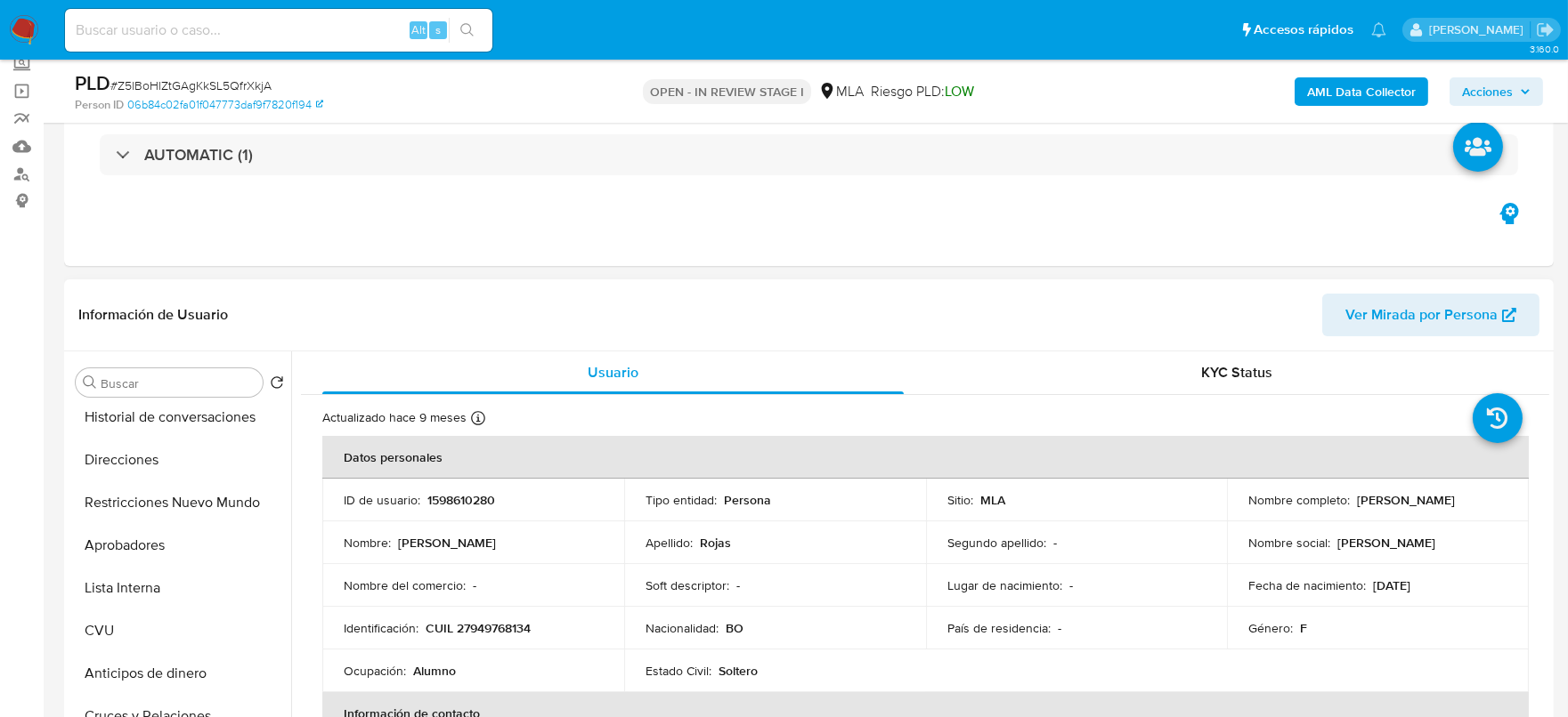
drag, startPoint x: 1402, startPoint y: 582, endPoint x: 1442, endPoint y: 584, distance: 40.0
click at [1442, 584] on div "Fecha de nacimiento : 15/12/2007" at bounding box center [1378, 586] width 259 height 16
copy p "2007"
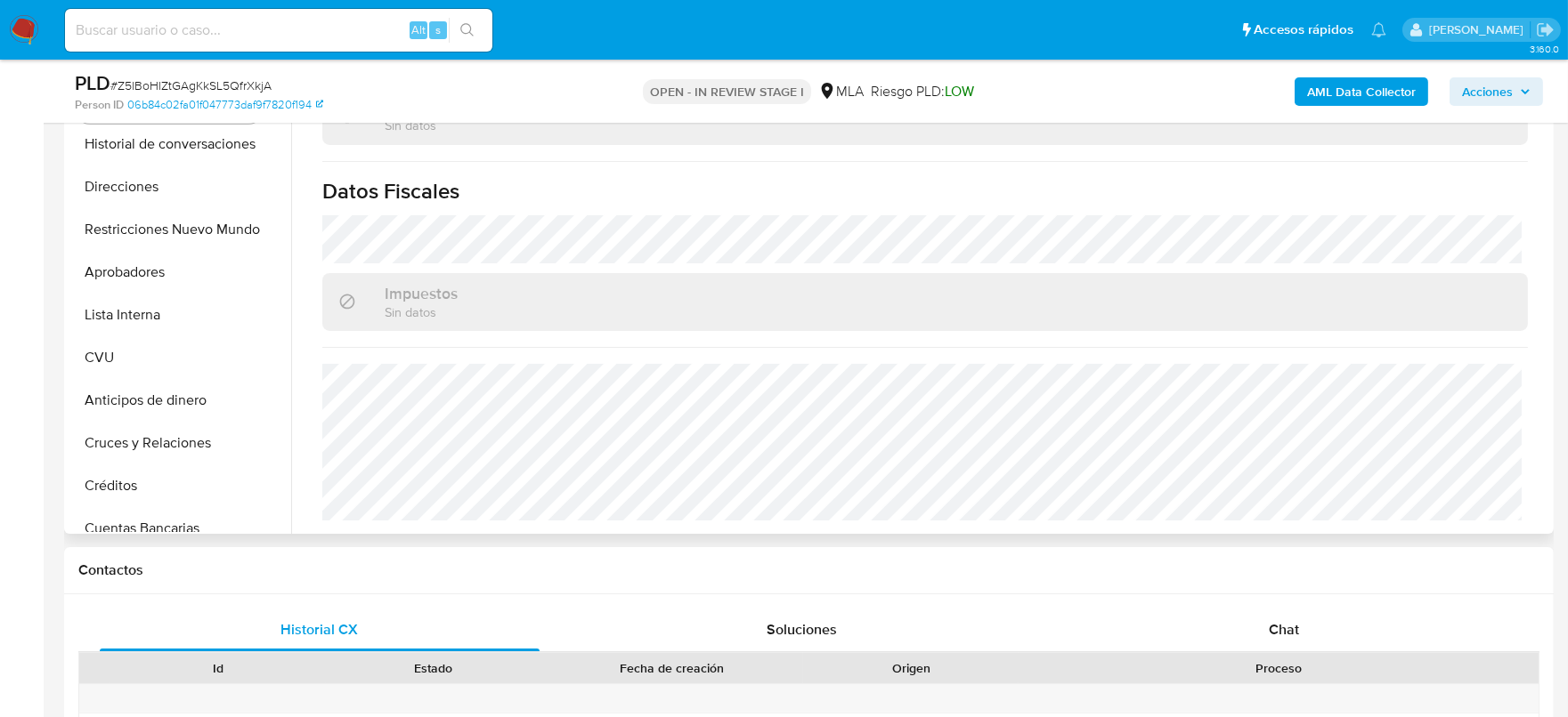
scroll to position [557, 0]
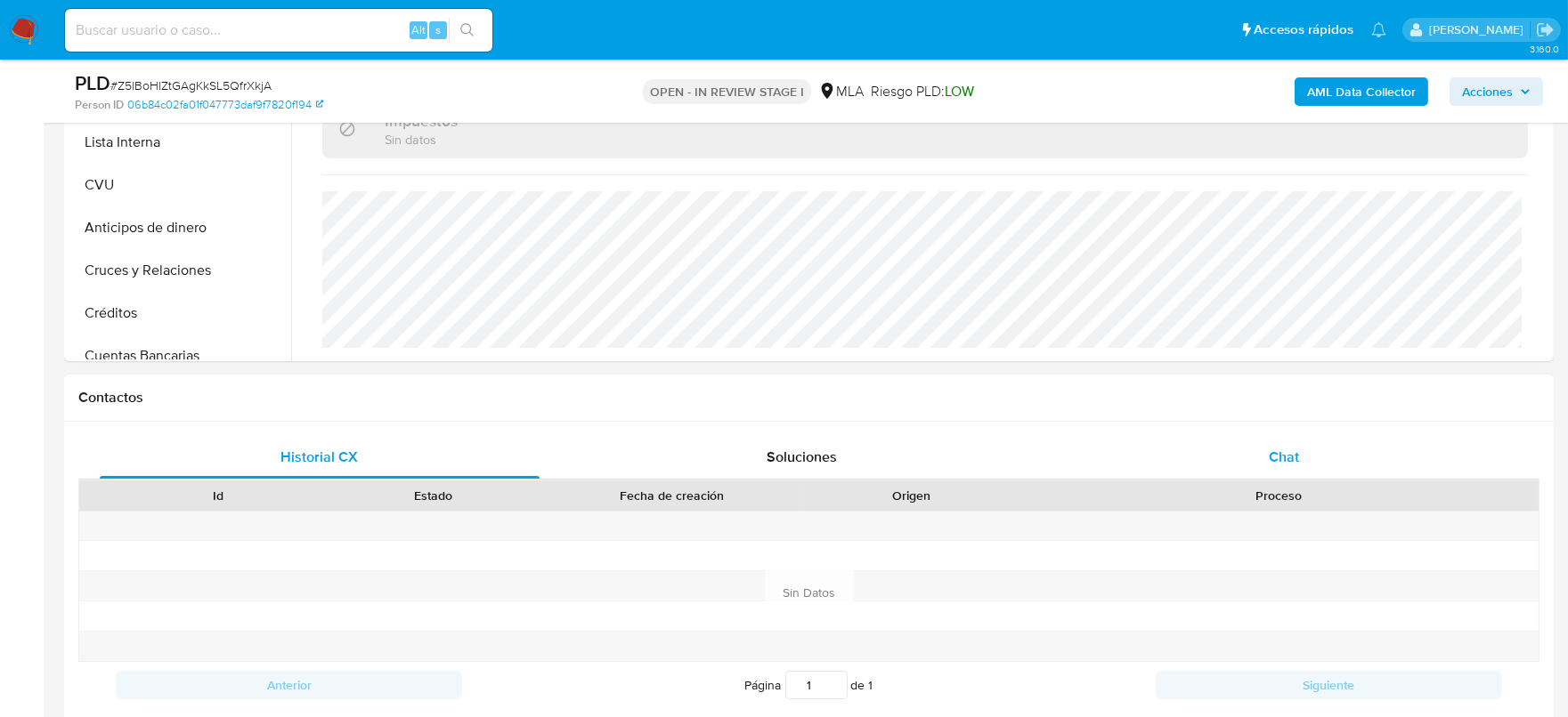
click at [1266, 465] on div "Chat" at bounding box center [1284, 457] width 440 height 43
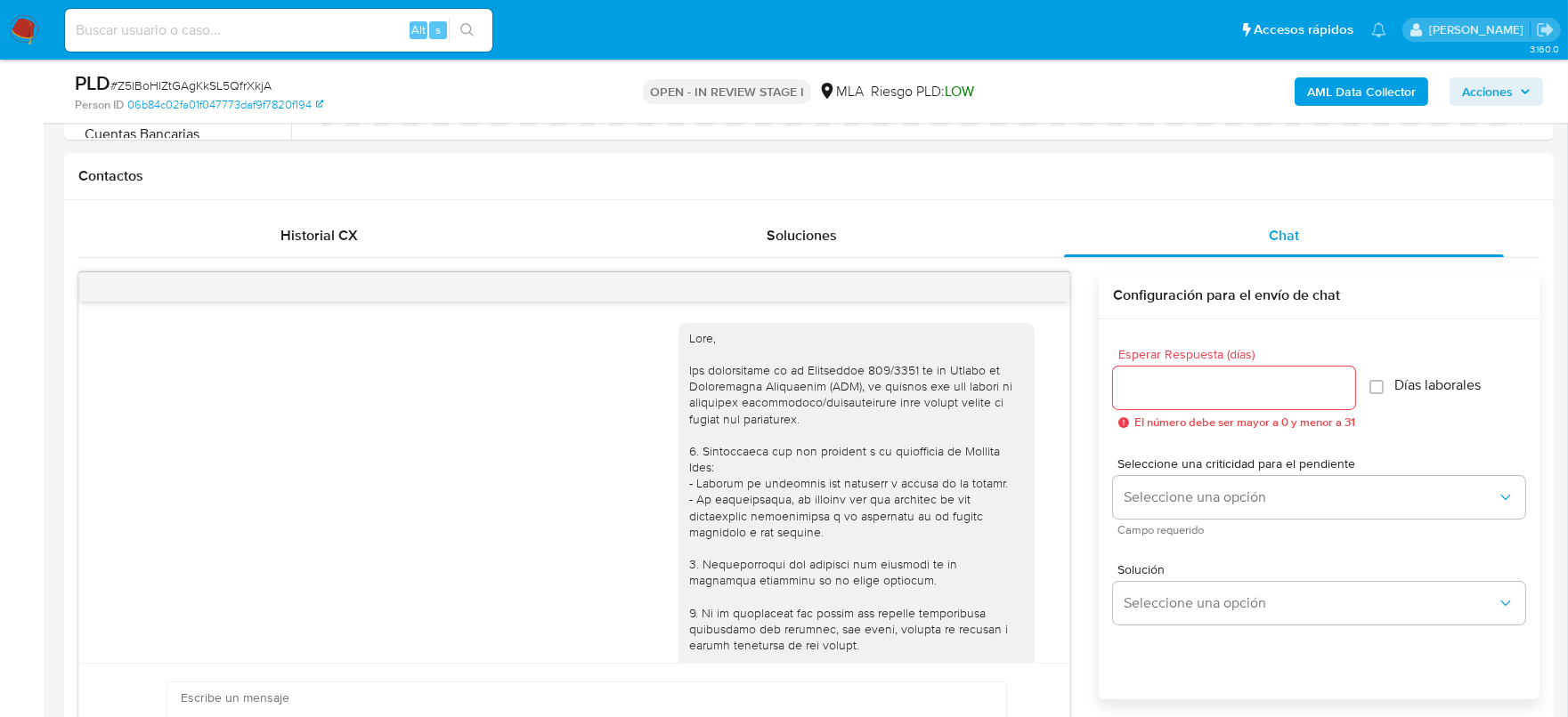
scroll to position [845, 0]
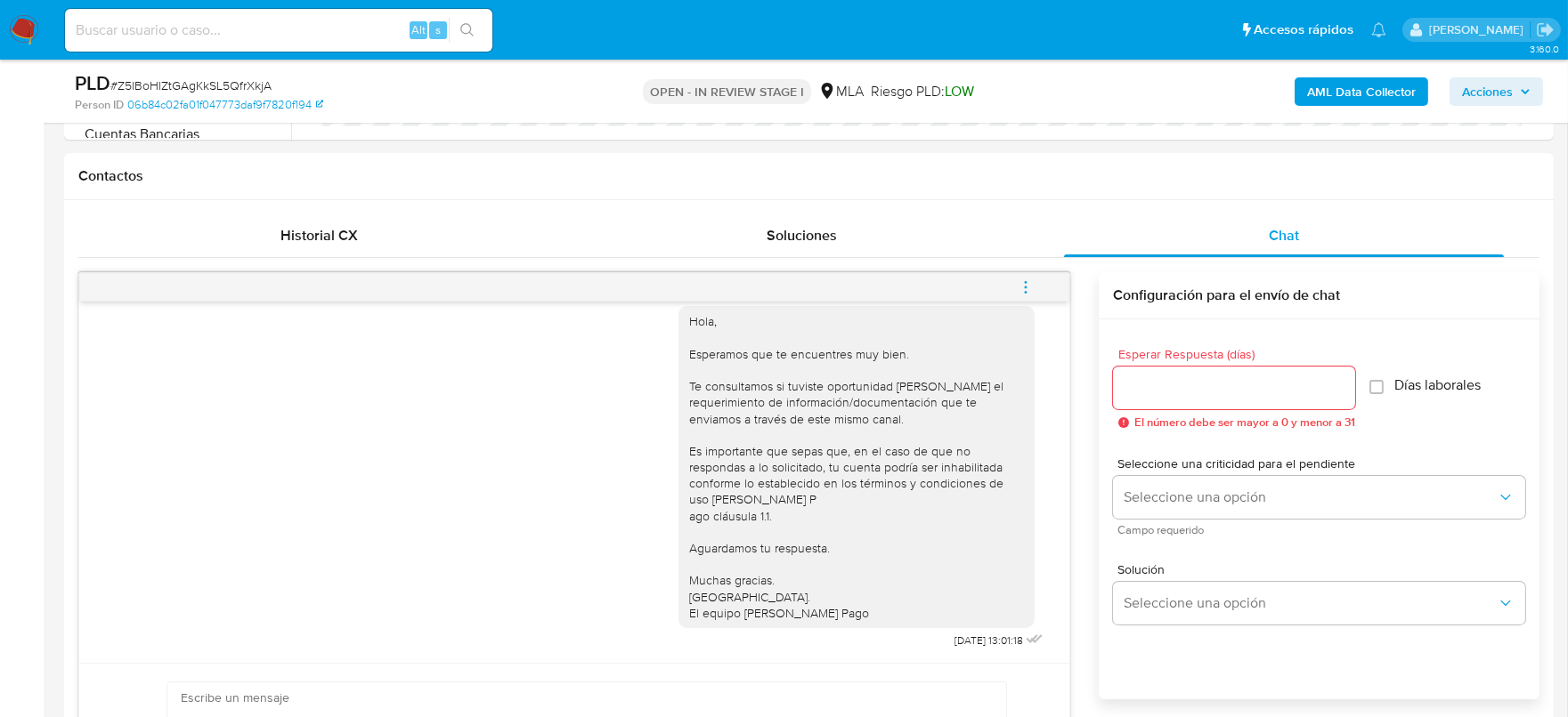
click at [1027, 285] on icon "menu-action" at bounding box center [1026, 288] width 16 height 16
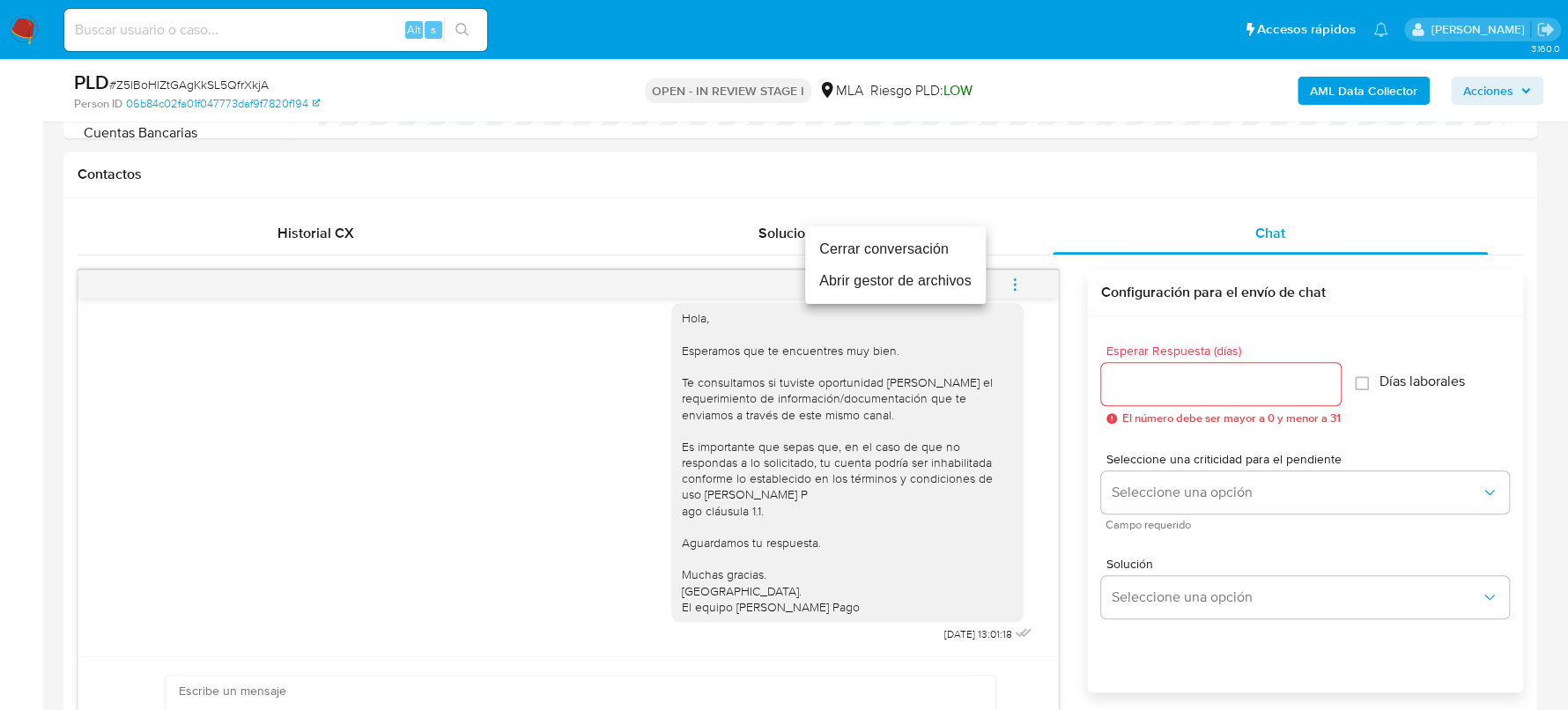
click at [935, 245] on li "Cerrar conversación" at bounding box center [895, 249] width 180 height 32
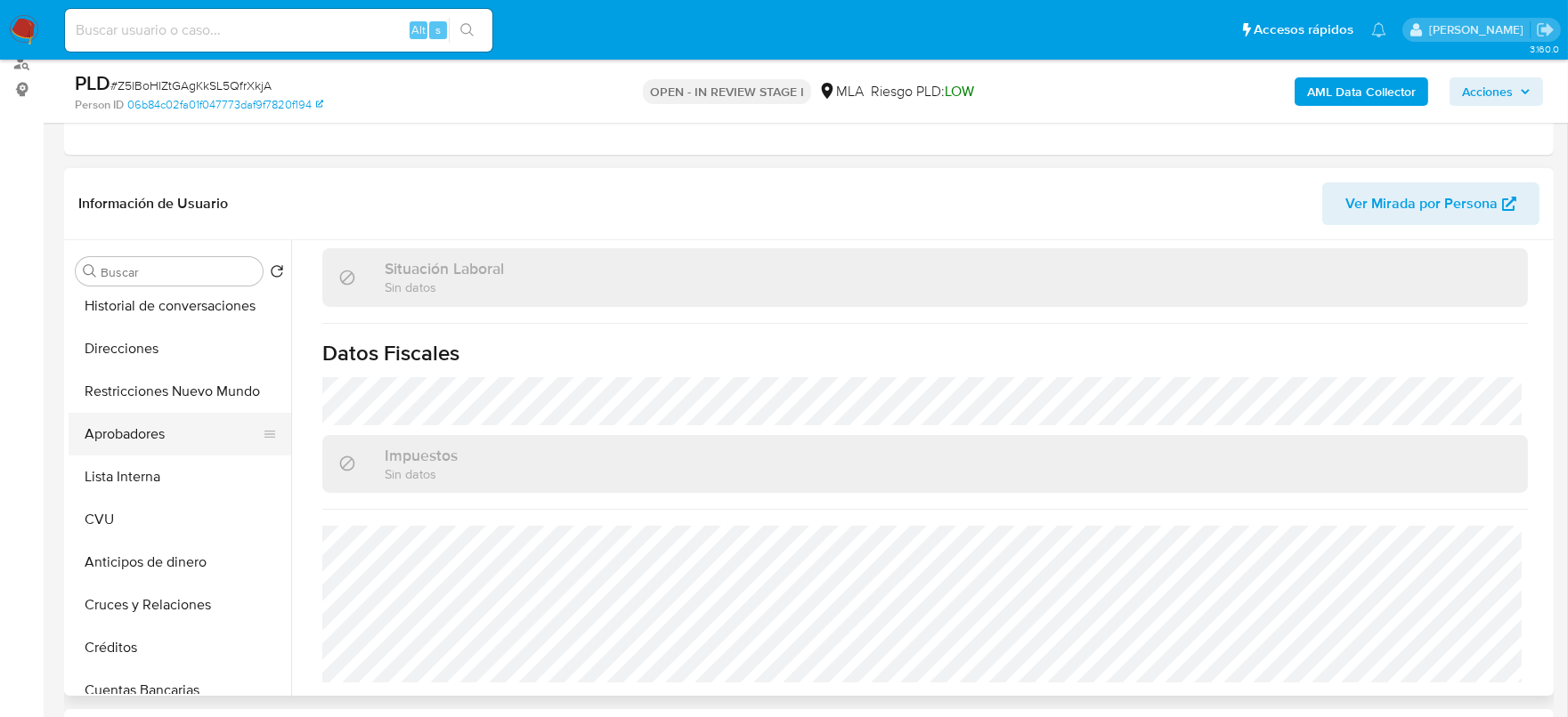
scroll to position [0, 0]
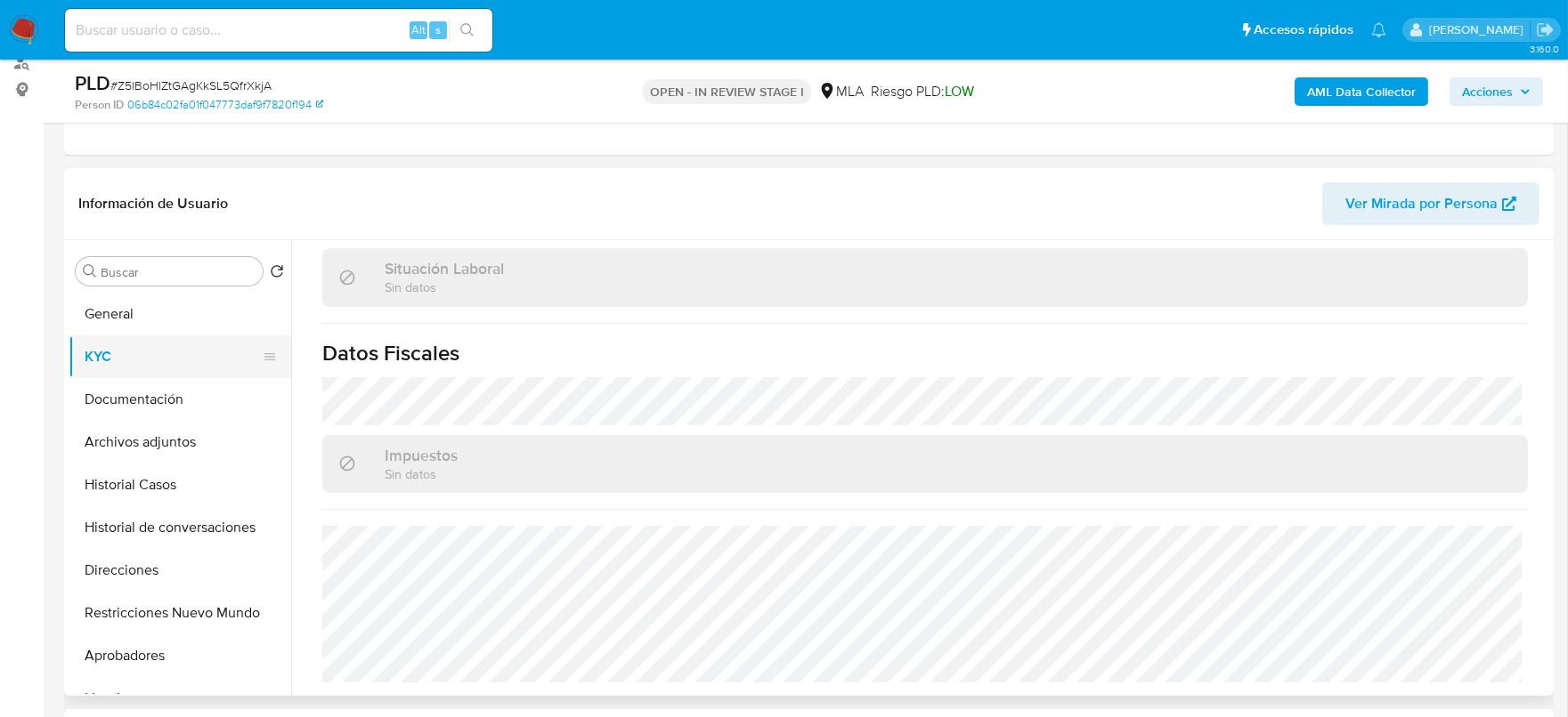
click at [122, 364] on button "KYC" at bounding box center [172, 356] width 209 height 43
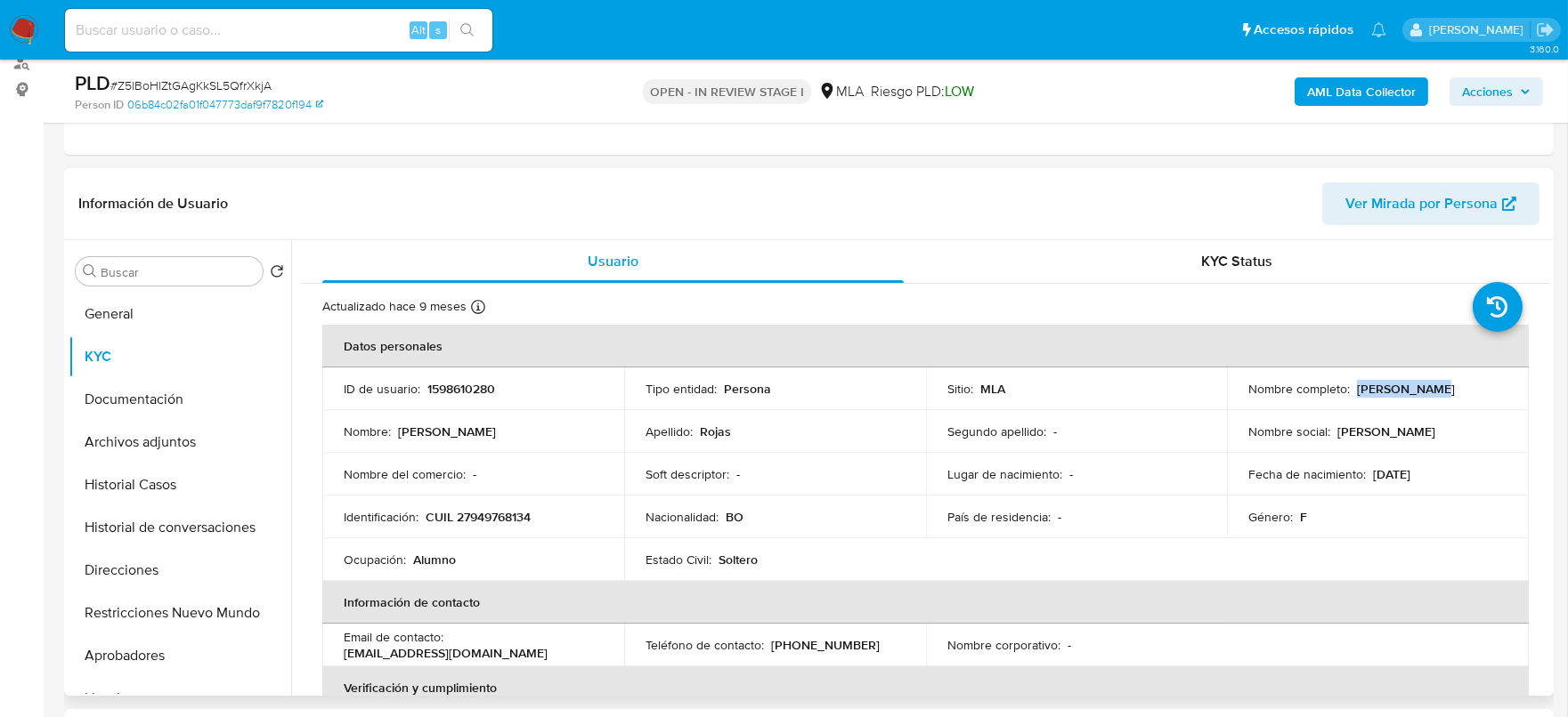
drag, startPoint x: 1356, startPoint y: 390, endPoint x: 1434, endPoint y: 384, distance: 78.2
click at [1434, 384] on div "Nombre completo : Anabel Rojas" at bounding box center [1378, 389] width 259 height 16
copy p "Anabel Rojas"
click button "Archivos adjuntos"
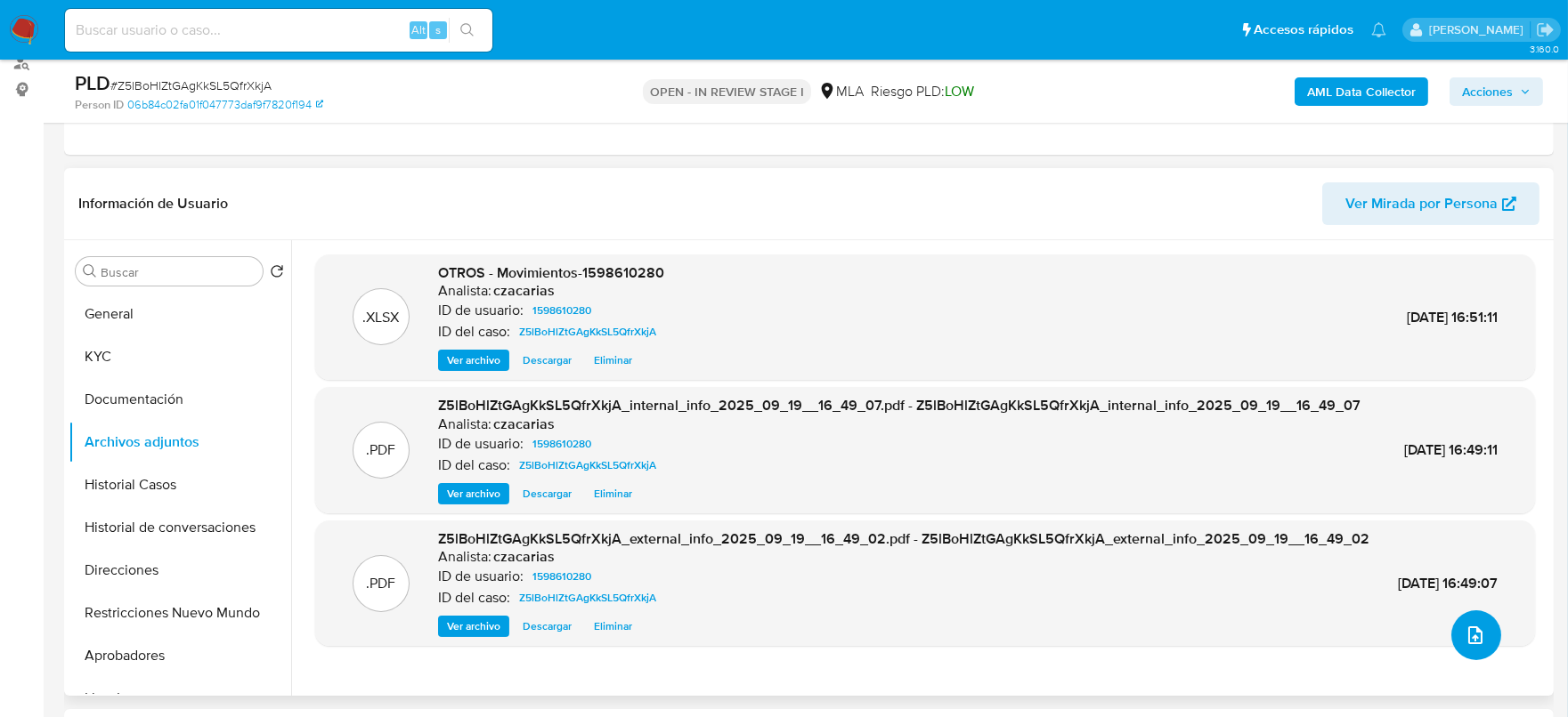
click span "upload-file"
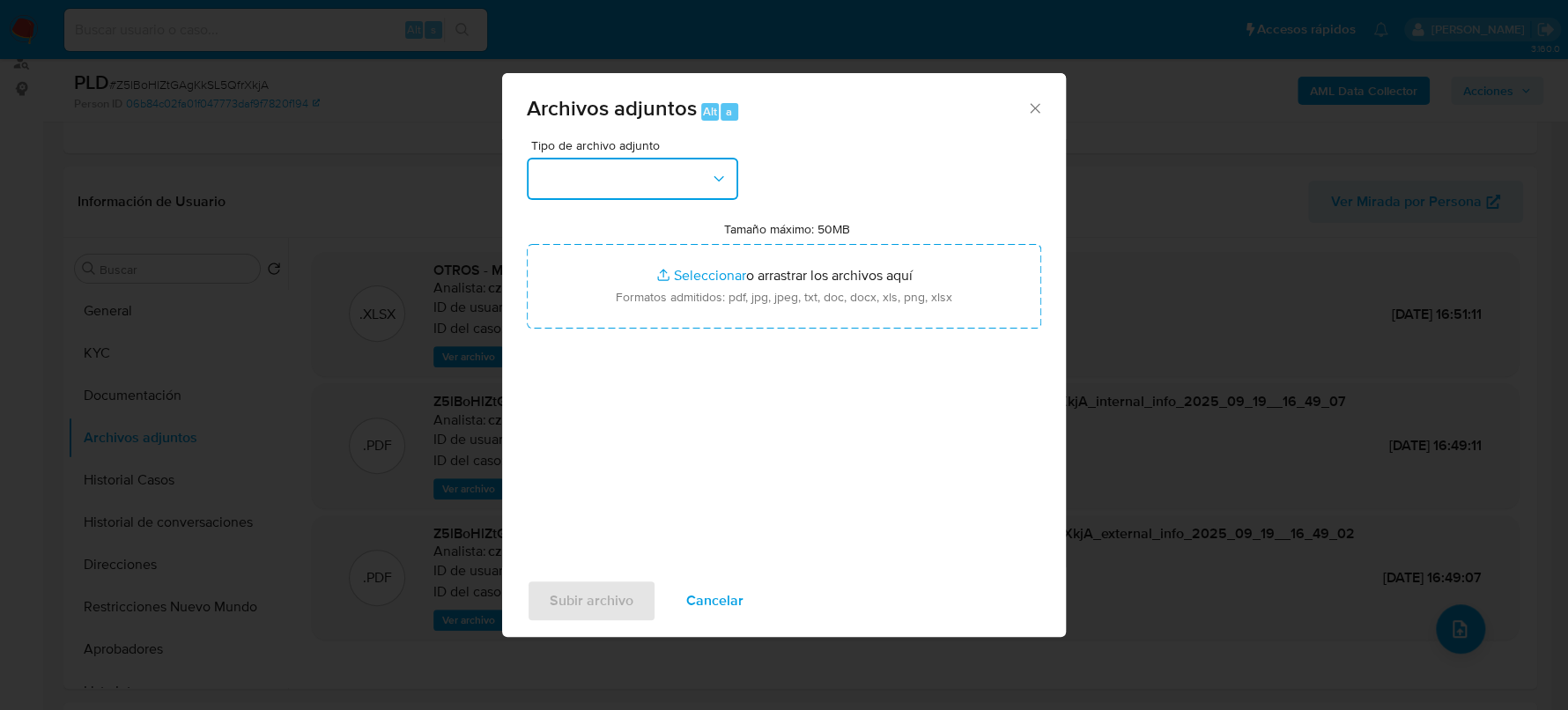
click button "button"
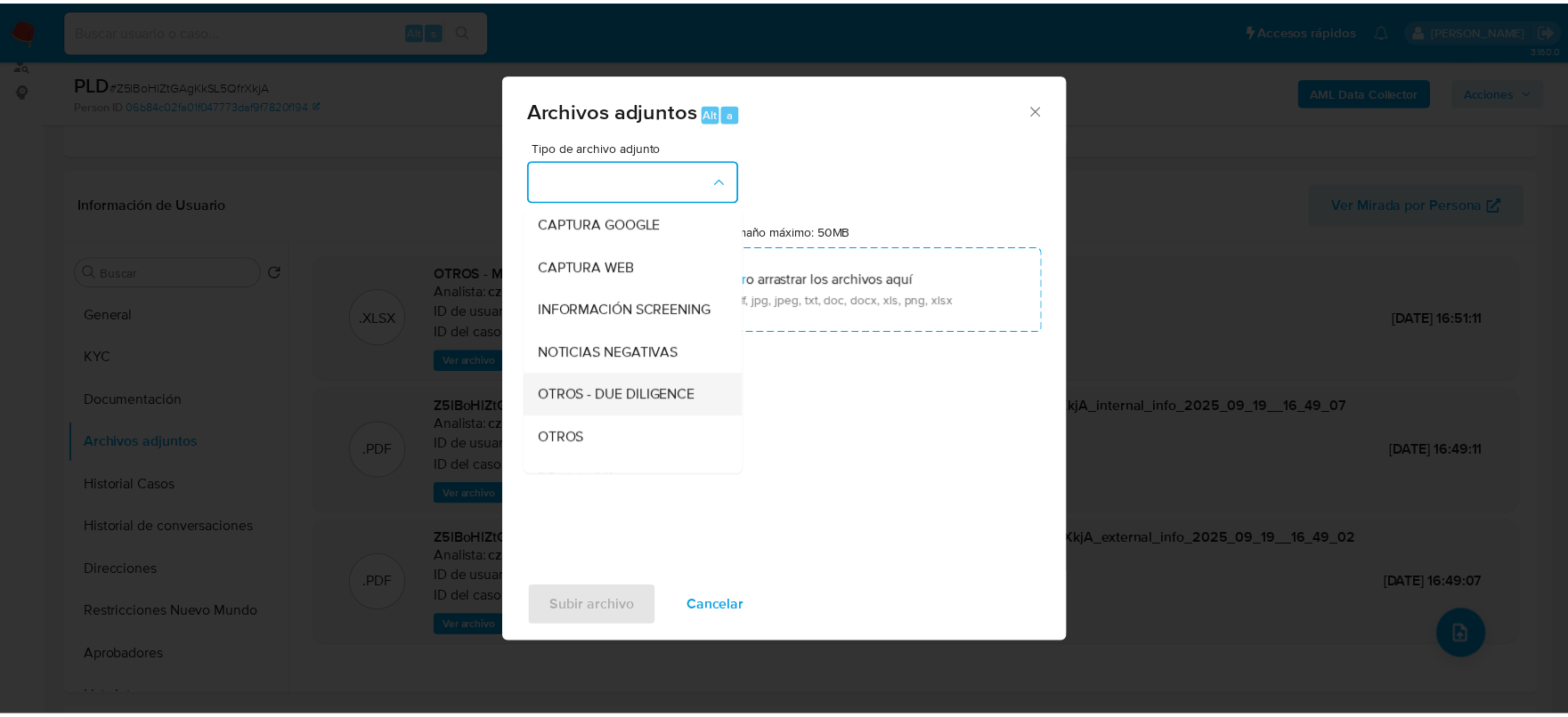
scroll to position [221, 0]
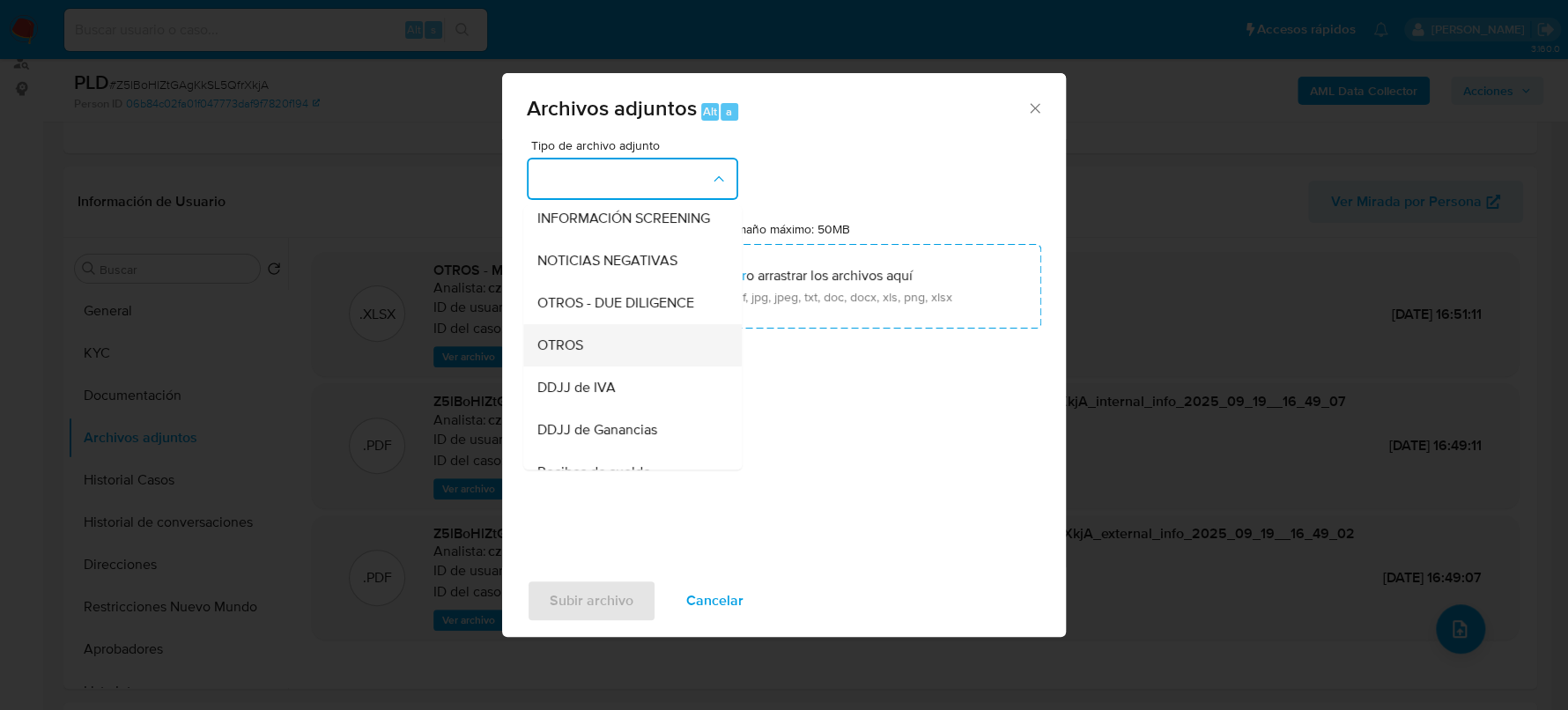
click div "OTROS"
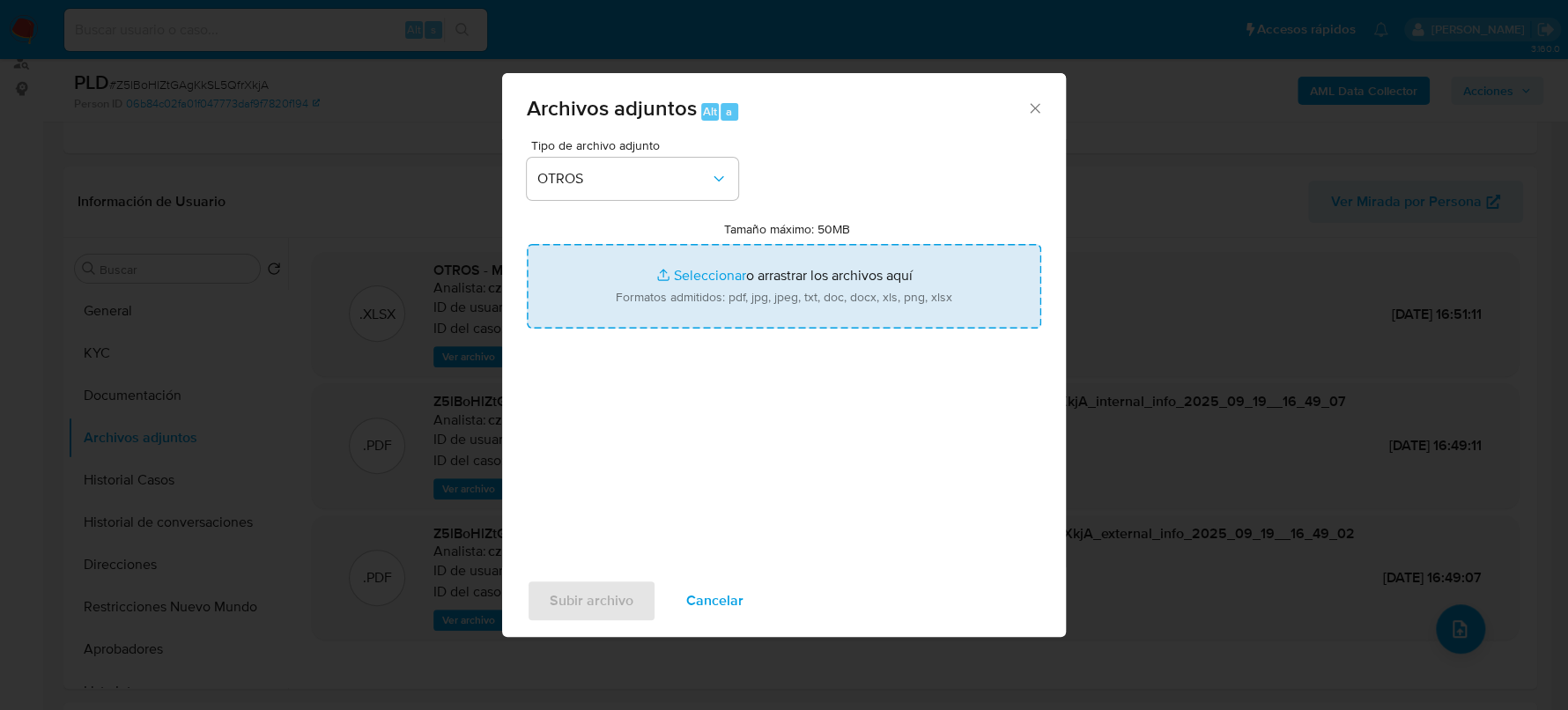
type input "C:\fakepath\Caselog Z5lBoHlZtGAgKkSL5QfrXkjA_2025_08_18_14_48_50.docx"
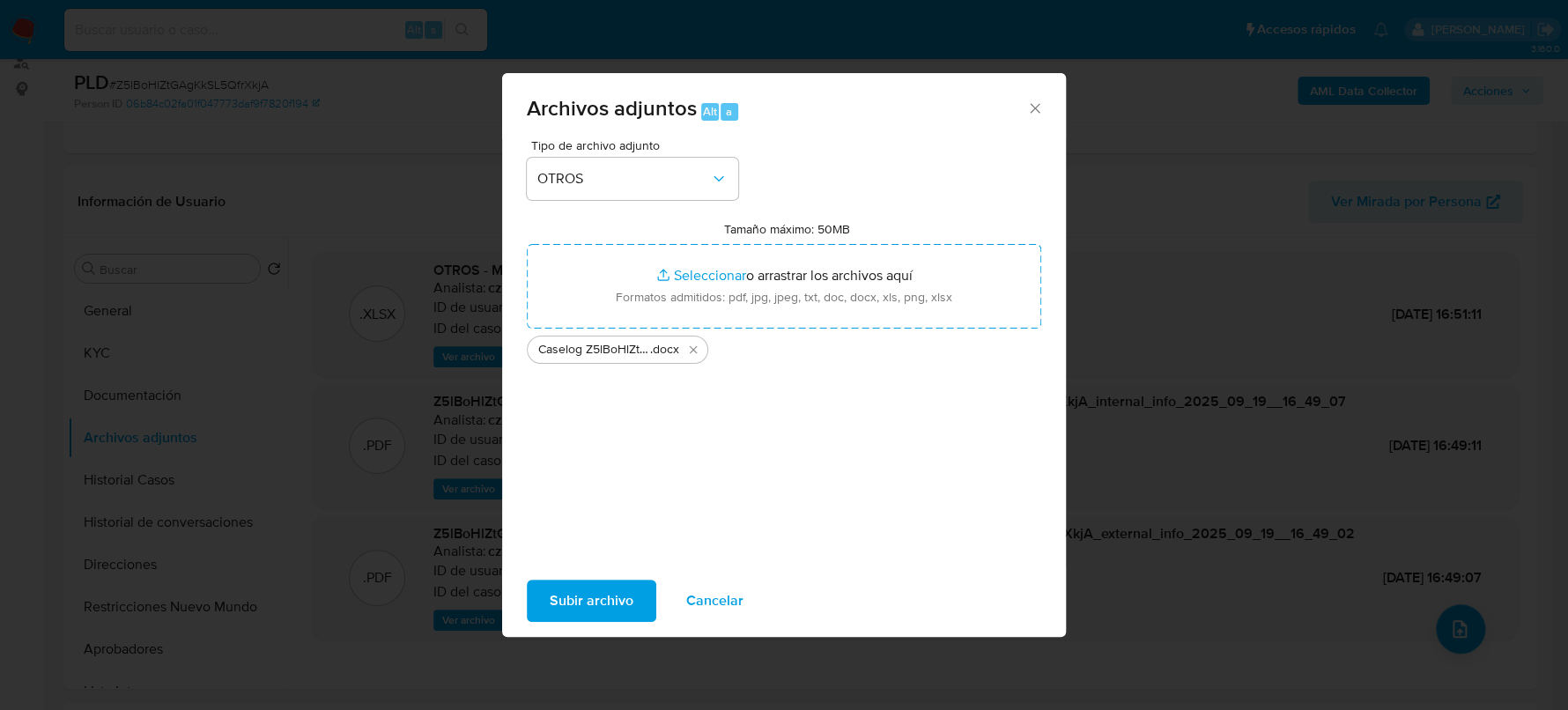
click span "Subir archivo"
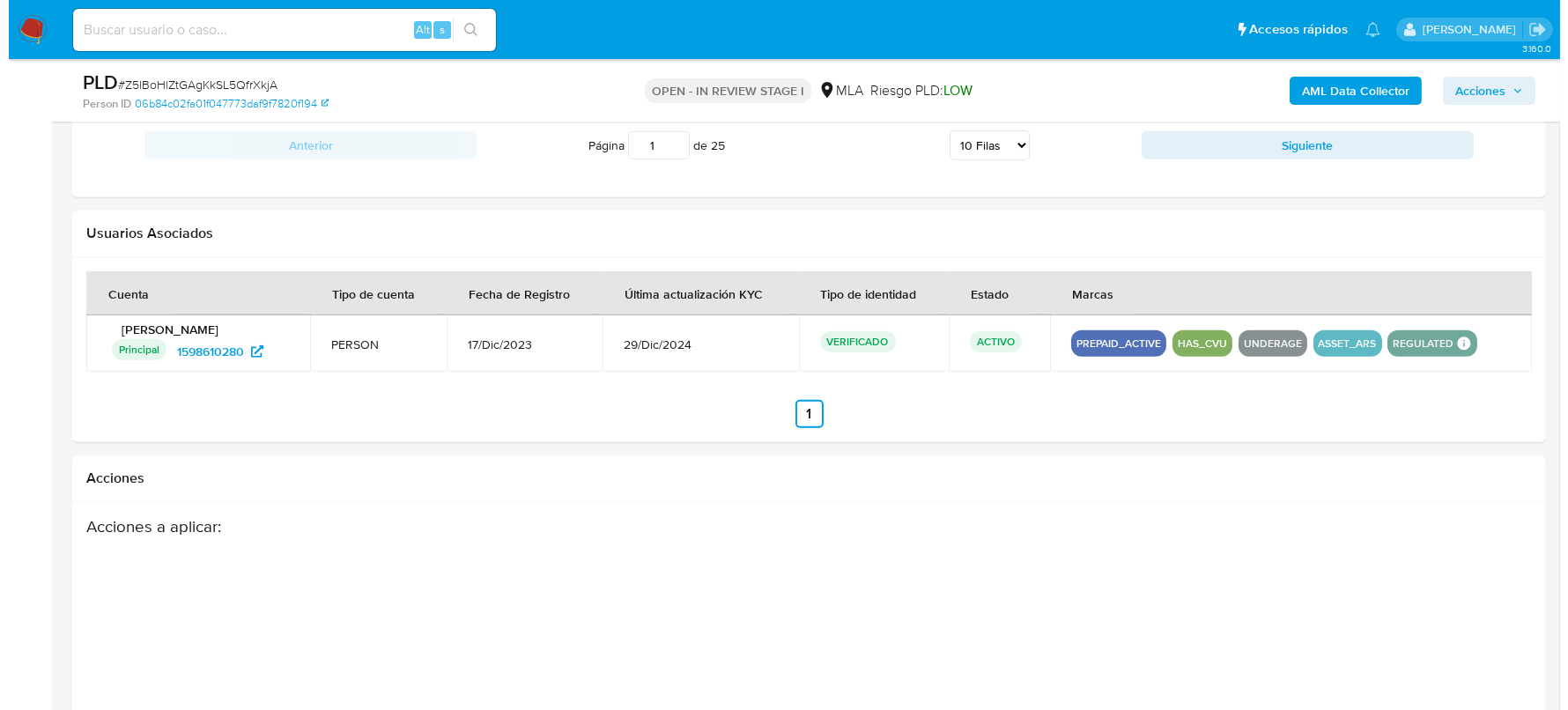
scroll to position [2689, 0]
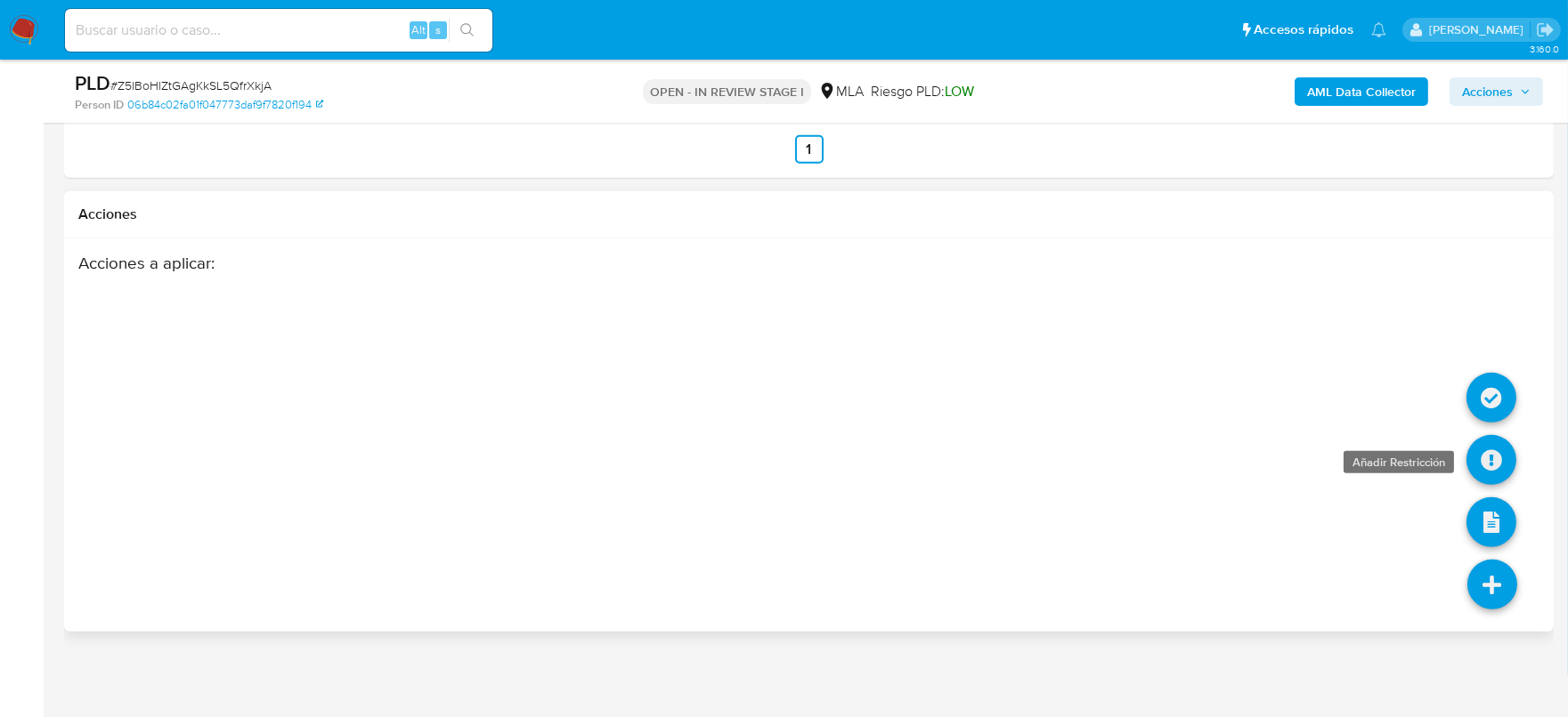
click icon
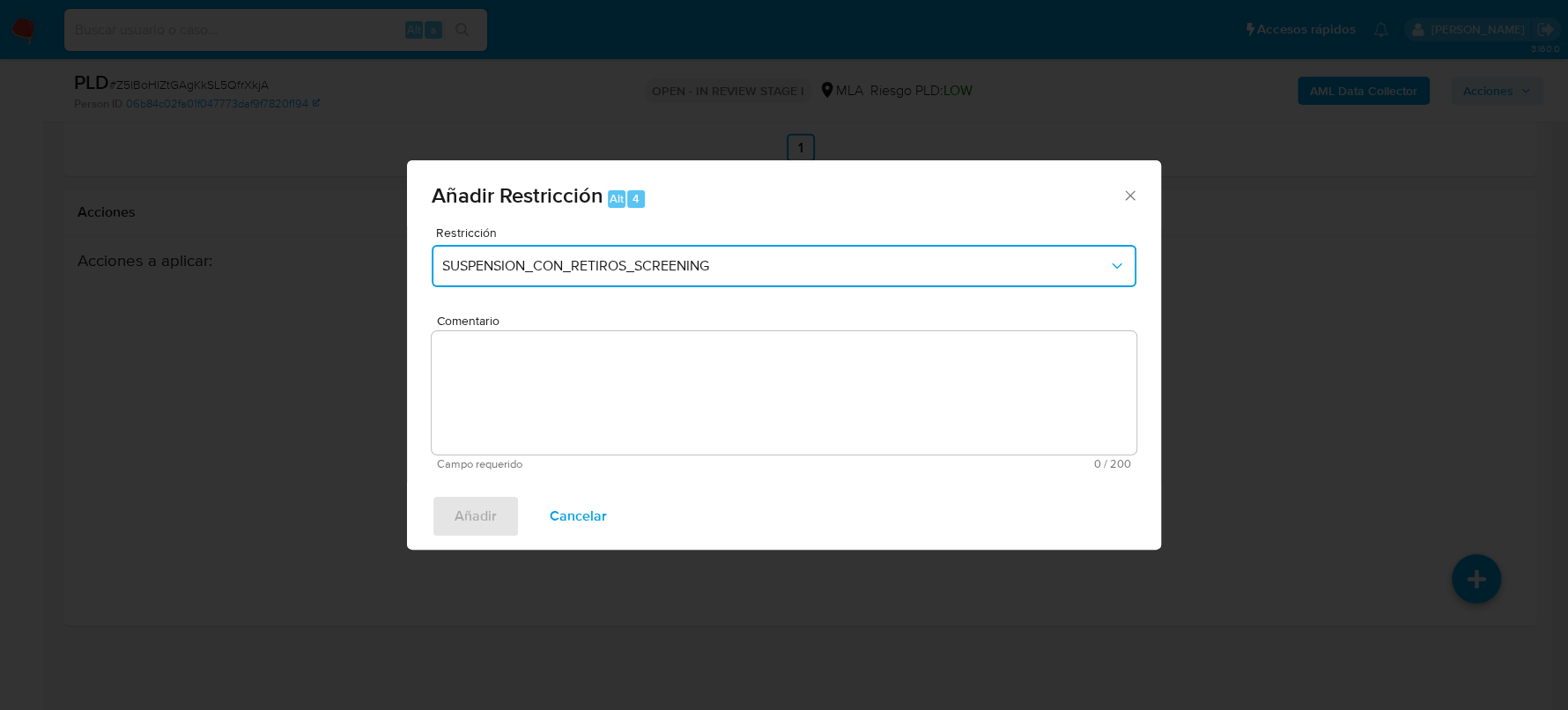
click button "SUSPENSION_CON_RETIROS_SCREENING"
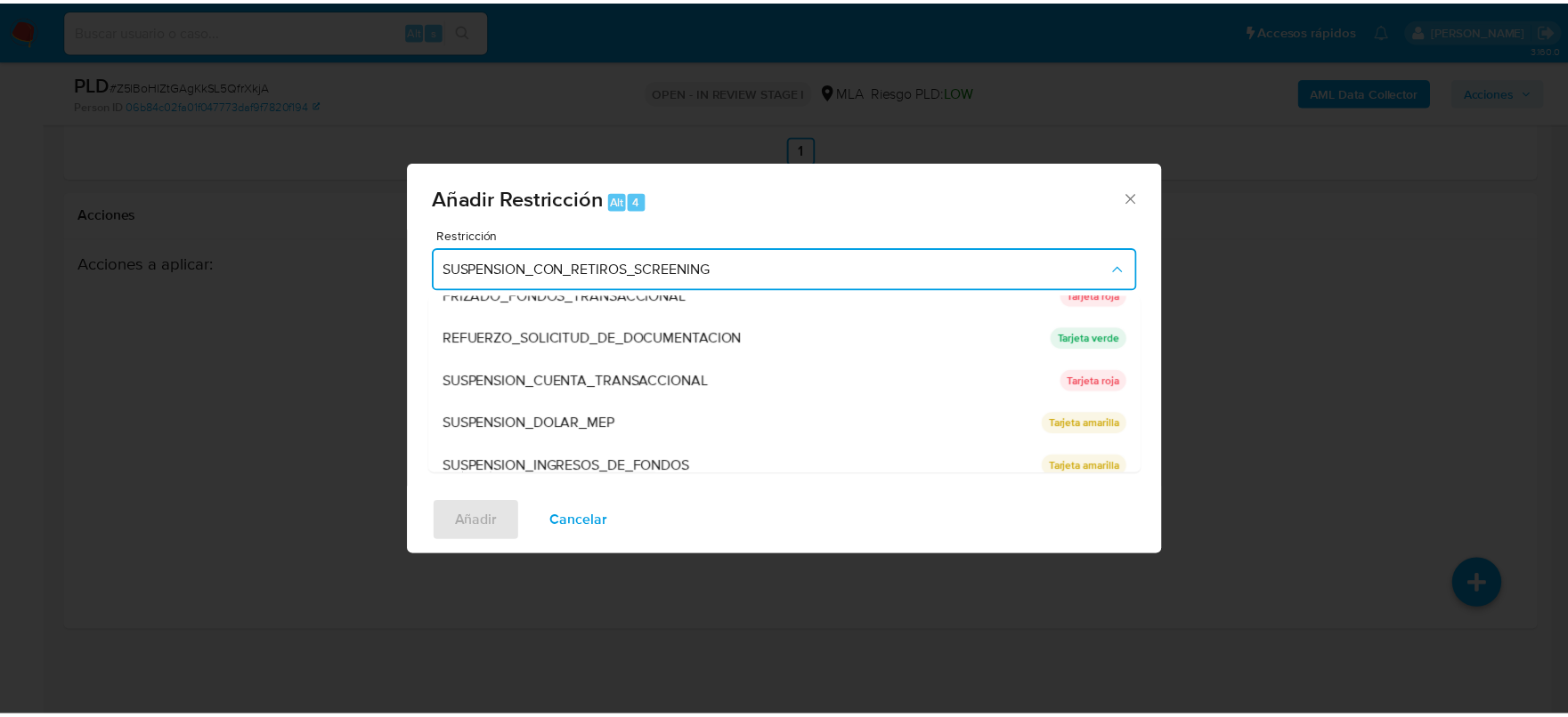
scroll to position [376, 0]
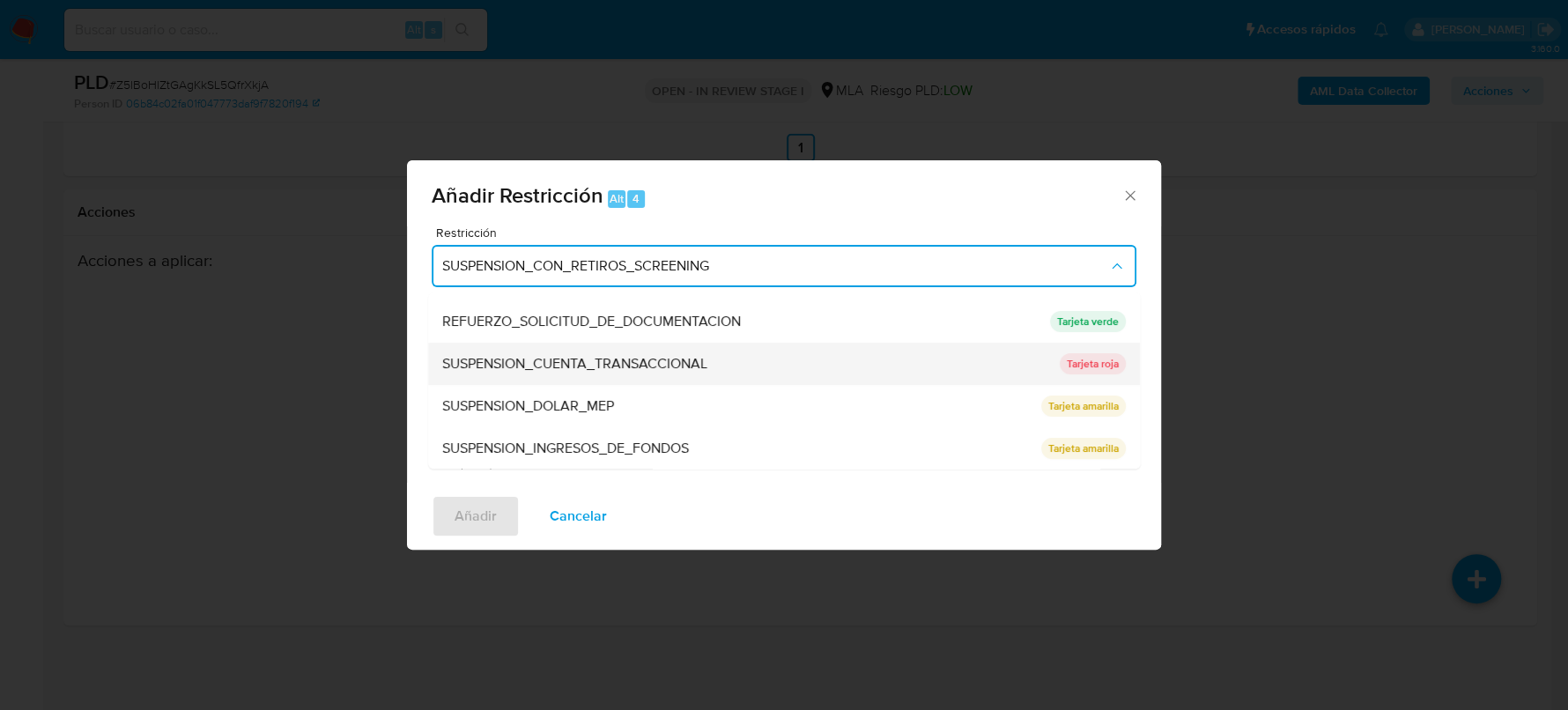
click span "SUSPENSION_CUENTA_TRANSACCIONAL"
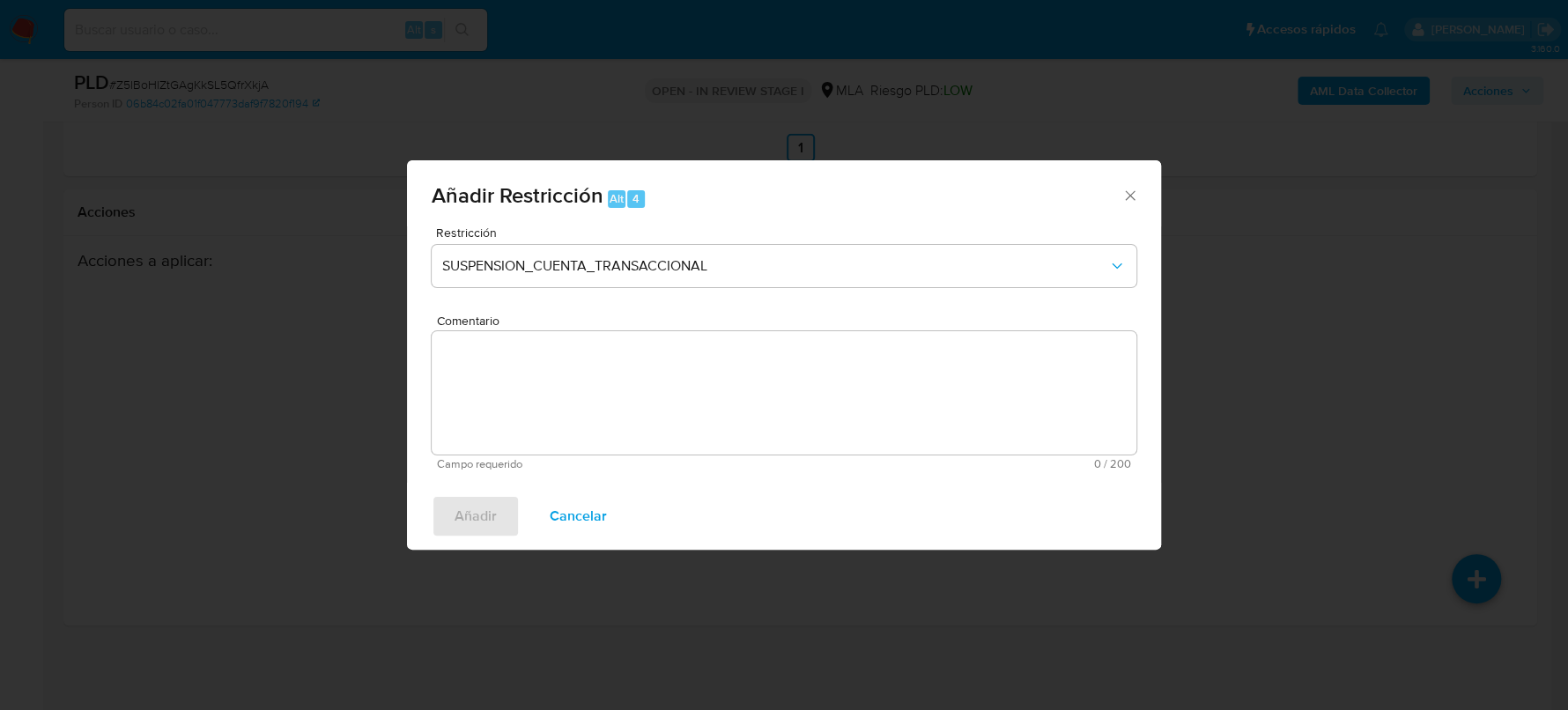
click textarea "Comentario"
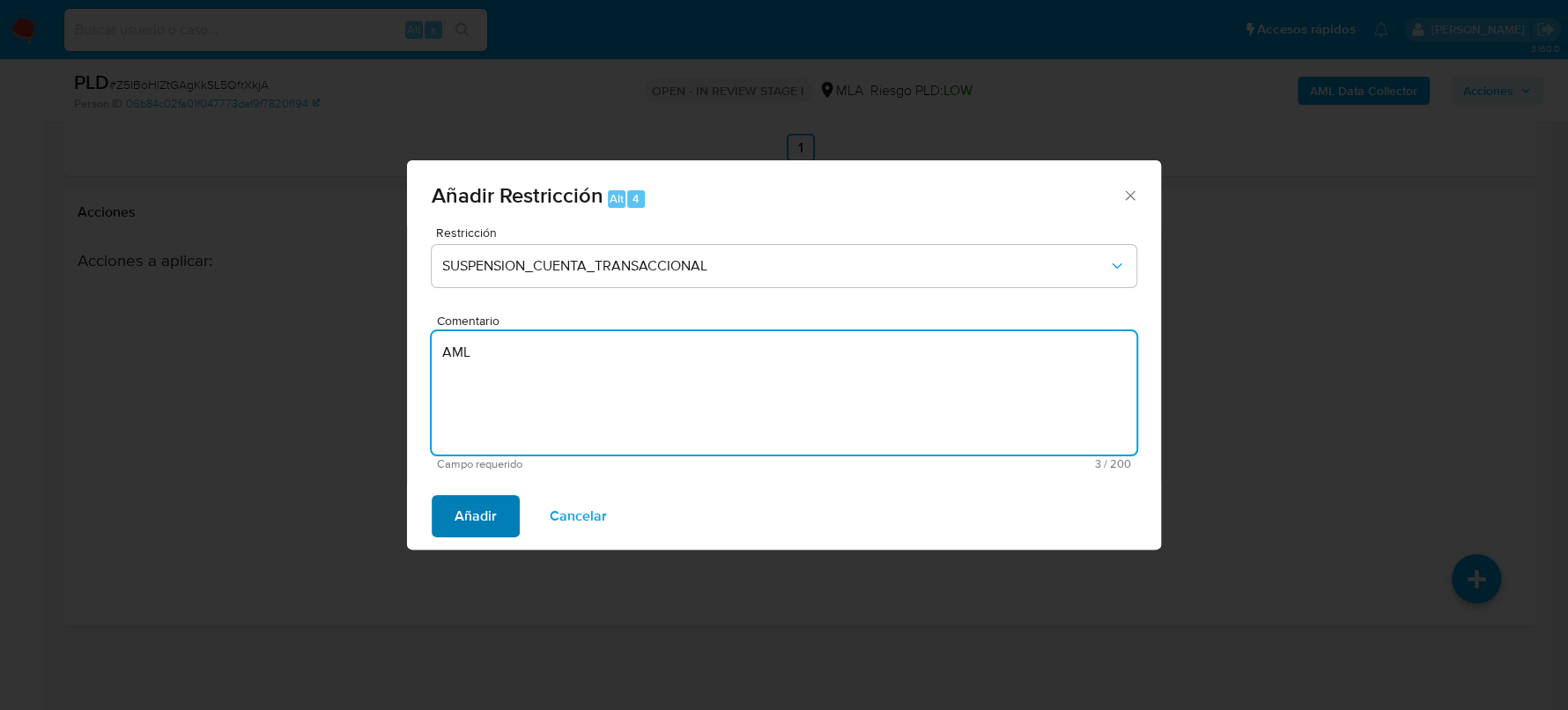
type textarea "AML"
click span "Añadir"
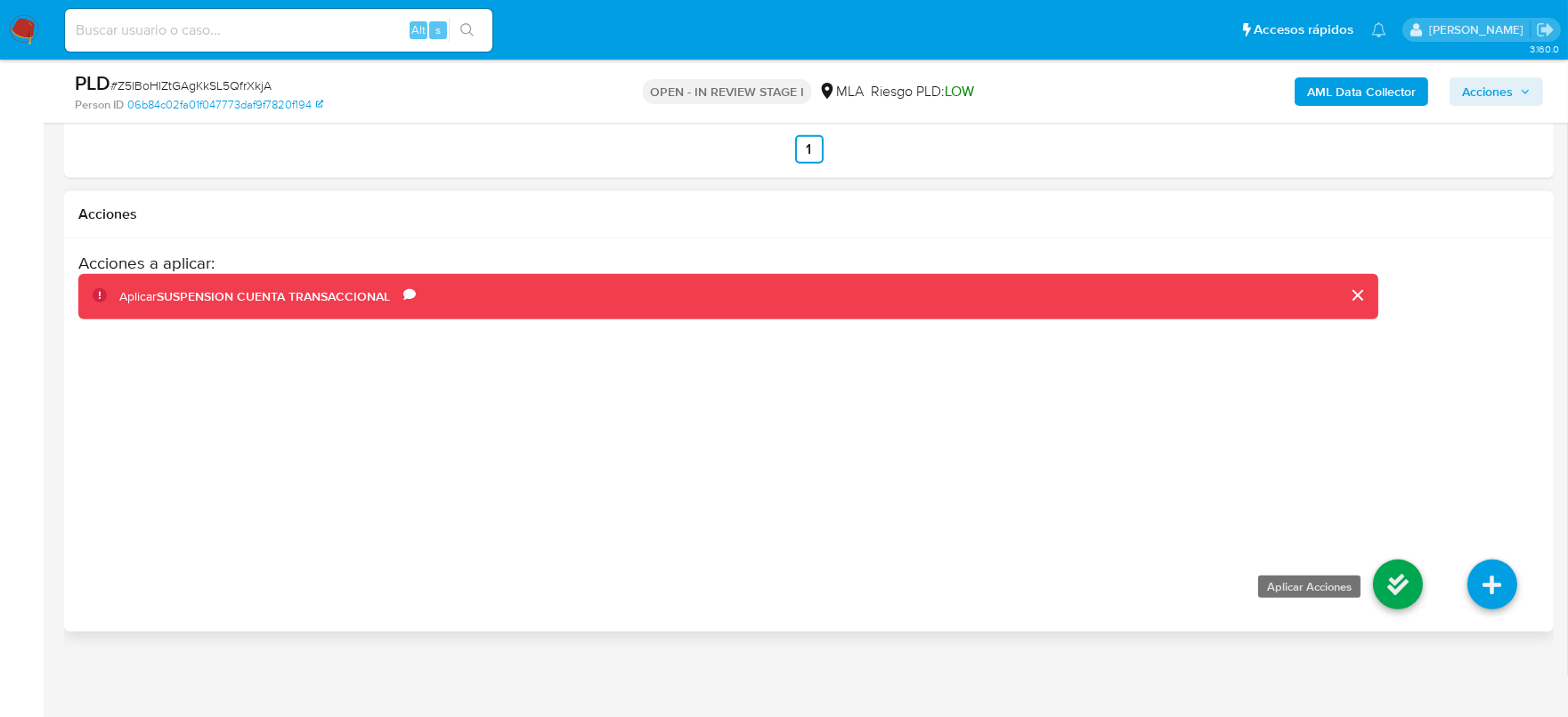
click icon
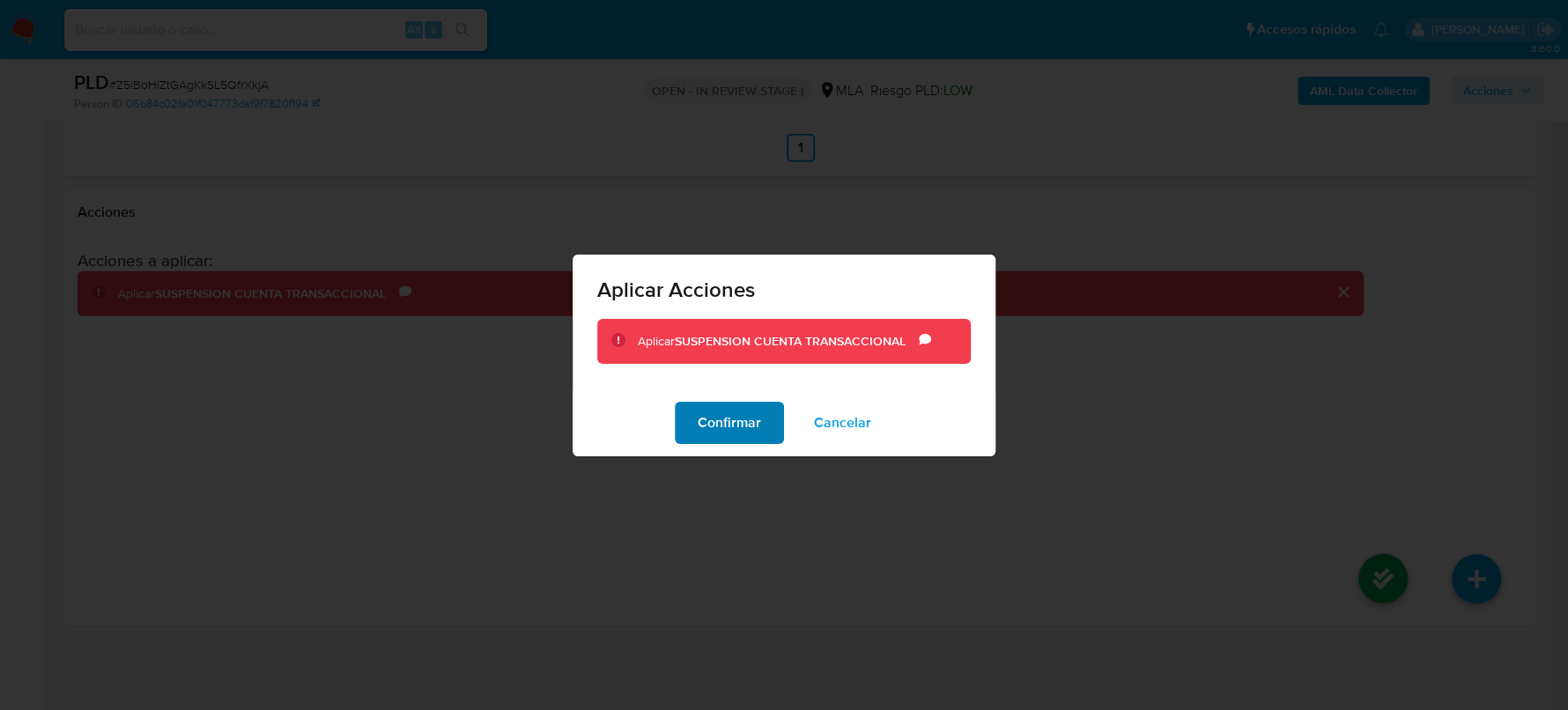
click span "Confirmar"
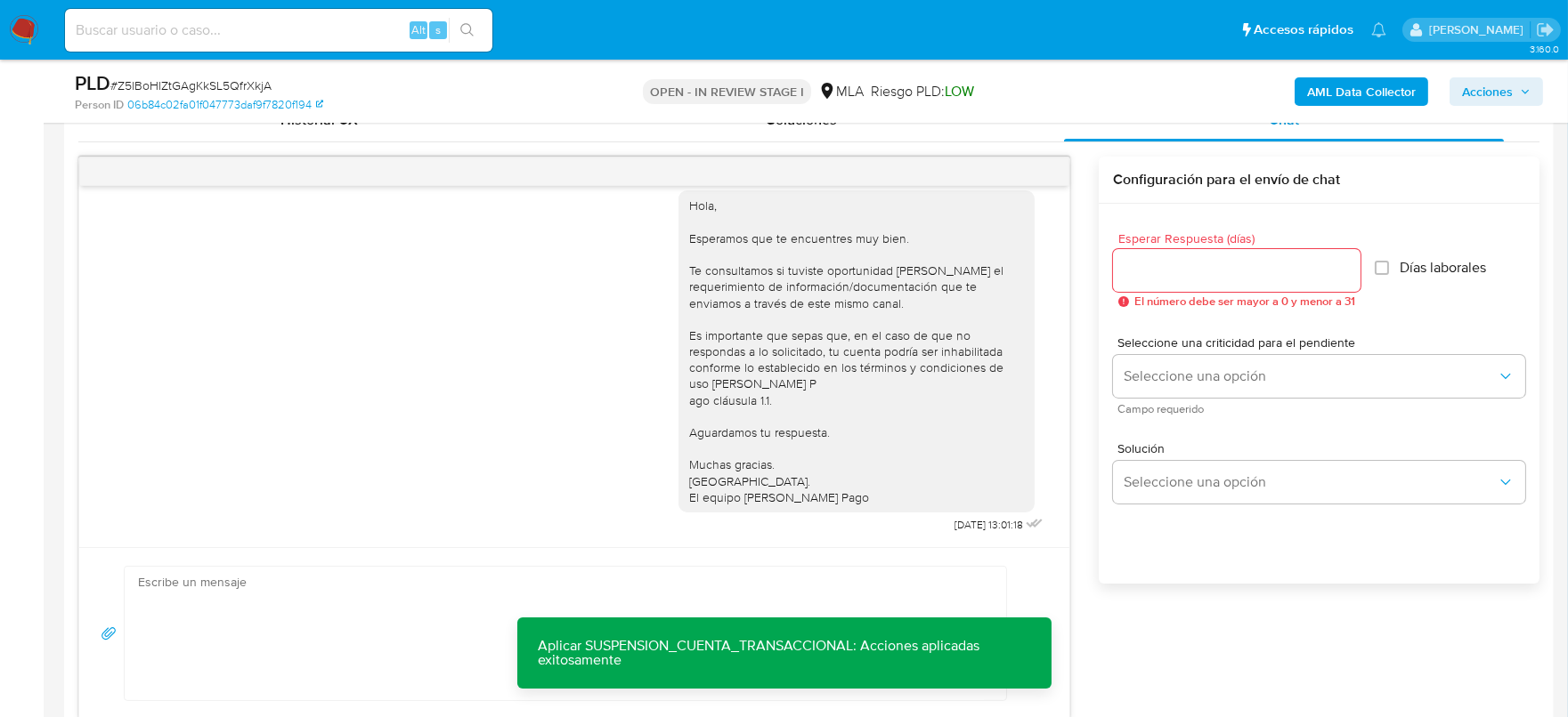
scroll to position [0, 0]
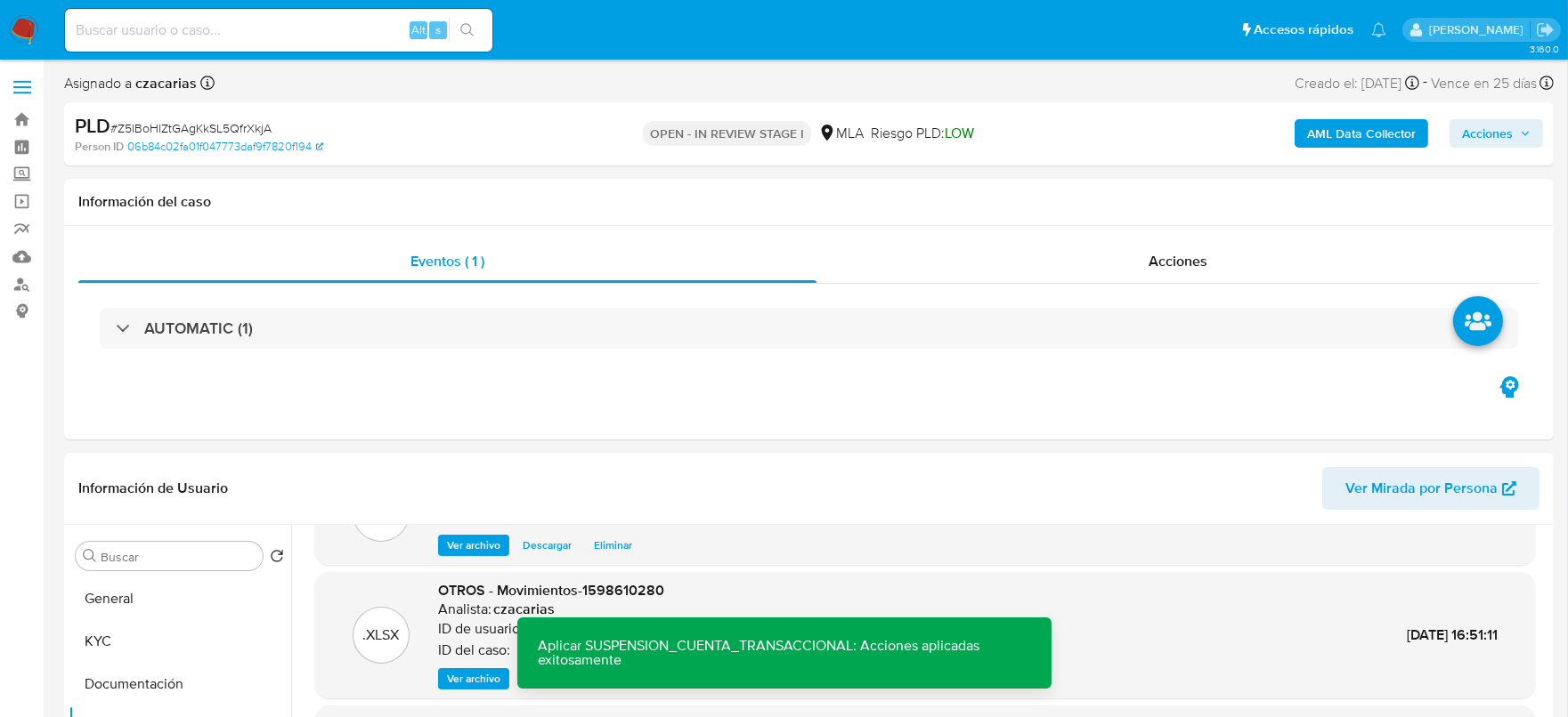
click span "Acciones"
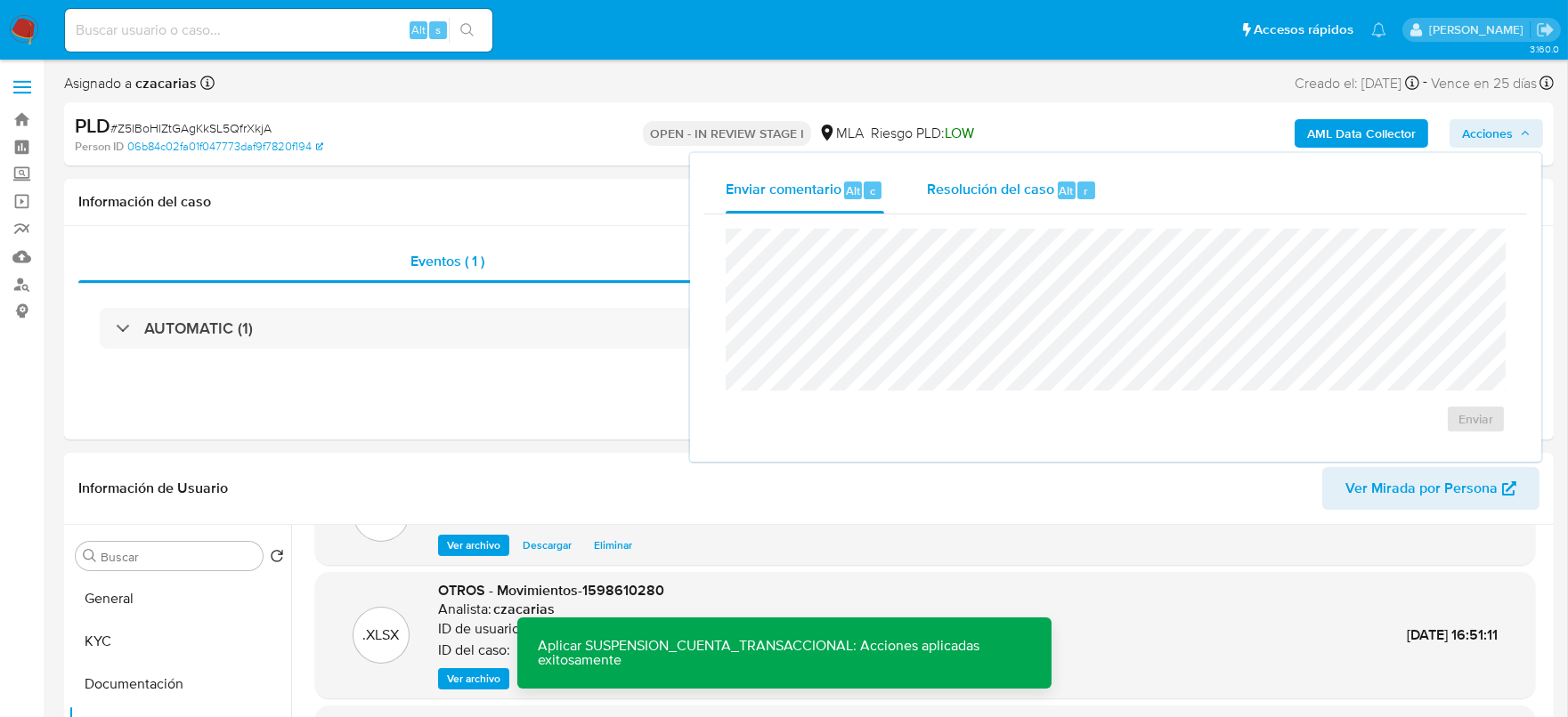
click div "r"
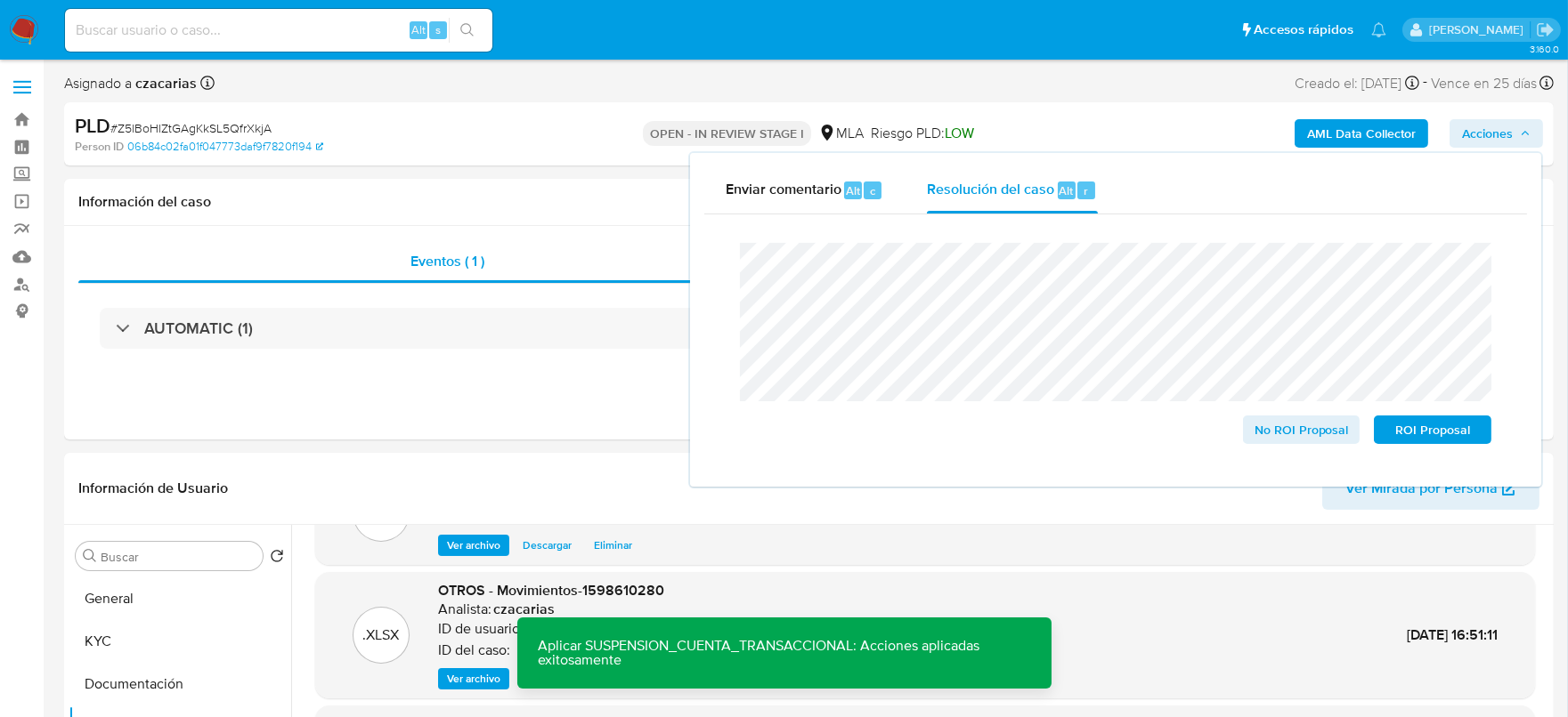
click span "# Z5lBoHlZtGAgKkSL5QfrXkjA"
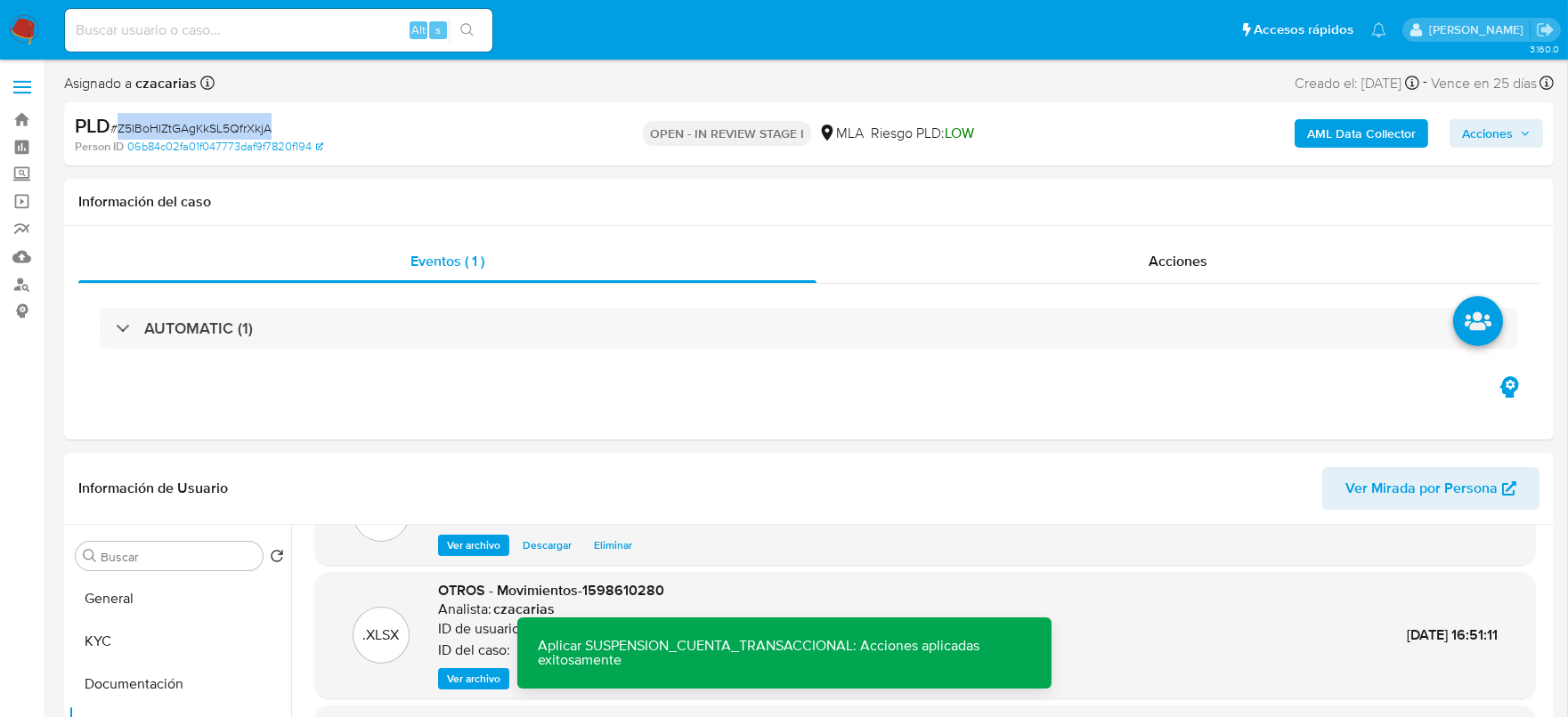
click span "# Z5lBoHlZtGAgKkSL5QfrXkjA"
copy span "Z5lBoHlZtGAgKkSL5QfrXkjA"
click span "Acciones"
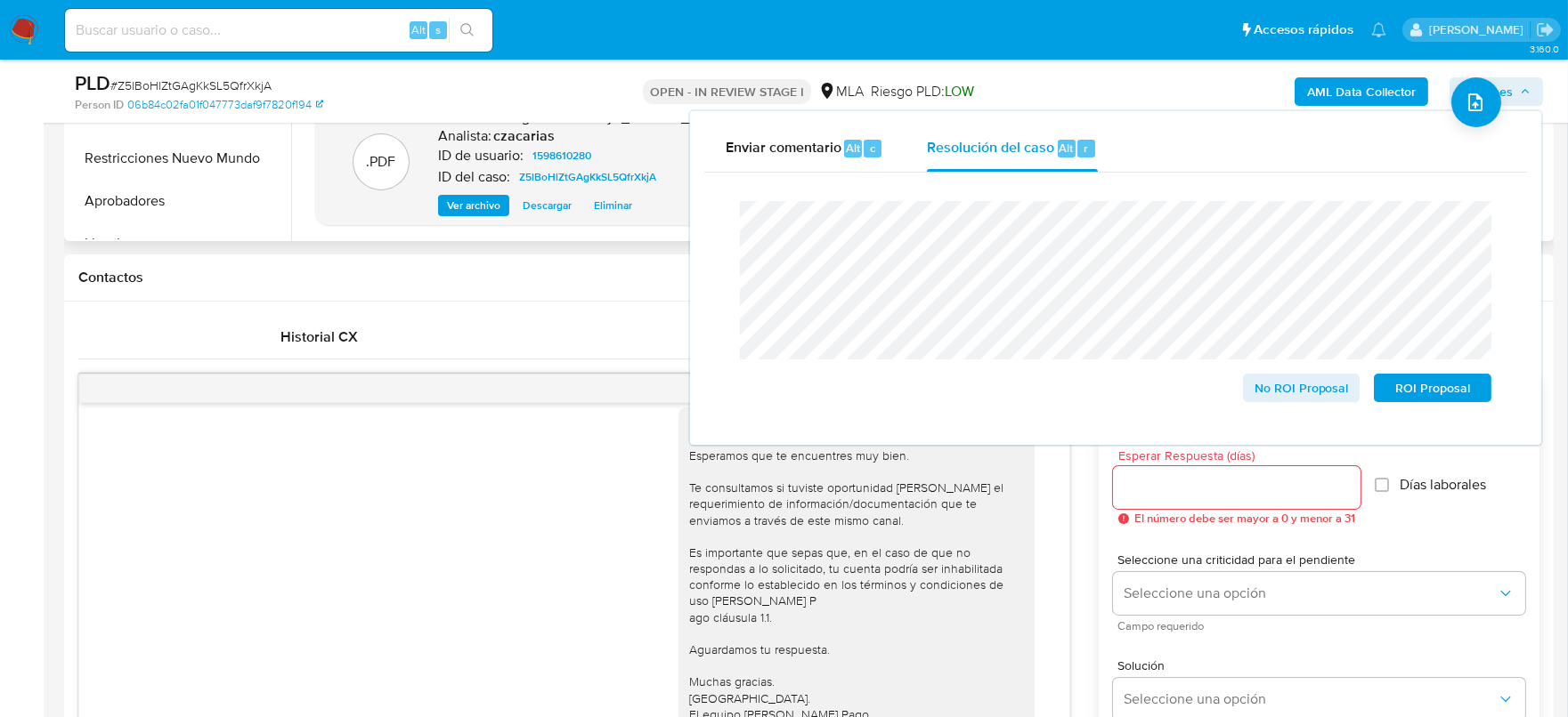
scroll to position [778, 0]
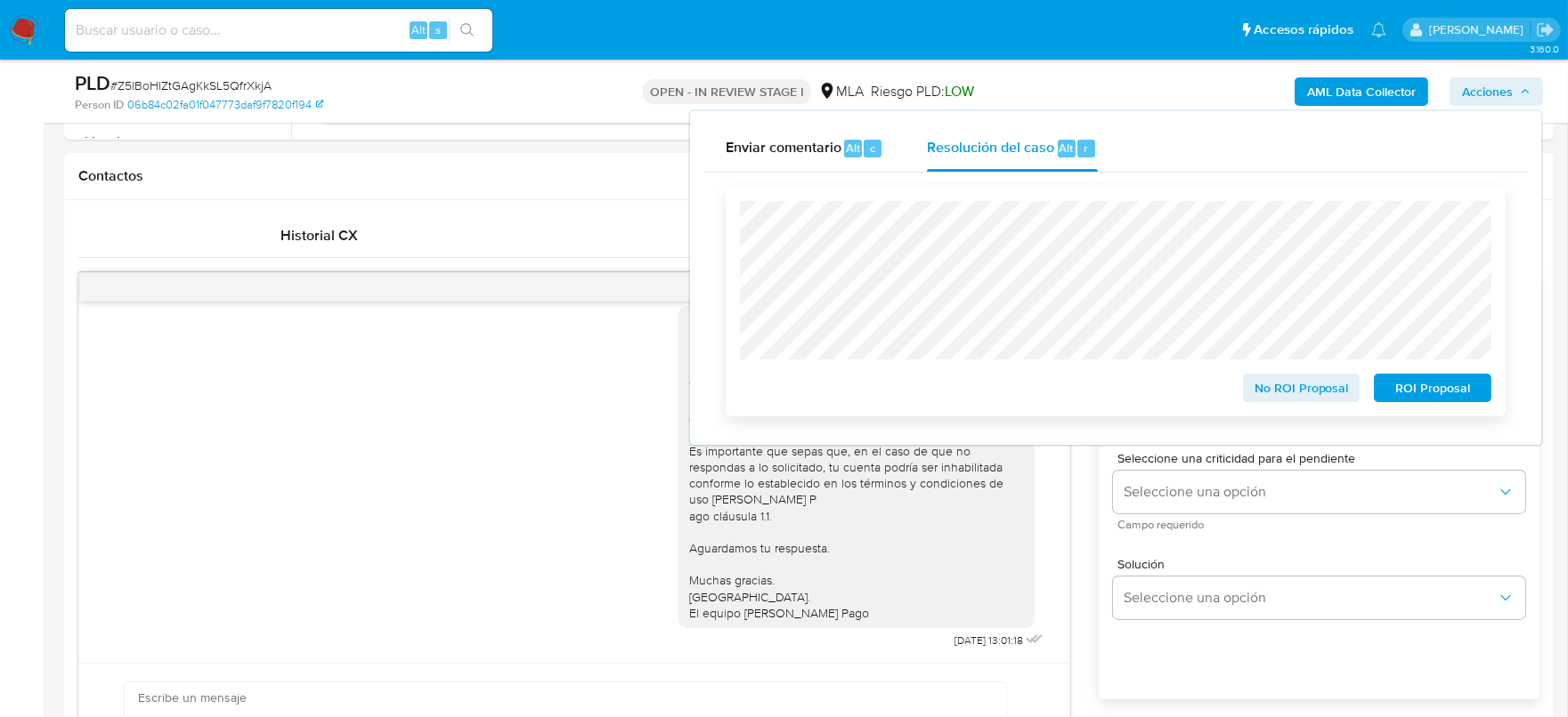
click span "ROI Proposal"
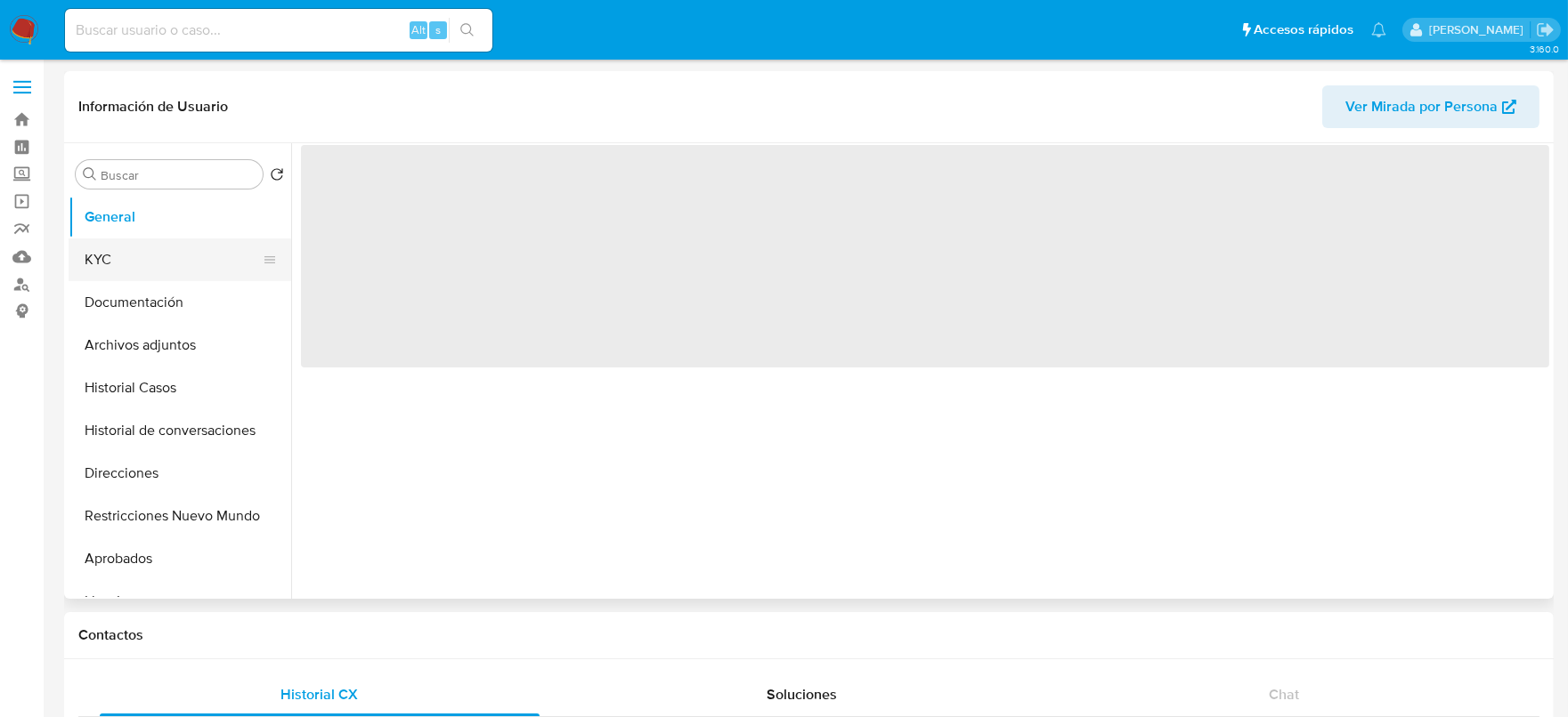
select select "10"
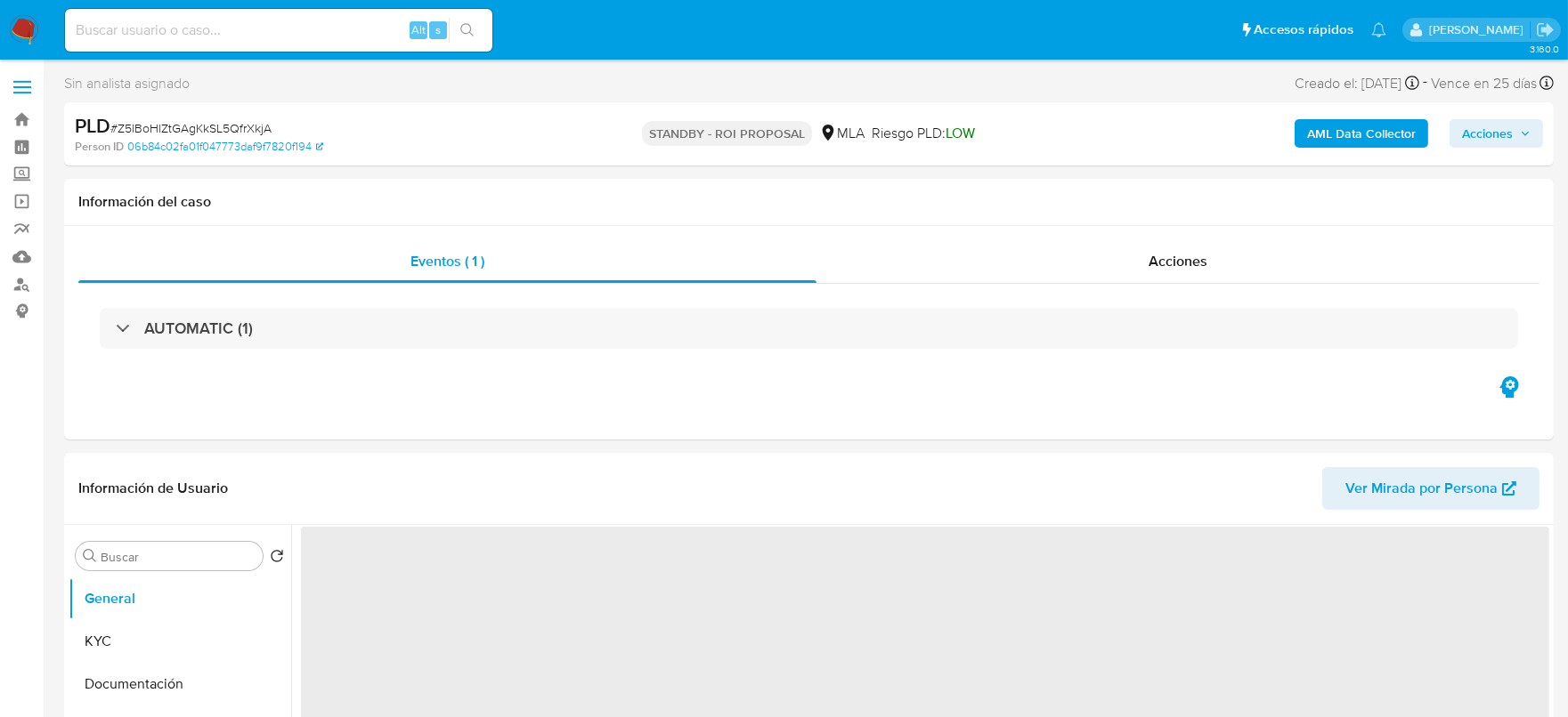
select select "10"
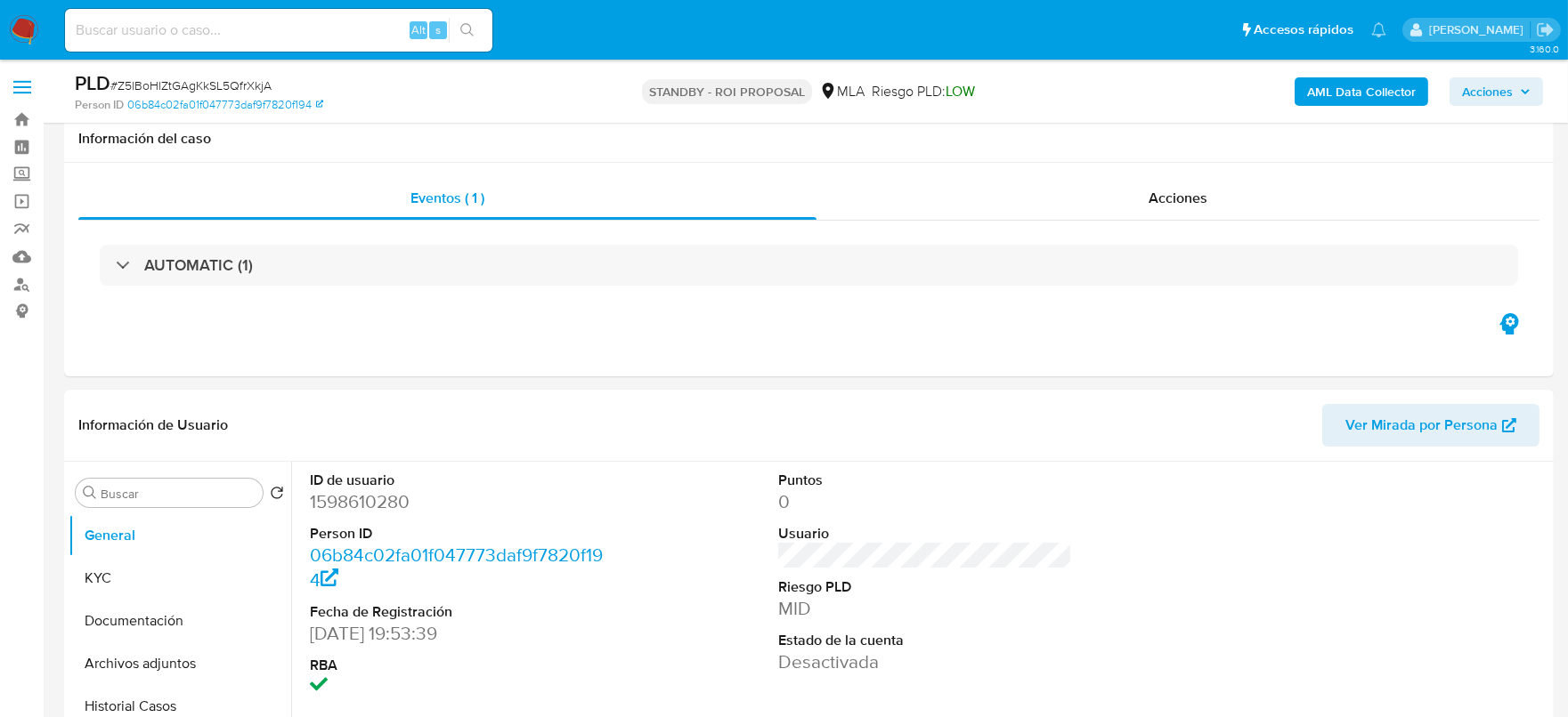
scroll to position [110, 0]
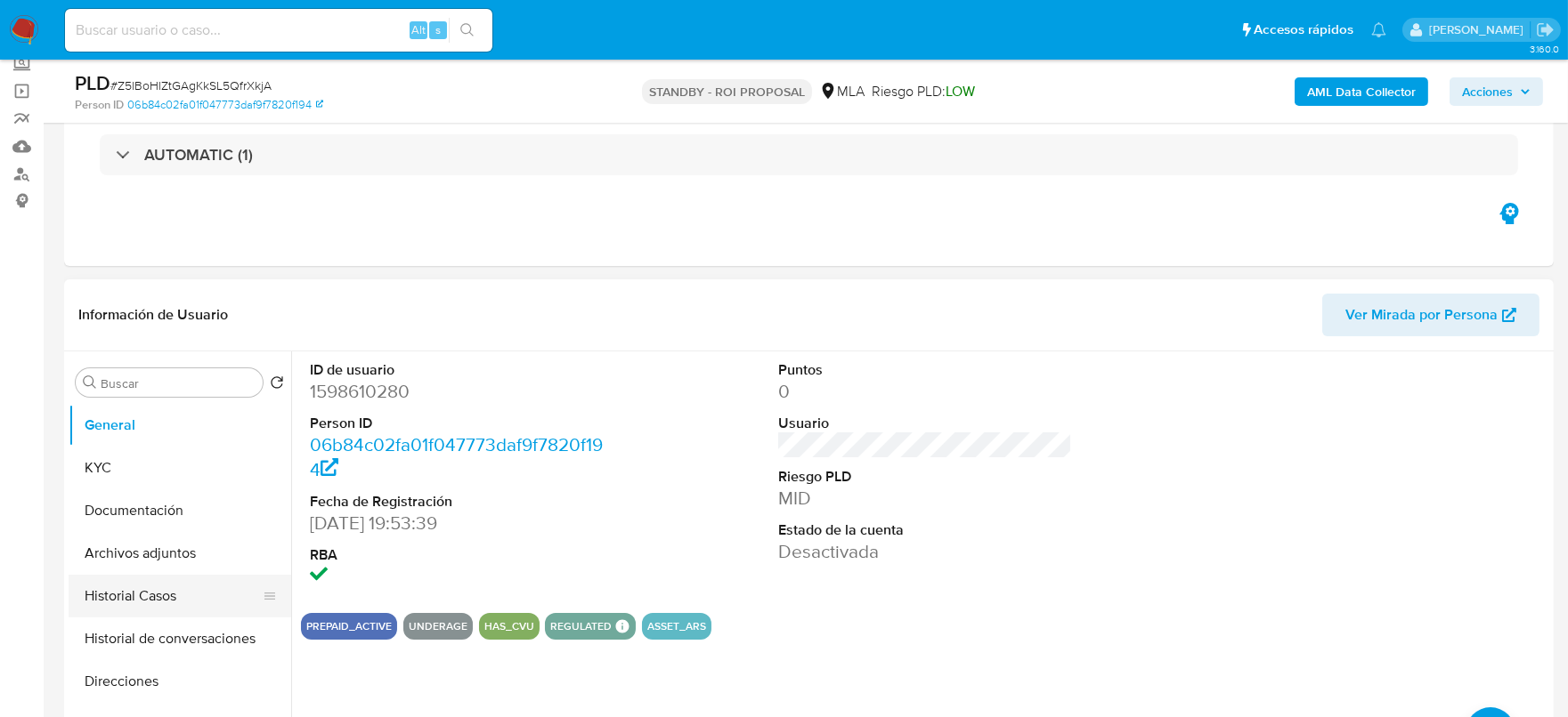
click at [139, 595] on button "Historial Casos" at bounding box center [172, 596] width 209 height 43
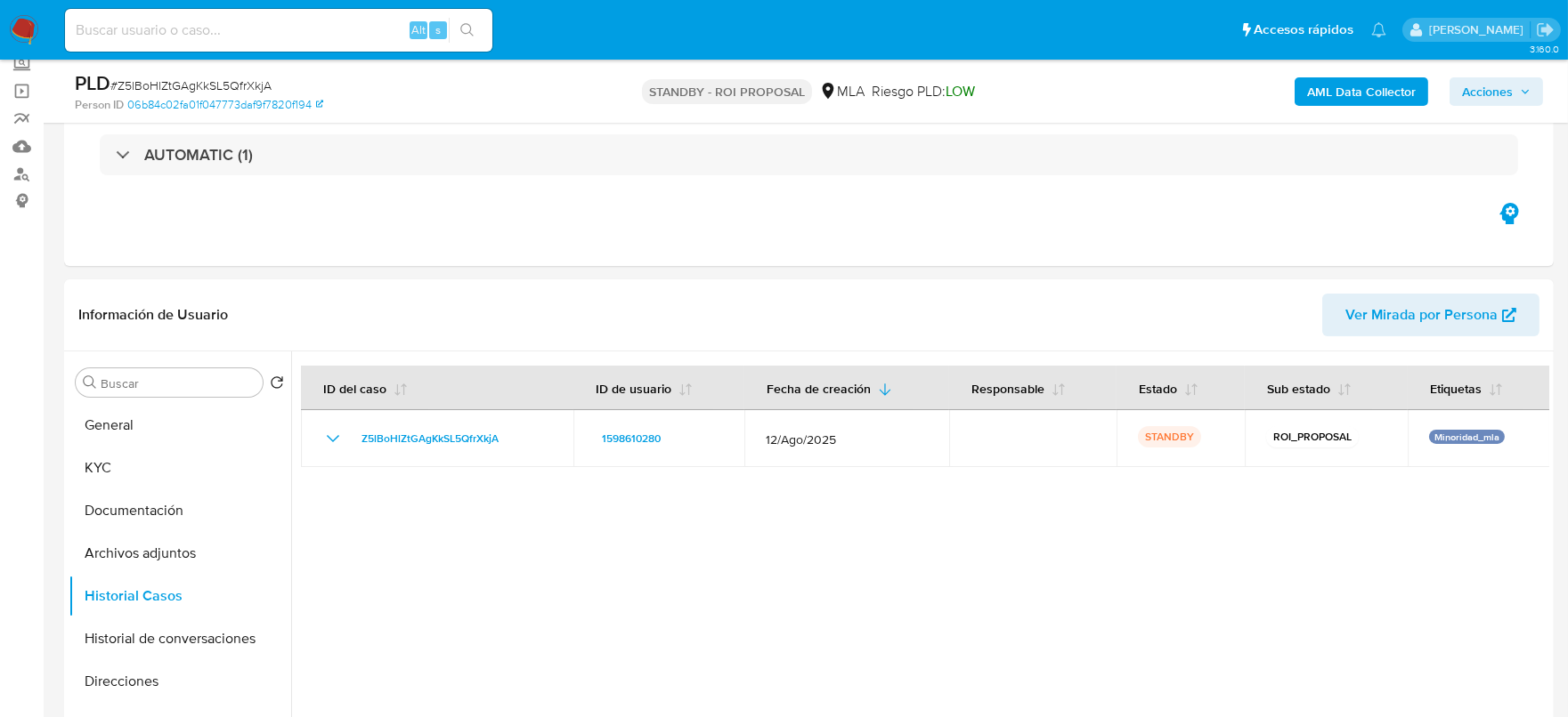
click at [9, 37] on img at bounding box center [24, 30] width 30 height 30
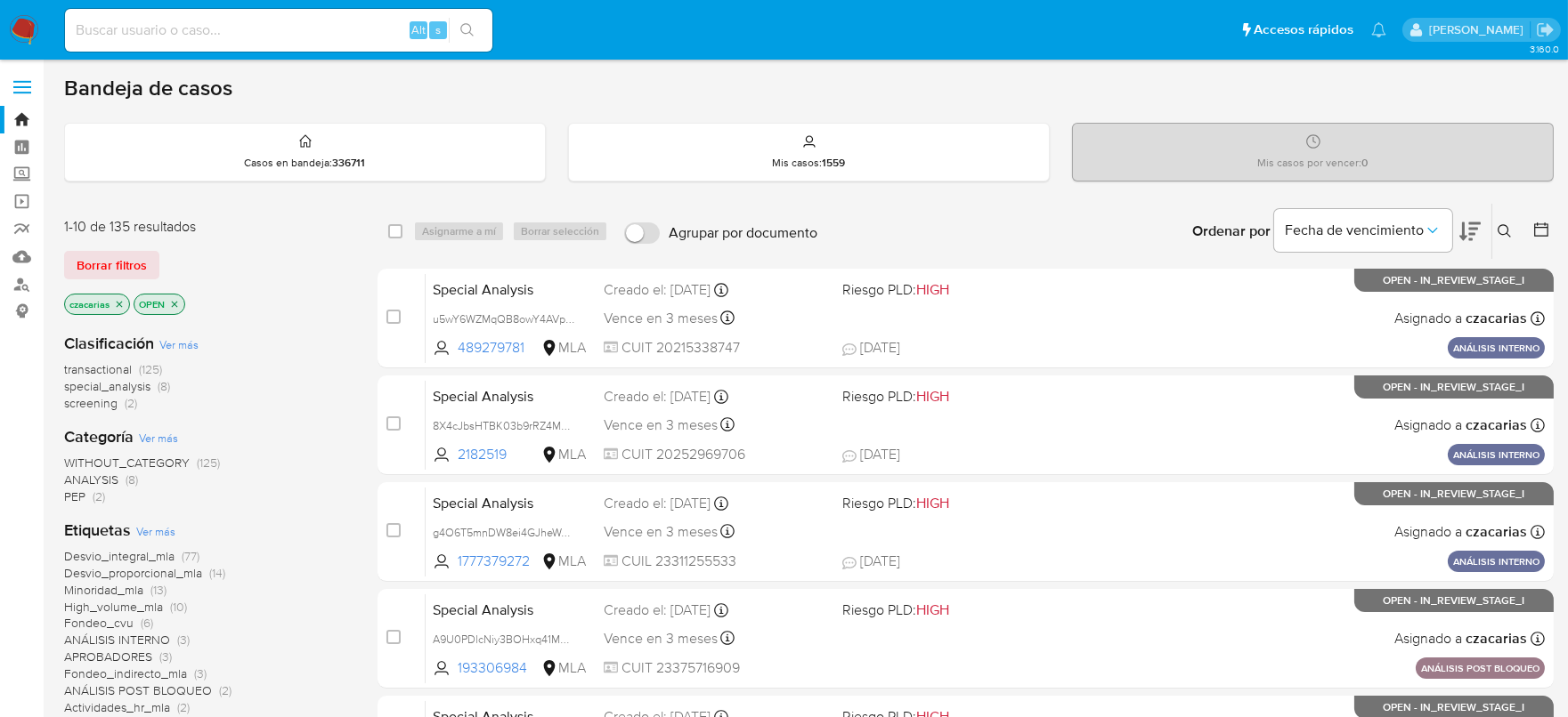
click at [250, 15] on div "Alt s" at bounding box center [278, 30] width 428 height 43
click at [275, 27] on input at bounding box center [278, 30] width 428 height 23
paste input "aDZ2KzPjAS5ZHYB0SXSWCWVt"
click at [488, 36] on input "aDZ2KzPjAS5ZHYB0SXSWCWVt" at bounding box center [278, 30] width 428 height 23
type input "aDZ2KzPjAS5ZHYB0SXSWCWVt"
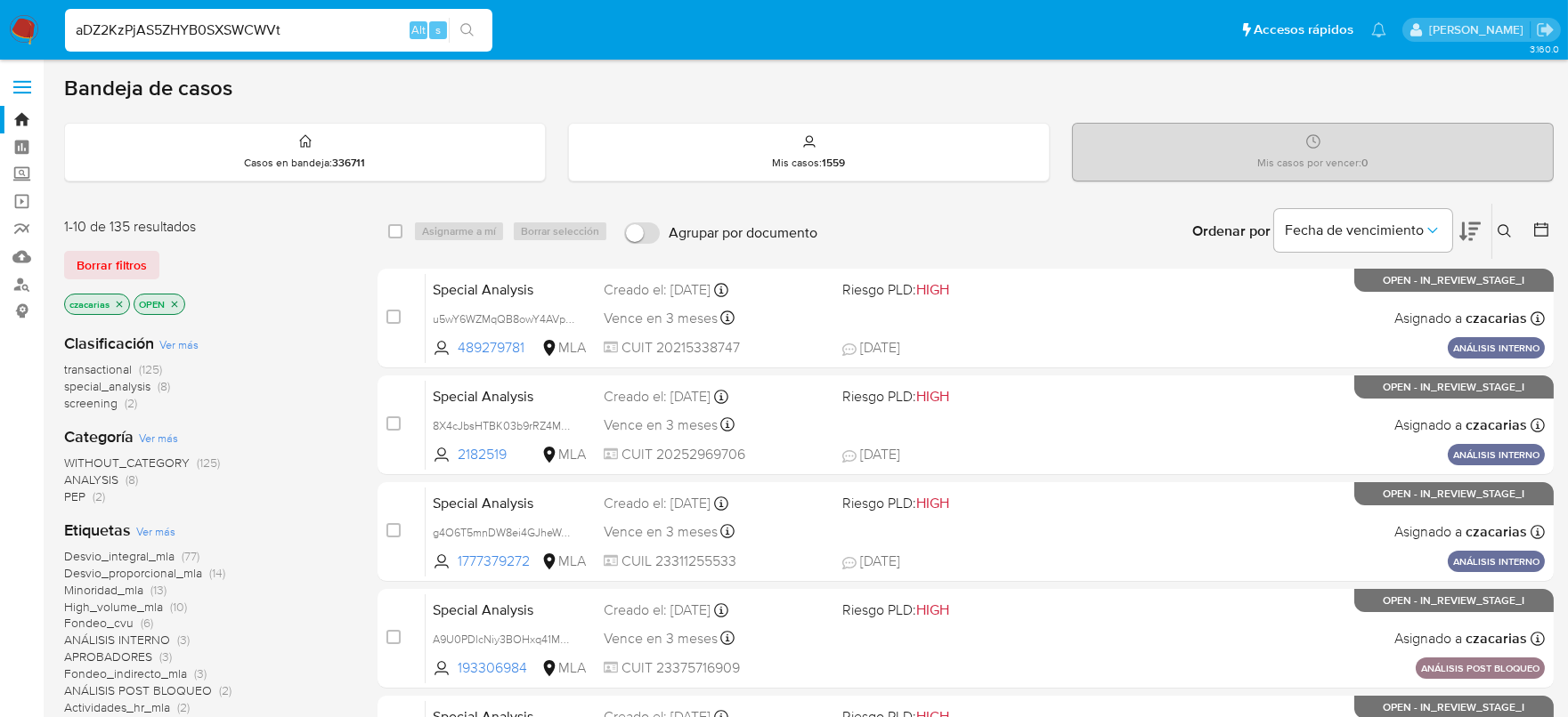
click at [476, 36] on button "search-icon" at bounding box center [467, 30] width 36 height 25
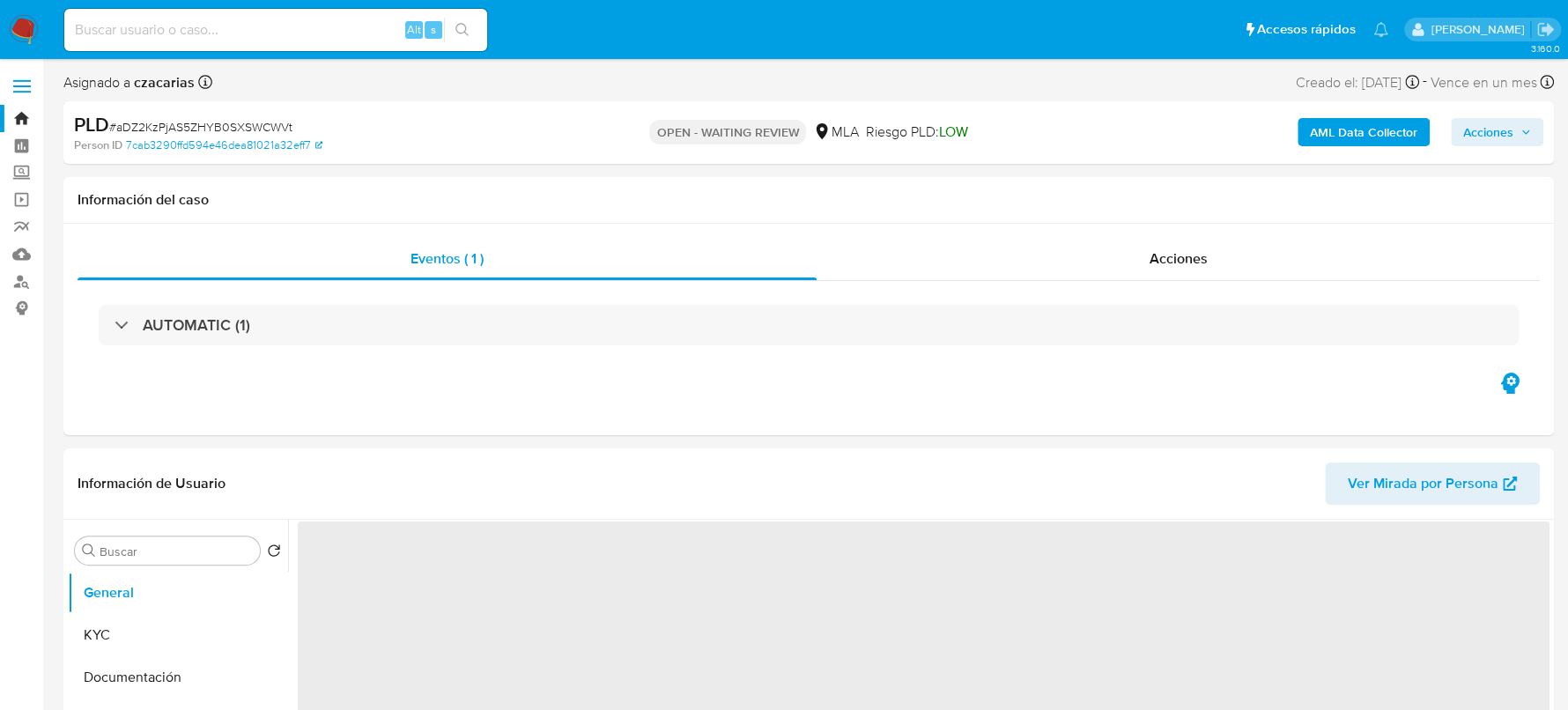
select select "10"
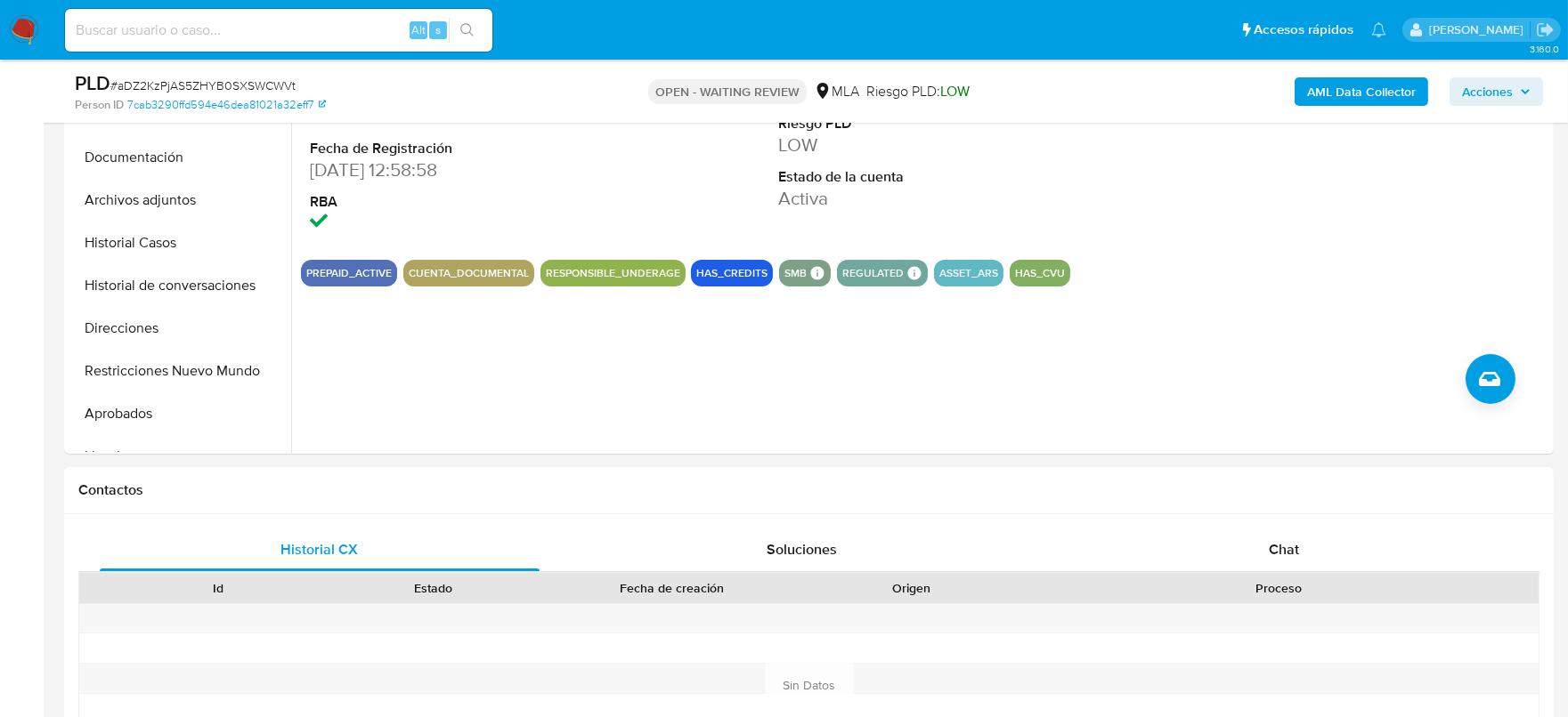
scroll to position [110, 0]
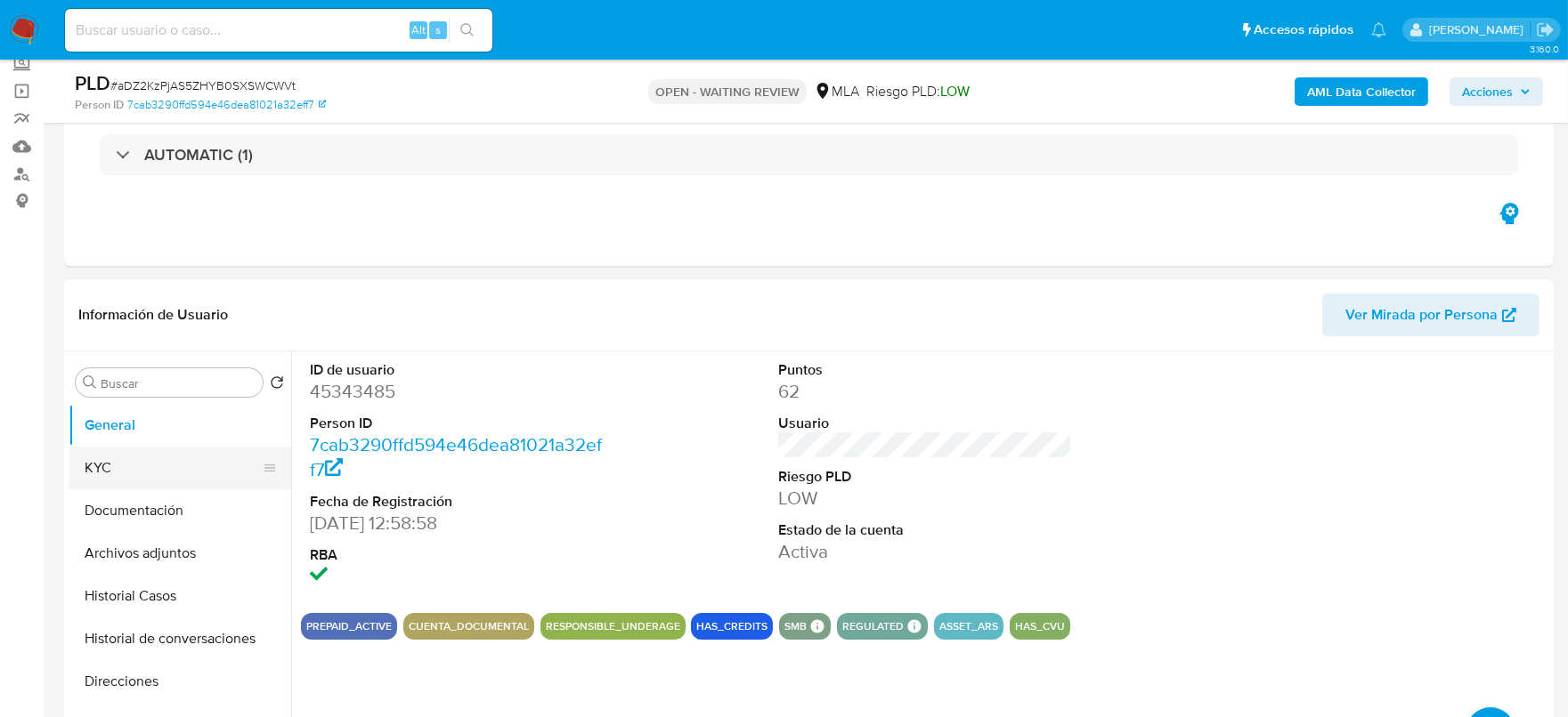
click at [128, 466] on button "KYC" at bounding box center [172, 467] width 209 height 43
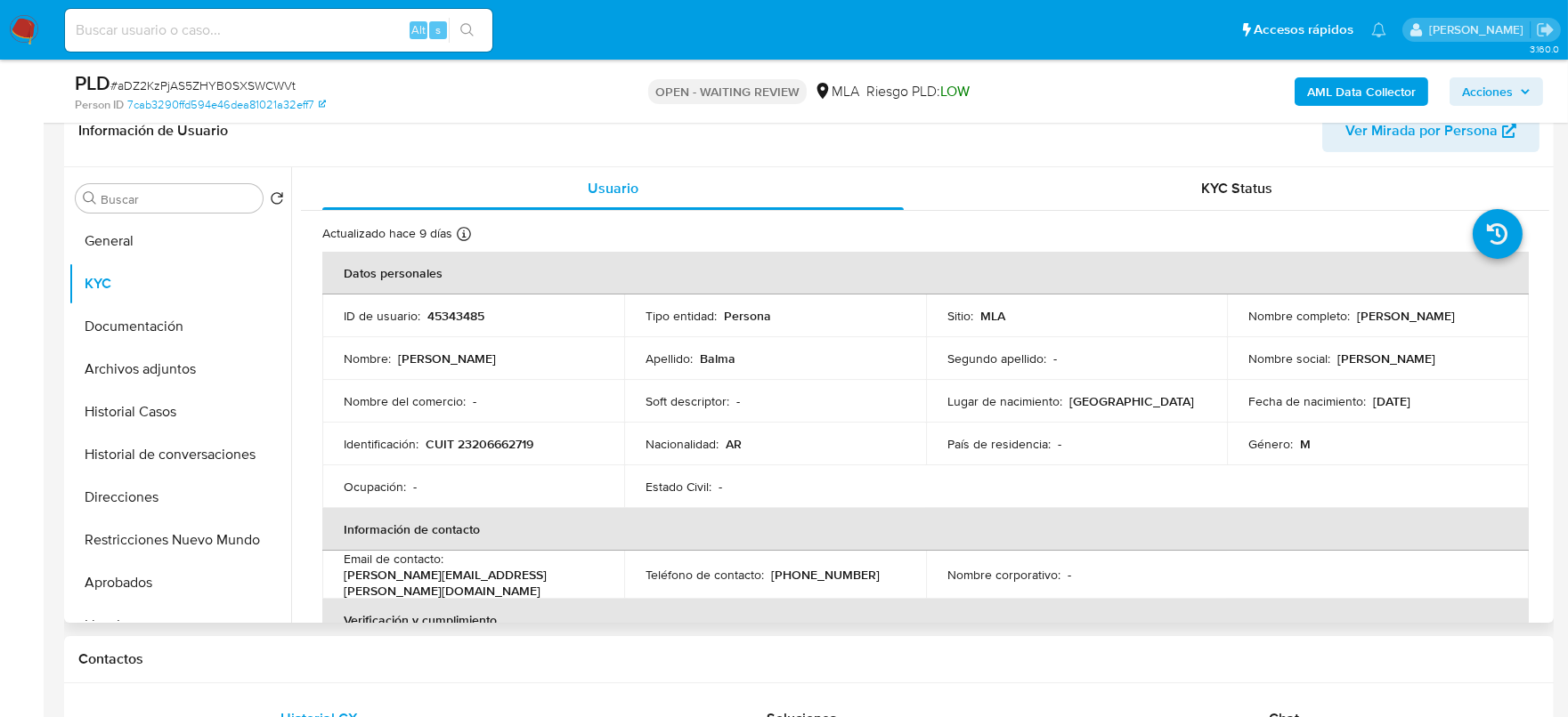
scroll to position [333, 0]
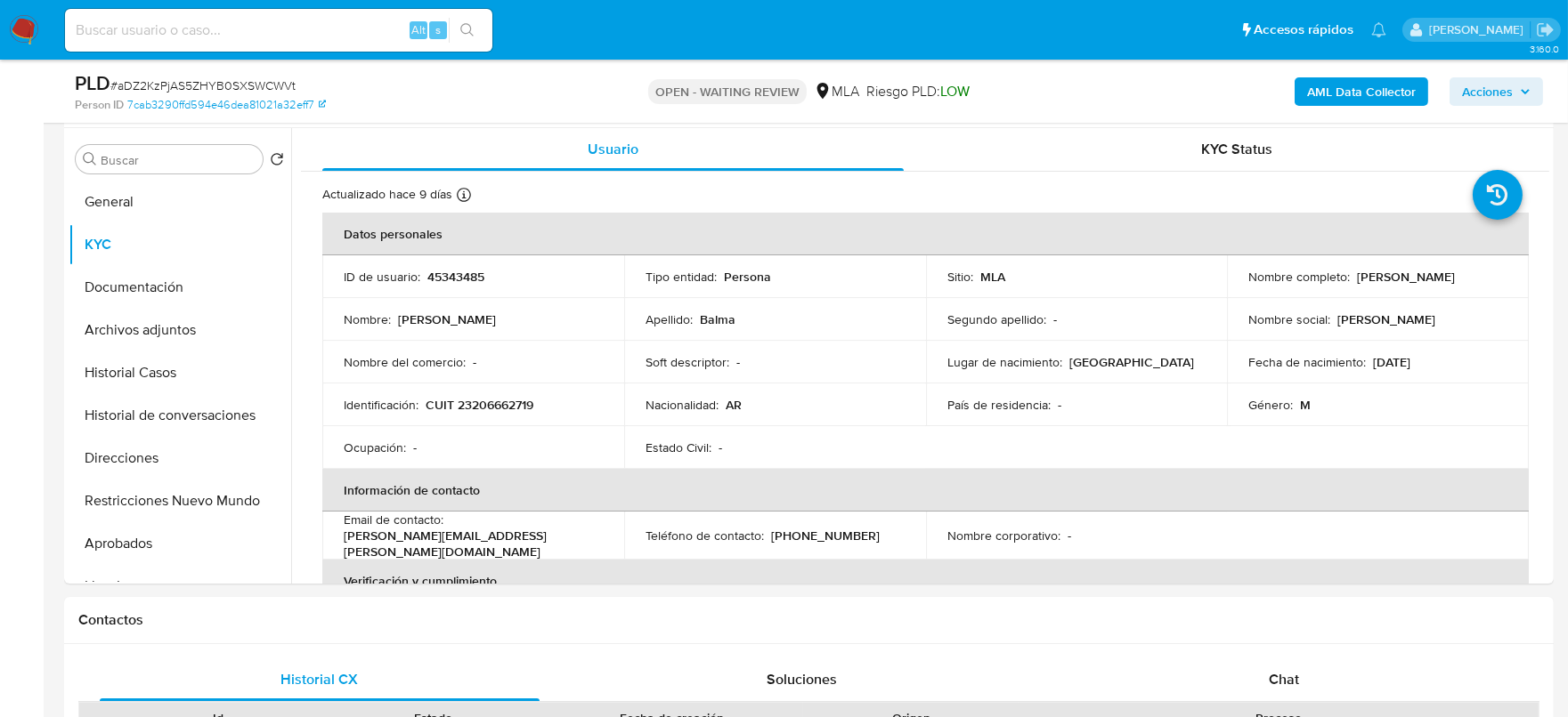
click at [210, 81] on span "# aDZ2KzPjAS5ZHYB0SXSWCWVt" at bounding box center [202, 86] width 185 height 18
click at [211, 81] on span "# aDZ2KzPjAS5ZHYB0SXSWCWVt" at bounding box center [202, 86] width 185 height 18
copy span "aDZ2KzPjAS5ZHYB0SXSWCWVt"
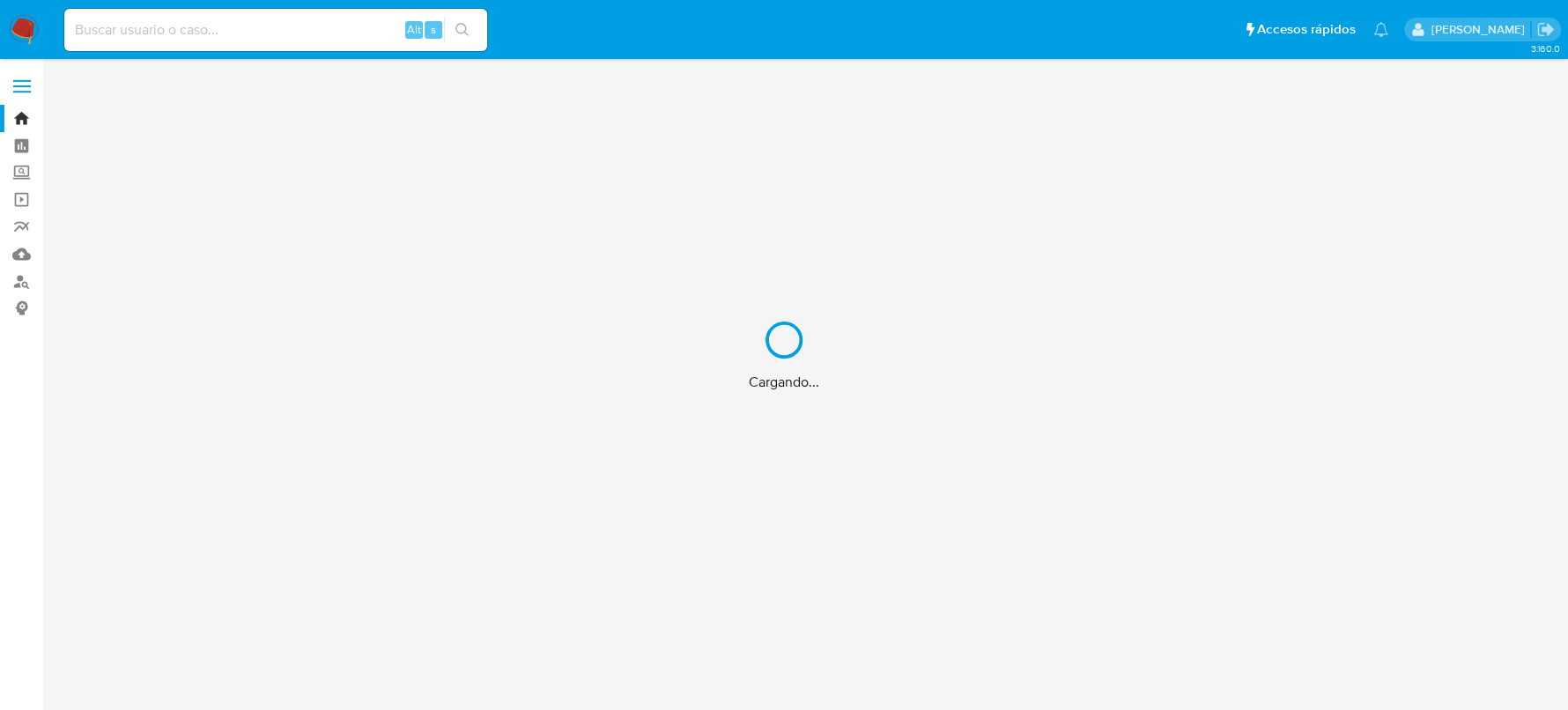
click at [295, 30] on div "Cargando..." at bounding box center [784, 355] width 1568 height 710
click at [292, 30] on div "Cargando..." at bounding box center [784, 355] width 1568 height 710
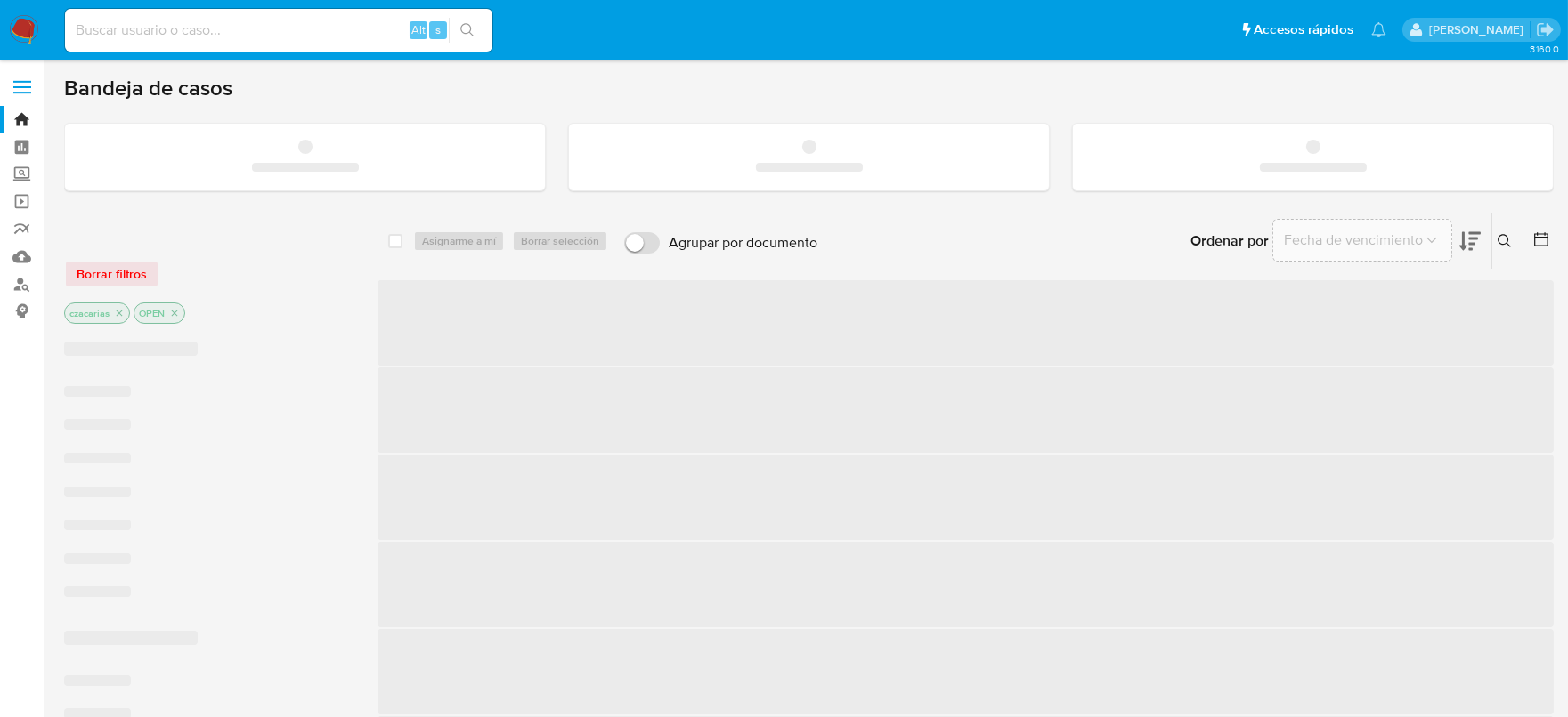
click at [294, 31] on input at bounding box center [278, 30] width 428 height 23
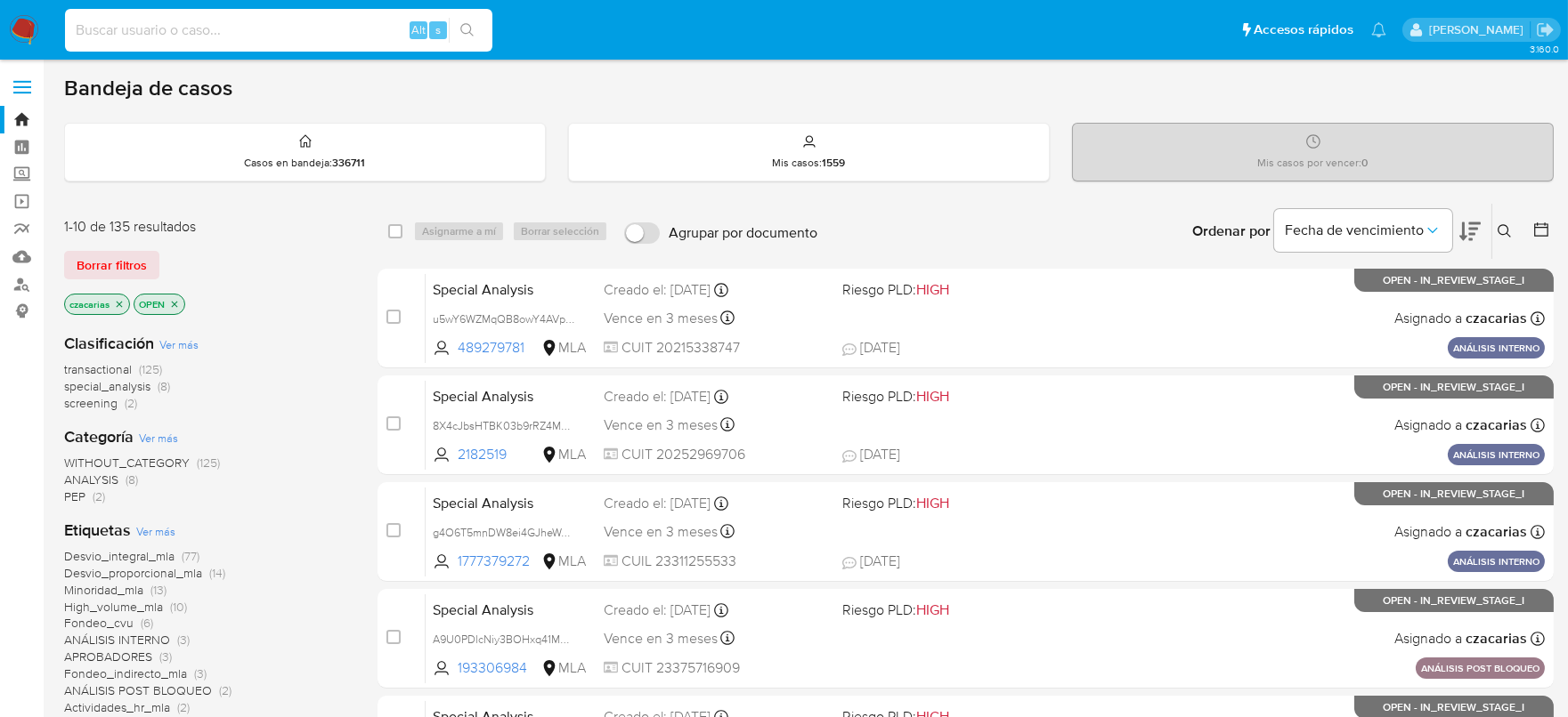
paste input "GkrewymG818RcaspDDckWzsa"
type input "GkrewymG818RcaspDDckWzsa"
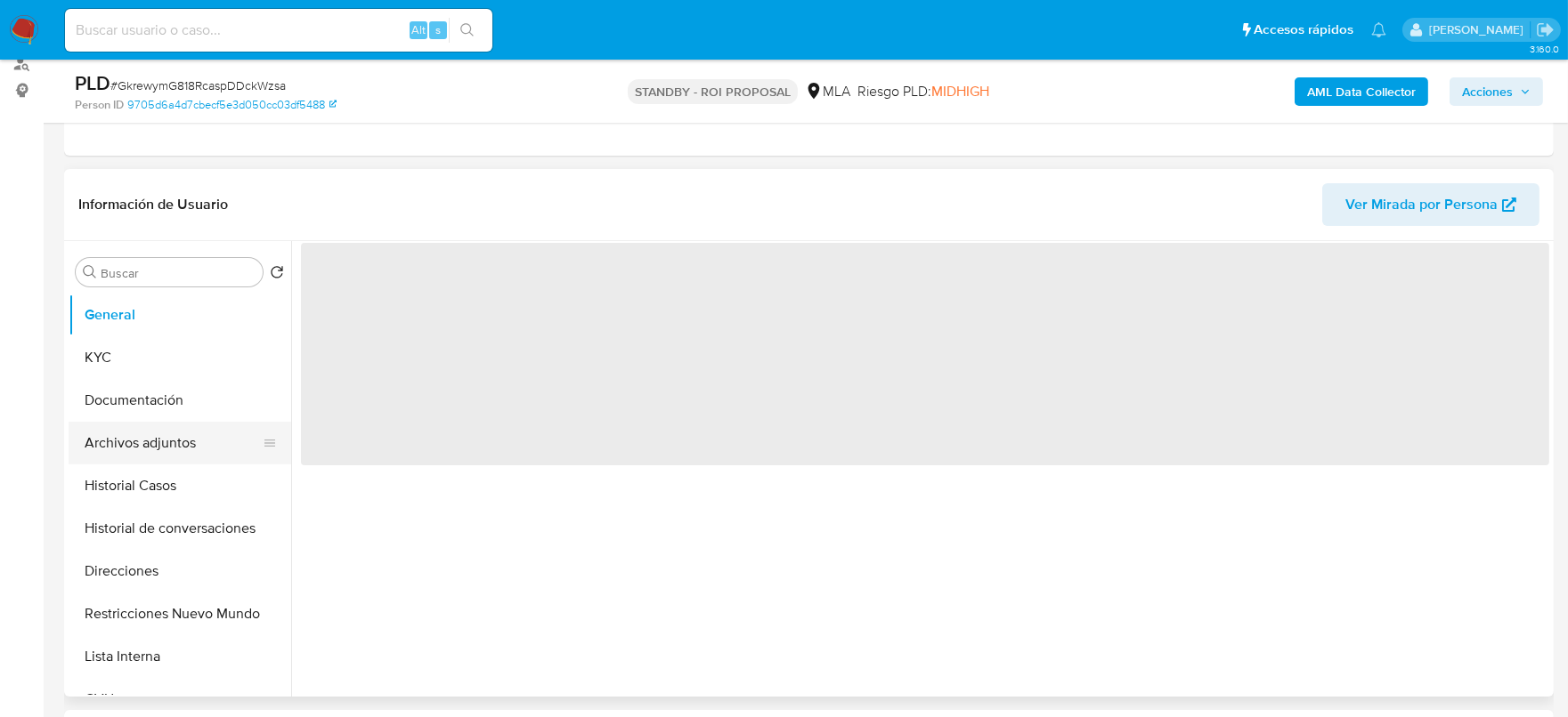
scroll to position [221, 0]
select select "10"
click at [159, 492] on button "Historial Casos" at bounding box center [172, 485] width 209 height 43
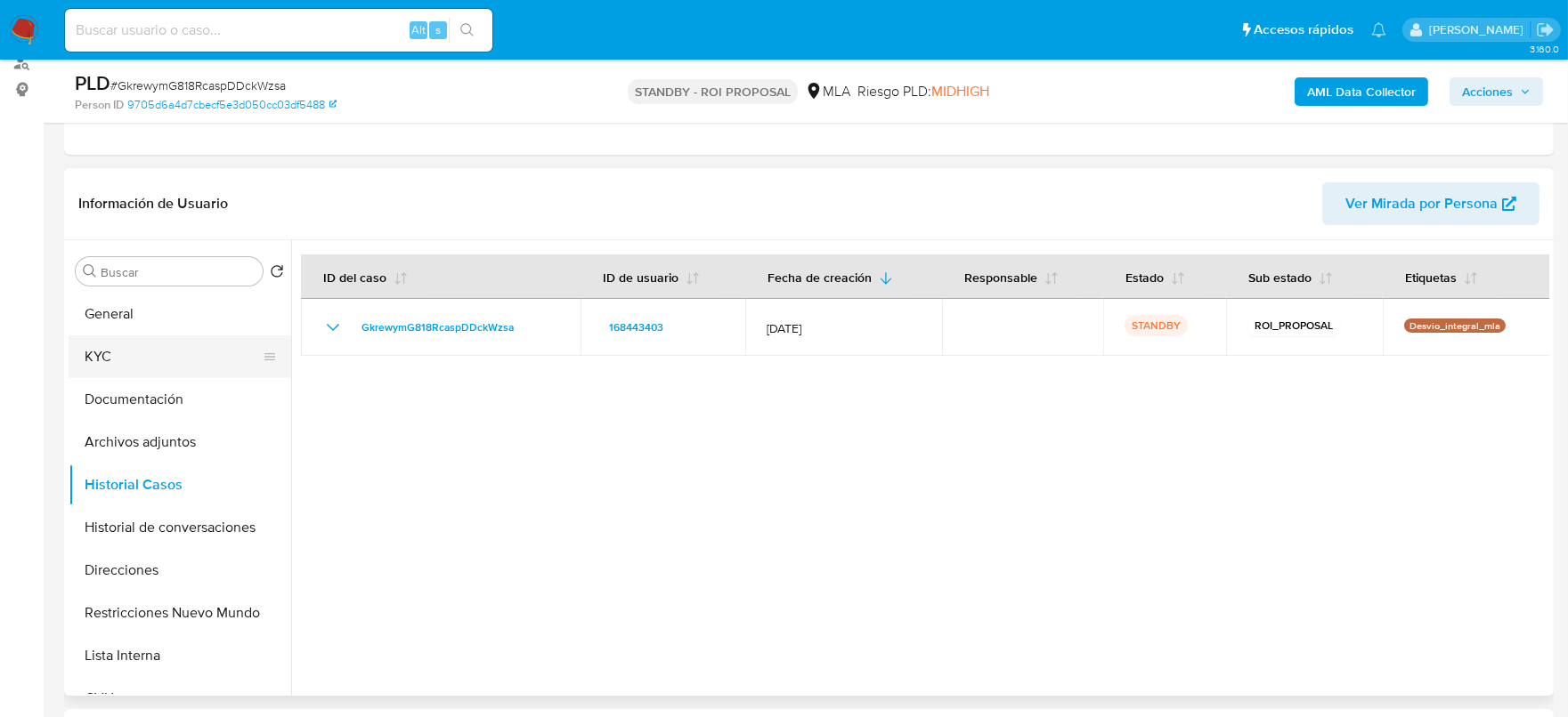
click at [93, 358] on button "KYC" at bounding box center [172, 356] width 209 height 43
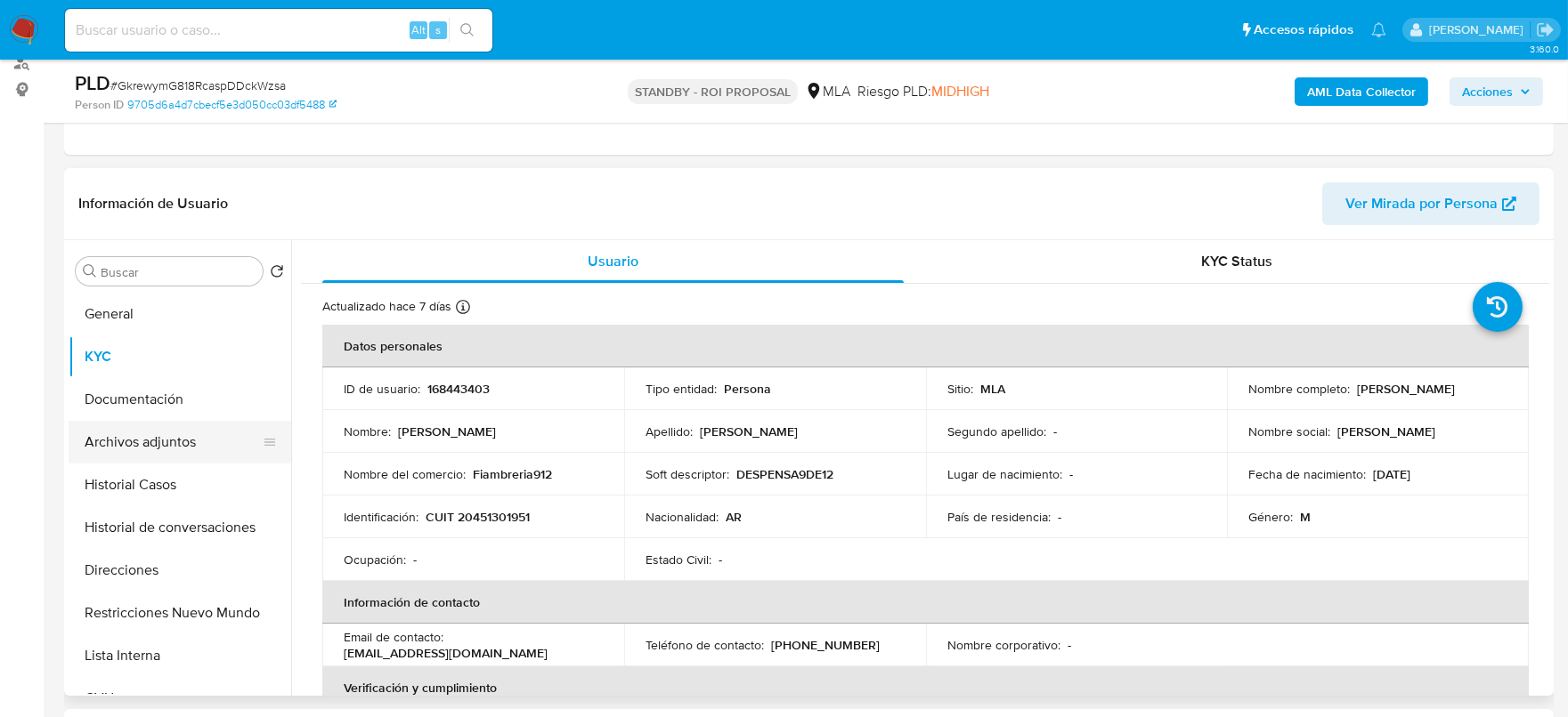
click at [200, 442] on button "Archivos adjuntos" at bounding box center [172, 442] width 209 height 43
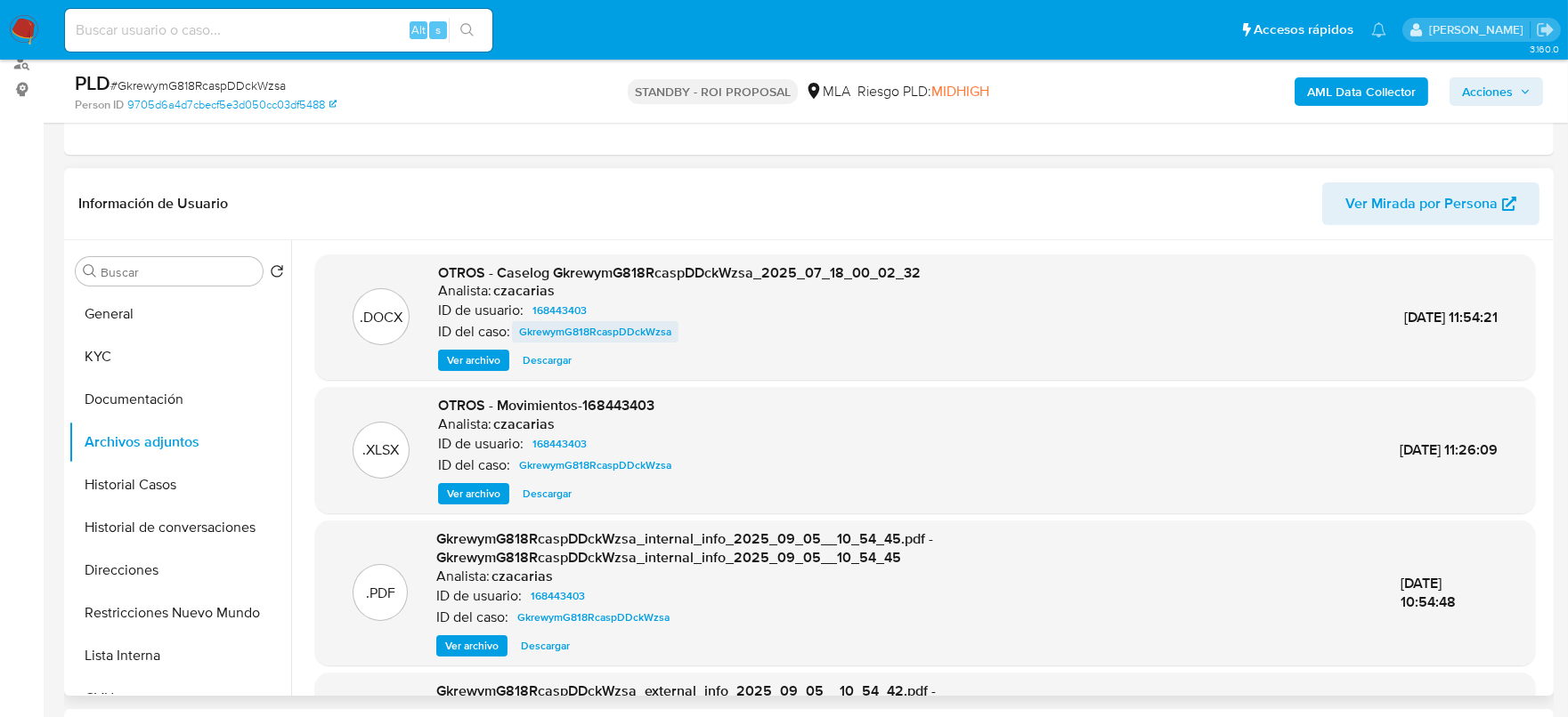
scroll to position [0, 0]
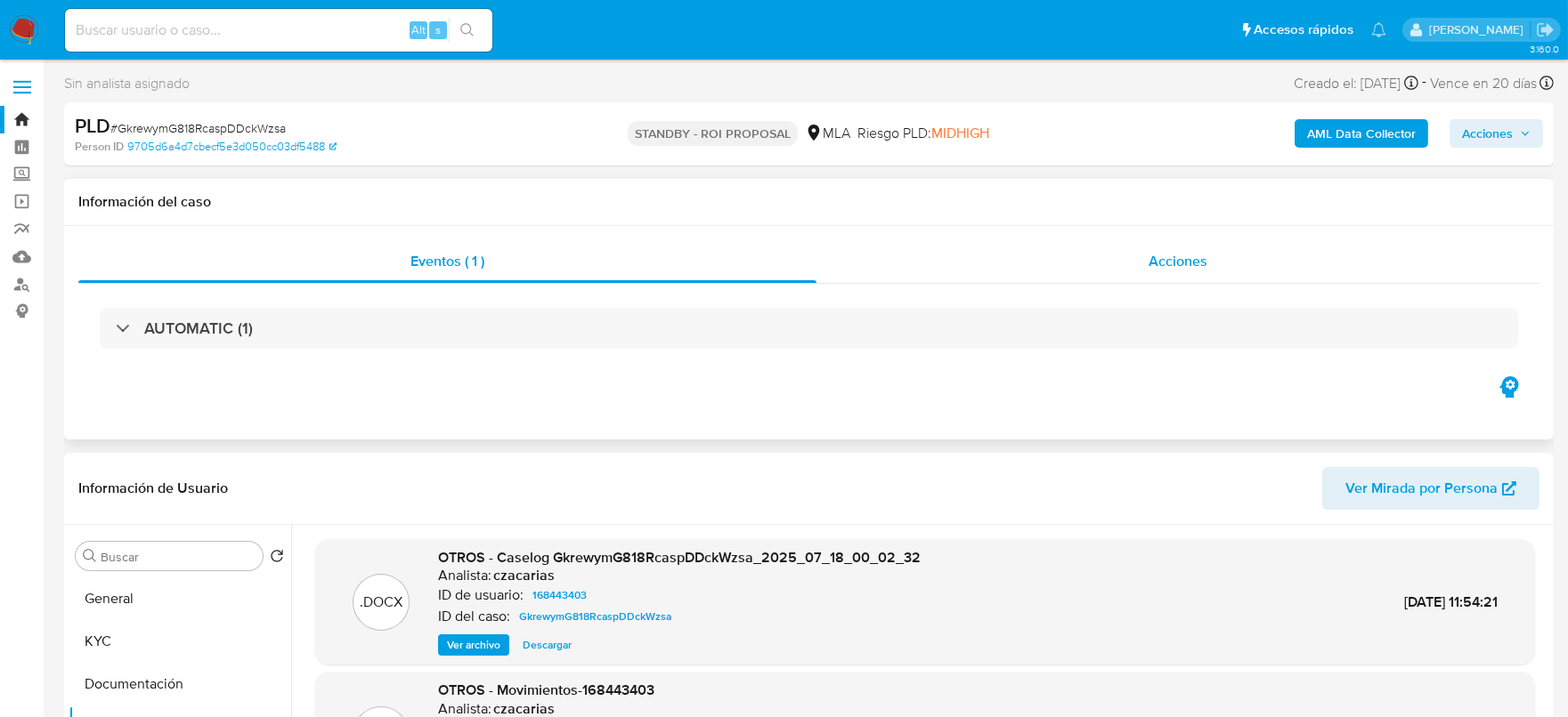
click at [1075, 251] on div "Acciones" at bounding box center [1178, 261] width 723 height 43
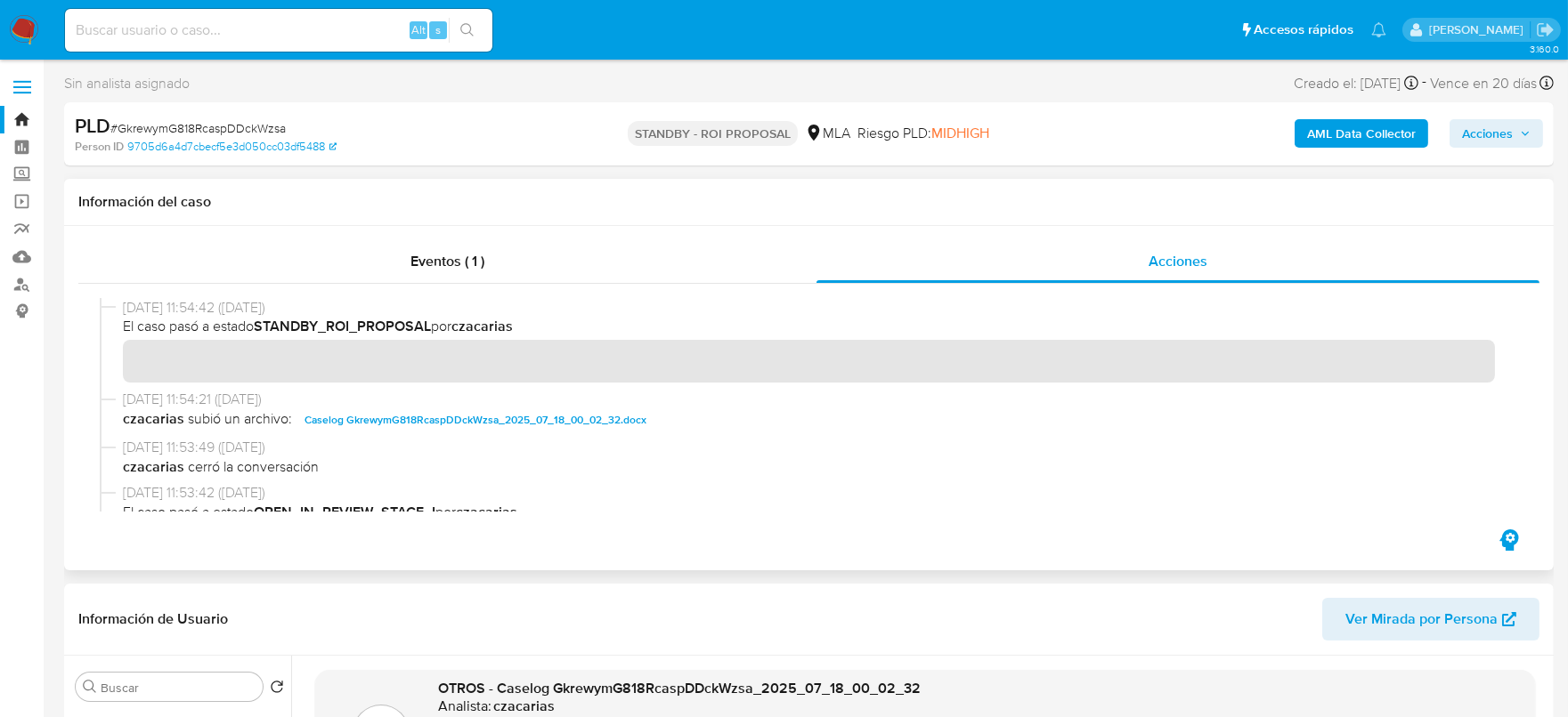
click at [116, 380] on div "[DATE] 11:54:42 ([DATE]) El caso pasó a estado STANDBY_ROI_PROPOSAL por czacari…" at bounding box center [809, 343] width 1418 height 92
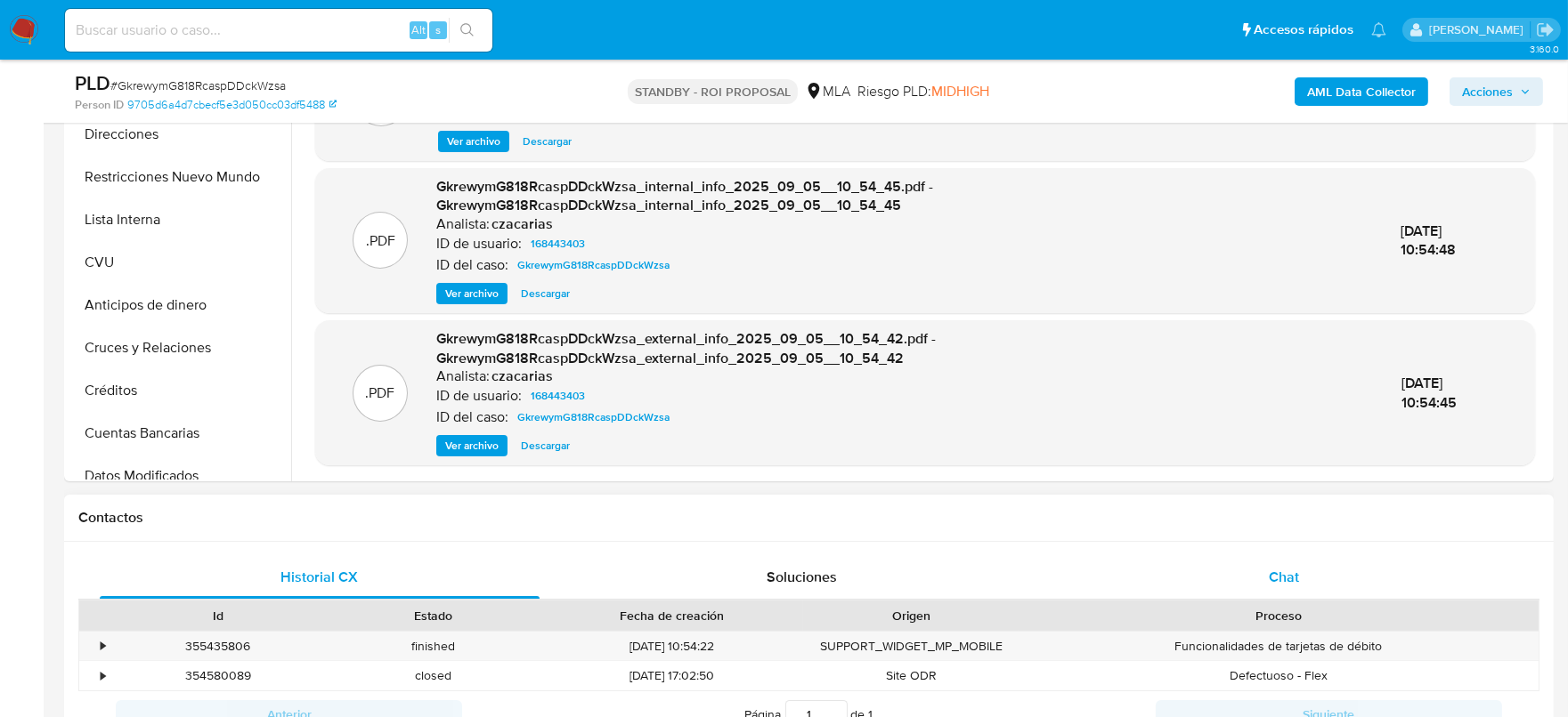
scroll to position [778, 0]
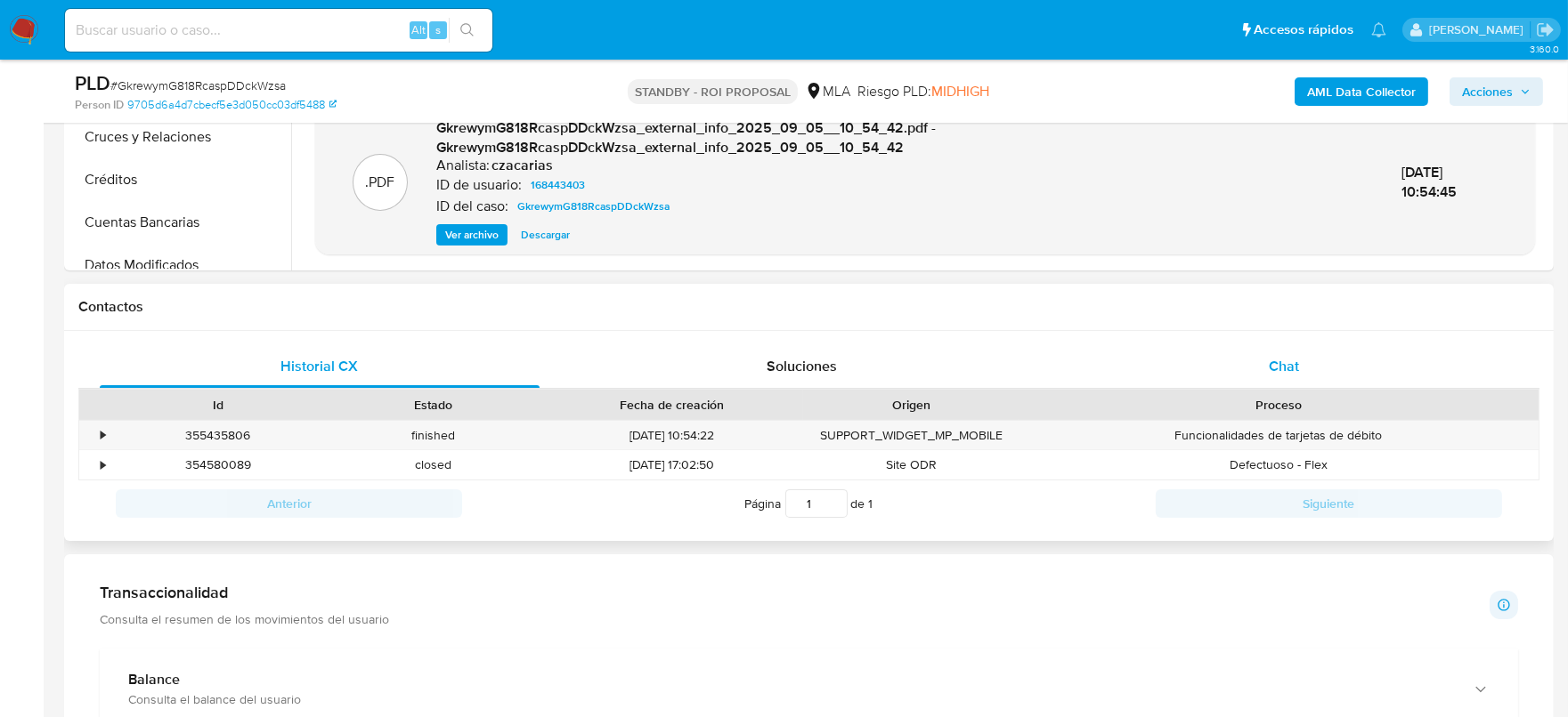
click at [1308, 371] on div "Chat" at bounding box center [1284, 366] width 440 height 43
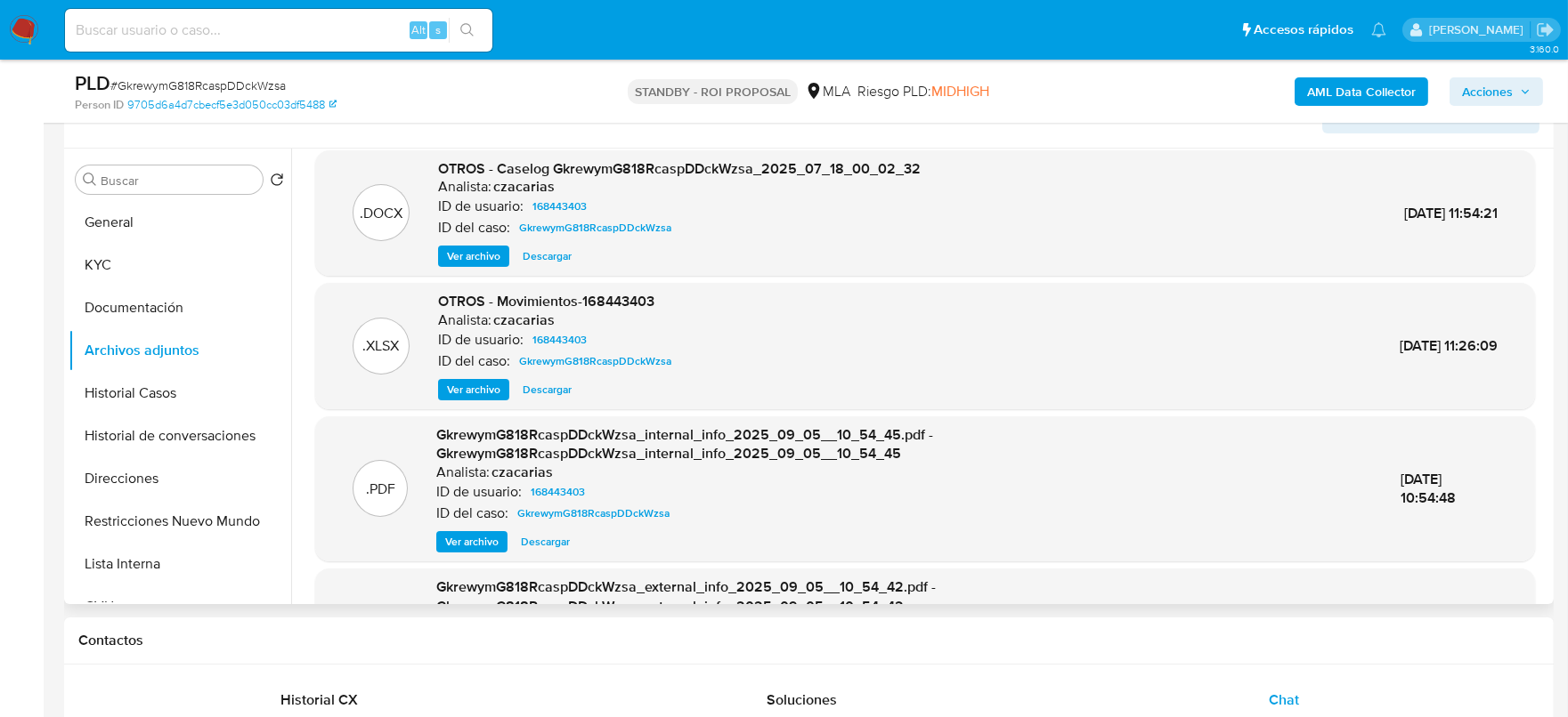
scroll to position [0, 0]
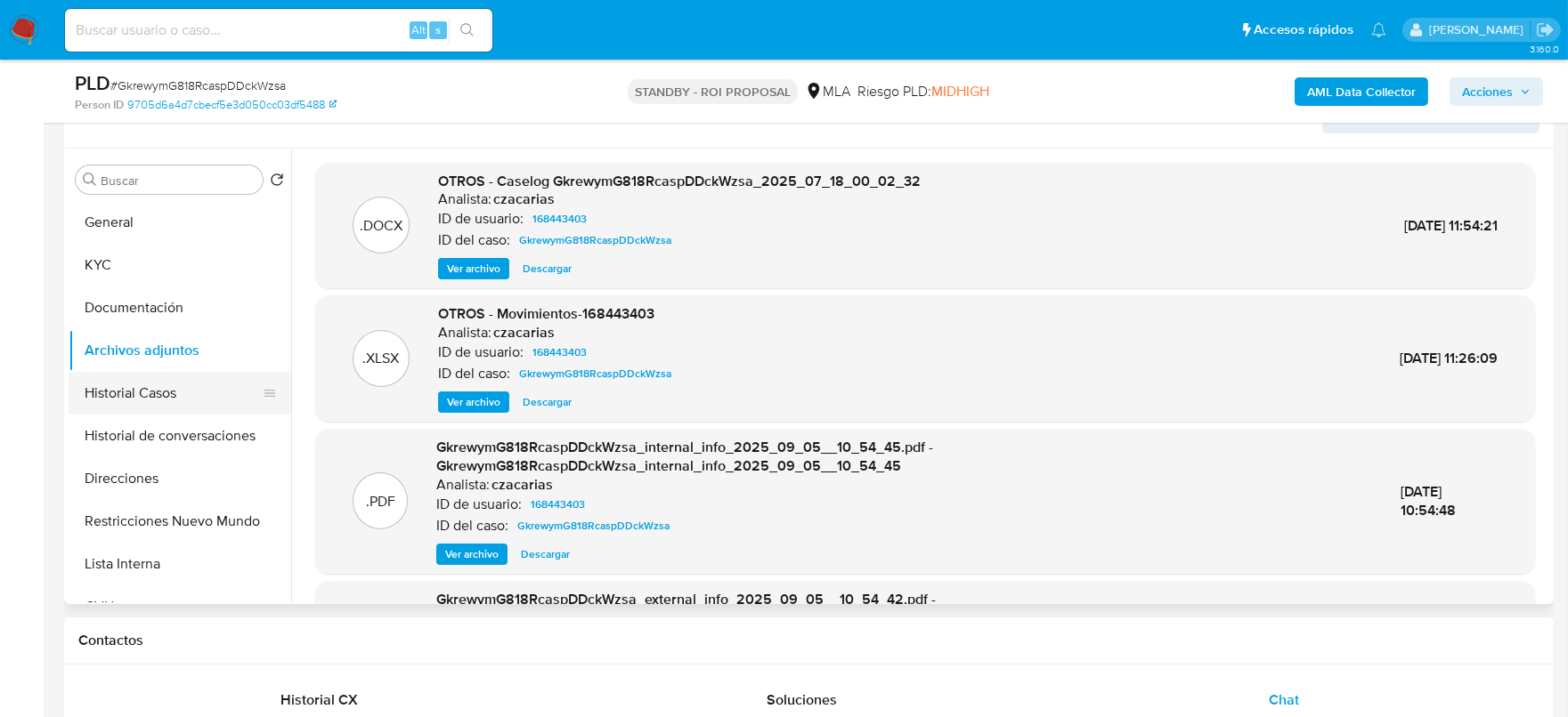
click at [187, 400] on button "Historial Casos" at bounding box center [172, 393] width 209 height 43
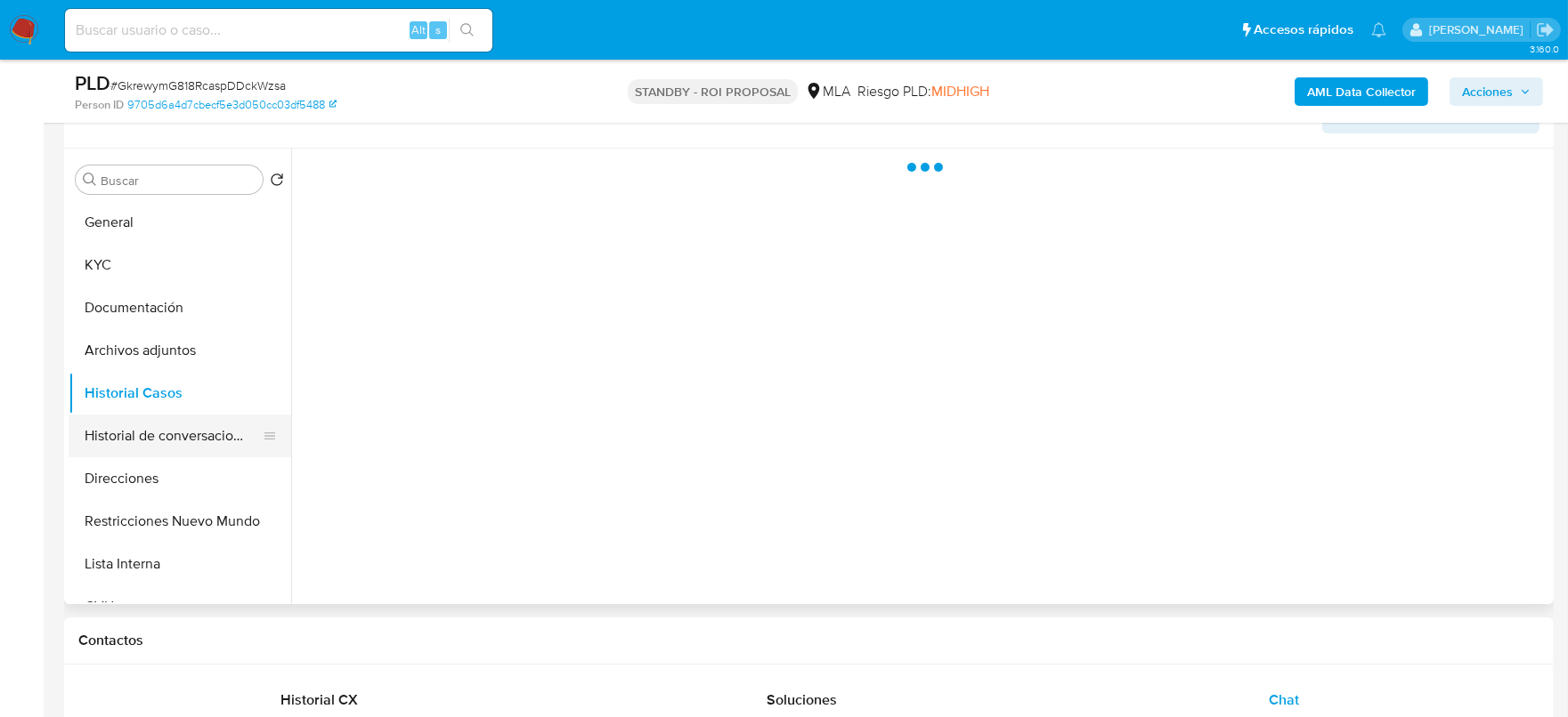
click at [111, 434] on button "Historial de conversaciones" at bounding box center [172, 435] width 209 height 43
click at [199, 504] on button "Restricciones Nuevo Mundo" at bounding box center [172, 521] width 209 height 43
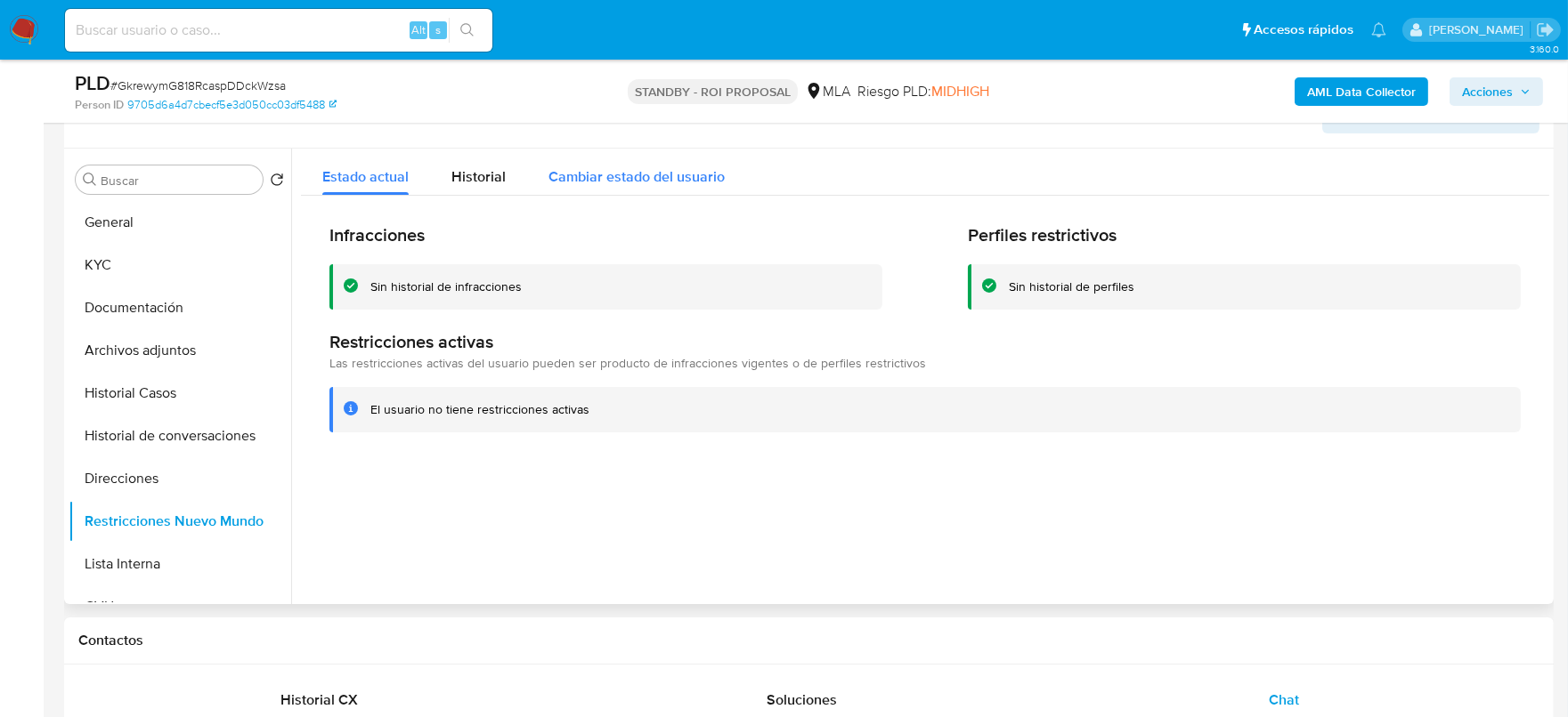
click at [643, 173] on span "Cambiar estado del usuario" at bounding box center [636, 177] width 176 height 20
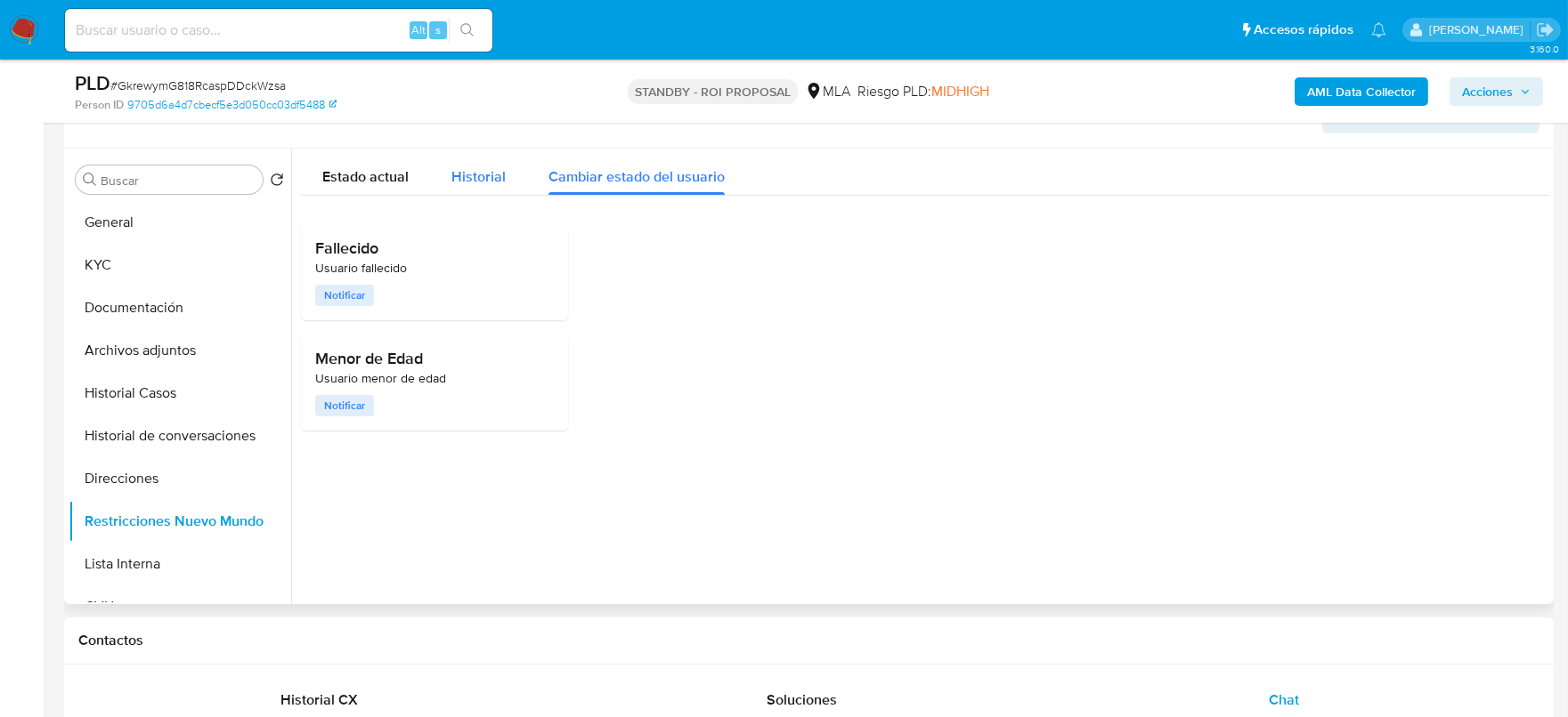
click at [498, 186] on div "Historial" at bounding box center [479, 172] width 55 height 47
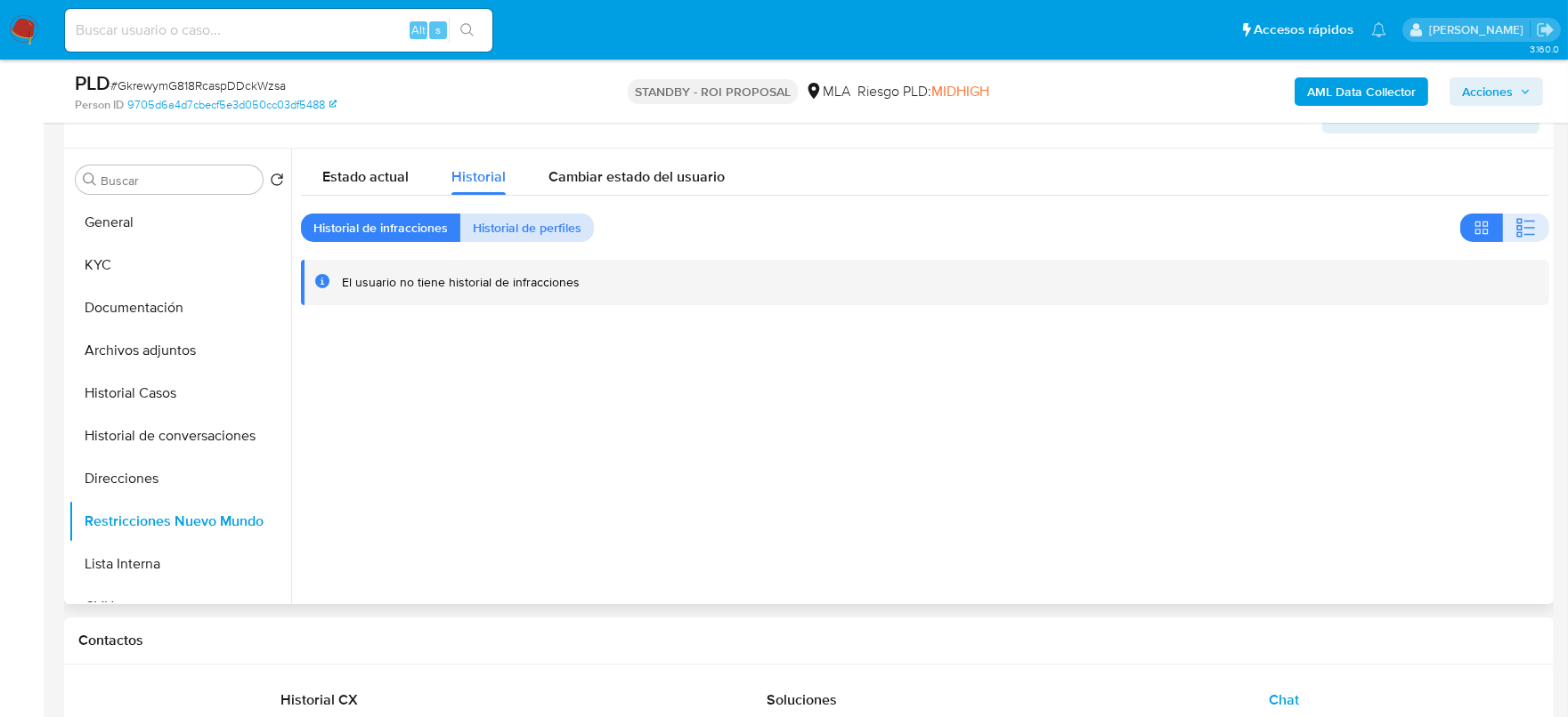
click at [562, 227] on span "Historial de perfiles" at bounding box center [527, 227] width 108 height 25
click at [403, 235] on span "Historial de infracciones" at bounding box center [381, 227] width 135 height 25
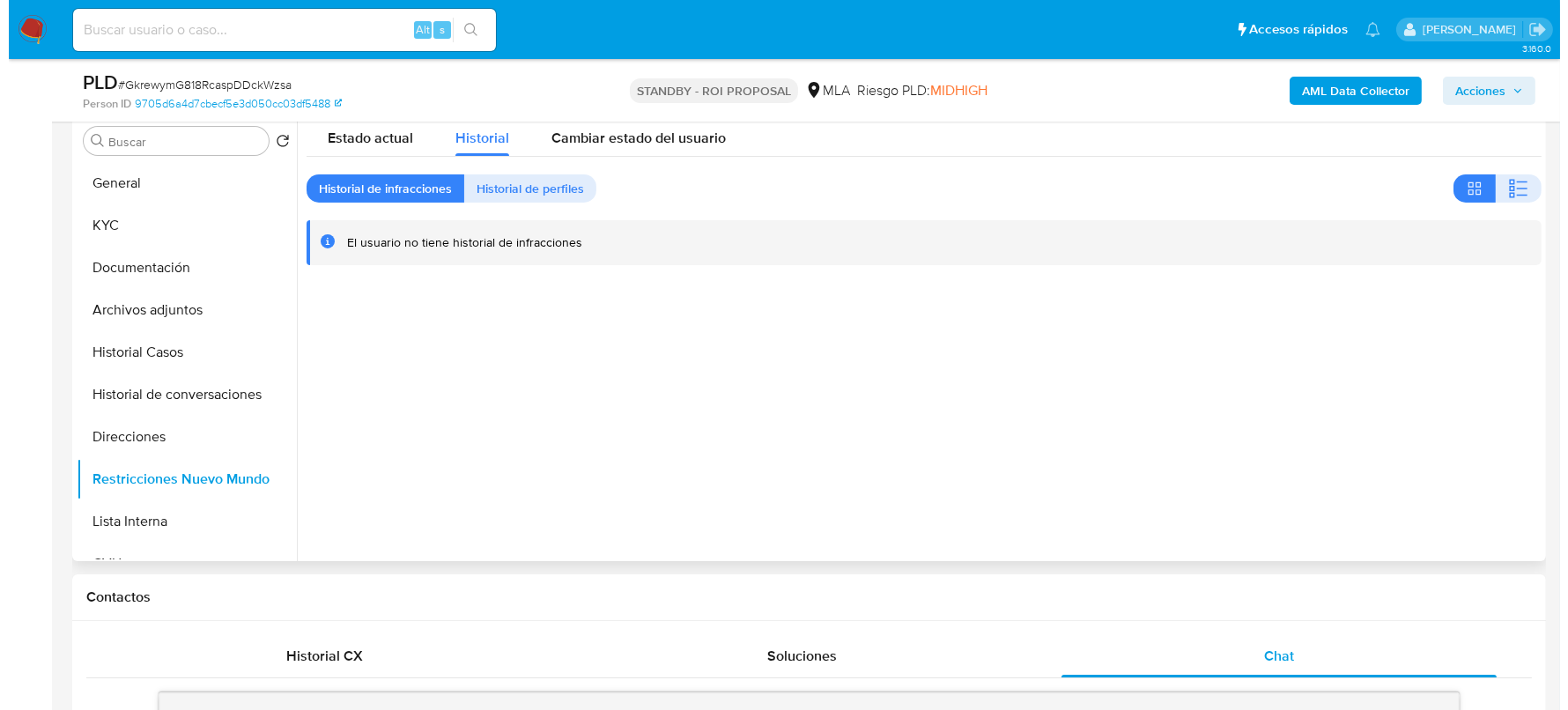
scroll to position [439, 0]
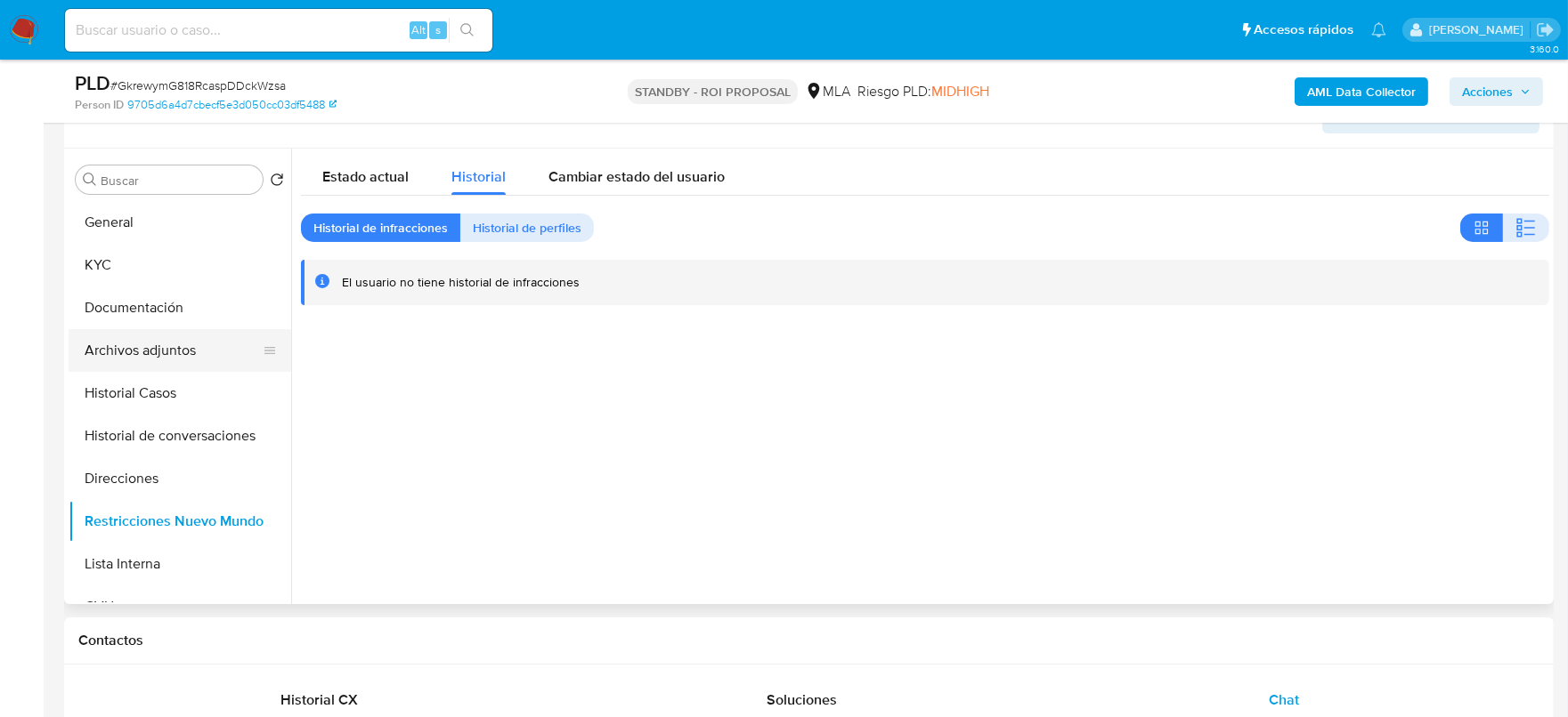
click at [173, 343] on button "Archivos adjuntos" at bounding box center [172, 350] width 209 height 43
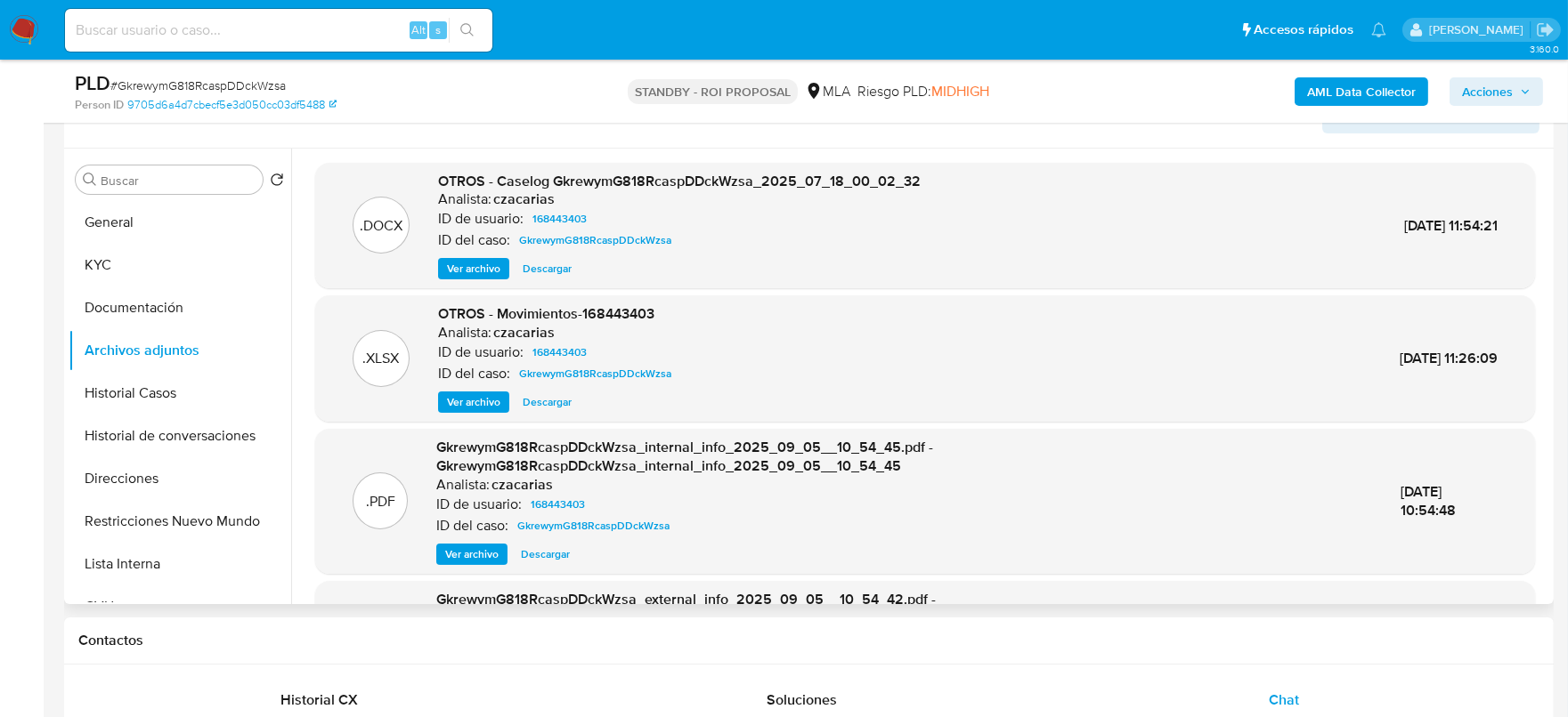
click at [459, 283] on div ".DOCX OTROS - Caselog GkrewymG818RcaspDDckWzsa_2025_07_18_00_02_32 Analista: cz…" at bounding box center [925, 226] width 1220 height 127
click at [459, 274] on span "Ver archivo" at bounding box center [473, 269] width 54 height 18
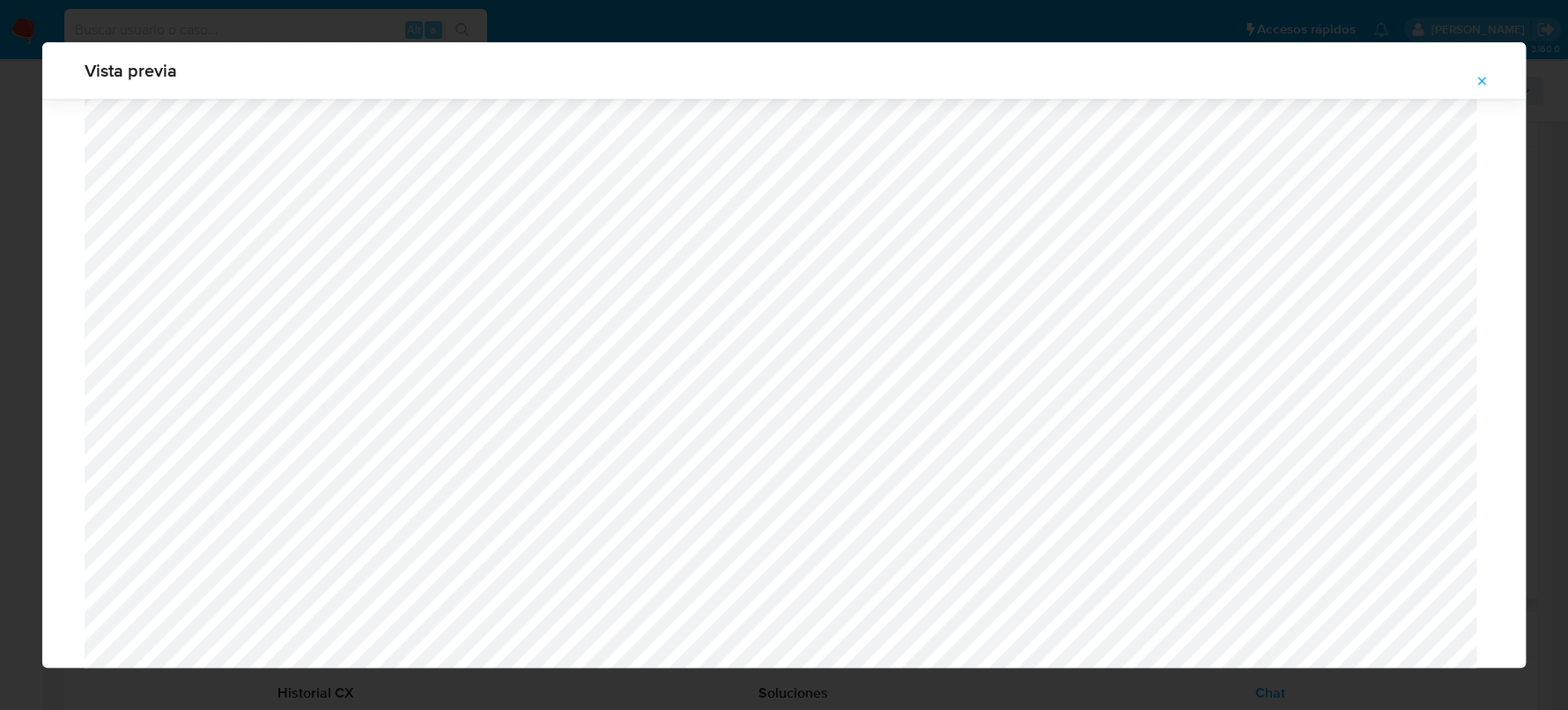
scroll to position [1617, 0]
click at [82, 471] on div "Attachment preview" at bounding box center [784, 721] width 1483 height 4478
click at [1481, 80] on icon "Attachment preview" at bounding box center [1481, 80] width 8 height 8
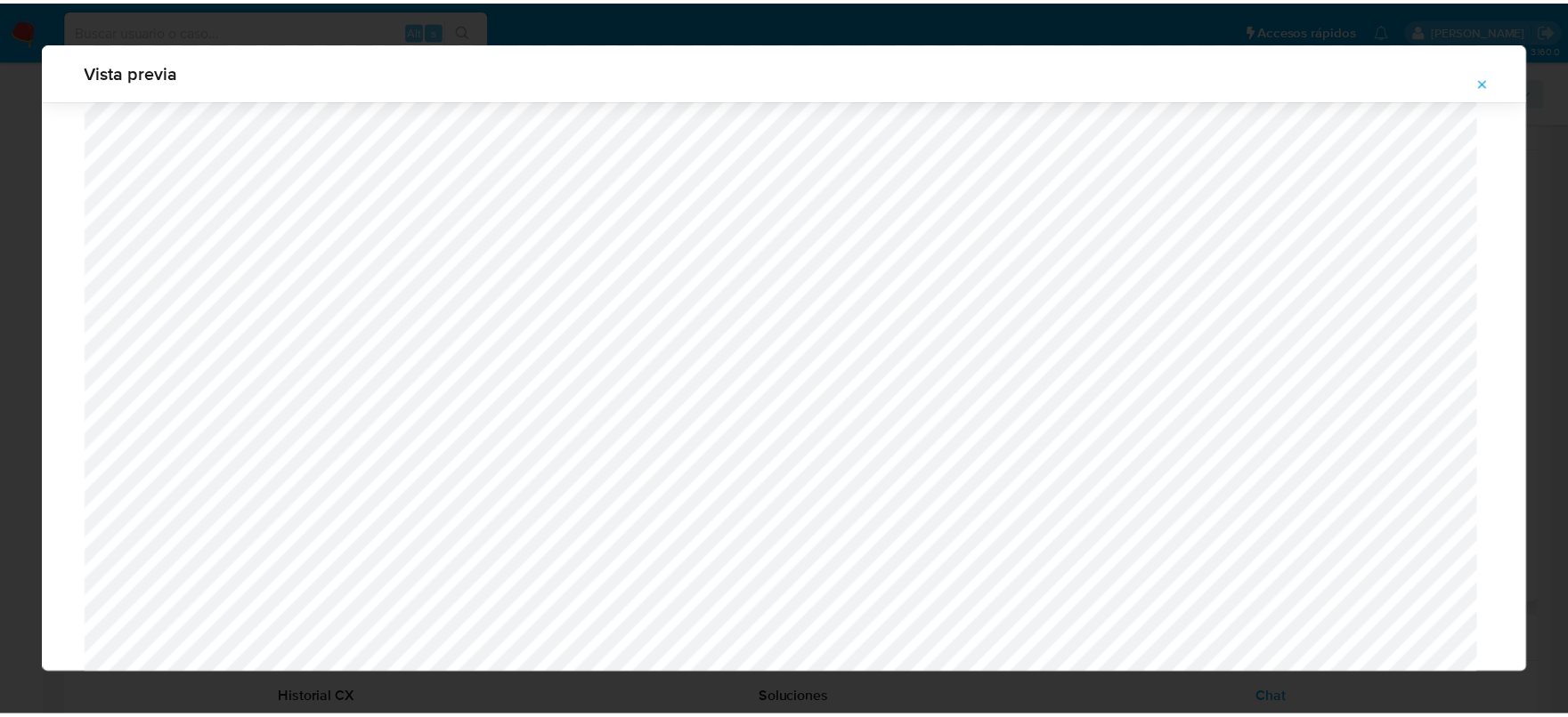
scroll to position [0, 0]
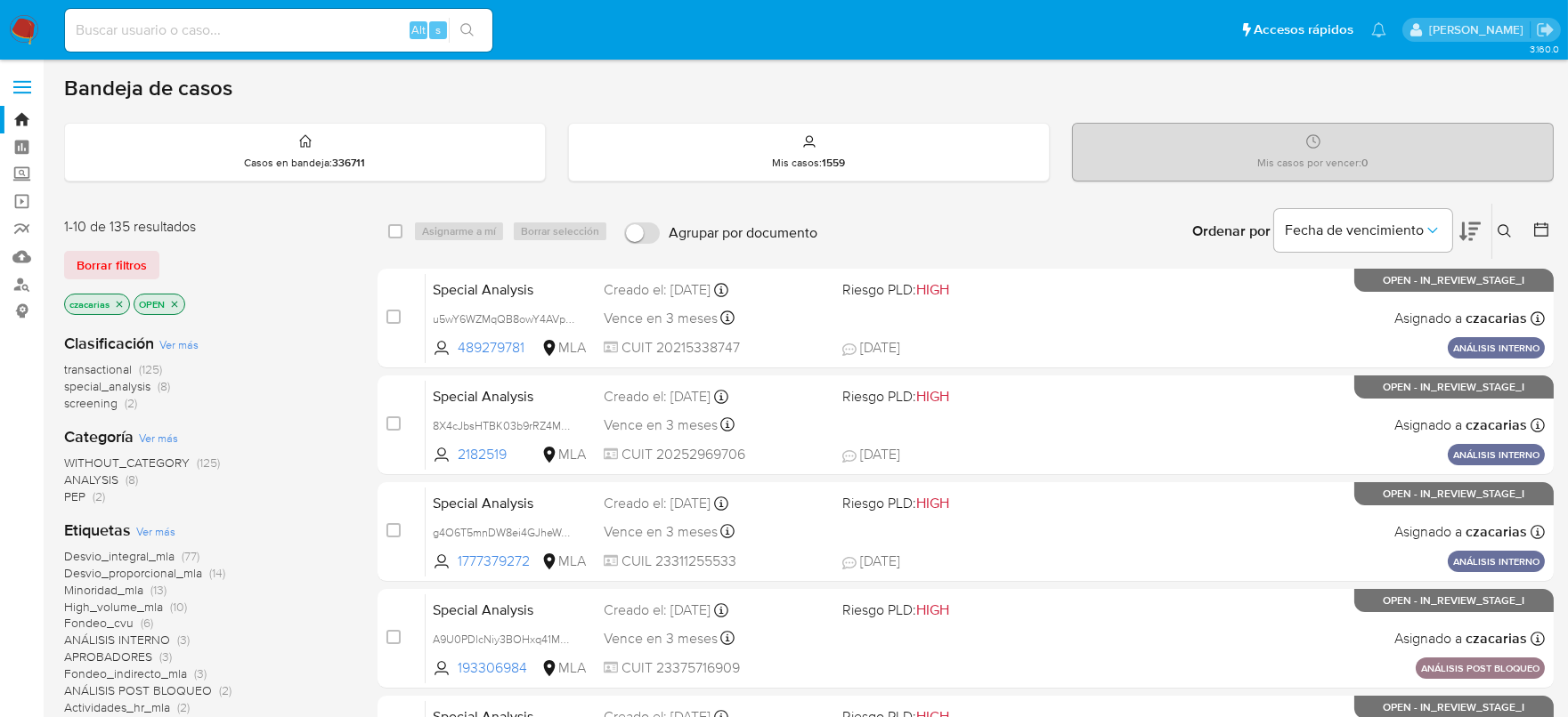
click at [1509, 231] on icon at bounding box center [1505, 231] width 15 height 15
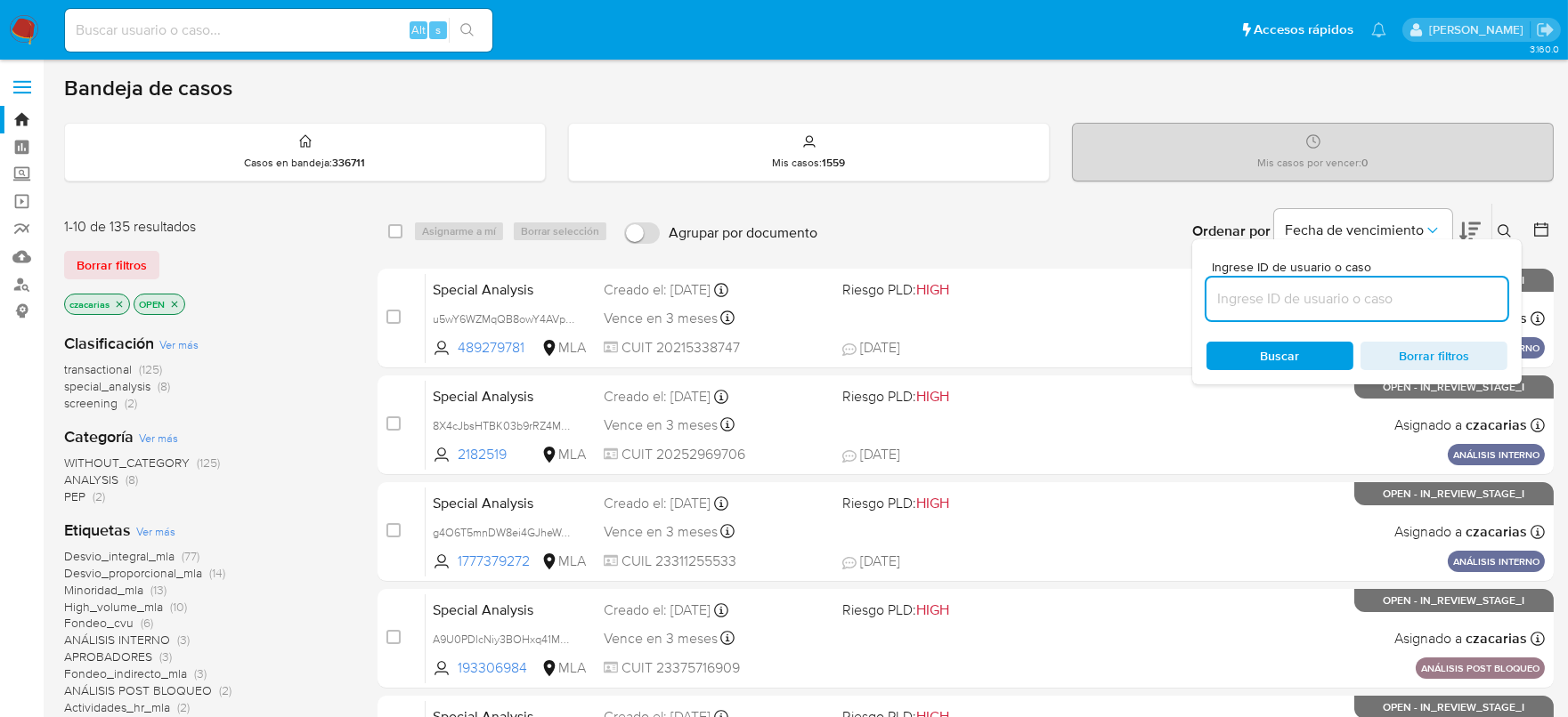
click at [1403, 303] on input at bounding box center [1357, 299] width 301 height 23
type input "aDZ2KzPjAS5ZHYB0SXSWCWVt"
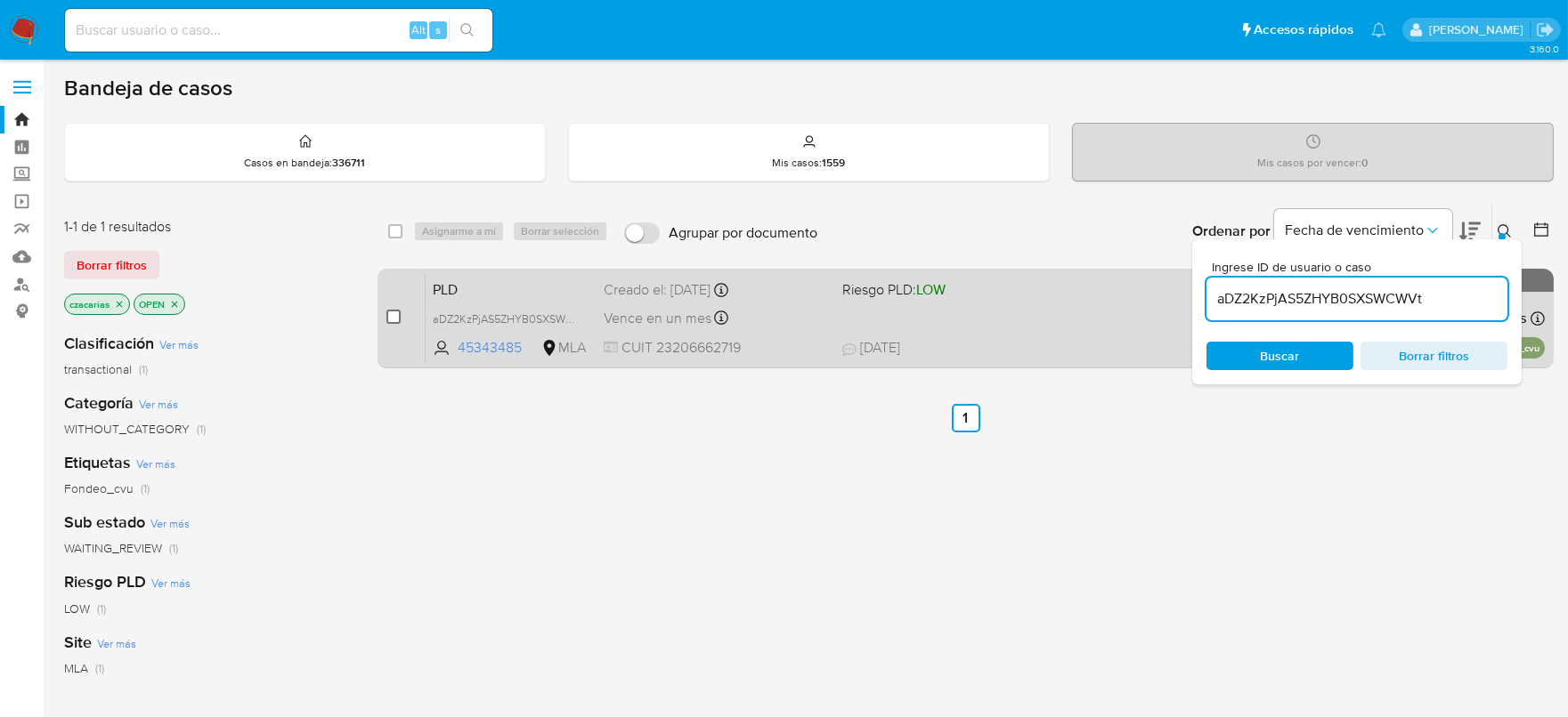
click at [395, 322] on input "checkbox" at bounding box center [394, 317] width 15 height 15
checkbox input "true"
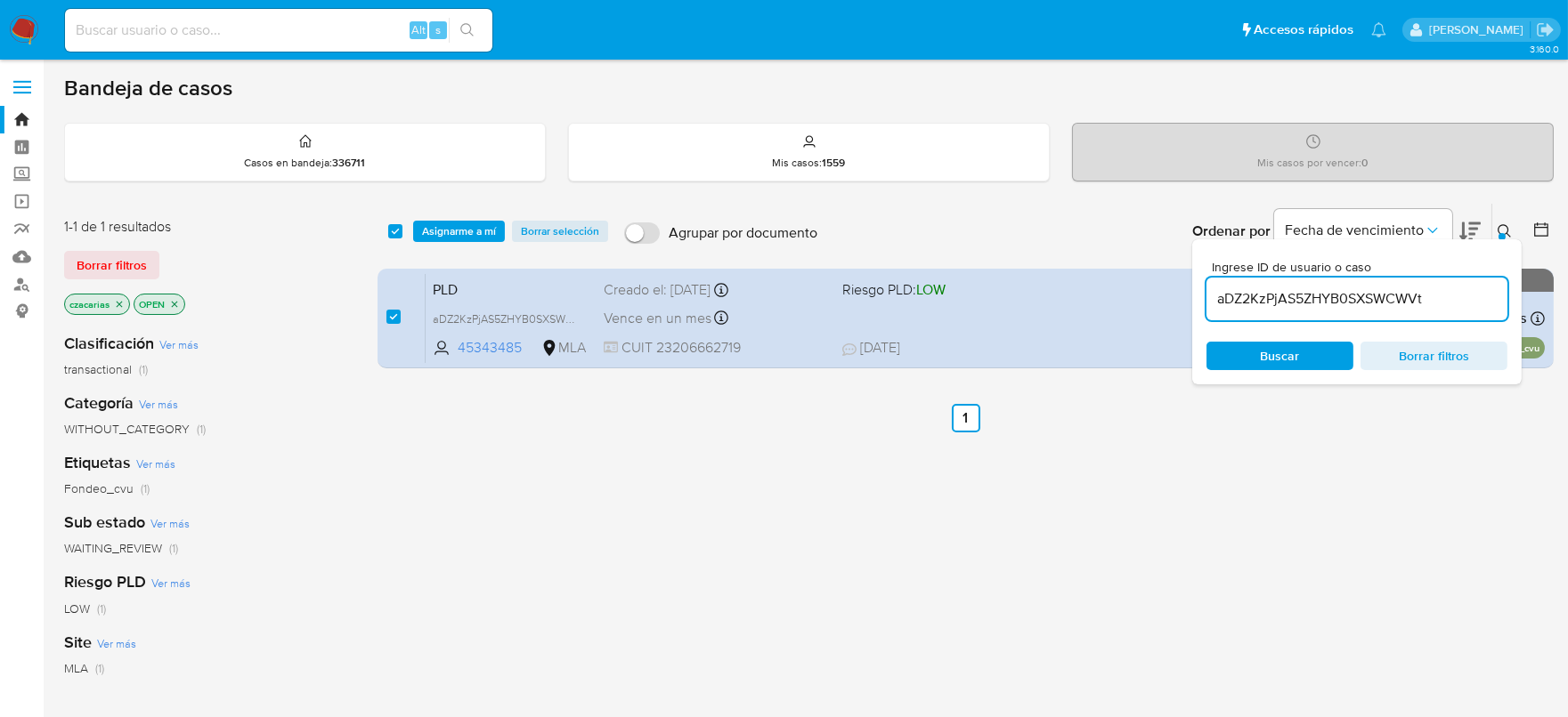
click at [440, 250] on div "select-all-cases-checkbox Asignarme a mí Borrar selección Agrupar por documento…" at bounding box center [965, 231] width 1176 height 56
click at [459, 225] on span "Asignarme a mí" at bounding box center [459, 231] width 74 height 18
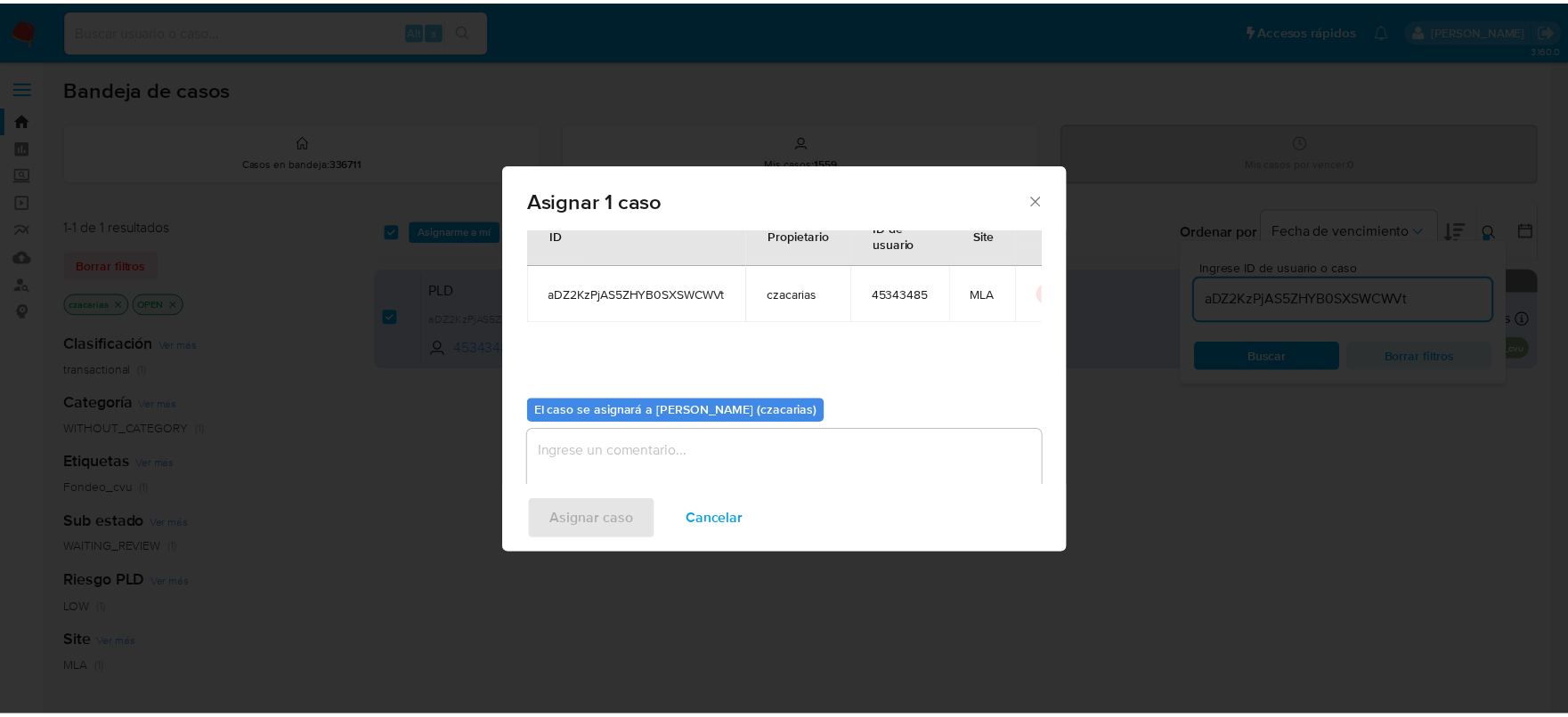
scroll to position [92, 0]
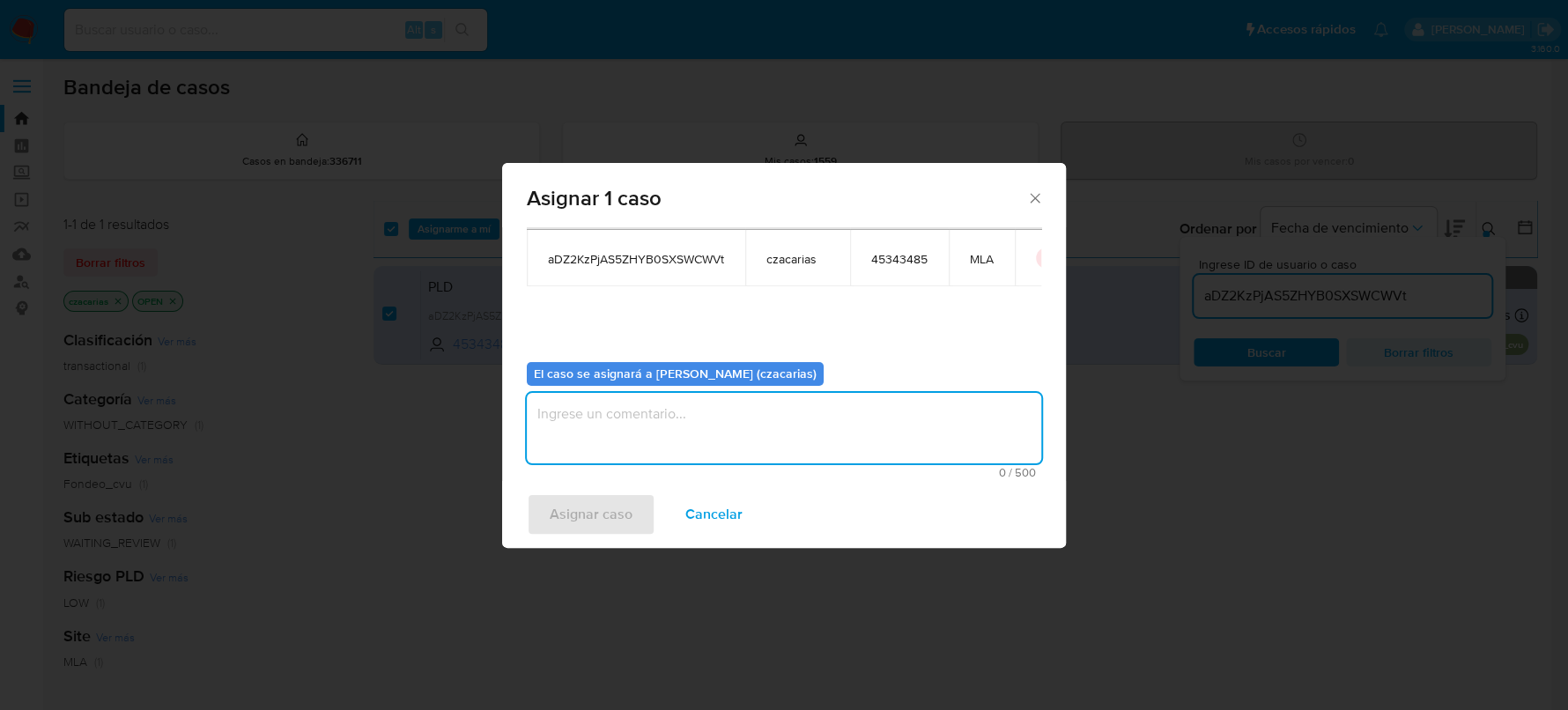
click at [692, 448] on textarea "assign-modal" at bounding box center [784, 429] width 514 height 70
click at [612, 508] on span "Asignar caso" at bounding box center [591, 514] width 83 height 39
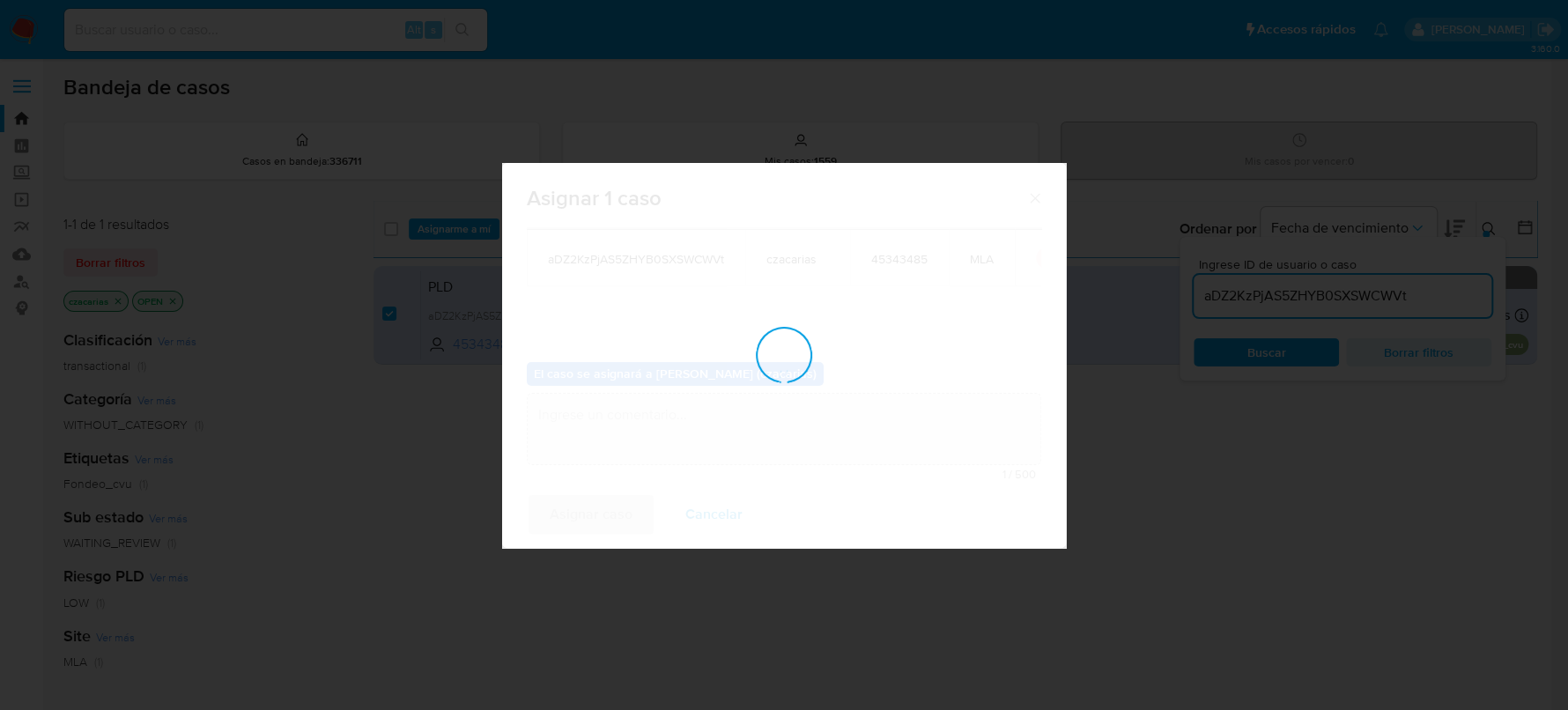
checkbox input "false"
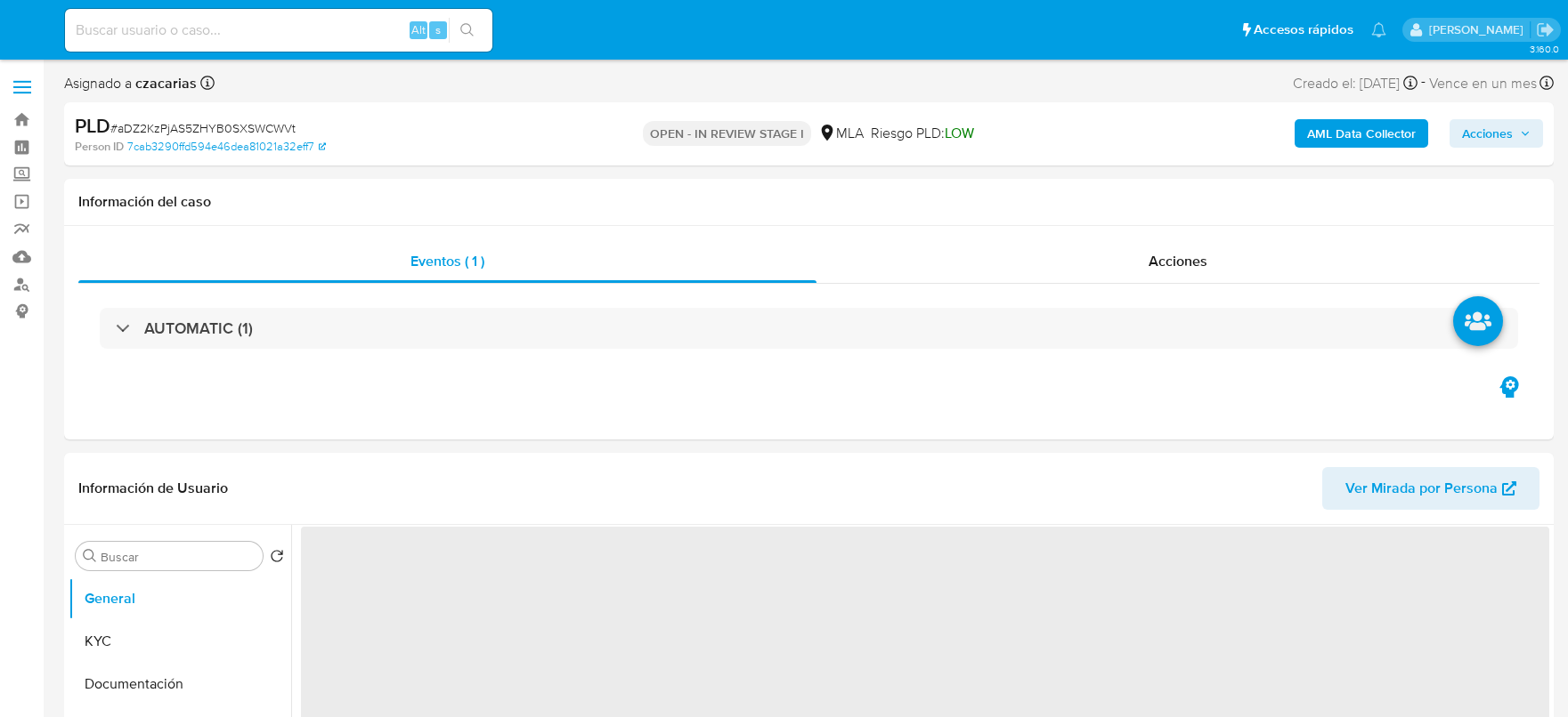
select select "10"
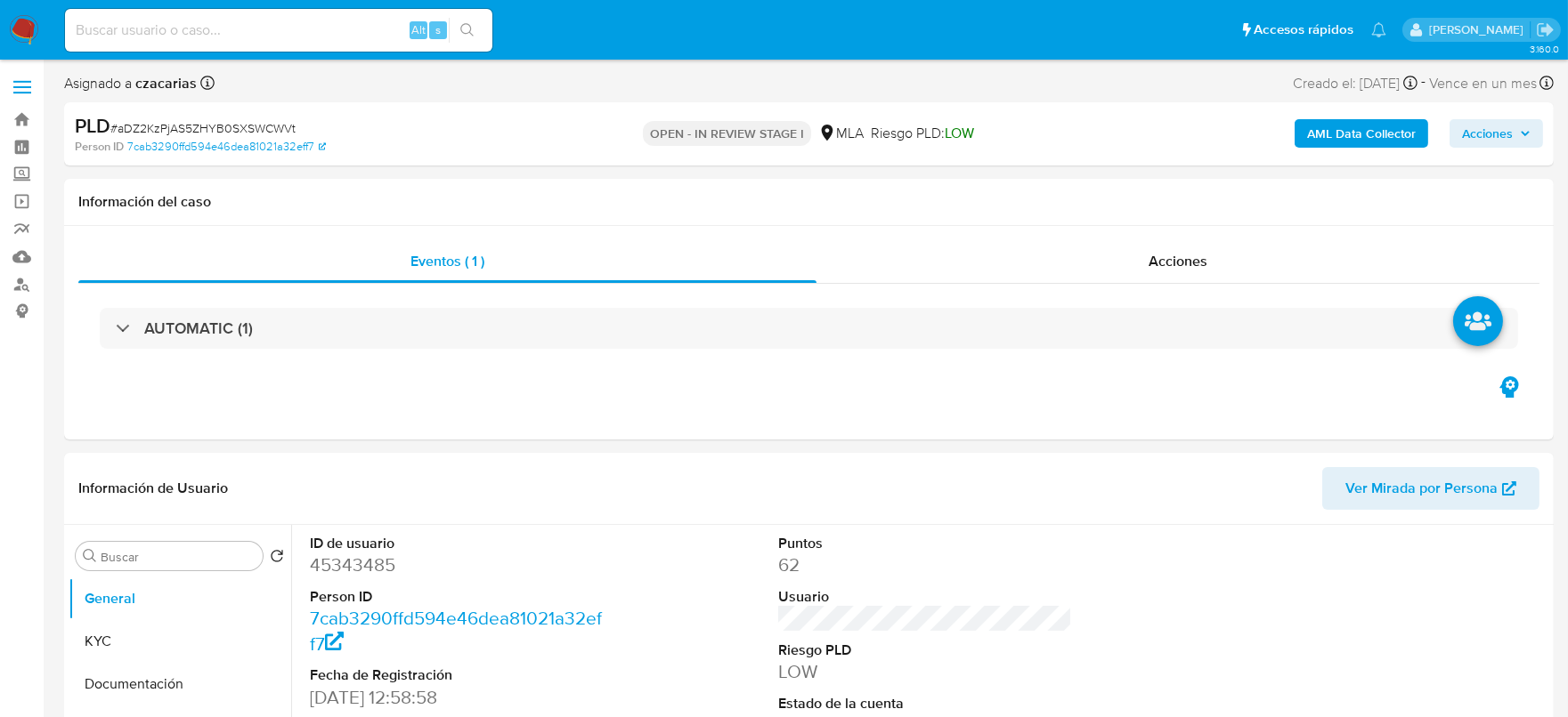
click at [1354, 121] on b "AML Data Collector" at bounding box center [1361, 133] width 108 height 28
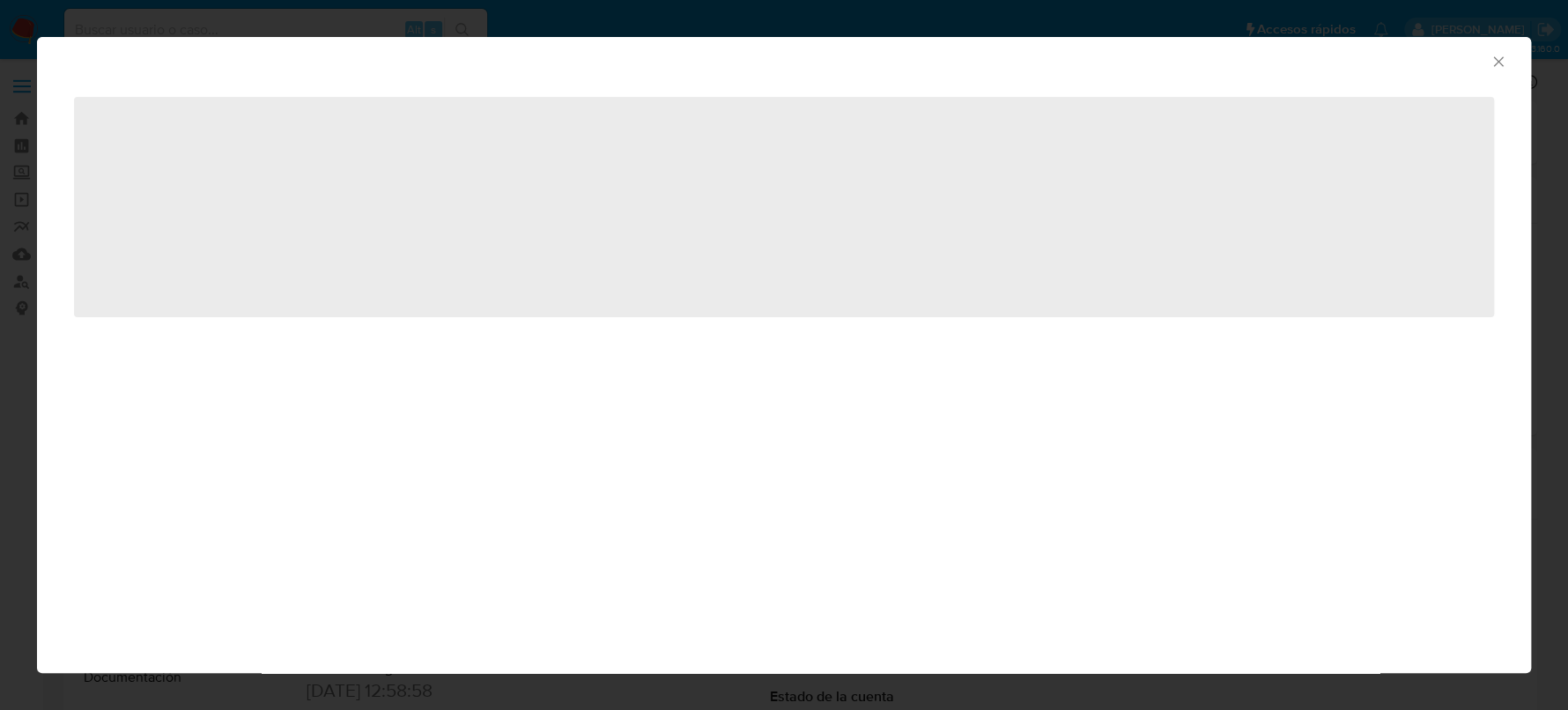
click at [1497, 59] on icon "Cerrar ventana" at bounding box center [1499, 62] width 18 height 18
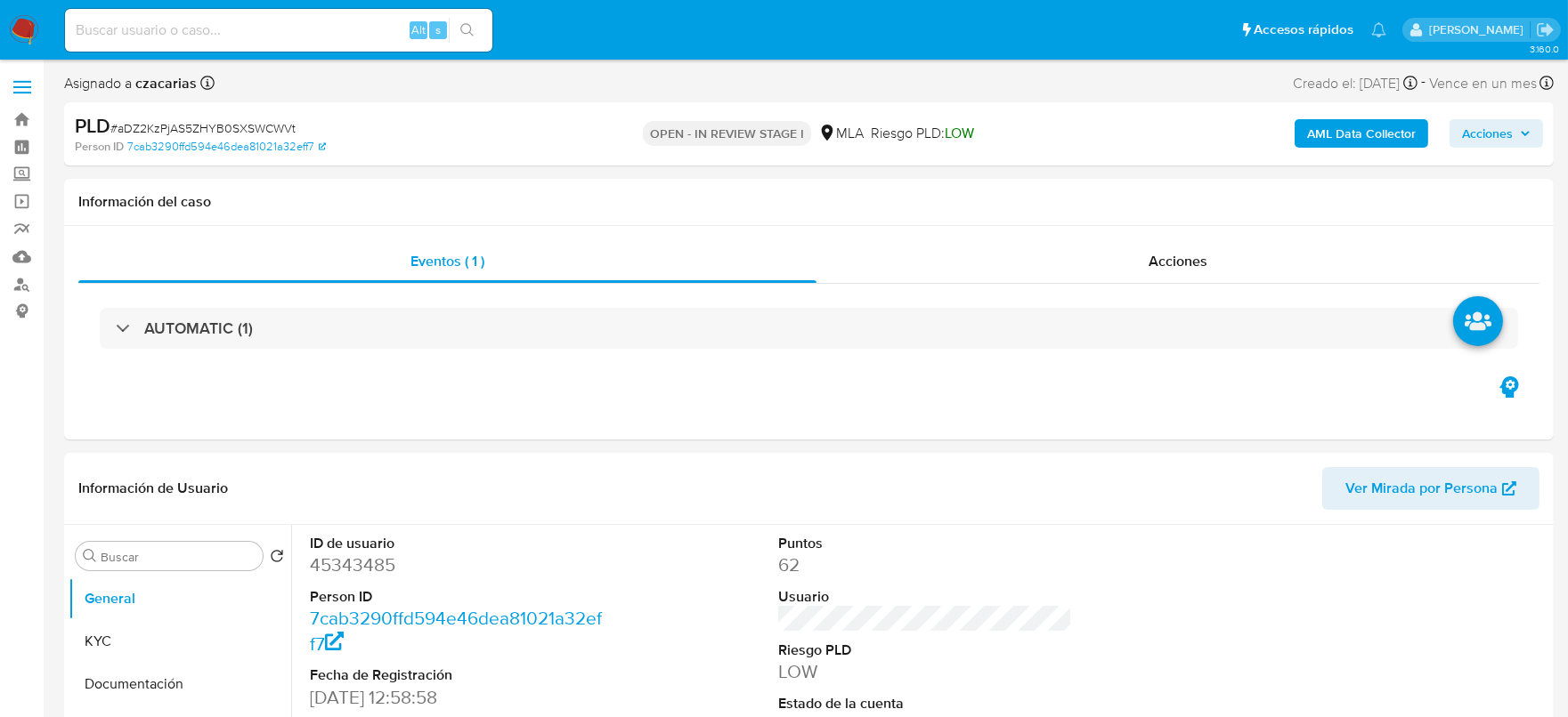
click at [1331, 130] on b "AML Data Collector" at bounding box center [1361, 133] width 108 height 28
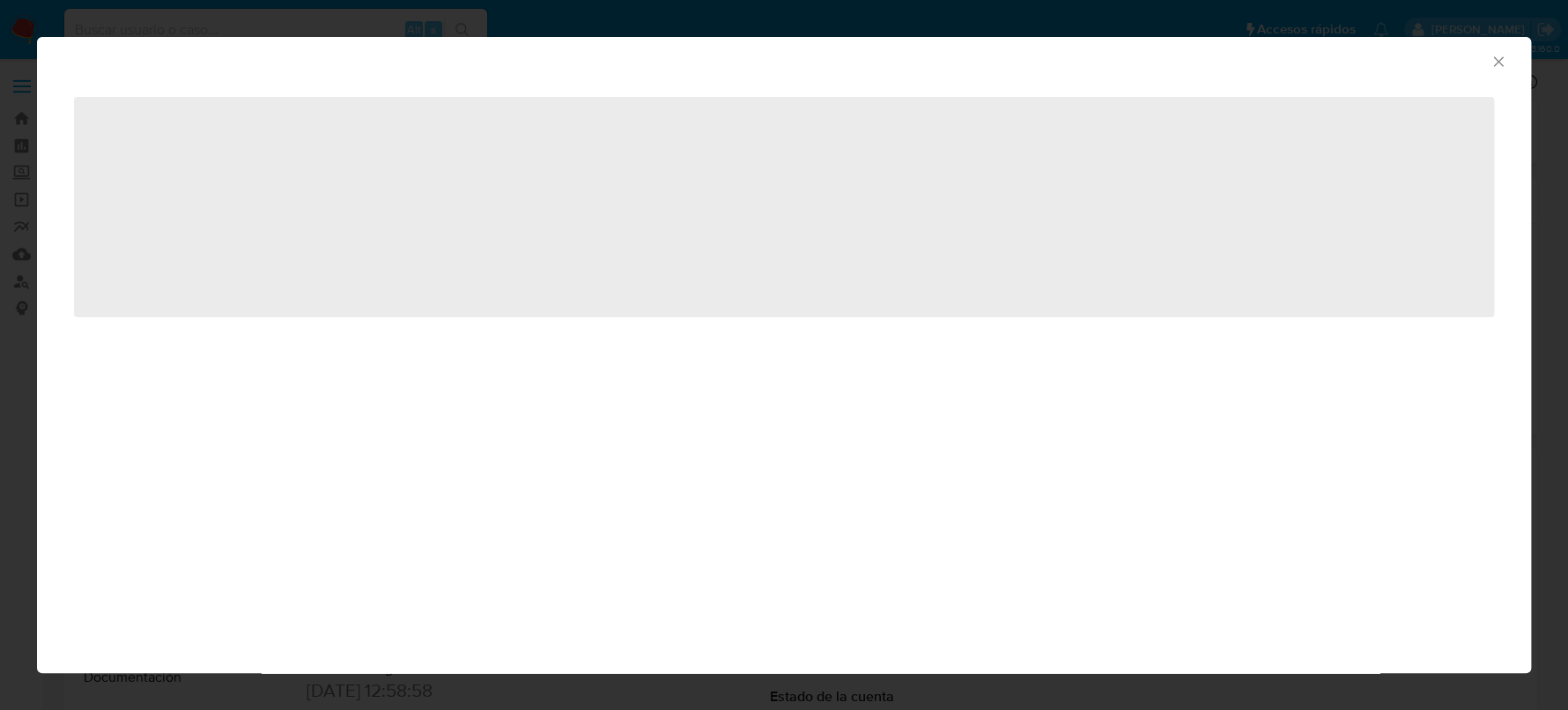
click at [1504, 67] on icon "Cerrar ventana" at bounding box center [1499, 62] width 18 height 18
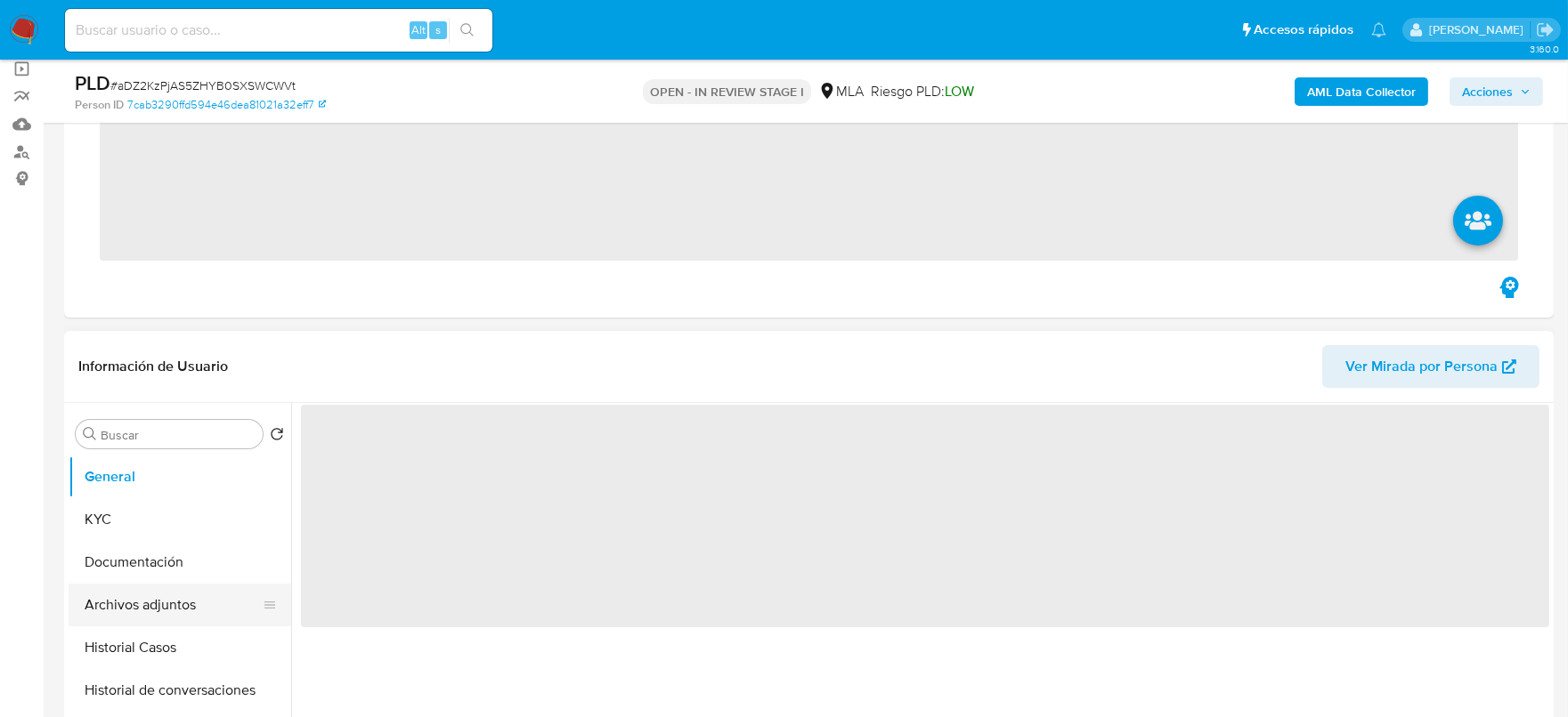
scroll to position [221, 0]
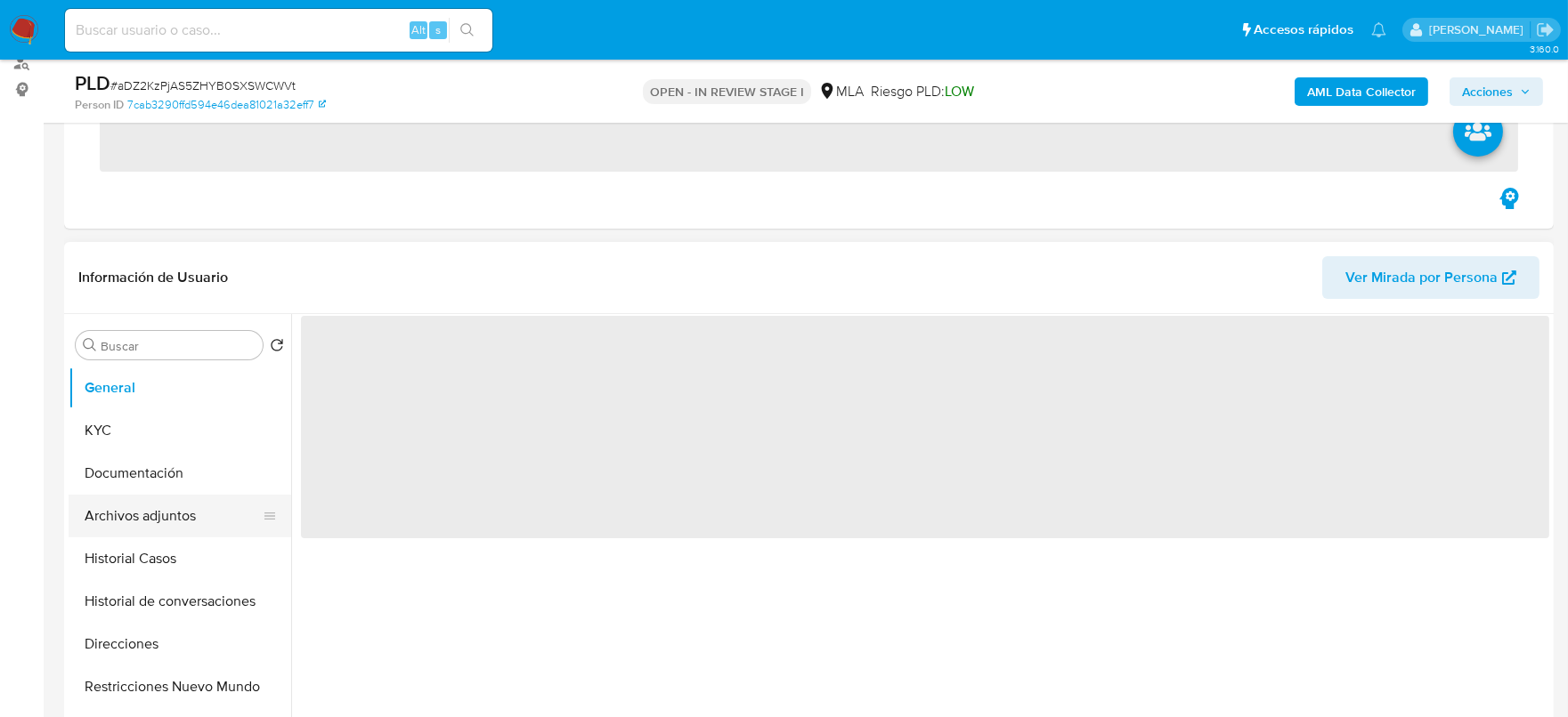
click at [158, 517] on button "Archivos adjuntos" at bounding box center [172, 516] width 209 height 43
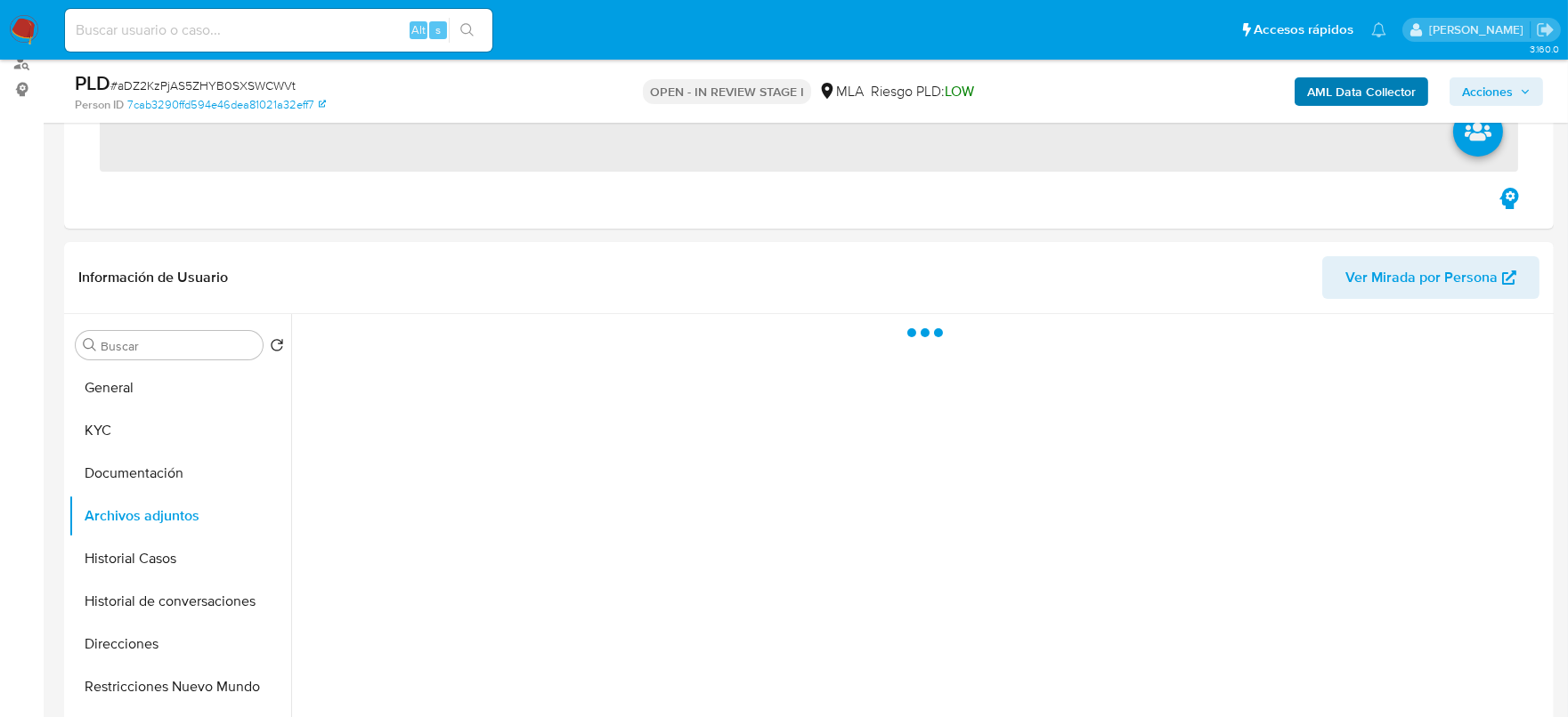
select select "10"
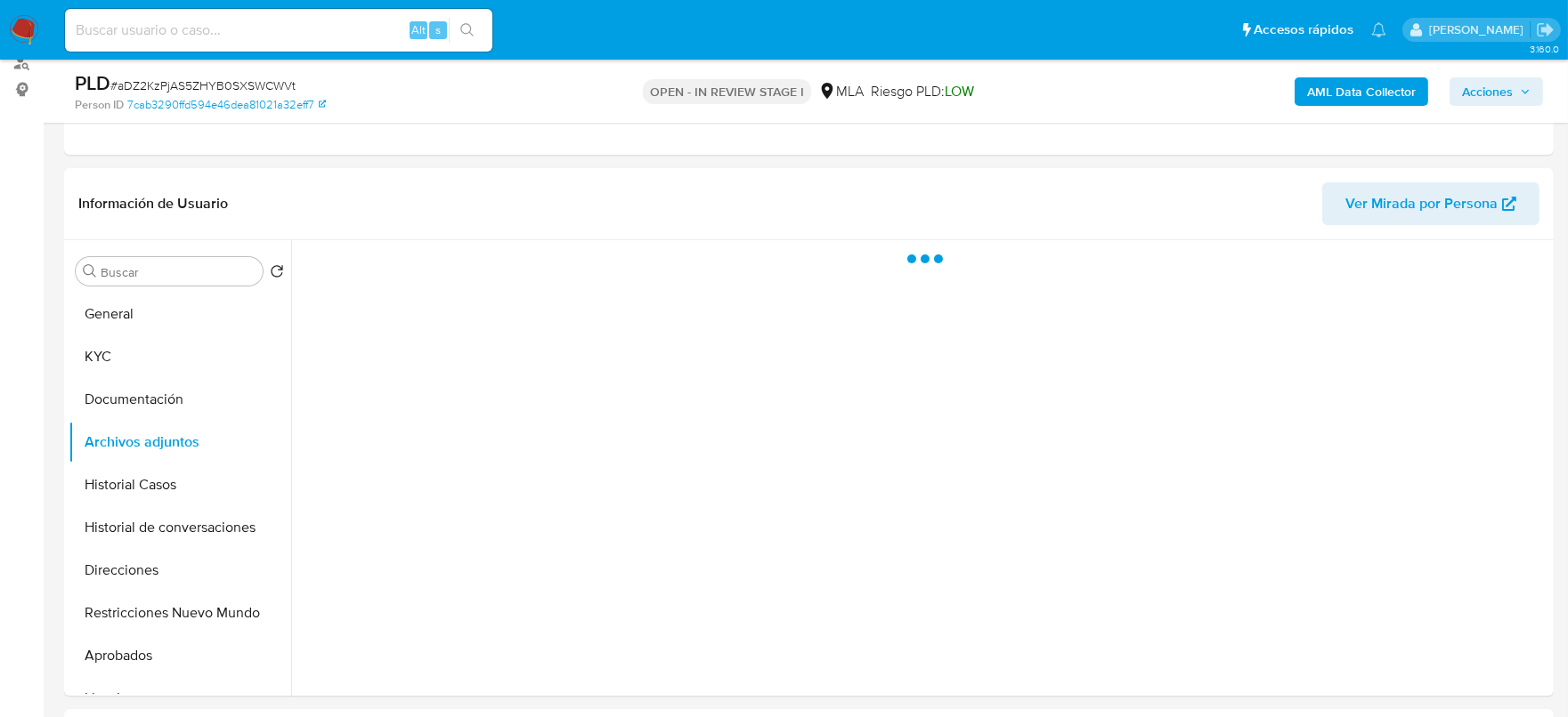
click at [1358, 90] on b "AML Data Collector" at bounding box center [1361, 91] width 108 height 28
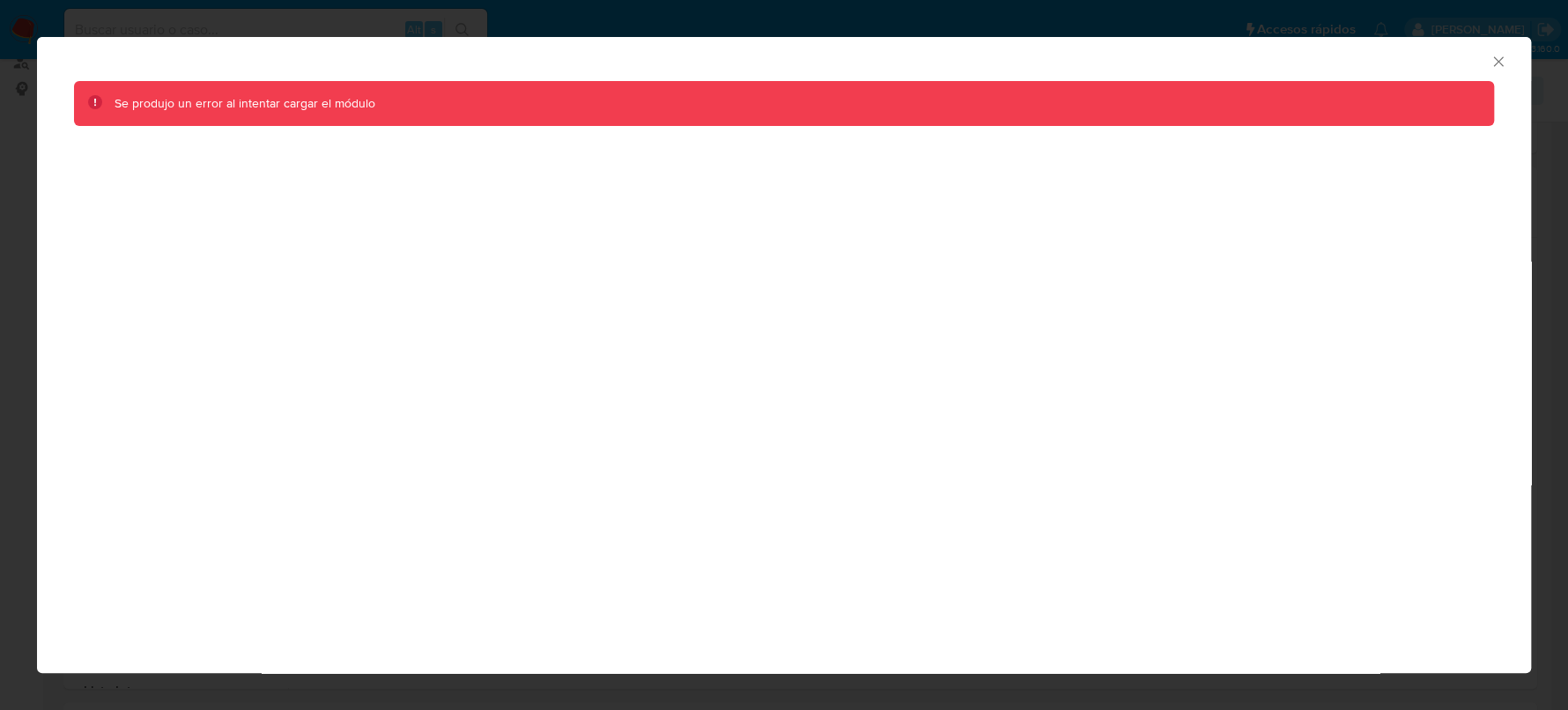
click at [1498, 60] on icon "Cerrar ventana" at bounding box center [1498, 61] width 10 height 10
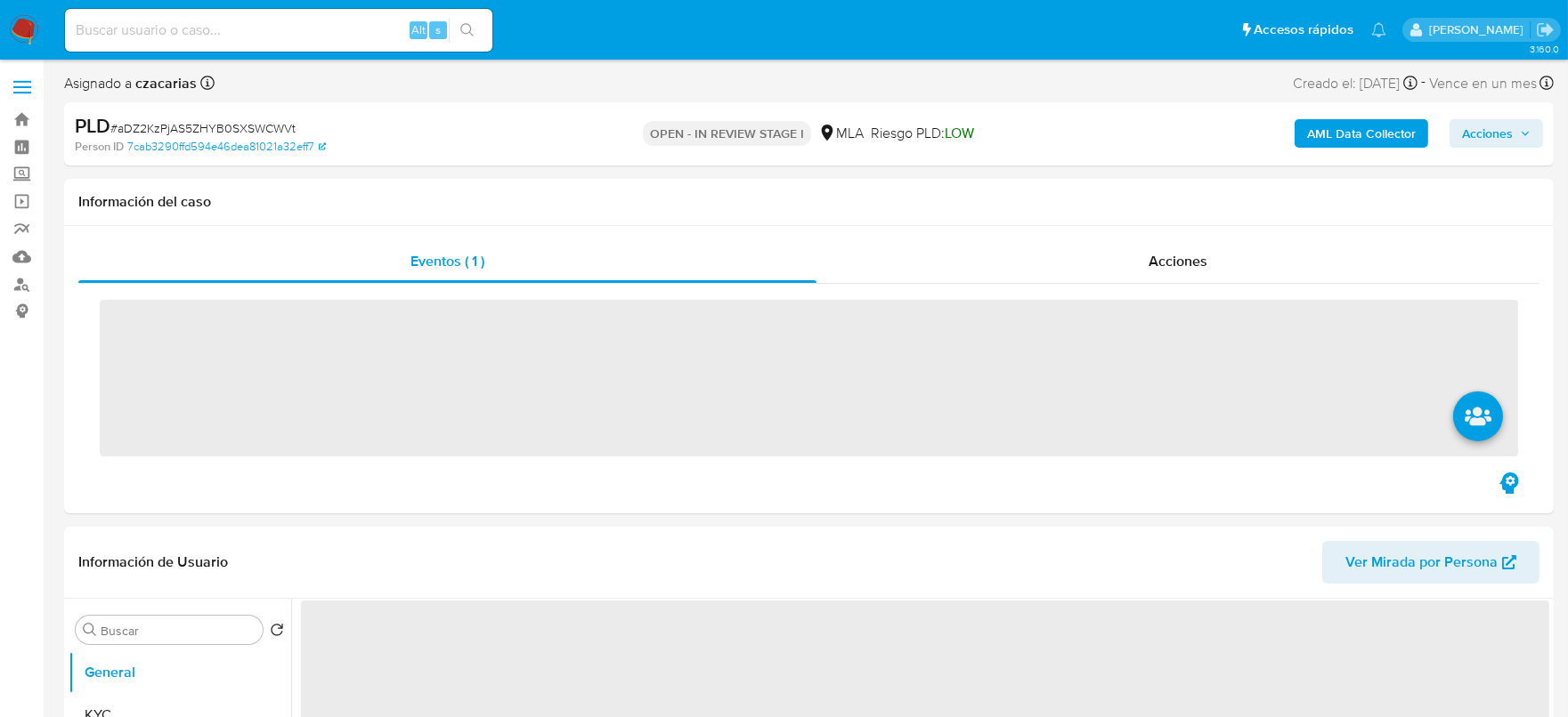
click at [1336, 129] on b "AML Data Collector" at bounding box center [1361, 133] width 108 height 28
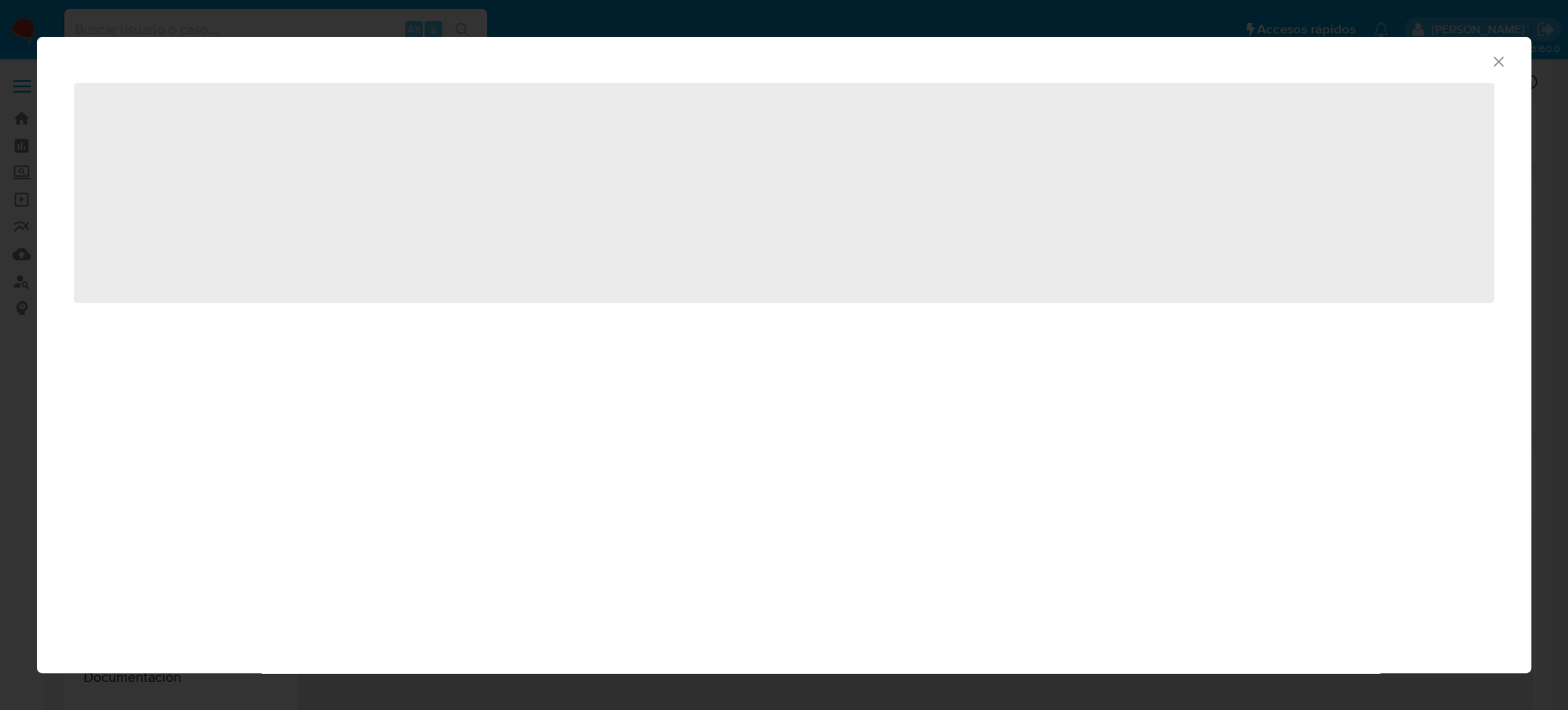
select select "10"
click at [1496, 63] on icon "Cerrar ventana" at bounding box center [1499, 62] width 18 height 18
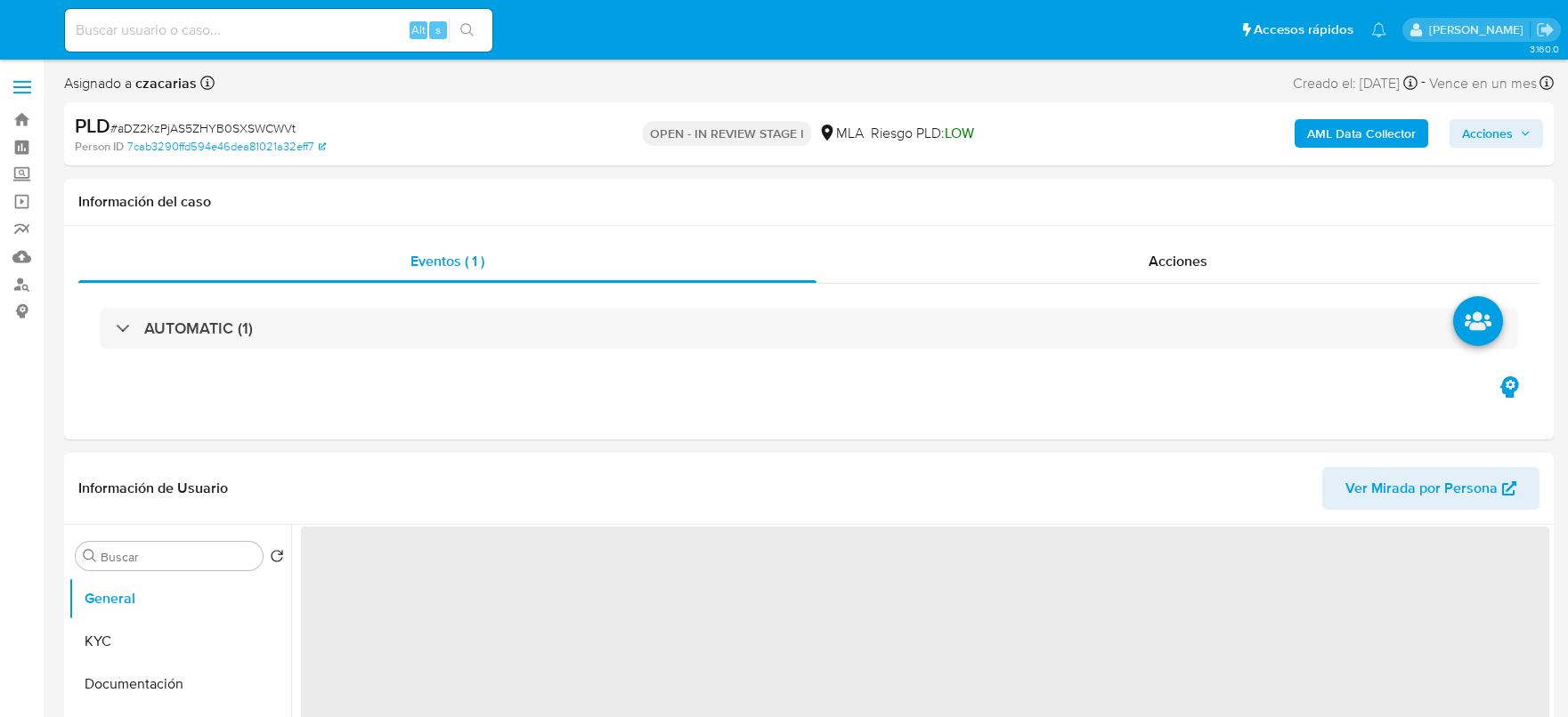
select select "10"
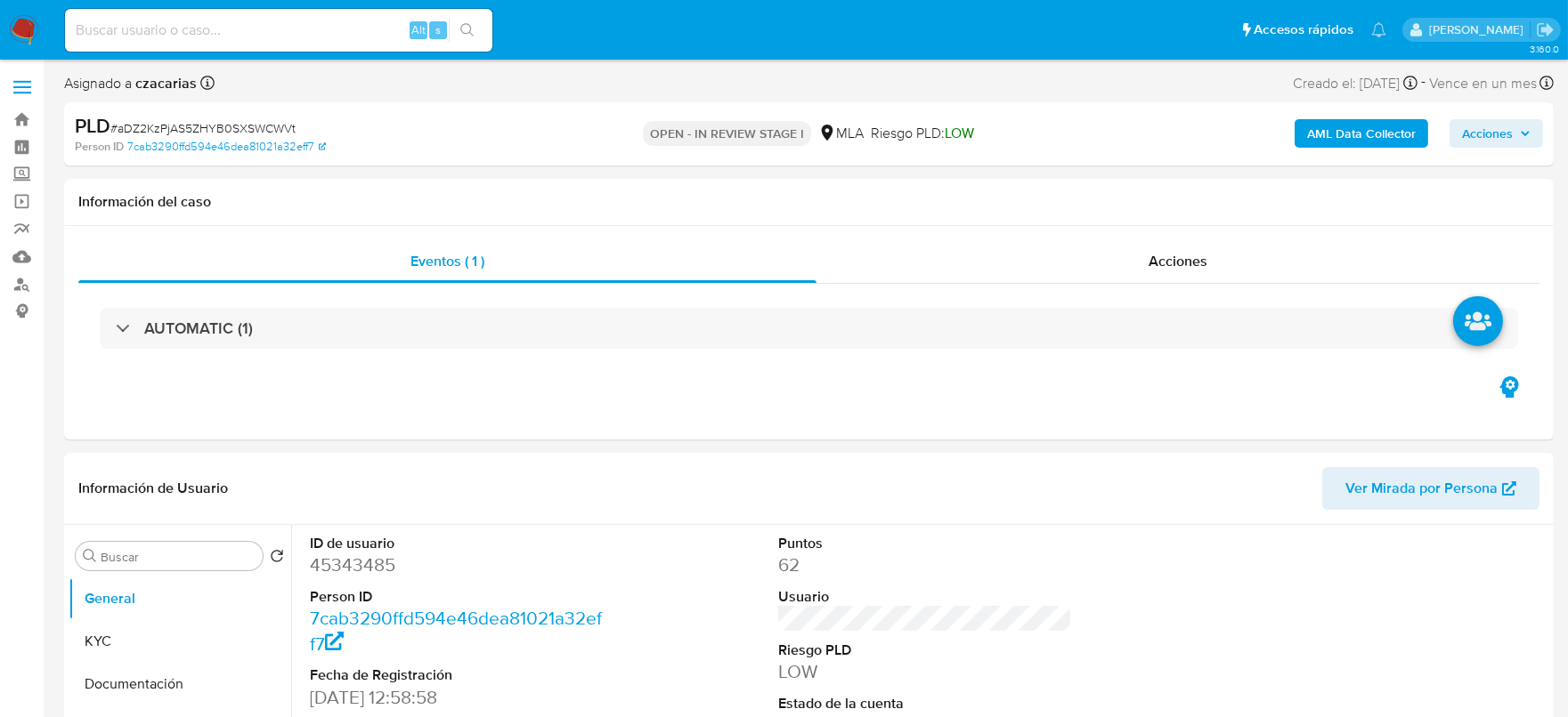
click at [1336, 140] on b "AML Data Collector" at bounding box center [1361, 133] width 108 height 28
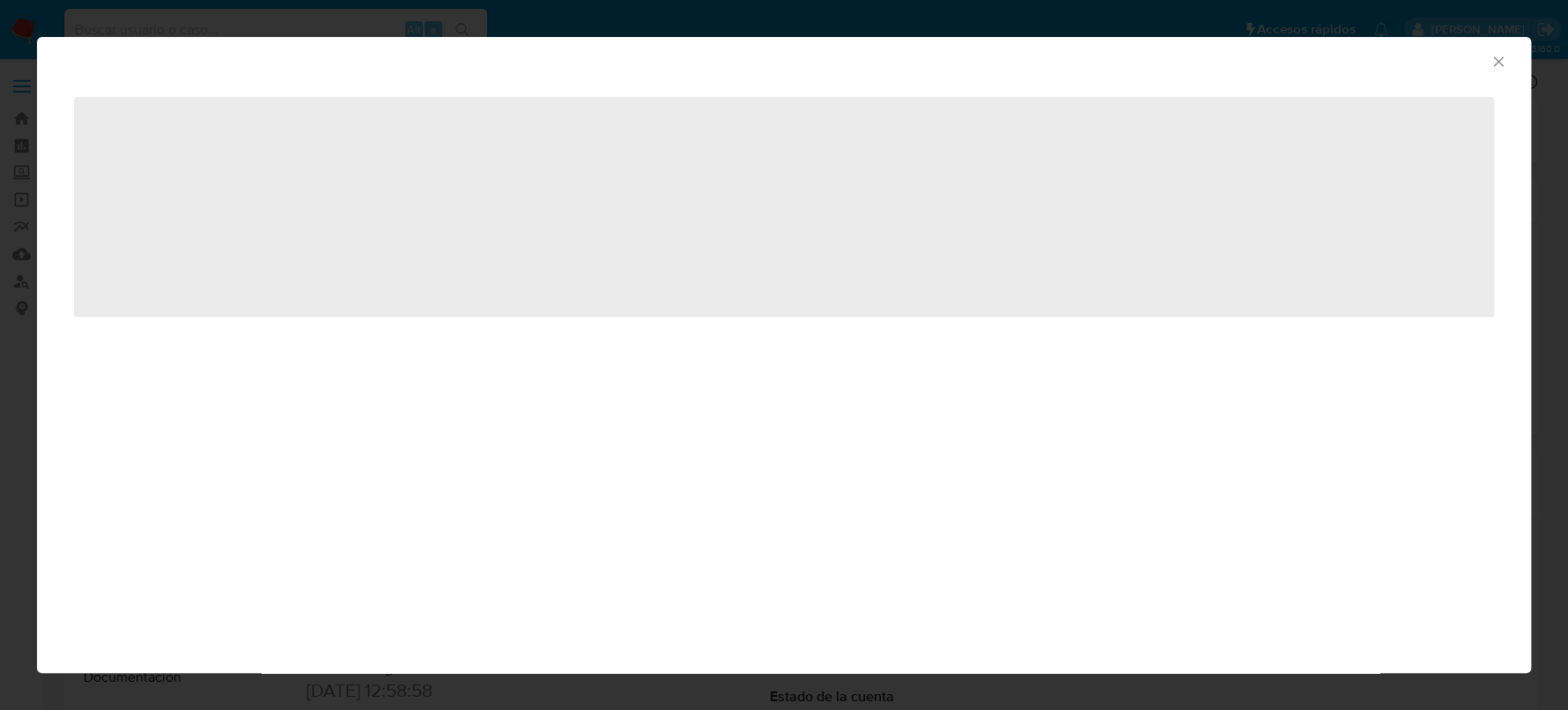
click at [1496, 61] on icon "Cerrar ventana" at bounding box center [1499, 62] width 18 height 18
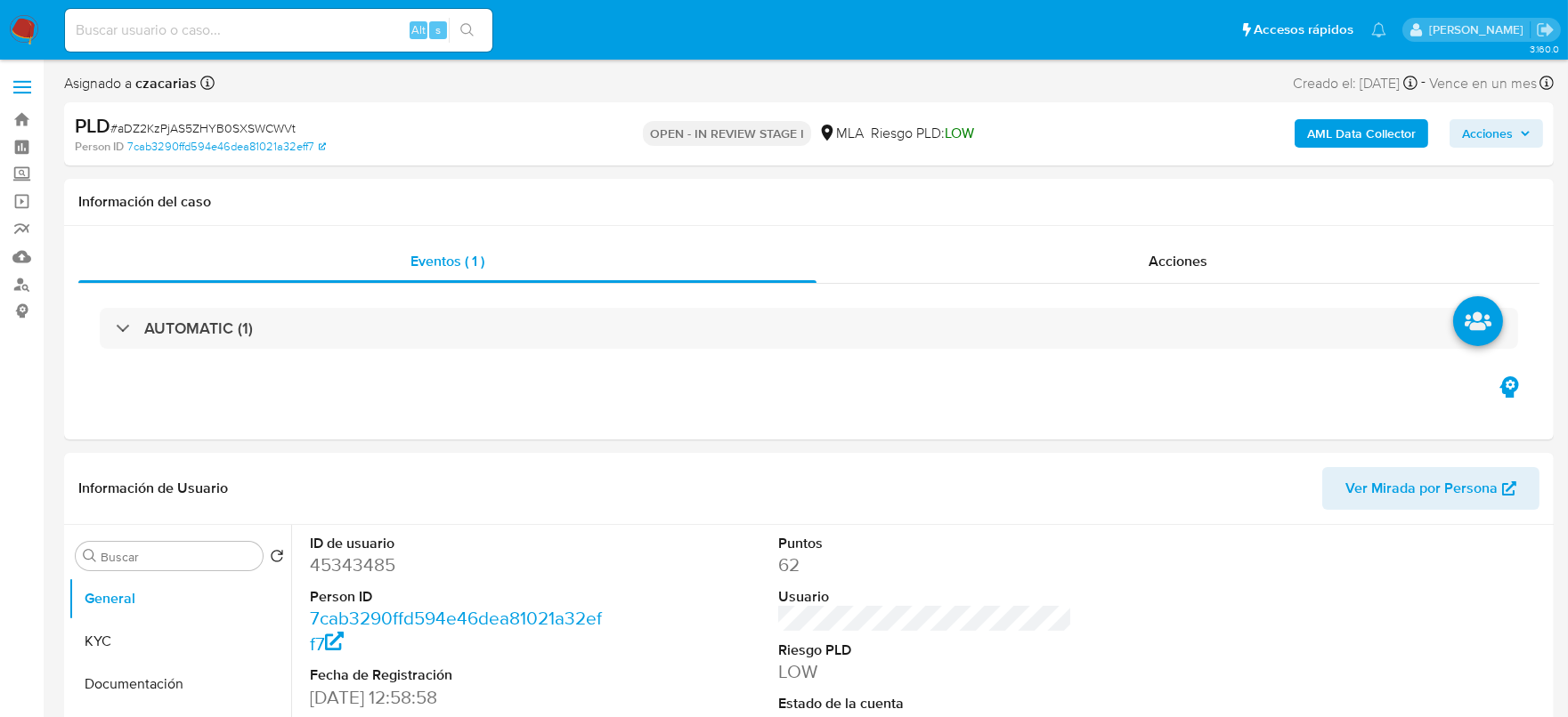
click at [1325, 124] on b "AML Data Collector" at bounding box center [1361, 133] width 108 height 28
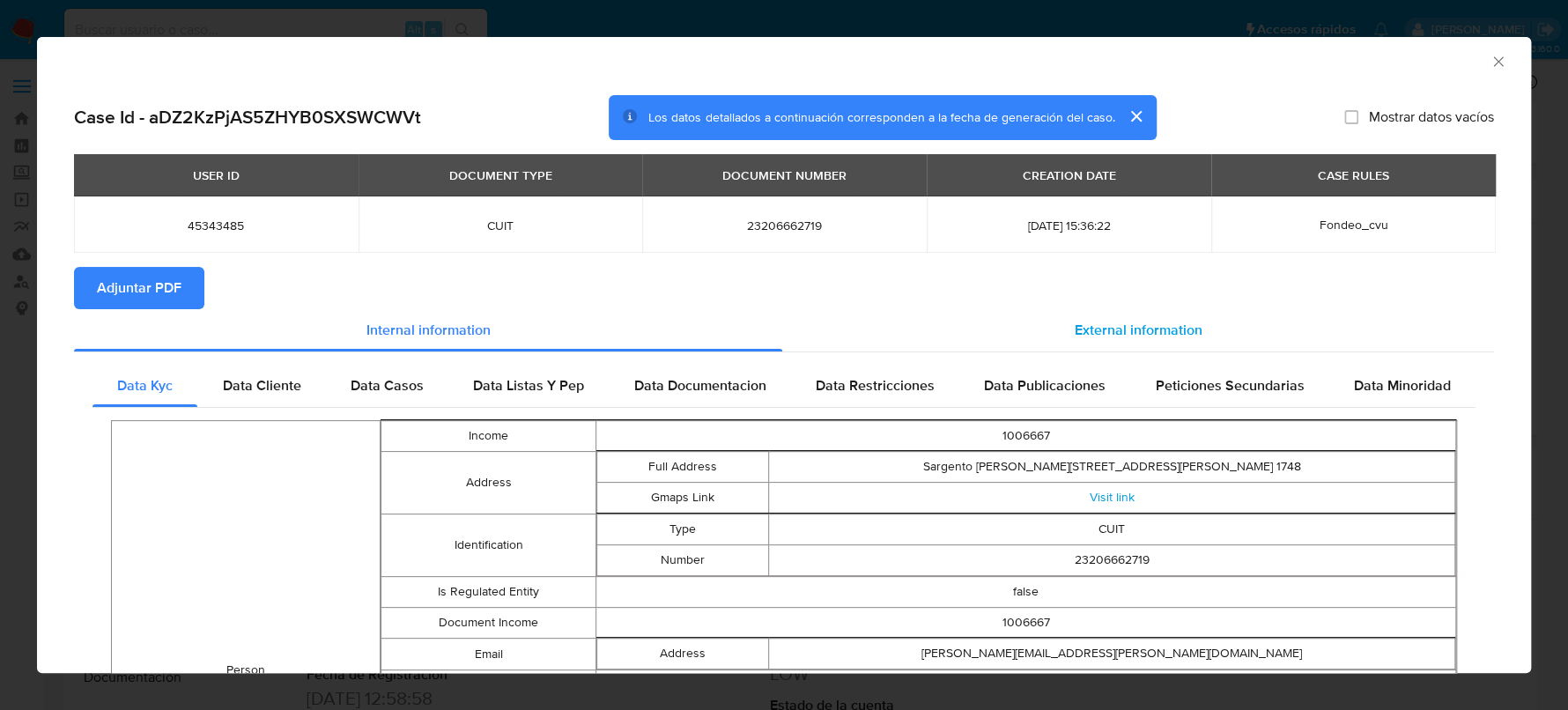
click at [1222, 346] on div "External information" at bounding box center [1137, 330] width 711 height 42
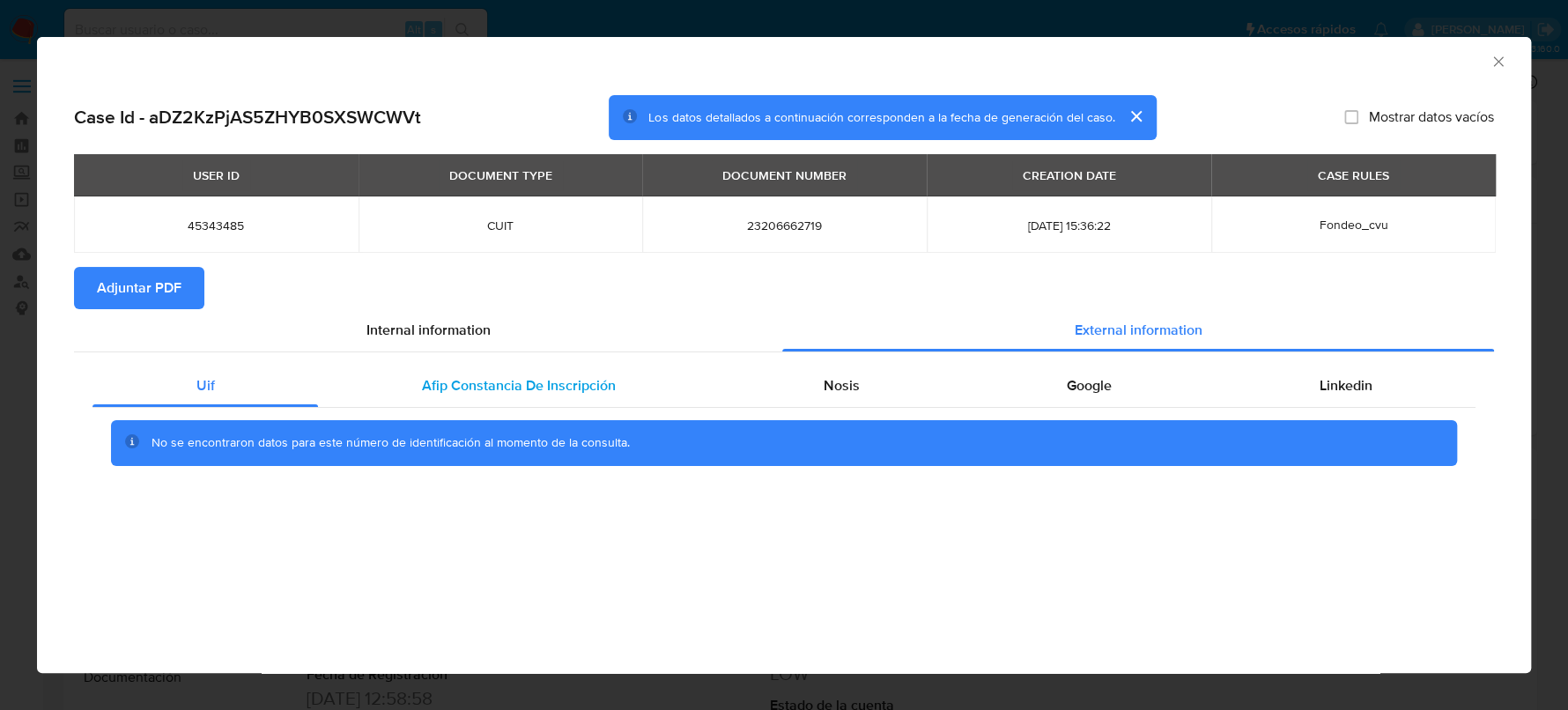
click at [644, 391] on div "Afip Constancia De Inscripción" at bounding box center [518, 385] width 400 height 42
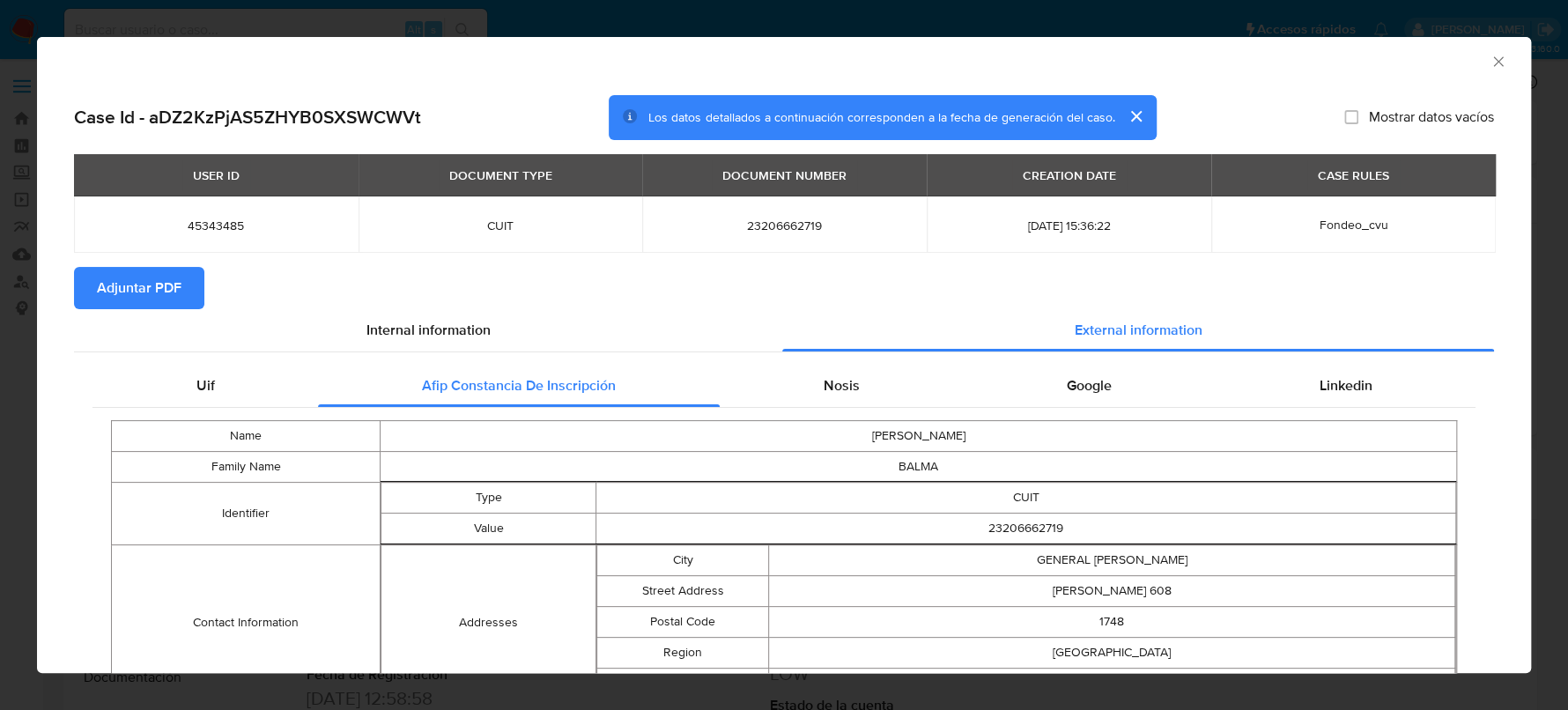
click at [126, 284] on span "Adjuntar PDF" at bounding box center [139, 288] width 85 height 39
click at [1490, 61] on icon "Cerrar ventana" at bounding box center [1499, 62] width 18 height 18
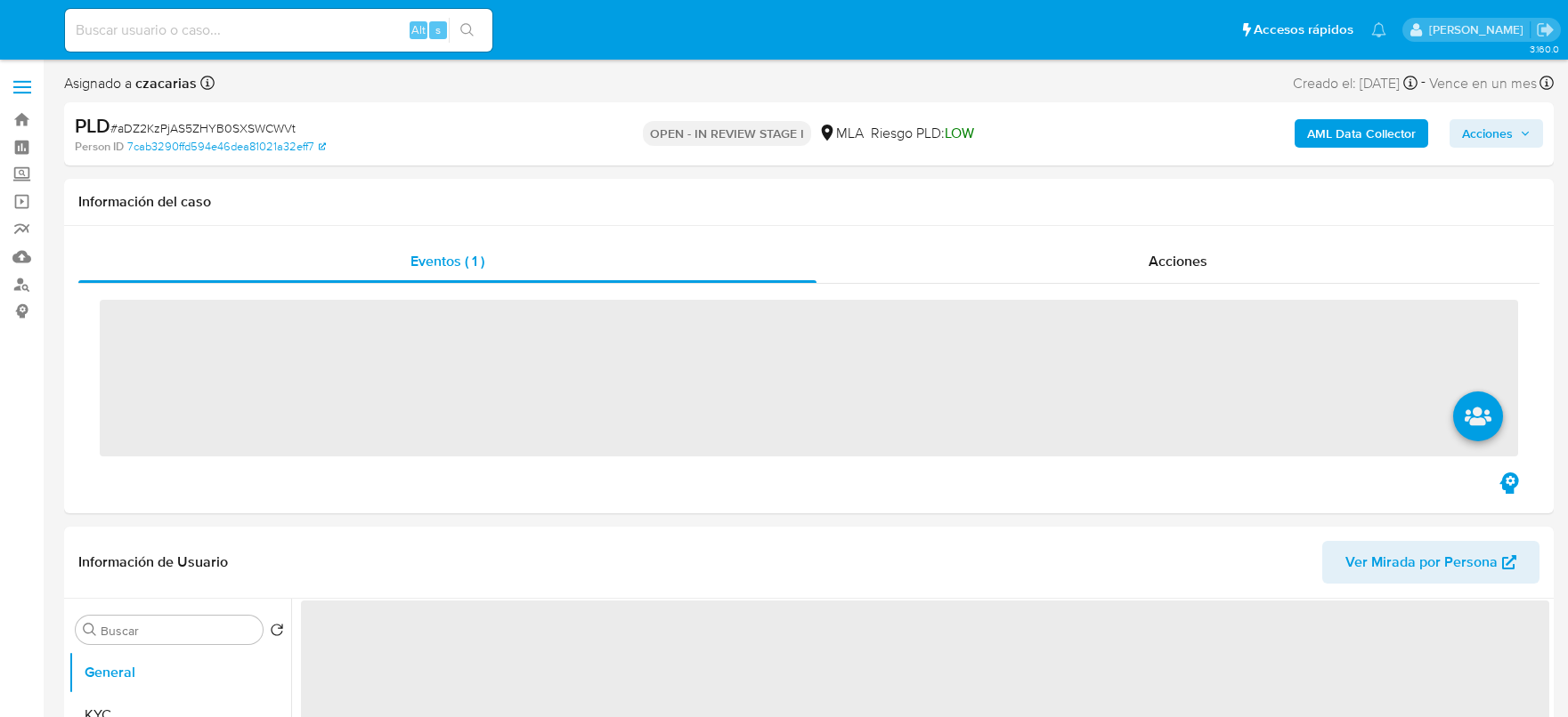
select select "10"
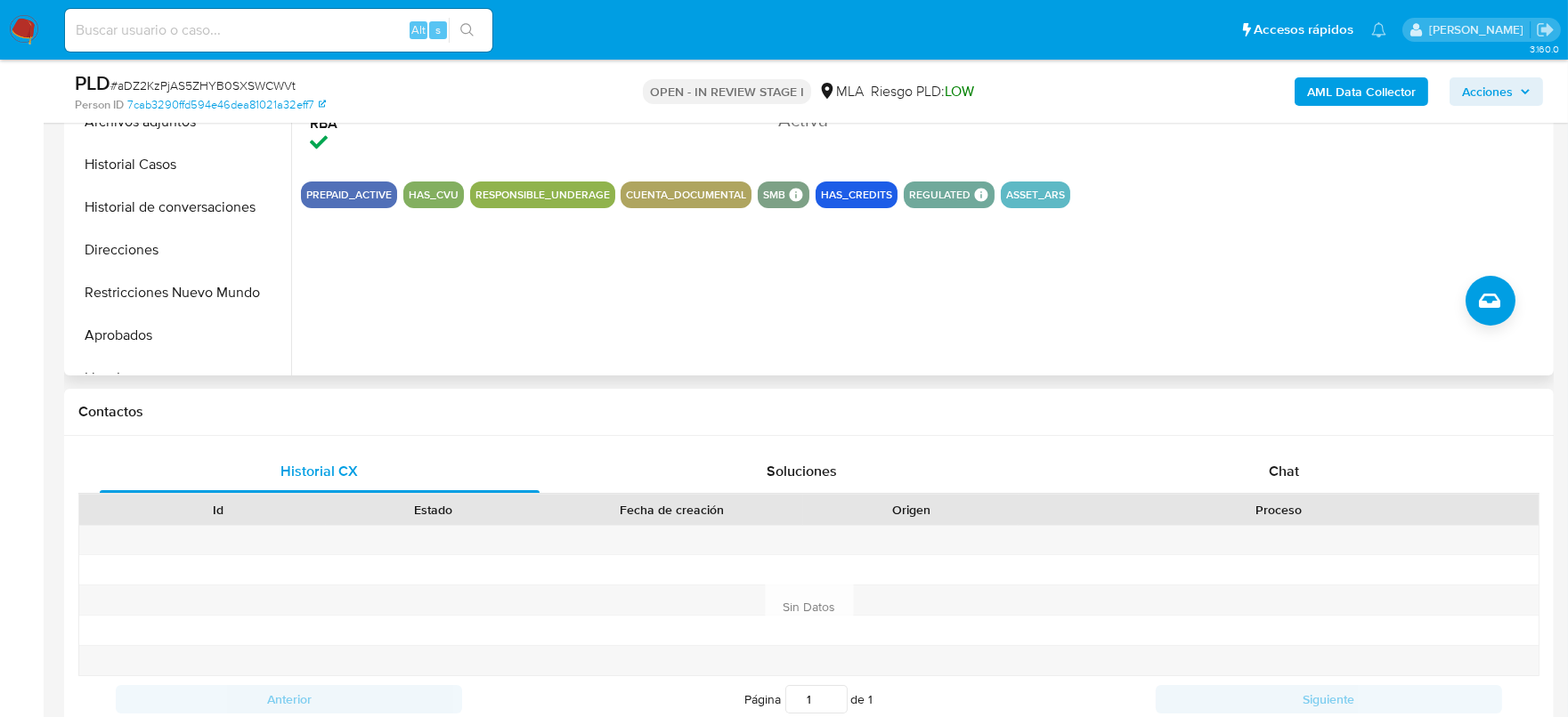
scroll to position [778, 0]
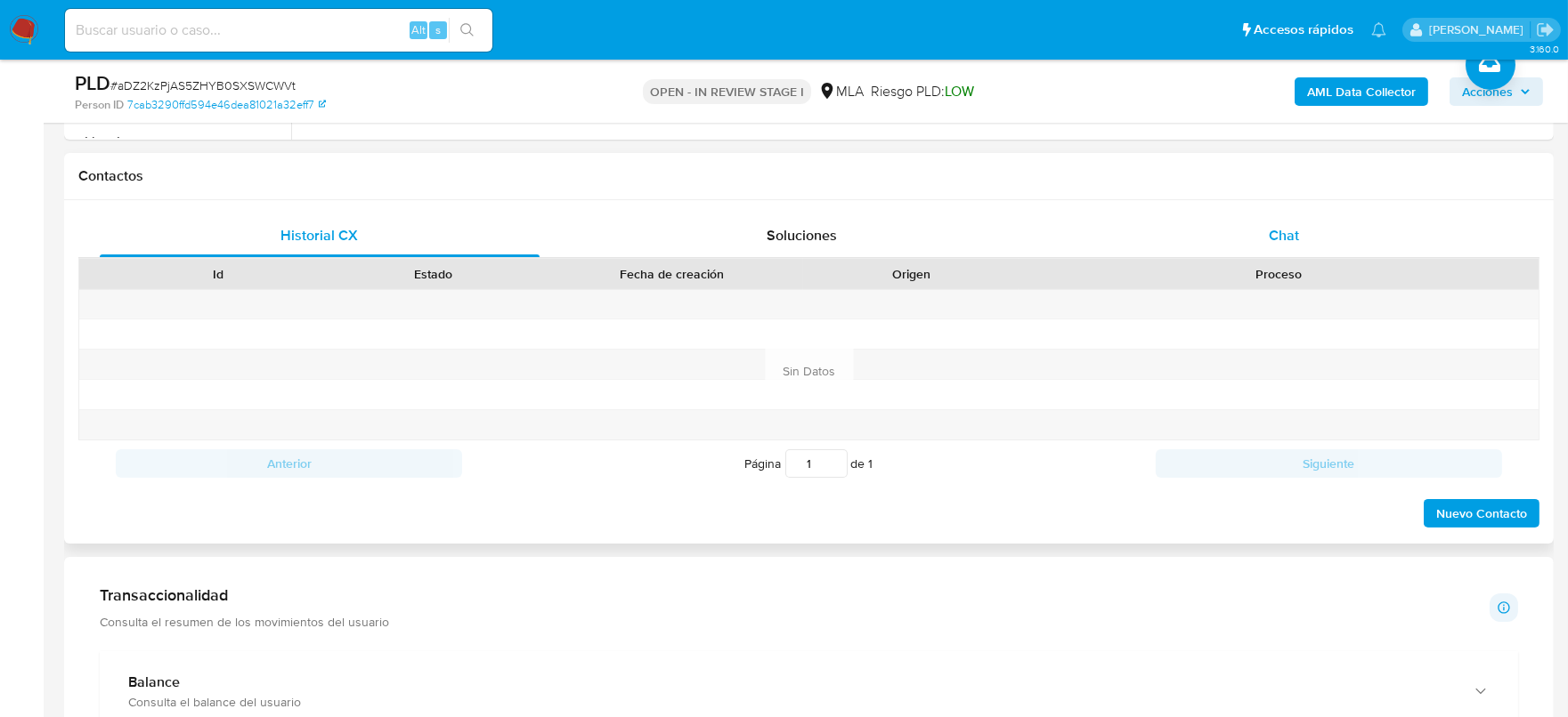
click at [1309, 225] on div "Chat" at bounding box center [1284, 235] width 440 height 43
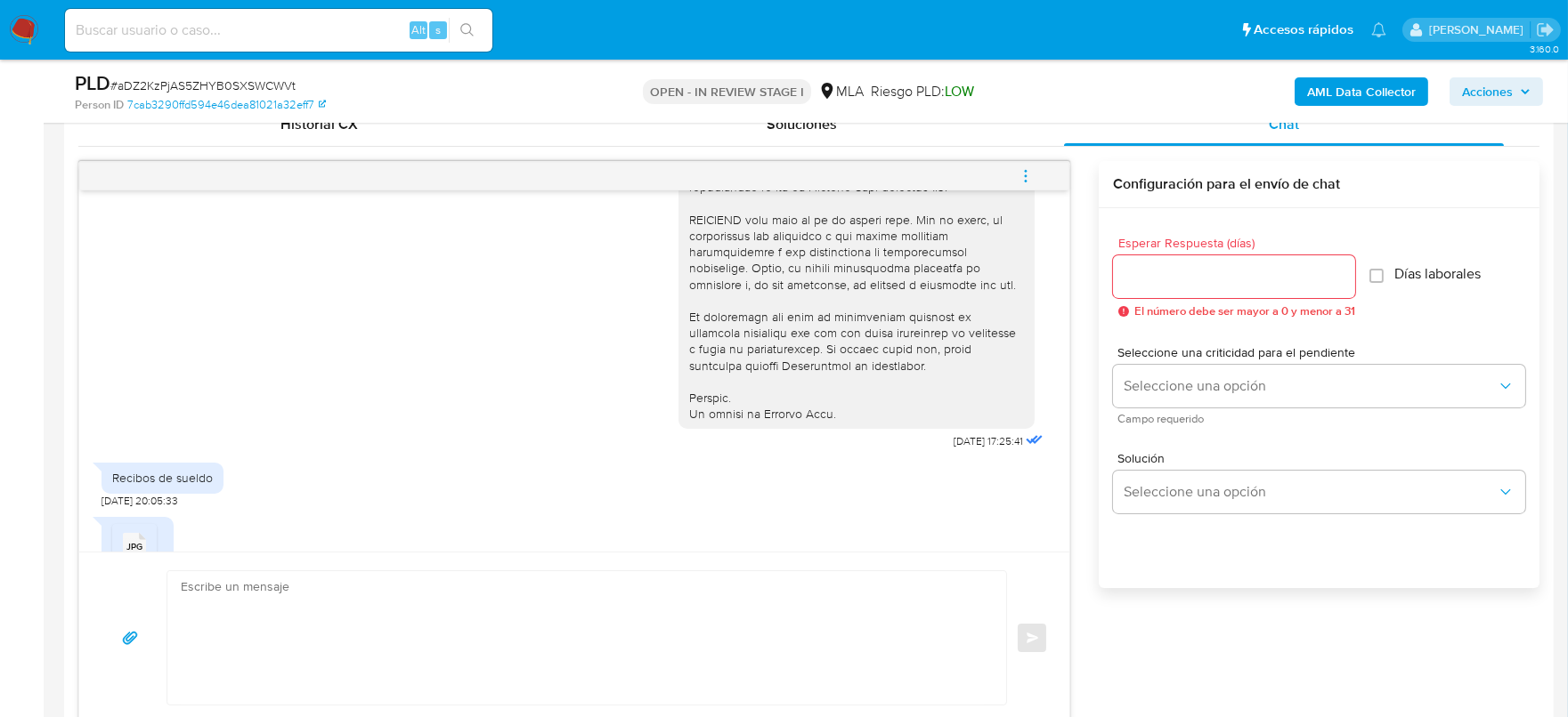
scroll to position [889, 0]
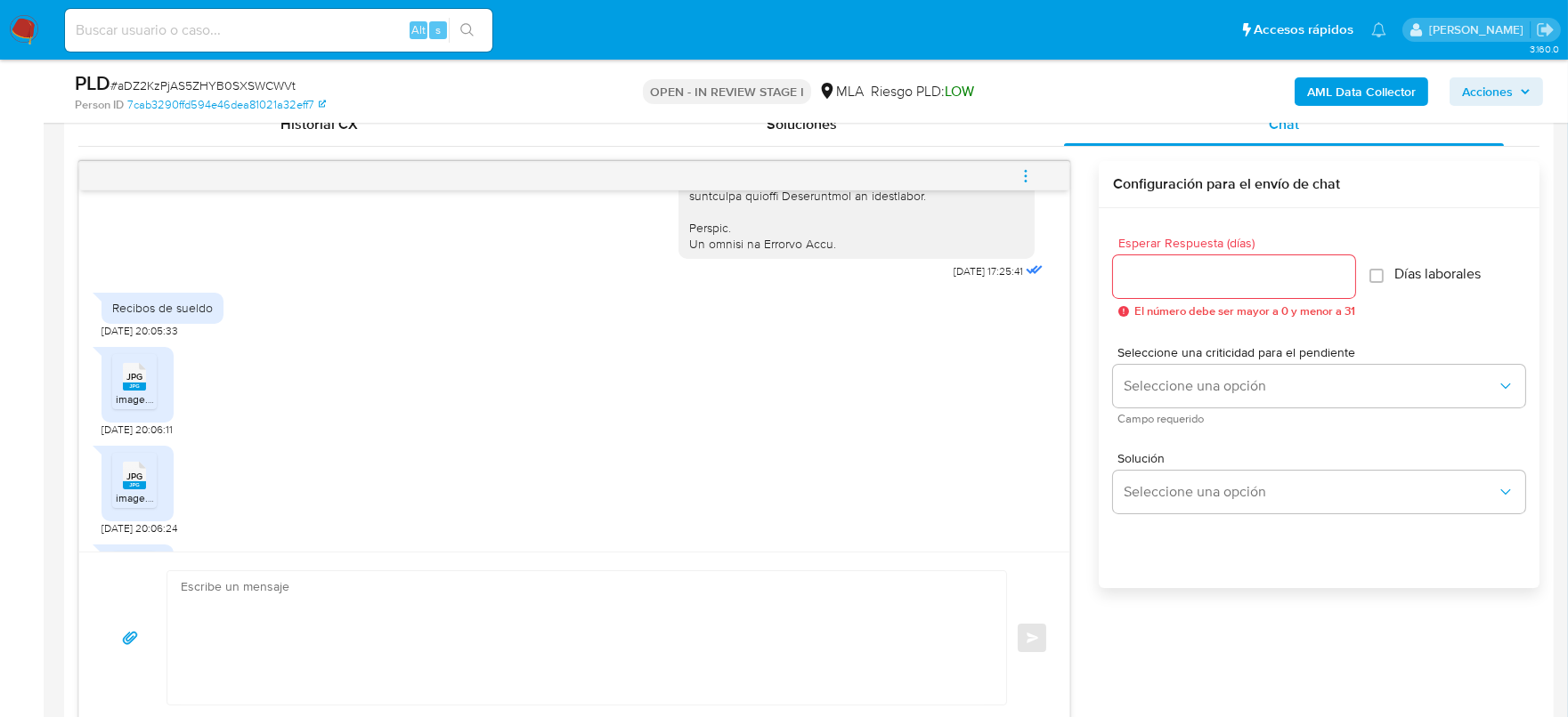
click at [129, 391] on rect at bounding box center [134, 386] width 23 height 8
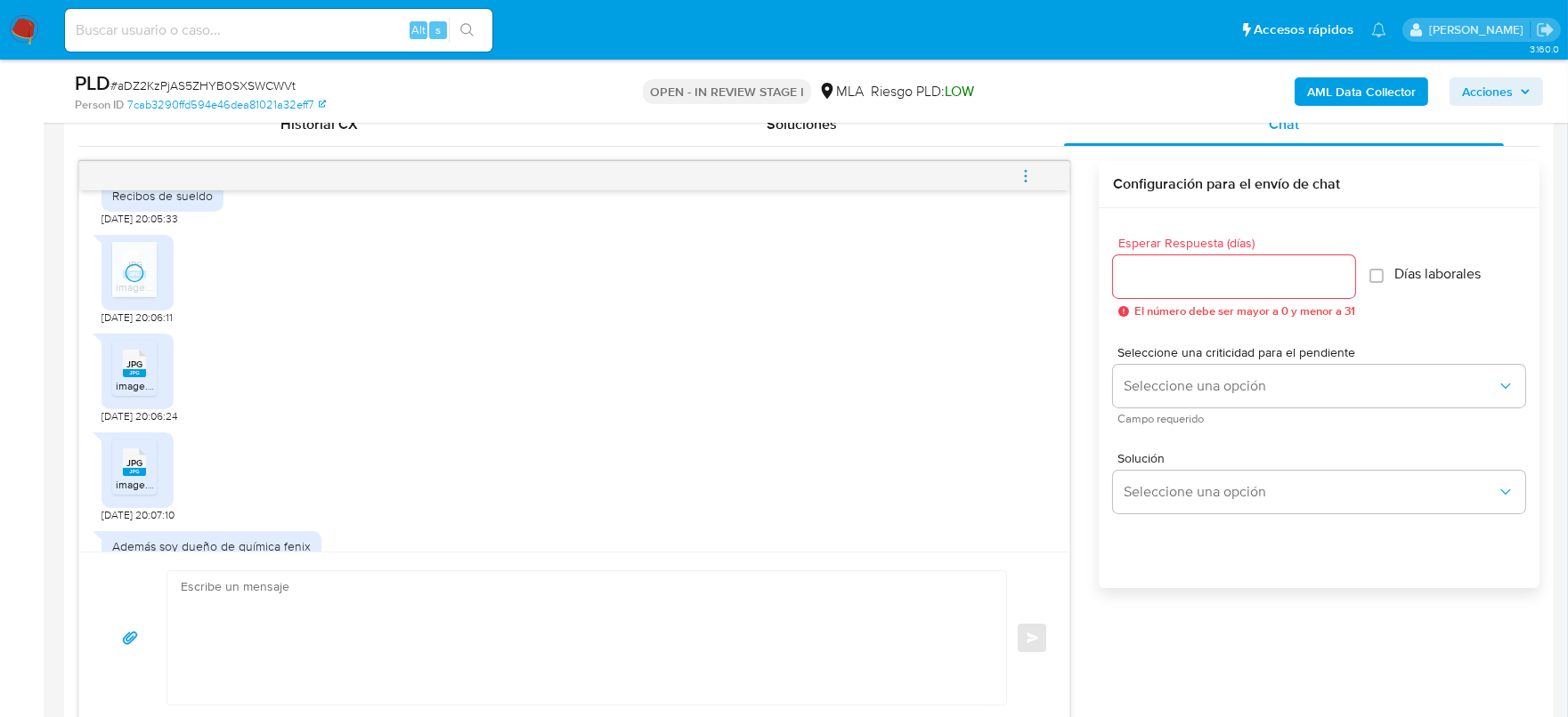
click at [138, 394] on span "image.jpg" at bounding box center [139, 385] width 47 height 15
click at [129, 476] on rect at bounding box center [134, 472] width 23 height 8
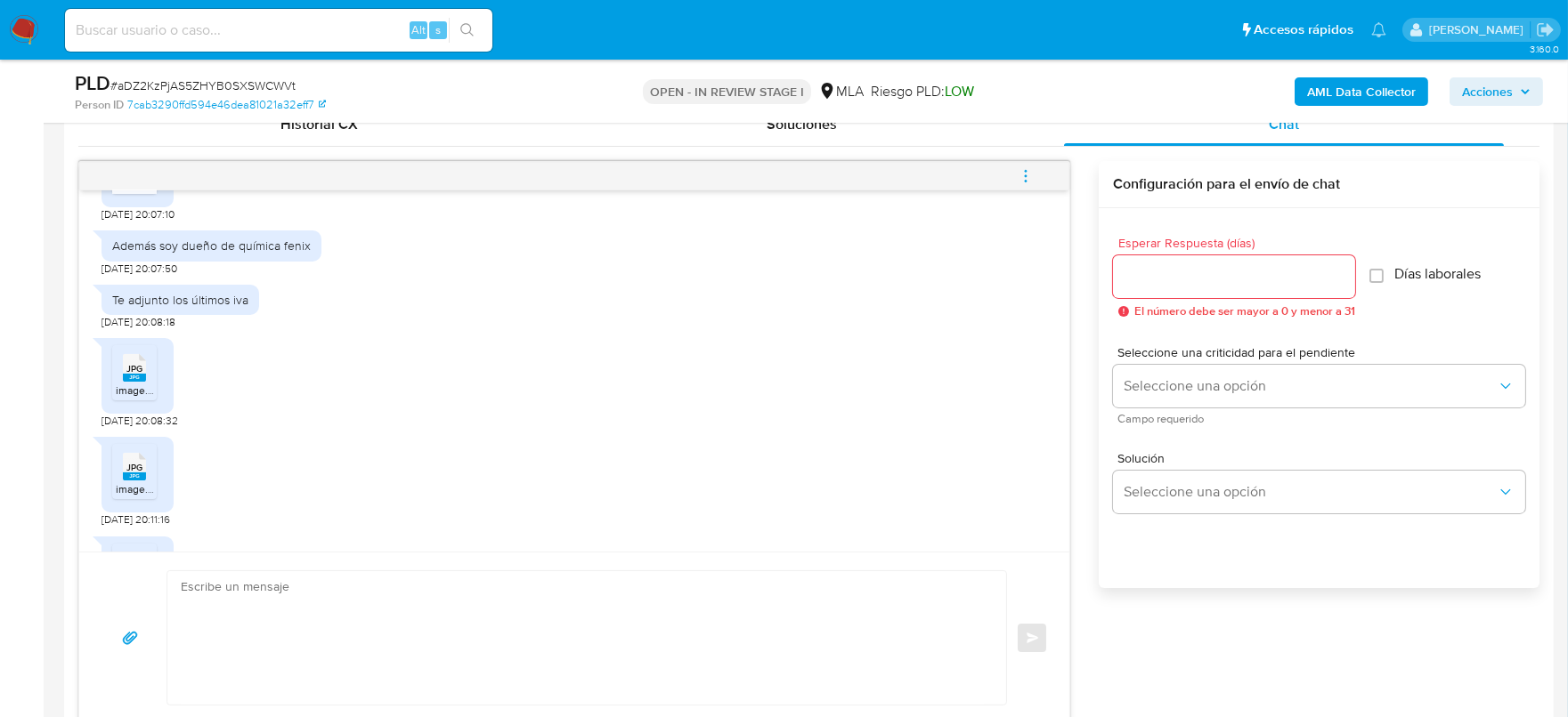
scroll to position [1335, 0]
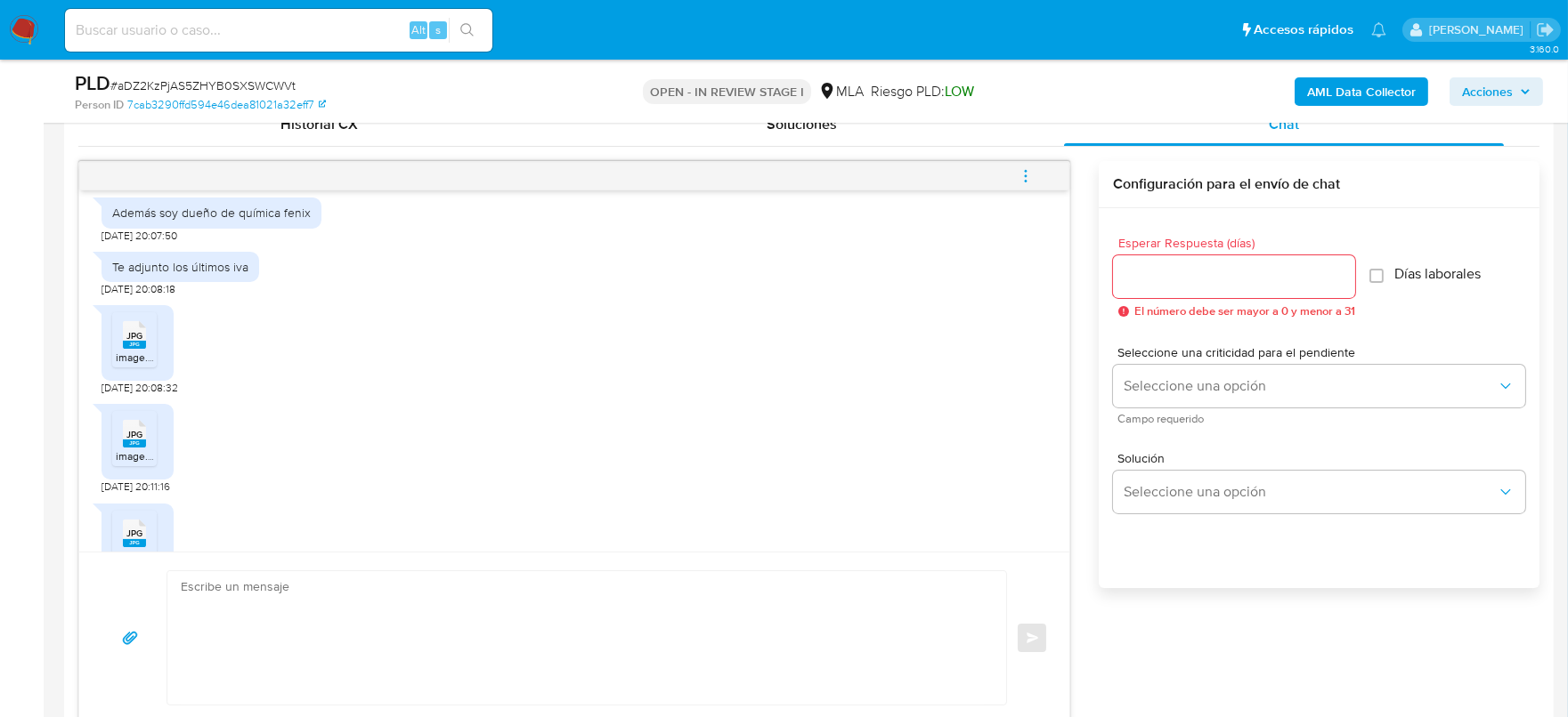
click at [134, 364] on span "image.jpg" at bounding box center [139, 357] width 47 height 15
click at [134, 441] on span "JPG" at bounding box center [135, 435] width 16 height 12
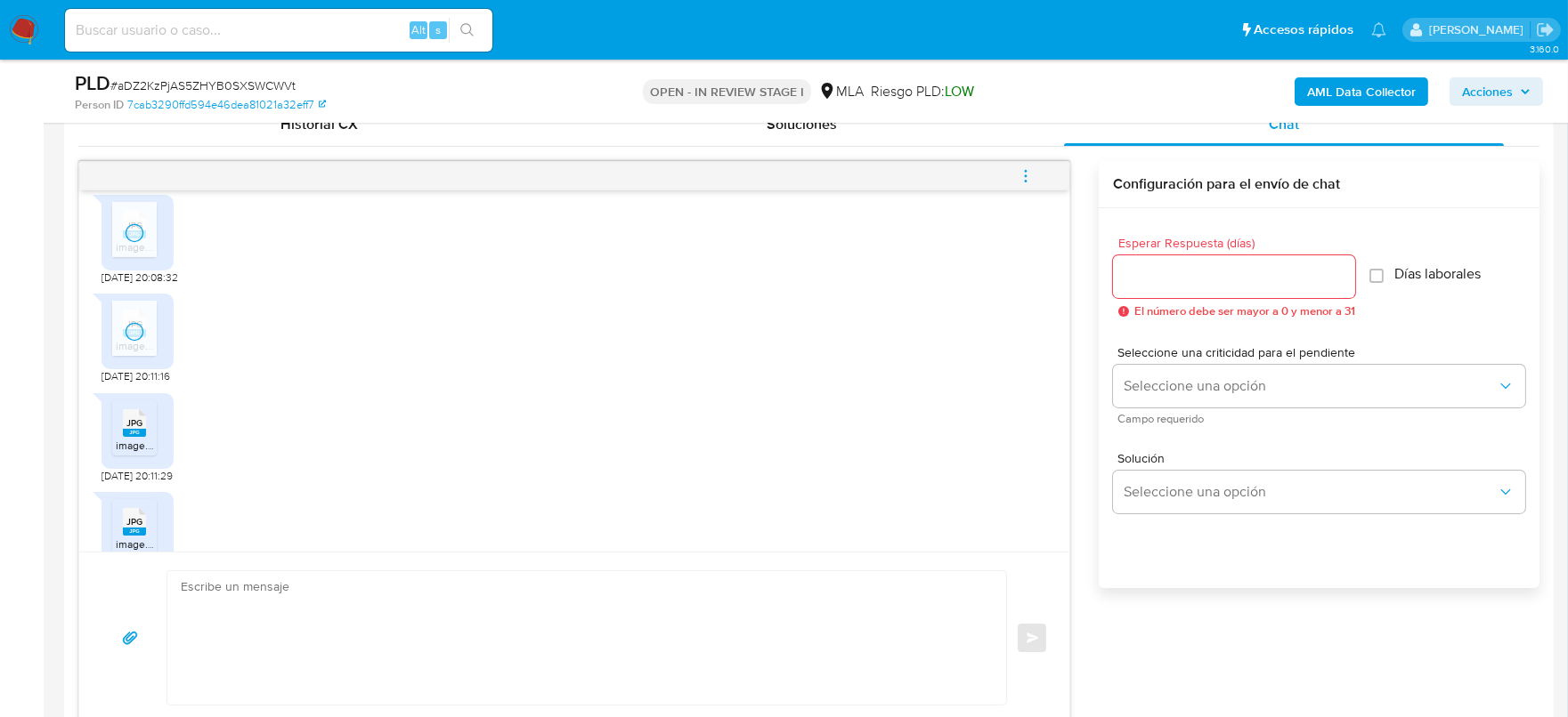
click at [120, 439] on div "JPG JPG" at bounding box center [134, 421] width 37 height 35
click at [129, 416] on span "JPG" at bounding box center [135, 410] width 16 height 12
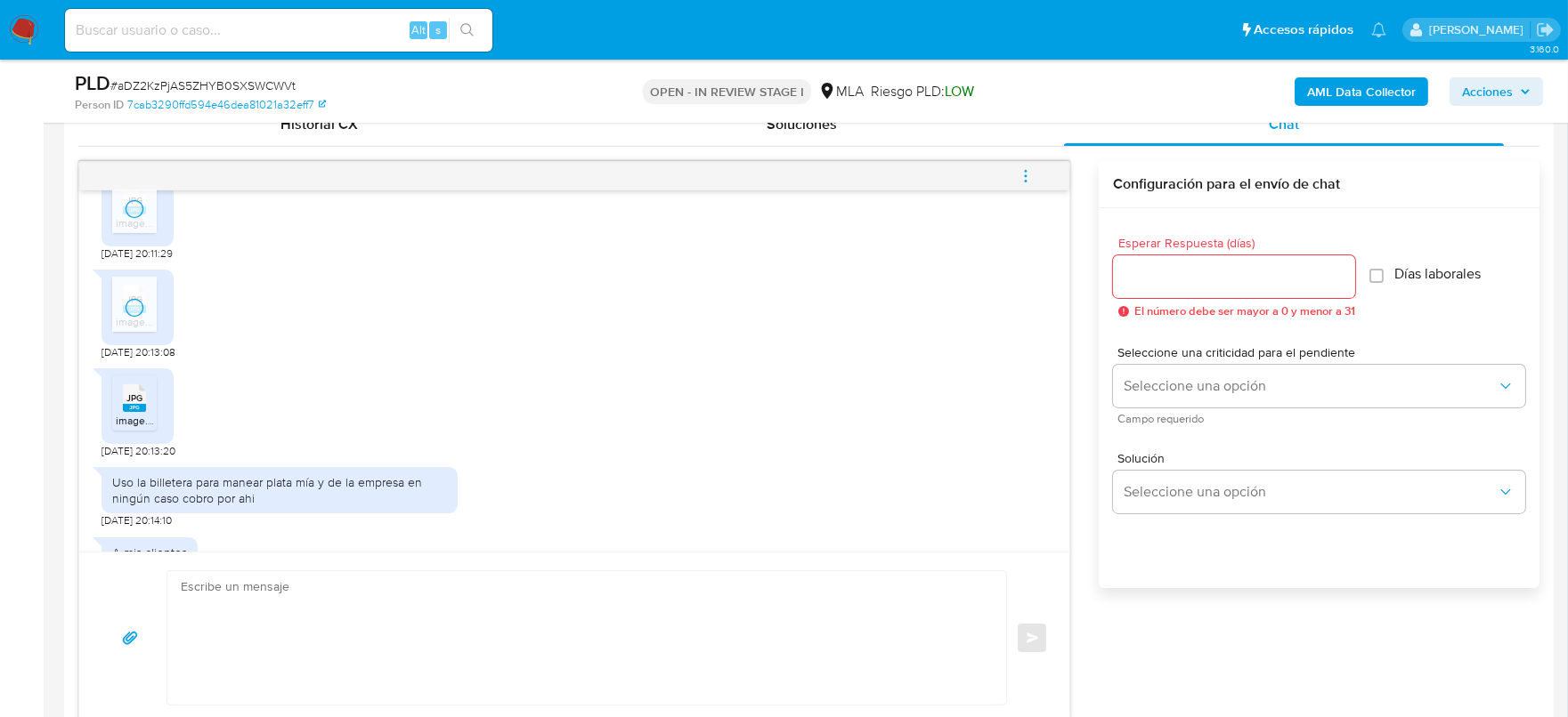
click at [133, 412] on rect at bounding box center [134, 407] width 23 height 8
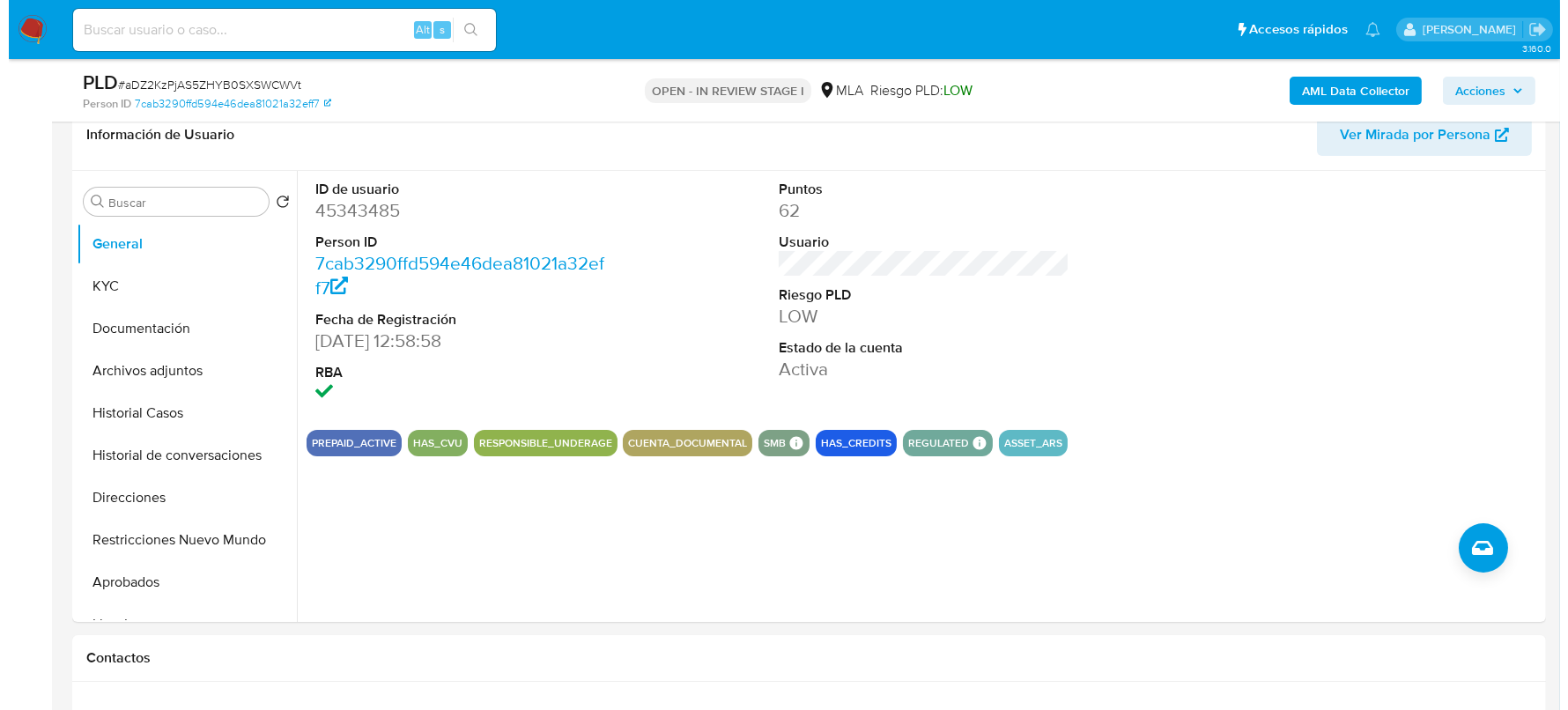
scroll to position [219, 0]
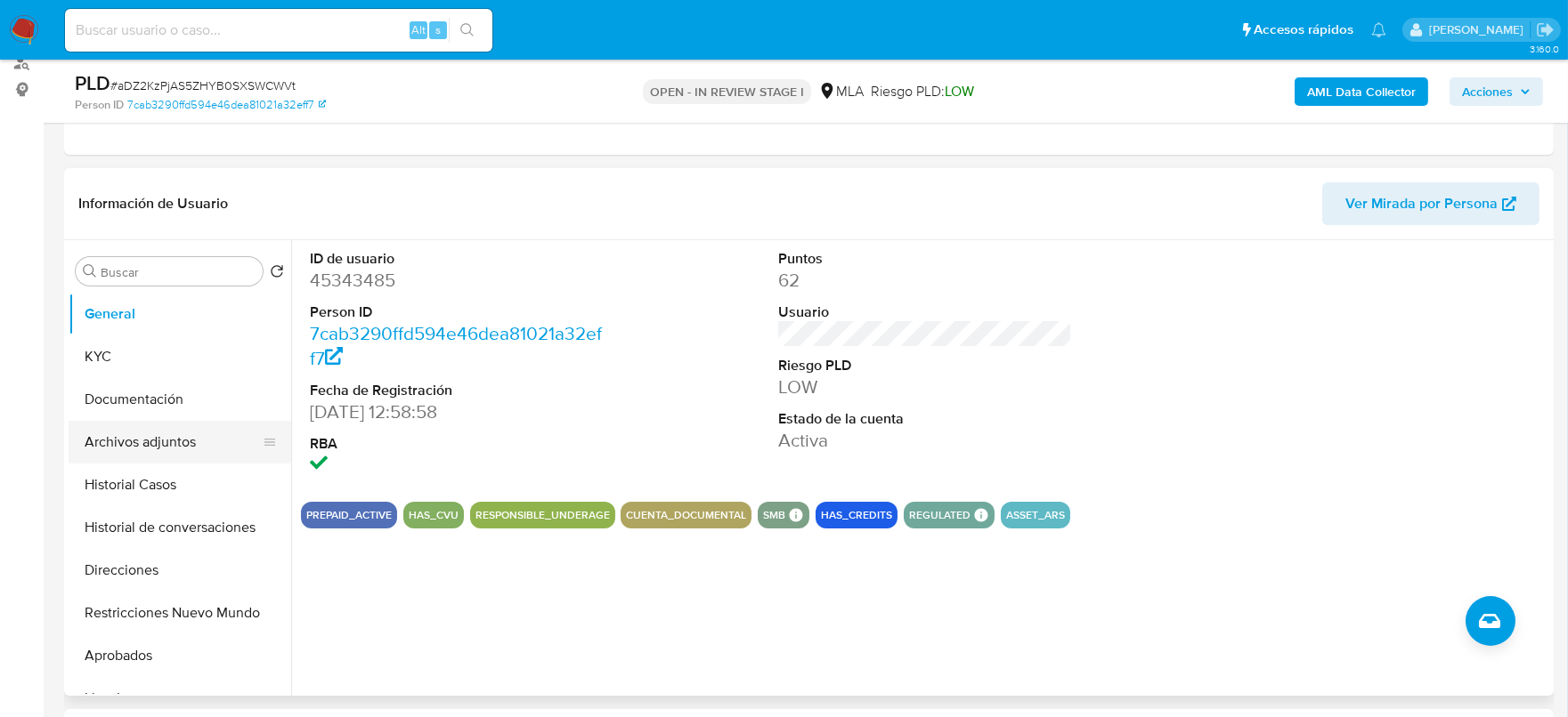
click at [180, 425] on button "Archivos adjuntos" at bounding box center [172, 442] width 209 height 43
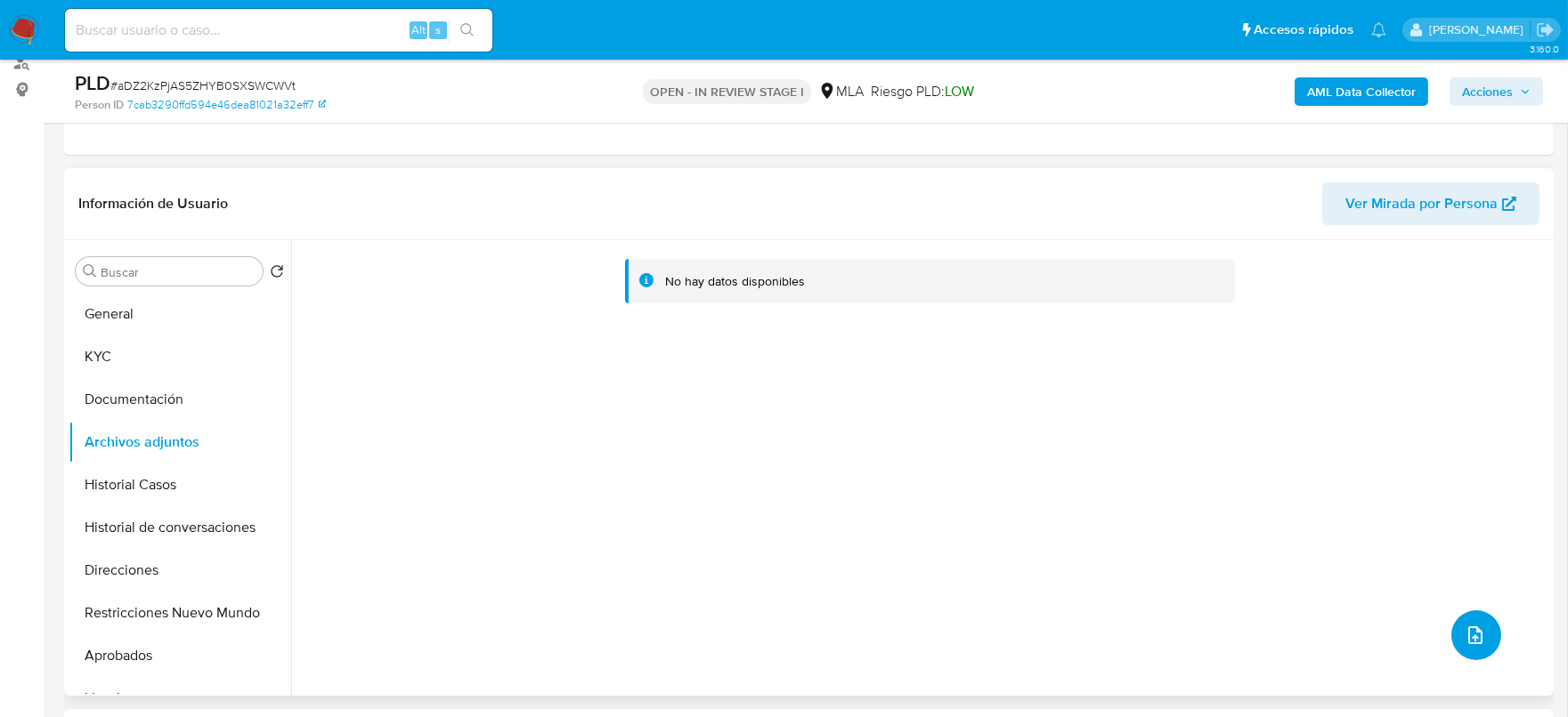
click at [1465, 633] on icon "upload-file" at bounding box center [1475, 635] width 21 height 21
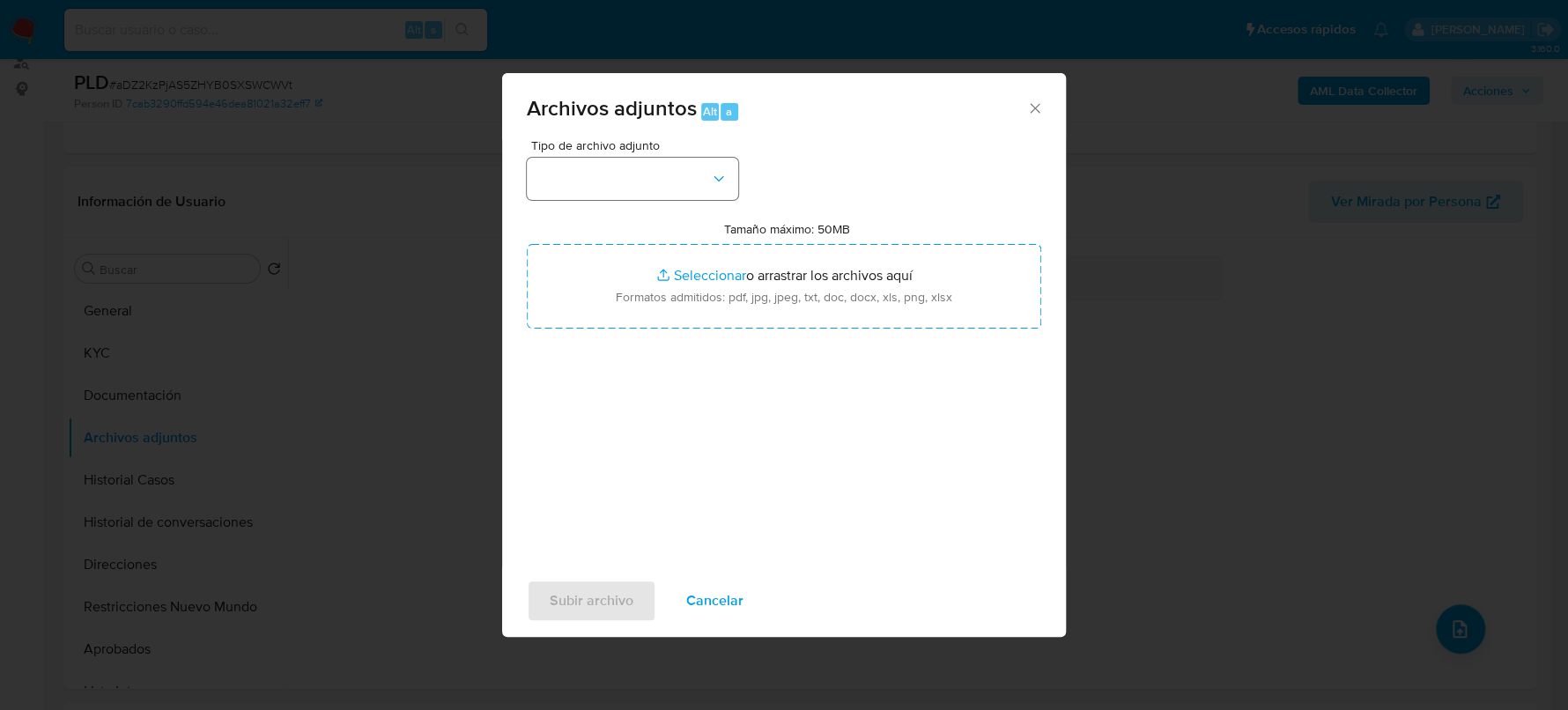
click at [622, 197] on div "Tipo de archivo adjunto Tamaño máximo: 50MB Seleccionar archivos Seleccionar o …" at bounding box center [784, 346] width 514 height 416
click at [628, 194] on button "button" at bounding box center [632, 179] width 211 height 42
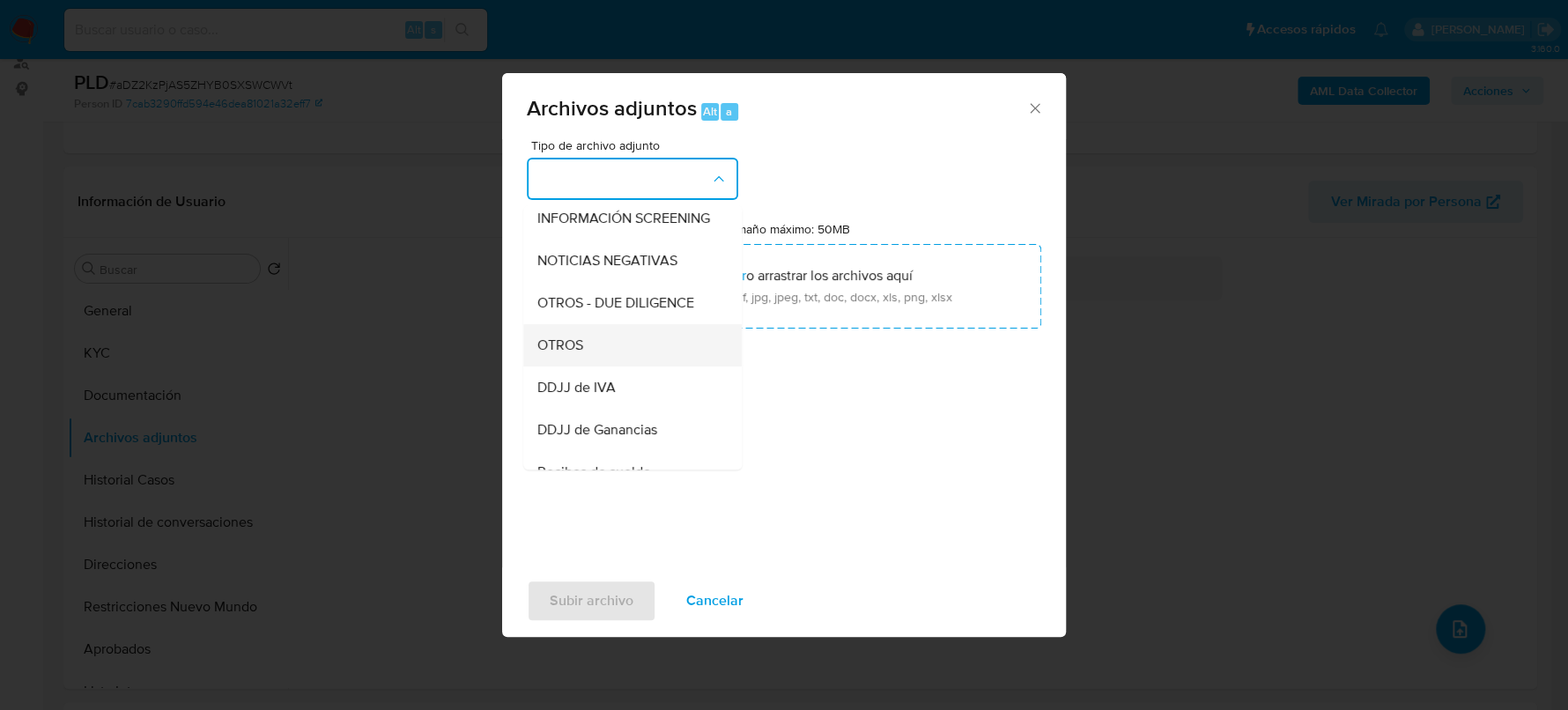
click at [617, 360] on div "OTROS" at bounding box center [627, 345] width 179 height 42
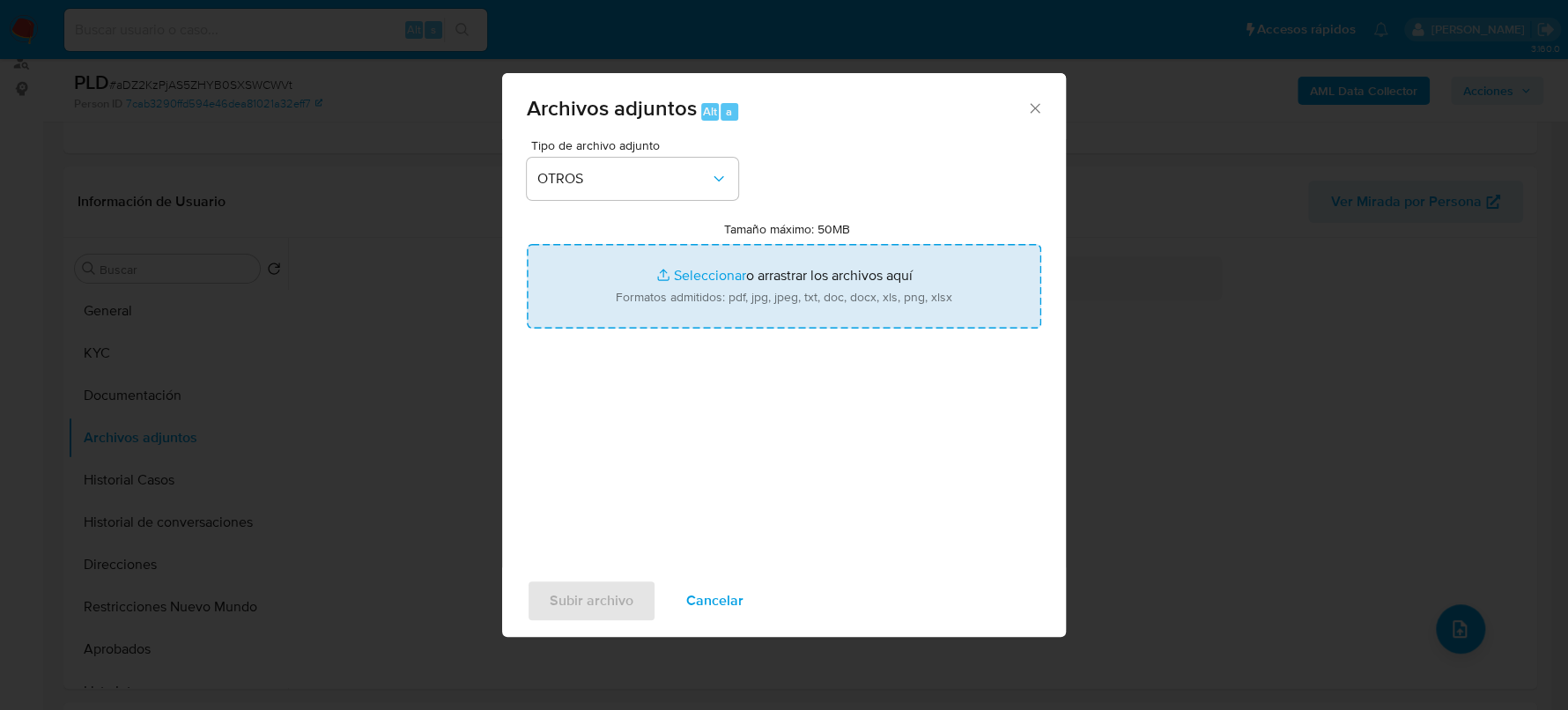
type input "C:\fakepath\Movimientos aDZ2KzPjAS5ZHYB0SXSWCWVt_2025_08_18_19_28_19.xlsx"
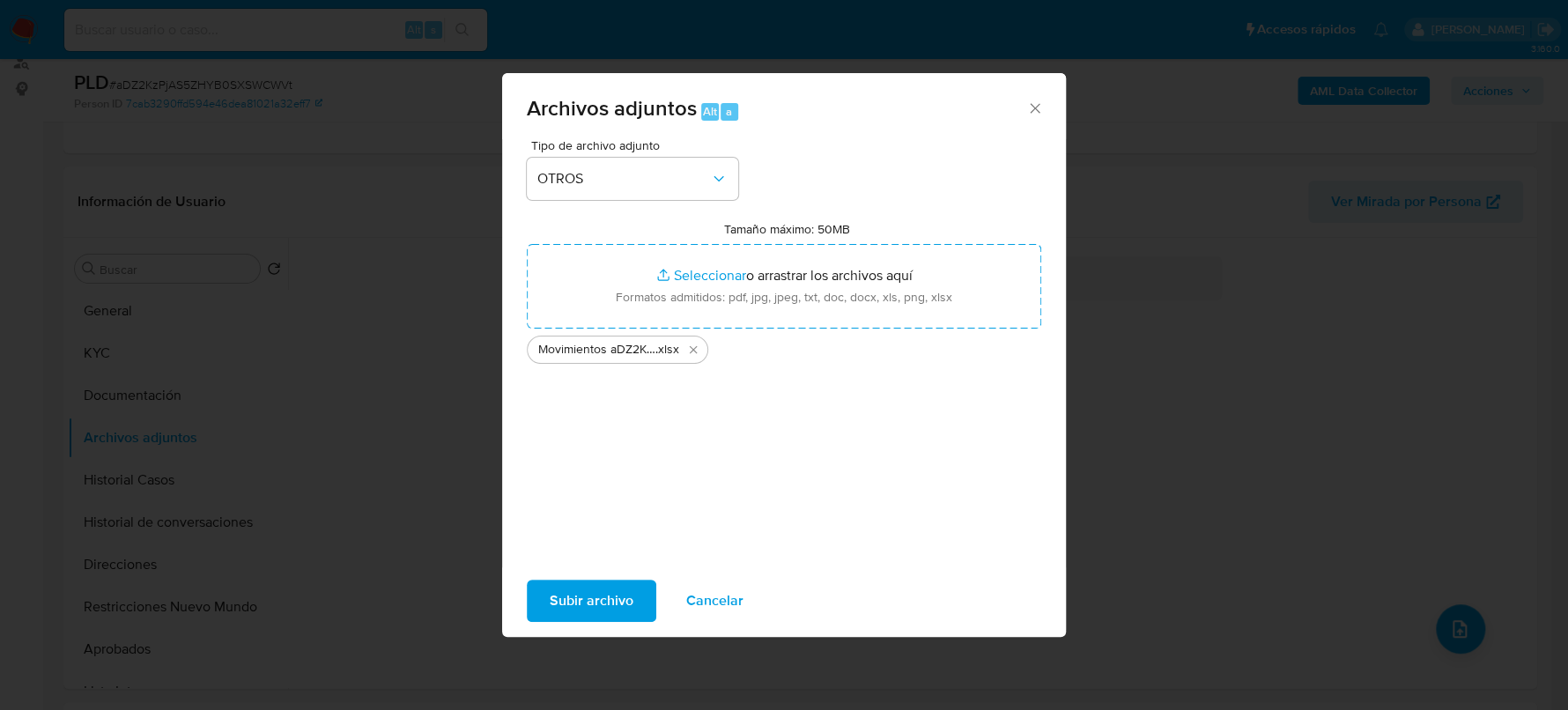
click at [607, 589] on span "Subir archivo" at bounding box center [591, 601] width 84 height 39
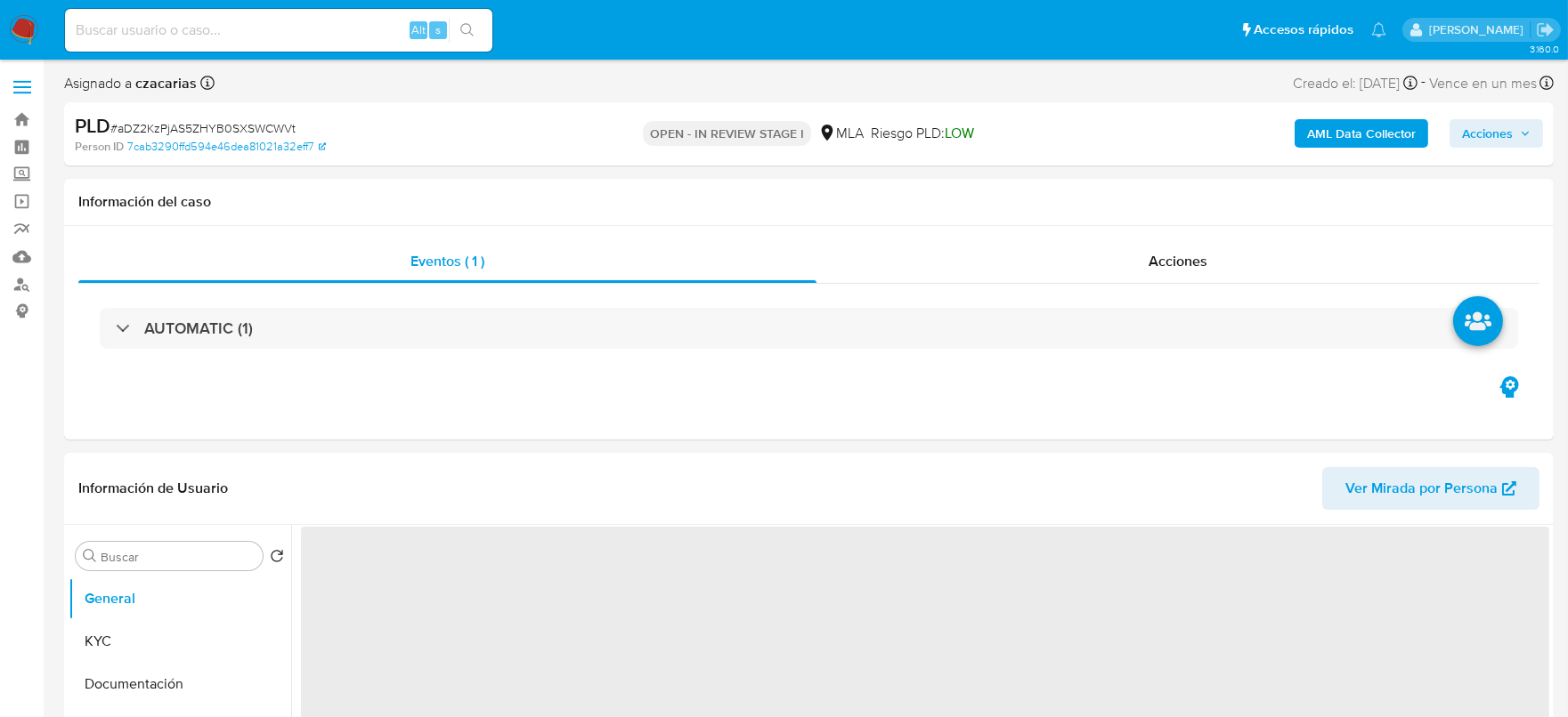
select select "10"
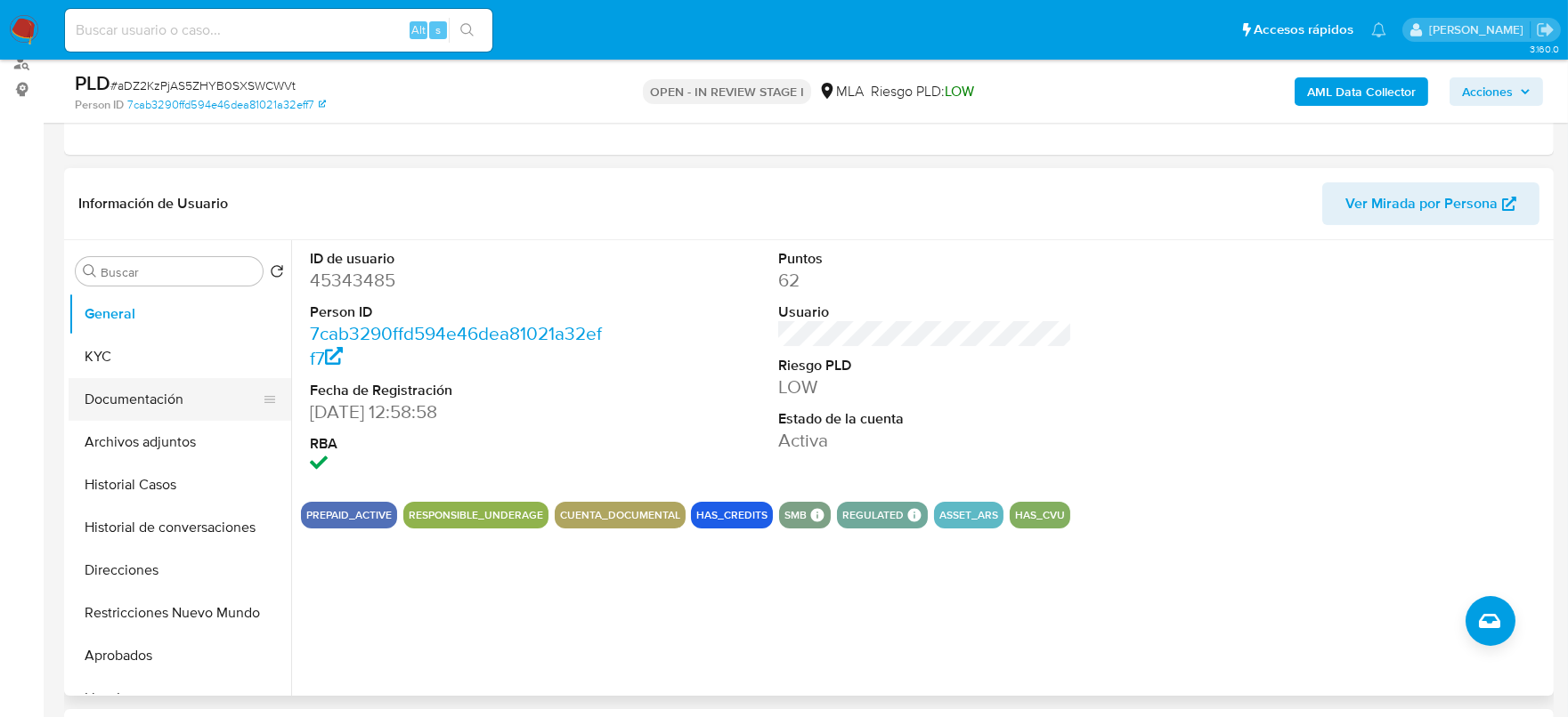
scroll to position [110, 0]
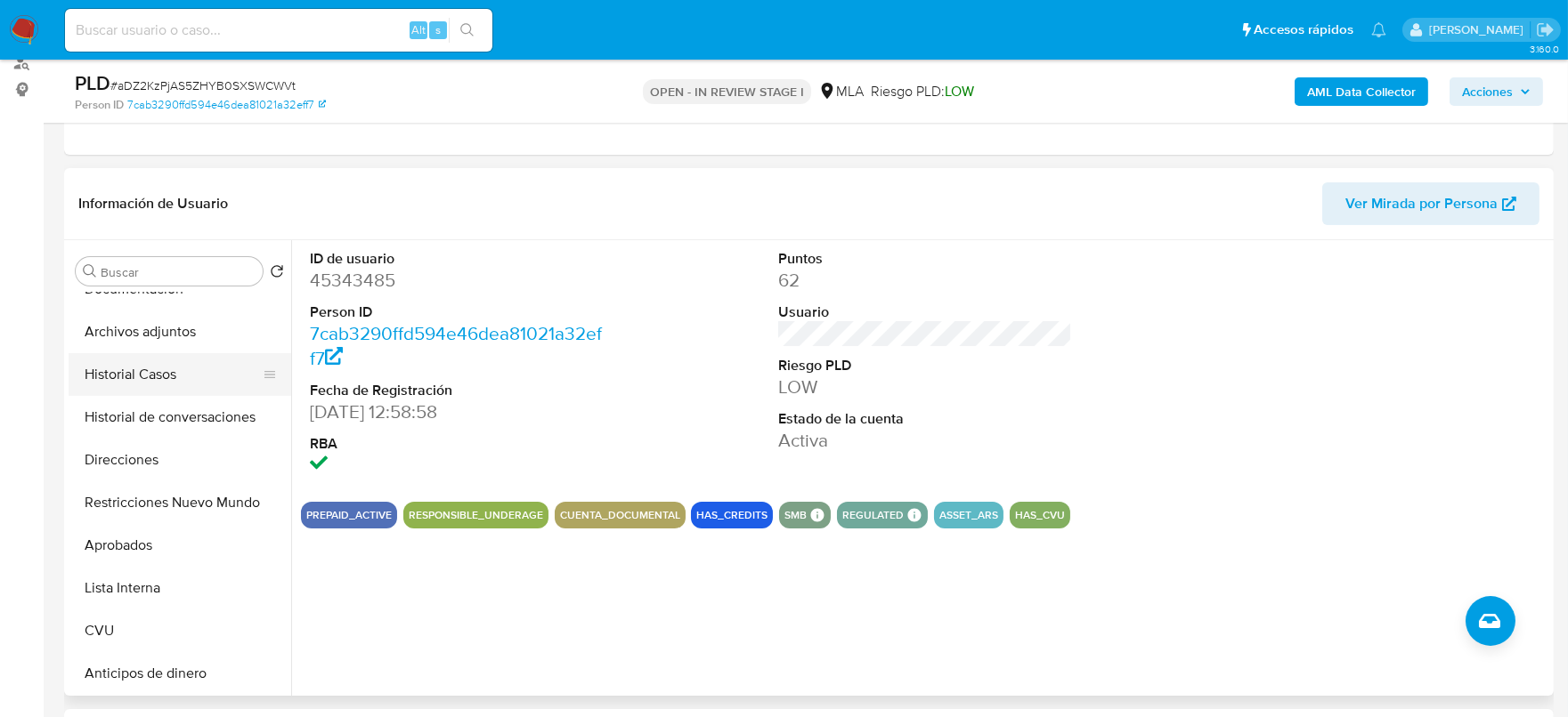
click at [127, 379] on button "Historial Casos" at bounding box center [172, 374] width 209 height 43
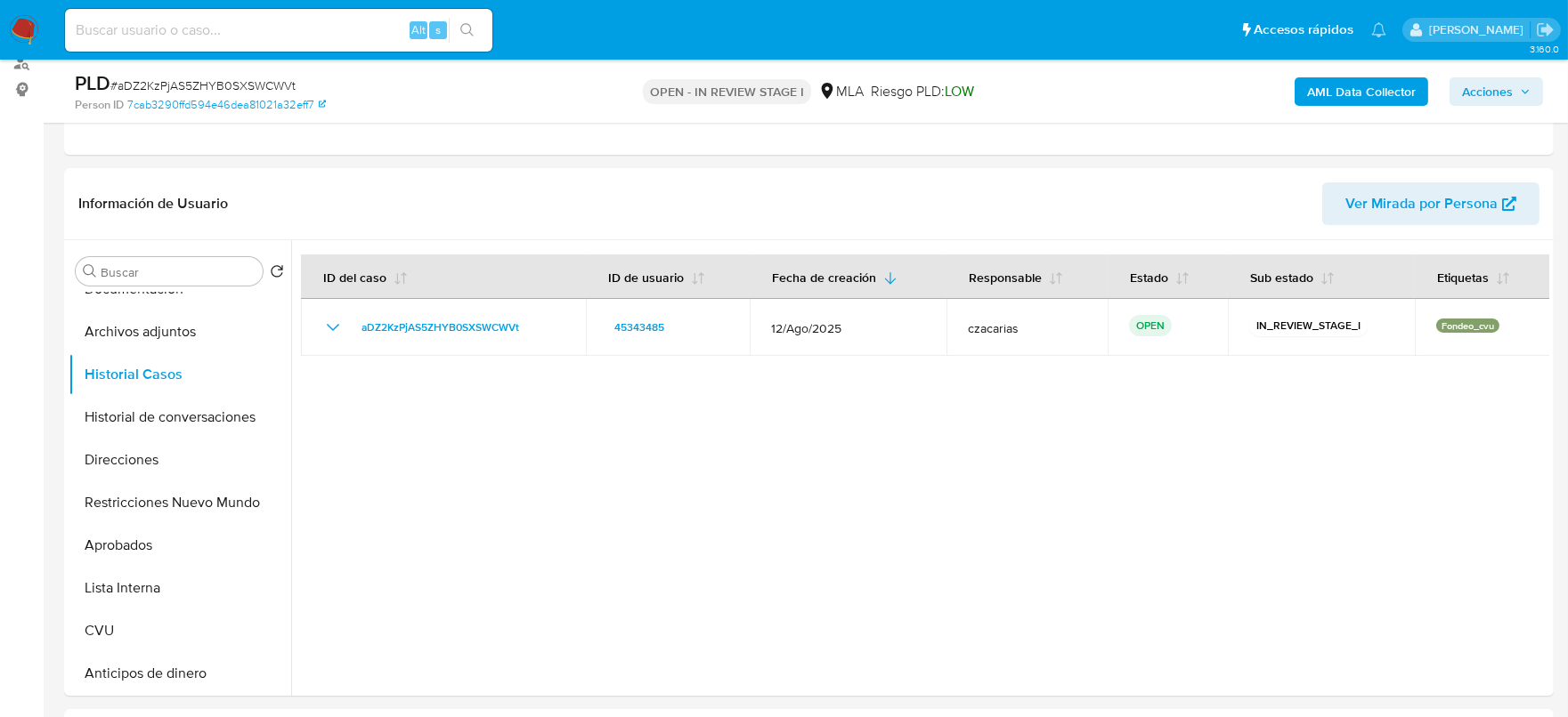
click at [22, 26] on img at bounding box center [24, 30] width 30 height 30
